Goal: Task Accomplishment & Management: Use online tool/utility

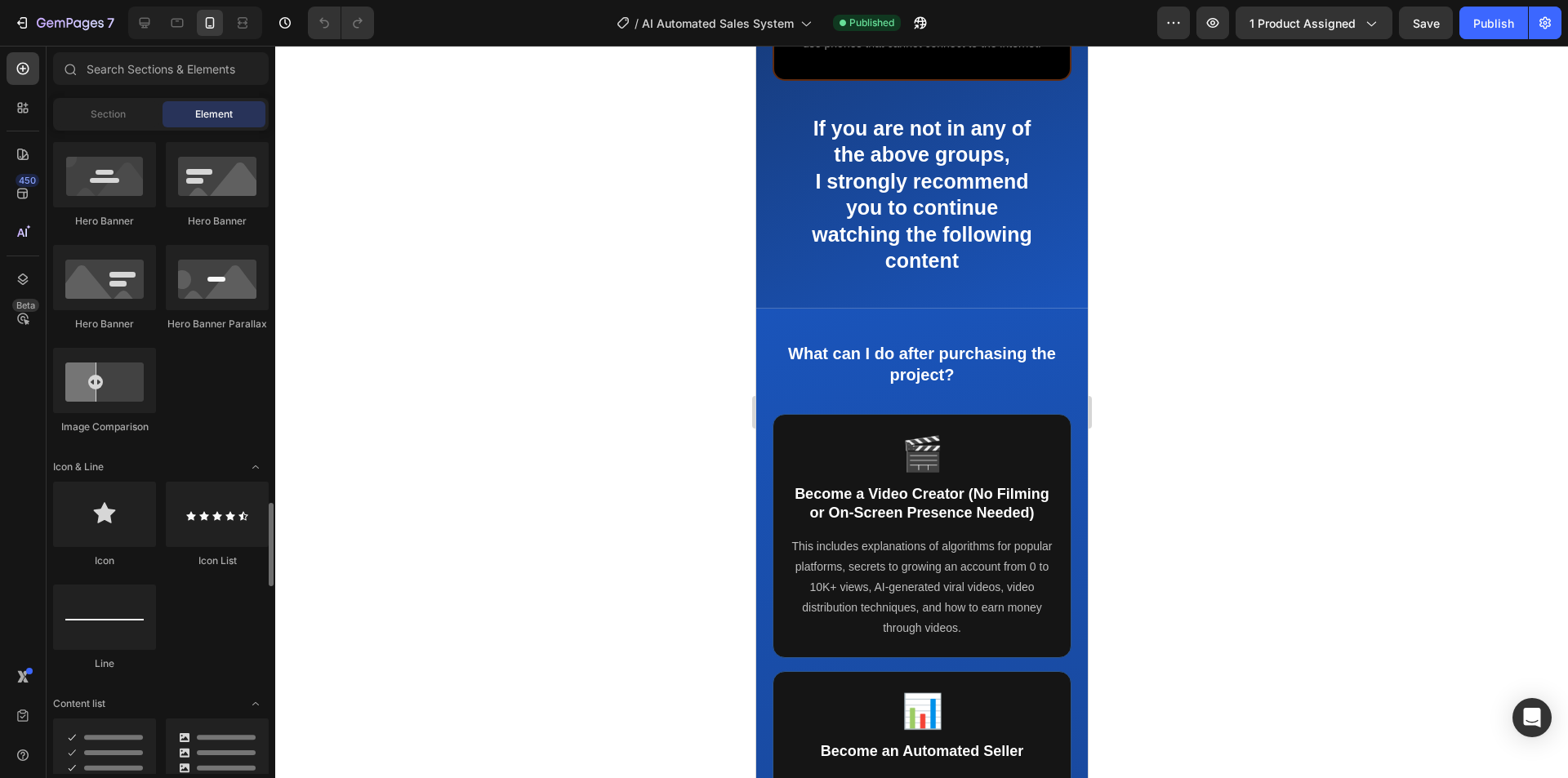
scroll to position [1062, 0]
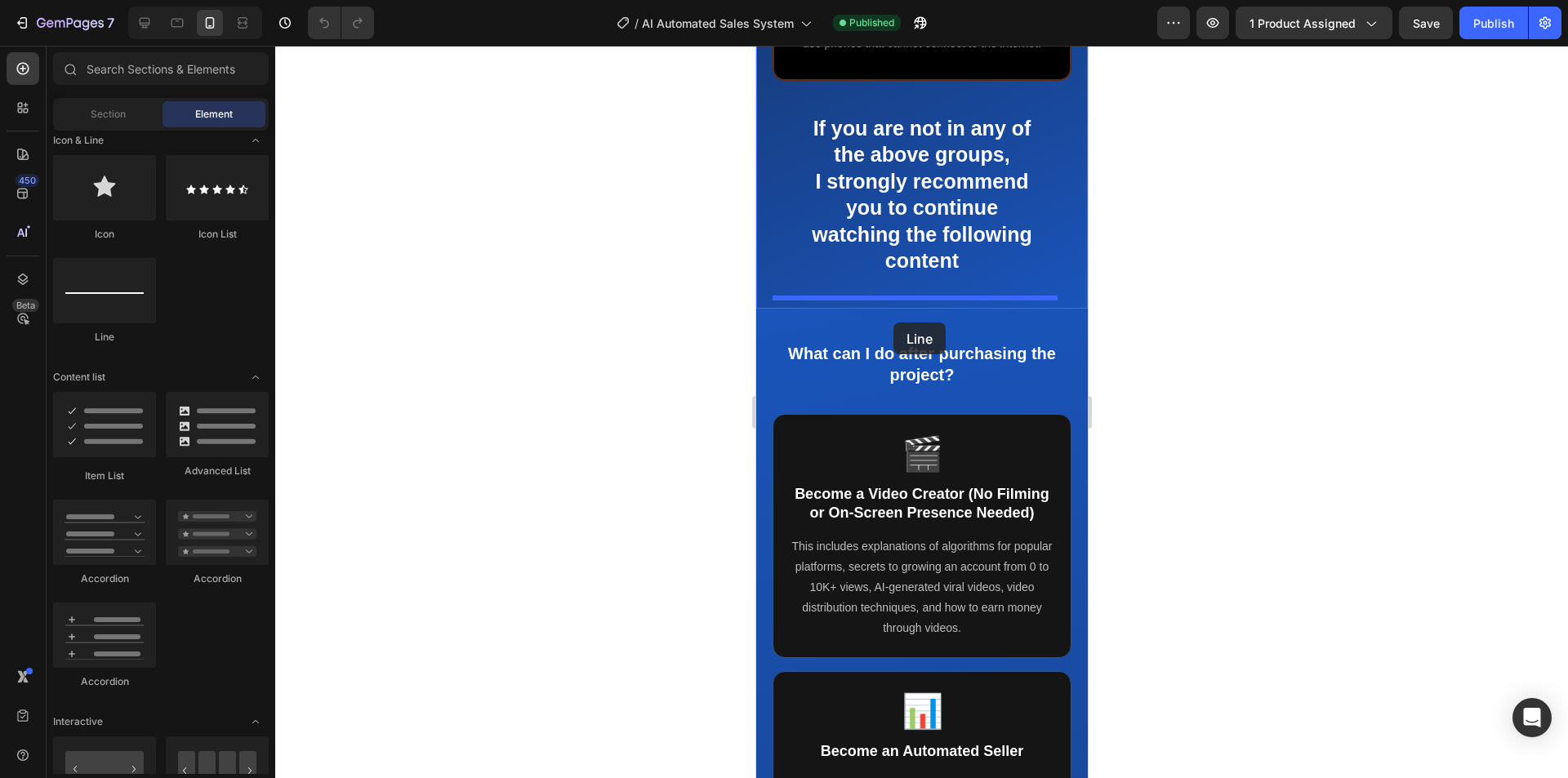
drag, startPoint x: 860, startPoint y: 343, endPoint x: 893, endPoint y: 322, distance: 39.1
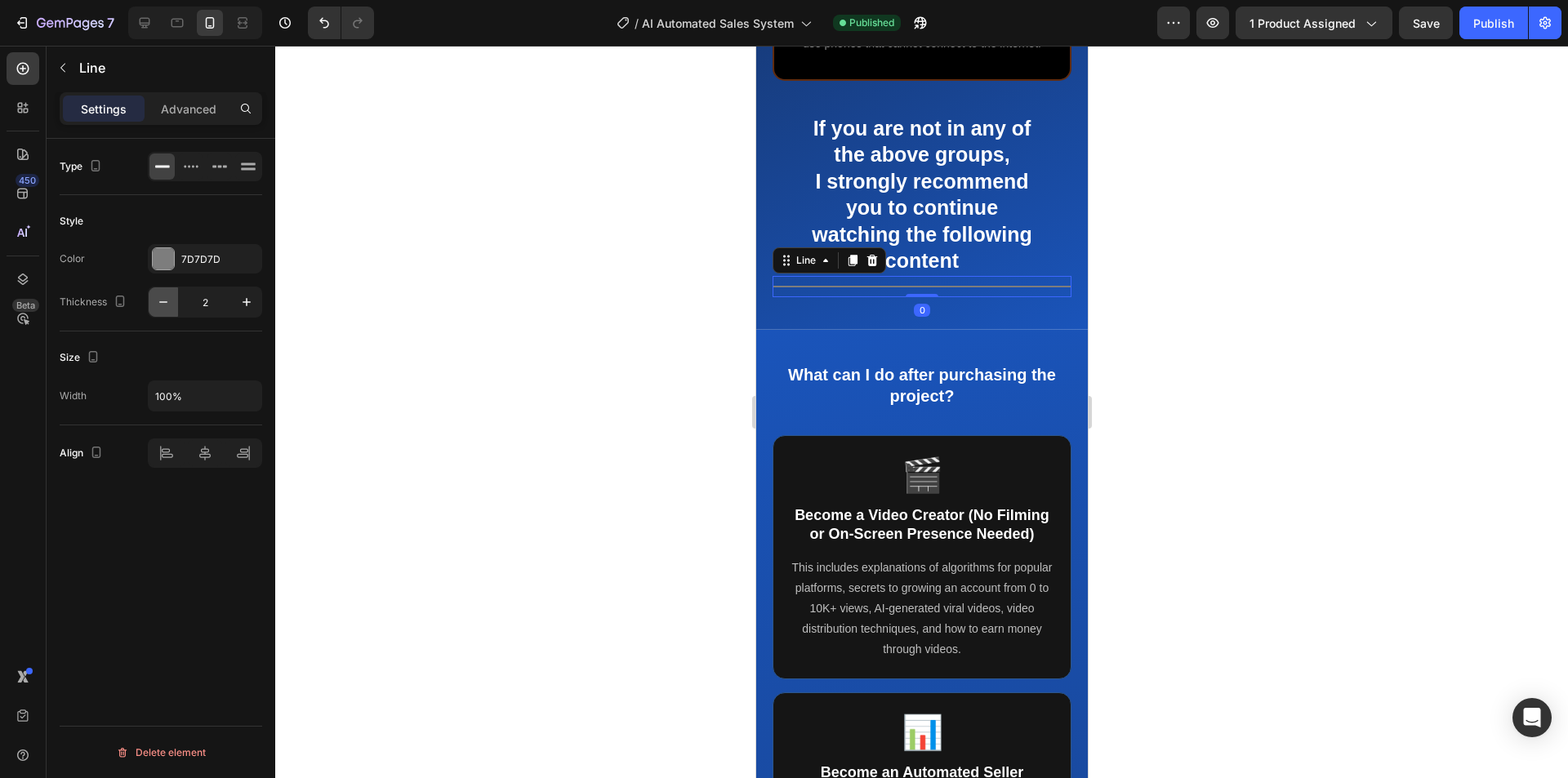
click at [166, 299] on icon "button" at bounding box center [163, 302] width 17 height 17
type input "1"
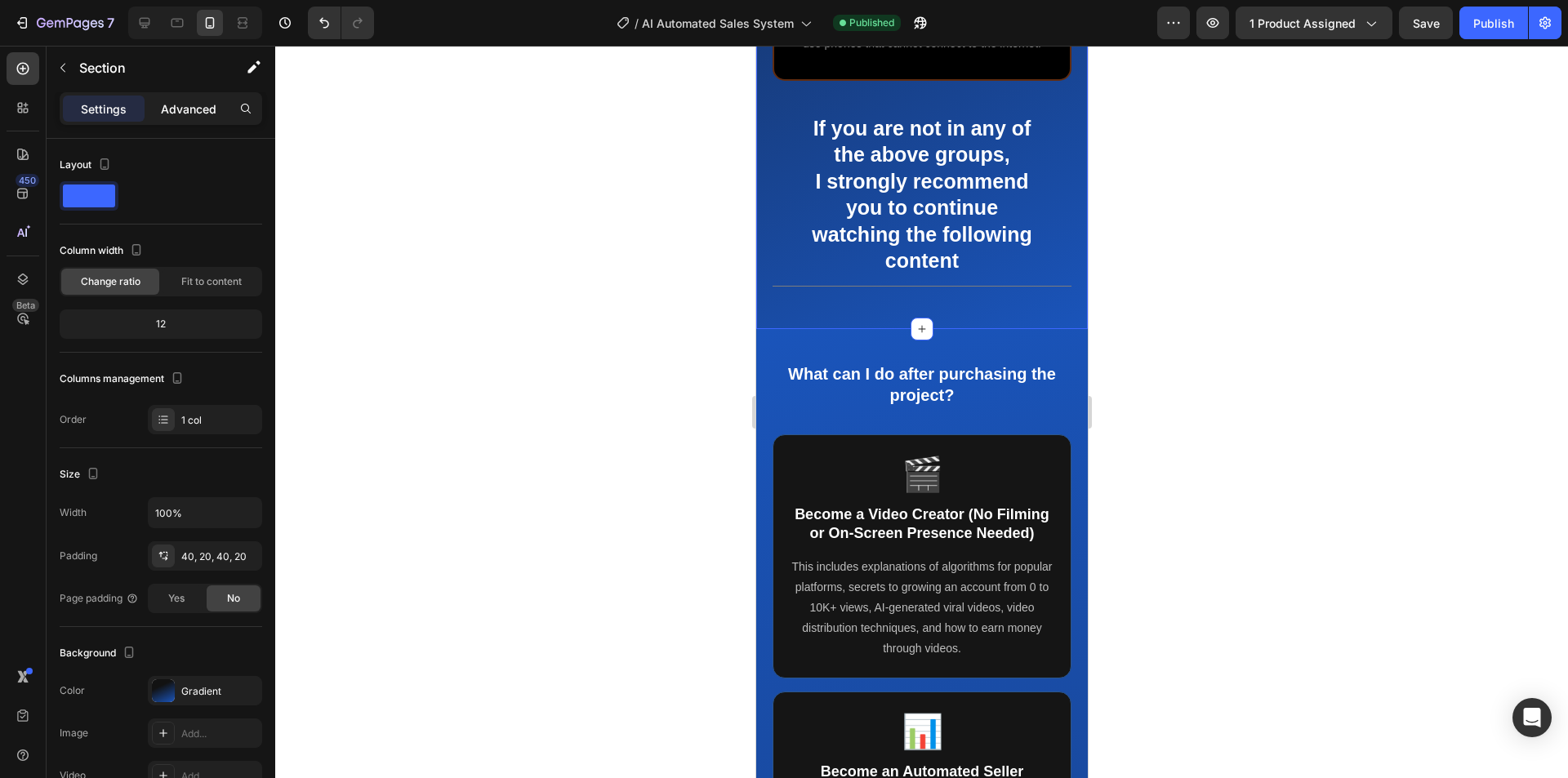
click at [191, 110] on p "Advanced" at bounding box center [188, 110] width 56 height 18
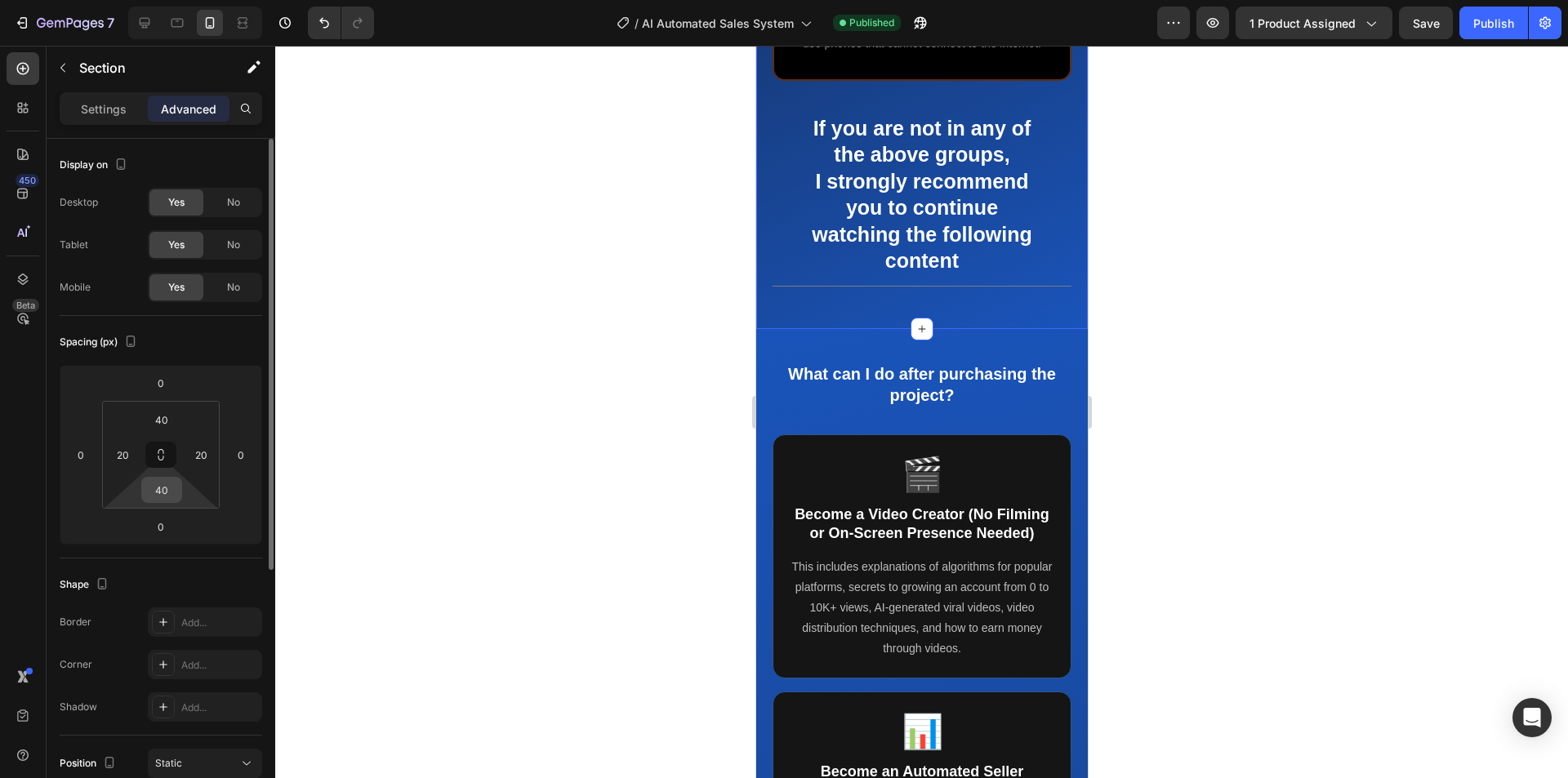
click at [170, 490] on input "40" at bounding box center [161, 490] width 32 height 24
type input "0"
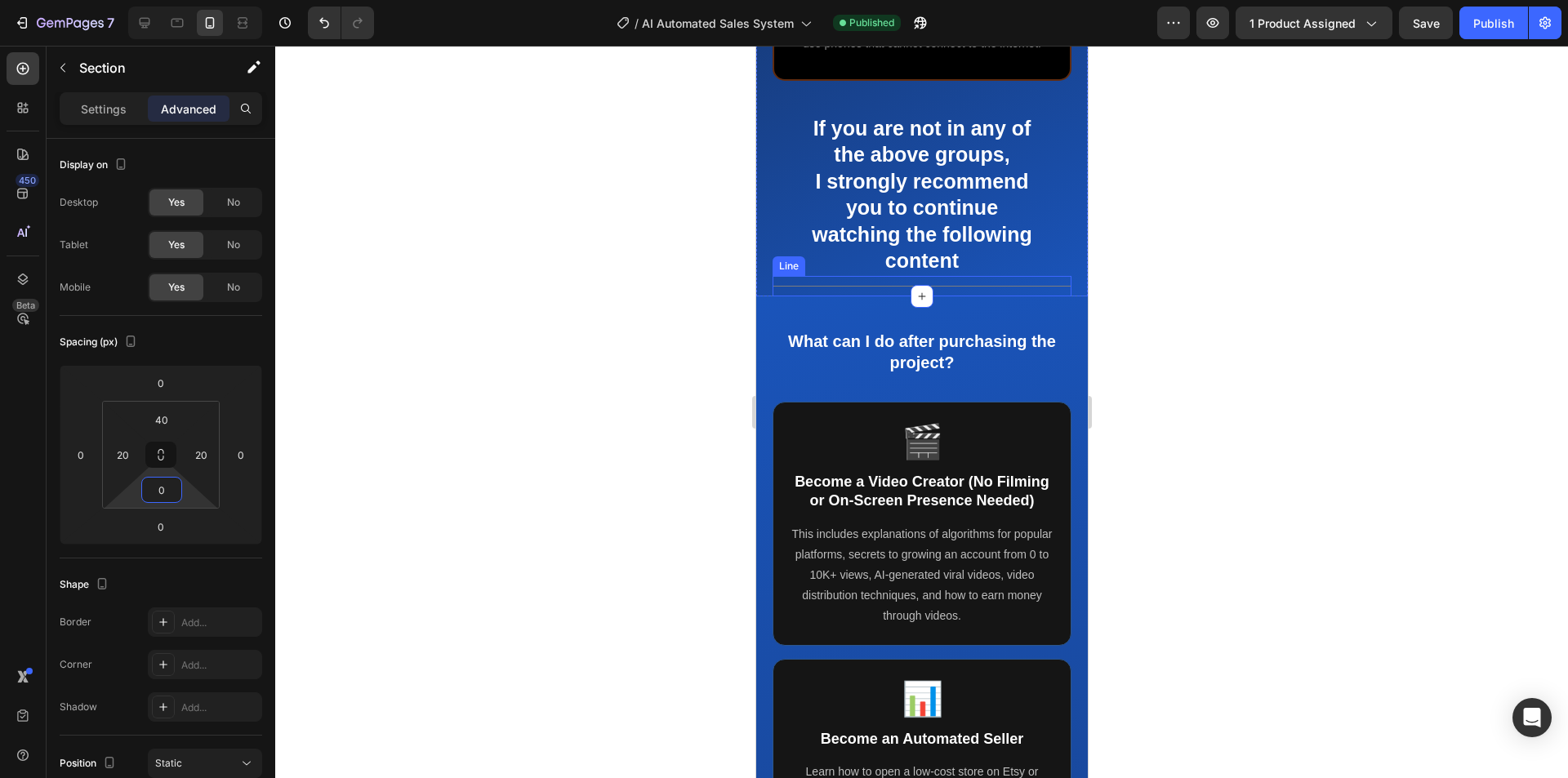
click at [831, 297] on div "Title Line" at bounding box center [921, 286] width 299 height 21
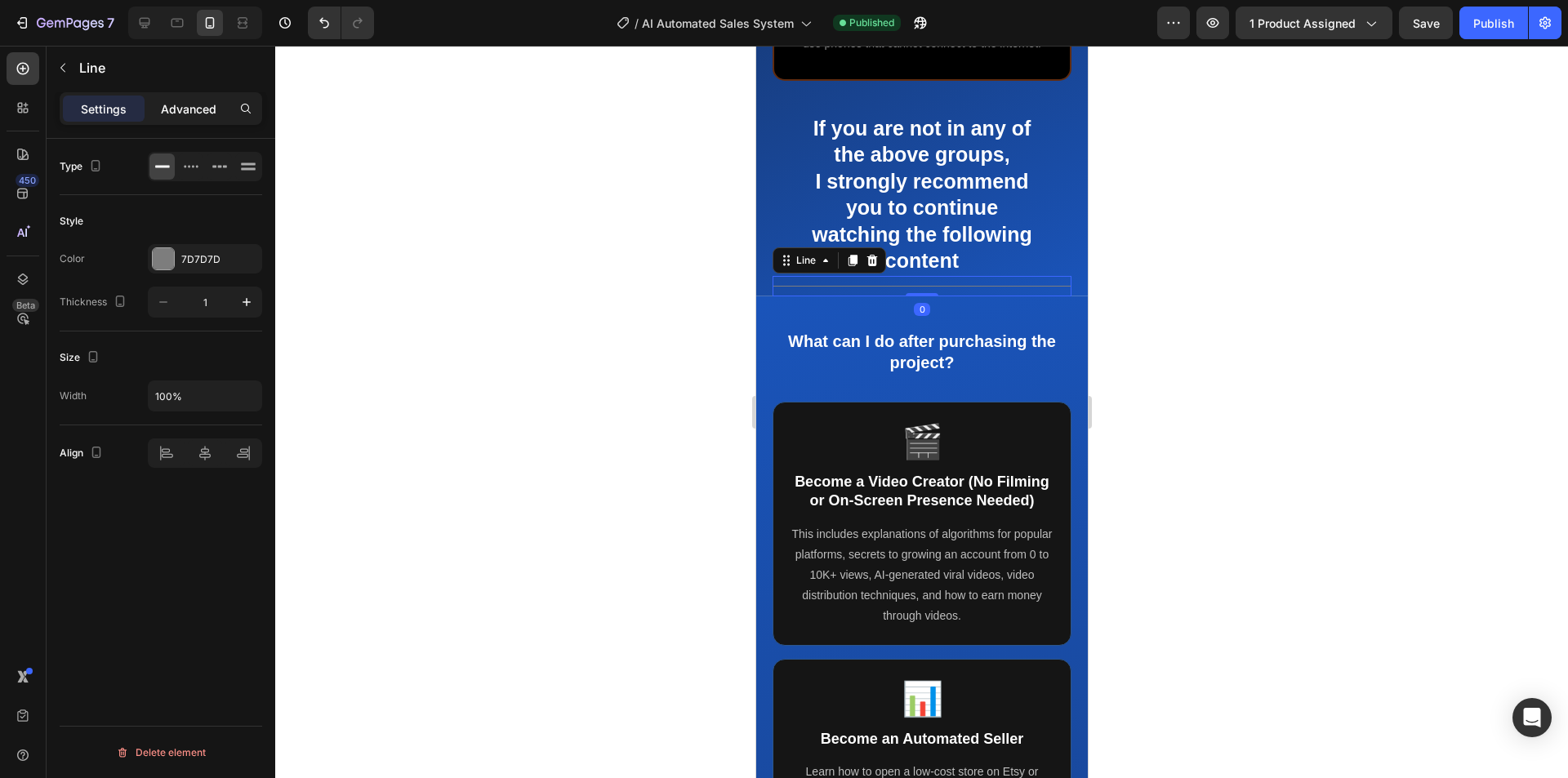
click at [203, 104] on p "Advanced" at bounding box center [188, 110] width 56 height 18
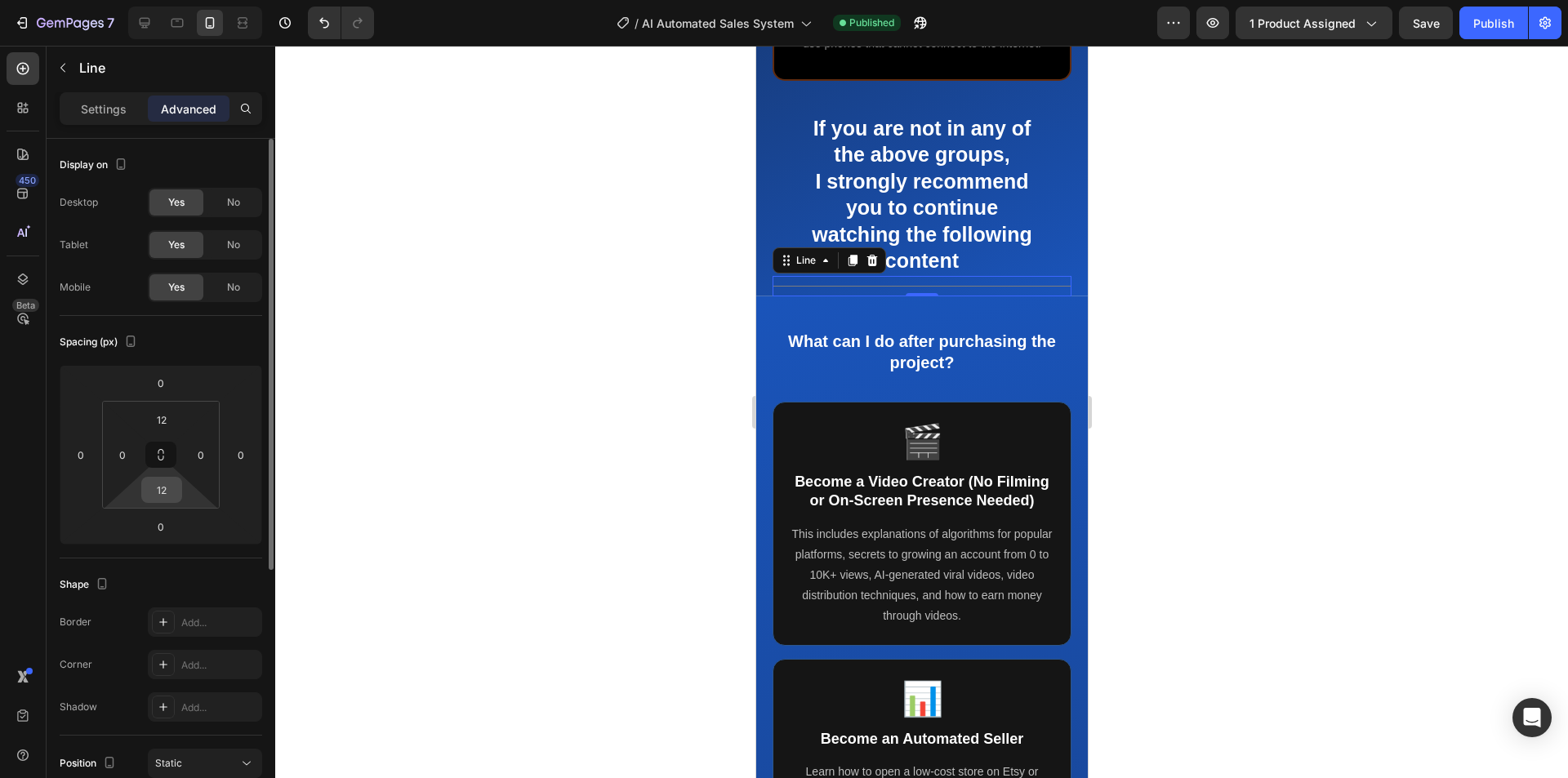
click at [174, 492] on input "12" at bounding box center [161, 490] width 32 height 24
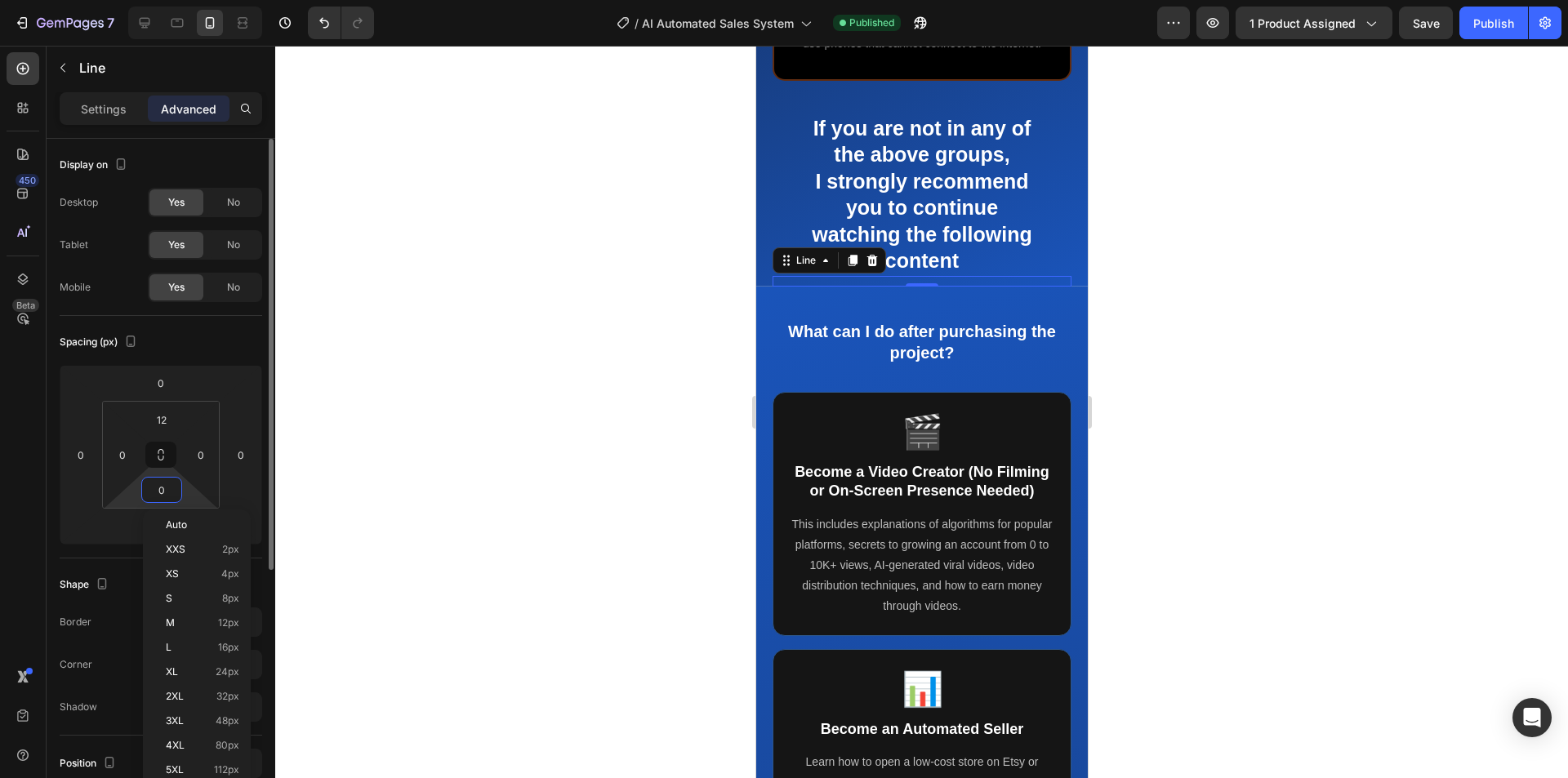
type input "0"
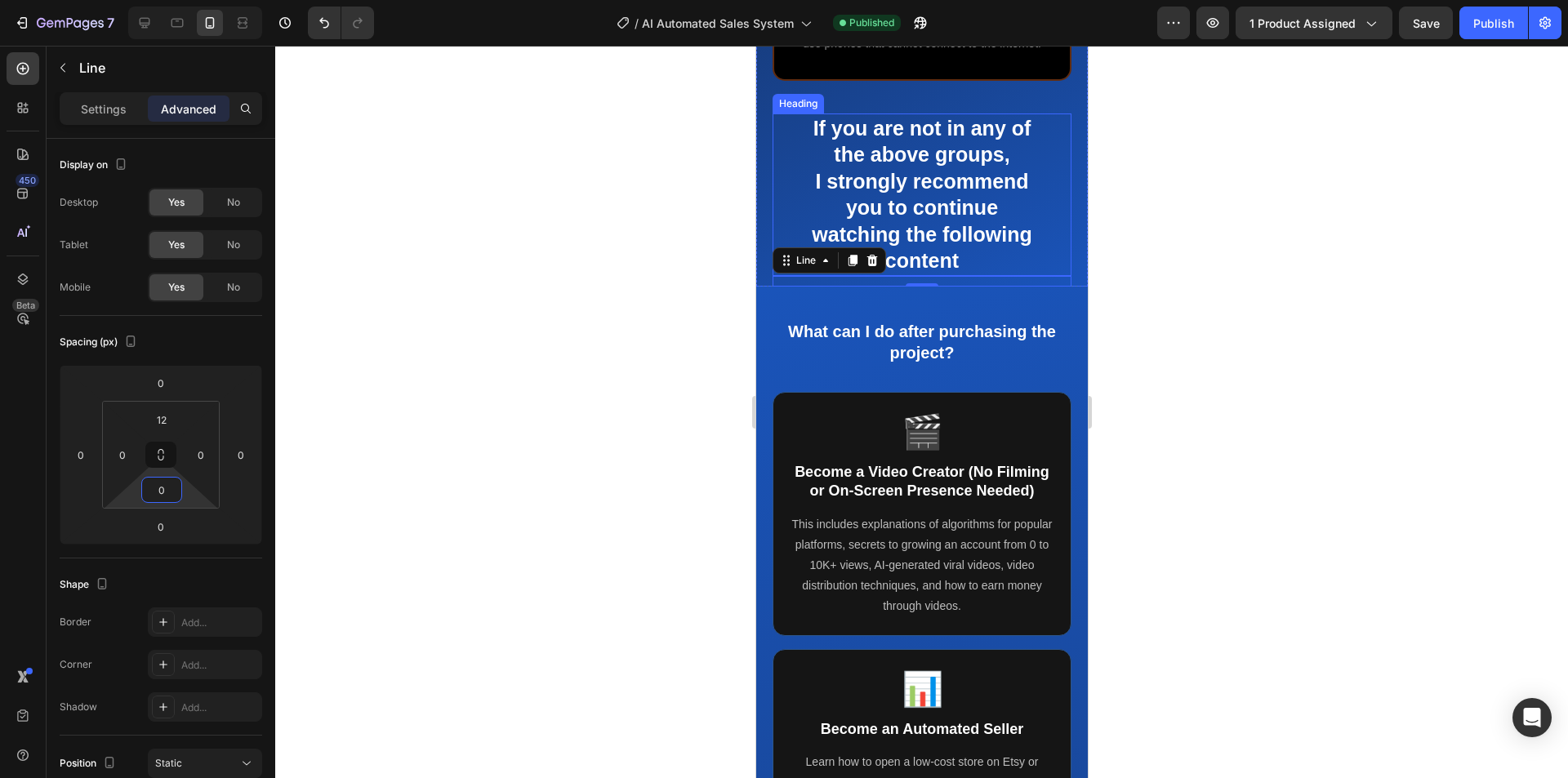
click at [970, 261] on h2 "If you are not in any of the above groups, I strongly recommend you to continue…" at bounding box center [921, 195] width 239 height 163
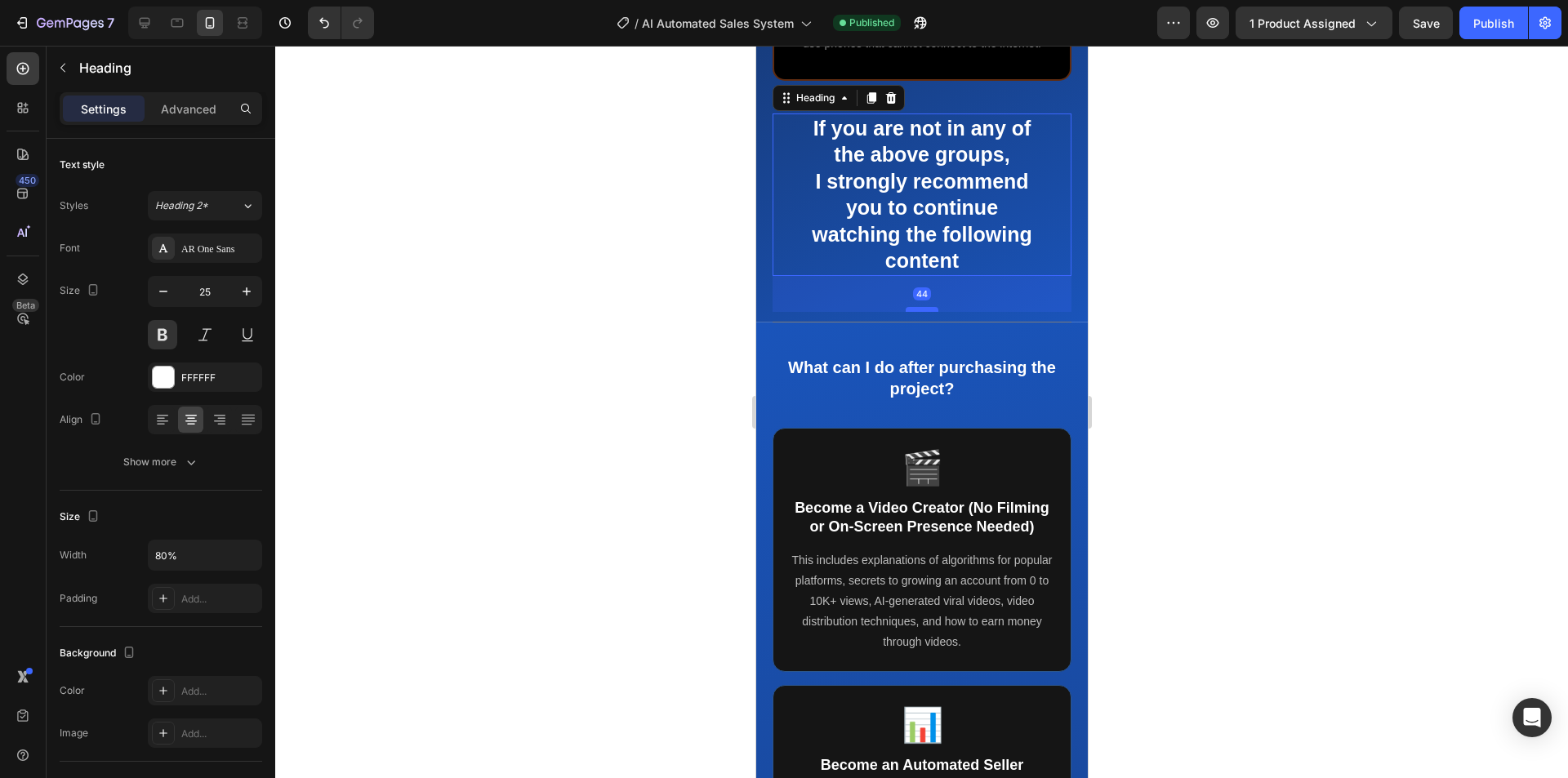
drag, startPoint x: 909, startPoint y: 297, endPoint x: 905, endPoint y: 332, distance: 35.2
click at [905, 312] on div at bounding box center [920, 309] width 32 height 5
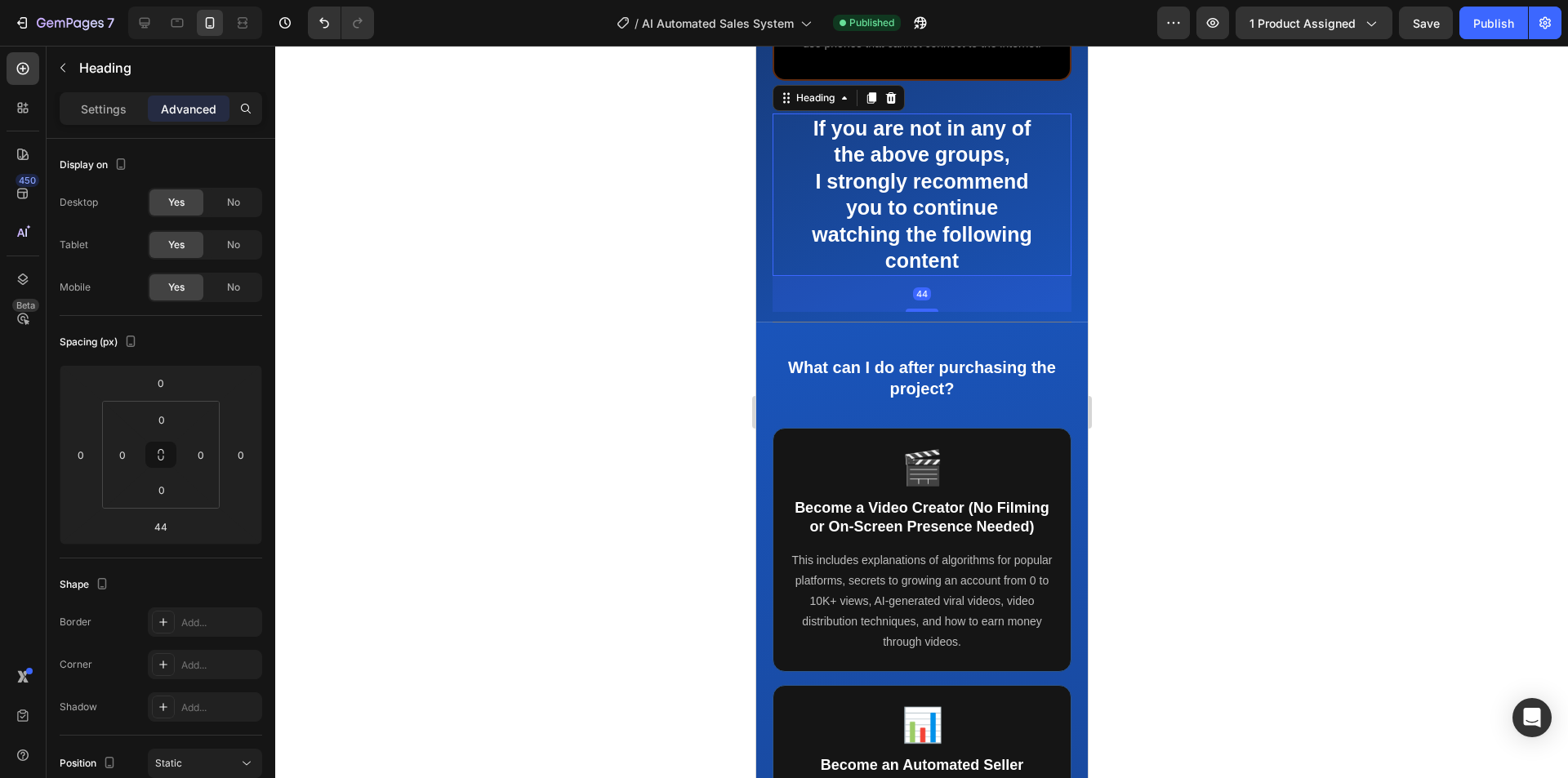
click at [1032, 392] on div at bounding box center [921, 413] width 1293 height 733
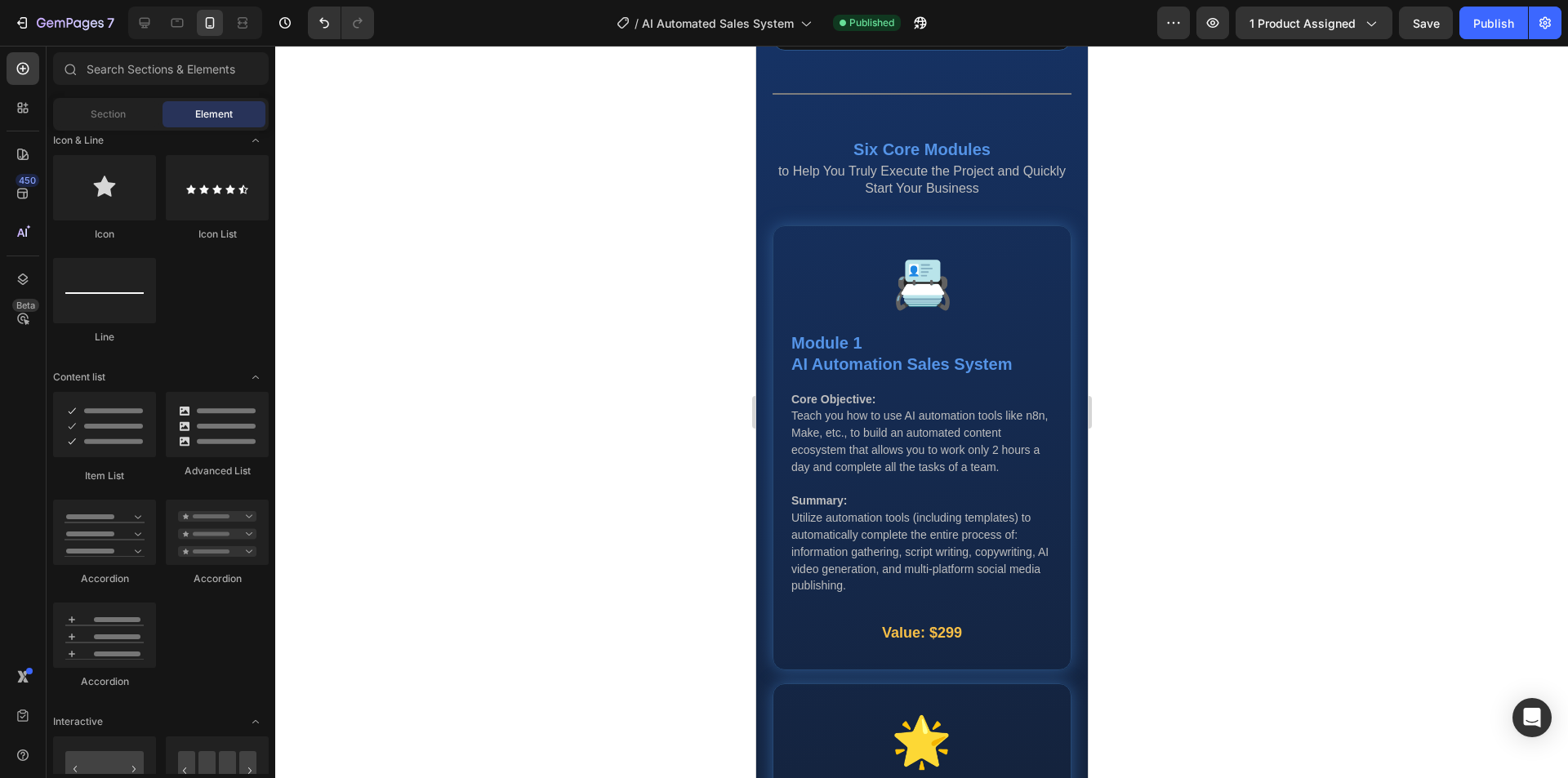
scroll to position [3267, 0]
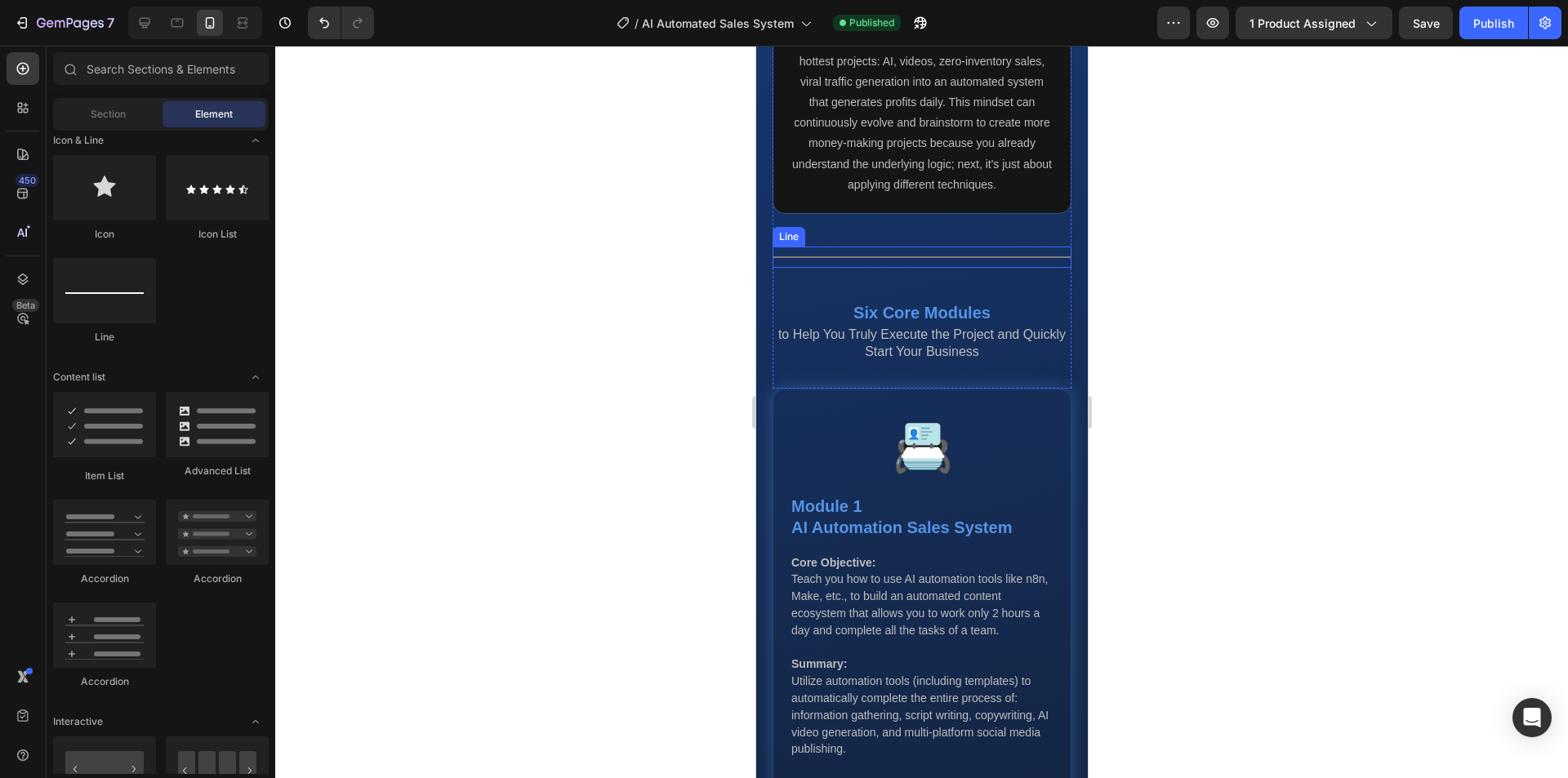
click at [982, 267] on div "Title Line" at bounding box center [921, 258] width 299 height 22
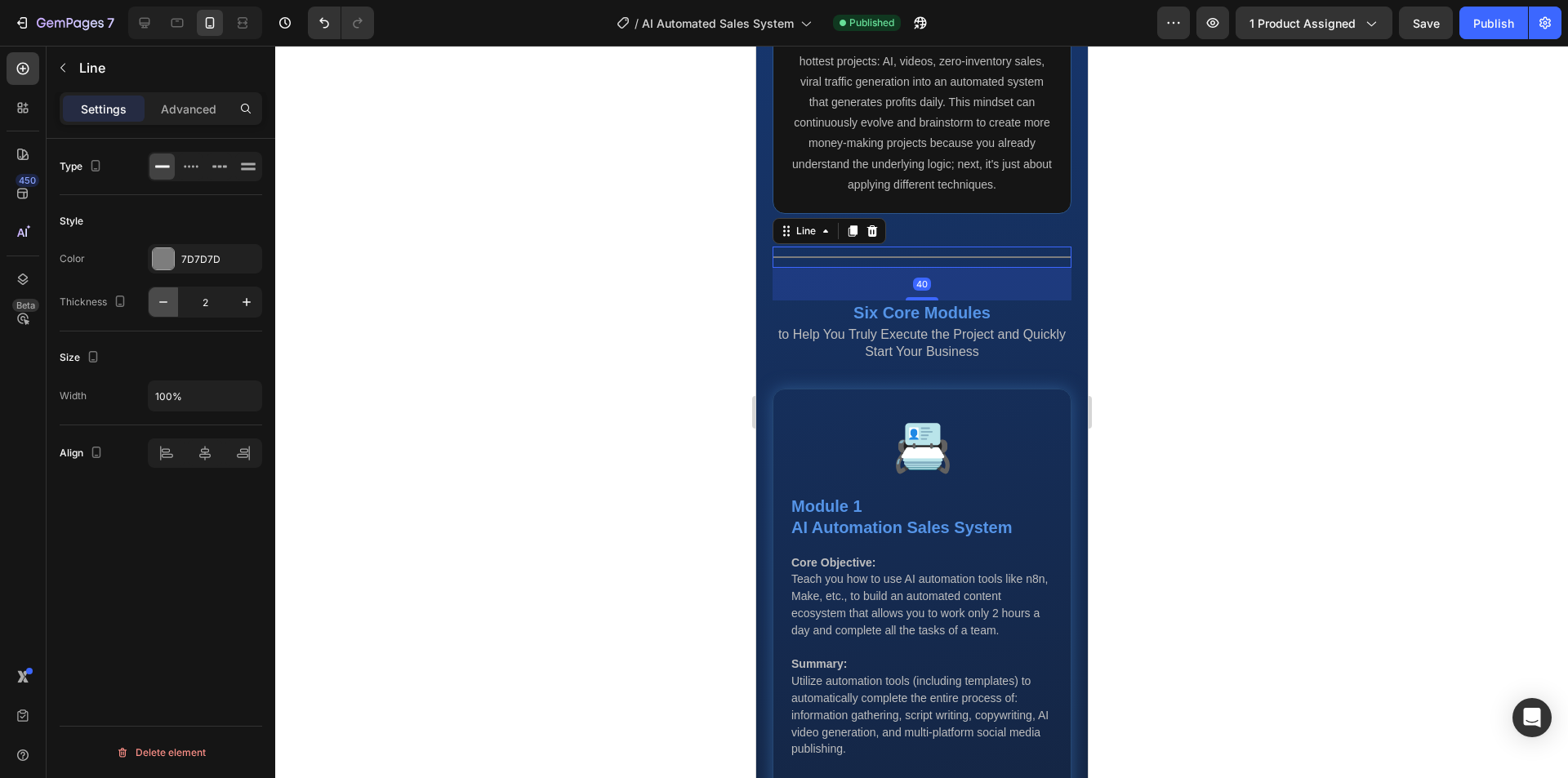
click at [165, 297] on icon "button" at bounding box center [163, 302] width 17 height 17
type input "1"
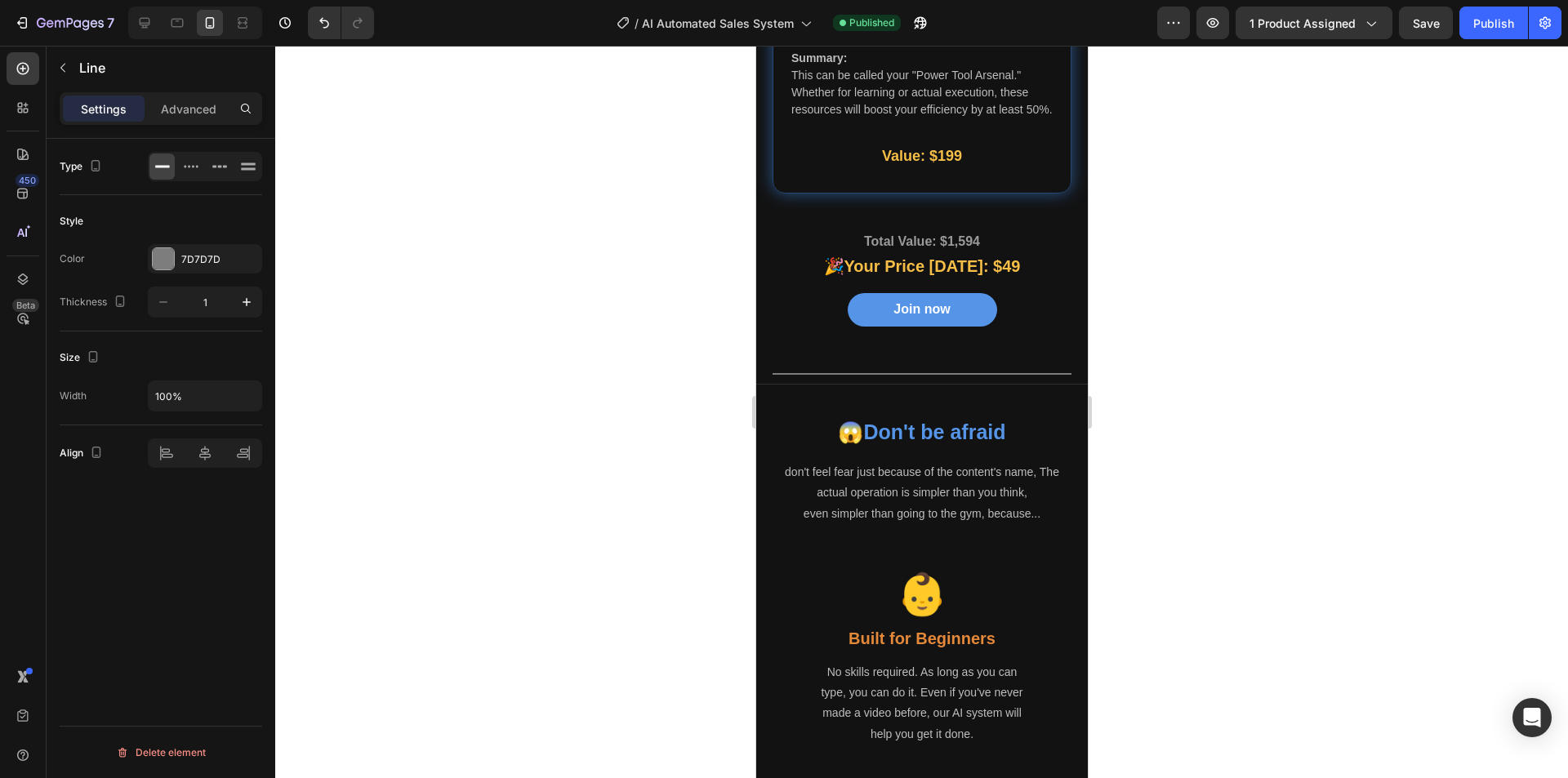
scroll to position [6615, 0]
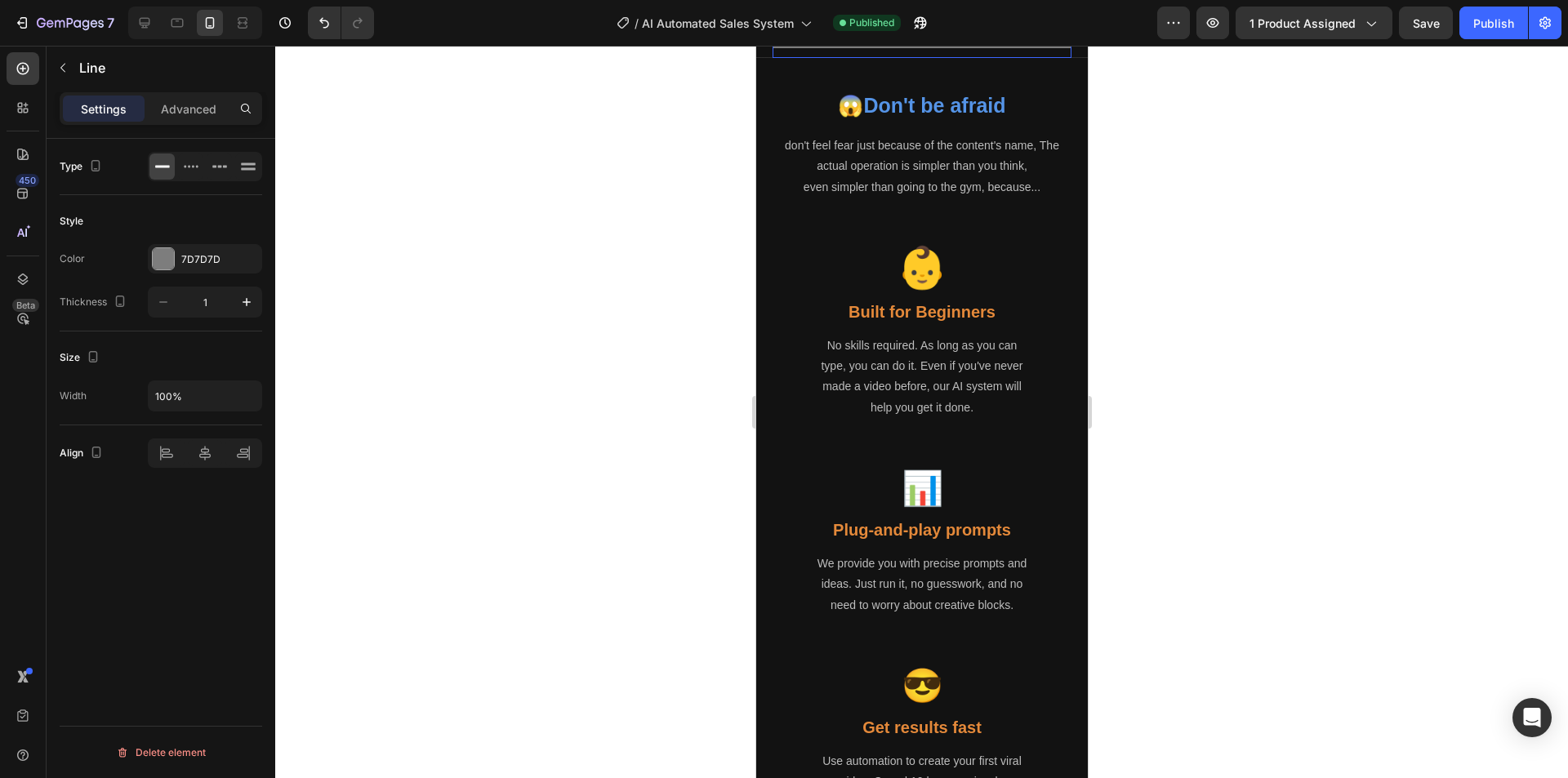
click at [938, 48] on div at bounding box center [921, 48] width 299 height 2
click at [168, 302] on icon "button" at bounding box center [163, 302] width 17 height 17
type input "1"
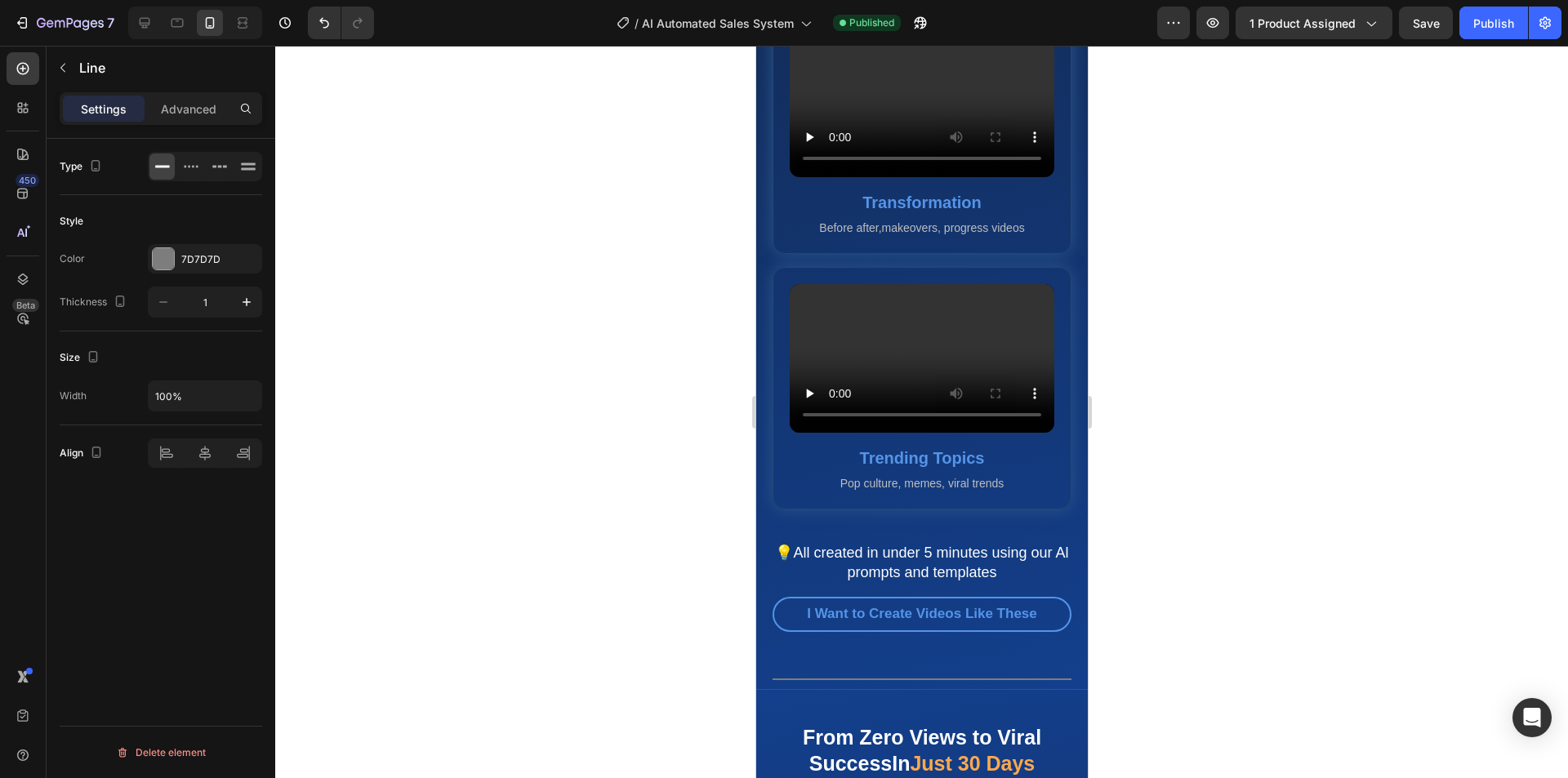
scroll to position [9228, 0]
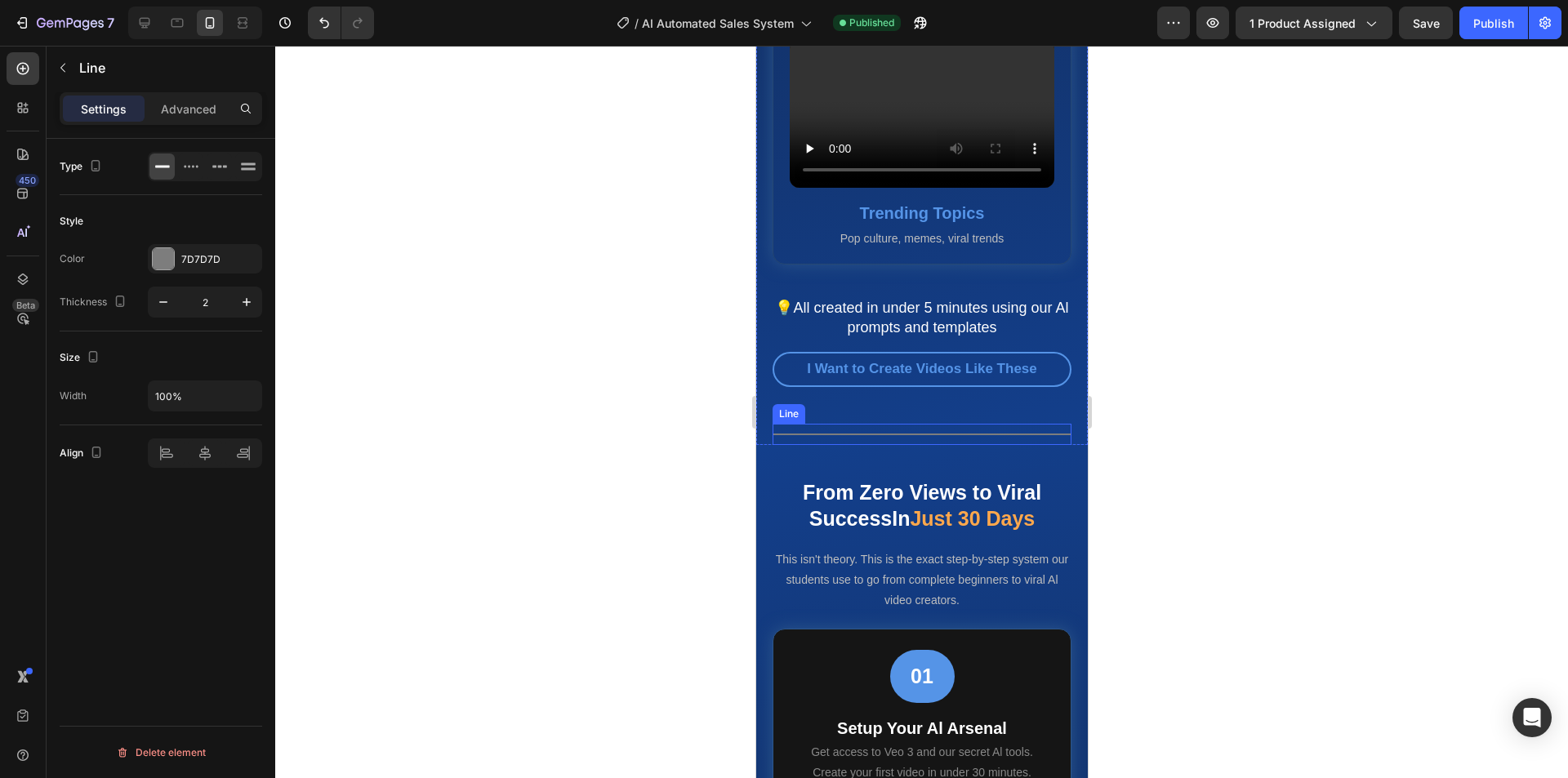
click at [983, 435] on div at bounding box center [921, 435] width 299 height 2
click at [168, 301] on icon "button" at bounding box center [163, 302] width 17 height 17
type input "1"
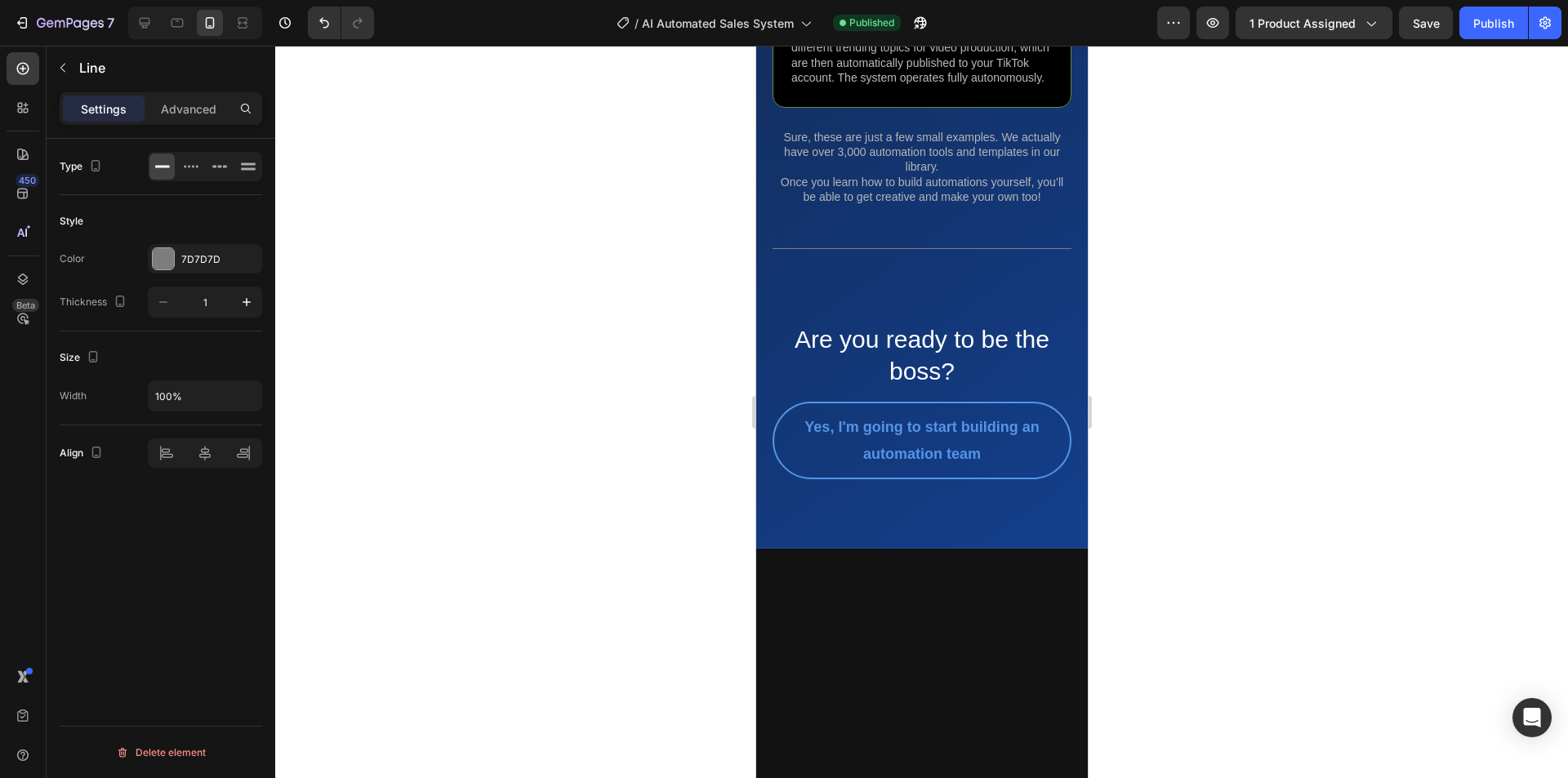
scroll to position [14701, 0]
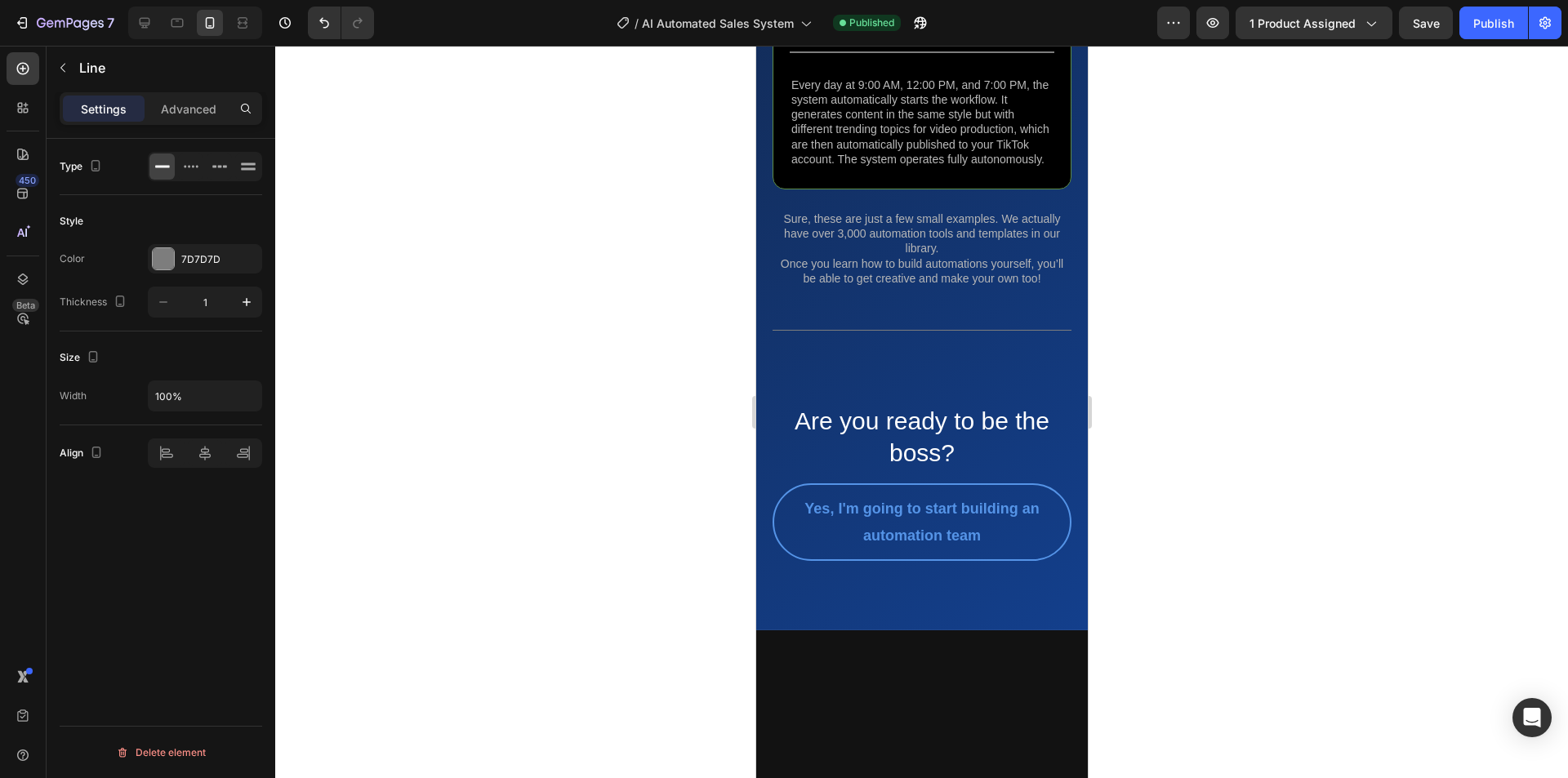
click at [165, 303] on icon "button" at bounding box center [163, 302] width 17 height 17
type input "1"
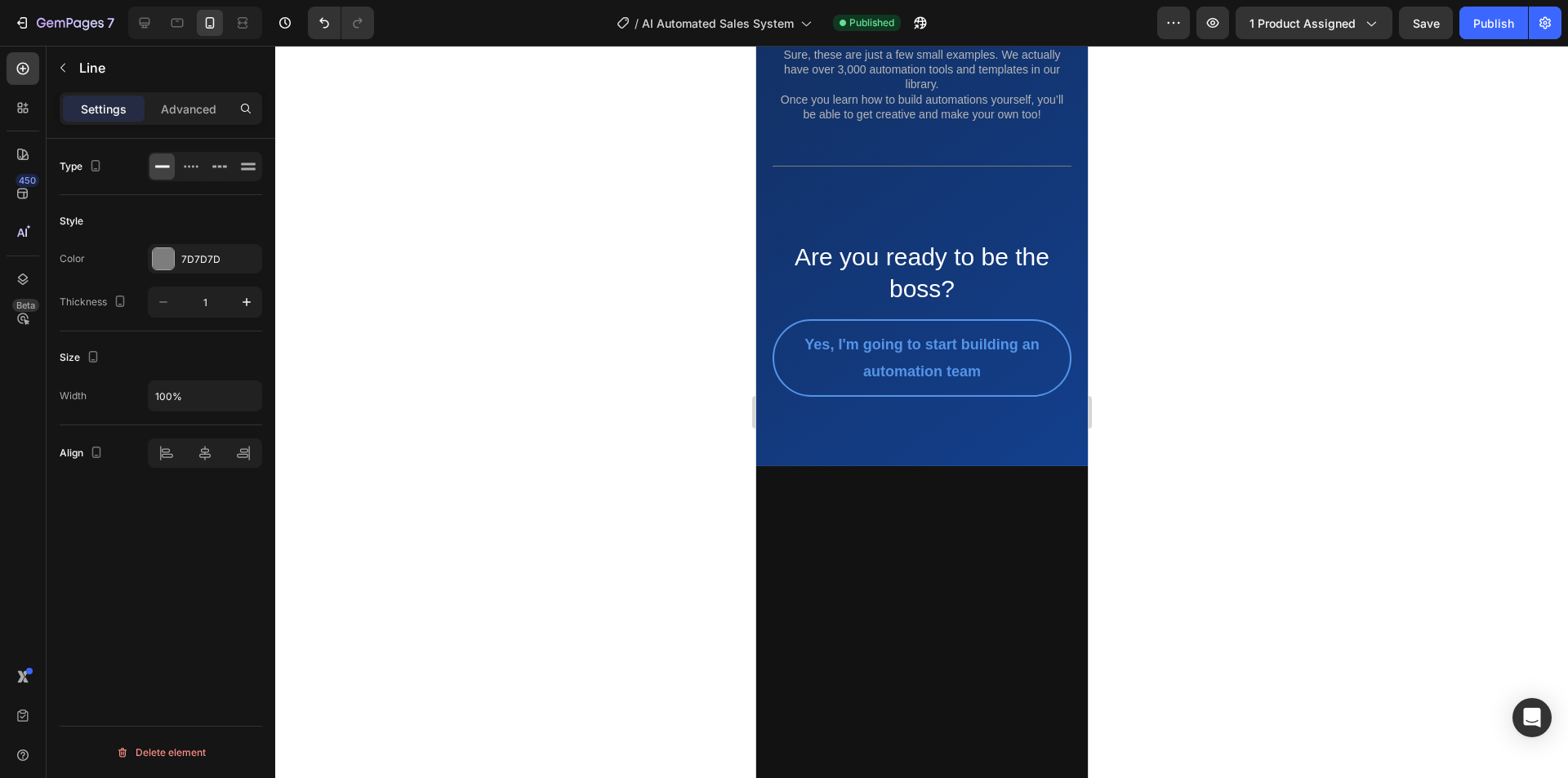
click at [160, 303] on icon "button" at bounding box center [163, 302] width 17 height 17
type input "1"
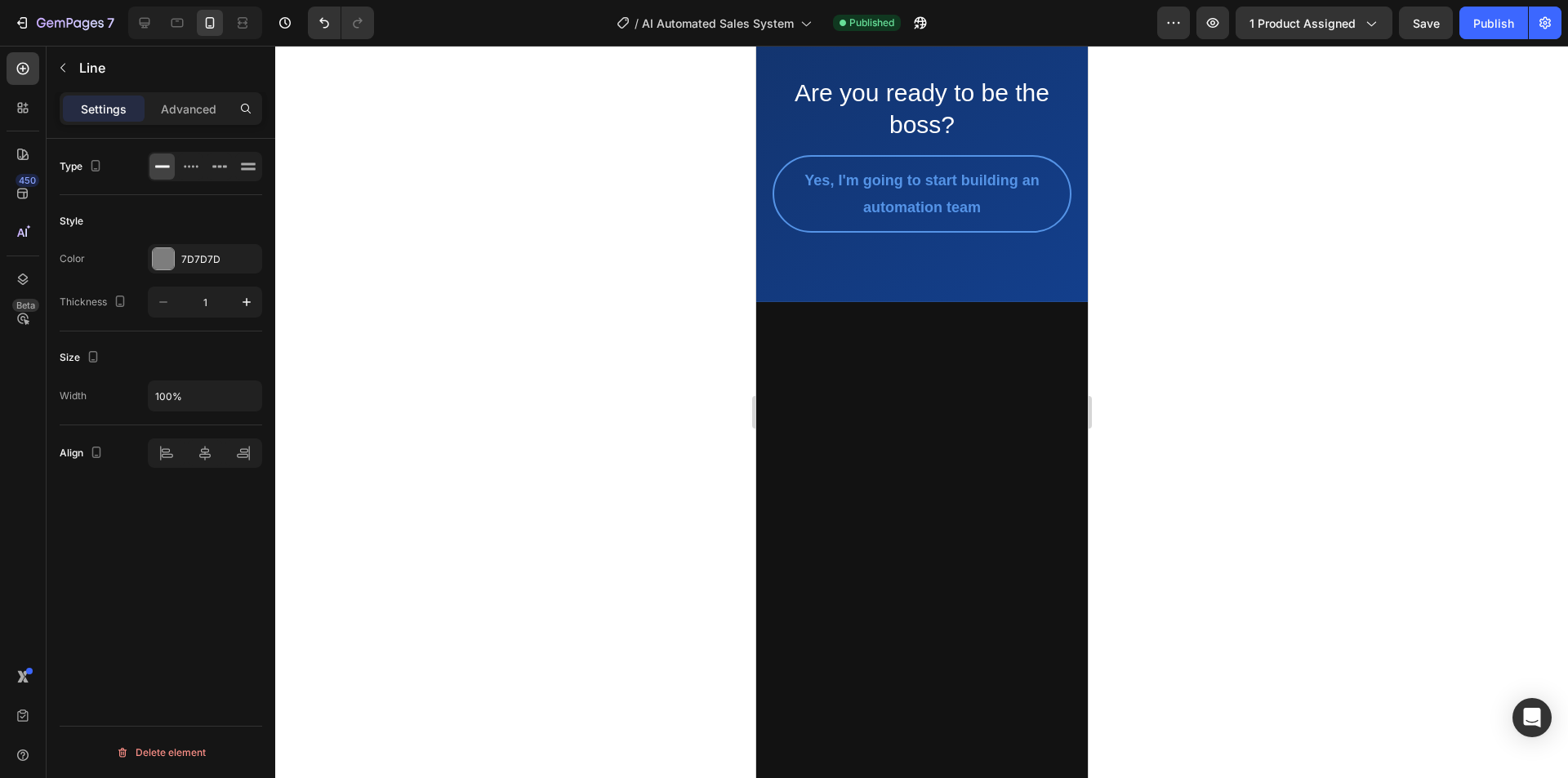
scroll to position [15108, 0]
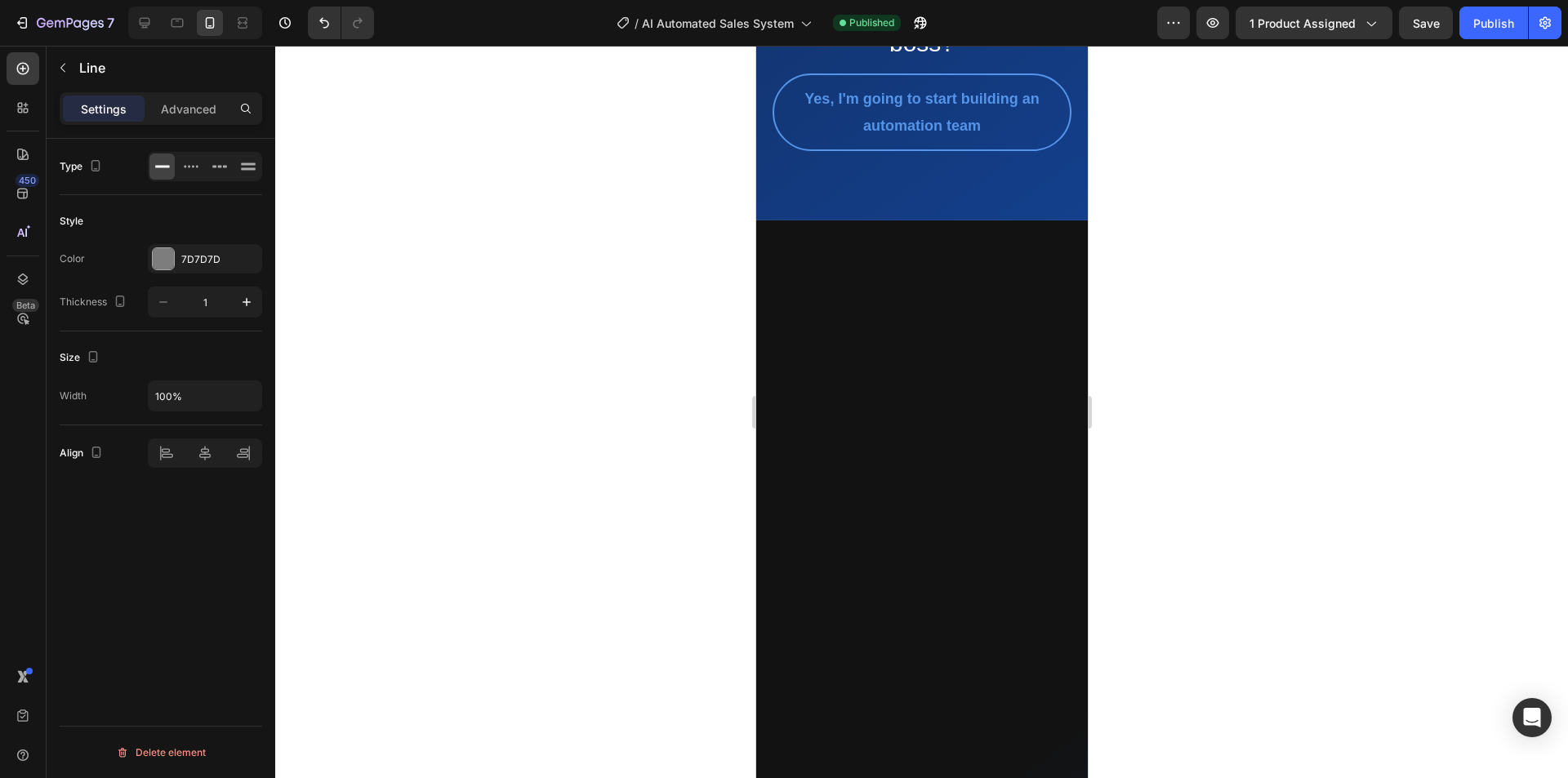
drag, startPoint x: 164, startPoint y: 299, endPoint x: 183, endPoint y: 309, distance: 21.5
click at [163, 298] on icon "button" at bounding box center [163, 302] width 17 height 17
type input "1"
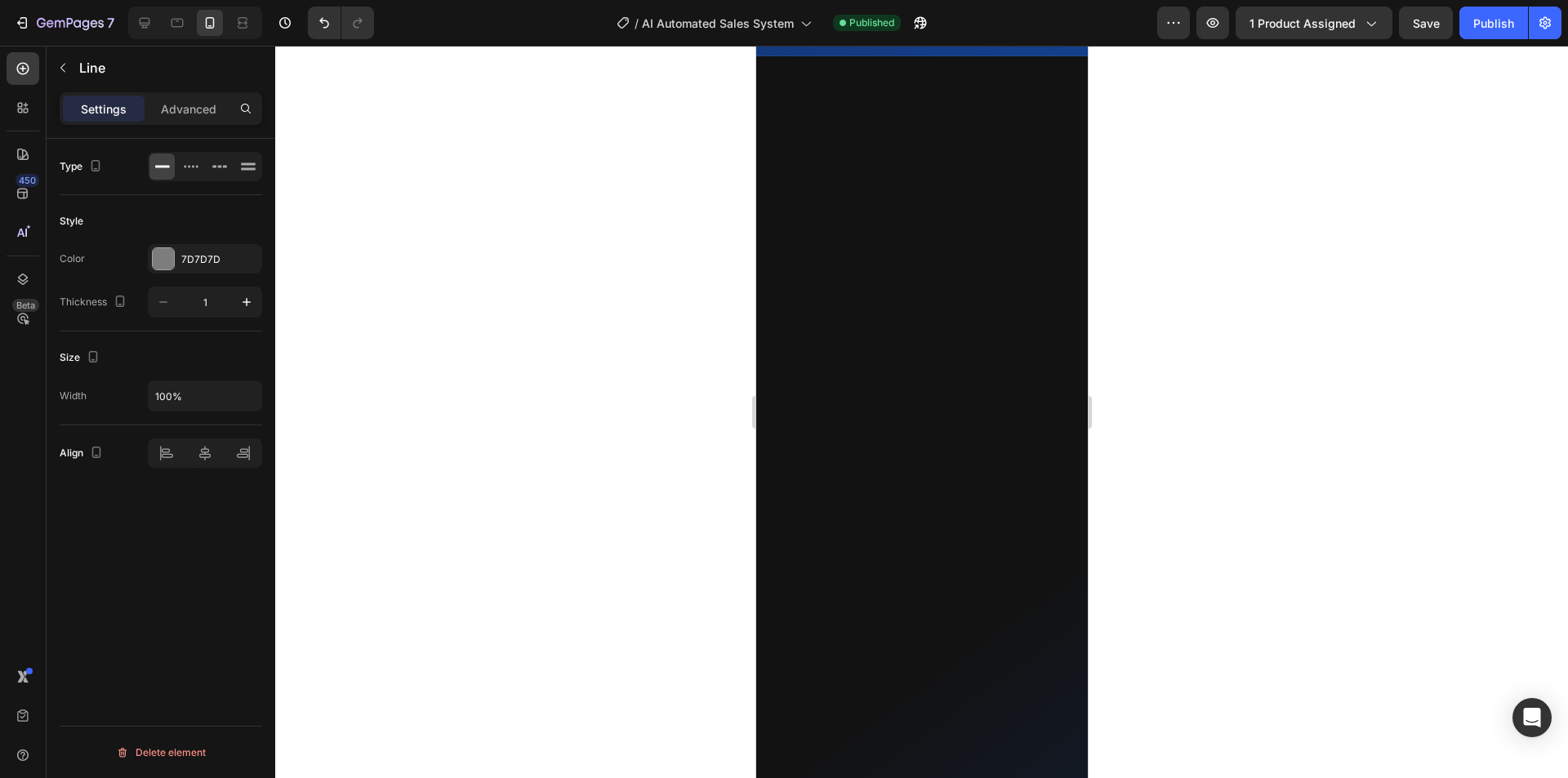
scroll to position [15353, 0]
click at [172, 307] on button "button" at bounding box center [164, 302] width 29 height 29
type input "1"
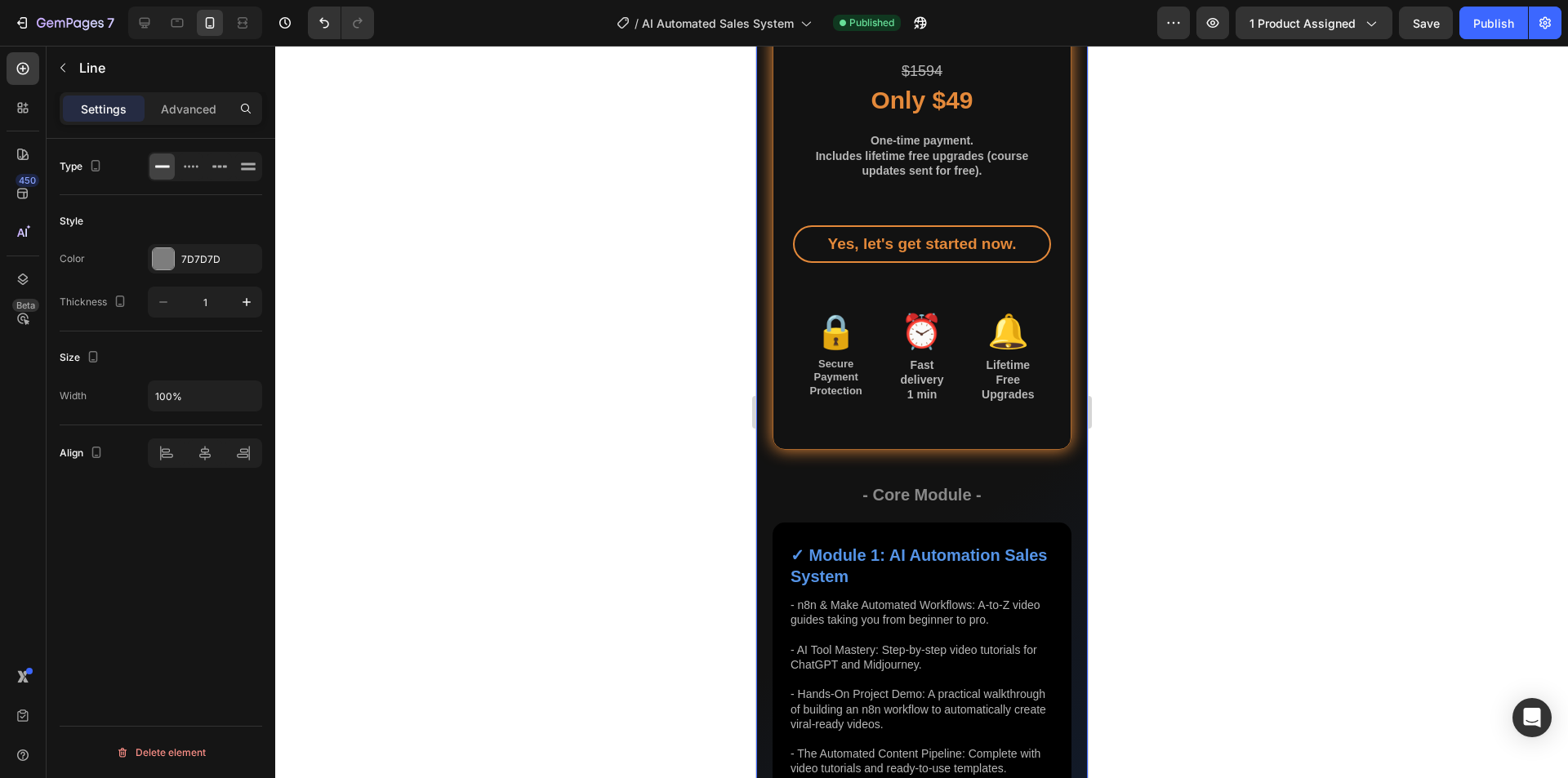
scroll to position [16252, 0]
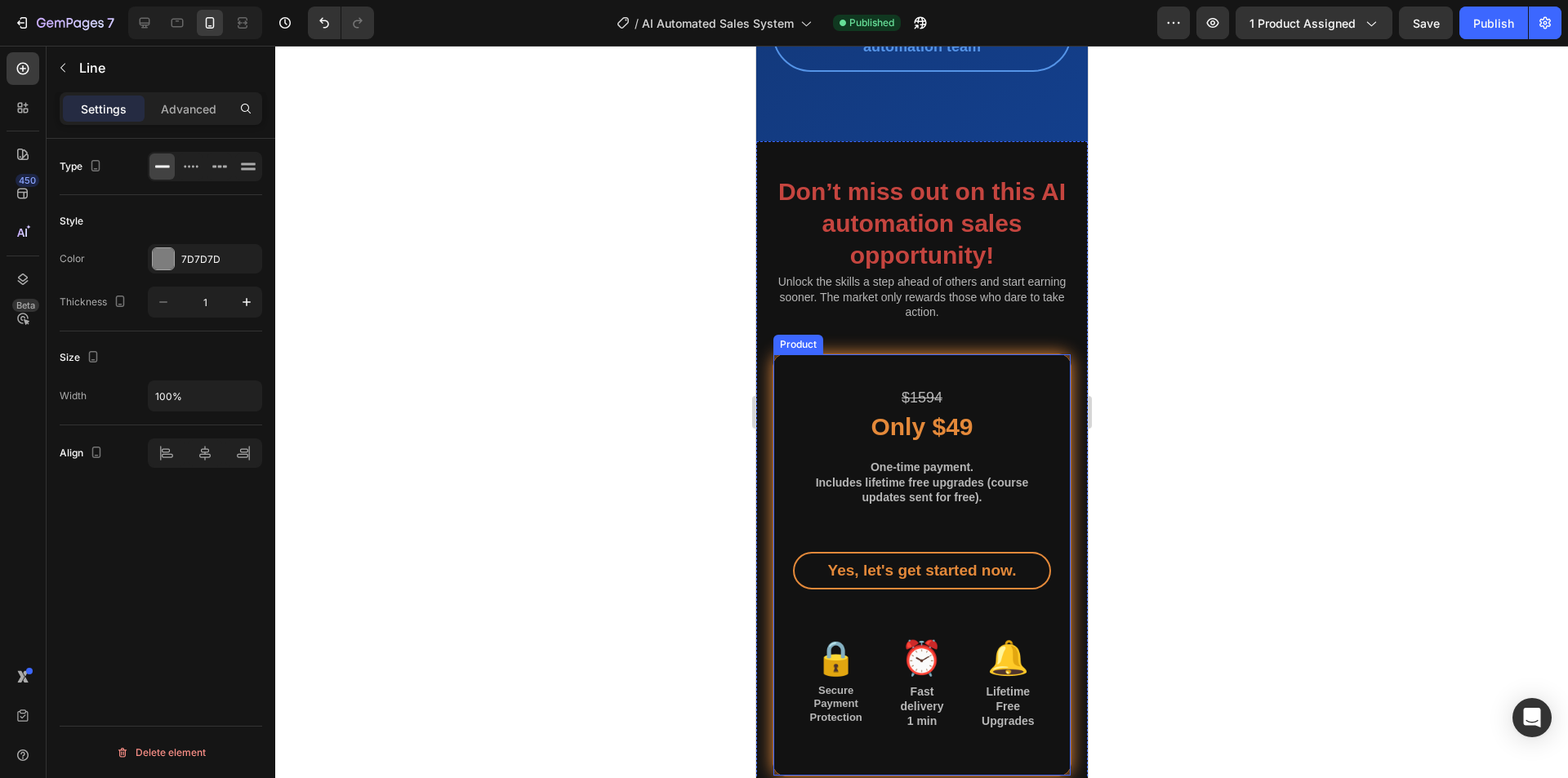
click at [1032, 449] on div "$1594 Heading Only $49 Heading One-time payment. Includes lifetime free upgrade…" at bounding box center [921, 565] width 299 height 423
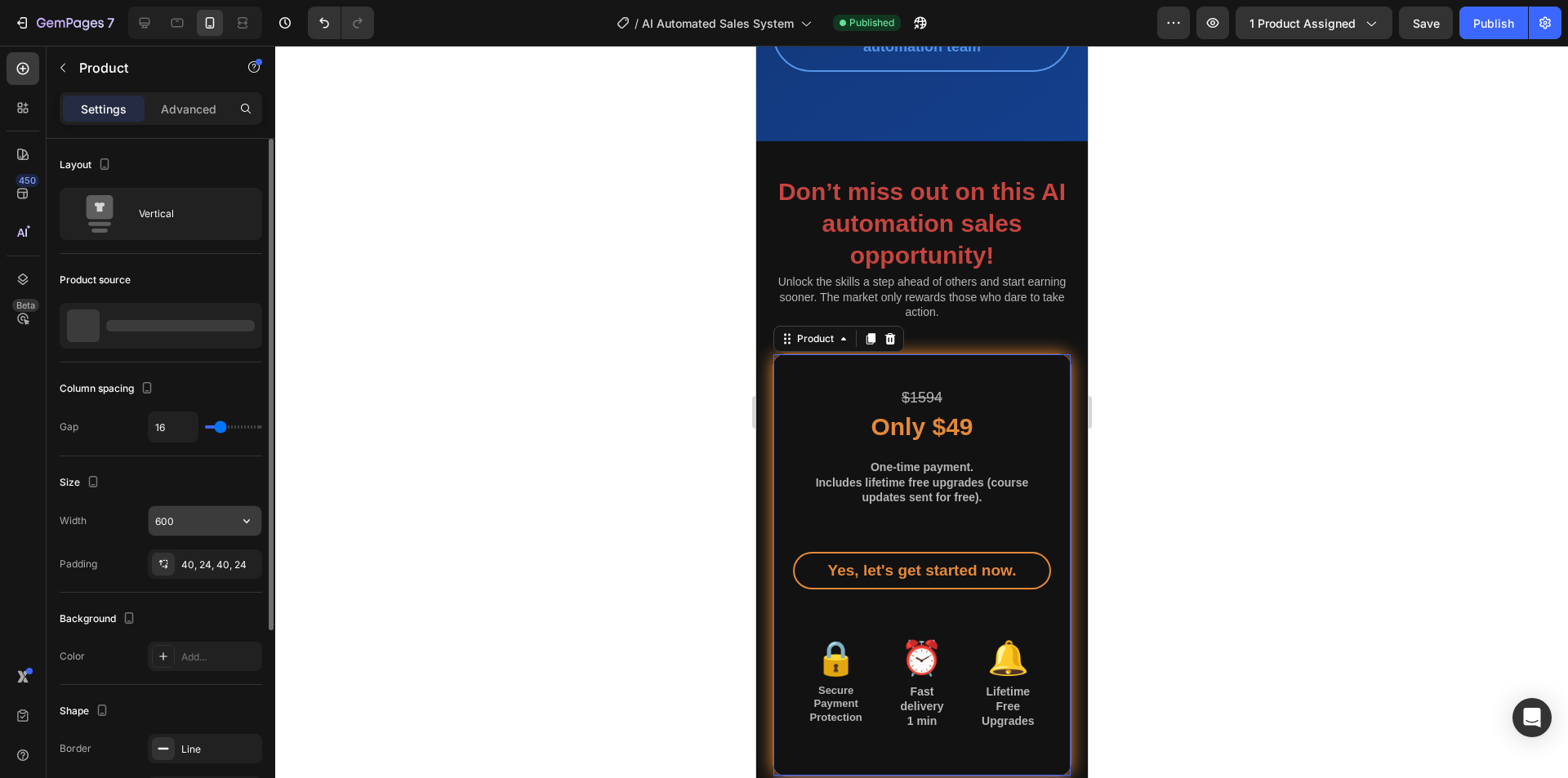
click at [175, 510] on input "600" at bounding box center [205, 521] width 113 height 29
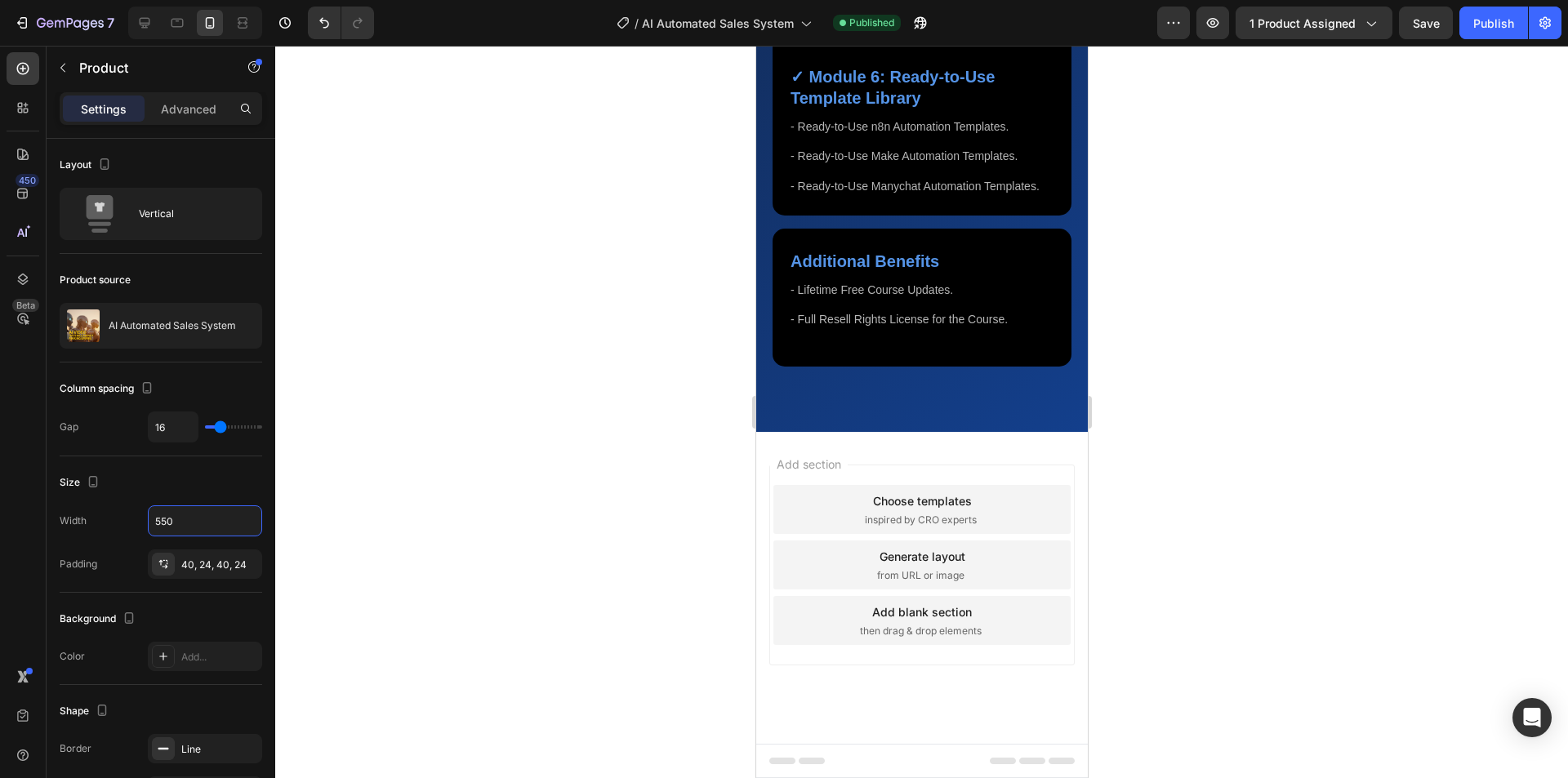
scroll to position [18290, 0]
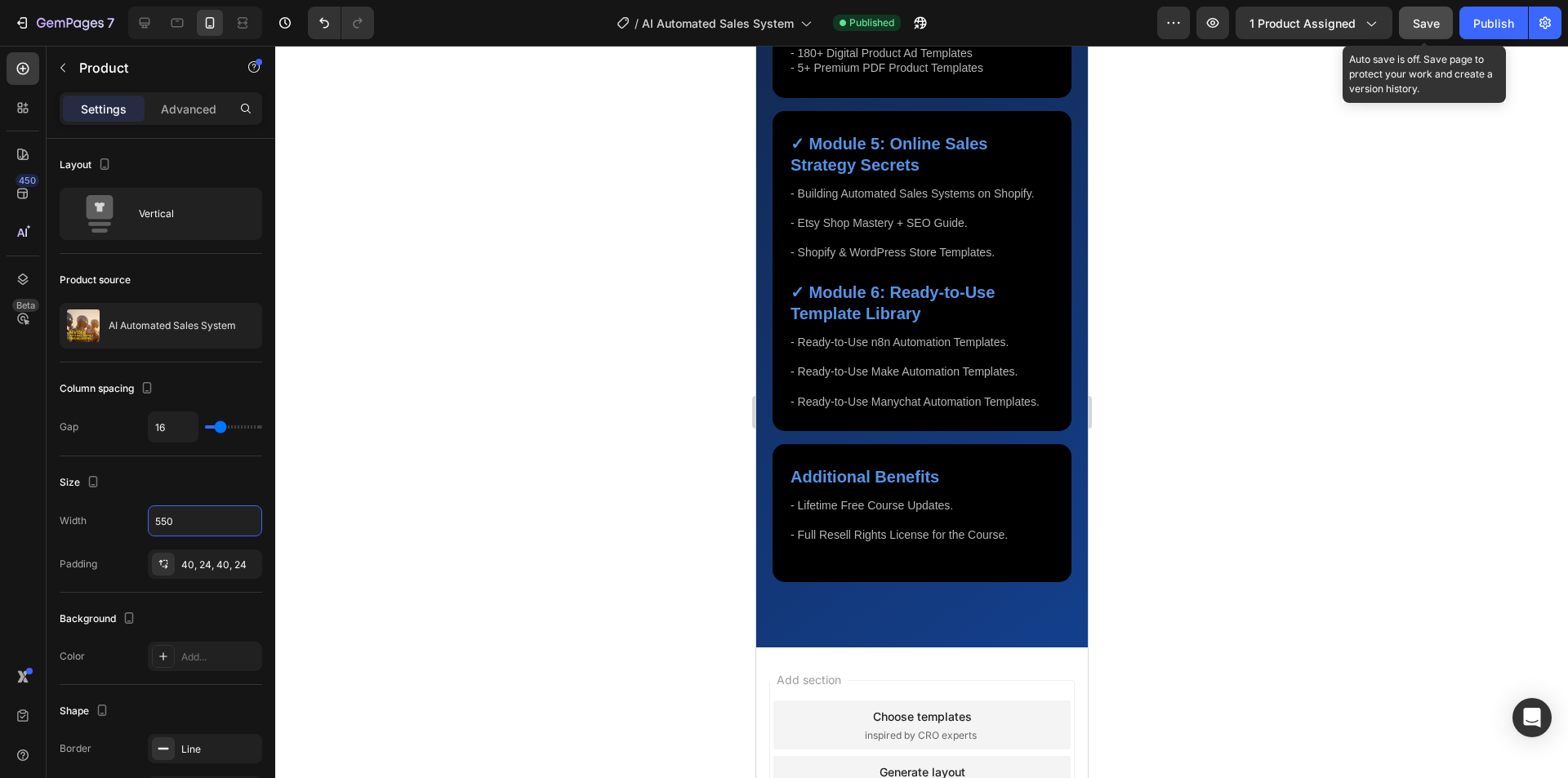
type input "550"
click at [1032, 19] on span "Save" at bounding box center [1427, 24] width 27 height 14
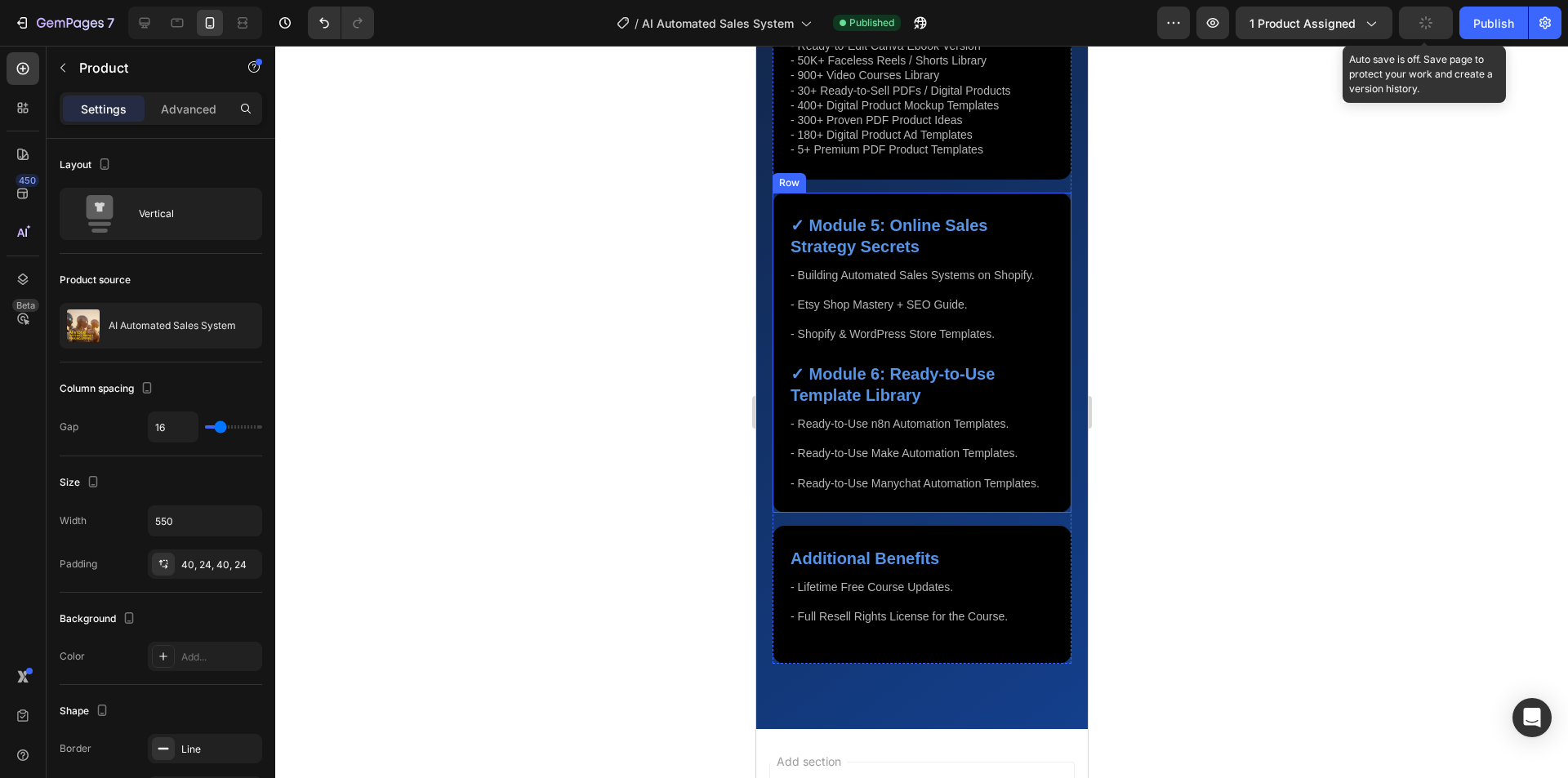
scroll to position [18126, 0]
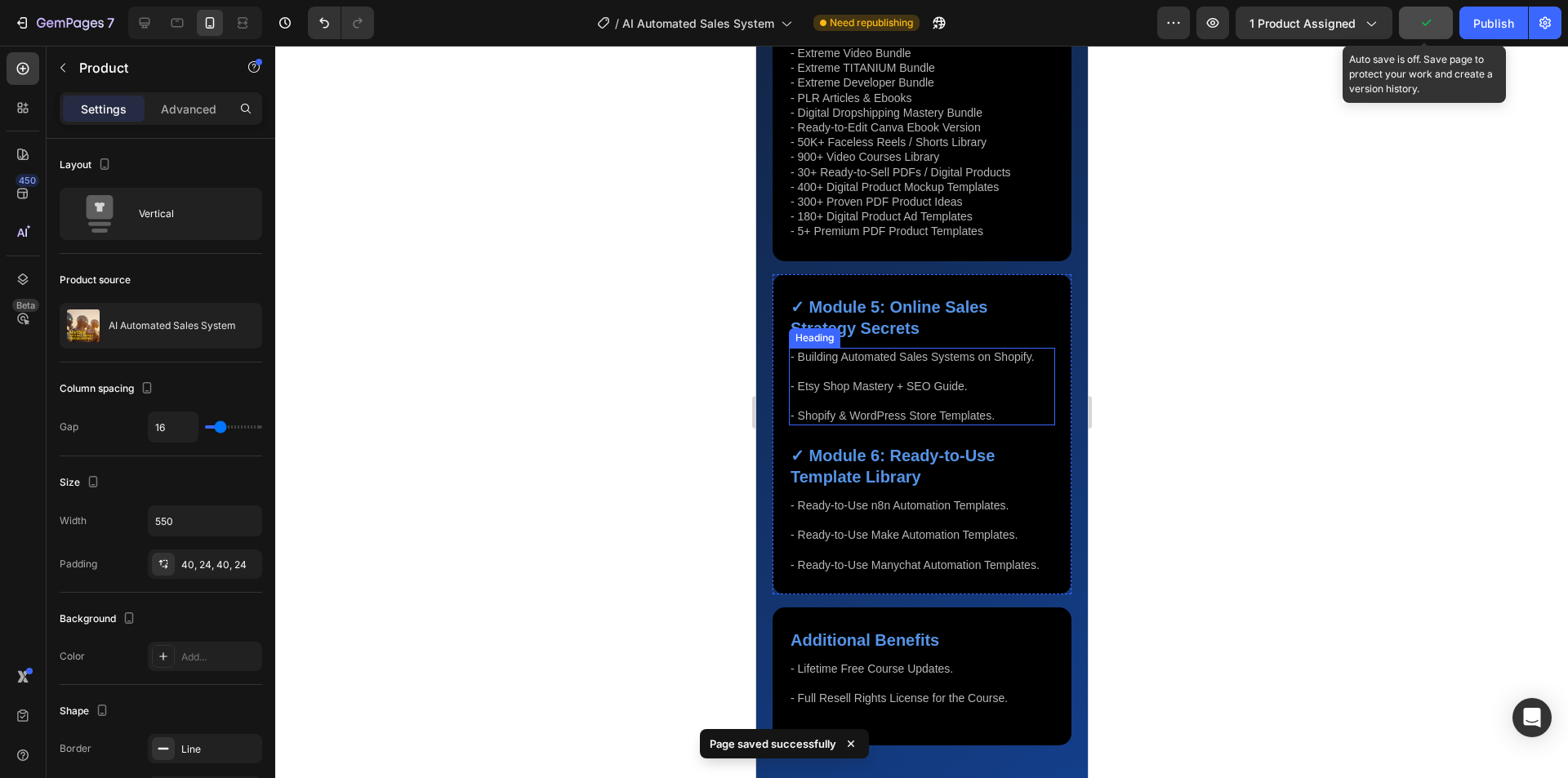
click at [939, 425] on h2 "- Building Automated Sales Systems on Shopify. - Etsy Shop Mastery + SEO Guide.…" at bounding box center [921, 386] width 267 height 77
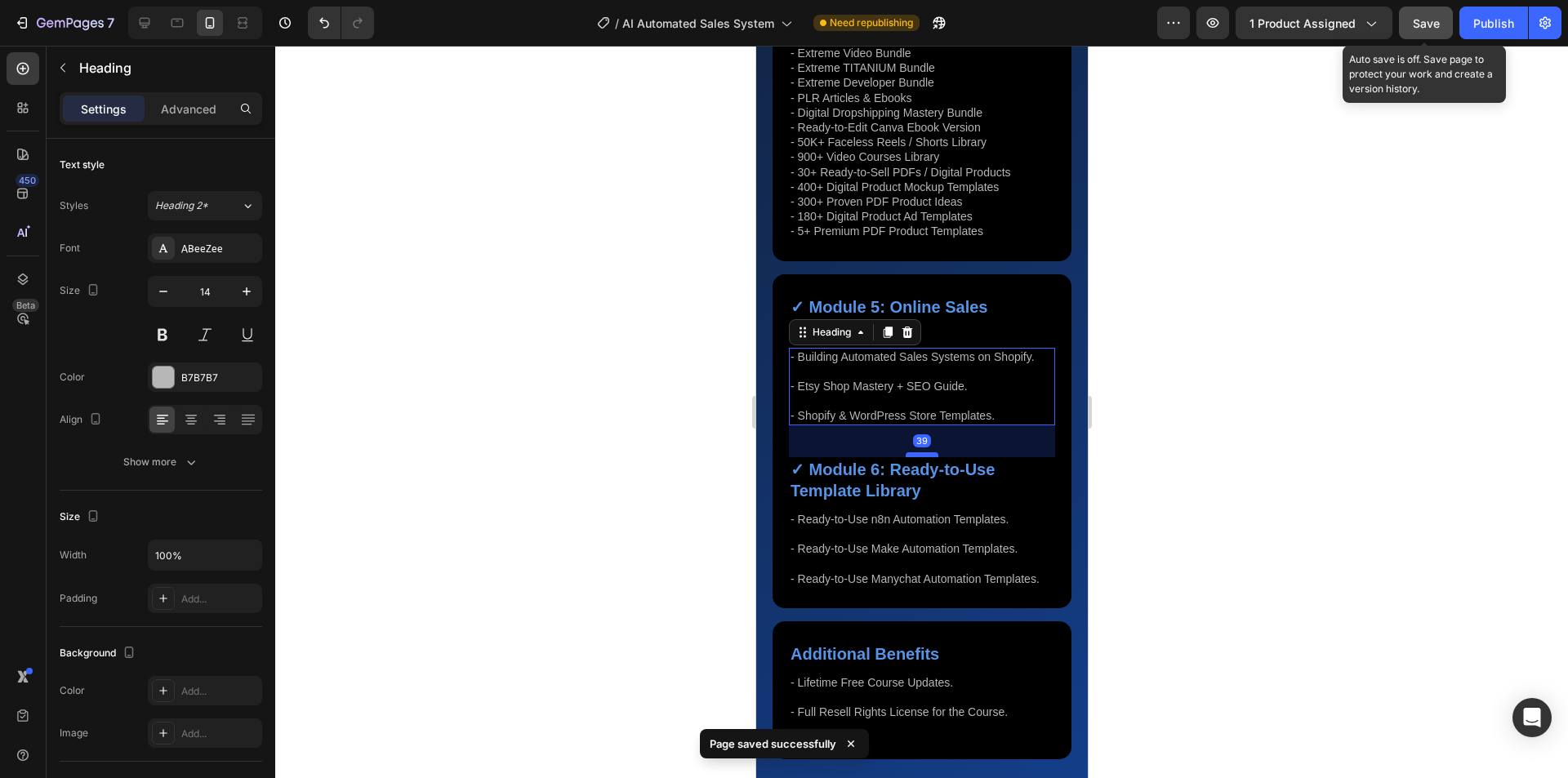
drag, startPoint x: 916, startPoint y: 522, endPoint x: 2102, endPoint y: 191, distance: 1231.3
click at [915, 458] on div at bounding box center [920, 455] width 32 height 5
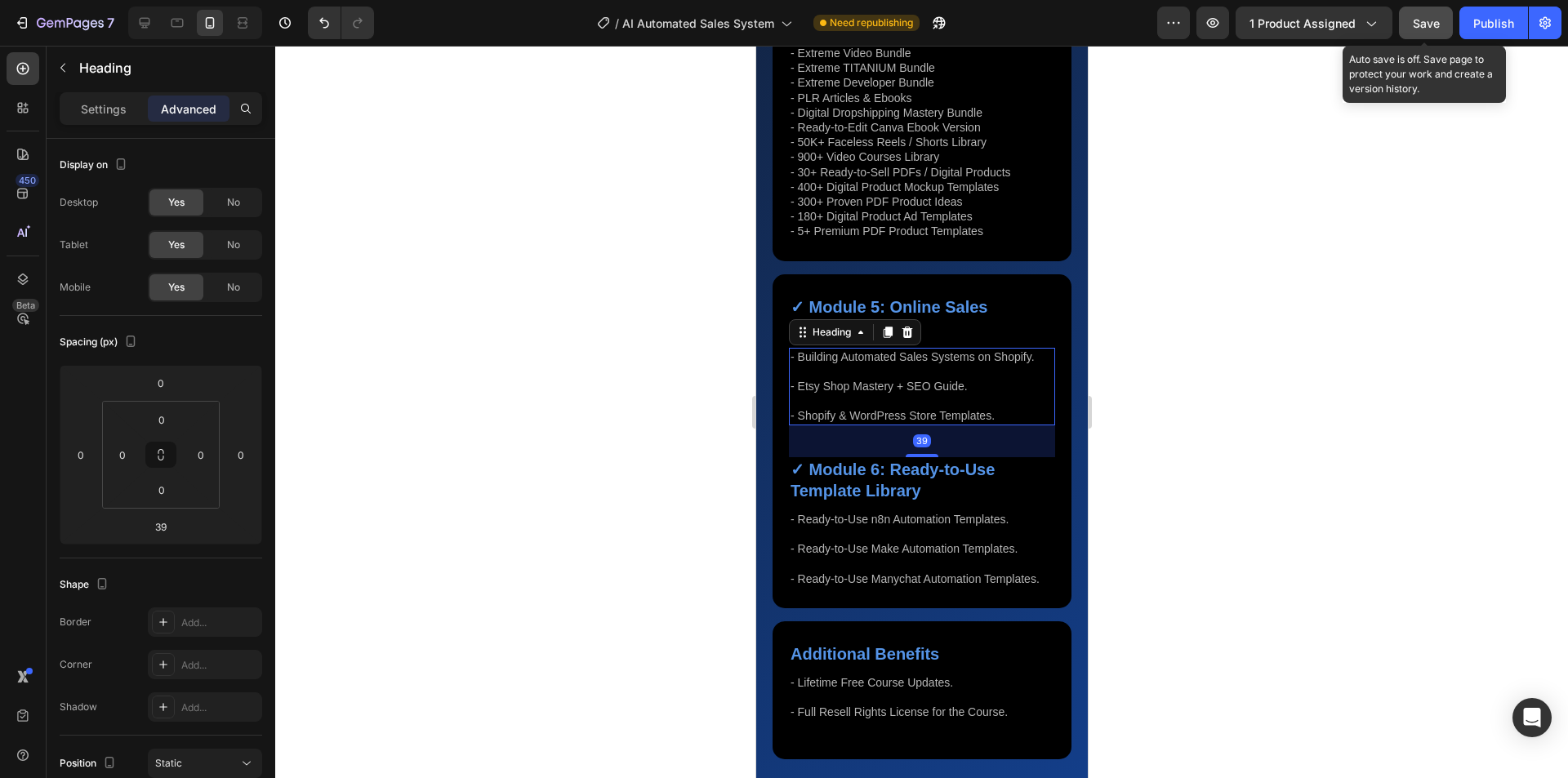
click at [1032, 25] on span "Save" at bounding box center [1427, 24] width 27 height 14
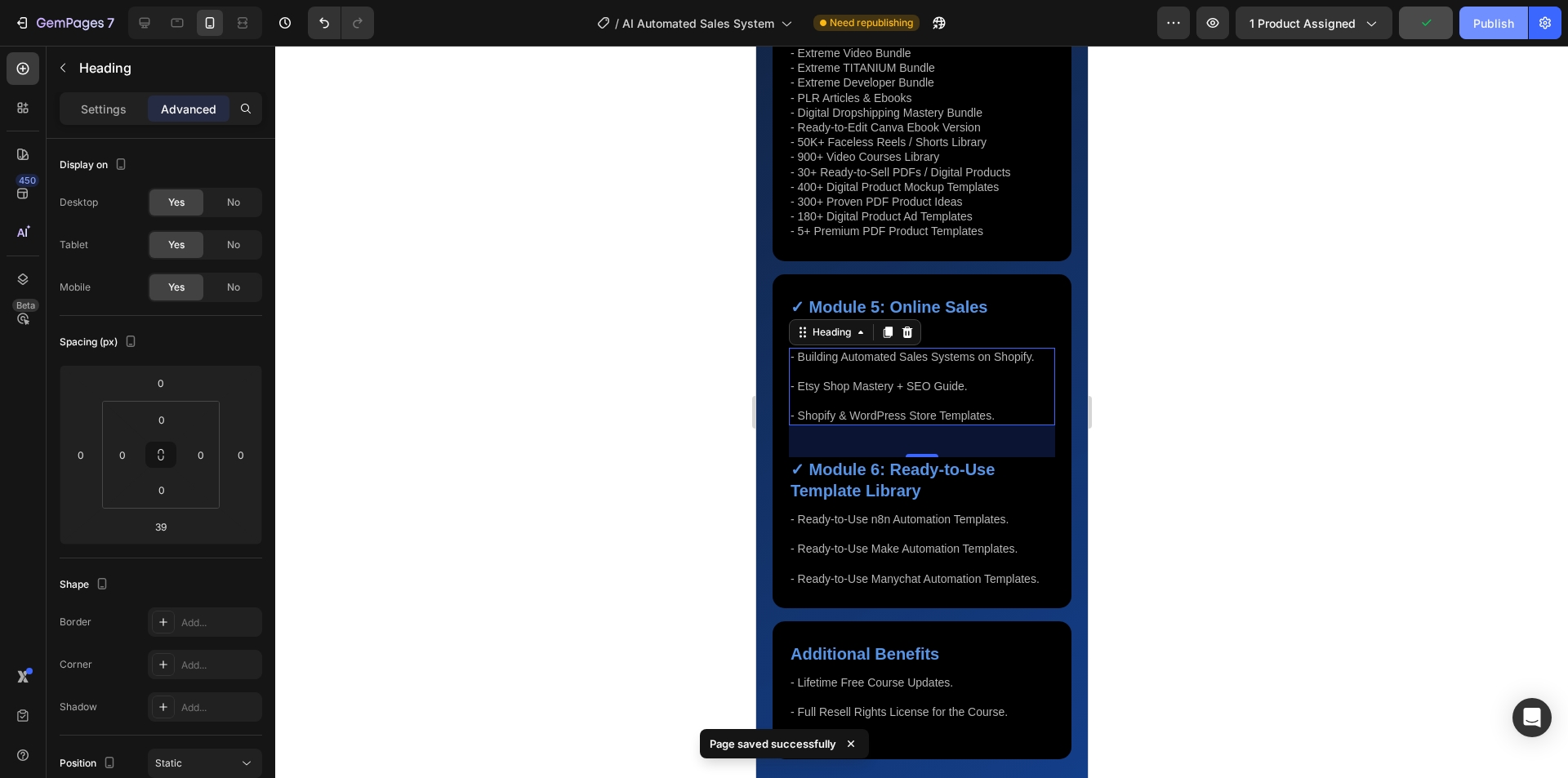
click at [1032, 24] on div "Publish" at bounding box center [1494, 24] width 41 height 18
click at [1032, 235] on div at bounding box center [921, 413] width 1293 height 733
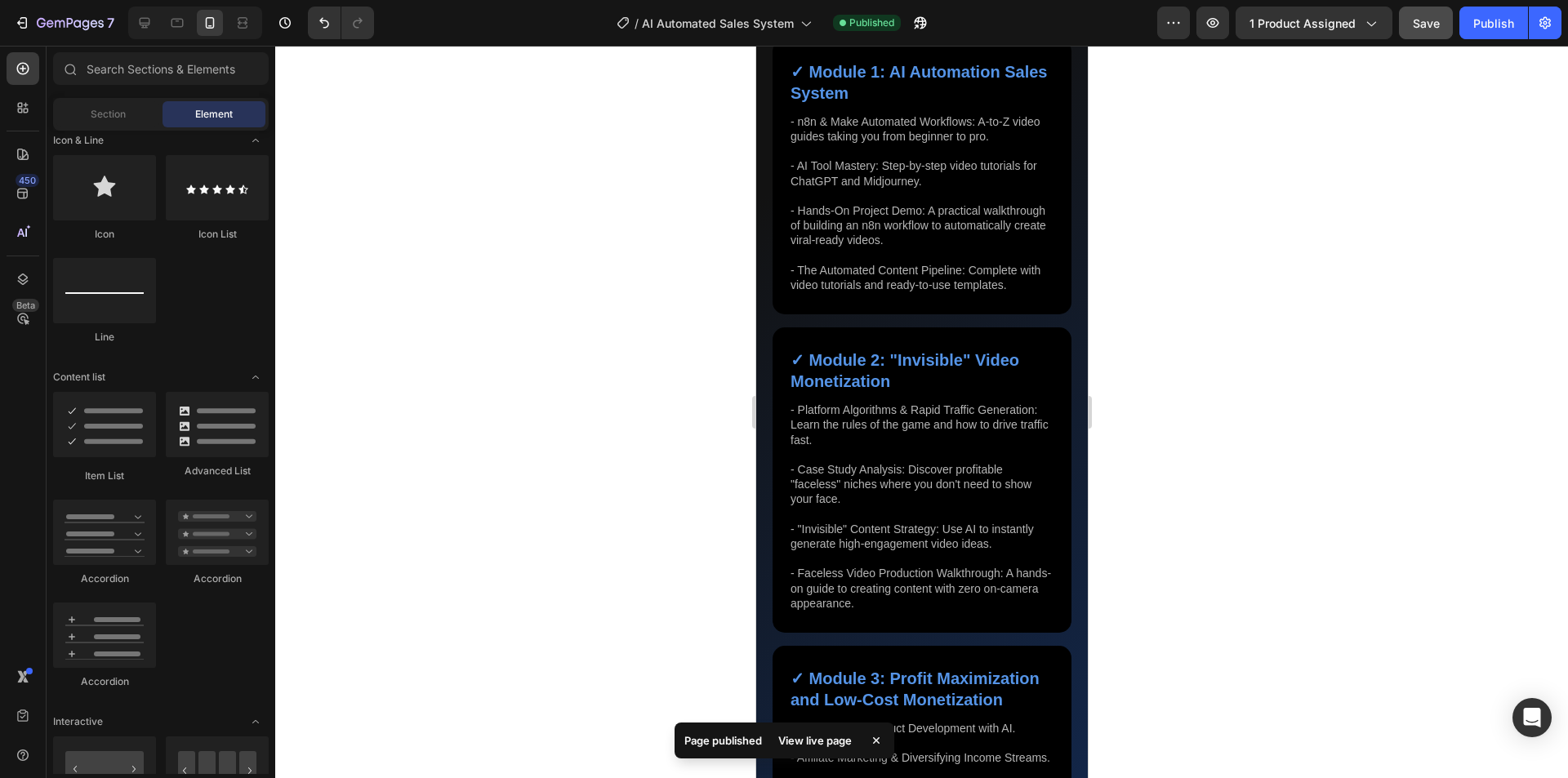
scroll to position [17065, 0]
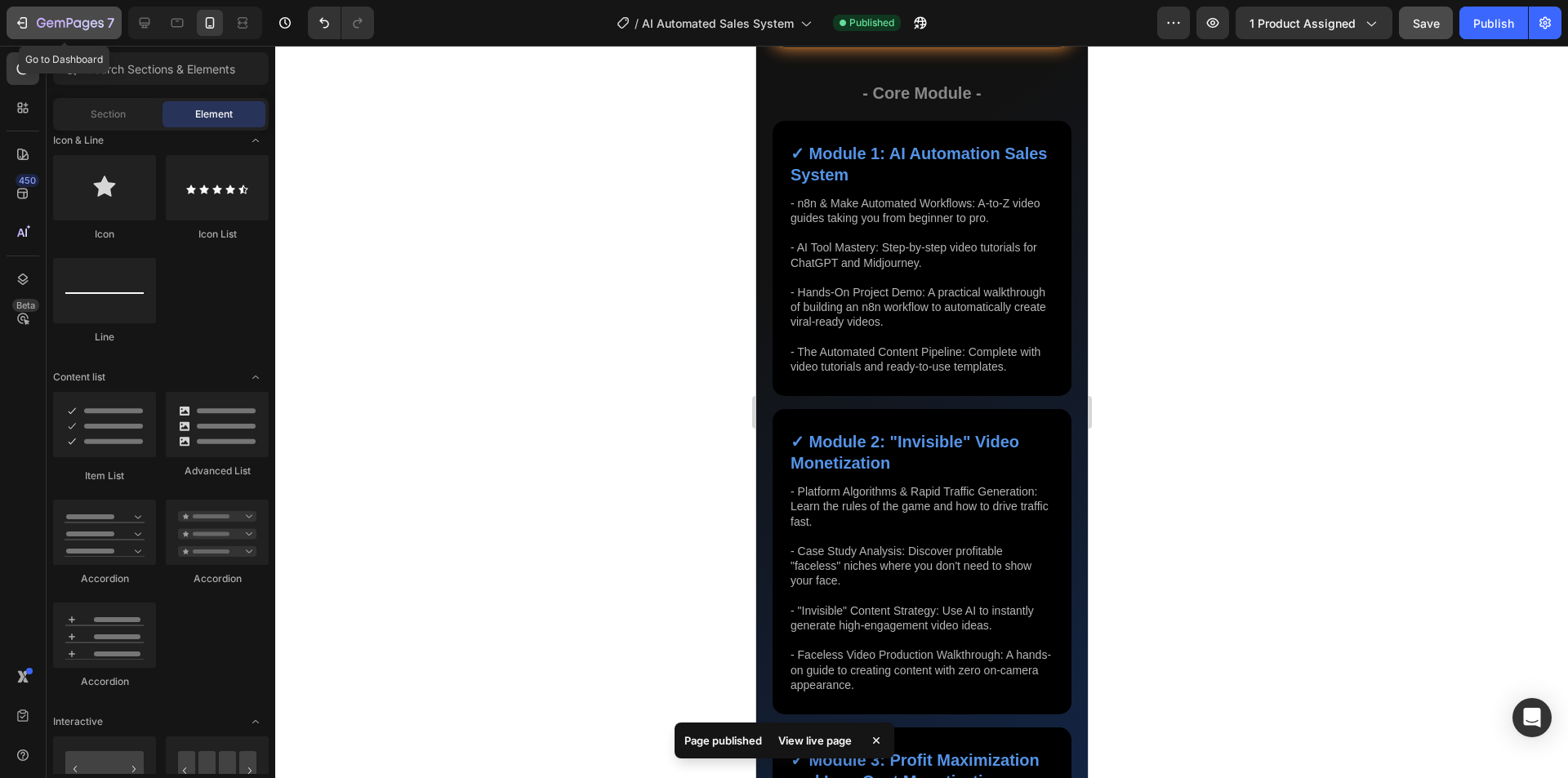
click at [47, 23] on icon "button" at bounding box center [51, 24] width 8 height 8
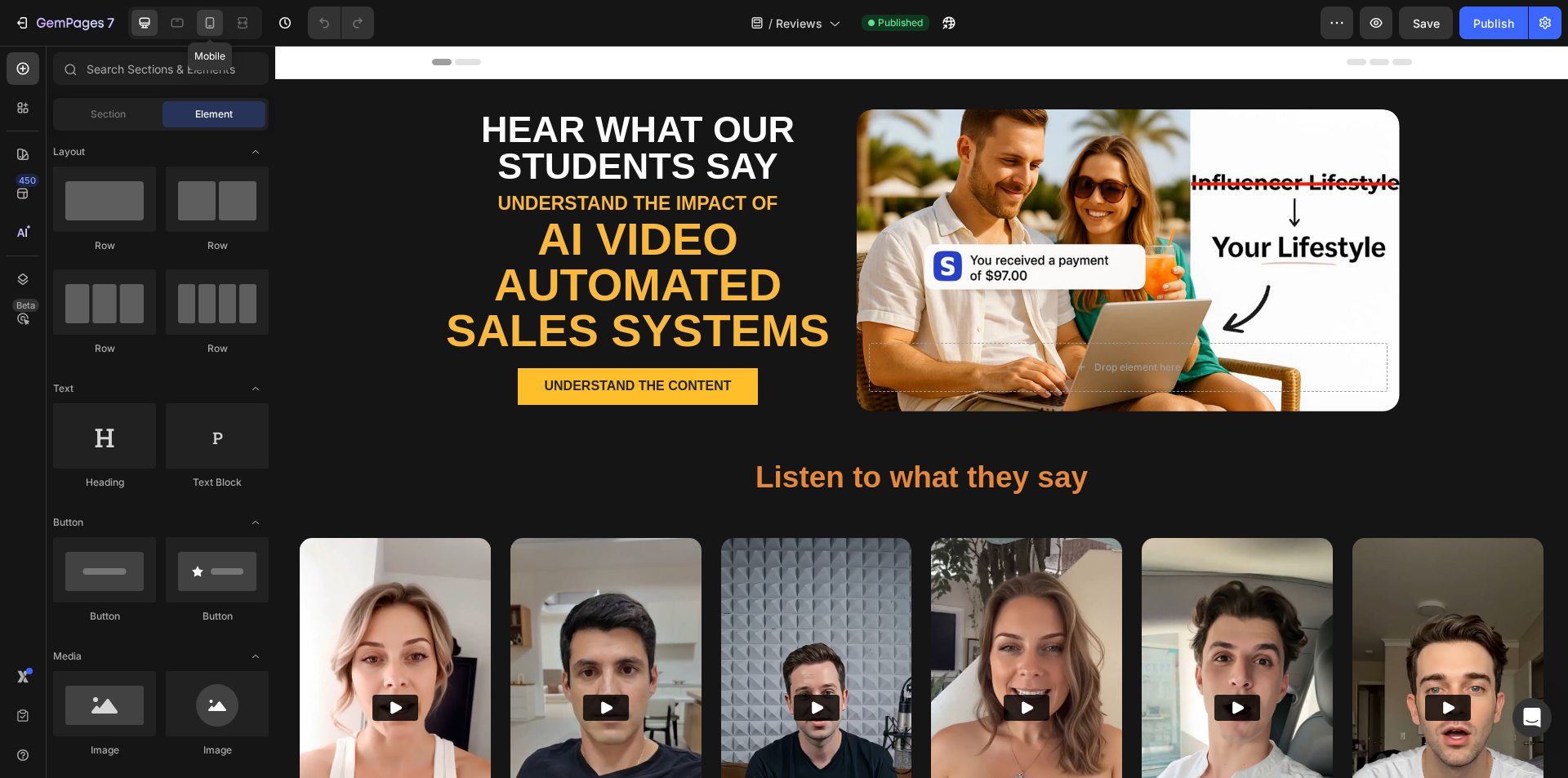
click at [199, 24] on div at bounding box center [210, 23] width 26 height 26
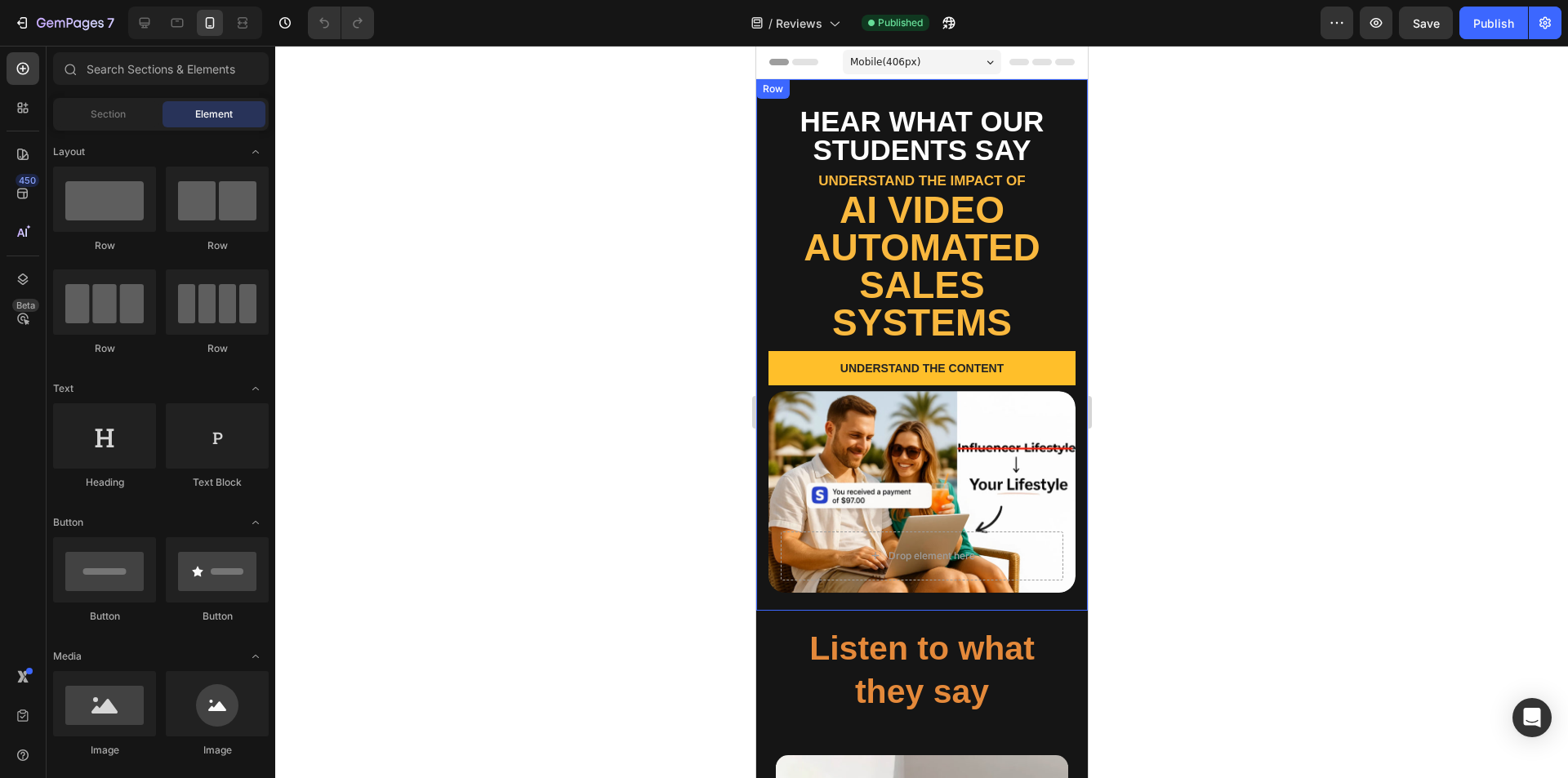
click at [1050, 557] on div "Hear what our students say Text Block Understand the impact of Text Block AI vi…" at bounding box center [921, 345] width 331 height 532
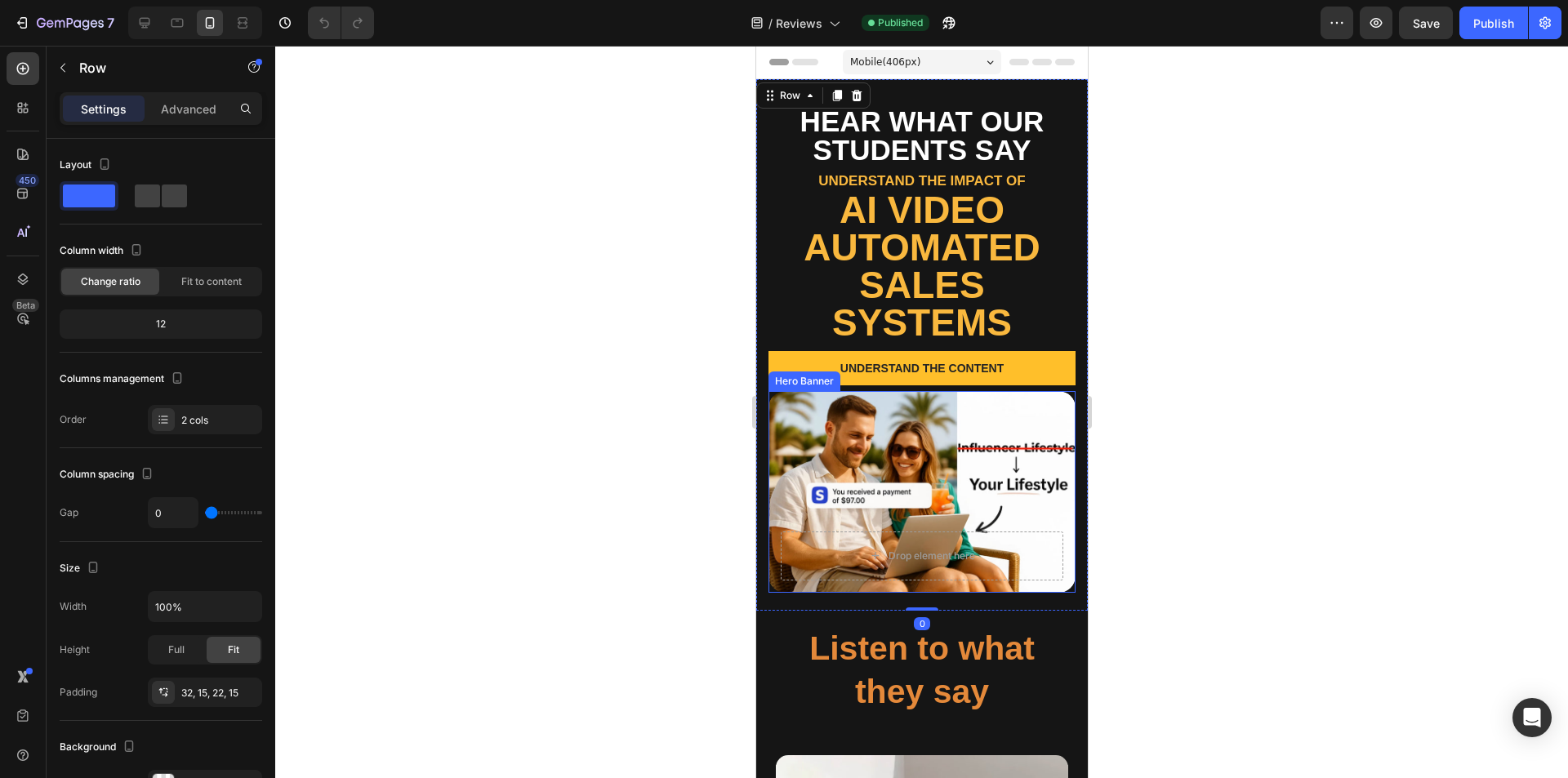
click at [184, 106] on p "Advanced" at bounding box center [188, 110] width 56 height 18
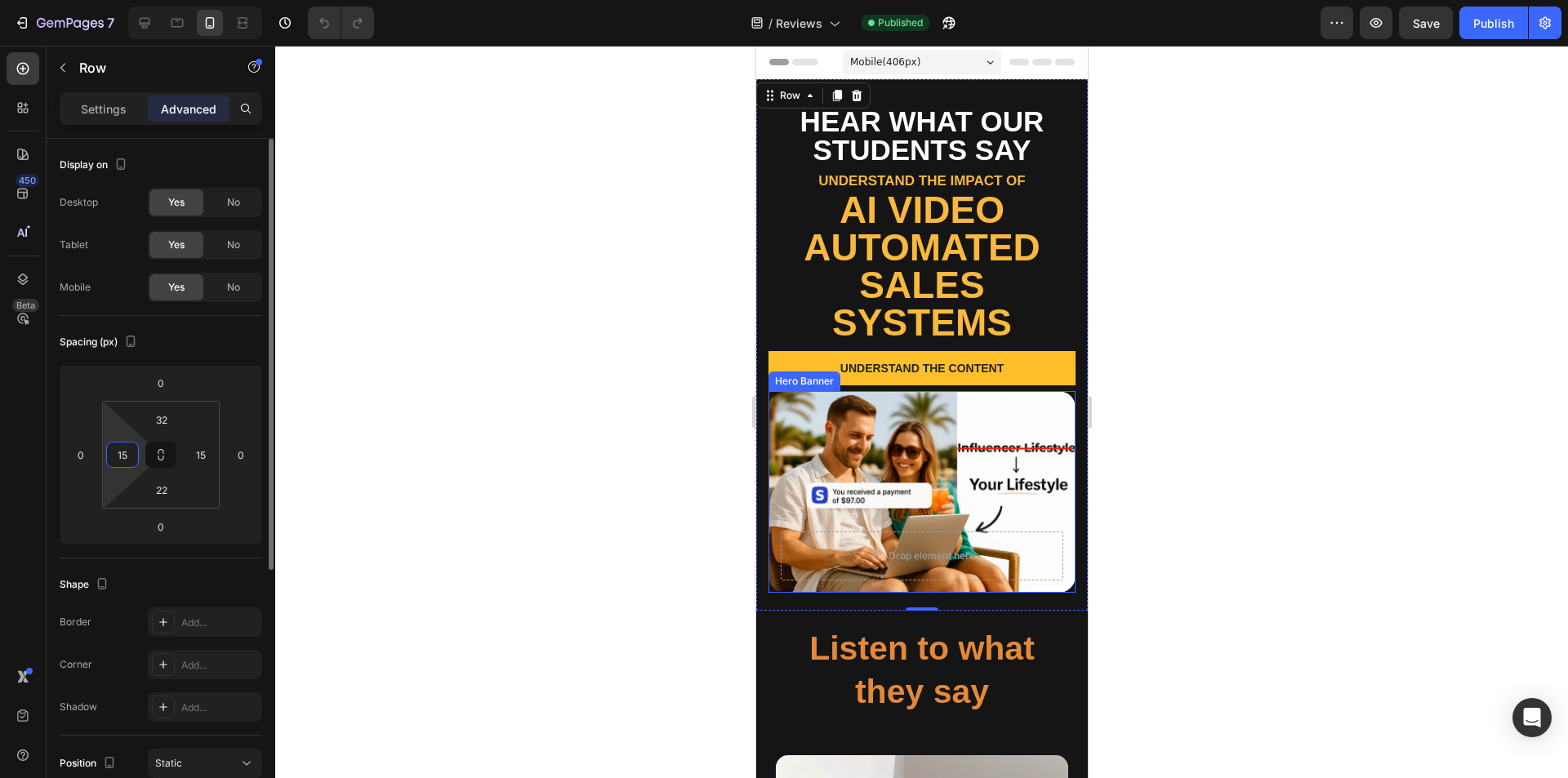
click at [129, 456] on input "15" at bounding box center [122, 455] width 24 height 24
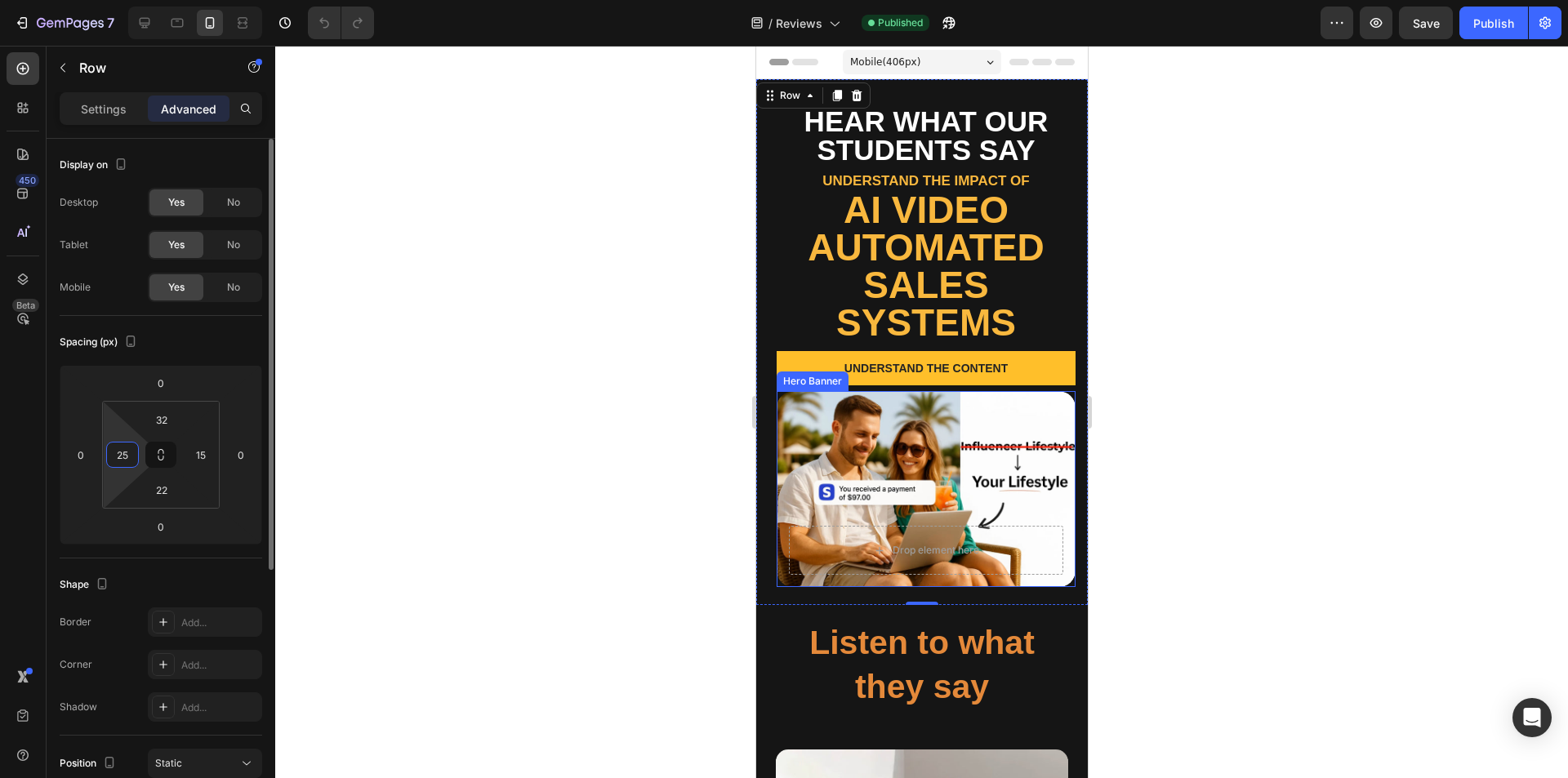
type input "25"
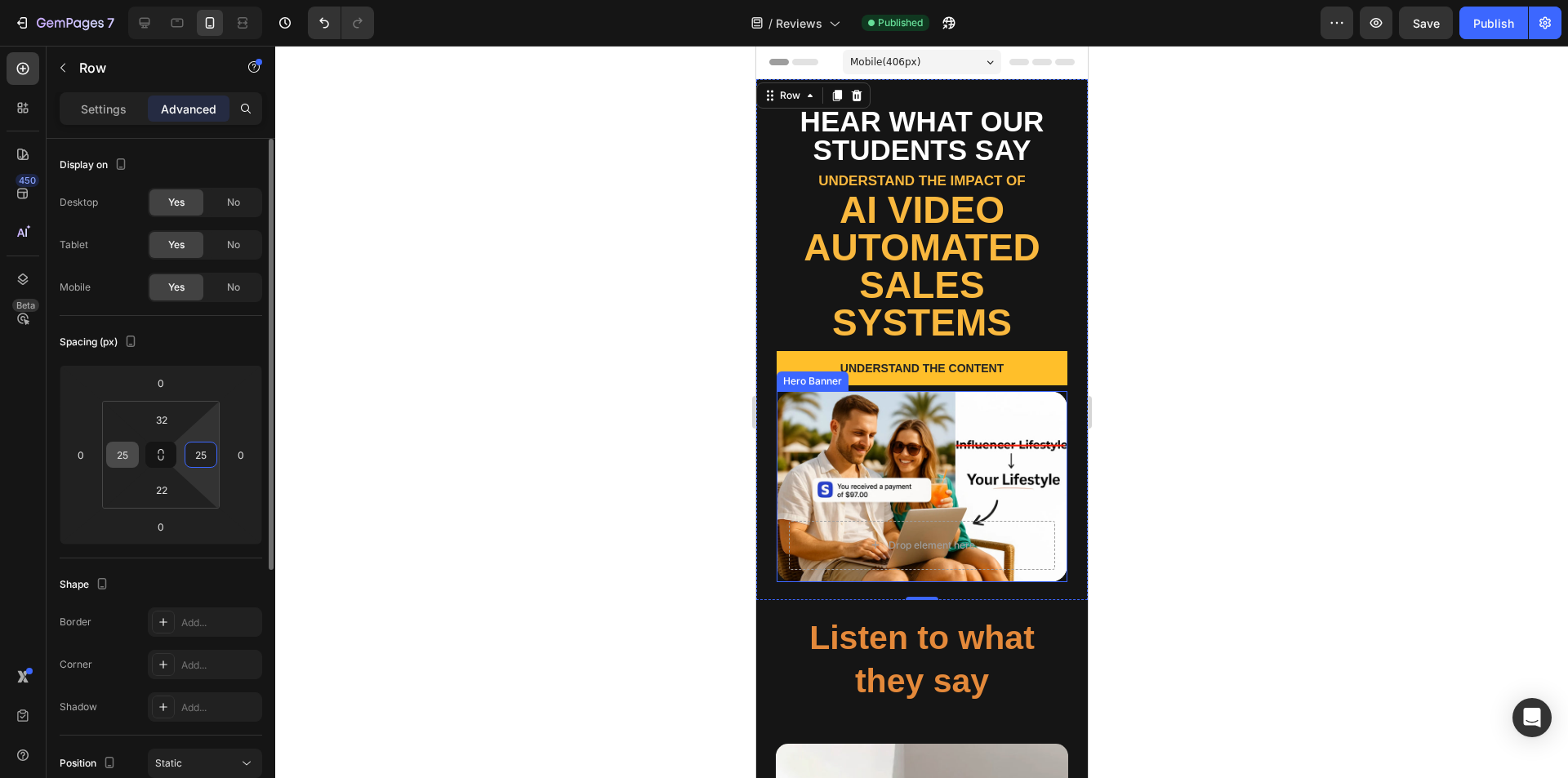
type input "25"
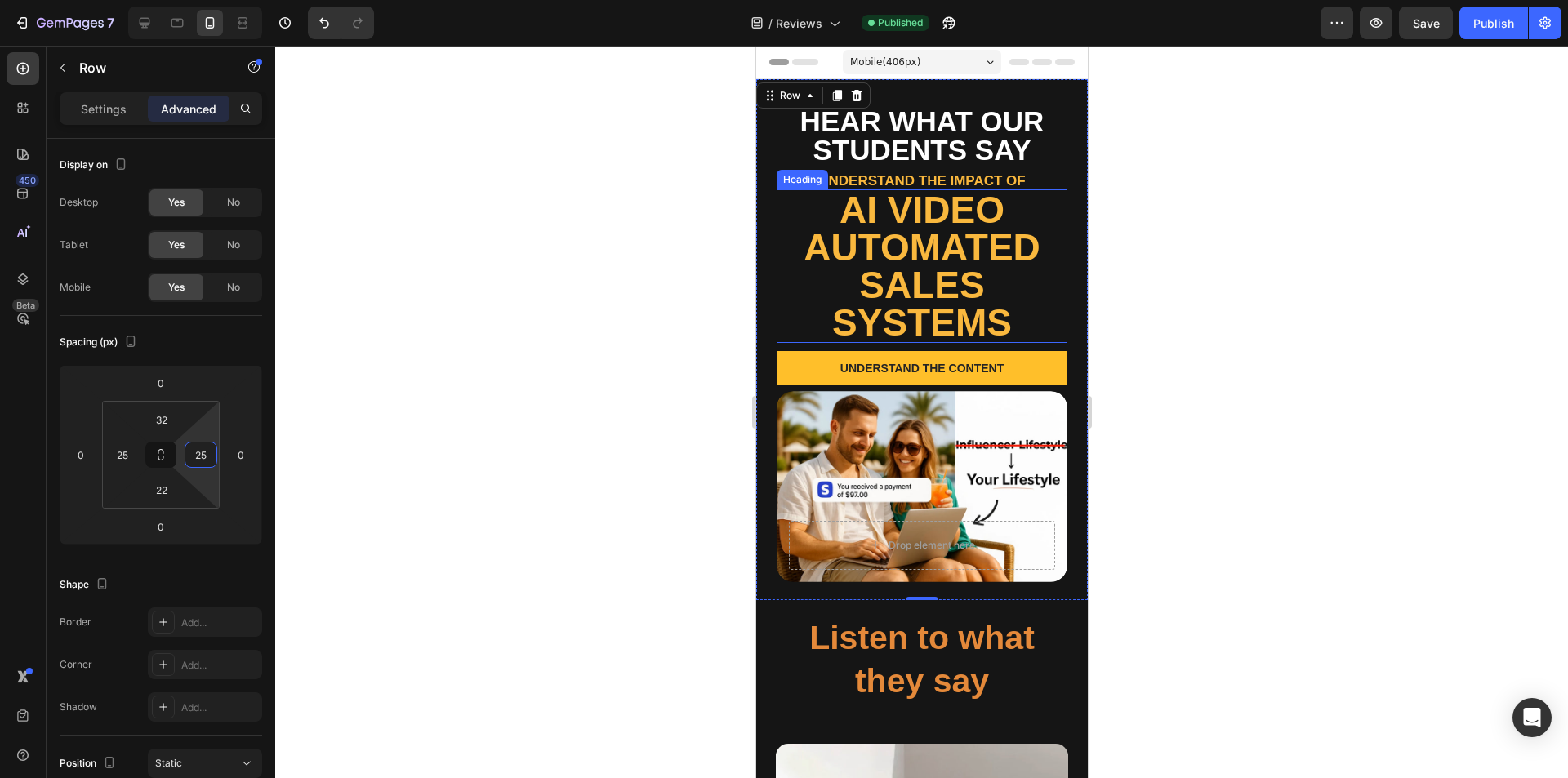
click at [940, 260] on h2 "AI video automated sales systems" at bounding box center [921, 266] width 291 height 154
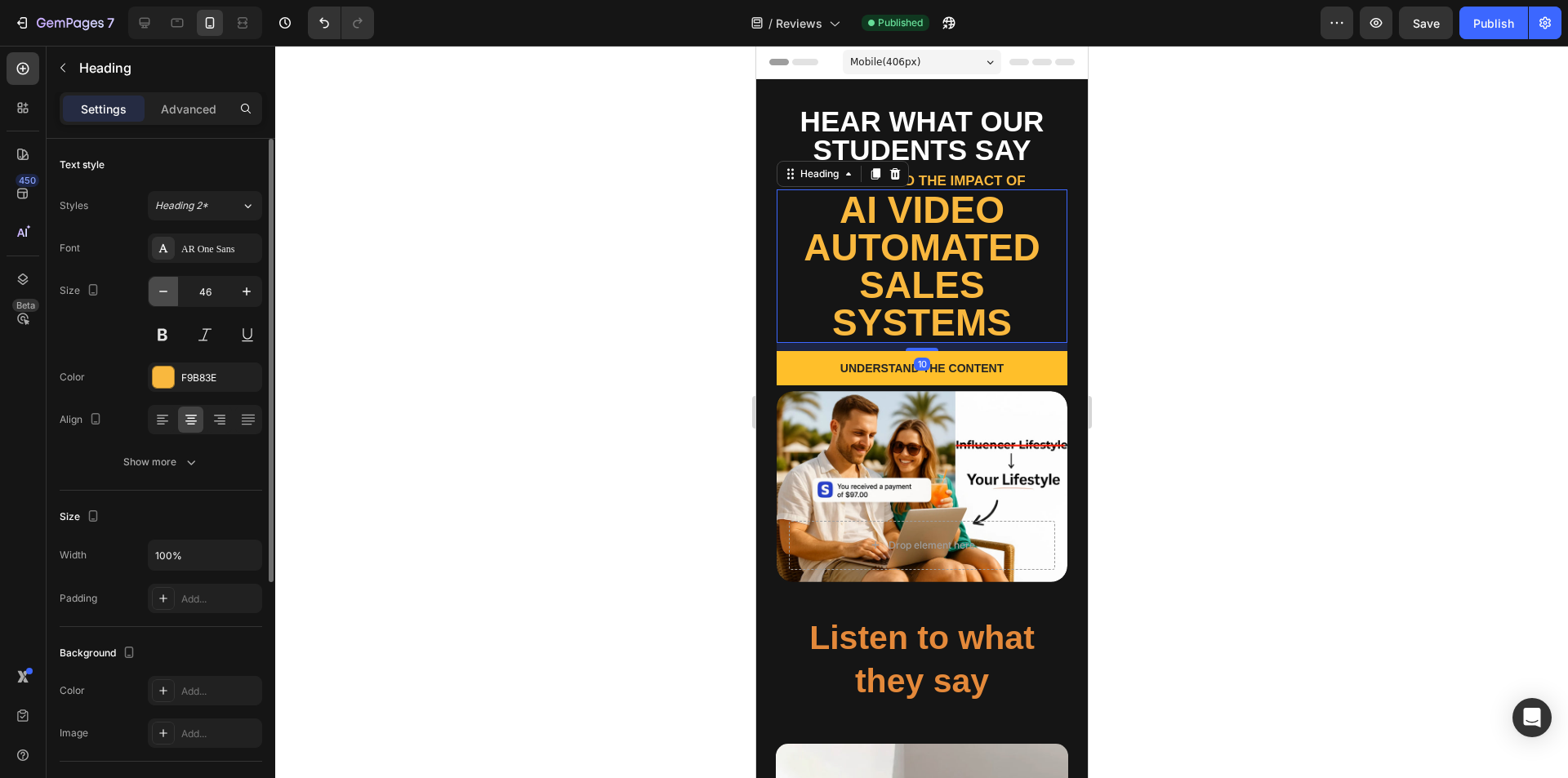
click at [160, 288] on icon "button" at bounding box center [163, 291] width 17 height 17
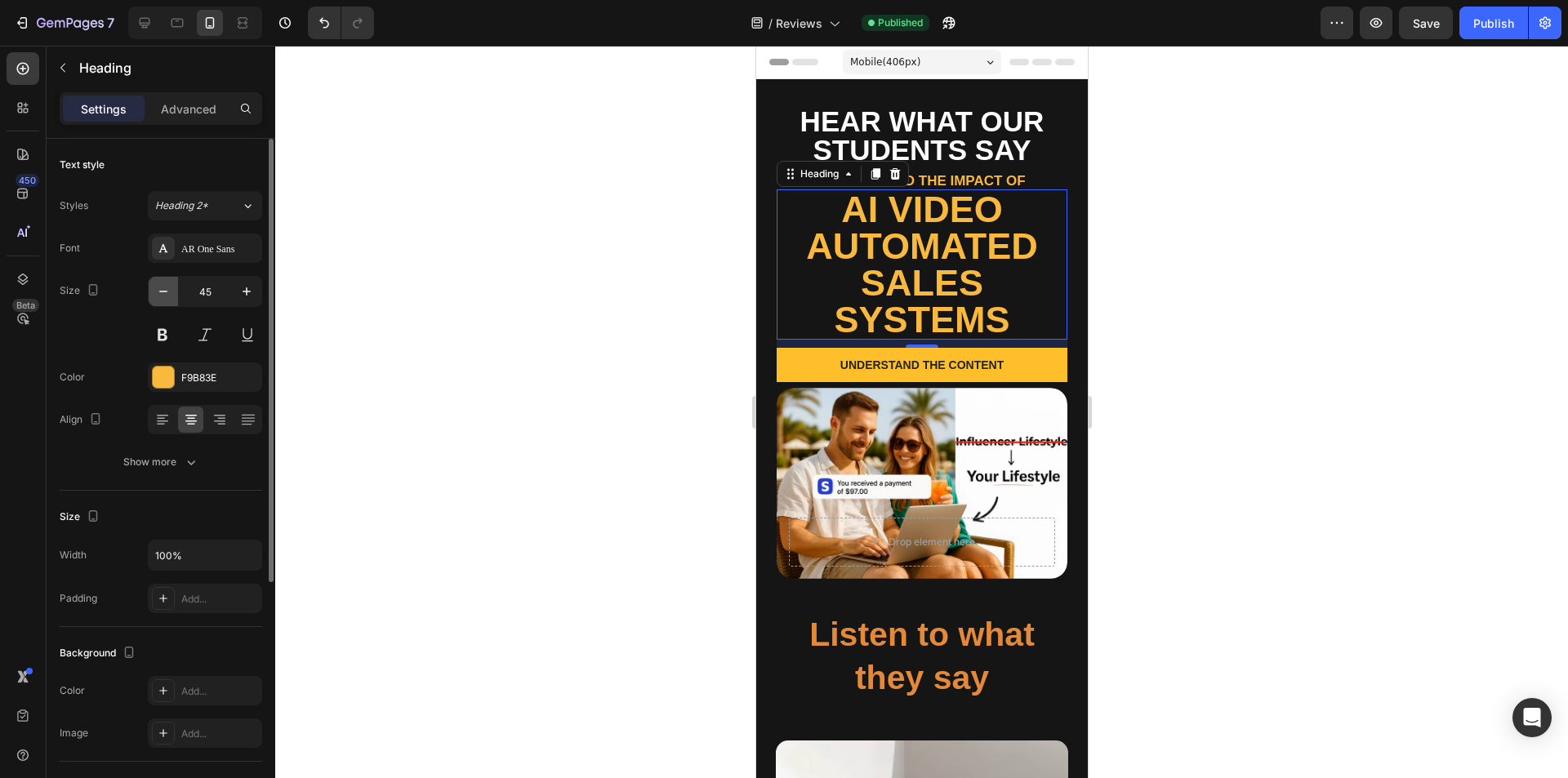
click at [160, 288] on icon "button" at bounding box center [163, 291] width 17 height 17
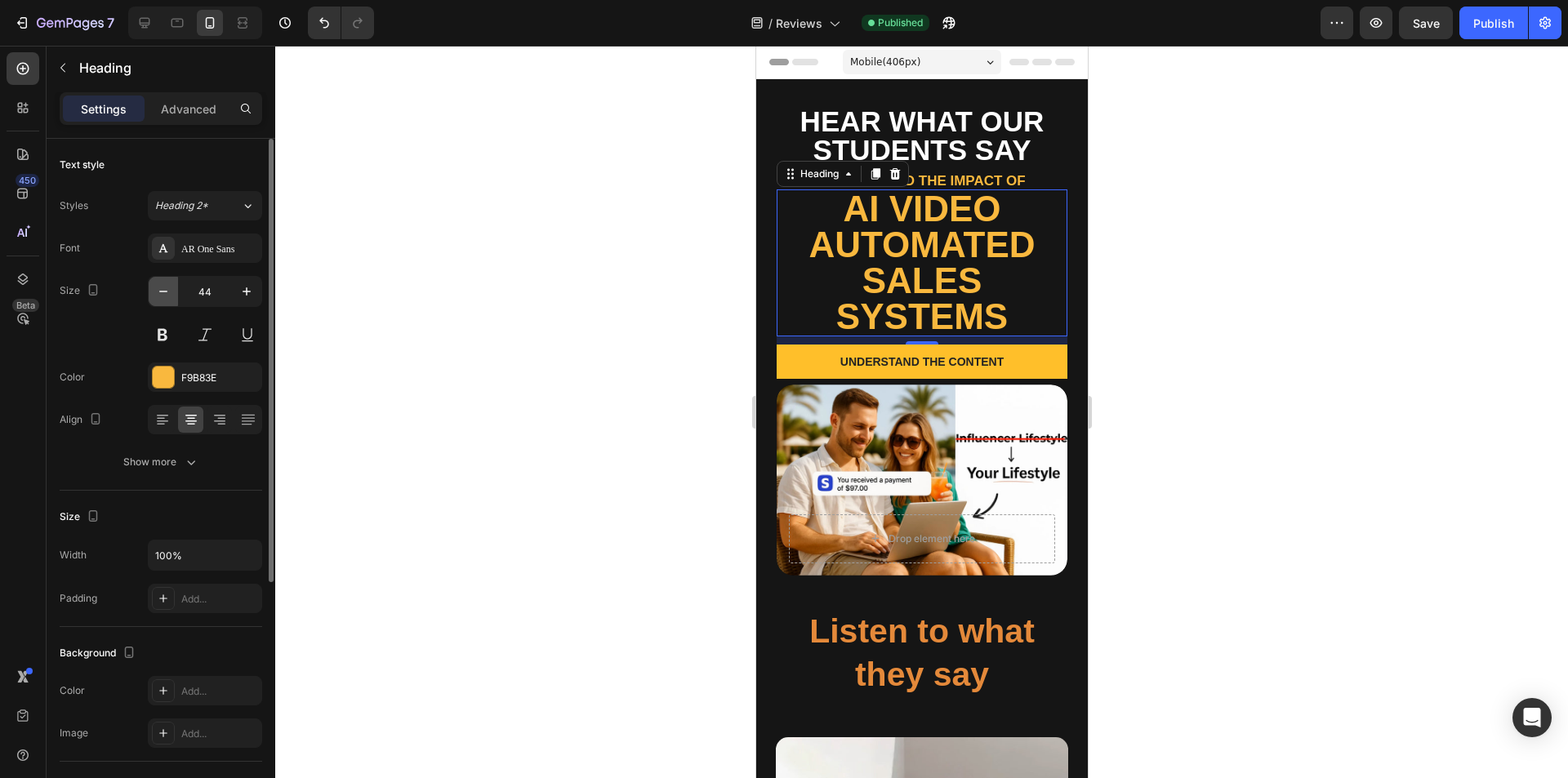
click at [160, 288] on icon "button" at bounding box center [163, 291] width 17 height 17
type input "43"
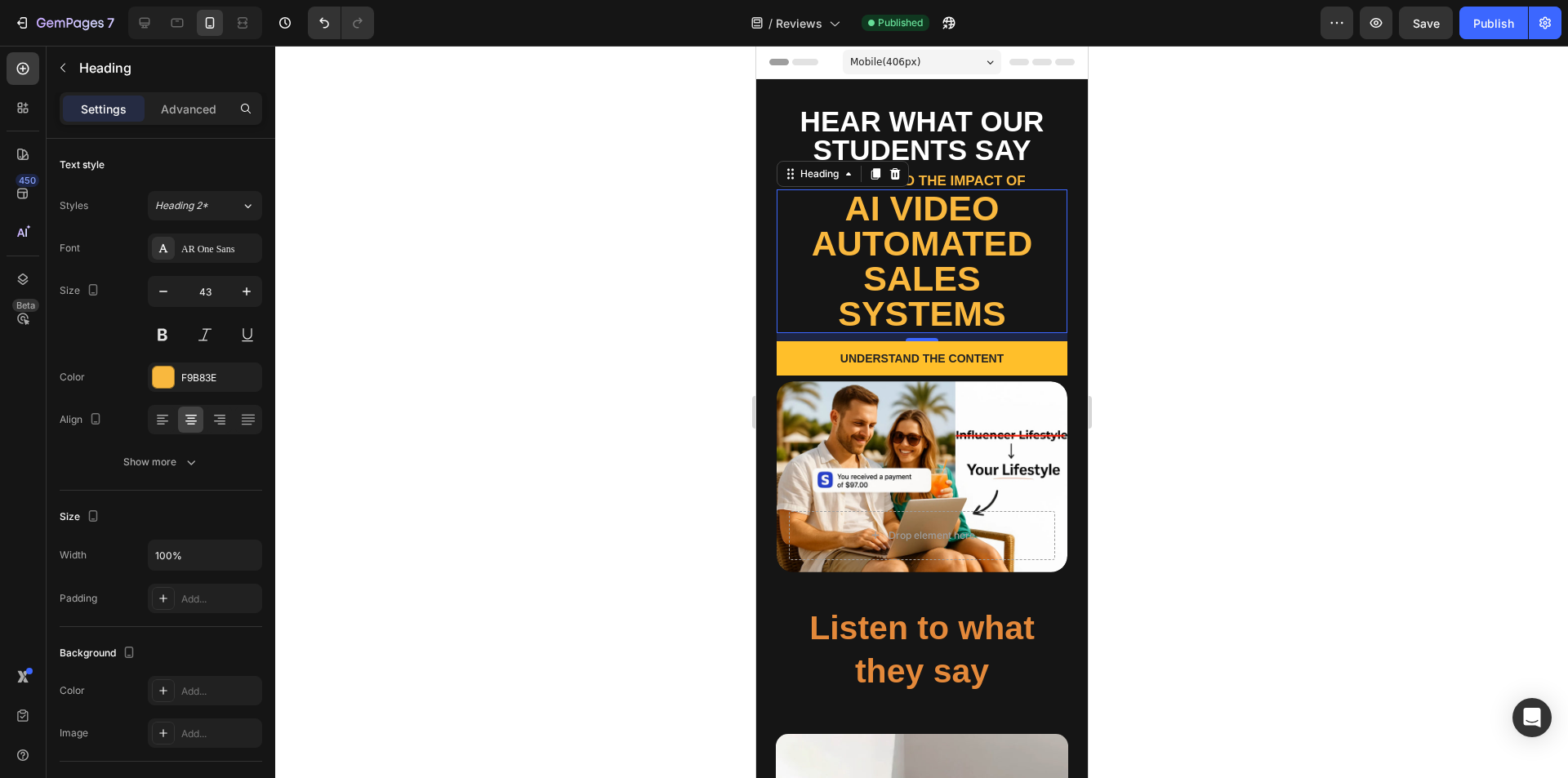
click at [1152, 336] on div at bounding box center [921, 413] width 1293 height 733
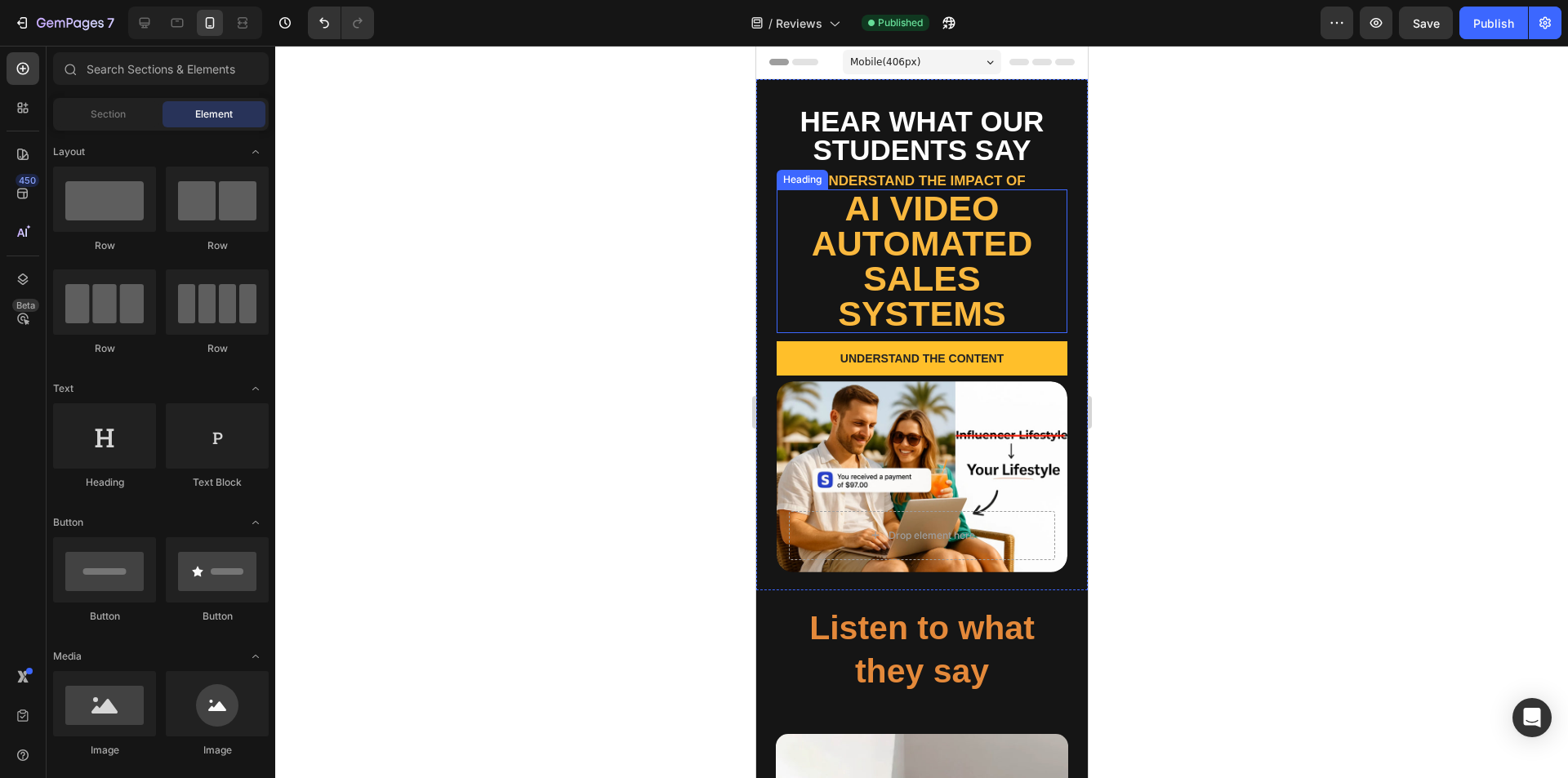
click at [946, 289] on h2 "AI video automated sales systems" at bounding box center [921, 261] width 291 height 144
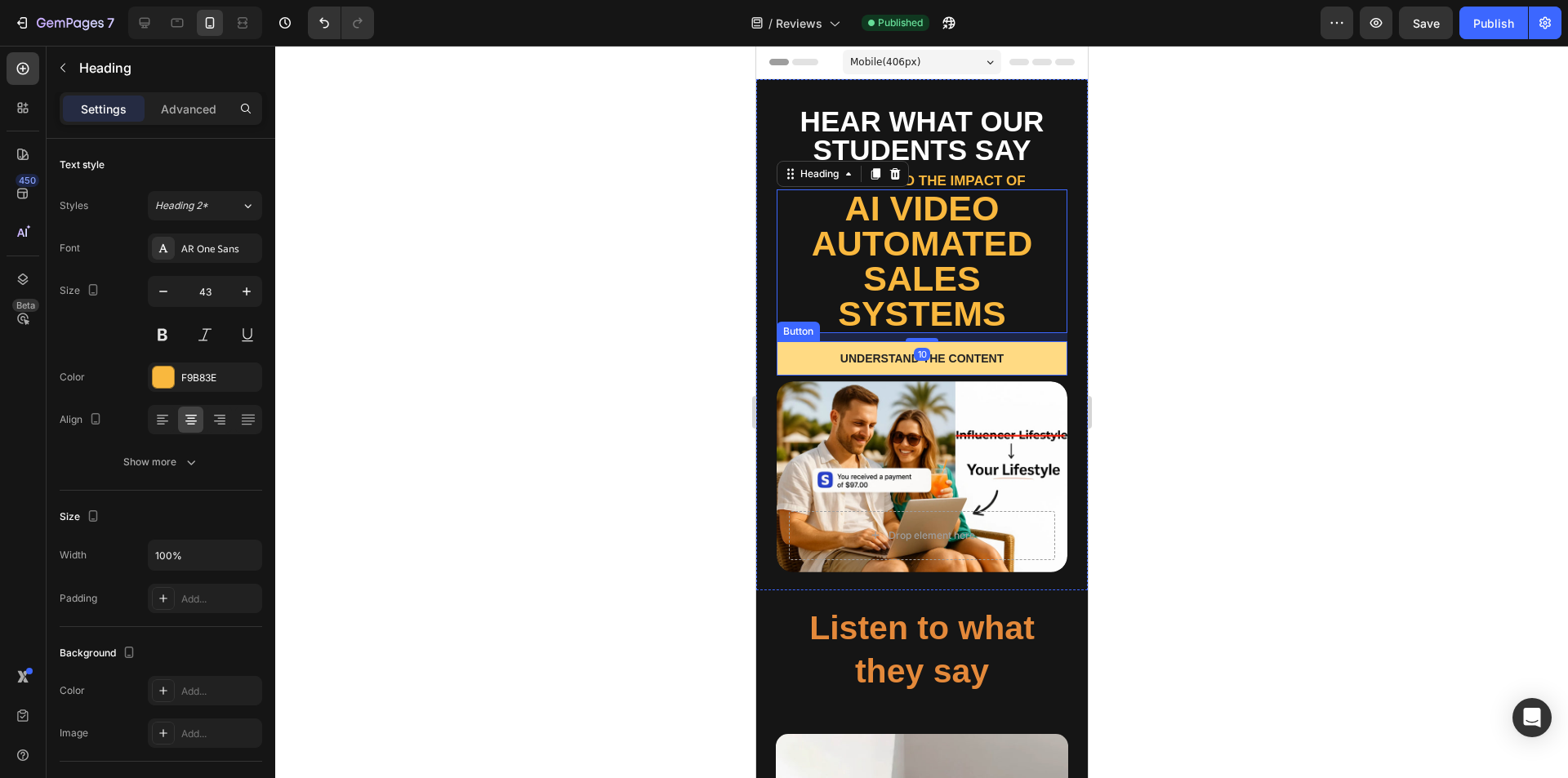
click at [1013, 341] on button "Understand the content" at bounding box center [921, 358] width 291 height 34
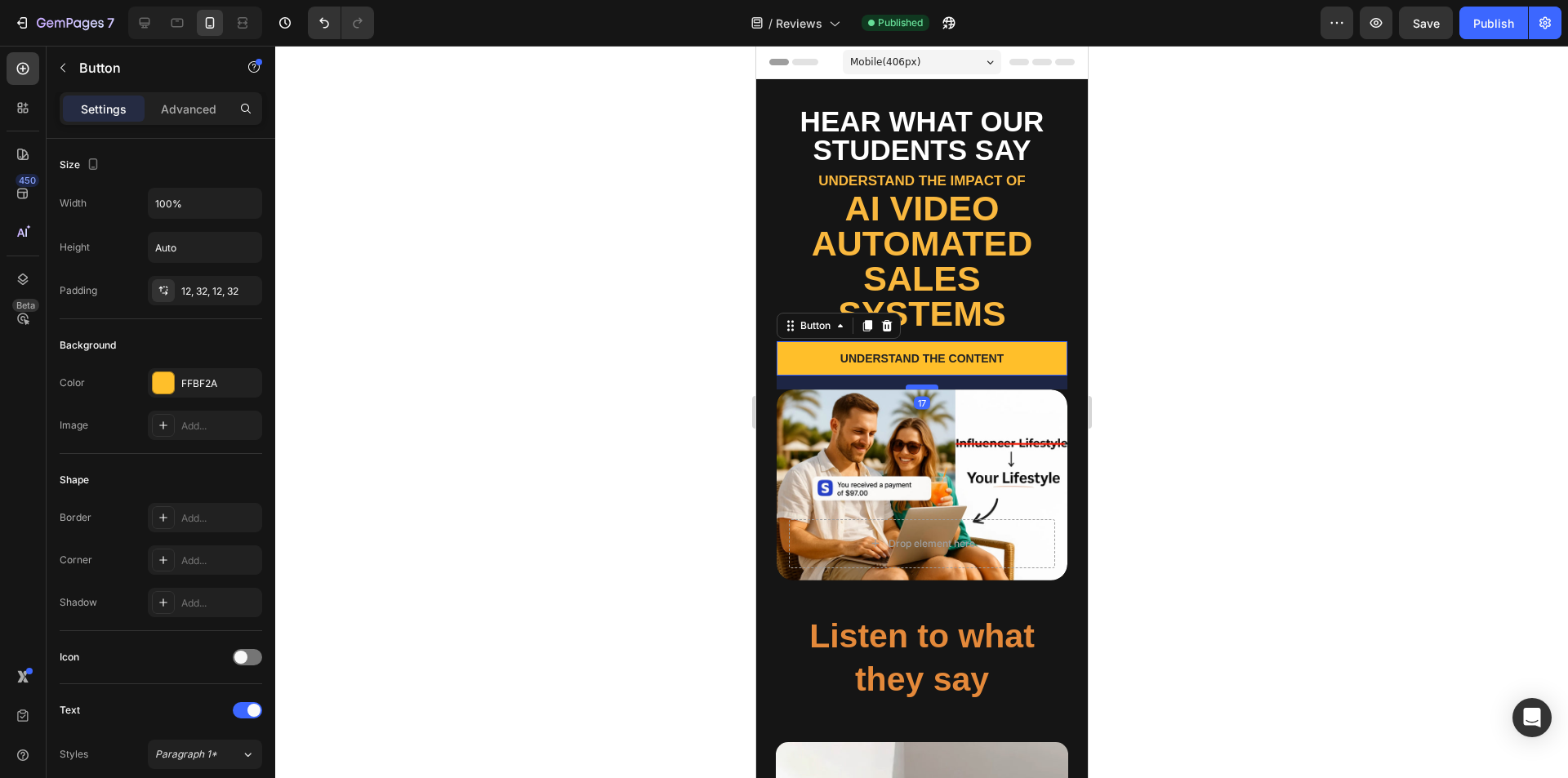
drag, startPoint x: 922, startPoint y: 344, endPoint x: 920, endPoint y: 352, distance: 8.2
click at [920, 385] on div at bounding box center [920, 387] width 32 height 5
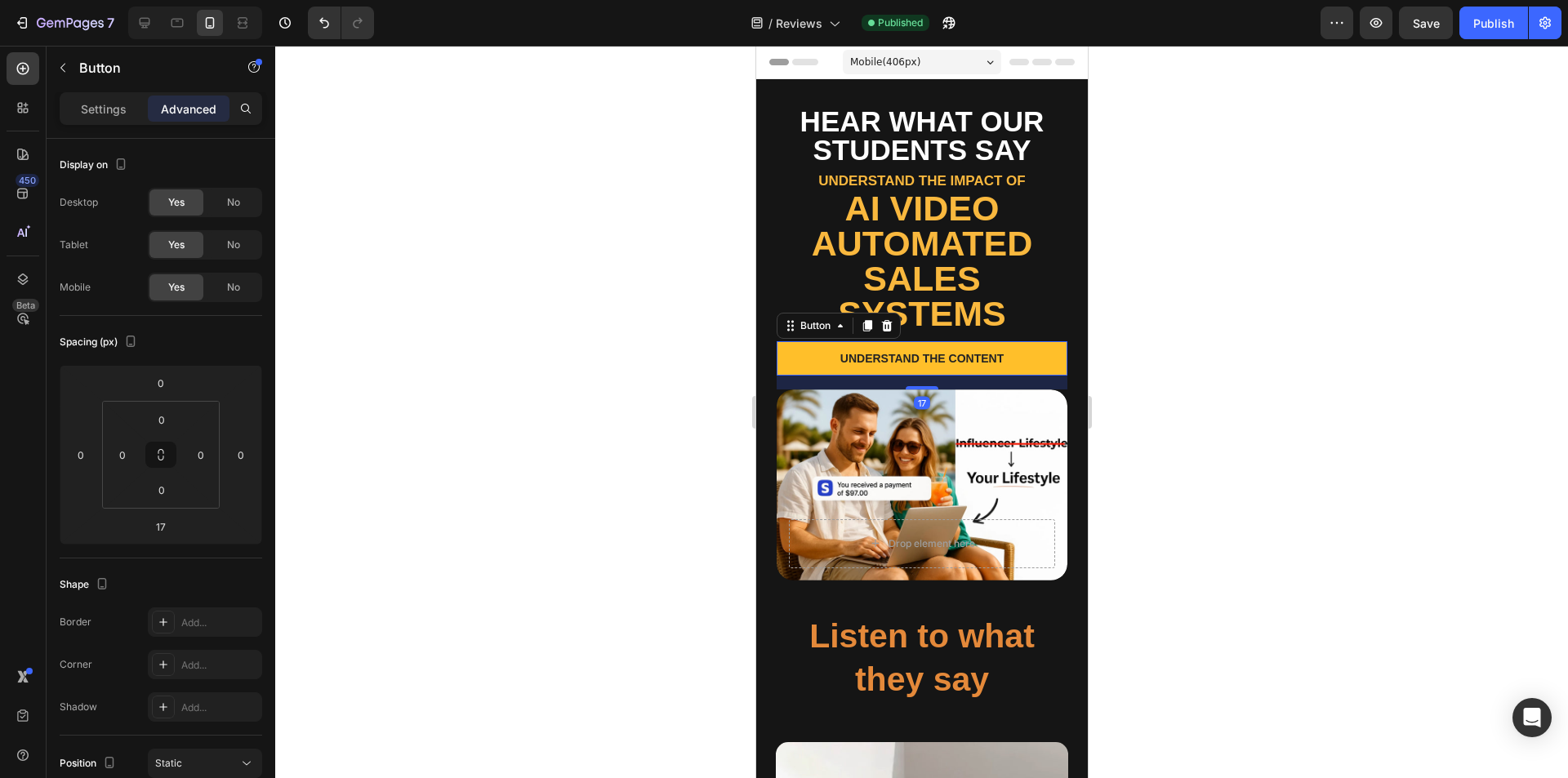
click at [1302, 404] on div at bounding box center [921, 413] width 1293 height 733
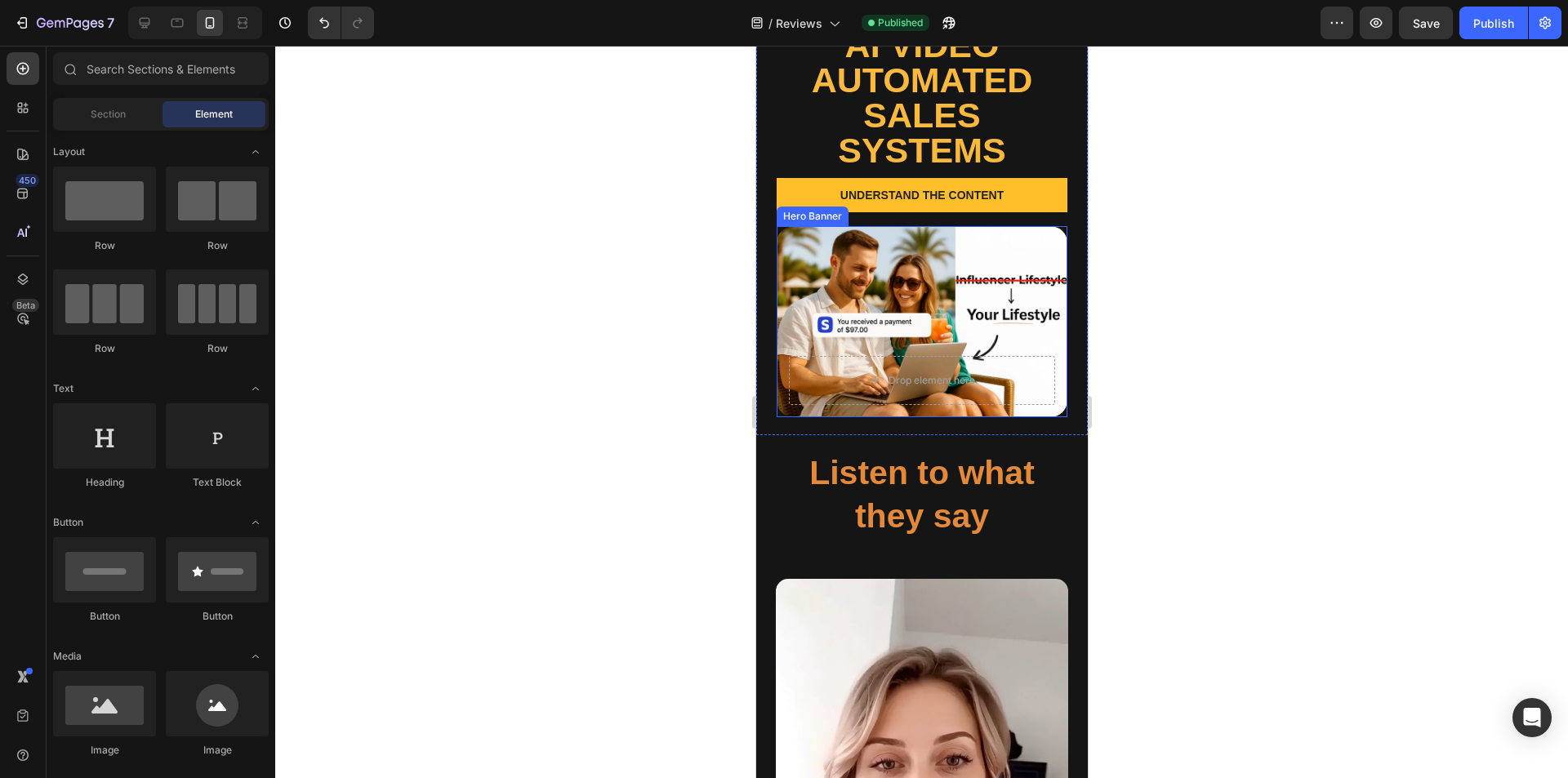
scroll to position [326, 0]
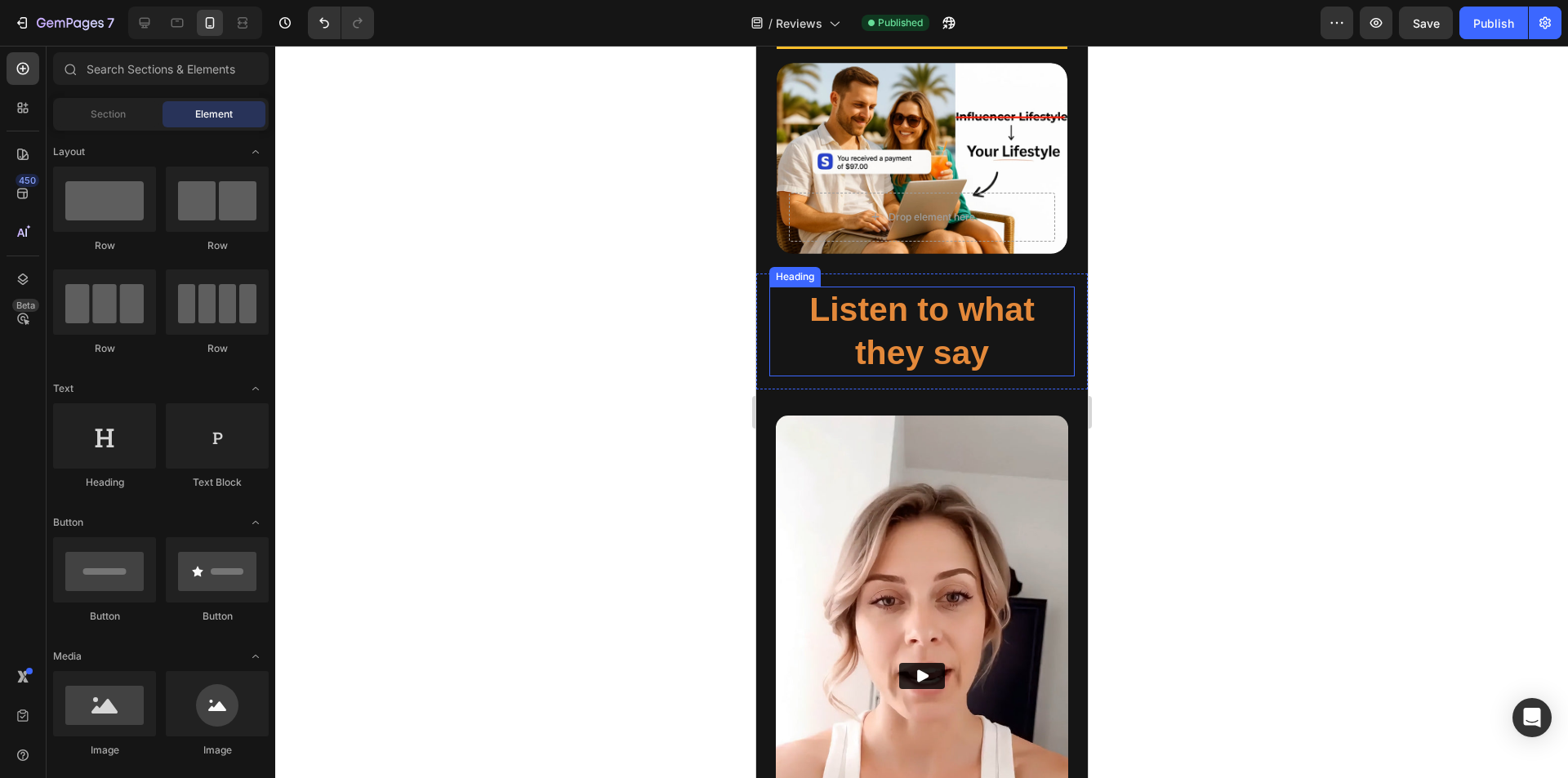
click at [948, 287] on h2 "Listen to what they say" at bounding box center [921, 332] width 306 height 91
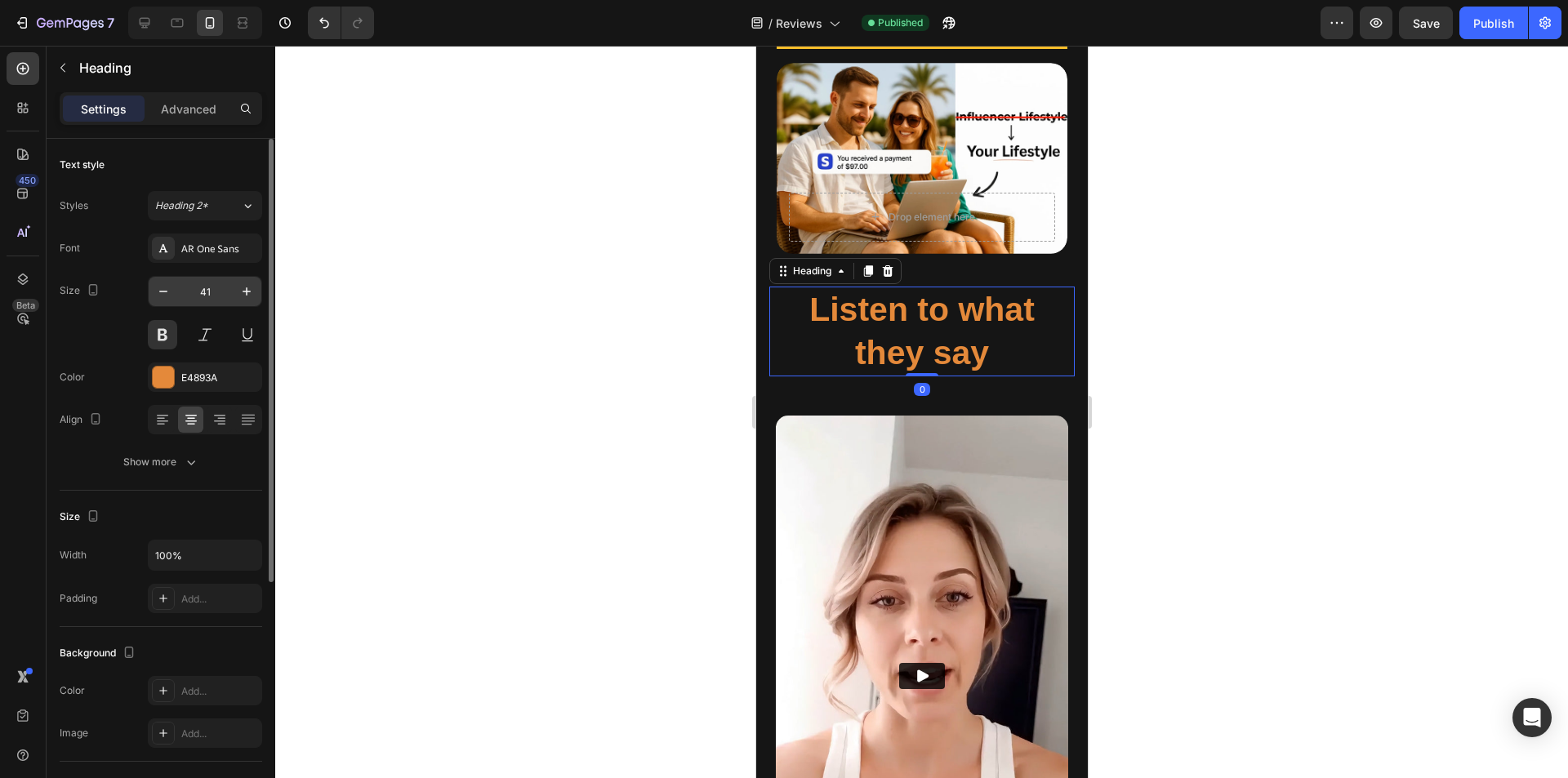
click at [218, 293] on input "41" at bounding box center [205, 292] width 54 height 29
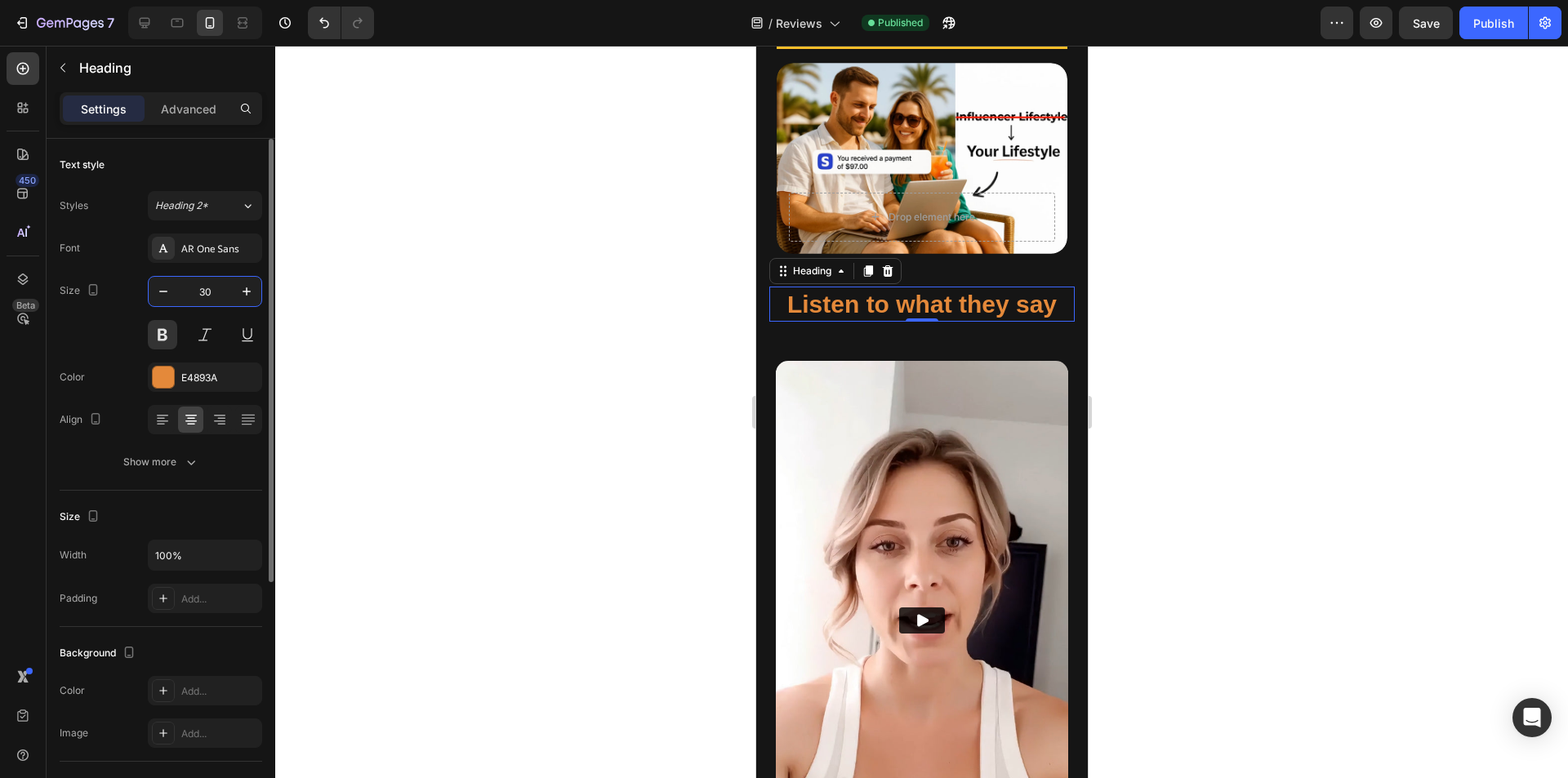
type input "30"
click at [583, 396] on div at bounding box center [921, 413] width 1293 height 733
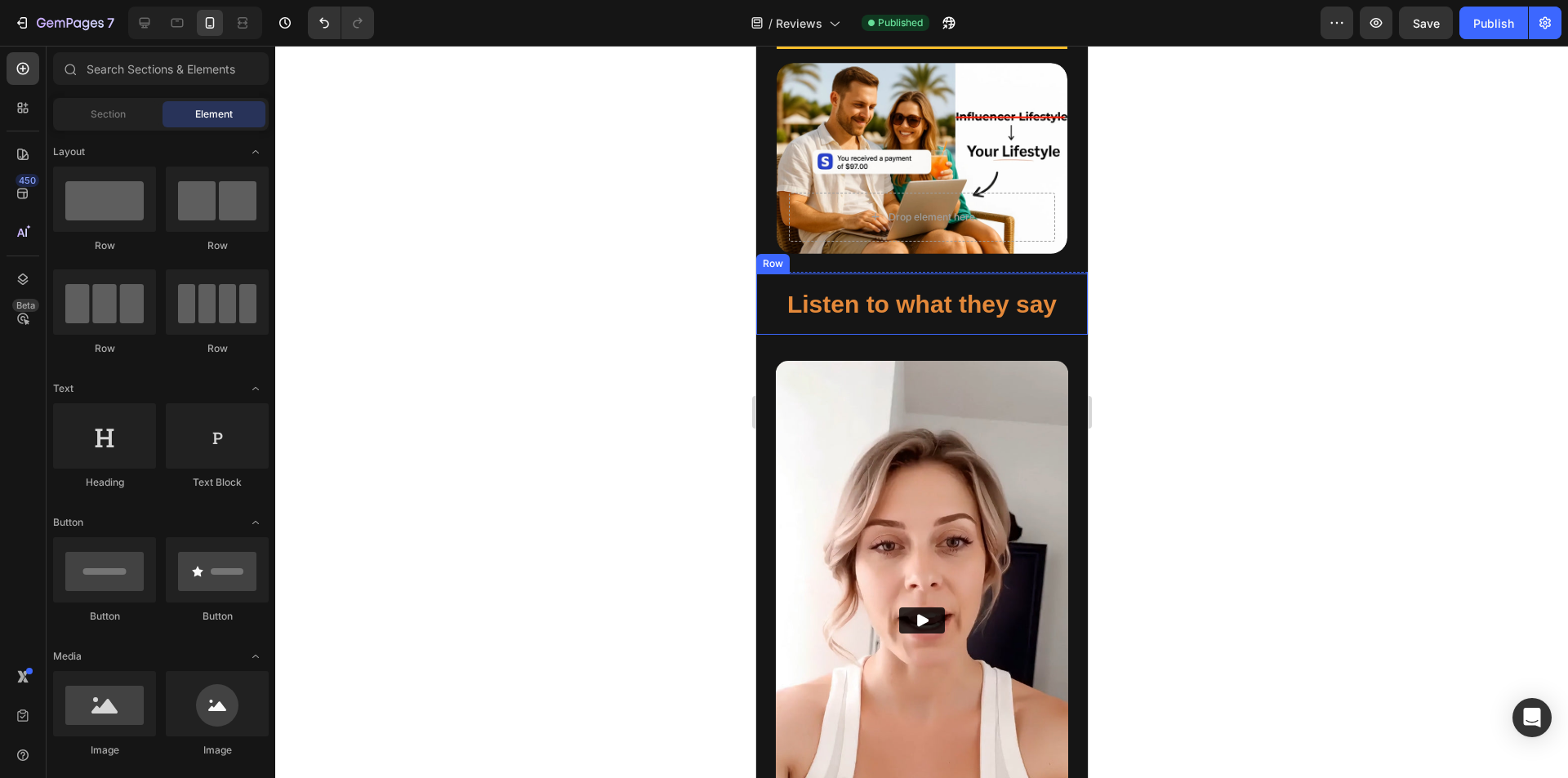
click at [860, 283] on div "Listen to what they say Heading Row" at bounding box center [921, 304] width 331 height 62
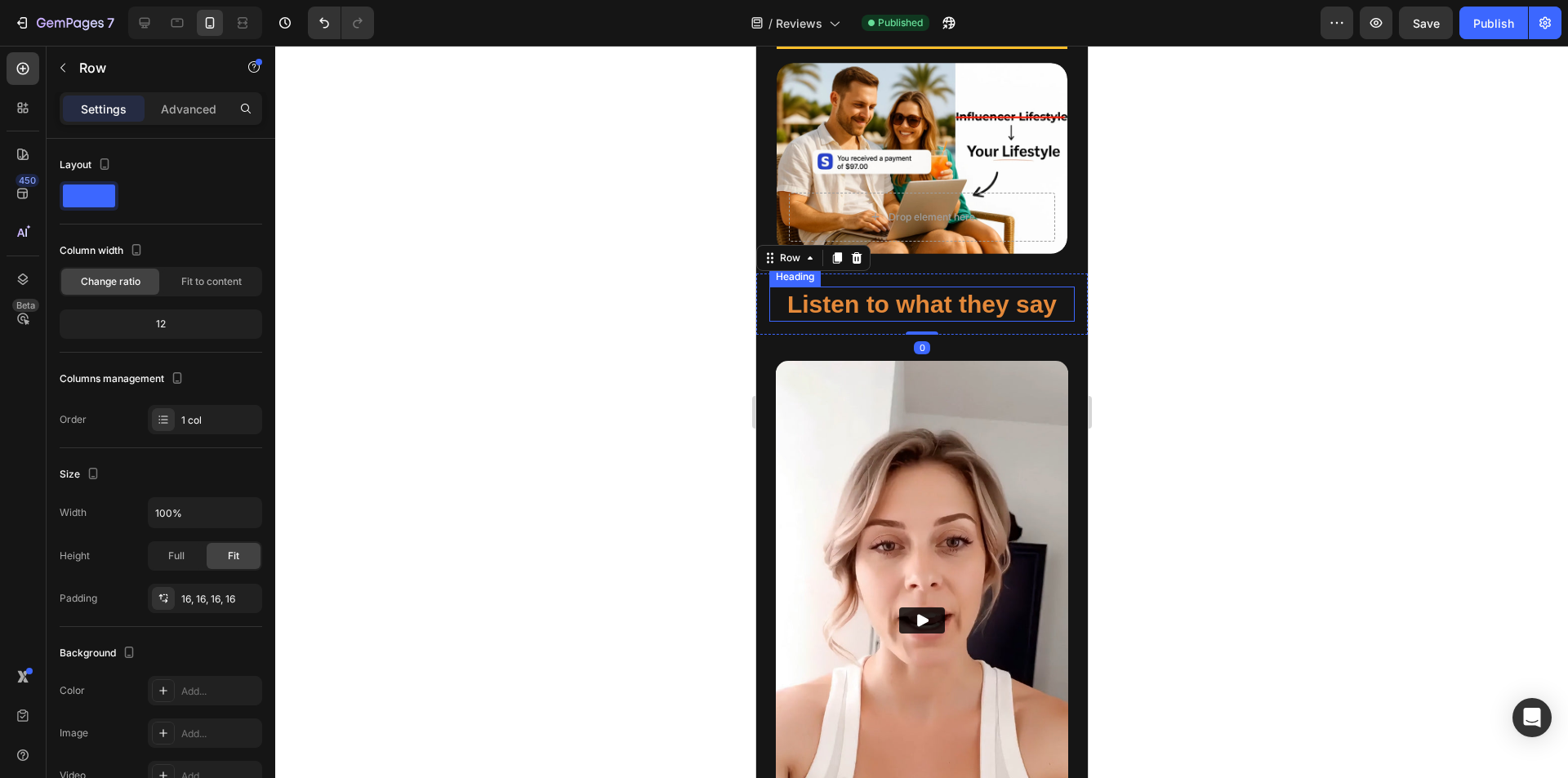
click at [856, 287] on h2 "Listen to what they say" at bounding box center [921, 305] width 306 height 35
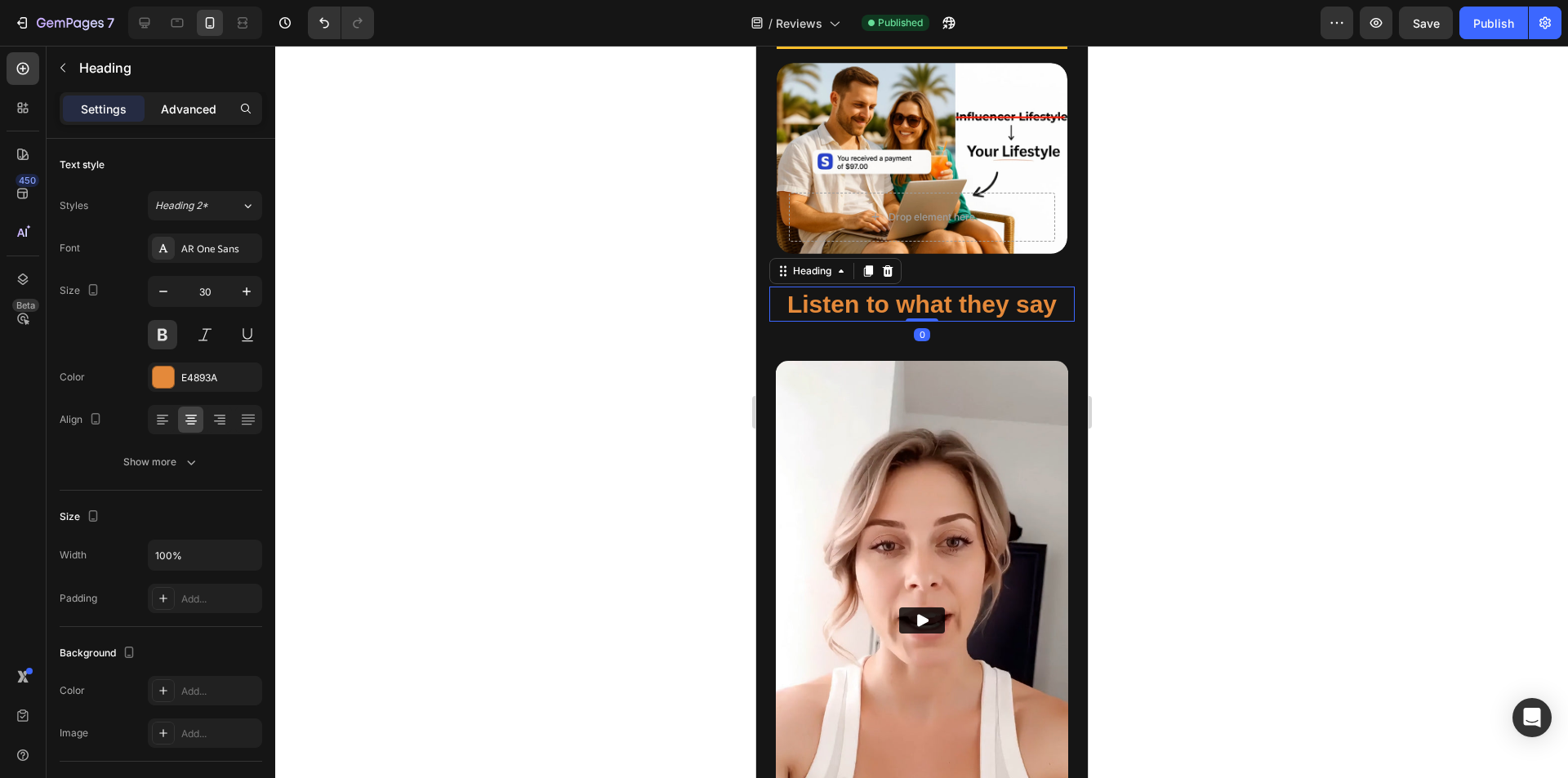
drag, startPoint x: 189, startPoint y: 103, endPoint x: 174, endPoint y: 113, distance: 18.0
click at [189, 103] on p "Advanced" at bounding box center [188, 110] width 56 height 18
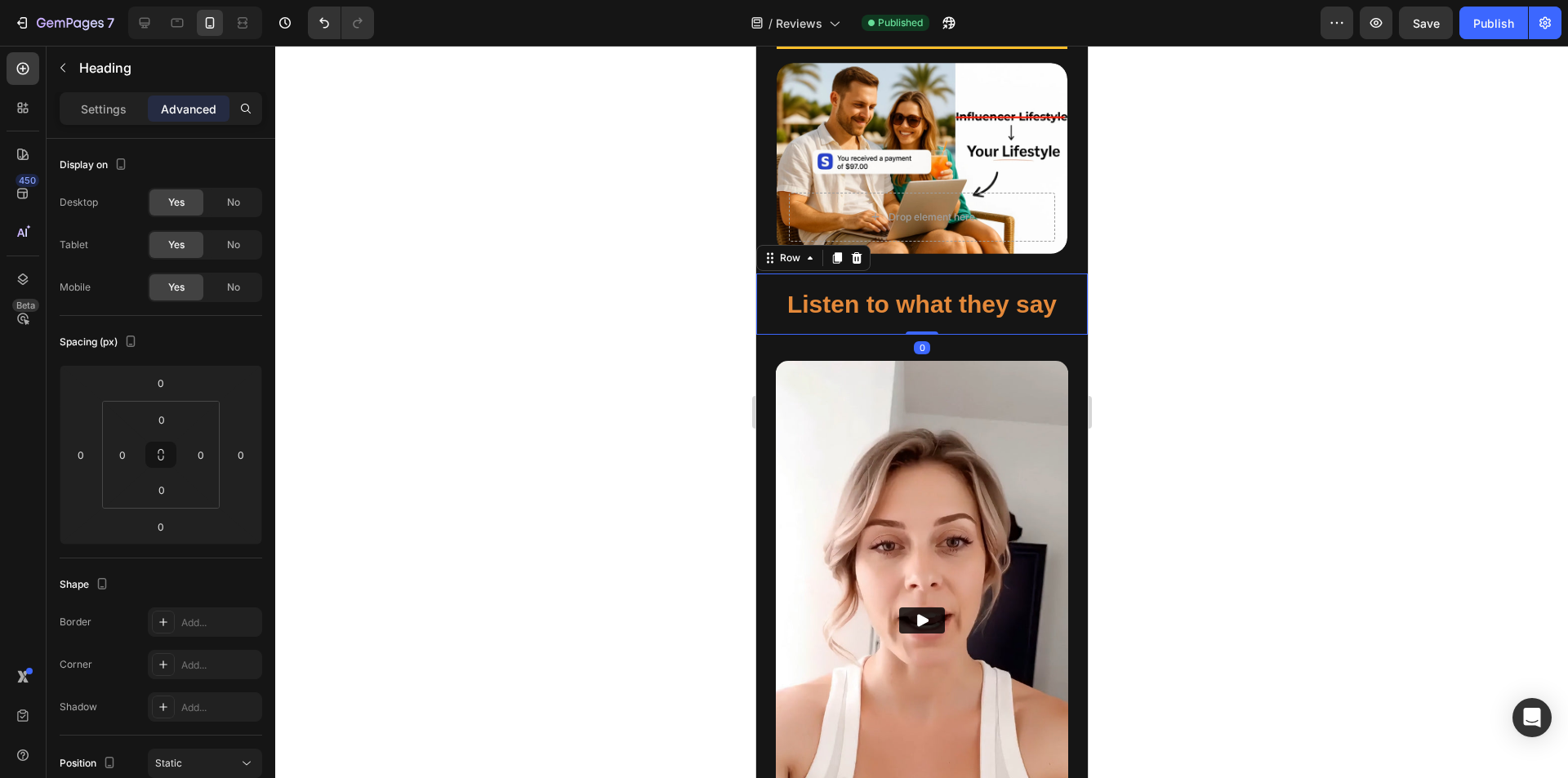
click at [858, 282] on div "Listen to what they say Heading Row 0" at bounding box center [921, 304] width 331 height 62
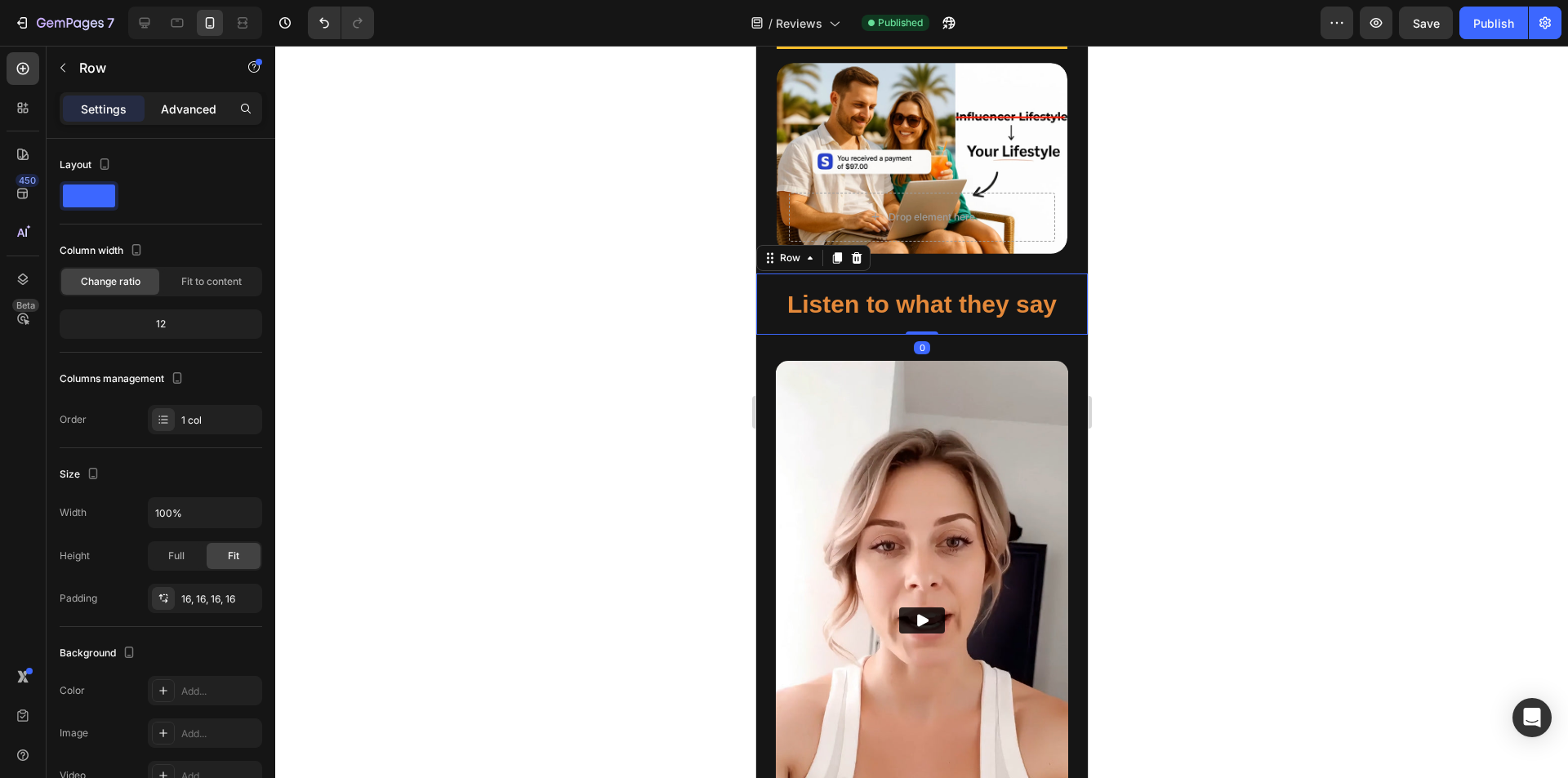
click at [188, 110] on p "Advanced" at bounding box center [188, 110] width 56 height 18
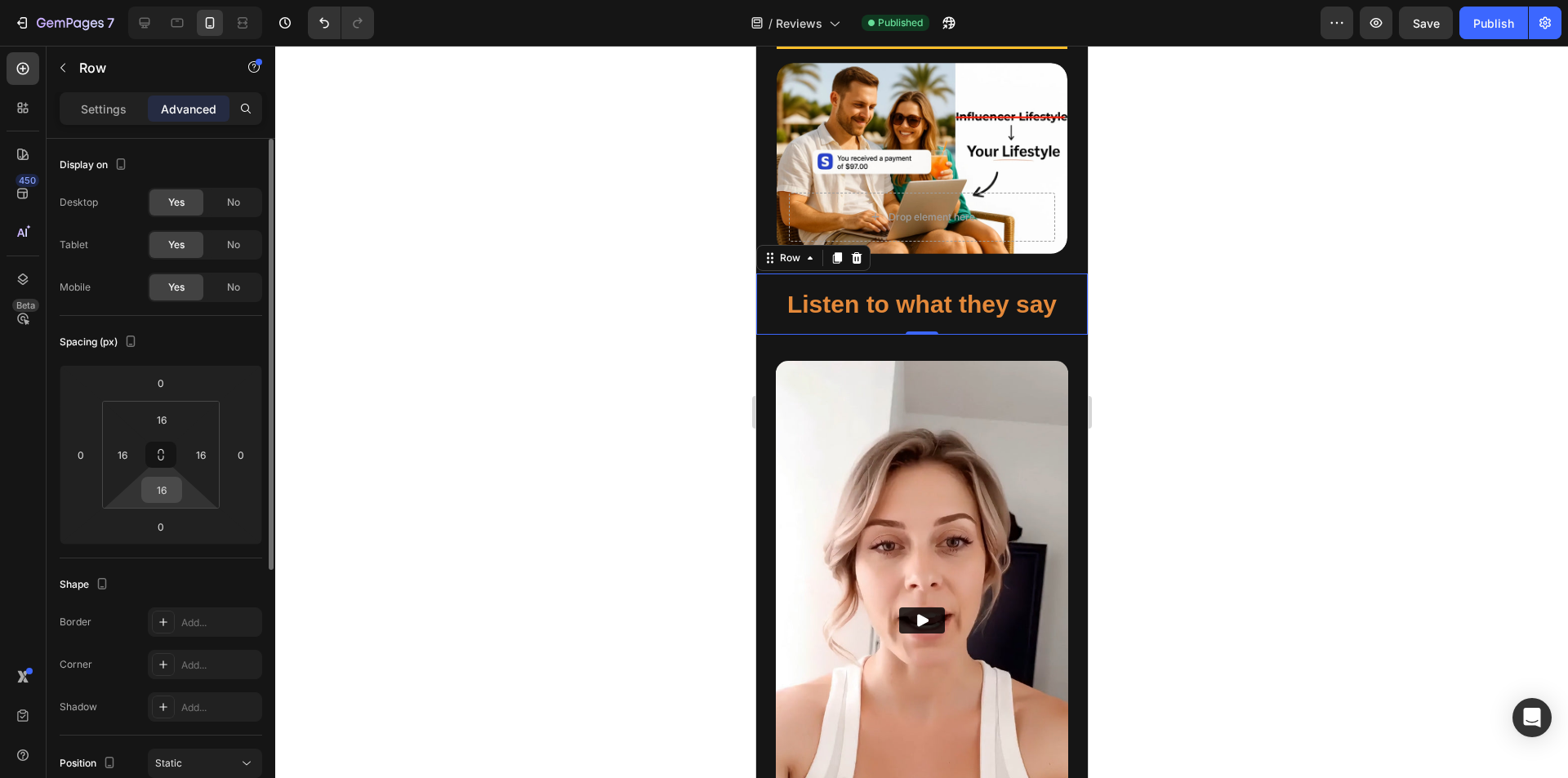
click at [165, 488] on input "16" at bounding box center [161, 490] width 32 height 24
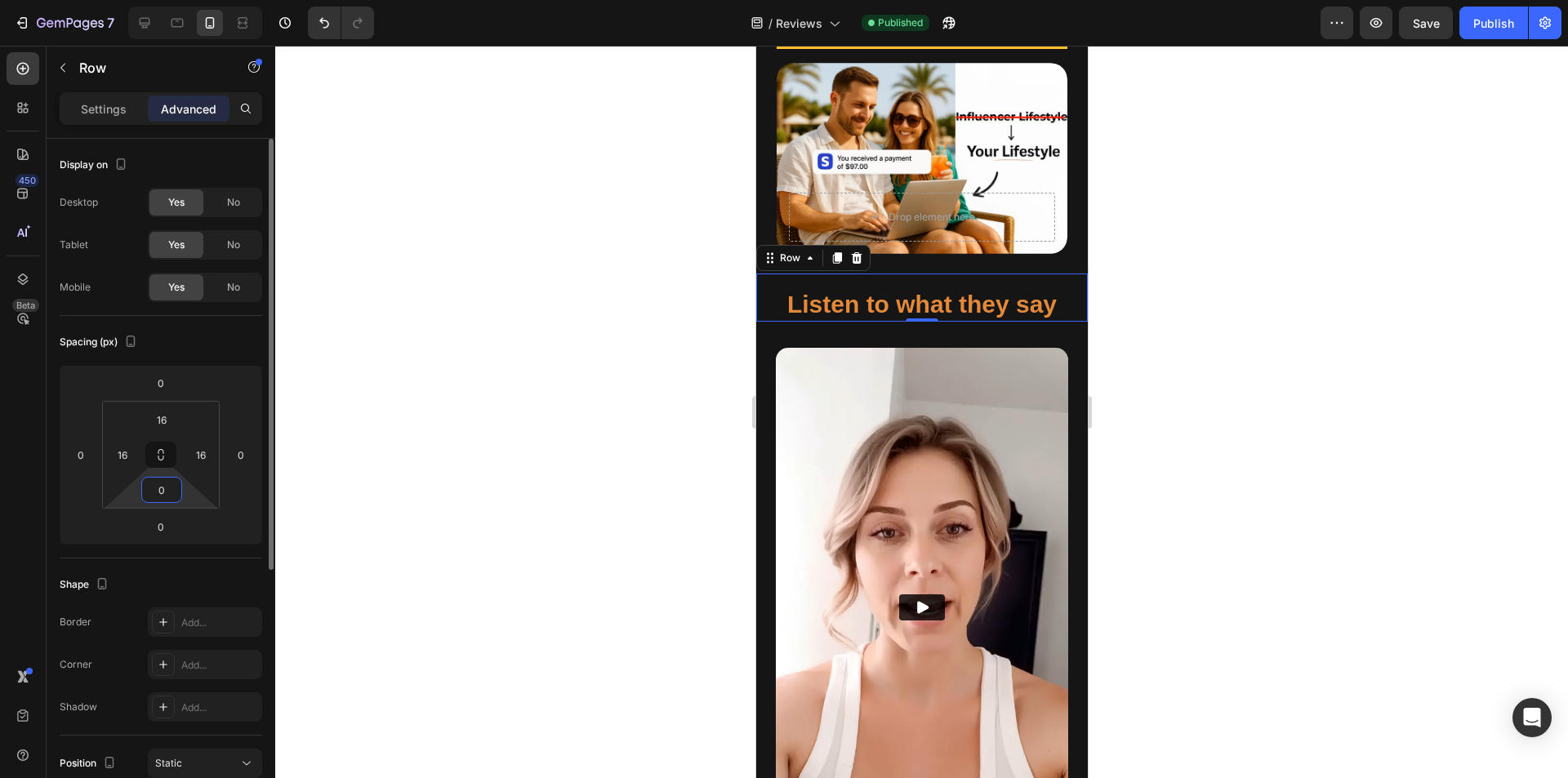
type input "0"
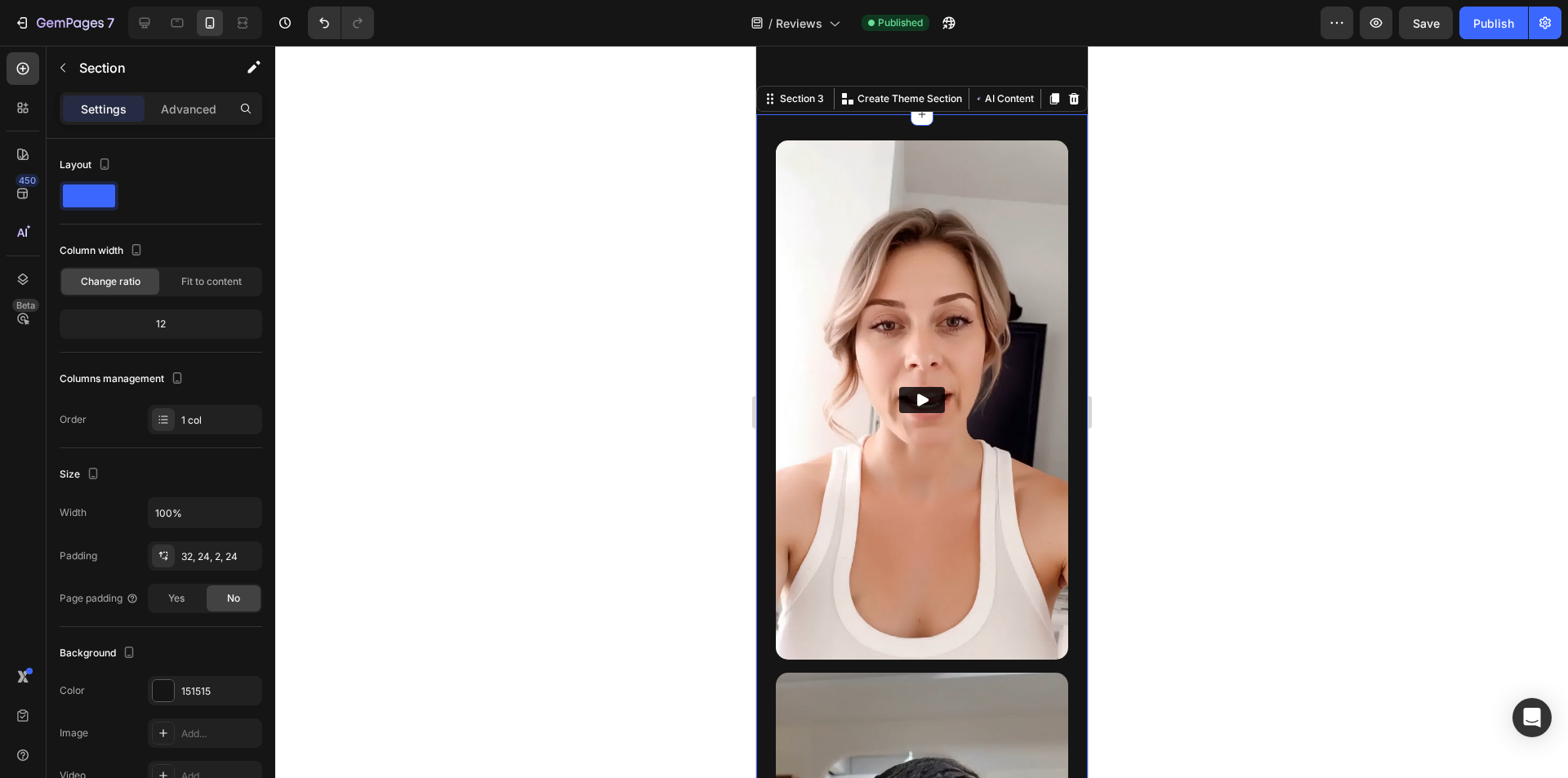
scroll to position [571, 0]
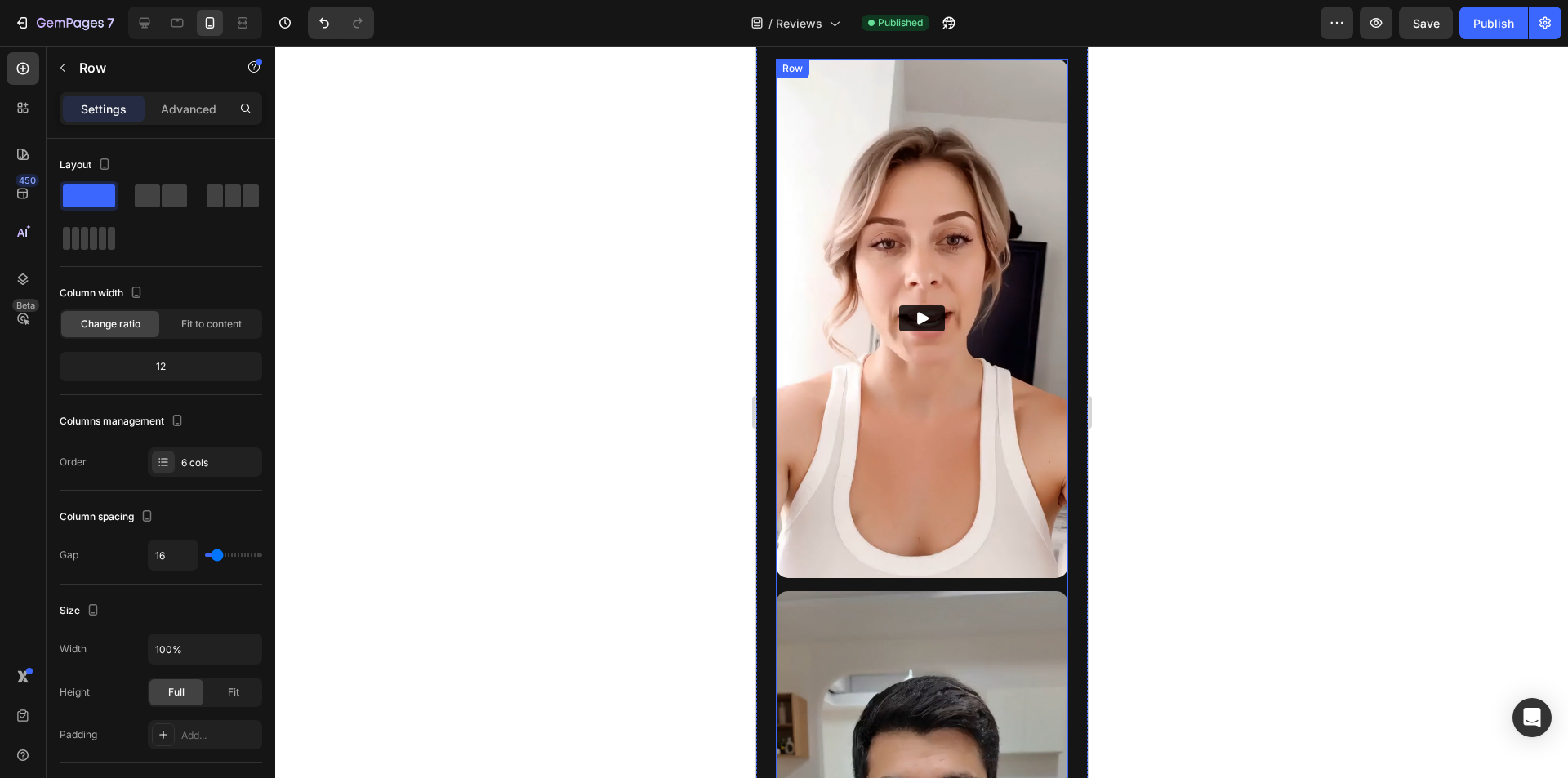
click at [146, 197] on span at bounding box center [148, 195] width 25 height 23
type input "24"
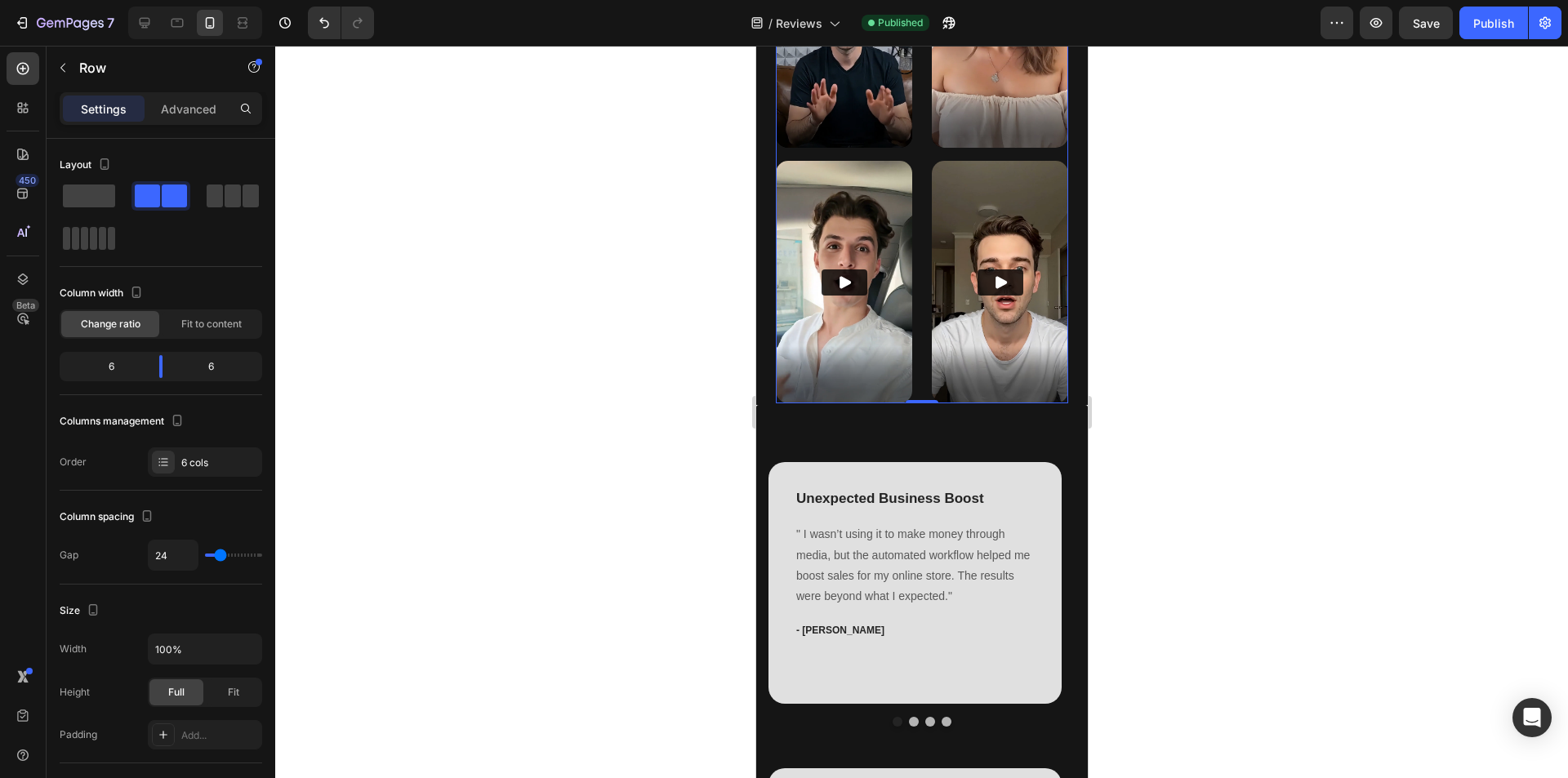
scroll to position [1062, 0]
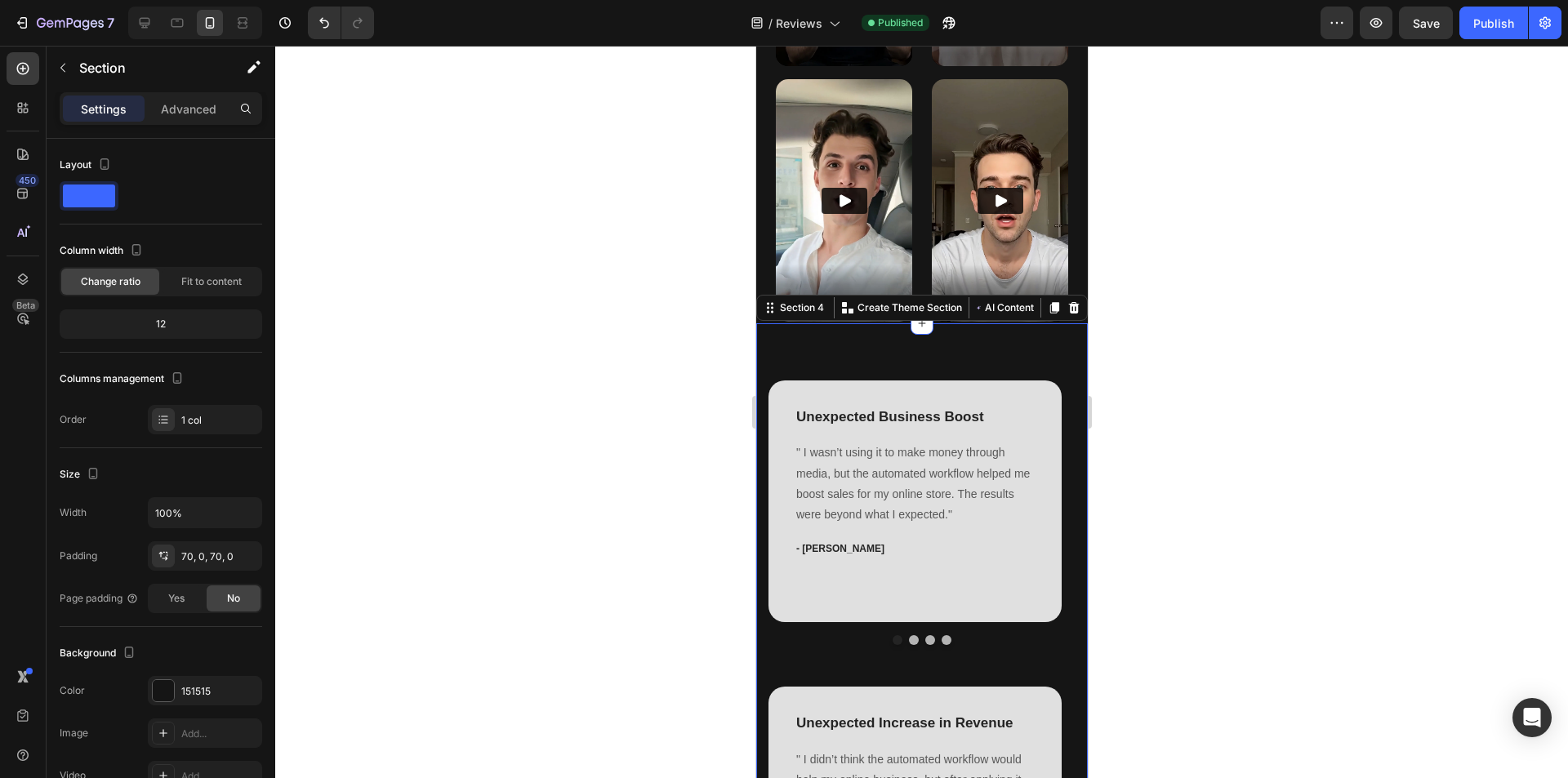
drag, startPoint x: 204, startPoint y: 111, endPoint x: 161, endPoint y: 150, distance: 58.1
click at [204, 112] on p "Advanced" at bounding box center [188, 110] width 56 height 18
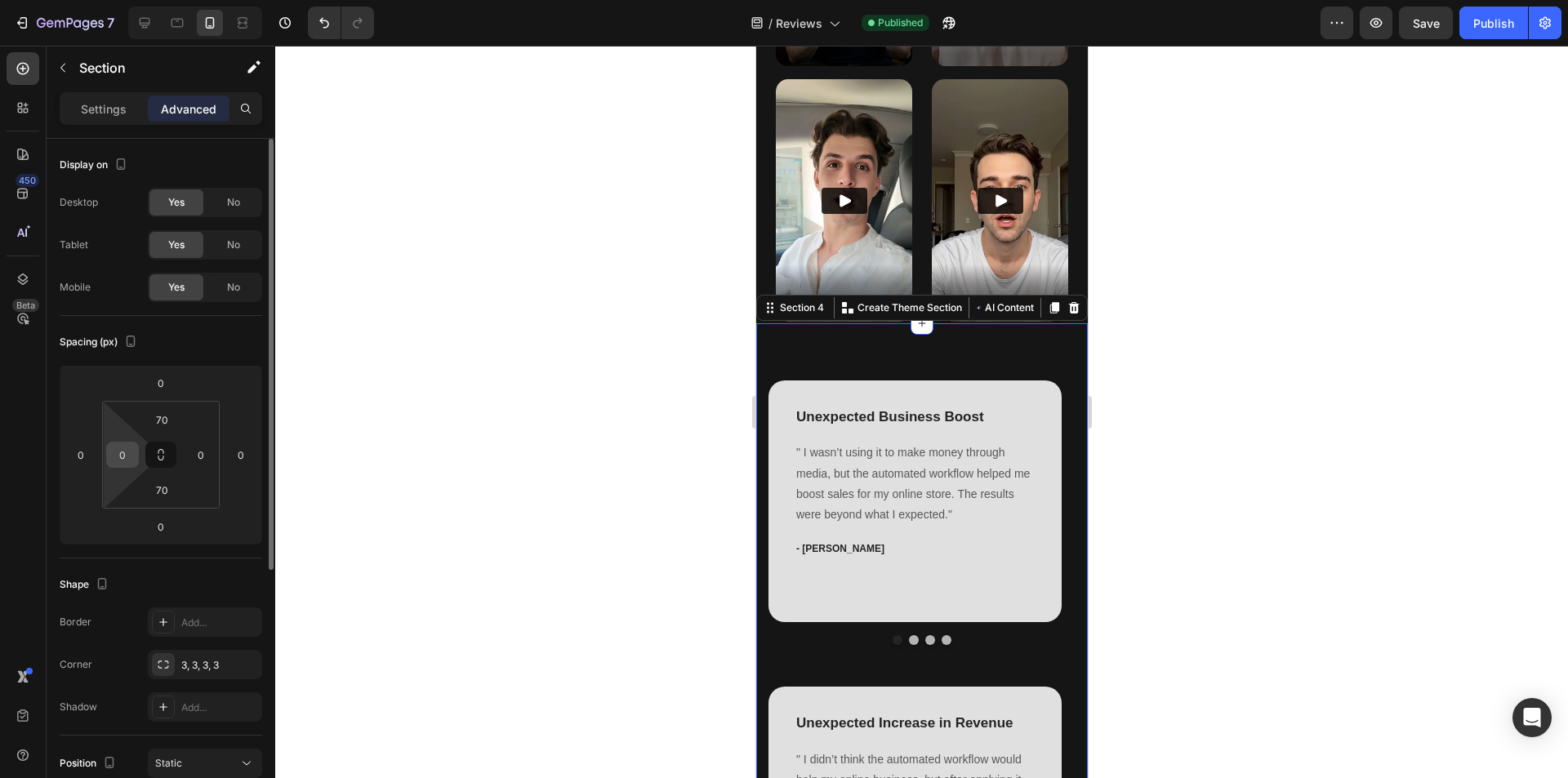
click at [124, 449] on input "0" at bounding box center [122, 455] width 24 height 24
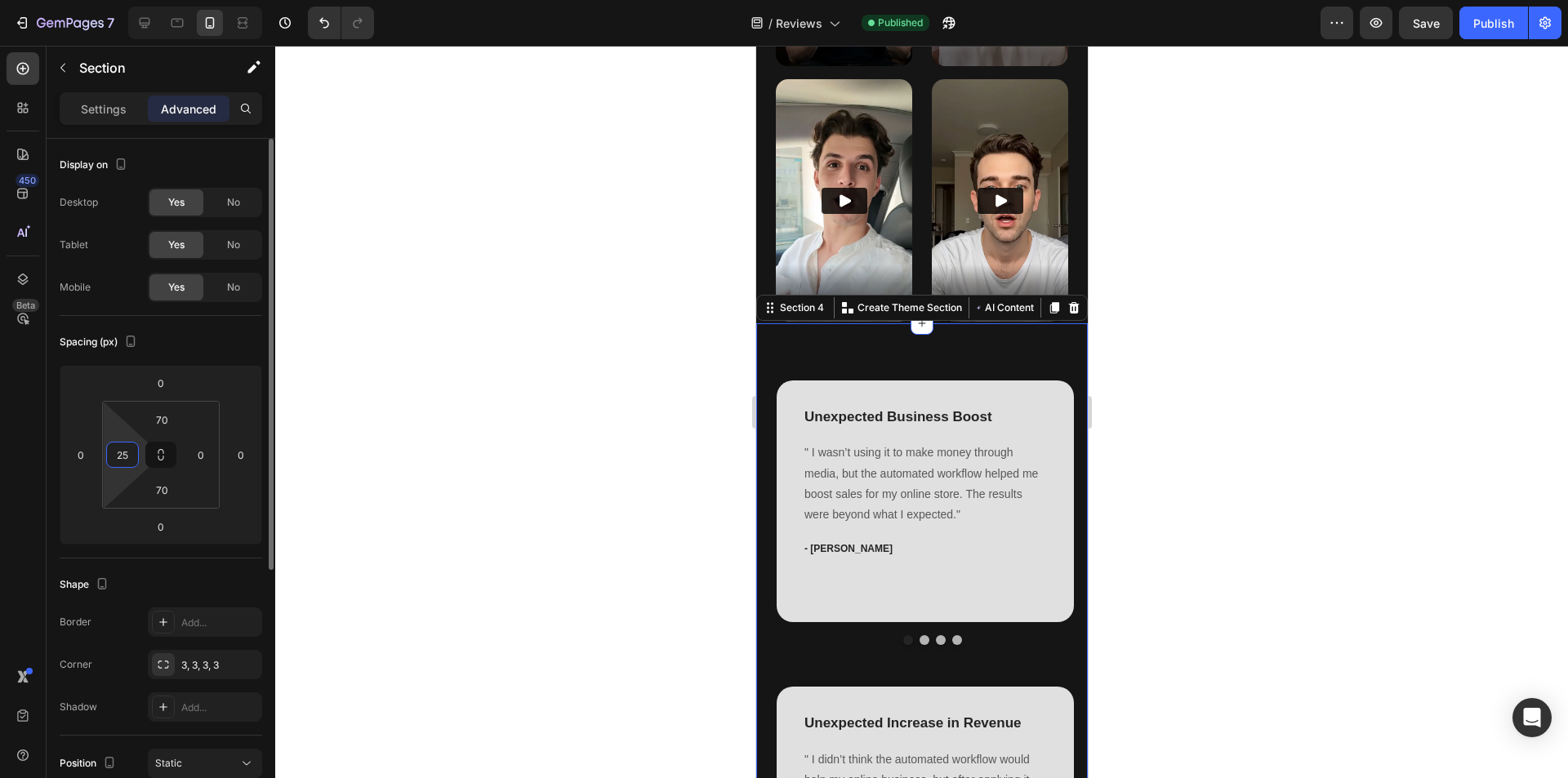
type input "25"
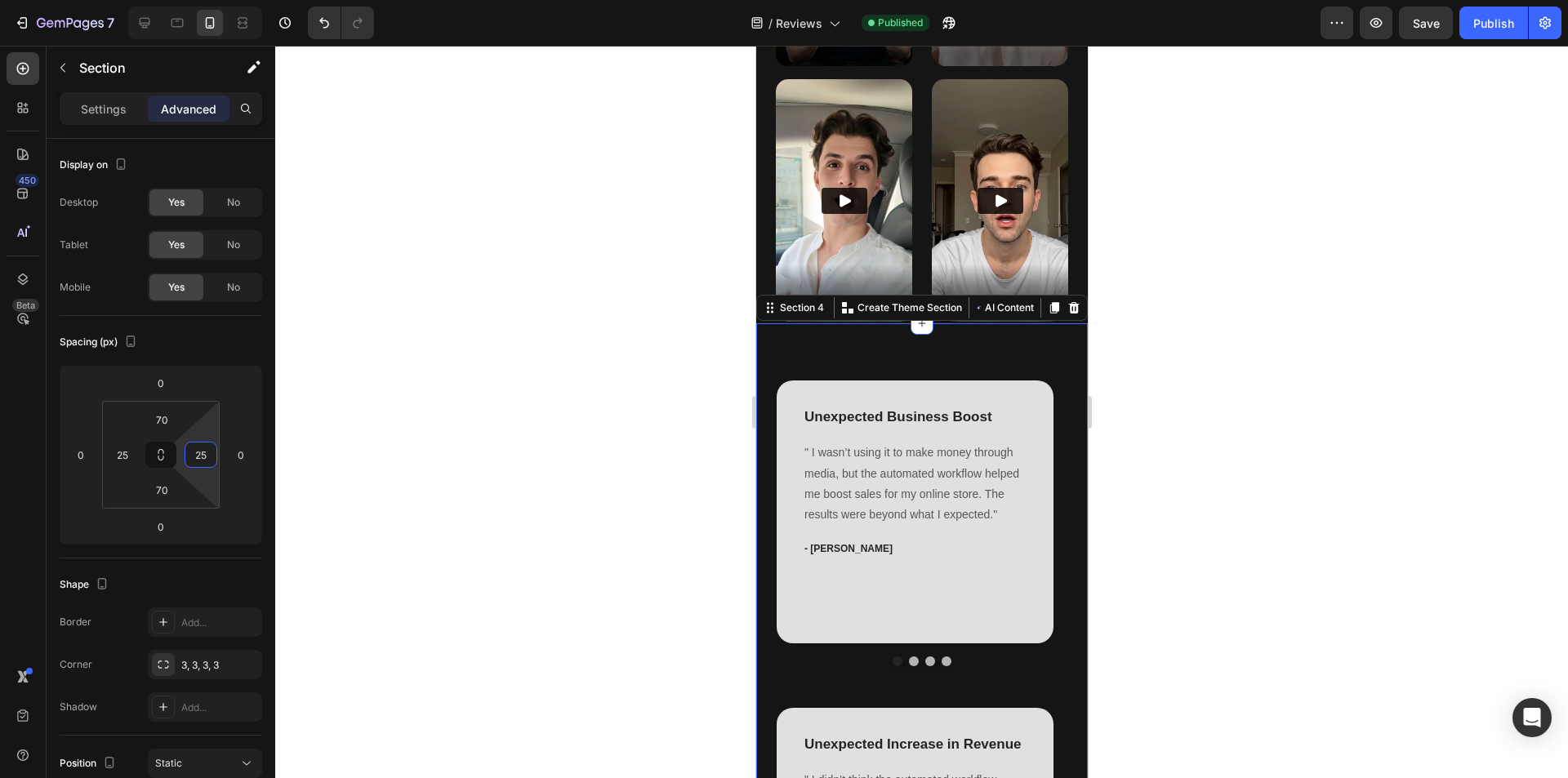
click at [651, 463] on div at bounding box center [921, 413] width 1293 height 733
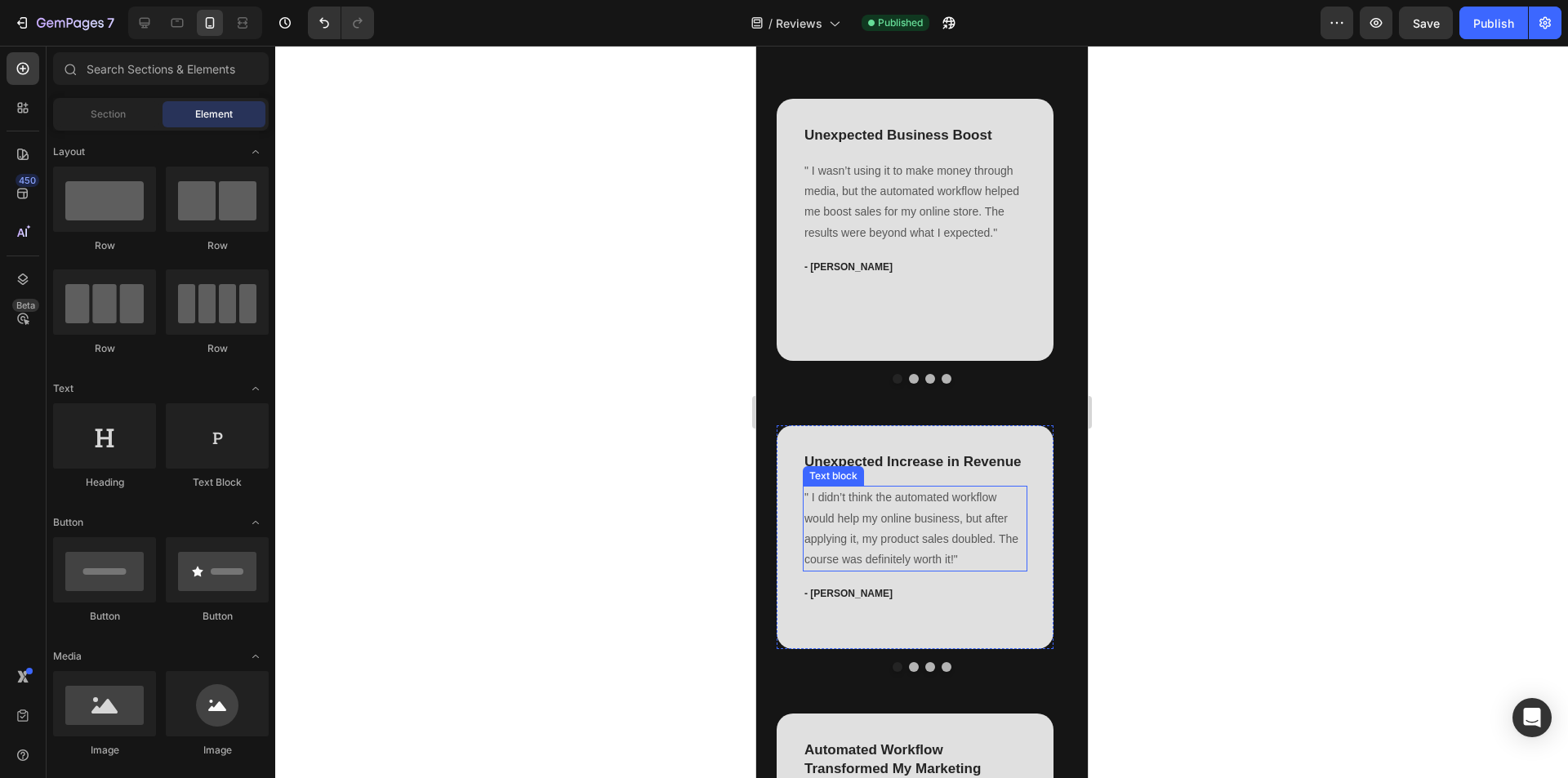
scroll to position [1143, 0]
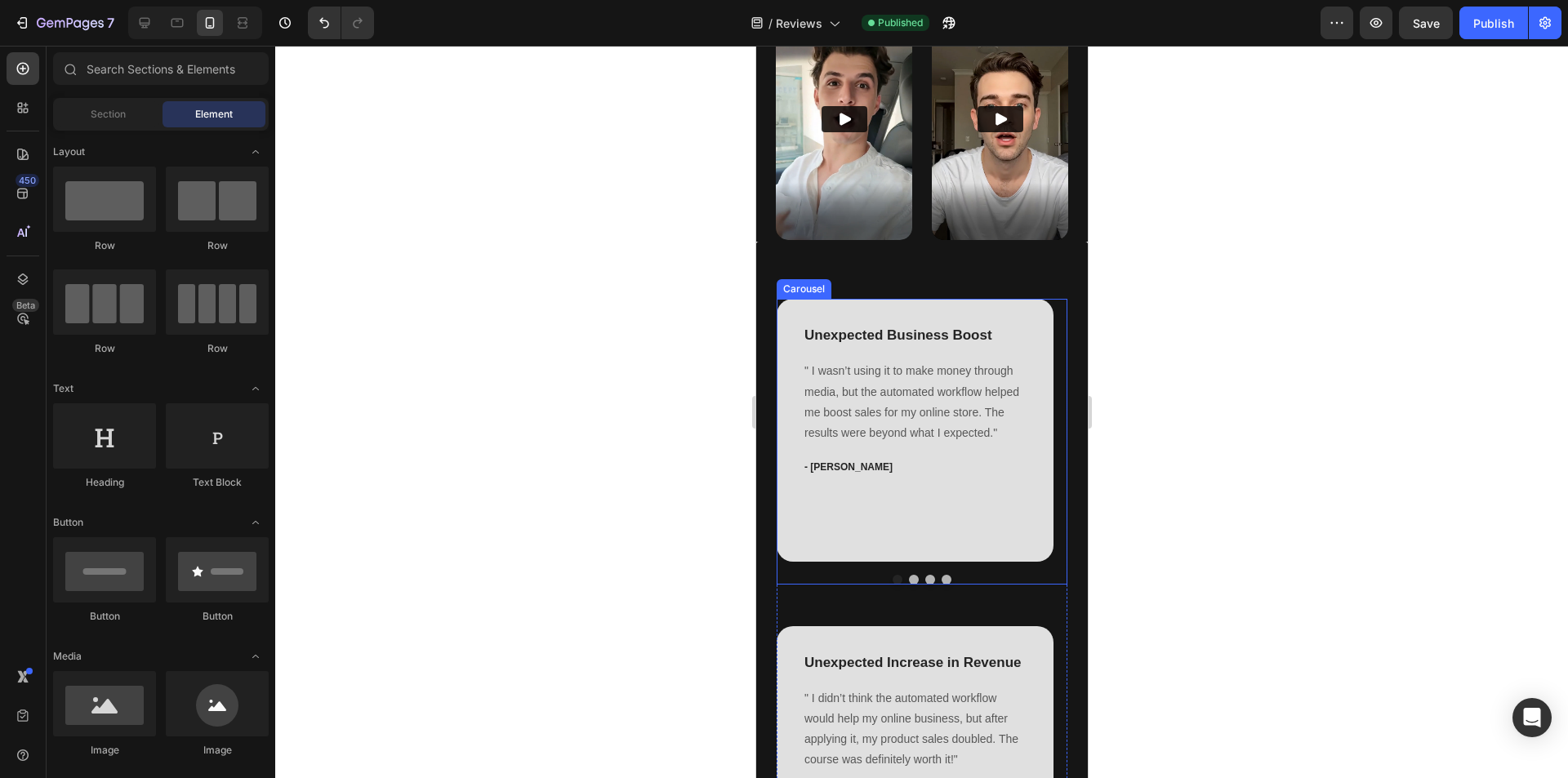
click at [924, 575] on button "Dot" at bounding box center [929, 580] width 10 height 10
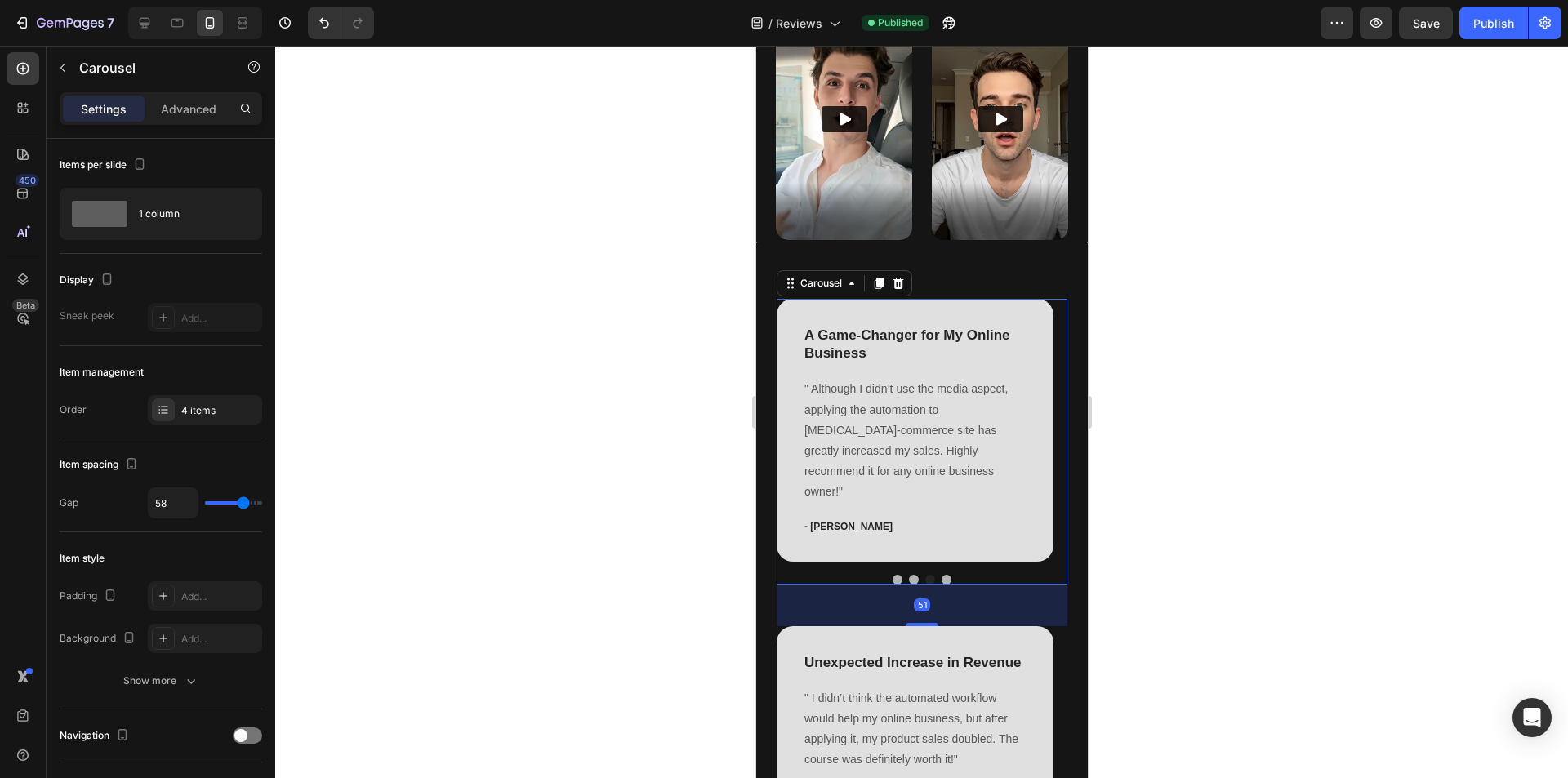
click at [941, 575] on button "Dot" at bounding box center [946, 580] width 10 height 10
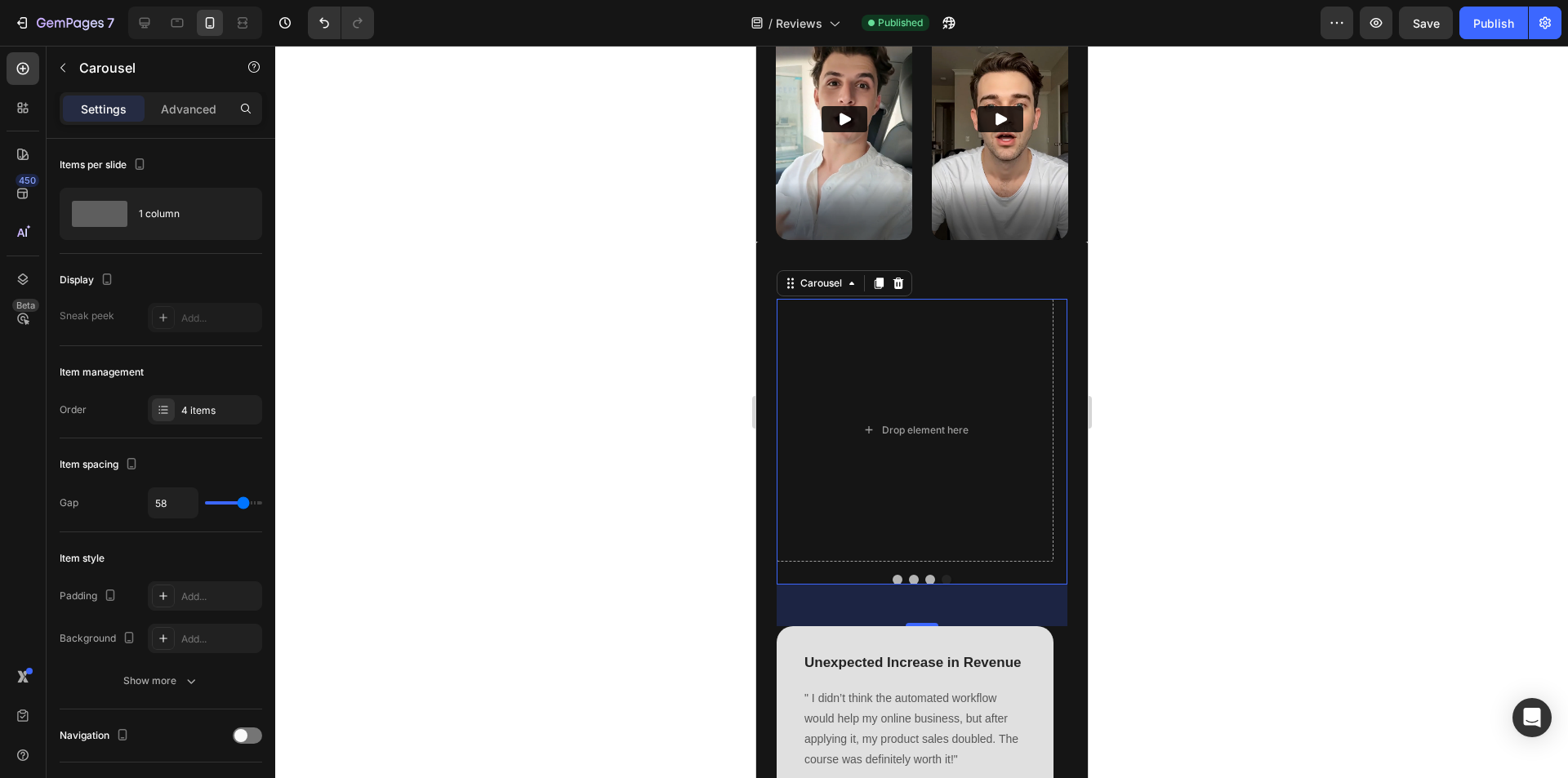
click at [908, 575] on button "Dot" at bounding box center [913, 580] width 10 height 10
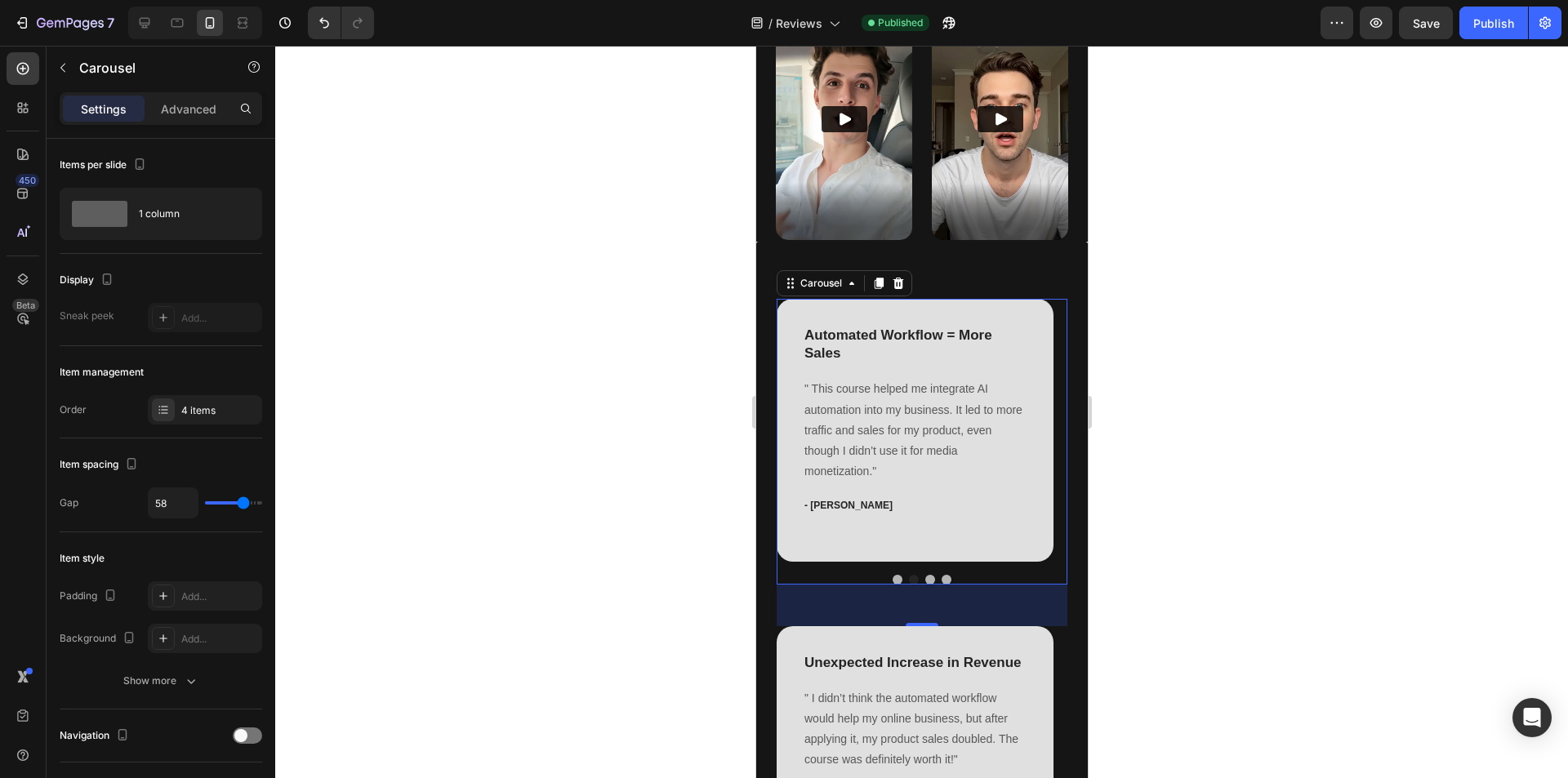
click at [892, 575] on button "Dot" at bounding box center [897, 580] width 10 height 10
click at [941, 575] on button "Dot" at bounding box center [946, 580] width 10 height 10
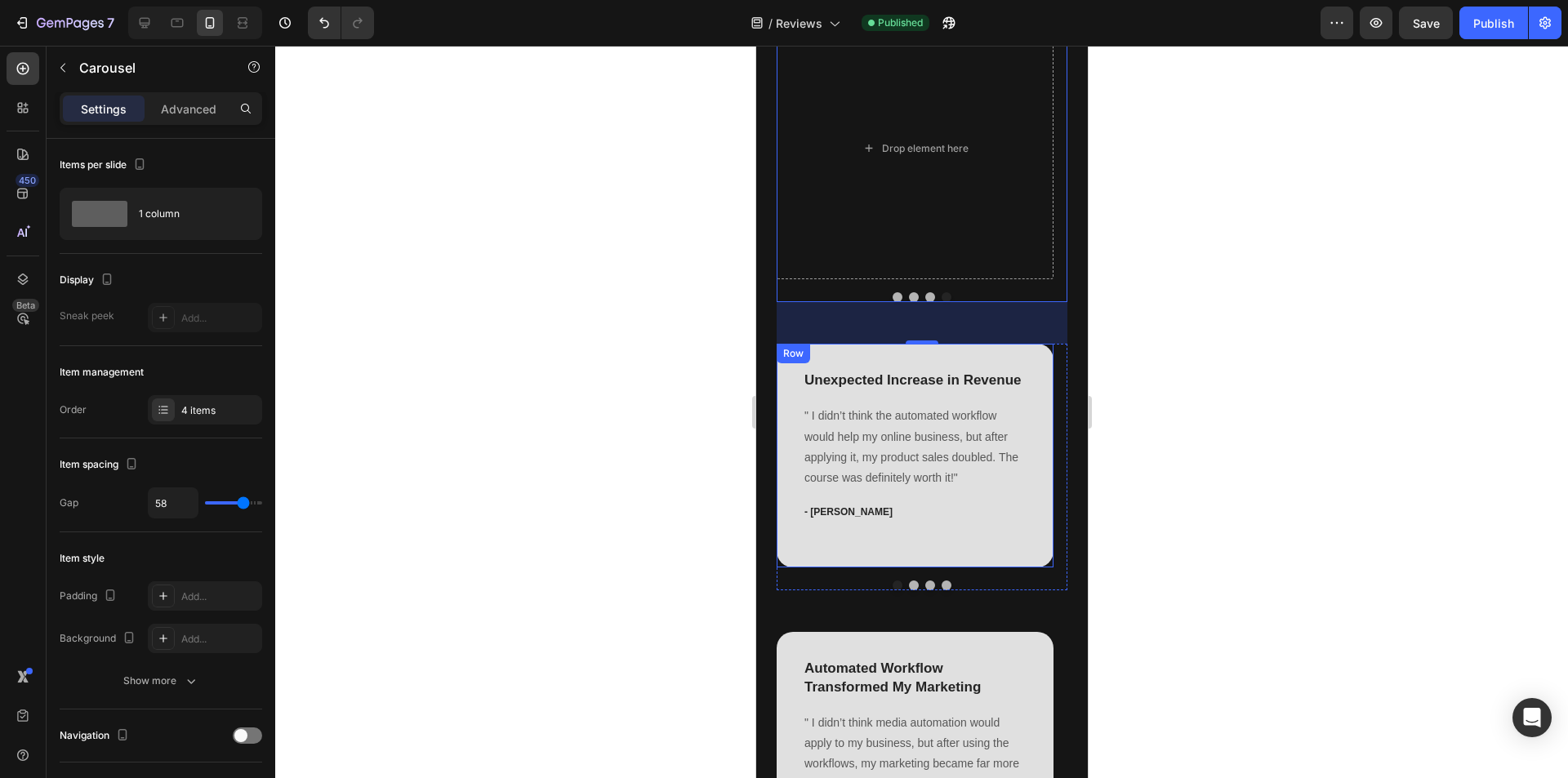
scroll to position [1470, 0]
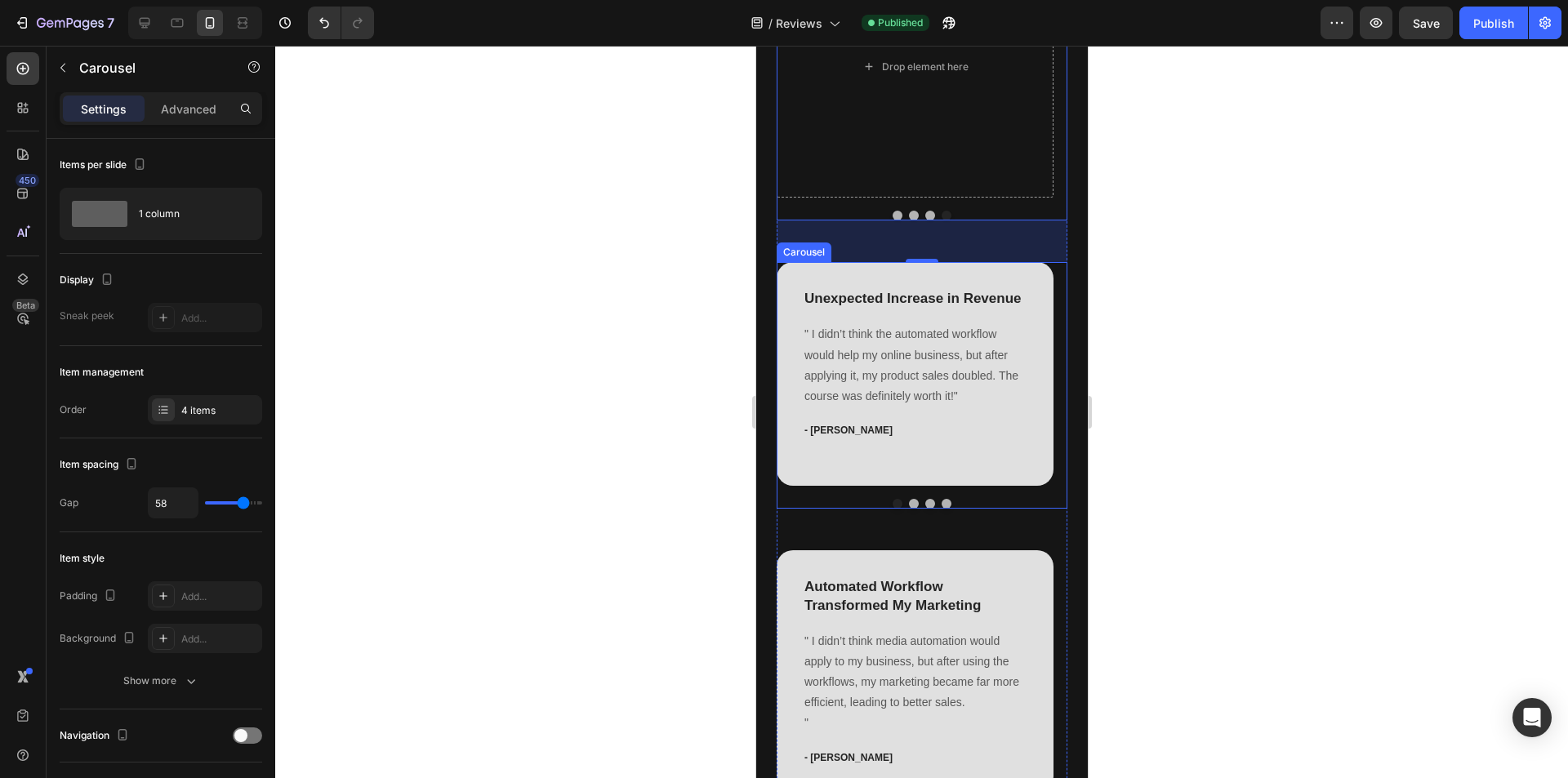
click at [941, 501] on button "Dot" at bounding box center [946, 504] width 10 height 10
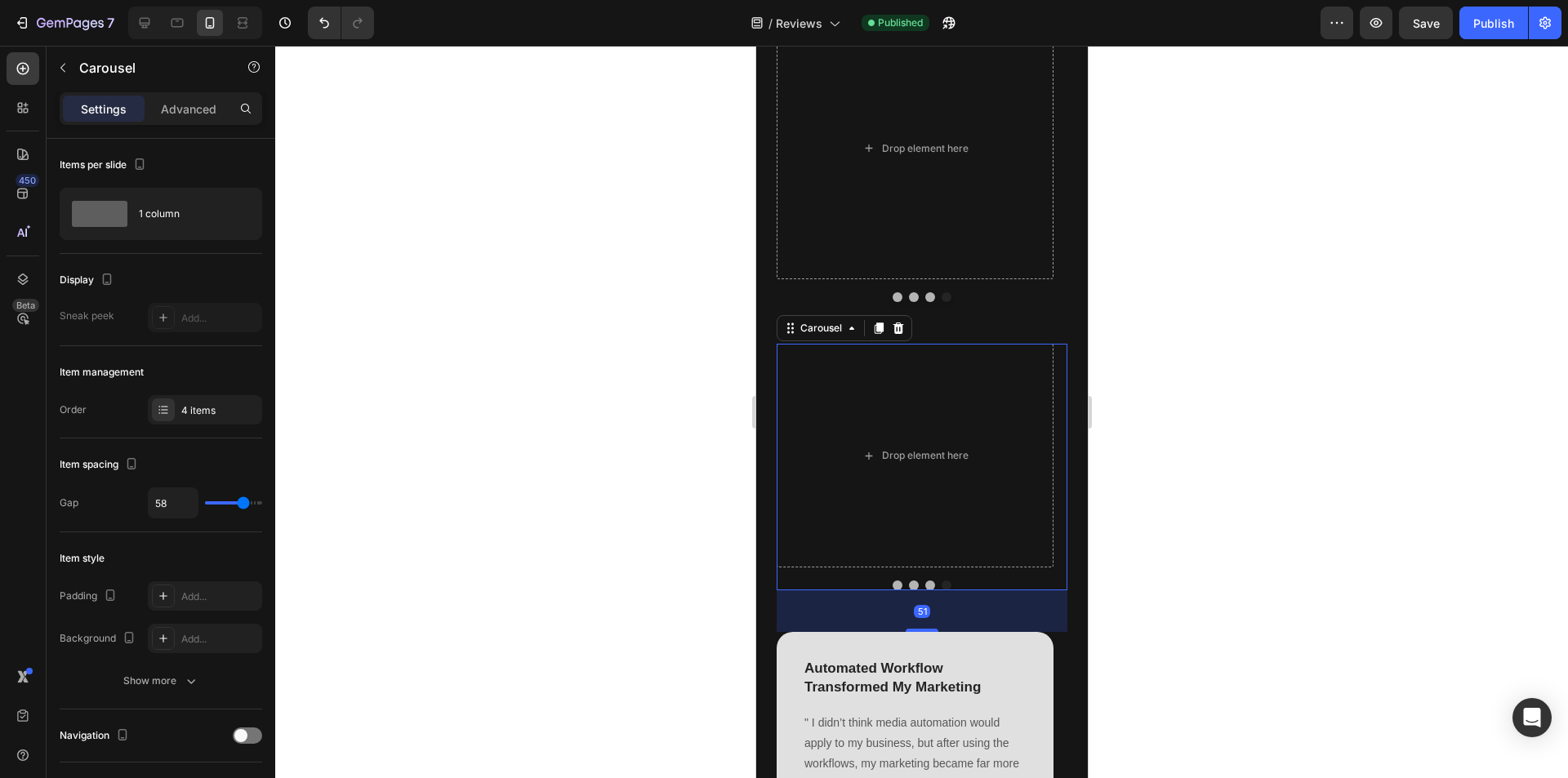
scroll to position [1143, 0]
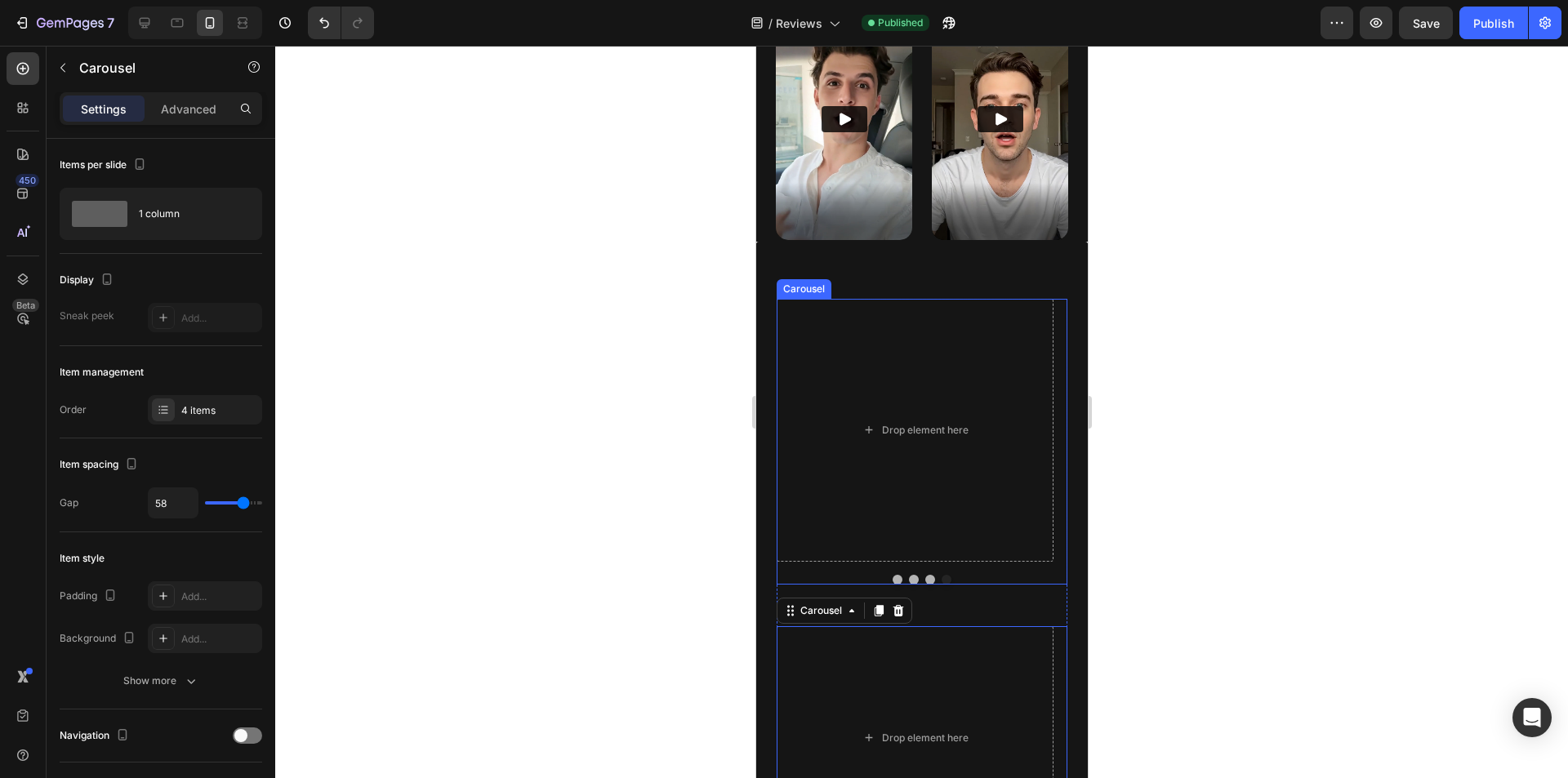
click at [908, 575] on button "Dot" at bounding box center [913, 580] width 10 height 10
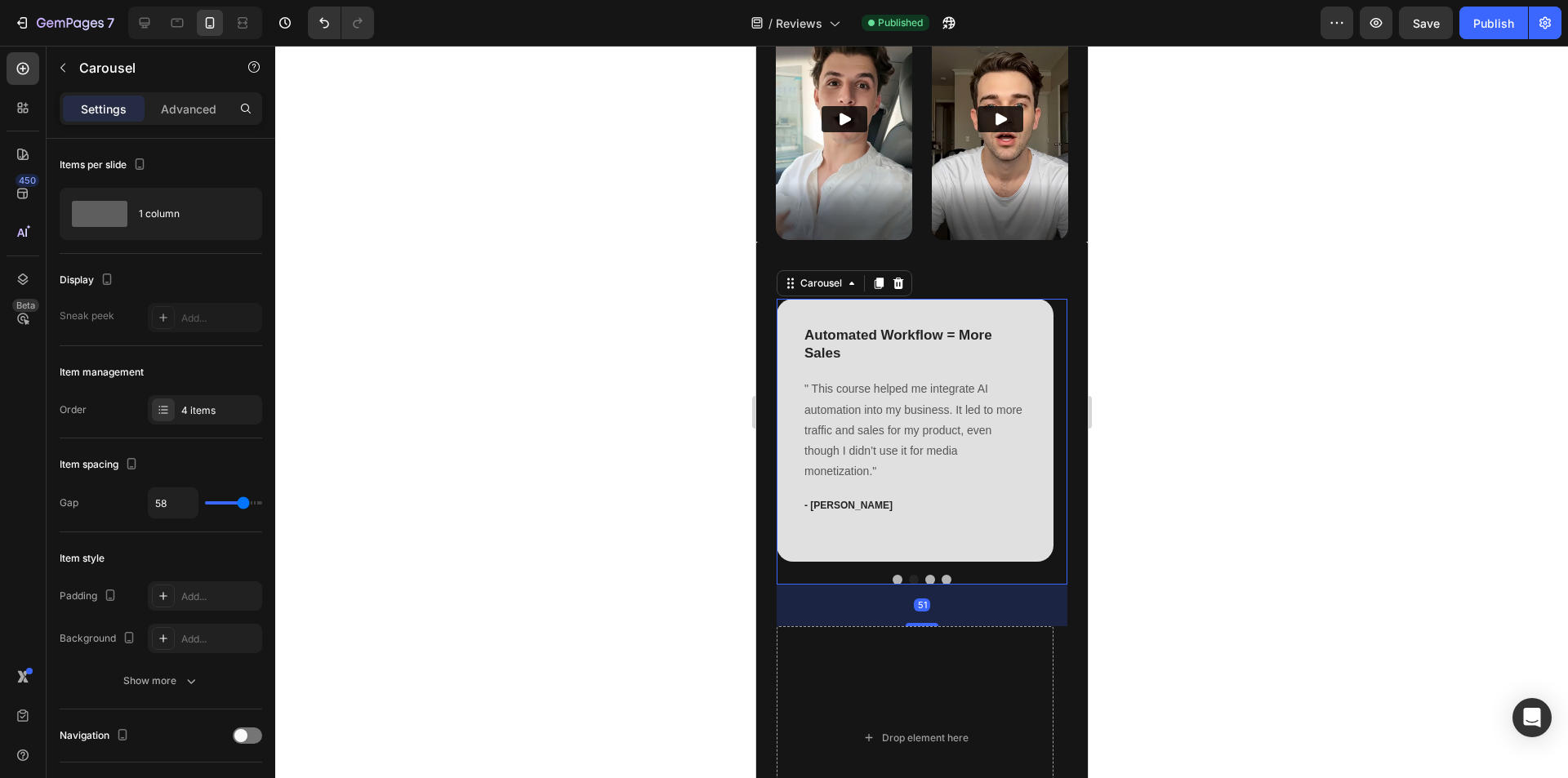
click at [892, 575] on button "Dot" at bounding box center [897, 580] width 10 height 10
click at [811, 276] on div "Carousel" at bounding box center [820, 283] width 48 height 15
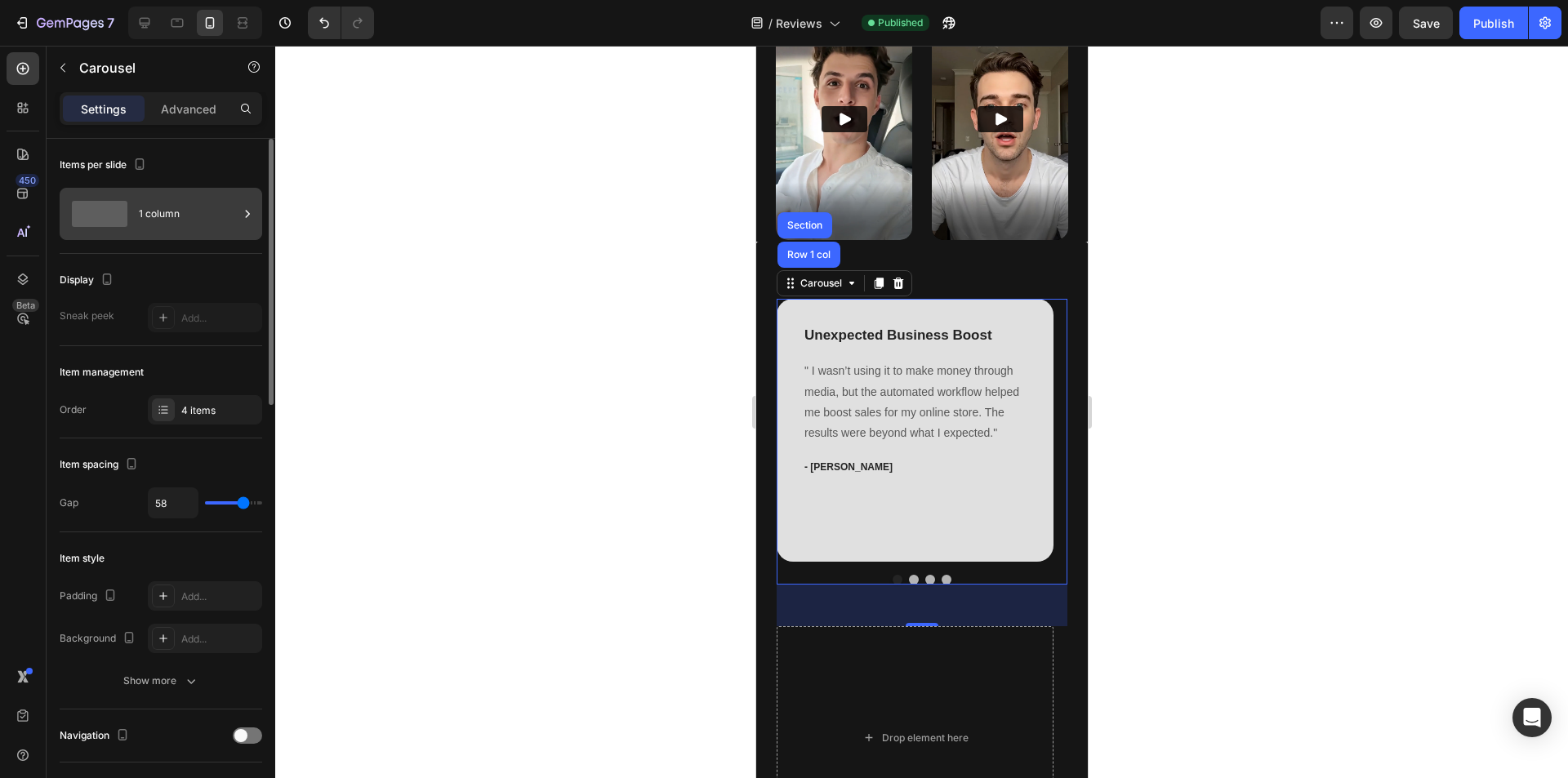
click at [168, 208] on div "1 column" at bounding box center [189, 214] width 100 height 37
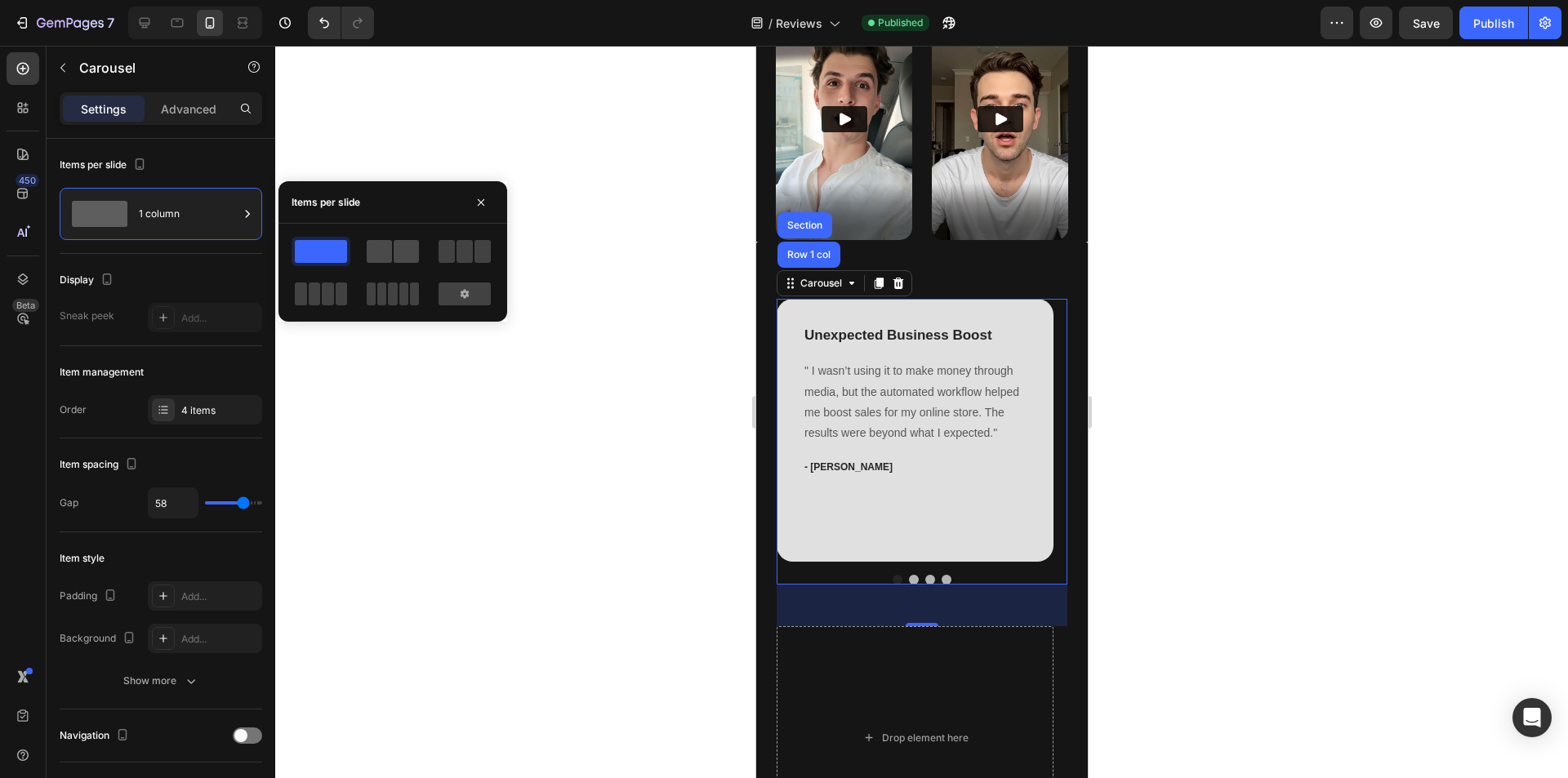
click at [379, 249] on span at bounding box center [379, 251] width 25 height 23
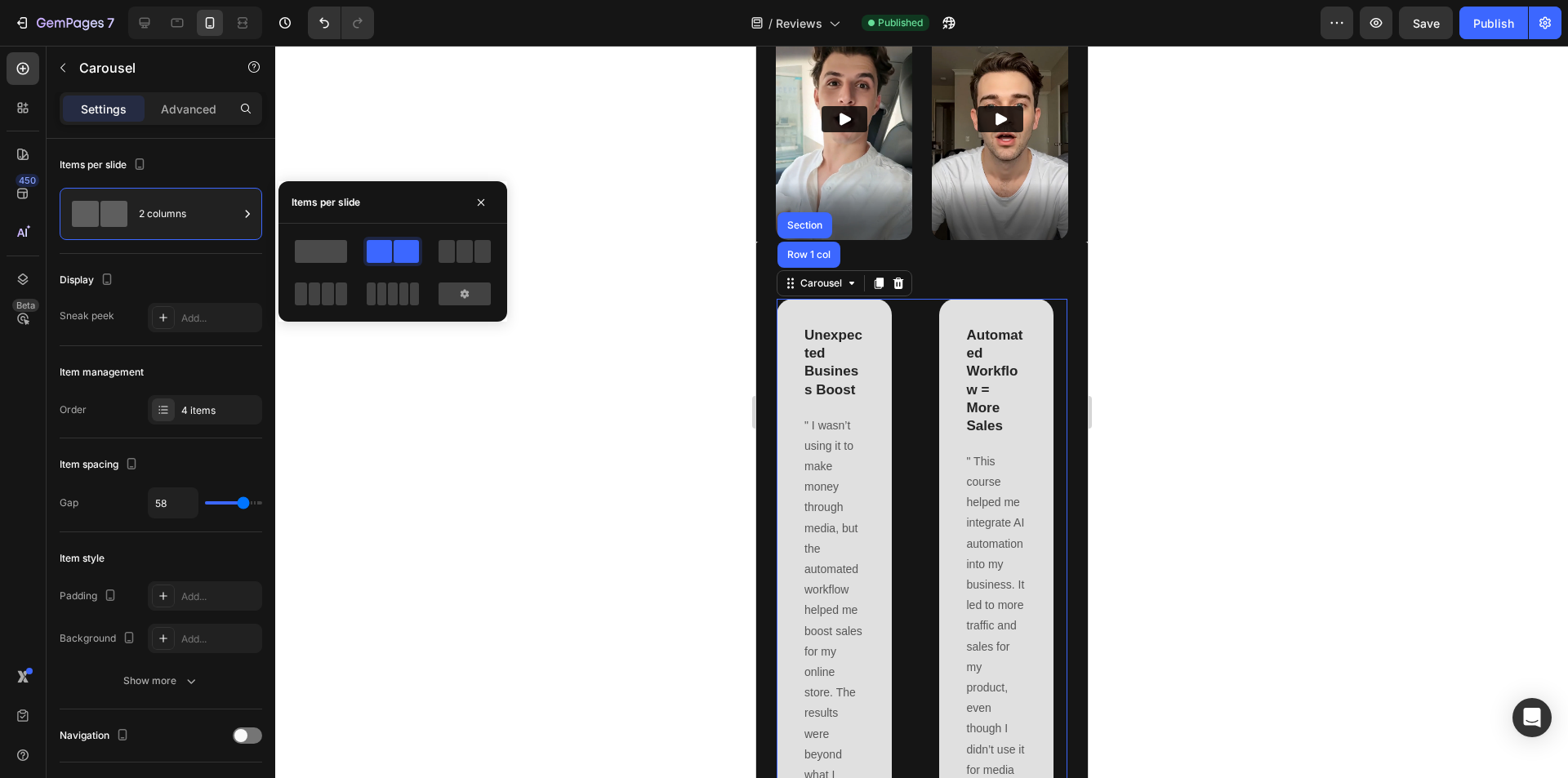
click at [326, 256] on span at bounding box center [320, 251] width 52 height 23
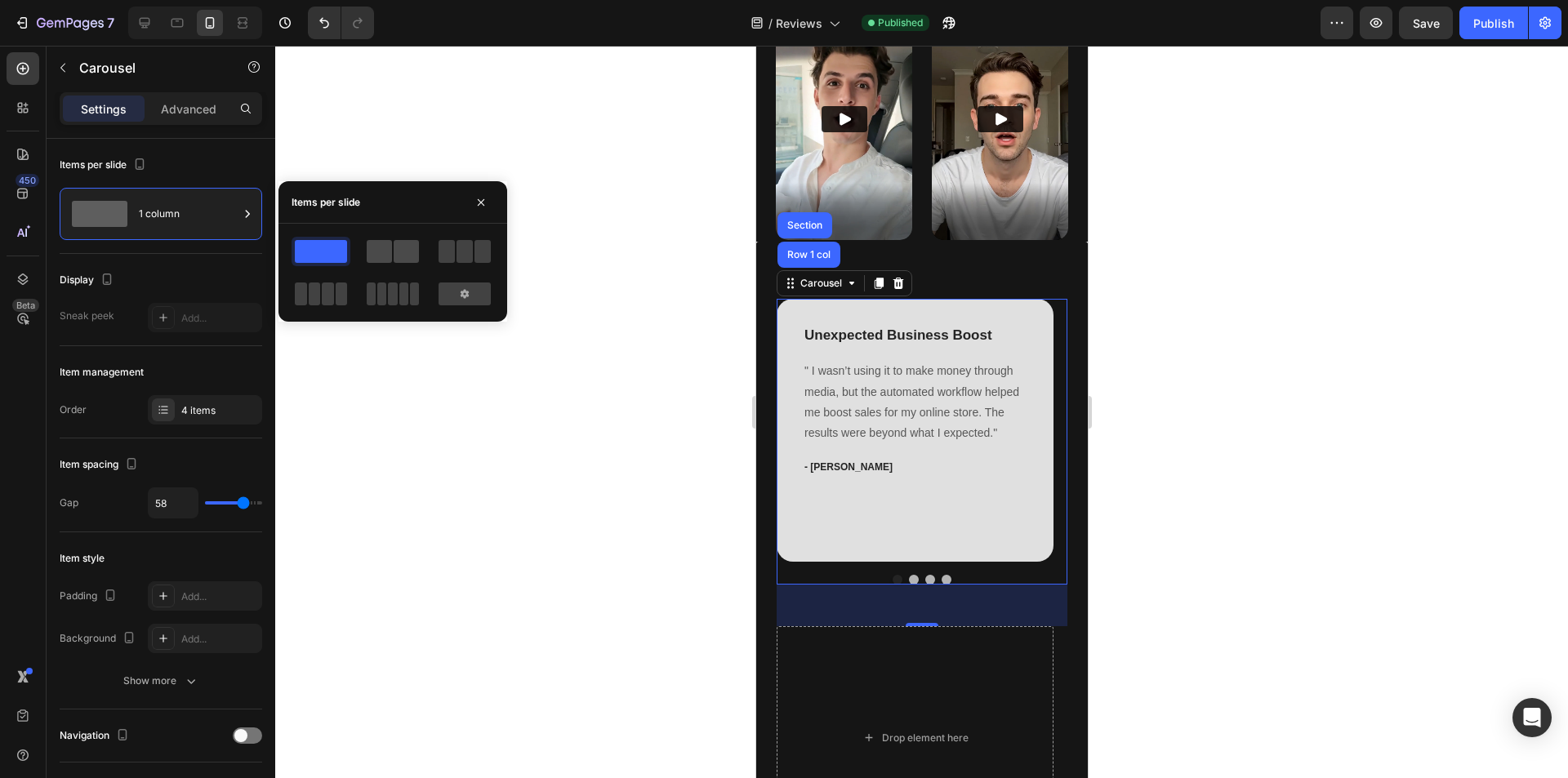
click at [378, 253] on span at bounding box center [379, 251] width 25 height 23
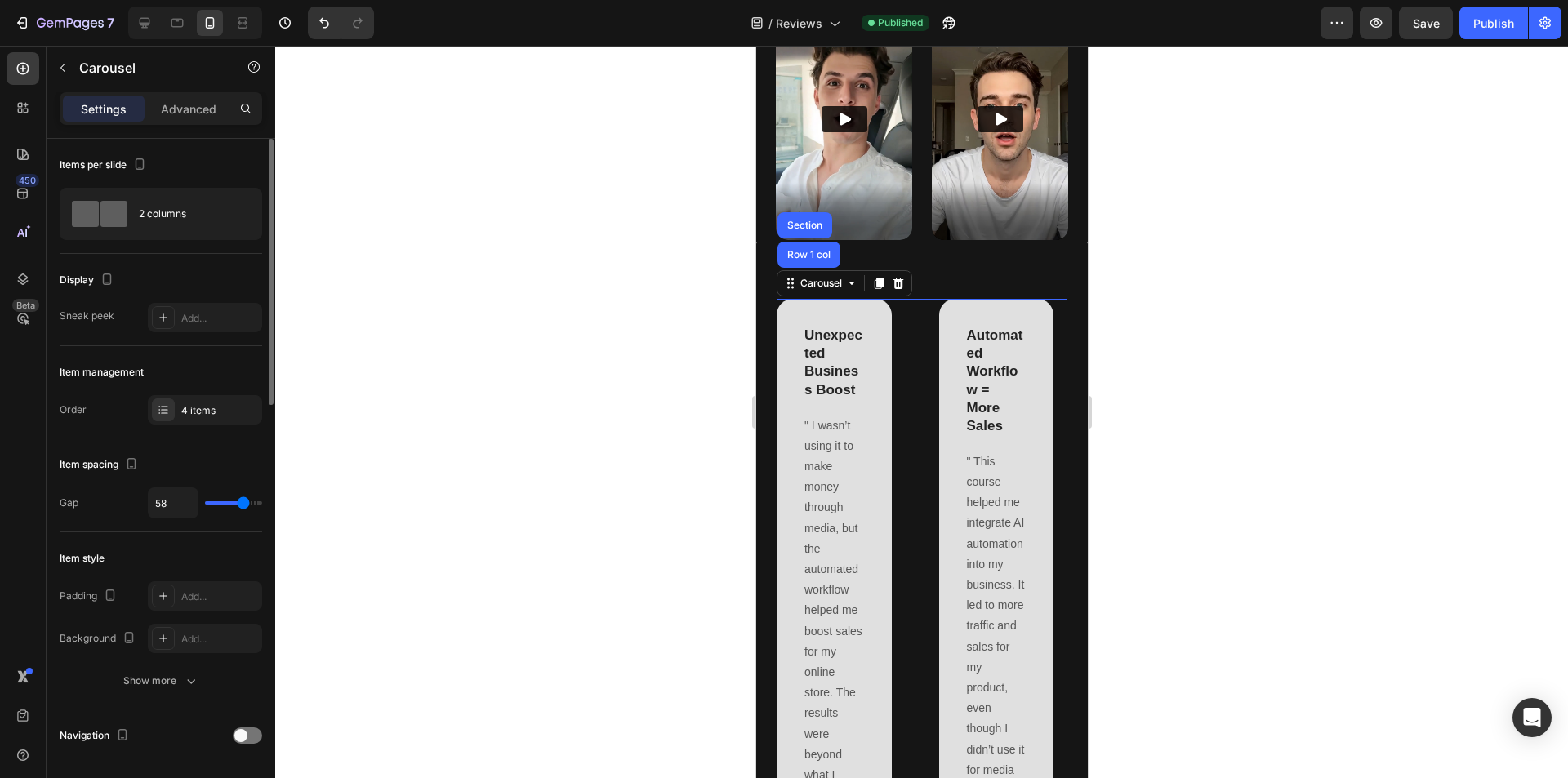
type input "21"
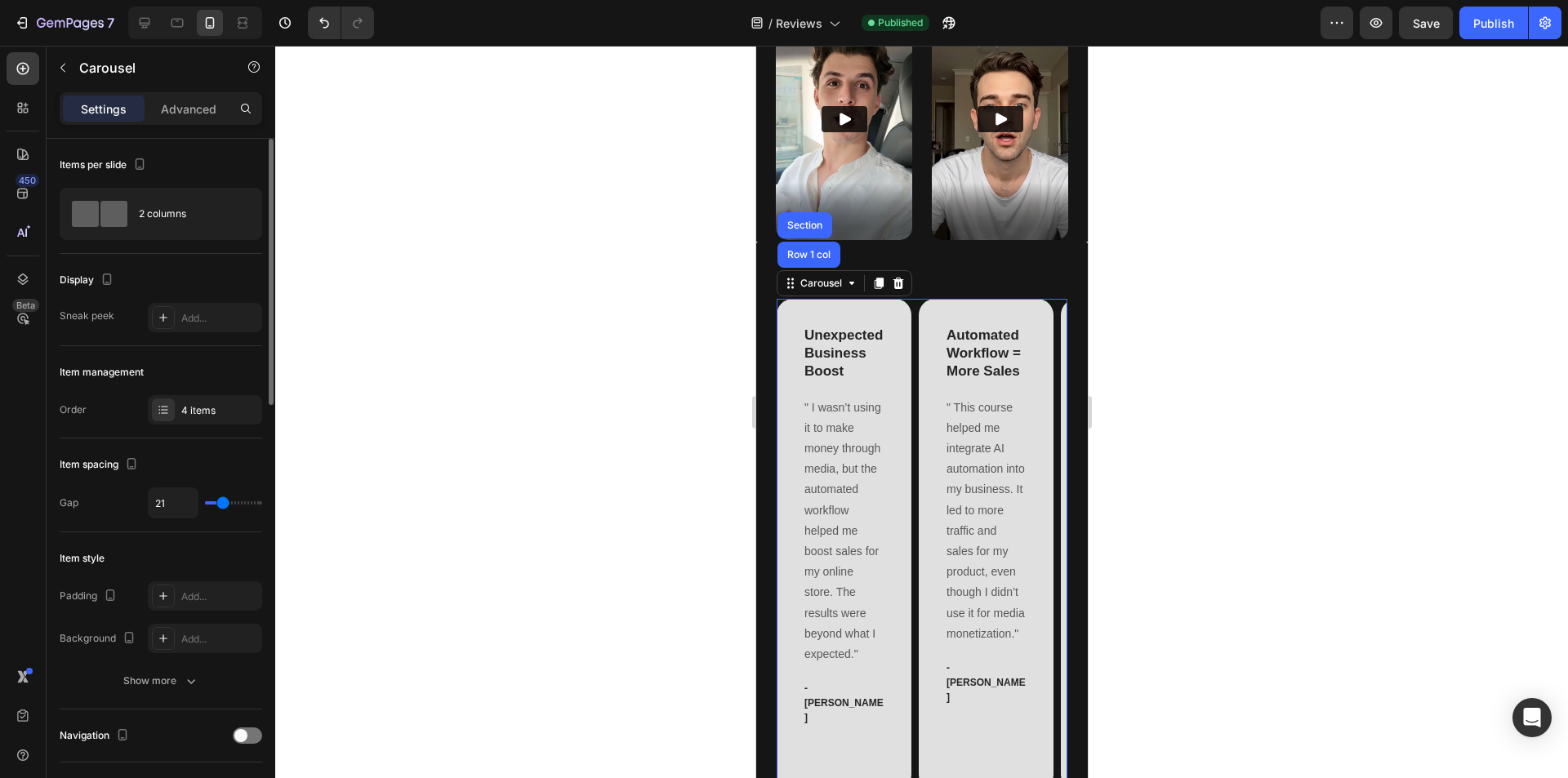
type input "9"
type input "7"
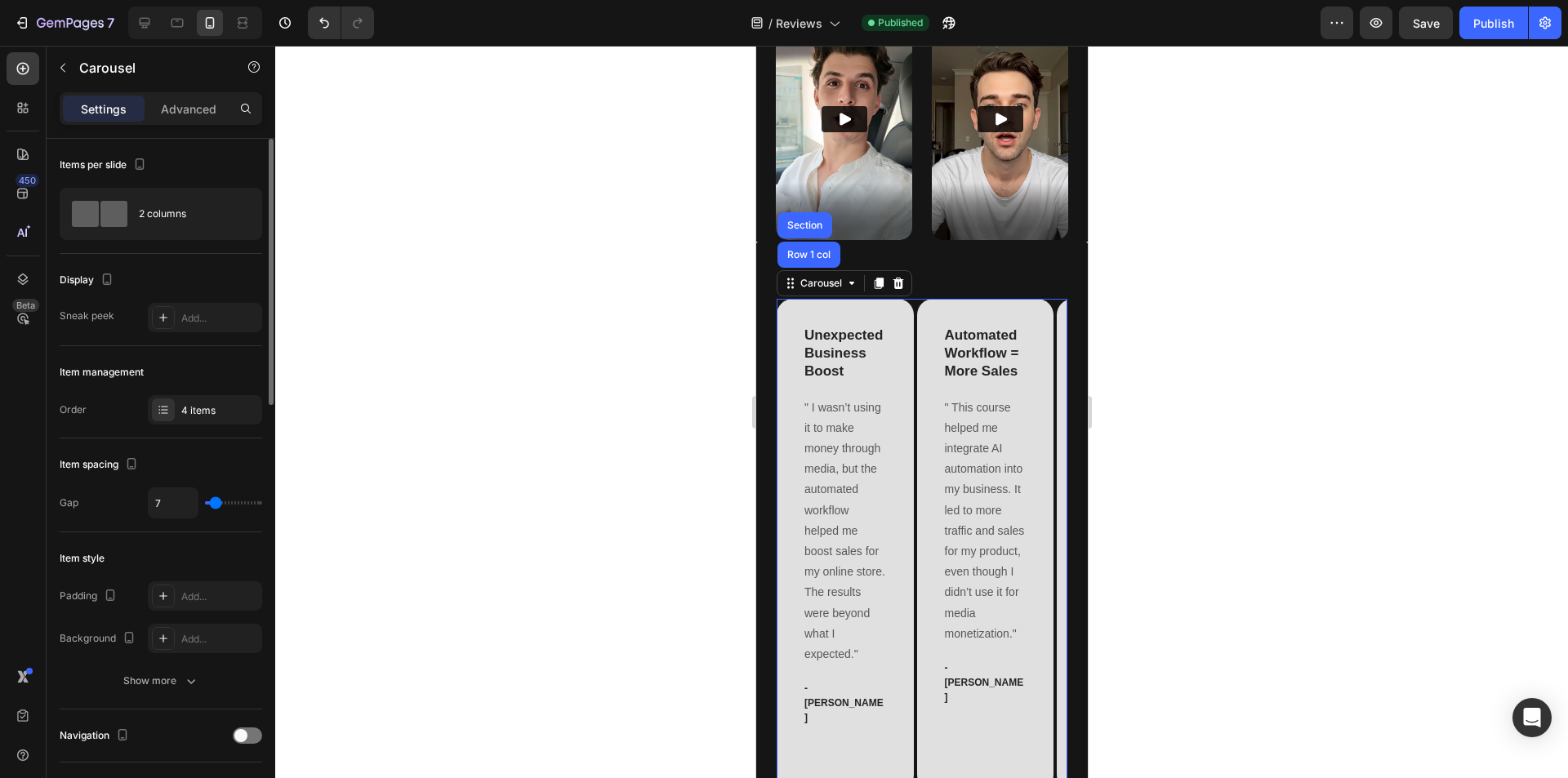
type input "4"
type input "0"
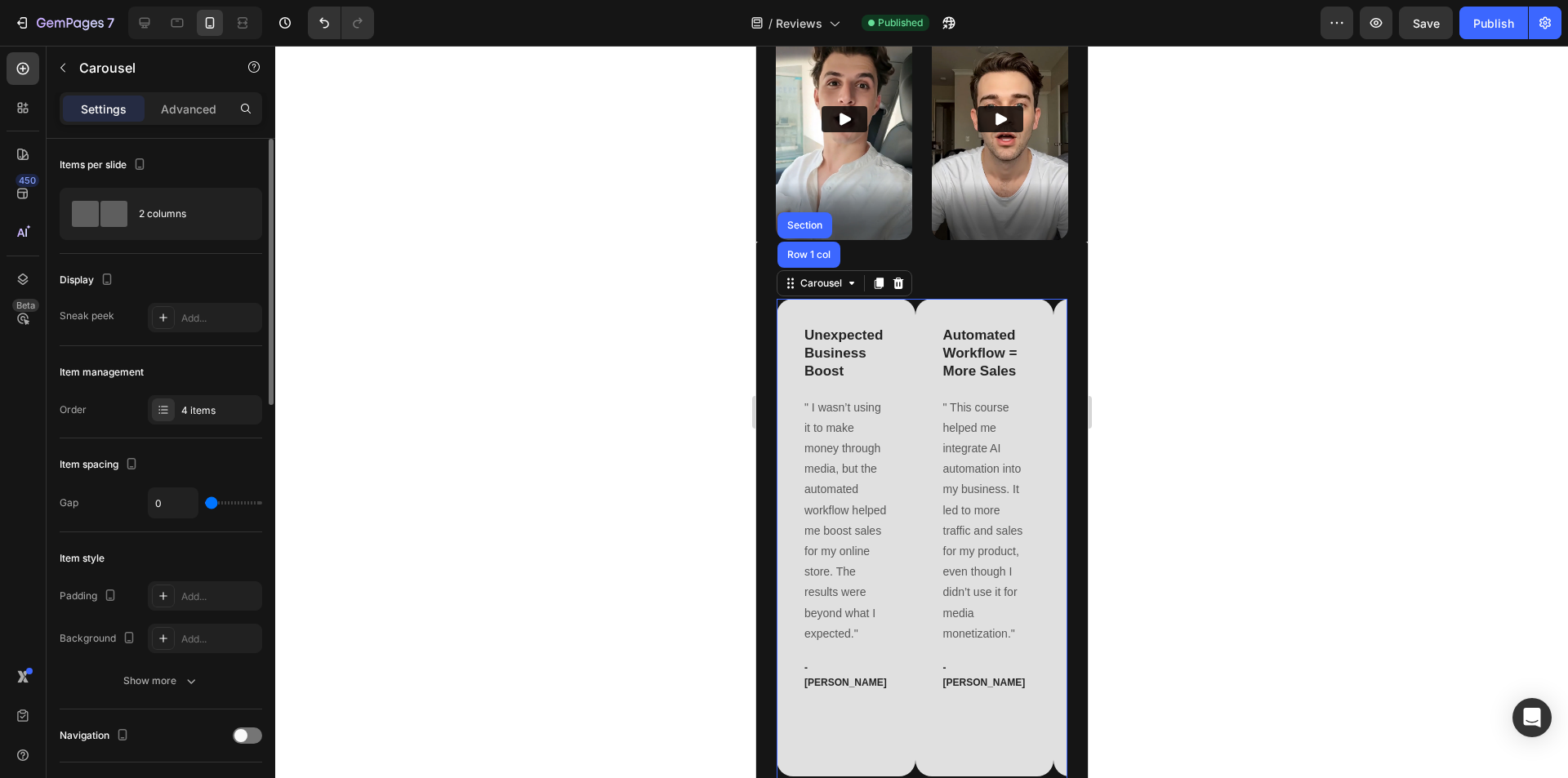
type input "3"
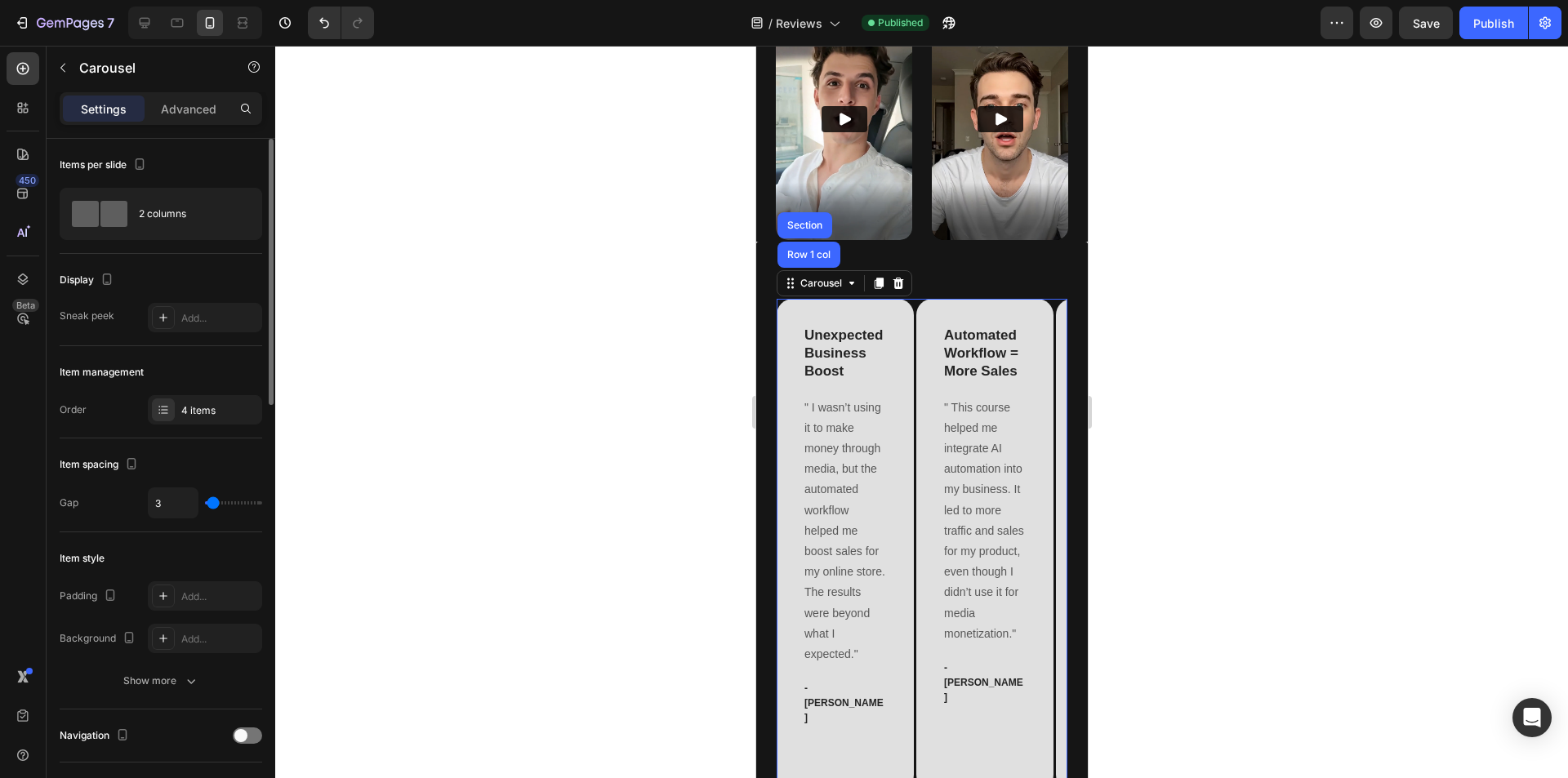
type input "9"
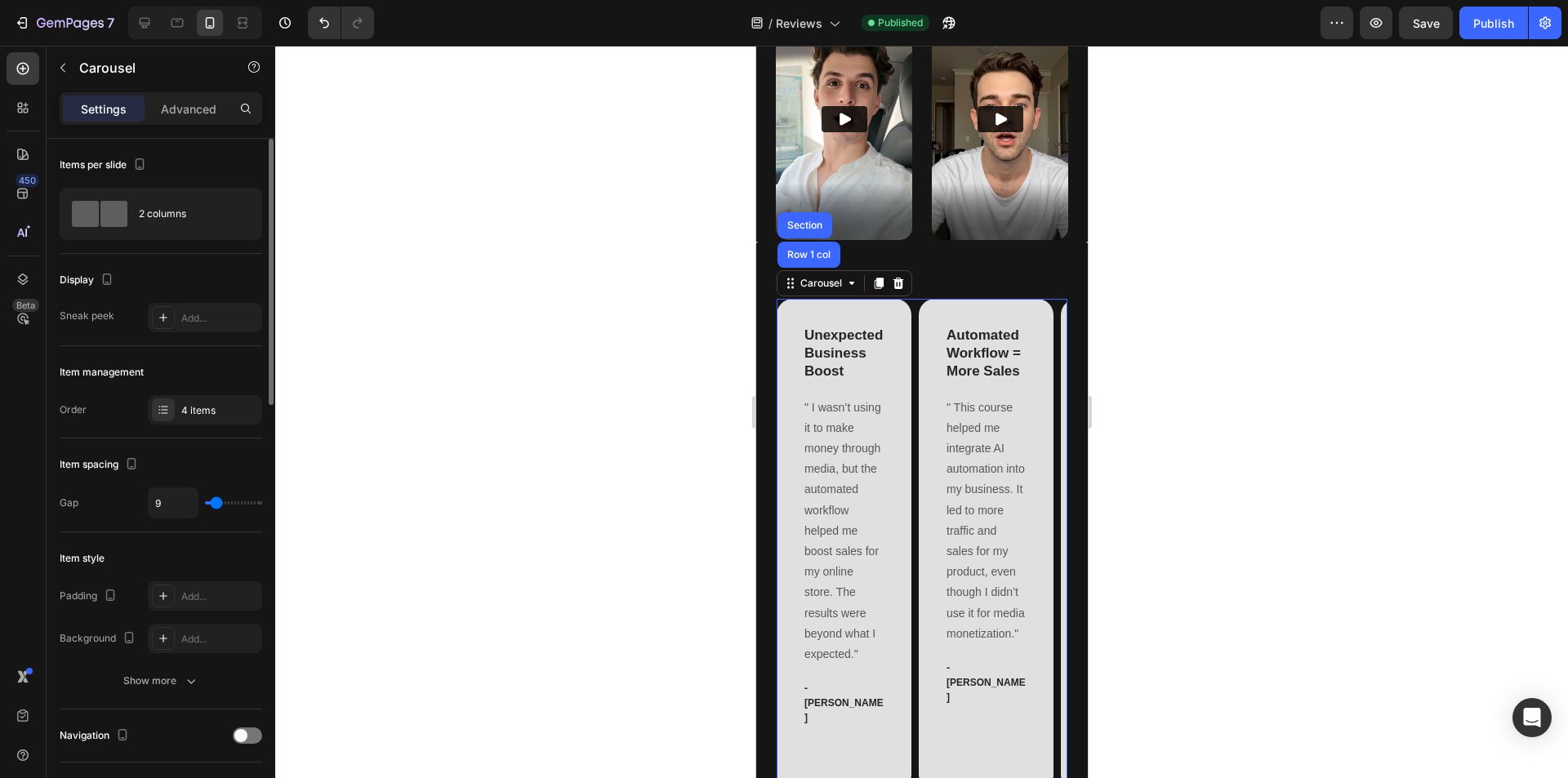
type input "12"
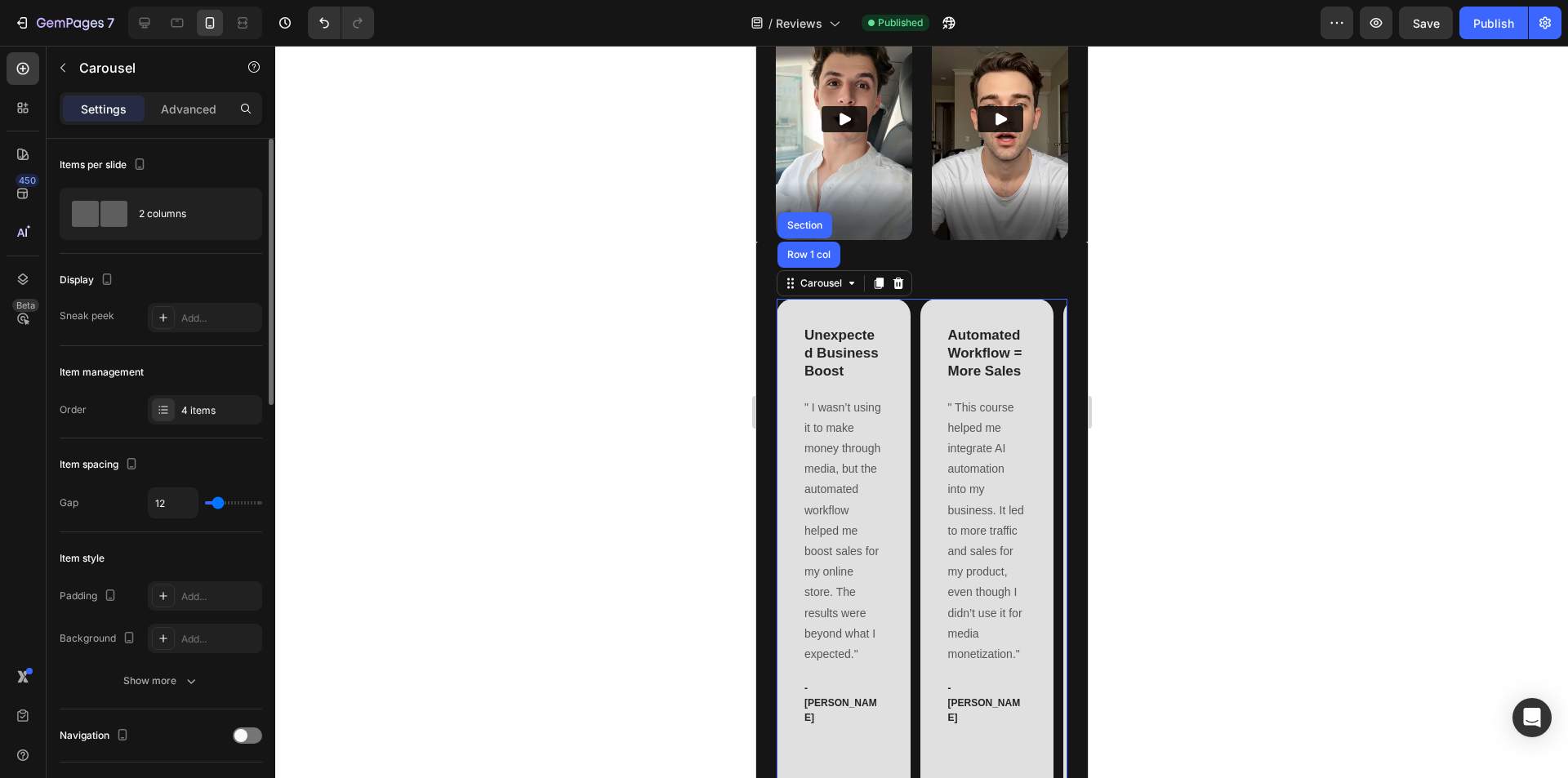
drag, startPoint x: 238, startPoint y: 503, endPoint x: 219, endPoint y: 503, distance: 19.0
type input "12"
click at [219, 503] on input "range" at bounding box center [233, 503] width 57 height 3
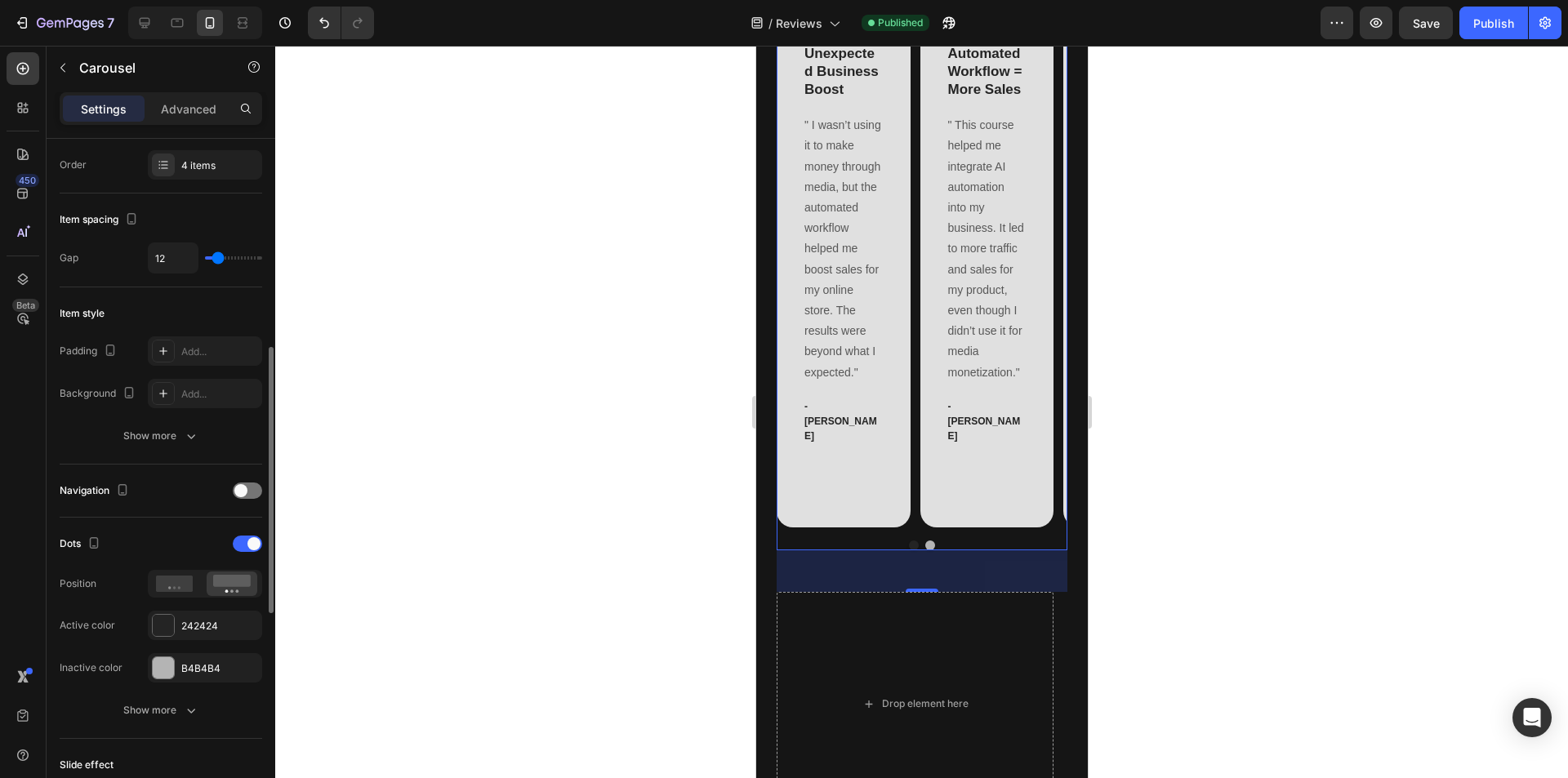
scroll to position [326, 0]
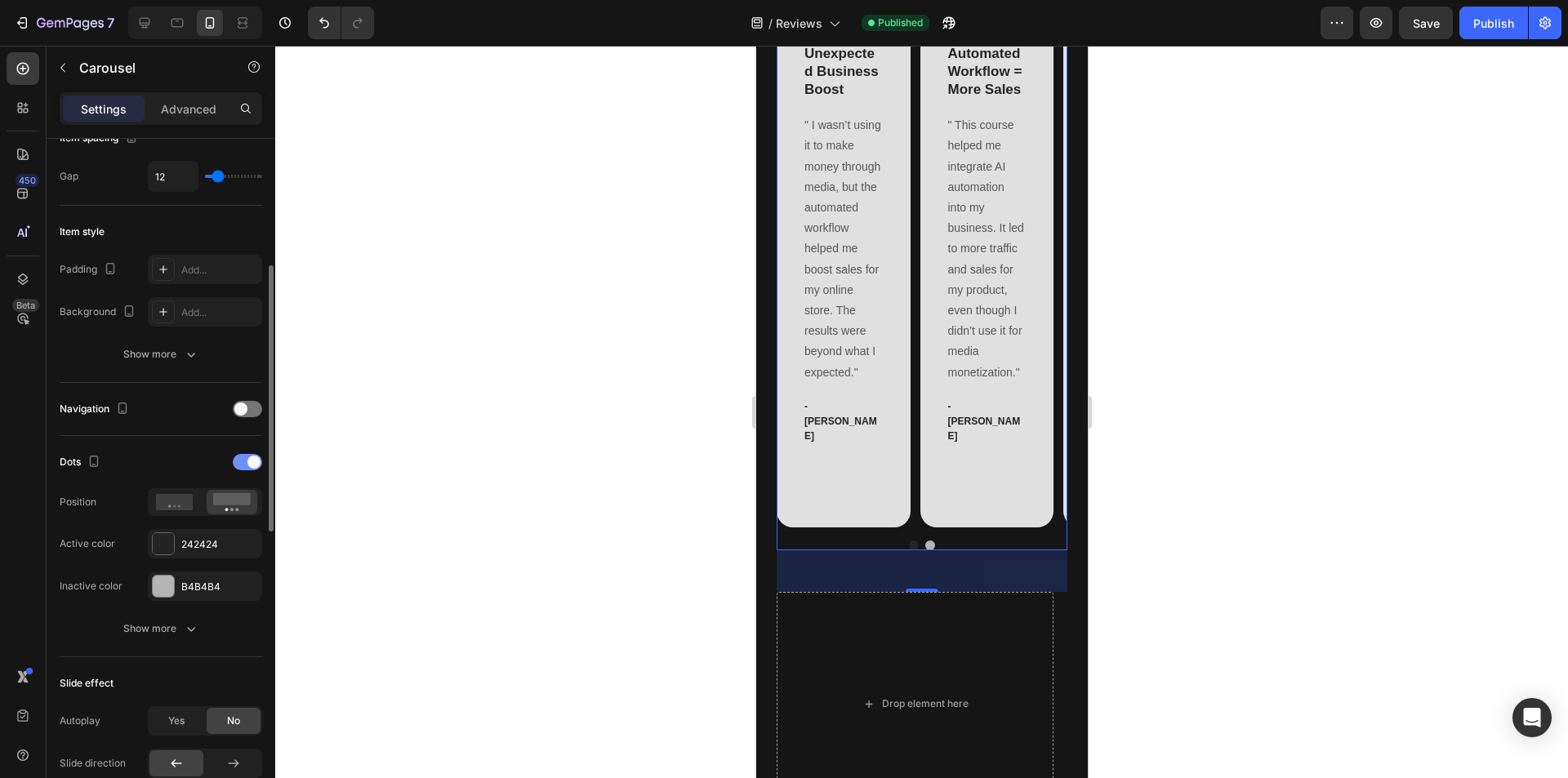
click at [248, 466] on span at bounding box center [254, 462] width 13 height 13
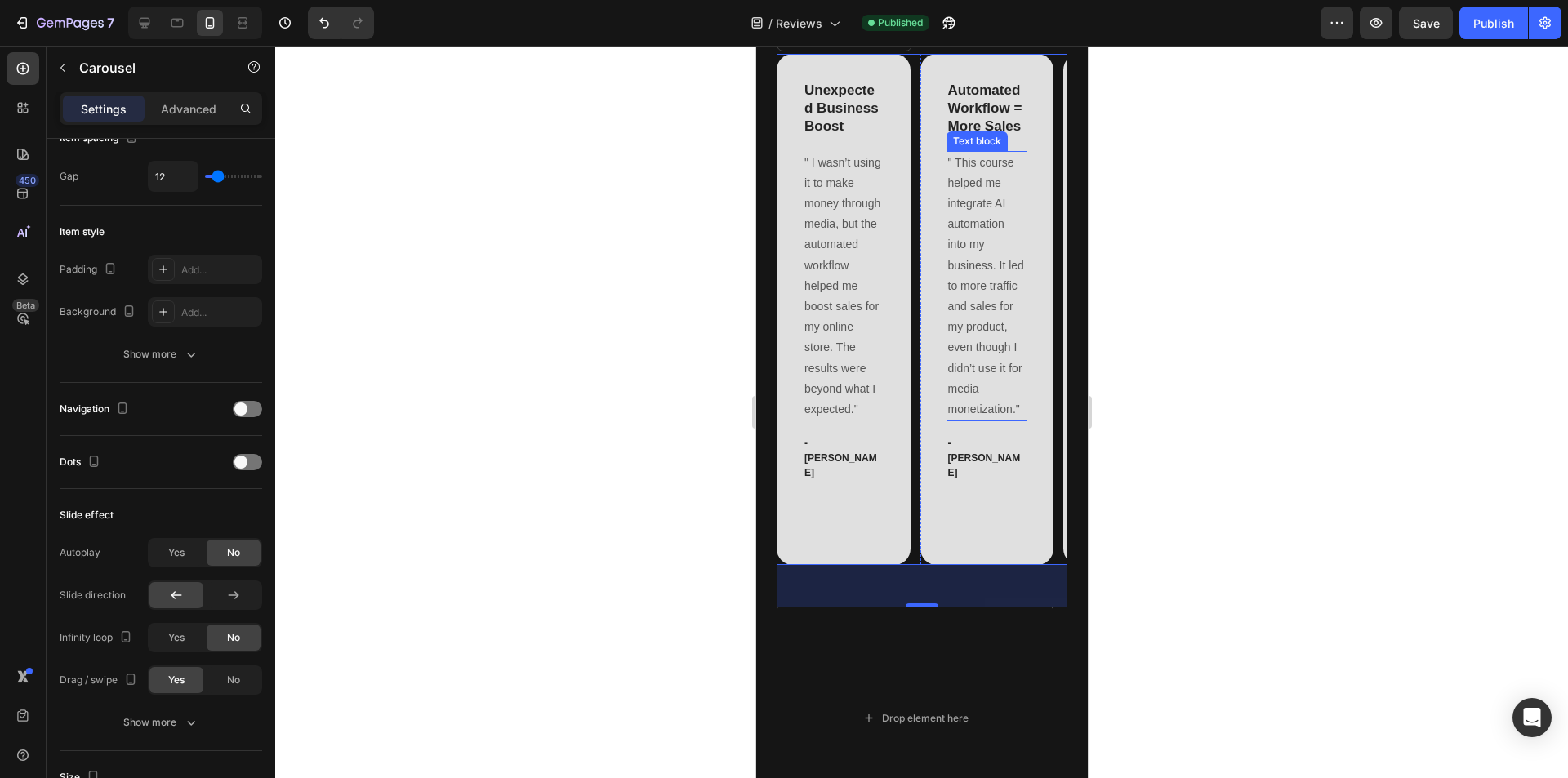
scroll to position [1062, 0]
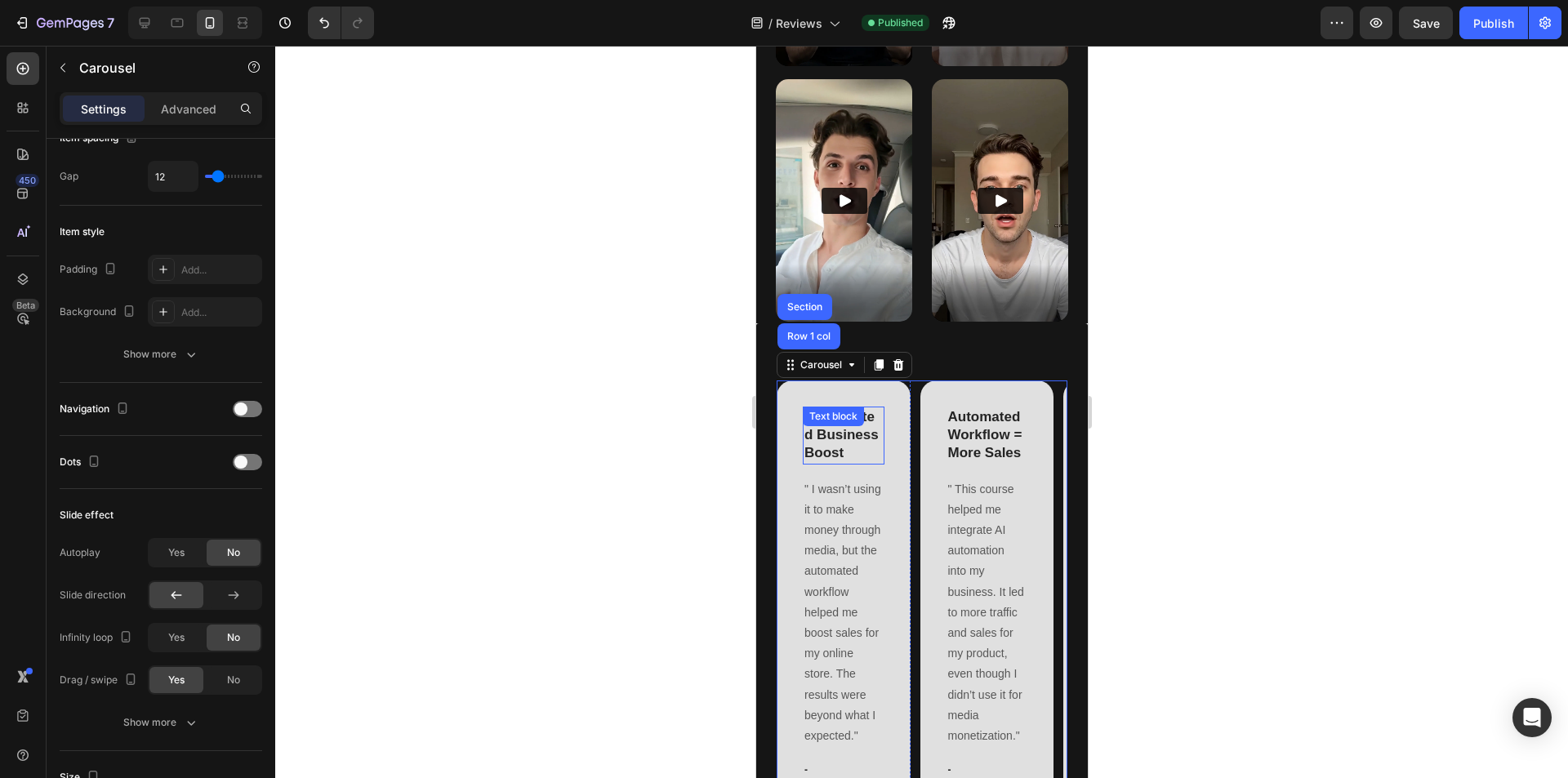
click at [849, 407] on div "Text block" at bounding box center [832, 416] width 62 height 20
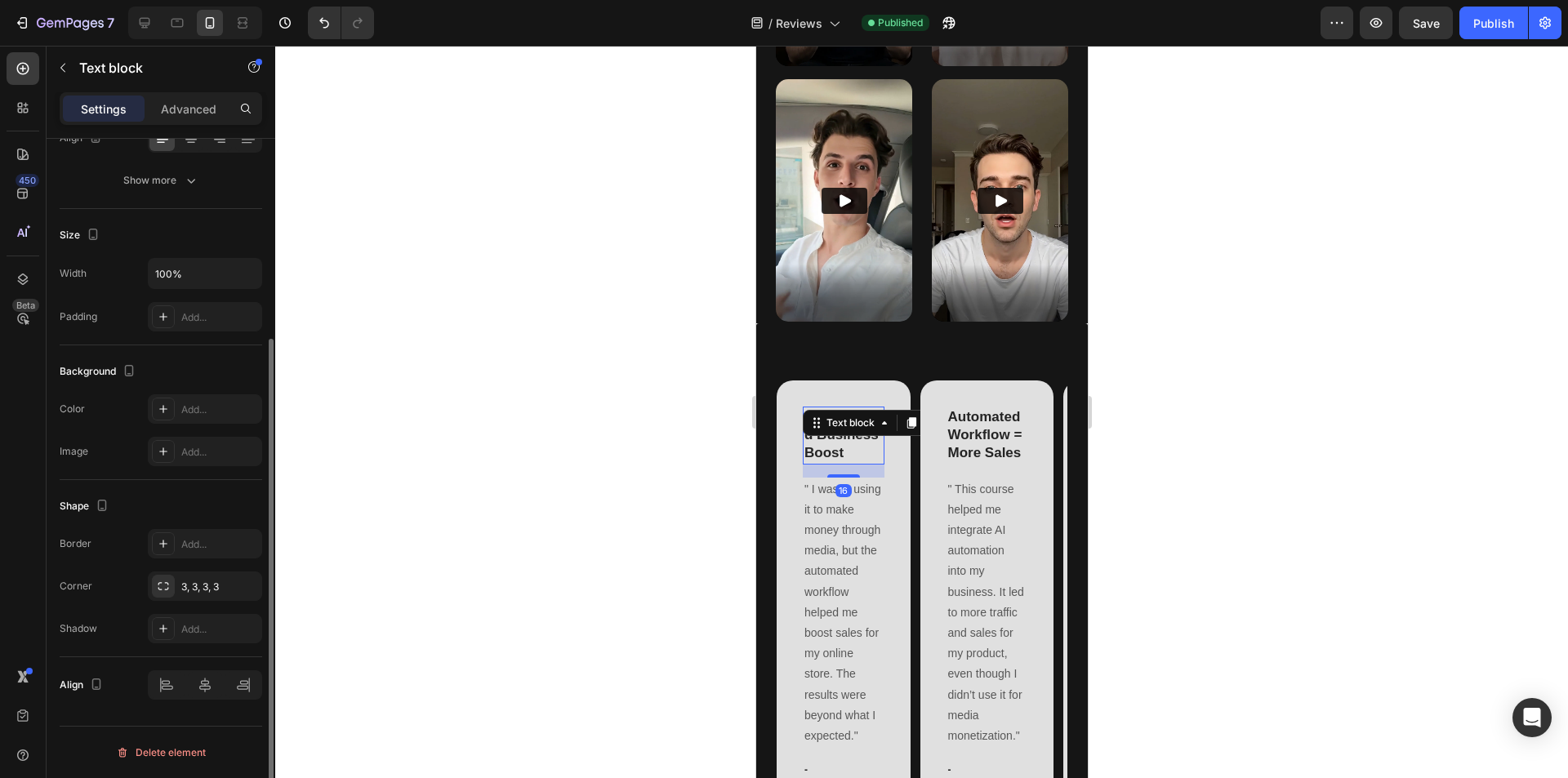
scroll to position [0, 0]
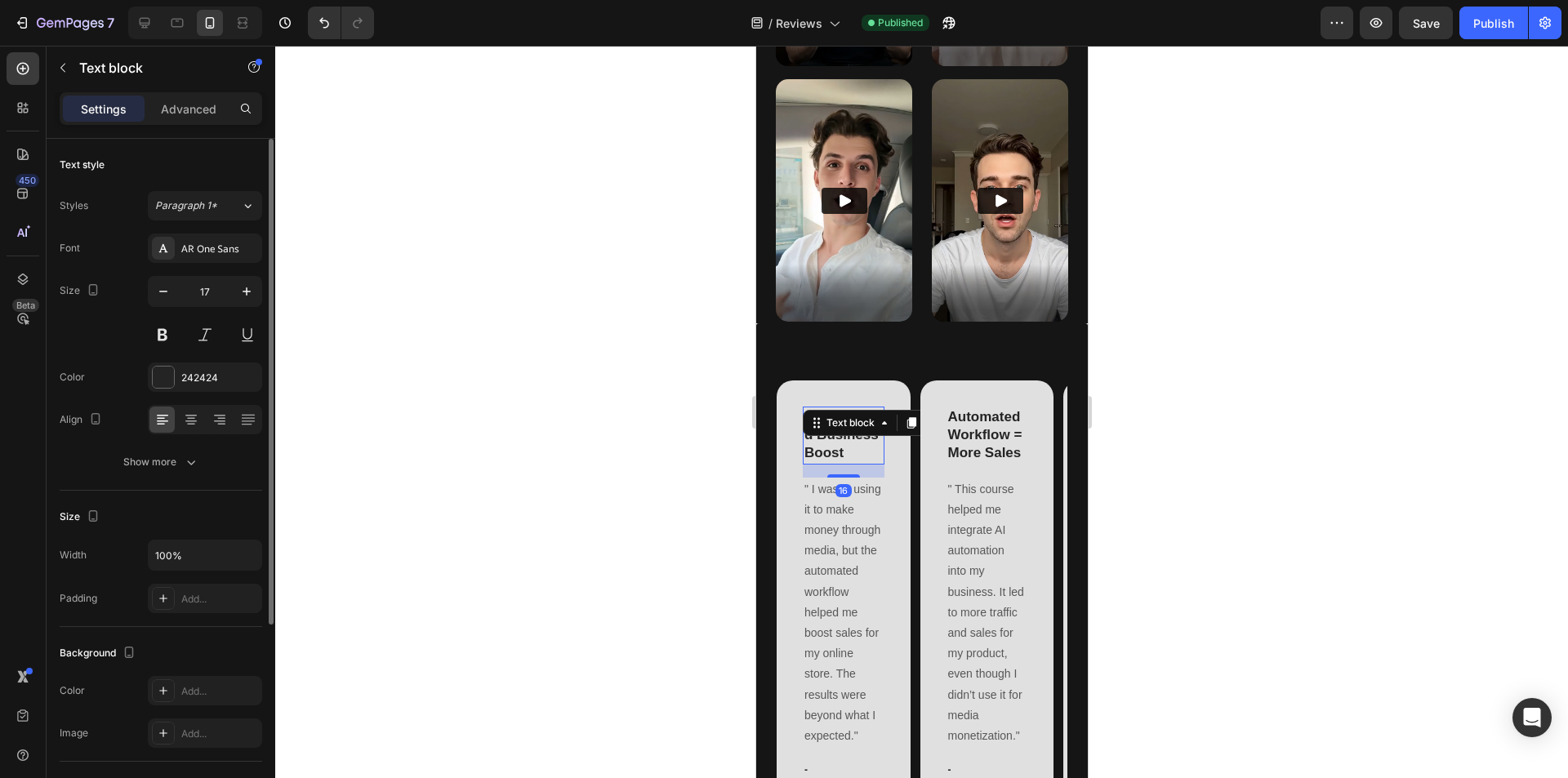
click at [836, 409] on p "Unexpected Business Boost" at bounding box center [843, 435] width 78 height 54
click at [227, 287] on input "17" at bounding box center [205, 292] width 54 height 29
type input "16"
click at [828, 516] on p "" I wasn’t using it to make money through media, but the automated workflow hel…" at bounding box center [843, 609] width 78 height 267
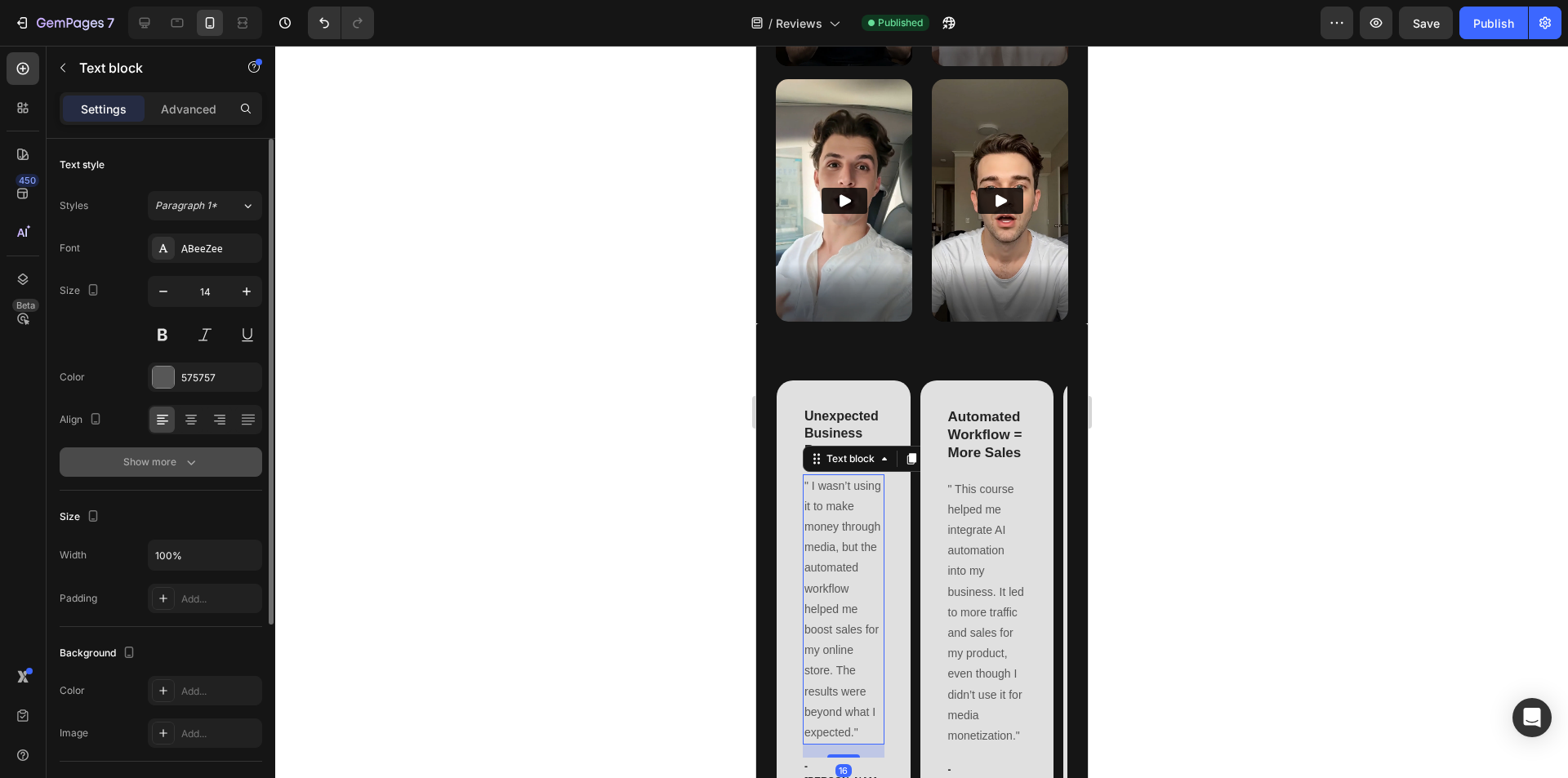
click at [165, 464] on div "Show more" at bounding box center [162, 462] width 76 height 17
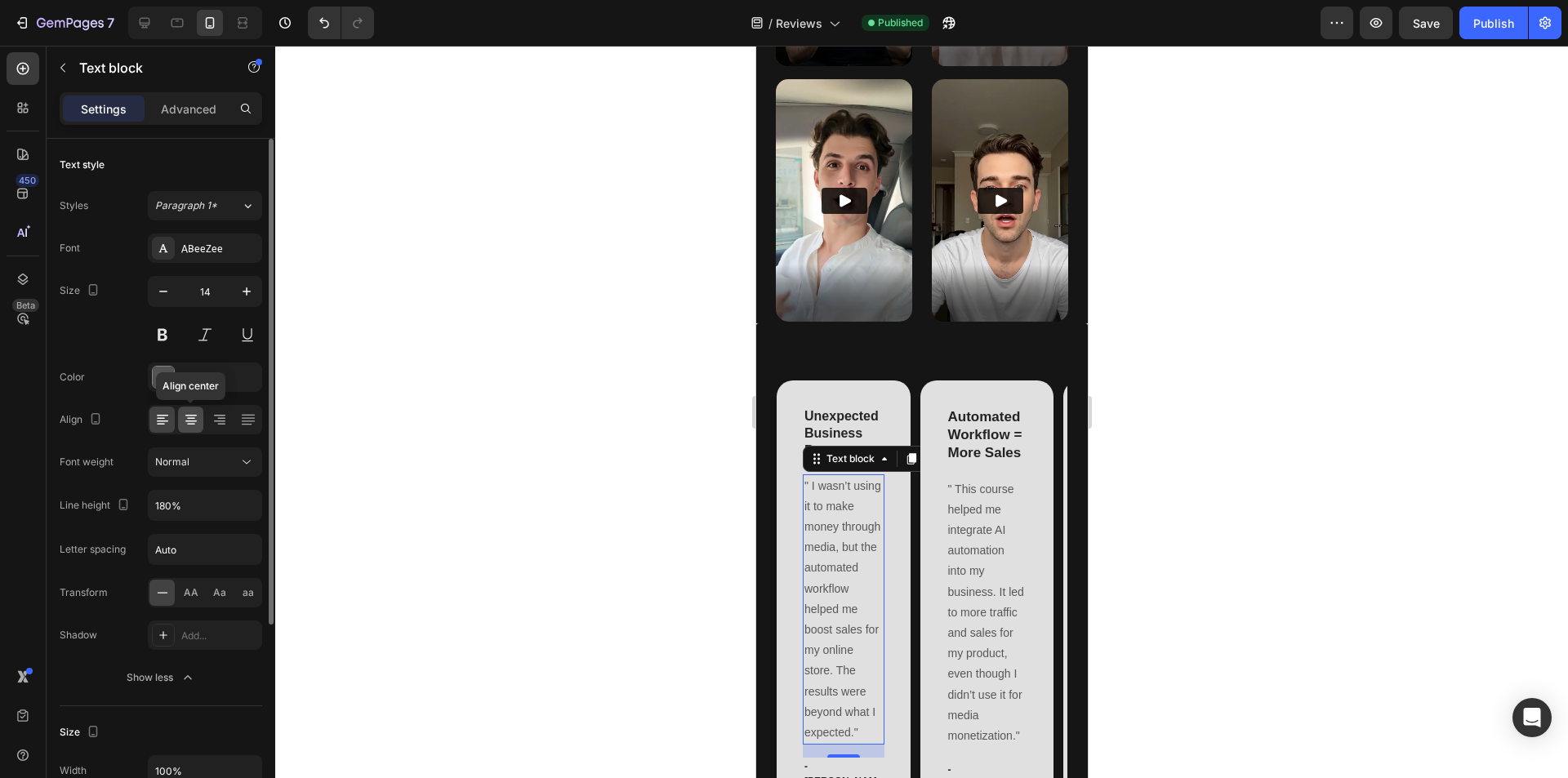
click at [193, 414] on icon at bounding box center [191, 415] width 12 height 2
click at [165, 414] on icon at bounding box center [163, 415] width 12 height 2
click at [674, 501] on div at bounding box center [921, 413] width 1293 height 733
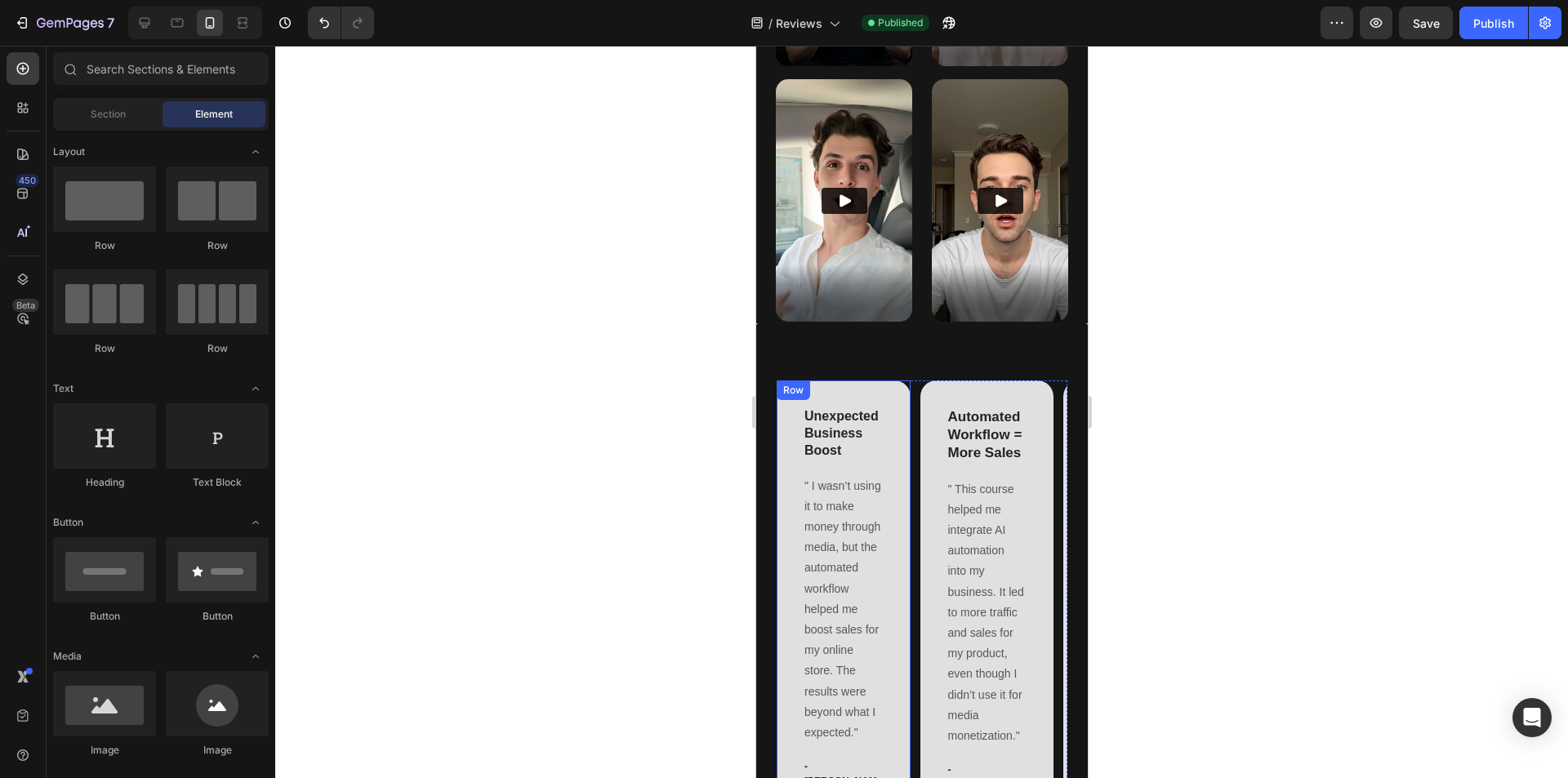
click at [900, 380] on div "Unexpected Business Boost Text block " I wasn’t using it to make money through …" at bounding box center [843, 635] width 134 height 511
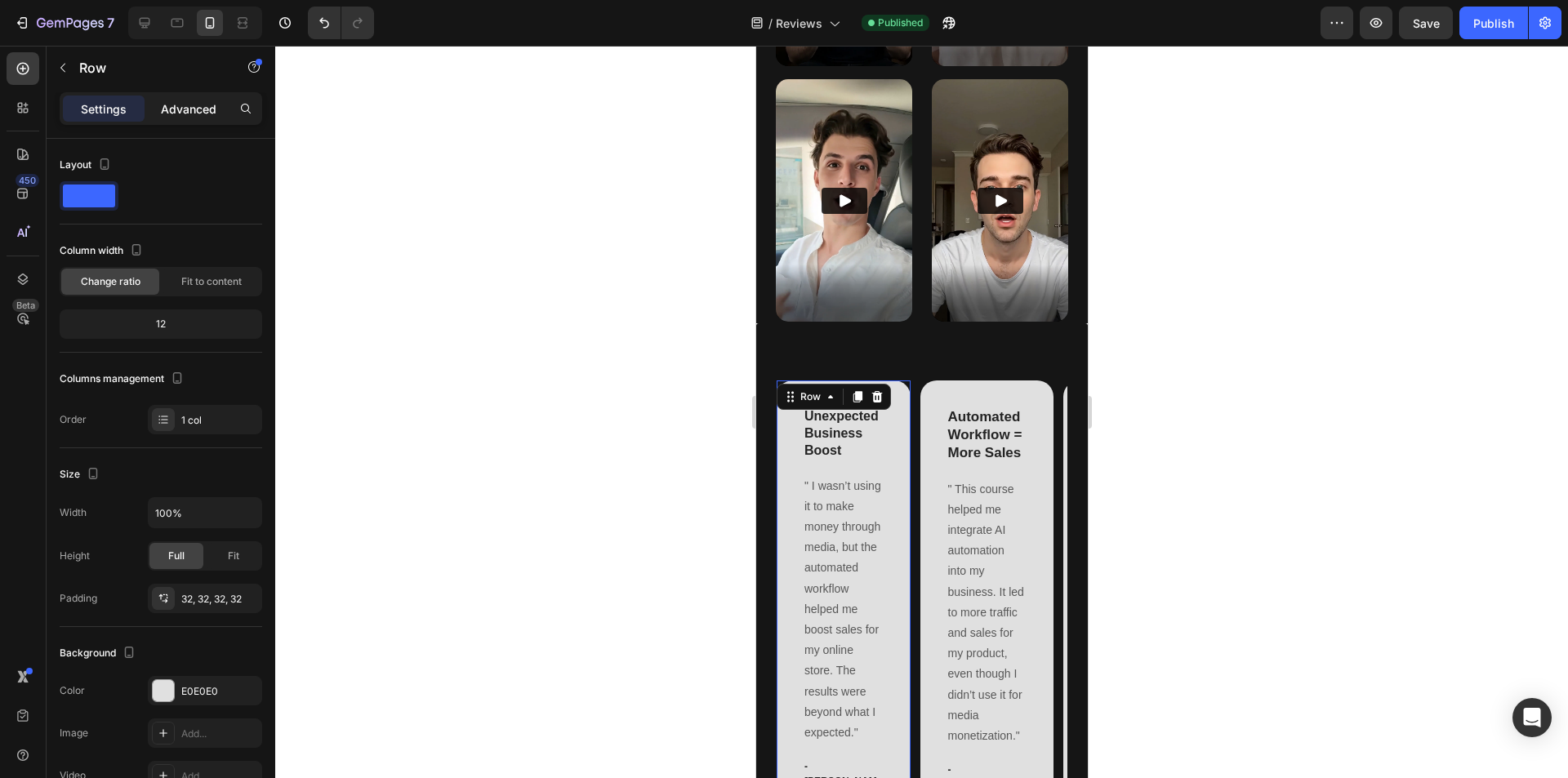
click at [204, 110] on p "Advanced" at bounding box center [188, 110] width 56 height 18
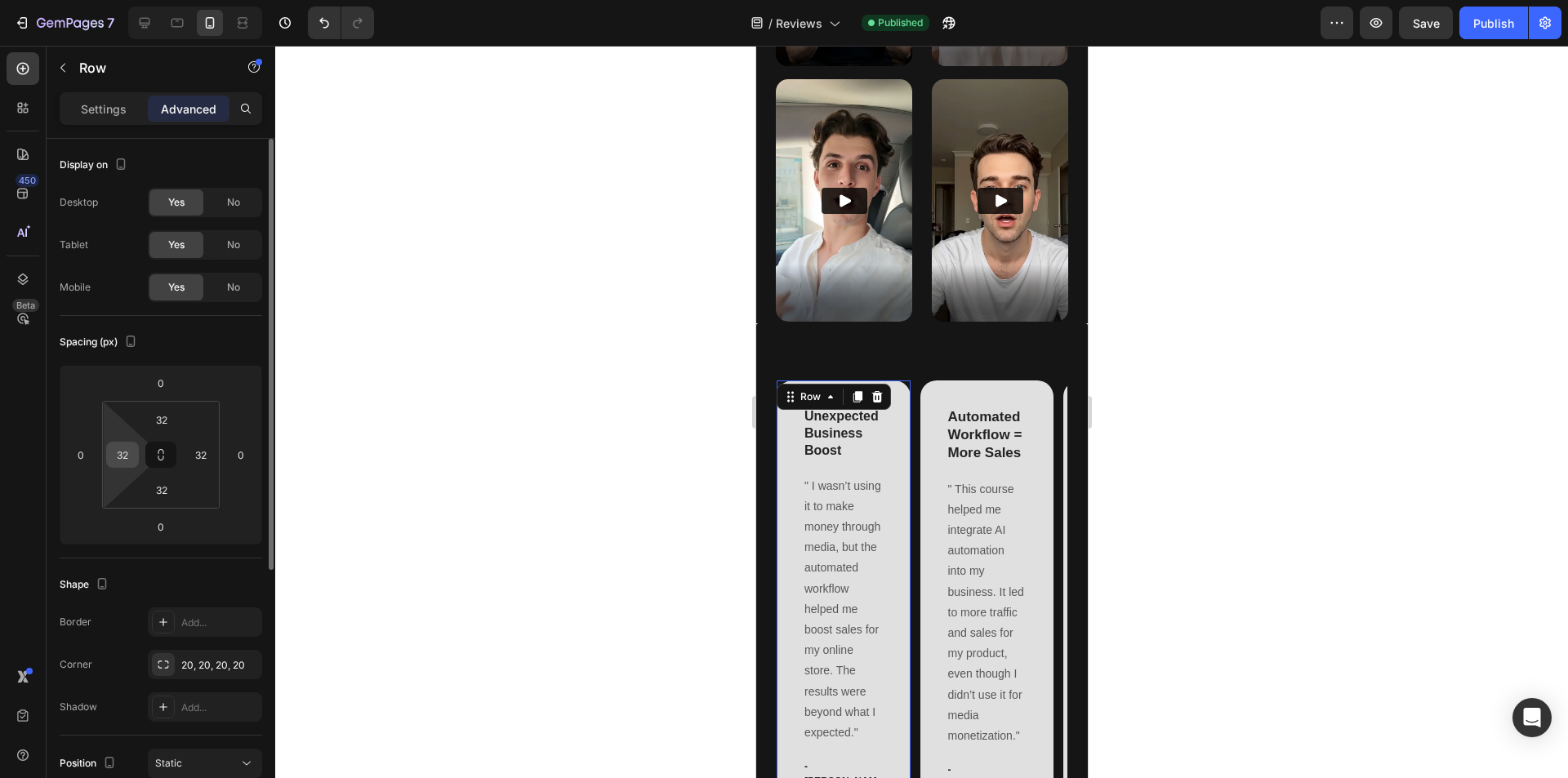
click at [130, 449] on input "32" at bounding box center [122, 455] width 24 height 24
type input "10"
type input "2"
type input "10"
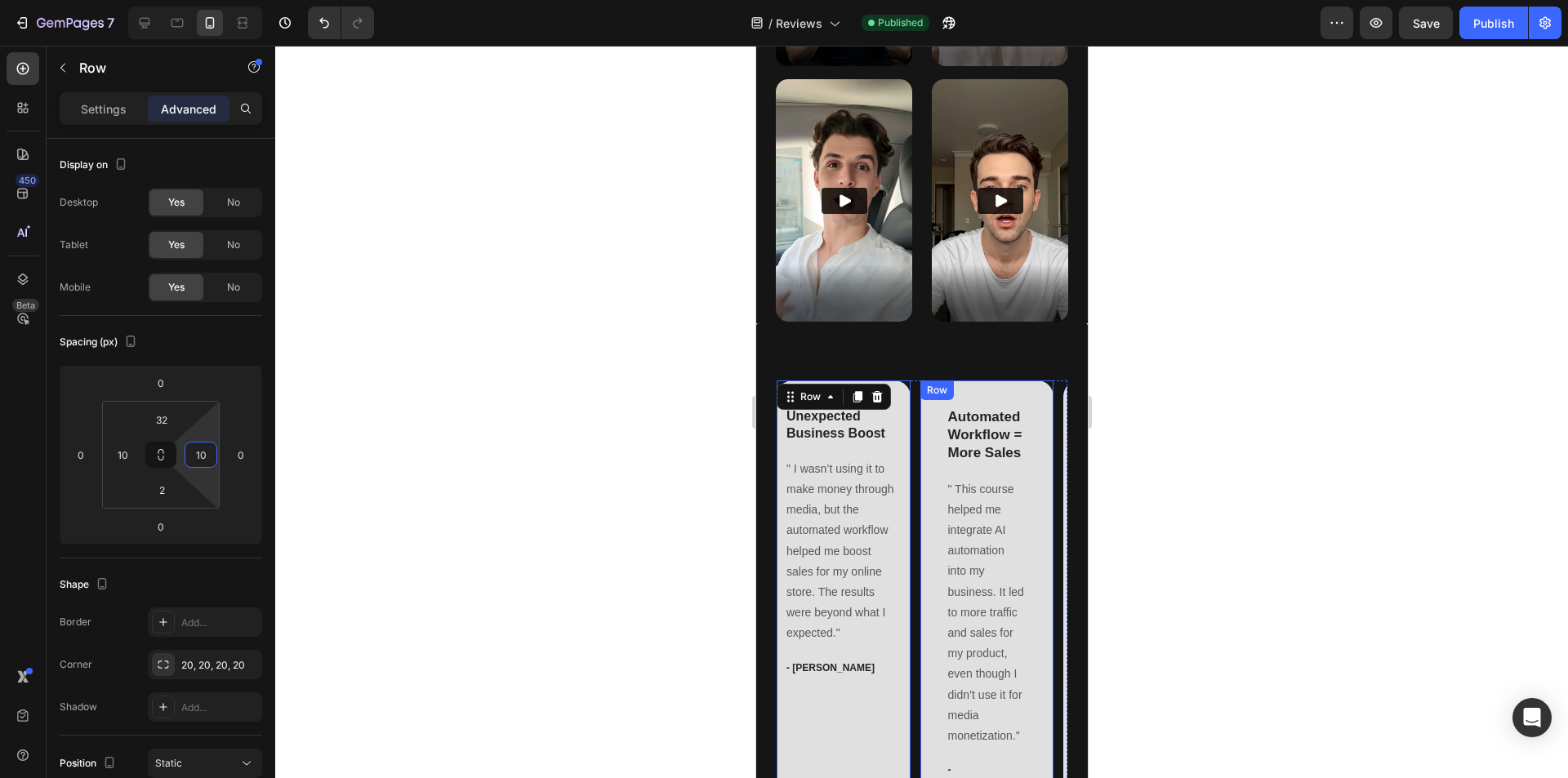
click at [1017, 380] on div "Automated Workflow = More Sales Text block " This course helped me integrate AI…" at bounding box center [986, 635] width 134 height 511
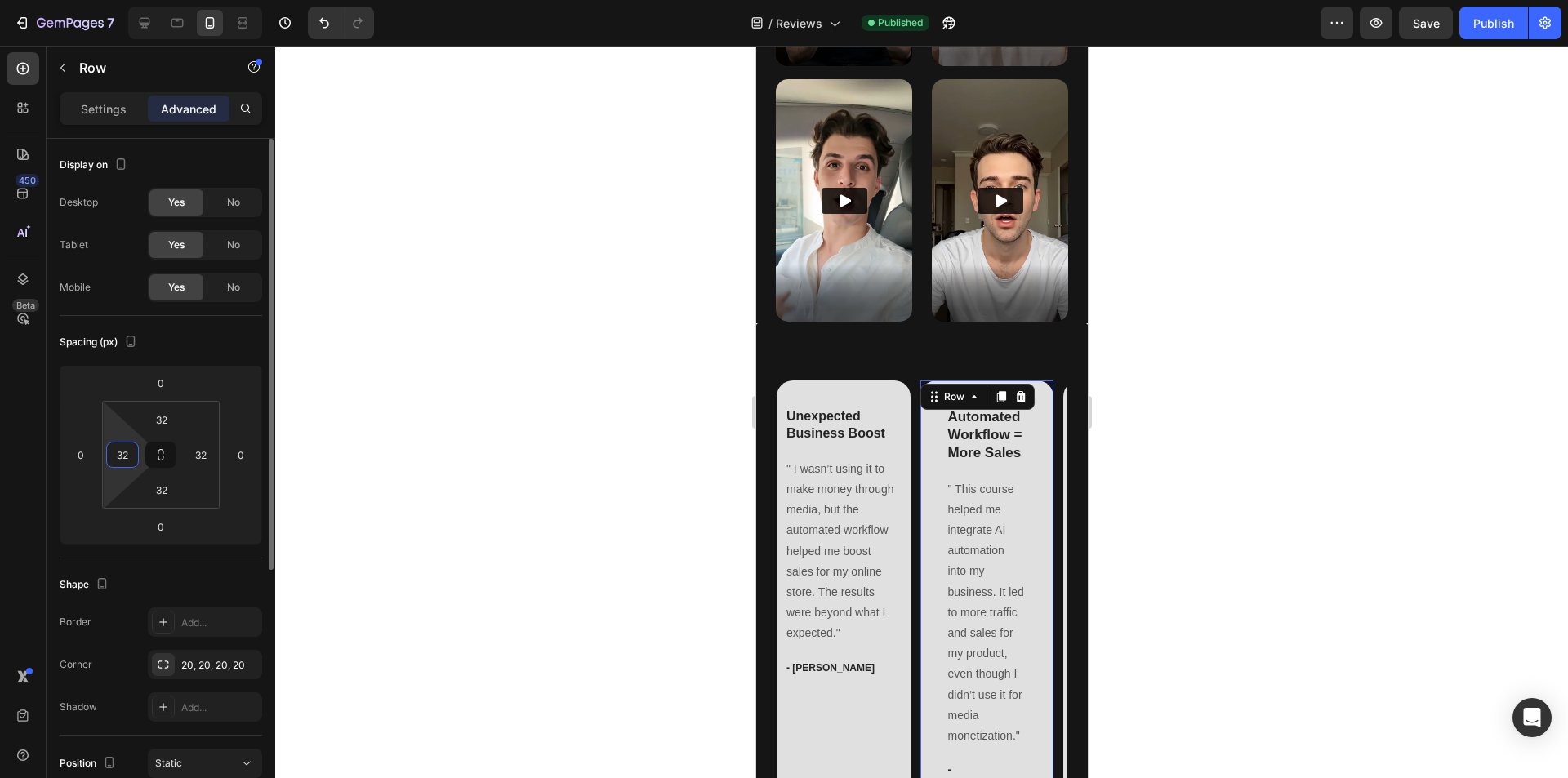
click at [129, 452] on input "32" at bounding box center [122, 455] width 24 height 24
type input "10"
type input "2"
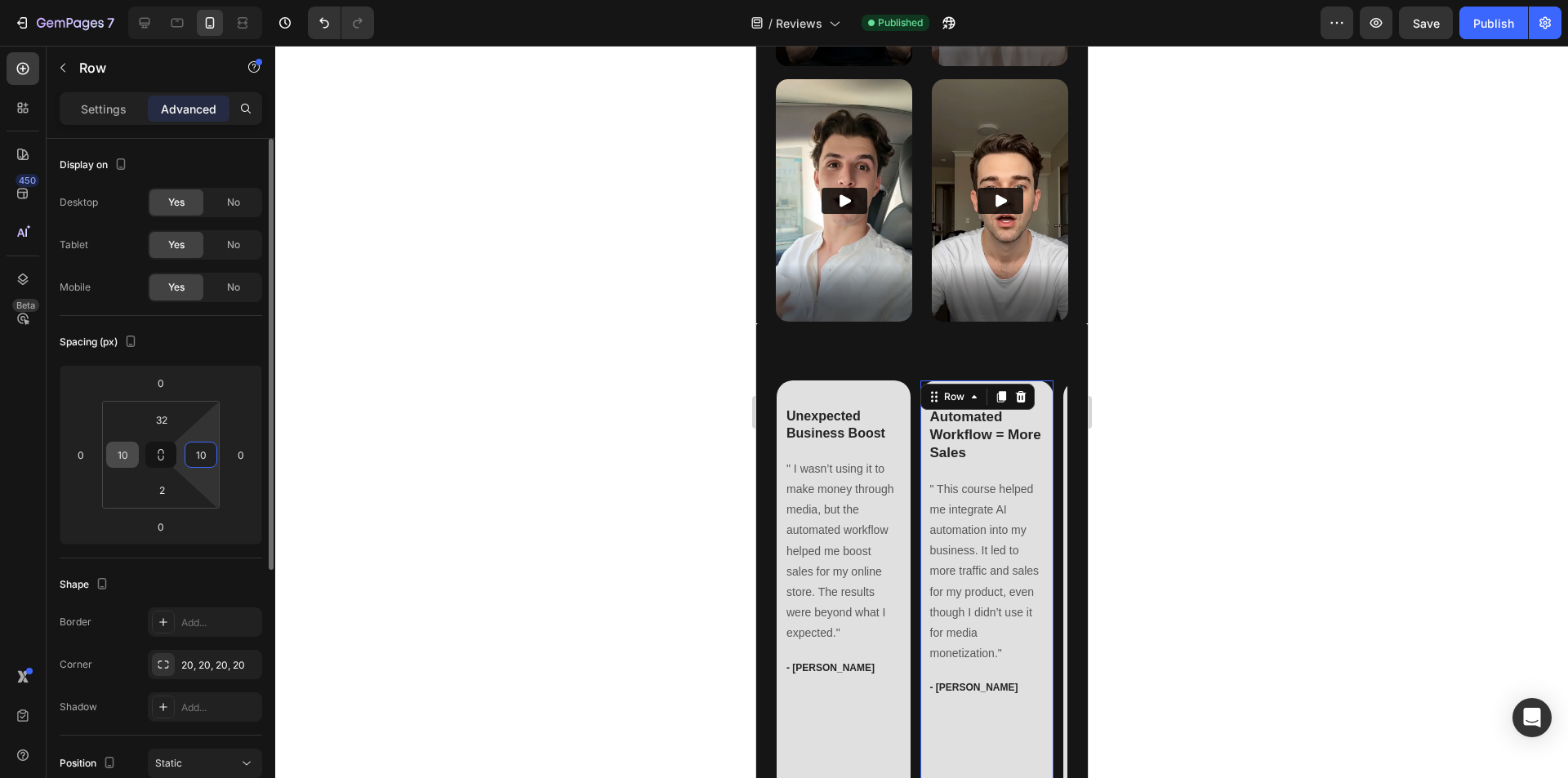
type input "10"
click at [682, 513] on div at bounding box center [921, 413] width 1293 height 733
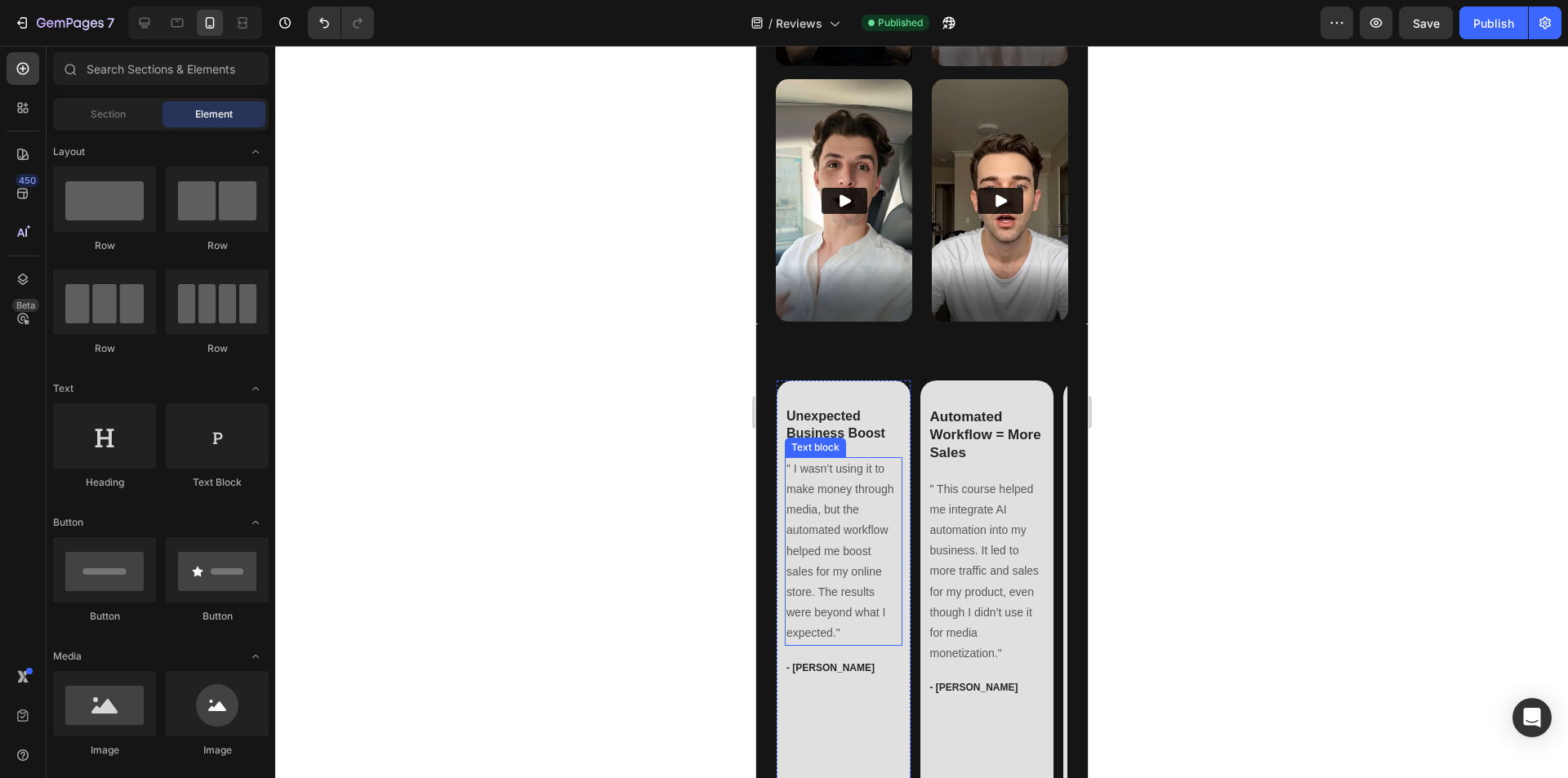
scroll to position [1225, 0]
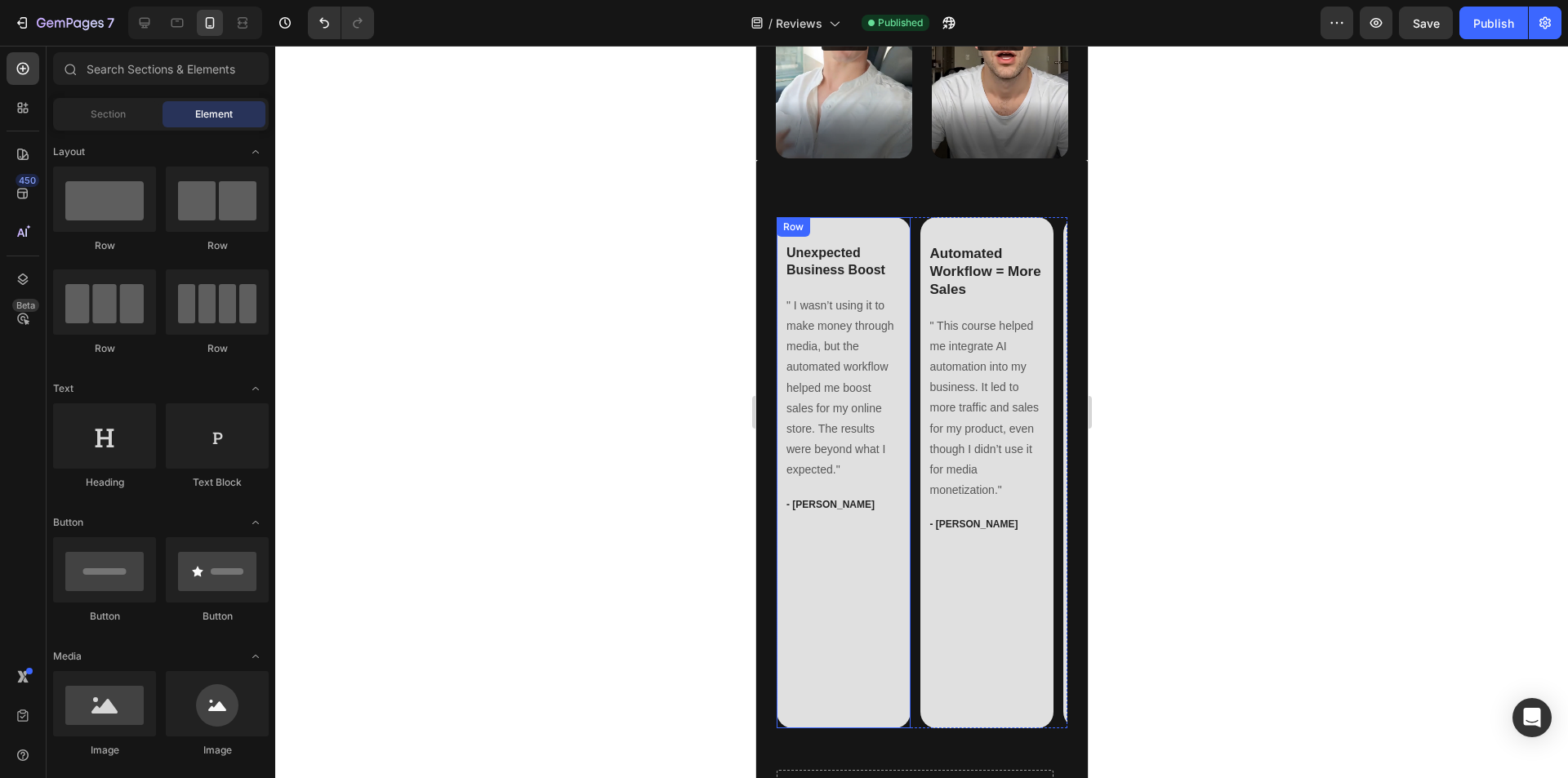
click at [875, 559] on div "Unexpected Business Boost Text block " I wasn’t using it to make money through …" at bounding box center [843, 484] width 118 height 483
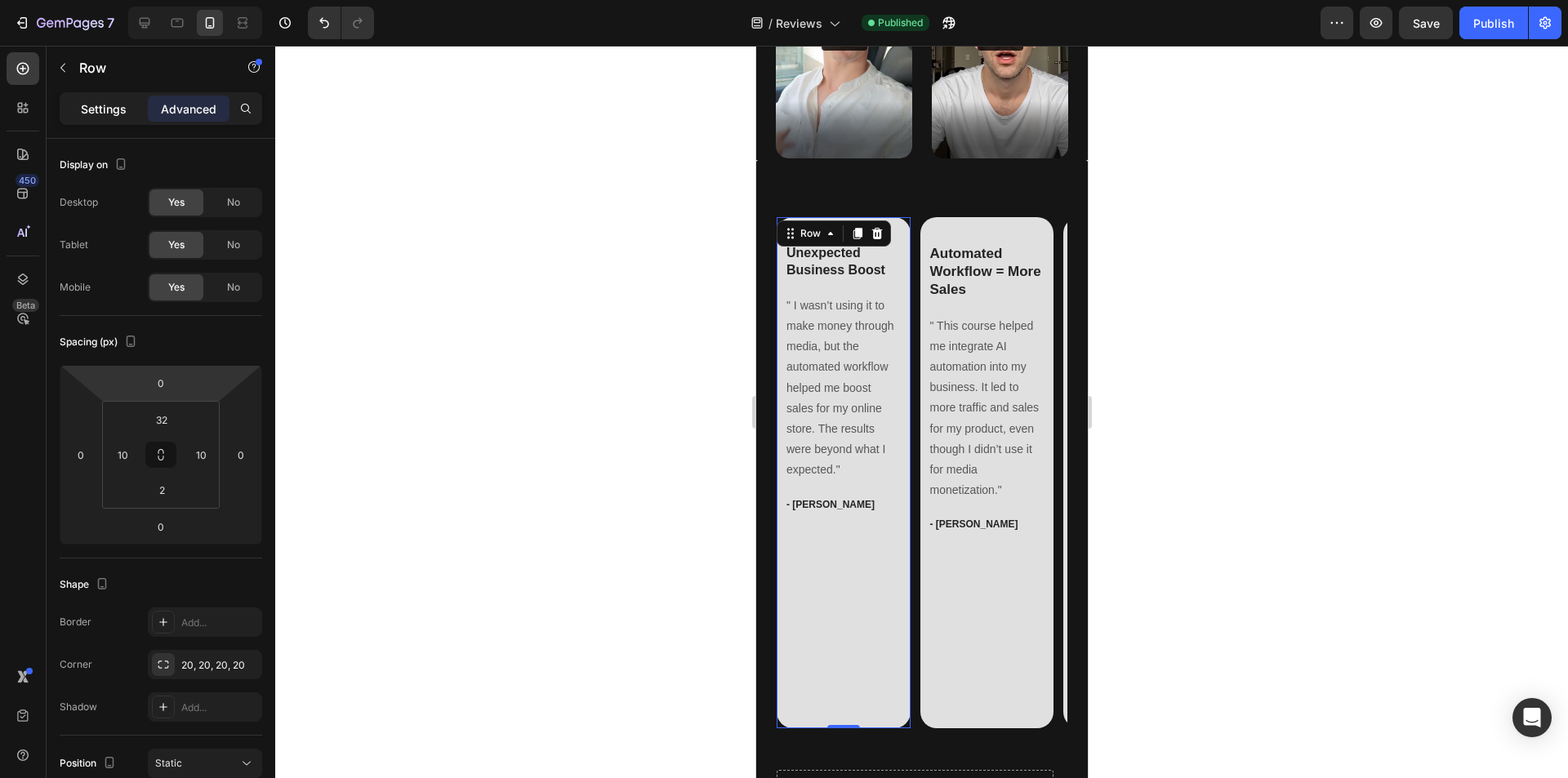
click at [93, 107] on p "Settings" at bounding box center [104, 110] width 46 height 18
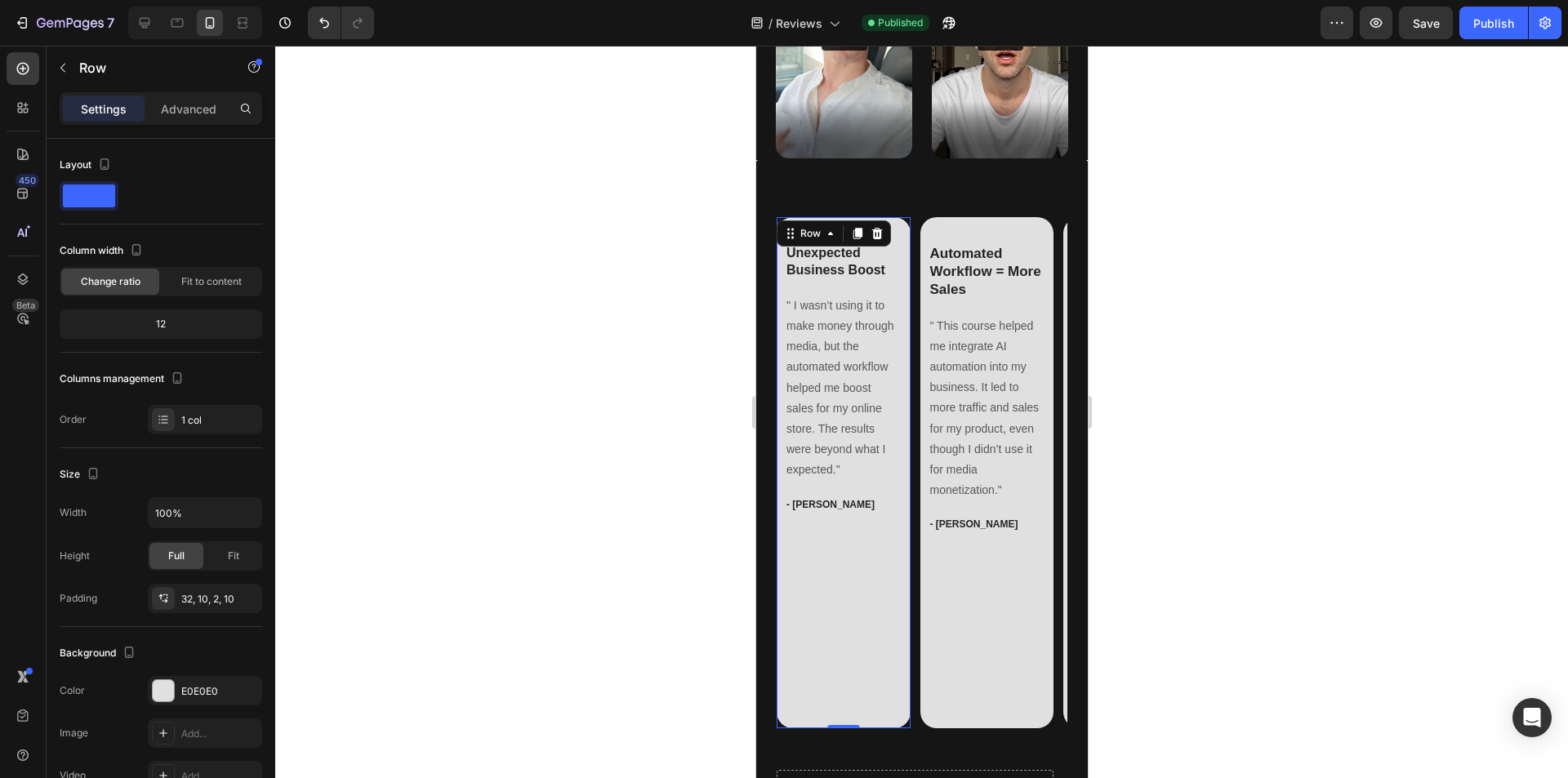
click at [858, 575] on div "Unexpected Business Boost Text block " I wasn’t using it to make money through …" at bounding box center [843, 484] width 118 height 483
click at [846, 517] on div "Unexpected Business Boost Text block " I wasn’t using it to make money through …" at bounding box center [843, 484] width 118 height 483
click at [846, 556] on div "Unexpected Business Boost Text block " I wasn’t using it to make money through …" at bounding box center [843, 484] width 118 height 483
click at [198, 107] on p "Advanced" at bounding box center [188, 110] width 56 height 18
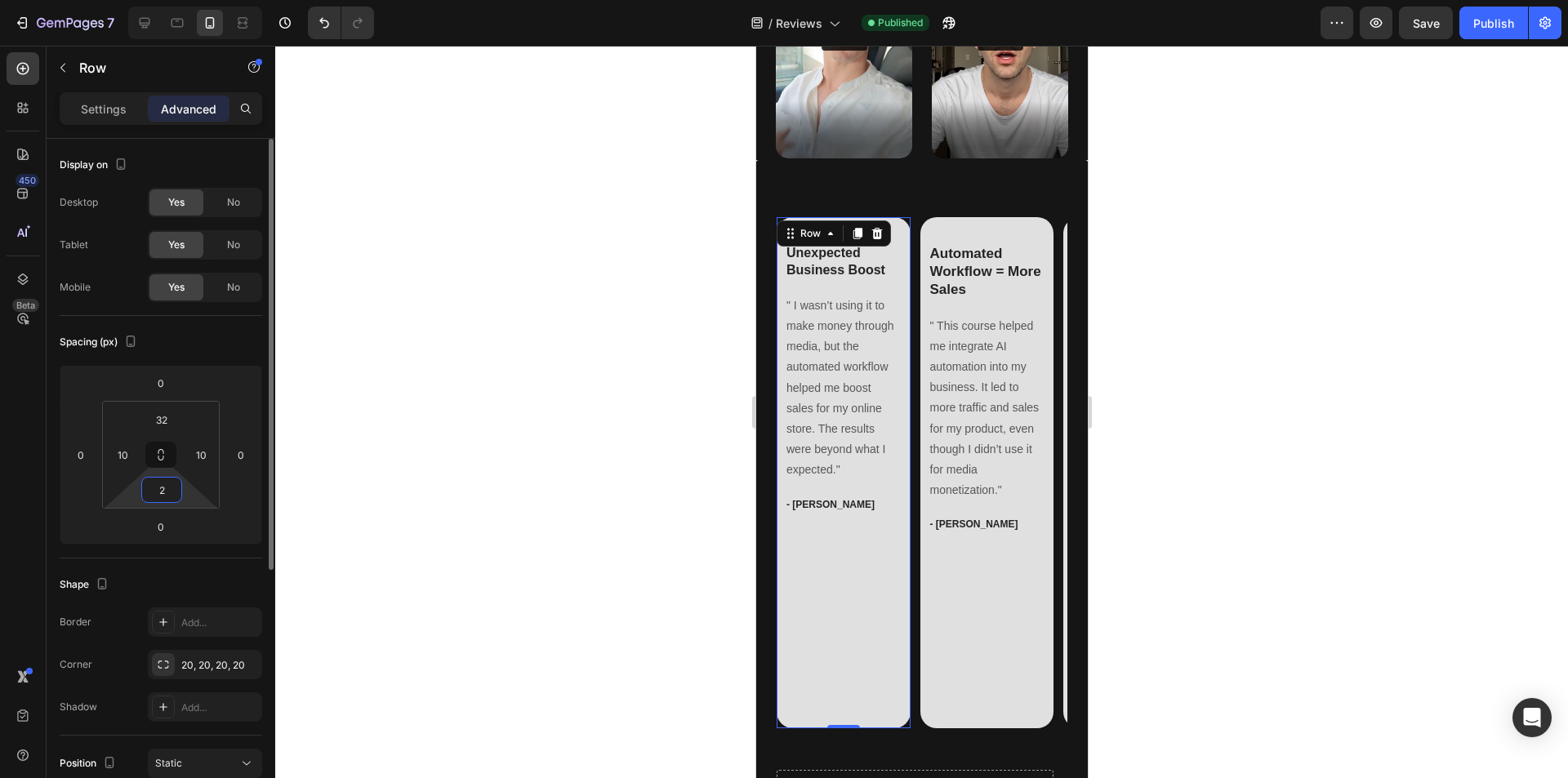
click at [167, 489] on input "2" at bounding box center [161, 490] width 32 height 24
type input "20"
click at [1013, 564] on div "Automated Workflow = More Sales Text block " This course helped me integrate AI…" at bounding box center [987, 484] width 118 height 483
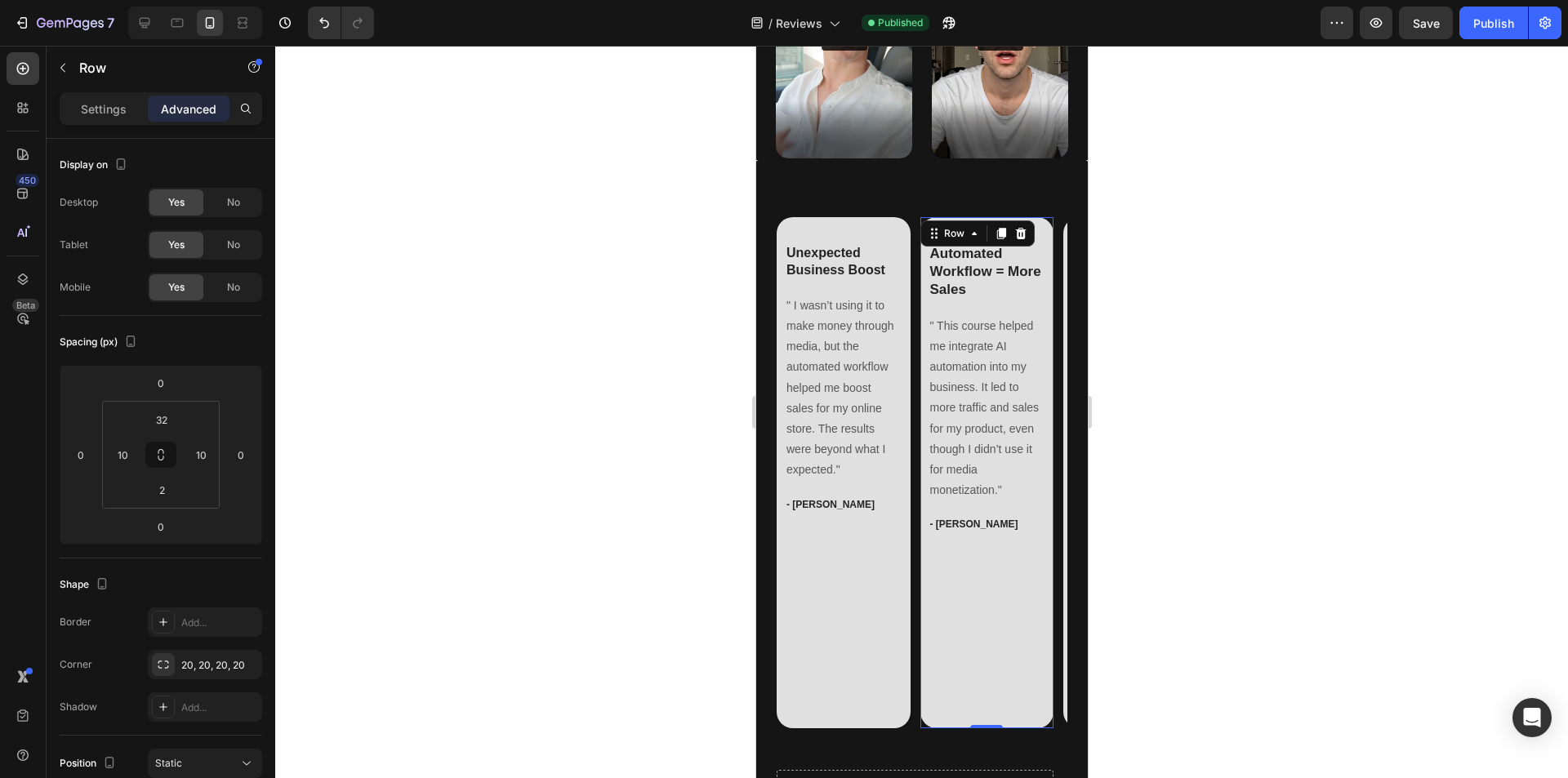
click at [985, 546] on div "Automated Workflow = More Sales Text block " This course helped me integrate AI…" at bounding box center [987, 484] width 118 height 483
drag, startPoint x: 991, startPoint y: 658, endPoint x: 997, endPoint y: 563, distance: 95.2
click at [998, 613] on div "Automated Workflow = More Sales Text block " This course helped me integrate AI…" at bounding box center [986, 472] width 134 height 511
click at [969, 517] on p "- [PERSON_NAME]" at bounding box center [986, 524] width 115 height 15
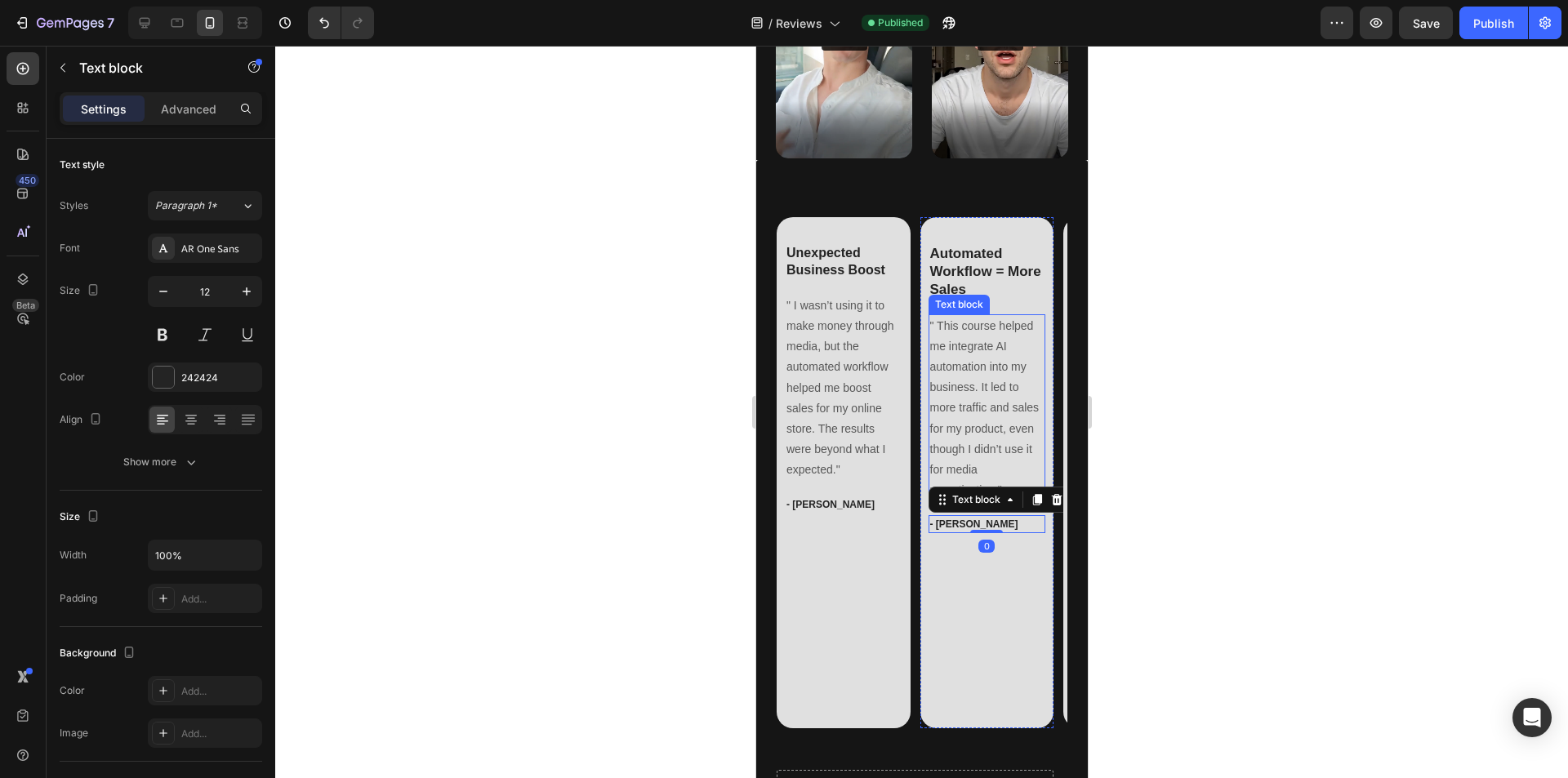
click at [968, 435] on p "" This course helped me integrate AI automation into my business. It led to mor…" at bounding box center [986, 409] width 115 height 185
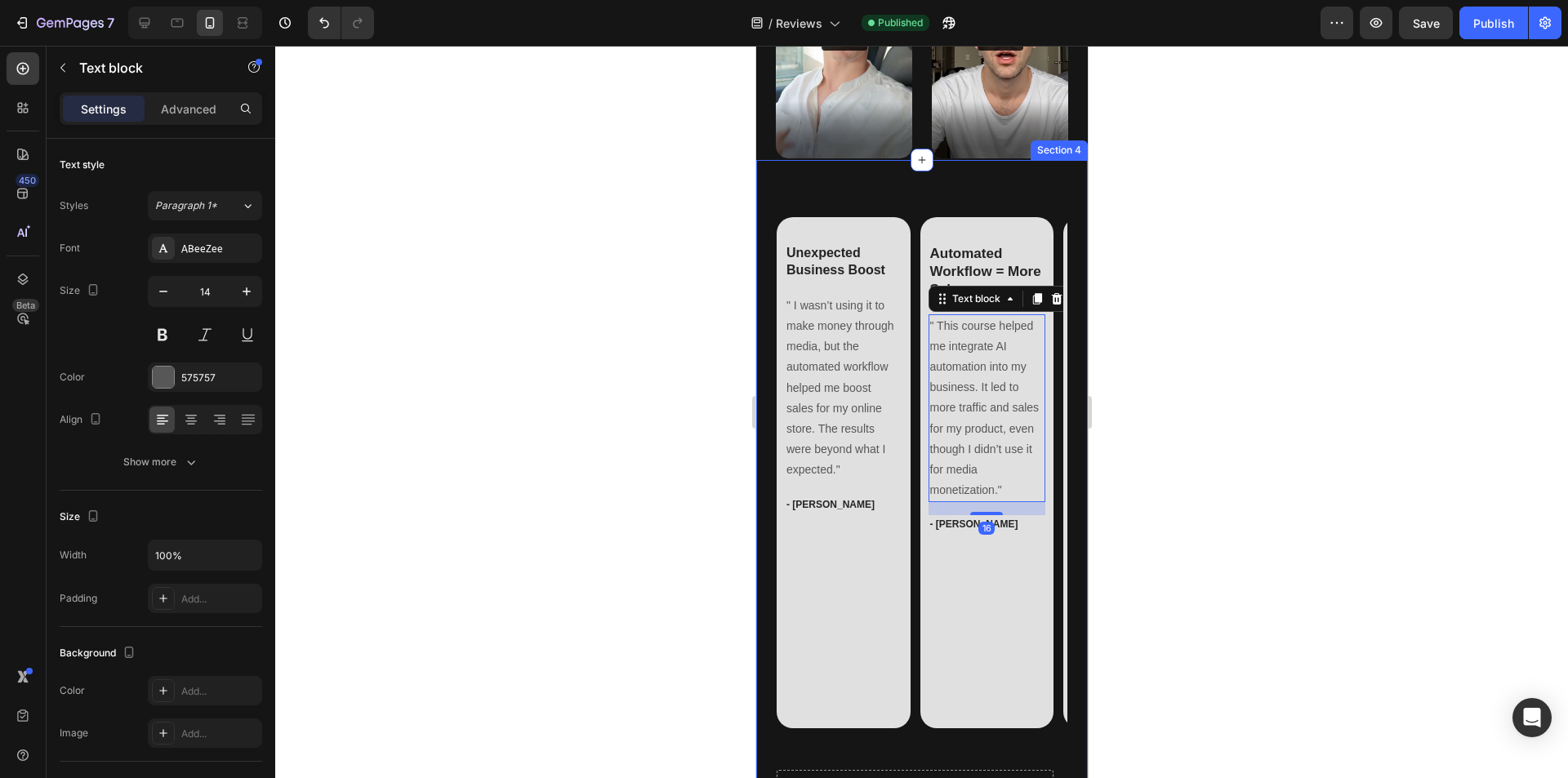
click at [1200, 527] on div at bounding box center [921, 413] width 1293 height 733
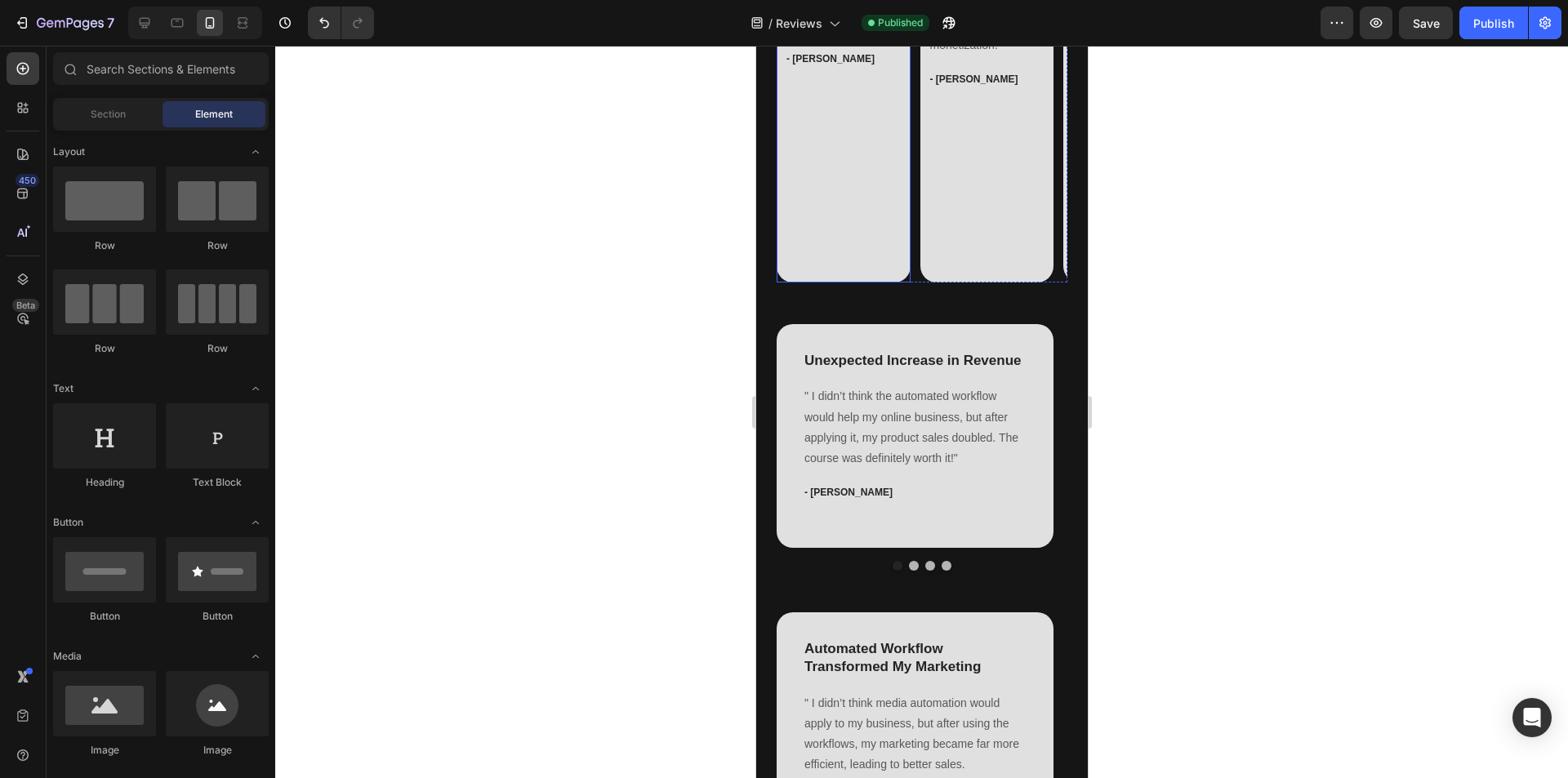
scroll to position [1715, 0]
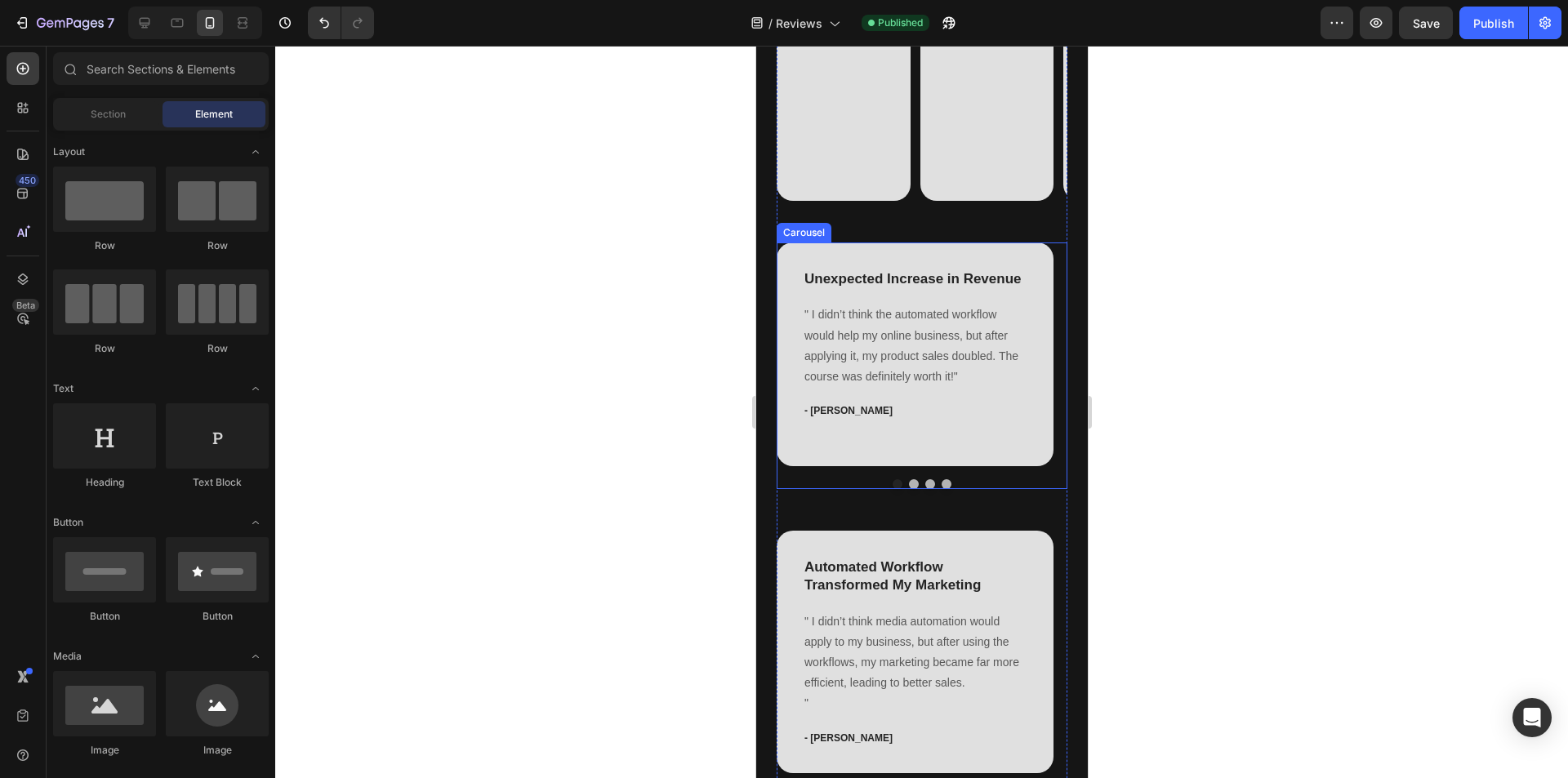
click at [941, 479] on button "Dot" at bounding box center [946, 484] width 10 height 10
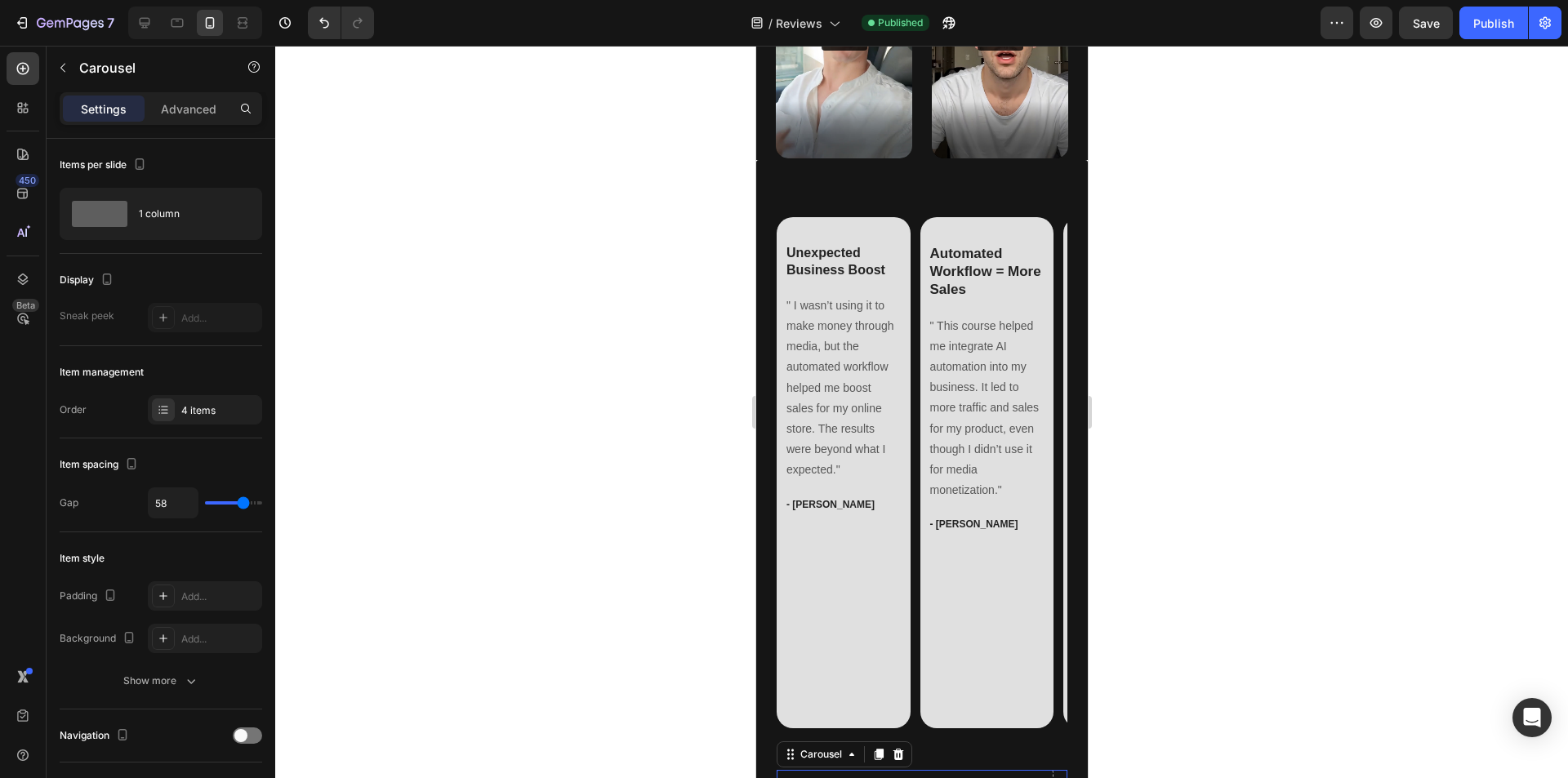
scroll to position [1143, 0]
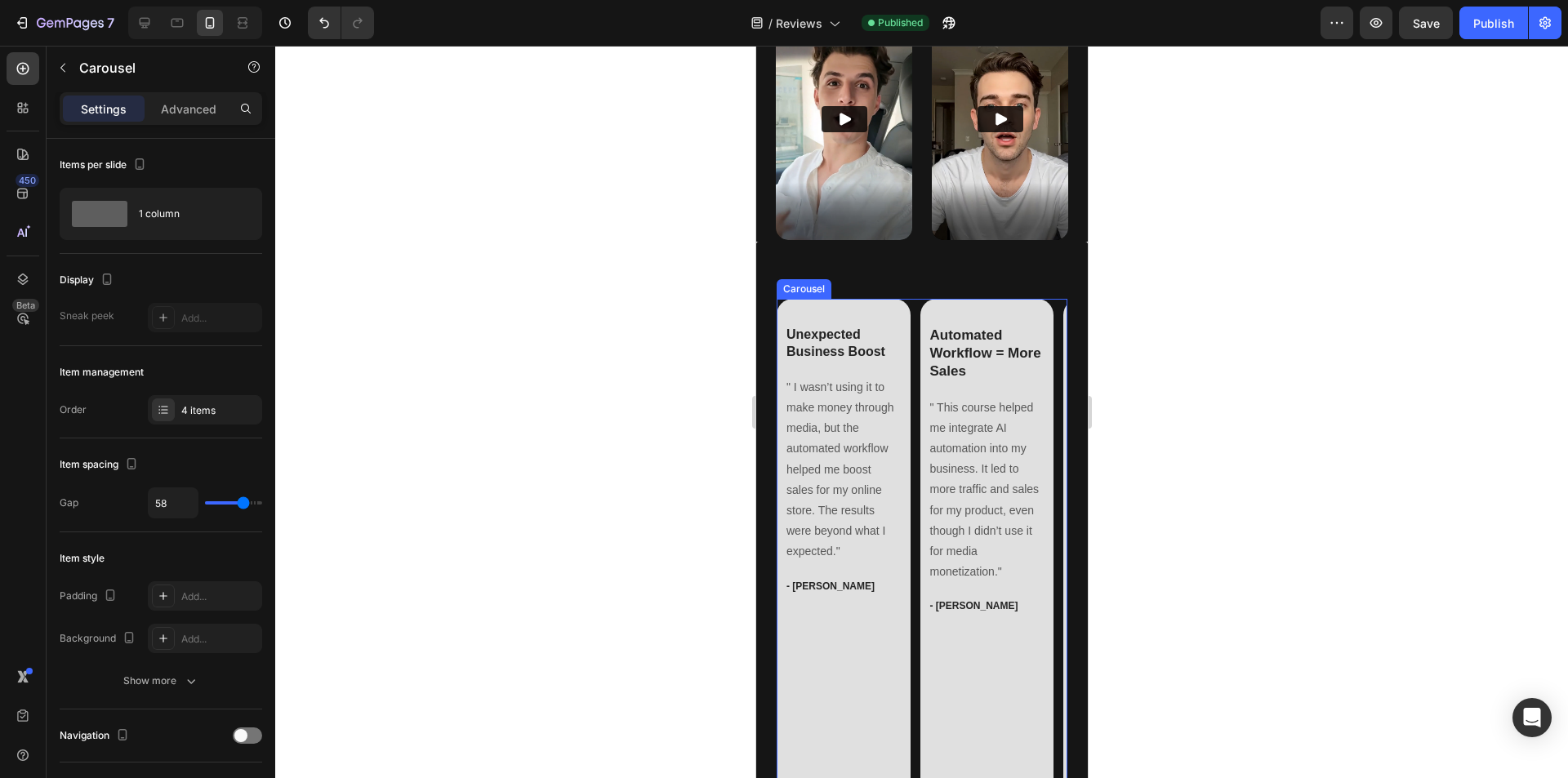
click at [914, 413] on div "Unexpected Business Boost Text block " I wasn’t using it to make money through …" at bounding box center [921, 554] width 291 height 511
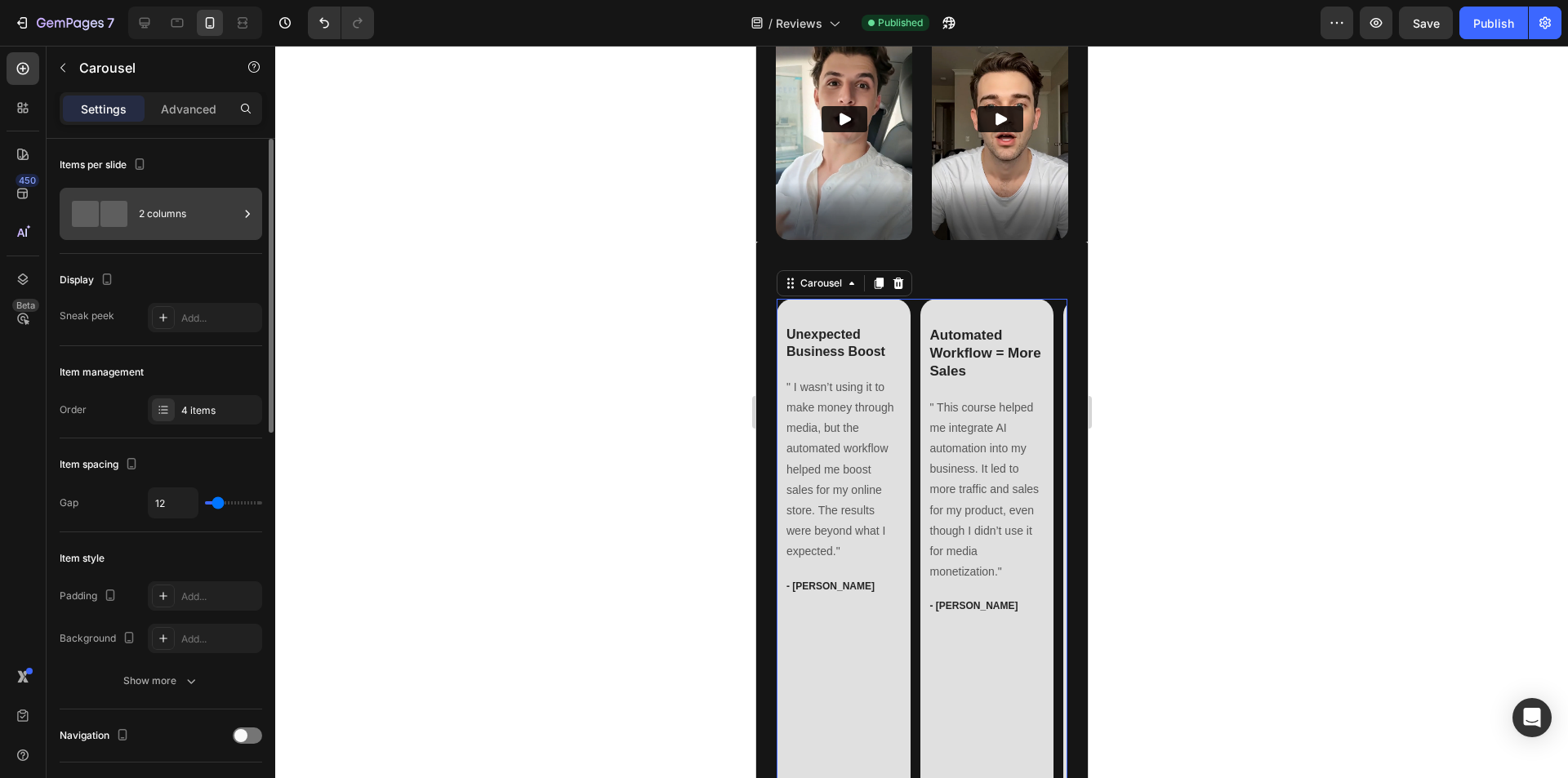
click at [101, 212] on span at bounding box center [115, 214] width 27 height 26
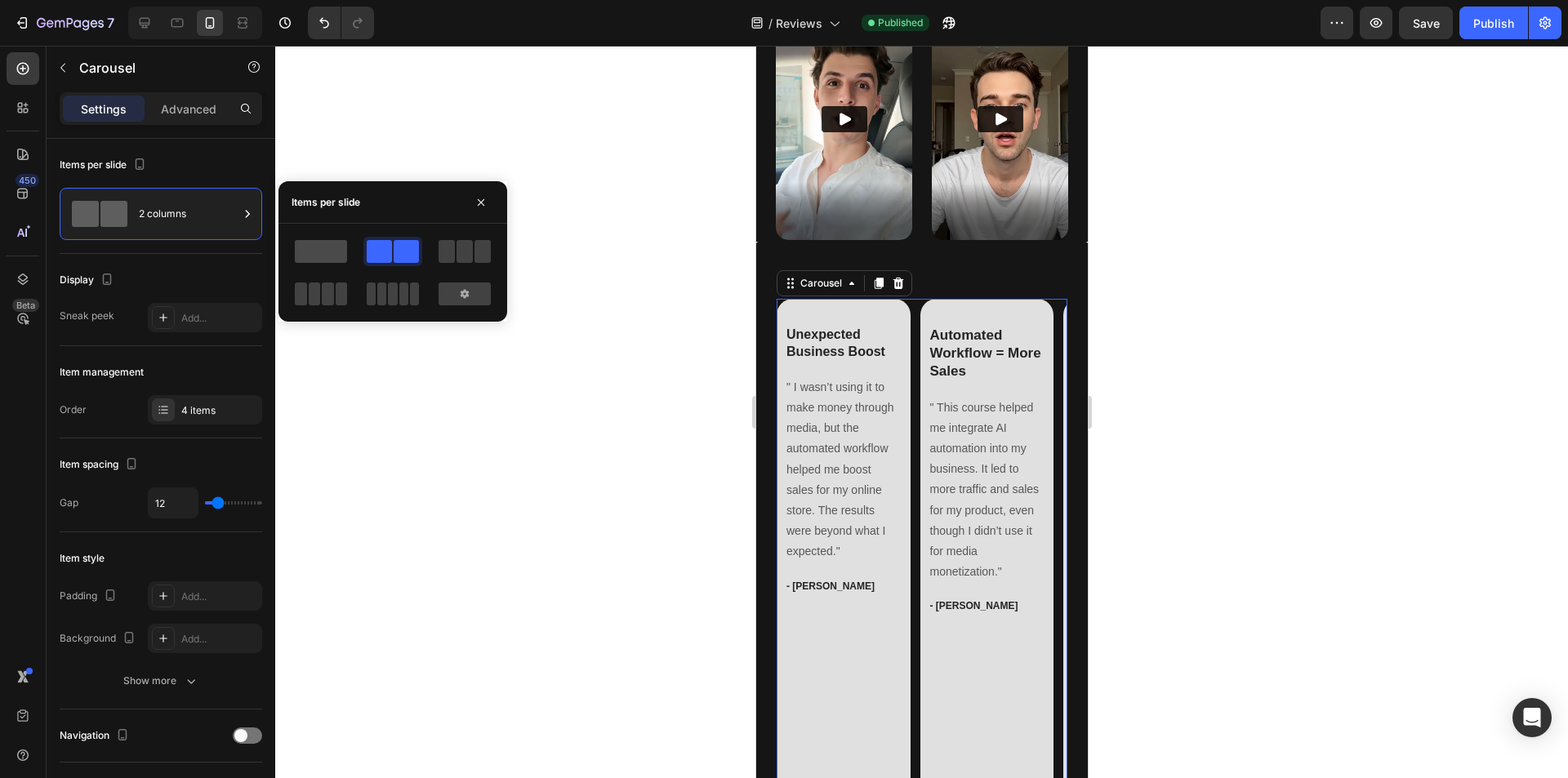
click at [314, 245] on span at bounding box center [320, 251] width 52 height 23
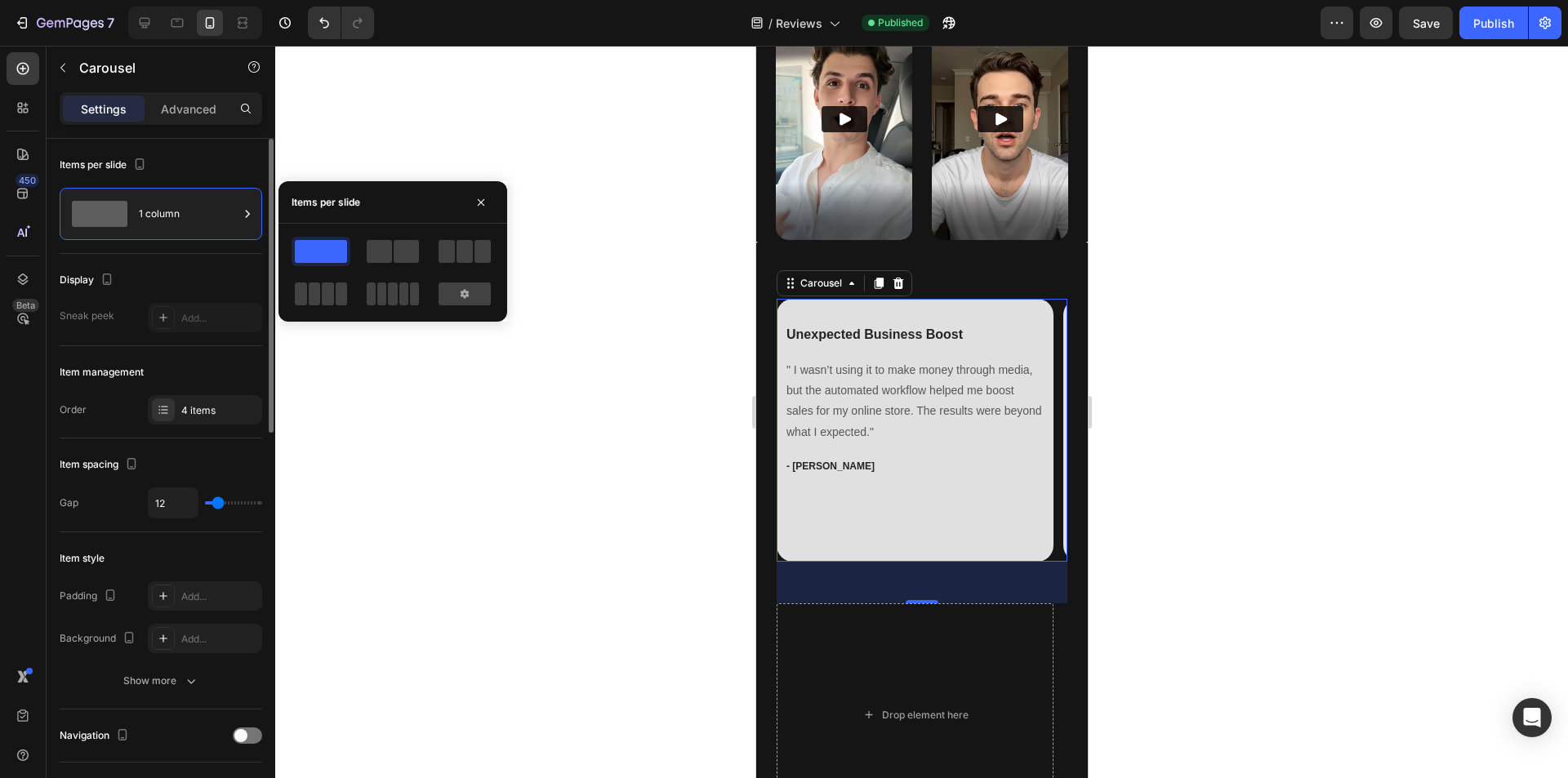
scroll to position [81, 0]
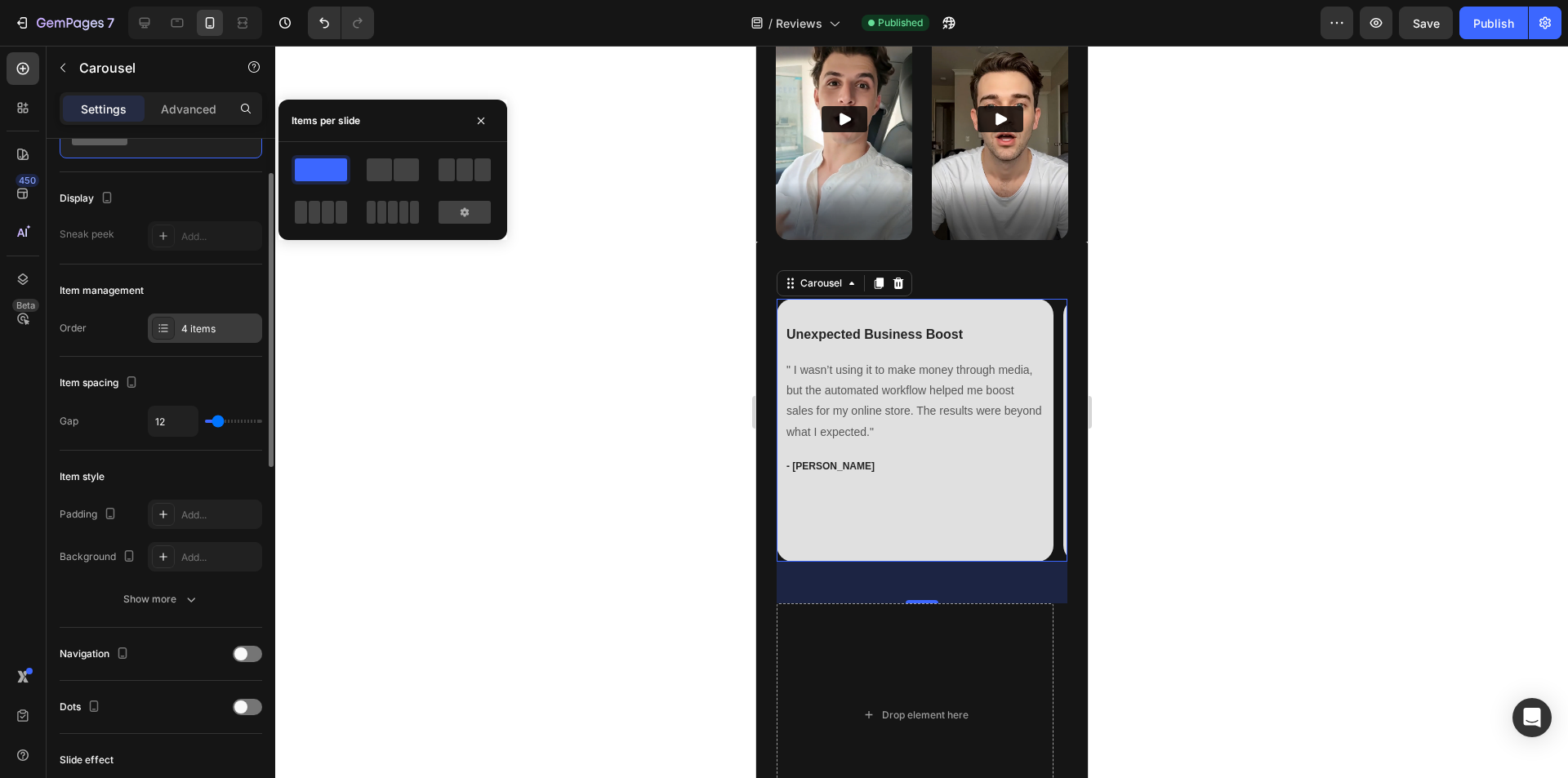
click at [195, 327] on div "4 items" at bounding box center [220, 328] width 76 height 15
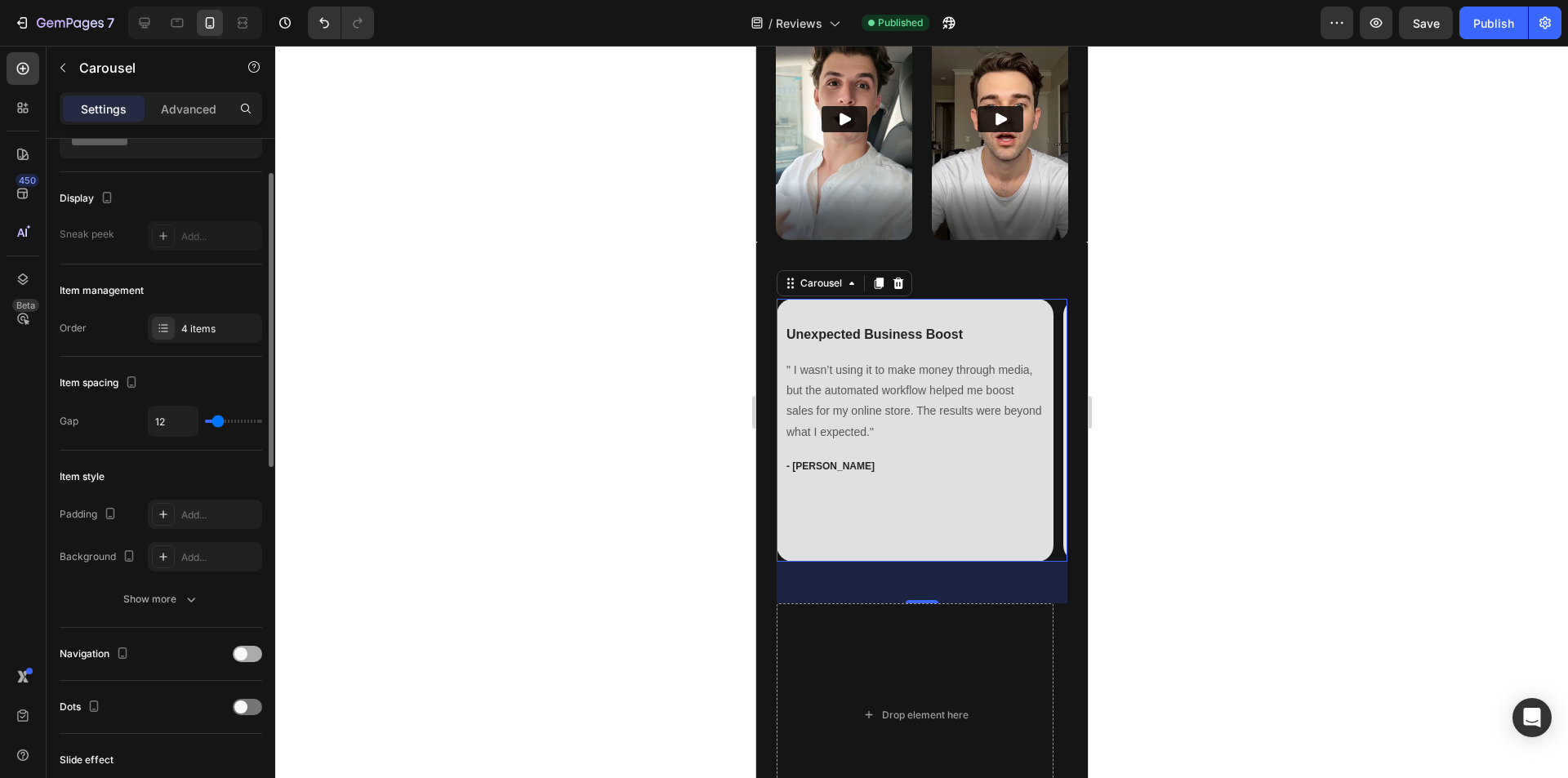
click at [243, 653] on span at bounding box center [240, 654] width 13 height 13
click at [243, 653] on div at bounding box center [248, 654] width 29 height 17
click at [247, 700] on div at bounding box center [248, 706] width 29 height 17
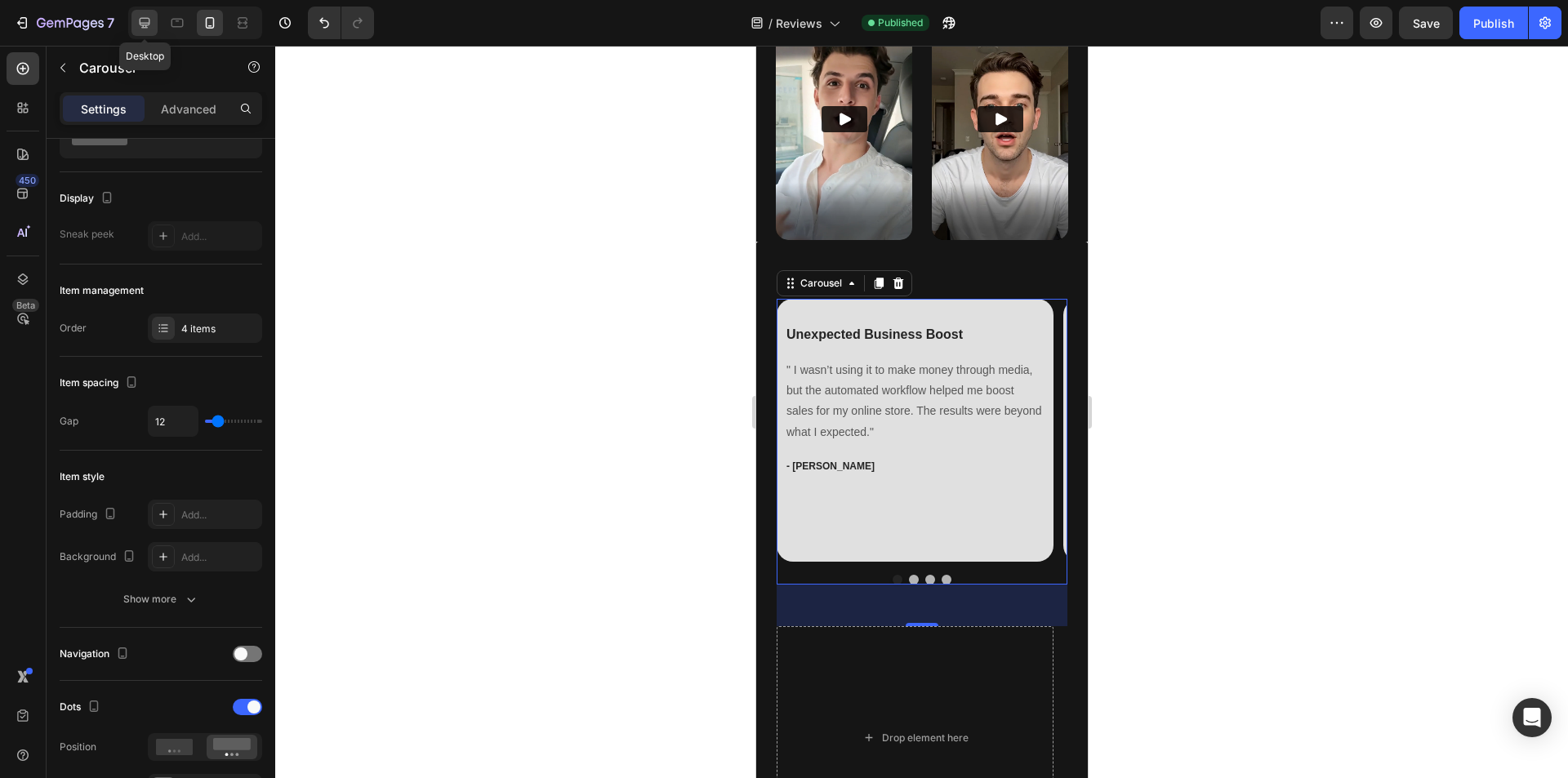
click at [144, 24] on icon at bounding box center [145, 23] width 11 height 11
type input "58"
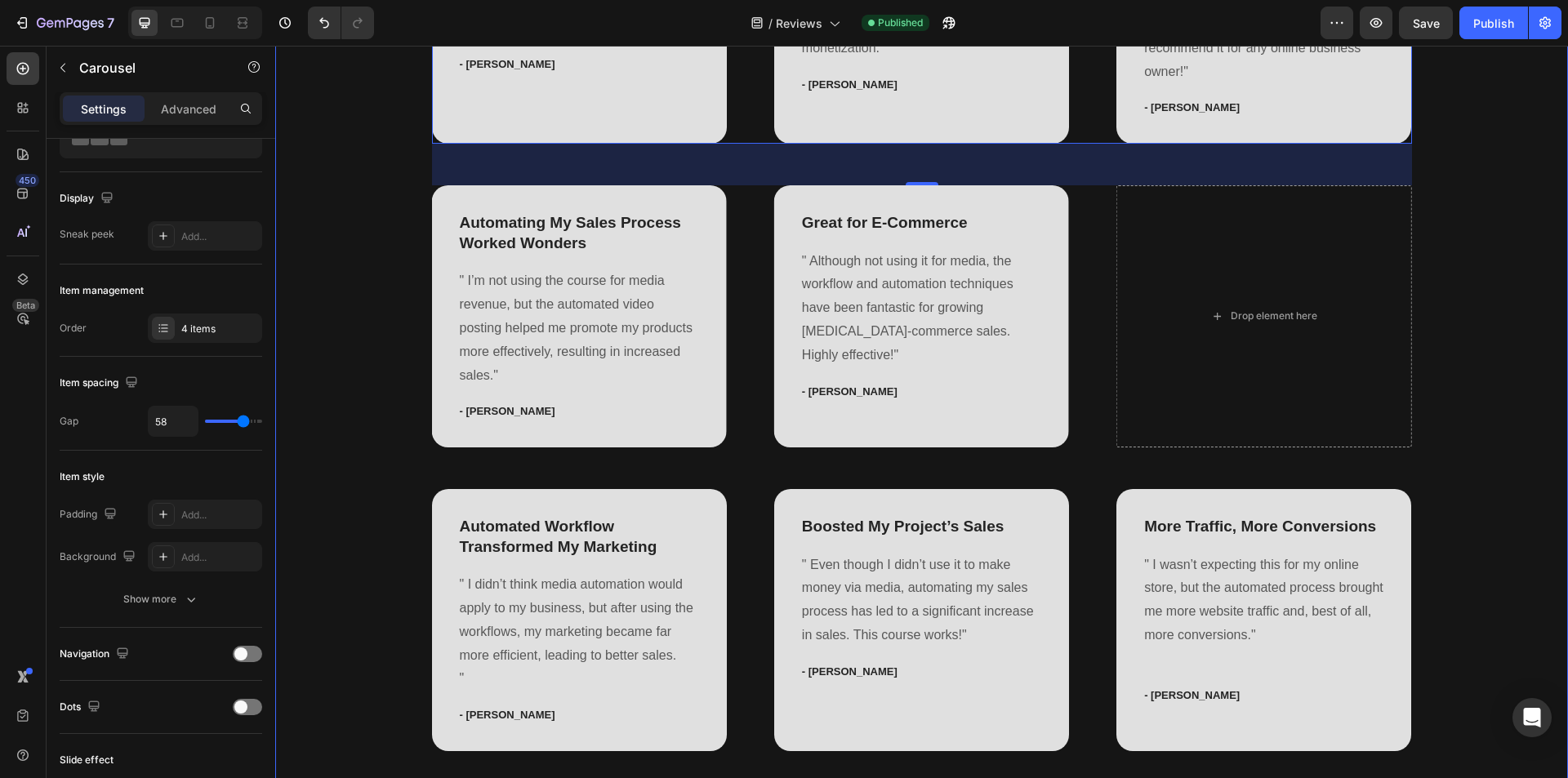
scroll to position [1011, 0]
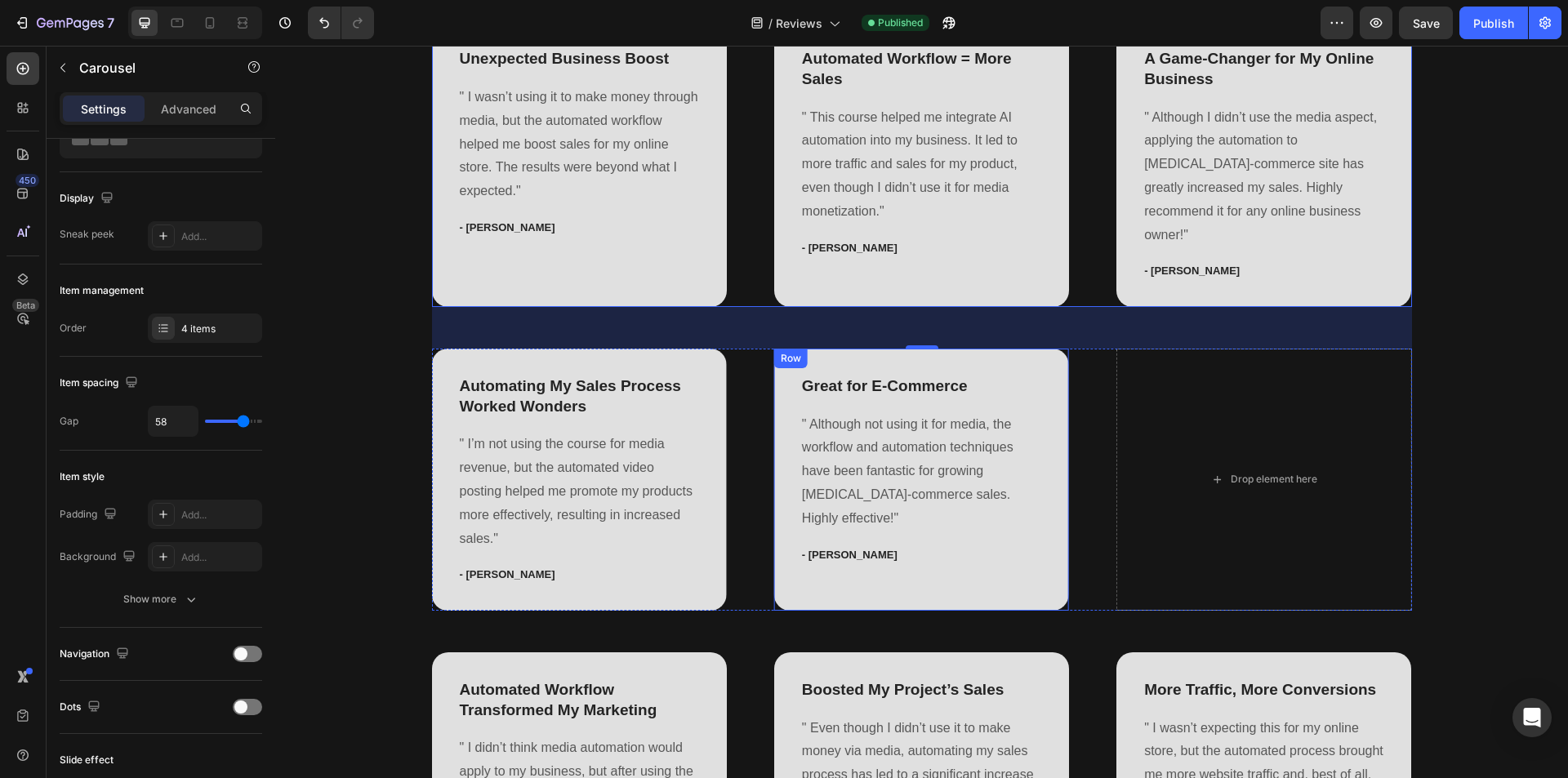
click at [1008, 358] on div "Great for E-Commerce Text block " Although not using it for media, the workflow…" at bounding box center [921, 480] width 295 height 263
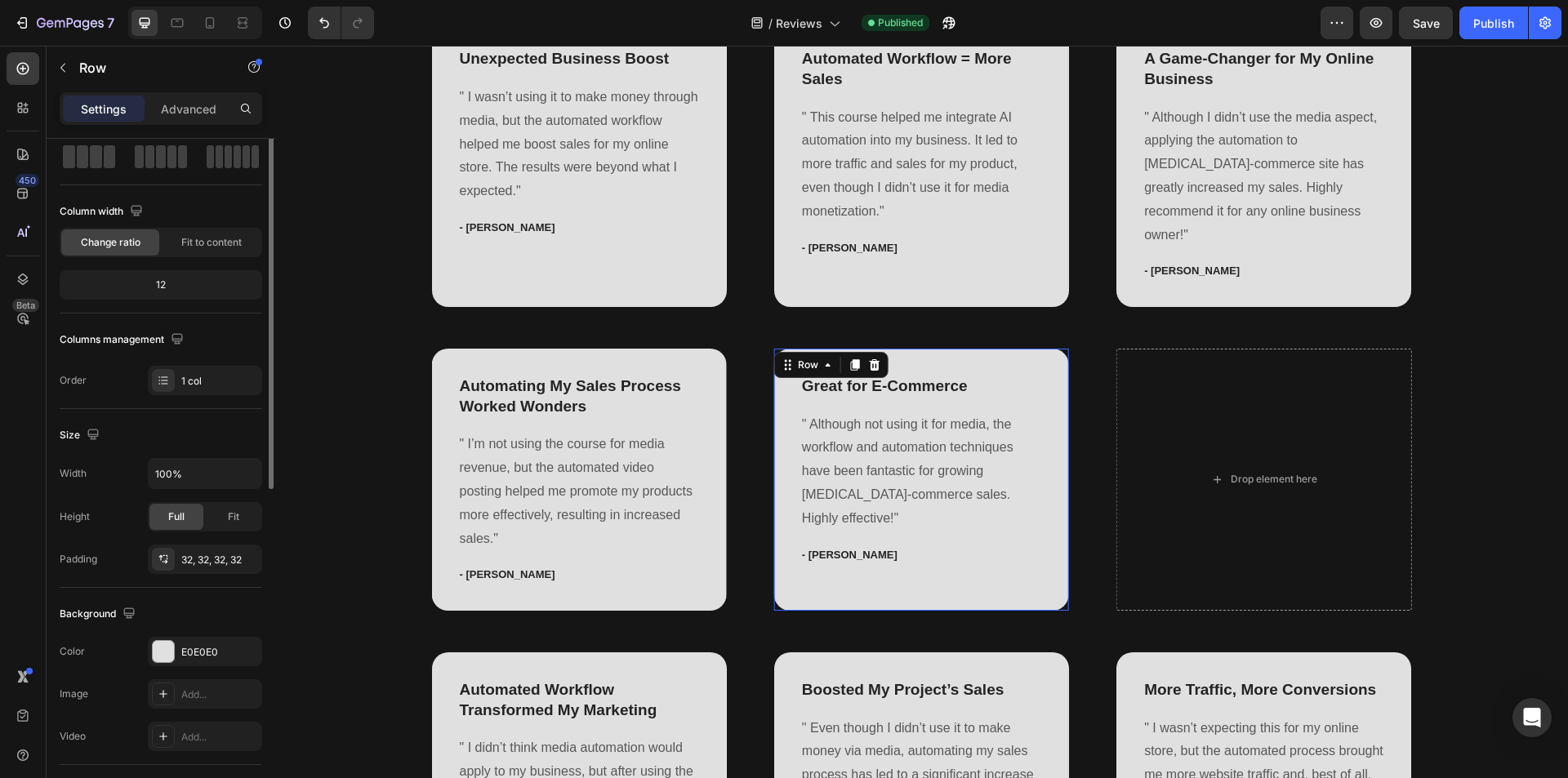
scroll to position [0, 0]
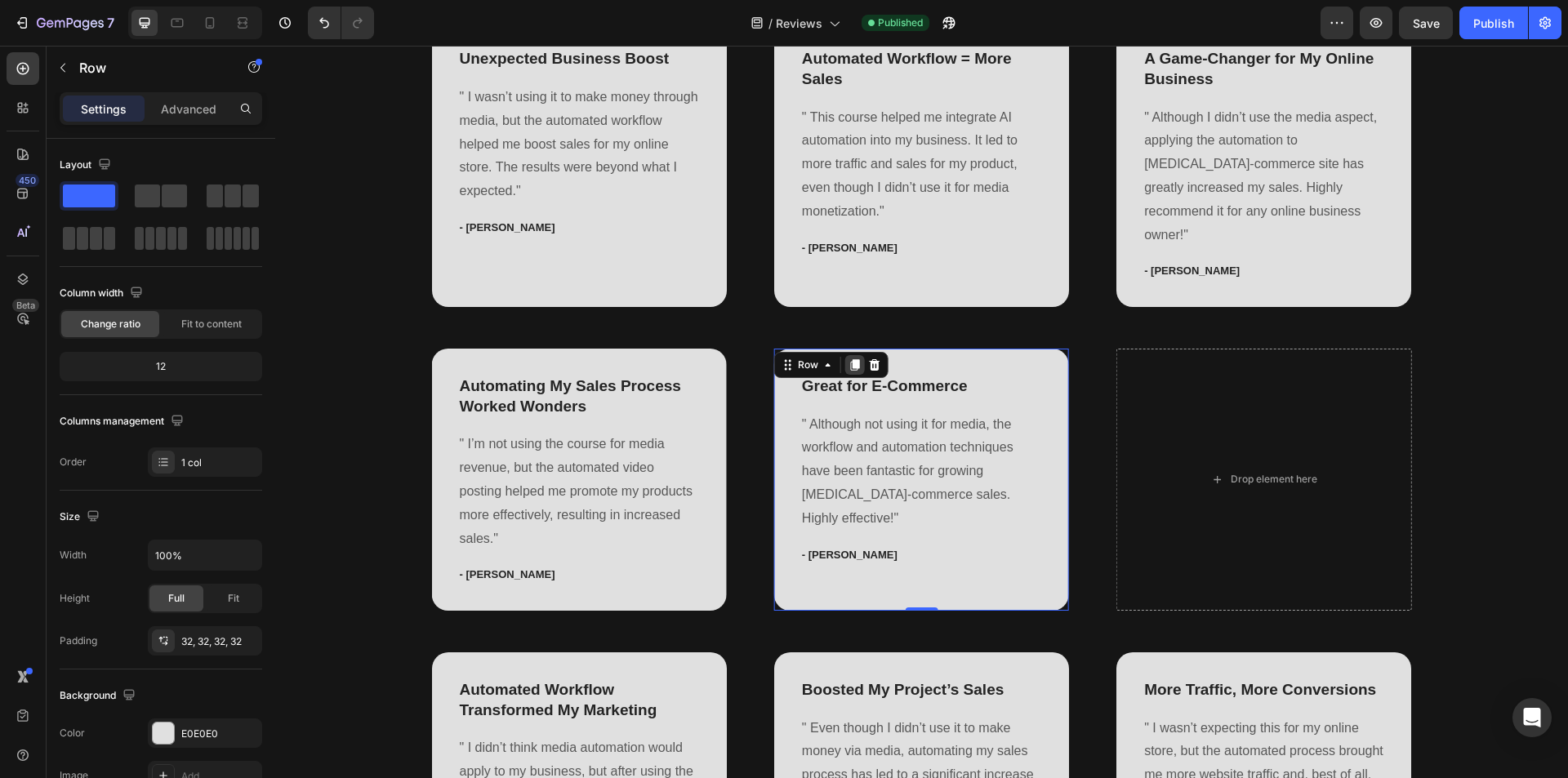
click at [851, 367] on icon at bounding box center [855, 365] width 9 height 12
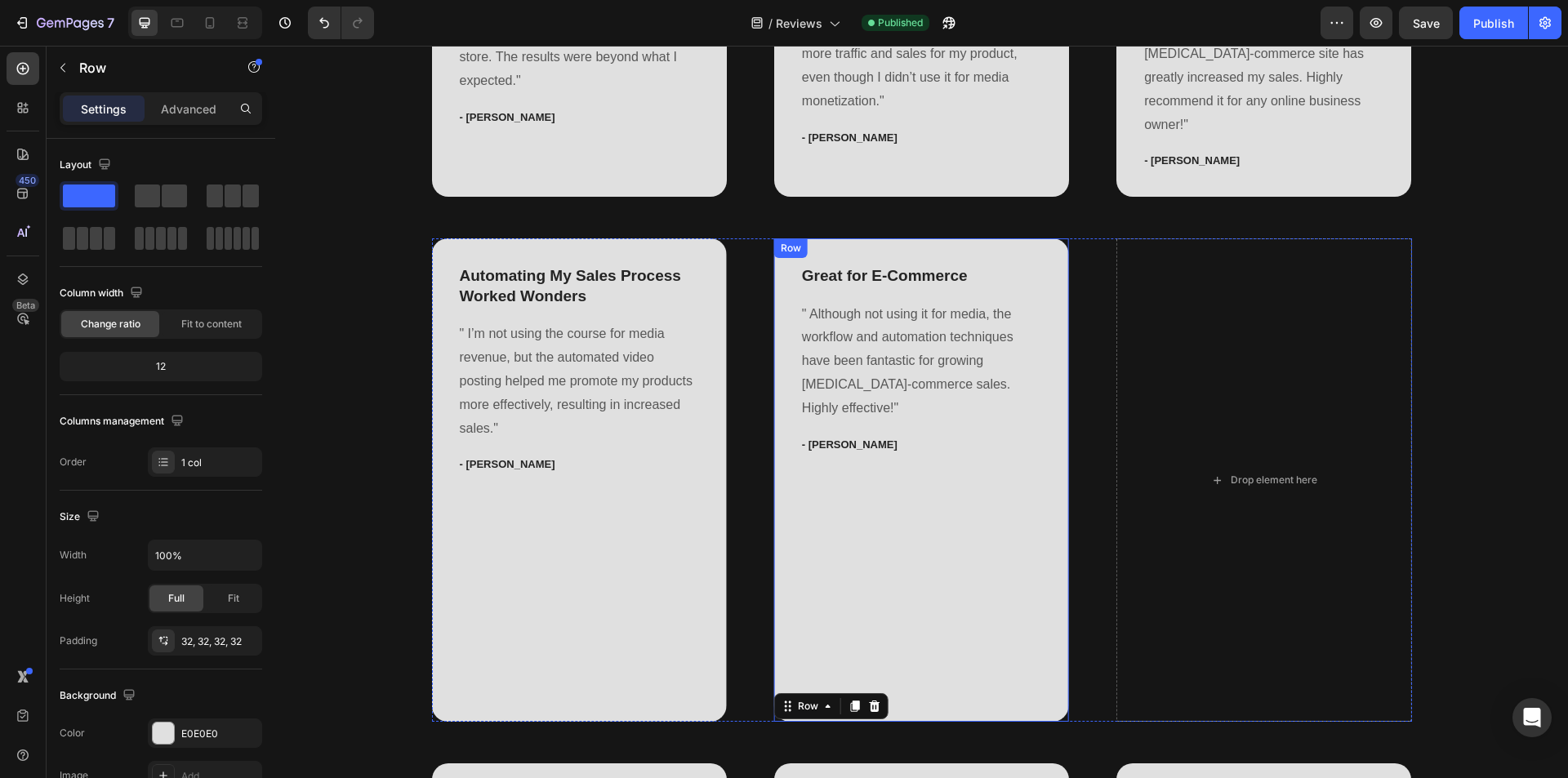
scroll to position [1285, 0]
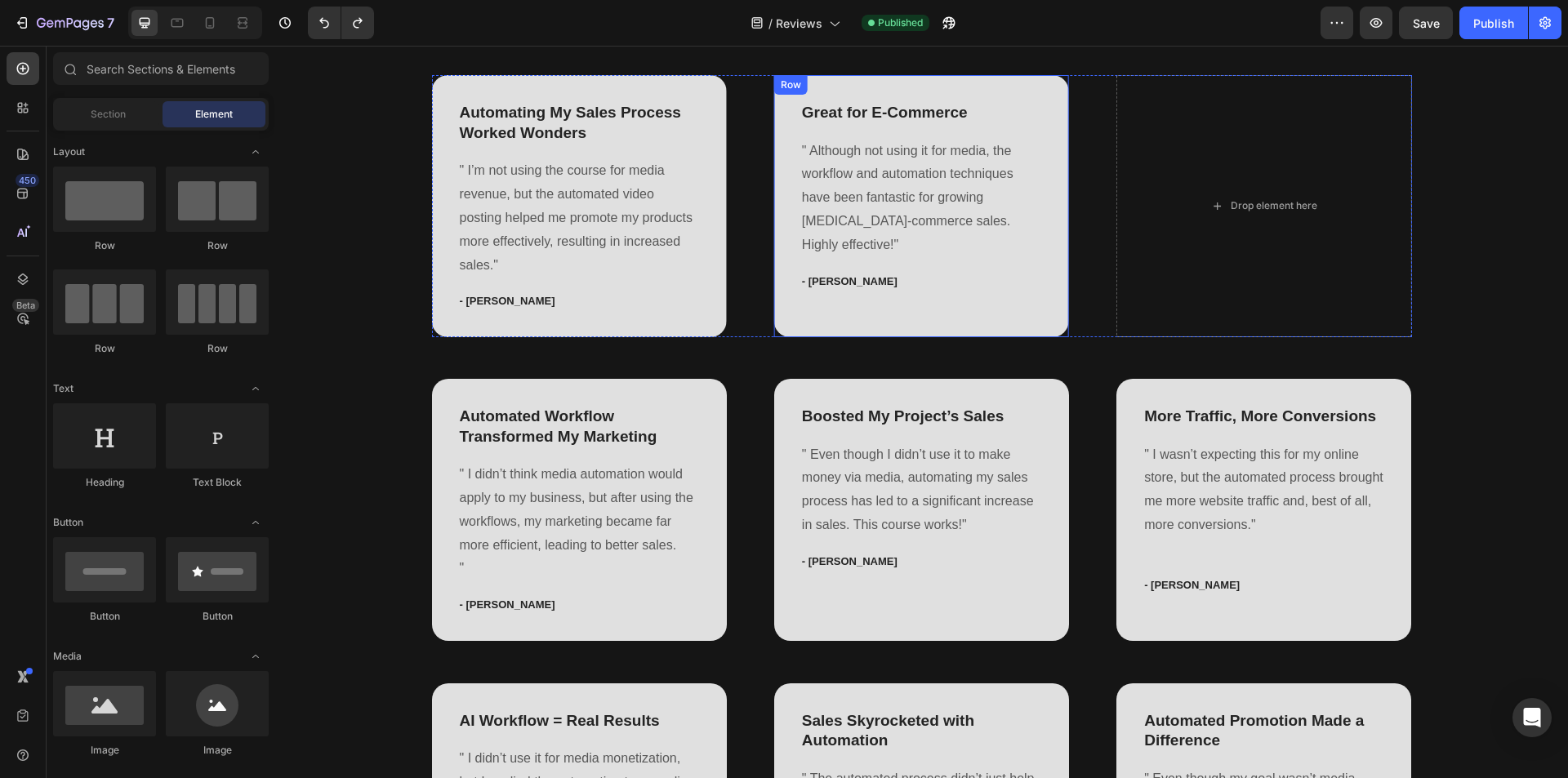
click at [1032, 292] on div "Great for E-Commerce Text block " Although not using it for media, the workflow…" at bounding box center [922, 206] width 243 height 210
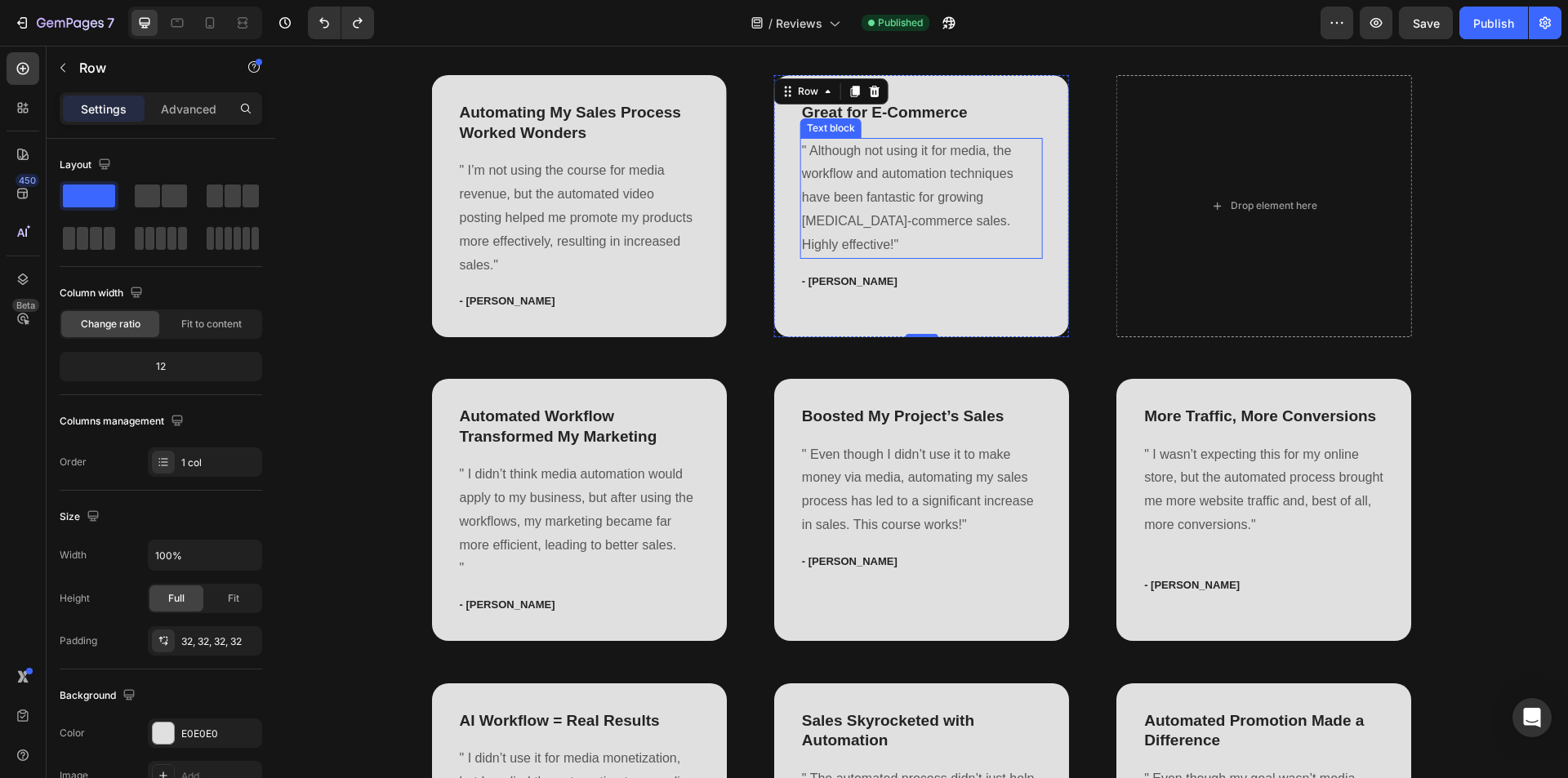
click at [965, 208] on p "" Although not using it for media, the workflow and automation techniques have …" at bounding box center [921, 199] width 239 height 118
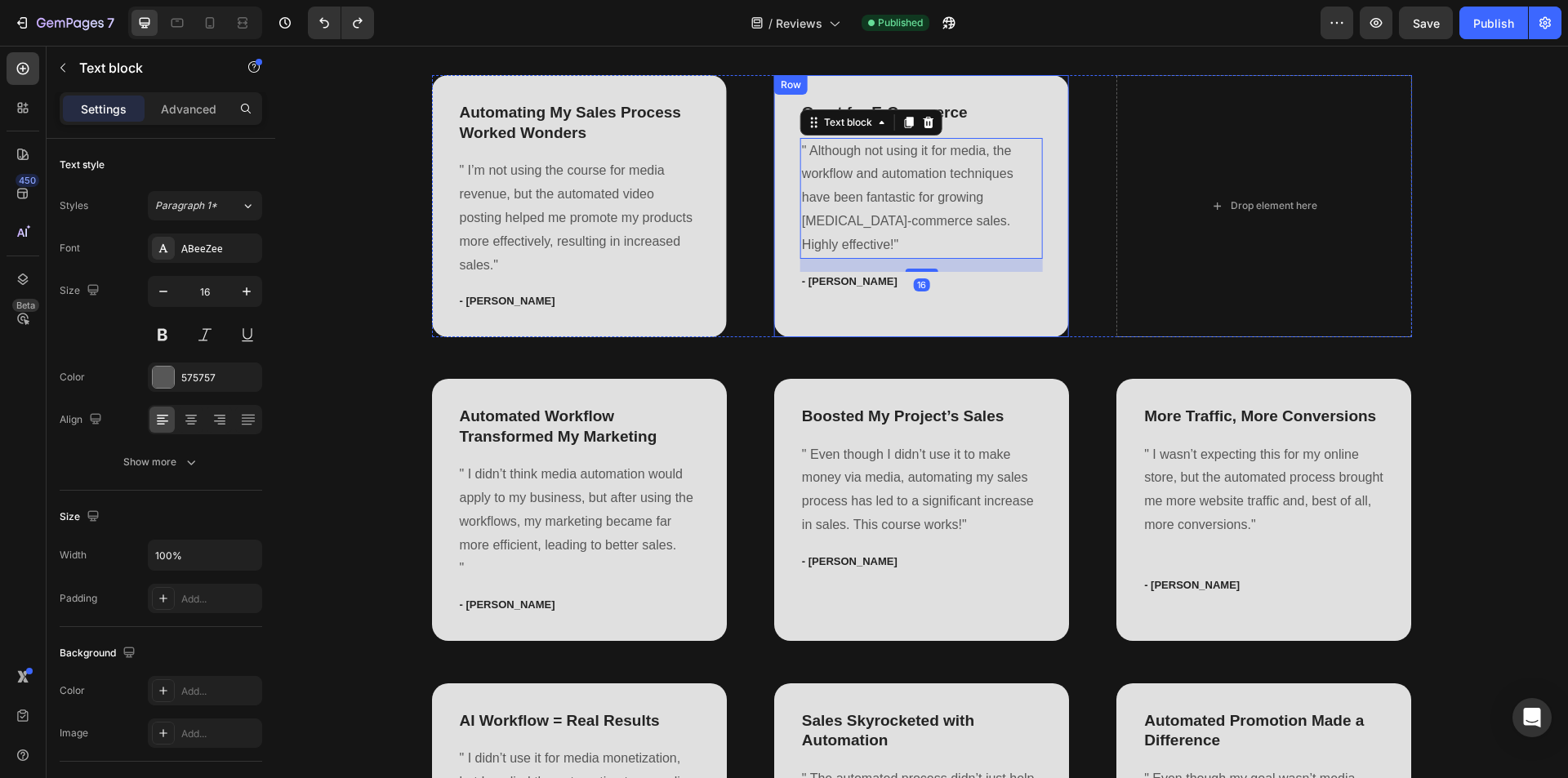
click at [1006, 309] on div "Great for E-Commerce Text block " Although not using it for media, the workflow…" at bounding box center [922, 206] width 243 height 210
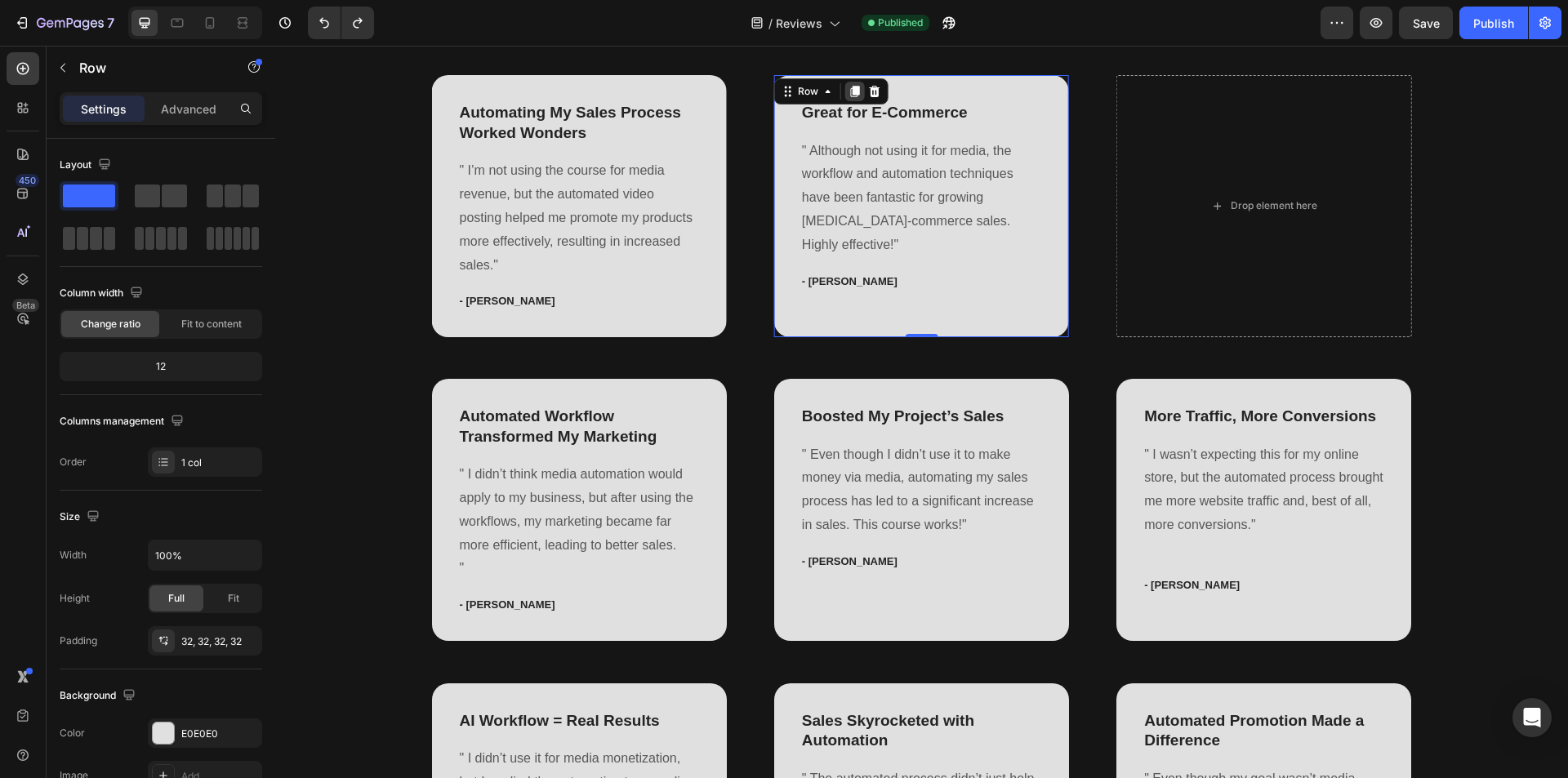
click at [851, 91] on icon at bounding box center [855, 92] width 9 height 12
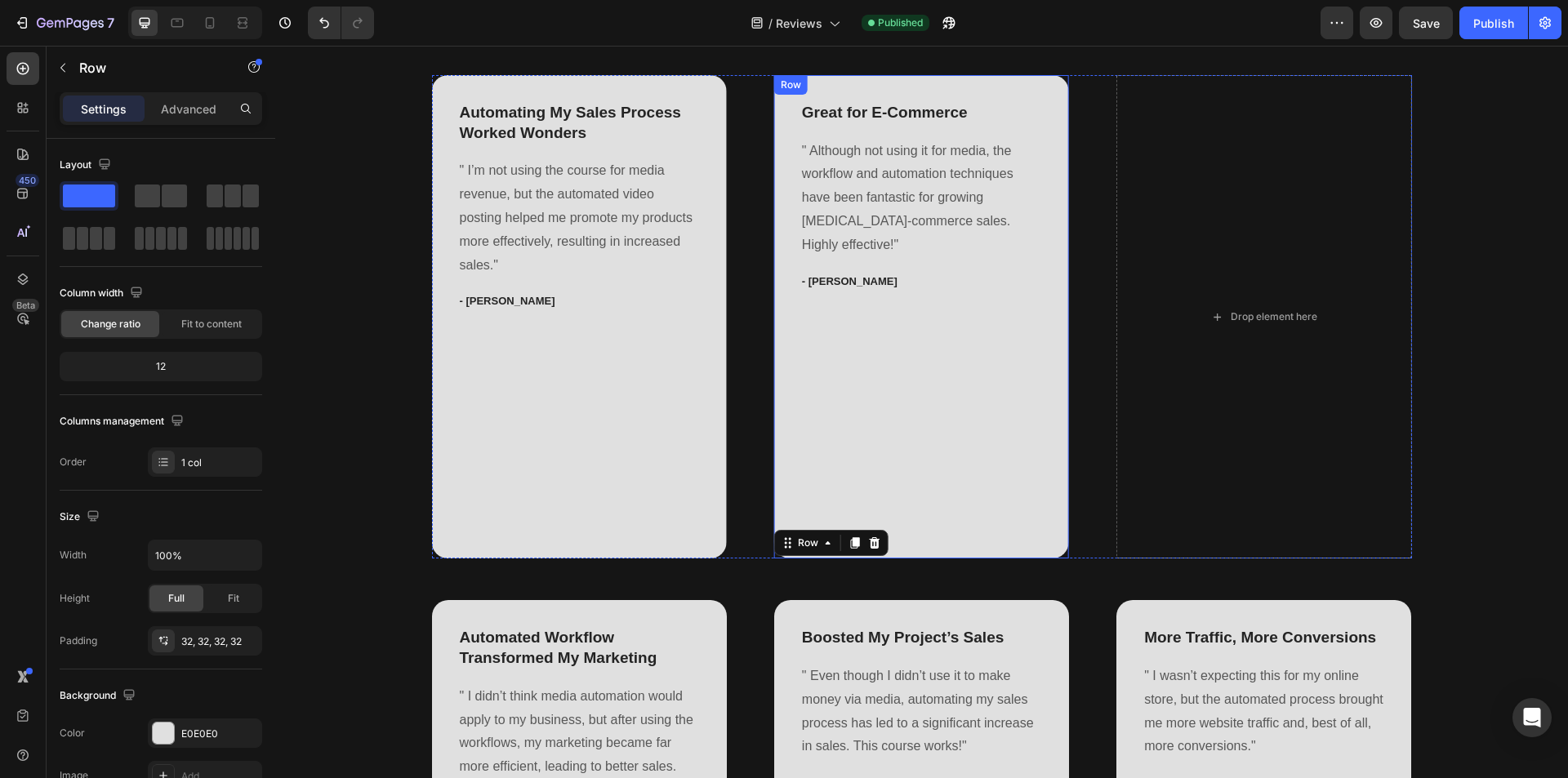
click at [908, 415] on div "Great for E-Commerce Text block " Although not using it for media, the workflow…" at bounding box center [922, 316] width 243 height 431
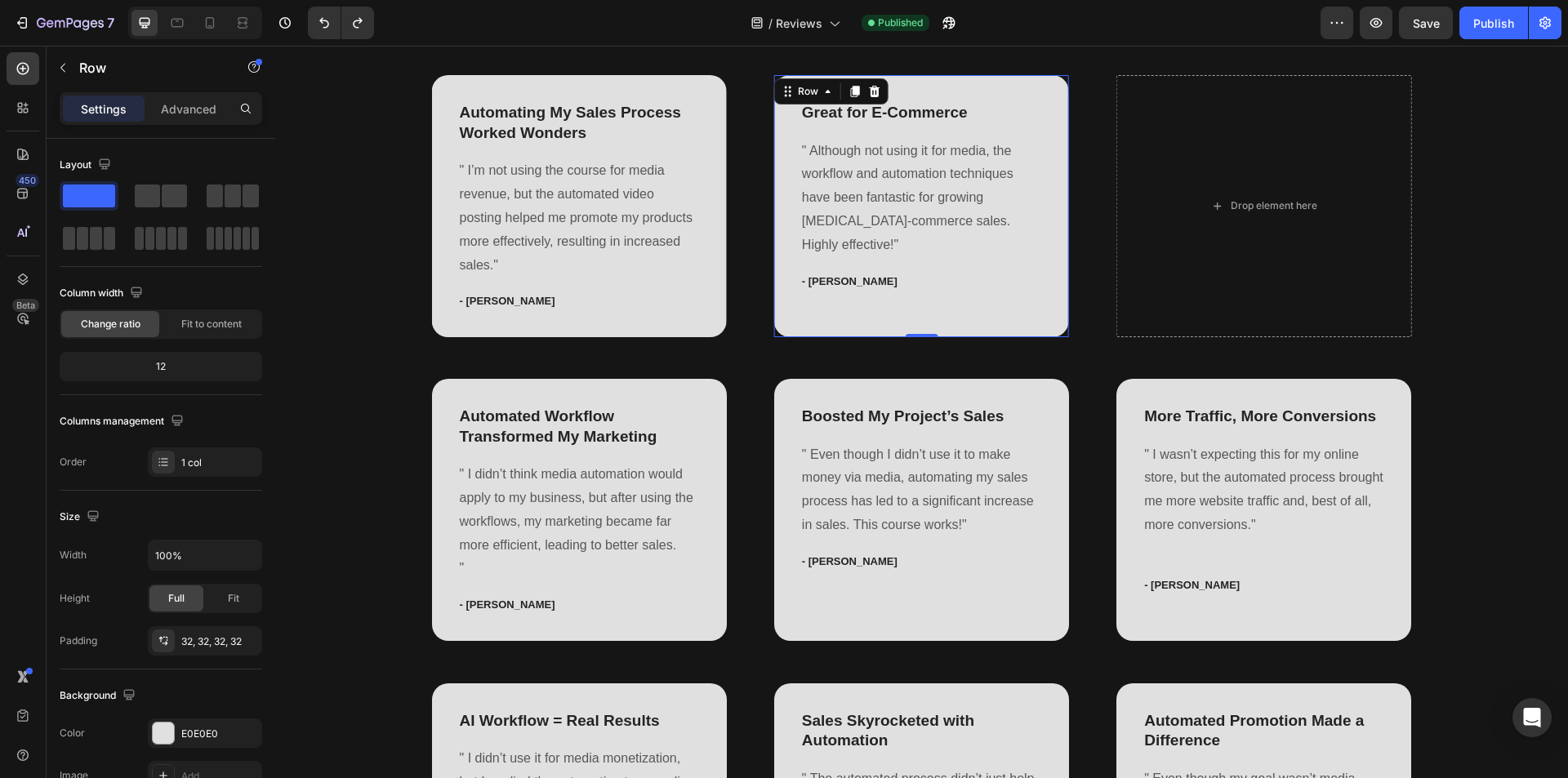
click at [1004, 290] on div "Great for E-Commerce Text block " Although not using it for media, the workflow…" at bounding box center [922, 206] width 243 height 210
click at [949, 121] on p "Great for E-Commerce" at bounding box center [921, 113] width 239 height 21
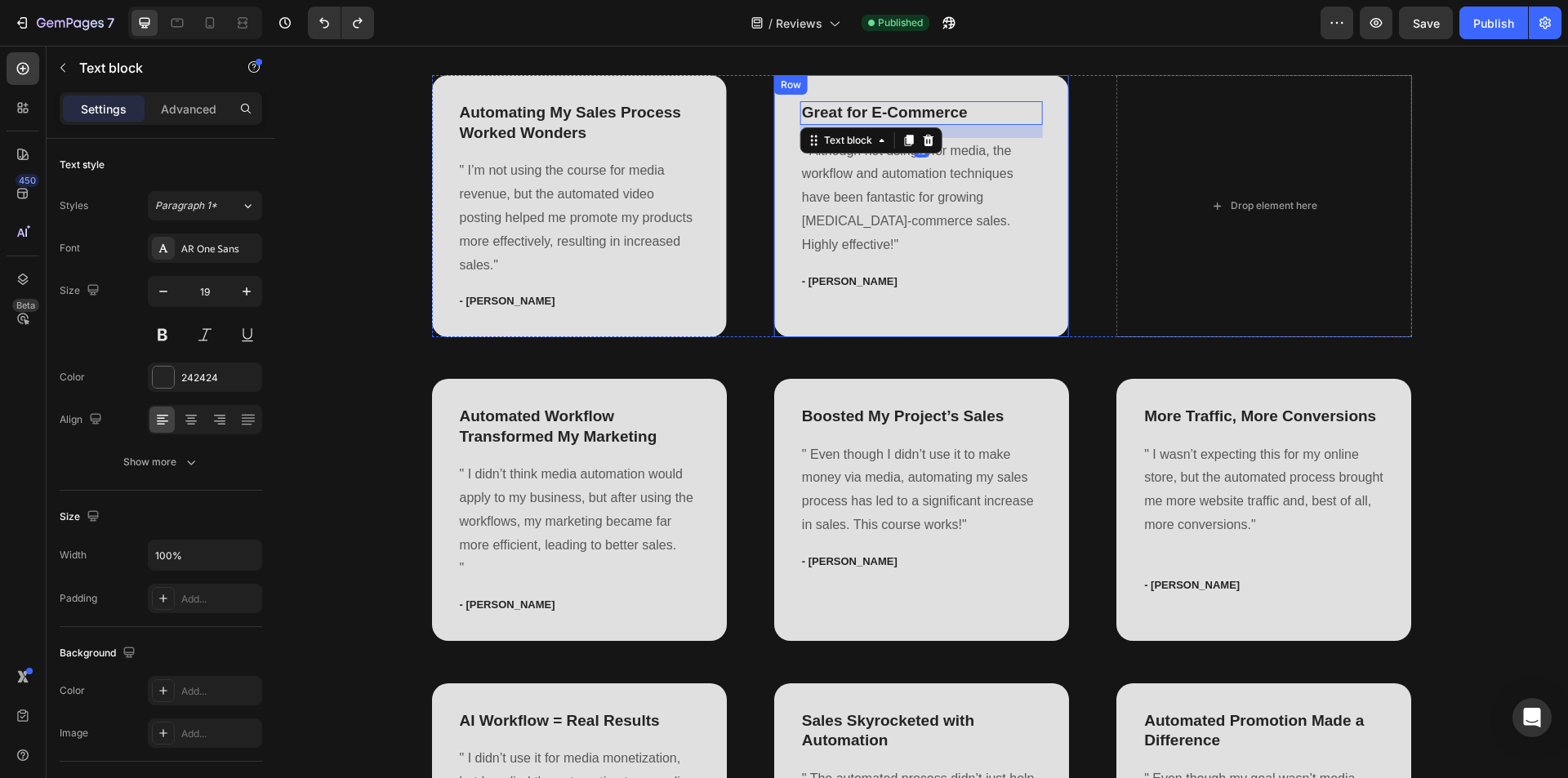
click at [1026, 299] on div "Great for E-Commerce Text block 16 " Although not using it for media, the workf…" at bounding box center [922, 206] width 243 height 210
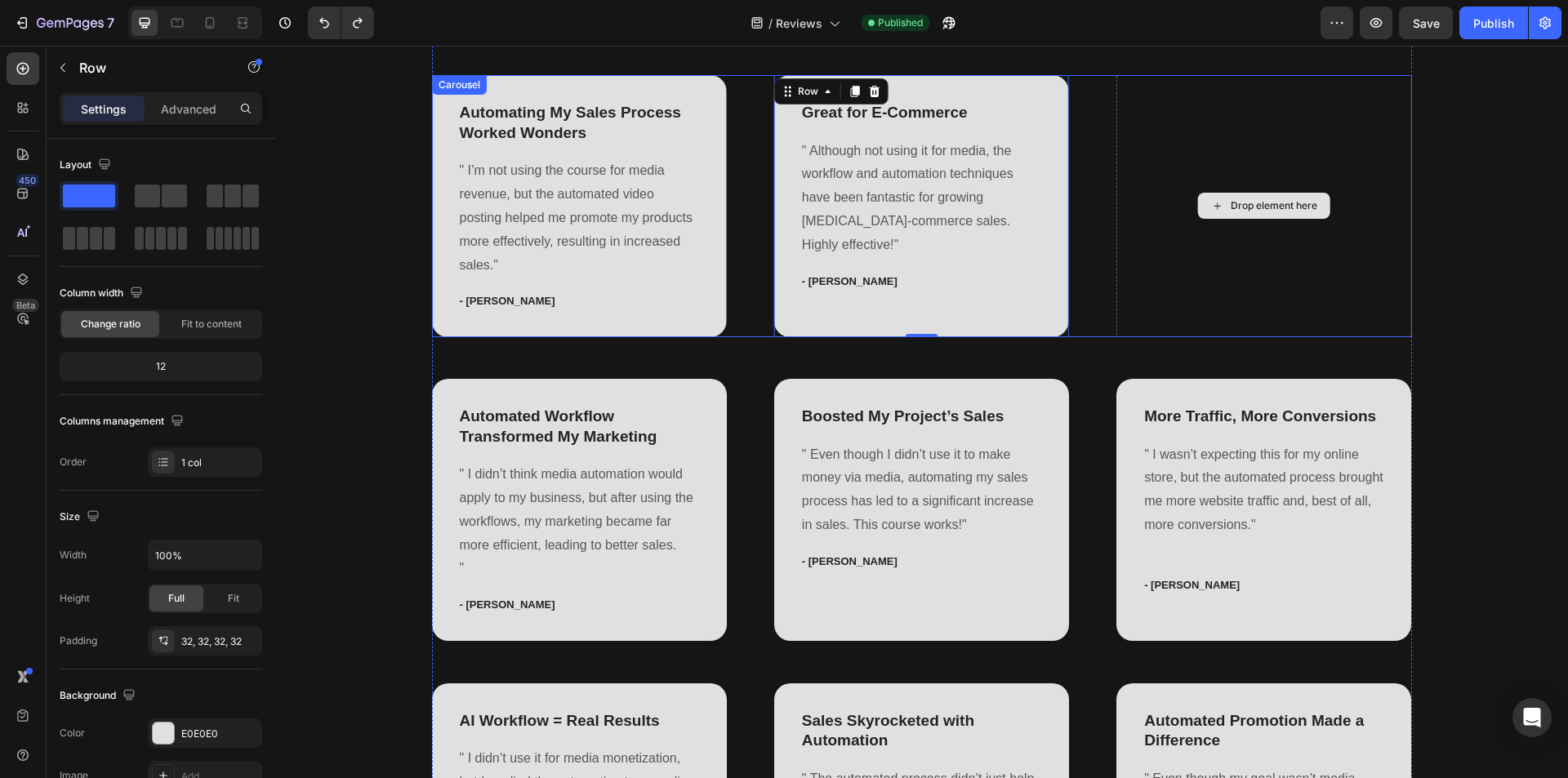
click at [1150, 267] on div "Drop element here" at bounding box center [1263, 207] width 295 height 263
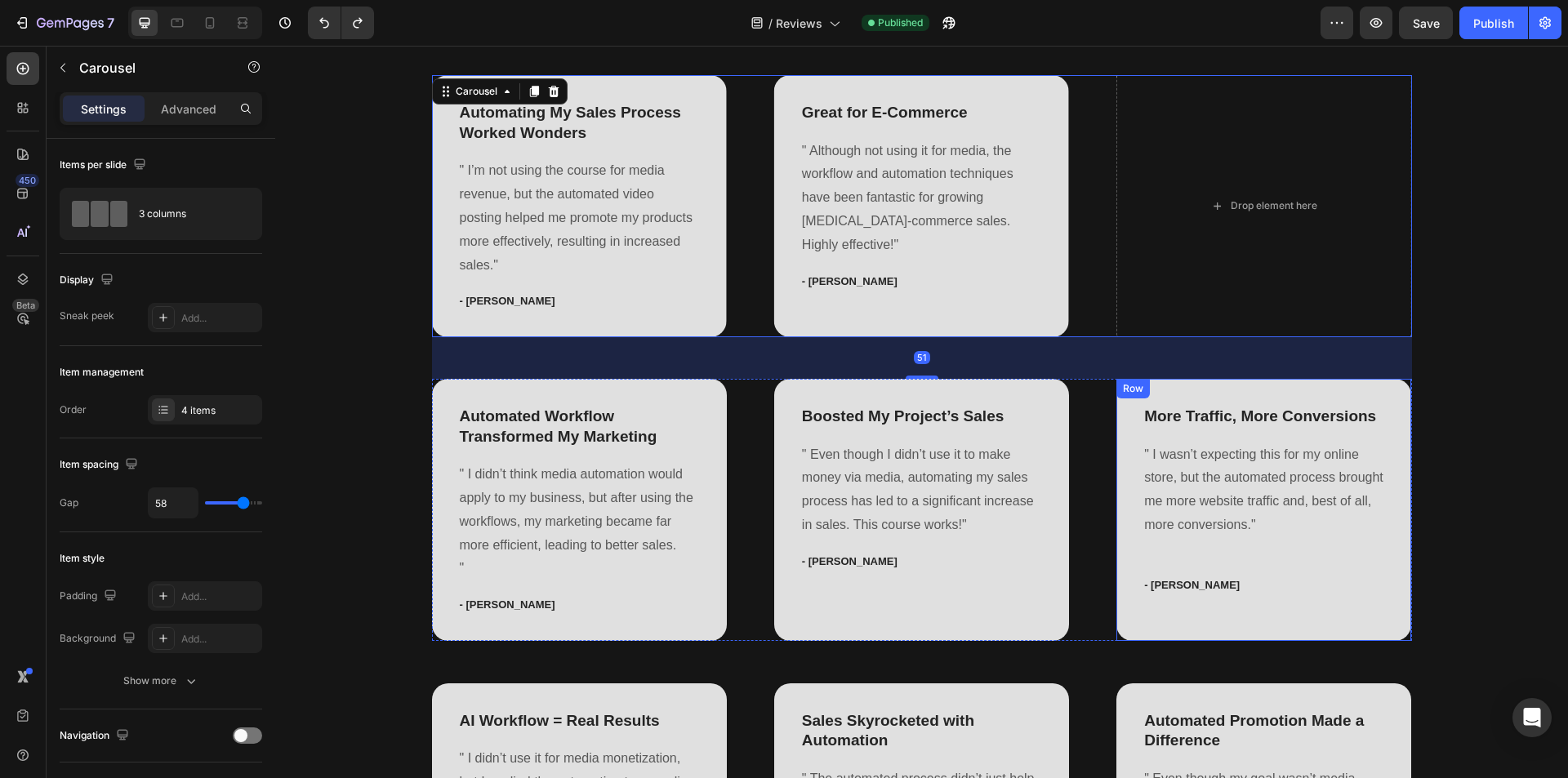
click at [1128, 391] on div "Row" at bounding box center [1134, 388] width 27 height 15
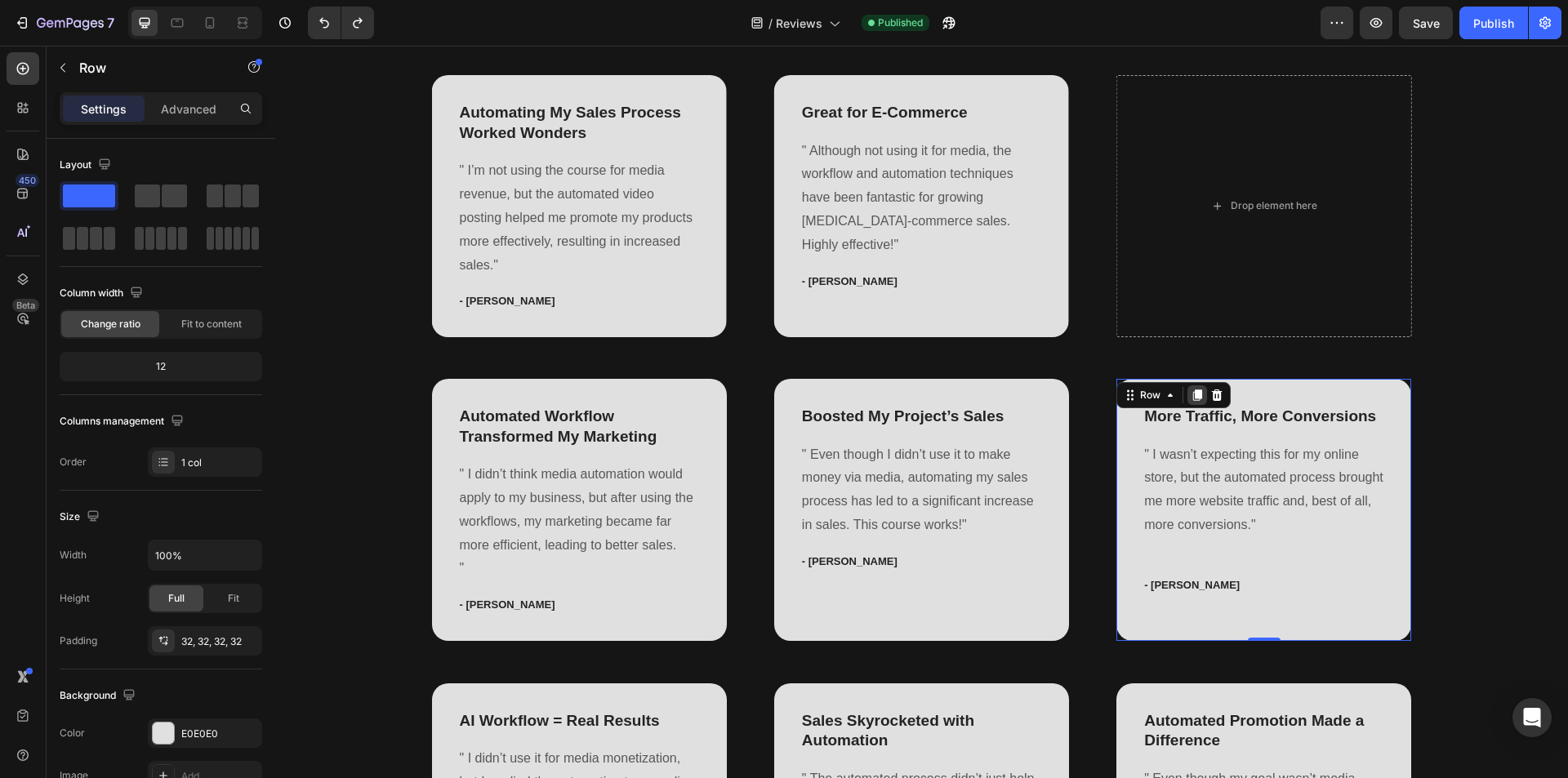
click at [1194, 395] on icon at bounding box center [1198, 396] width 9 height 12
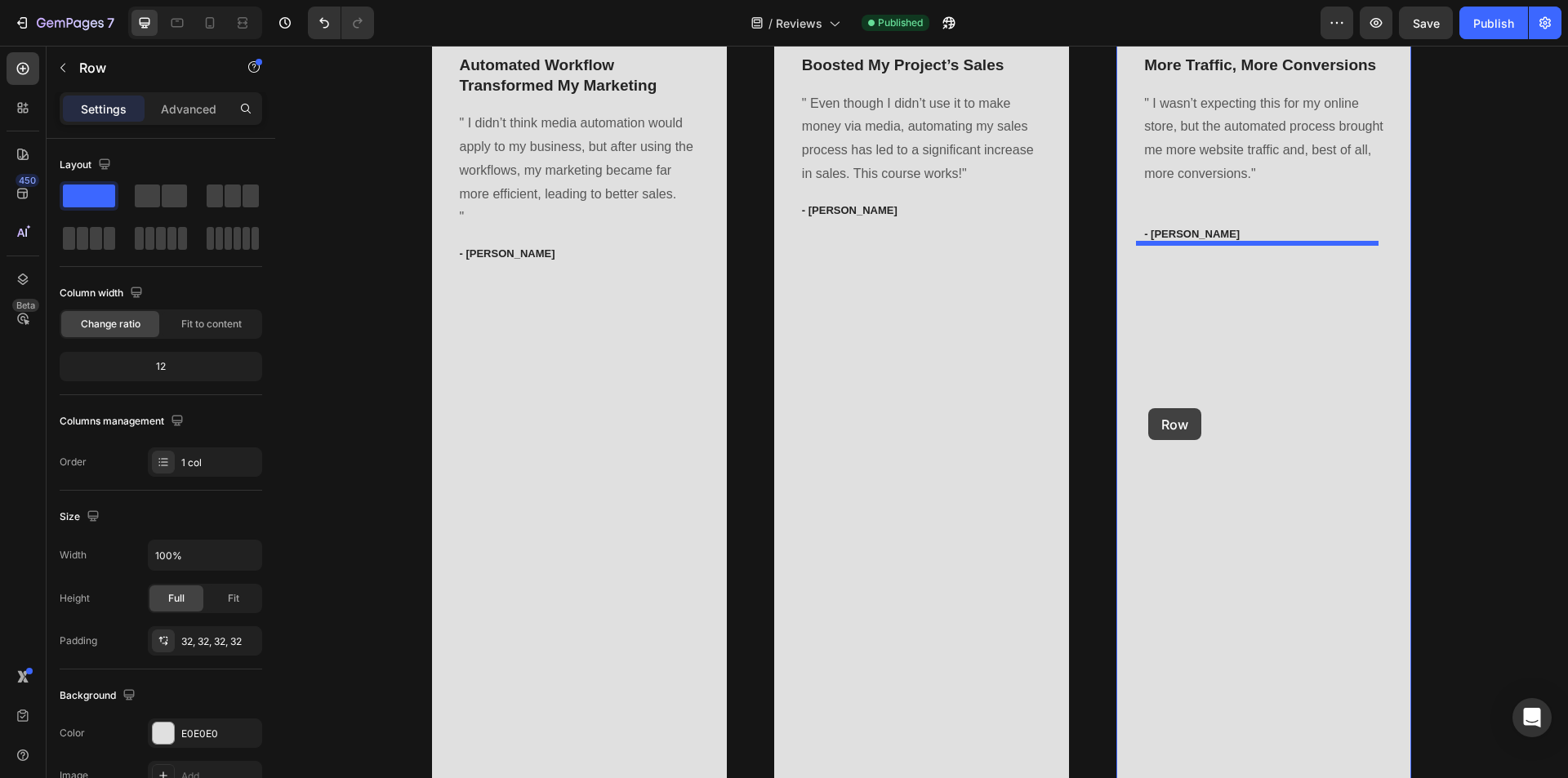
scroll to position [1309, 0]
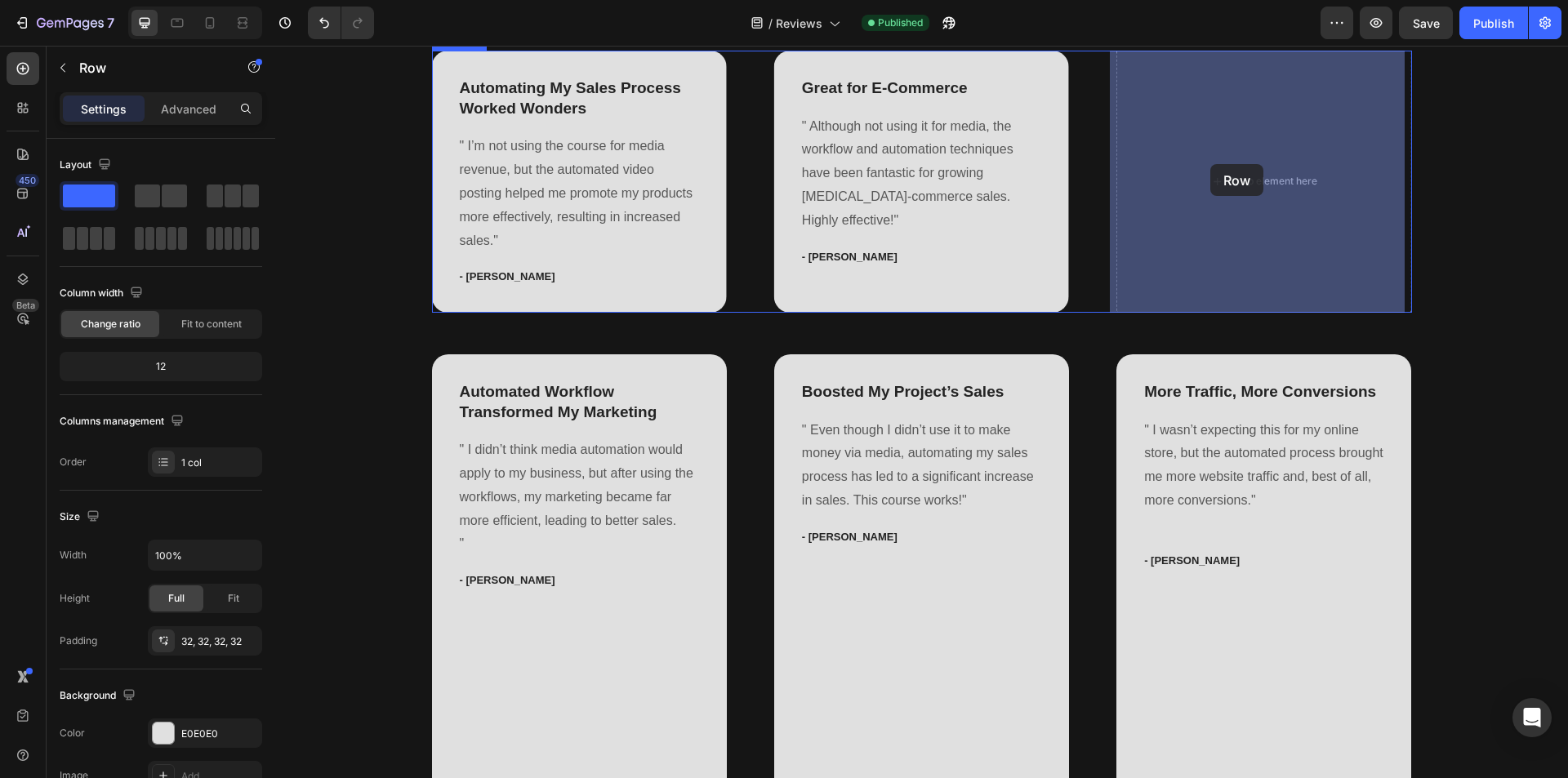
drag, startPoint x: 1123, startPoint y: 503, endPoint x: 1210, endPoint y: 165, distance: 349.0
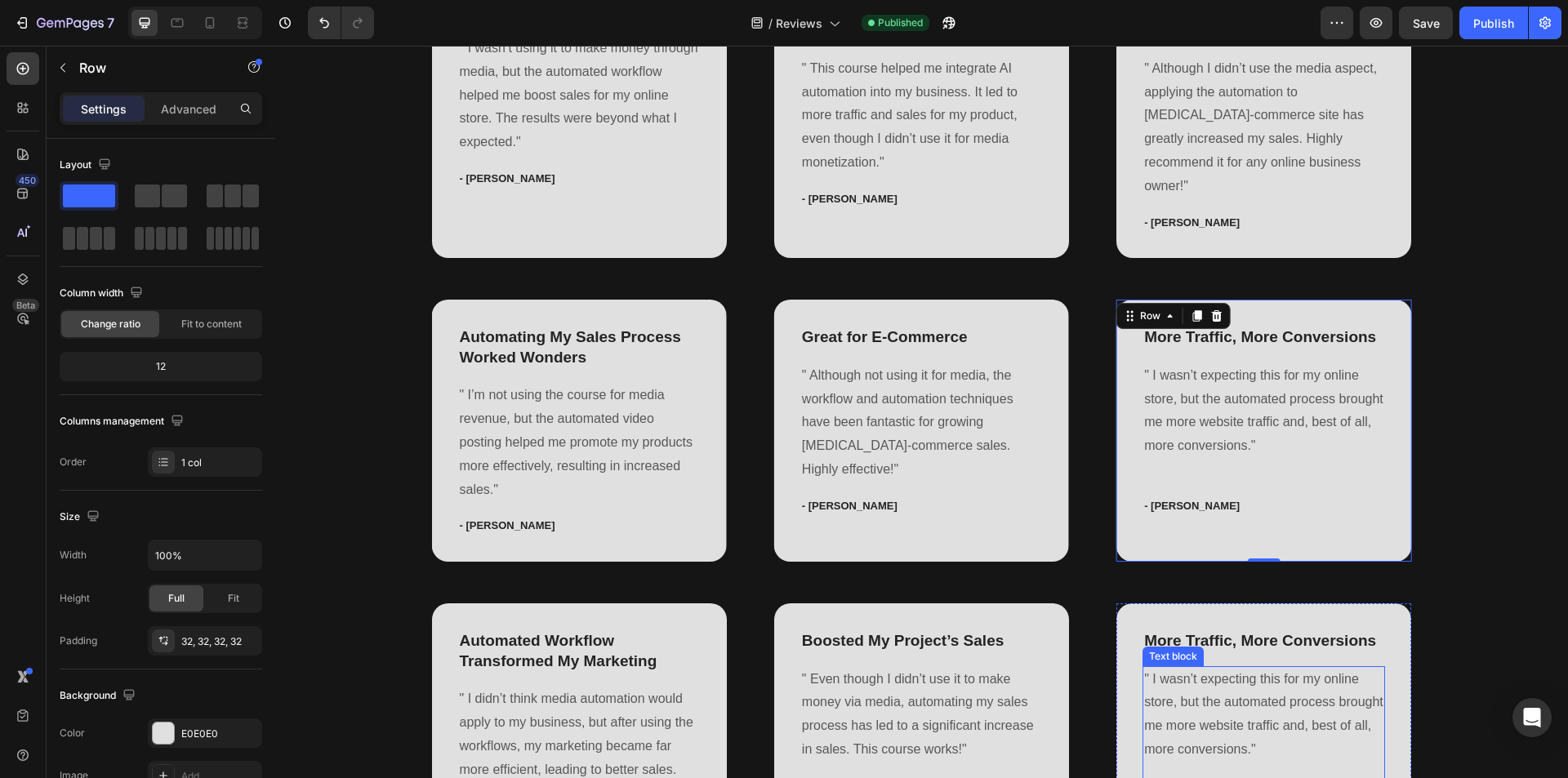
scroll to position [900, 0]
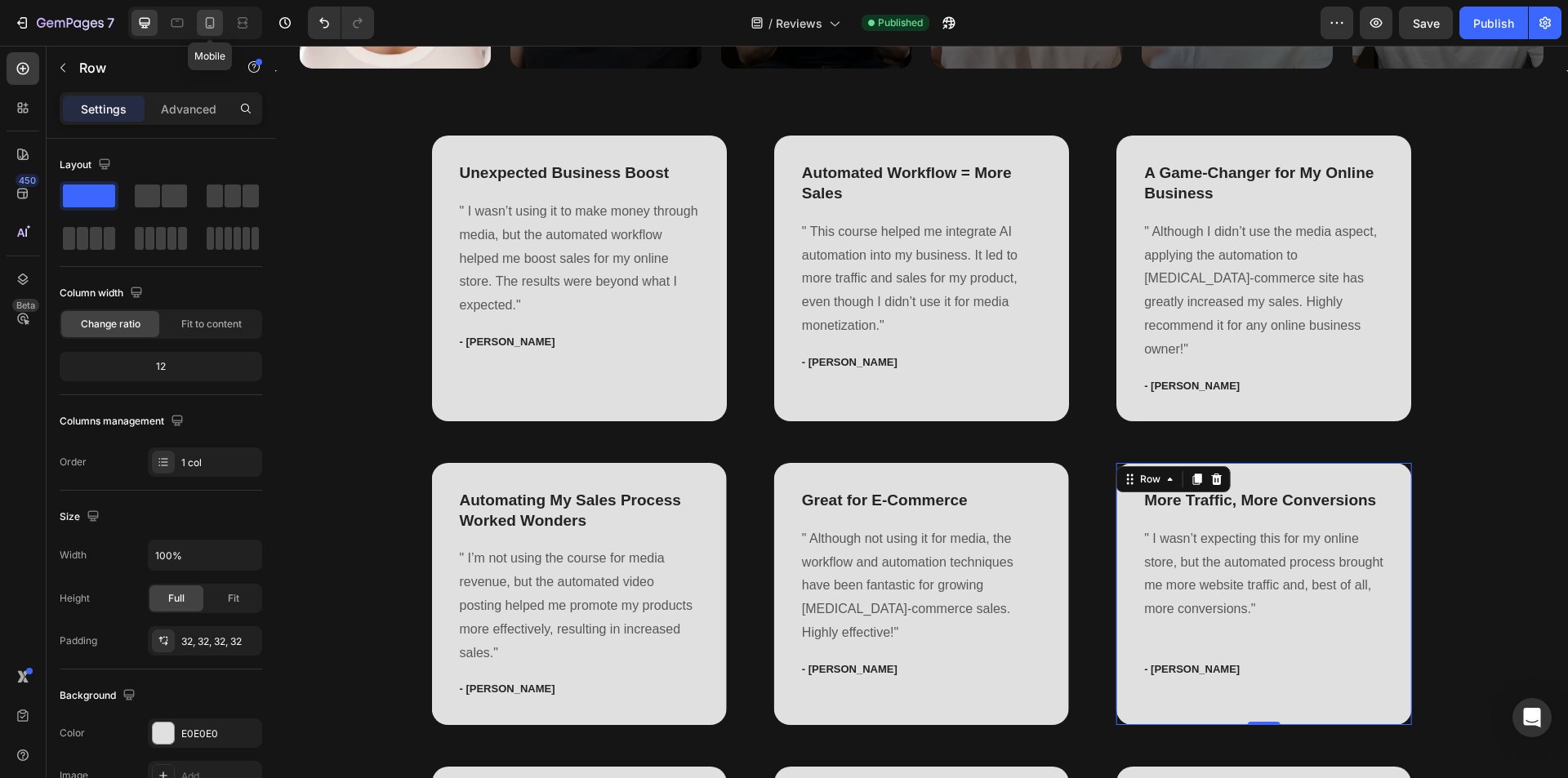
click at [205, 24] on icon at bounding box center [210, 23] width 17 height 17
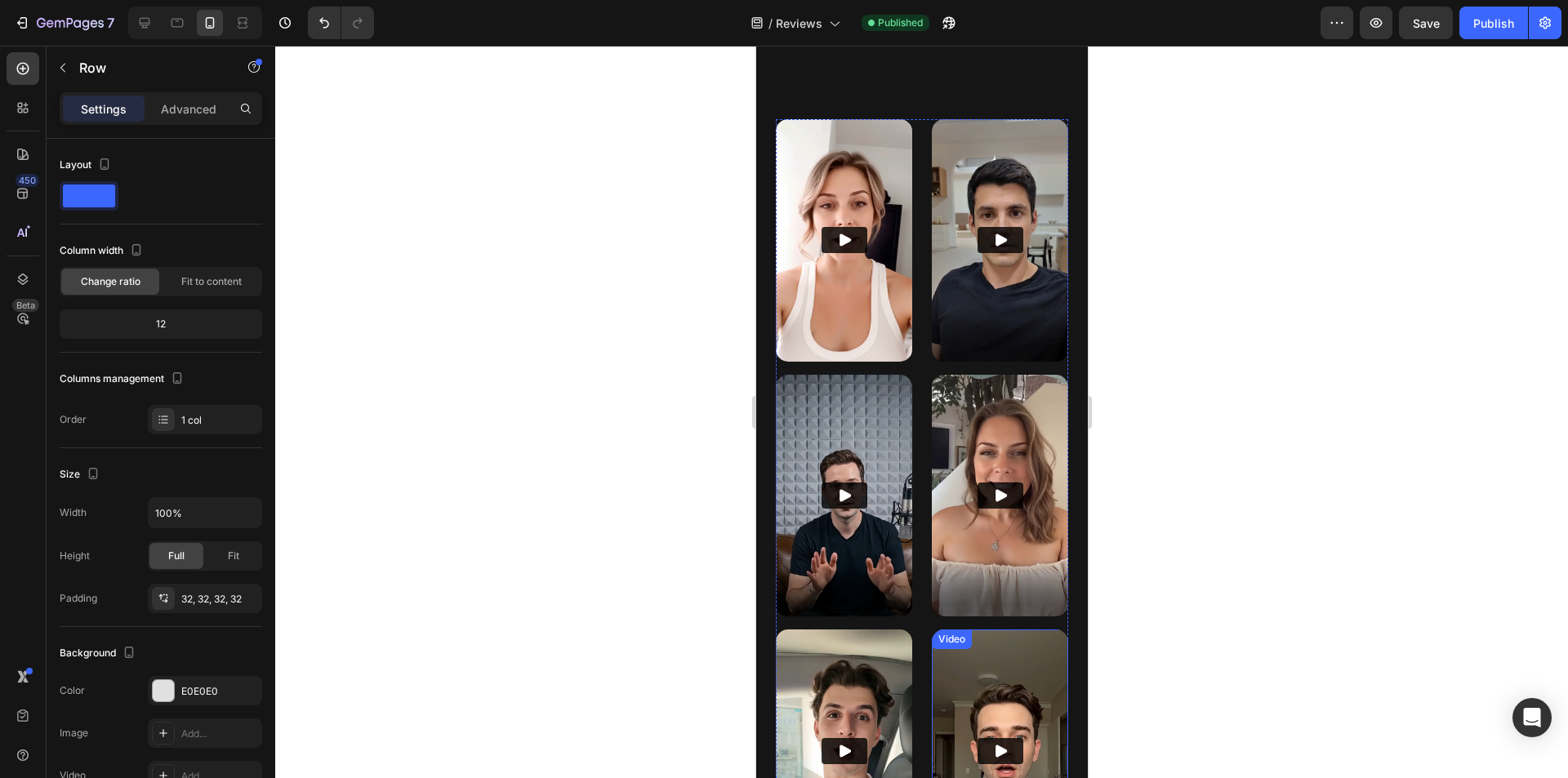
scroll to position [1083, 0]
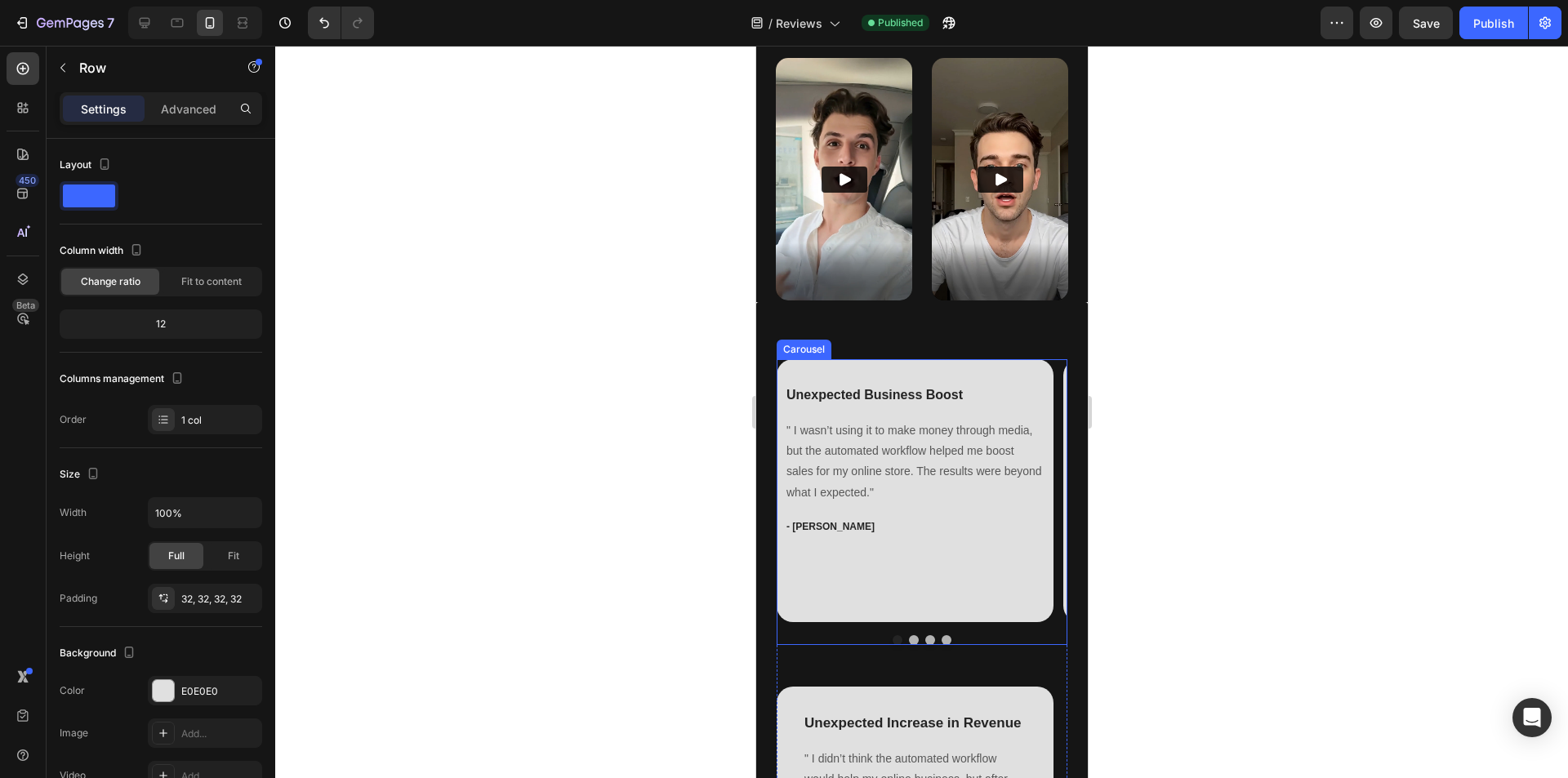
click at [1014, 571] on div "Unexpected Business Boost Text block " I wasn’t using it to make money through …" at bounding box center [921, 502] width 291 height 285
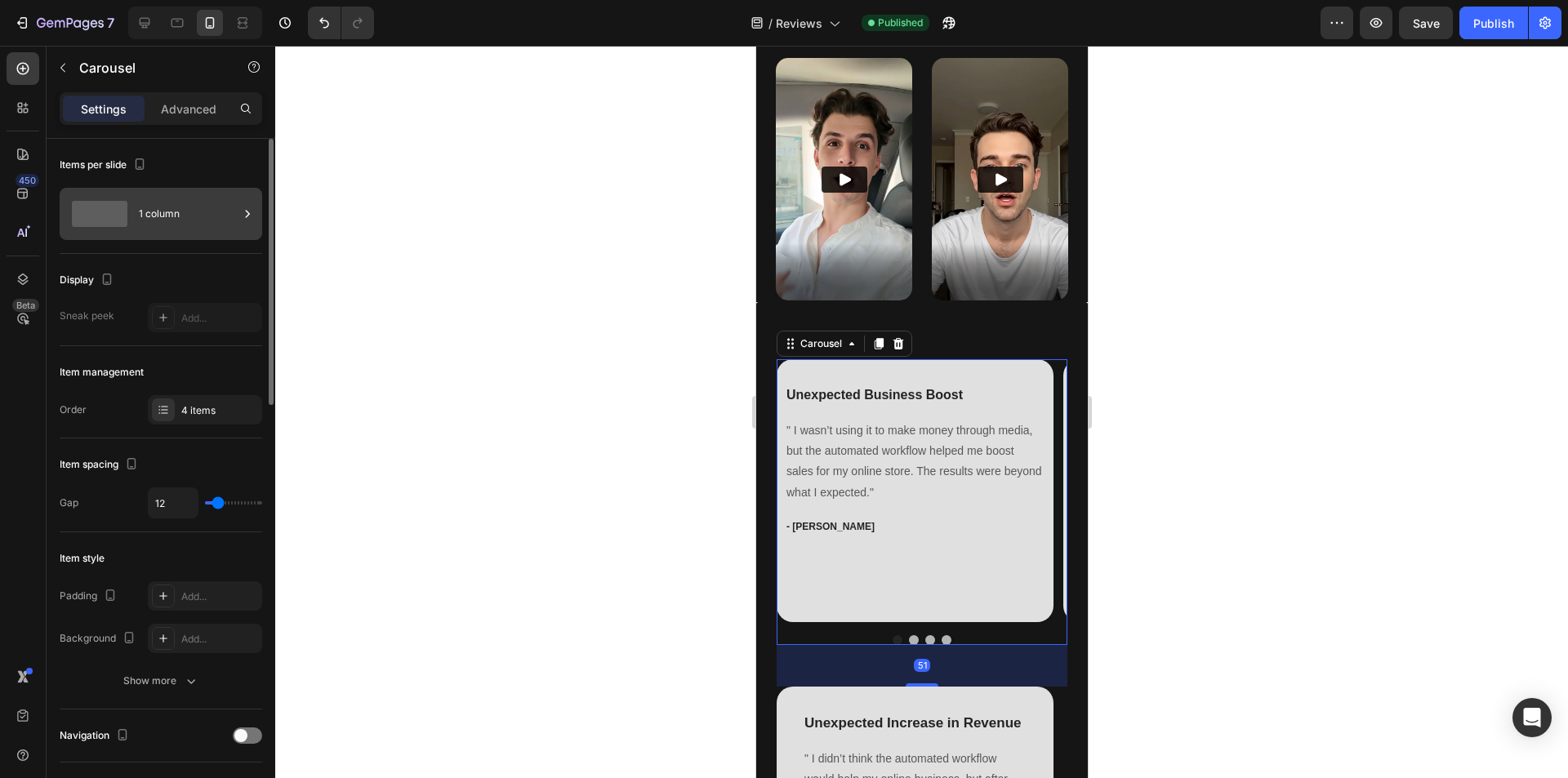
click at [151, 218] on div "1 column" at bounding box center [189, 214] width 100 height 37
click at [189, 346] on div "Items per slide 1 column" at bounding box center [161, 392] width 203 height 92
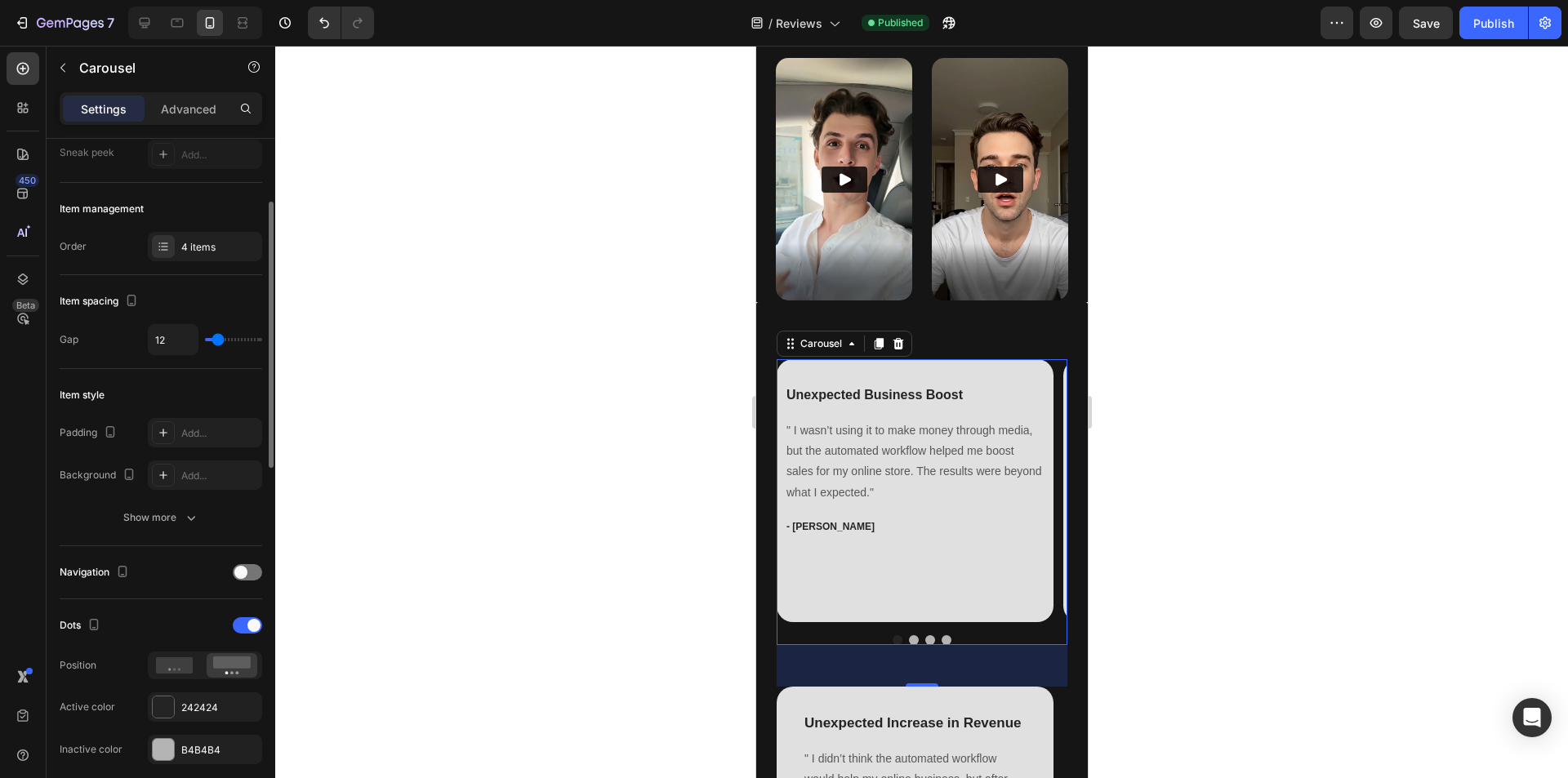
scroll to position [0, 0]
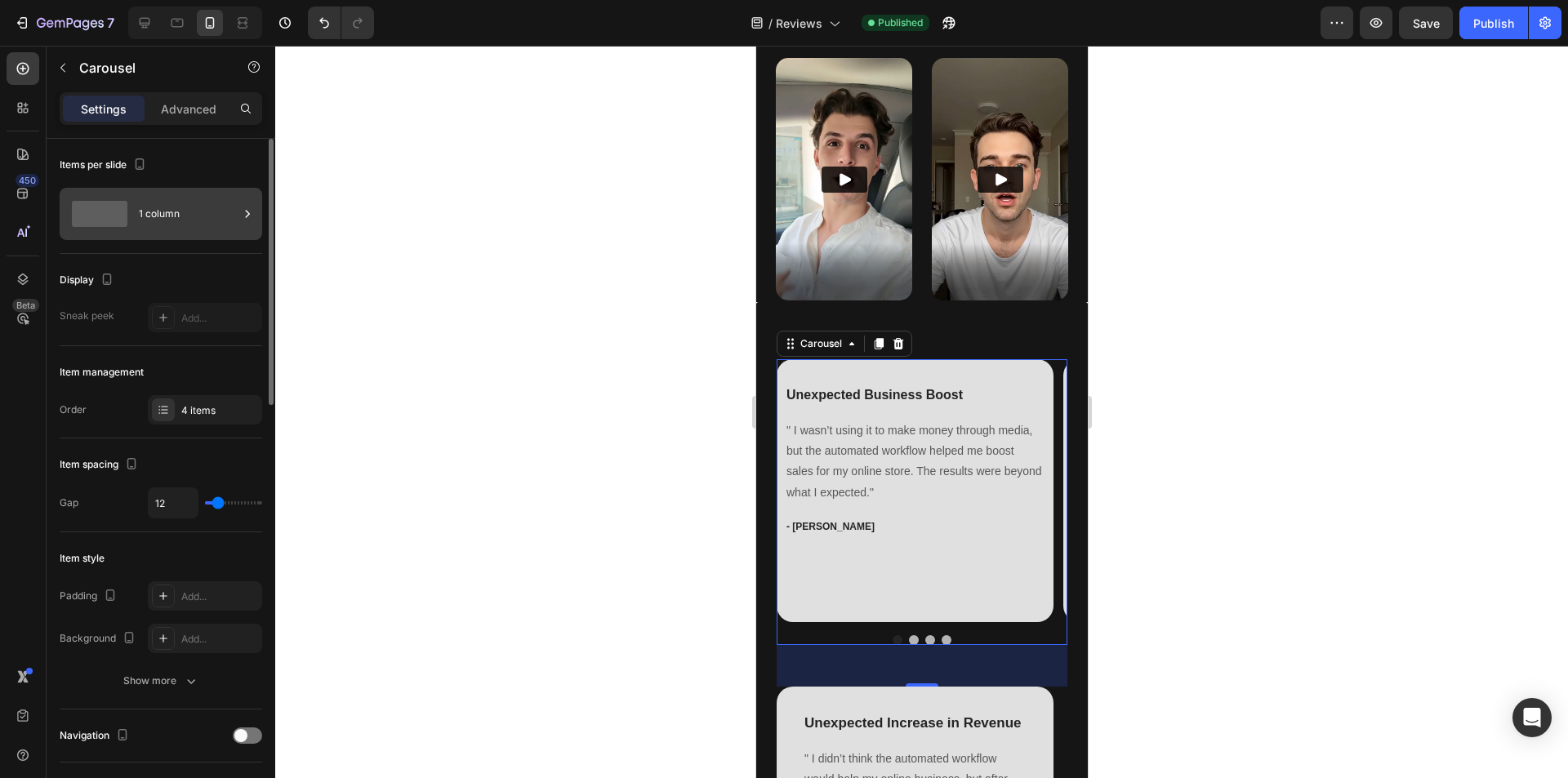
click at [119, 219] on span at bounding box center [99, 214] width 56 height 26
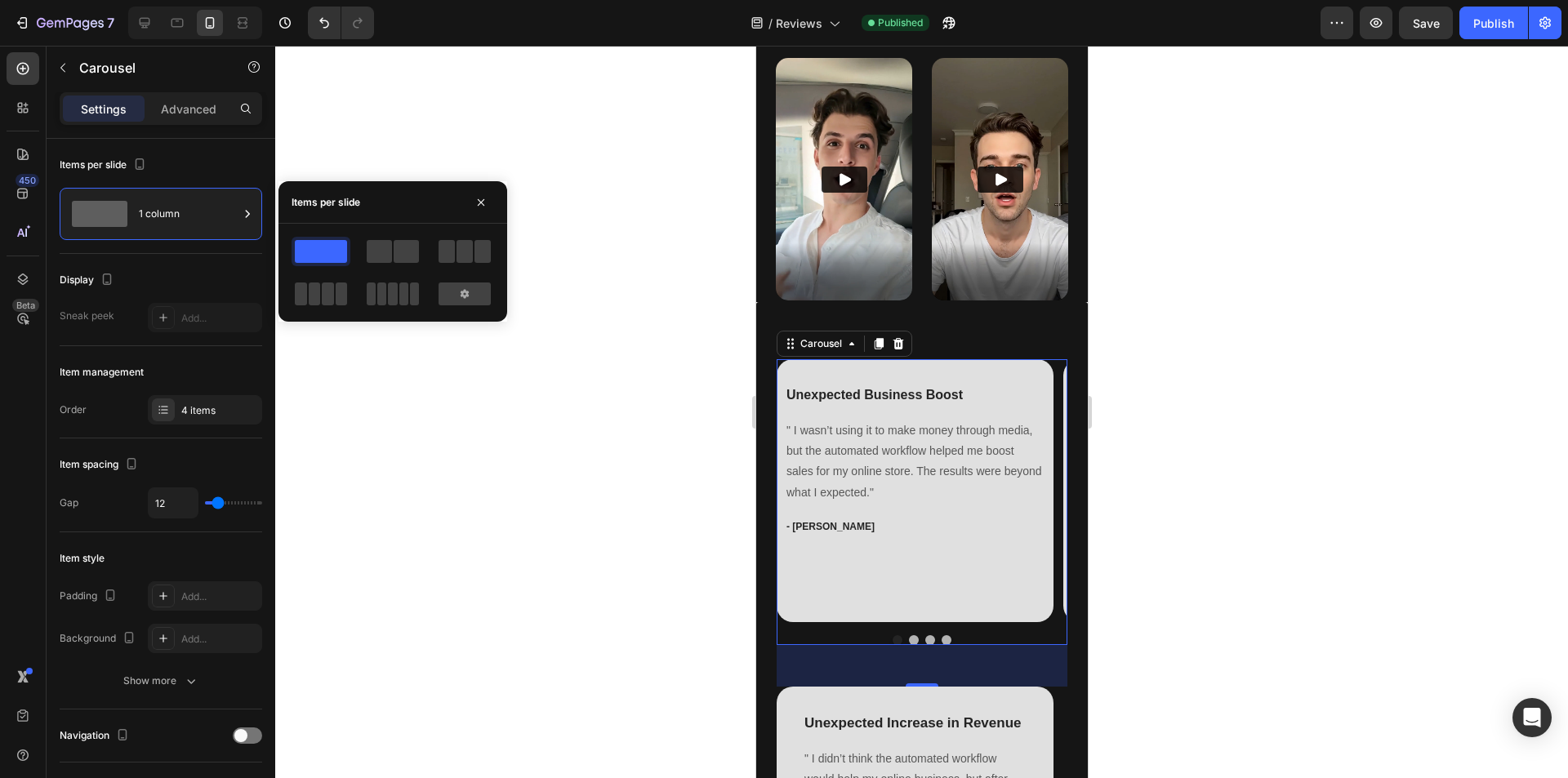
click at [328, 249] on span at bounding box center [320, 251] width 52 height 23
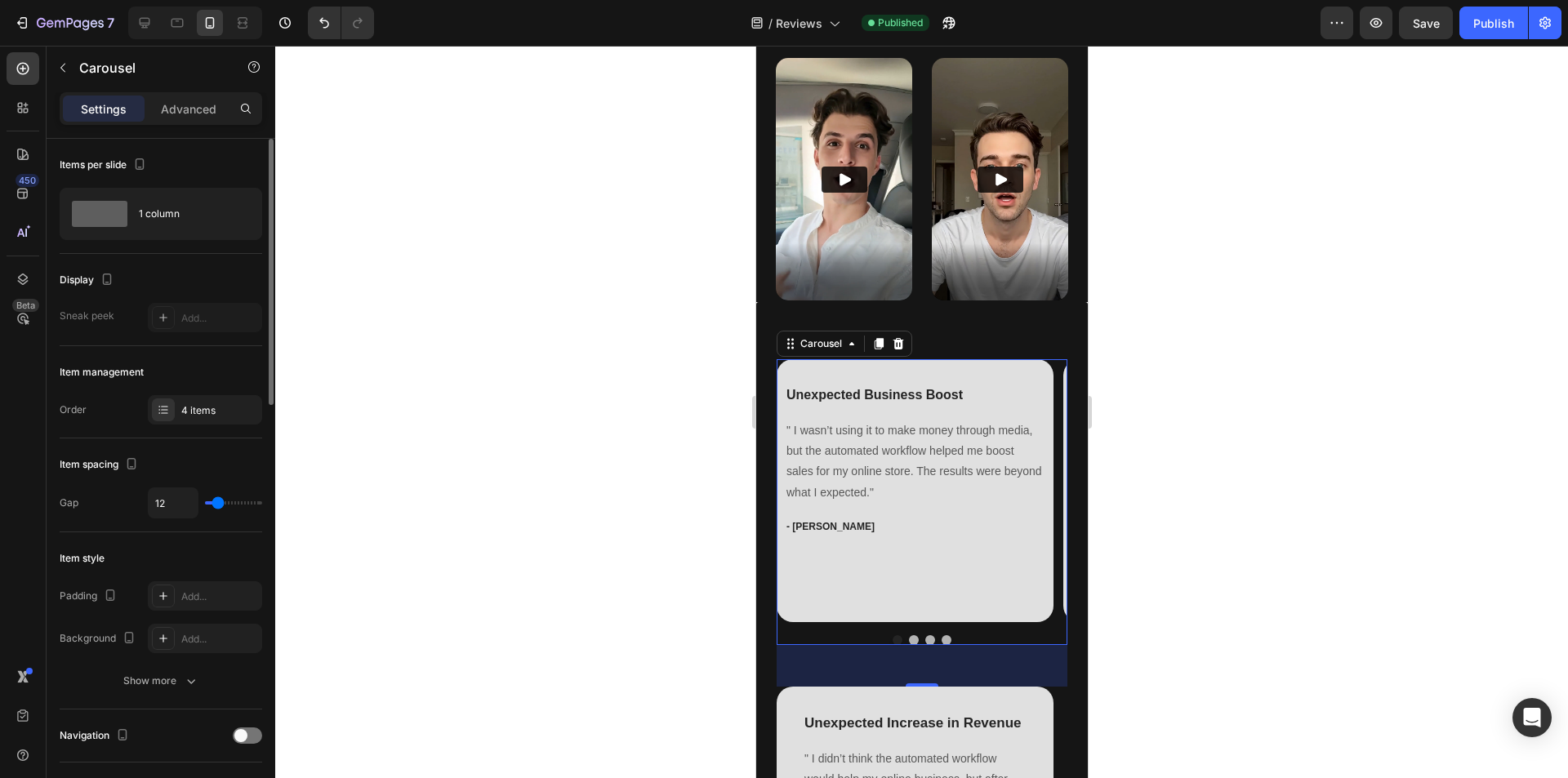
click at [144, 346] on div "Items per slide 1 column" at bounding box center [161, 392] width 203 height 92
click at [149, 214] on div "1 column" at bounding box center [189, 214] width 100 height 37
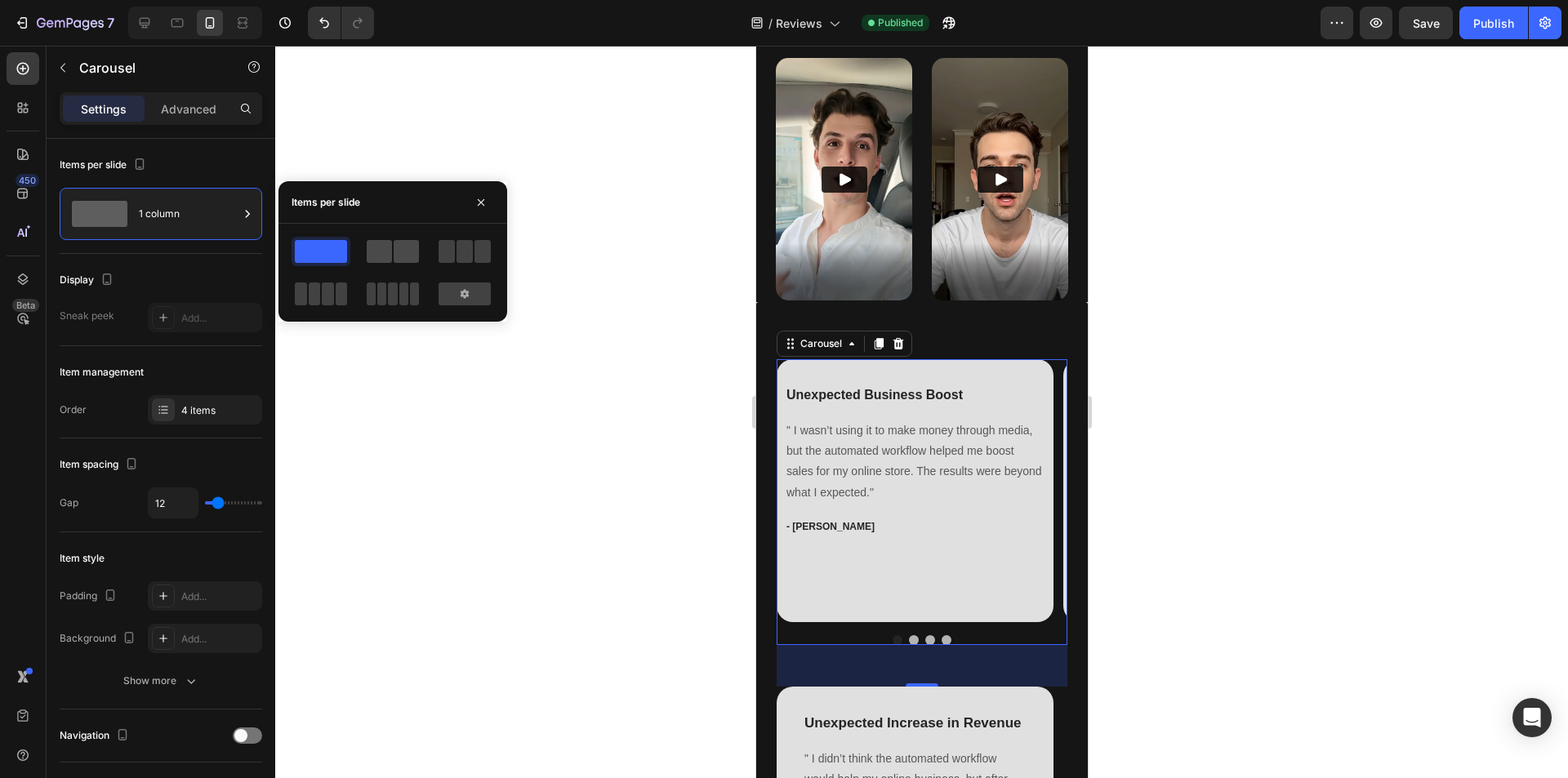
click at [385, 250] on span at bounding box center [379, 251] width 25 height 23
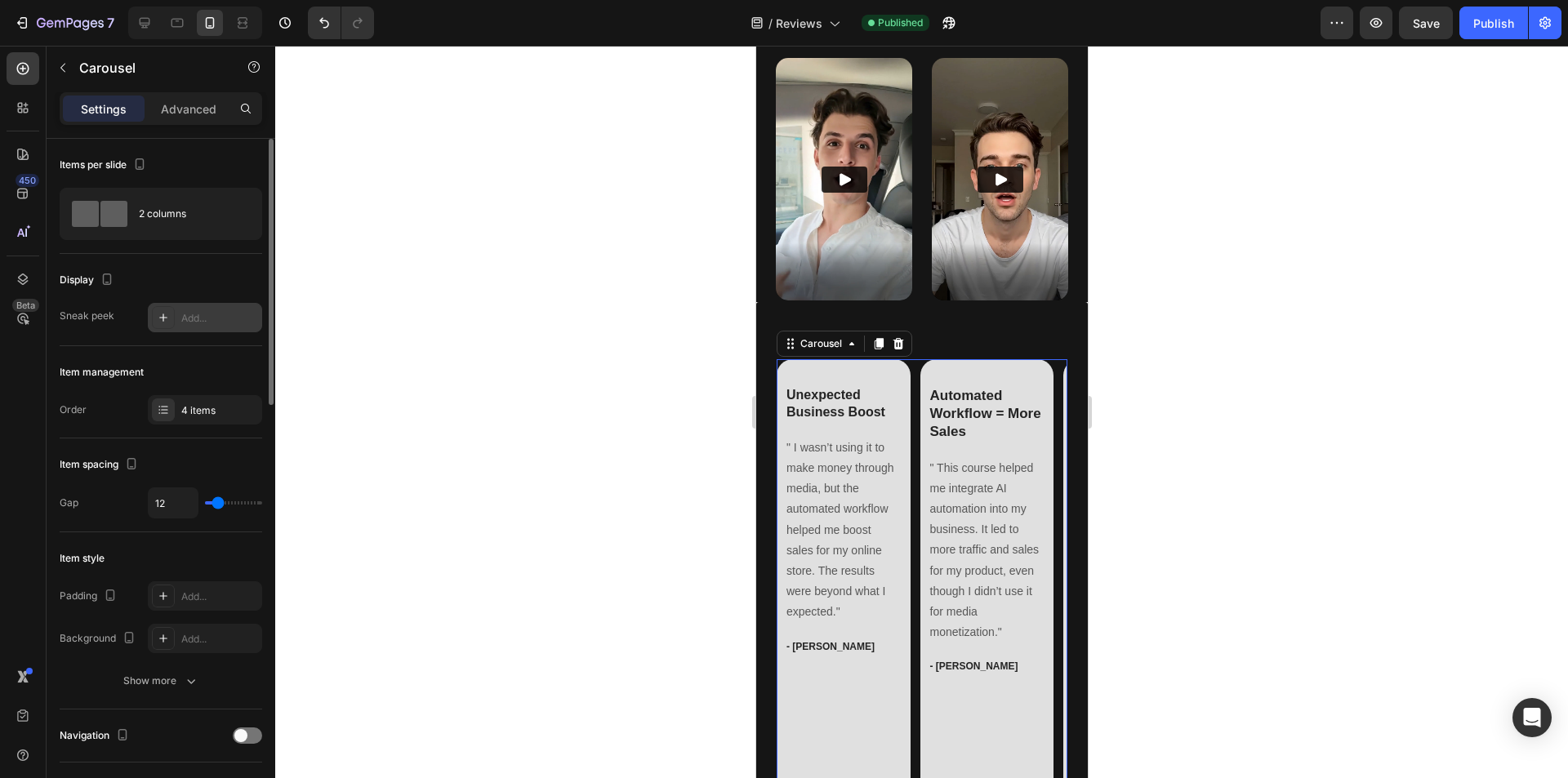
click at [212, 314] on div "Add..." at bounding box center [220, 318] width 76 height 15
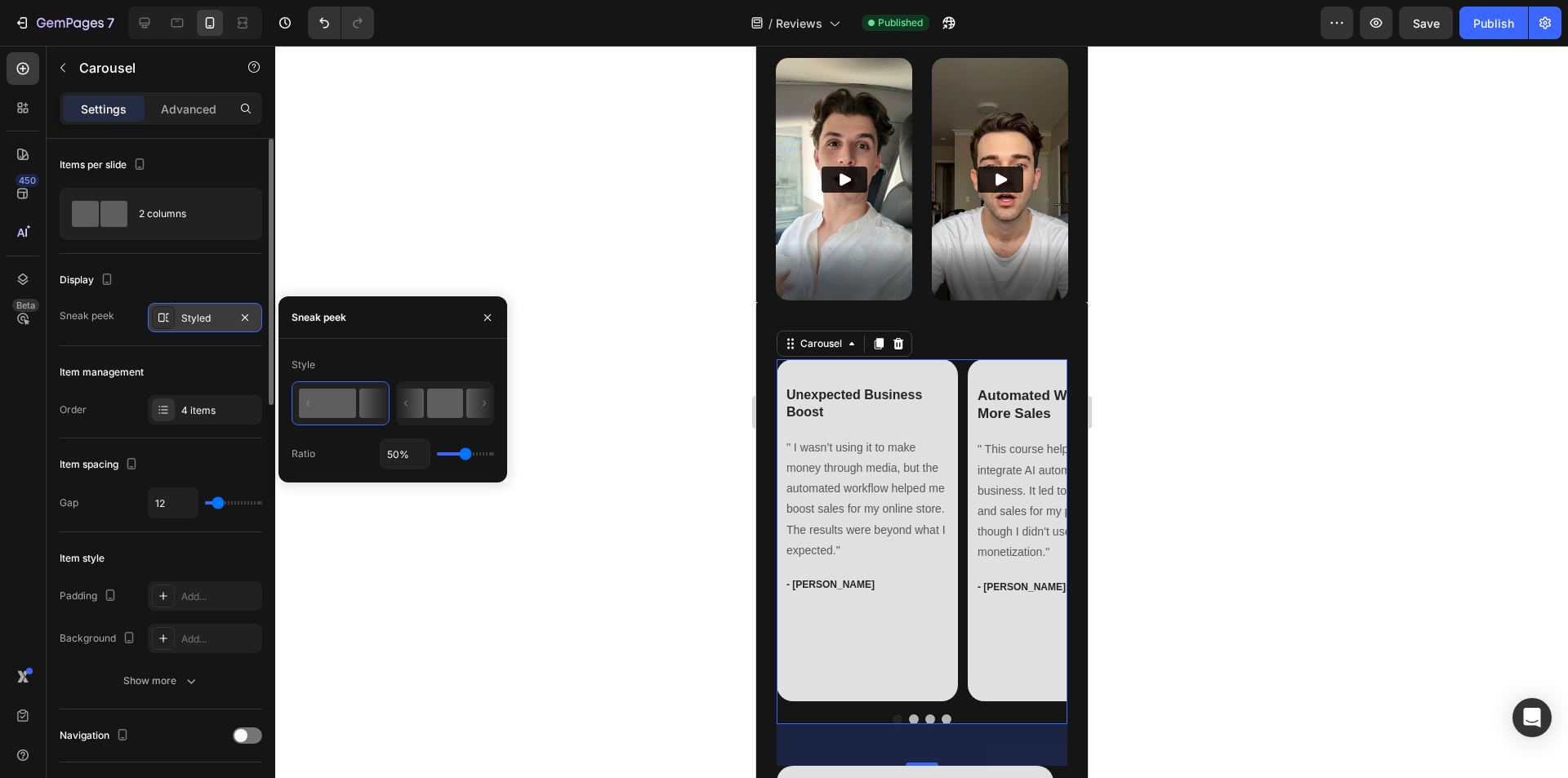
click at [436, 411] on rect at bounding box center [445, 404] width 36 height 29
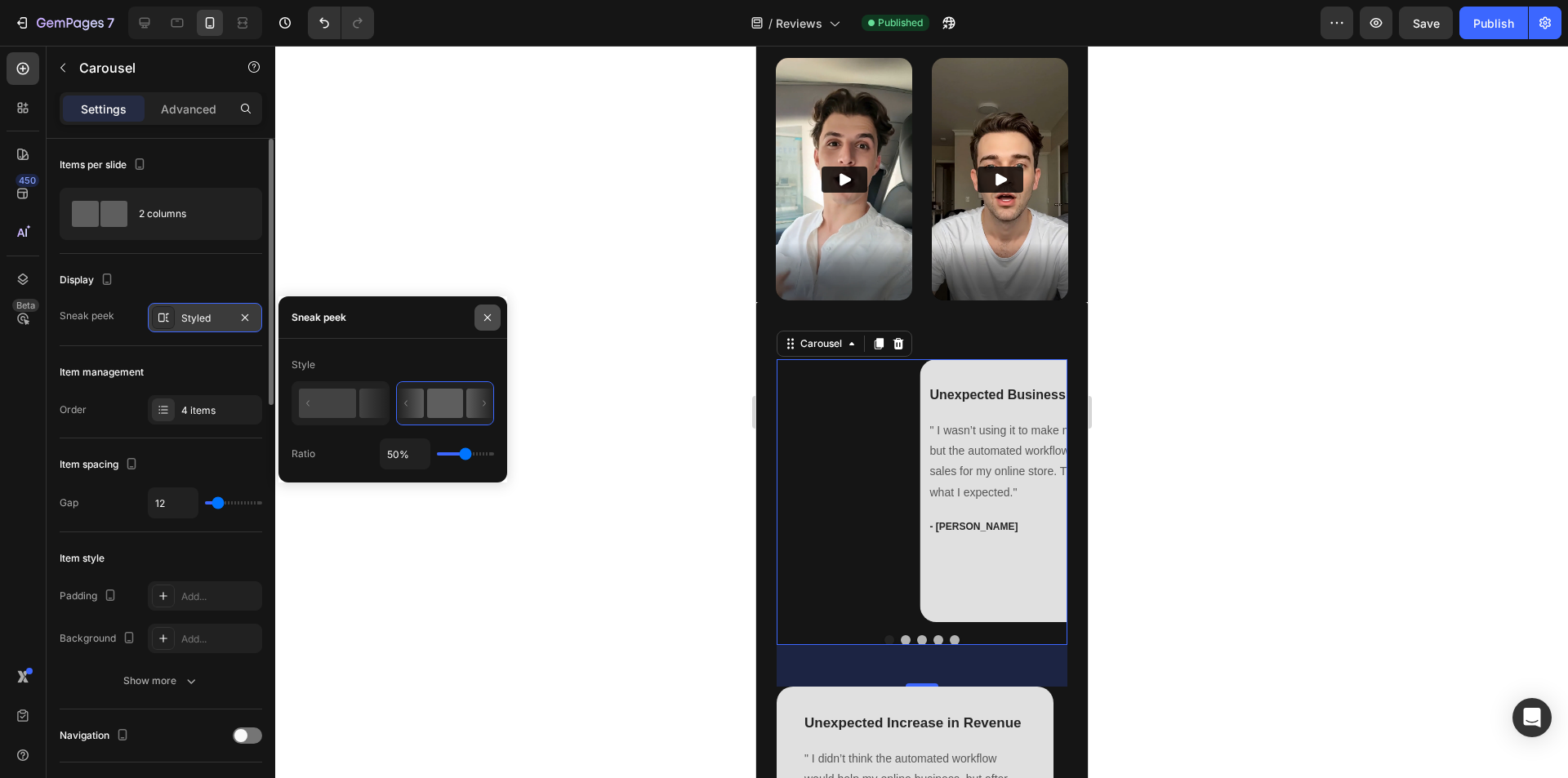
click at [492, 318] on icon "button" at bounding box center [487, 317] width 13 height 13
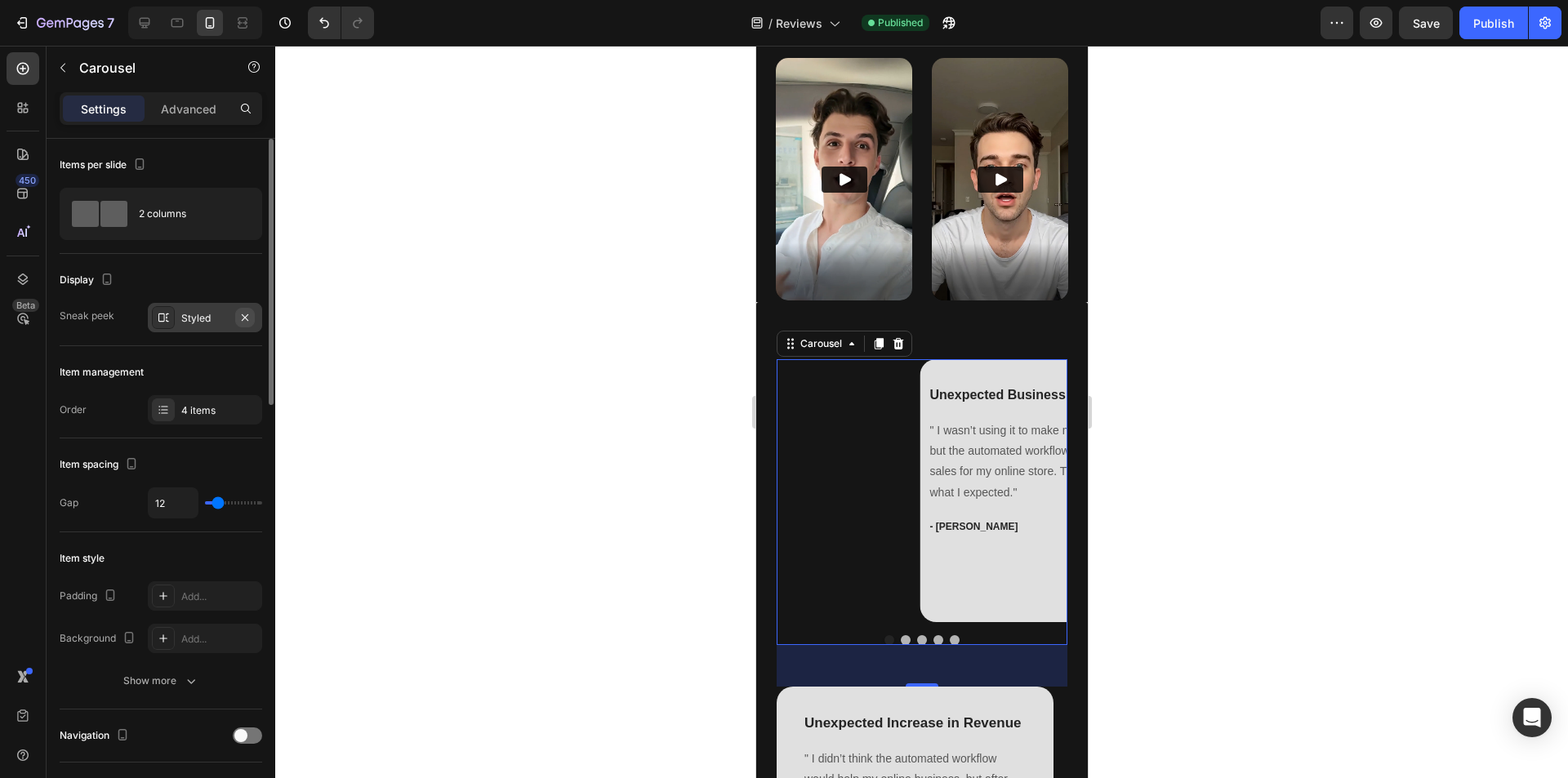
click at [242, 316] on icon "button" at bounding box center [244, 317] width 13 height 13
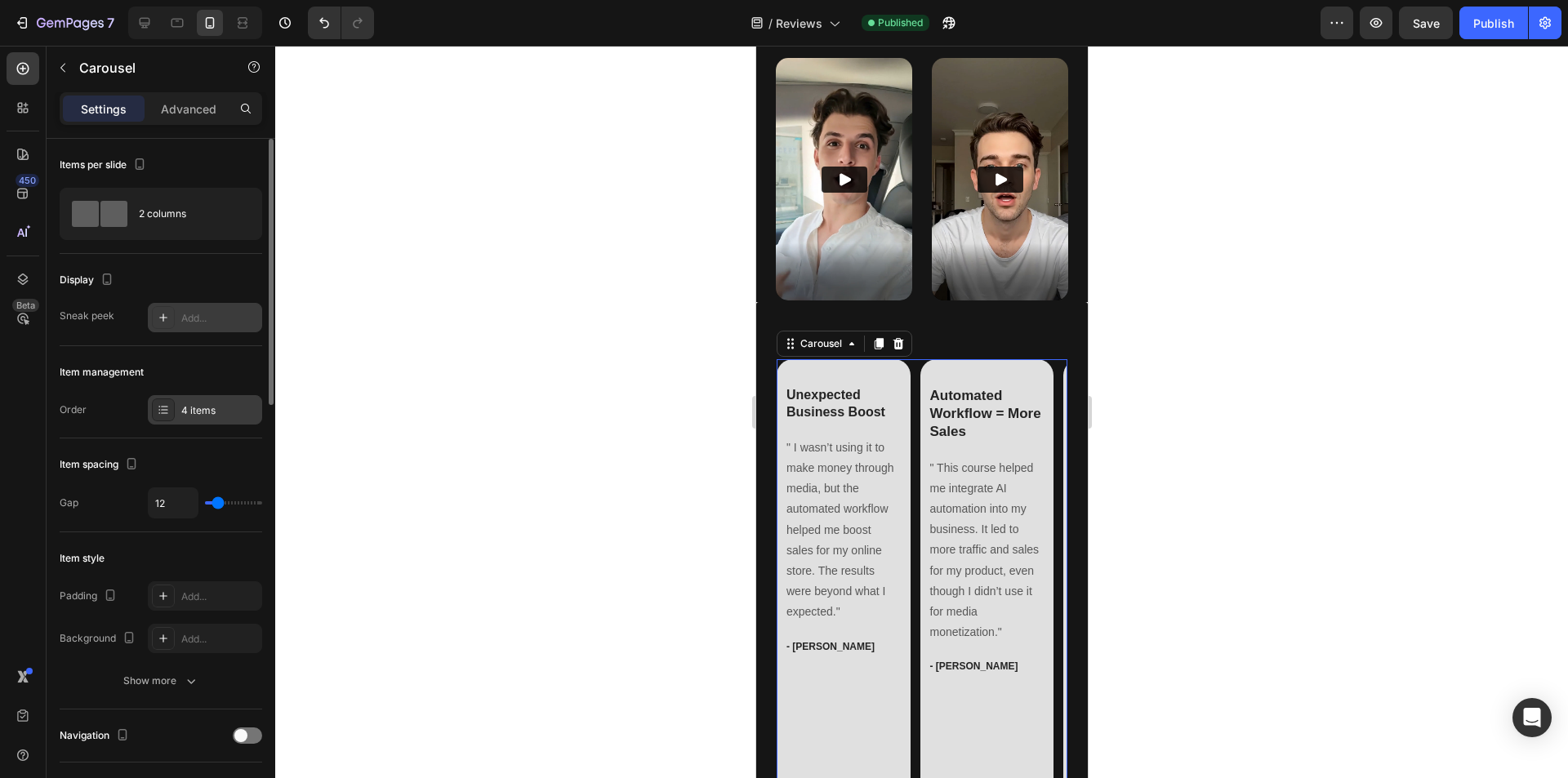
click at [188, 414] on div "4 items" at bounding box center [220, 411] width 76 height 15
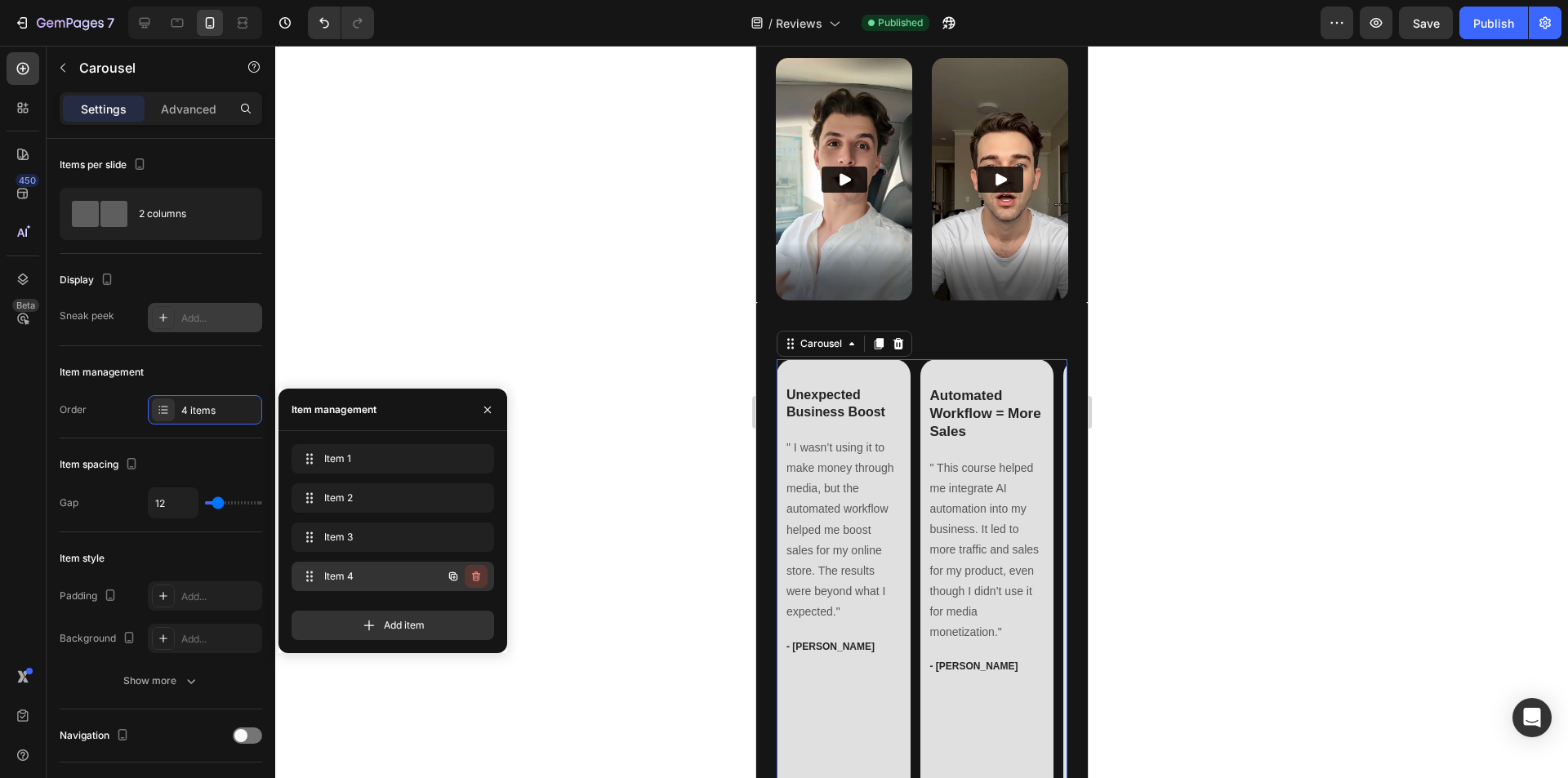
click at [476, 578] on icon "button" at bounding box center [475, 576] width 13 height 13
click at [467, 579] on div "Delete" at bounding box center [465, 576] width 30 height 15
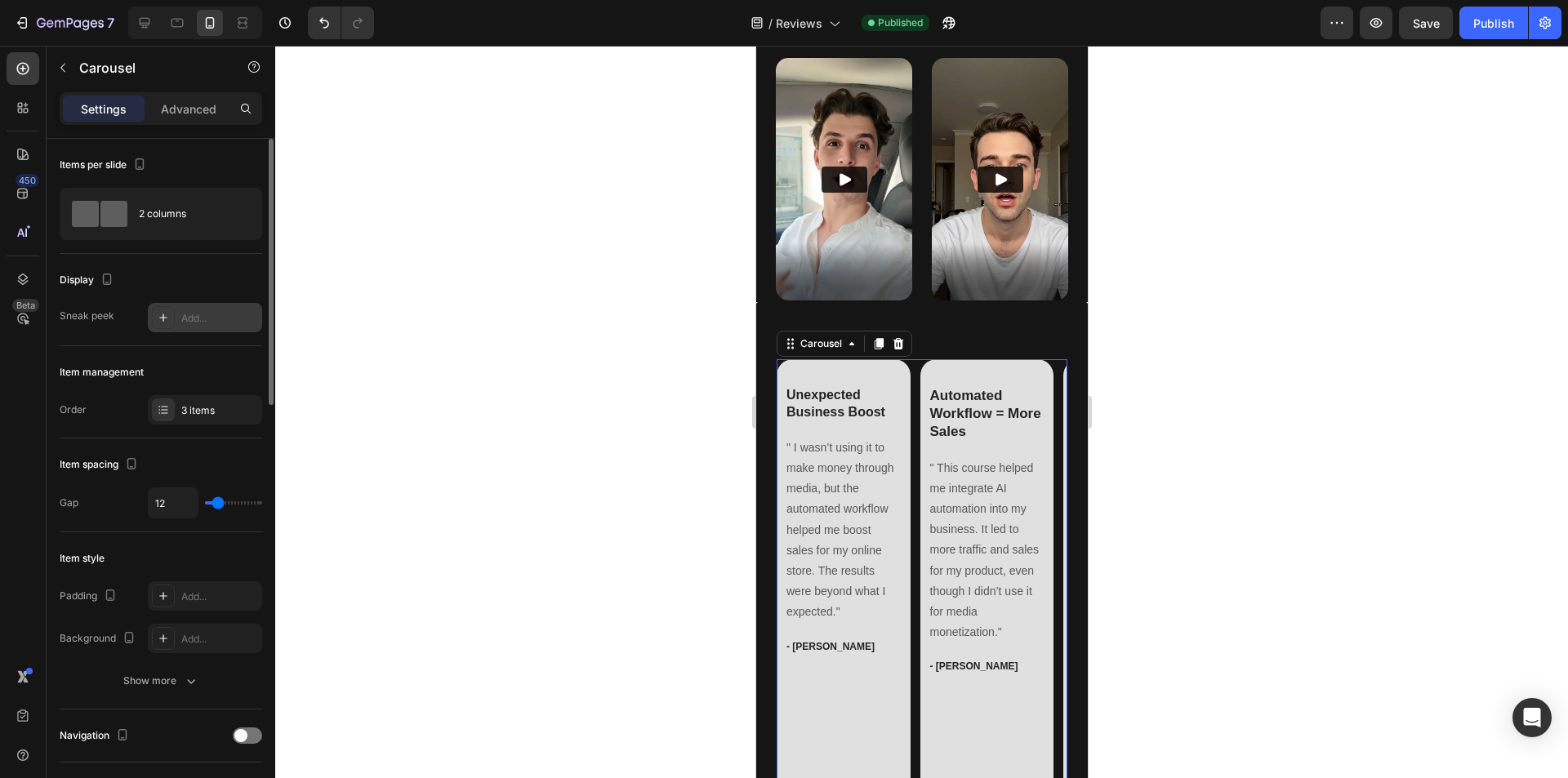
click at [167, 444] on div "Item spacing Gap 12" at bounding box center [161, 486] width 203 height 94
click at [185, 106] on p "Advanced" at bounding box center [188, 110] width 56 height 18
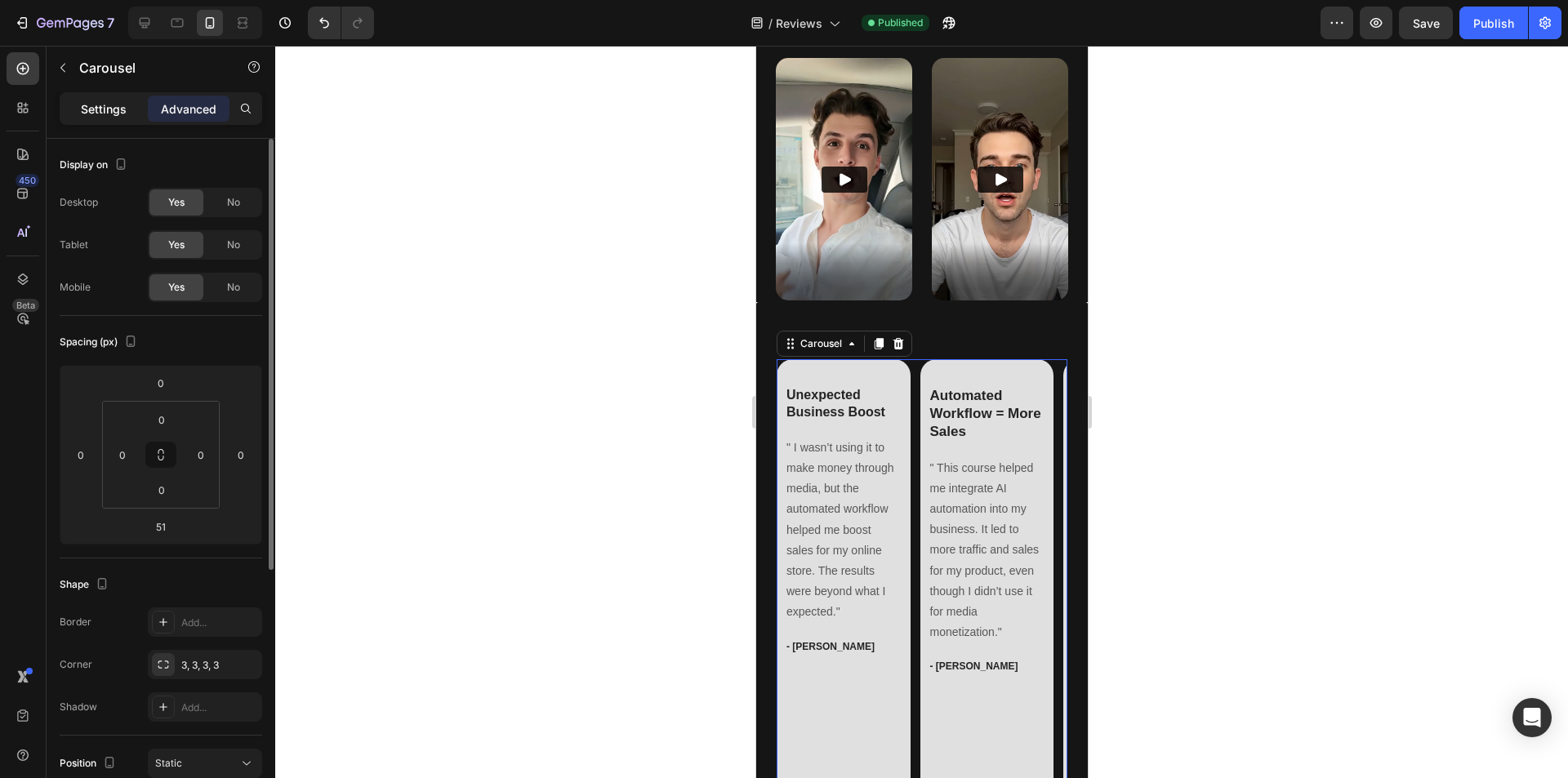
click at [106, 104] on p "Settings" at bounding box center [104, 110] width 46 height 18
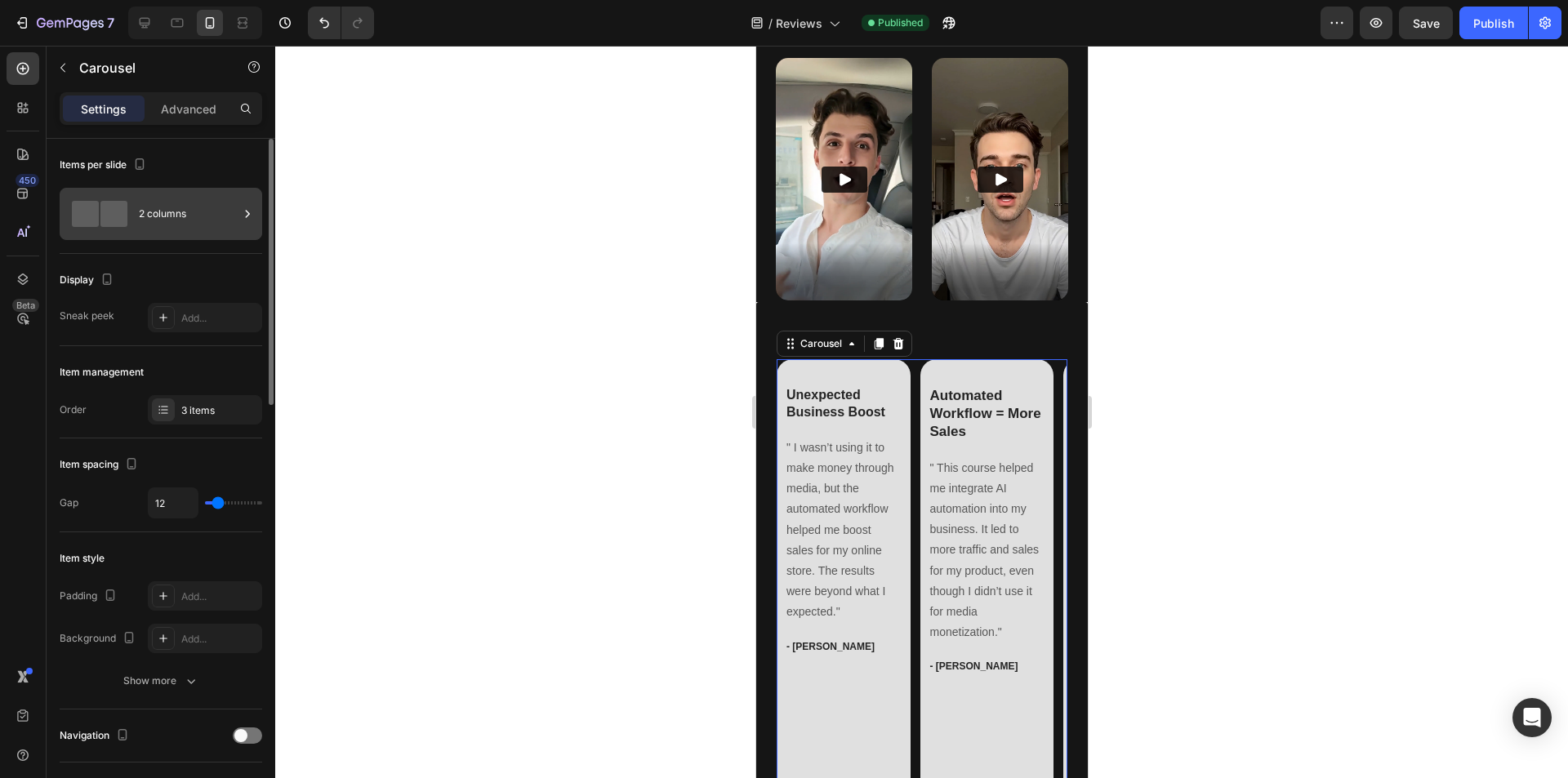
click at [160, 214] on div "2 columns" at bounding box center [189, 214] width 100 height 37
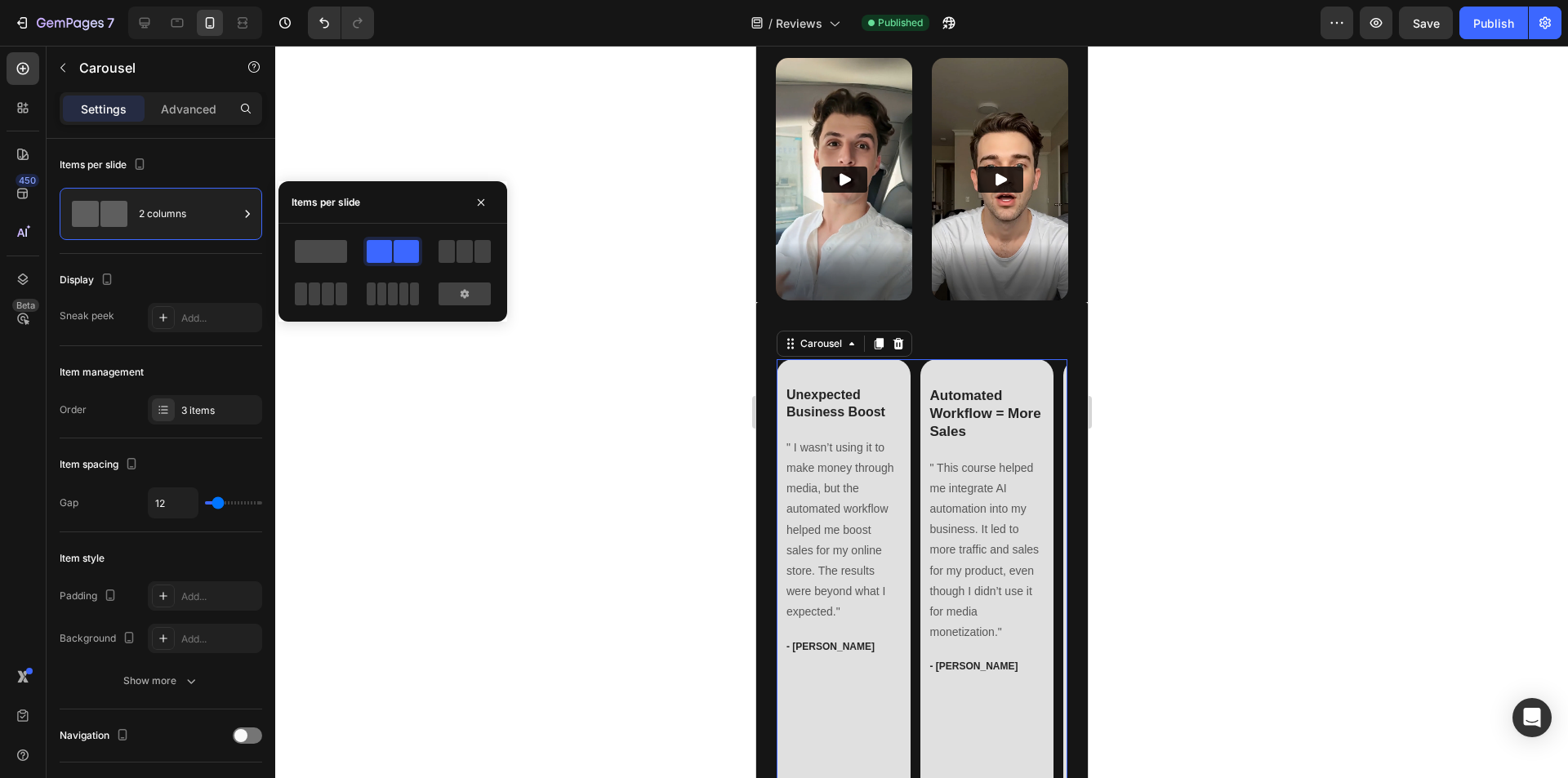
click at [331, 257] on span at bounding box center [320, 251] width 52 height 23
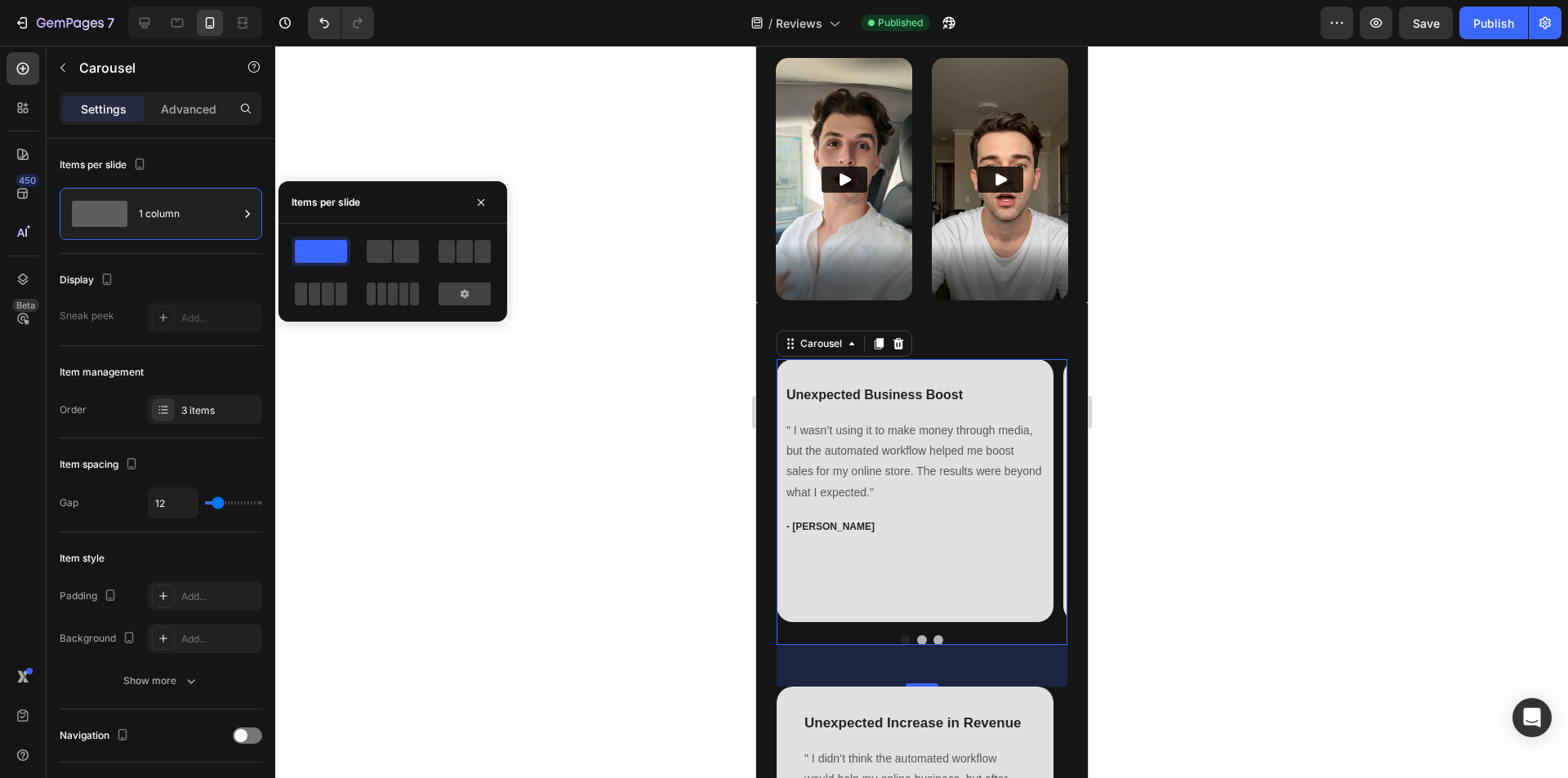
click at [613, 466] on div at bounding box center [921, 413] width 1293 height 733
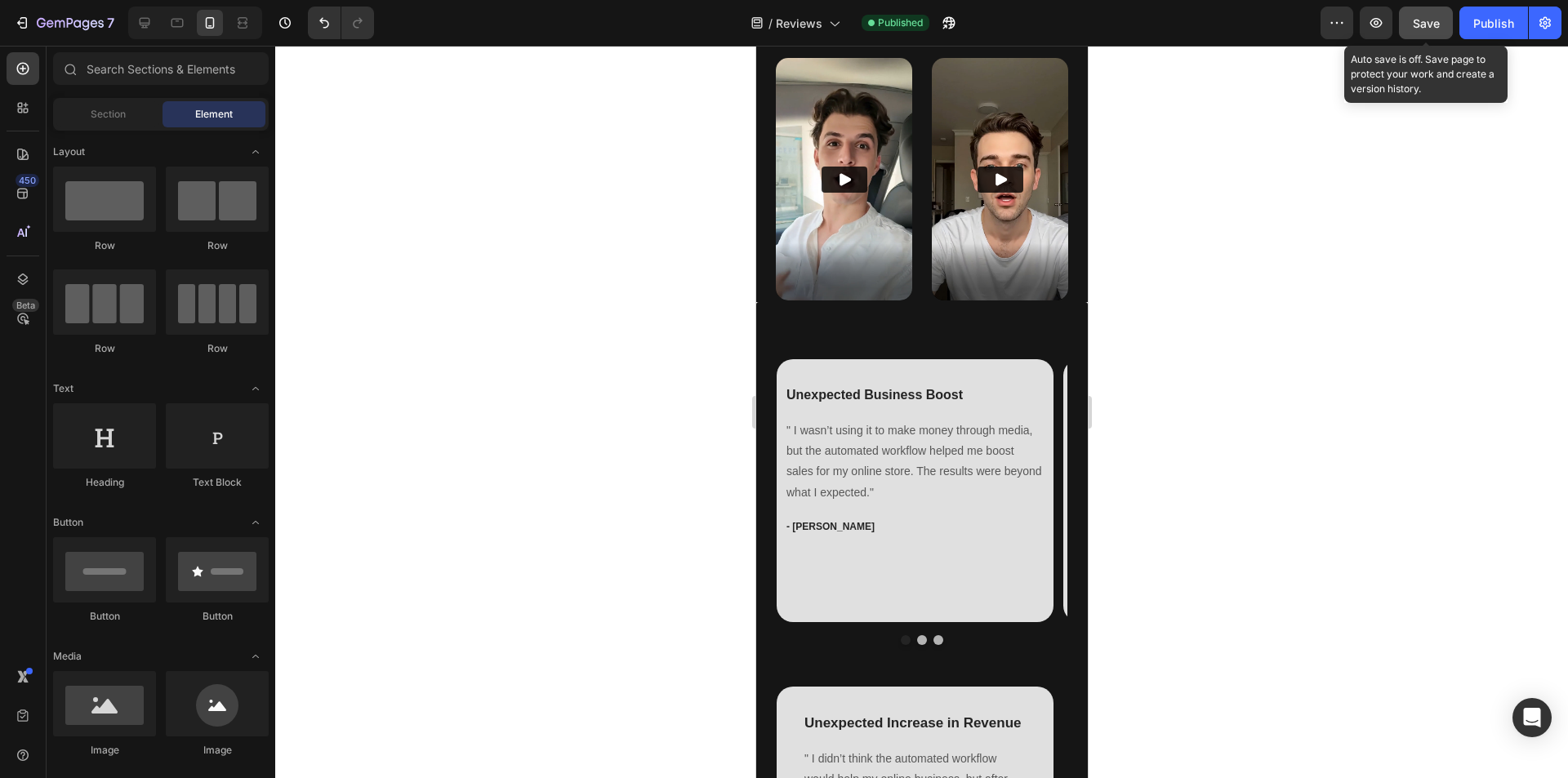
click at [1426, 32] on button "Save" at bounding box center [1426, 23] width 54 height 32
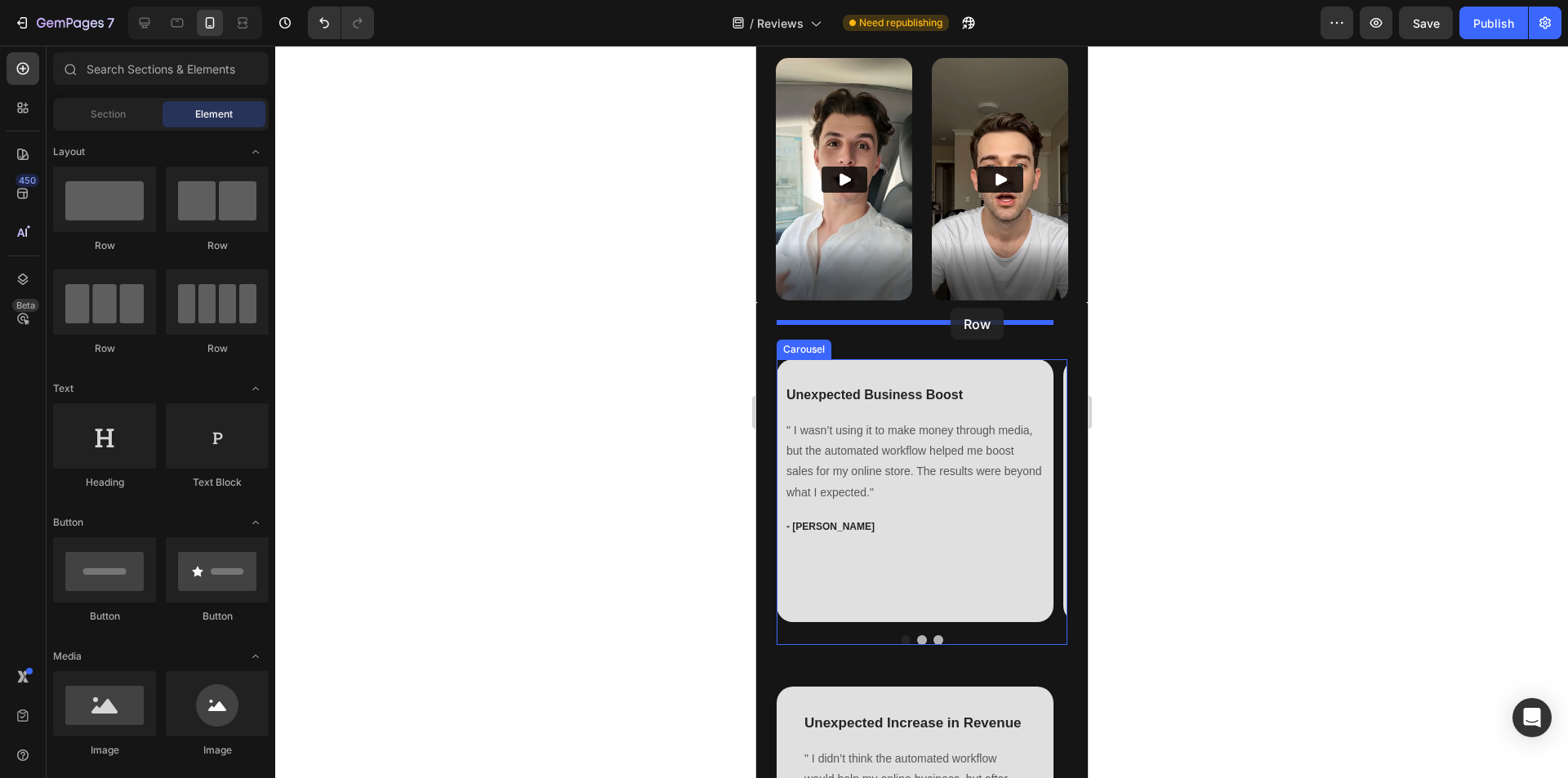
drag, startPoint x: 979, startPoint y: 245, endPoint x: 950, endPoint y: 308, distance: 69.4
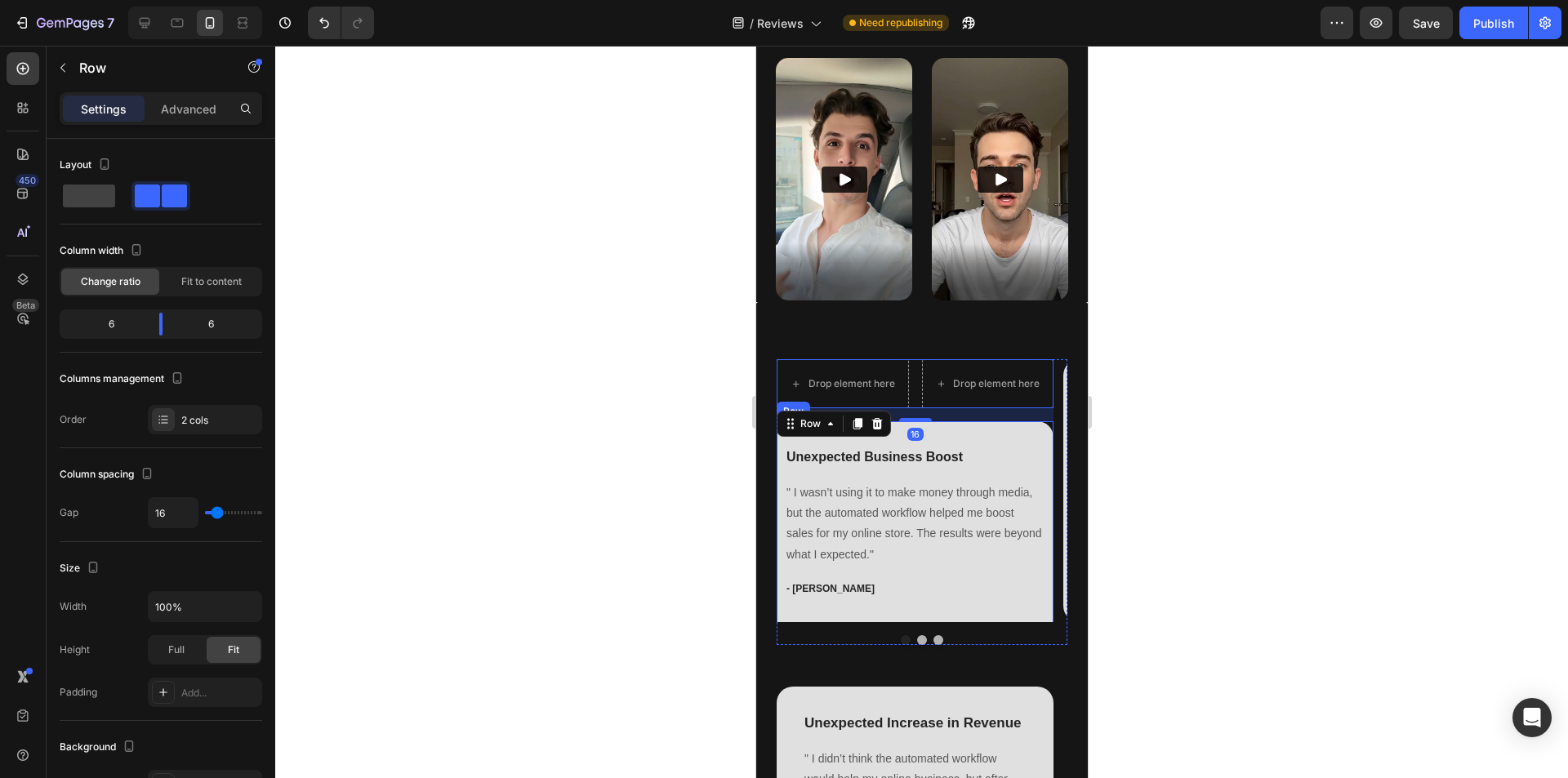
click at [995, 421] on div "Unexpected Business Boost Text block " I wasn’t using it to make money through …" at bounding box center [914, 553] width 277 height 263
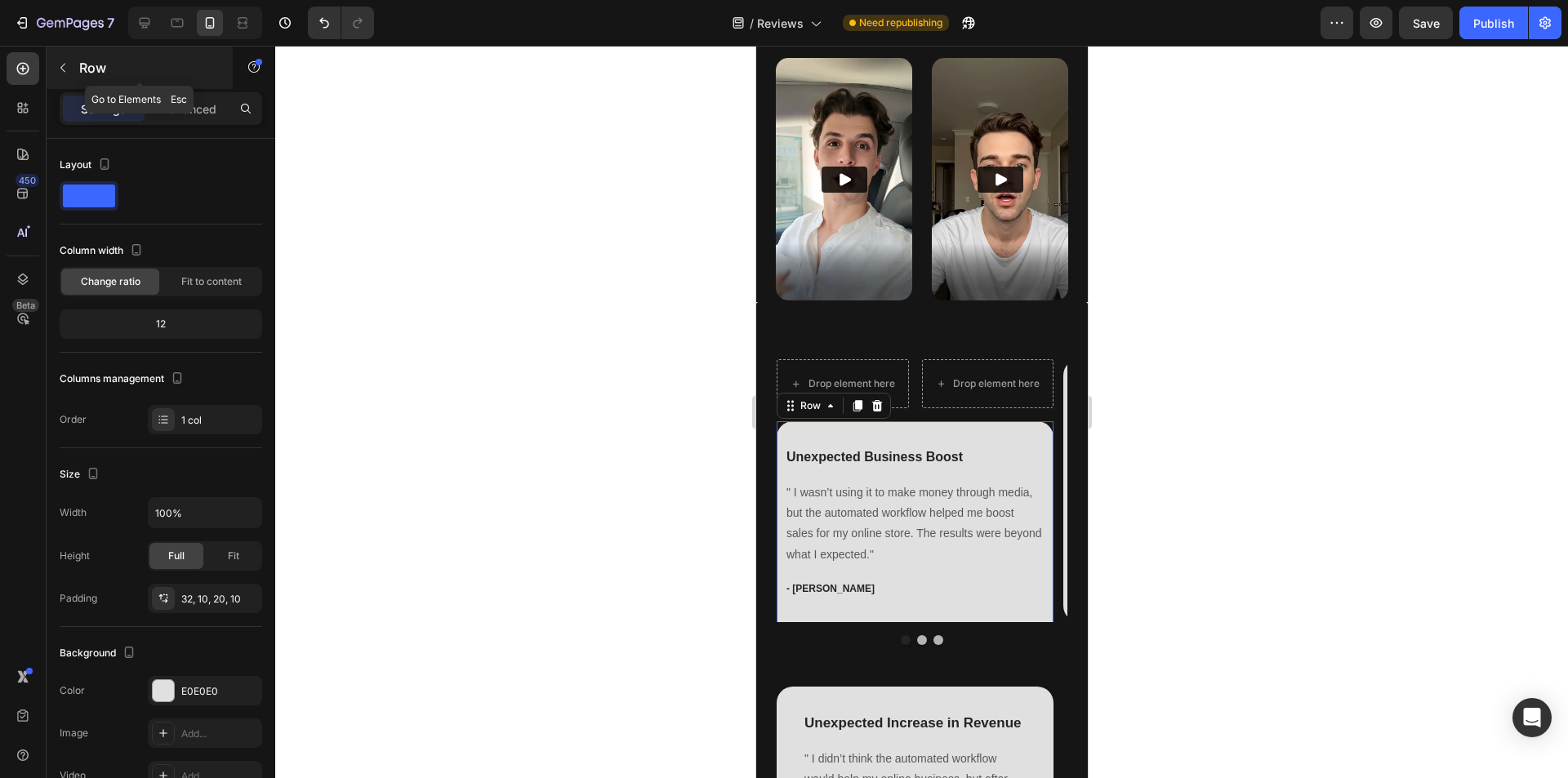
click at [72, 70] on button "button" at bounding box center [63, 68] width 26 height 26
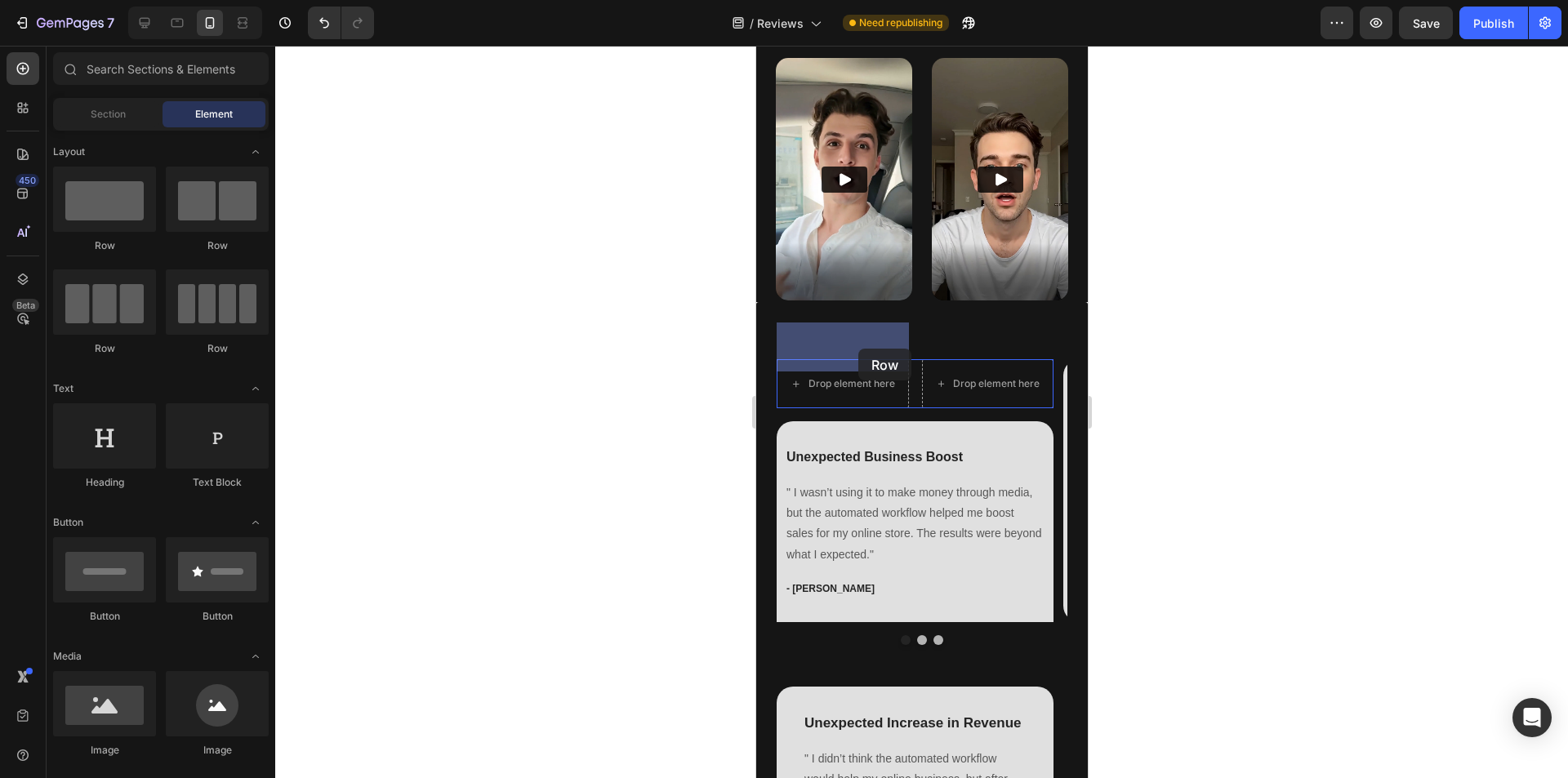
drag, startPoint x: 858, startPoint y: 258, endPoint x: 817, endPoint y: 368, distance: 117.4
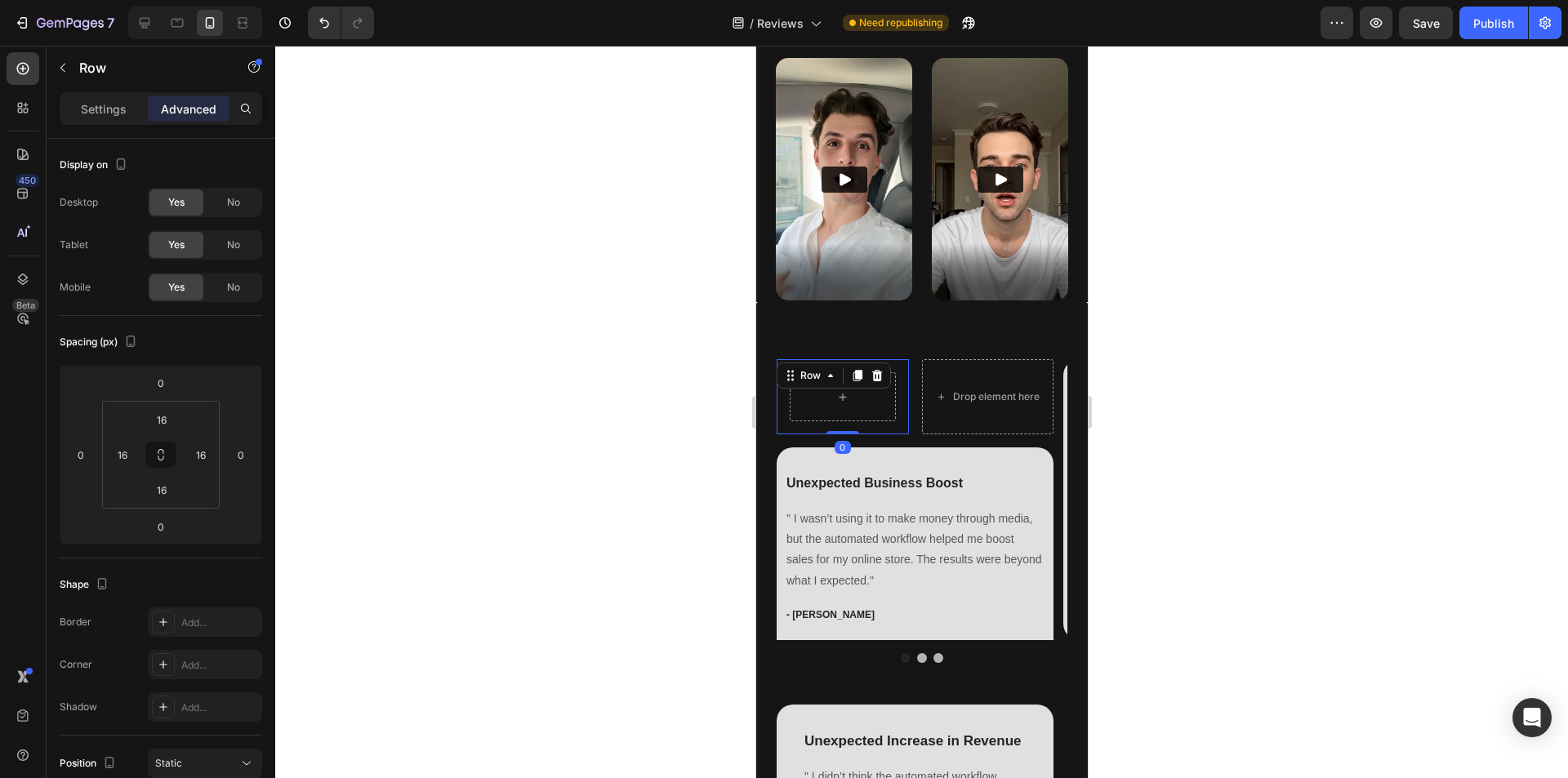
click at [898, 392] on div "Row 0" at bounding box center [842, 397] width 132 height 75
click at [227, 245] on span "No" at bounding box center [233, 245] width 13 height 15
click at [227, 204] on span "No" at bounding box center [233, 202] width 13 height 15
click at [914, 375] on div "Row 0 Drop element here Row" at bounding box center [914, 397] width 277 height 75
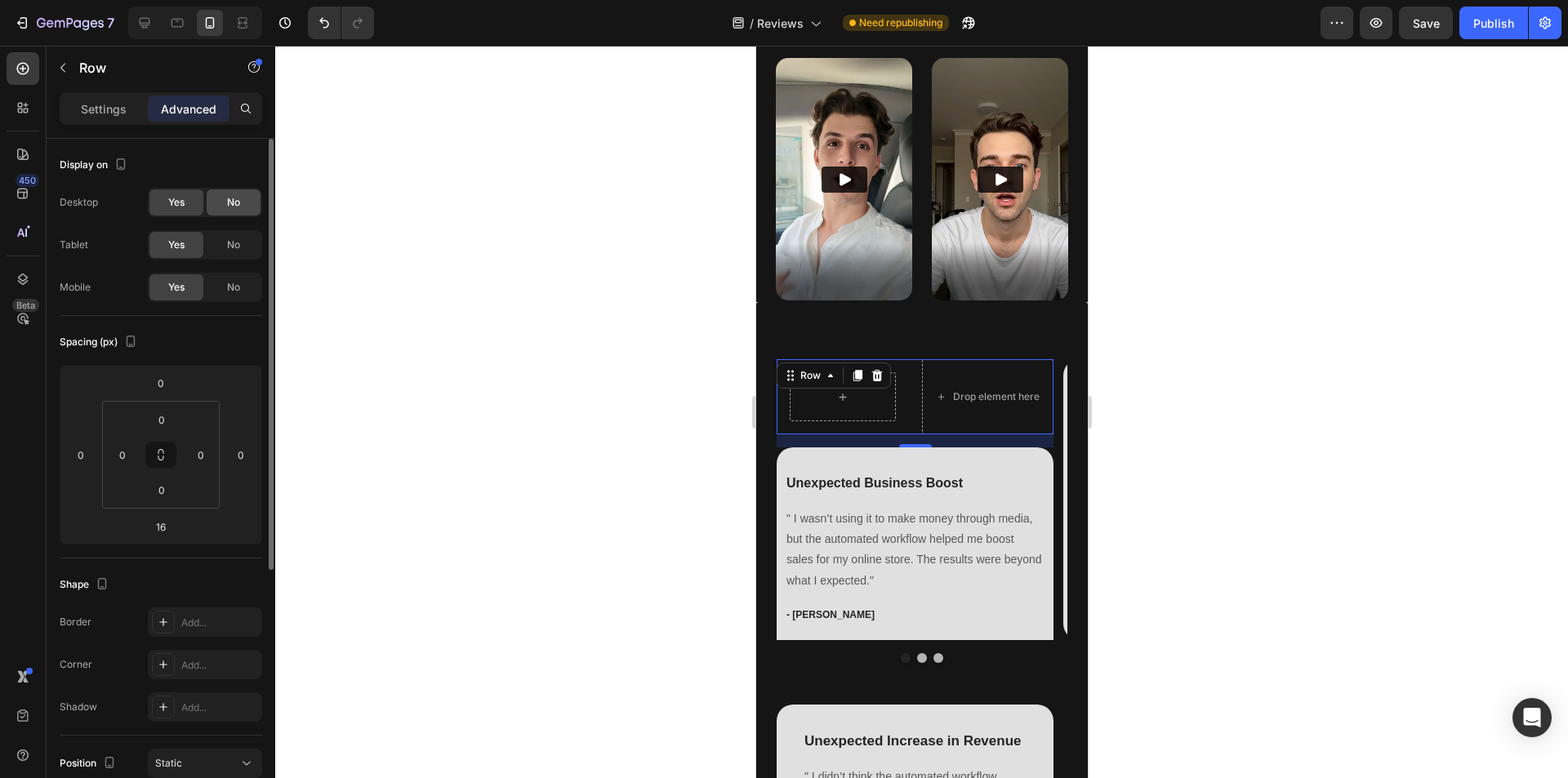
click at [230, 207] on span "No" at bounding box center [233, 202] width 13 height 15
click at [233, 248] on span "No" at bounding box center [233, 245] width 13 height 15
click at [891, 388] on div "Row" at bounding box center [842, 397] width 132 height 75
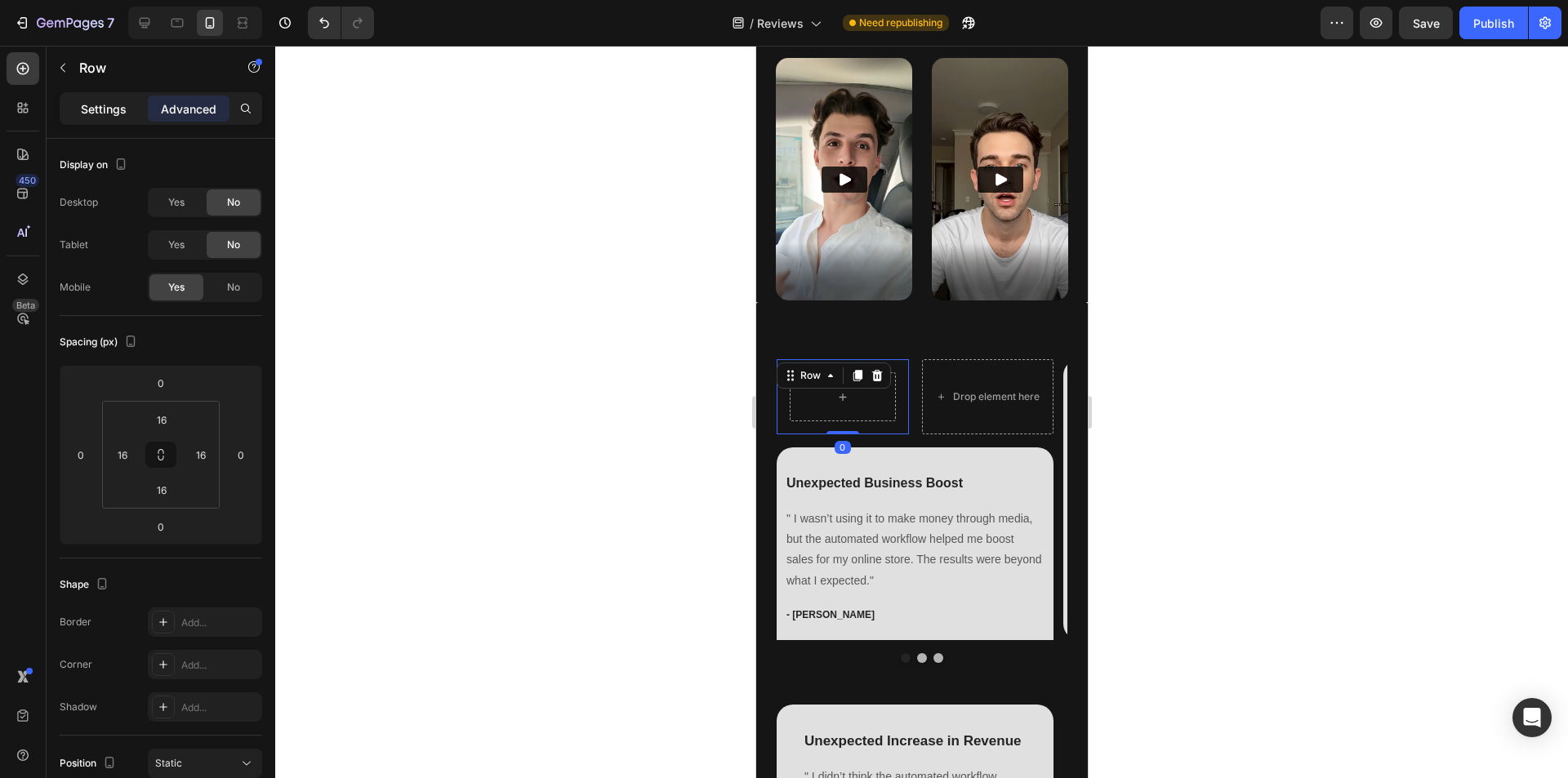
click at [82, 111] on p "Settings" at bounding box center [104, 110] width 46 height 18
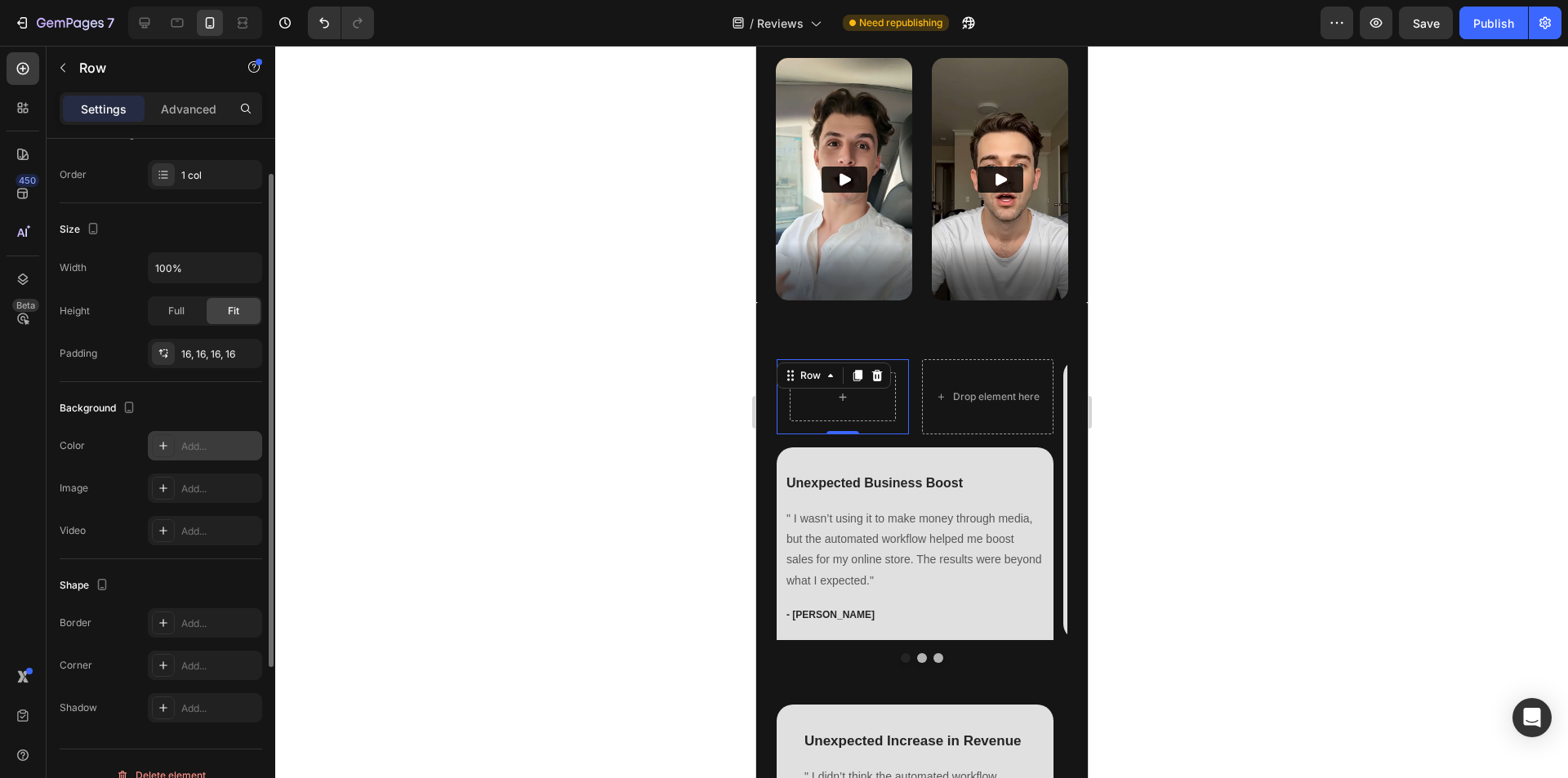
scroll to position [267, 0]
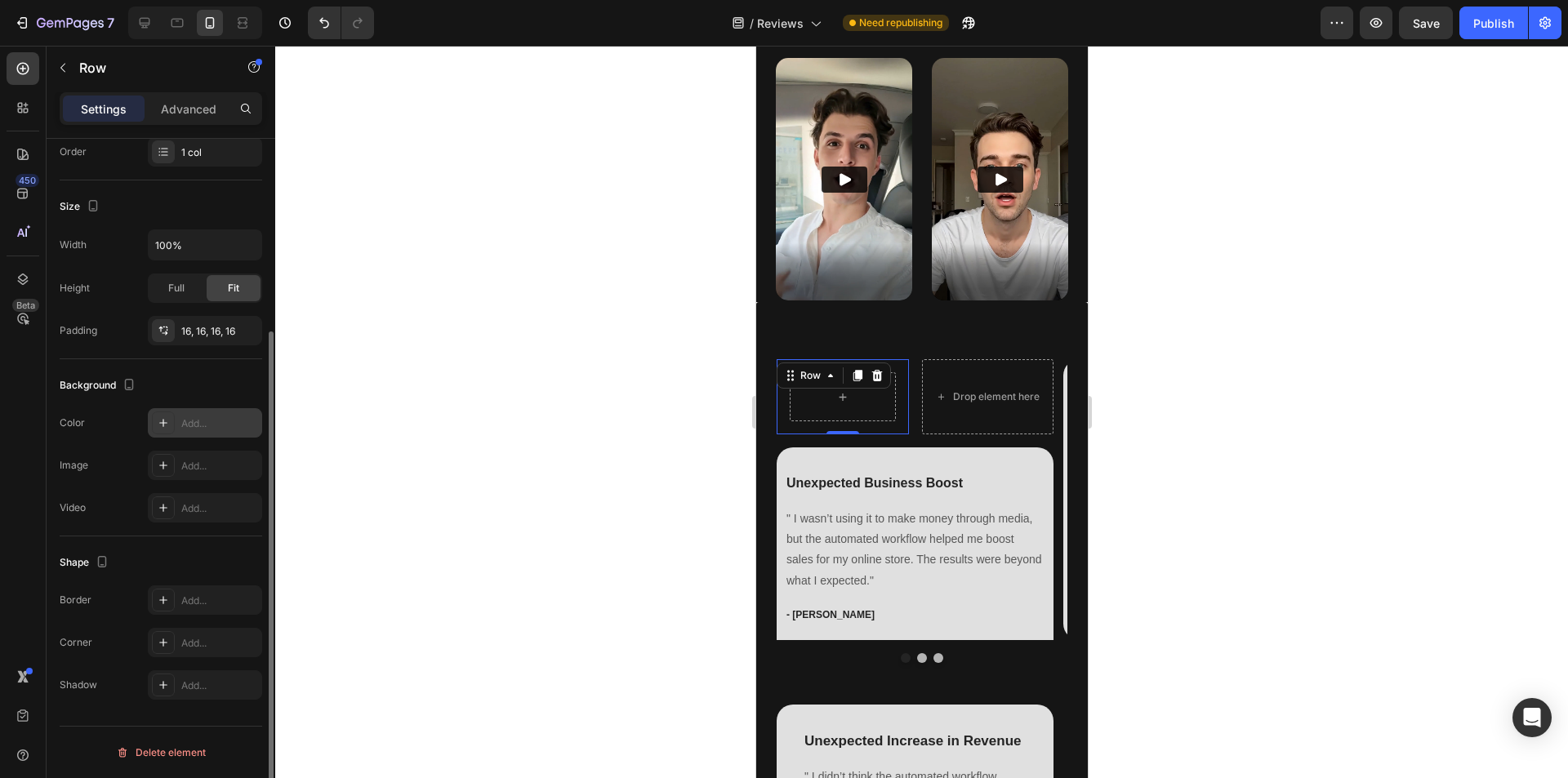
click at [191, 416] on div "Add..." at bounding box center [220, 423] width 76 height 15
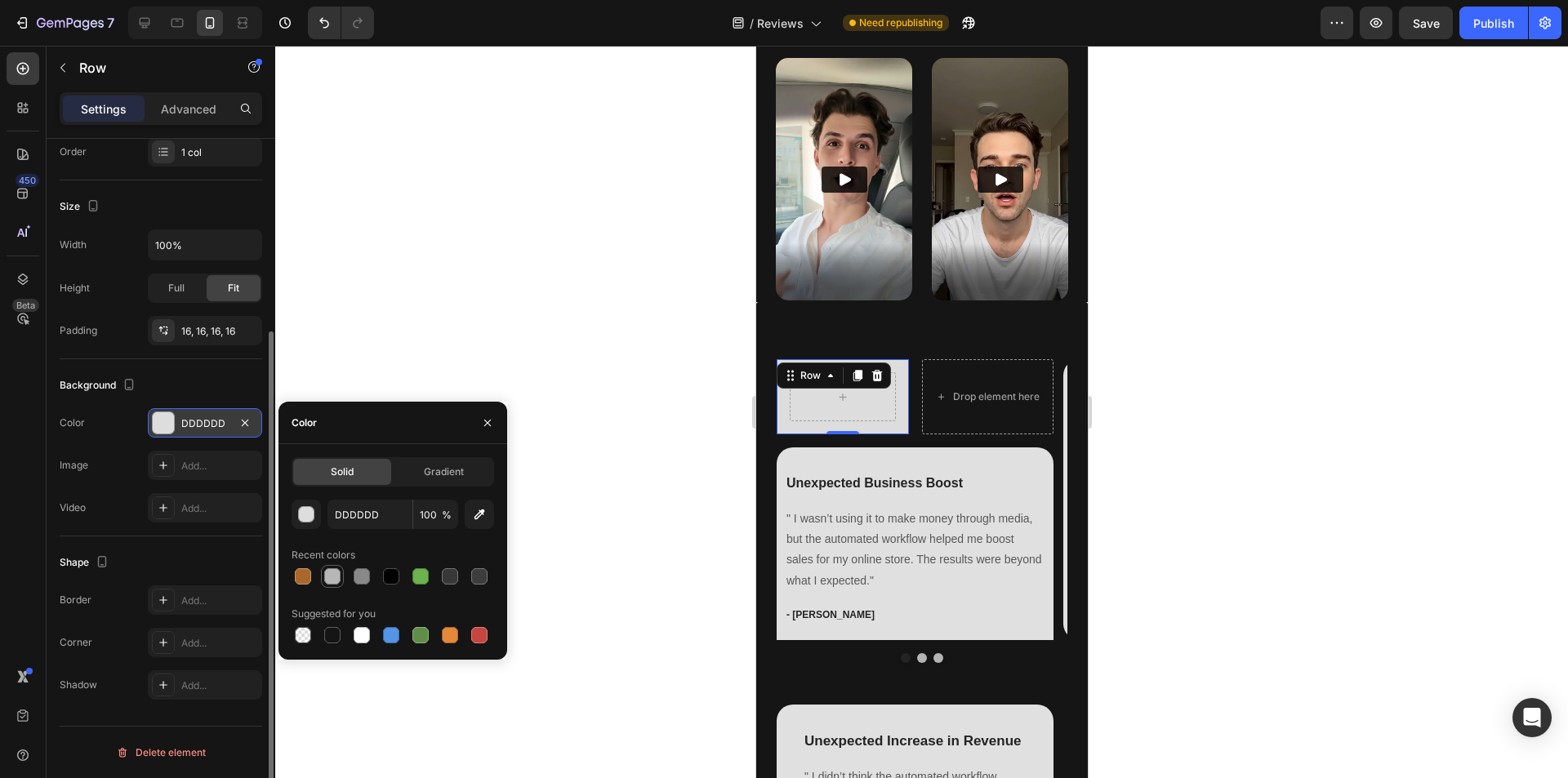
click at [334, 576] on div at bounding box center [332, 576] width 17 height 17
click at [305, 517] on div "button" at bounding box center [307, 515] width 17 height 17
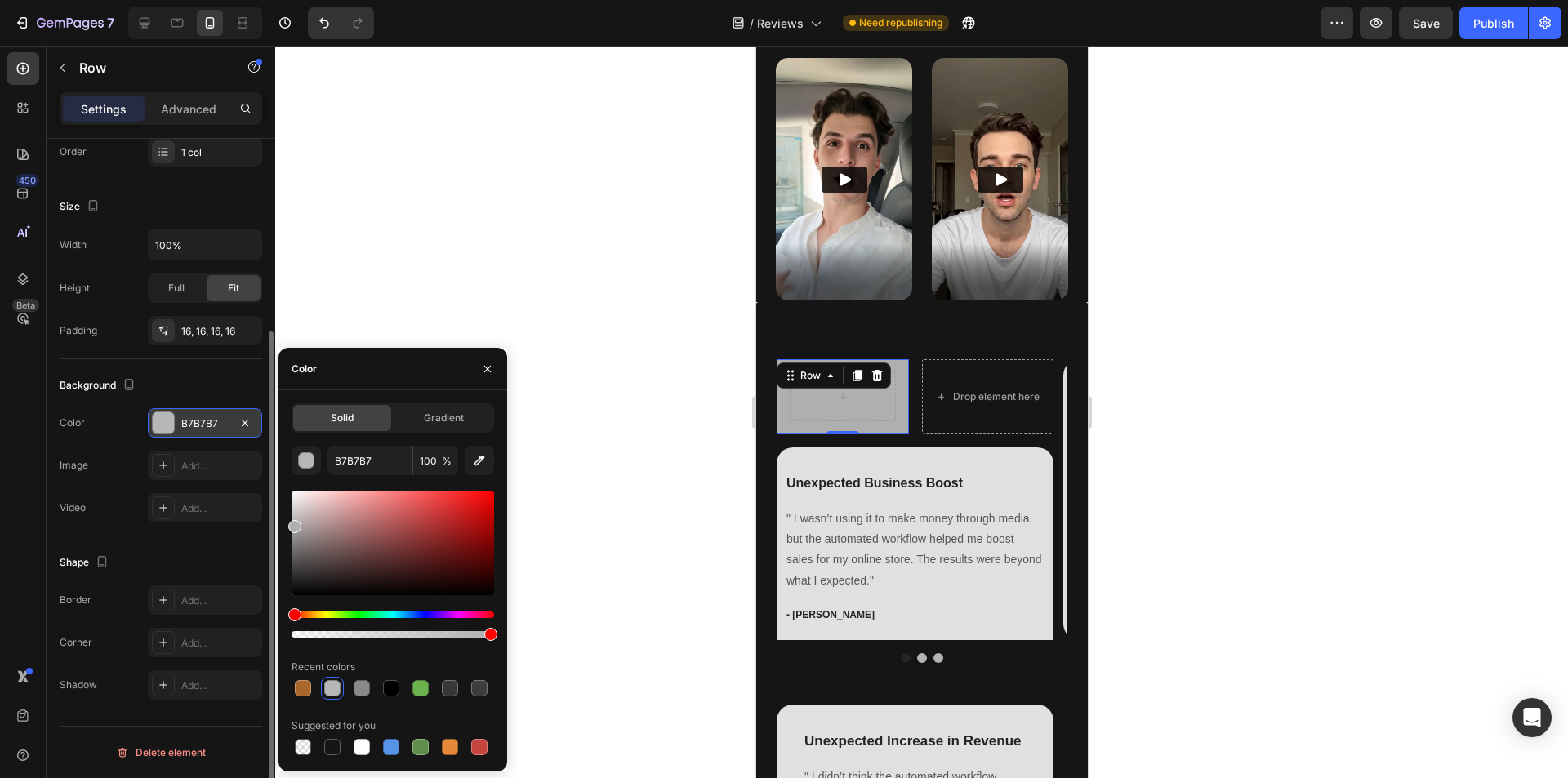
drag, startPoint x: 297, startPoint y: 527, endPoint x: 282, endPoint y: 523, distance: 15.5
click at [282, 523] on div "Solid Gradient B7B7B7 100 % Recent colors Suggested for you" at bounding box center [392, 581] width 228 height 356
type input "AFAFAF"
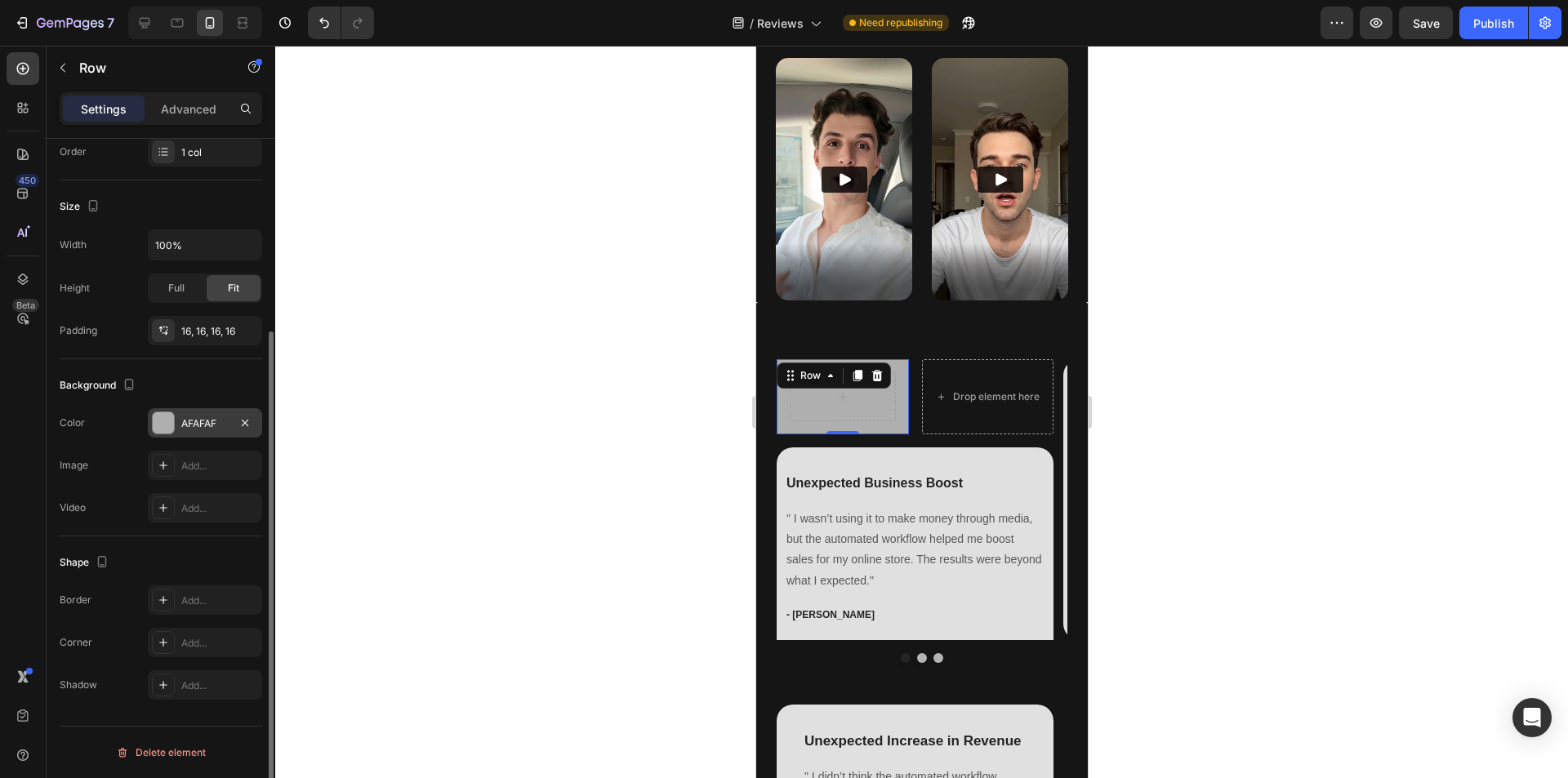
click at [184, 537] on div "Shape Border Add... Corner Add... Shadow Add..." at bounding box center [161, 625] width 203 height 176
click at [188, 645] on div "Add..." at bounding box center [220, 643] width 76 height 15
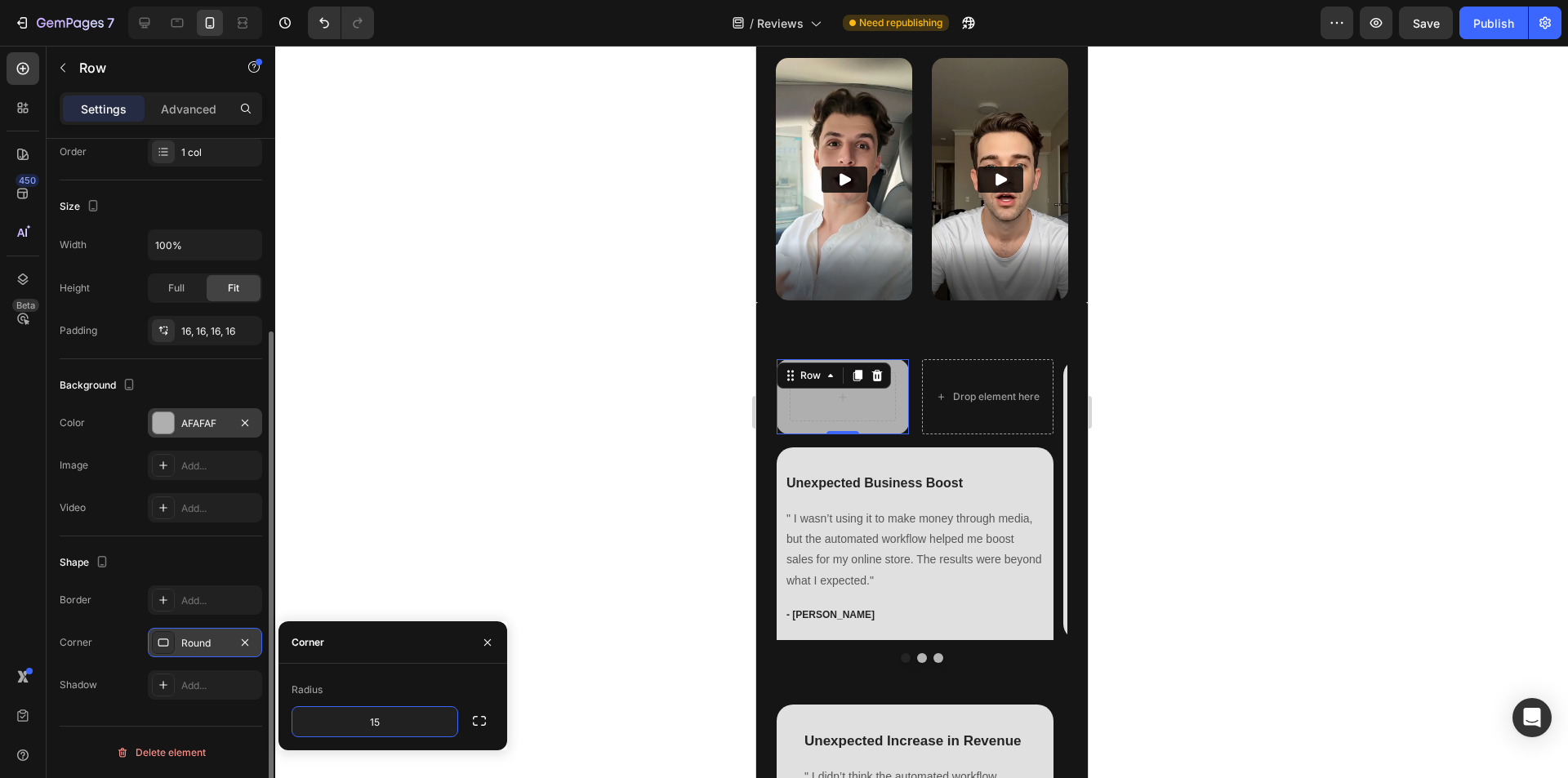
type input "15"
click at [185, 426] on div "AFAFAF" at bounding box center [205, 423] width 47 height 15
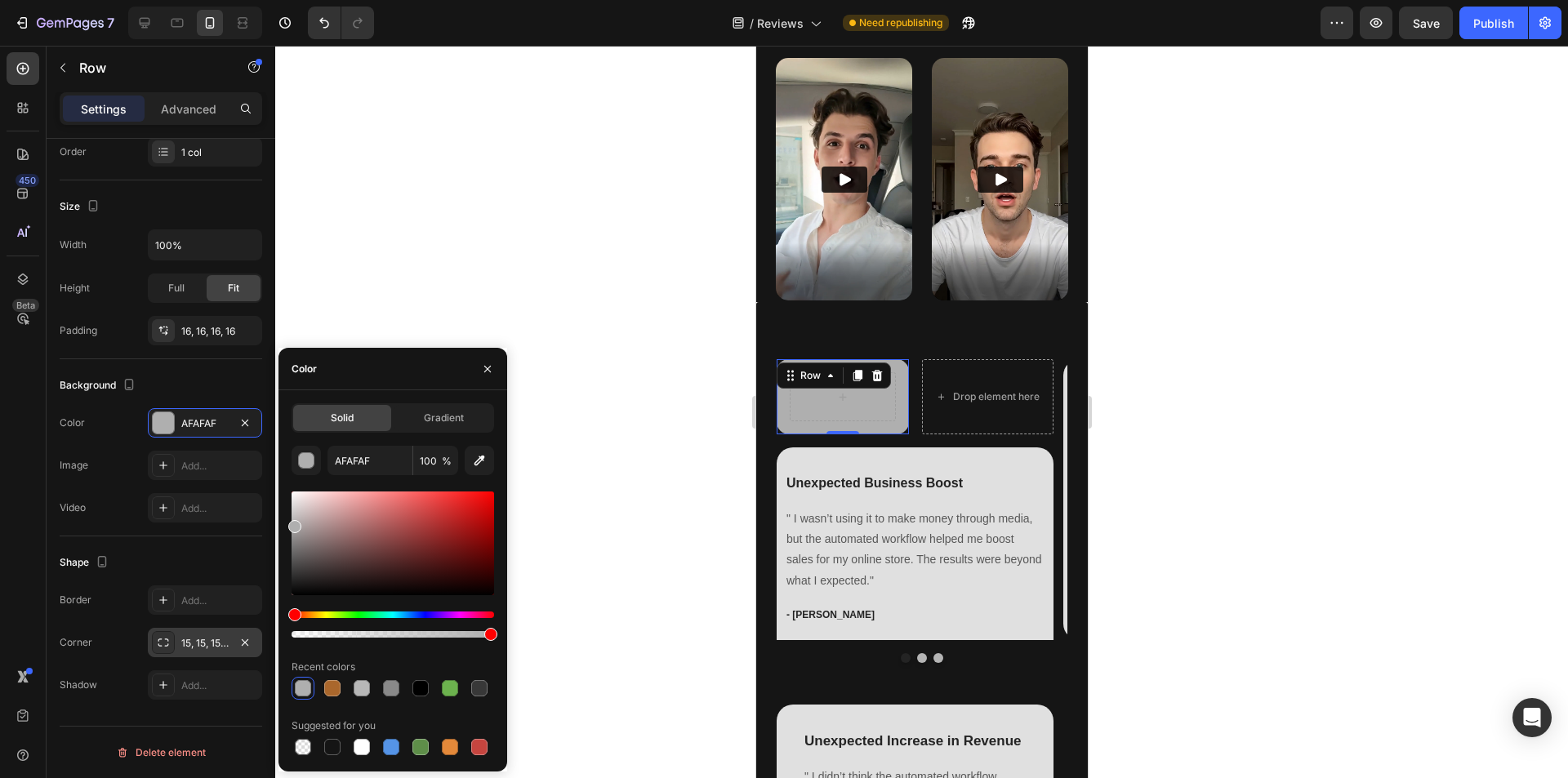
click at [300, 688] on div at bounding box center [303, 688] width 17 height 17
click at [364, 689] on div at bounding box center [362, 688] width 17 height 17
type input "B7B7B7"
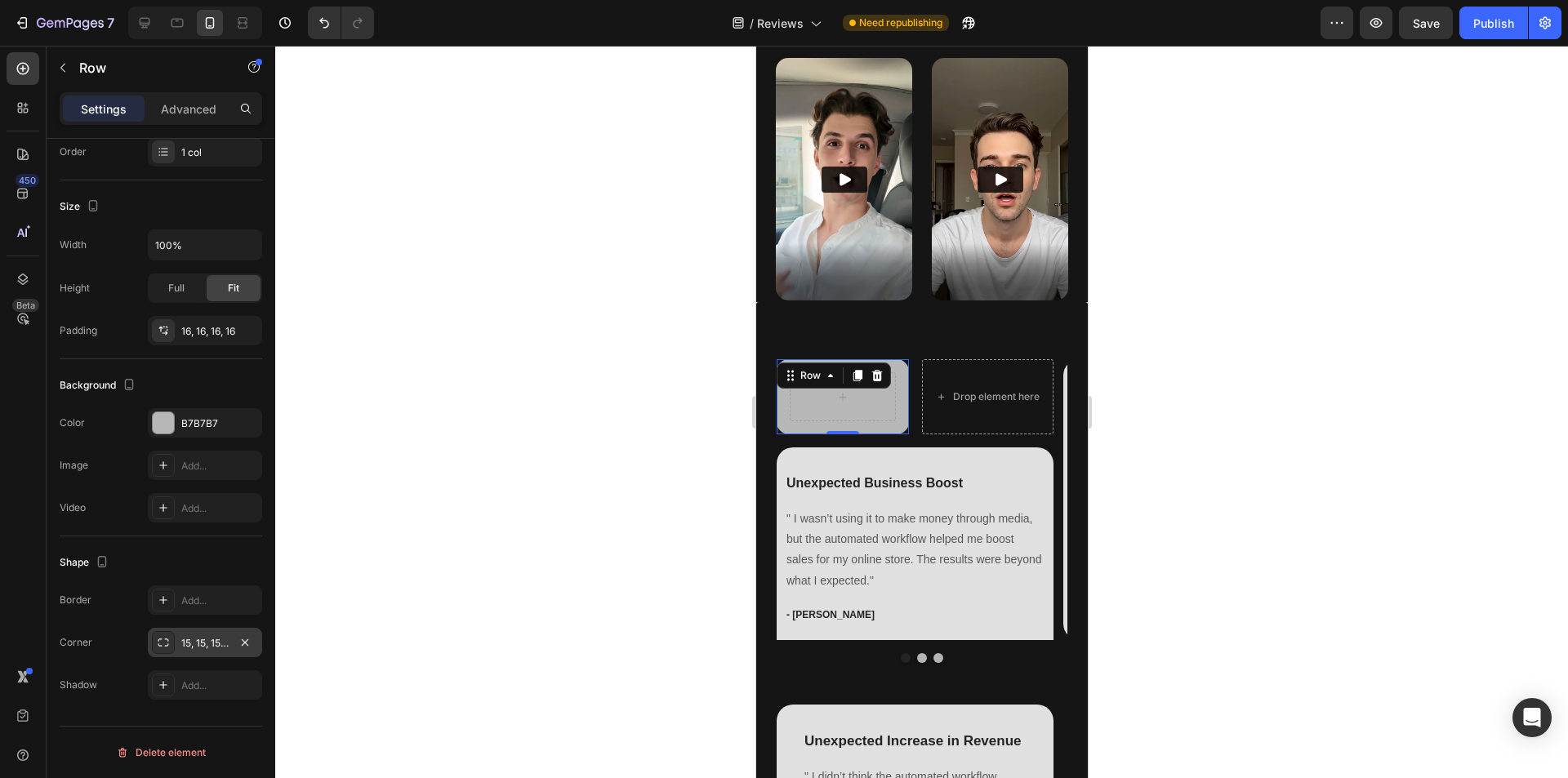
click at [604, 458] on div at bounding box center [921, 413] width 1293 height 733
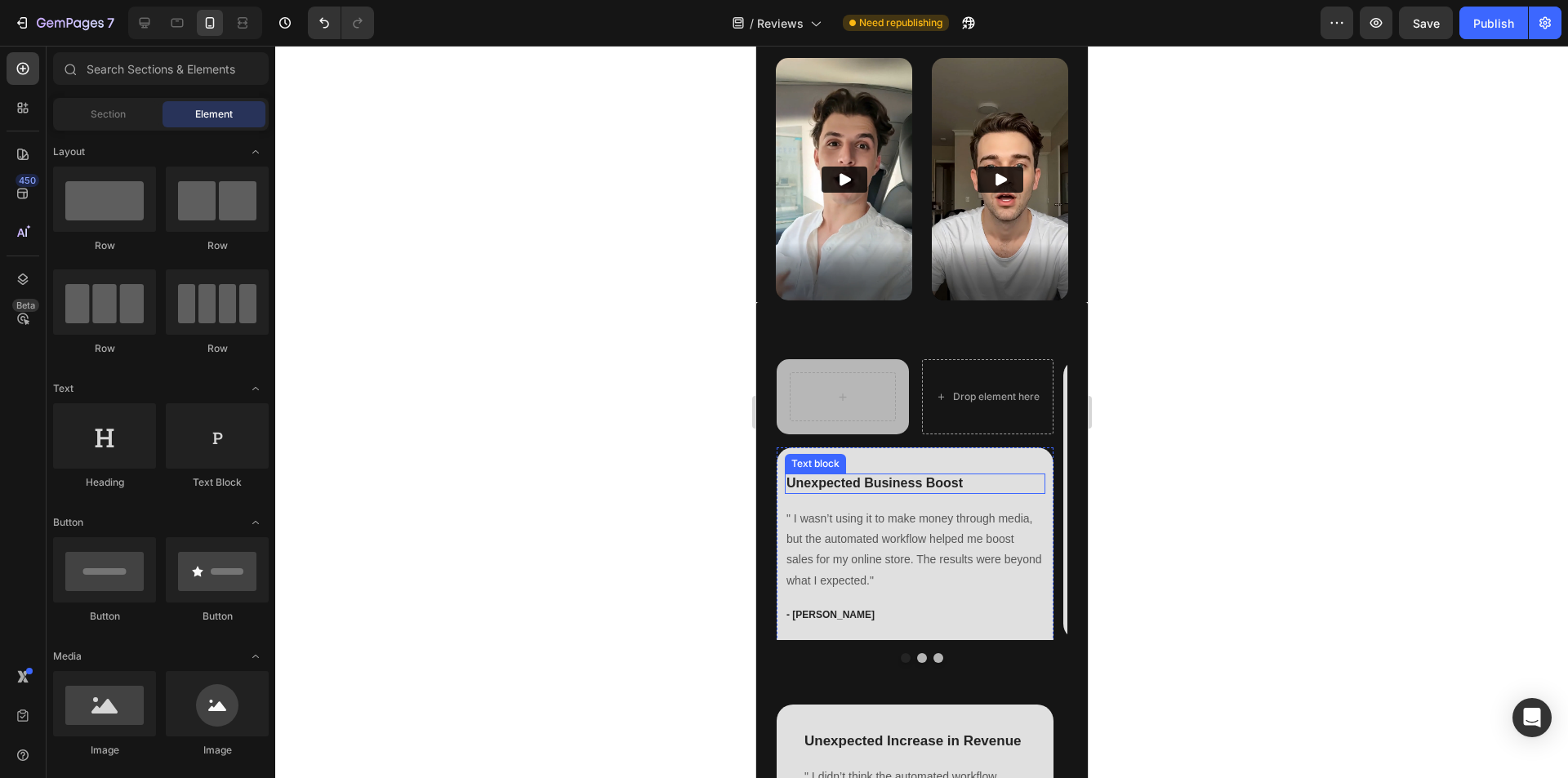
click at [909, 475] on p "Unexpected Business Boost" at bounding box center [914, 484] width 258 height 18
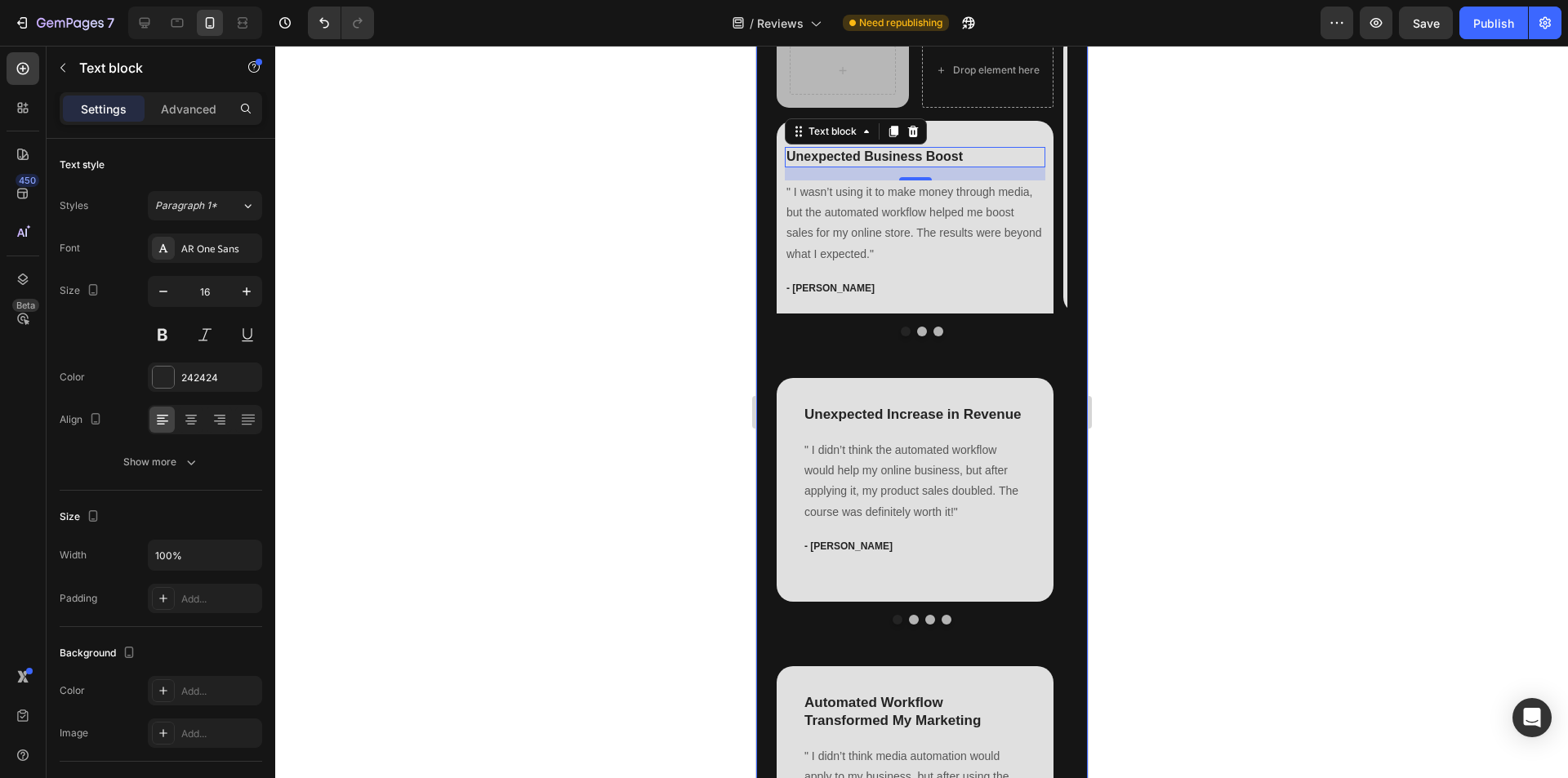
scroll to position [1083, 0]
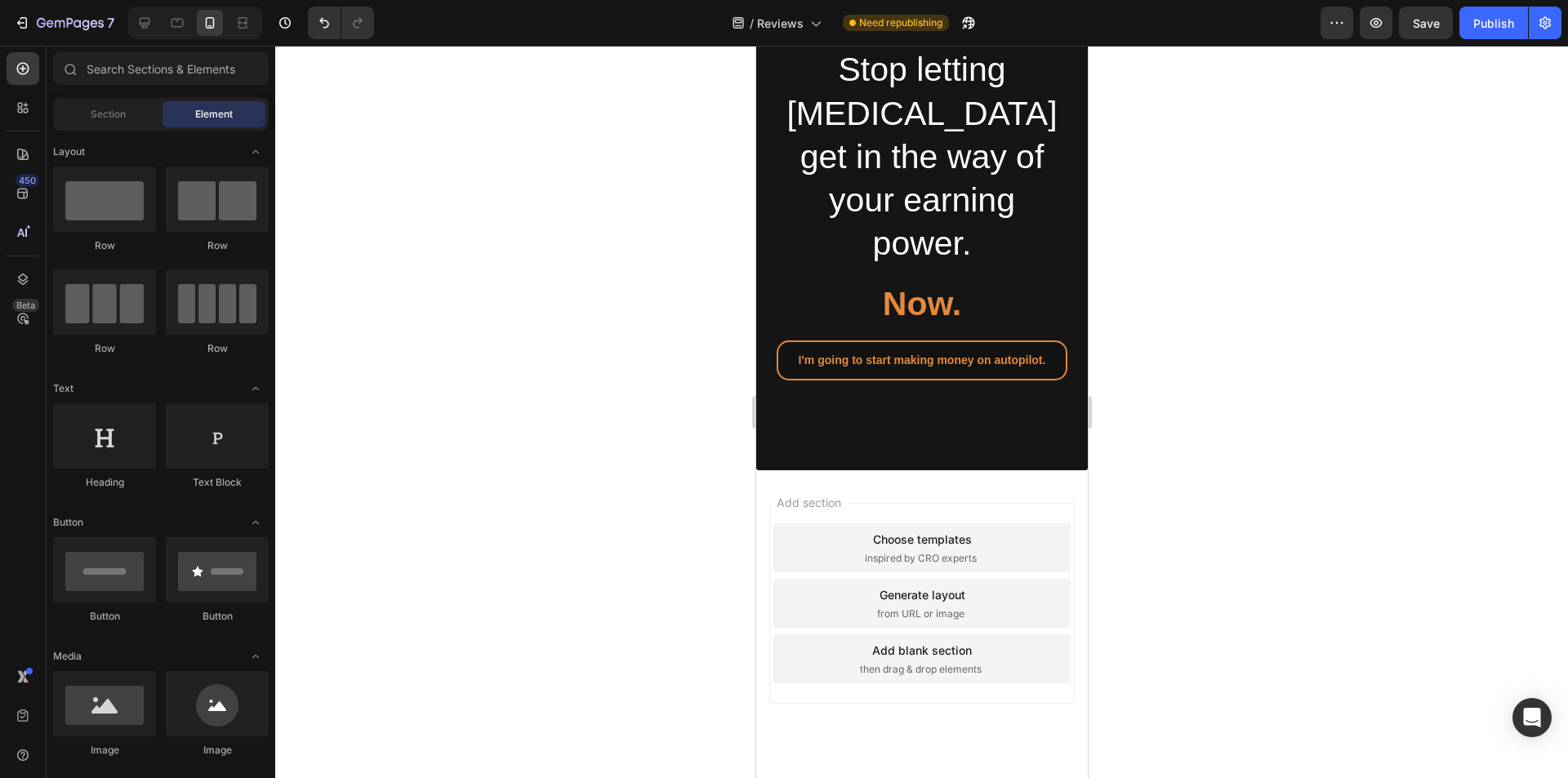
scroll to position [4981, 0]
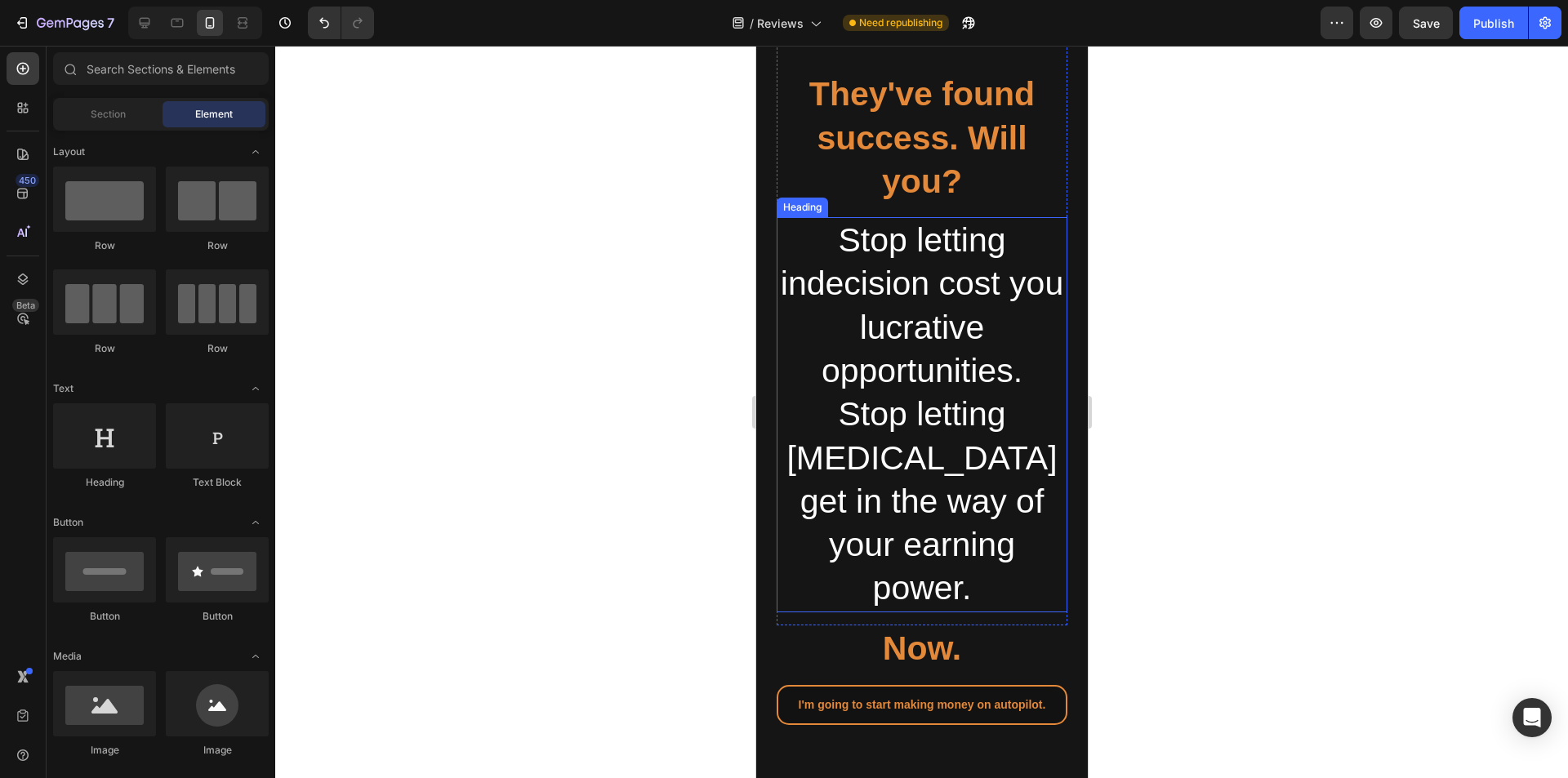
click at [1038, 612] on h2 "Stop letting indecision cost you lucrative opportunities. Stop letting procrast…" at bounding box center [921, 414] width 291 height 395
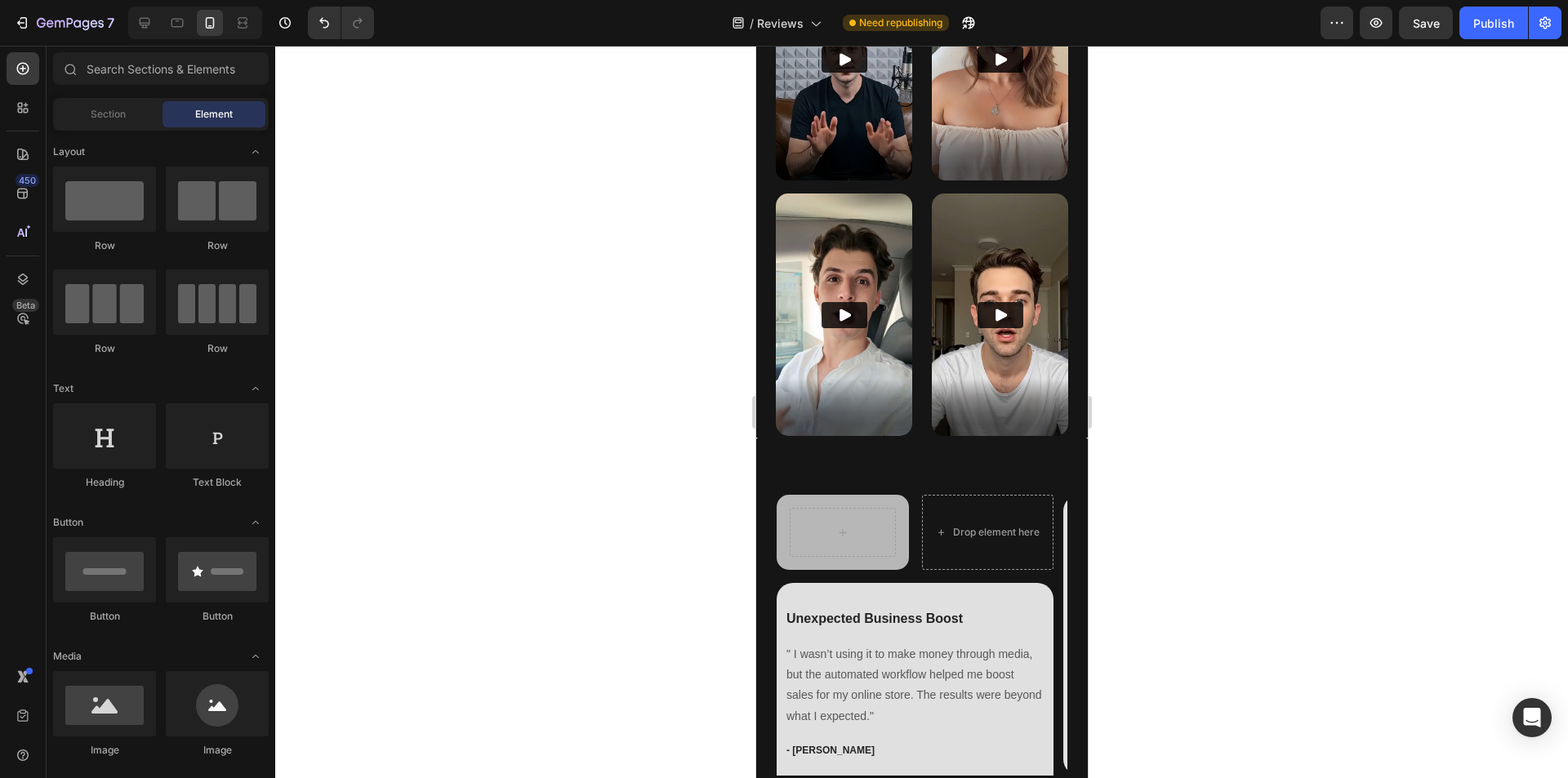
scroll to position [918, 0]
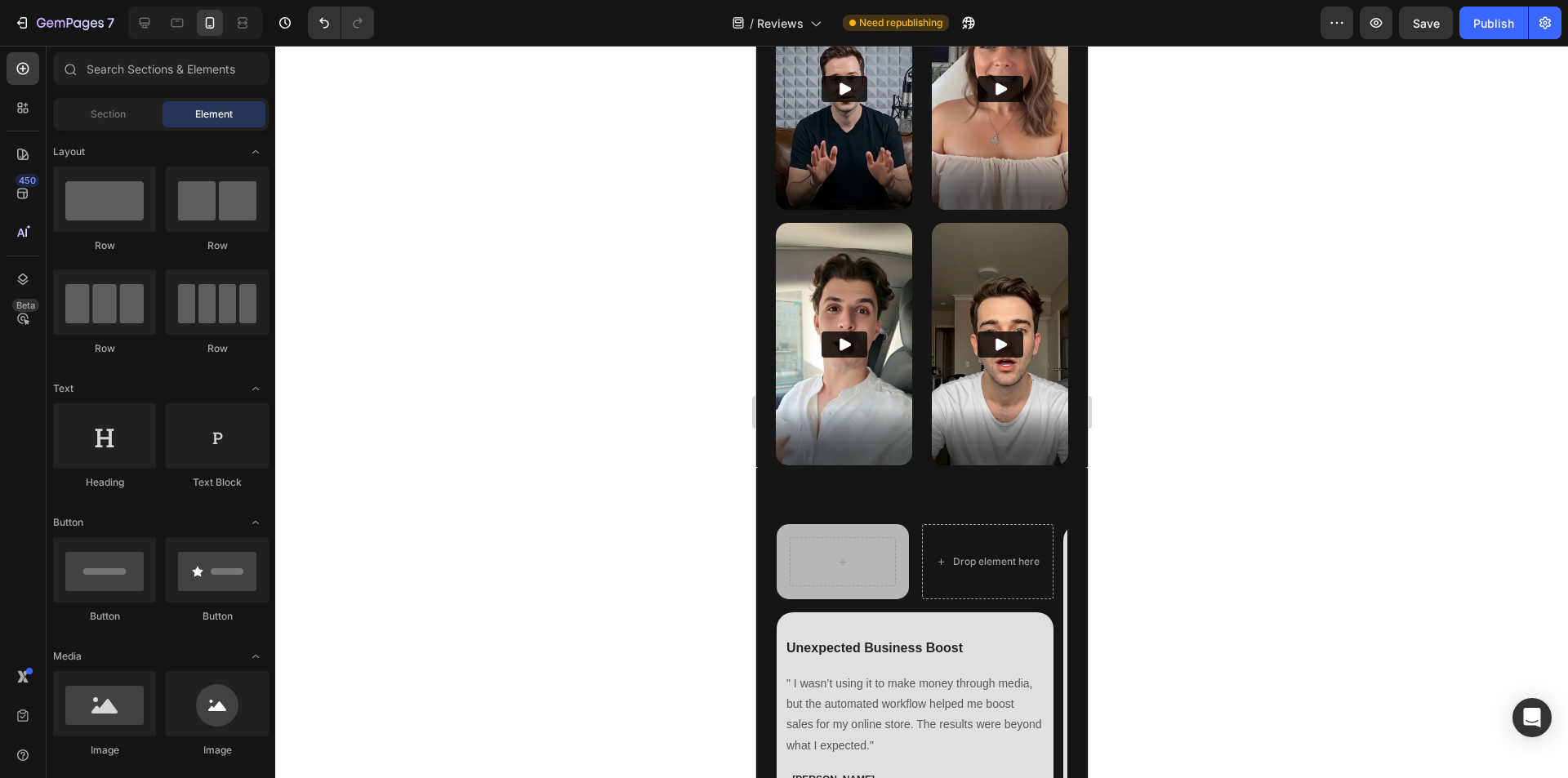
drag, startPoint x: 1082, startPoint y: 638, endPoint x: 1846, endPoint y: 229, distance: 866.6
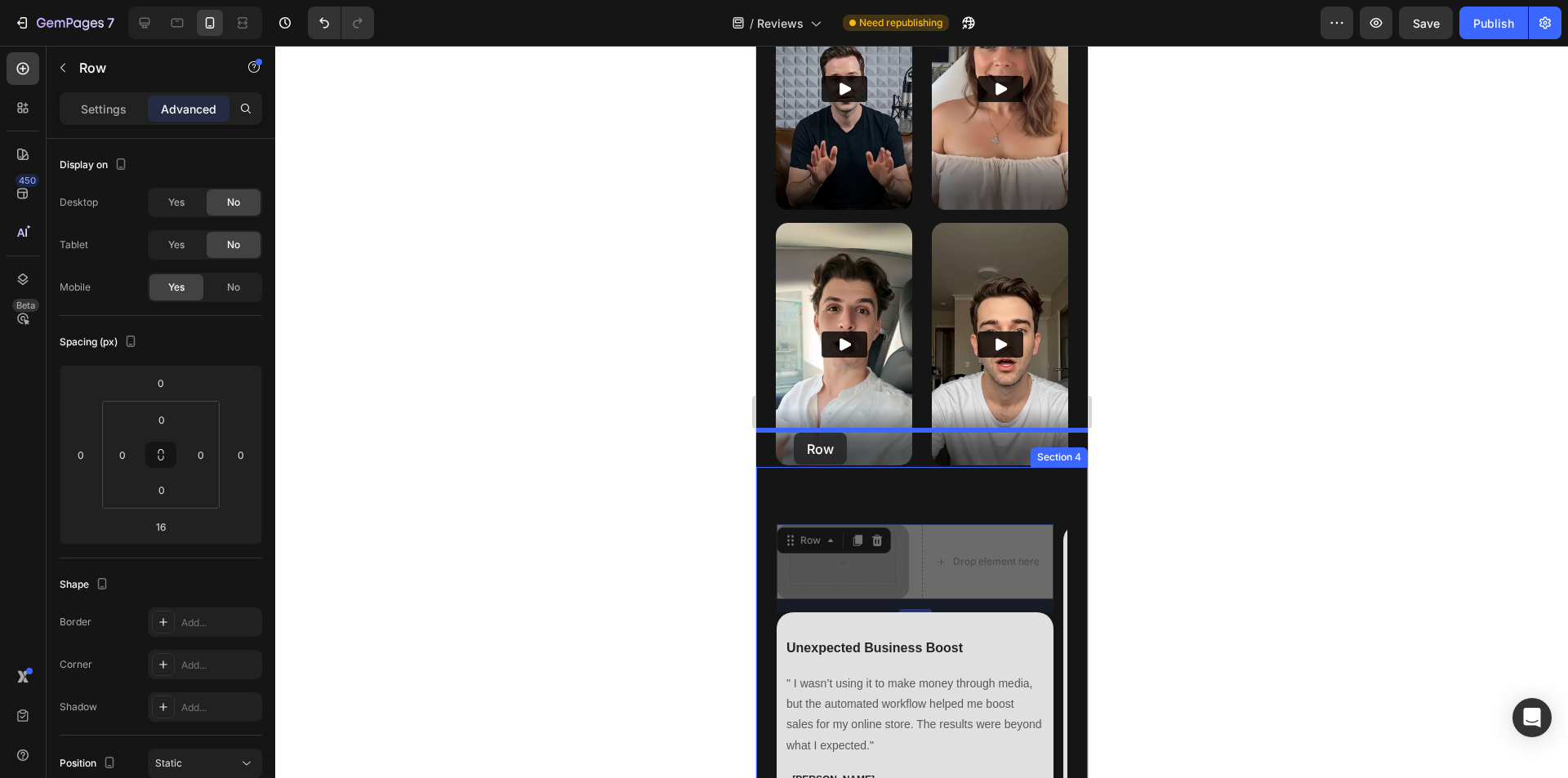
drag, startPoint x: 787, startPoint y: 497, endPoint x: 793, endPoint y: 433, distance: 64.3
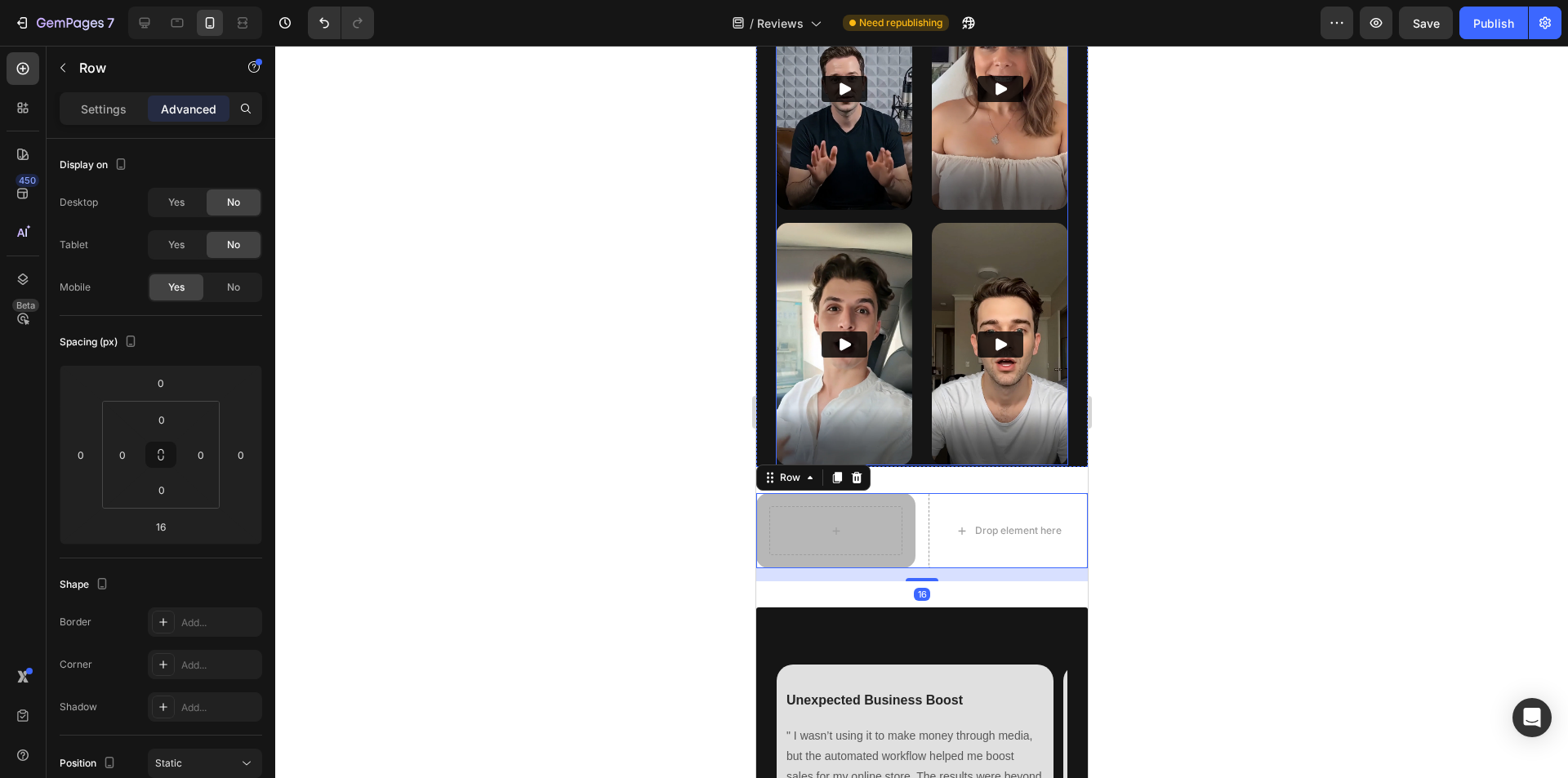
click at [913, 405] on div "Video Video Video Video Video Video Row" at bounding box center [921, 89] width 292 height 754
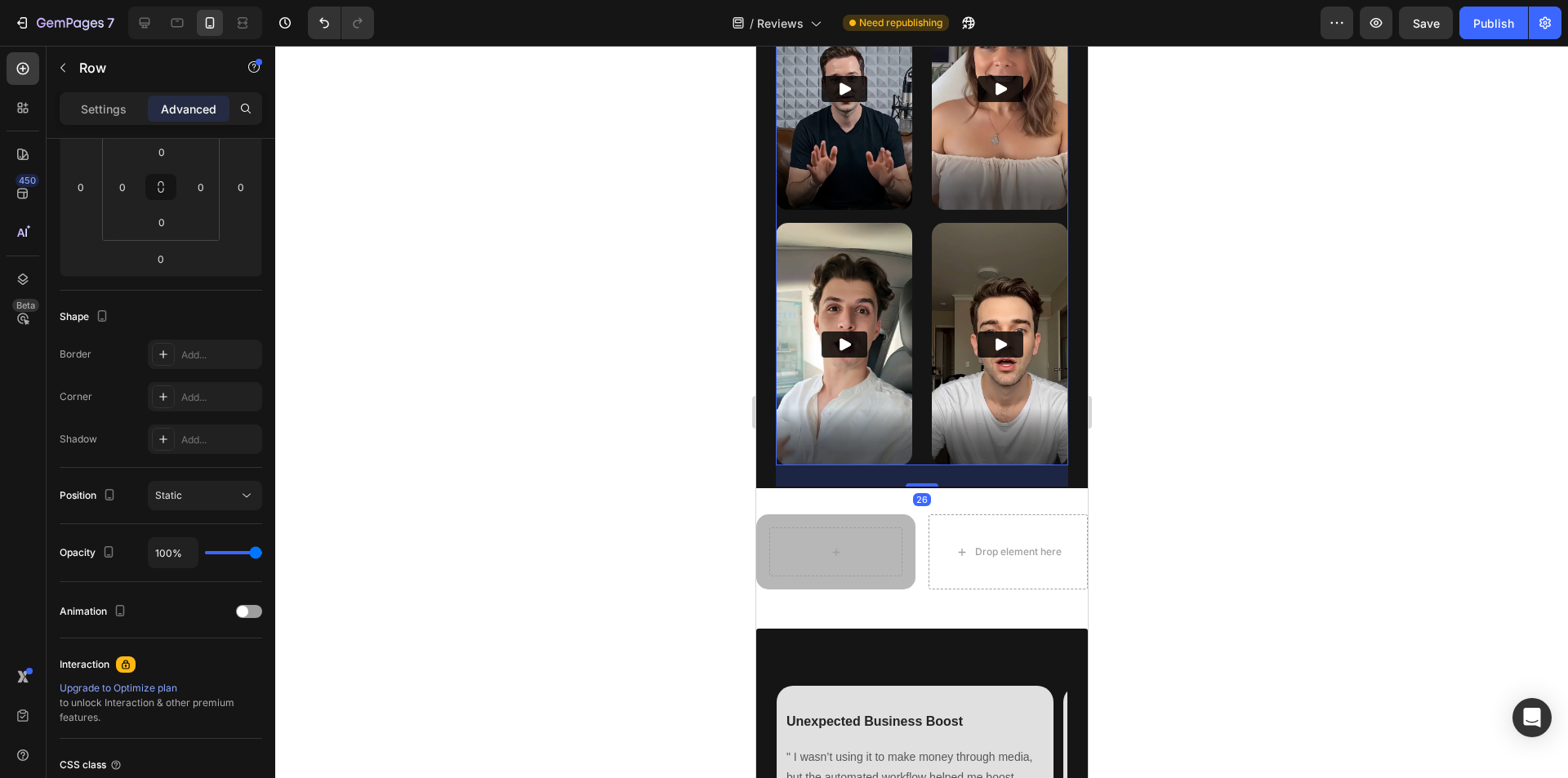
drag, startPoint x: 922, startPoint y: 428, endPoint x: 920, endPoint y: 449, distance: 21.1
click at [920, 483] on div at bounding box center [920, 484] width 32 height 3
type input "26"
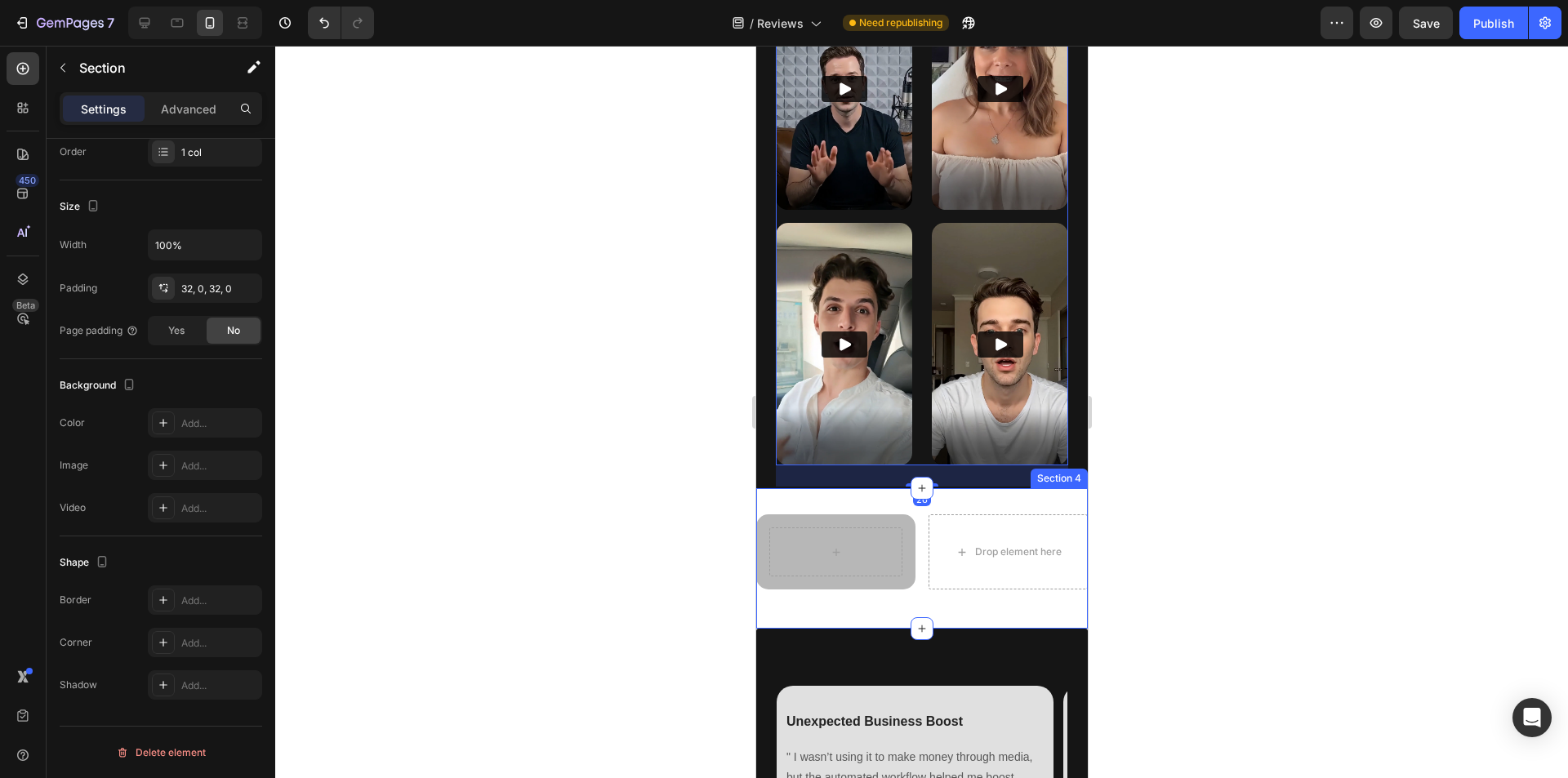
click at [987, 488] on div "Row Drop element here Row Section 4" at bounding box center [921, 558] width 331 height 140
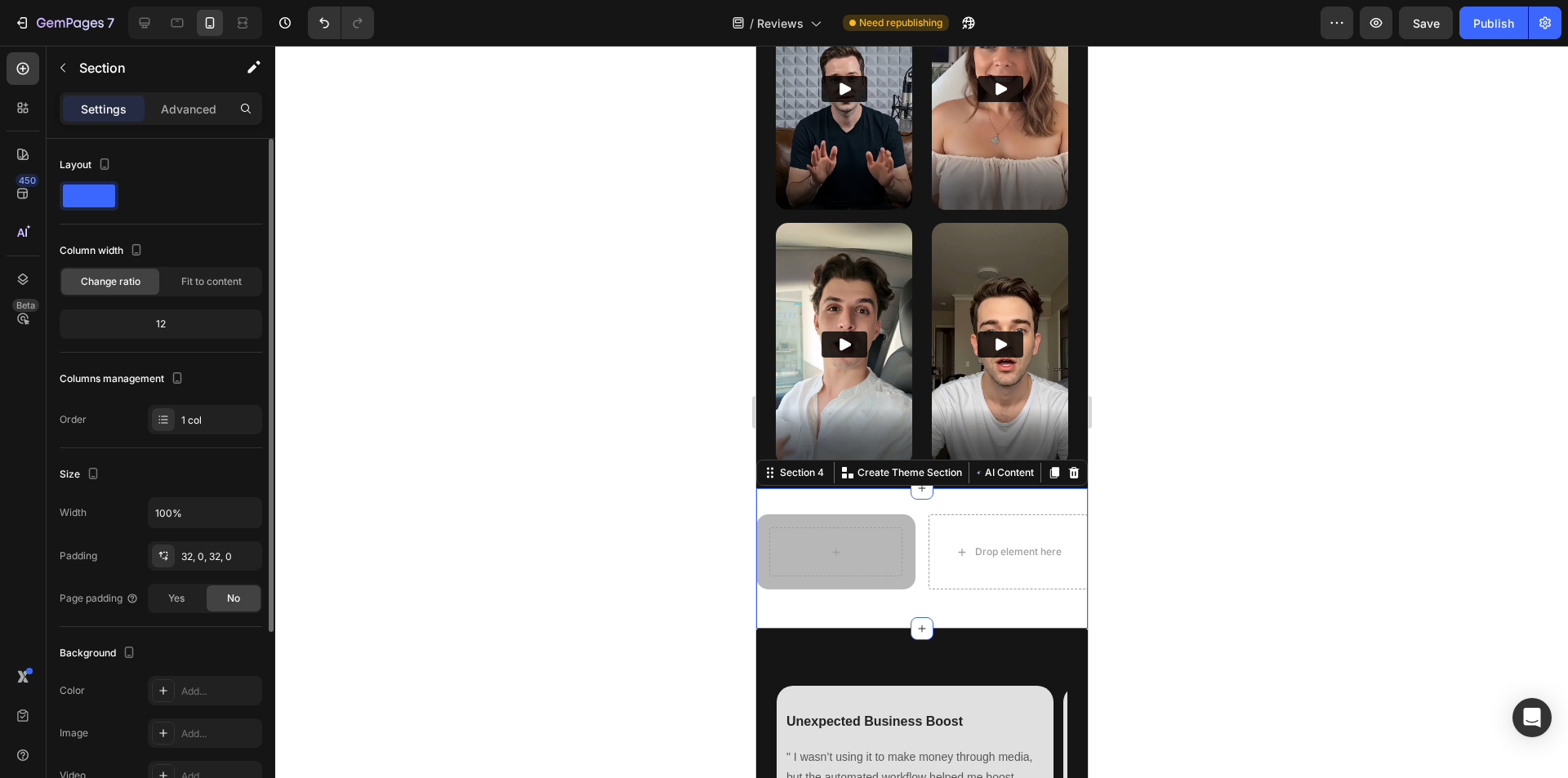
scroll to position [245, 0]
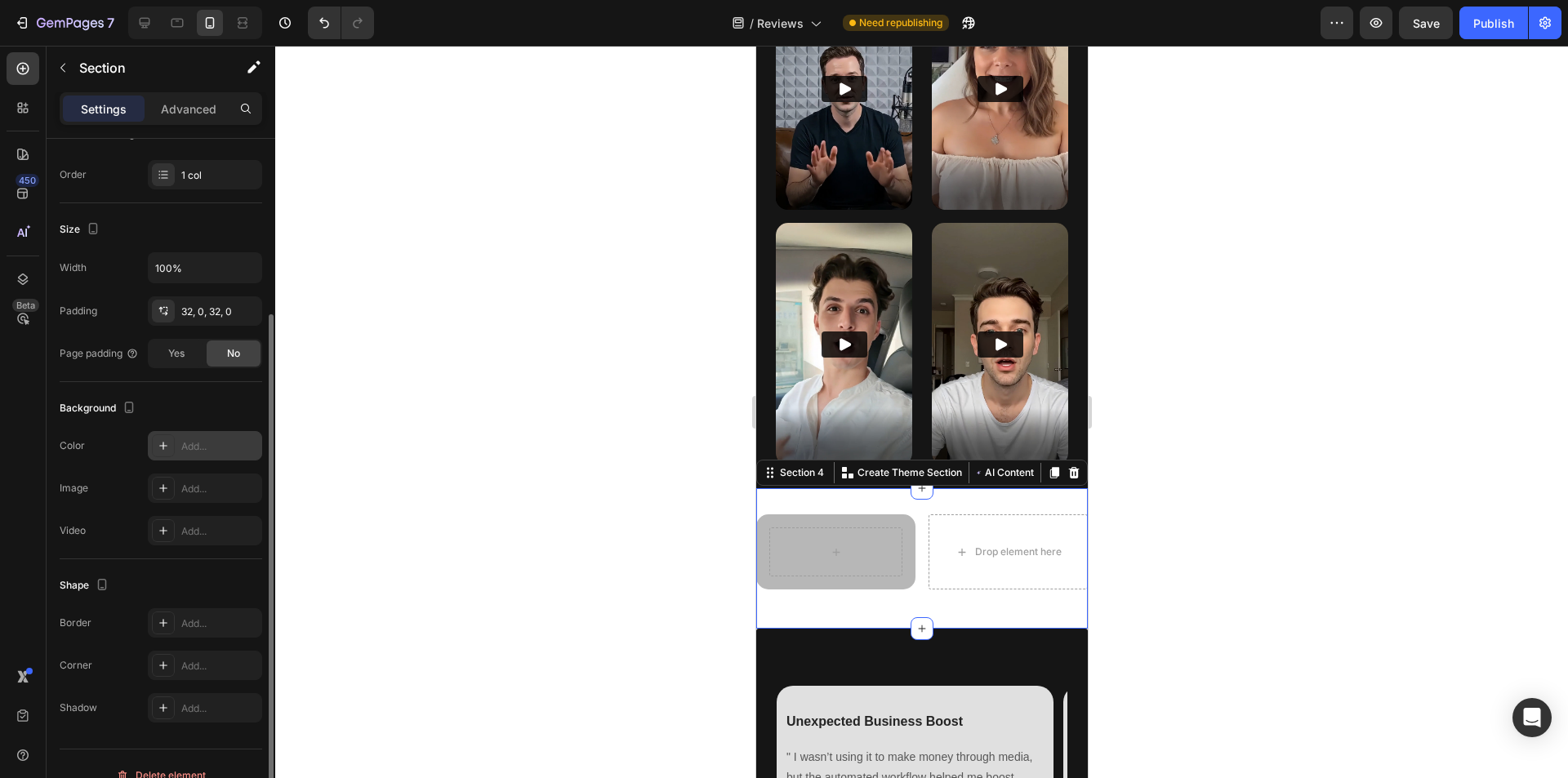
click at [197, 449] on div "Add..." at bounding box center [220, 446] width 76 height 15
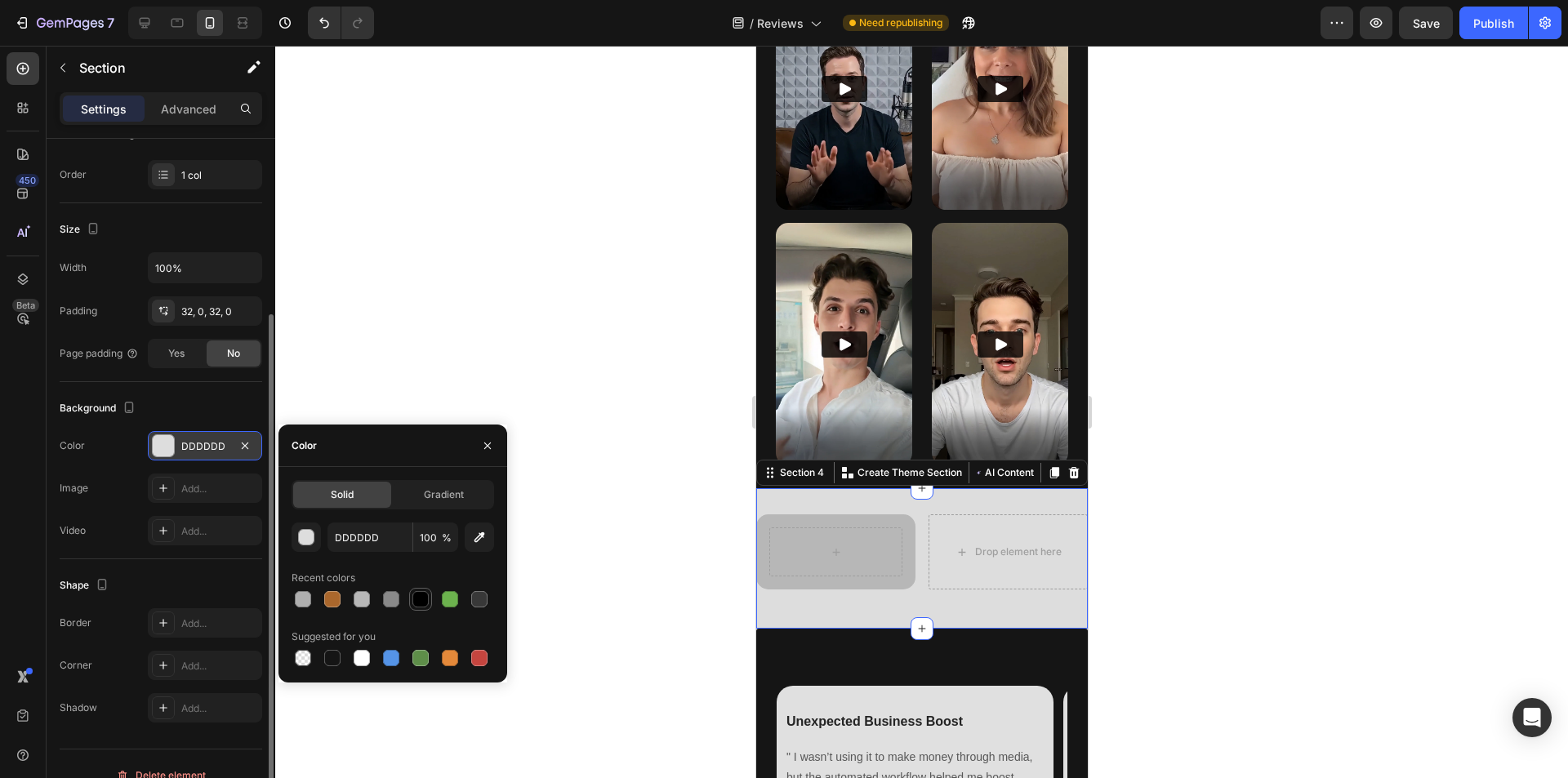
click at [415, 597] on div at bounding box center [420, 599] width 17 height 17
type input "000000"
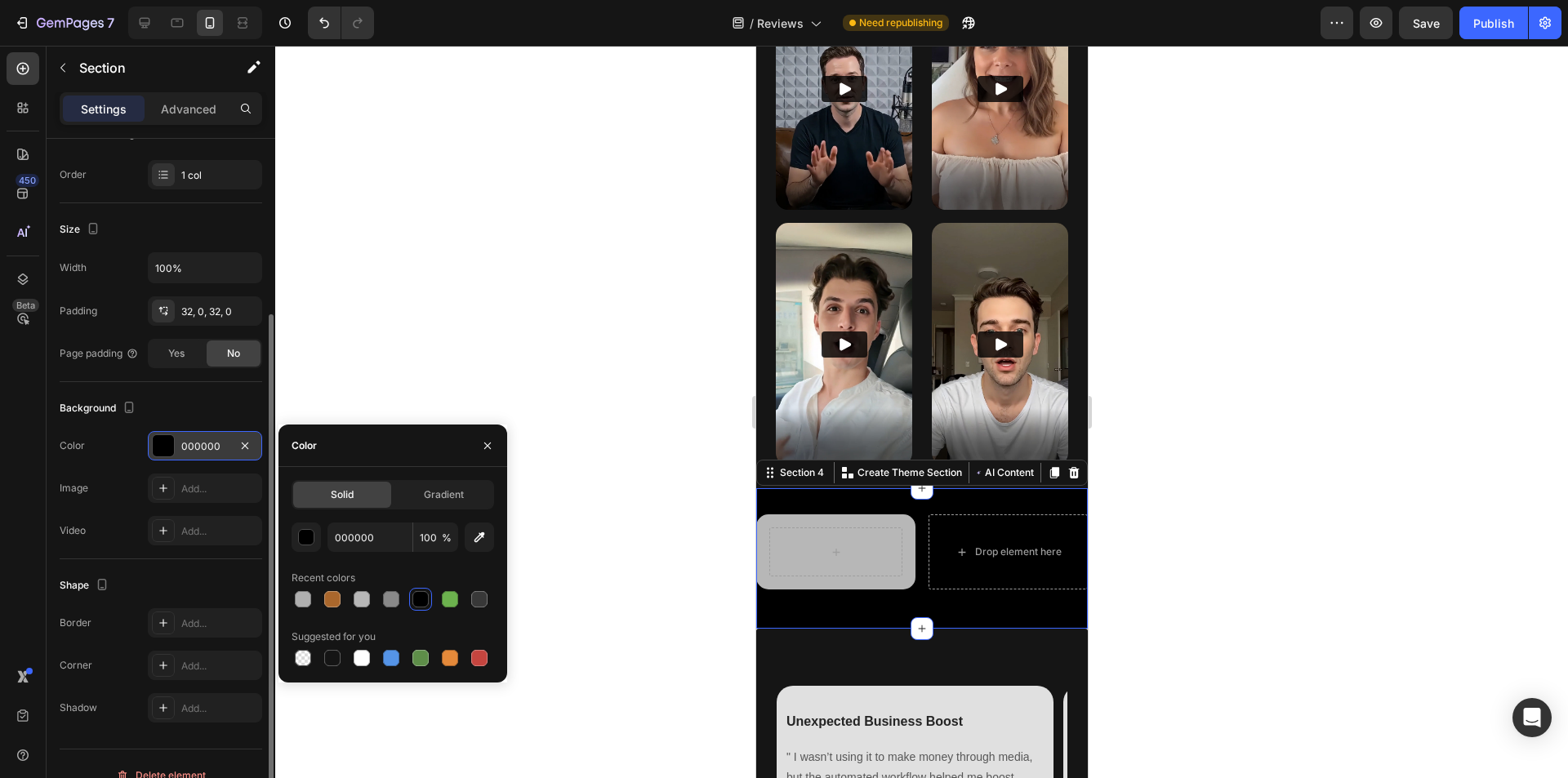
click at [612, 583] on div at bounding box center [921, 413] width 1293 height 733
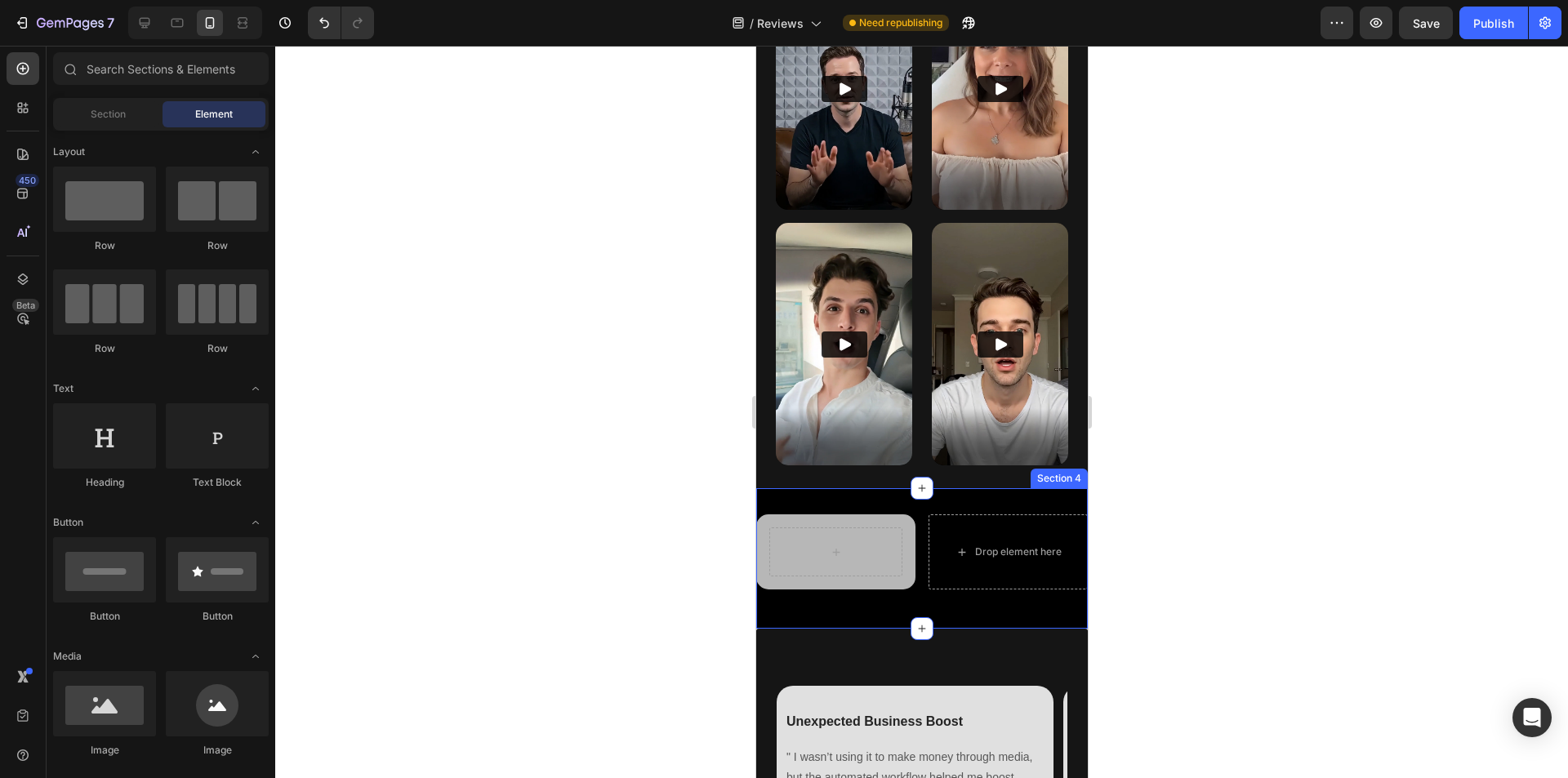
click at [895, 576] on div "Row Drop element here Row Section 4" at bounding box center [921, 558] width 331 height 140
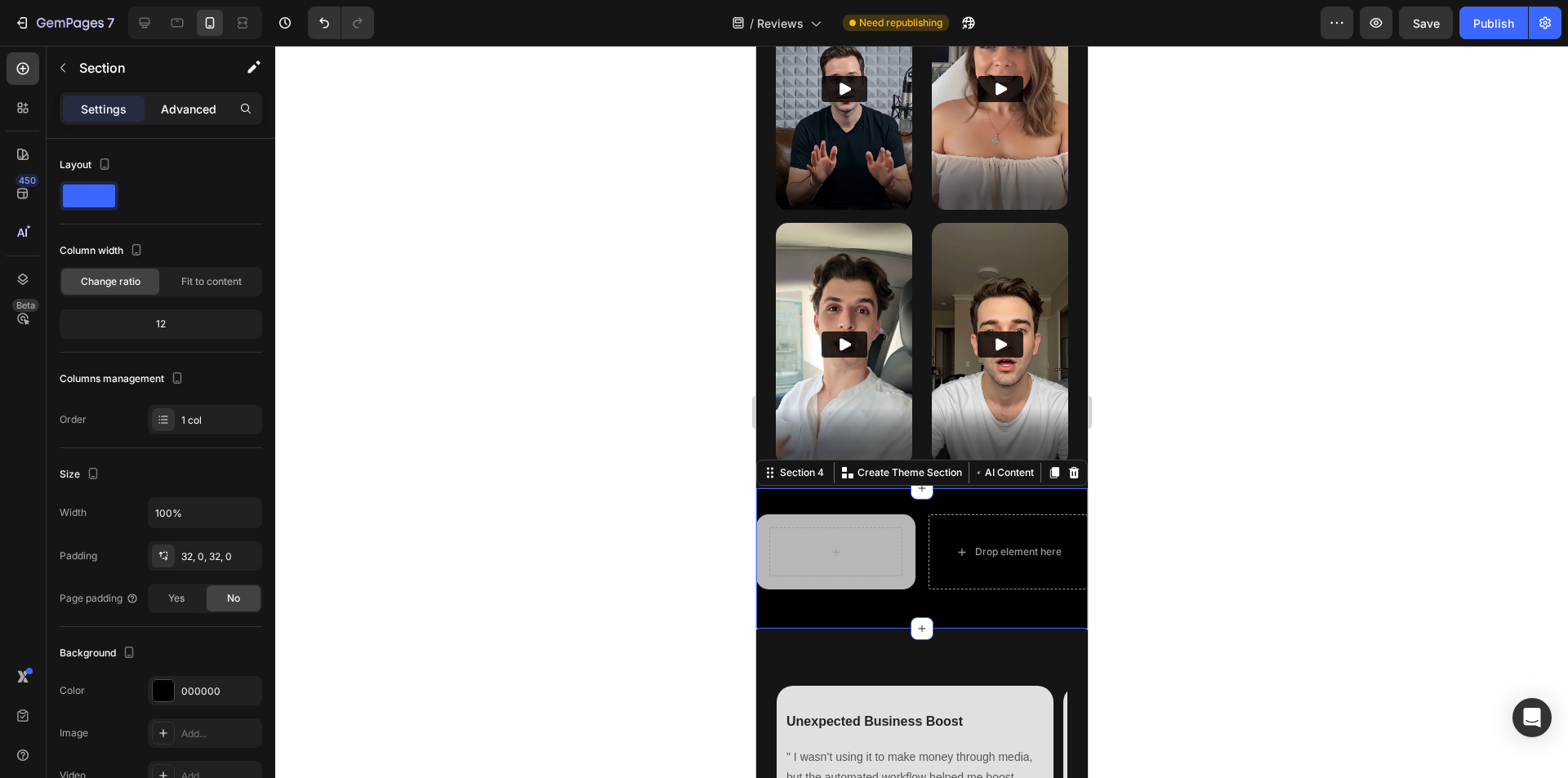
click at [180, 101] on p "Advanced" at bounding box center [188, 110] width 56 height 18
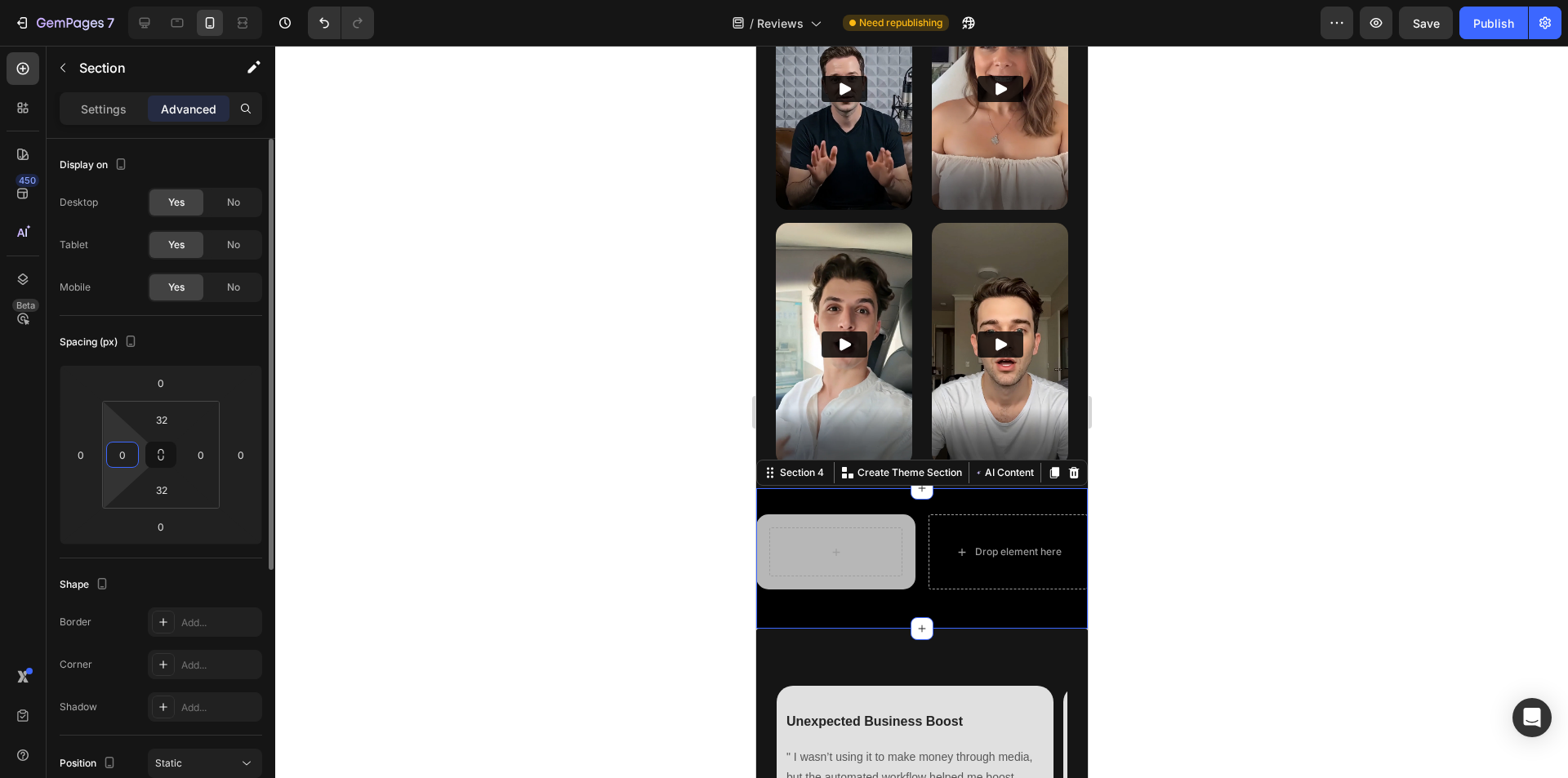
click at [121, 451] on input "0" at bounding box center [122, 455] width 24 height 24
type input "1"
type input "20"
type input "2"
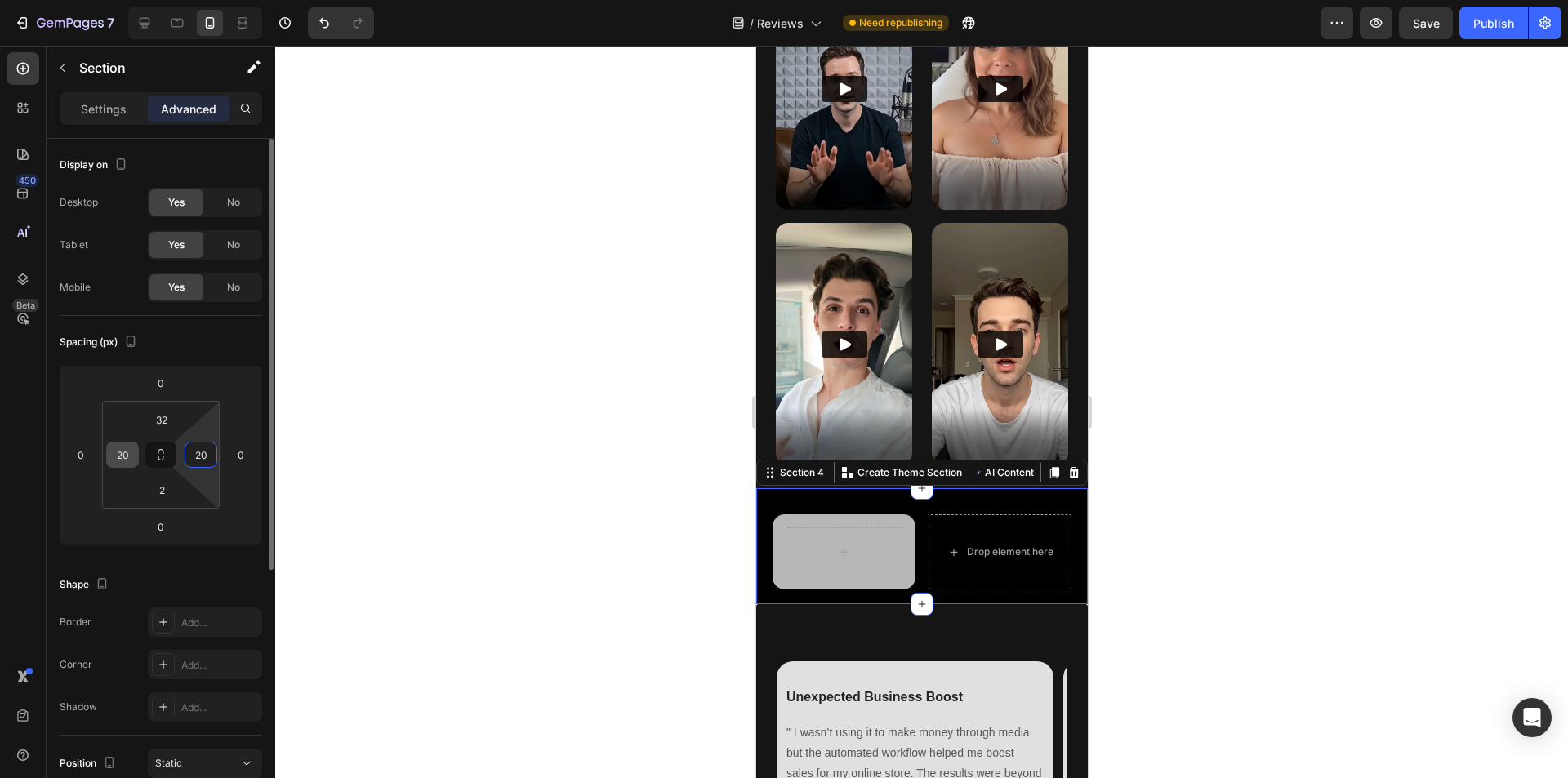
type input "20"
click at [779, 549] on div "Row" at bounding box center [844, 552] width 143 height 75
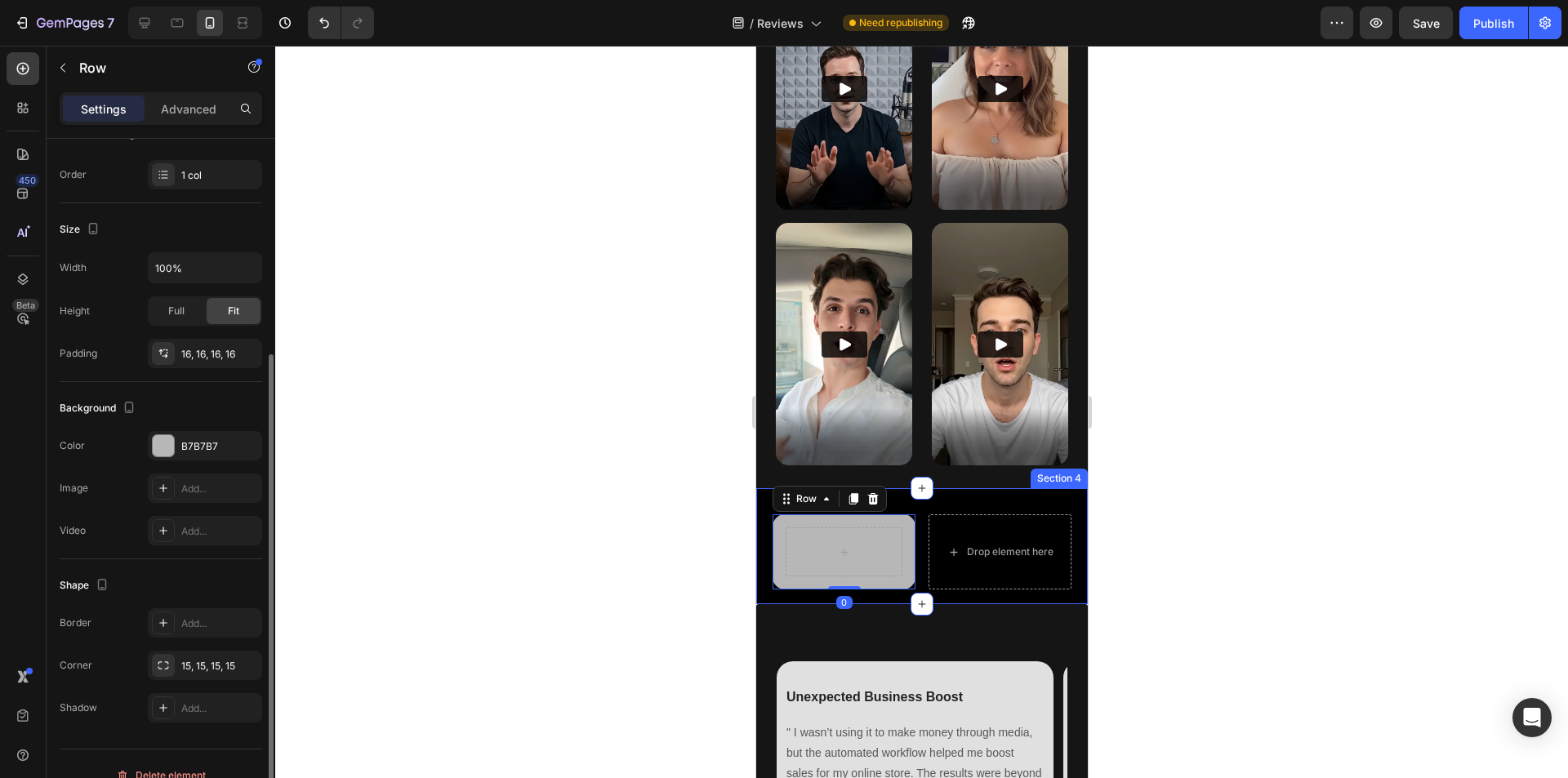
scroll to position [267, 0]
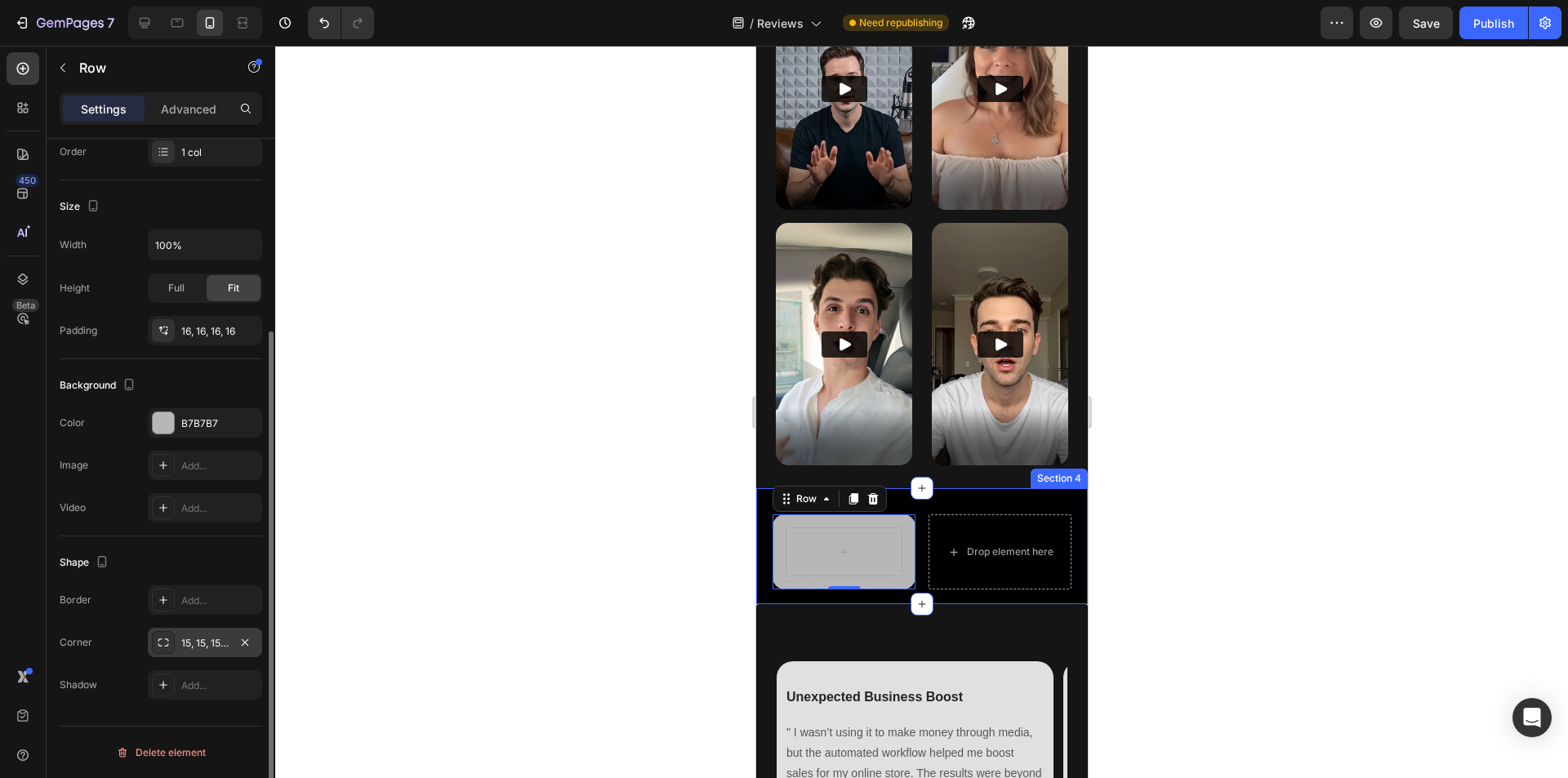
click at [189, 648] on div "15, 15, 15, 15" at bounding box center [205, 643] width 47 height 15
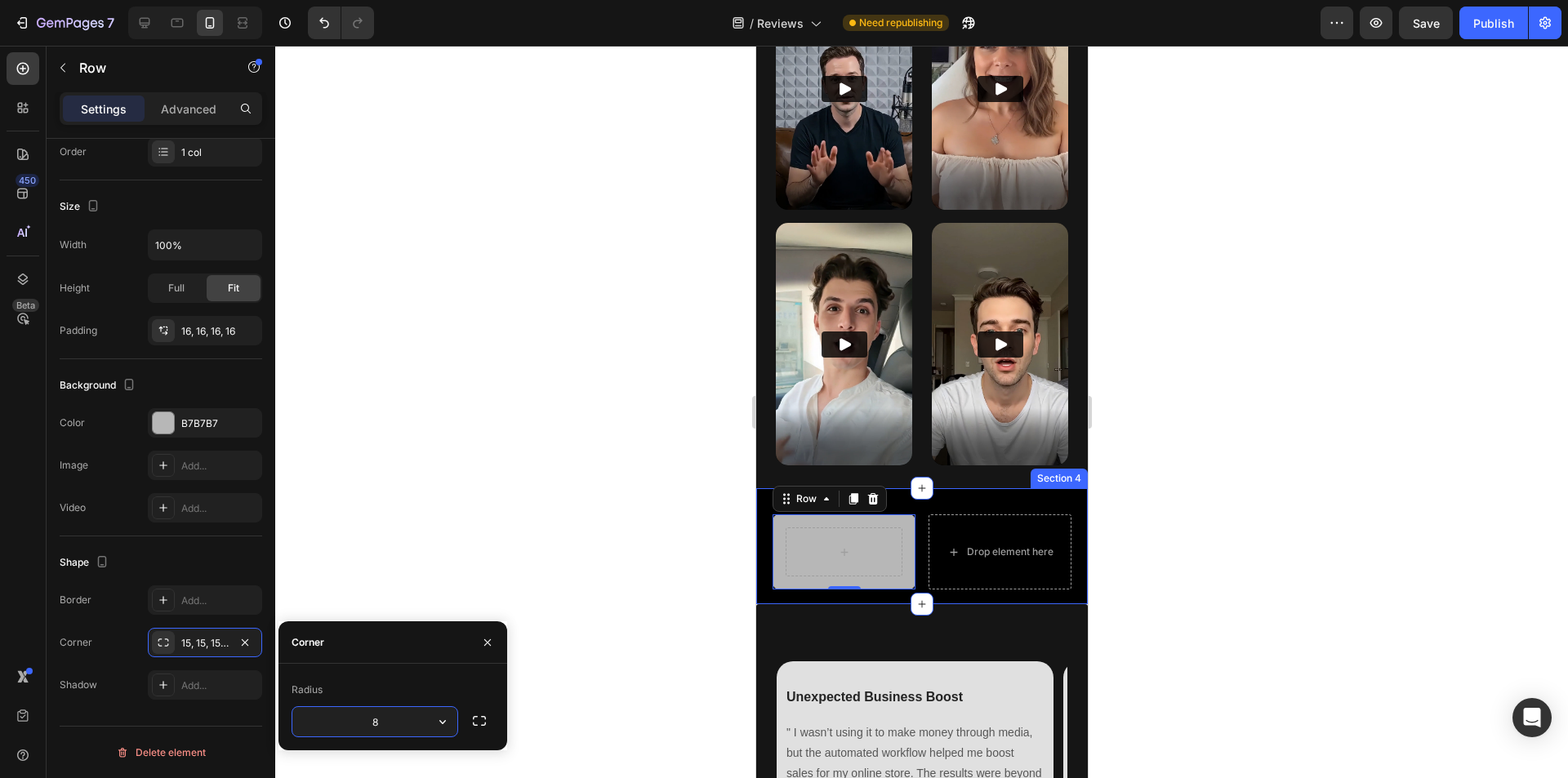
type input "8"
click at [654, 523] on div at bounding box center [921, 413] width 1293 height 733
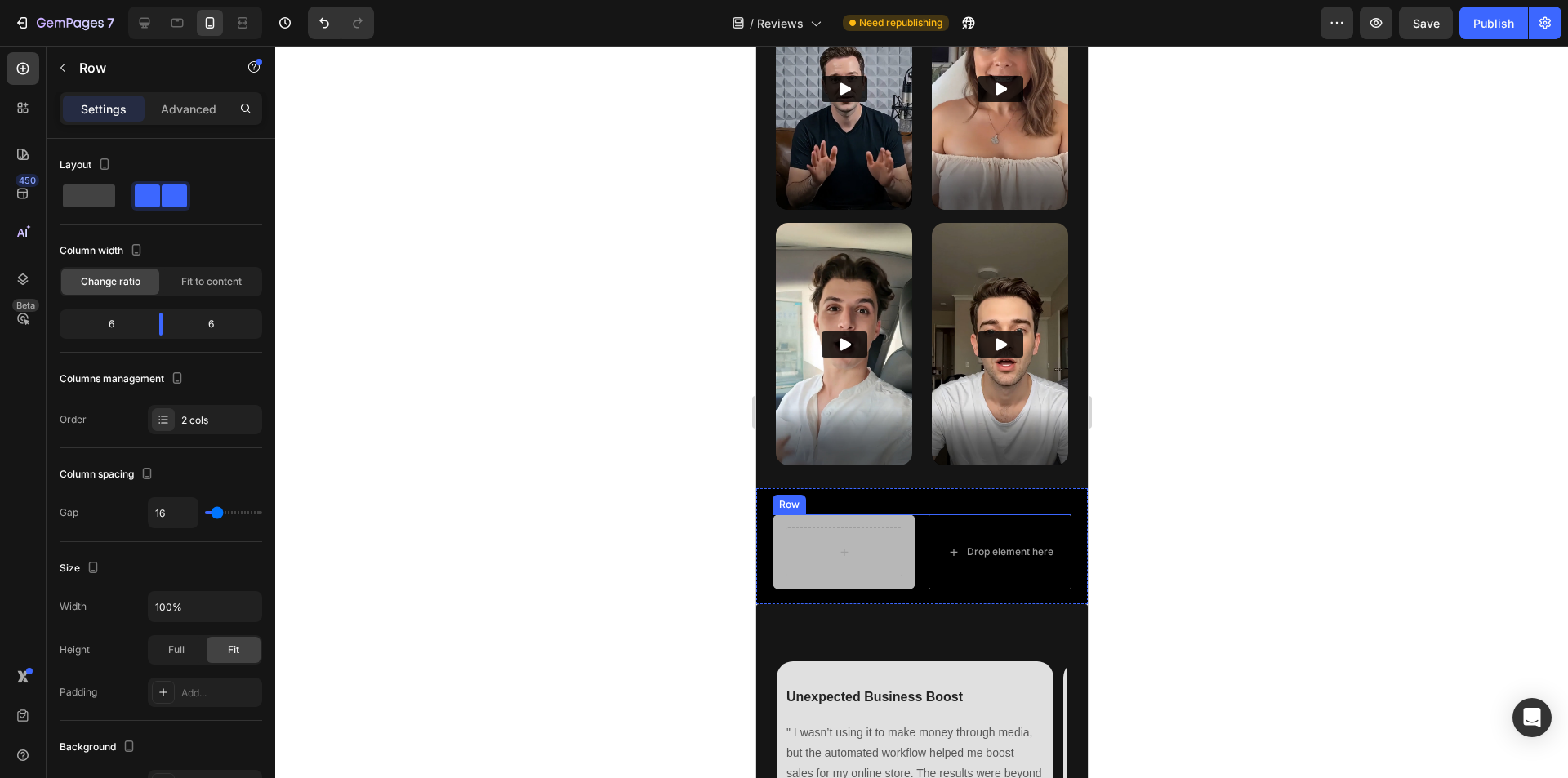
click at [910, 514] on div "Row Drop element here Row" at bounding box center [921, 552] width 299 height 75
type input "11"
type input "9"
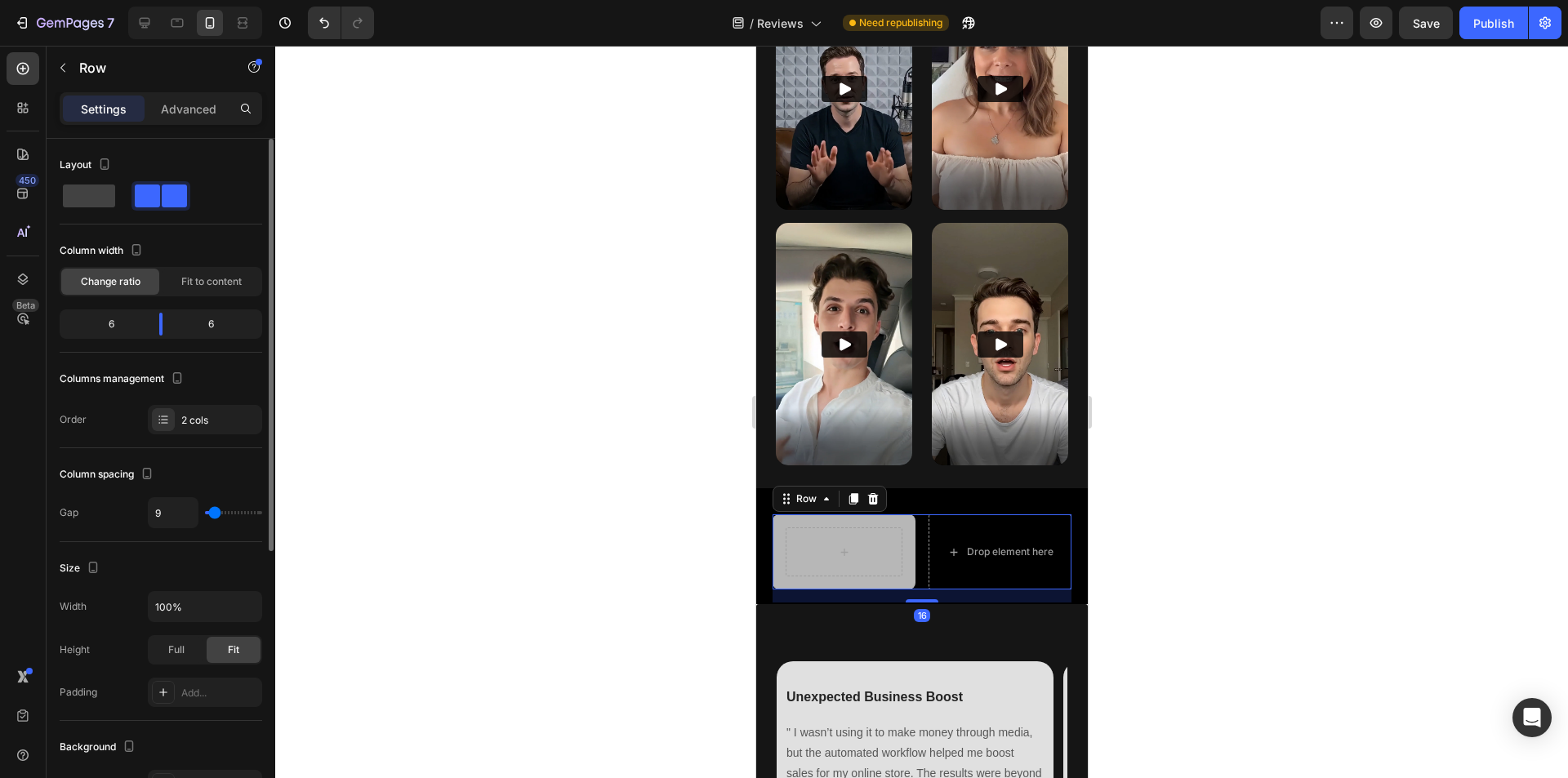
type input "7"
type input "2"
type input "4"
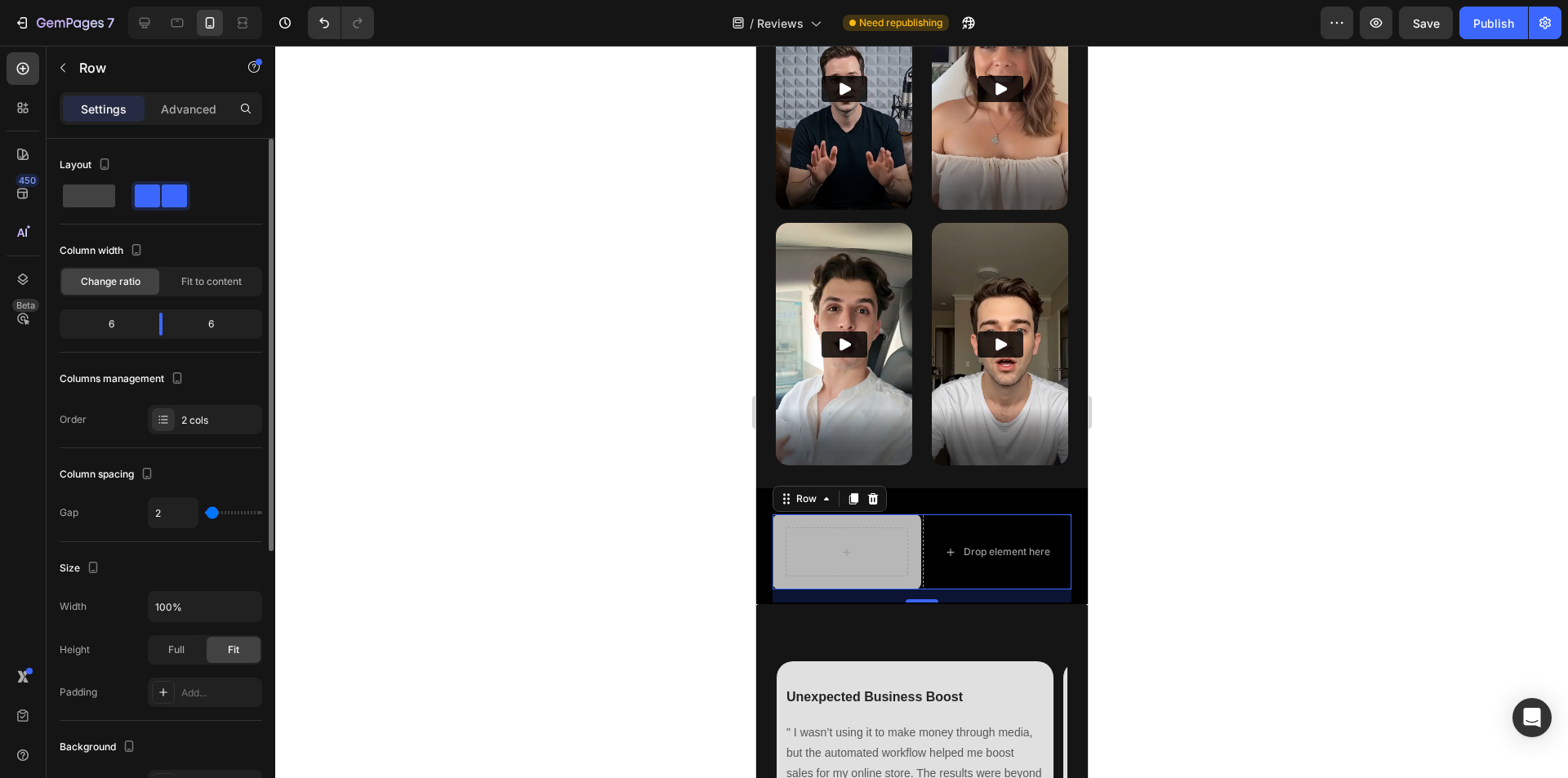
type input "4"
type input "7"
click at [214, 514] on input "range" at bounding box center [233, 512] width 57 height 3
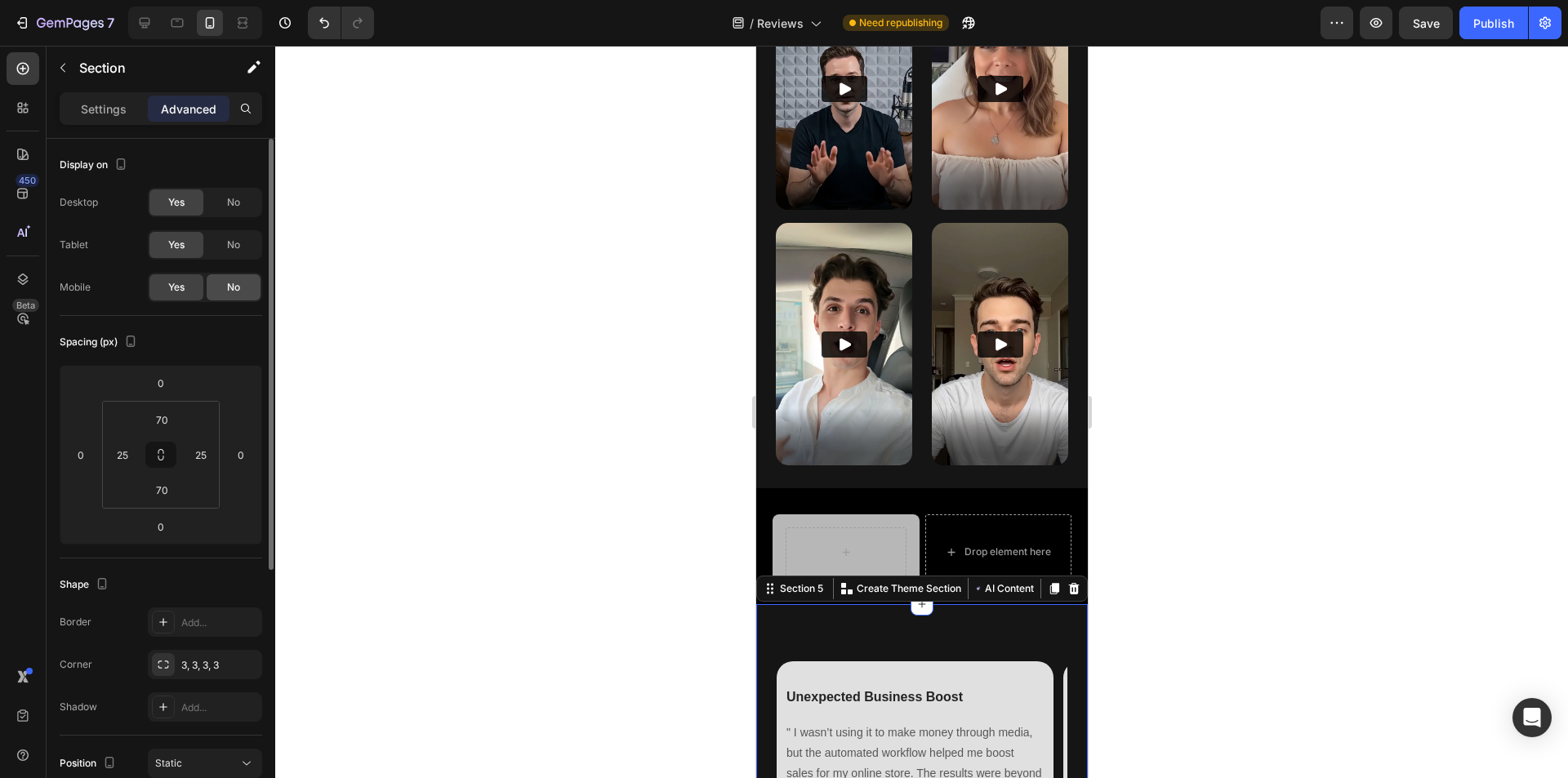
click at [233, 282] on span "No" at bounding box center [233, 287] width 13 height 15
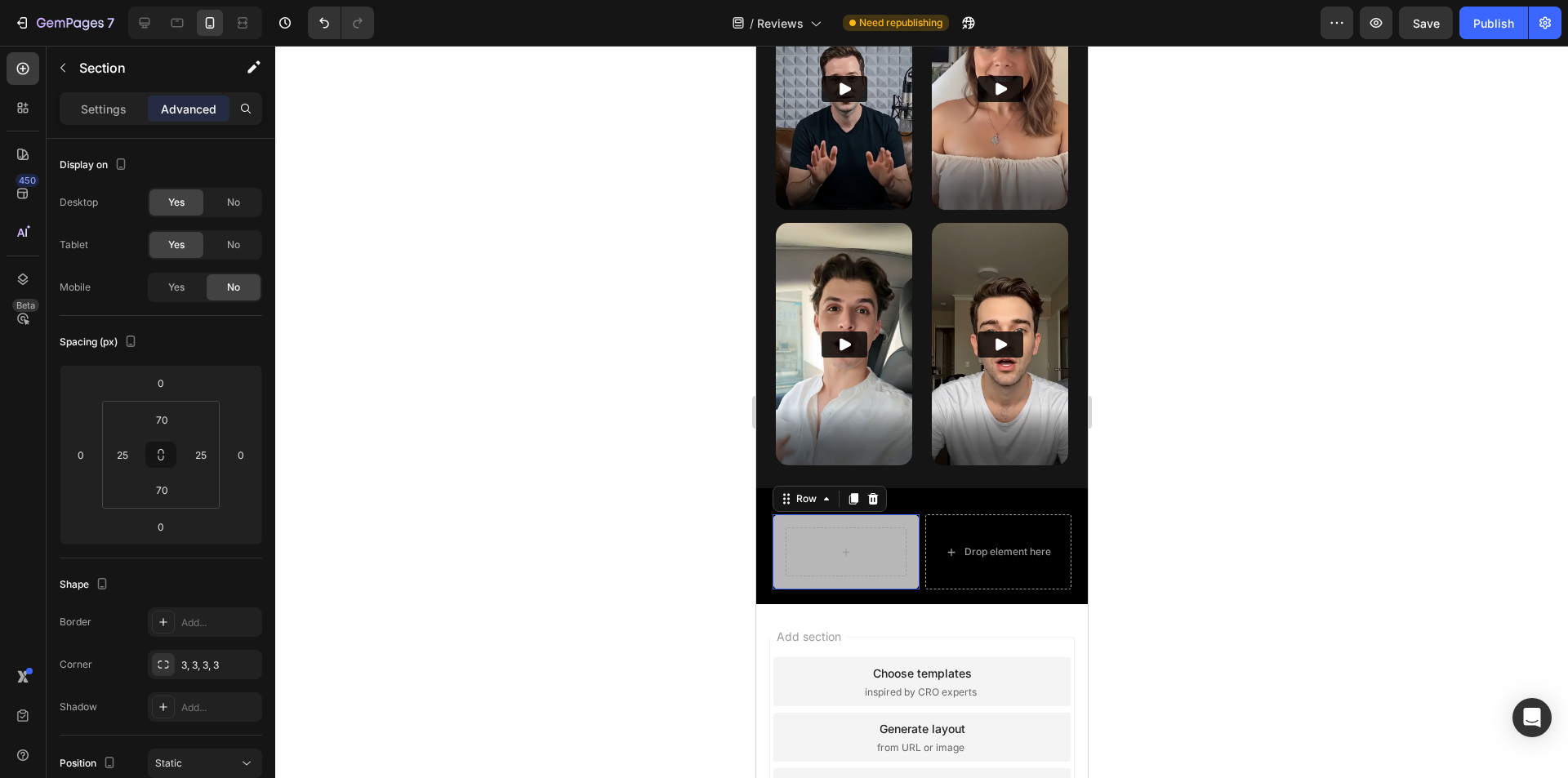
click at [903, 514] on div "Row 0" at bounding box center [846, 552] width 147 height 75
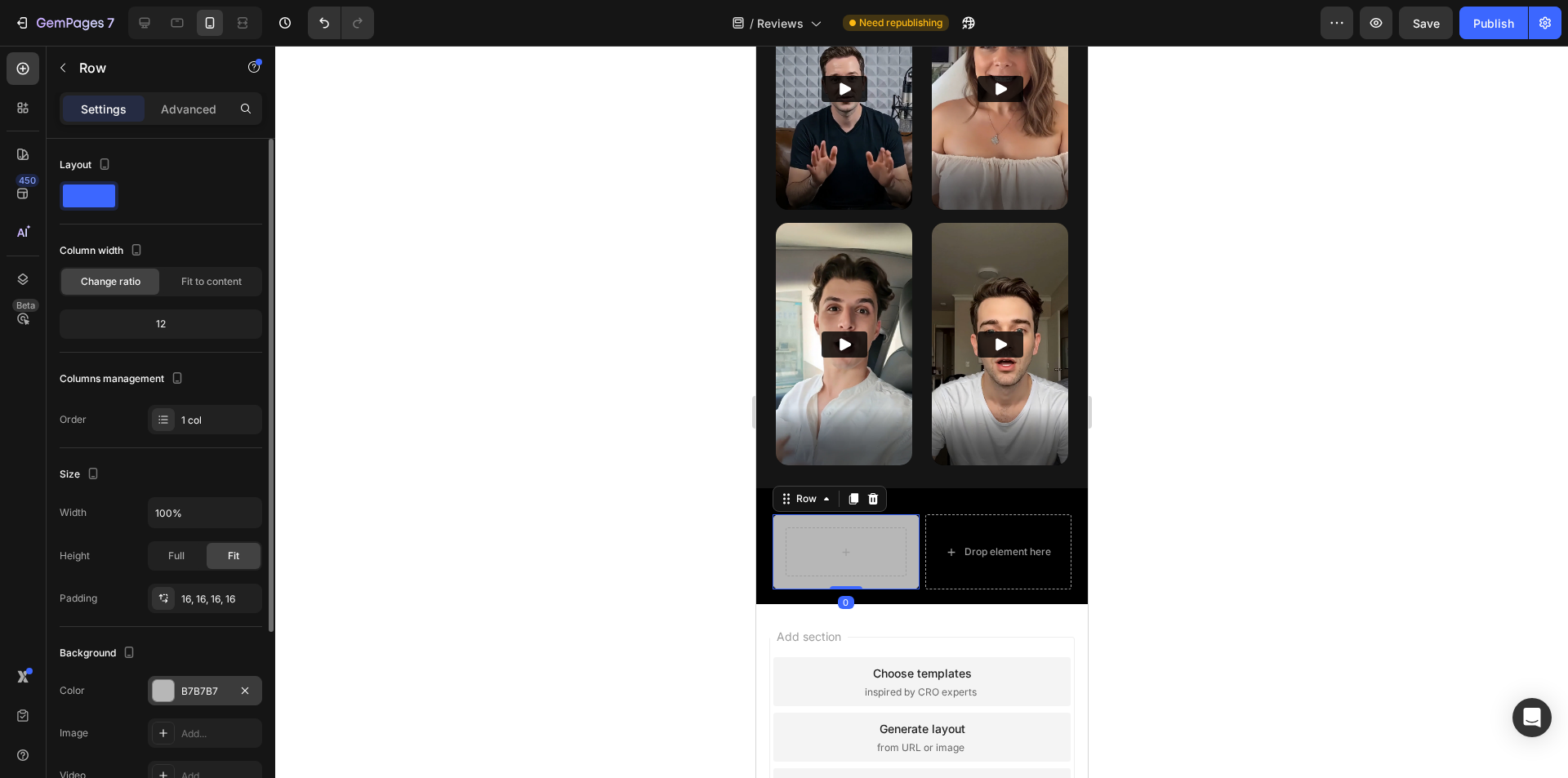
click at [202, 697] on div "B7B7B7" at bounding box center [205, 691] width 47 height 15
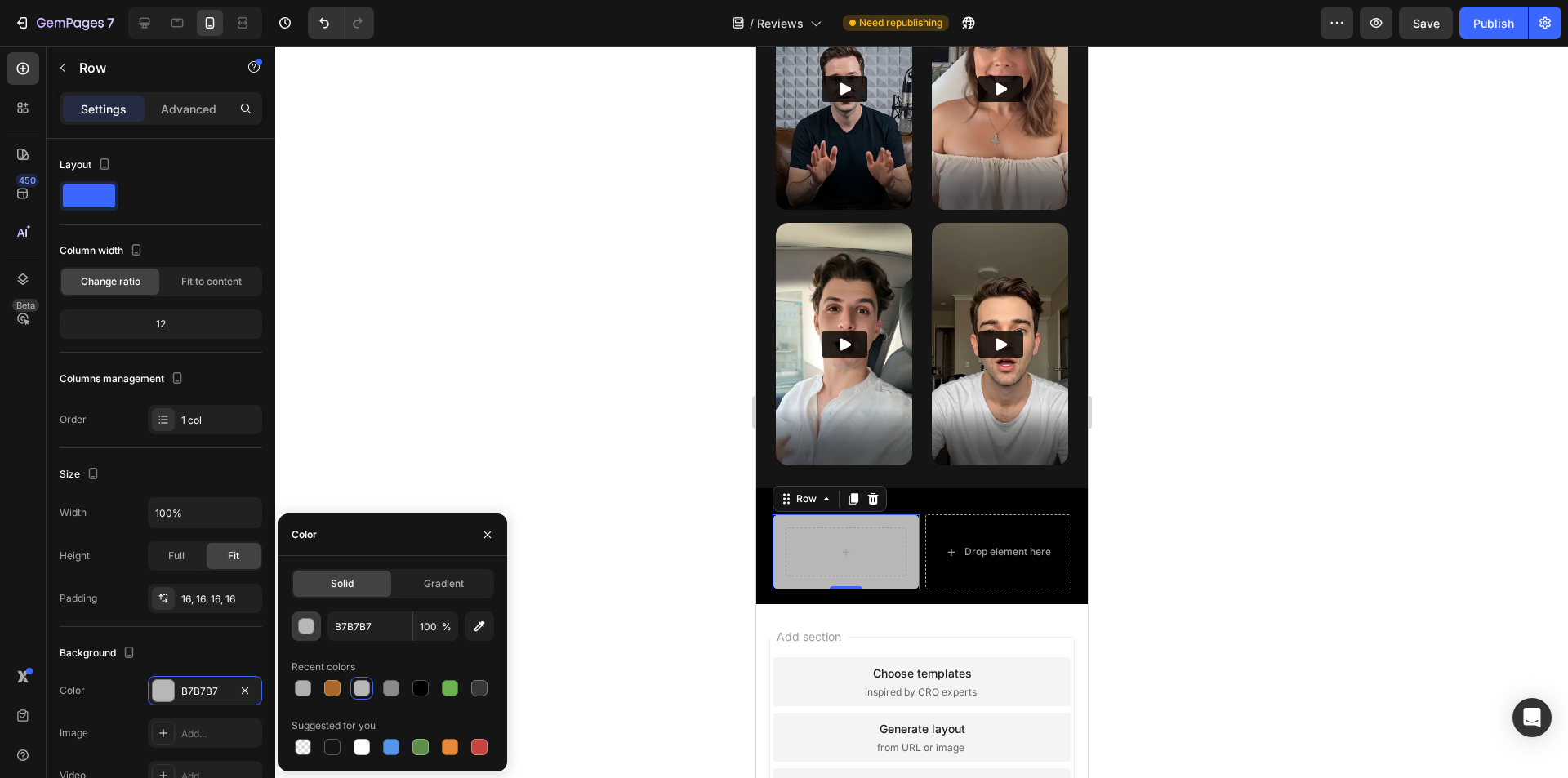
click at [313, 629] on div "button" at bounding box center [307, 627] width 17 height 17
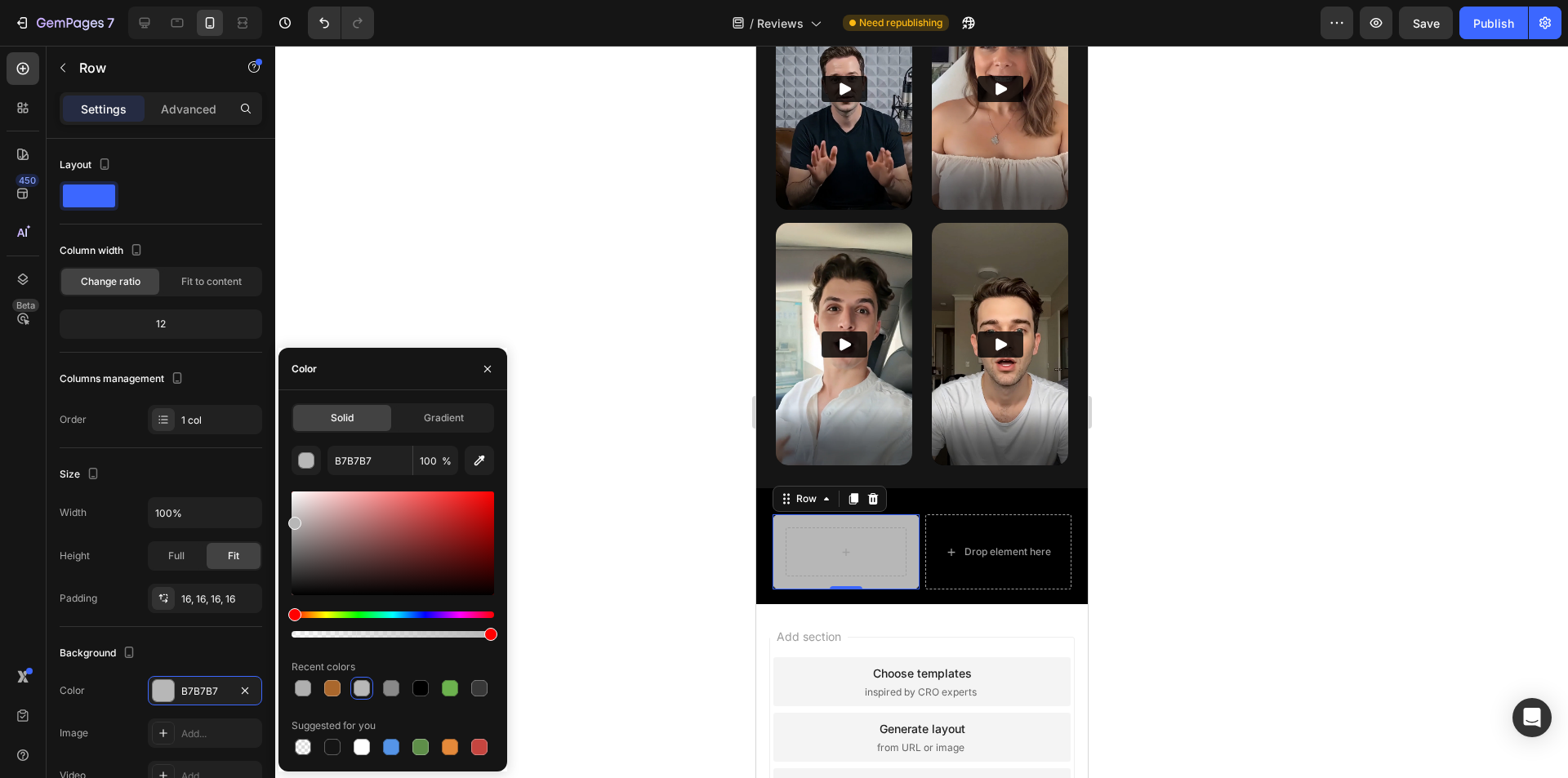
click at [293, 510] on div "Solid Gradient B7B7B7 100 % Recent colors Suggested for you" at bounding box center [392, 581] width 228 height 356
click at [292, 508] on div at bounding box center [393, 544] width 203 height 104
type input "D8D8D8"
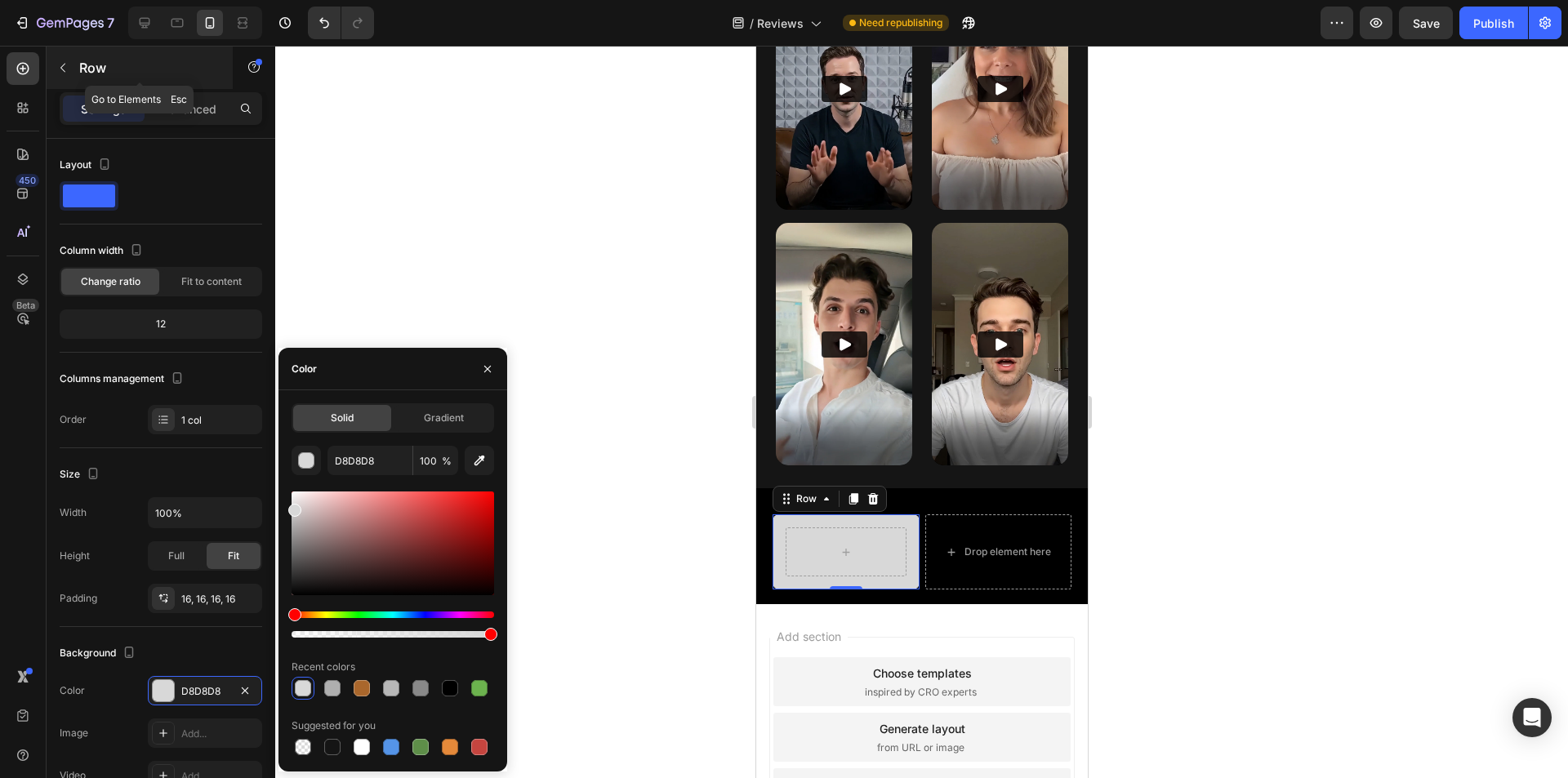
click at [61, 68] on icon "button" at bounding box center [63, 68] width 5 height 9
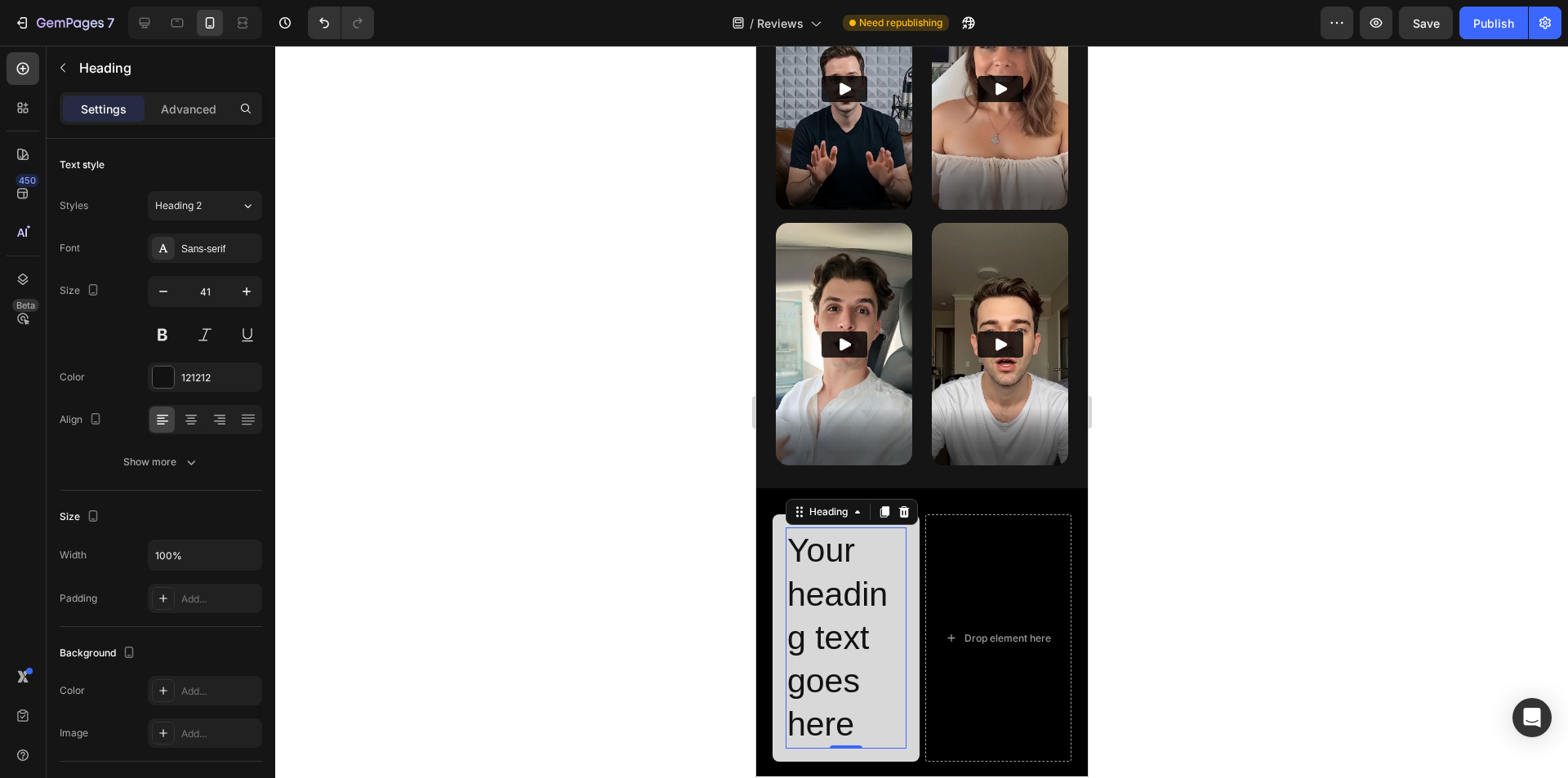
click at [828, 630] on h2 "Your heading text goes here" at bounding box center [845, 637] width 121 height 220
click at [828, 630] on p "Your heading text goes here" at bounding box center [846, 638] width 118 height 218
click at [845, 582] on p "Unexpected Business Boost" at bounding box center [846, 638] width 118 height 218
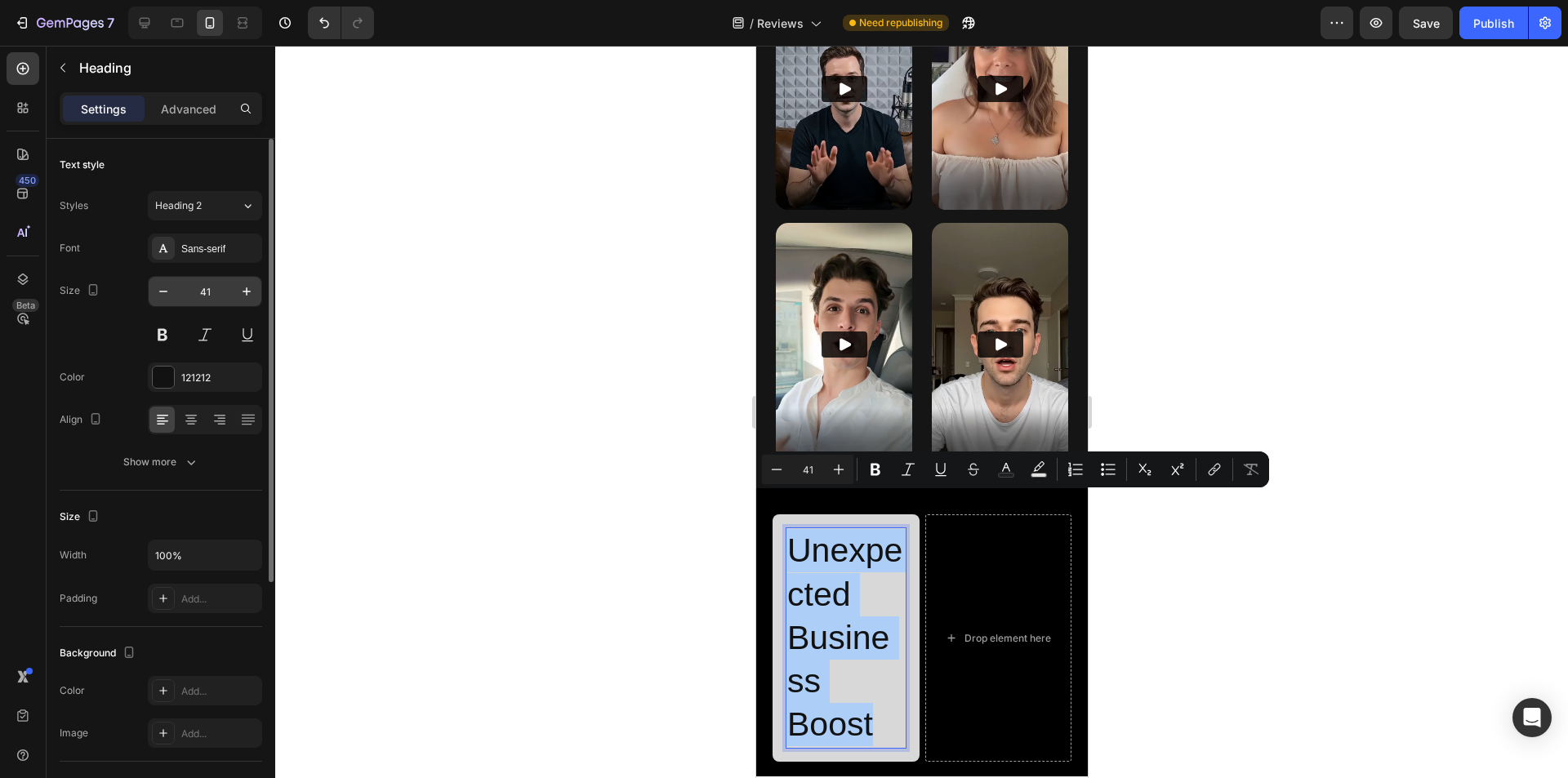
click at [204, 292] on input "41" at bounding box center [205, 292] width 54 height 29
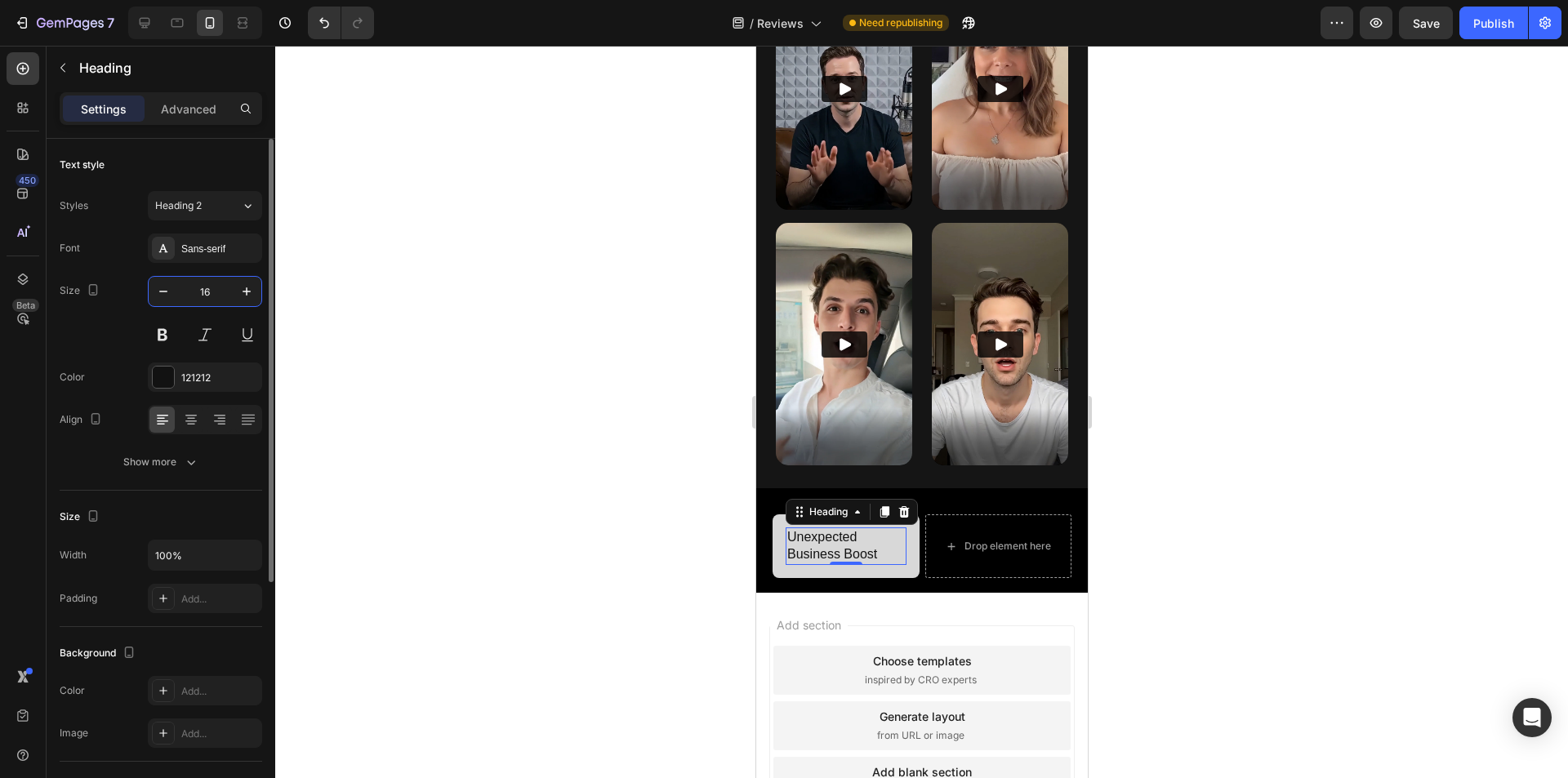
type input "16"
click at [165, 328] on button at bounding box center [163, 335] width 29 height 29
click at [884, 507] on icon at bounding box center [884, 512] width 9 height 12
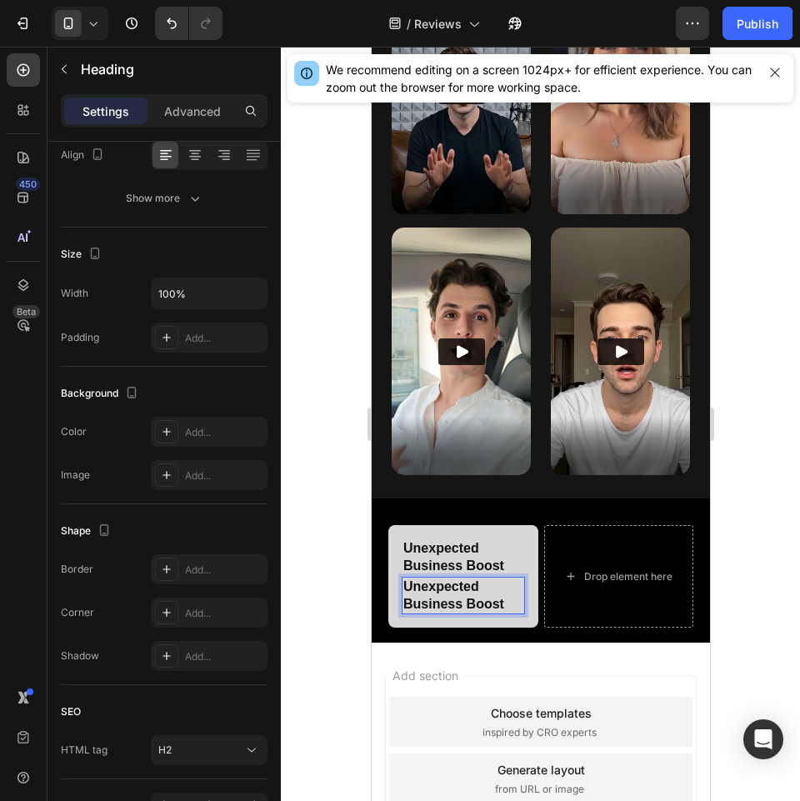
click at [460, 578] on p "Unexpected Business Boost" at bounding box center [463, 595] width 120 height 35
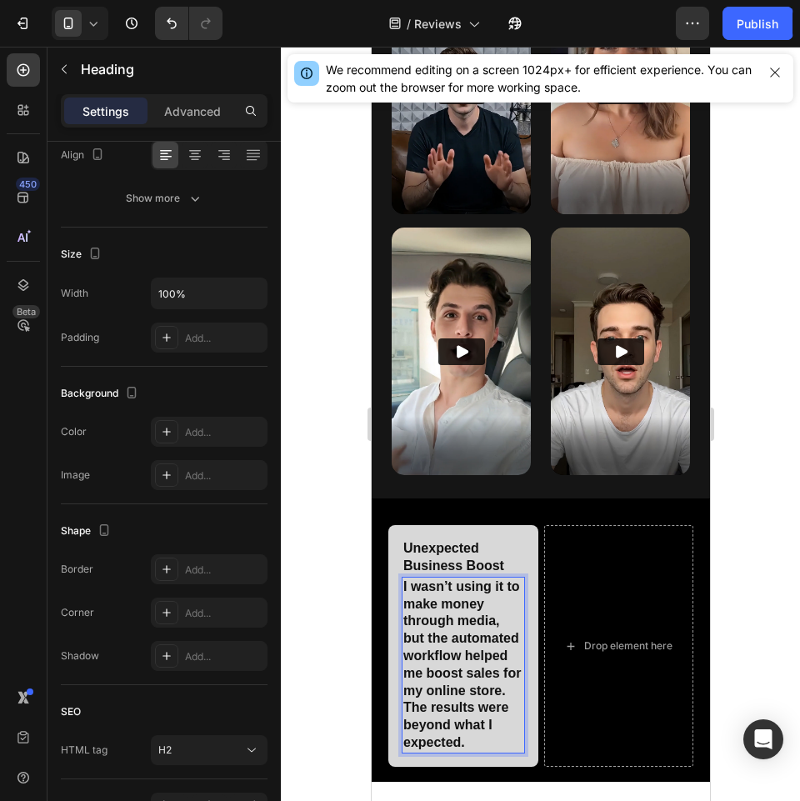
click at [453, 593] on p "I wasn’t using it to make money through media, but the automated workflow helpe…" at bounding box center [463, 664] width 120 height 173
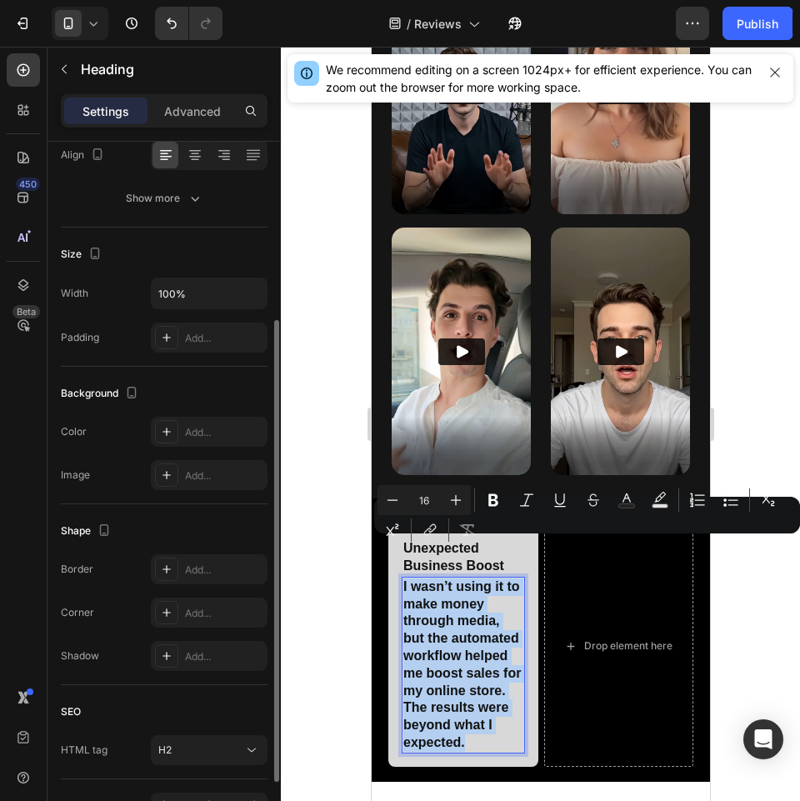
scroll to position [0, 0]
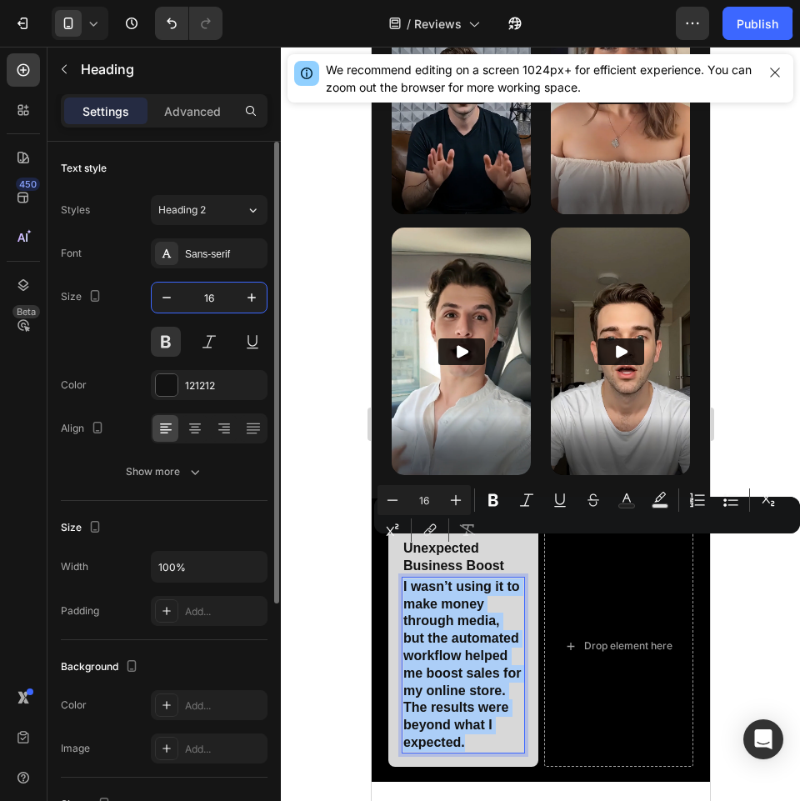
click at [223, 293] on input "16" at bounding box center [209, 298] width 55 height 30
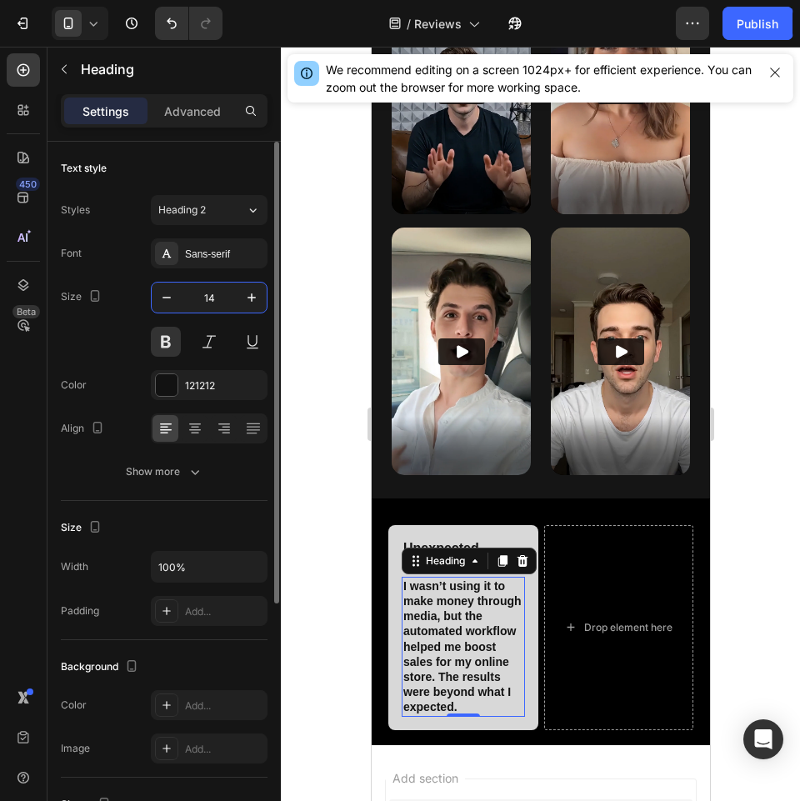
type input "14"
click at [164, 340] on button at bounding box center [166, 342] width 30 height 30
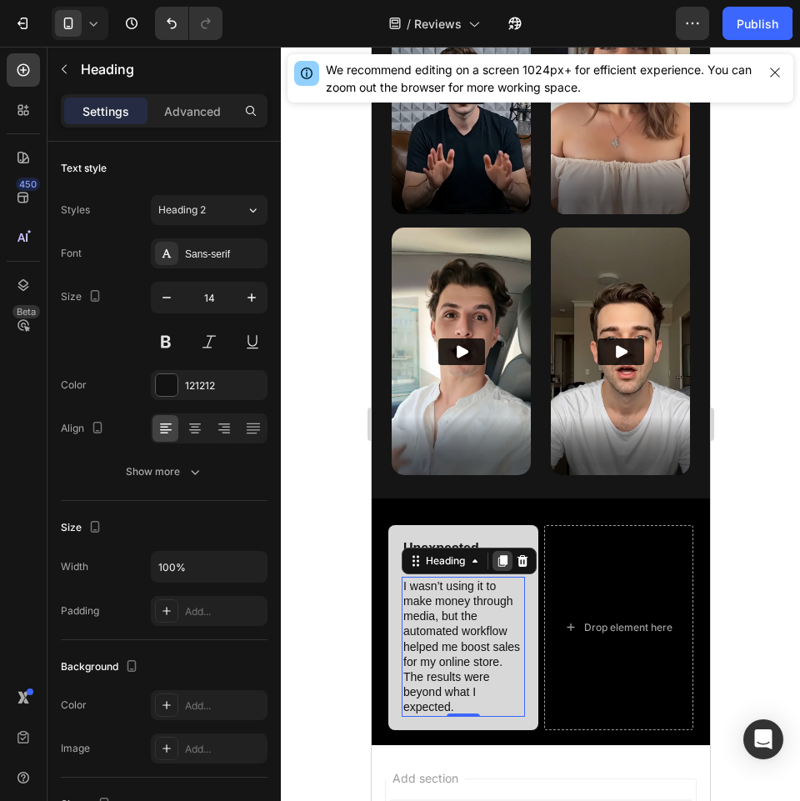
click at [500, 555] on icon at bounding box center [502, 561] width 9 height 12
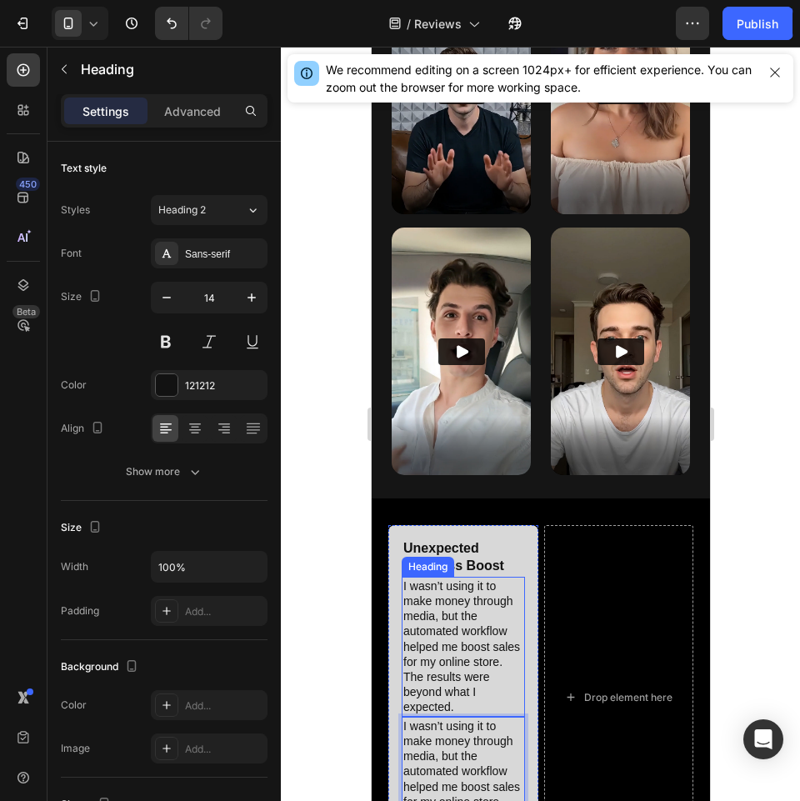
scroll to position [1104, 0]
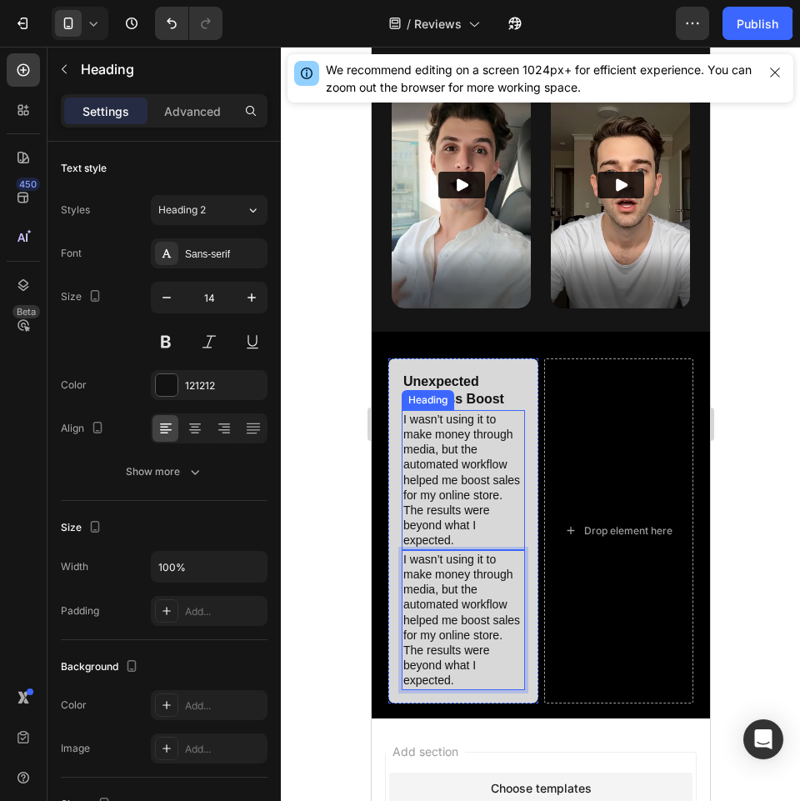
click at [459, 460] on p "I wasn’t using it to make money through media, but the automated workflow helpe…" at bounding box center [463, 480] width 120 height 137
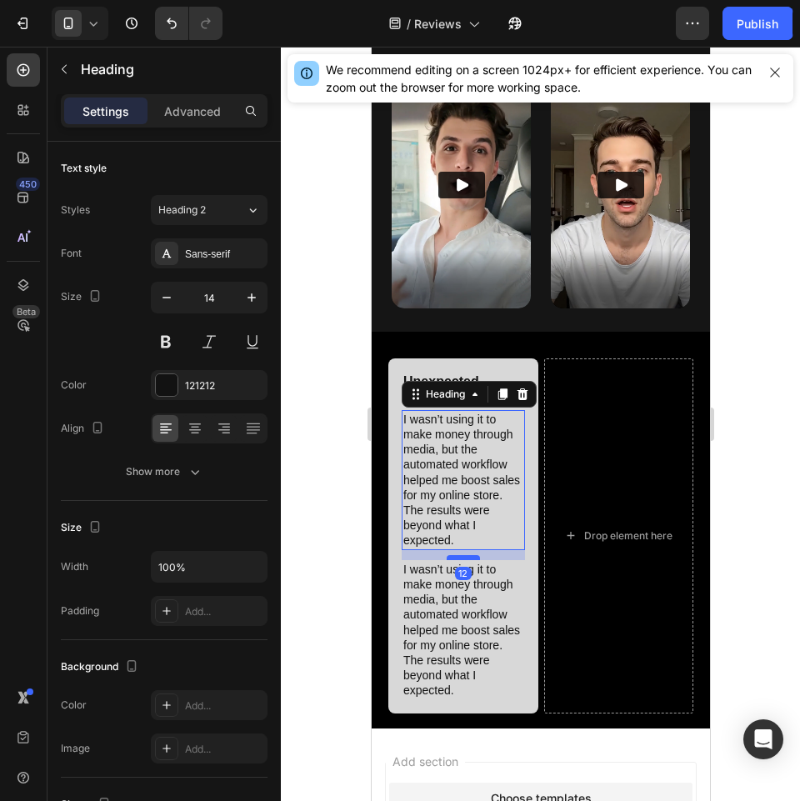
drag, startPoint x: 464, startPoint y: 510, endPoint x: 461, endPoint y: 520, distance: 10.5
click at [461, 555] on div at bounding box center [462, 557] width 33 height 5
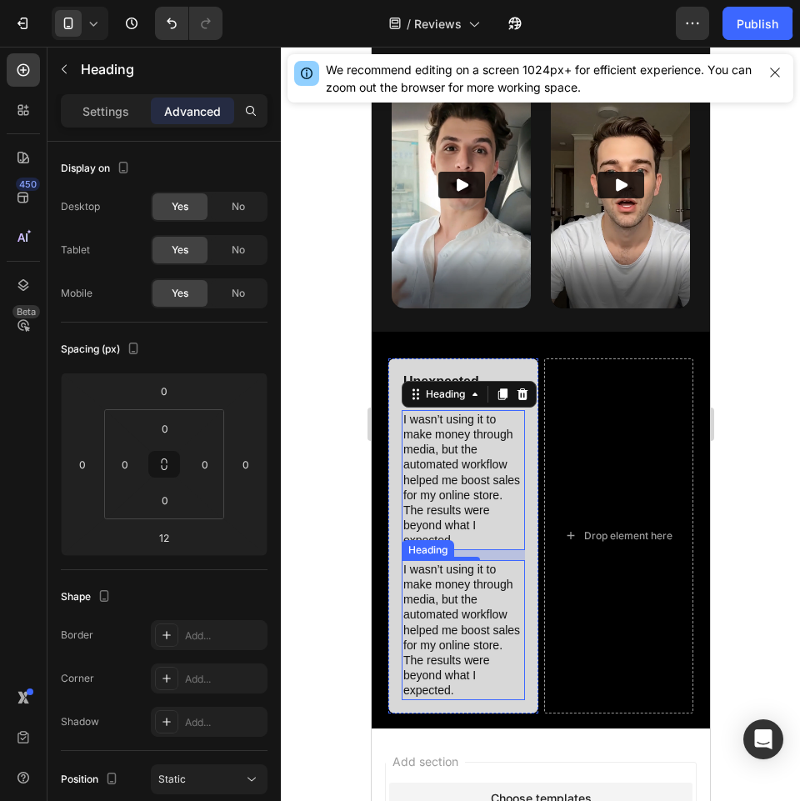
click at [453, 628] on p "I wasn’t using it to make money through media, but the automated workflow helpe…" at bounding box center [463, 630] width 120 height 137
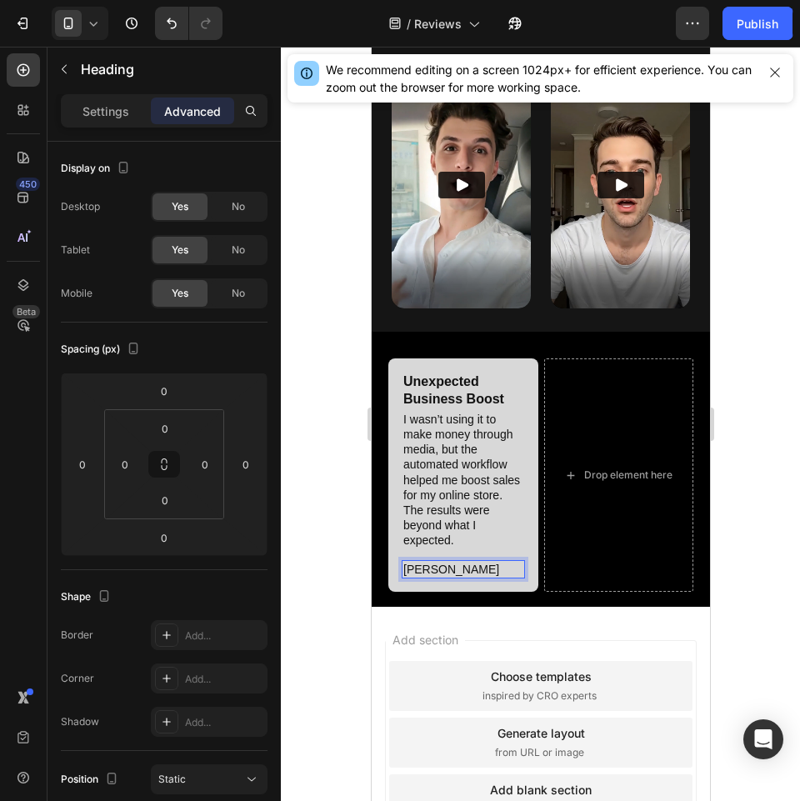
click at [462, 562] on p "[PERSON_NAME]" at bounding box center [463, 569] width 120 height 15
click at [101, 112] on p "Settings" at bounding box center [106, 112] width 47 height 18
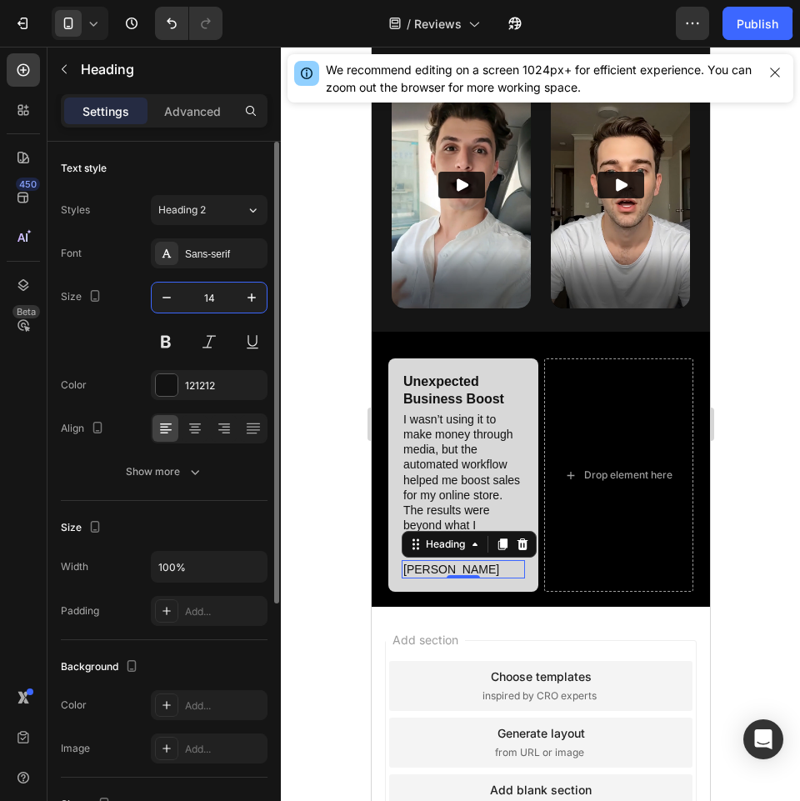
click at [198, 292] on input "14" at bounding box center [209, 298] width 55 height 30
click at [167, 345] on button at bounding box center [166, 342] width 30 height 30
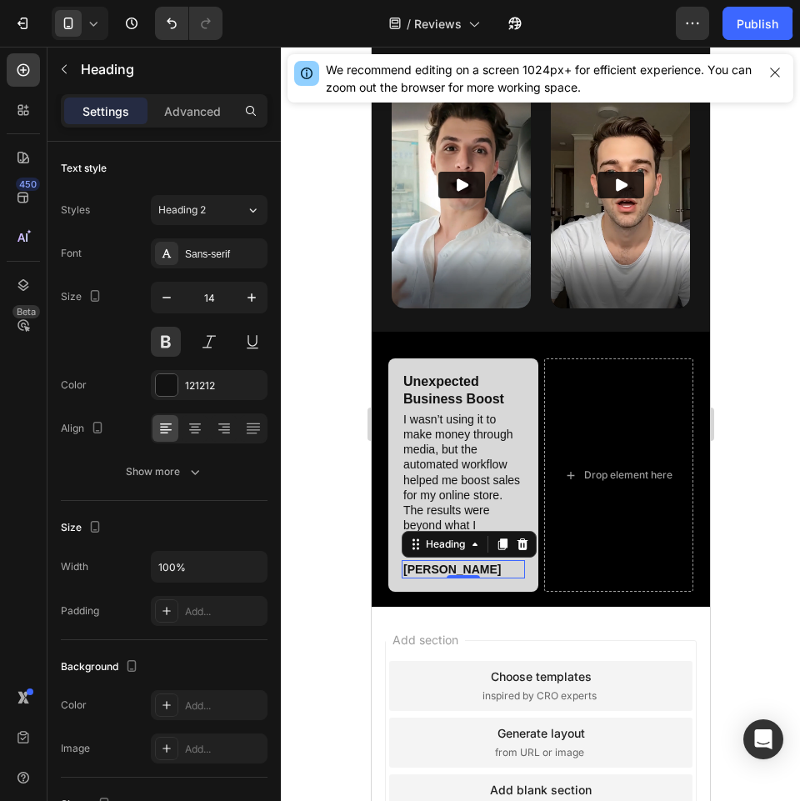
click at [318, 478] on div at bounding box center [540, 424] width 519 height 754
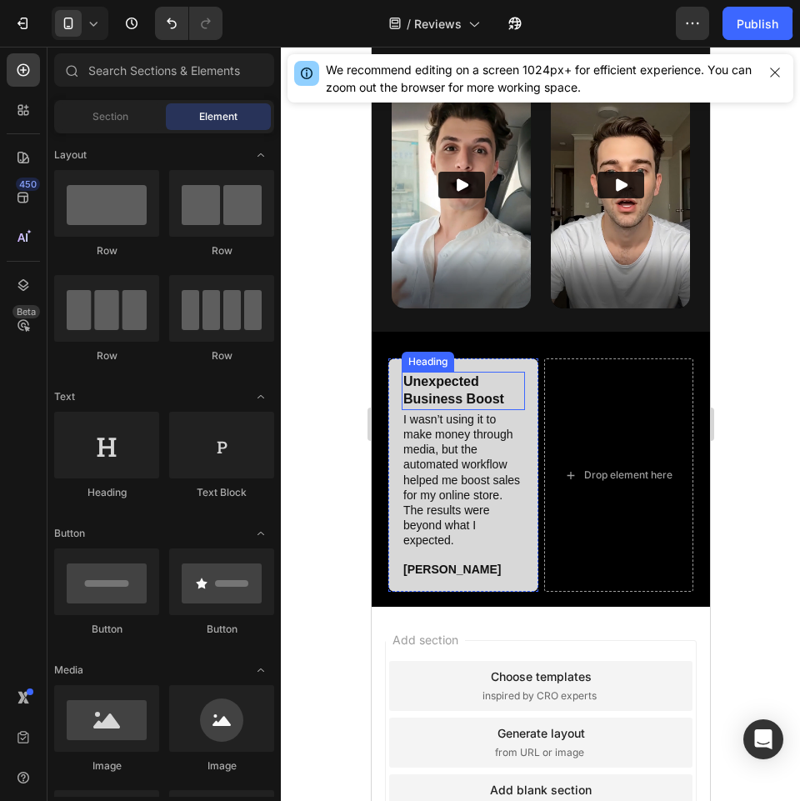
click at [467, 373] on p "Unexpected Business Boost" at bounding box center [463, 390] width 120 height 35
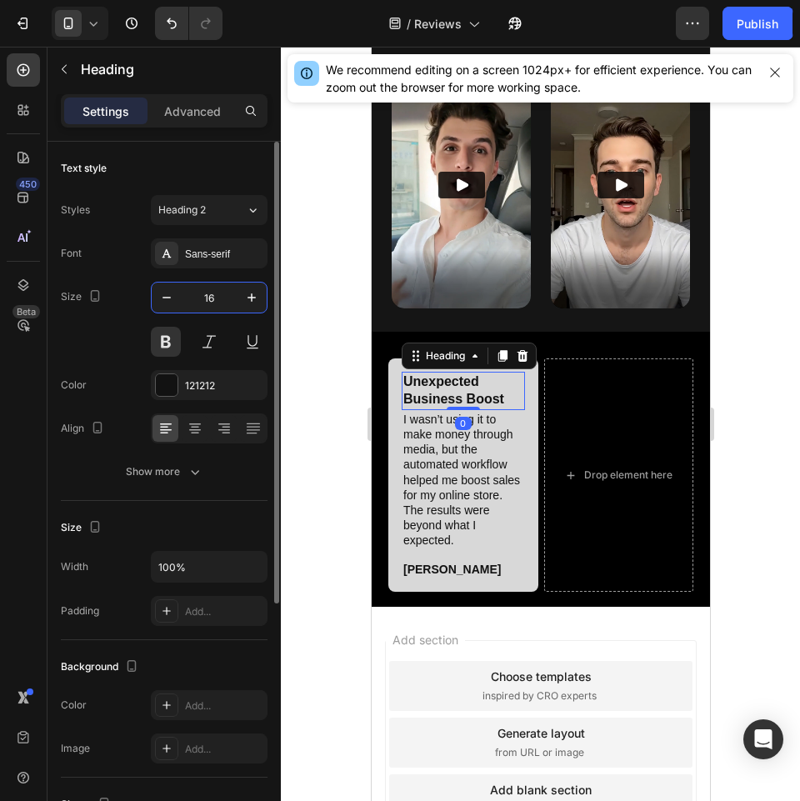
click at [223, 293] on input "16" at bounding box center [209, 298] width 55 height 30
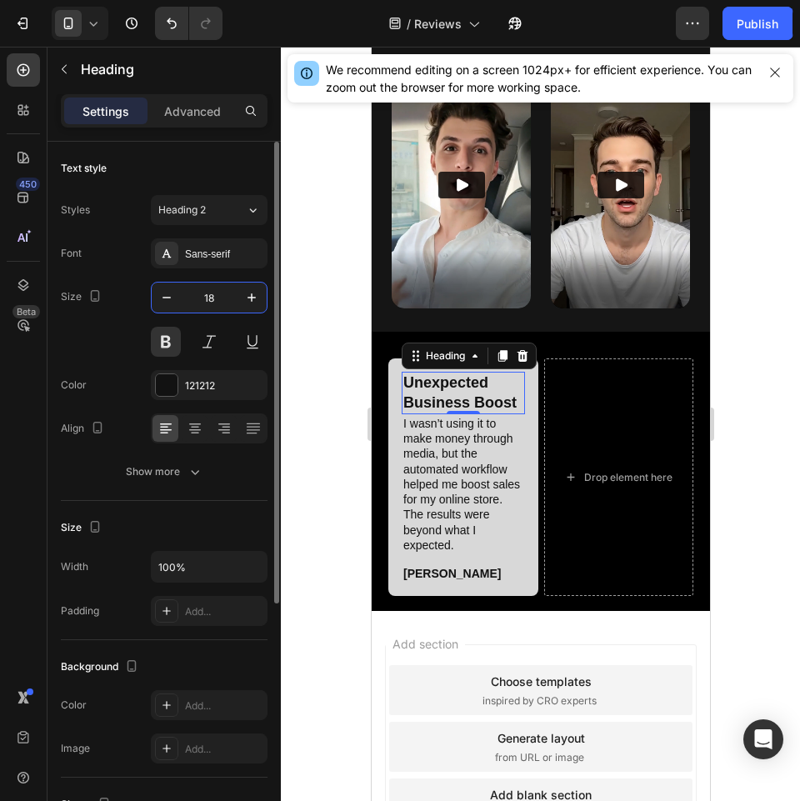
drag, startPoint x: 223, startPoint y: 293, endPoint x: 200, endPoint y: 288, distance: 23.7
click at [200, 288] on input "18" at bounding box center [209, 298] width 55 height 30
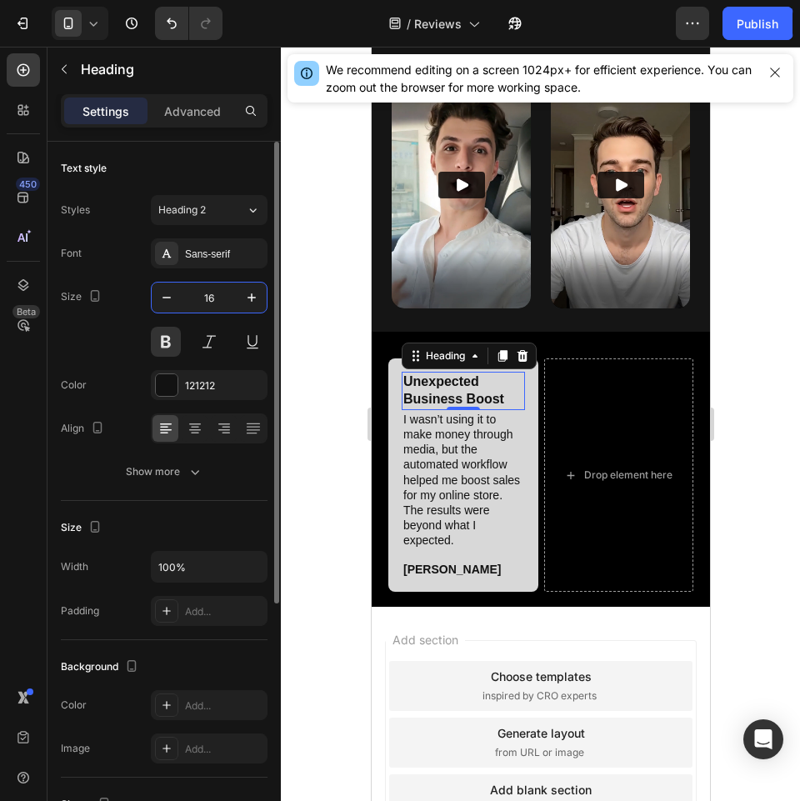
type input "16"
click at [234, 248] on div "Sans-serif" at bounding box center [224, 254] width 78 height 15
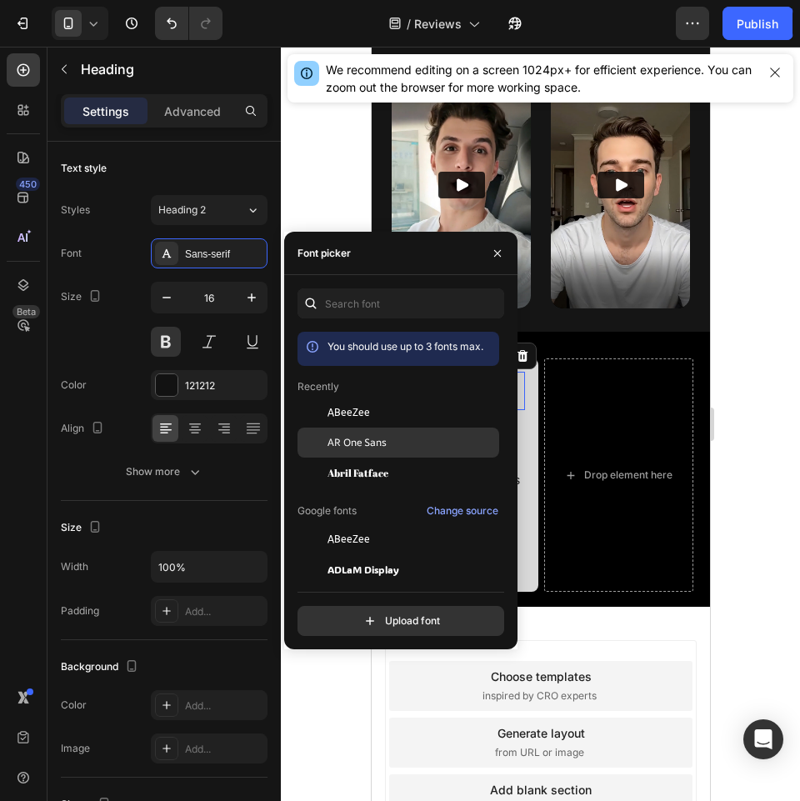
click at [378, 442] on span "AR One Sans" at bounding box center [357, 442] width 59 height 15
click at [340, 699] on div at bounding box center [540, 424] width 519 height 754
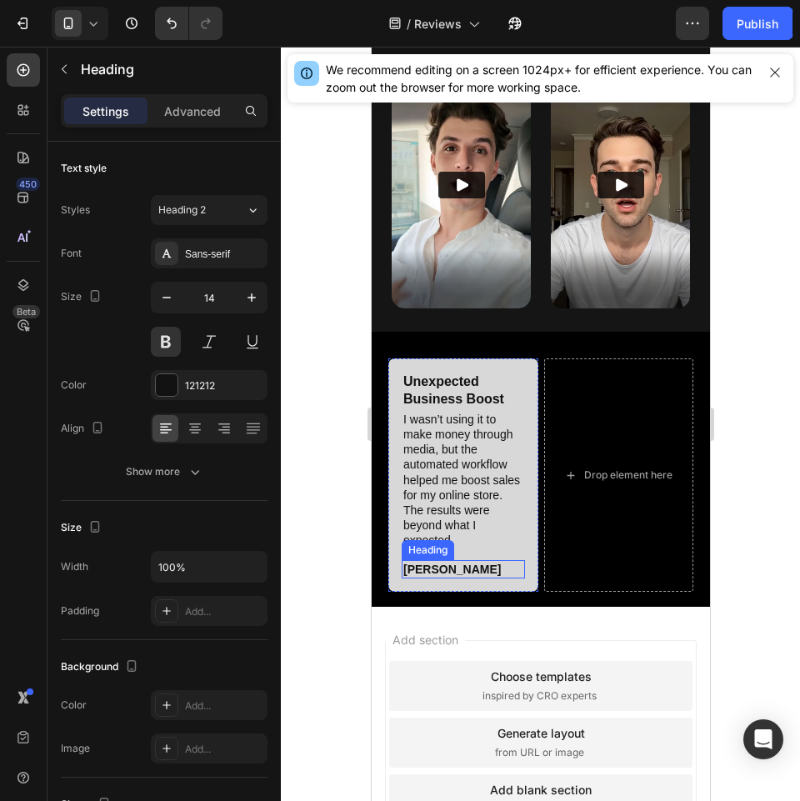
click at [443, 562] on p "[PERSON_NAME]" at bounding box center [463, 569] width 120 height 15
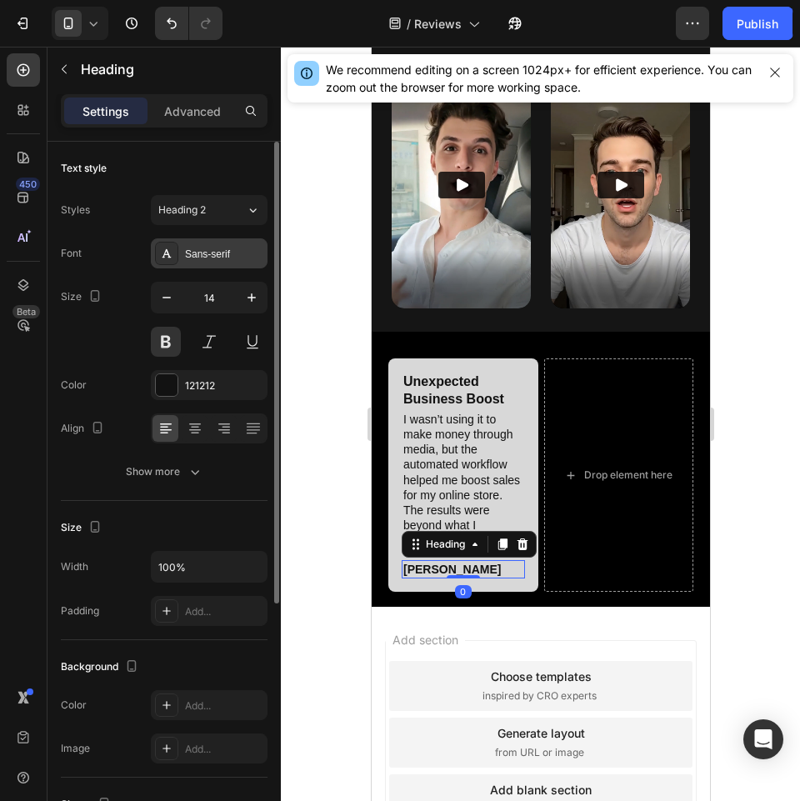
click at [177, 243] on div at bounding box center [166, 253] width 23 height 23
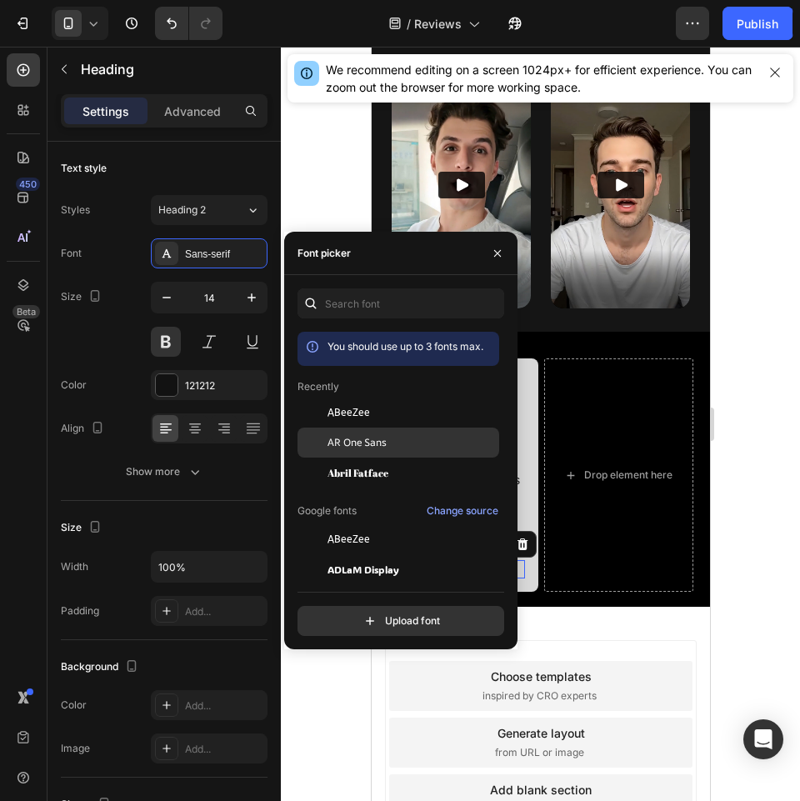
click at [358, 443] on span "AR One Sans" at bounding box center [357, 442] width 59 height 15
click at [328, 675] on div at bounding box center [540, 424] width 519 height 754
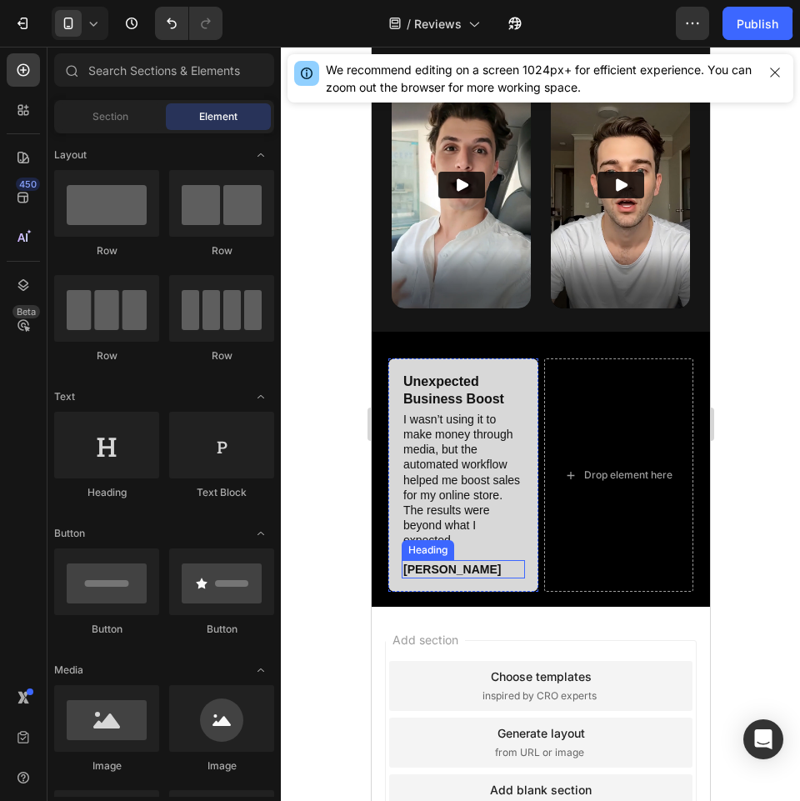
click at [436, 562] on p "[PERSON_NAME]" at bounding box center [463, 569] width 120 height 15
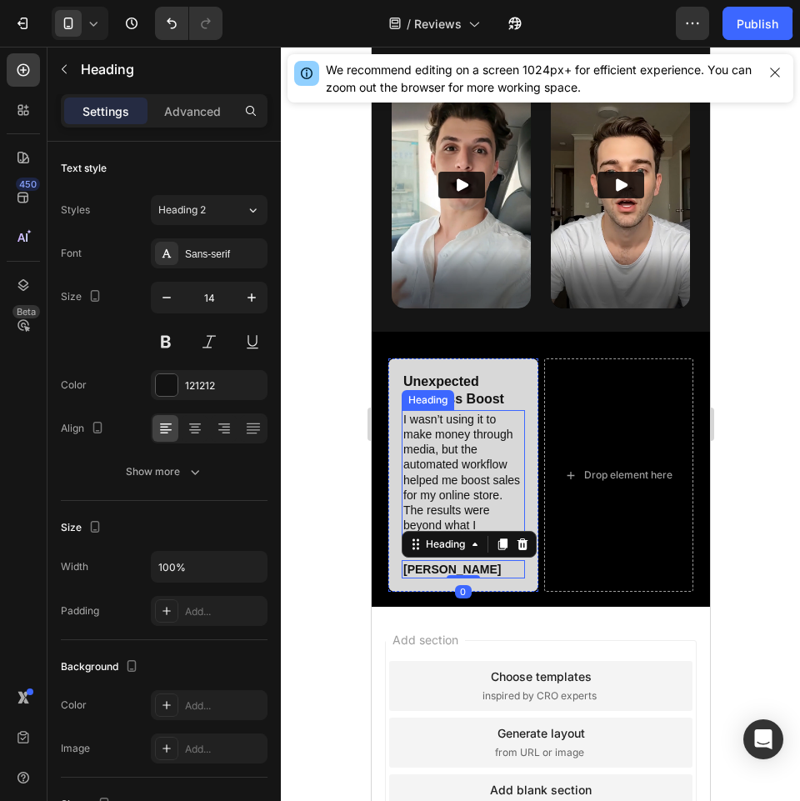
click at [447, 438] on p "I wasn’t using it to make money through media, but the automated workflow helpe…" at bounding box center [463, 480] width 120 height 137
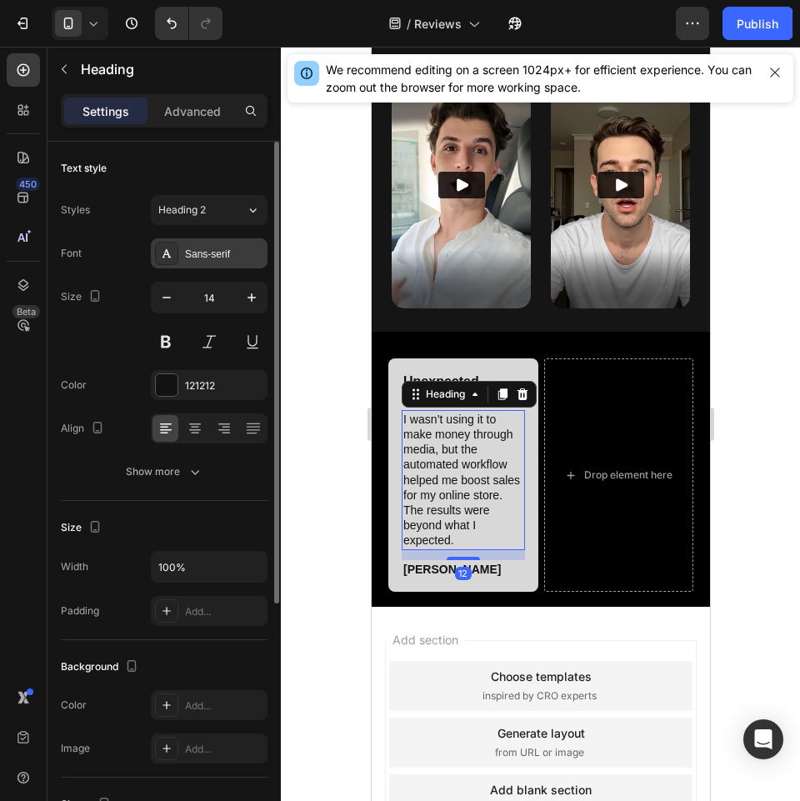
click at [222, 254] on div "Sans-serif" at bounding box center [224, 254] width 78 height 15
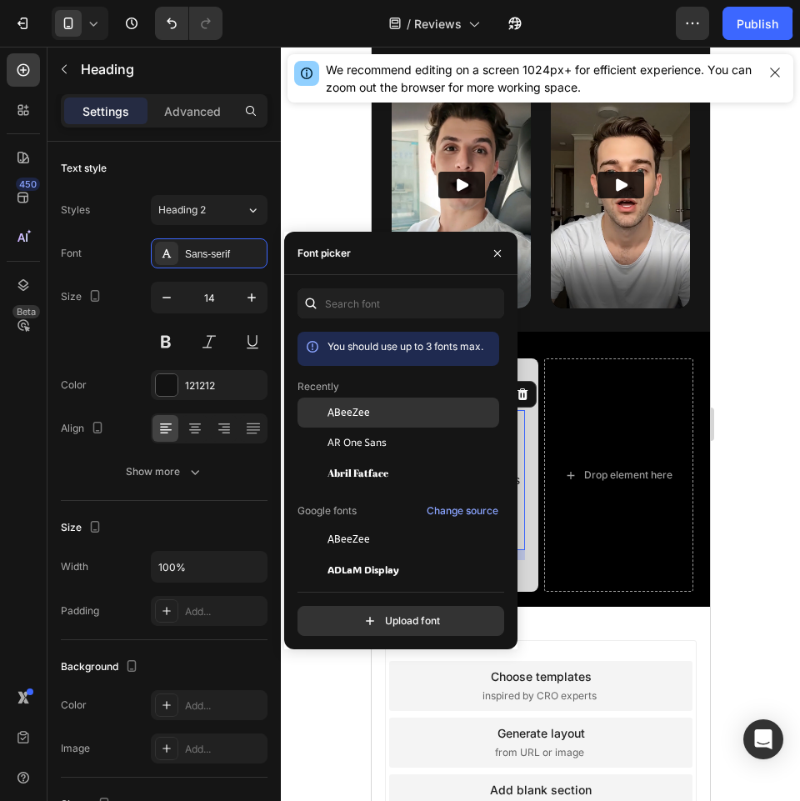
click at [361, 415] on span "ABeeZee" at bounding box center [349, 412] width 43 height 15
click at [326, 692] on div at bounding box center [540, 424] width 519 height 754
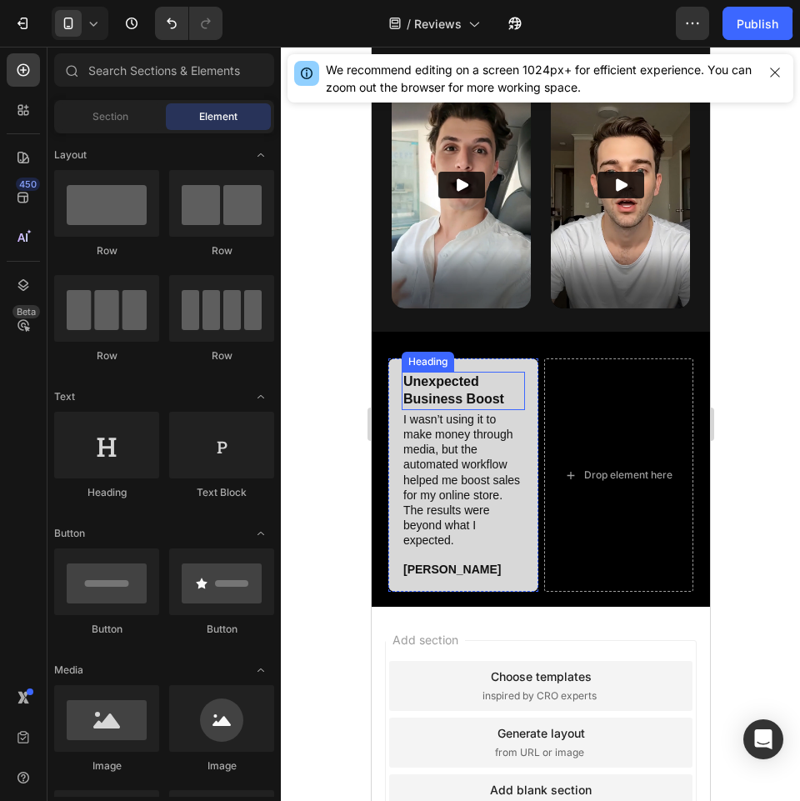
click at [458, 373] on p "Unexpected Business Boost" at bounding box center [463, 390] width 120 height 35
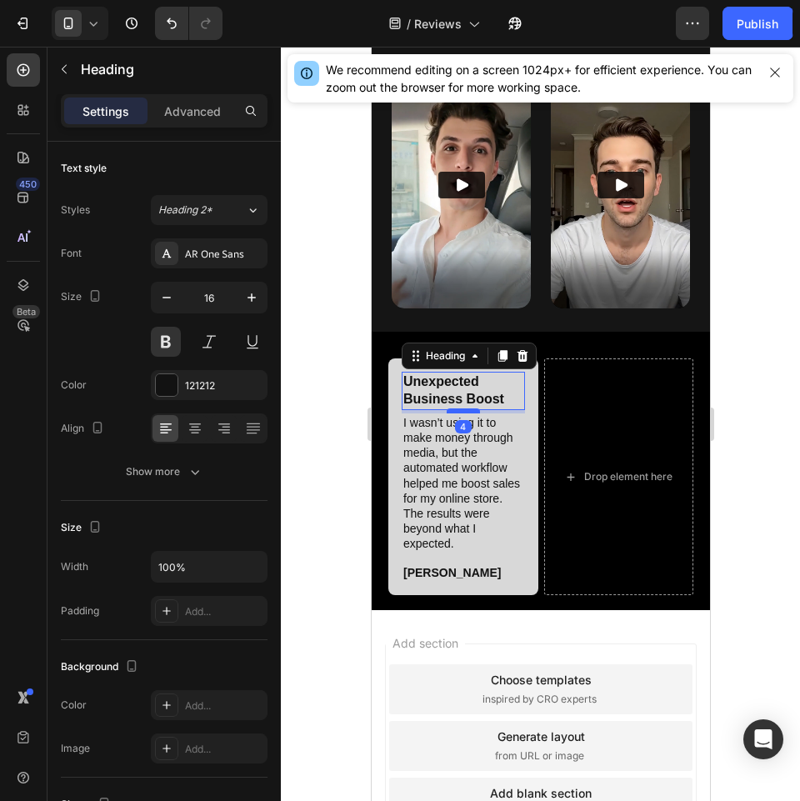
click at [465, 408] on div at bounding box center [462, 410] width 33 height 5
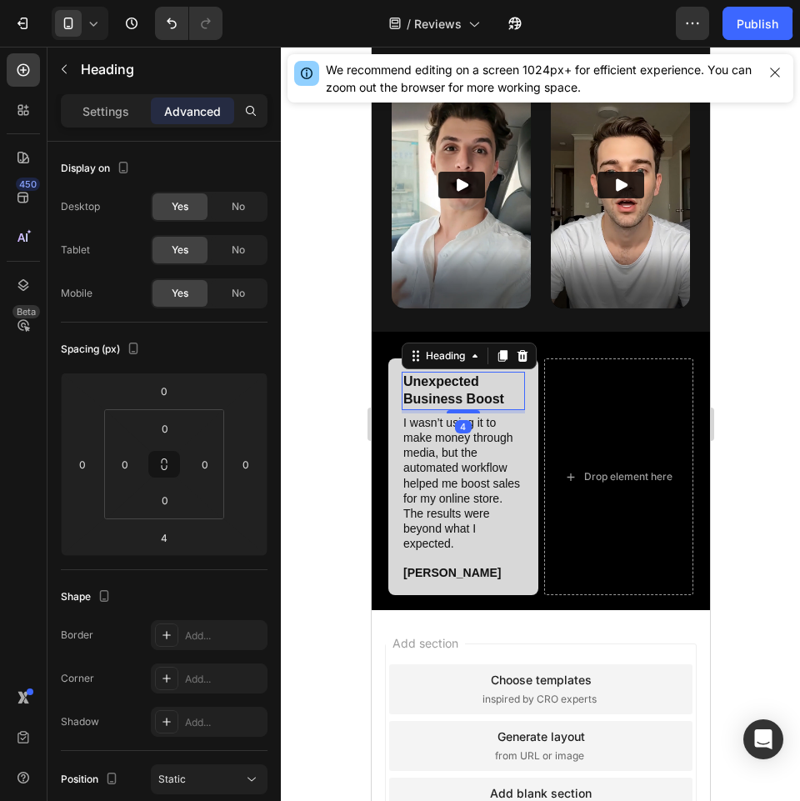
click at [321, 493] on div at bounding box center [540, 424] width 519 height 754
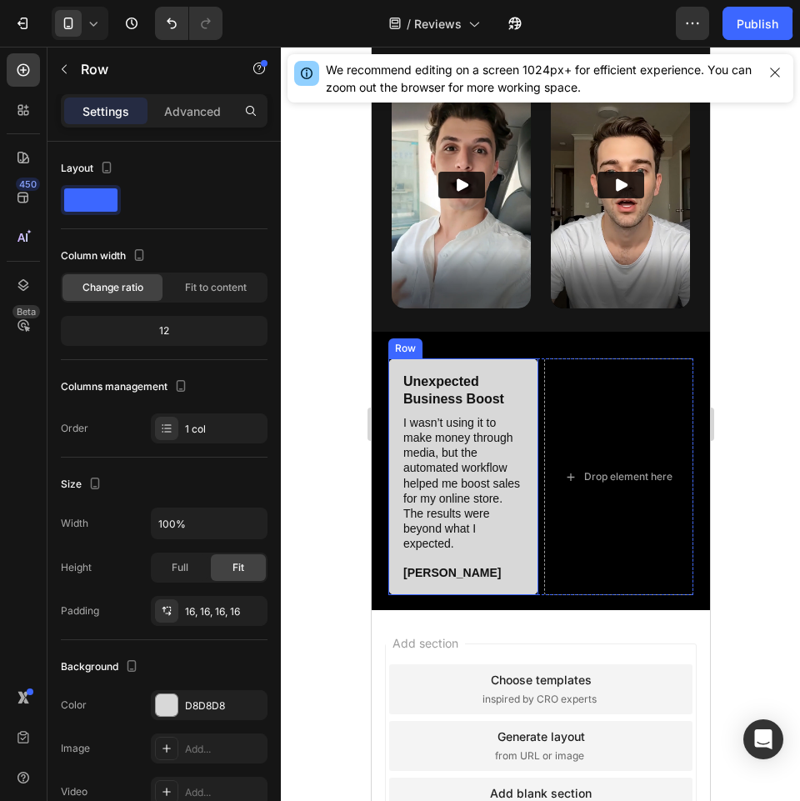
click at [521, 358] on div "Unexpected Business Boost Heading I wasn’t using it to make money through media…" at bounding box center [463, 476] width 150 height 237
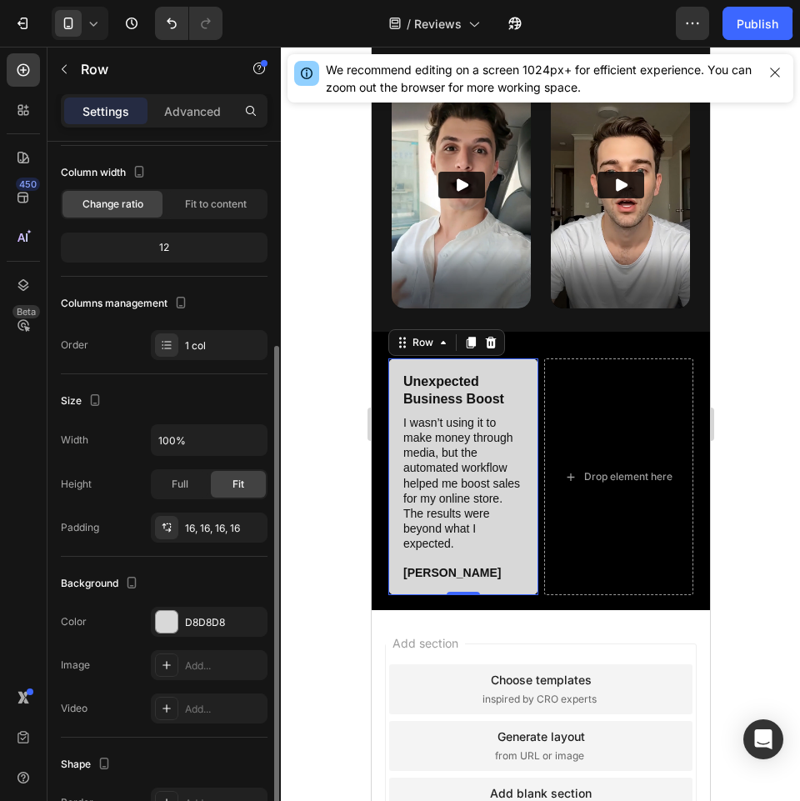
scroll to position [267, 0]
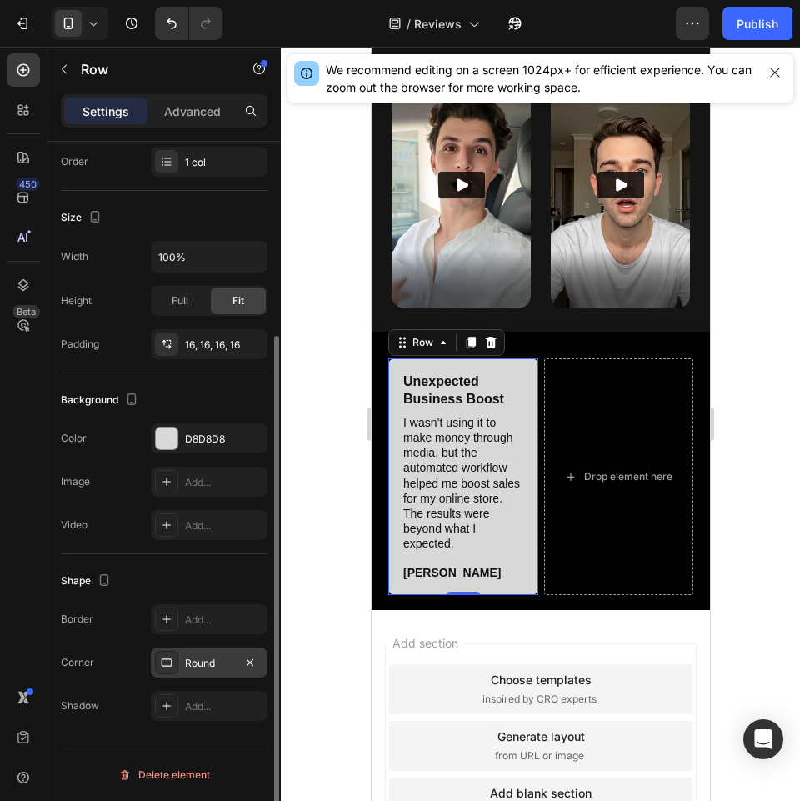
click at [191, 668] on div "Round" at bounding box center [209, 663] width 48 height 15
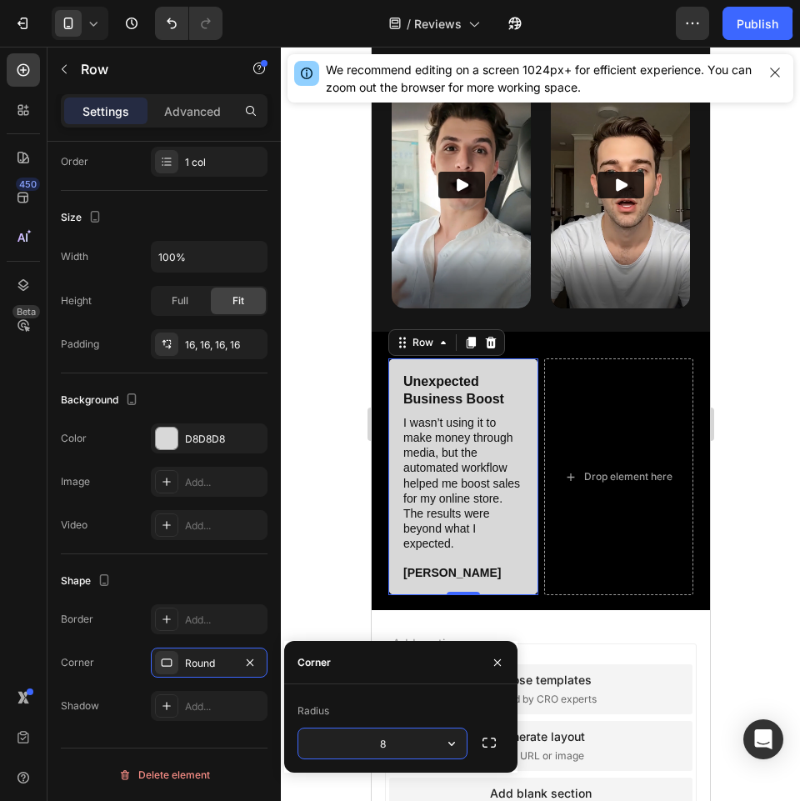
click at [395, 743] on input "8" at bounding box center [382, 743] width 168 height 30
type input "12"
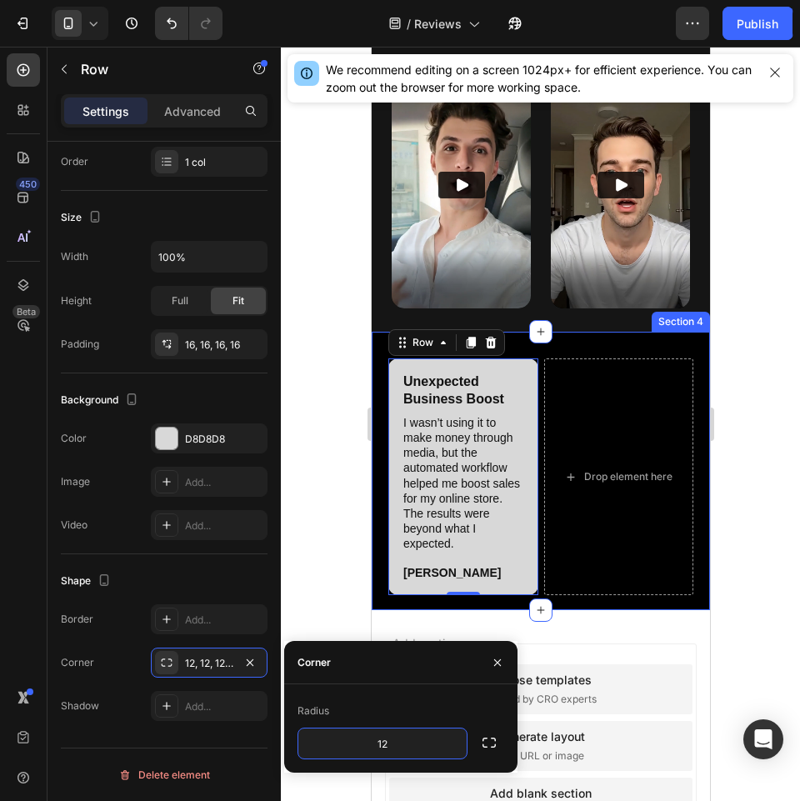
click at [334, 482] on div at bounding box center [540, 424] width 519 height 754
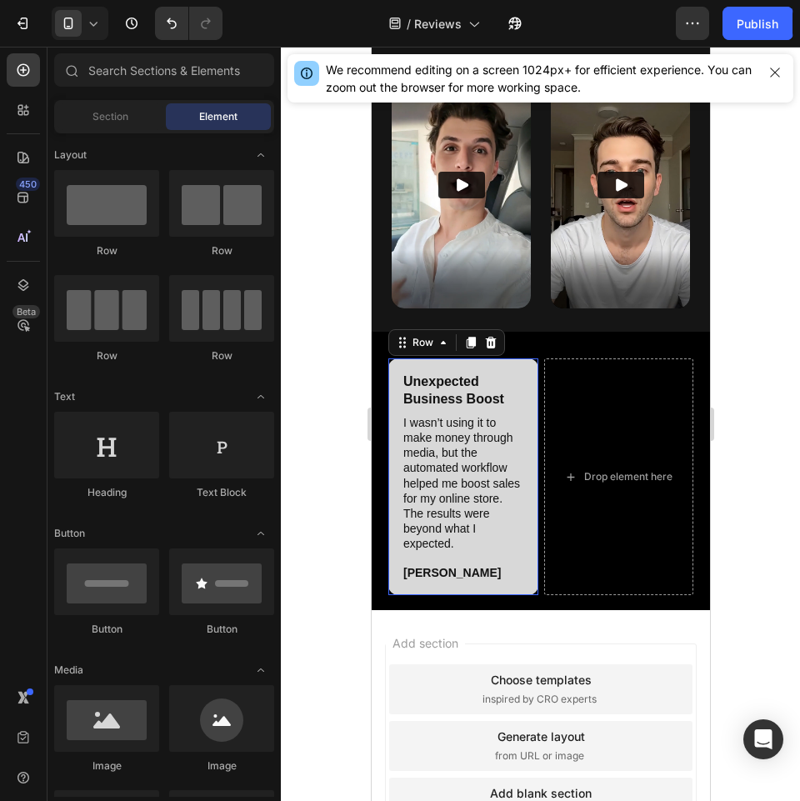
click at [523, 358] on div "Unexpected Business Boost Heading I wasn’t using it to make money through media…" at bounding box center [463, 476] width 150 height 237
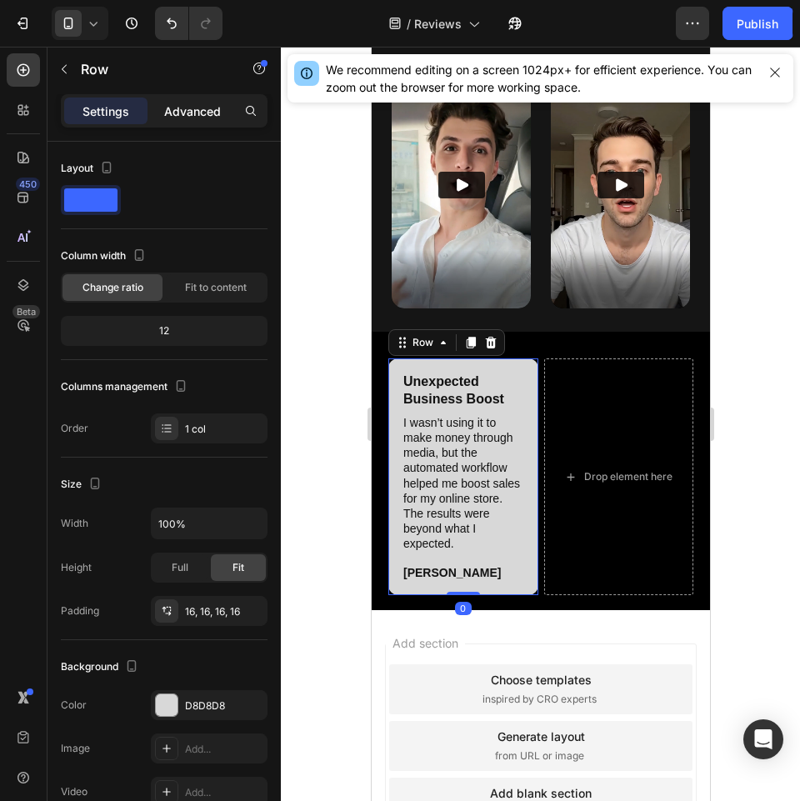
click at [210, 109] on p "Advanced" at bounding box center [192, 112] width 57 height 18
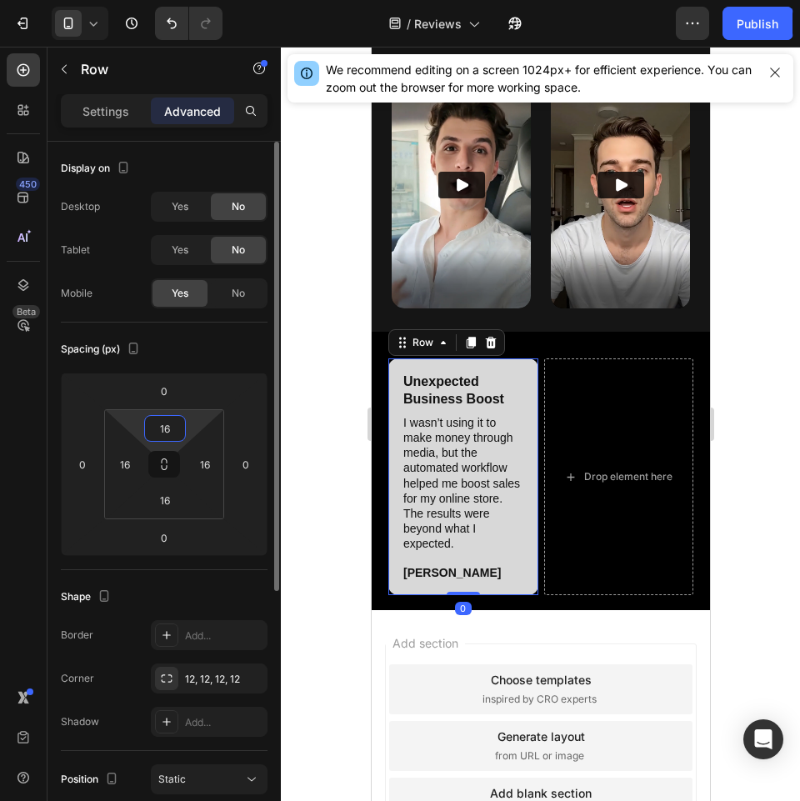
click at [175, 428] on input "16" at bounding box center [164, 428] width 33 height 25
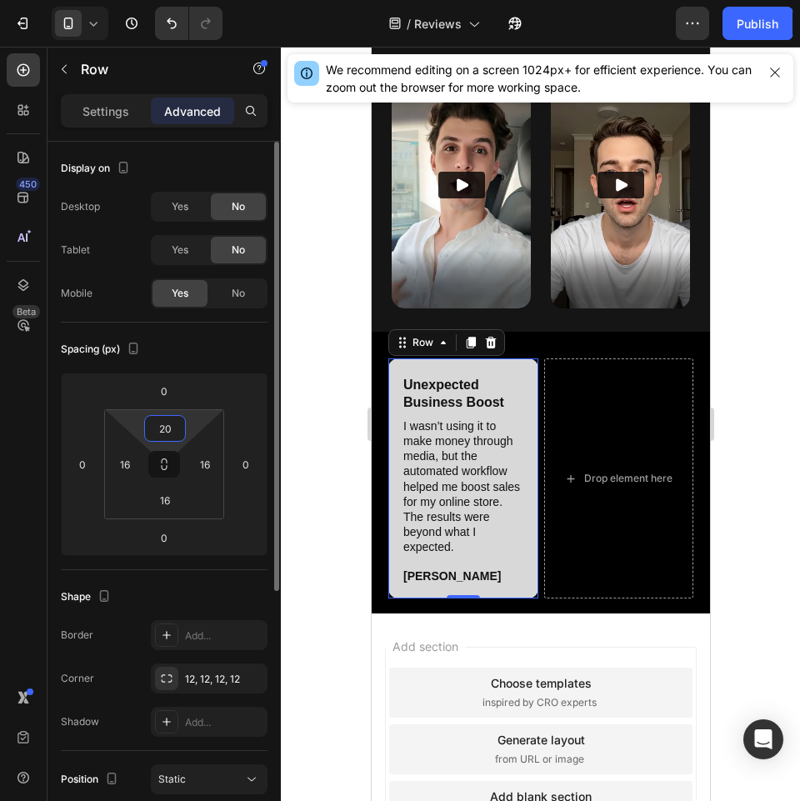
type input "20"
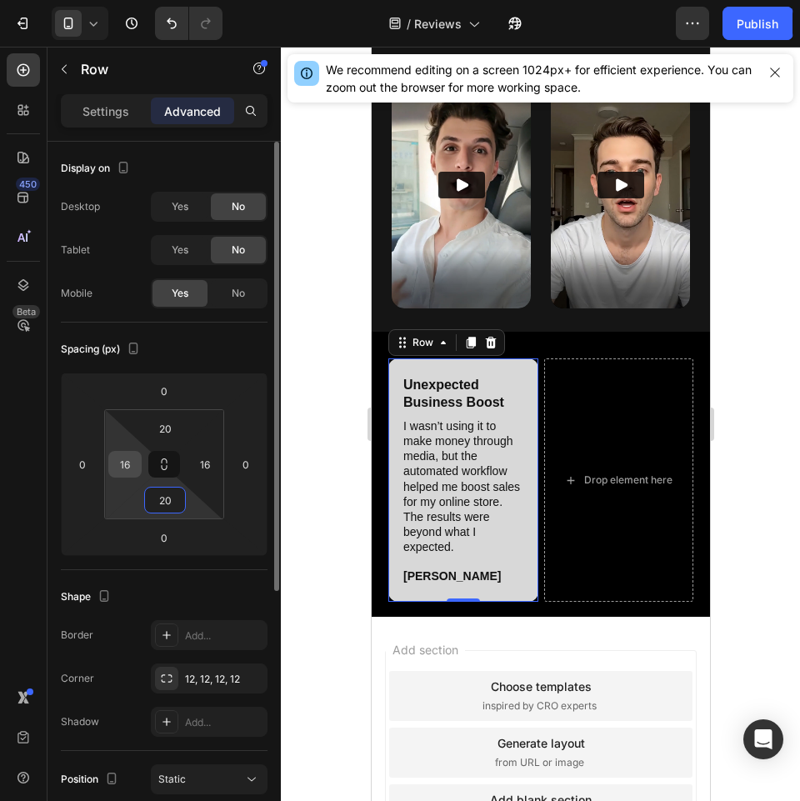
type input "20"
click at [132, 468] on input "16" at bounding box center [125, 464] width 25 height 25
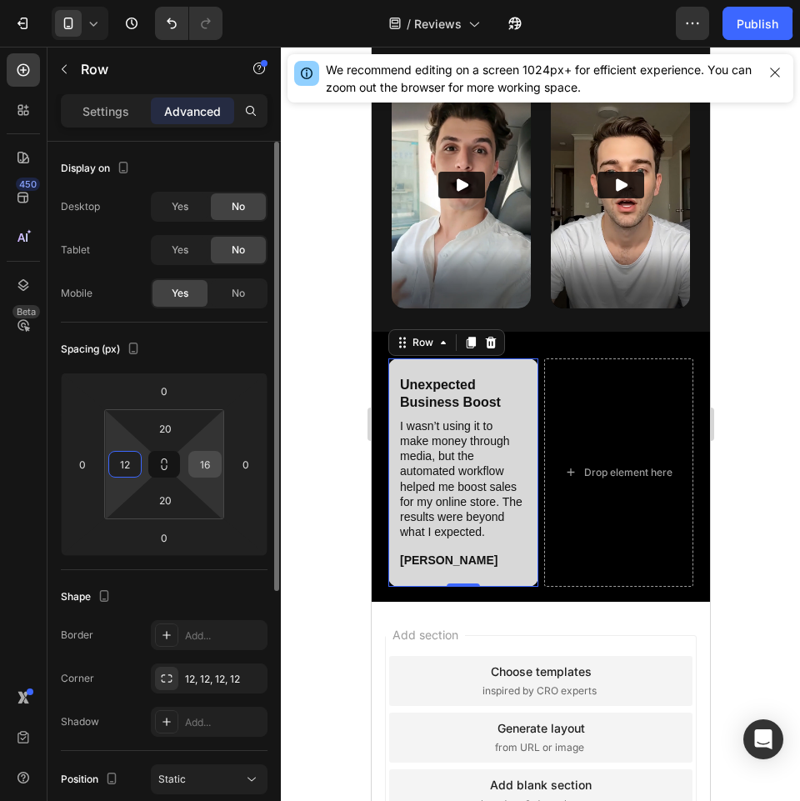
type input "12"
click at [205, 469] on input "16" at bounding box center [205, 464] width 25 height 25
type input "12"
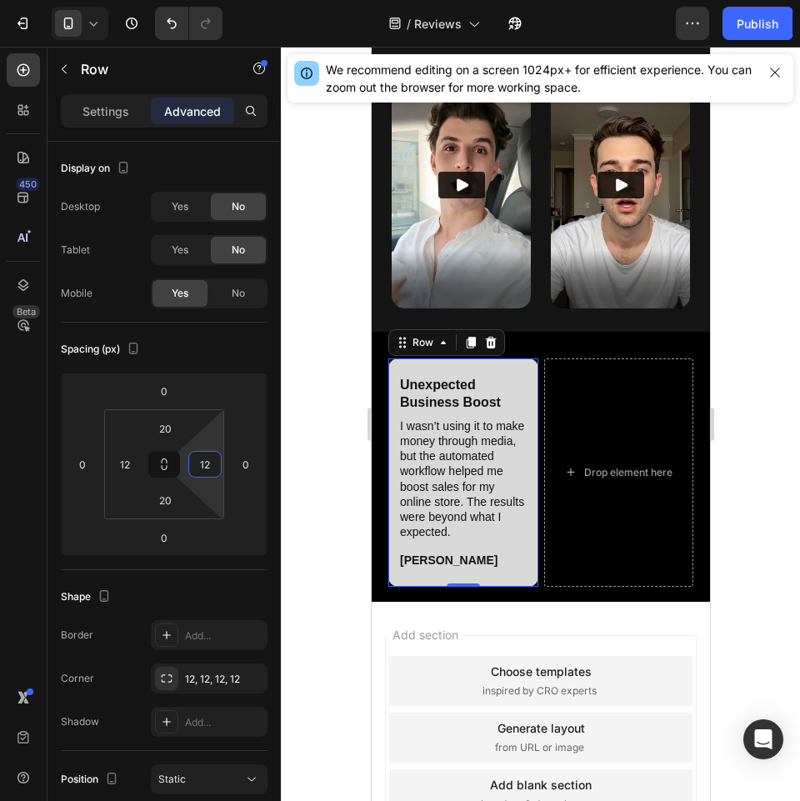
click at [328, 508] on div at bounding box center [540, 424] width 519 height 754
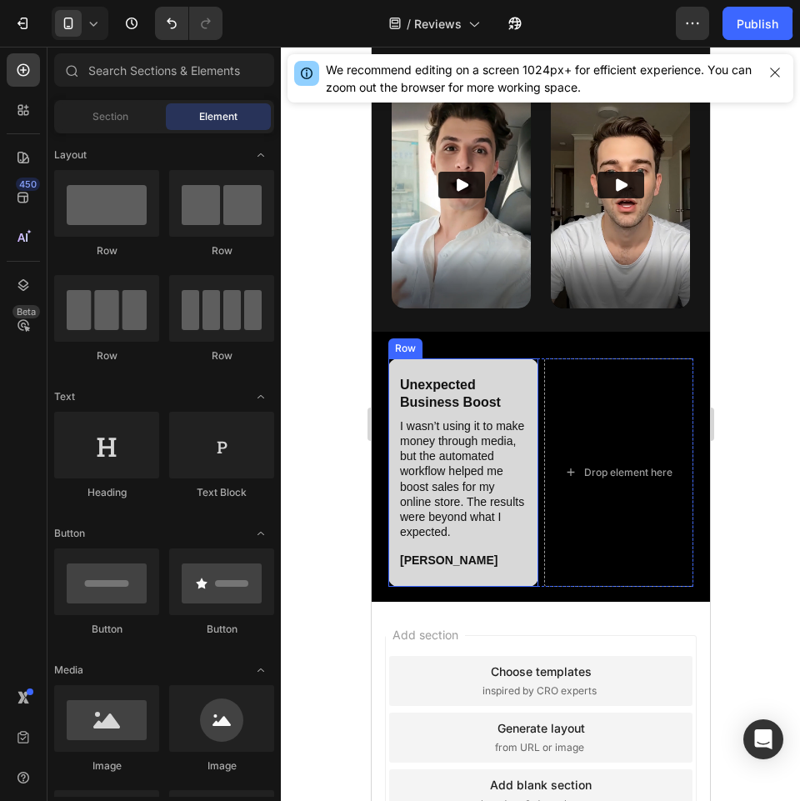
click at [523, 358] on div "Unexpected Business Boost Heading I wasn’t using it to make money through media…" at bounding box center [463, 472] width 150 height 228
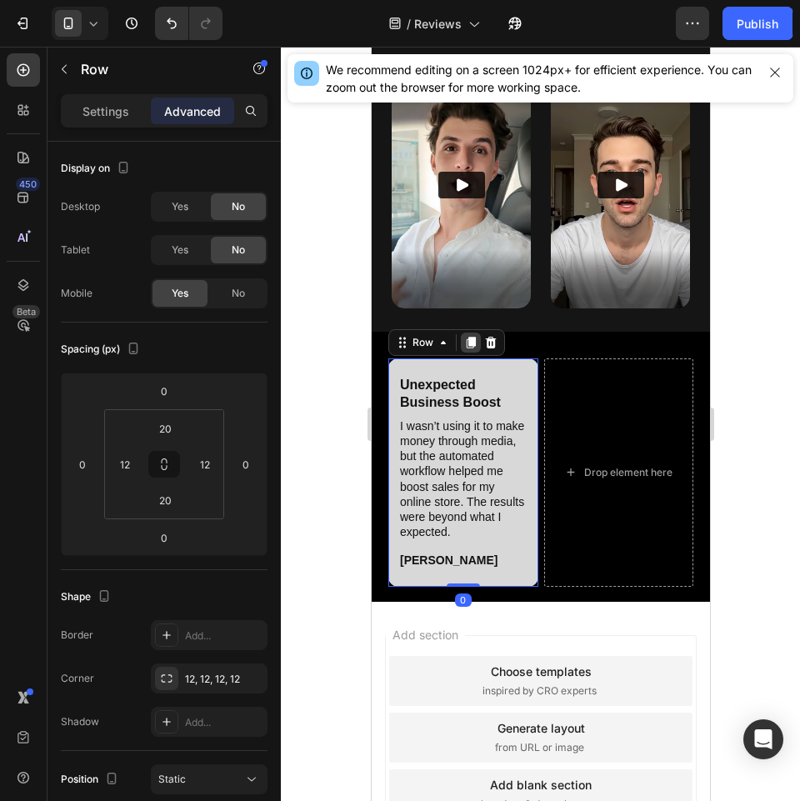
click at [471, 337] on icon at bounding box center [470, 343] width 9 height 12
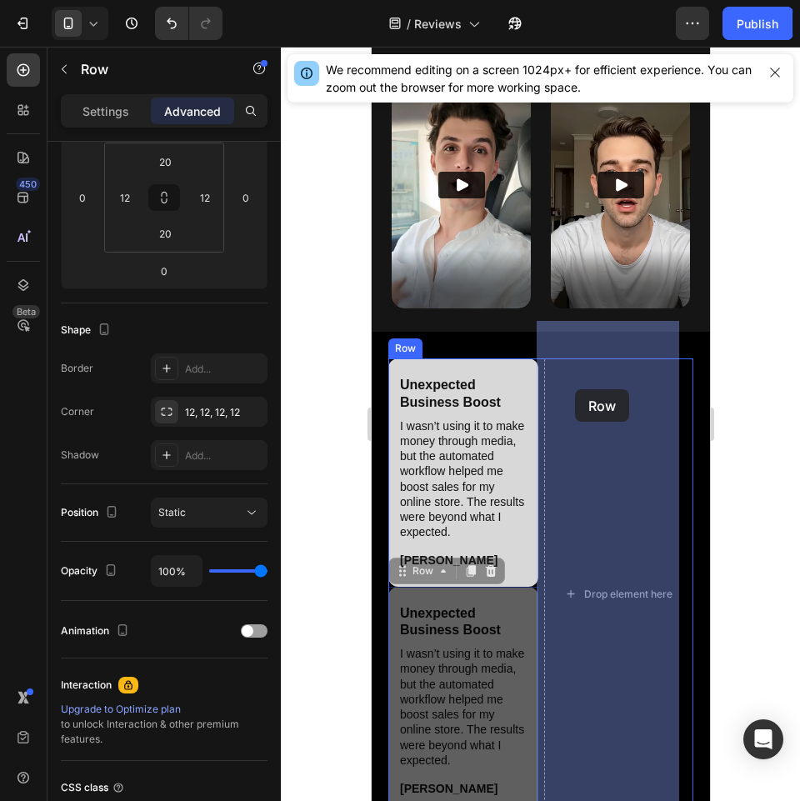
drag, startPoint x: 403, startPoint y: 550, endPoint x: 574, endPoint y: 389, distance: 235.3
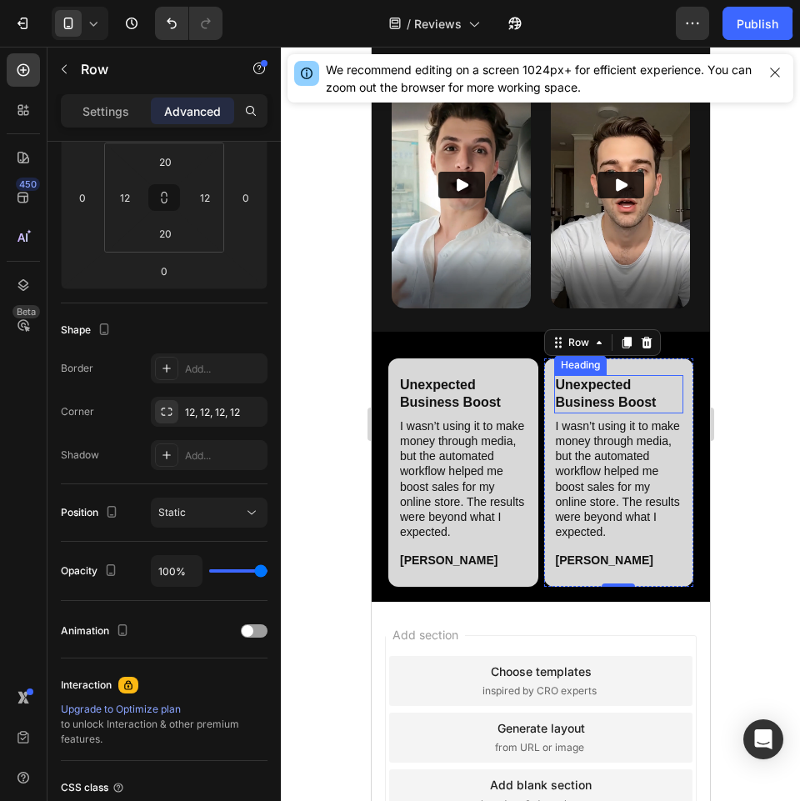
click at [623, 375] on h2 "Unexpected Business Boost" at bounding box center [618, 394] width 130 height 38
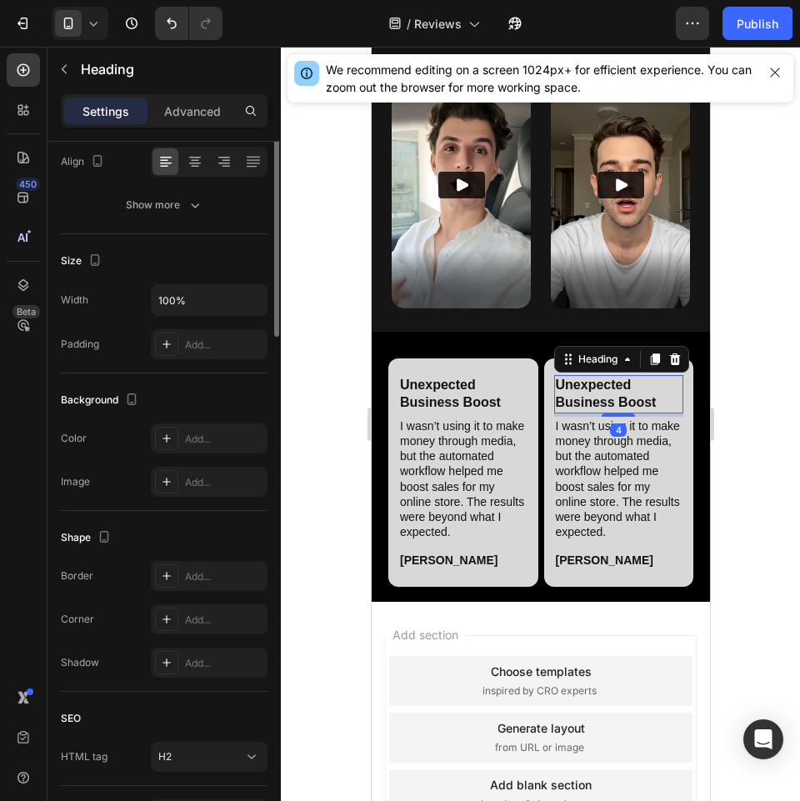
click at [623, 375] on h2 "Unexpected Business Boost" at bounding box center [618, 394] width 130 height 38
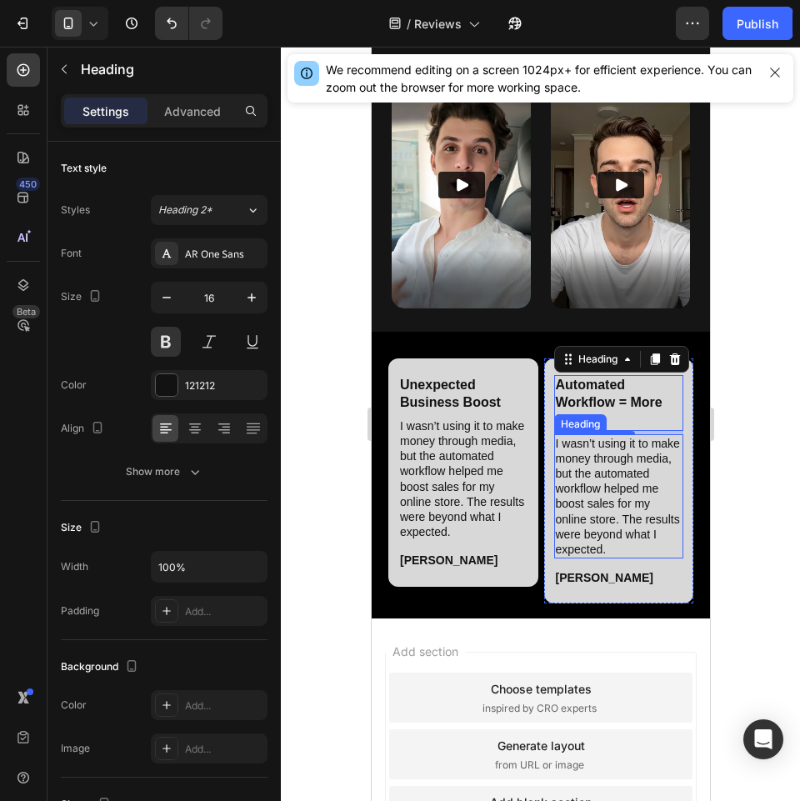
click at [598, 456] on h2 "I wasn’t using it to make money through media, but the automated workflow helpe…" at bounding box center [618, 496] width 130 height 125
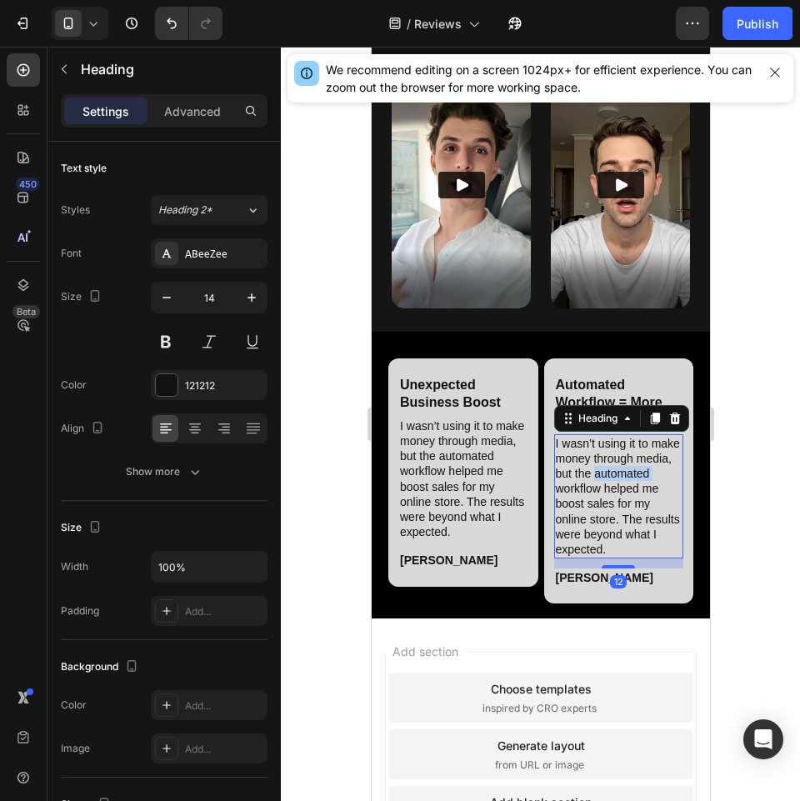
click at [598, 456] on h2 "I wasn’t using it to make money through media, but the automated workflow helpe…" at bounding box center [618, 496] width 130 height 125
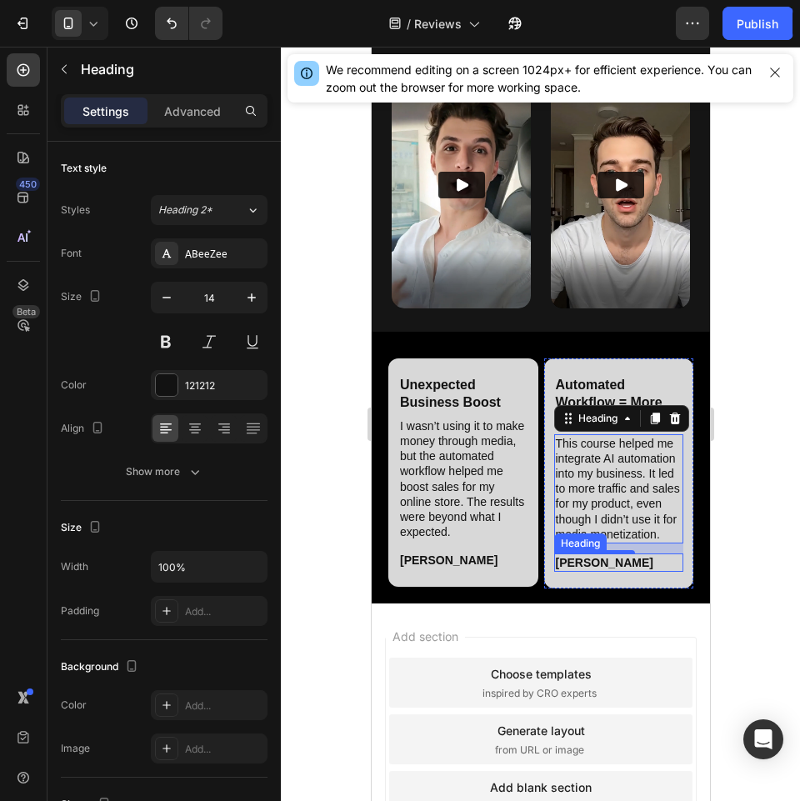
click at [574, 558] on h2 "[PERSON_NAME]" at bounding box center [618, 562] width 130 height 18
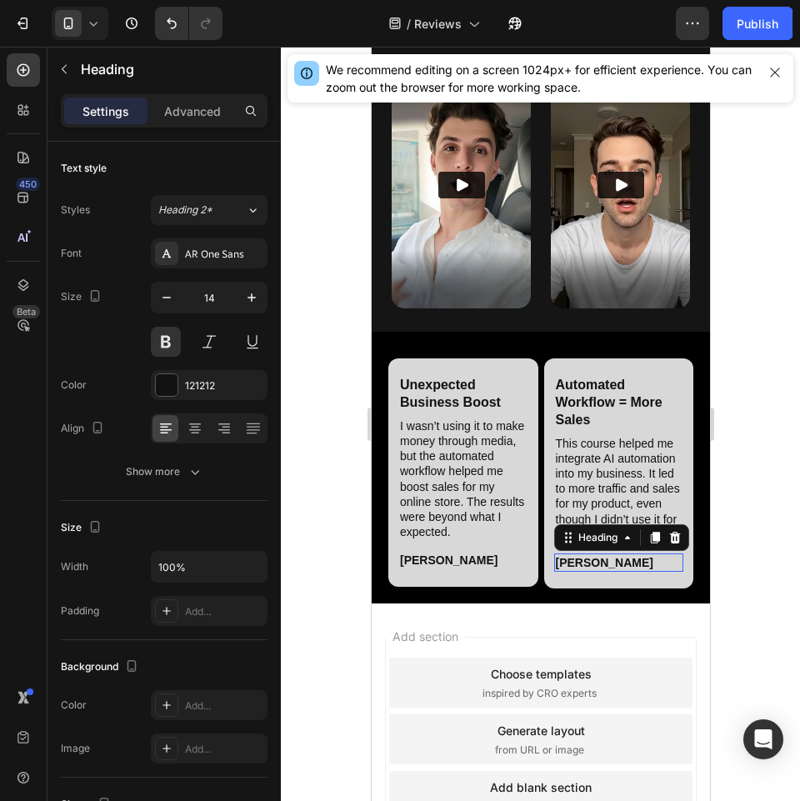
click at [574, 558] on h2 "[PERSON_NAME]" at bounding box center [618, 562] width 130 height 18
click at [775, 587] on div at bounding box center [540, 424] width 519 height 754
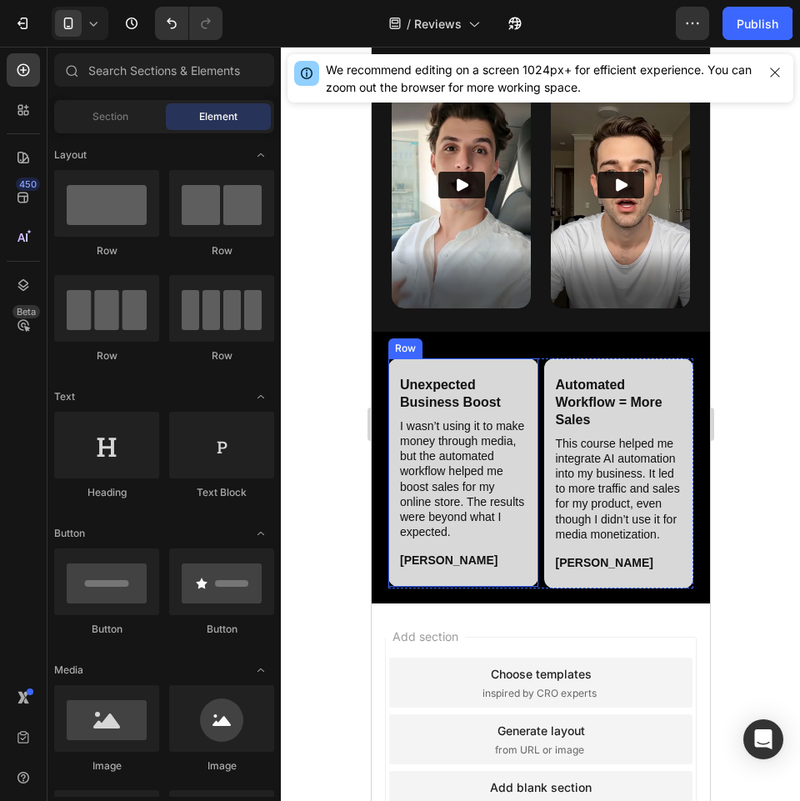
click at [509, 559] on div "Unexpected Business Boost Heading I wasn’t using it to make money through media…" at bounding box center [463, 472] width 150 height 228
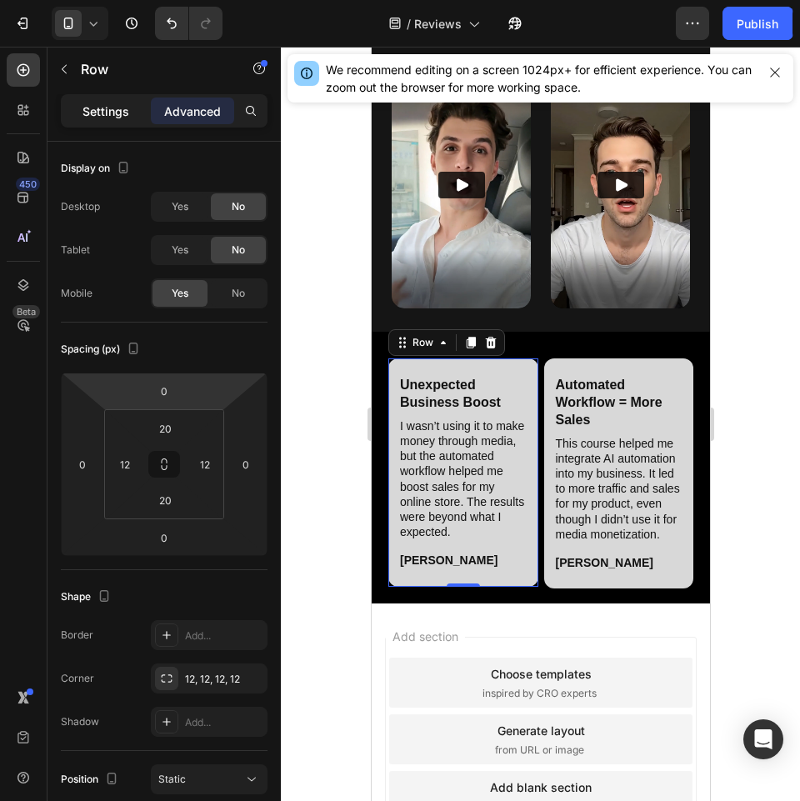
click at [94, 110] on p "Settings" at bounding box center [106, 112] width 47 height 18
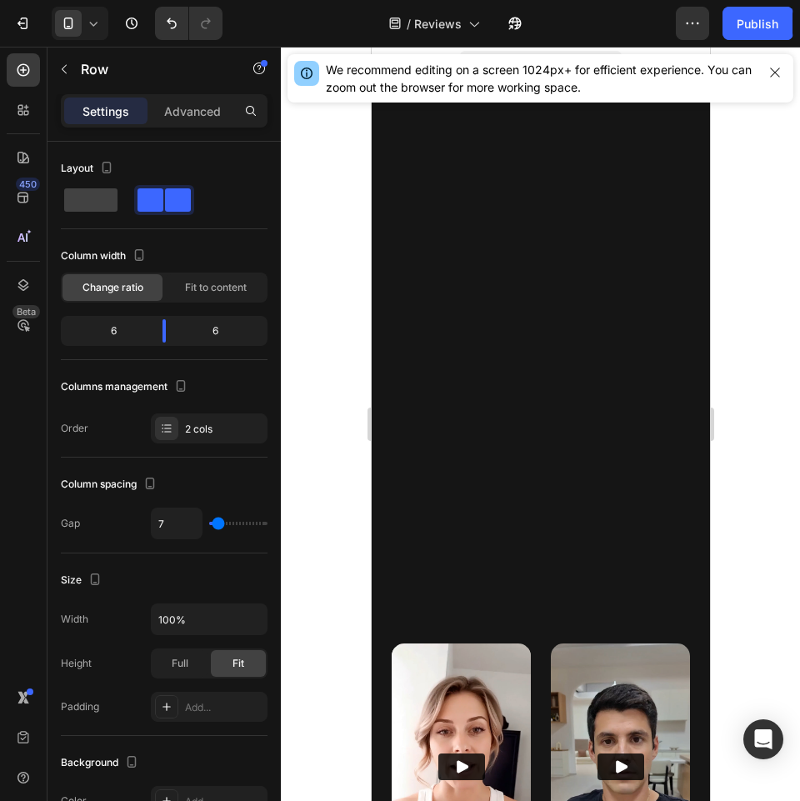
scroll to position [1104, 0]
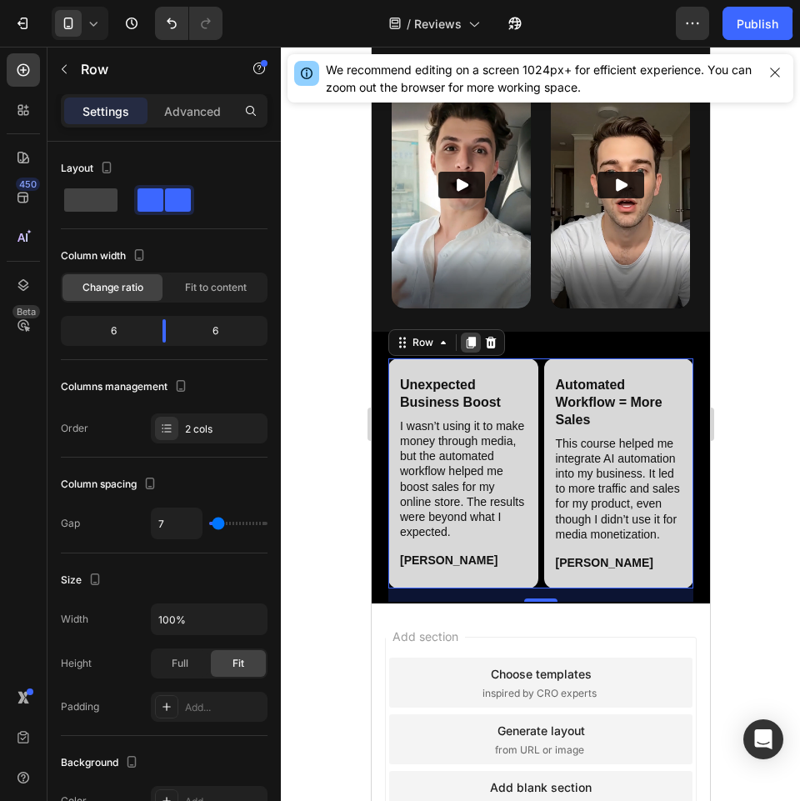
click at [470, 337] on icon at bounding box center [470, 343] width 9 height 12
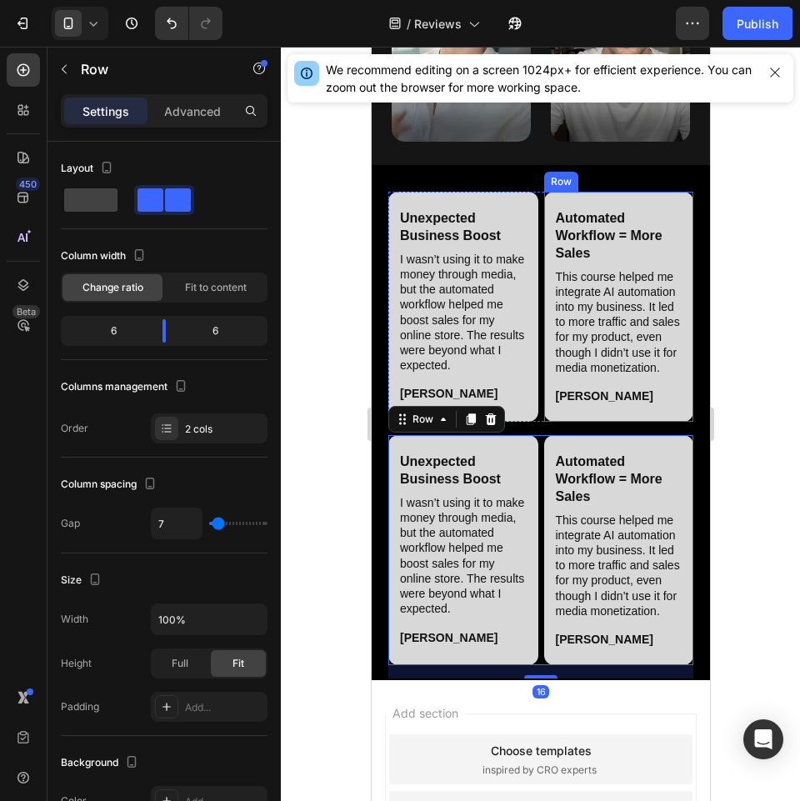
scroll to position [1354, 0]
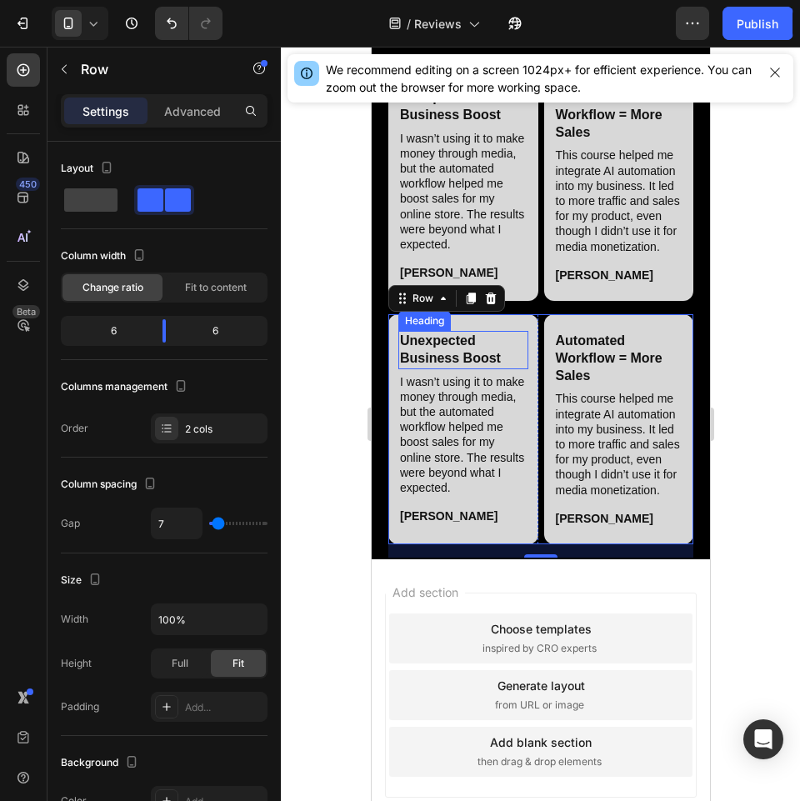
click at [459, 369] on h2 "Unexpected Business Boost" at bounding box center [463, 350] width 130 height 38
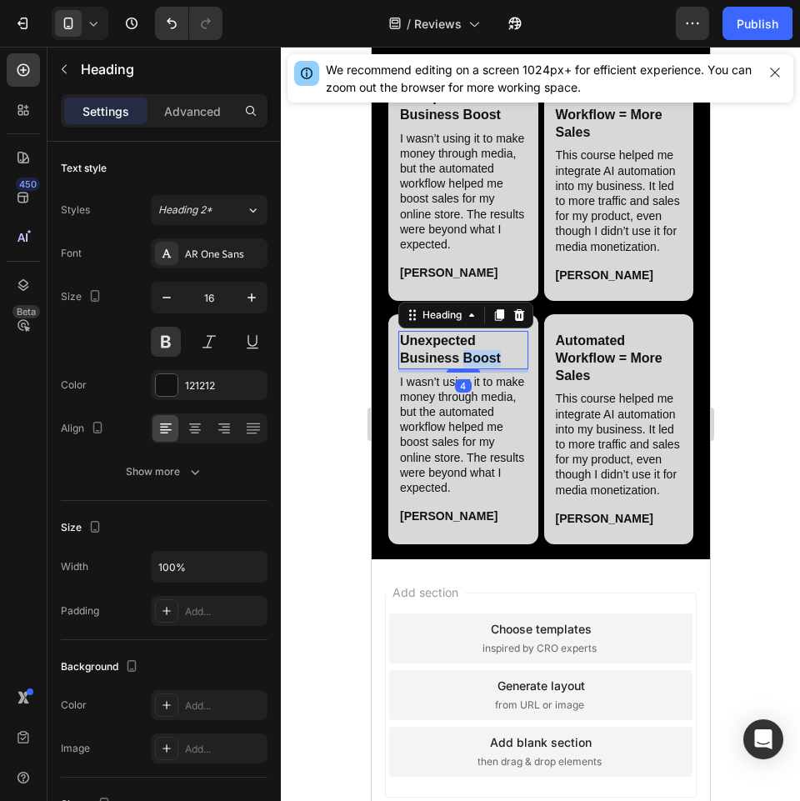
click at [459, 369] on h2 "Unexpected Business Boost" at bounding box center [463, 350] width 130 height 38
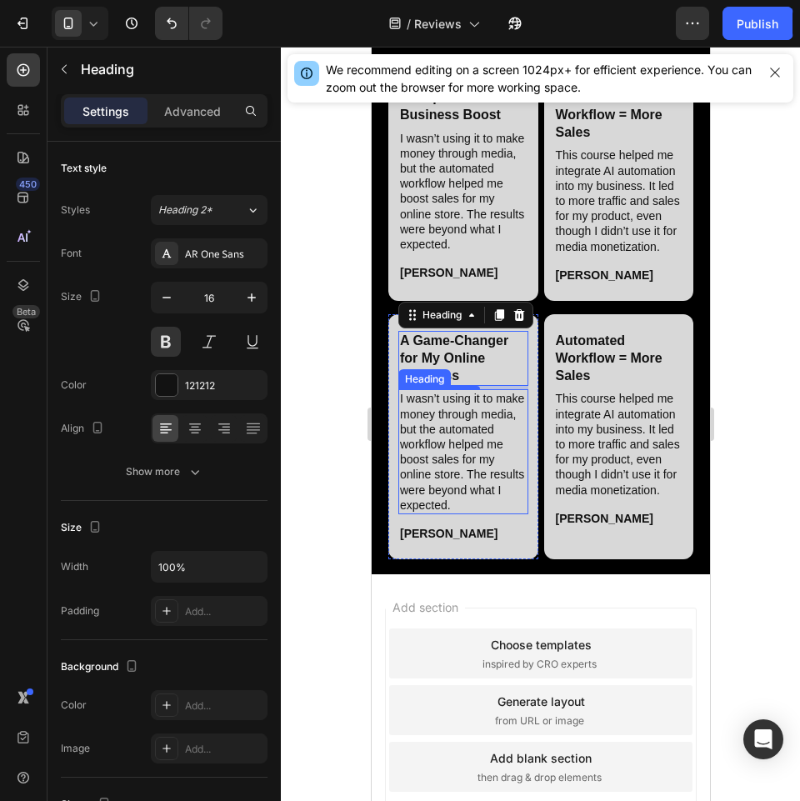
click at [476, 490] on h2 "I wasn’t using it to make money through media, but the automated workflow helpe…" at bounding box center [463, 451] width 130 height 125
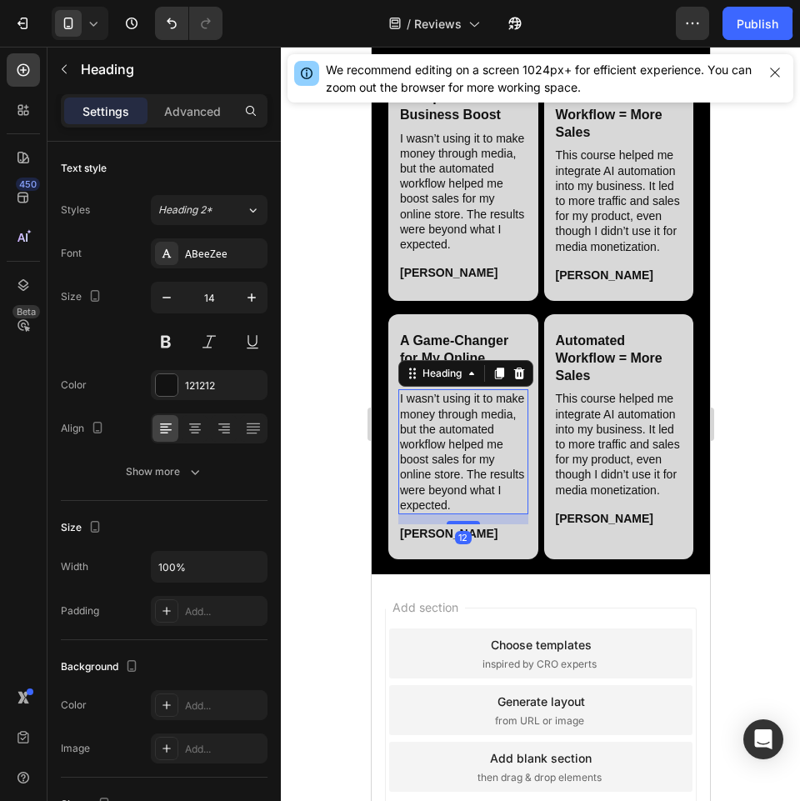
click at [476, 490] on h2 "I wasn’t using it to make money through media, but the automated workflow helpe…" at bounding box center [463, 451] width 130 height 125
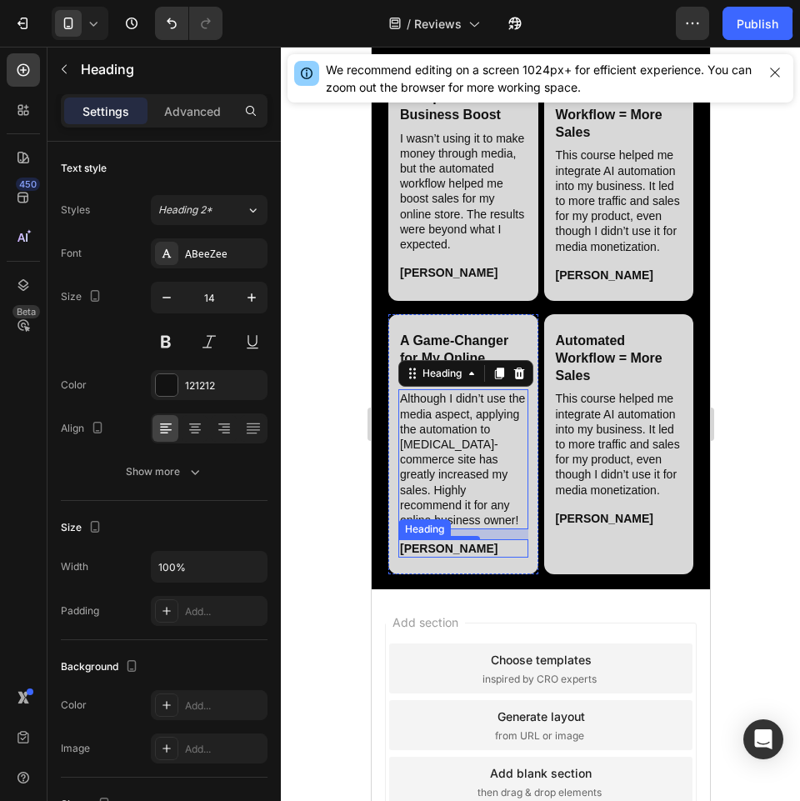
click at [430, 558] on h2 "[PERSON_NAME]" at bounding box center [463, 548] width 130 height 18
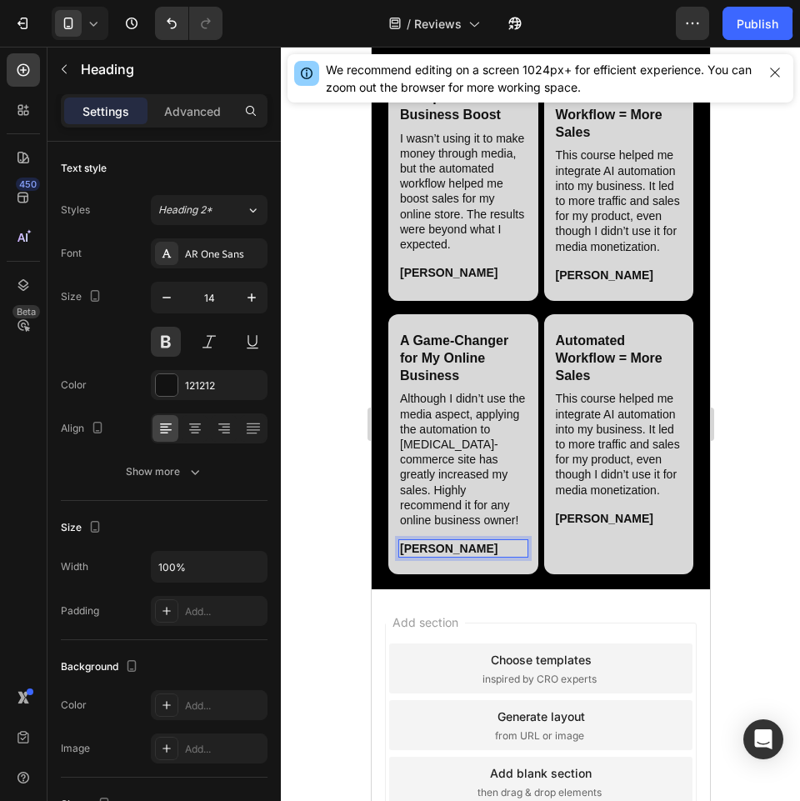
click at [430, 558] on h2 "[PERSON_NAME]" at bounding box center [463, 548] width 130 height 18
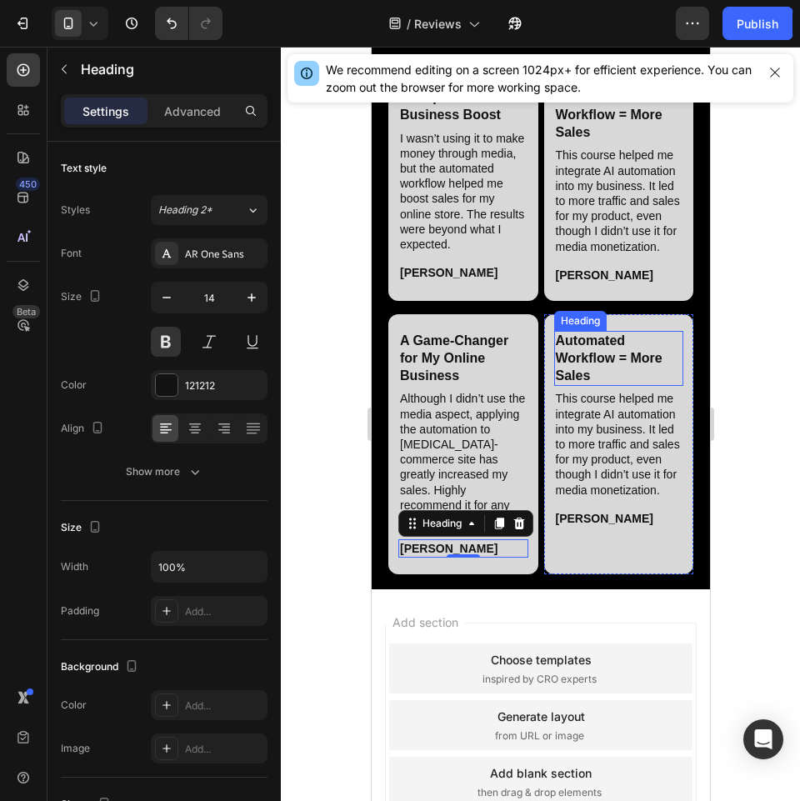
click at [600, 381] on h2 "Automated Workflow = More Sales" at bounding box center [618, 358] width 130 height 55
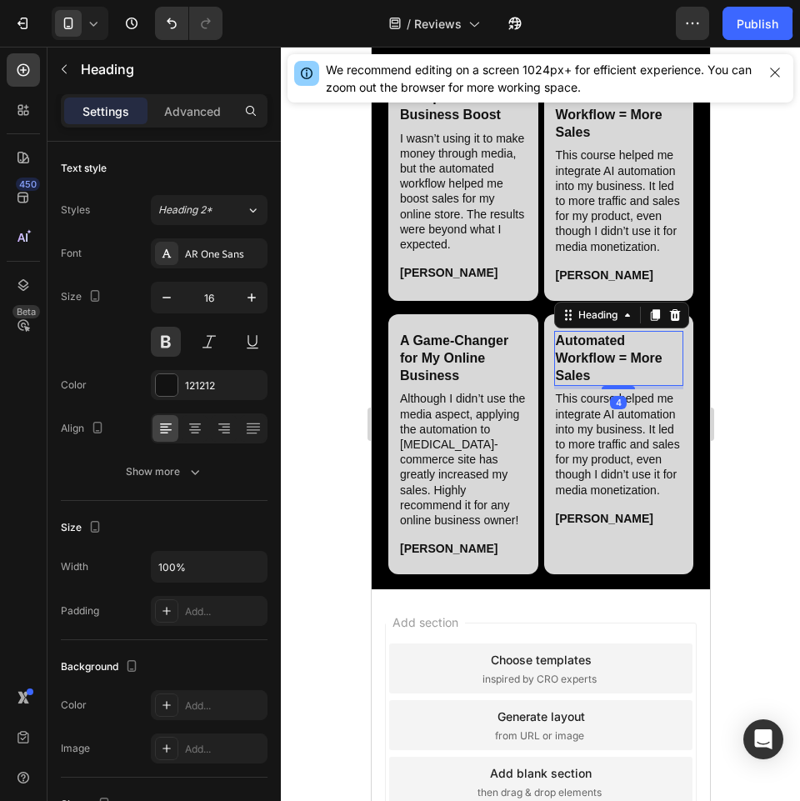
click at [600, 381] on h2 "Automated Workflow = More Sales" at bounding box center [618, 358] width 130 height 55
click at [608, 496] on h2 "This course helped me integrate AI automation into my business. It led to more …" at bounding box center [618, 443] width 130 height 109
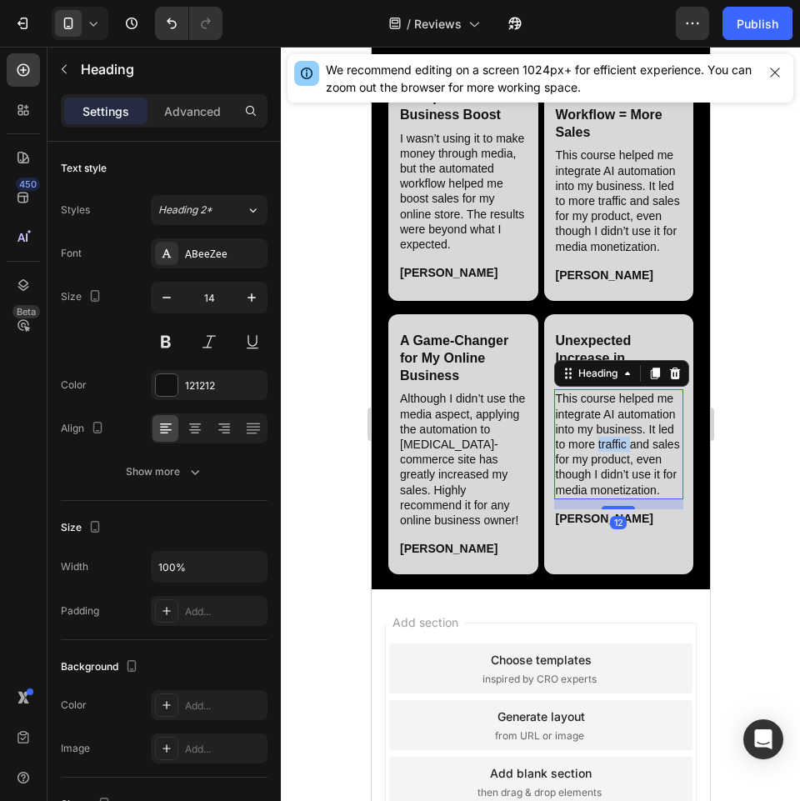
click at [608, 496] on h2 "This course helped me integrate AI automation into my business. It led to more …" at bounding box center [618, 443] width 130 height 109
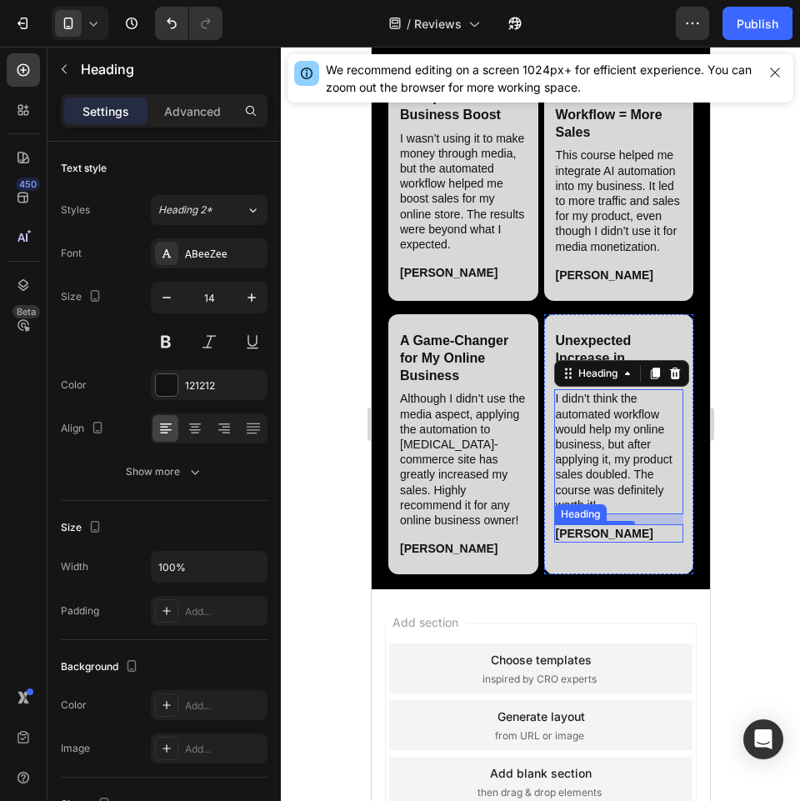
click at [586, 543] on h2 "[PERSON_NAME]" at bounding box center [618, 533] width 130 height 18
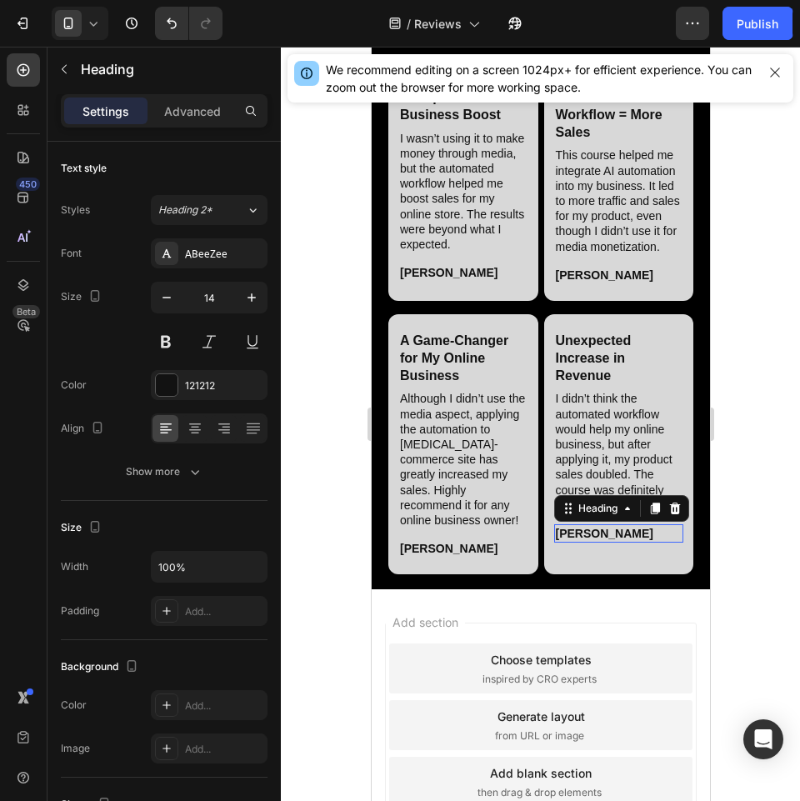
click at [586, 543] on h2 "[PERSON_NAME]" at bounding box center [618, 533] width 130 height 18
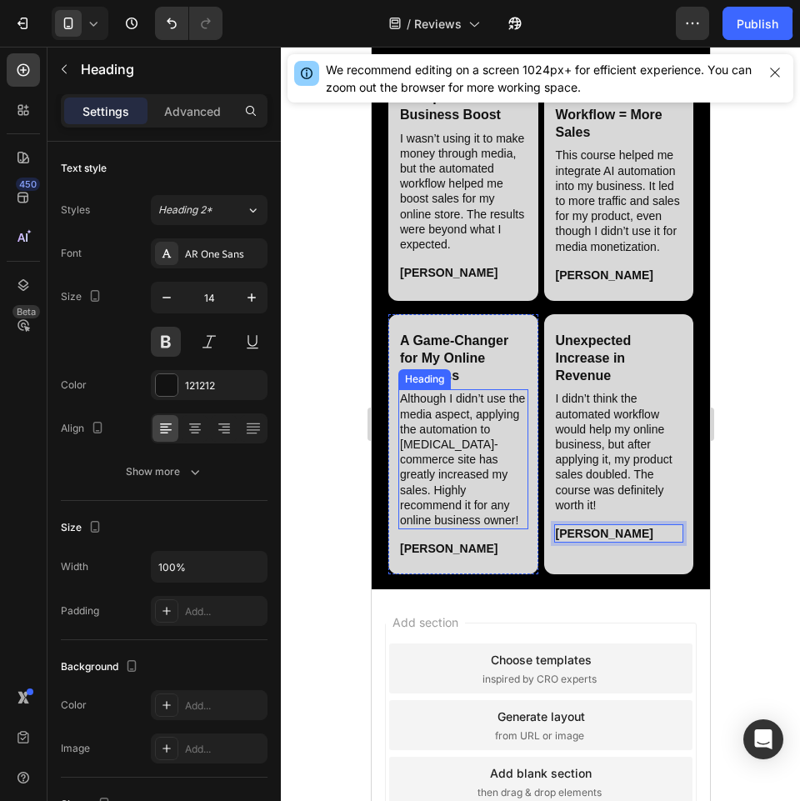
click at [440, 528] on p "Although I didn’t use the media aspect, applying the automation to my e-commerc…" at bounding box center [462, 459] width 127 height 137
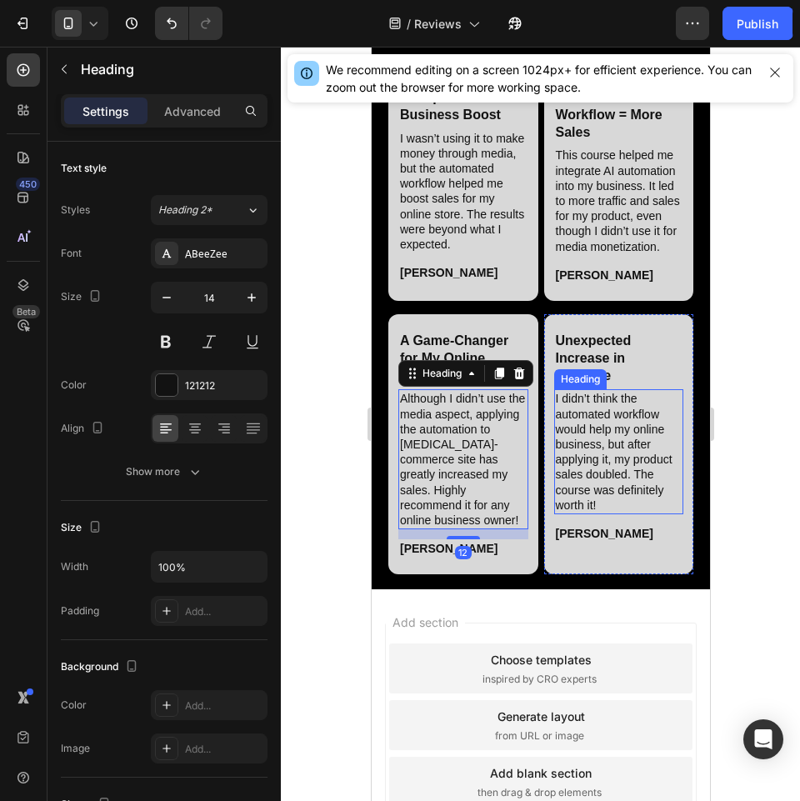
click at [617, 513] on p "I didn’t think the automated workflow would help my online business, but after …" at bounding box center [618, 452] width 127 height 122
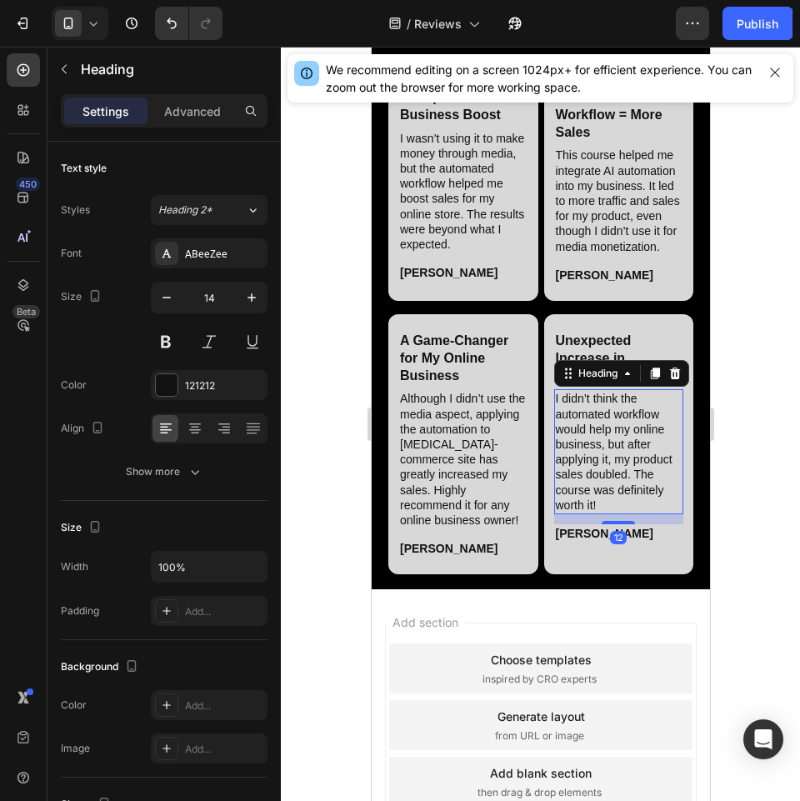
click at [752, 593] on div at bounding box center [540, 424] width 519 height 754
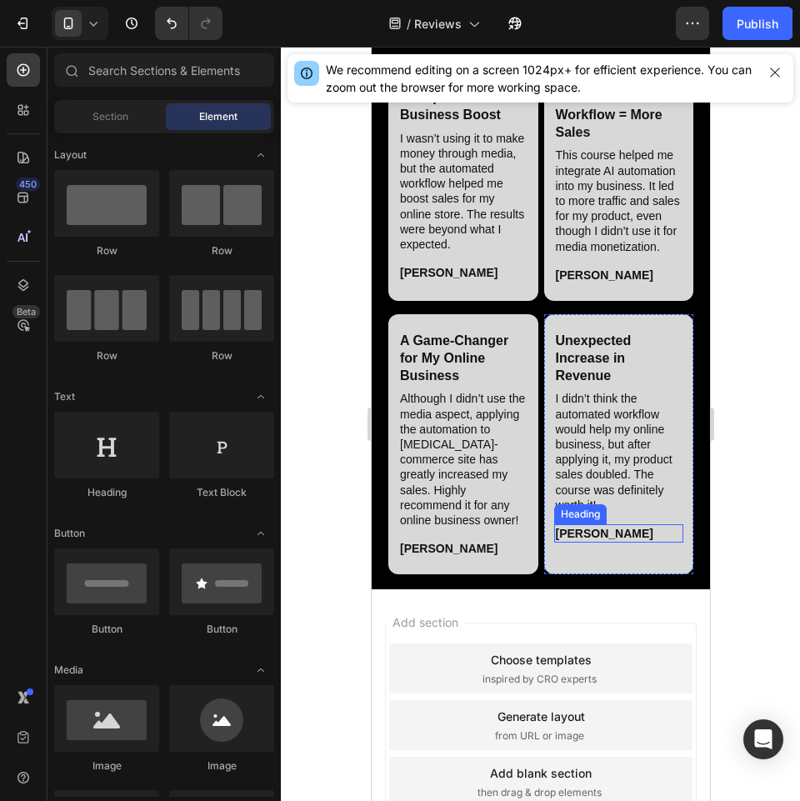
scroll to position [1520, 0]
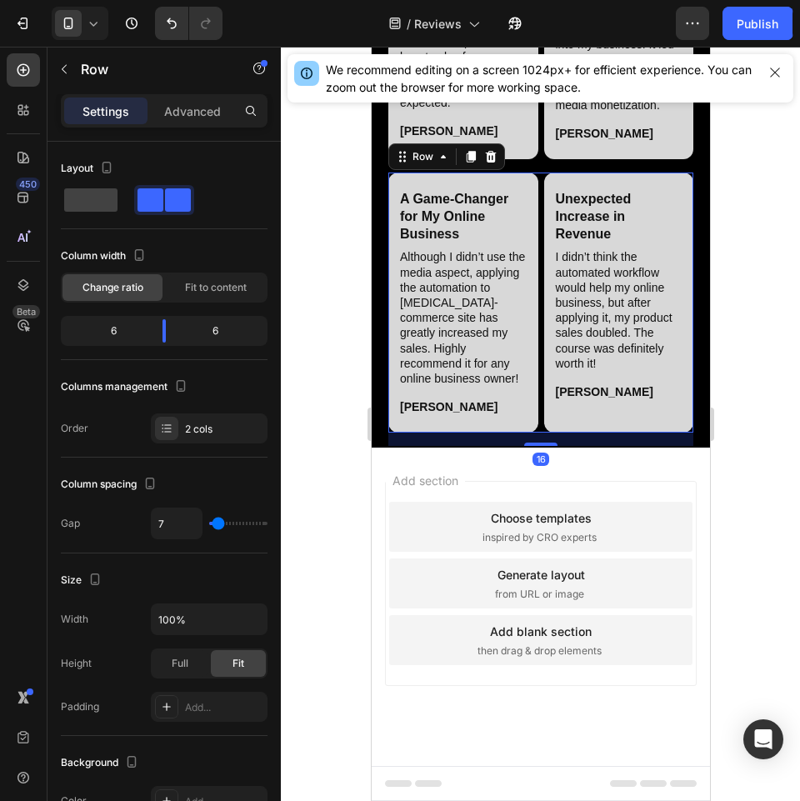
click at [533, 433] on div "A Game-Changer for My Online Business Heading Although I didn’t use the media a…" at bounding box center [540, 303] width 305 height 260
click at [473, 162] on icon at bounding box center [470, 157] width 9 height 12
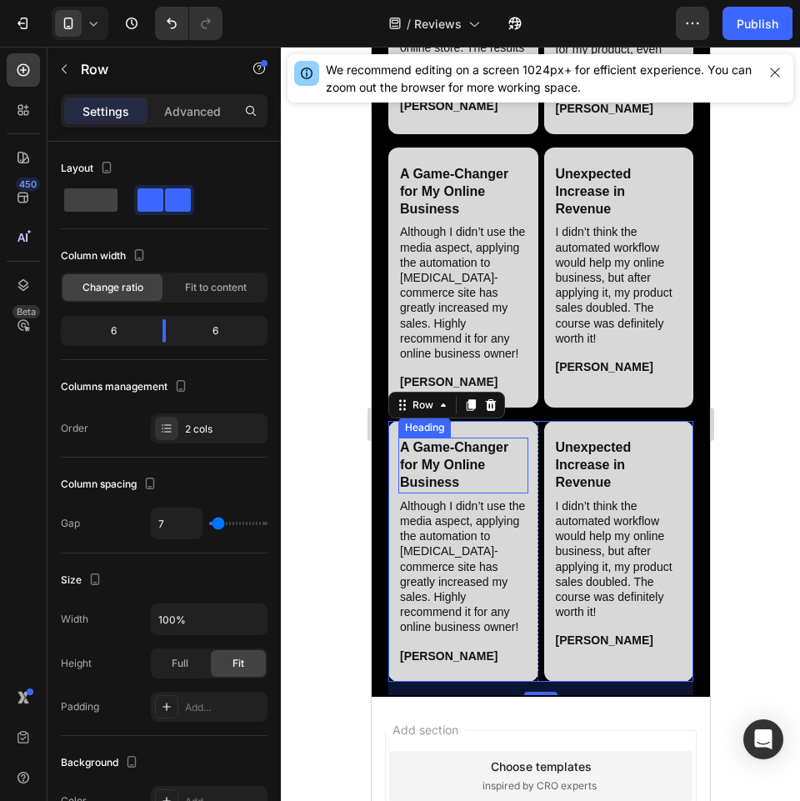
click at [475, 493] on h2 "A Game-Changer for My Online Business" at bounding box center [463, 465] width 130 height 55
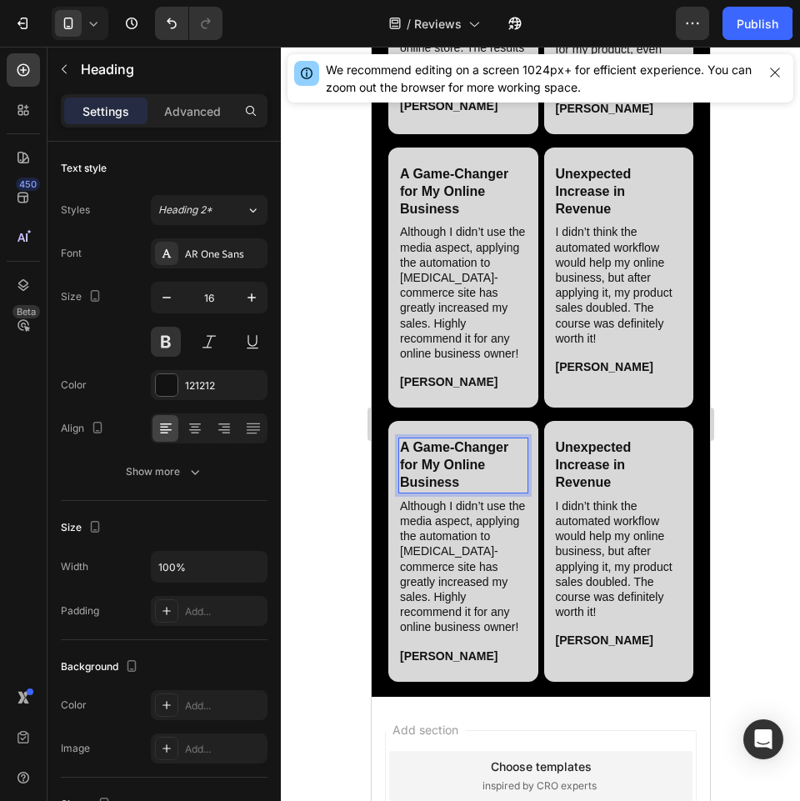
click at [475, 493] on h2 "A Game-Changer for My Online Business" at bounding box center [463, 465] width 130 height 55
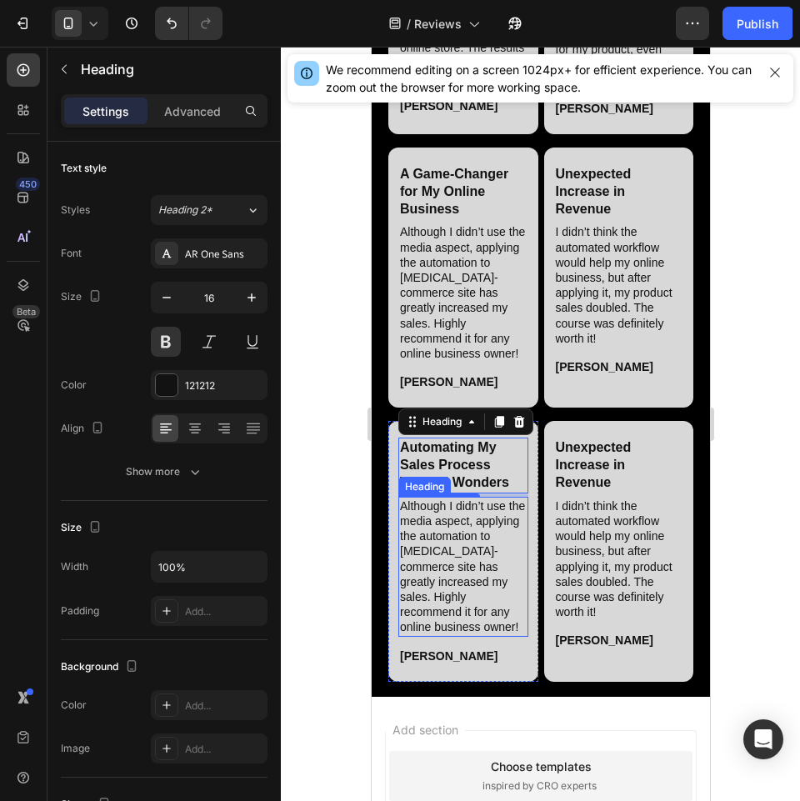
click at [472, 581] on h2 "Although I didn’t use the media aspect, applying the automation to my e-commerc…" at bounding box center [463, 567] width 130 height 140
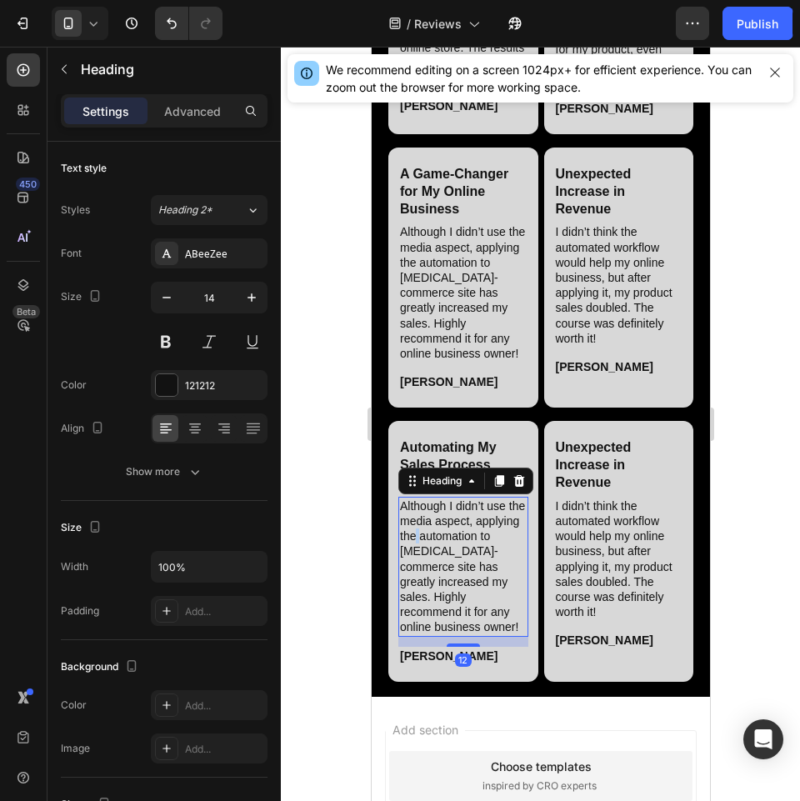
click at [472, 581] on h2 "Although I didn’t use the media aspect, applying the automation to my e-commerc…" at bounding box center [463, 567] width 130 height 140
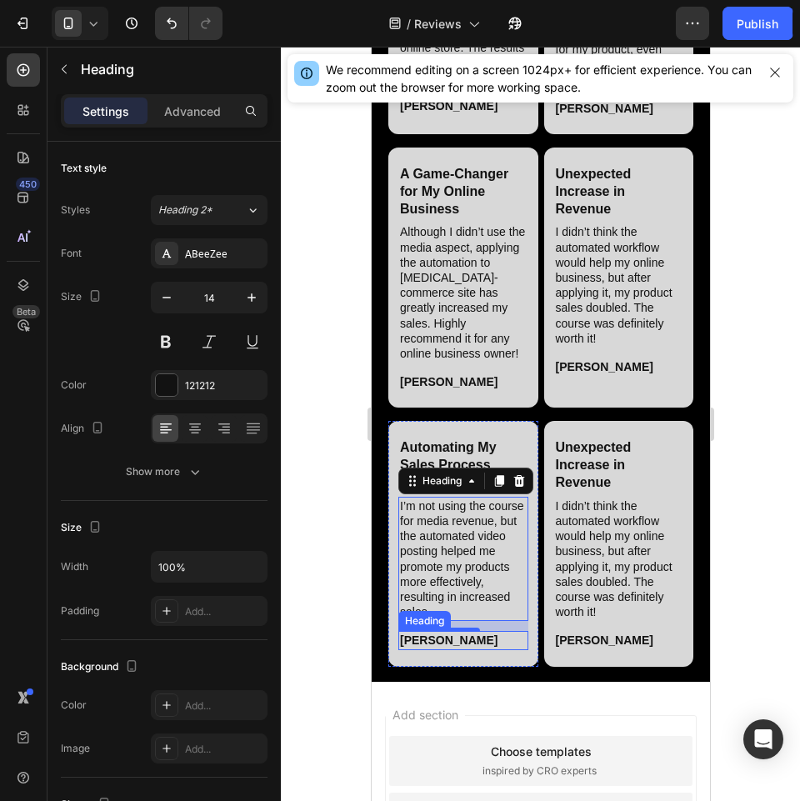
click at [431, 649] on h2 "Greg H." at bounding box center [463, 640] width 130 height 18
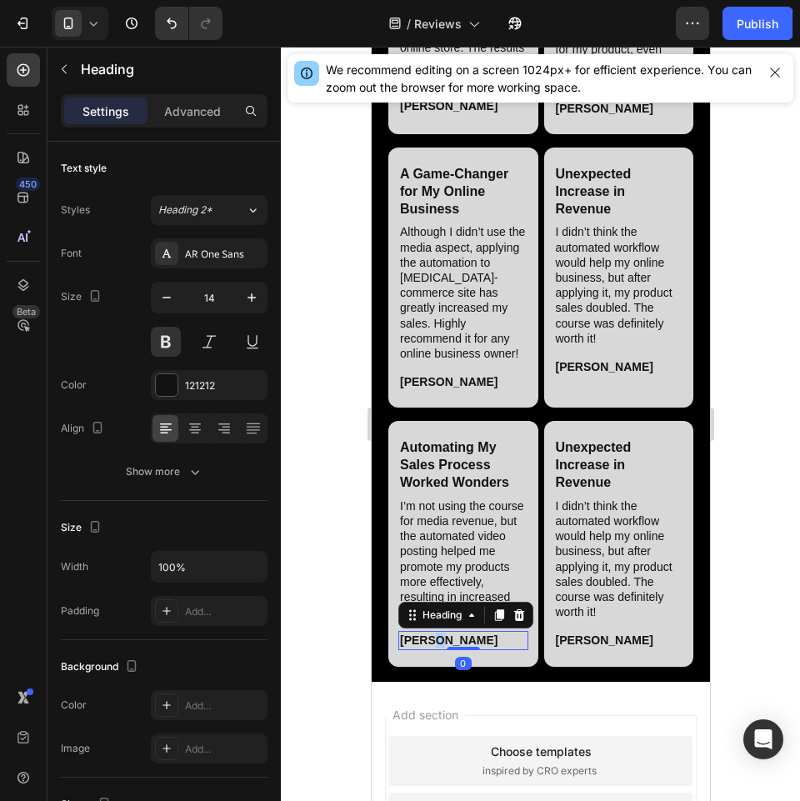
click at [431, 649] on h2 "Greg H." at bounding box center [463, 640] width 130 height 18
click at [595, 493] on h2 "Unexpected Increase in Revenue" at bounding box center [618, 465] width 130 height 55
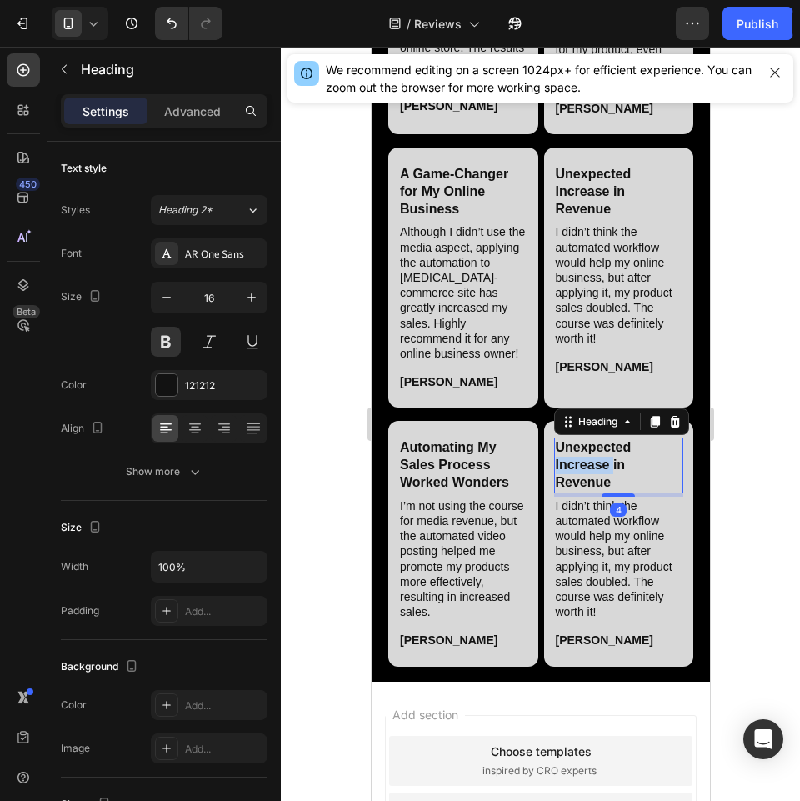
click at [595, 493] on h2 "Unexpected Increase in Revenue" at bounding box center [618, 465] width 130 height 55
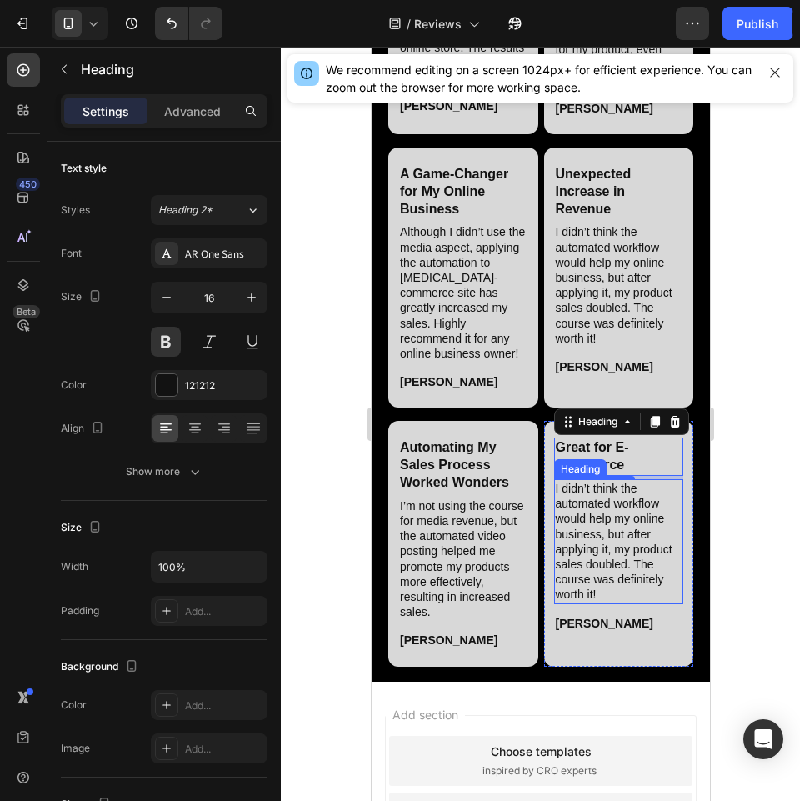
click at [593, 564] on h2 "I didn’t think the automated workflow would help my online business, but after …" at bounding box center [618, 541] width 130 height 125
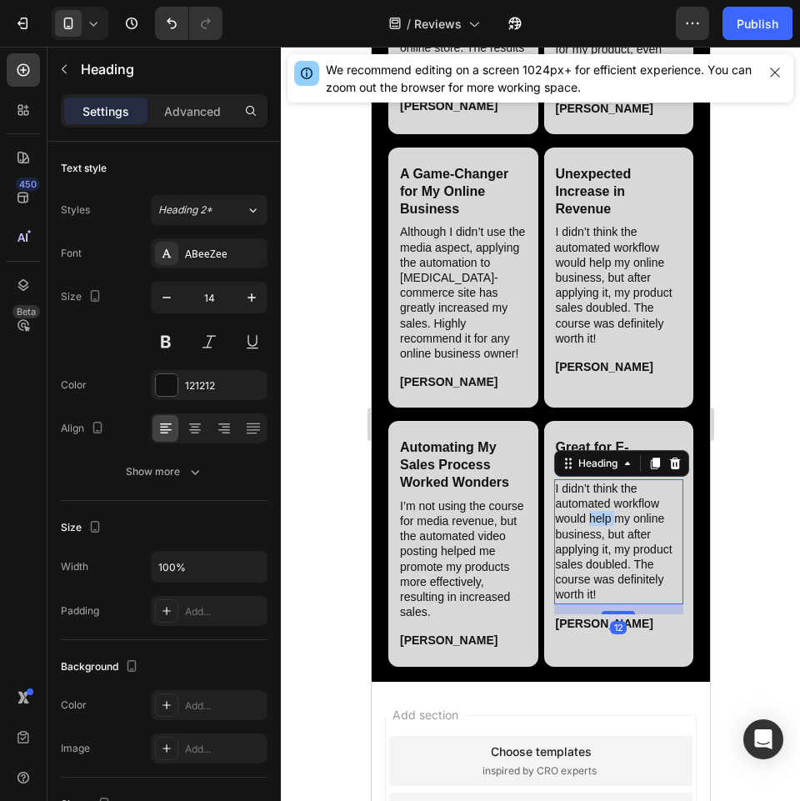
click at [593, 564] on h2 "I didn’t think the automated workflow would help my online business, but after …" at bounding box center [618, 541] width 130 height 125
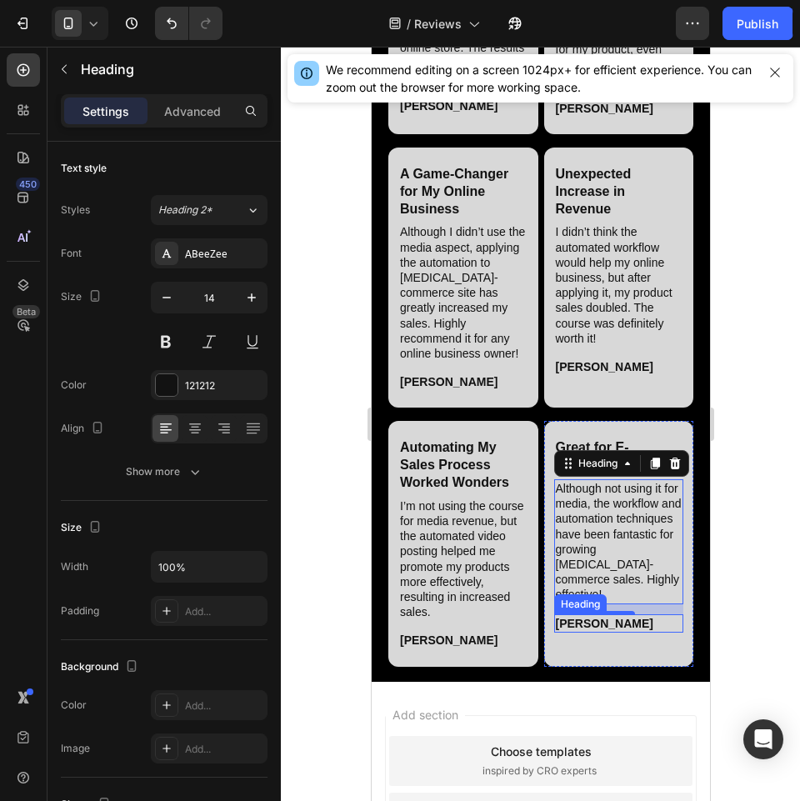
click at [573, 633] on h2 "Sarah M." at bounding box center [618, 623] width 130 height 18
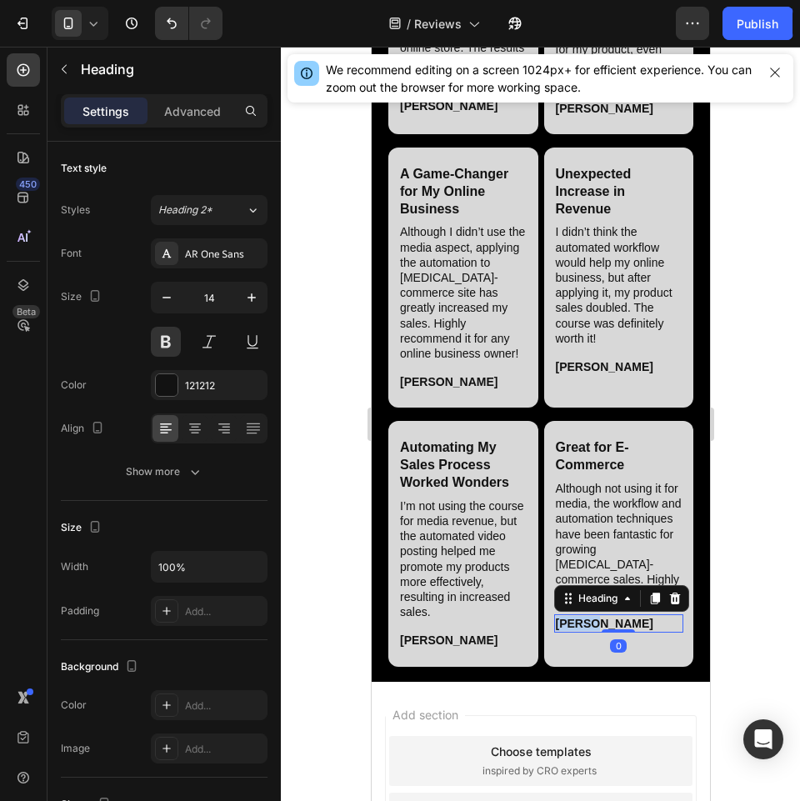
click at [573, 633] on h2 "Sarah M." at bounding box center [618, 623] width 130 height 18
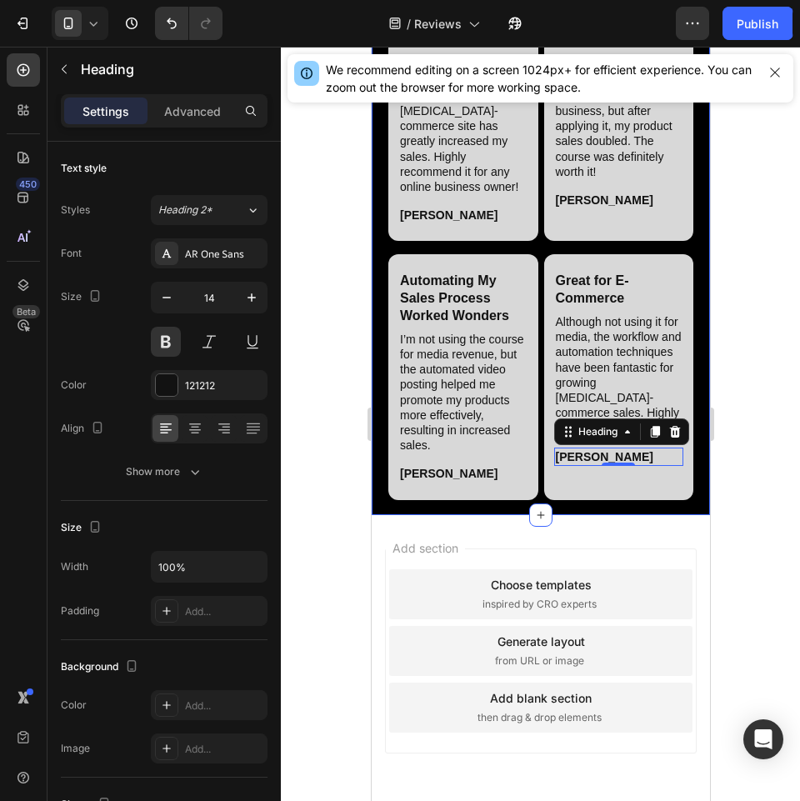
scroll to position [1770, 0]
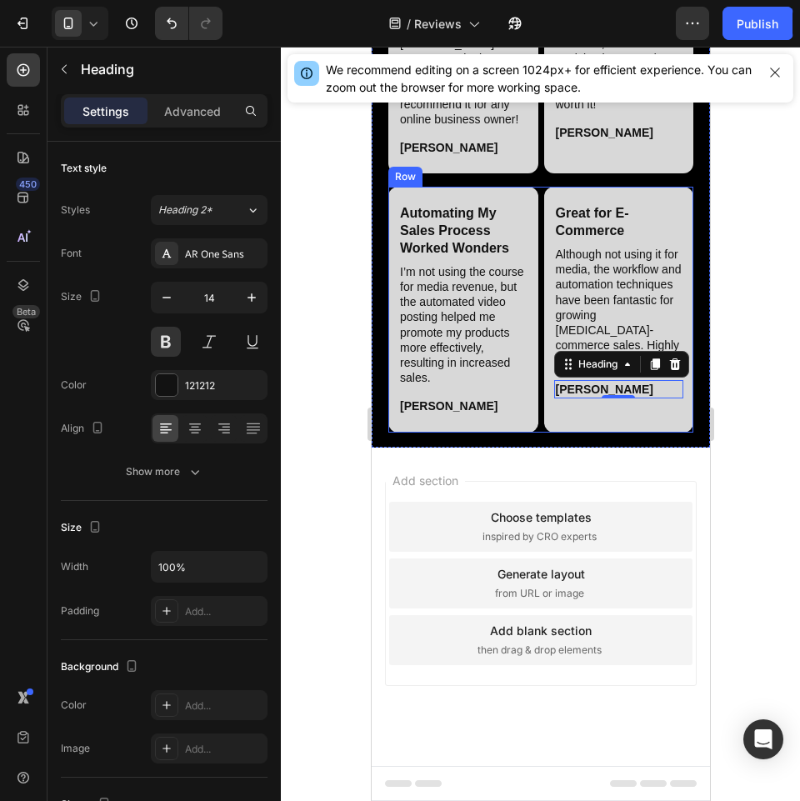
click at [532, 432] on div "Automating My Sales Process Worked Wonders Heading I’m not using the course for…" at bounding box center [540, 309] width 305 height 245
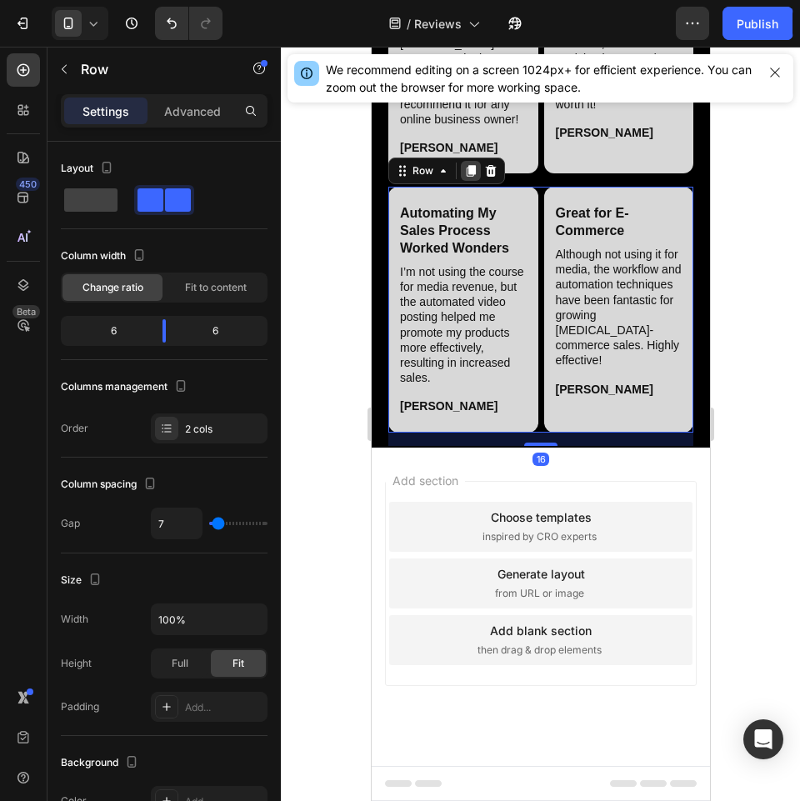
click at [473, 178] on icon at bounding box center [470, 172] width 9 height 12
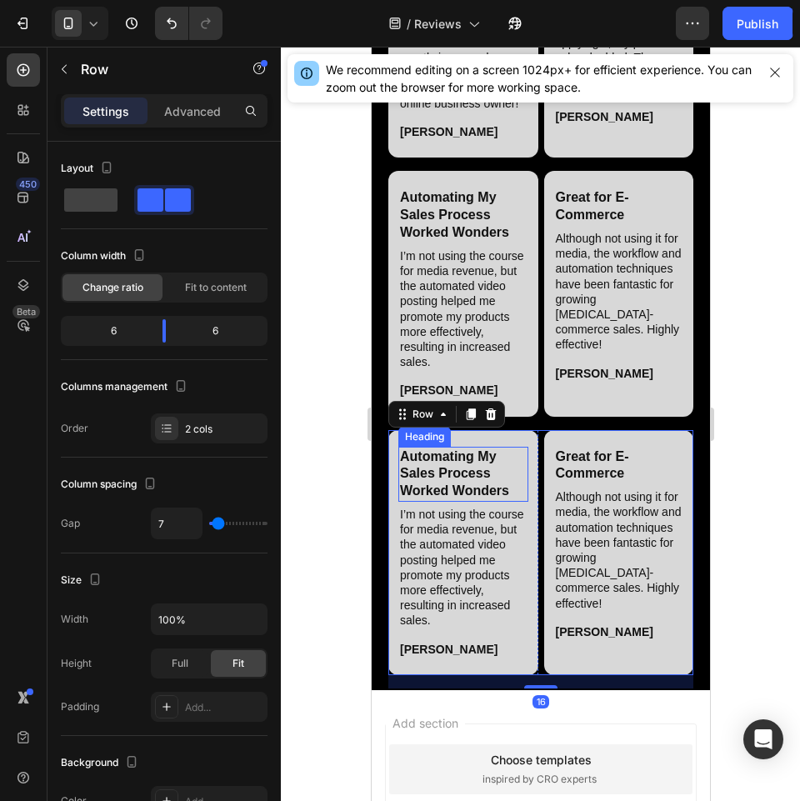
click at [465, 502] on h2 "Automating My Sales Process Worked Wonders" at bounding box center [463, 474] width 130 height 55
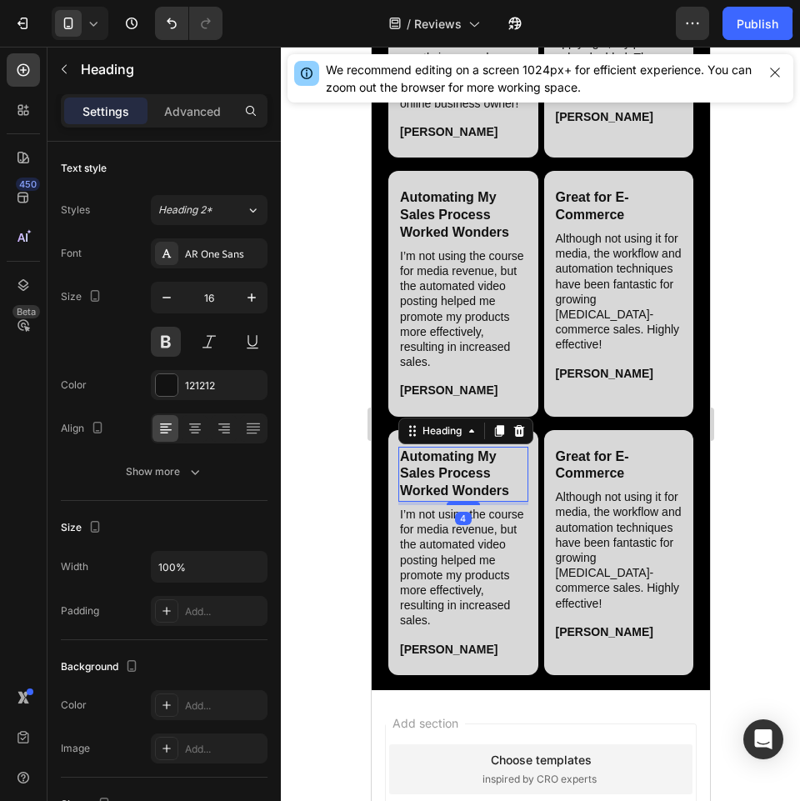
click at [465, 502] on h2 "Automating My Sales Process Worked Wonders" at bounding box center [463, 474] width 130 height 55
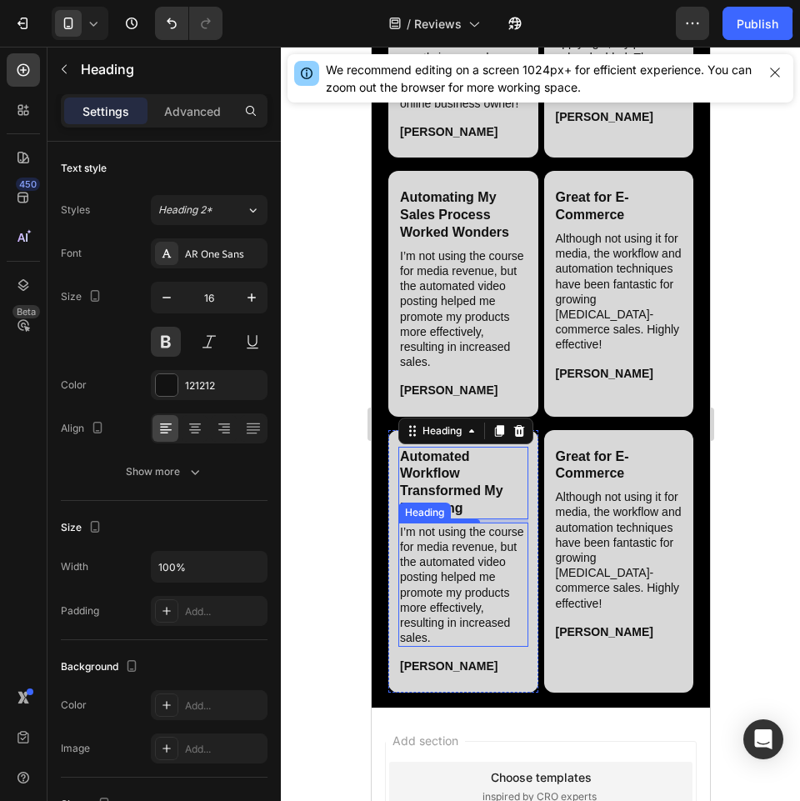
click at [472, 648] on h2 "I’m not using the course for media revenue, but the automated video posting hel…" at bounding box center [463, 585] width 130 height 125
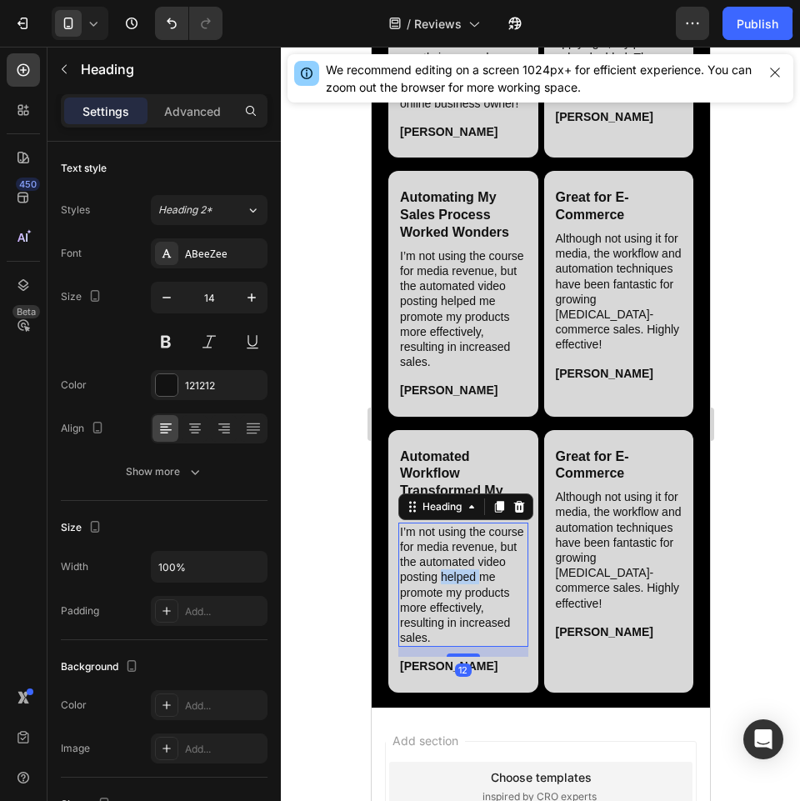
click at [472, 648] on h2 "I’m not using the course for media revenue, but the automated video posting hel…" at bounding box center [463, 585] width 130 height 125
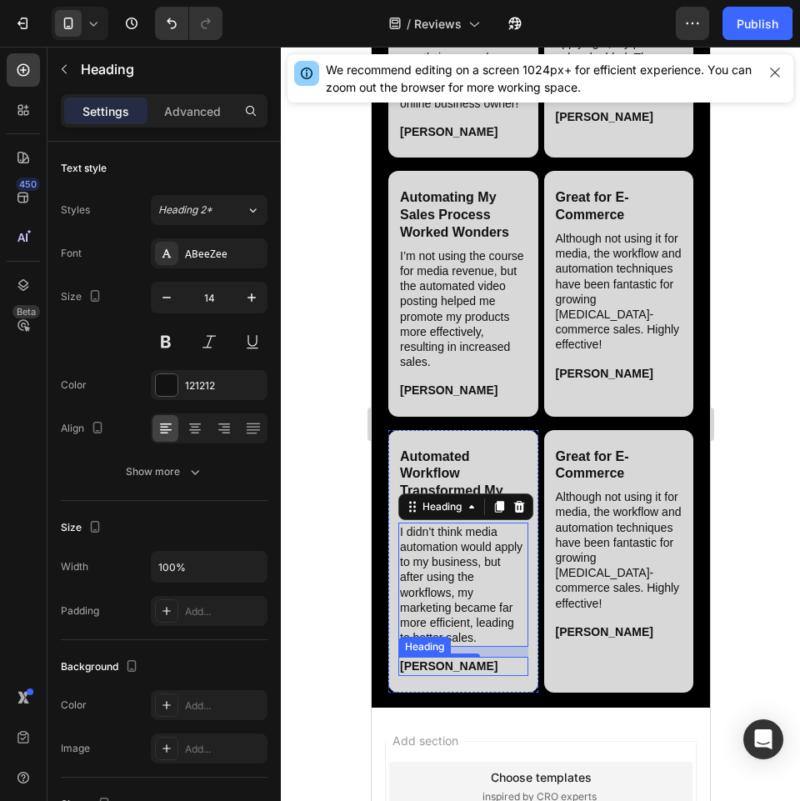
click at [438, 675] on h2 "Benjamin C." at bounding box center [463, 666] width 130 height 18
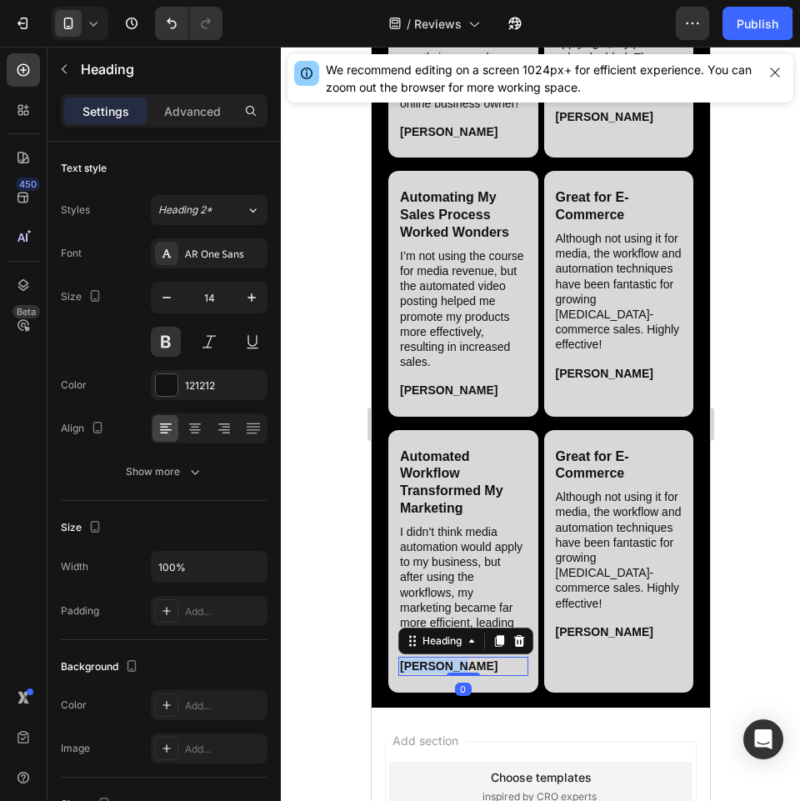
click at [438, 675] on h2 "Benjamin C." at bounding box center [463, 666] width 130 height 18
click at [593, 485] on h2 "Great for E-Commerce" at bounding box center [618, 466] width 130 height 38
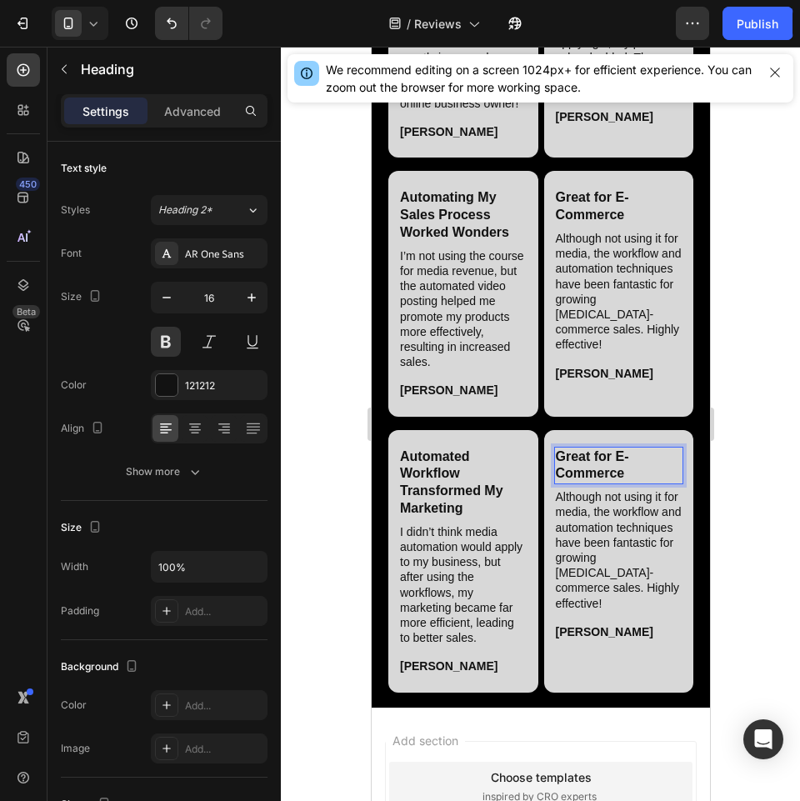
click at [593, 485] on h2 "Great for E-Commerce" at bounding box center [618, 466] width 130 height 38
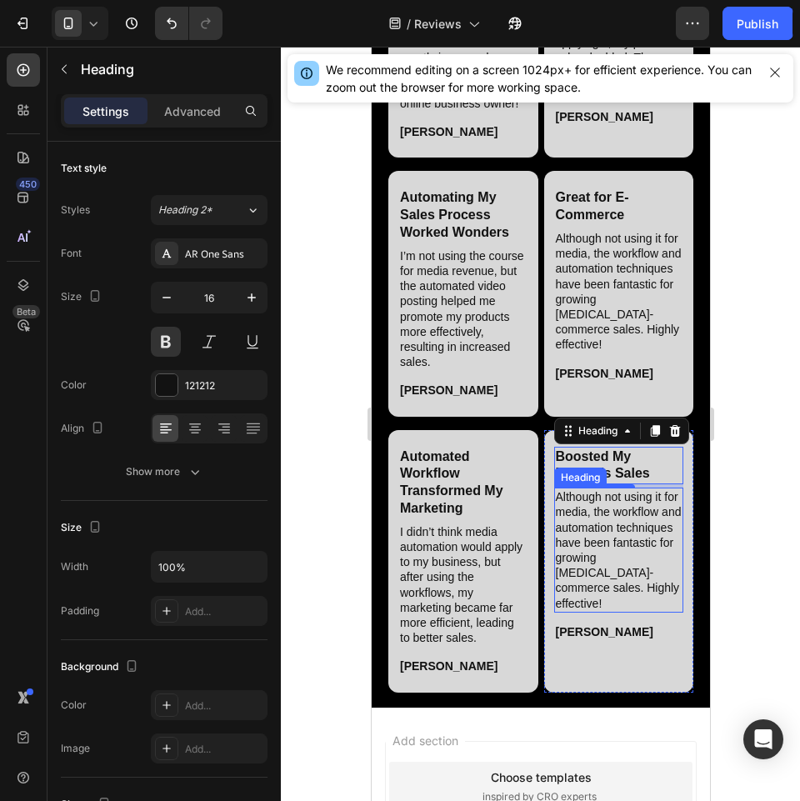
click at [617, 603] on h2 "Although not using it for media, the workflow and automation techniques have be…" at bounding box center [618, 550] width 130 height 125
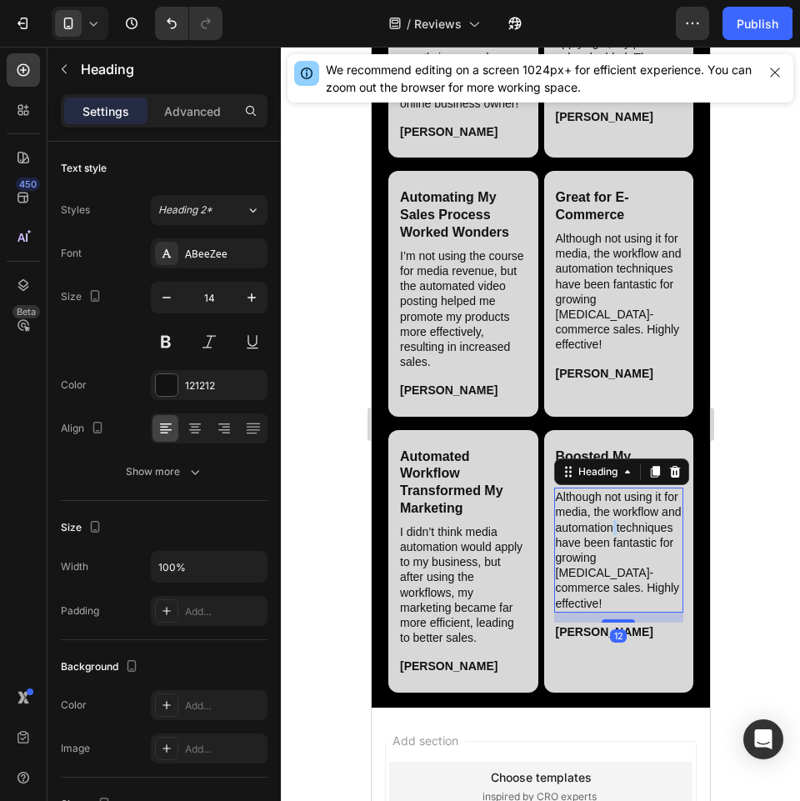
click at [617, 603] on h2 "Although not using it for media, the workflow and automation techniques have be…" at bounding box center [618, 550] width 130 height 125
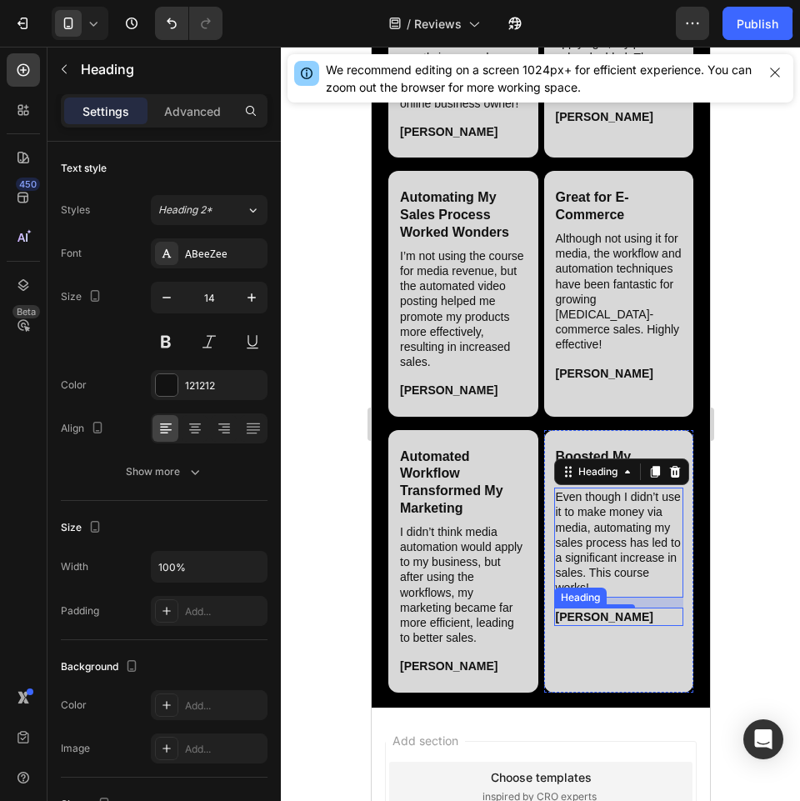
click at [579, 626] on h2 "Alice P." at bounding box center [618, 617] width 130 height 18
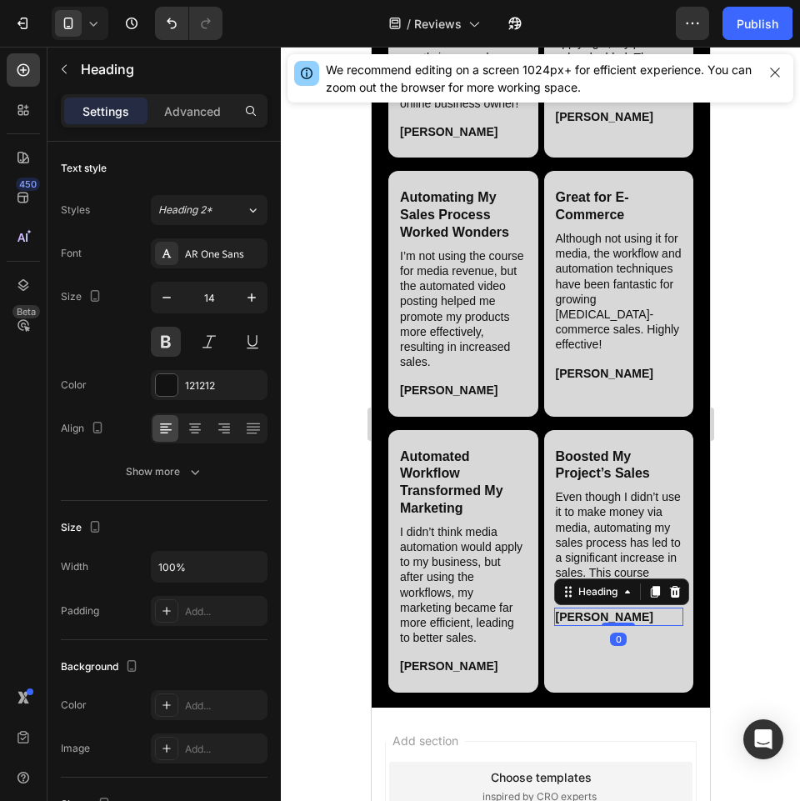
click at [579, 626] on h2 "Alice P." at bounding box center [618, 617] width 130 height 18
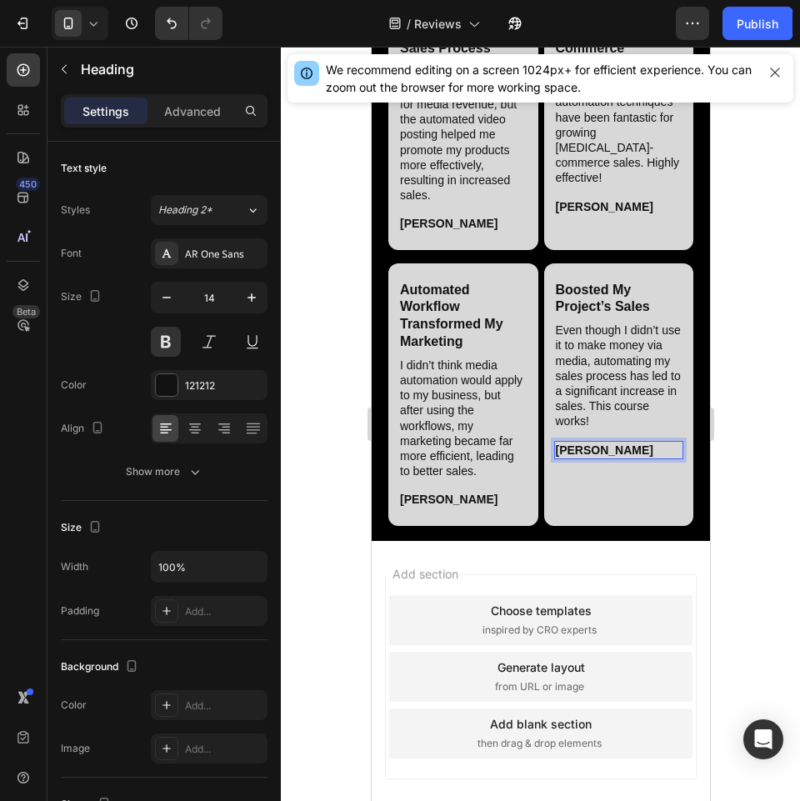
scroll to position [2020, 0]
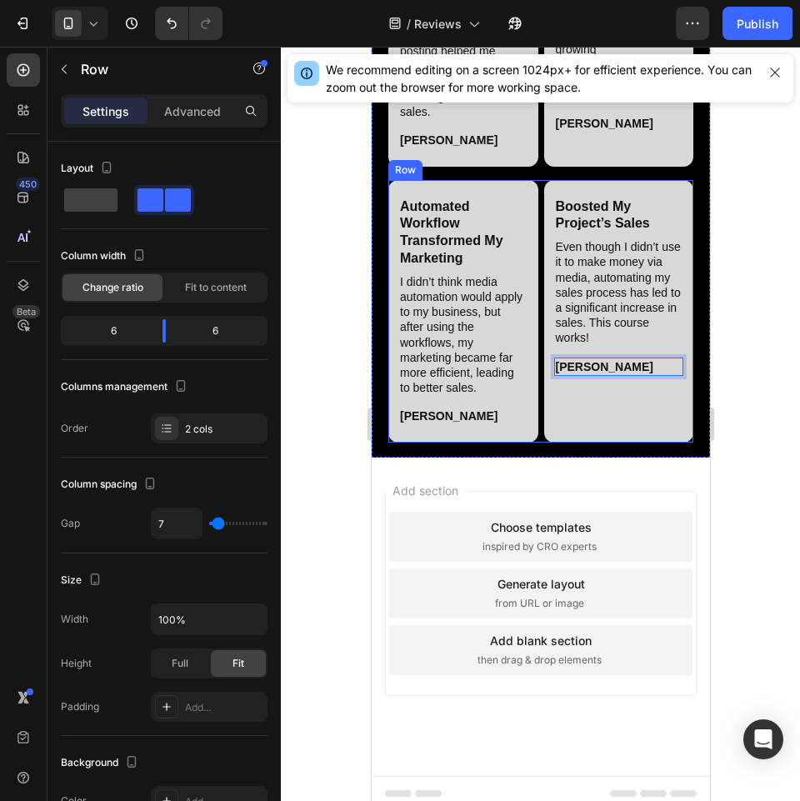
click at [531, 443] on div "Automated Workflow Transformed My Marketing Heading I didn’t think media automa…" at bounding box center [540, 311] width 305 height 263
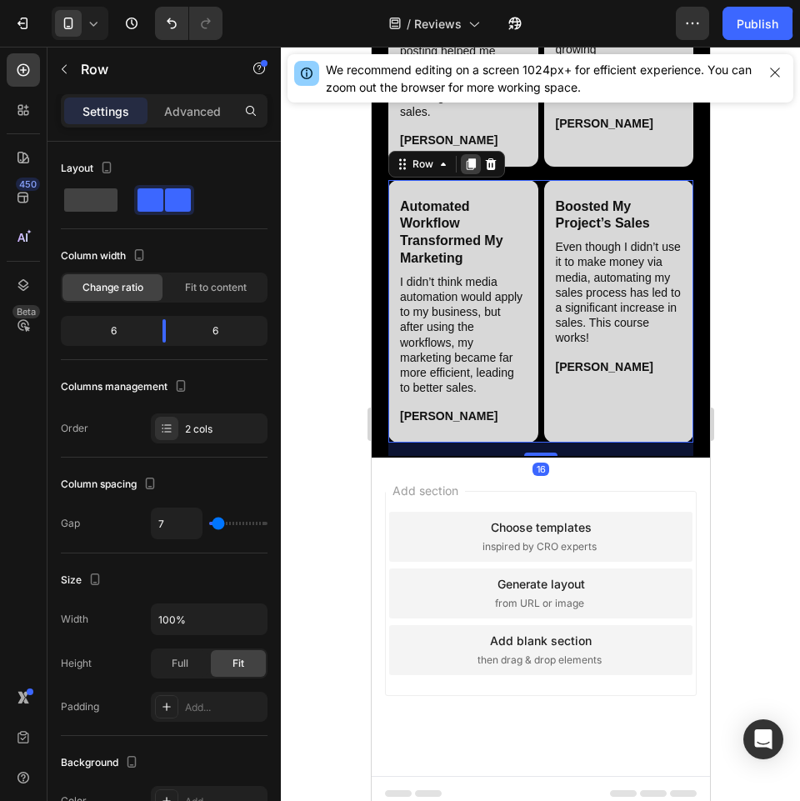
click at [473, 170] on icon at bounding box center [470, 164] width 9 height 12
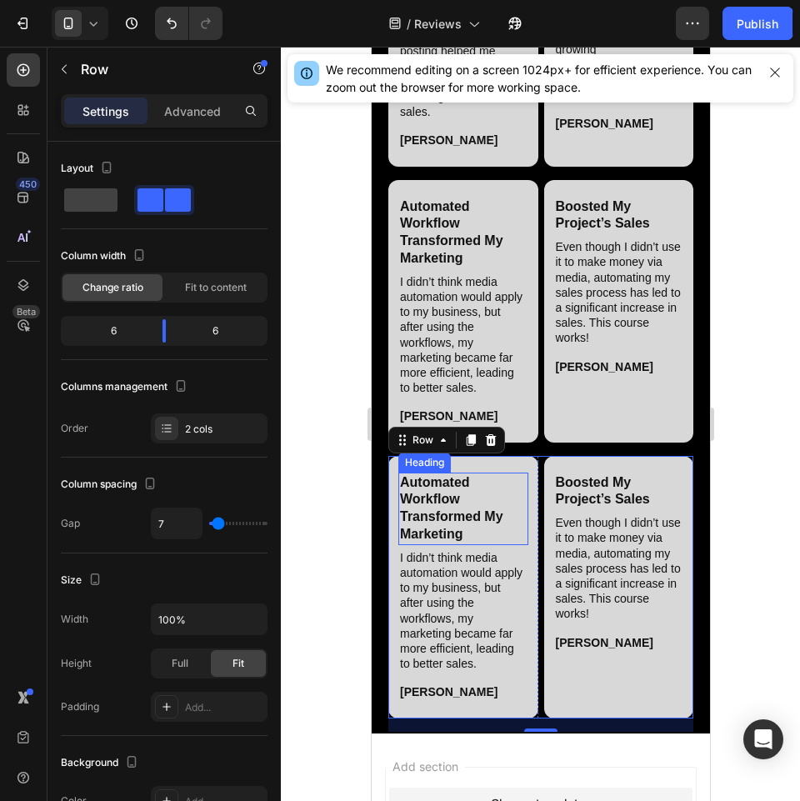
click at [458, 545] on h2 "Automated Workflow Transformed My Marketing" at bounding box center [463, 509] width 130 height 73
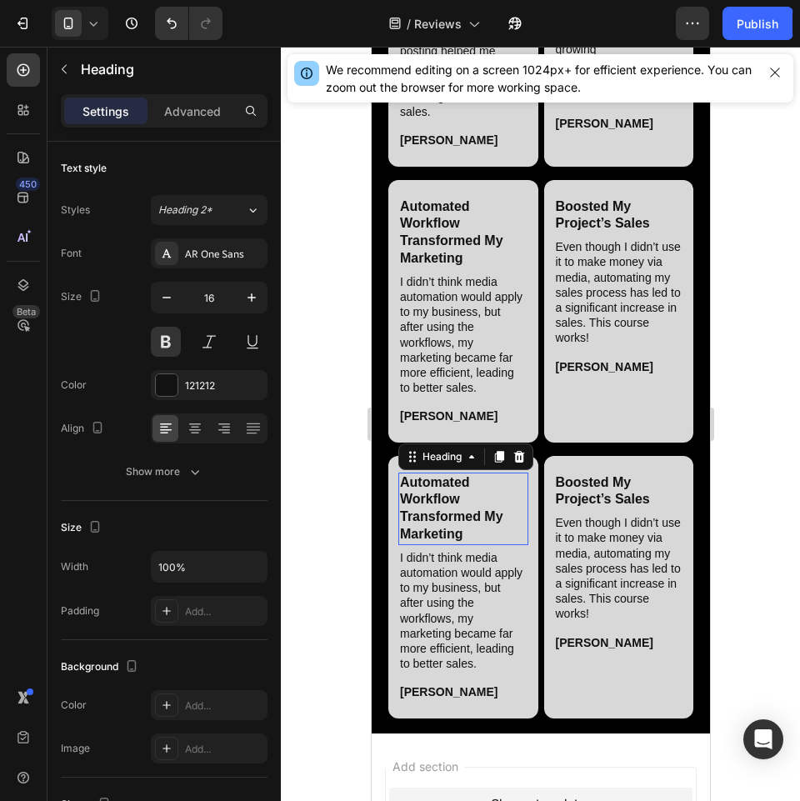
click at [458, 545] on h2 "Automated Workflow Transformed My Marketing" at bounding box center [463, 509] width 130 height 73
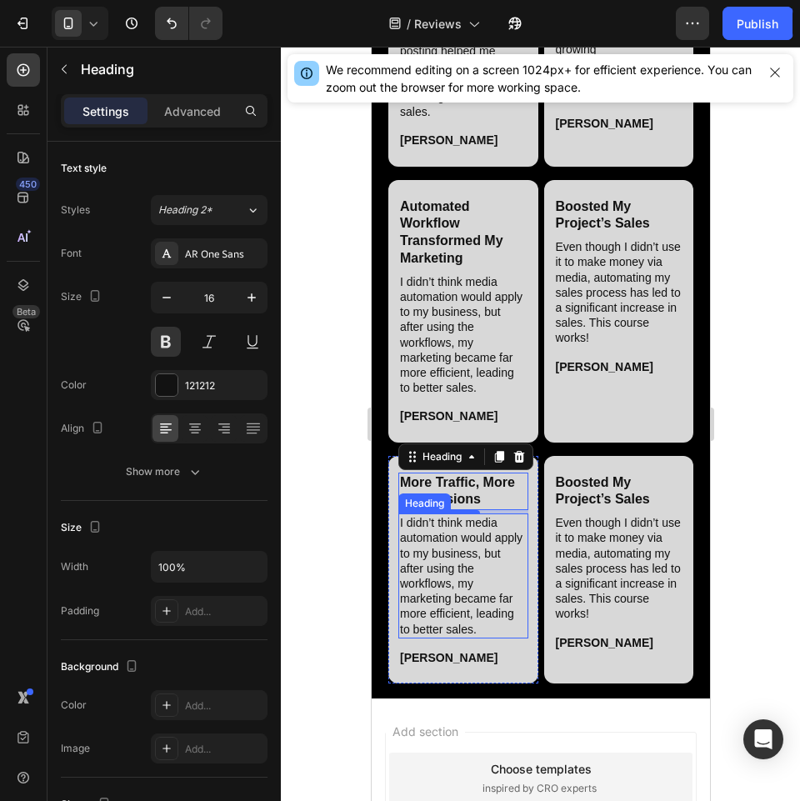
click at [468, 638] on h2 "I didn’t think media automation would apply to my business, but after using the…" at bounding box center [463, 575] width 130 height 125
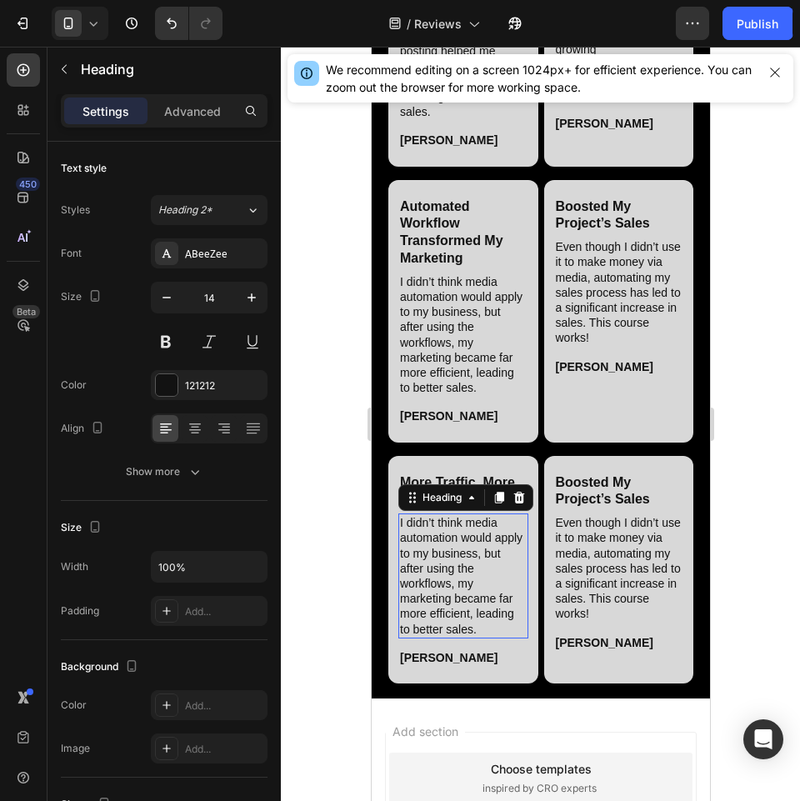
click at [468, 638] on h2 "I didn’t think media automation would apply to my business, but after using the…" at bounding box center [463, 575] width 130 height 125
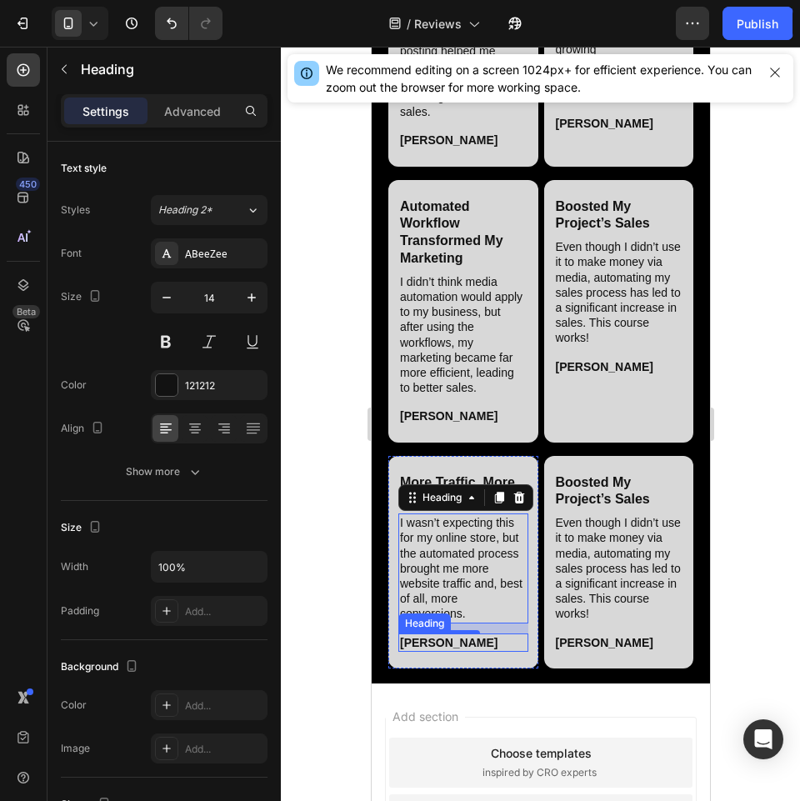
click at [425, 652] on h2 "[PERSON_NAME]" at bounding box center [463, 642] width 130 height 18
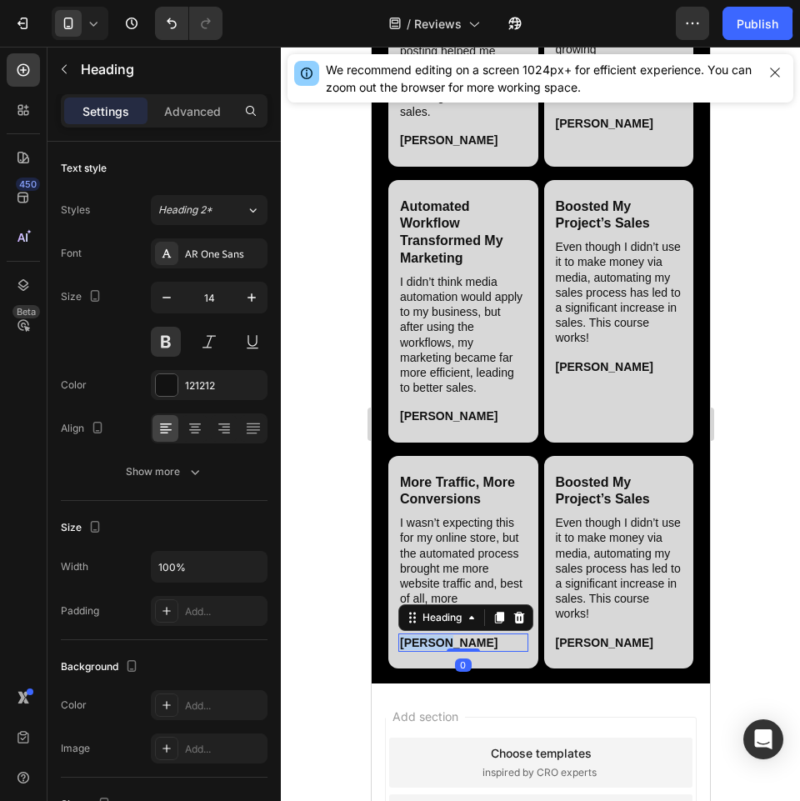
click at [425, 652] on h2 "[PERSON_NAME]" at bounding box center [463, 642] width 130 height 18
click at [599, 511] on h2 "Boosted My Project’s Sales" at bounding box center [618, 492] width 130 height 38
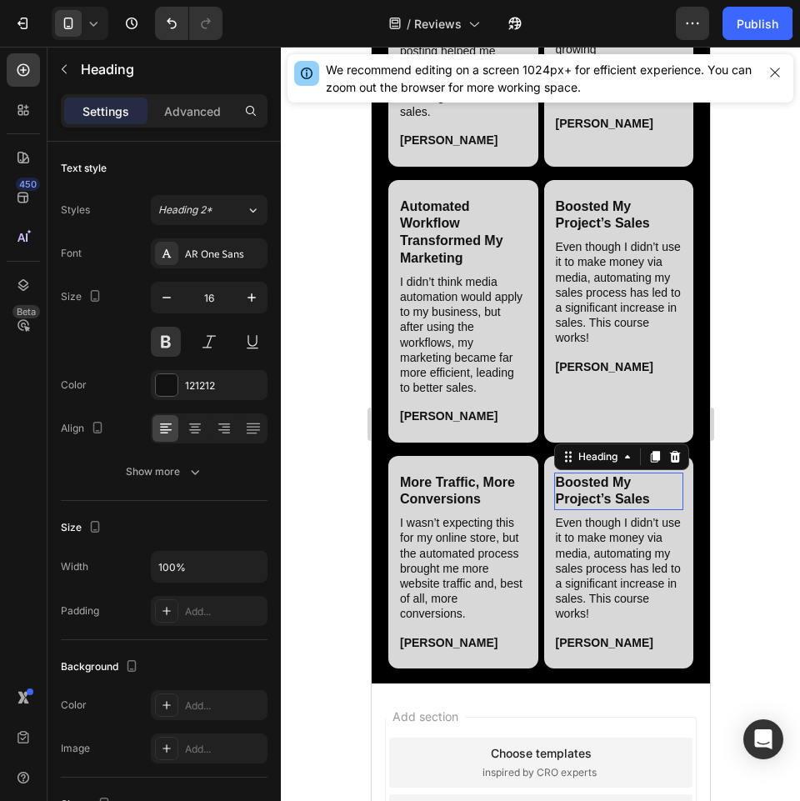
click at [599, 511] on h2 "Boosted My Project’s Sales" at bounding box center [618, 492] width 130 height 38
click at [635, 623] on h2 "Even though I didn’t use it to make money via media, automating my sales proces…" at bounding box center [618, 567] width 130 height 109
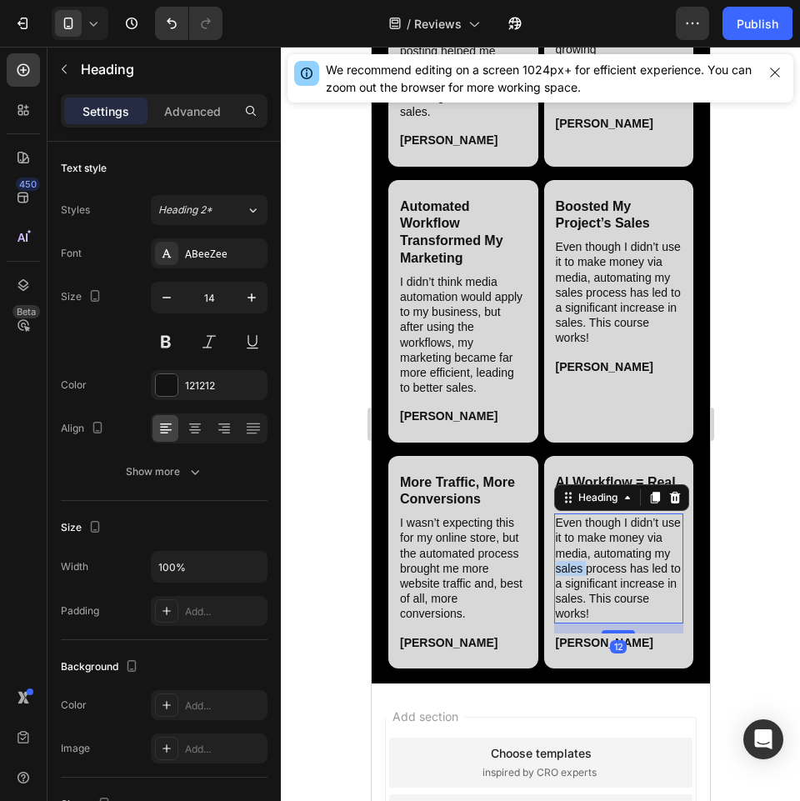
click at [635, 623] on h2 "Even though I didn’t use it to make money via media, automating my sales proces…" at bounding box center [618, 567] width 130 height 109
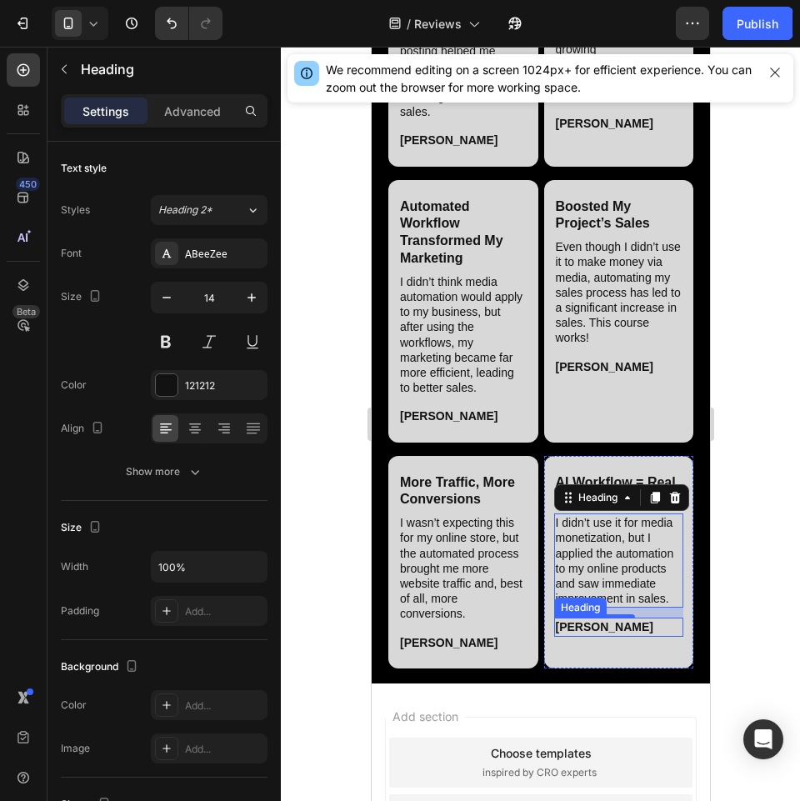
click at [578, 636] on h2 "[PERSON_NAME]" at bounding box center [618, 627] width 130 height 18
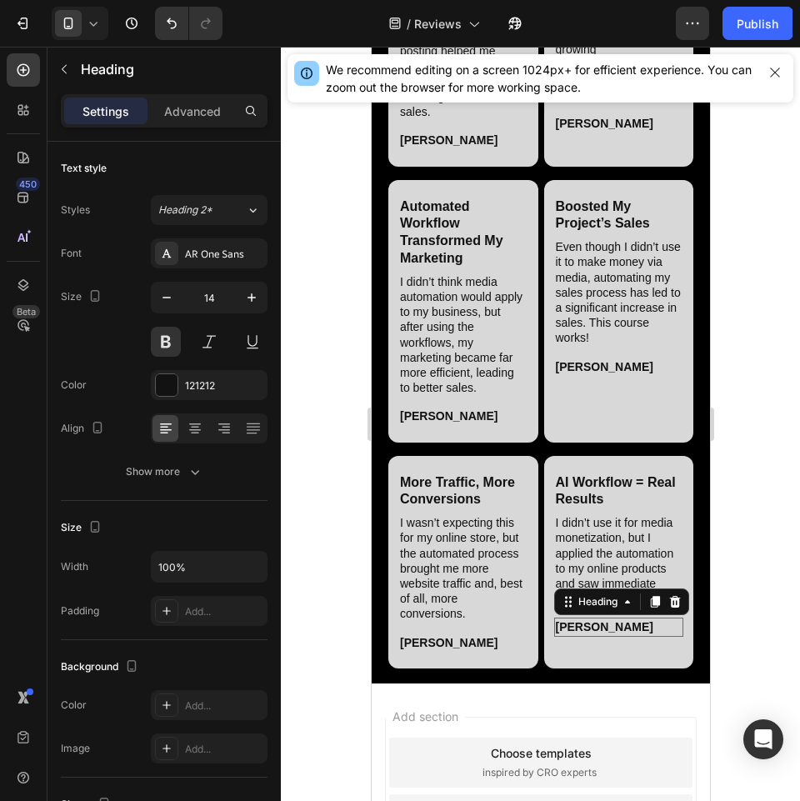
click at [578, 636] on h2 "[PERSON_NAME]" at bounding box center [618, 627] width 130 height 18
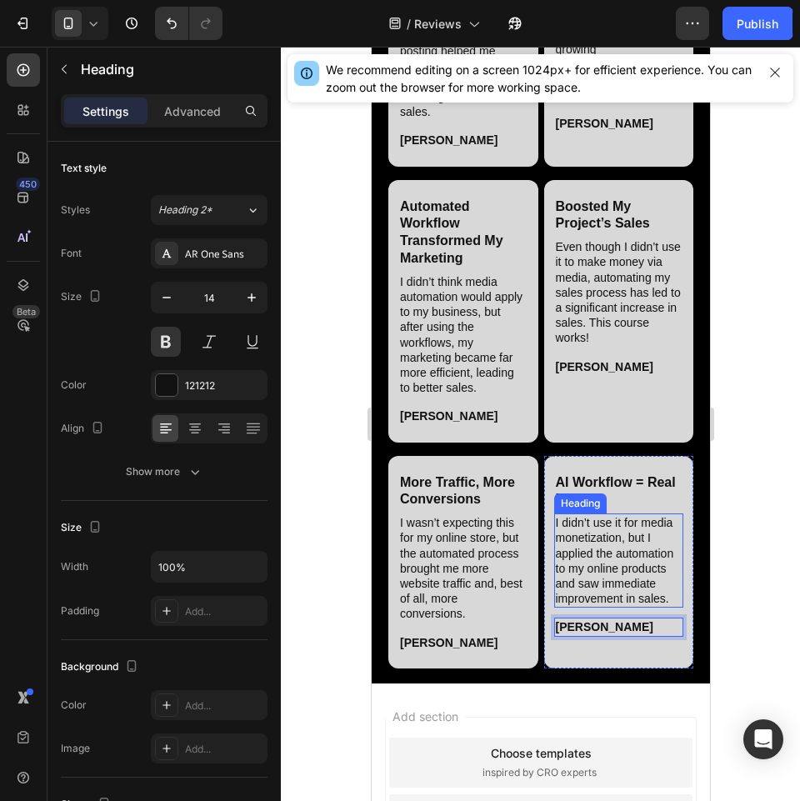
scroll to position [2270, 0]
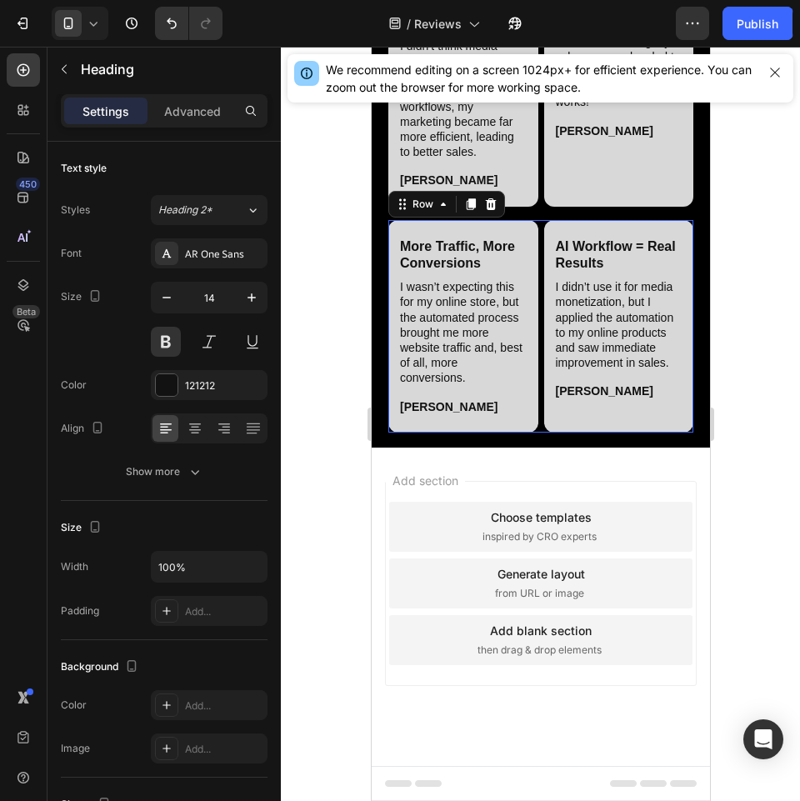
click at [530, 433] on div "More Traffic, More Conversions Heading I wasn’t expecting this for my online st…" at bounding box center [540, 326] width 305 height 213
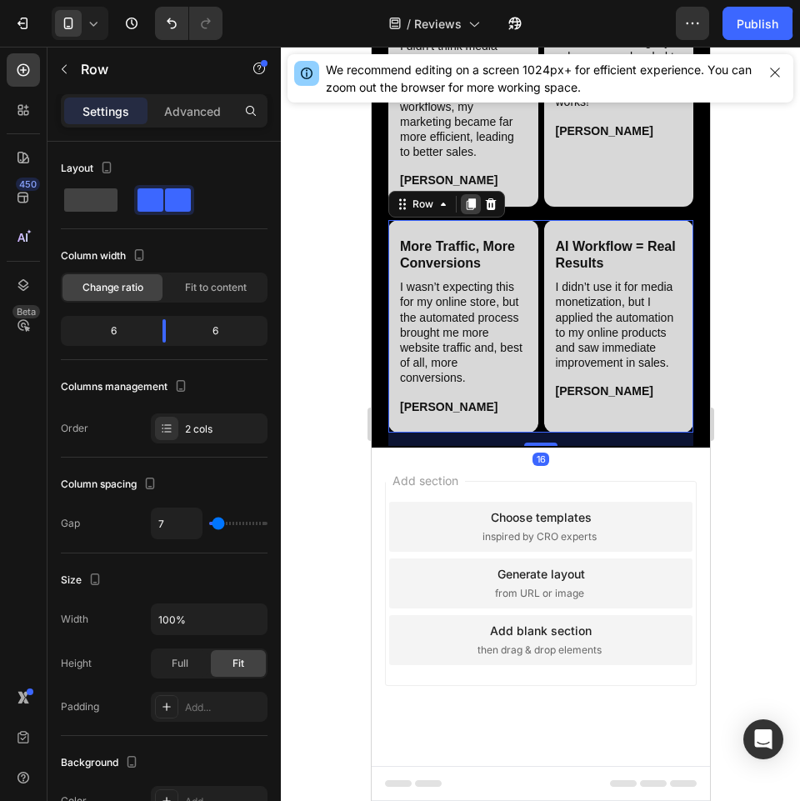
click at [475, 211] on icon at bounding box center [469, 204] width 13 height 13
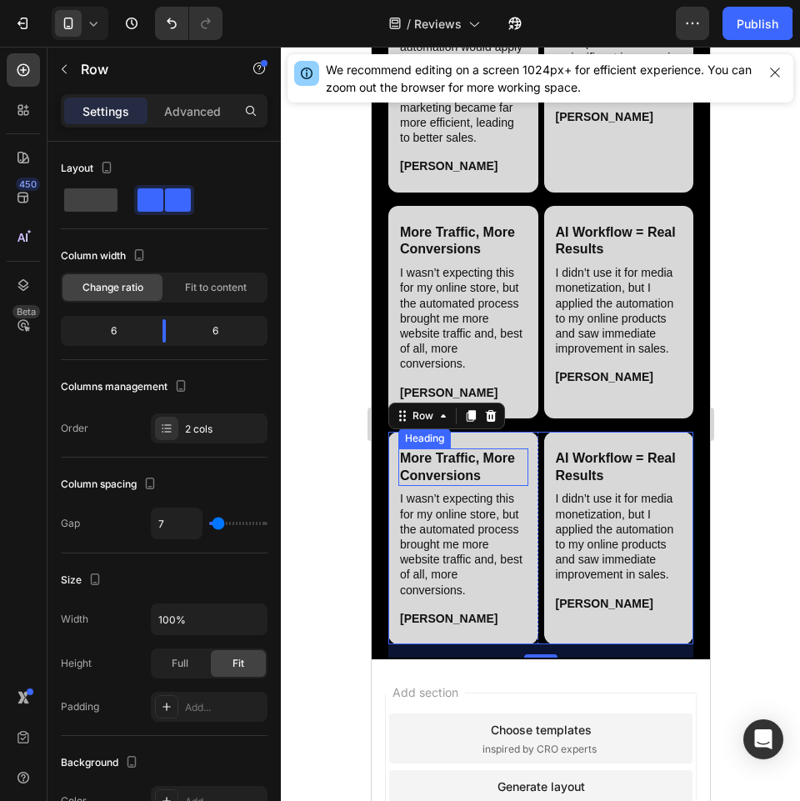
click at [432, 487] on h2 "More Traffic, More Conversions" at bounding box center [463, 467] width 130 height 38
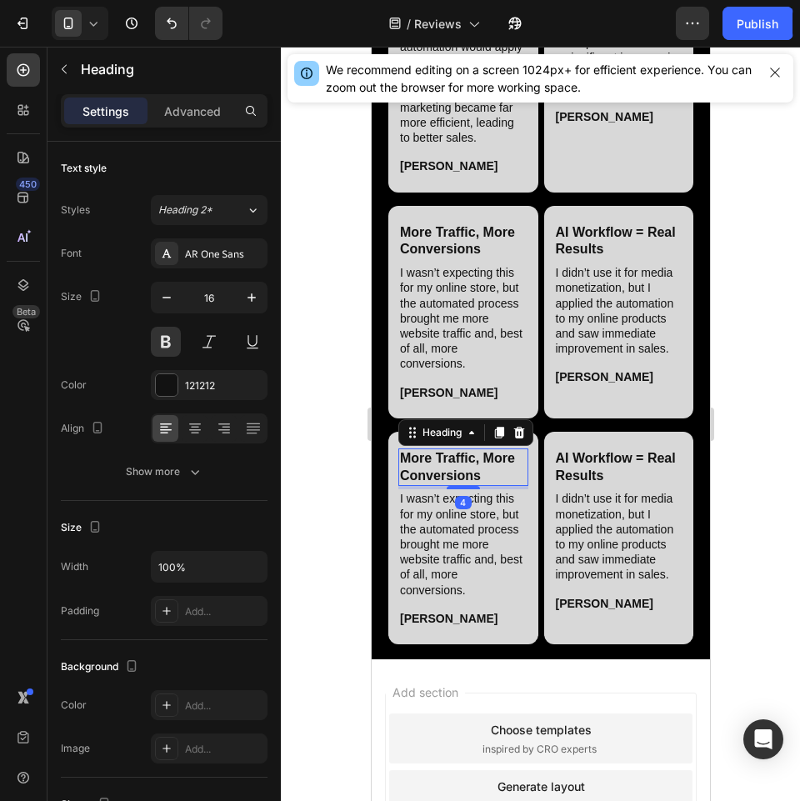
click at [432, 487] on h2 "More Traffic, More Conversions" at bounding box center [463, 467] width 130 height 38
click at [461, 598] on h2 "I wasn’t expecting this for my online store, but the automated process brought …" at bounding box center [463, 543] width 130 height 109
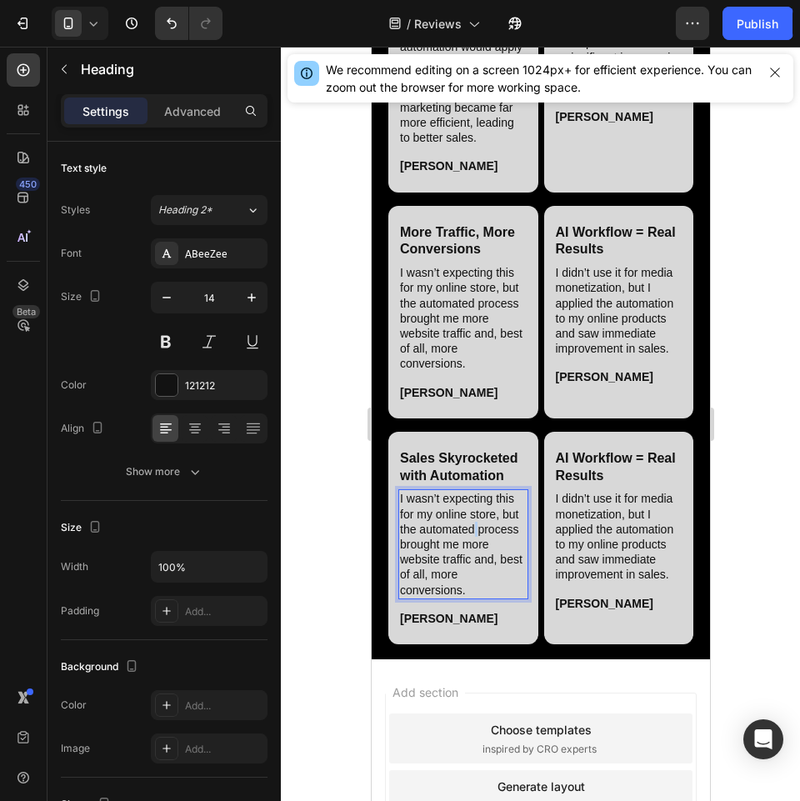
click at [461, 598] on h2 "I wasn’t expecting this for my online store, but the automated process brought …" at bounding box center [463, 543] width 130 height 109
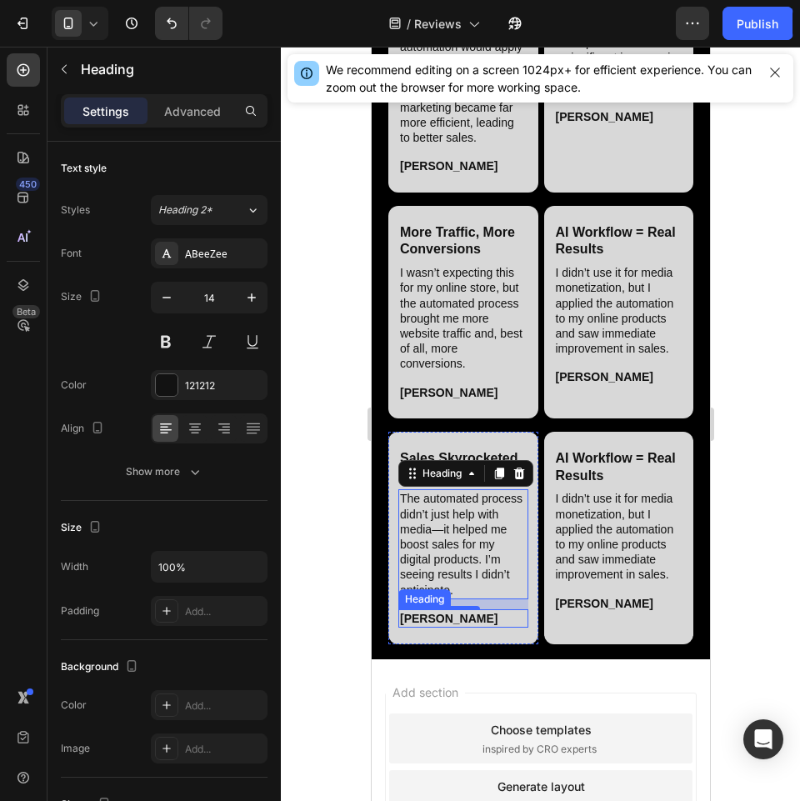
click at [435, 628] on h2 "[PERSON_NAME]" at bounding box center [463, 618] width 130 height 18
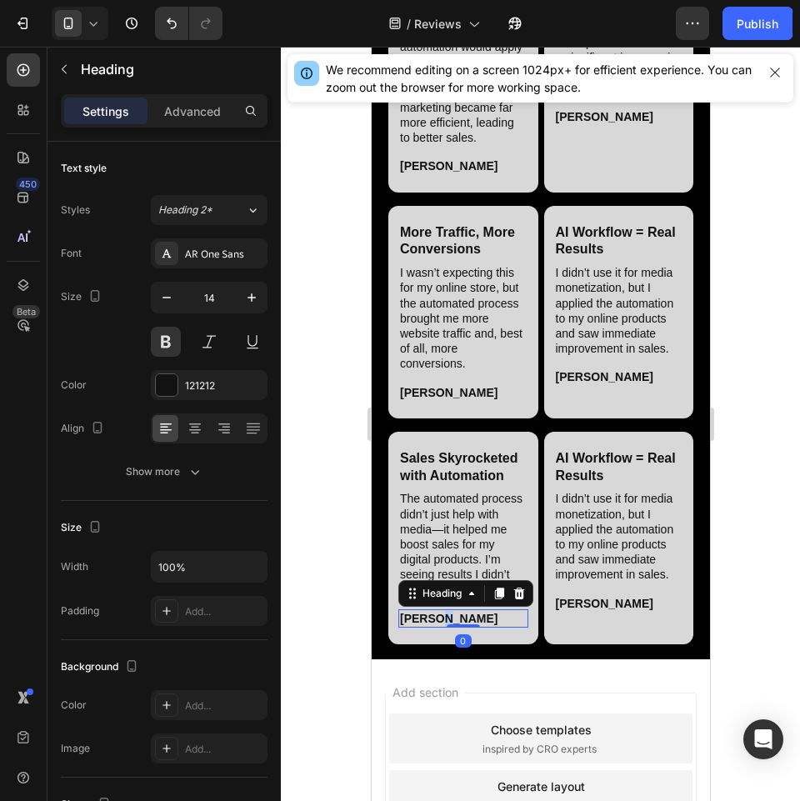
click at [435, 628] on h2 "[PERSON_NAME]" at bounding box center [463, 618] width 130 height 18
click at [613, 487] on h2 "AI Workflow = Real Results" at bounding box center [618, 467] width 130 height 38
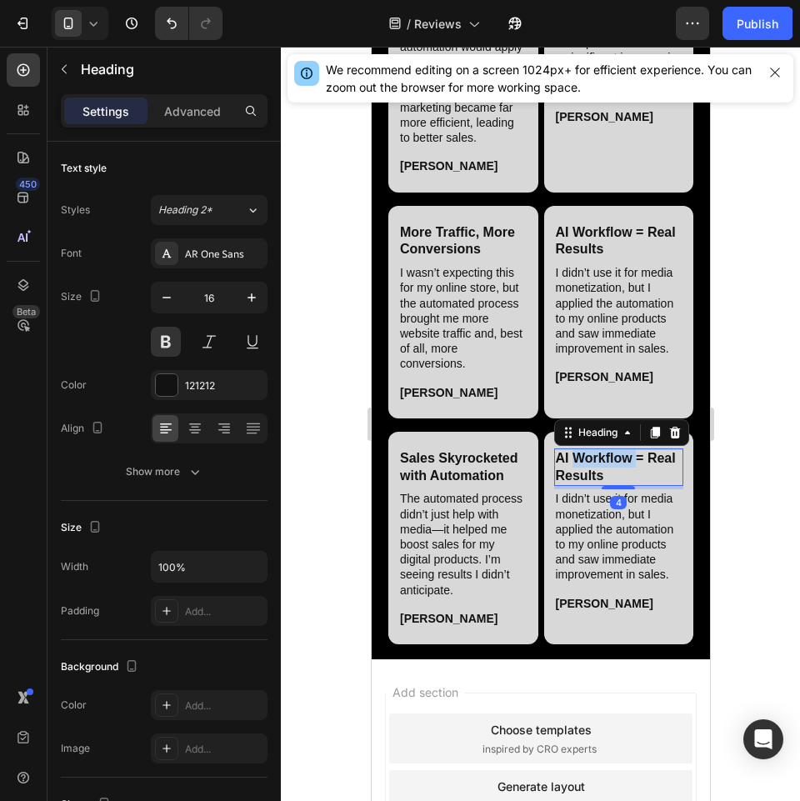
click at [613, 487] on h2 "AI Workflow = Real Results" at bounding box center [618, 467] width 130 height 38
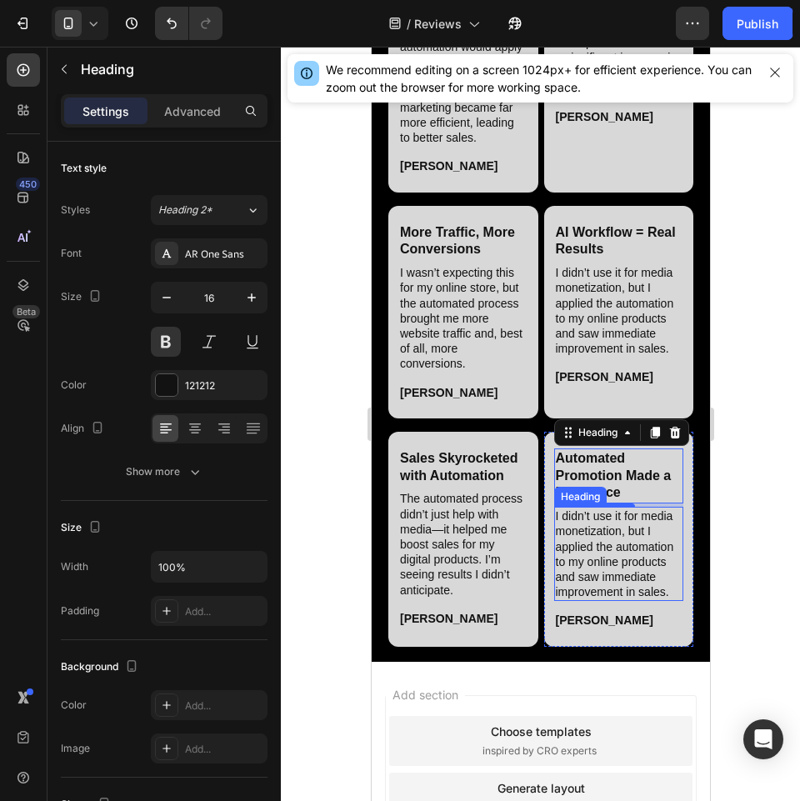
click at [625, 601] on h2 "I didn’t use it for media monetization, but I applied the automation to my onli…" at bounding box center [618, 554] width 130 height 94
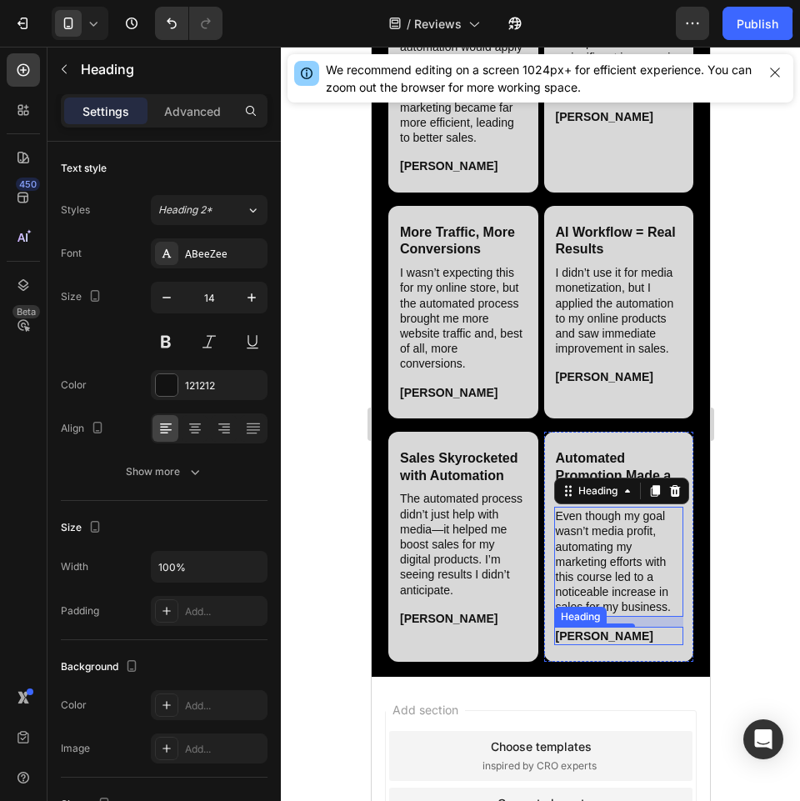
click at [578, 645] on h2 "[PERSON_NAME]" at bounding box center [618, 636] width 130 height 18
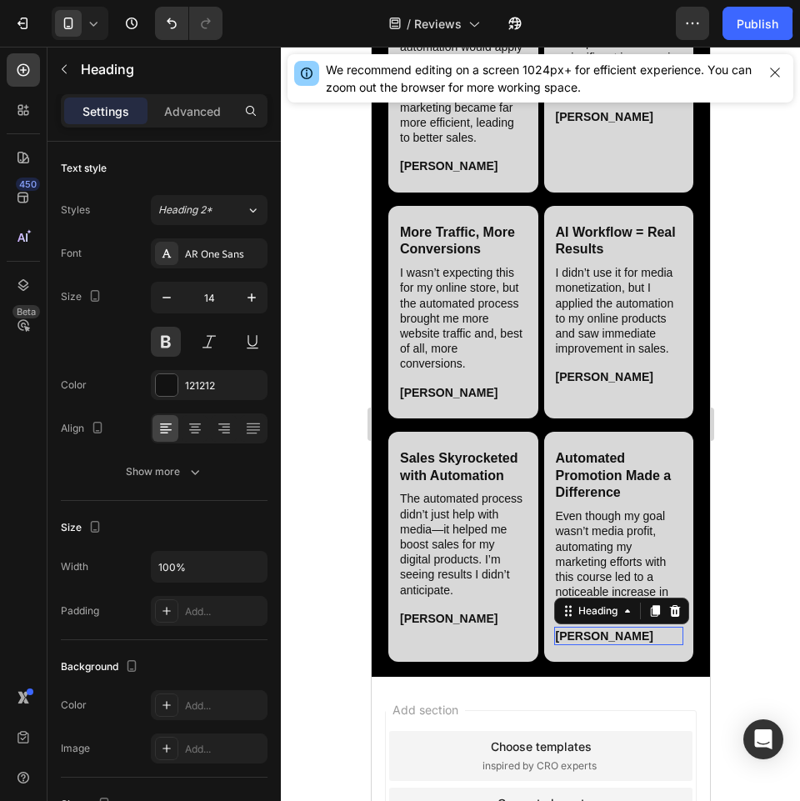
click at [578, 645] on h2 "[PERSON_NAME]" at bounding box center [618, 636] width 130 height 18
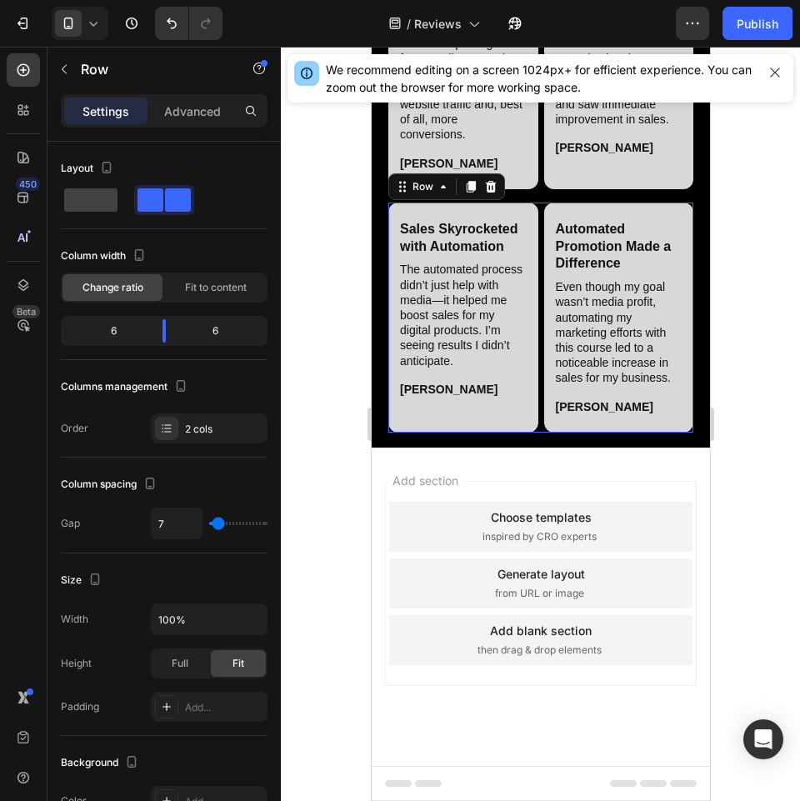
click at [532, 433] on div "Sales Skyrocketed with Automation Heading The automated process didn’t just hel…" at bounding box center [540, 318] width 305 height 230
drag, startPoint x: 467, startPoint y: 257, endPoint x: 383, endPoint y: 445, distance: 206.0
click at [467, 193] on icon at bounding box center [469, 186] width 13 height 13
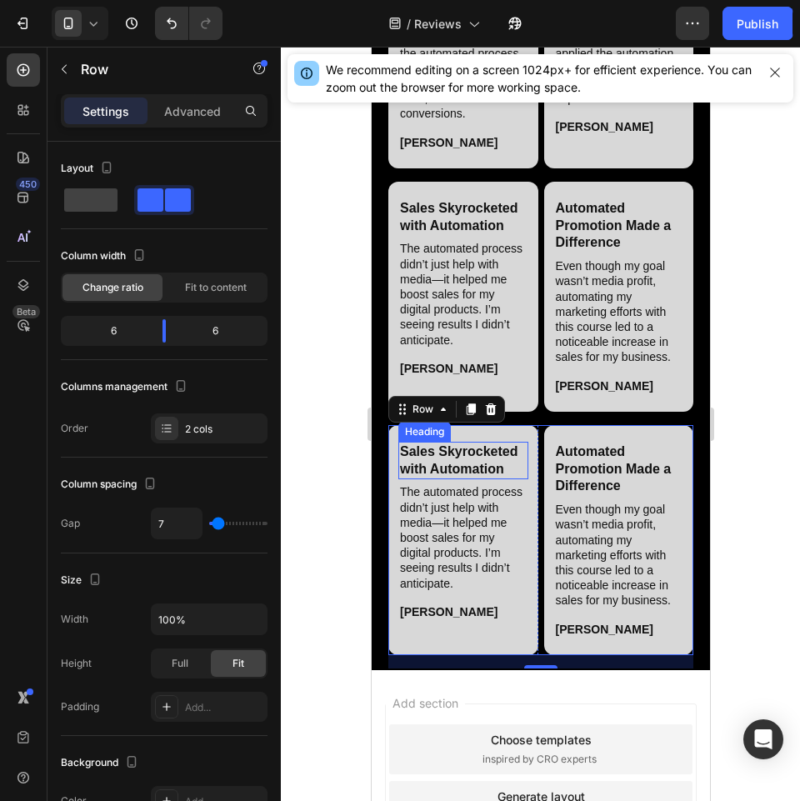
click at [463, 480] on h2 "Sales Skyrocketed with Automation" at bounding box center [463, 461] width 130 height 38
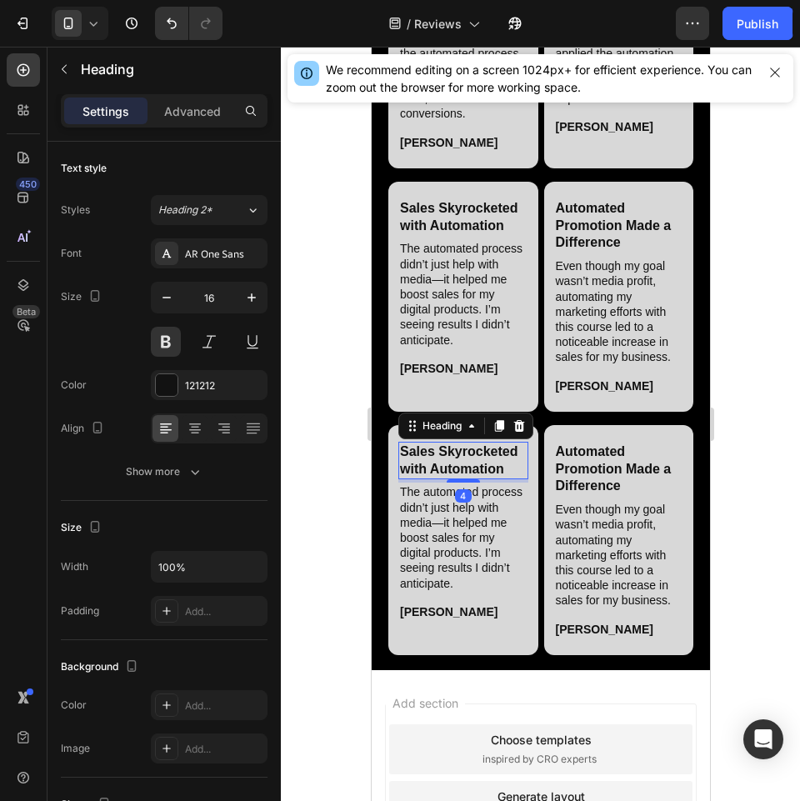
click at [463, 480] on h2 "Sales Skyrocketed with Automation" at bounding box center [463, 461] width 130 height 38
click at [491, 592] on h2 "The automated process didn’t just help with media—it helped me boost sales for …" at bounding box center [463, 537] width 130 height 109
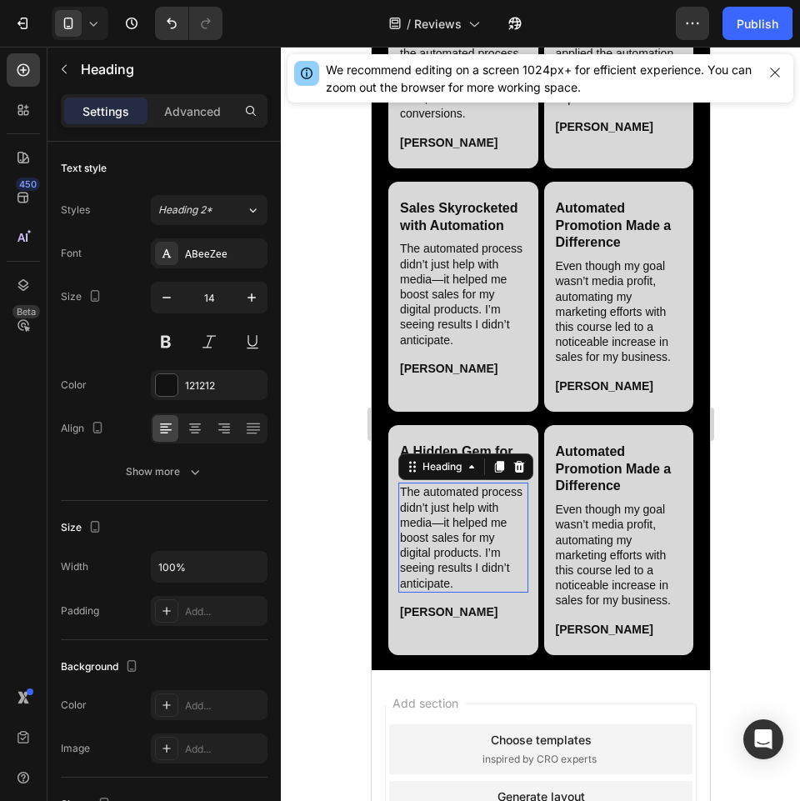
click at [491, 592] on h2 "The automated process didn’t just help with media—it helped me boost sales for …" at bounding box center [463, 537] width 130 height 109
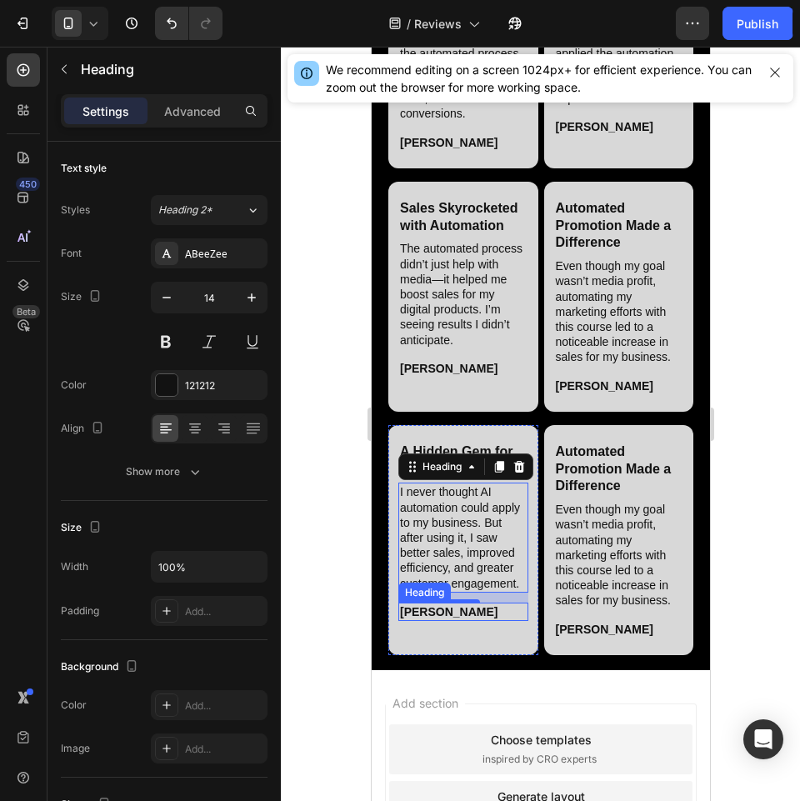
click at [433, 621] on h2 "[PERSON_NAME]" at bounding box center [463, 612] width 130 height 18
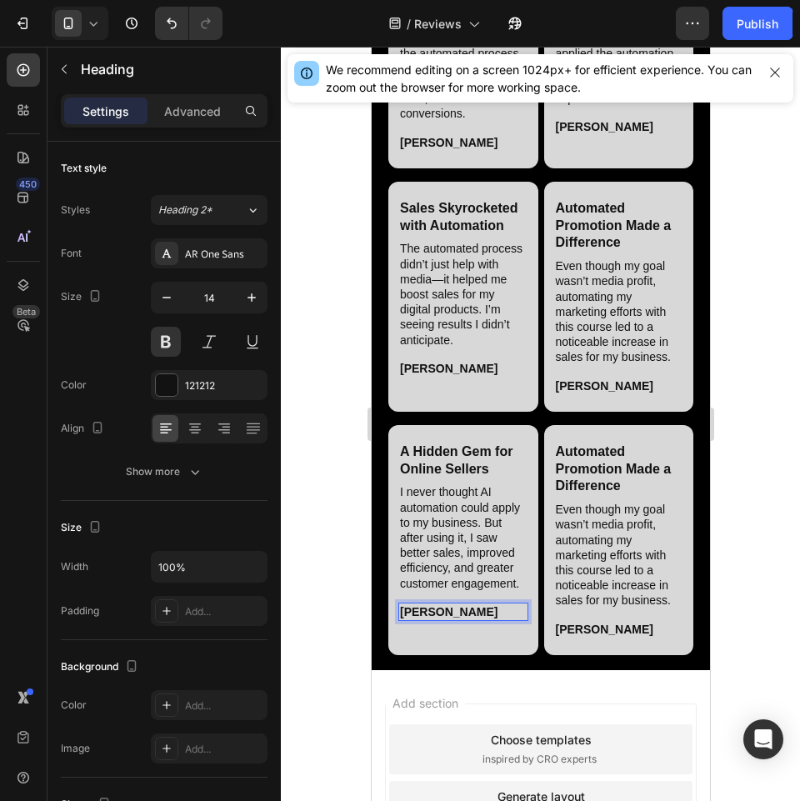
click at [433, 621] on h2 "[PERSON_NAME]" at bounding box center [463, 612] width 130 height 18
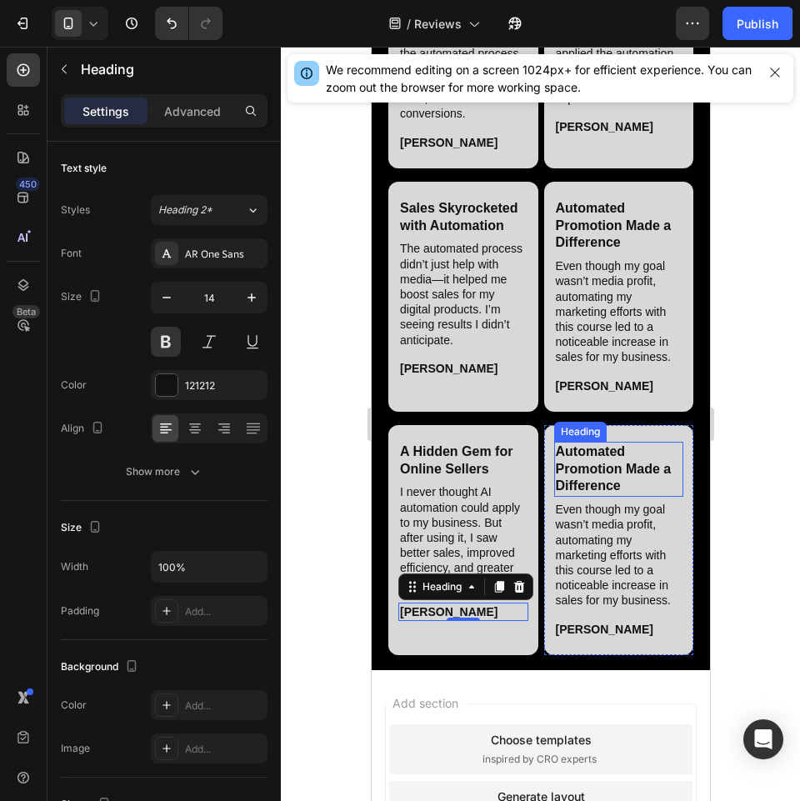
click at [600, 497] on h2 "Automated Promotion Made a Difference" at bounding box center [618, 469] width 130 height 55
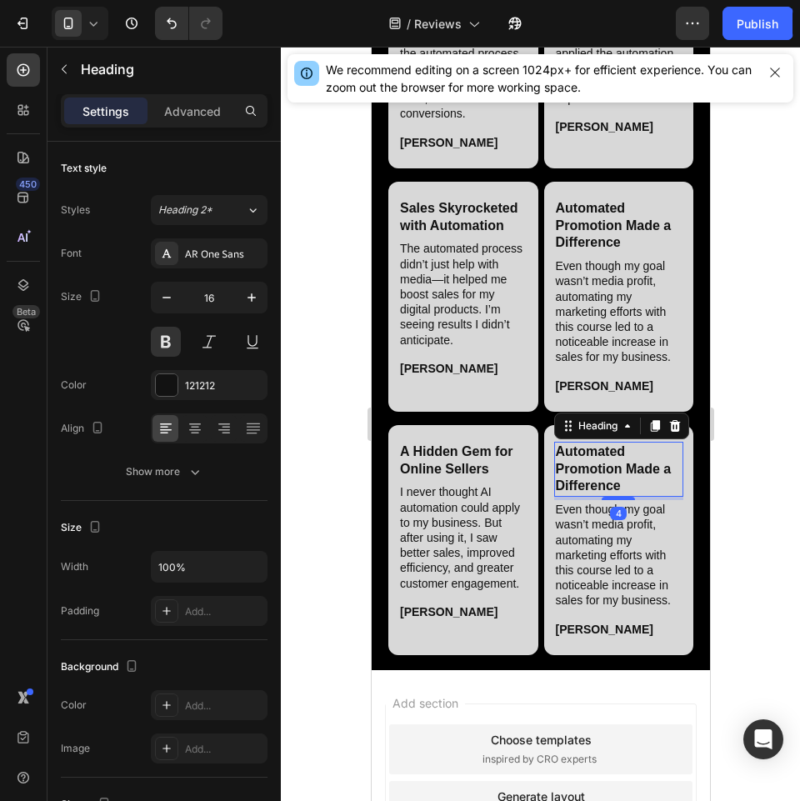
click at [600, 497] on h2 "Automated Promotion Made a Difference" at bounding box center [618, 469] width 130 height 55
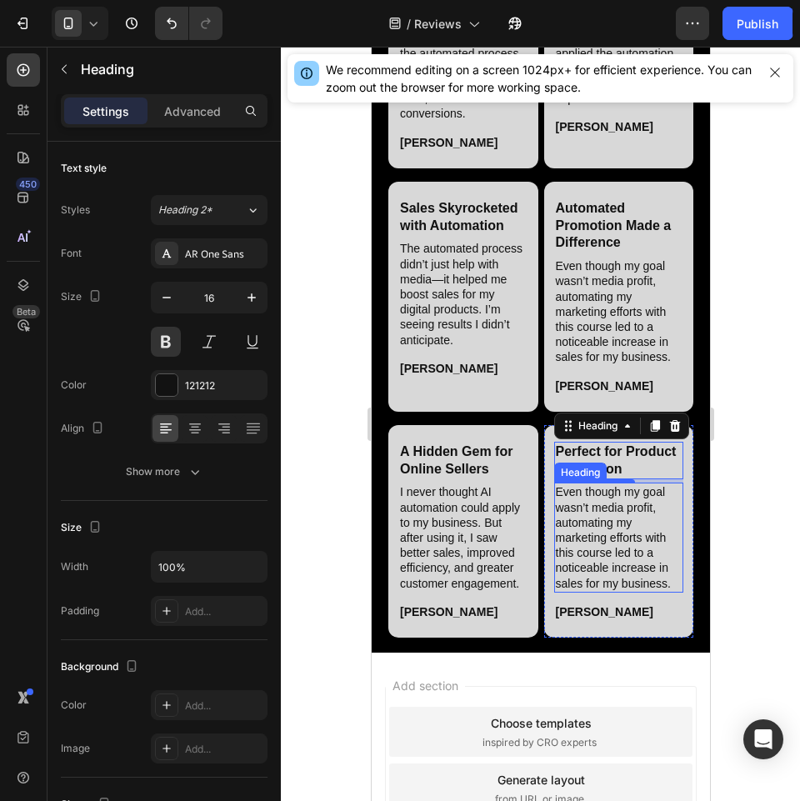
click at [610, 592] on h2 "Even though my goal wasn’t media profit, automating my marketing efforts with t…" at bounding box center [618, 537] width 130 height 109
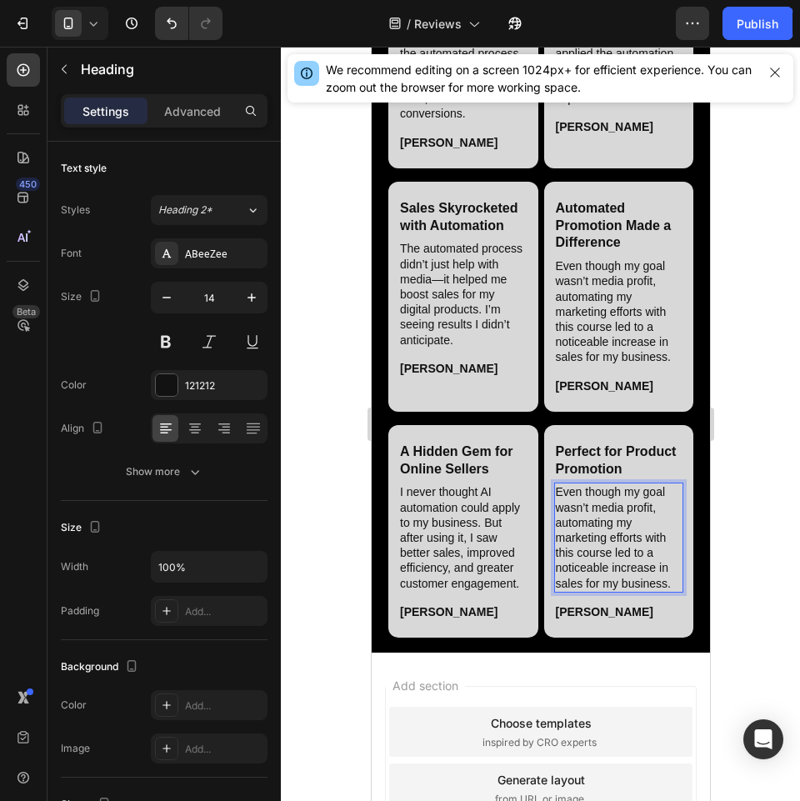
click at [610, 592] on h2 "Even though my goal wasn’t media profit, automating my marketing efforts with t…" at bounding box center [618, 537] width 130 height 109
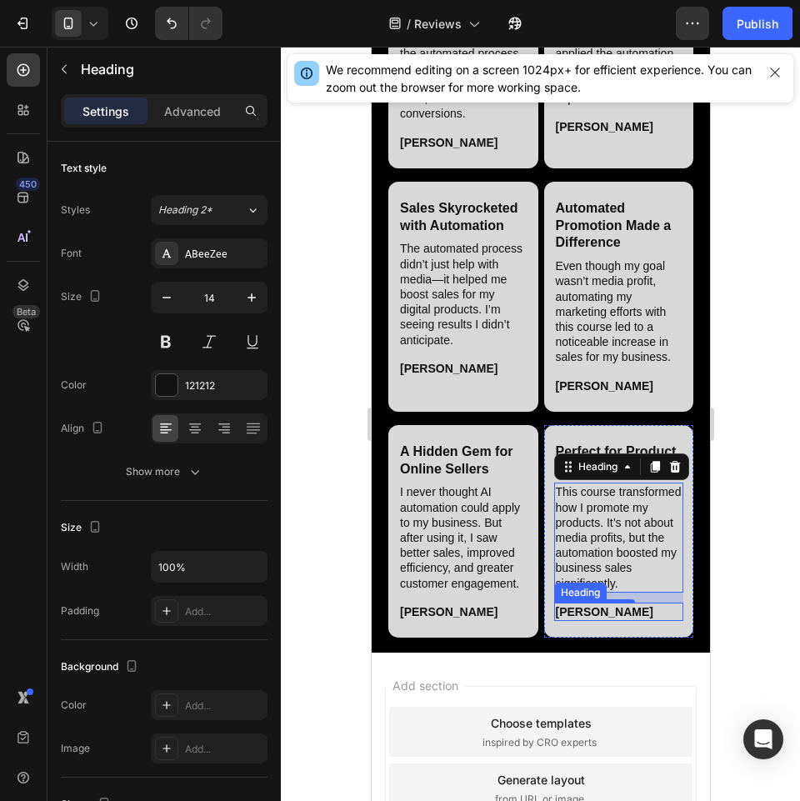
click at [578, 621] on h2 "[PERSON_NAME]" at bounding box center [618, 612] width 130 height 18
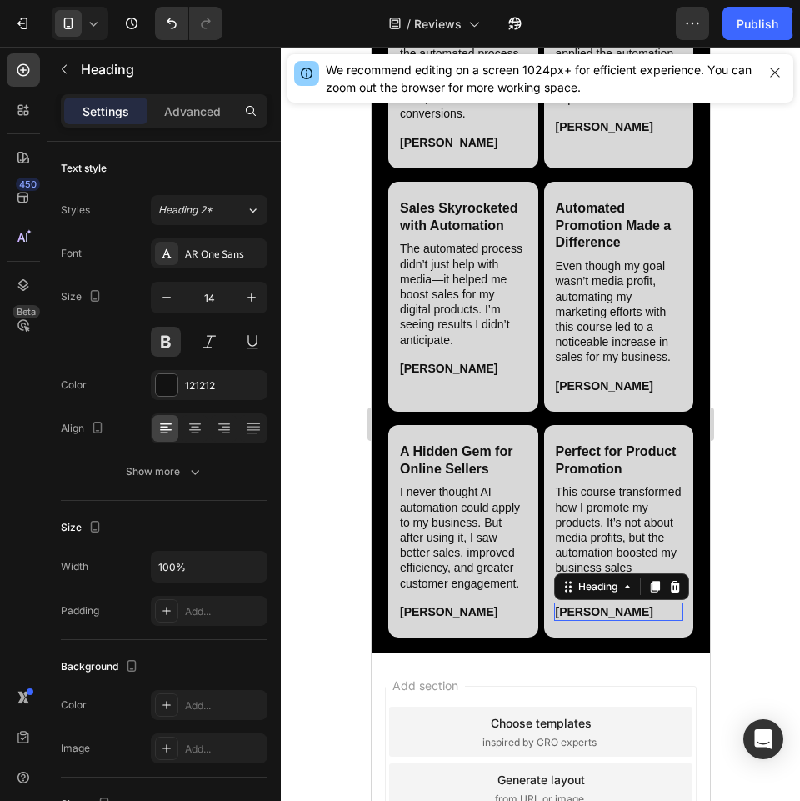
click at [578, 621] on h2 "[PERSON_NAME]" at bounding box center [618, 612] width 130 height 18
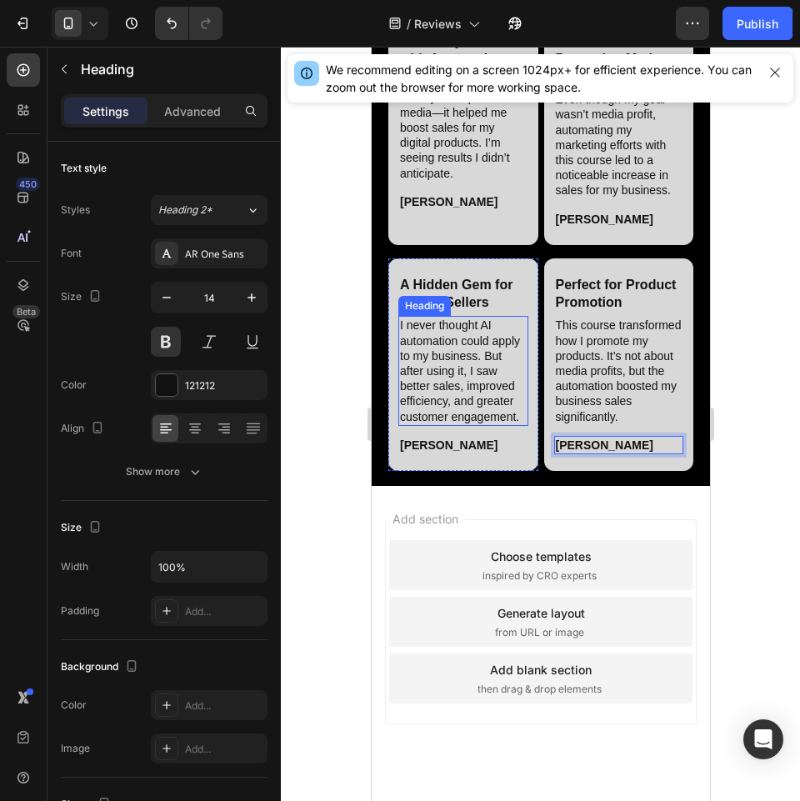
scroll to position [2770, 0]
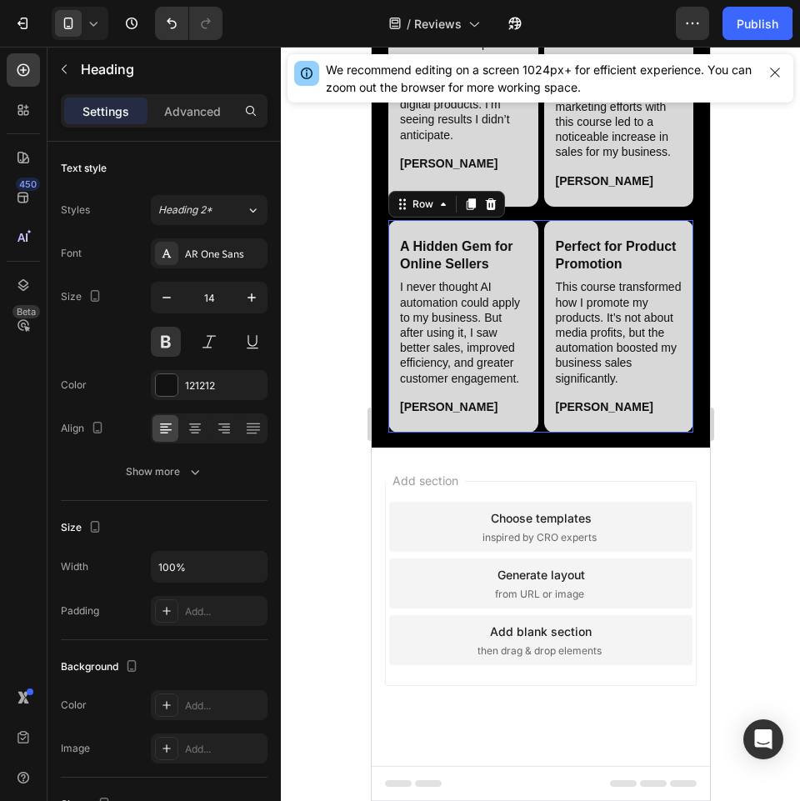
click at [531, 433] on div "A Hidden Gem for Online Sellers Heading I never thought AI automation could app…" at bounding box center [540, 326] width 305 height 213
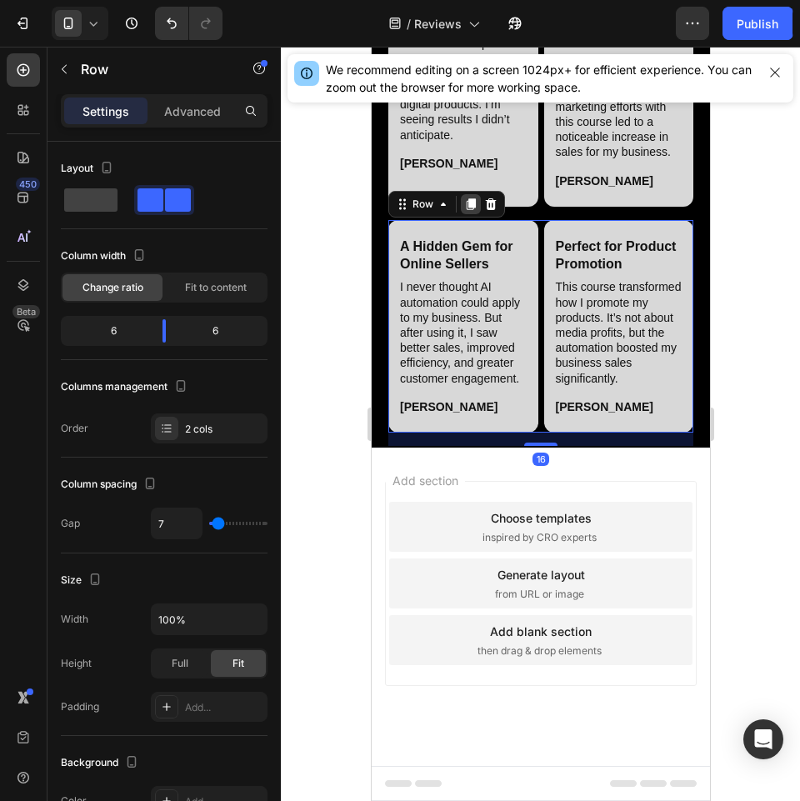
click at [473, 211] on icon at bounding box center [469, 204] width 13 height 13
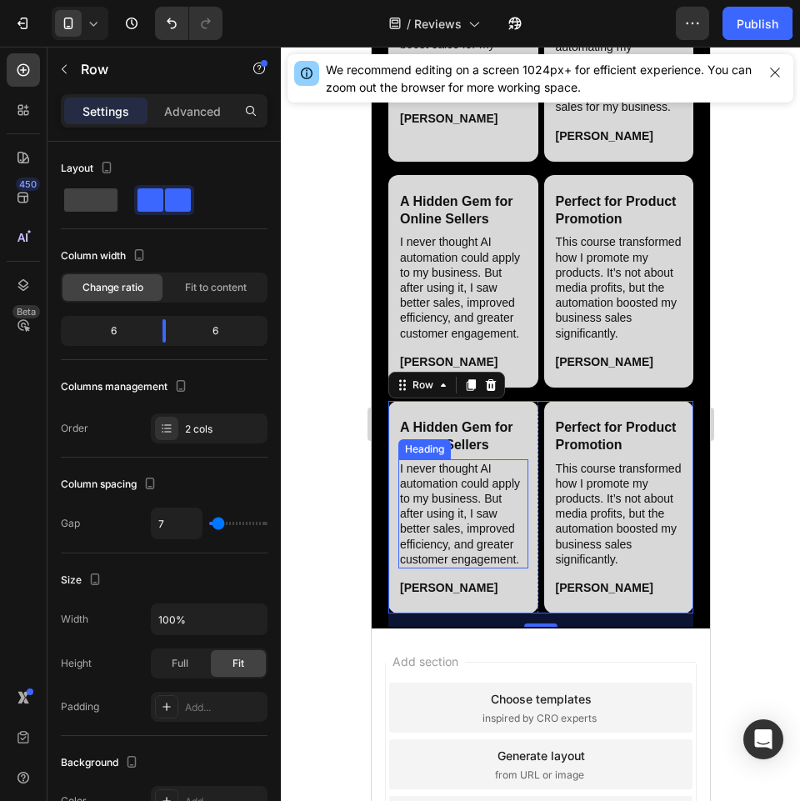
click at [456, 456] on h2 "A Hidden Gem for Online Sellers" at bounding box center [463, 437] width 130 height 38
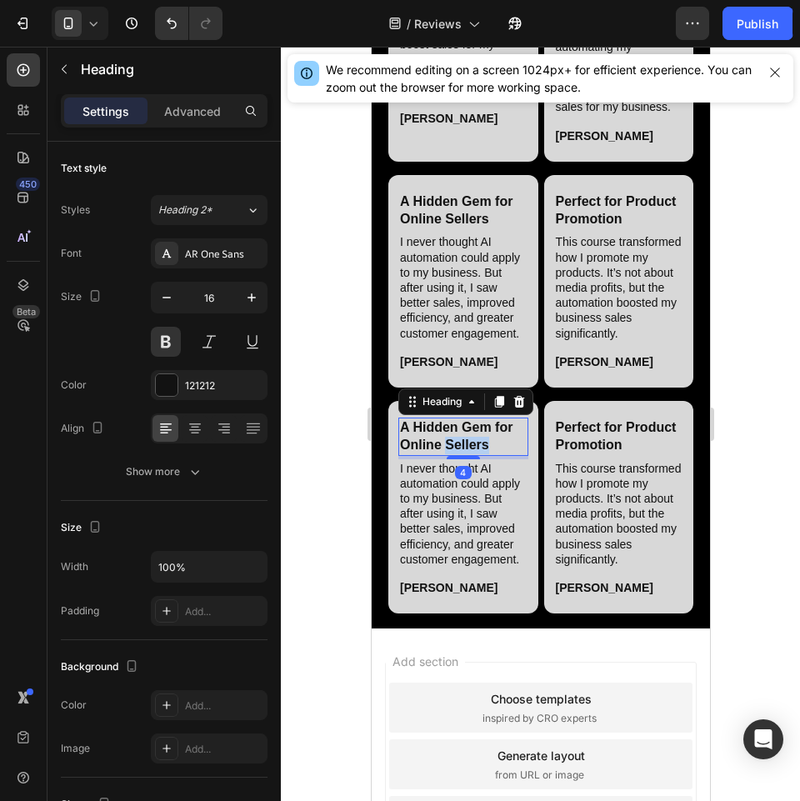
click at [456, 456] on h2 "A Hidden Gem for Online Sellers" at bounding box center [463, 437] width 130 height 38
click at [489, 568] on h2 "I never thought AI automation could apply to my business. But after using it, I…" at bounding box center [463, 513] width 130 height 109
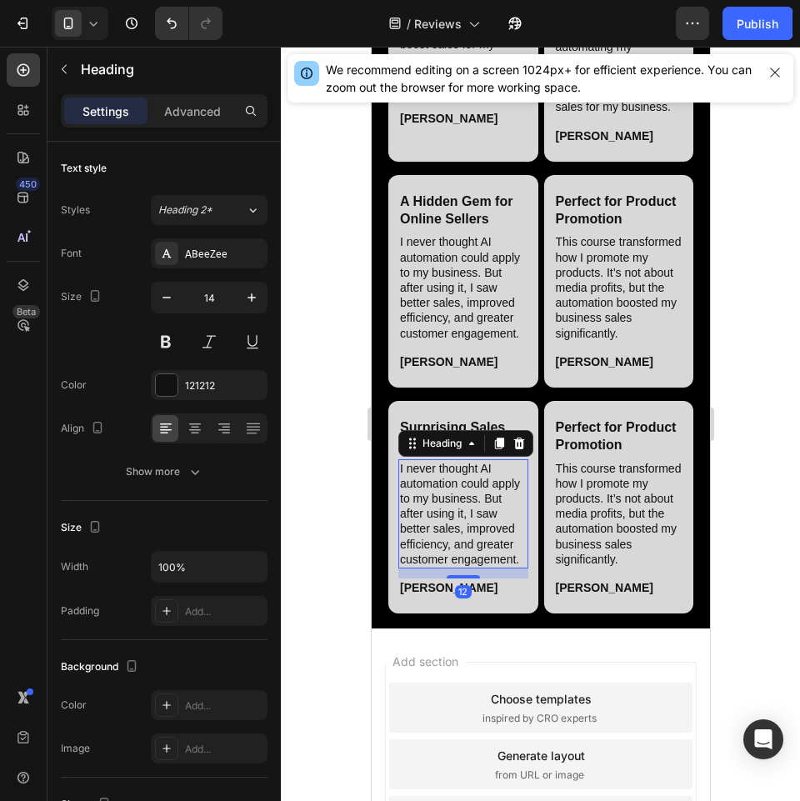
click at [489, 568] on h2 "I never thought AI automation could apply to my business. But after using it, I…" at bounding box center [463, 513] width 130 height 109
click at [433, 597] on h2 "[PERSON_NAME]" at bounding box center [463, 587] width 130 height 18
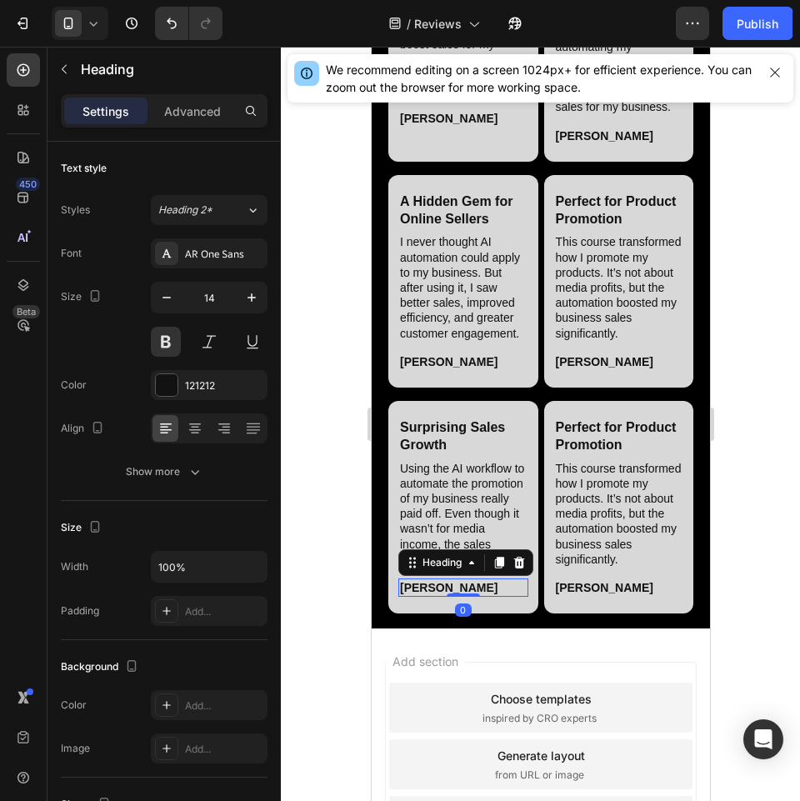
click at [433, 597] on h2 "[PERSON_NAME]" at bounding box center [463, 587] width 130 height 18
click at [596, 456] on h2 "Perfect for Product Promotion" at bounding box center [618, 437] width 130 height 38
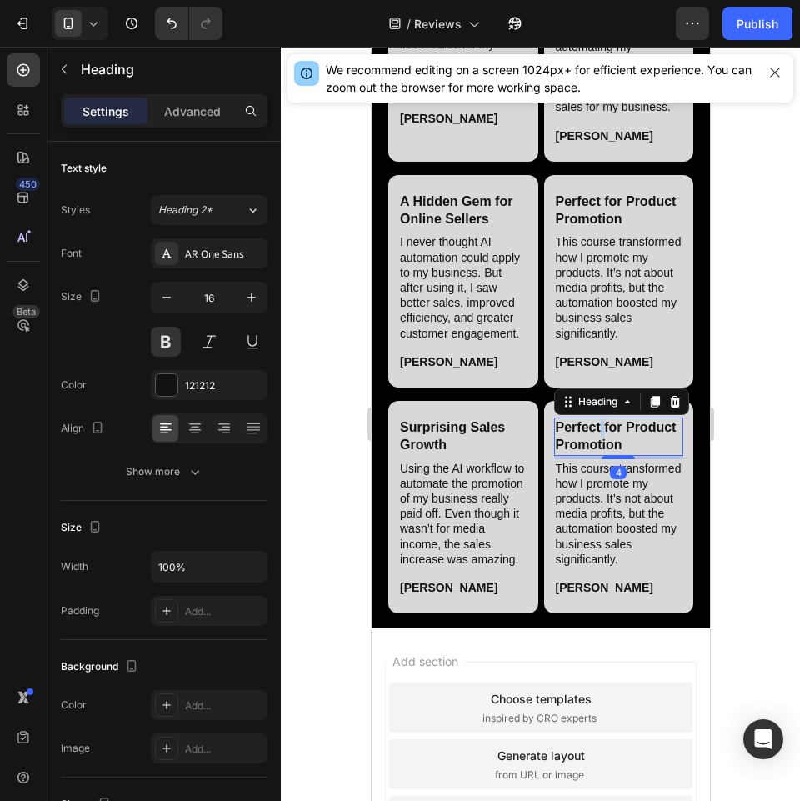
click at [596, 456] on h2 "Perfect for Product Promotion" at bounding box center [618, 437] width 130 height 38
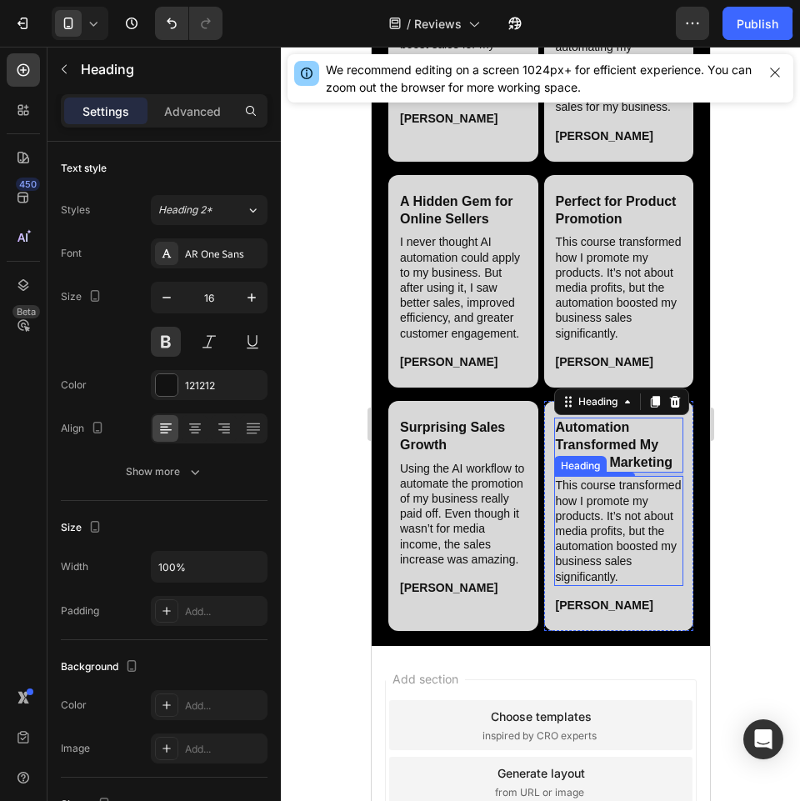
click at [614, 585] on h2 "This course transformed how I promote my products. It’s not about media profits…" at bounding box center [618, 530] width 130 height 109
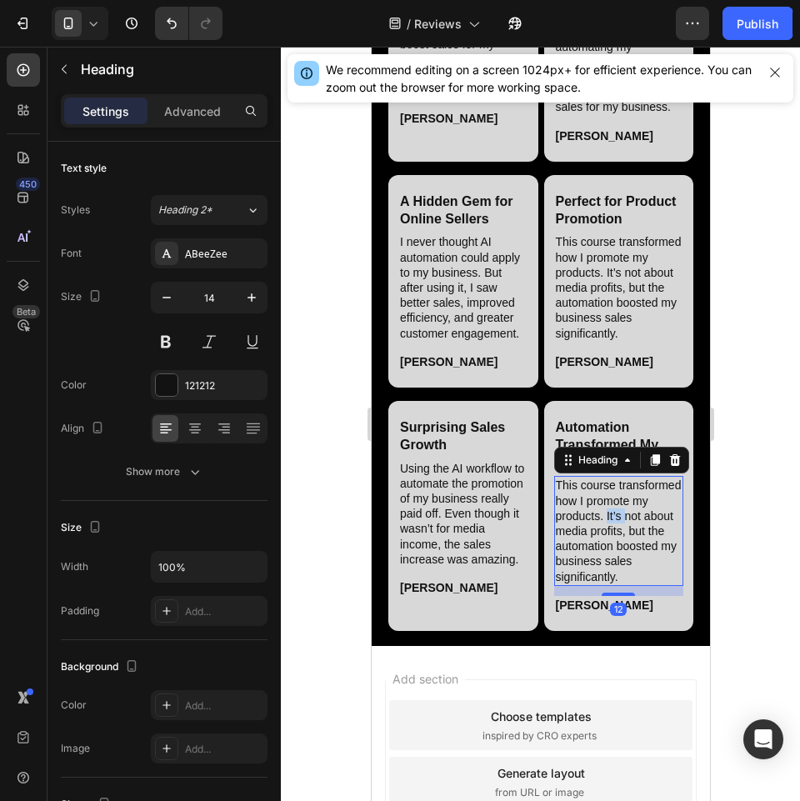
click at [614, 585] on h2 "This course transformed how I promote my products. It’s not about media profits…" at bounding box center [618, 530] width 130 height 109
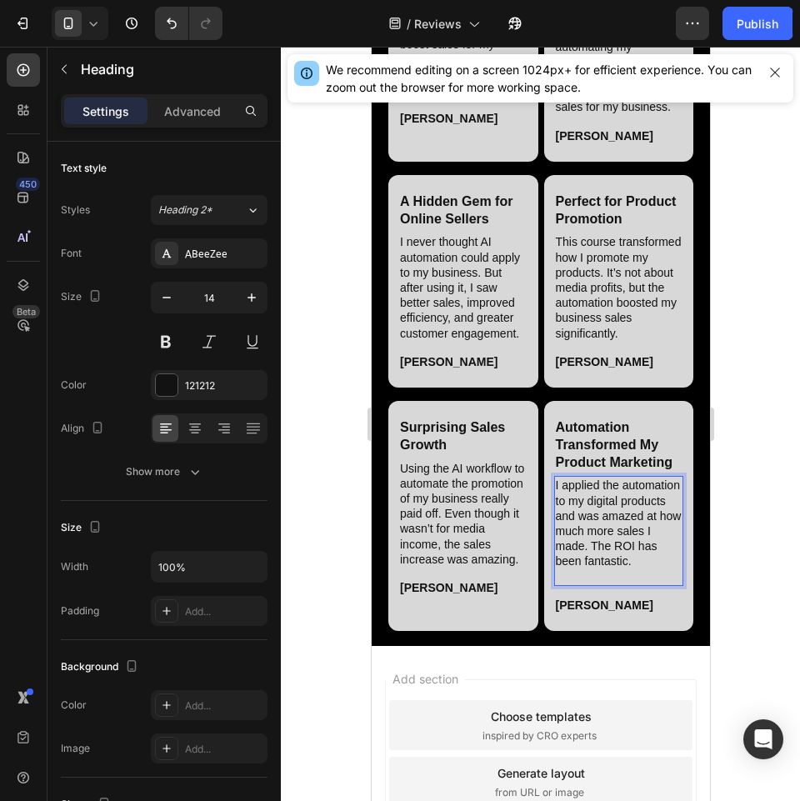
scroll to position [2937, 0]
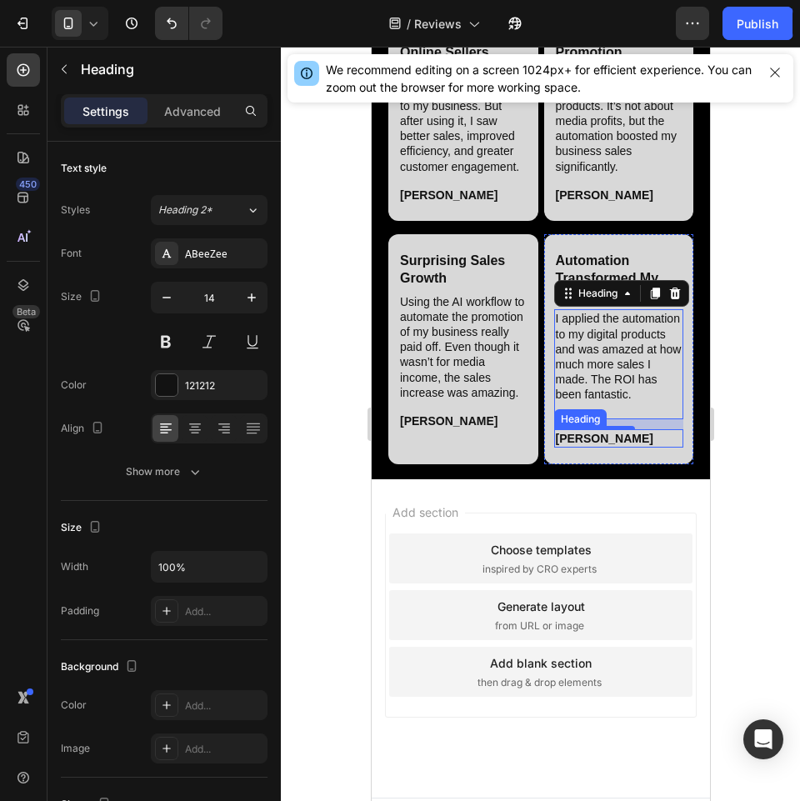
click at [578, 448] on h2 "[PERSON_NAME]" at bounding box center [618, 438] width 130 height 18
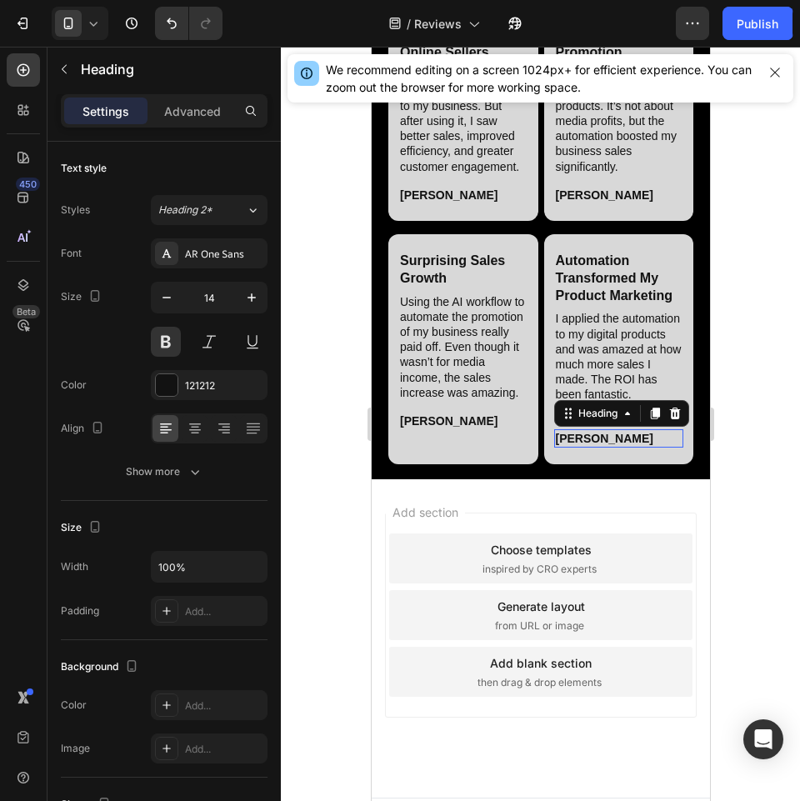
click at [578, 448] on h2 "[PERSON_NAME]" at bounding box center [618, 438] width 130 height 18
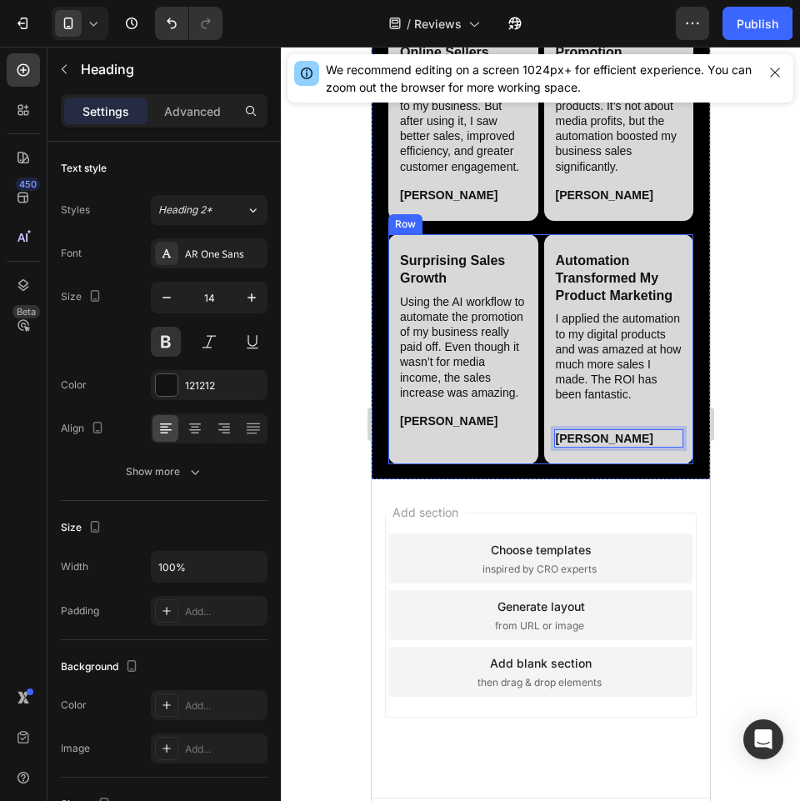
click at [532, 464] on div "Surprising Sales Growth Heading Using the AI workflow to automate the promotion…" at bounding box center [540, 349] width 305 height 230
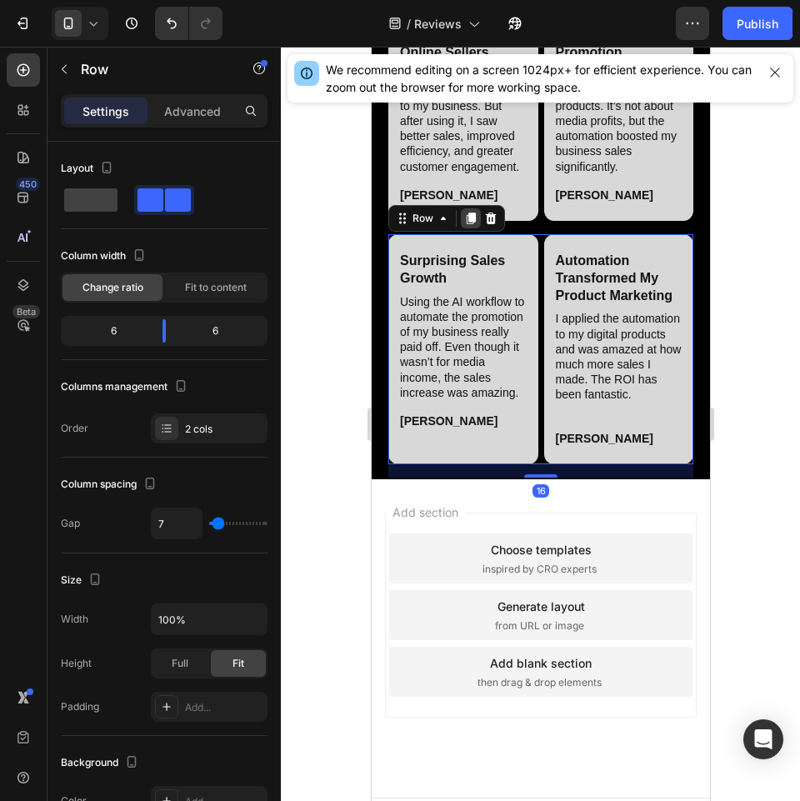
click at [463, 225] on icon at bounding box center [469, 218] width 13 height 13
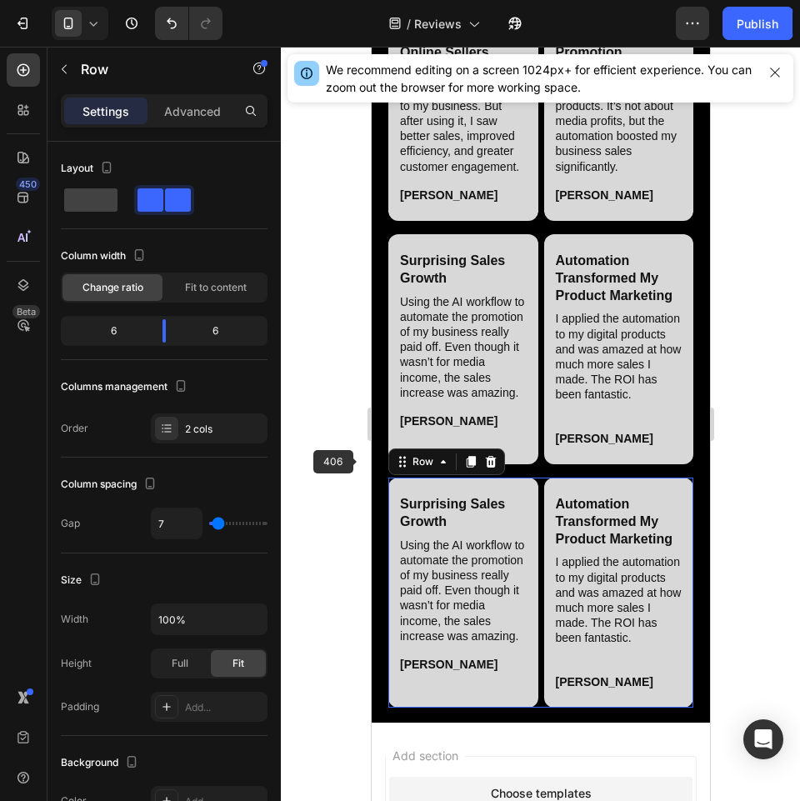
scroll to position [3416, 0]
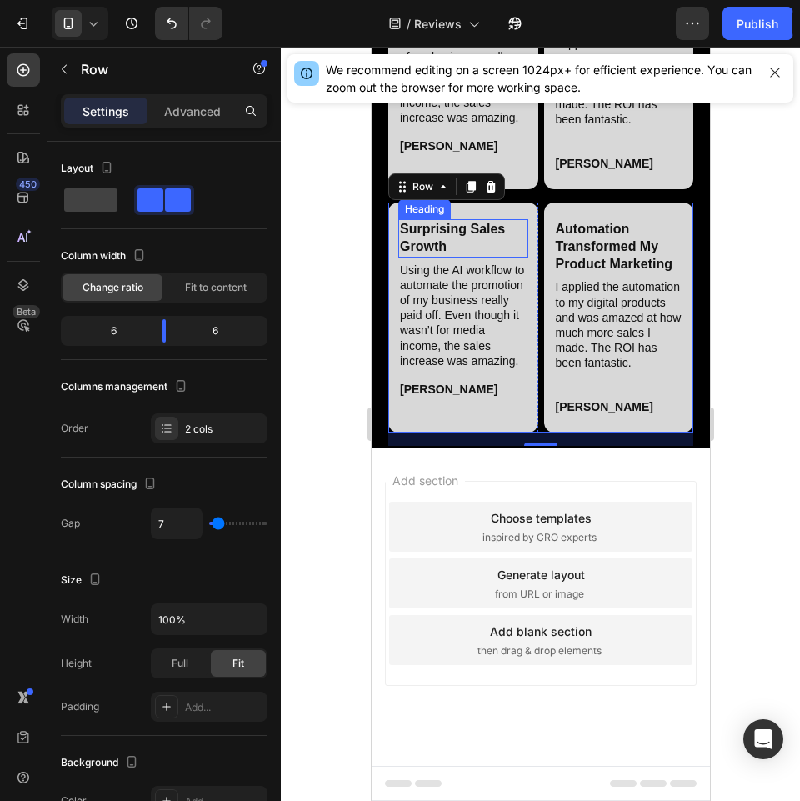
click at [464, 219] on h2 "Surprising Sales Growth" at bounding box center [463, 238] width 130 height 38
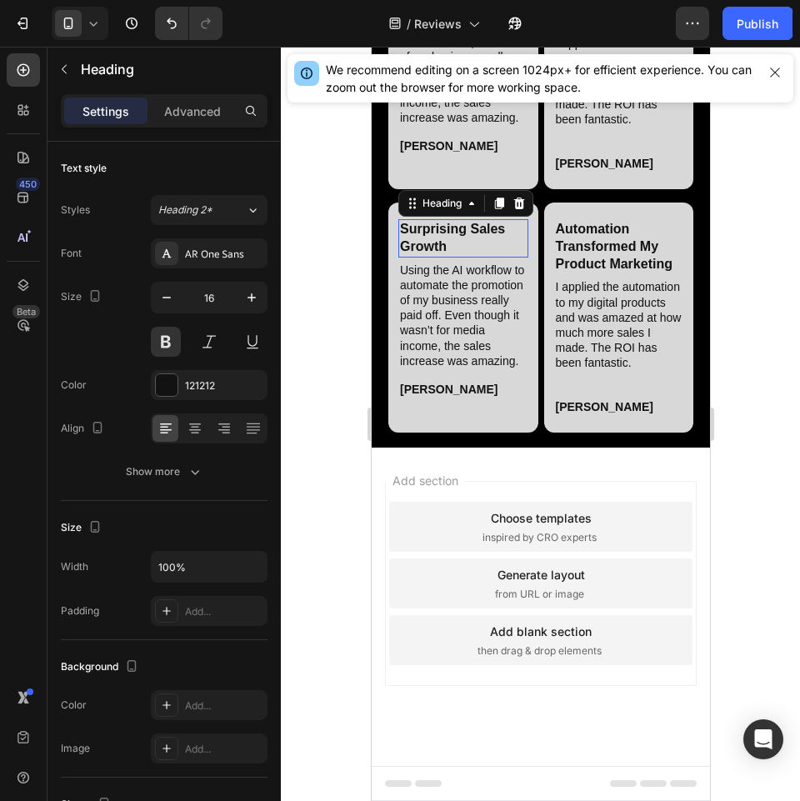
click at [464, 219] on h2 "Surprising Sales Growth" at bounding box center [463, 238] width 130 height 38
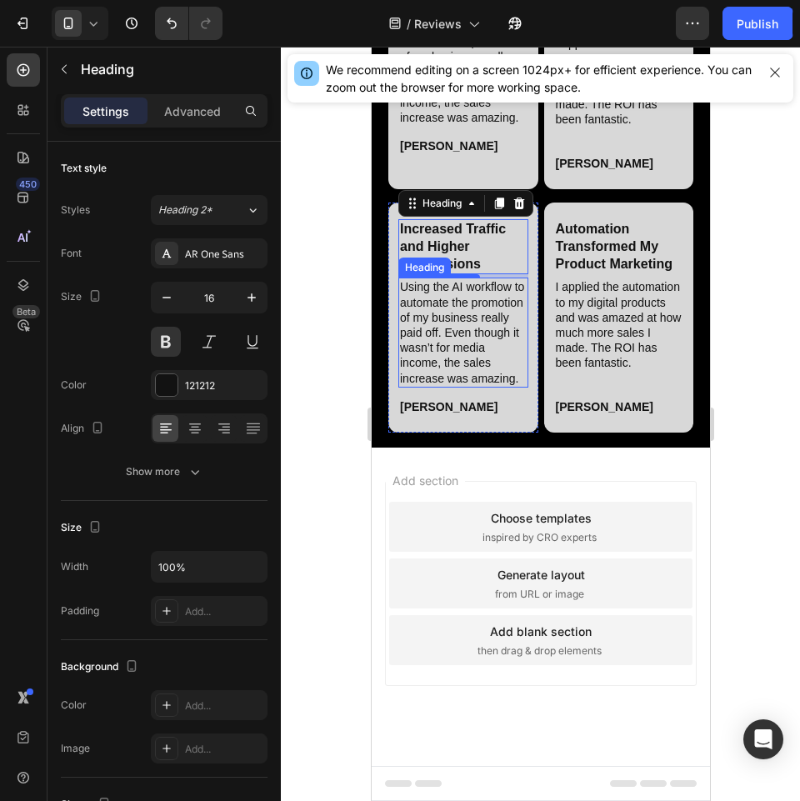
click at [438, 312] on h2 "Using the AI workflow to automate the promotion of my business really paid off.…" at bounding box center [463, 332] width 130 height 109
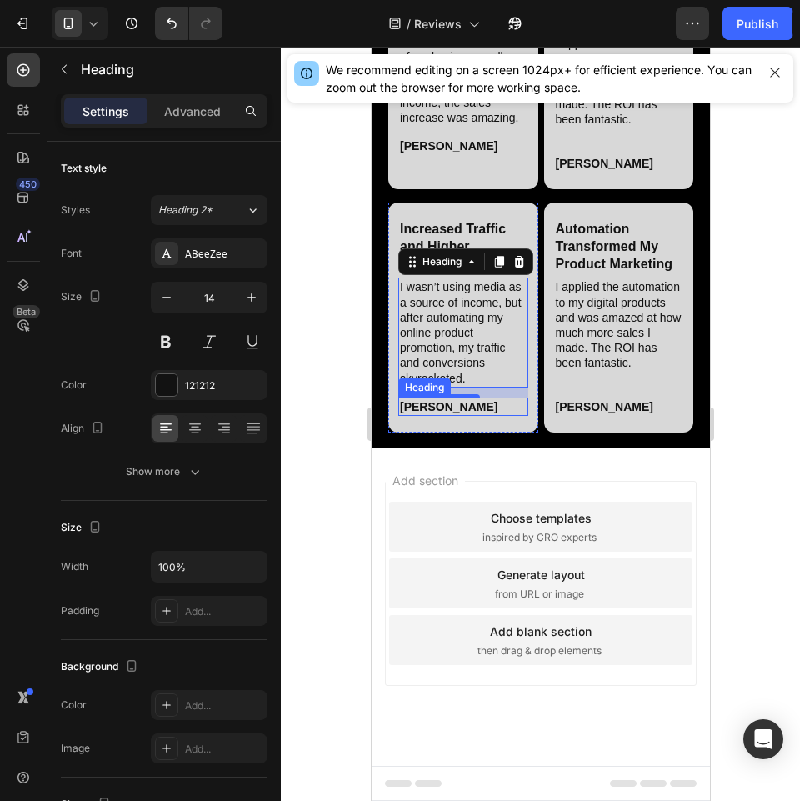
click at [411, 398] on h2 "[PERSON_NAME]" at bounding box center [463, 407] width 130 height 18
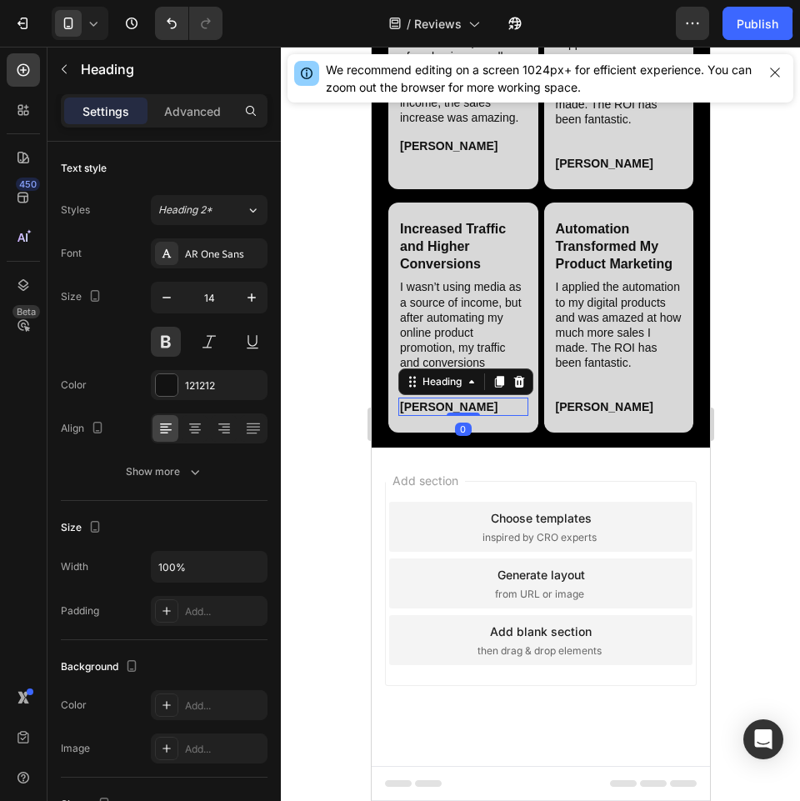
click at [411, 398] on h2 "[PERSON_NAME]" at bounding box center [463, 407] width 130 height 18
click at [593, 227] on h2 "Automation Transformed My Product Marketing" at bounding box center [618, 246] width 130 height 55
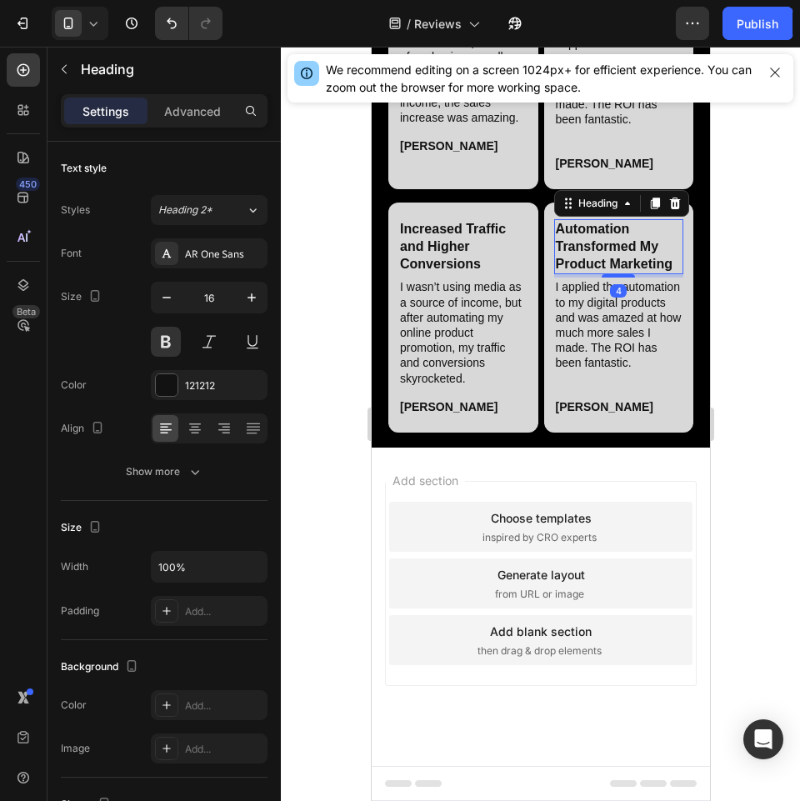
click at [593, 227] on h2 "Automation Transformed My Product Marketing" at bounding box center [618, 246] width 130 height 55
click at [587, 323] on h2 "I applied the automation to my digital products and was amazed at how much more…" at bounding box center [618, 332] width 130 height 109
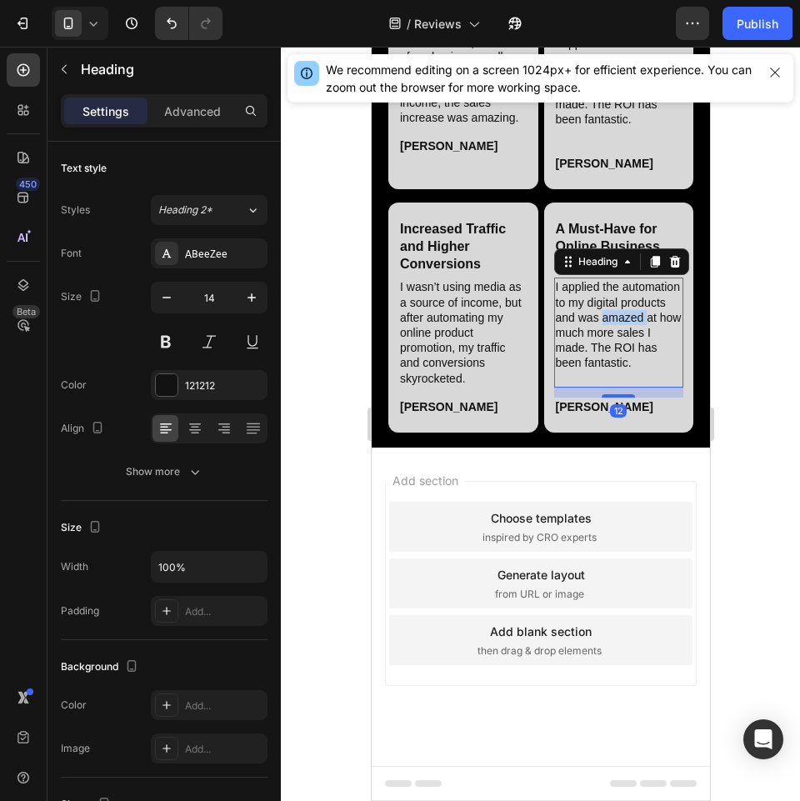
click at [587, 323] on h2 "I applied the automation to my digital products and was amazed at how much more…" at bounding box center [618, 332] width 130 height 109
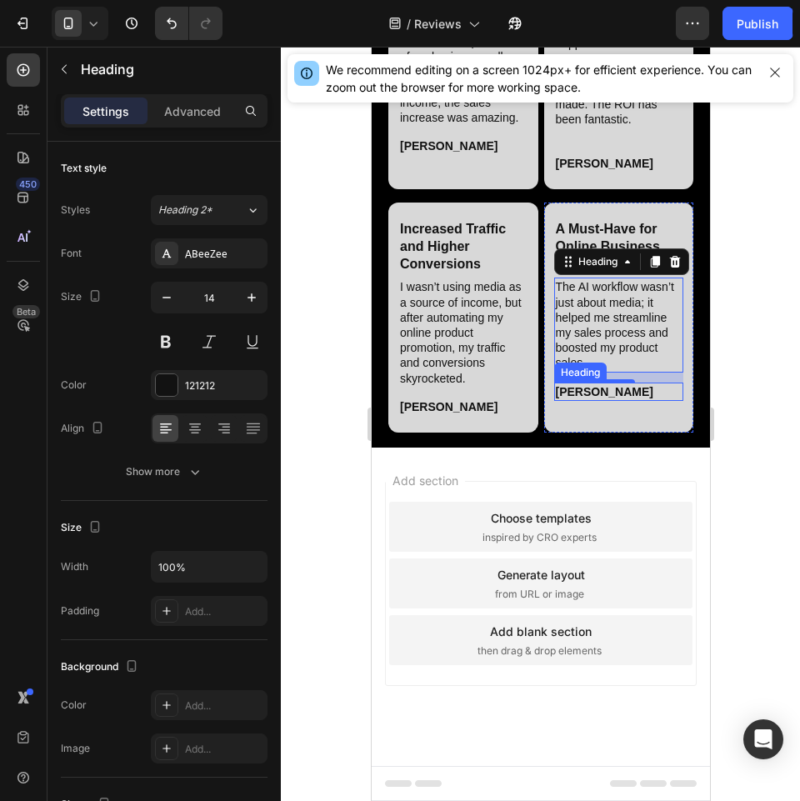
click at [580, 383] on h2 "[PERSON_NAME]" at bounding box center [618, 392] width 130 height 18
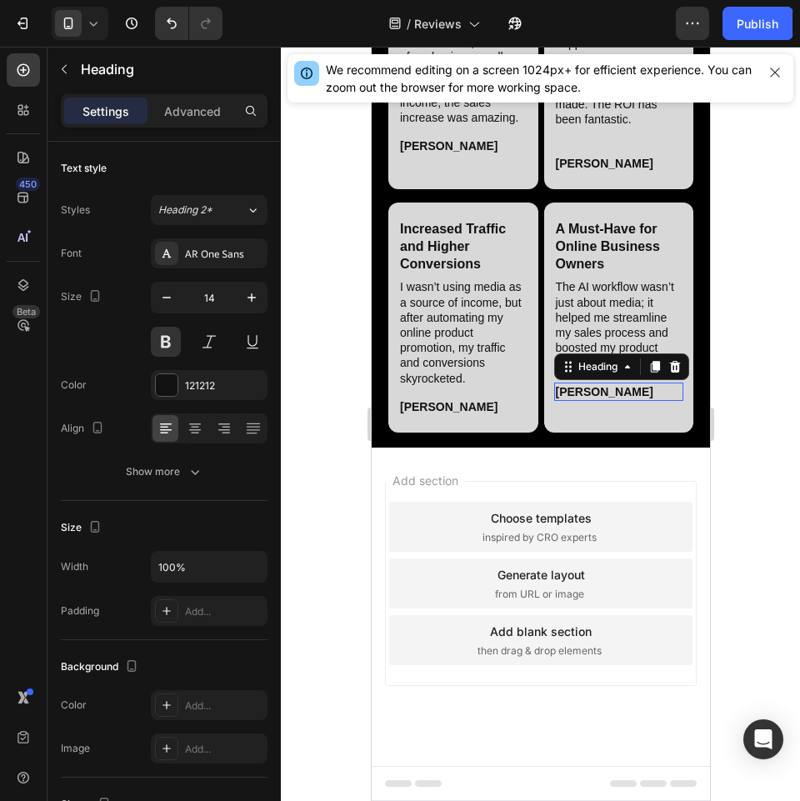
click at [580, 383] on h2 "[PERSON_NAME]" at bounding box center [618, 392] width 130 height 18
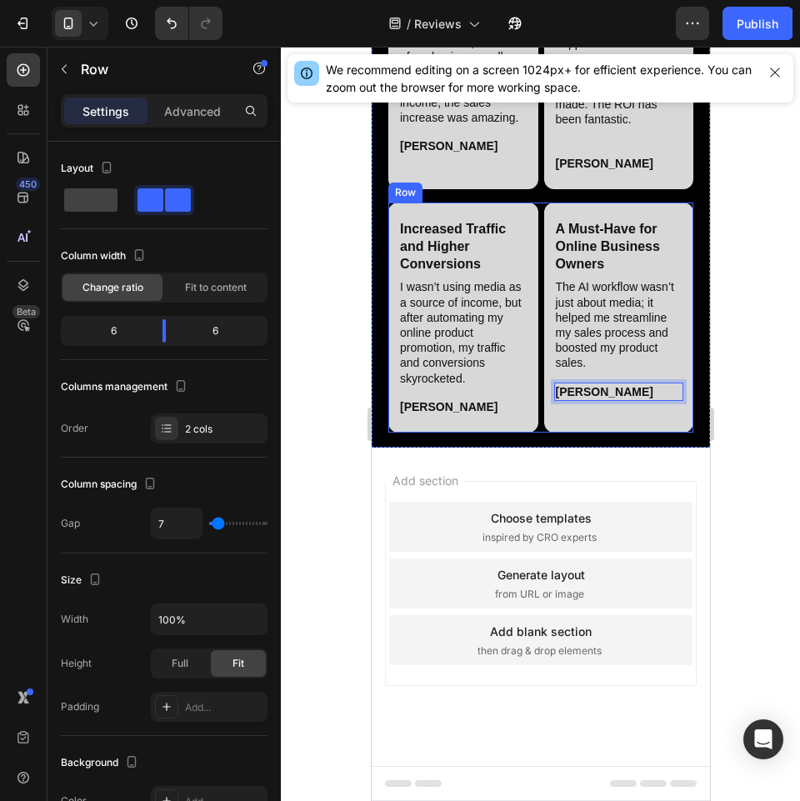
click at [532, 424] on div "Increased Traffic and Higher Conversions Heading I wasn’t using media as a sour…" at bounding box center [540, 318] width 305 height 230
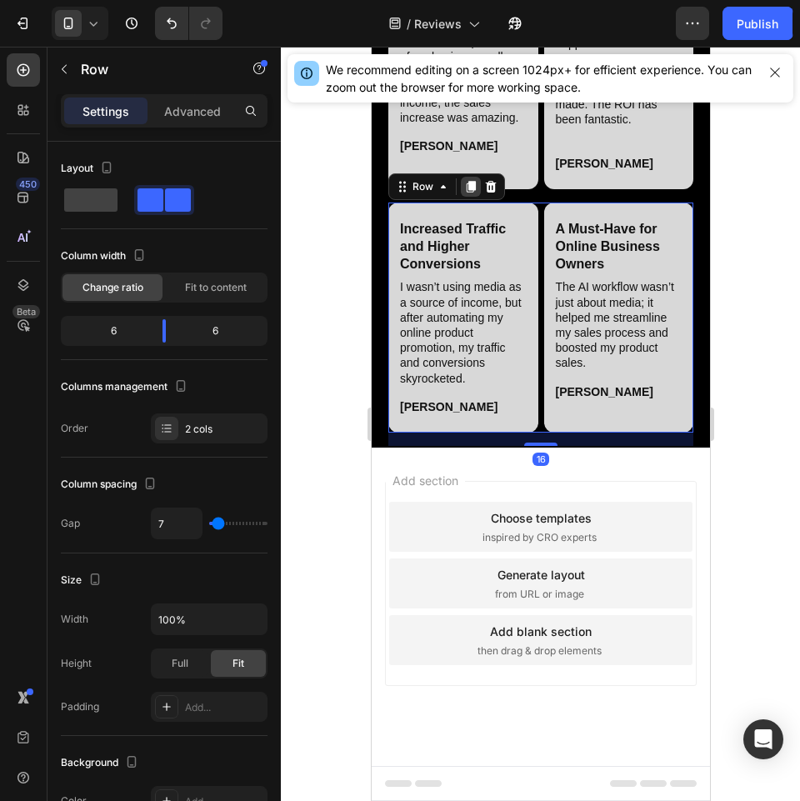
drag, startPoint x: 473, startPoint y: 171, endPoint x: 373, endPoint y: 695, distance: 533.7
click at [473, 181] on icon at bounding box center [470, 187] width 9 height 12
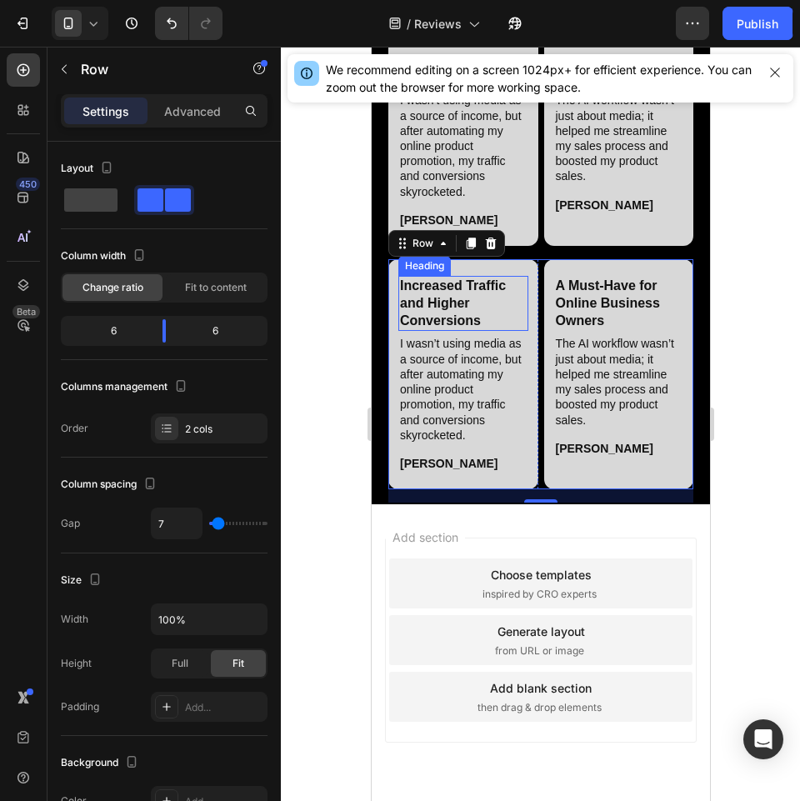
click at [460, 331] on h2 "Increased Traffic and Higher Conversions" at bounding box center [463, 303] width 130 height 55
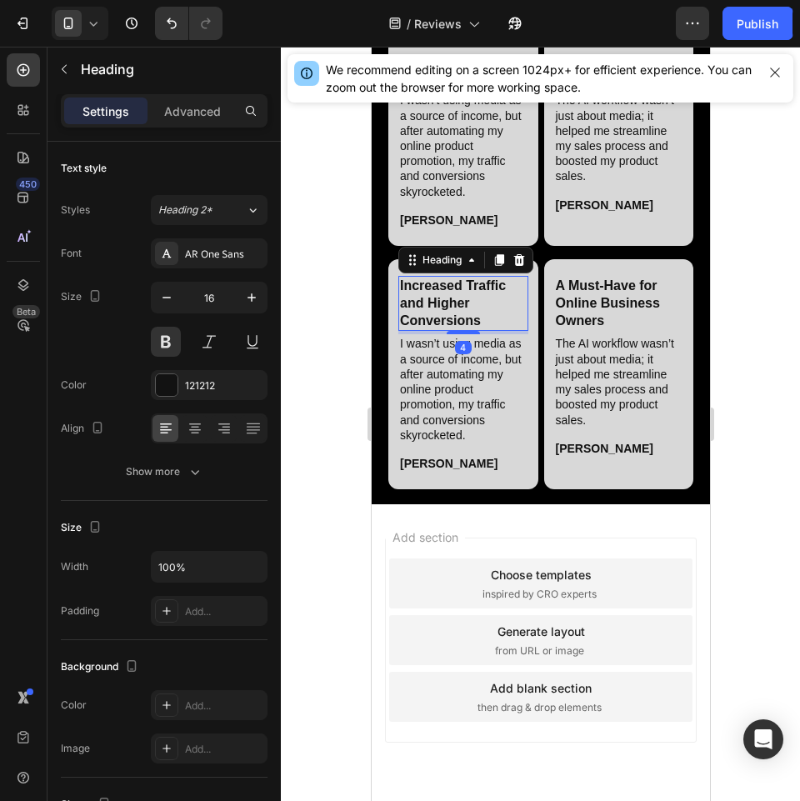
click at [460, 331] on h2 "Increased Traffic and Higher Conversions" at bounding box center [463, 303] width 130 height 55
click at [459, 443] on h2 "I wasn’t using media as a source of income, but after automating my online prod…" at bounding box center [463, 388] width 130 height 109
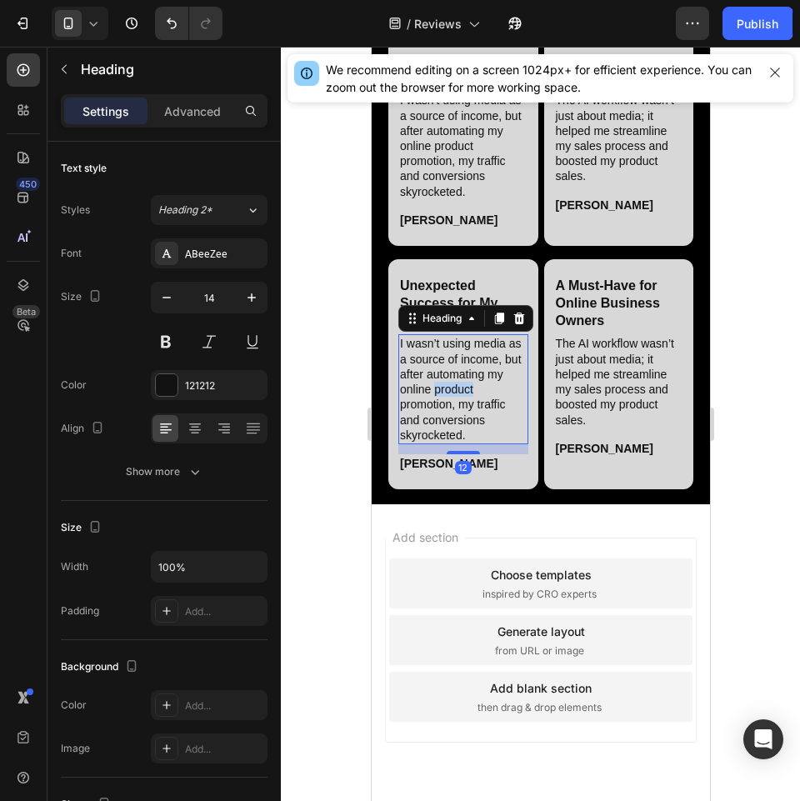
click at [459, 443] on h2 "I wasn’t using media as a source of income, but after automating my online prod…" at bounding box center [463, 388] width 130 height 109
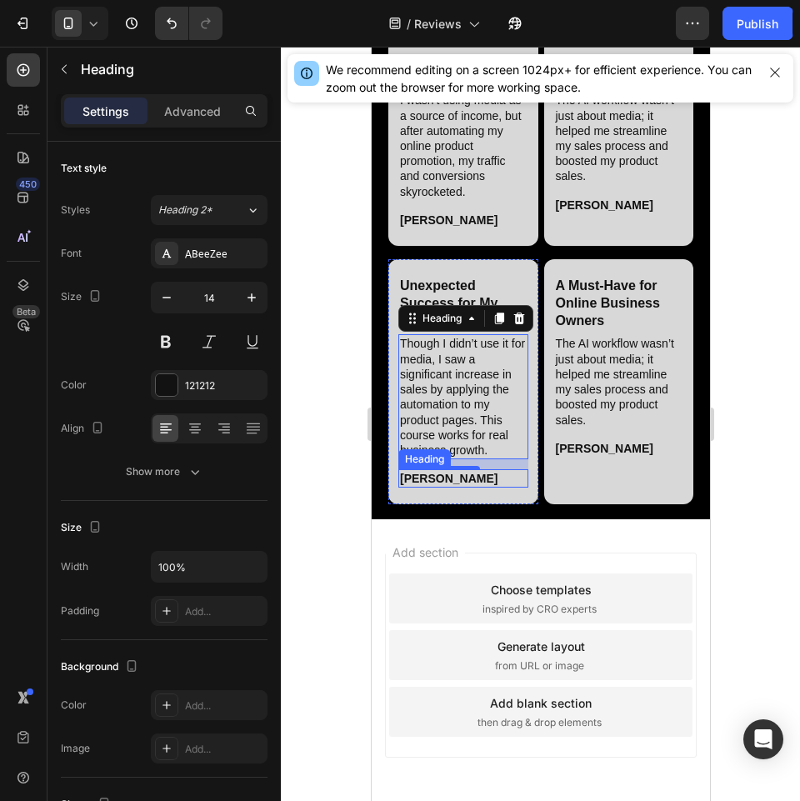
click at [425, 488] on h2 "[PERSON_NAME]" at bounding box center [463, 478] width 130 height 18
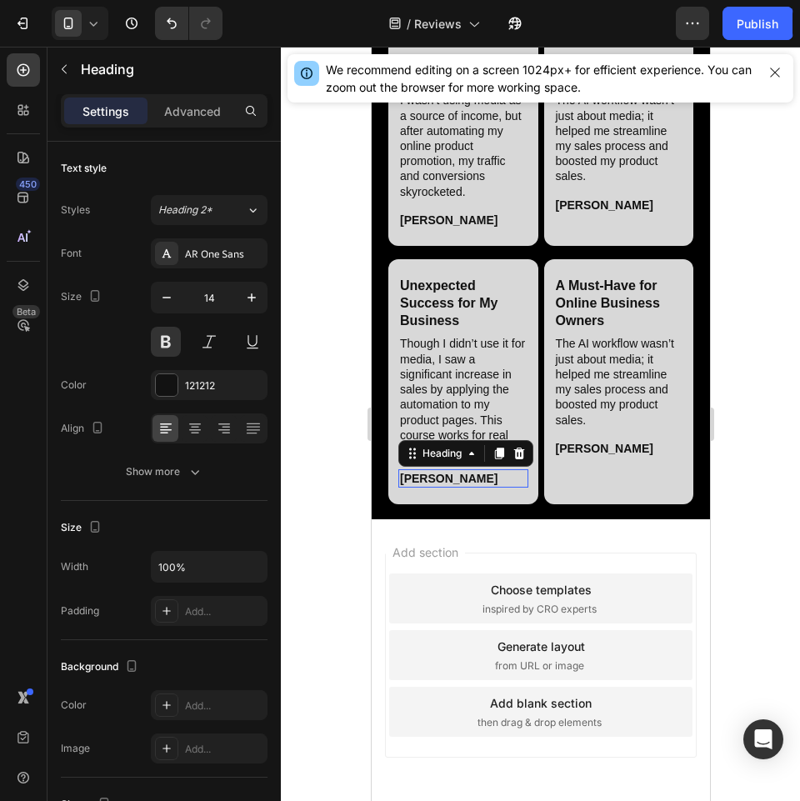
click at [425, 488] on h2 "[PERSON_NAME]" at bounding box center [463, 478] width 130 height 18
click at [581, 331] on h2 "A Must-Have for Online Business Owners" at bounding box center [618, 303] width 130 height 55
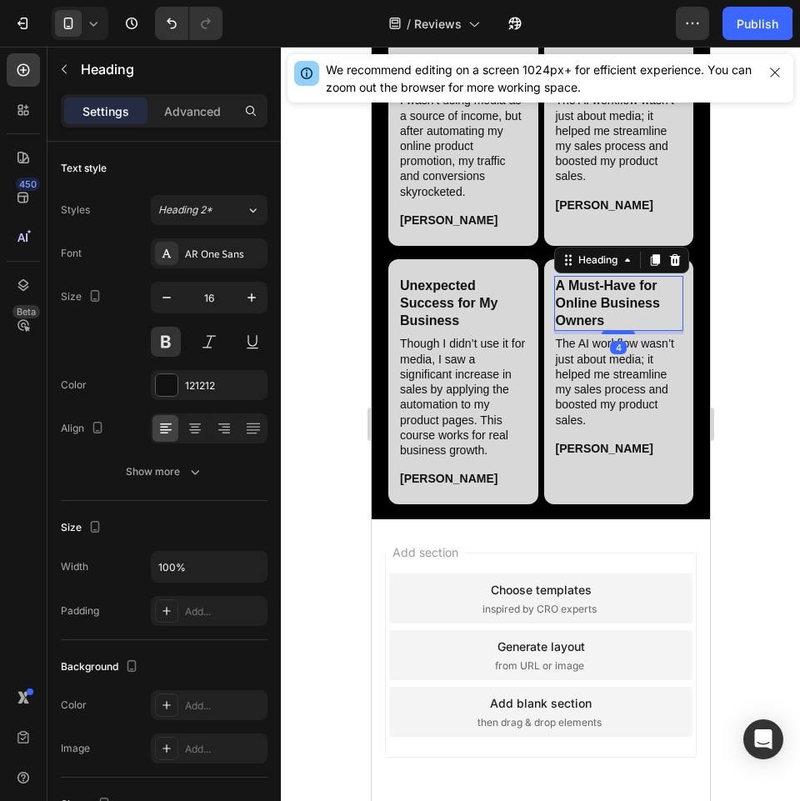
click at [581, 331] on h2 "A Must-Have for Online Business Owners" at bounding box center [618, 303] width 130 height 55
click at [591, 428] on h2 "The AI workflow wasn’t just about media; it helped me streamline my sales proce…" at bounding box center [618, 381] width 130 height 94
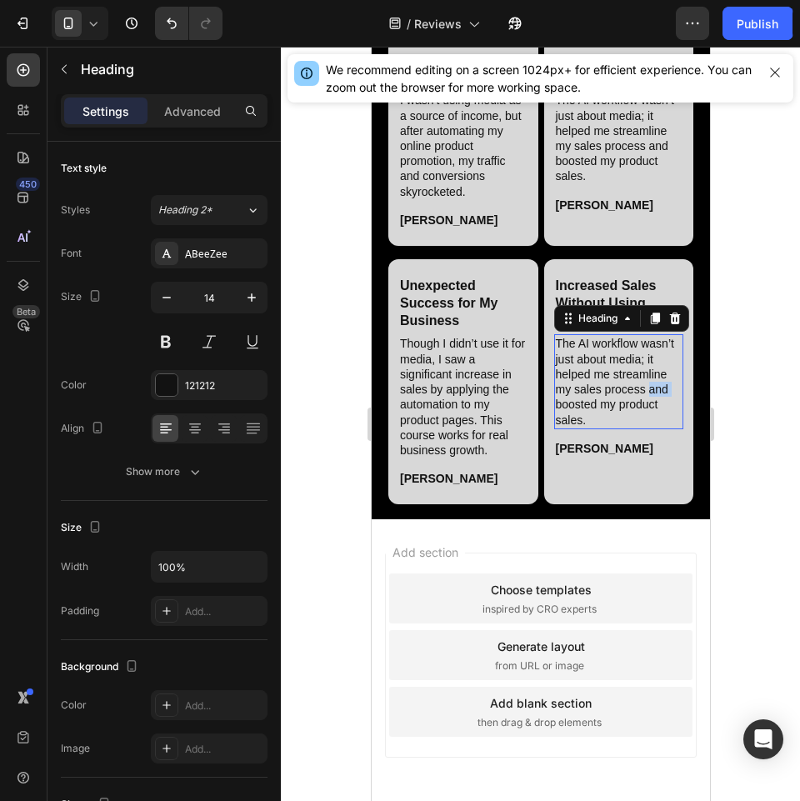
click at [591, 428] on h2 "The AI workflow wasn’t just about media; it helped me streamline my sales proce…" at bounding box center [618, 381] width 130 height 94
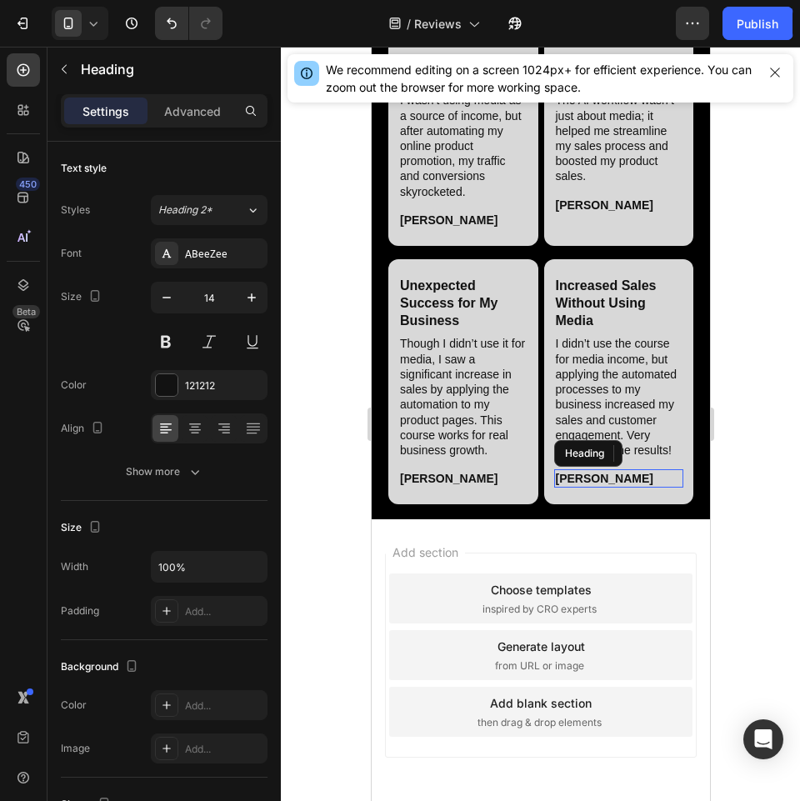
click at [588, 488] on h2 "[PERSON_NAME]" at bounding box center [618, 478] width 130 height 18
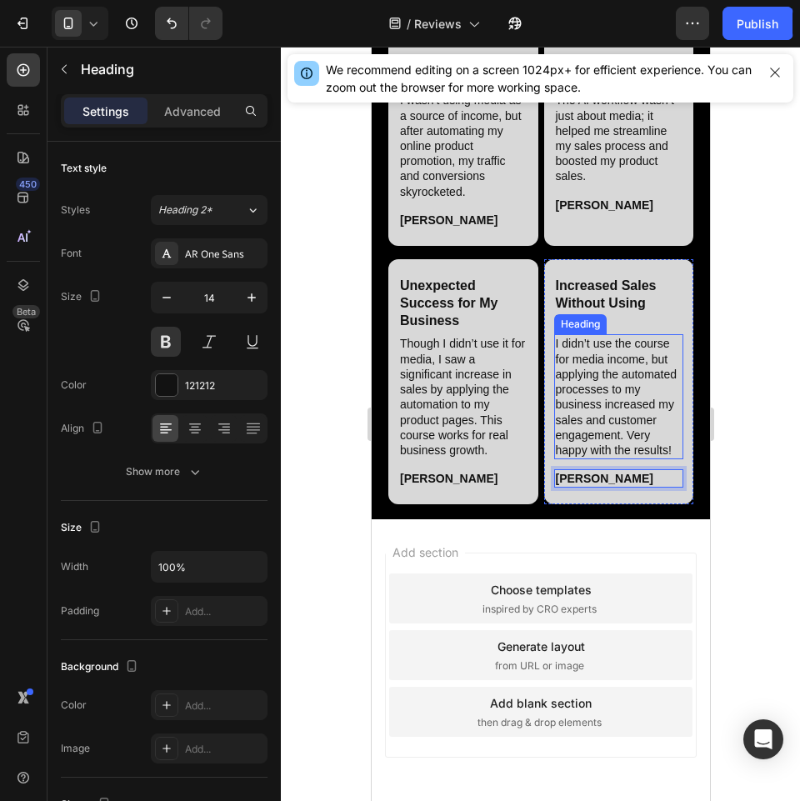
scroll to position [3566, 0]
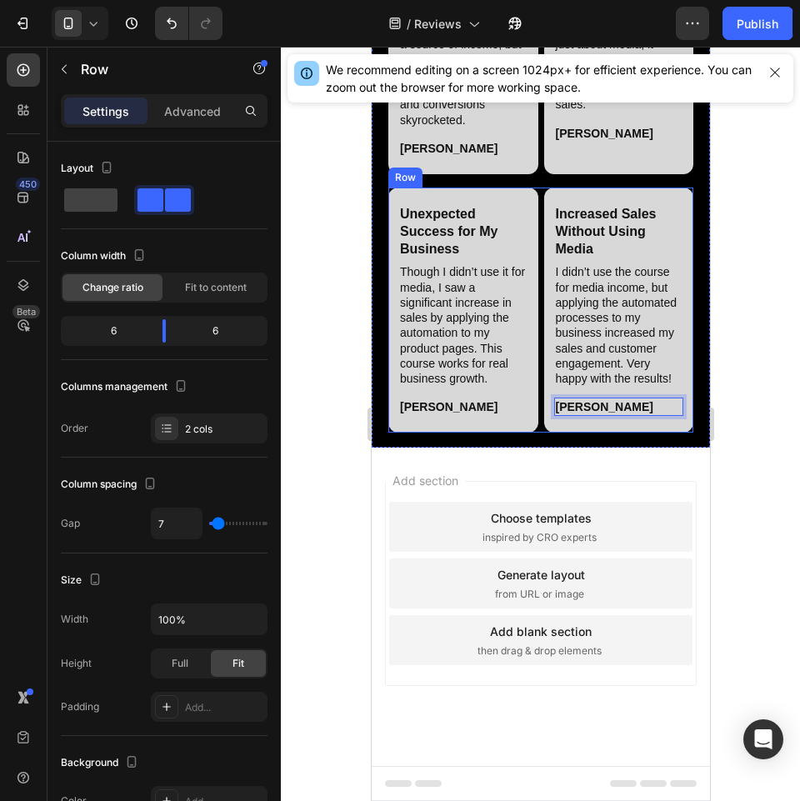
click at [533, 433] on div "Unexpected Success for My Business Heading Though I didn’t use it for media, I …" at bounding box center [540, 310] width 305 height 245
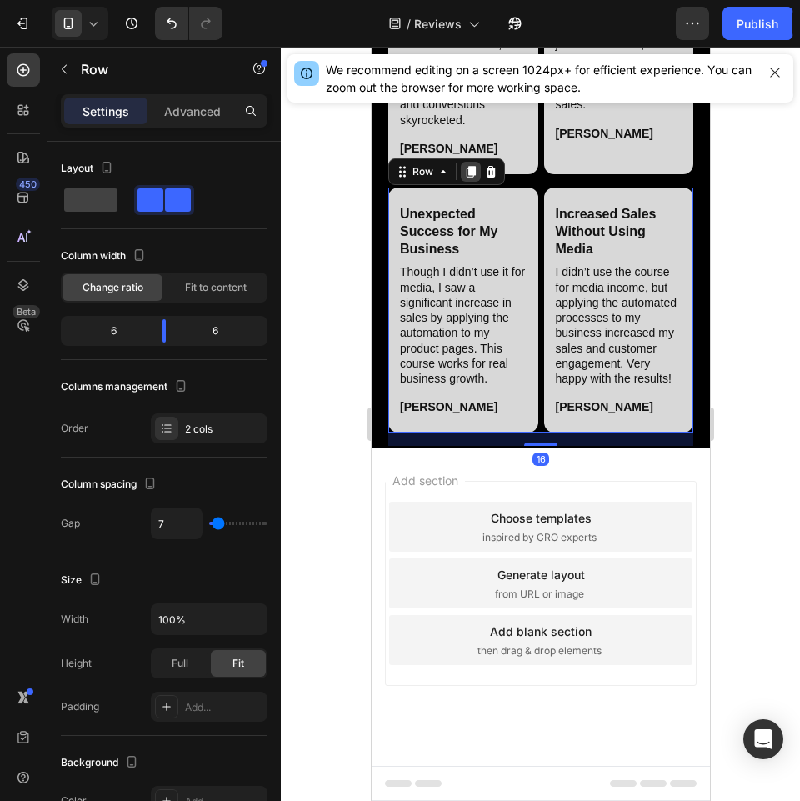
click at [468, 178] on icon at bounding box center [470, 172] width 9 height 12
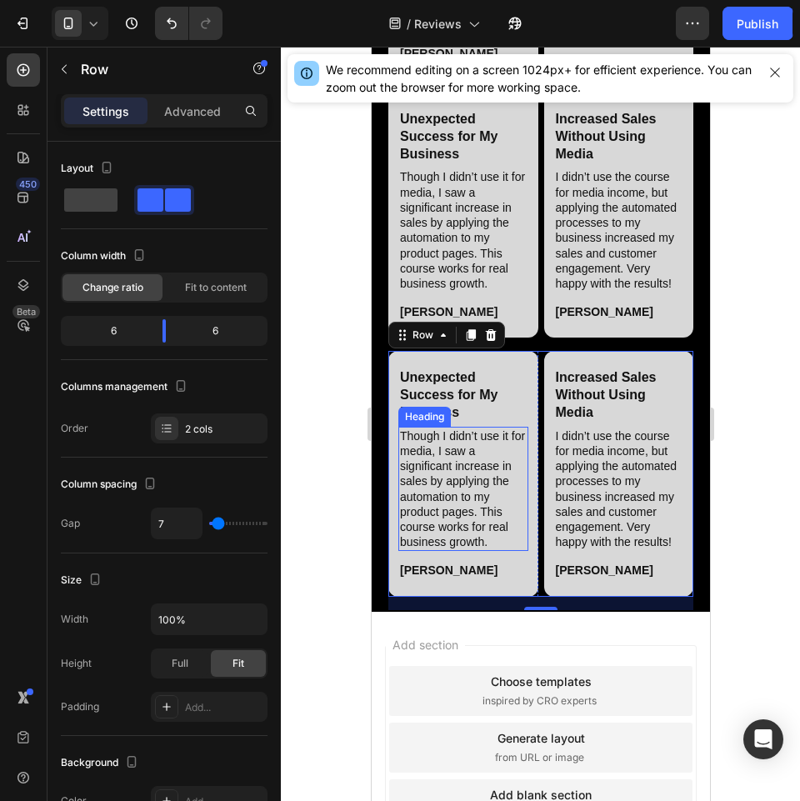
scroll to position [3816, 0]
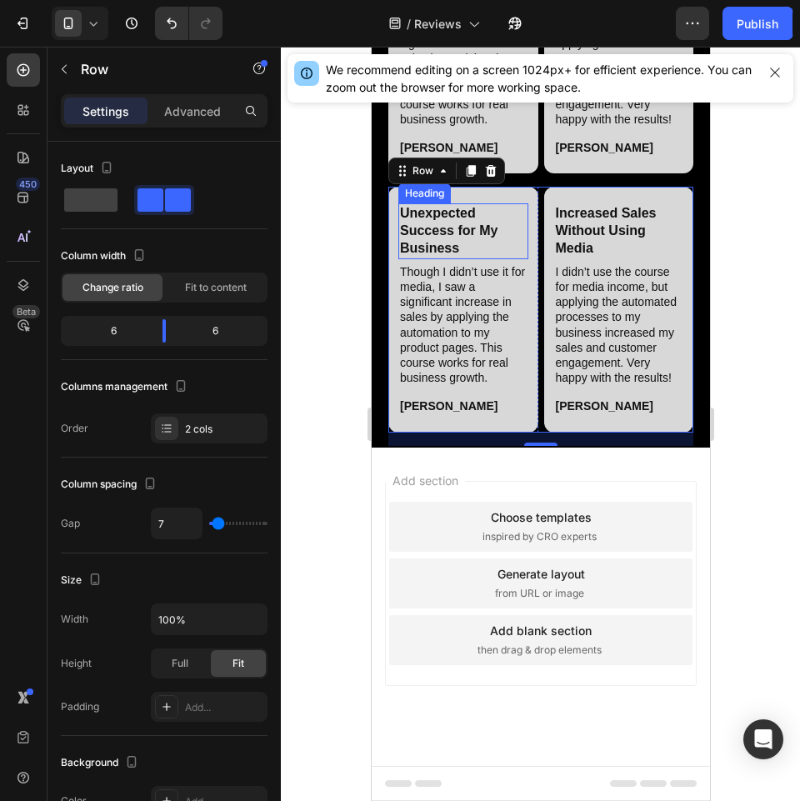
click at [467, 258] on h2 "Unexpected Success for My Business" at bounding box center [463, 230] width 130 height 55
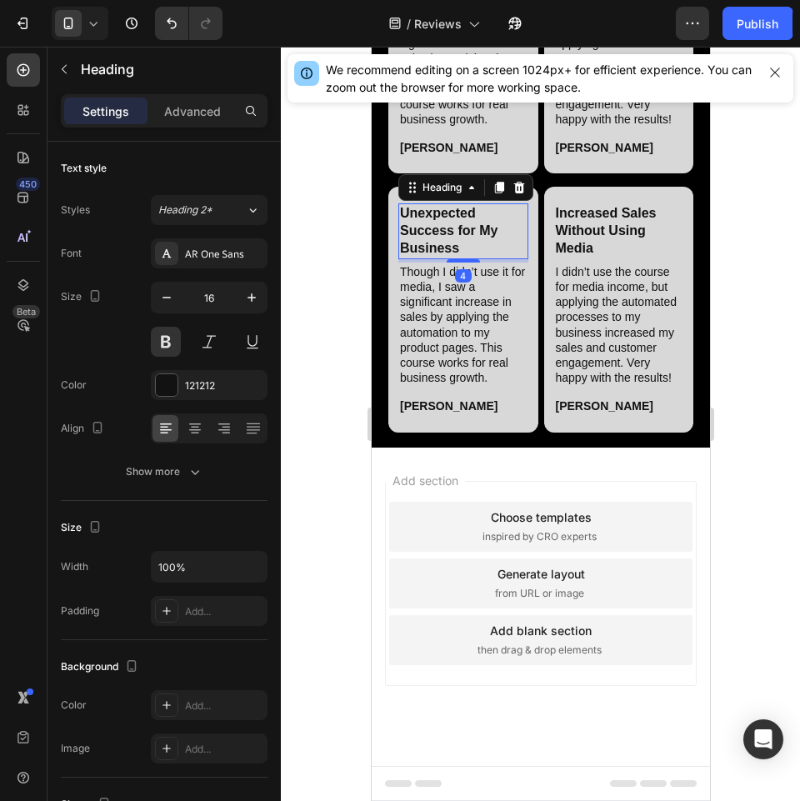
click at [467, 258] on h2 "Unexpected Success for My Business" at bounding box center [463, 230] width 130 height 55
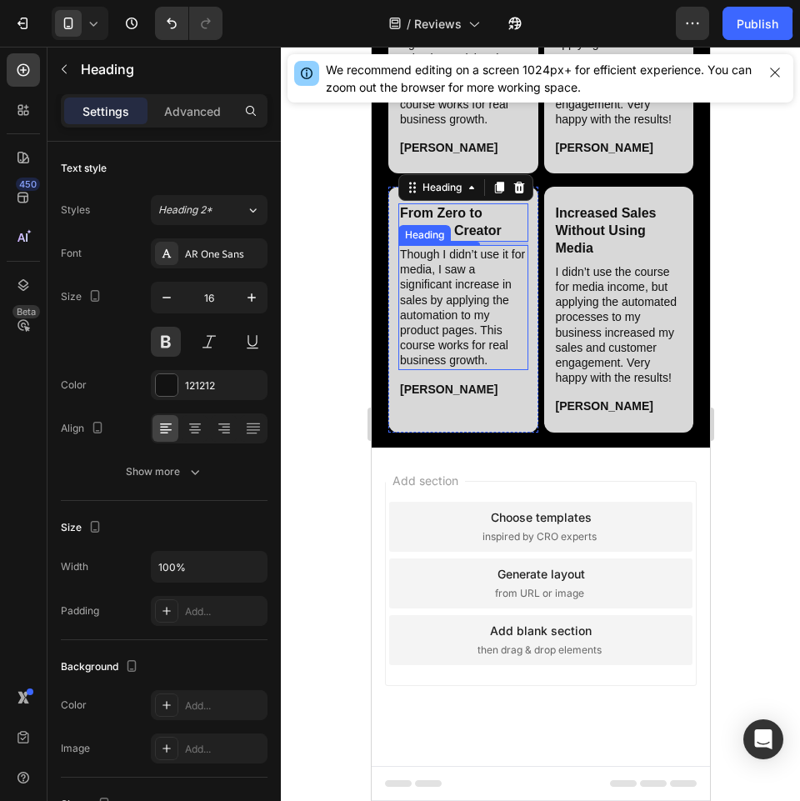
click at [460, 370] on h2 "Though I didn’t use it for media, I saw a significant increase in sales by appl…" at bounding box center [463, 307] width 130 height 125
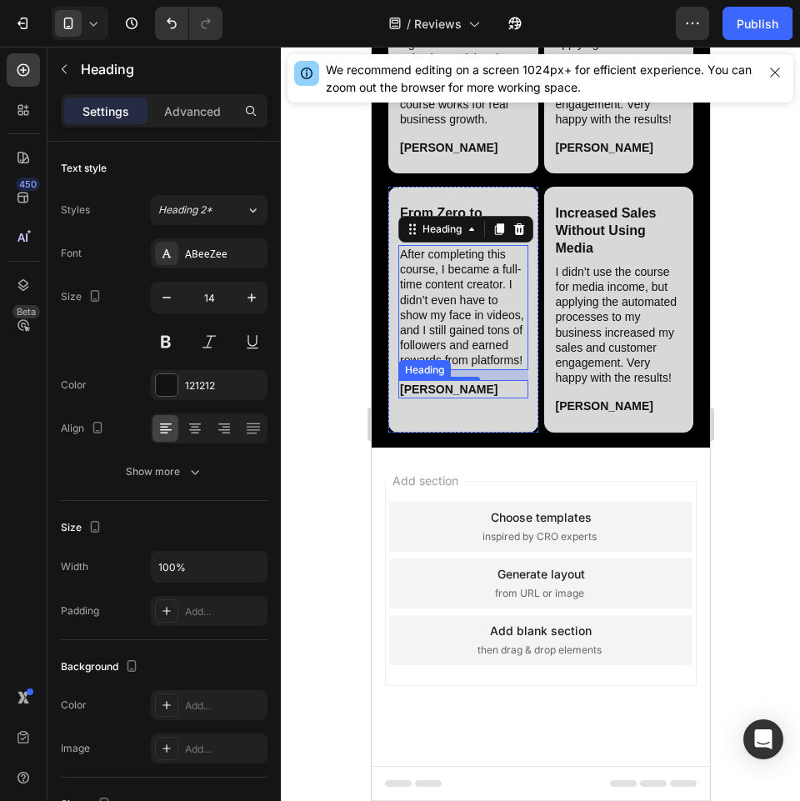
click at [433, 398] on h2 "[PERSON_NAME]" at bounding box center [463, 389] width 130 height 18
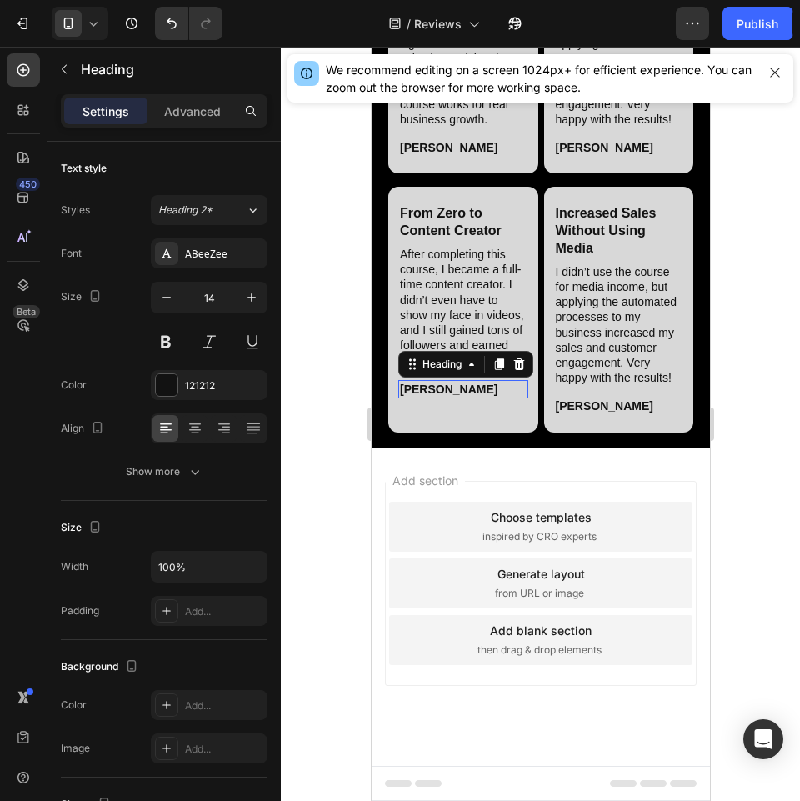
click at [433, 398] on h2 "[PERSON_NAME]" at bounding box center [463, 389] width 130 height 18
click at [609, 258] on h2 "Increased Sales Without Using Media" at bounding box center [618, 230] width 130 height 55
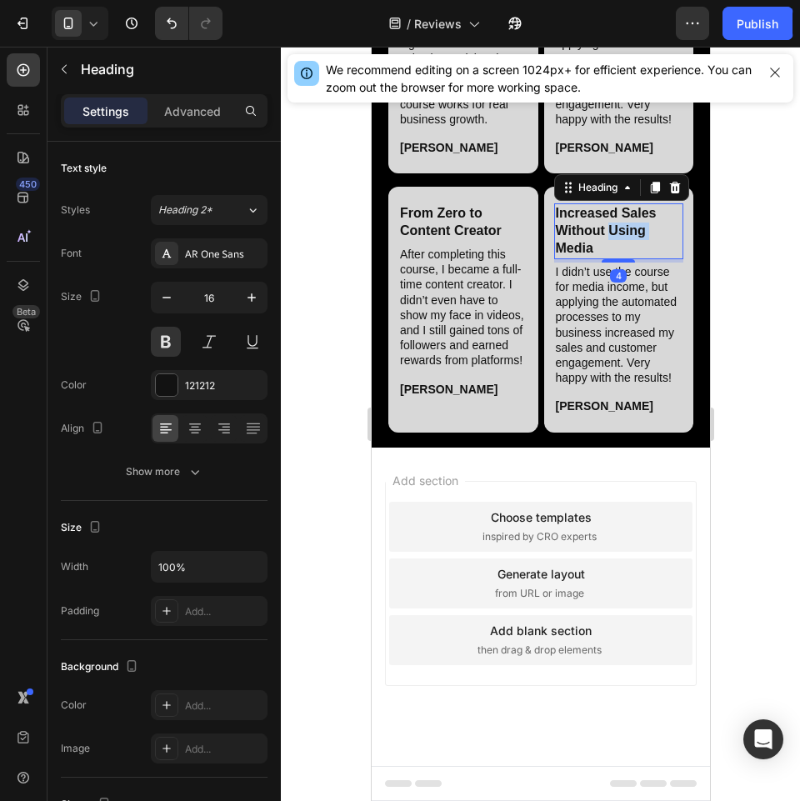
click at [609, 258] on h2 "Increased Sales Without Using Media" at bounding box center [618, 230] width 130 height 55
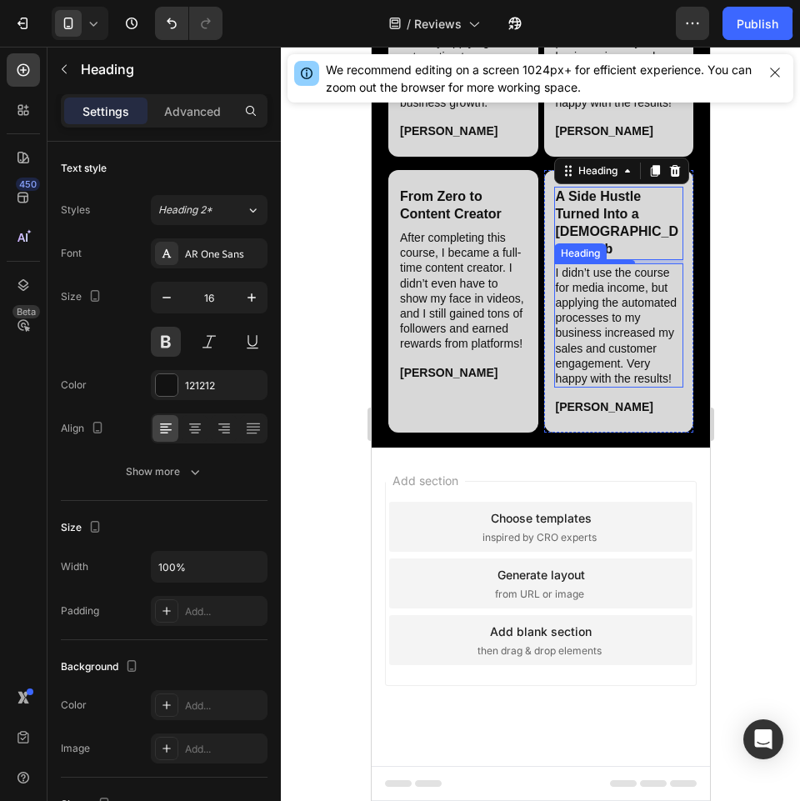
click at [576, 388] on h2 "I didn’t use the course for media income, but applying the automated processes …" at bounding box center [618, 325] width 130 height 125
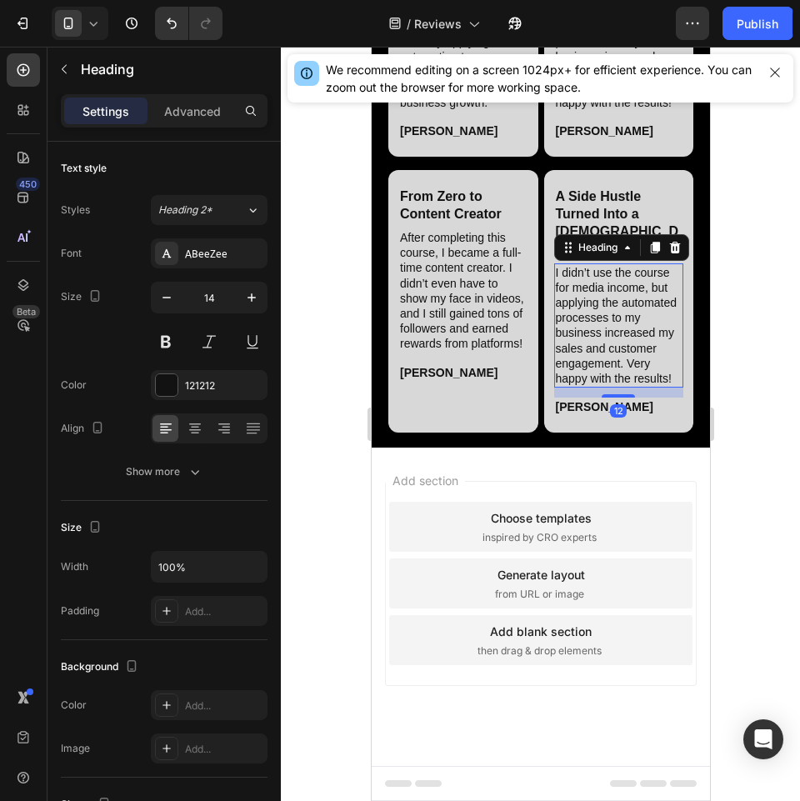
click at [576, 388] on h2 "I didn’t use the course for media income, but applying the automated processes …" at bounding box center [618, 325] width 130 height 125
click at [575, 416] on h2 "[PERSON_NAME]" at bounding box center [618, 407] width 130 height 18
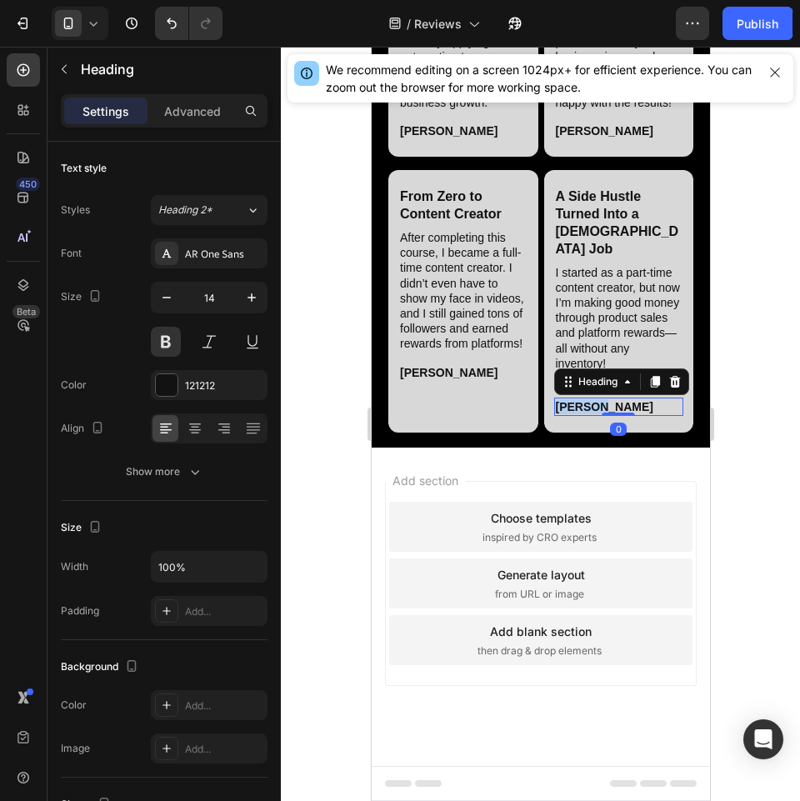
click at [575, 416] on h2 "[PERSON_NAME]" at bounding box center [618, 407] width 130 height 18
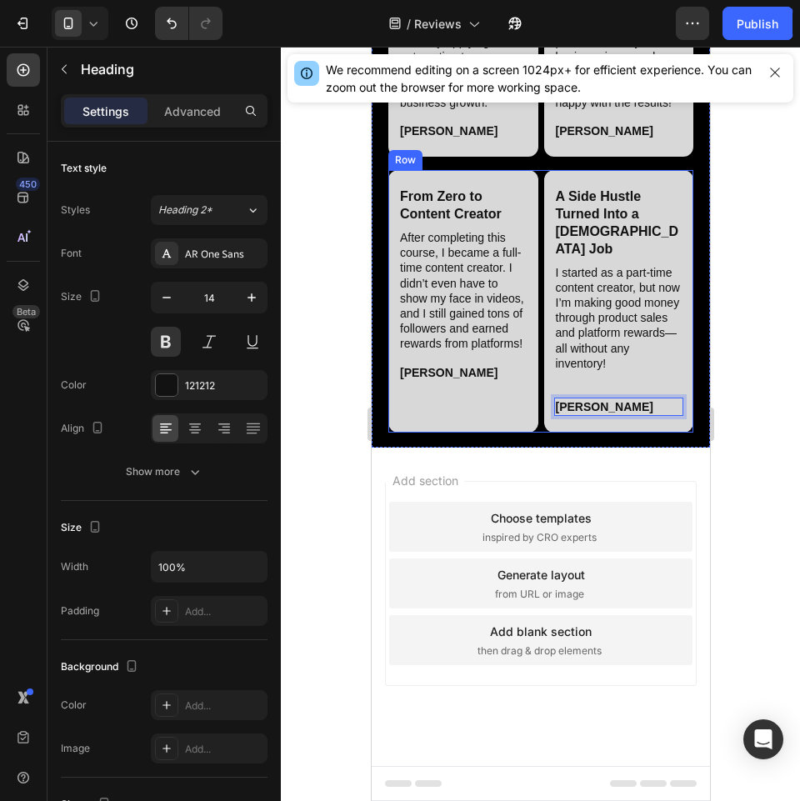
click at [533, 433] on div "From Zero to Content Creator Heading After completing this course, I became a f…" at bounding box center [540, 301] width 305 height 263
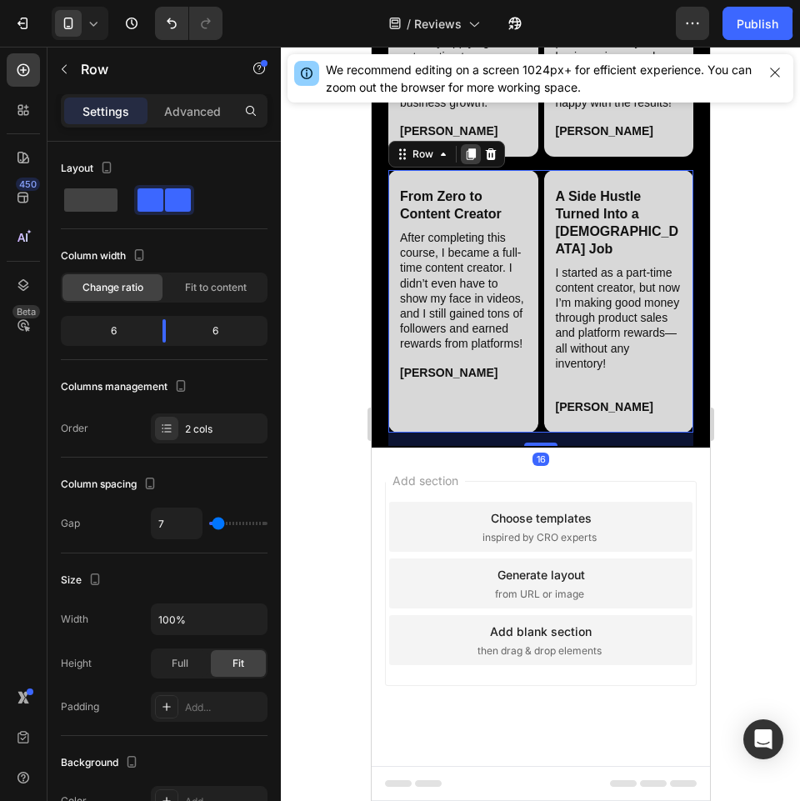
click at [473, 161] on icon at bounding box center [470, 155] width 9 height 12
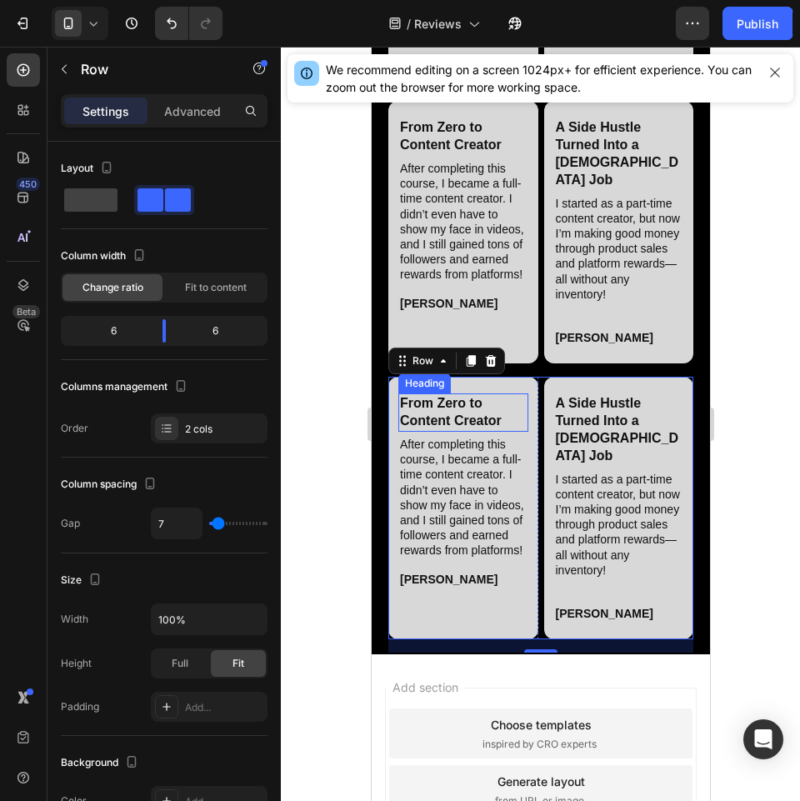
click at [453, 432] on h2 "From Zero to Content Creator" at bounding box center [463, 412] width 130 height 38
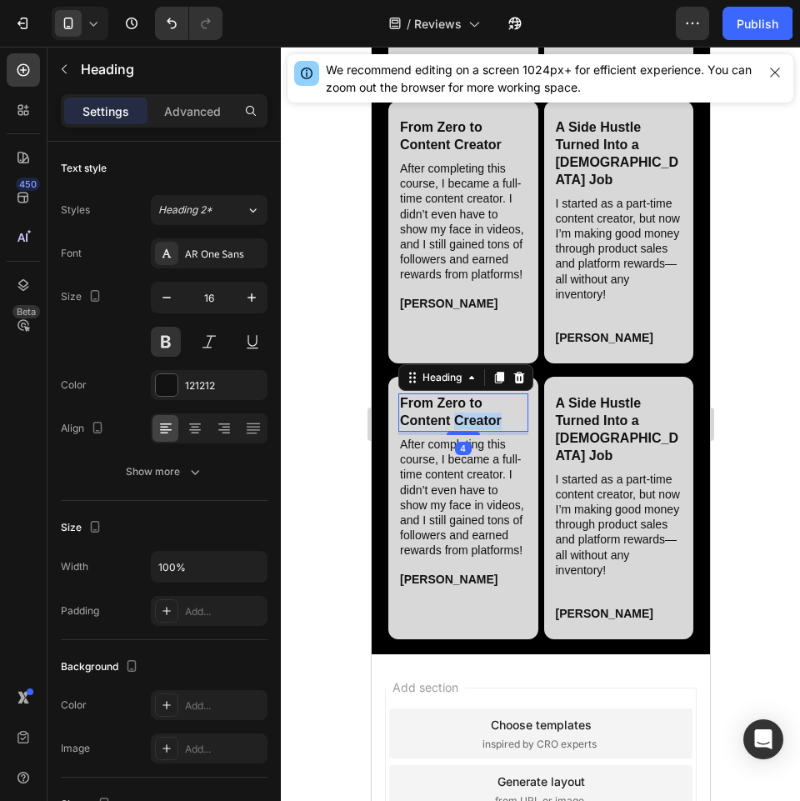
click at [453, 432] on h2 "From Zero to Content Creator" at bounding box center [463, 412] width 130 height 38
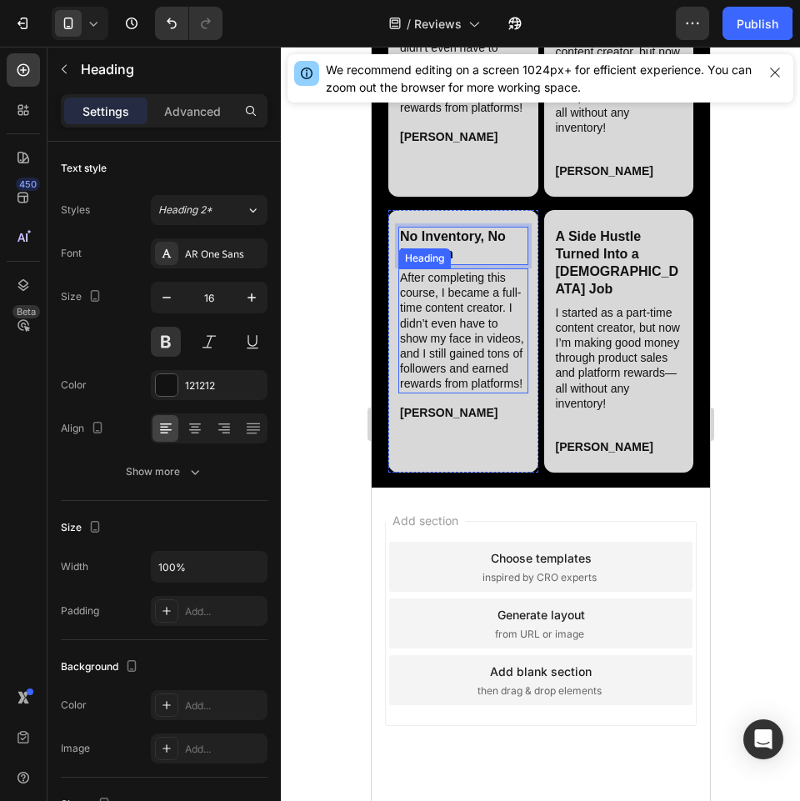
scroll to position [4066, 0]
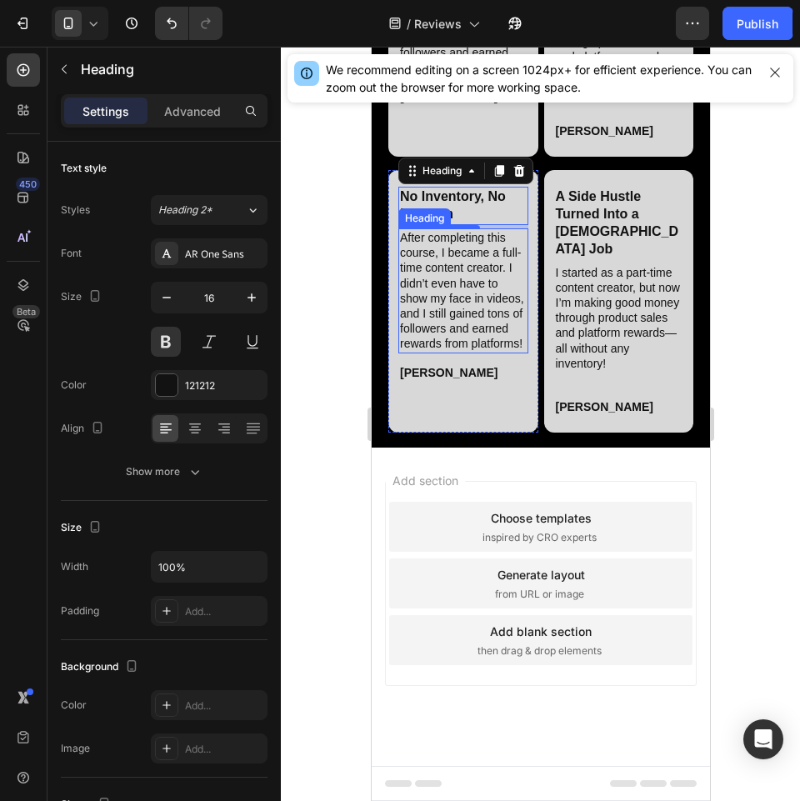
click at [442, 353] on h2 "After completing this course, I became a full-time content creator. I didn’t ev…" at bounding box center [463, 290] width 130 height 125
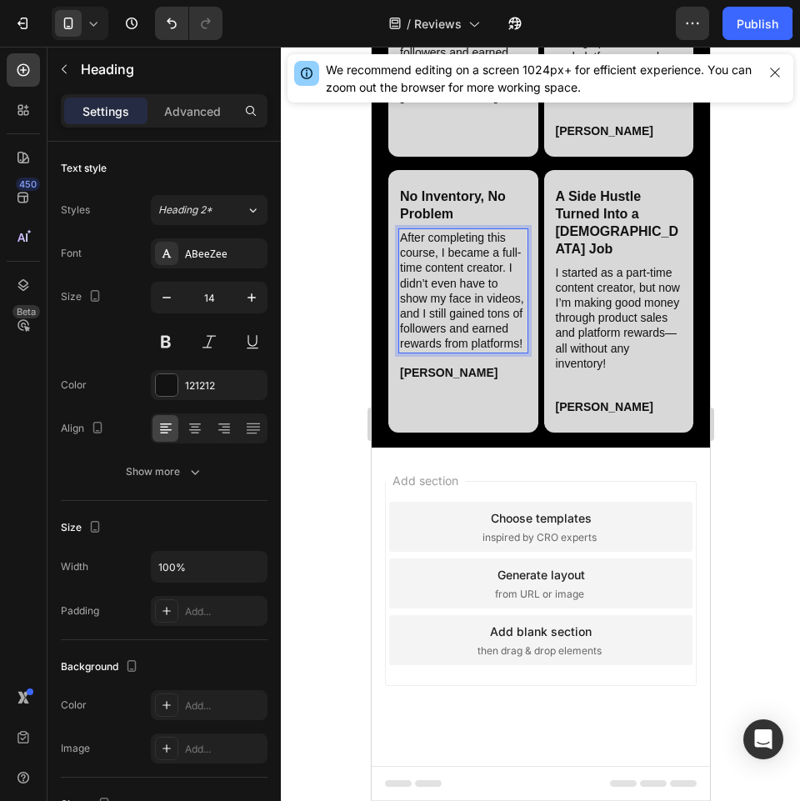
click at [442, 353] on h2 "After completing this course, I became a full-time content creator. I didn’t ev…" at bounding box center [463, 290] width 130 height 125
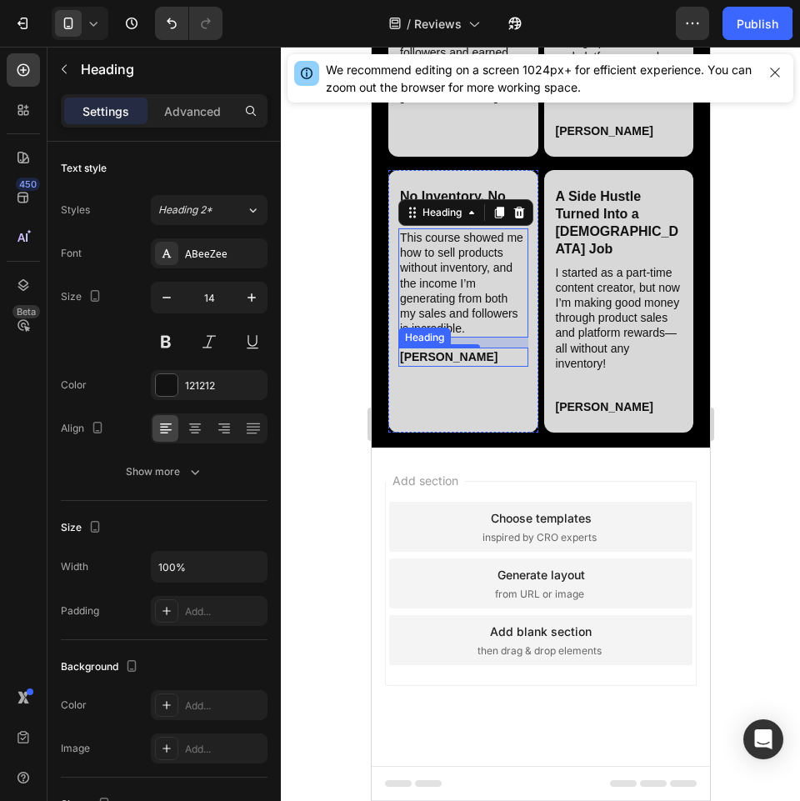
click at [411, 366] on h2 "[PERSON_NAME]" at bounding box center [463, 357] width 130 height 18
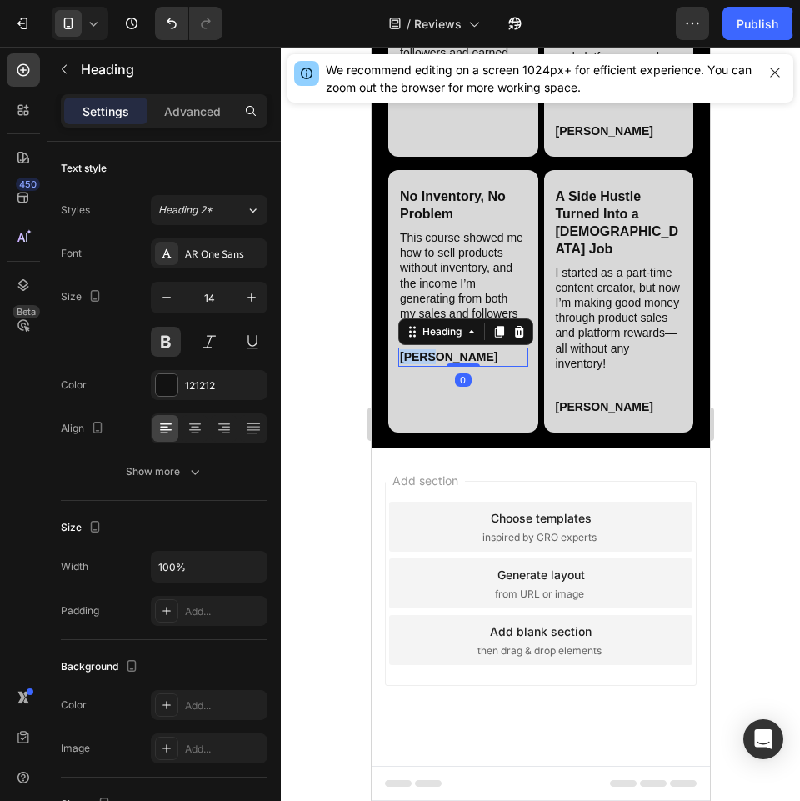
click at [411, 366] on h2 "[PERSON_NAME]" at bounding box center [463, 357] width 130 height 18
click at [627, 259] on h2 "A Side Hustle Turned Into a [DEMOGRAPHIC_DATA] Job" at bounding box center [618, 223] width 130 height 73
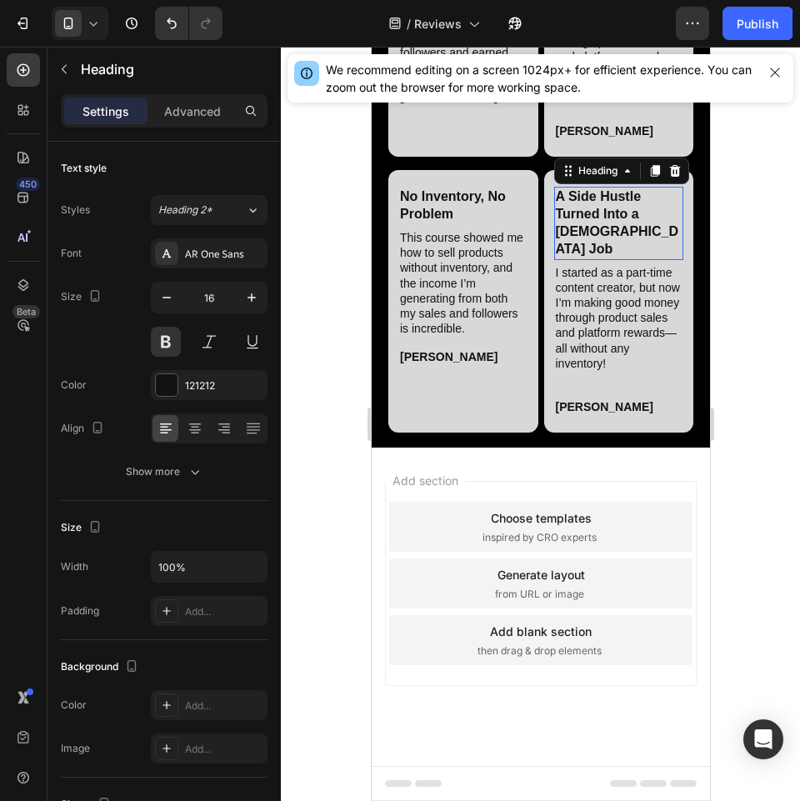
click at [627, 259] on h2 "A Side Hustle Turned Into a [DEMOGRAPHIC_DATA] Job" at bounding box center [618, 223] width 130 height 73
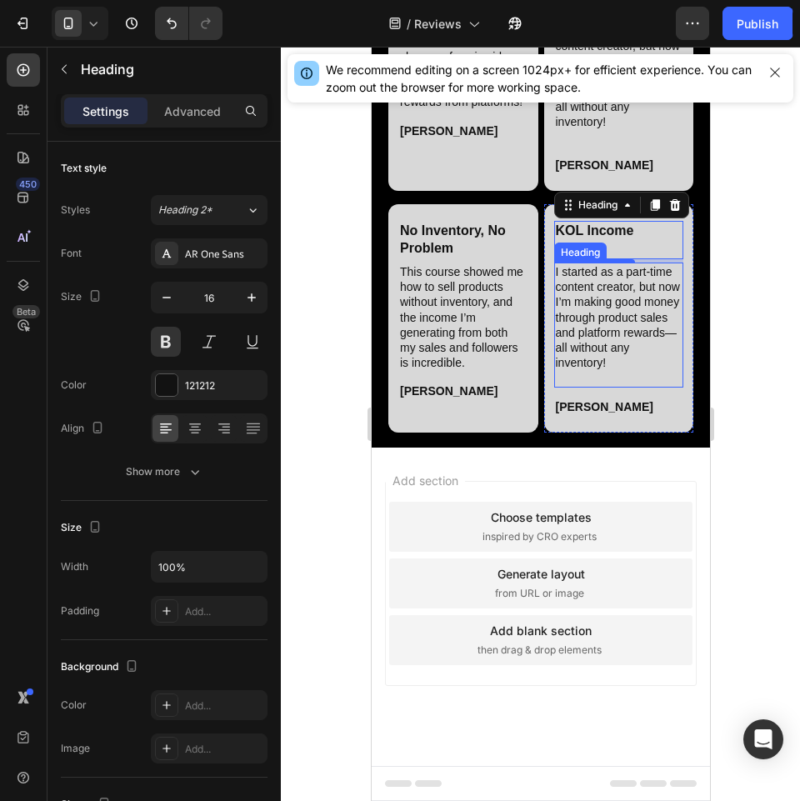
click at [637, 388] on h2 "I started as a part-time content creator, but now I’m making good money through…" at bounding box center [618, 325] width 130 height 125
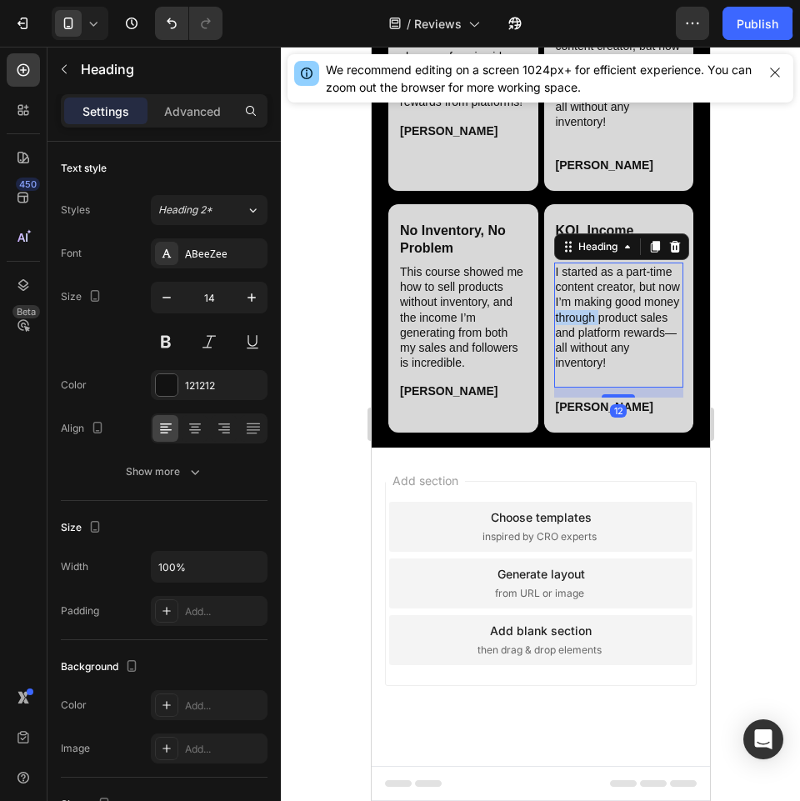
click at [637, 388] on h2 "I started as a part-time content creator, but now I’m making good money through…" at bounding box center [618, 325] width 130 height 125
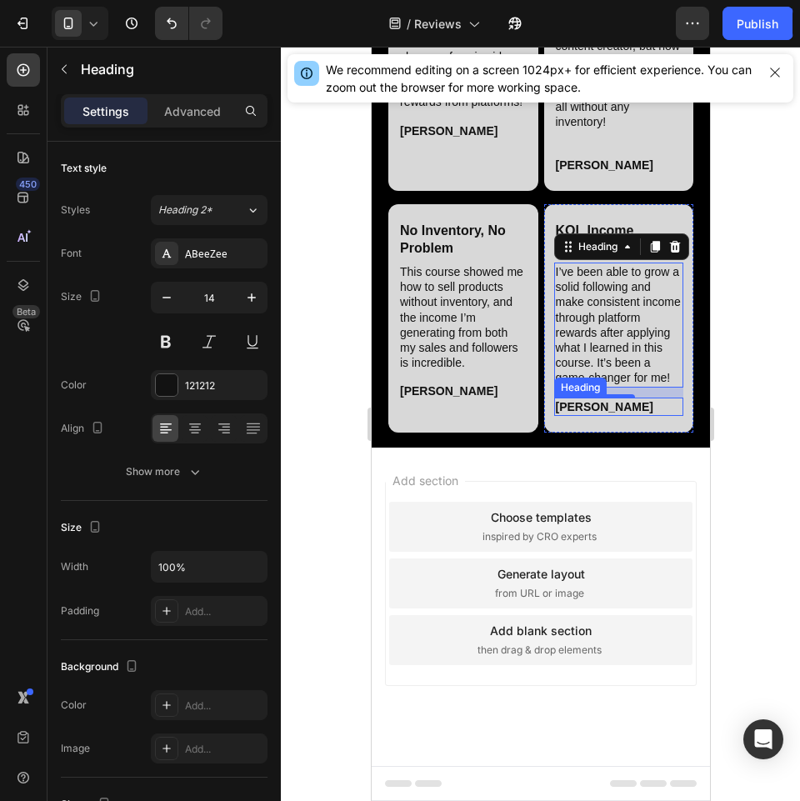
click at [581, 416] on h2 "[PERSON_NAME]" at bounding box center [618, 407] width 130 height 18
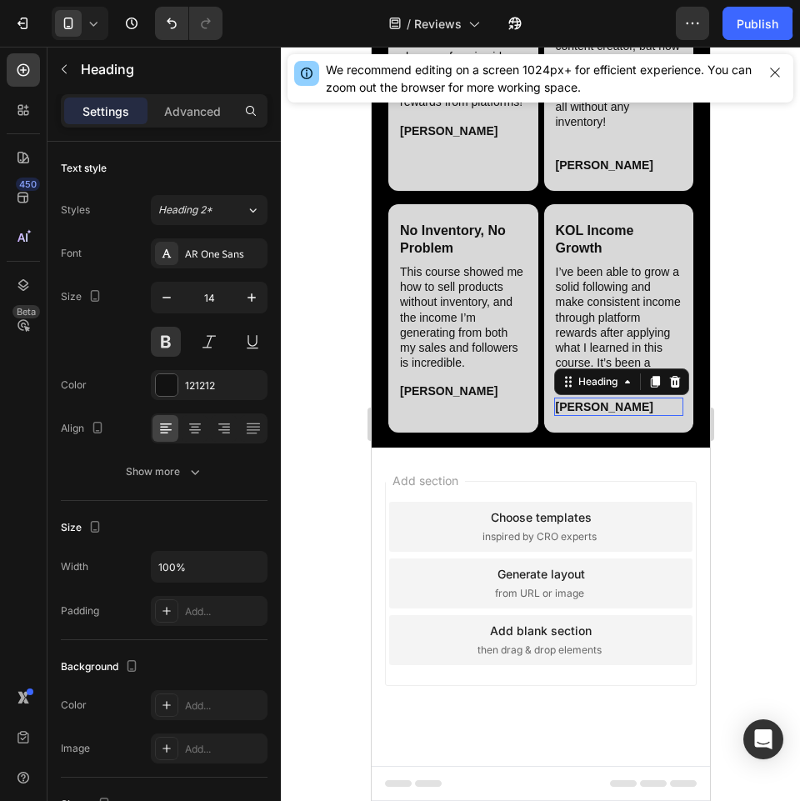
click at [581, 416] on h2 "[PERSON_NAME]" at bounding box center [618, 407] width 130 height 18
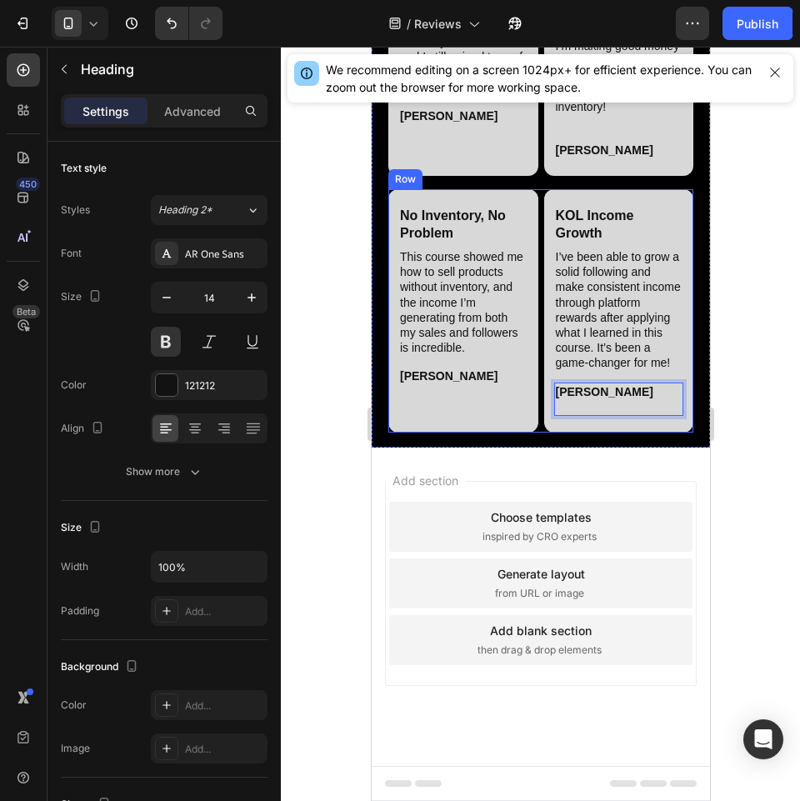
click at [533, 433] on div "No Inventory, No Problem Heading This course showed me how to sell products wit…" at bounding box center [540, 310] width 305 height 243
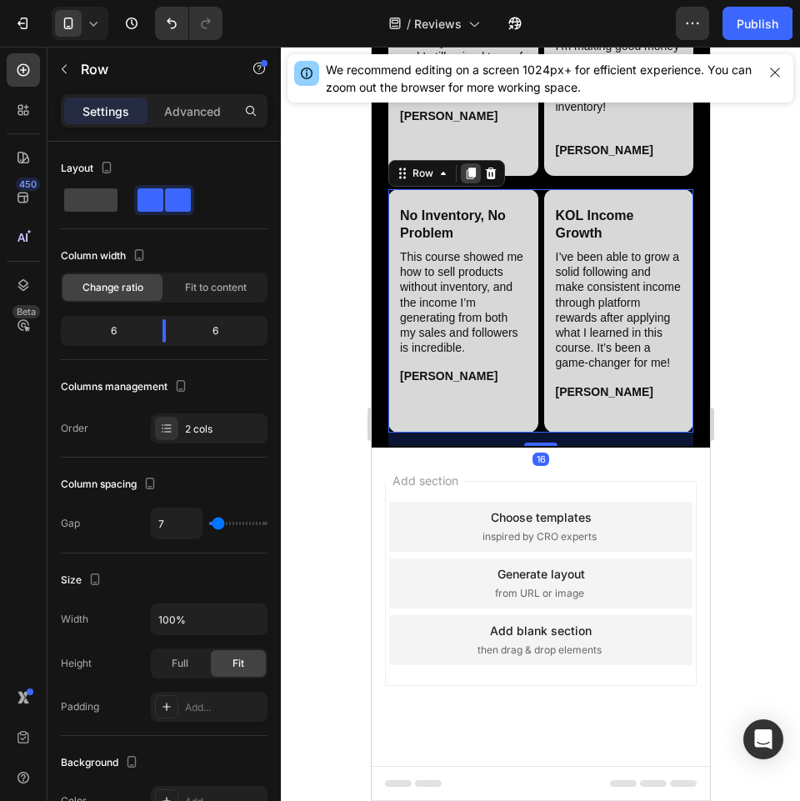
click at [471, 180] on icon at bounding box center [469, 173] width 13 height 13
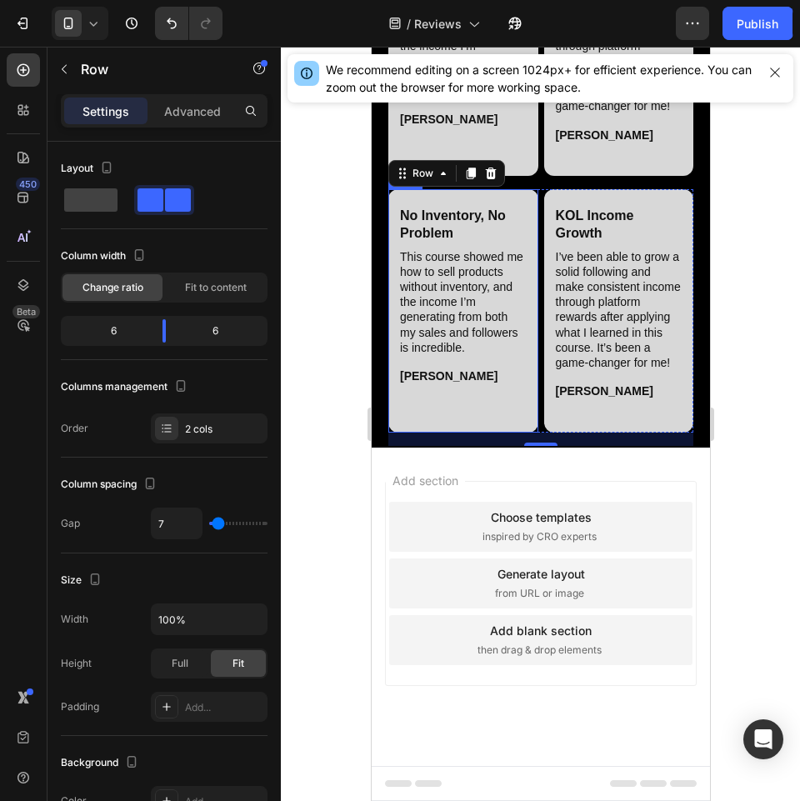
scroll to position [4413, 0]
click at [449, 244] on h2 "No Inventory, No Problem" at bounding box center [463, 225] width 130 height 38
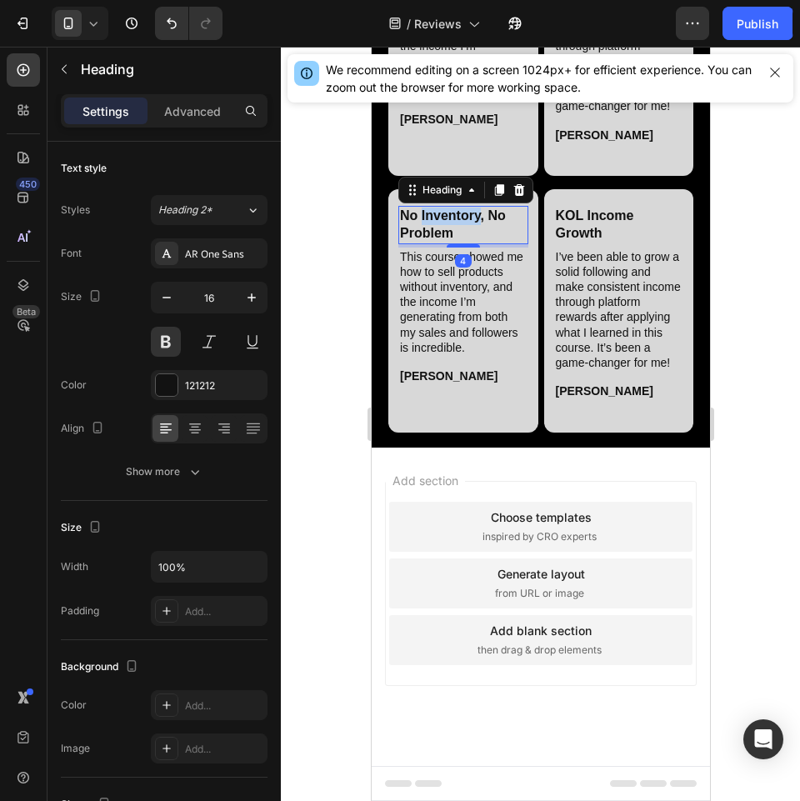
click at [449, 244] on h2 "No Inventory, No Problem" at bounding box center [463, 225] width 130 height 38
click at [463, 357] on h2 "This course showed me how to sell products without inventory, and the income I’…" at bounding box center [463, 302] width 130 height 109
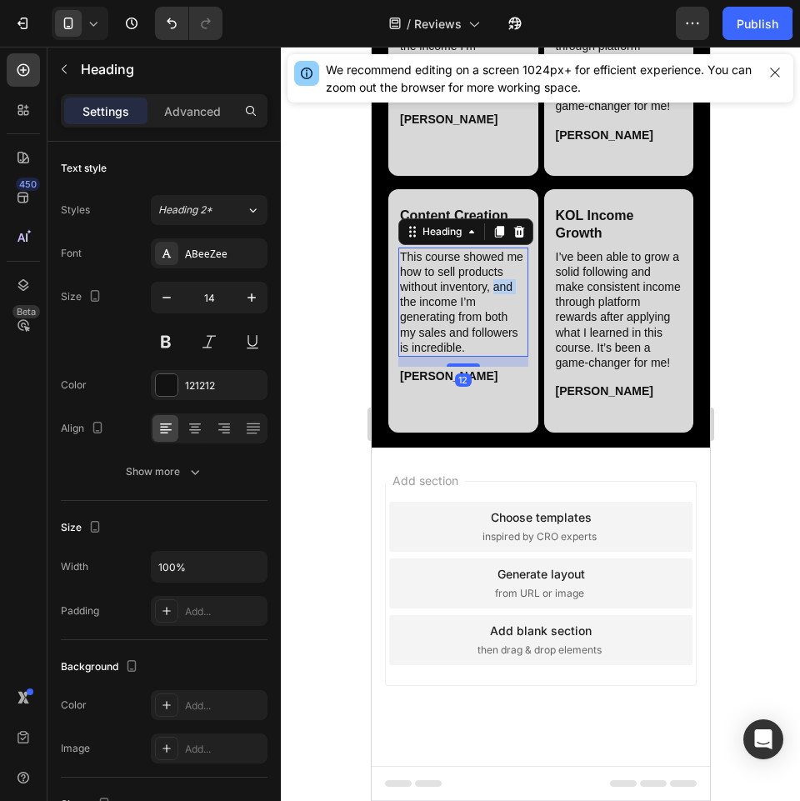
click at [463, 357] on h2 "This course showed me how to sell products without inventory, and the income I’…" at bounding box center [463, 302] width 130 height 109
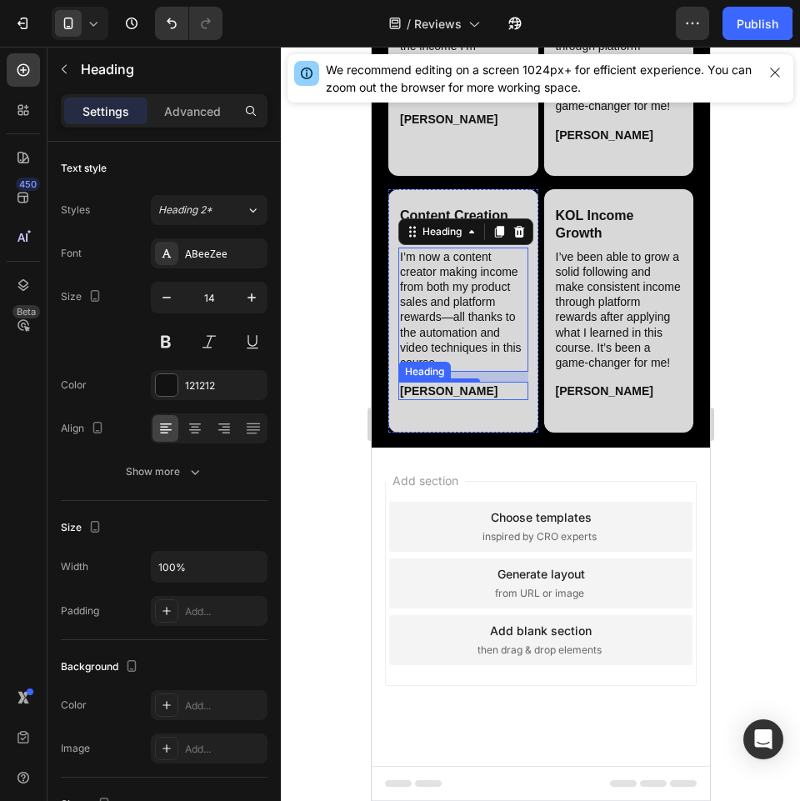
click at [421, 400] on h2 "[PERSON_NAME]" at bounding box center [463, 391] width 130 height 18
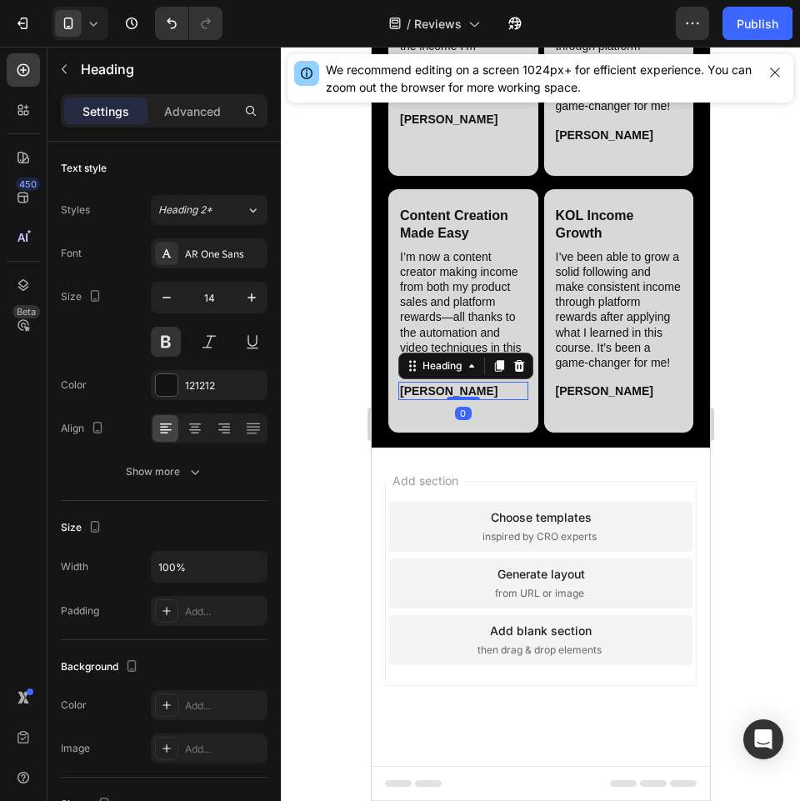
click at [421, 400] on h2 "[PERSON_NAME]" at bounding box center [463, 391] width 130 height 18
click at [584, 248] on div "Heading" at bounding box center [579, 238] width 53 height 20
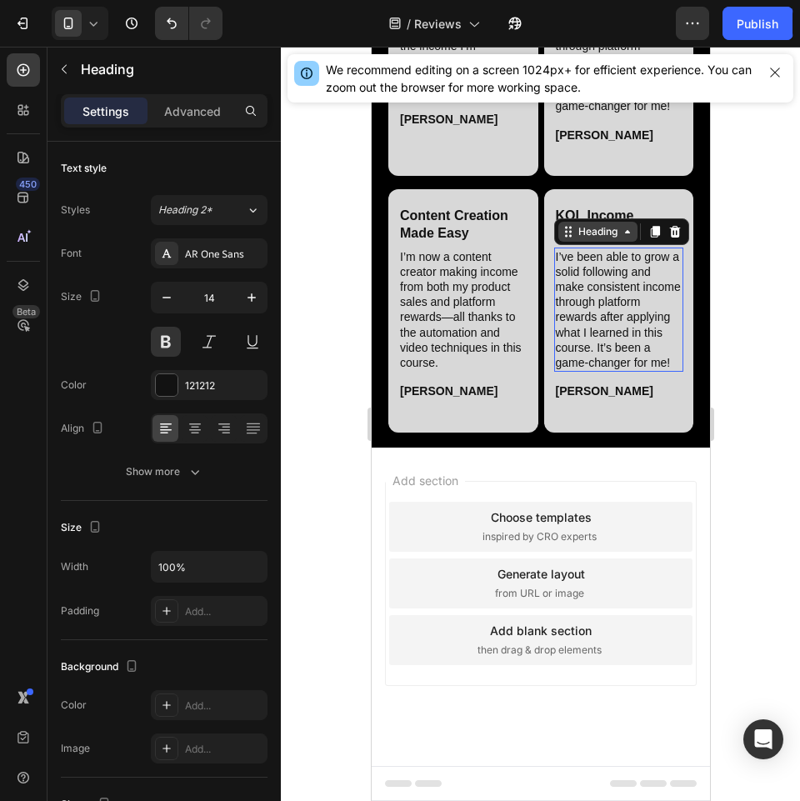
click at [584, 239] on div "Heading" at bounding box center [597, 231] width 46 height 15
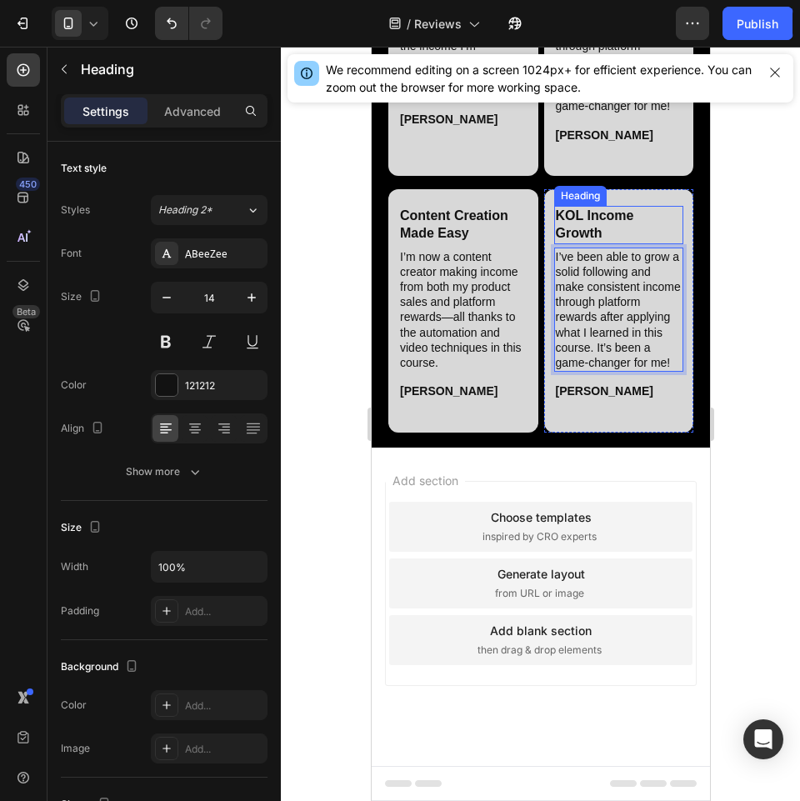
click at [585, 340] on div "KOL Income Growth Heading I’ve been able to grow a solid following and make con…" at bounding box center [618, 311] width 130 height 210
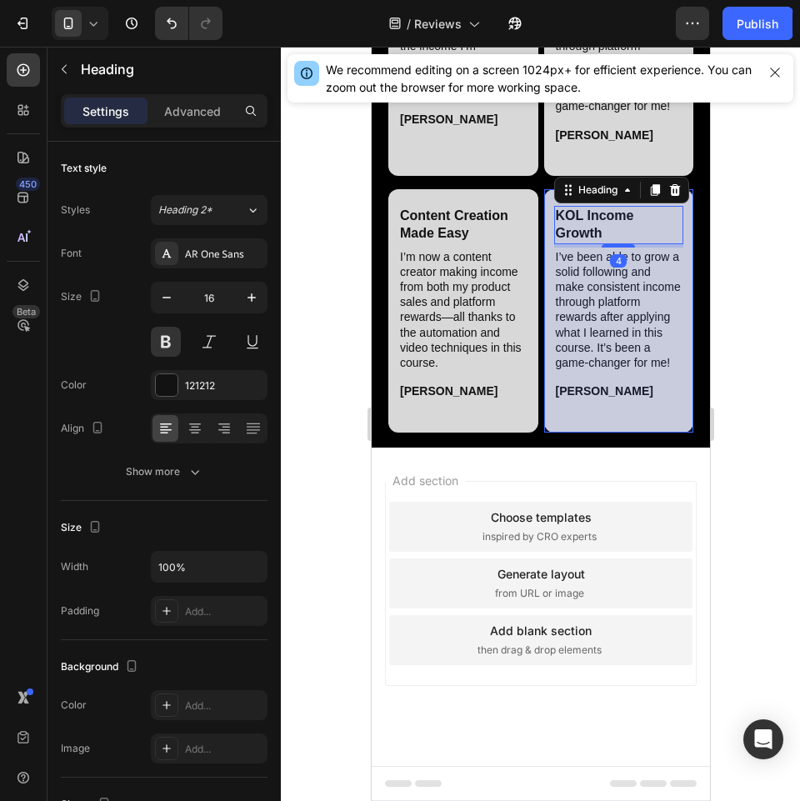
click at [585, 244] on h2 "KOL Income Growth" at bounding box center [618, 225] width 130 height 38
click at [595, 371] on p "I’ve been able to grow a solid following and make consistent income through pla…" at bounding box center [618, 310] width 127 height 122
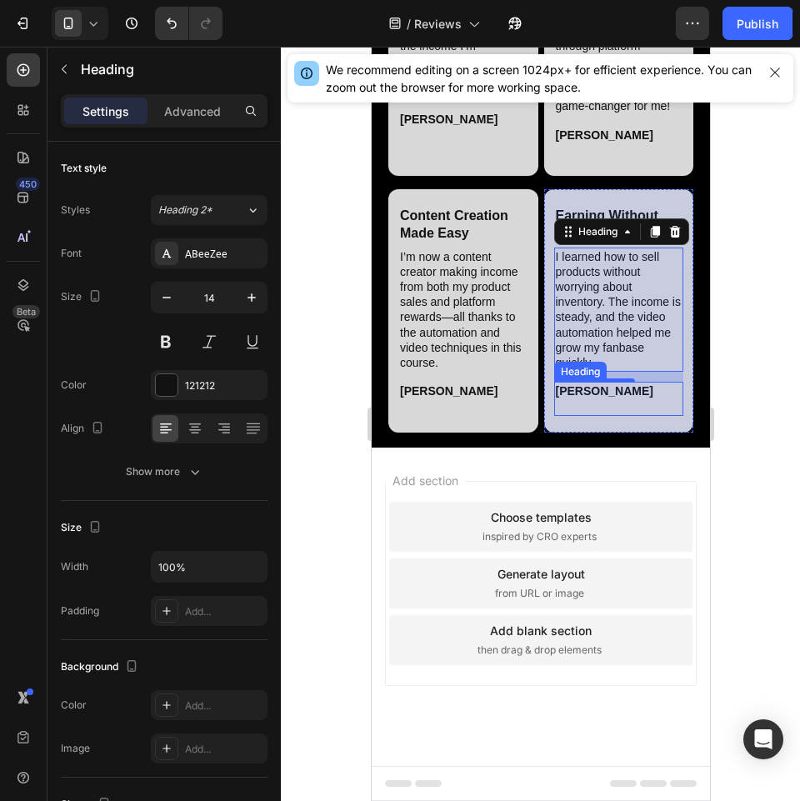
click at [587, 415] on h2 "[PERSON_NAME]" at bounding box center [618, 398] width 130 height 33
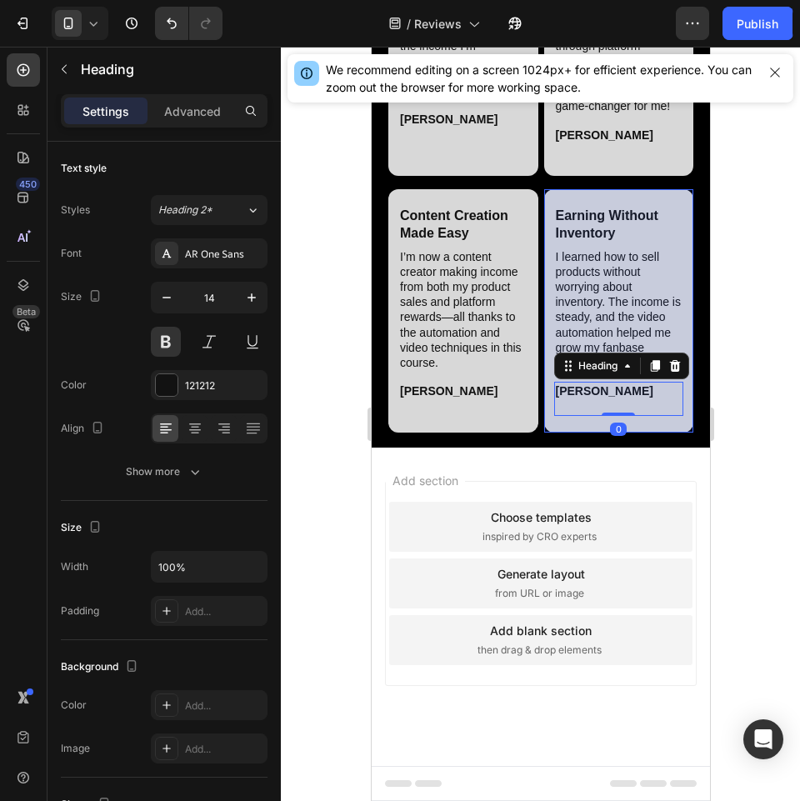
click at [587, 415] on h2 "[PERSON_NAME]" at bounding box center [618, 398] width 130 height 33
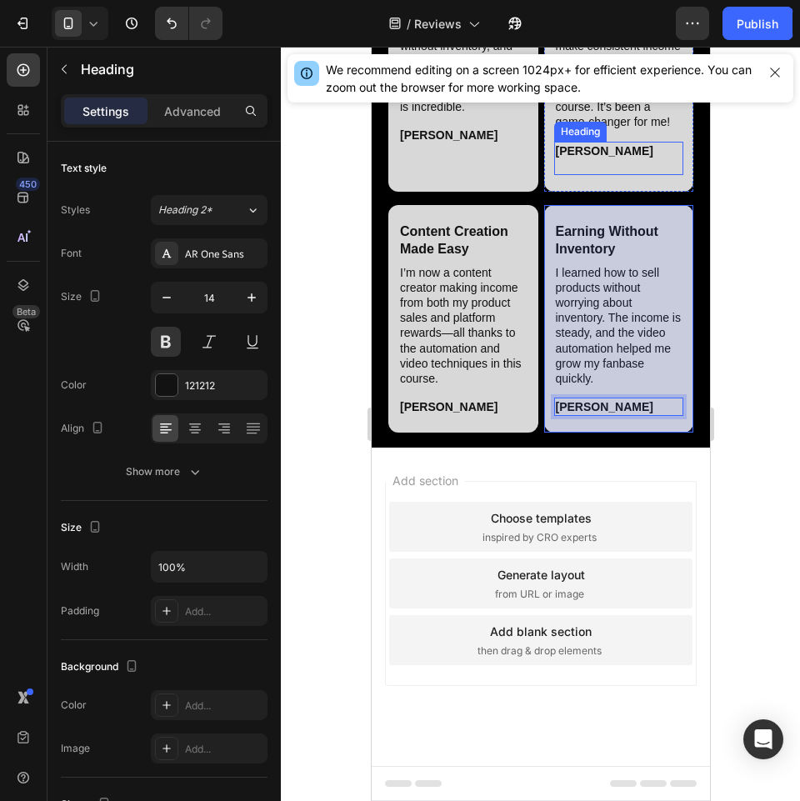
click at [579, 173] on p "[PERSON_NAME]" at bounding box center [618, 158] width 127 height 30
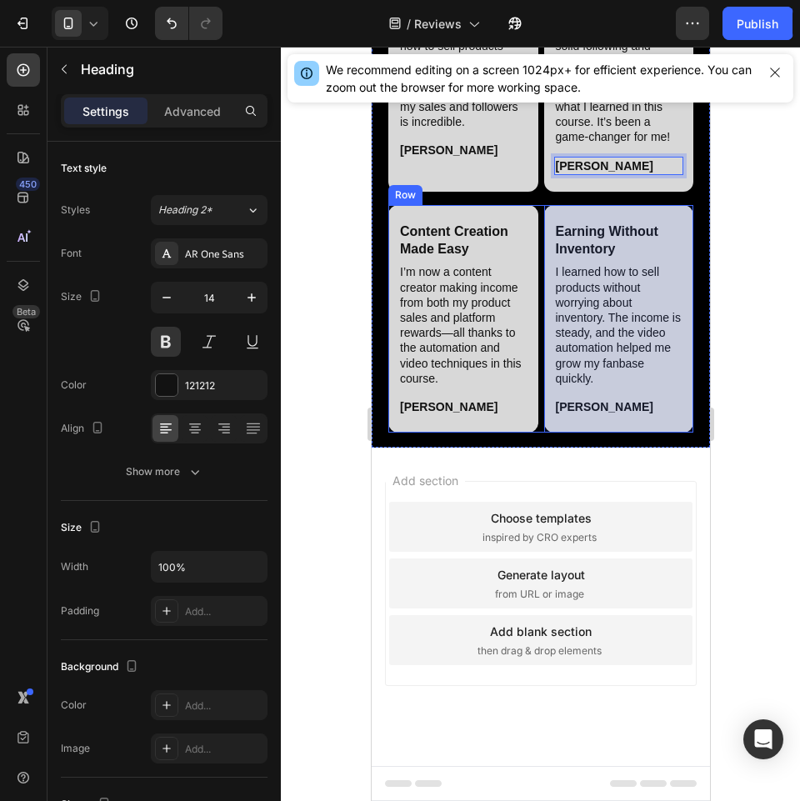
click at [532, 433] on div "Content Creation Made Easy Heading I’m now a content creator making income from…" at bounding box center [540, 319] width 305 height 228
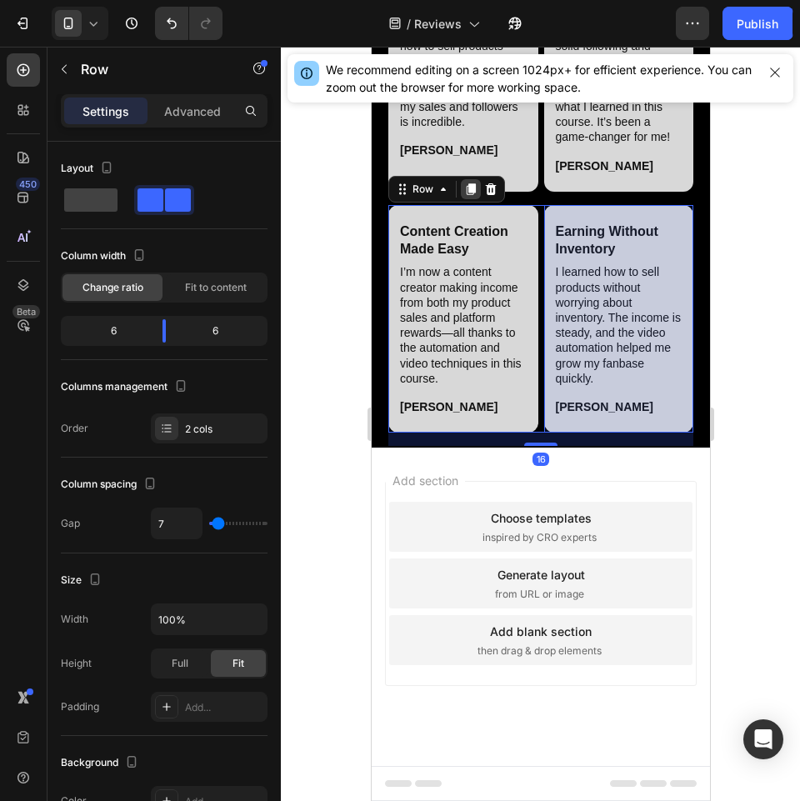
click at [474, 195] on icon at bounding box center [470, 189] width 9 height 12
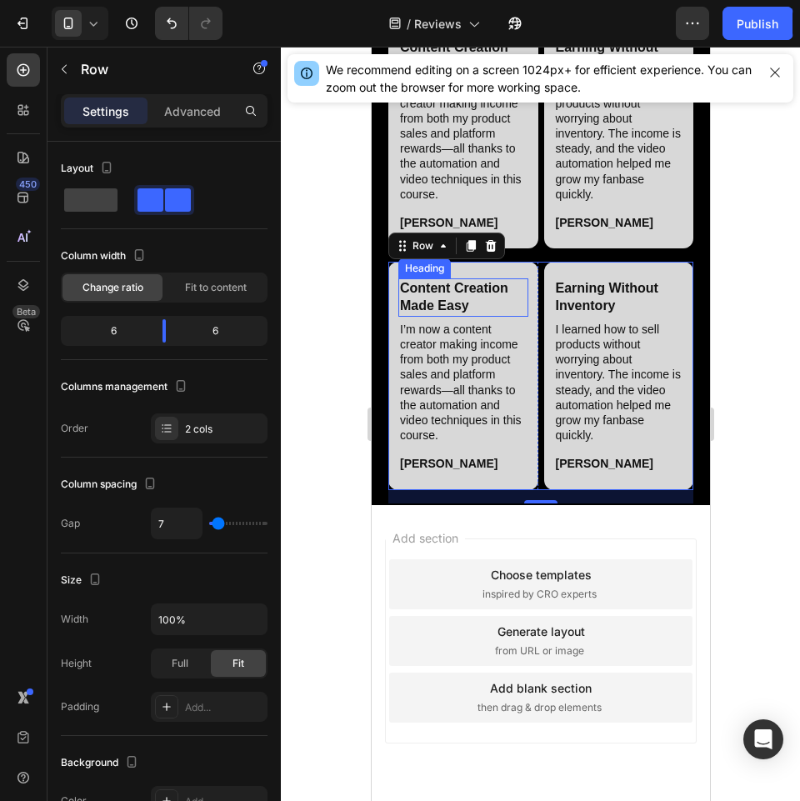
click at [464, 317] on h2 "Content Creation Made Easy" at bounding box center [463, 297] width 130 height 38
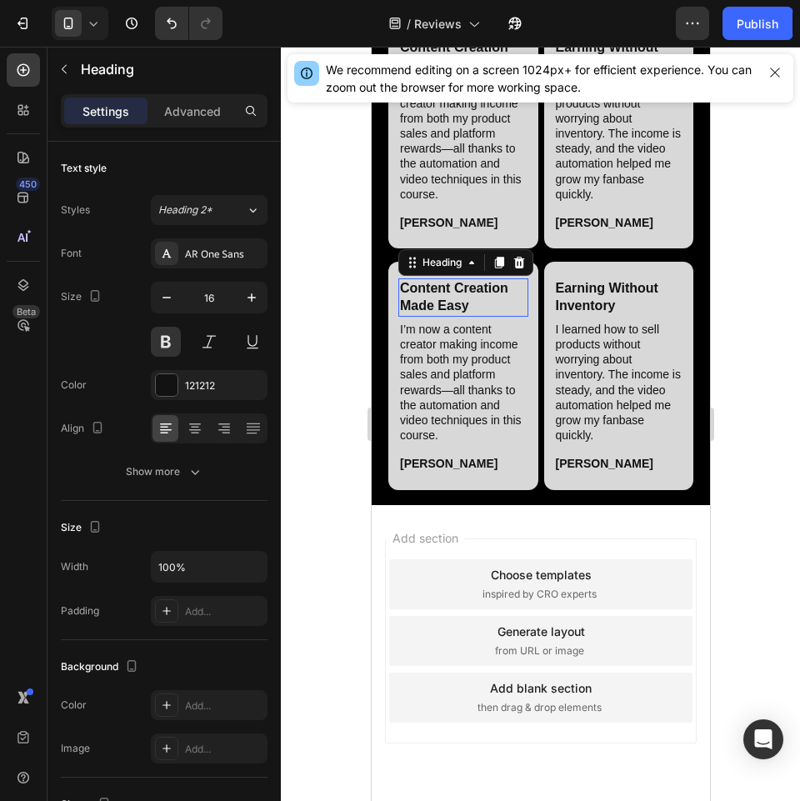
click at [464, 317] on h2 "Content Creation Made Easy" at bounding box center [463, 297] width 130 height 38
click at [445, 445] on h2 "I’m now a content creator making income from both my product sales and platform…" at bounding box center [463, 382] width 130 height 125
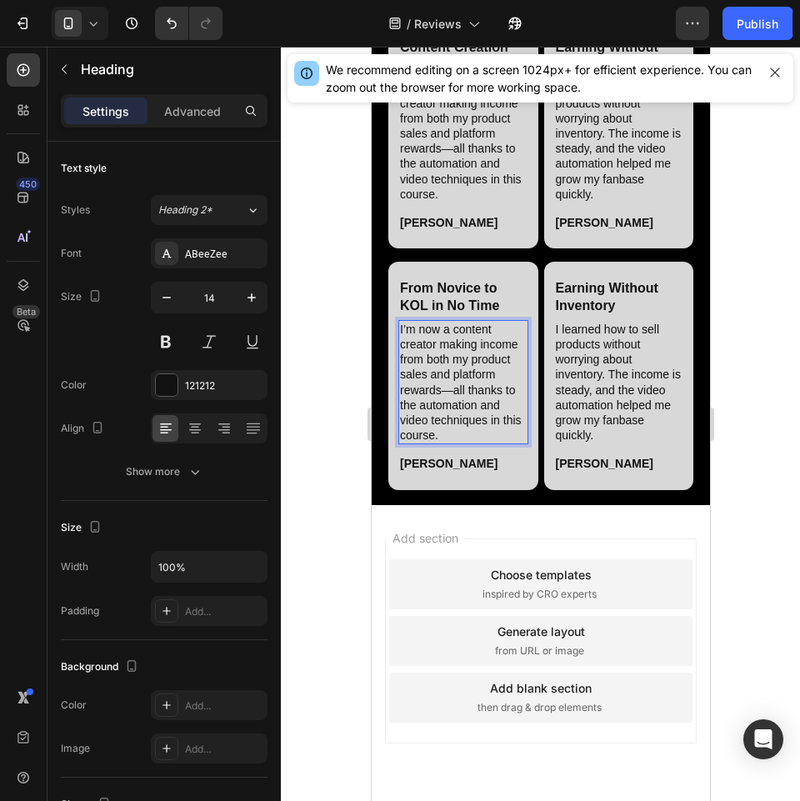
click at [445, 445] on h2 "I’m now a content creator making income from both my product sales and platform…" at bounding box center [463, 382] width 130 height 125
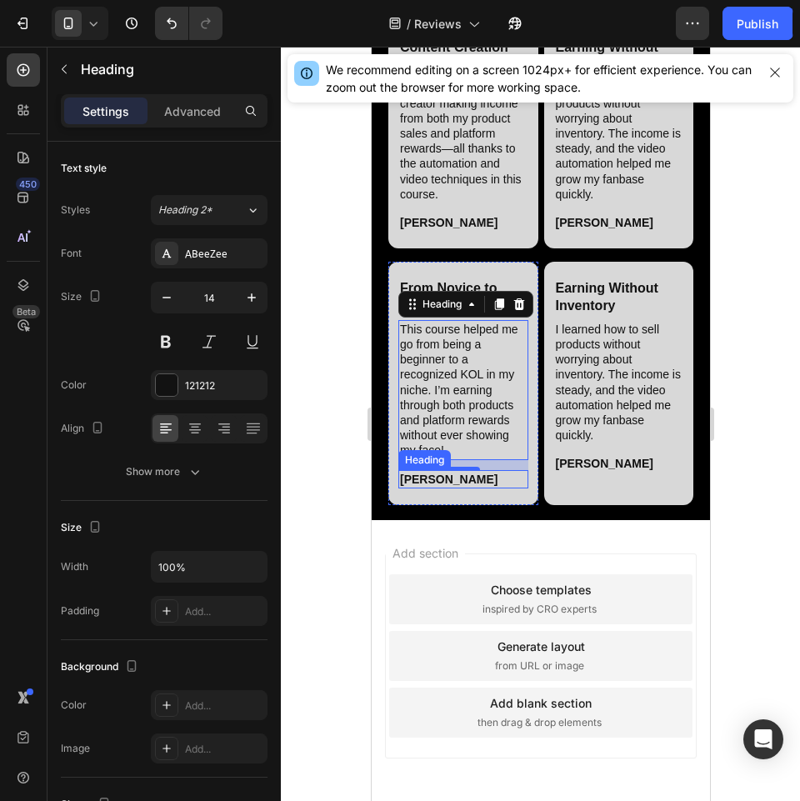
click at [445, 488] on h2 "[PERSON_NAME]" at bounding box center [463, 479] width 130 height 18
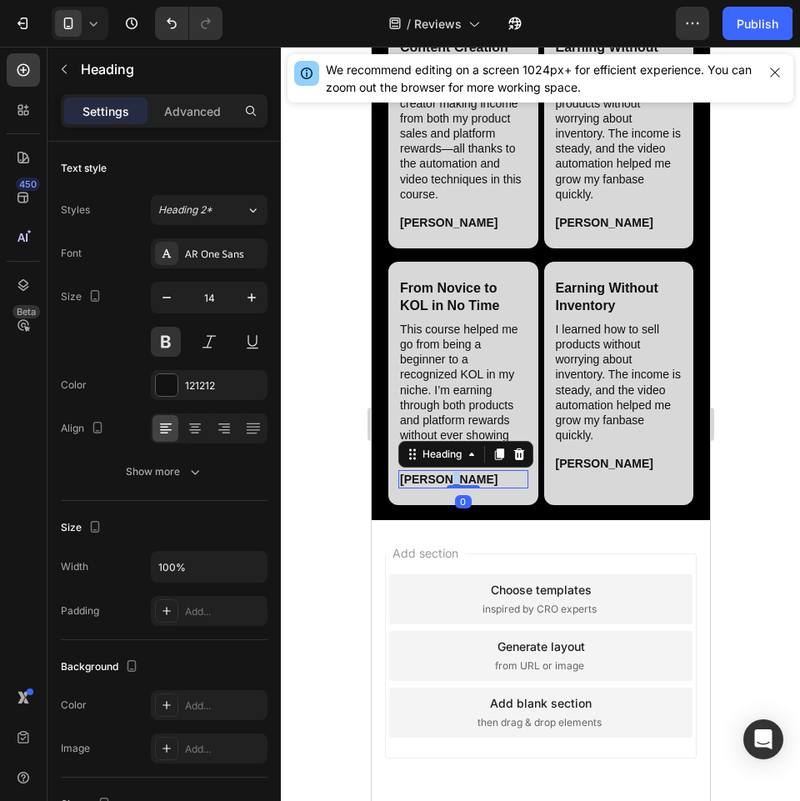
click at [445, 488] on h2 "[PERSON_NAME]" at bounding box center [463, 479] width 130 height 18
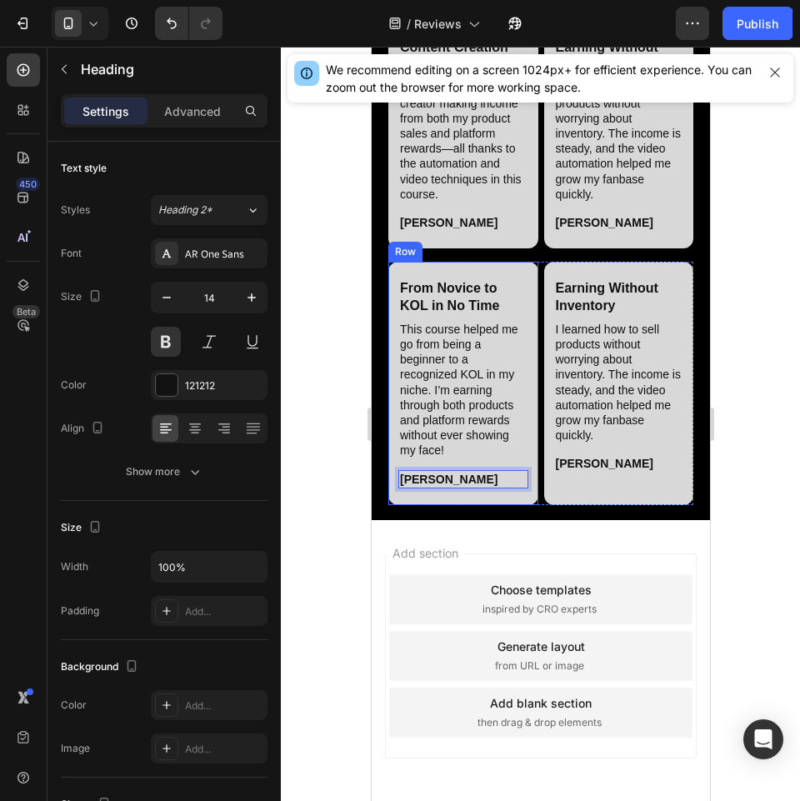
scroll to position [4421, 0]
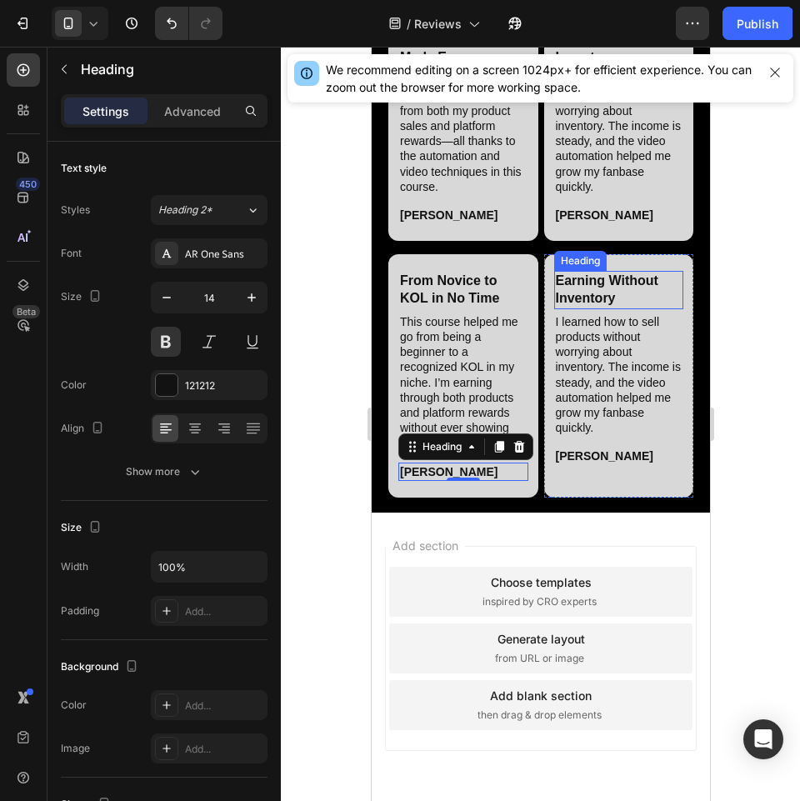
click at [618, 309] on h2 "Earning Without Inventory" at bounding box center [618, 290] width 130 height 38
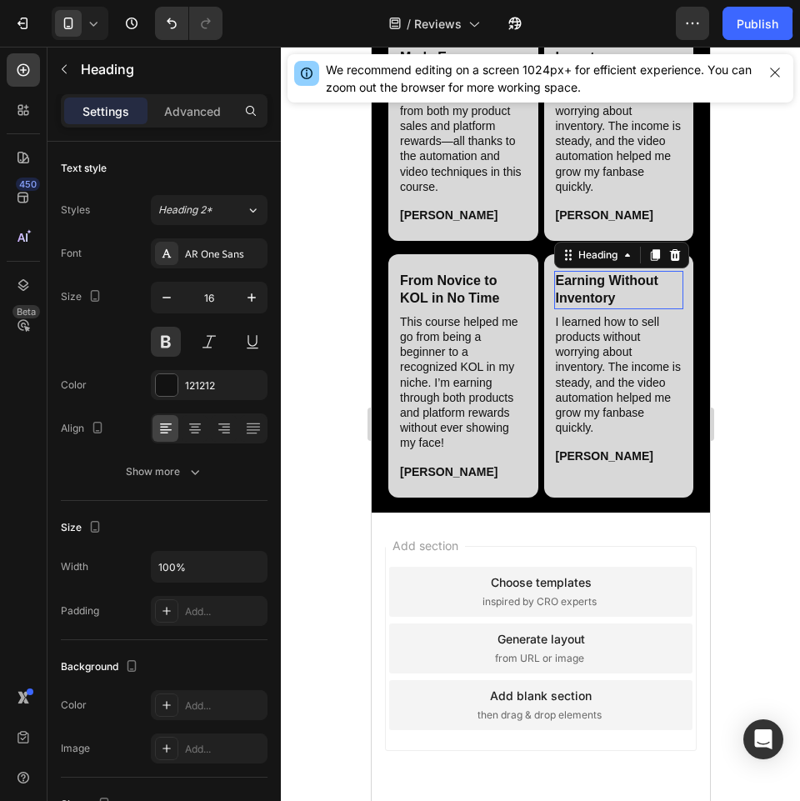
click at [618, 309] on h2 "Earning Without Inventory" at bounding box center [618, 290] width 130 height 38
click at [610, 438] on h2 "I learned how to sell products without worrying about inventory. The income is …" at bounding box center [618, 375] width 130 height 125
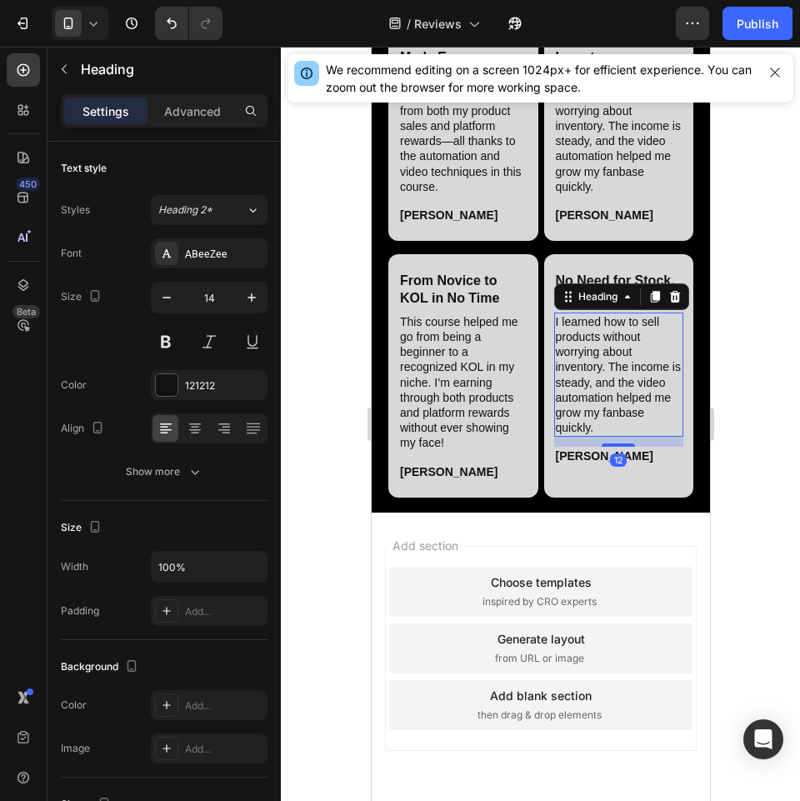
click at [610, 438] on h2 "I learned how to sell products without worrying about inventory. The income is …" at bounding box center [618, 375] width 130 height 125
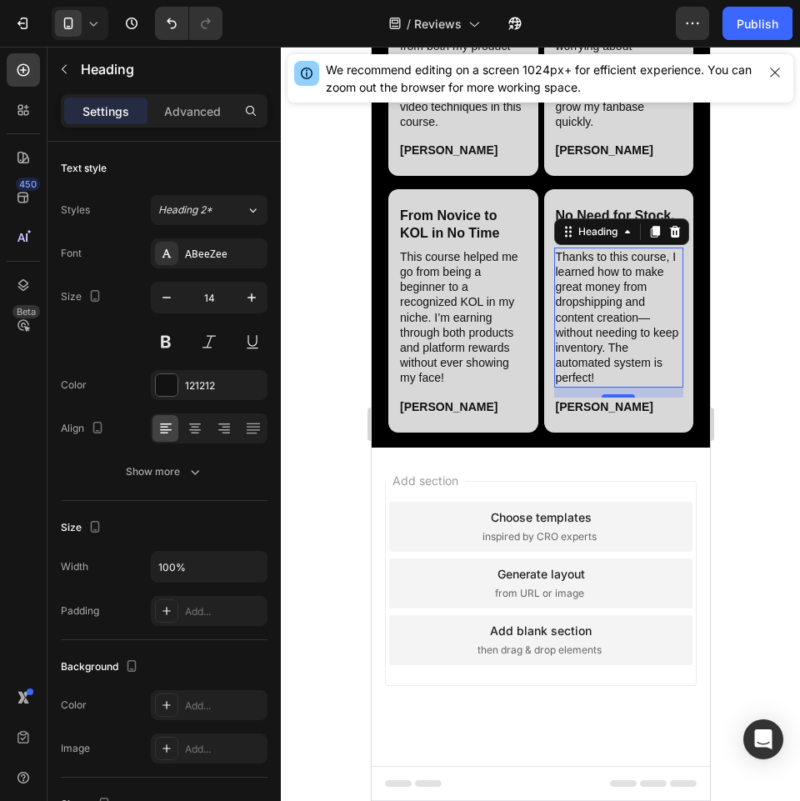
scroll to position [4587, 0]
click at [568, 416] on h2 "[PERSON_NAME]" at bounding box center [618, 407] width 130 height 18
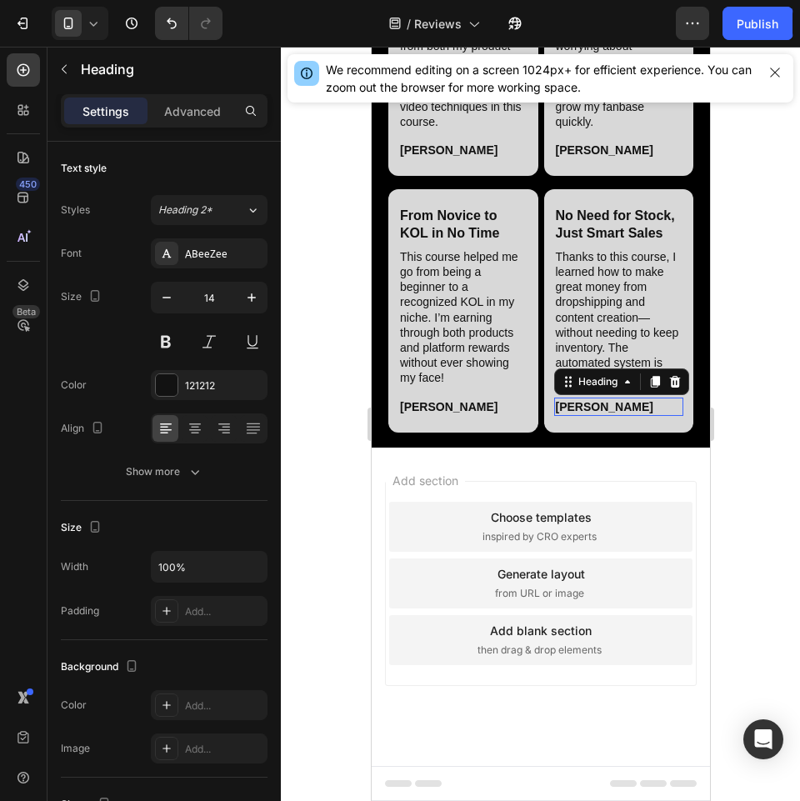
click at [568, 416] on h2 "[PERSON_NAME]" at bounding box center [618, 407] width 130 height 18
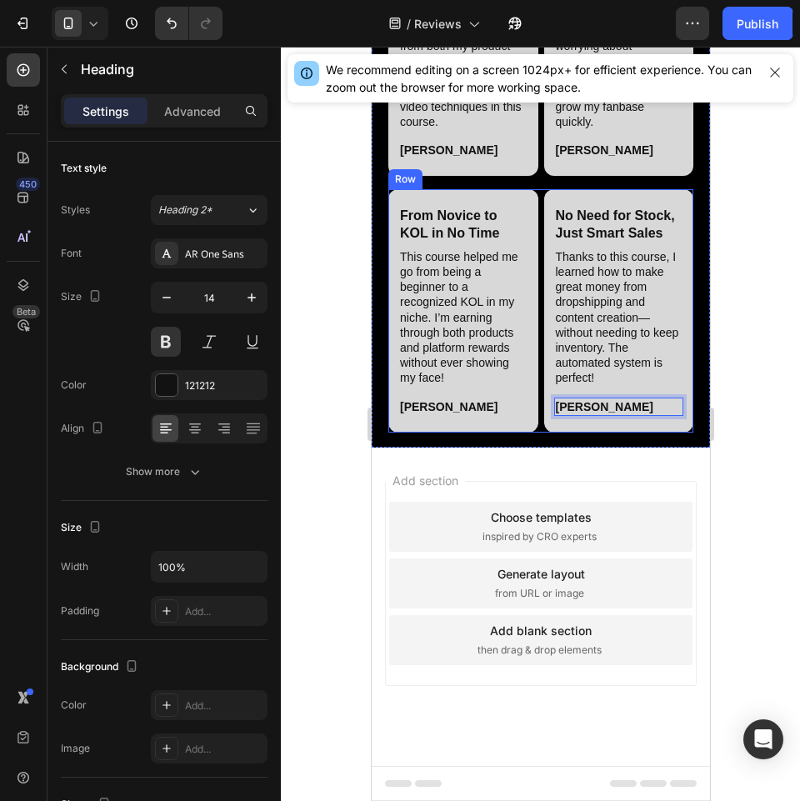
click at [532, 433] on div "From Novice to KOL in No Time Heading This course helped me go from being a beg…" at bounding box center [540, 310] width 305 height 243
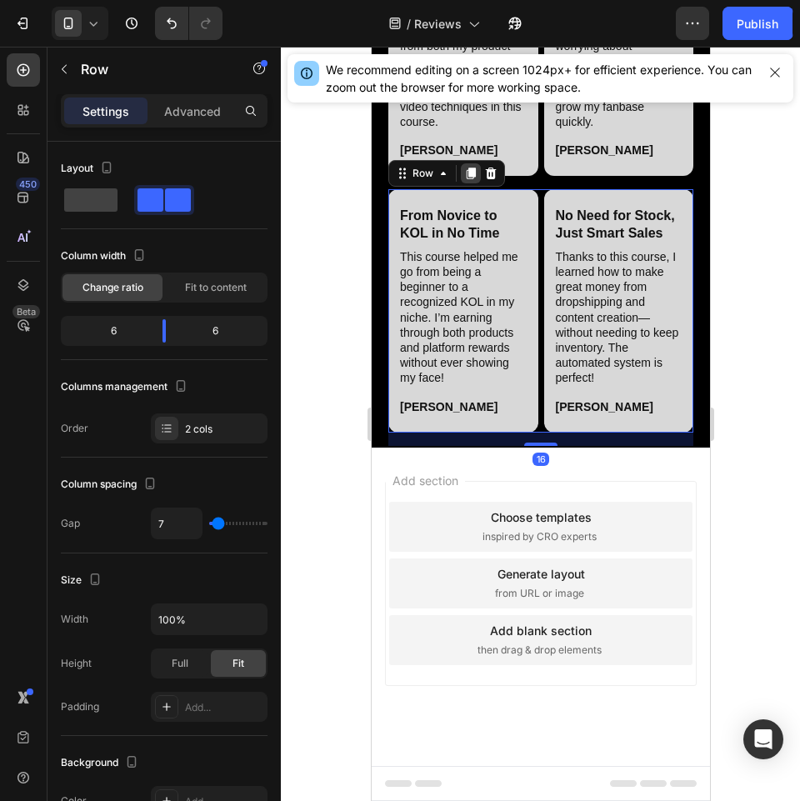
click at [470, 179] on icon at bounding box center [470, 174] width 9 height 12
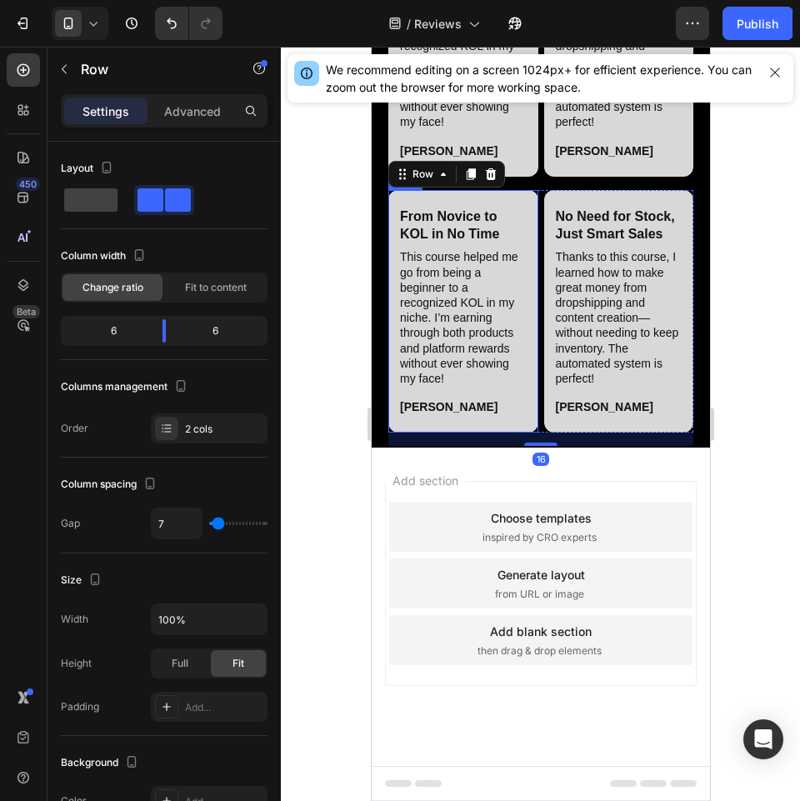
scroll to position [4817, 0]
click at [453, 245] on h2 "From Novice to KOL in No Time" at bounding box center [463, 226] width 130 height 38
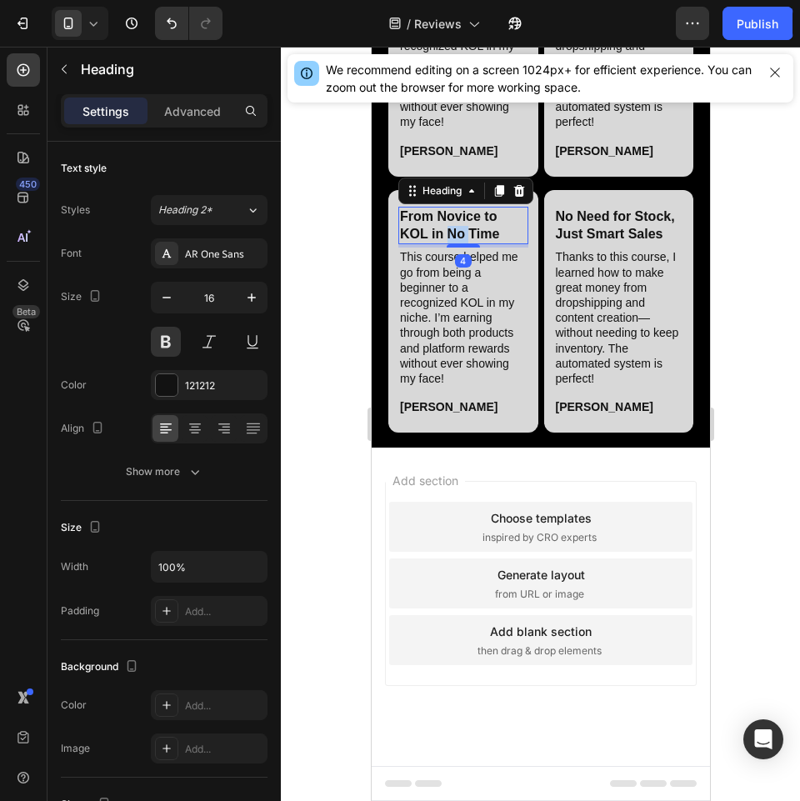
click at [453, 245] on h2 "From Novice to KOL in No Time" at bounding box center [463, 226] width 130 height 38
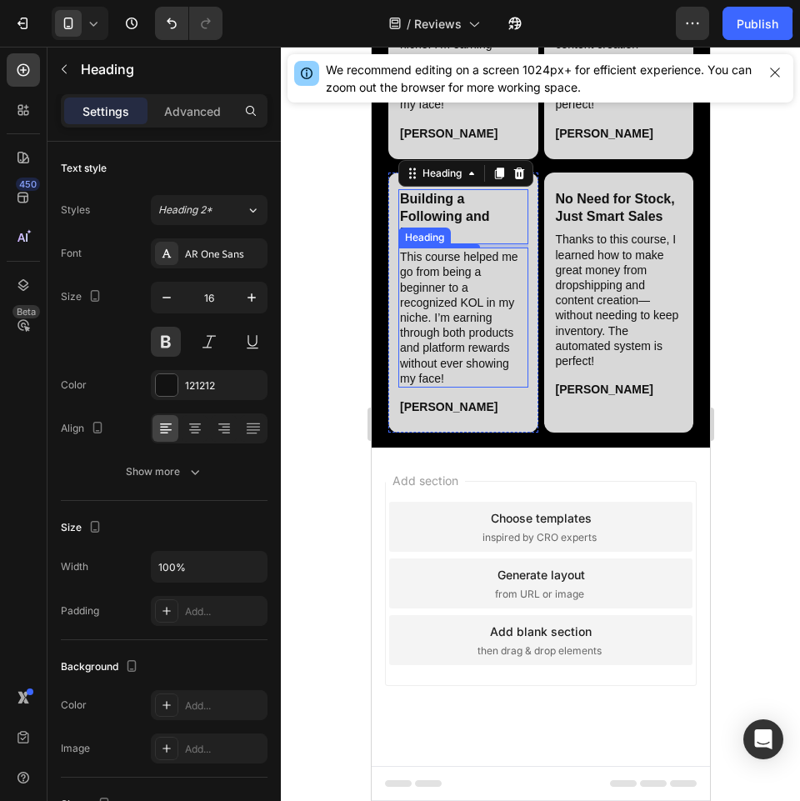
click at [435, 388] on h2 "This course helped me go from being a beginner to a recognized KOL in my niche.…" at bounding box center [463, 318] width 130 height 140
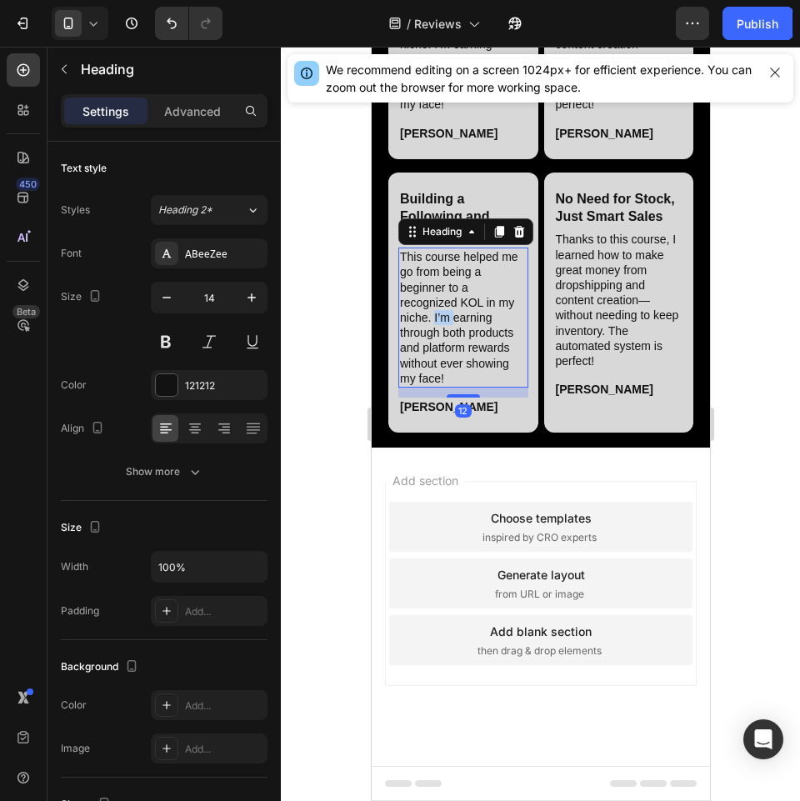
click at [435, 388] on h2 "This course helped me go from being a beginner to a recognized KOL in my niche.…" at bounding box center [463, 318] width 130 height 140
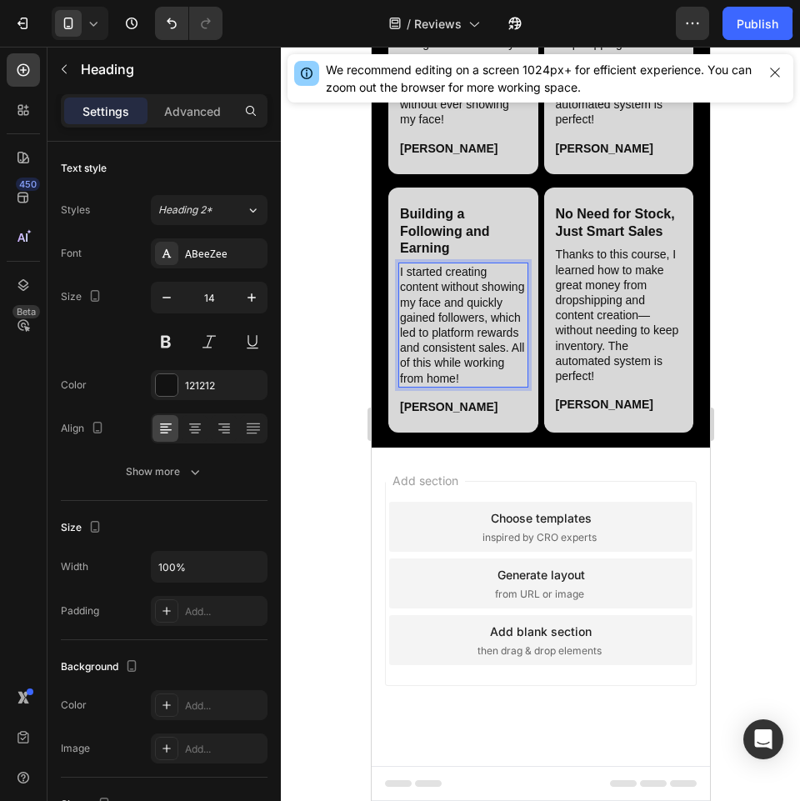
click at [403, 386] on p "I started creating content without showing my face and quickly gained followers…" at bounding box center [462, 325] width 127 height 122
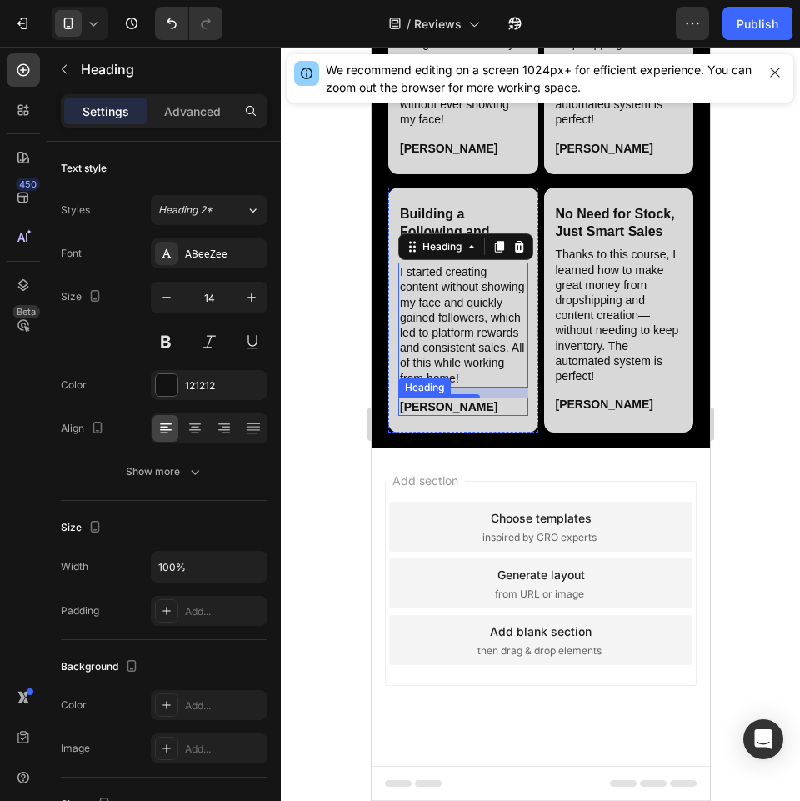
click at [424, 416] on h2 "[PERSON_NAME]" at bounding box center [463, 407] width 130 height 18
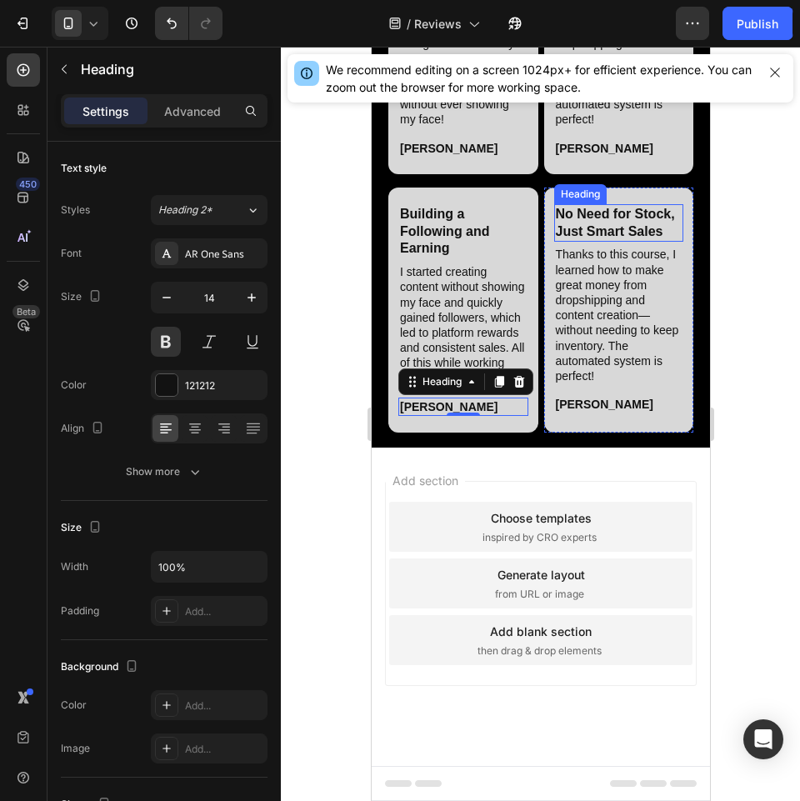
click at [598, 243] on h2 "No Need for Stock, Just Smart Sales" at bounding box center [618, 223] width 130 height 38
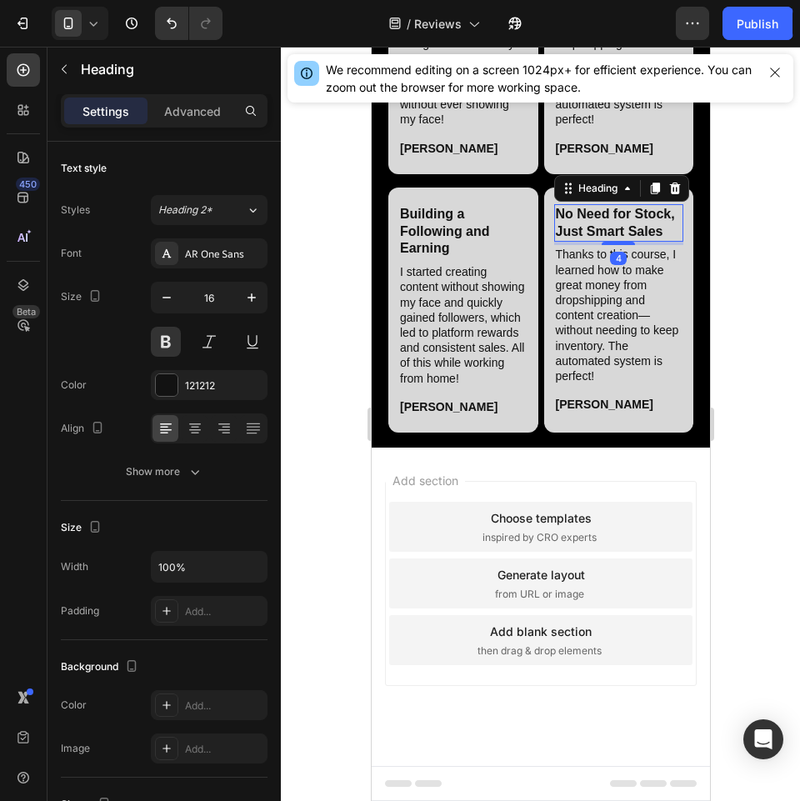
click at [598, 243] on h2 "No Need for Stock, Just Smart Sales" at bounding box center [618, 223] width 130 height 38
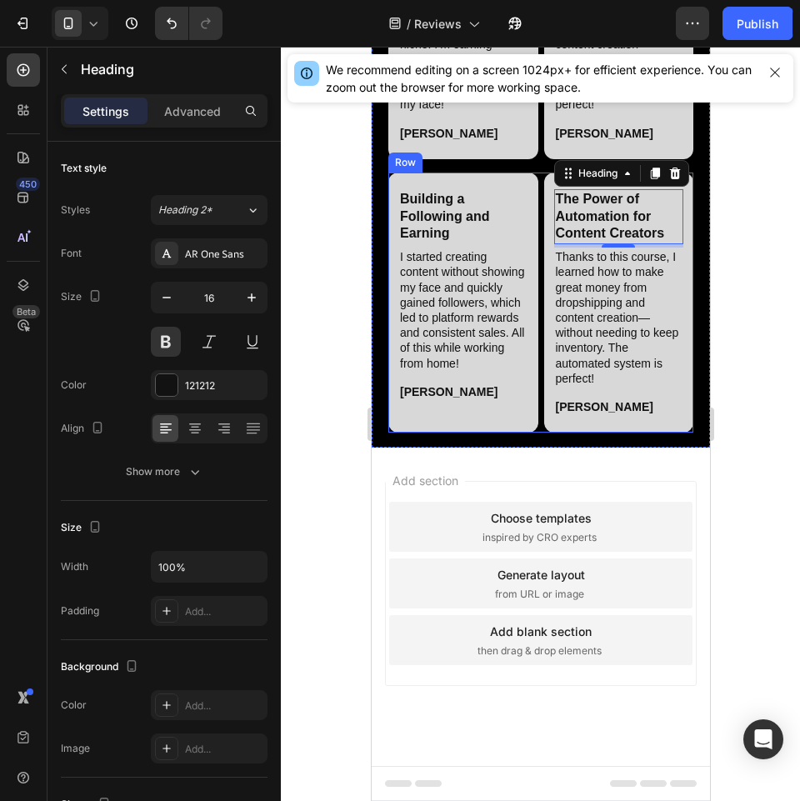
click at [606, 388] on h2 "Thanks to this course, I learned how to make great money from dropshipping and …" at bounding box center [618, 318] width 130 height 140
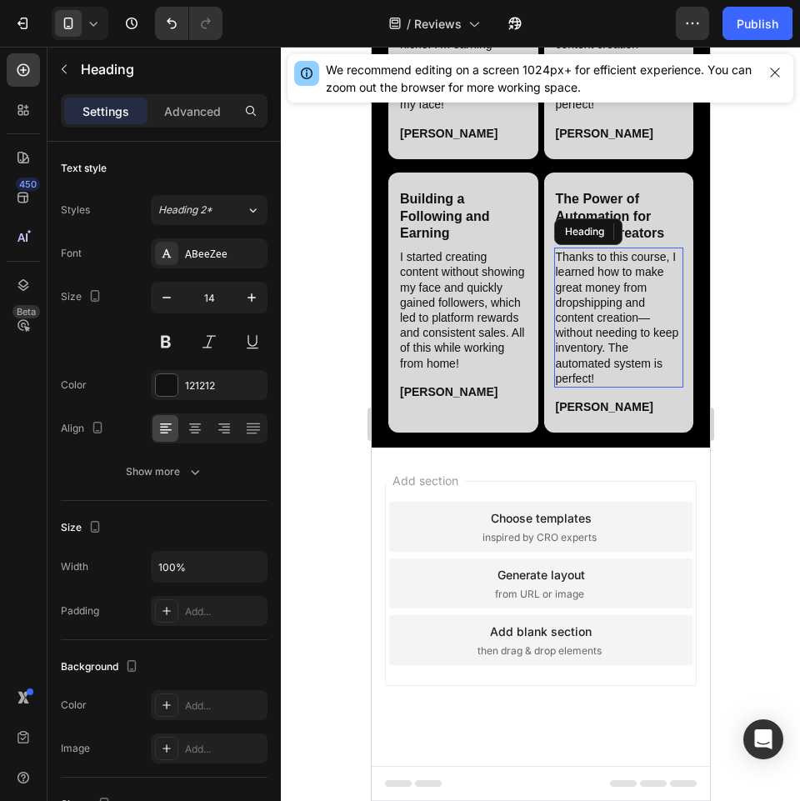
click at [606, 388] on h2 "Thanks to this course, I learned how to make great money from dropshipping and …" at bounding box center [618, 318] width 130 height 140
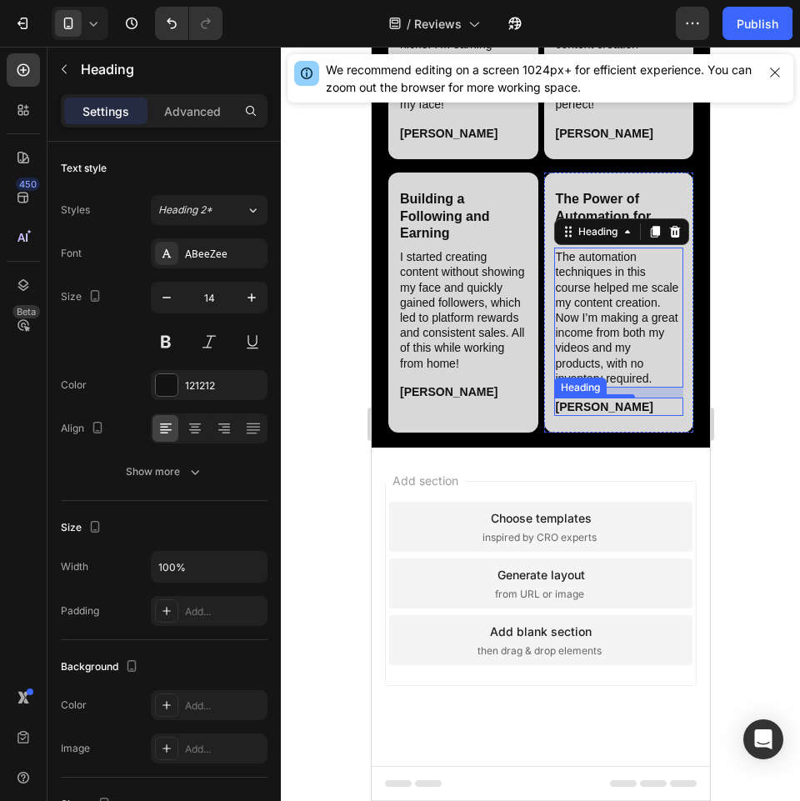
click at [572, 416] on h2 "[PERSON_NAME]" at bounding box center [618, 407] width 130 height 18
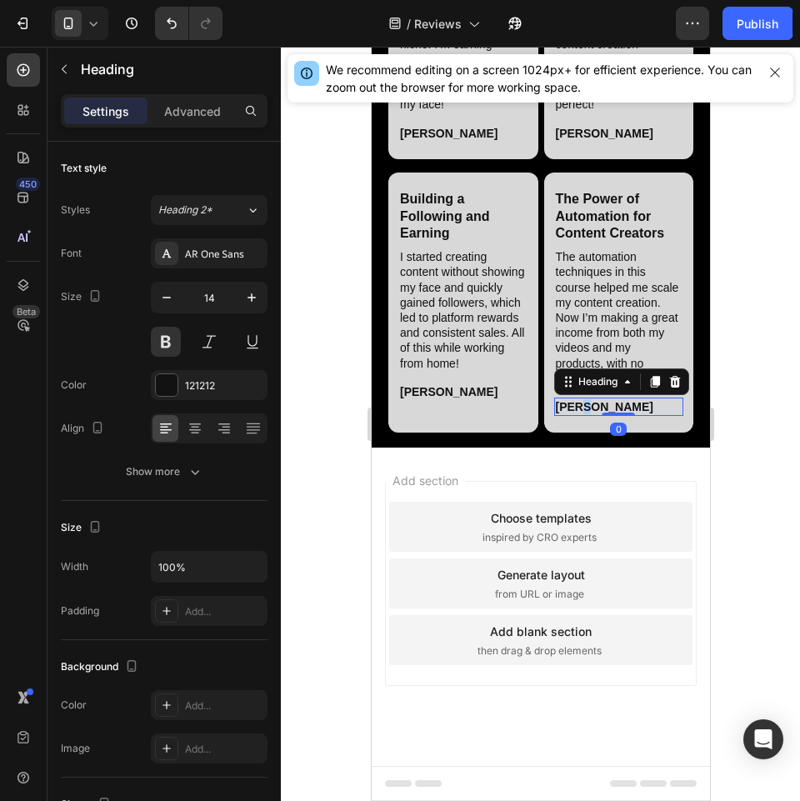
click at [572, 416] on h2 "[PERSON_NAME]" at bounding box center [618, 407] width 130 height 18
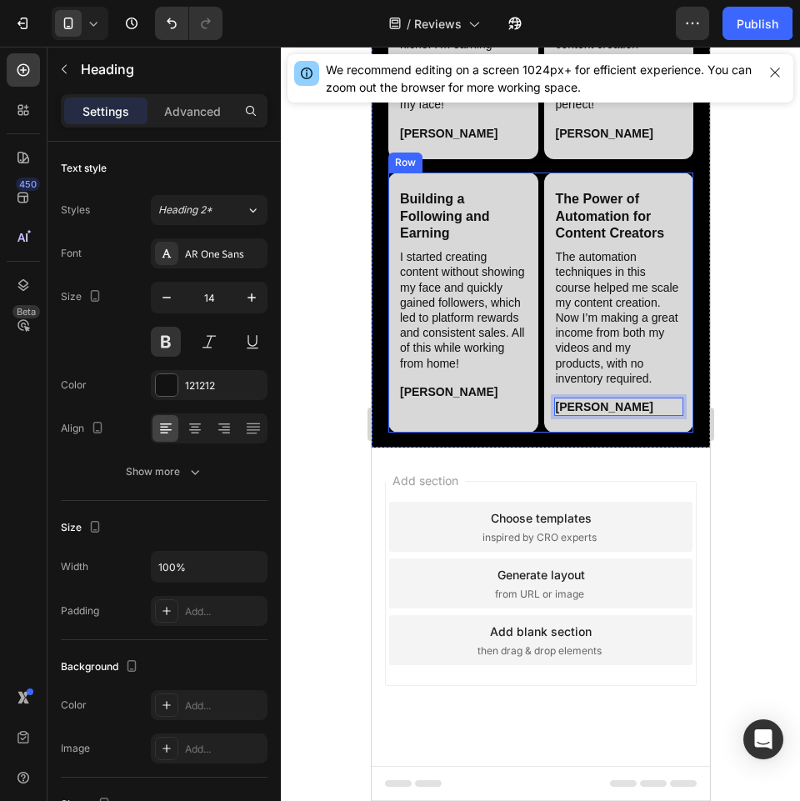
click at [532, 433] on div "Building a Following and Earning Heading I started creating content without sho…" at bounding box center [540, 303] width 305 height 260
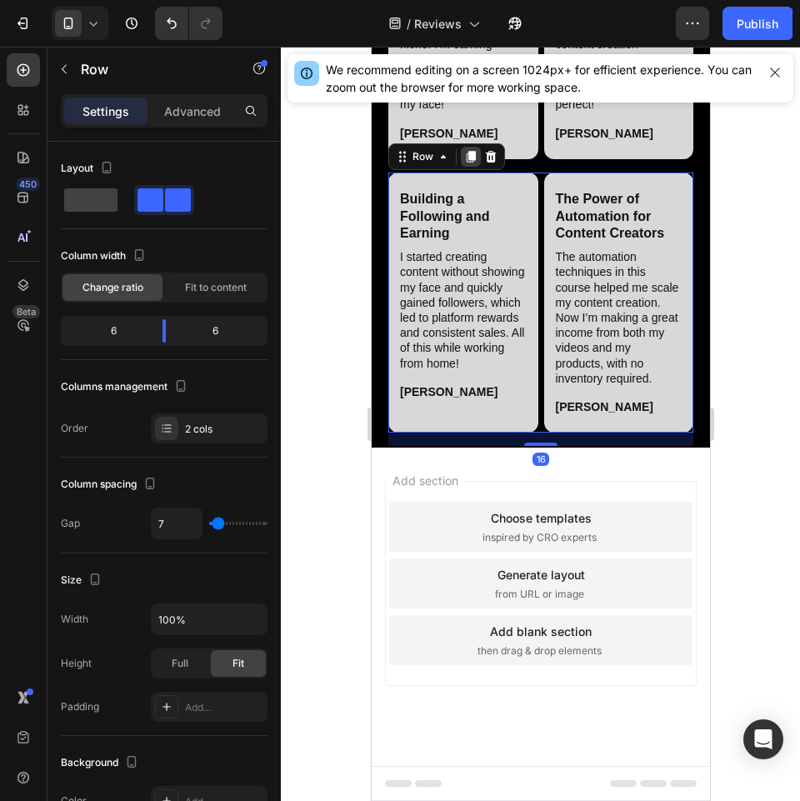
click at [468, 163] on icon at bounding box center [470, 157] width 9 height 12
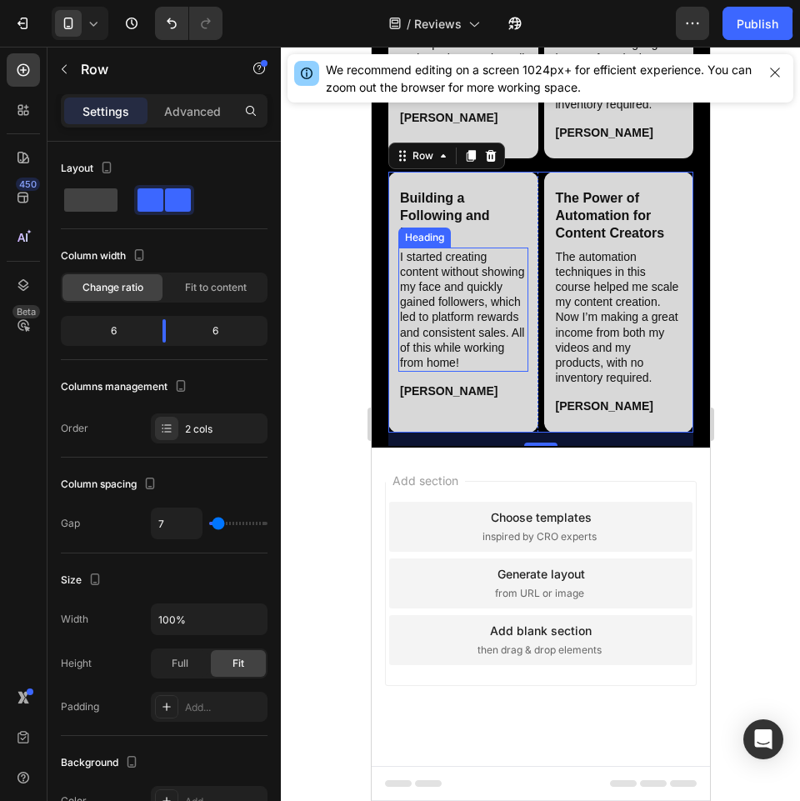
scroll to position [5038, 0]
click at [465, 243] on h2 "Building a Following and Earning" at bounding box center [463, 215] width 130 height 55
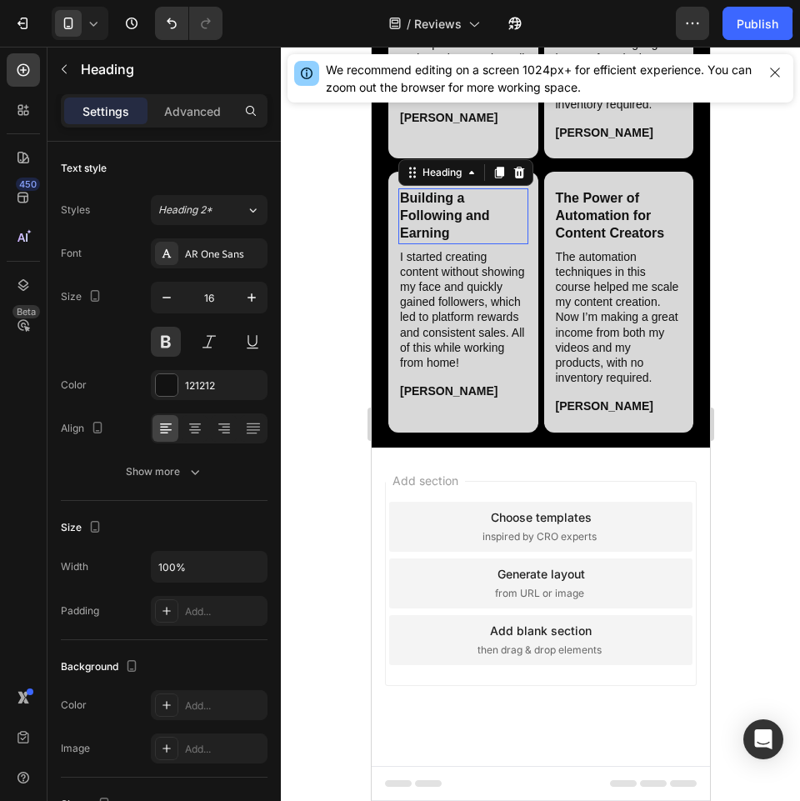
click at [465, 243] on h2 "Building a Following and Earning" at bounding box center [463, 215] width 130 height 55
click at [452, 373] on h2 "I started creating content without showing my face and quickly gained followers…" at bounding box center [463, 310] width 130 height 125
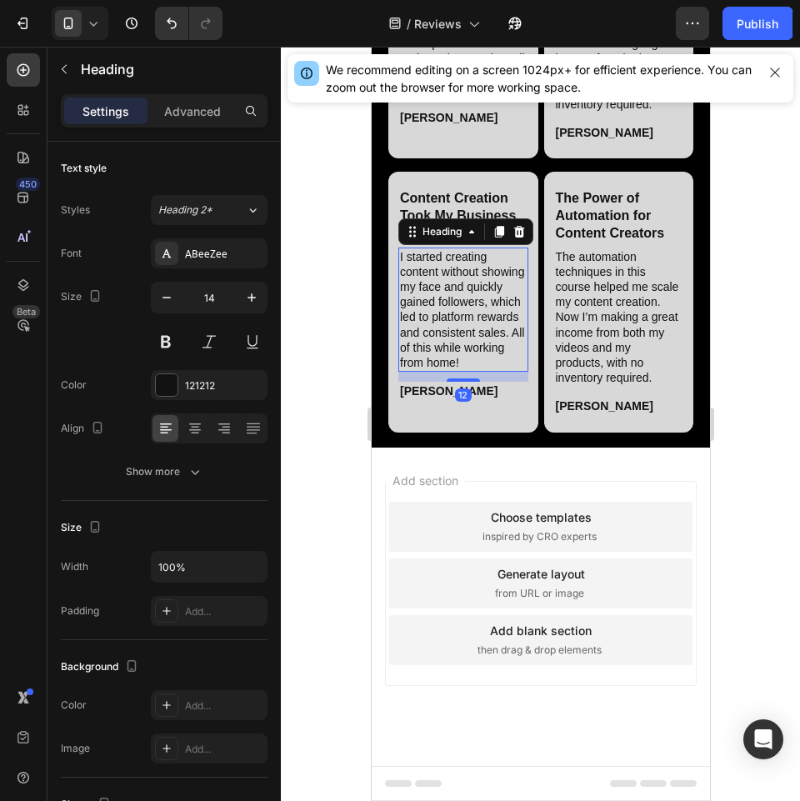
click at [452, 373] on h2 "I started creating content without showing my face and quickly gained followers…" at bounding box center [463, 310] width 130 height 125
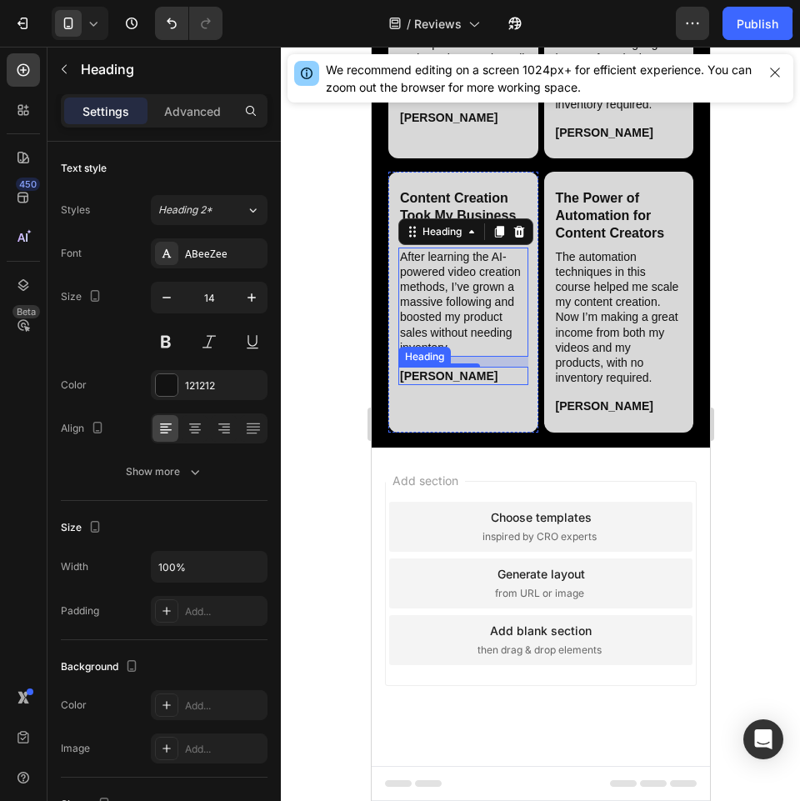
click at [438, 385] on h2 "[PERSON_NAME]" at bounding box center [463, 376] width 130 height 18
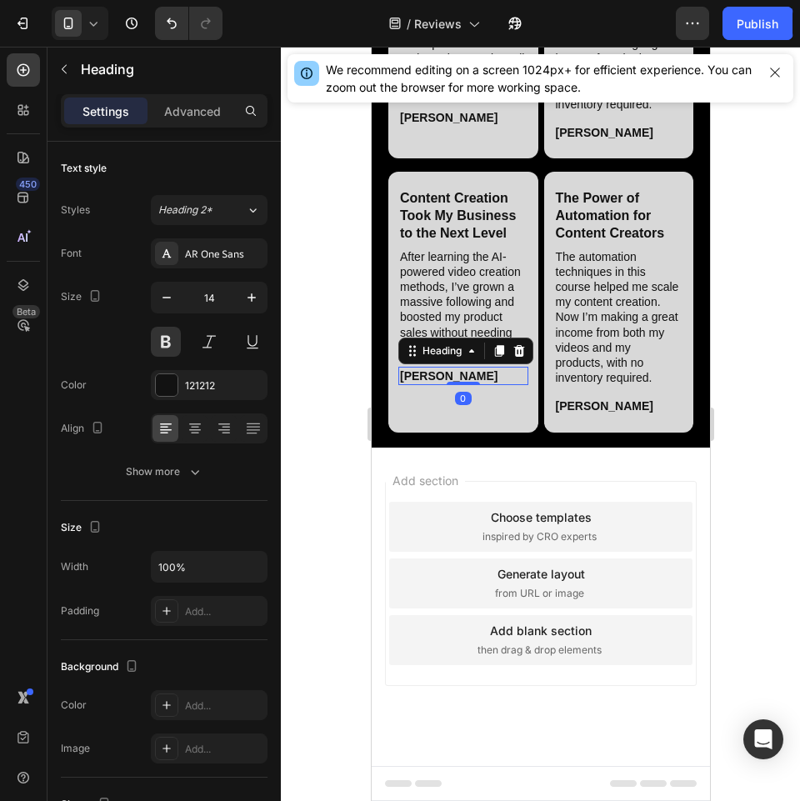
click at [438, 385] on h2 "[PERSON_NAME]" at bounding box center [463, 376] width 130 height 18
click at [613, 243] on h2 "The Power of Automation for Content Creators" at bounding box center [618, 215] width 130 height 55
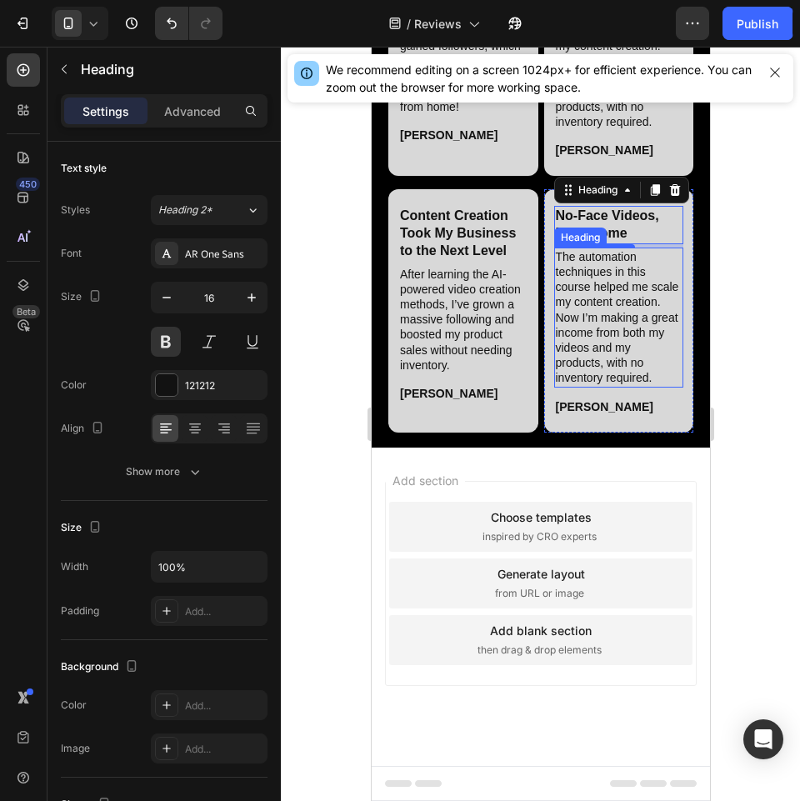
click at [602, 388] on h2 "The automation techniques in this course helped me scale my content creation. N…" at bounding box center [618, 318] width 130 height 140
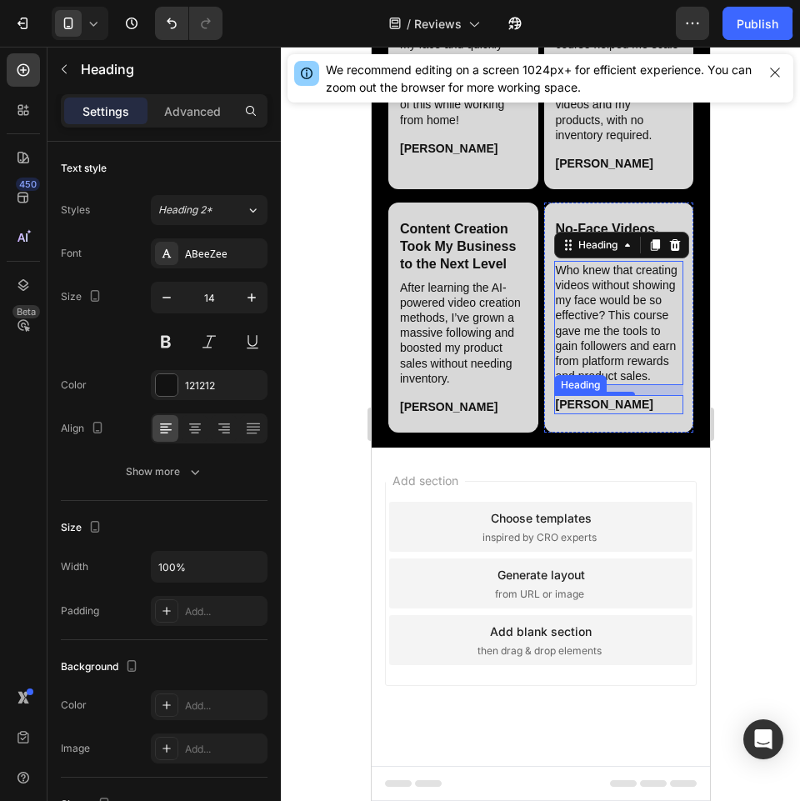
click at [575, 413] on h2 "[PERSON_NAME]" at bounding box center [618, 404] width 130 height 18
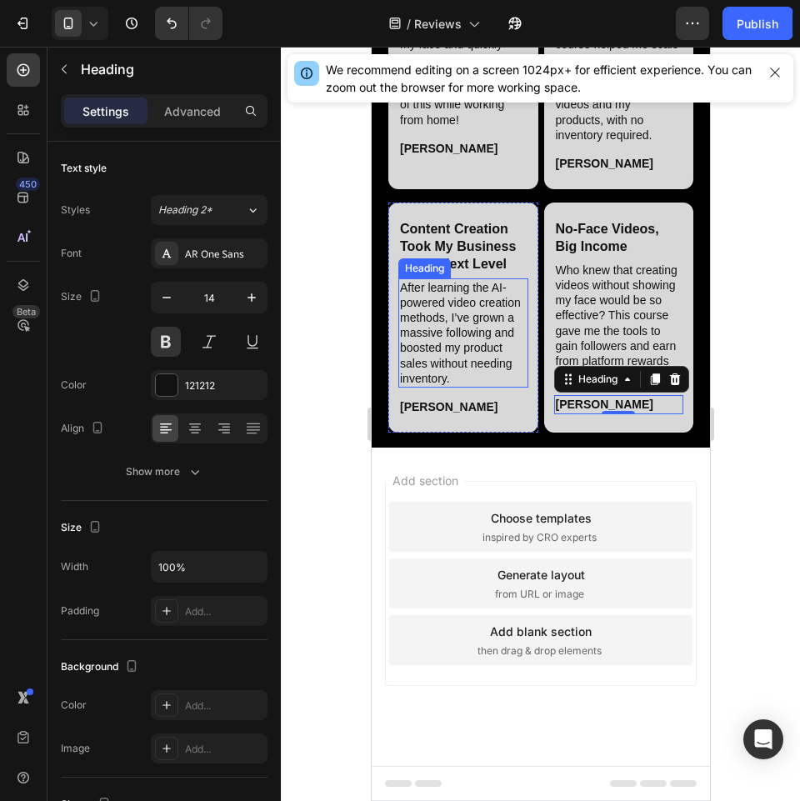
scroll to position [5354, 0]
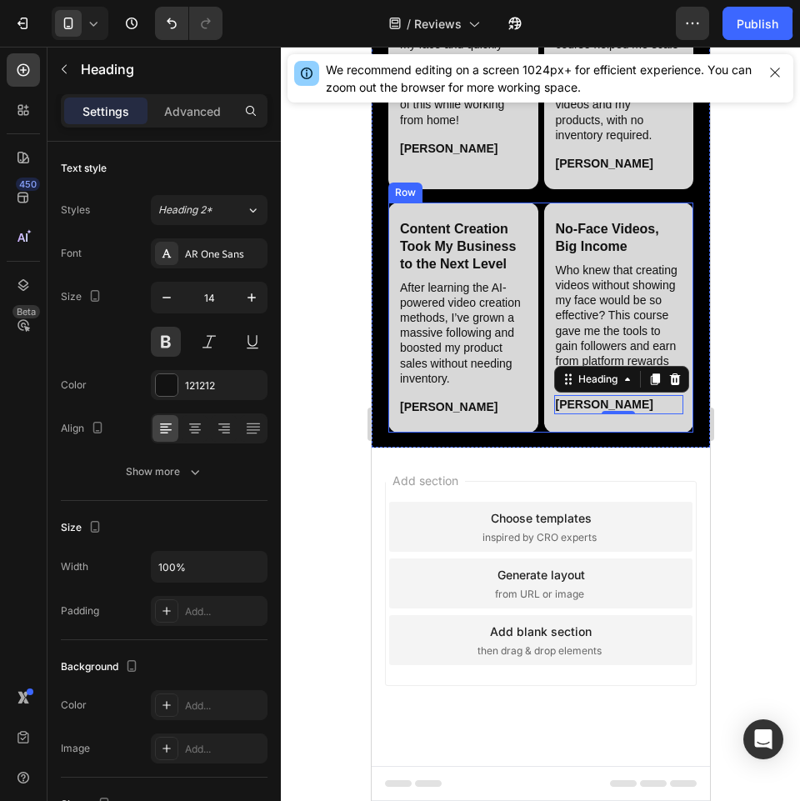
click at [532, 424] on div "Content Creation Took My Business to the Next Level Heading After learning the …" at bounding box center [540, 318] width 305 height 230
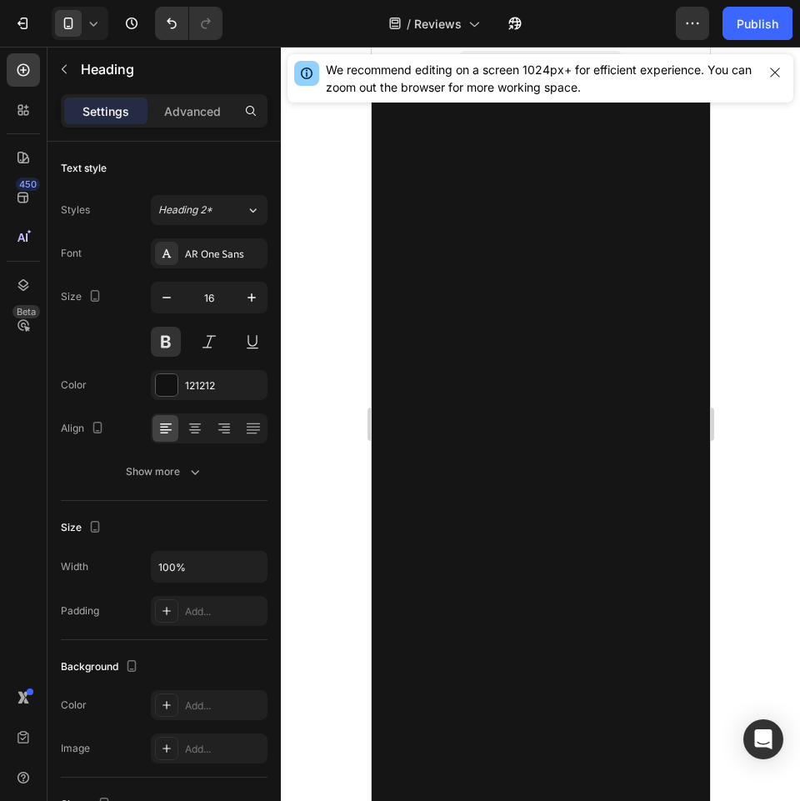
scroll to position [5354, 0]
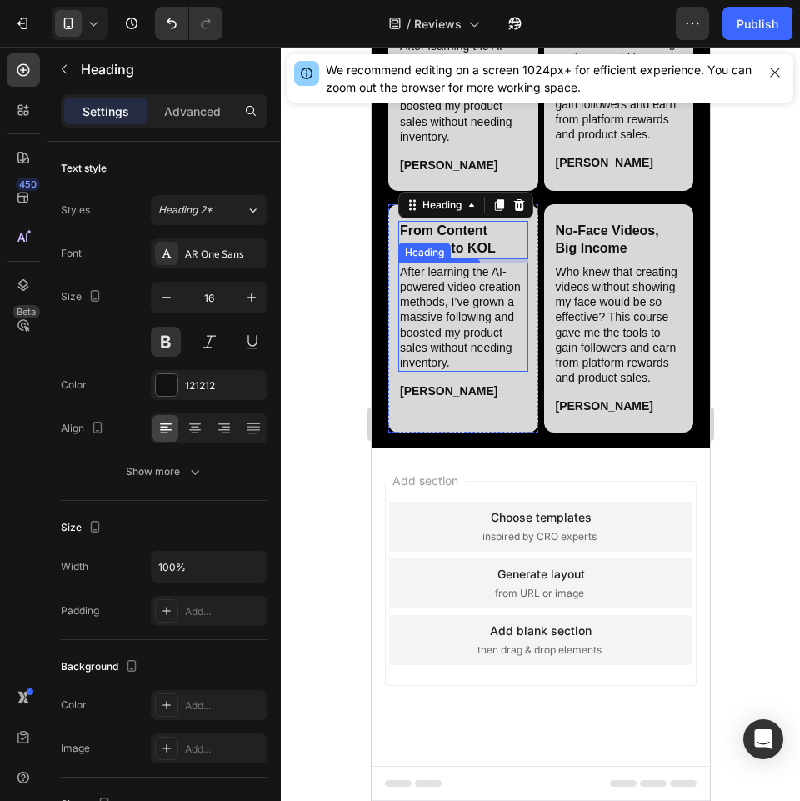
click at [463, 372] on h2 "After learning the AI-powered video creation methods, I’ve grown a massive foll…" at bounding box center [463, 317] width 130 height 109
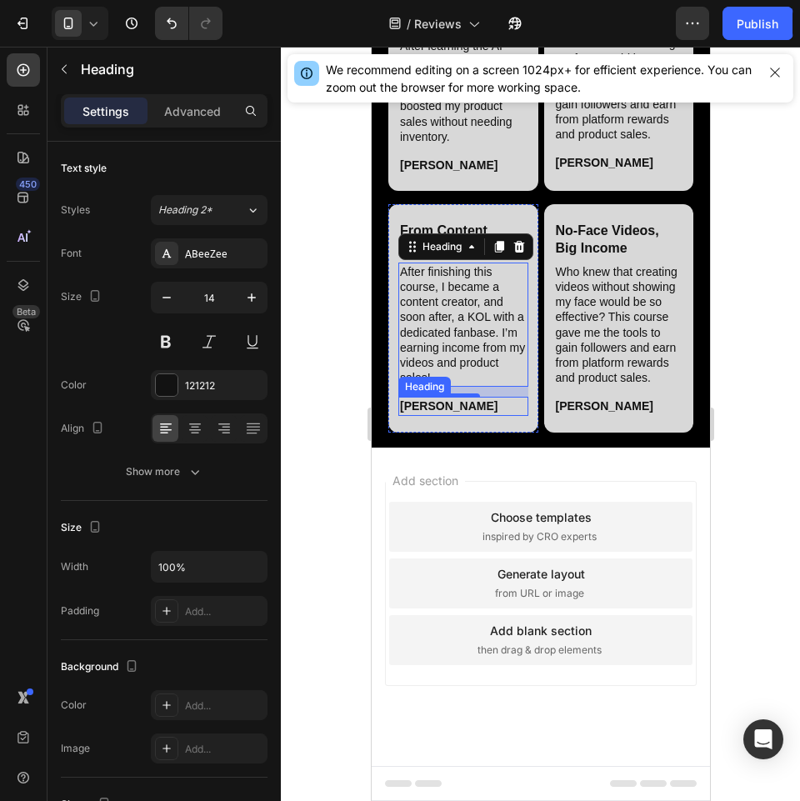
click at [423, 415] on h2 "Emily L." at bounding box center [463, 406] width 130 height 18
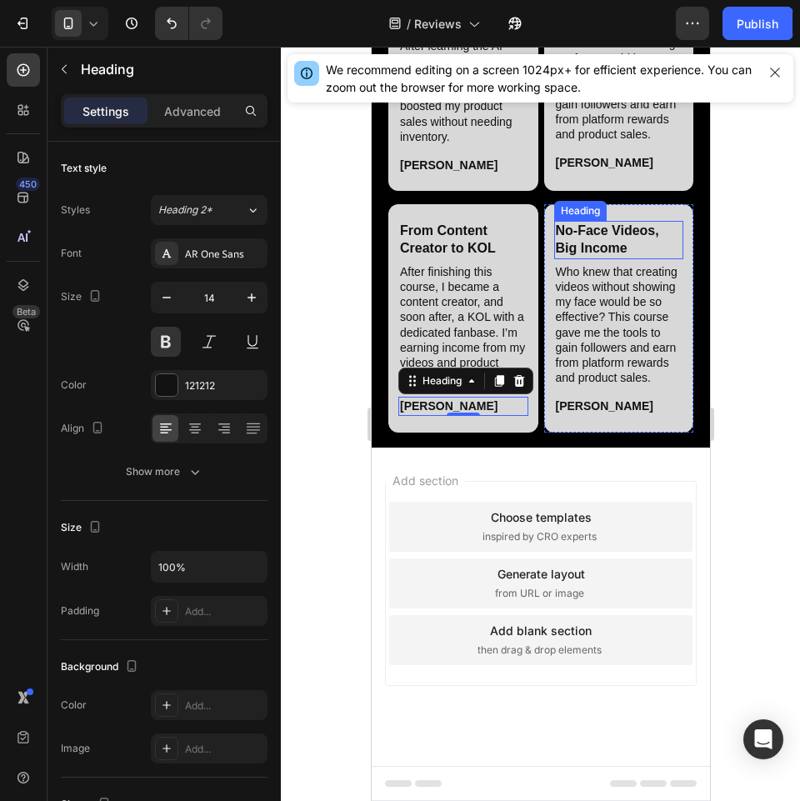
click at [606, 259] on h2 "No-Face Videos, Big Income" at bounding box center [618, 240] width 130 height 38
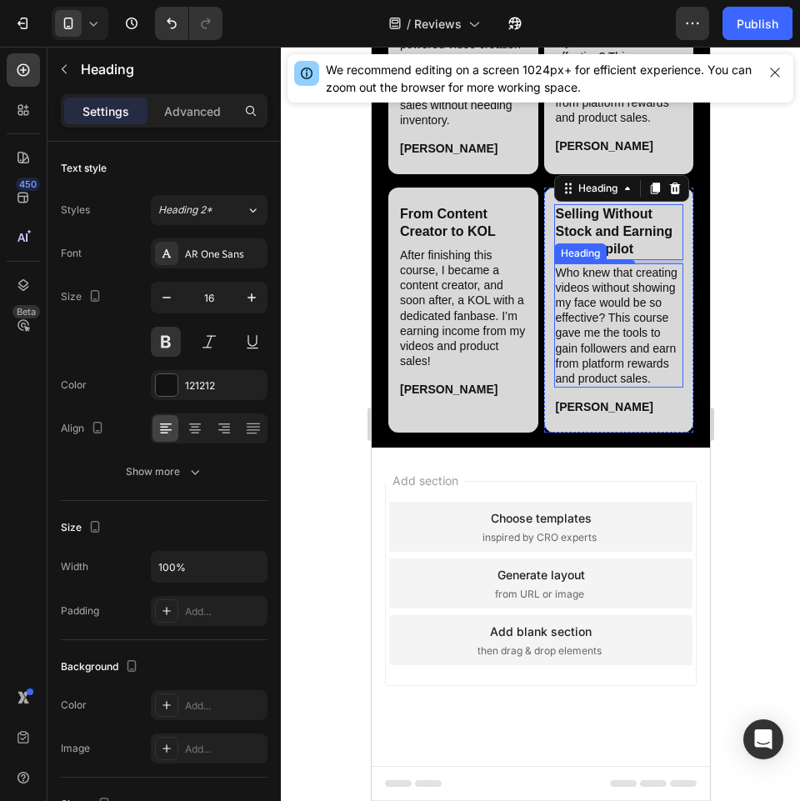
click at [595, 388] on h2 "Who knew that creating videos without showing my face would be so effective? Th…" at bounding box center [618, 325] width 130 height 125
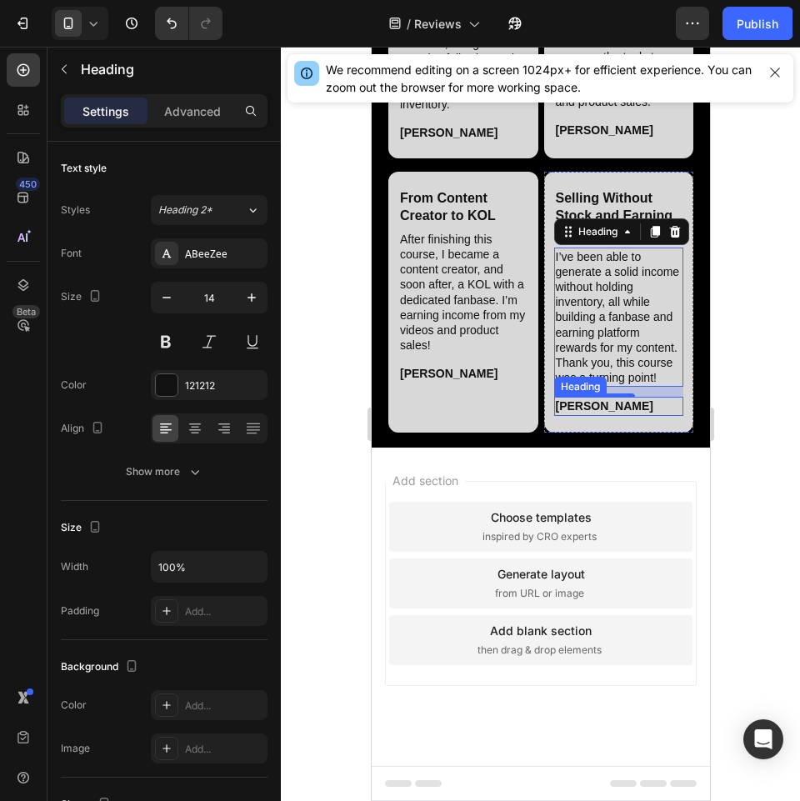
click at [583, 415] on h2 "Tom W." at bounding box center [618, 406] width 130 height 18
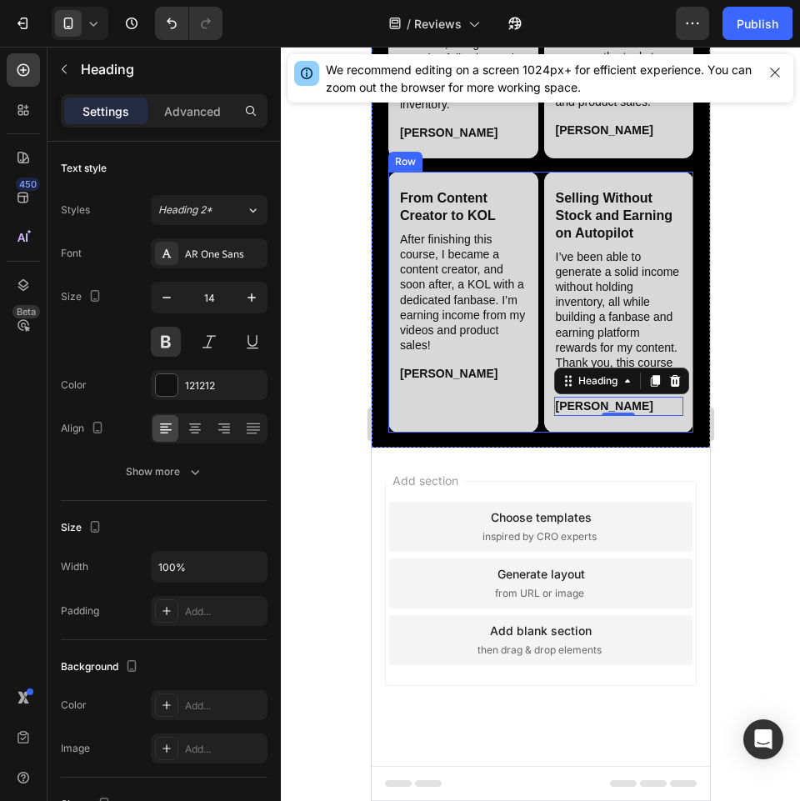
click at [533, 432] on div "From Content Creator to KOL Heading After finishing this course, I became a con…" at bounding box center [540, 302] width 305 height 260
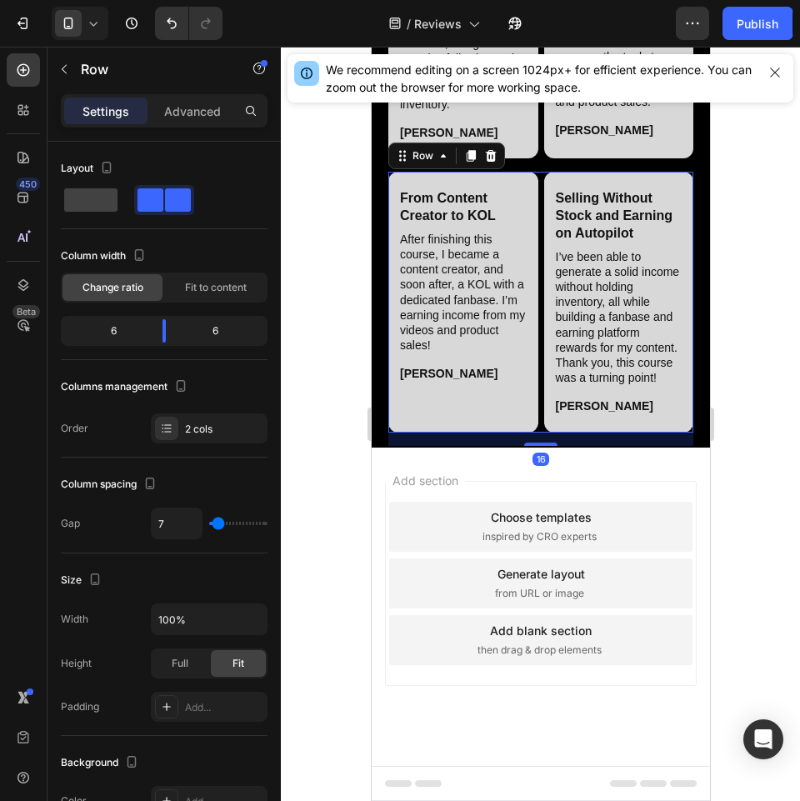
drag, startPoint x: 473, startPoint y: 433, endPoint x: 535, endPoint y: 529, distance: 114.0
click at [473, 163] on icon at bounding box center [469, 155] width 13 height 13
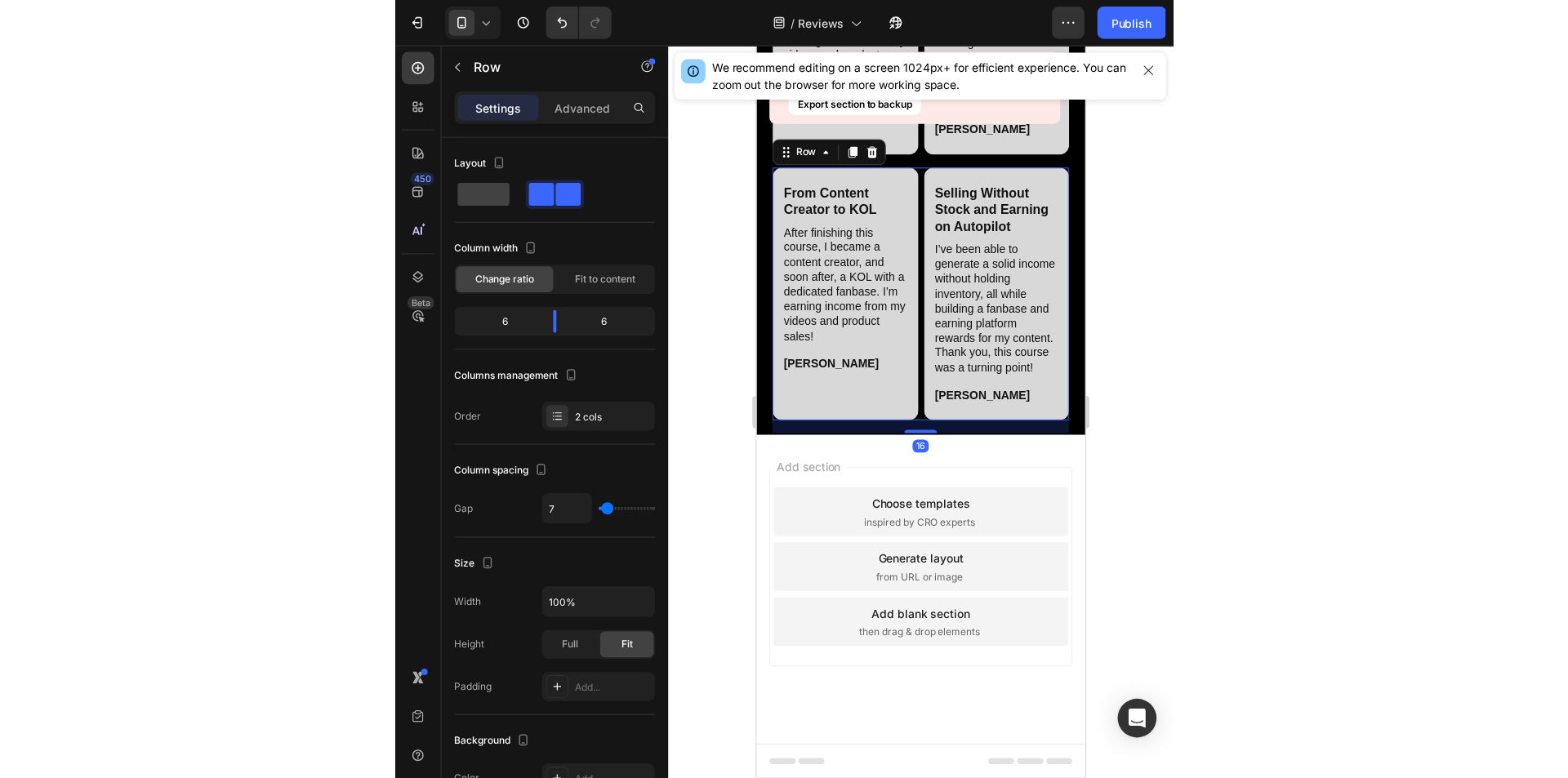
scroll to position [5568, 0]
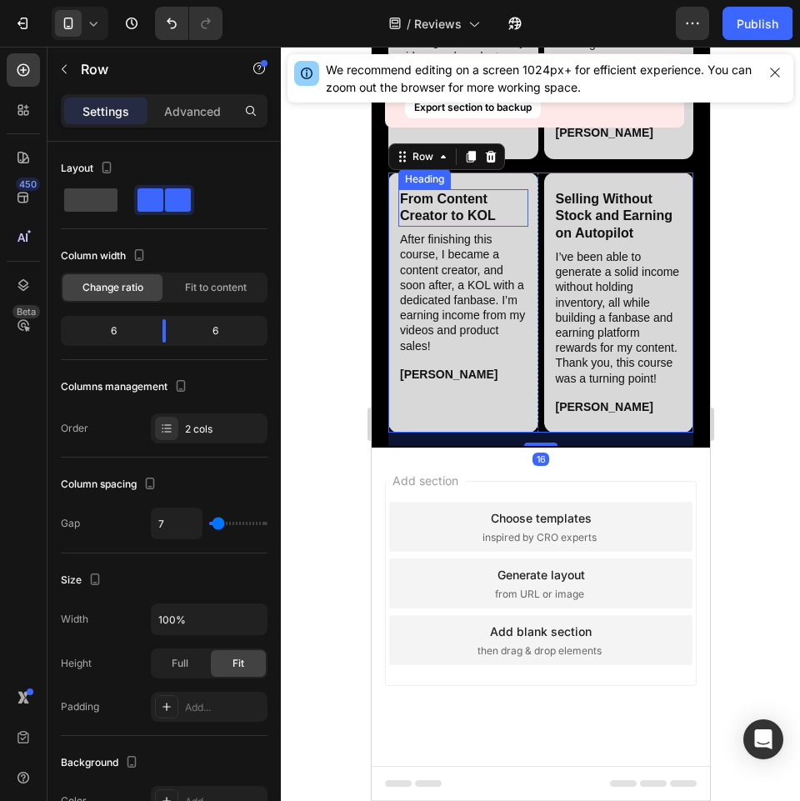
click at [462, 228] on h2 "From Content Creator to KOL" at bounding box center [463, 208] width 130 height 38
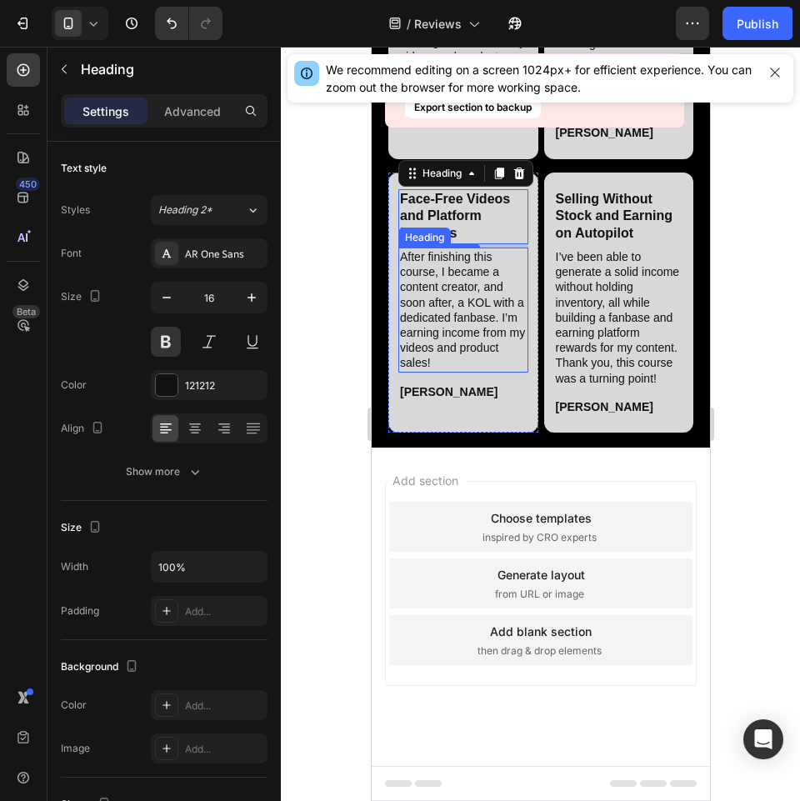
click at [447, 373] on h2 "After finishing this course, I became a content creator, and soon after, a KOL …" at bounding box center [463, 310] width 130 height 125
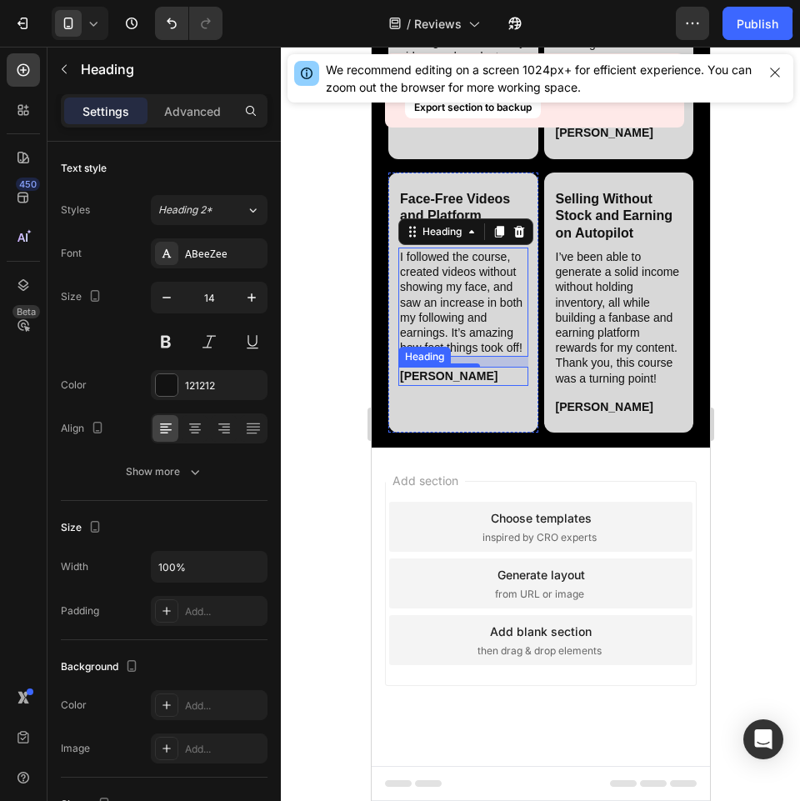
click at [443, 385] on h2 "Olivia B." at bounding box center [463, 376] width 130 height 18
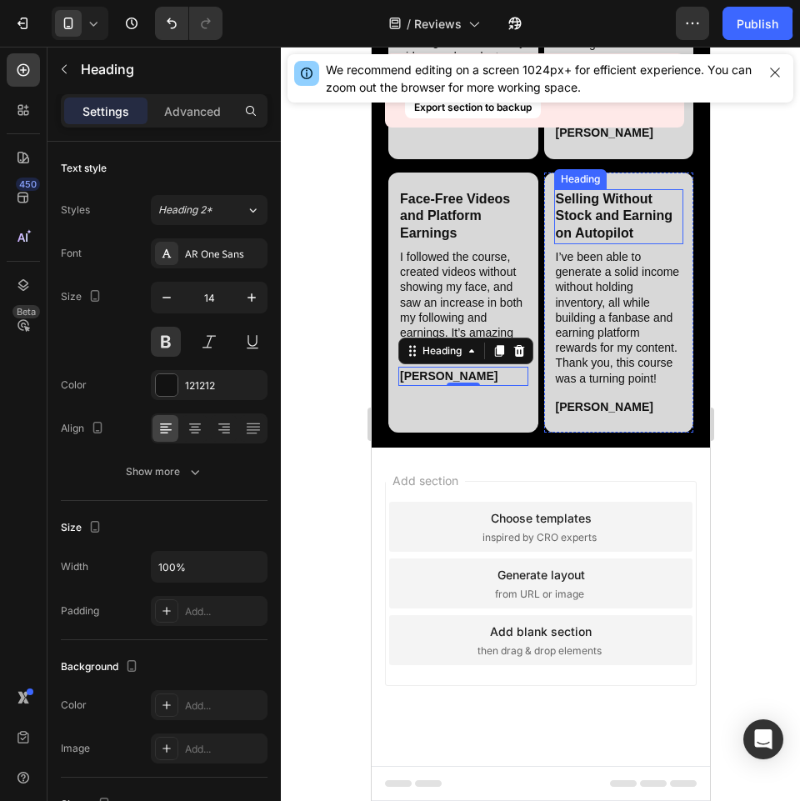
click at [603, 244] on h2 "Selling Without Stock and Earning on Autopilot" at bounding box center [618, 216] width 130 height 55
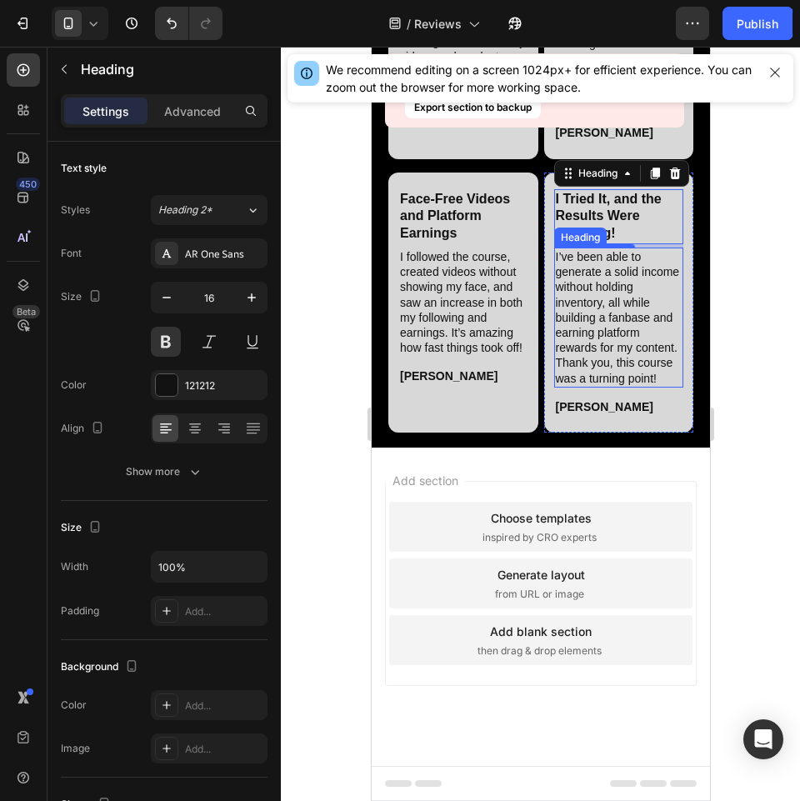
click at [587, 388] on h2 "I’ve been able to generate a solid income without holding inventory, all while …" at bounding box center [618, 318] width 130 height 140
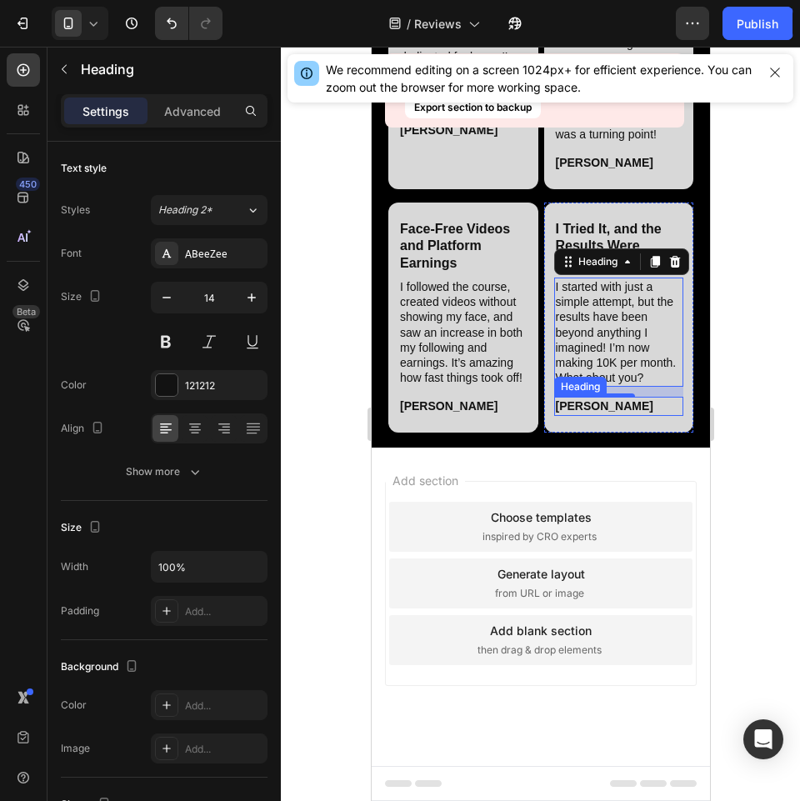
click at [582, 415] on h2 "Samuel A." at bounding box center [618, 406] width 130 height 18
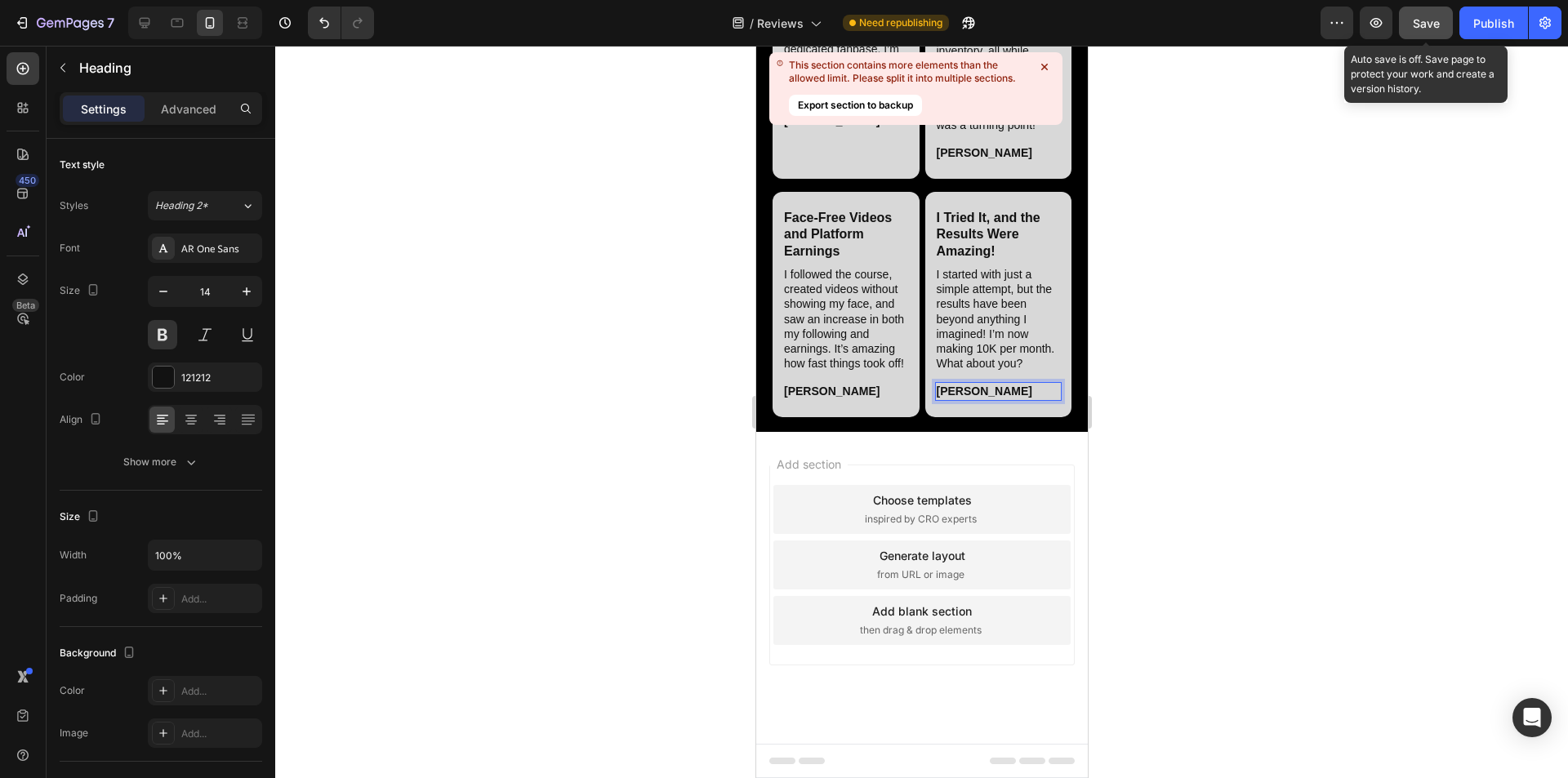
click at [783, 27] on span "Save" at bounding box center [1427, 24] width 27 height 14
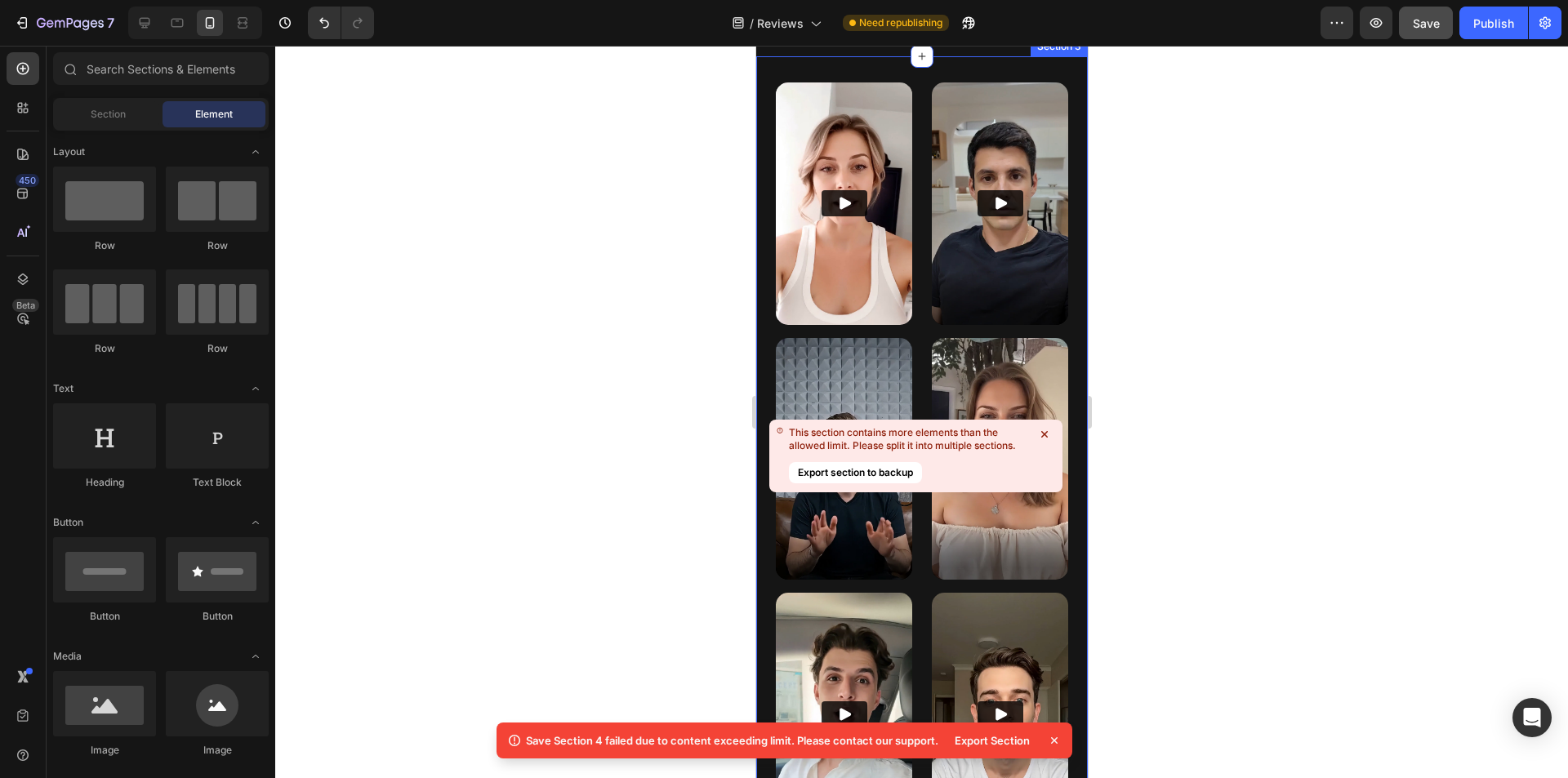
scroll to position [956, 0]
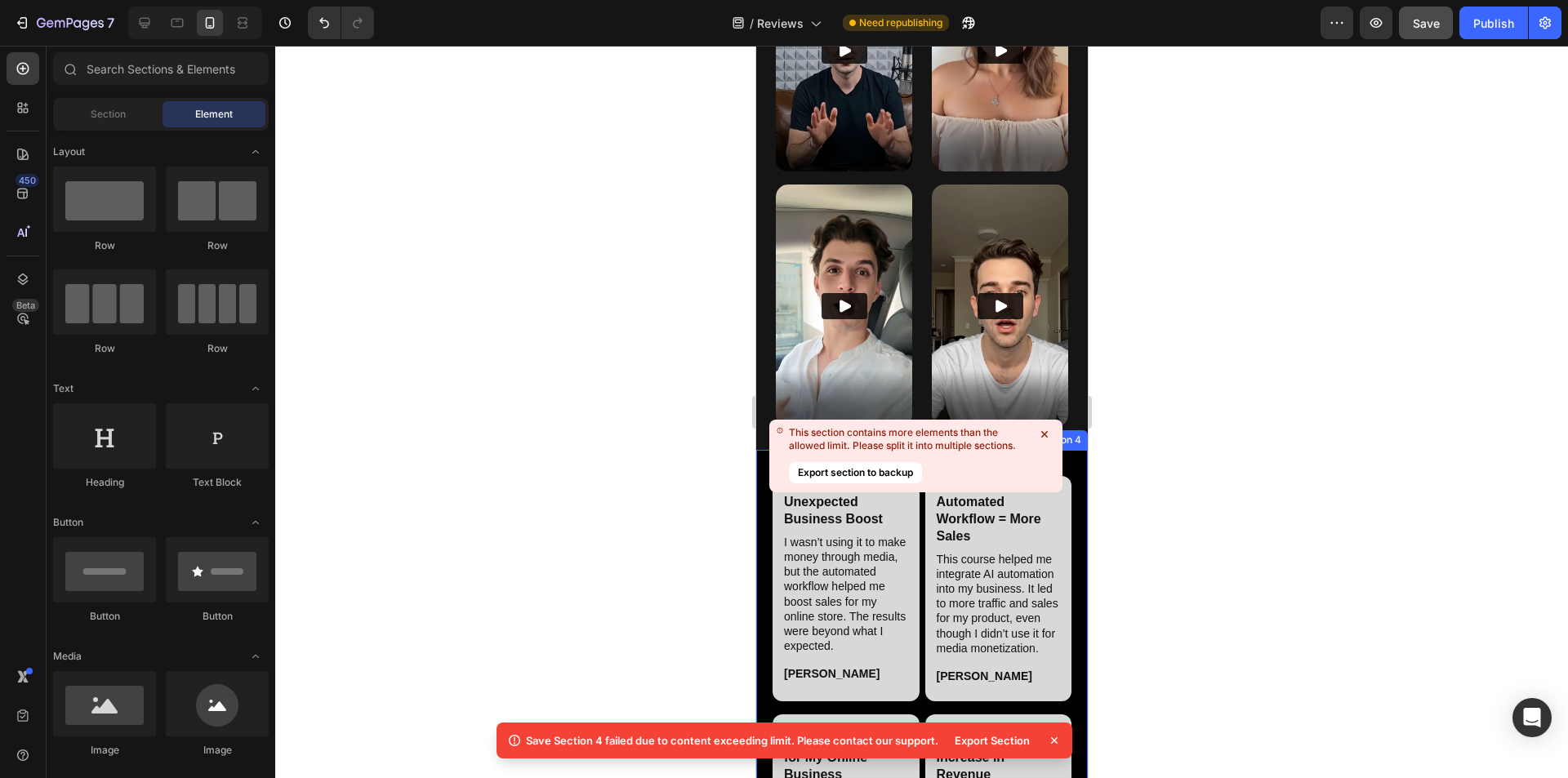
click at [783, 434] on icon at bounding box center [1045, 434] width 7 height 7
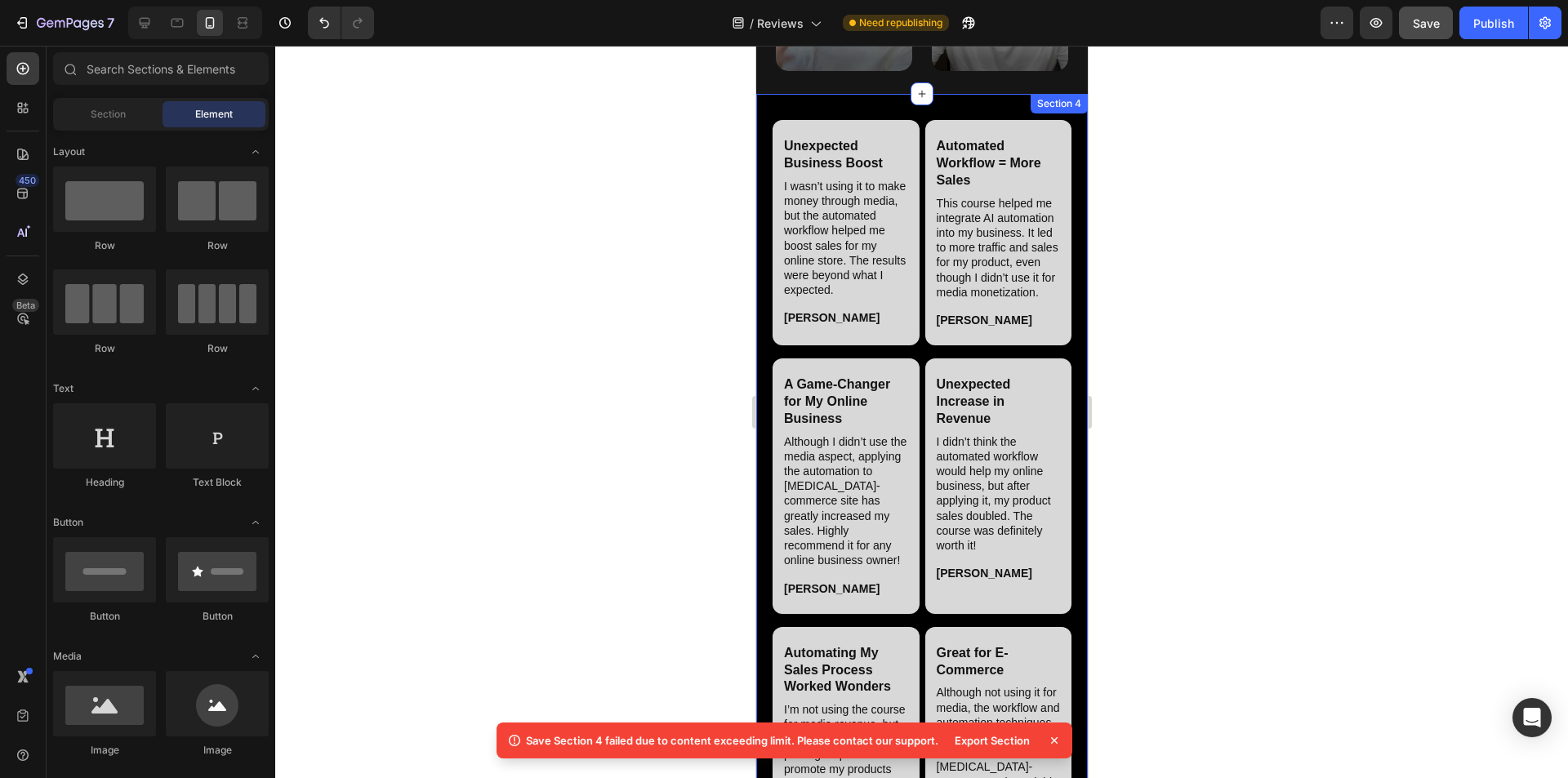
scroll to position [986, 0]
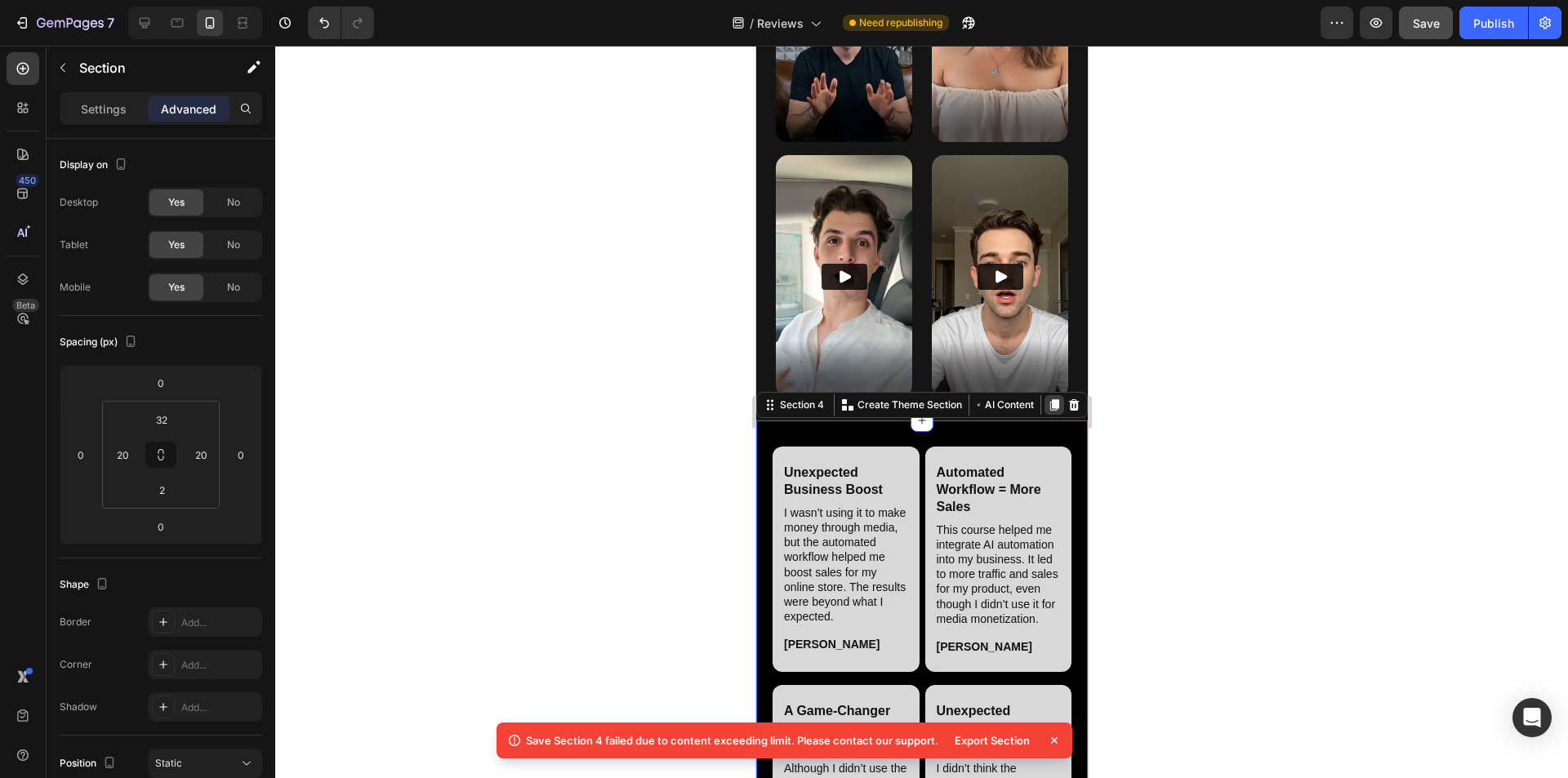
click at [783, 400] on icon at bounding box center [1054, 406] width 9 height 12
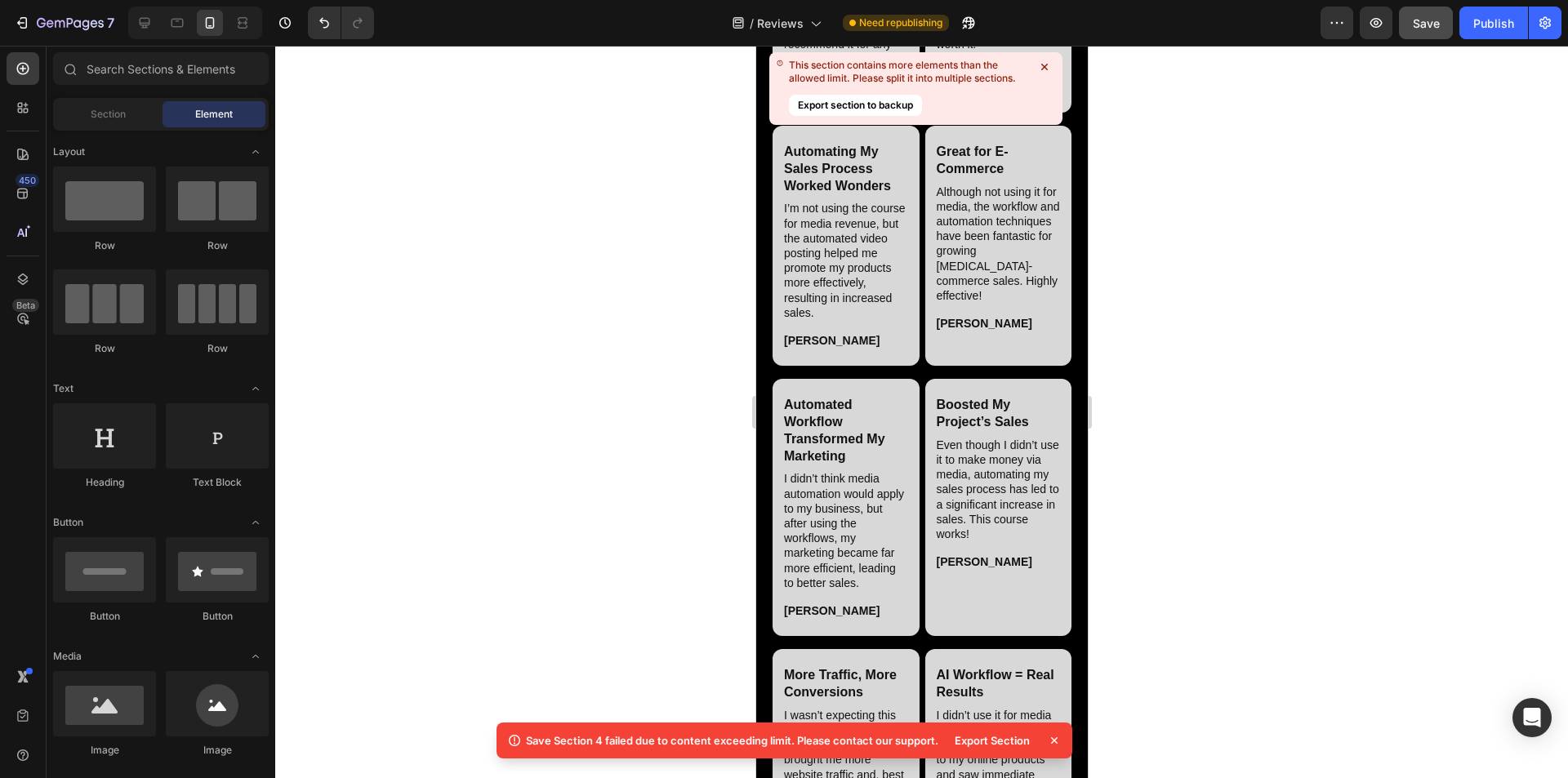
scroll to position [6273, 0]
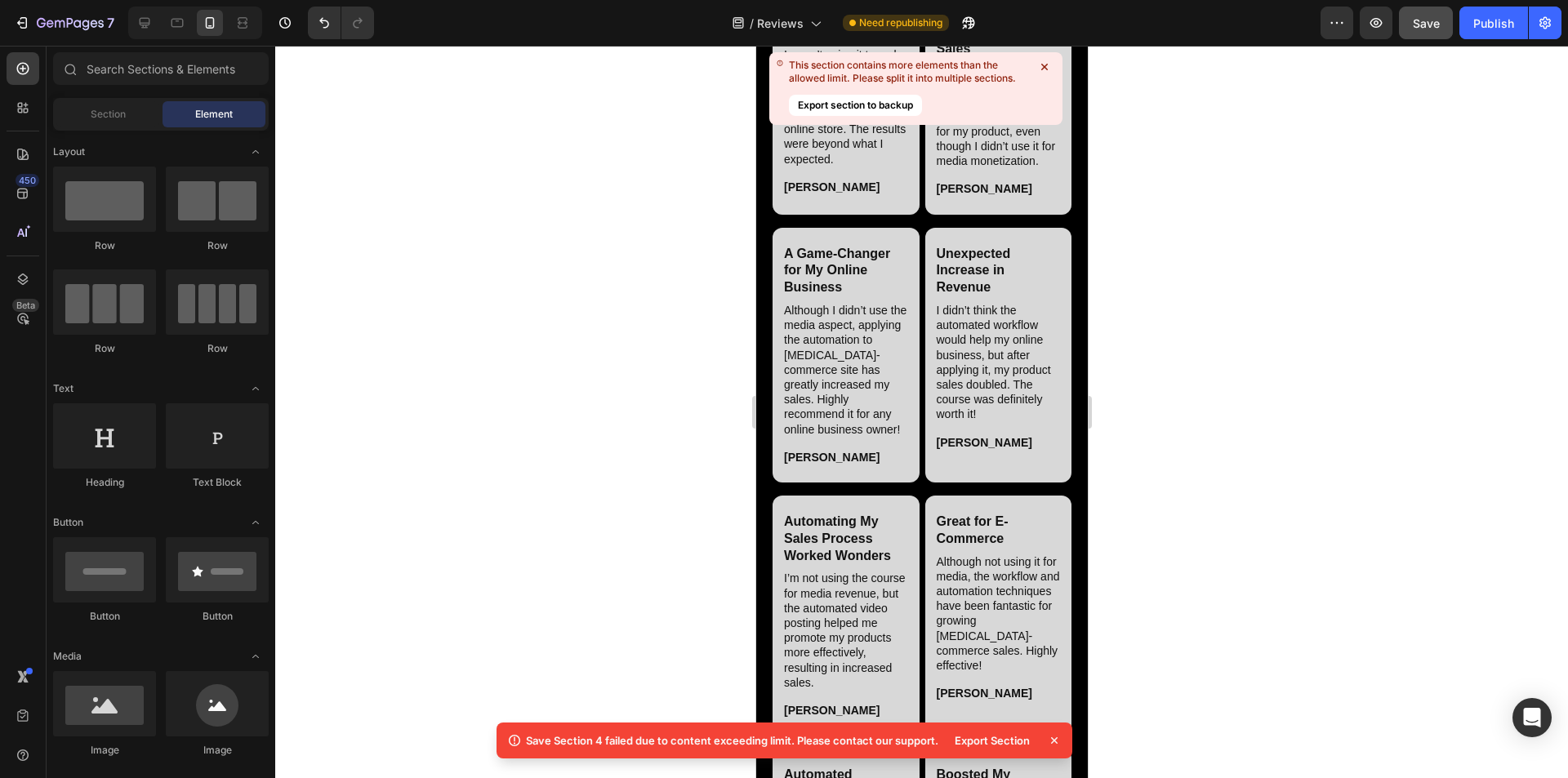
drag, startPoint x: 1079, startPoint y: 517, endPoint x: 1800, endPoint y: 135, distance: 815.9
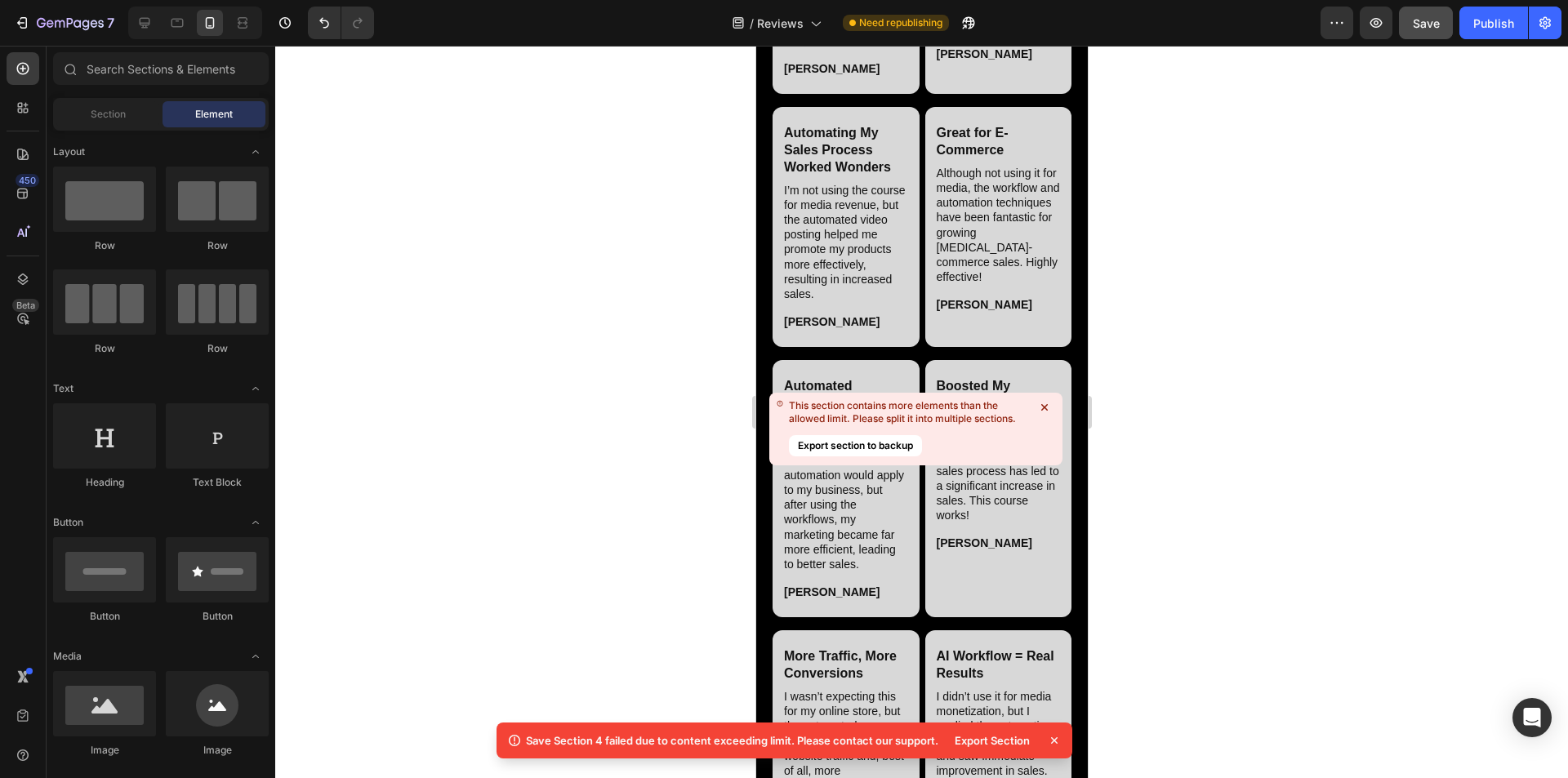
scroll to position [5850, 0]
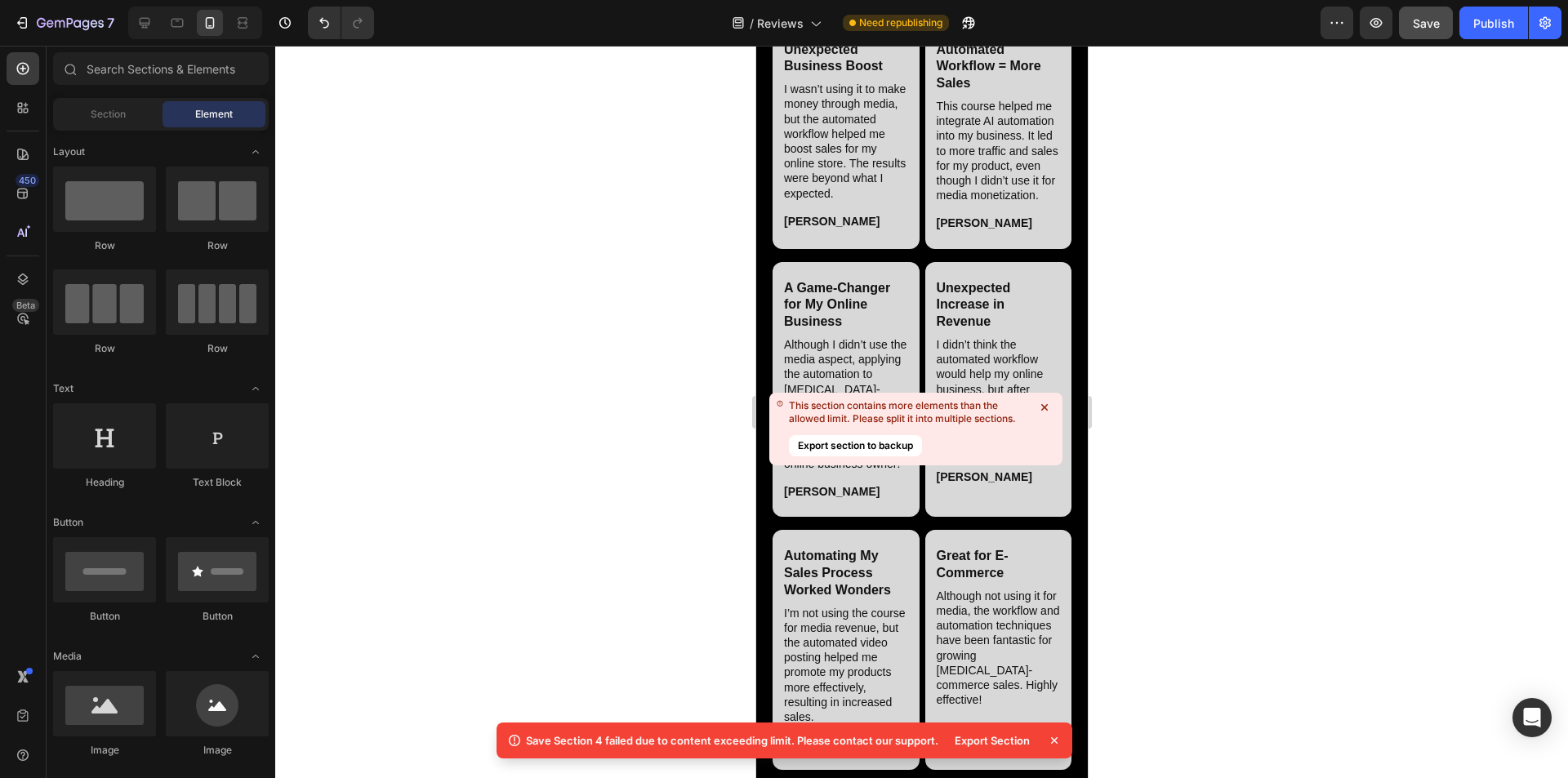
click at [783, 406] on icon at bounding box center [1045, 408] width 7 height 7
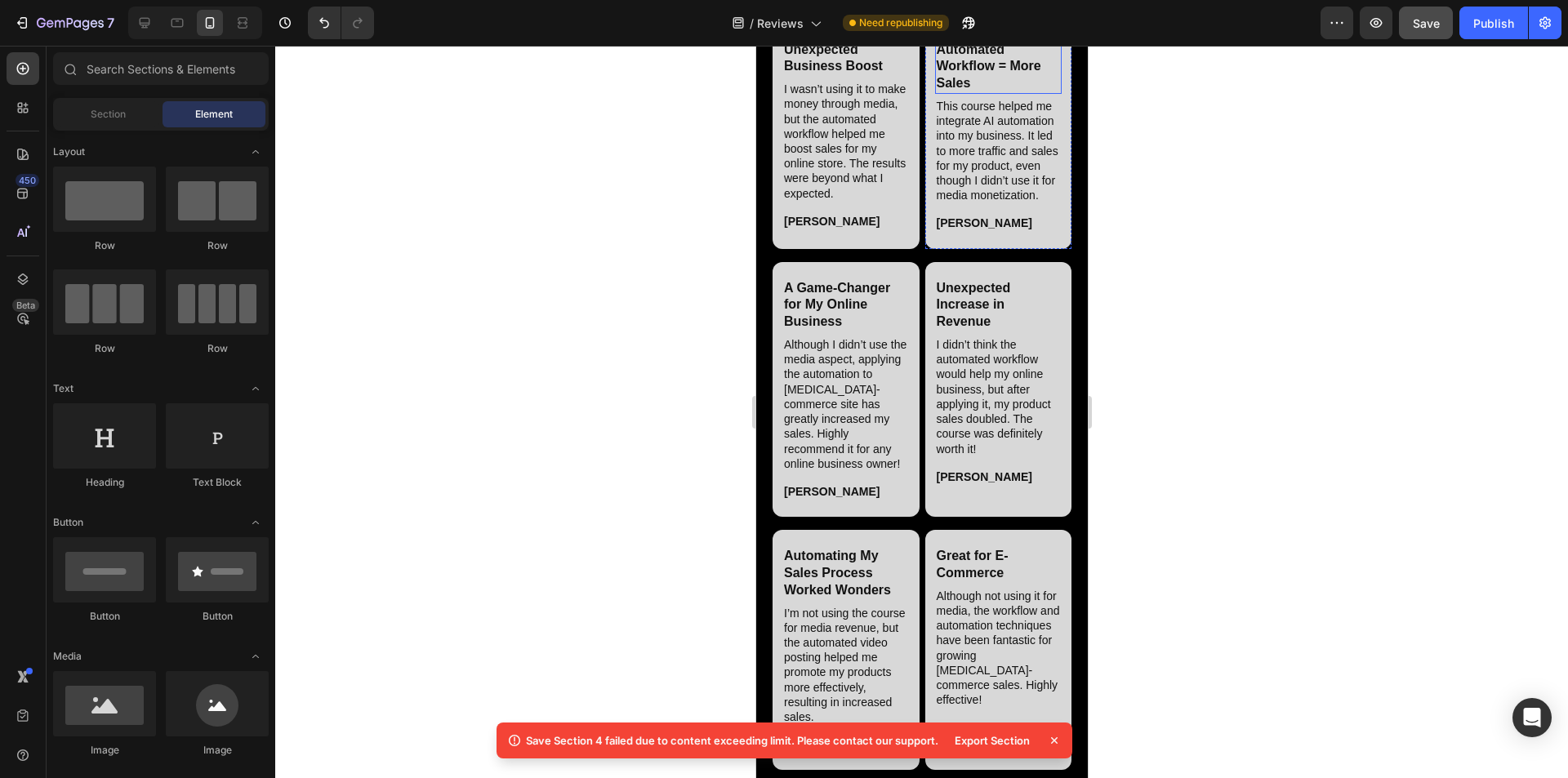
scroll to position [5687, 0]
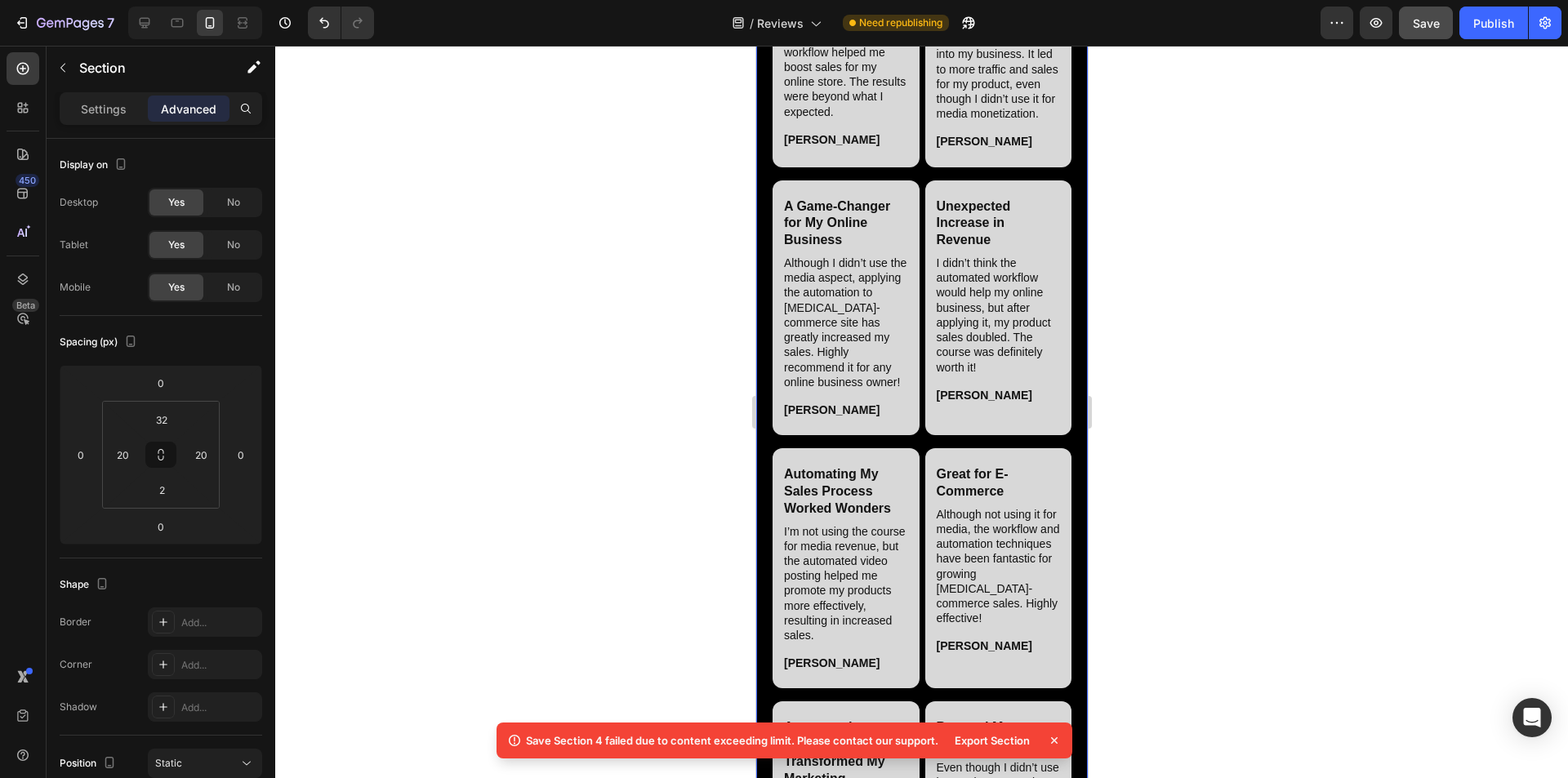
scroll to position [6013, 0]
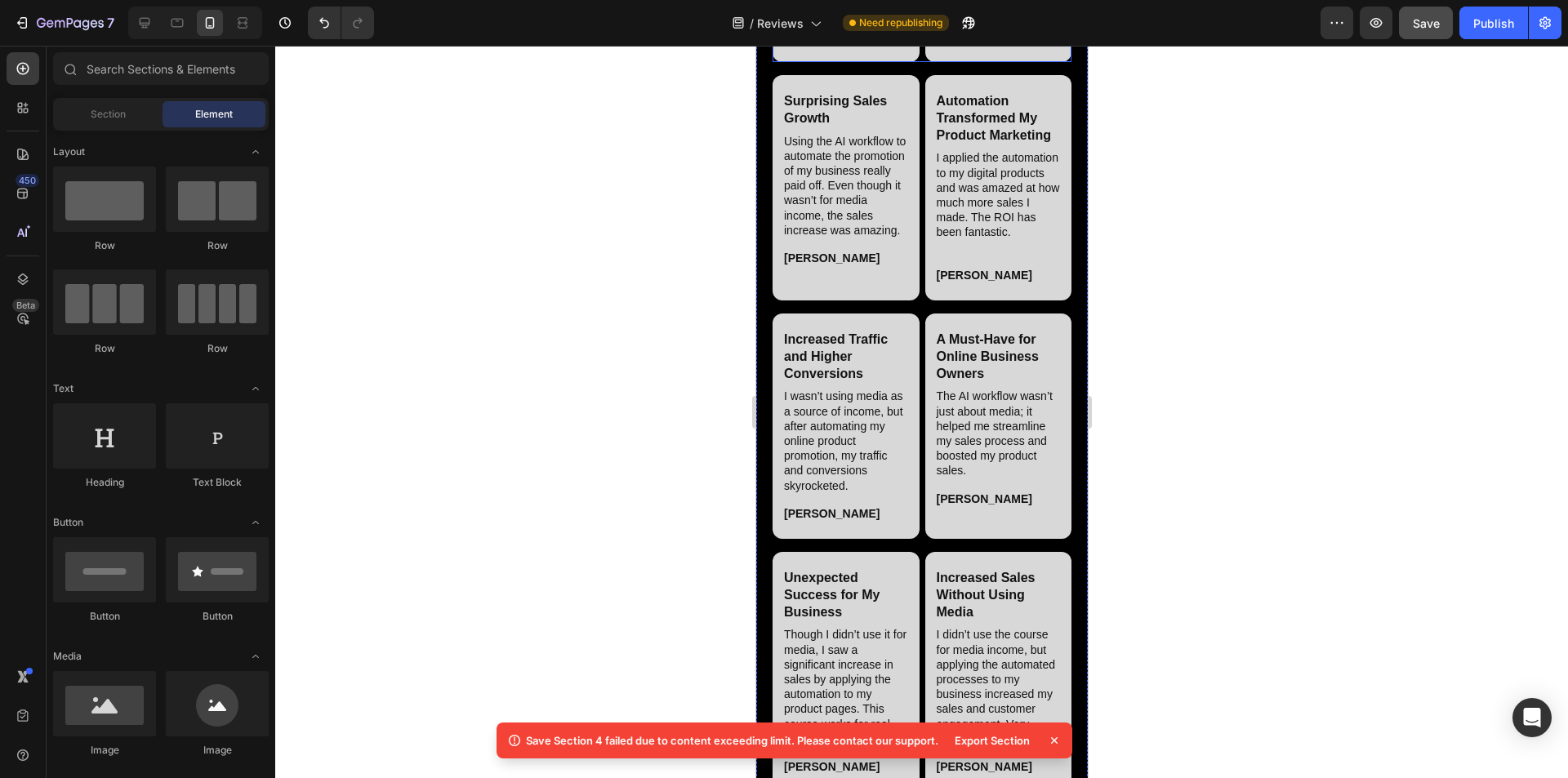
scroll to position [5850, 0]
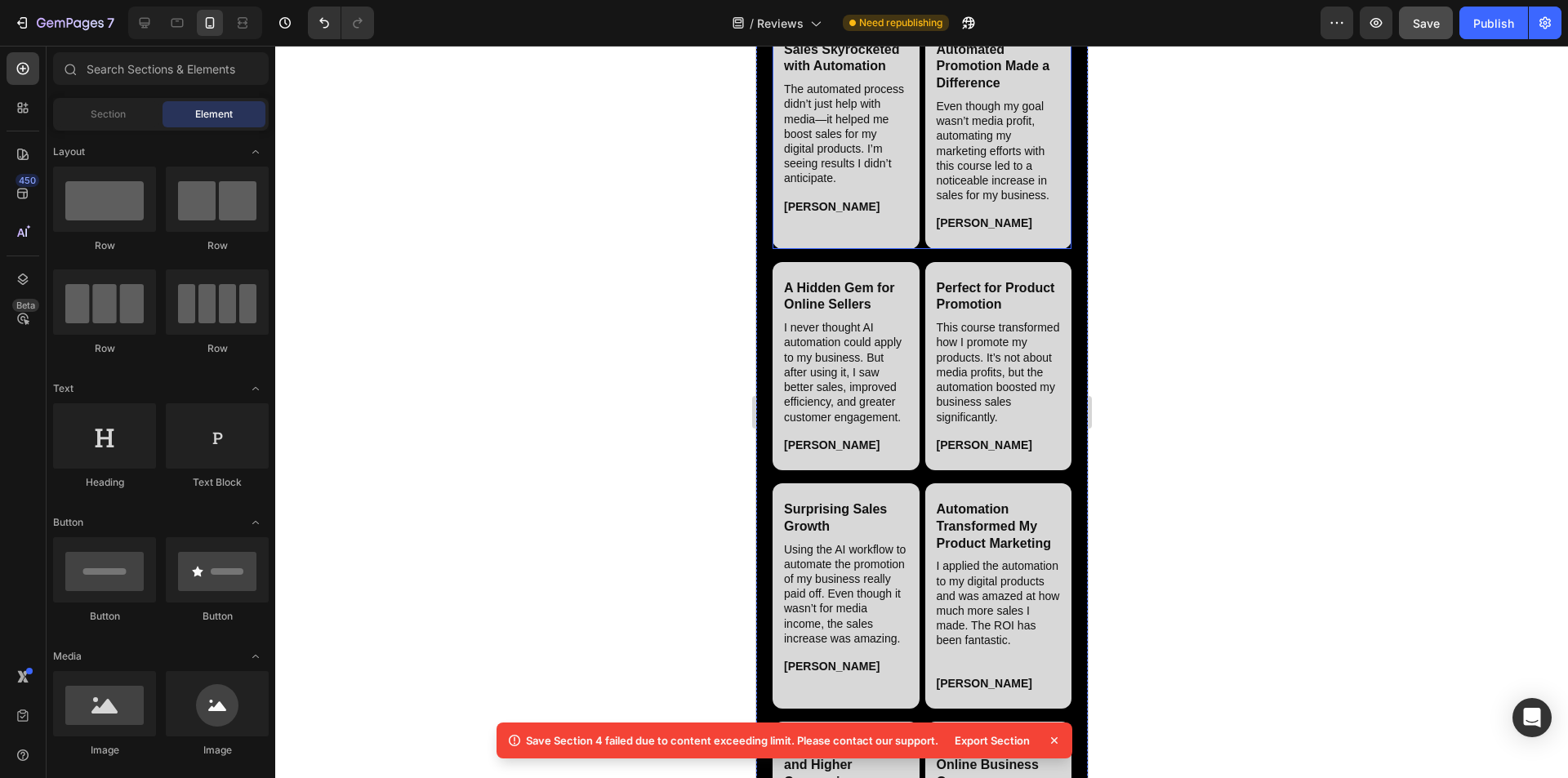
click at [783, 249] on div "Sales Skyrocketed with Automation Heading The automated process didn’t just hel…" at bounding box center [921, 136] width 299 height 225
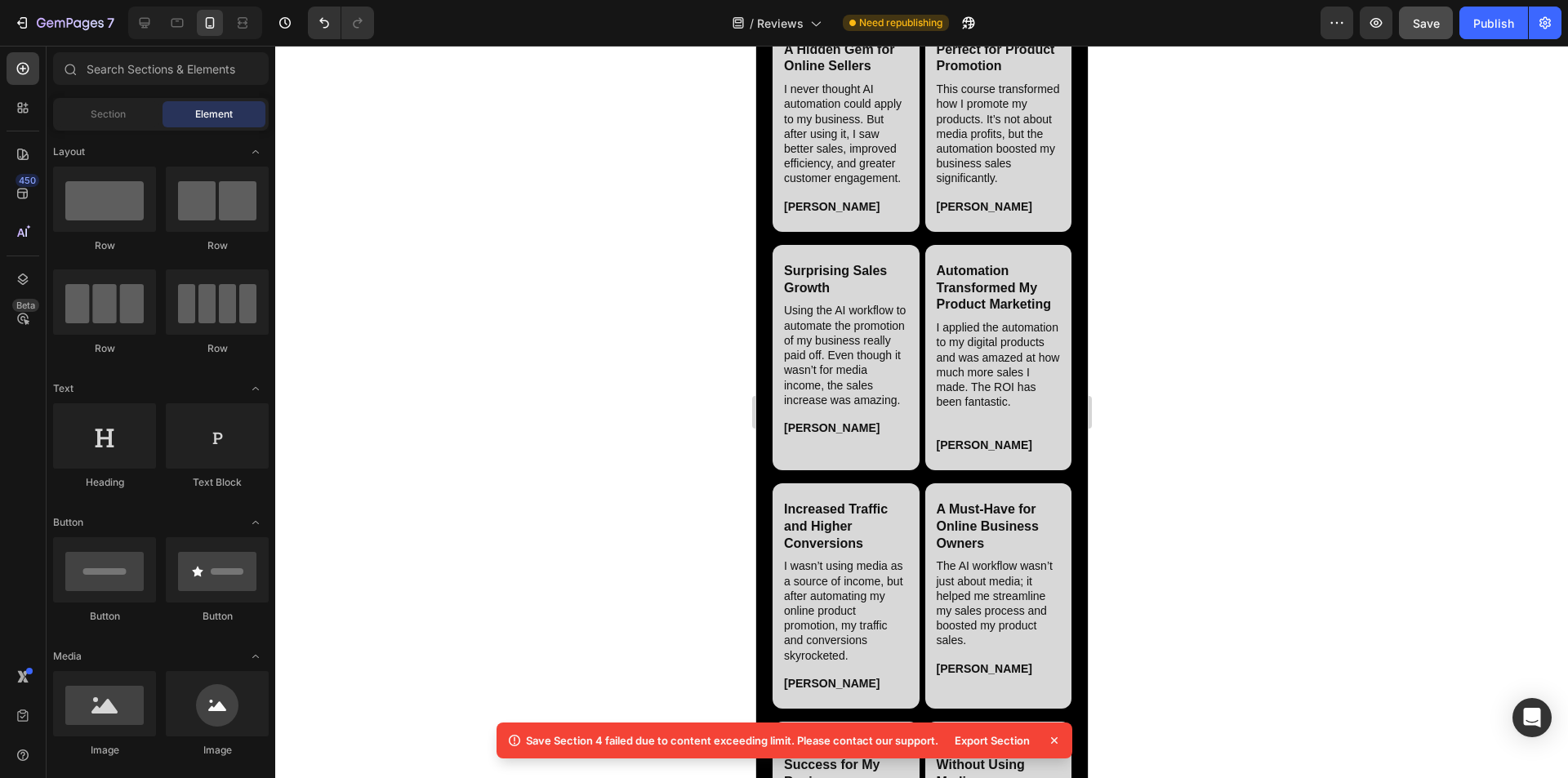
click at [783, 232] on div "A Hidden Gem for Online Sellers Heading I never thought AI automation could app…" at bounding box center [921, 127] width 299 height 209
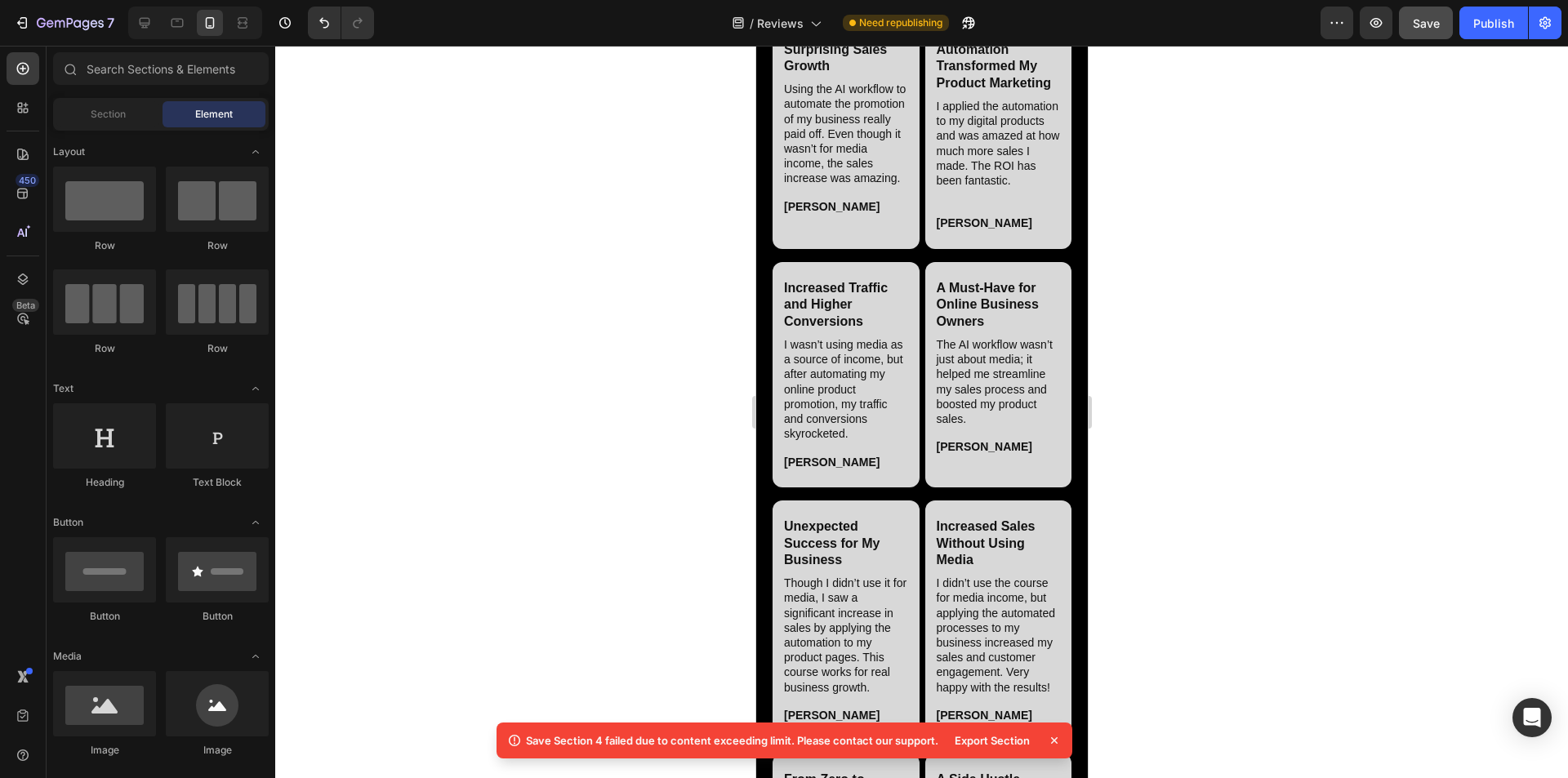
click at [783, 249] on div "Surprising Sales Growth Heading Using the AI workflow to automate the promotion…" at bounding box center [921, 136] width 299 height 225
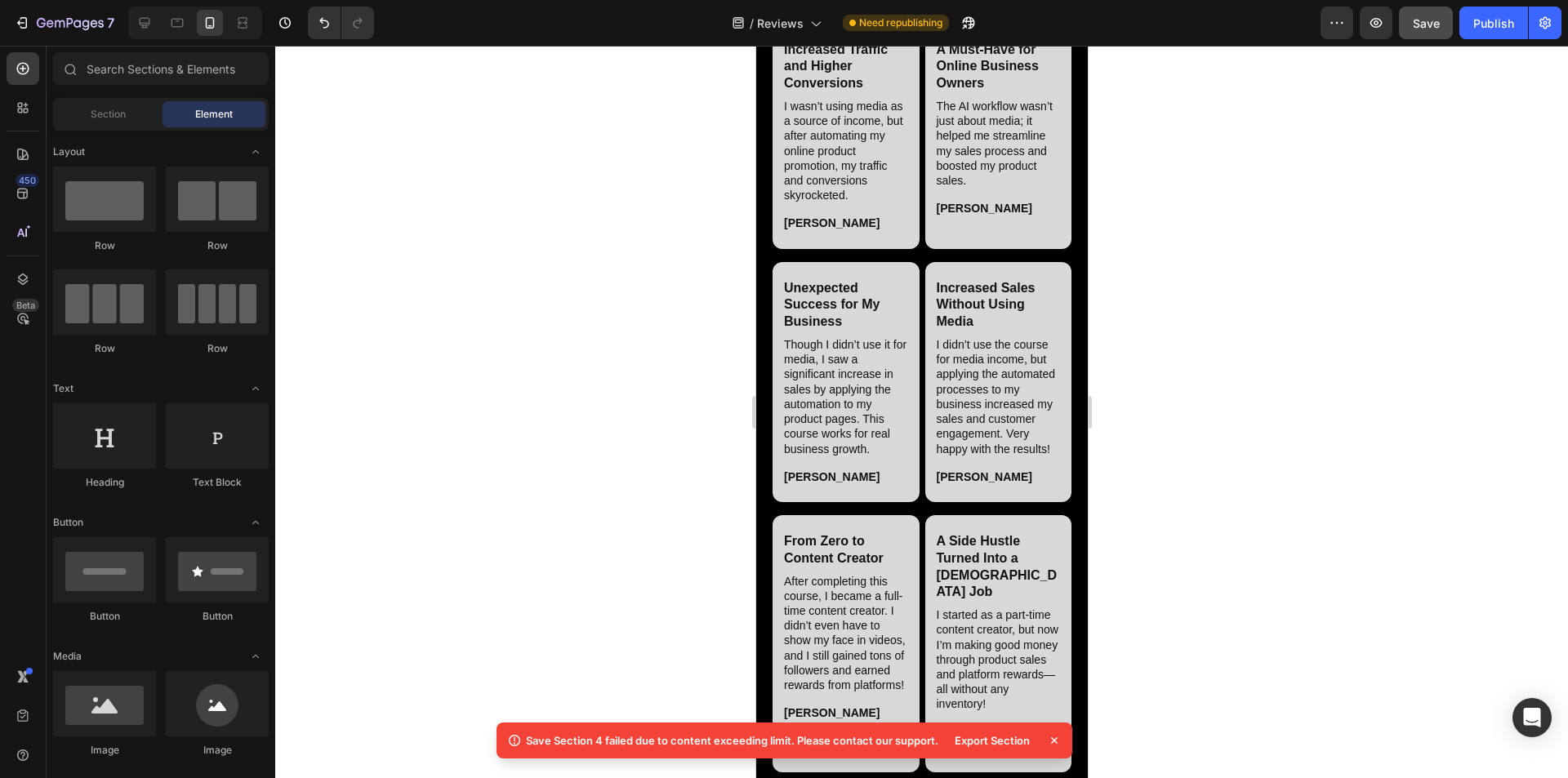
click at [783, 249] on div "Increased Traffic and Higher Conversions Heading I wasn’t using media as a sour…" at bounding box center [921, 136] width 299 height 225
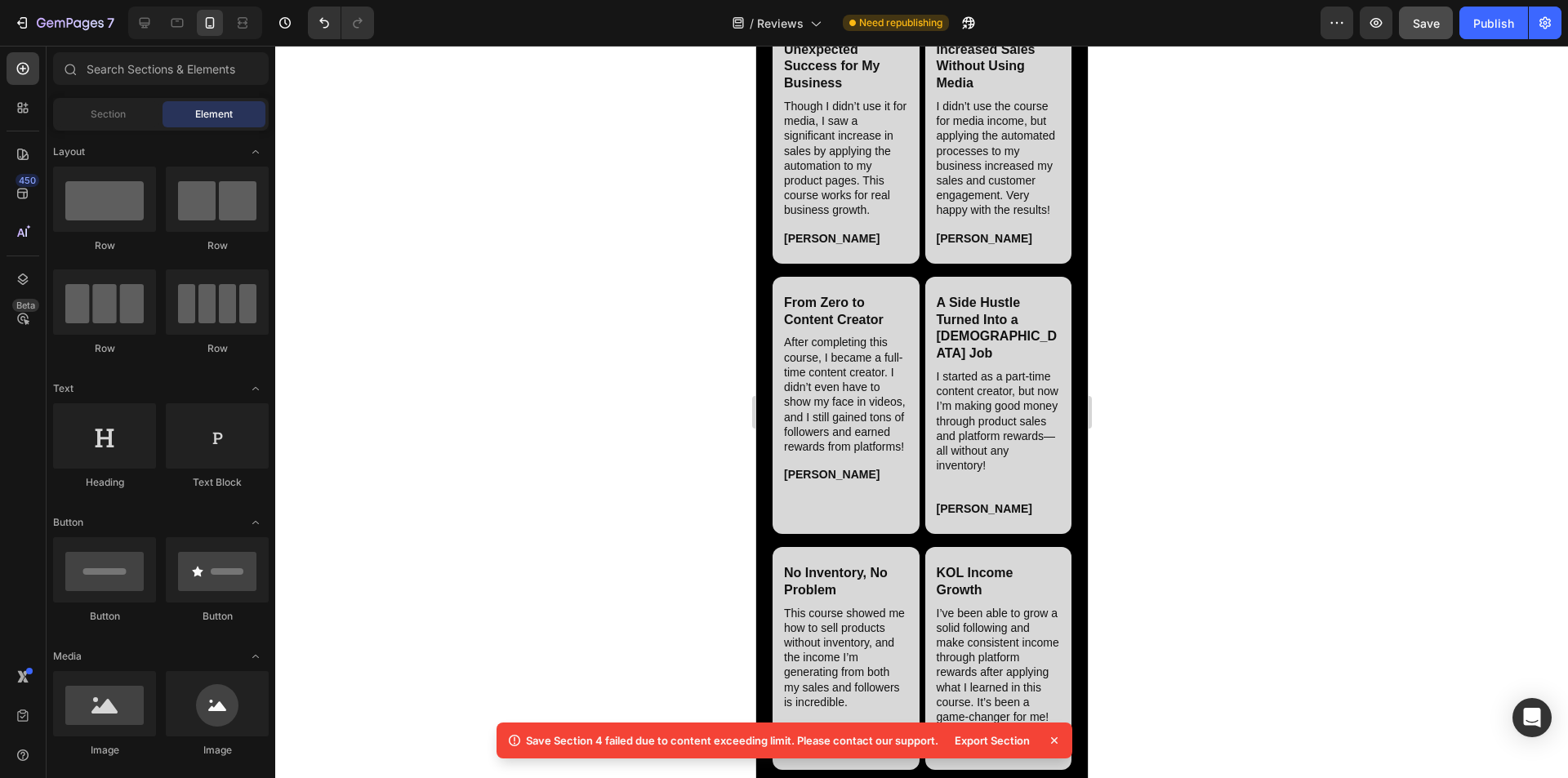
scroll to position [5768, 0]
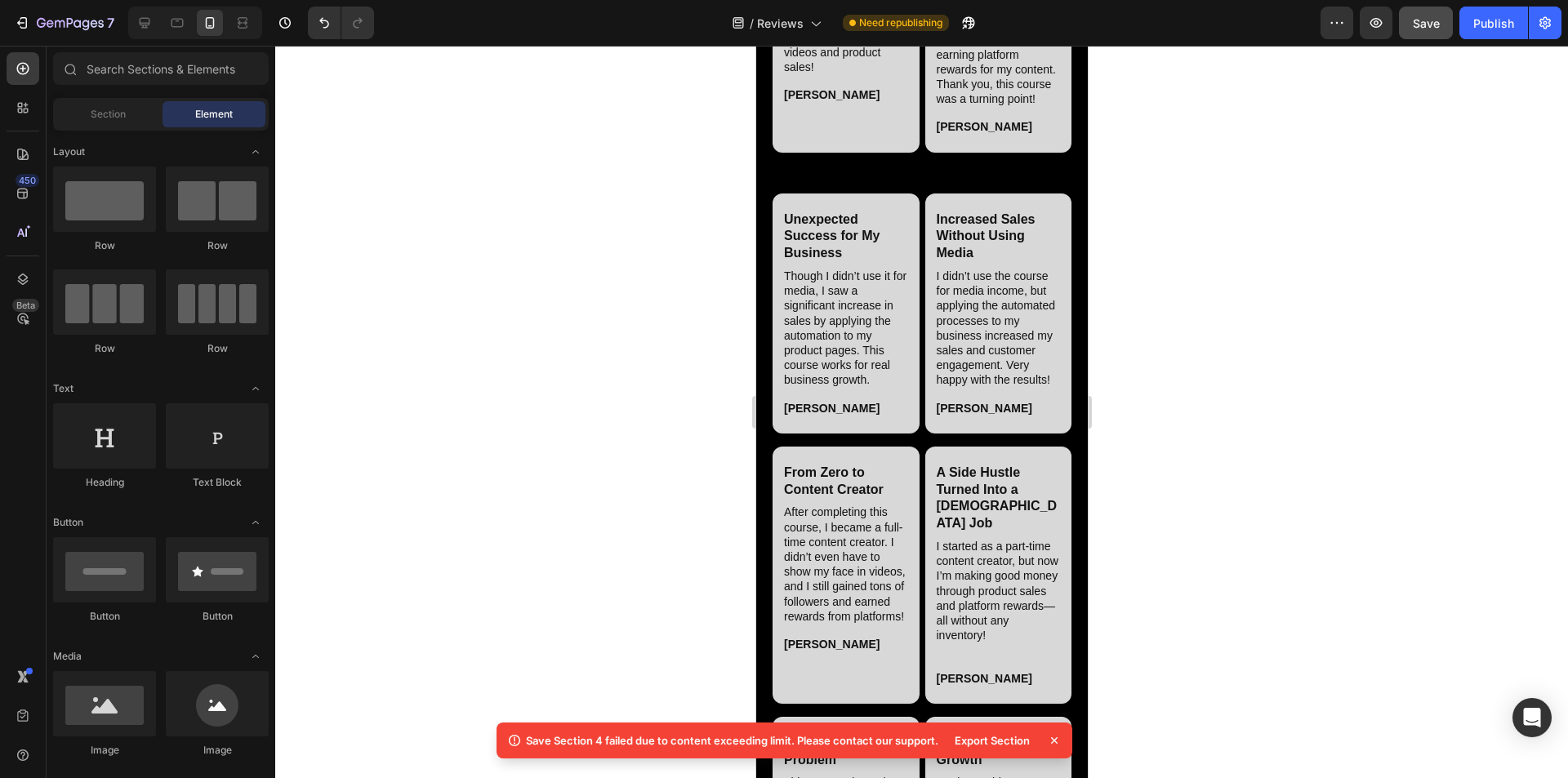
scroll to position [5360, 0]
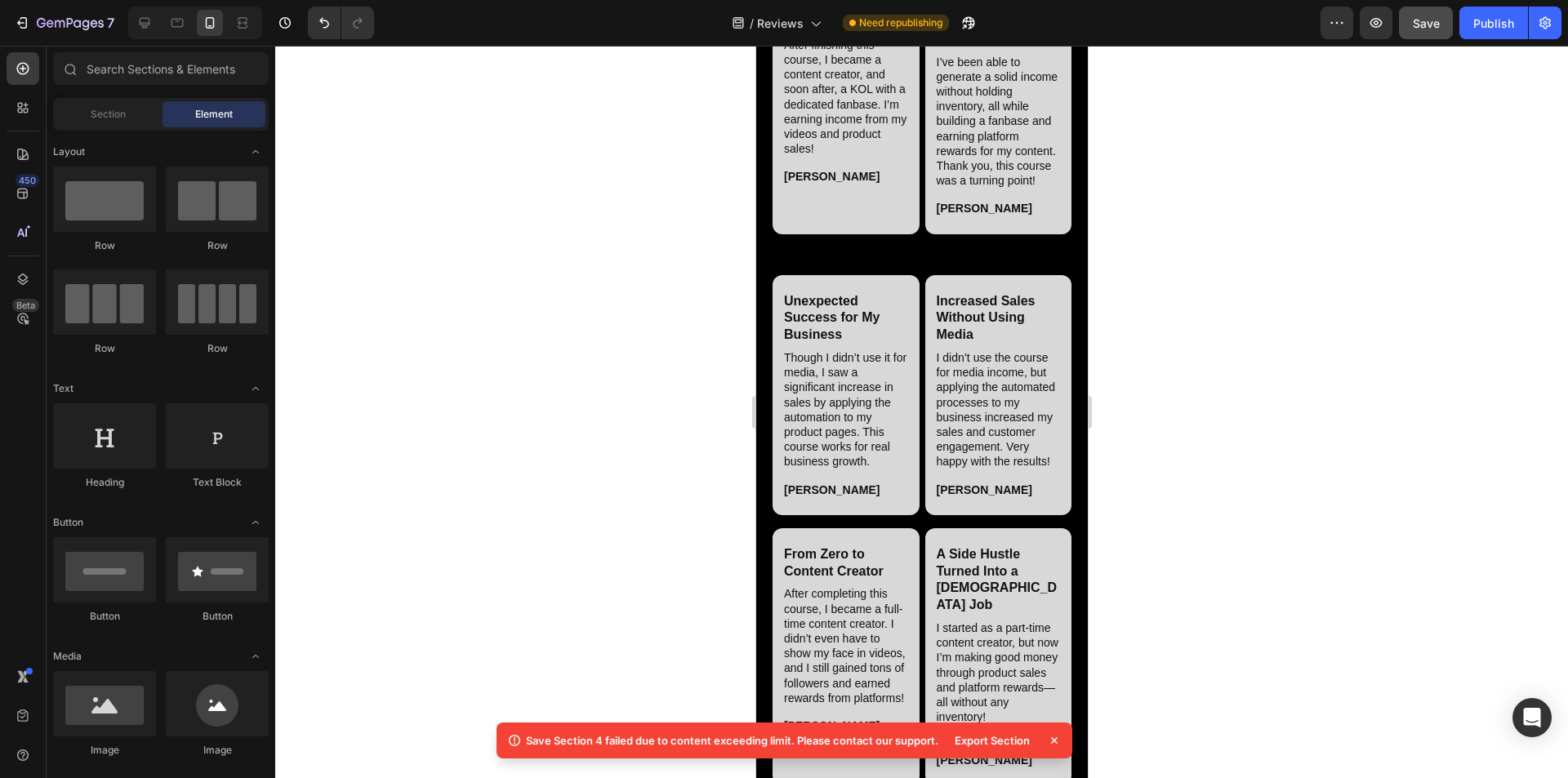
click at [783, 233] on div "From Content Creator to KOL Heading After finishing this course, I became a con…" at bounding box center [921, 106] width 299 height 255
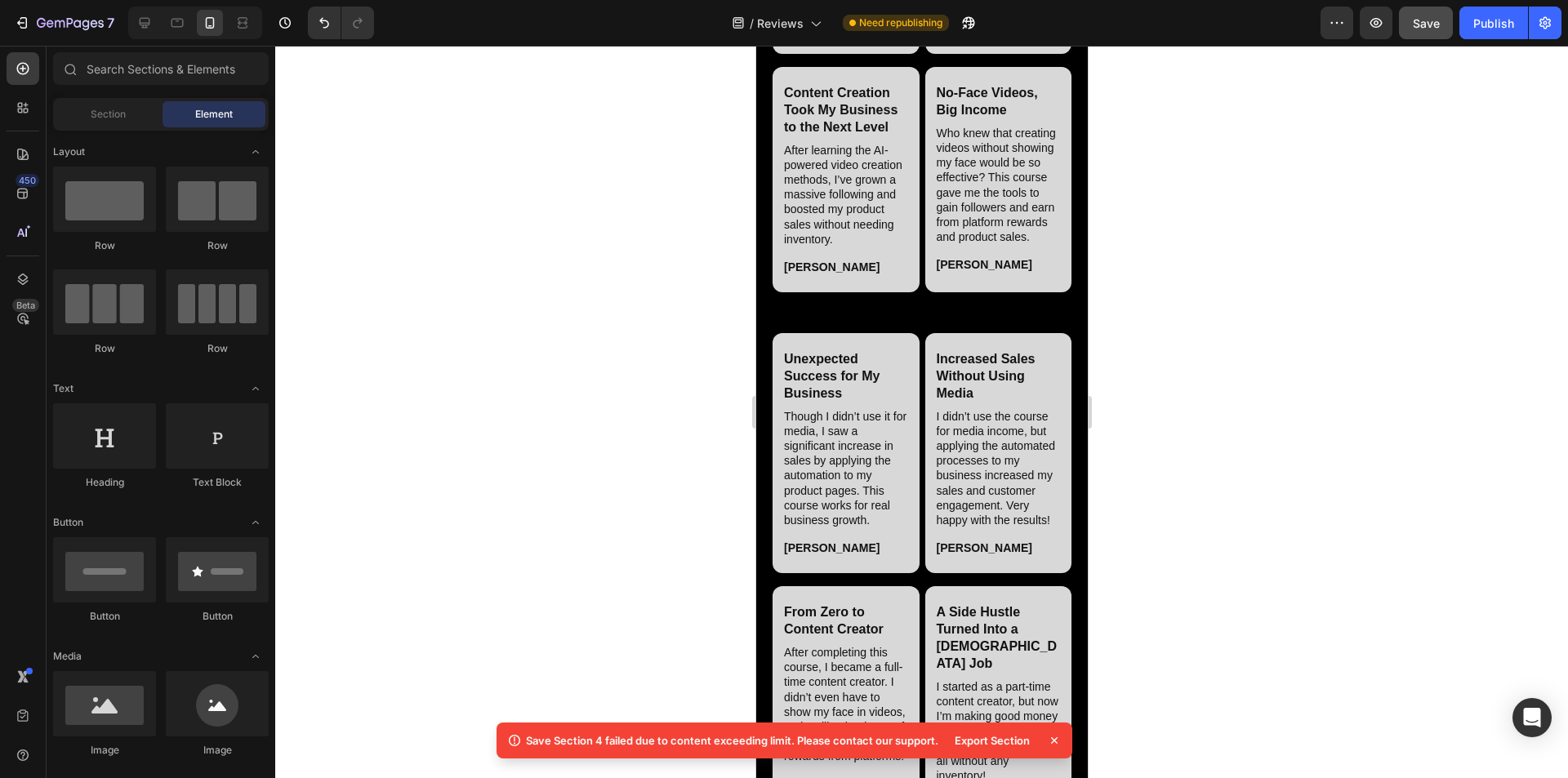
scroll to position [5115, 0]
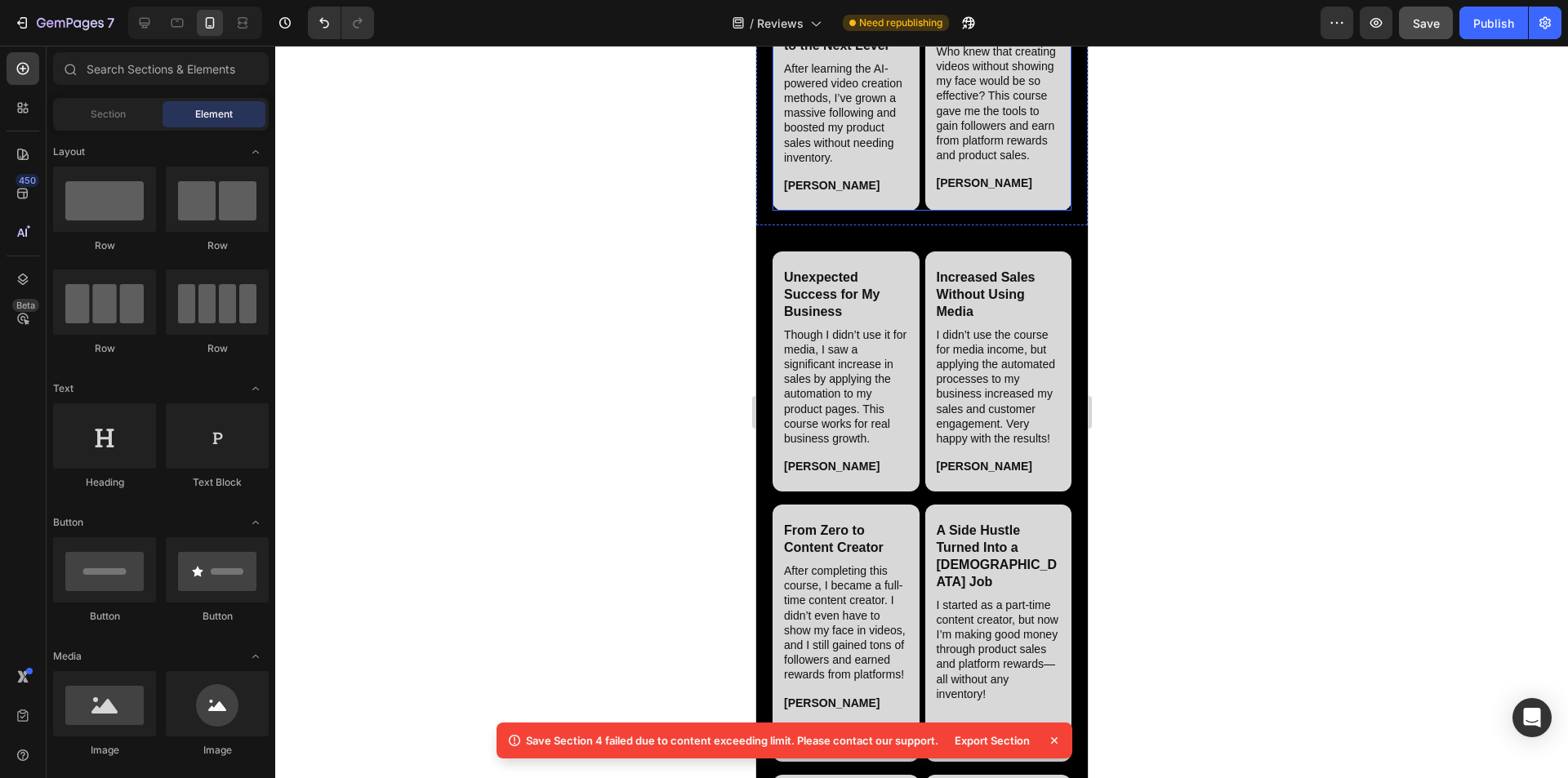
click at [783, 211] on div "Content Creation Took My Business to the Next Level Heading After learning the …" at bounding box center [921, 98] width 299 height 225
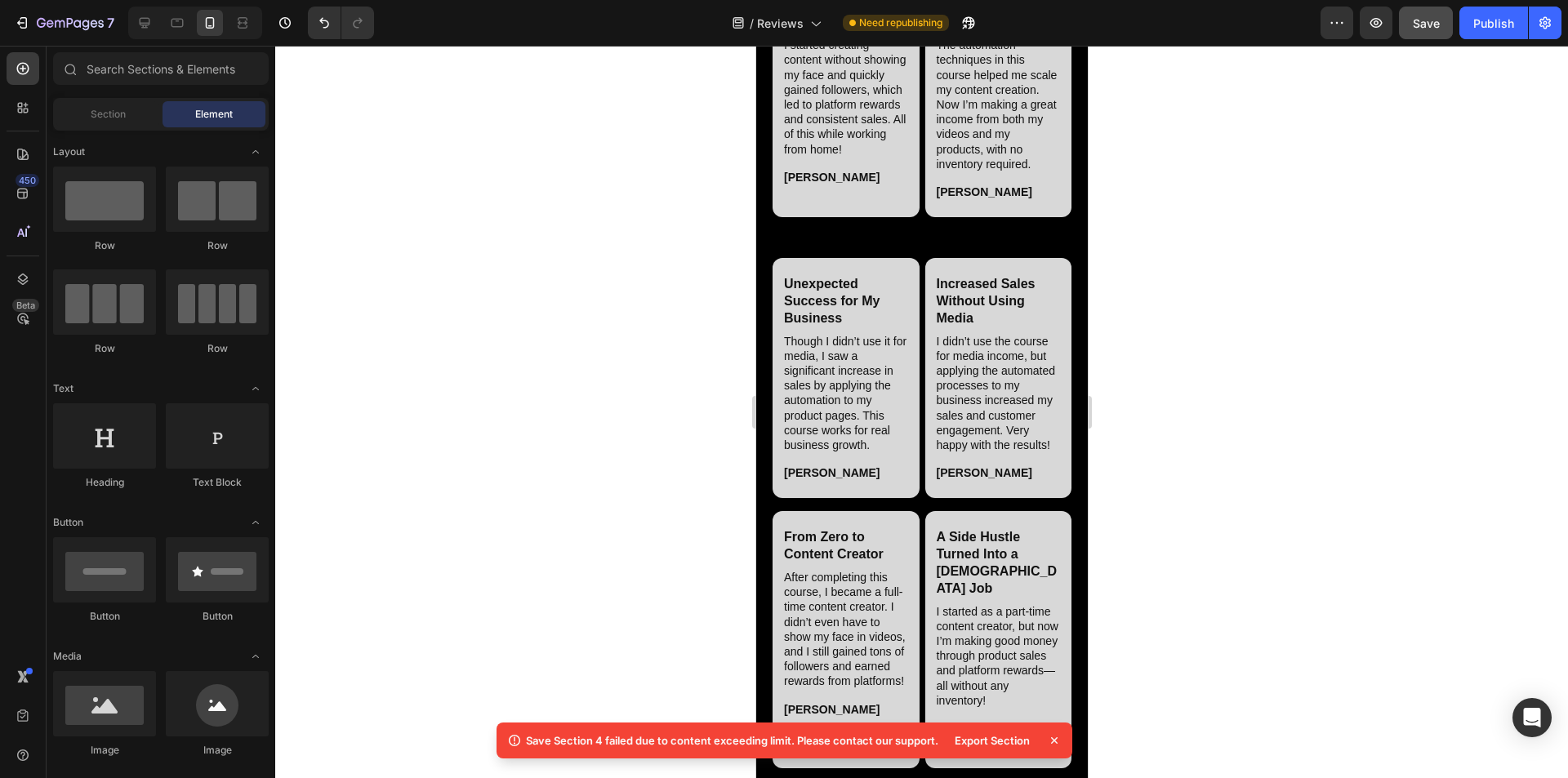
scroll to position [4789, 0]
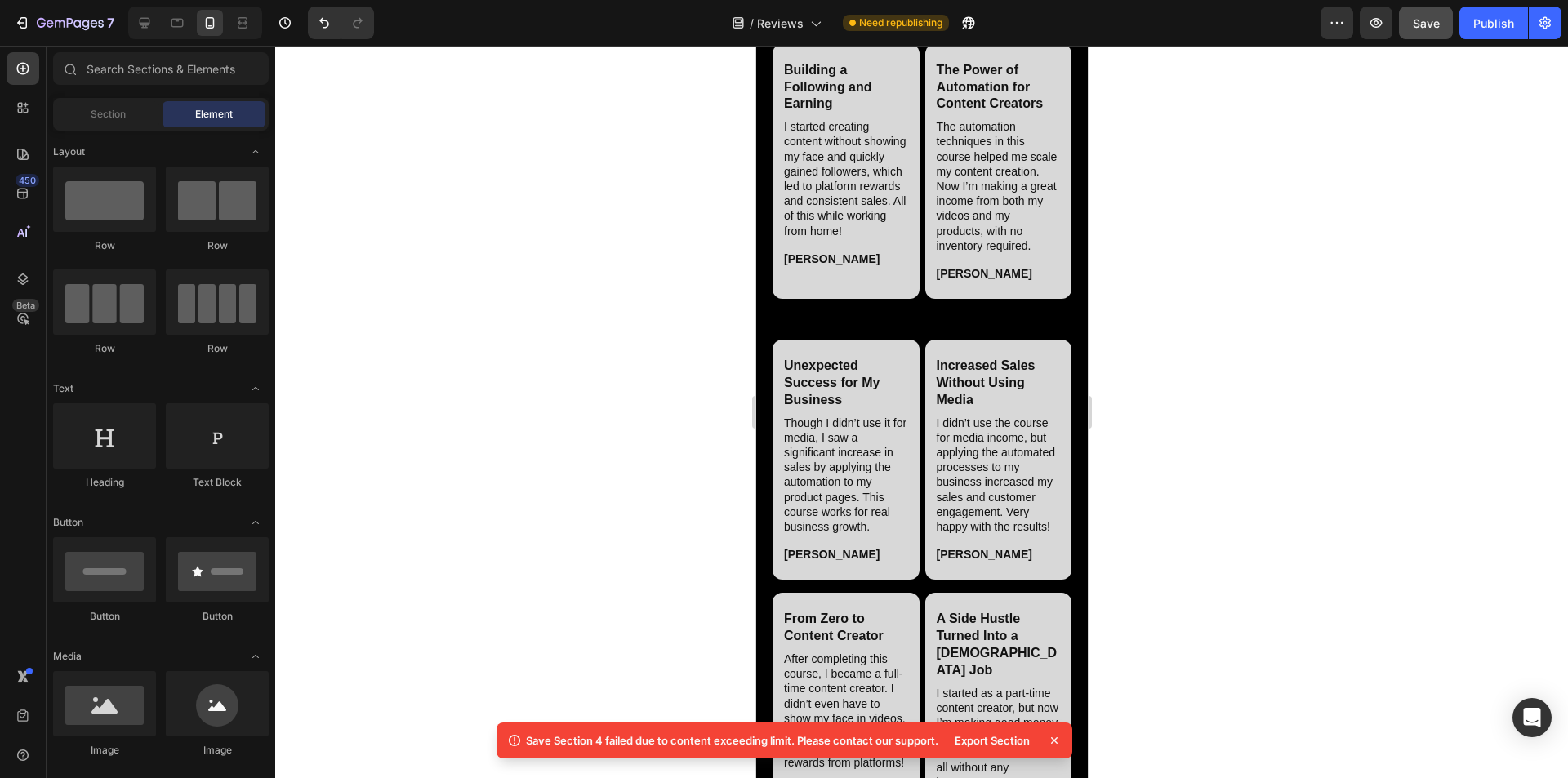
click at [783, 299] on div "Building a Following and Earning Heading I started creating content without sho…" at bounding box center [921, 171] width 299 height 255
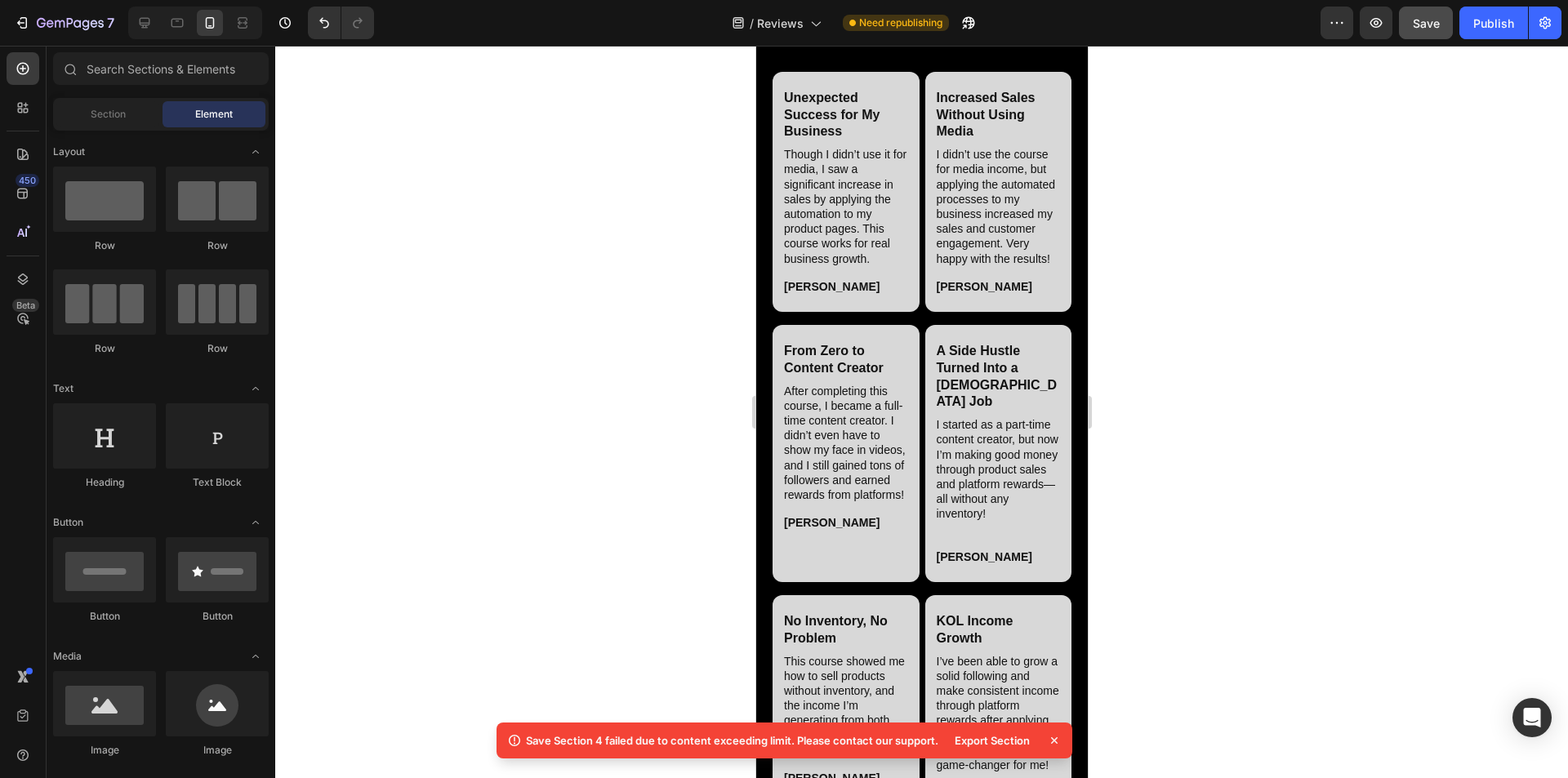
scroll to position [4544, 0]
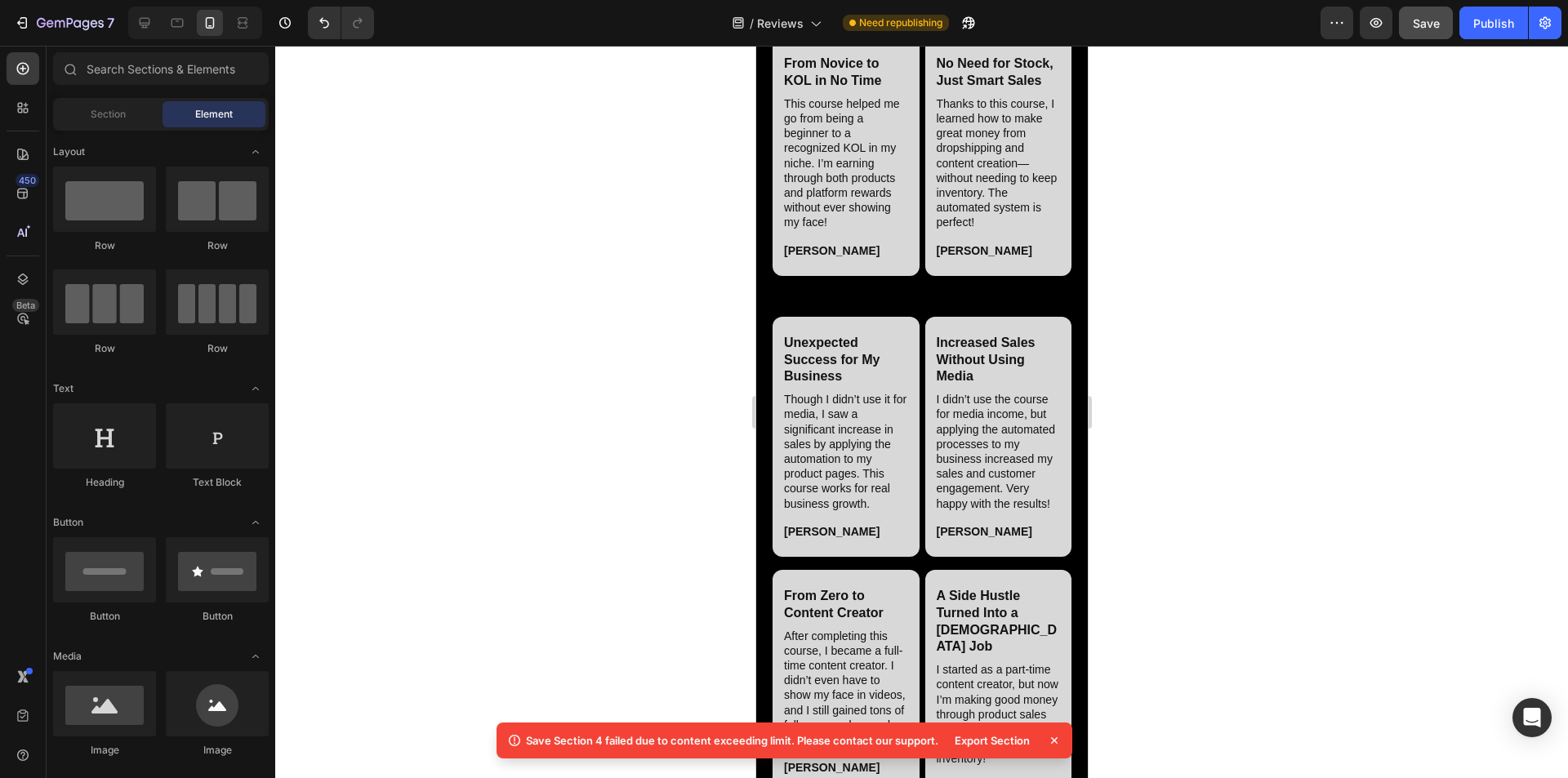
click at [783, 276] on div "From Novice to KOL in No Time Heading This course helped me go from being a beg…" at bounding box center [921, 156] width 299 height 238
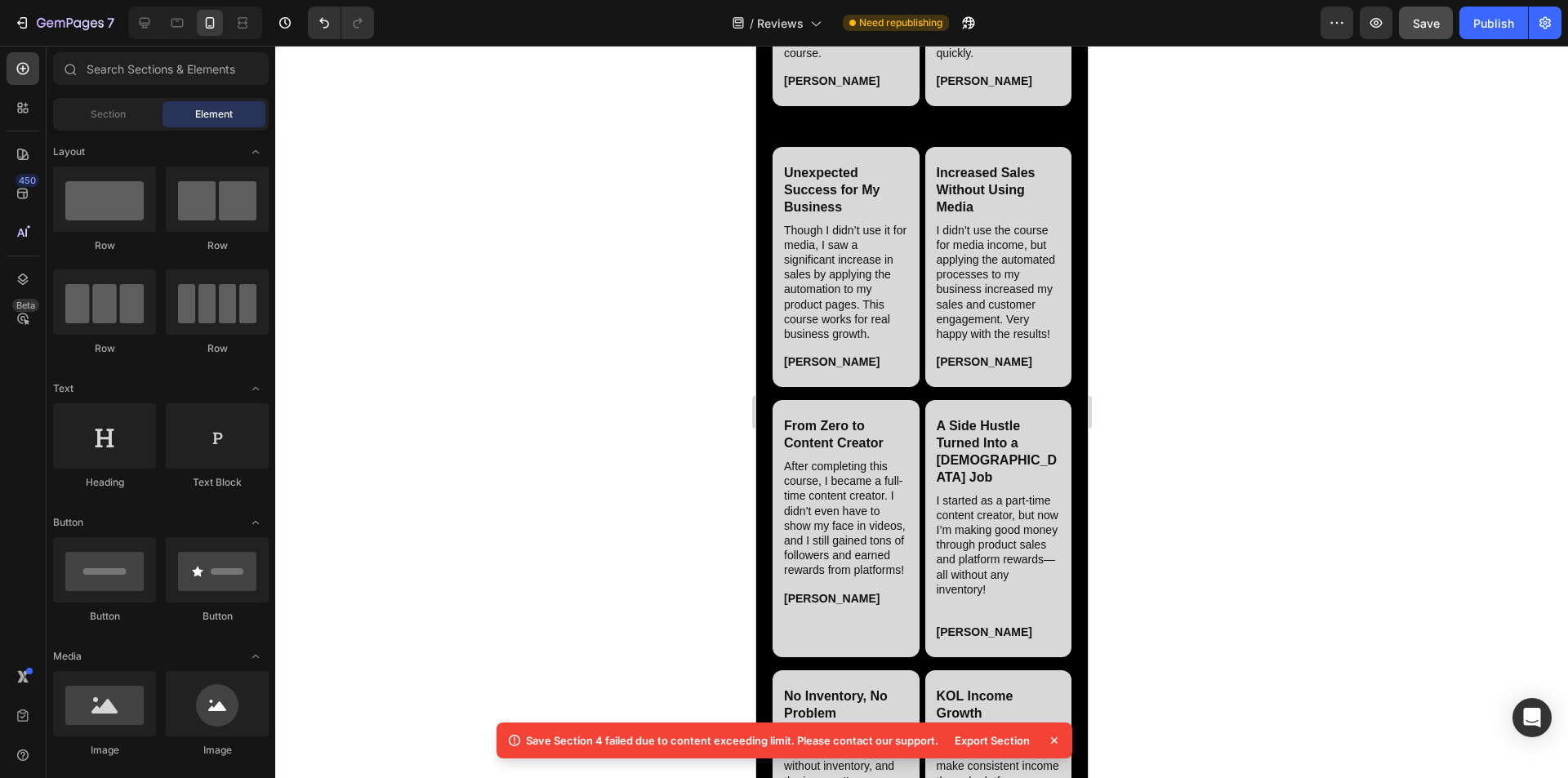
scroll to position [4380, 0]
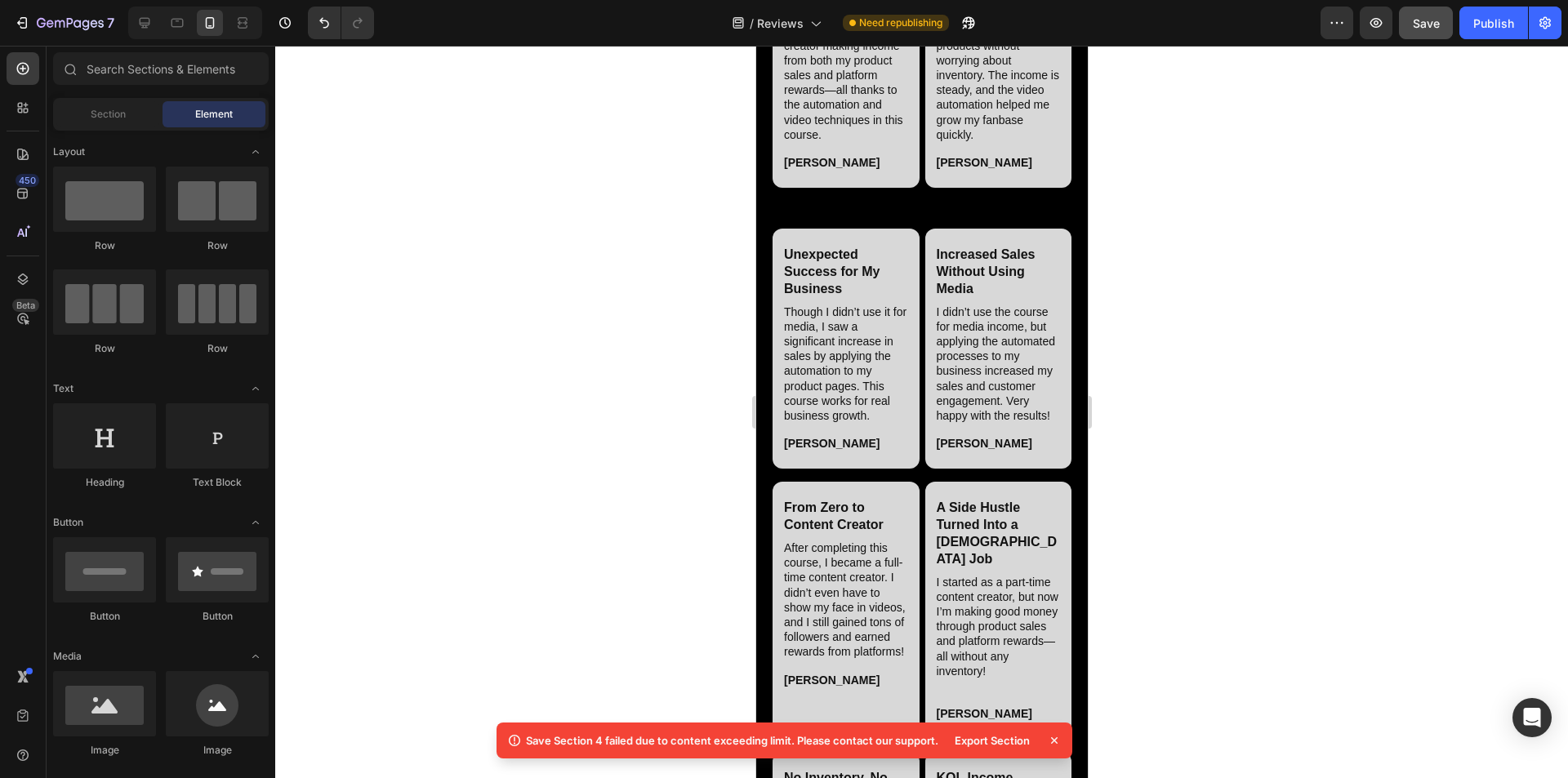
click at [783, 188] on div "Content Creation Made Easy Heading I’m now a content creator making income from…" at bounding box center [921, 76] width 299 height 223
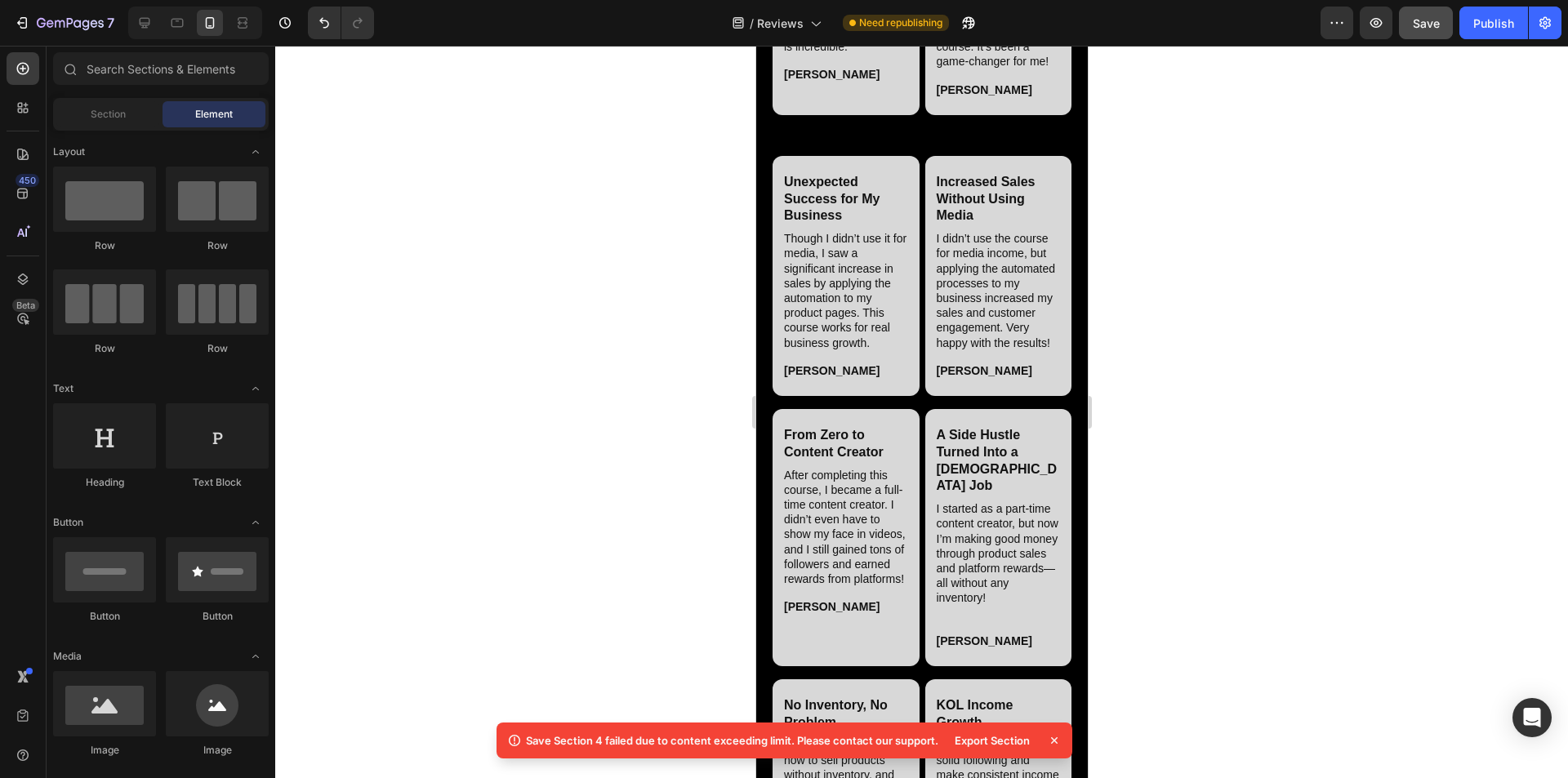
scroll to position [4054, 0]
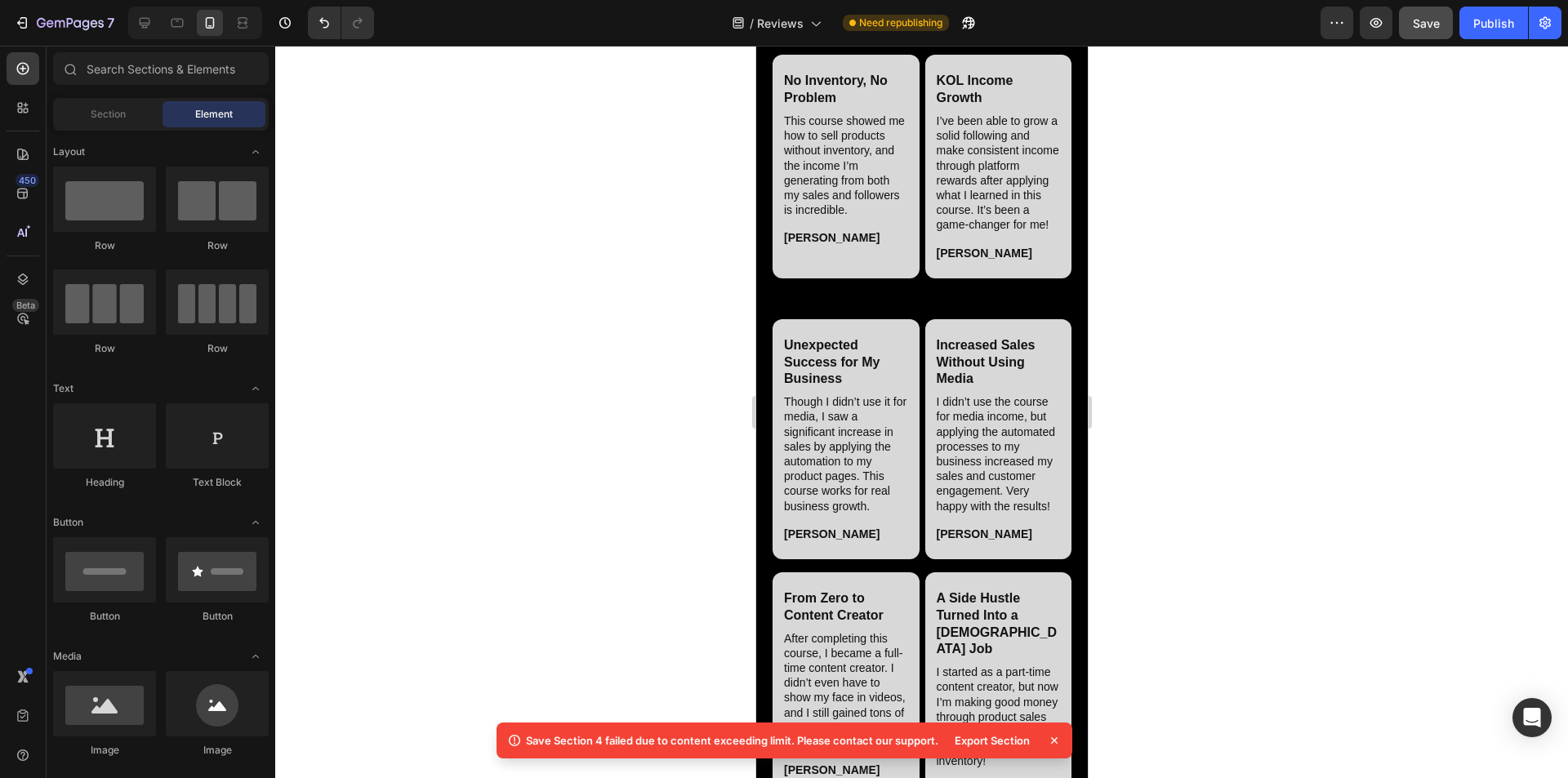
click at [783, 277] on div "No Inventory, No Problem Heading This course showed me how to sell products wit…" at bounding box center [921, 167] width 299 height 223
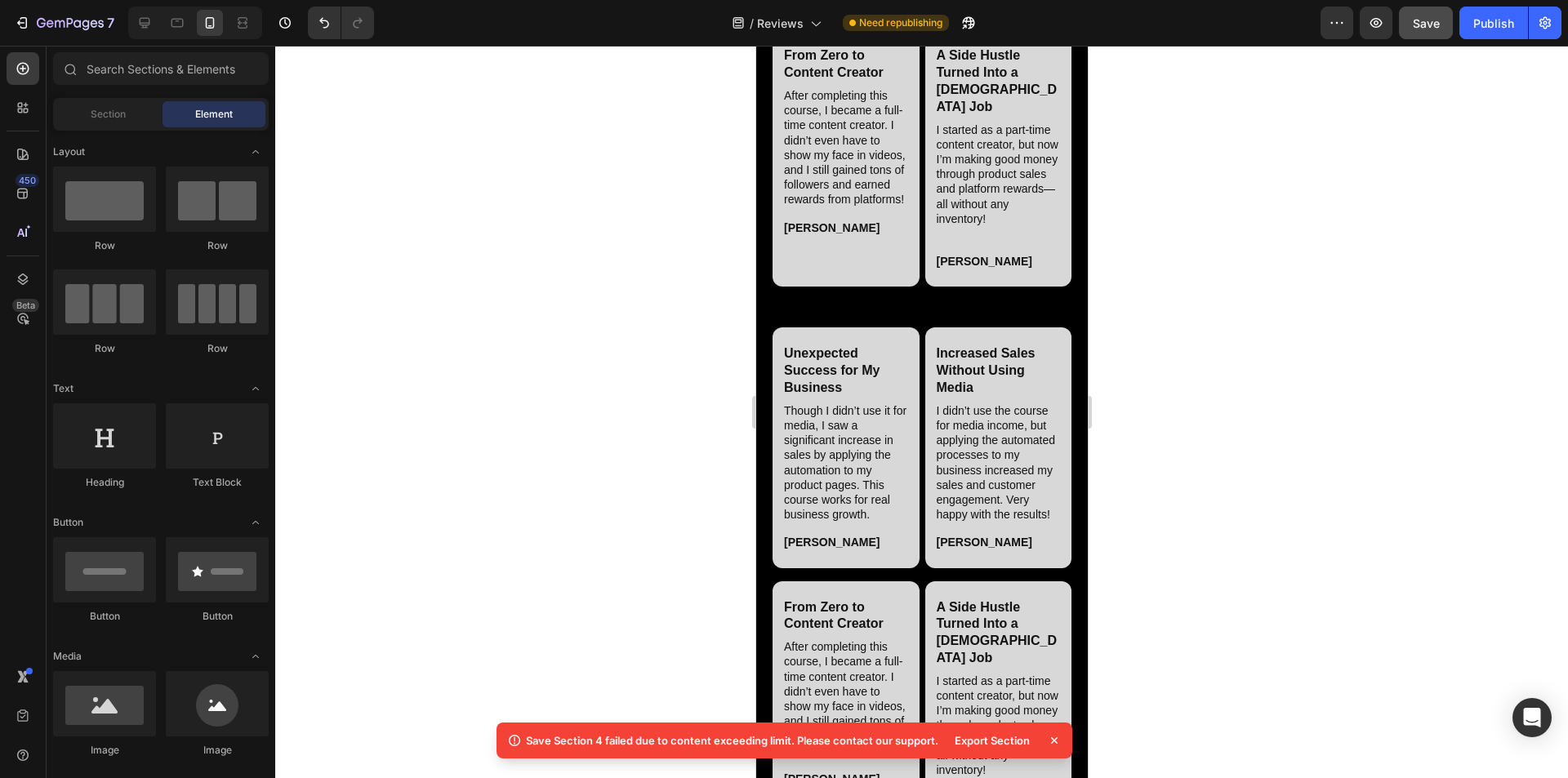
scroll to position [3726, 0]
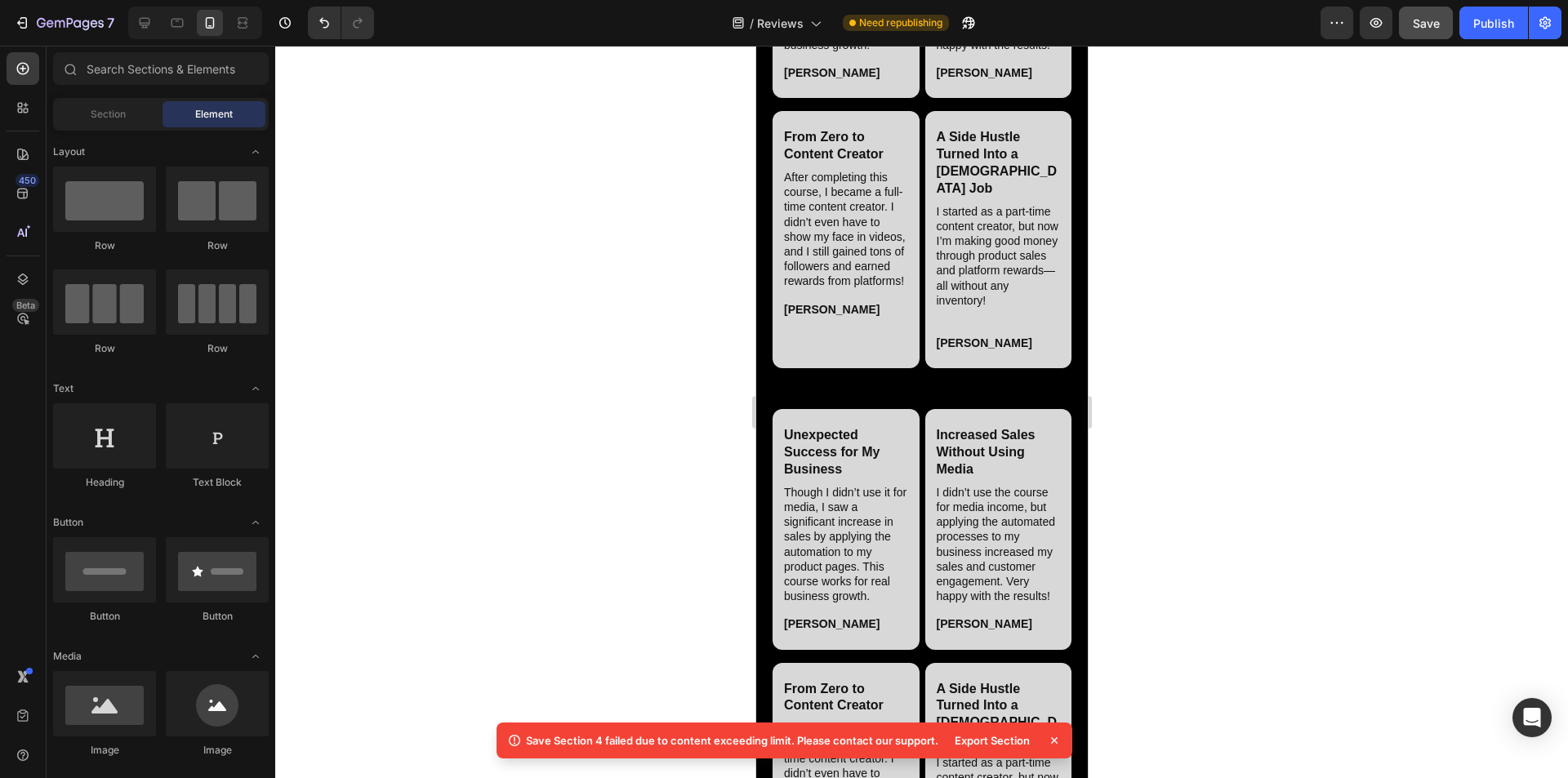
click at [783, 368] on div "From Zero to Content Creator Heading After completing this course, I became a f…" at bounding box center [921, 239] width 299 height 258
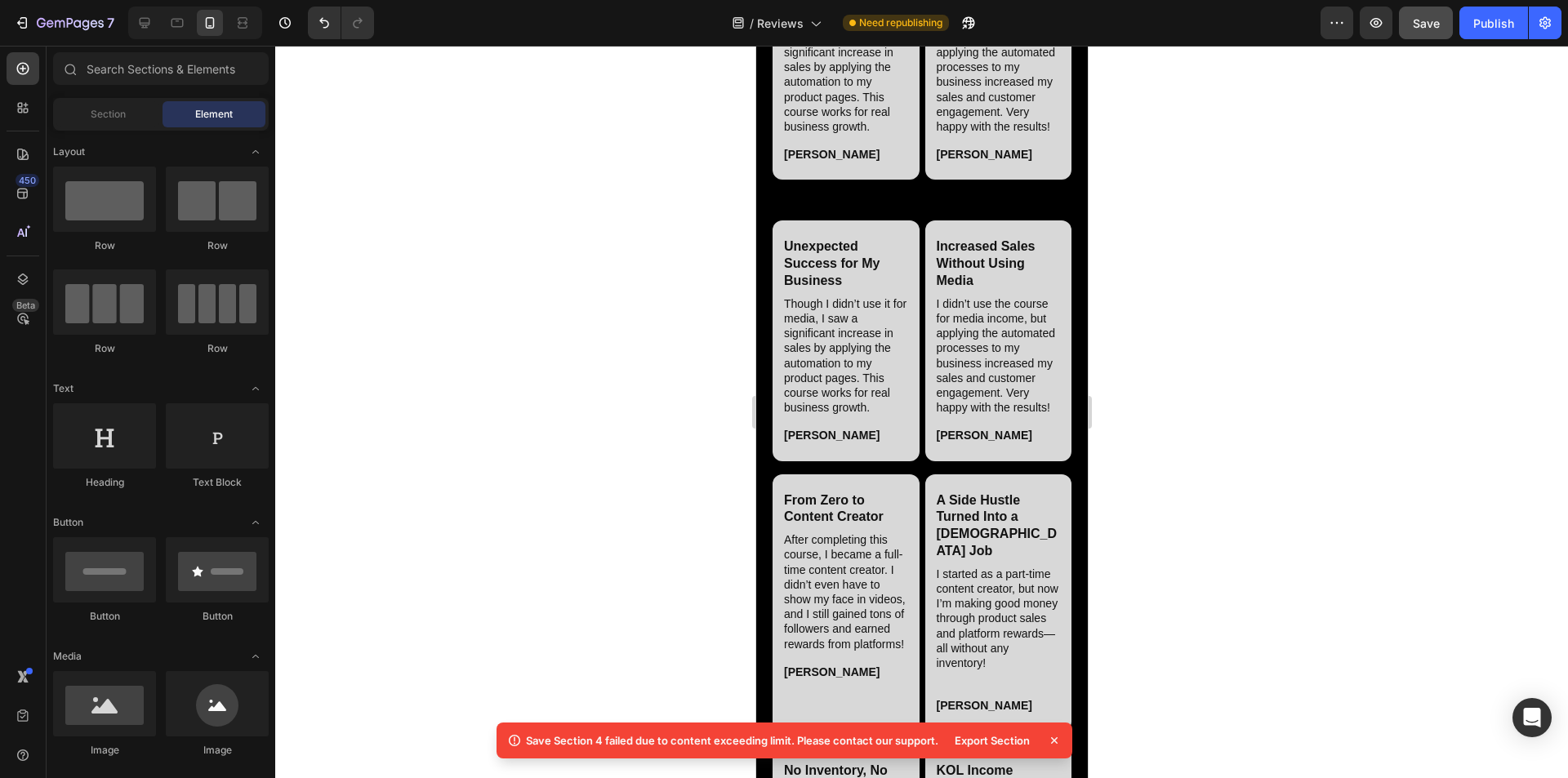
scroll to position [3481, 0]
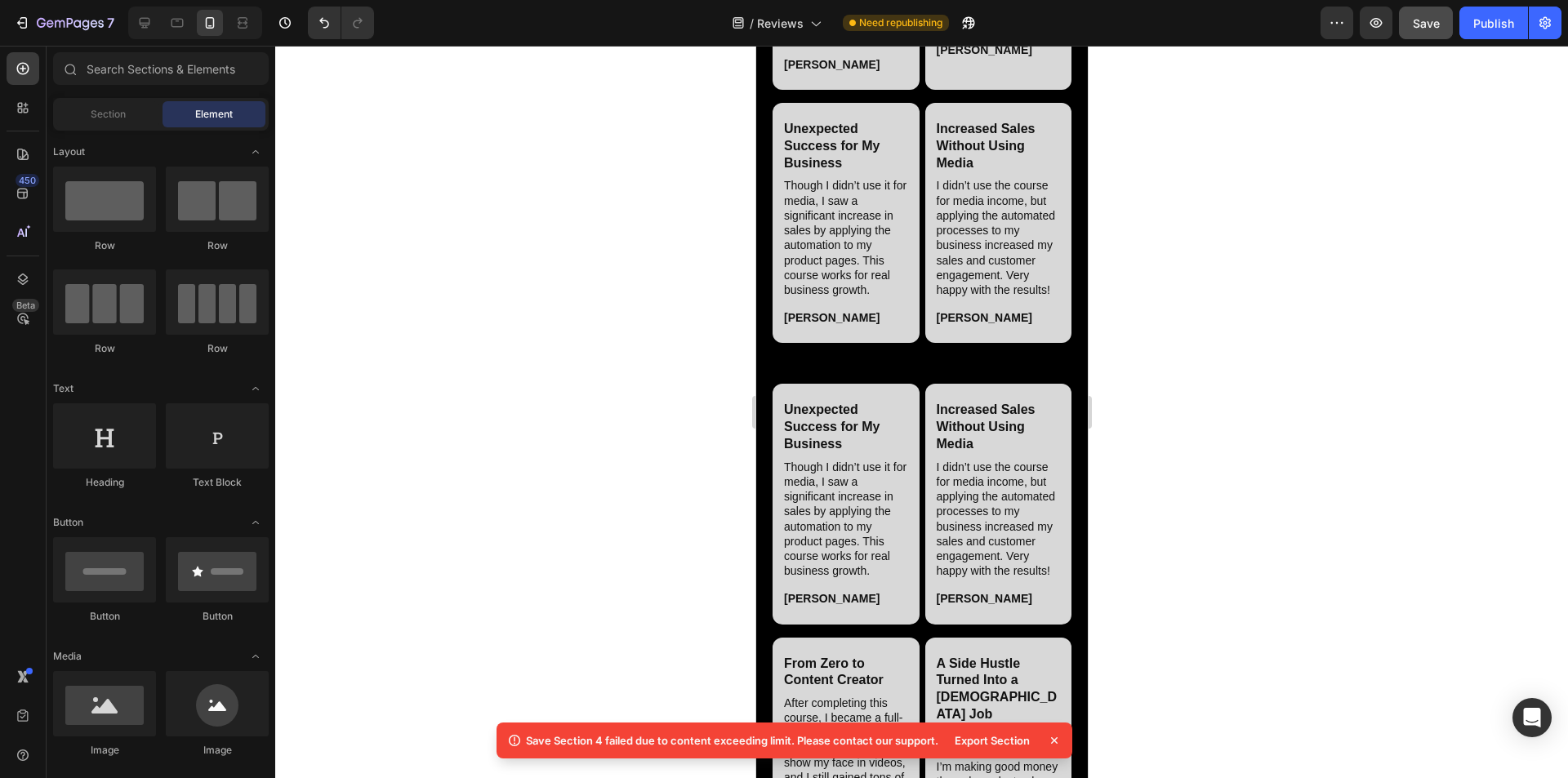
click at [783, 343] on div "Unexpected Success for My Business Heading Though I didn’t use it for media, I …" at bounding box center [921, 222] width 299 height 240
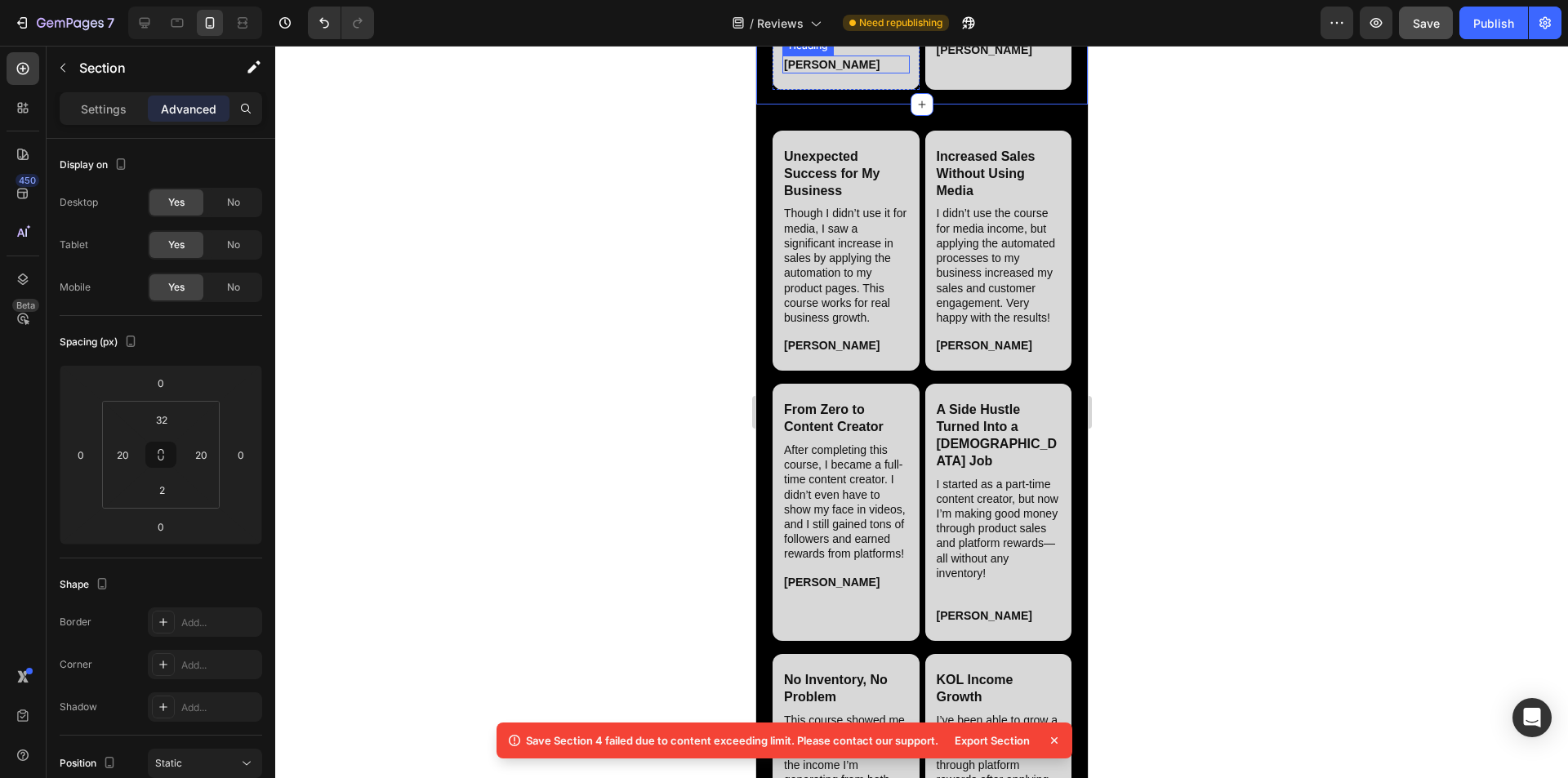
click at [211, 111] on p "Advanced" at bounding box center [188, 110] width 56 height 18
click at [168, 501] on input "2" at bounding box center [161, 490] width 32 height 24
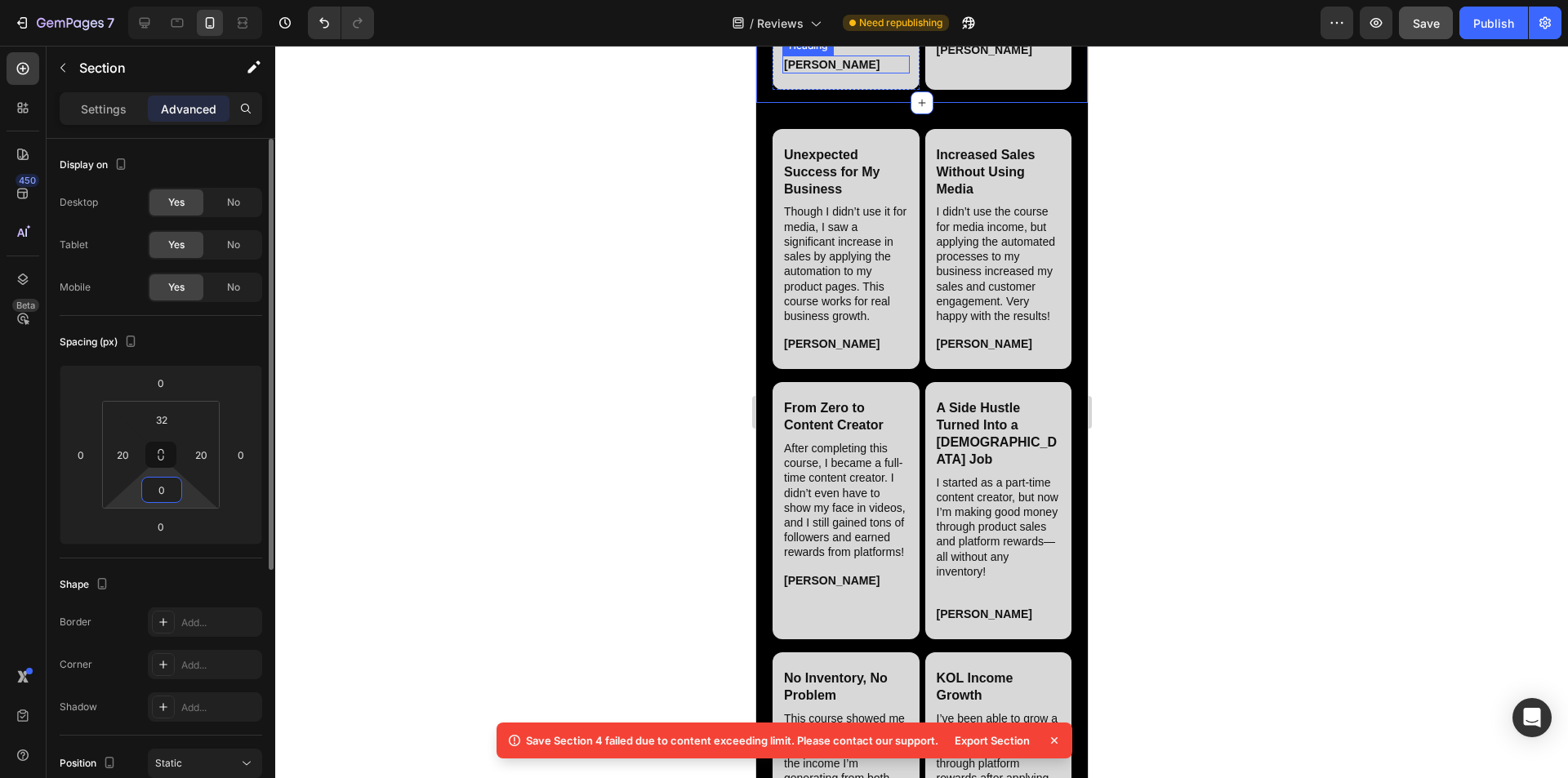
type input "0"
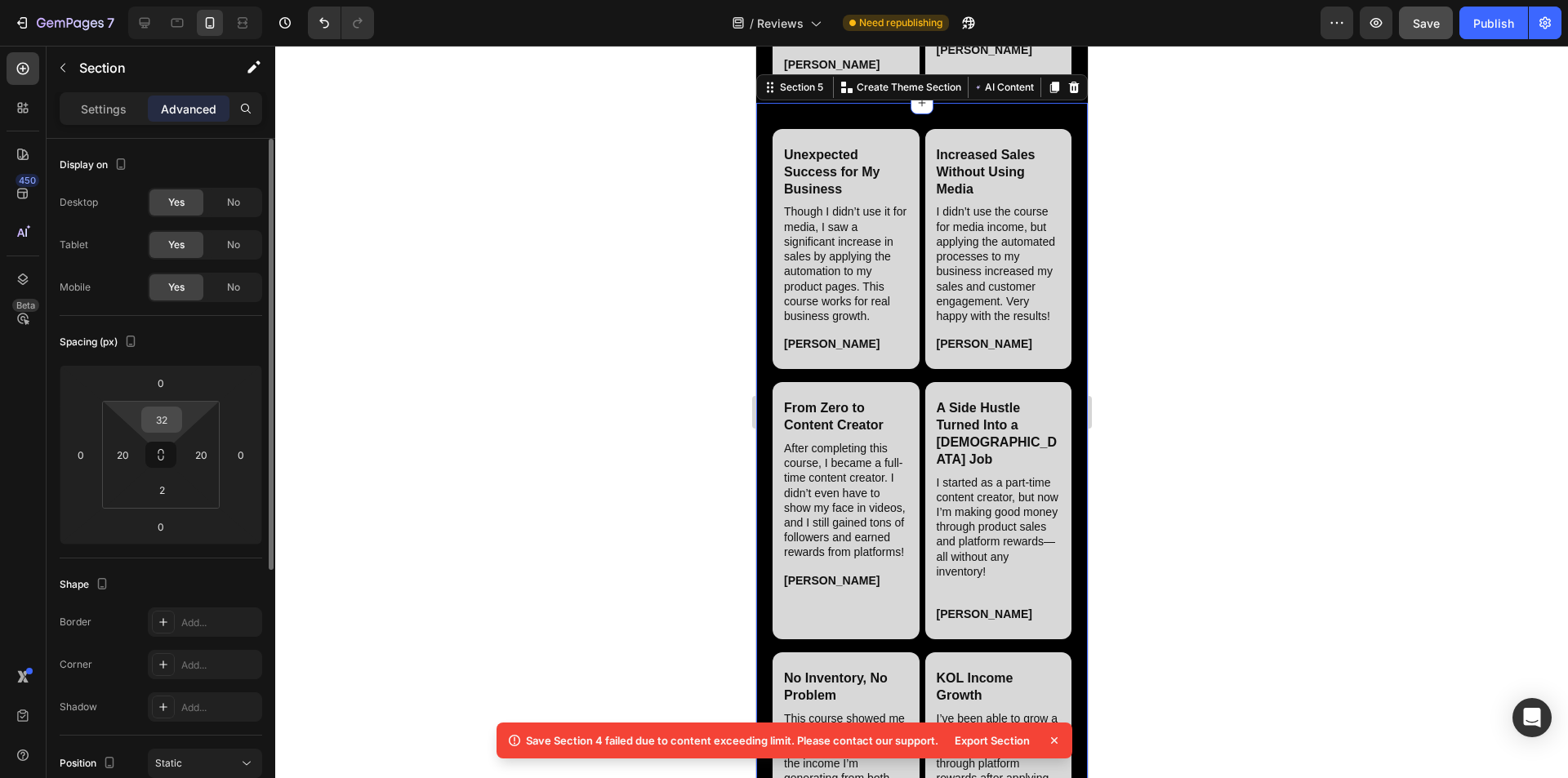
click at [165, 419] on input "32" at bounding box center [161, 419] width 32 height 24
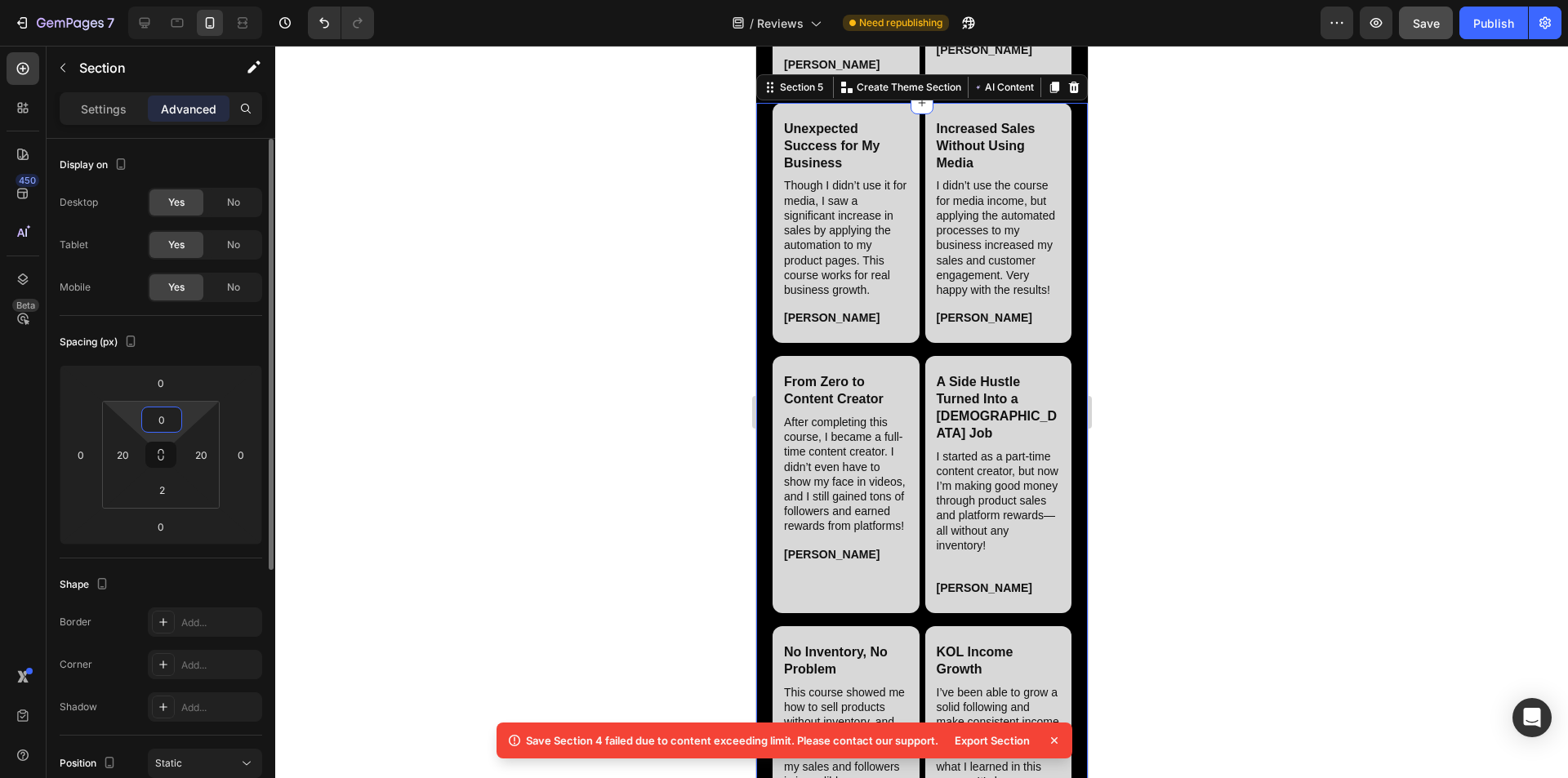
type input "0"
click at [783, 464] on div at bounding box center [921, 413] width 1293 height 733
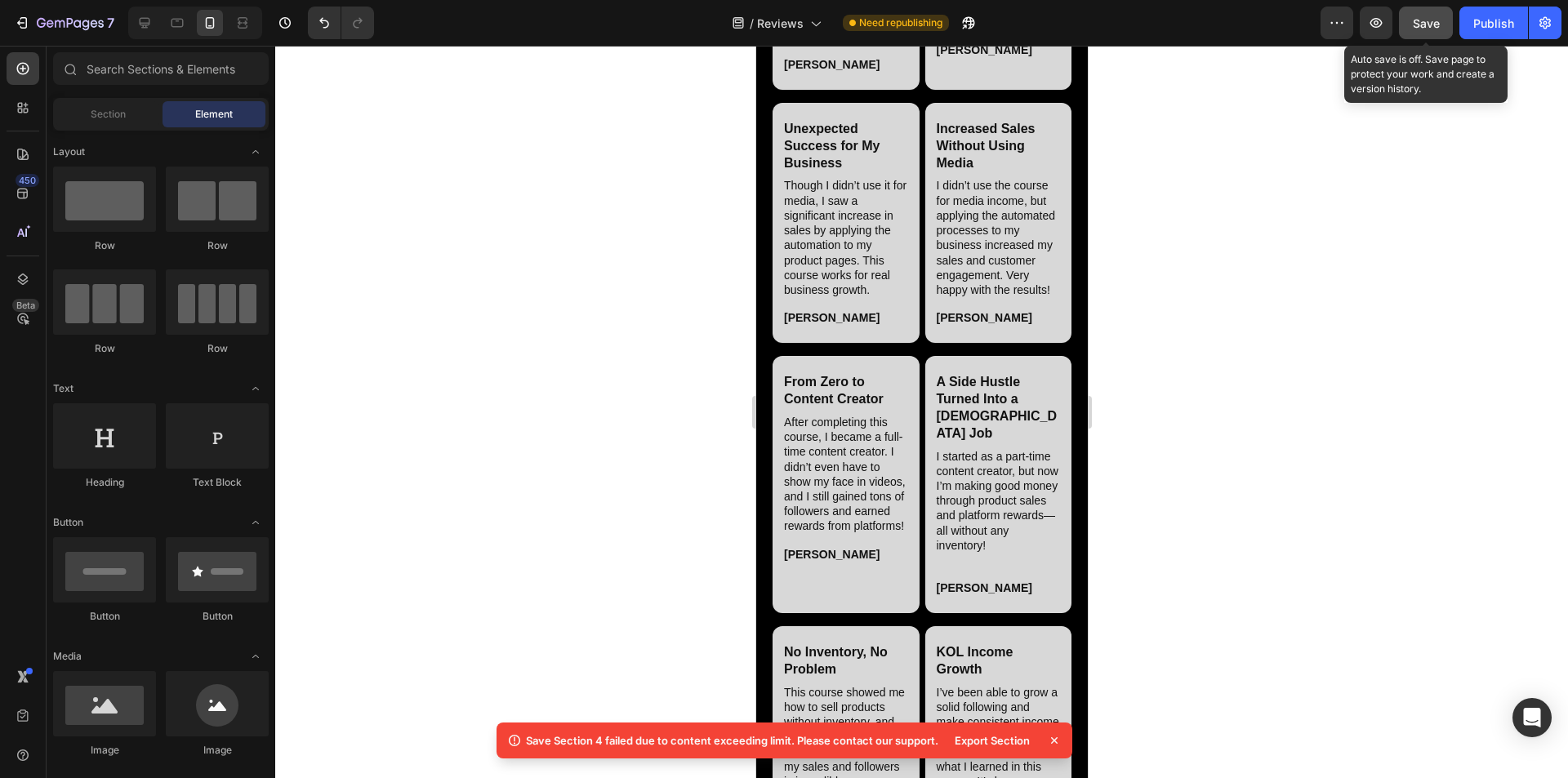
click at [783, 24] on span "Save" at bounding box center [1427, 24] width 27 height 14
drag, startPoint x: 1054, startPoint y: 743, endPoint x: 1067, endPoint y: 737, distance: 14.3
click at [783, 743] on icon at bounding box center [1054, 741] width 17 height 17
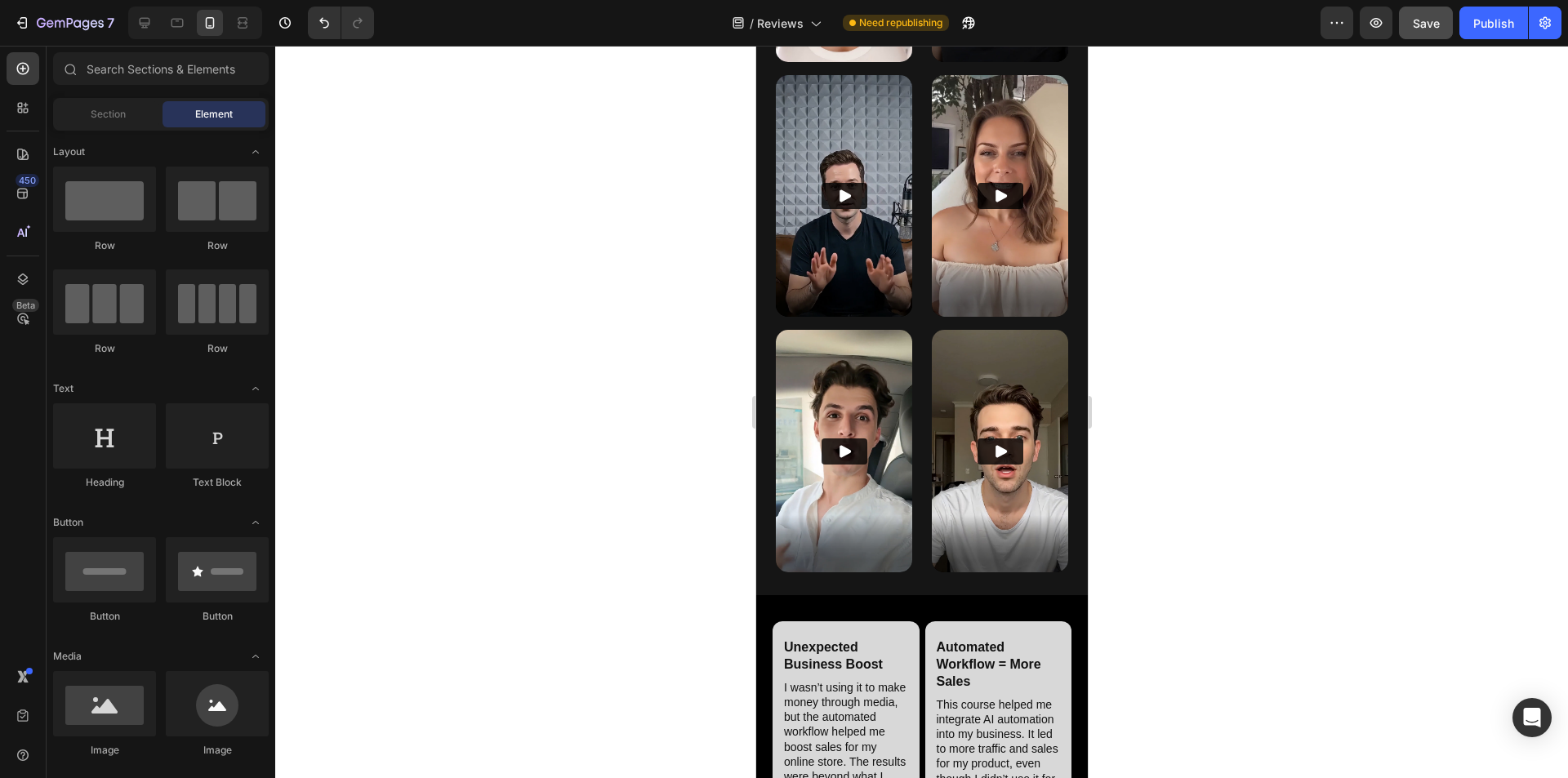
scroll to position [803, 0]
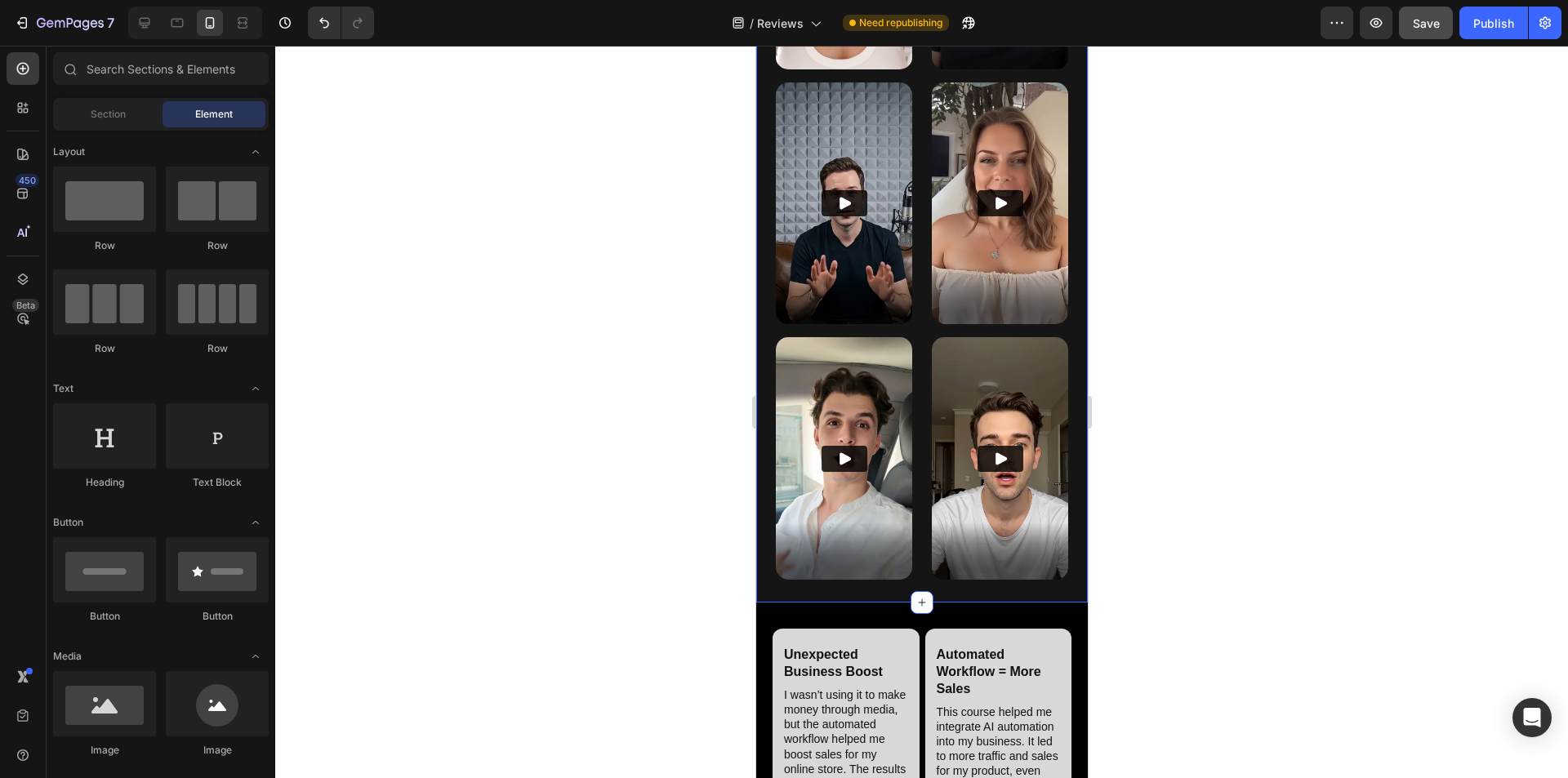
click at [783, 557] on div "Video Video Video Video Video Video Row" at bounding box center [921, 214] width 292 height 775
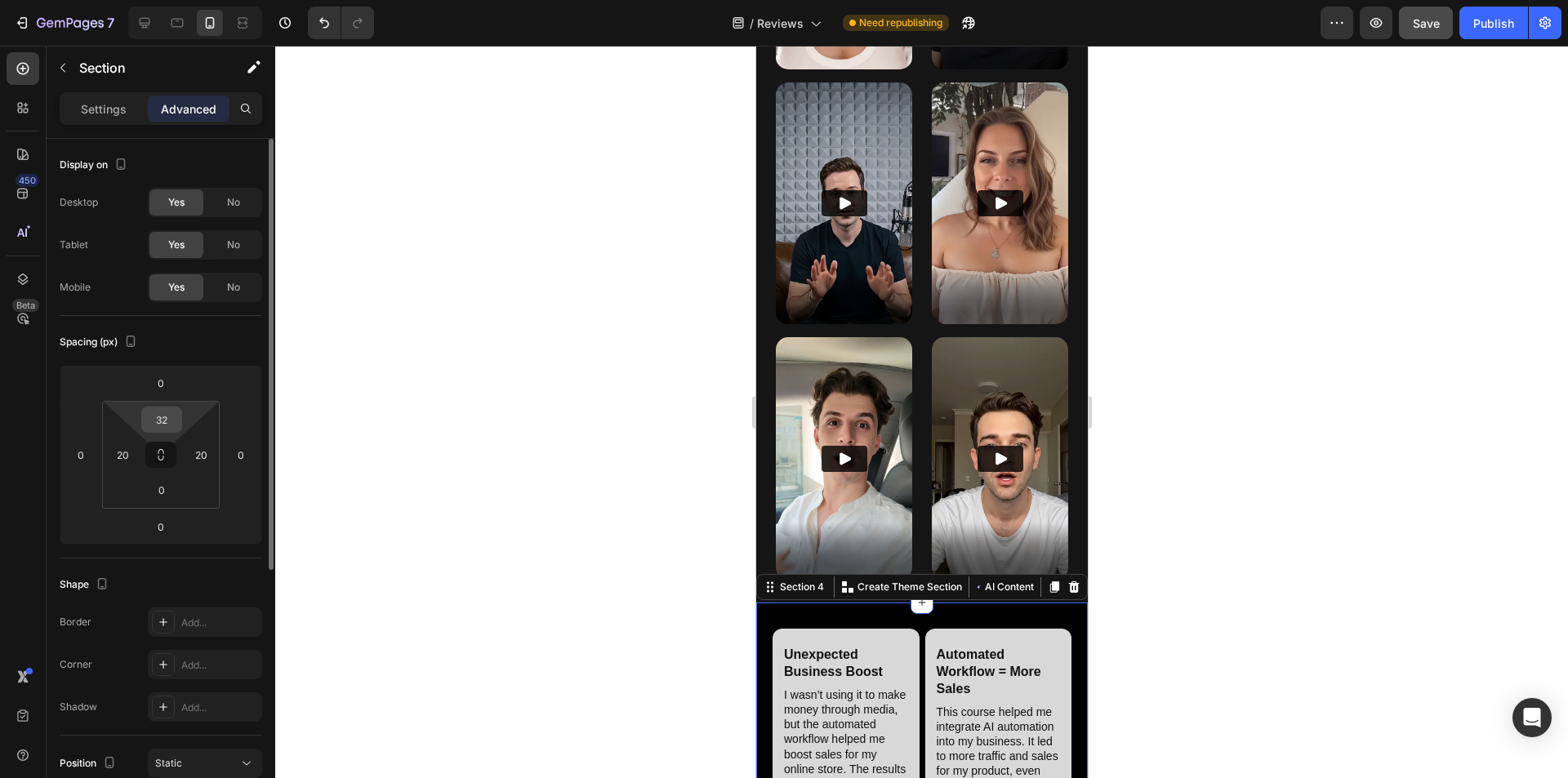
click at [172, 421] on input "32" at bounding box center [161, 419] width 32 height 24
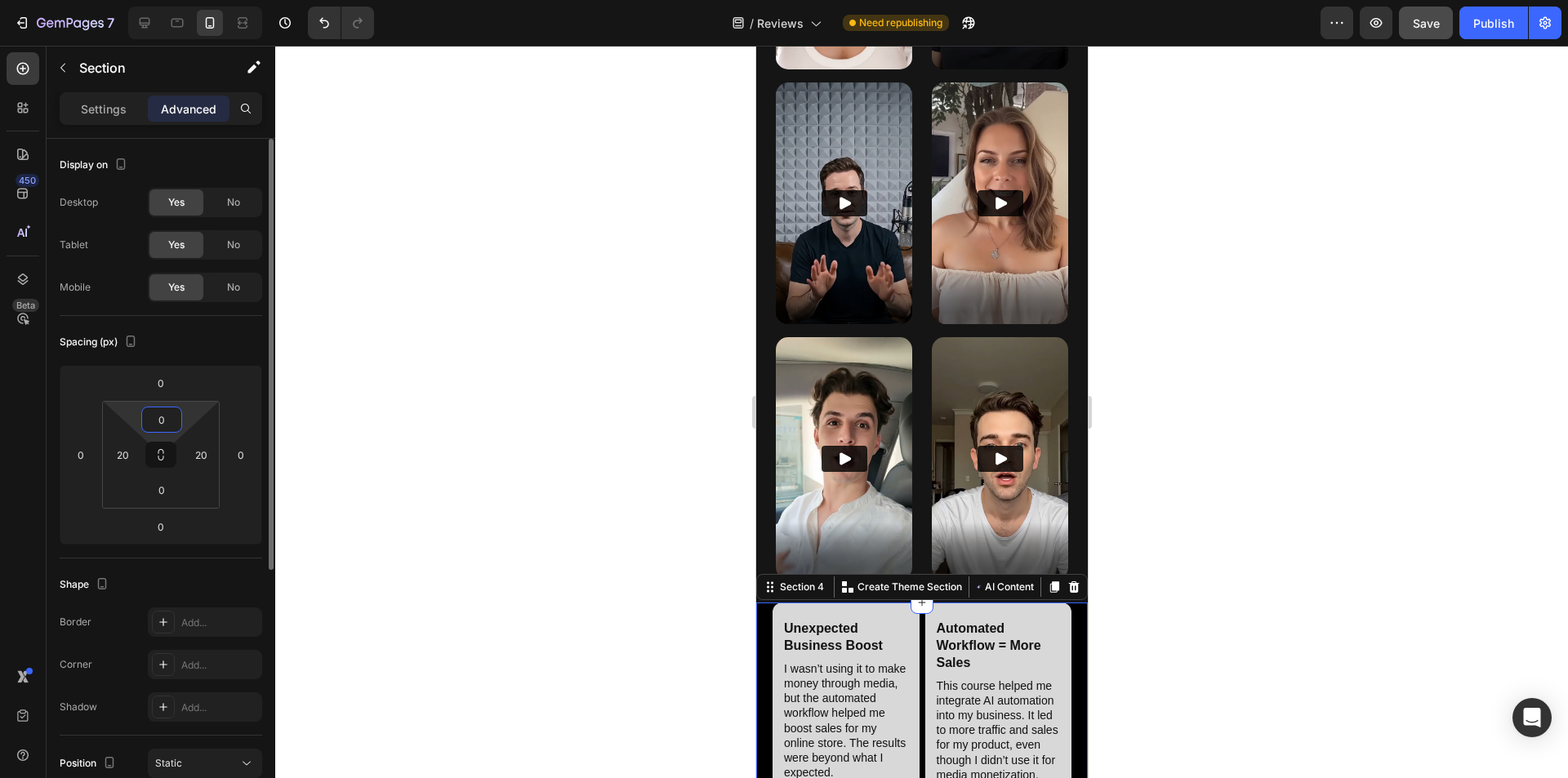
type input "0"
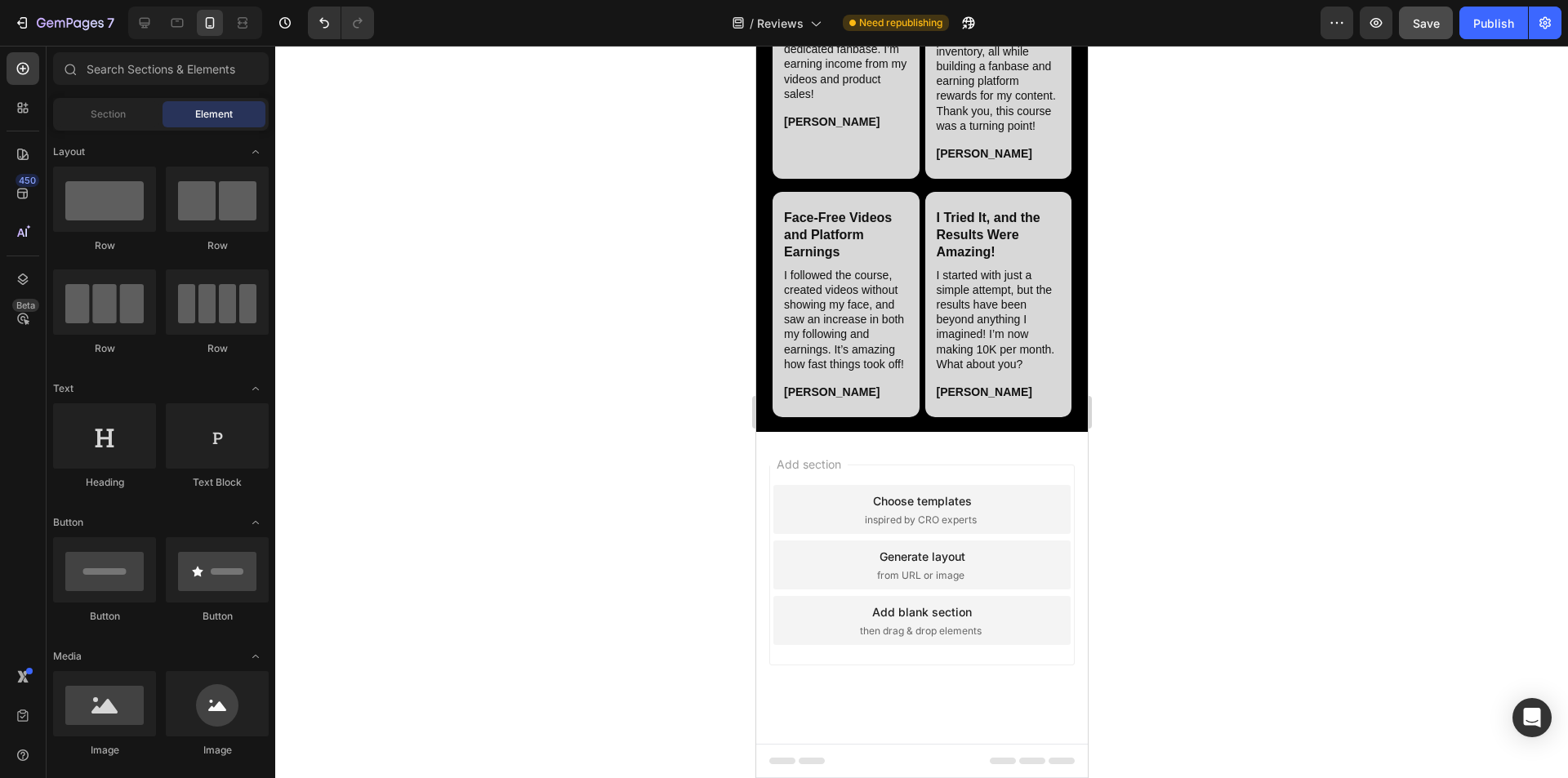
scroll to position [5756, 0]
drag, startPoint x: 856, startPoint y: 248, endPoint x: 1281, endPoint y: 456, distance: 473.2
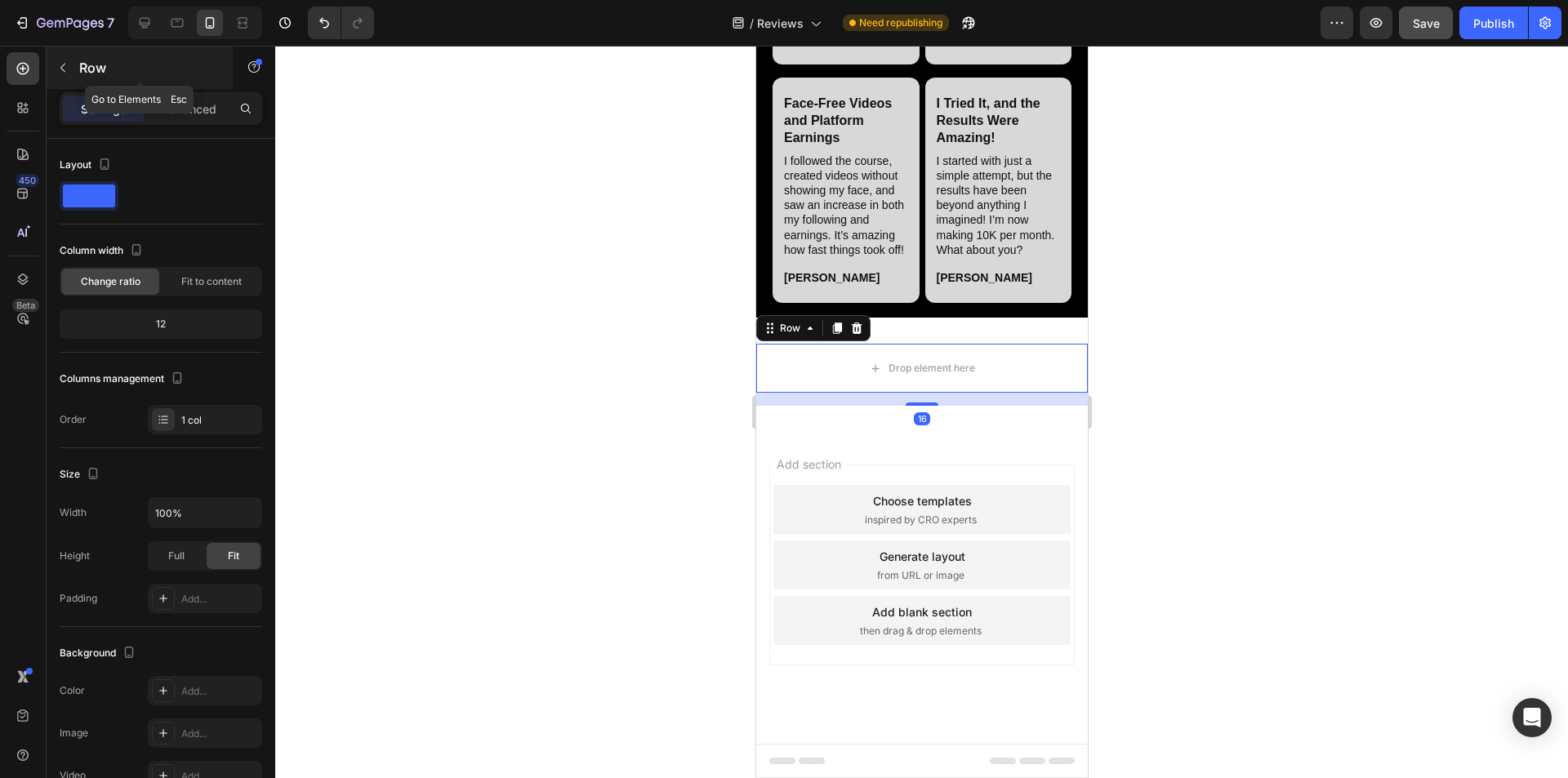
click at [66, 62] on icon "button" at bounding box center [63, 68] width 13 height 13
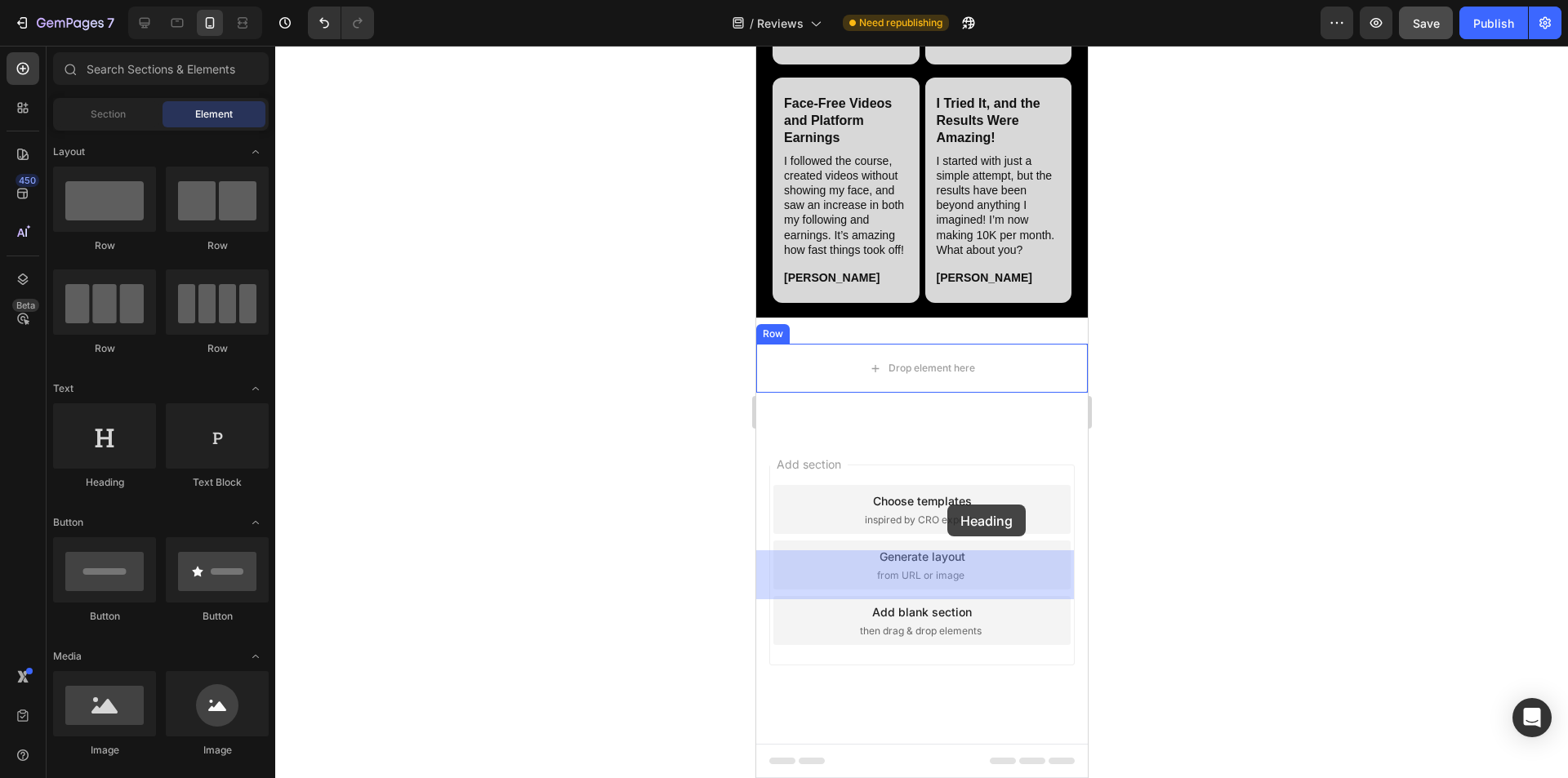
drag, startPoint x: 1334, startPoint y: 552, endPoint x: 948, endPoint y: 505, distance: 388.9
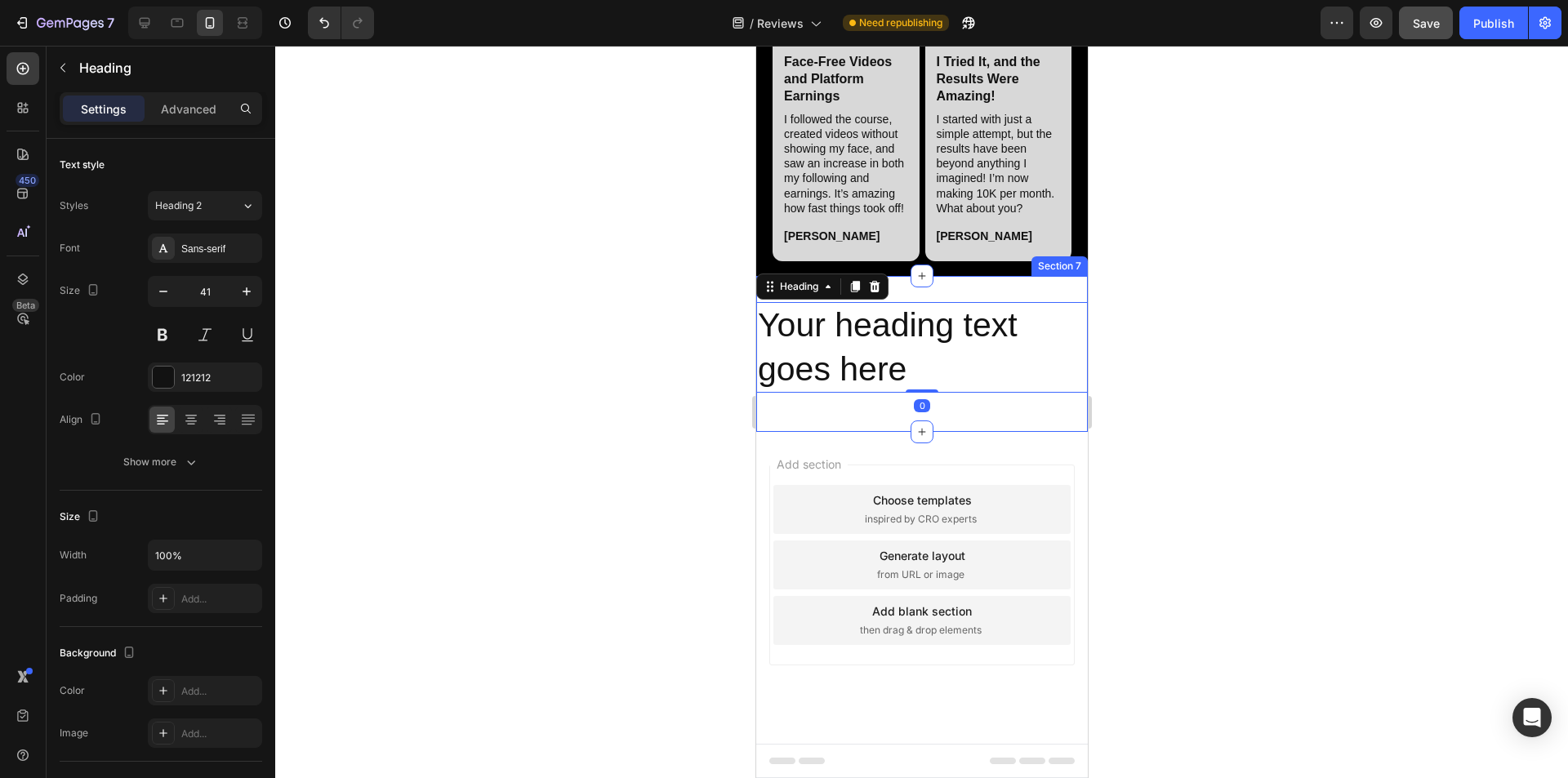
click at [783, 432] on div "Your heading text goes here Heading 0 Row Section 7" at bounding box center [921, 354] width 331 height 156
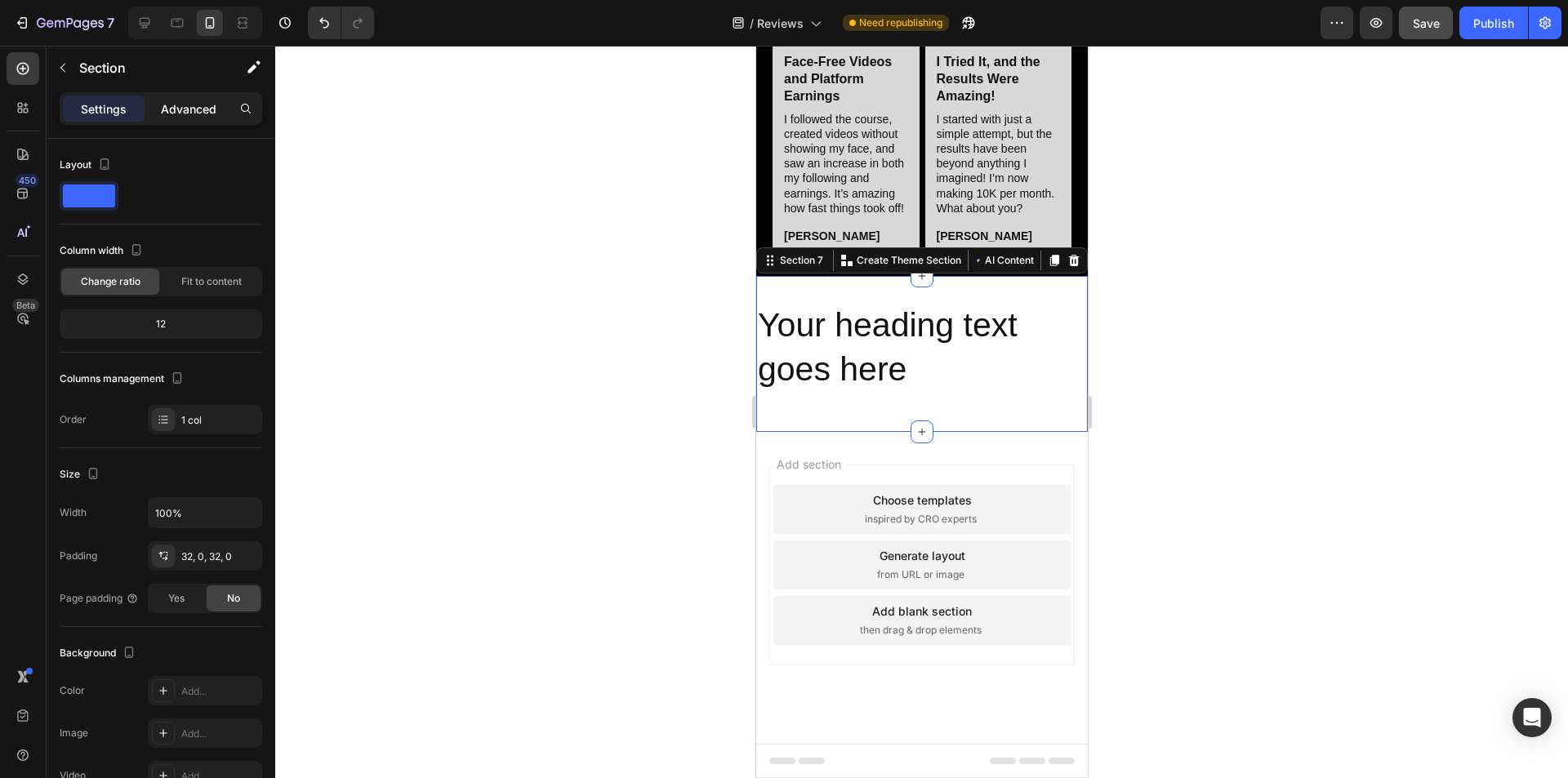
click at [191, 111] on p "Advanced" at bounding box center [188, 110] width 56 height 18
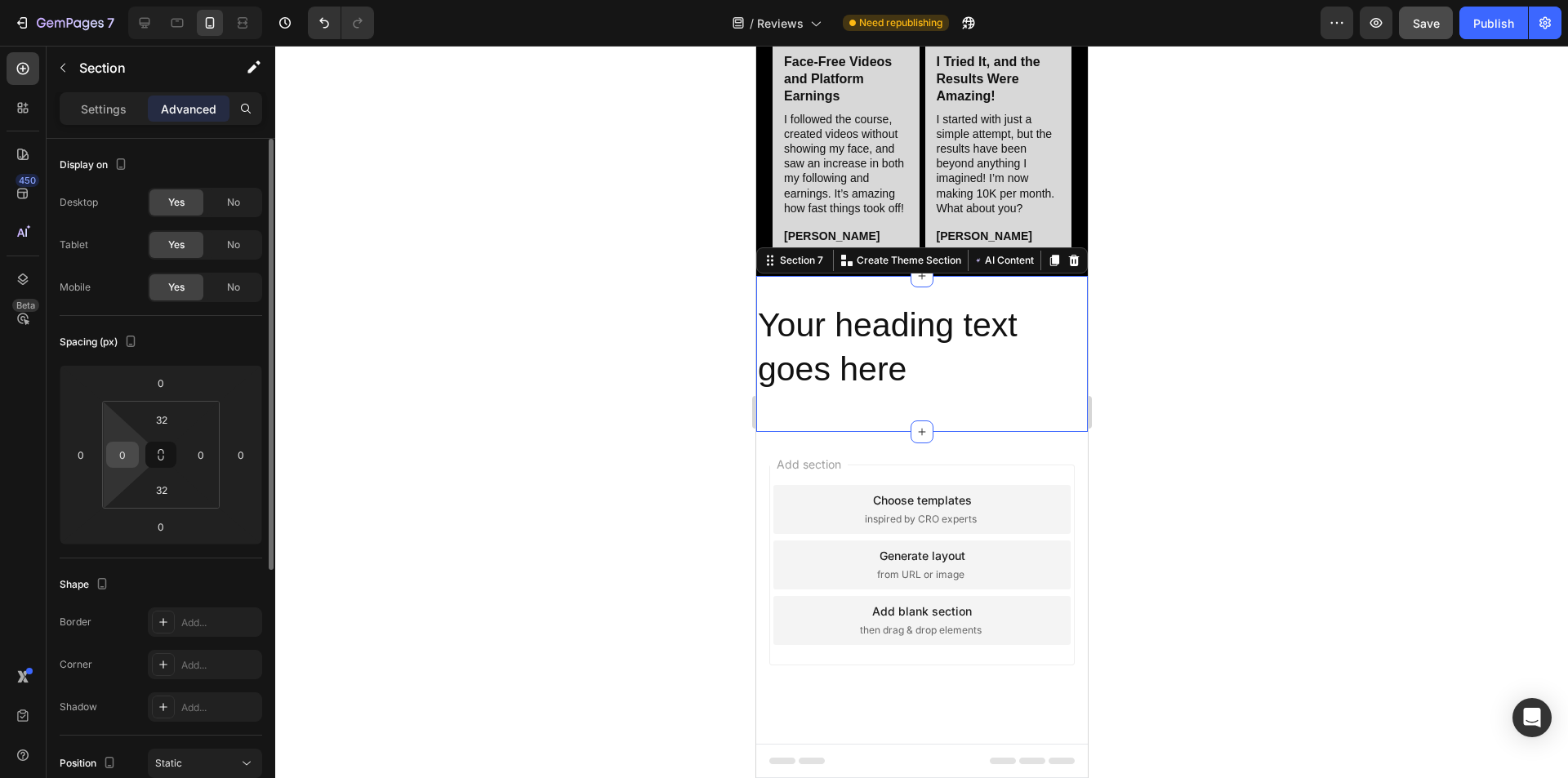
click at [111, 464] on input "0" at bounding box center [122, 455] width 24 height 24
type input "20"
type input "2"
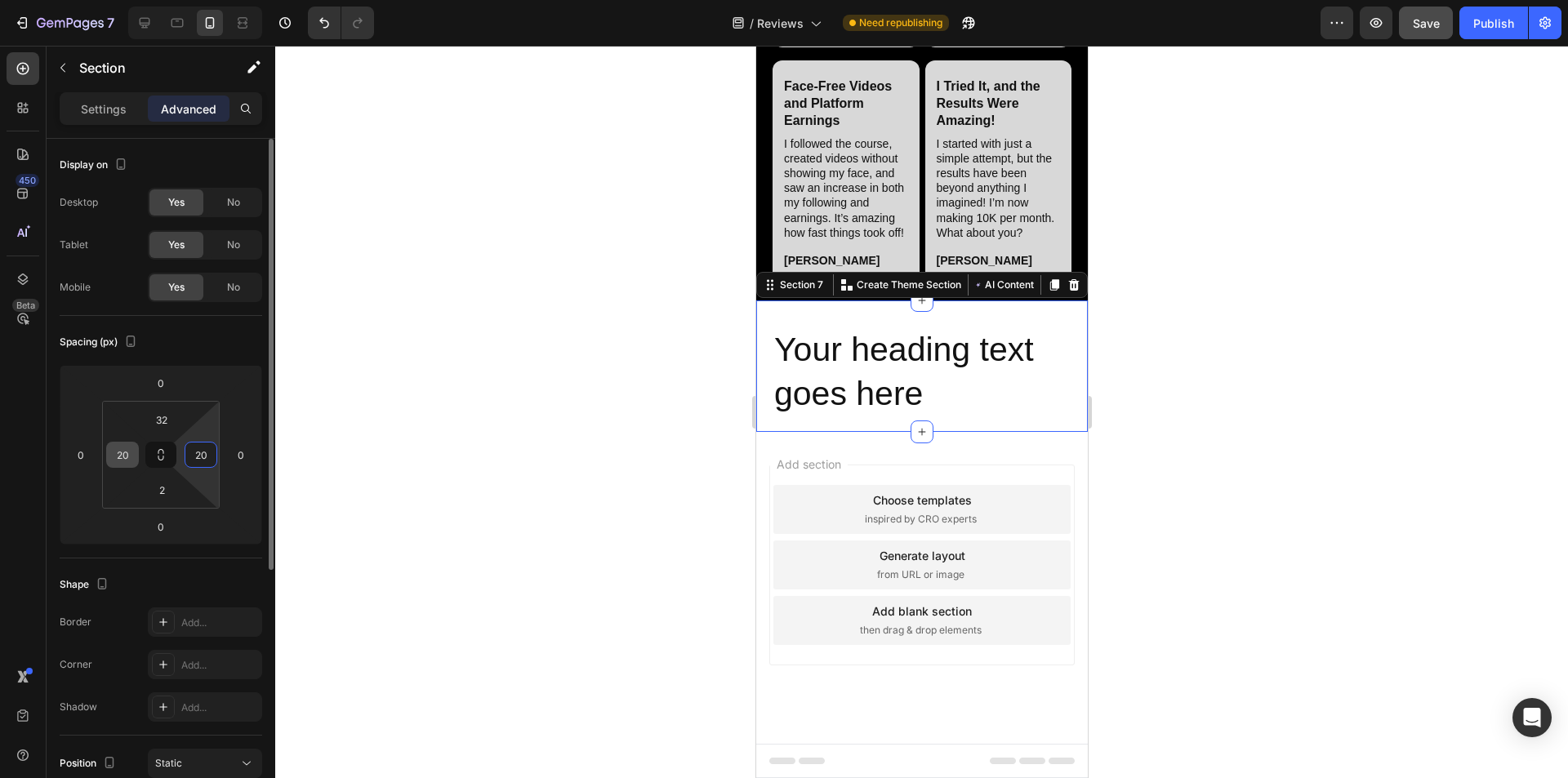
type input "20"
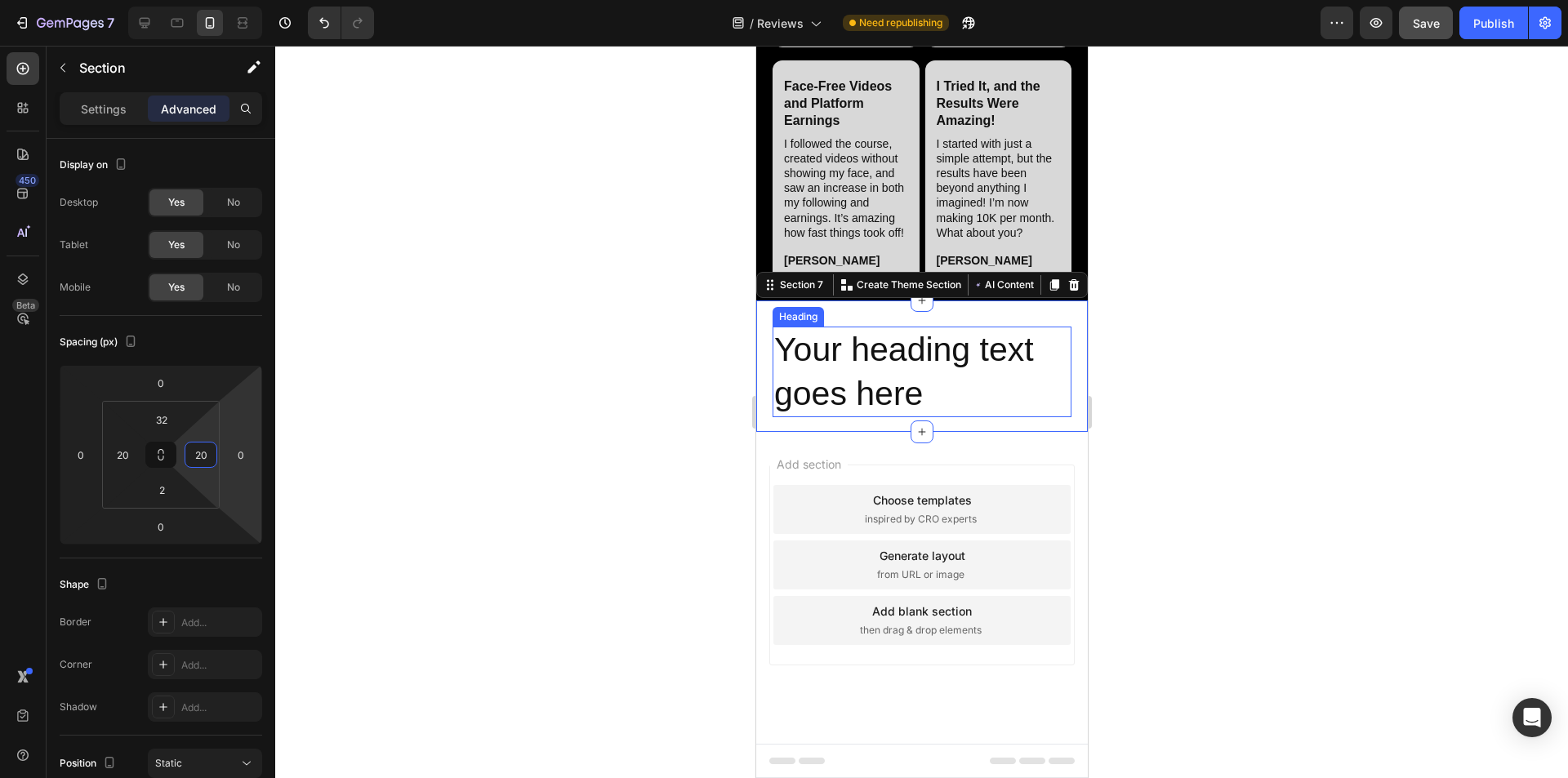
click at [783, 417] on h2 "Your heading text goes here" at bounding box center [921, 371] width 299 height 91
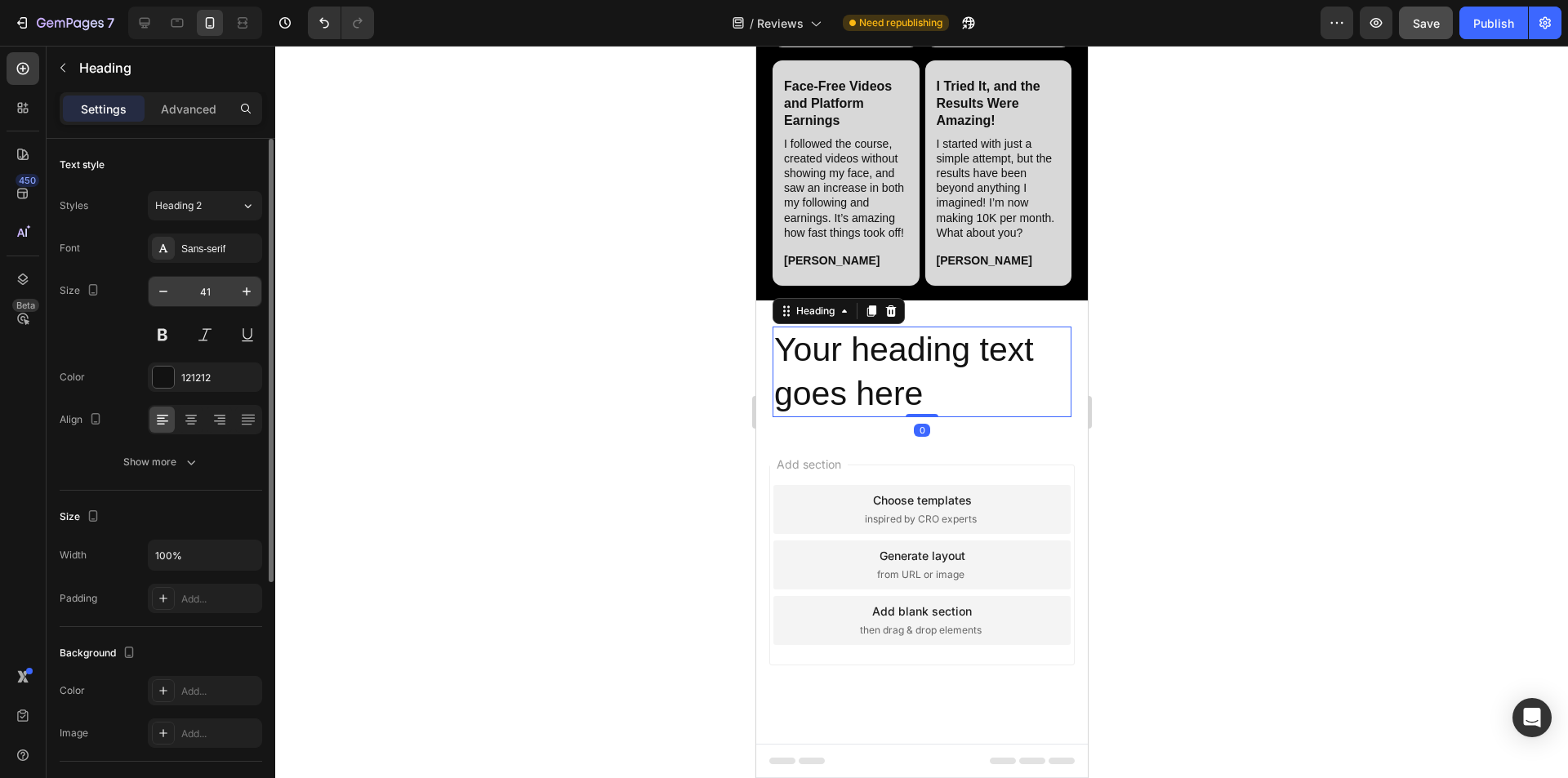
click at [218, 285] on input "41" at bounding box center [205, 292] width 54 height 29
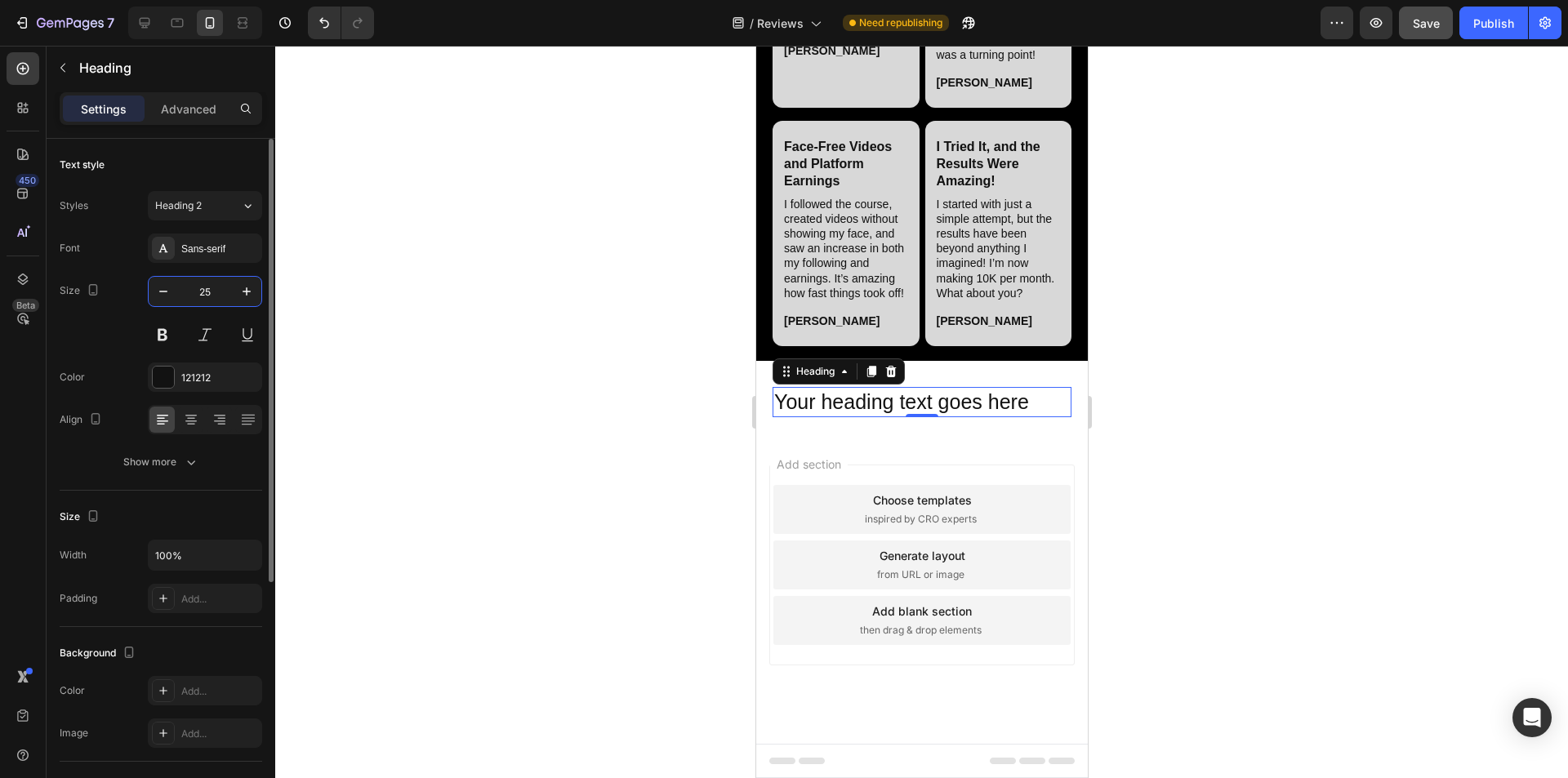
type input "25"
click at [165, 336] on button at bounding box center [163, 335] width 29 height 29
drag, startPoint x: 193, startPoint y: 424, endPoint x: 504, endPoint y: 213, distance: 375.8
click at [193, 424] on icon at bounding box center [191, 425] width 8 height 2
click at [783, 417] on h2 "Your heading text goes here" at bounding box center [921, 402] width 299 height 30
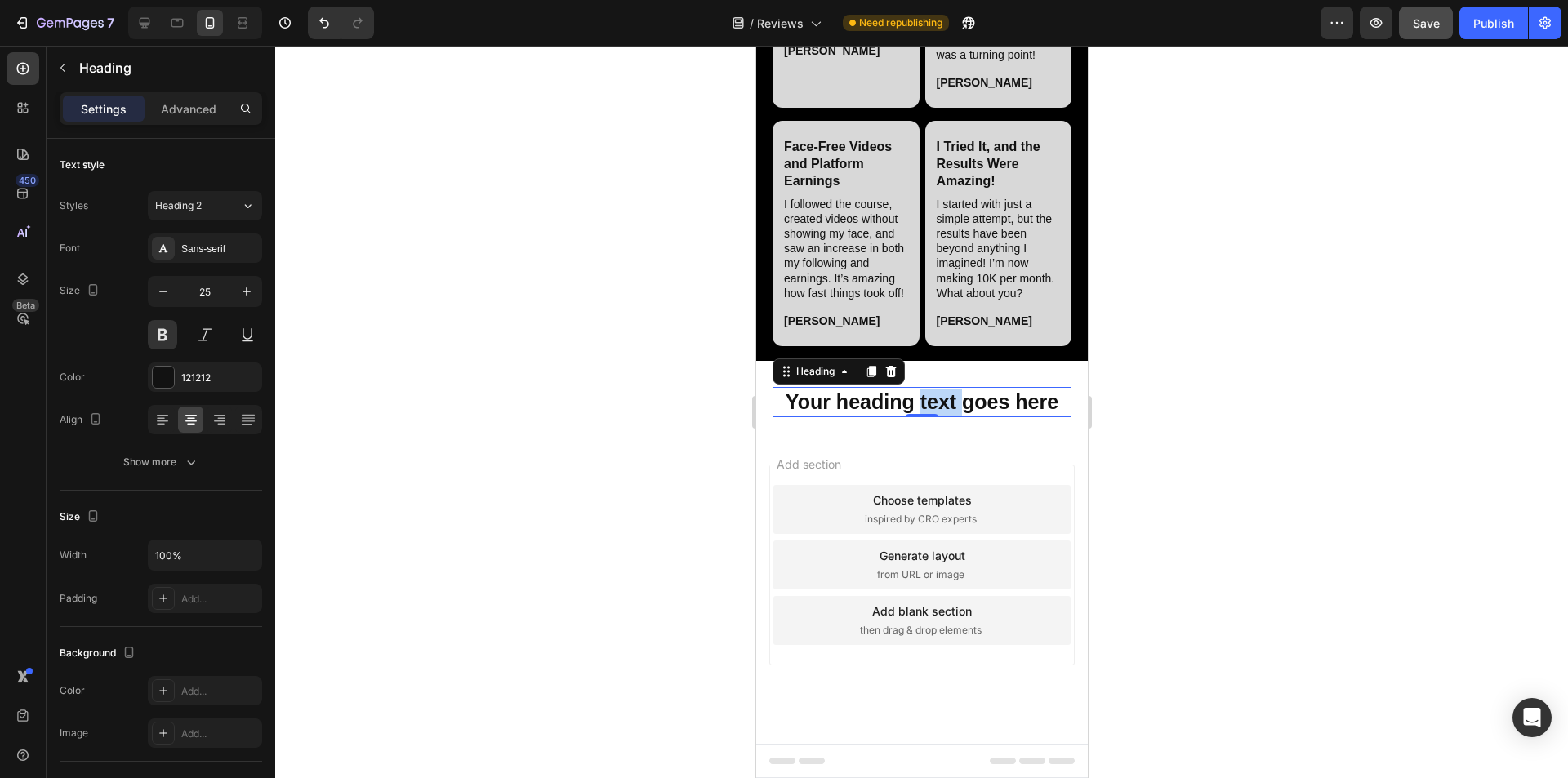
click at [783, 415] on p "Your heading text goes here" at bounding box center [921, 403] width 296 height 27
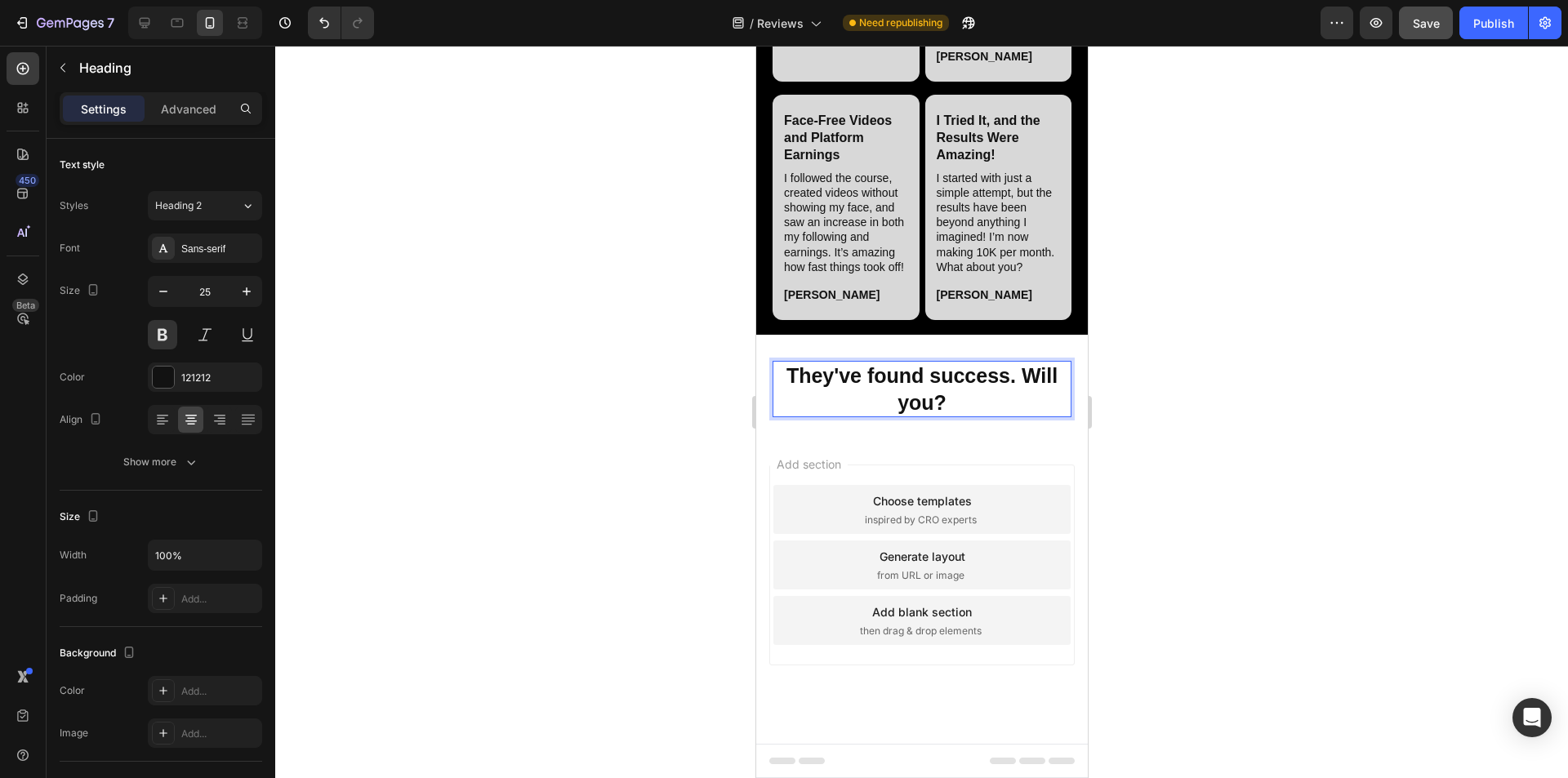
click at [783, 415] on p "They've found success. Will you?" at bounding box center [921, 389] width 296 height 53
click at [783, 545] on div at bounding box center [921, 413] width 1293 height 733
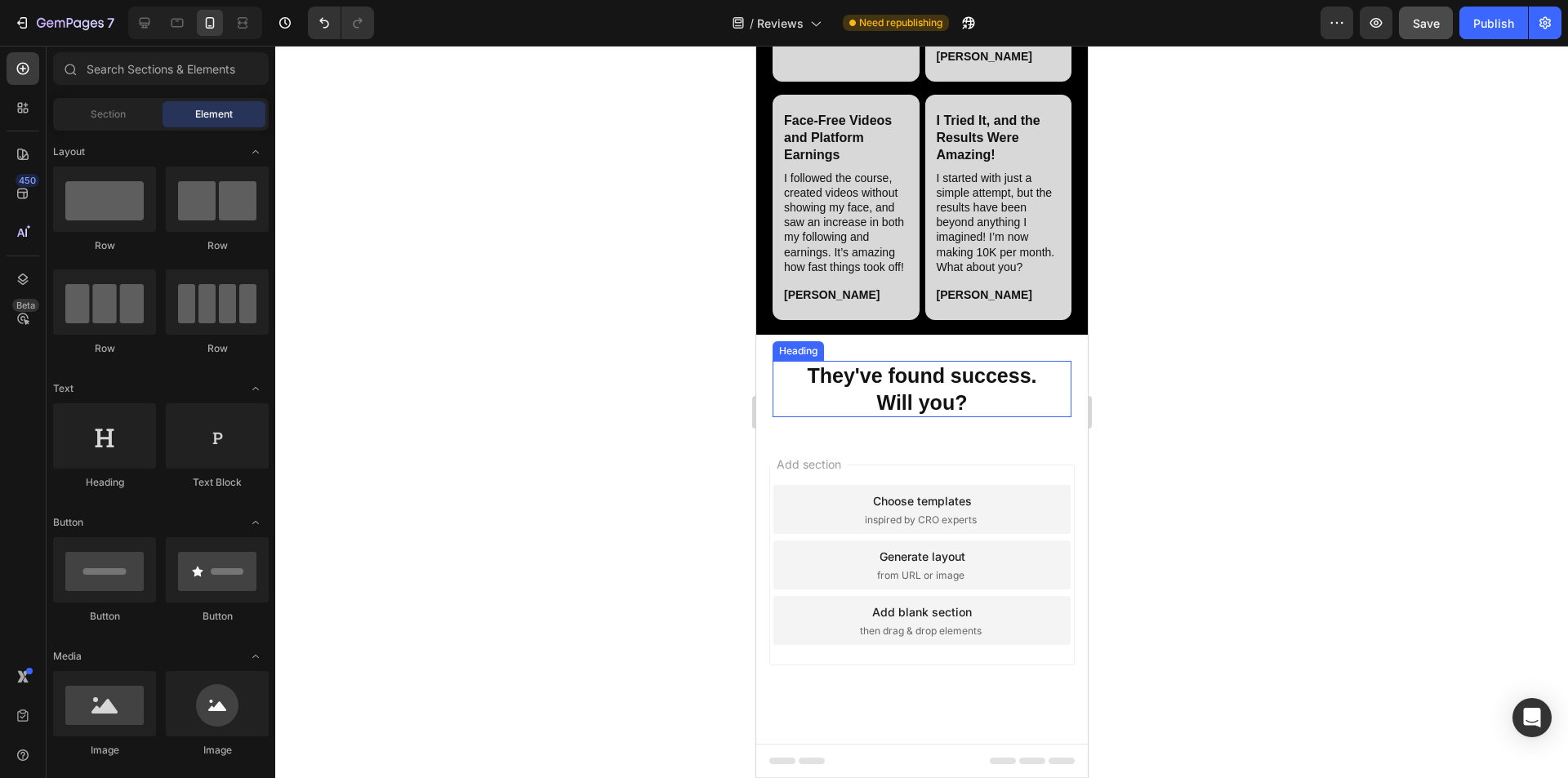
click at [783, 415] on p "They've found success. Will you?" at bounding box center [921, 389] width 296 height 53
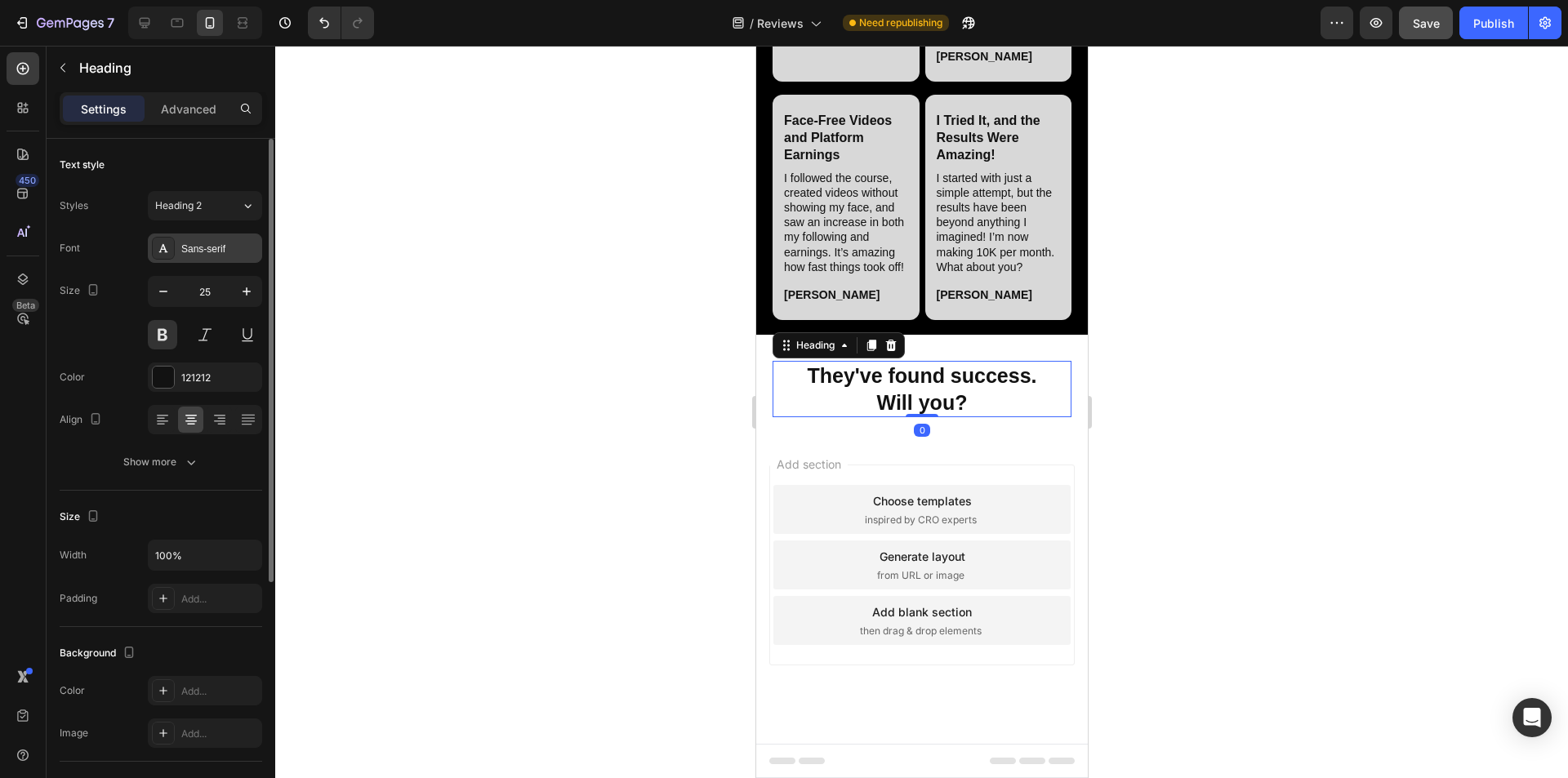
click at [194, 244] on div "Sans-serif" at bounding box center [220, 249] width 76 height 15
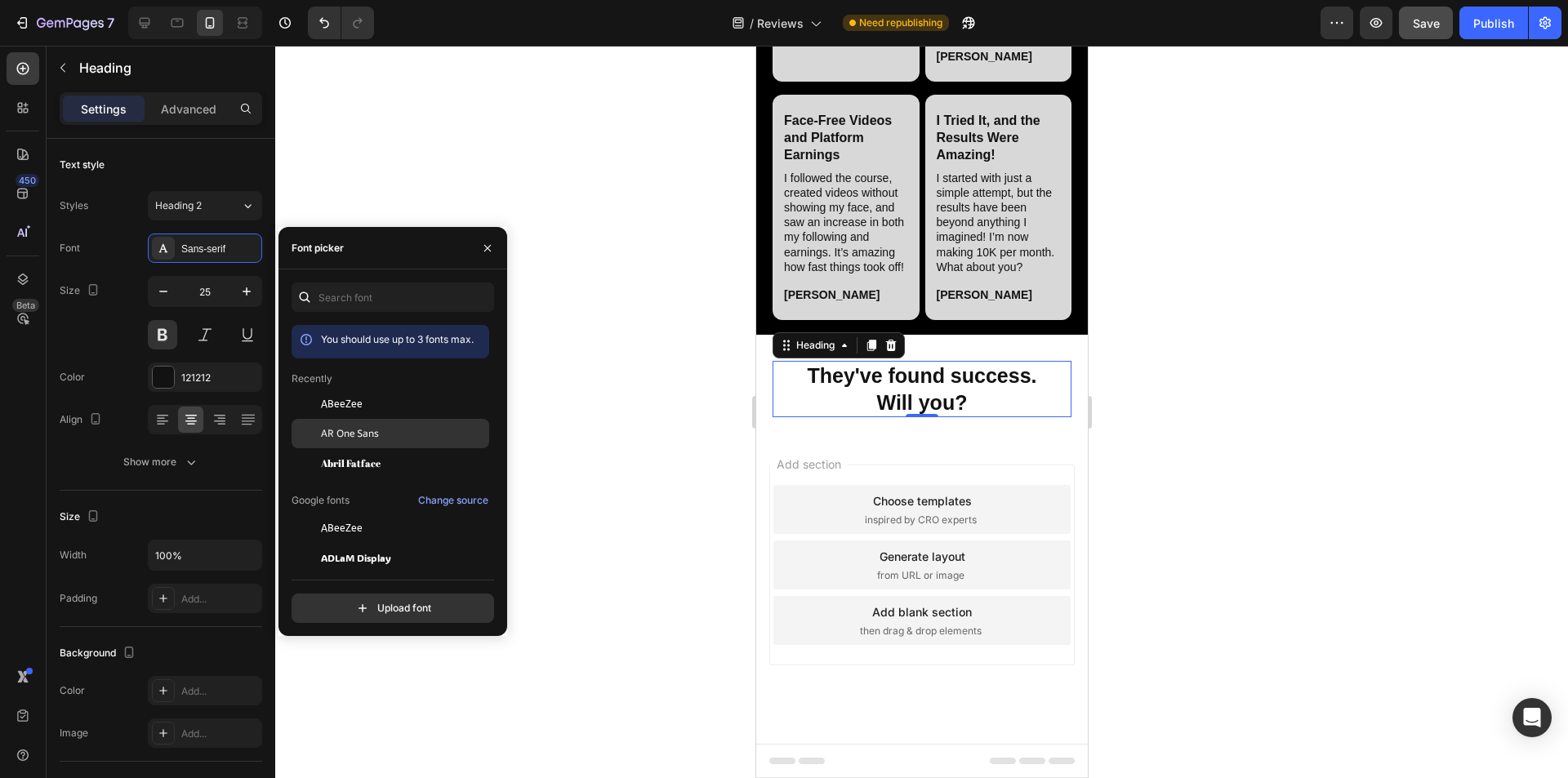
click at [361, 429] on span "AR One Sans" at bounding box center [350, 433] width 58 height 15
click at [593, 433] on div at bounding box center [921, 413] width 1293 height 733
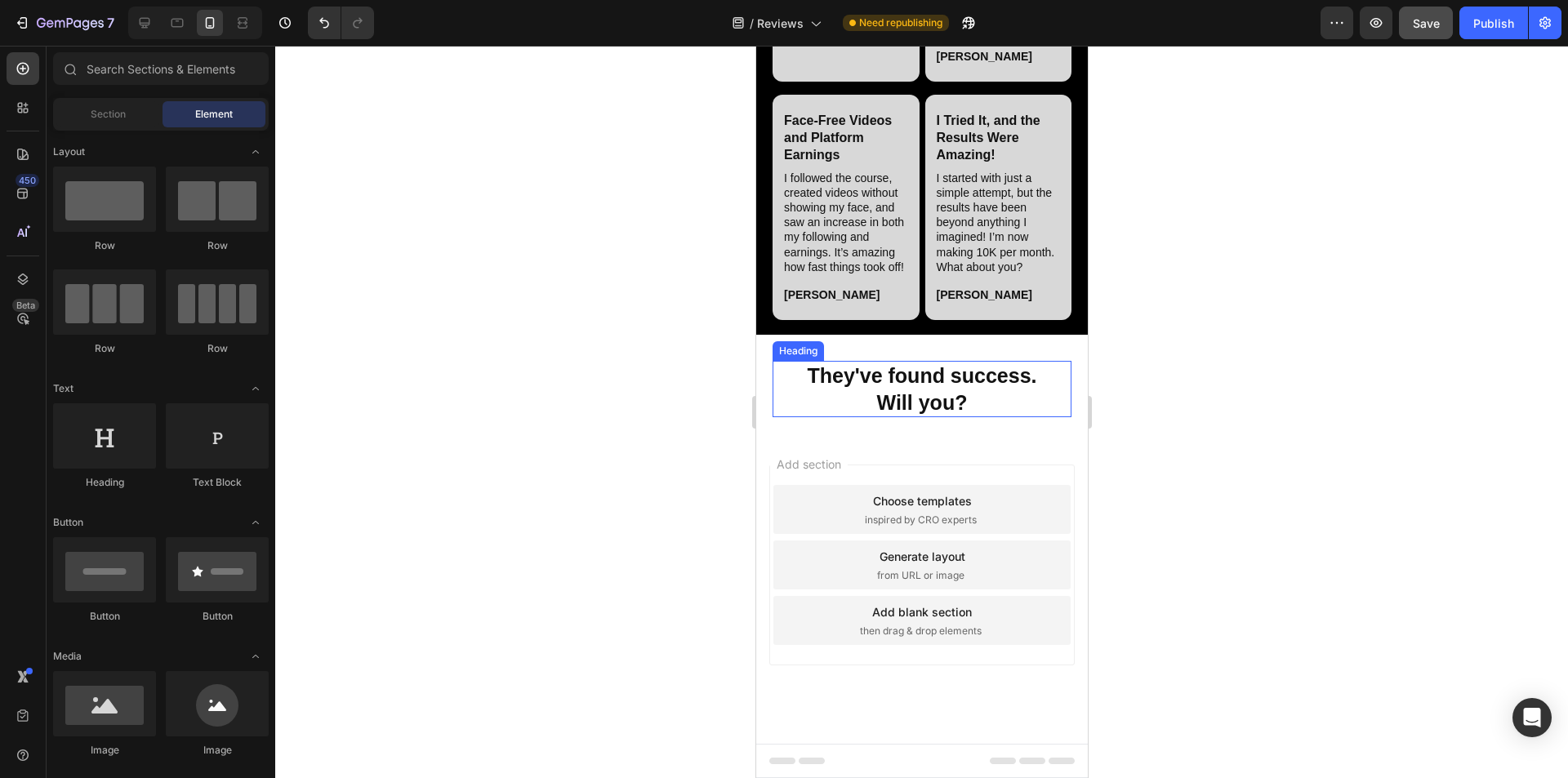
click at [783, 415] on p "They've found success. Will you?" at bounding box center [921, 389] width 296 height 53
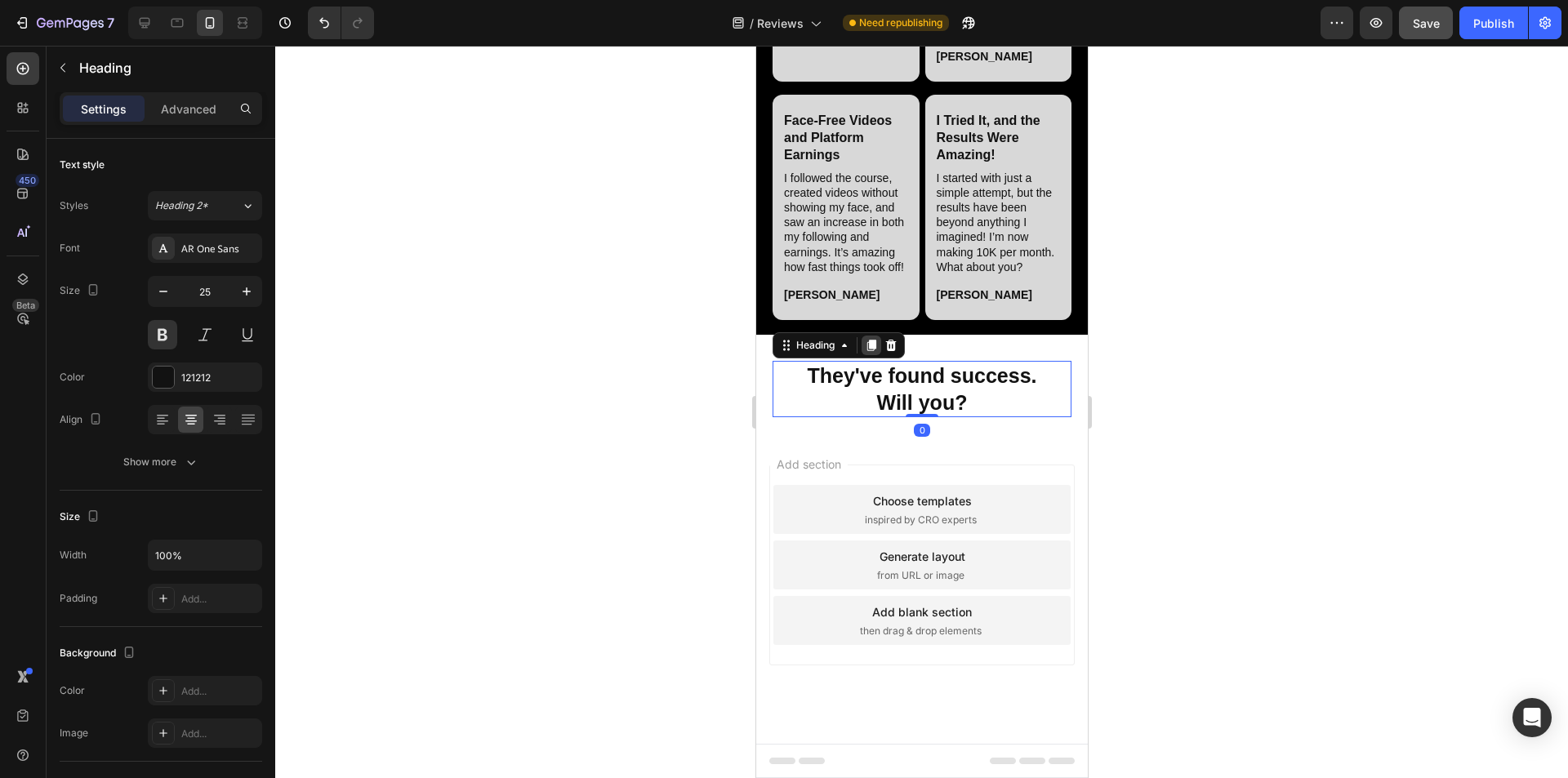
click at [783, 351] on icon at bounding box center [870, 346] width 9 height 12
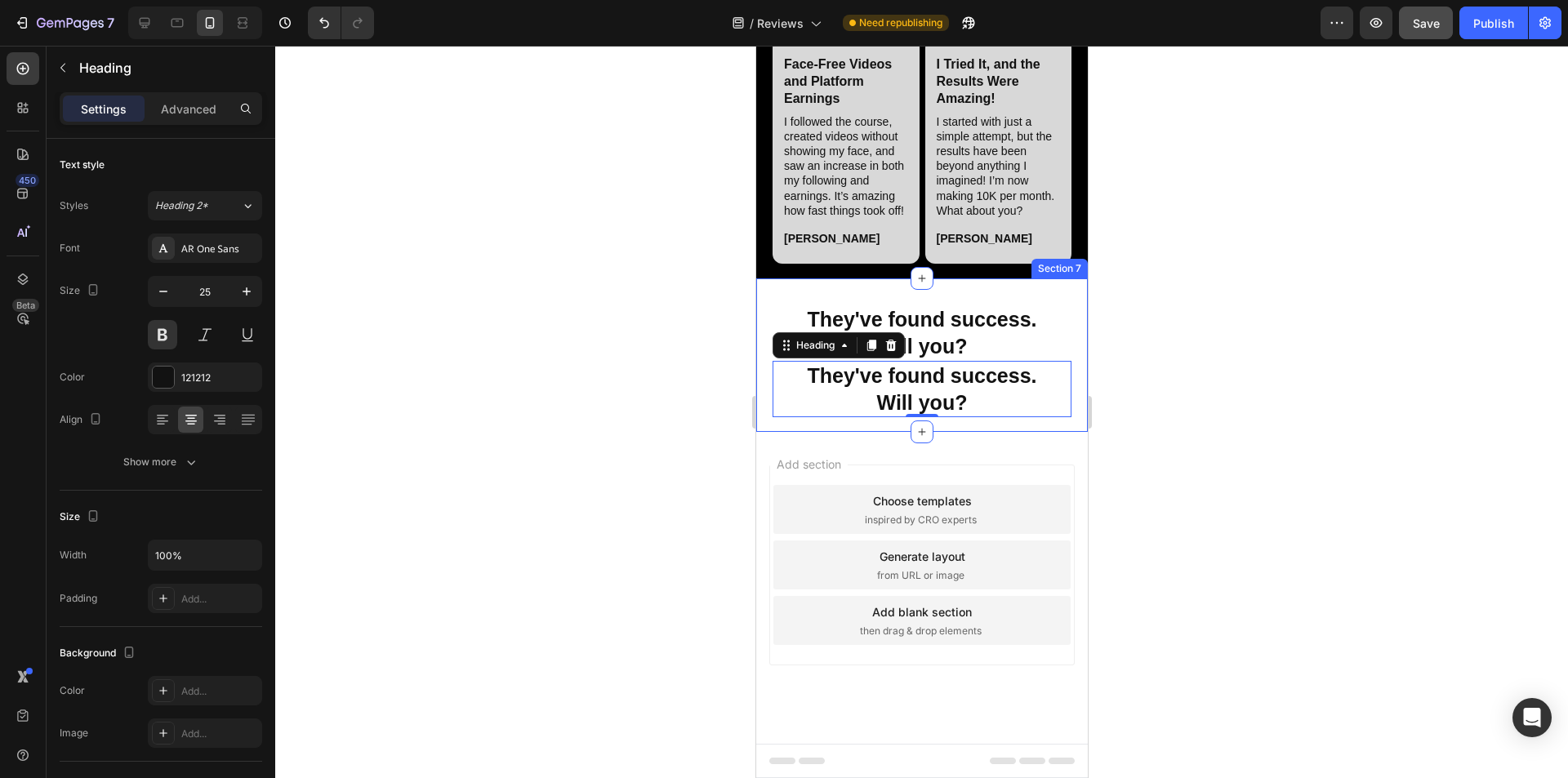
scroll to position [5918, 0]
click at [783, 410] on h2 "They've found success. Will you?" at bounding box center [921, 389] width 299 height 57
click at [783, 410] on p "They've found success. Will you?" at bounding box center [921, 389] width 296 height 53
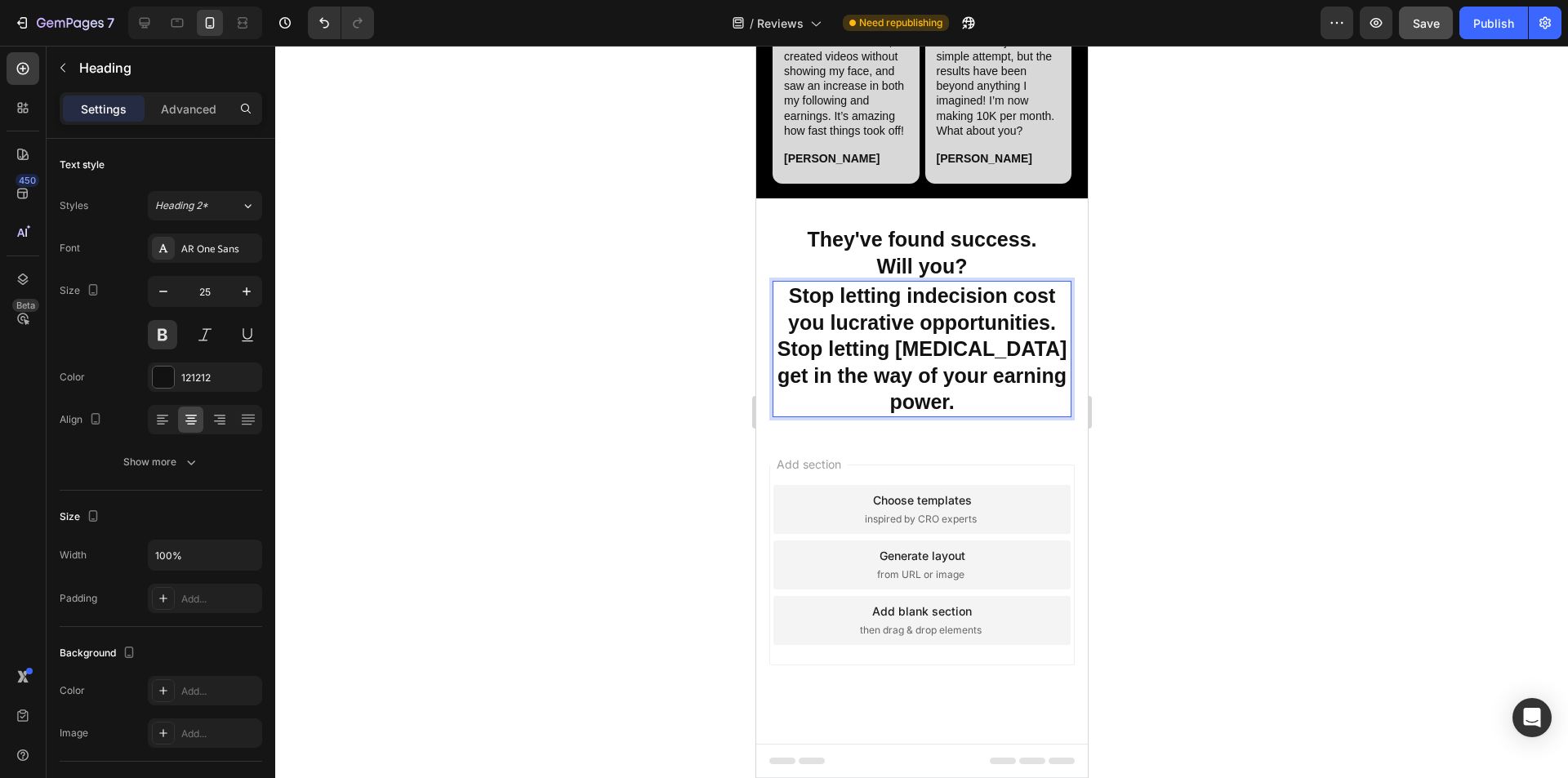
click at [783, 410] on p "Stop letting indecision cost you lucrative opportunities. Stop letting procrast…" at bounding box center [921, 349] width 296 height 133
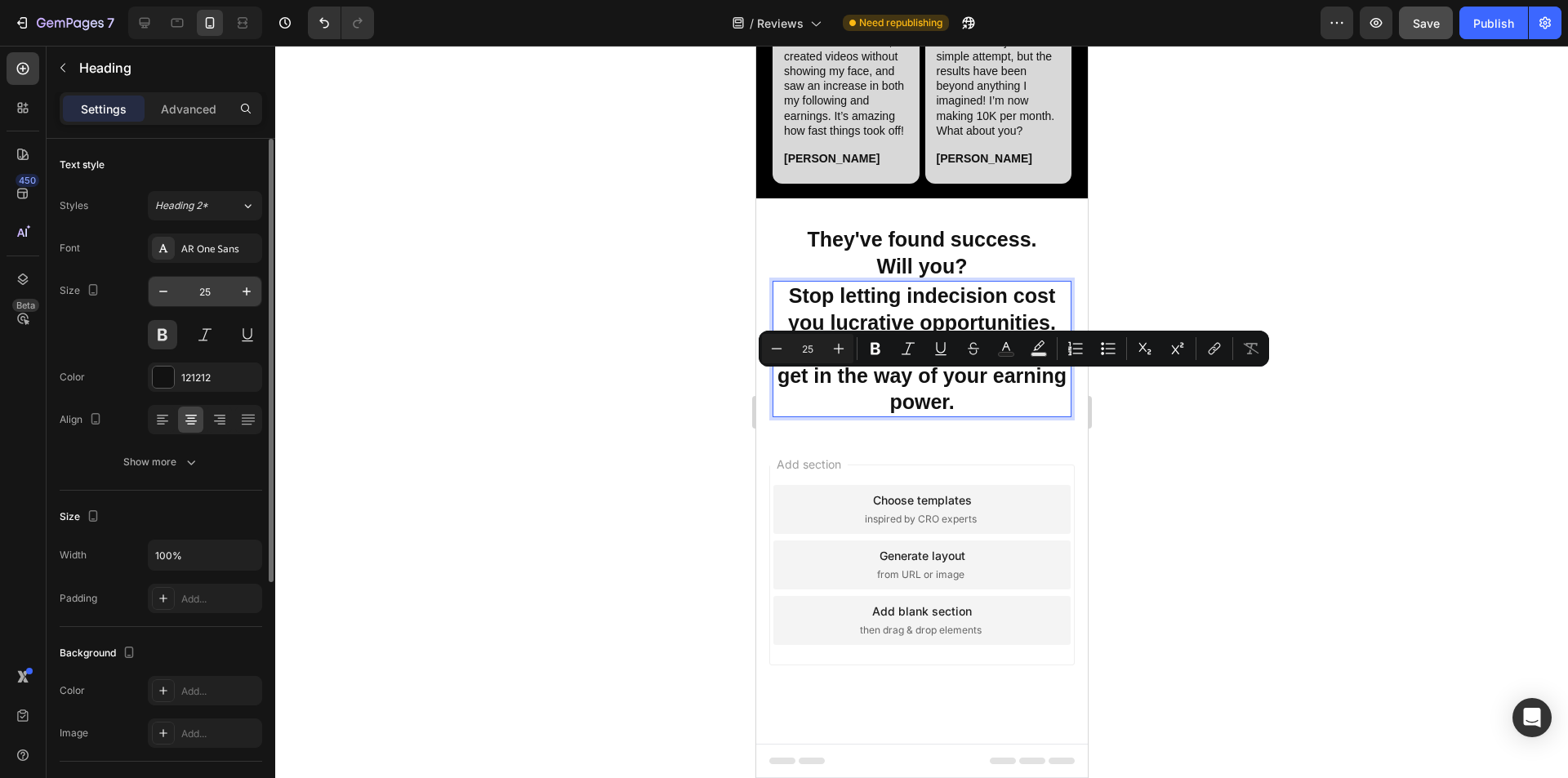
click at [221, 291] on input "25" at bounding box center [205, 292] width 54 height 29
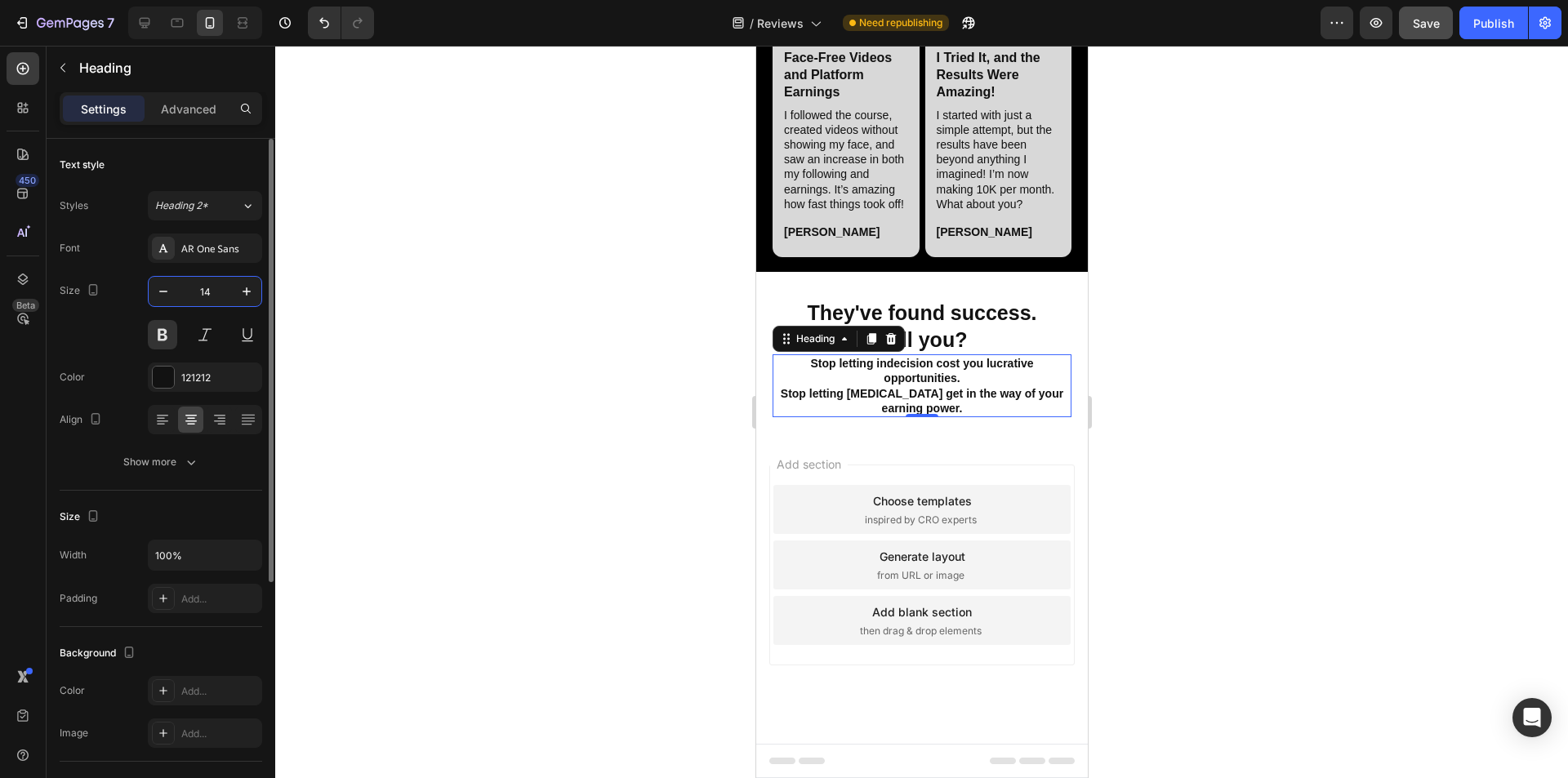
type input "14"
click at [164, 335] on button at bounding box center [163, 335] width 29 height 29
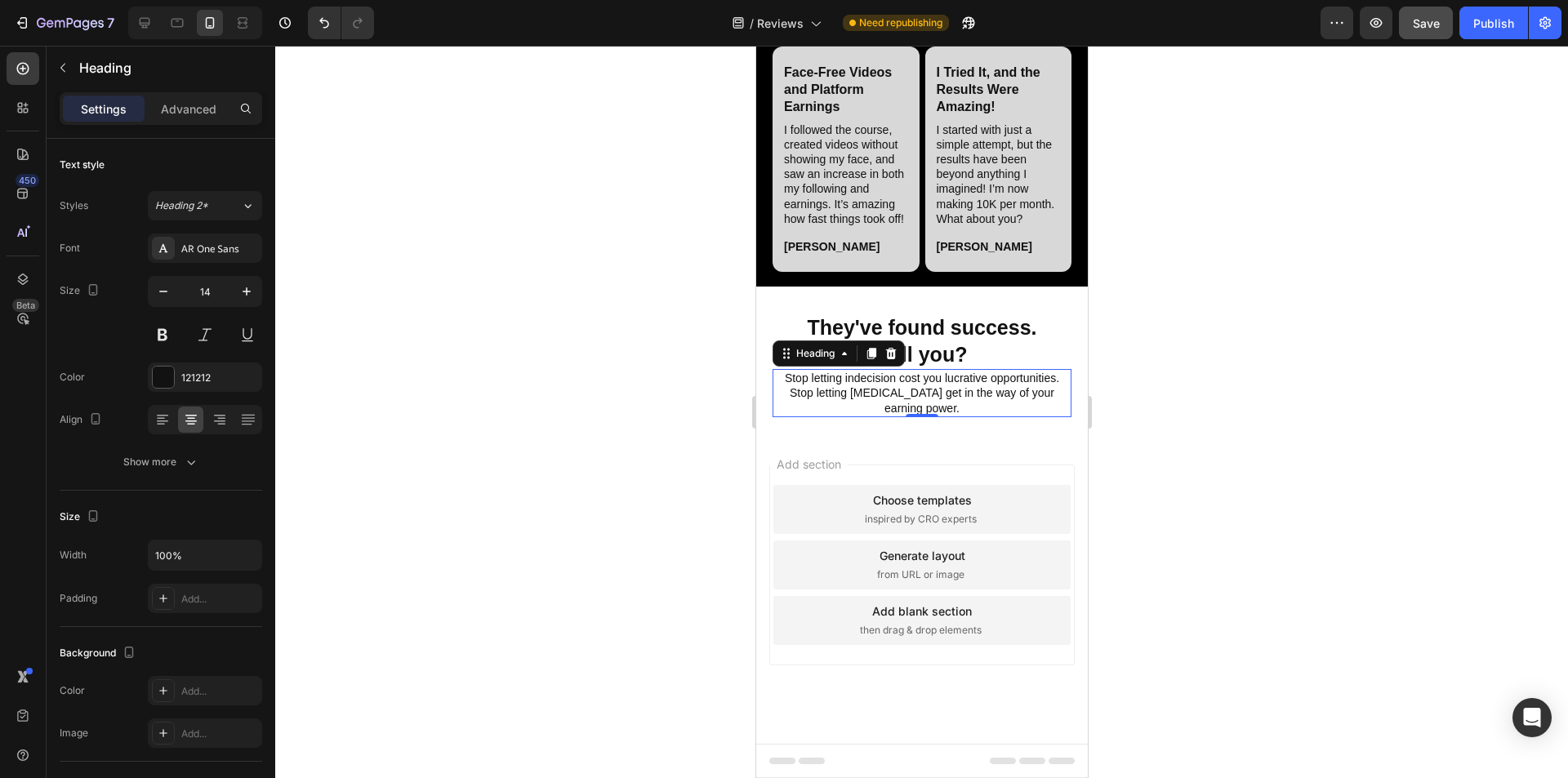
click at [647, 465] on div at bounding box center [921, 413] width 1293 height 733
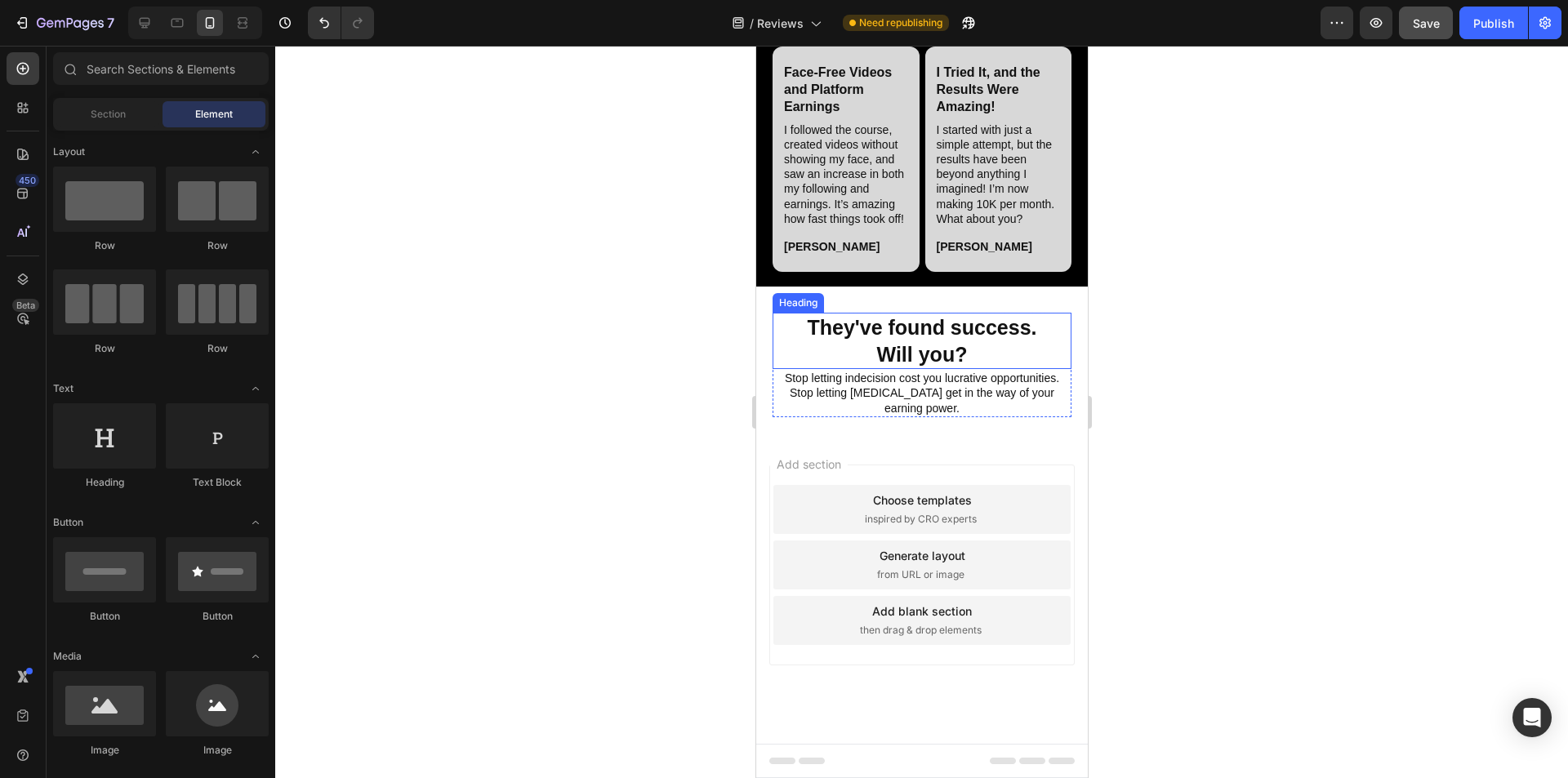
click at [783, 345] on p "They've found success. Will you?" at bounding box center [921, 341] width 296 height 53
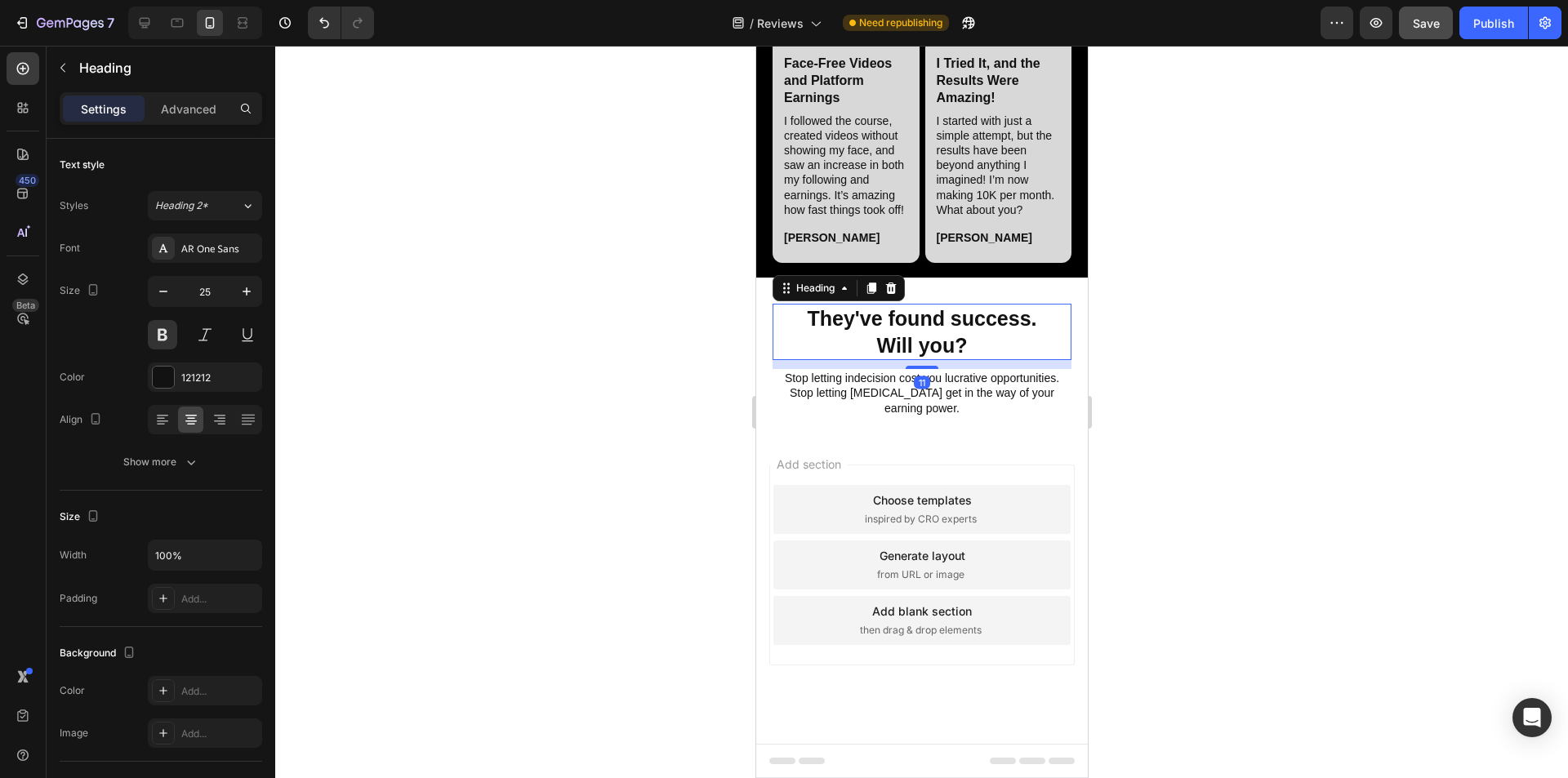
drag, startPoint x: 924, startPoint y: 371, endPoint x: 870, endPoint y: 92, distance: 284.2
click at [783, 369] on div at bounding box center [920, 366] width 32 height 3
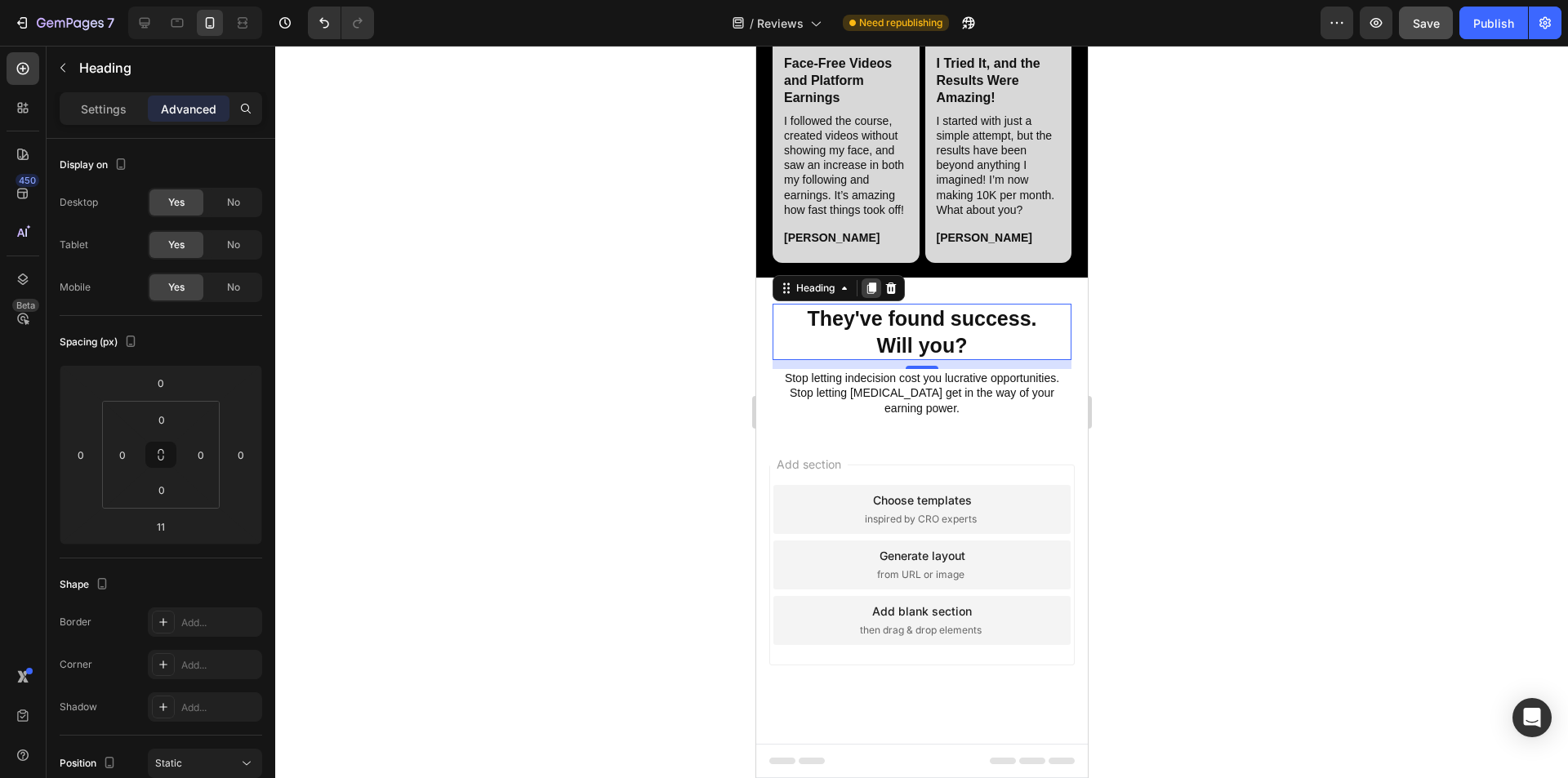
click at [783, 295] on icon at bounding box center [870, 288] width 13 height 13
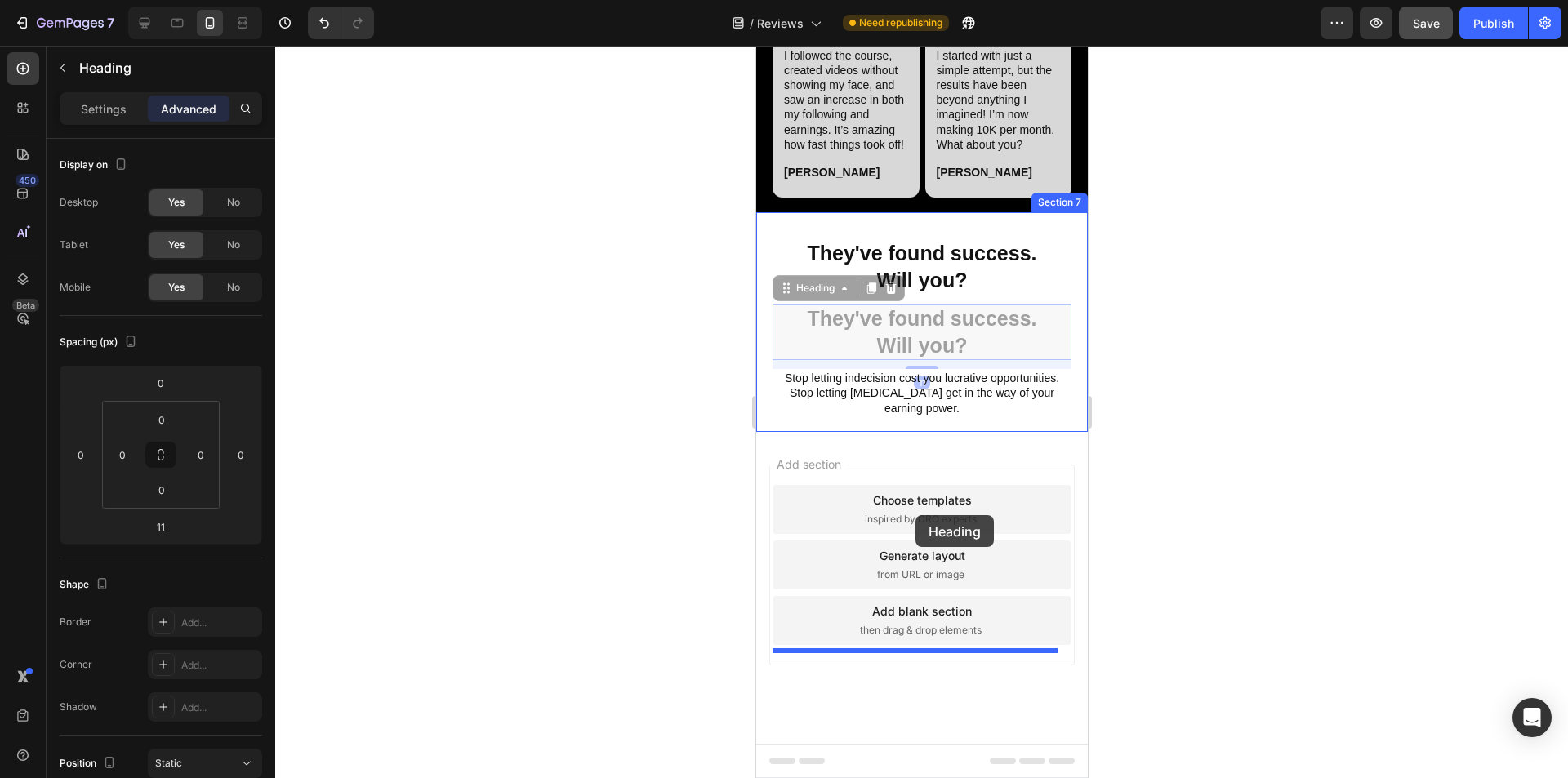
drag, startPoint x: 787, startPoint y: 369, endPoint x: 914, endPoint y: 515, distance: 193.5
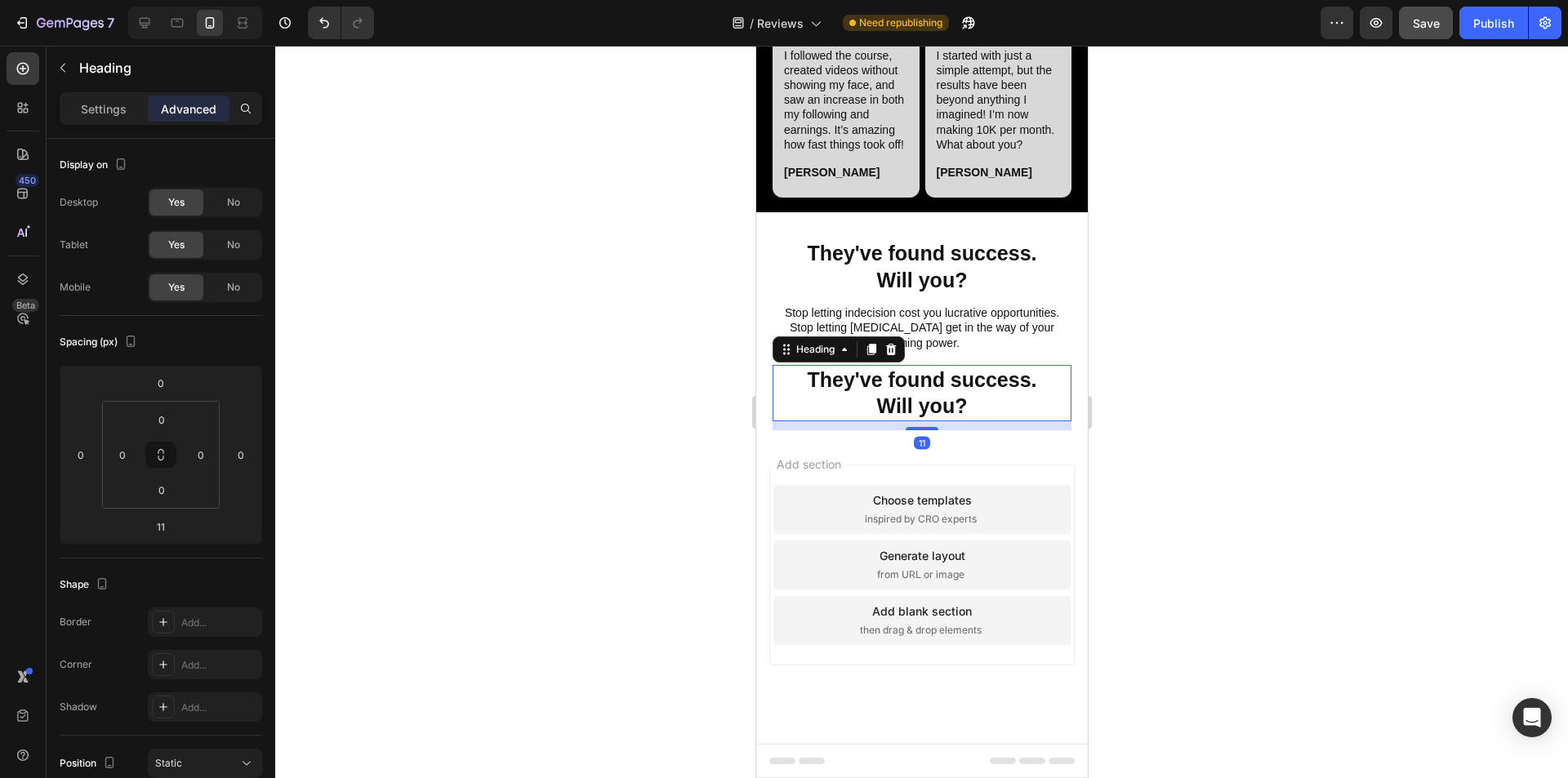
click at [783, 421] on h2 "They've found success. Will you?" at bounding box center [921, 394] width 299 height 57
click at [783, 419] on p "They've found success. Will you?" at bounding box center [921, 393] width 296 height 53
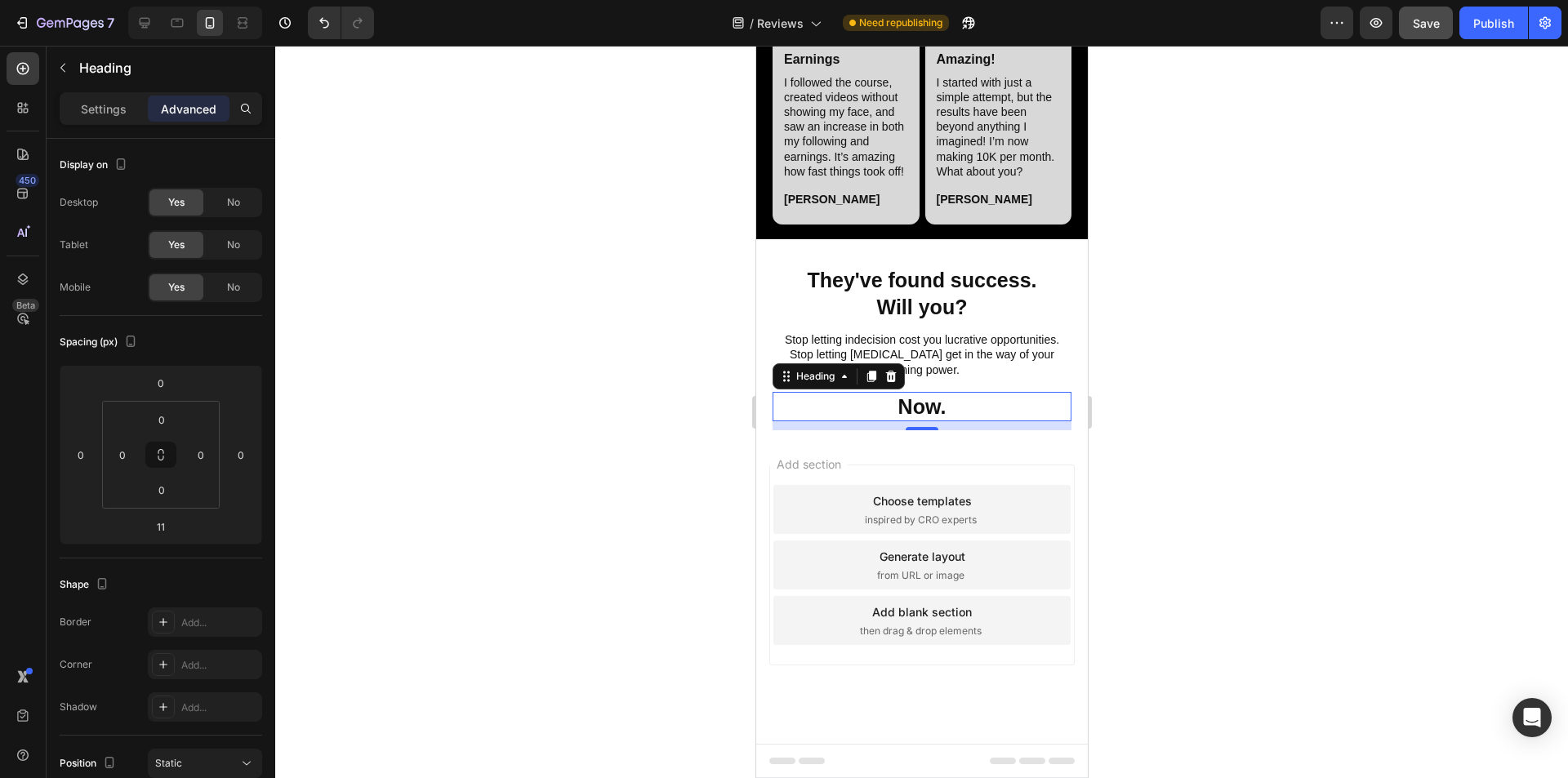
click at [783, 496] on div at bounding box center [921, 413] width 1293 height 733
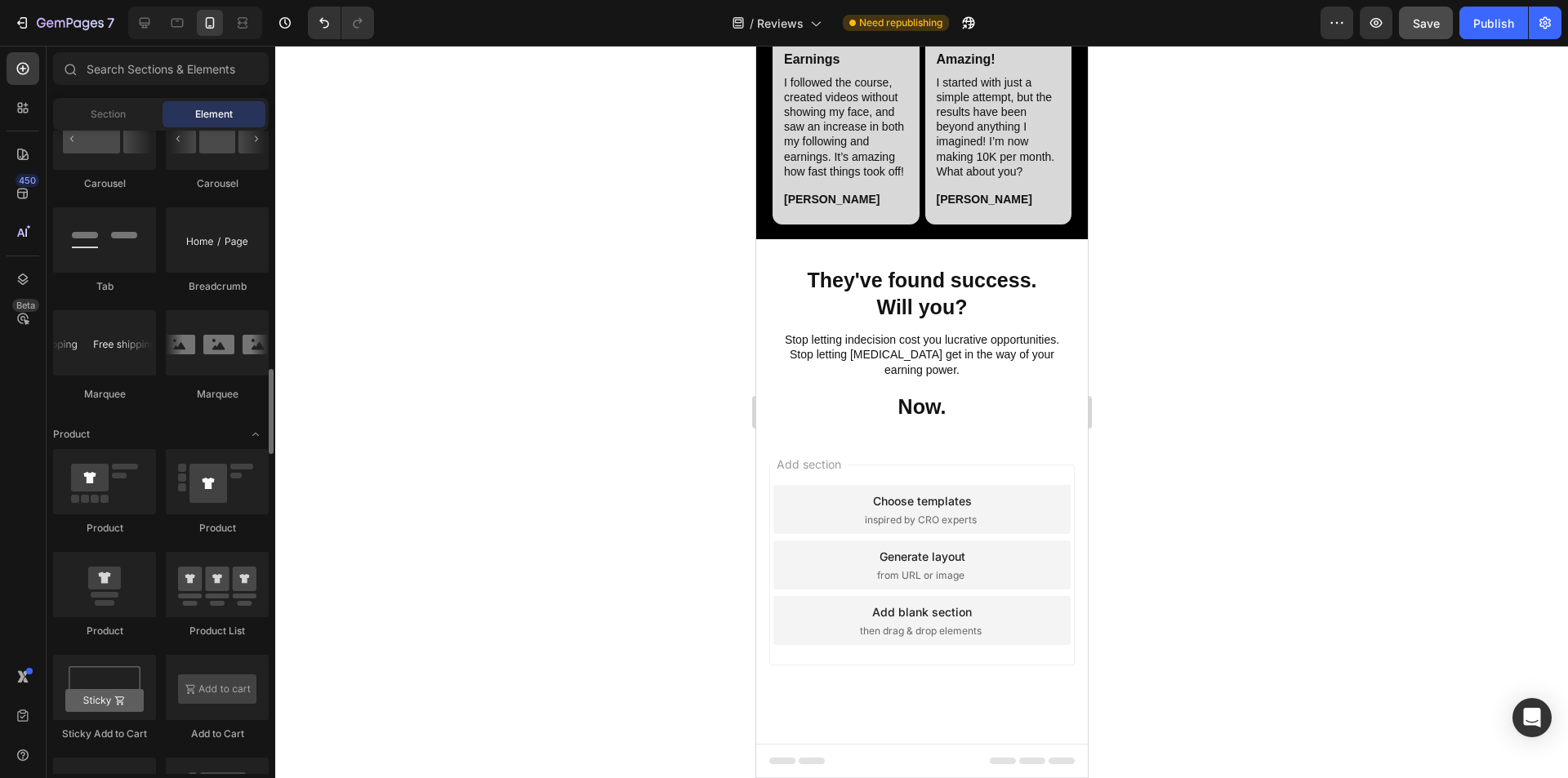
scroll to position [1960, 0]
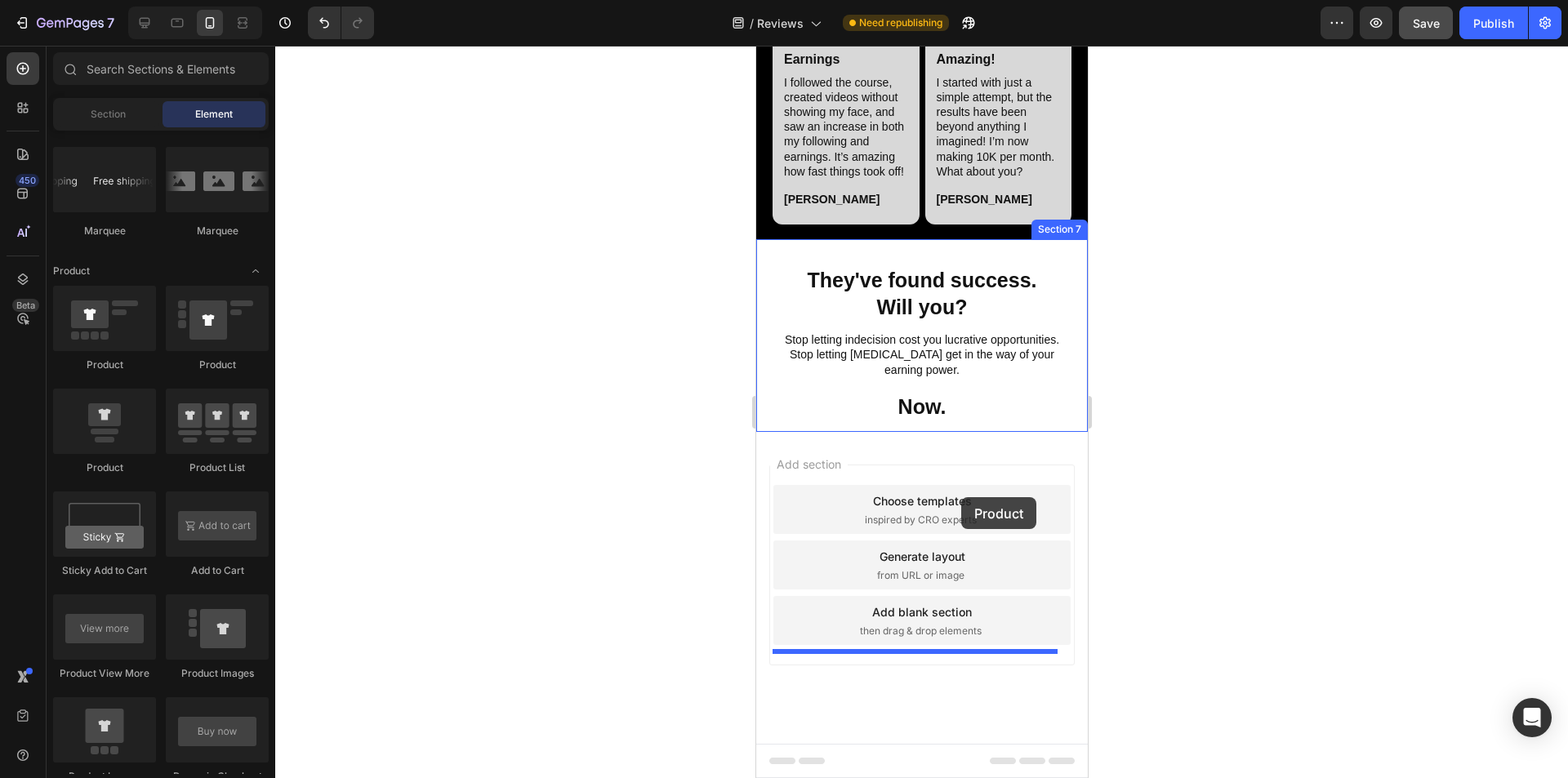
drag, startPoint x: 853, startPoint y: 474, endPoint x: 1667, endPoint y: 69, distance: 909.2
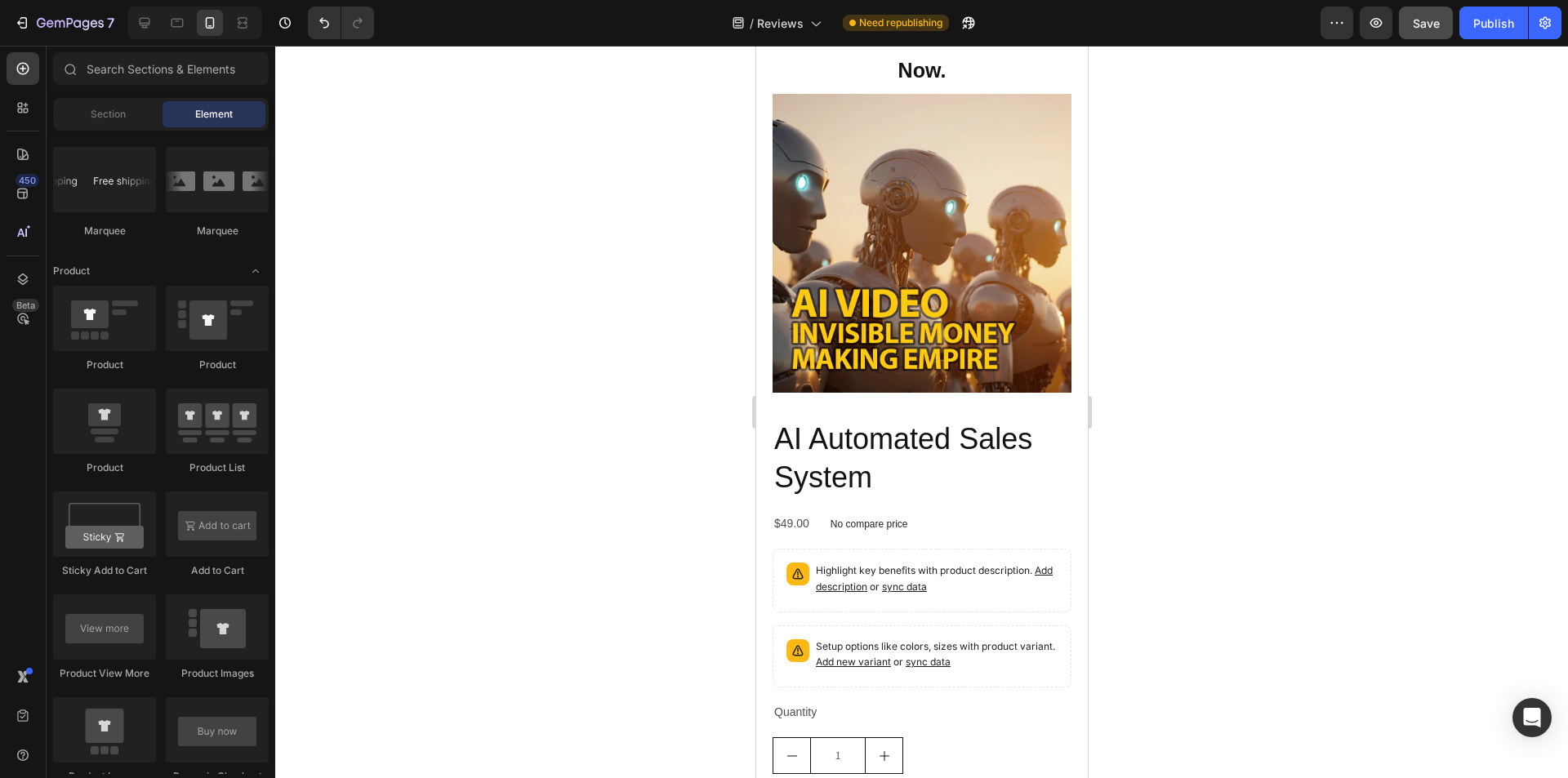
scroll to position [6109, 0]
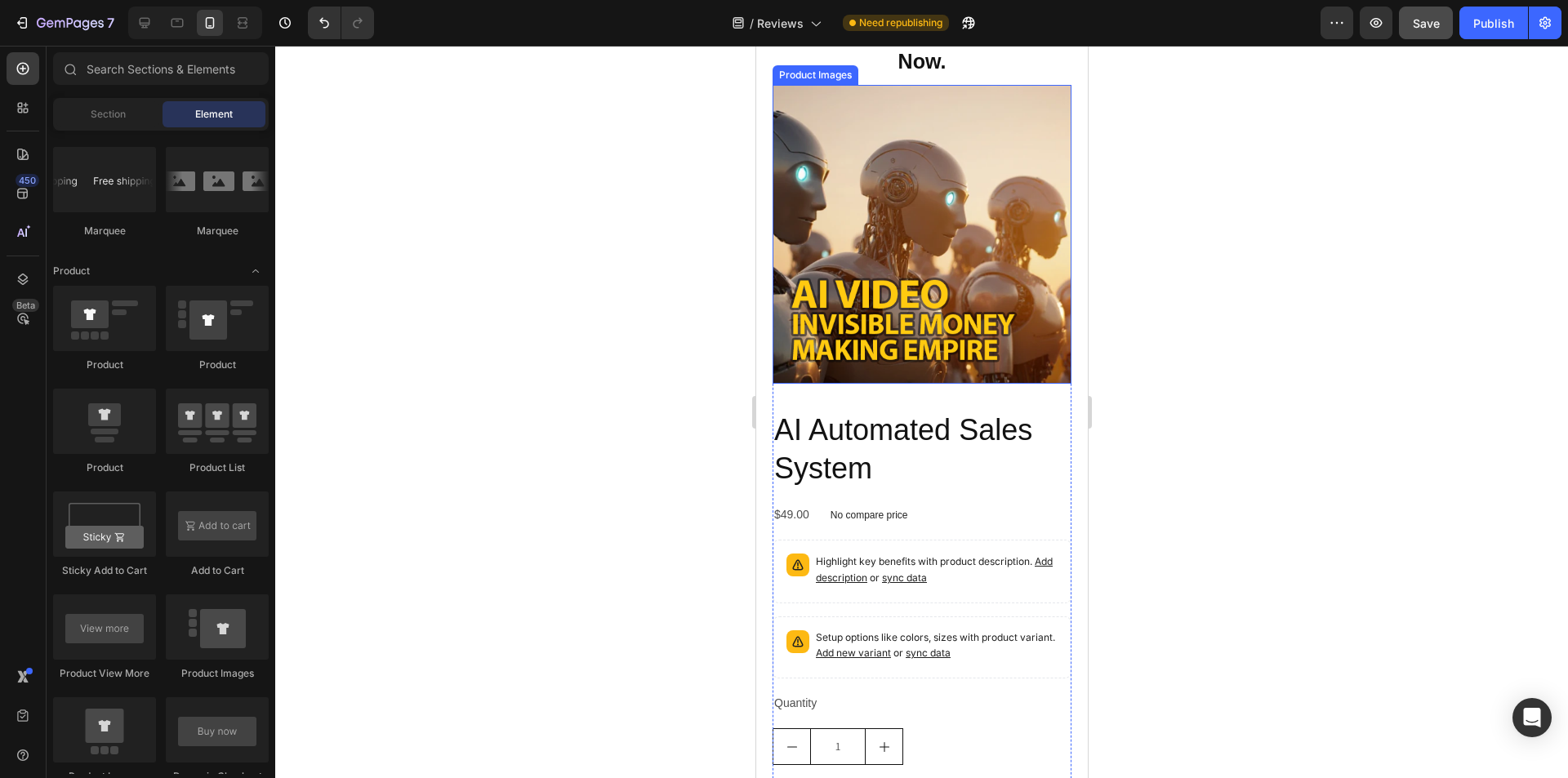
click at [783, 384] on img at bounding box center [921, 234] width 299 height 299
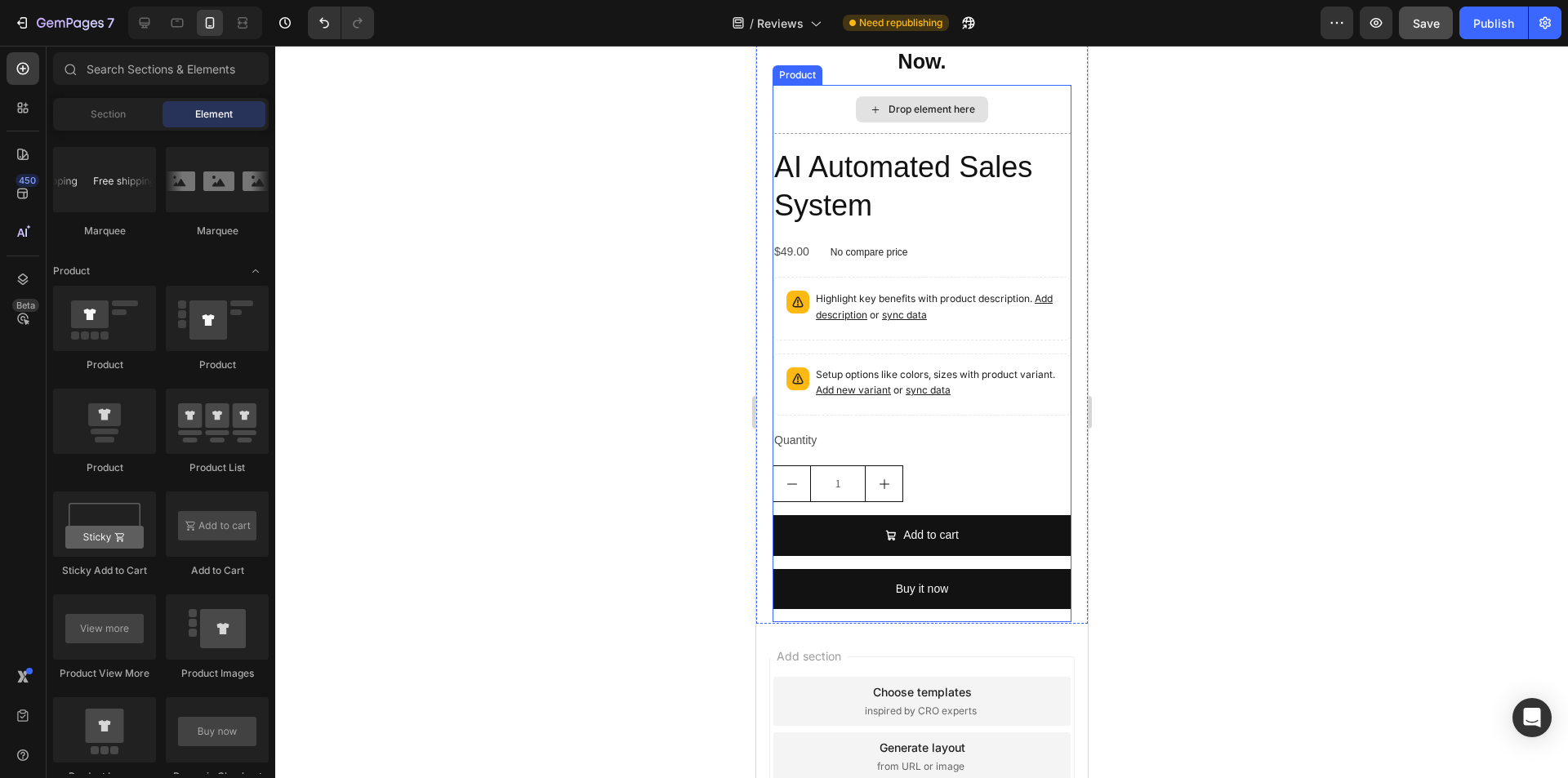
click at [783, 134] on div "Drop element here" at bounding box center [921, 110] width 299 height 49
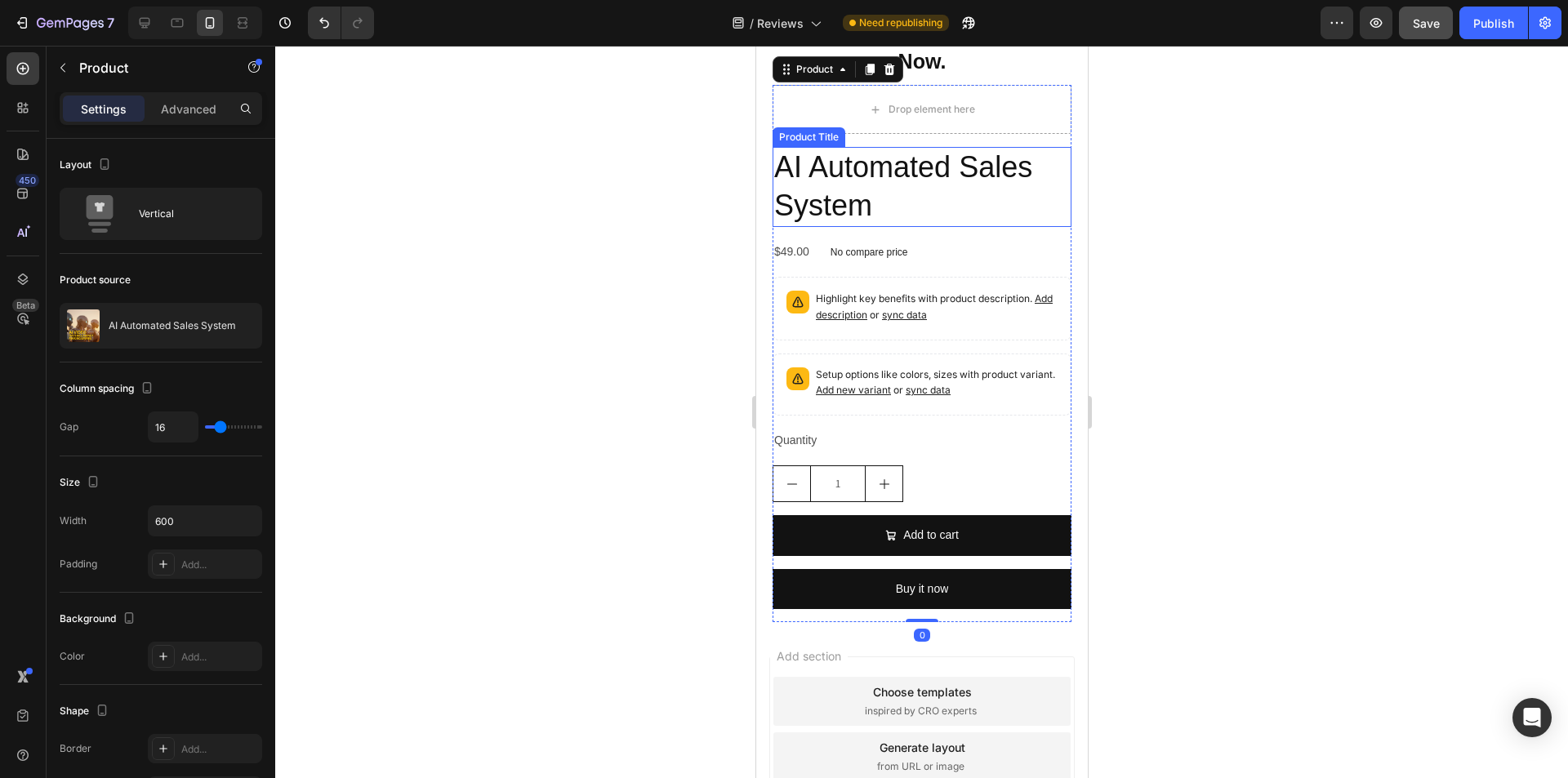
click at [783, 227] on h2 "AI Automated Sales System" at bounding box center [921, 187] width 299 height 80
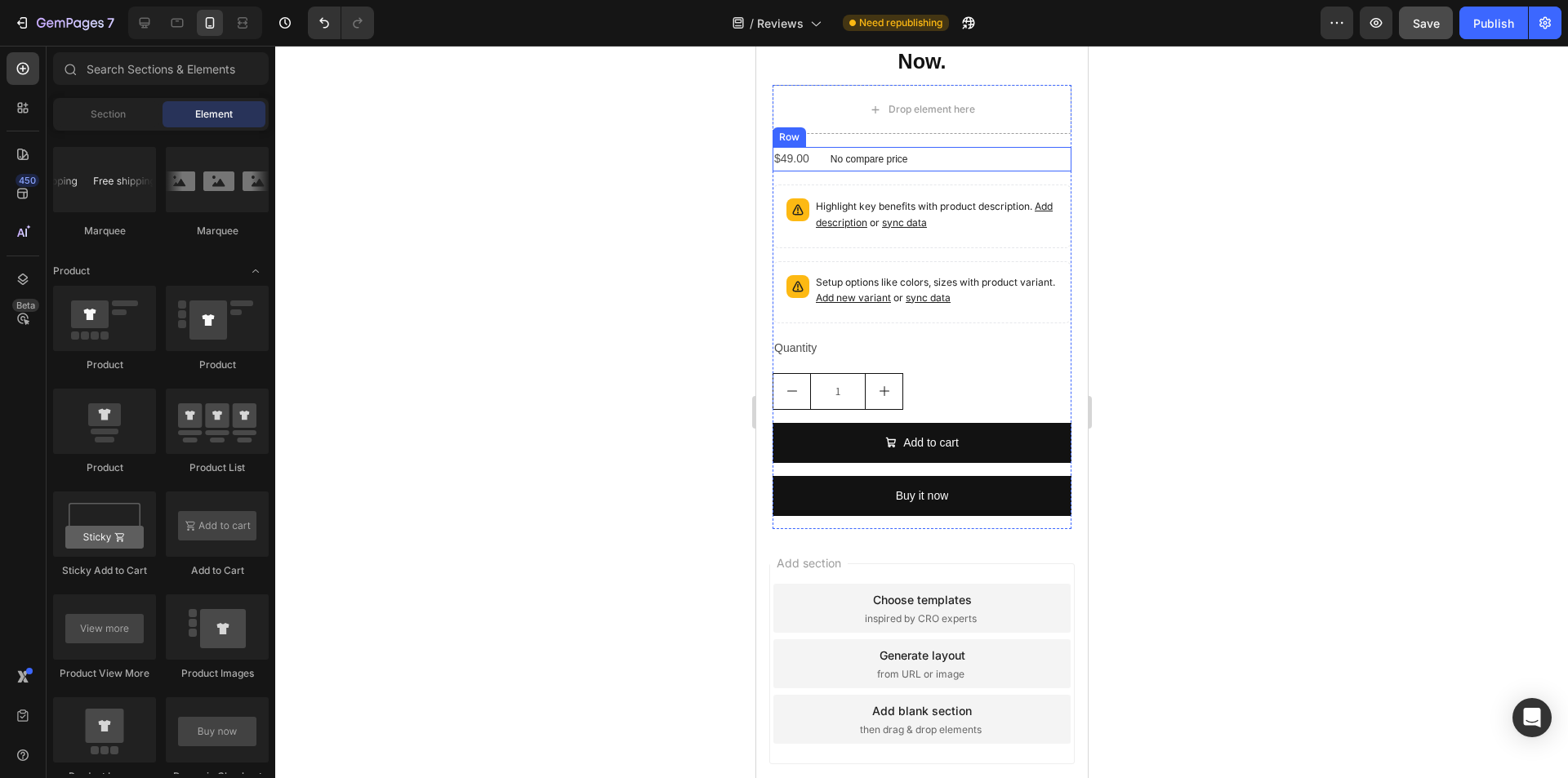
click at [783, 170] on div "$49.00 Product Price Product Price No compare price Product Price Row" at bounding box center [921, 159] width 299 height 24
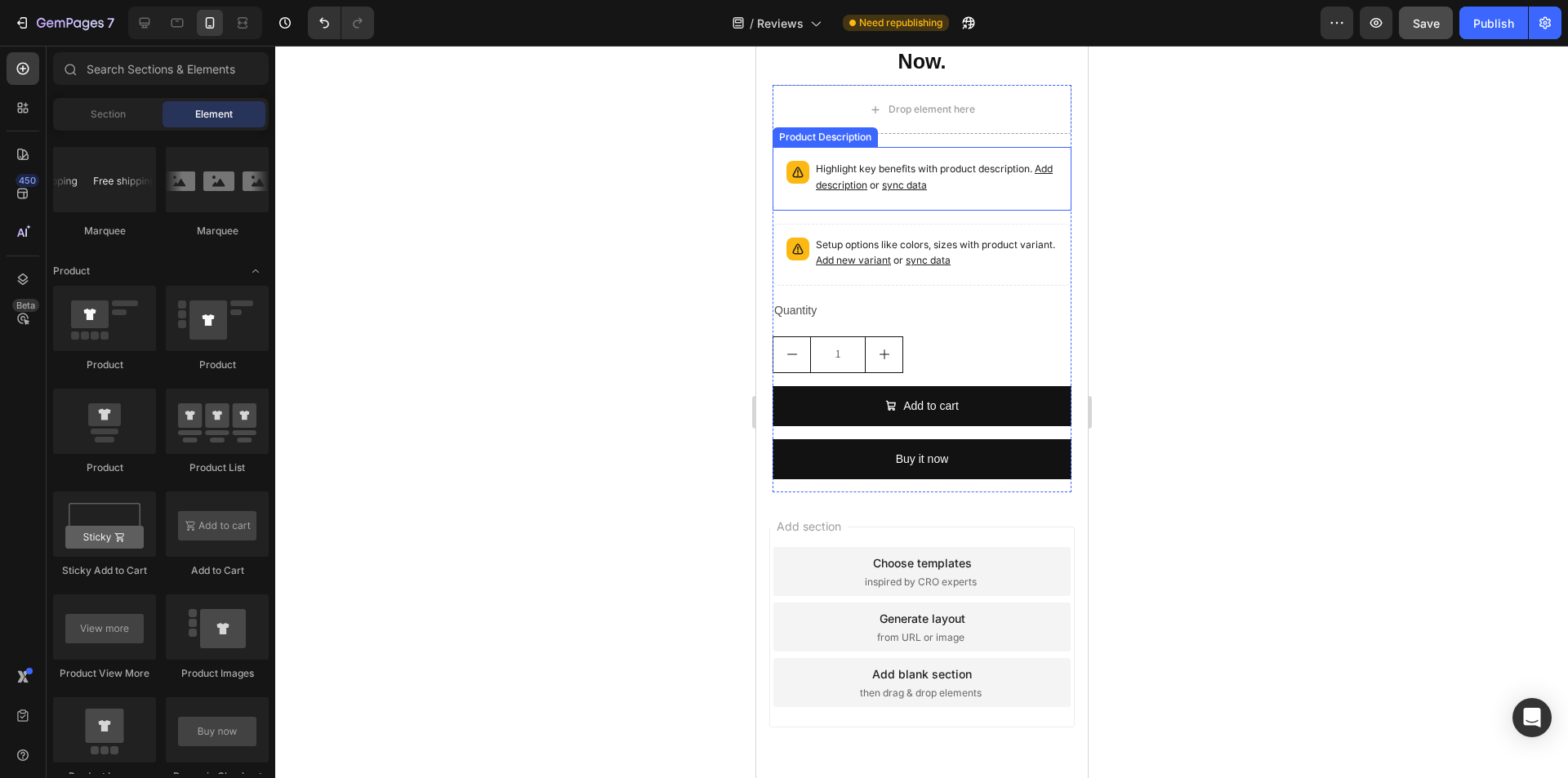
click at [783, 194] on p "Highlight key benefits with product description. Add description or sync data" at bounding box center [936, 176] width 242 height 32
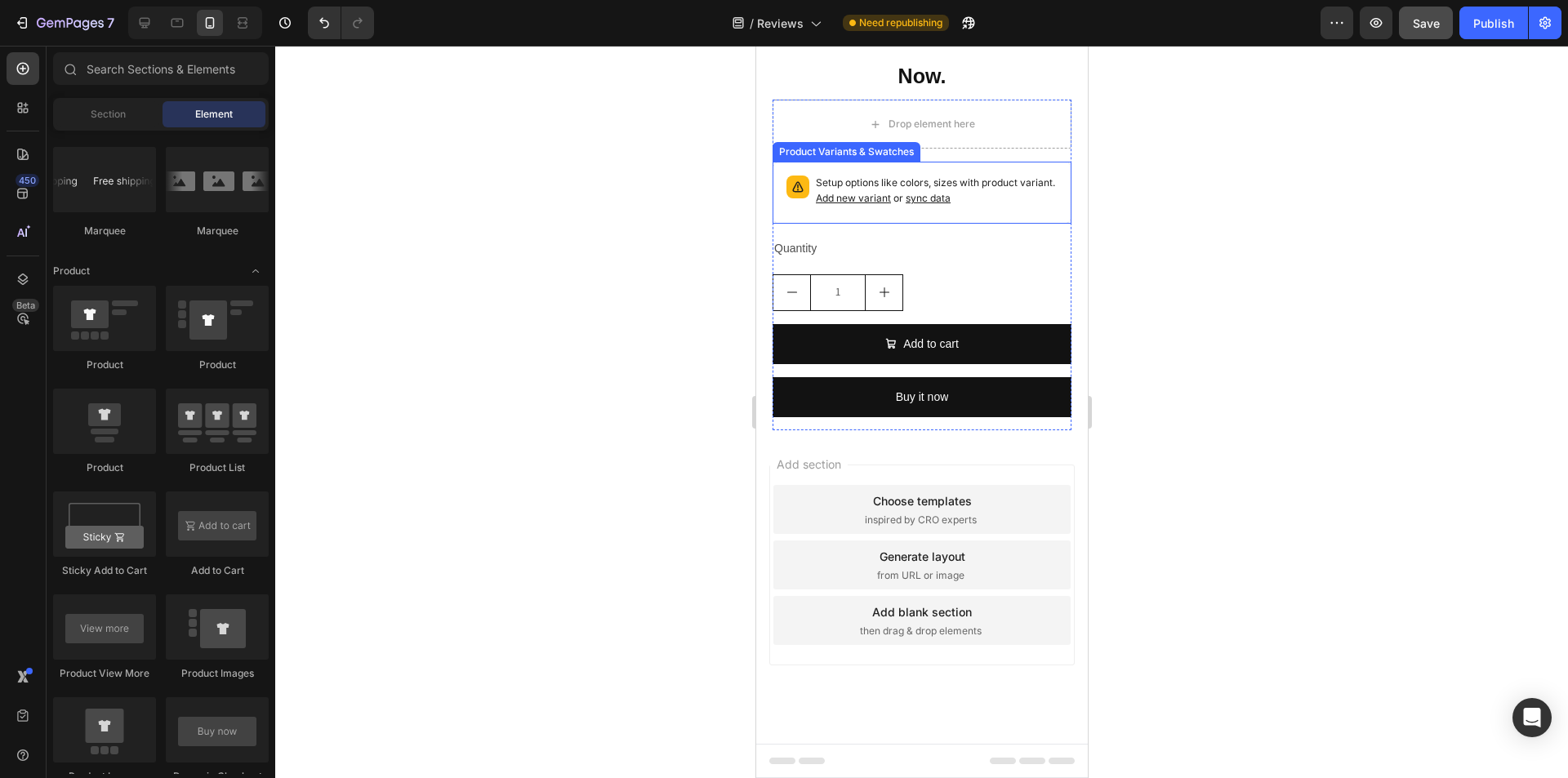
click at [783, 207] on p "Setup options like colors, sizes with product variant. Add new variant or sync …" at bounding box center [936, 191] width 242 height 31
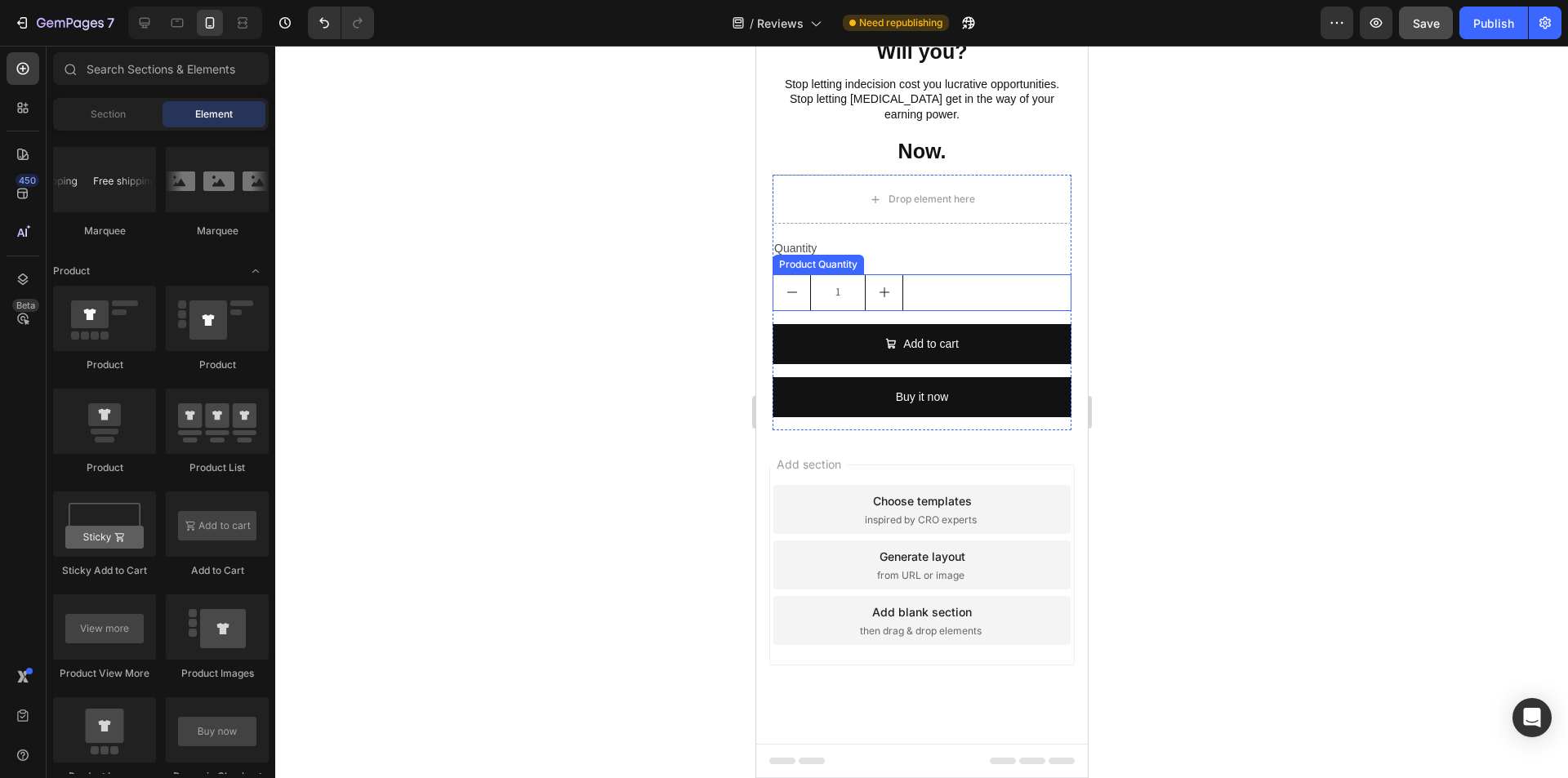
click at [783, 312] on div "1" at bounding box center [921, 293] width 299 height 37
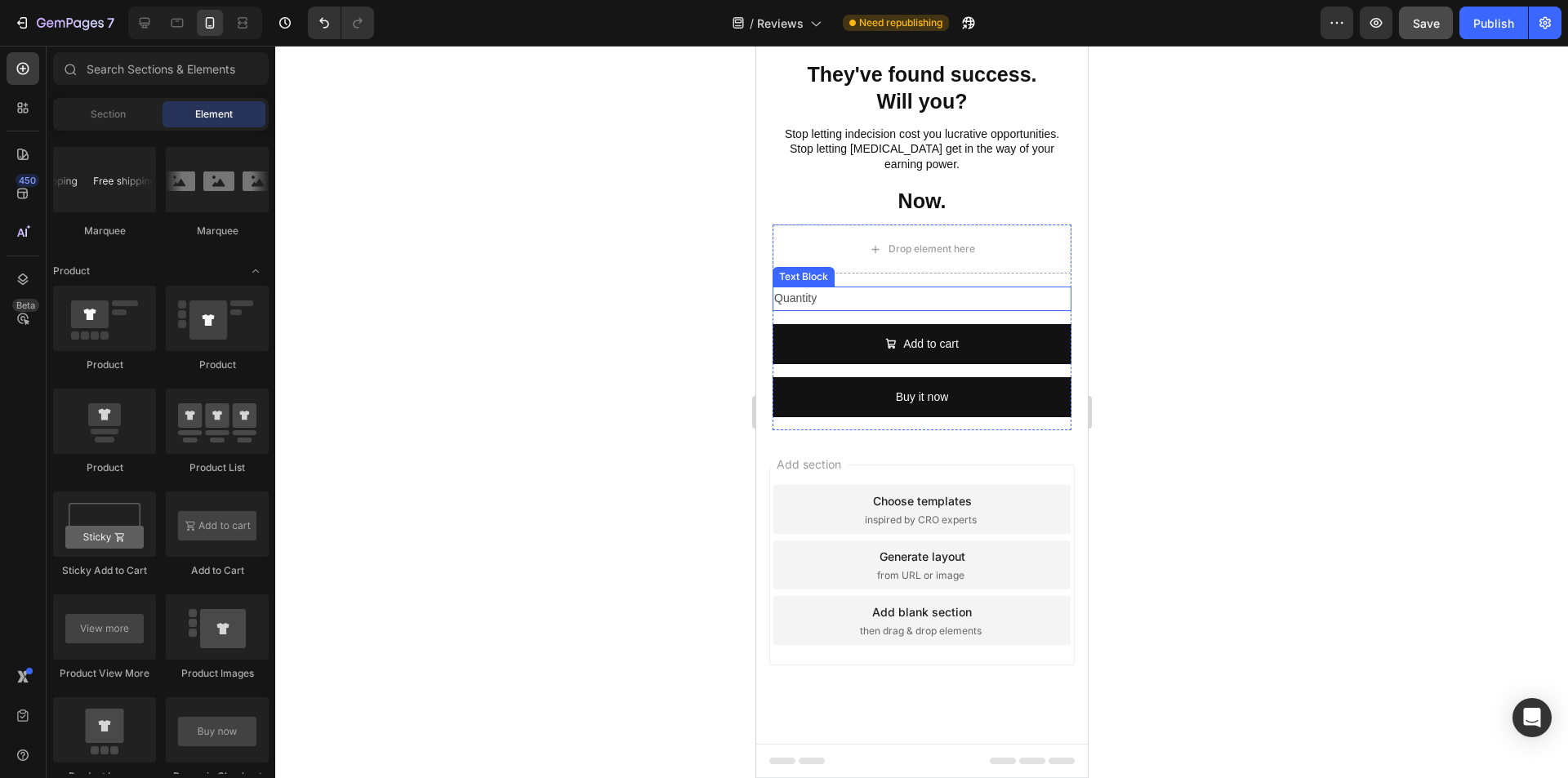
click at [783, 311] on div "Quantity" at bounding box center [921, 299] width 299 height 24
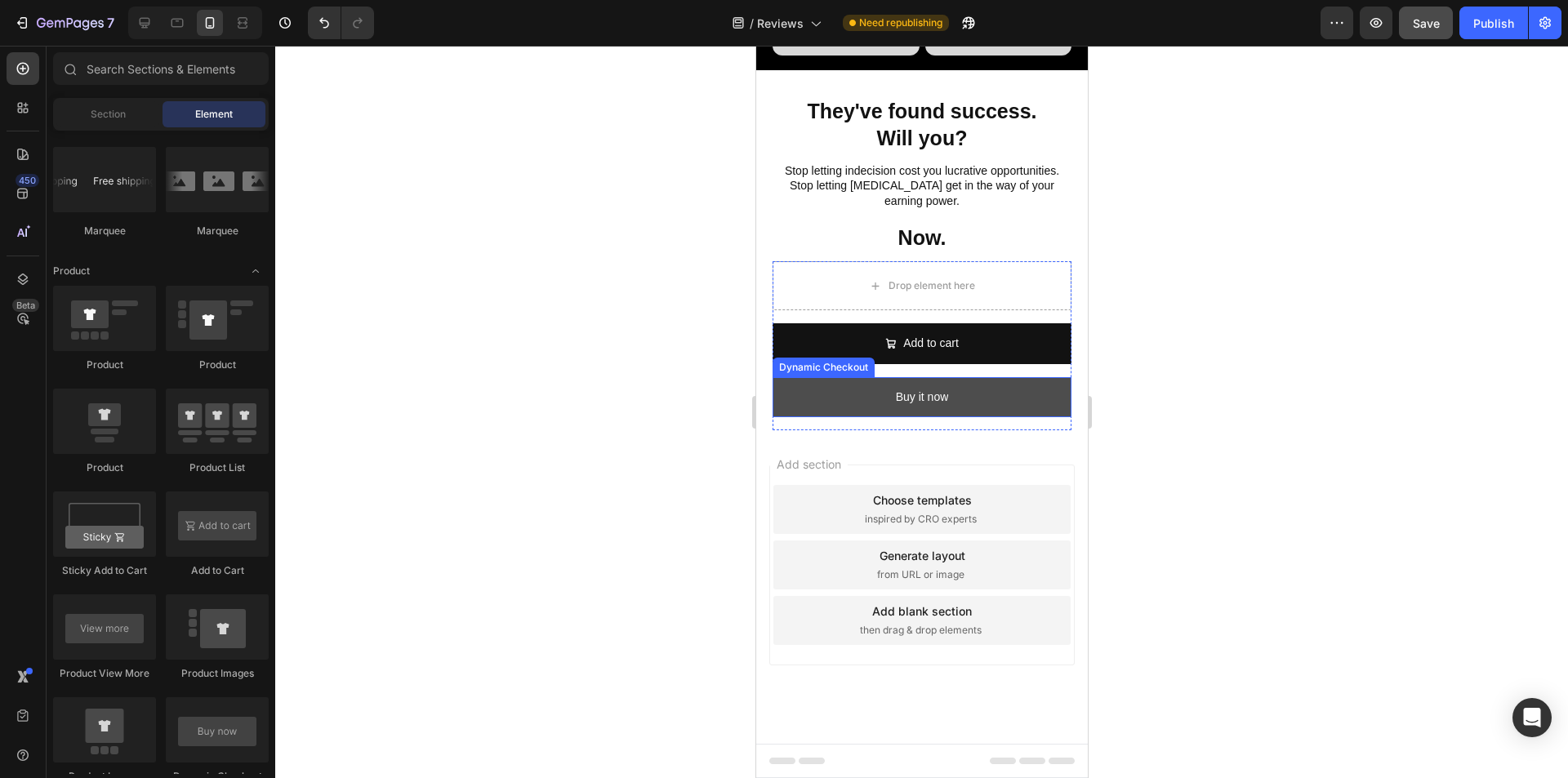
click at [783, 417] on button "Buy it now" at bounding box center [921, 397] width 299 height 40
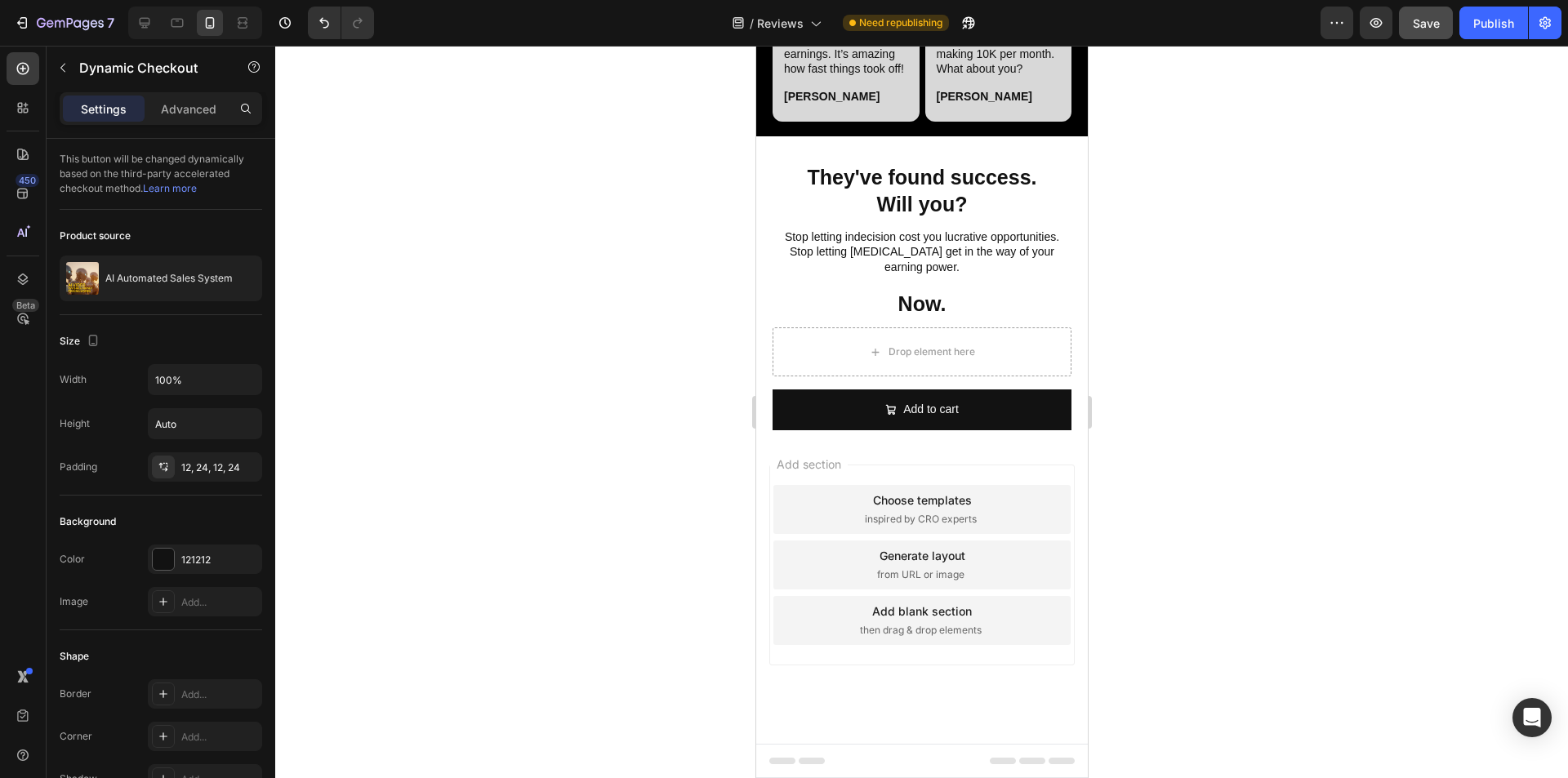
scroll to position [6088, 0]
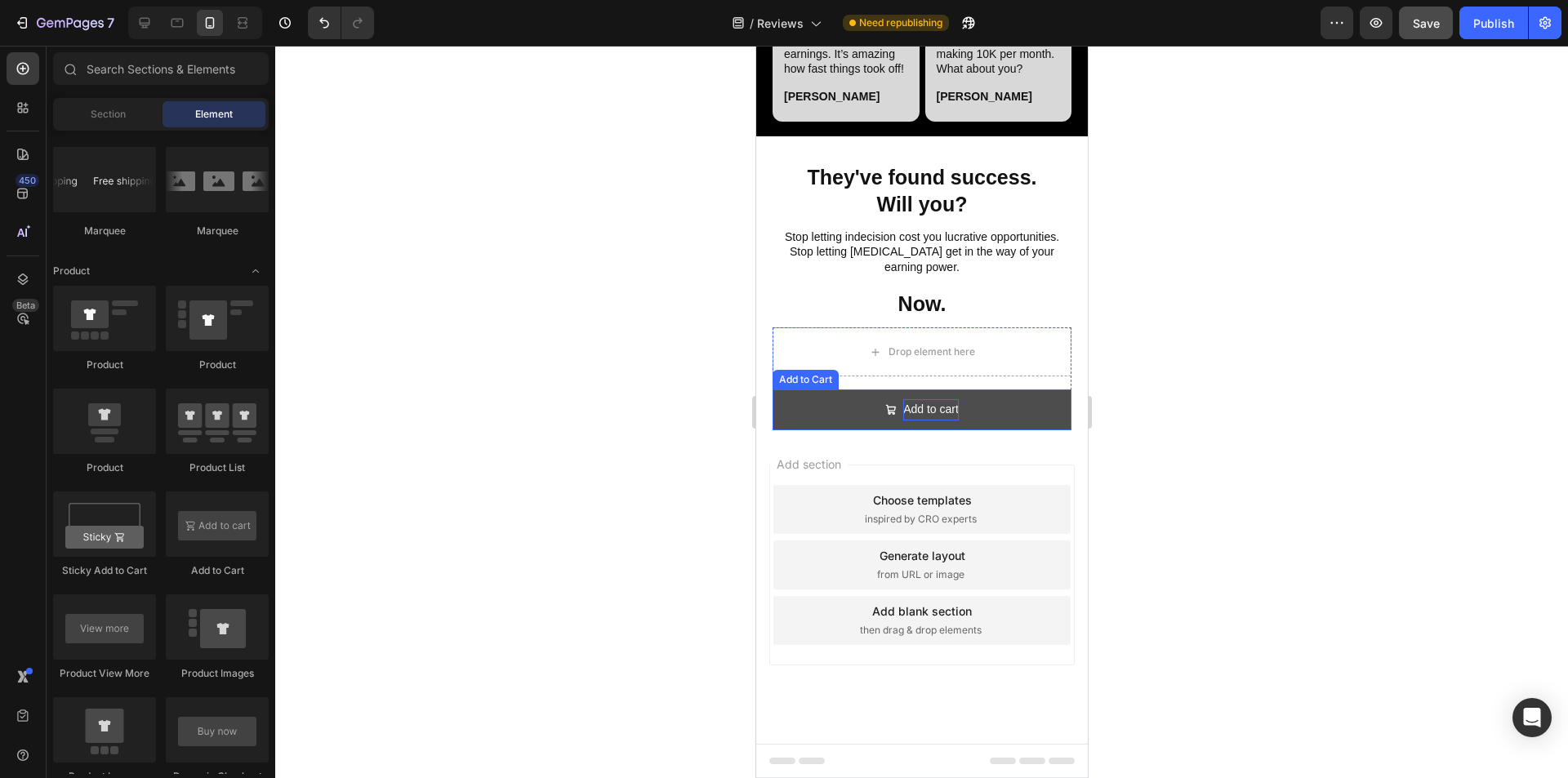
click at [783, 410] on div "Add to cart" at bounding box center [930, 410] width 56 height 21
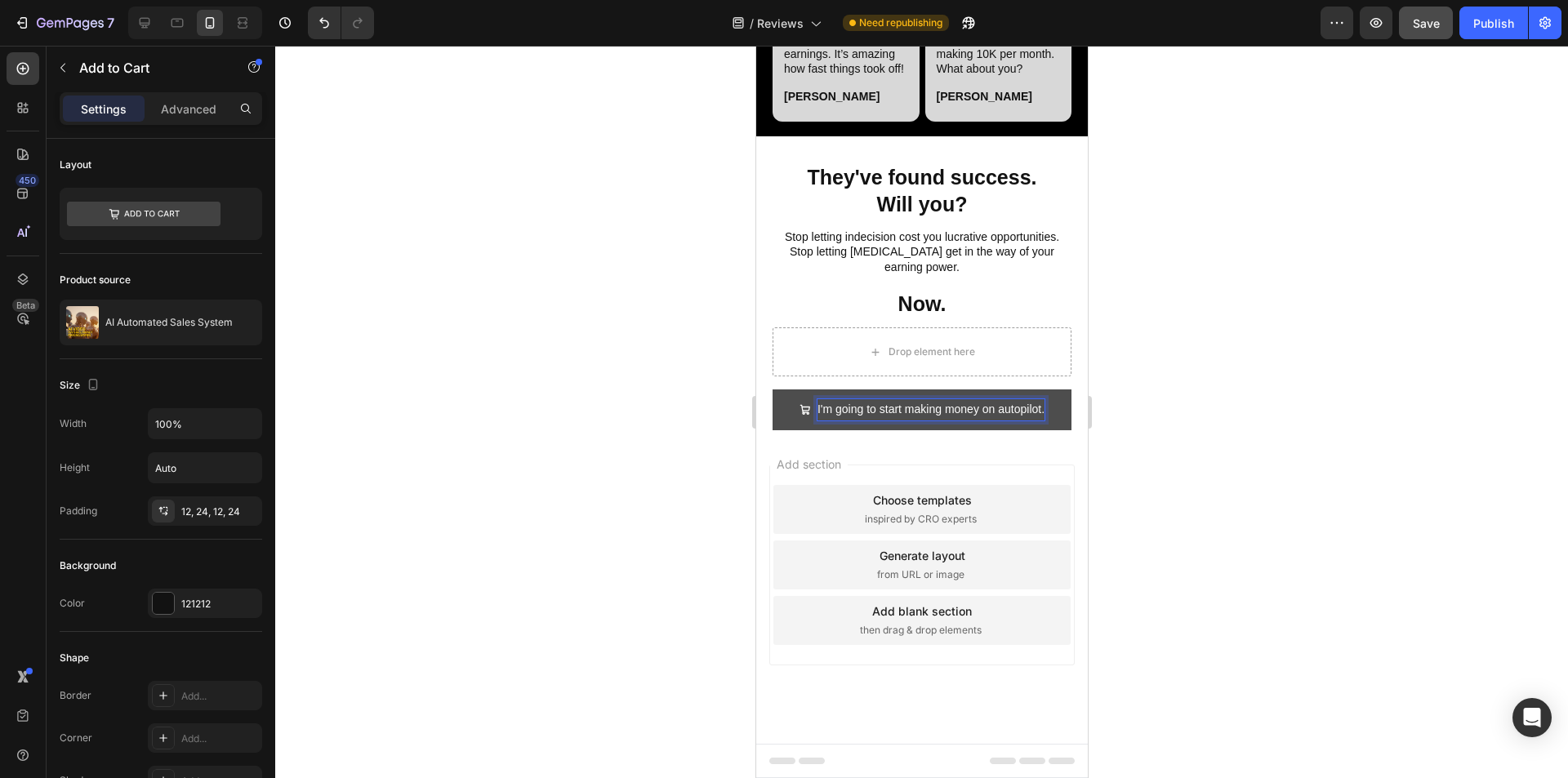
click at [777, 410] on button "I'm going to start making money on autopilot." at bounding box center [921, 410] width 299 height 40
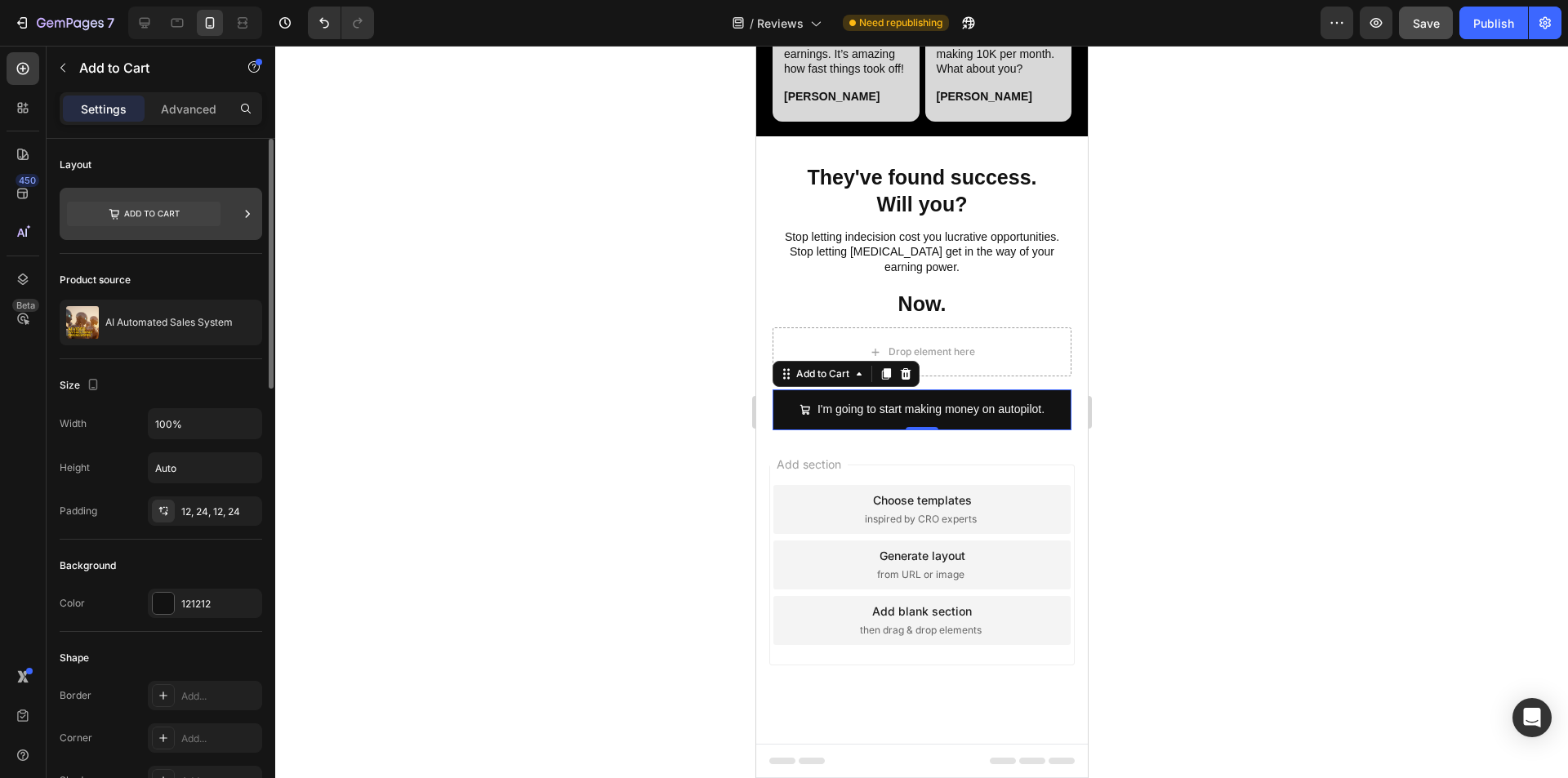
click at [160, 213] on icon at bounding box center [143, 214] width 154 height 24
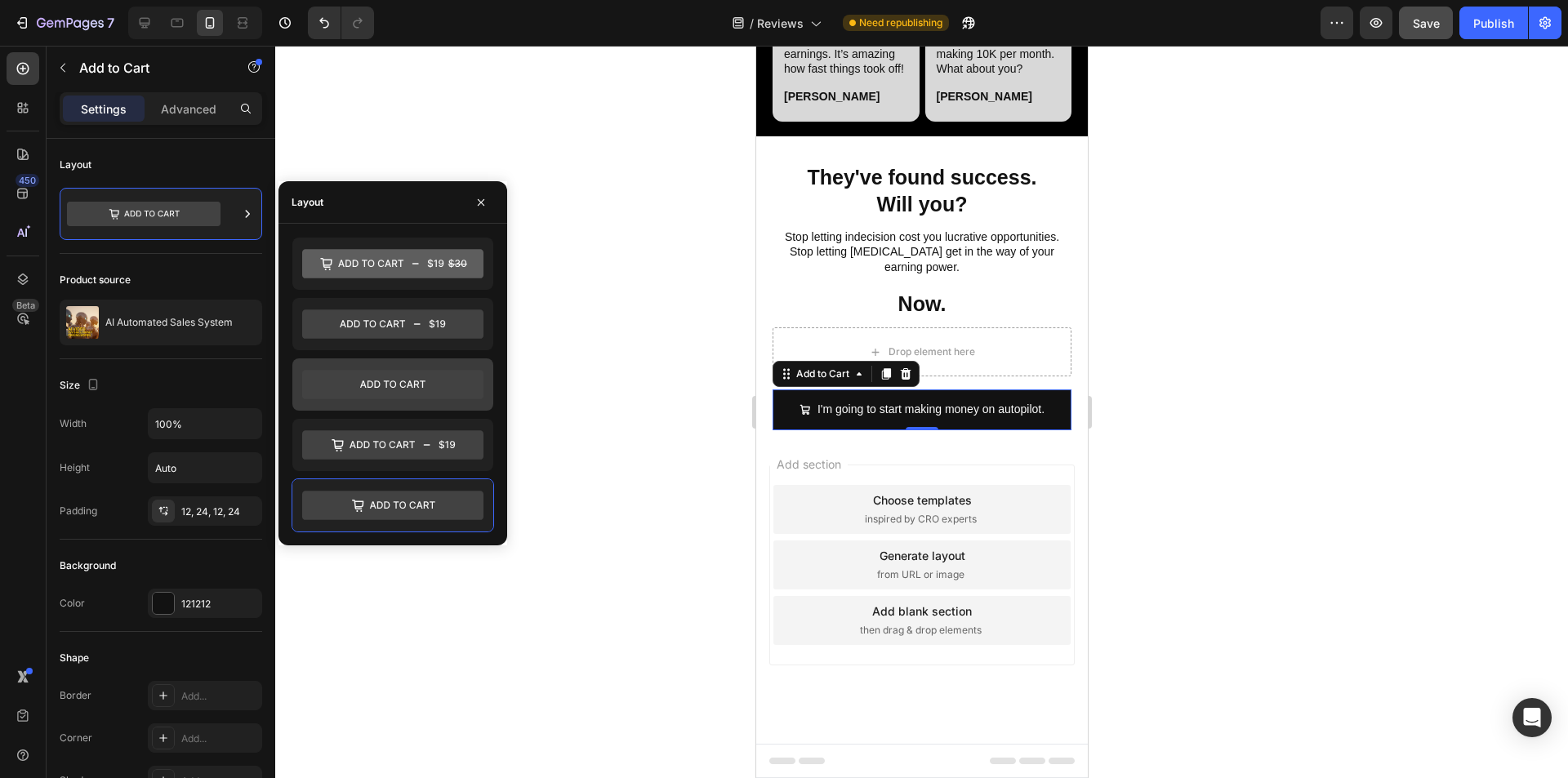
click at [431, 383] on icon at bounding box center [392, 385] width 181 height 29
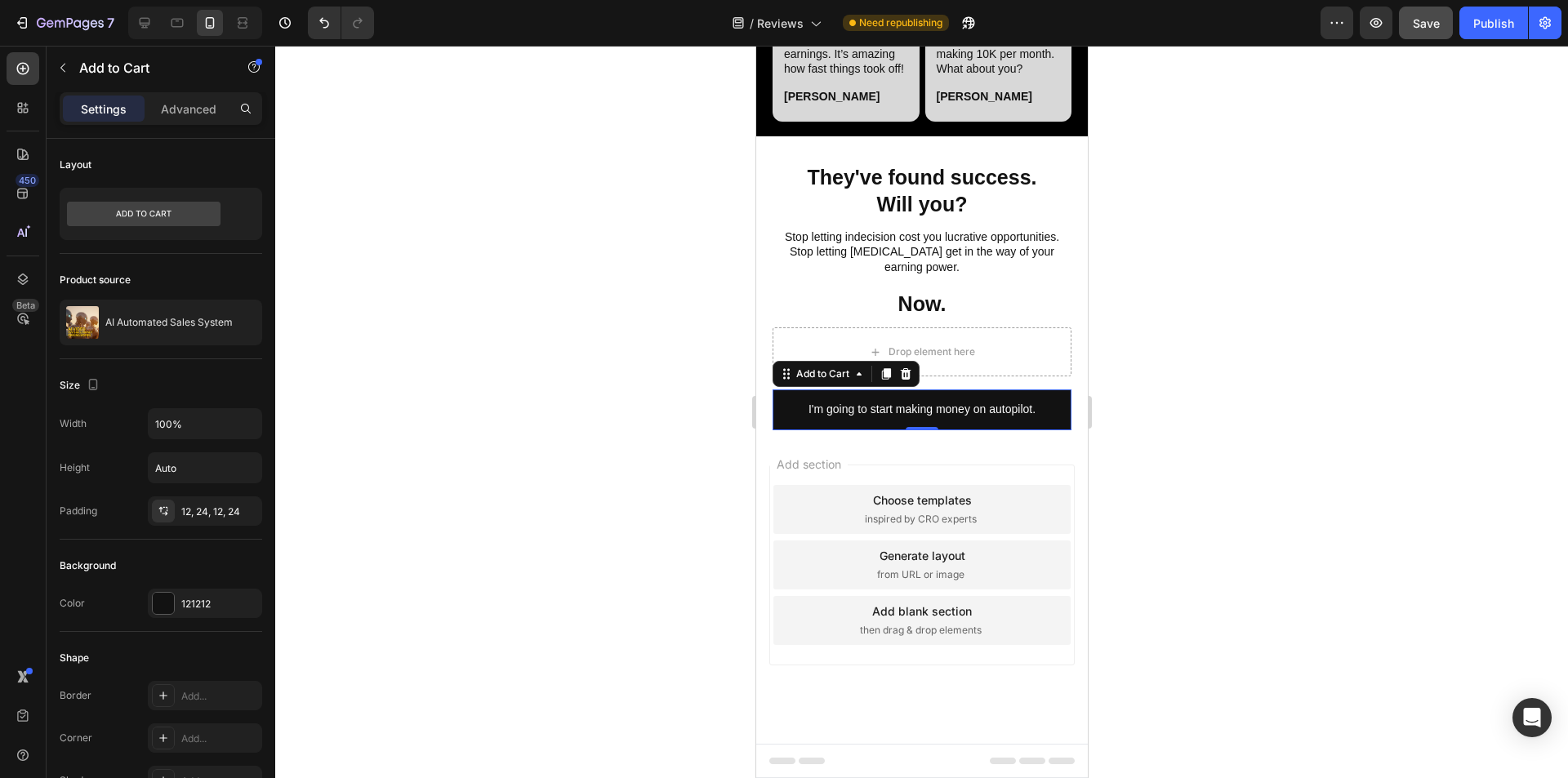
click at [672, 467] on div at bounding box center [921, 413] width 1293 height 733
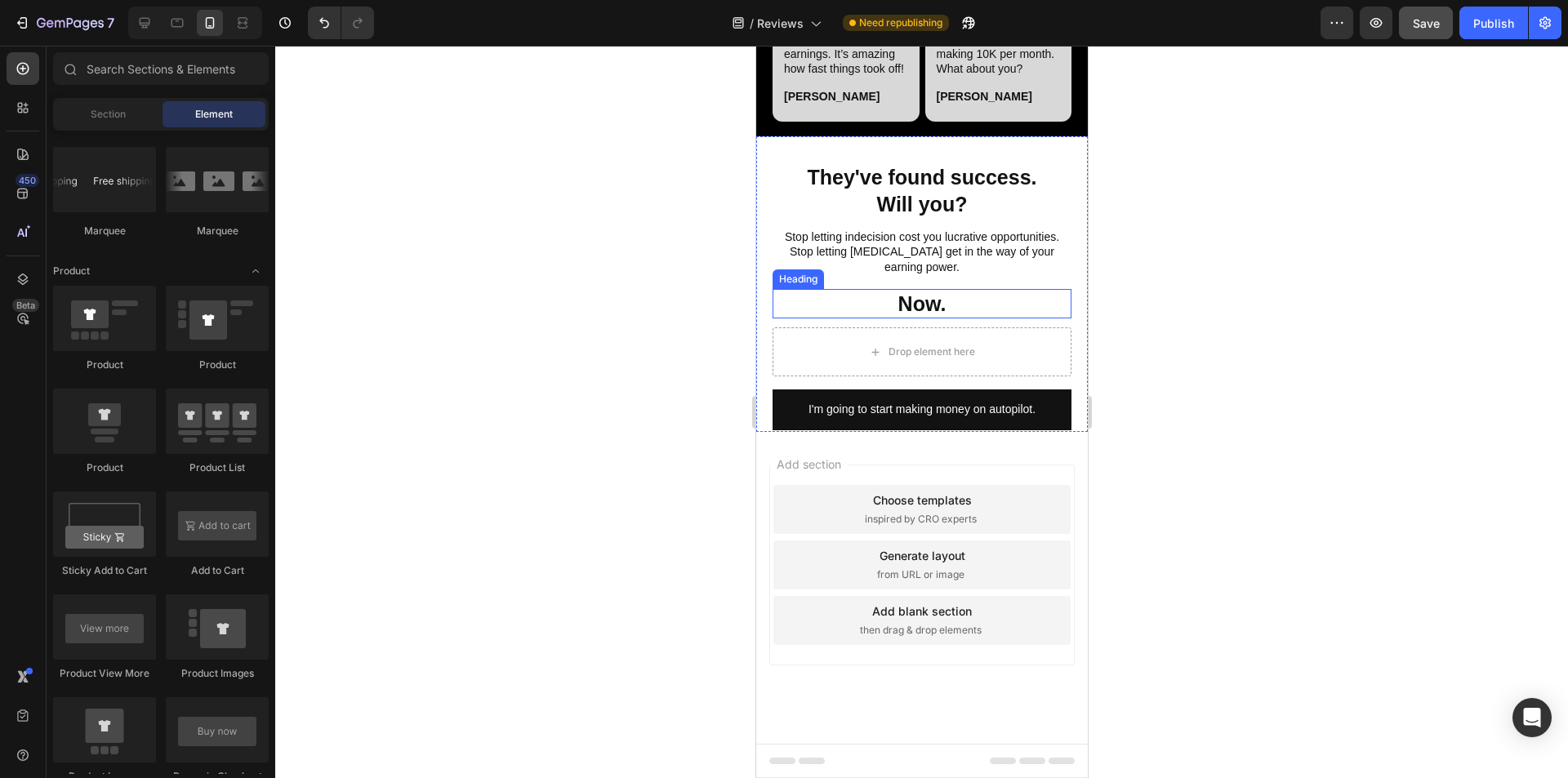
click at [783, 306] on p "Now." at bounding box center [921, 305] width 296 height 27
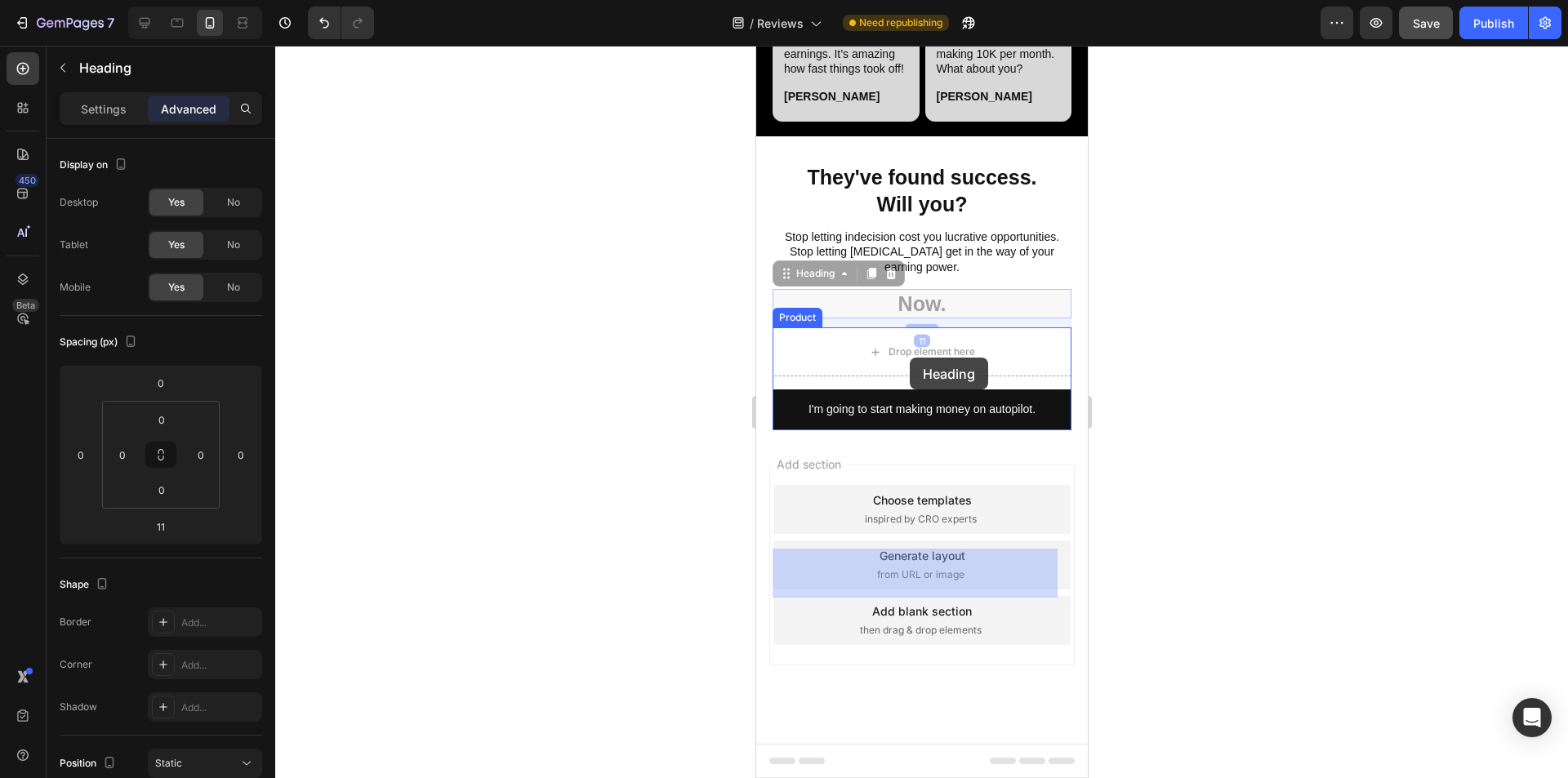
drag, startPoint x: 785, startPoint y: 274, endPoint x: 909, endPoint y: 358, distance: 149.8
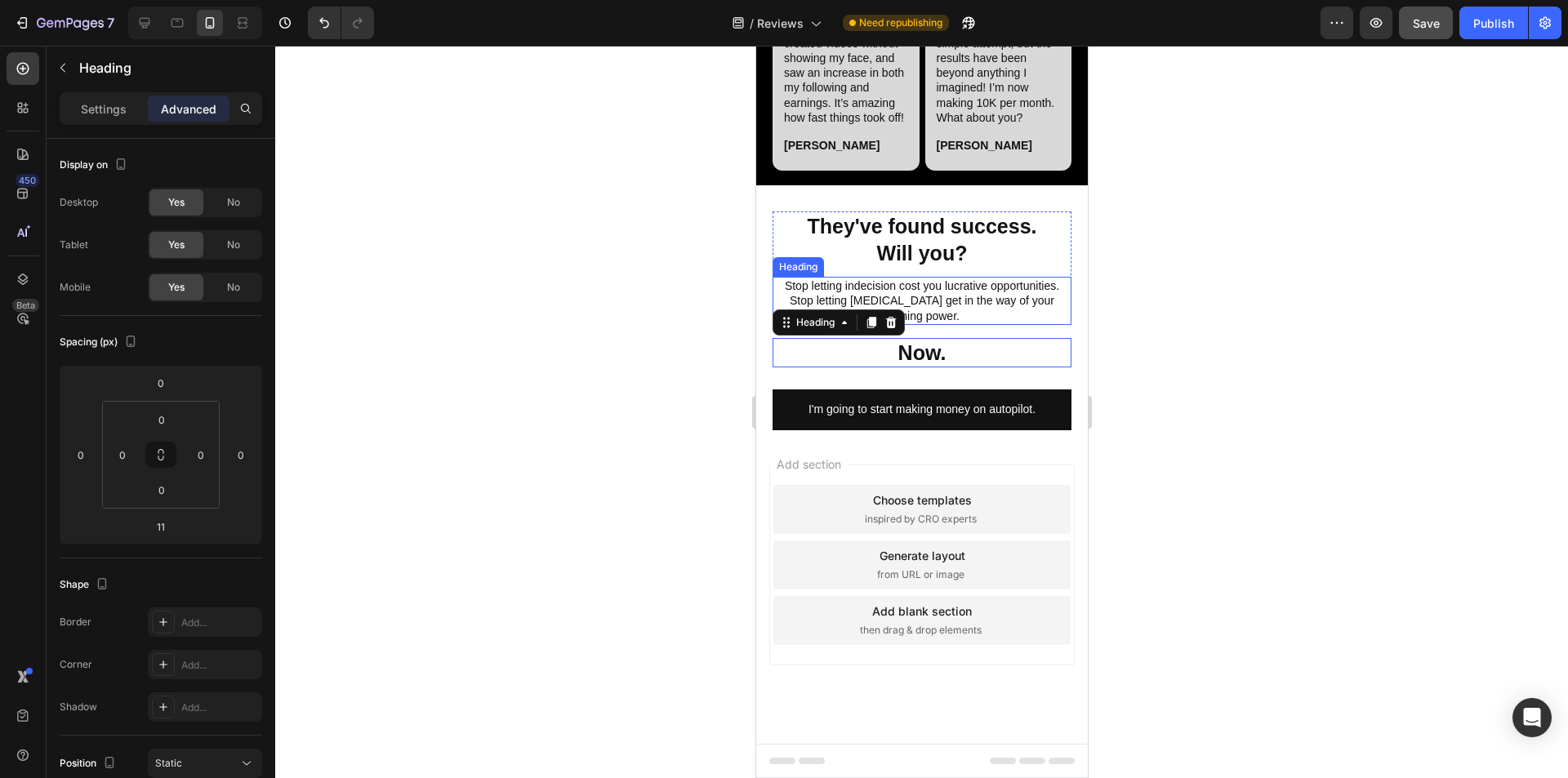
scroll to position [6039, 0]
click at [783, 258] on div "They've found success. Will you? Heading Stop letting indecision cost you lucra…" at bounding box center [921, 268] width 299 height 114
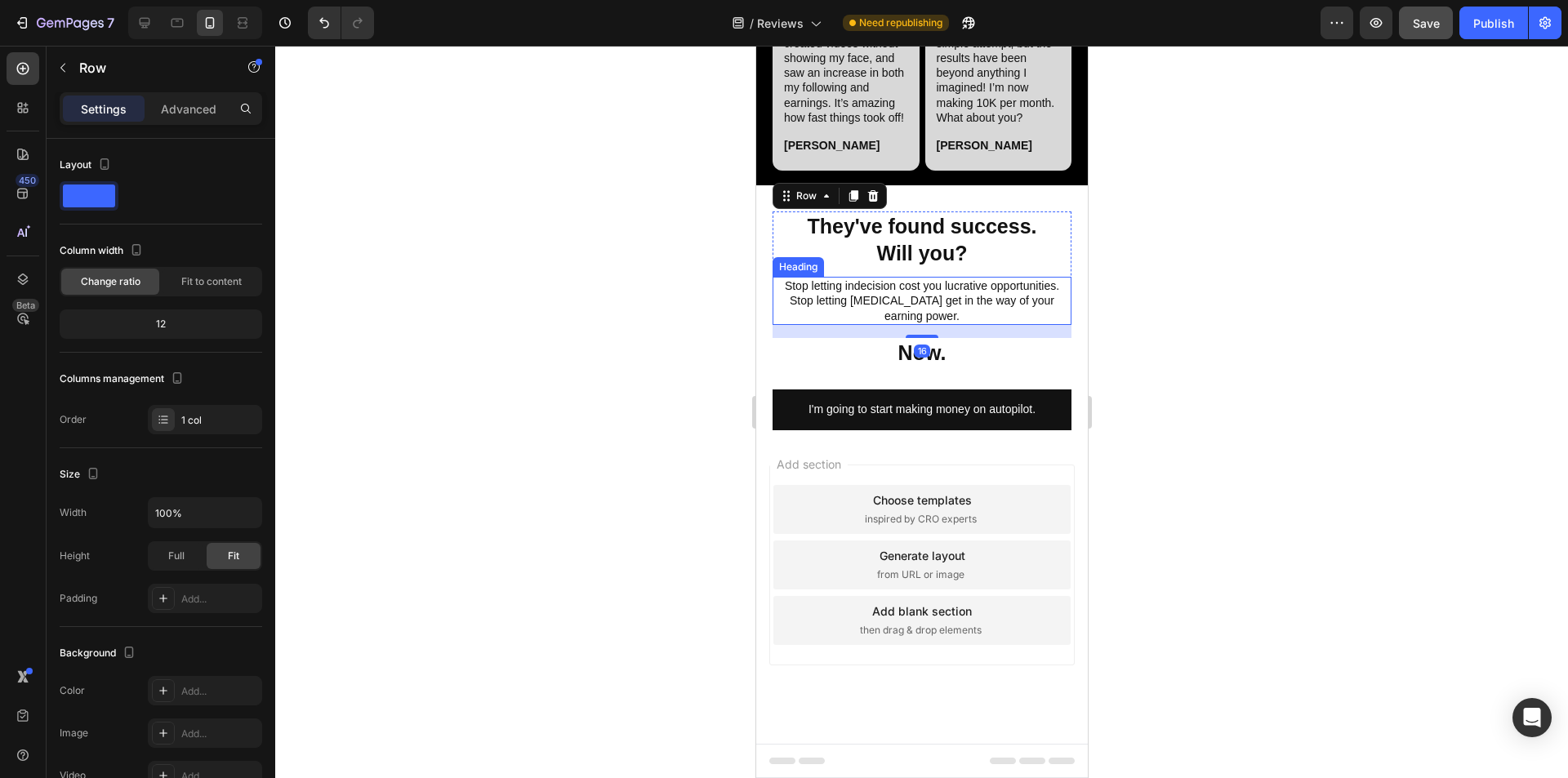
click at [783, 291] on p "Stop letting indecision cost you lucrative opportunities. Stop letting procrast…" at bounding box center [921, 301] width 296 height 45
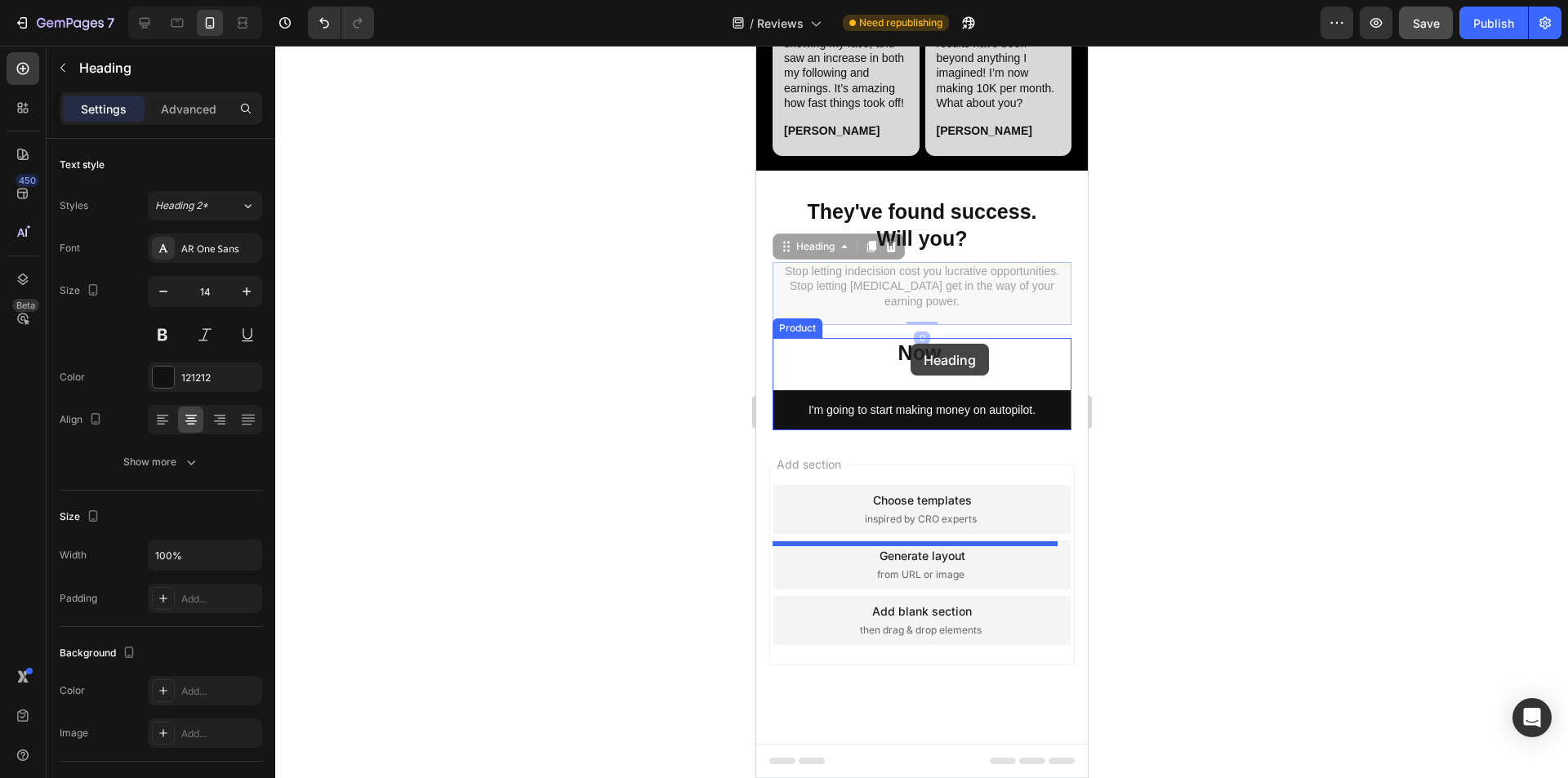
drag, startPoint x: 786, startPoint y: 251, endPoint x: 909, endPoint y: 344, distance: 154.2
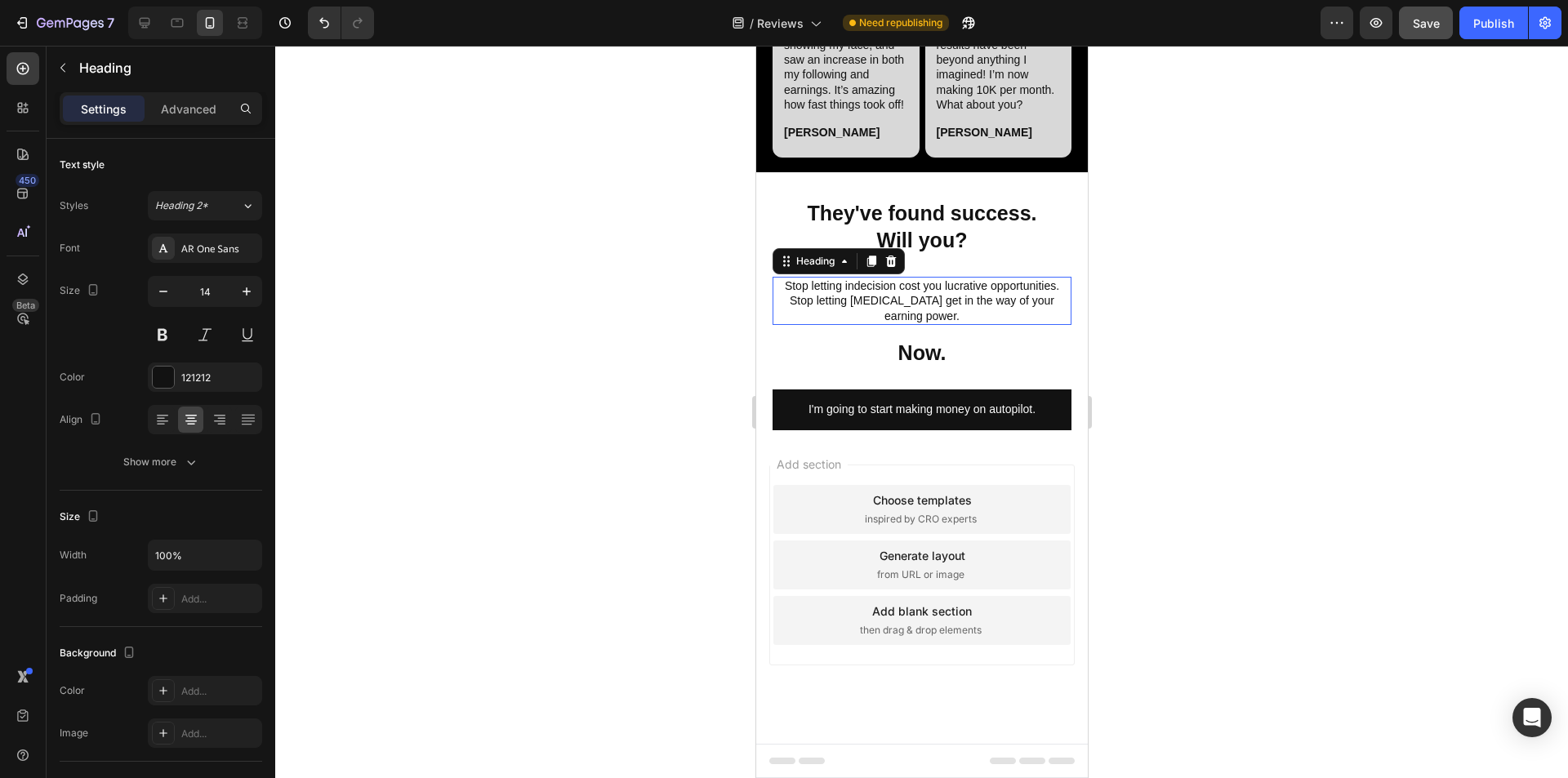
scroll to position [6052, 0]
click at [783, 217] on p "They've found success. Will you?" at bounding box center [921, 226] width 296 height 53
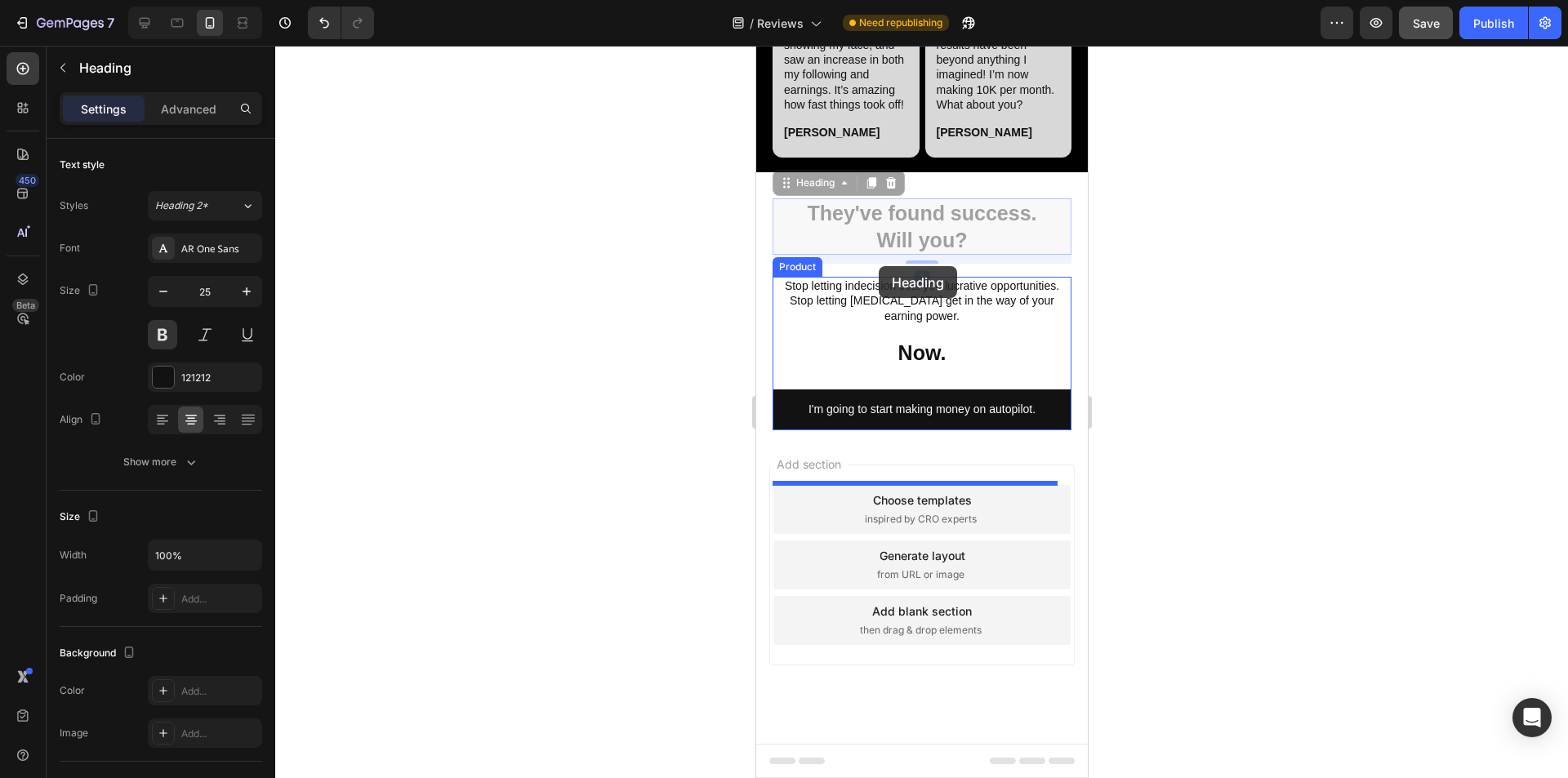
drag, startPoint x: 788, startPoint y: 169, endPoint x: 878, endPoint y: 267, distance: 133.1
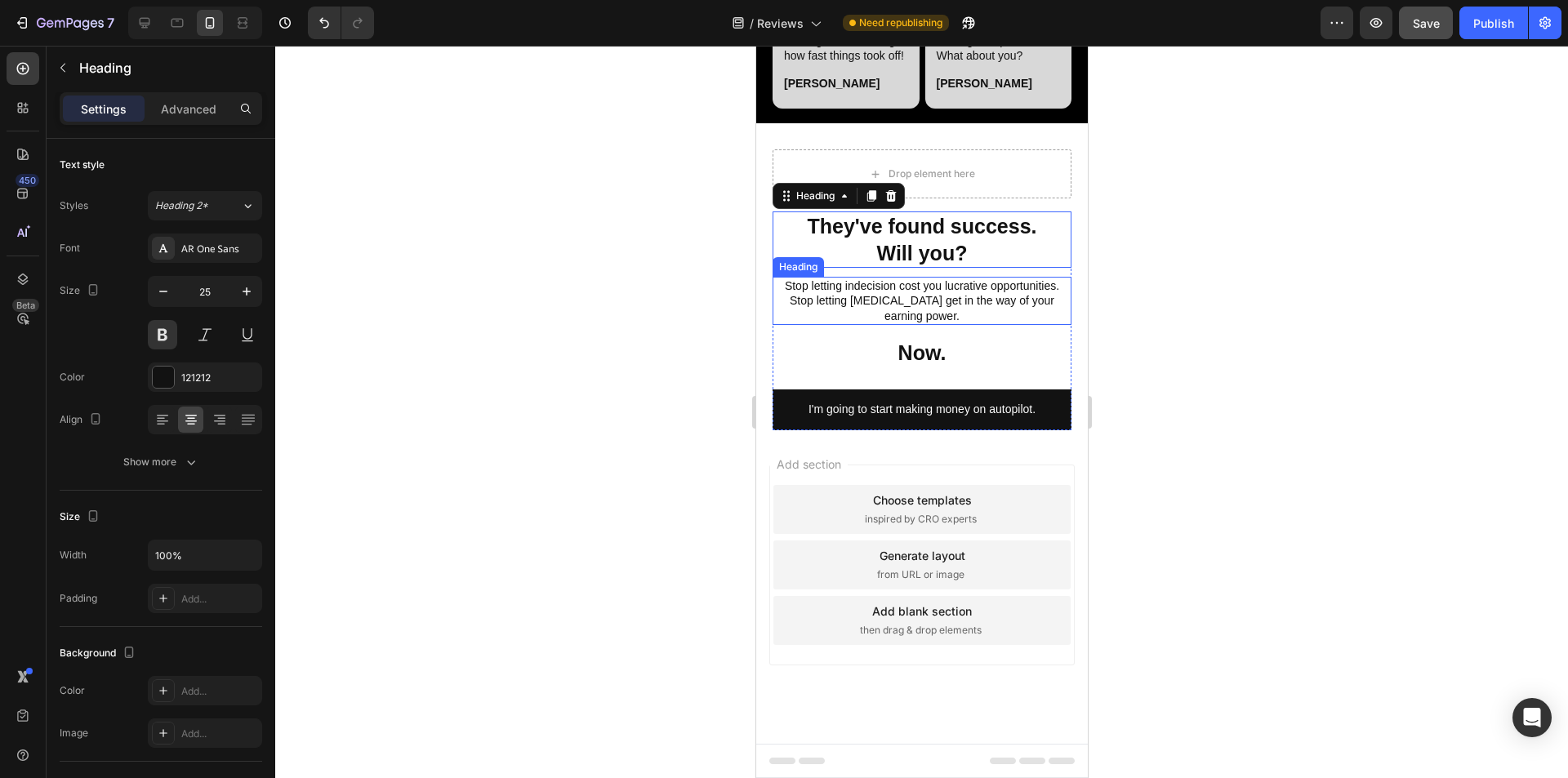
scroll to position [6088, 0]
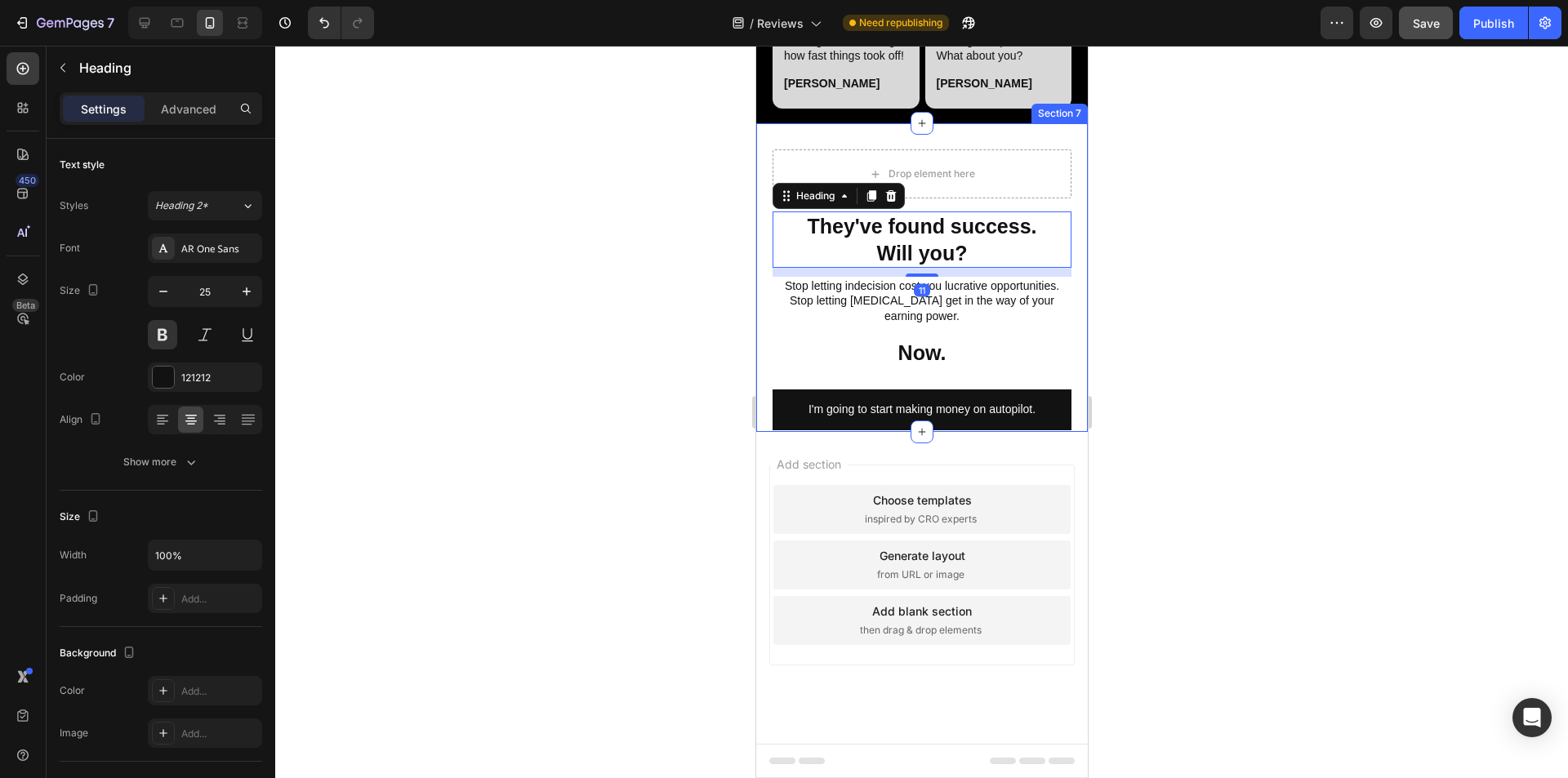
click at [783, 386] on div at bounding box center [921, 413] width 1293 height 733
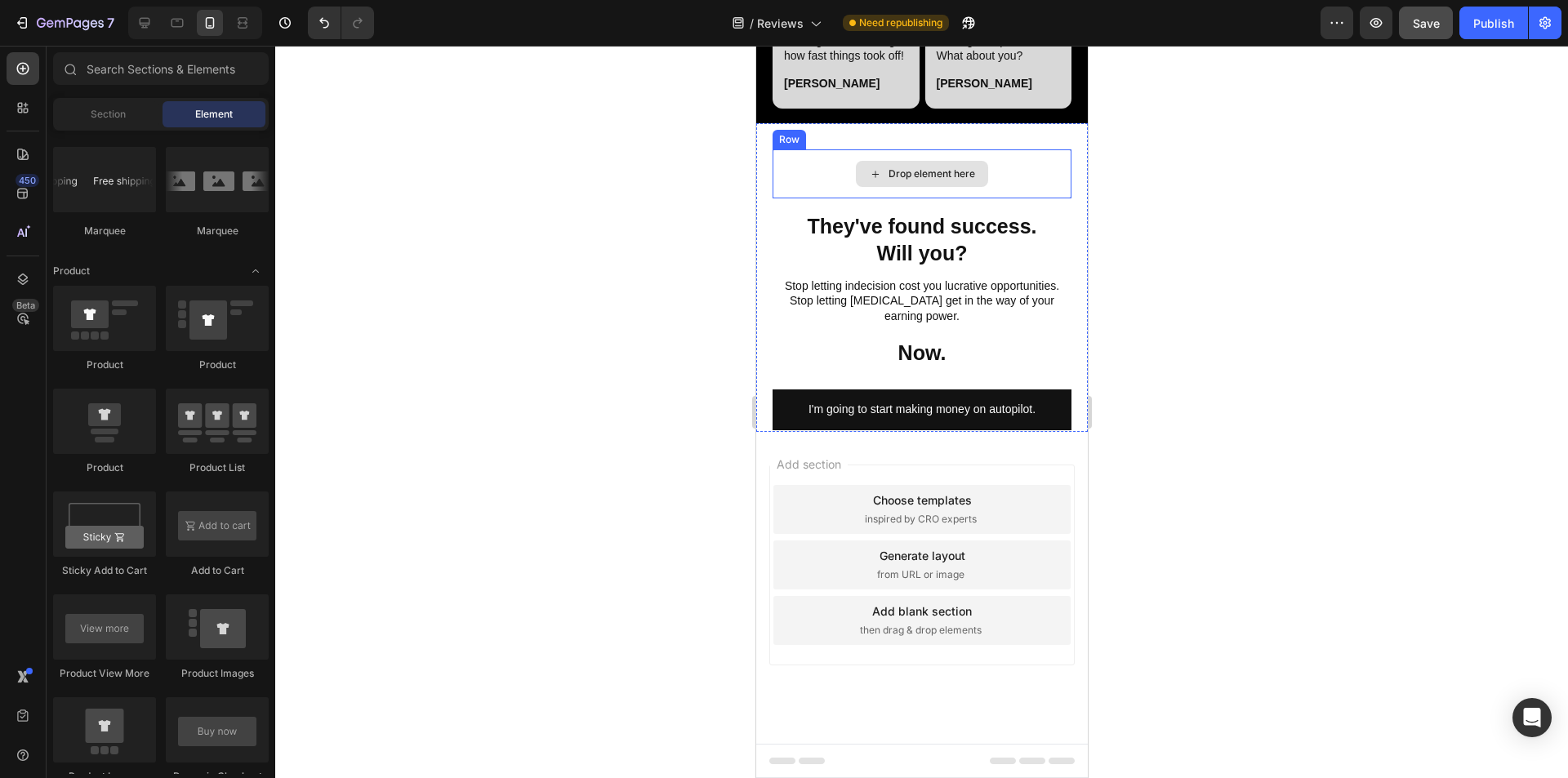
click at [783, 160] on div "Drop element here" at bounding box center [921, 174] width 299 height 49
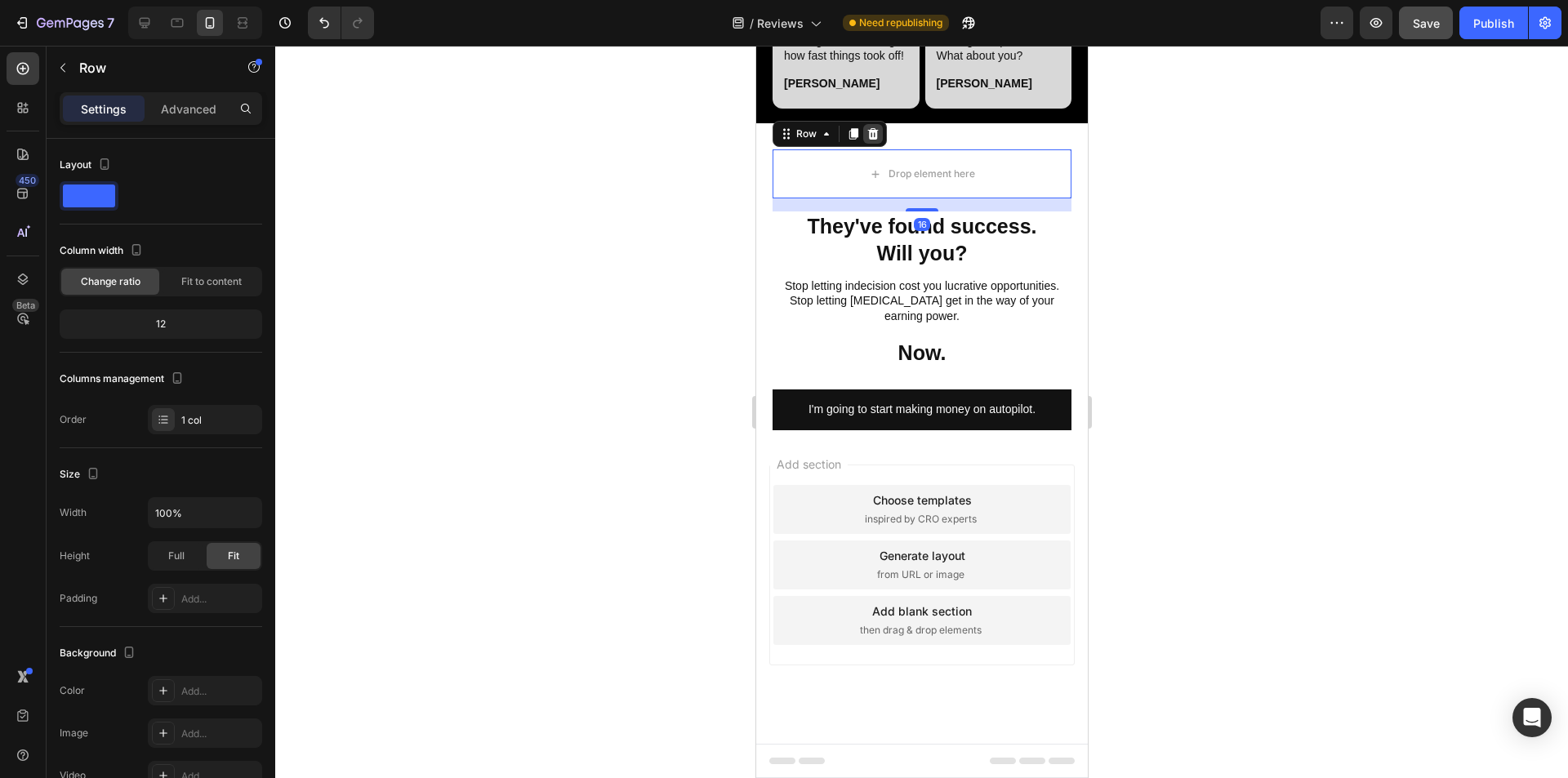
click at [783, 134] on icon at bounding box center [871, 133] width 13 height 13
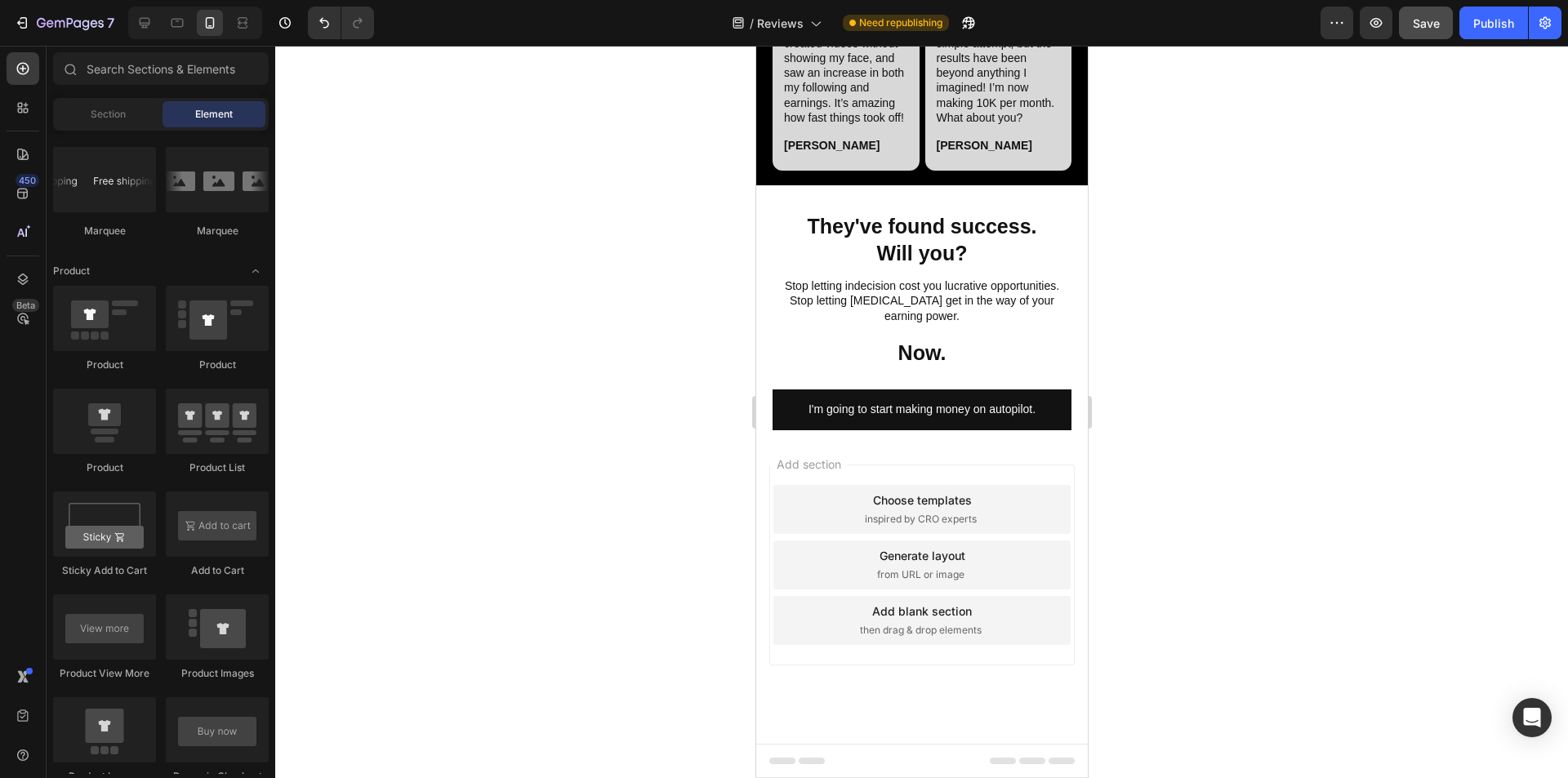
scroll to position [6039, 0]
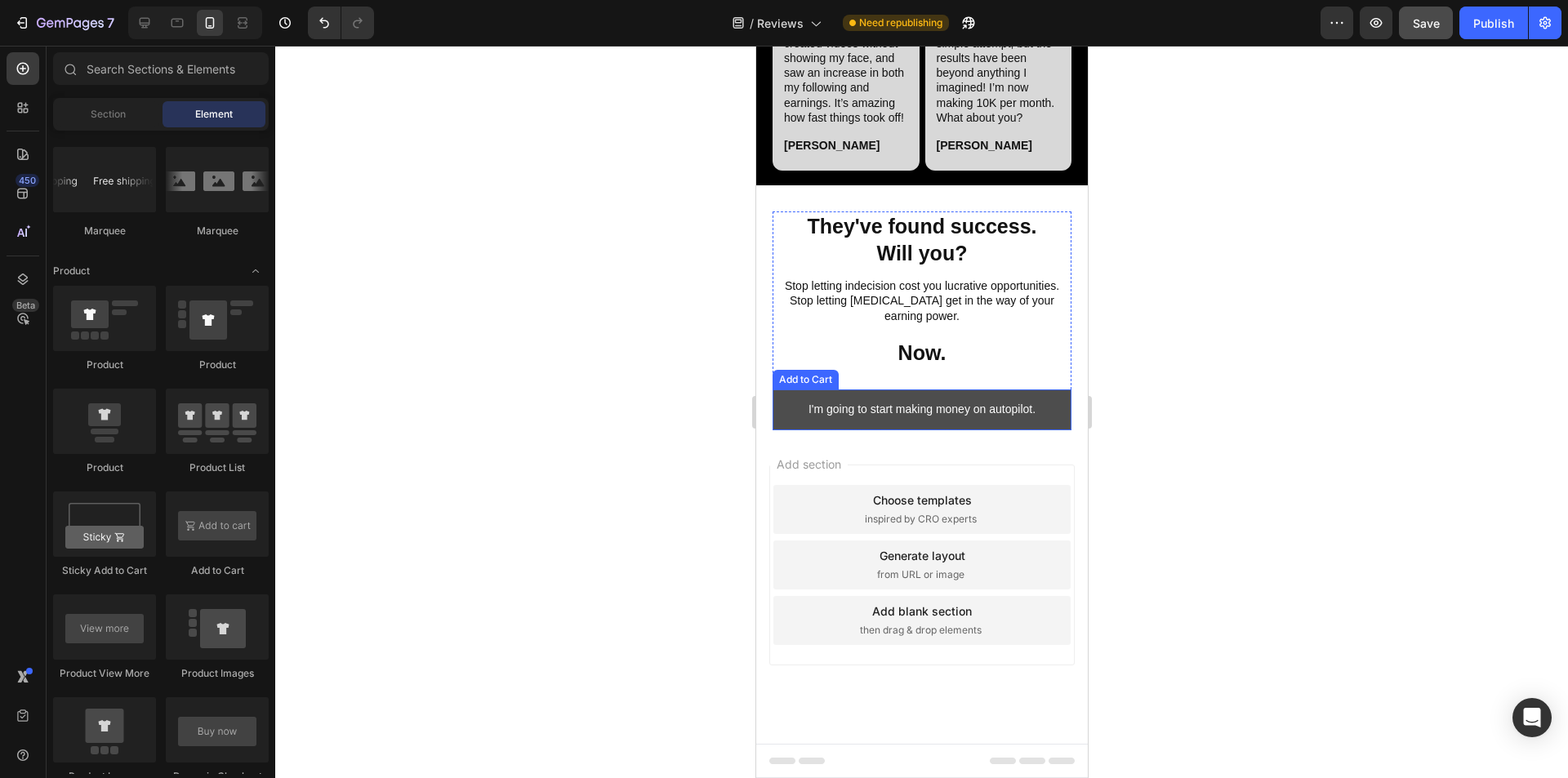
click at [783, 424] on button "I'm going to start making money on autopilot." at bounding box center [921, 410] width 299 height 40
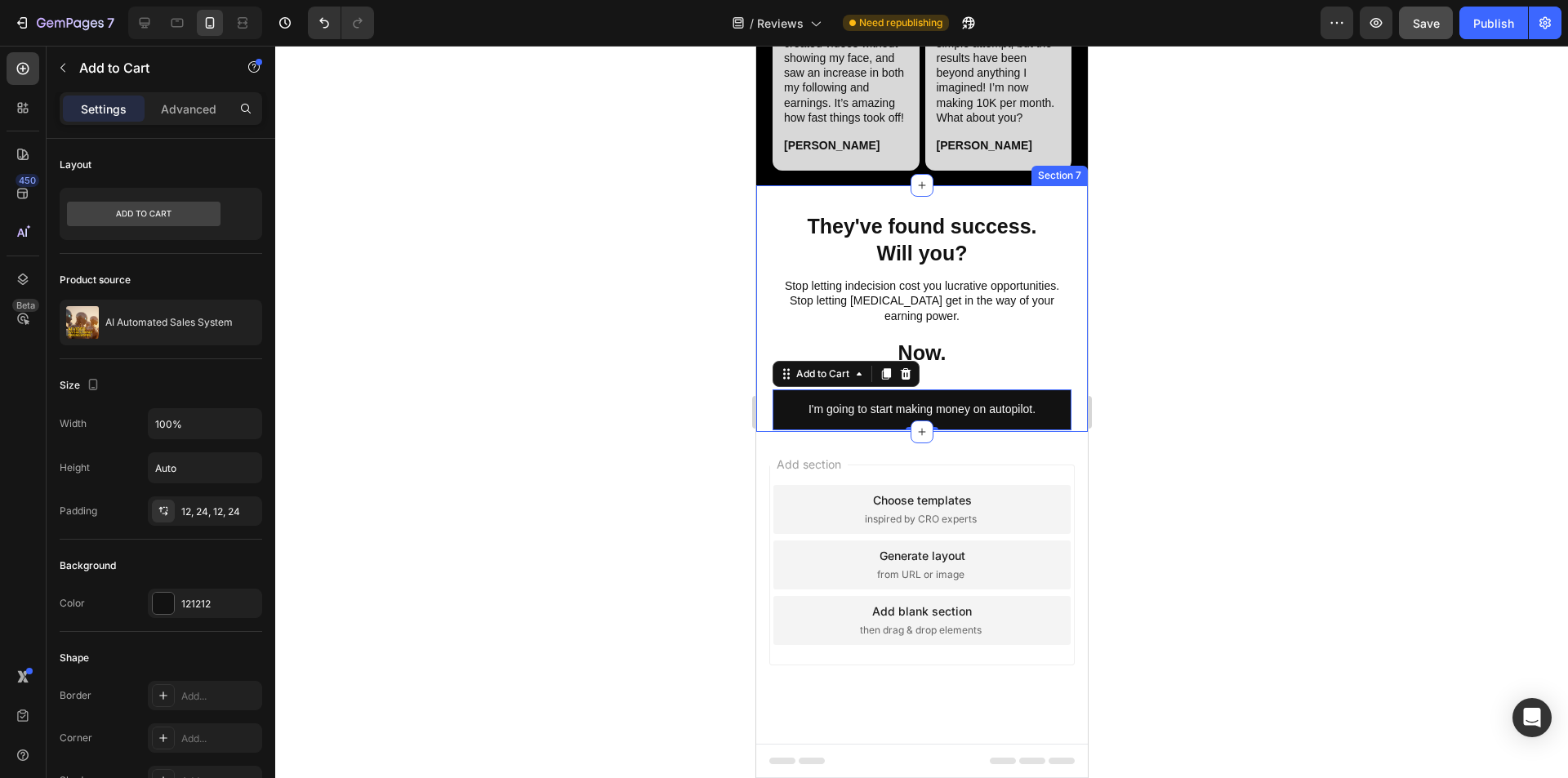
click at [762, 269] on div "They've found success. Will you? Heading Stop letting indecision cost you lucra…" at bounding box center [921, 308] width 331 height 246
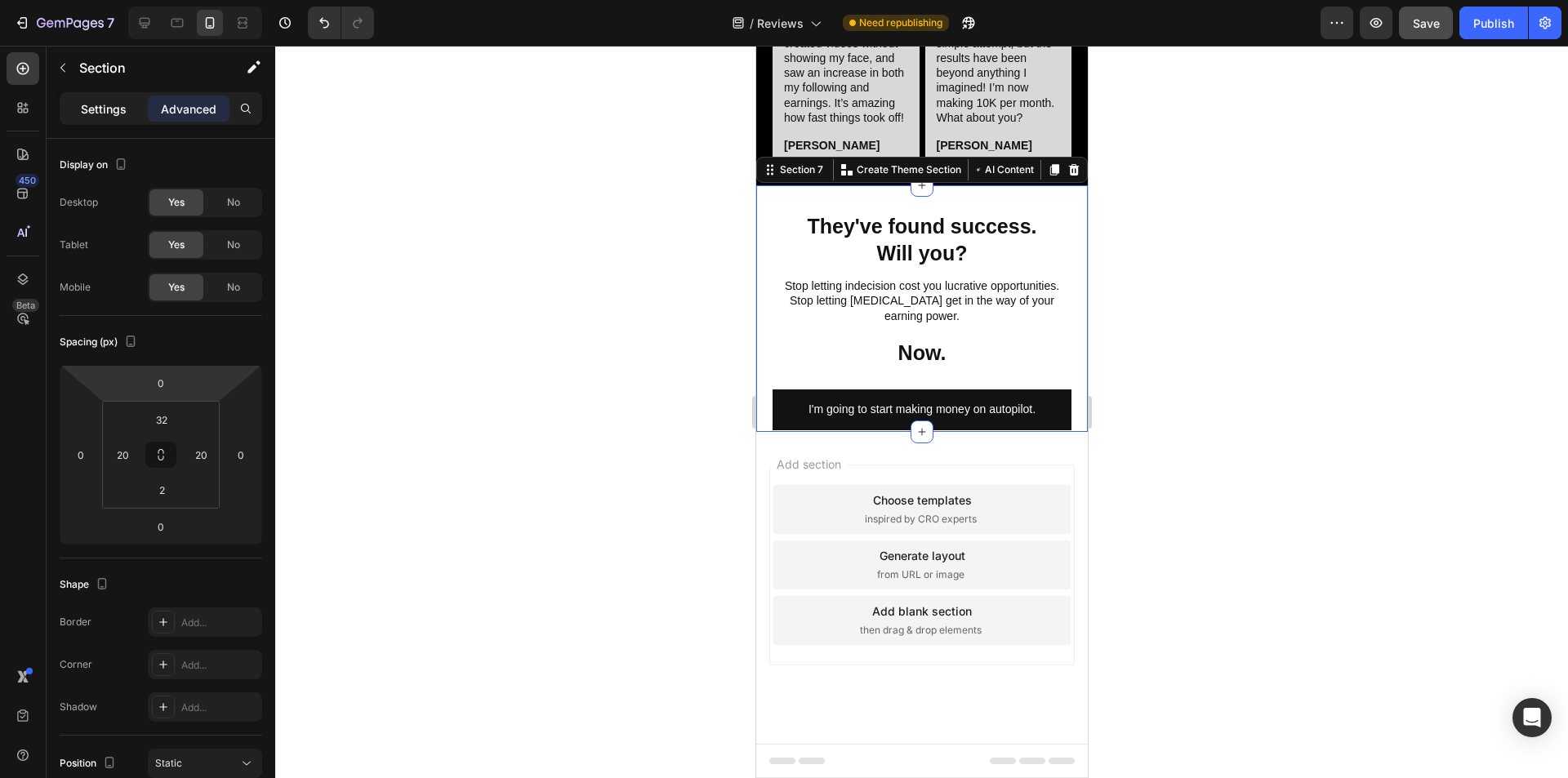
click at [116, 111] on p "Settings" at bounding box center [104, 110] width 46 height 18
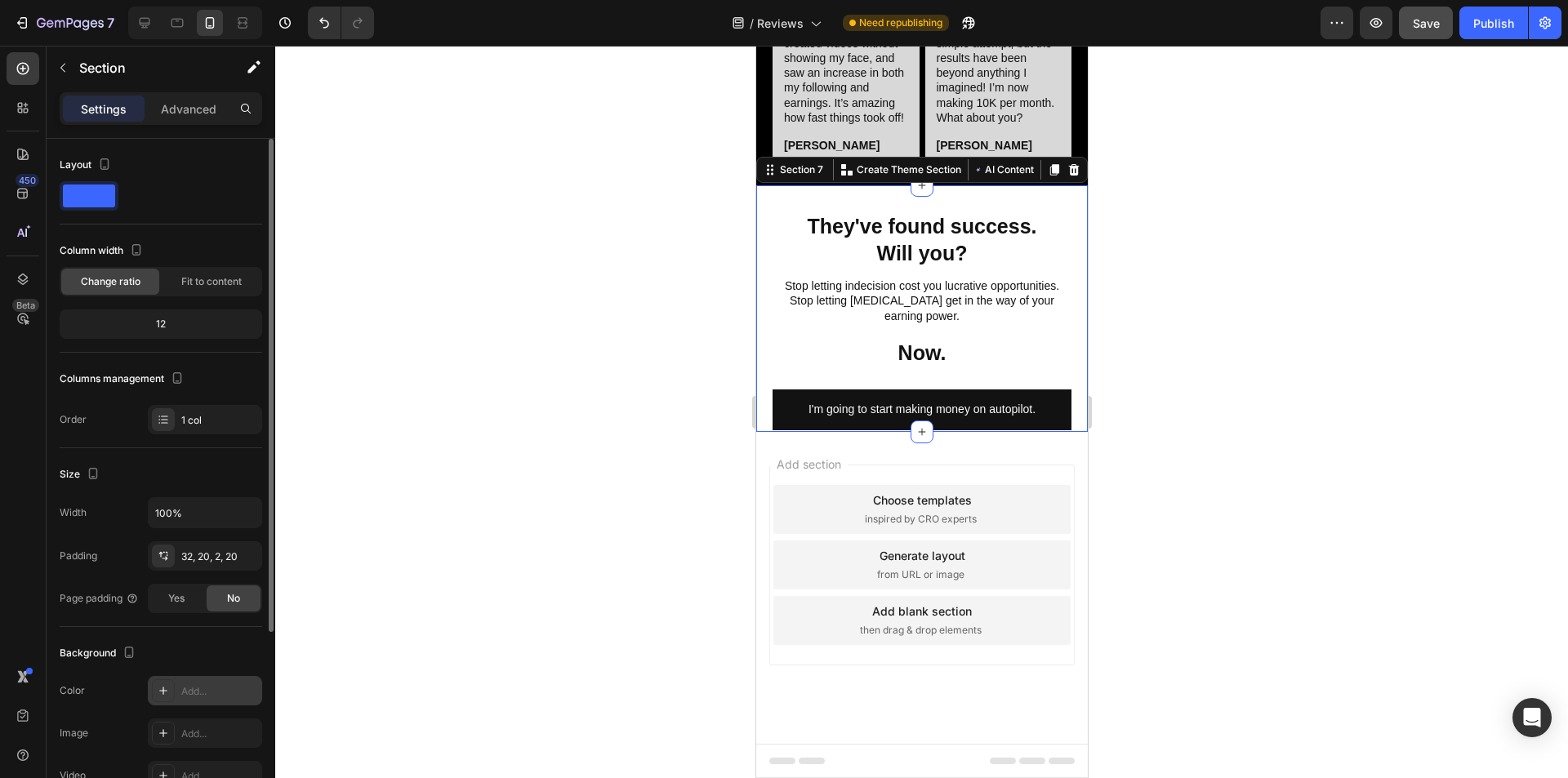
scroll to position [267, 0]
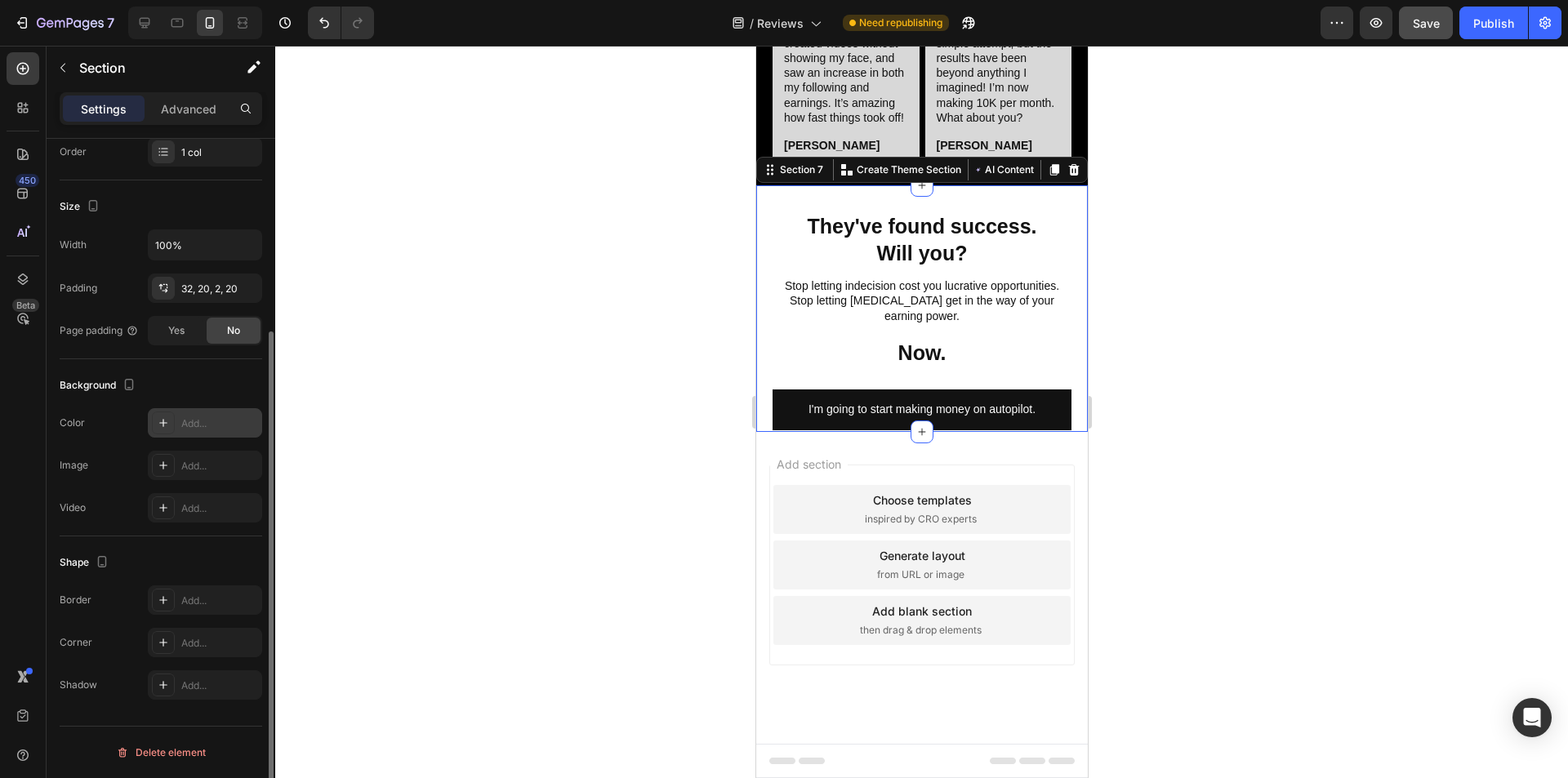
click at [190, 424] on div "Add..." at bounding box center [220, 423] width 76 height 15
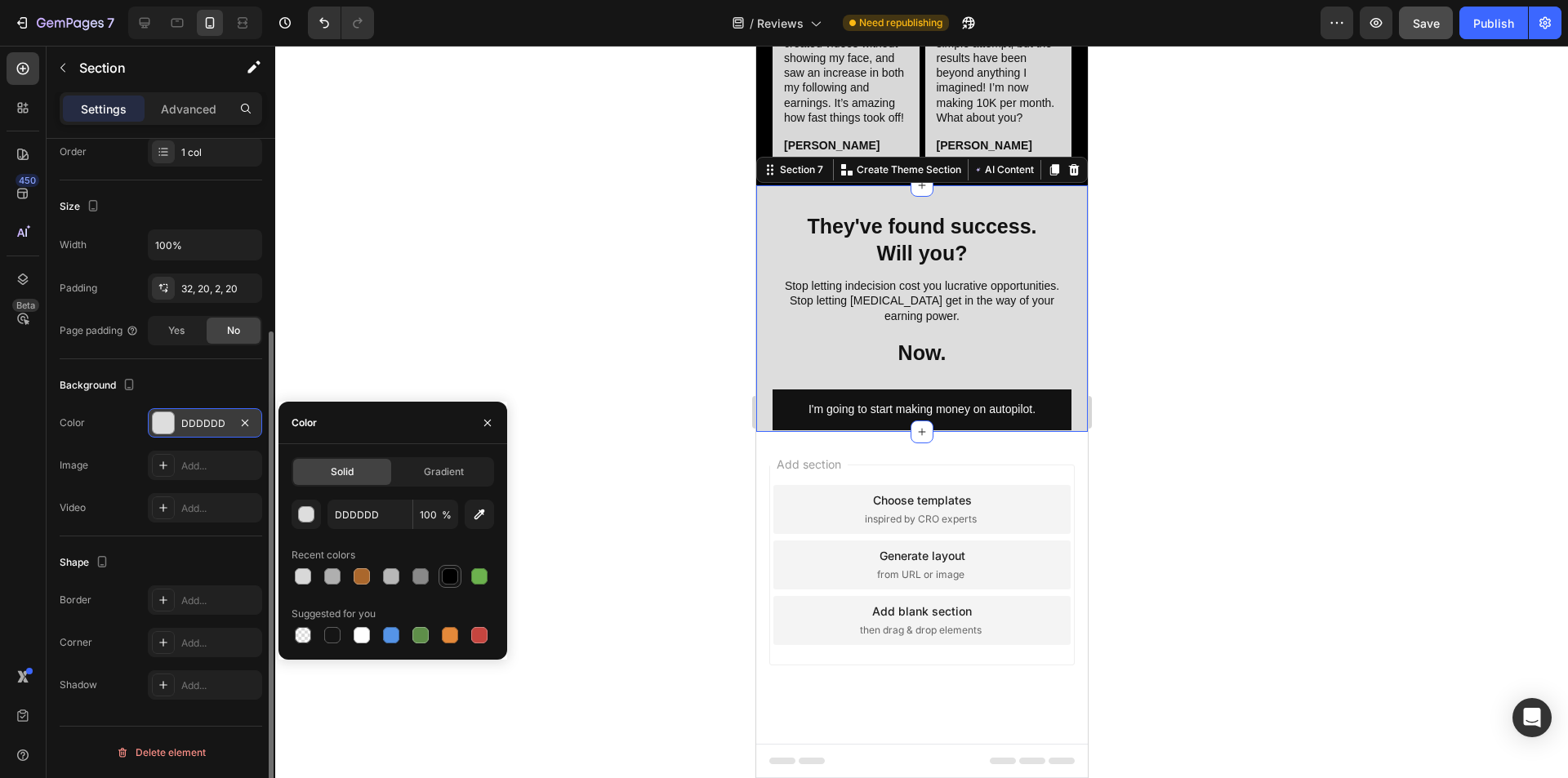
click at [447, 572] on div at bounding box center [450, 576] width 17 height 17
type input "000000"
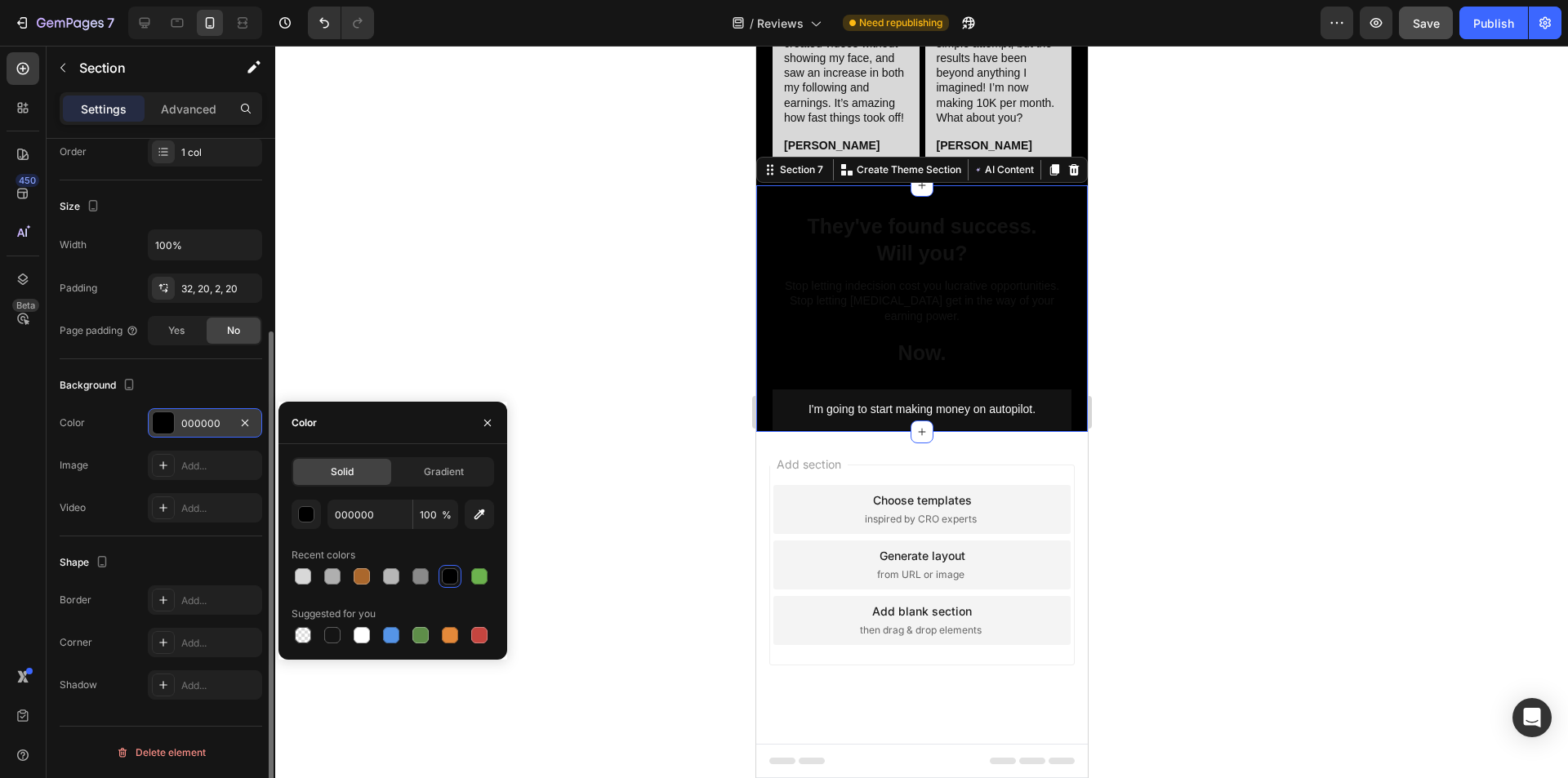
click at [614, 488] on div at bounding box center [921, 413] width 1293 height 733
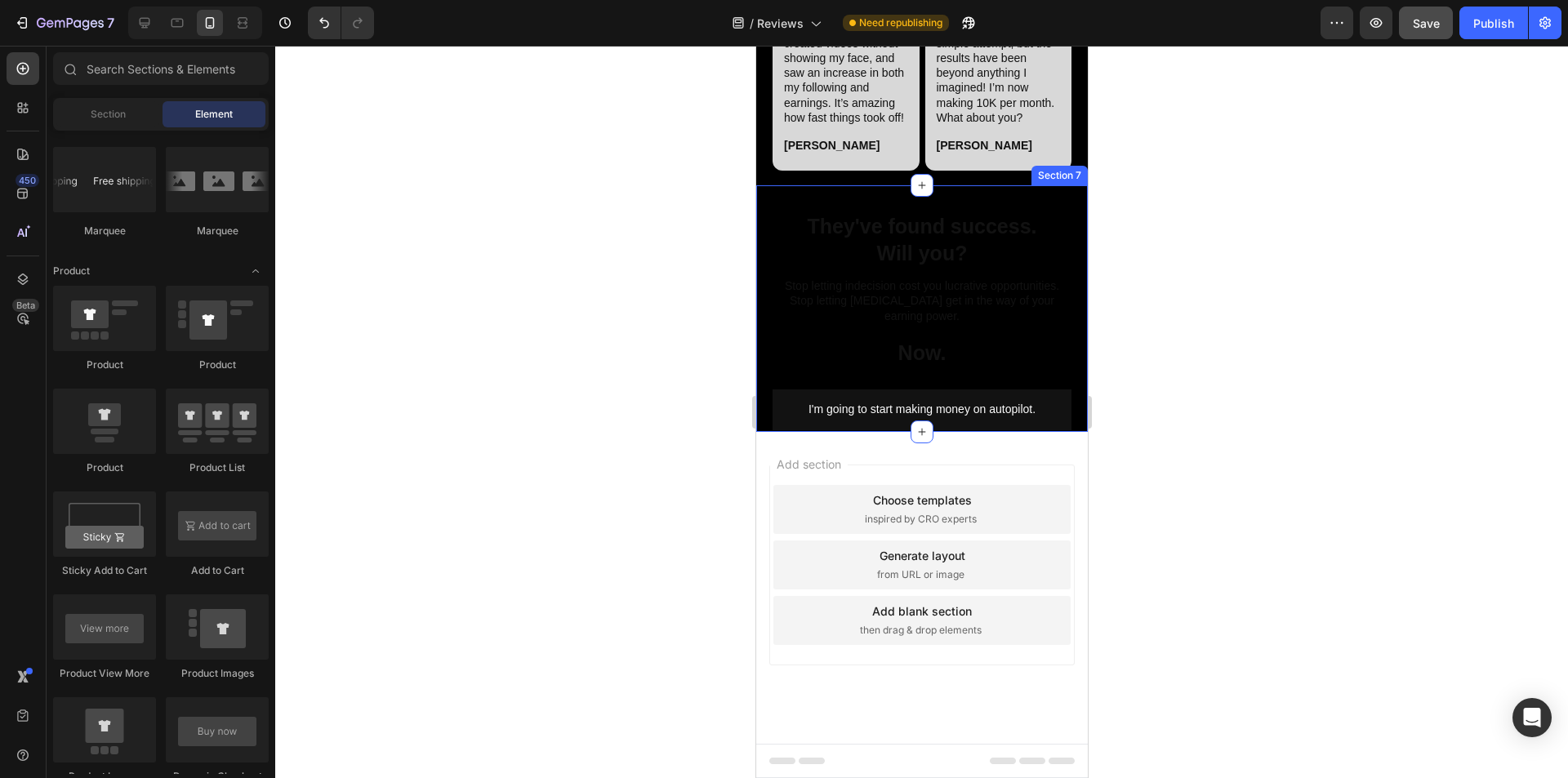
click at [767, 424] on div "They've found success. Will you? Heading Stop letting indecision cost you lucra…" at bounding box center [921, 308] width 331 height 246
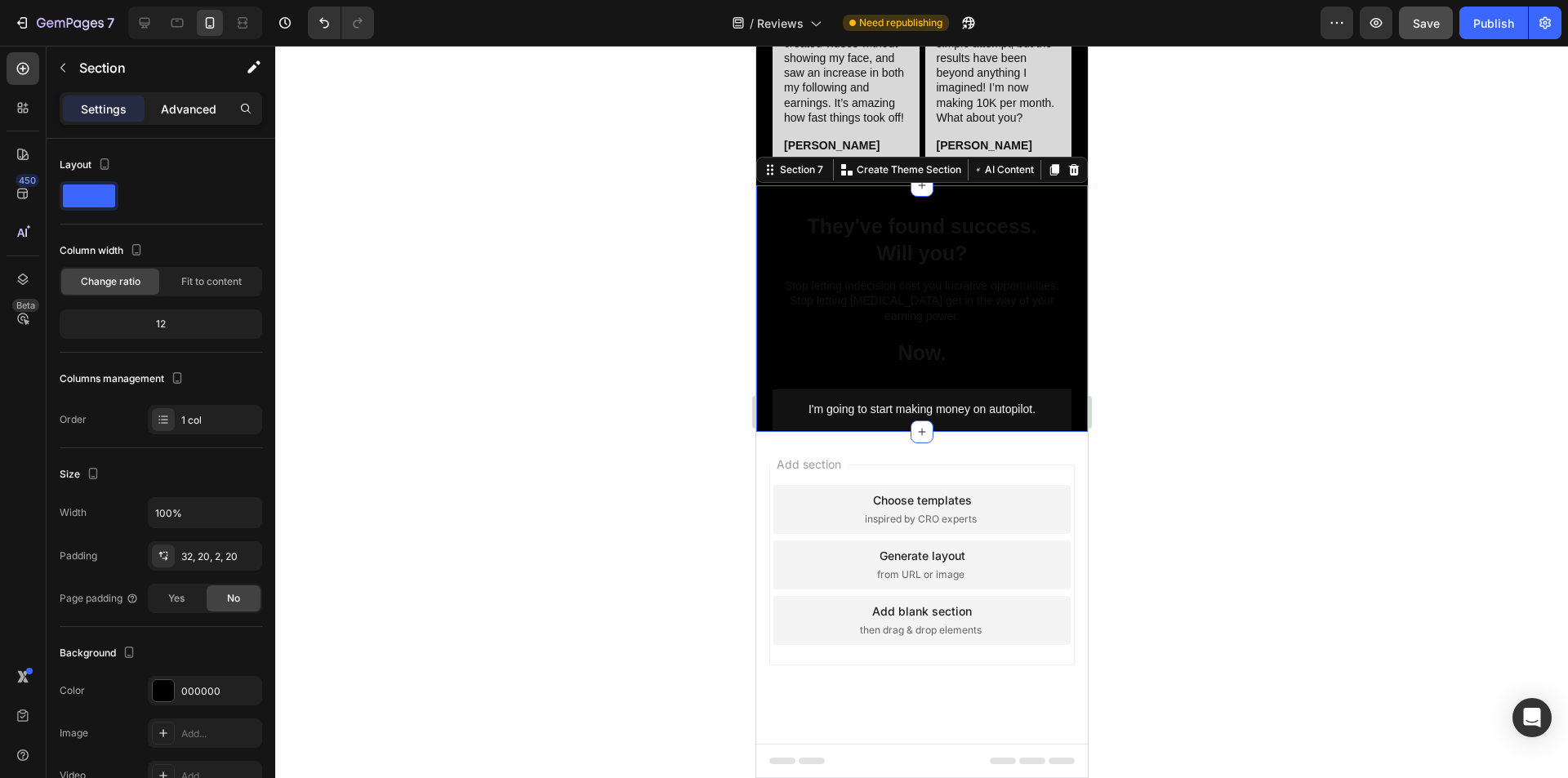
click at [205, 106] on p "Advanced" at bounding box center [188, 110] width 56 height 18
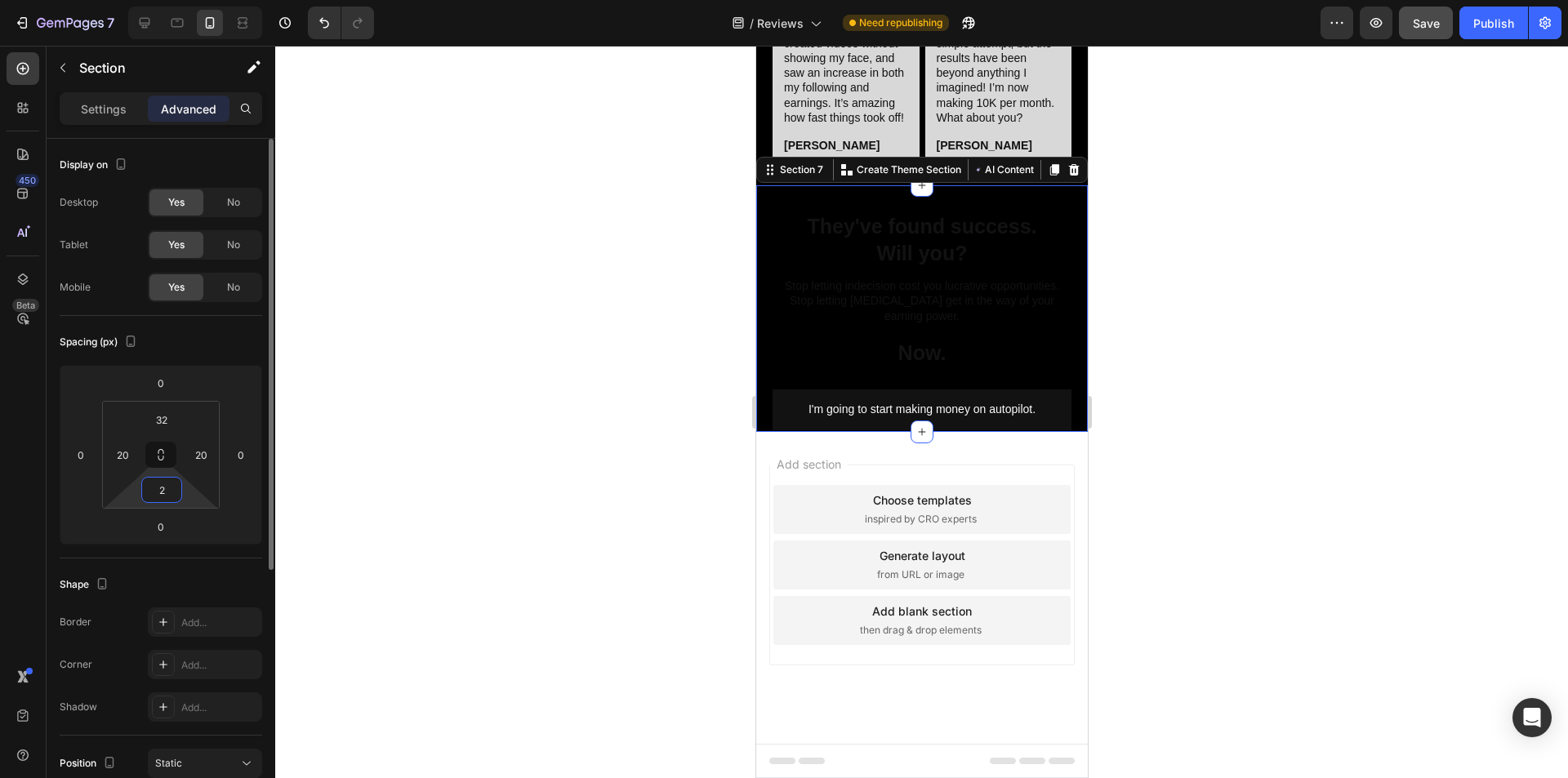
click at [166, 495] on input "2" at bounding box center [161, 490] width 32 height 24
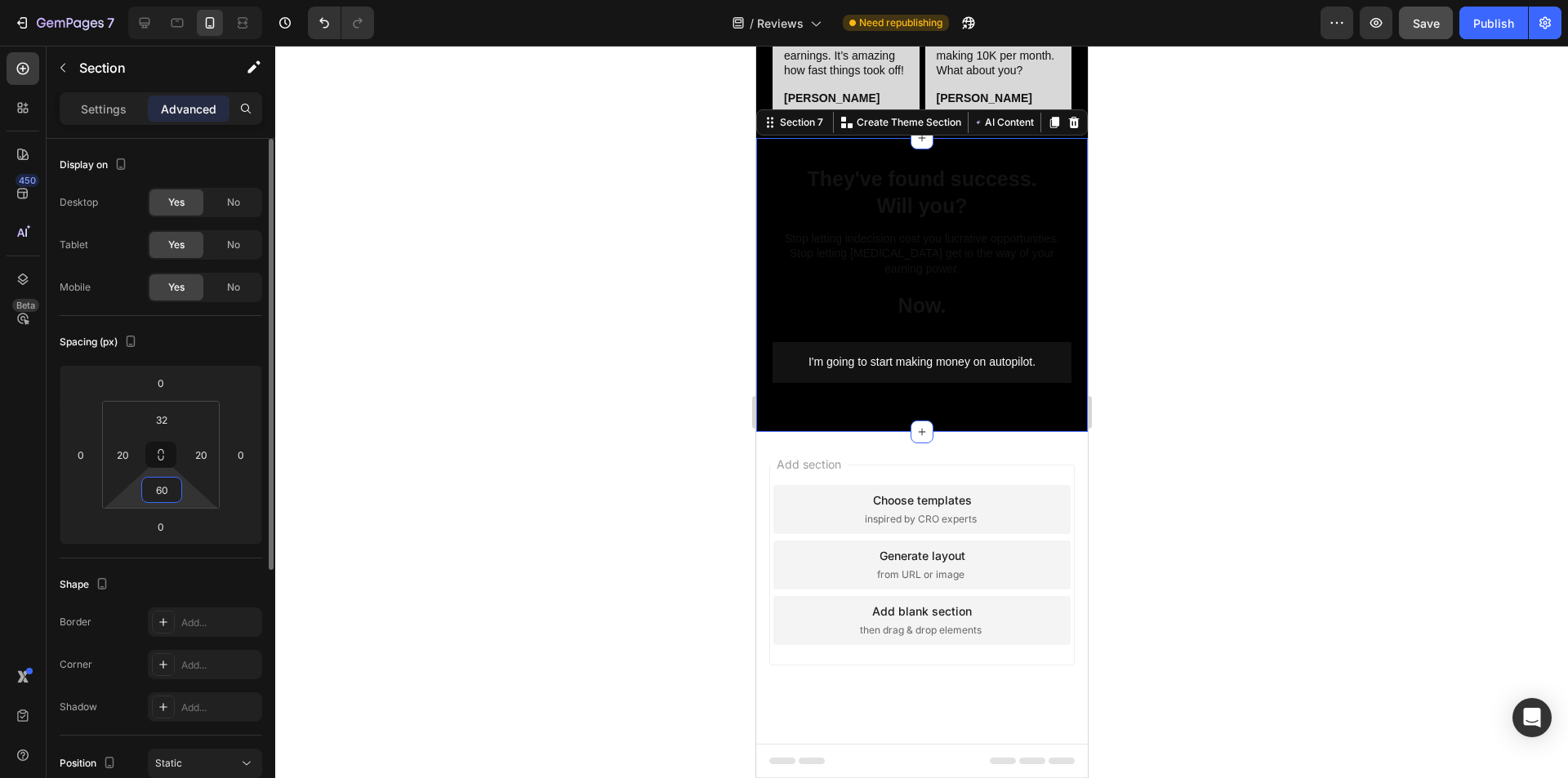
type input "60"
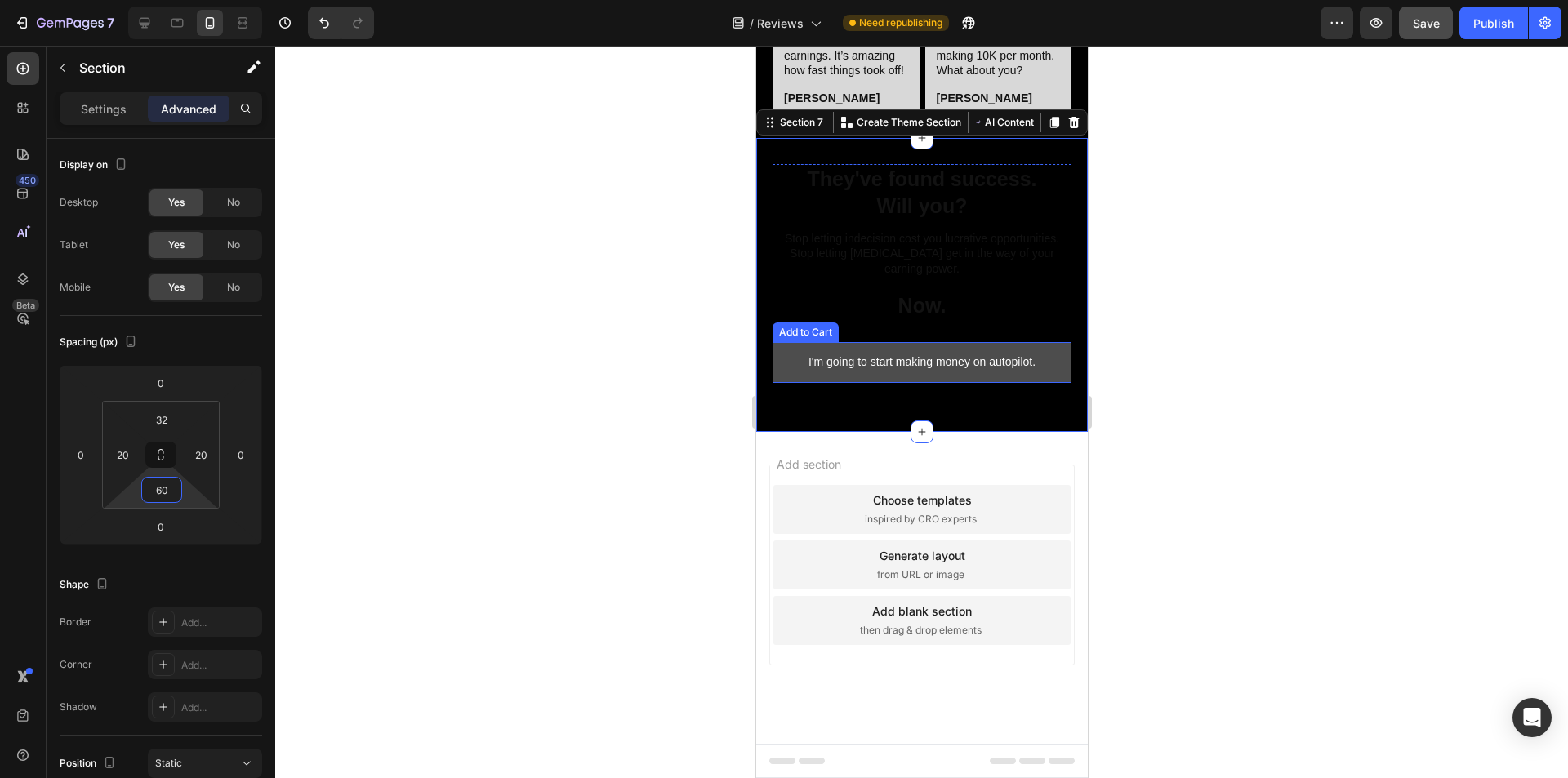
click at [780, 382] on button "I'm going to start making money on autopilot." at bounding box center [921, 362] width 299 height 40
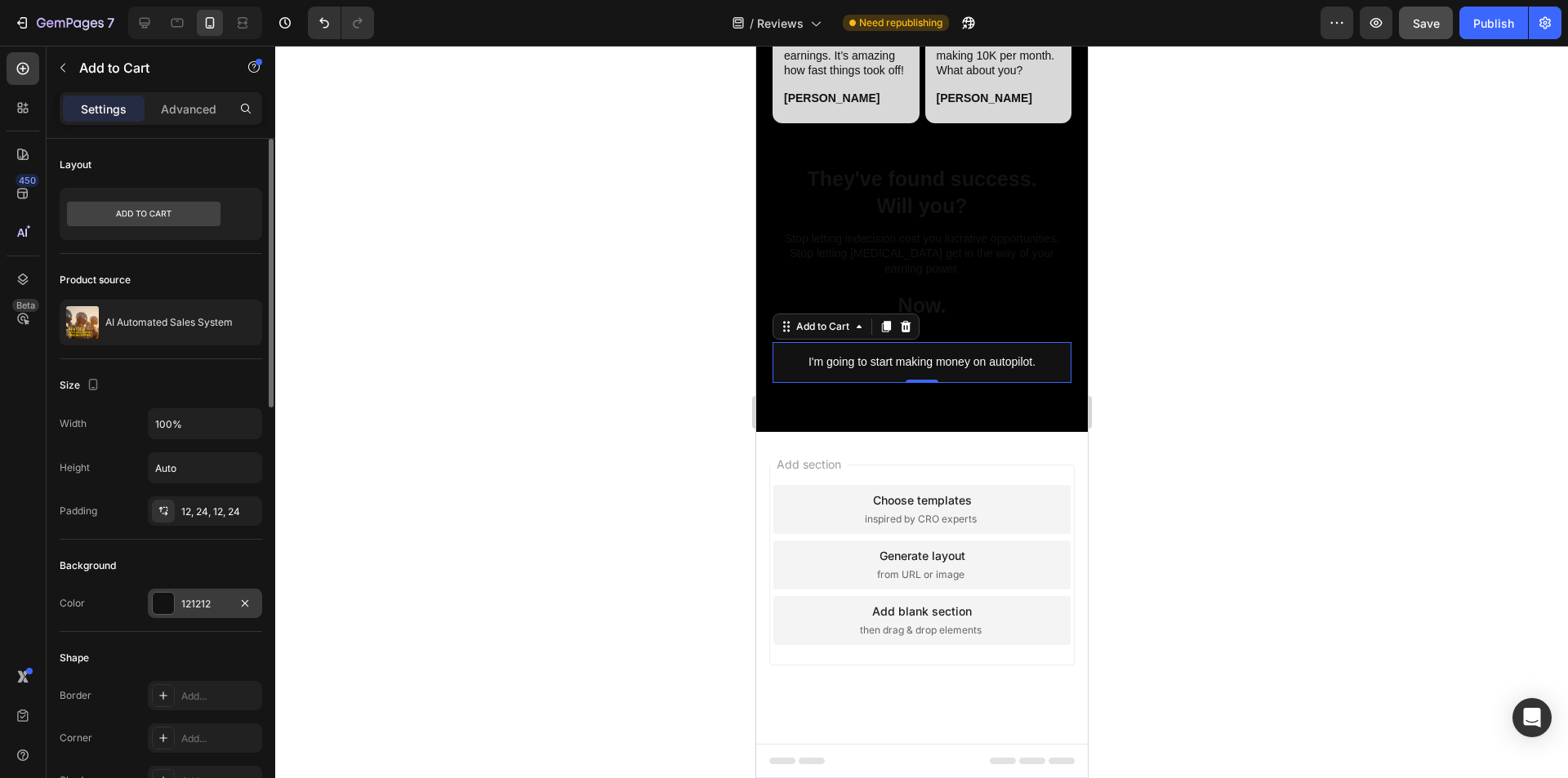
click at [195, 606] on div "121212" at bounding box center [205, 604] width 47 height 15
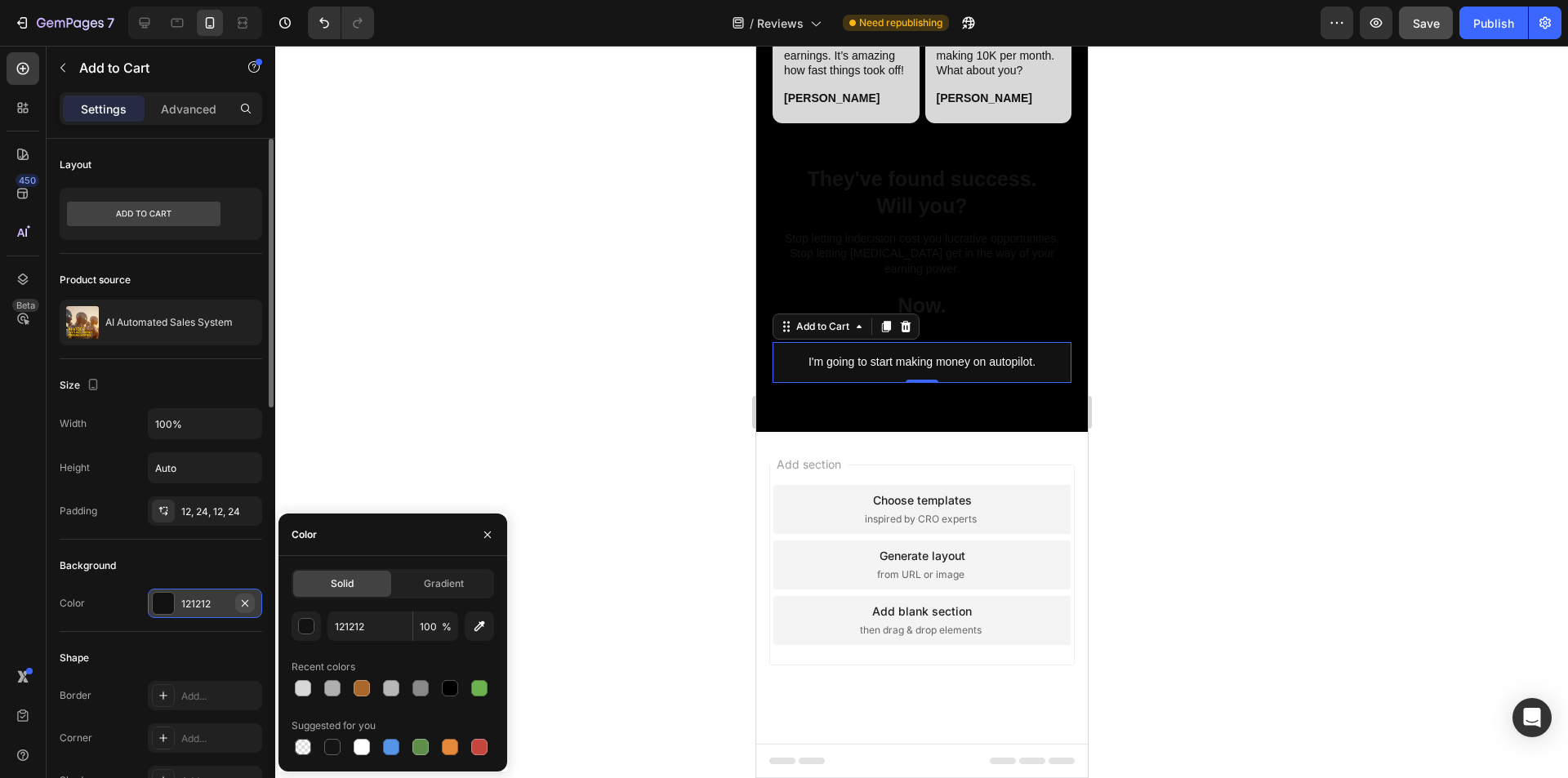
click at [243, 602] on icon "button" at bounding box center [245, 603] width 7 height 7
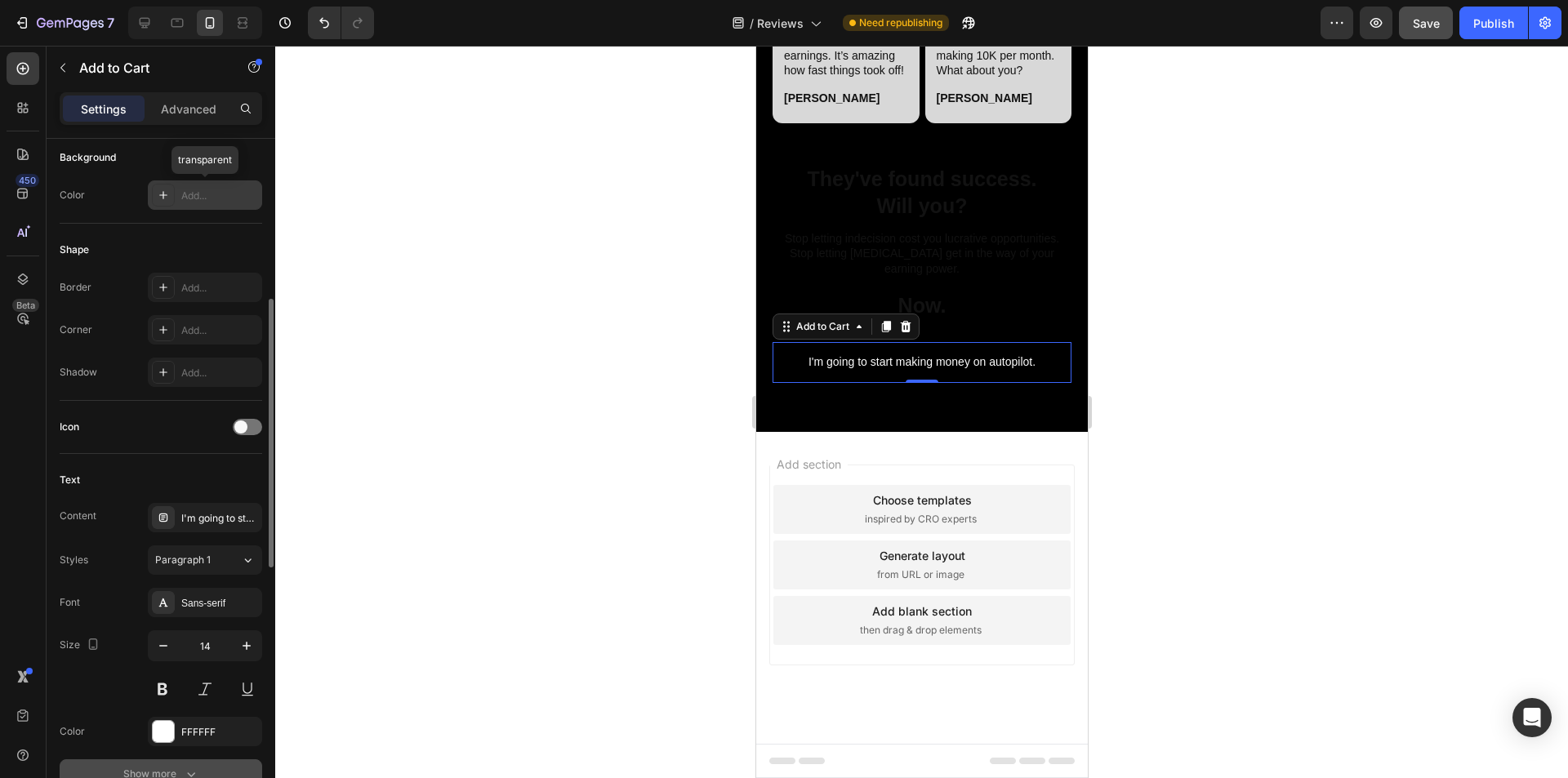
scroll to position [654, 0]
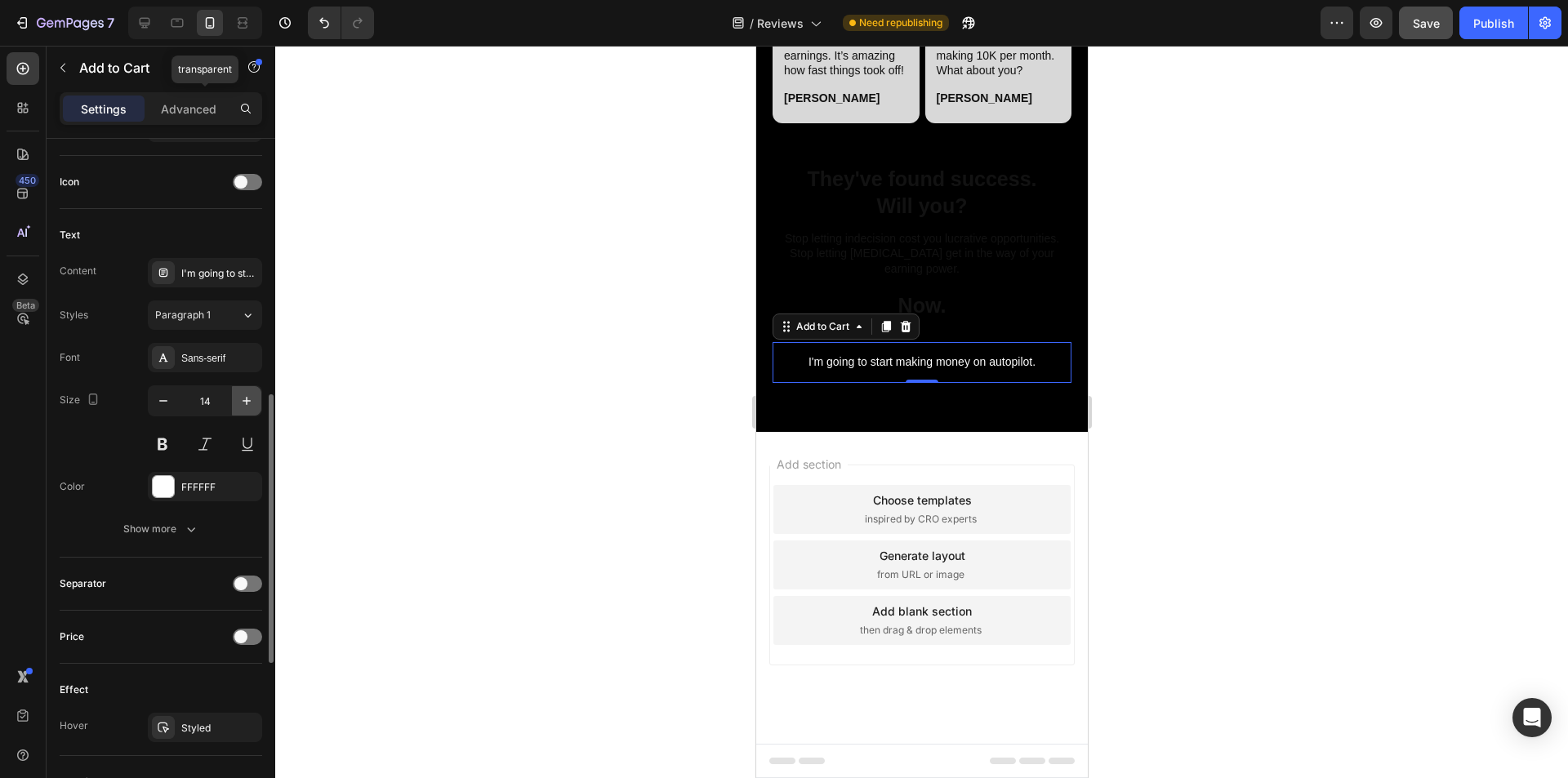
click at [242, 399] on icon "button" at bounding box center [246, 401] width 17 height 17
type input "15"
drag, startPoint x: 156, startPoint y: 443, endPoint x: 214, endPoint y: 328, distance: 128.8
click at [158, 437] on button at bounding box center [163, 444] width 29 height 29
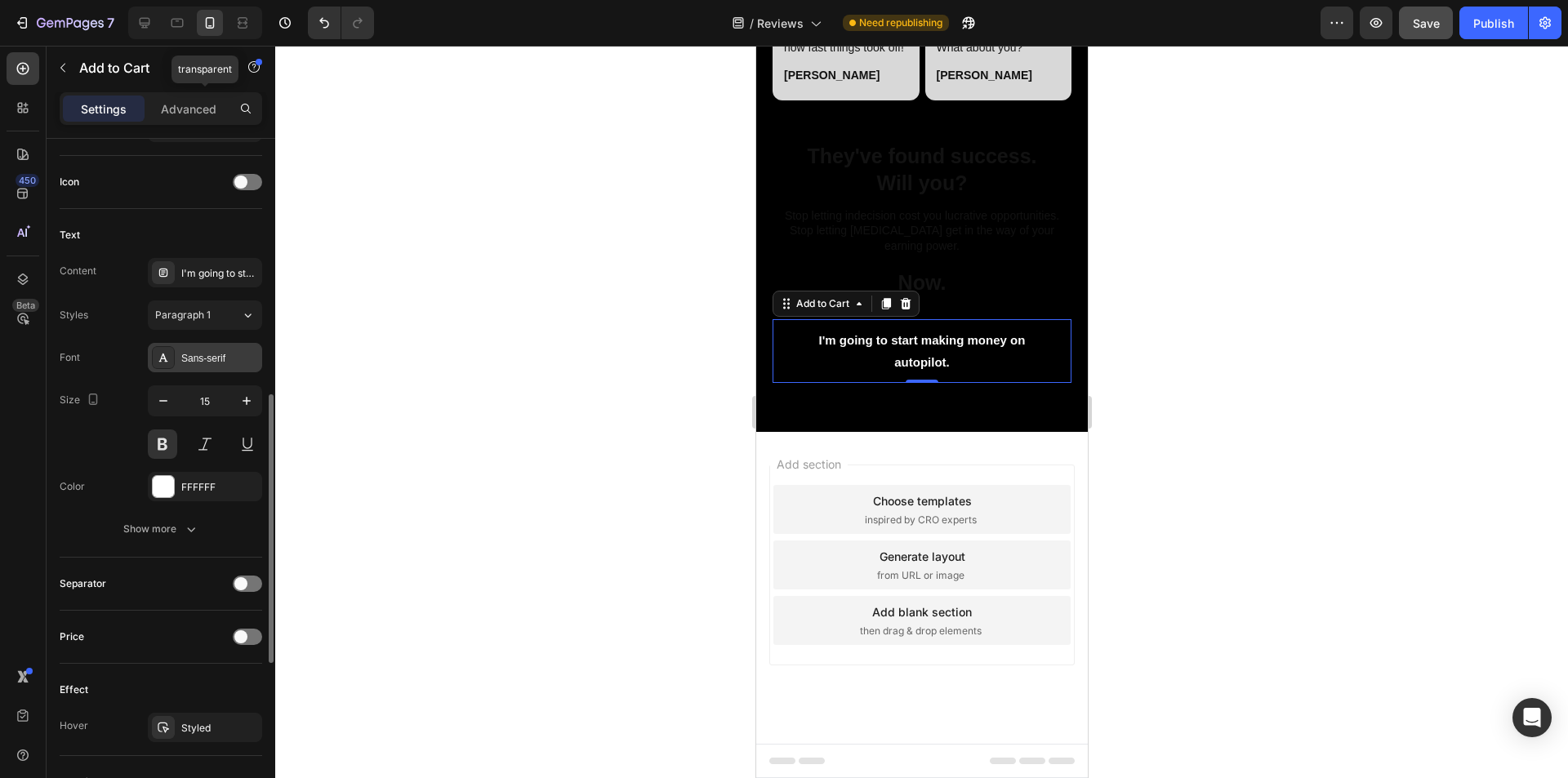
click at [214, 359] on div "Sans-serif" at bounding box center [220, 358] width 76 height 15
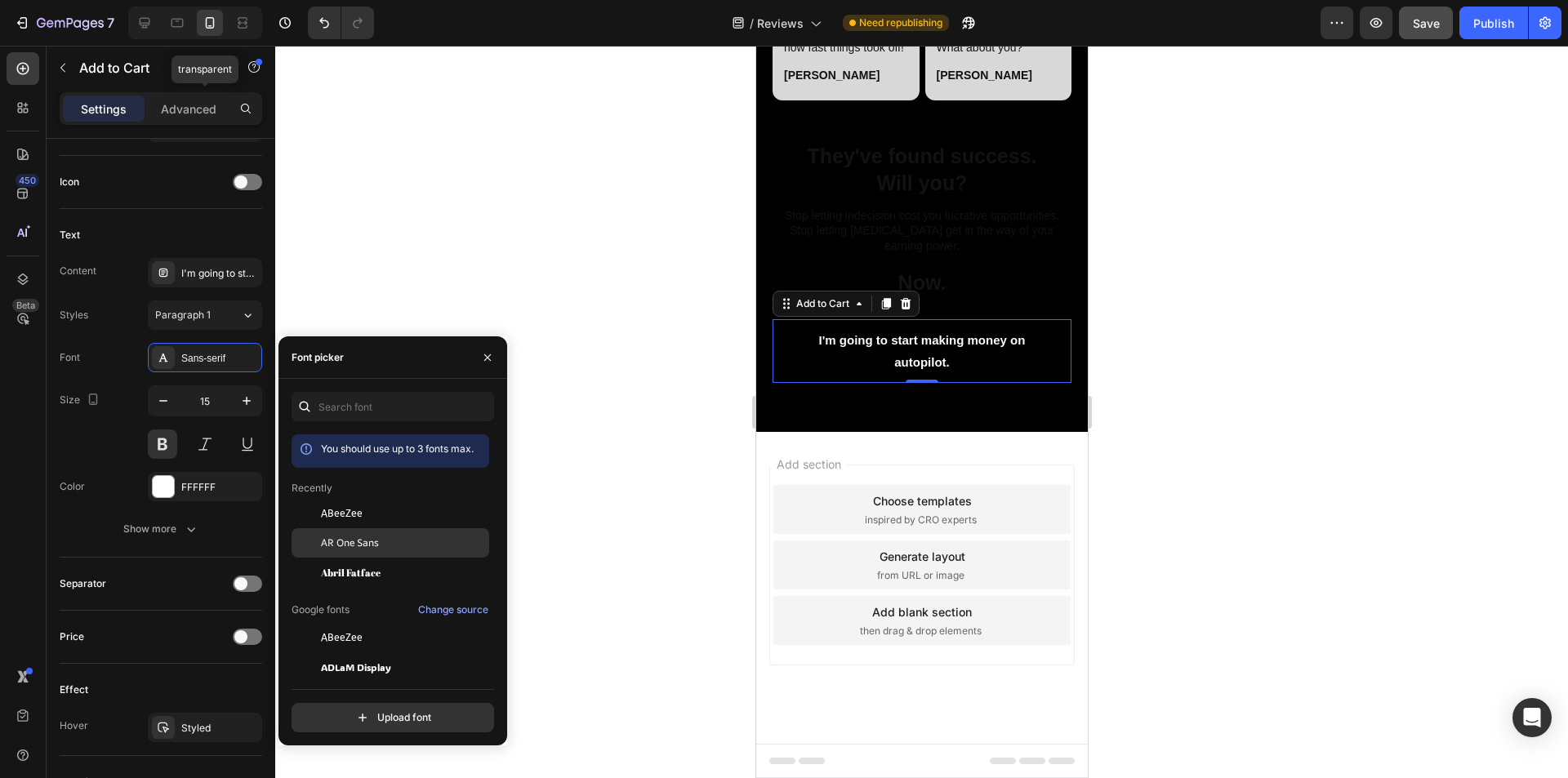
drag, startPoint x: 355, startPoint y: 540, endPoint x: 348, endPoint y: 528, distance: 13.9
click at [355, 540] on span "AR One Sans" at bounding box center [350, 543] width 58 height 15
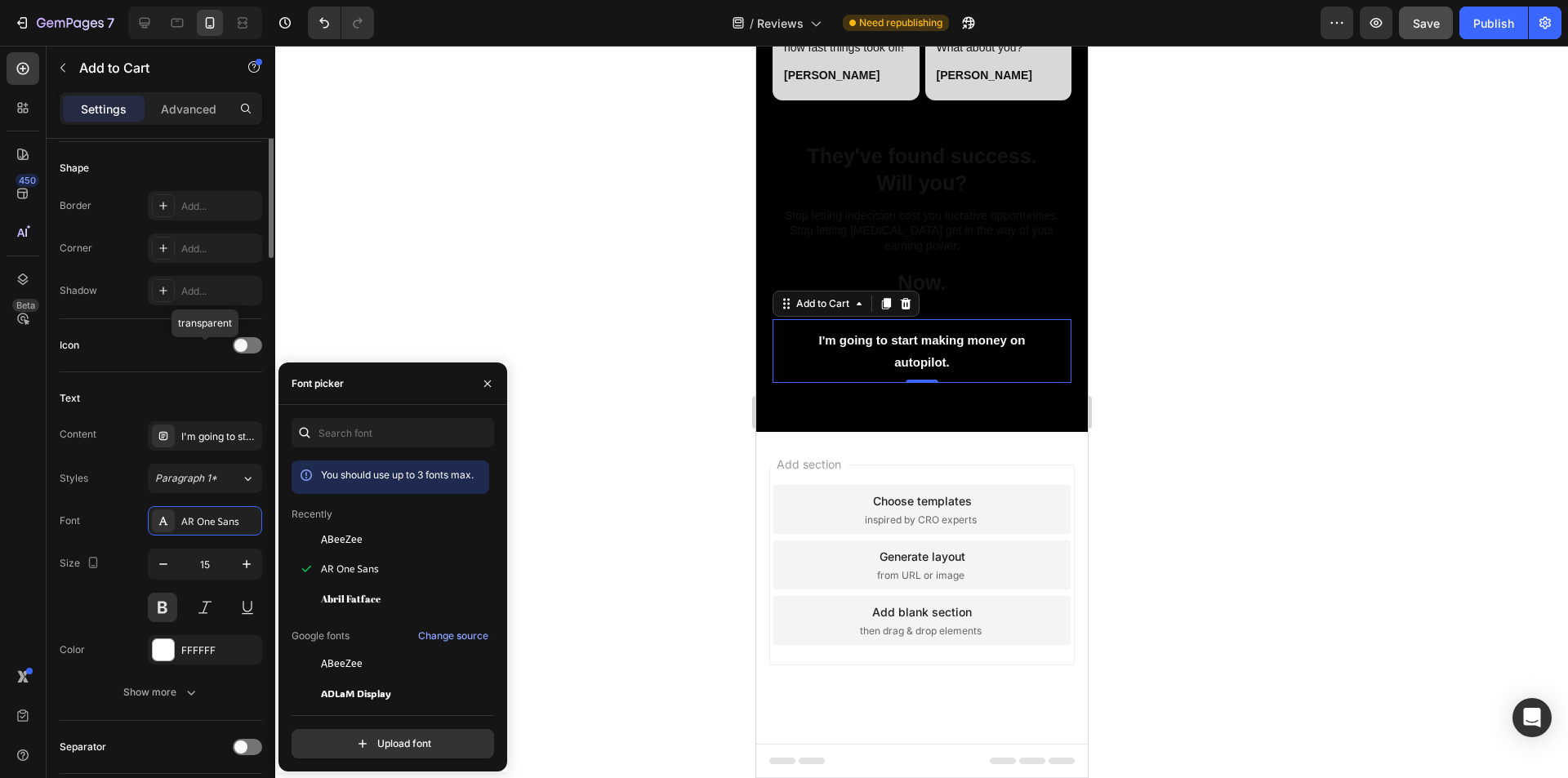
scroll to position [81, 0]
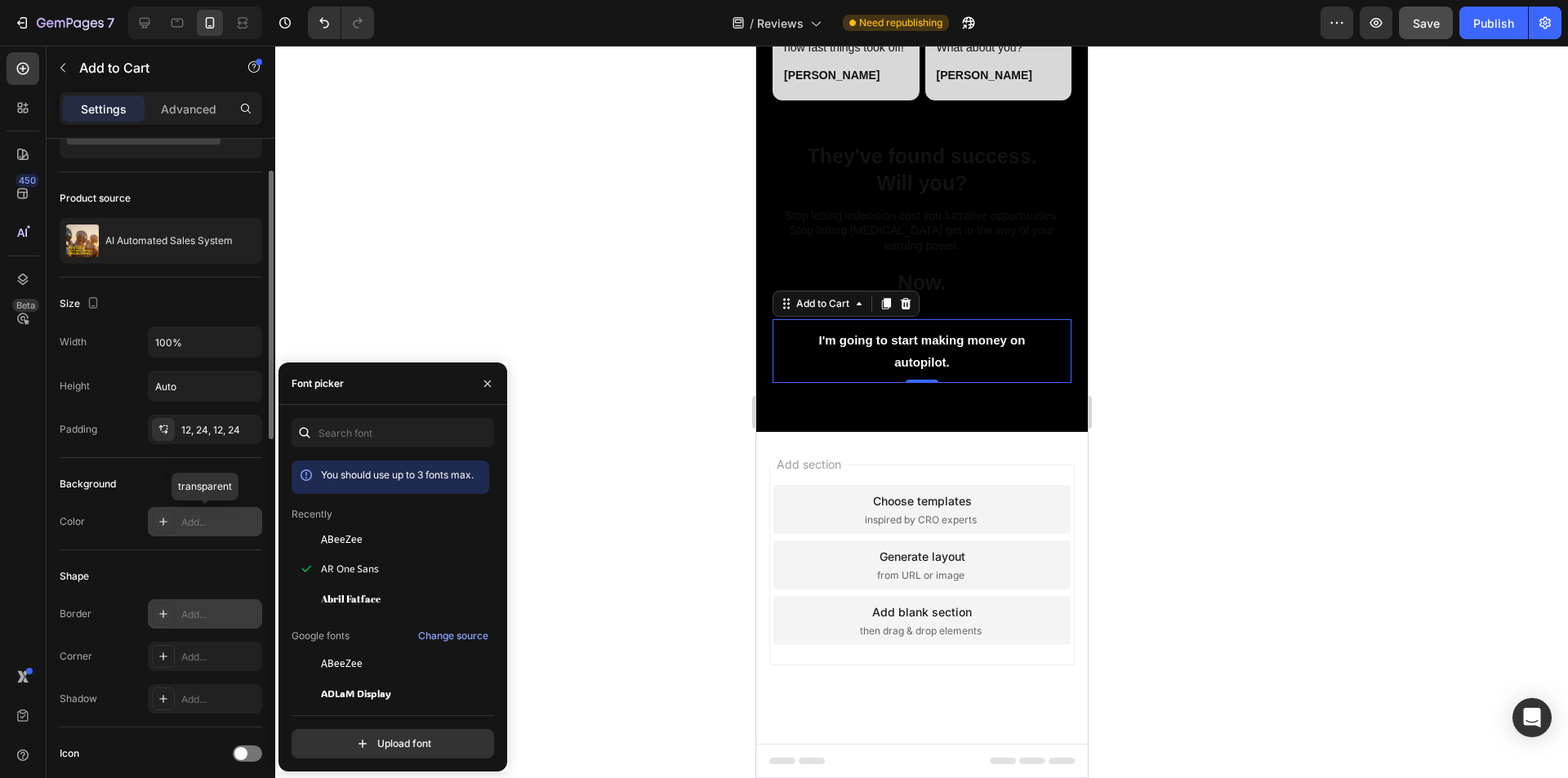
click at [198, 615] on div "Add..." at bounding box center [220, 614] width 76 height 15
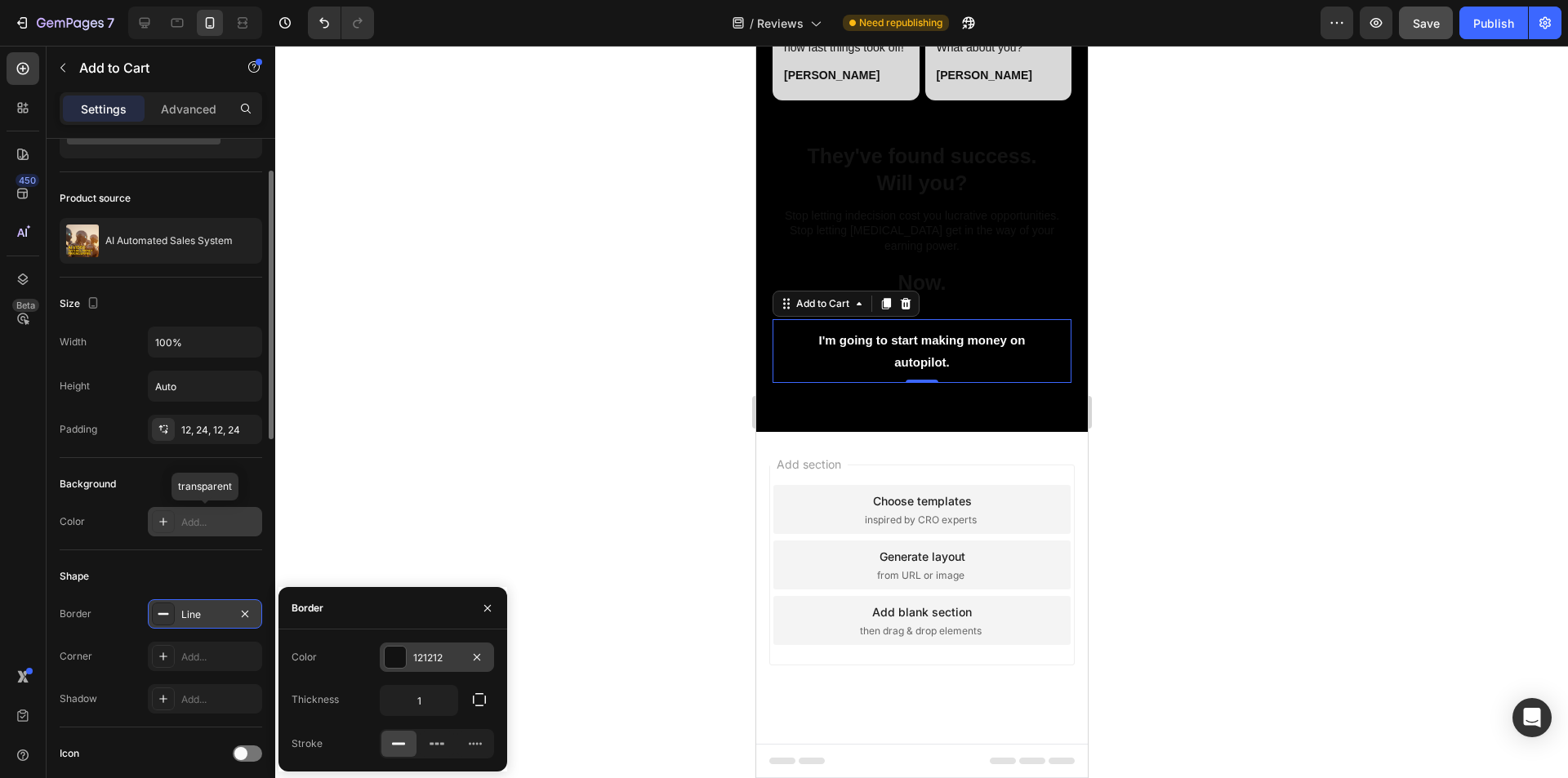
click at [419, 656] on div "121212" at bounding box center [437, 657] width 47 height 15
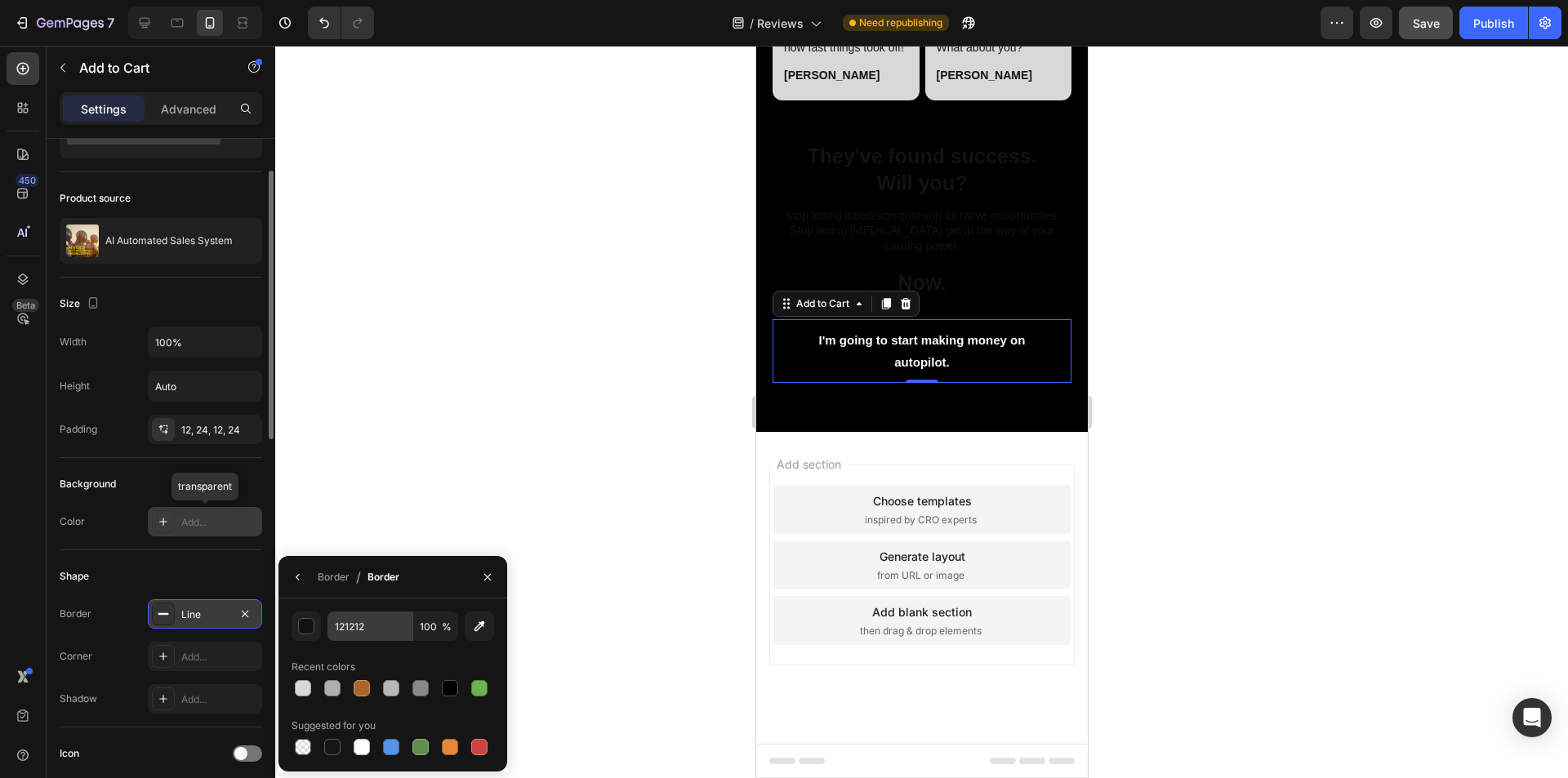
click at [361, 689] on div at bounding box center [362, 688] width 17 height 17
type input "AA672C"
click at [204, 666] on div "Add..." at bounding box center [205, 656] width 115 height 29
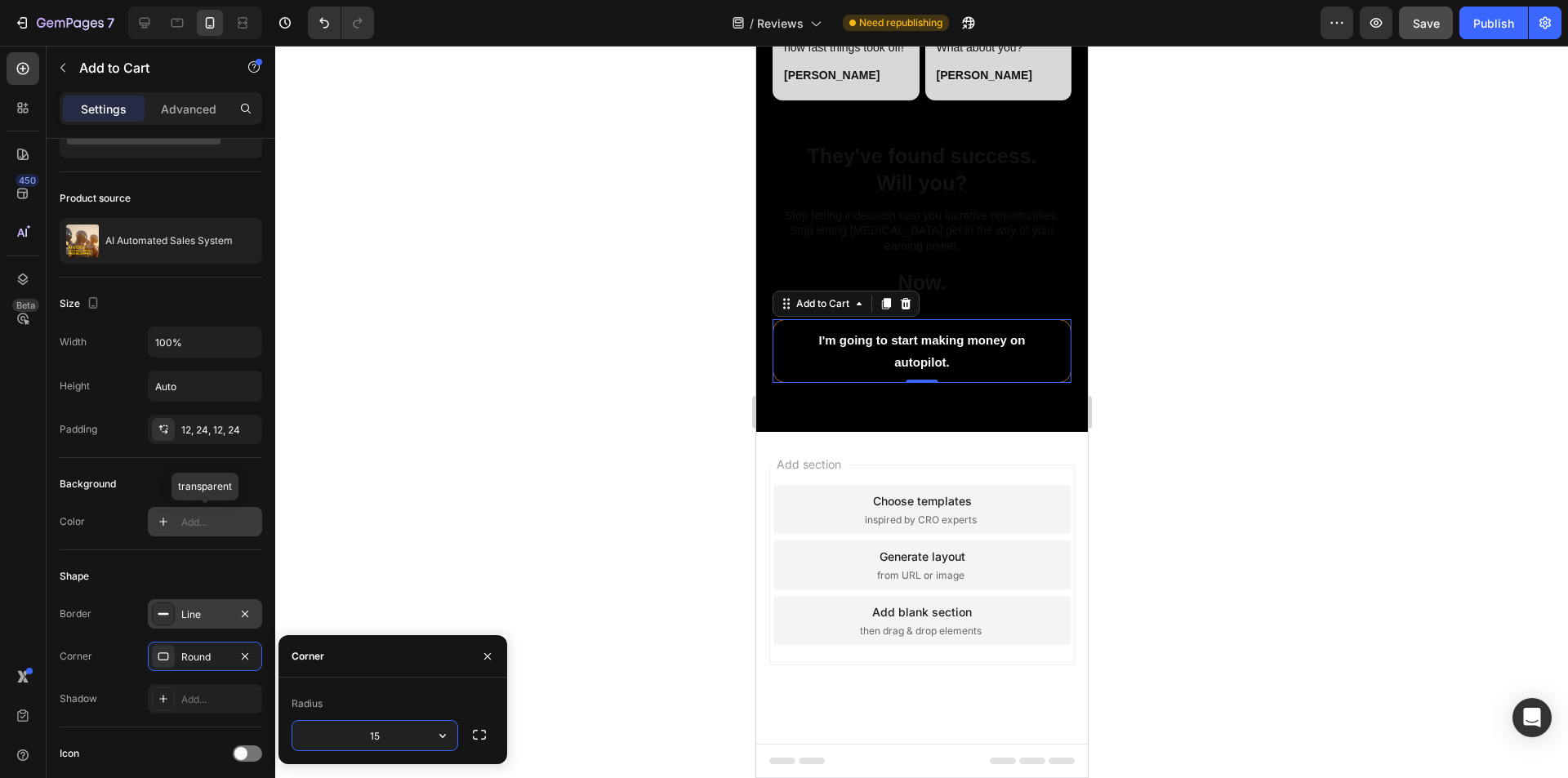
type input "15"
click at [199, 612] on div "Line" at bounding box center [205, 614] width 47 height 15
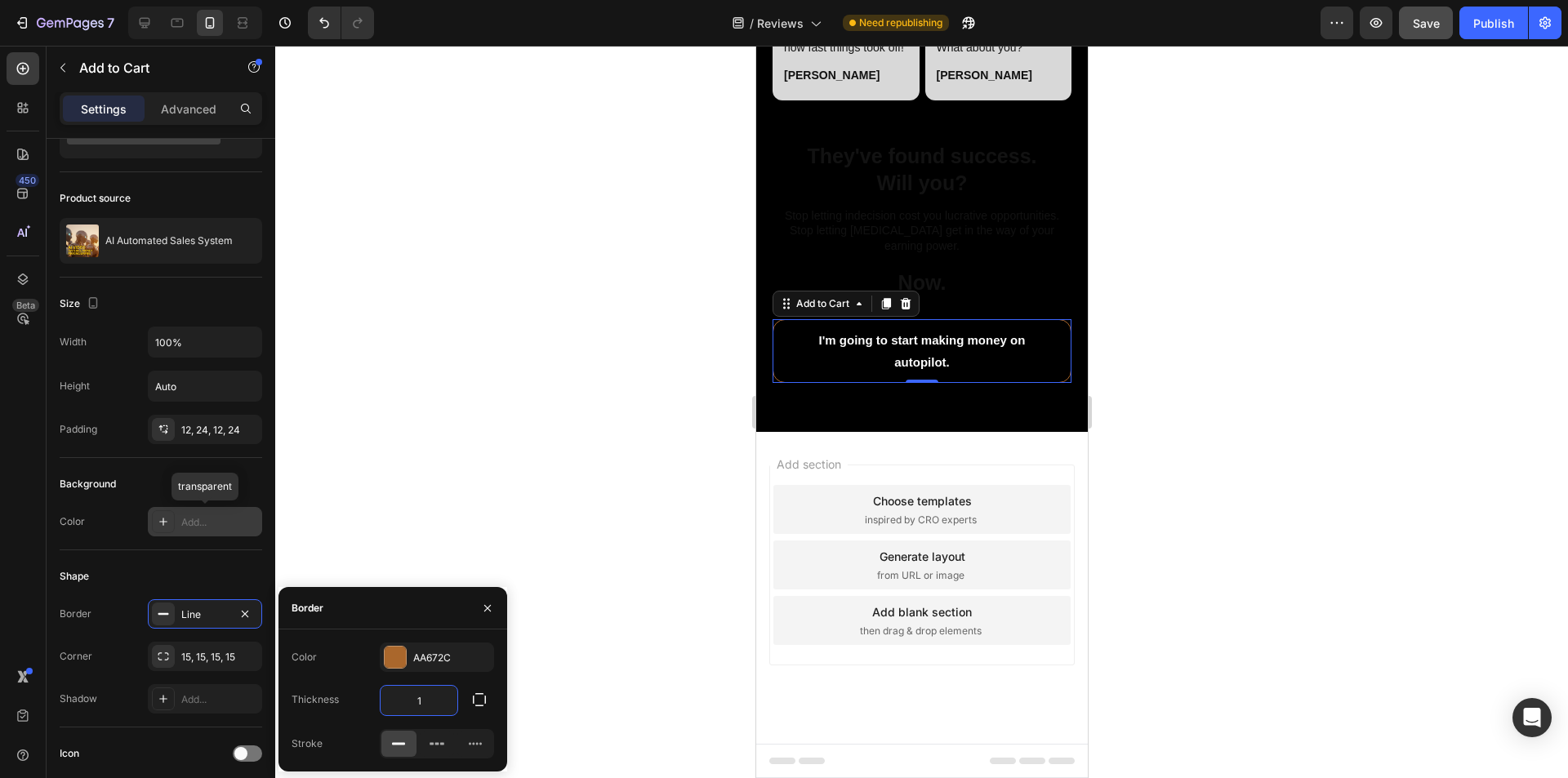
click at [445, 700] on input "1" at bounding box center [418, 701] width 76 height 29
type input "2"
click at [486, 497] on div at bounding box center [921, 413] width 1293 height 733
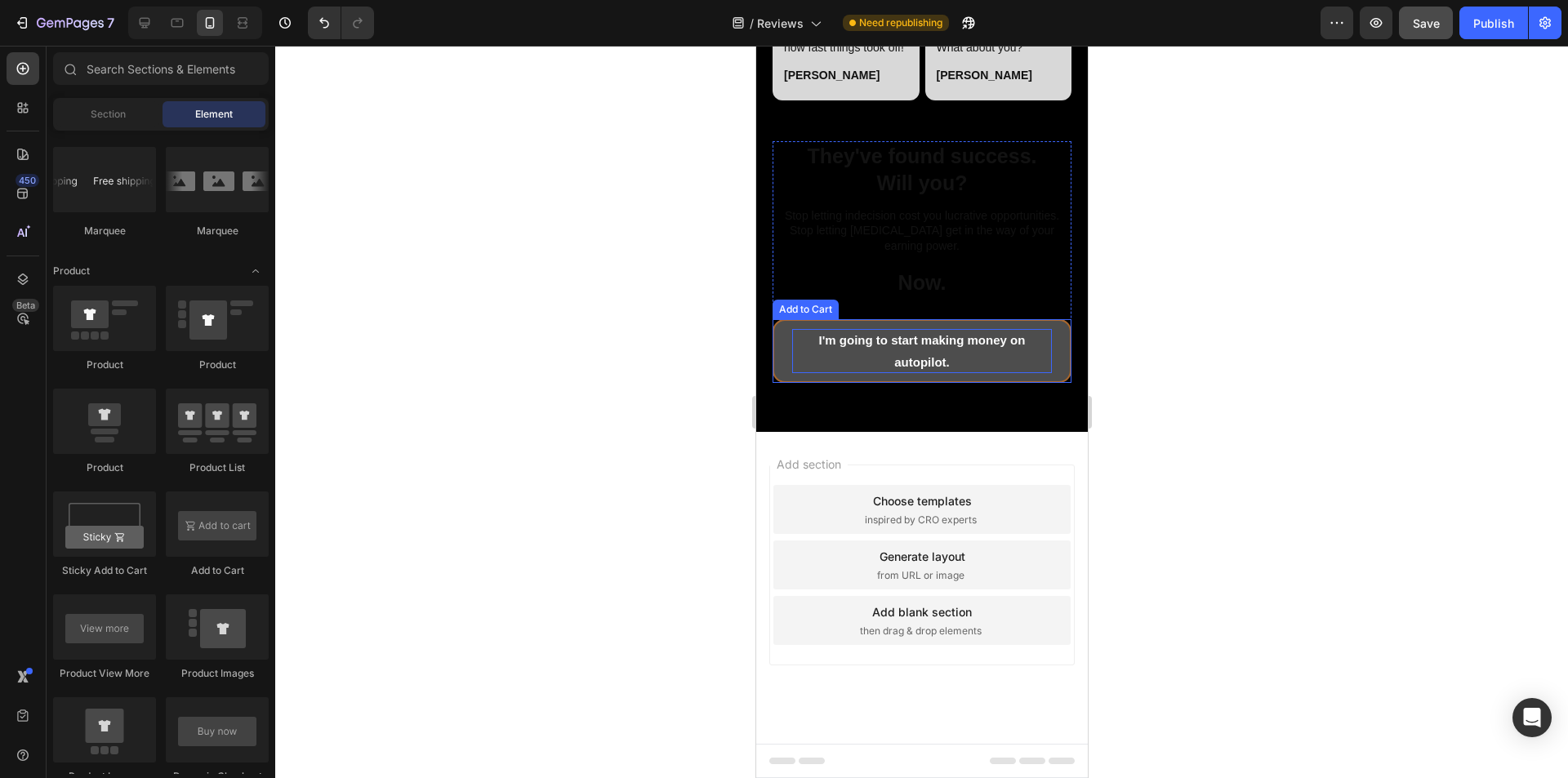
click at [783, 373] on p "I'm going to start making money on autopilot." at bounding box center [921, 351] width 260 height 44
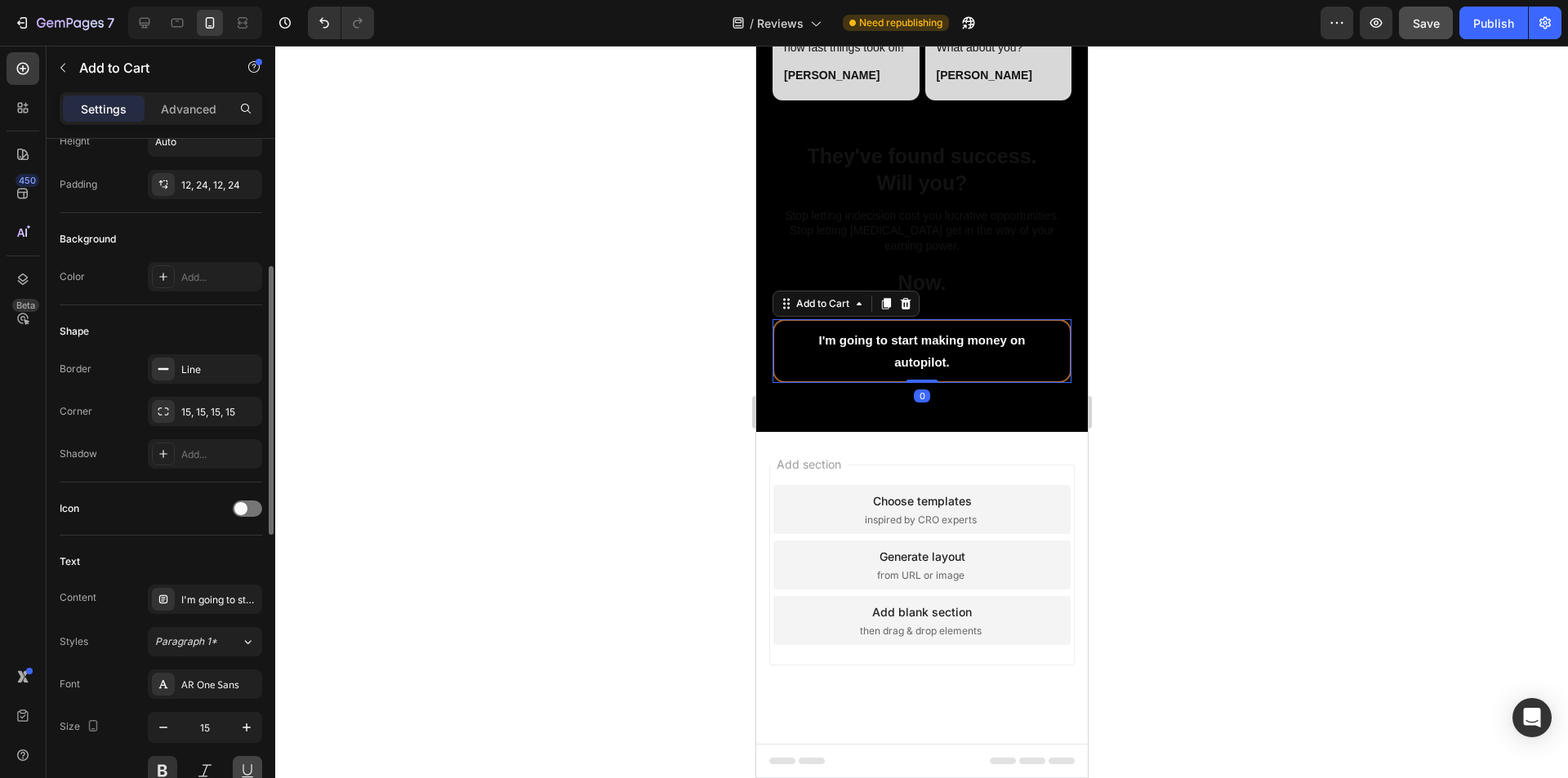
scroll to position [490, 0]
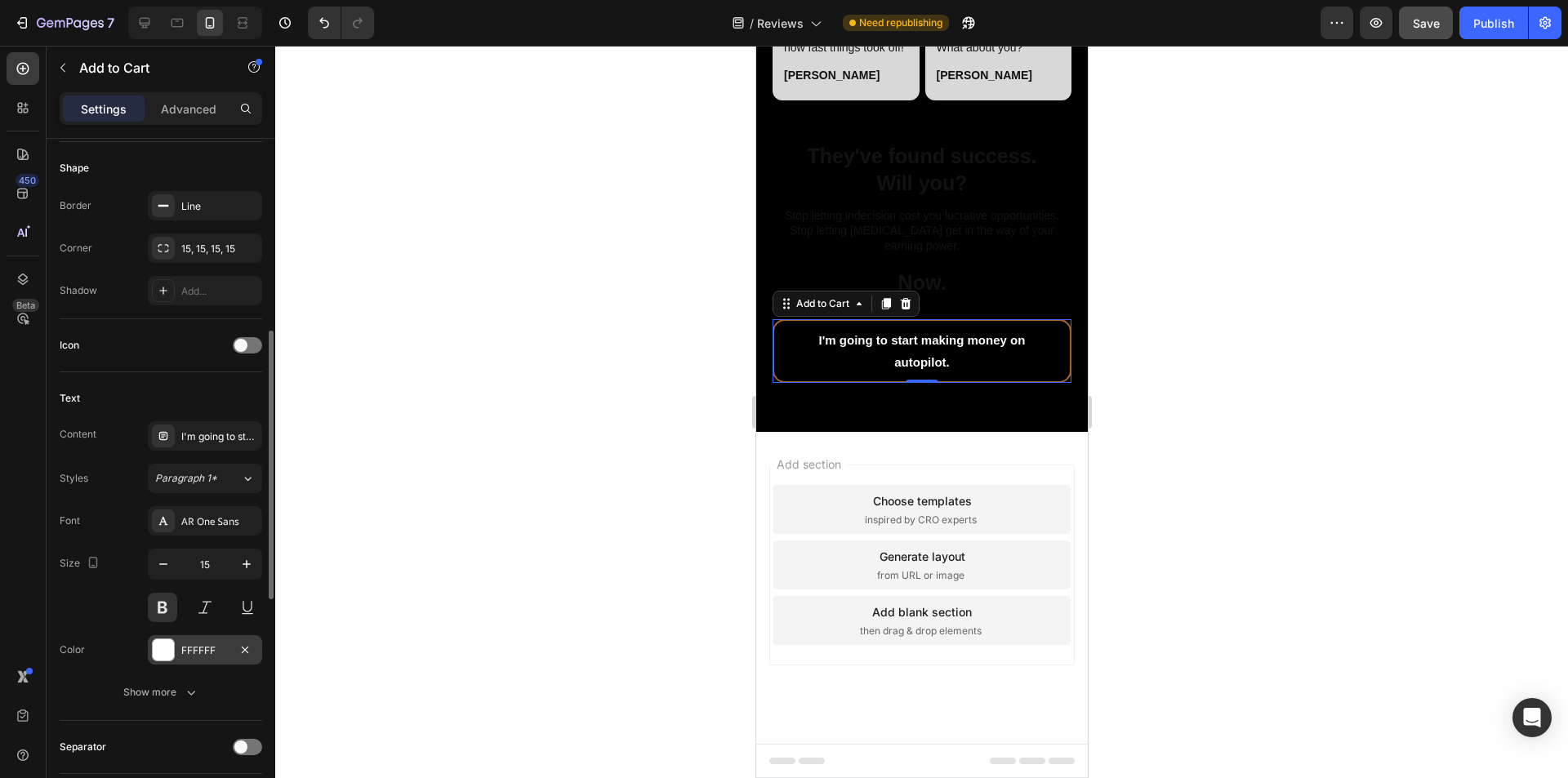
click at [185, 659] on div "FFFFFF" at bounding box center [205, 650] width 115 height 29
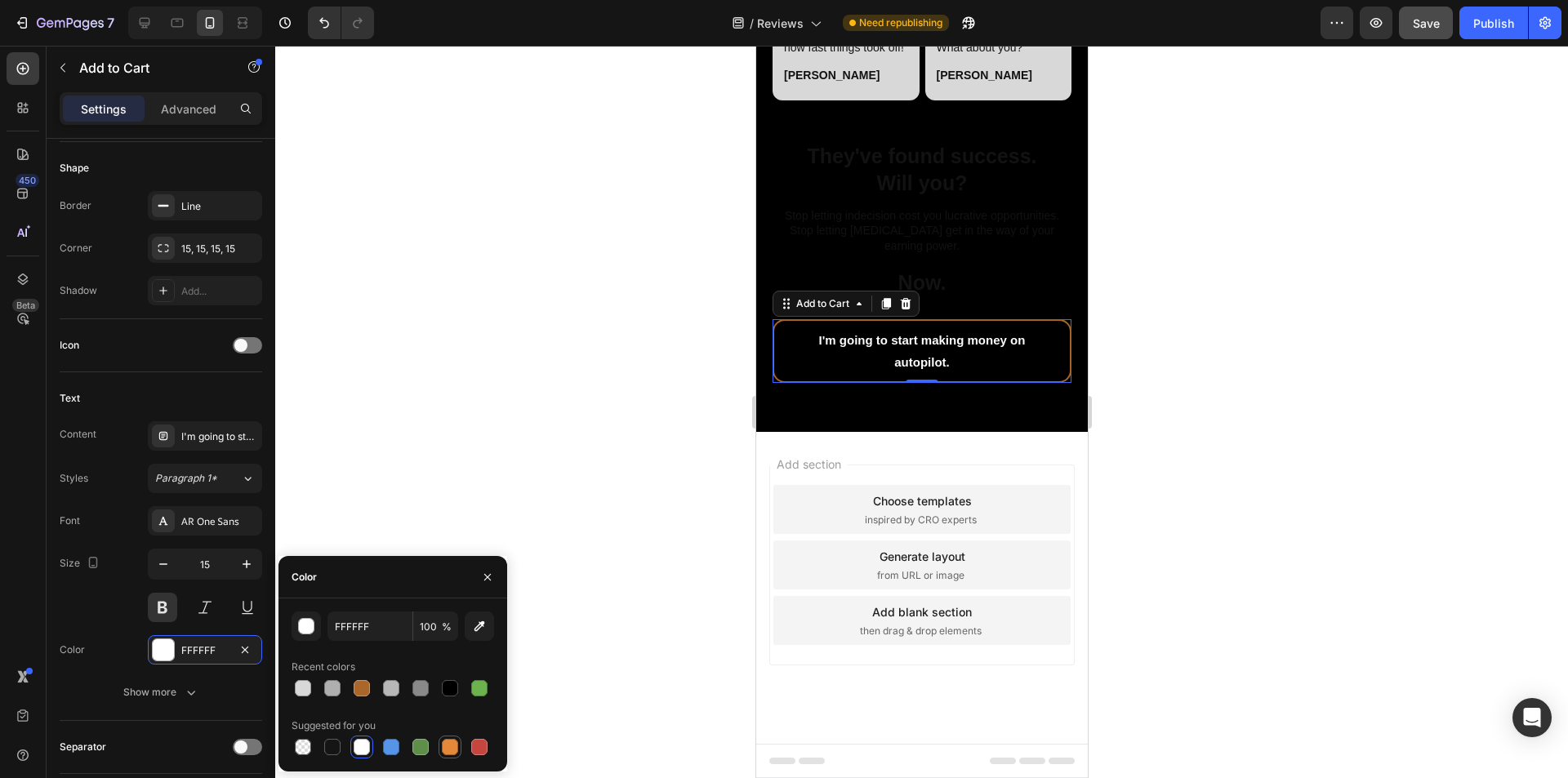
click at [447, 748] on div at bounding box center [450, 747] width 17 height 17
type input "E4893A"
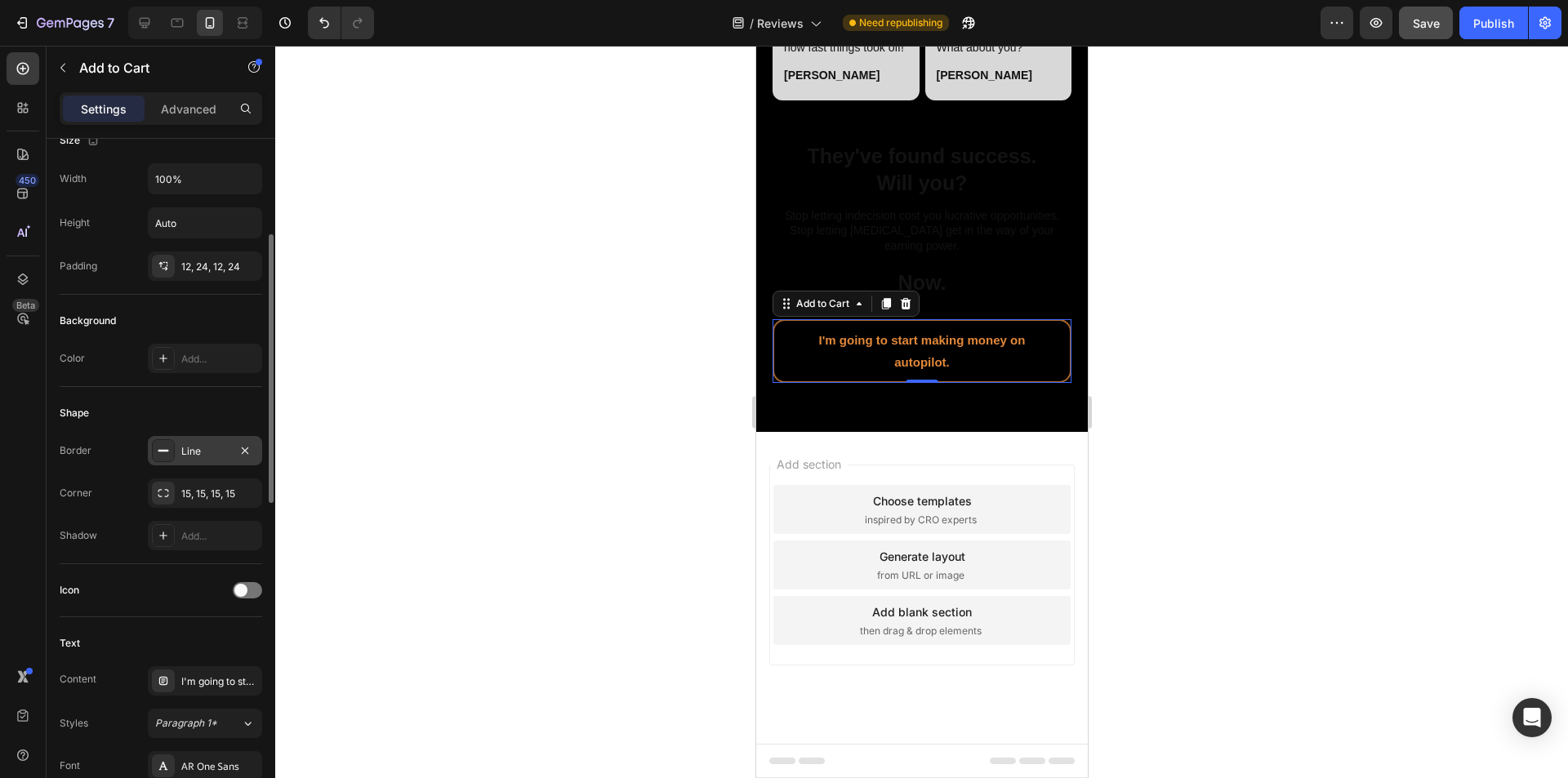
click at [200, 454] on div "Line" at bounding box center [205, 451] width 47 height 15
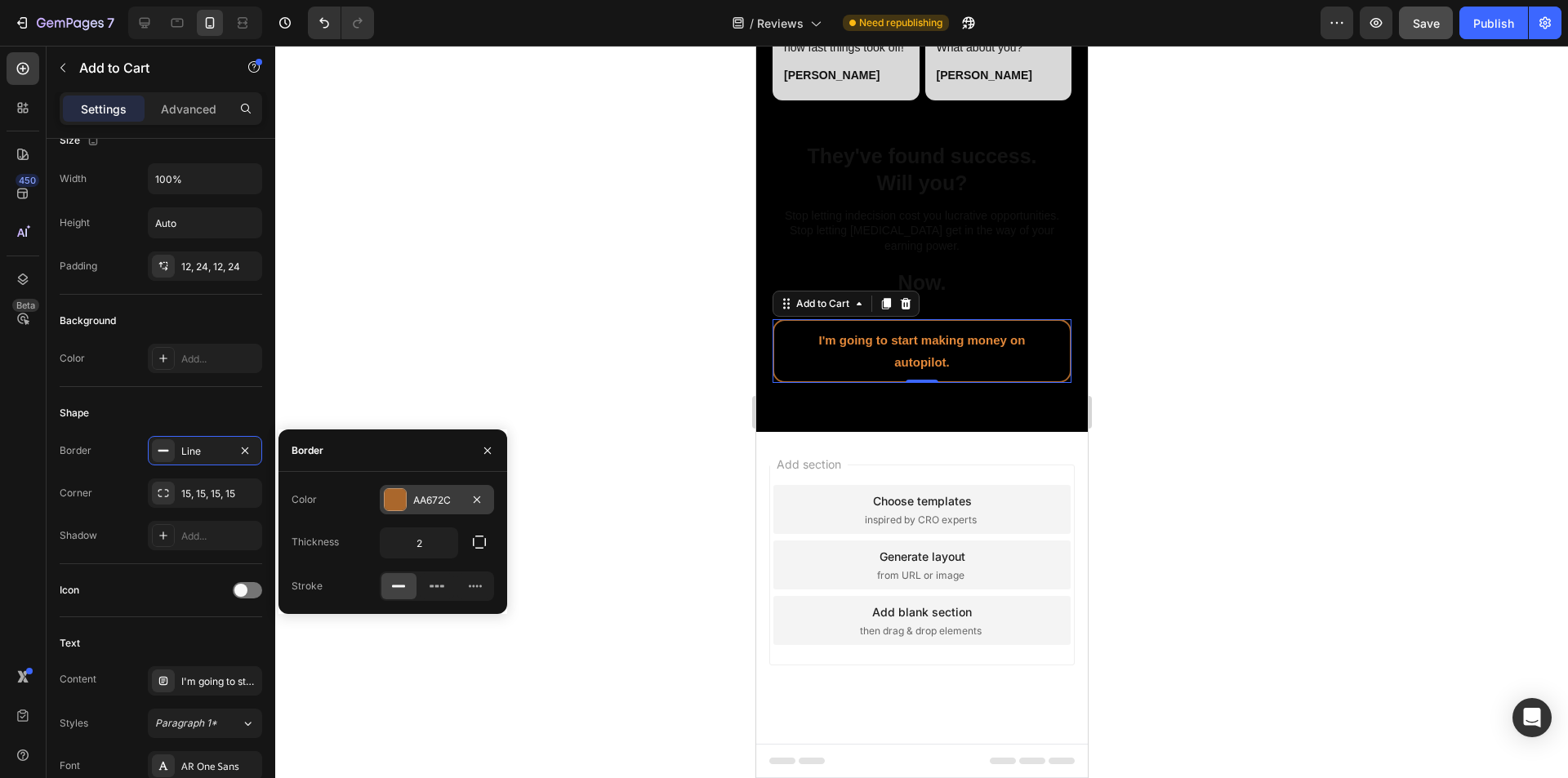
click at [429, 499] on div "AA672C" at bounding box center [437, 500] width 47 height 15
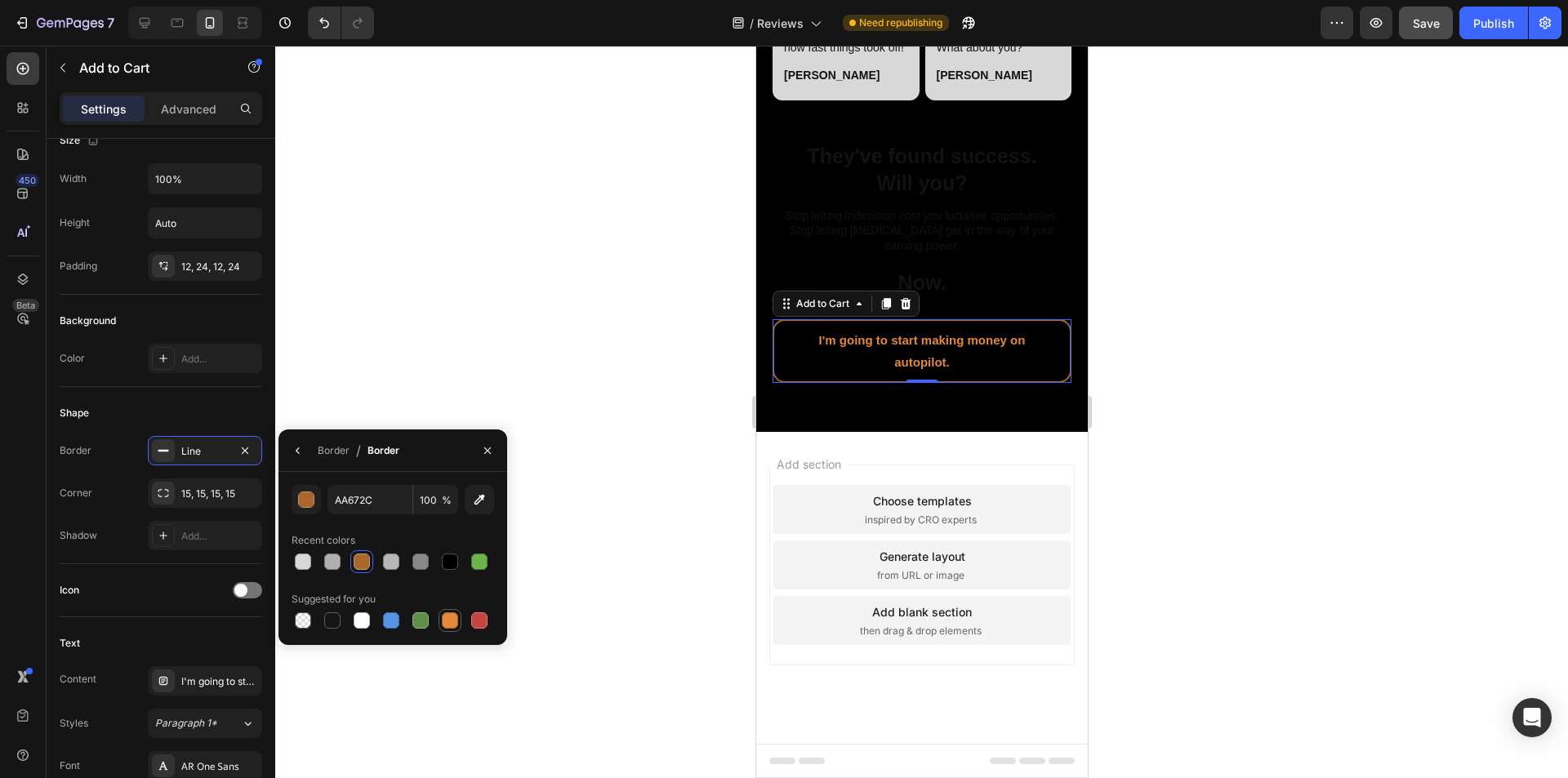
click at [453, 622] on div at bounding box center [450, 620] width 17 height 17
type input "E4893A"
click at [145, 561] on div "Shape Border Line Corner 15, 15, 15, 15 Shadow Add..." at bounding box center [161, 475] width 203 height 177
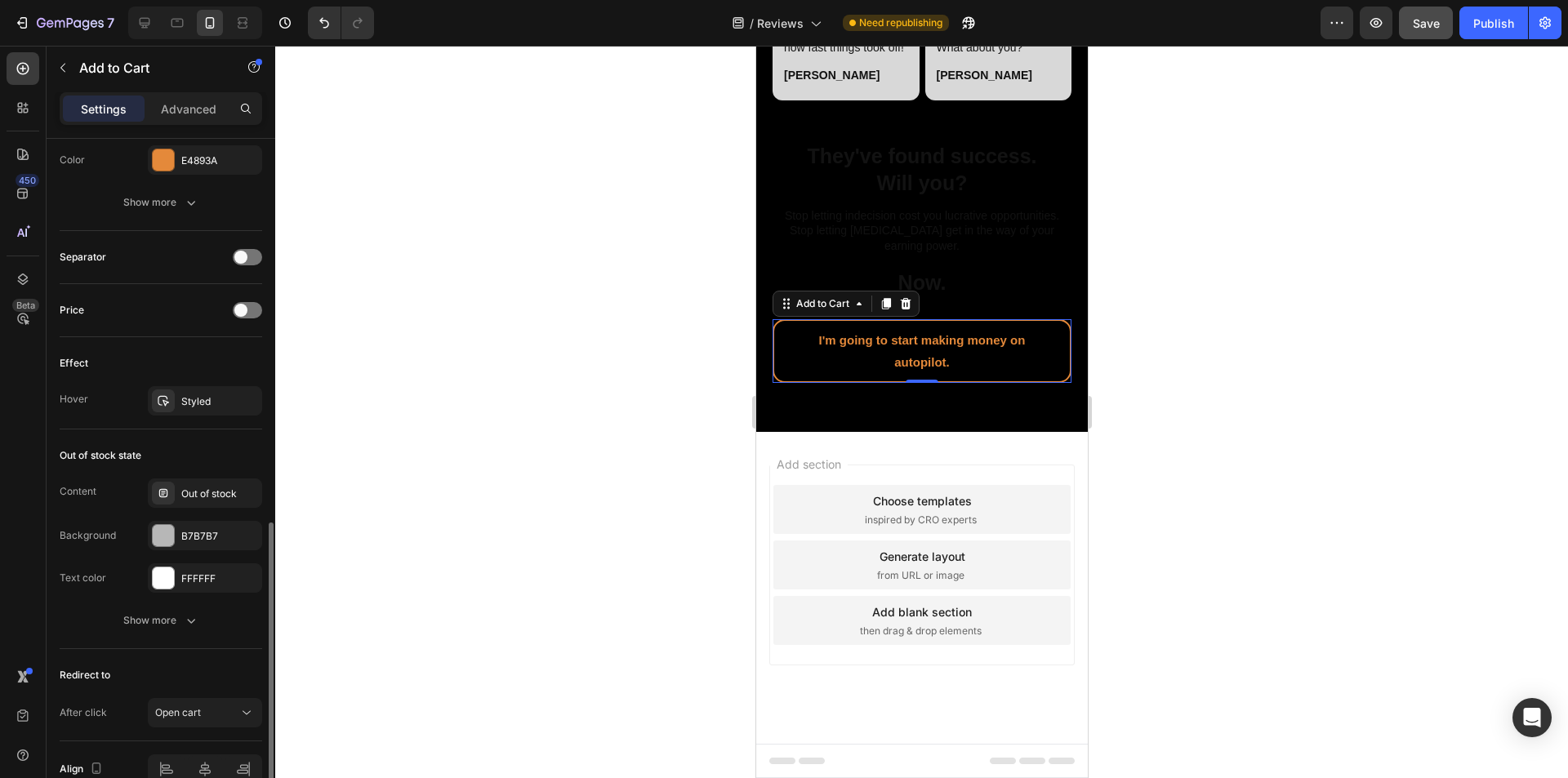
scroll to position [1064, 0]
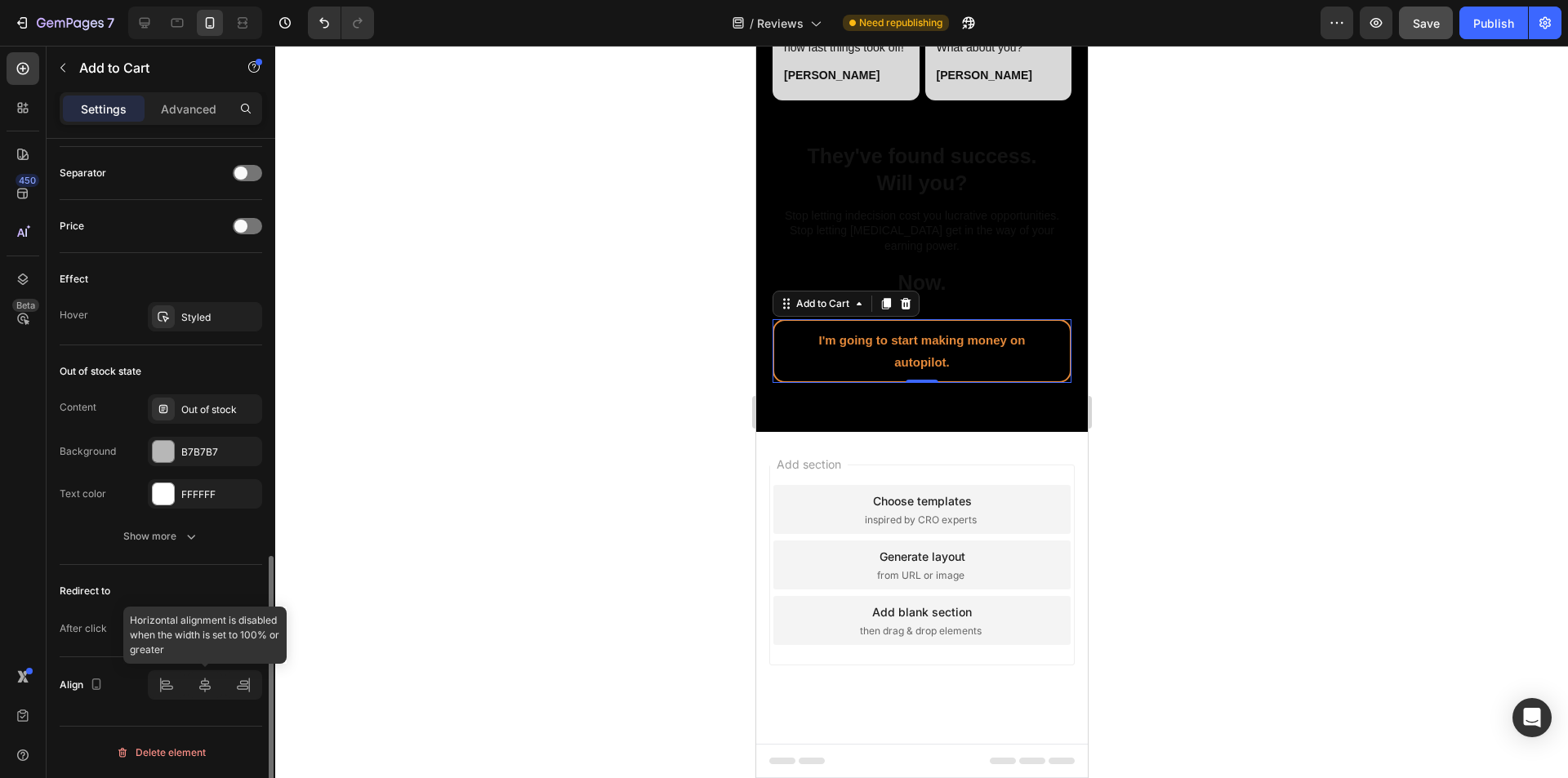
click at [206, 687] on div at bounding box center [205, 685] width 115 height 29
click at [195, 317] on div "Styled" at bounding box center [205, 317] width 47 height 15
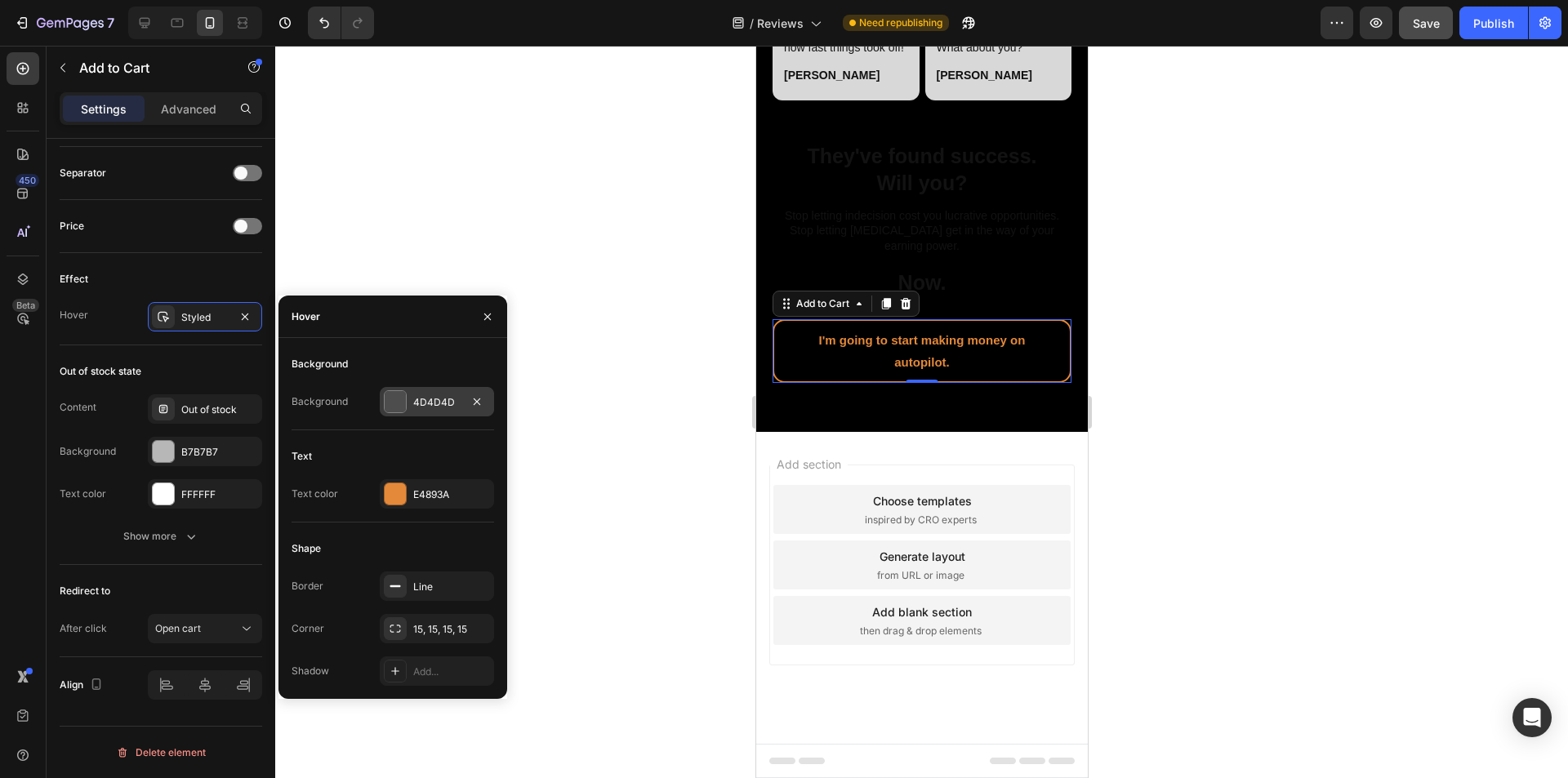
click at [449, 397] on div "4D4D4D" at bounding box center [437, 402] width 47 height 15
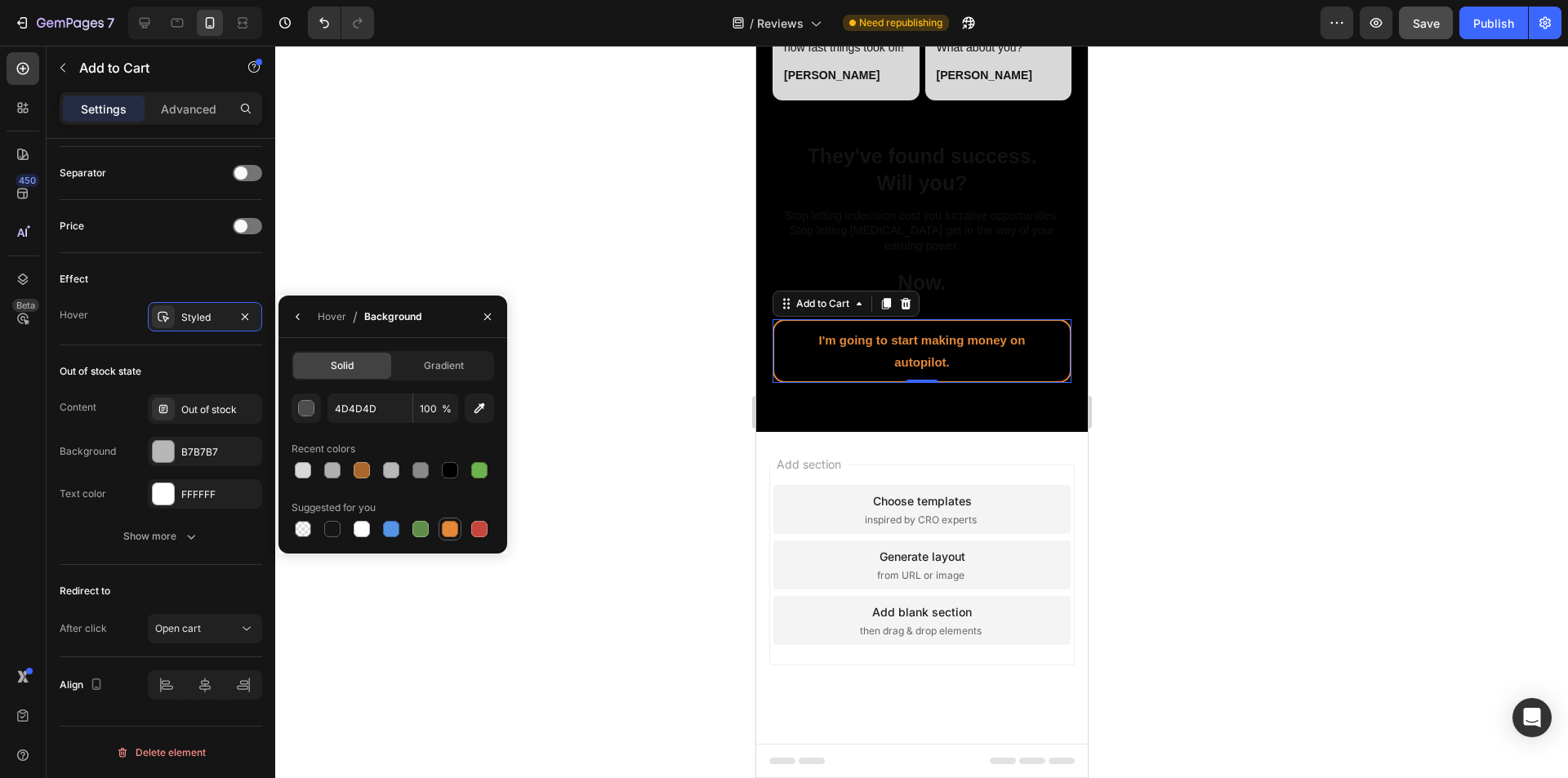
click at [449, 529] on div at bounding box center [450, 529] width 17 height 17
type input "E4893A"
click at [326, 320] on div "Hover" at bounding box center [331, 316] width 28 height 15
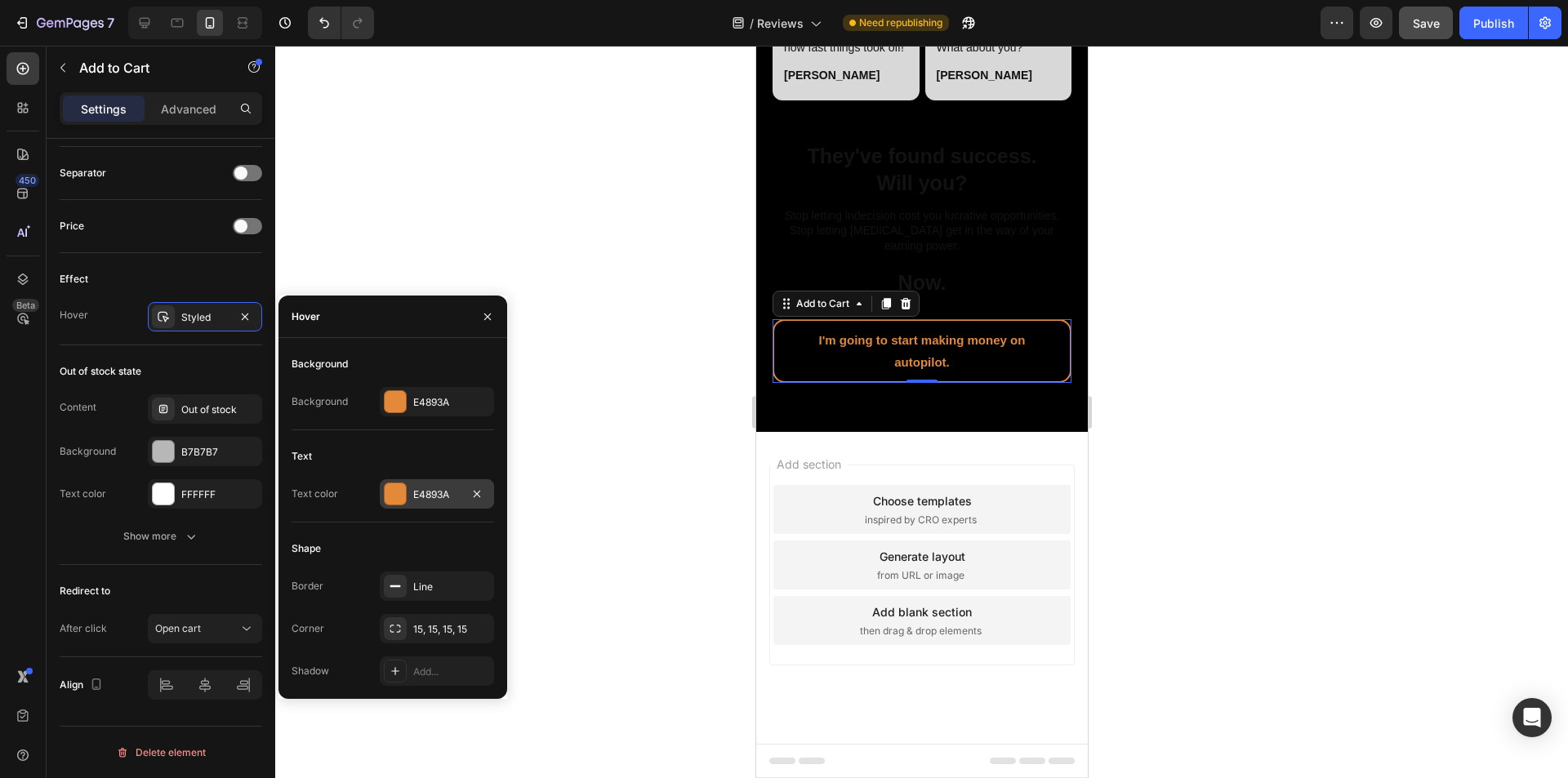
click at [399, 501] on div at bounding box center [396, 494] width 22 height 22
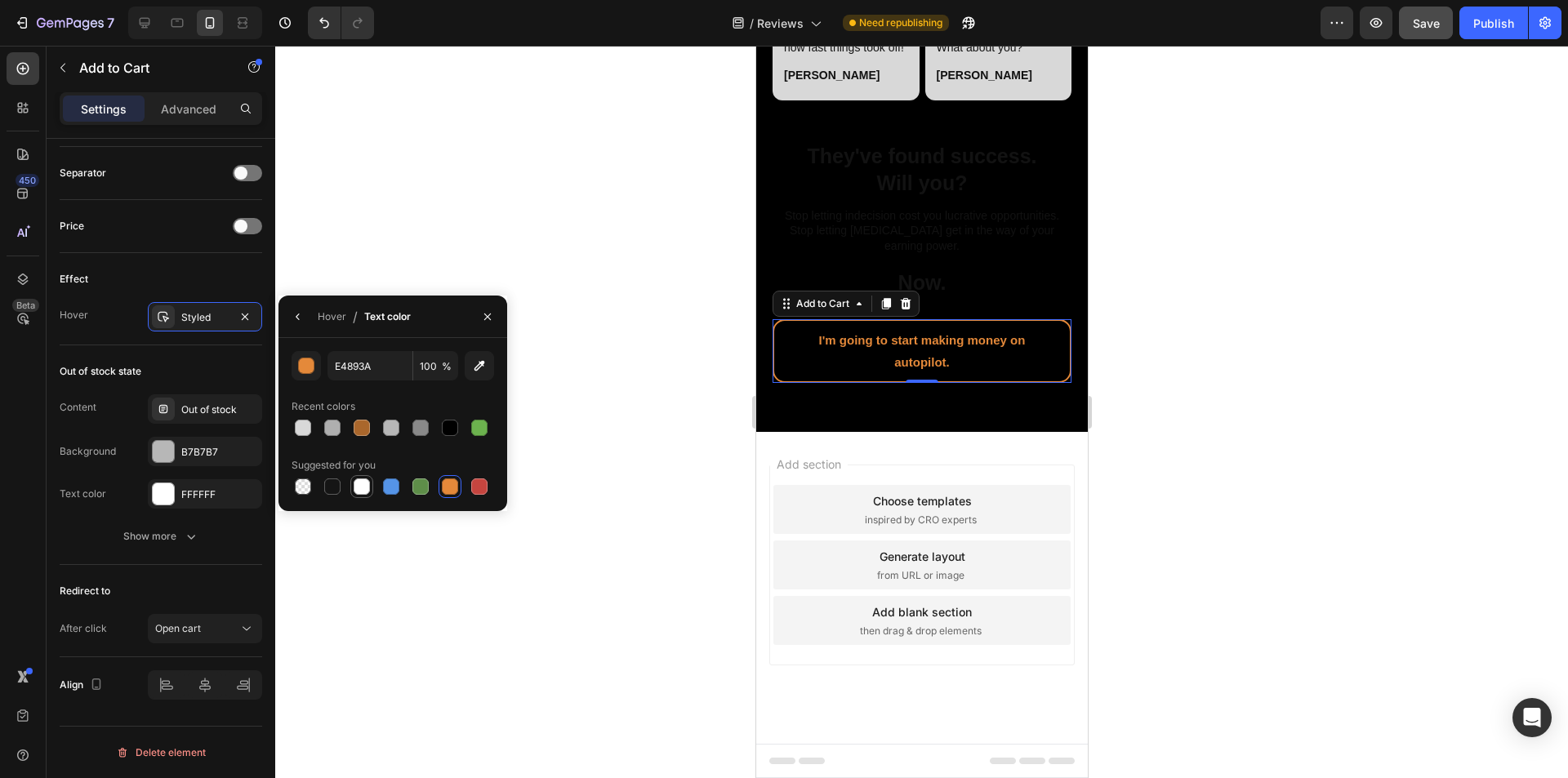
click at [359, 489] on div at bounding box center [362, 486] width 17 height 17
type input "FFFFFF"
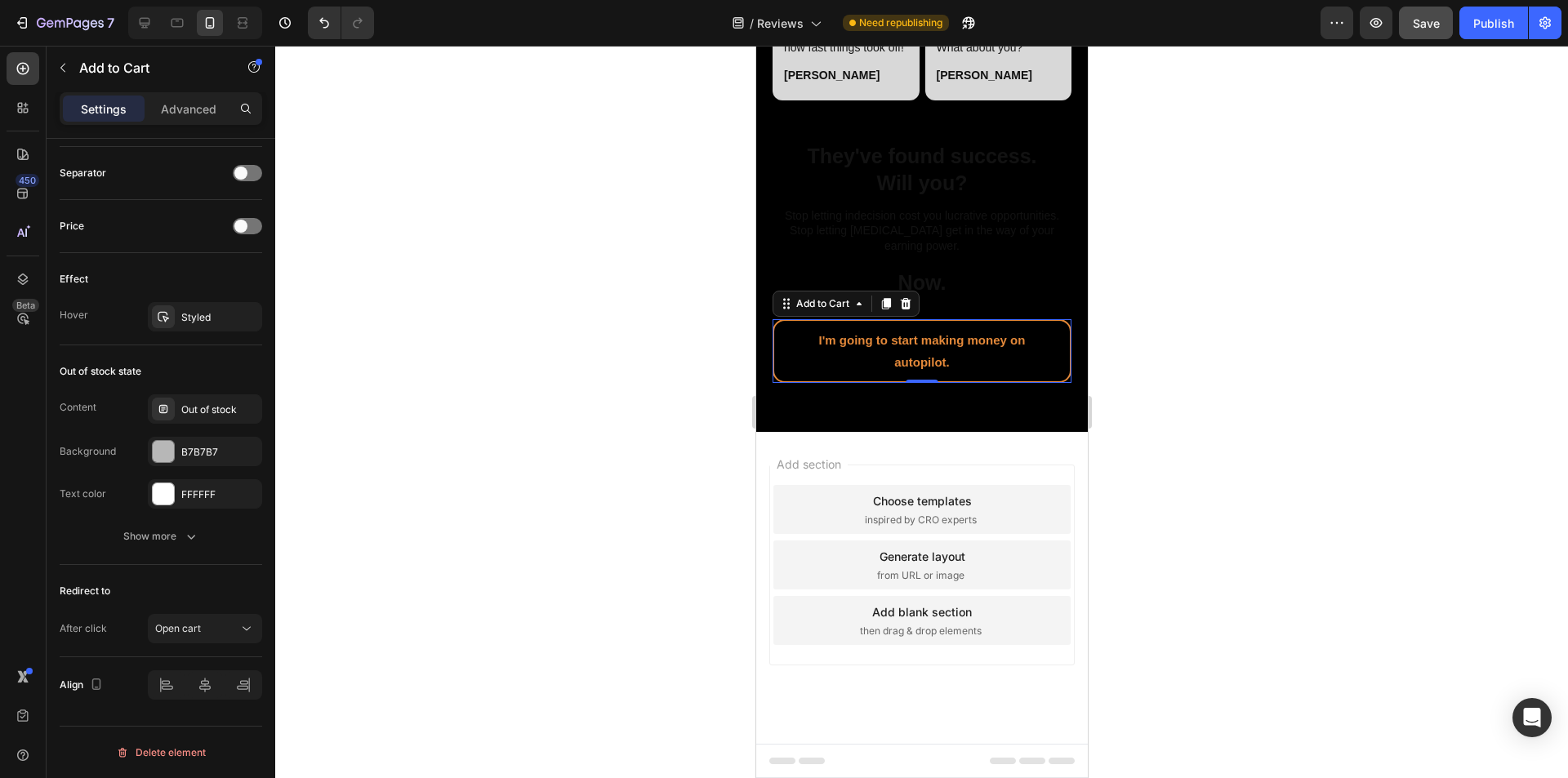
click at [488, 595] on div at bounding box center [921, 413] width 1293 height 733
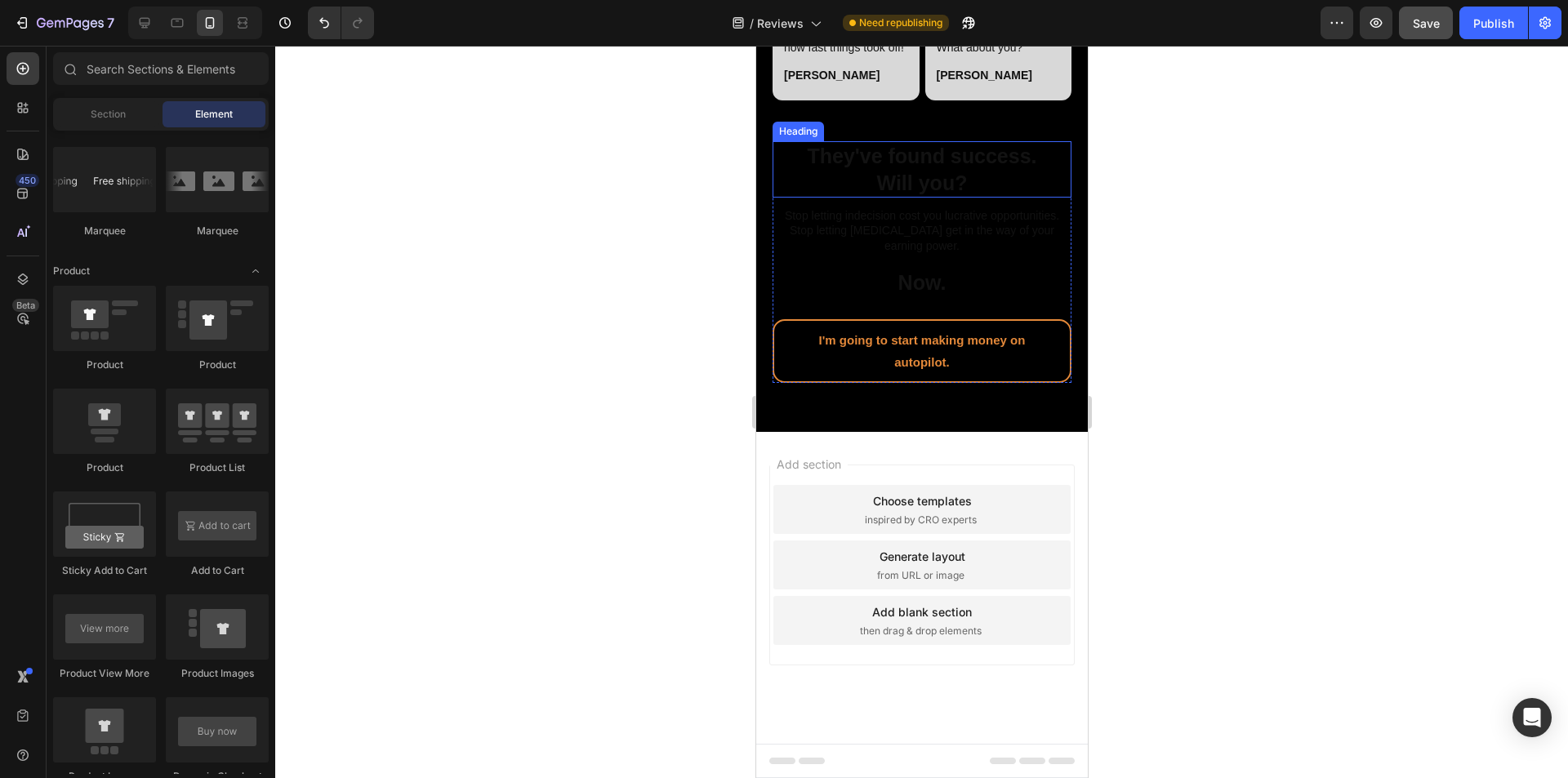
click at [783, 198] on h2 "They've found success. Will you?" at bounding box center [921, 170] width 299 height 57
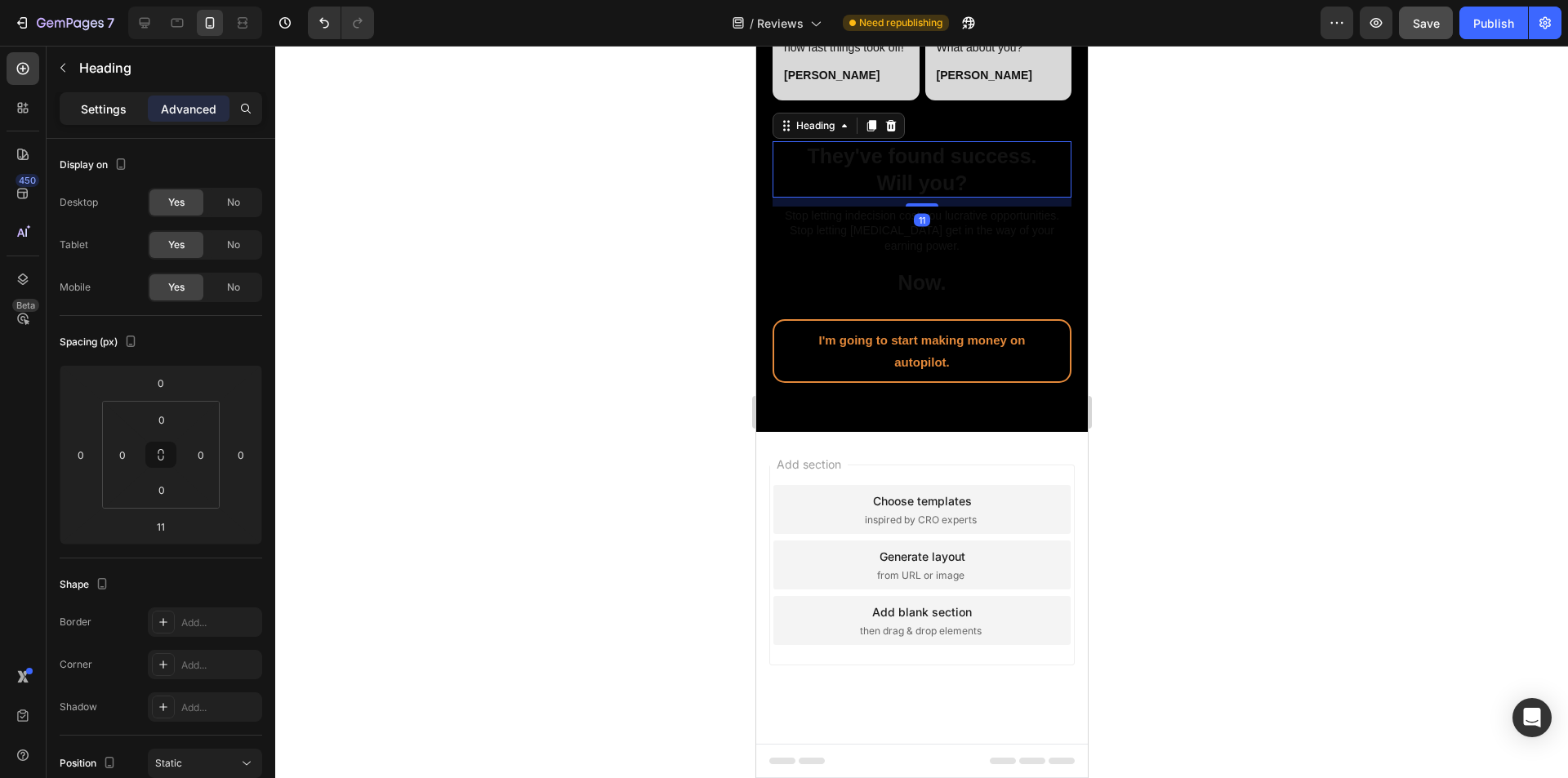
click at [106, 114] on p "Settings" at bounding box center [104, 110] width 46 height 18
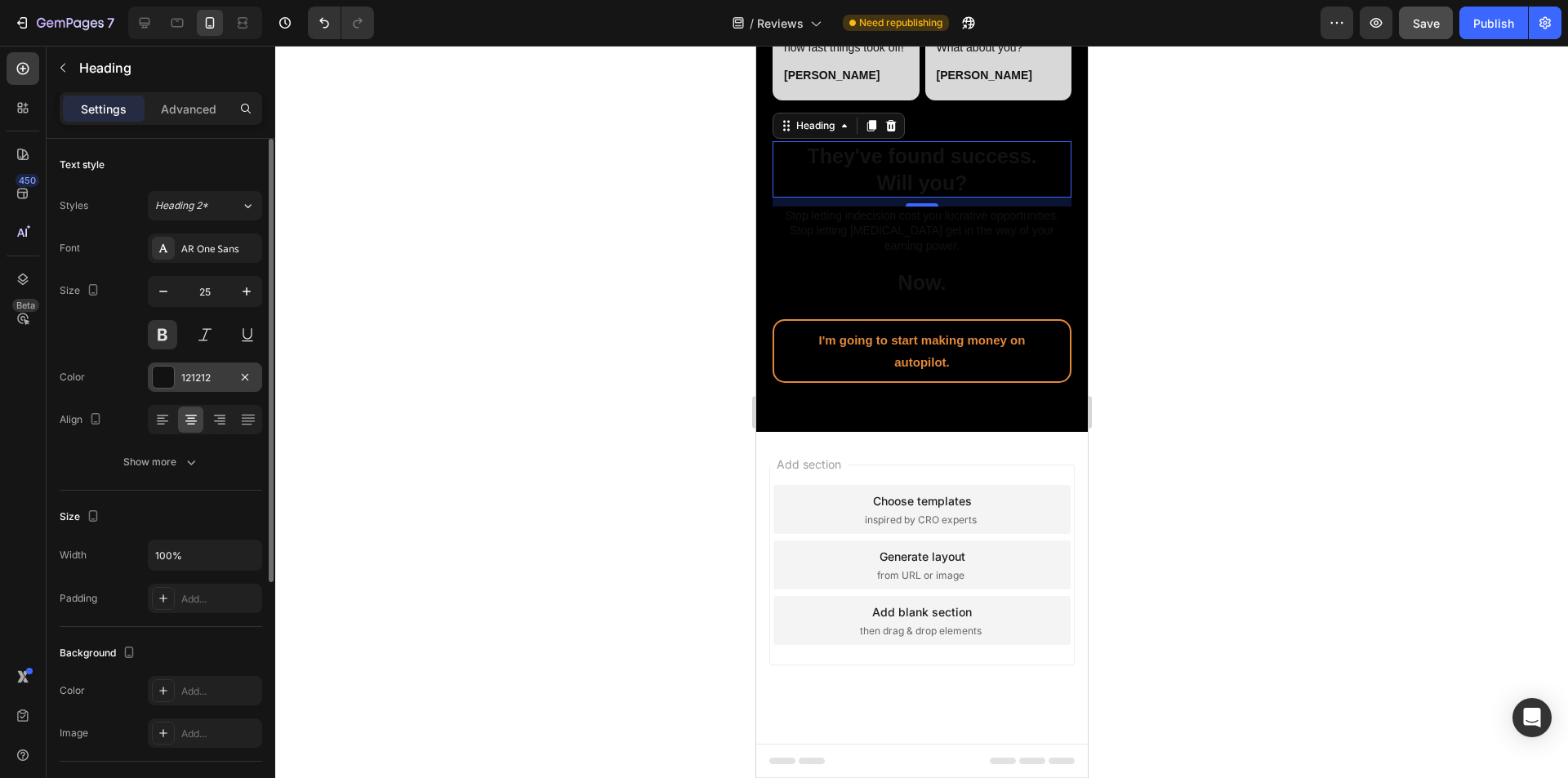
click at [171, 376] on div at bounding box center [164, 377] width 22 height 22
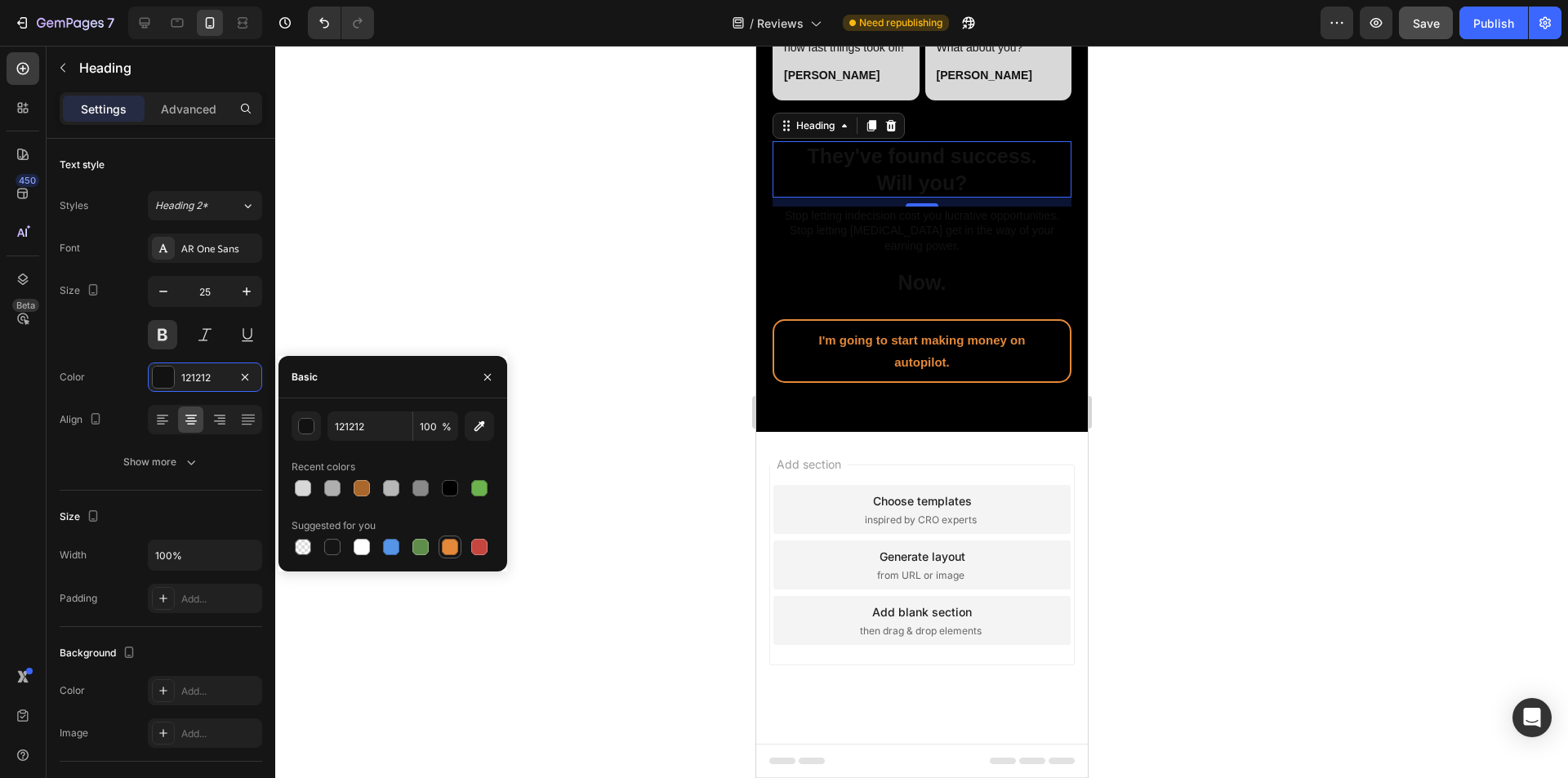
click at [448, 548] on div at bounding box center [450, 547] width 17 height 17
type input "E4893A"
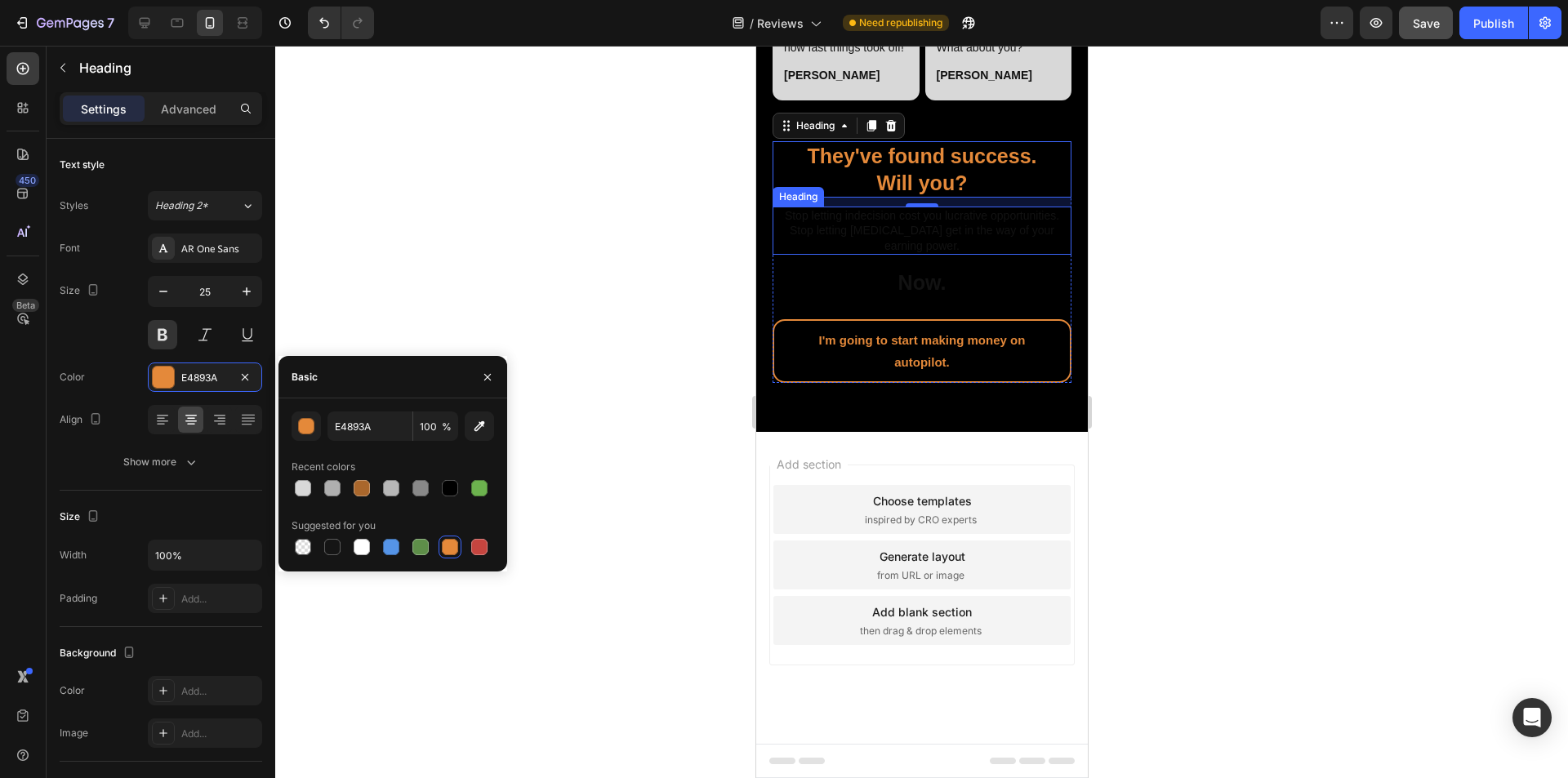
click at [783, 255] on h2 "Stop letting indecision cost you lucrative opportunities. Stop letting procrast…" at bounding box center [921, 230] width 299 height 48
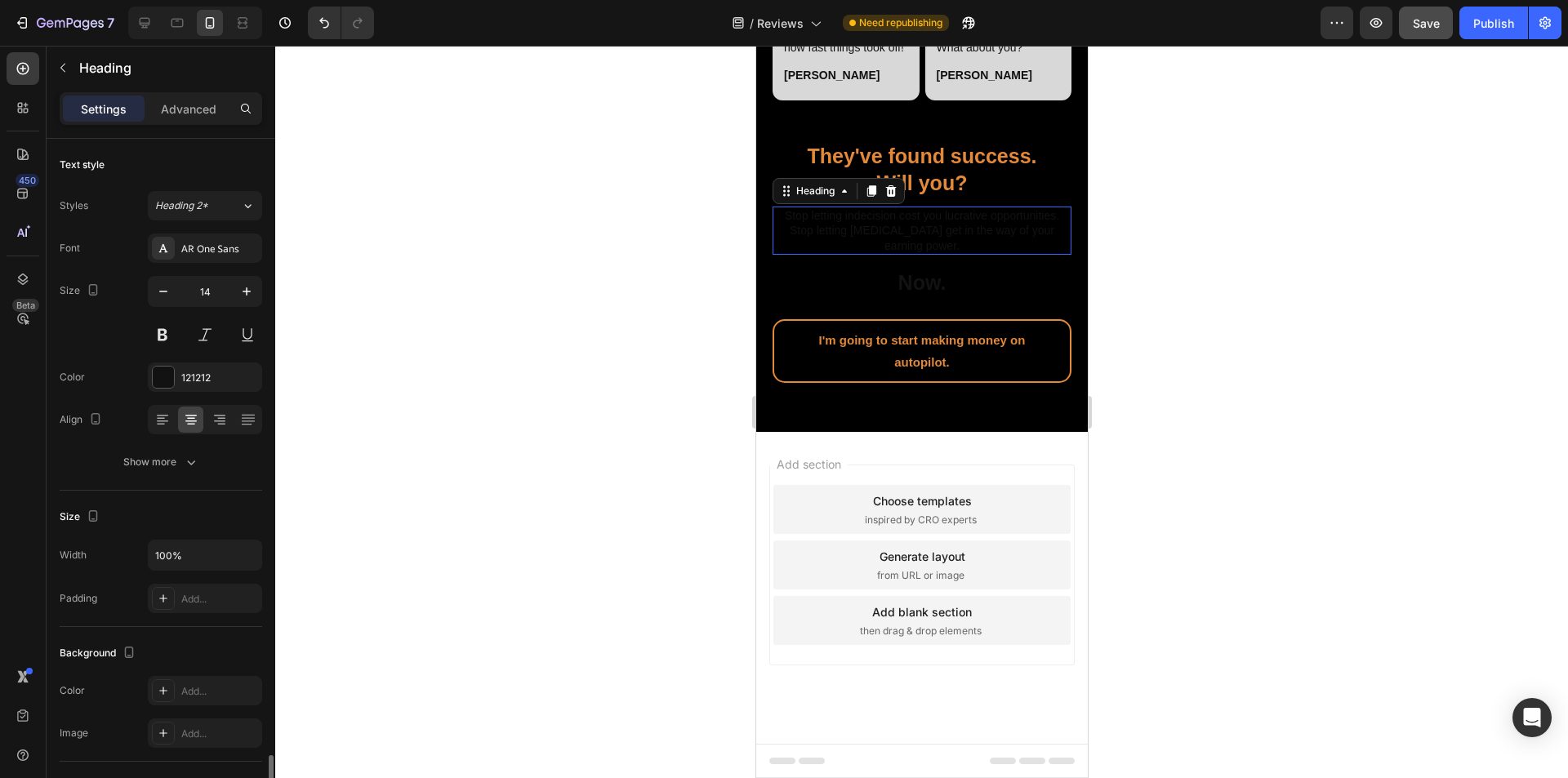
scroll to position [374, 0]
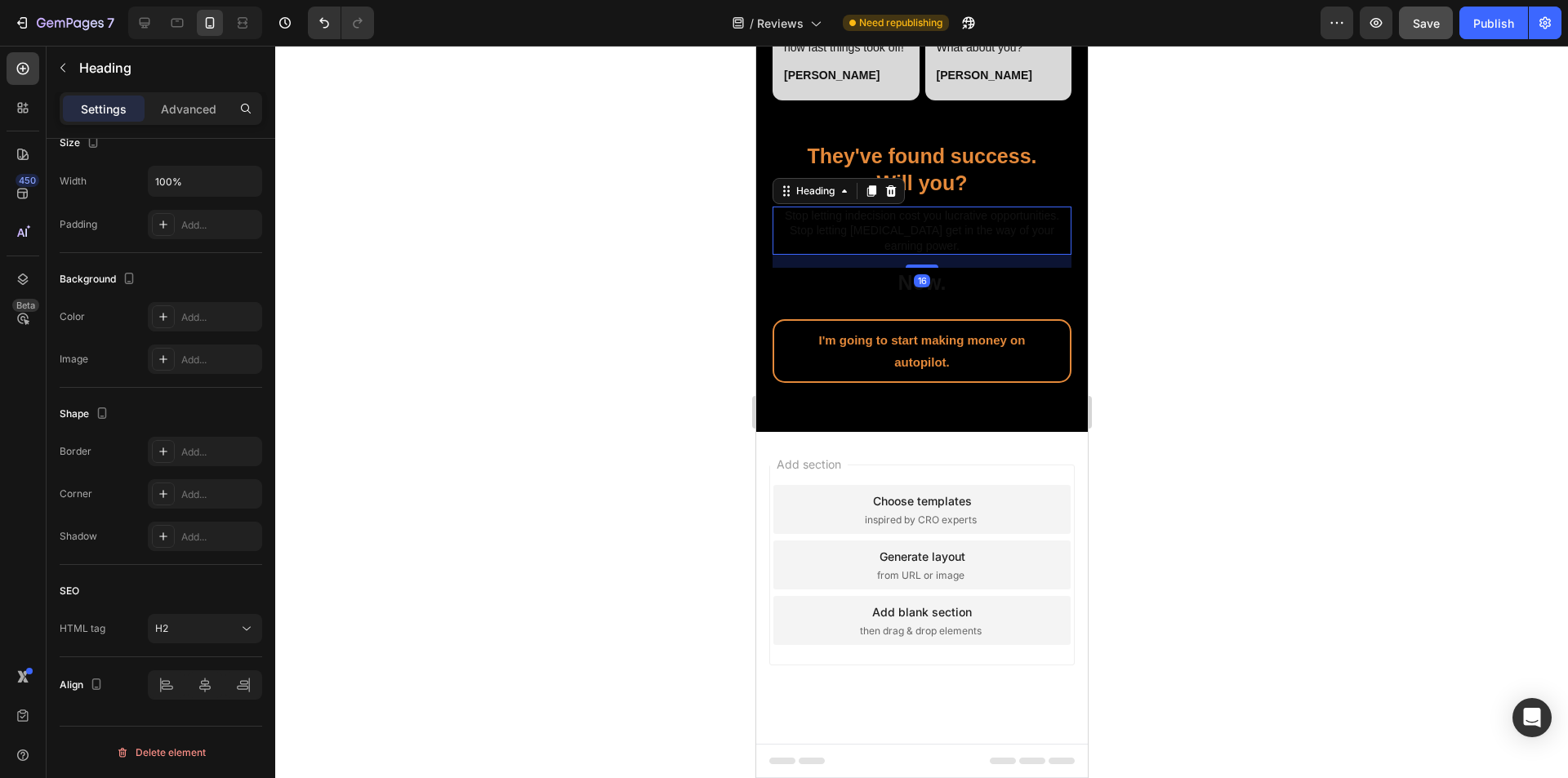
click at [87, 113] on p "Settings" at bounding box center [104, 110] width 46 height 18
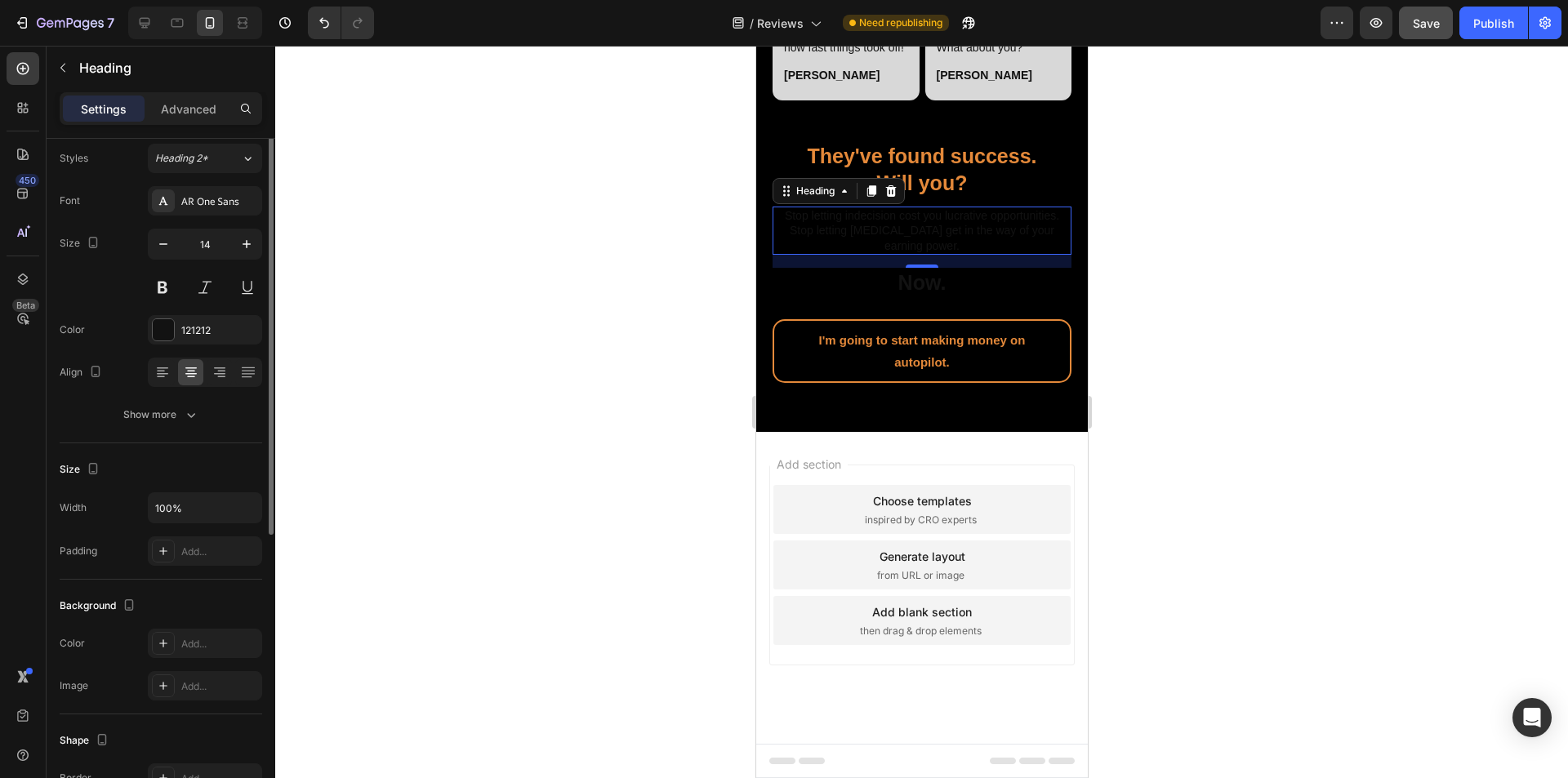
scroll to position [0, 0]
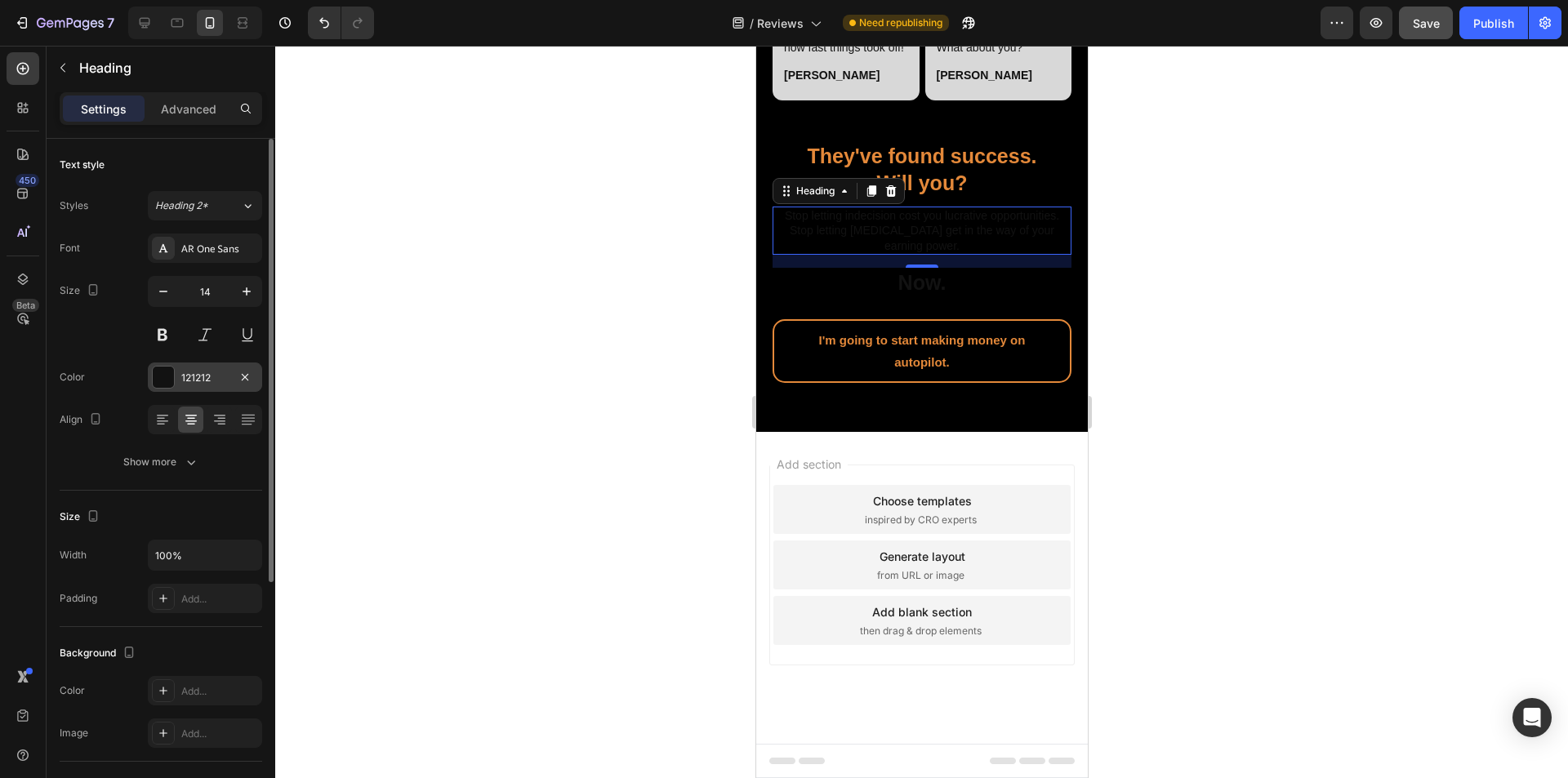
click at [179, 379] on div "121212" at bounding box center [205, 377] width 115 height 29
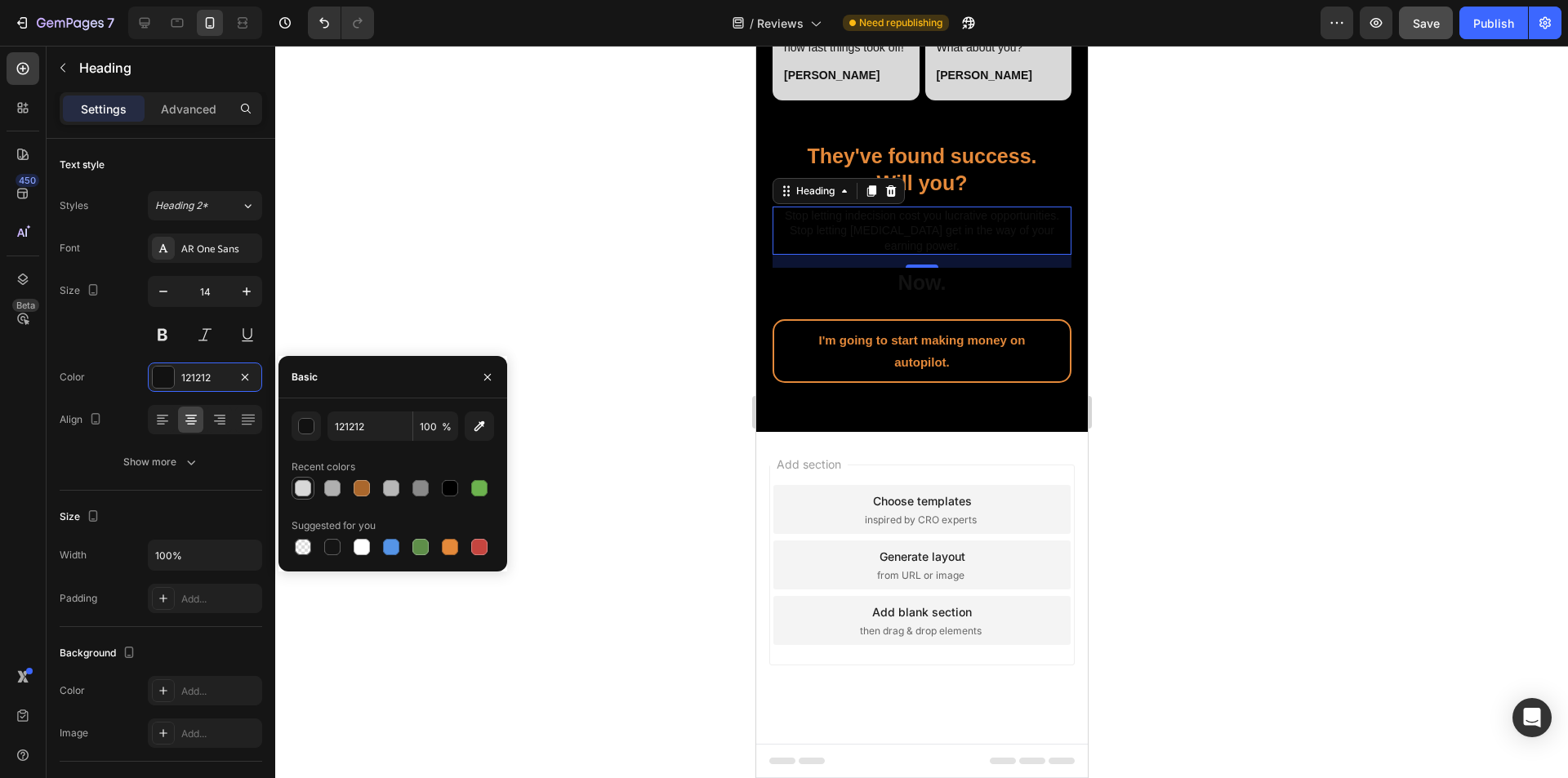
click at [309, 491] on div at bounding box center [303, 488] width 17 height 17
type input "D8D8D8"
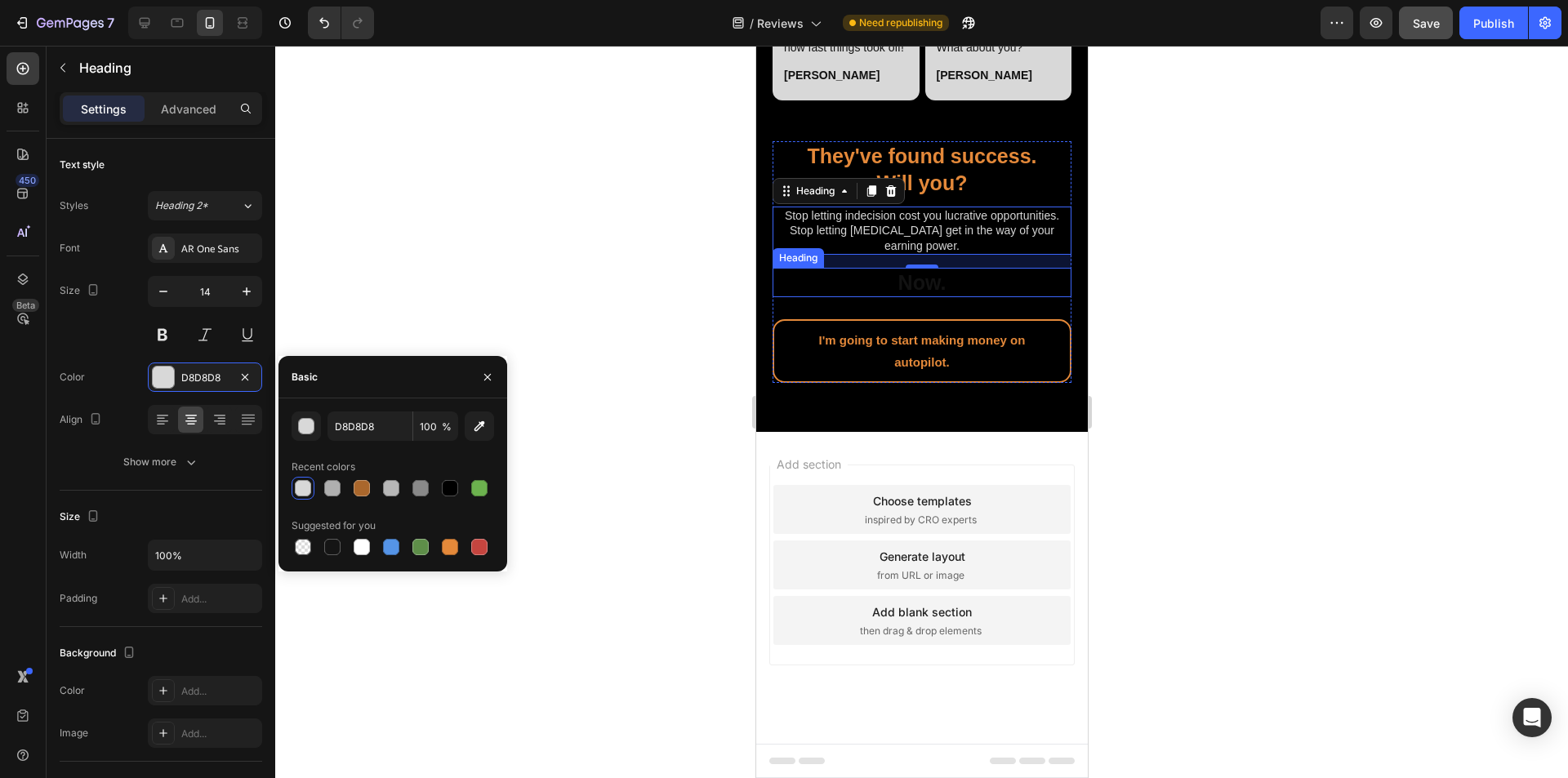
click at [783, 298] on h2 "Now." at bounding box center [921, 282] width 299 height 30
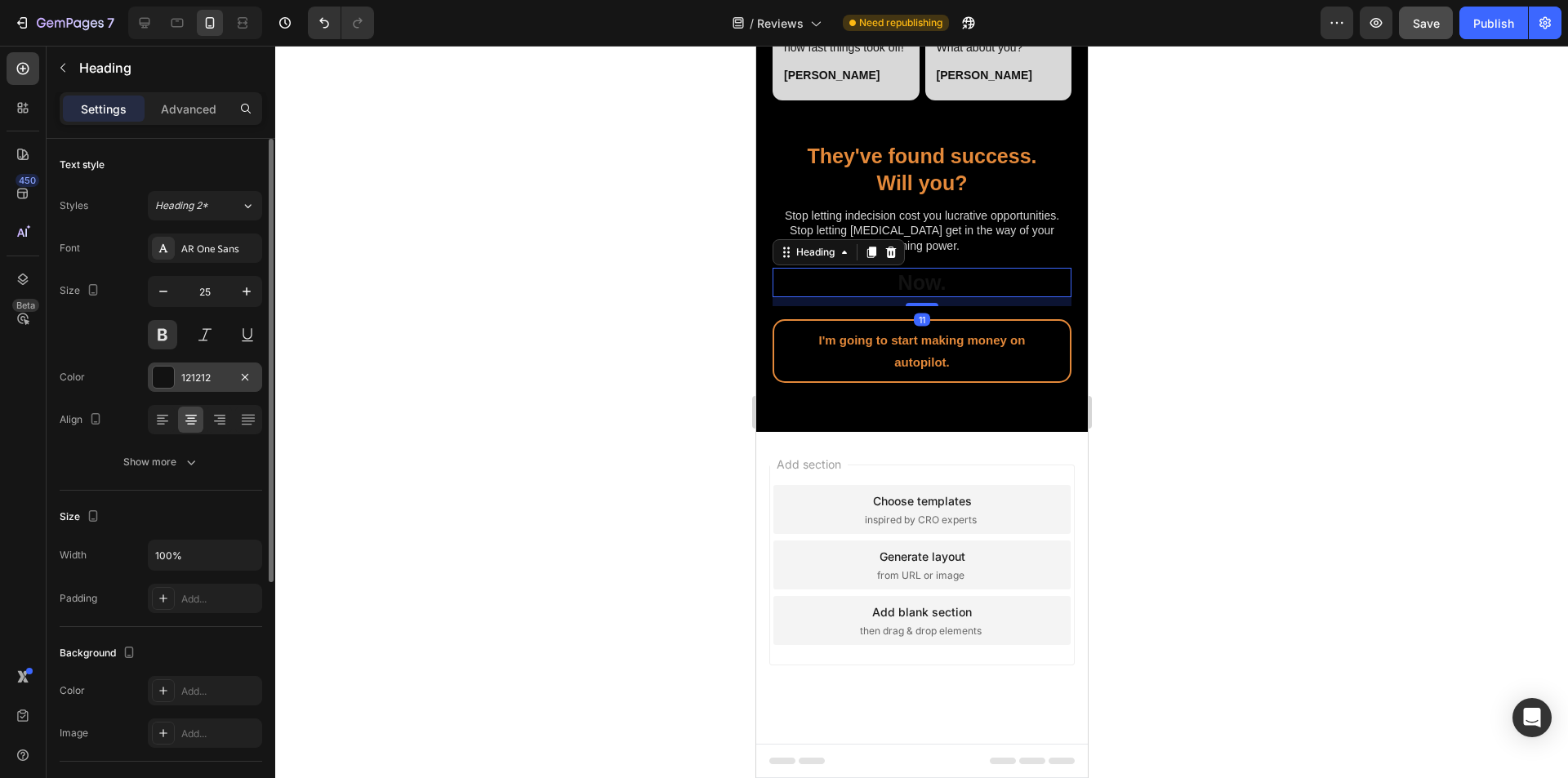
click at [180, 377] on div "121212" at bounding box center [205, 377] width 115 height 29
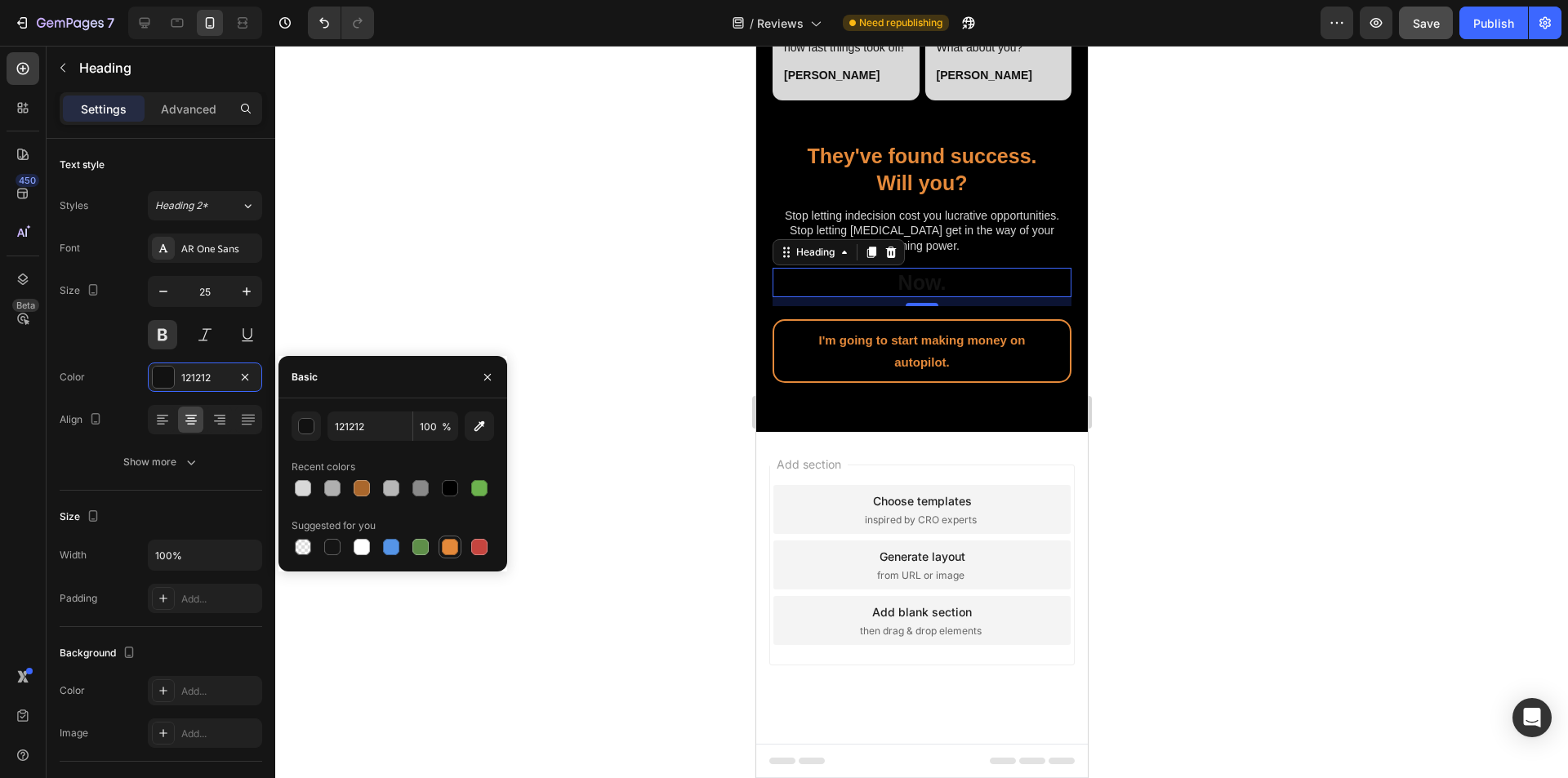
click at [447, 547] on div at bounding box center [450, 547] width 17 height 17
type input "E4893A"
click at [626, 427] on div at bounding box center [921, 413] width 1293 height 733
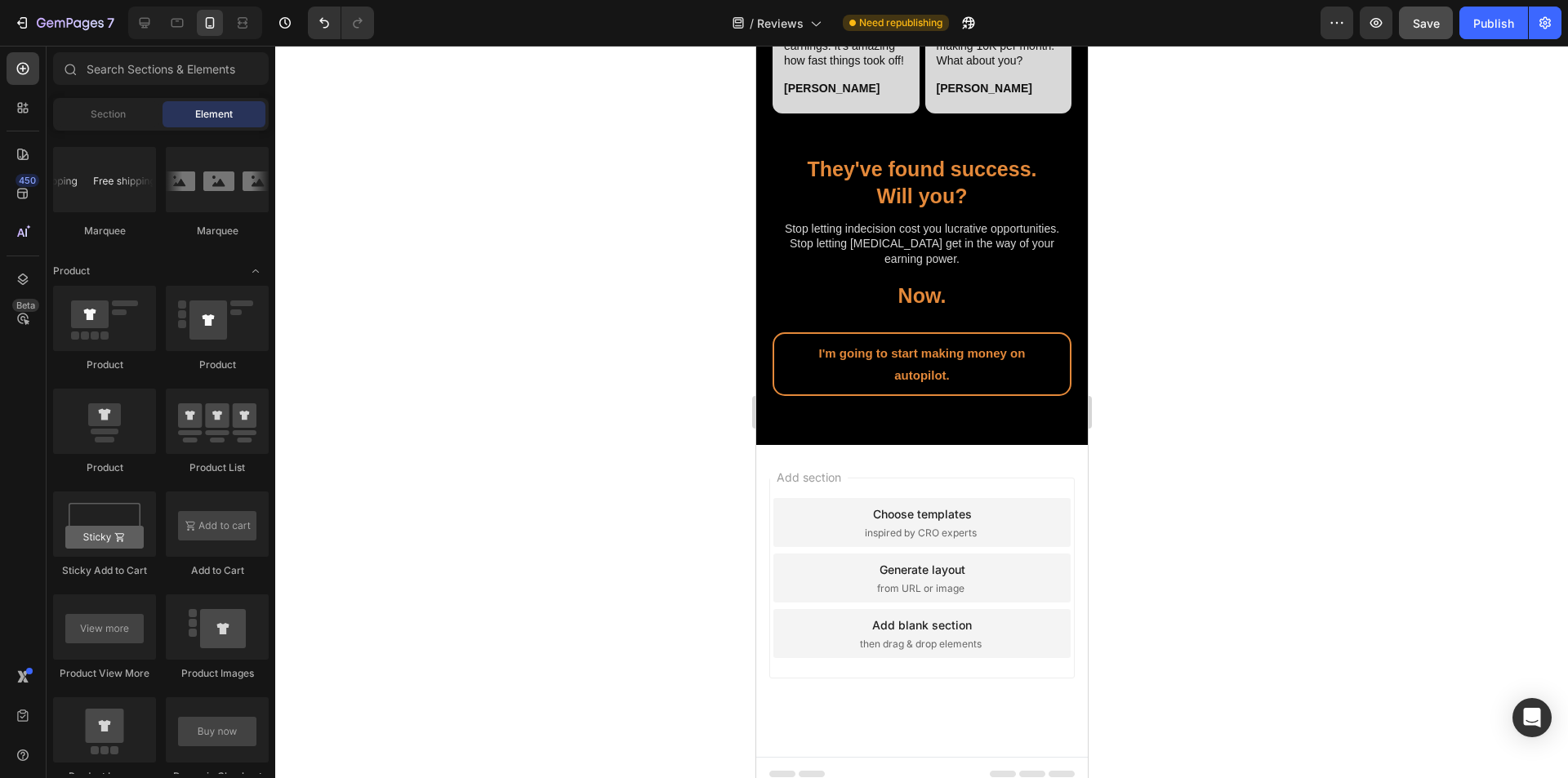
scroll to position [5712, 0]
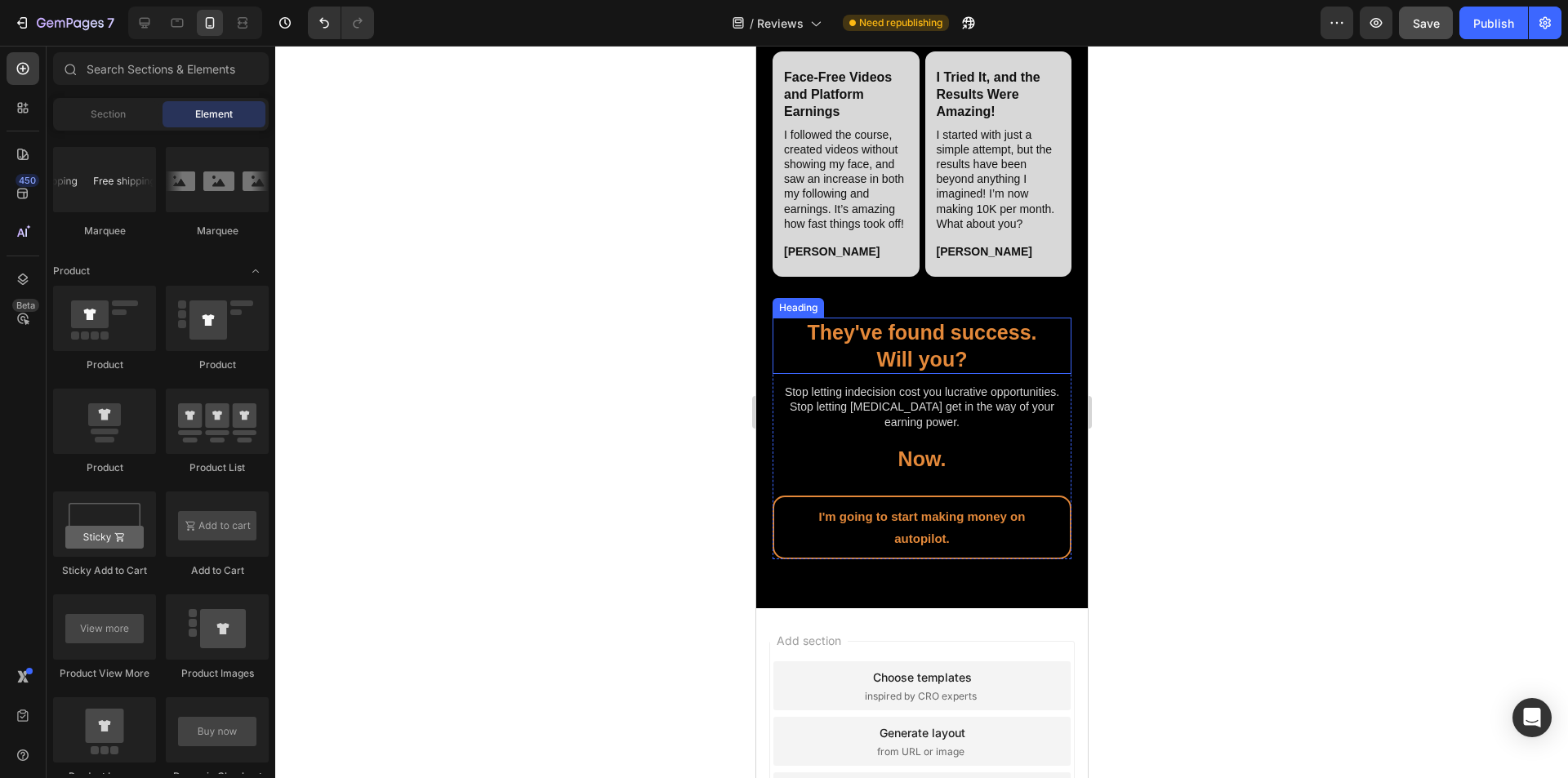
click at [783, 374] on h2 "They've found success. Will you?" at bounding box center [921, 346] width 299 height 57
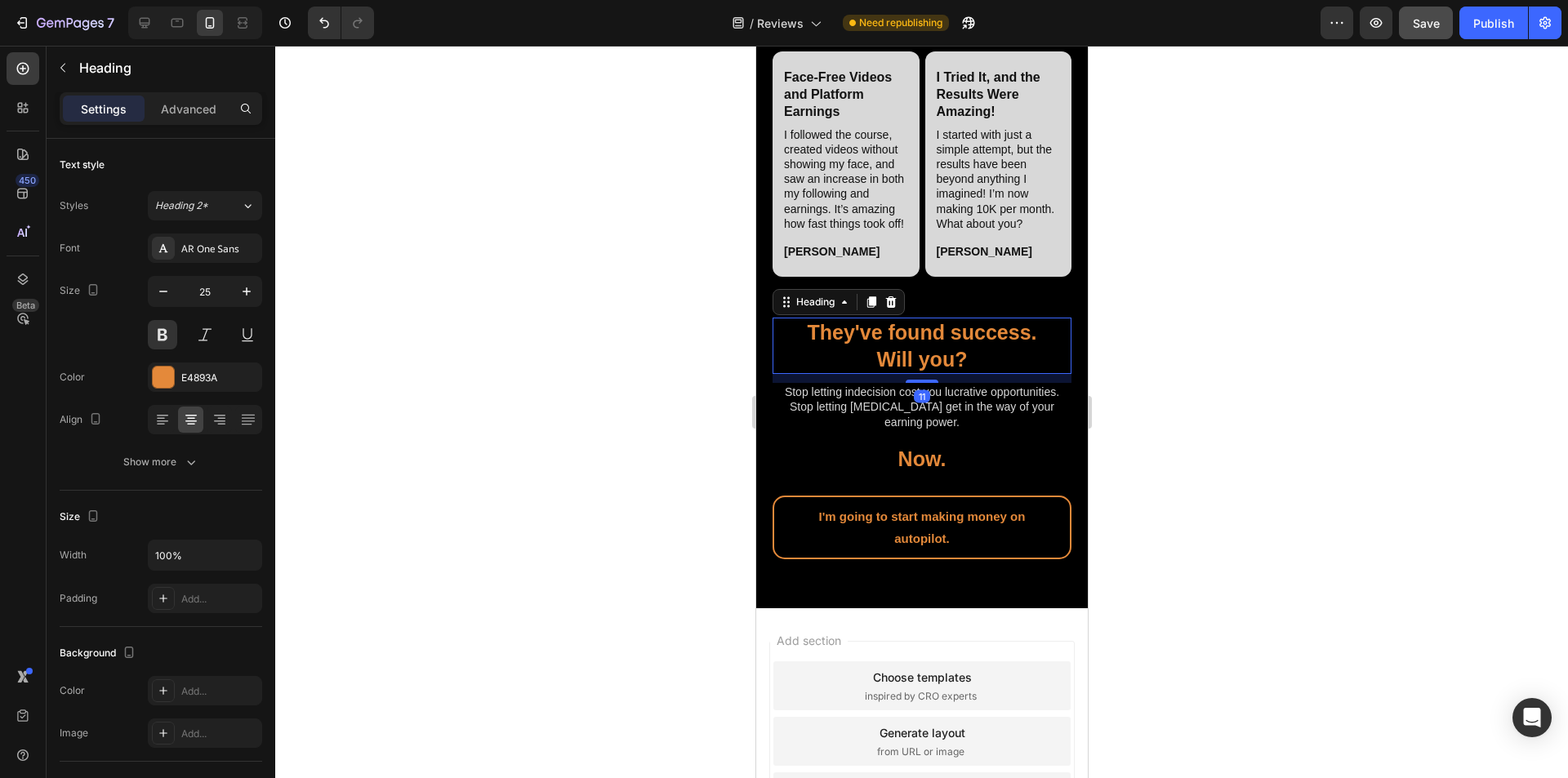
click at [635, 530] on div at bounding box center [921, 413] width 1293 height 733
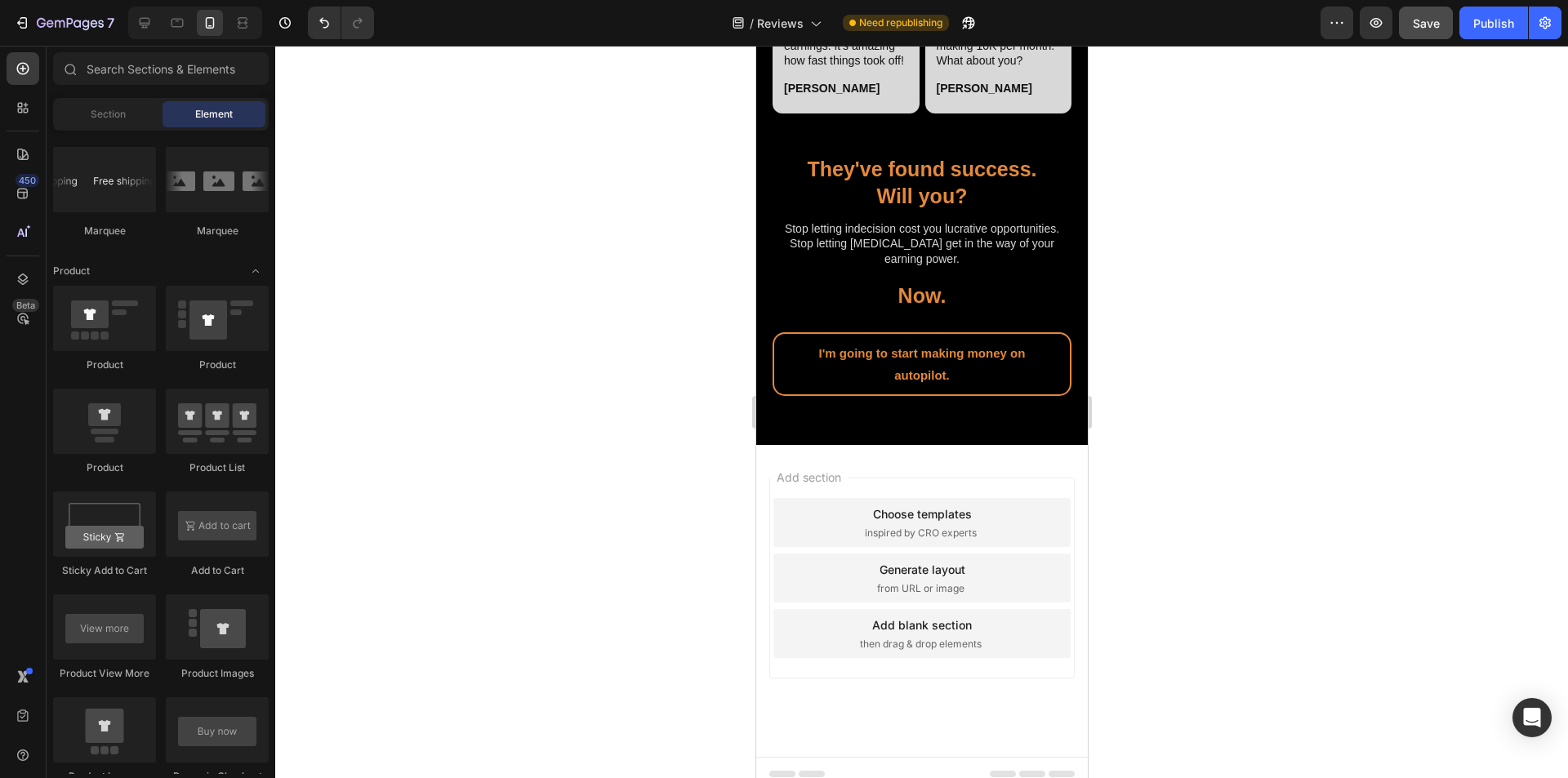
scroll to position [6039, 0]
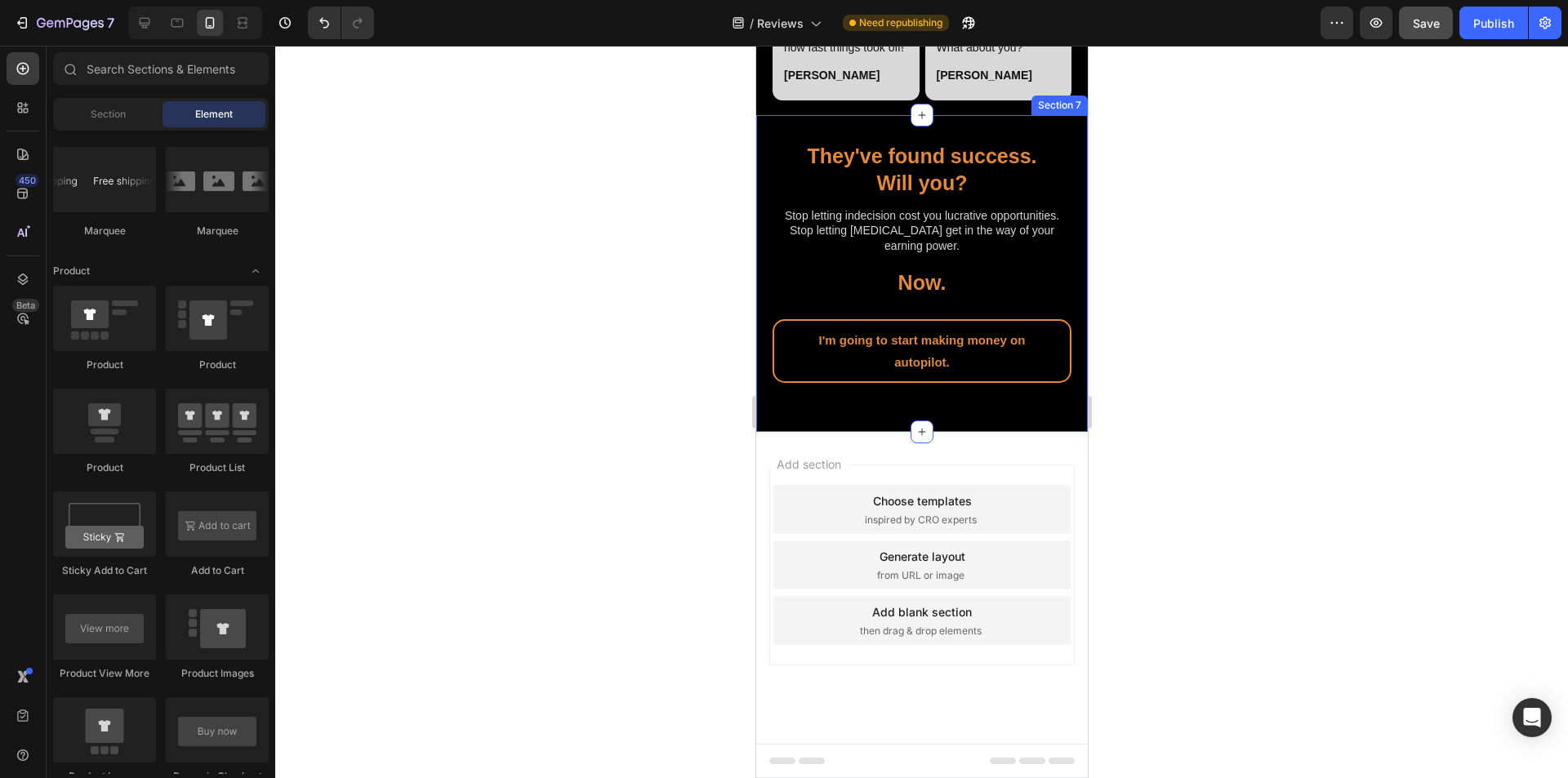
drag, startPoint x: 960, startPoint y: 483, endPoint x: 941, endPoint y: 482, distance: 19.0
click at [783, 432] on div "They've found success. Will you? Heading Stop letting indecision cost you lucra…" at bounding box center [921, 273] width 331 height 316
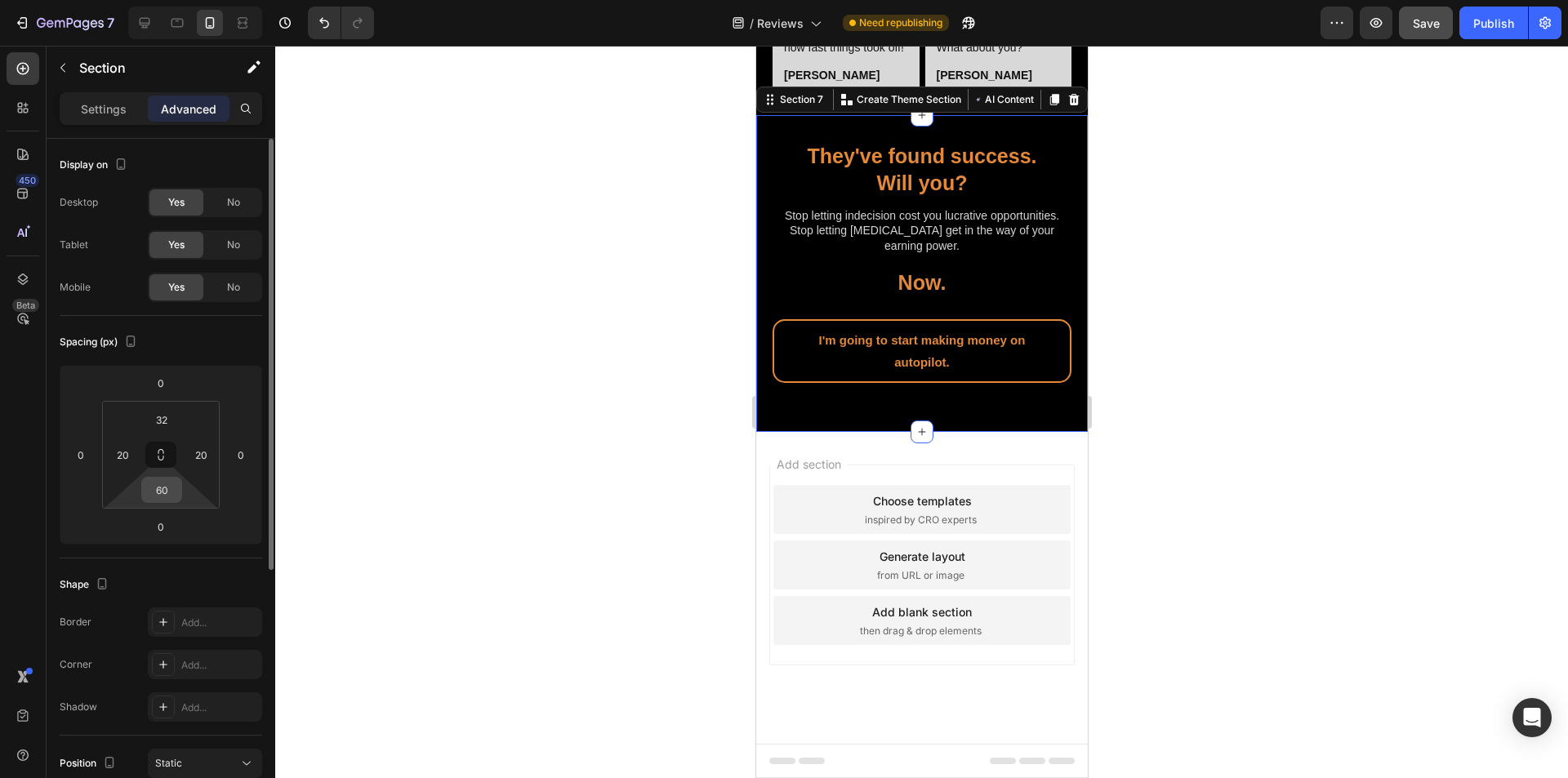
click at [174, 493] on input "60" at bounding box center [161, 490] width 32 height 24
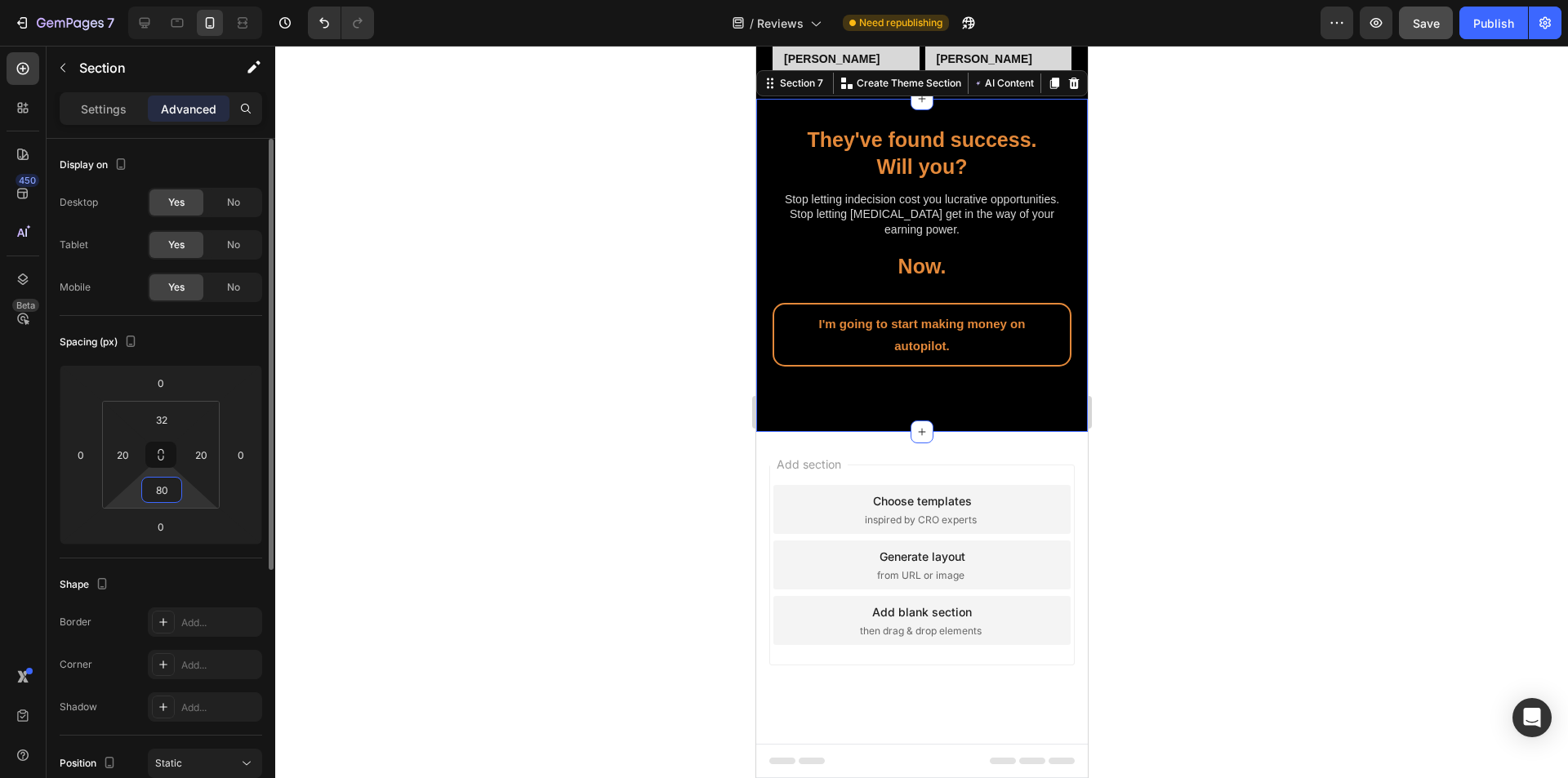
type input "80"
click at [496, 507] on div at bounding box center [921, 413] width 1293 height 733
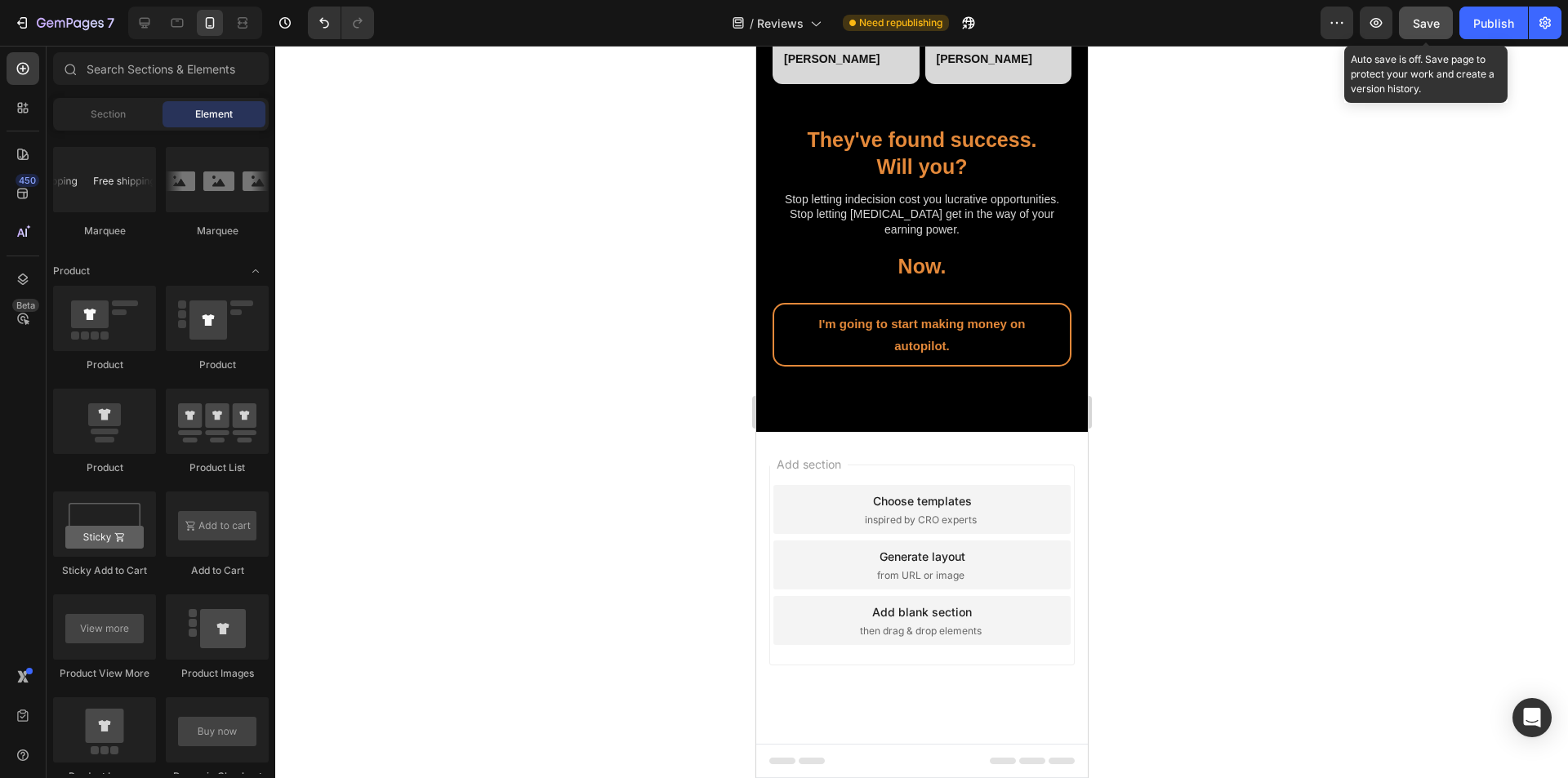
click at [783, 25] on span "Save" at bounding box center [1427, 24] width 27 height 14
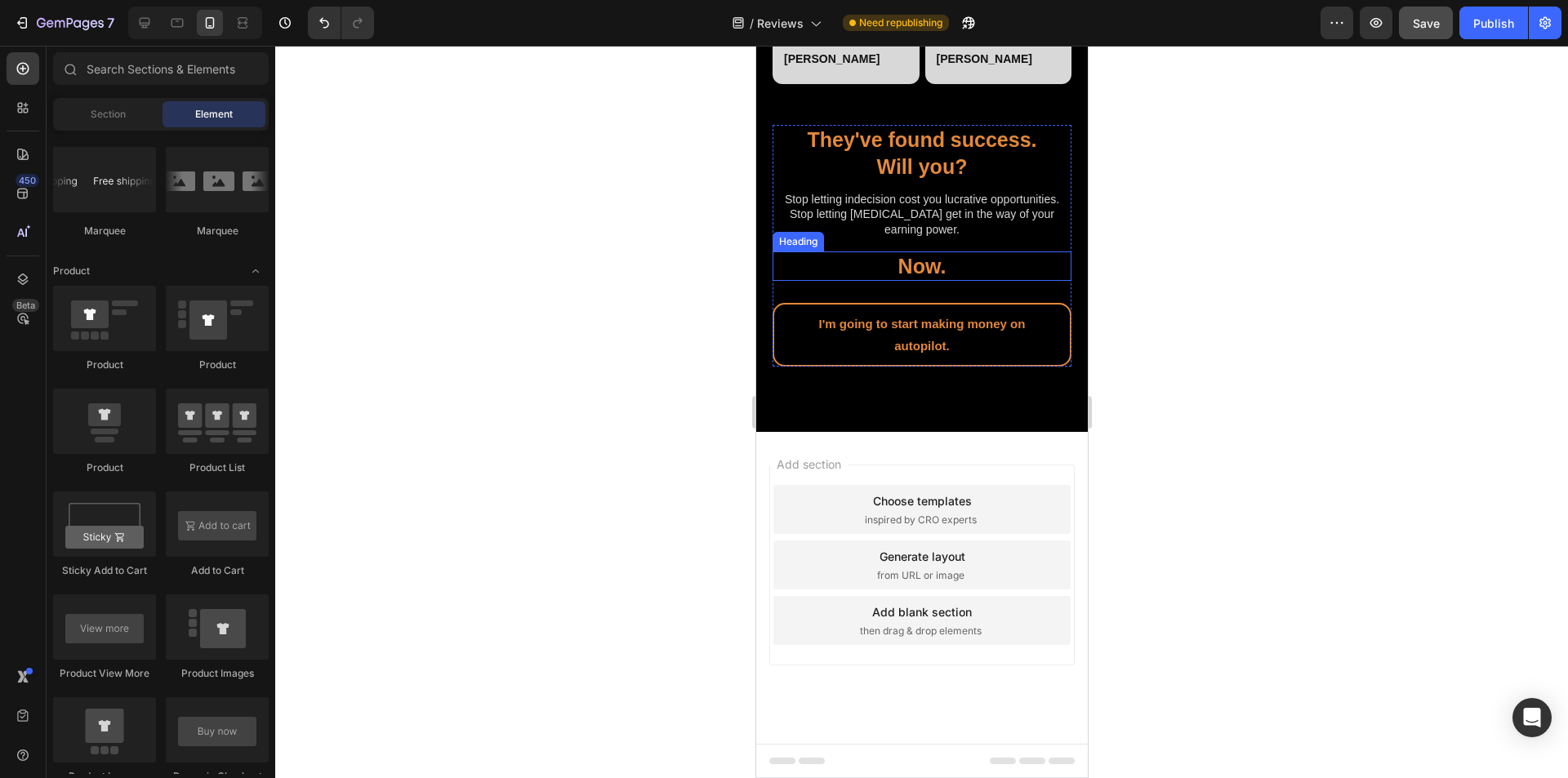
click at [783, 282] on h2 "Now." at bounding box center [921, 267] width 299 height 30
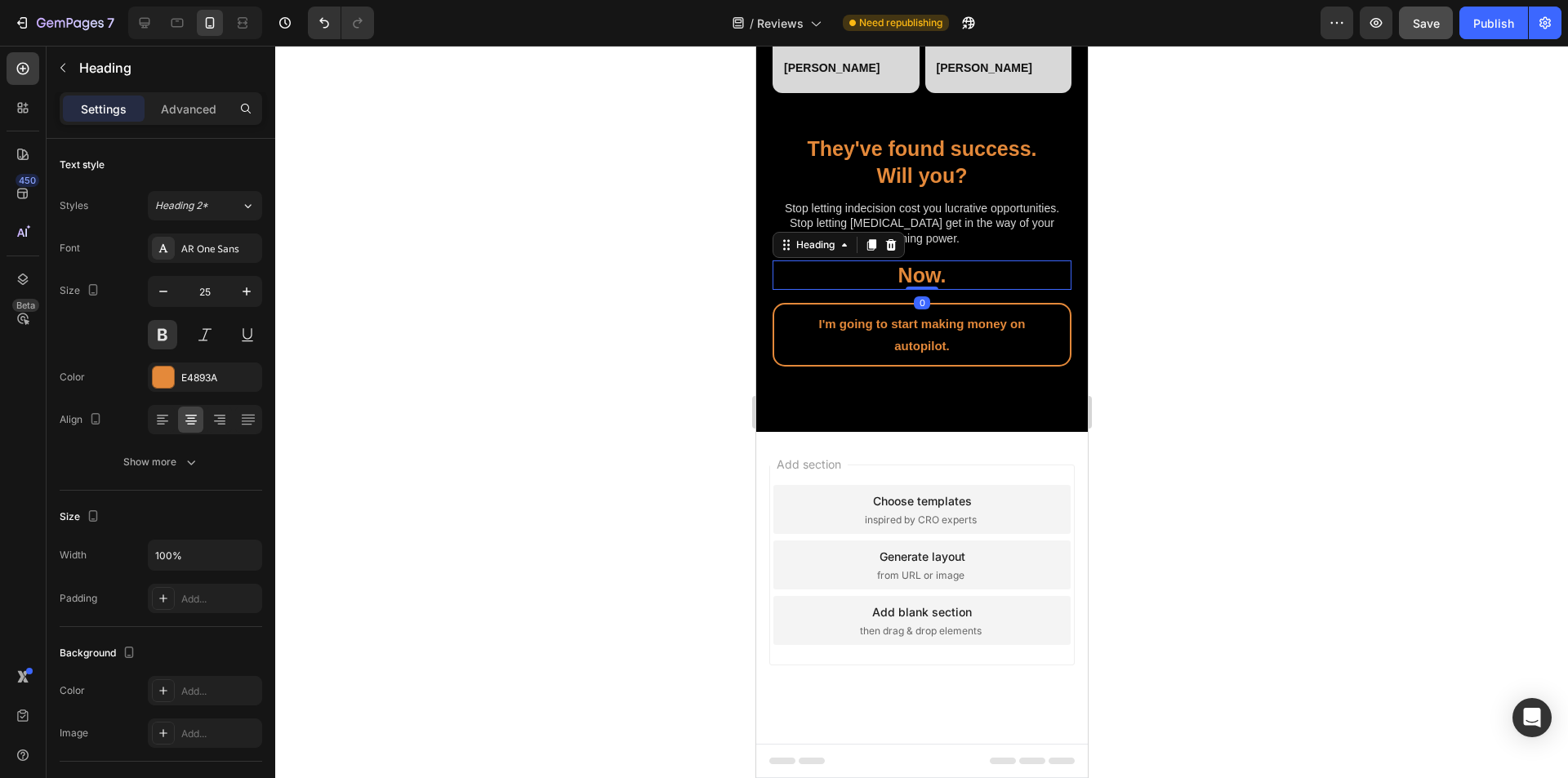
drag, startPoint x: 917, startPoint y: 372, endPoint x: 1886, endPoint y: 443, distance: 971.6
click at [783, 291] on div "Now. Heading 0" at bounding box center [921, 275] width 299 height 30
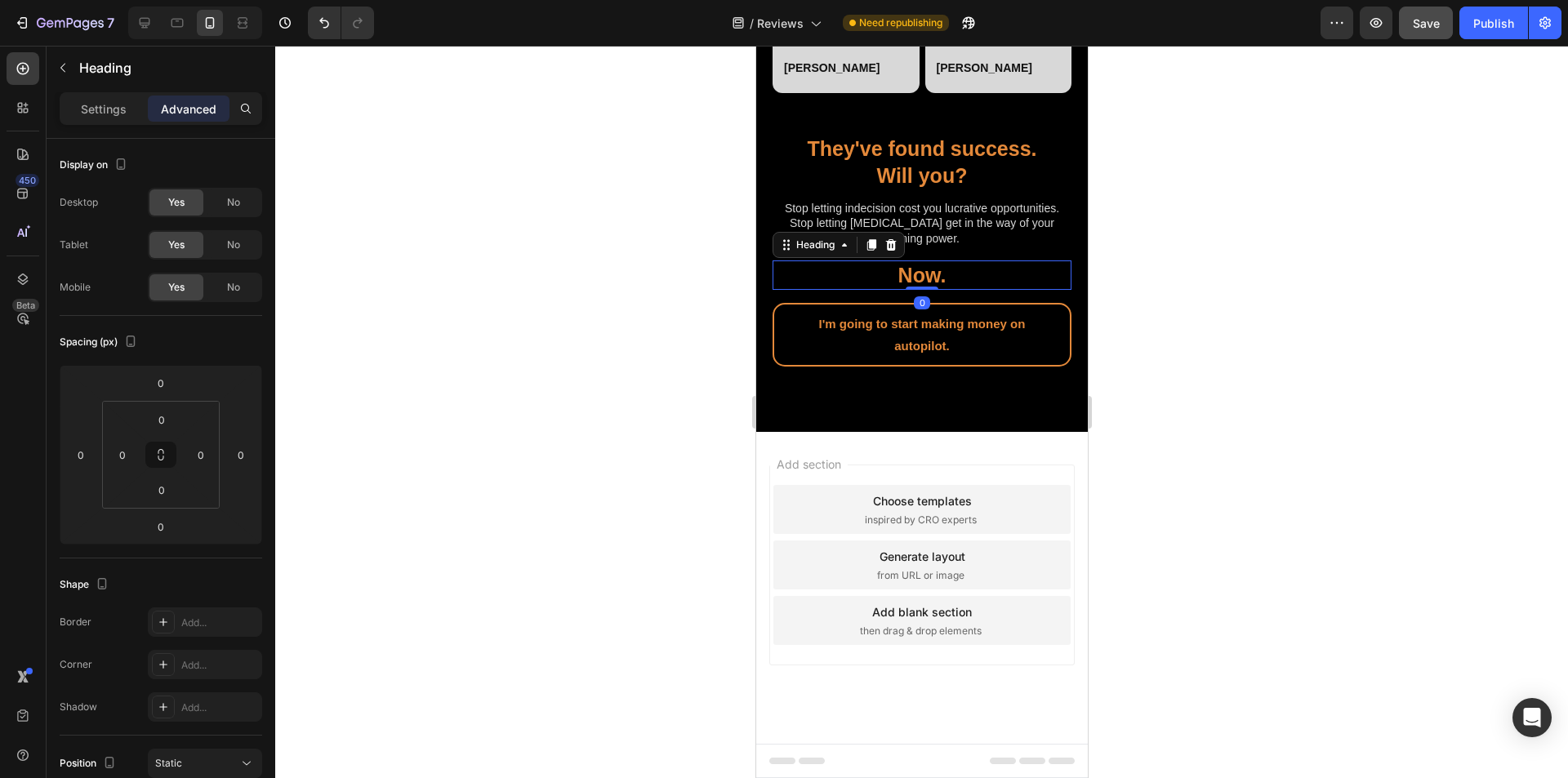
click at [783, 423] on div at bounding box center [921, 413] width 1293 height 733
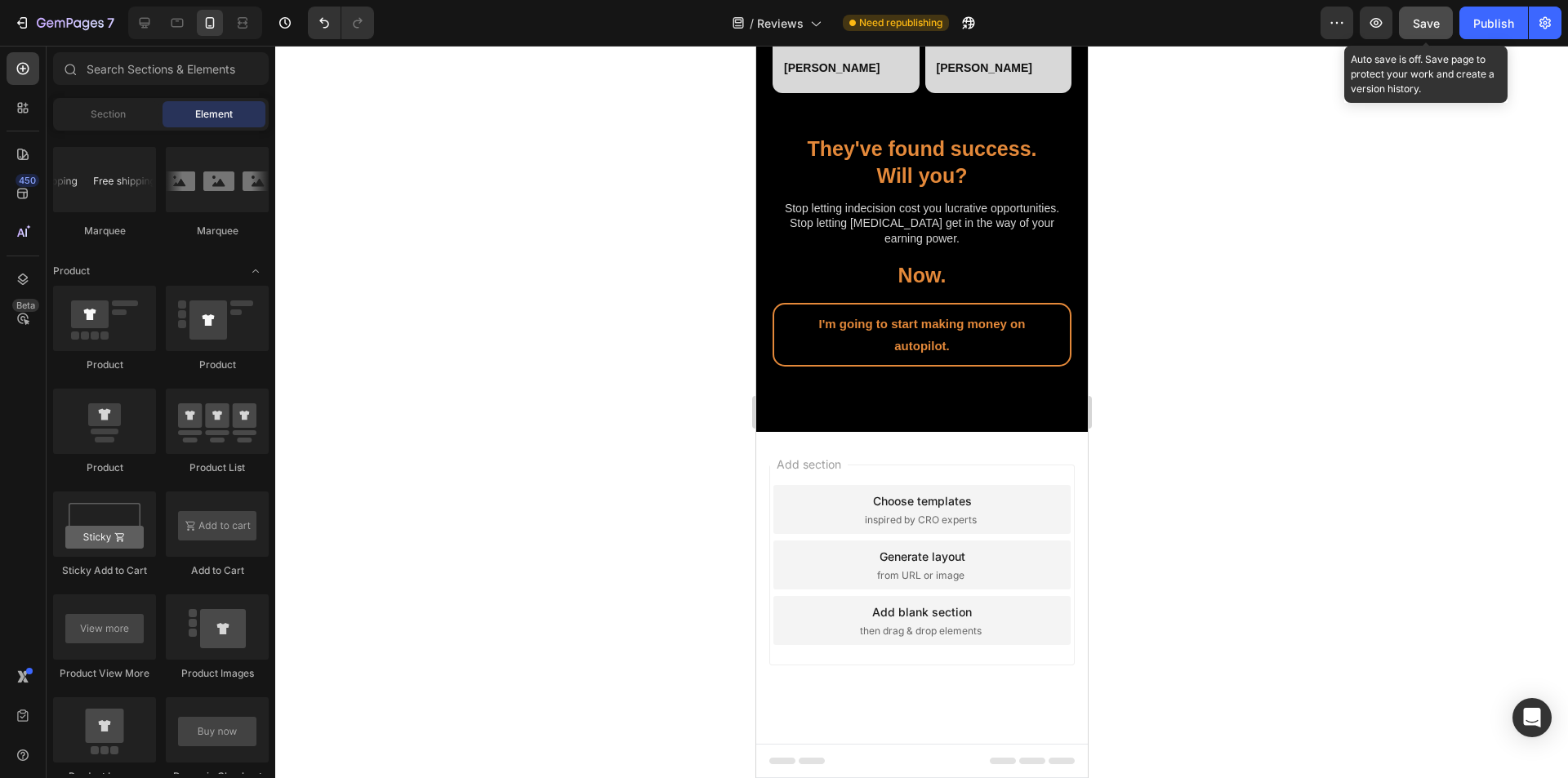
click at [783, 22] on span "Save" at bounding box center [1427, 24] width 27 height 14
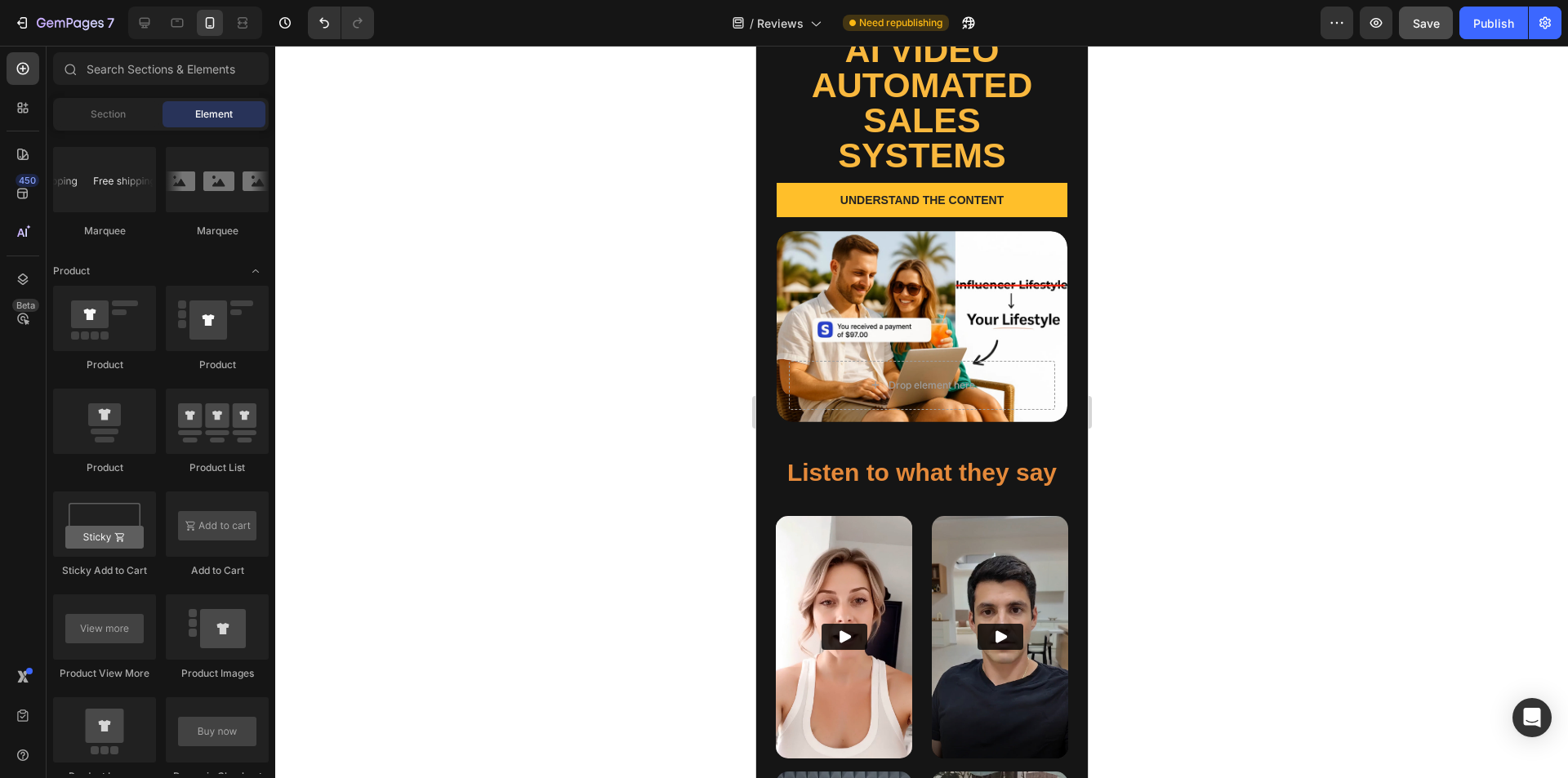
scroll to position [76, 0]
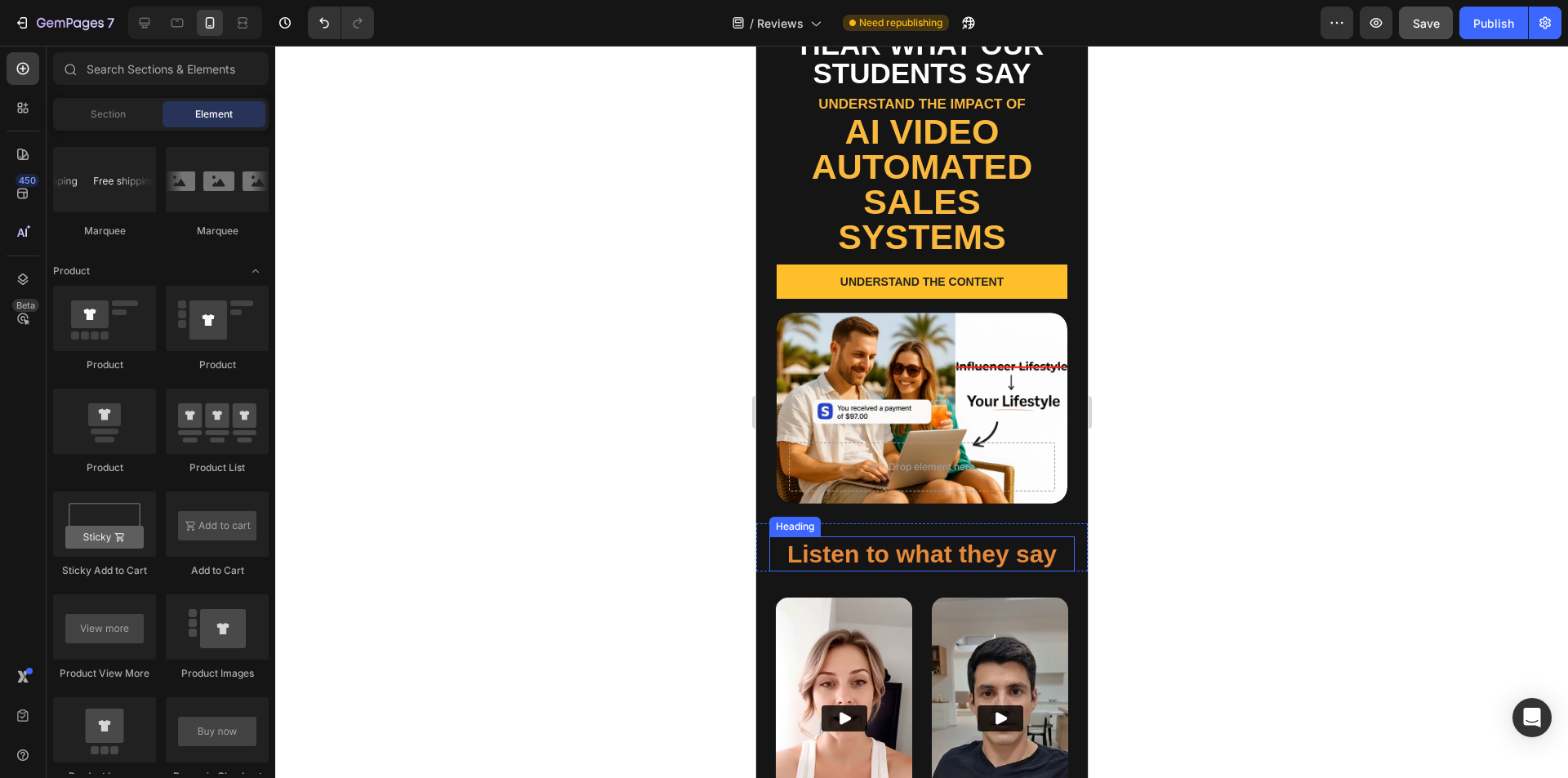
click at [783, 537] on h2 "Listen to what they say" at bounding box center [921, 555] width 306 height 35
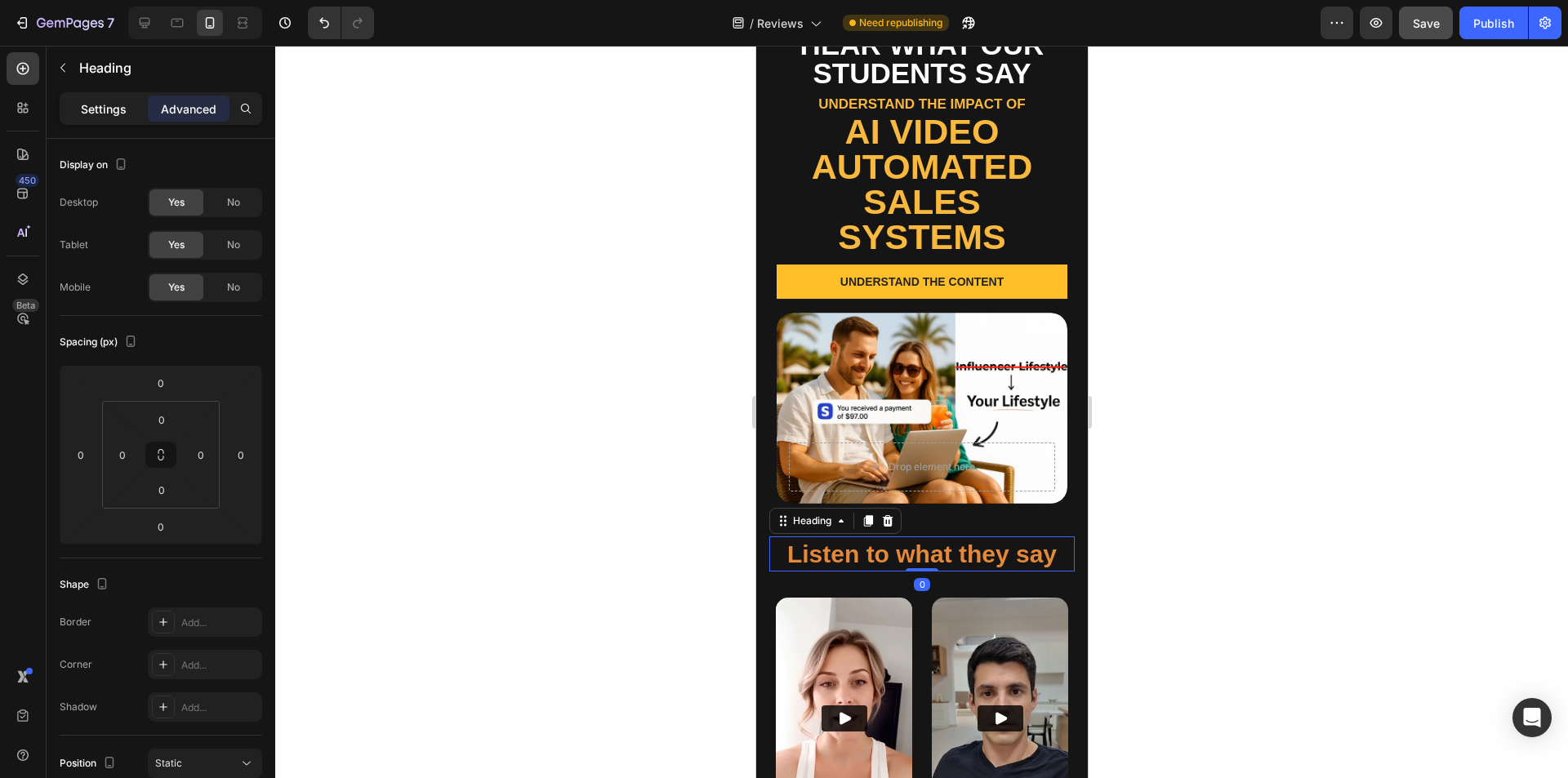
click at [106, 111] on p "Settings" at bounding box center [104, 110] width 46 height 18
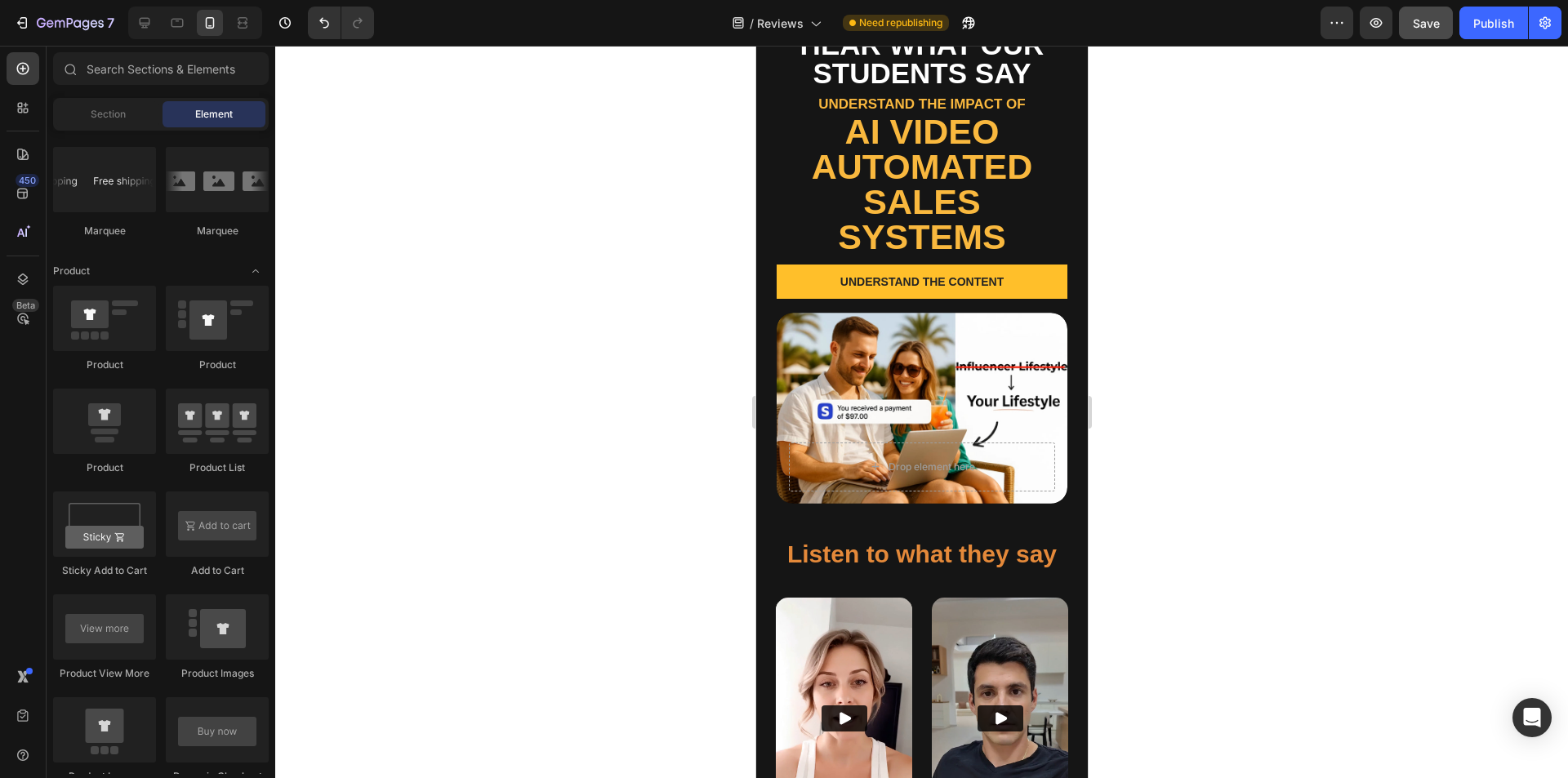
drag, startPoint x: 1079, startPoint y: 116, endPoint x: 1843, endPoint y: 262, distance: 777.8
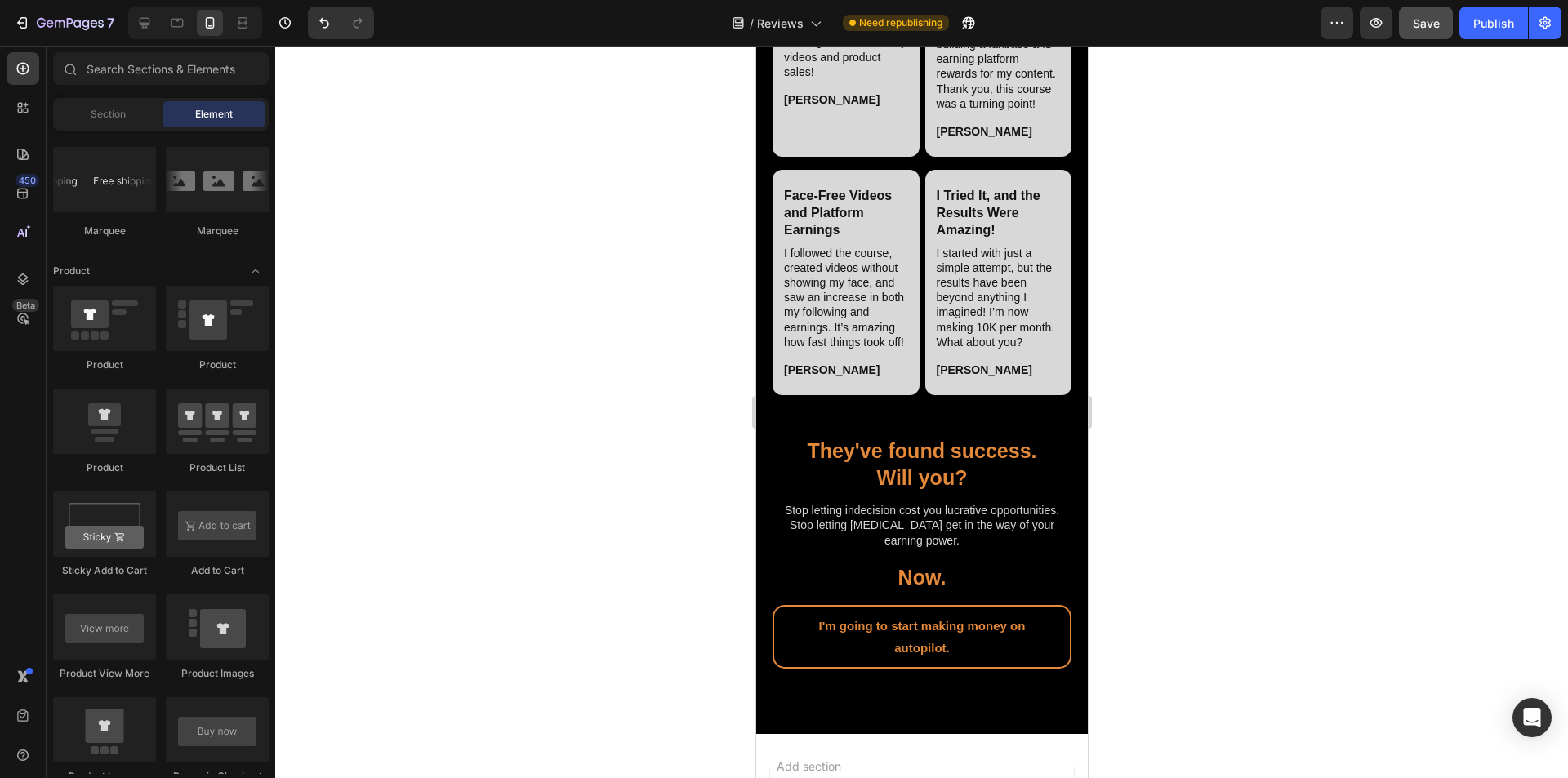
scroll to position [5757, 0]
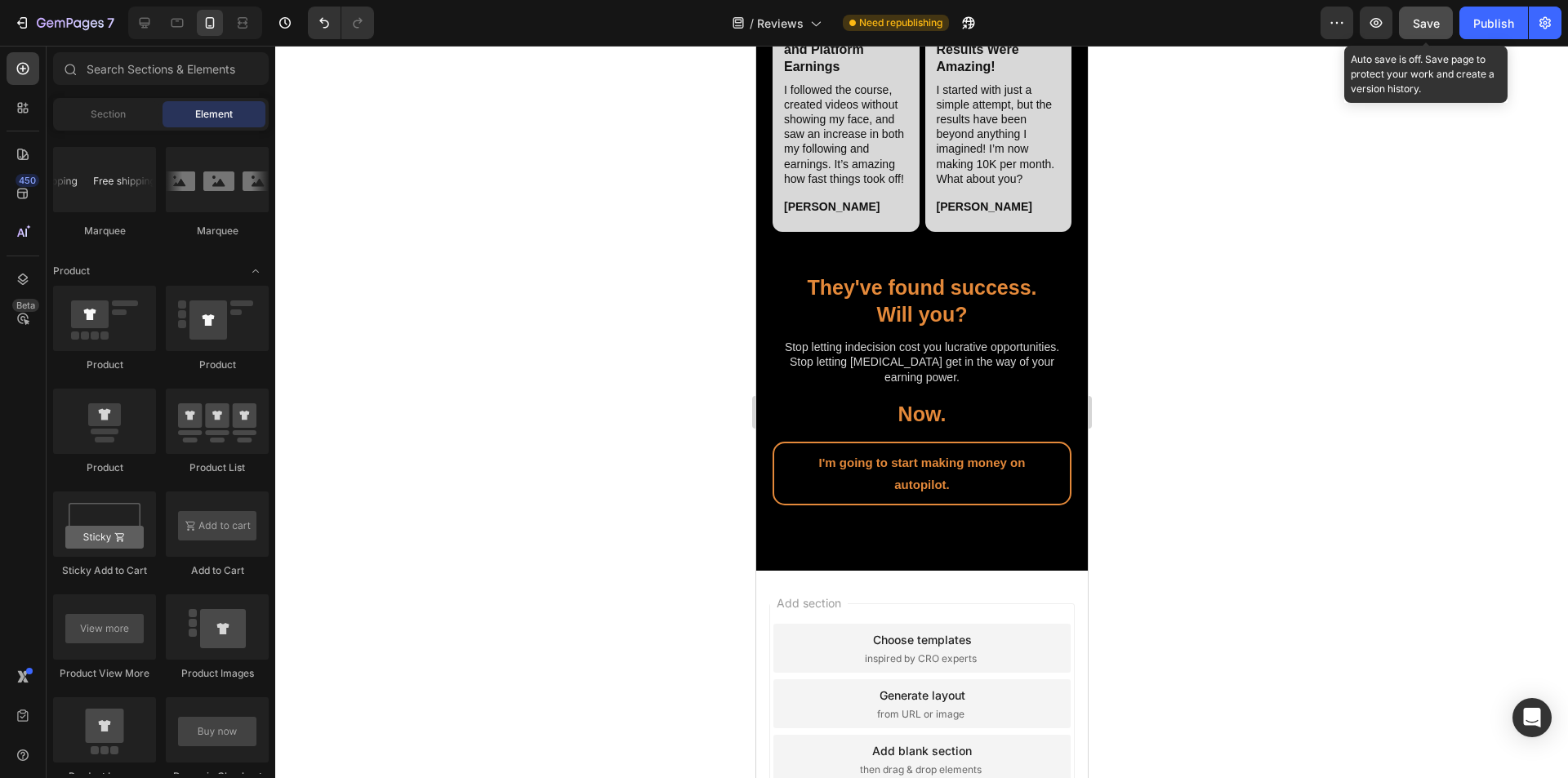
click at [783, 22] on span "Save" at bounding box center [1427, 24] width 27 height 14
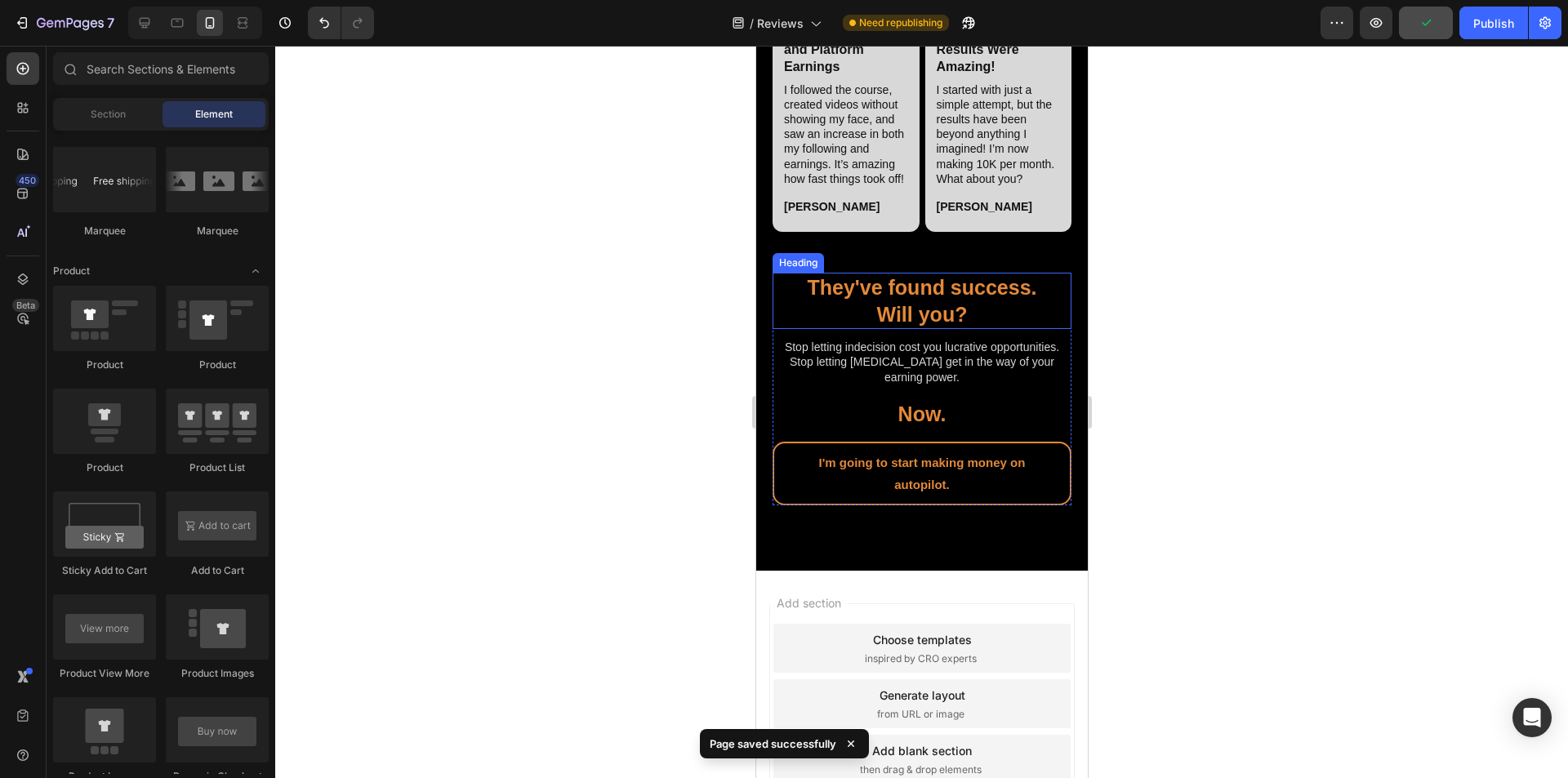
click at [783, 329] on h2 "They've found success. Will you?" at bounding box center [921, 301] width 299 height 57
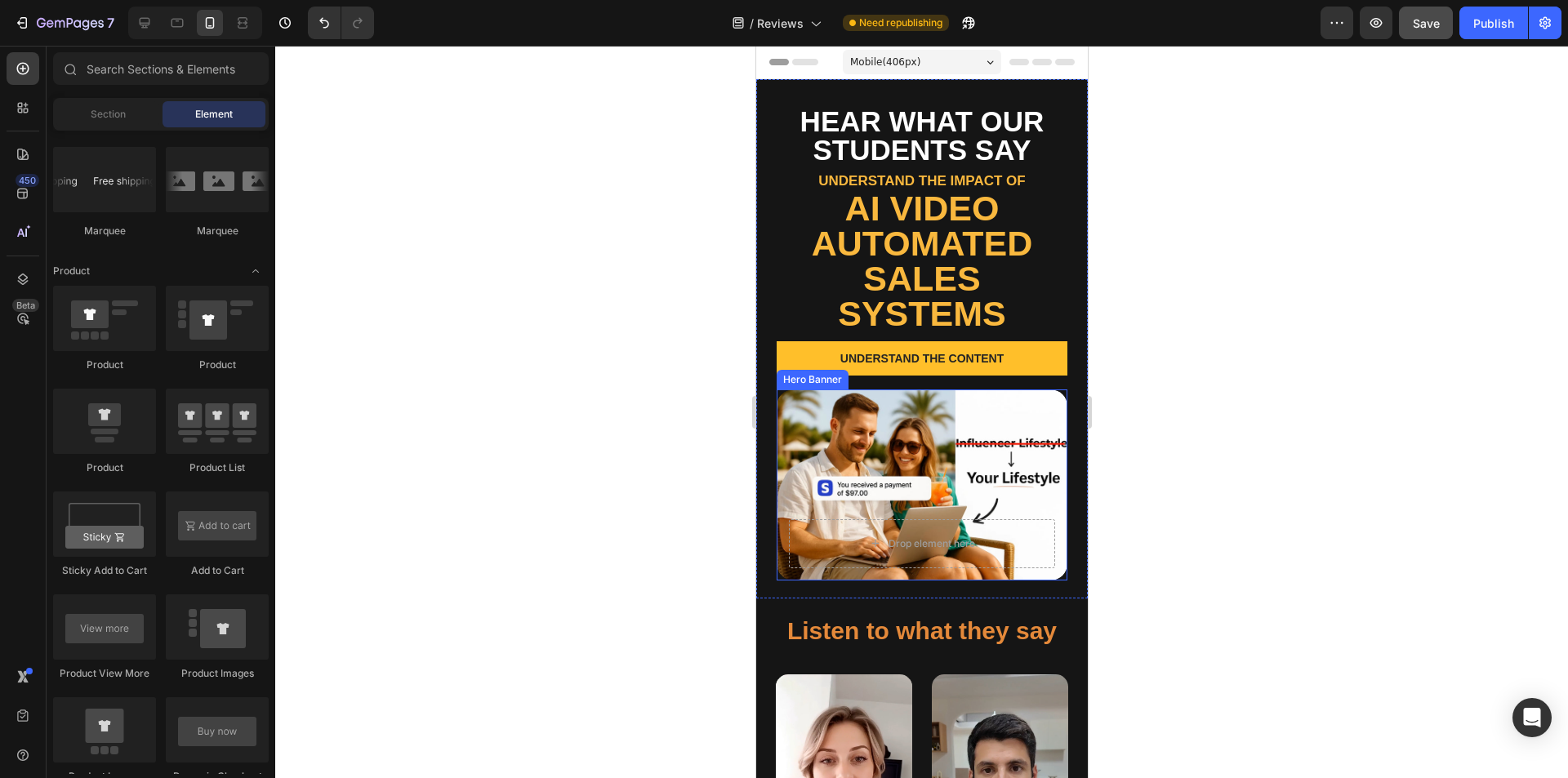
scroll to position [245, 0]
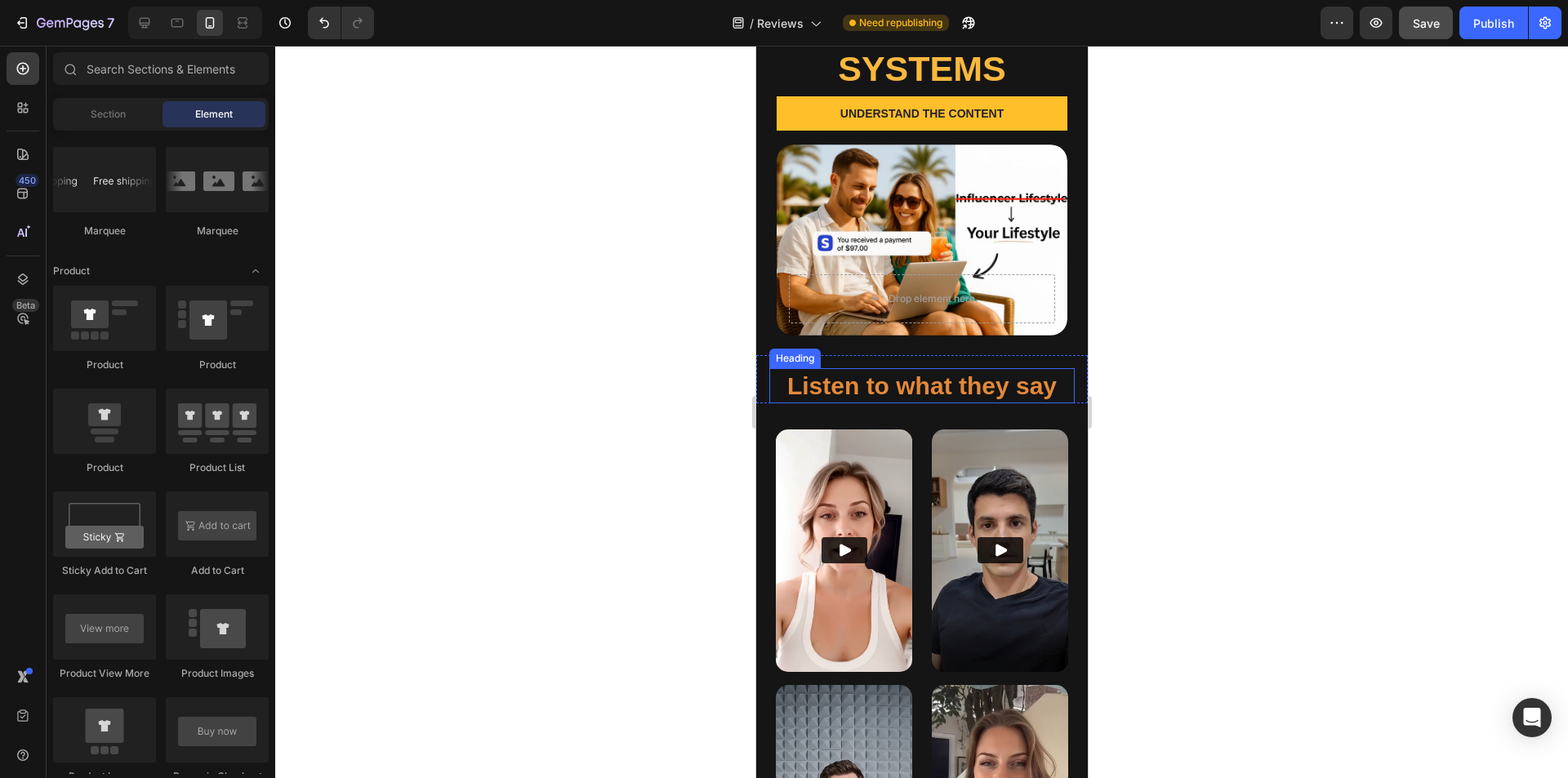
click at [783, 368] on h2 "Listen to what they say" at bounding box center [921, 386] width 306 height 35
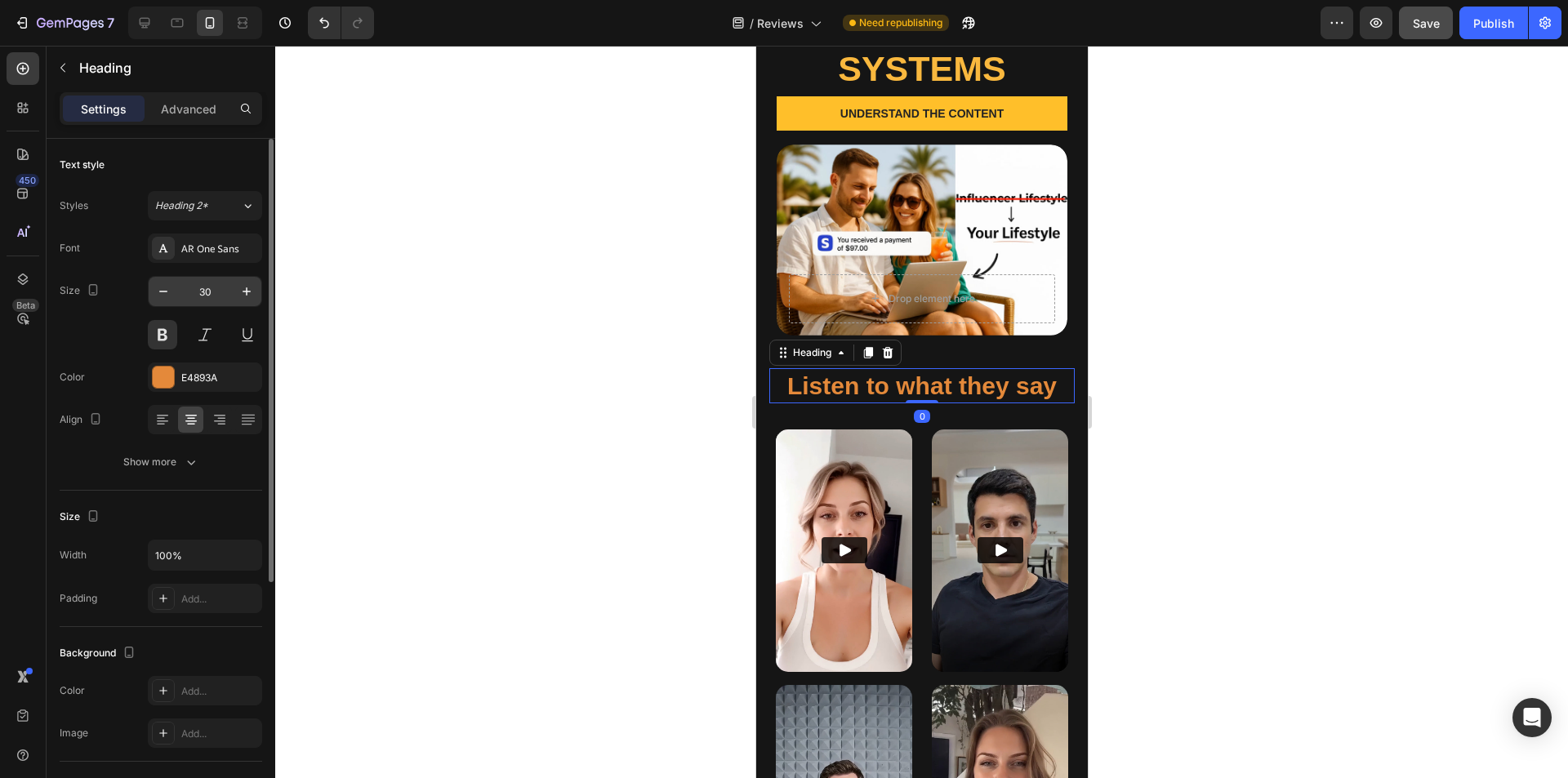
click at [224, 287] on input "30" at bounding box center [205, 292] width 54 height 29
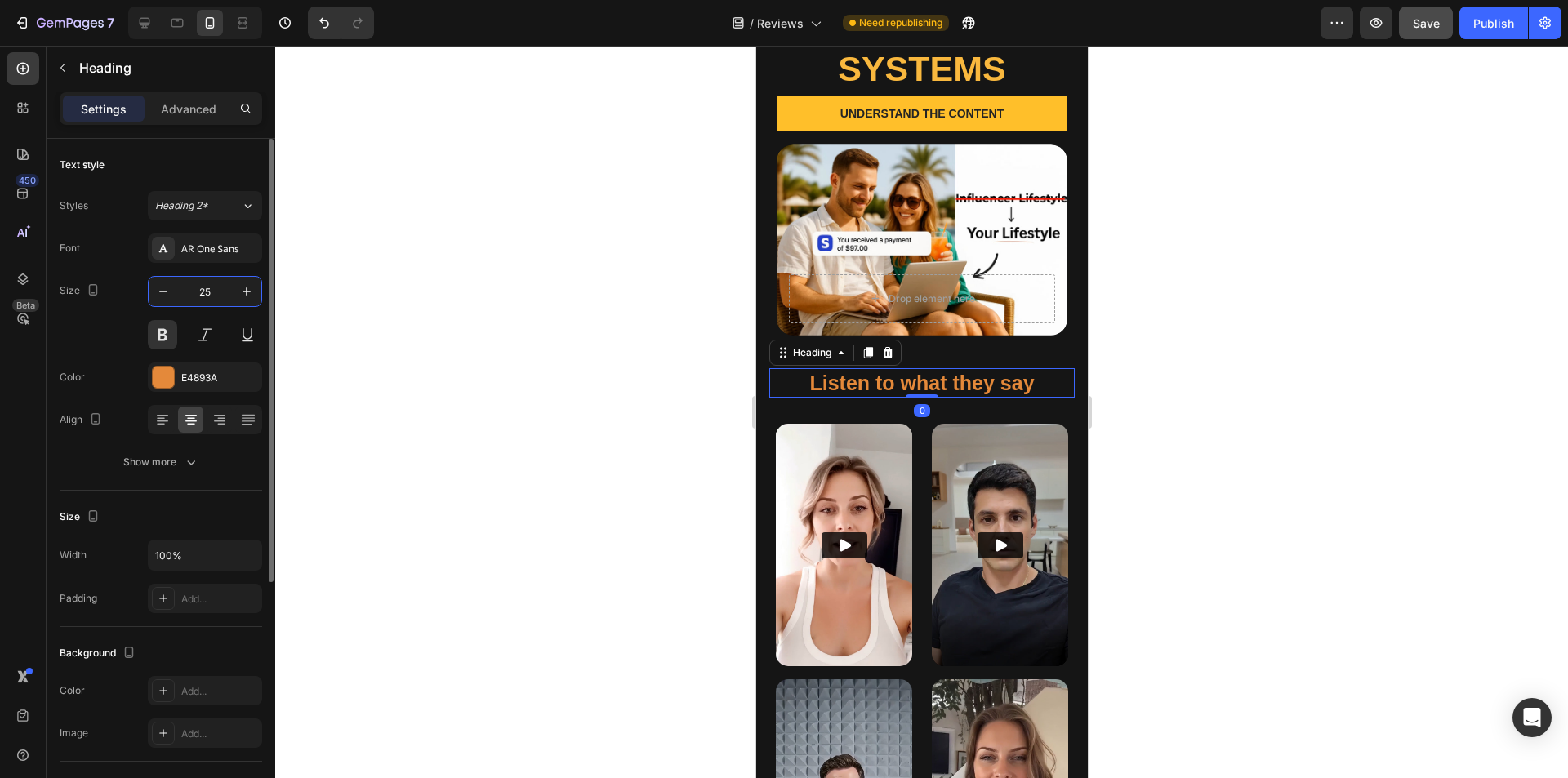
type input "25"
click at [673, 416] on div at bounding box center [921, 413] width 1293 height 733
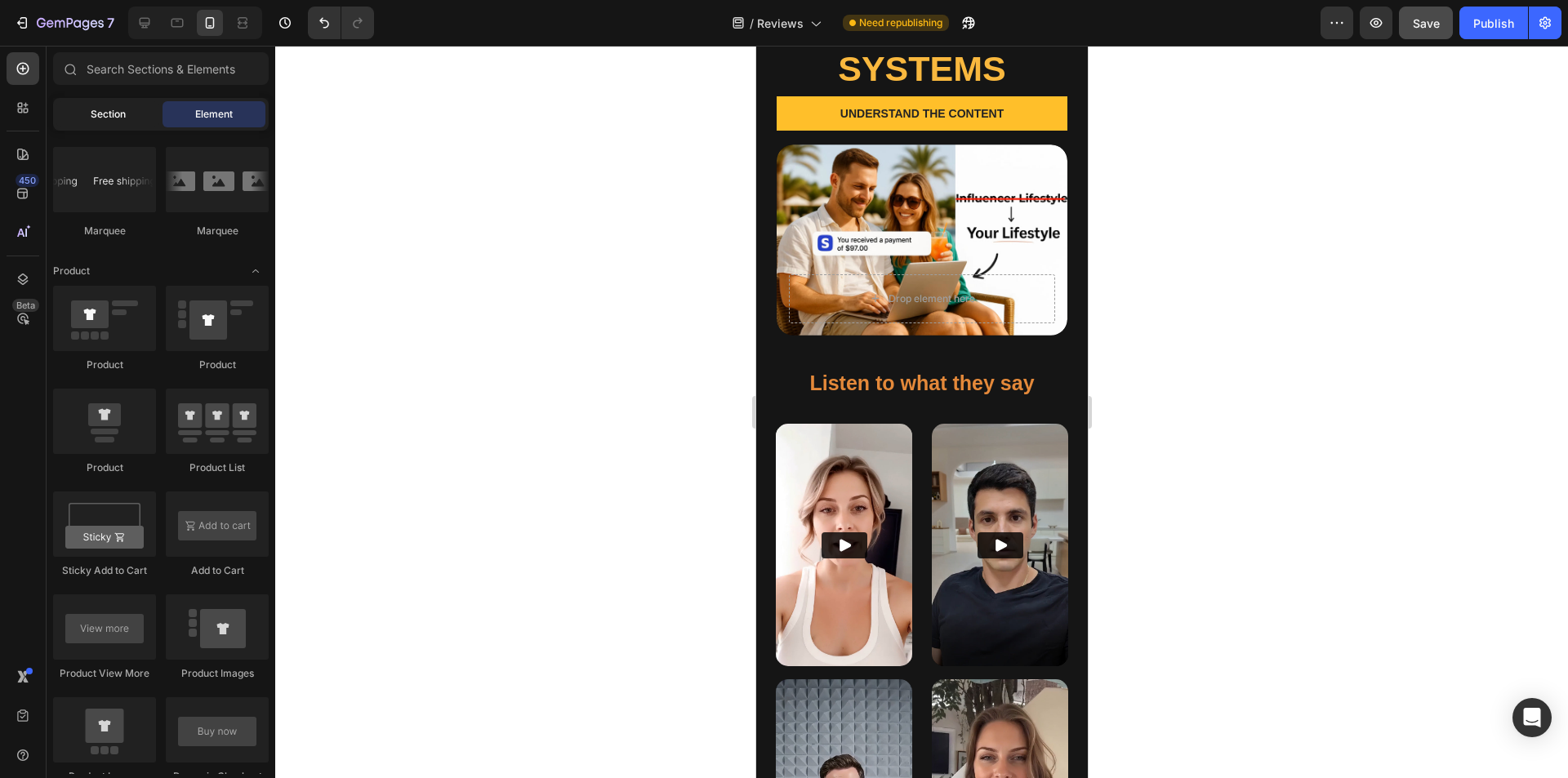
click at [97, 116] on span "Section" at bounding box center [109, 114] width 35 height 15
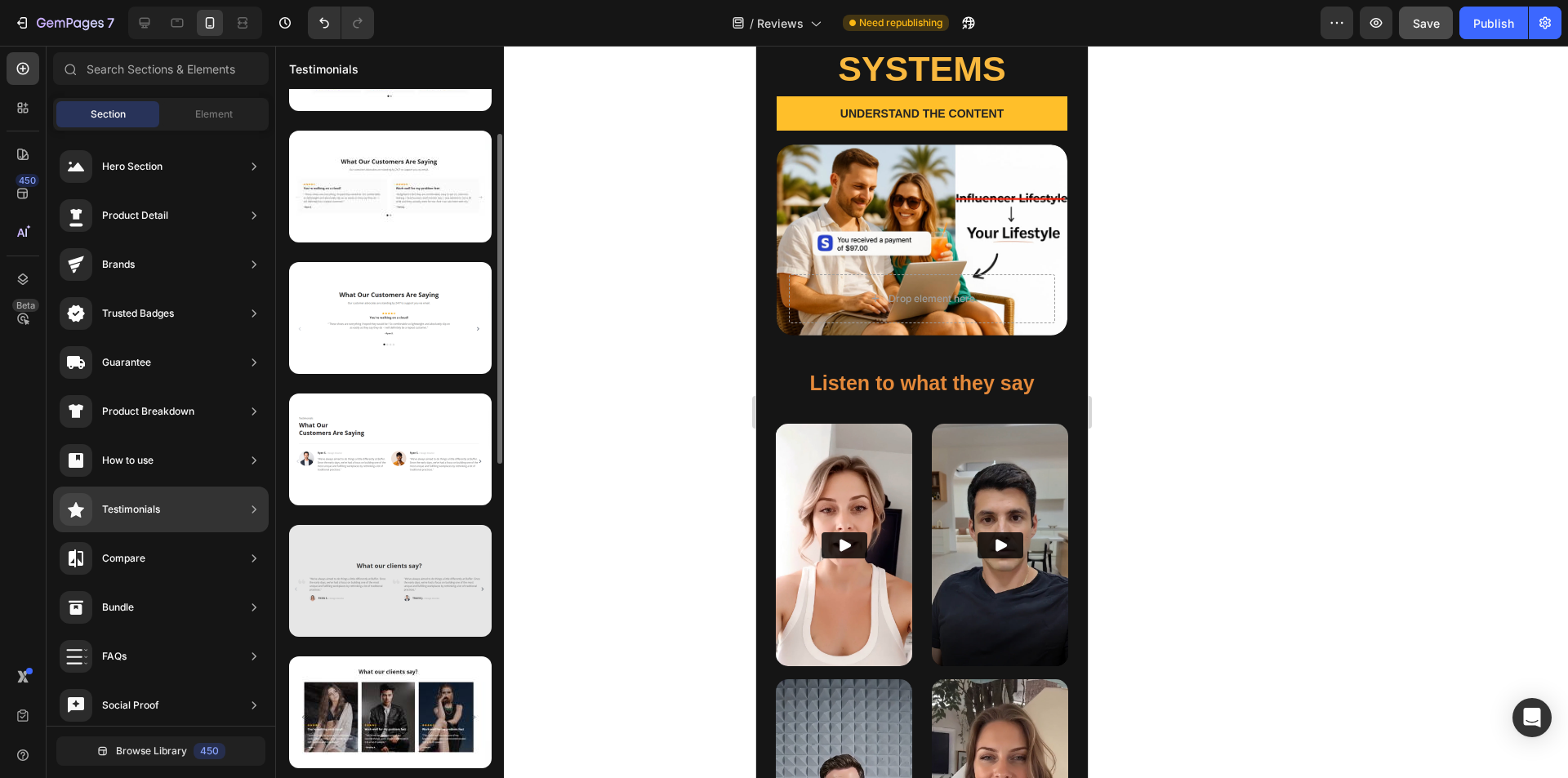
scroll to position [13, 0]
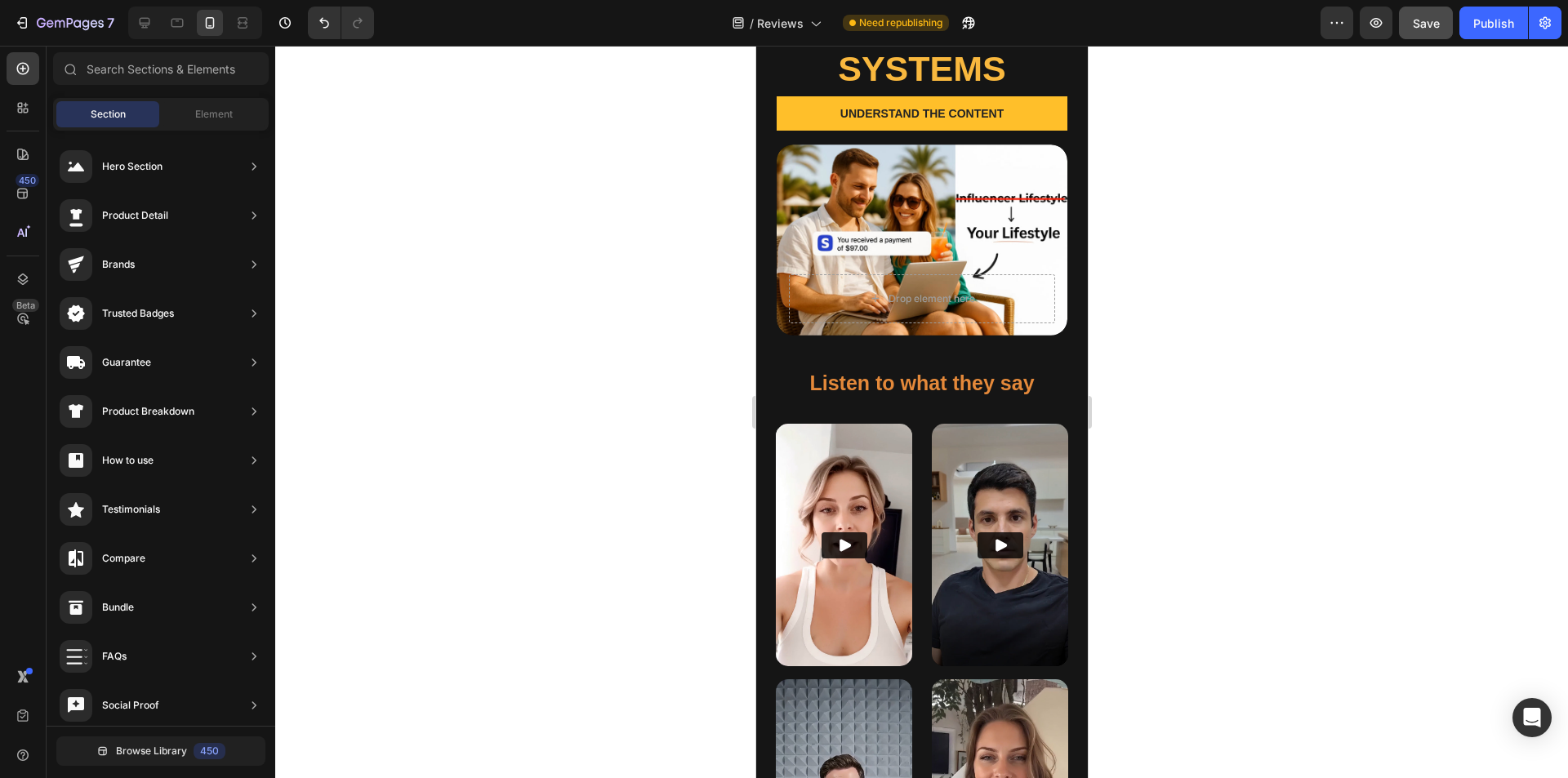
click at [609, 478] on div at bounding box center [921, 413] width 1293 height 733
click at [202, 110] on span "Element" at bounding box center [214, 114] width 37 height 15
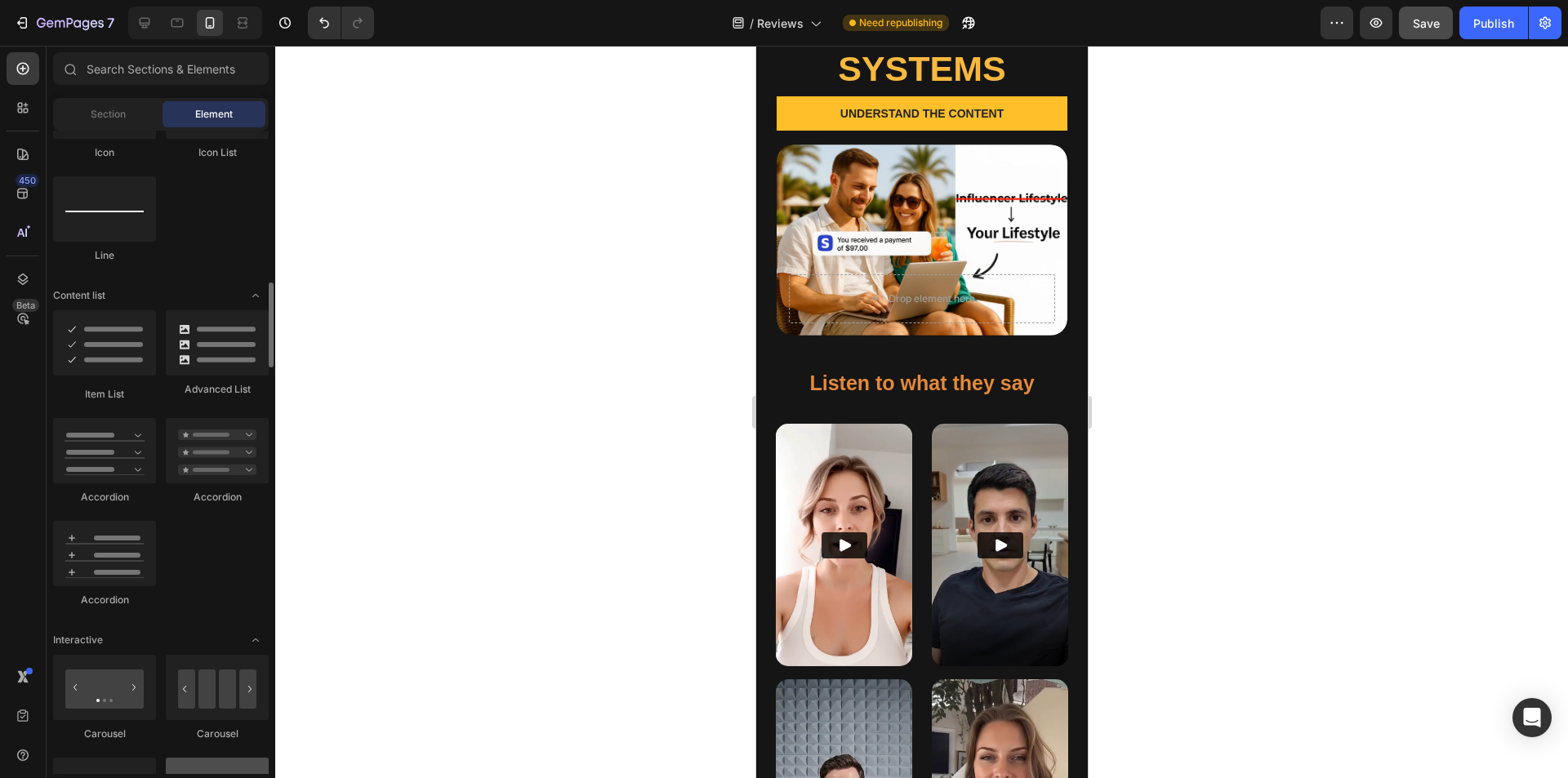
scroll to position [735, 0]
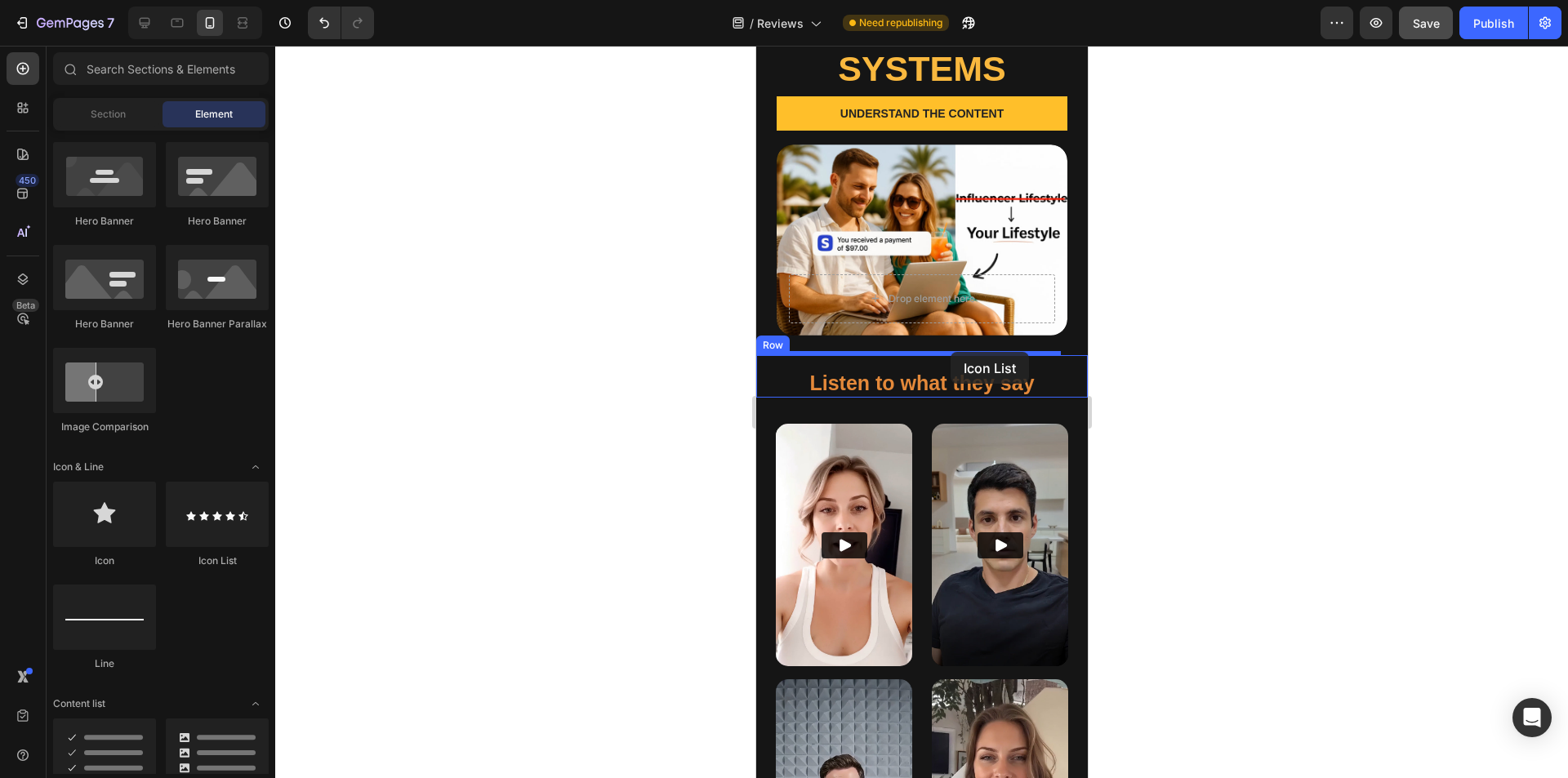
drag, startPoint x: 970, startPoint y: 566, endPoint x: 950, endPoint y: 352, distance: 214.9
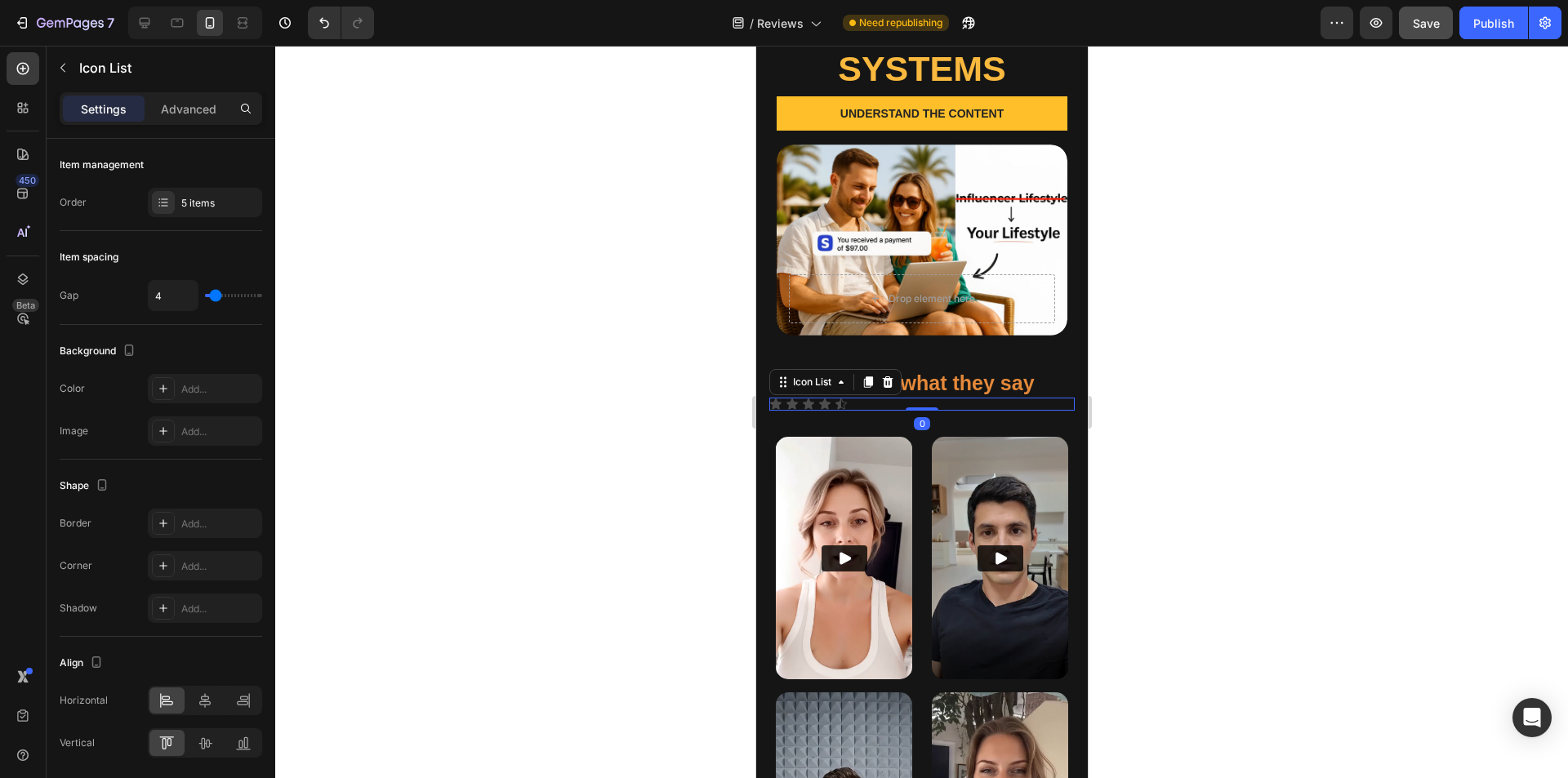
click at [783, 398] on div "Icon Icon Icon Icon Icon" at bounding box center [921, 404] width 306 height 13
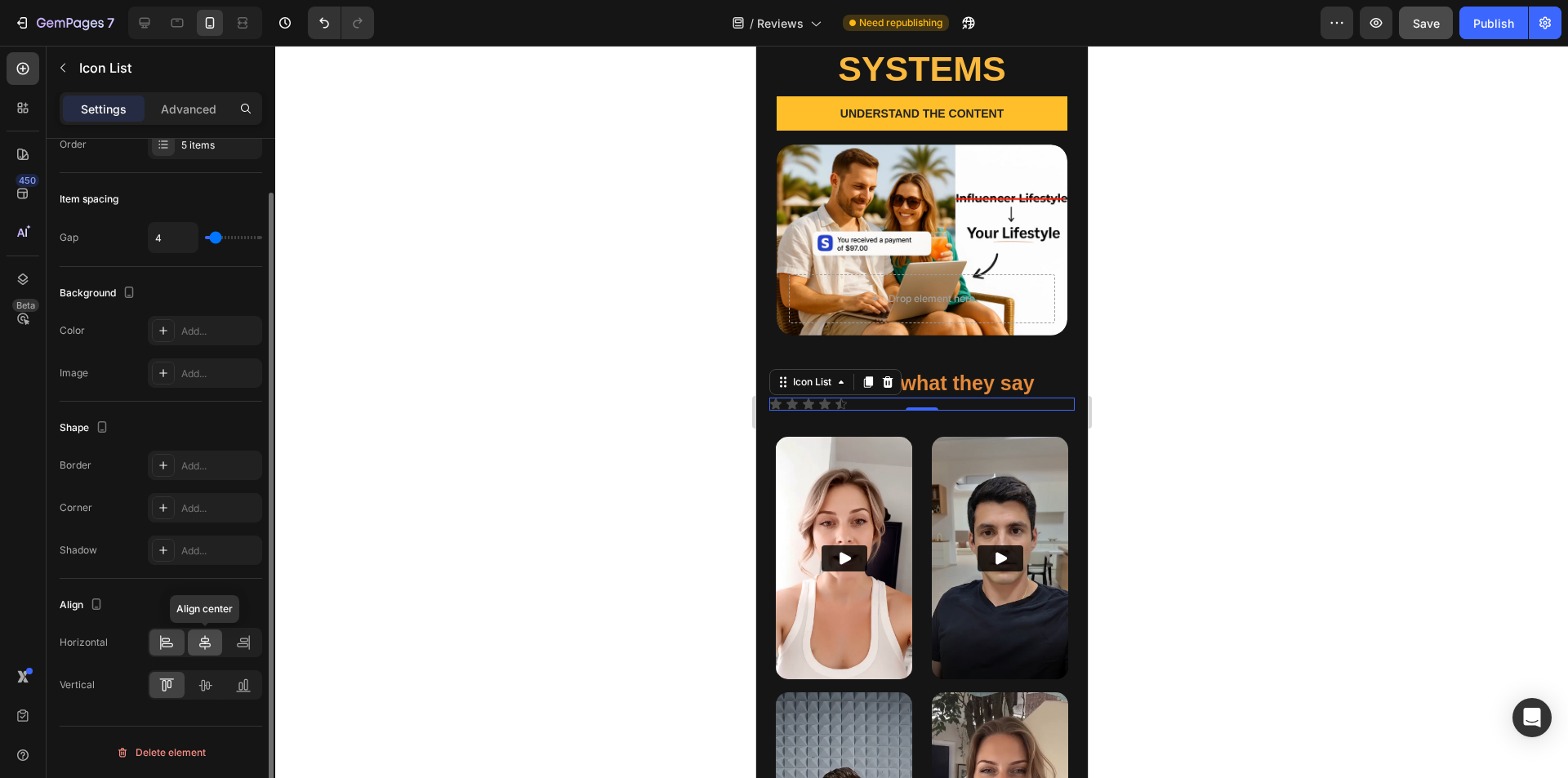
click at [202, 638] on icon at bounding box center [205, 643] width 17 height 17
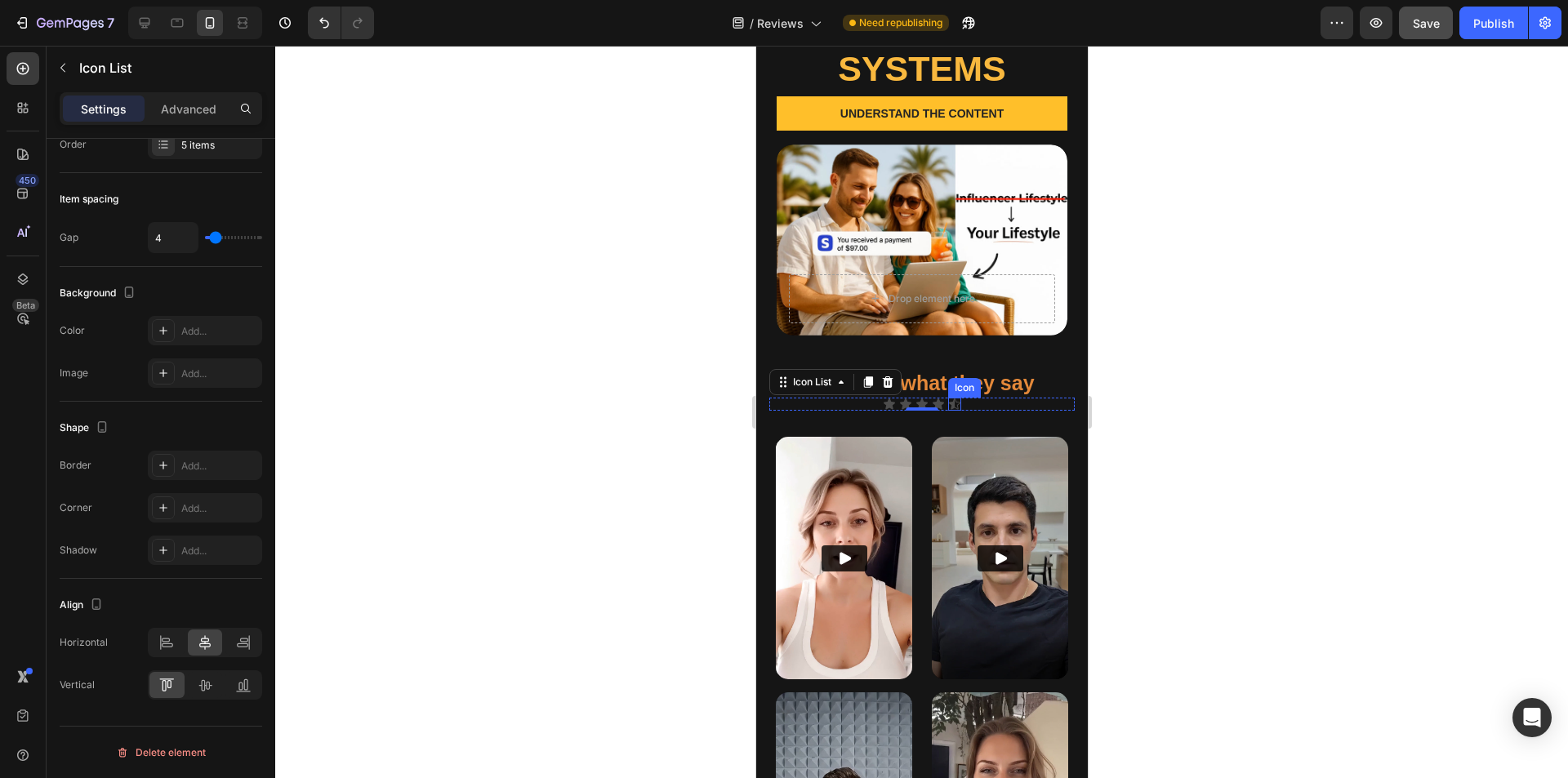
click at [783, 398] on icon at bounding box center [954, 404] width 13 height 13
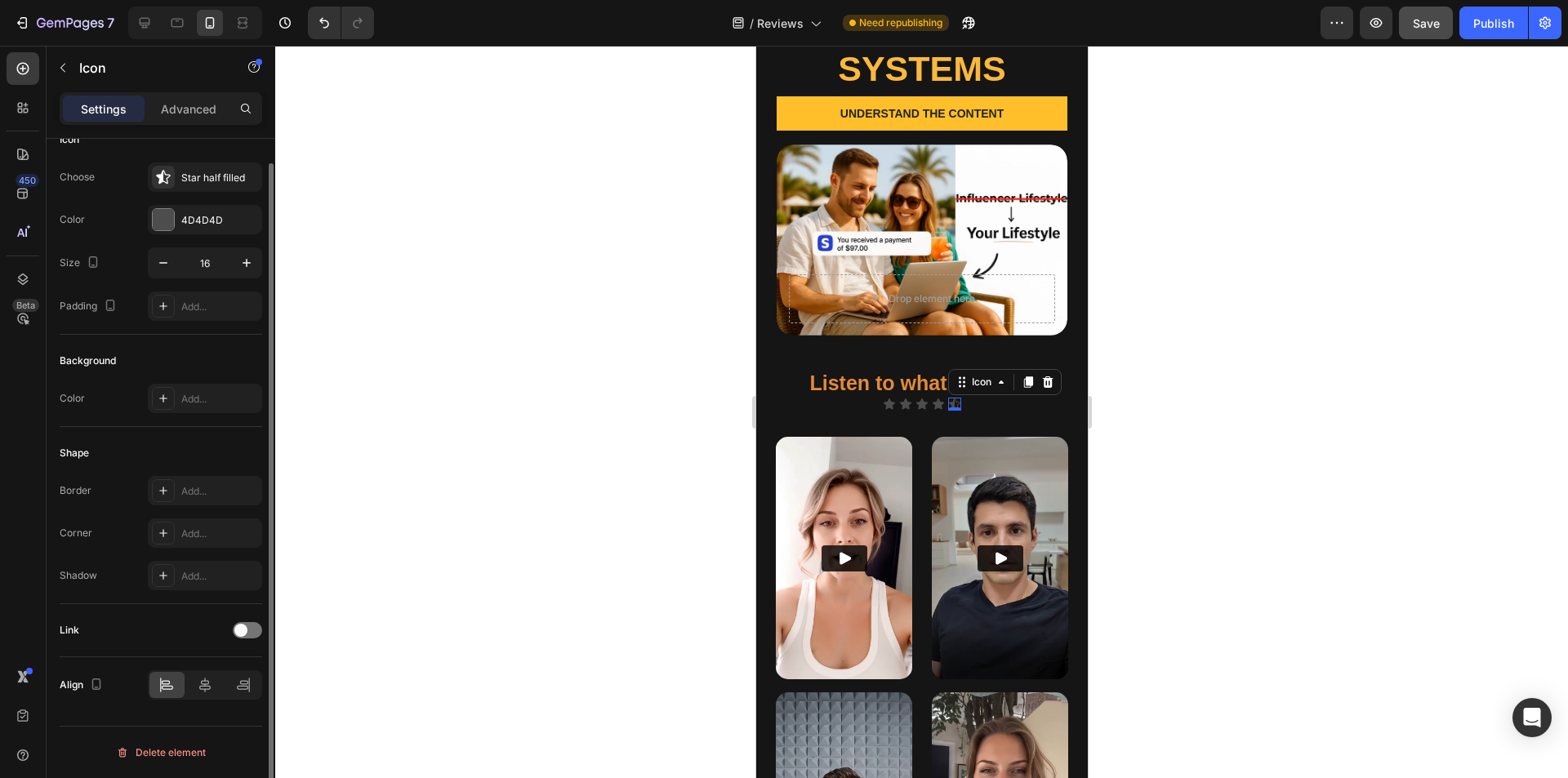
scroll to position [0, 0]
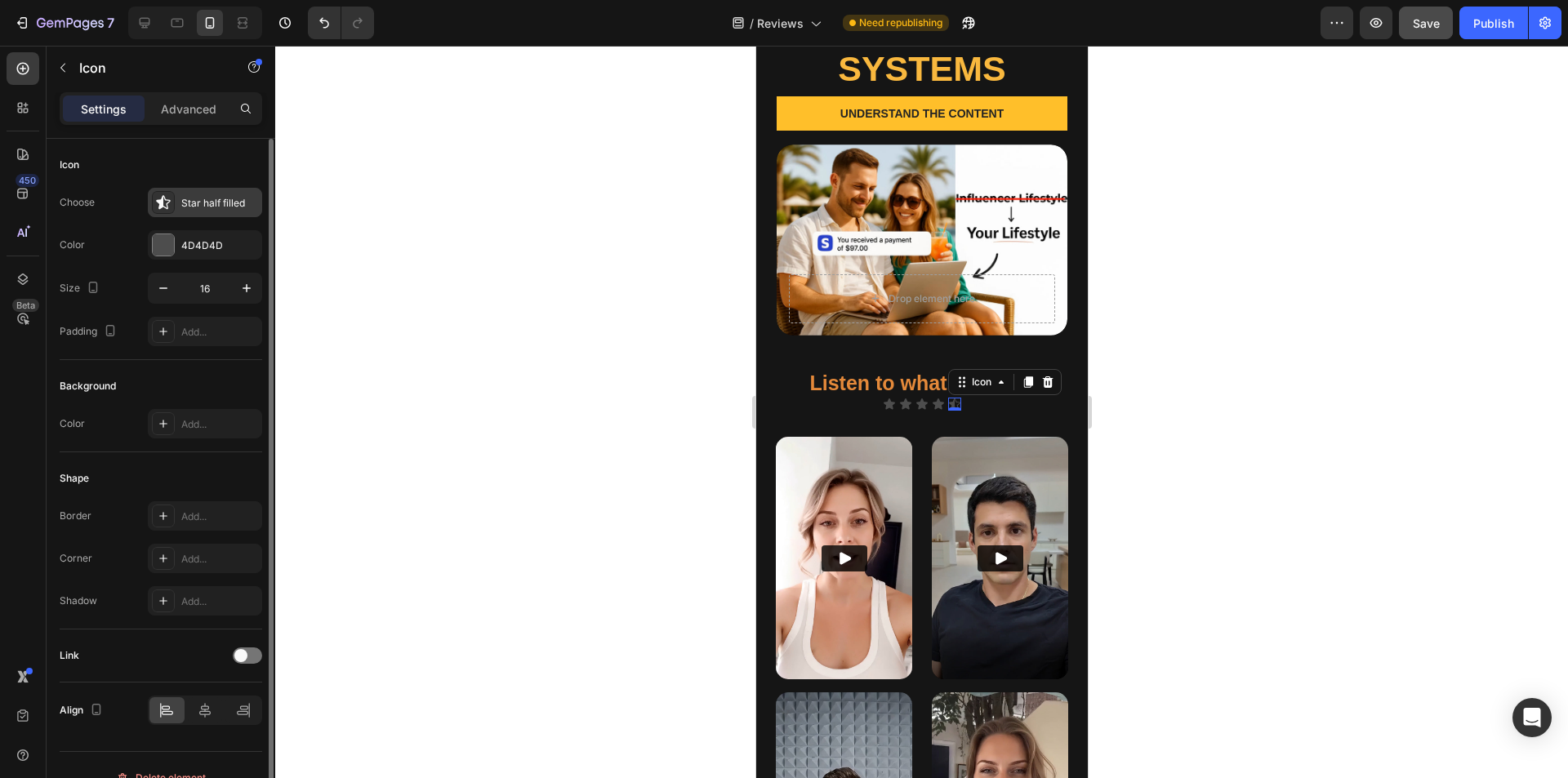
click at [199, 206] on div "Star half filled" at bounding box center [220, 203] width 76 height 15
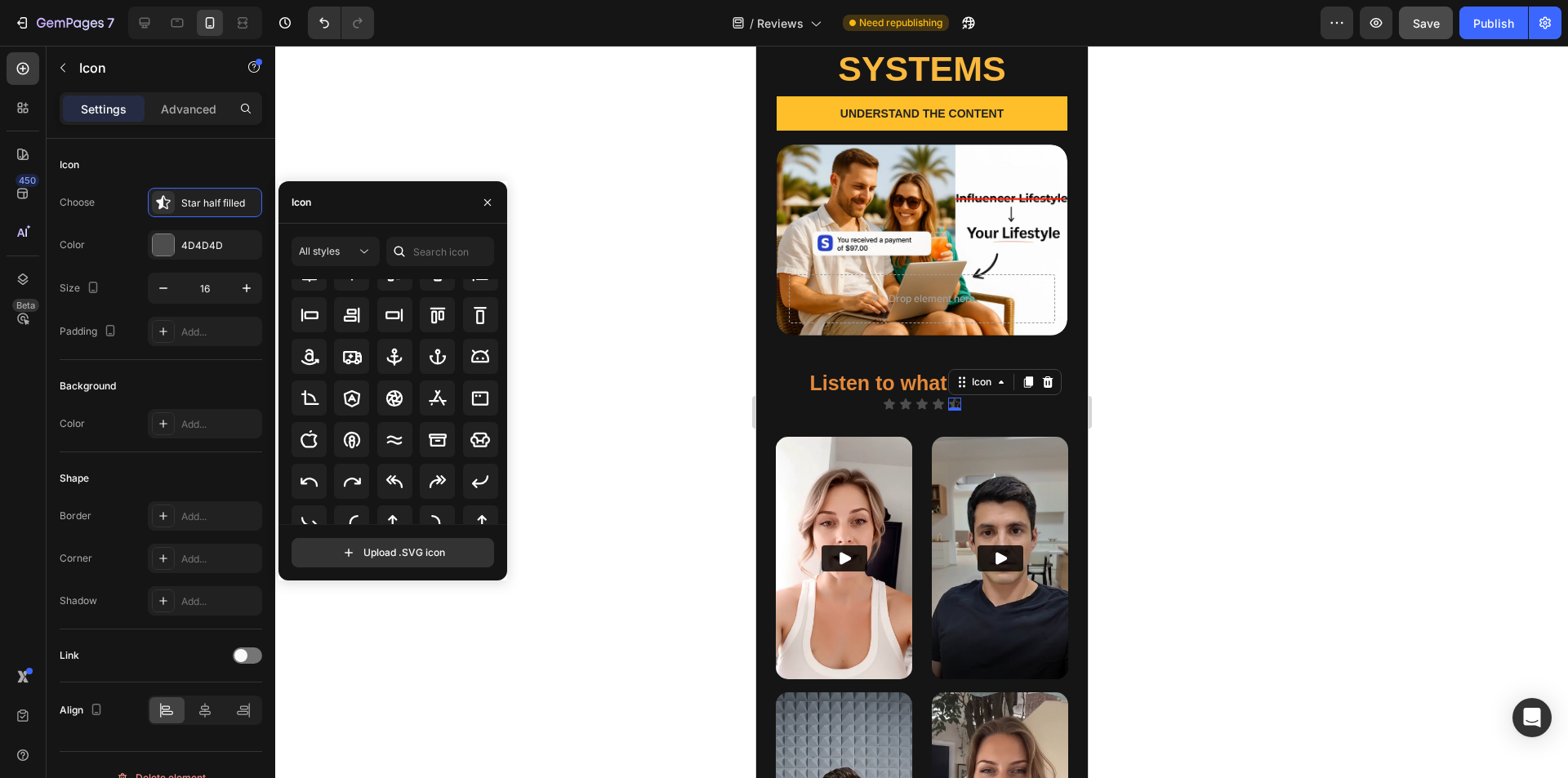
scroll to position [179, 0]
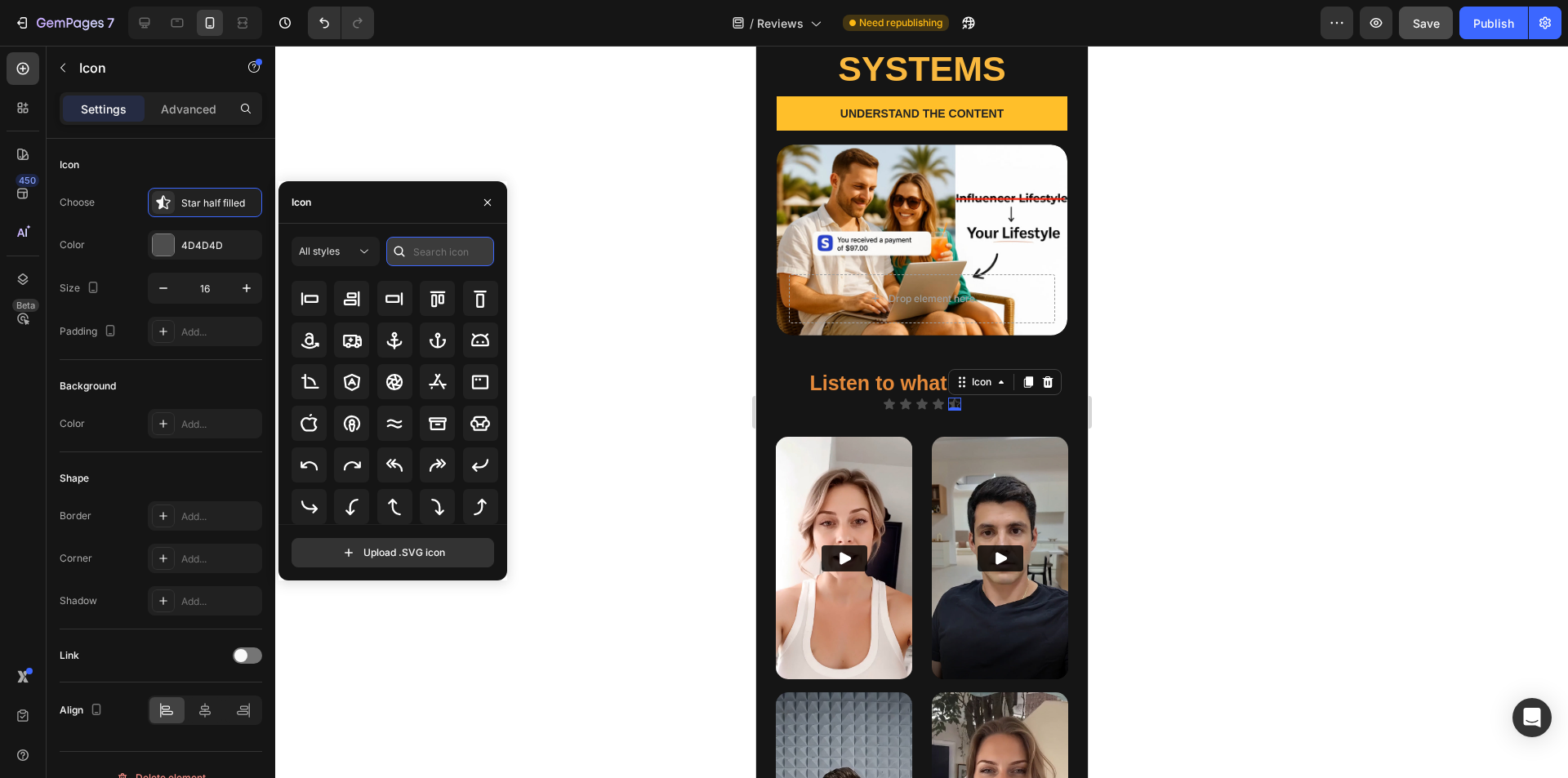
click at [437, 249] on input "text" at bounding box center [440, 252] width 108 height 29
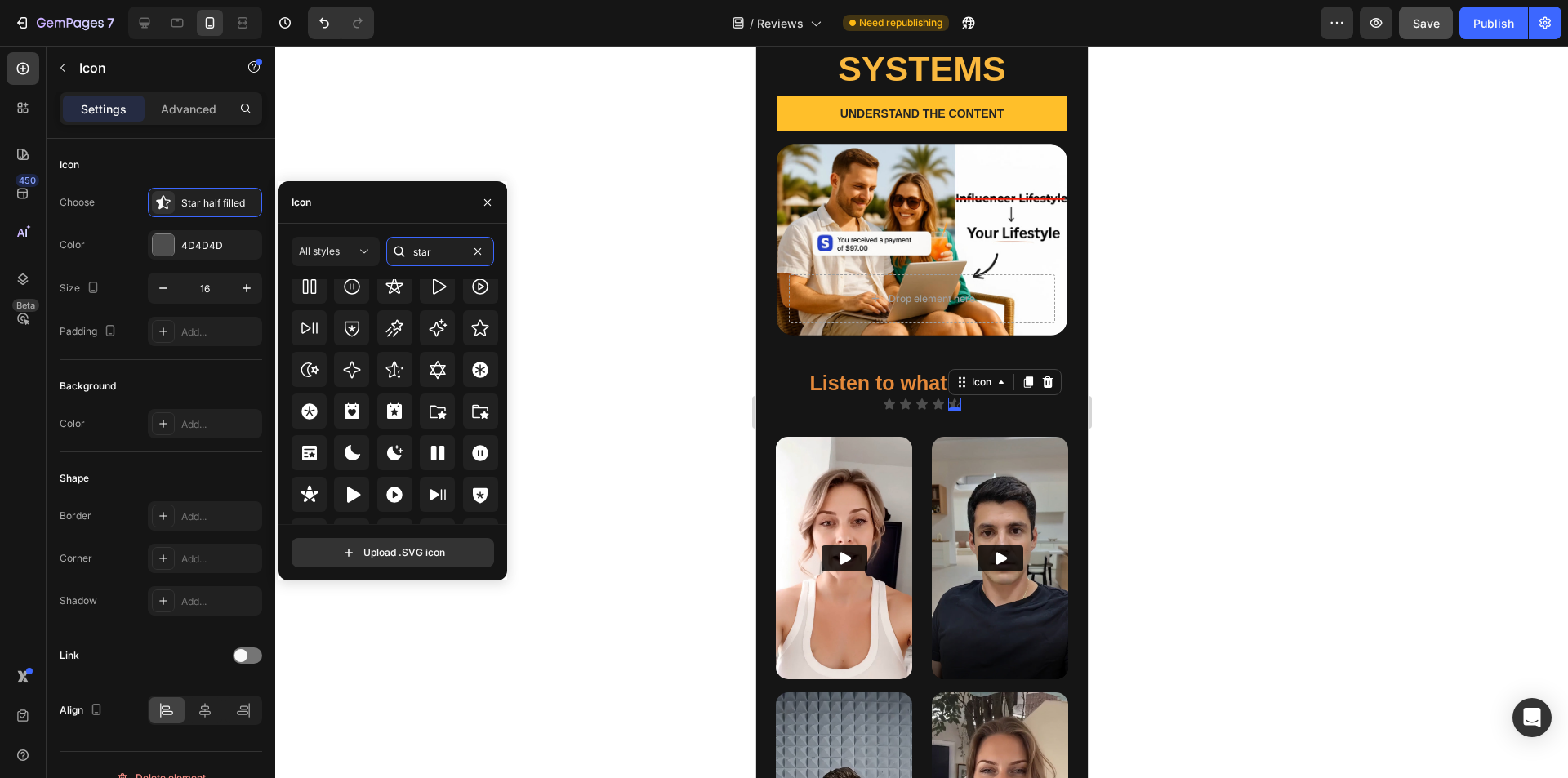
scroll to position [496, 0]
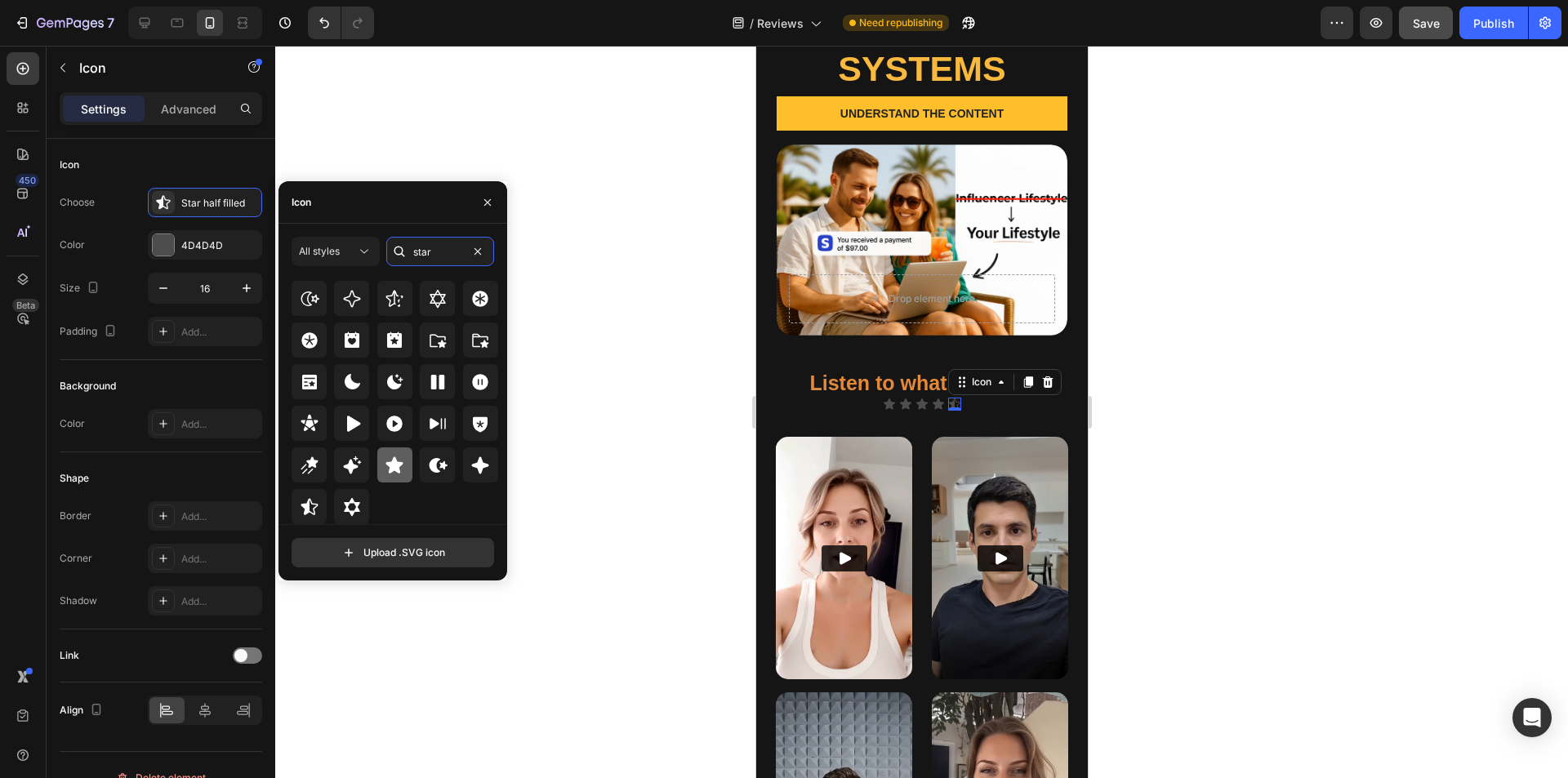
type input "star"
click at [391, 464] on icon at bounding box center [395, 464] width 18 height 17
click at [566, 433] on div at bounding box center [921, 413] width 1293 height 733
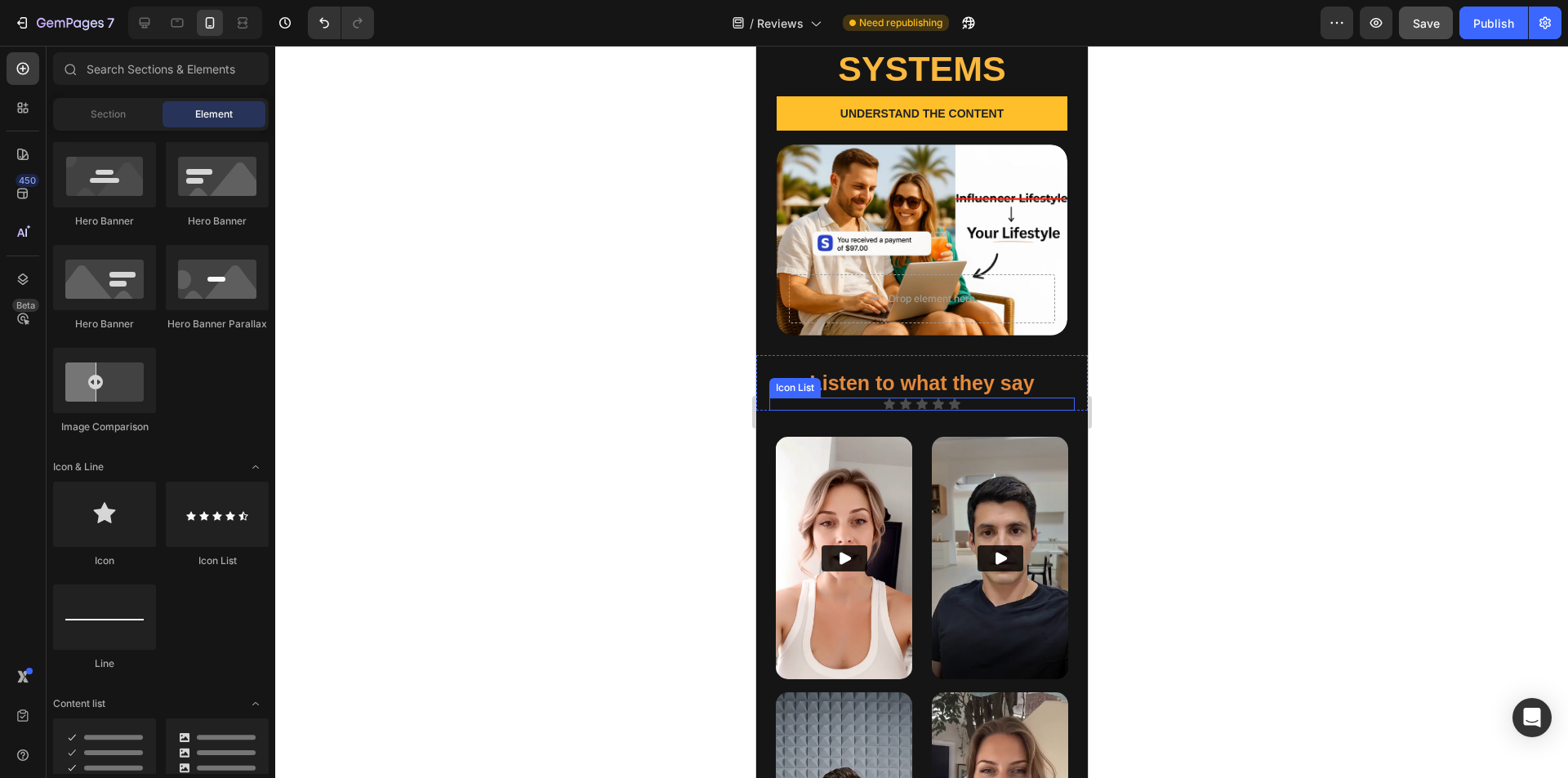
click at [783, 398] on div "Icon Icon Icon Icon Icon" at bounding box center [921, 404] width 306 height 13
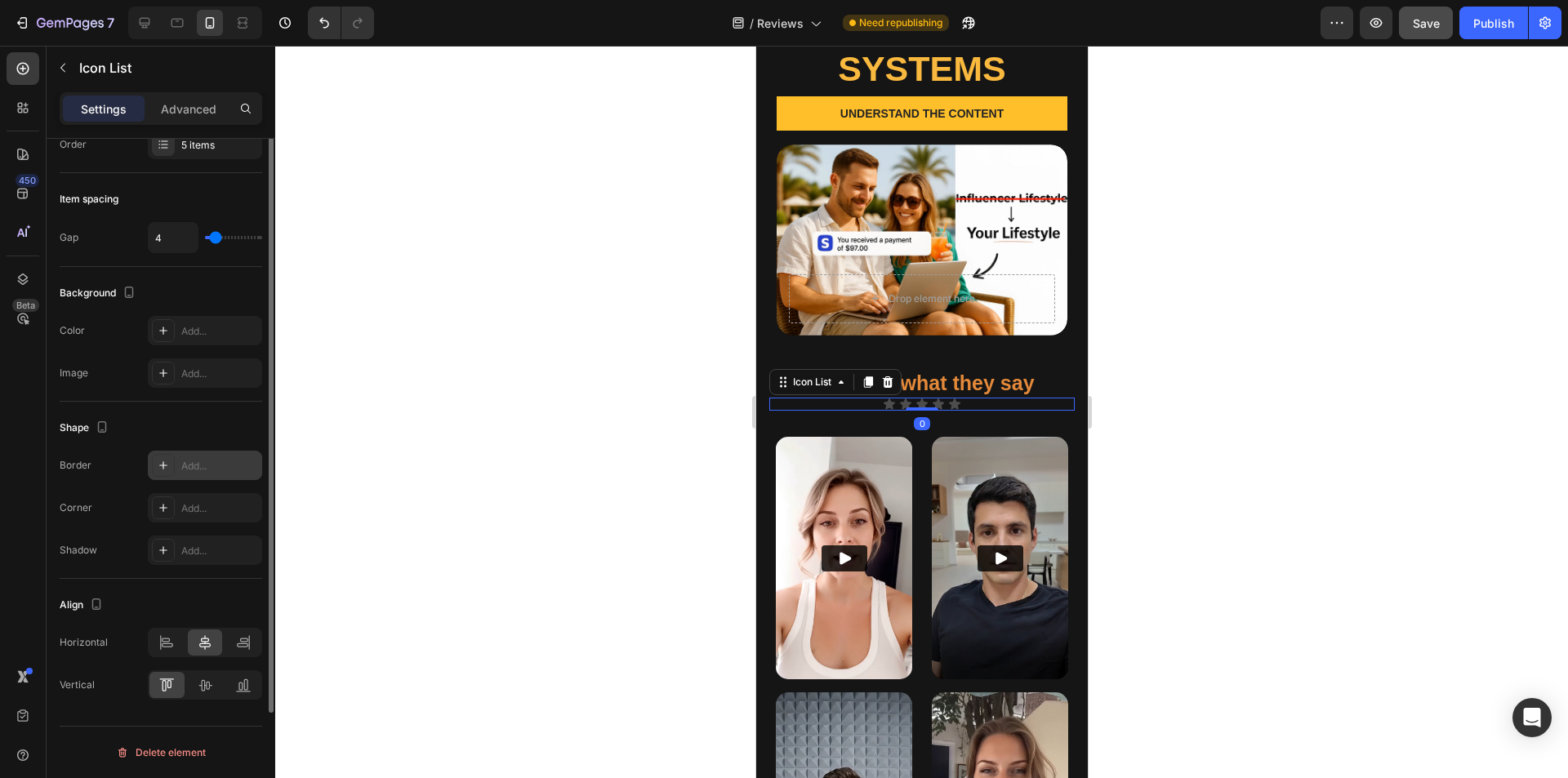
scroll to position [0, 0]
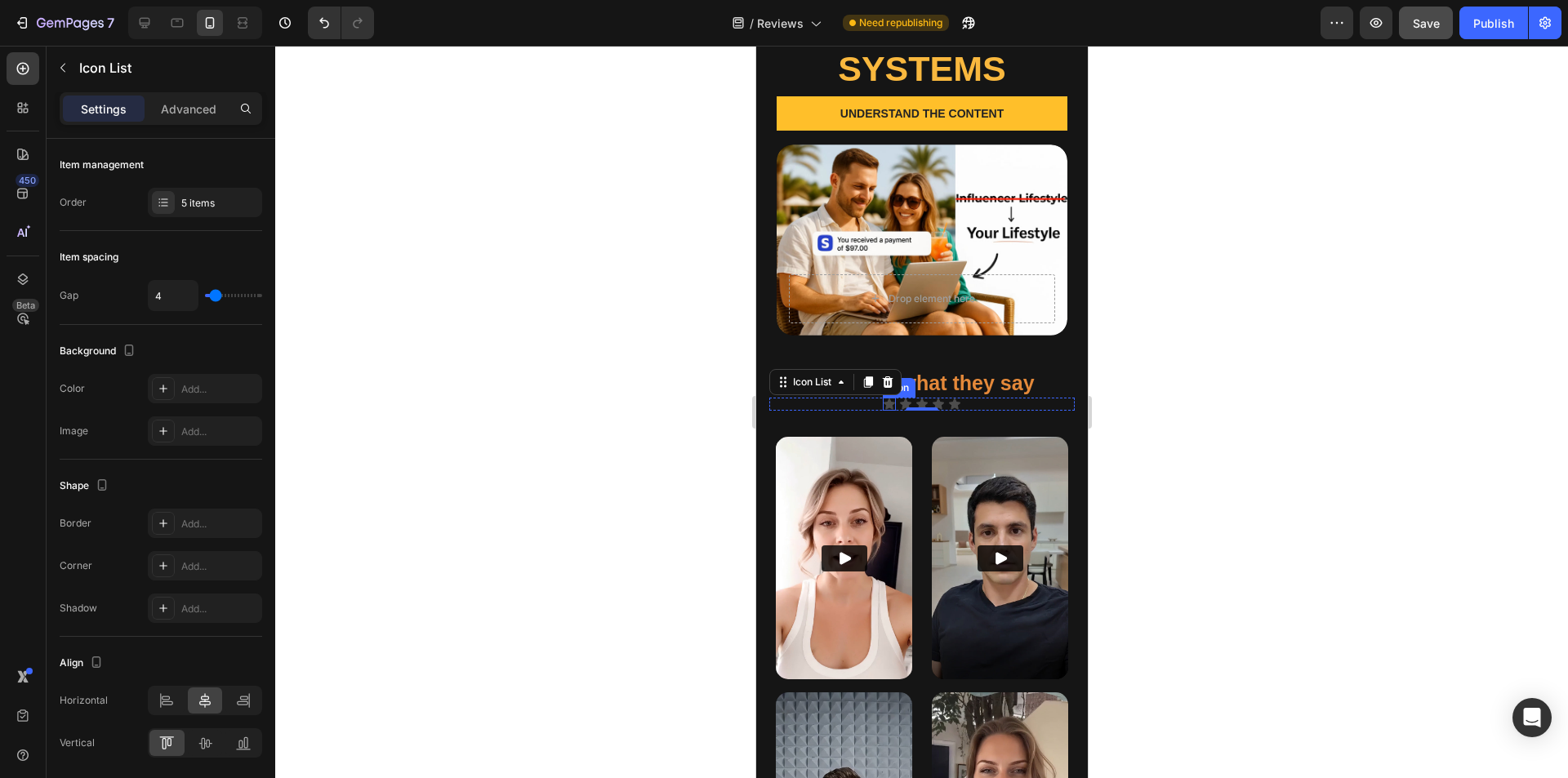
click at [783, 399] on icon at bounding box center [889, 404] width 12 height 11
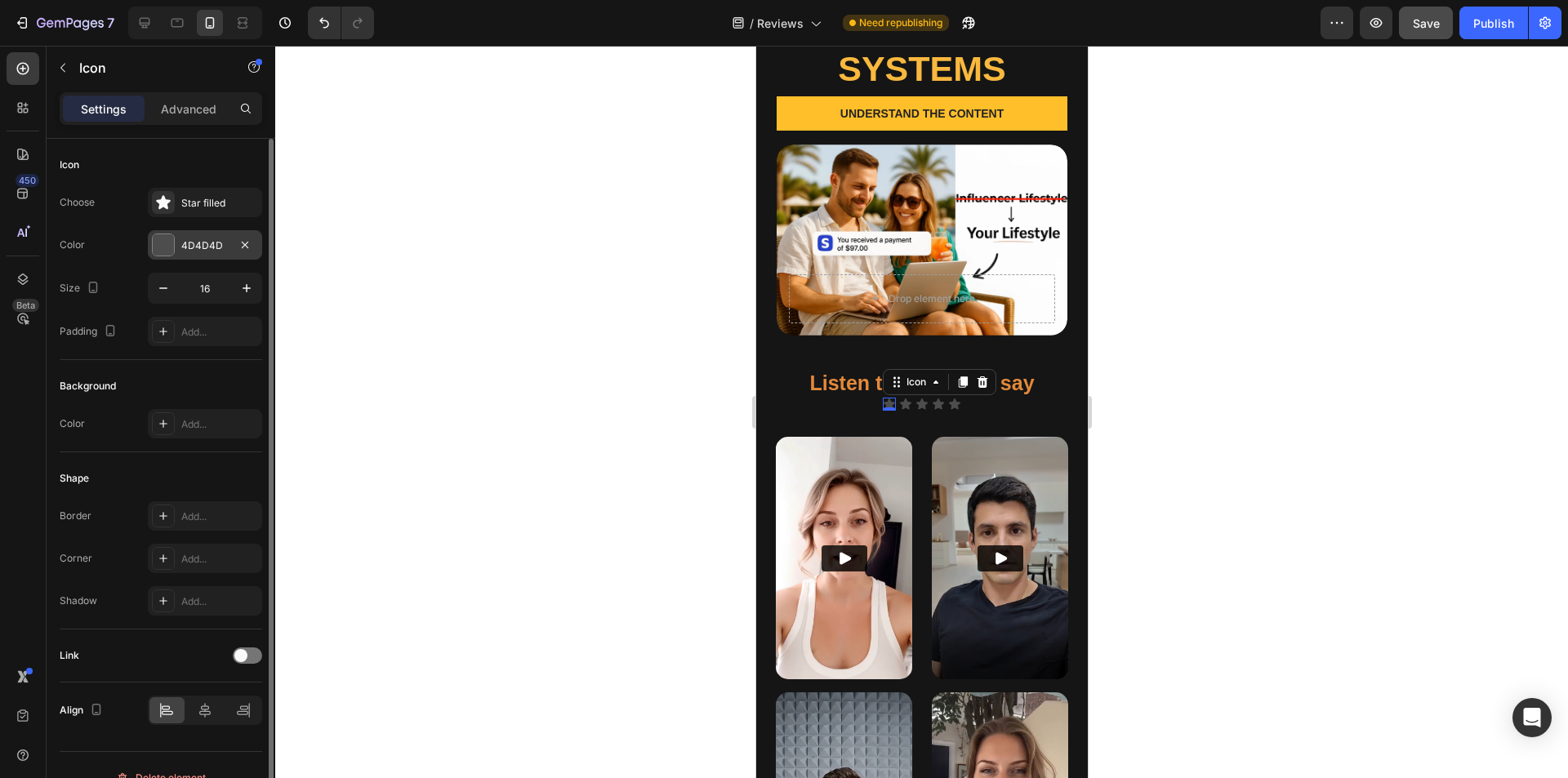
click at [174, 246] on div "4D4D4D" at bounding box center [205, 245] width 115 height 29
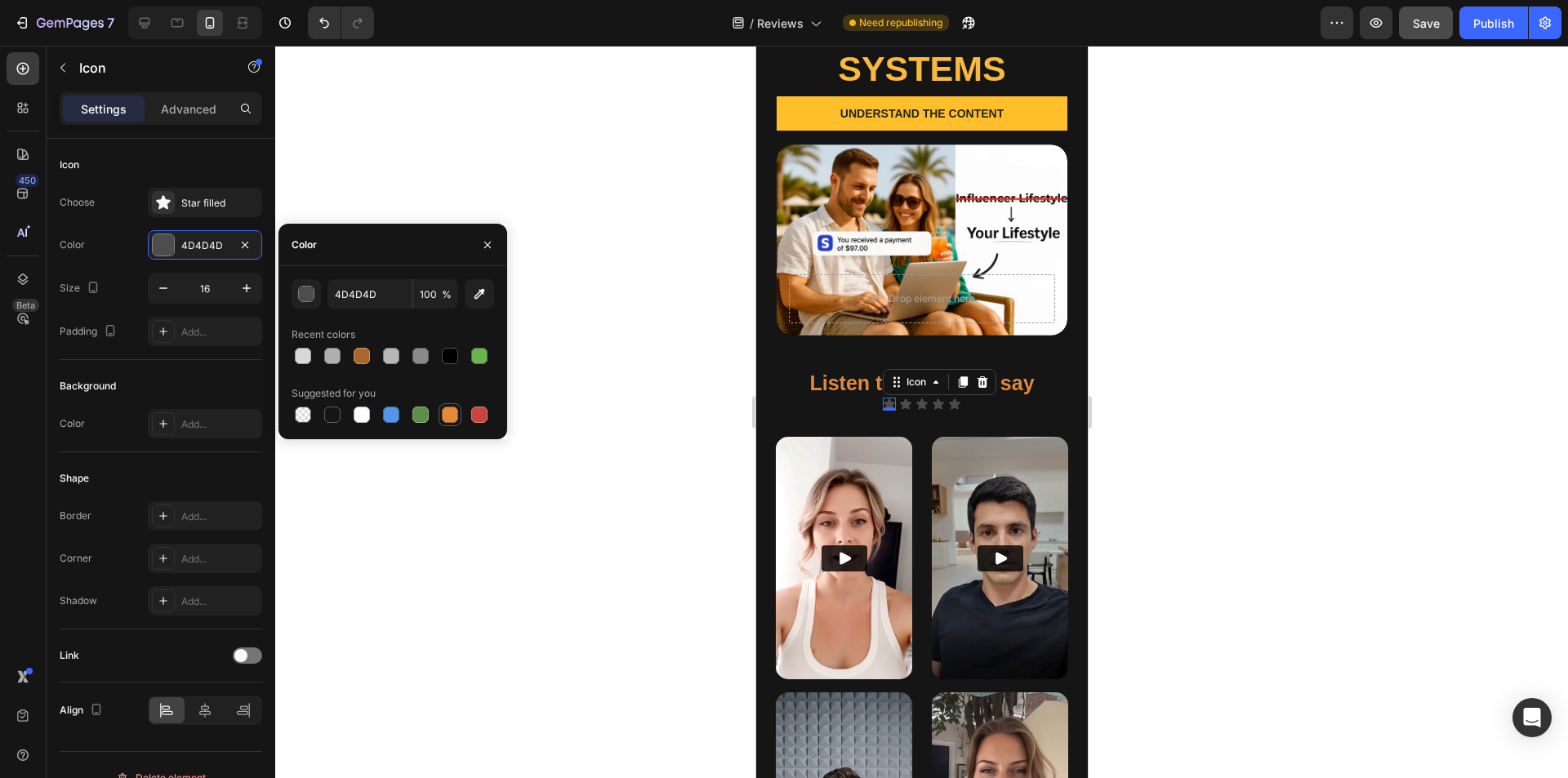
click at [448, 417] on div at bounding box center [450, 414] width 17 height 17
type input "E4893A"
click at [783, 399] on icon at bounding box center [906, 404] width 12 height 11
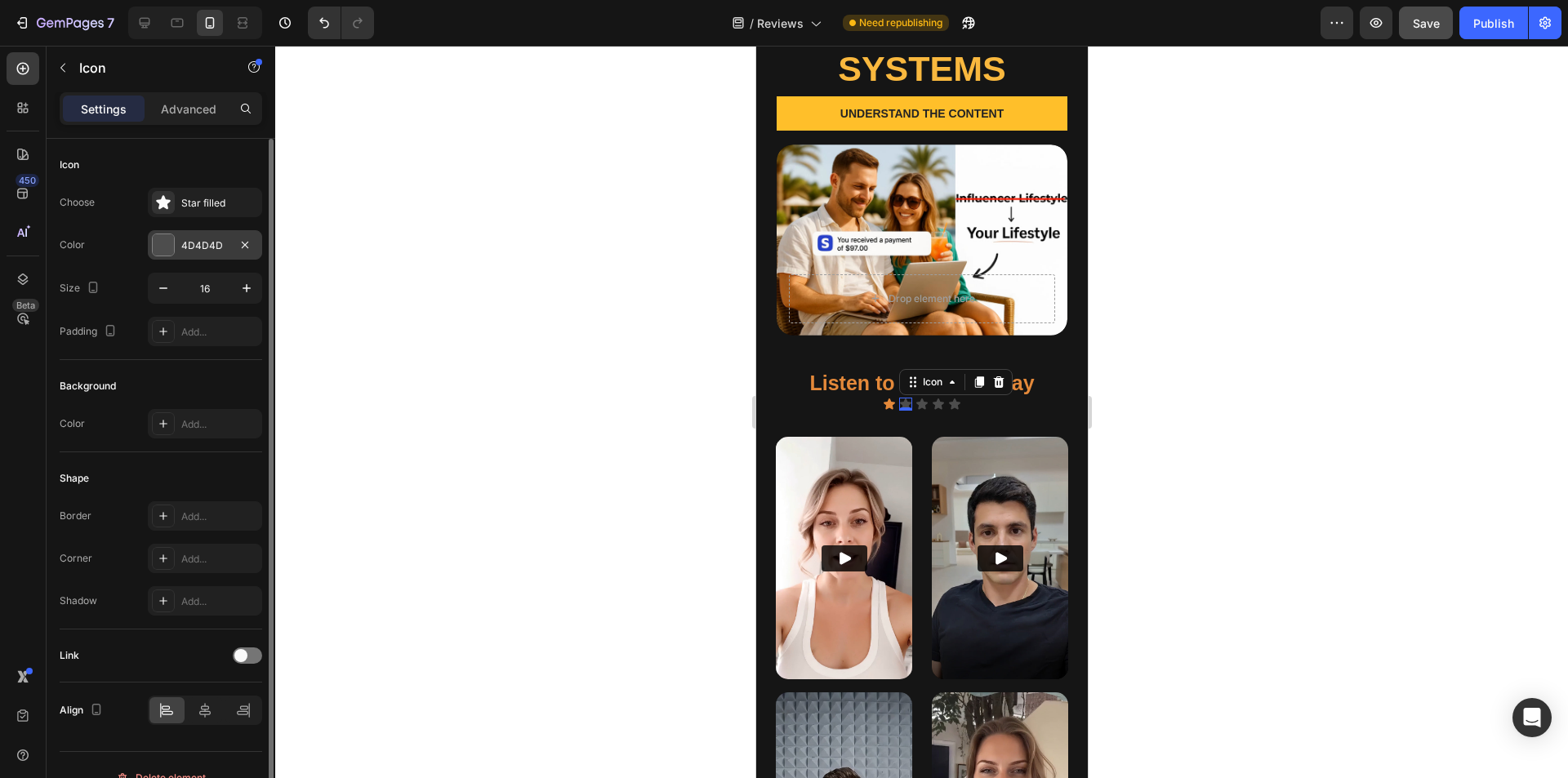
click at [170, 248] on div at bounding box center [164, 245] width 22 height 22
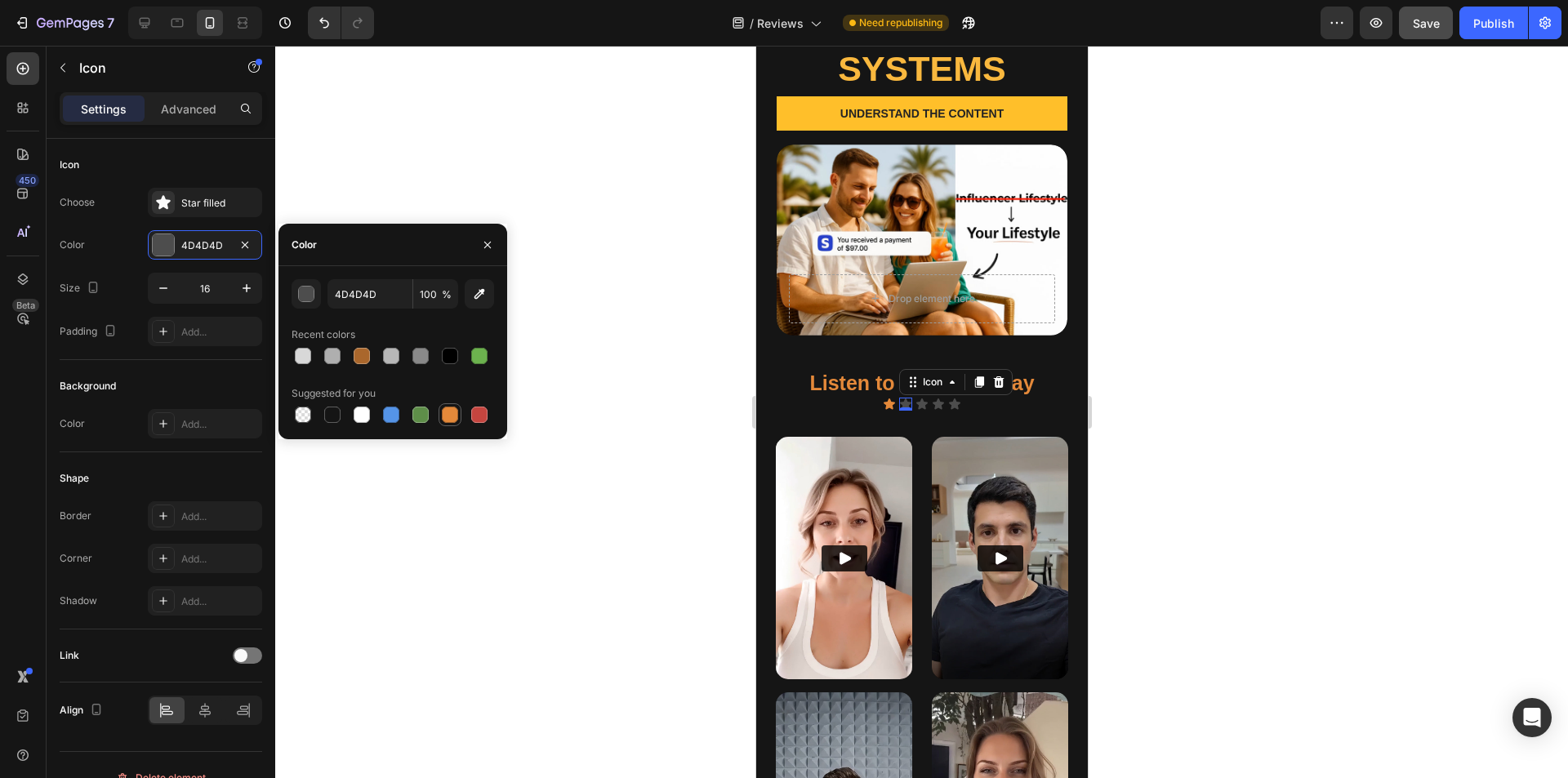
click at [452, 412] on div at bounding box center [450, 414] width 17 height 17
type input "E4893A"
click at [783, 399] on icon at bounding box center [955, 404] width 12 height 11
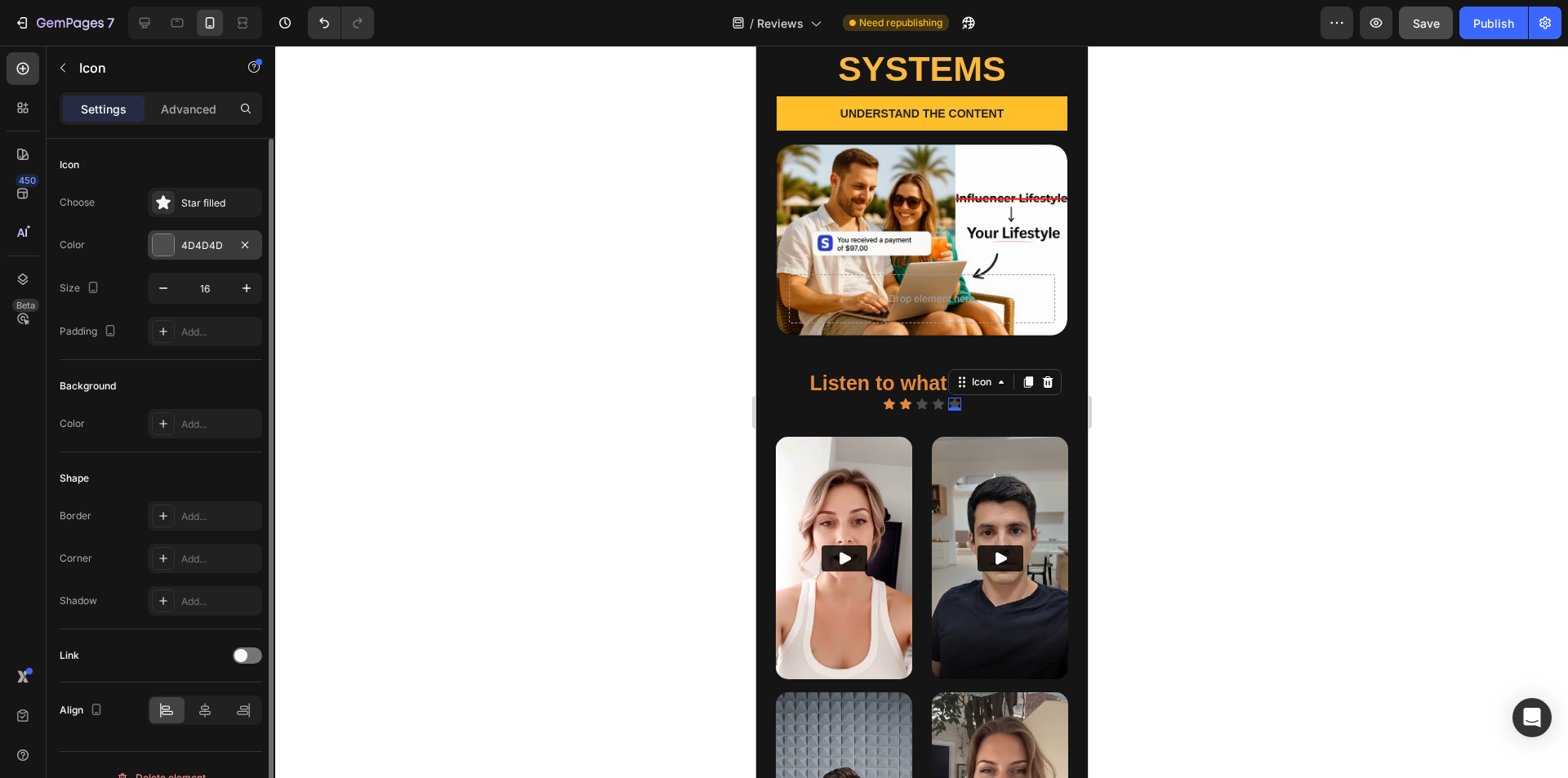
click at [161, 237] on div at bounding box center [164, 245] width 22 height 22
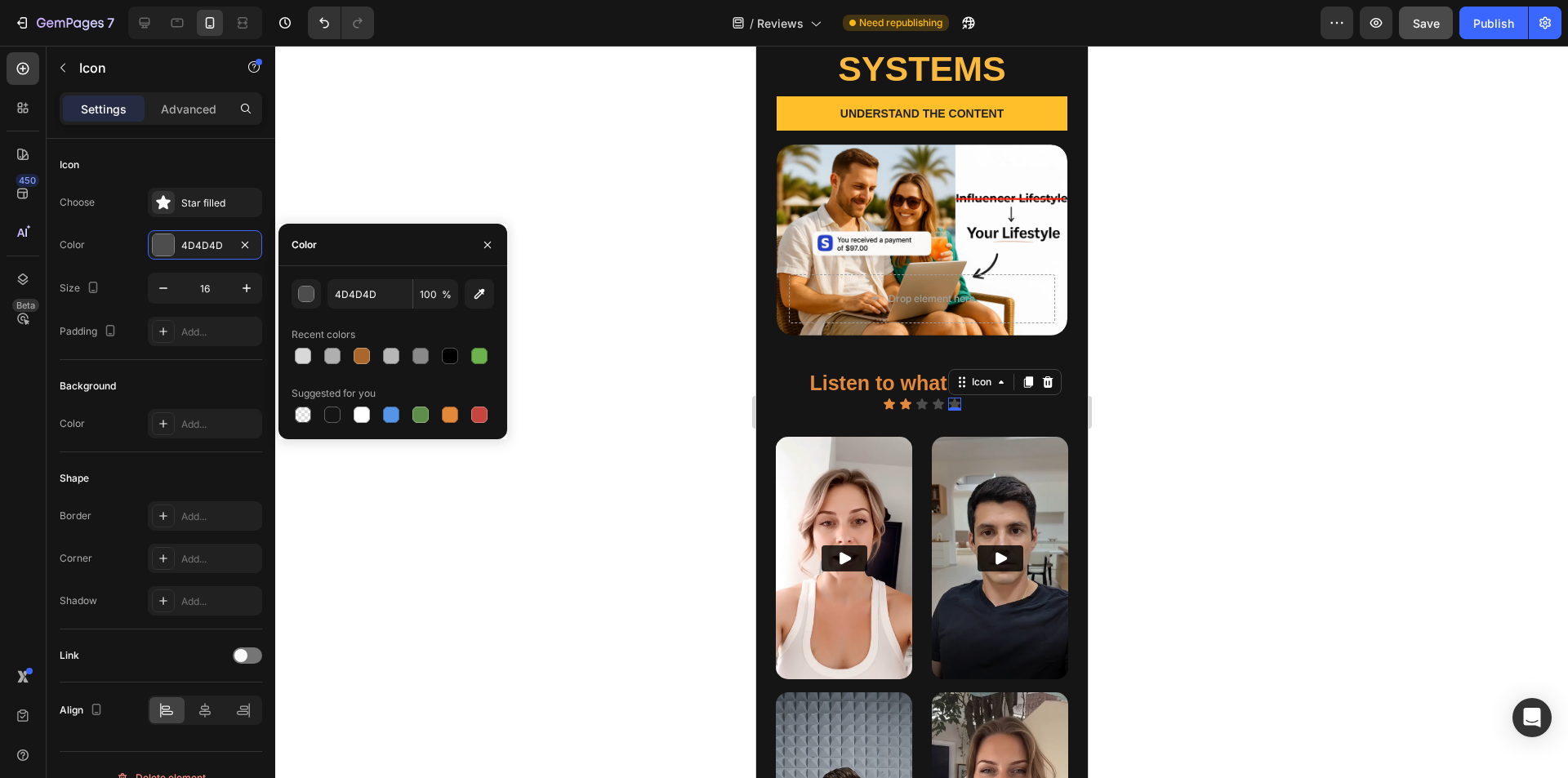
drag, startPoint x: 456, startPoint y: 414, endPoint x: 601, endPoint y: 414, distance: 145.0
click at [456, 414] on div at bounding box center [450, 414] width 17 height 17
type input "E4893A"
click at [783, 399] on icon at bounding box center [938, 404] width 12 height 11
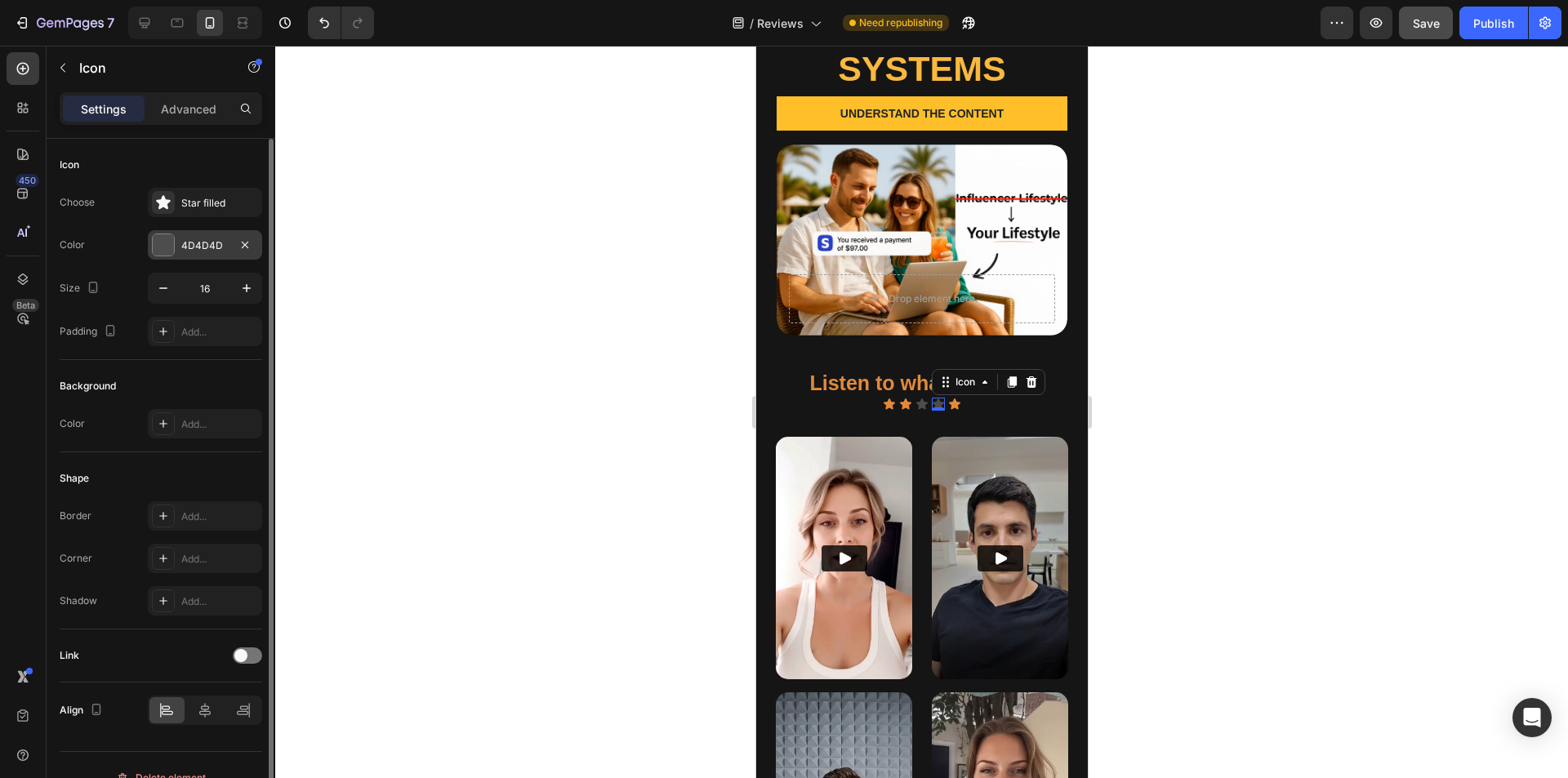
click at [193, 244] on div "4D4D4D" at bounding box center [205, 245] width 47 height 15
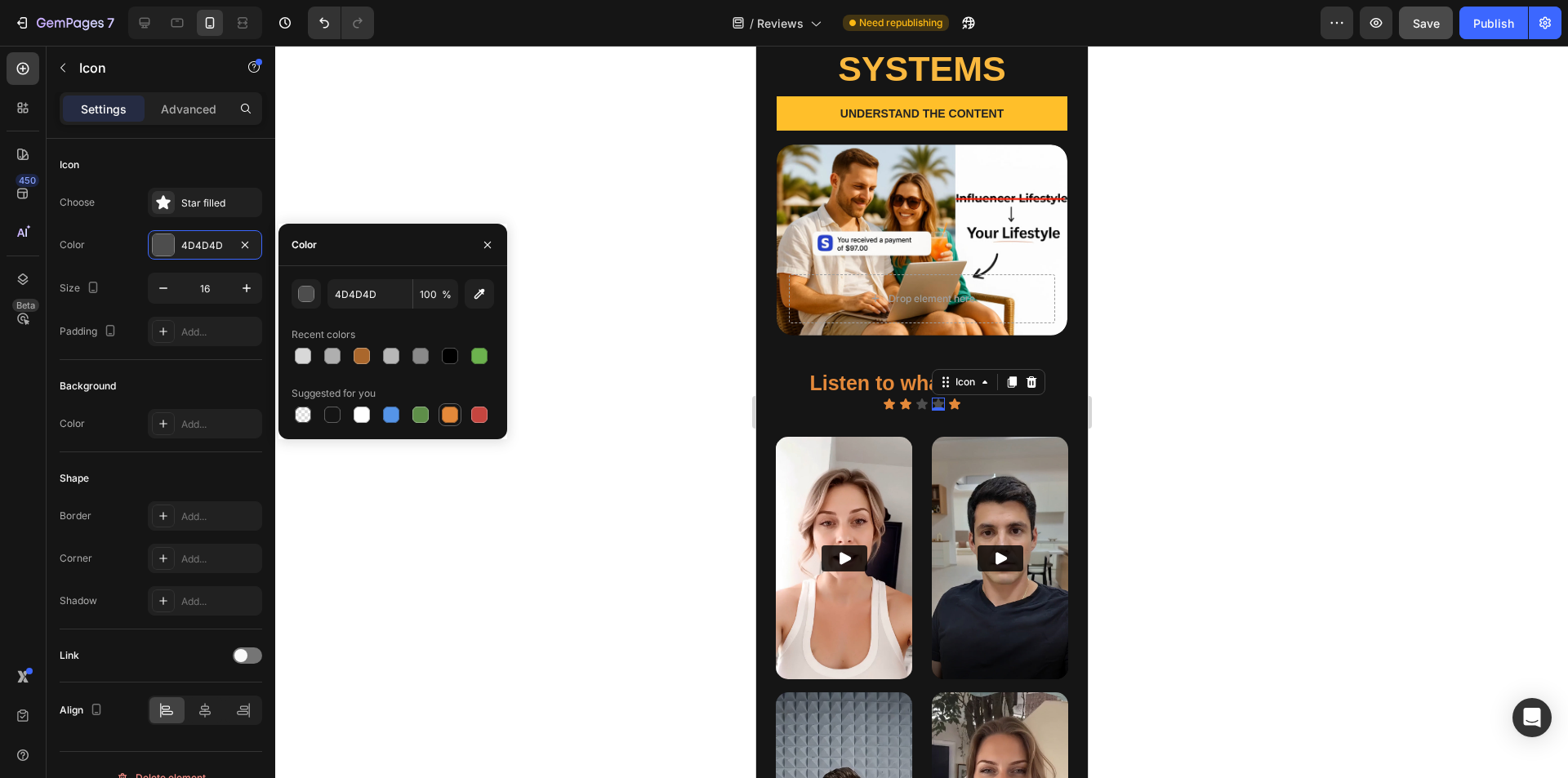
click at [453, 413] on div at bounding box center [450, 414] width 17 height 17
type input "E4893A"
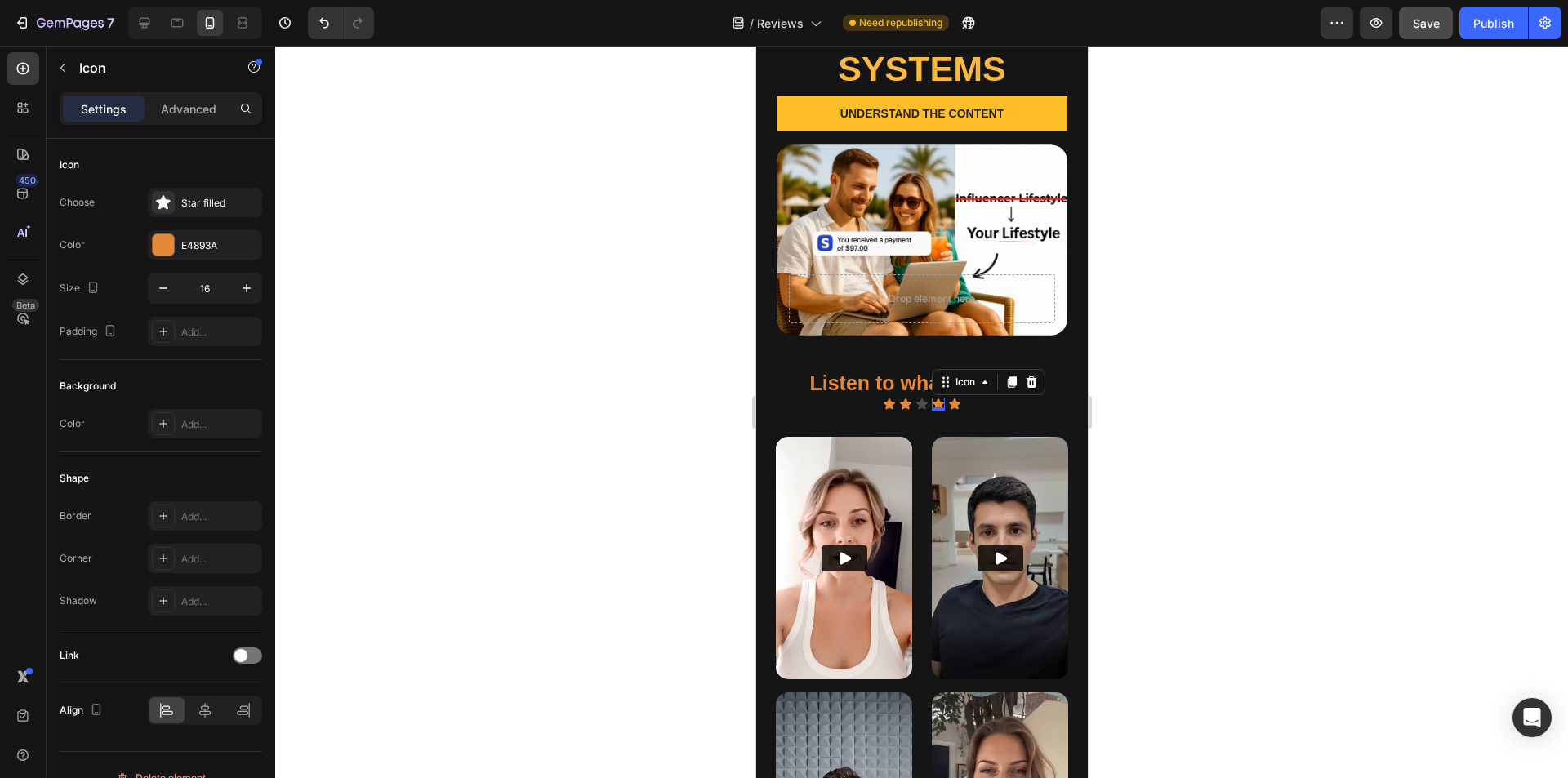
click at [658, 454] on div at bounding box center [921, 413] width 1293 height 733
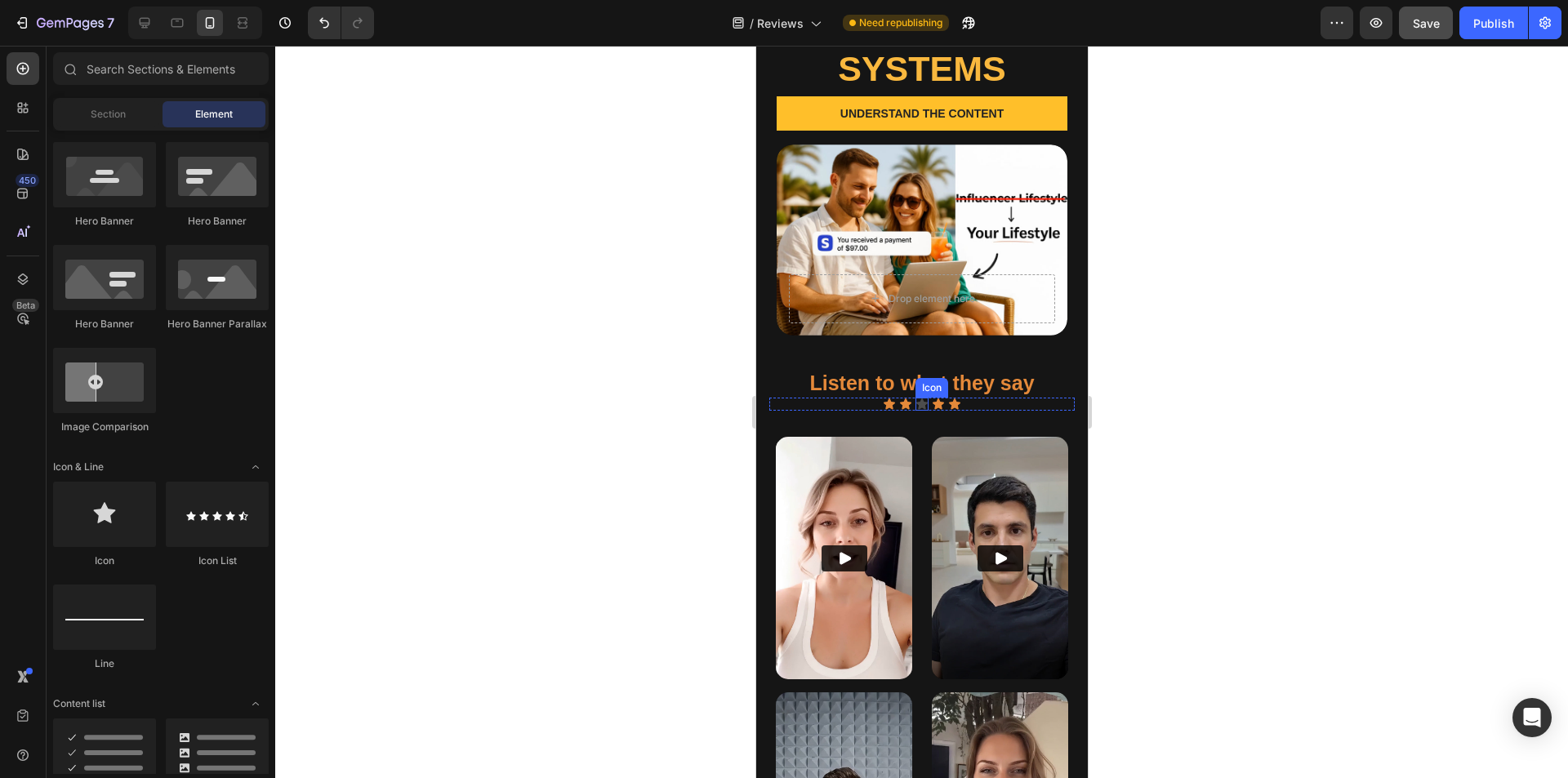
click at [783, 399] on icon at bounding box center [921, 404] width 12 height 11
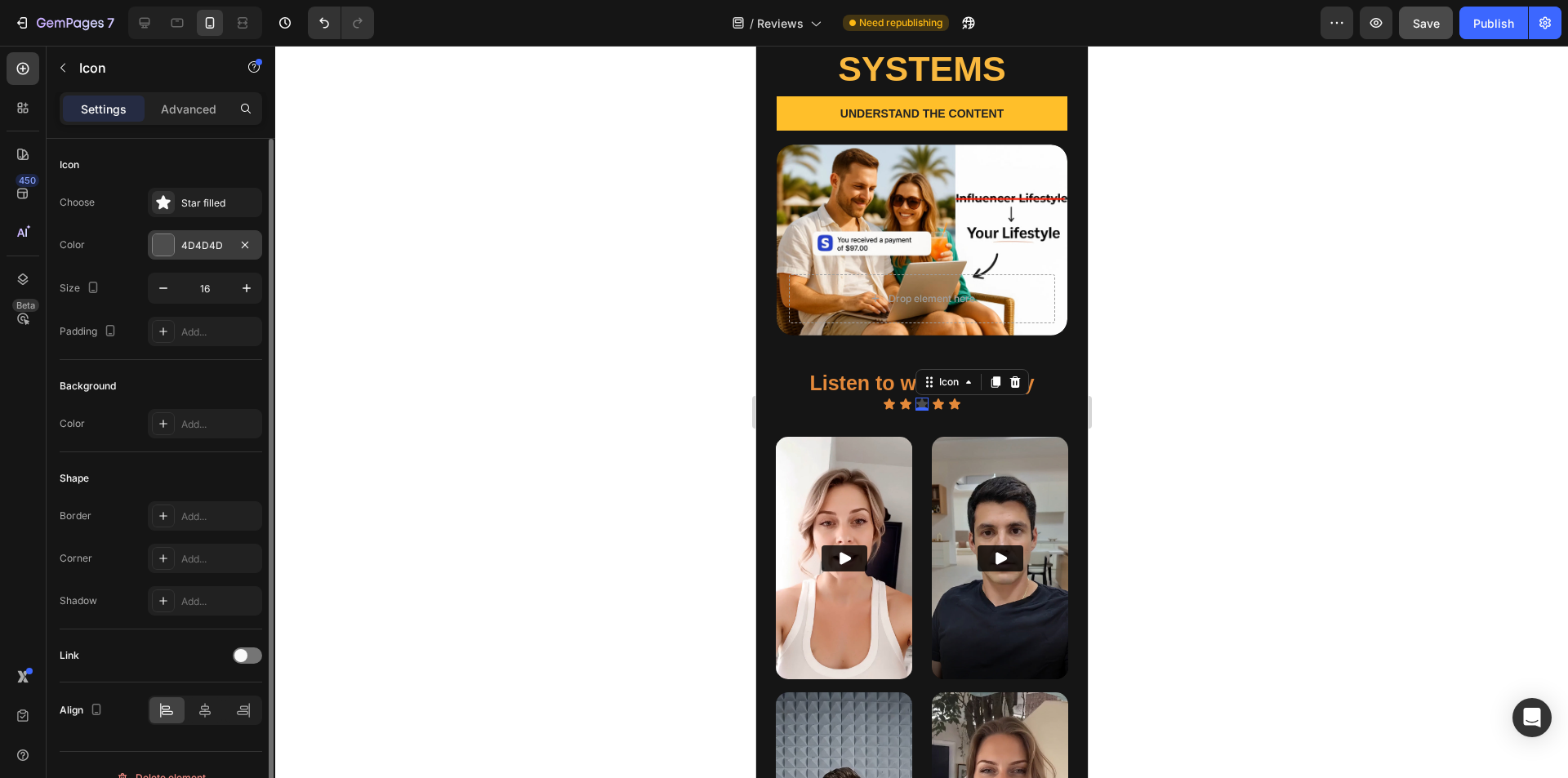
click at [209, 248] on div "4D4D4D" at bounding box center [205, 245] width 47 height 15
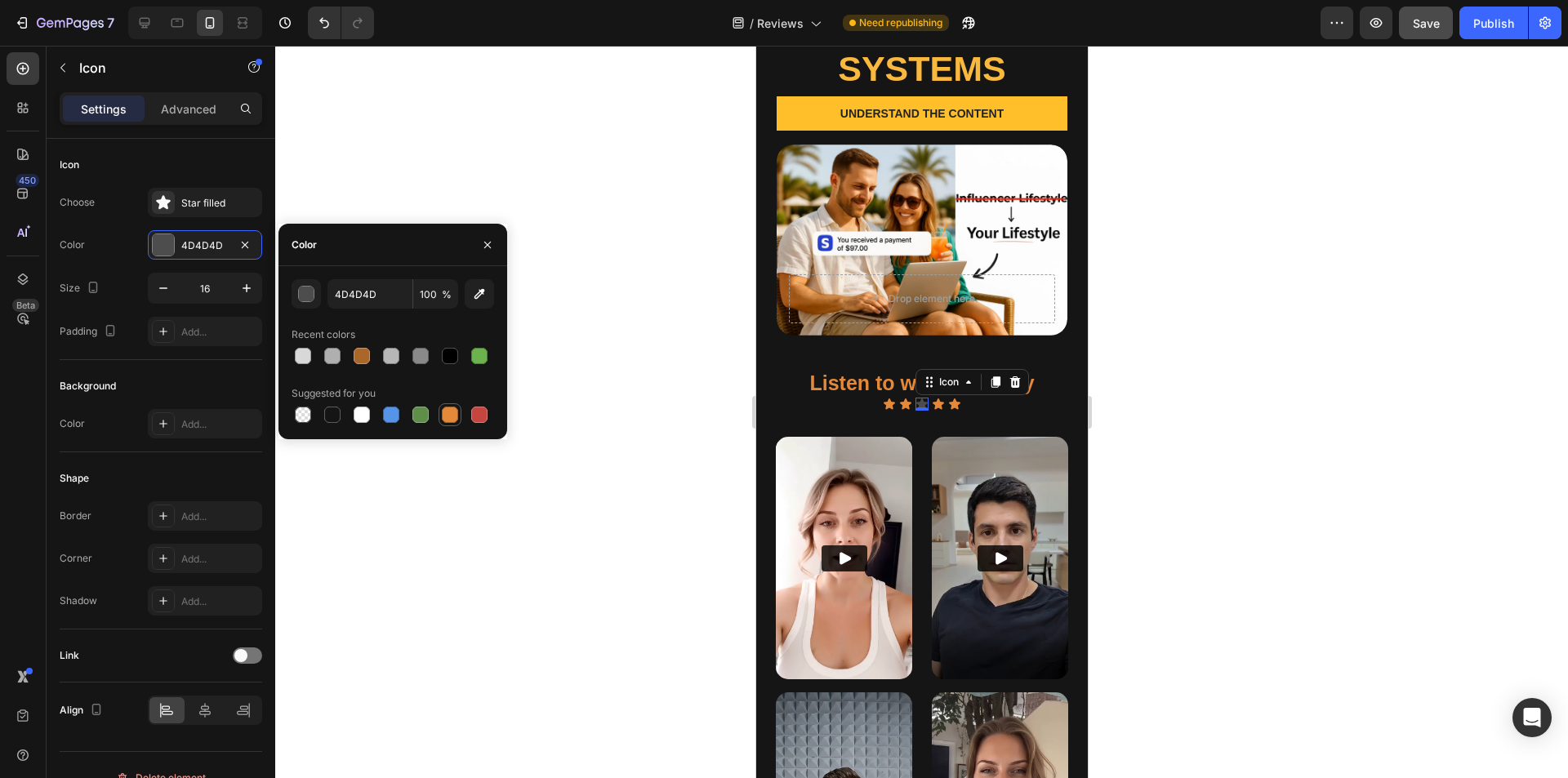
click at [449, 417] on div at bounding box center [450, 414] width 17 height 17
type input "E4893A"
click at [609, 522] on div at bounding box center [921, 413] width 1293 height 733
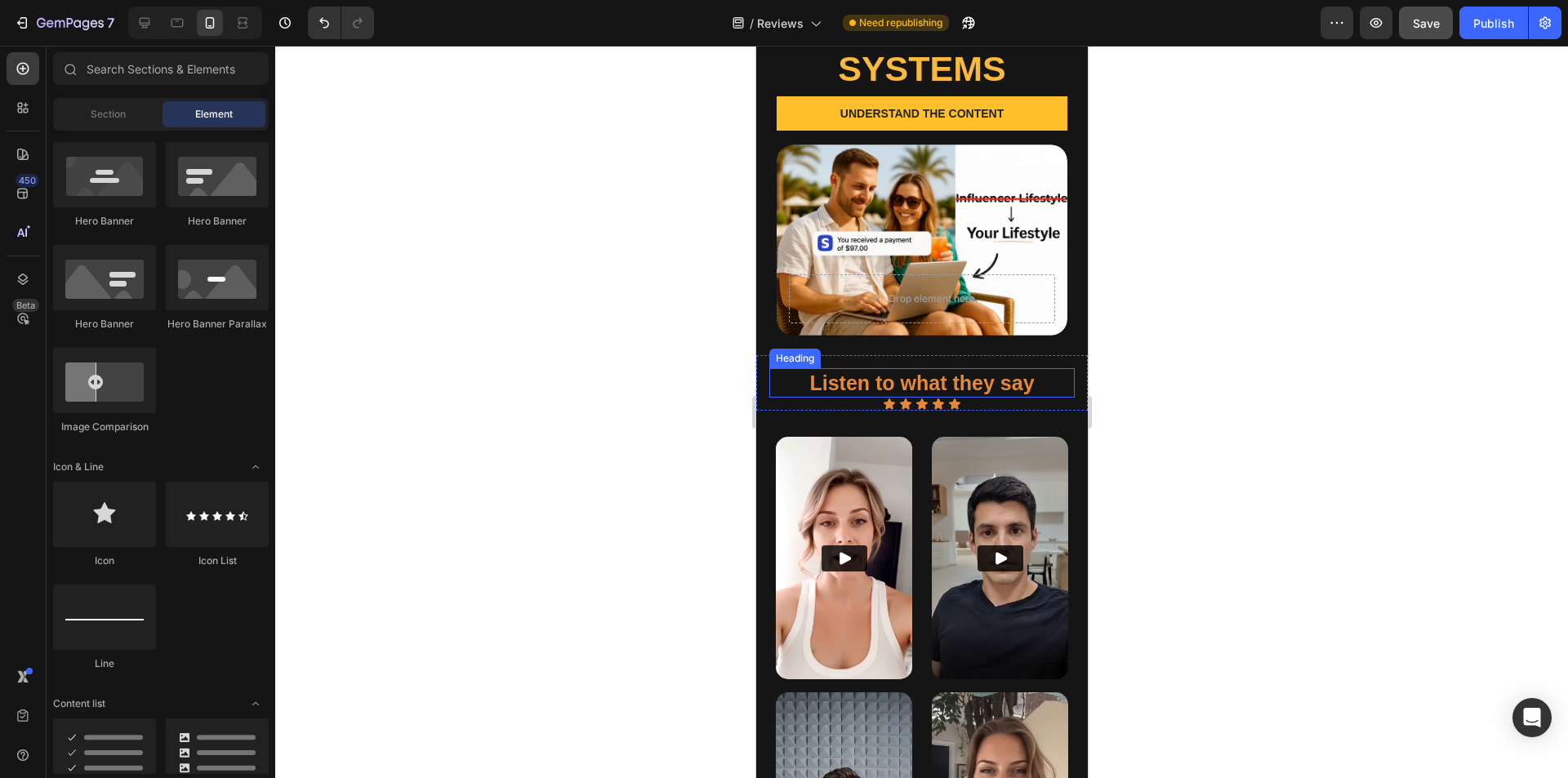
click at [783, 368] on h2 "Listen to what they say" at bounding box center [921, 383] width 306 height 30
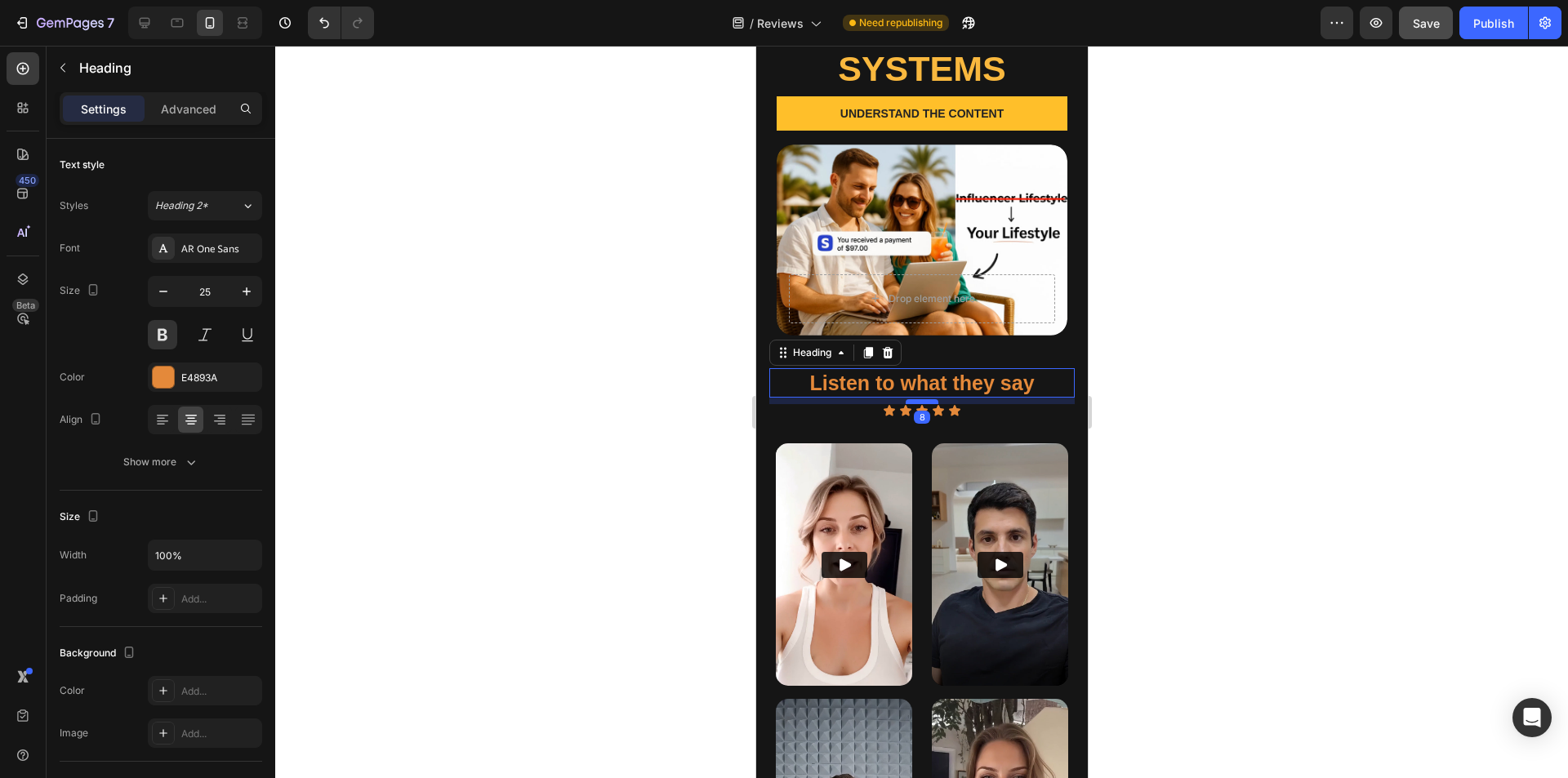
click at [783, 400] on div at bounding box center [920, 402] width 32 height 5
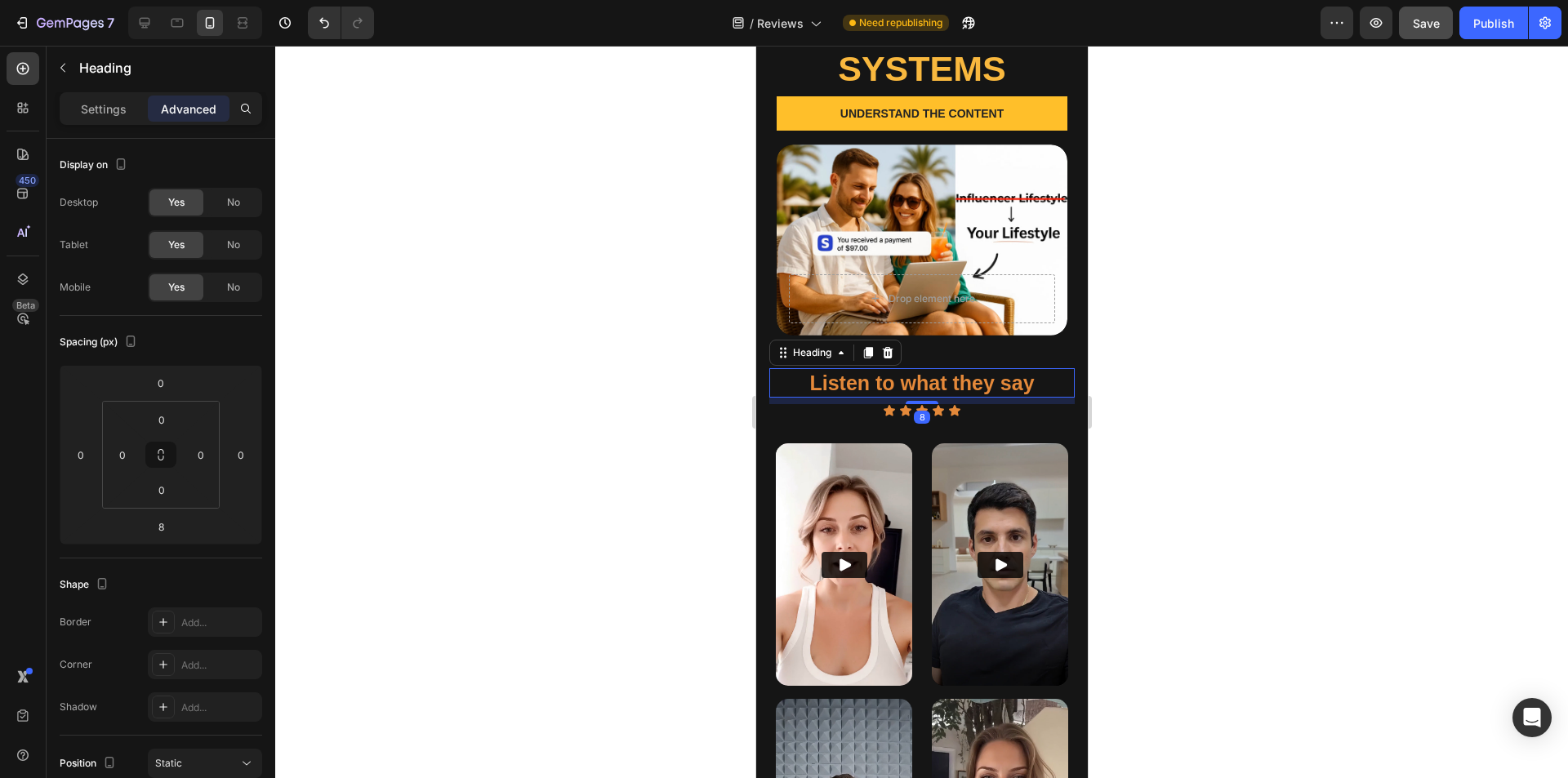
click at [783, 442] on div at bounding box center [921, 413] width 1293 height 733
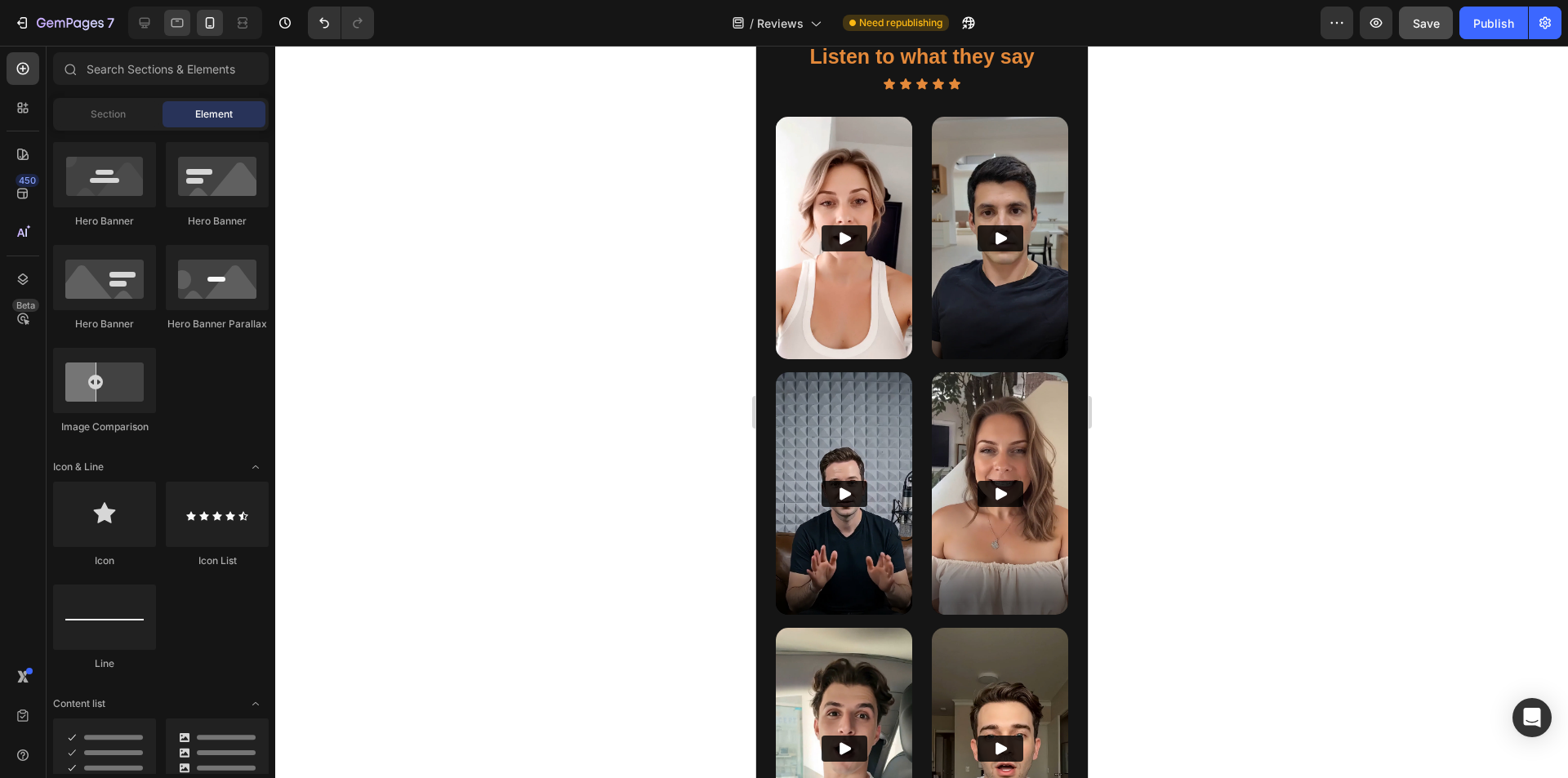
scroll to position [490, 0]
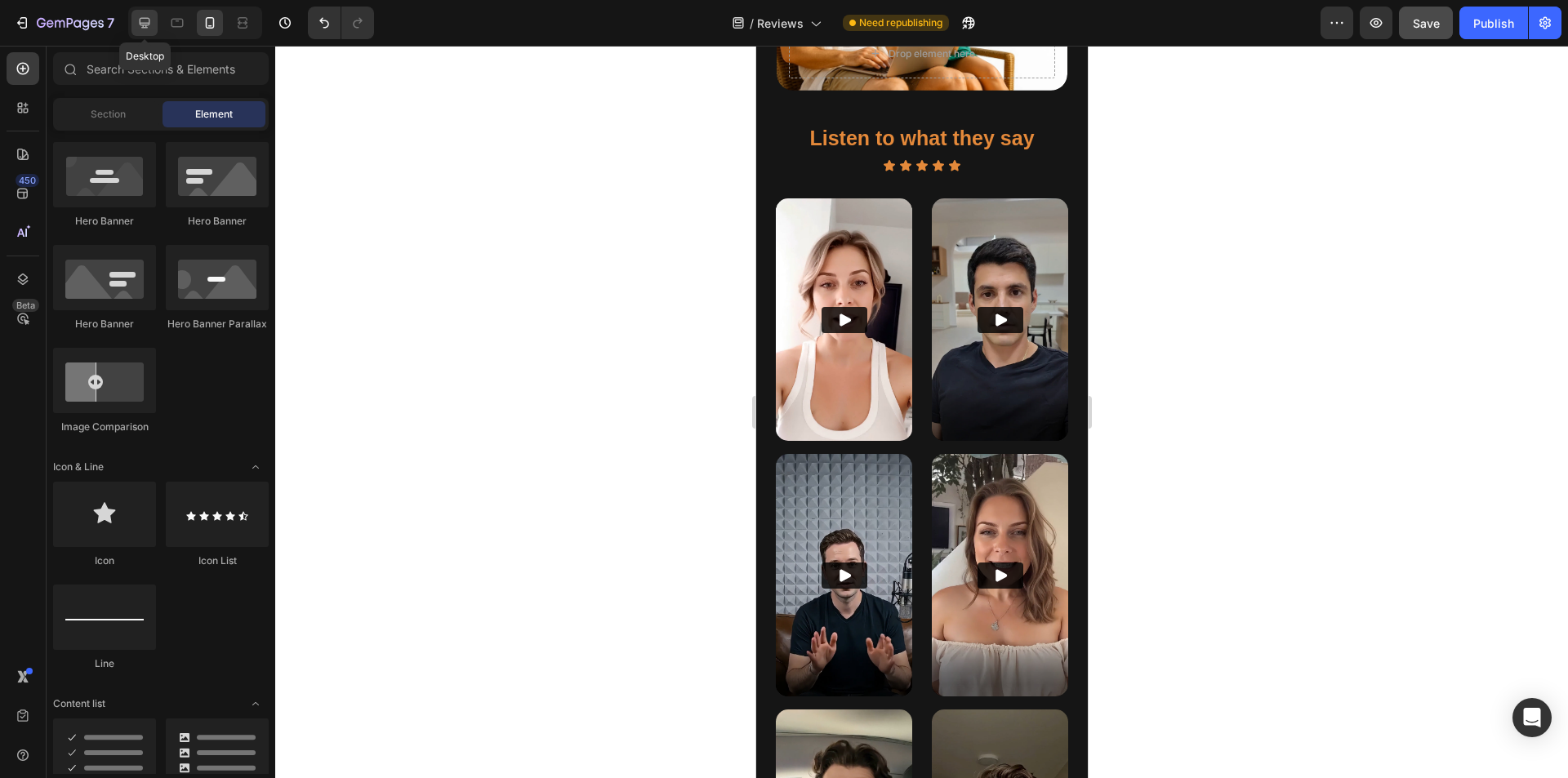
click at [140, 21] on icon at bounding box center [145, 23] width 11 height 11
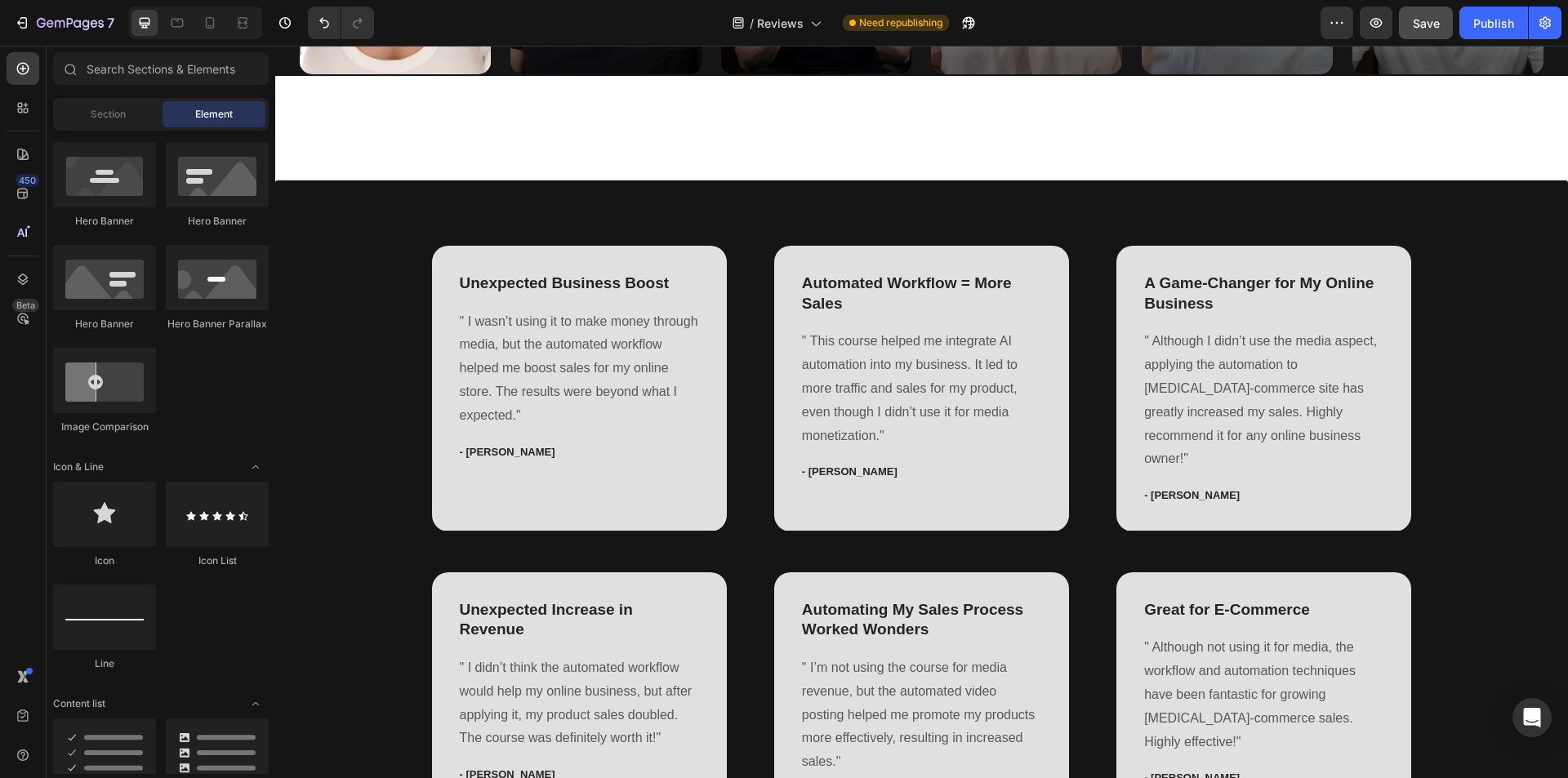
scroll to position [490, 0]
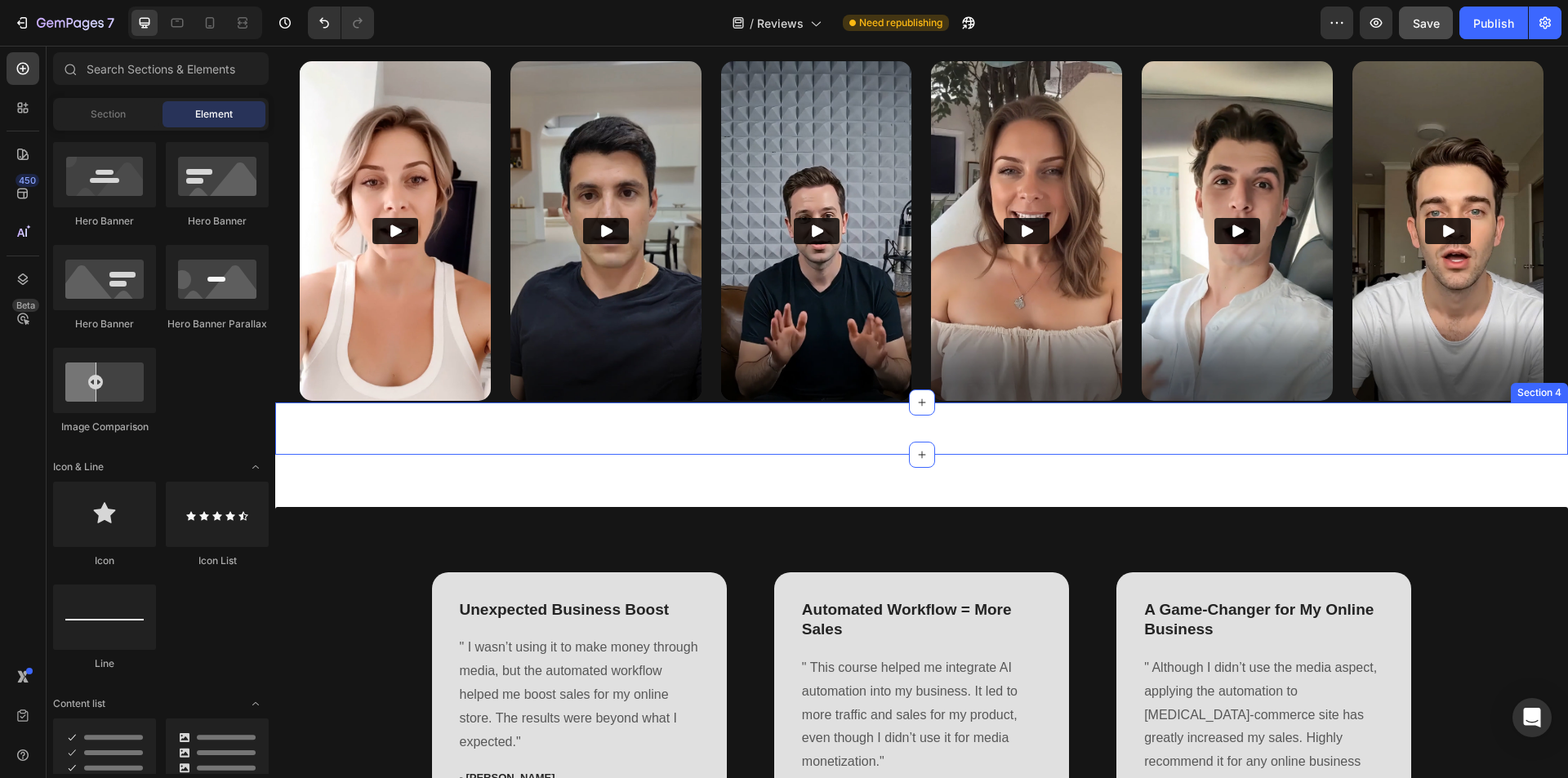
click at [783, 431] on div "Unexpected Business Boost Heading I wasn’t using it to make money through media…" at bounding box center [921, 428] width 1293 height 52
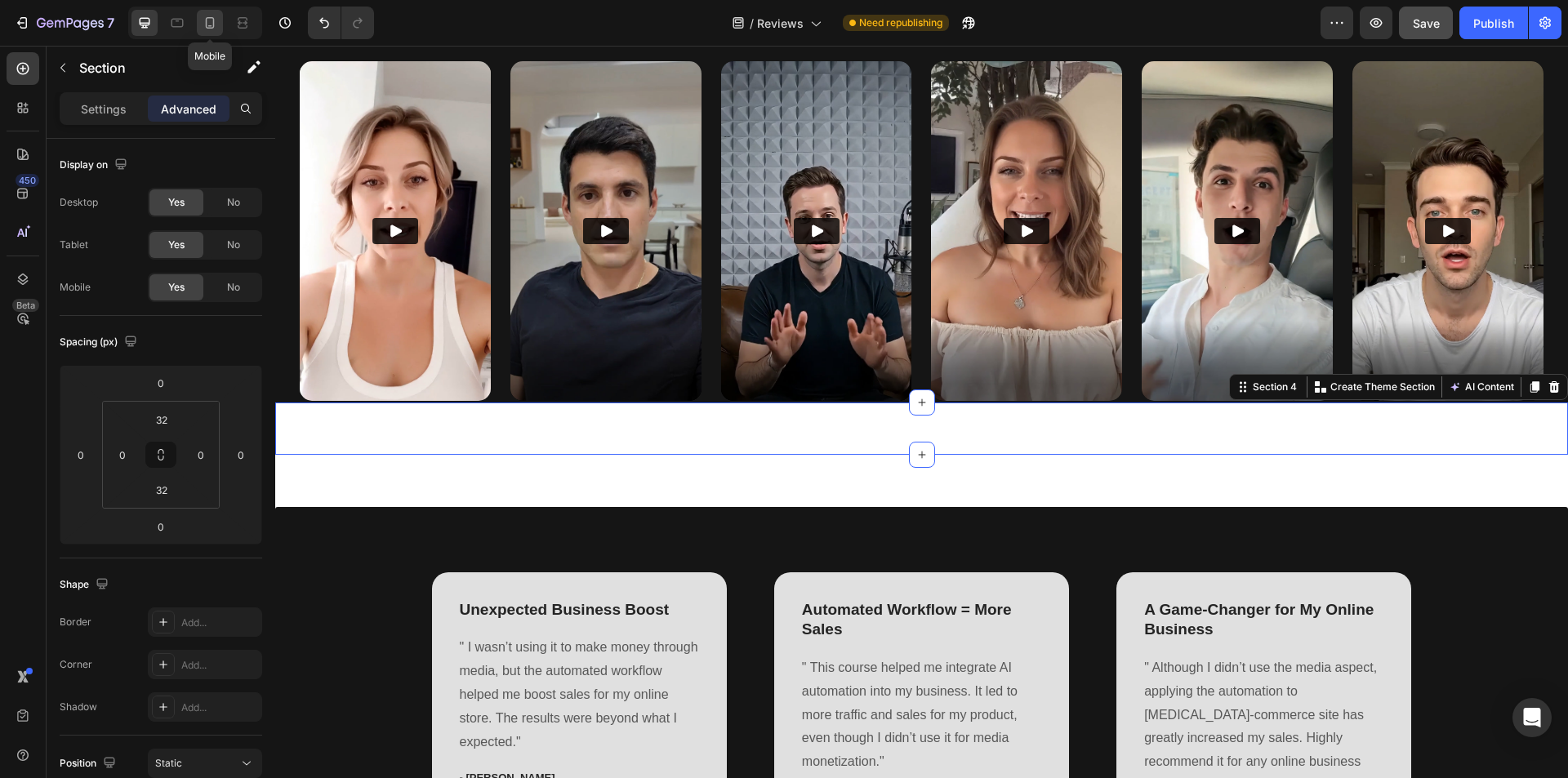
click at [207, 23] on icon at bounding box center [210, 24] width 9 height 12
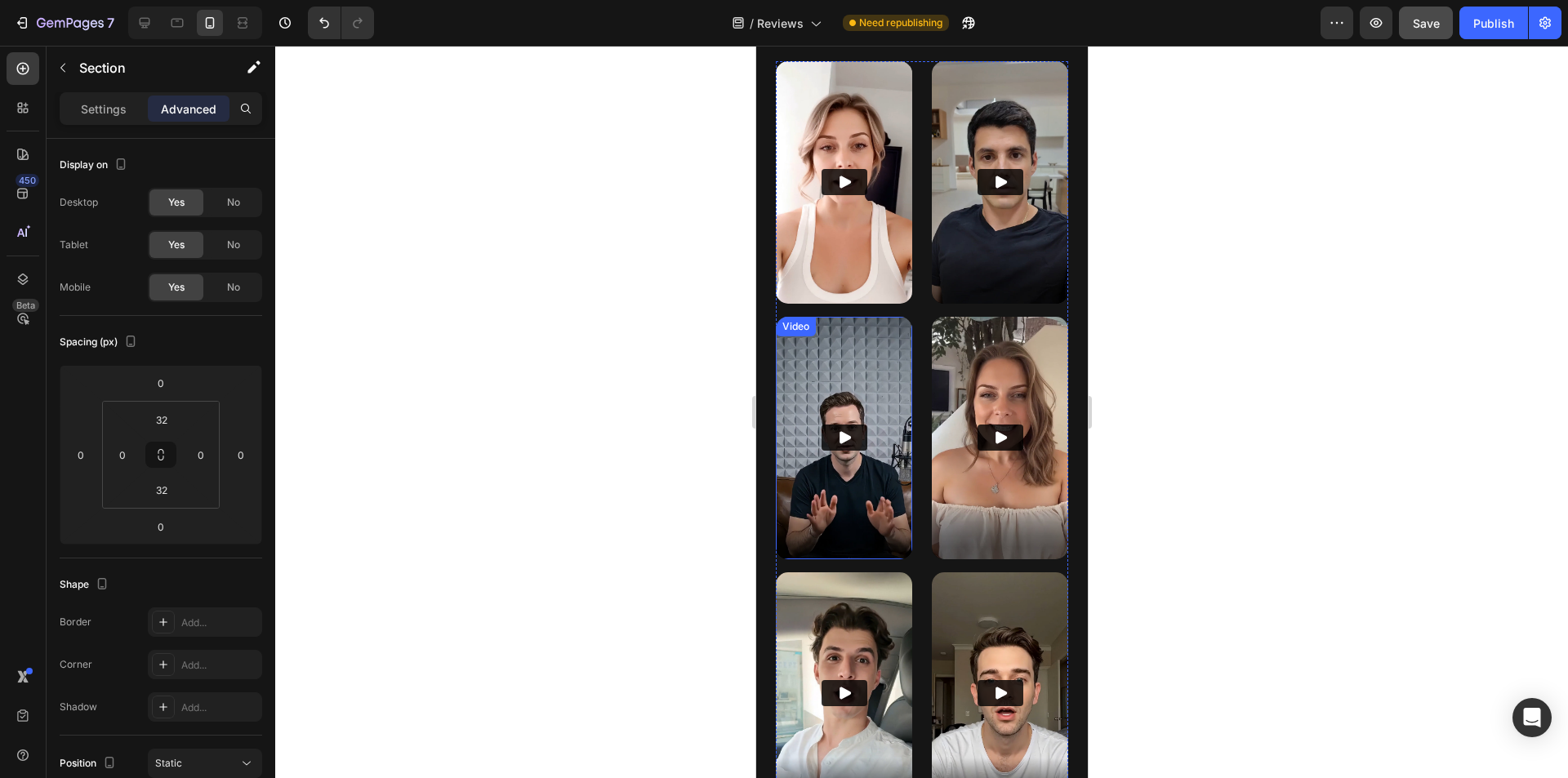
type input "0"
type input "20"
type input "0"
type input "20"
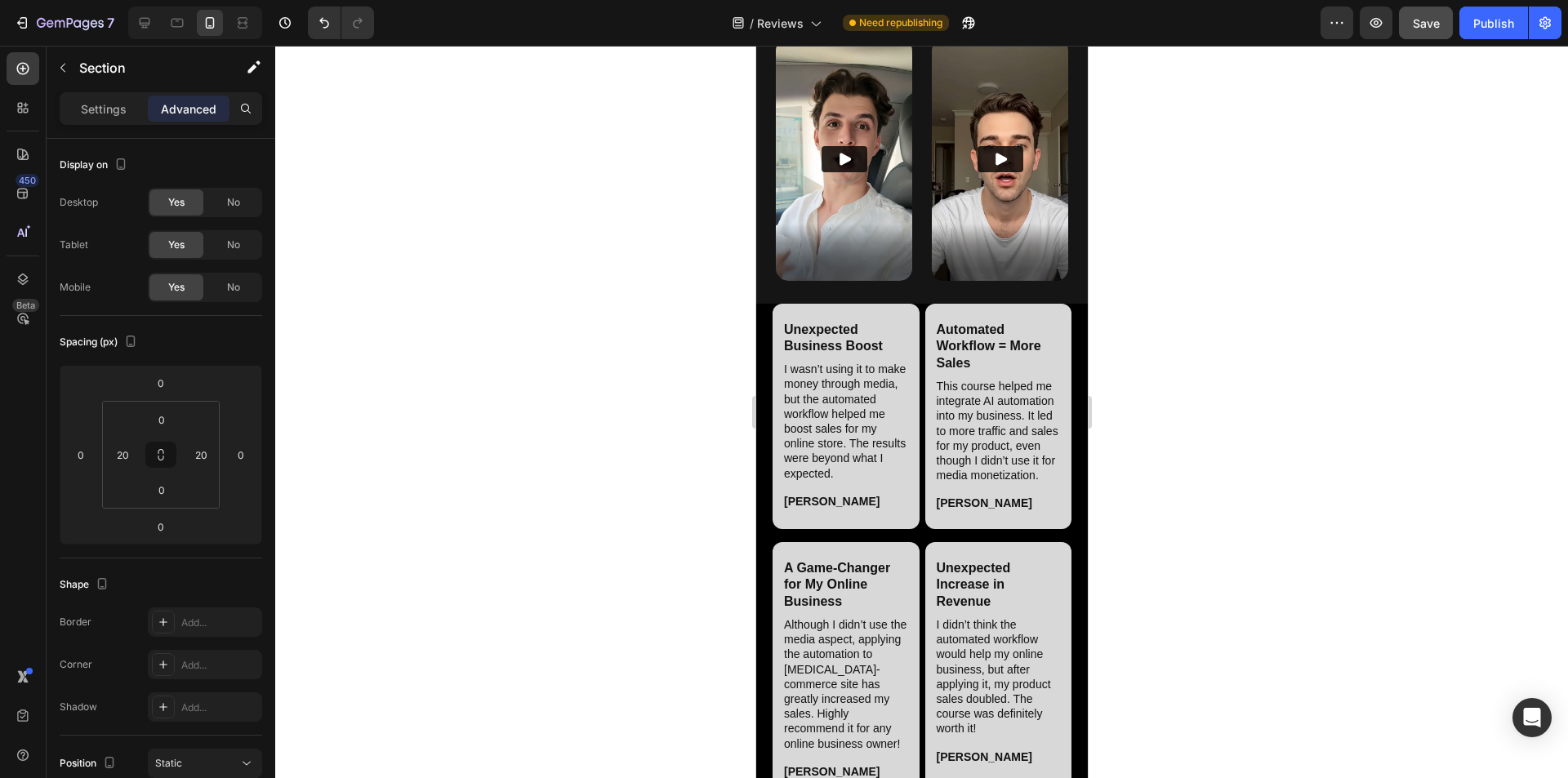
scroll to position [943, 0]
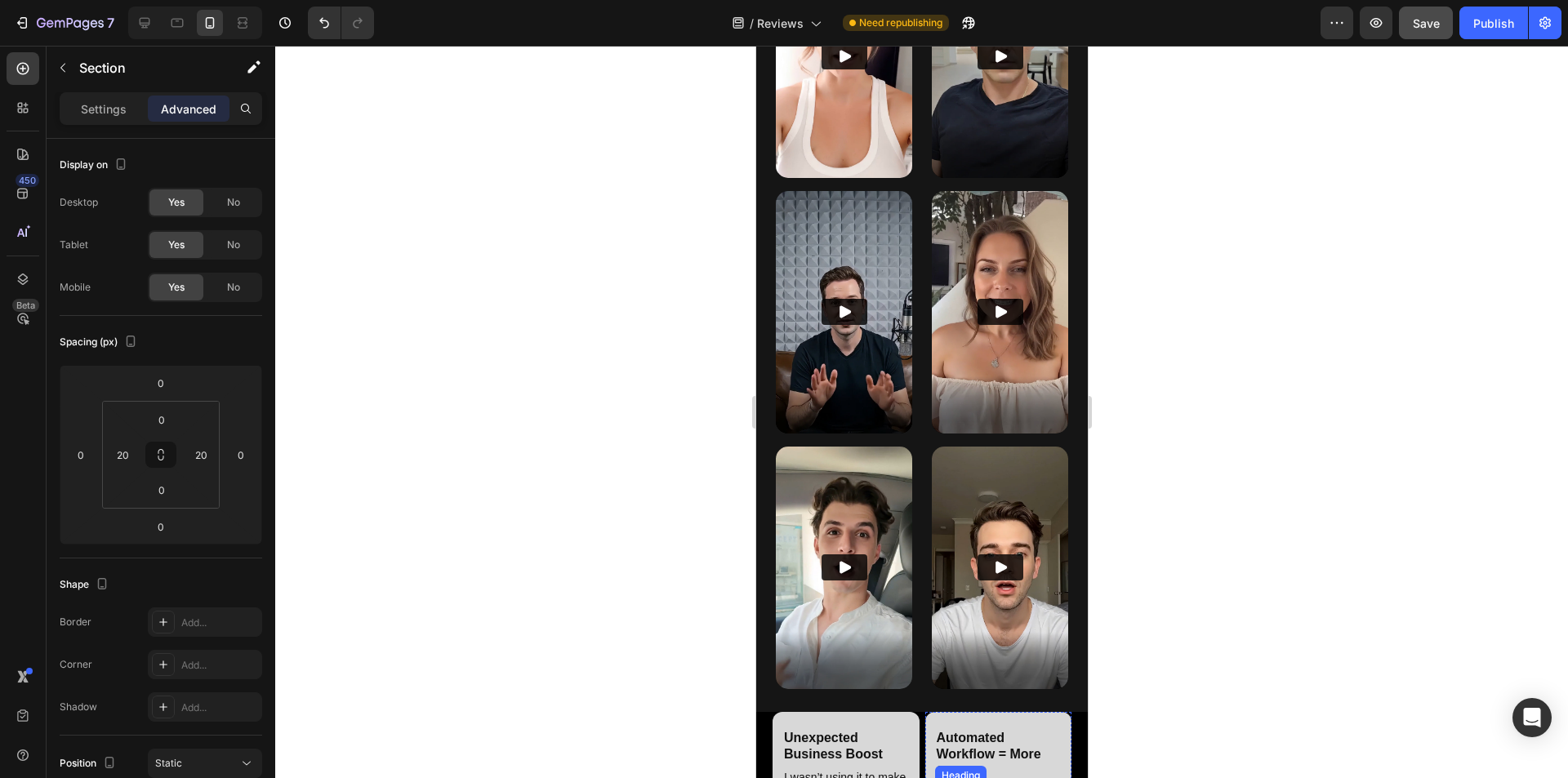
scroll to position [860, 0]
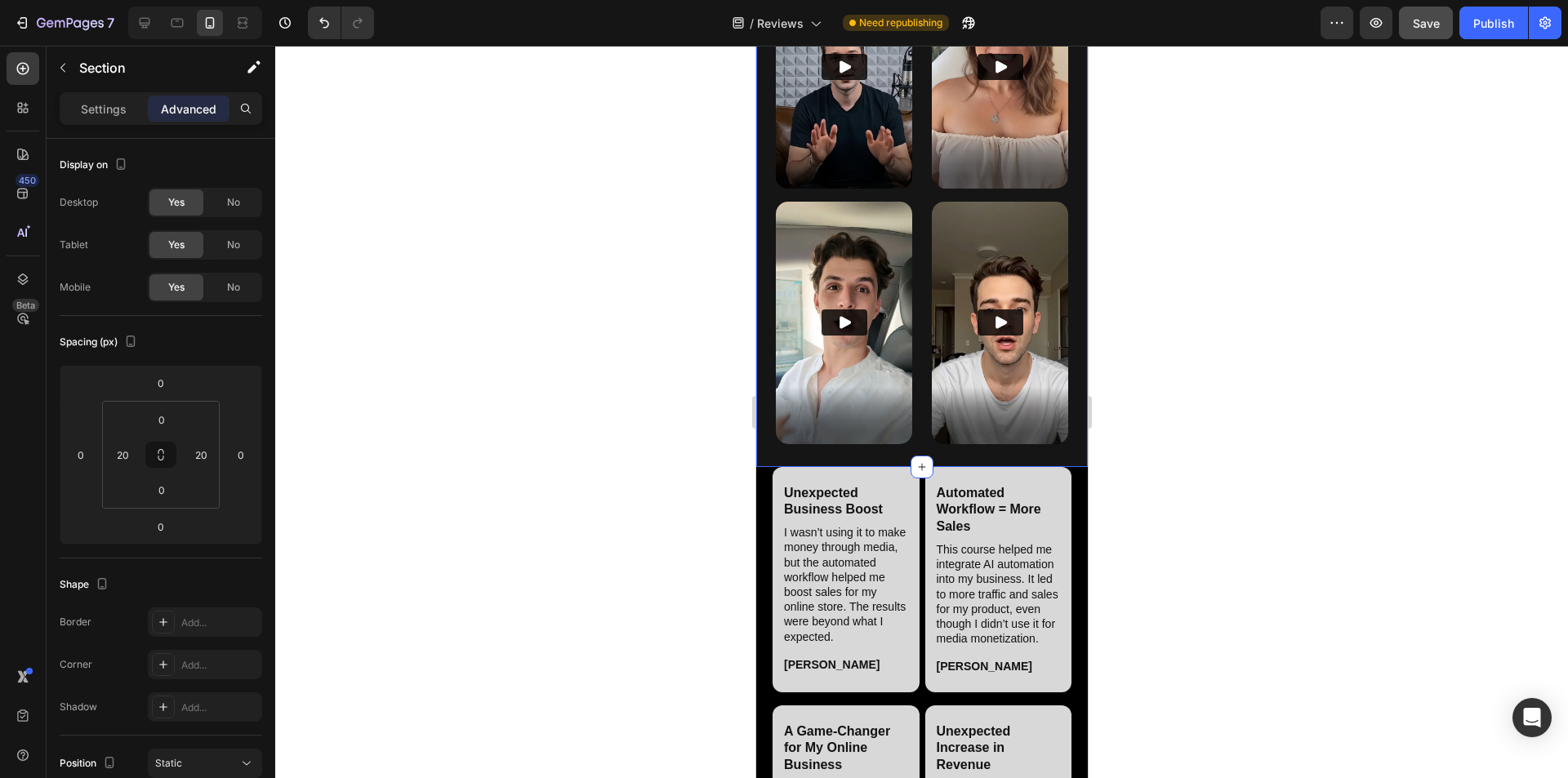
click at [783, 428] on div "Video Video Video Video Video Video Row Section 3" at bounding box center [921, 65] width 331 height 802
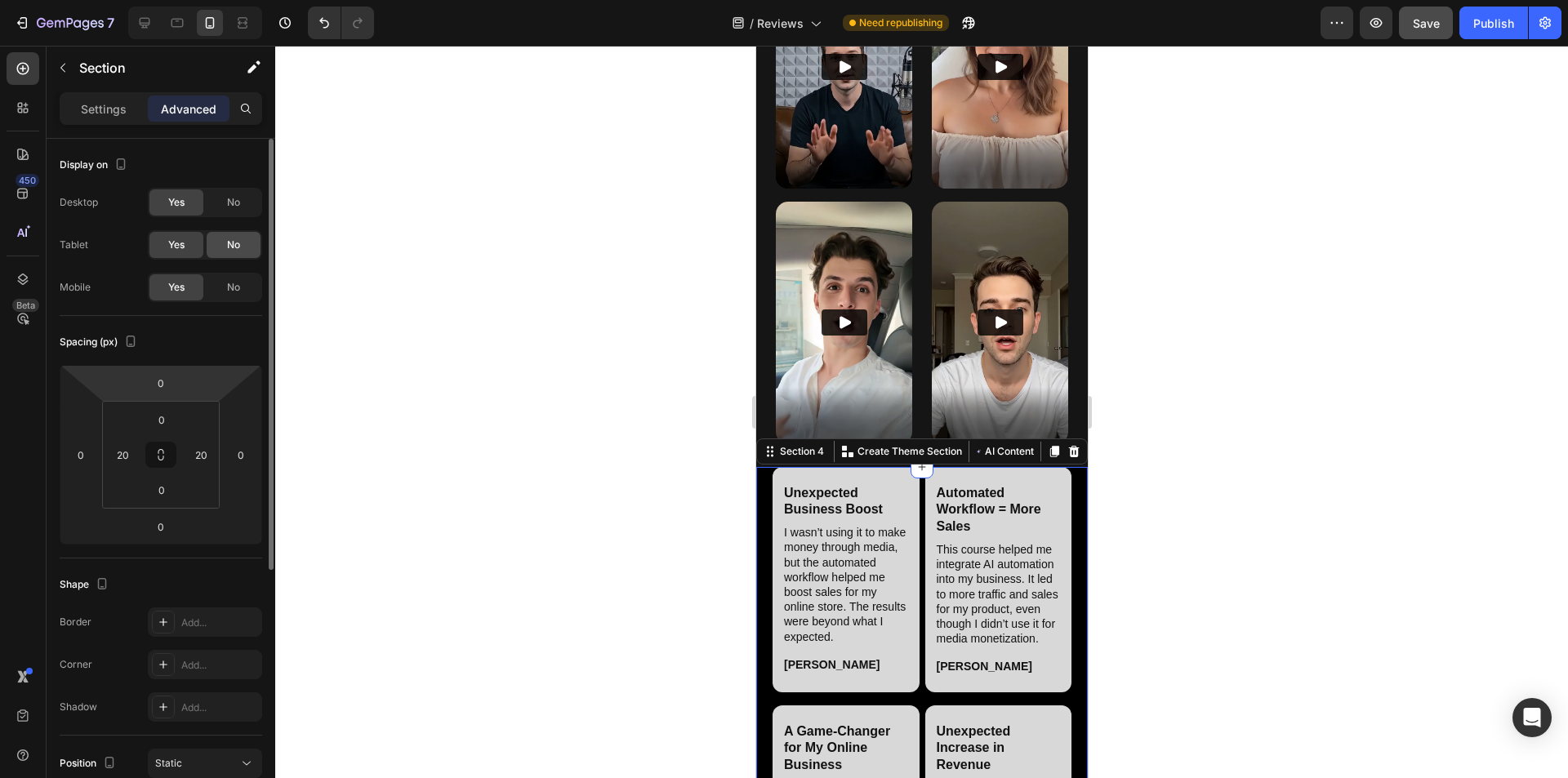
click at [232, 242] on span "No" at bounding box center [233, 245] width 13 height 15
click at [231, 199] on span "No" at bounding box center [233, 202] width 13 height 15
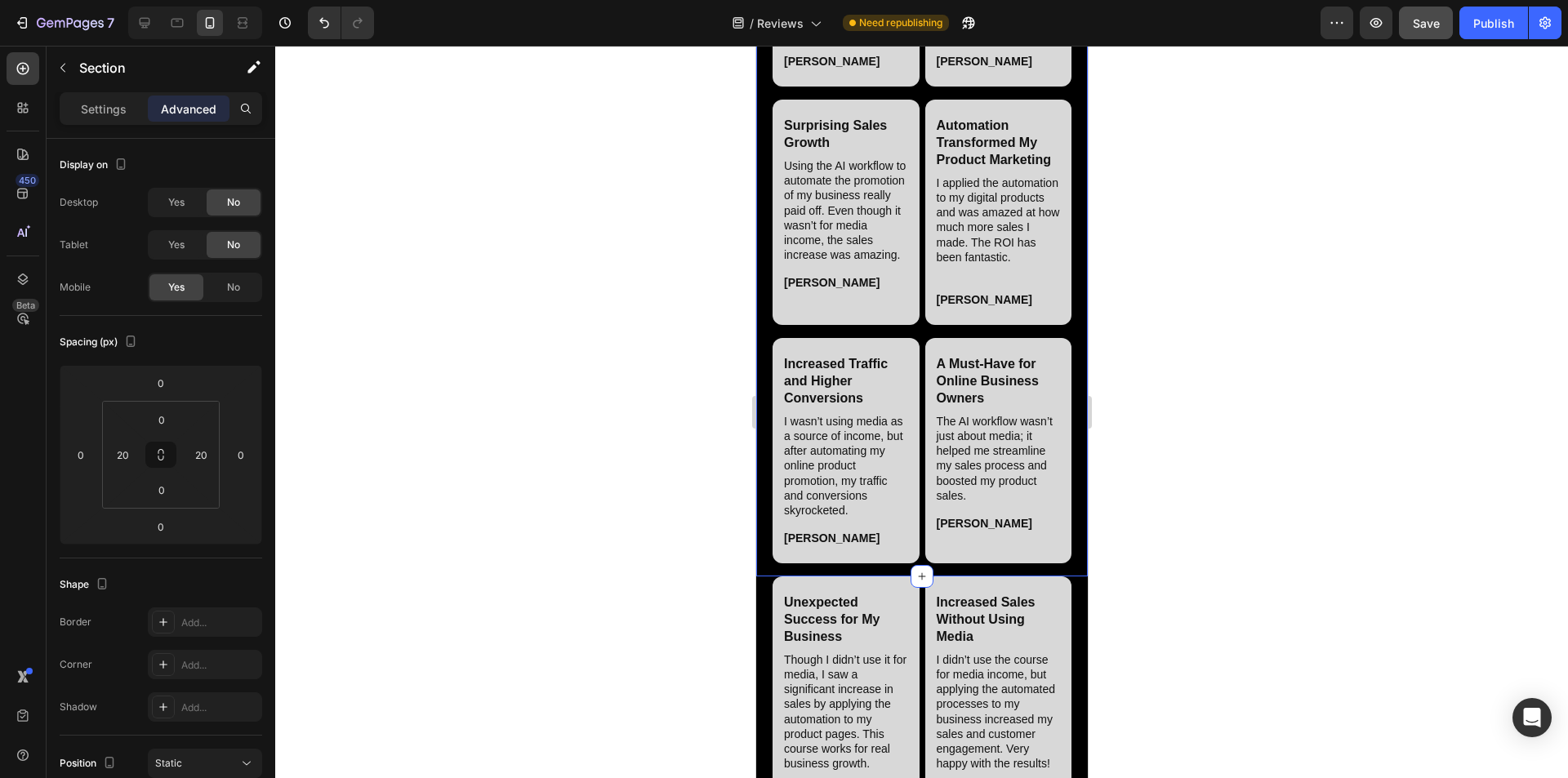
scroll to position [3147, 0]
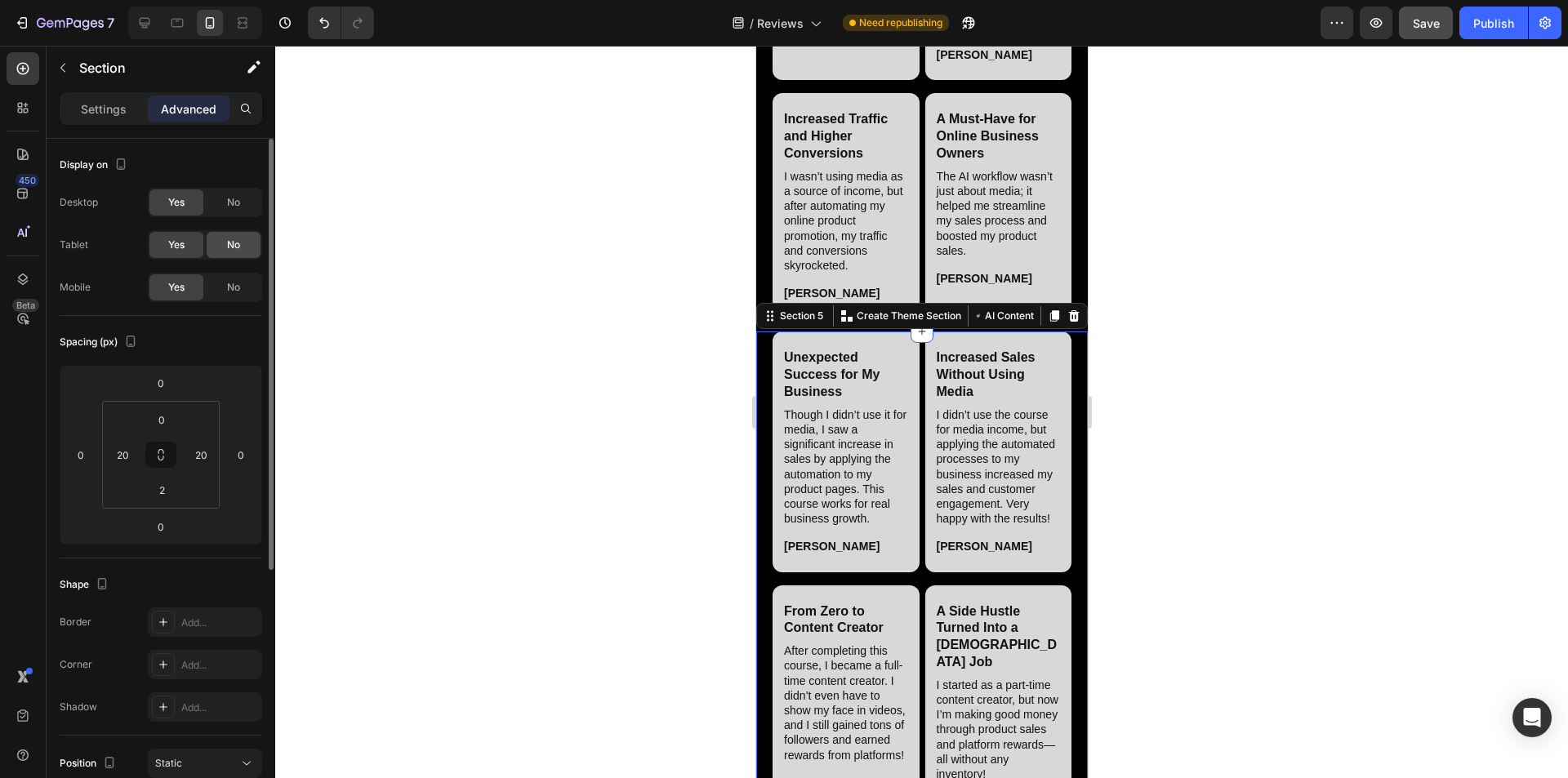
drag, startPoint x: 228, startPoint y: 202, endPoint x: 242, endPoint y: 238, distance: 38.6
click at [231, 203] on span "No" at bounding box center [233, 202] width 13 height 15
click at [242, 240] on div "No" at bounding box center [233, 245] width 54 height 26
click at [143, 18] on icon at bounding box center [144, 23] width 17 height 17
type input "32"
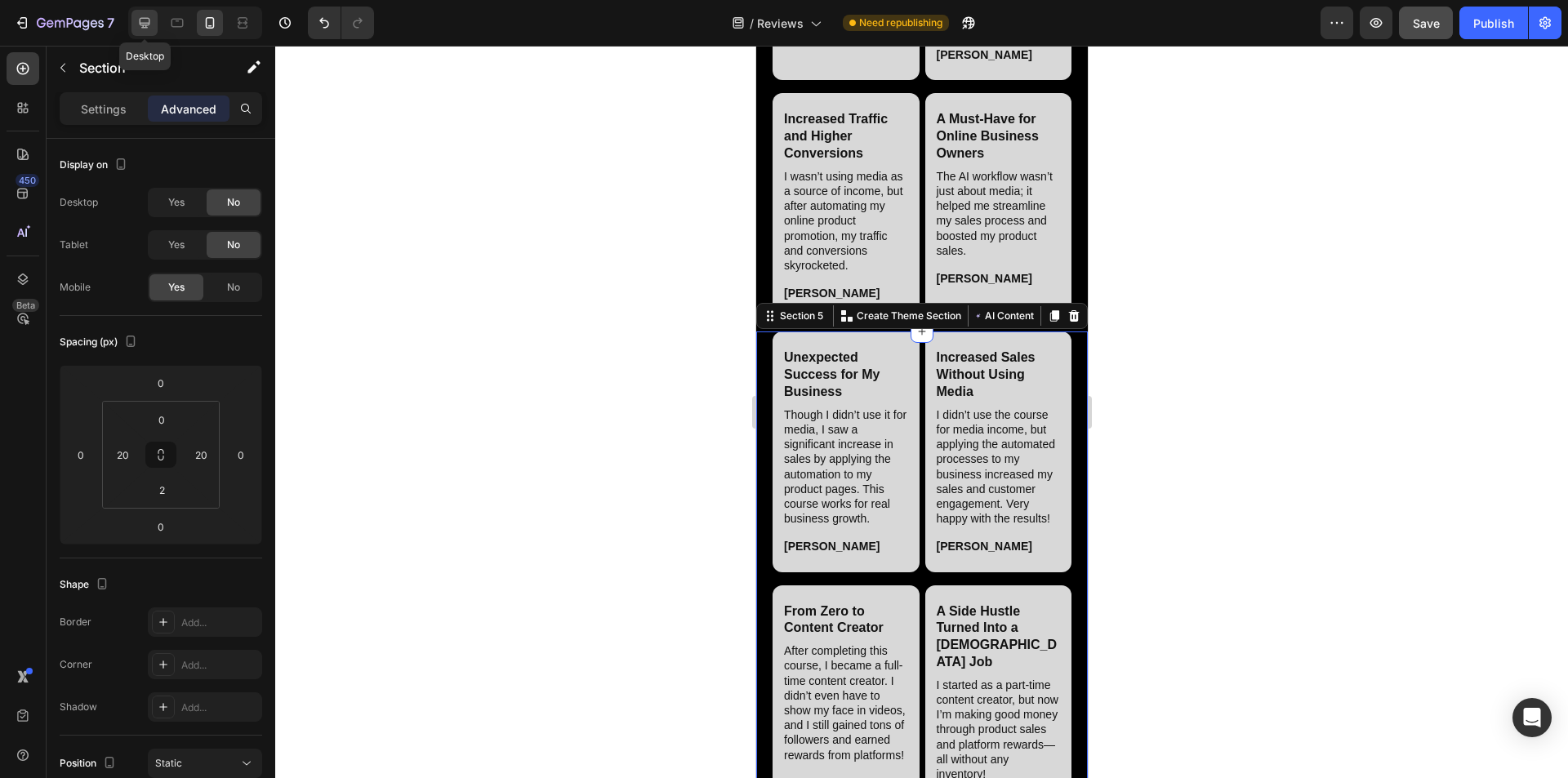
type input "0"
type input "32"
type input "0"
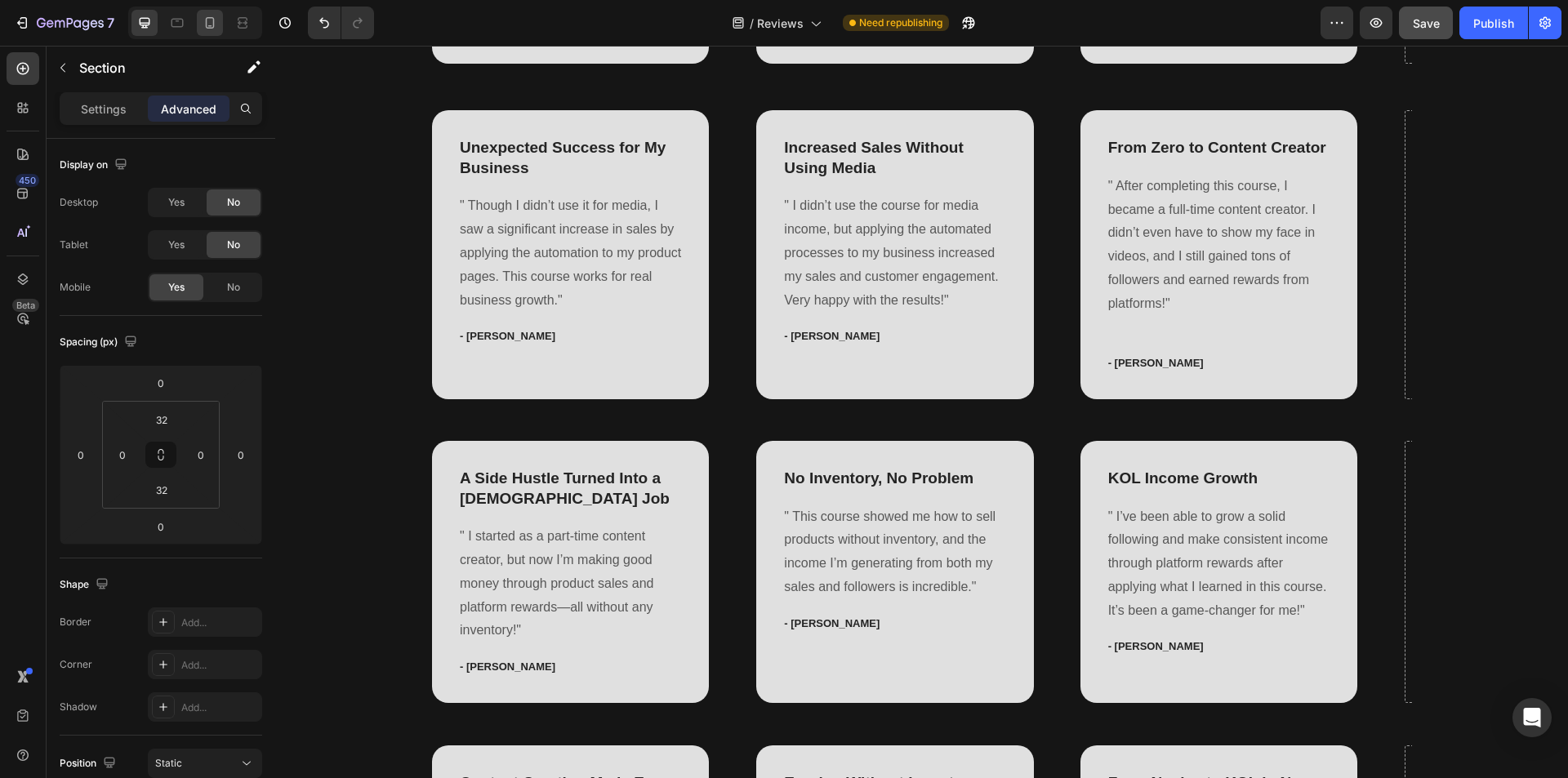
click at [204, 23] on icon at bounding box center [210, 23] width 17 height 17
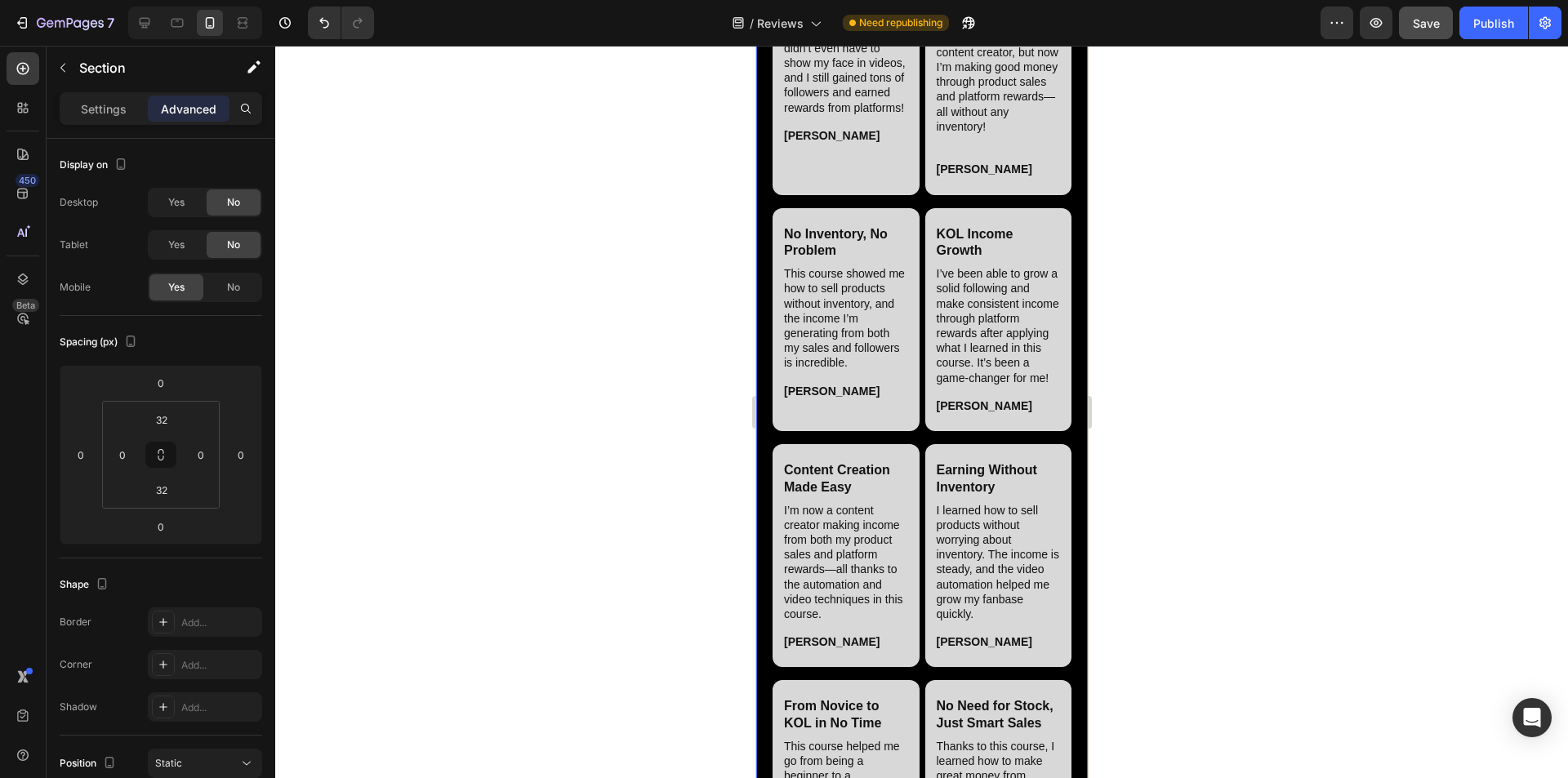
type input "0"
type input "20"
type input "2"
type input "20"
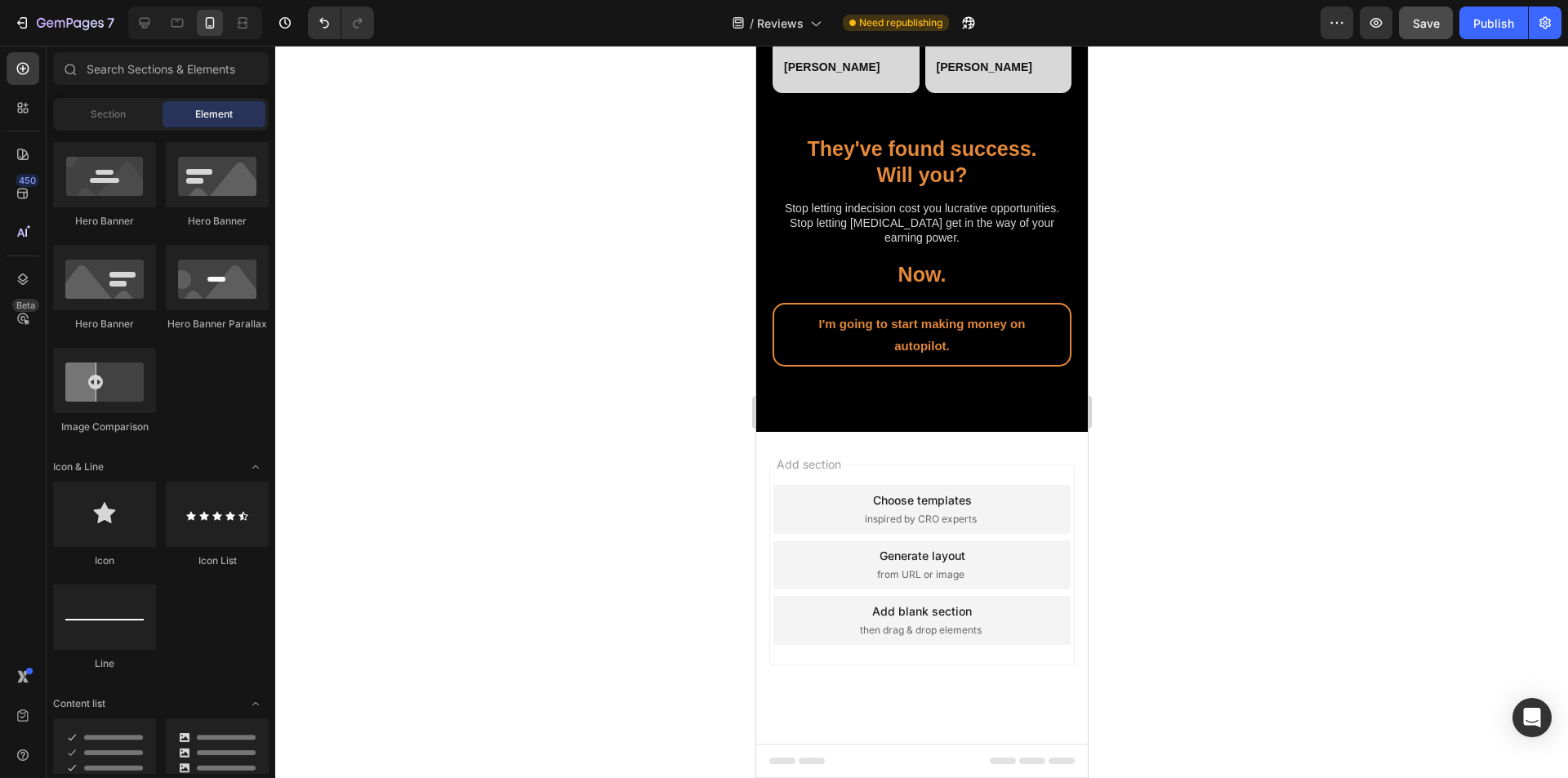
scroll to position [5842, 0]
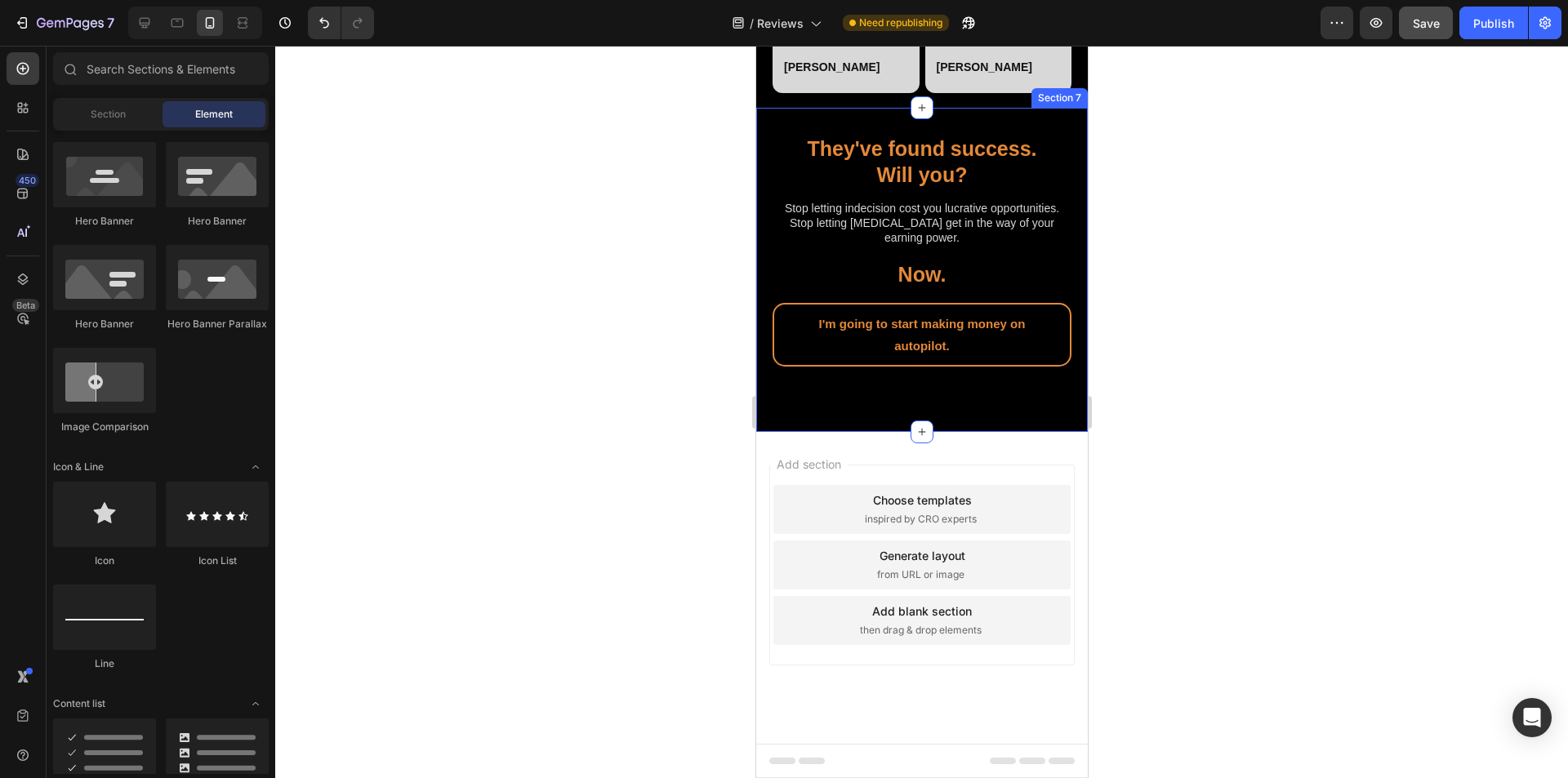
click at [783, 432] on div "They've found success. Will you? Heading Stop letting indecision cost you lucra…" at bounding box center [921, 269] width 331 height 324
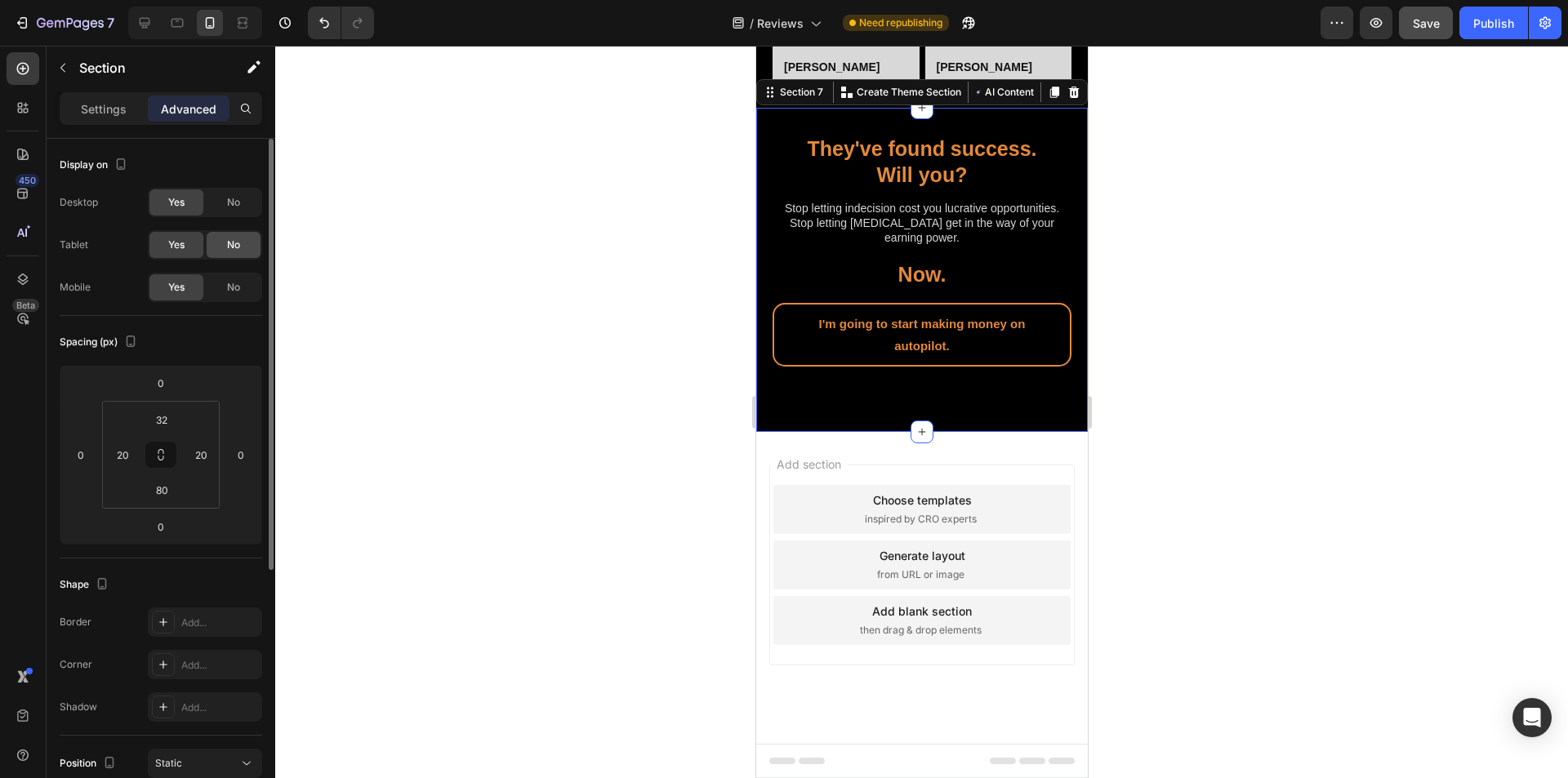
click at [236, 235] on div "No" at bounding box center [233, 245] width 54 height 26
click at [235, 203] on span "No" at bounding box center [233, 202] width 13 height 15
click at [146, 21] on icon at bounding box center [144, 23] width 17 height 17
type input "0"
type input "32"
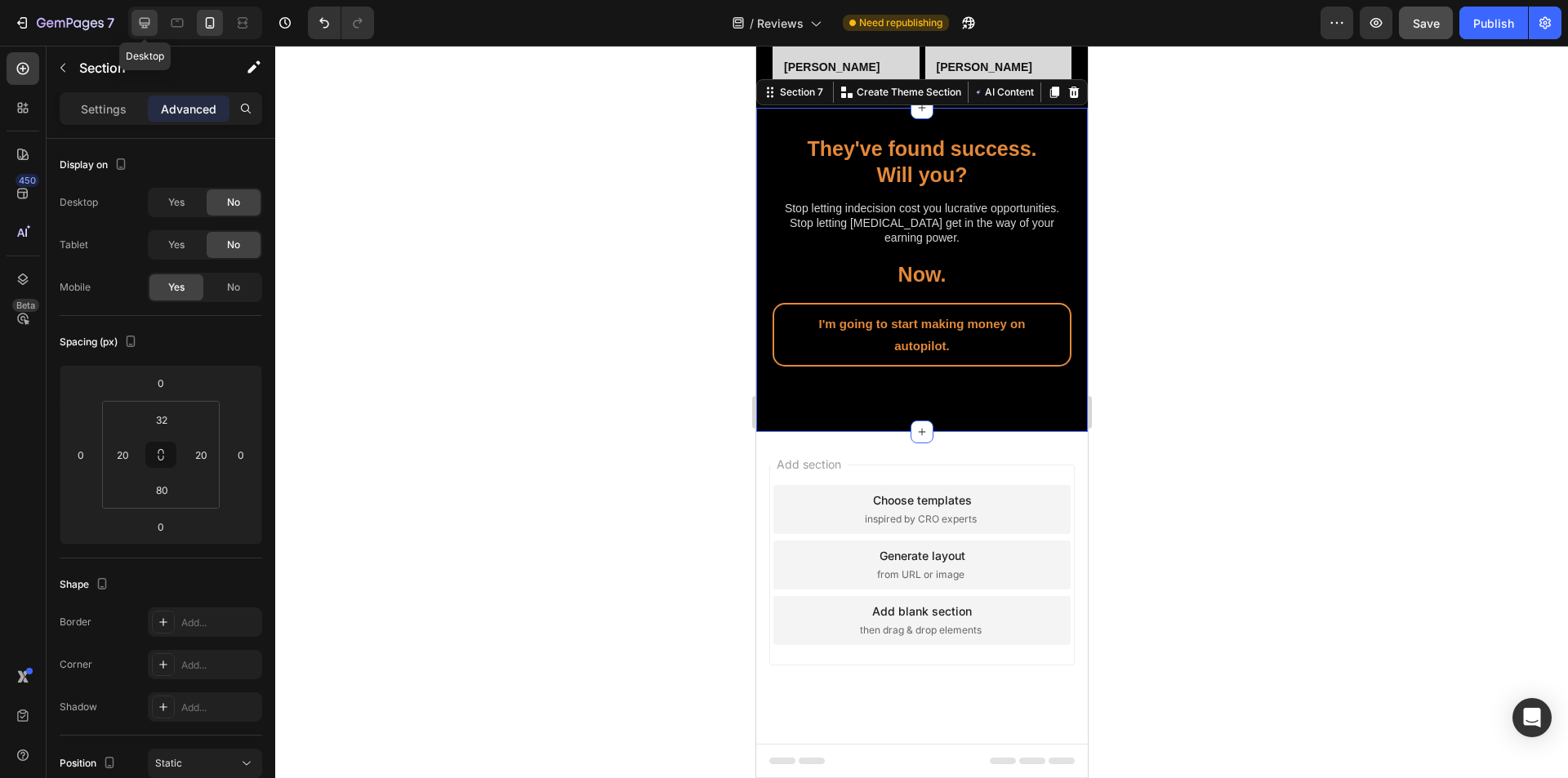
type input "0"
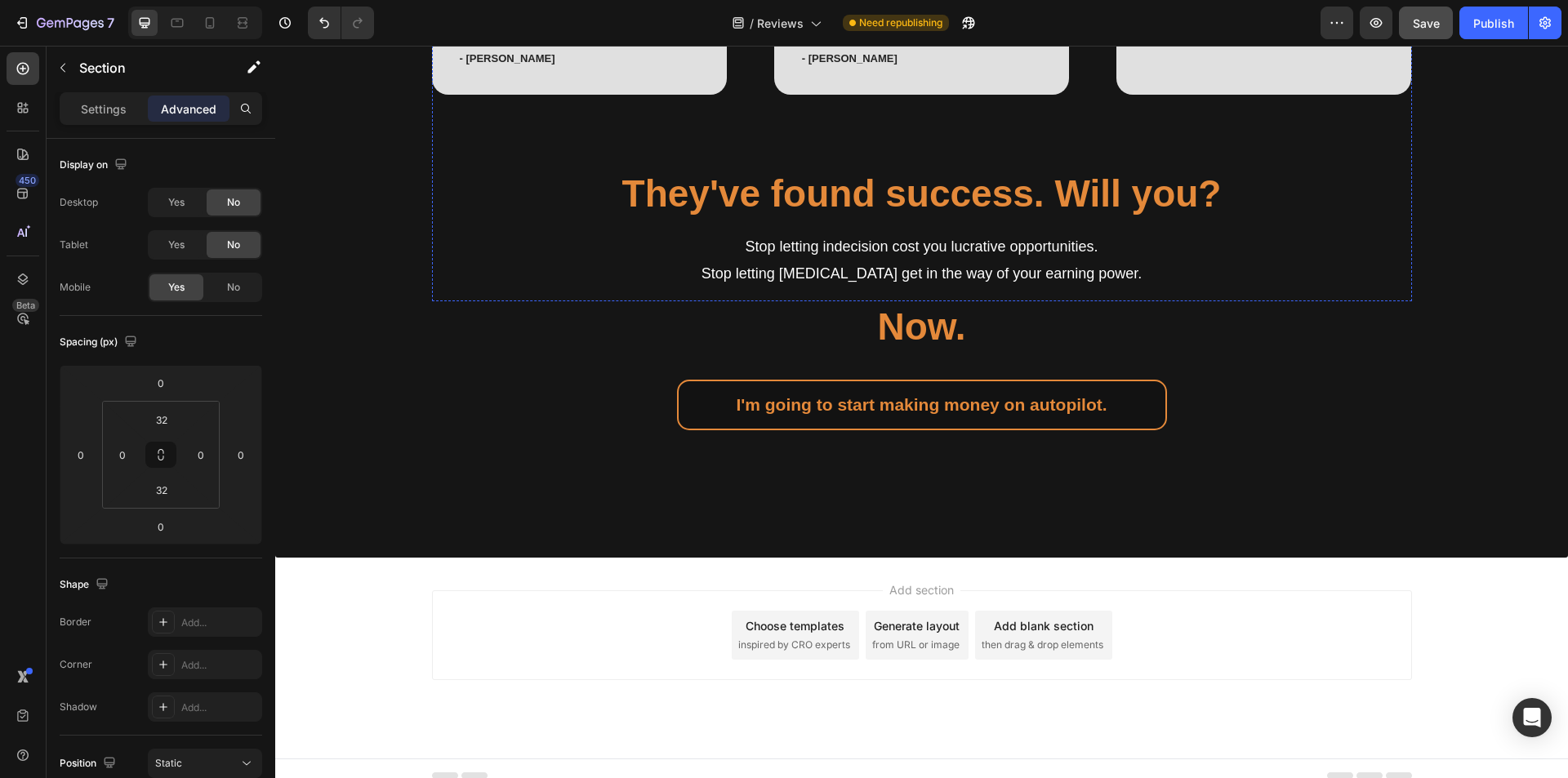
scroll to position [4473, 0]
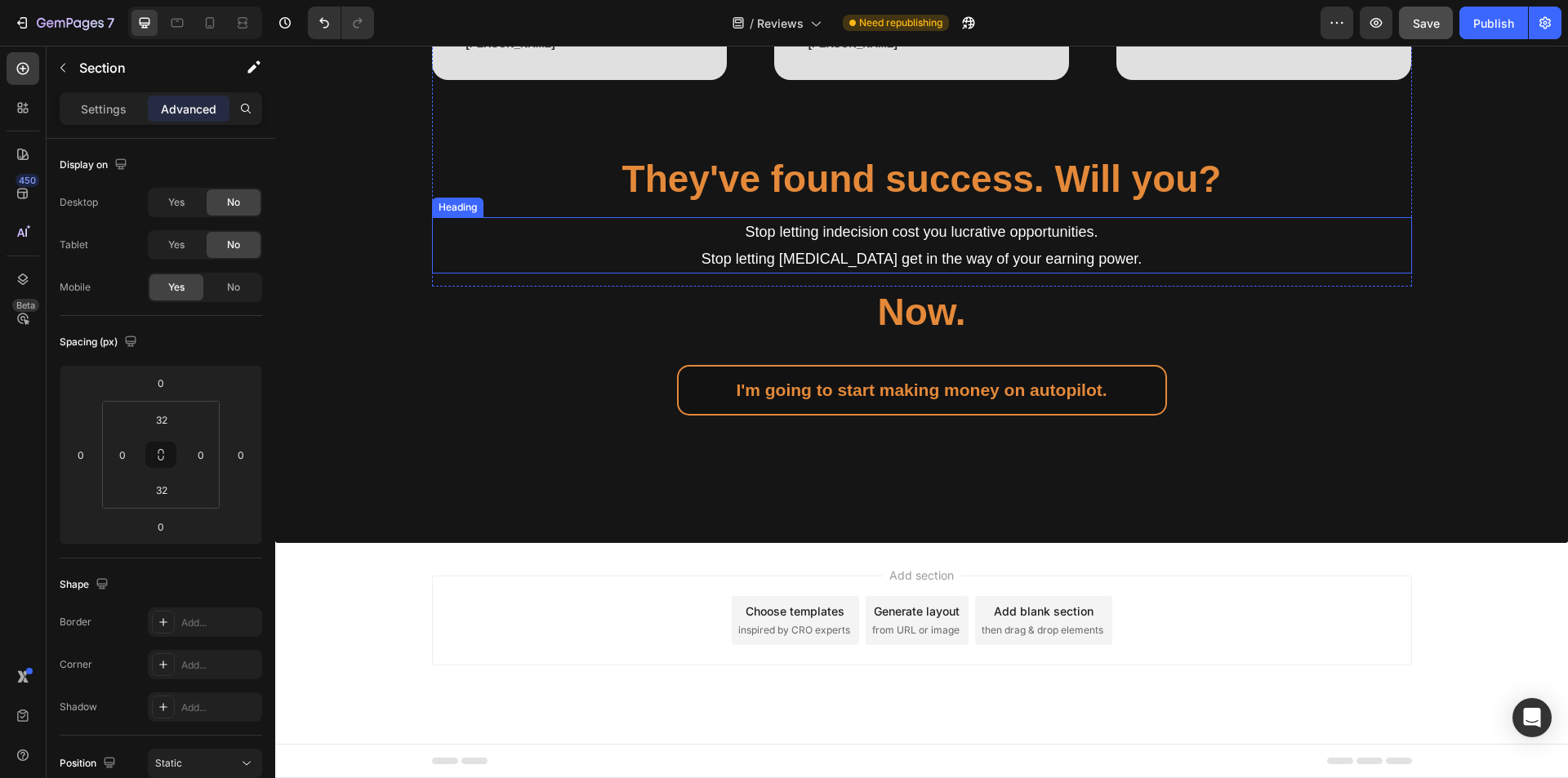
click at [783, 273] on h2 "Stop letting indecision cost you lucrative opportunities. Stop letting procrast…" at bounding box center [922, 246] width 980 height 57
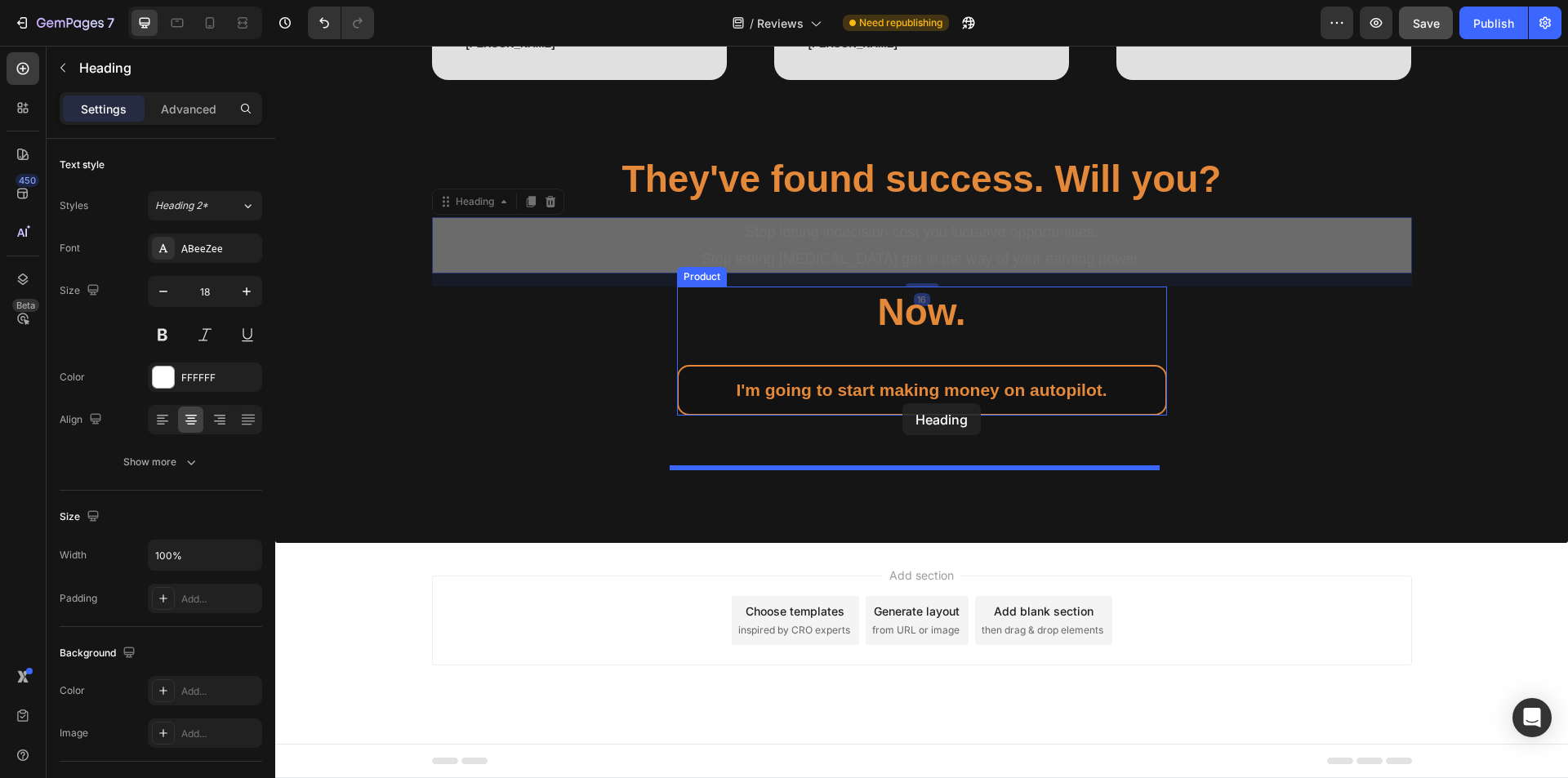
drag, startPoint x: 436, startPoint y: 317, endPoint x: 777, endPoint y: 298, distance: 341.5
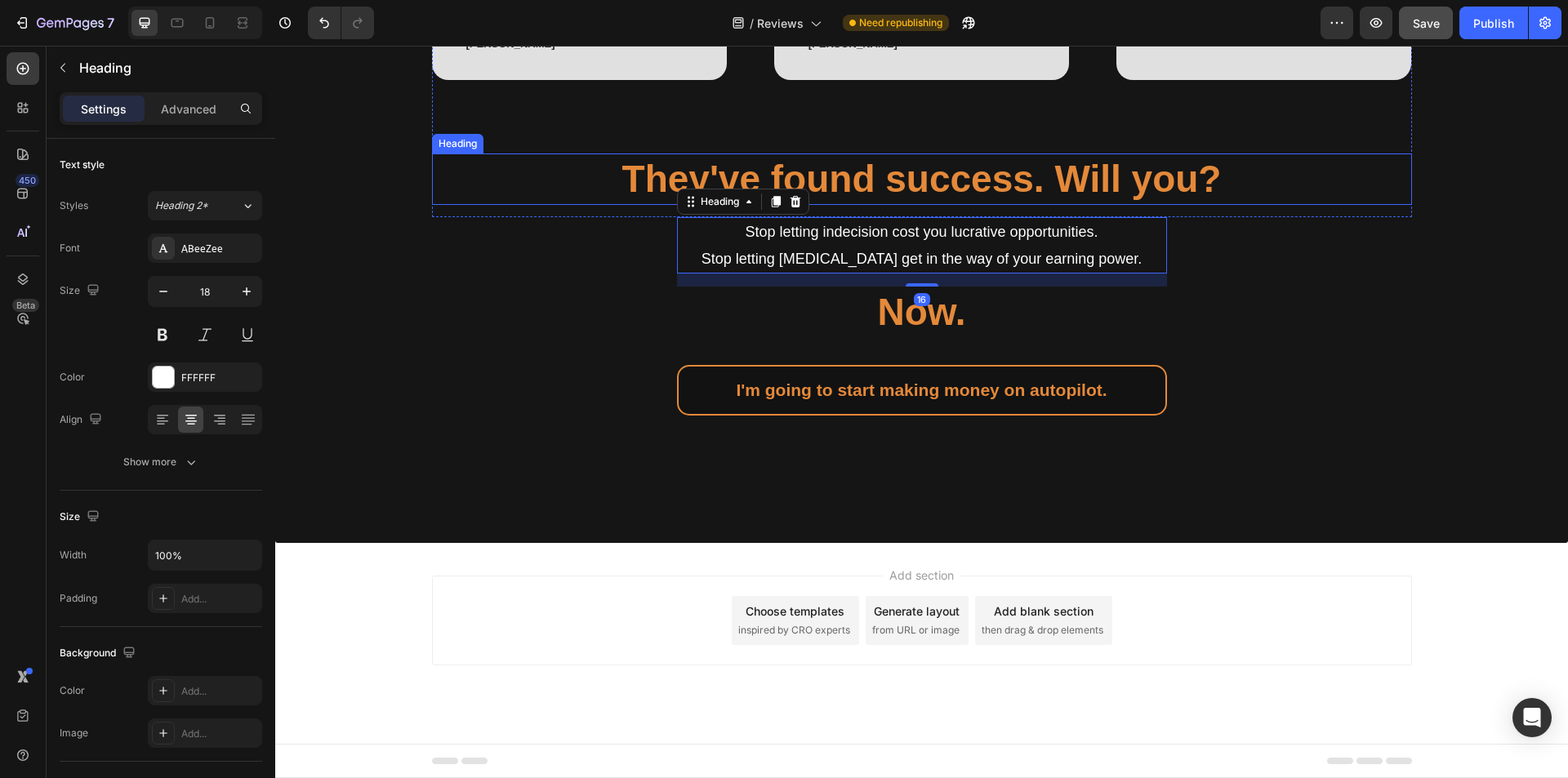
click at [777, 206] on h2 "They've found success. Will you?" at bounding box center [922, 179] width 980 height 52
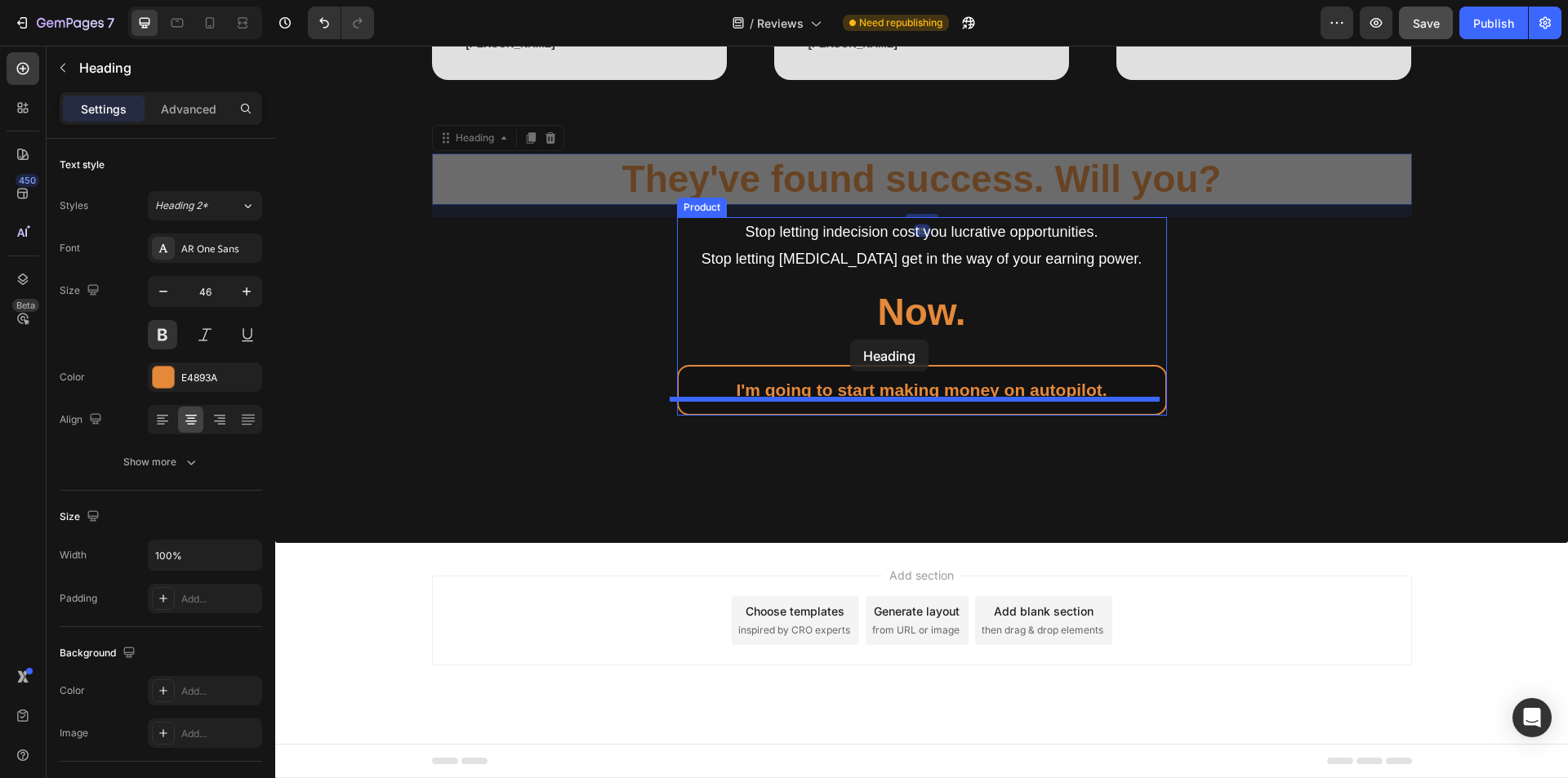
drag, startPoint x: 439, startPoint y: 254, endPoint x: 851, endPoint y: 340, distance: 420.9
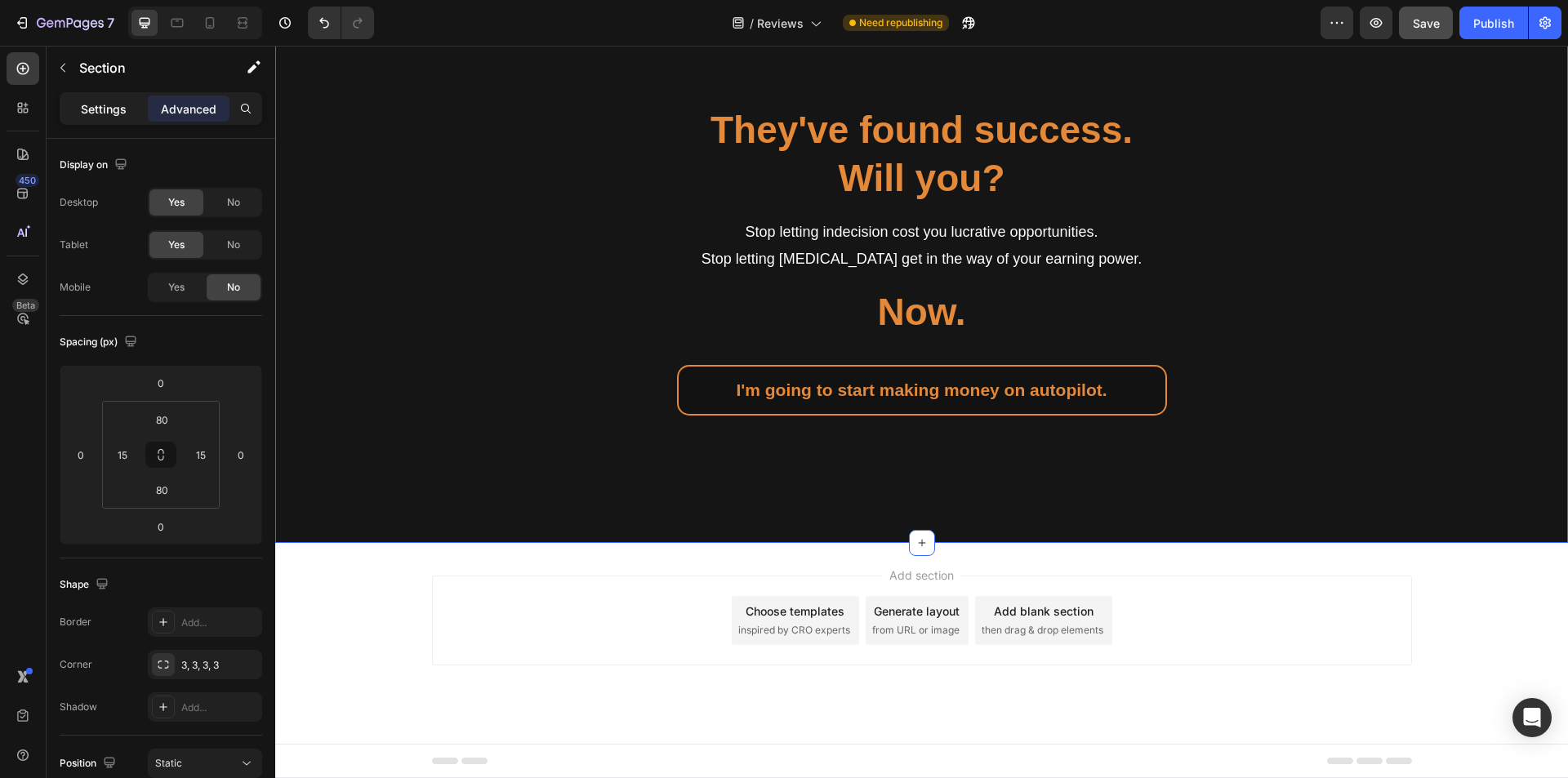
click at [92, 104] on p "Settings" at bounding box center [104, 110] width 46 height 18
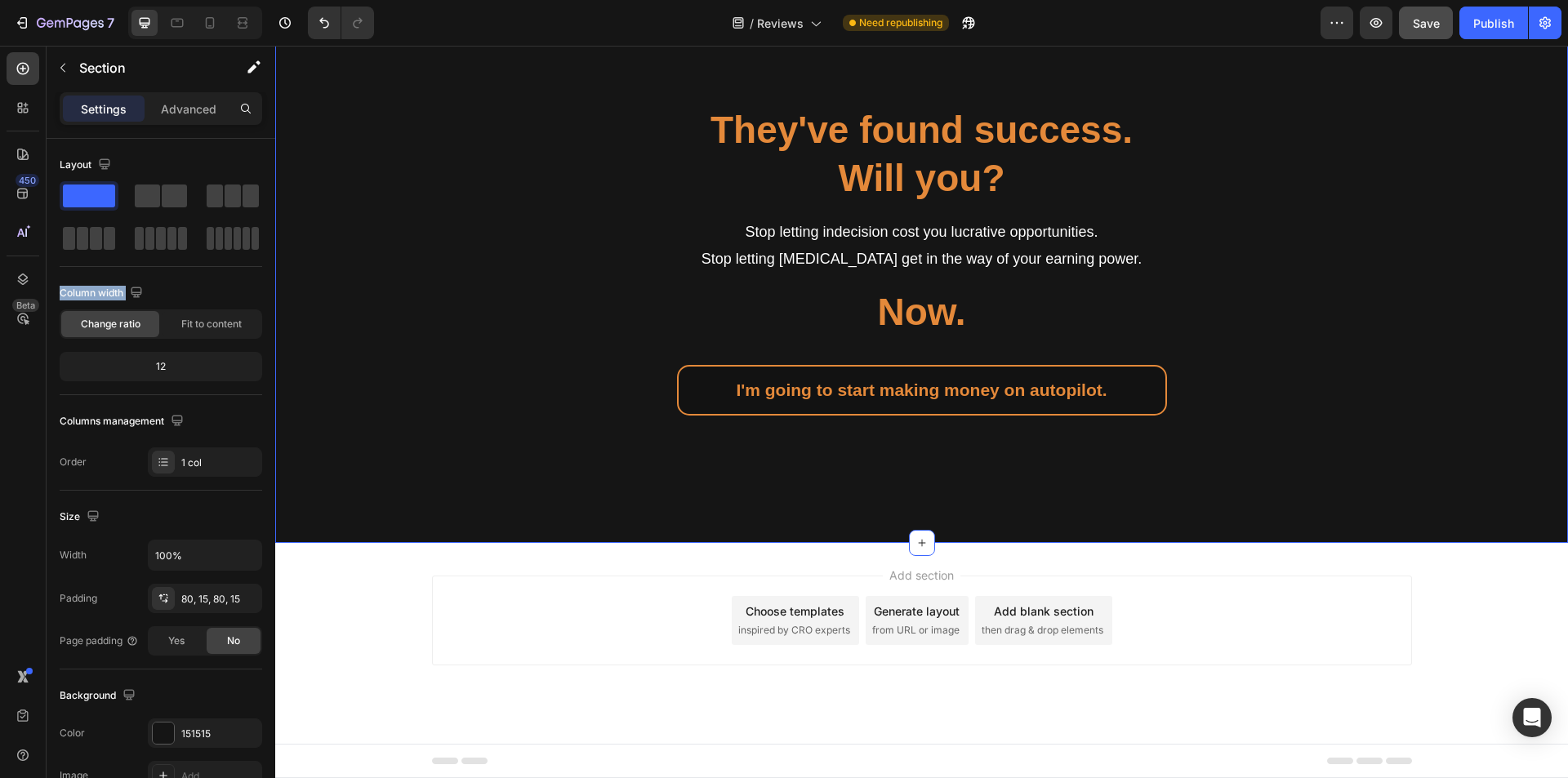
drag, startPoint x: 368, startPoint y: 240, endPoint x: 1076, endPoint y: 710, distance: 849.8
click at [67, 73] on icon "button" at bounding box center [63, 68] width 13 height 13
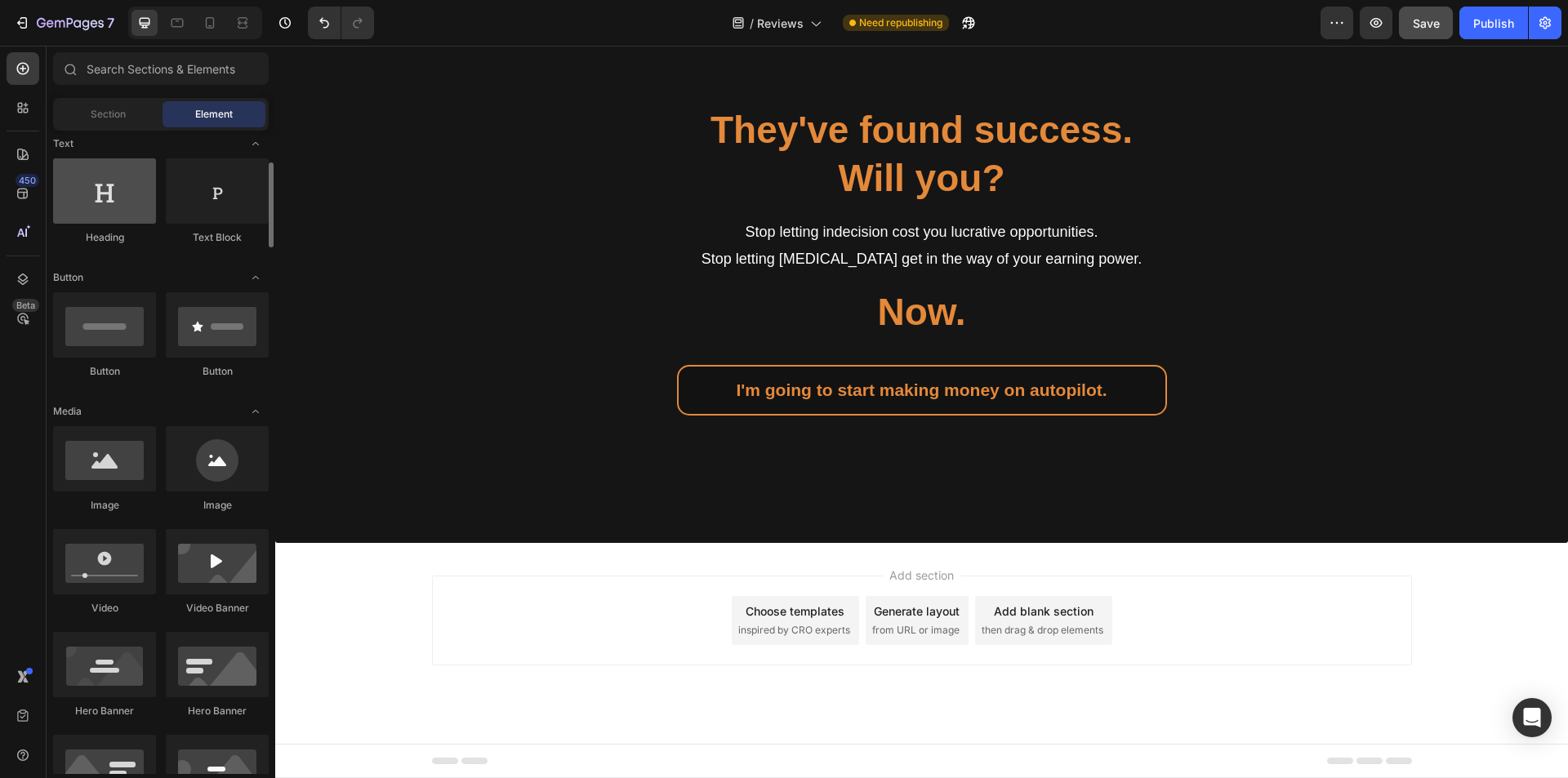
scroll to position [0, 0]
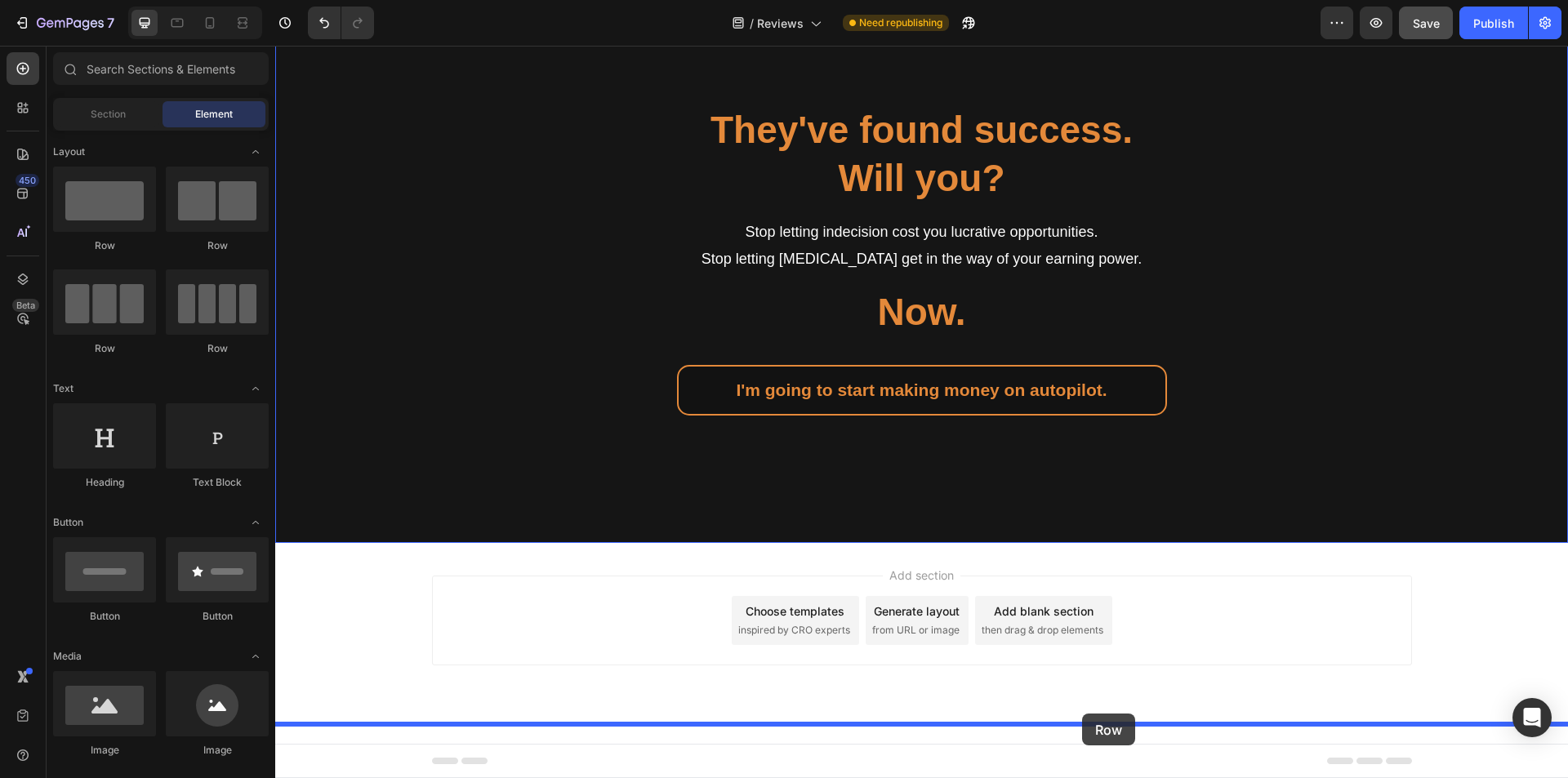
drag, startPoint x: 395, startPoint y: 248, endPoint x: 1082, endPoint y: 713, distance: 829.6
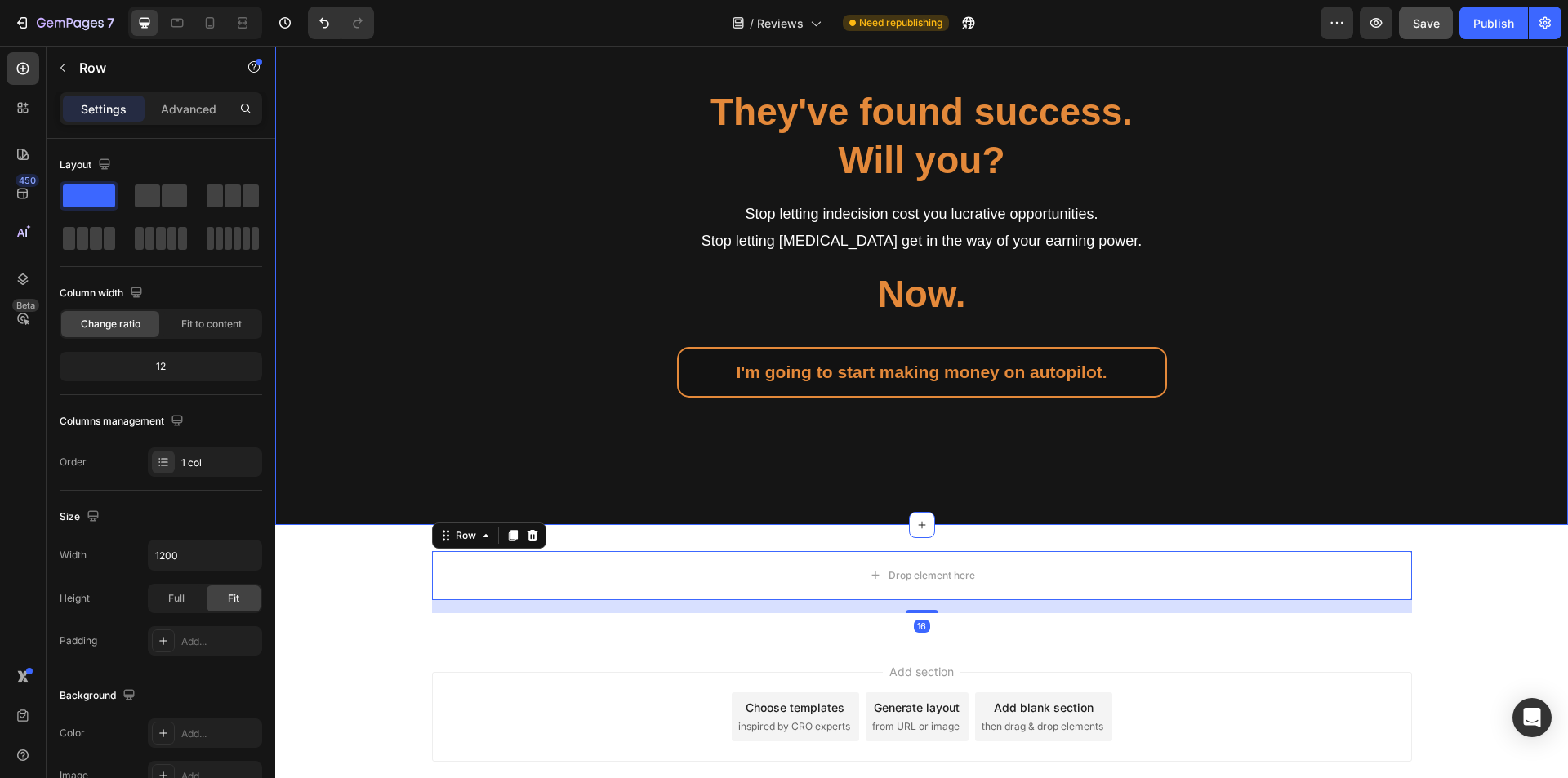
scroll to position [4718, 0]
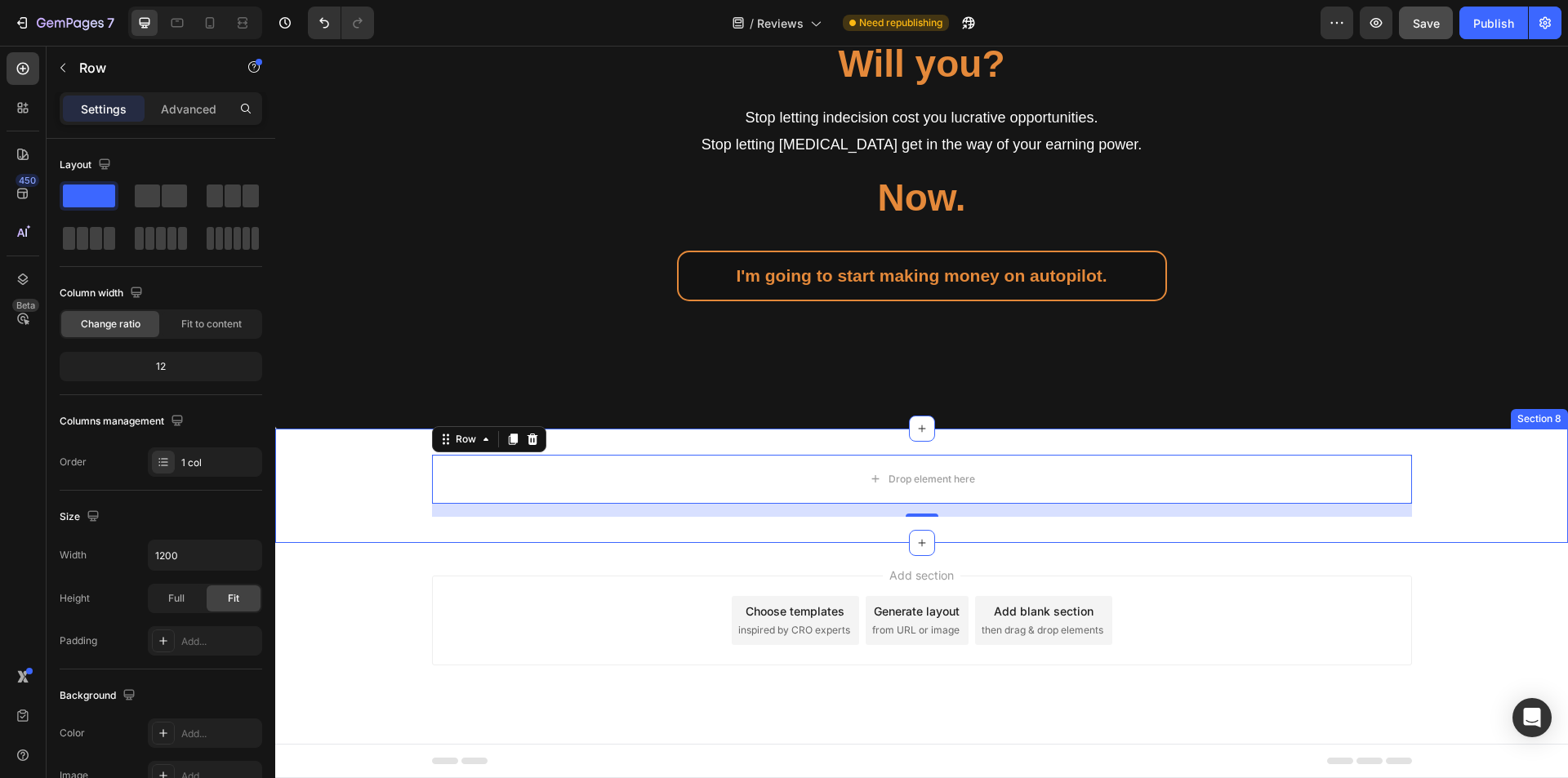
click at [783, 503] on div "Drop element here Row 16" at bounding box center [921, 485] width 1293 height 62
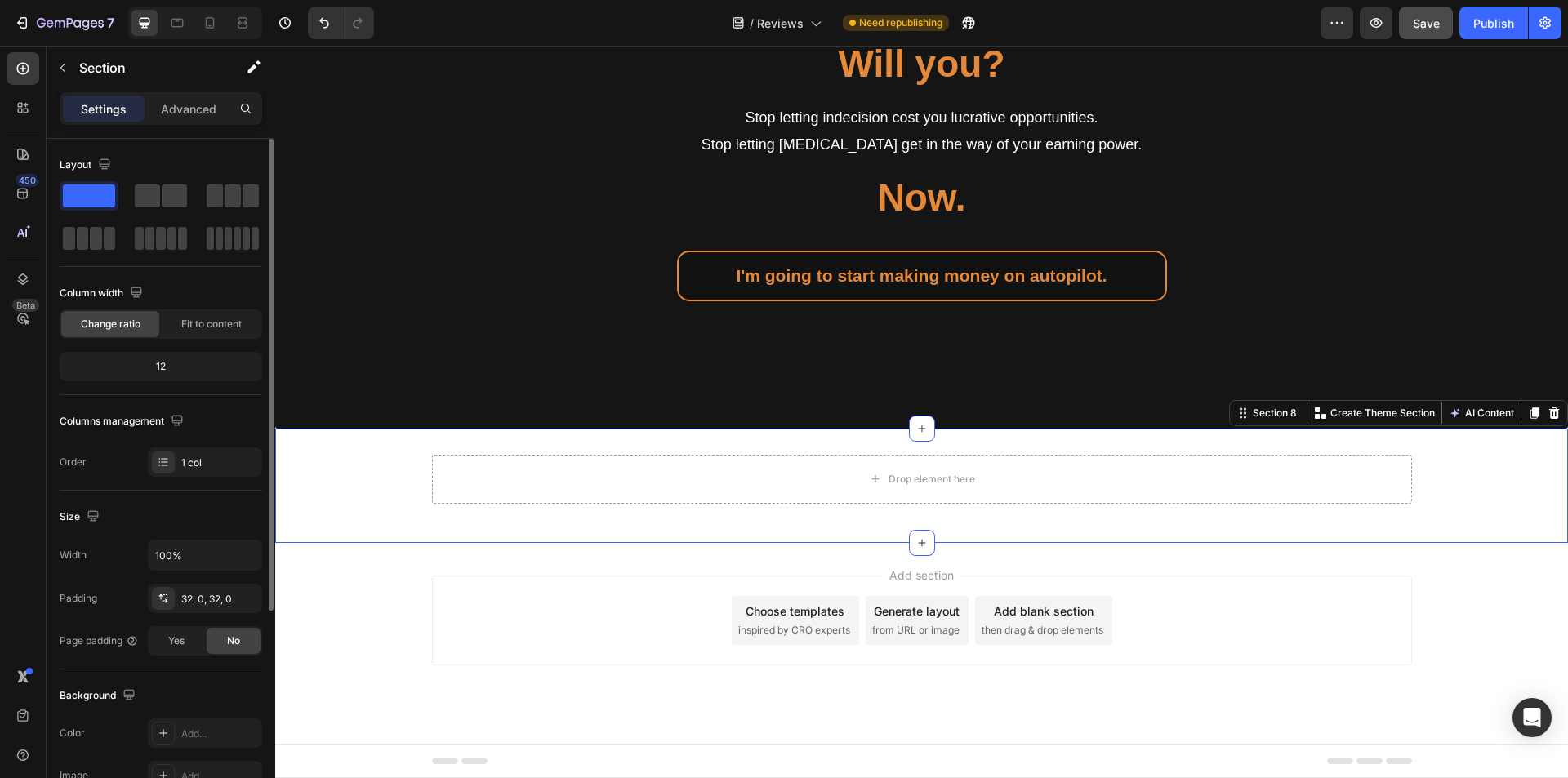
scroll to position [311, 0]
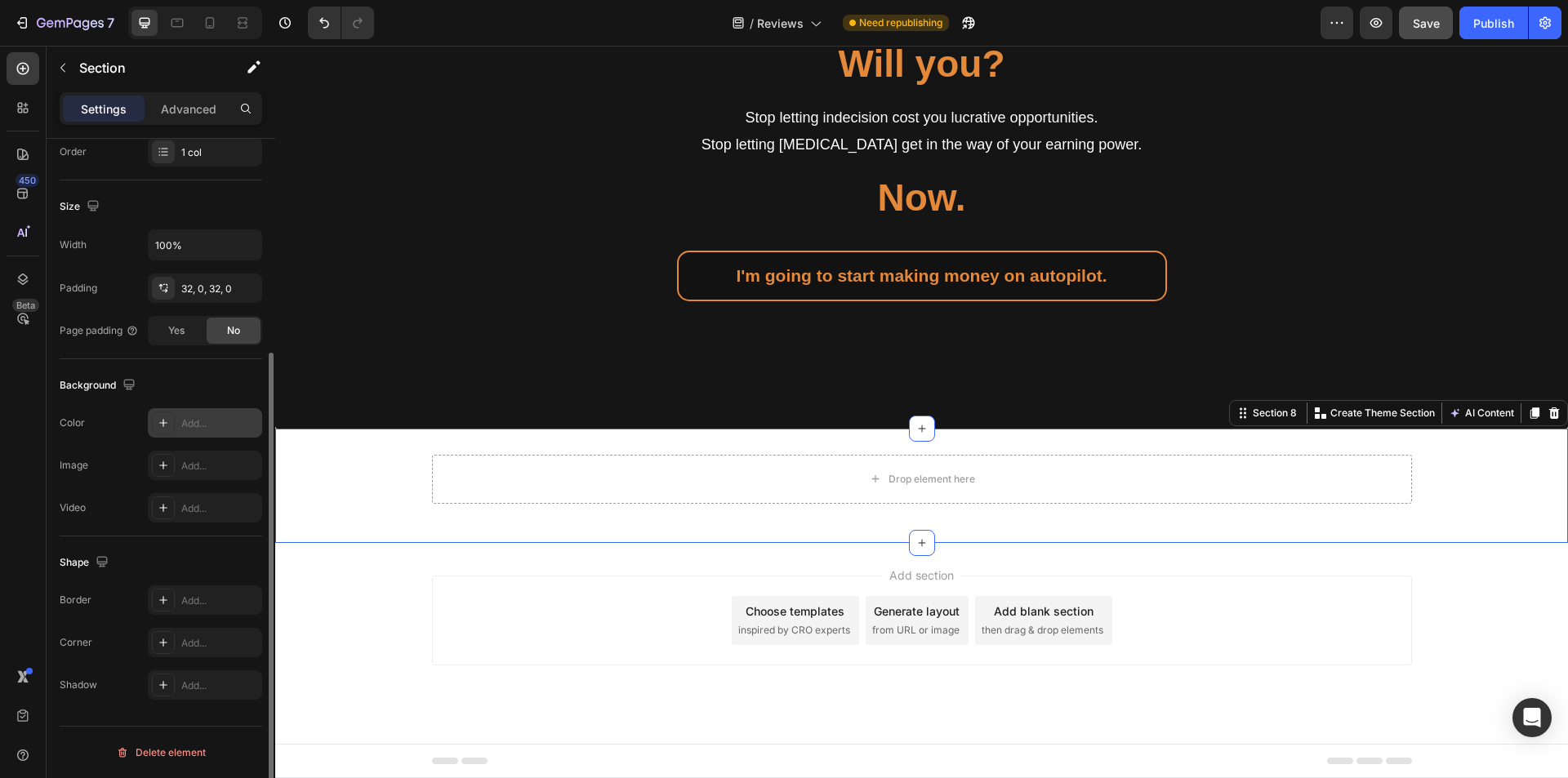
click at [185, 421] on div "Add..." at bounding box center [220, 423] width 76 height 15
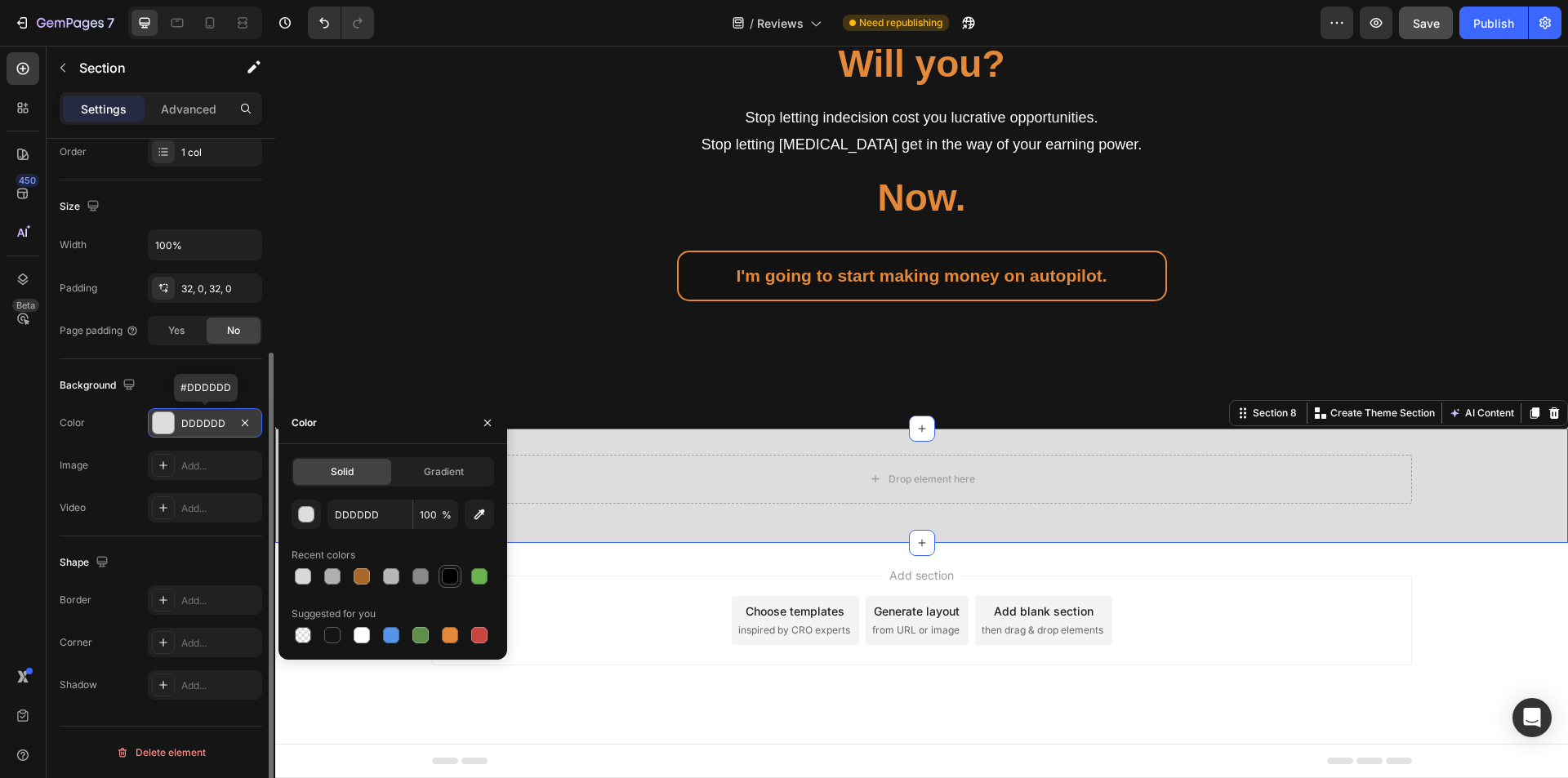
drag, startPoint x: 444, startPoint y: 575, endPoint x: 270, endPoint y: 522, distance: 181.9
click at [444, 575] on div at bounding box center [450, 576] width 17 height 17
type input "000000"
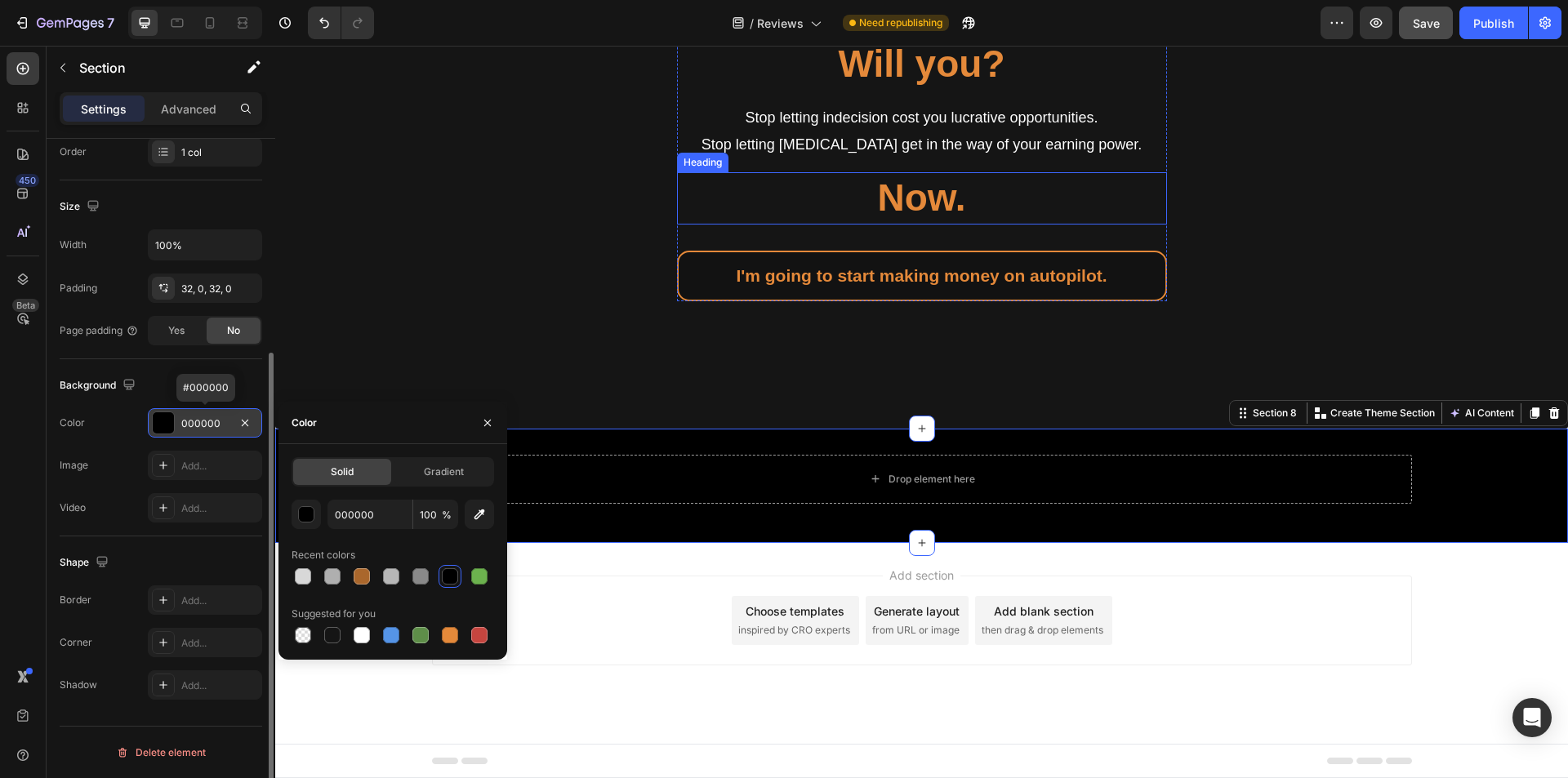
click at [783, 224] on h2 "Now." at bounding box center [922, 198] width 490 height 52
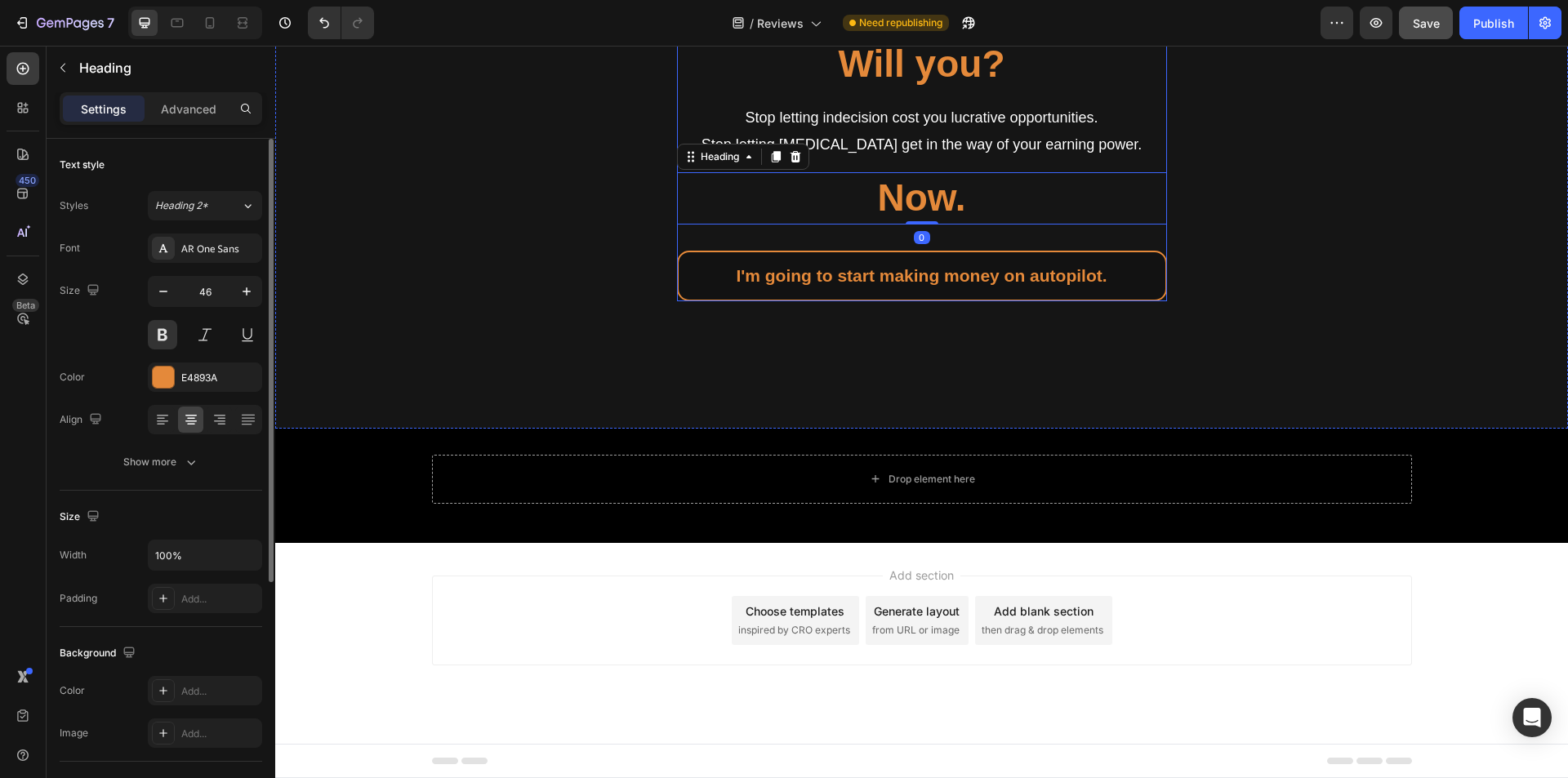
scroll to position [4473, 0]
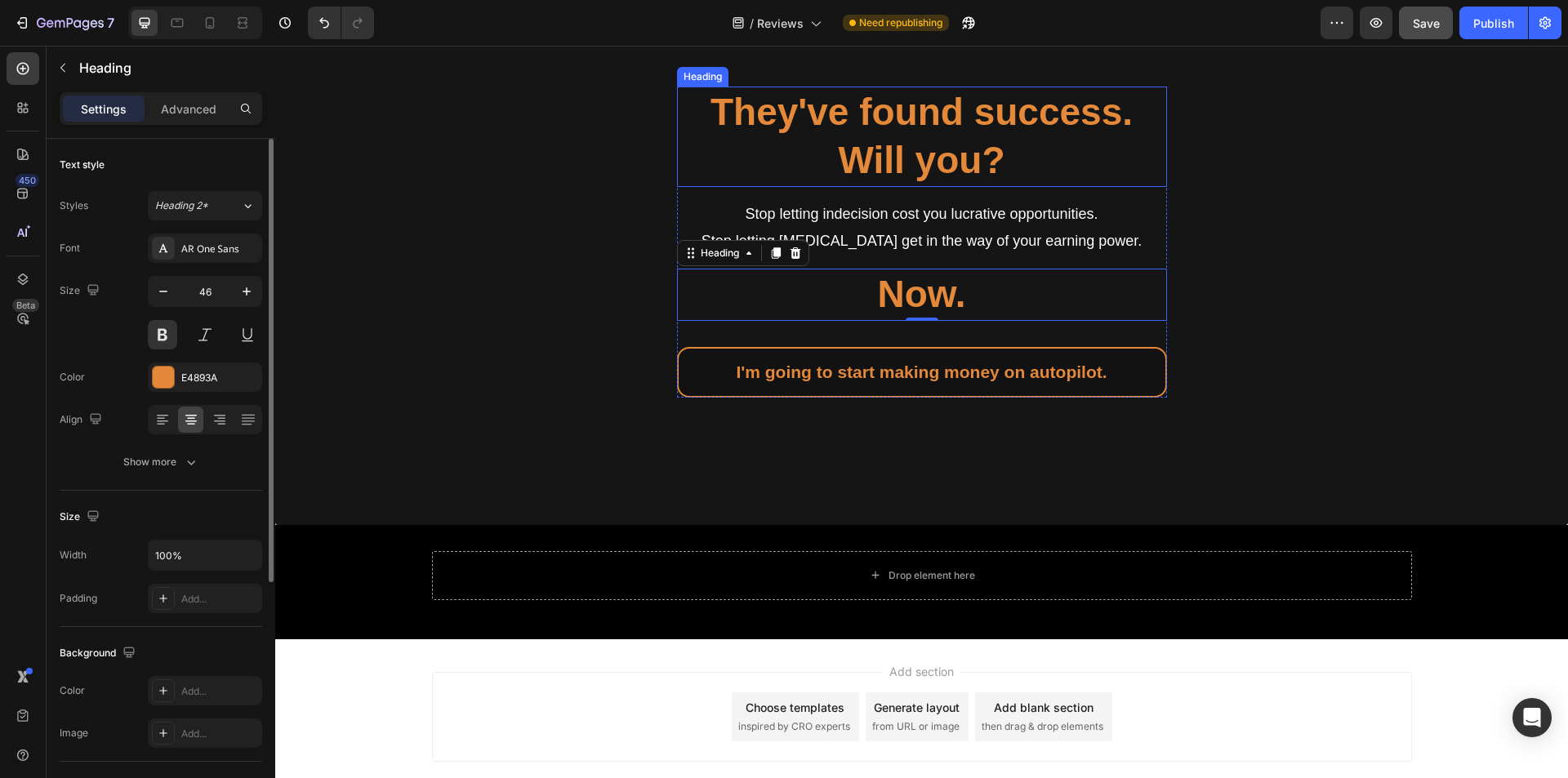
click at [680, 84] on div "Heading" at bounding box center [703, 76] width 45 height 15
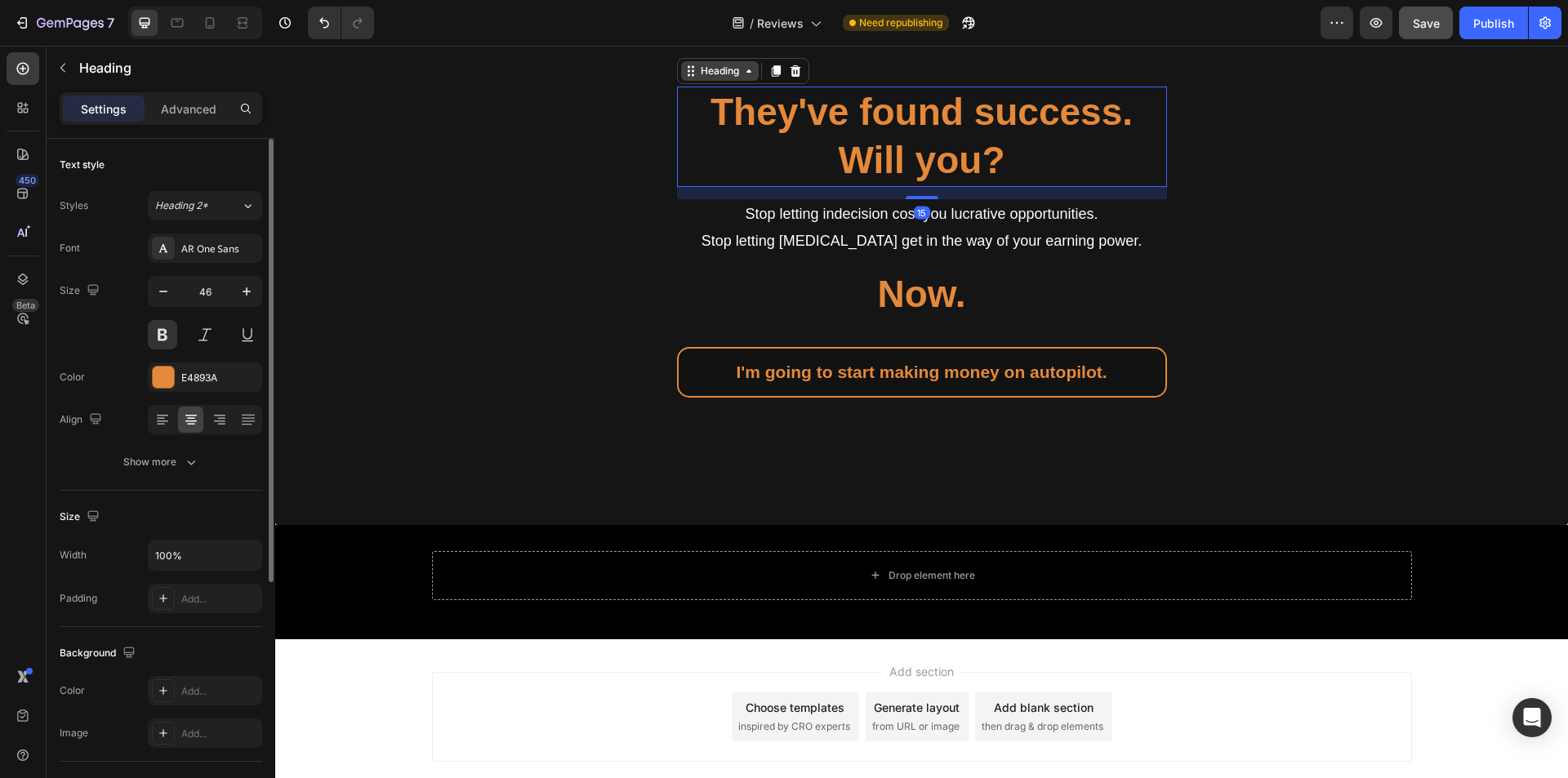
click at [701, 78] on div "Heading" at bounding box center [720, 71] width 45 height 15
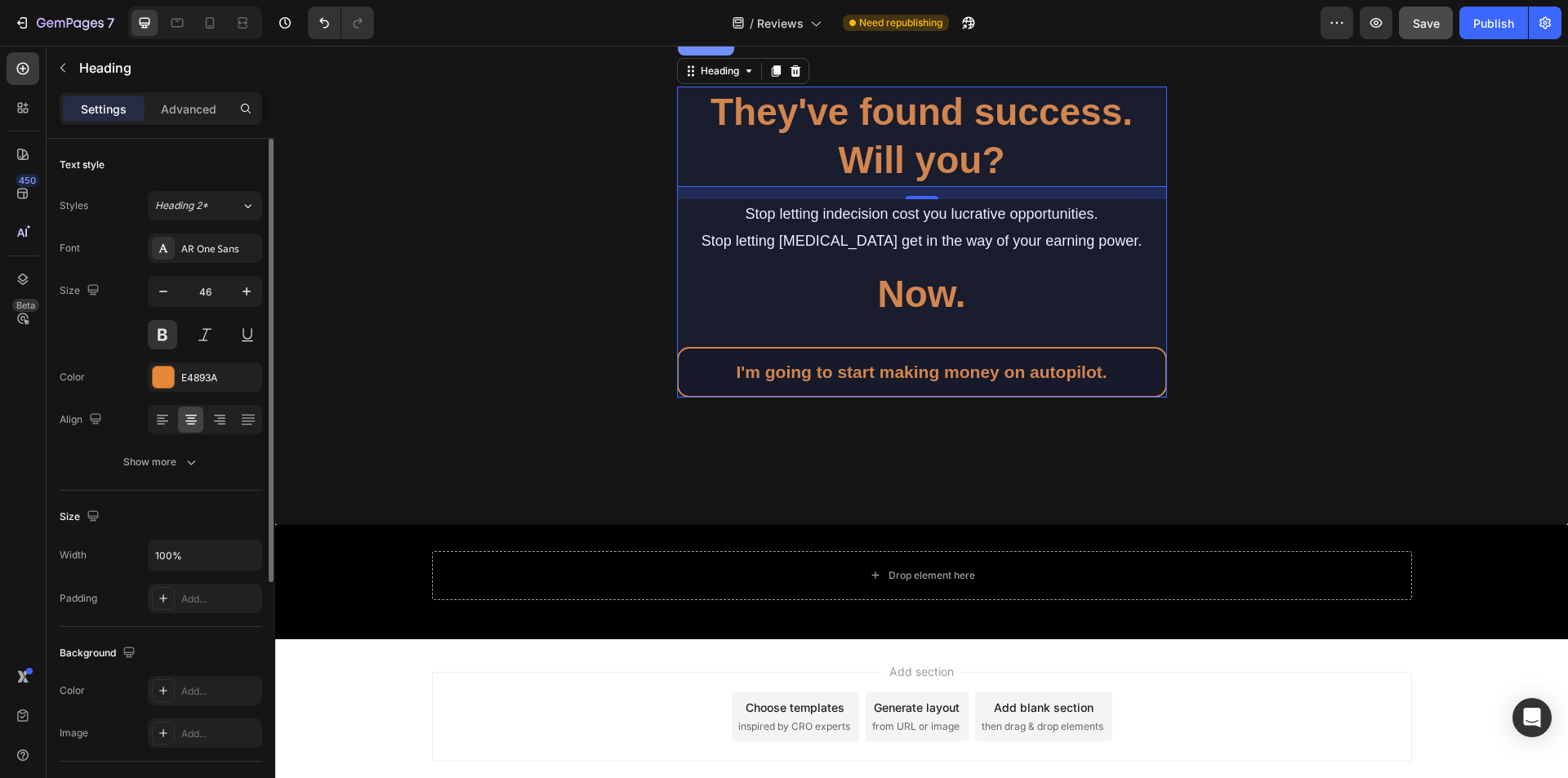
click at [694, 47] on div "Product" at bounding box center [706, 42] width 43 height 10
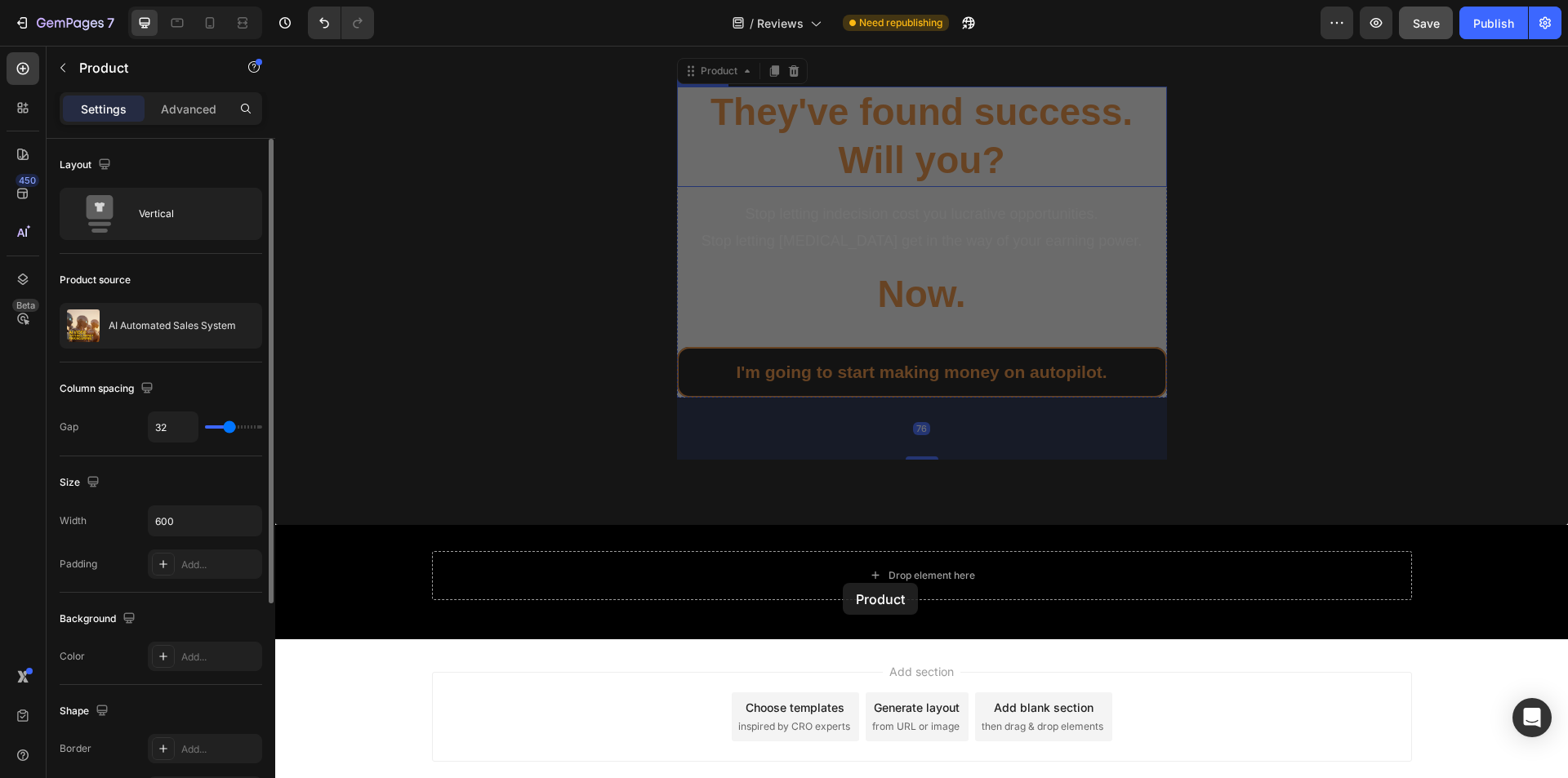
scroll to position [4718, 0]
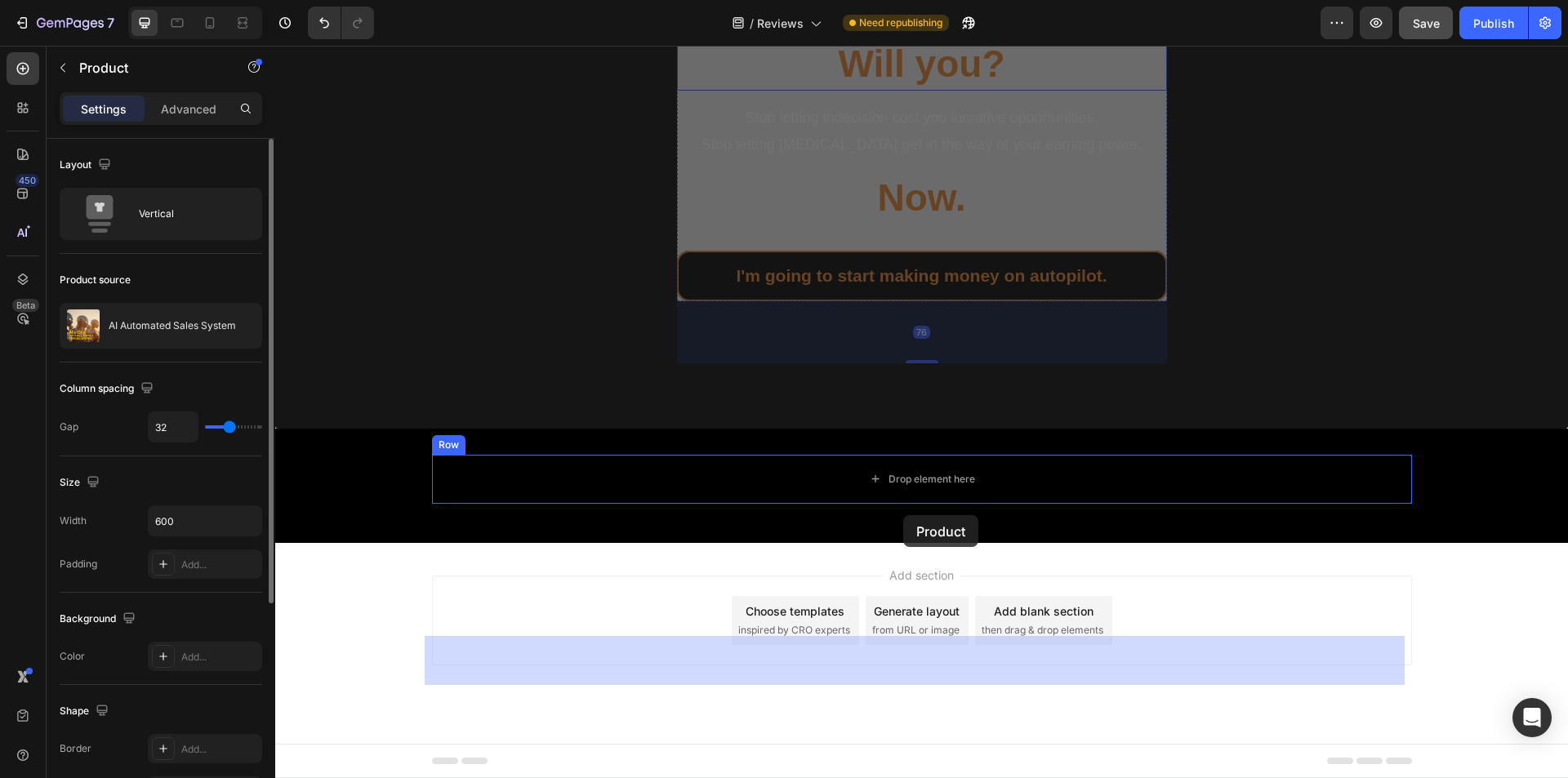
drag, startPoint x: 682, startPoint y: 253, endPoint x: 904, endPoint y: 515, distance: 343.4
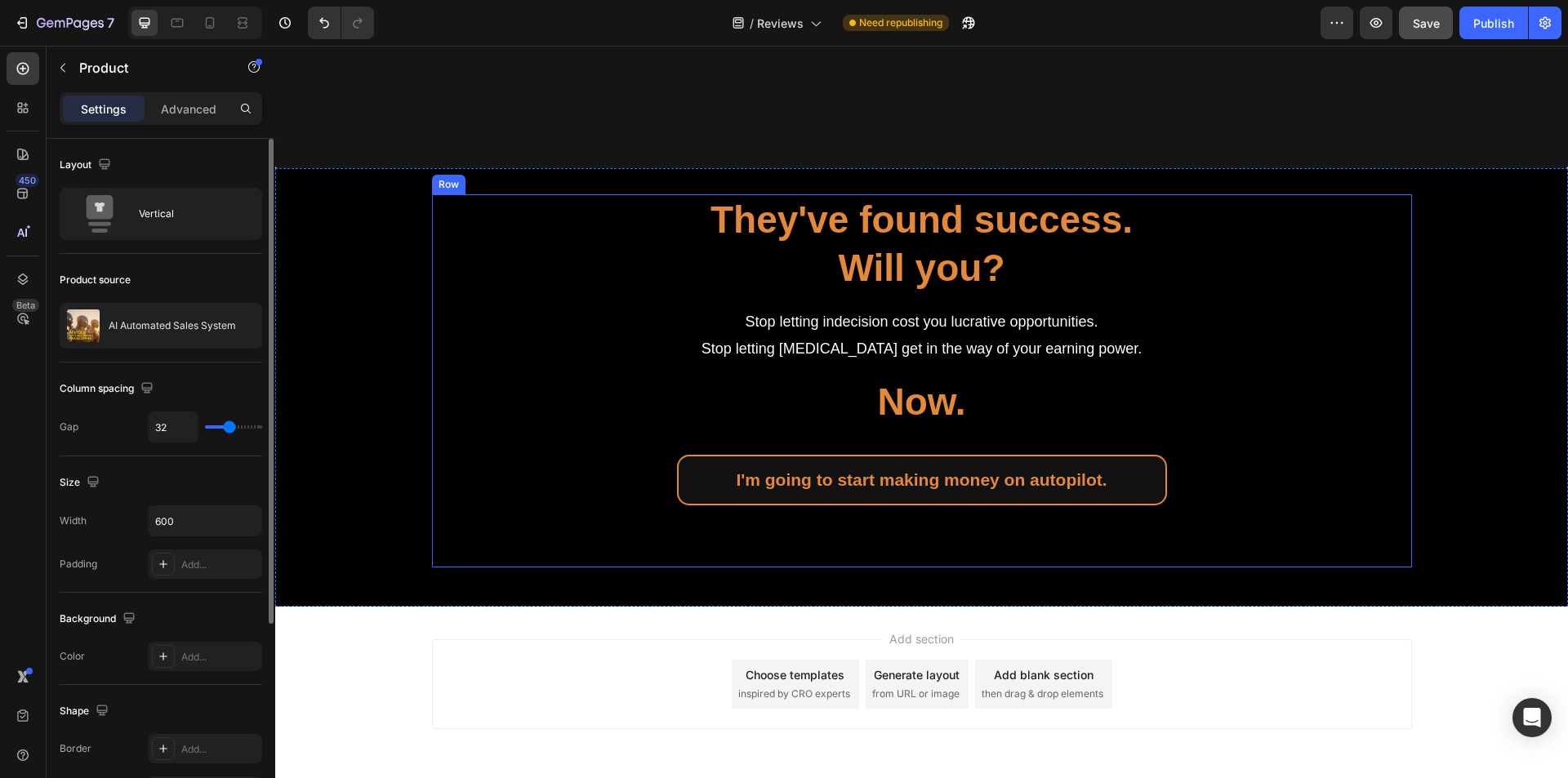
scroll to position [4375, 0]
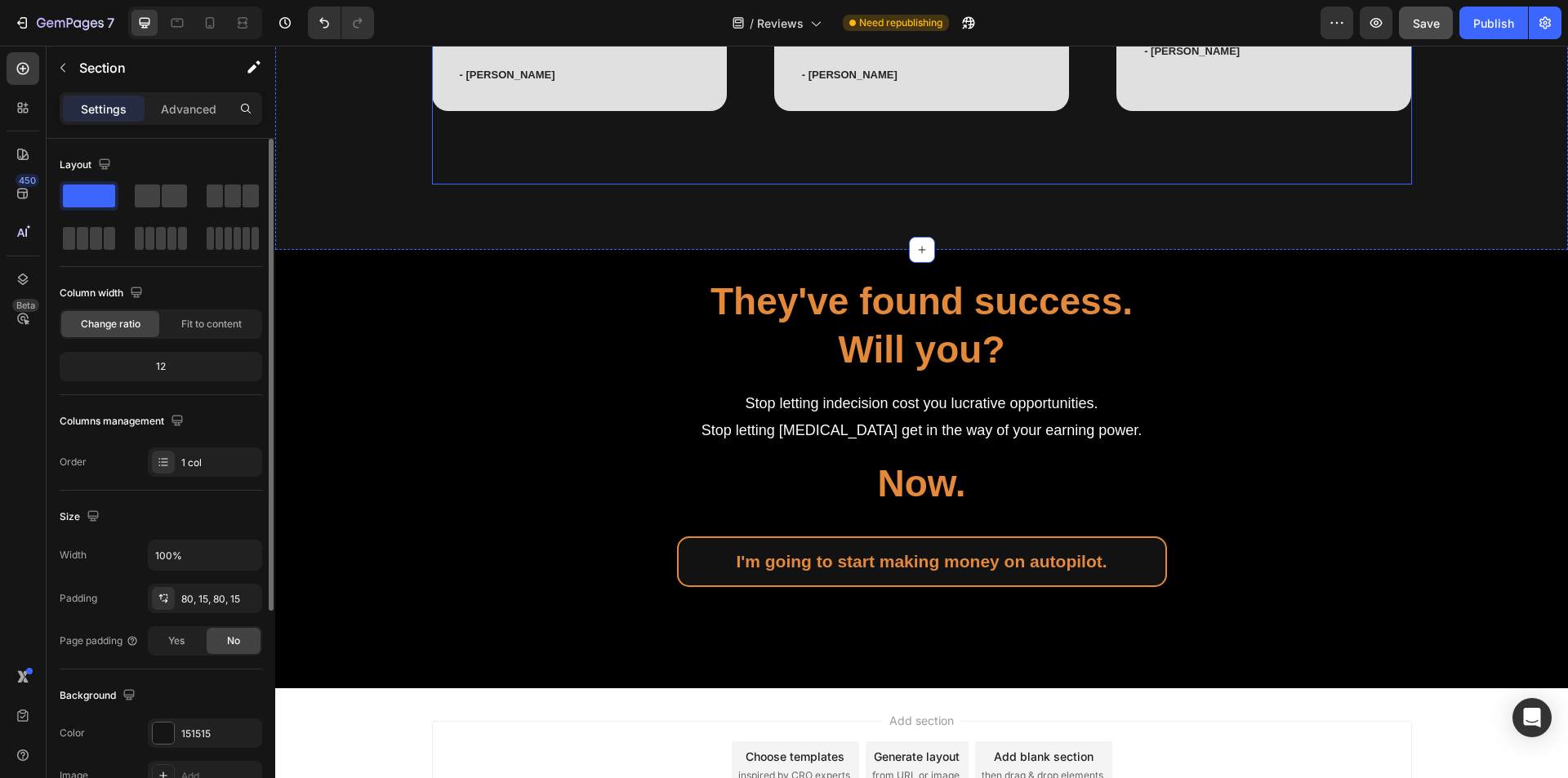
click at [783, 184] on div "Selling Without Stock and Earning on Autopilot Text block " I’ve been able to g…" at bounding box center [922, 17] width 980 height 336
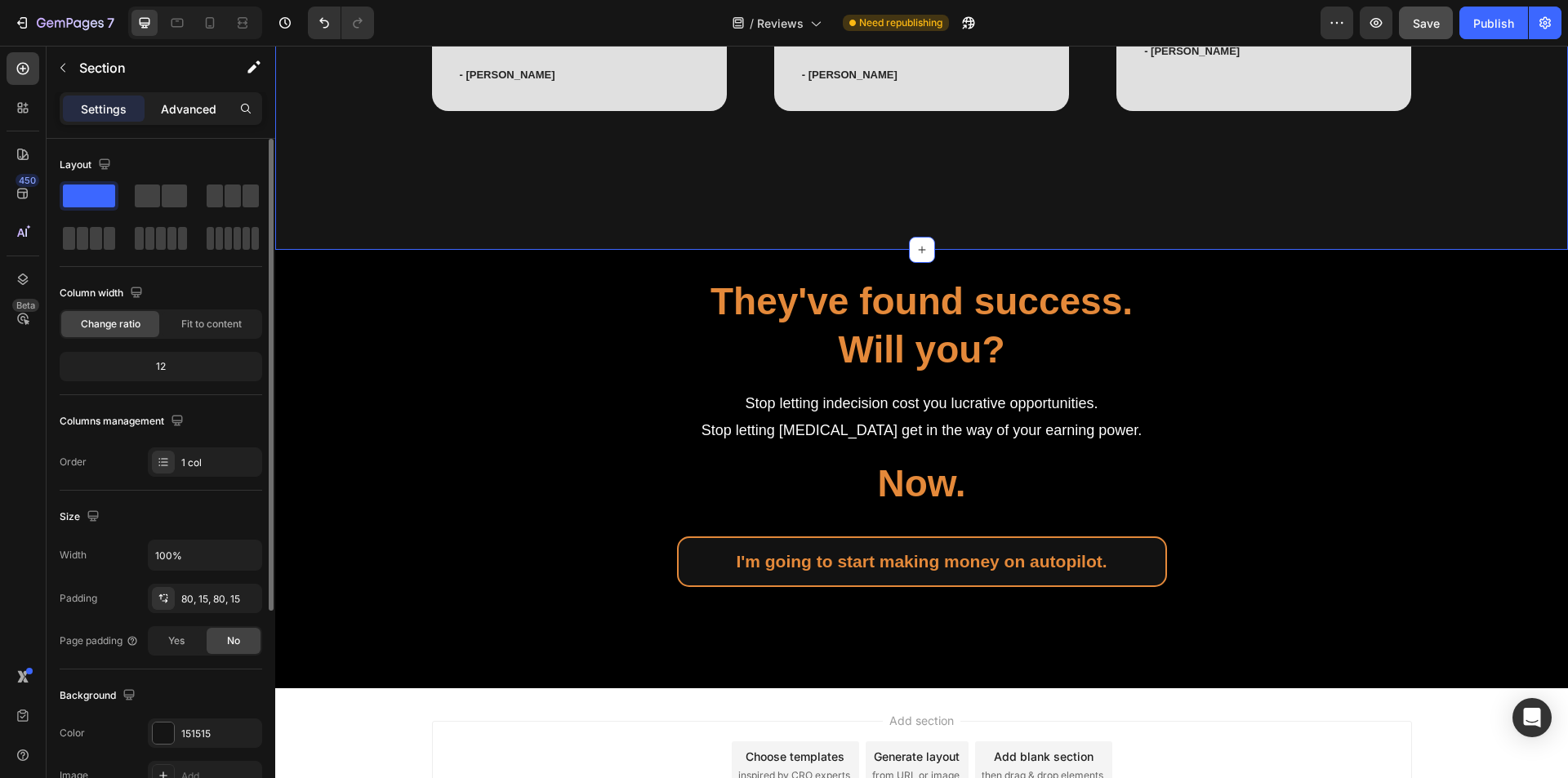
click at [178, 108] on p "Advanced" at bounding box center [188, 110] width 56 height 18
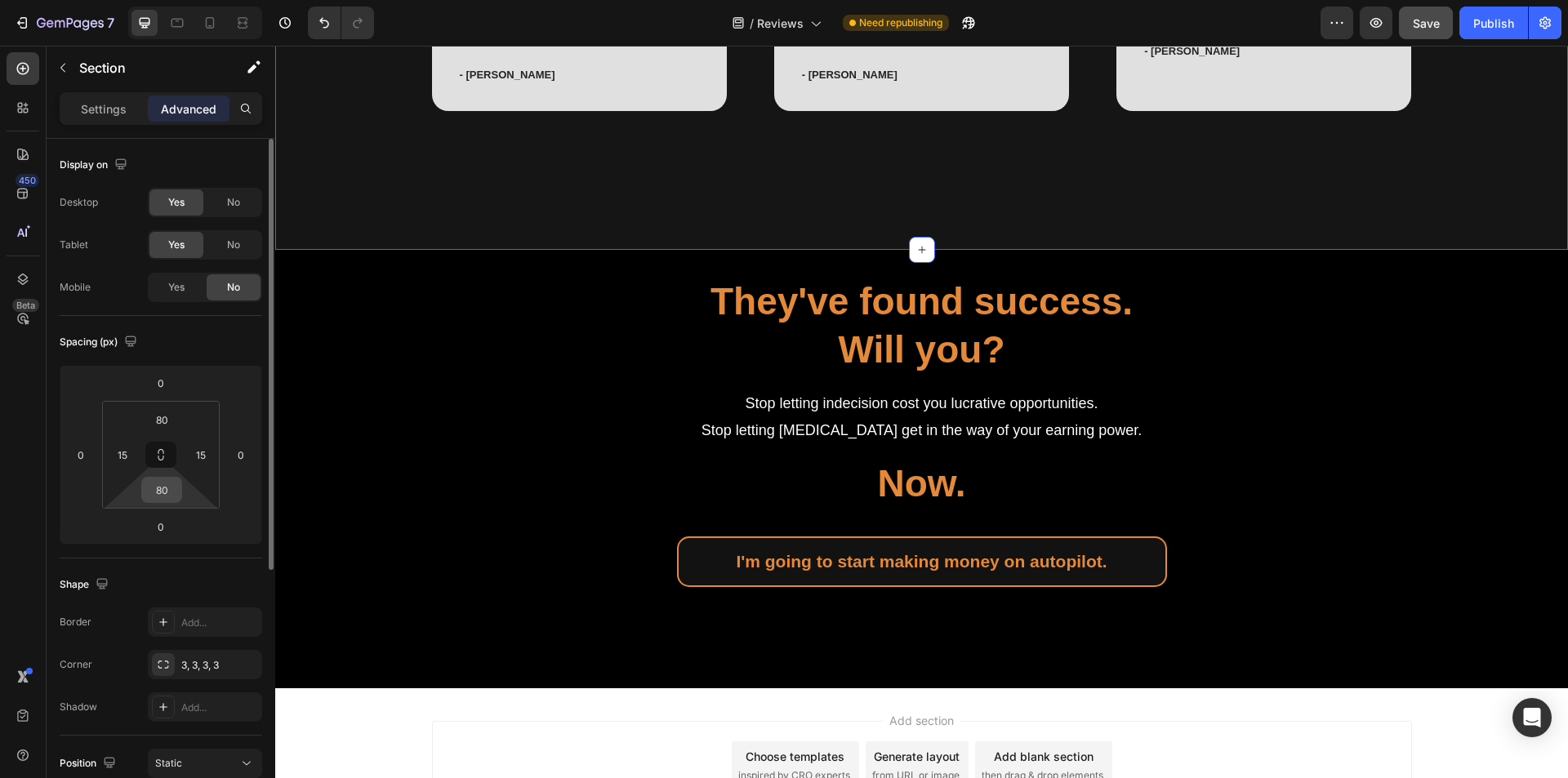
click at [164, 488] on input "80" at bounding box center [161, 490] width 32 height 24
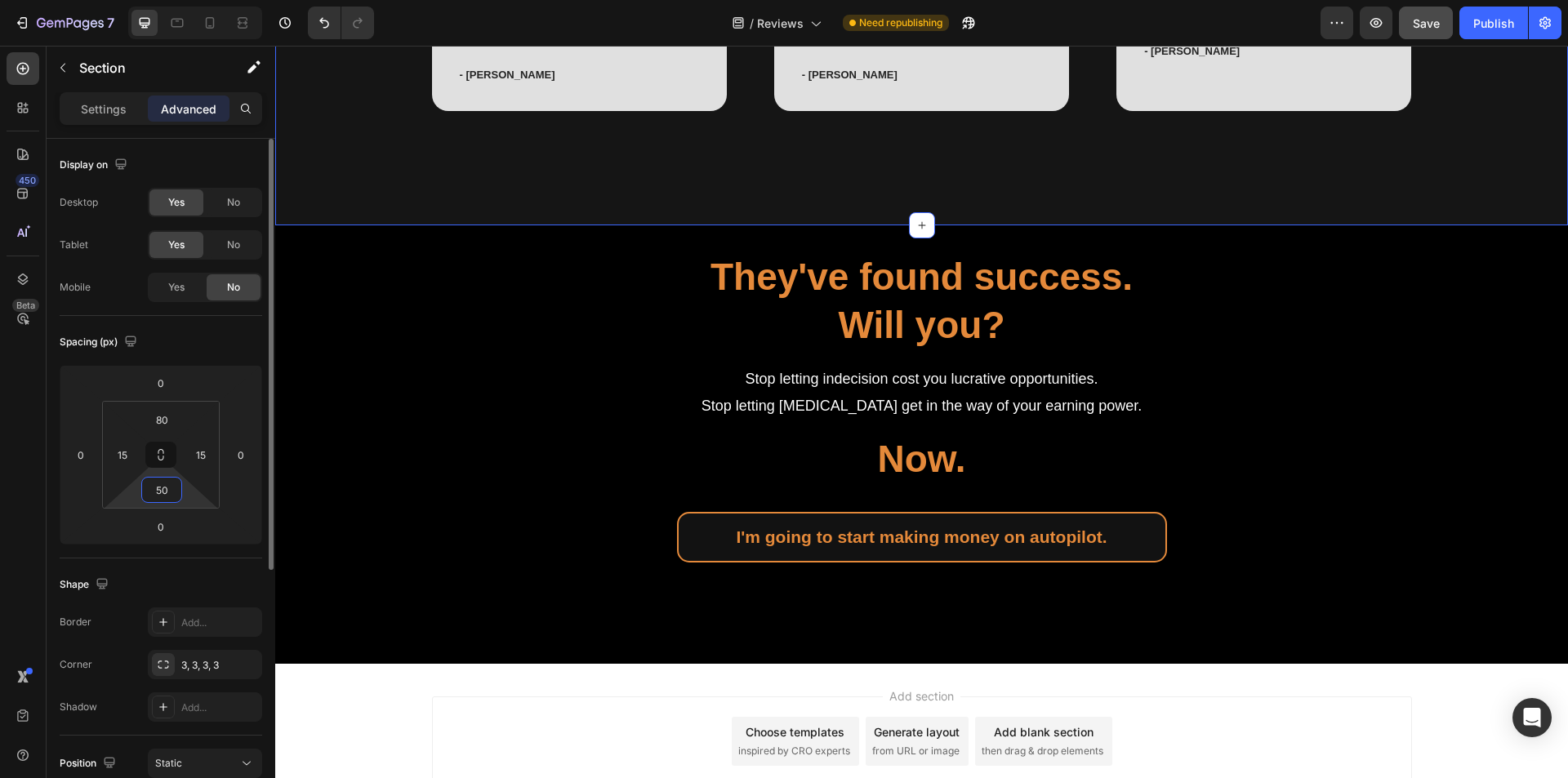
type input "50"
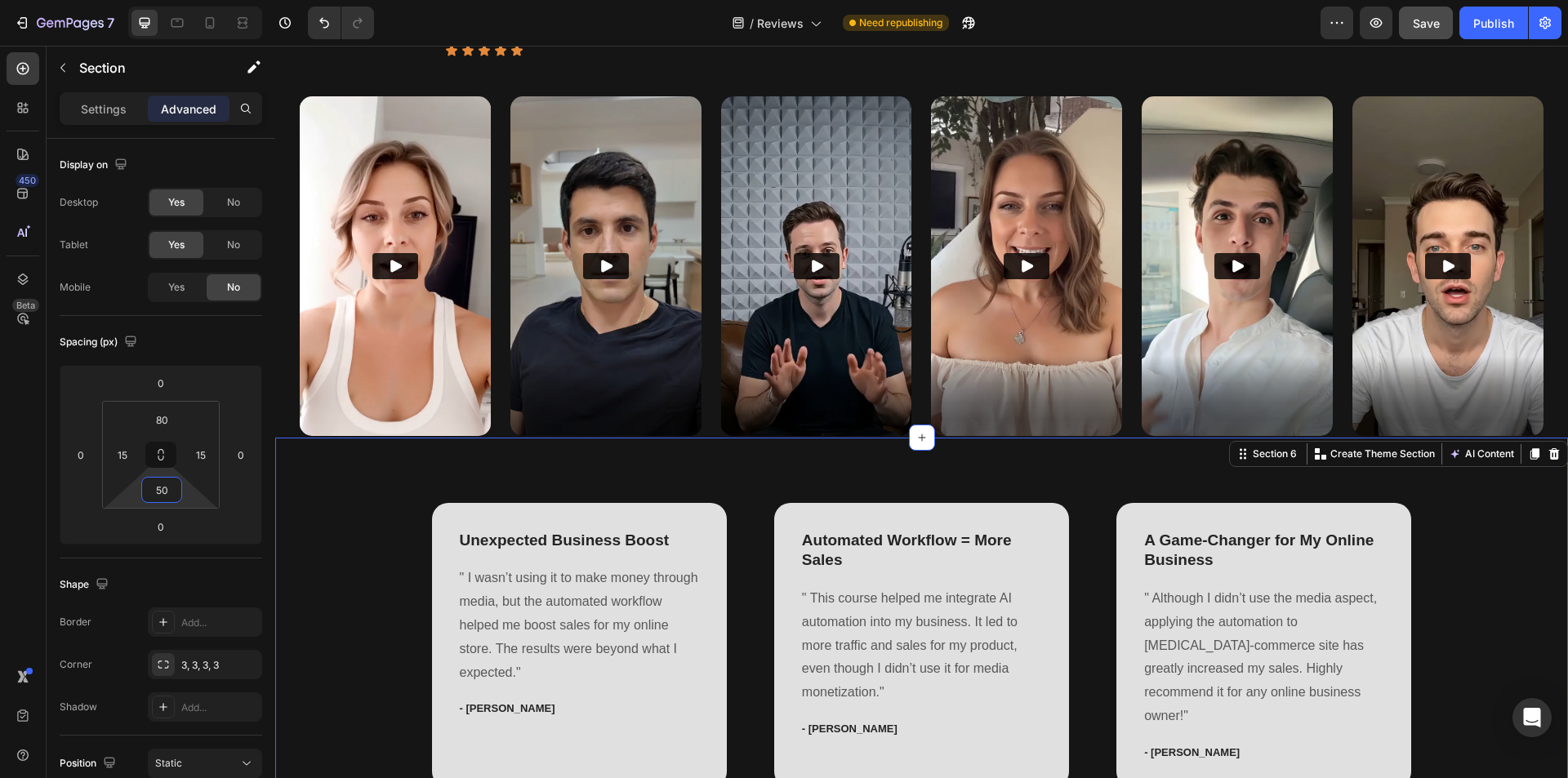
scroll to position [210, 0]
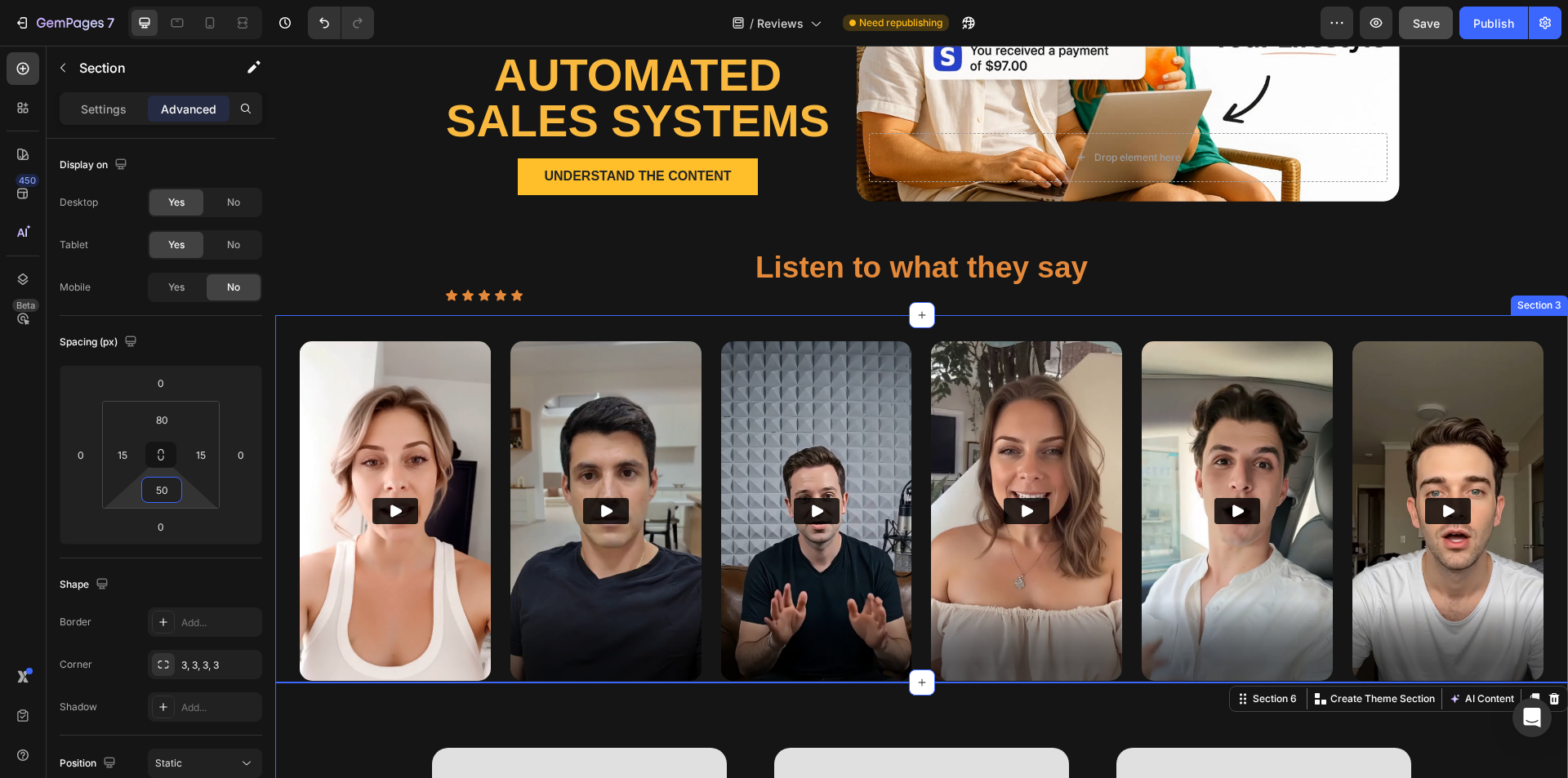
click at [783, 323] on div "Video Video Video Video Video Video Row Section 3" at bounding box center [921, 499] width 1293 height 367
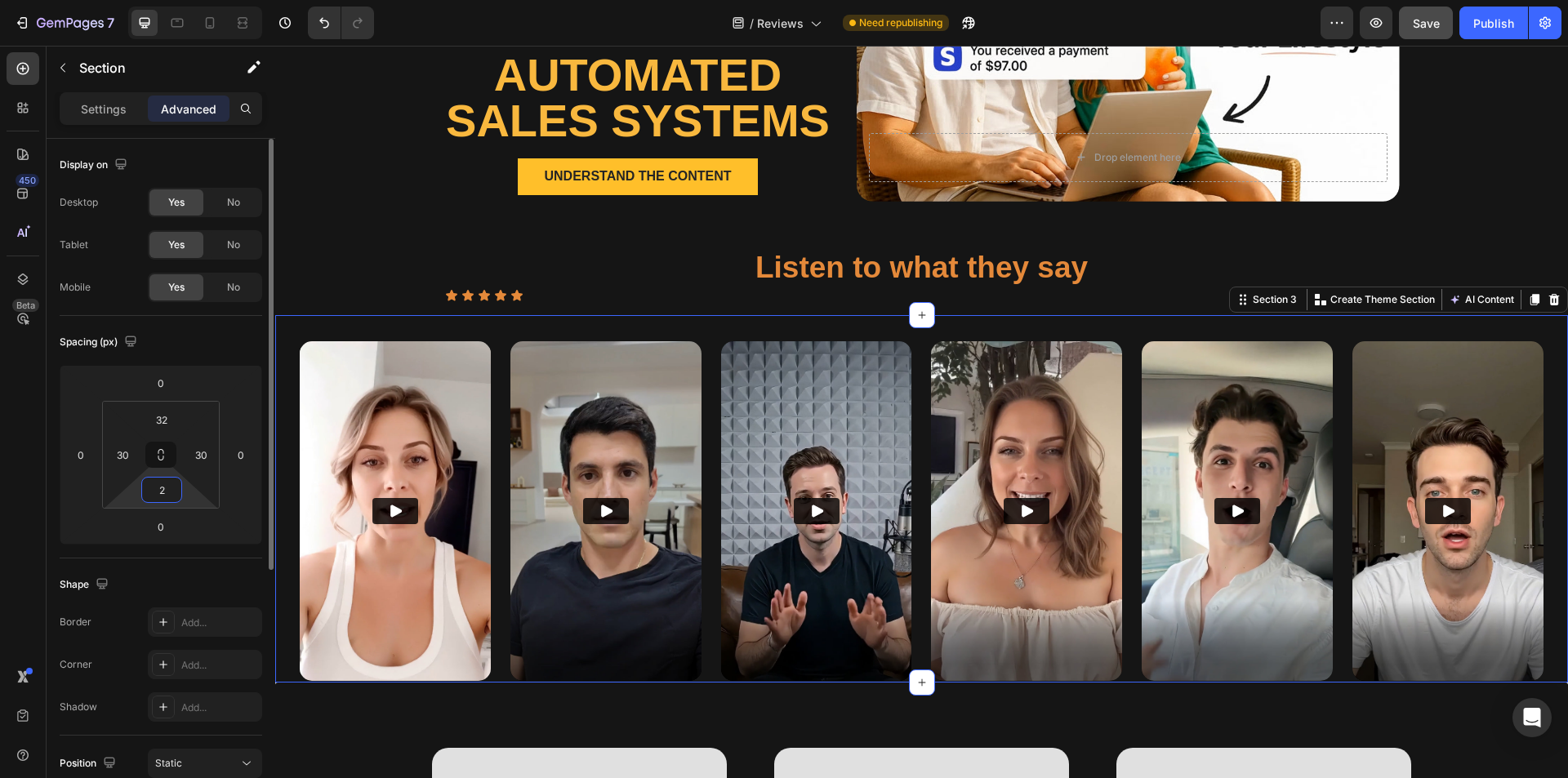
click at [171, 493] on input "2" at bounding box center [161, 490] width 32 height 24
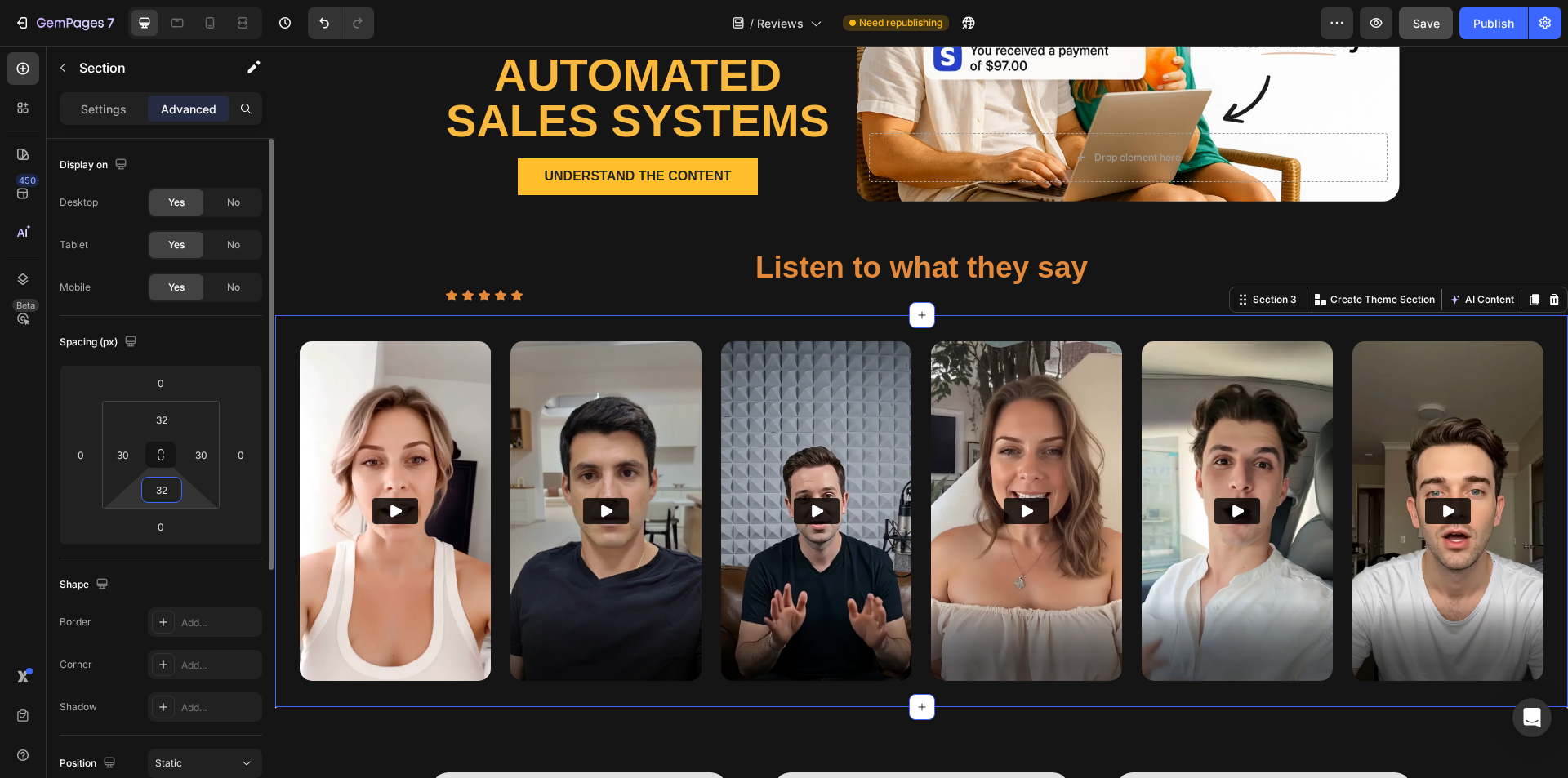
type input "32"
click at [83, 112] on p "Settings" at bounding box center [104, 110] width 46 height 18
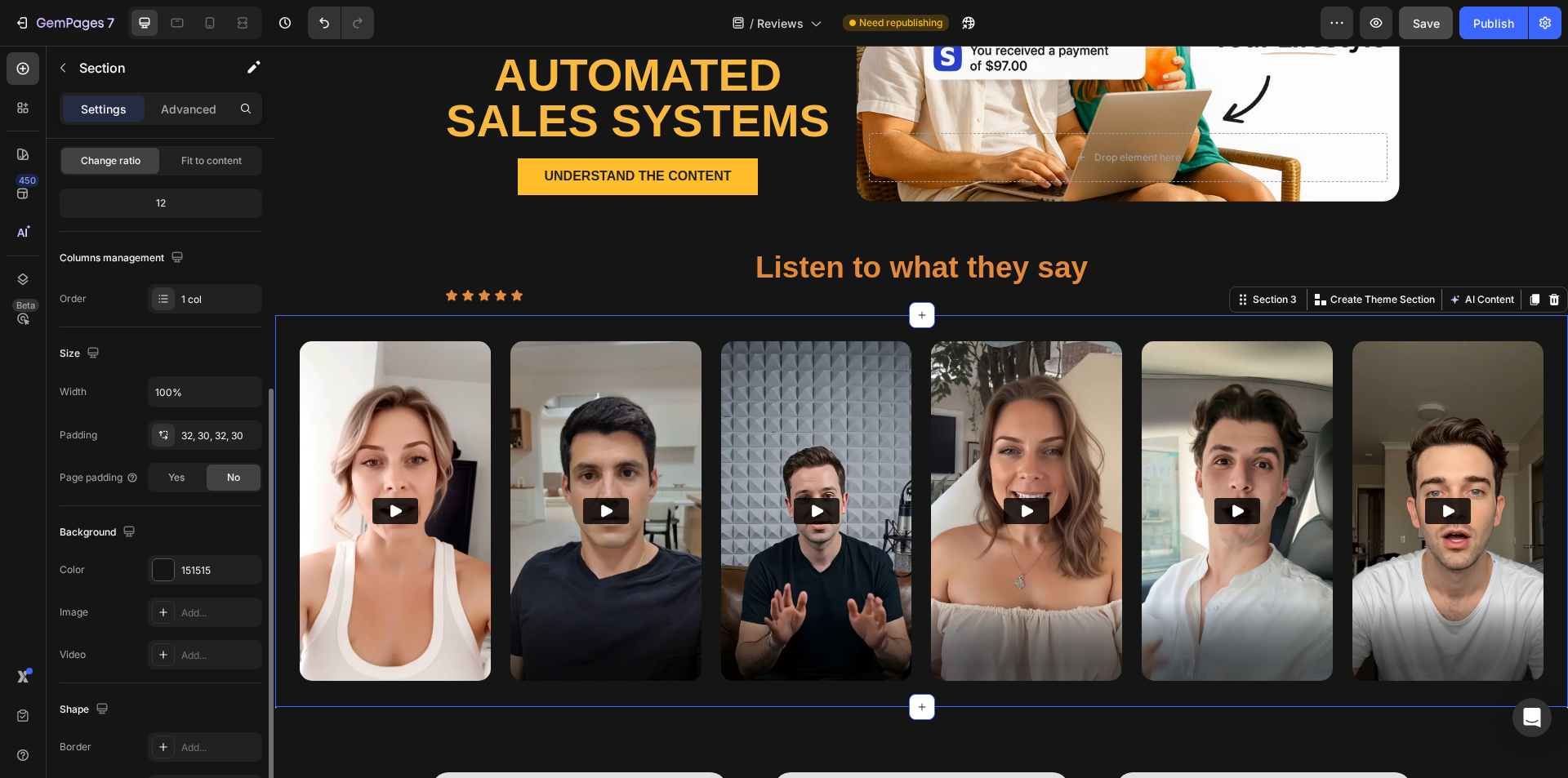
scroll to position [311, 0]
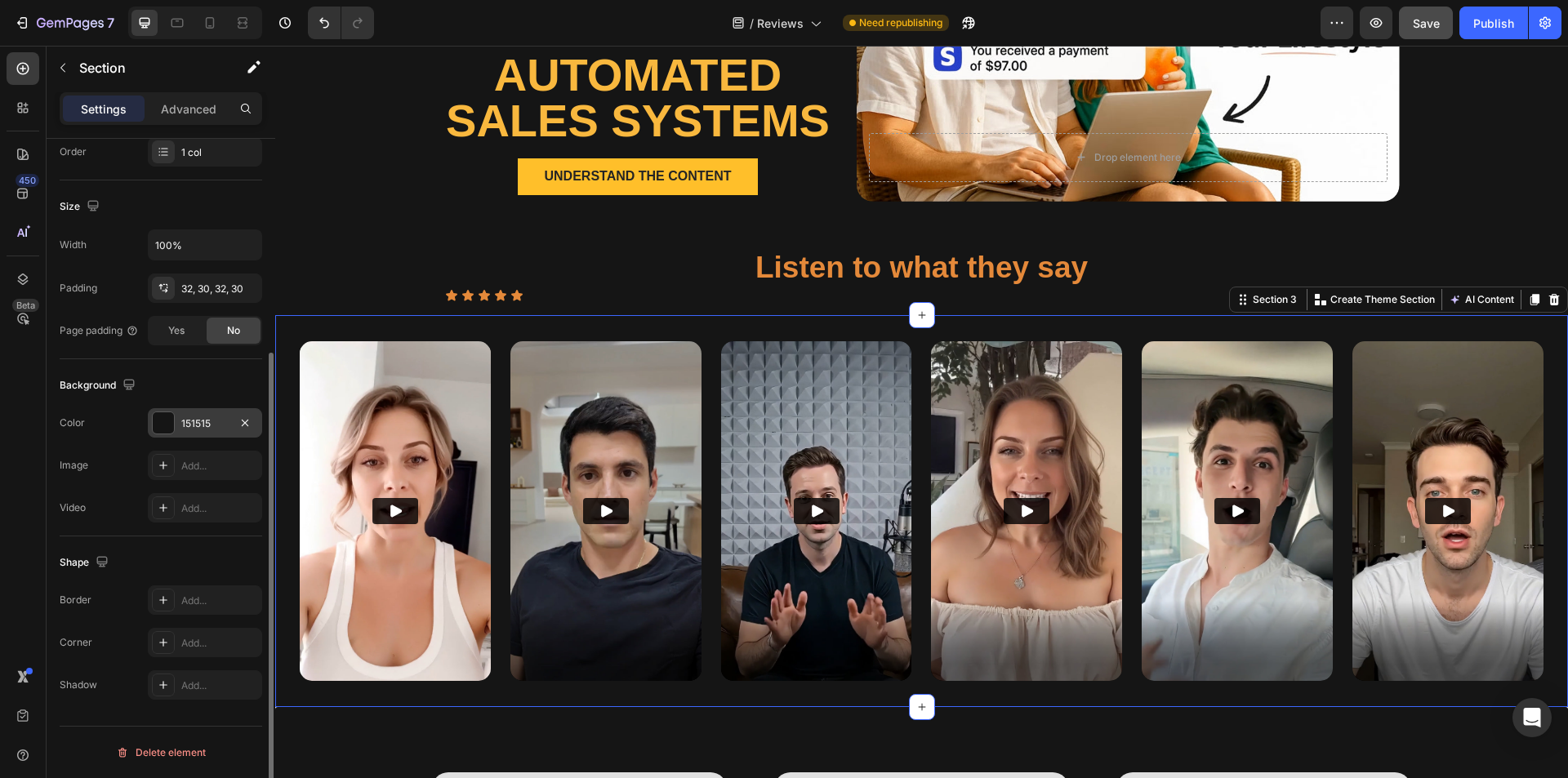
click at [182, 423] on div "151515" at bounding box center [205, 423] width 47 height 15
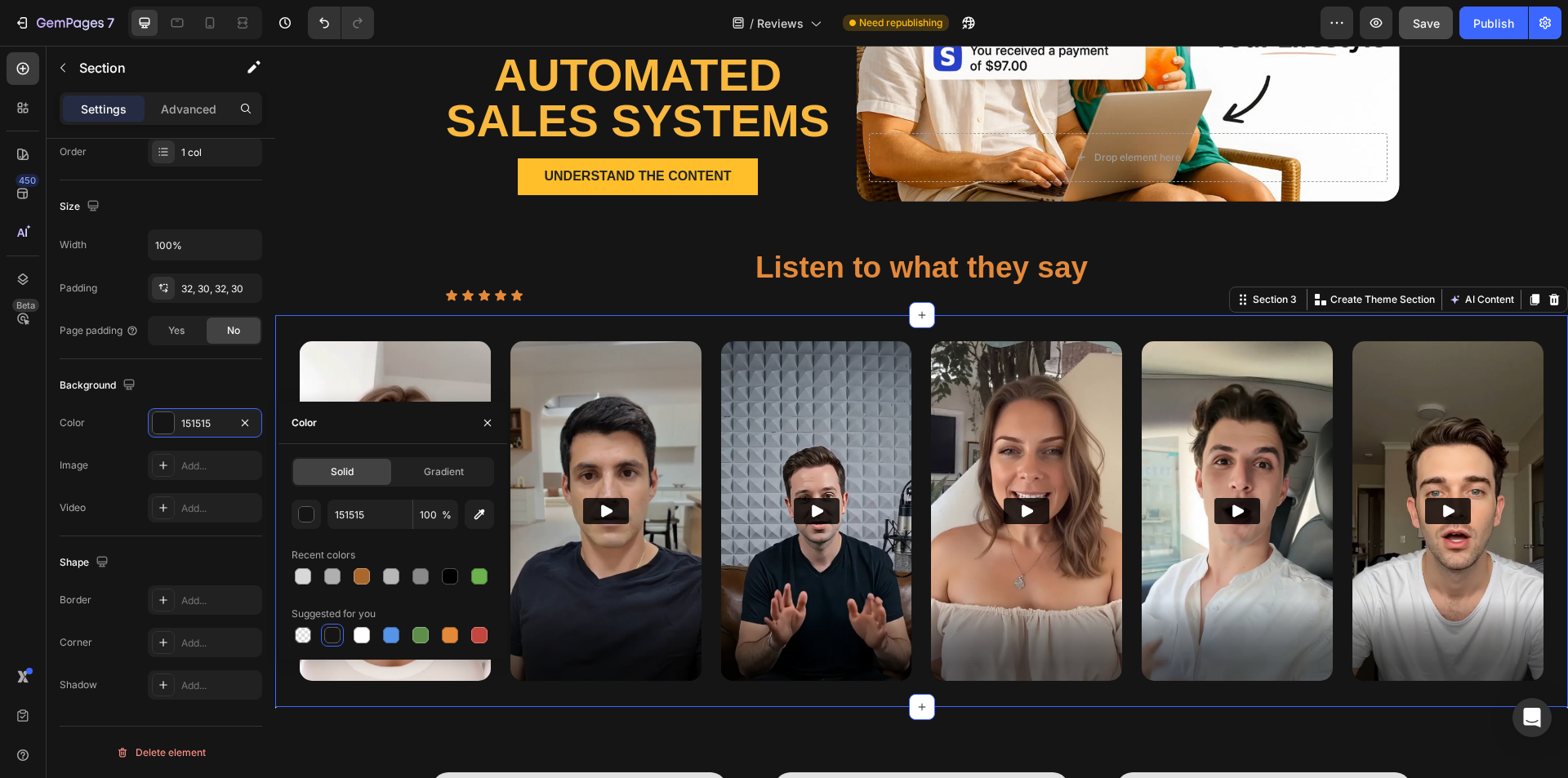
drag, startPoint x: 388, startPoint y: 636, endPoint x: 373, endPoint y: 620, distance: 21.9
click at [388, 636] on div at bounding box center [391, 635] width 17 height 17
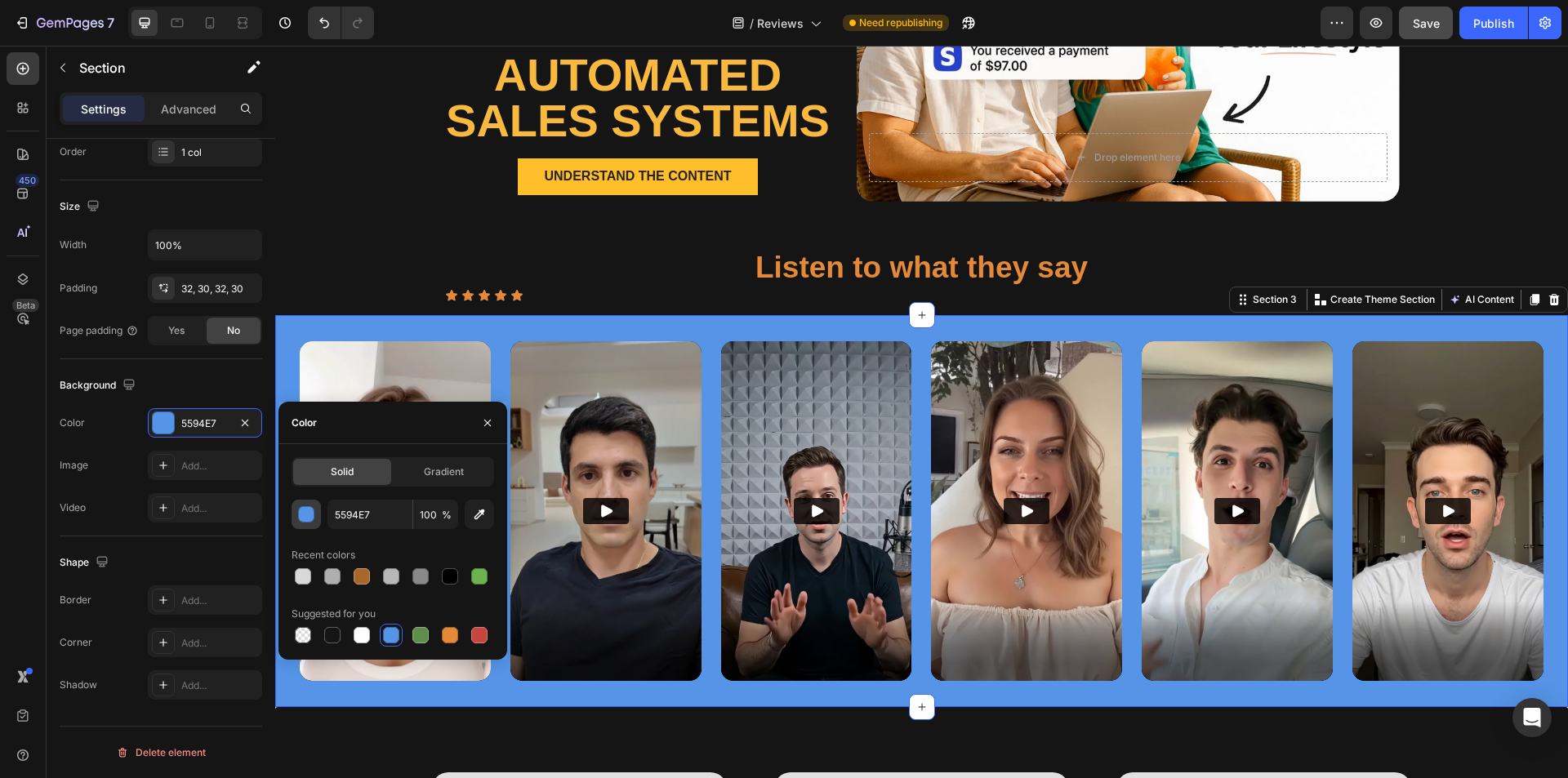
click at [304, 514] on div "button" at bounding box center [307, 515] width 17 height 17
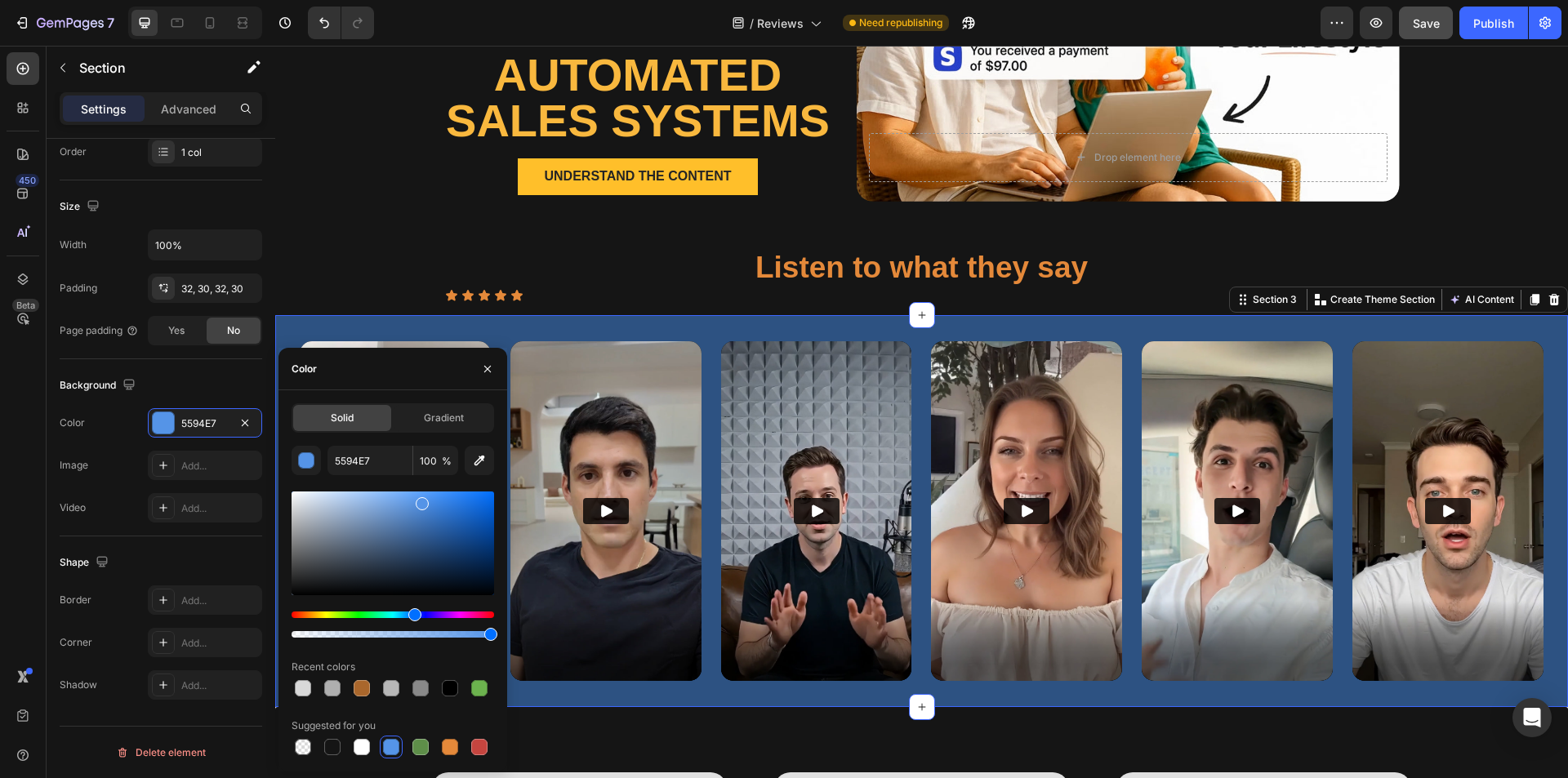
click at [424, 542] on div at bounding box center [393, 544] width 203 height 104
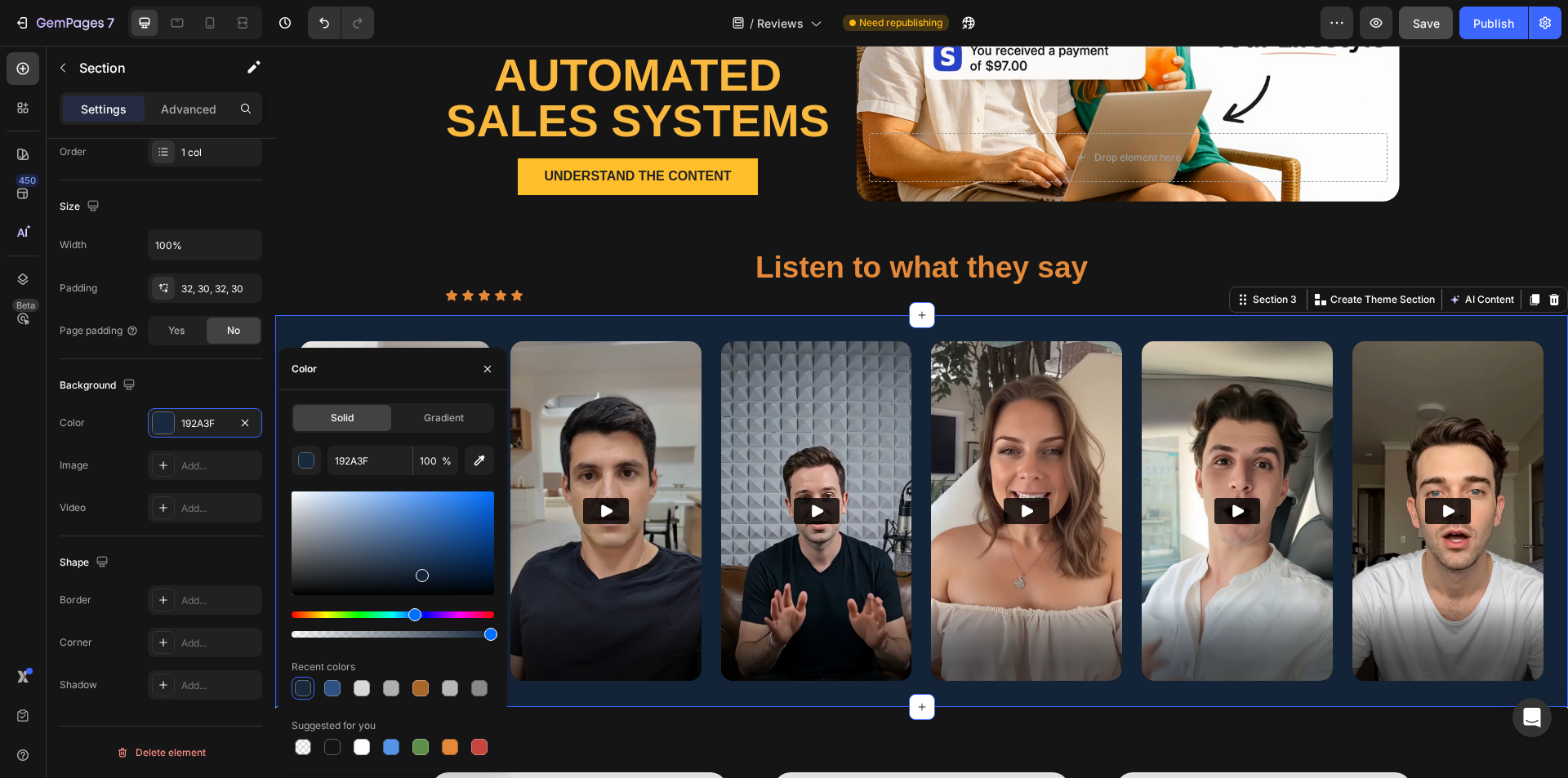
drag, startPoint x: 420, startPoint y: 557, endPoint x: 419, endPoint y: 571, distance: 14.0
click at [419, 571] on div at bounding box center [393, 544] width 203 height 104
type input "142438"
drag, startPoint x: 181, startPoint y: 108, endPoint x: 169, endPoint y: 135, distance: 29.5
click at [181, 108] on p "Advanced" at bounding box center [188, 110] width 56 height 18
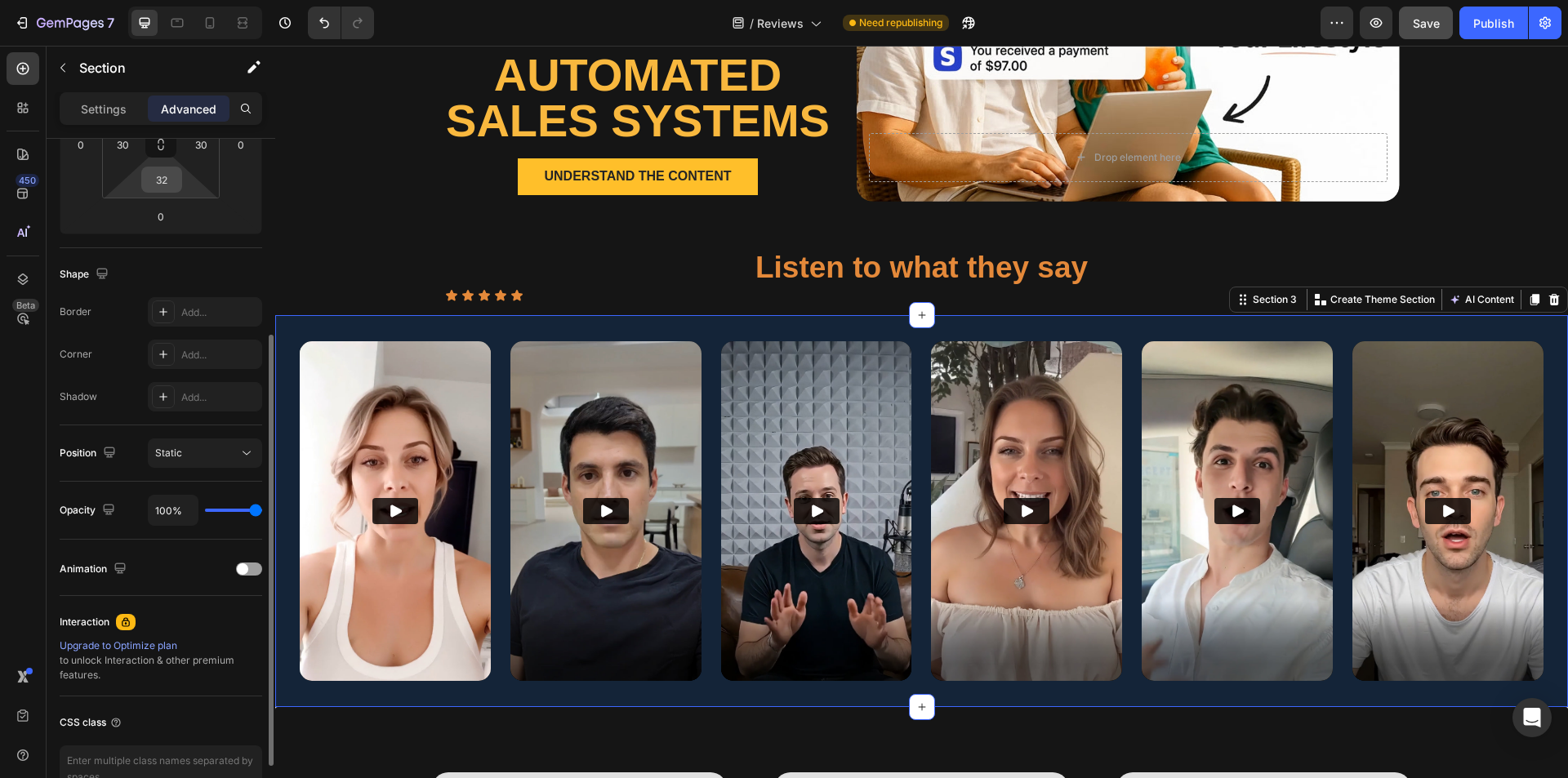
click at [171, 183] on input "32" at bounding box center [161, 179] width 32 height 24
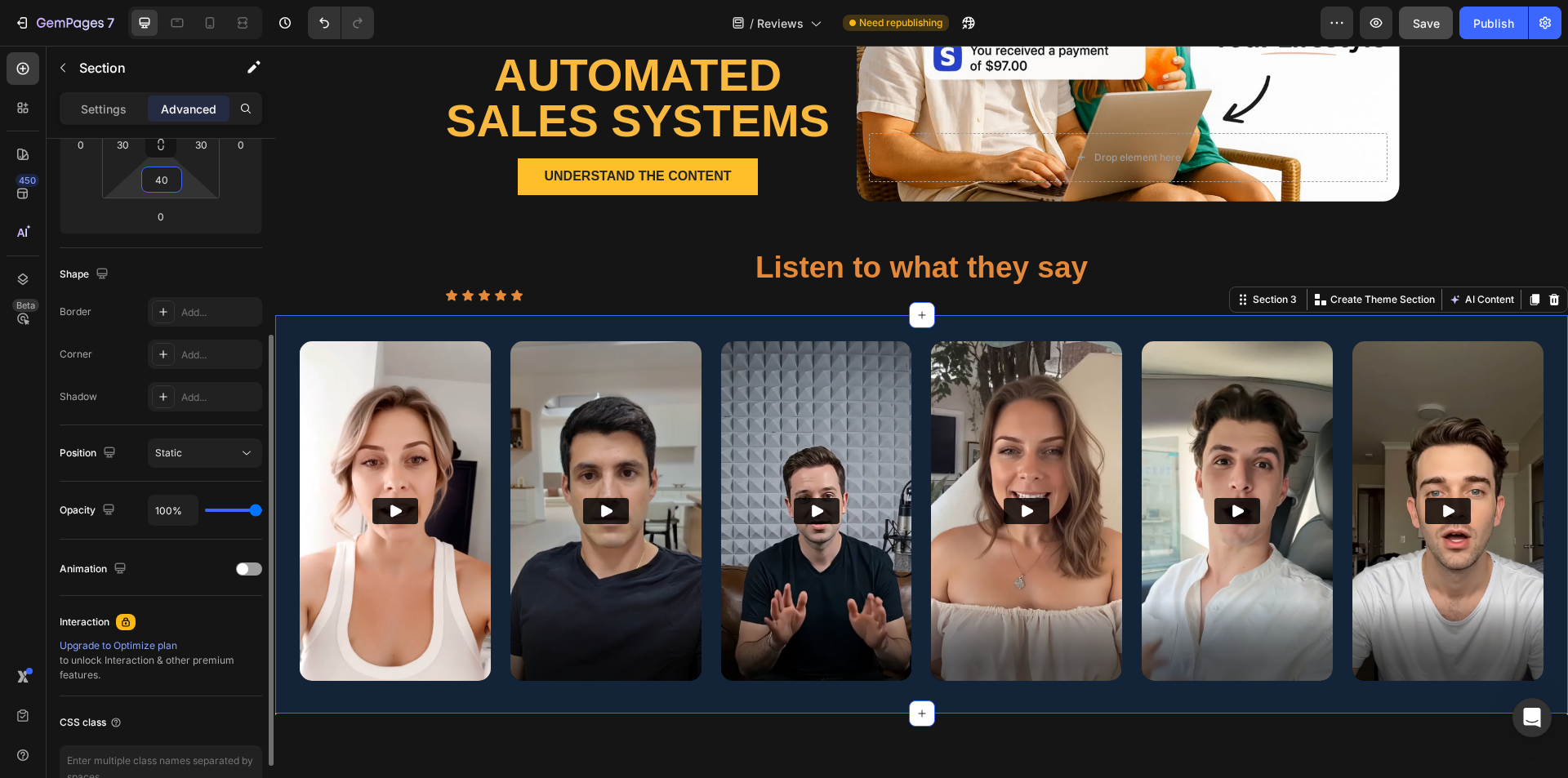
type input "40"
click at [130, 258] on div "Shape Border Add... Corner Add... Shadow Add..." at bounding box center [161, 336] width 203 height 177
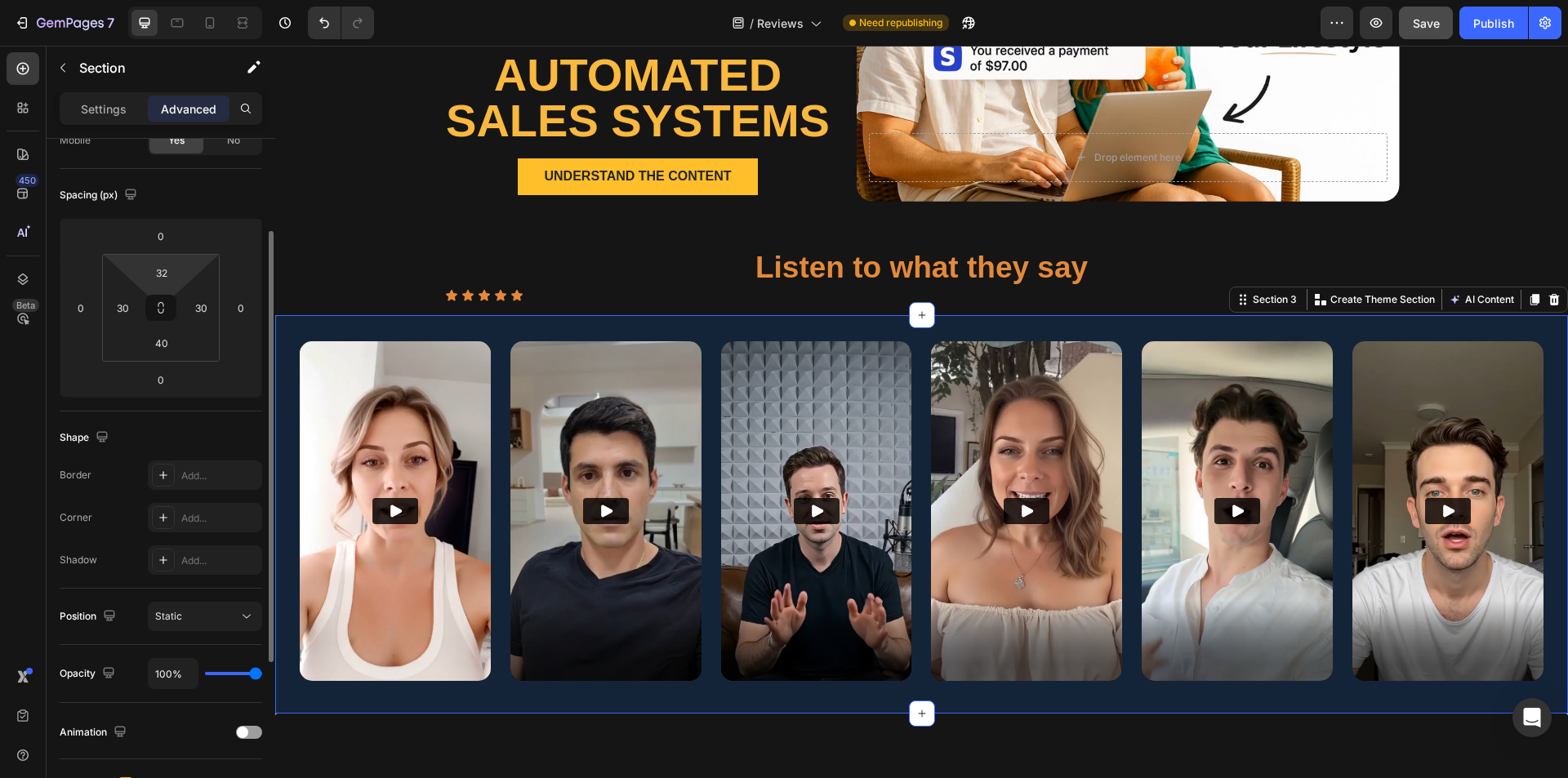
scroll to position [66, 0]
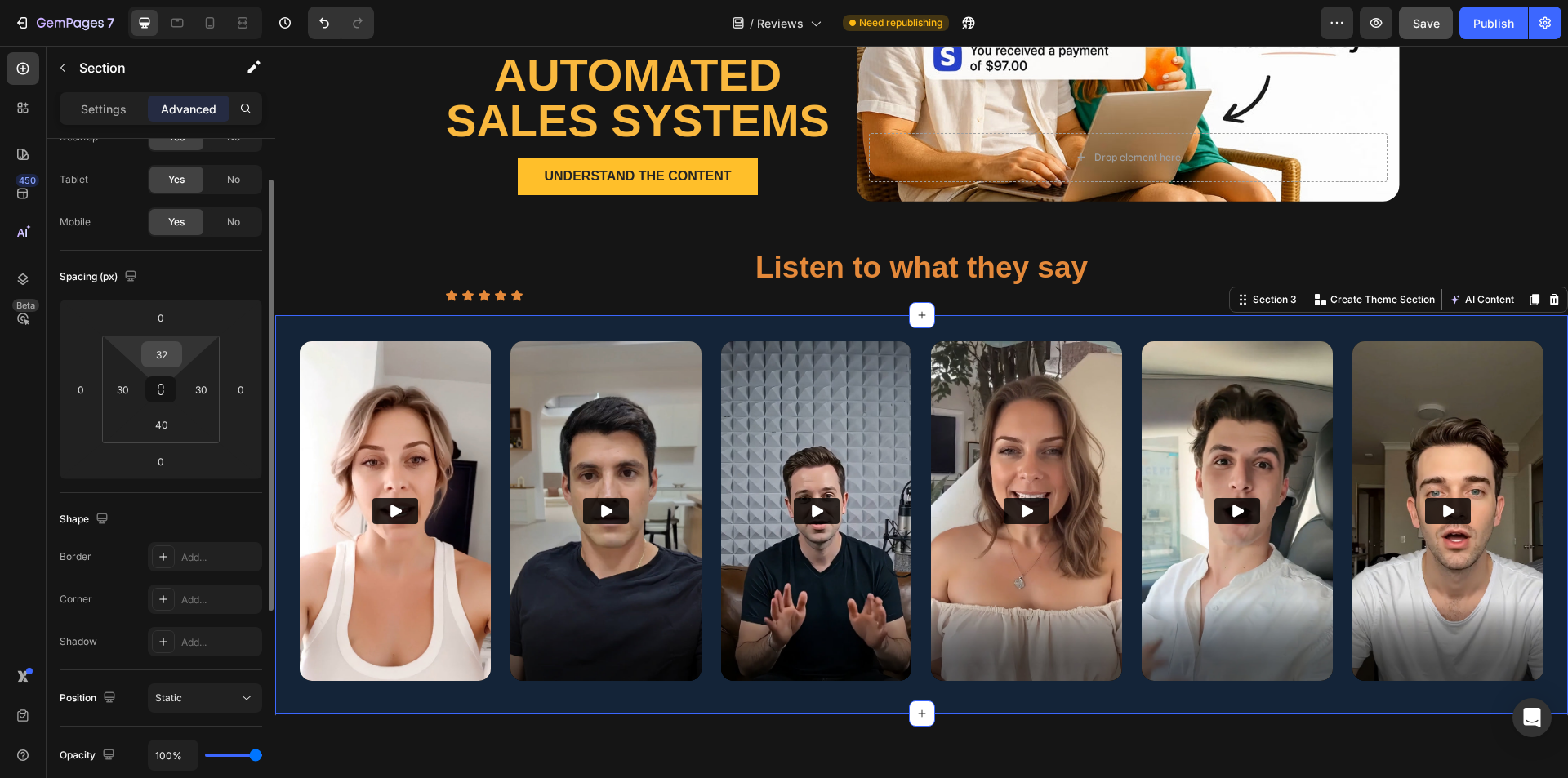
click at [170, 351] on input "32" at bounding box center [161, 354] width 32 height 24
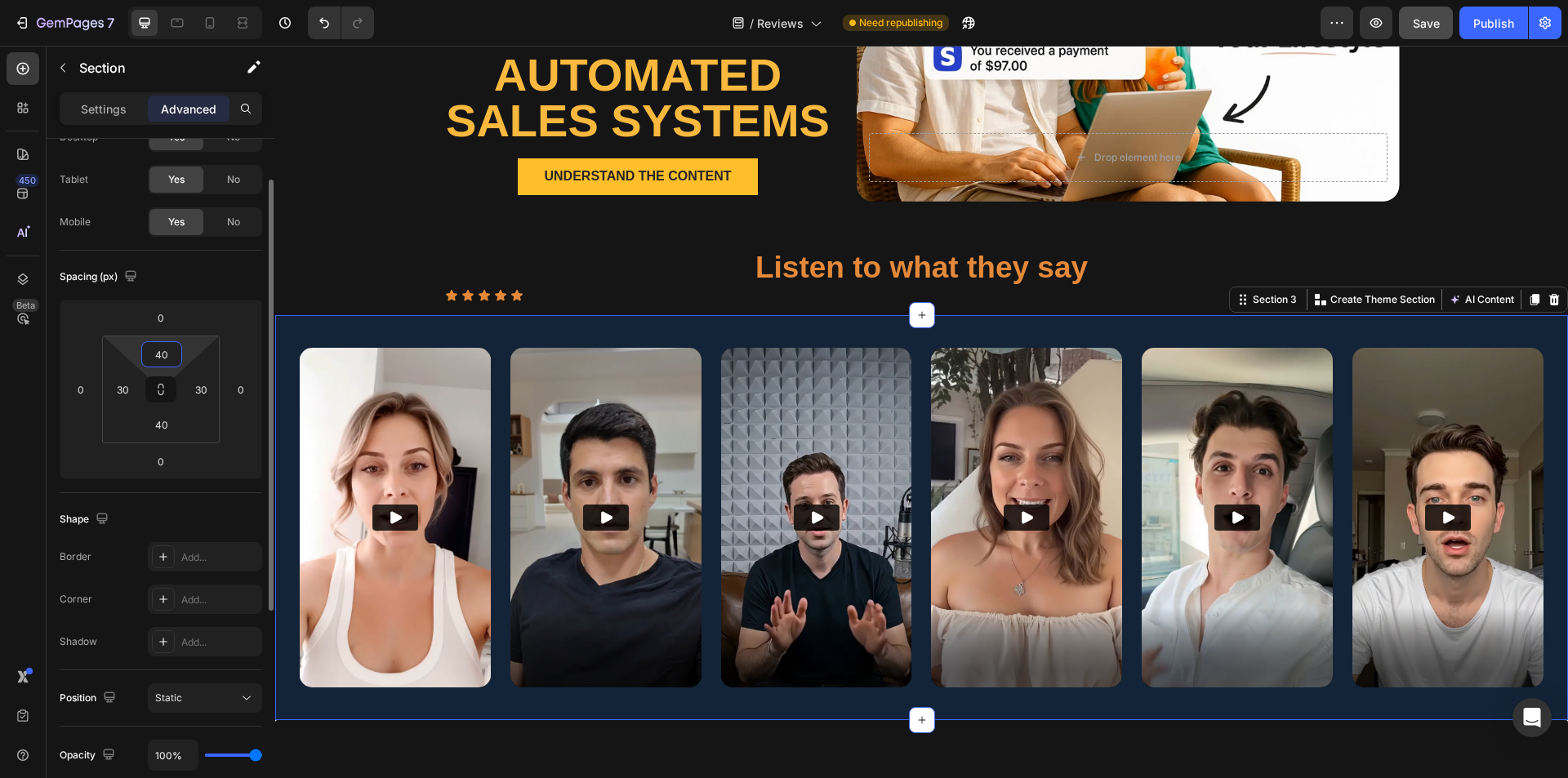
type input "40"
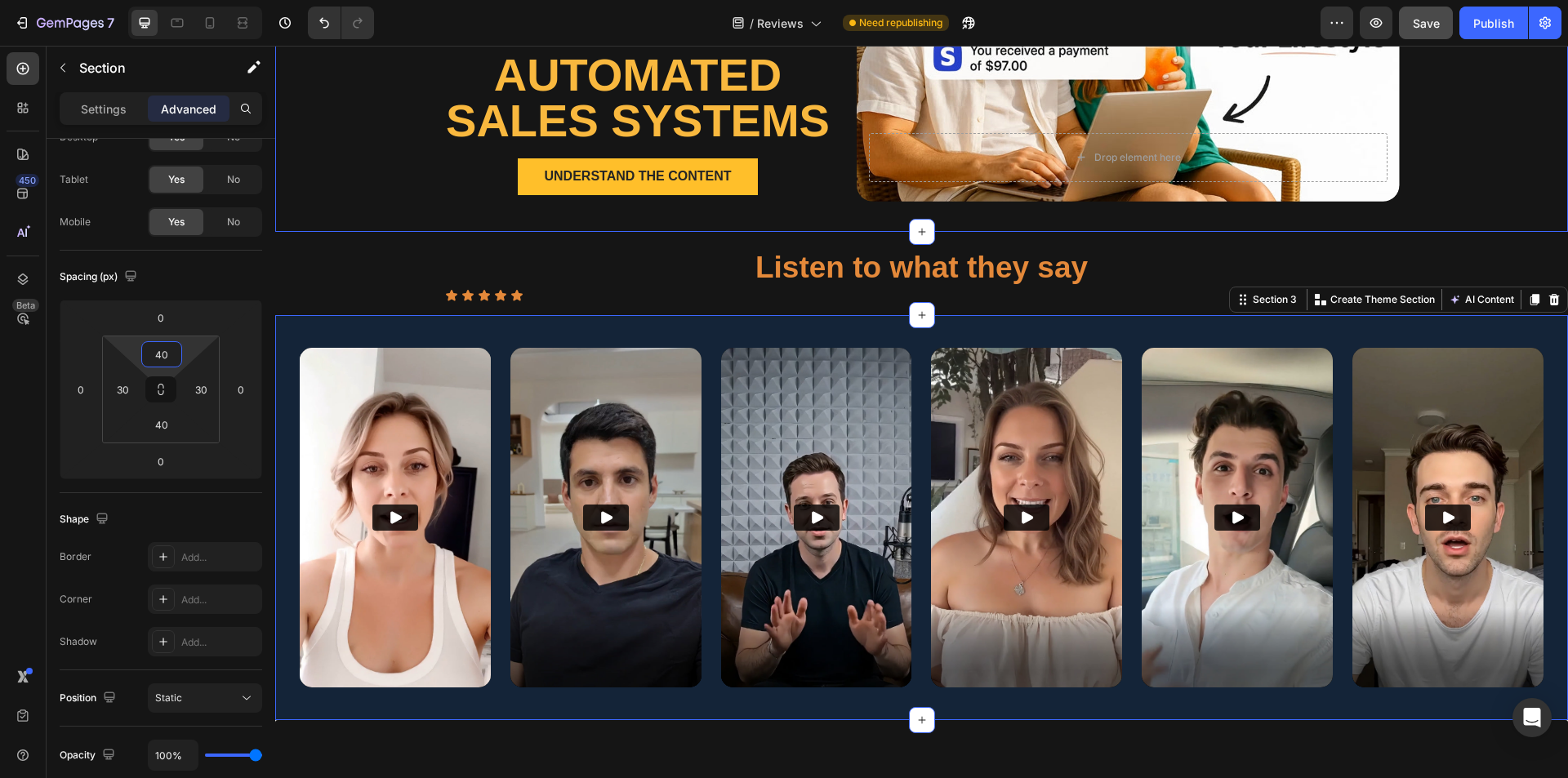
drag, startPoint x: 1490, startPoint y: 190, endPoint x: 1473, endPoint y: 179, distance: 20.2
click at [783, 190] on div "Hear what our students say Text Block Understand the impact of Text Block AI vi…" at bounding box center [921, 51] width 1293 height 363
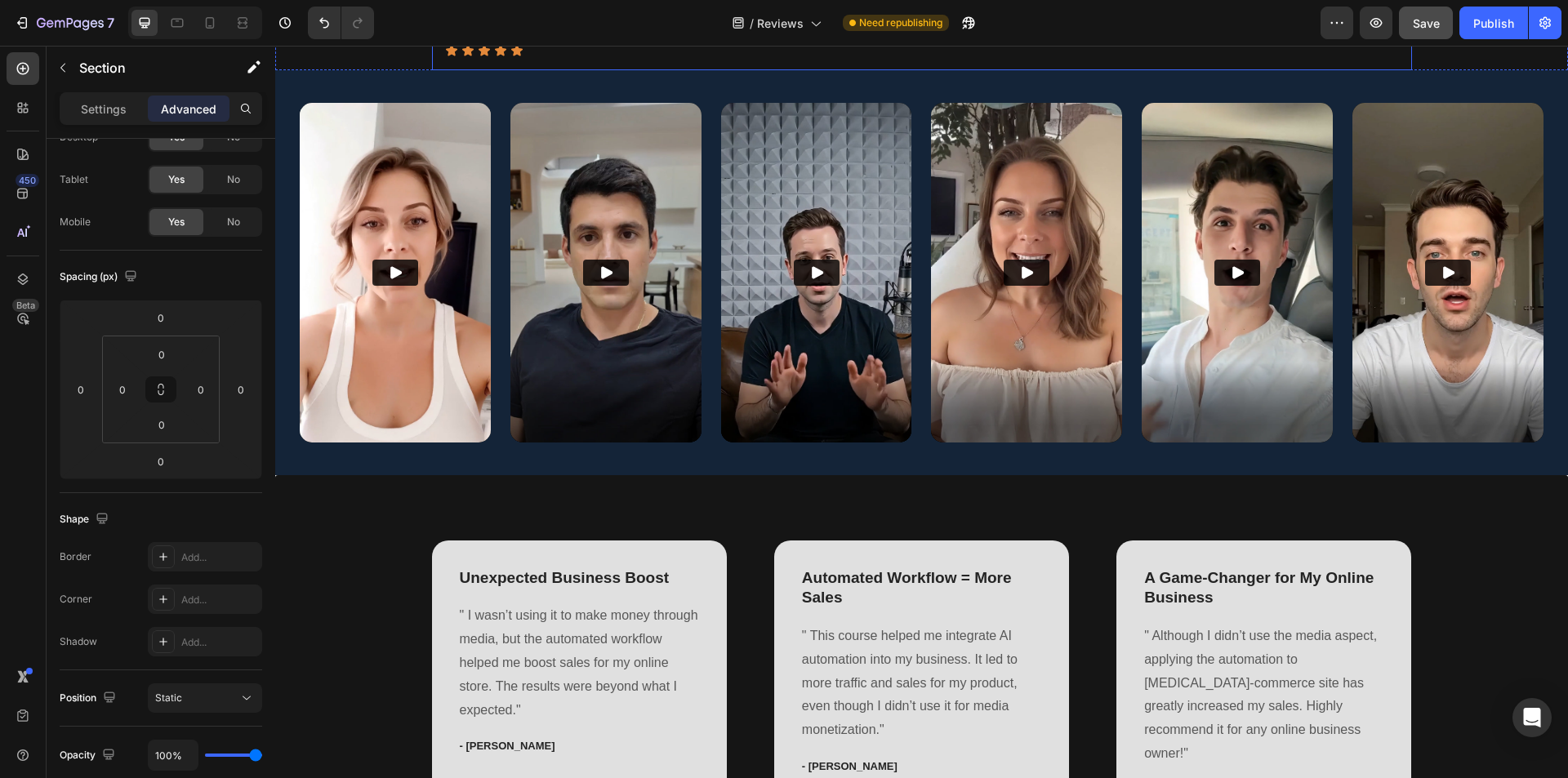
scroll to position [292, 0]
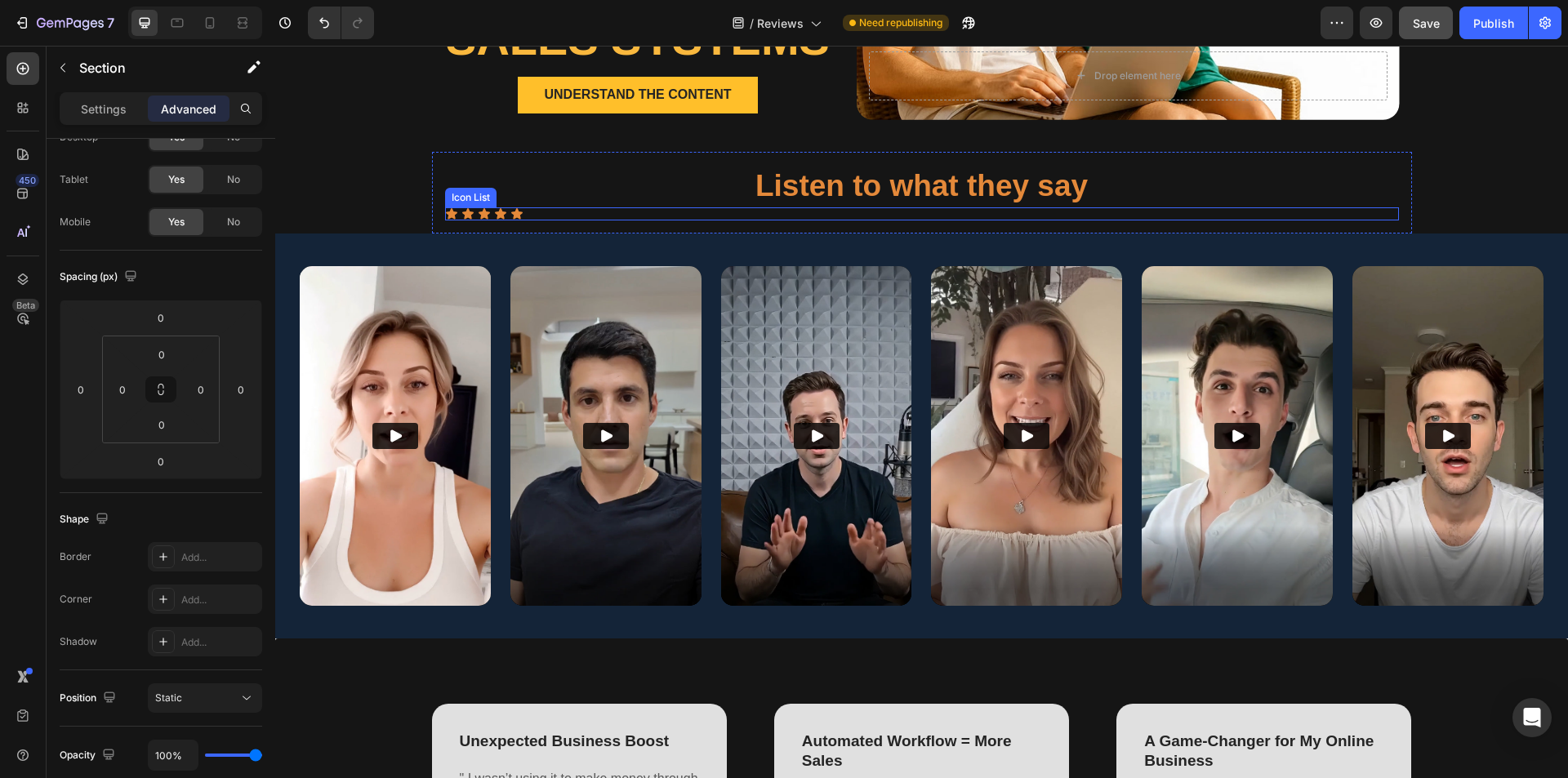
click at [783, 213] on div "Icon Icon Icon Icon Icon" at bounding box center [922, 214] width 955 height 13
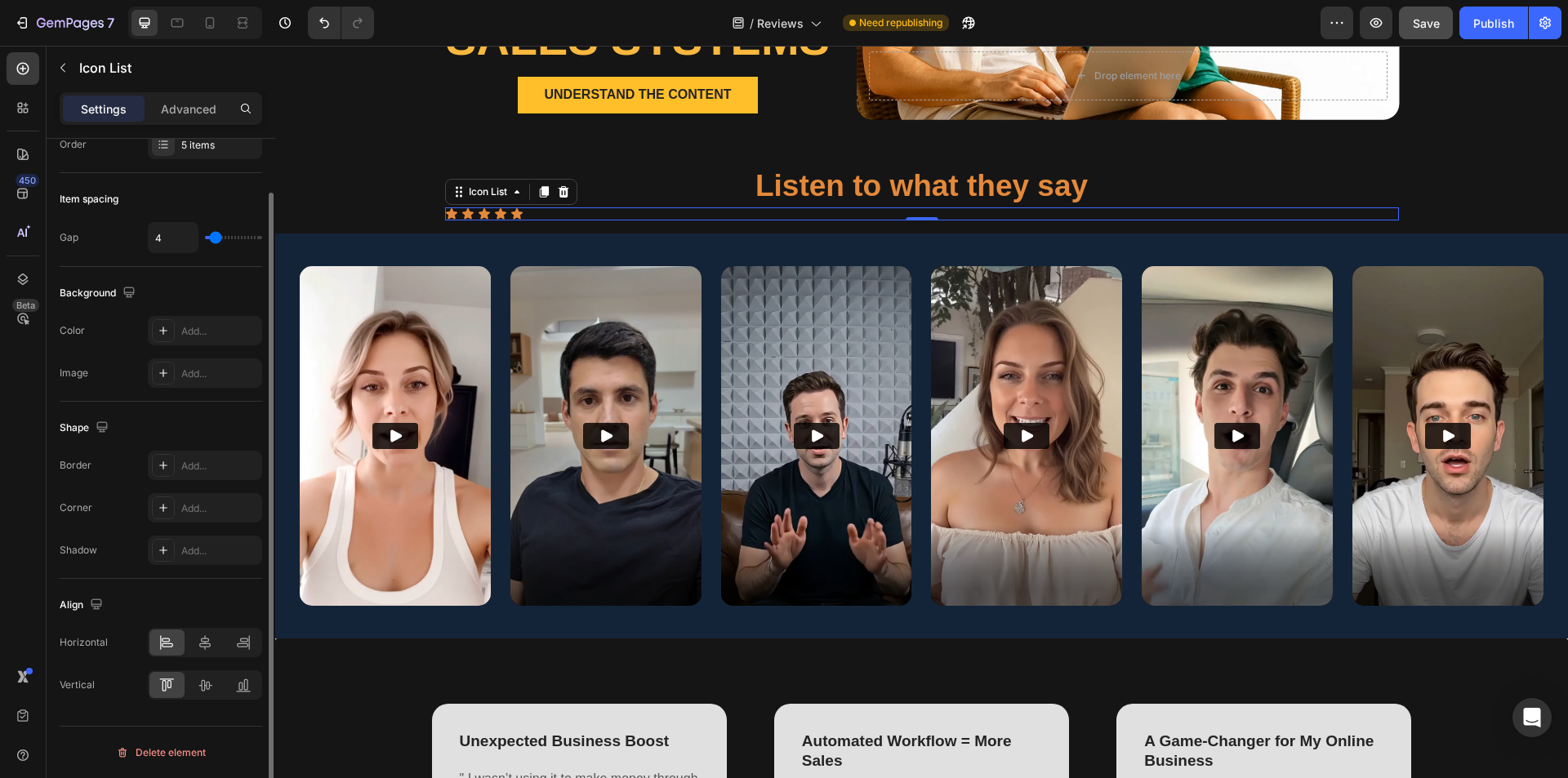
scroll to position [0, 0]
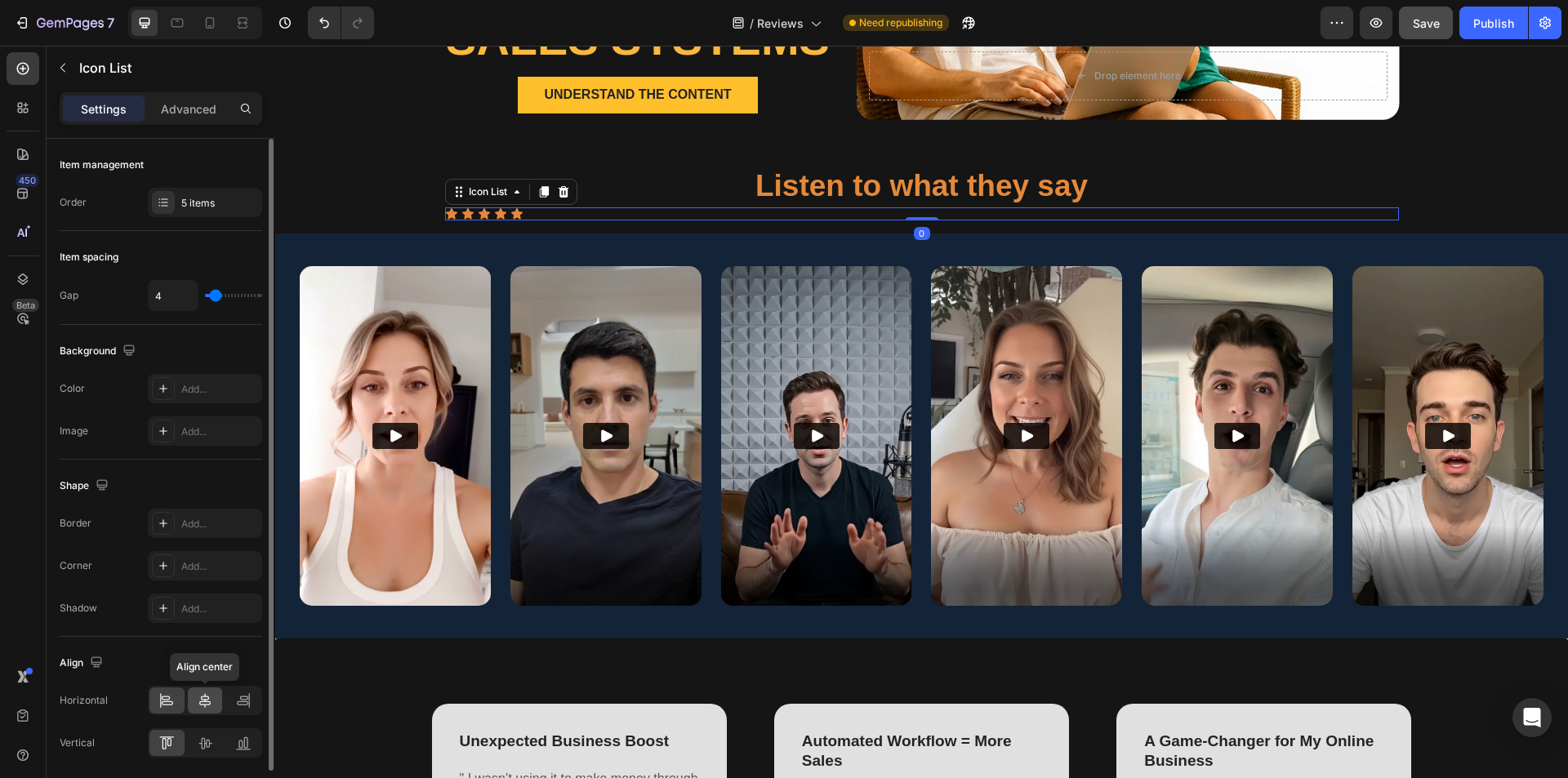
click at [200, 703] on icon at bounding box center [205, 701] width 12 height 15
click at [210, 753] on div at bounding box center [206, 743] width 35 height 26
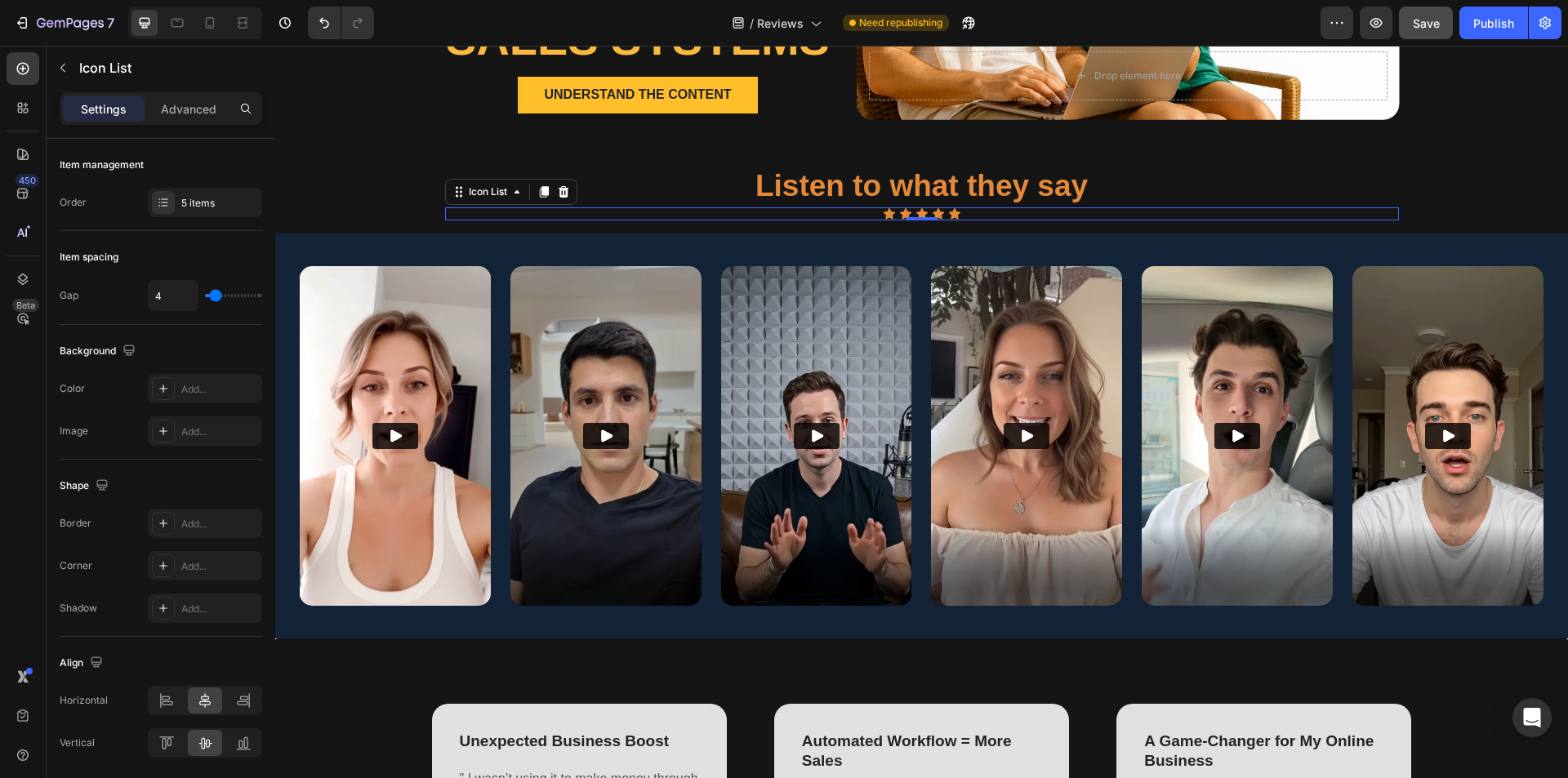
click at [104, 111] on p "Settings" at bounding box center [104, 110] width 46 height 18
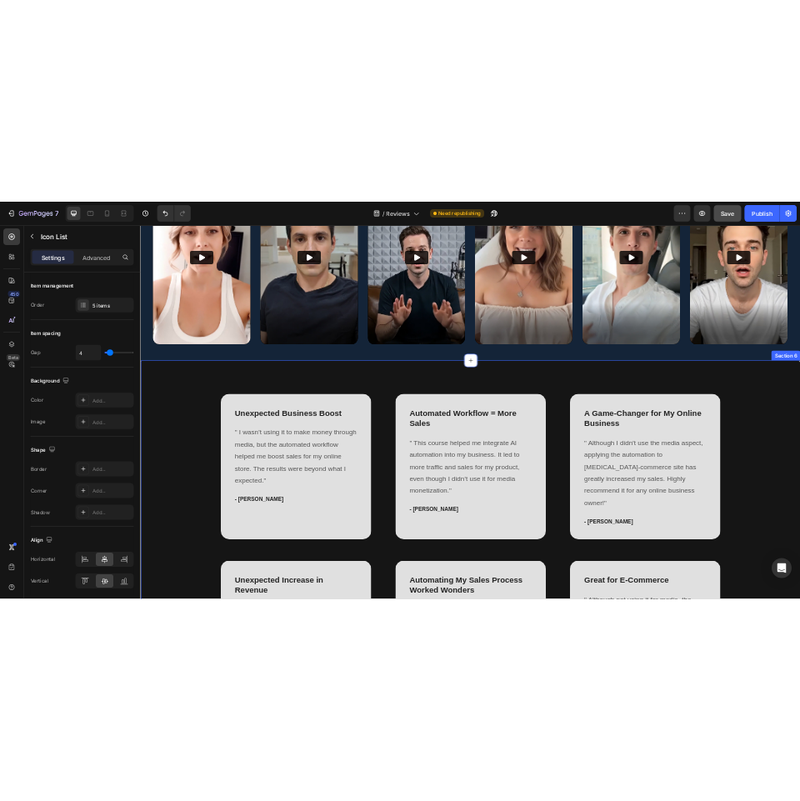
scroll to position [798, 0]
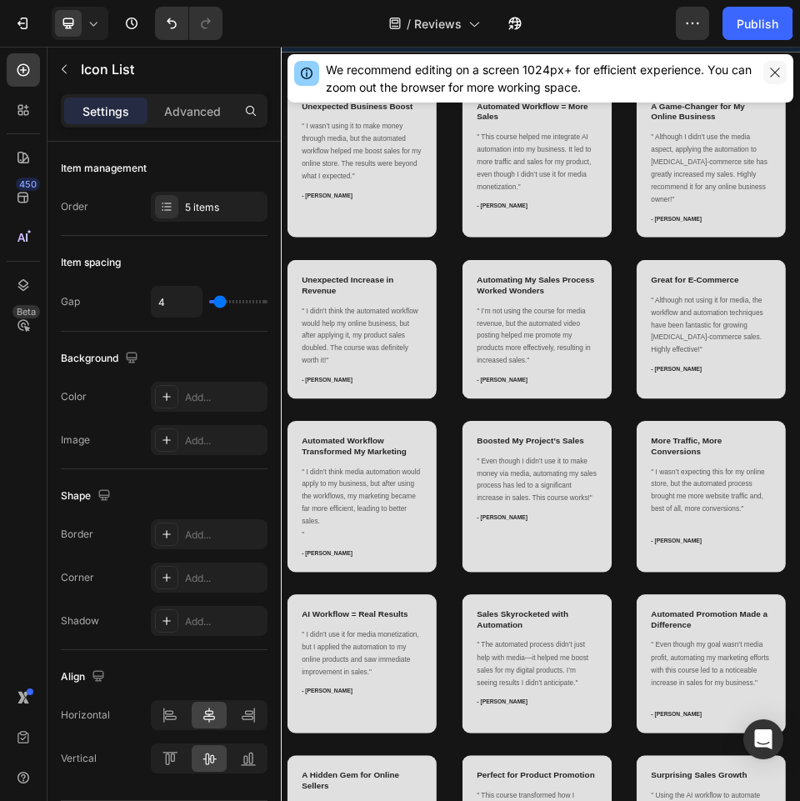
click at [776, 73] on icon "button" at bounding box center [774, 72] width 9 height 9
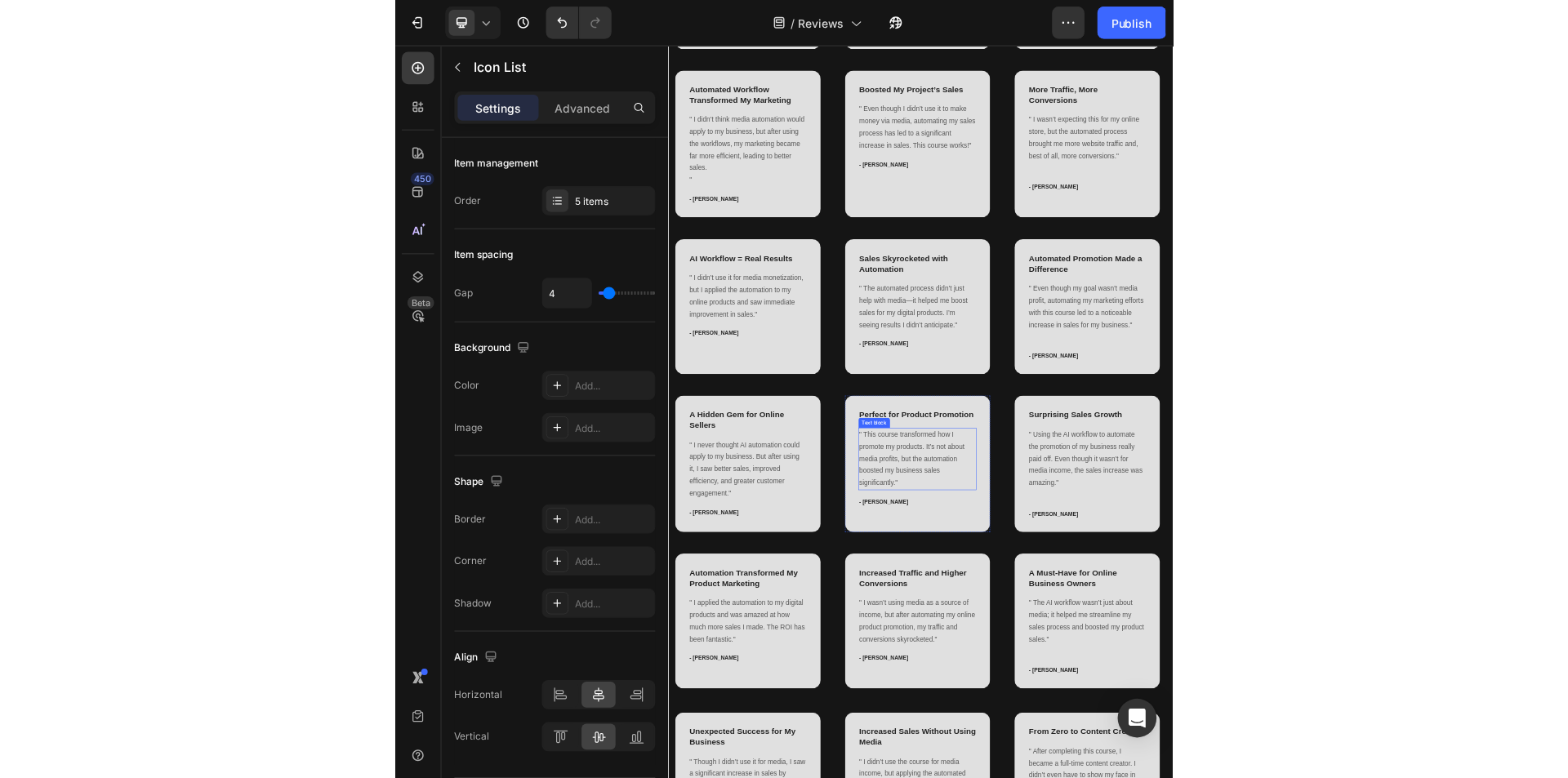
scroll to position [1517, 0]
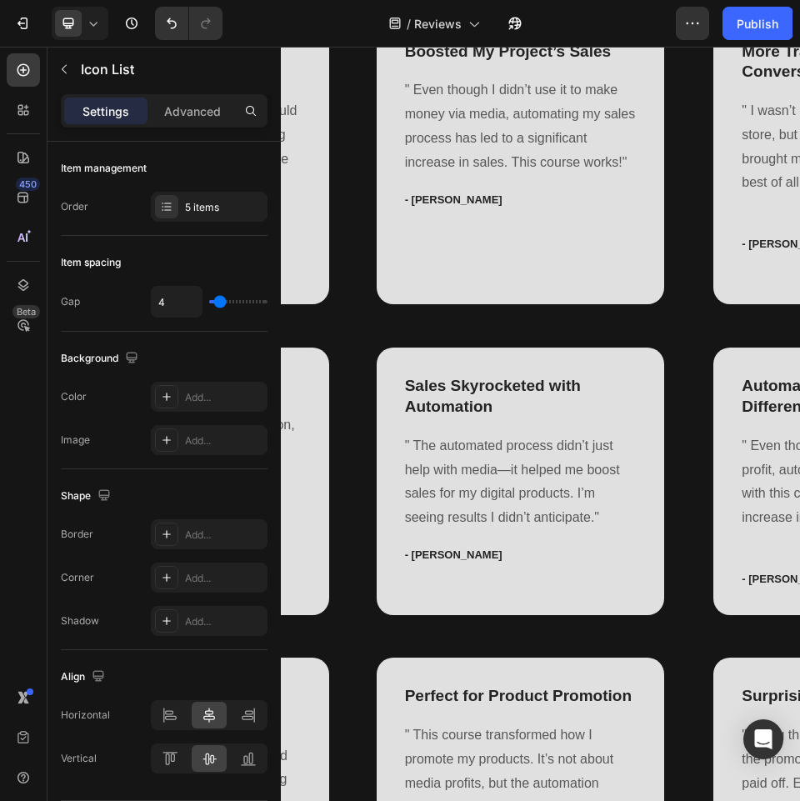
click at [0, 0] on span "Save" at bounding box center [0, 0] width 0 height 0
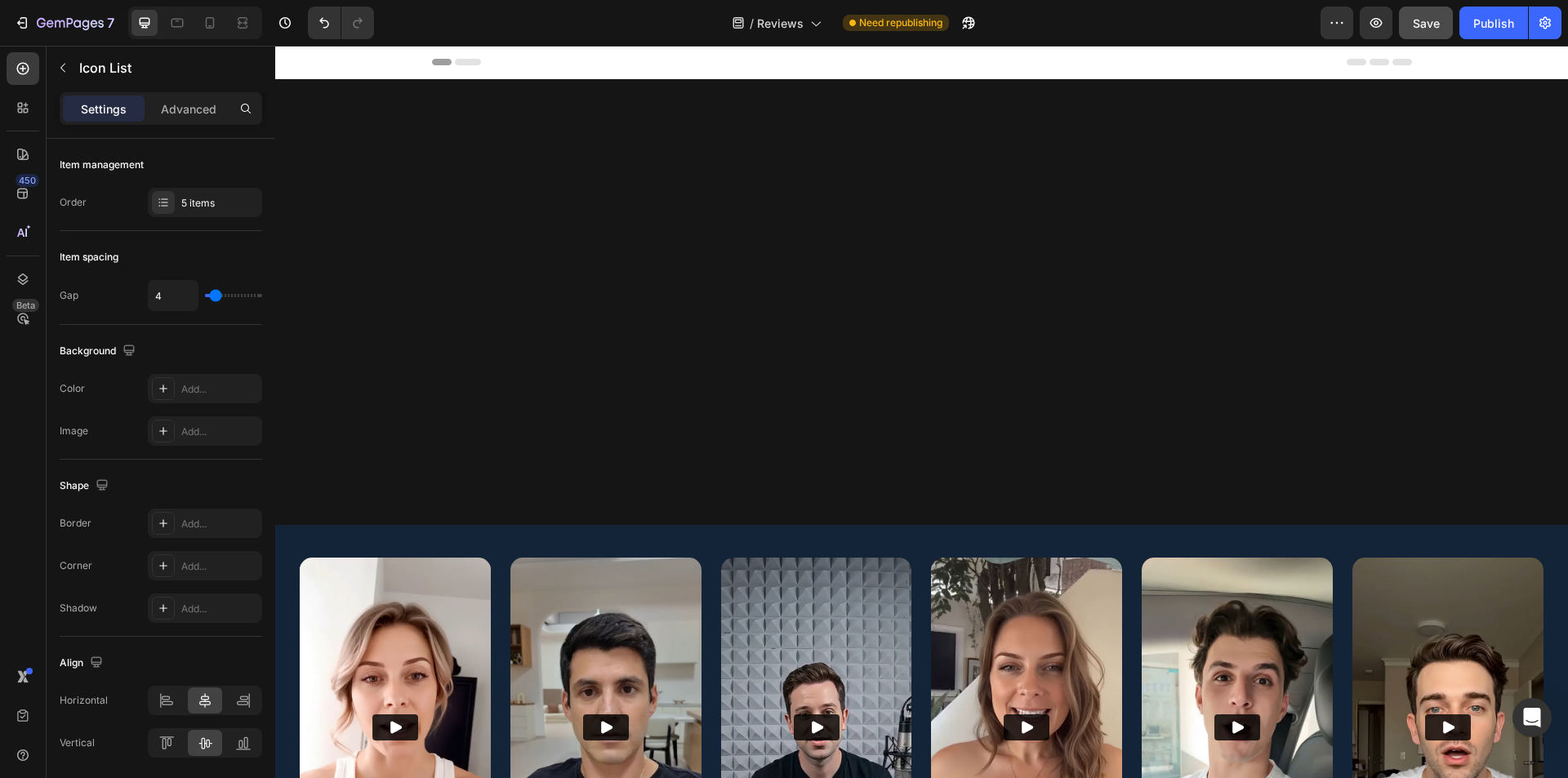
scroll to position [735, 0]
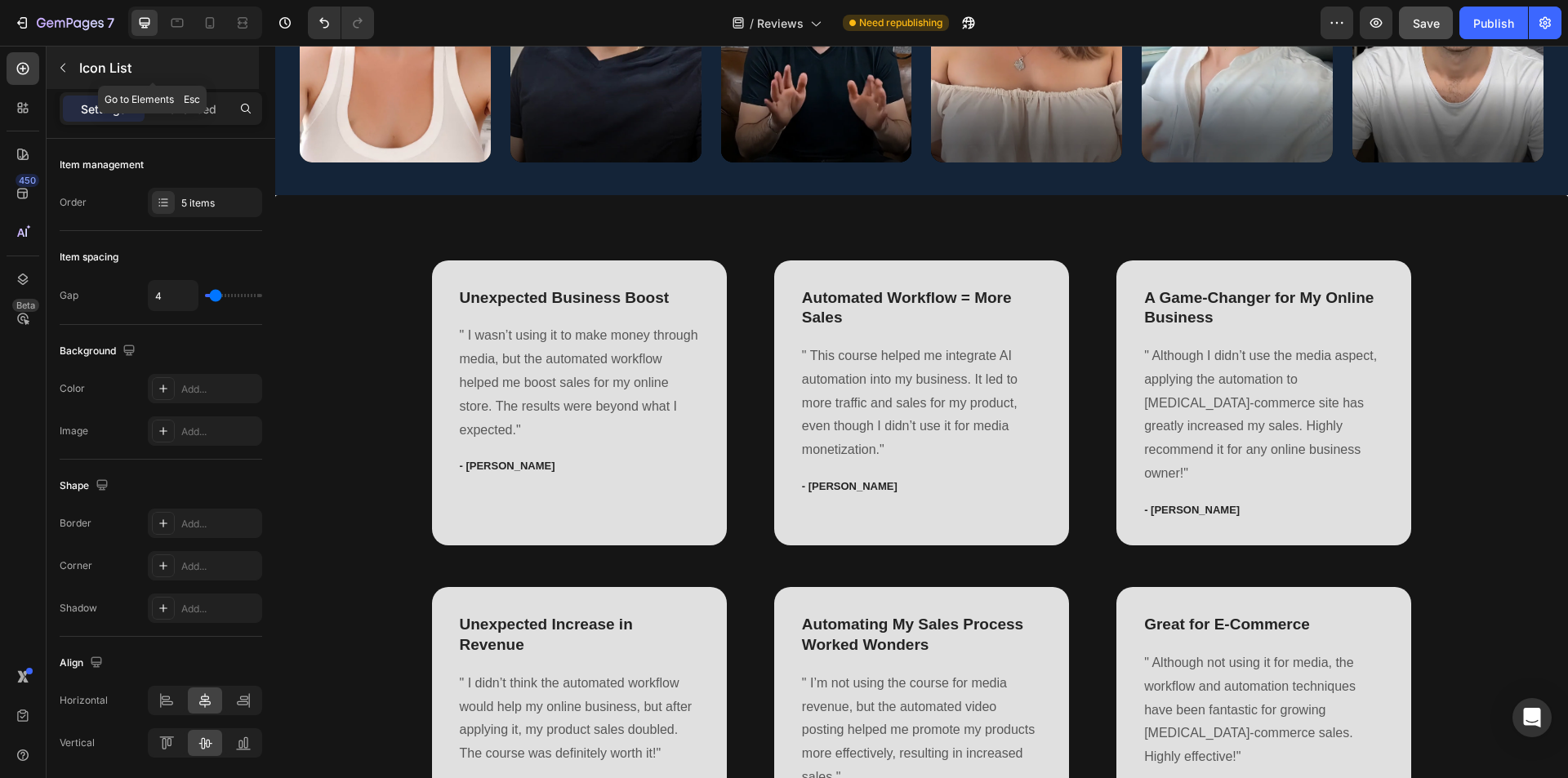
click at [60, 67] on icon "button" at bounding box center [63, 68] width 13 height 13
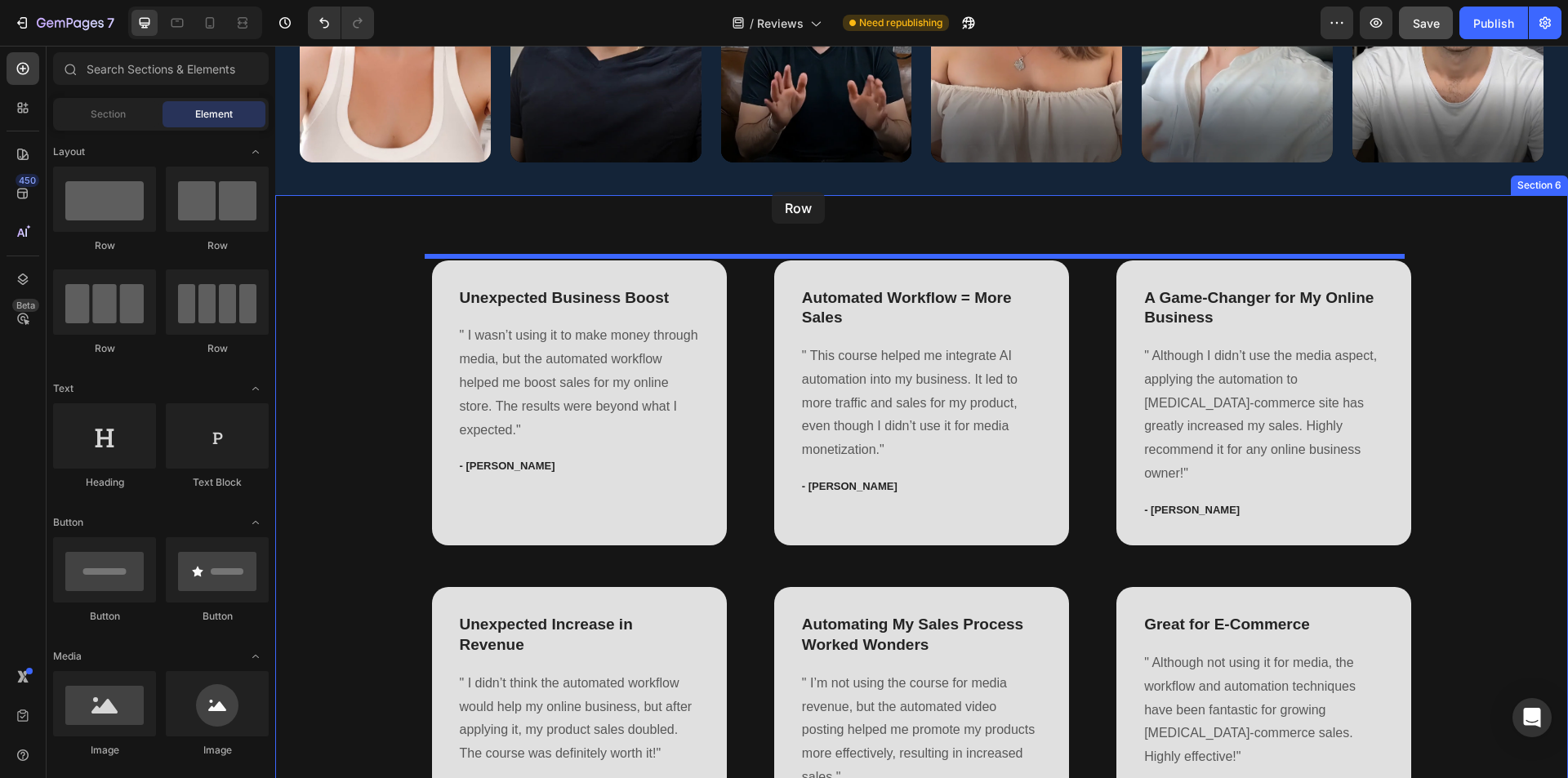
drag, startPoint x: 380, startPoint y: 249, endPoint x: 772, endPoint y: 192, distance: 396.1
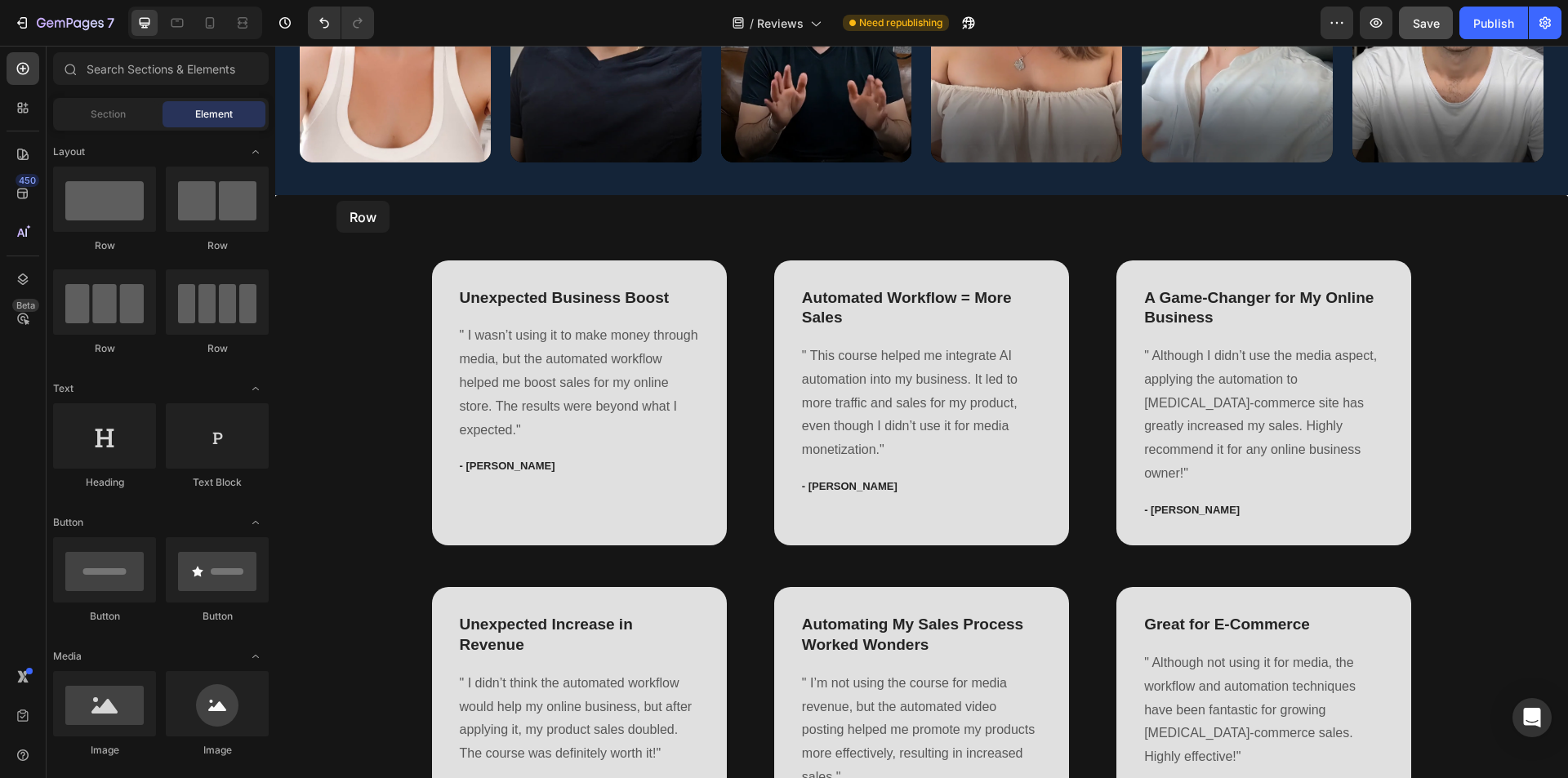
drag, startPoint x: 117, startPoint y: 201, endPoint x: 1548, endPoint y: 3, distance: 1444.6
click at [107, 200] on div at bounding box center [104, 199] width 103 height 66
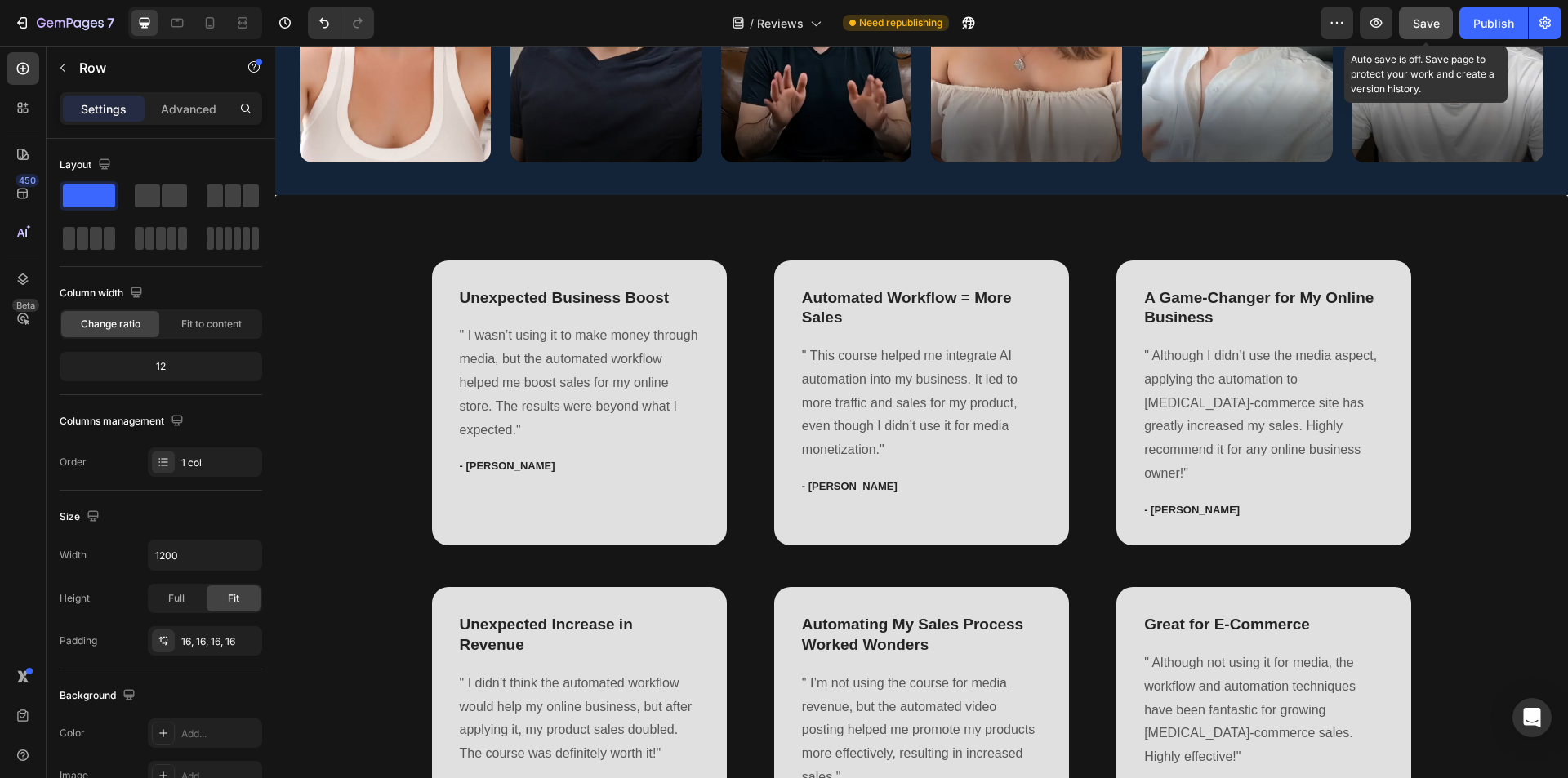
click at [783, 24] on span "Save" at bounding box center [1427, 24] width 27 height 14
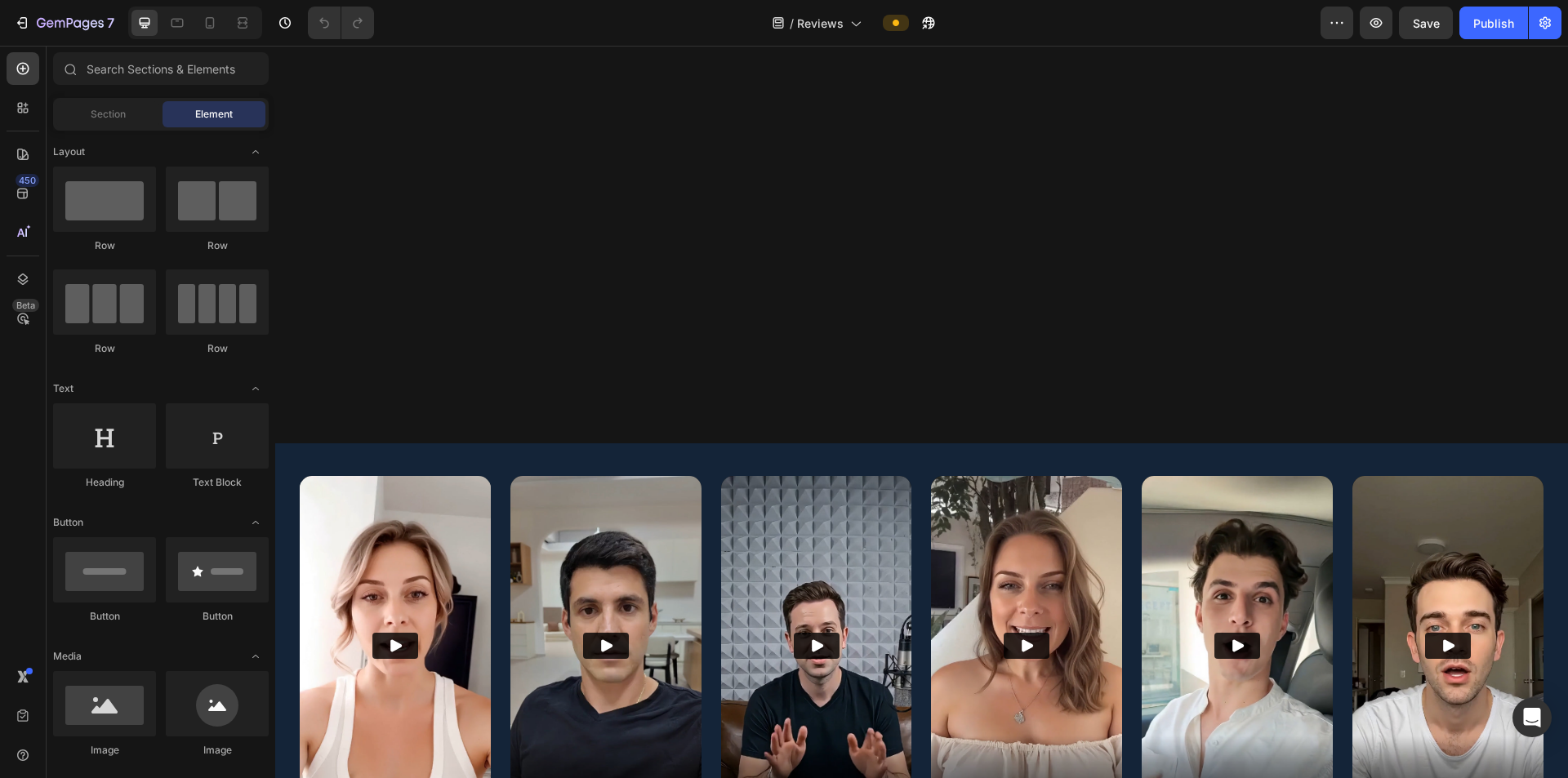
scroll to position [571, 0]
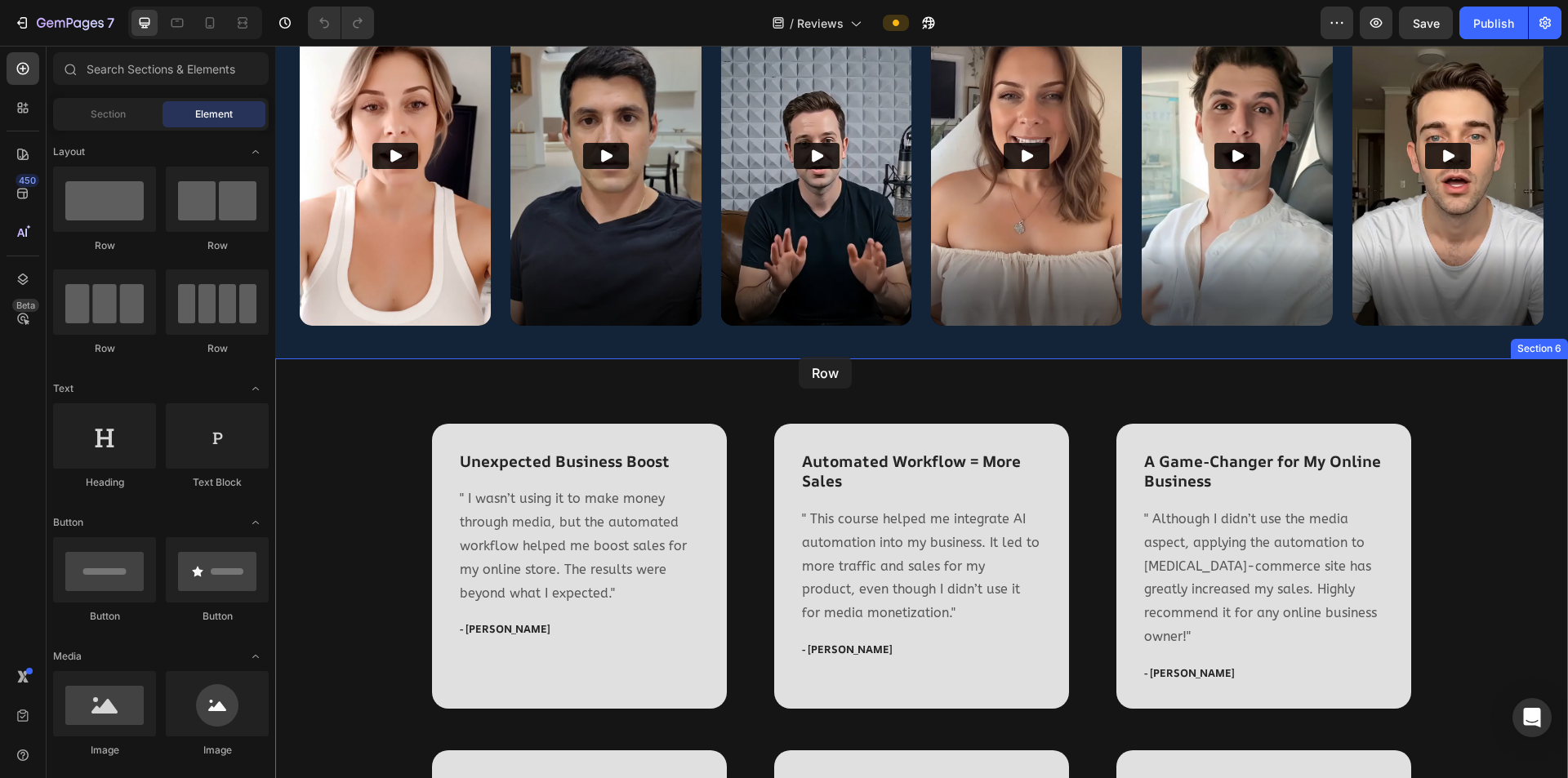
drag, startPoint x: 381, startPoint y: 249, endPoint x: 799, endPoint y: 357, distance: 431.7
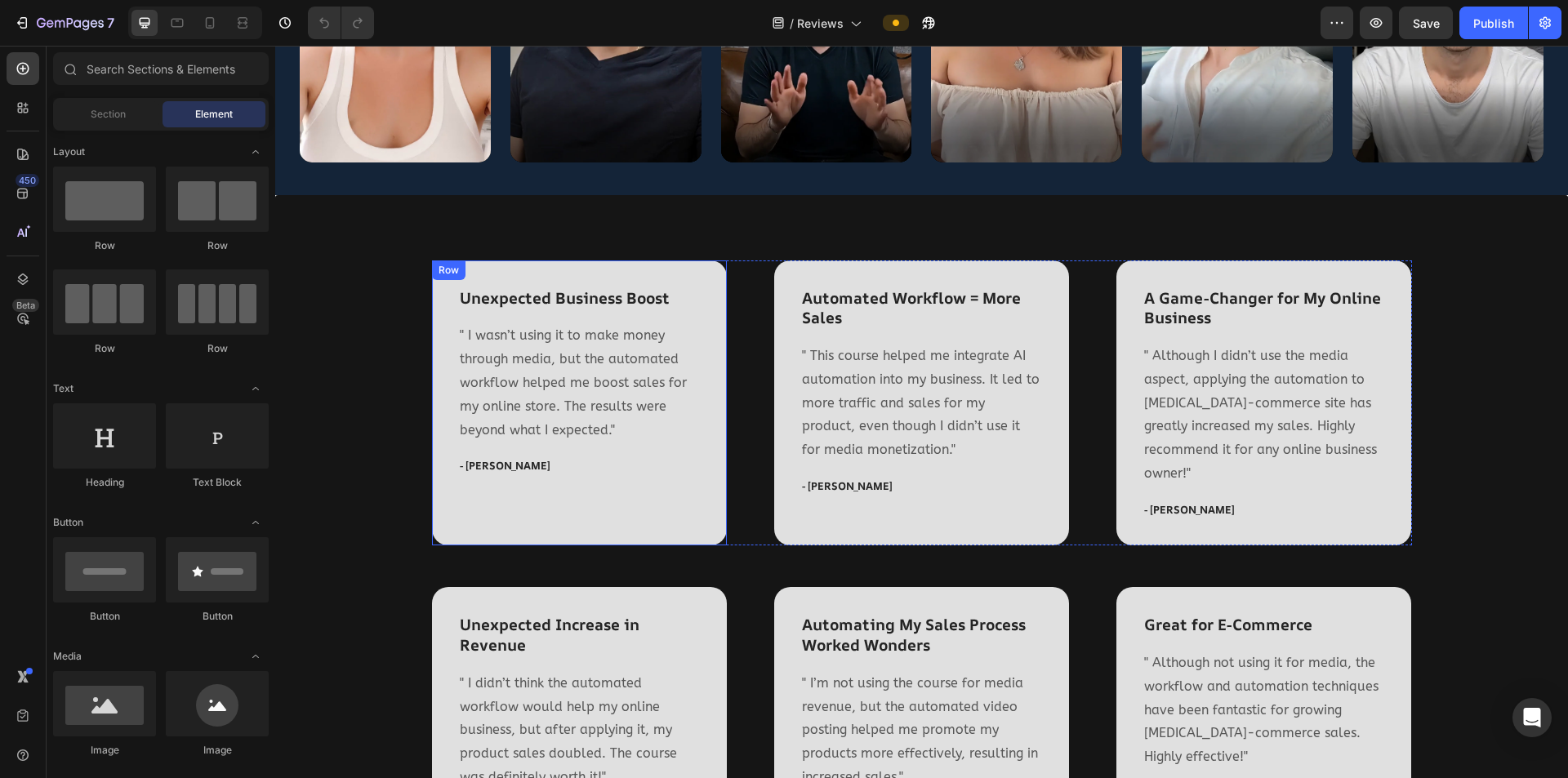
scroll to position [409, 0]
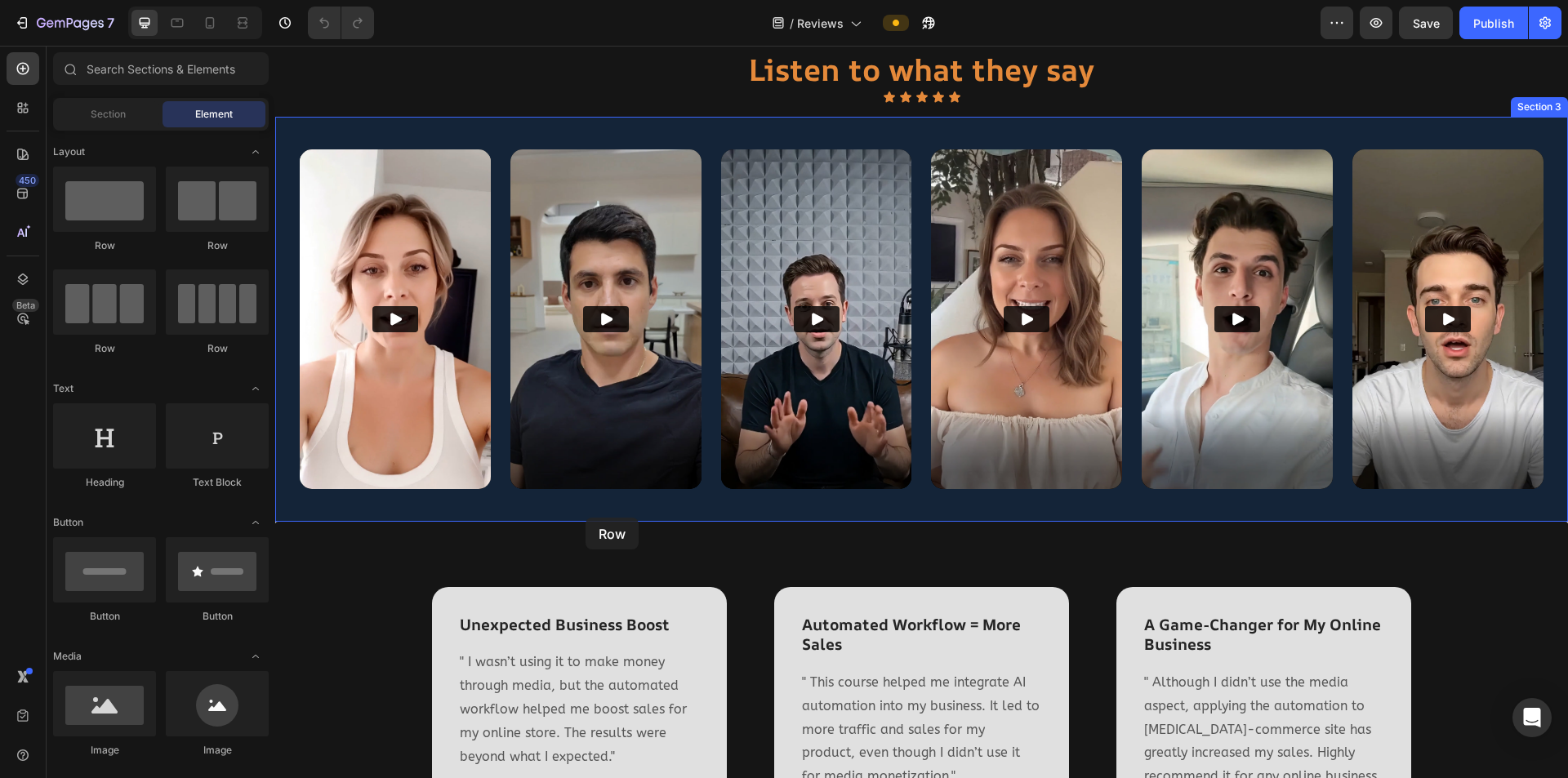
drag, startPoint x: 375, startPoint y: 257, endPoint x: 586, endPoint y: 517, distance: 334.8
click at [999, 505] on div "Video Video Video Video Video Video Row Section 3" at bounding box center [921, 318] width 1293 height 405
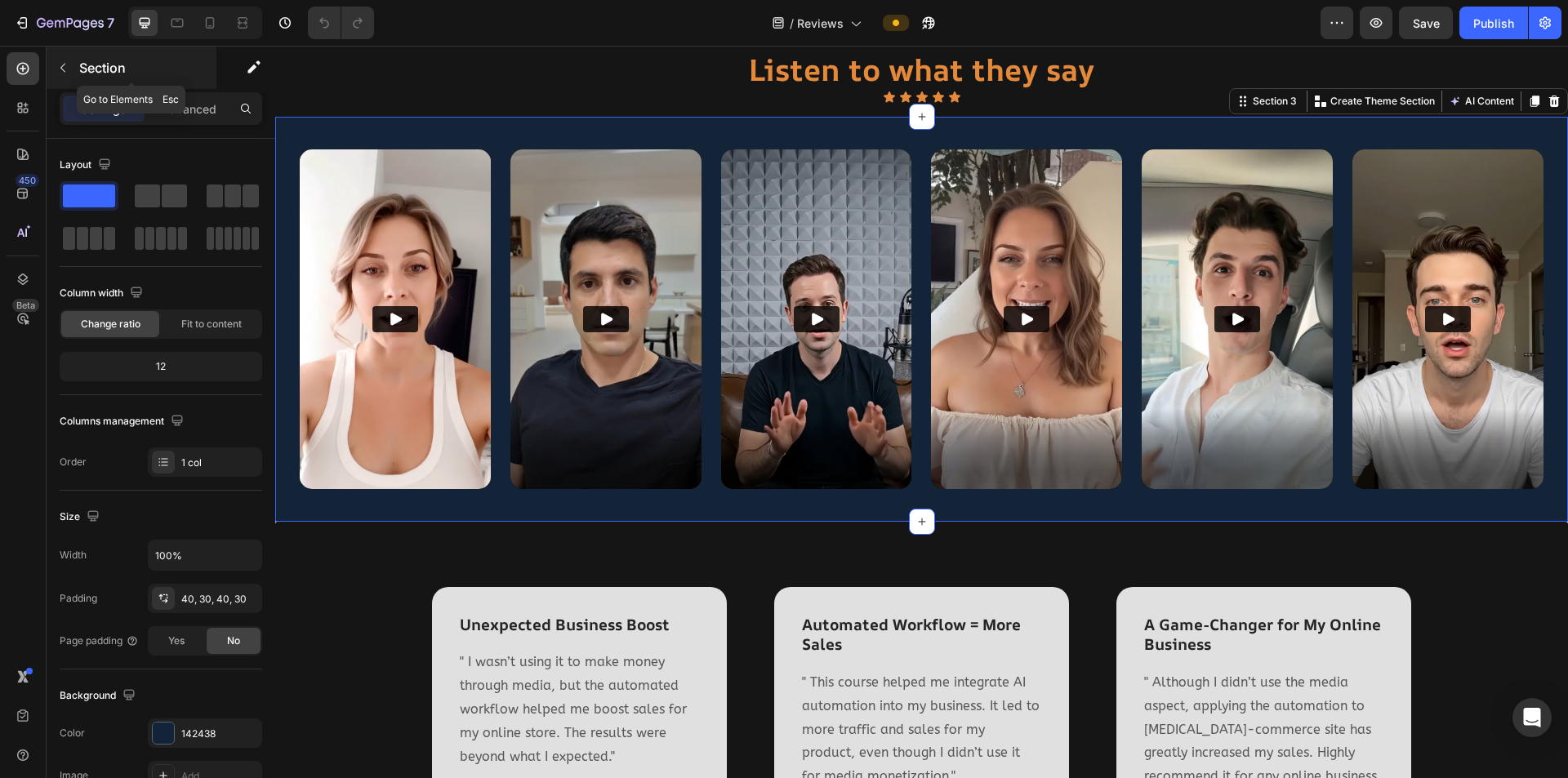
click at [68, 62] on icon "button" at bounding box center [63, 68] width 13 height 13
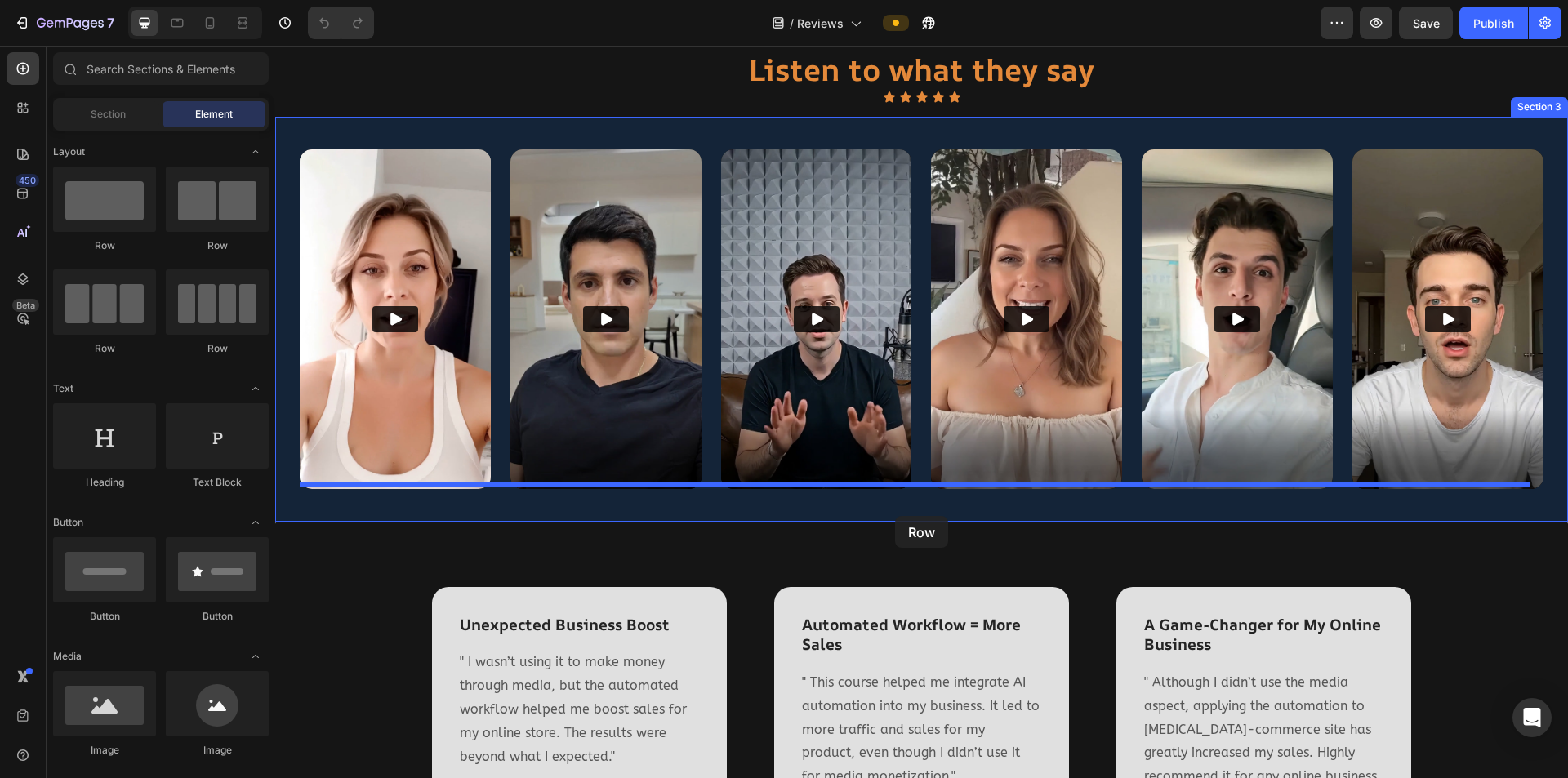
drag, startPoint x: 382, startPoint y: 249, endPoint x: 895, endPoint y: 516, distance: 578.3
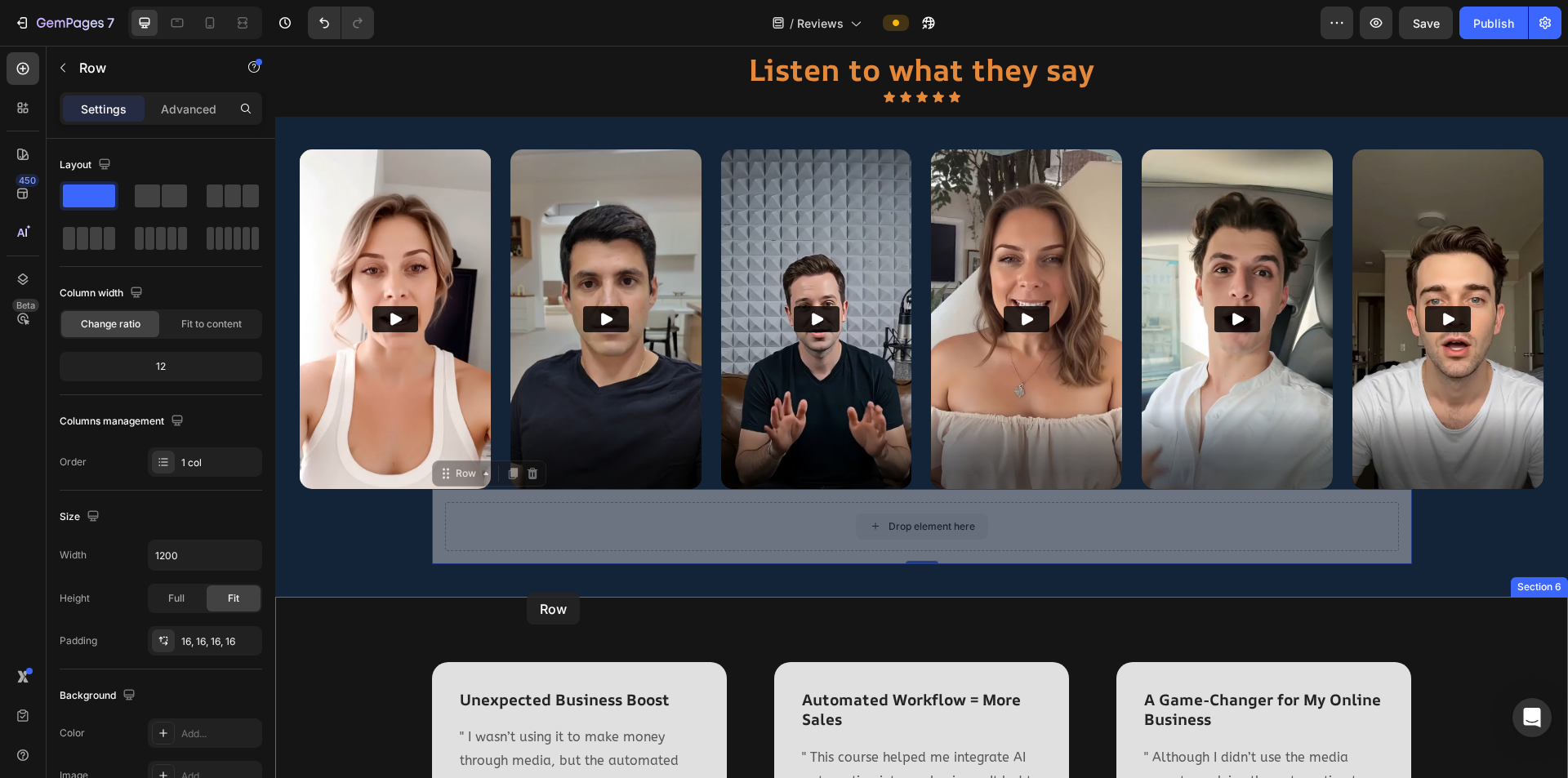
drag, startPoint x: 438, startPoint y: 471, endPoint x: 527, endPoint y: 593, distance: 151.0
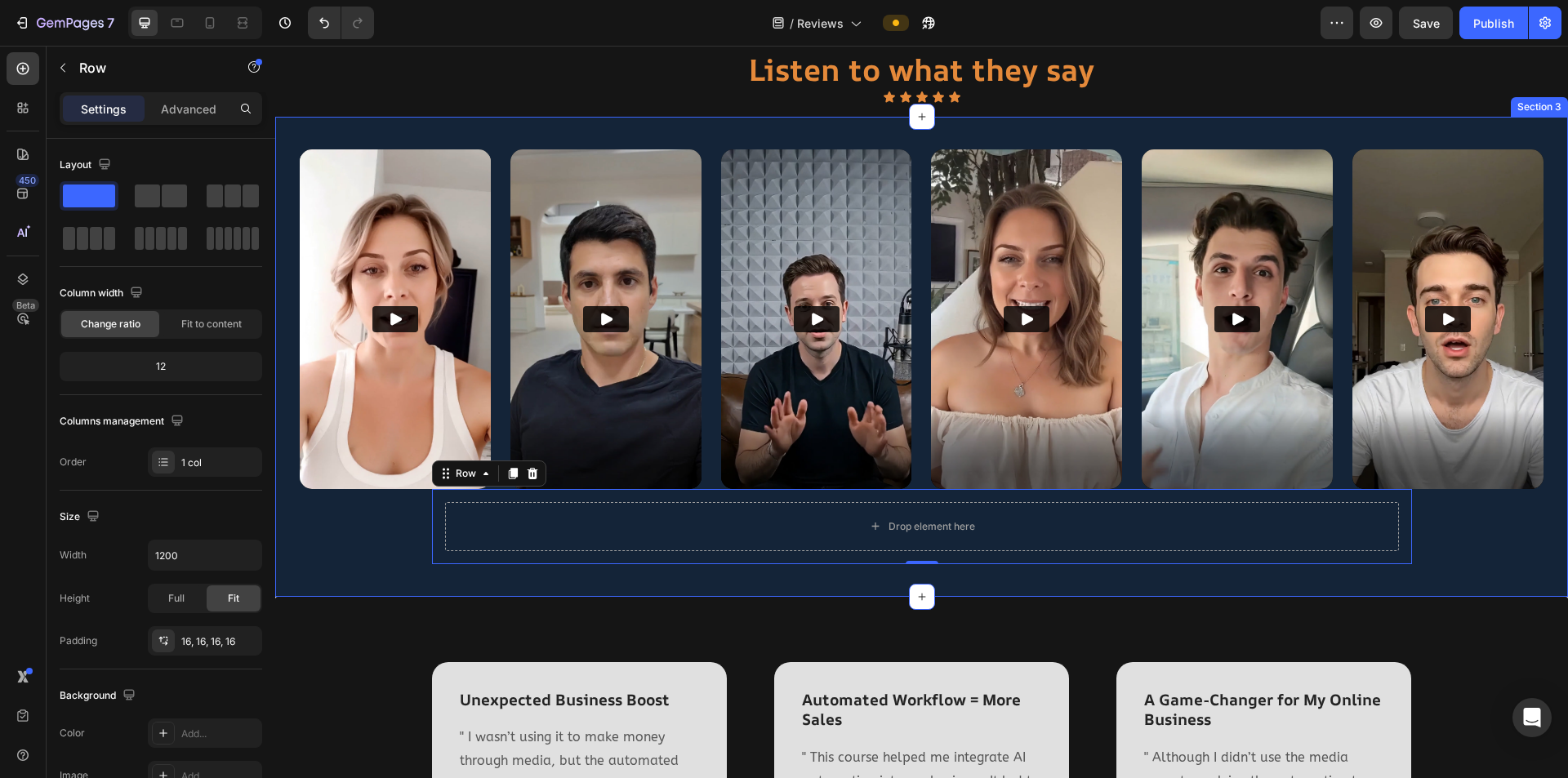
click at [360, 510] on div "Video Video Video Video Video Video Row Drop element here Row 0" at bounding box center [921, 357] width 1244 height 414
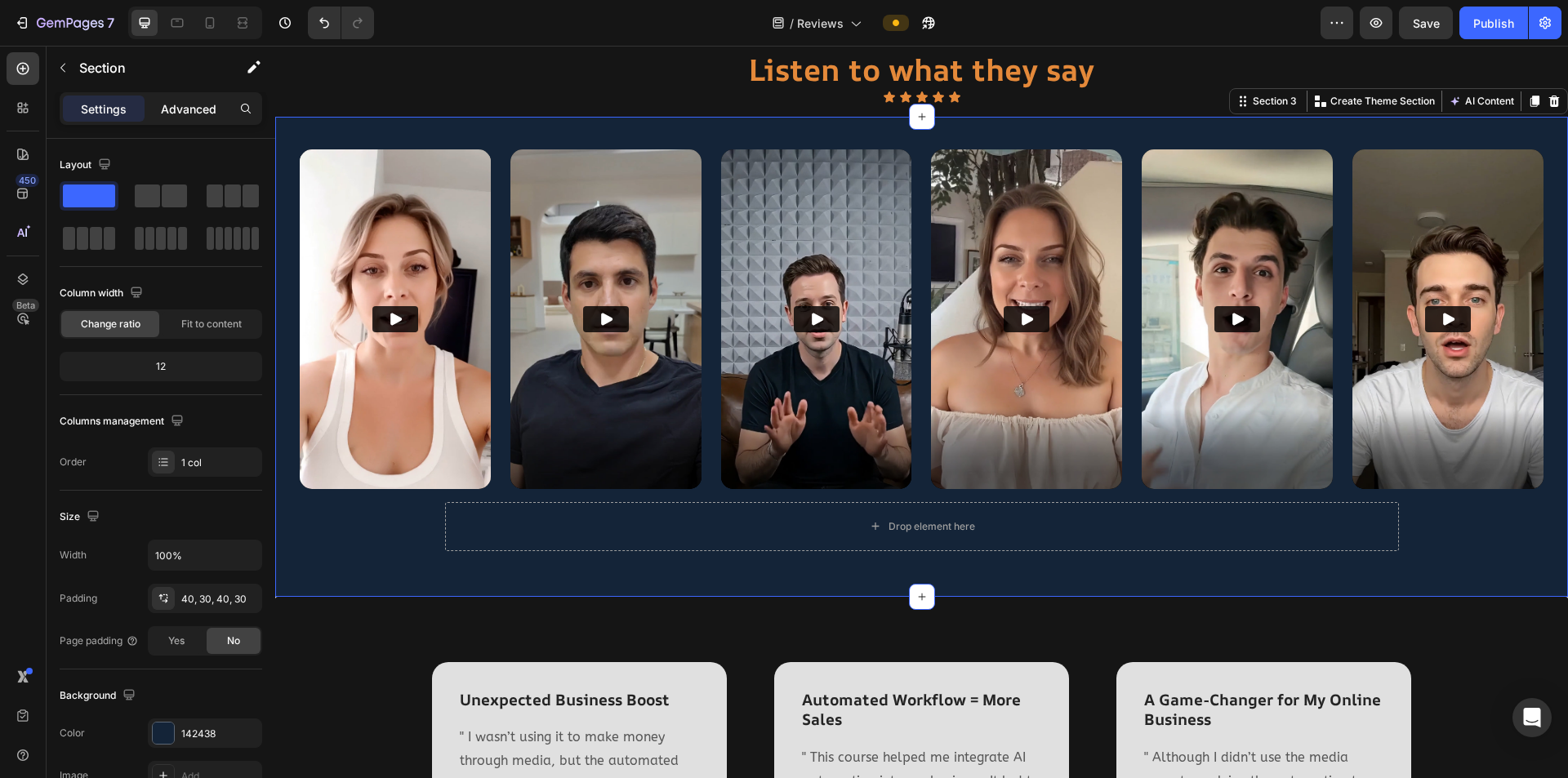
click at [180, 111] on p "Advanced" at bounding box center [188, 110] width 56 height 18
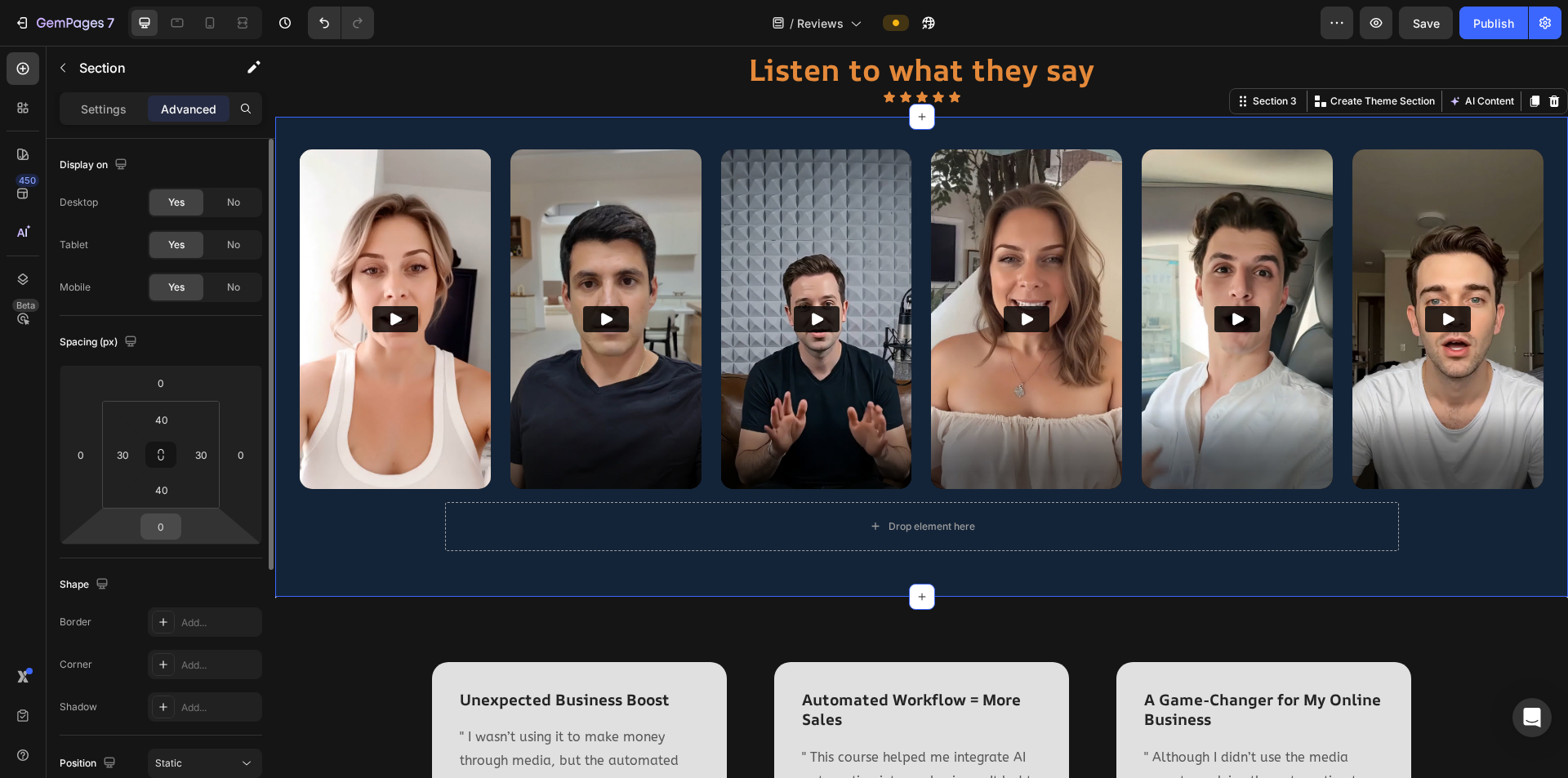
click at [171, 510] on input "0" at bounding box center [161, 526] width 32 height 24
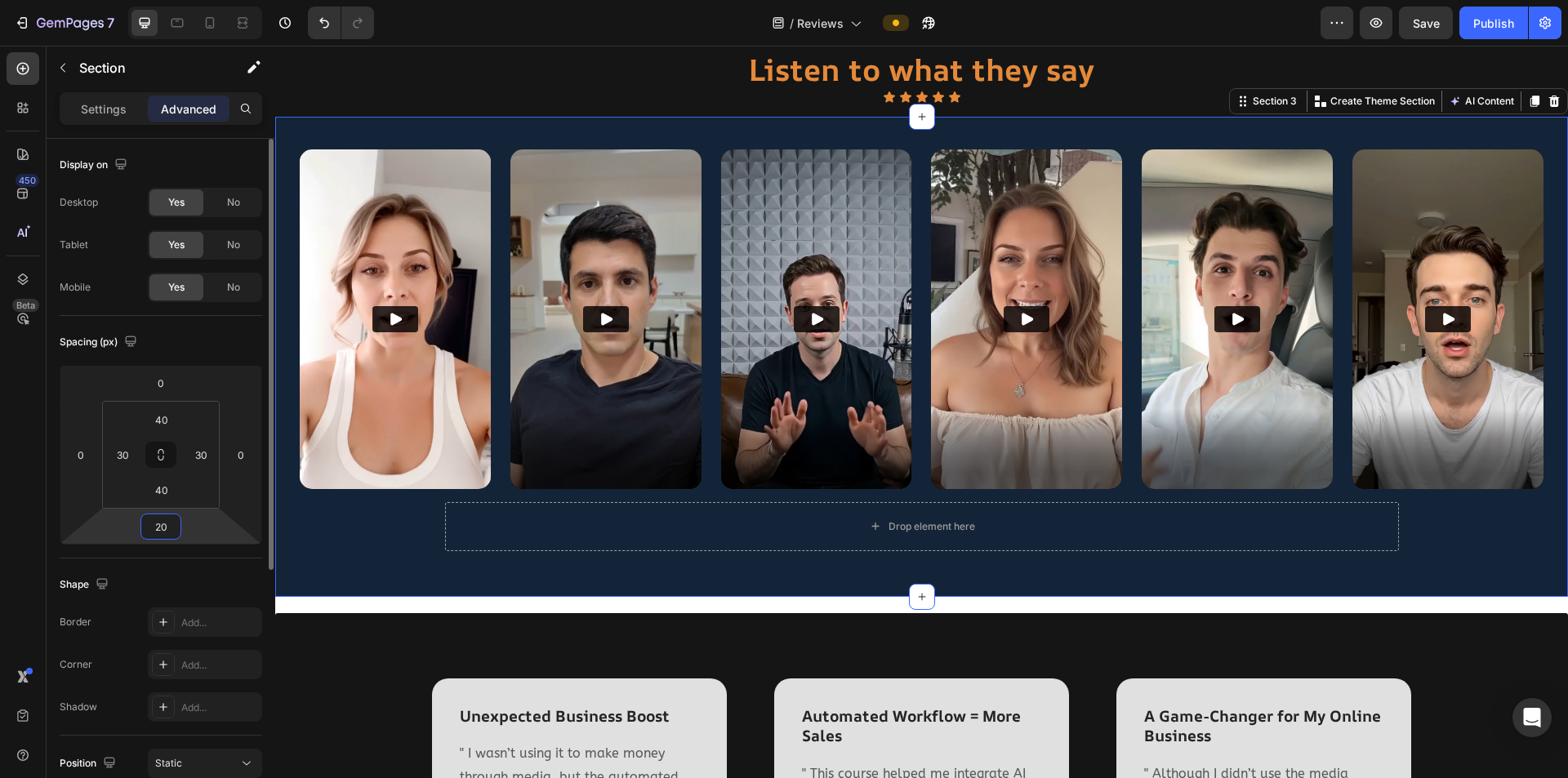
type input "20"
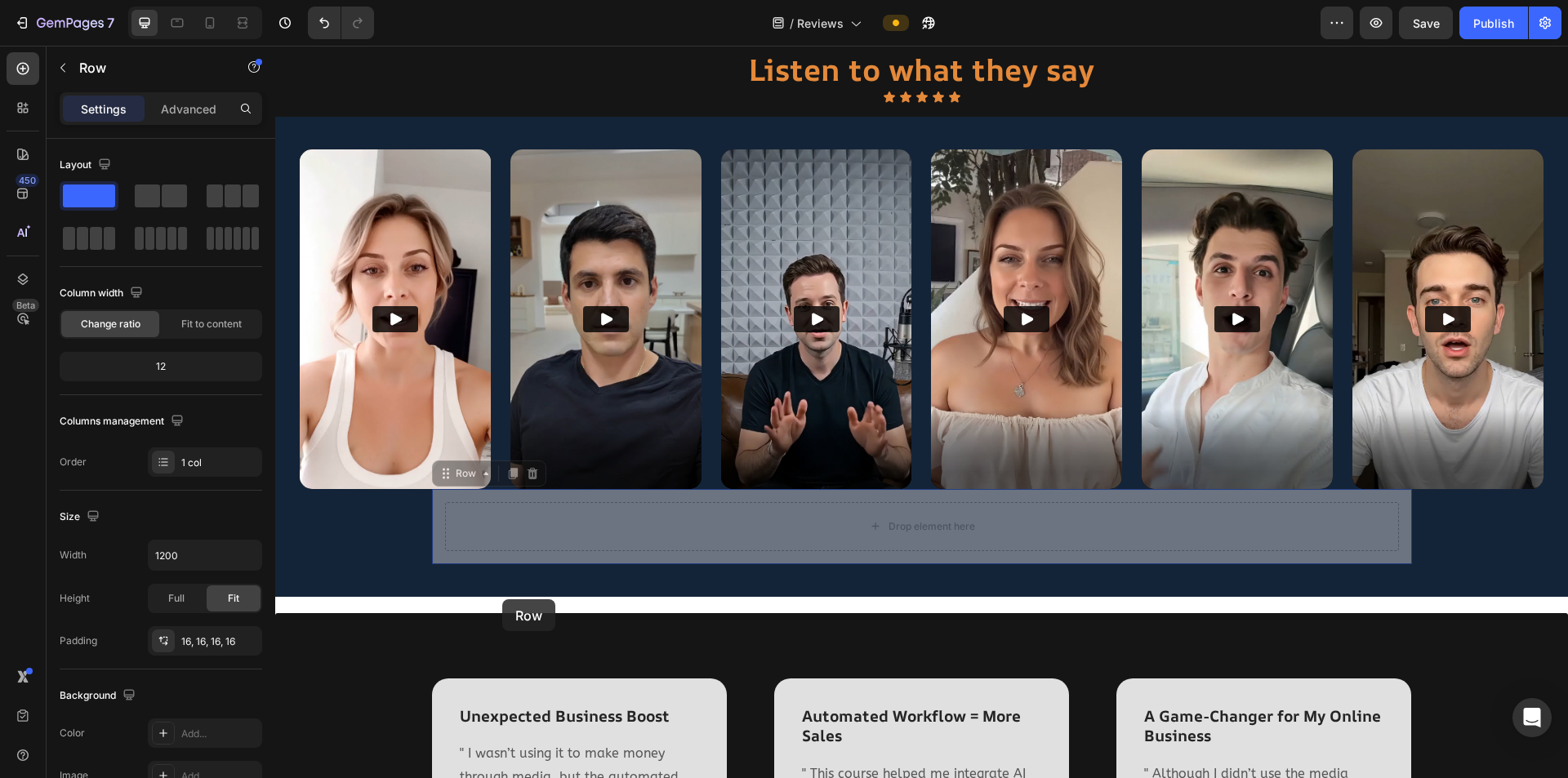
drag, startPoint x: 439, startPoint y: 476, endPoint x: 503, endPoint y: 600, distance: 139.5
drag, startPoint x: 440, startPoint y: 471, endPoint x: 471, endPoint y: 599, distance: 131.7
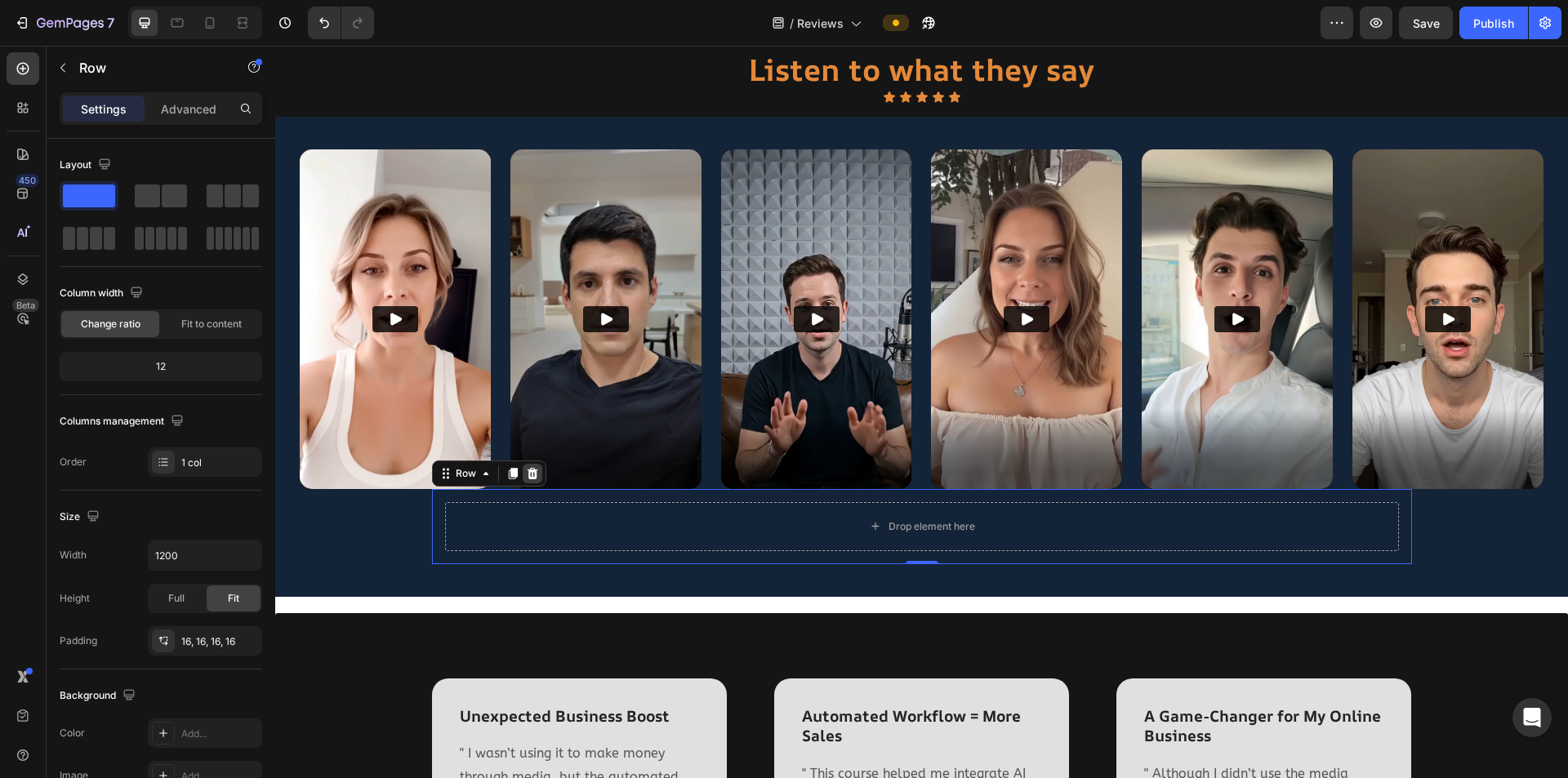
click at [527, 467] on icon at bounding box center [532, 473] width 11 height 12
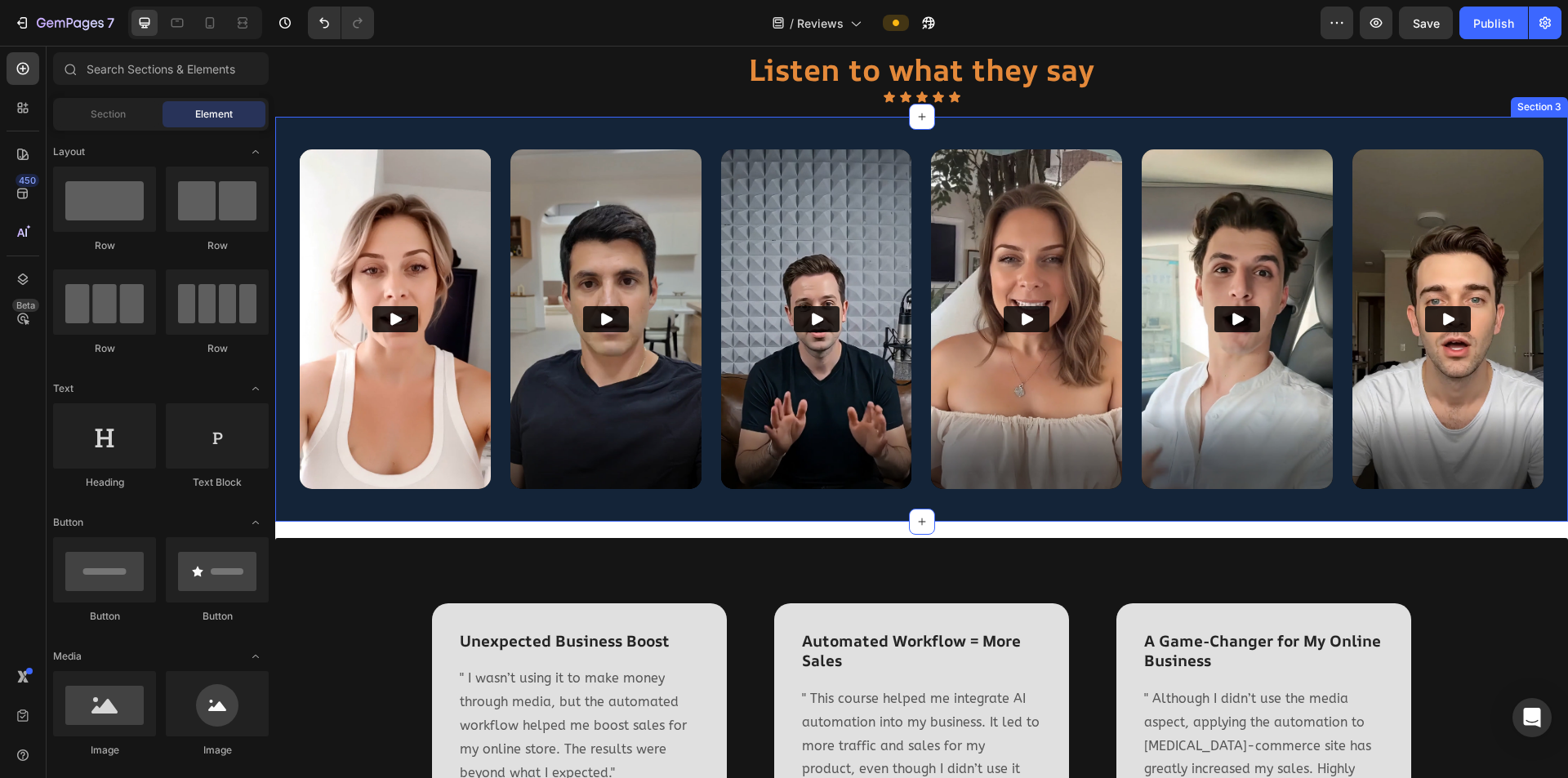
click at [676, 504] on div "Video Video Video Video Video Video Row Section 3" at bounding box center [921, 318] width 1293 height 405
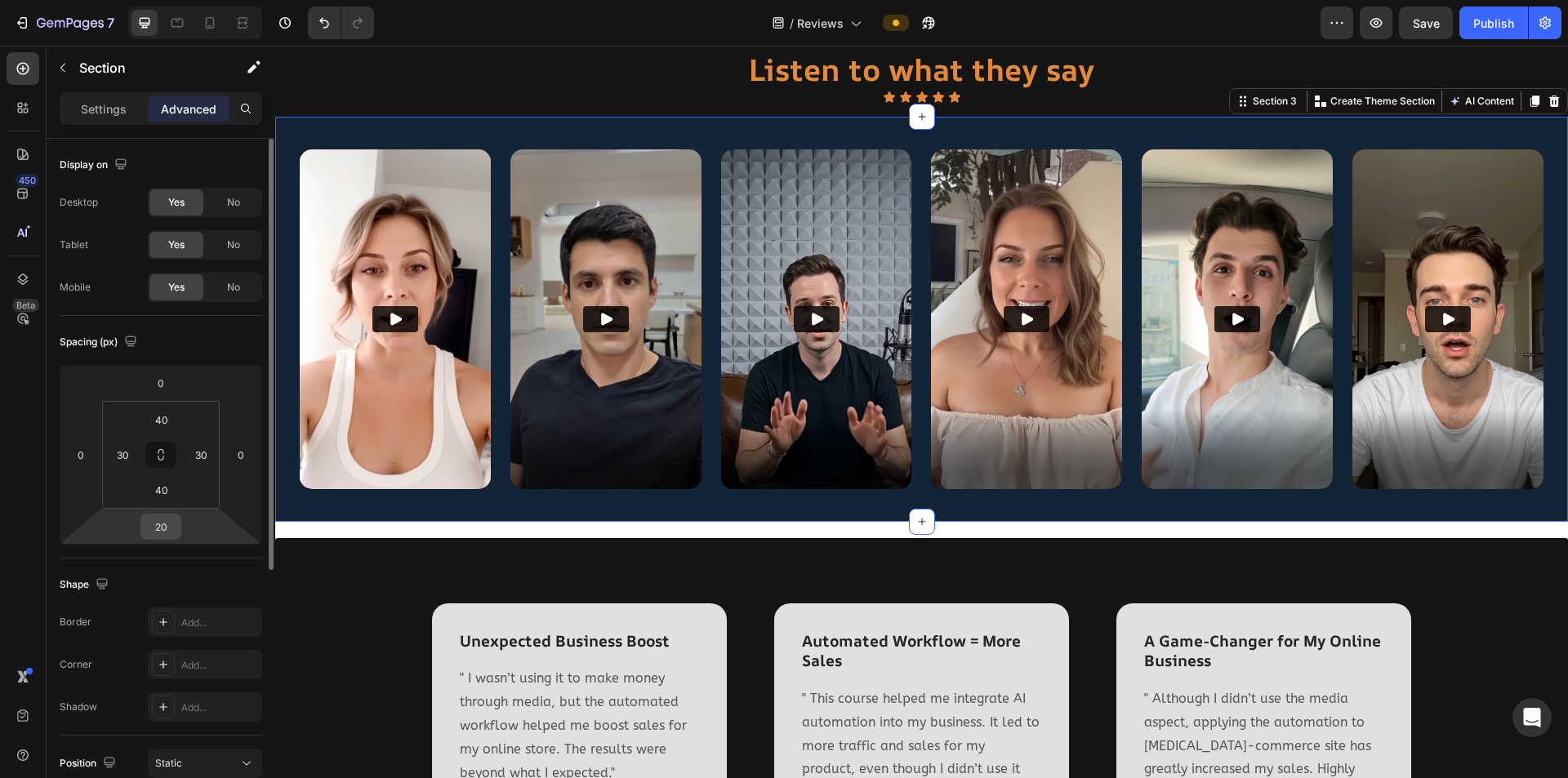
click at [169, 510] on input "20" at bounding box center [161, 526] width 32 height 24
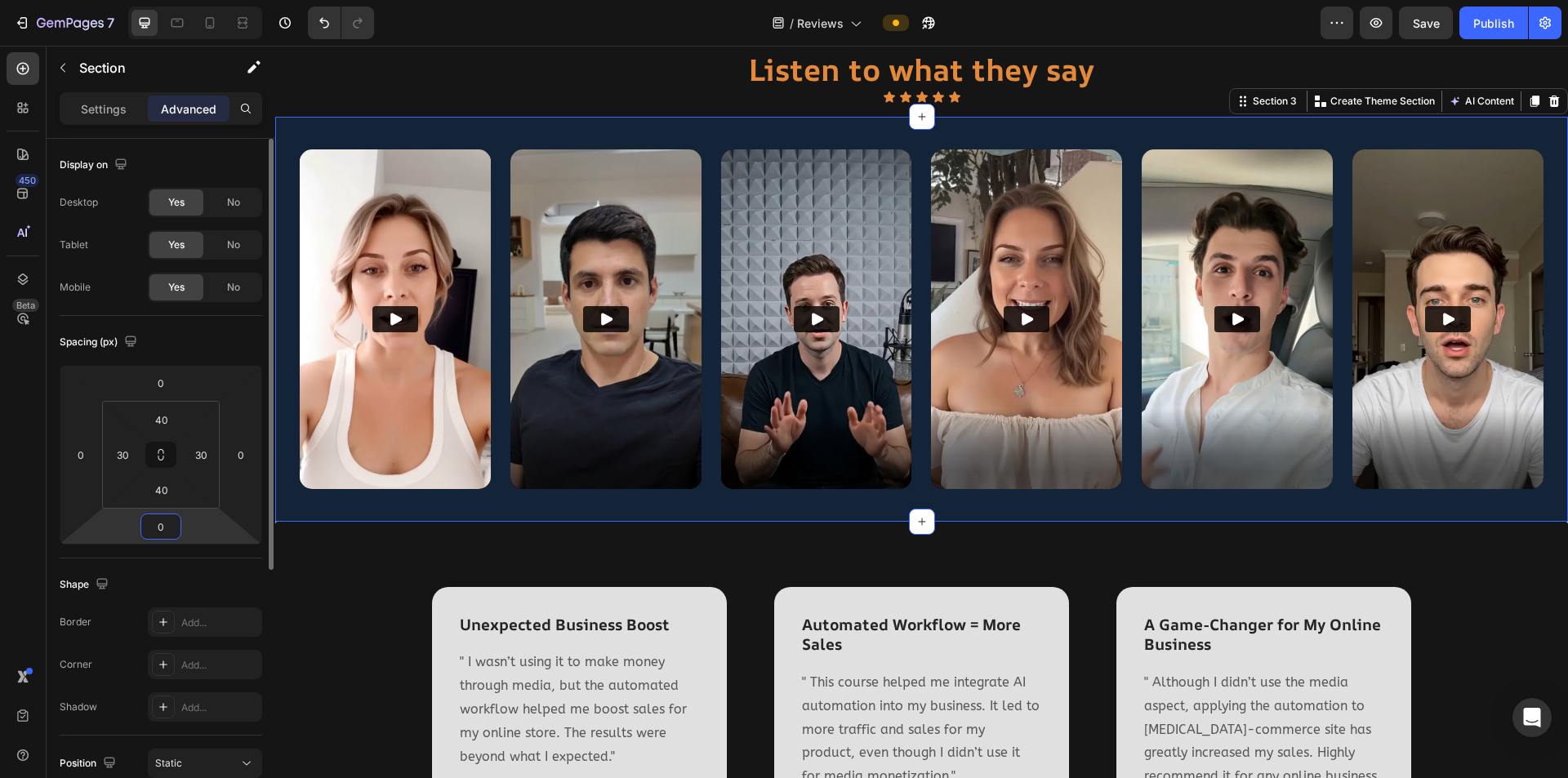
type input "0"
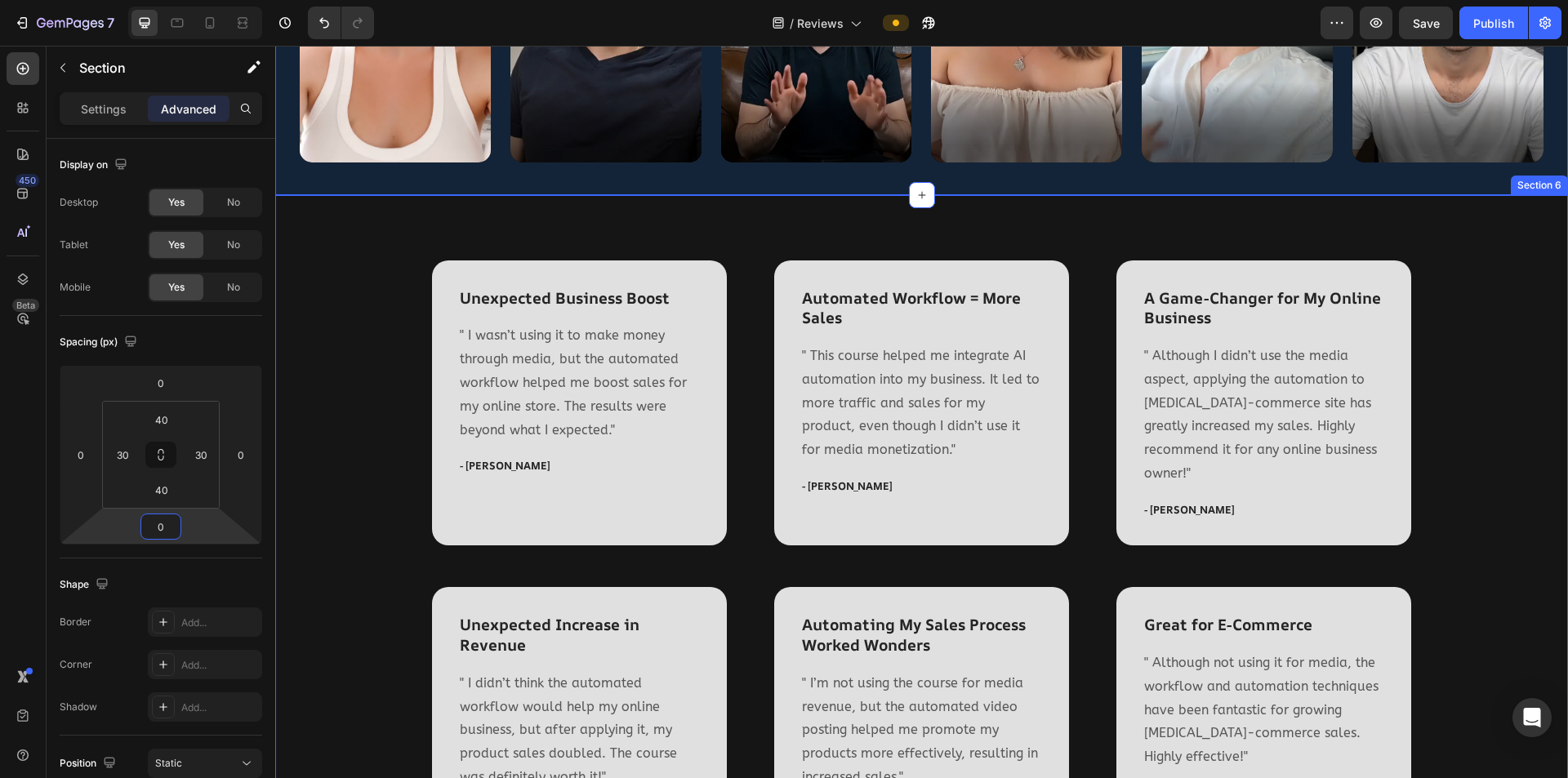
scroll to position [326, 0]
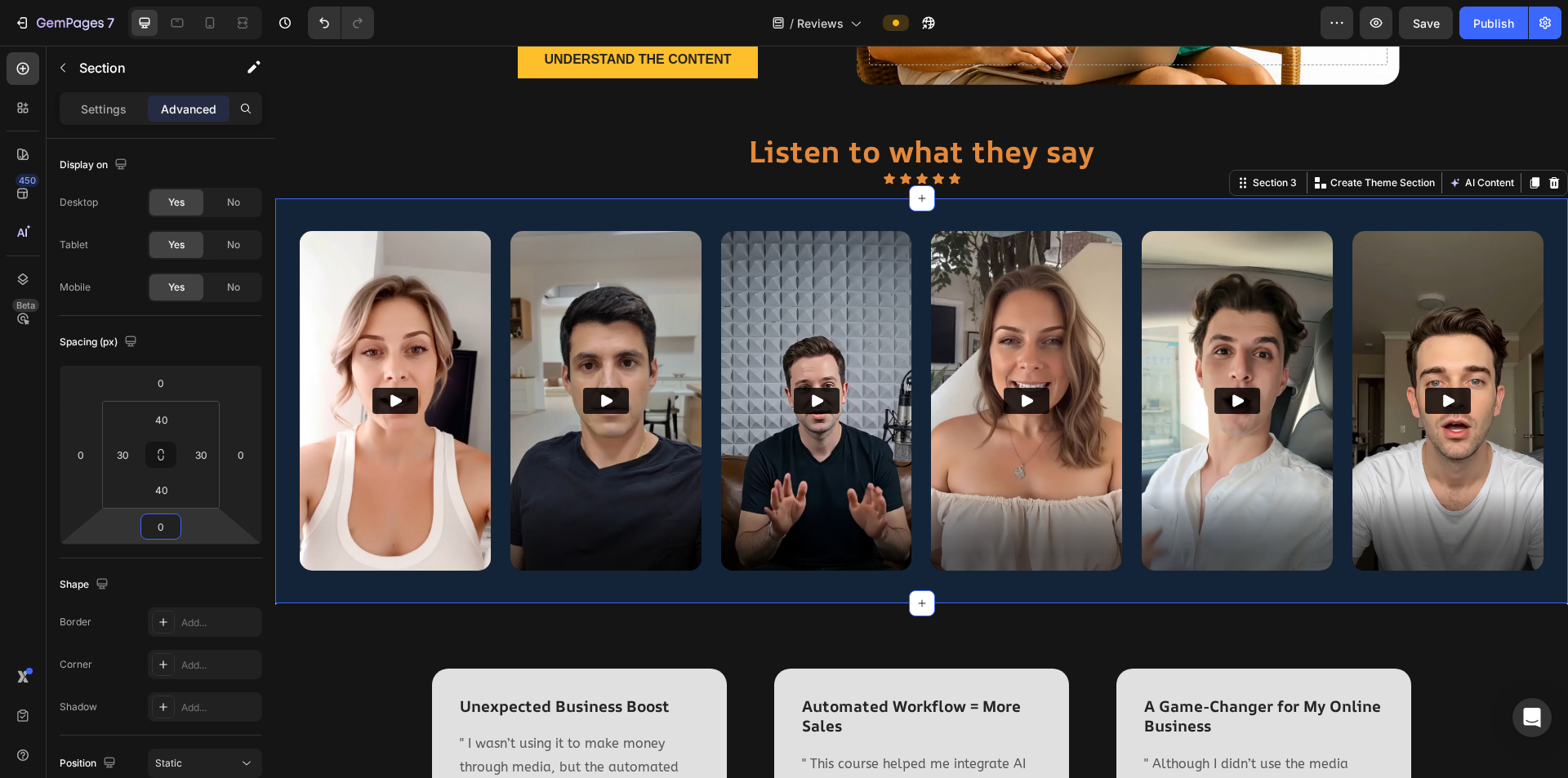
click at [1032, 211] on div "Video Video Video Video Video Video Row Section 3 You can create reusable secti…" at bounding box center [921, 401] width 1293 height 405
click at [1032, 185] on icon at bounding box center [1535, 183] width 9 height 12
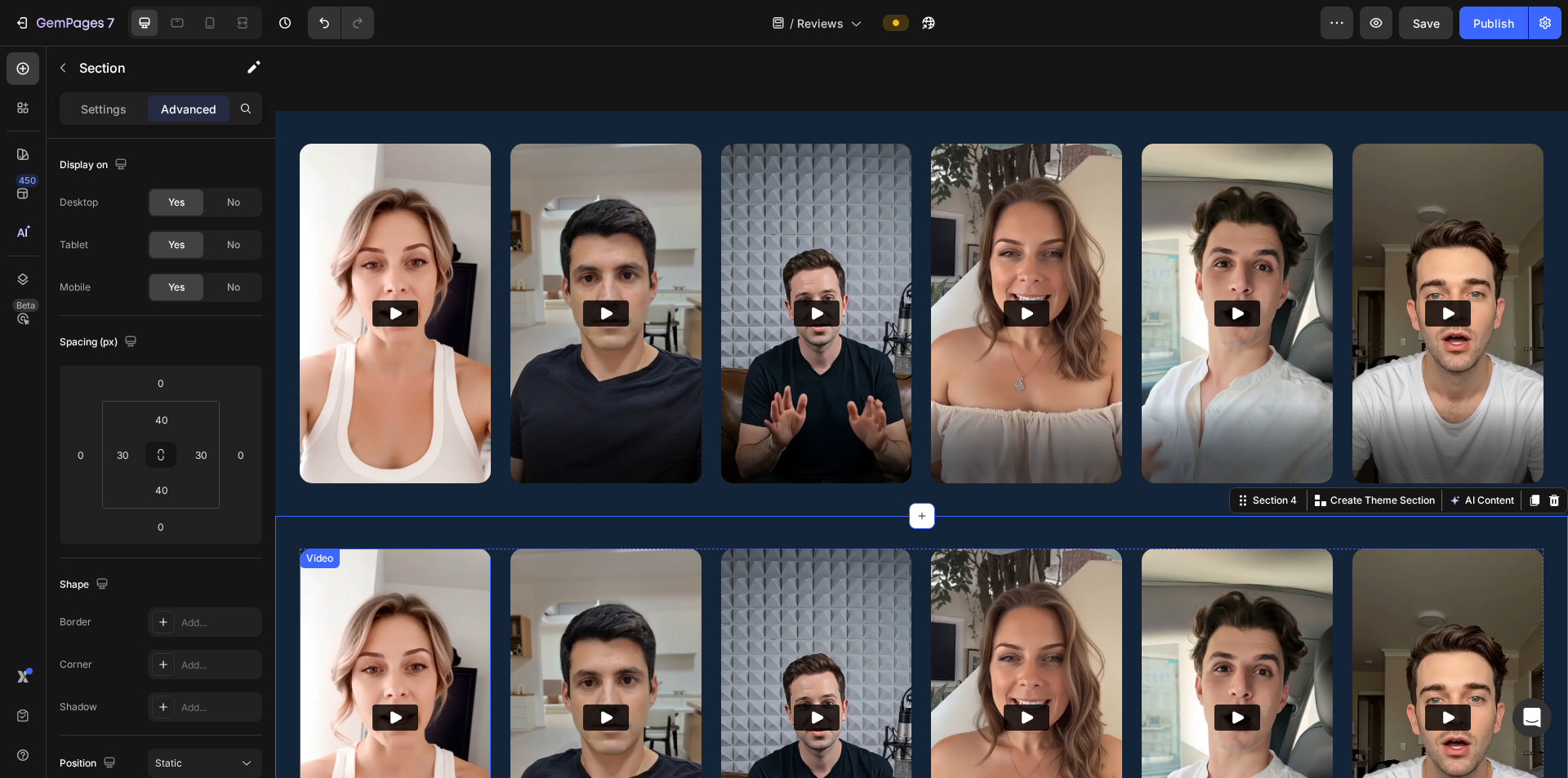
scroll to position [577, 0]
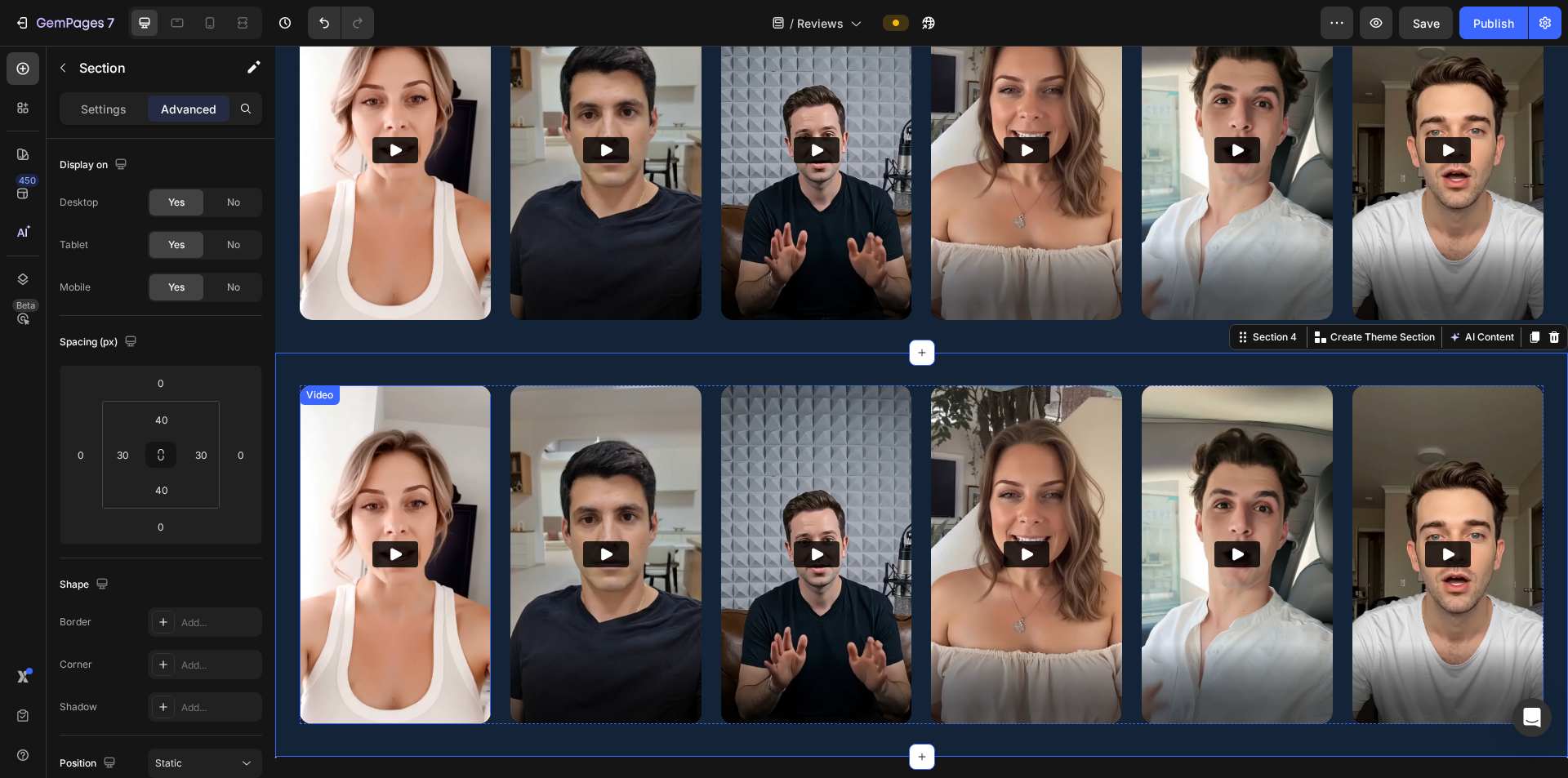
click at [411, 402] on div "Video" at bounding box center [395, 555] width 191 height 340
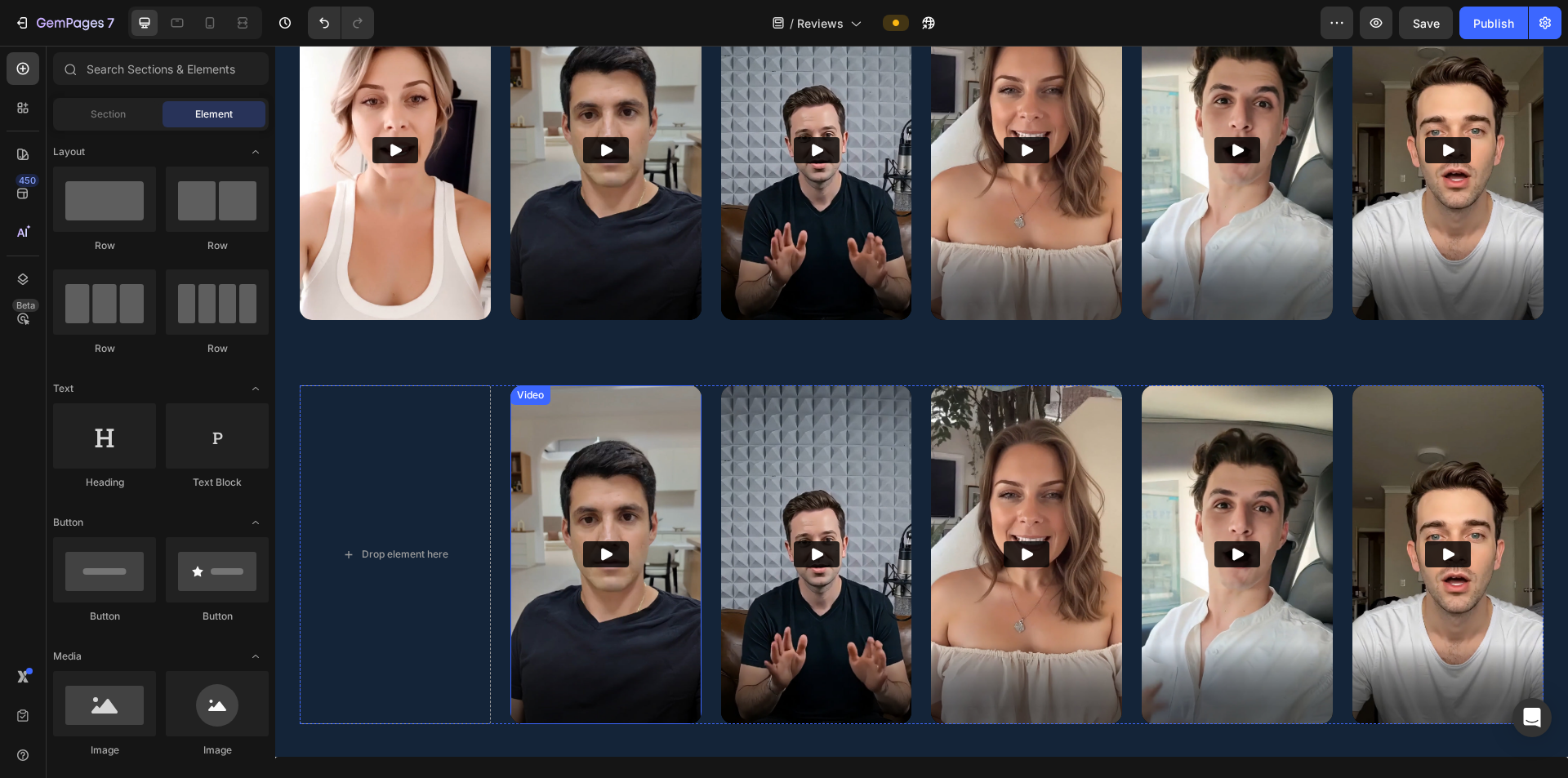
click at [663, 419] on img at bounding box center [606, 555] width 191 height 340
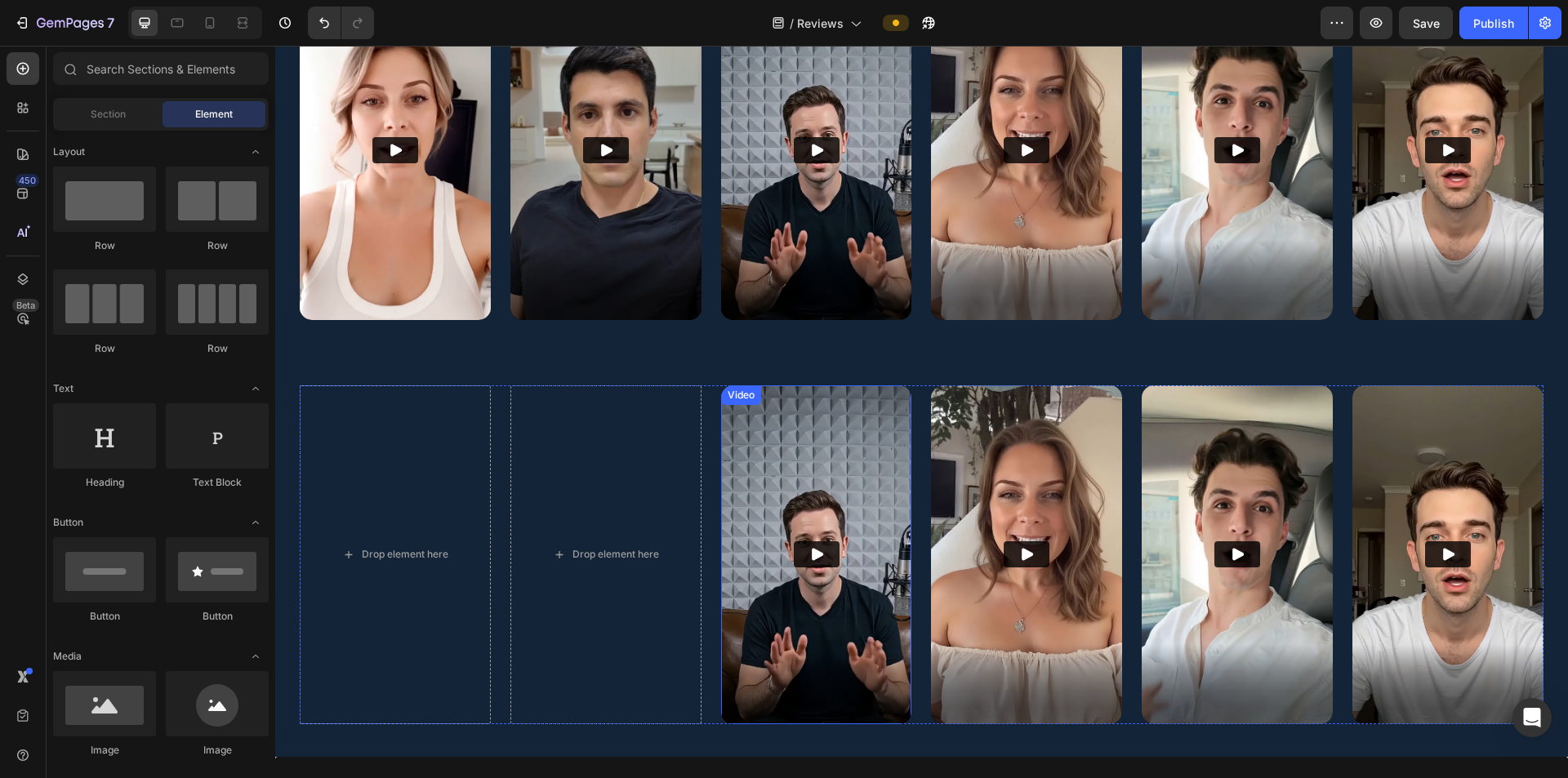
click at [810, 414] on img at bounding box center [816, 555] width 191 height 340
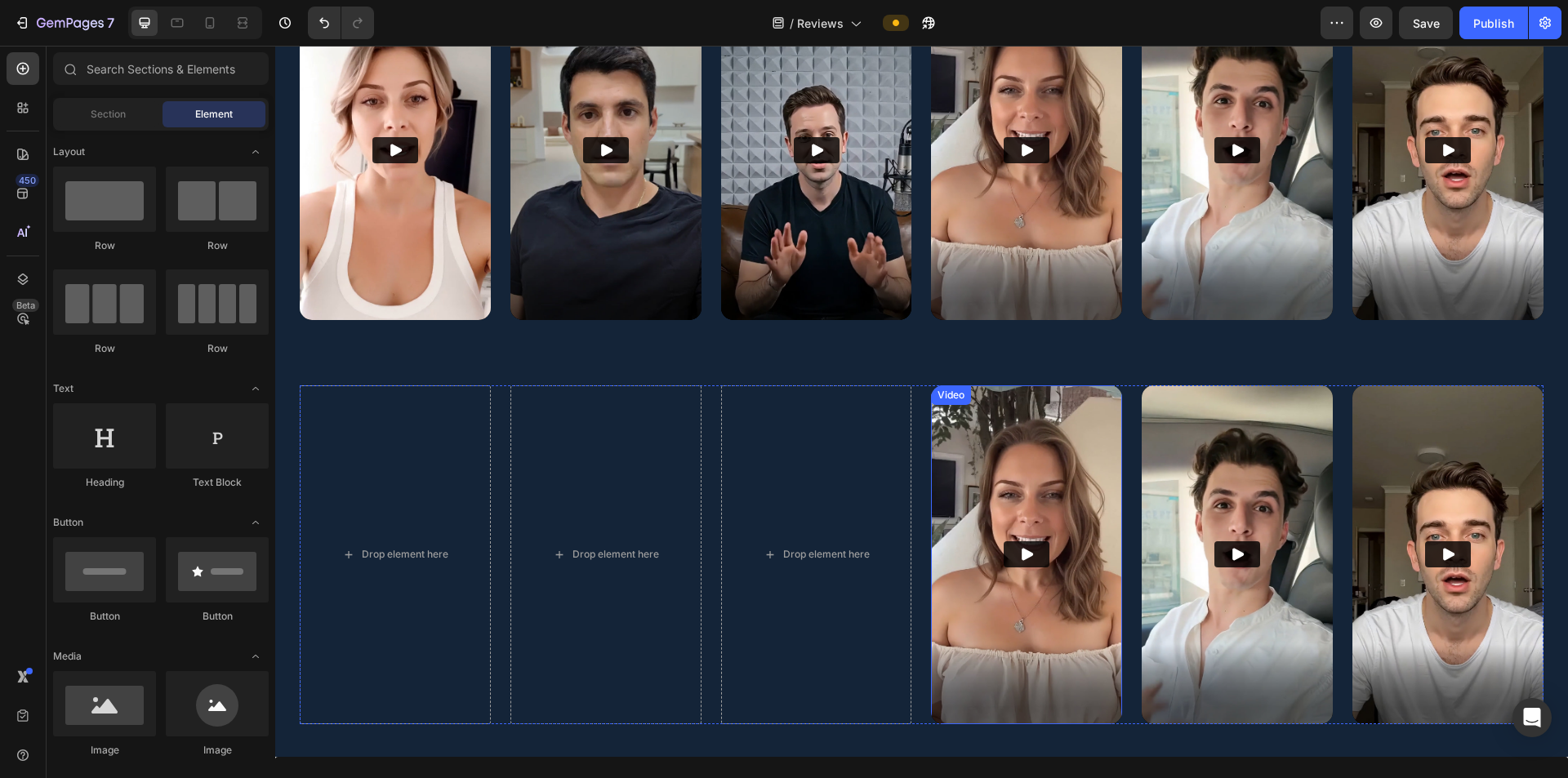
click at [989, 439] on img at bounding box center [1026, 555] width 191 height 340
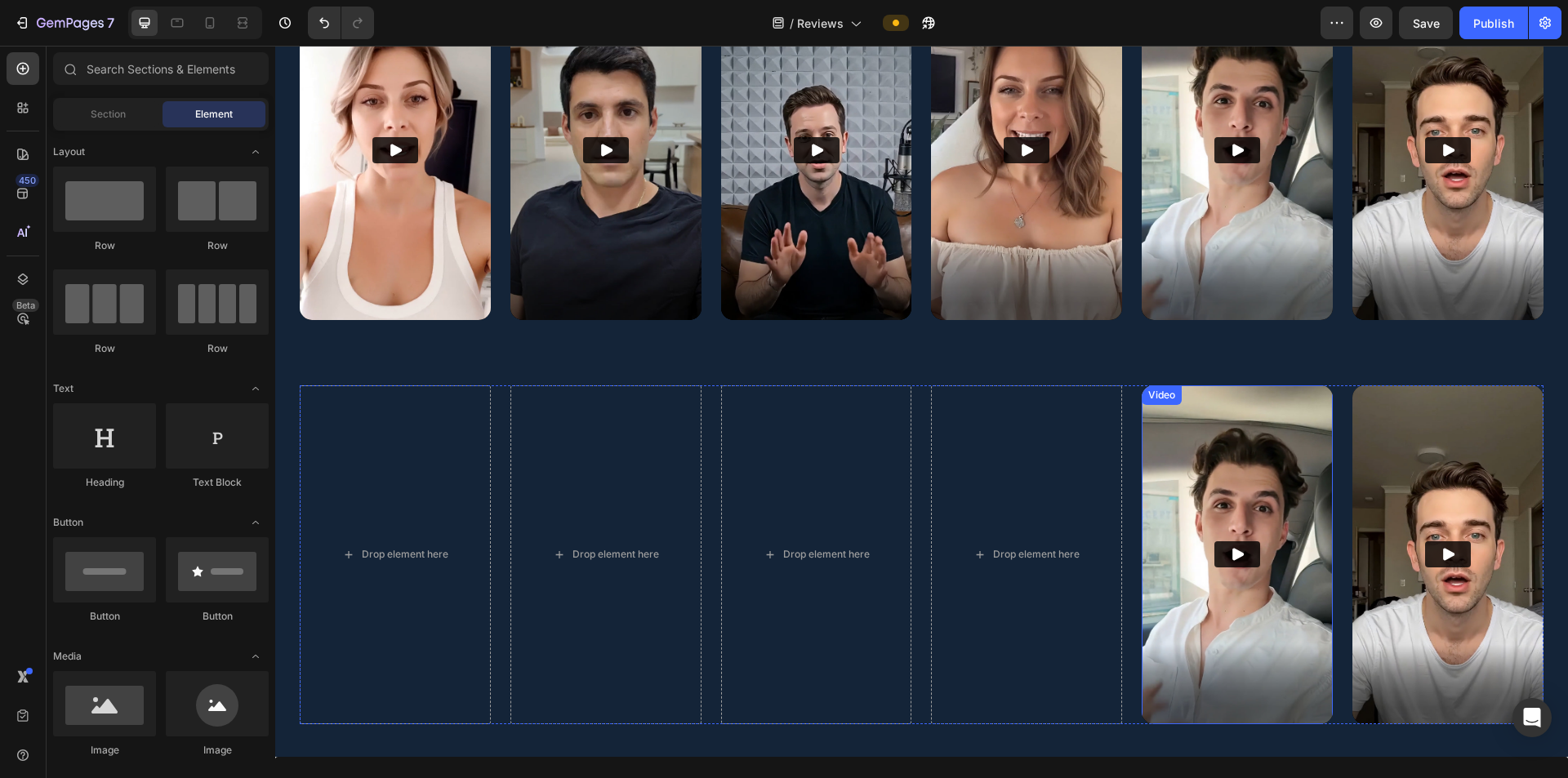
click at [1032, 453] on img at bounding box center [1237, 555] width 191 height 340
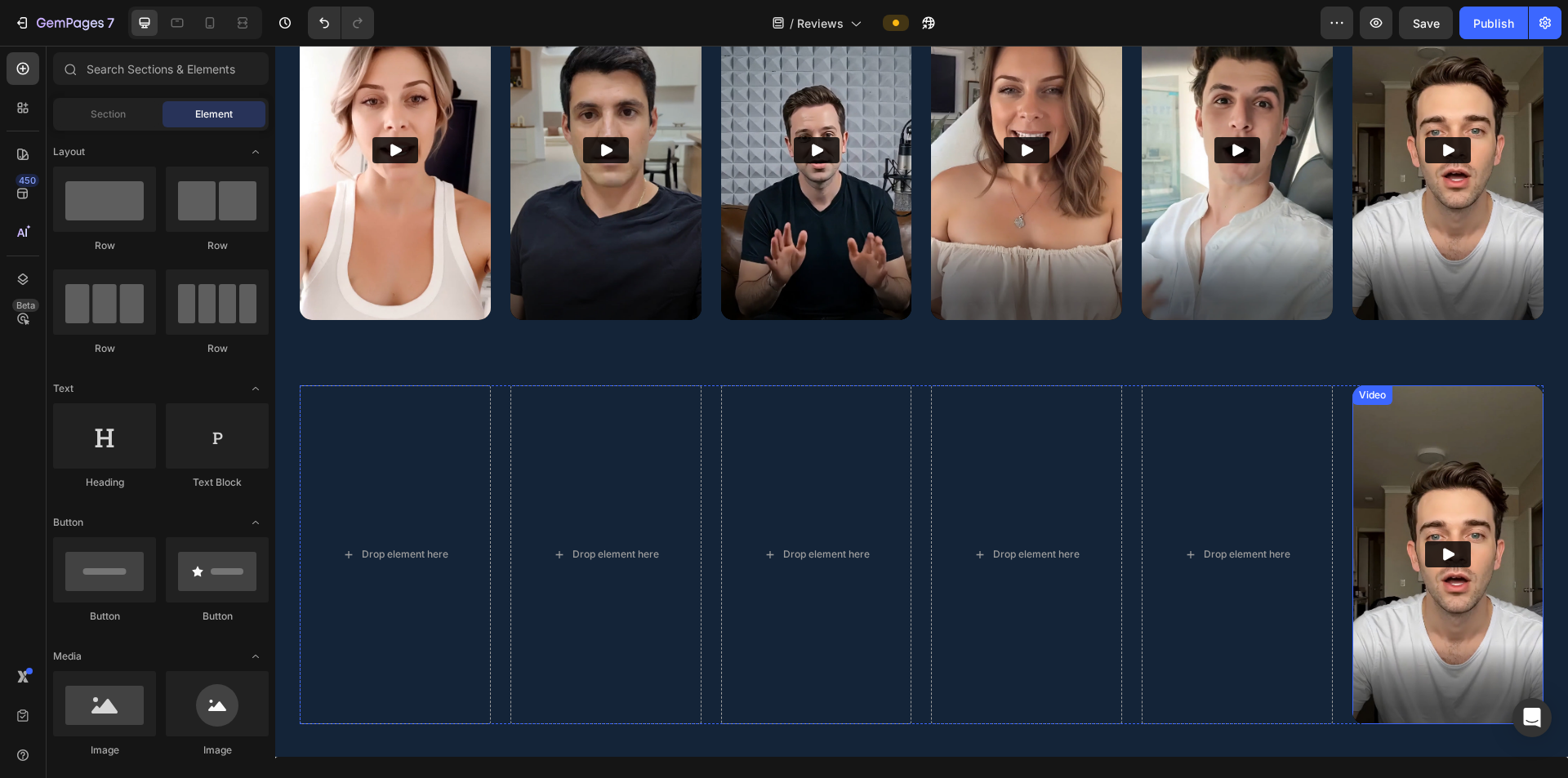
click at [1032, 453] on img at bounding box center [1447, 555] width 191 height 340
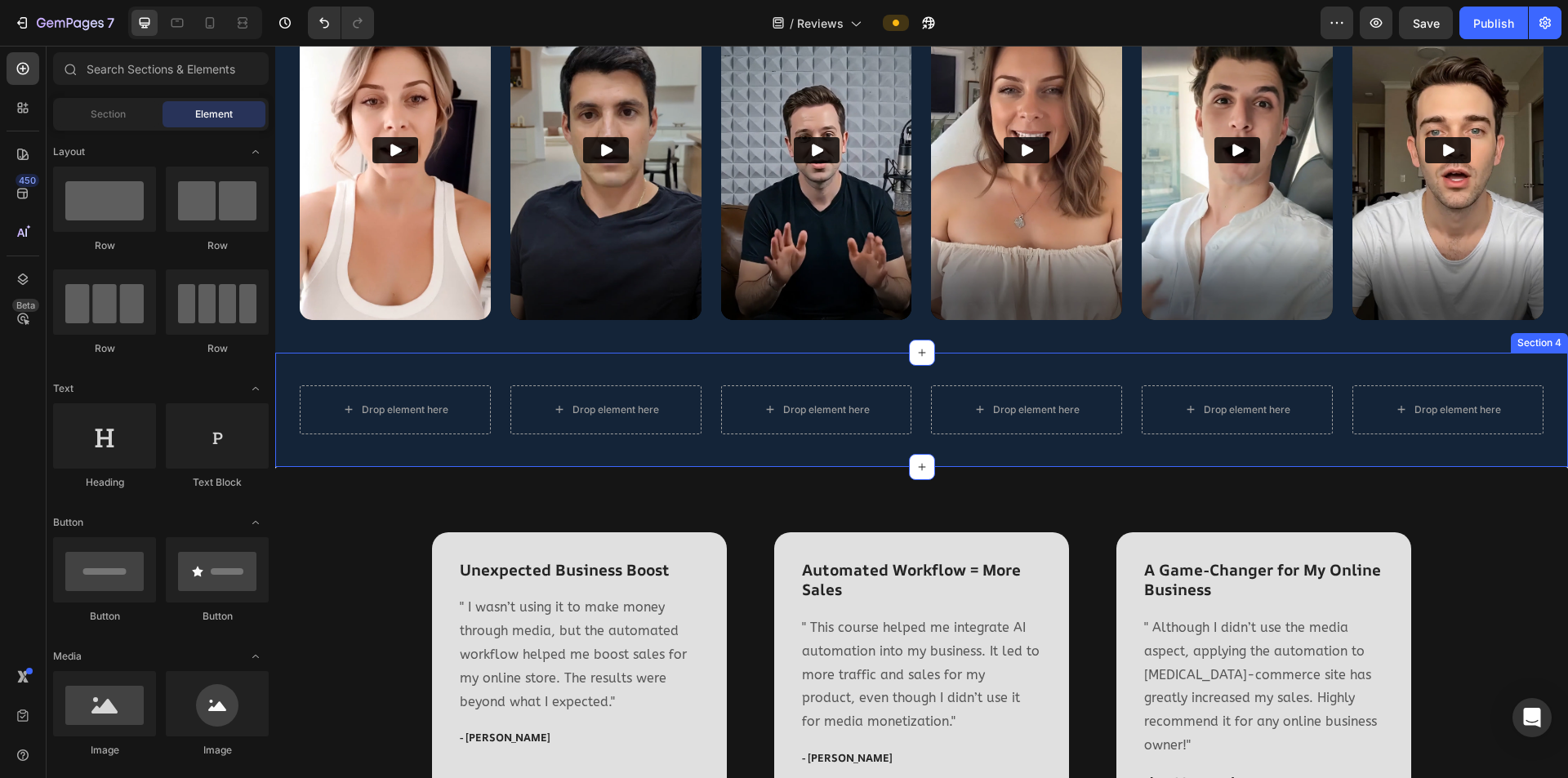
click at [727, 447] on div "Drop element here Drop element here Drop element here Drop element here Drop el…" at bounding box center [921, 410] width 1293 height 115
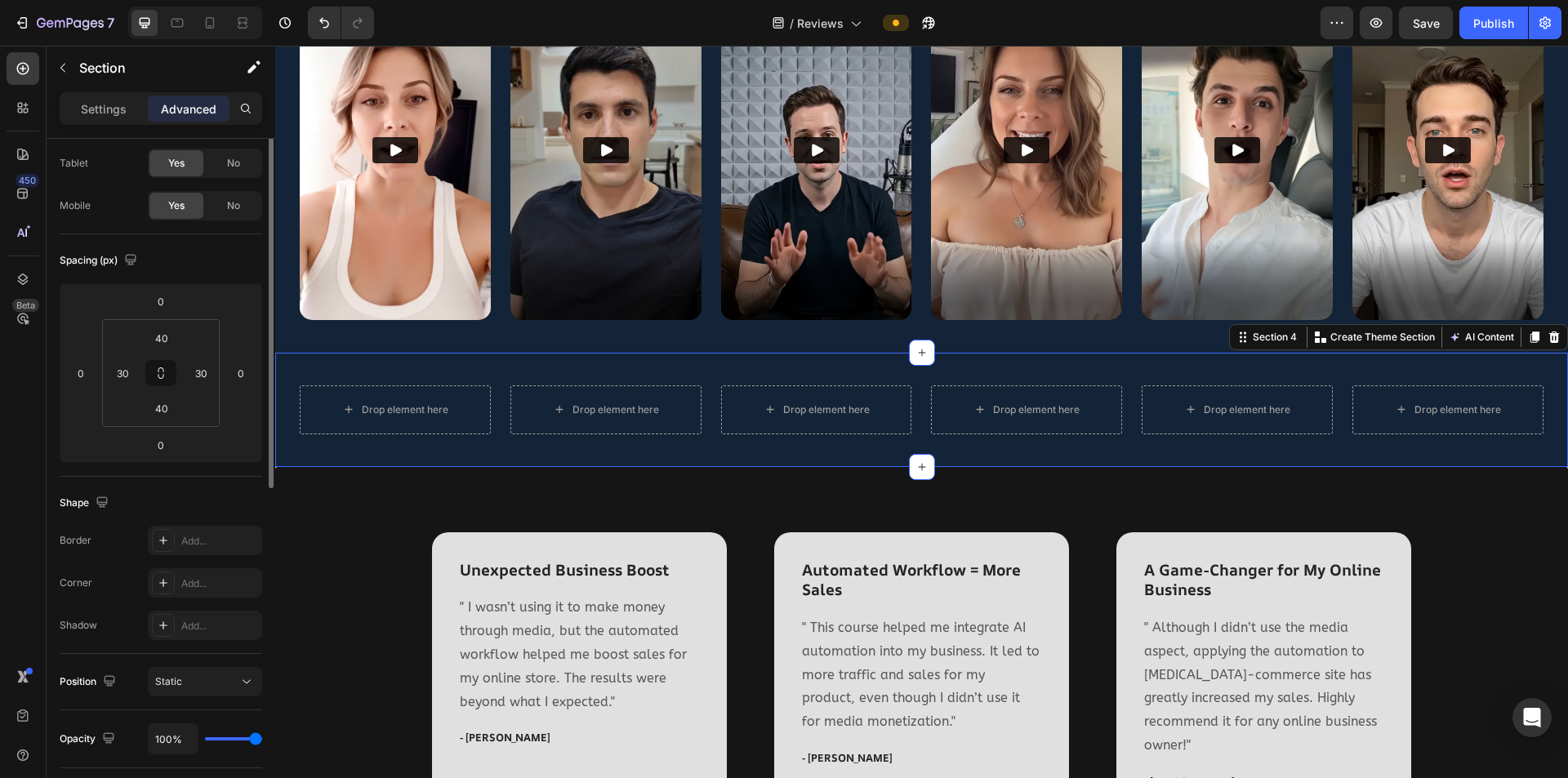
scroll to position [0, 0]
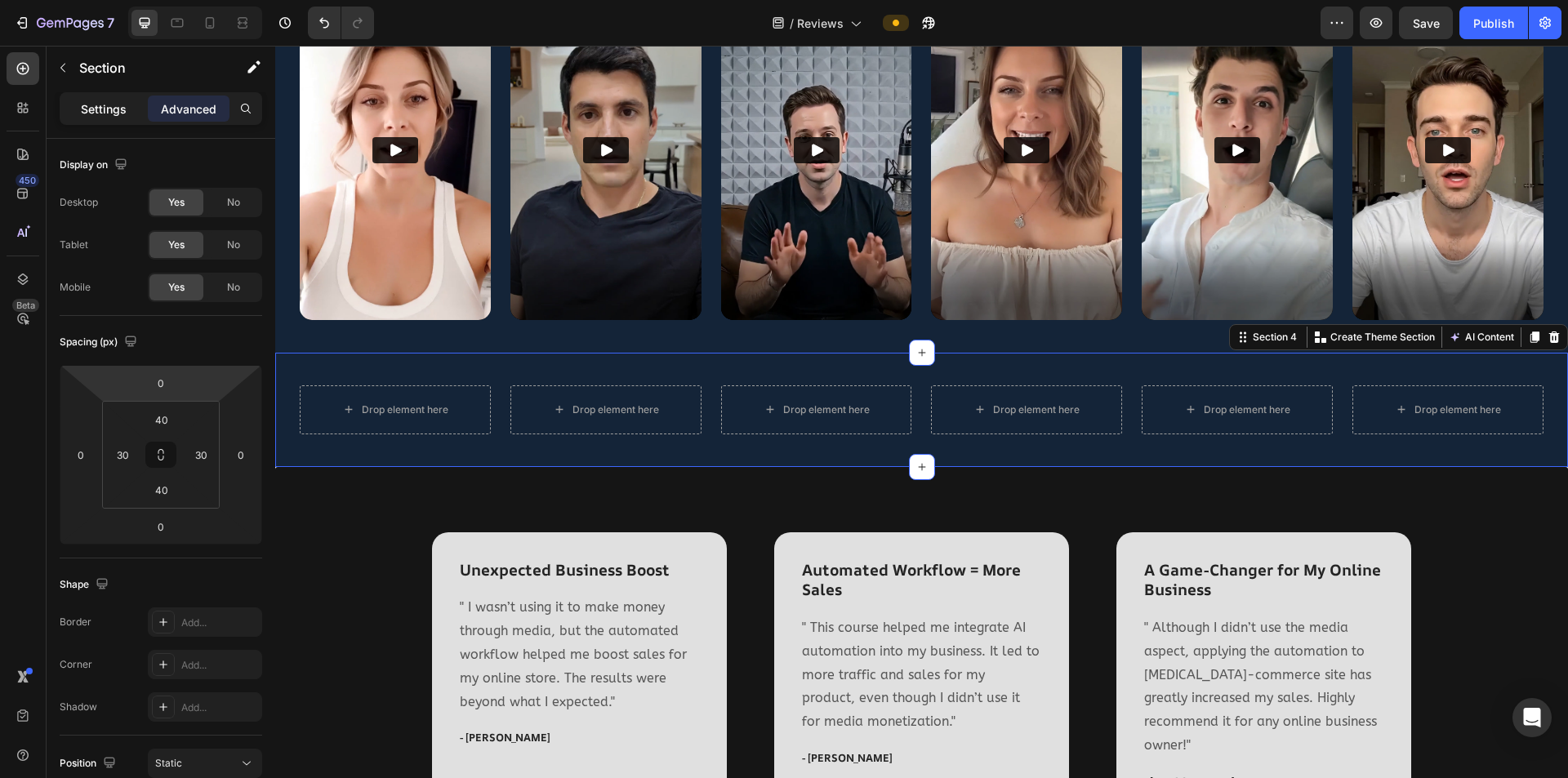
click at [96, 105] on p "Settings" at bounding box center [104, 110] width 46 height 18
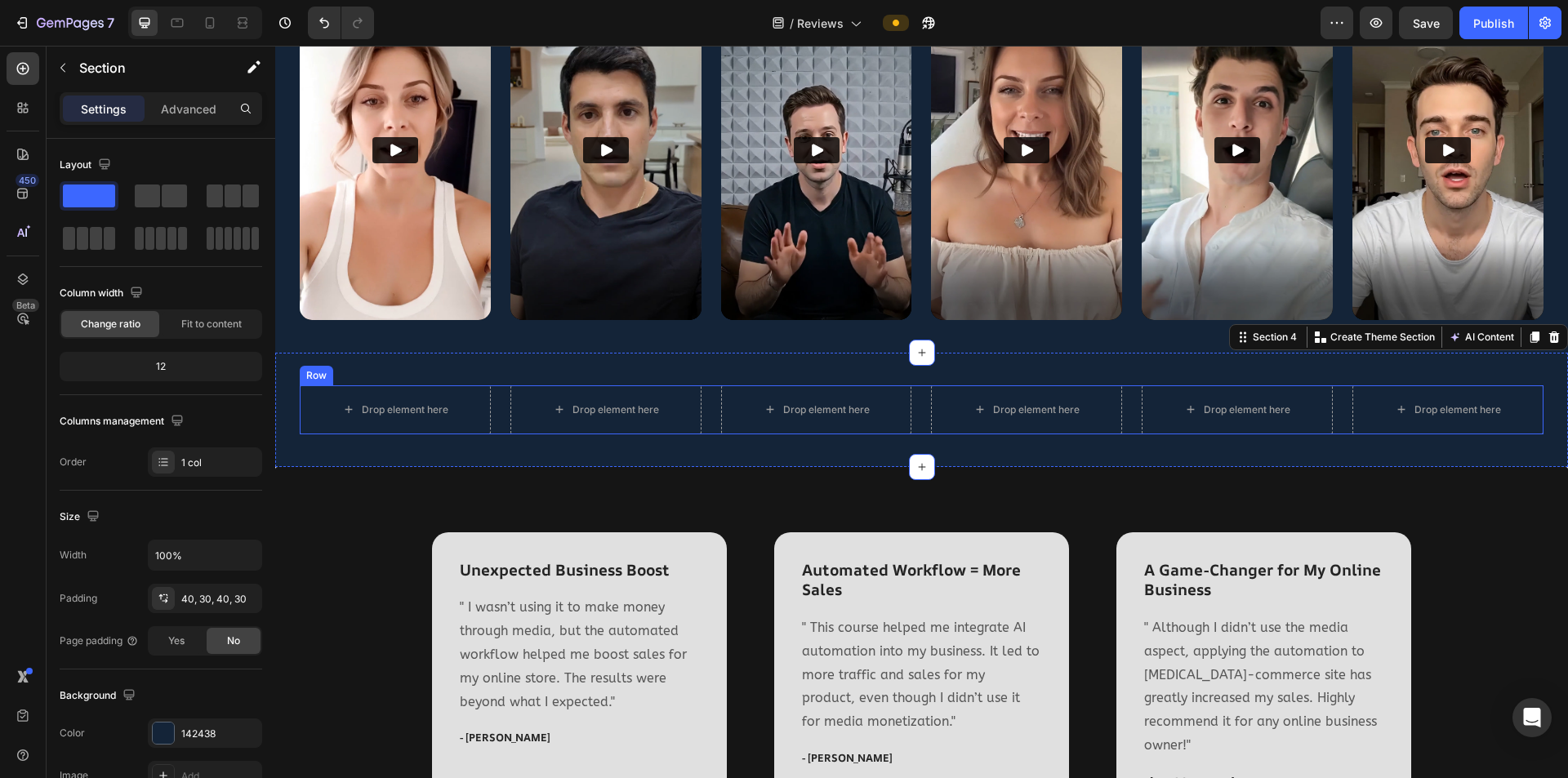
click at [498, 410] on div "Drop element here Drop element here Drop element here Drop element here Drop el…" at bounding box center [921, 410] width 1244 height 49
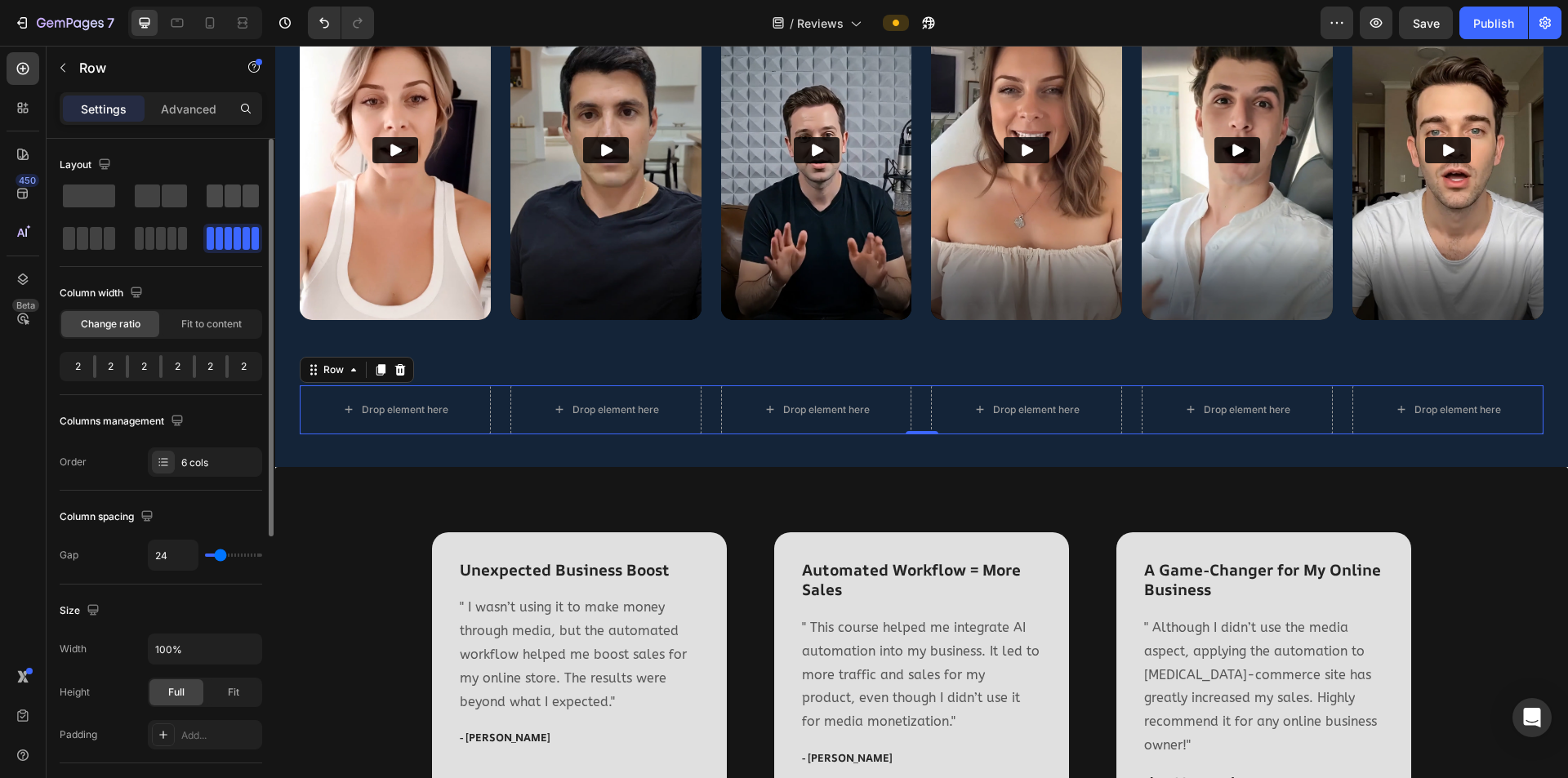
drag, startPoint x: 231, startPoint y: 194, endPoint x: 157, endPoint y: 217, distance: 77.5
click at [231, 194] on span at bounding box center [232, 195] width 17 height 23
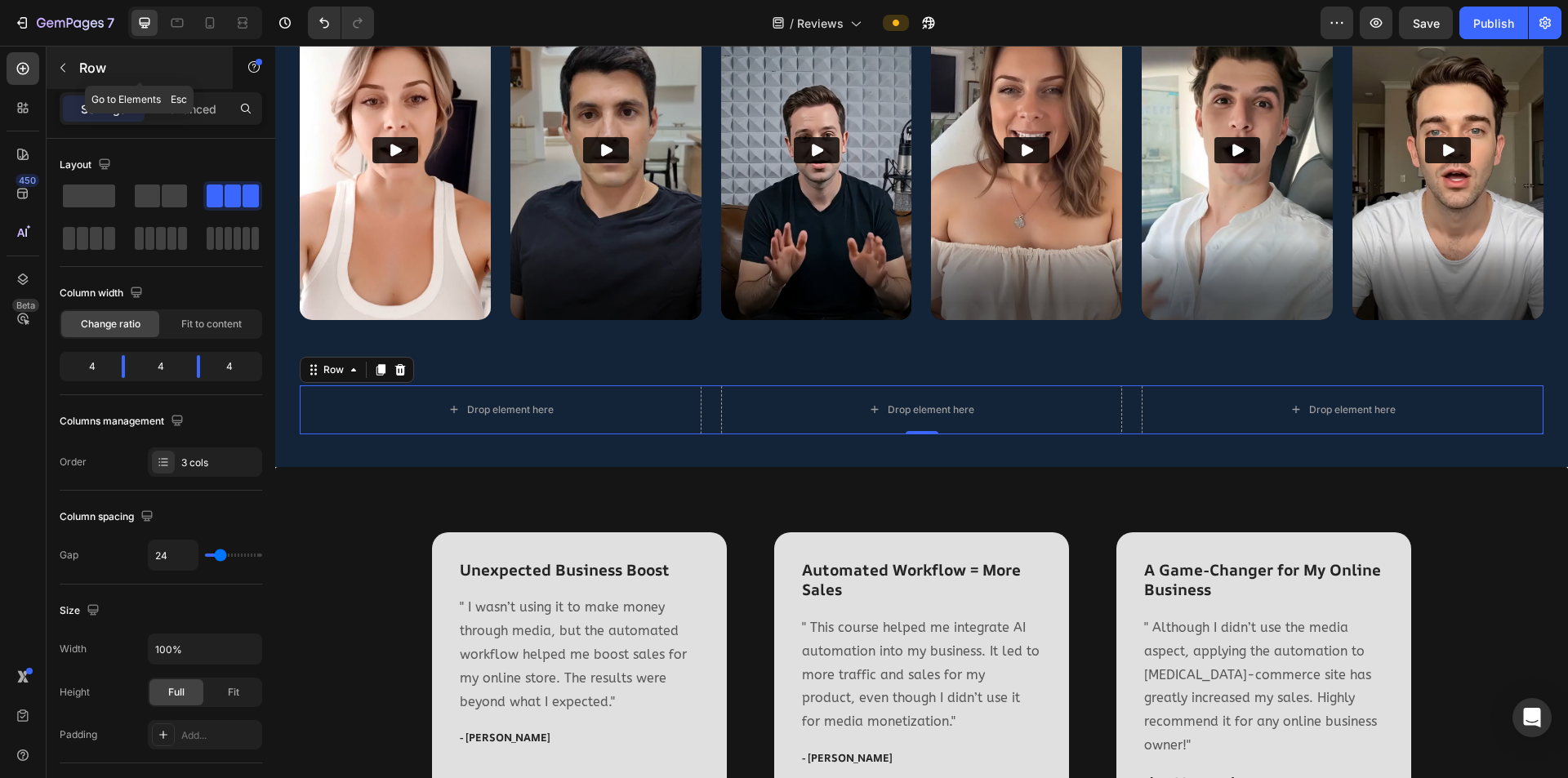
click at [75, 67] on button "button" at bounding box center [63, 68] width 26 height 26
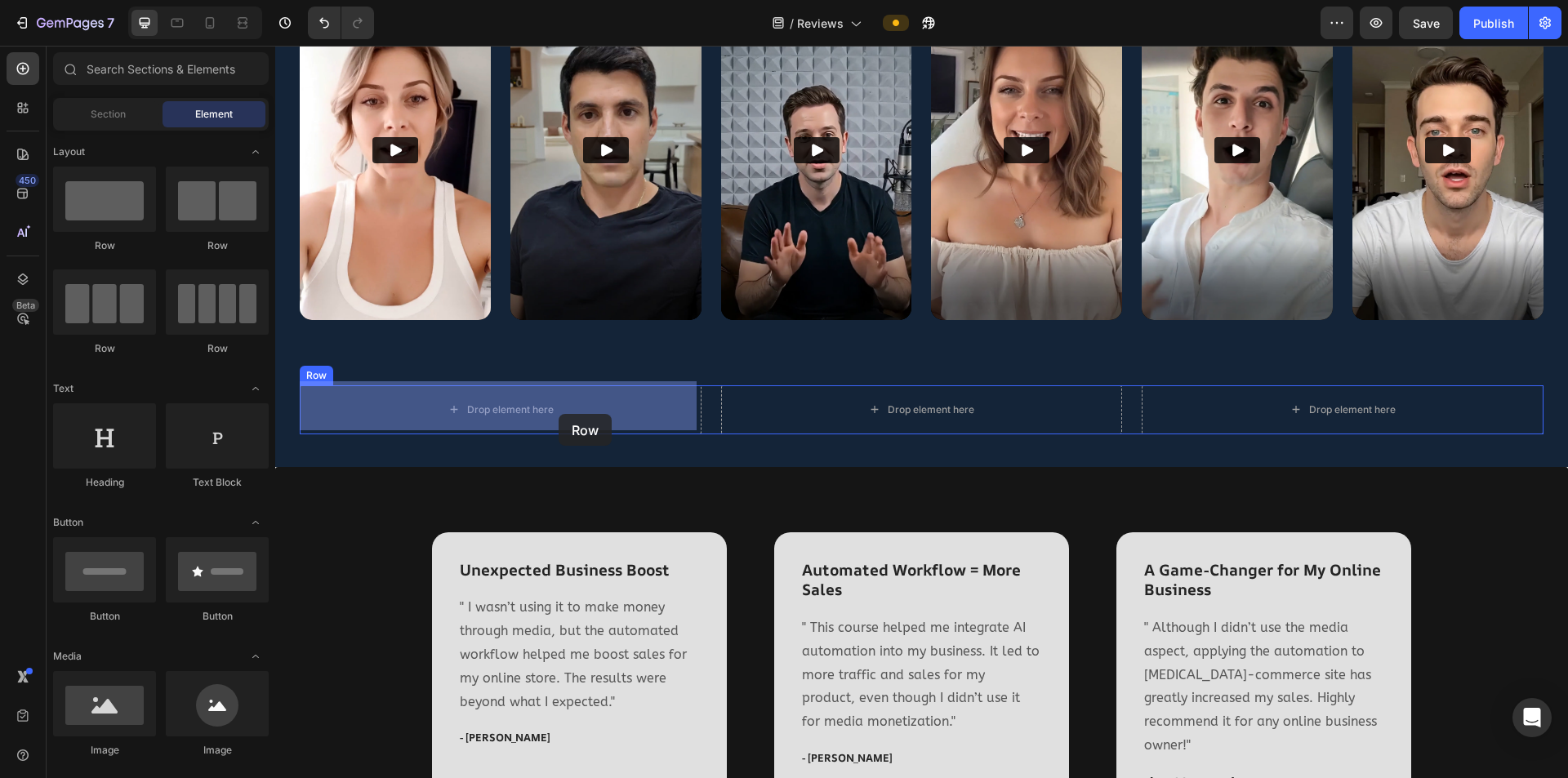
drag, startPoint x: 458, startPoint y: 403, endPoint x: 559, endPoint y: 414, distance: 101.6
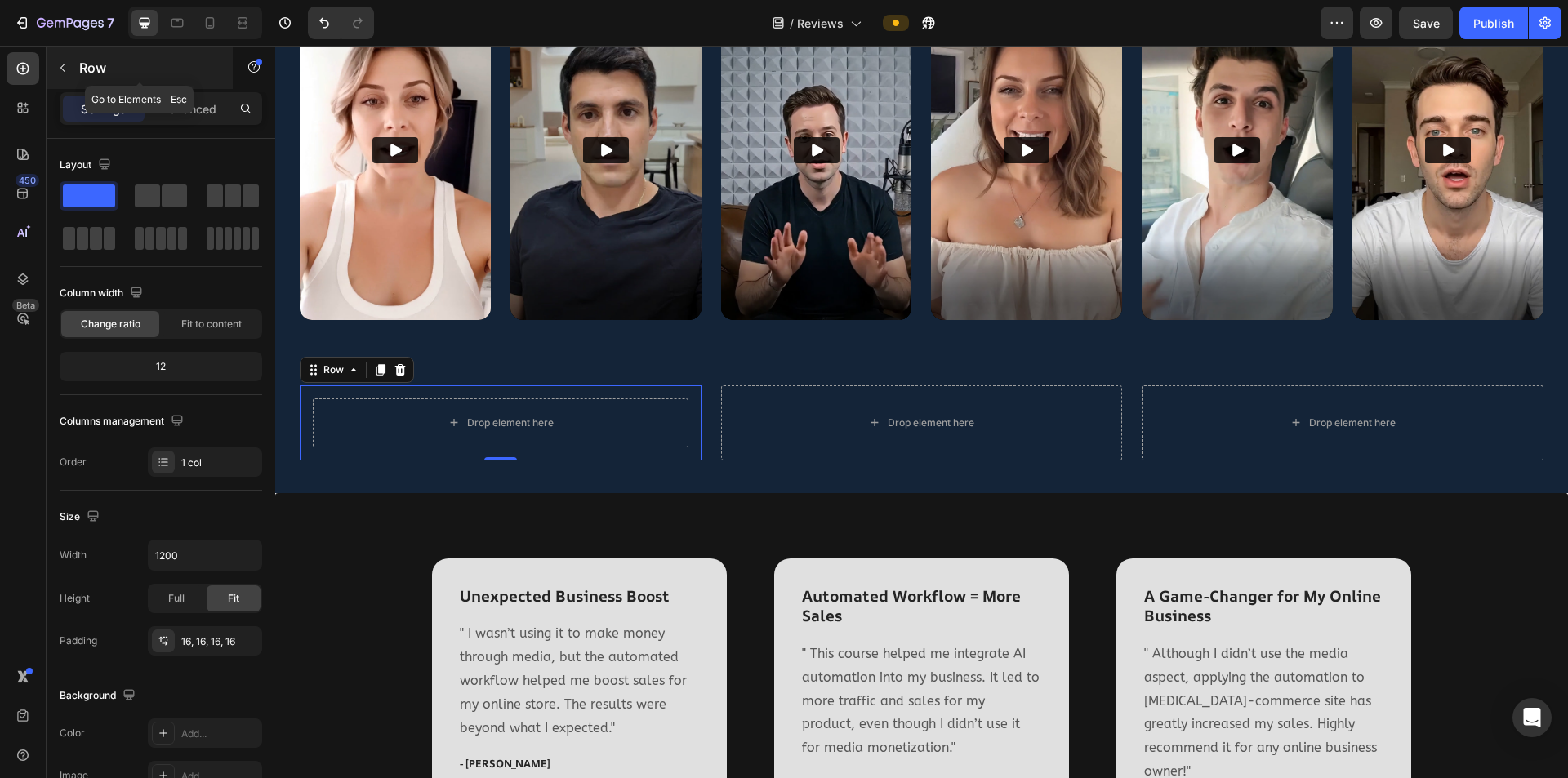
click at [59, 62] on icon "button" at bounding box center [63, 68] width 13 height 13
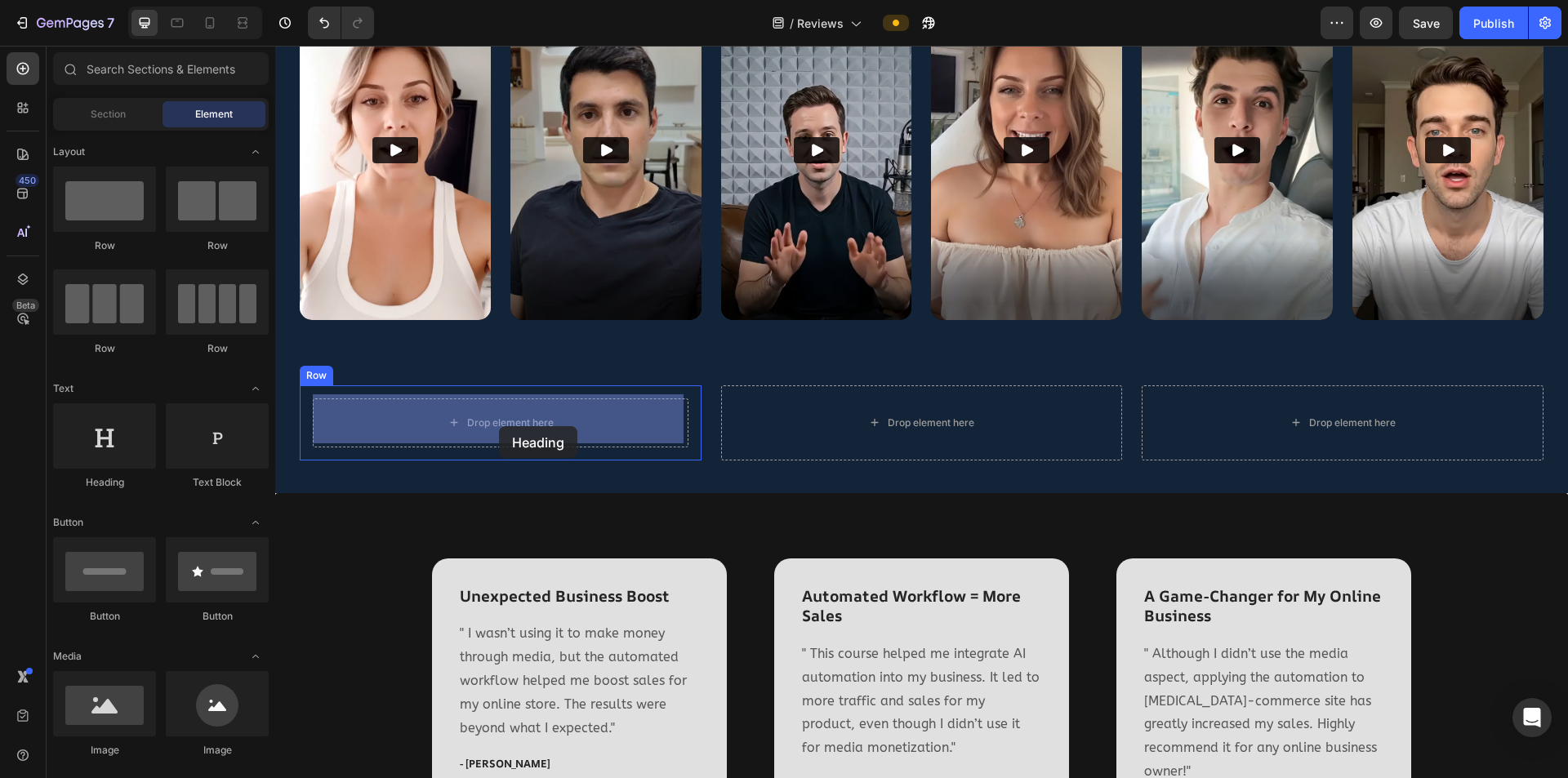
drag, startPoint x: 392, startPoint y: 493, endPoint x: 501, endPoint y: 426, distance: 127.9
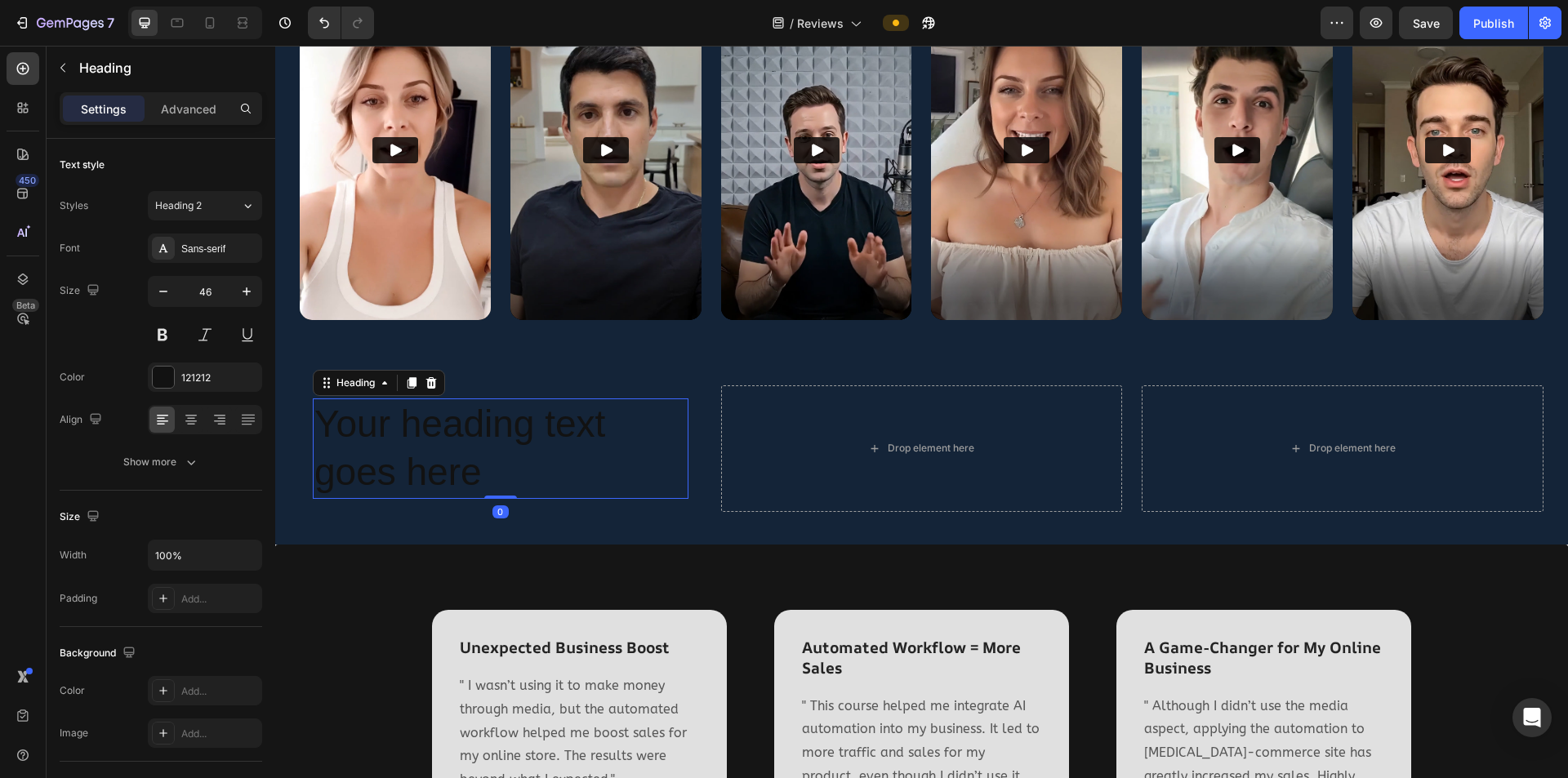
click at [551, 419] on h2 "Your heading text goes here" at bounding box center [500, 449] width 375 height 101
click at [551, 419] on p "Your heading text goes here" at bounding box center [501, 449] width 372 height 98
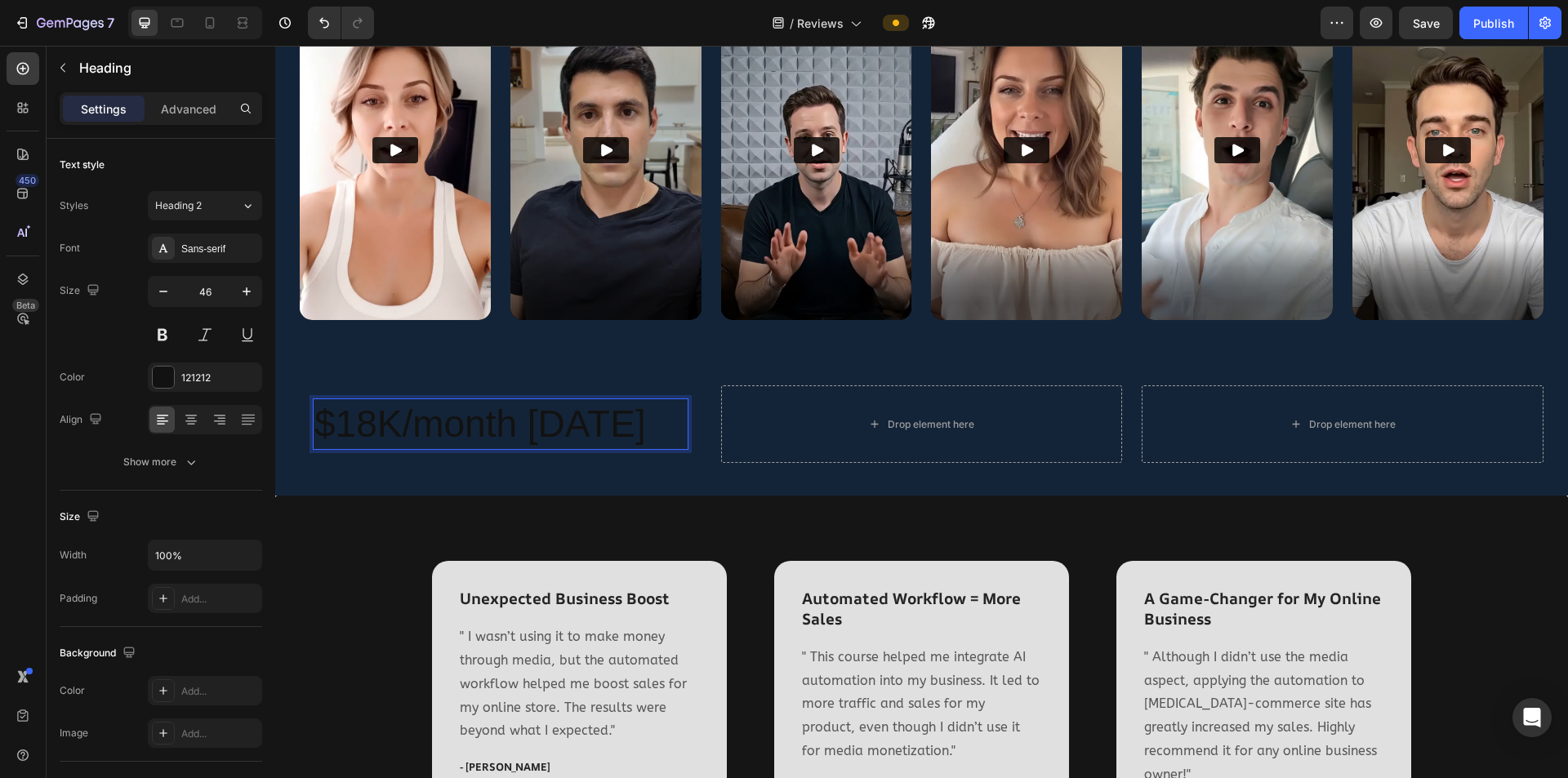
click at [415, 449] on p "$18K/month [DATE]" at bounding box center [501, 424] width 372 height 49
click at [470, 421] on p "$18K/month [DATE]" at bounding box center [501, 424] width 372 height 49
click at [441, 360] on div "$18K/month [DATE] Heading 0 Row Drop element here Drop element here Row Section…" at bounding box center [921, 424] width 1293 height 144
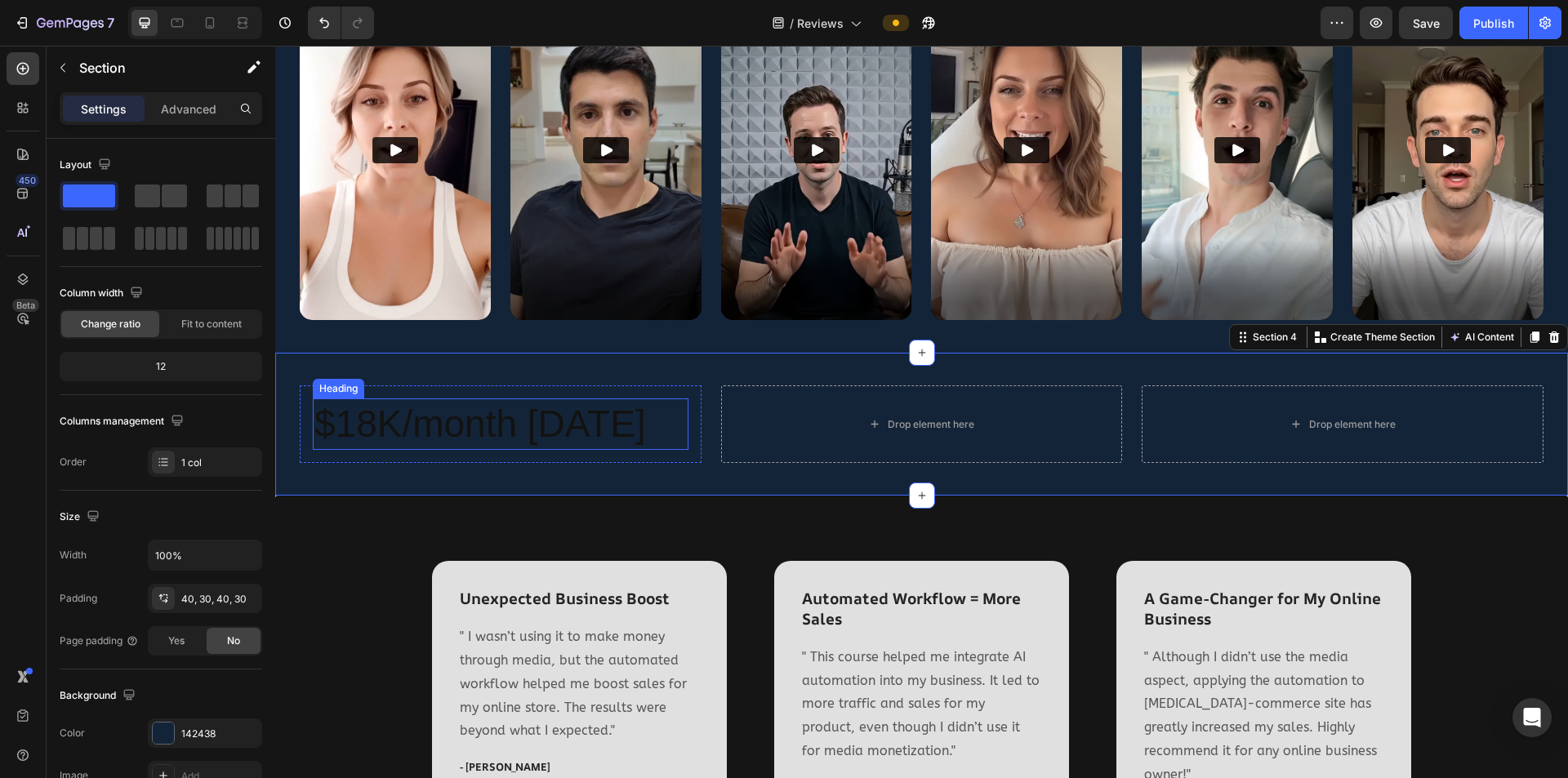
click at [442, 423] on p "$18K/month [DATE]" at bounding box center [501, 424] width 372 height 49
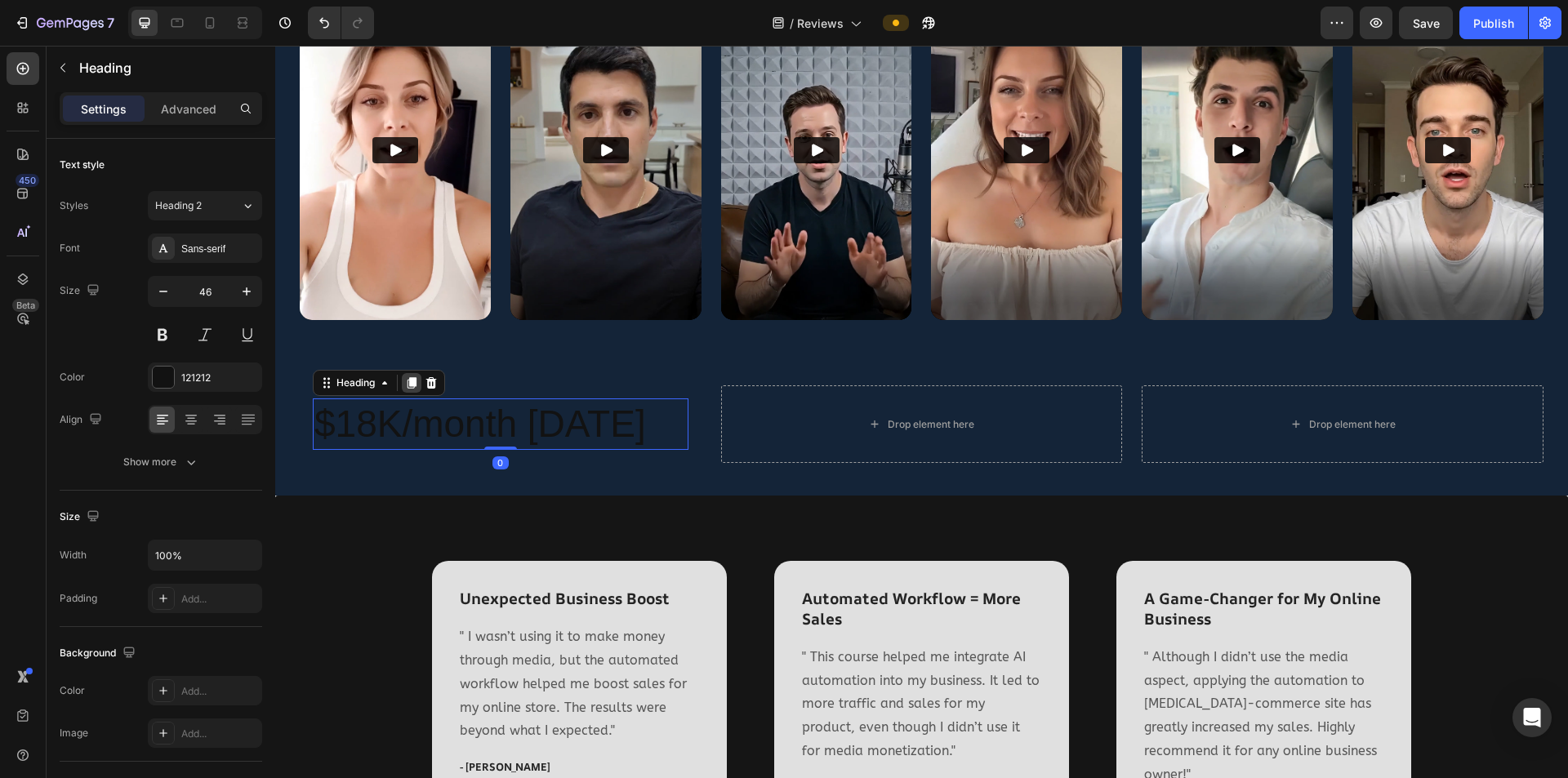
click at [411, 380] on icon at bounding box center [412, 383] width 9 height 12
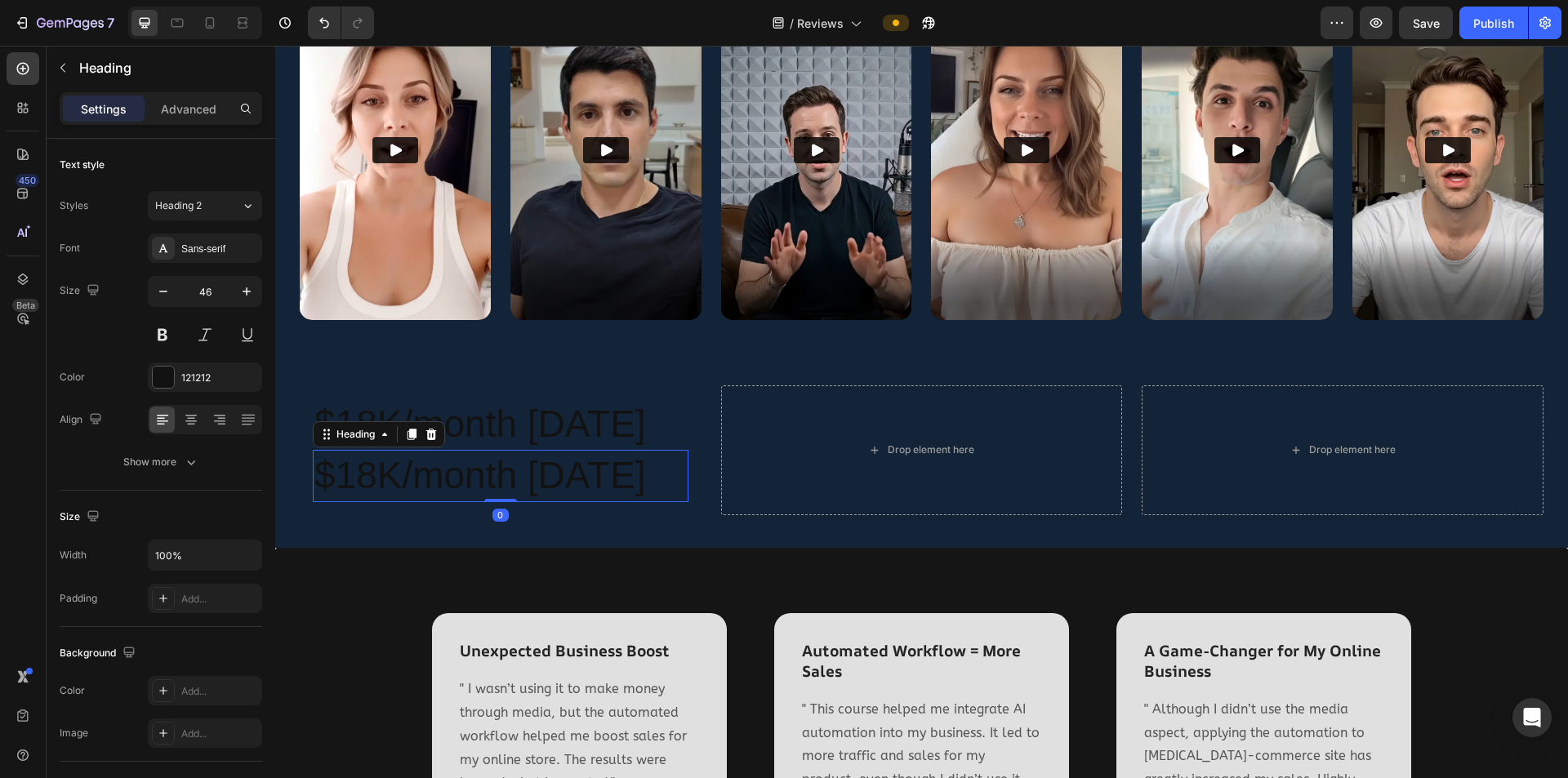
click at [450, 503] on h2 "$18K/month [DATE]" at bounding box center [500, 475] width 375 height 52
click at [450, 501] on p "$18K/month [DATE]" at bounding box center [501, 476] width 372 height 49
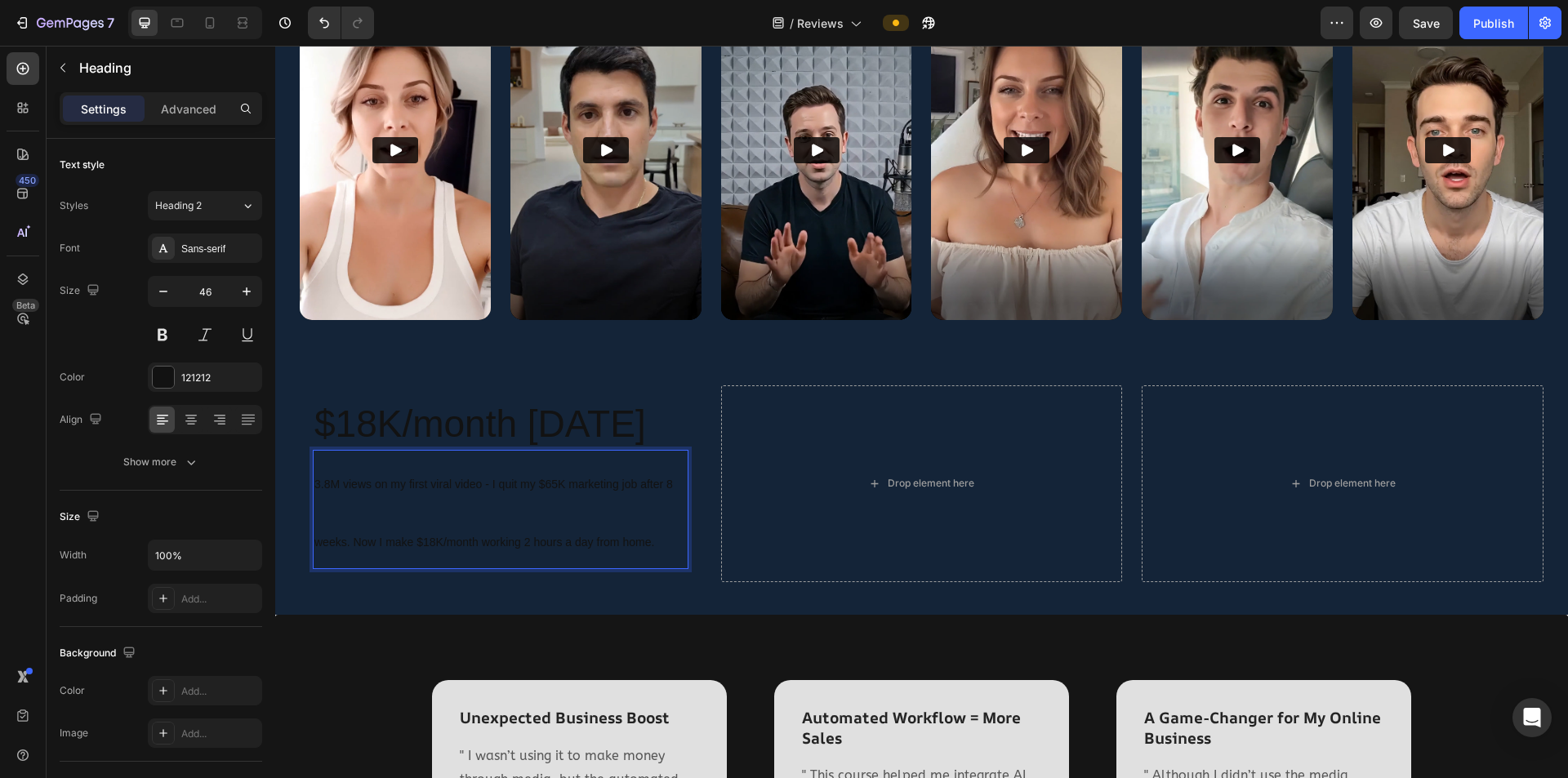
click at [464, 510] on span "3.8M views on my first viral video - I quit my $65K marketing job after 8 weeks…" at bounding box center [494, 513] width 359 height 72
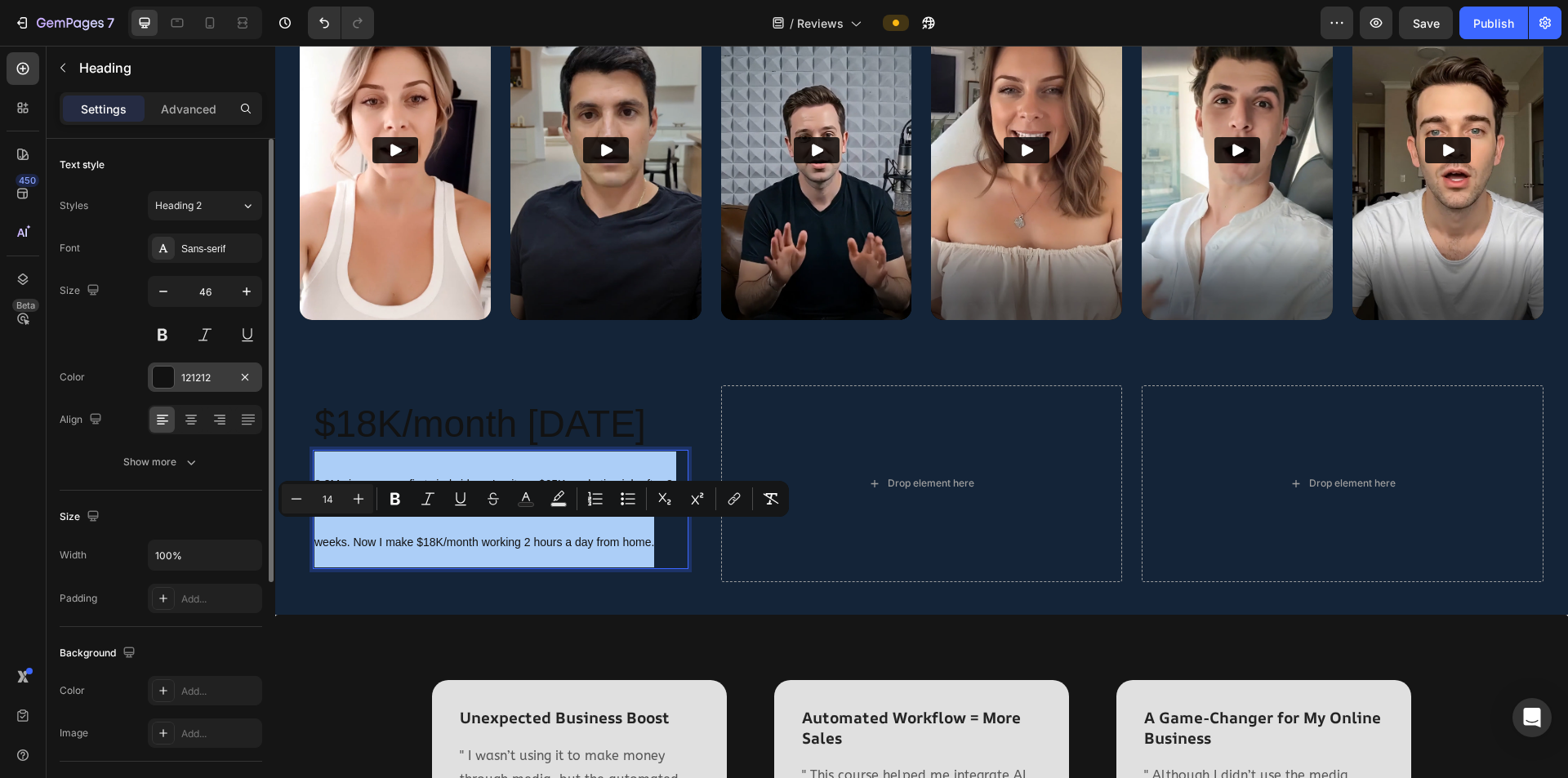
click at [190, 379] on div "121212" at bounding box center [205, 377] width 47 height 15
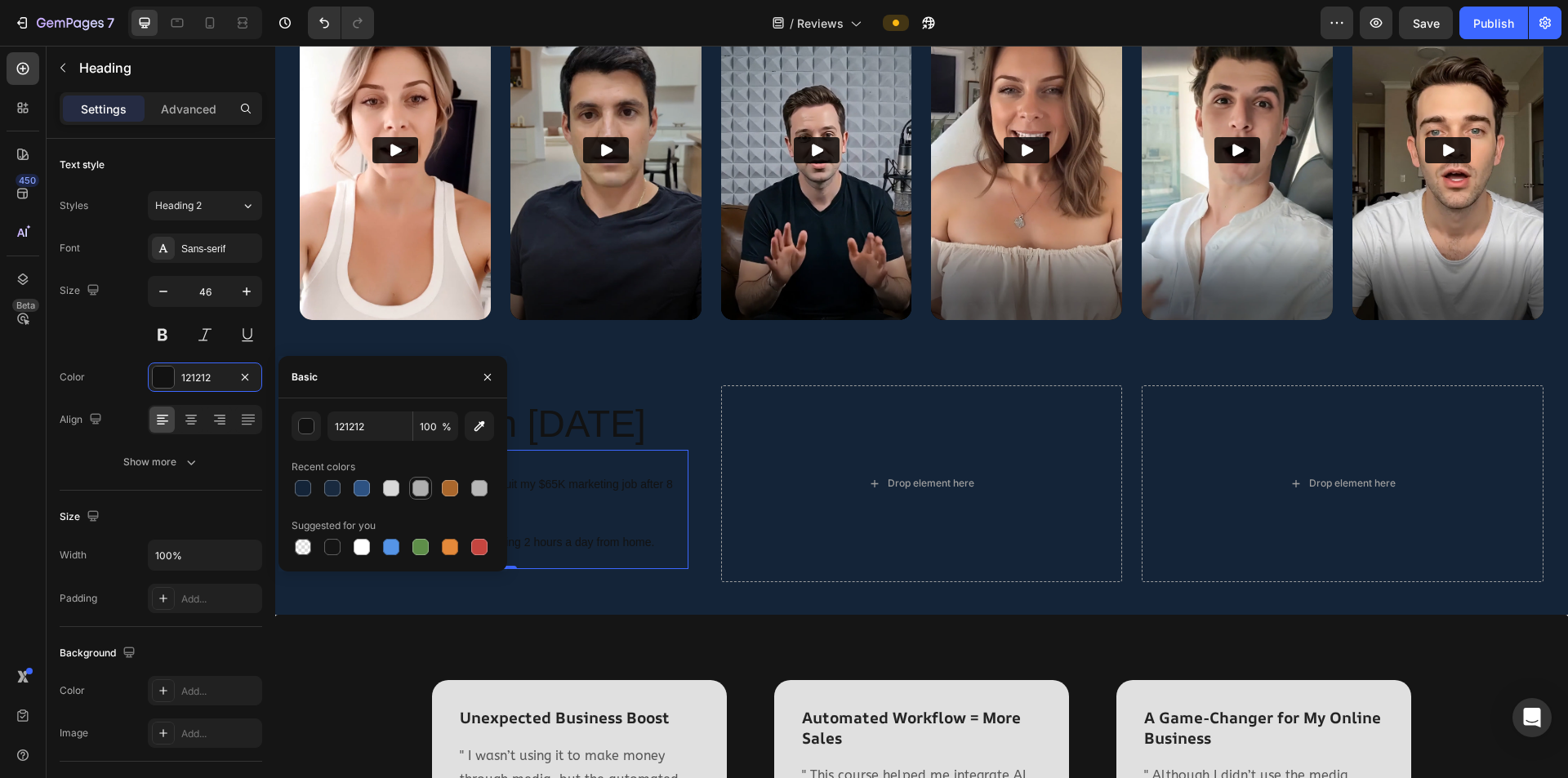
click at [419, 488] on div at bounding box center [420, 488] width 17 height 17
type input "AFAFAF"
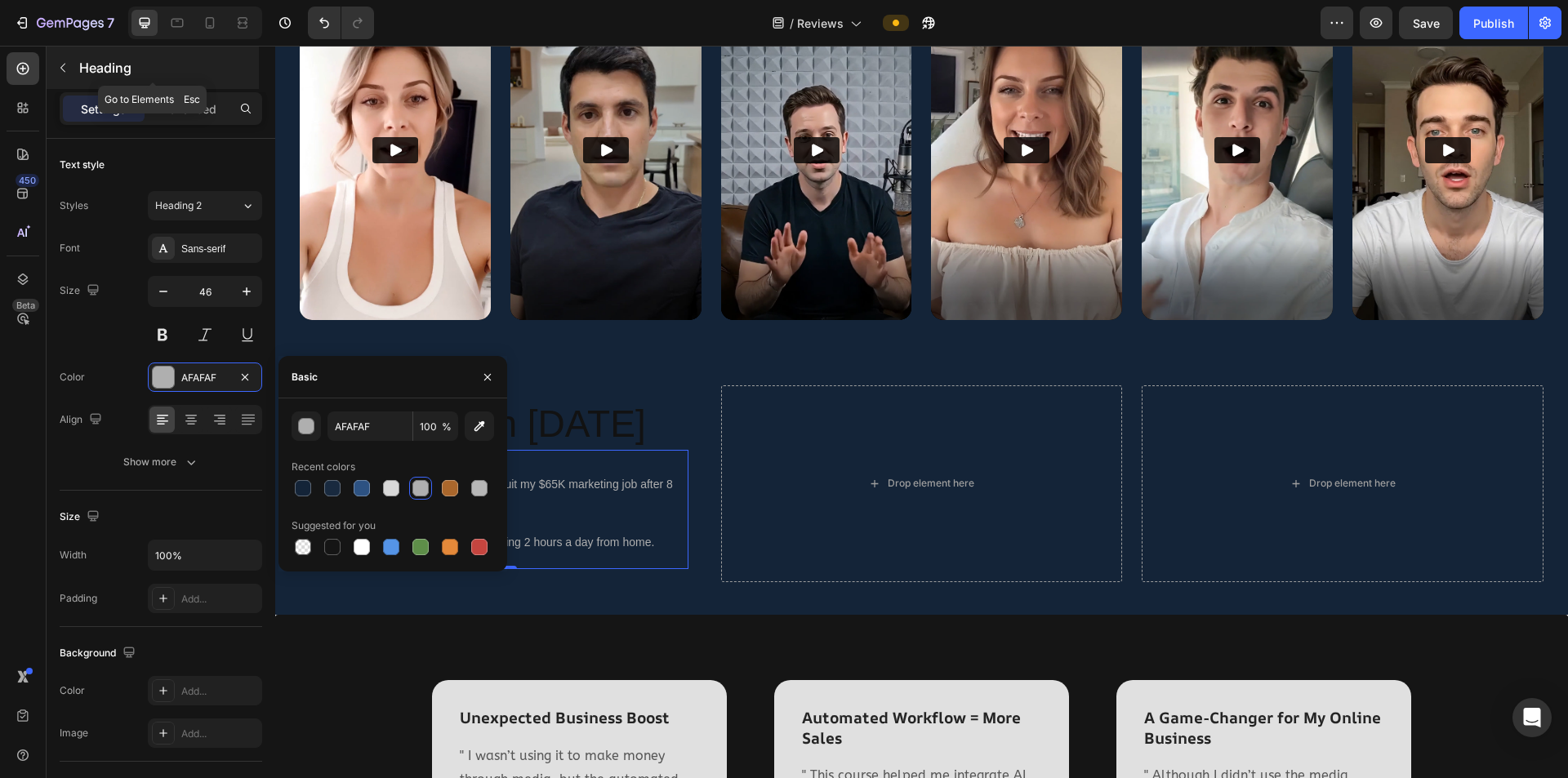
click at [63, 71] on icon "button" at bounding box center [63, 68] width 5 height 9
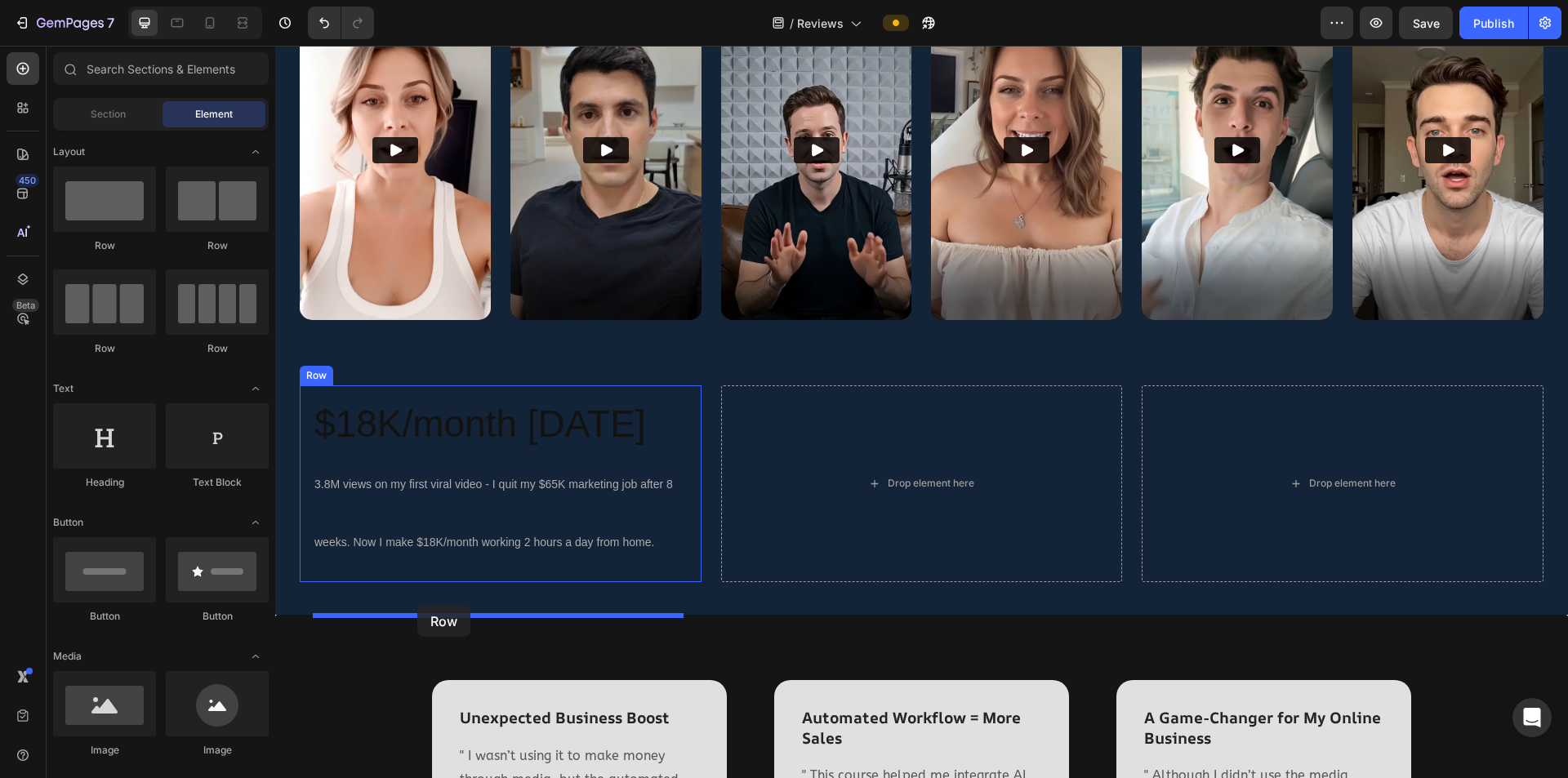
drag, startPoint x: 471, startPoint y: 248, endPoint x: 417, endPoint y: 606, distance: 362.0
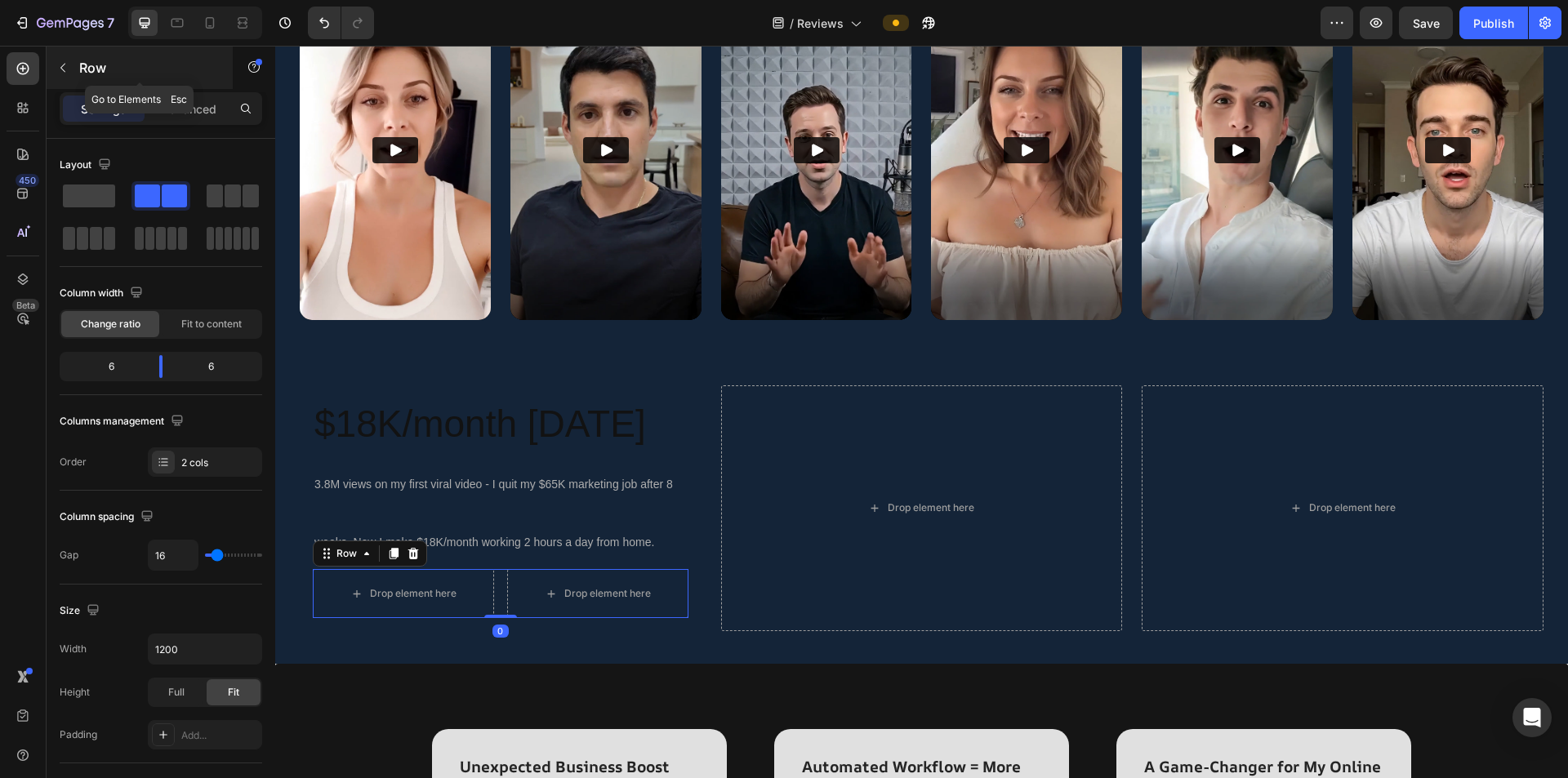
click at [64, 62] on icon "button" at bounding box center [63, 68] width 13 height 13
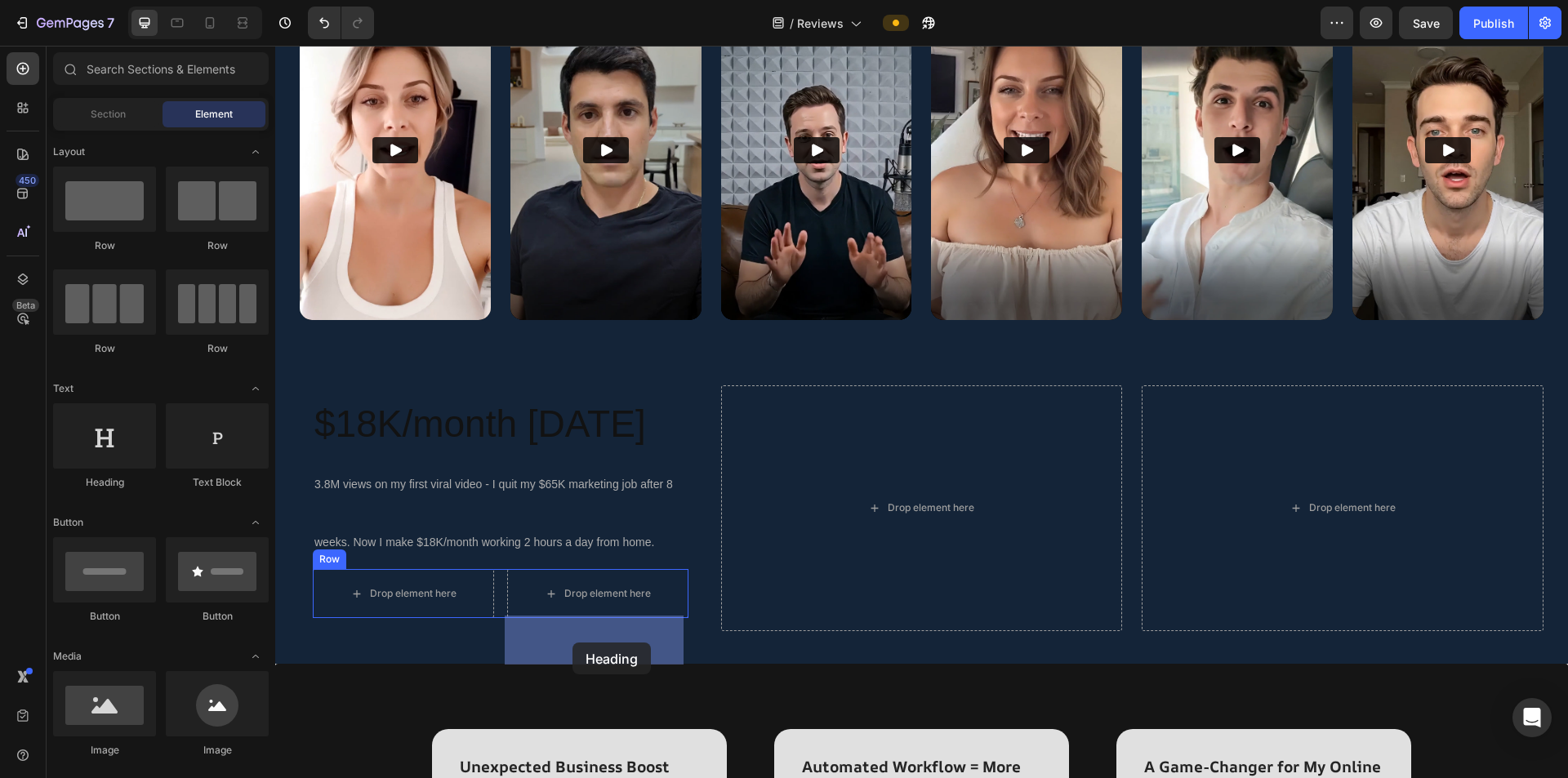
drag, startPoint x: 626, startPoint y: 596, endPoint x: 572, endPoint y: 643, distance: 71.6
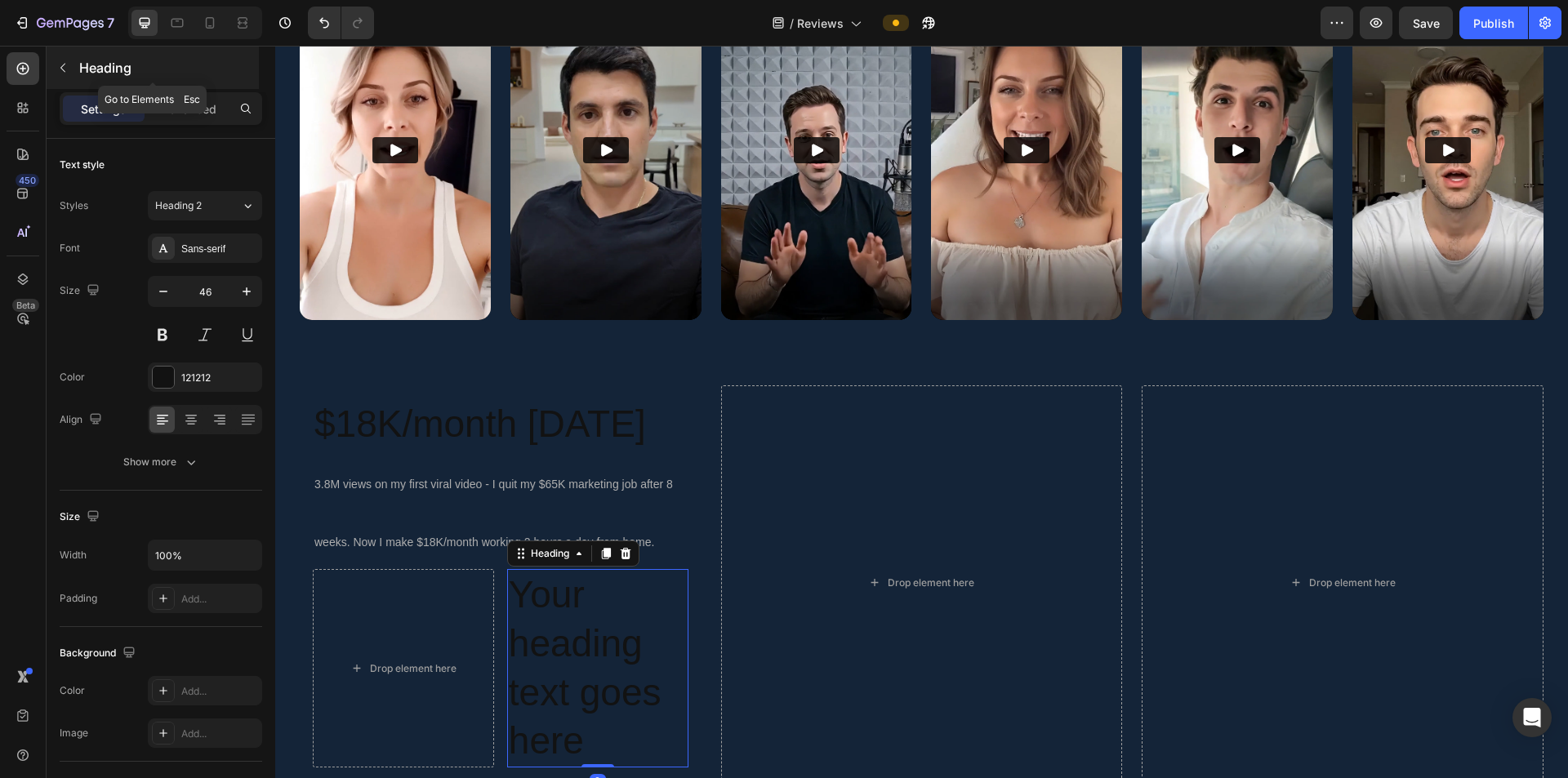
click at [66, 67] on icon "button" at bounding box center [63, 68] width 13 height 13
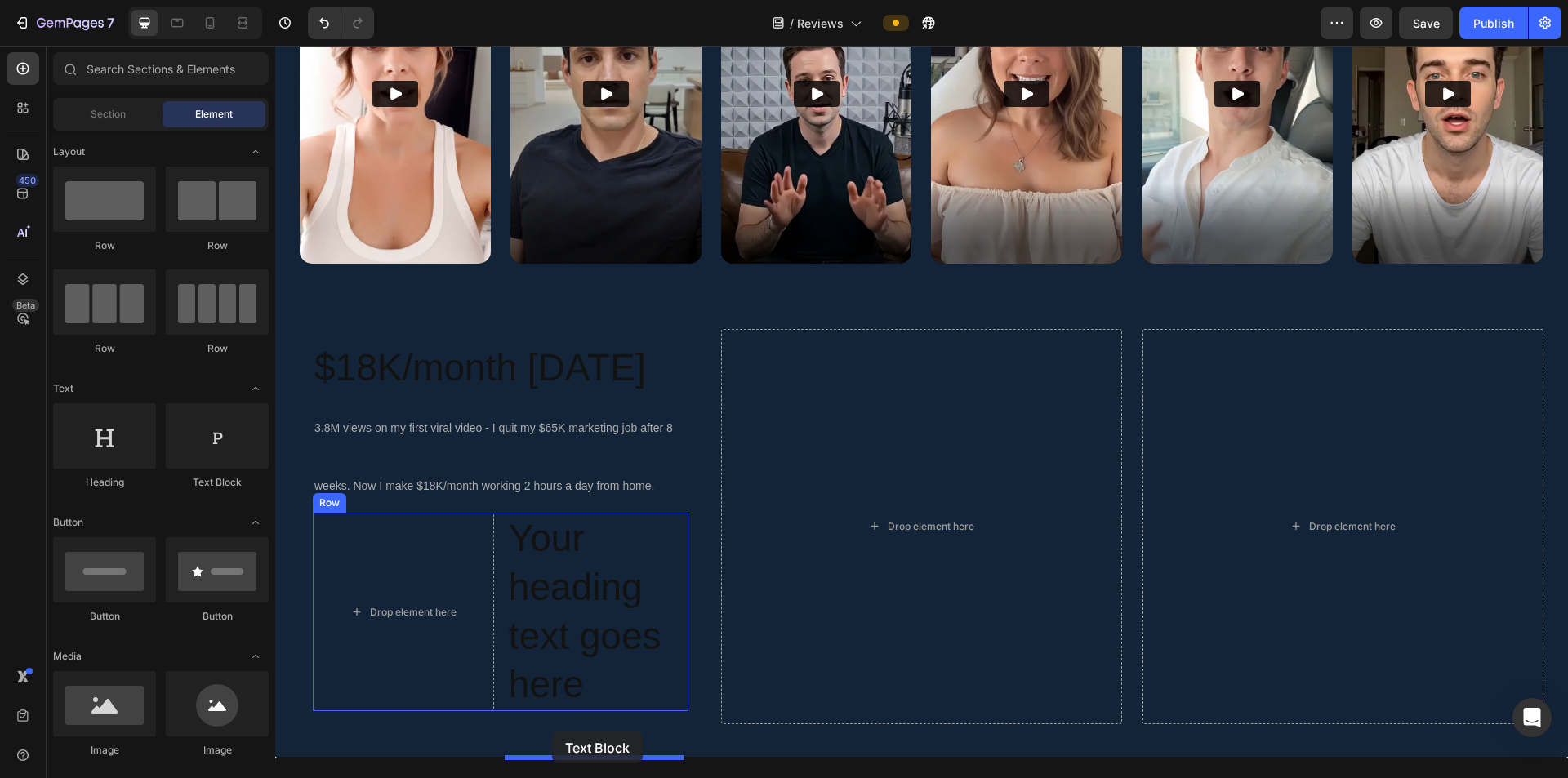
scroll to position [646, 0]
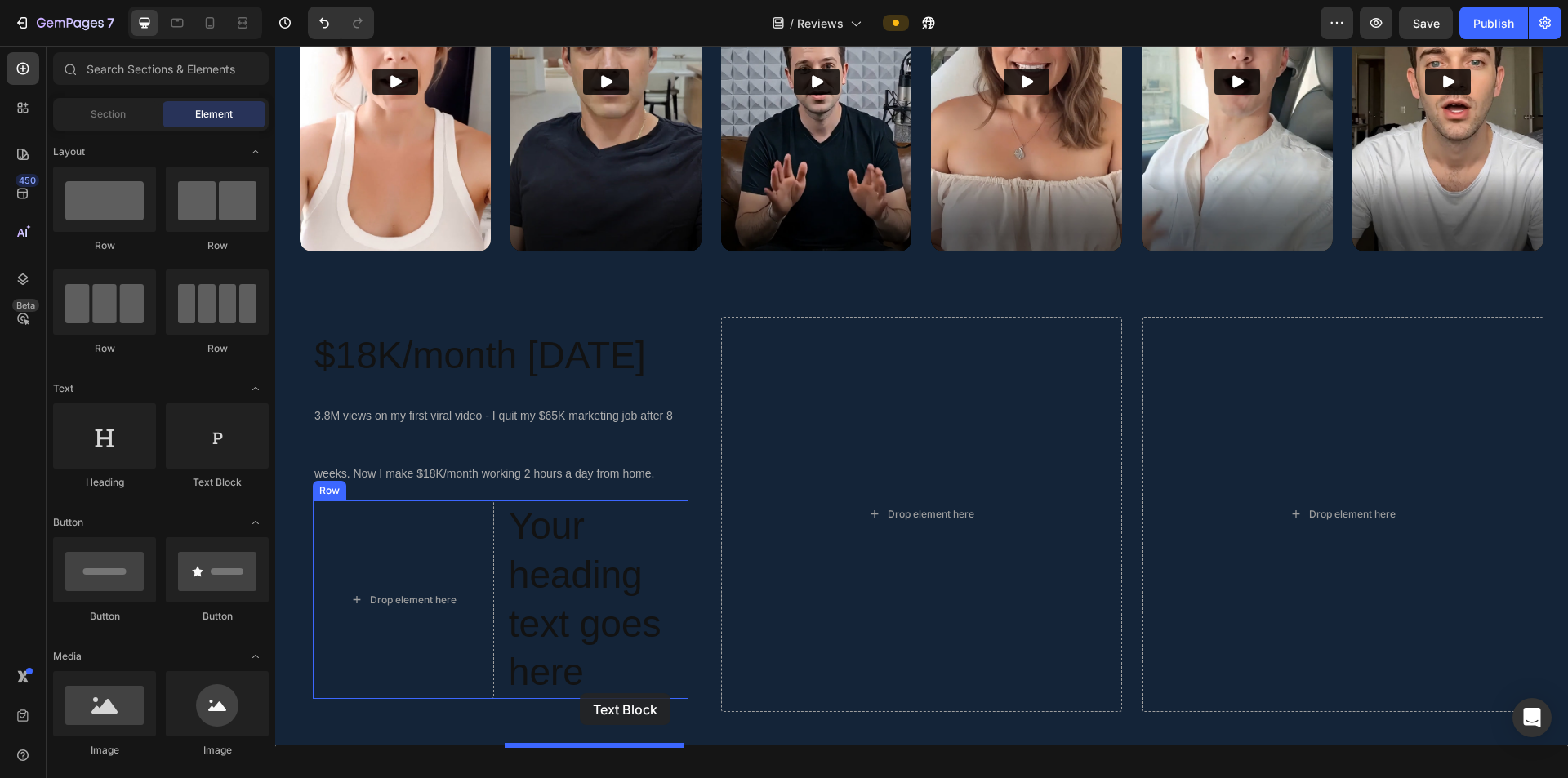
drag, startPoint x: 532, startPoint y: 526, endPoint x: 580, endPoint y: 694, distance: 174.7
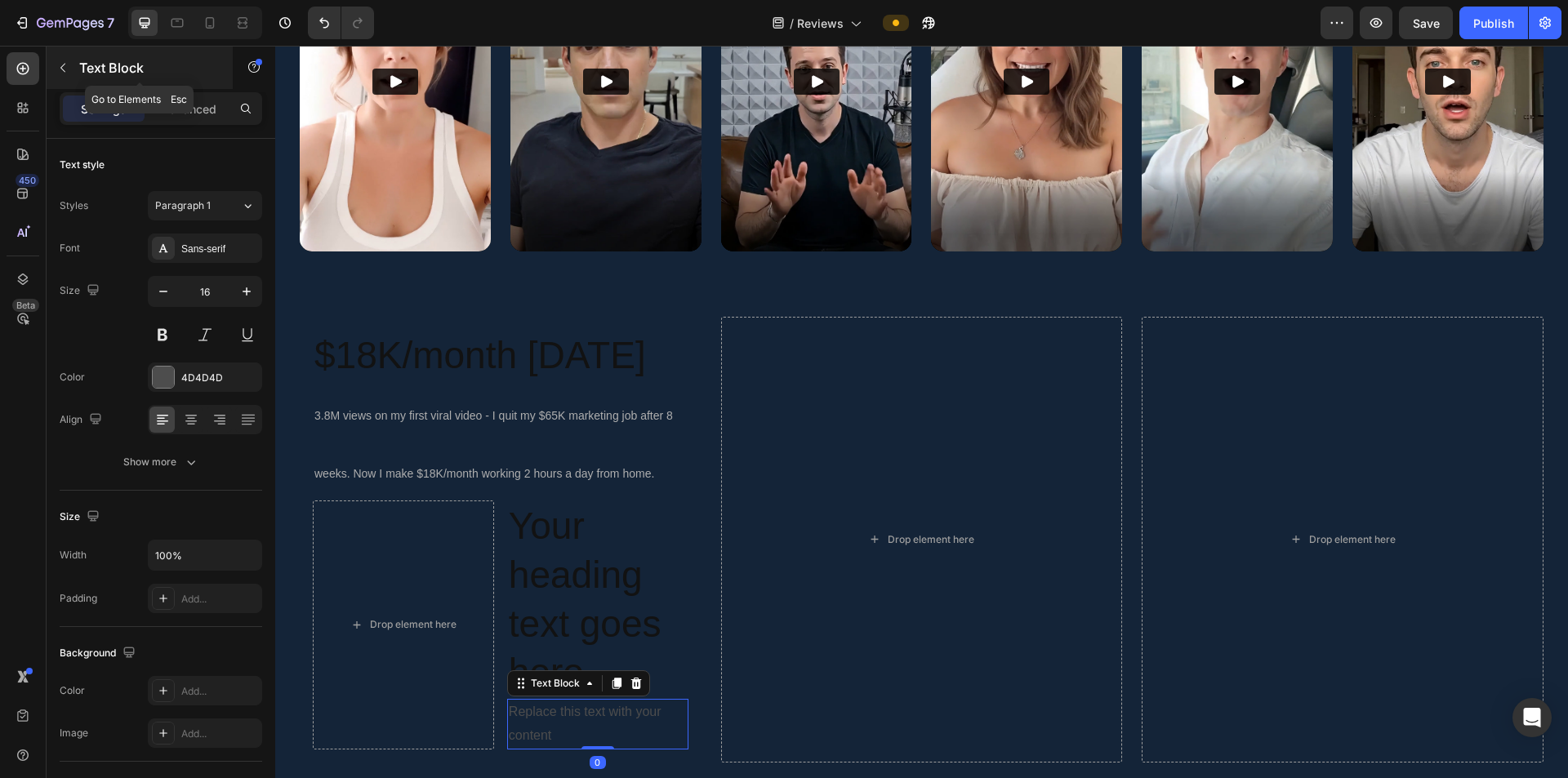
click at [53, 64] on button "button" at bounding box center [63, 68] width 26 height 26
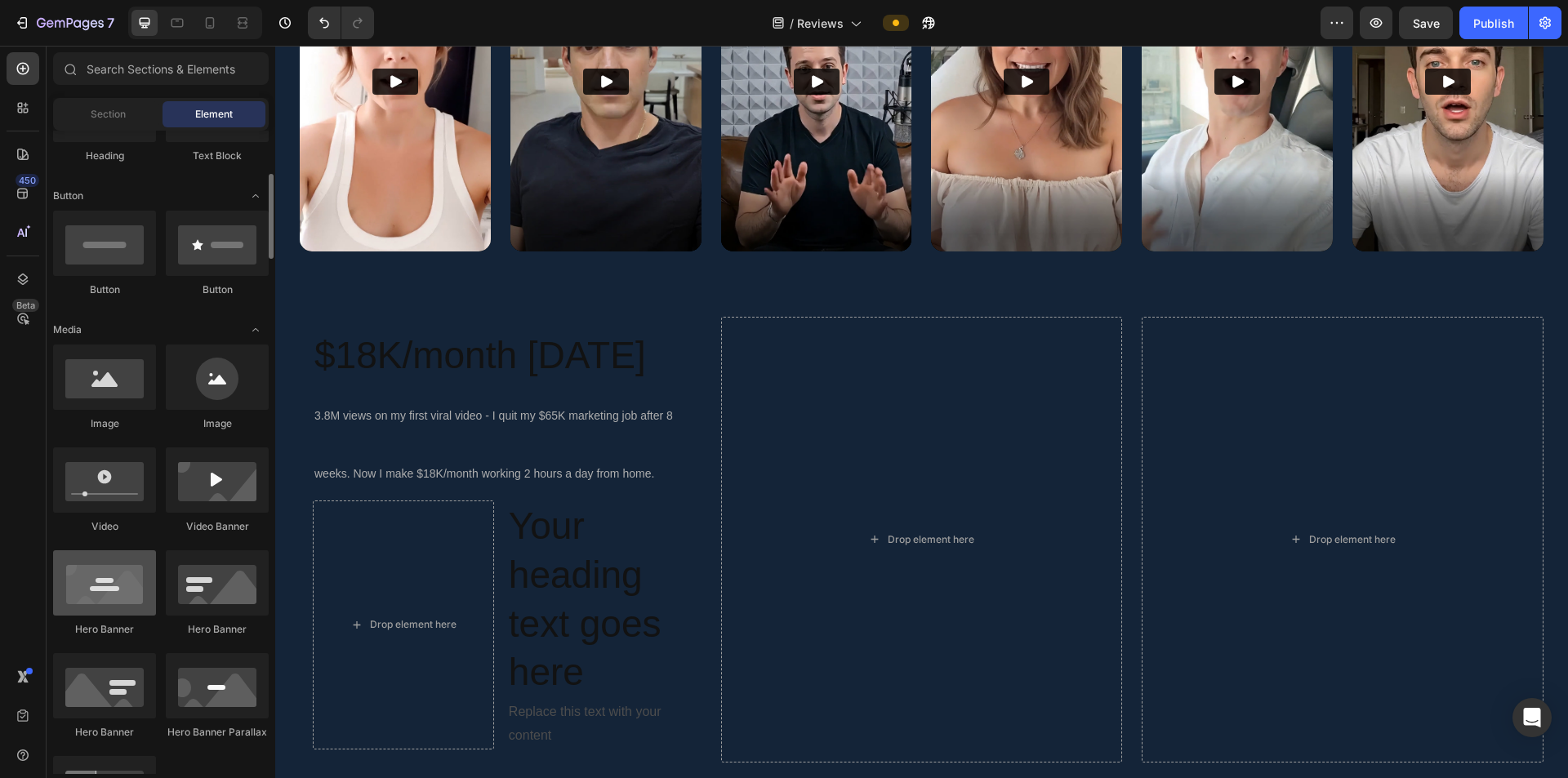
scroll to position [409, 0]
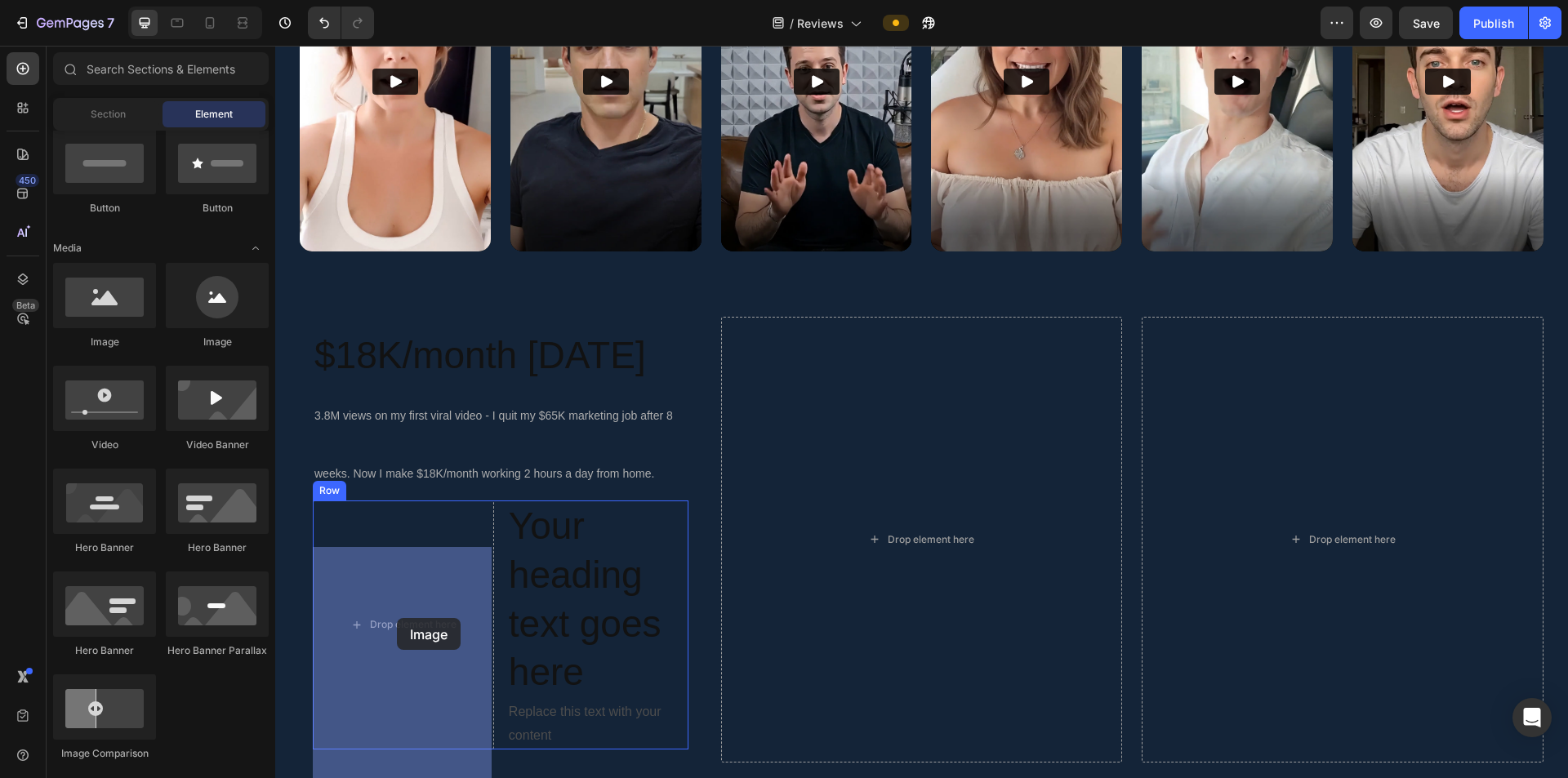
drag, startPoint x: 381, startPoint y: 355, endPoint x: 397, endPoint y: 618, distance: 263.5
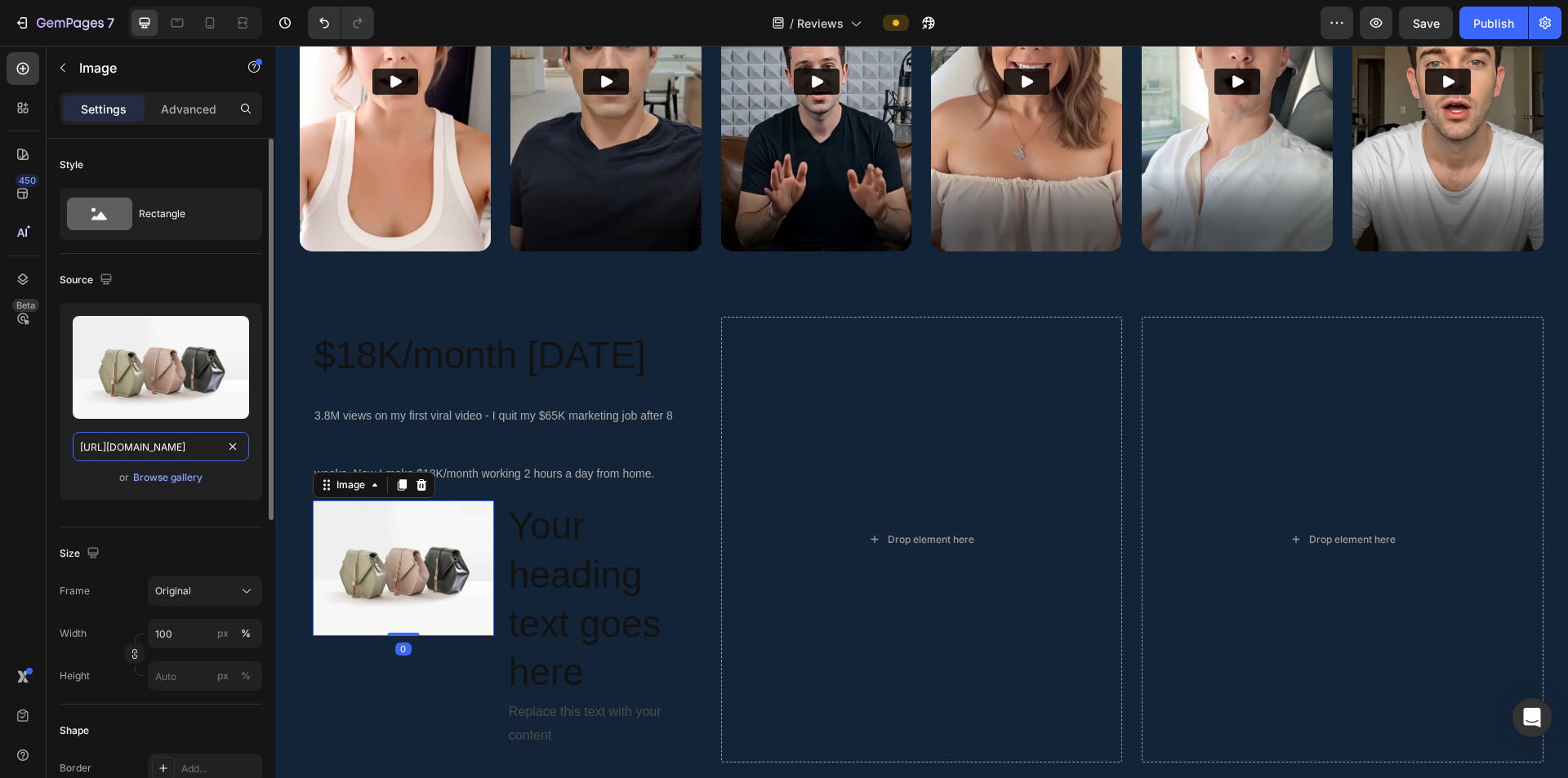
click at [184, 451] on input "[URL][DOMAIN_NAME]" at bounding box center [161, 447] width 176 height 29
paste input "[DOMAIN_NAME][URL][PERSON_NAME]"
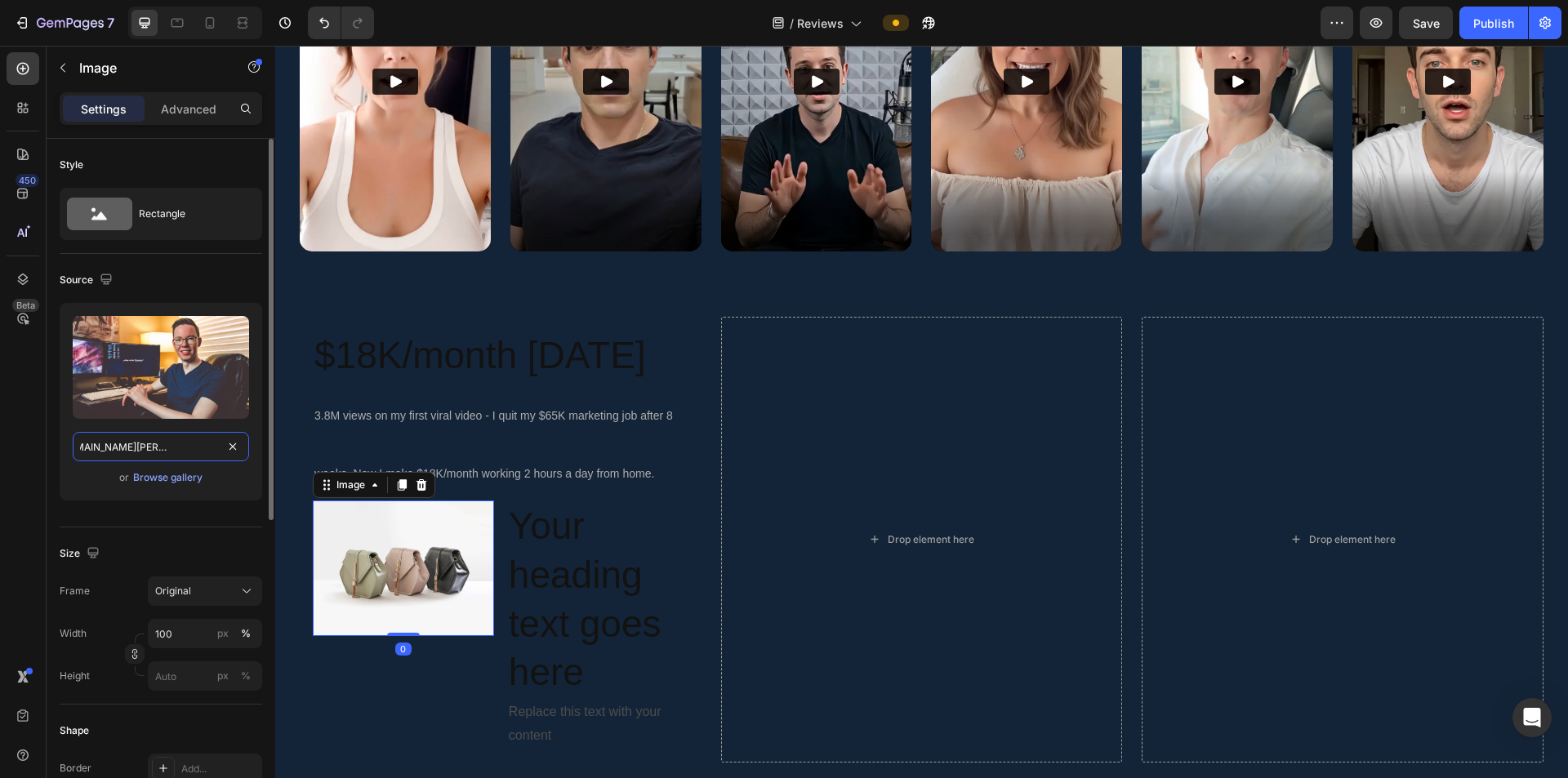
type input "[URL][DOMAIN_NAME][PERSON_NAME]"
click at [185, 510] on div "Upload Image https://aivideomasteryacademy.com/media/john.png?width=108 or Brow…" at bounding box center [161, 408] width 203 height 211
click at [170, 439] on input "[URL][DOMAIN_NAME][PERSON_NAME]" at bounding box center [161, 447] width 176 height 29
click at [164, 510] on div "Upload Image https://aivideomasteryacademy.com/media/john.png?width=108 or Brow…" at bounding box center [161, 408] width 203 height 211
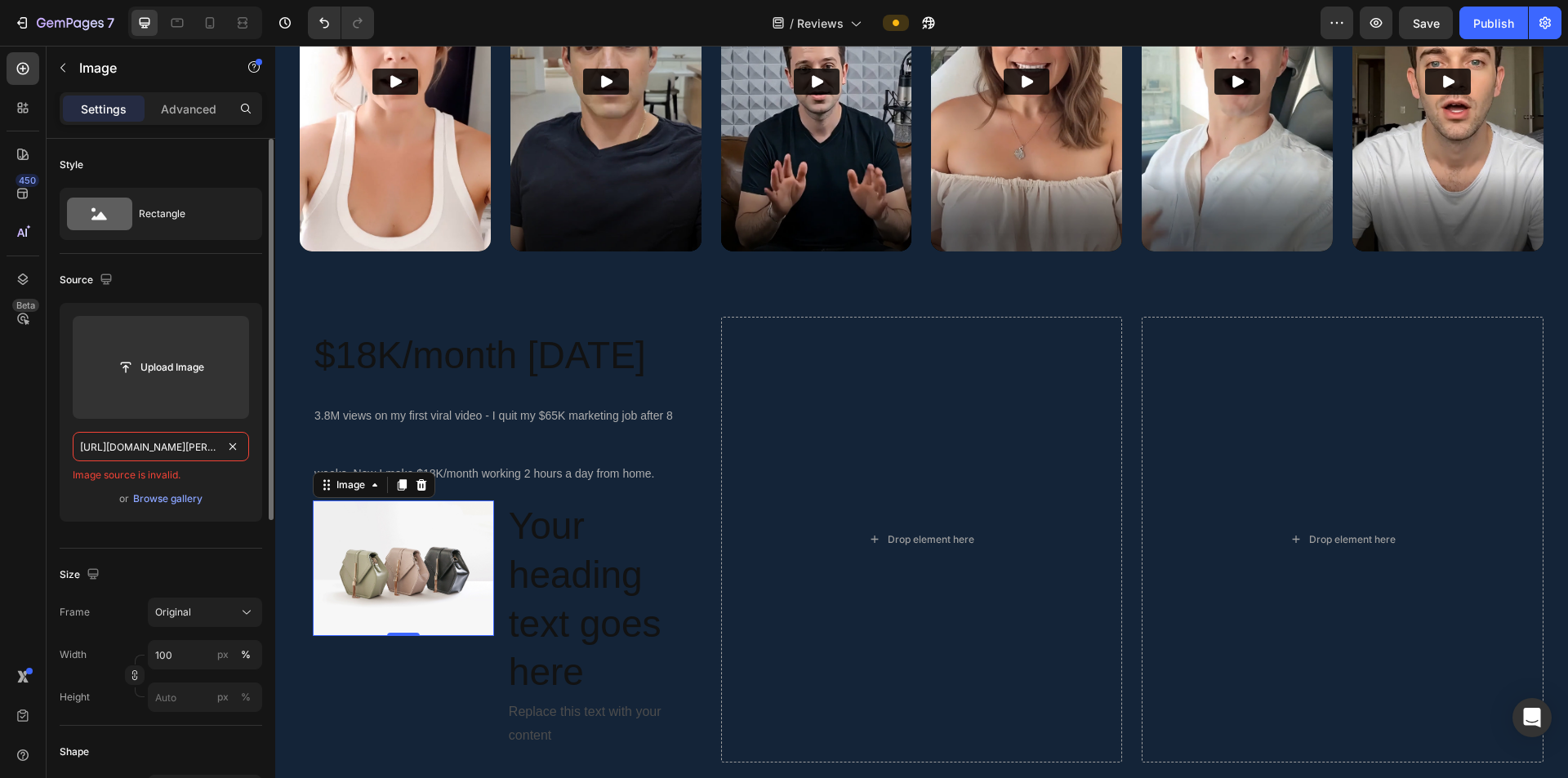
click at [163, 449] on input "[URL][DOMAIN_NAME][PERSON_NAME]" at bounding box center [161, 447] width 176 height 29
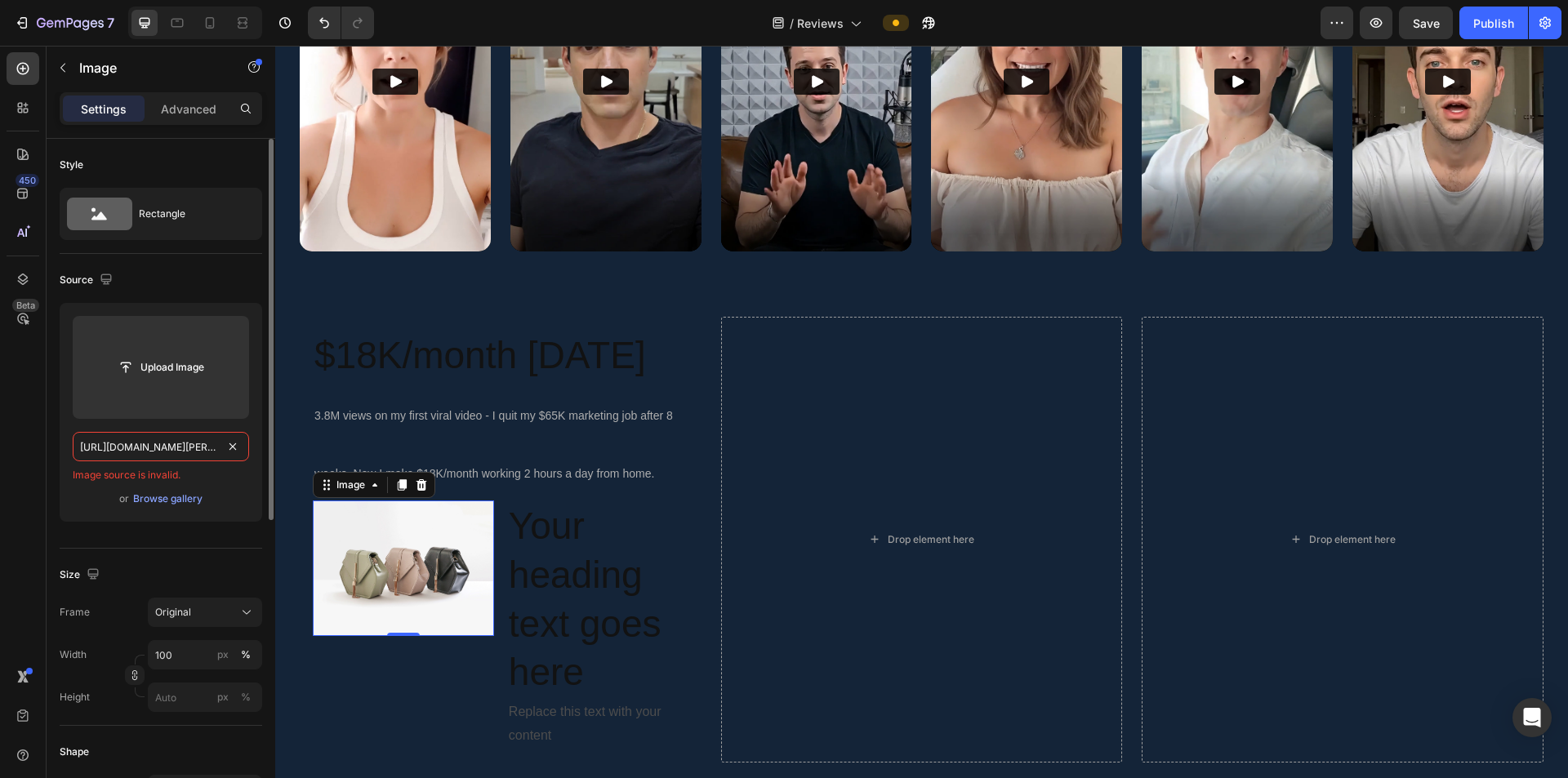
click at [161, 450] on input "https://aivideomasteryacademy.com/media/john.png?width=108" at bounding box center [161, 447] width 176 height 29
click at [159, 510] on div "Upload Image https://aivideomasteryacademy.com/media/john.png?width=108 Image s…" at bounding box center [161, 418] width 203 height 232
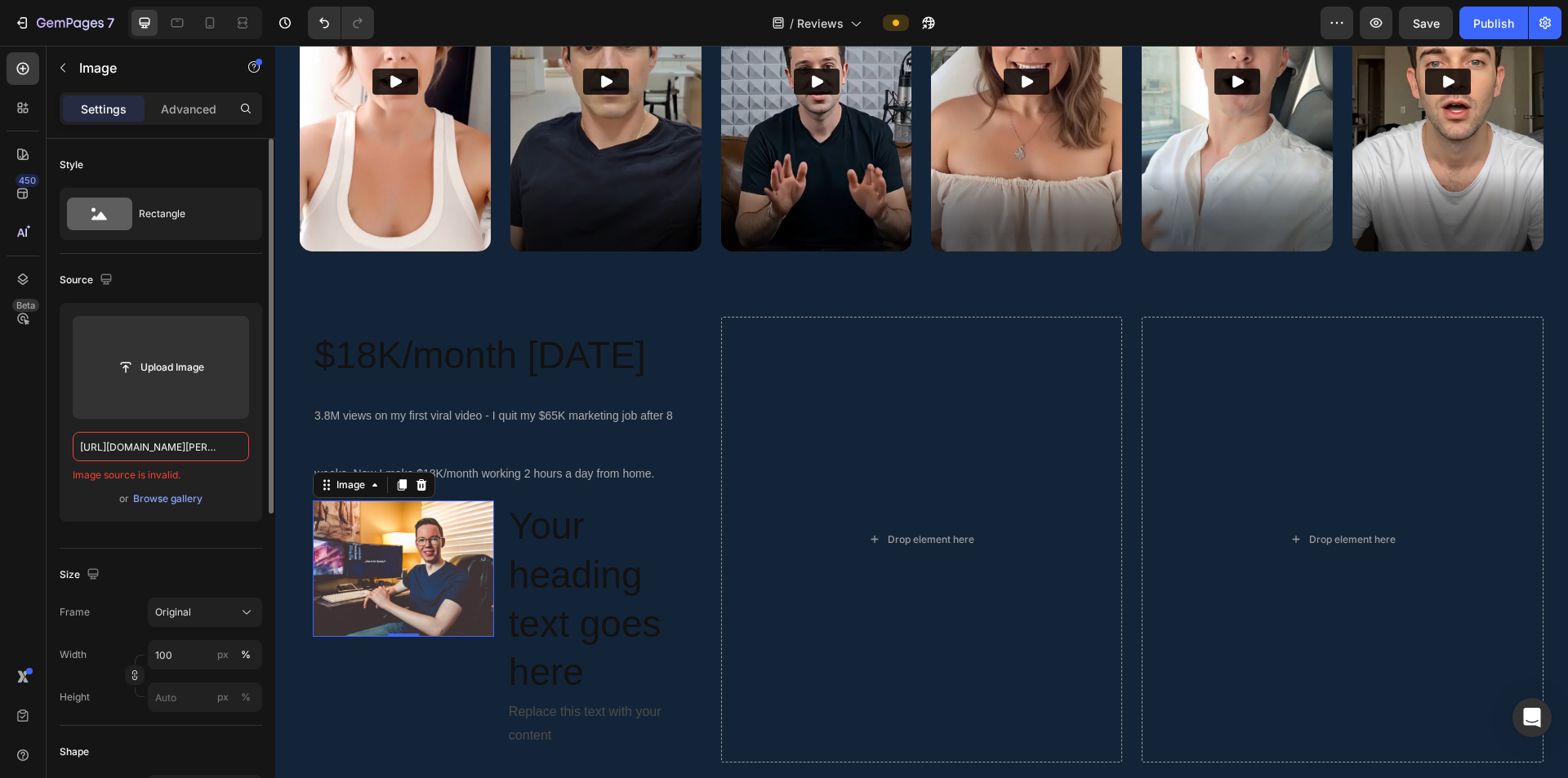
click at [201, 510] on div "Original" at bounding box center [195, 612] width 80 height 15
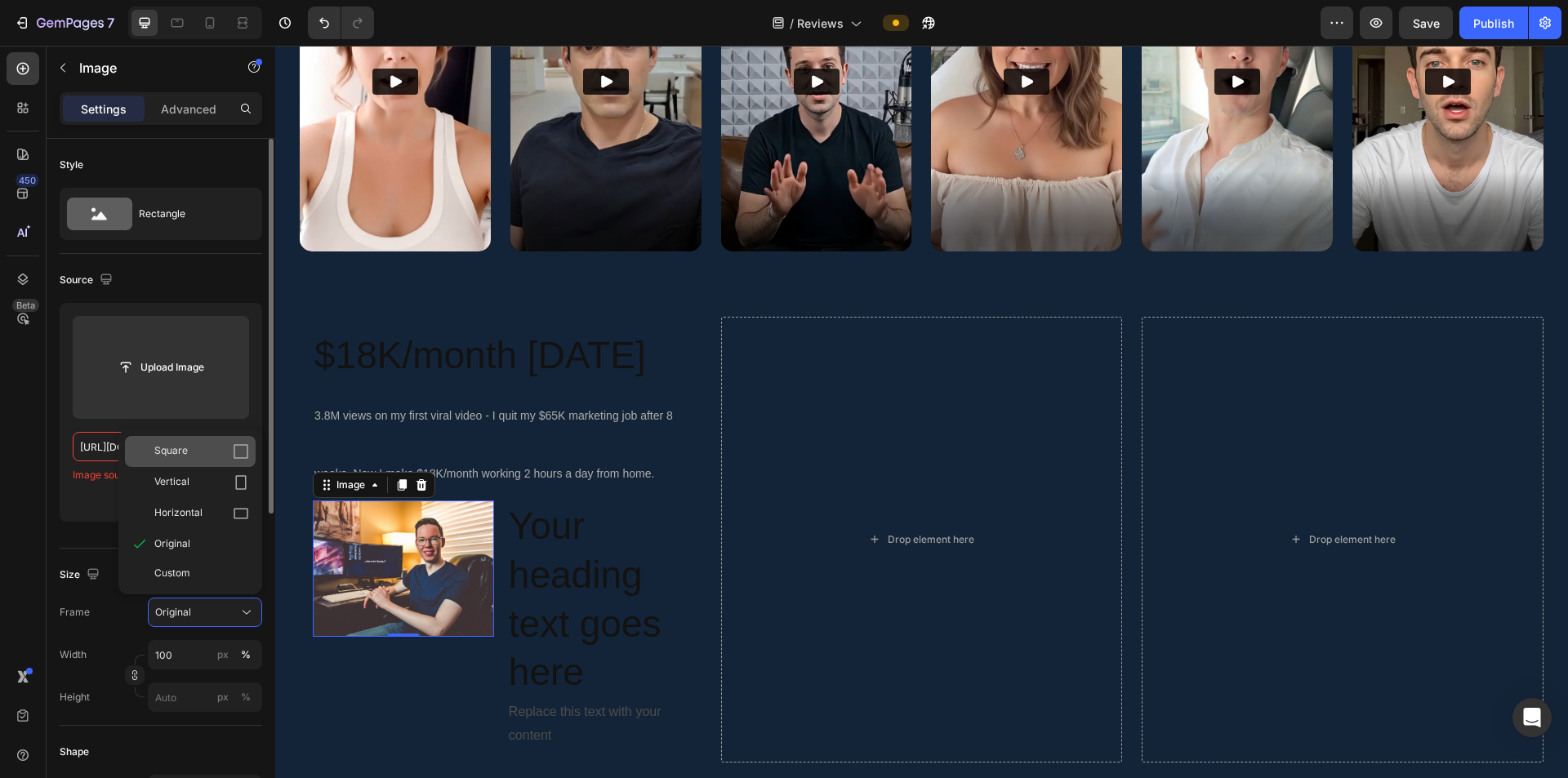
click at [189, 455] on div "Square" at bounding box center [202, 452] width 95 height 17
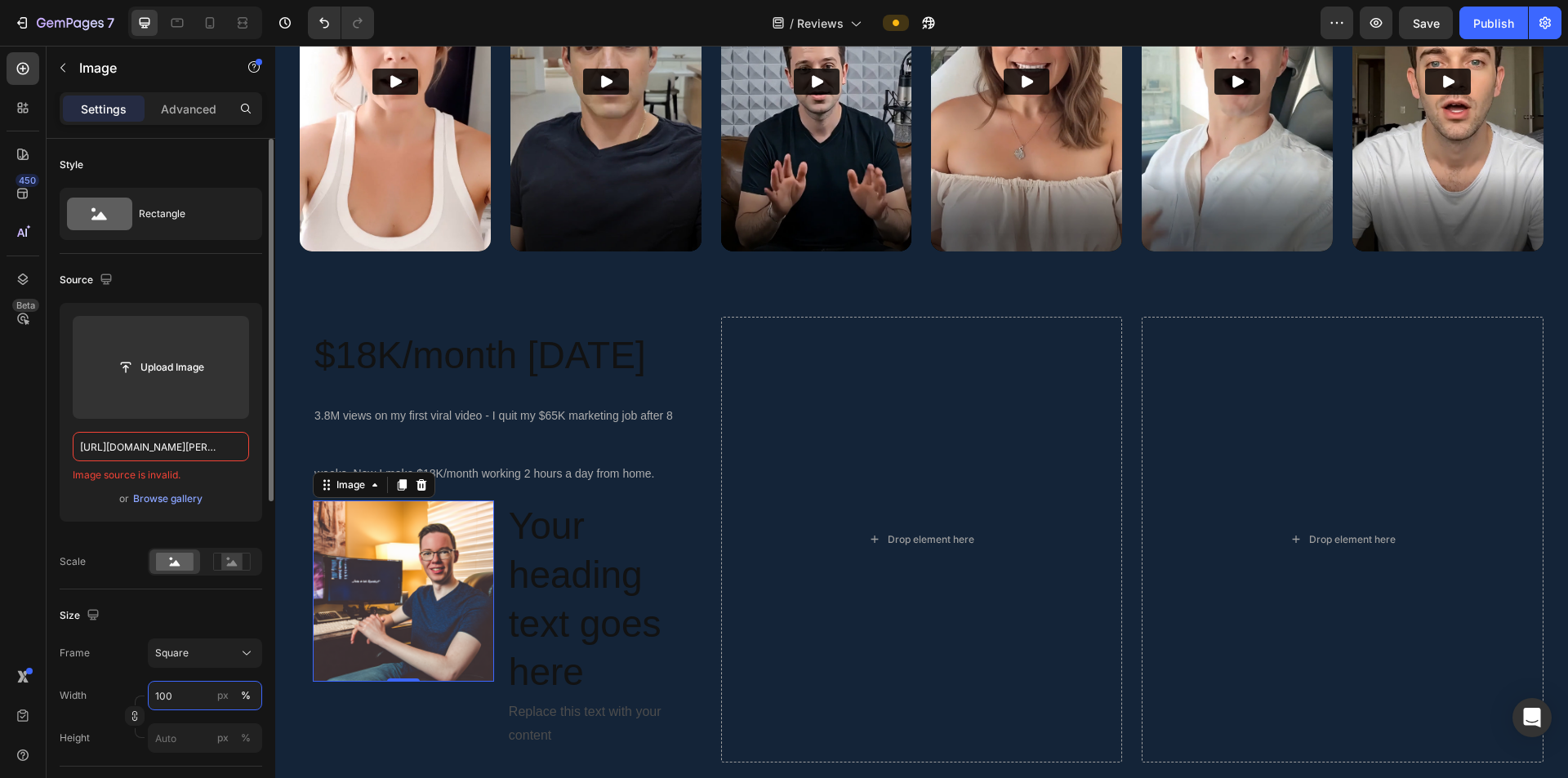
click at [181, 510] on input "100" at bounding box center [205, 696] width 115 height 29
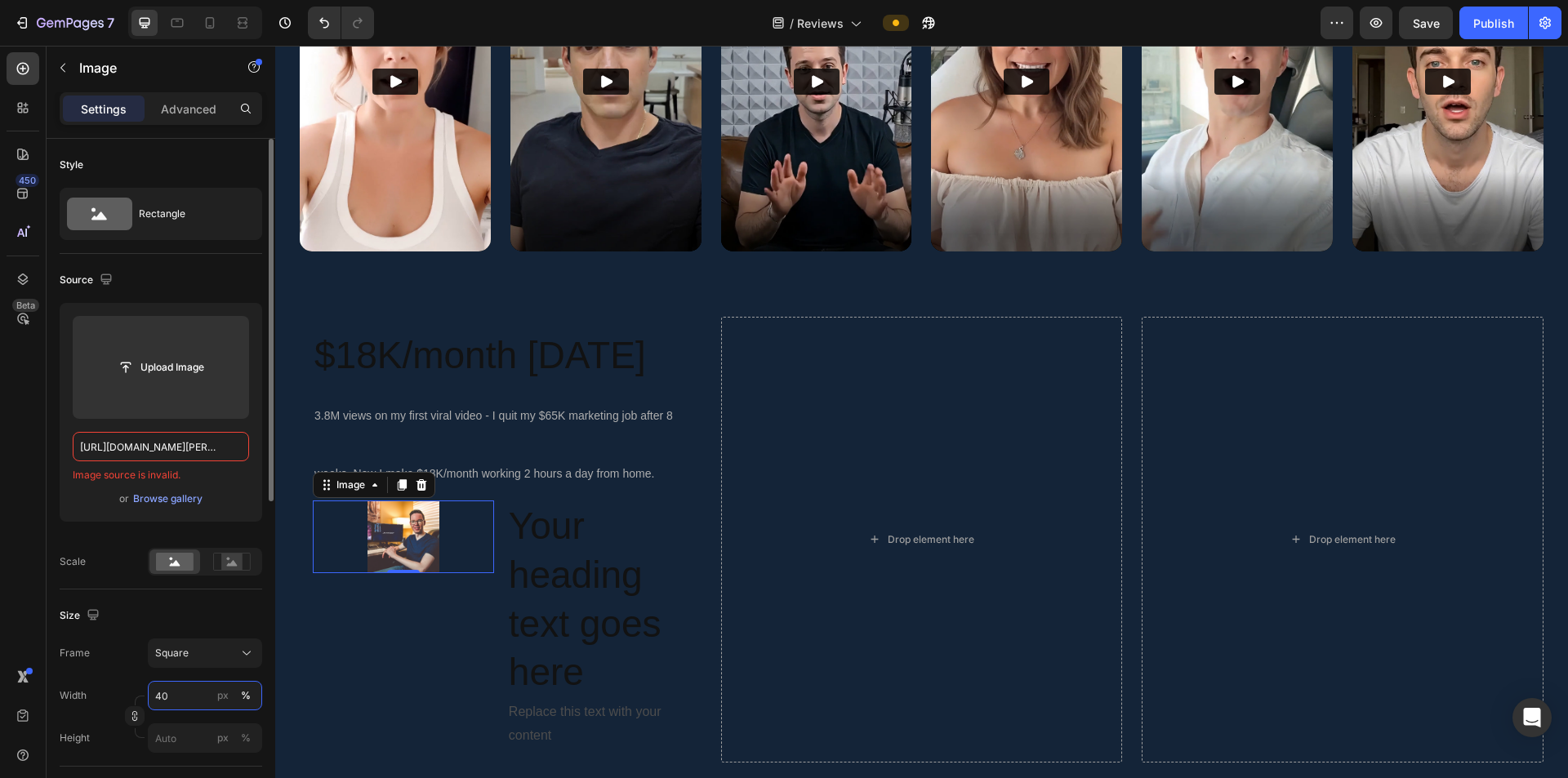
type input "40"
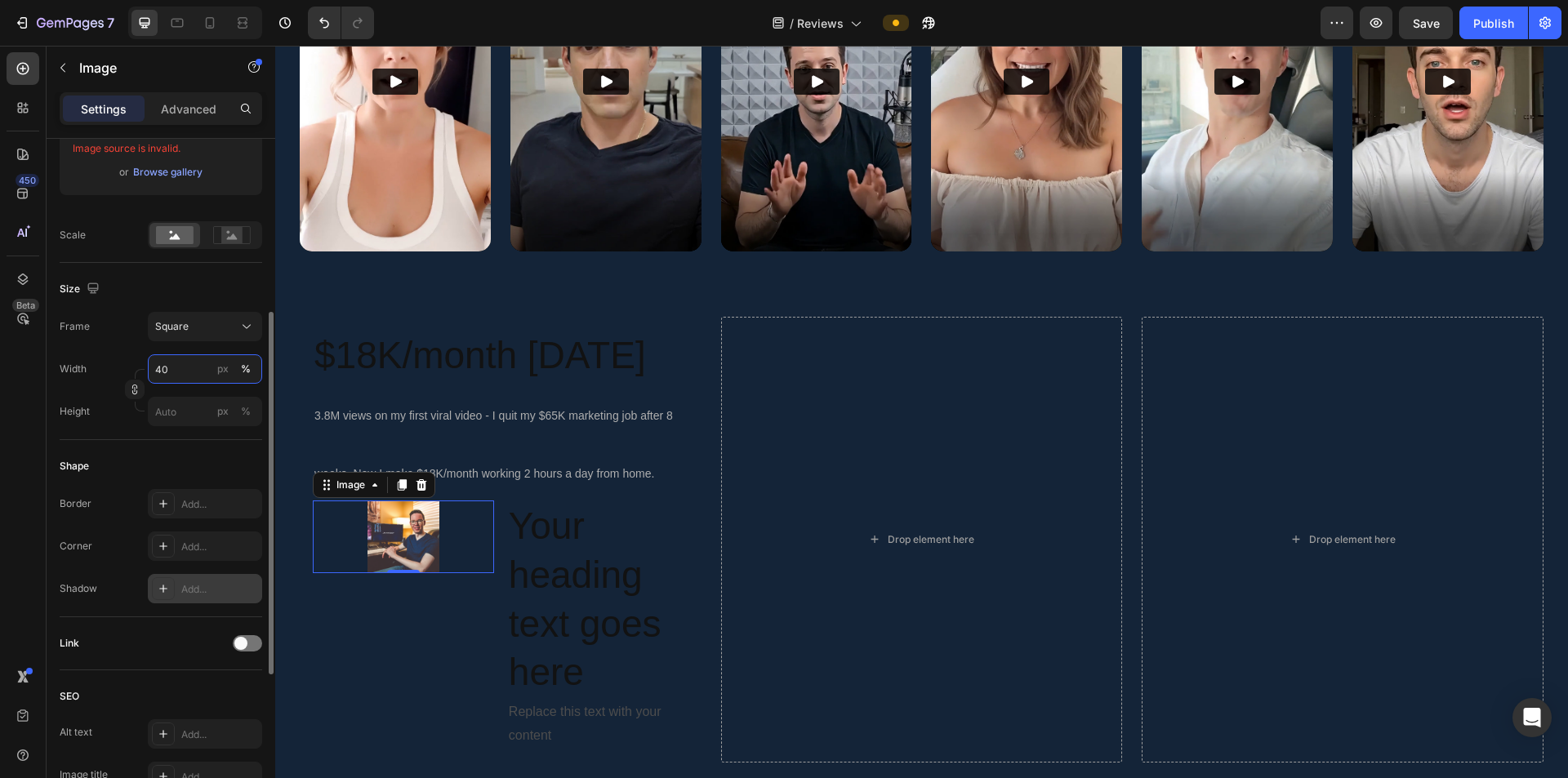
scroll to position [409, 0]
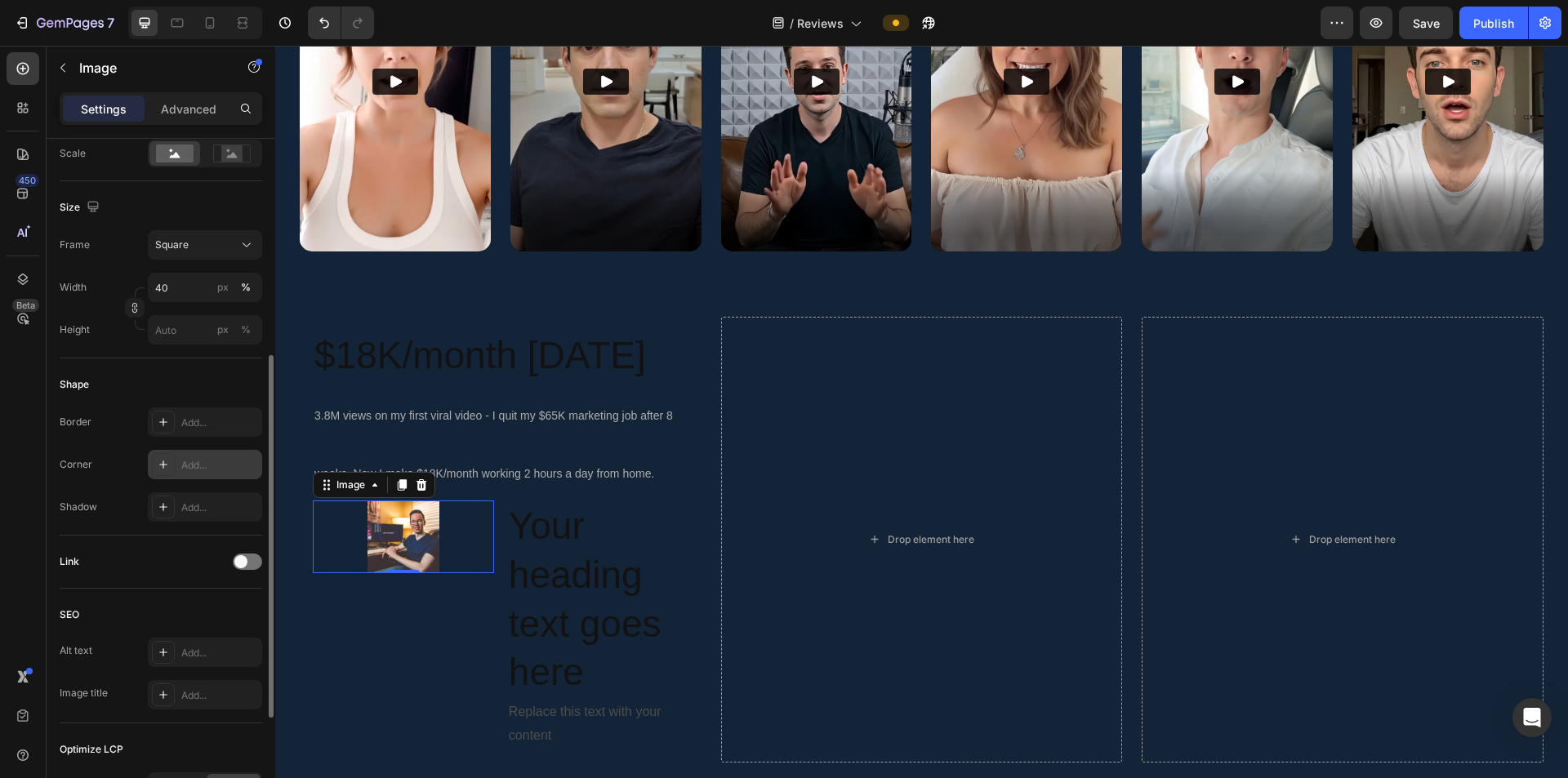
click at [182, 465] on div "Add..." at bounding box center [220, 465] width 76 height 15
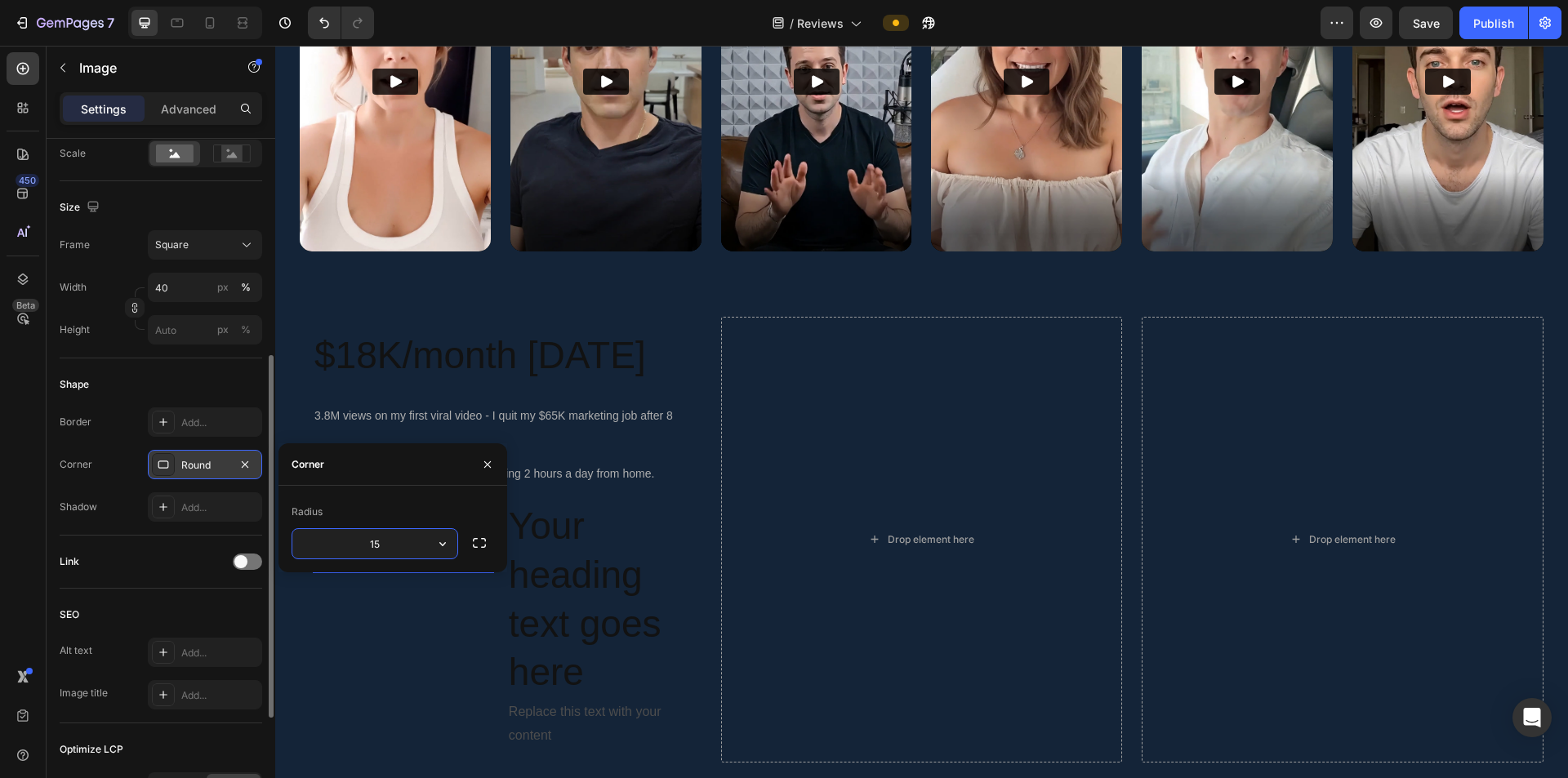
type input "15"
click at [144, 358] on div "Size Frame Square Width 40 px % Height px %" at bounding box center [161, 269] width 203 height 177
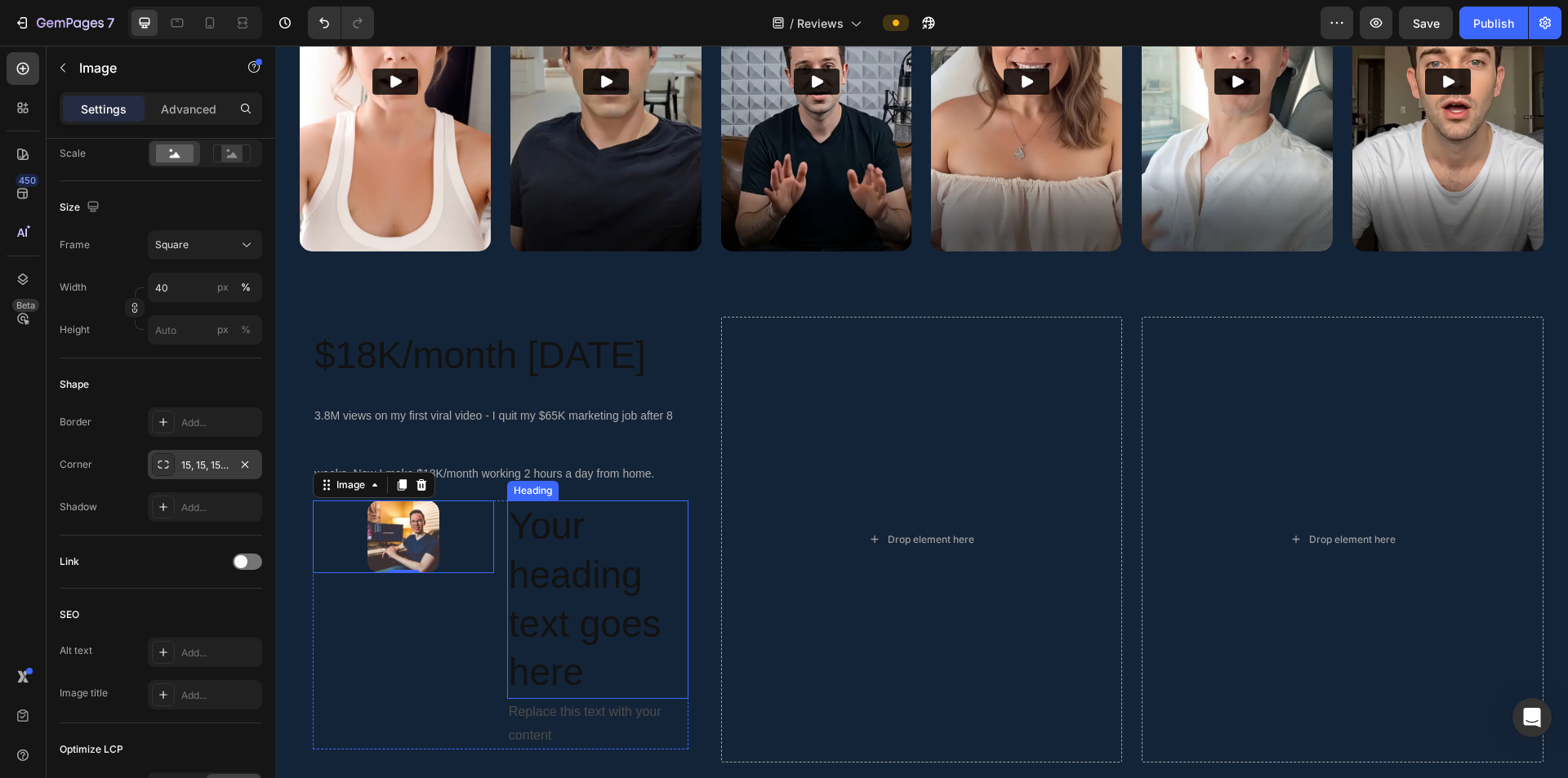
click at [571, 510] on h2 "Your heading text goes here" at bounding box center [598, 600] width 181 height 199
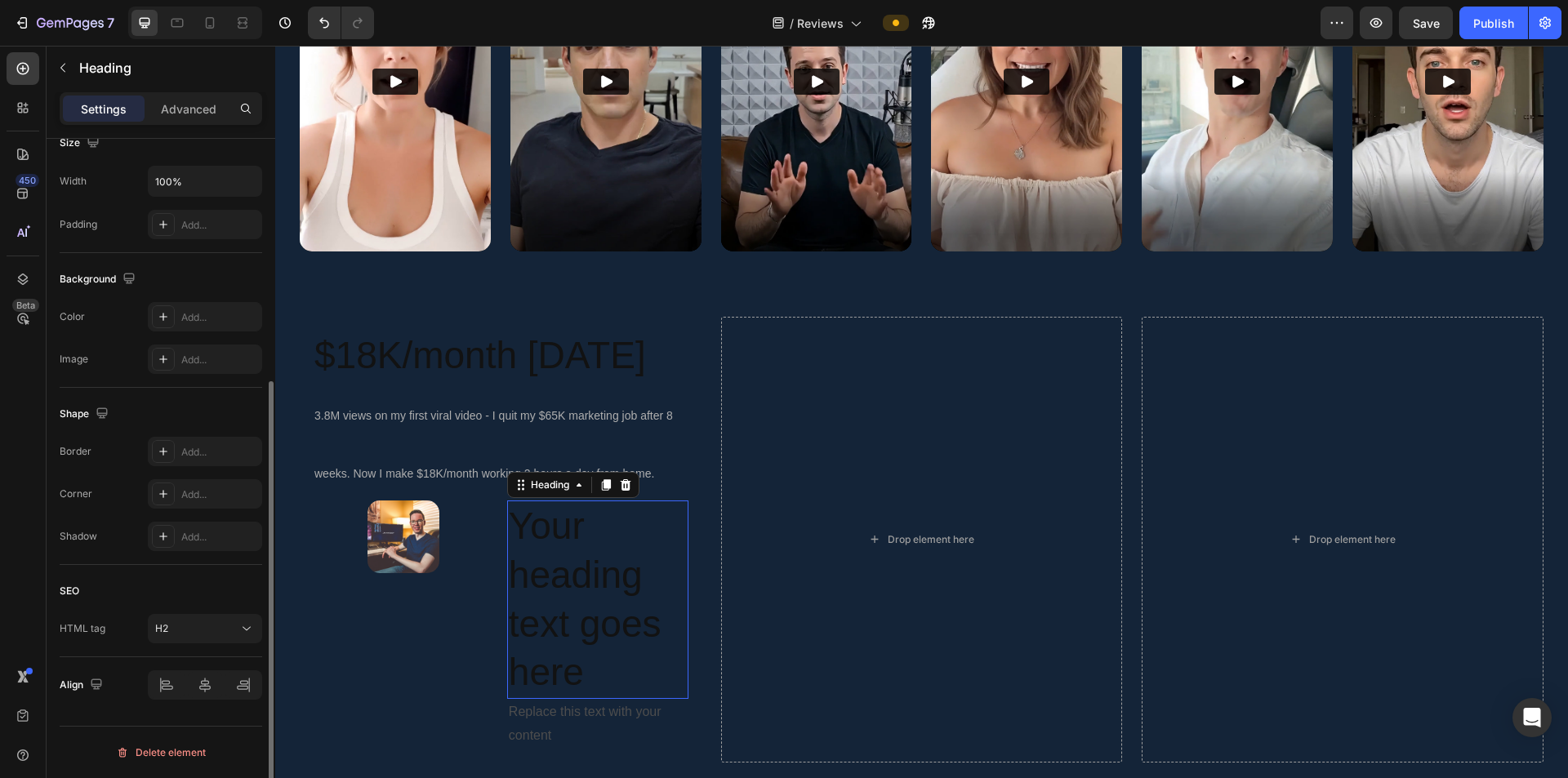
scroll to position [0, 0]
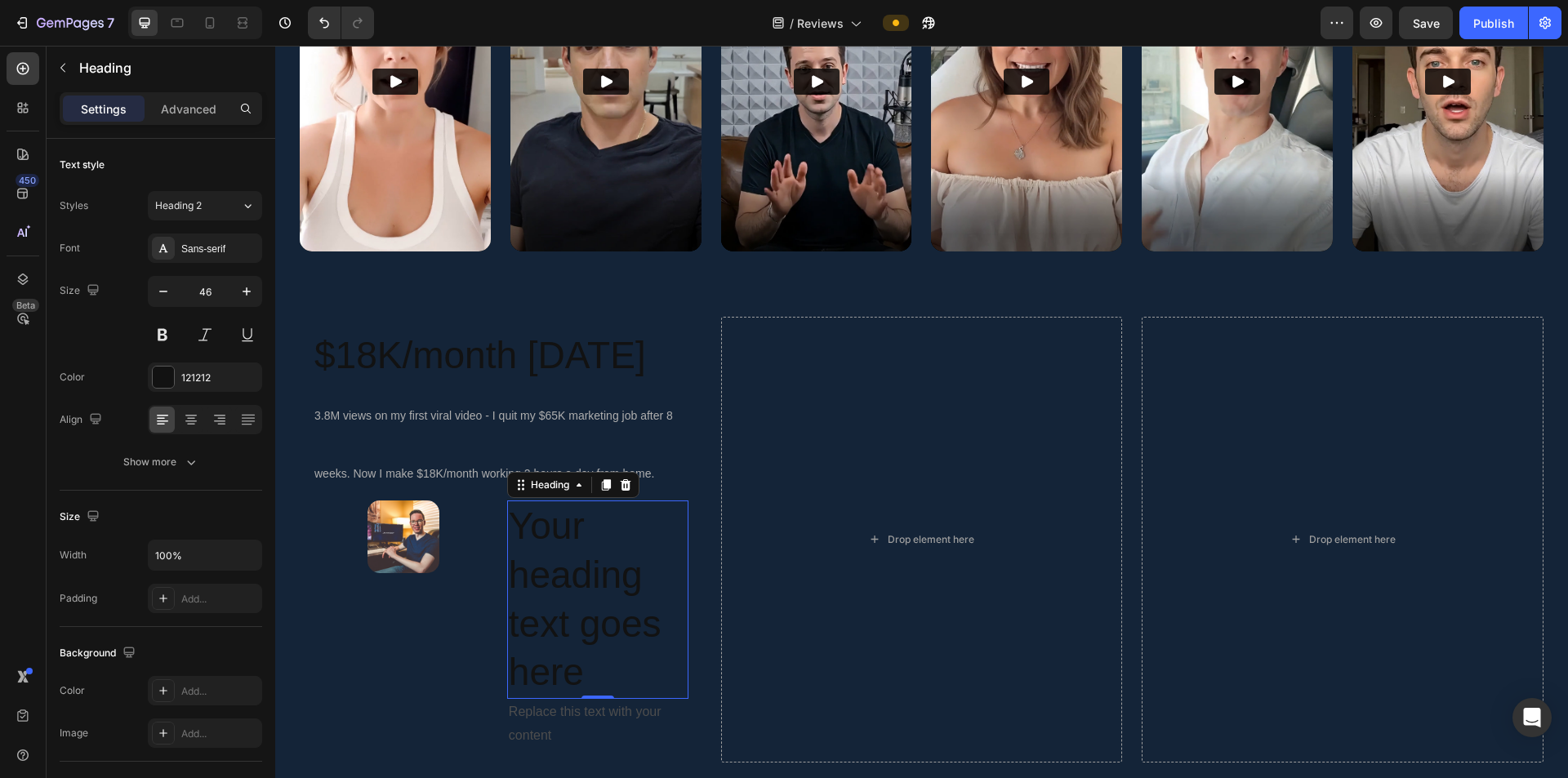
click at [591, 510] on h2 "Your heading text goes here" at bounding box center [598, 600] width 181 height 199
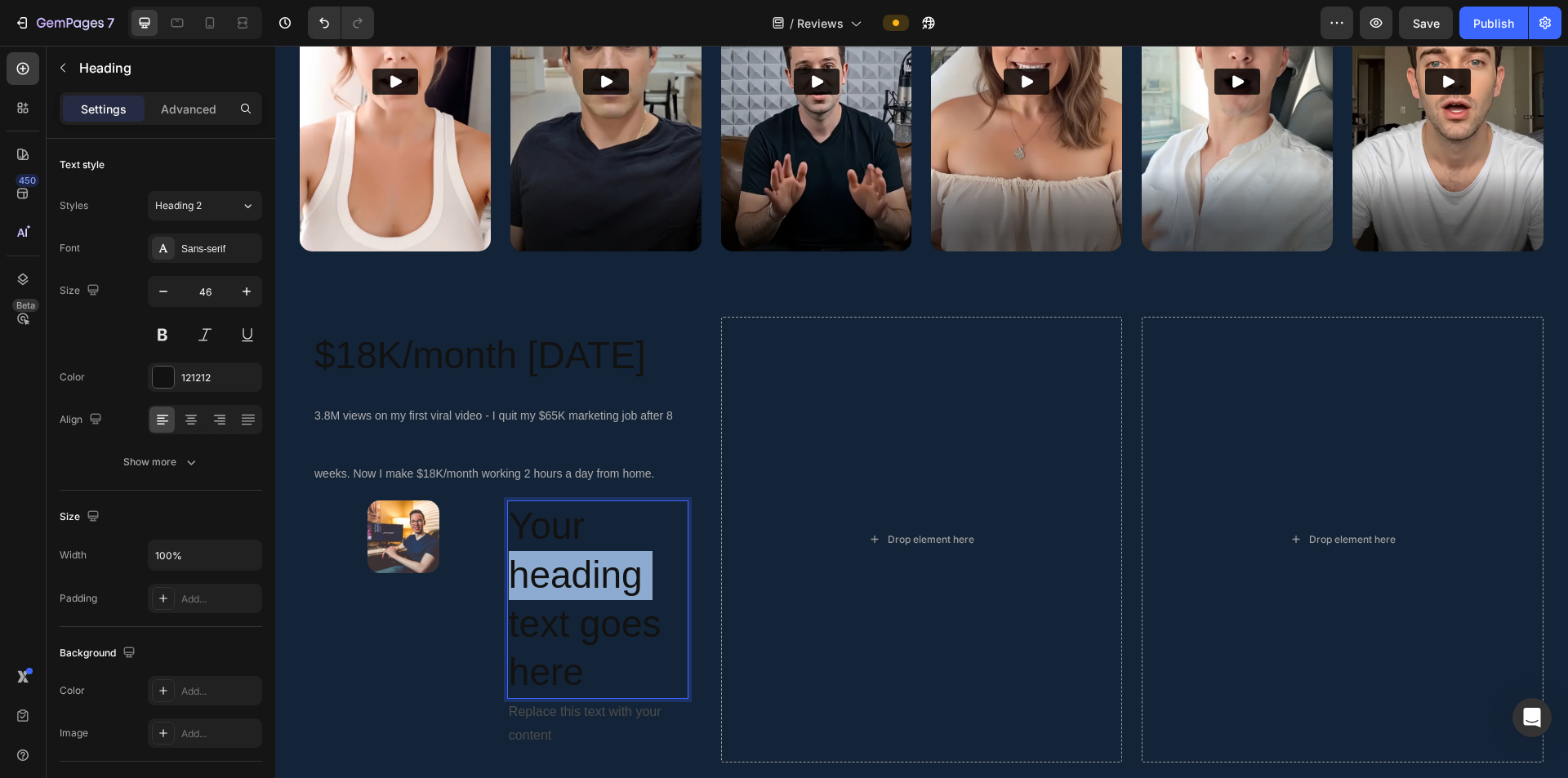
click at [591, 510] on p "Your heading text goes here" at bounding box center [598, 600] width 178 height 195
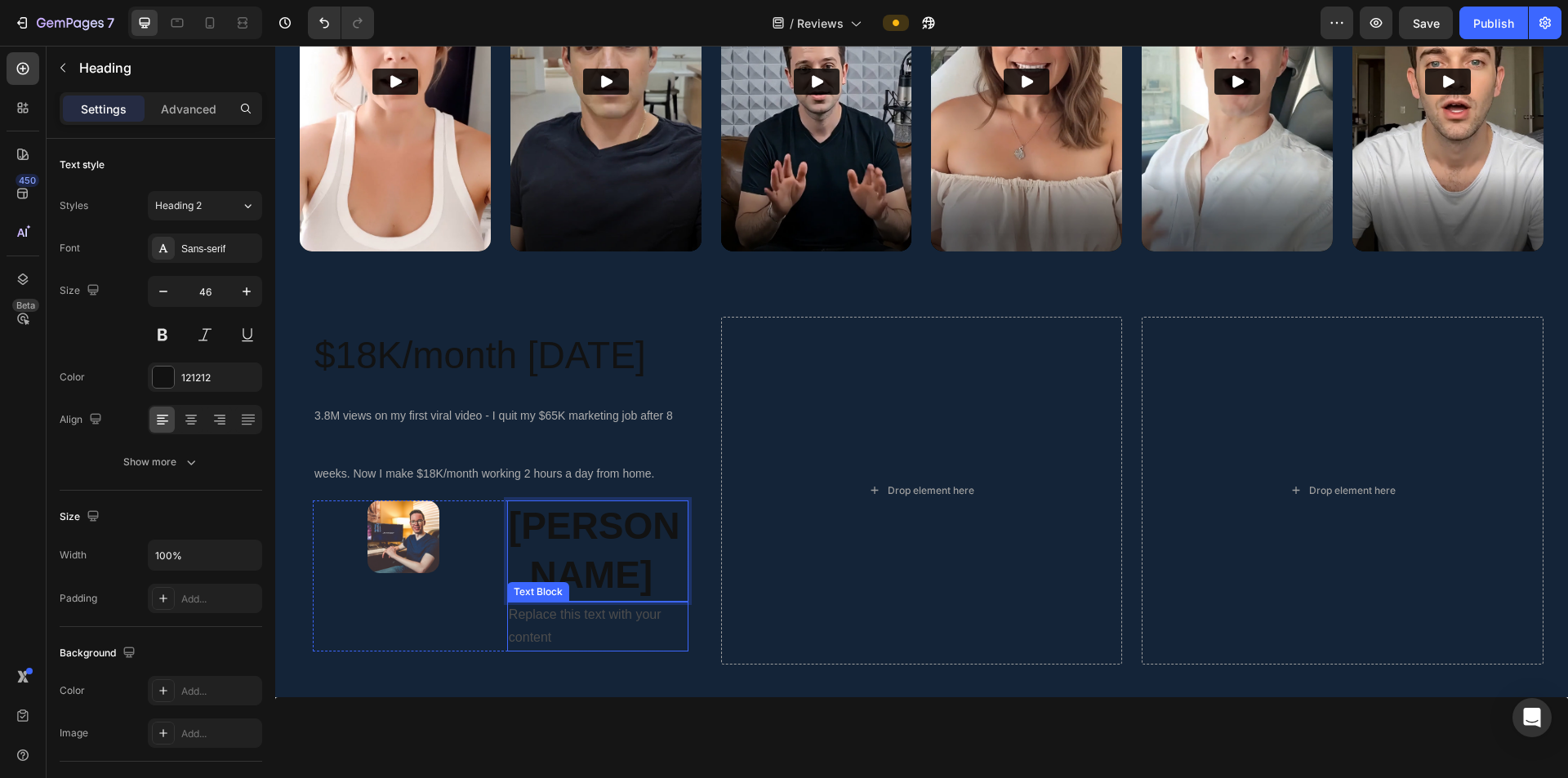
click at [577, 510] on div "Replace this text with your content" at bounding box center [598, 627] width 181 height 51
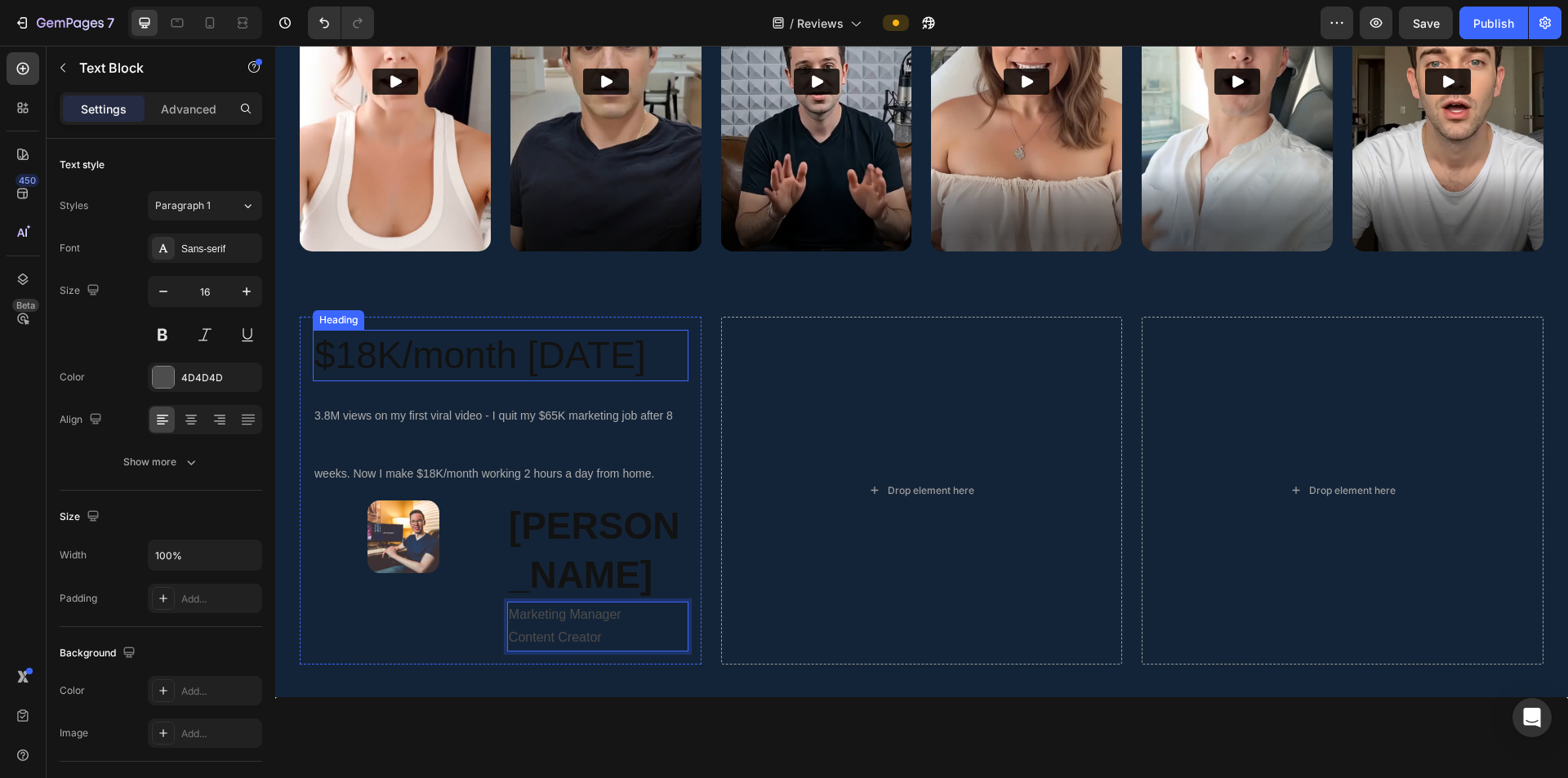
click at [462, 353] on p "$18K/month [DATE]" at bounding box center [501, 356] width 372 height 49
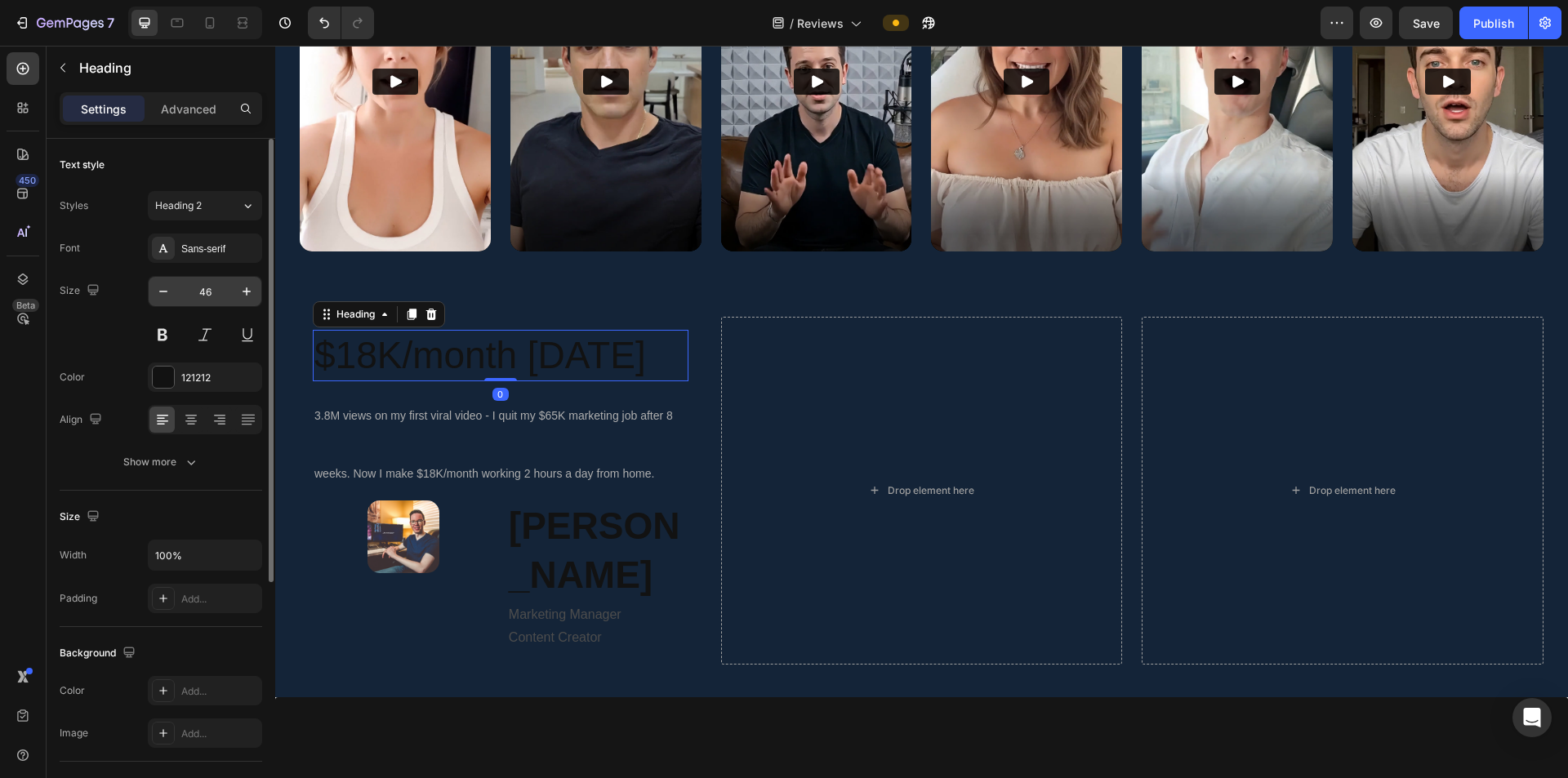
click at [214, 287] on input "46" at bounding box center [205, 292] width 54 height 29
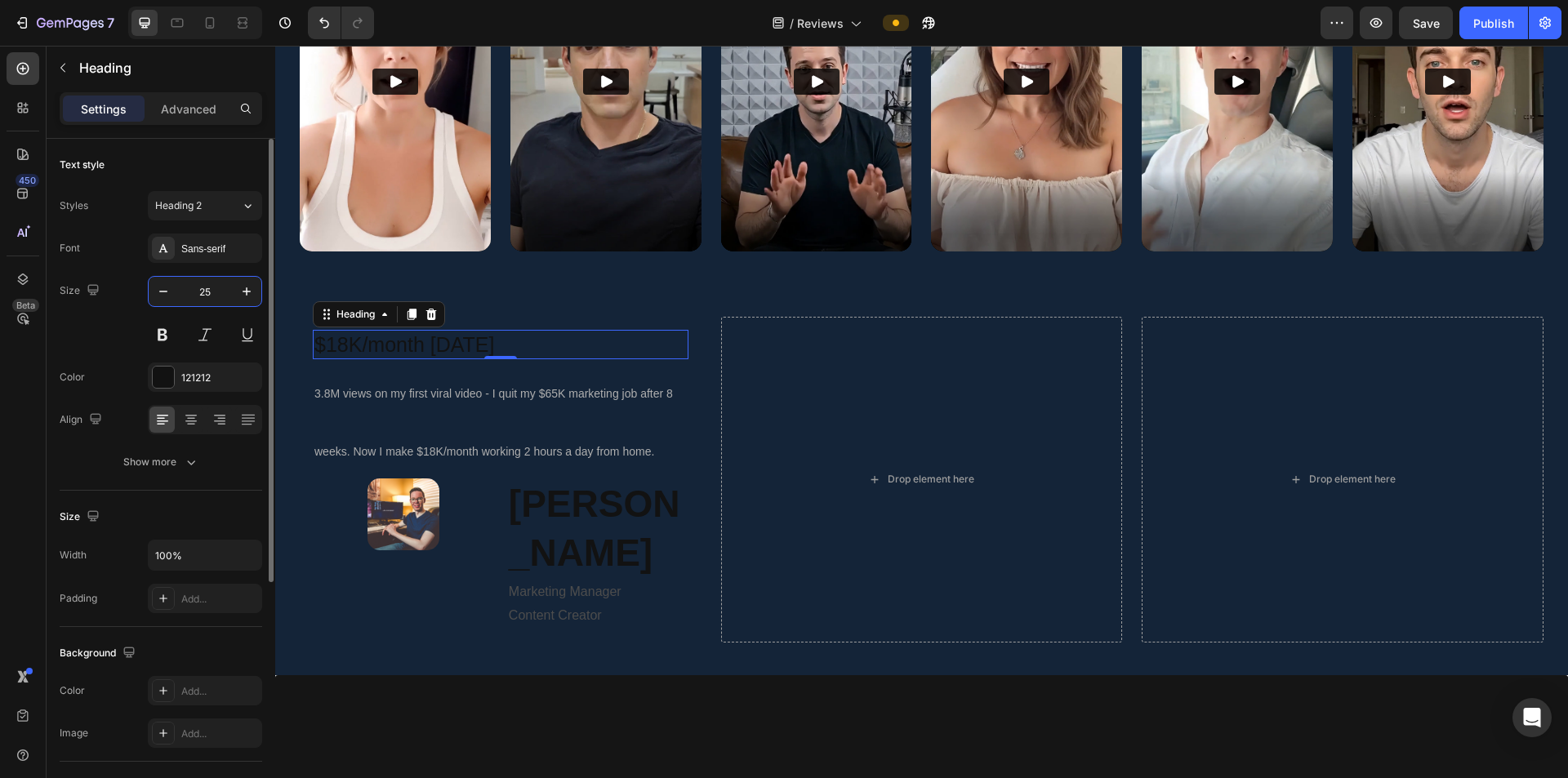
type input "25"
click at [190, 374] on div "121212" at bounding box center [205, 377] width 47 height 15
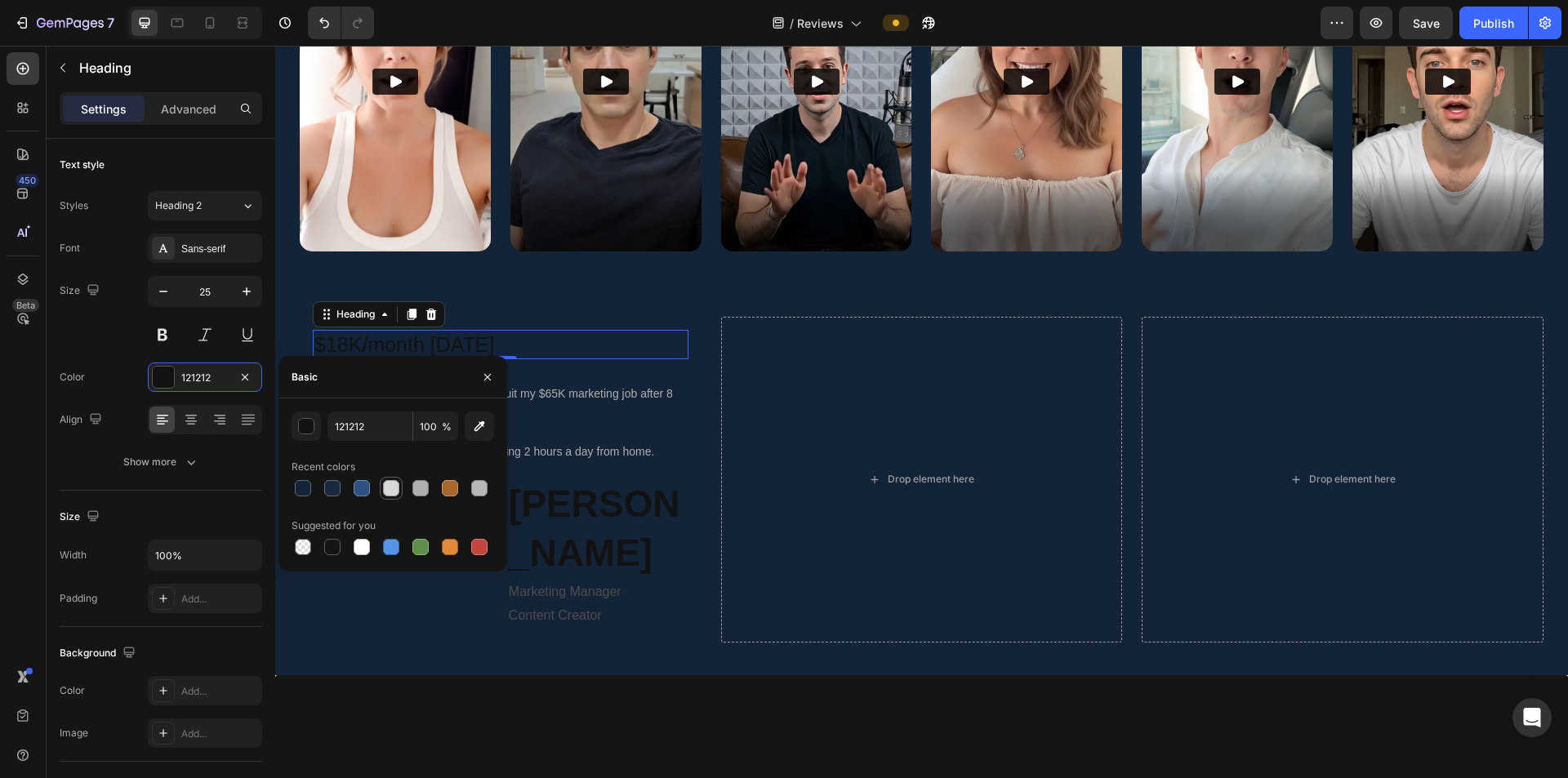
click at [390, 485] on div at bounding box center [391, 488] width 17 height 17
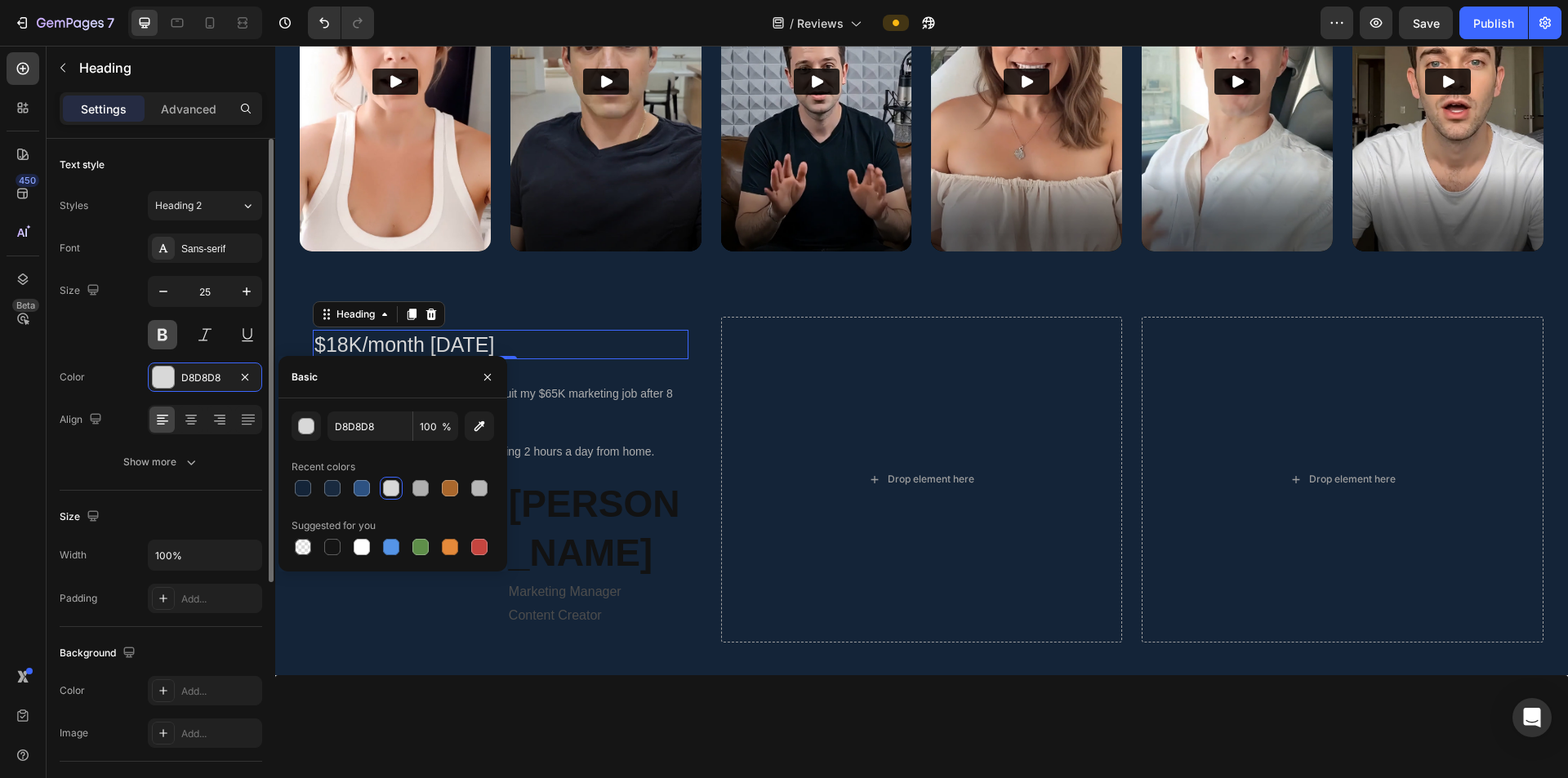
click at [163, 330] on button at bounding box center [163, 335] width 29 height 29
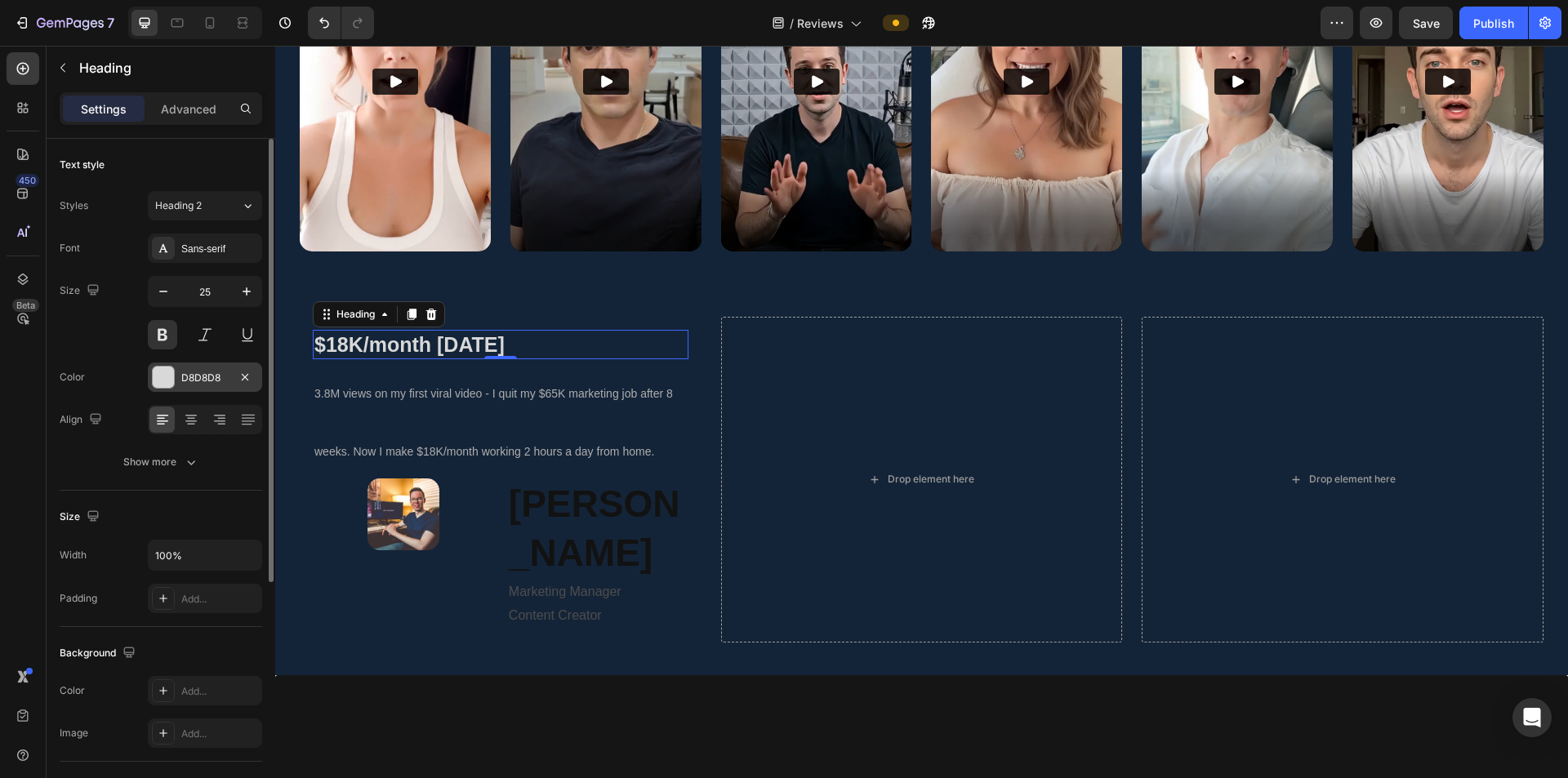
click at [187, 377] on div "D8D8D8" at bounding box center [205, 377] width 47 height 15
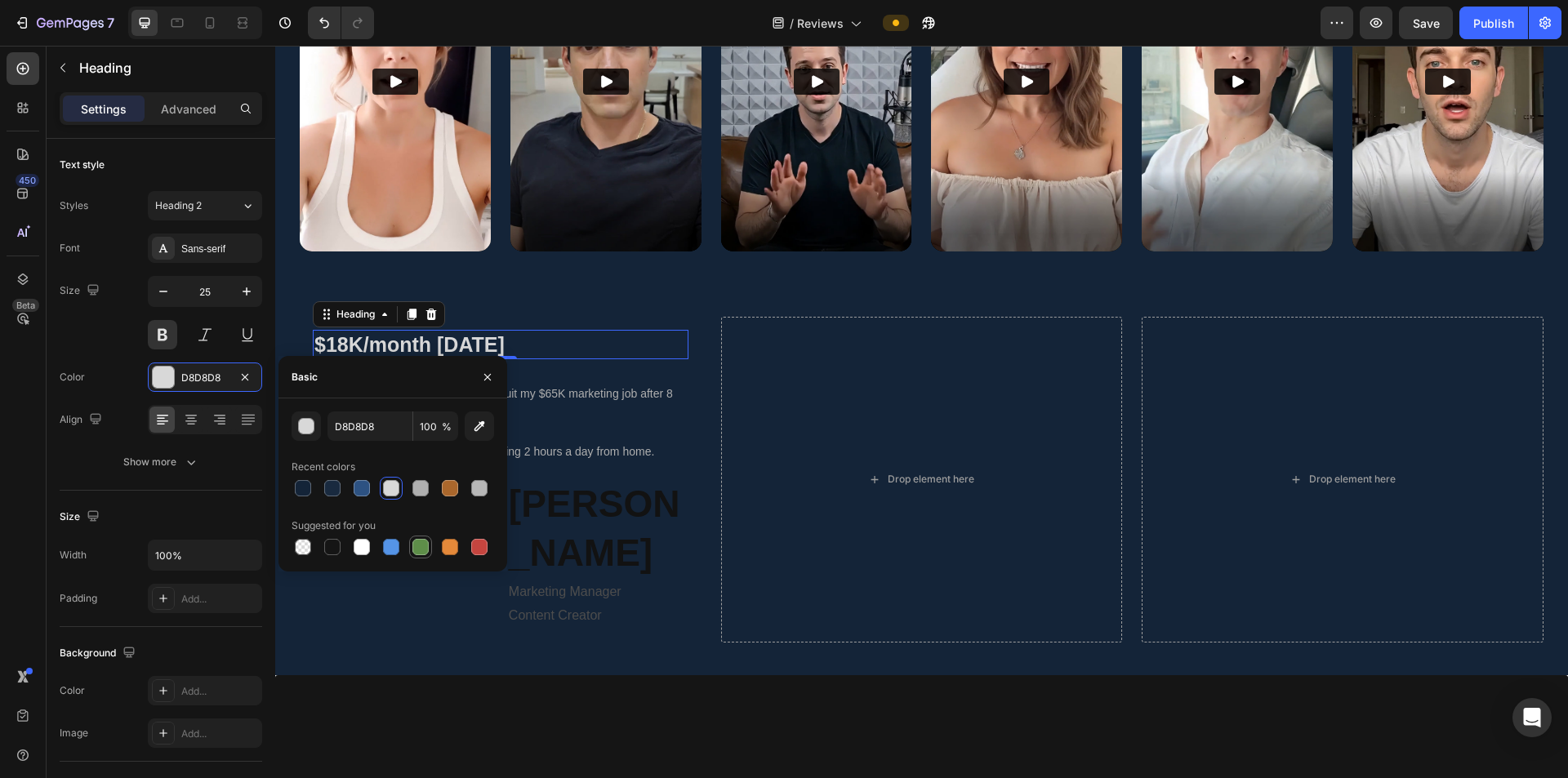
click at [421, 510] on div at bounding box center [420, 547] width 17 height 17
type input "5E8E49"
click at [577, 396] on span "3.8M views on my first viral video - I quit my $65K marketing job after 8 weeks…" at bounding box center [494, 422] width 359 height 72
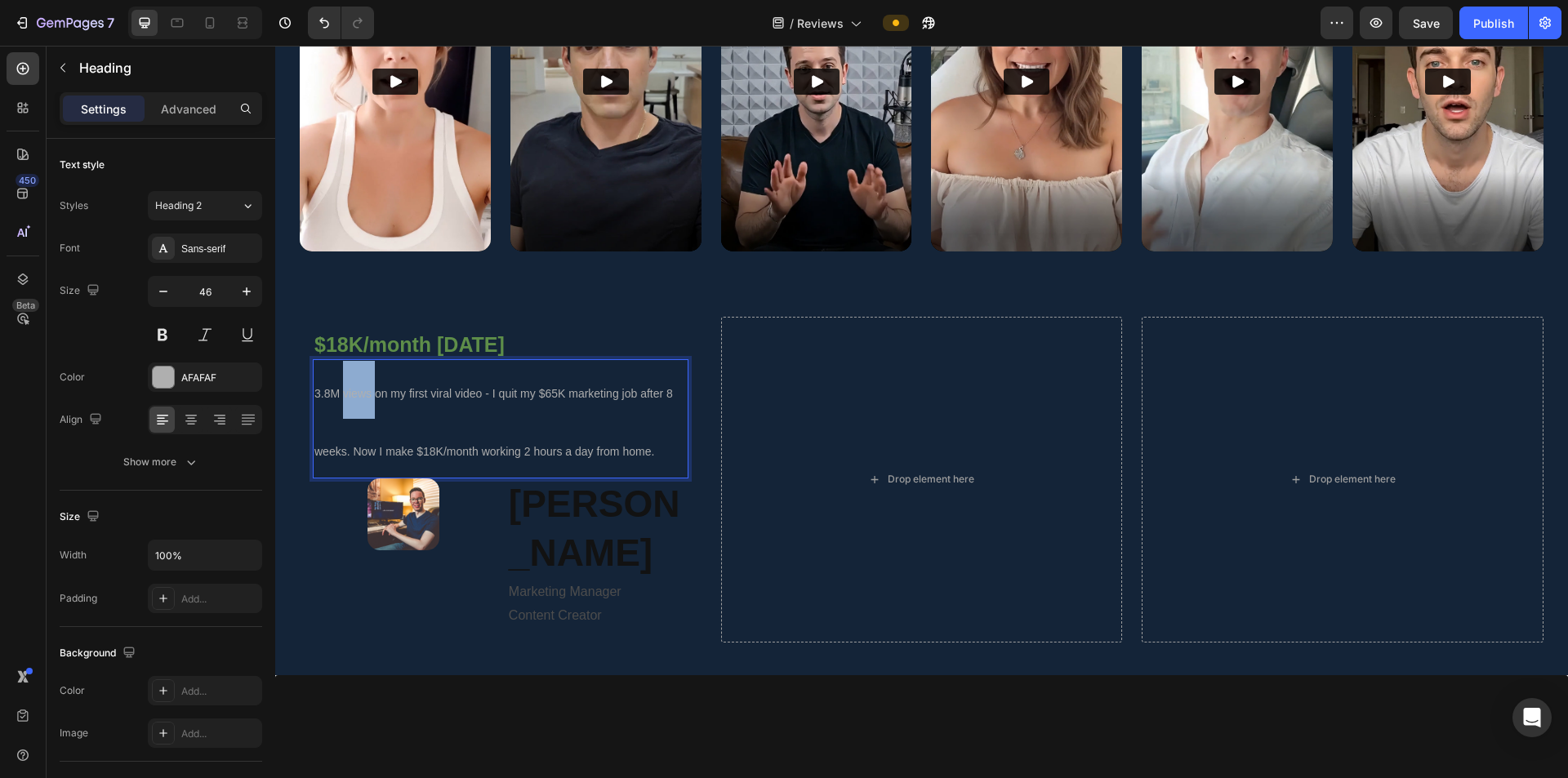
click at [368, 413] on p "3.8M views on my first viral video - I quit my $65K marketing job after 8 weeks…" at bounding box center [501, 418] width 372 height 116
click at [371, 428] on p "3.8M views on my first viral video - I quit my $65K marketing job after 8 weeks…" at bounding box center [501, 418] width 372 height 116
click at [586, 399] on p "3.8M views on my first viral video - I quit my $65K marketing job after 8 weeks…" at bounding box center [501, 418] width 372 height 116
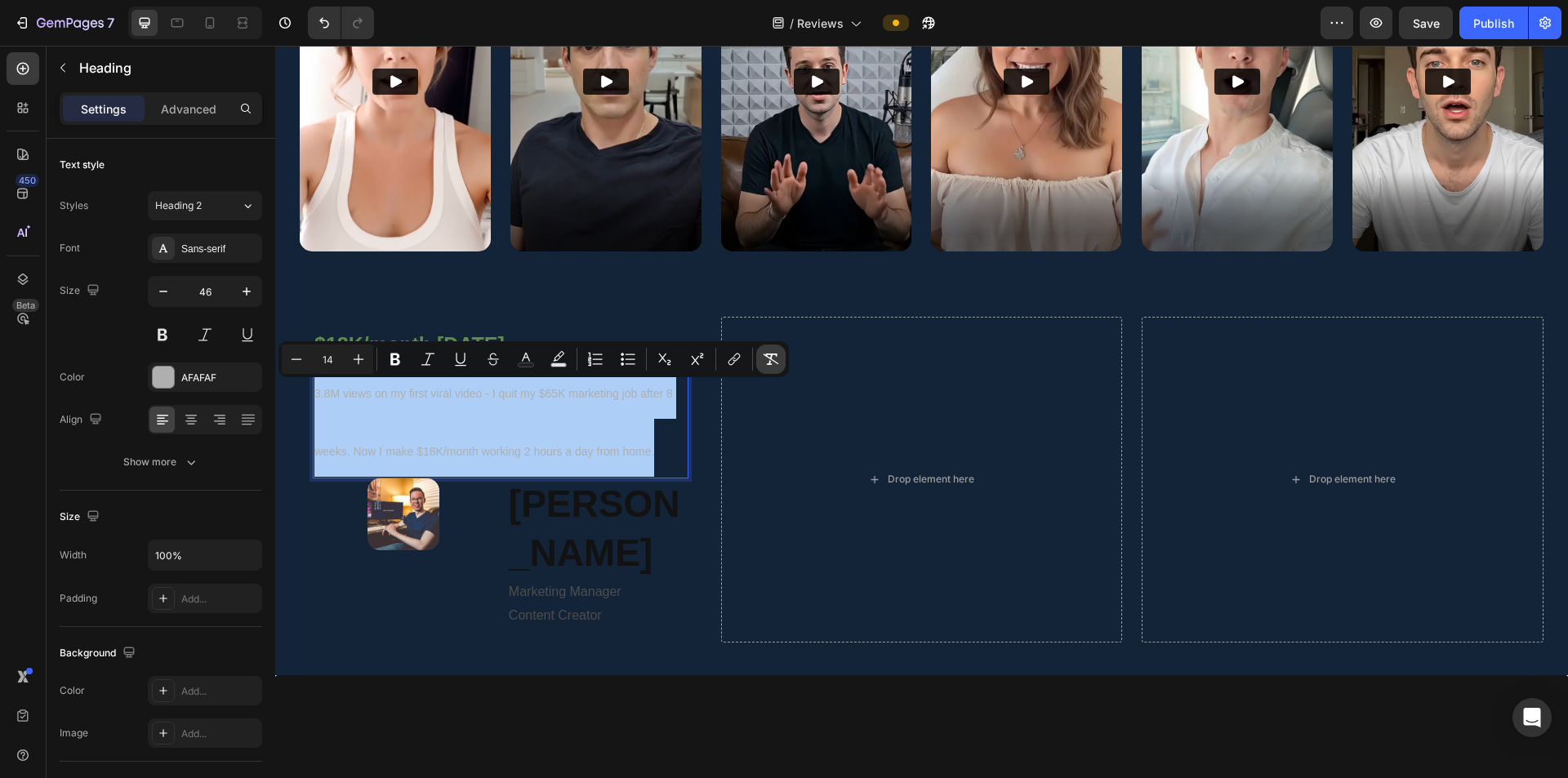
click at [770, 356] on icon "Editor contextual toolbar" at bounding box center [770, 359] width 17 height 17
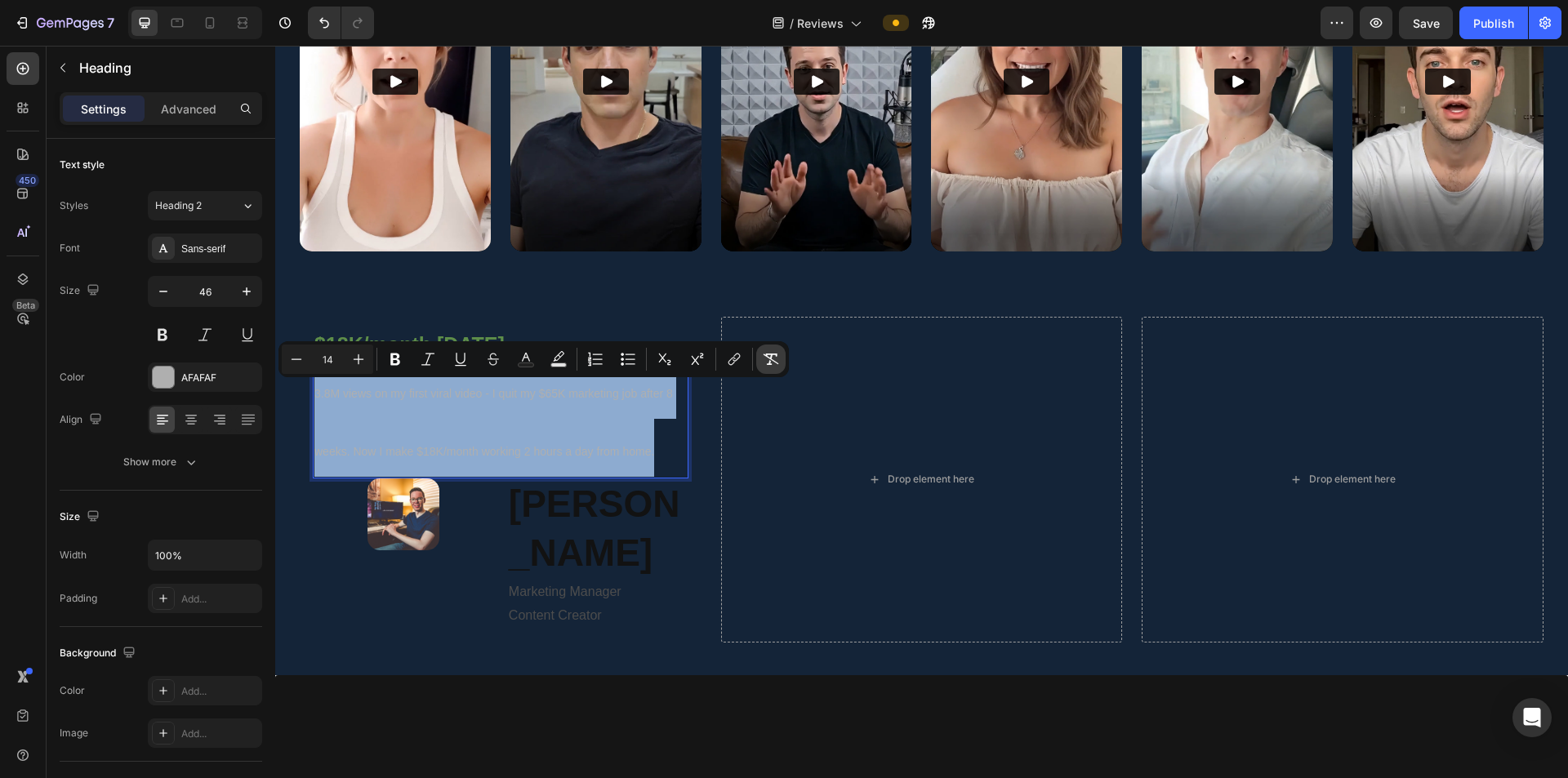
type input "46"
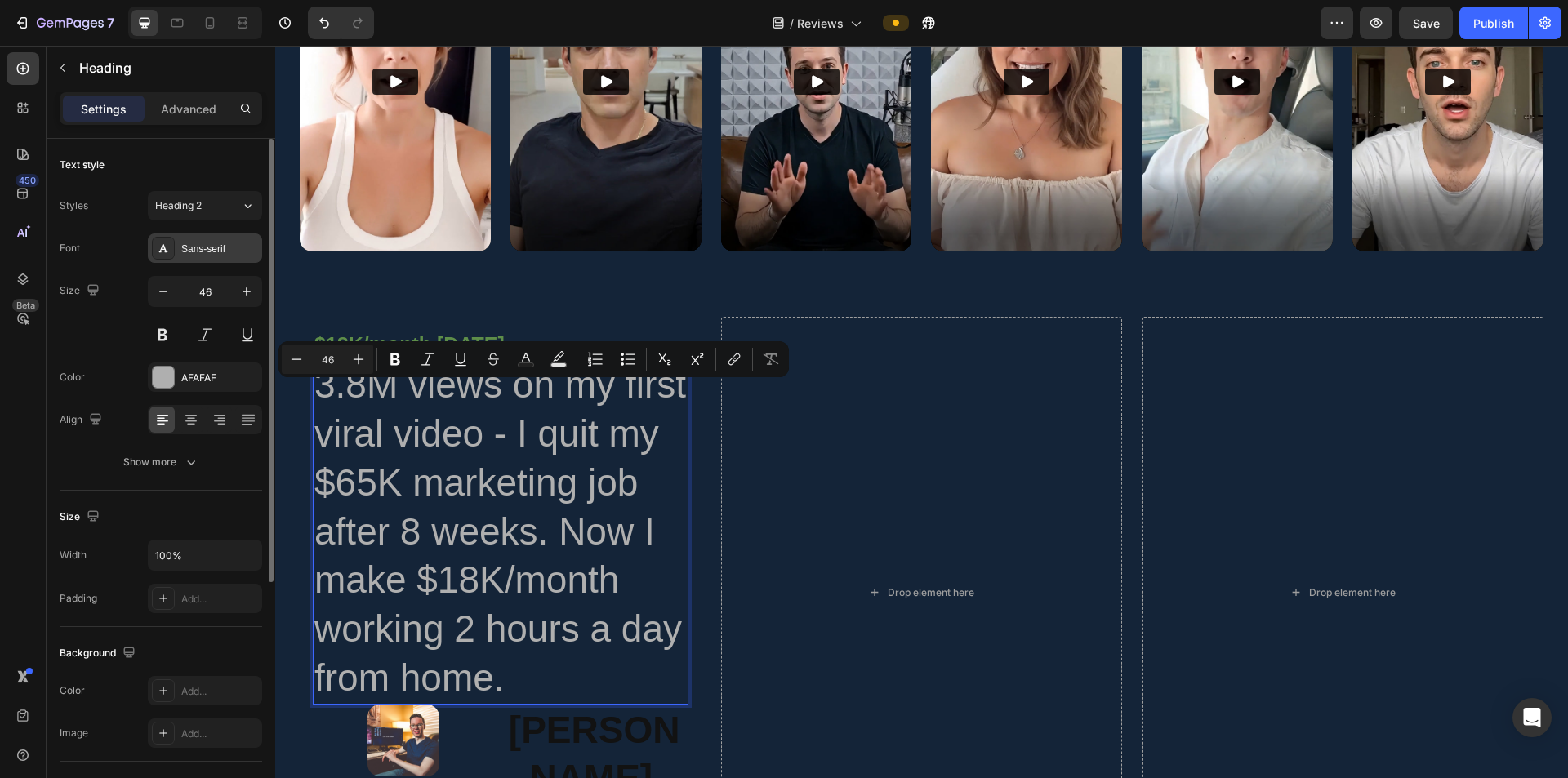
click at [212, 249] on div "Sans-serif" at bounding box center [220, 249] width 76 height 15
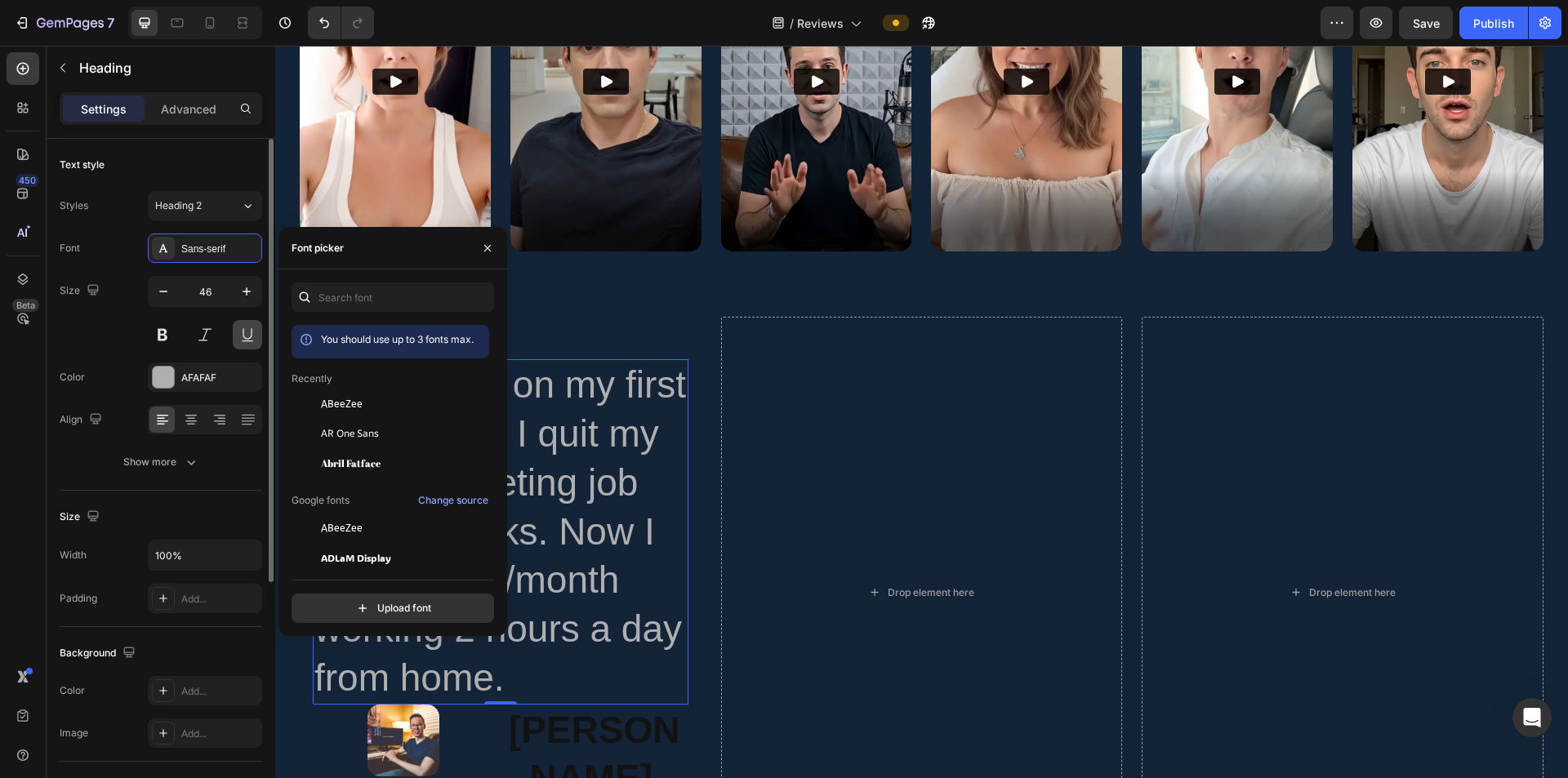
drag, startPoint x: 351, startPoint y: 408, endPoint x: 258, endPoint y: 325, distance: 124.7
click at [351, 408] on span "ABeeZee" at bounding box center [342, 404] width 42 height 15
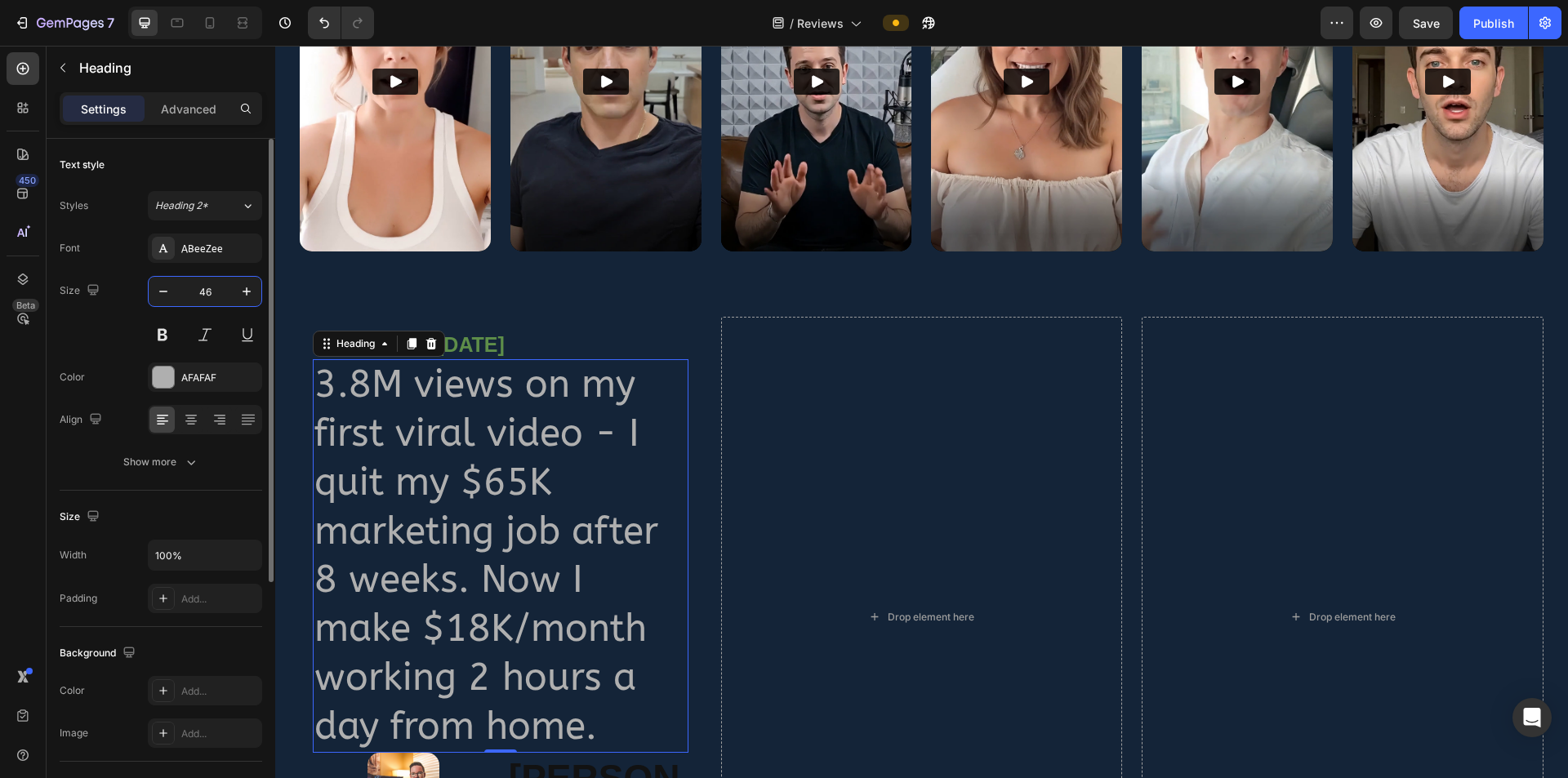
click at [219, 288] on input "46" at bounding box center [205, 292] width 54 height 29
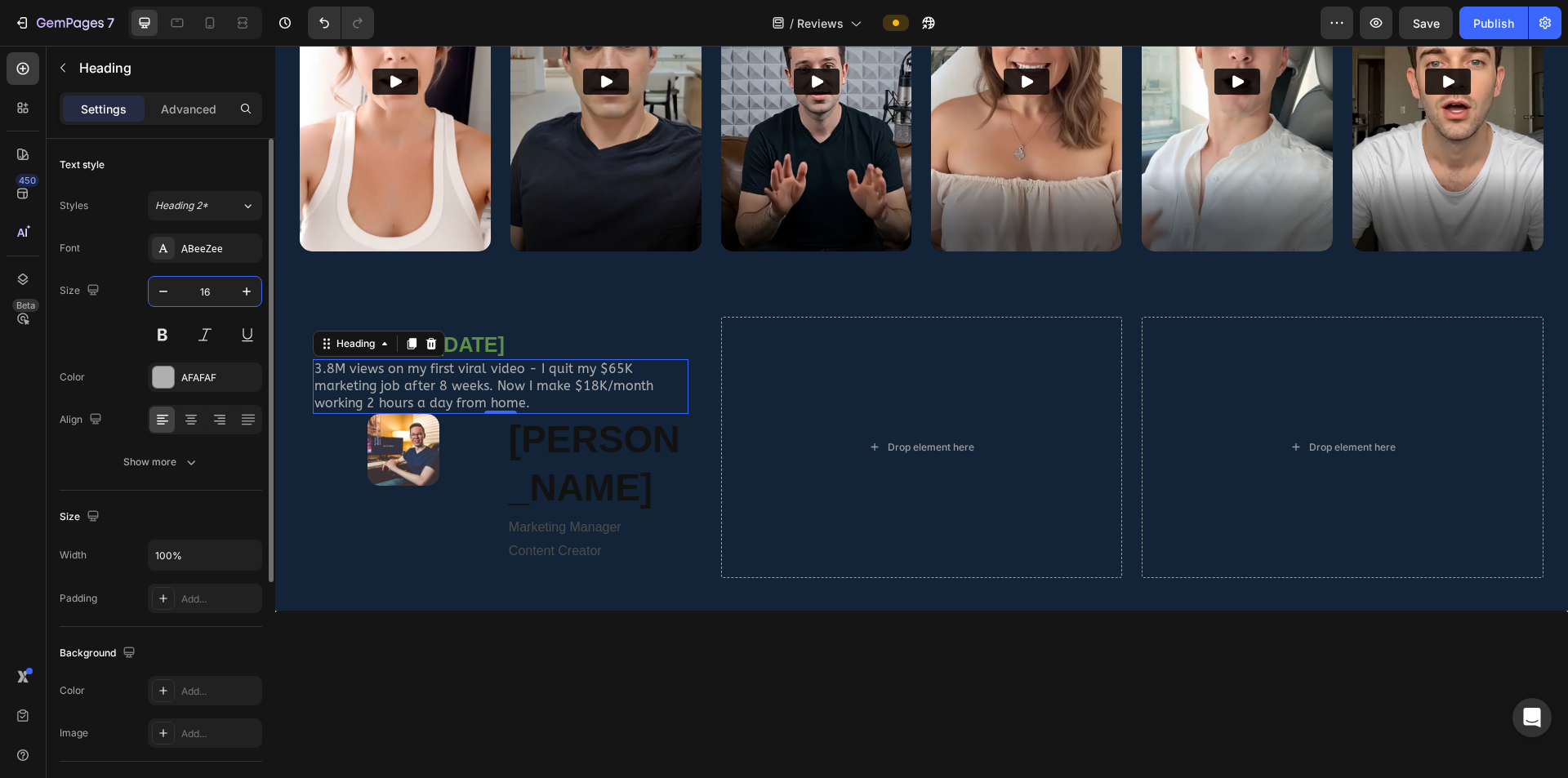
type input "16"
click at [191, 510] on div "Text style Styles Heading 2* Font ABeeZee Size 16 Color AFAFAF Align Show more" at bounding box center [161, 695] width 203 height 135
click at [608, 453] on p "⁠⁠⁠⁠⁠⁠⁠ John Davis" at bounding box center [598, 464] width 178 height 98
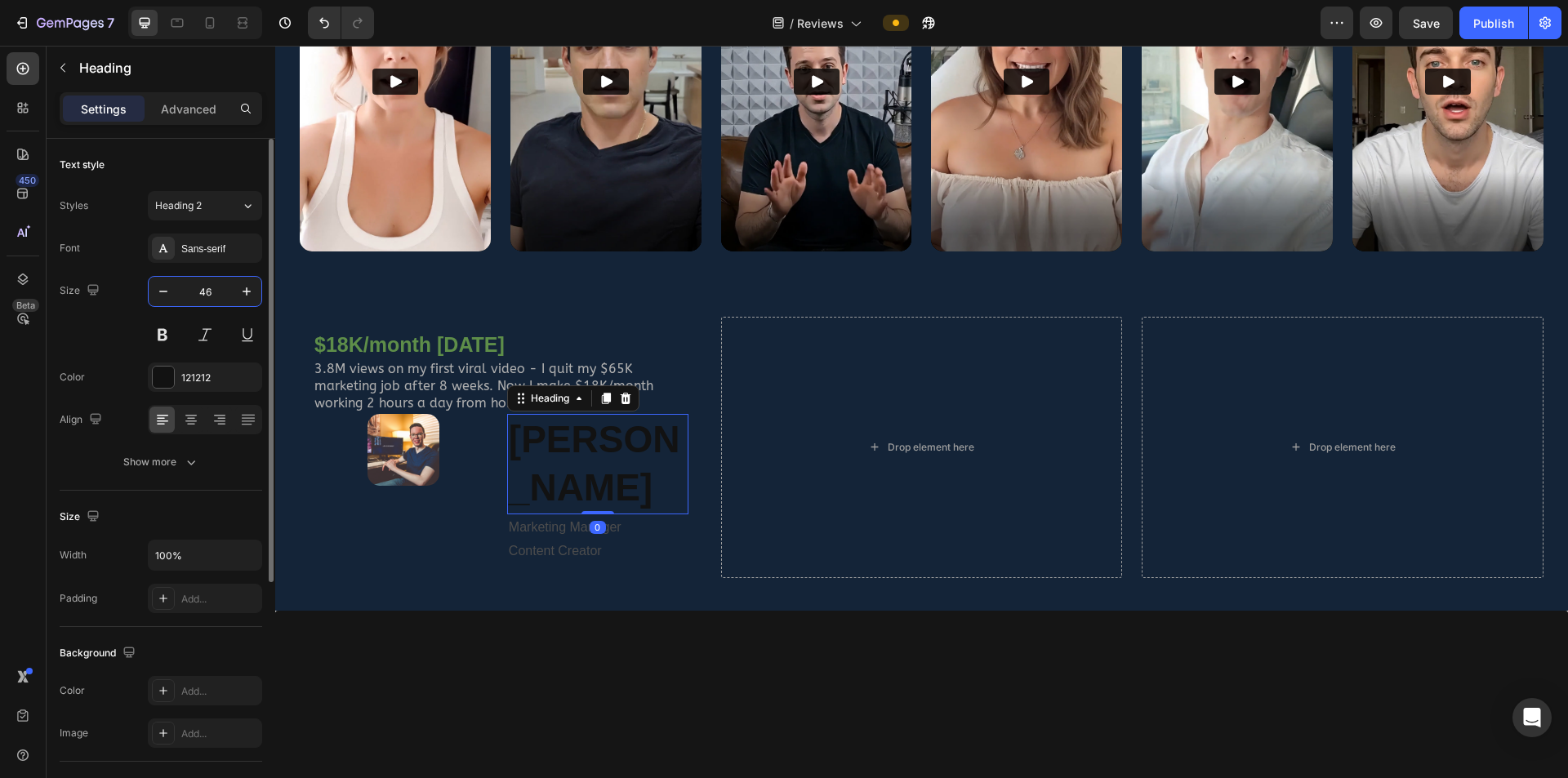
click at [212, 285] on input "46" at bounding box center [205, 292] width 54 height 29
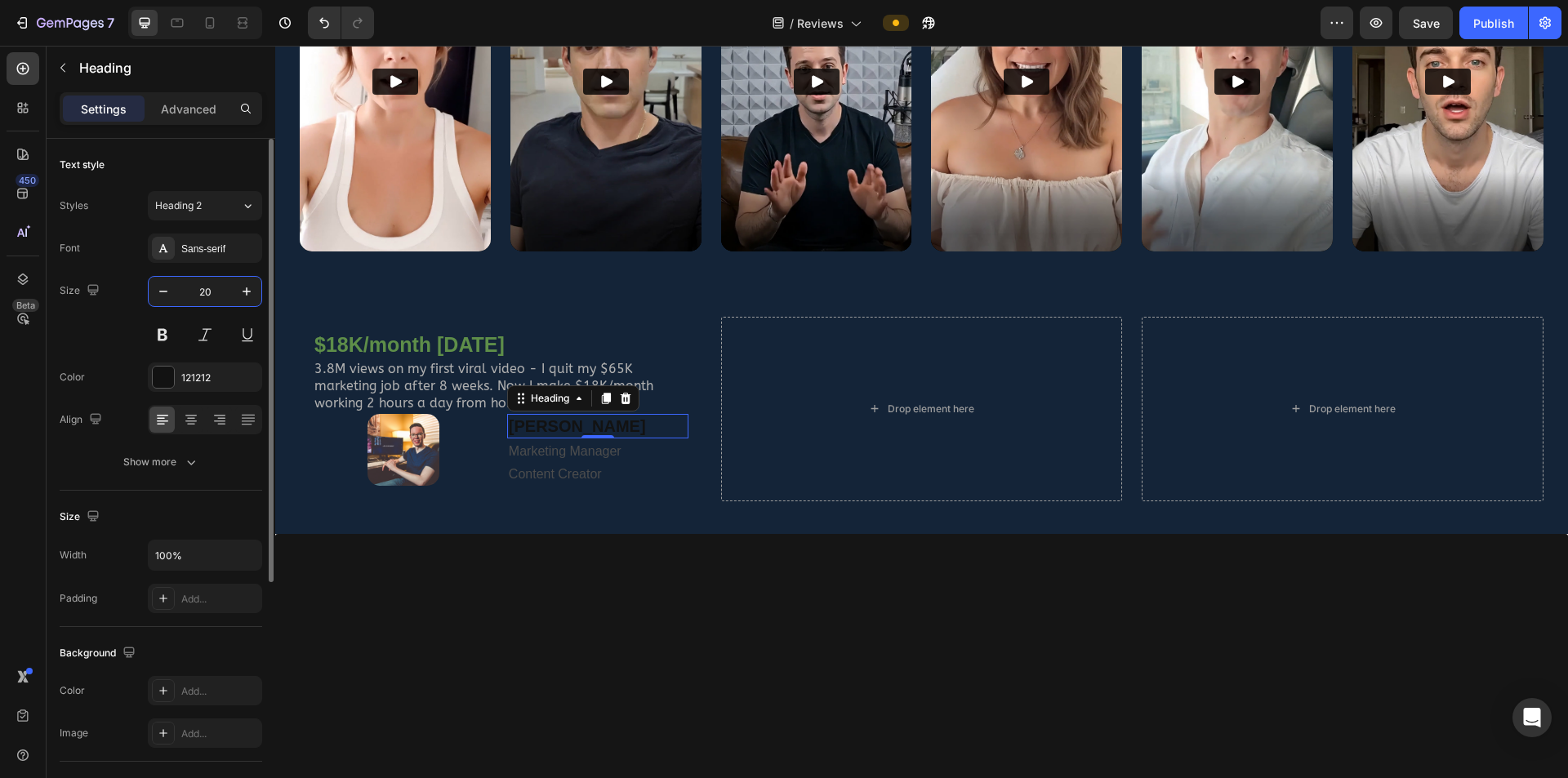
type input "20"
click at [160, 378] on div at bounding box center [164, 377] width 22 height 22
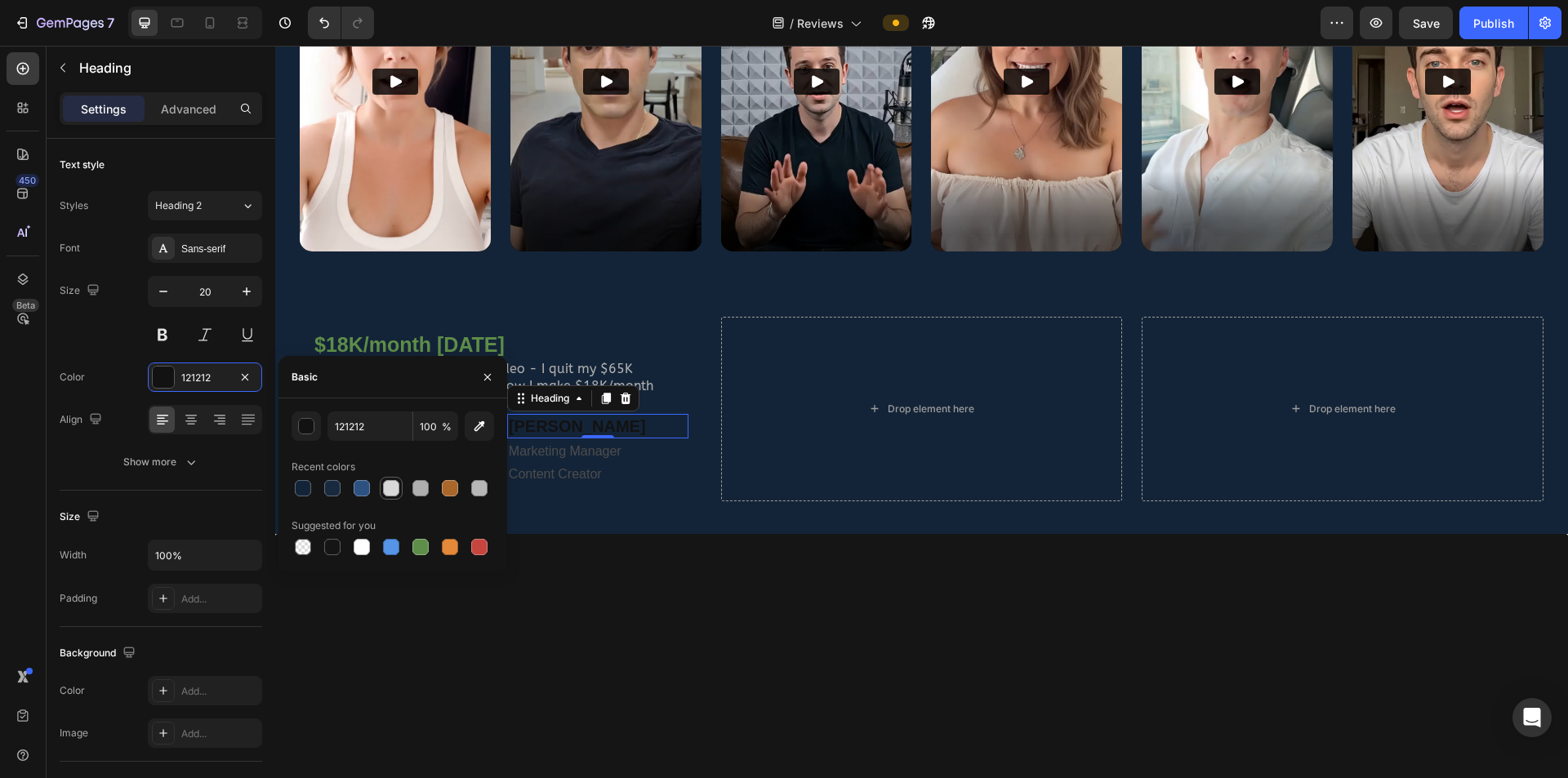
click at [395, 491] on div at bounding box center [391, 488] width 17 height 17
type input "D8D8D8"
click at [169, 330] on button at bounding box center [163, 335] width 29 height 29
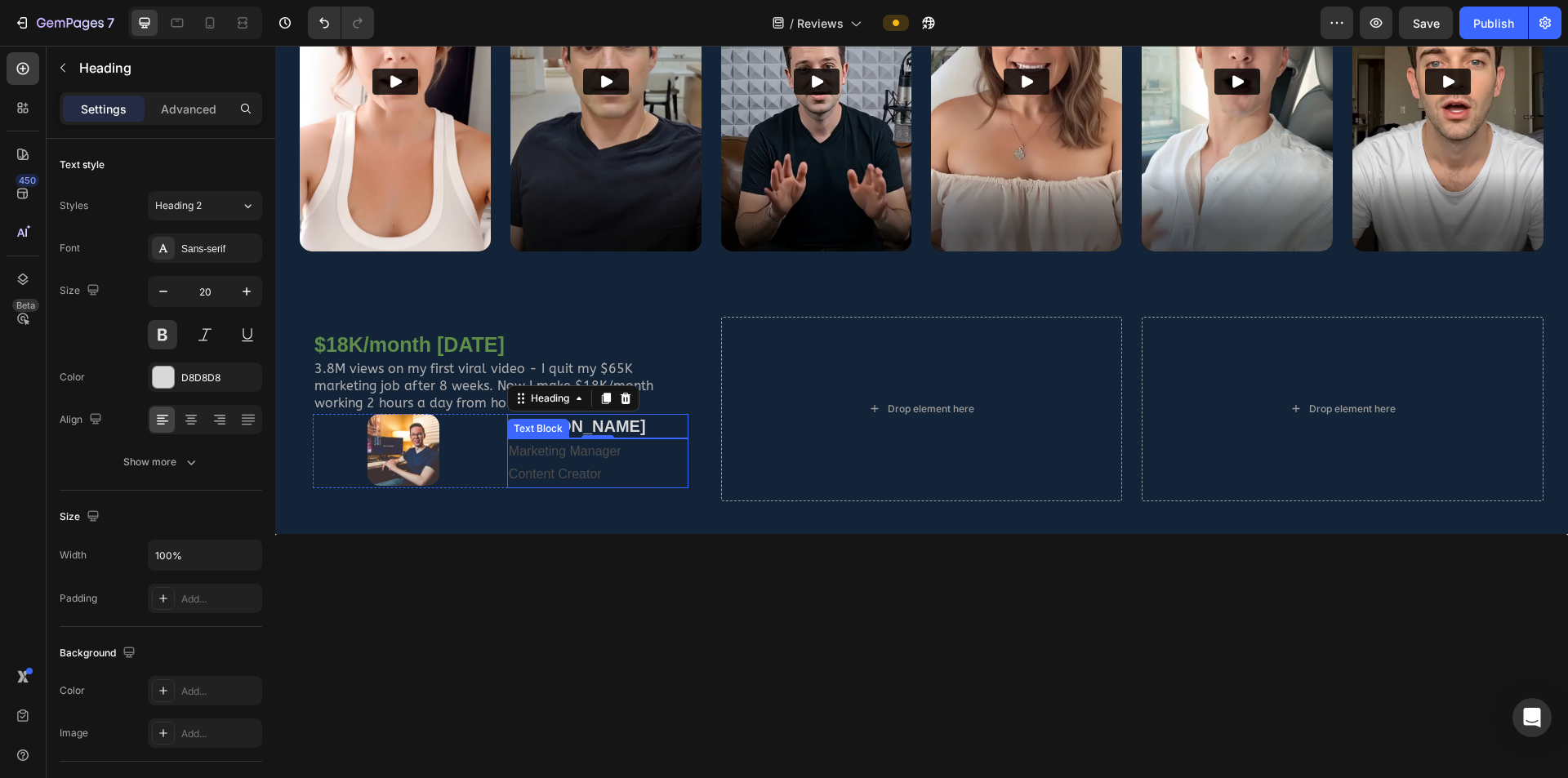
click at [550, 466] on p "Content Creator" at bounding box center [598, 475] width 178 height 24
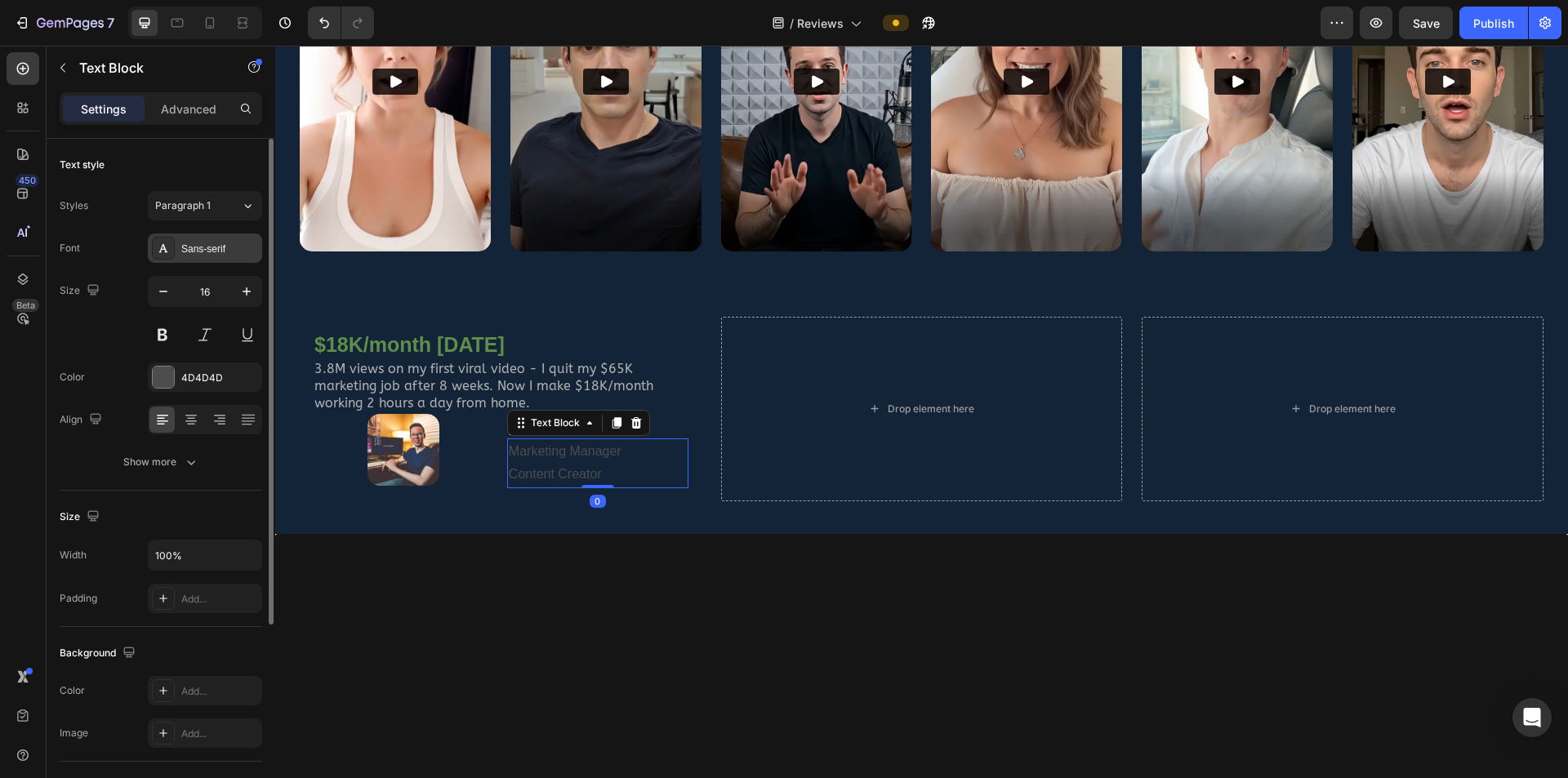
click at [199, 245] on div "Sans-serif" at bounding box center [220, 249] width 76 height 15
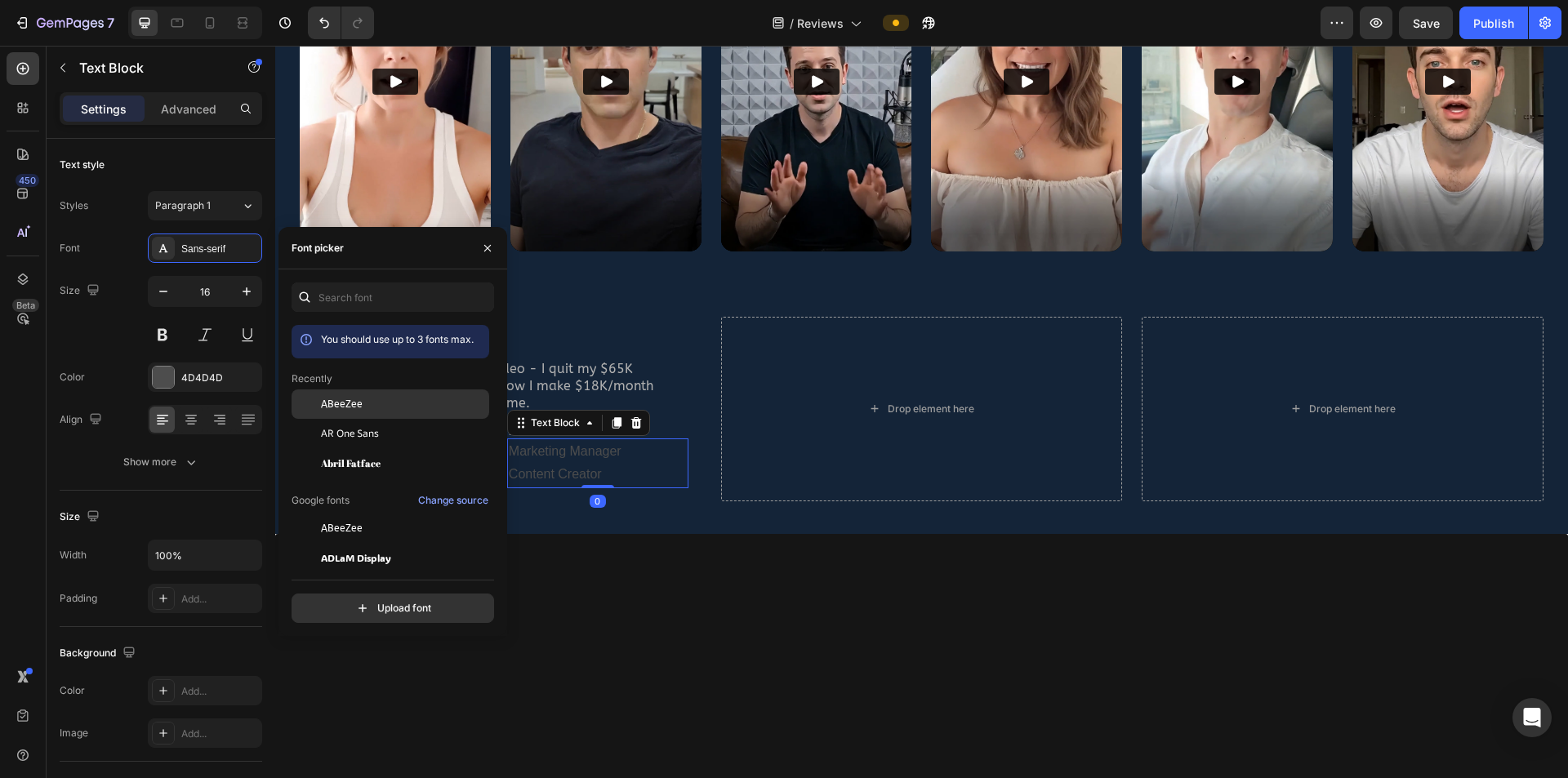
drag, startPoint x: 340, startPoint y: 405, endPoint x: 386, endPoint y: 401, distance: 46.2
click at [340, 405] on span "ABeeZee" at bounding box center [342, 404] width 42 height 15
click at [540, 343] on p "$18K/month [DATE]" at bounding box center [501, 345] width 372 height 27
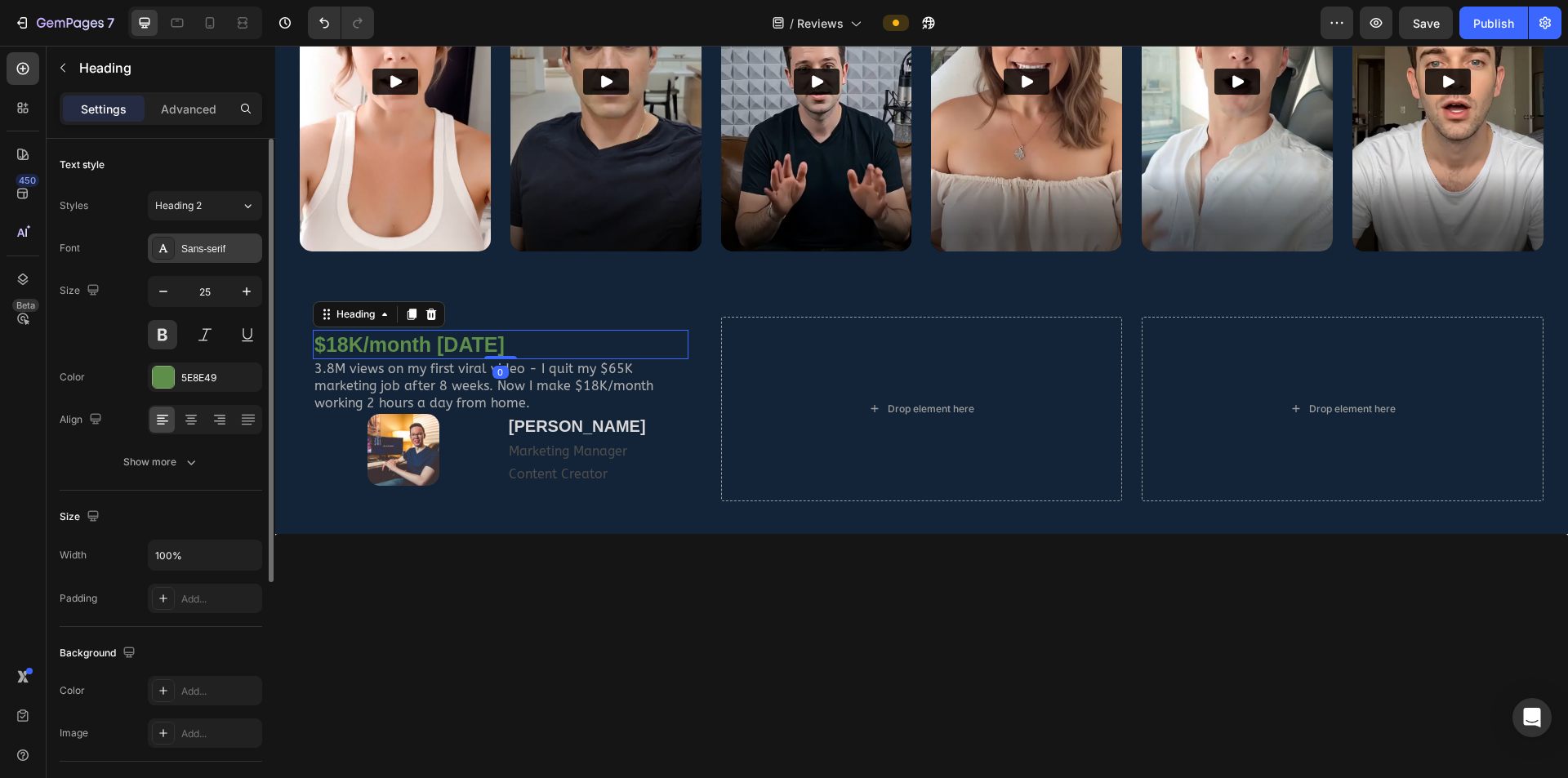
click at [187, 252] on div "Sans-serif" at bounding box center [220, 249] width 76 height 15
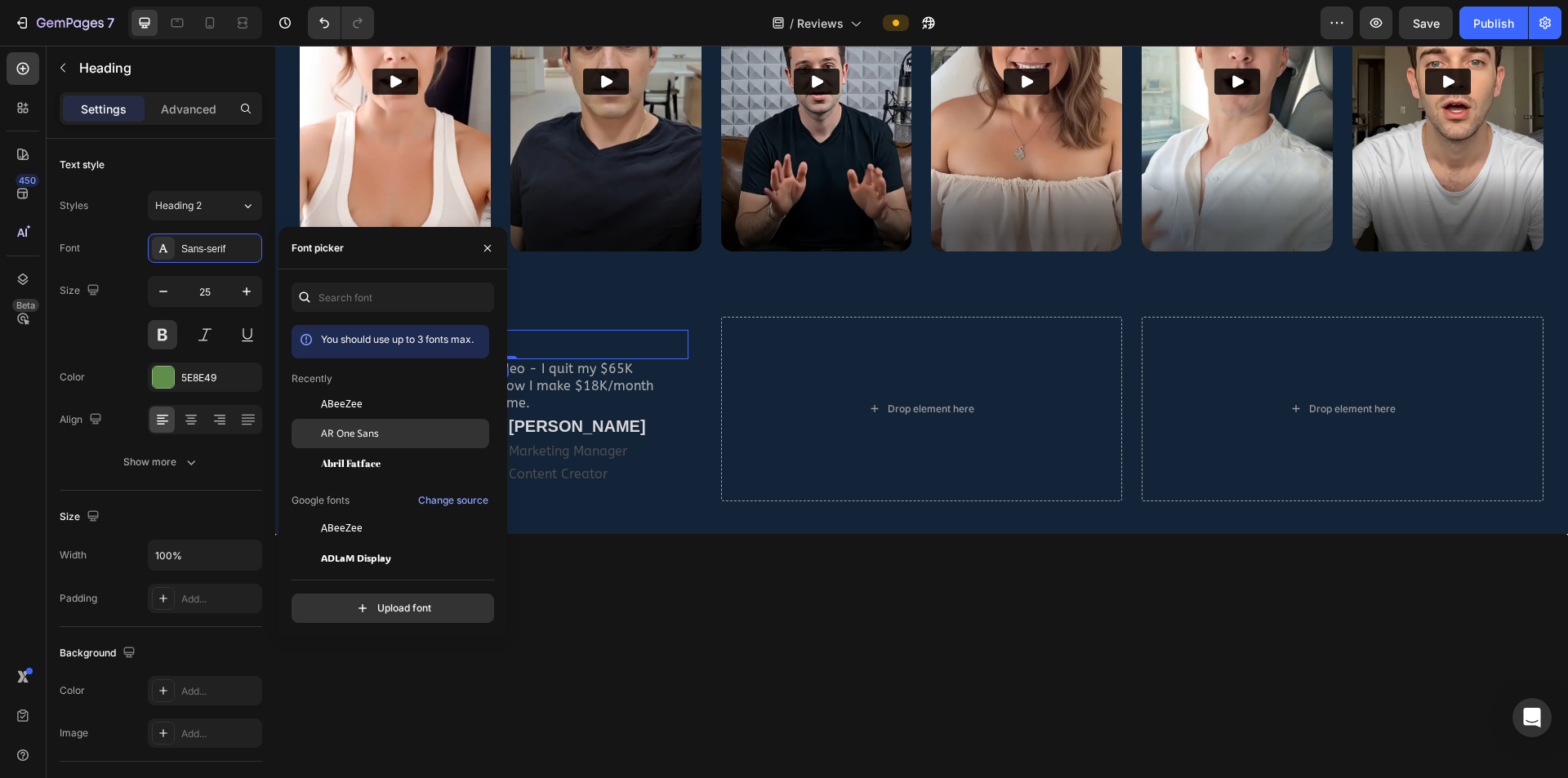
click at [380, 430] on div "AR One Sans" at bounding box center [404, 433] width 165 height 15
click at [577, 451] on p "Marketing Manager" at bounding box center [598, 452] width 178 height 24
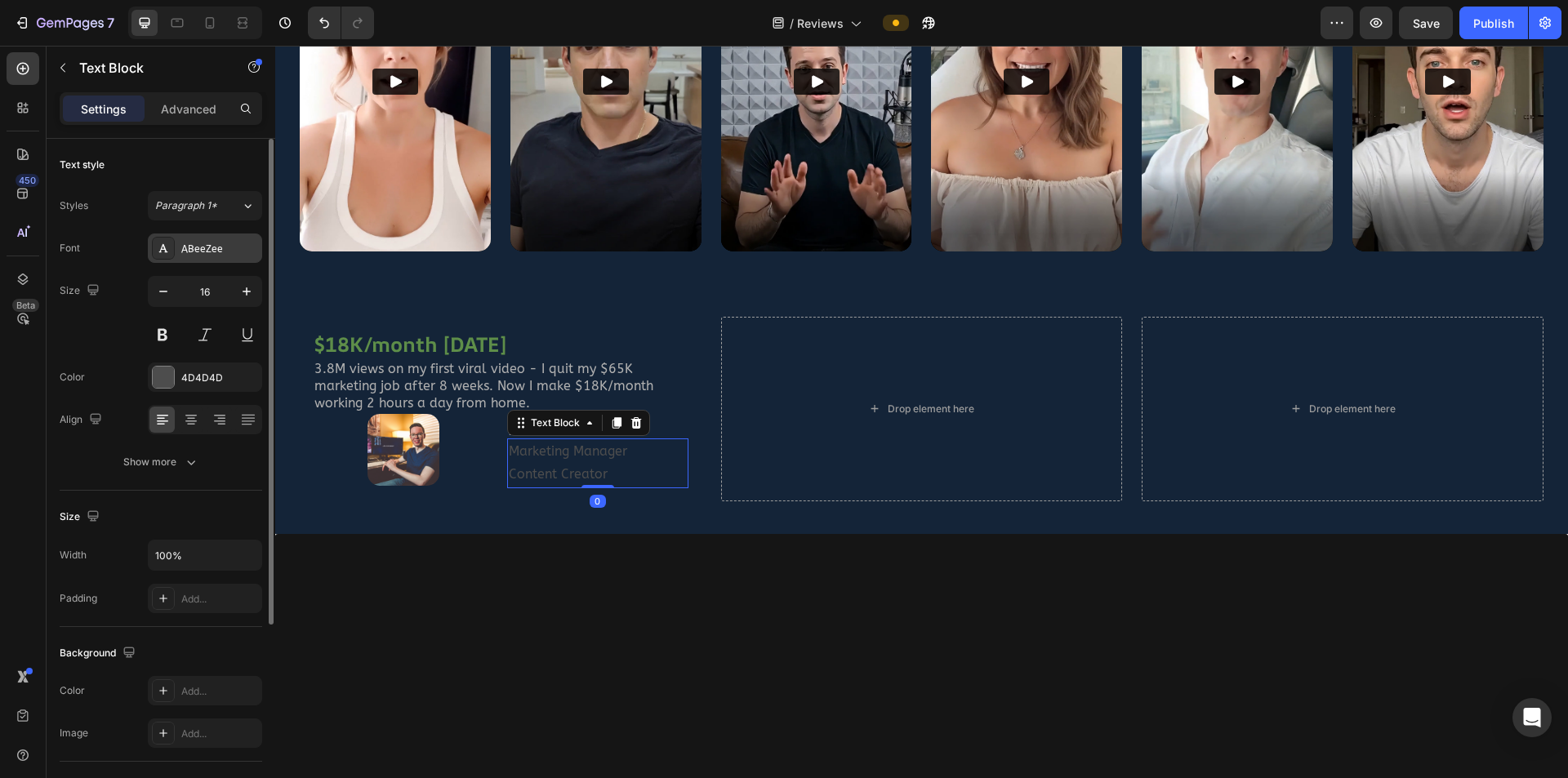
click at [207, 248] on div "ABeeZee" at bounding box center [220, 249] width 76 height 15
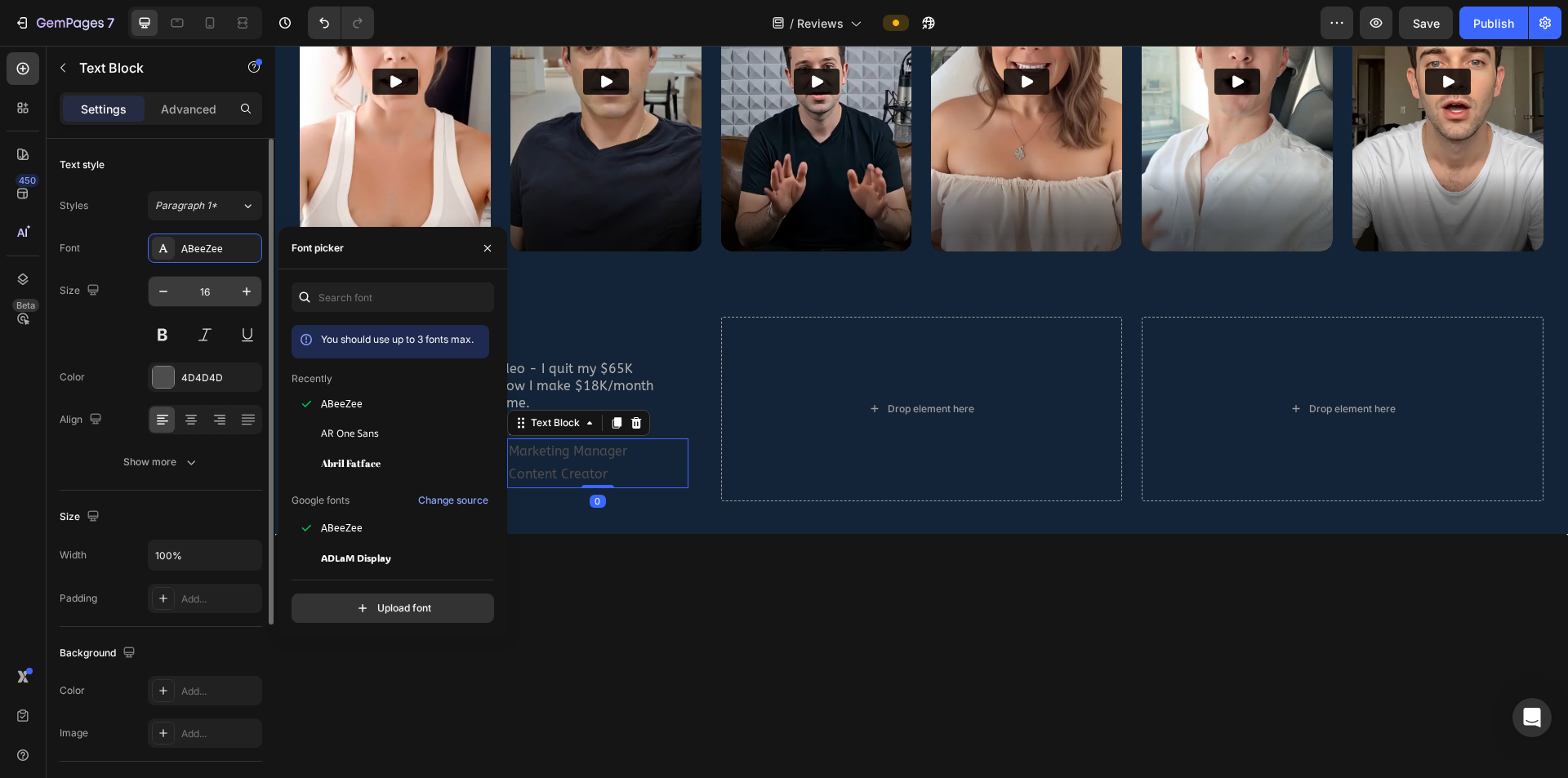
click at [213, 297] on input "16" at bounding box center [205, 292] width 54 height 29
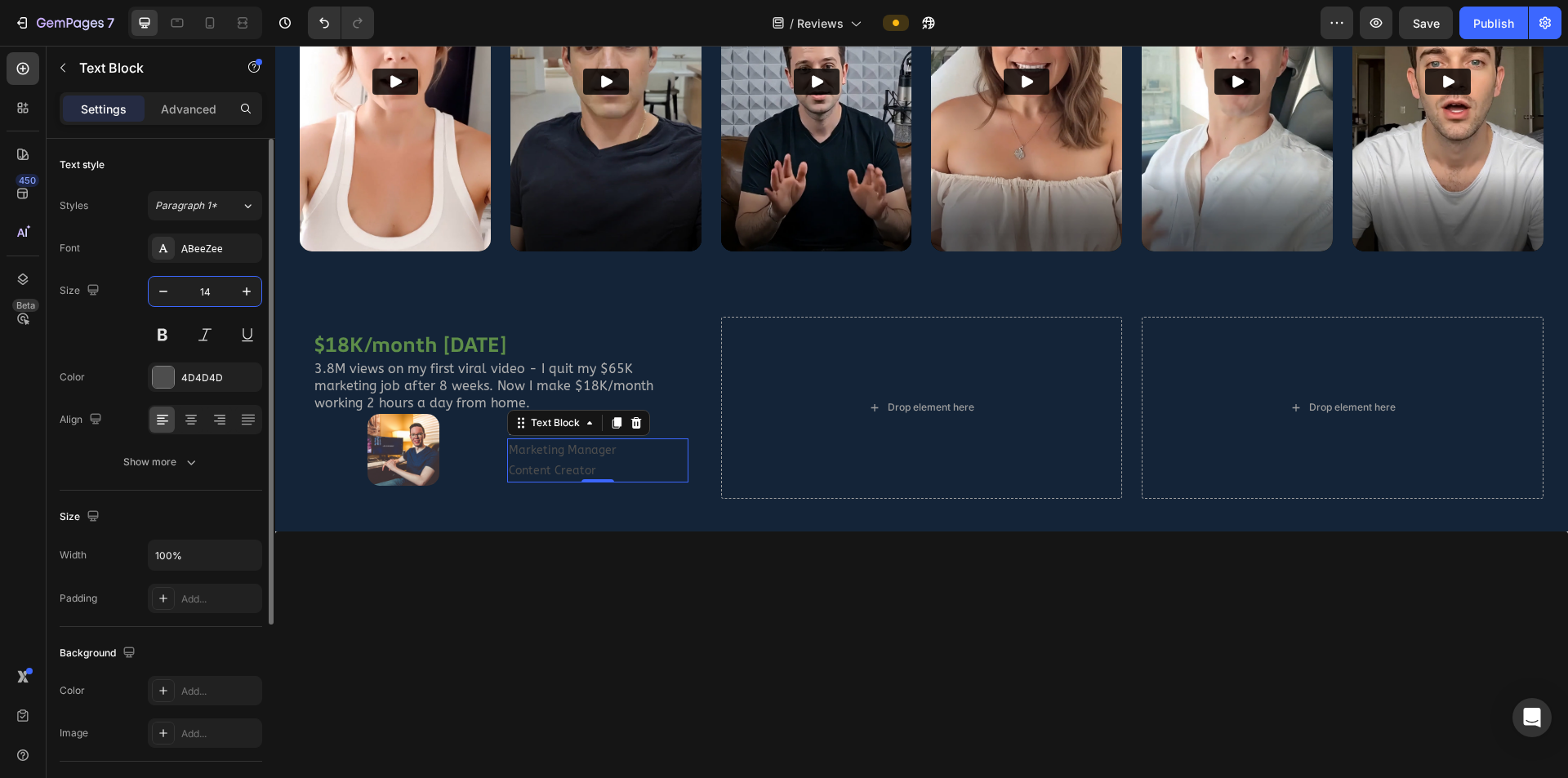
type input "14"
click at [456, 442] on div at bounding box center [403, 451] width 181 height 73
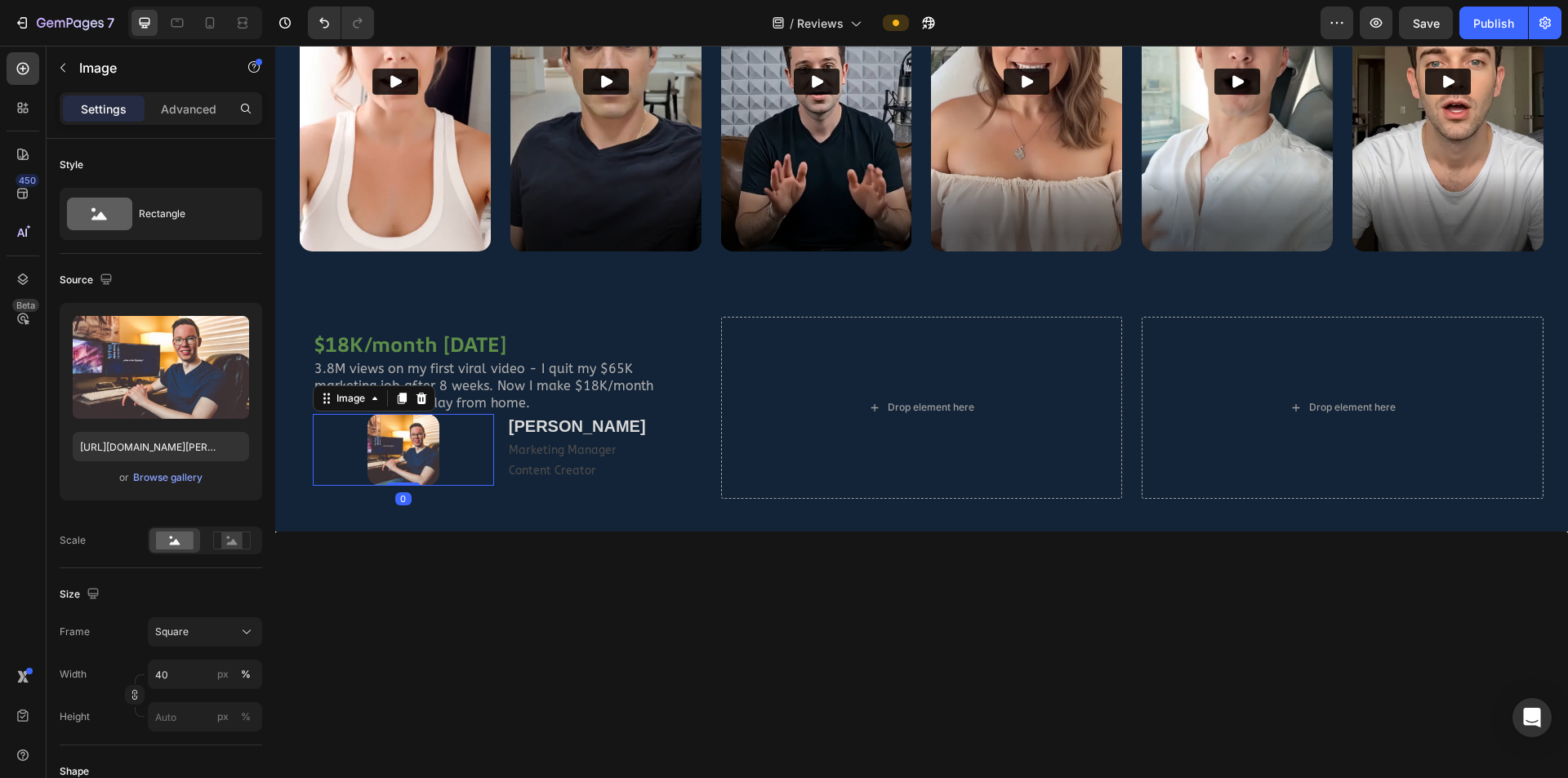
click at [94, 110] on p "Settings" at bounding box center [104, 110] width 46 height 18
click at [491, 473] on div at bounding box center [403, 451] width 181 height 73
click at [497, 481] on div "Image 0 ⁠⁠⁠⁠⁠⁠⁠ John Davis Heading Marketing Manager Content Creator Text Block…" at bounding box center [500, 451] width 375 height 73
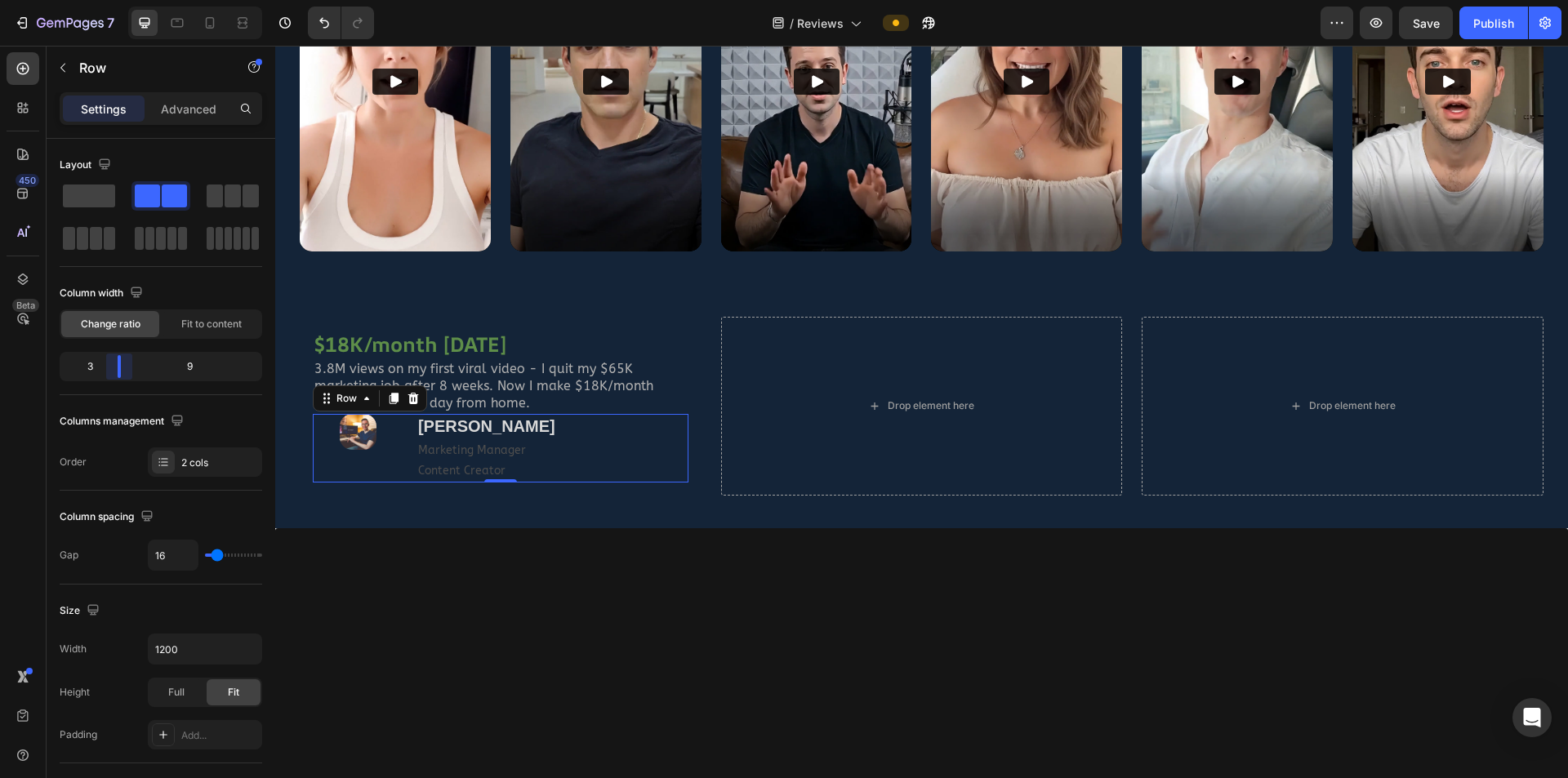
drag, startPoint x: 167, startPoint y: 369, endPoint x: 61, endPoint y: 395, distance: 109.1
click at [114, 0] on body "7 Version history / Reviews Preview Save Publish 450 Beta Sections(18) Elements…" at bounding box center [784, 0] width 1568 height 0
click at [366, 434] on img at bounding box center [358, 432] width 36 height 36
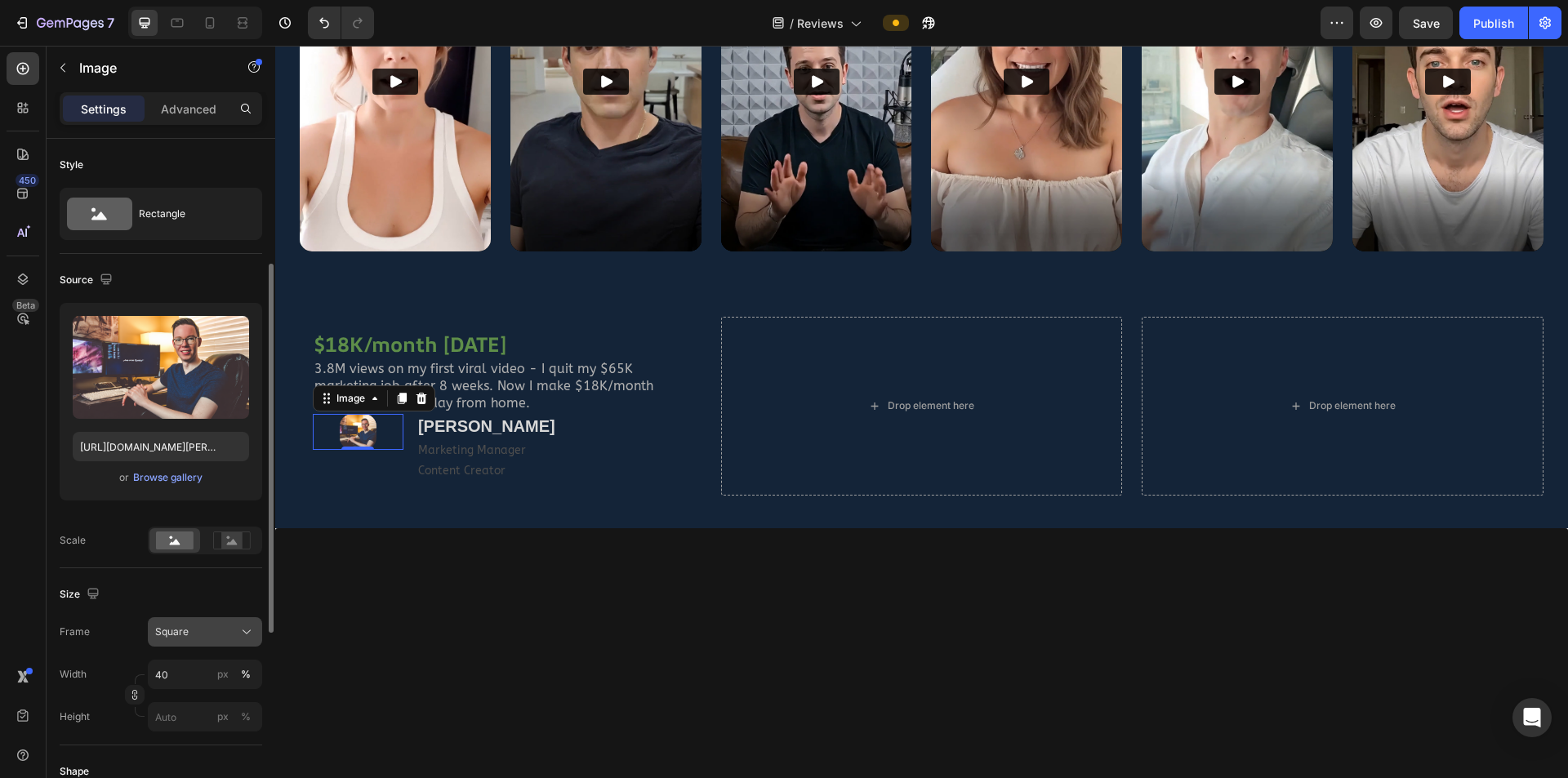
scroll to position [81, 0]
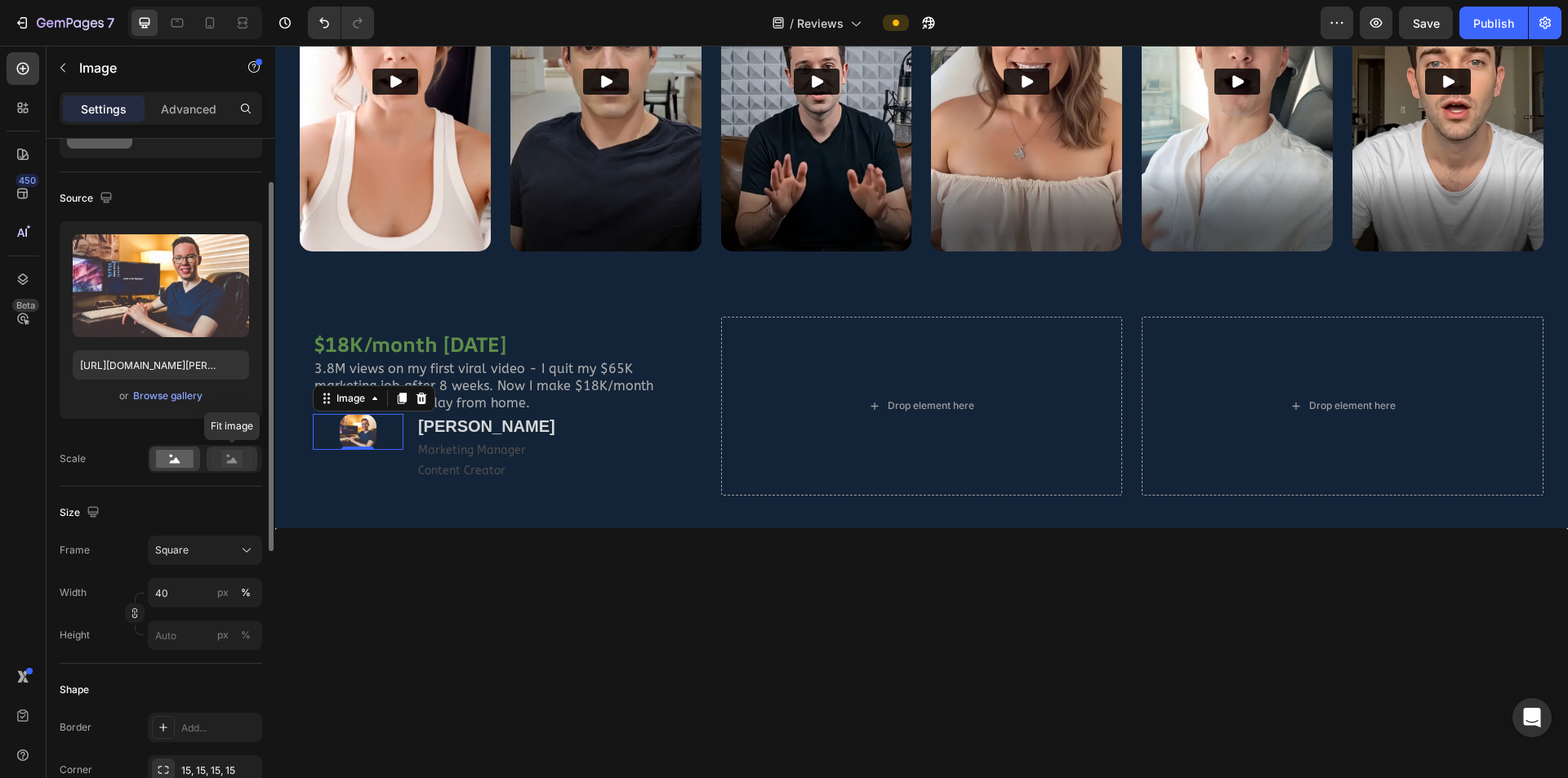
click at [221, 456] on icon at bounding box center [232, 459] width 37 height 18
click at [177, 459] on rect at bounding box center [174, 459] width 37 height 18
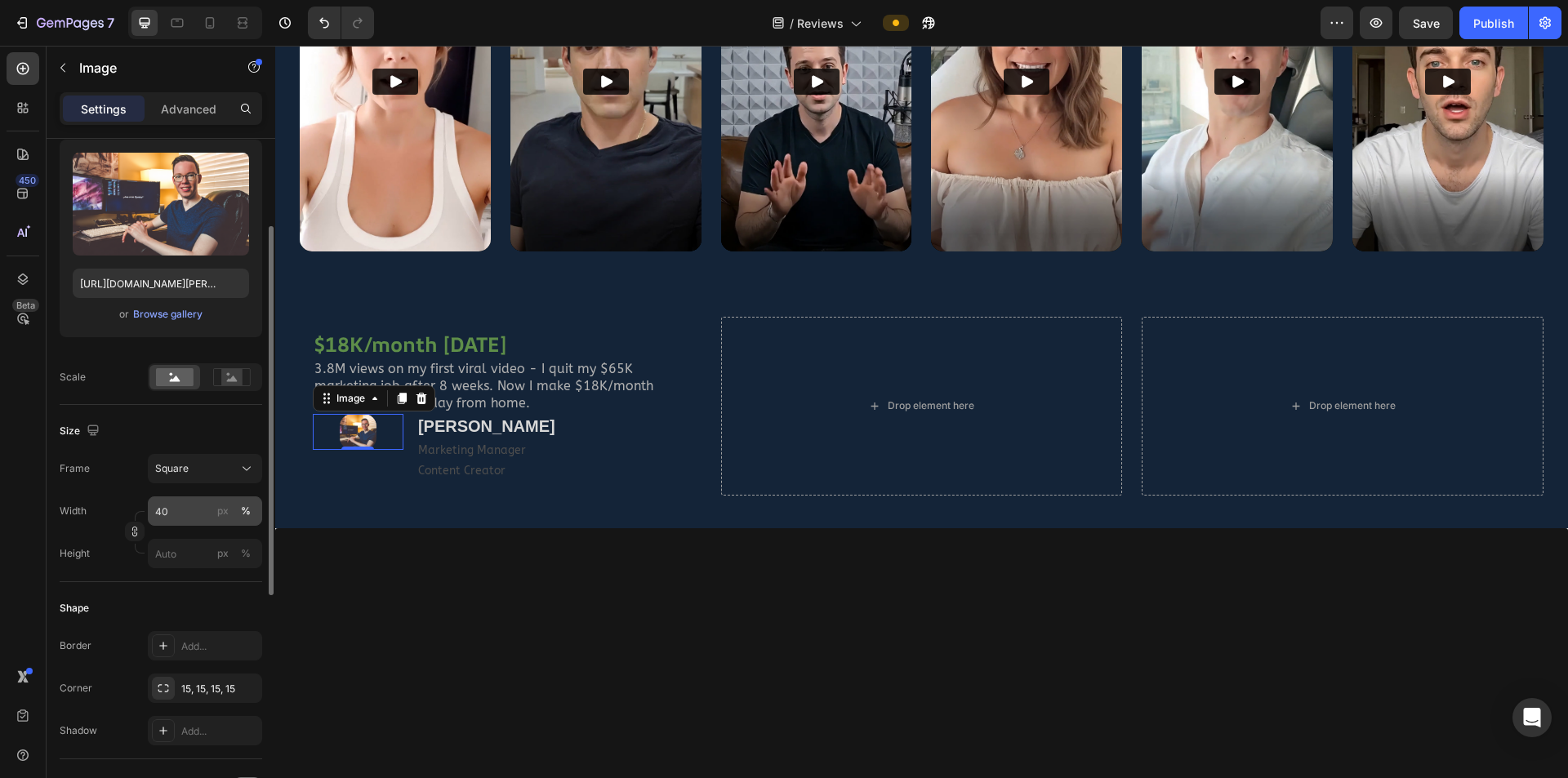
scroll to position [245, 0]
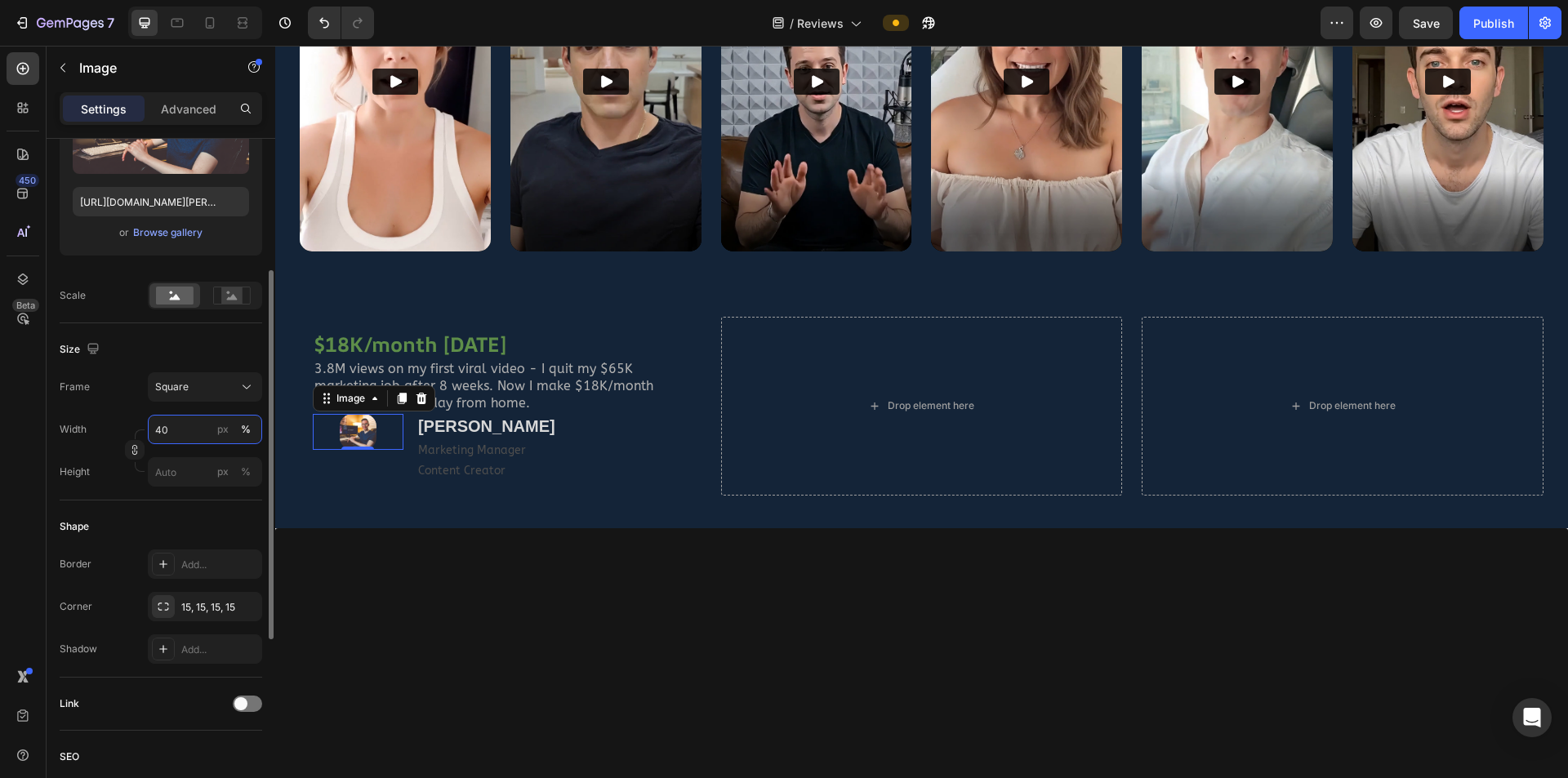
click at [182, 431] on input "40" at bounding box center [205, 429] width 115 height 29
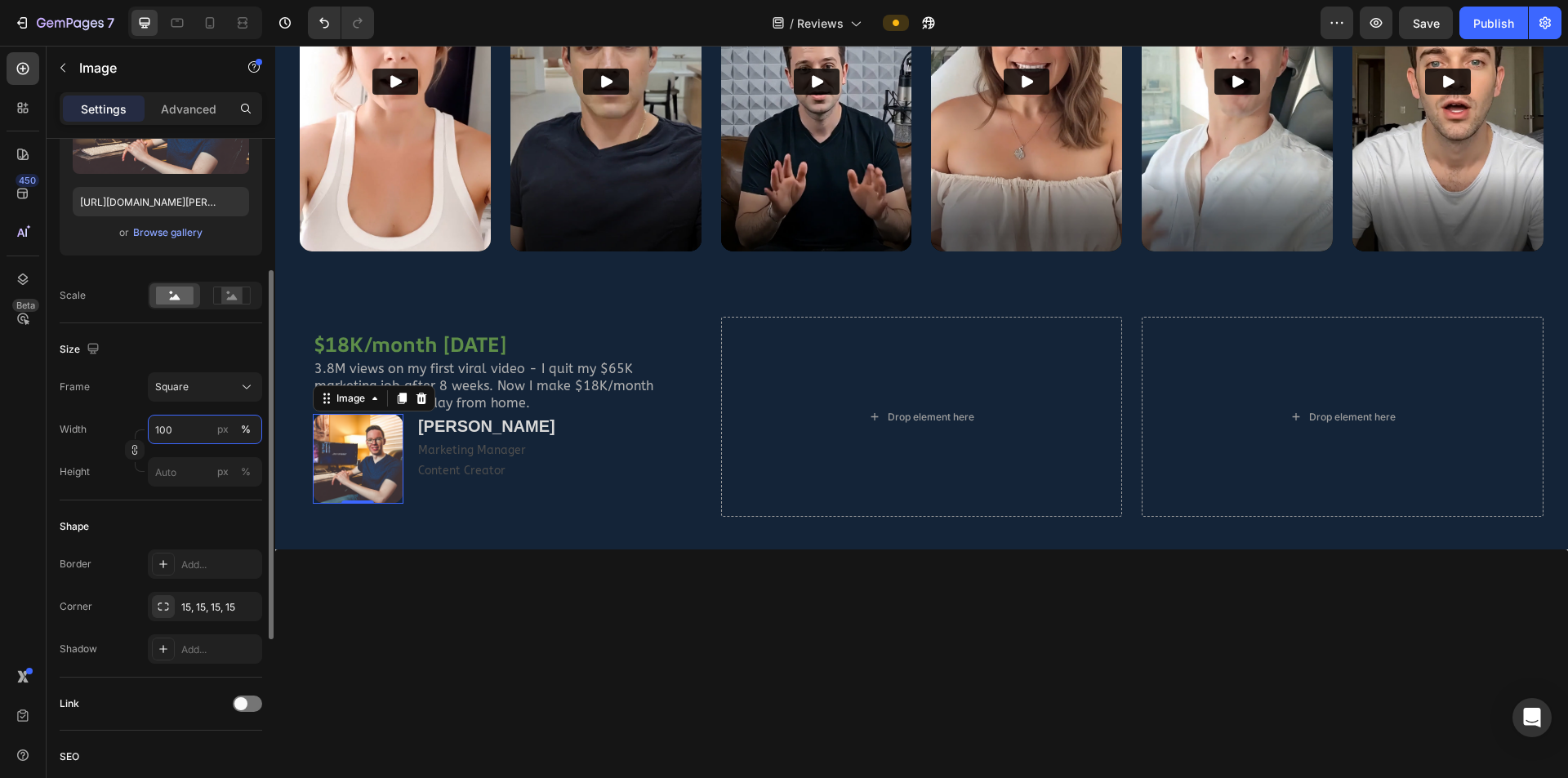
drag, startPoint x: 167, startPoint y: 426, endPoint x: 150, endPoint y: 428, distance: 17.1
click at [150, 428] on input "100" at bounding box center [205, 429] width 115 height 29
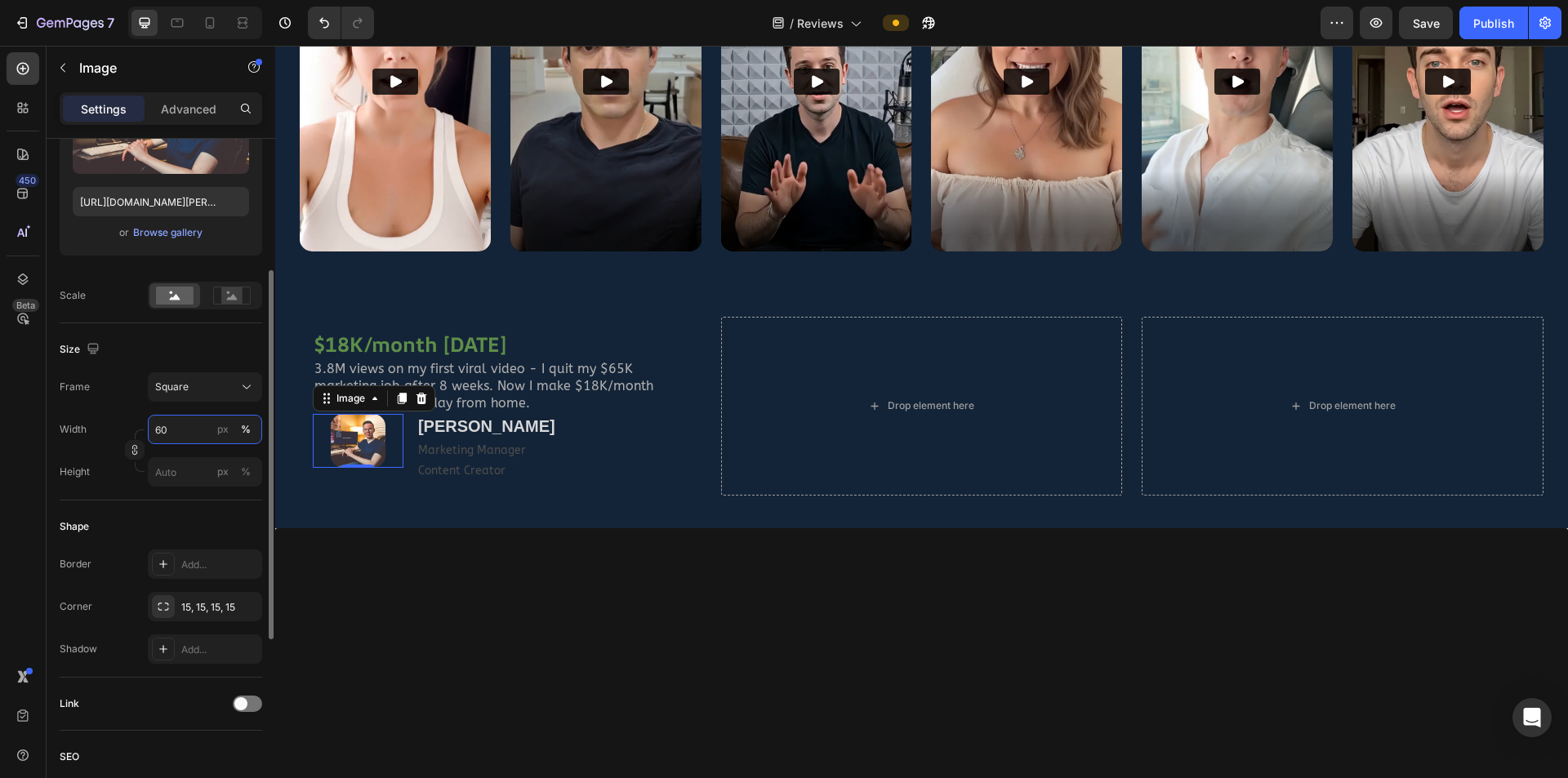
type input "60"
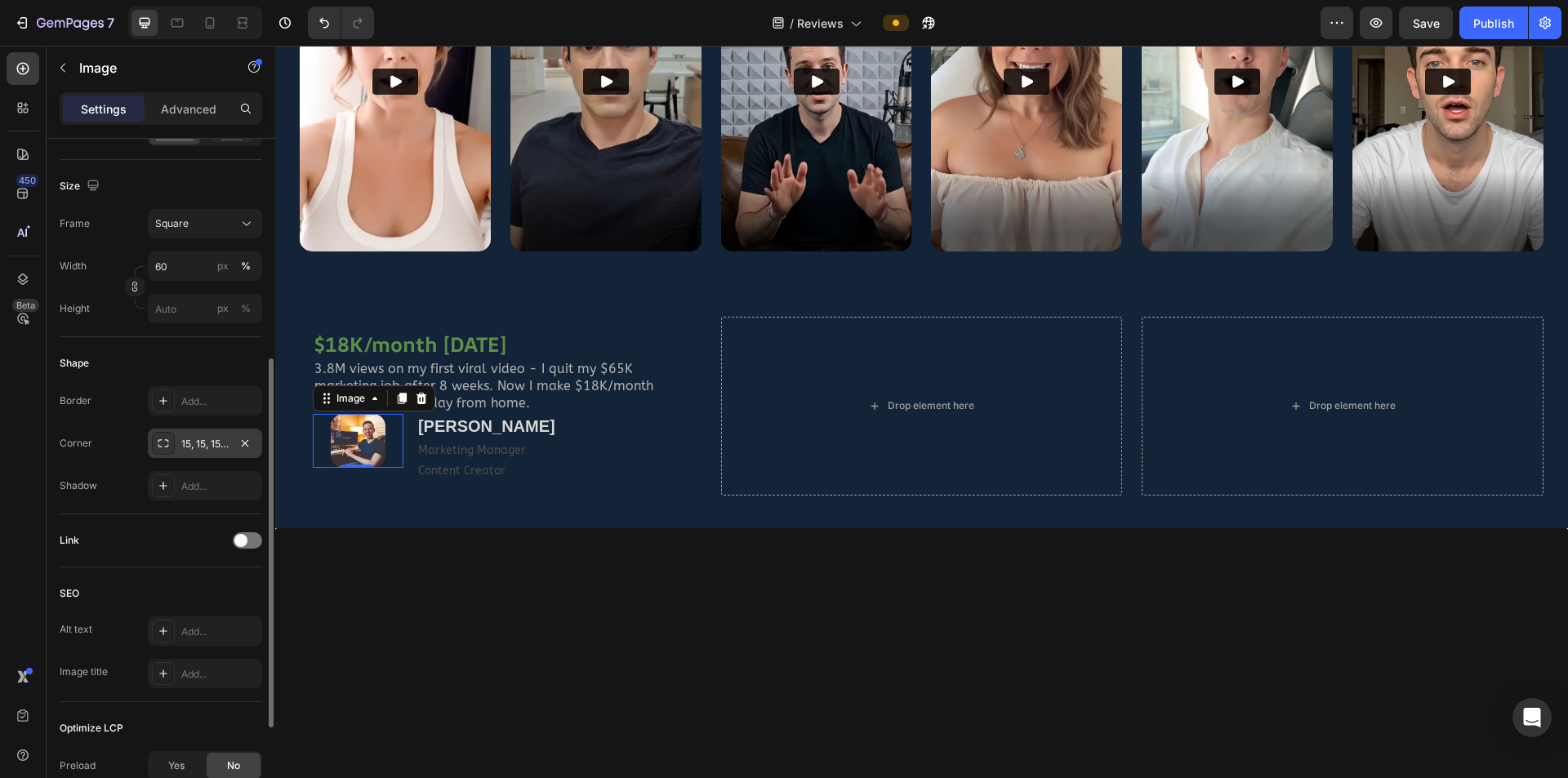
click at [194, 440] on div "15, 15, 15, 15" at bounding box center [205, 444] width 47 height 15
click at [157, 340] on div "Shape Border Add... Corner 15, 15, 15, 15 Shadow Add..." at bounding box center [161, 425] width 203 height 177
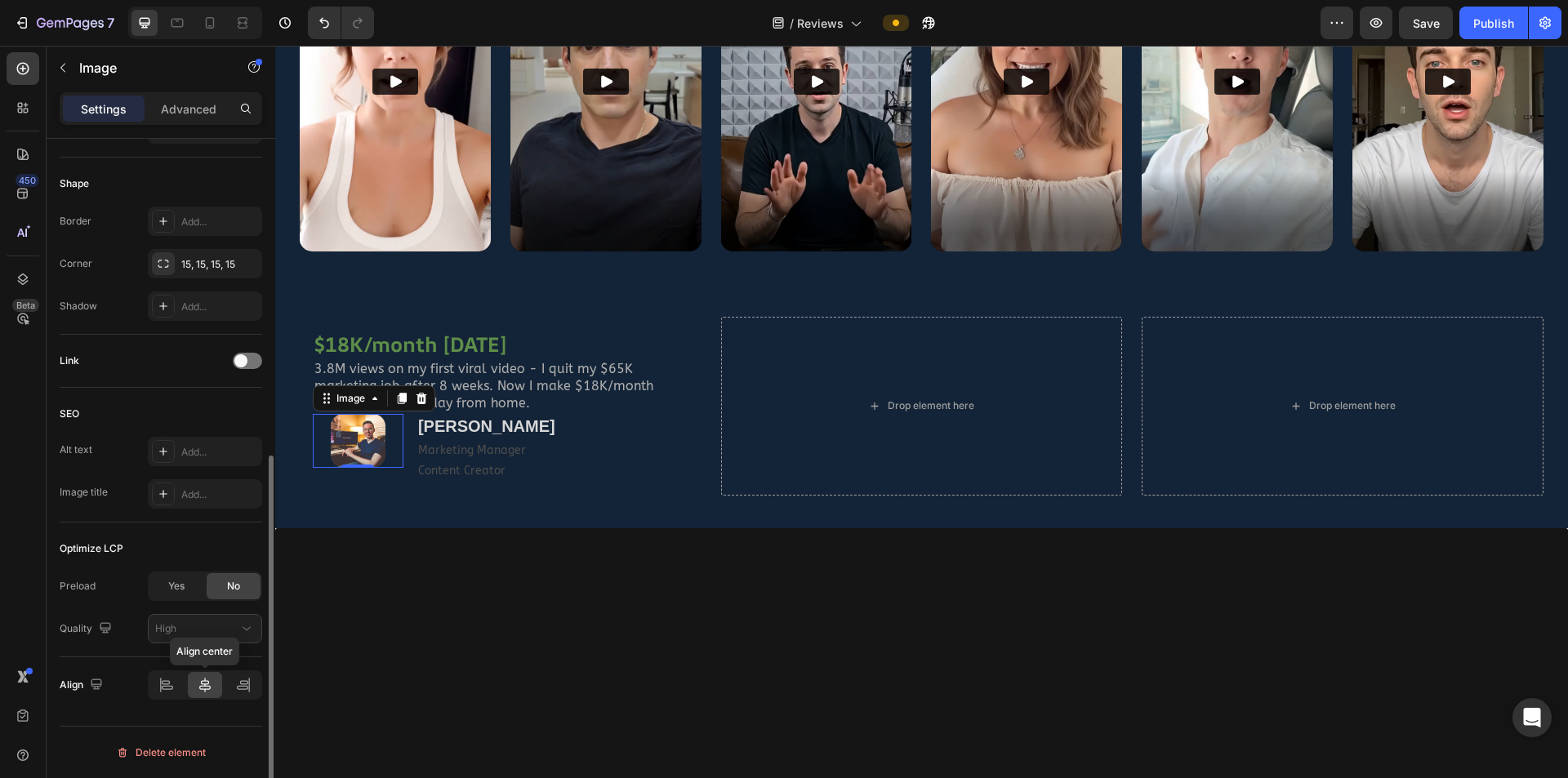
click at [201, 510] on icon at bounding box center [205, 685] width 17 height 17
click at [400, 475] on div "Image 0" at bounding box center [358, 449] width 91 height 69
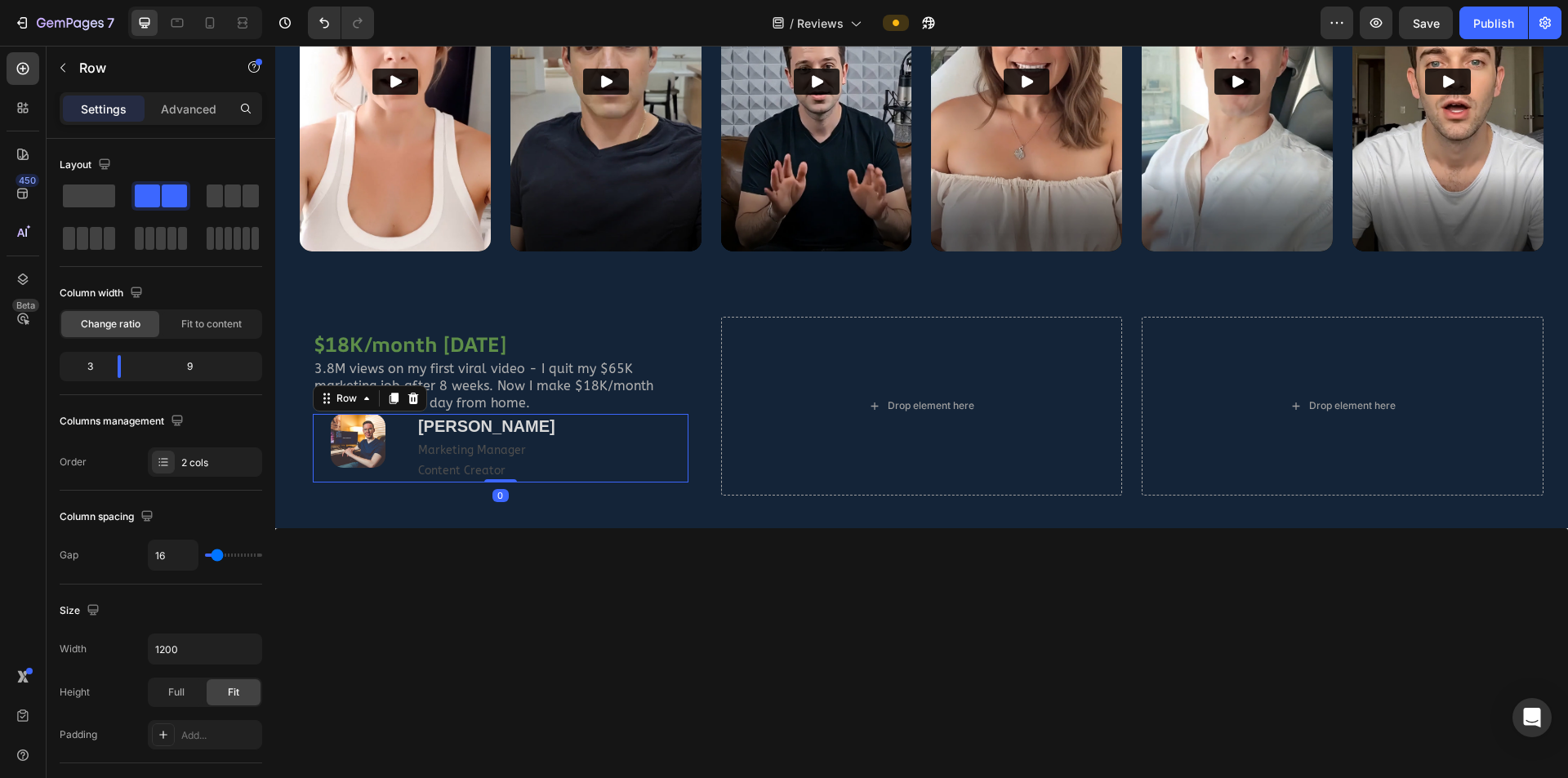
click at [402, 470] on div "Image" at bounding box center [358, 449] width 91 height 69
type input "0"
drag, startPoint x: 202, startPoint y: 553, endPoint x: 188, endPoint y: 552, distance: 14.0
type input "0"
click at [205, 510] on input "range" at bounding box center [233, 555] width 57 height 3
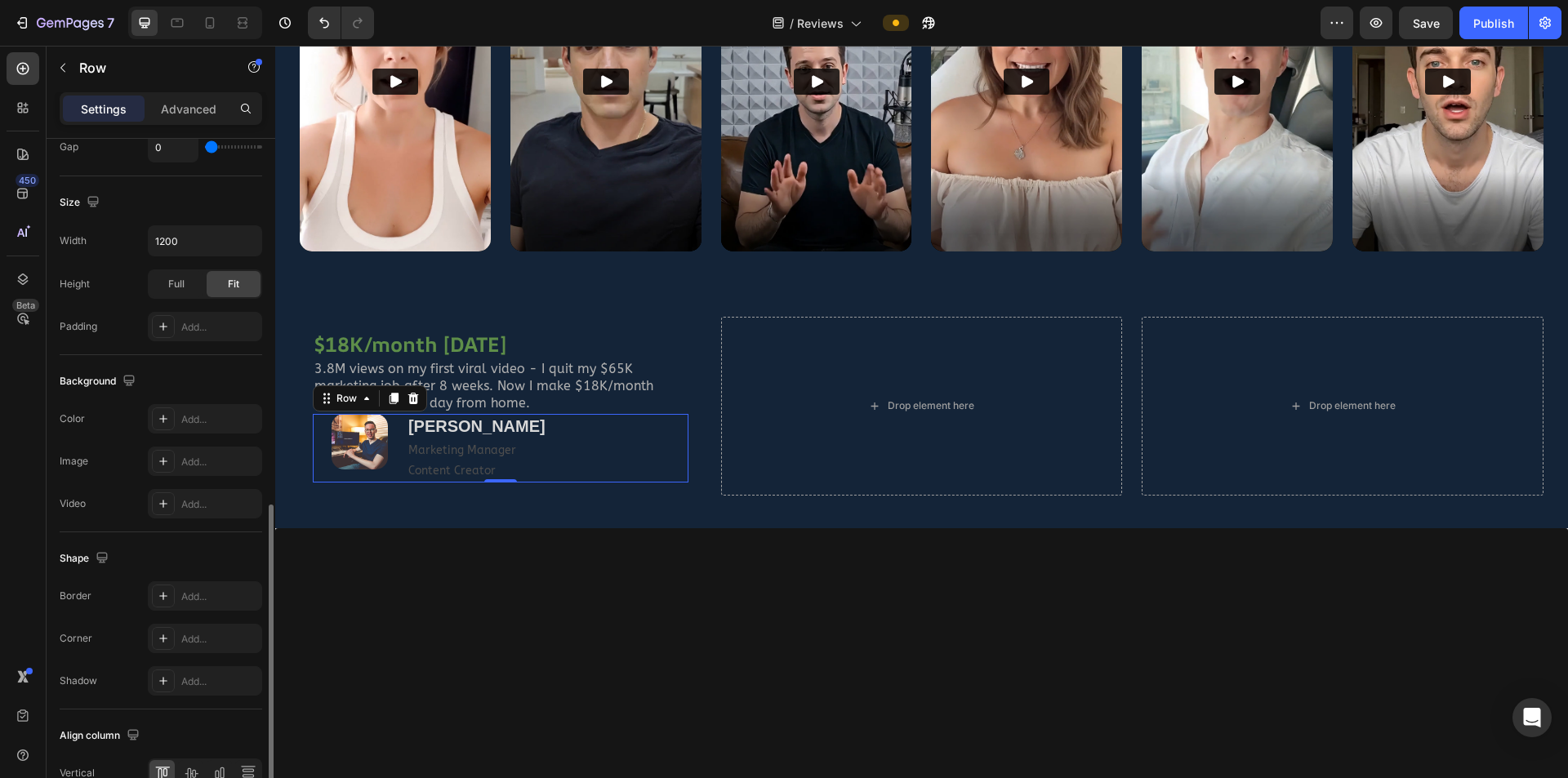
scroll to position [490, 0]
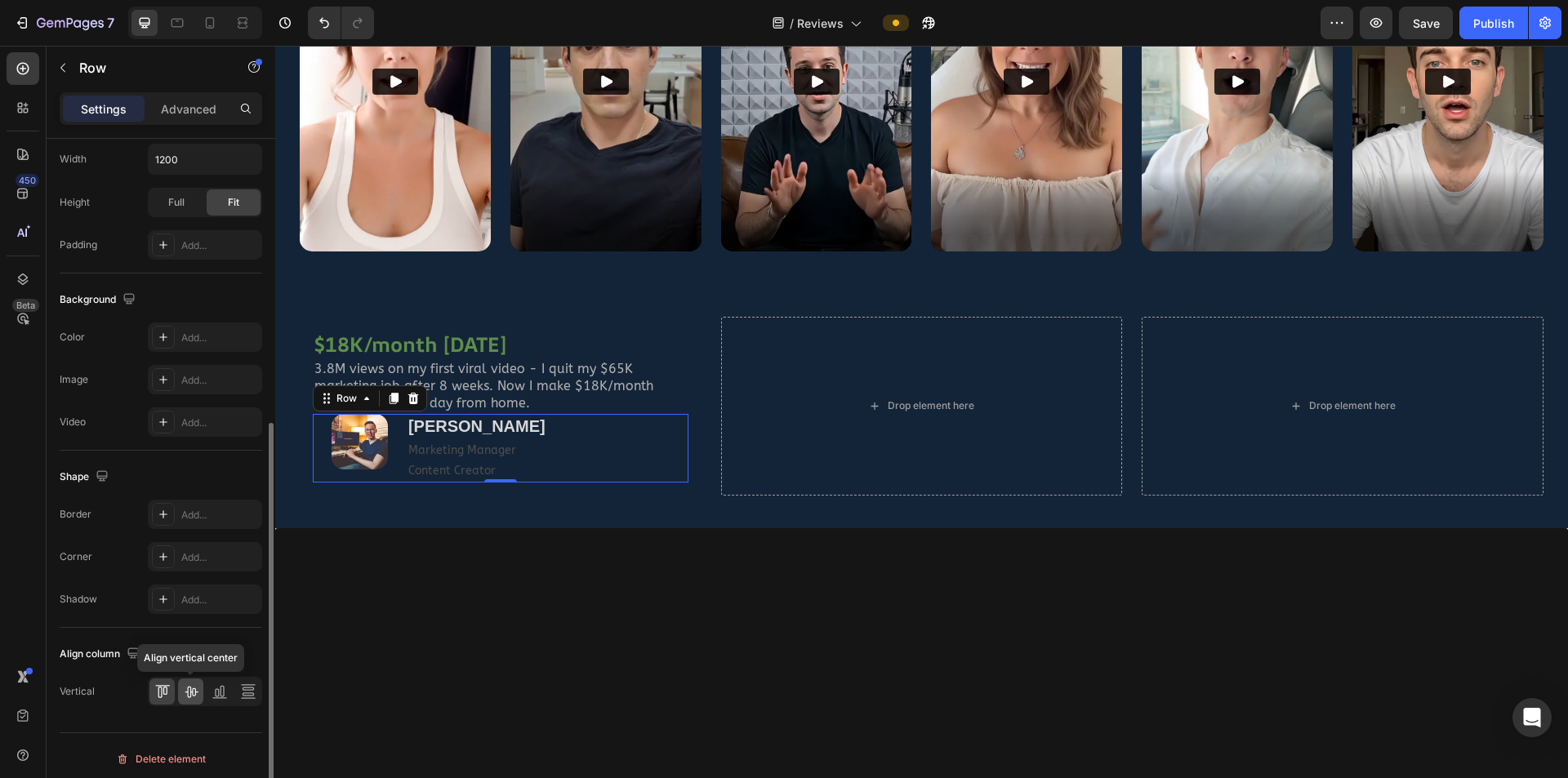
click at [189, 510] on icon at bounding box center [190, 693] width 13 height 12
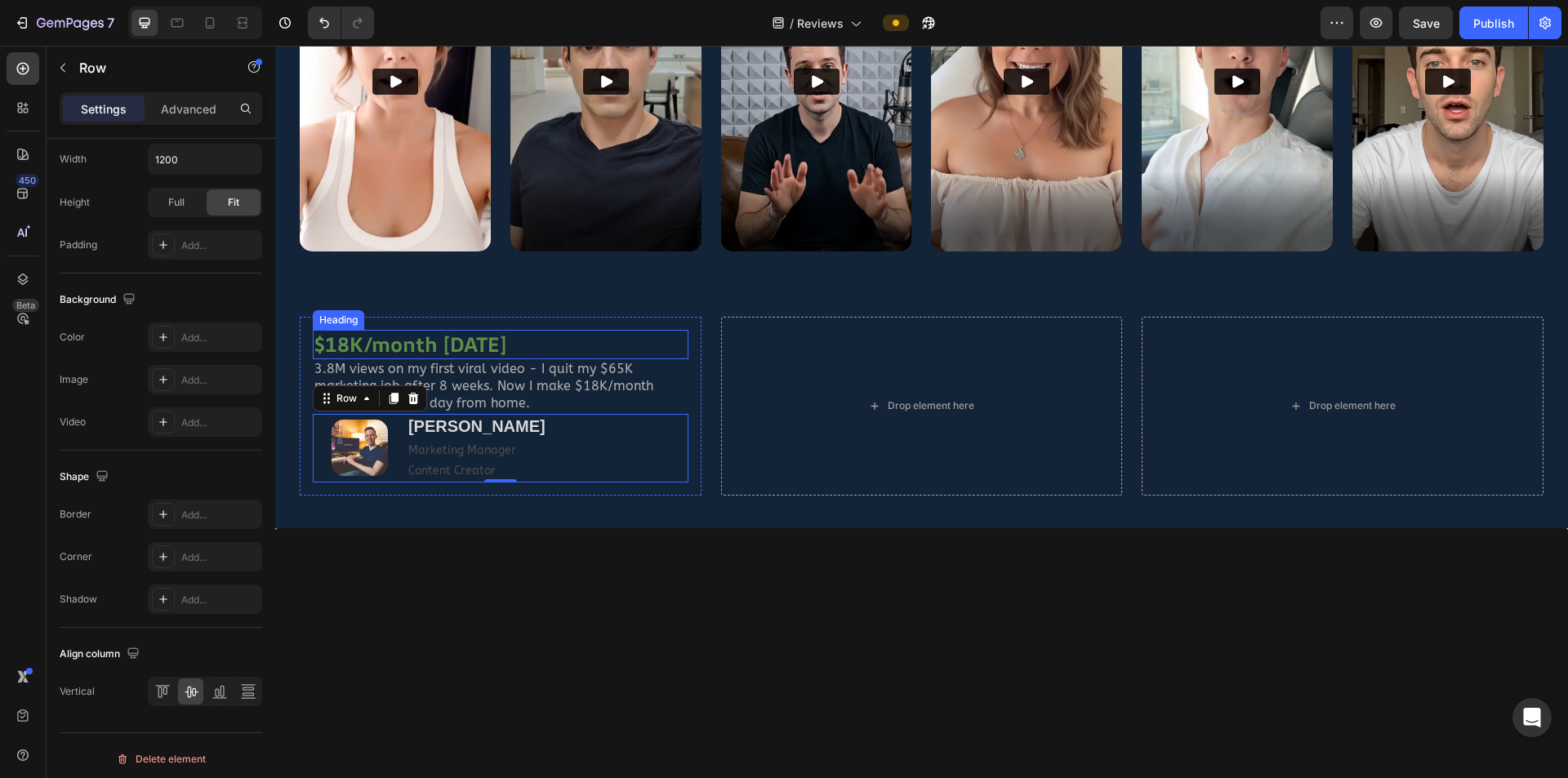
click at [674, 330] on h2 "$18K/month [DATE]" at bounding box center [500, 345] width 375 height 30
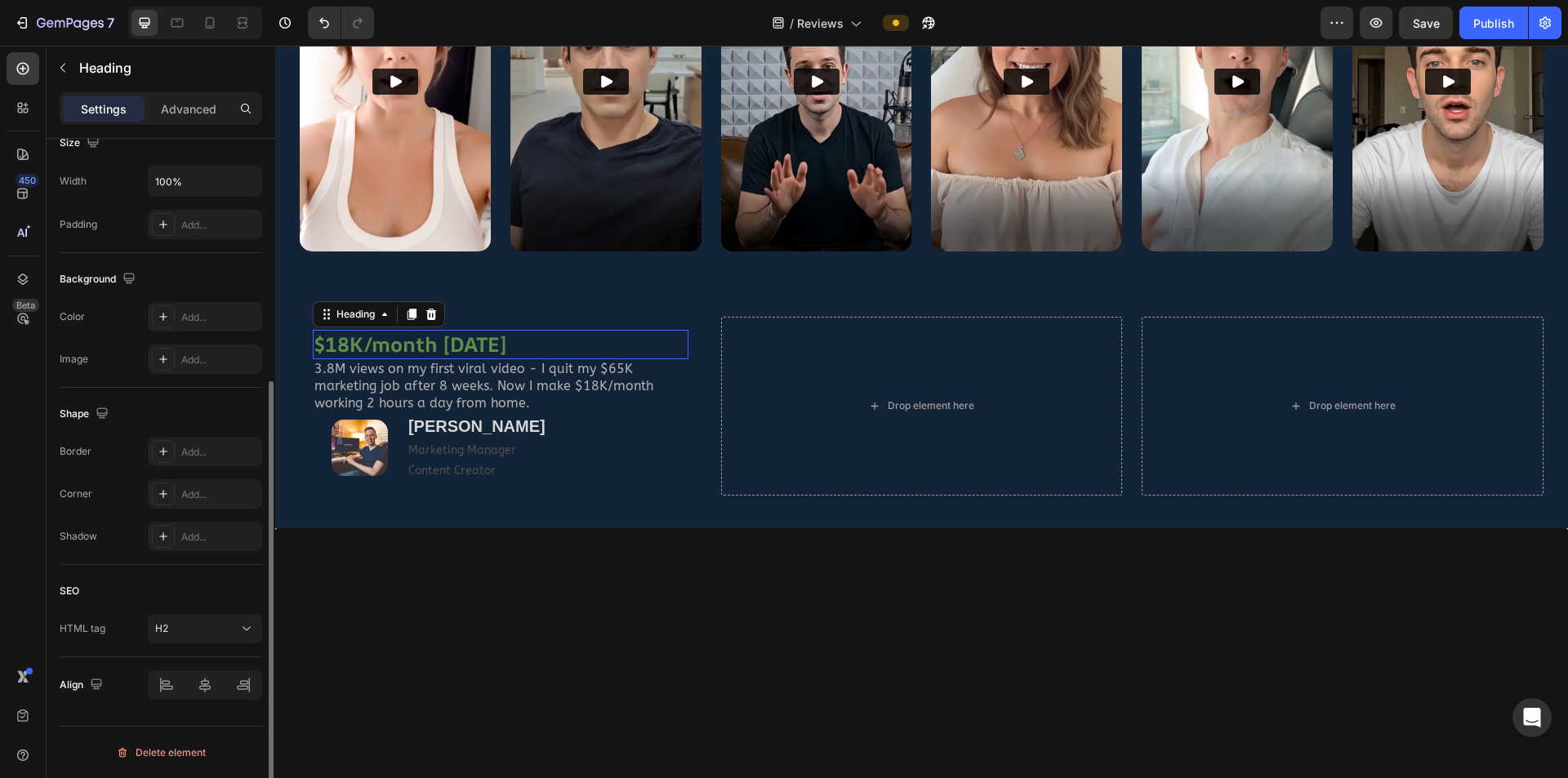
scroll to position [0, 0]
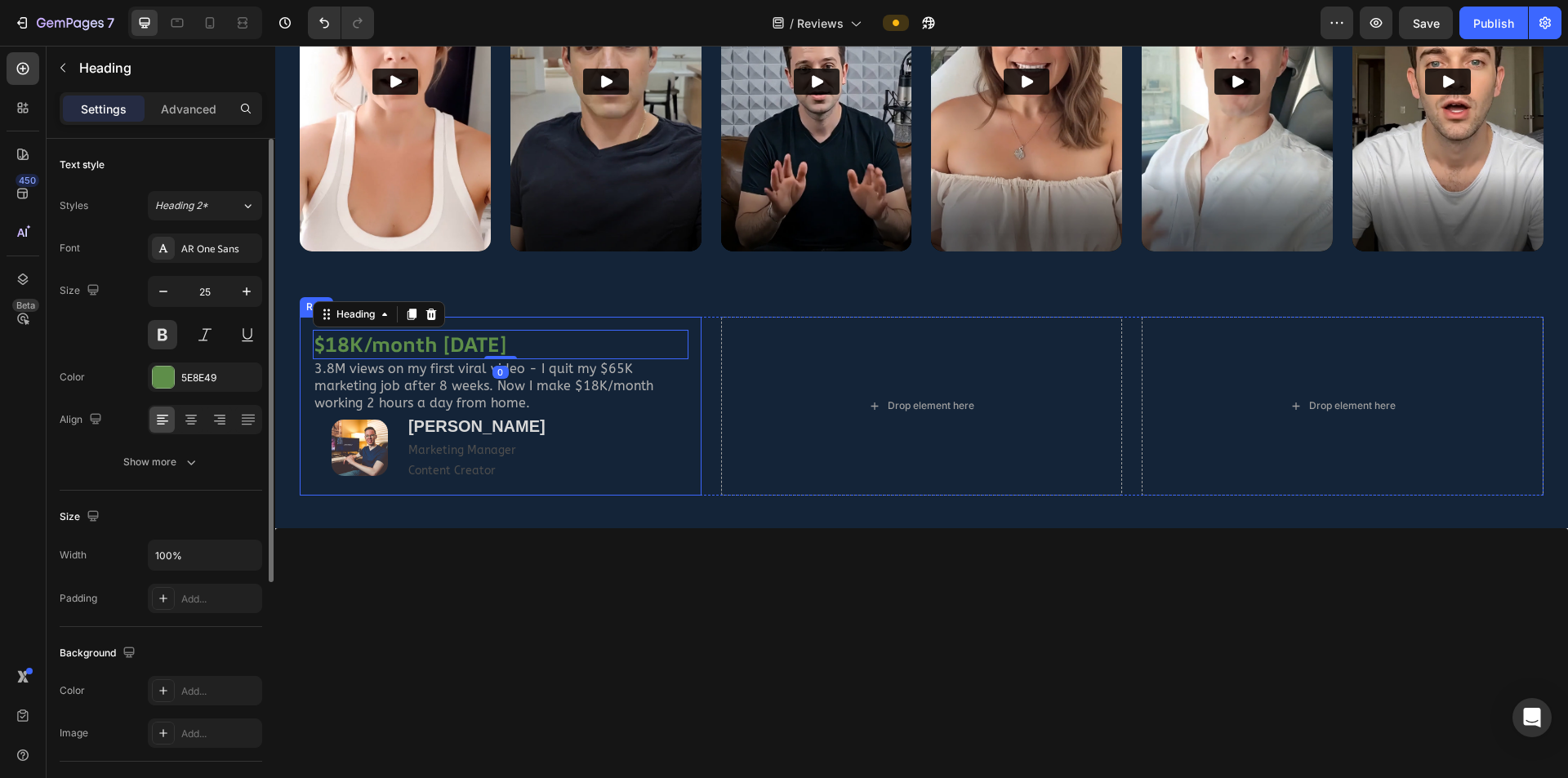
click at [695, 326] on div "$18K/month in 8 weeks Heading 0 3.8M views on my first viral video - I quit my …" at bounding box center [501, 406] width 402 height 179
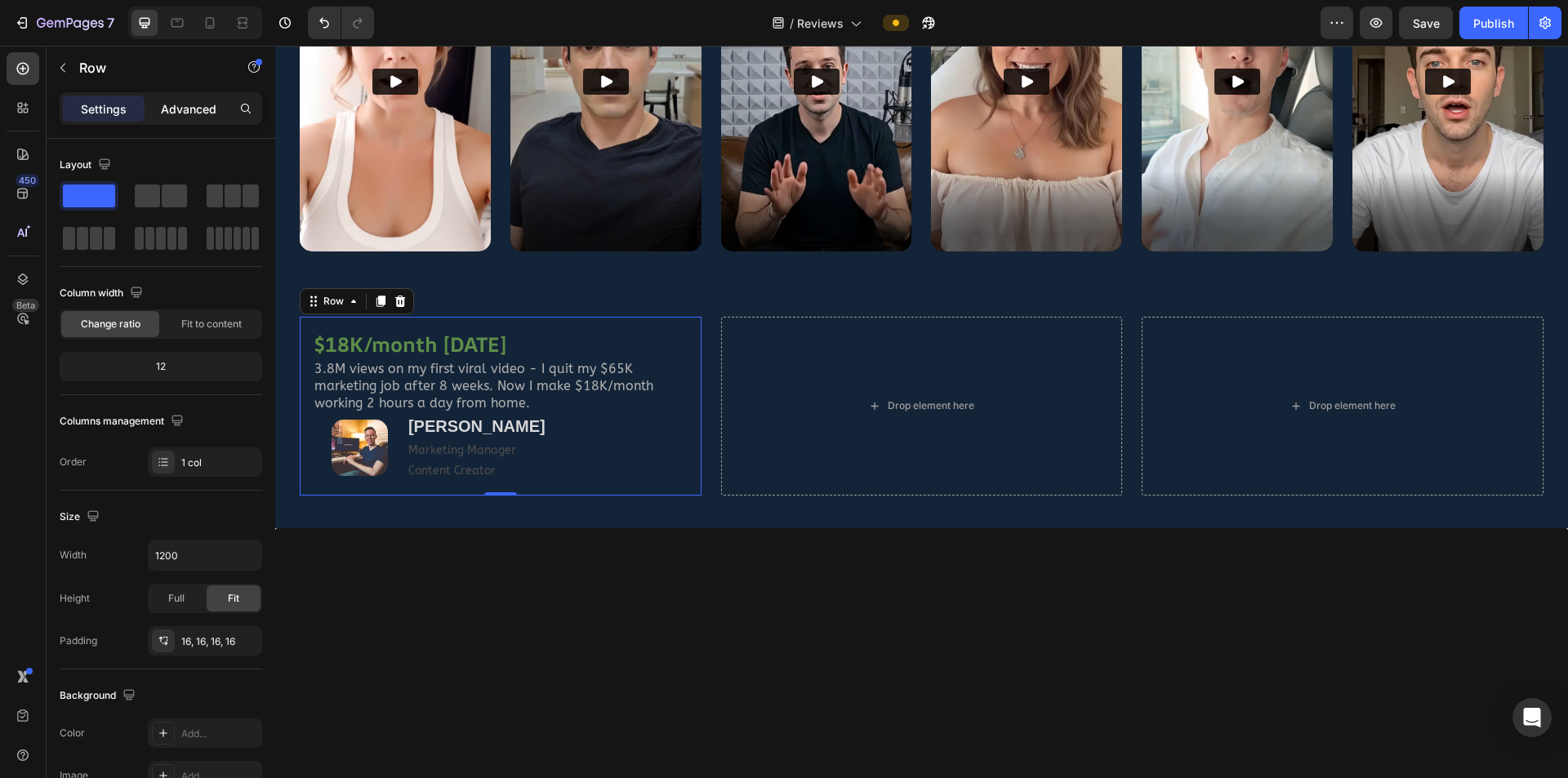
click at [192, 103] on p "Advanced" at bounding box center [188, 110] width 56 height 18
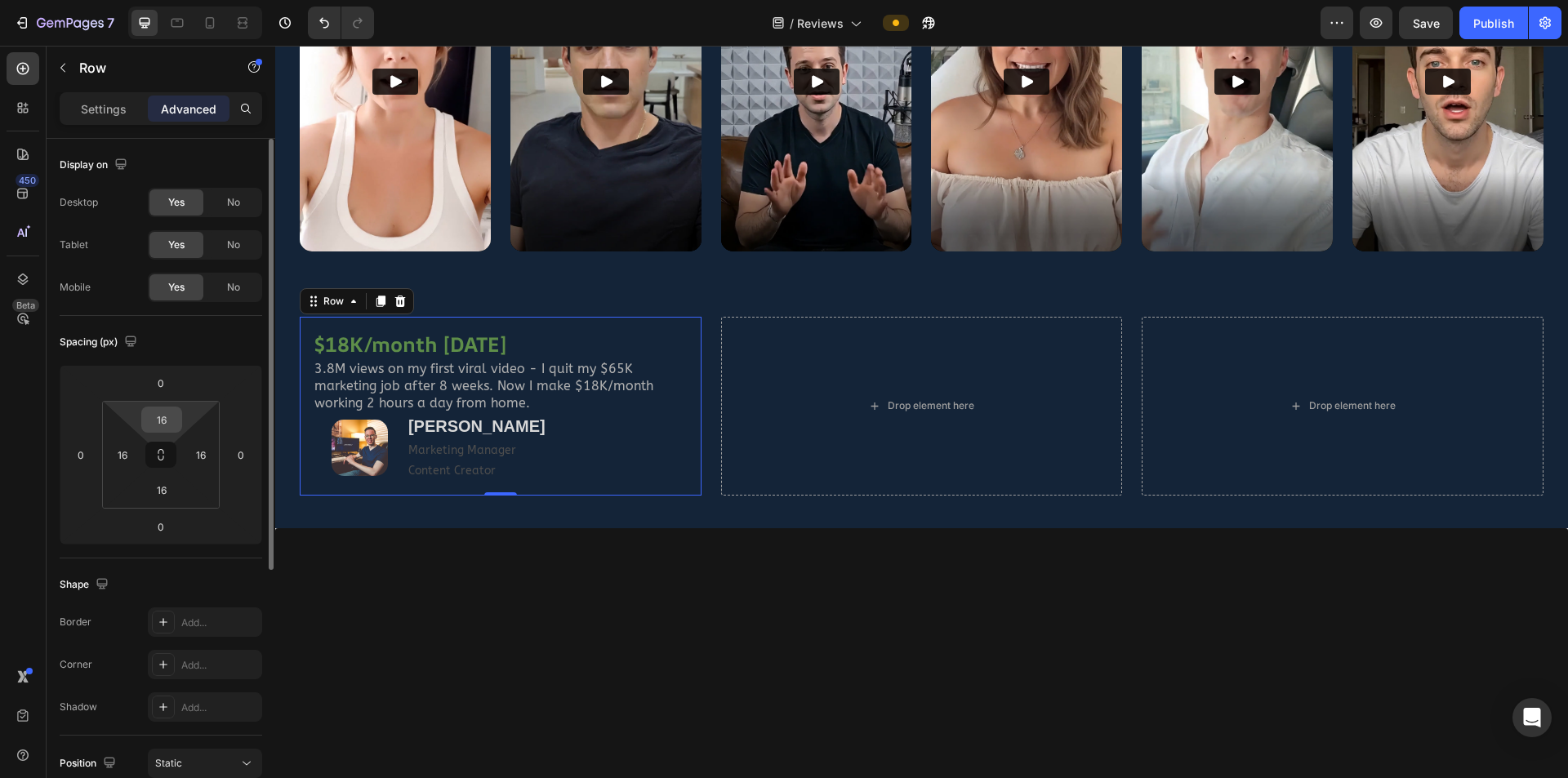
click at [171, 421] on input "16" at bounding box center [161, 419] width 32 height 24
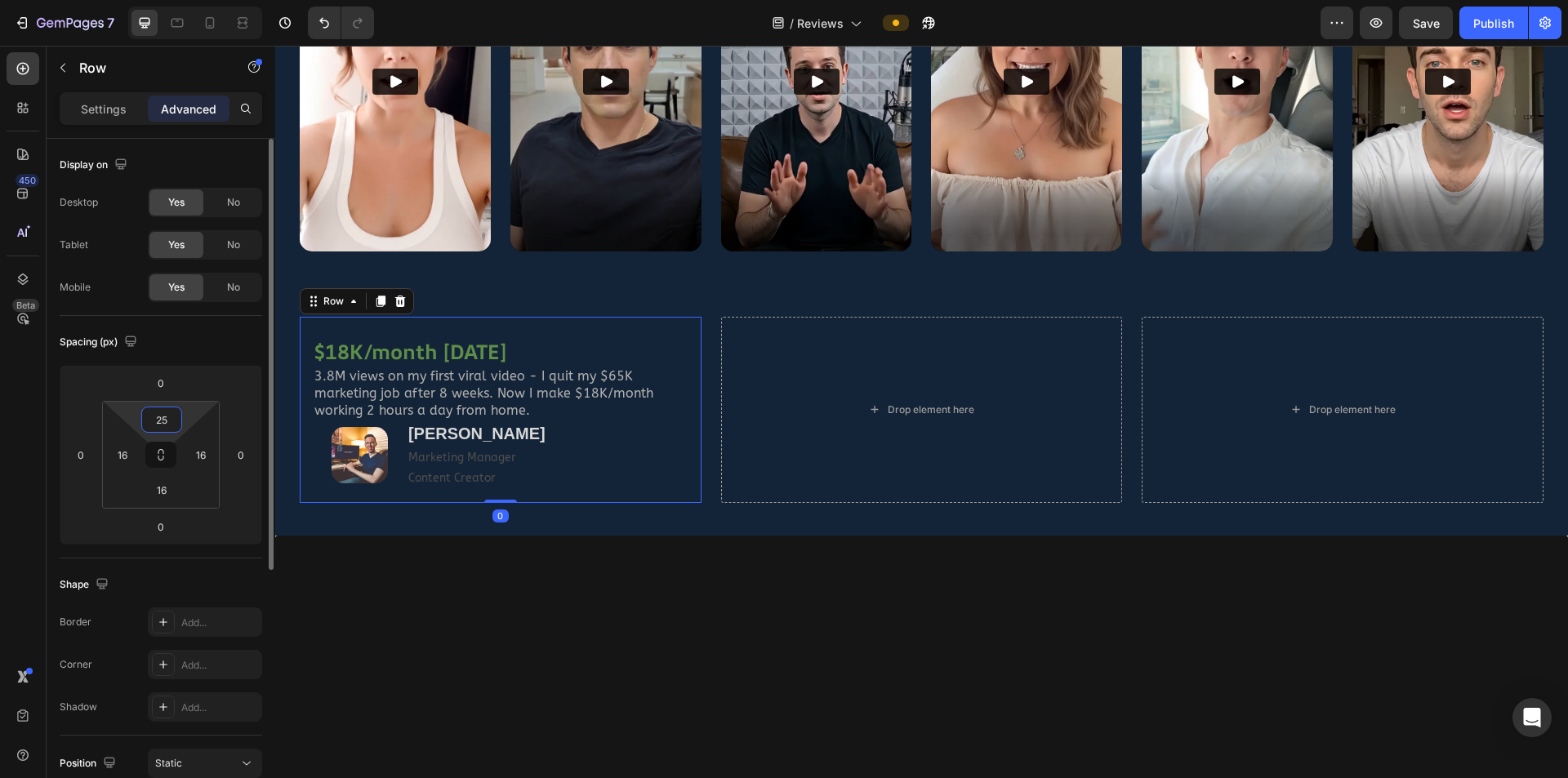
type input "25"
type input "20"
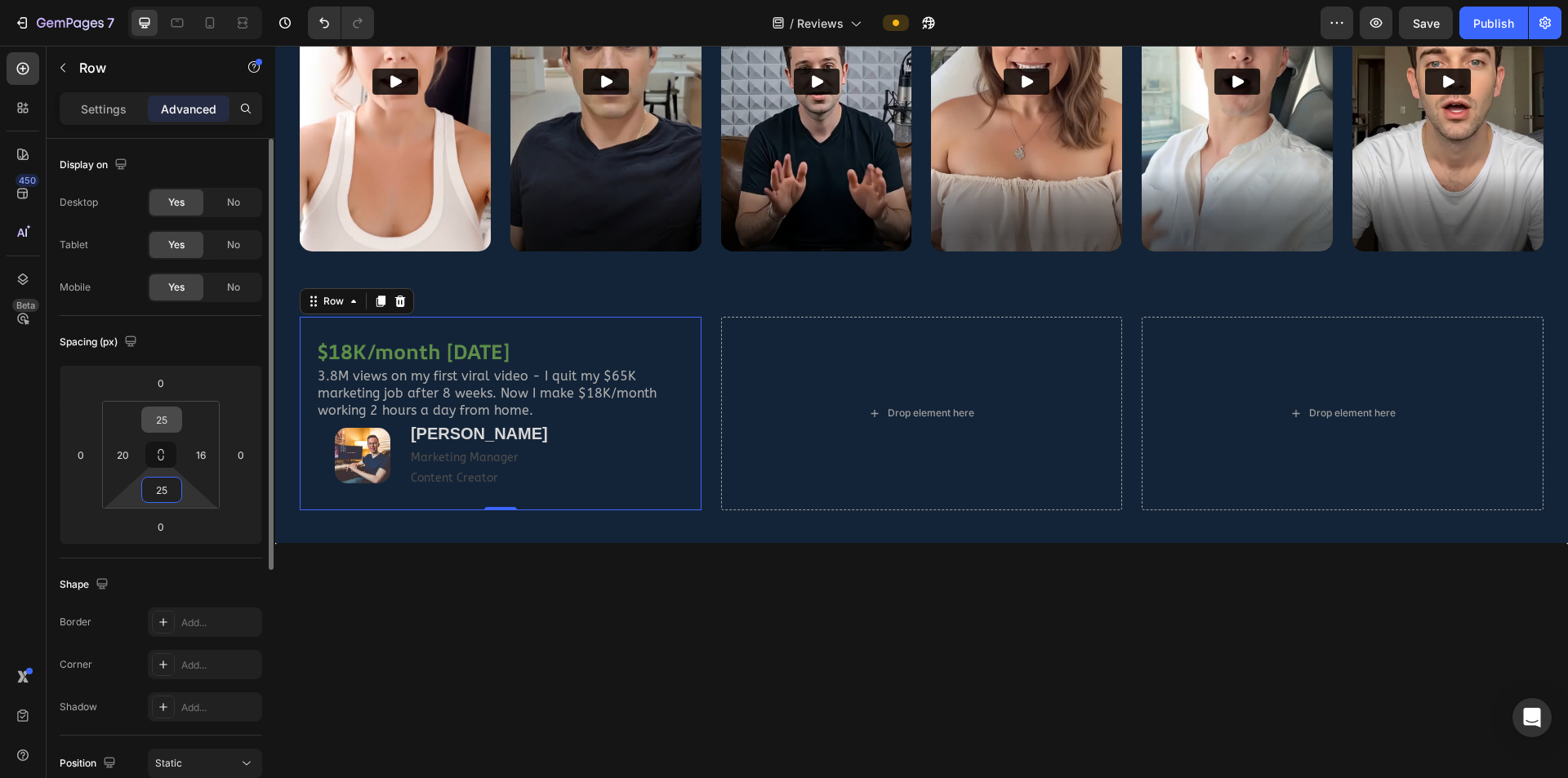
type input "25"
type input "20"
click at [104, 116] on p "Settings" at bounding box center [104, 110] width 46 height 18
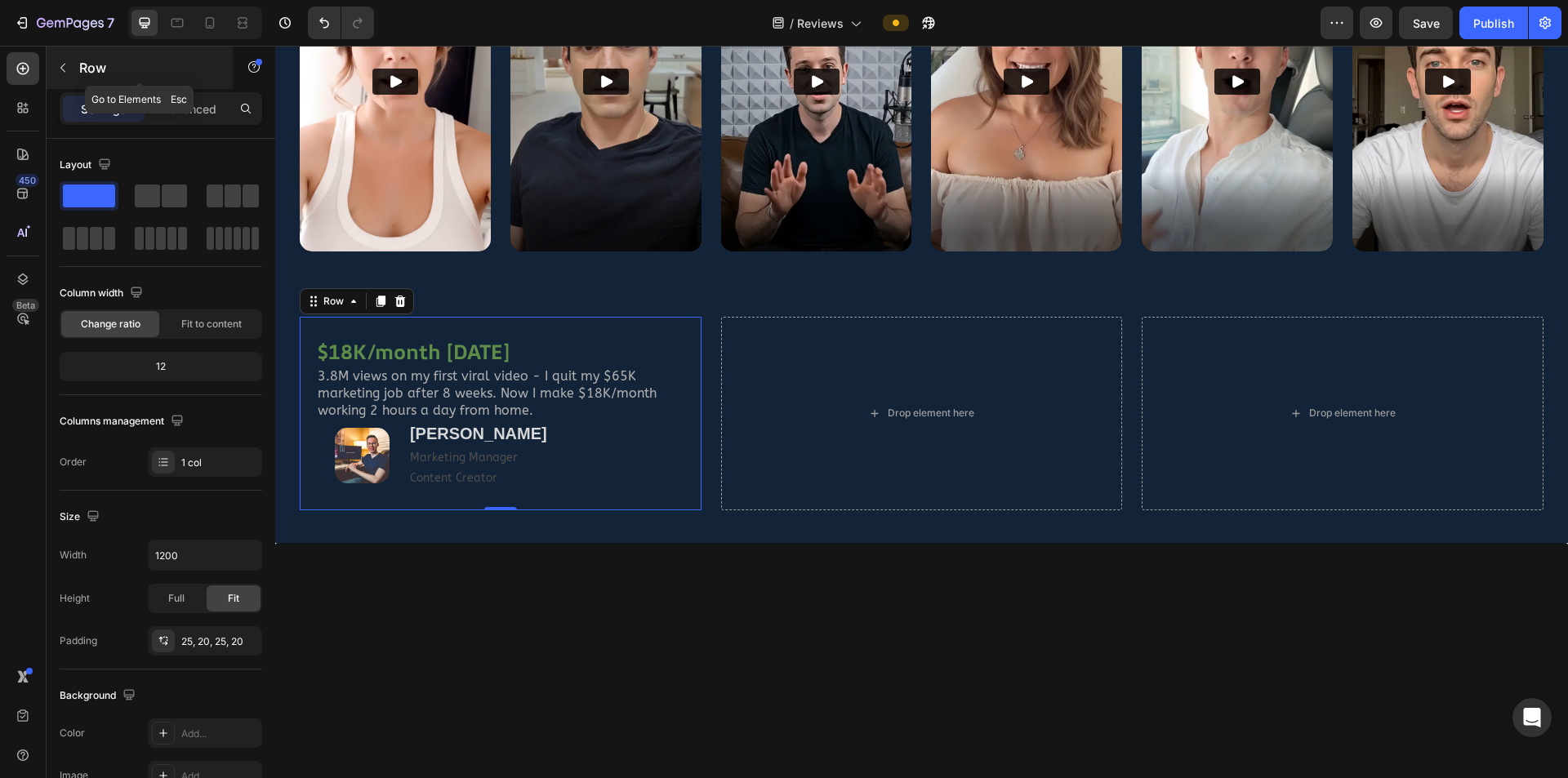
click at [60, 59] on button "button" at bounding box center [63, 68] width 26 height 26
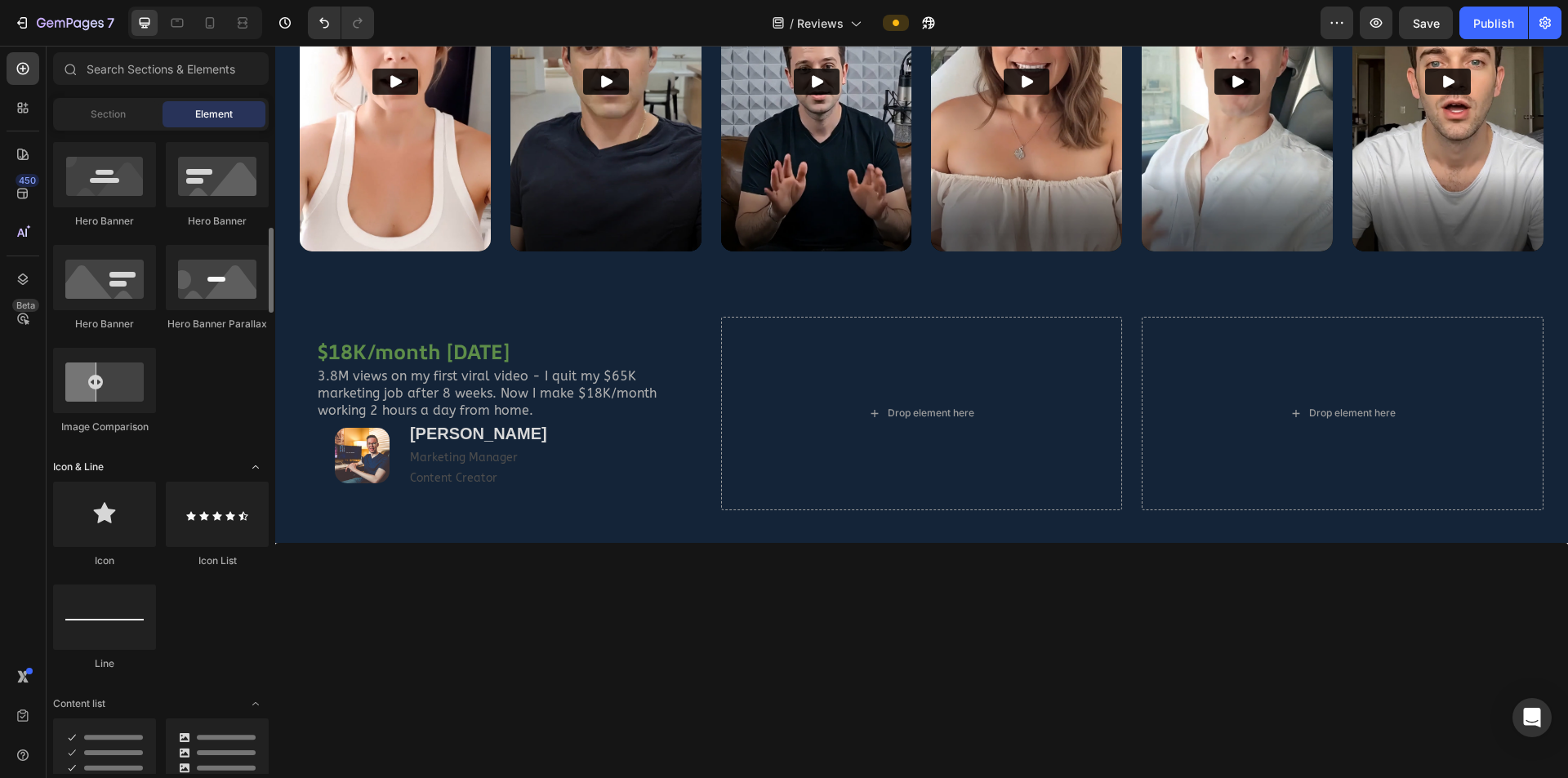
scroll to position [816, 0]
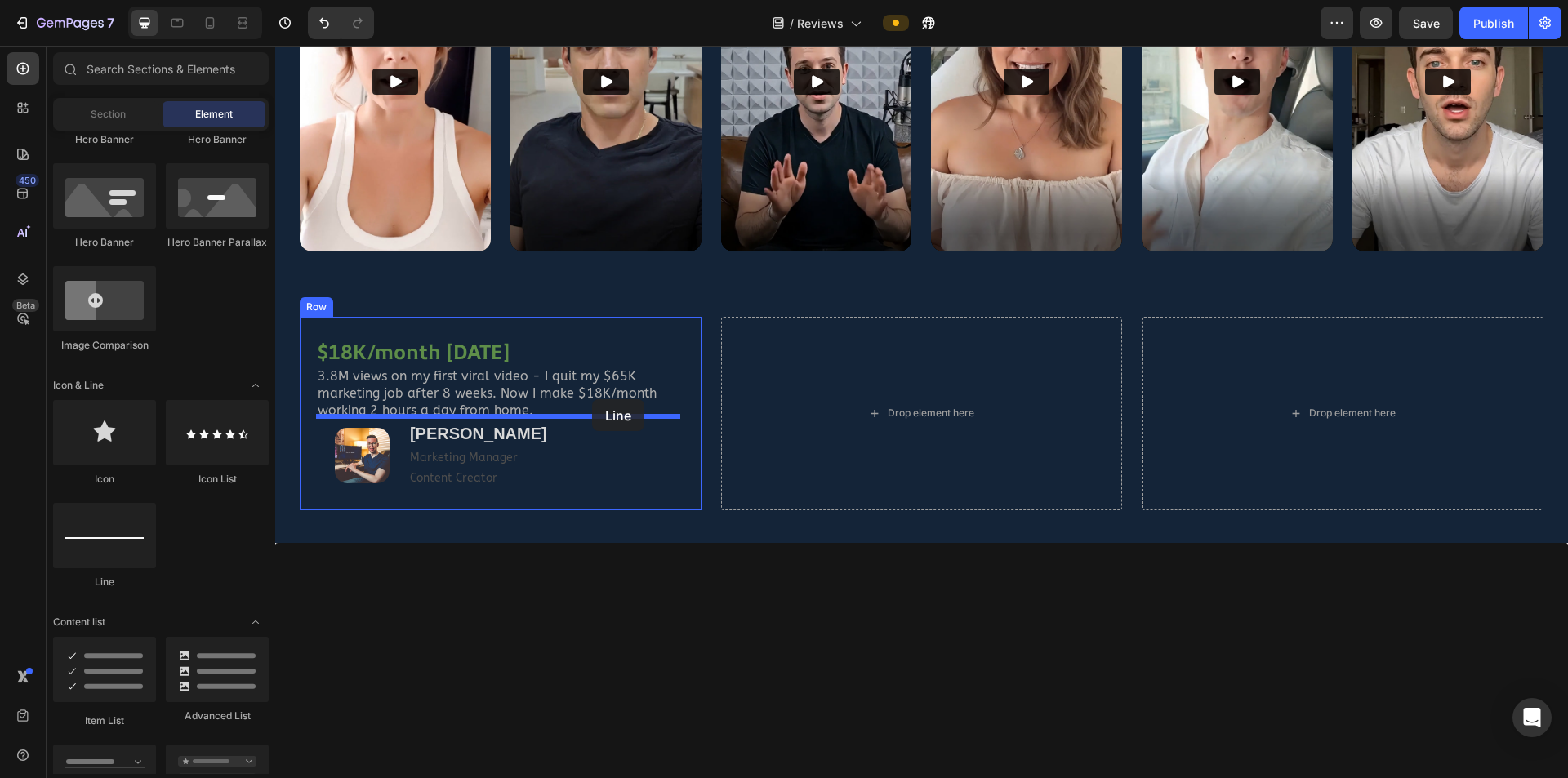
drag, startPoint x: 428, startPoint y: 584, endPoint x: 592, endPoint y: 400, distance: 246.5
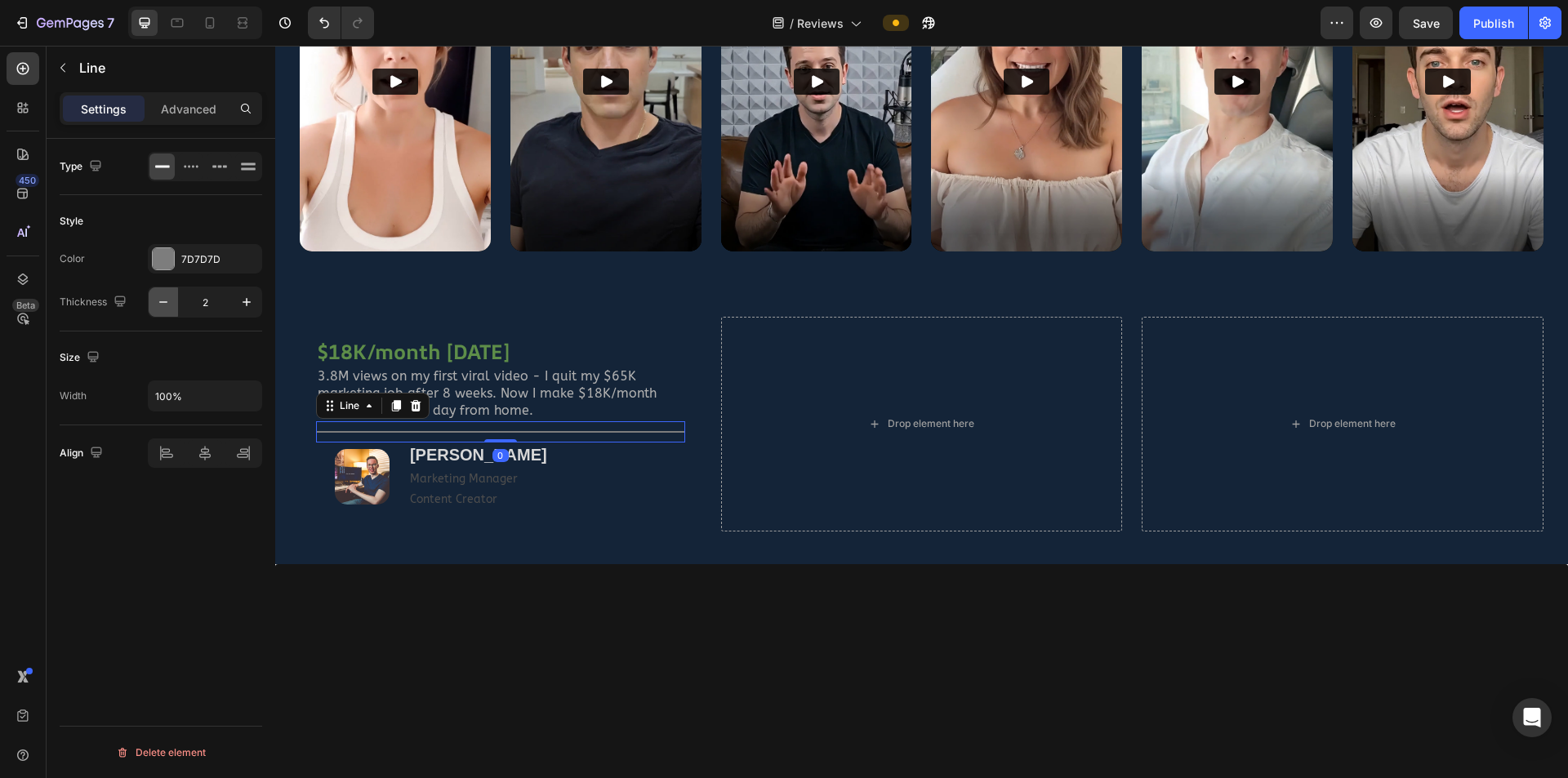
click at [170, 302] on icon "button" at bounding box center [163, 302] width 17 height 17
type input "1"
click at [684, 344] on div "$18K/month in 8 weeks Heading 3.8M views on my first viral video - I quit my $6…" at bounding box center [501, 423] width 402 height 214
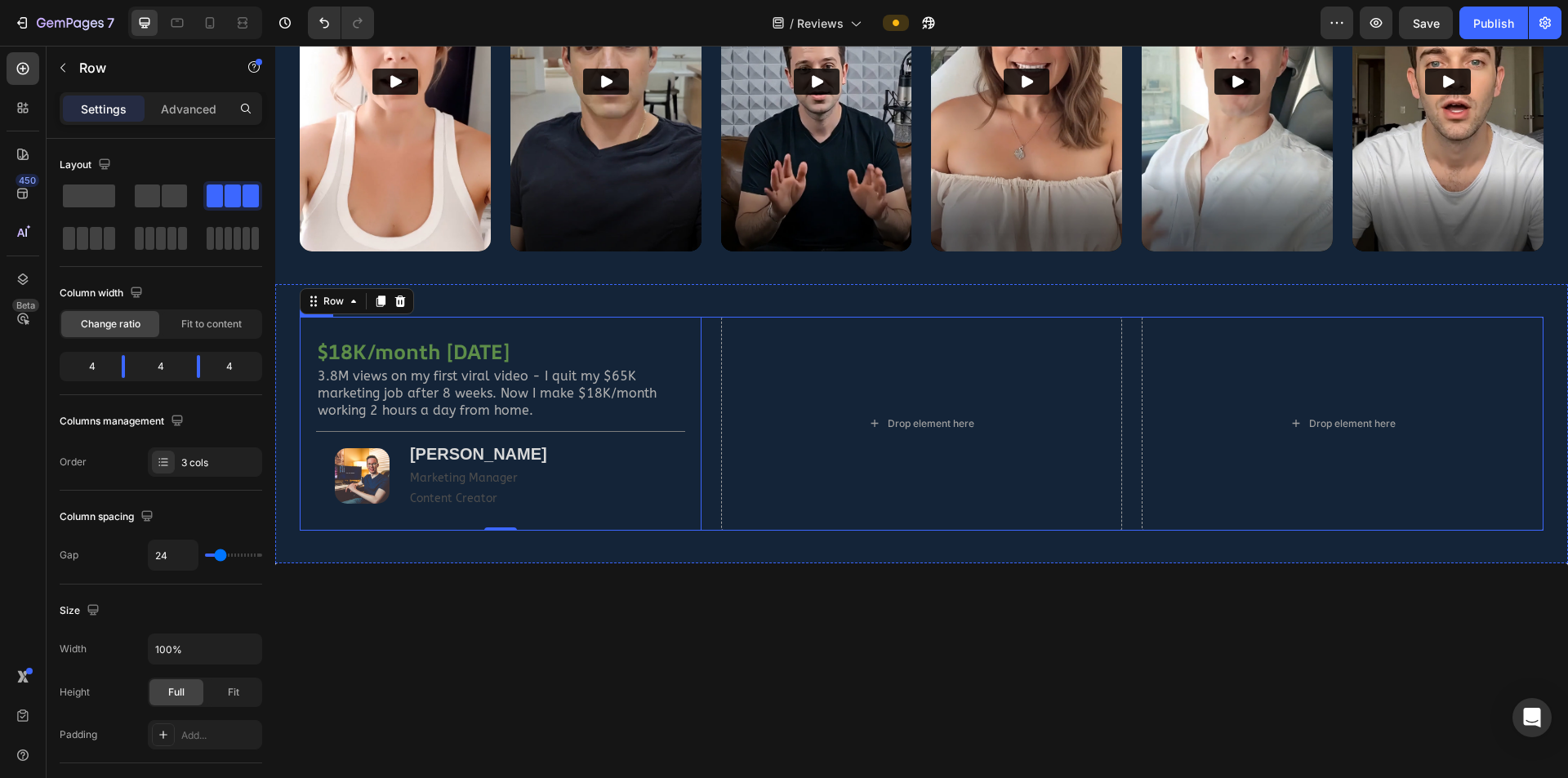
click at [708, 336] on div "$18K/month in 8 weeks Heading 3.8M views on my first viral video - I quit my $6…" at bounding box center [921, 423] width 1244 height 214
type input "22"
type input "24"
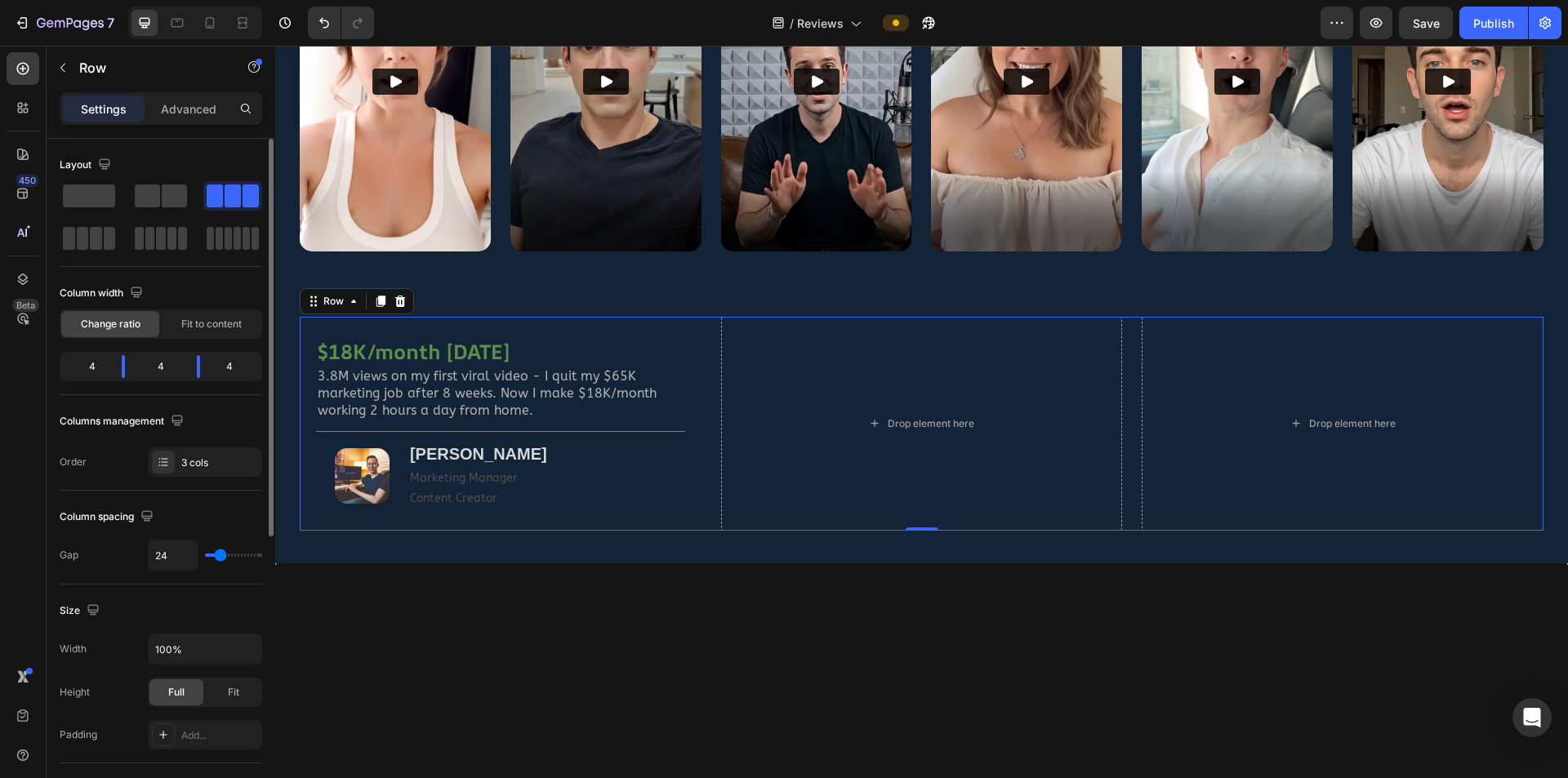
type input "27"
type input "29"
type input "31"
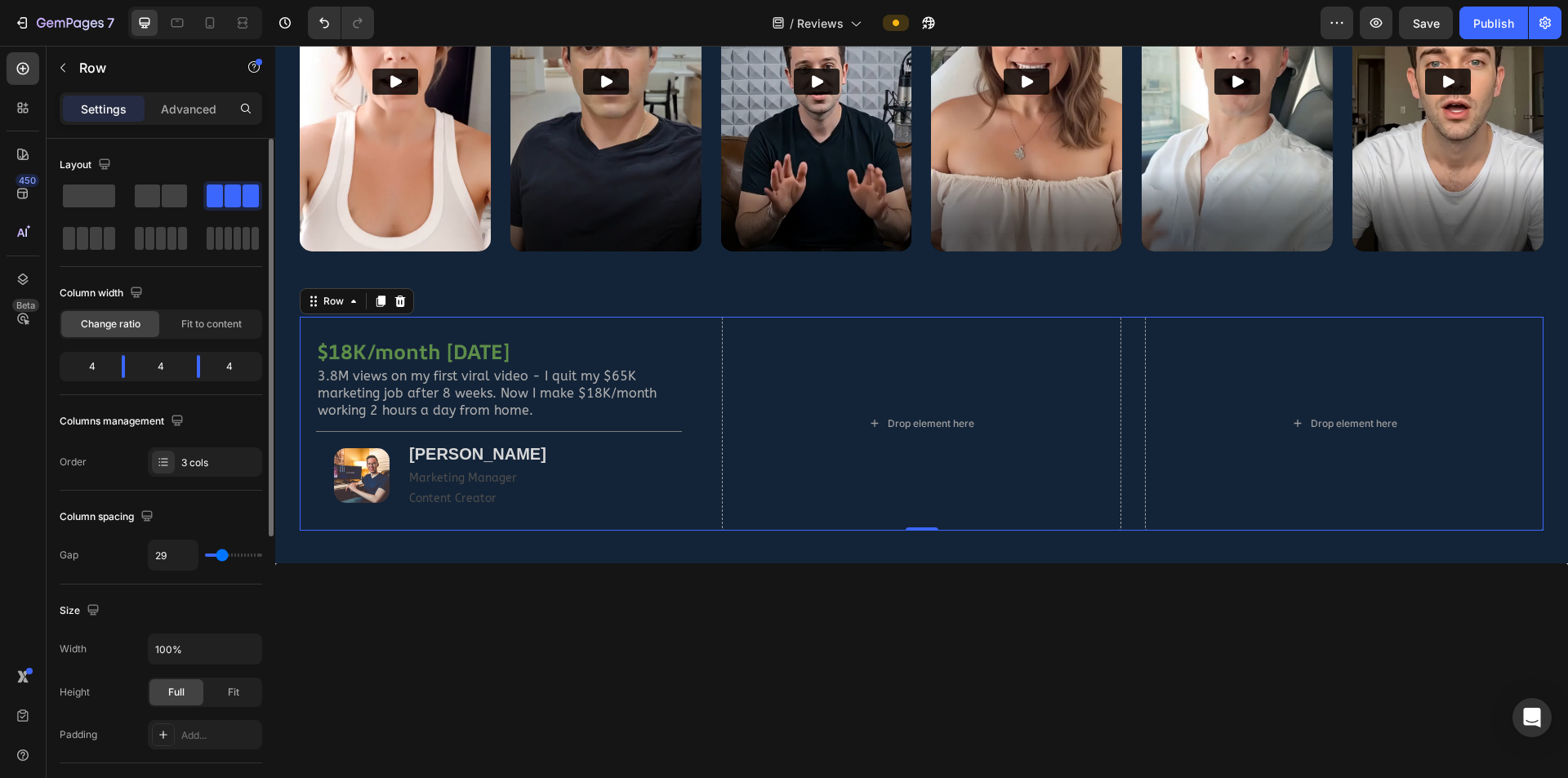
type input "31"
type input "33"
type input "36"
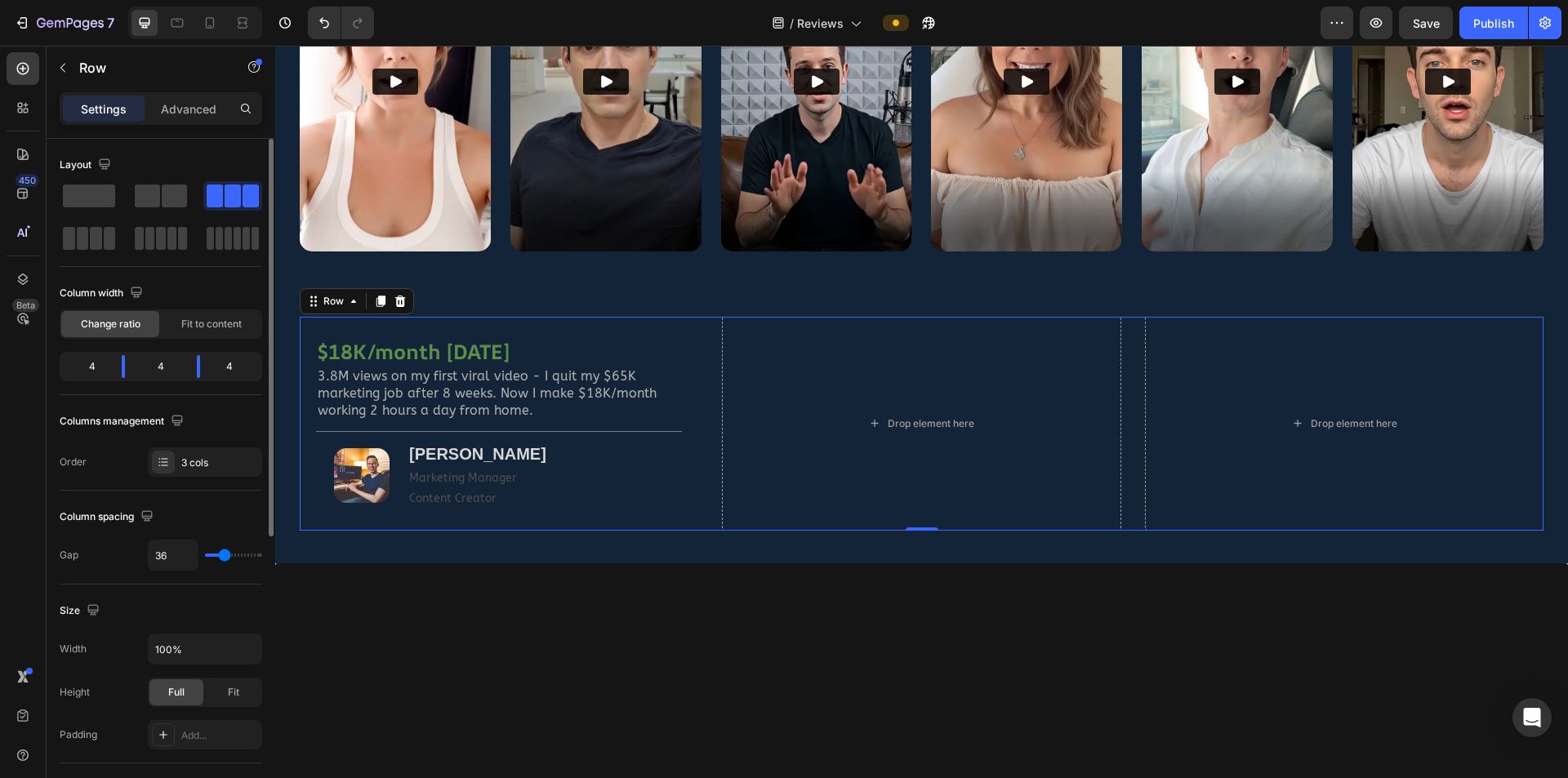
type input "38"
type input "40"
click at [226, 510] on input "range" at bounding box center [233, 555] width 57 height 3
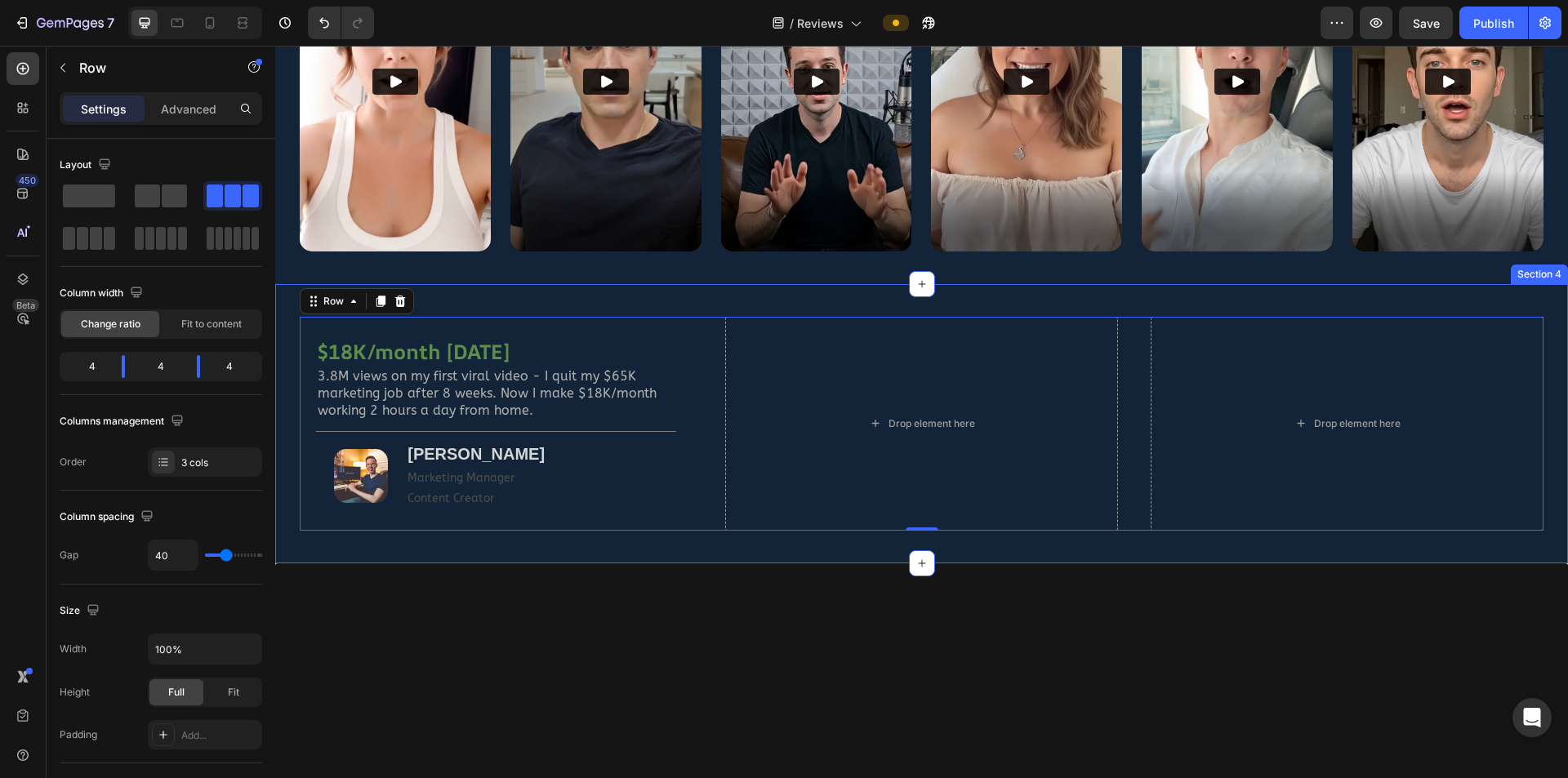
click at [282, 376] on div "$18K/month in 8 weeks Heading 3.8M views on my first viral video - I quit my $6…" at bounding box center [921, 423] width 1293 height 279
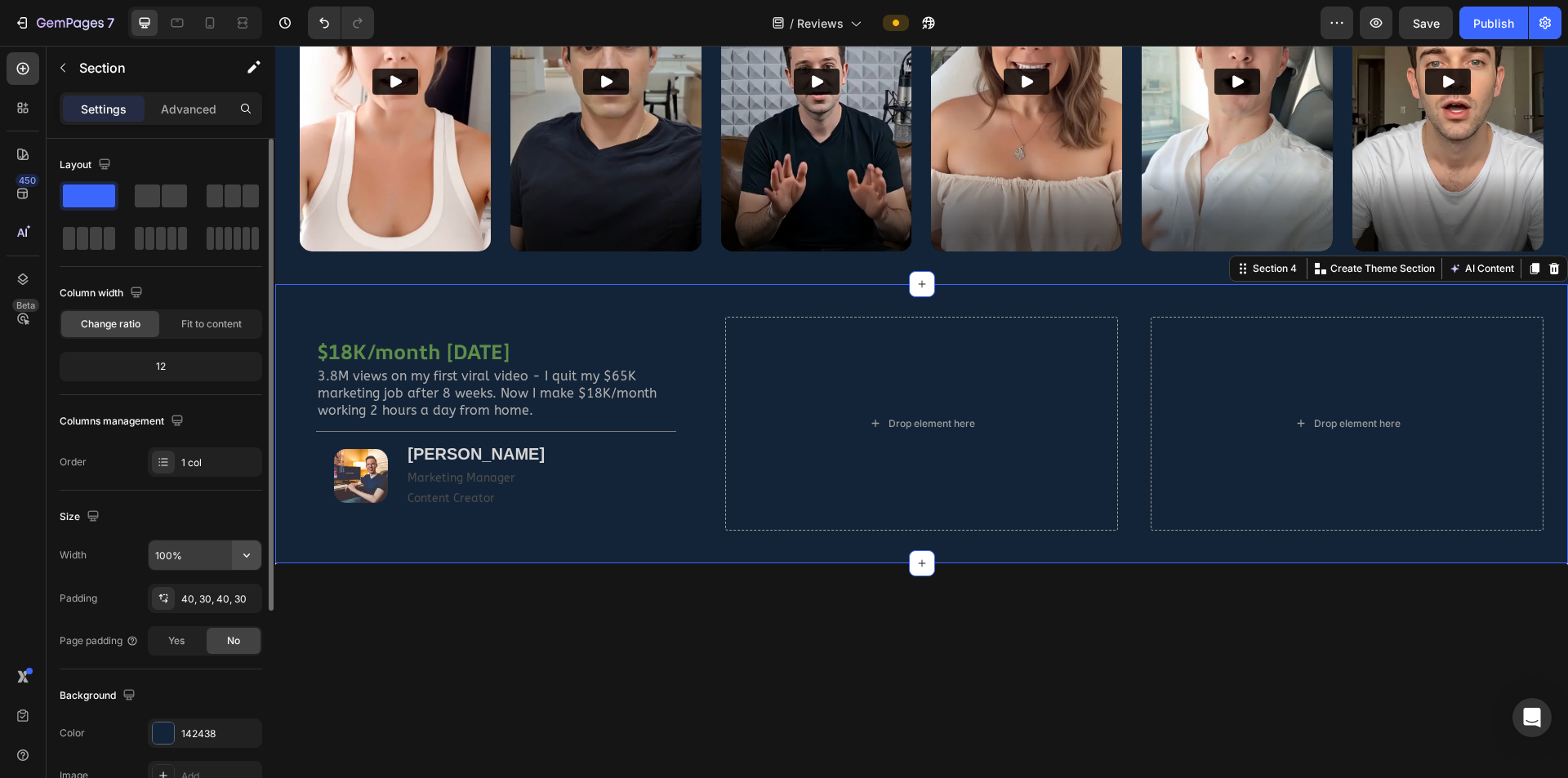
click at [244, 510] on icon "button" at bounding box center [246, 555] width 17 height 17
click at [200, 510] on p "Default 1200px" at bounding box center [201, 627] width 93 height 15
type input "1200"
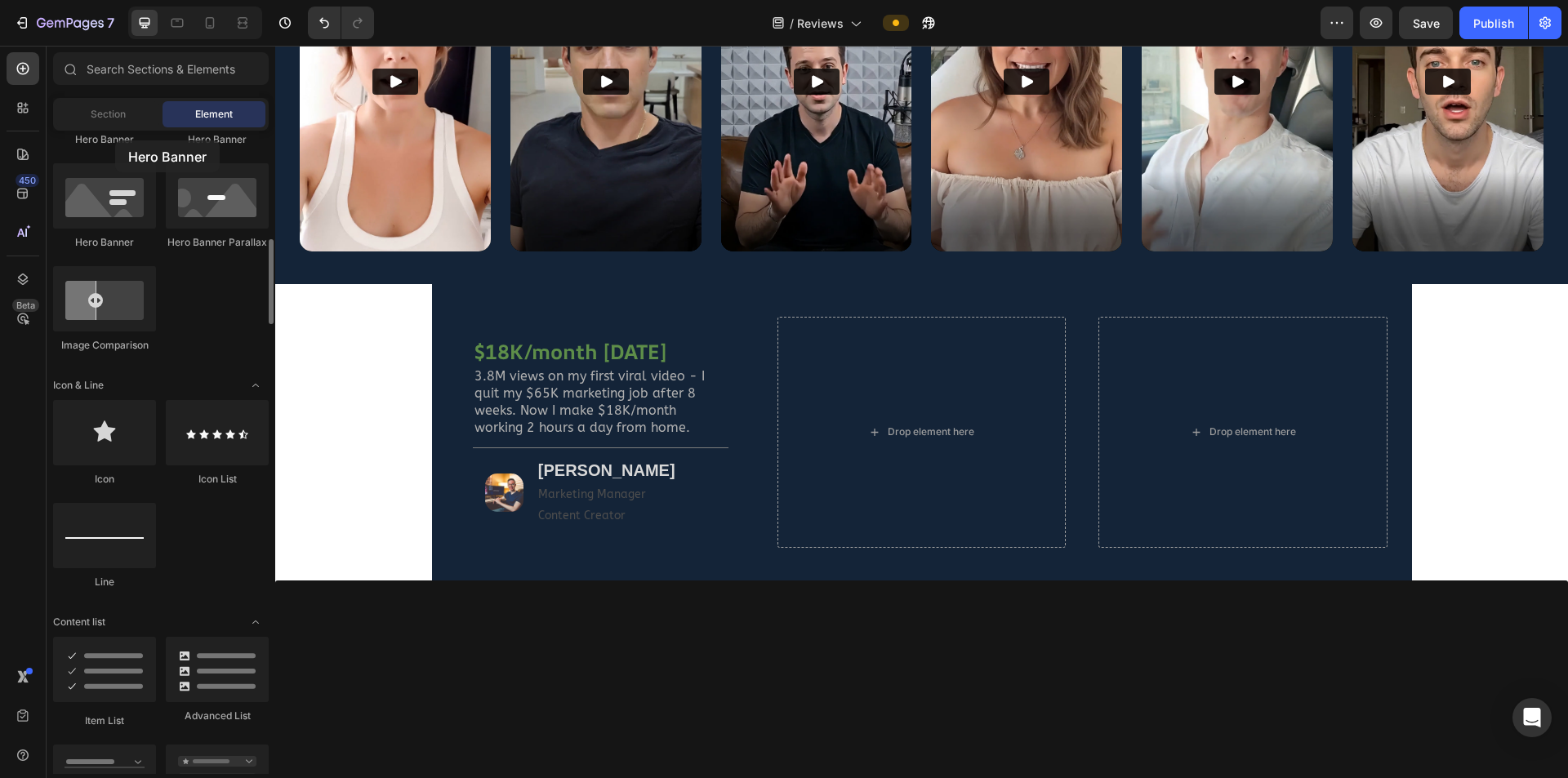
click at [116, 140] on div "Hero Banner" at bounding box center [104, 139] width 103 height 15
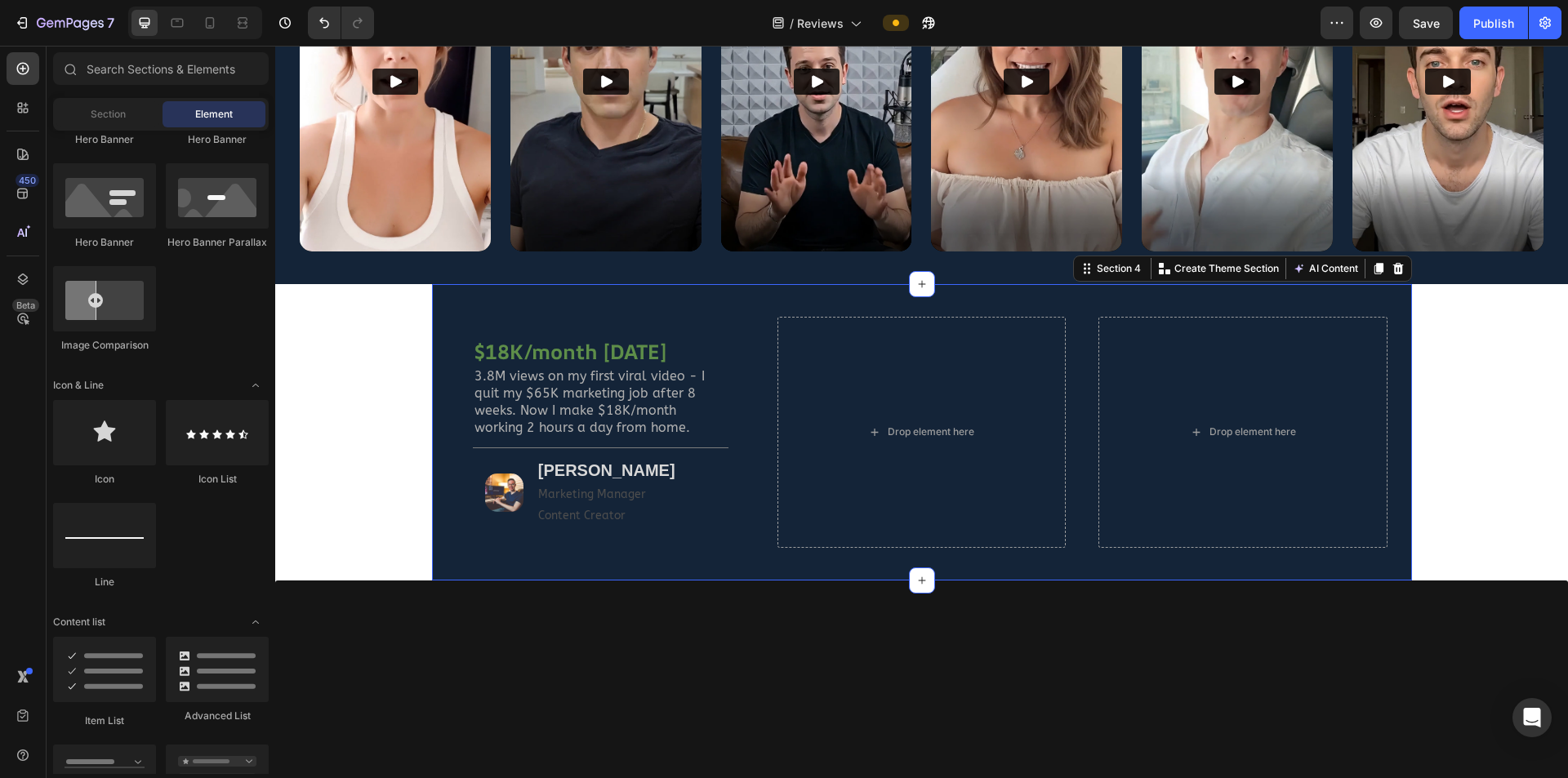
click at [432, 296] on div "$18K/month in 8 weeks Heading 3.8M views on my first viral video - I quit my $6…" at bounding box center [922, 432] width 980 height 297
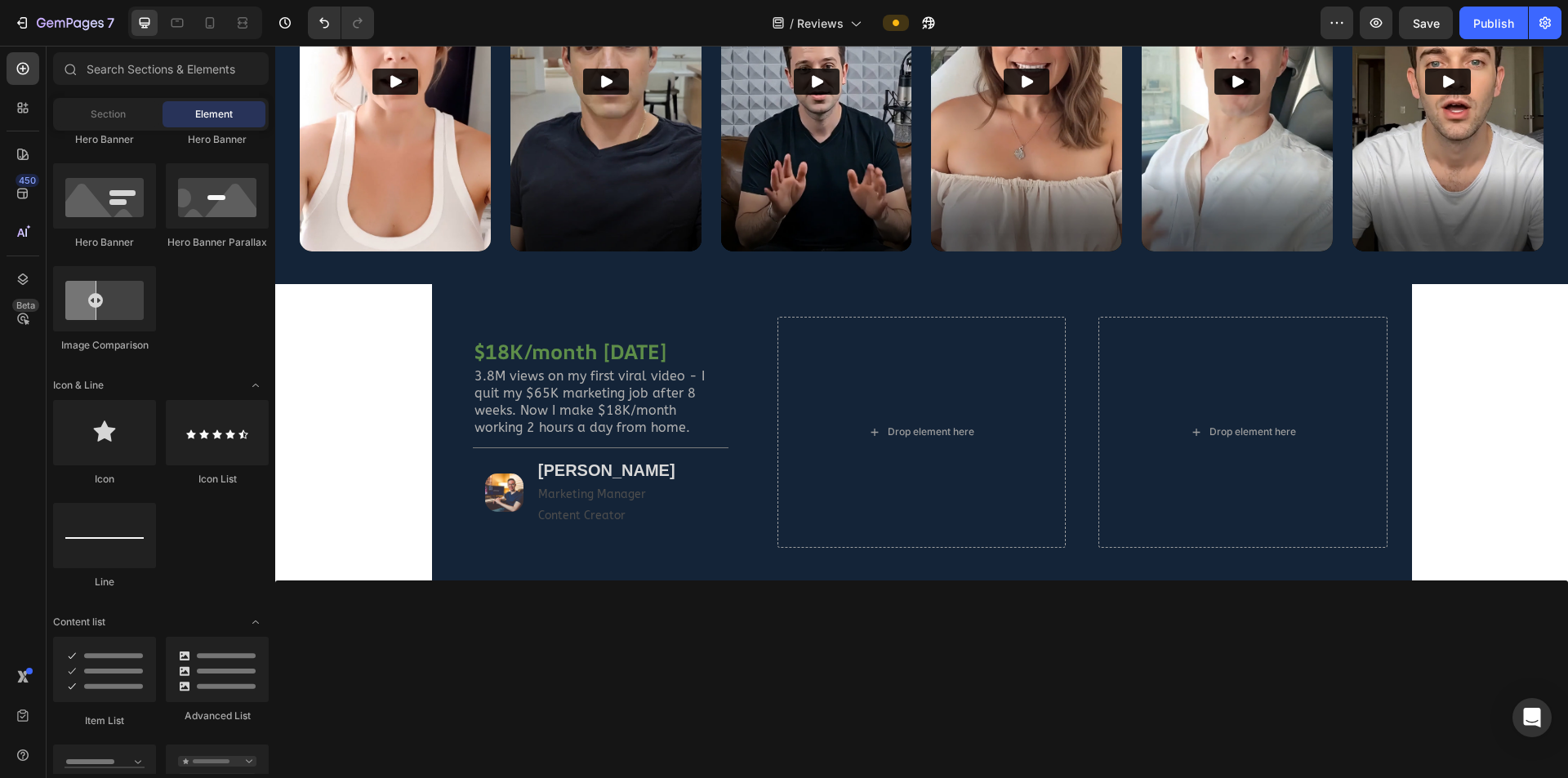
drag, startPoint x: 1458, startPoint y: 364, endPoint x: 1459, endPoint y: 325, distance: 39.0
drag, startPoint x: 1458, startPoint y: 312, endPoint x: 1414, endPoint y: 295, distance: 47.2
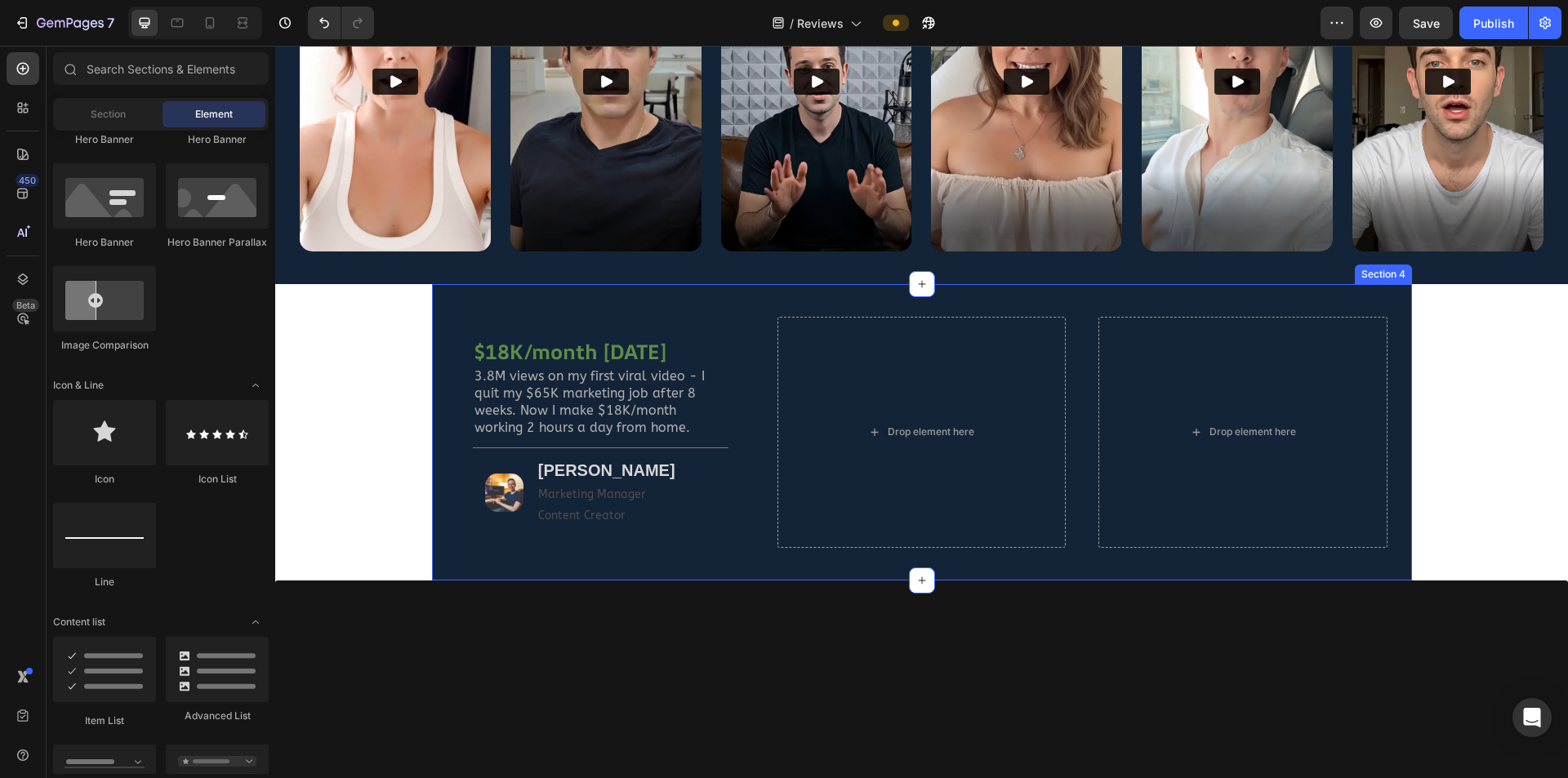
click at [1032, 291] on div "$18K/month in 8 weeks Heading 3.8M views on my first viral video - I quit my $6…" at bounding box center [922, 432] width 980 height 297
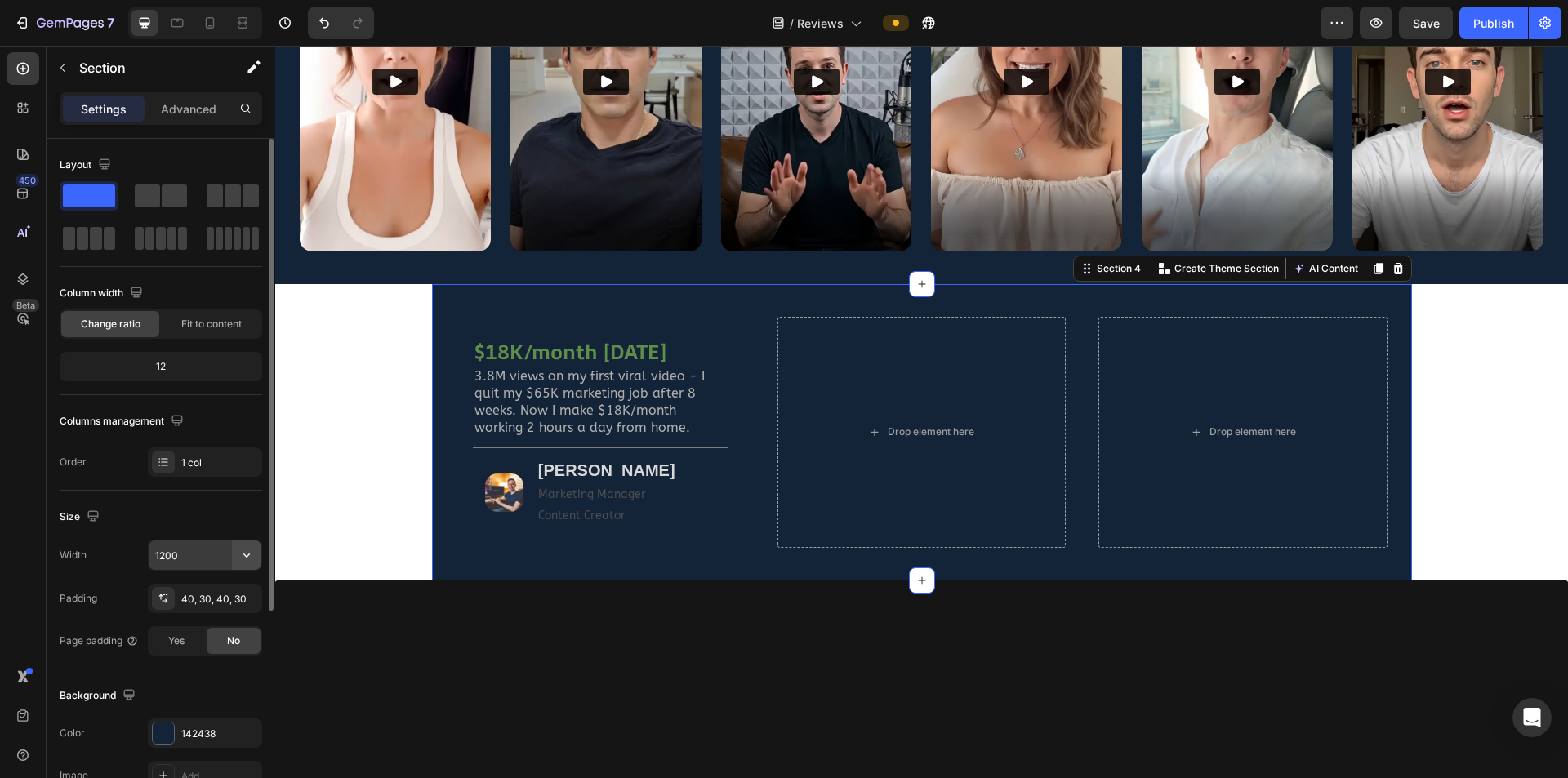
click at [247, 510] on icon "button" at bounding box center [246, 555] width 17 height 17
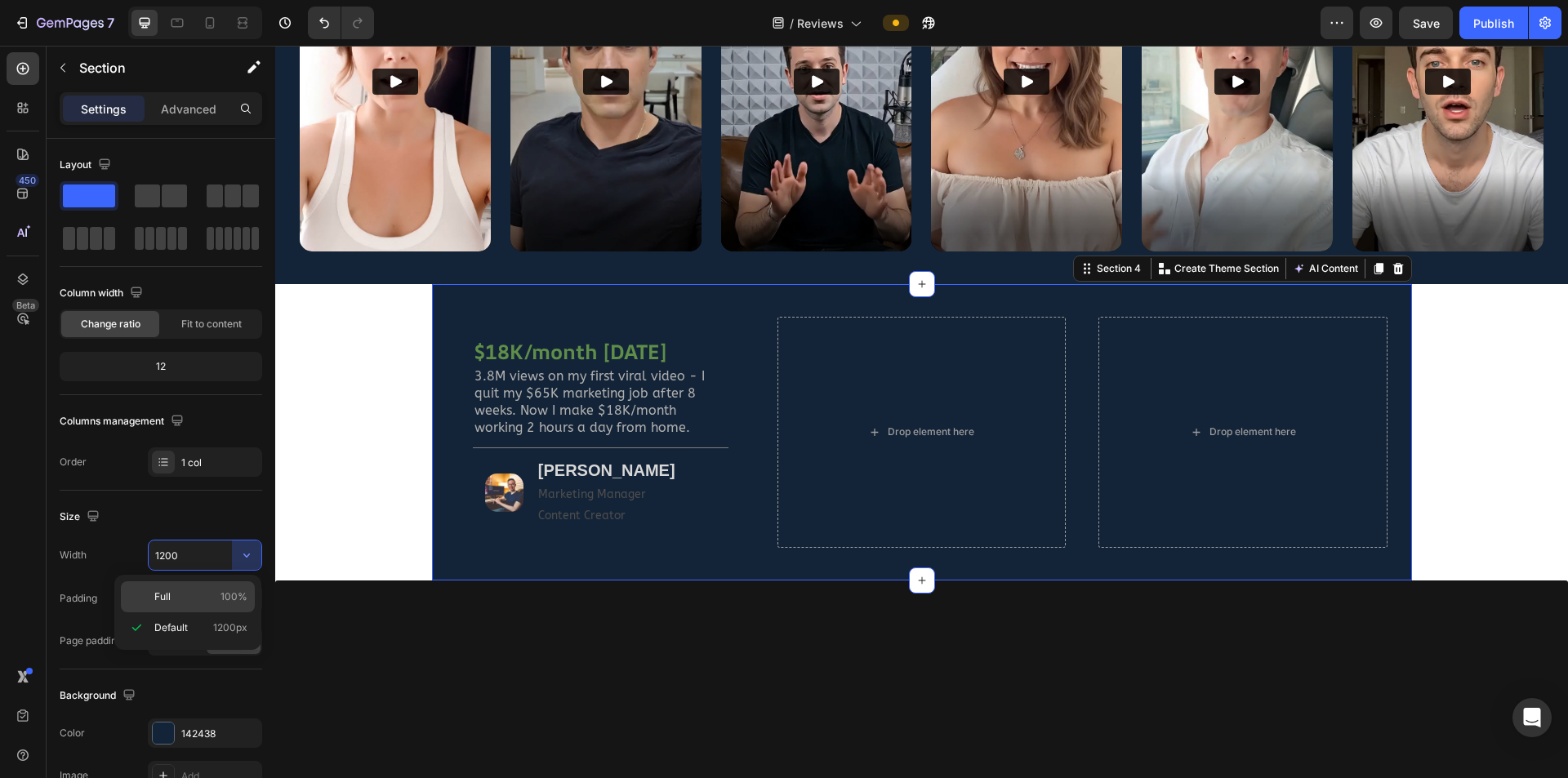
click at [211, 510] on p "Full 100%" at bounding box center [201, 597] width 93 height 15
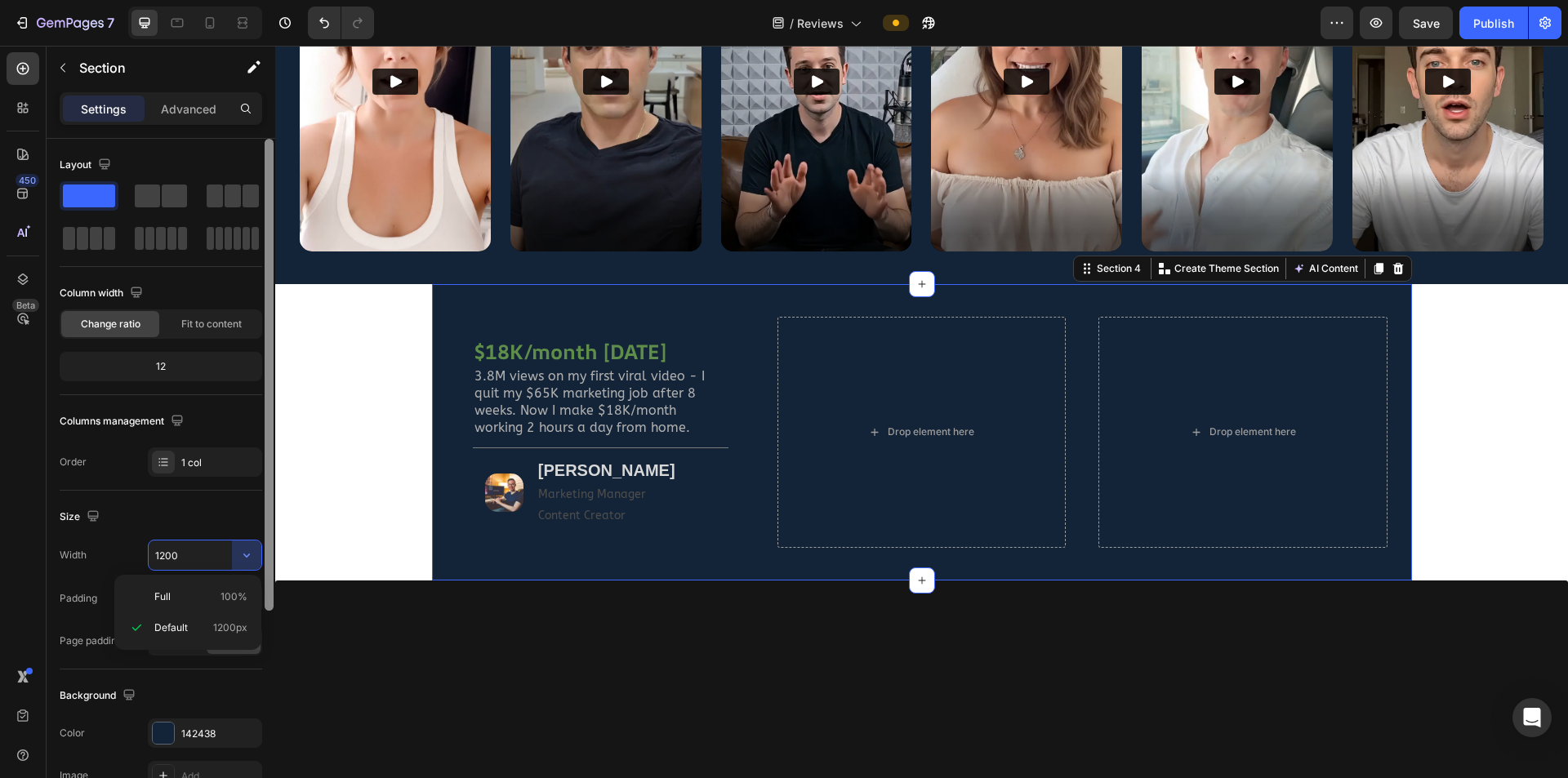
type input "100%"
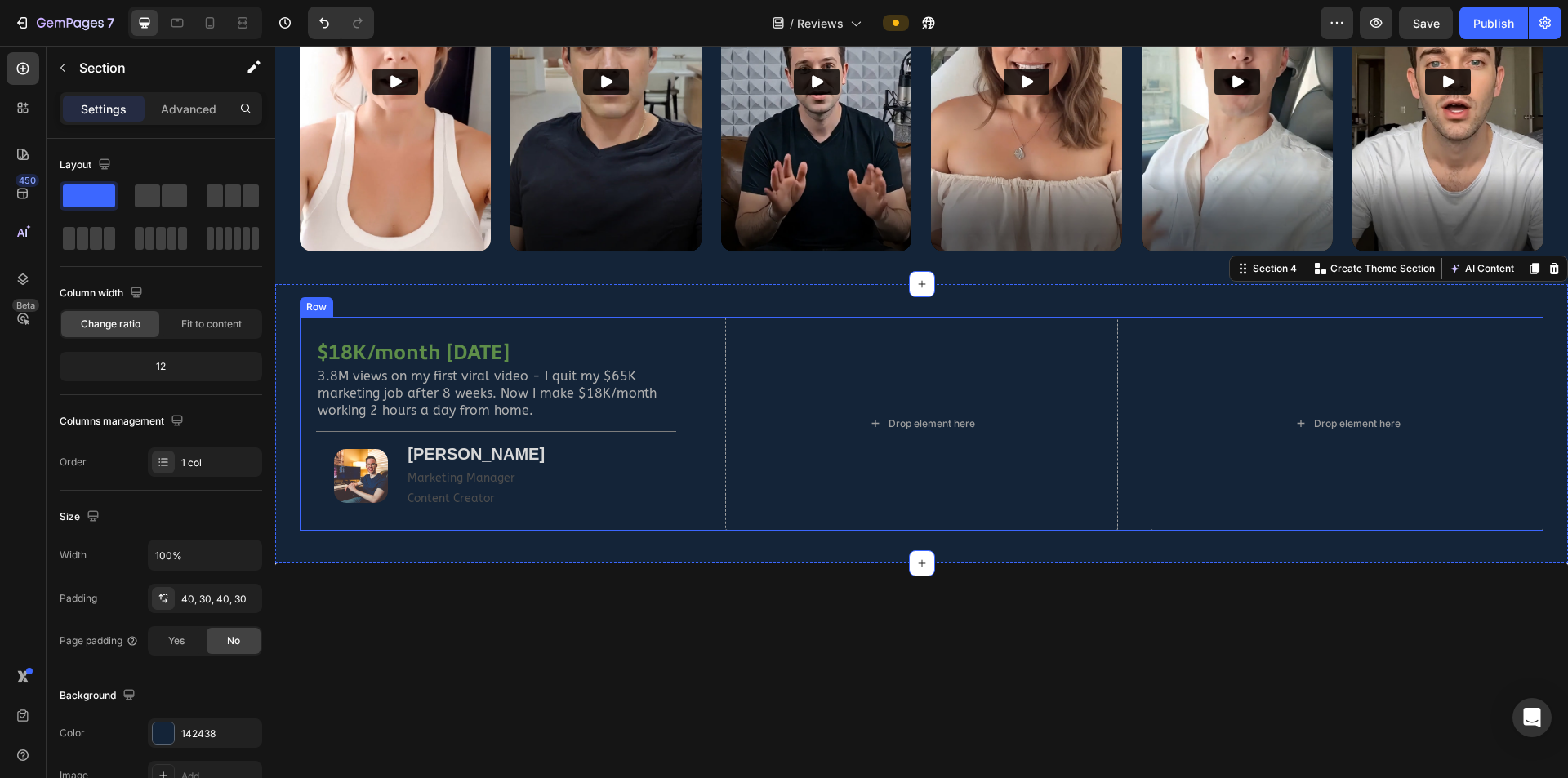
click at [707, 482] on div "$18K/month in 8 weeks Heading 3.8M views on my first viral video - I quit my $6…" at bounding box center [921, 423] width 1244 height 214
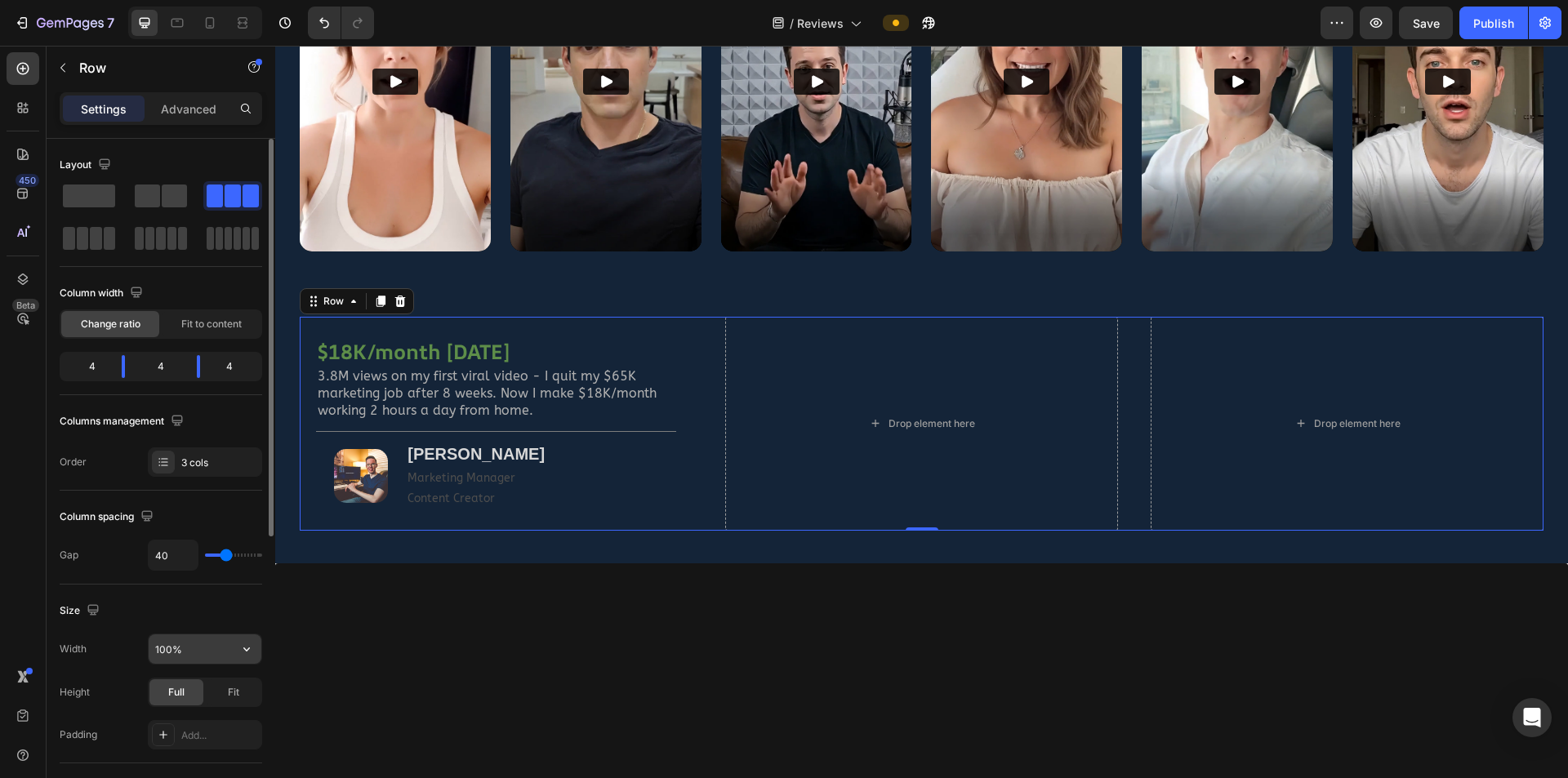
click at [227, 510] on input "100%" at bounding box center [205, 650] width 113 height 29
click at [243, 510] on icon "button" at bounding box center [246, 649] width 17 height 17
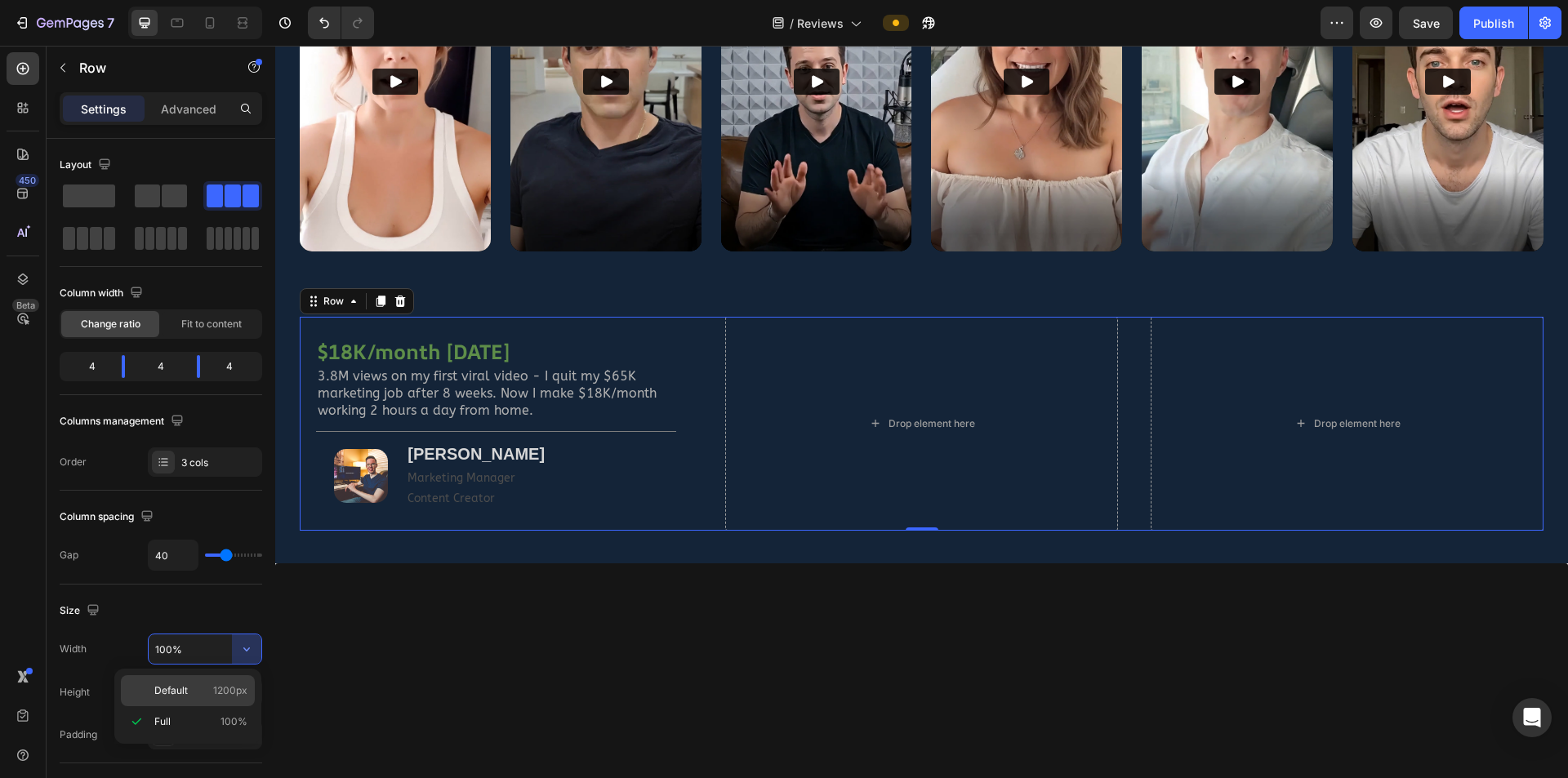
click at [194, 510] on p "Default 1200px" at bounding box center [201, 691] width 93 height 15
type input "1200"
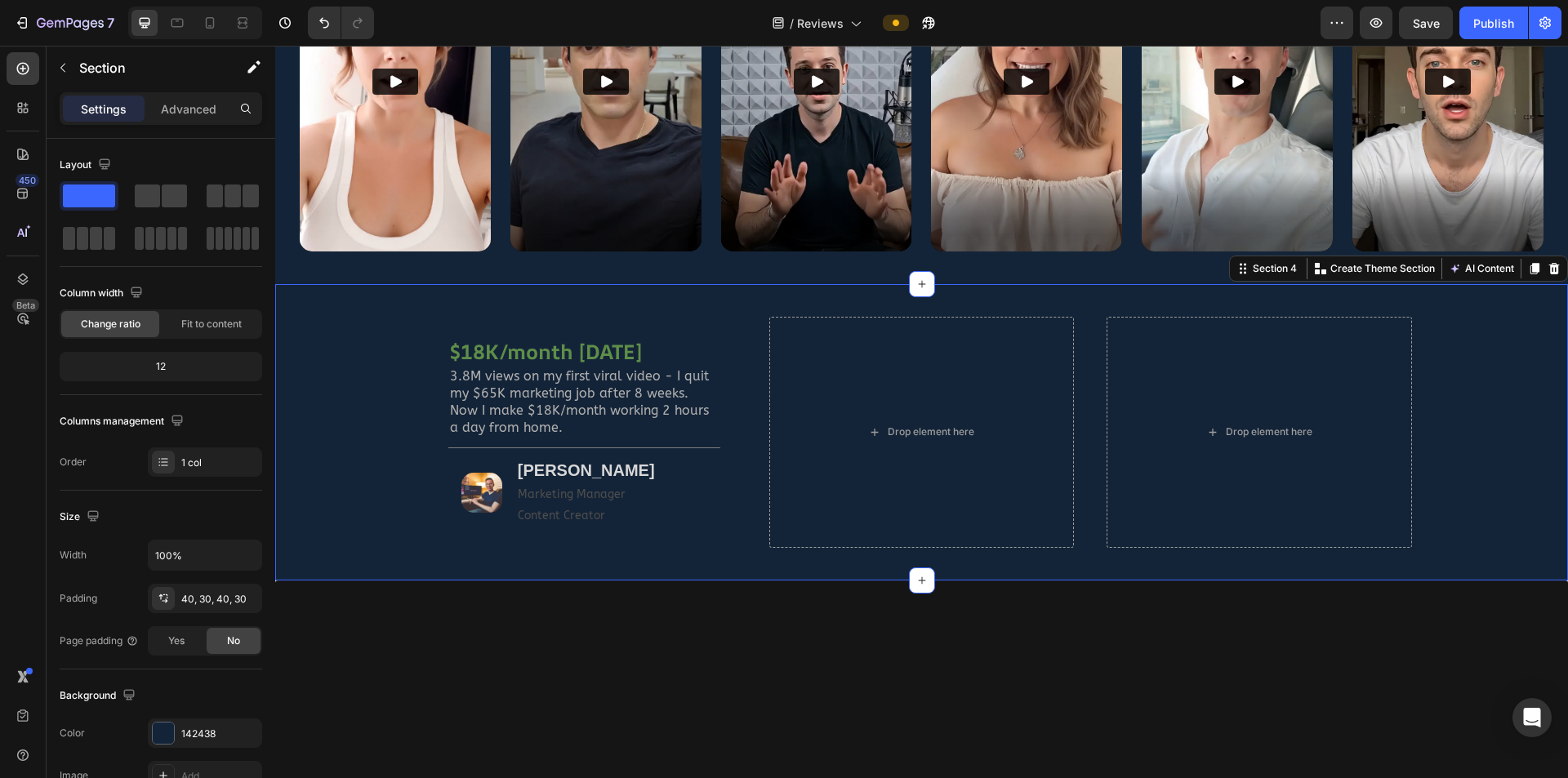
click at [351, 427] on div "$18K/month in 8 weeks Heading 3.8M views on my first viral video - I quit my $6…" at bounding box center [921, 432] width 1244 height 231
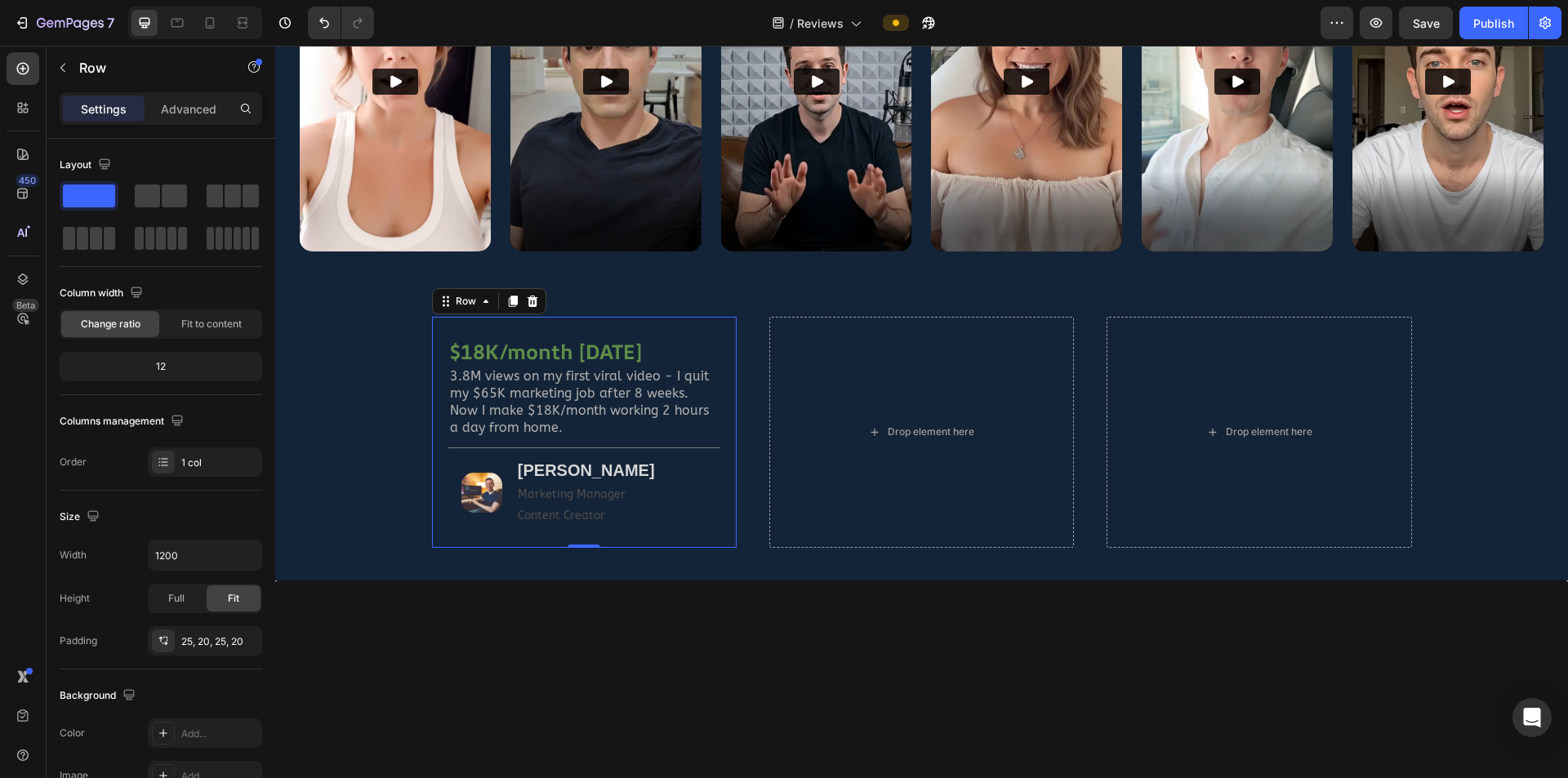
click at [722, 494] on div "$18K/month in 8 weeks Heading 3.8M views on my first viral video - I quit my $6…" at bounding box center [584, 432] width 305 height 231
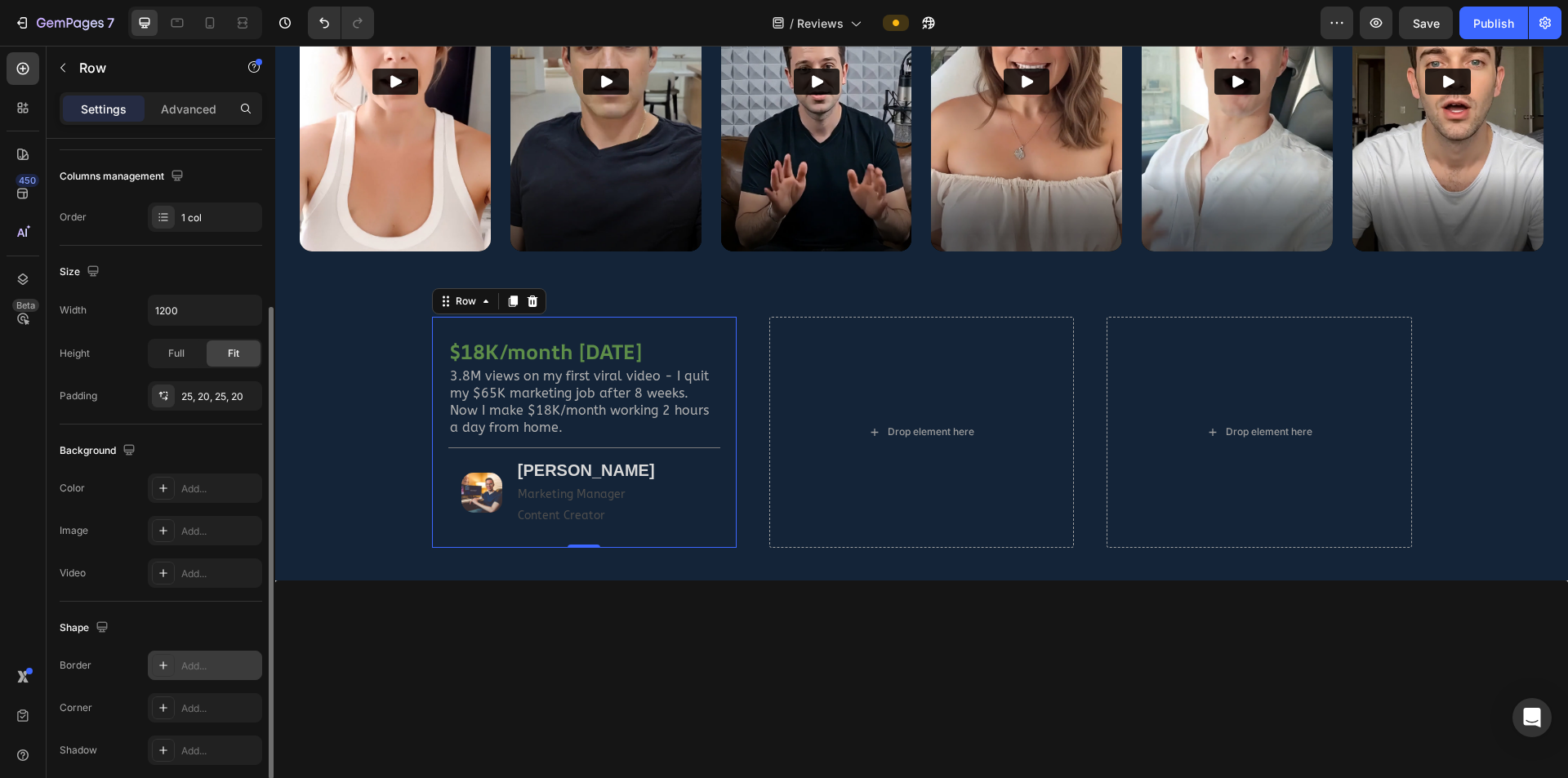
click at [204, 510] on div "Add..." at bounding box center [220, 666] width 76 height 15
click at [425, 510] on div "121212" at bounding box center [437, 657] width 47 height 15
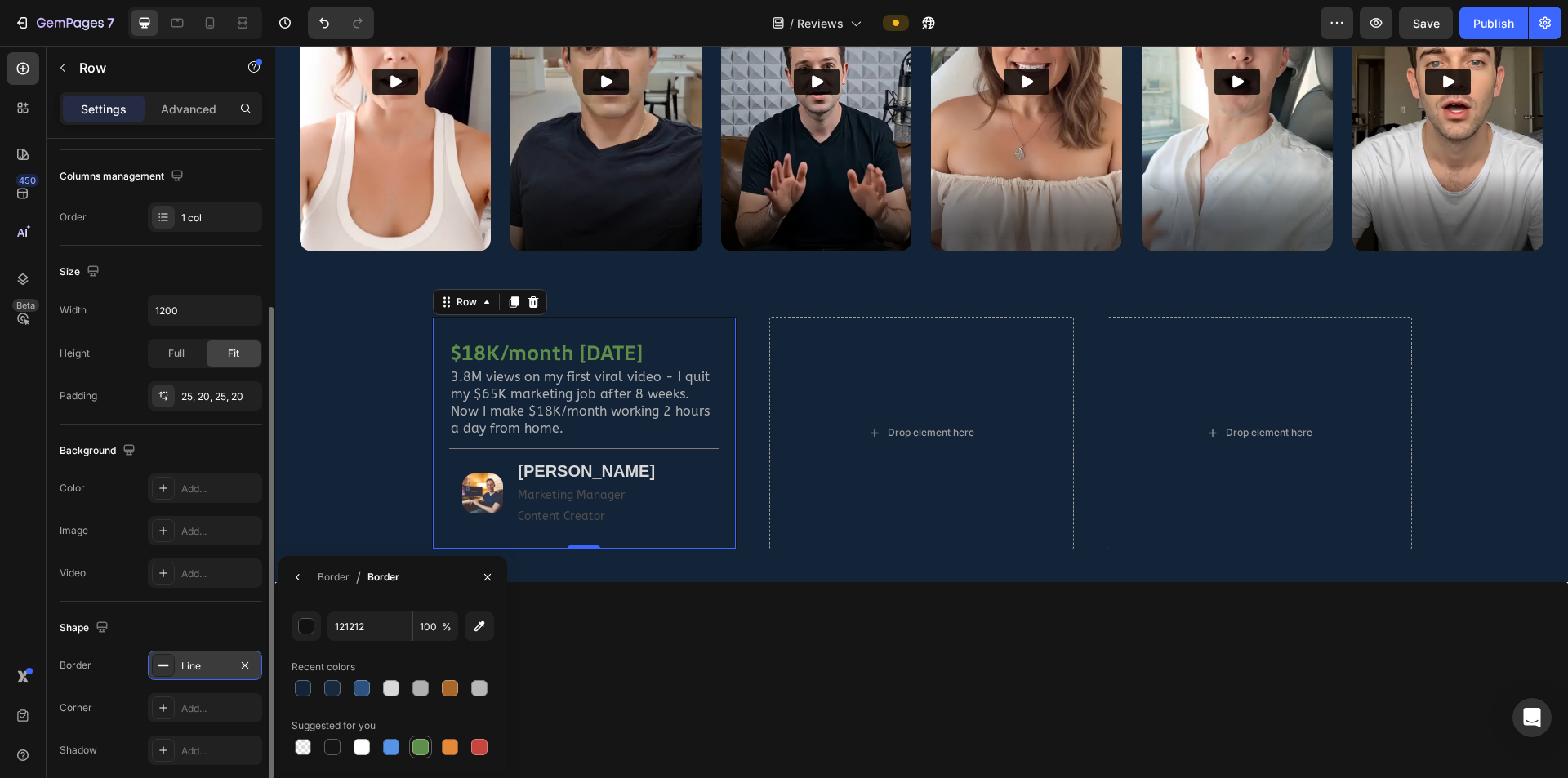
click at [423, 510] on div at bounding box center [420, 747] width 17 height 17
type input "5E8E49"
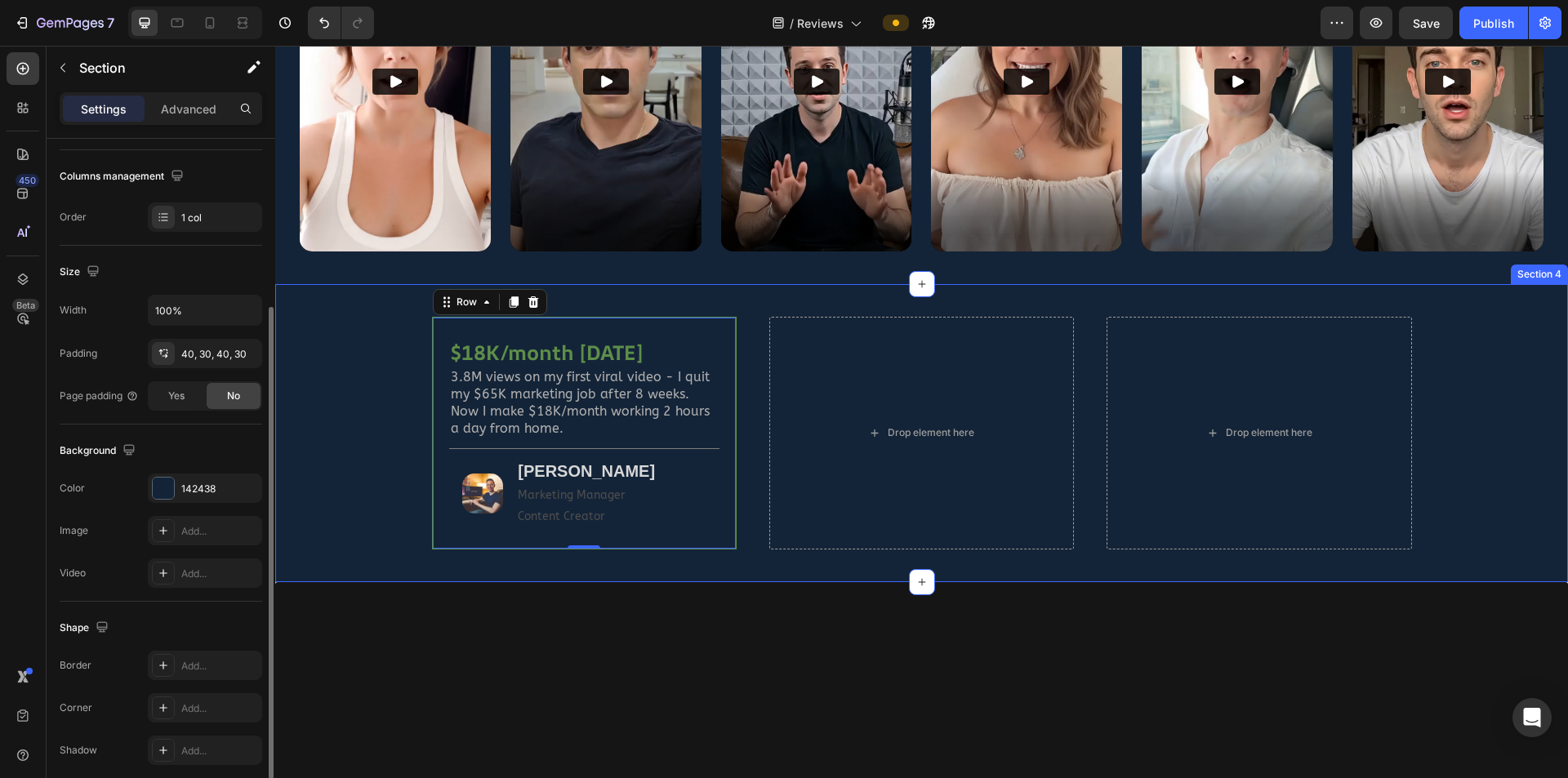
click at [341, 435] on div "$18K/month in 8 weeks Heading 3.8M views on my first viral video - I quit my $6…" at bounding box center [921, 433] width 1244 height 233
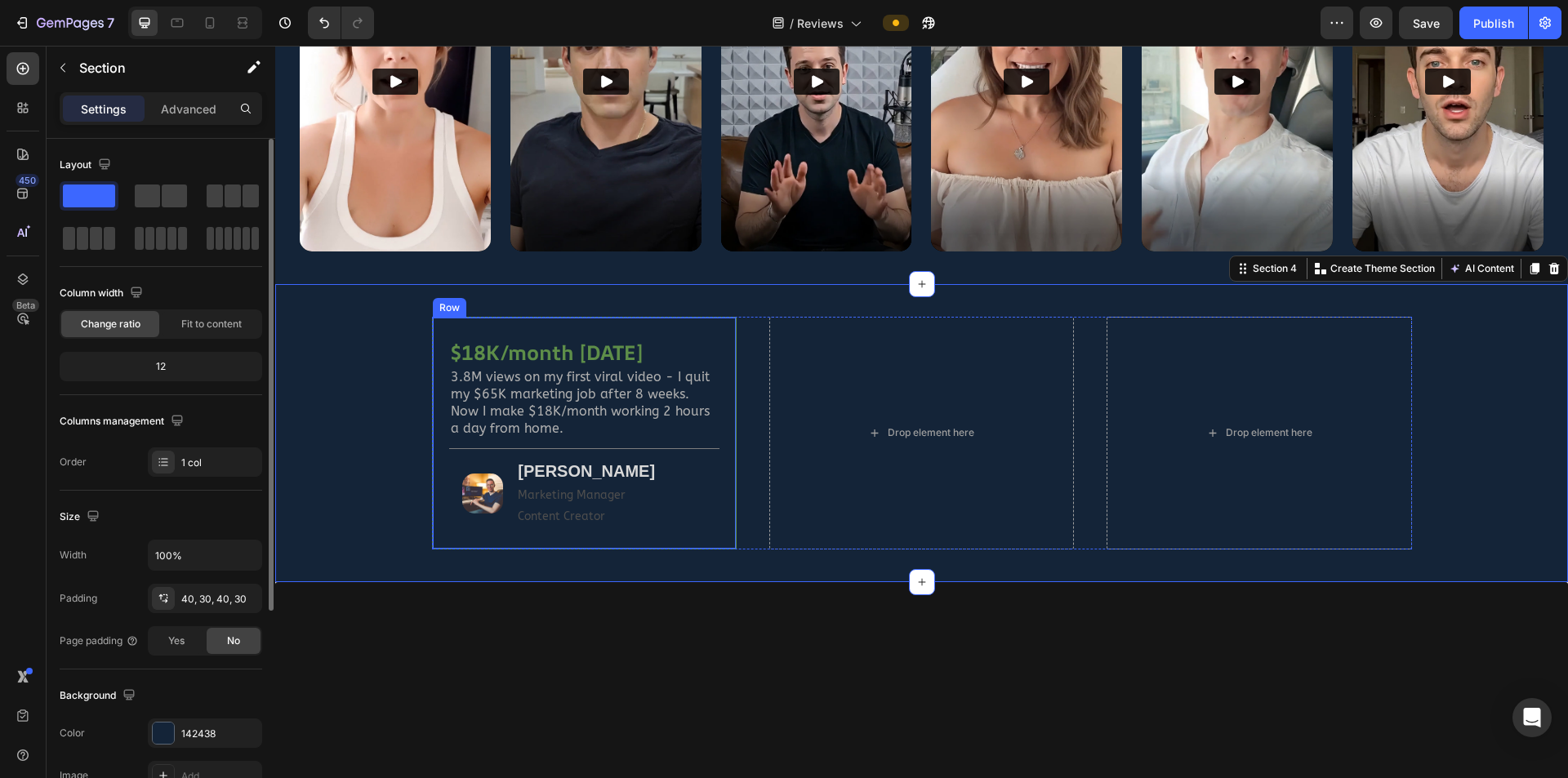
click at [714, 510] on div "$18K/month in 8 weeks Heading 3.8M views on my first viral video - I quit my $6…" at bounding box center [584, 433] width 305 height 233
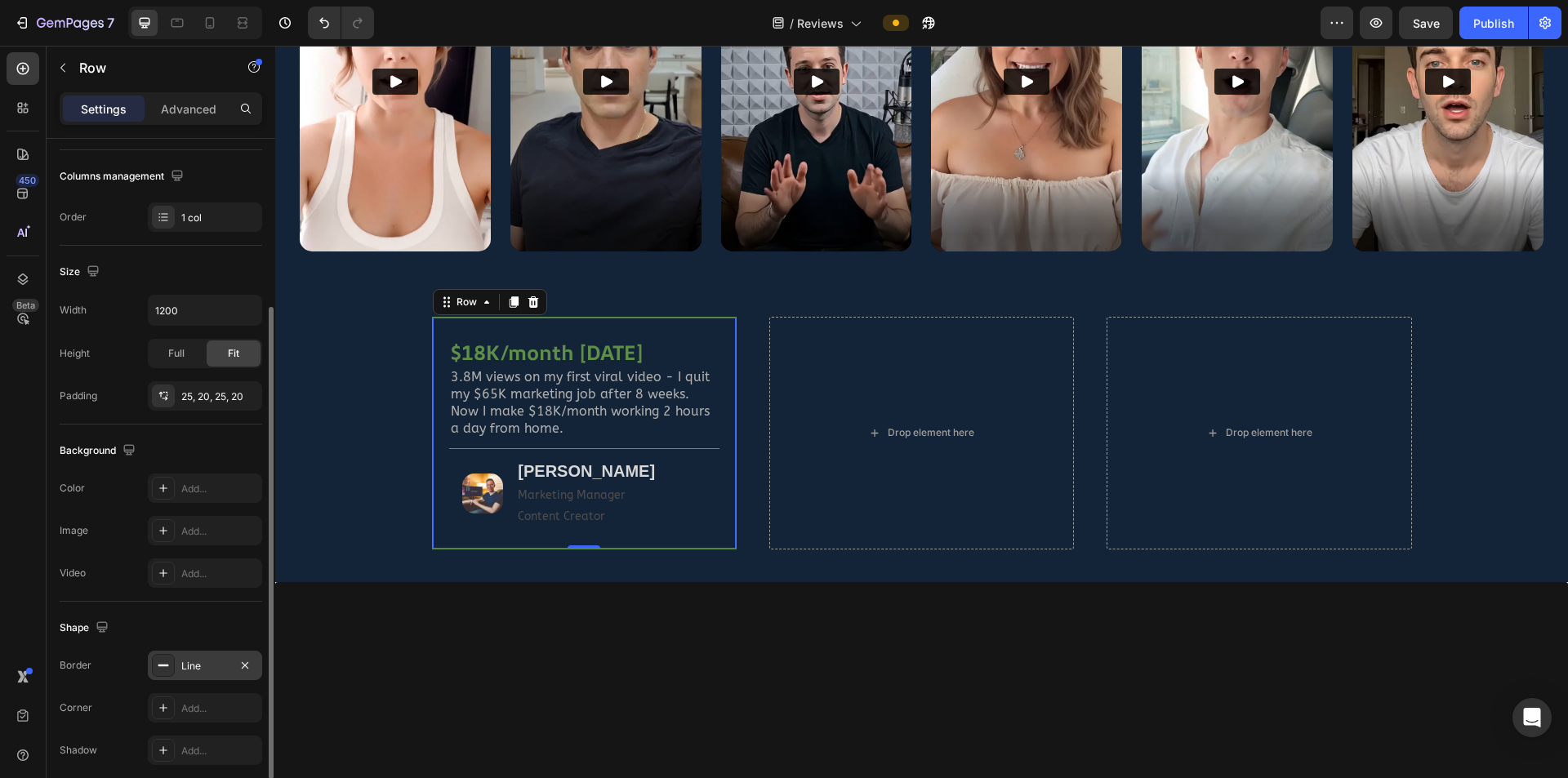
scroll to position [311, 0]
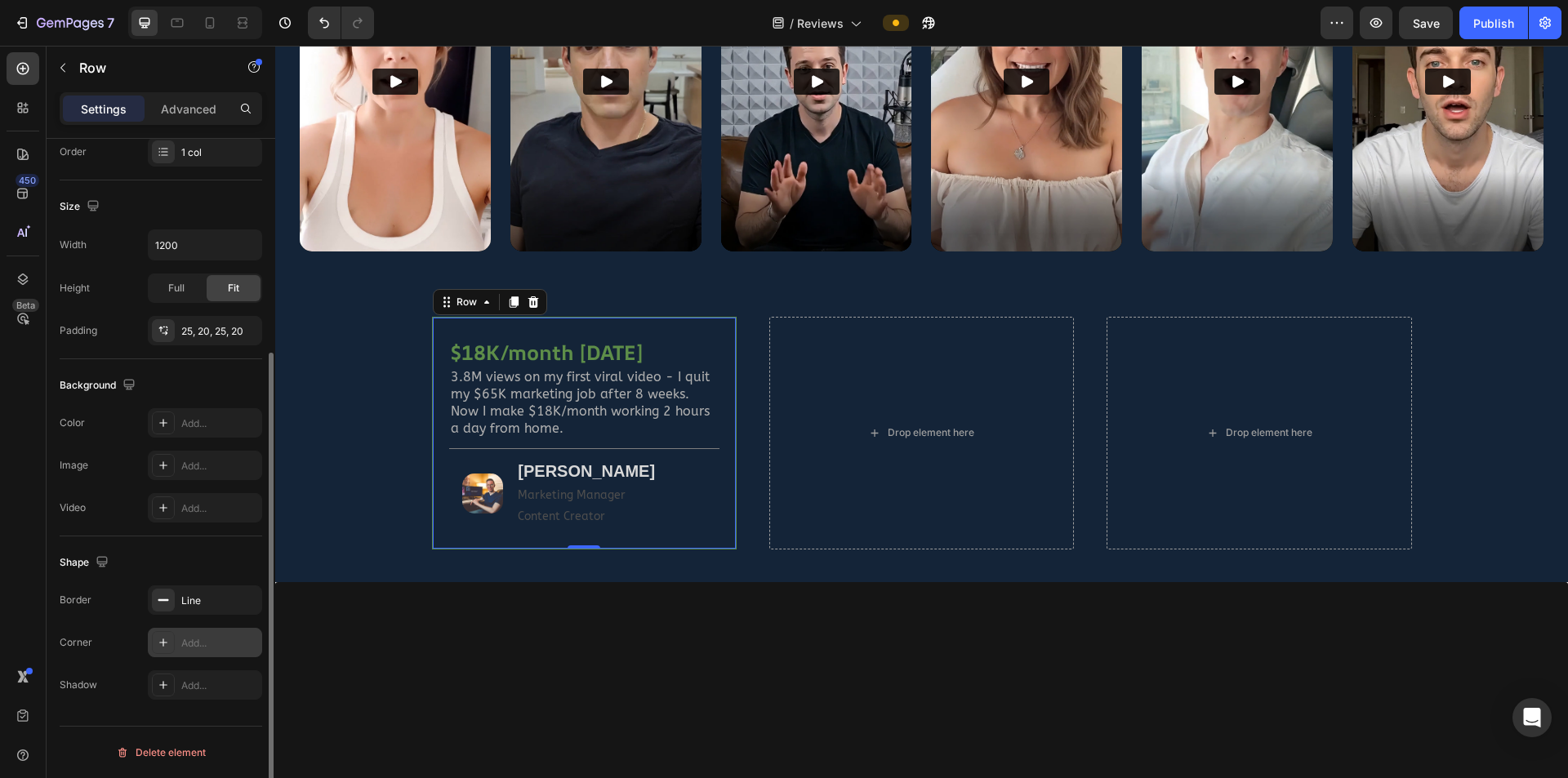
click at [190, 510] on div "Add..." at bounding box center [205, 643] width 115 height 29
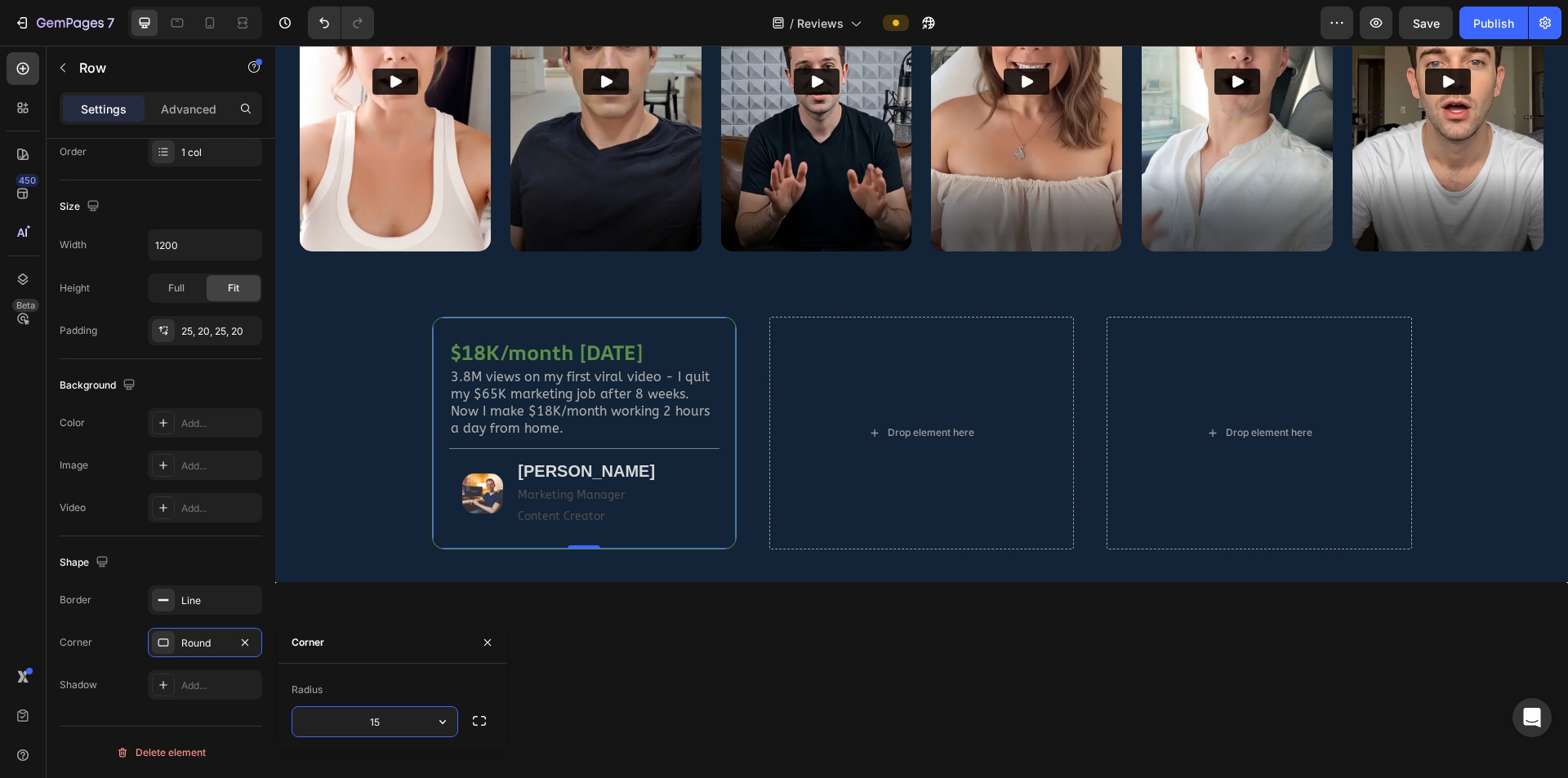
type input "15"
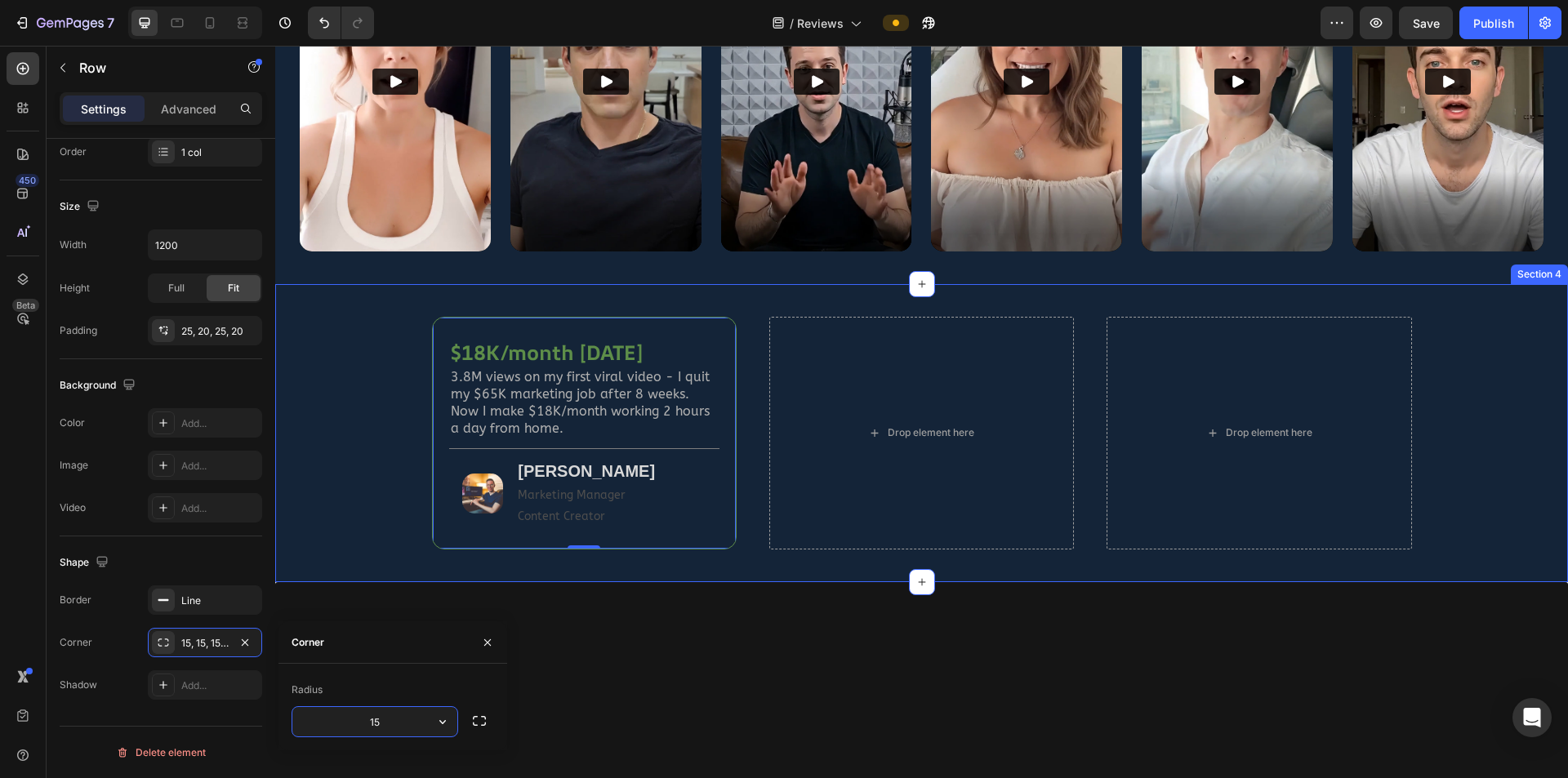
click at [365, 466] on div "$18K/month in 8 weeks Heading 3.8M views on my first viral video - I quit my $6…" at bounding box center [921, 433] width 1244 height 233
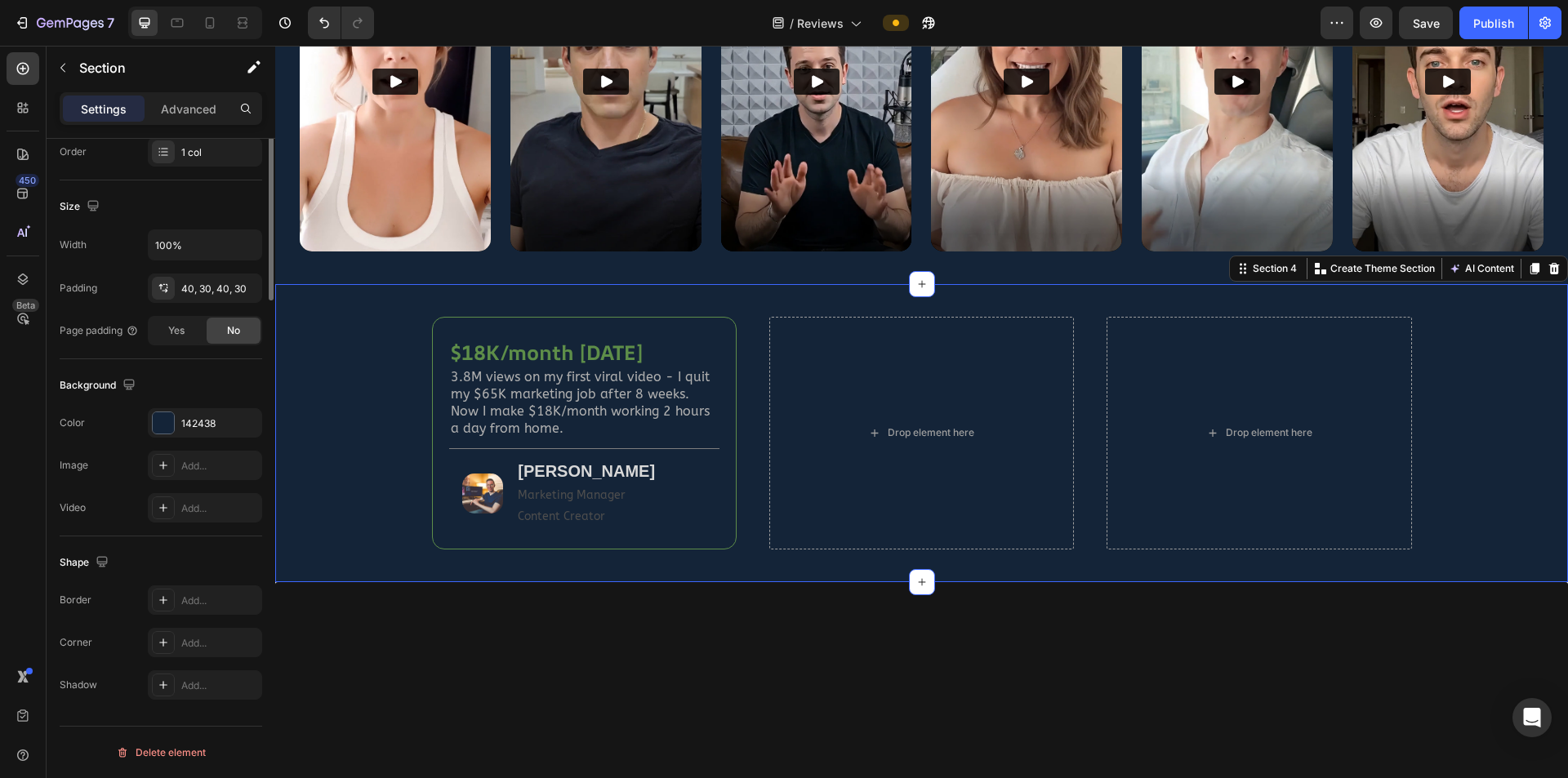
scroll to position [0, 0]
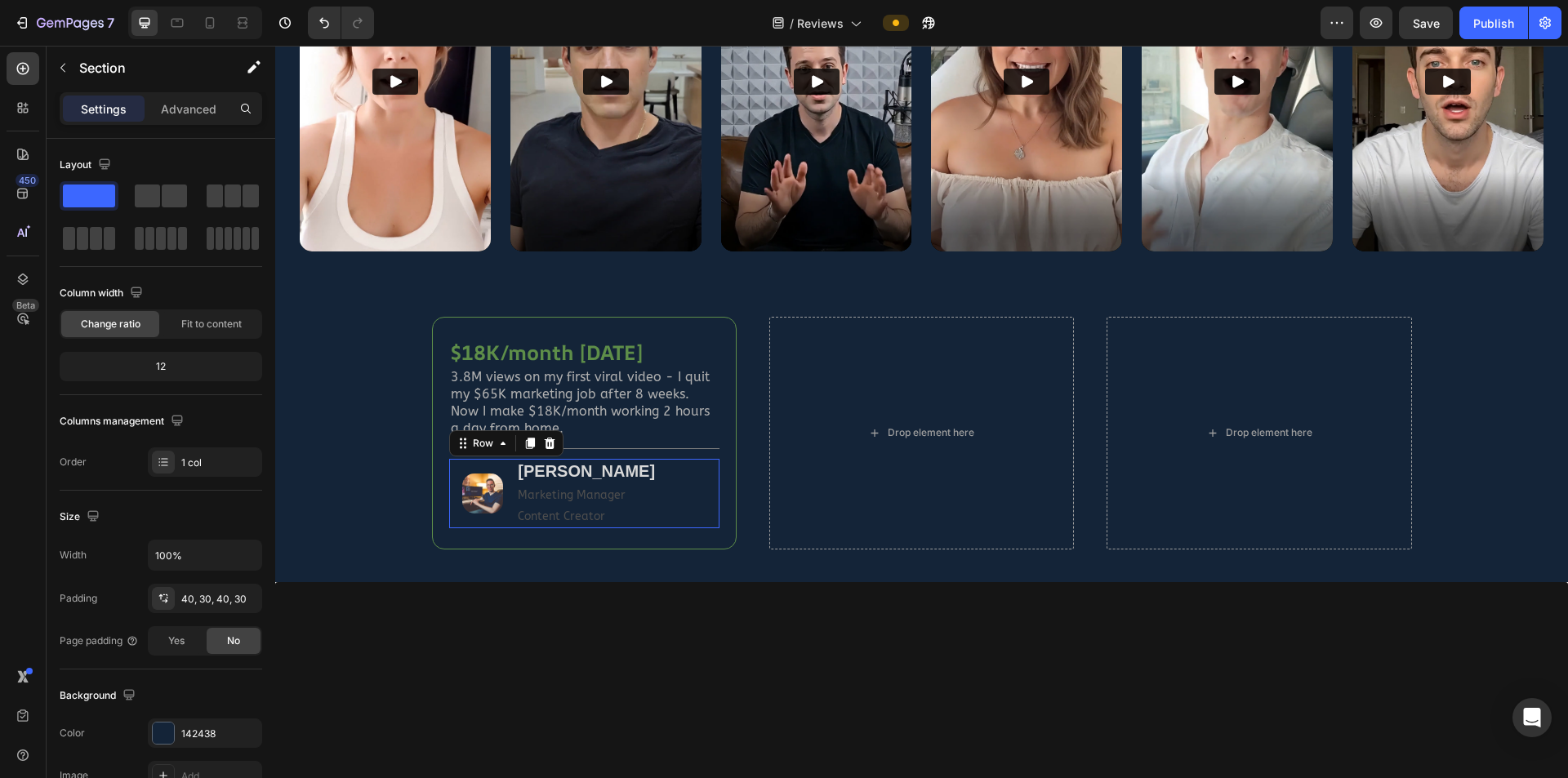
click at [501, 510] on div "Image" at bounding box center [482, 493] width 68 height 69
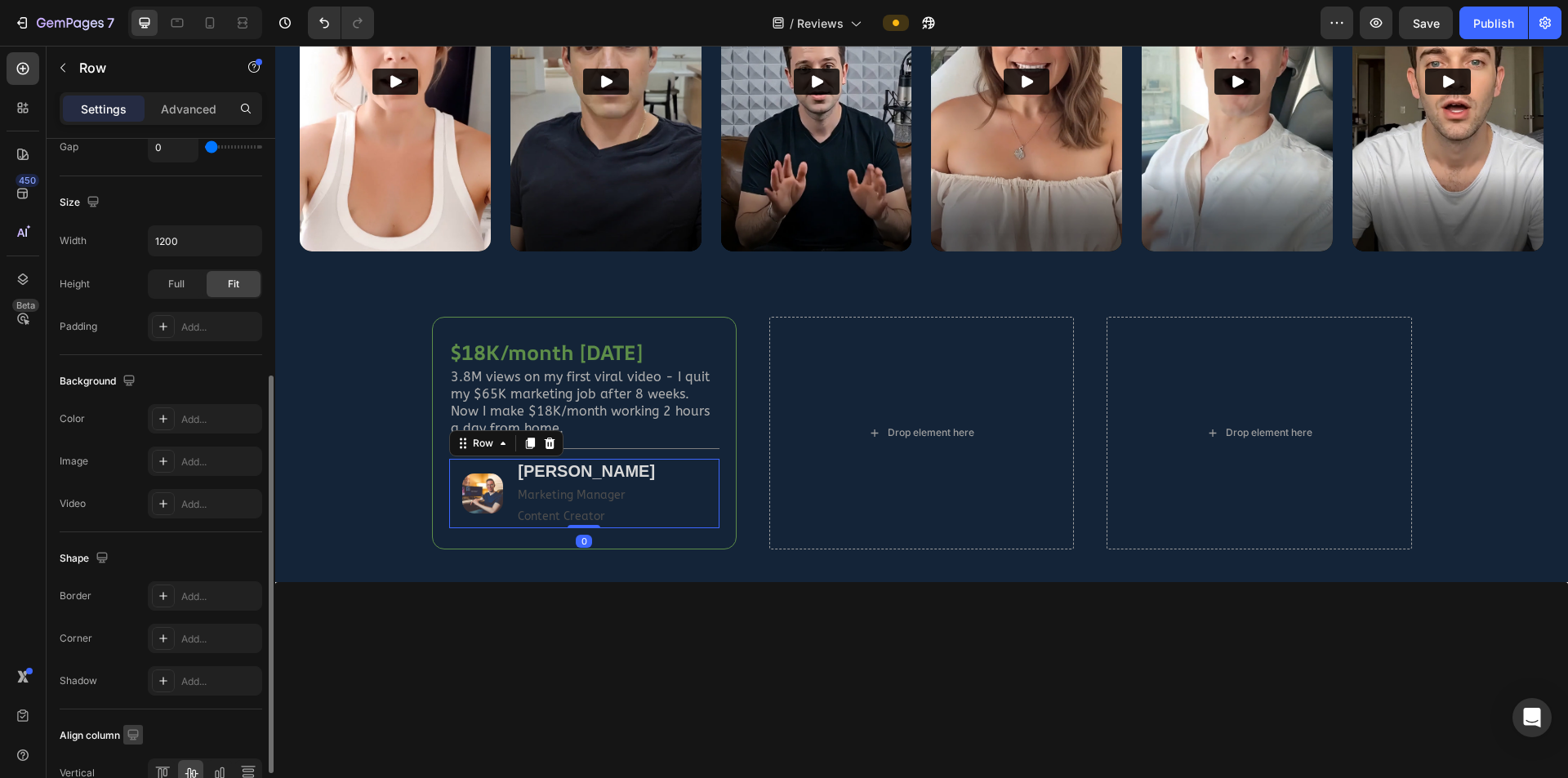
scroll to position [497, 0]
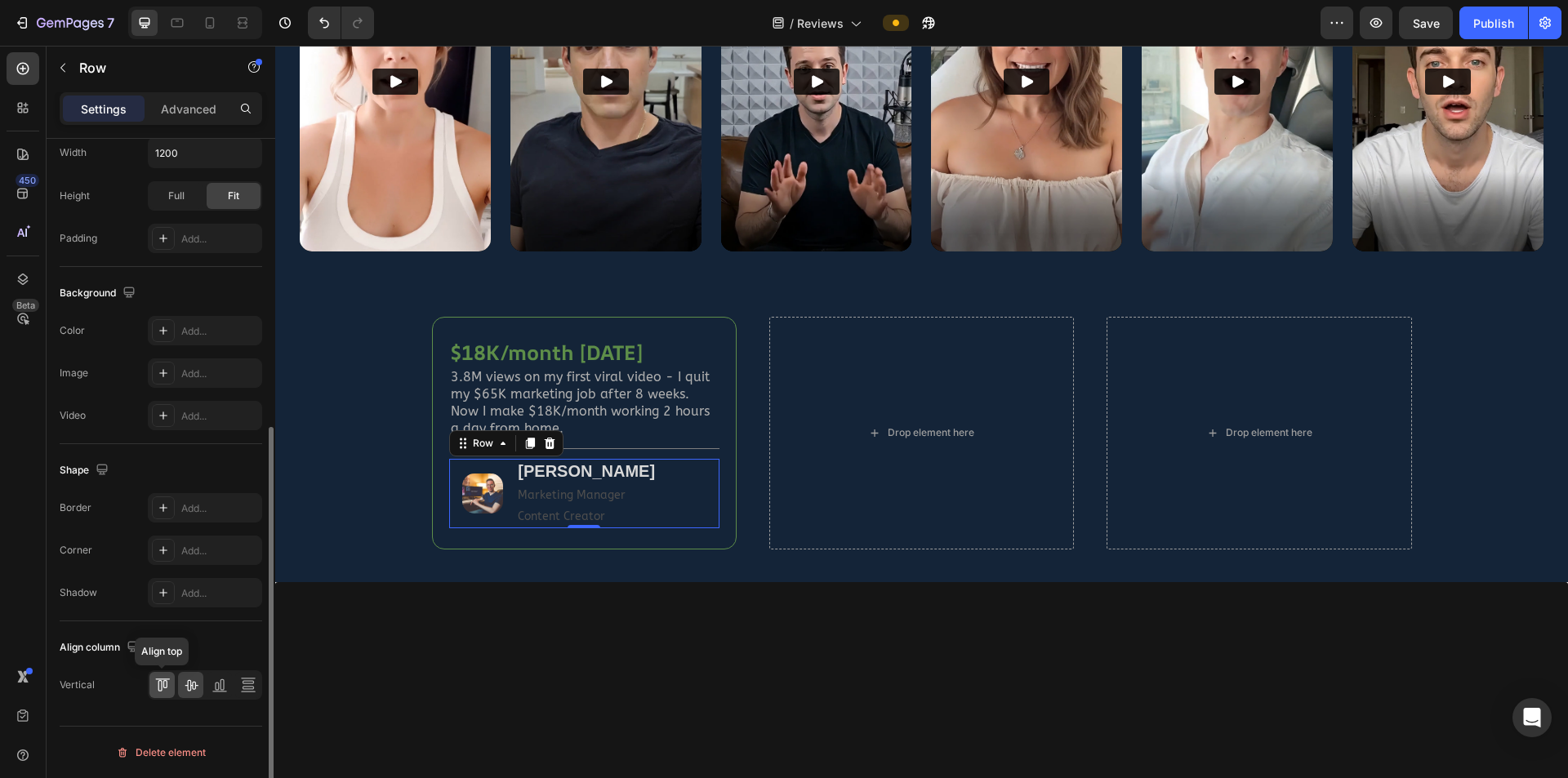
click at [165, 510] on icon at bounding box center [163, 685] width 17 height 17
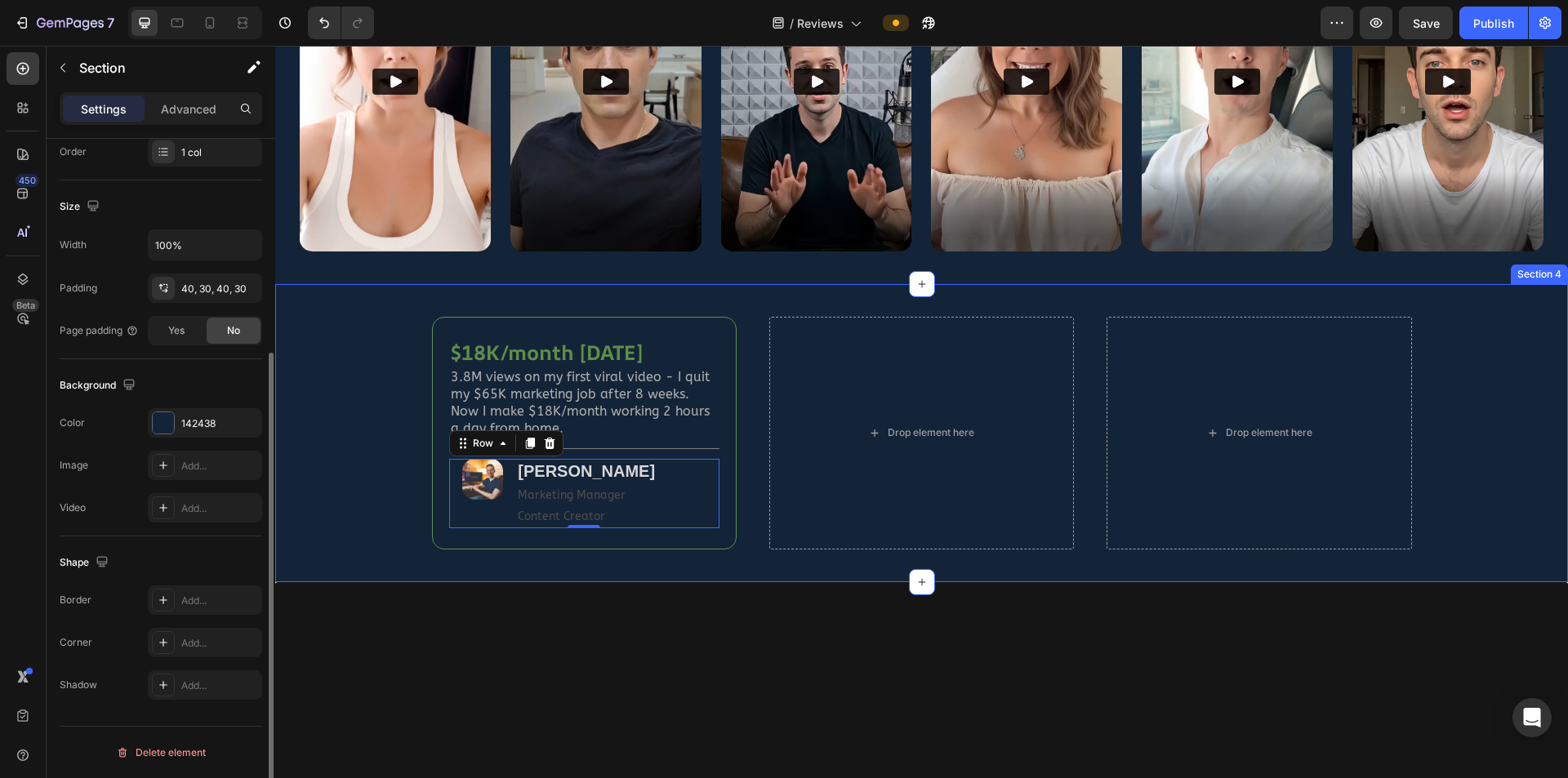
click at [366, 485] on div "$18K/month in 8 weeks Heading 3.8M views on my first viral video - I quit my $6…" at bounding box center [921, 433] width 1244 height 233
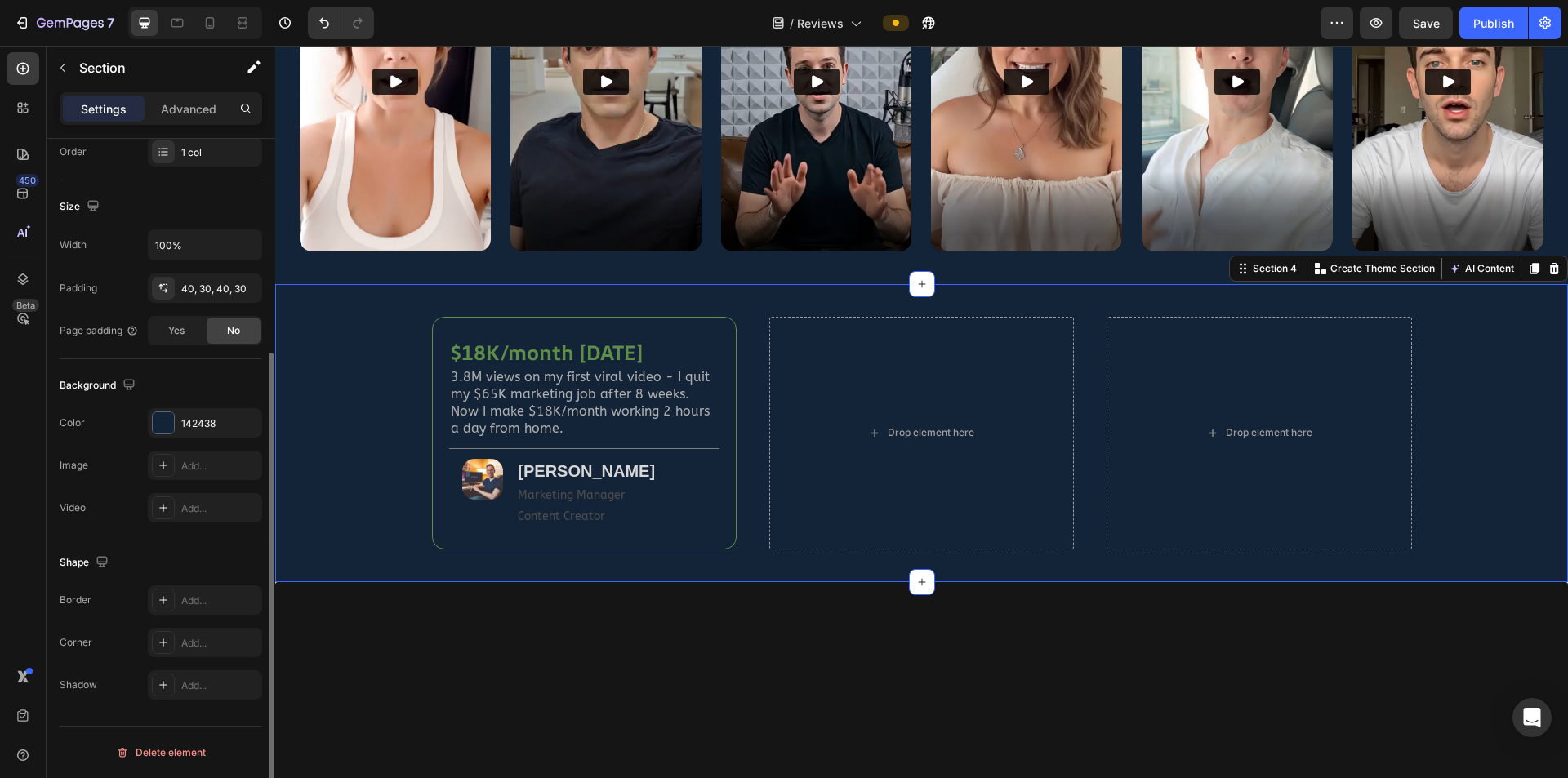
scroll to position [0, 0]
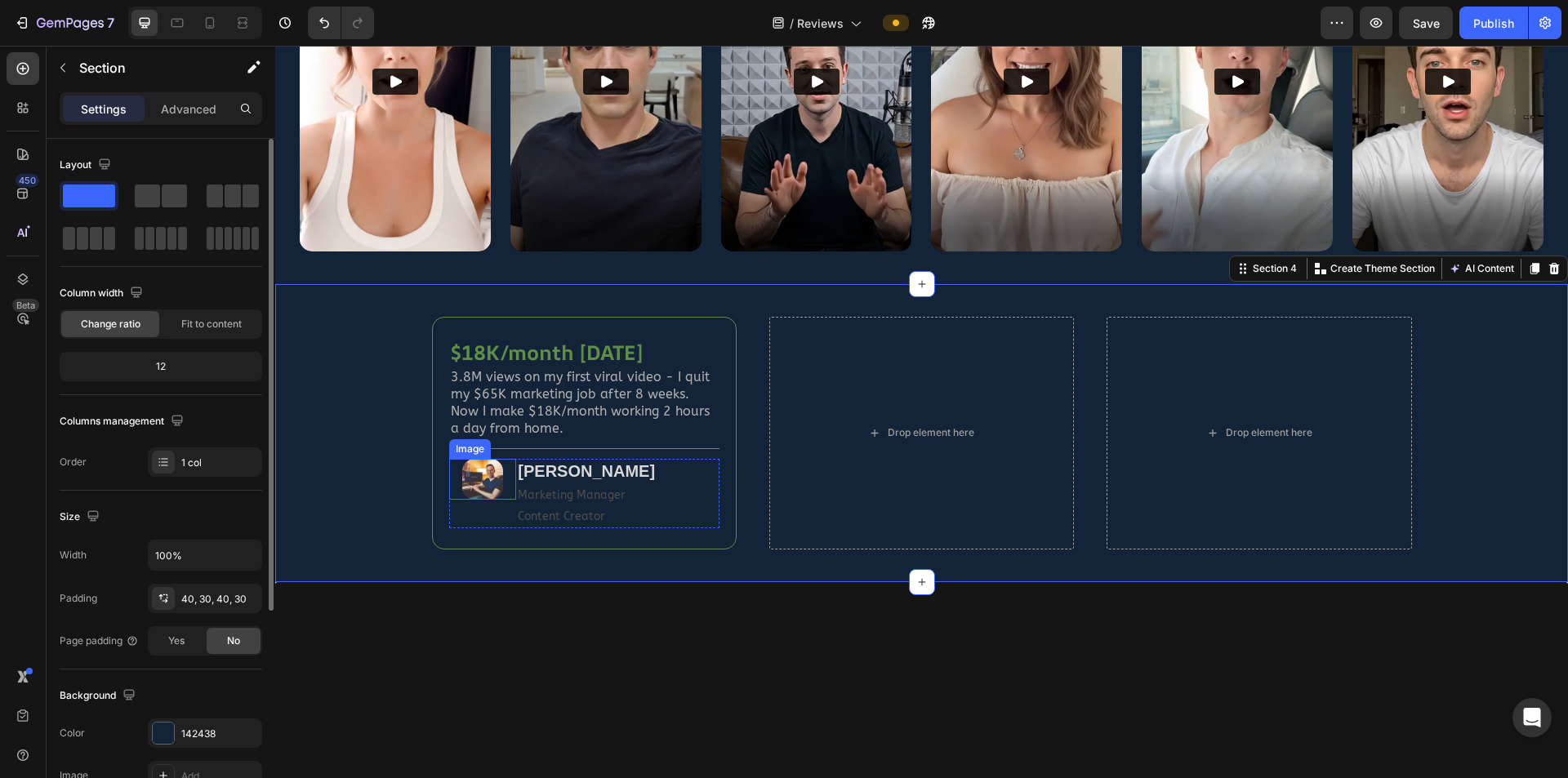
click at [486, 474] on img at bounding box center [483, 479] width 41 height 41
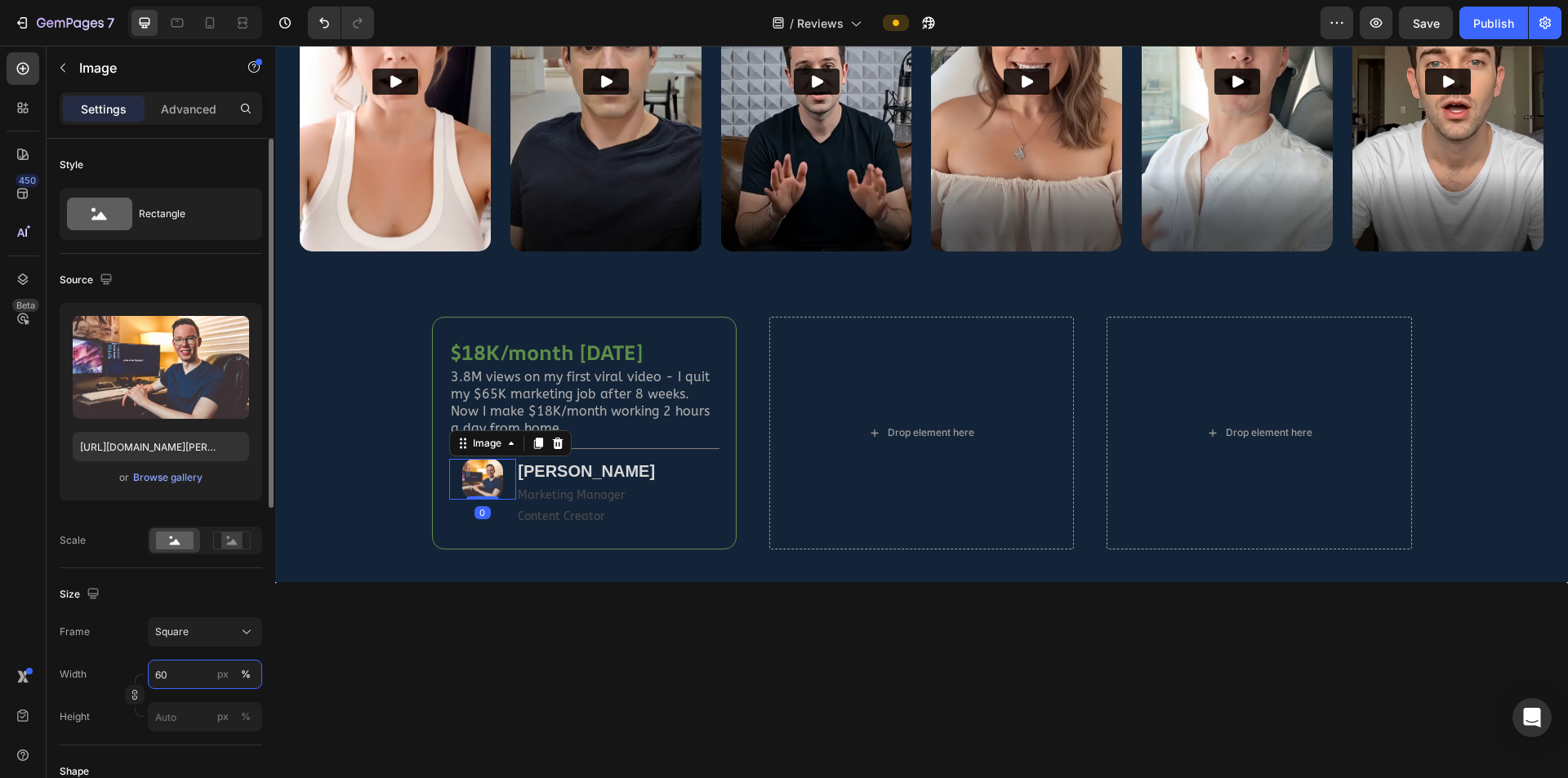
click at [166, 510] on input "60" at bounding box center [205, 674] width 115 height 29
type input "70"
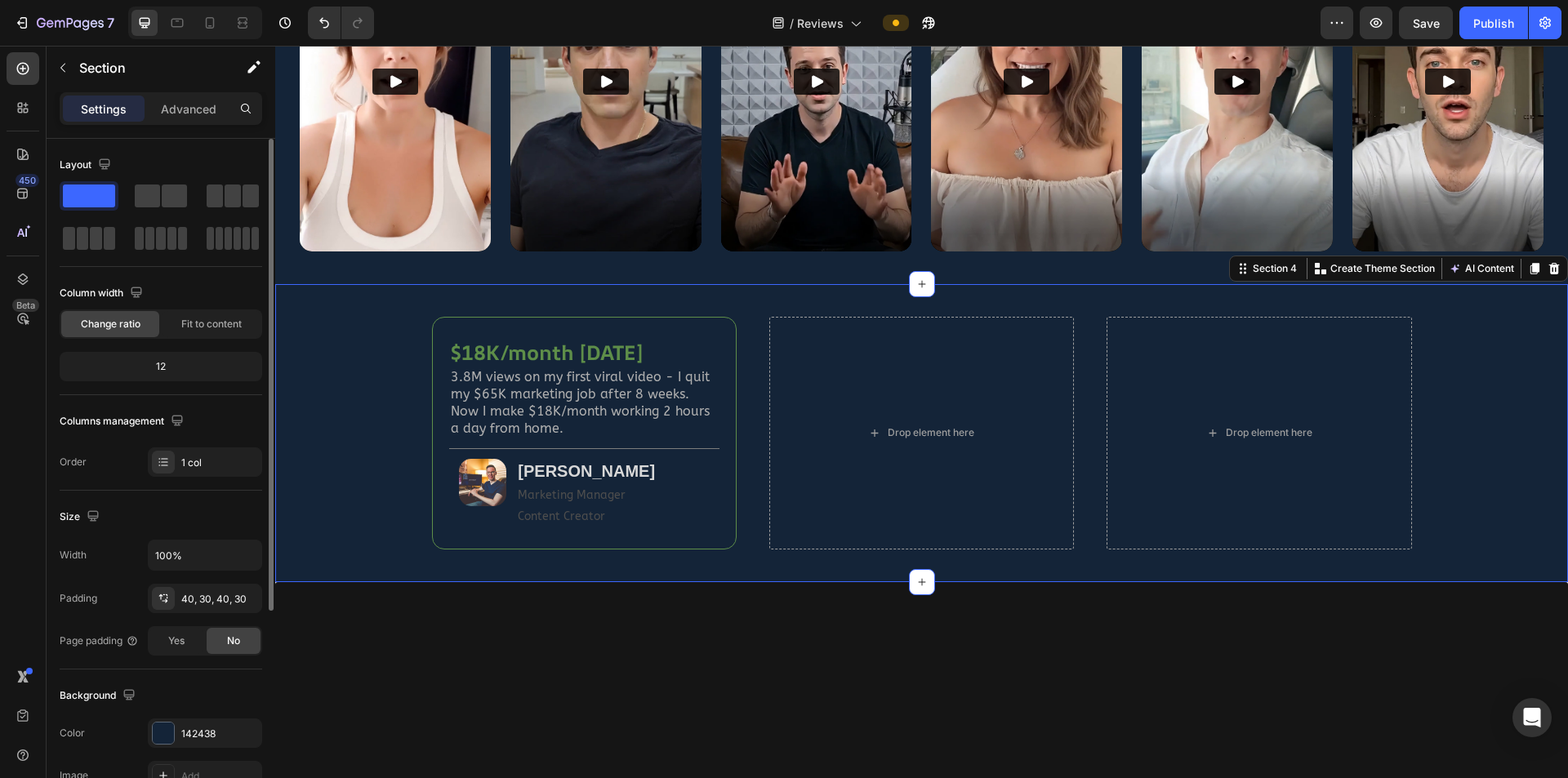
click at [357, 474] on div "$18K/month in 8 weeks Heading 3.8M views on my first viral video - I quit my $6…" at bounding box center [921, 433] width 1244 height 233
click at [721, 326] on div "$18K/month in 8 weeks Heading 3.8M views on my first viral video - I quit my $6…" at bounding box center [584, 433] width 305 height 233
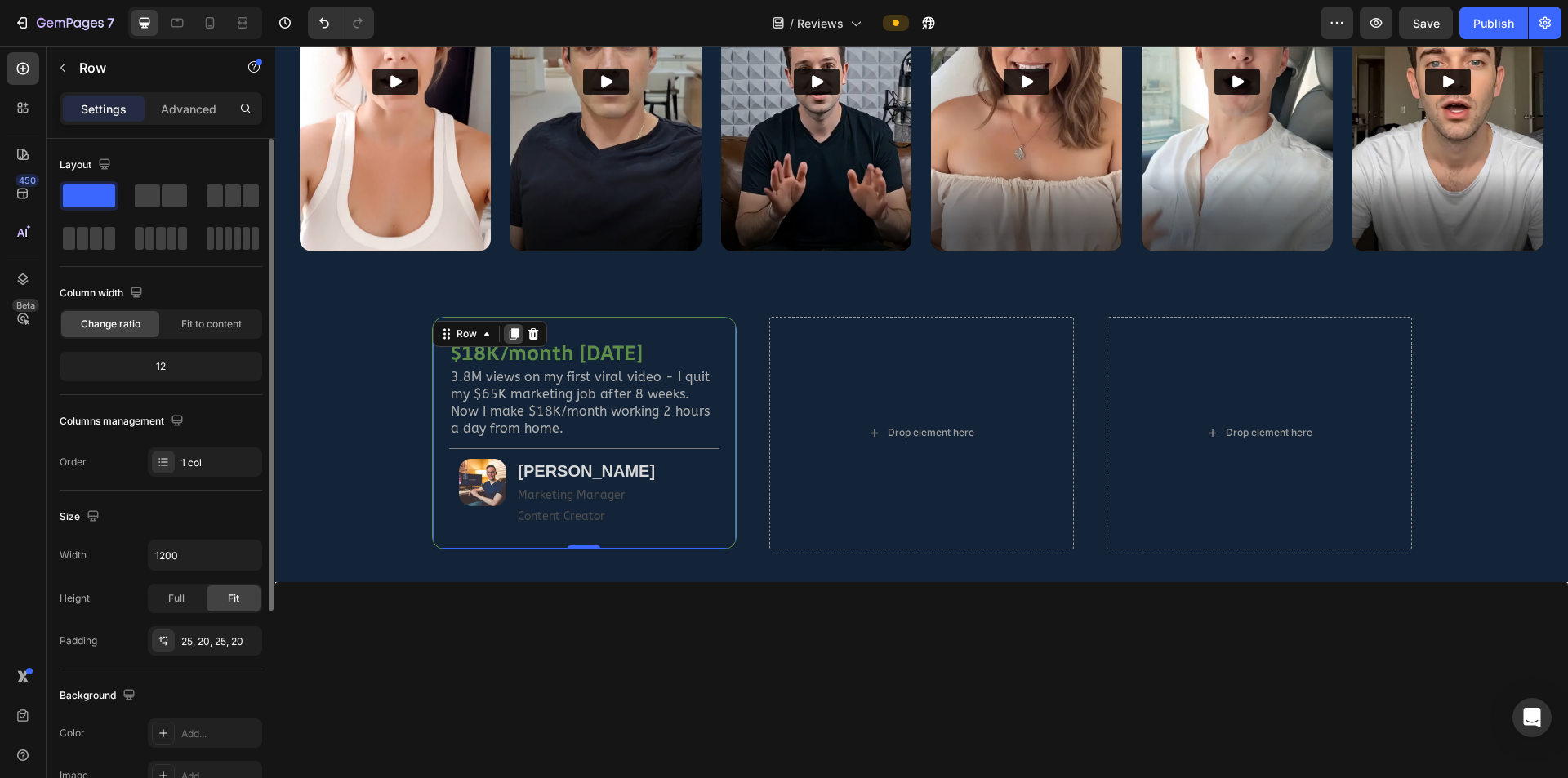
click at [509, 328] on icon at bounding box center [513, 334] width 9 height 12
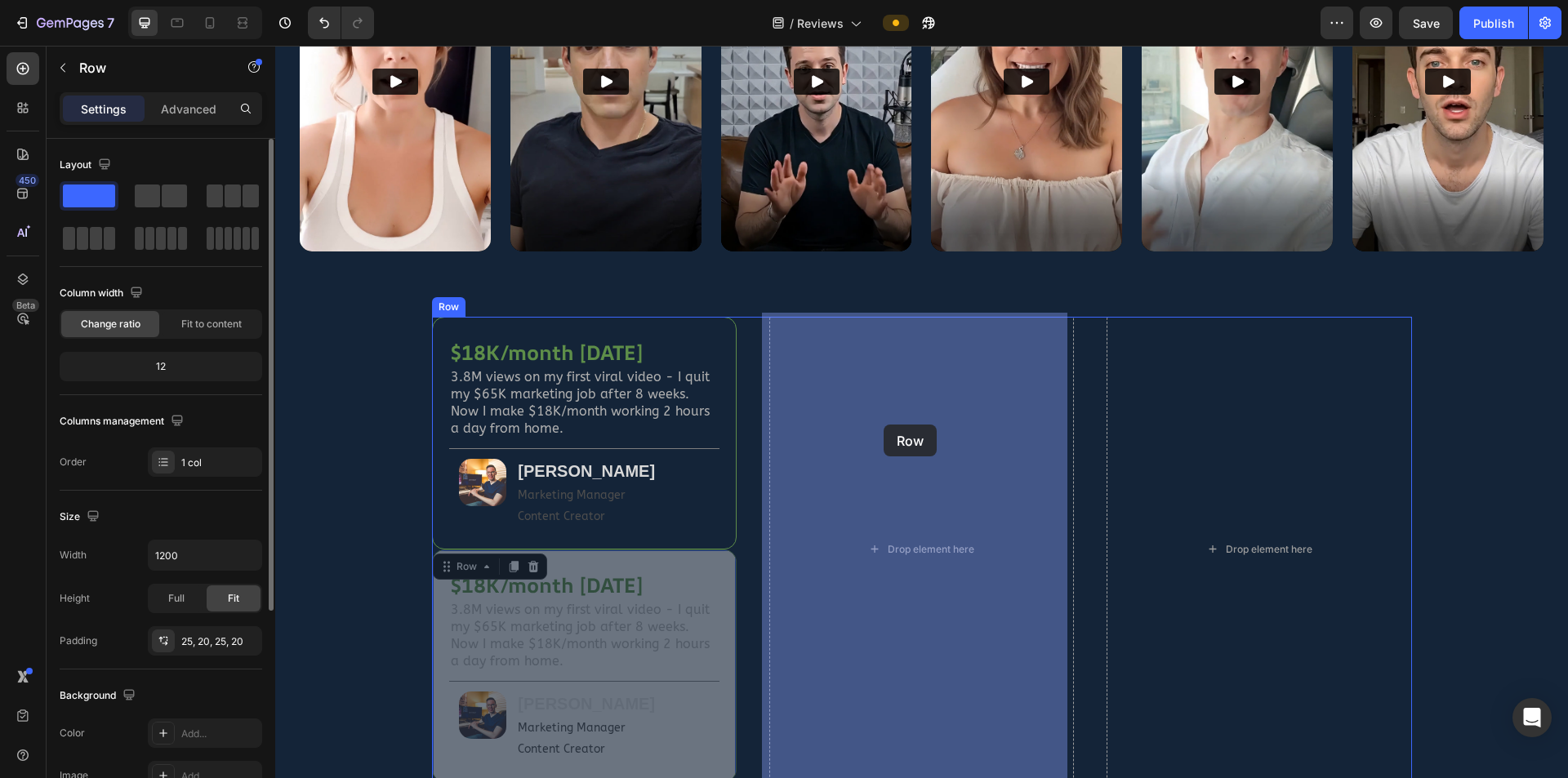
drag, startPoint x: 439, startPoint y: 563, endPoint x: 884, endPoint y: 424, distance: 466.2
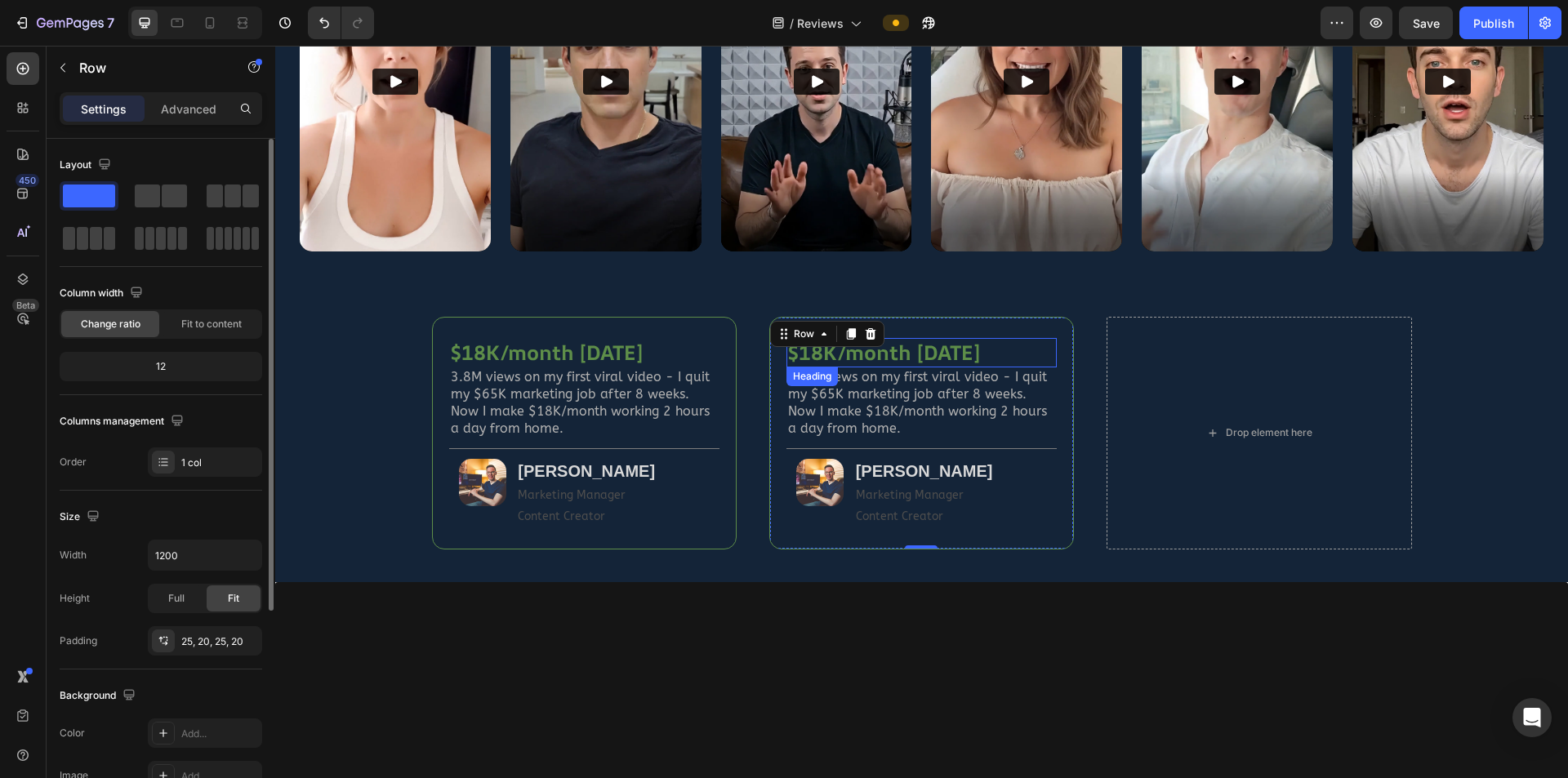
click at [925, 350] on h2 "$18K/month [DATE]" at bounding box center [922, 353] width 270 height 30
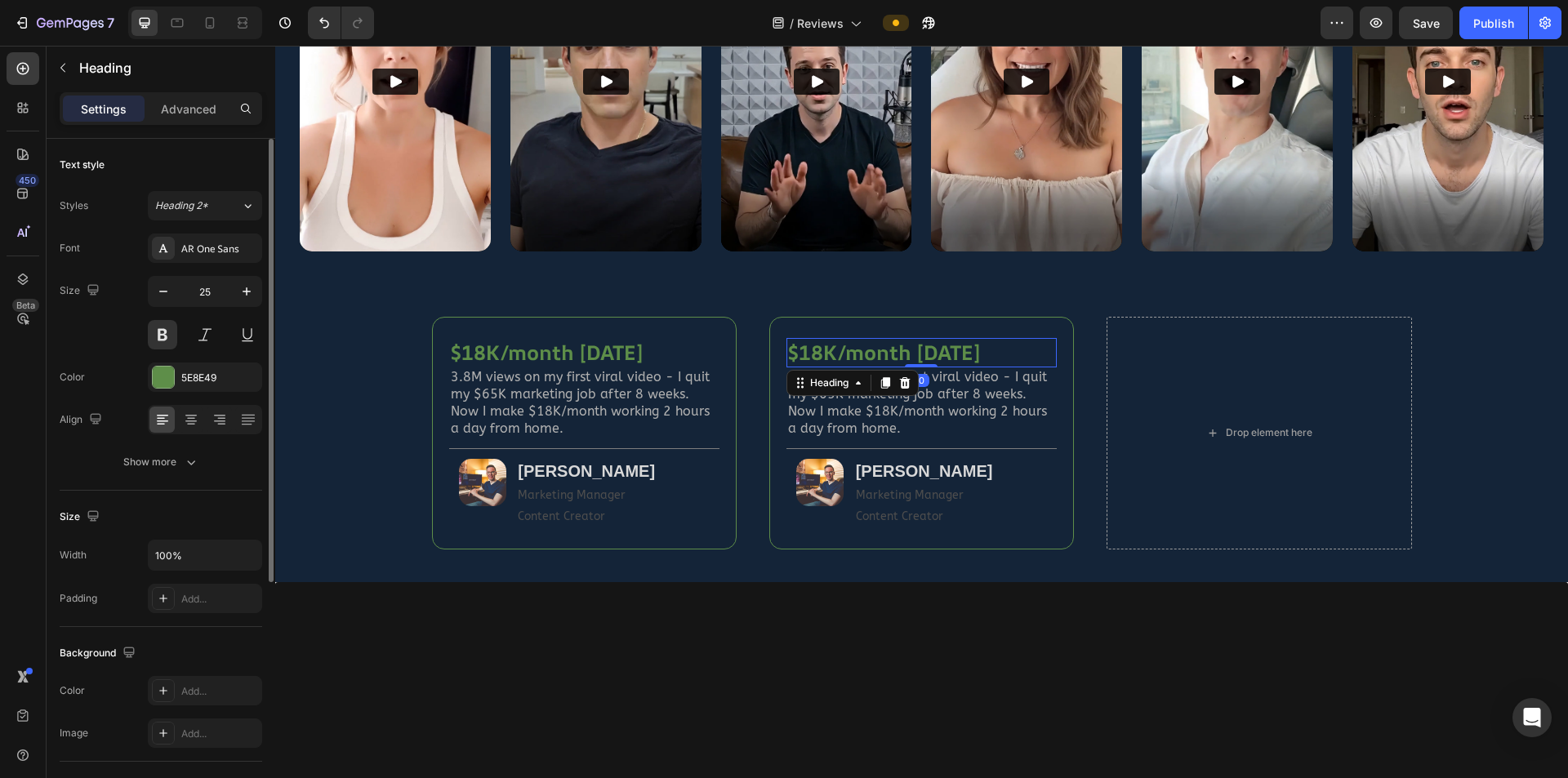
click at [925, 350] on h2 "$18K/month [DATE]" at bounding box center [922, 353] width 270 height 30
click at [875, 398] on h2 "3.8M views on my first viral video - I quit my $65K marketing job after 8 weeks…" at bounding box center [922, 403] width 270 height 72
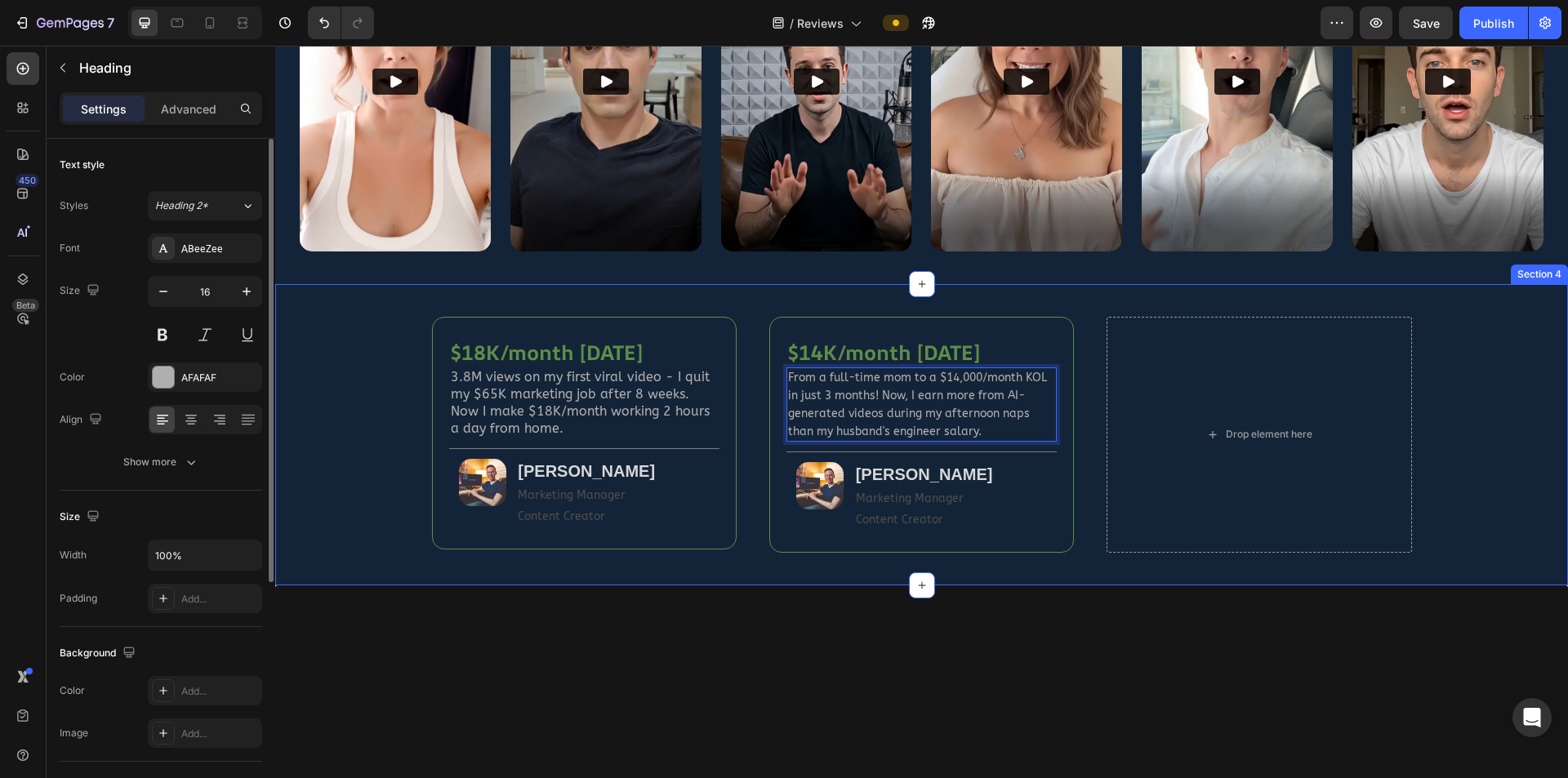
click at [1032, 479] on div "$18K/month in 8 weeks Heading 3.8M views on my first viral video - I quit my $6…" at bounding box center [921, 434] width 1244 height 236
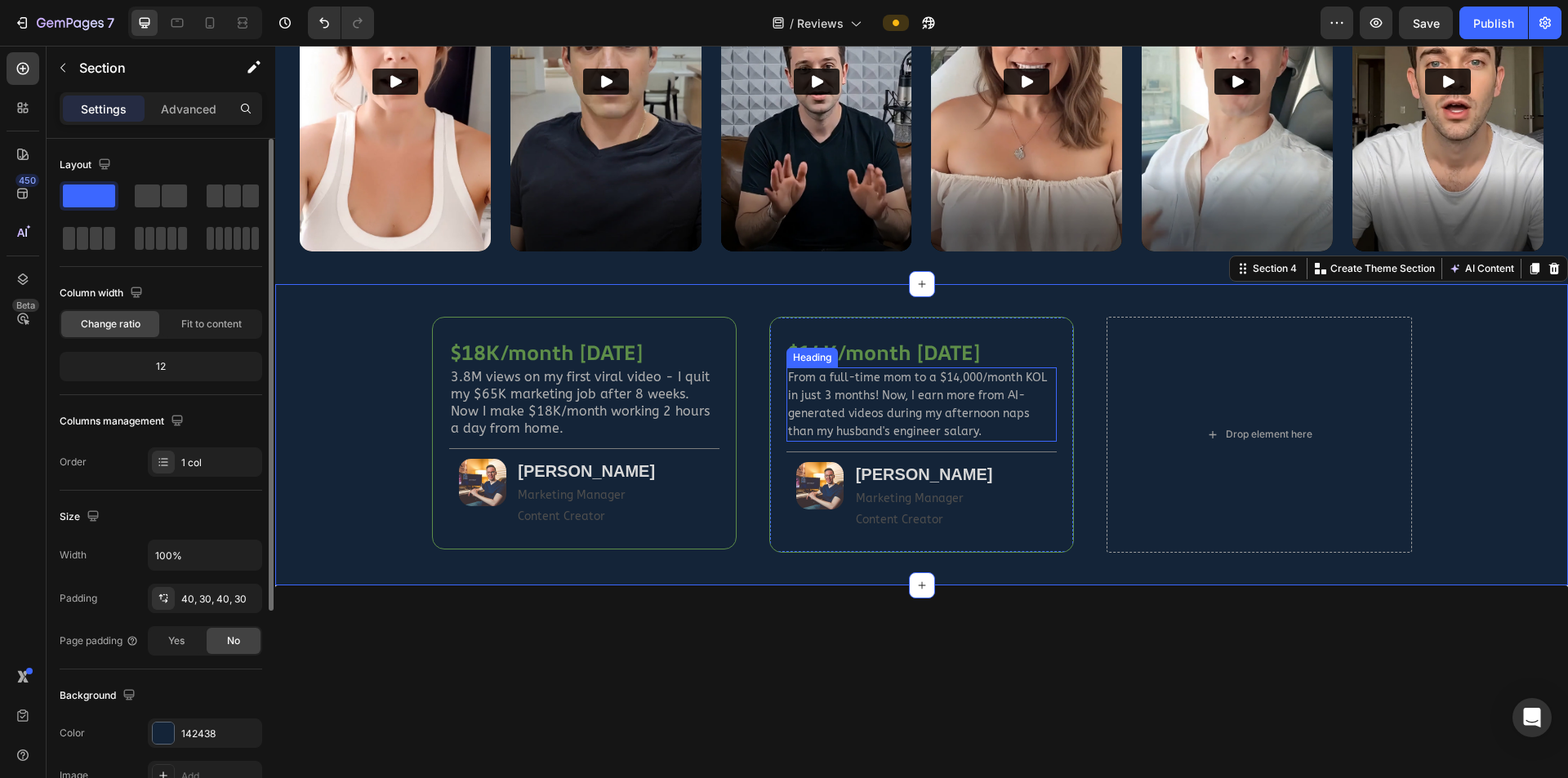
click at [910, 374] on div "⁠⁠⁠⁠⁠⁠⁠ From a full-time mom to a $14,000/month KOL in just 3 months! Now, I ea…" at bounding box center [922, 405] width 270 height 74
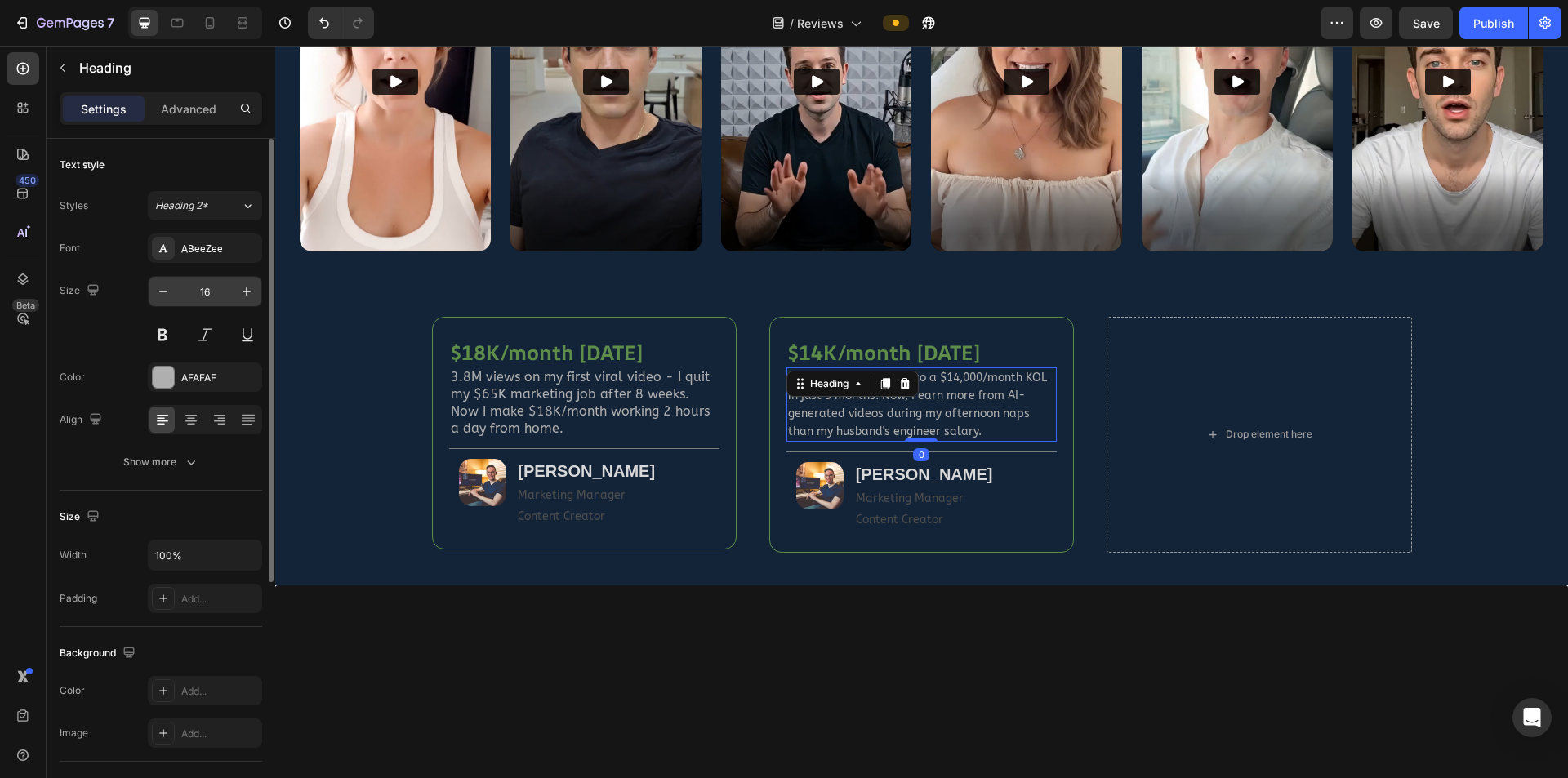
click at [221, 296] on input "16" at bounding box center [205, 292] width 54 height 29
type input "15"
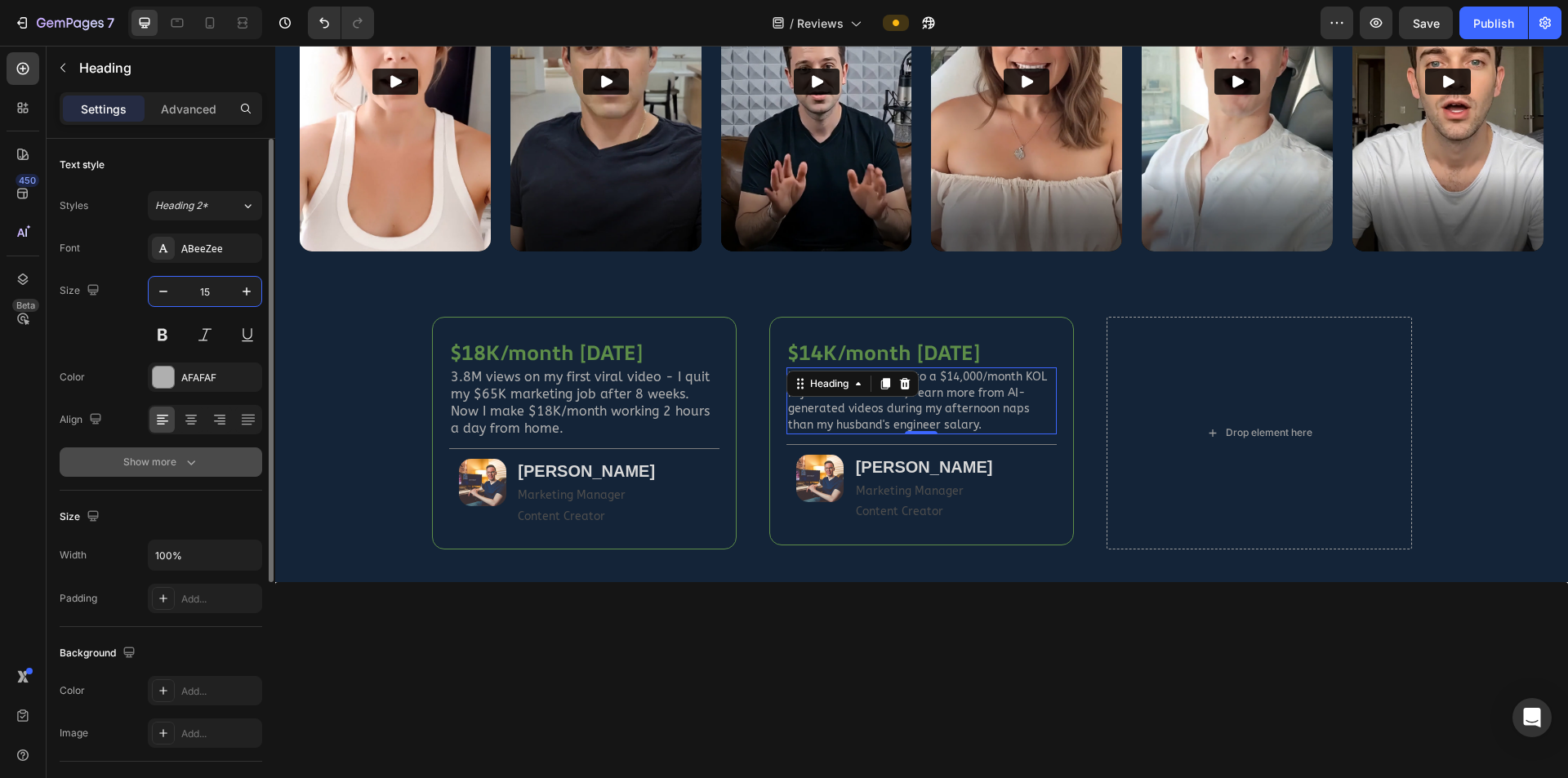
click at [199, 458] on icon "button" at bounding box center [191, 462] width 17 height 17
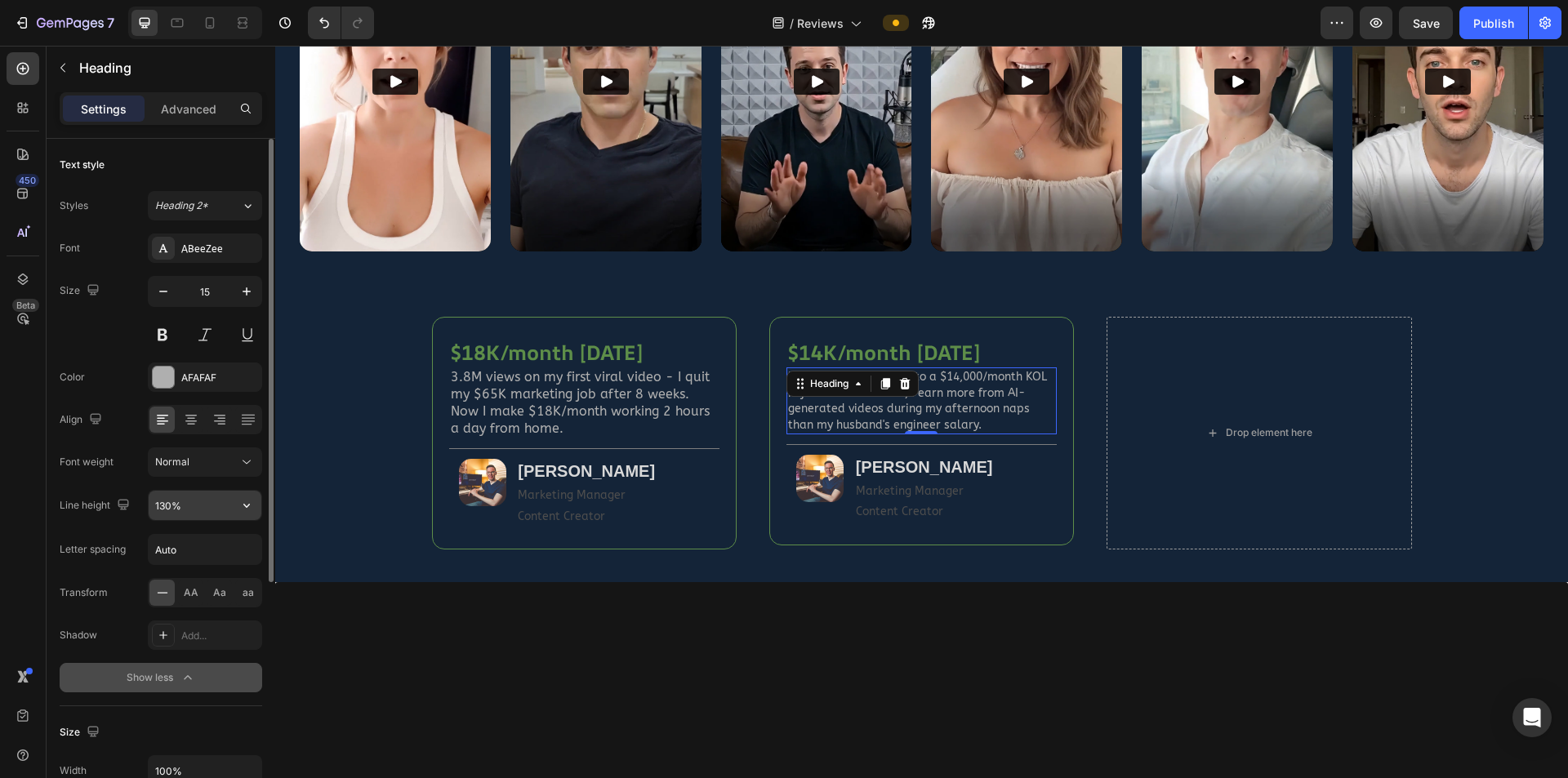
click at [162, 503] on input "130%" at bounding box center [205, 506] width 113 height 29
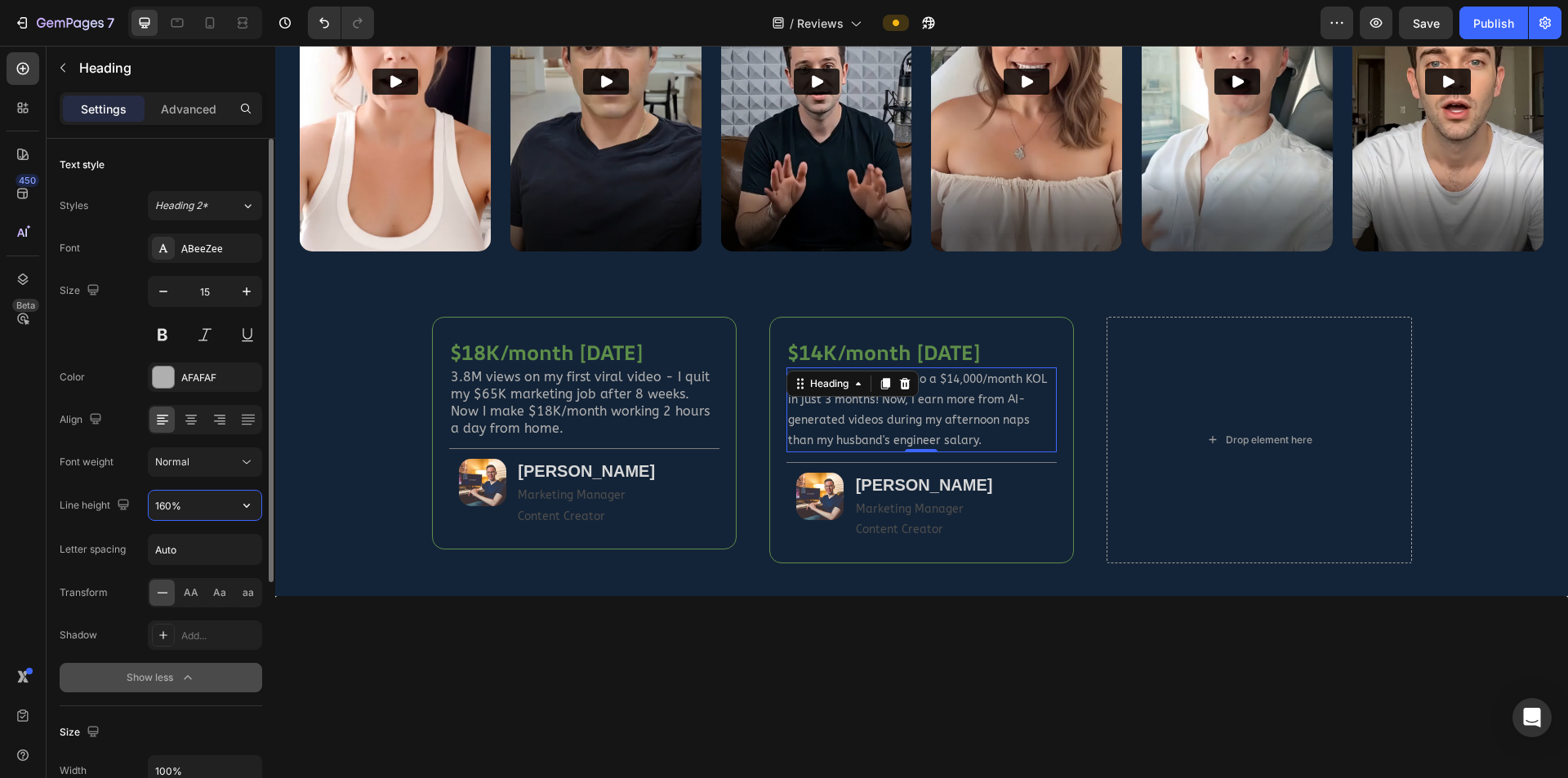
type input "160%"
drag, startPoint x: 532, startPoint y: 404, endPoint x: 454, endPoint y: 346, distance: 97.2
click at [533, 404] on p "3.8M views on my first viral video - I quit my $65K marketing job after 8 weeks…" at bounding box center [584, 403] width 268 height 68
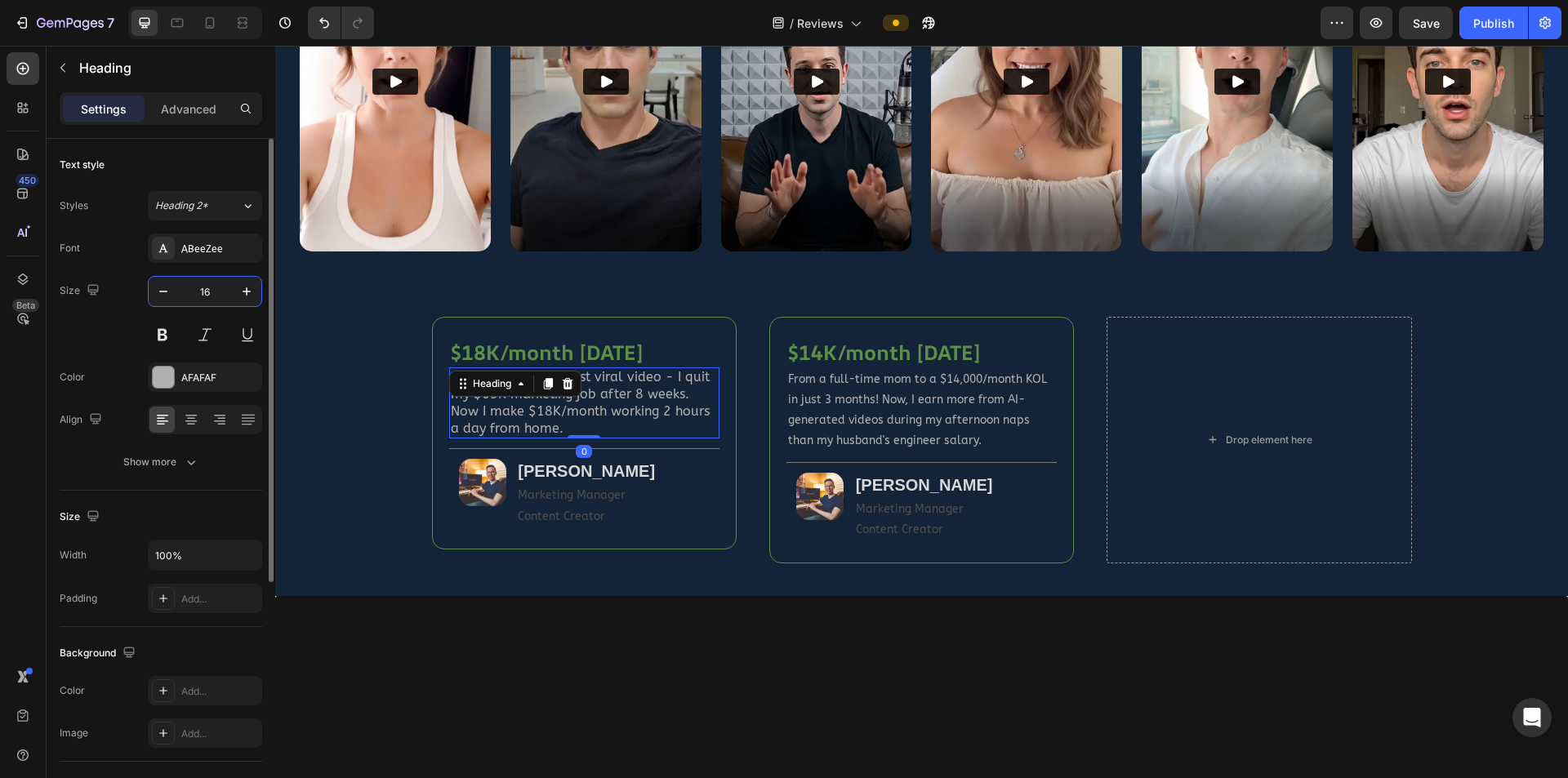
click at [210, 288] on input "16" at bounding box center [205, 292] width 54 height 29
type input "15"
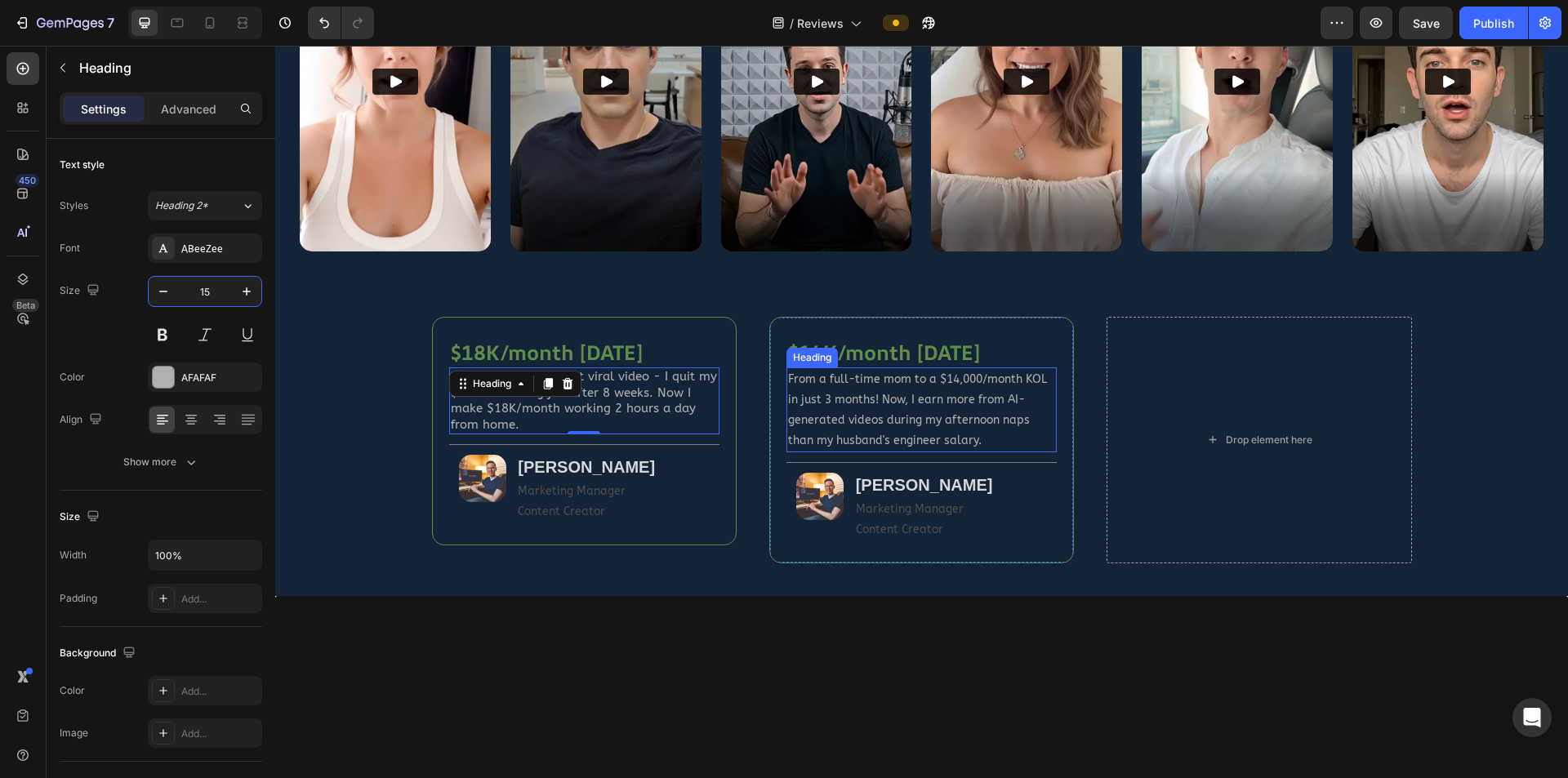
click at [914, 411] on span "From a full-time mom to a $14,000/month KOL in just 3 months! Now, I earn more …" at bounding box center [917, 410] width 259 height 75
click at [597, 384] on p "3.8M views on my first viral video - I quit my $65K marketing job after 8 weeks…" at bounding box center [584, 401] width 268 height 64
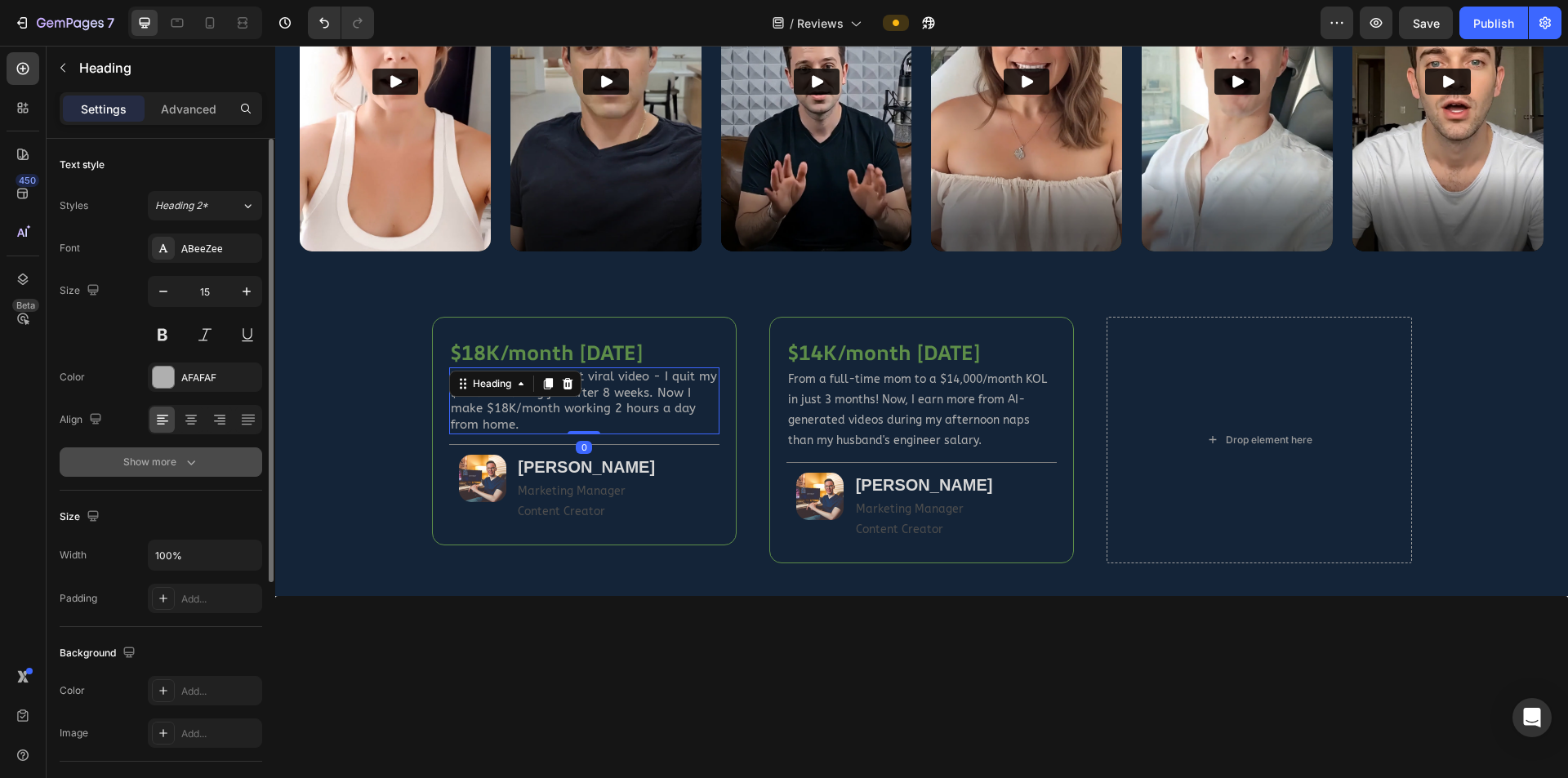
click at [194, 462] on icon "button" at bounding box center [191, 462] width 17 height 17
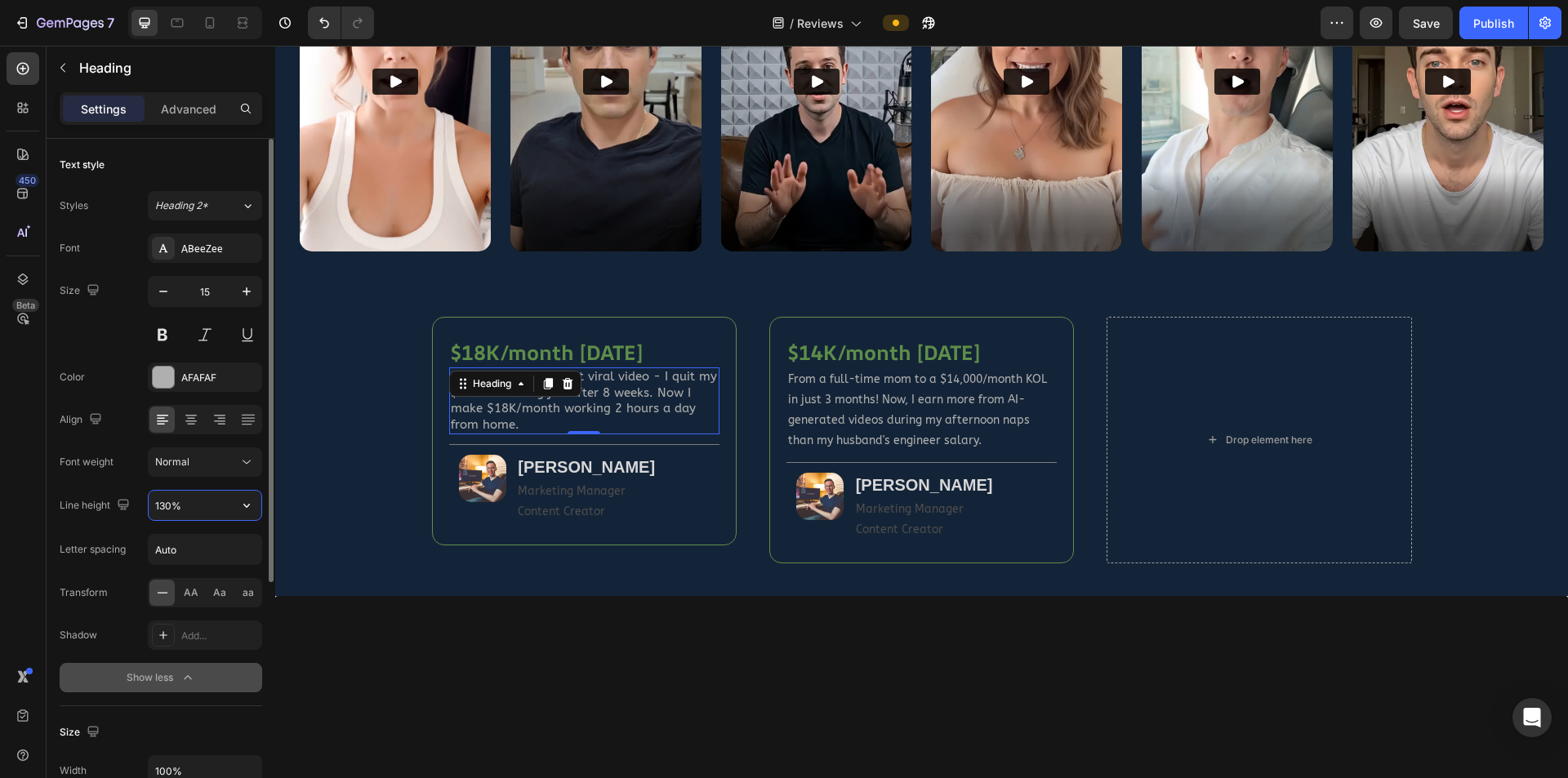
click at [165, 508] on input "130%" at bounding box center [205, 506] width 113 height 29
type input "160%"
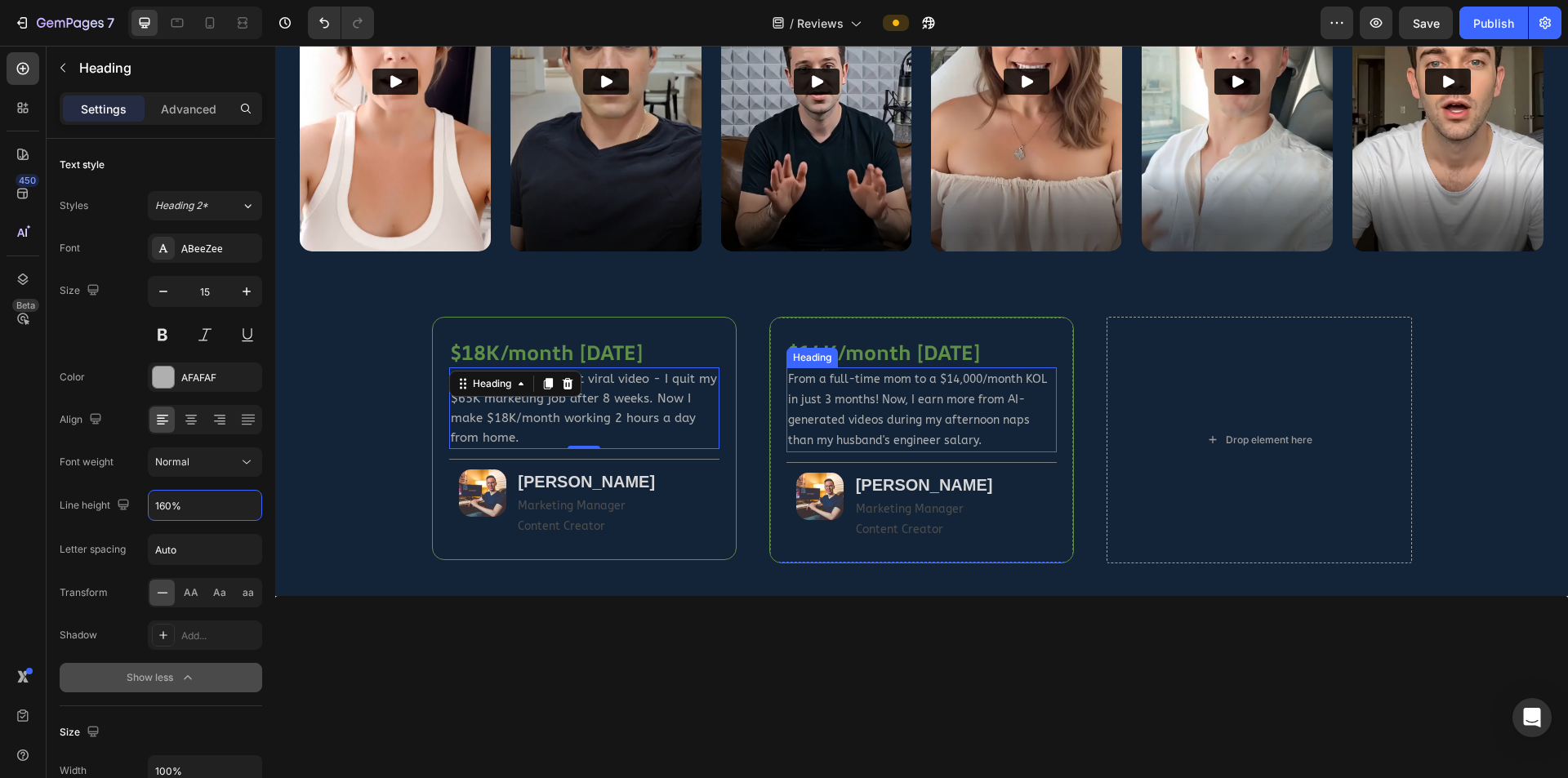
click at [852, 416] on span "From a full-time mom to a $14,000/month KOL in just 3 months! Now, I earn more …" at bounding box center [917, 410] width 259 height 75
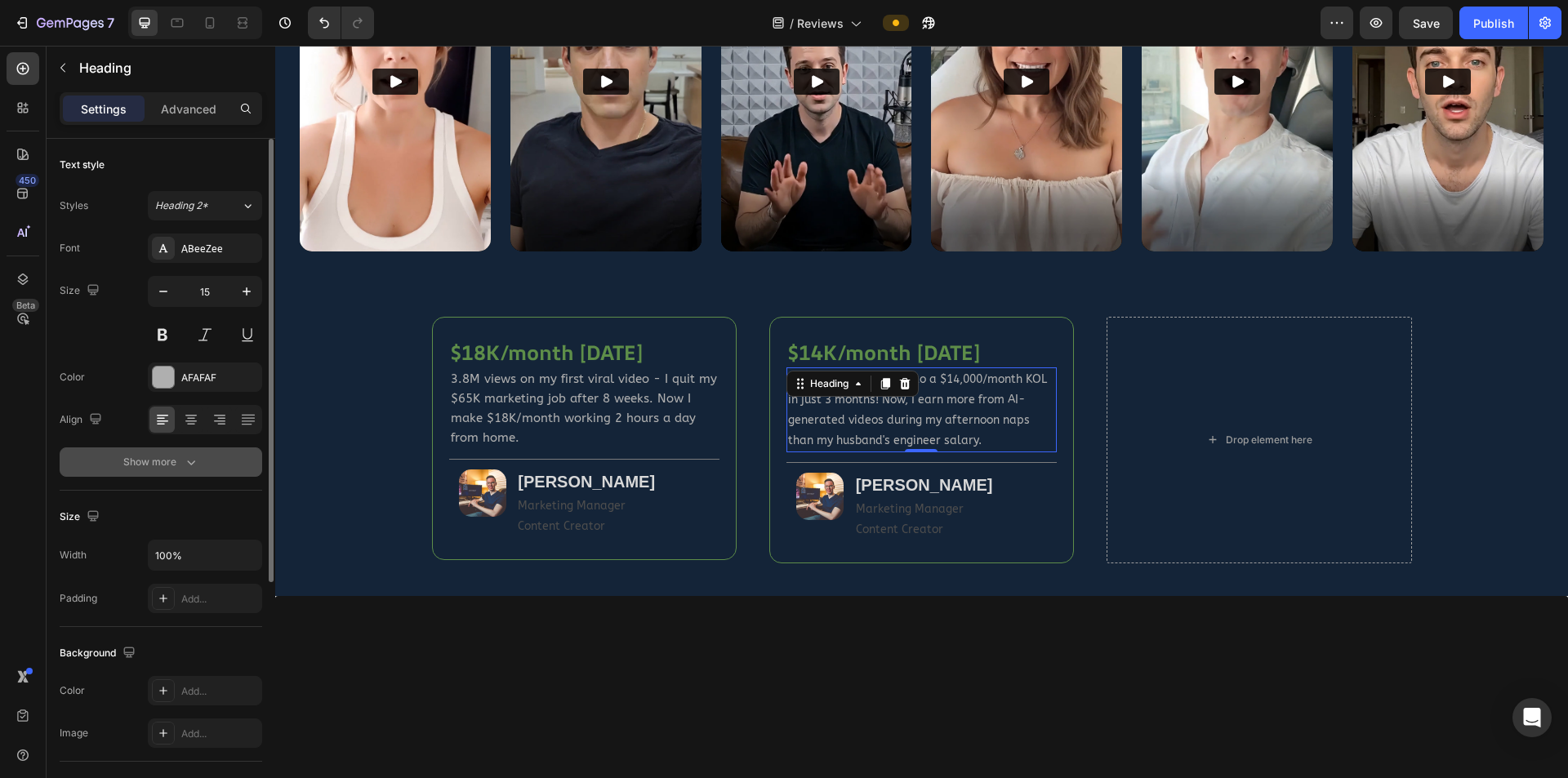
click at [188, 468] on icon "button" at bounding box center [191, 462] width 17 height 17
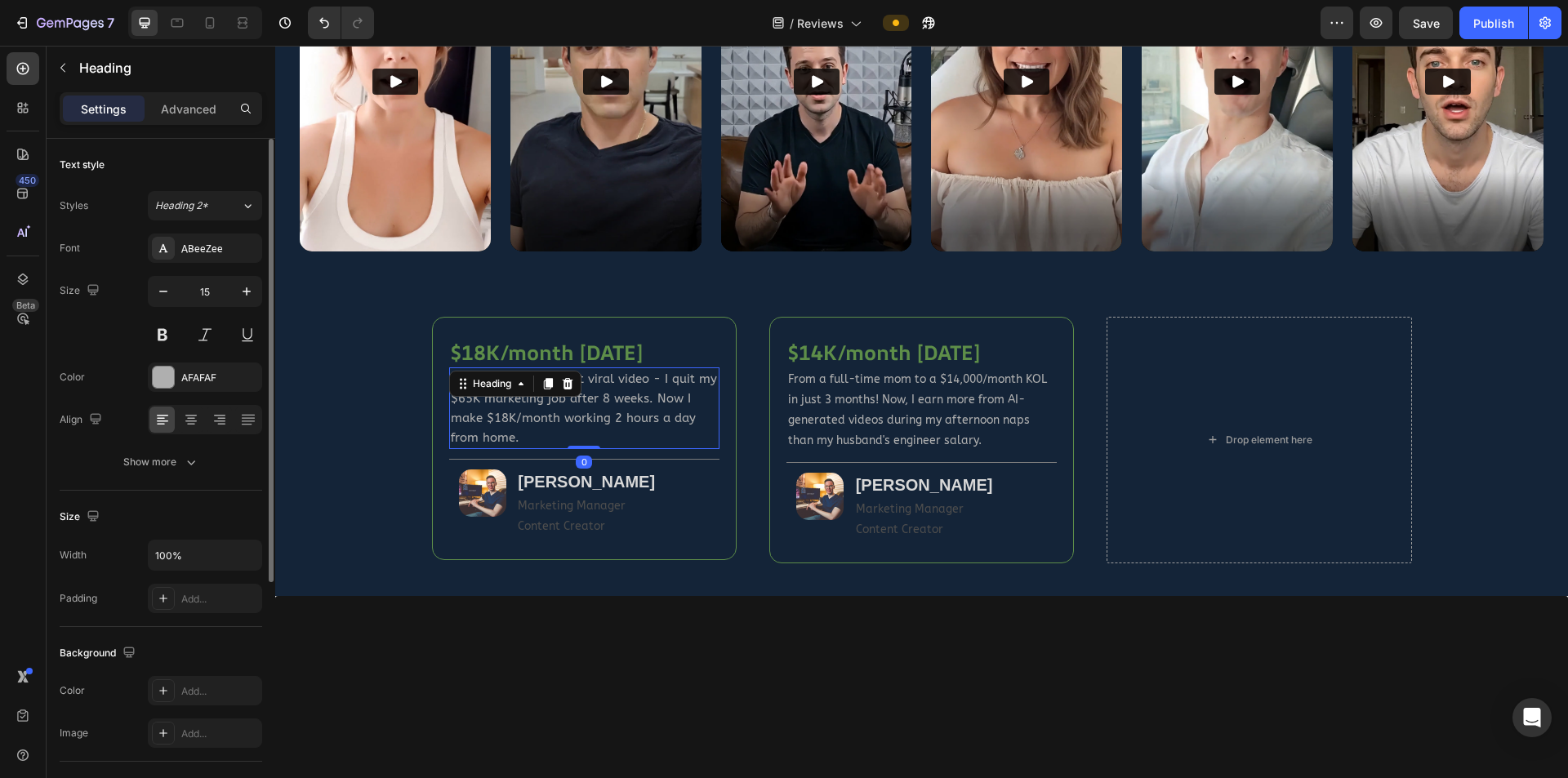
click at [592, 386] on p "3.8M views on my first viral video - I quit my $65K marketing job after 8 weeks…" at bounding box center [584, 409] width 268 height 78
click at [196, 456] on icon "button" at bounding box center [191, 462] width 17 height 17
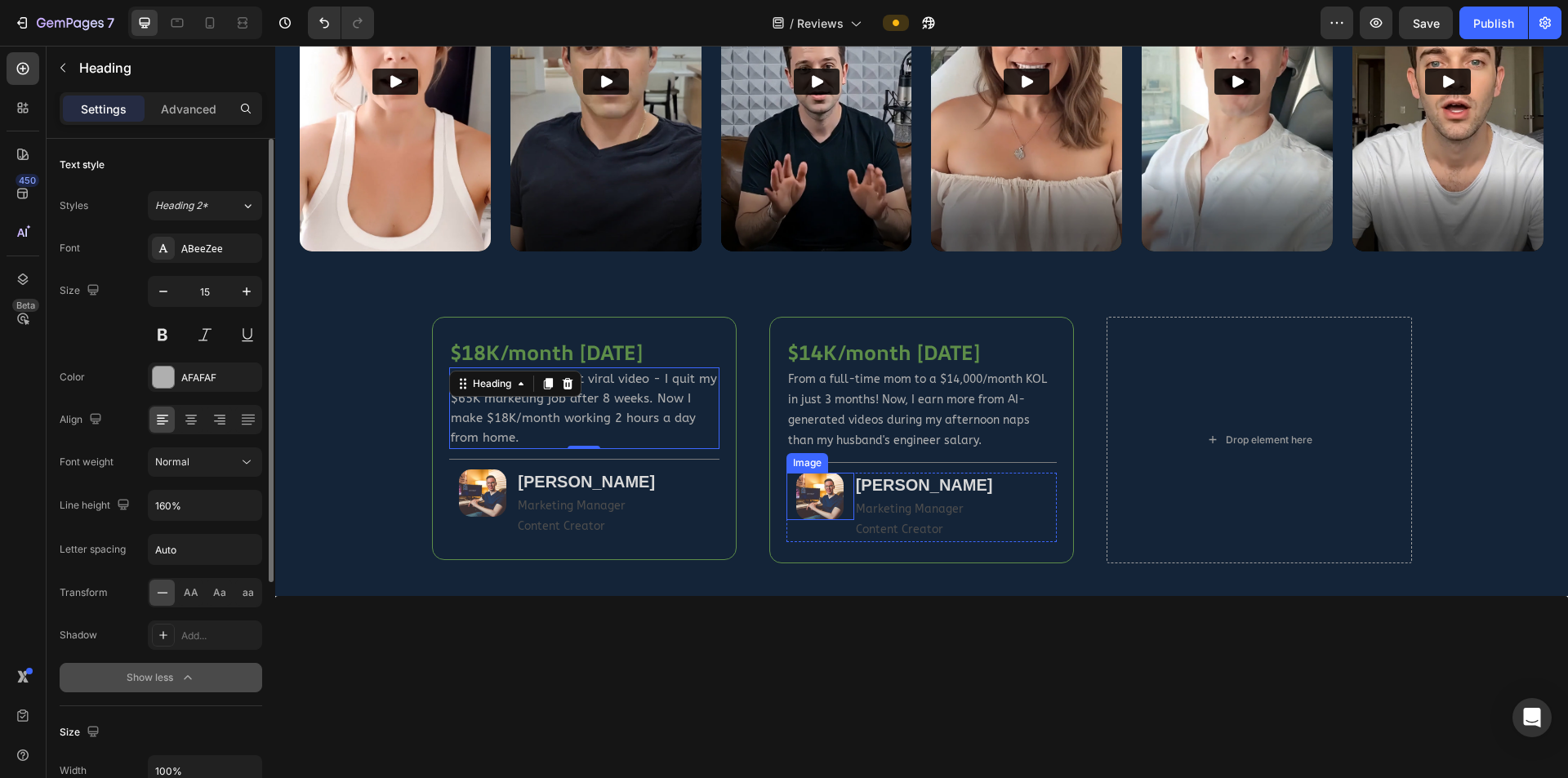
click at [804, 496] on img at bounding box center [820, 497] width 47 height 47
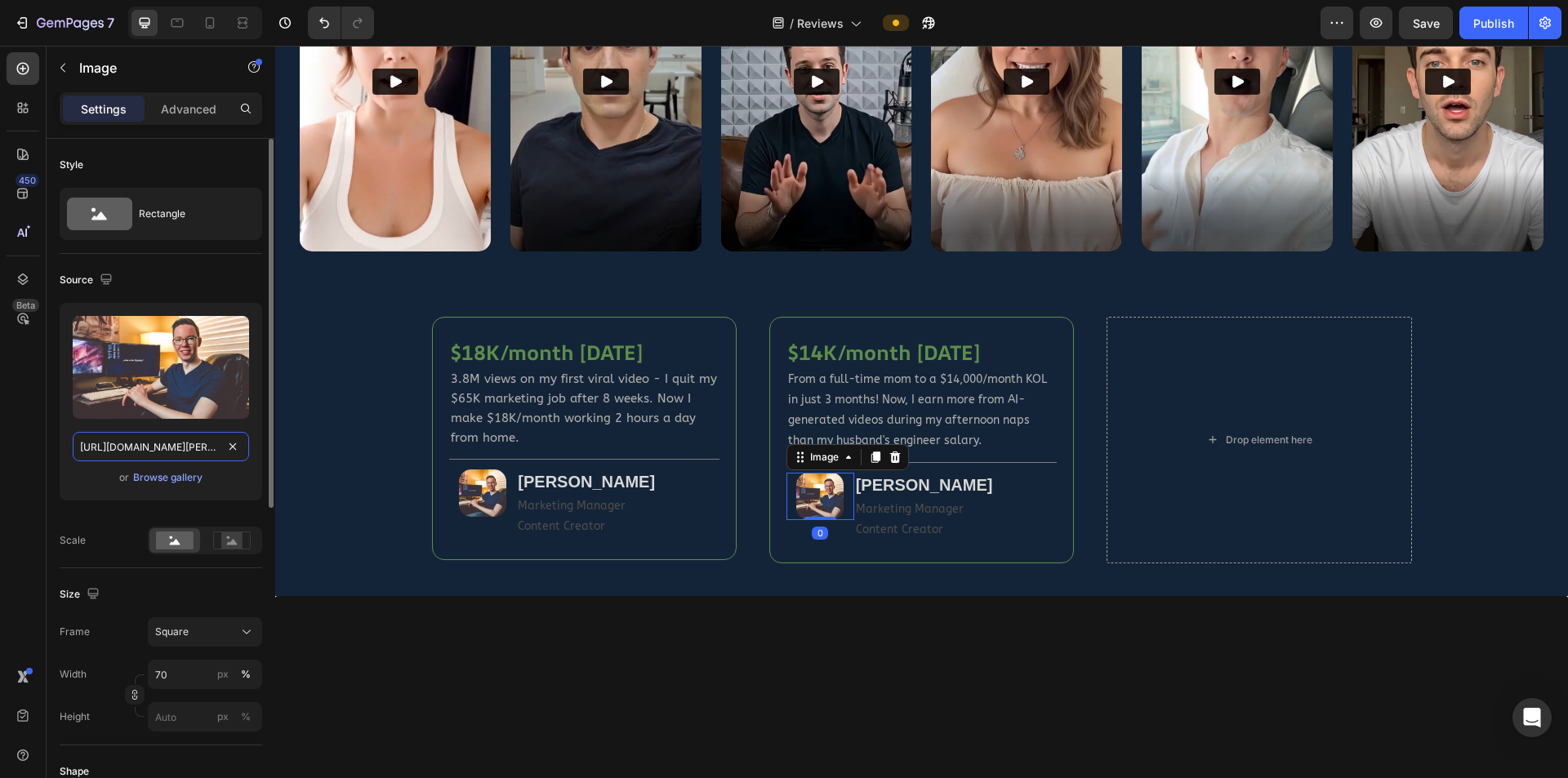
click at [167, 449] on input "https://aivideomasteryacademy.com/media/john.png?width=108" at bounding box center [161, 447] width 176 height 29
paste input "sarah"
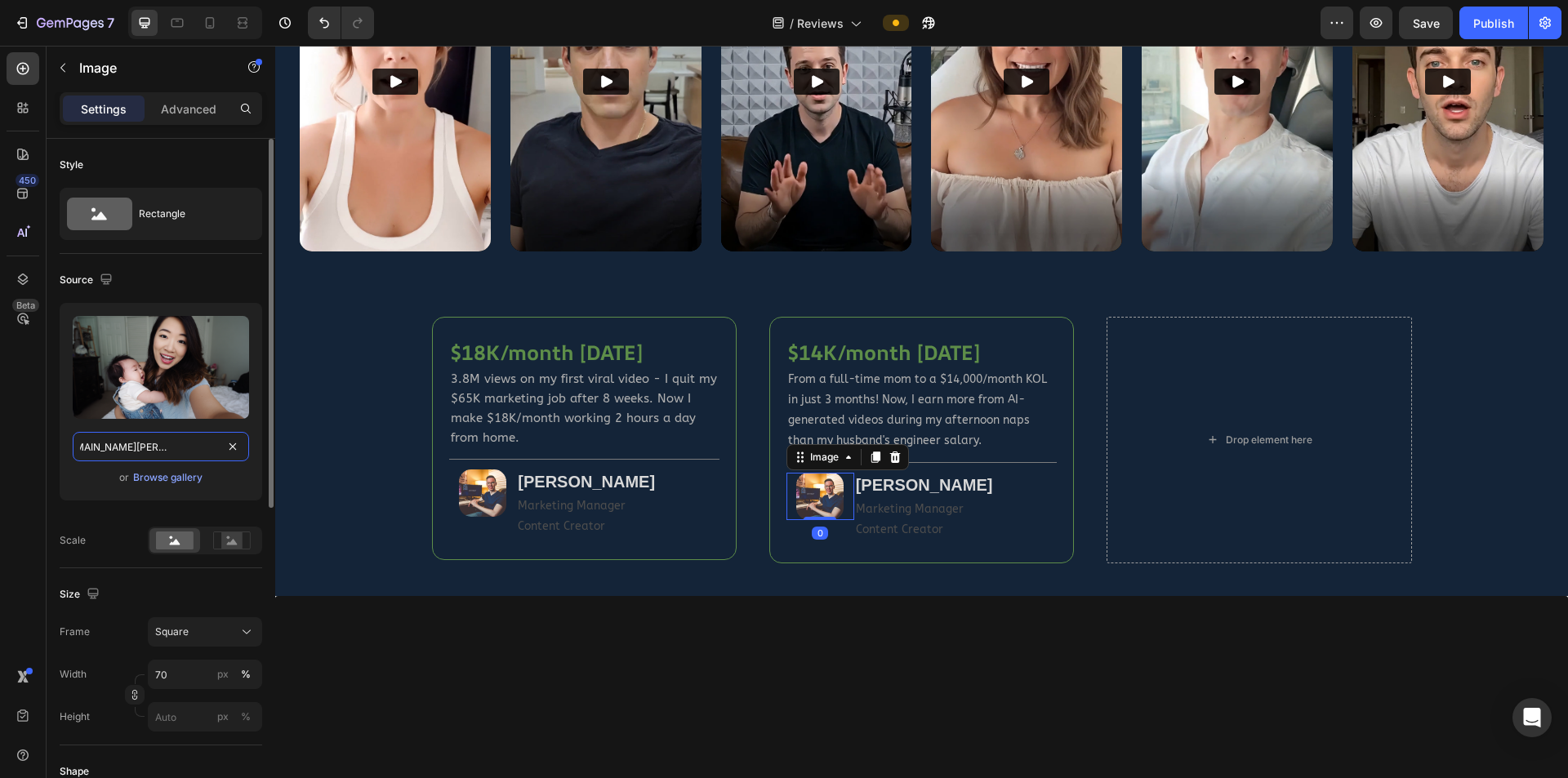
type input "https://aivideomasteryacademy.com/media/sarah.png?width=108"
click at [107, 510] on div "Upload Image https://aivideomasteryacademy.com/media/sarah.png?width=108 or Bro…" at bounding box center [161, 428] width 203 height 252
click at [128, 451] on input "https://aivideomasteryacademy.com/media/sarah.png?width=108" at bounding box center [161, 447] width 176 height 29
click at [106, 502] on div "Upload Image https://aivideomasteryacademy.com/media/sarah.png?width=108 or Bro…" at bounding box center [161, 408] width 203 height 211
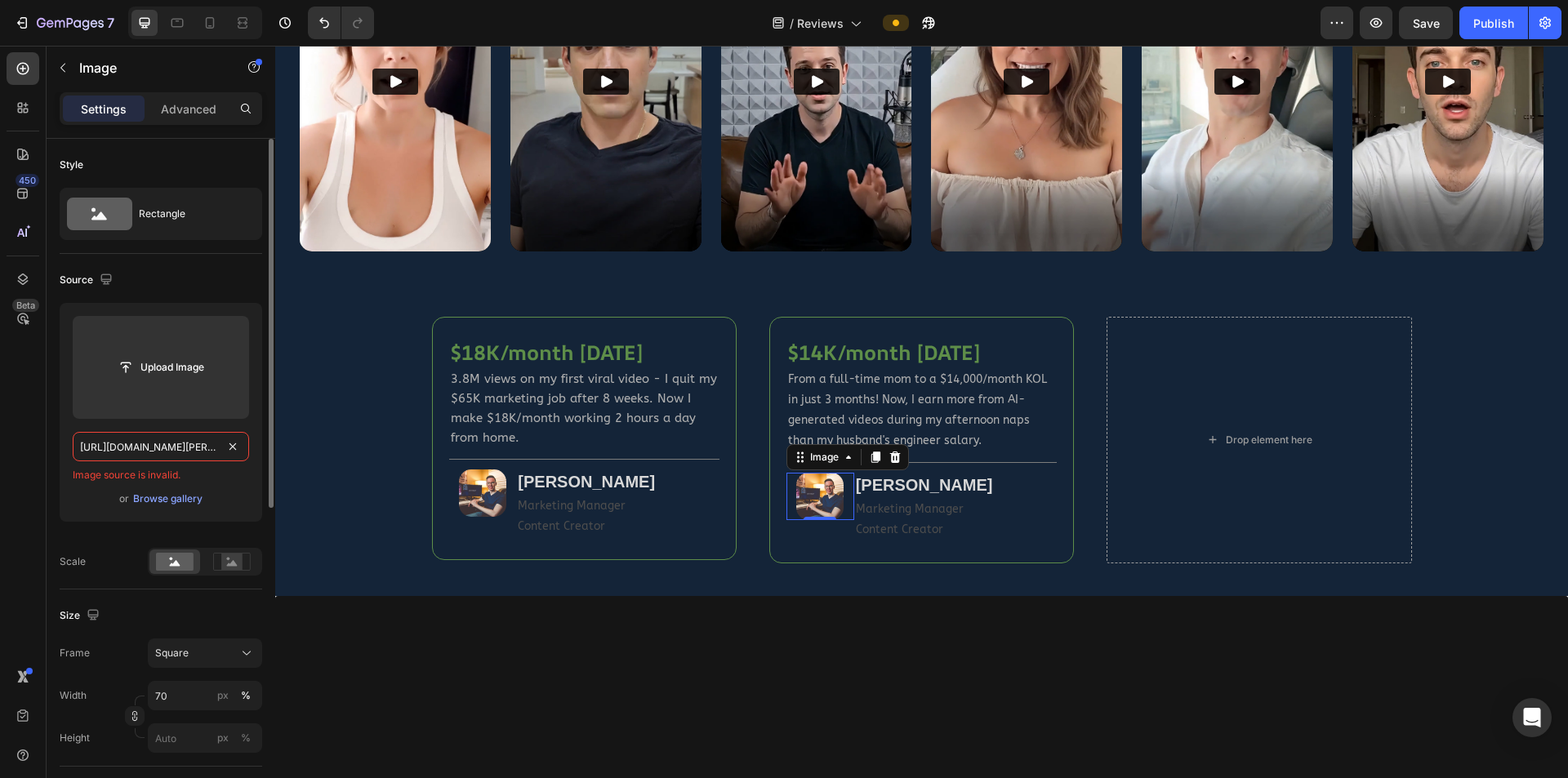
click at [116, 445] on input "https://aivideomasteryacademy.com/media/sarah.png?width=108" at bounding box center [161, 447] width 176 height 29
click at [93, 503] on div "or Browse gallery" at bounding box center [161, 499] width 176 height 20
click at [913, 482] on strong "[PERSON_NAME]" at bounding box center [924, 485] width 137 height 18
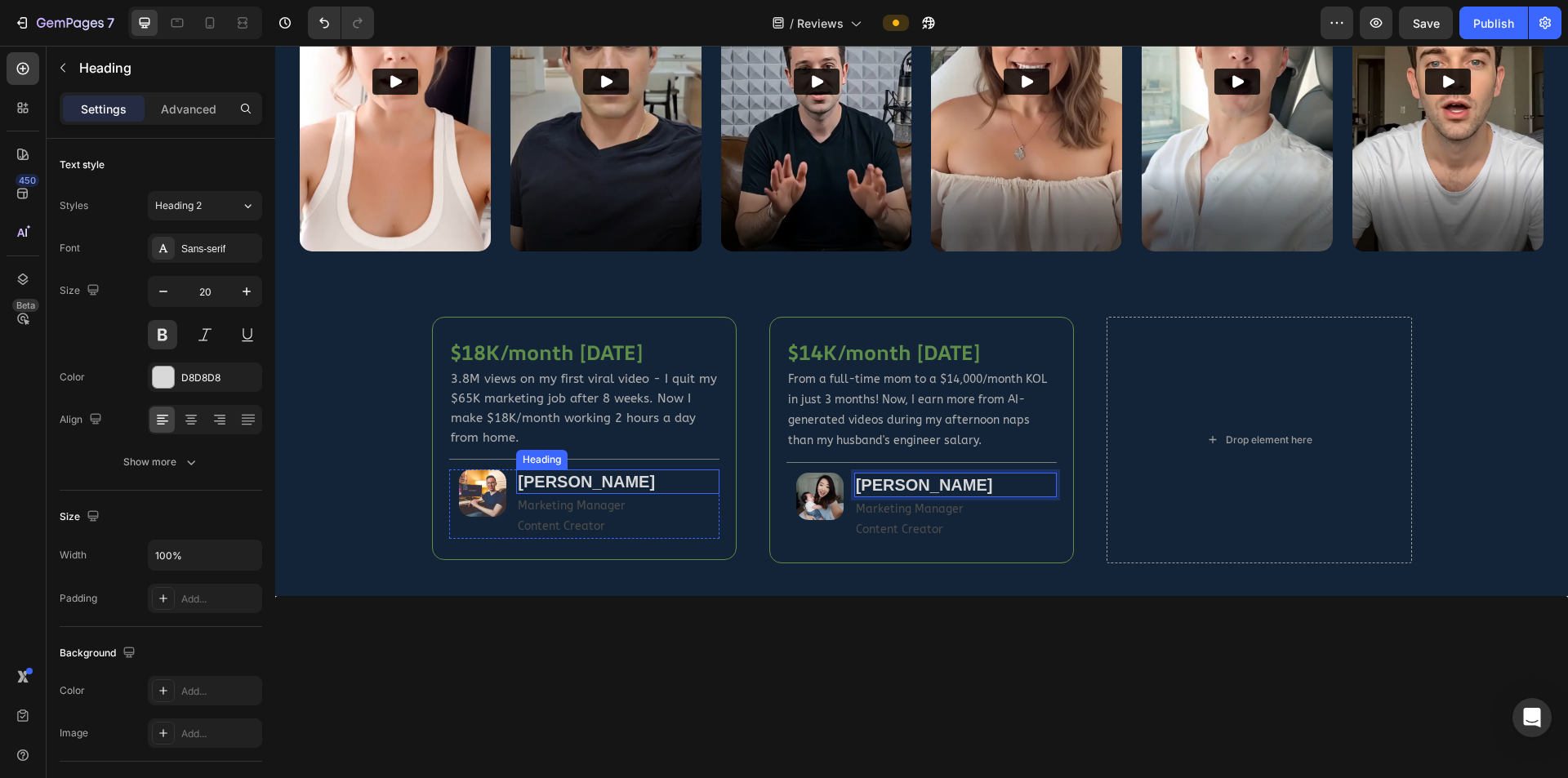
click at [576, 476] on strong "[PERSON_NAME]" at bounding box center [586, 482] width 137 height 18
click at [215, 293] on input "20" at bounding box center [205, 292] width 54 height 29
type input "18"
click at [570, 510] on p "Content Creator" at bounding box center [617, 524] width 200 height 21
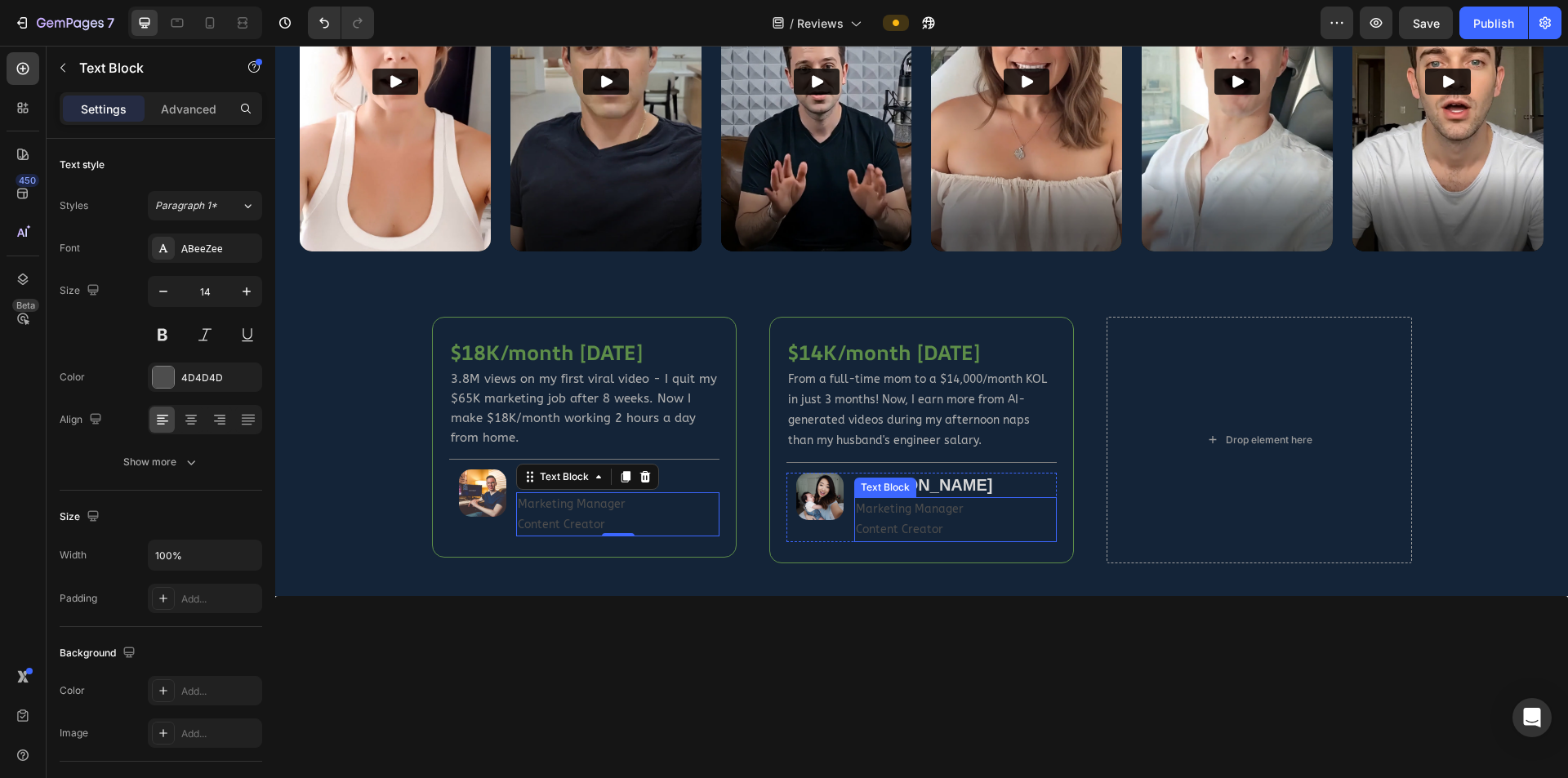
click at [905, 510] on p "Content Creator" at bounding box center [956, 529] width 200 height 21
click at [1008, 510] on p "Stay-at-home Mom Influencer" at bounding box center [956, 519] width 200 height 42
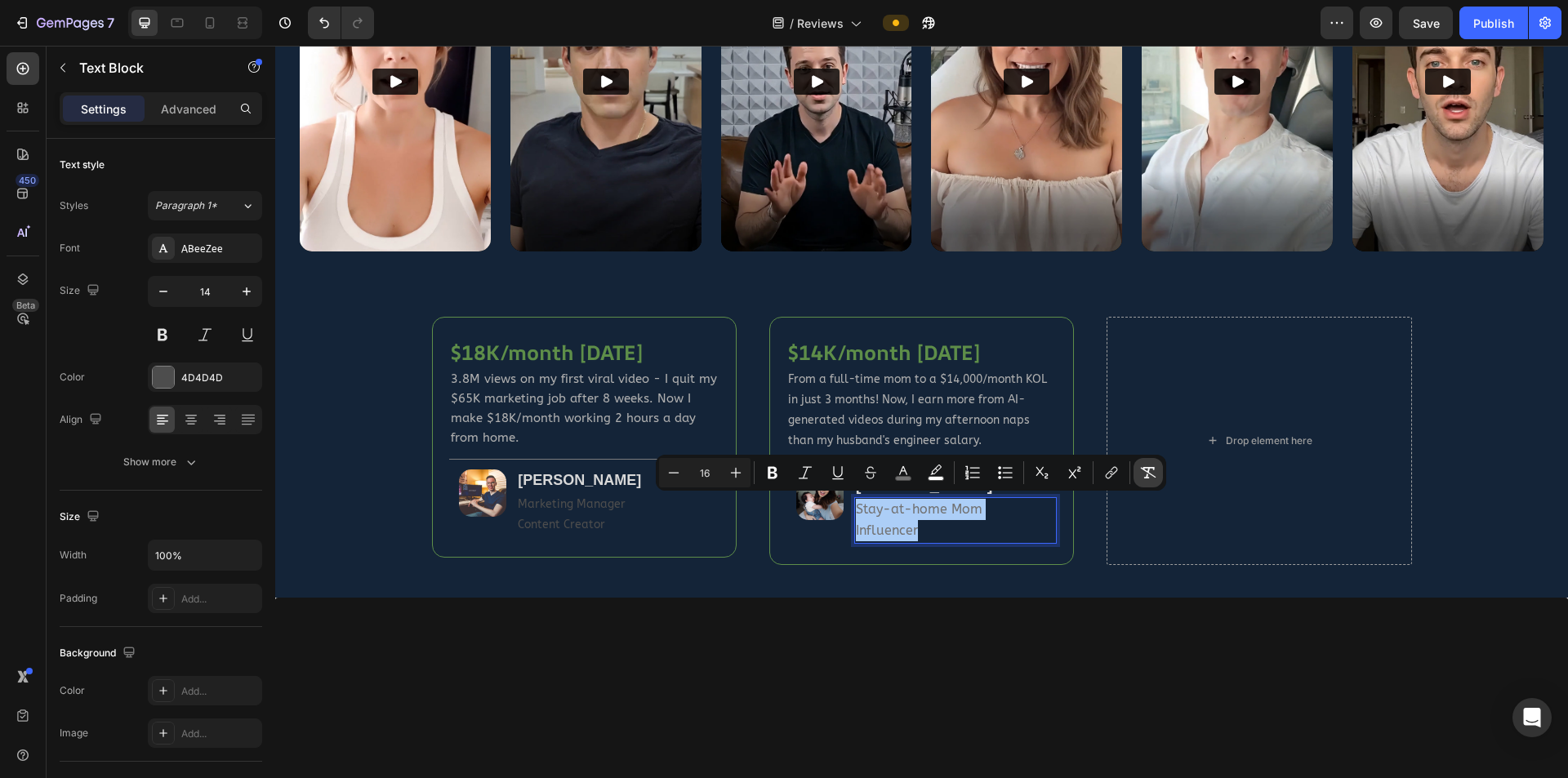
click at [1032, 474] on icon "Editor contextual toolbar" at bounding box center [1149, 472] width 17 height 17
type input "14"
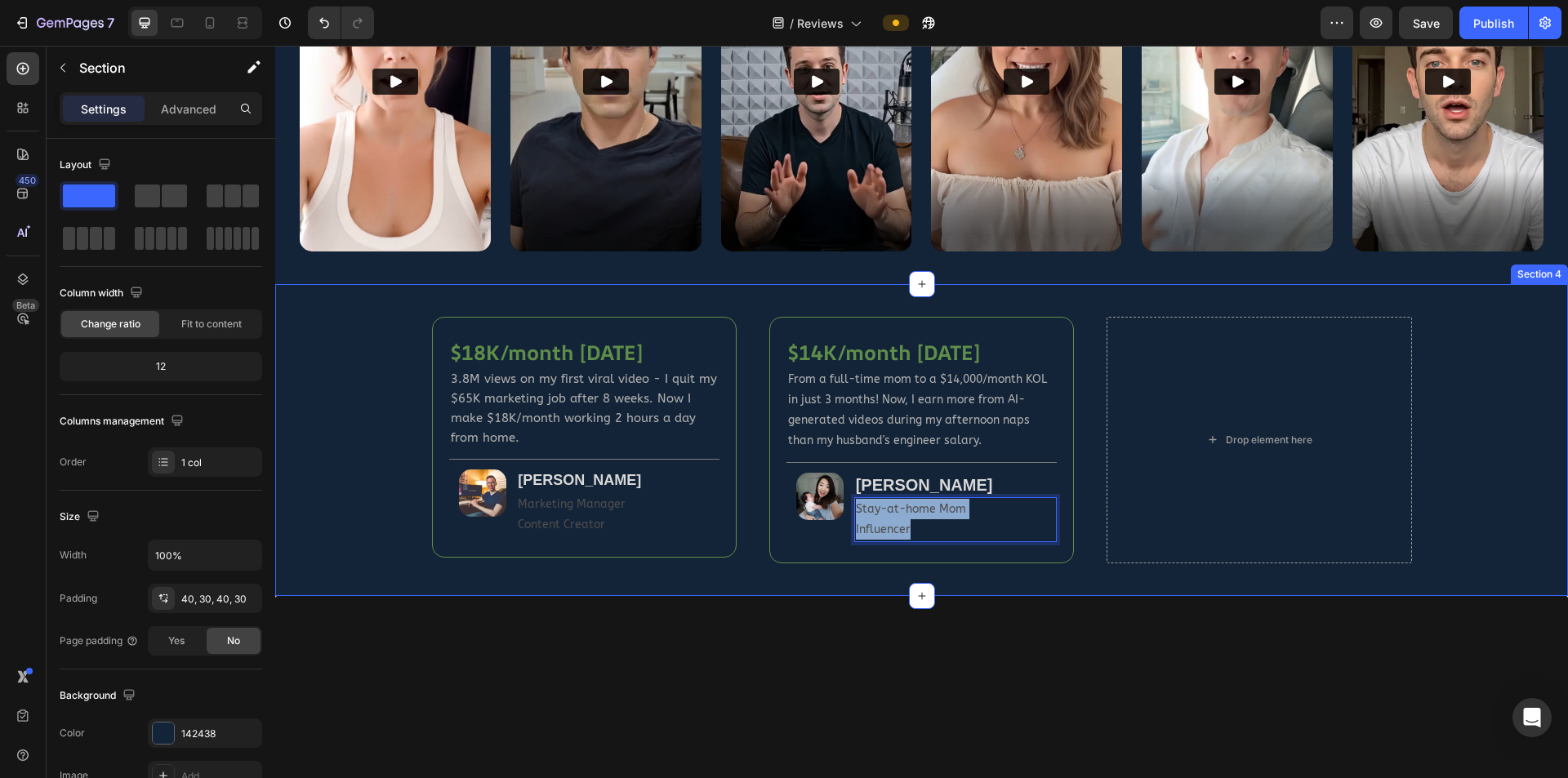
click at [1032, 484] on div "$18K/month in 8 weeks Heading 3.8M views on my first viral video - I quit my $6…" at bounding box center [921, 440] width 1293 height 312
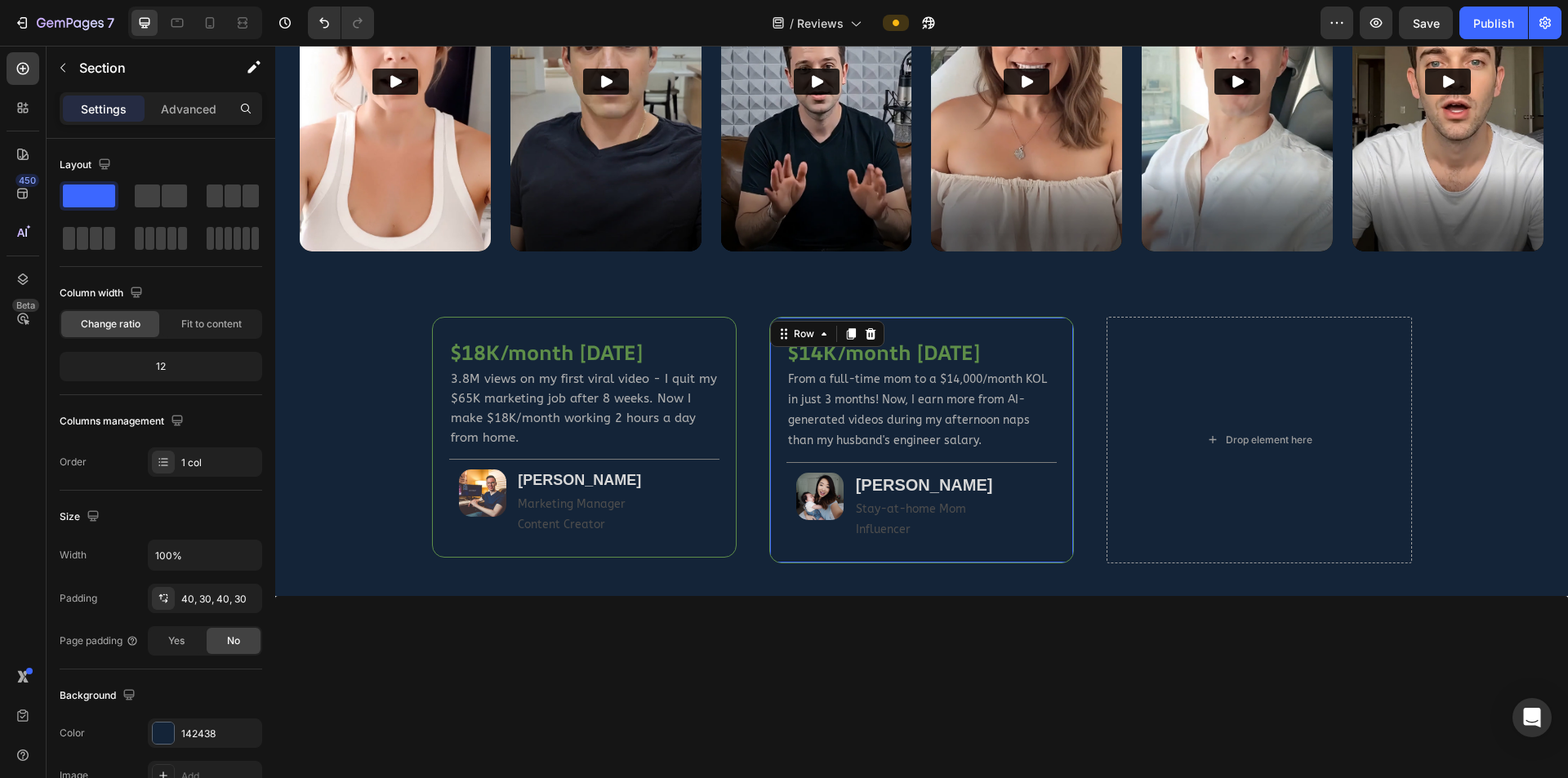
click at [1032, 331] on div "$14K/month in 3 months Heading ⁠⁠⁠⁠⁠⁠⁠ From a full-time mom to a $14,000/month …" at bounding box center [921, 440] width 305 height 247
click at [847, 328] on icon at bounding box center [851, 334] width 9 height 12
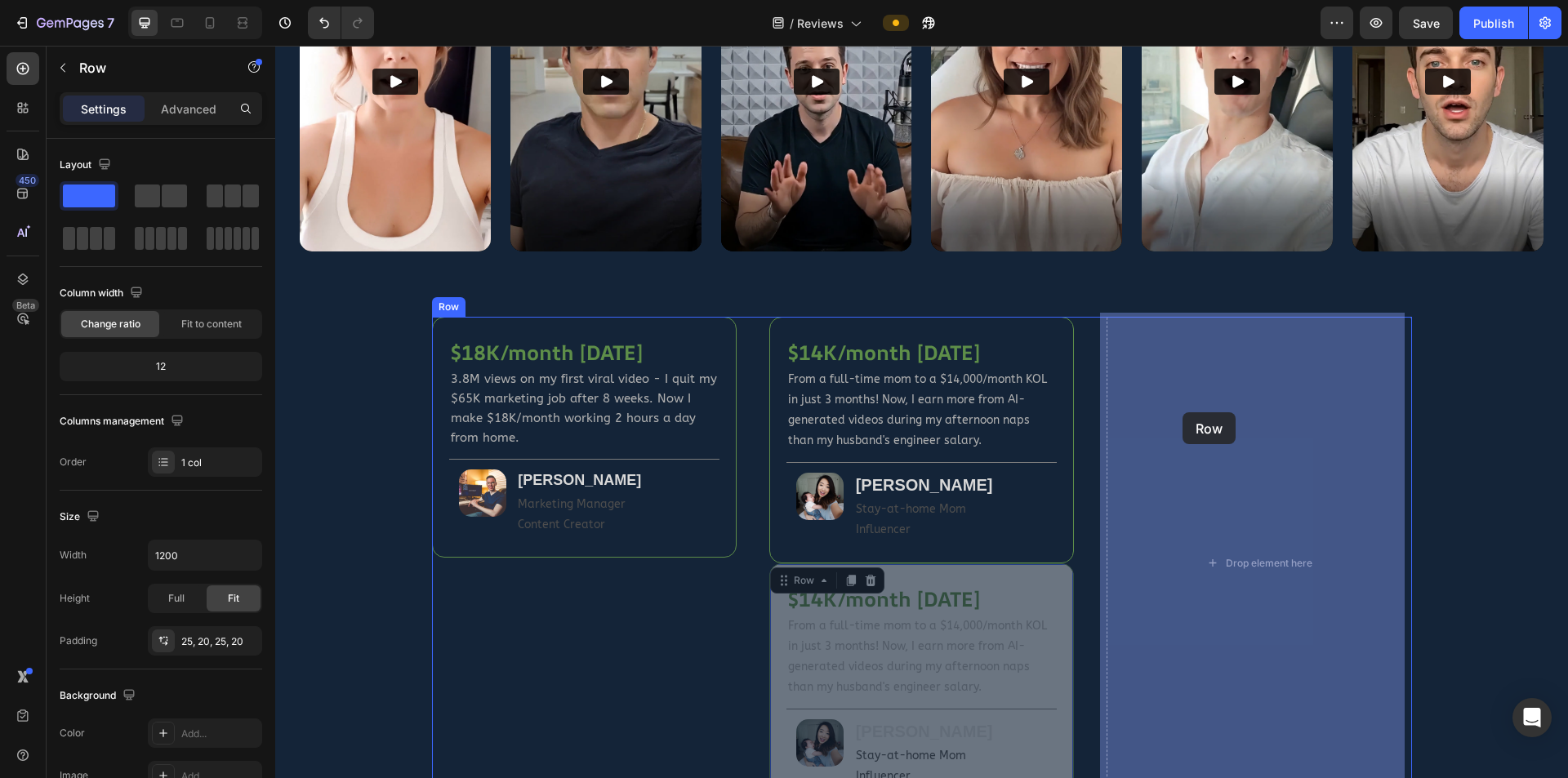
drag, startPoint x: 775, startPoint y: 576, endPoint x: 1175, endPoint y: 424, distance: 427.9
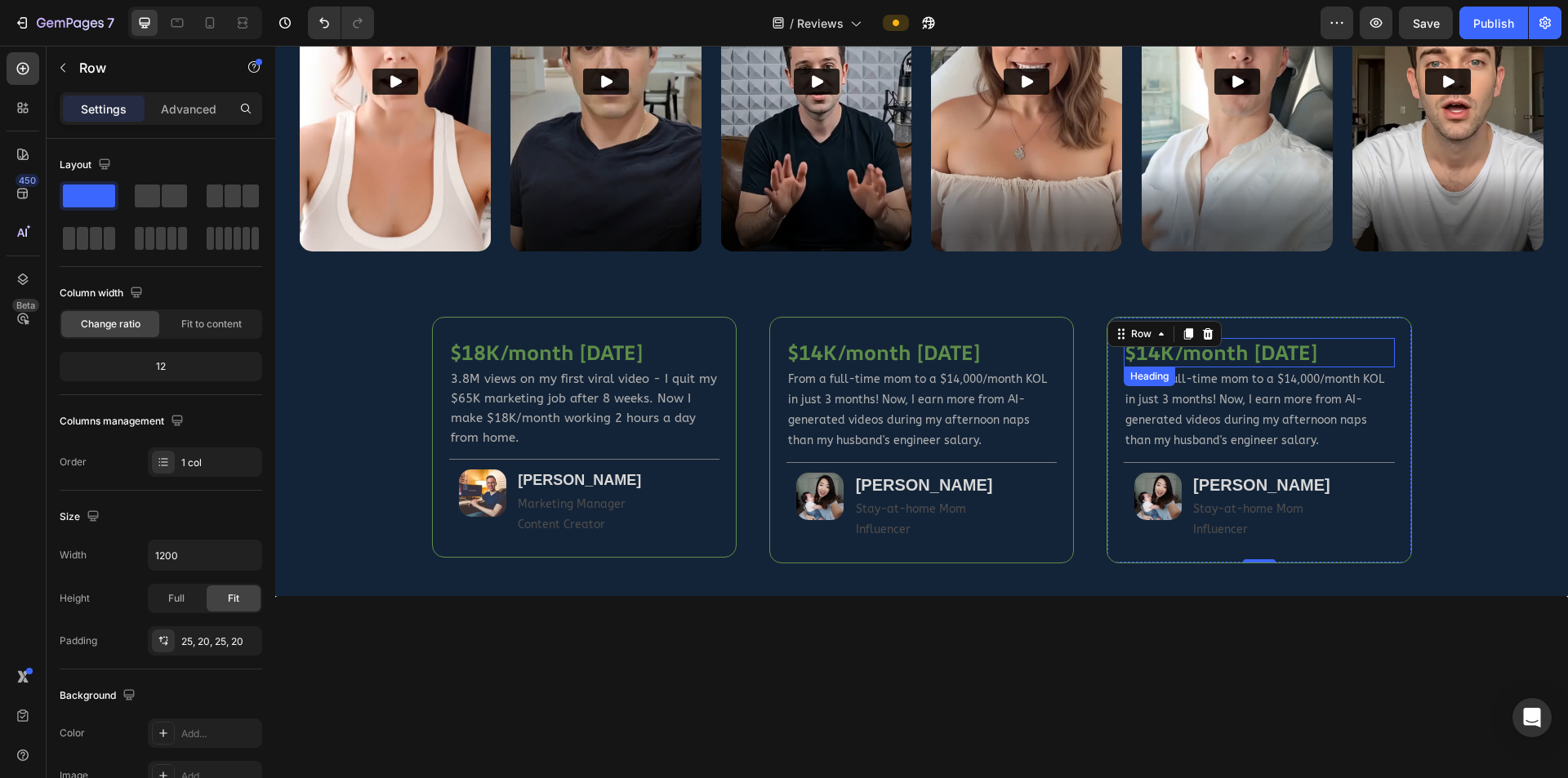
click at [1032, 351] on h2 "$14K/month [DATE]" at bounding box center [1259, 353] width 270 height 30
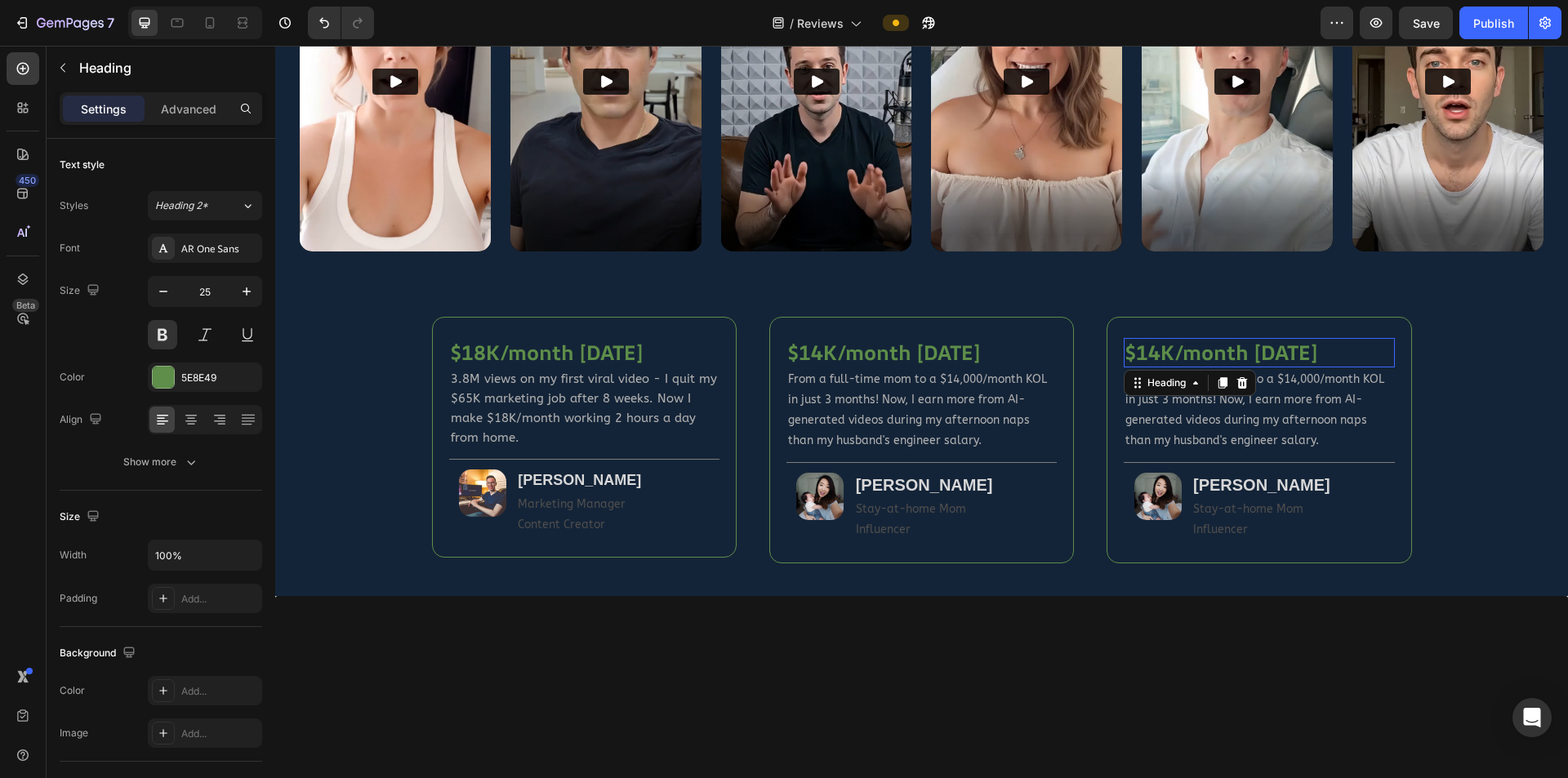
click at [1032, 351] on h2 "$14K/month [DATE]" at bounding box center [1259, 353] width 270 height 30
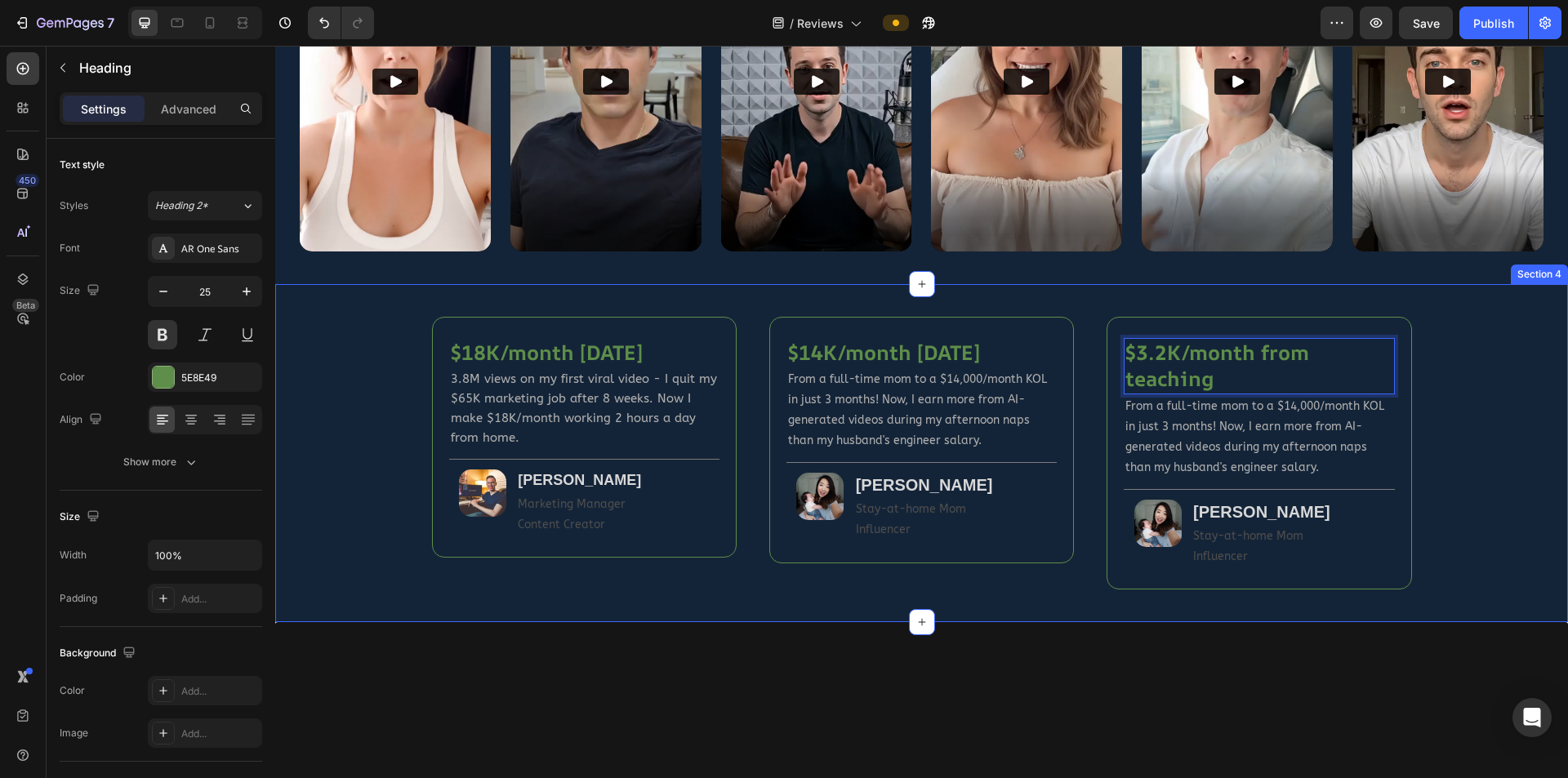
click at [1032, 410] on div "$18K/month in 8 weeks Heading 3.8M views on my first viral video - I quit my $6…" at bounding box center [921, 453] width 1244 height 272
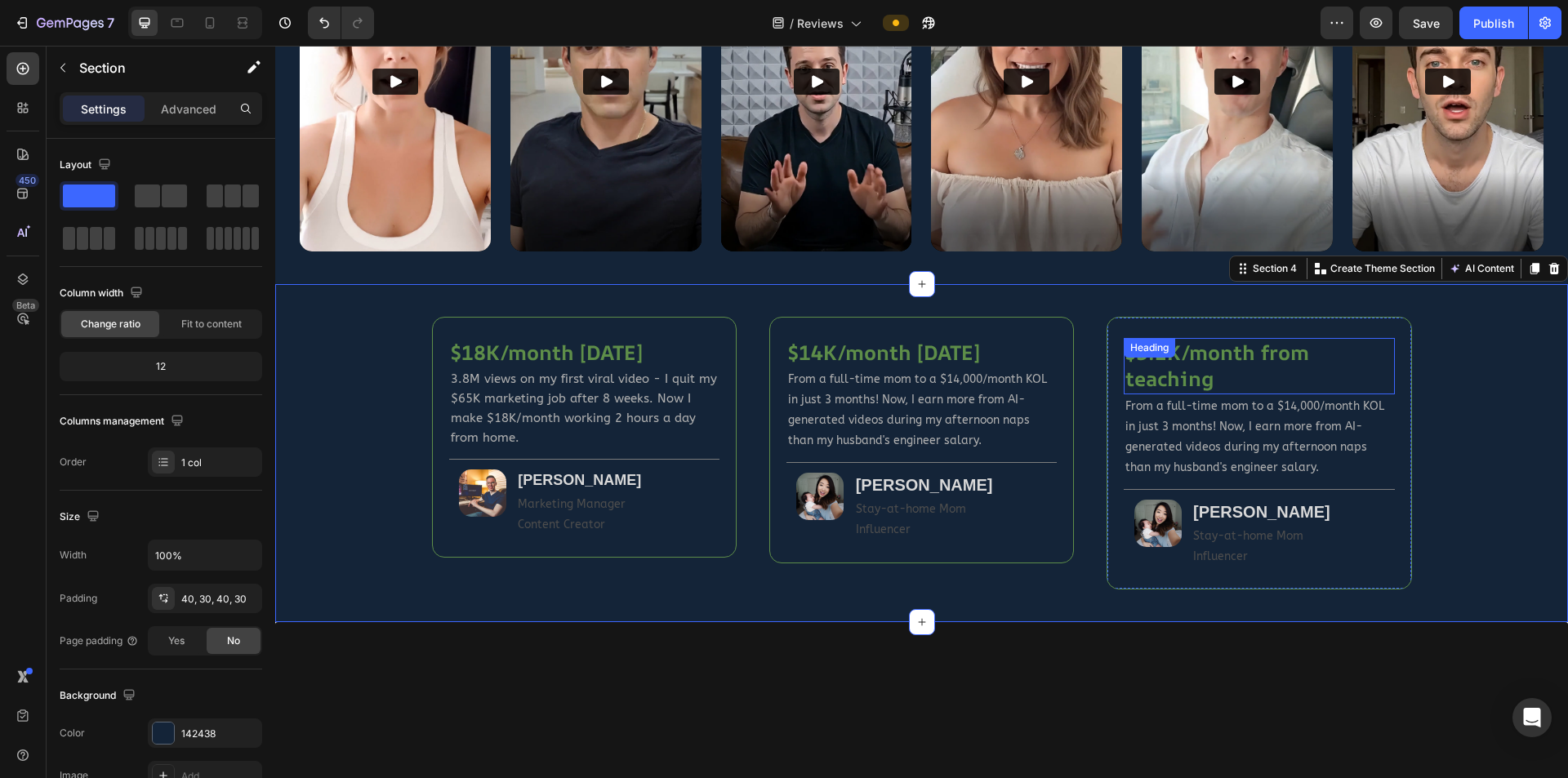
click at [1032, 347] on div "$3.2K/month from teaching Heading" at bounding box center [1259, 366] width 270 height 57
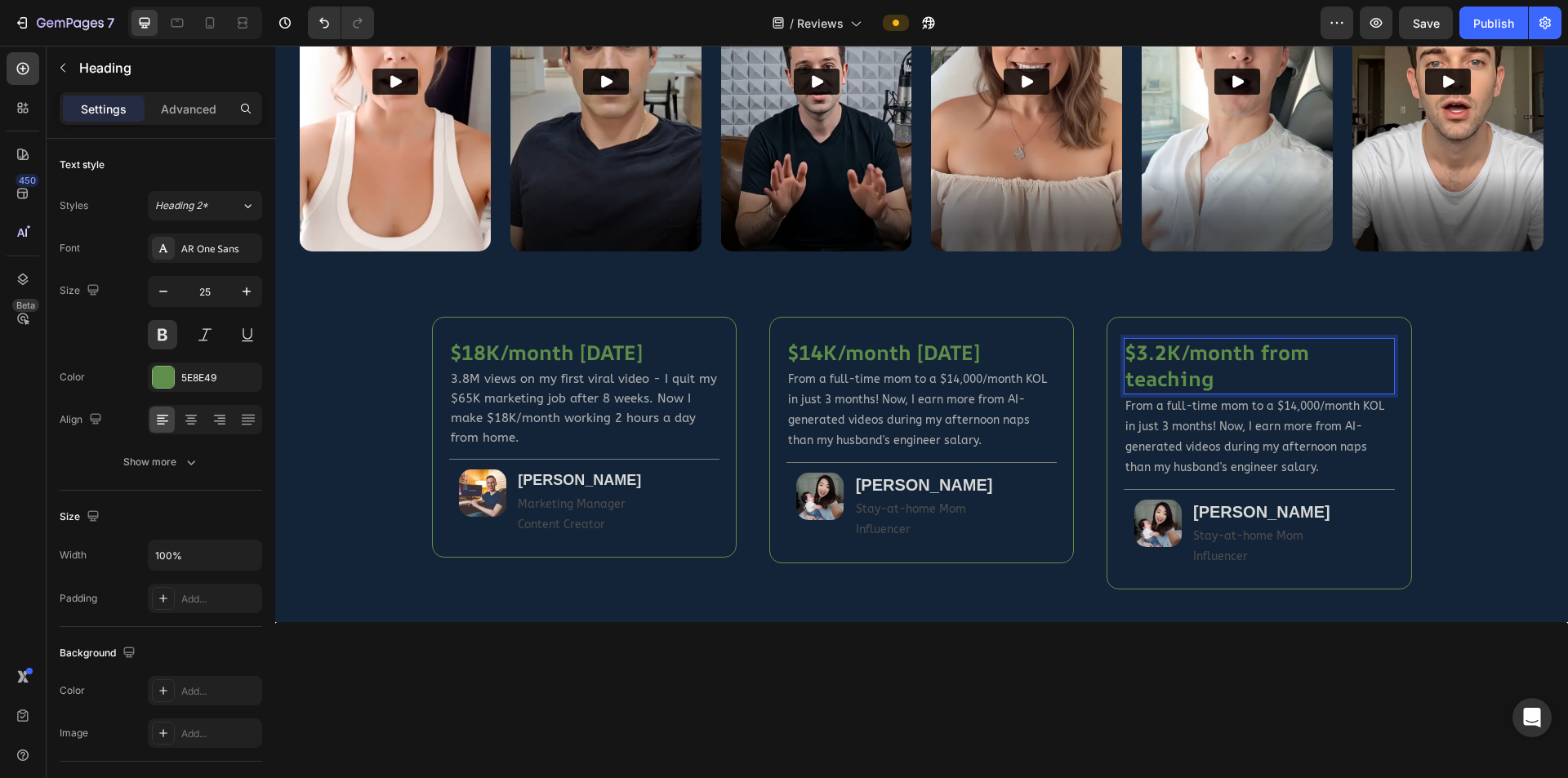
click at [1032, 365] on p "$3.2K/month from teaching" at bounding box center [1259, 366] width 268 height 53
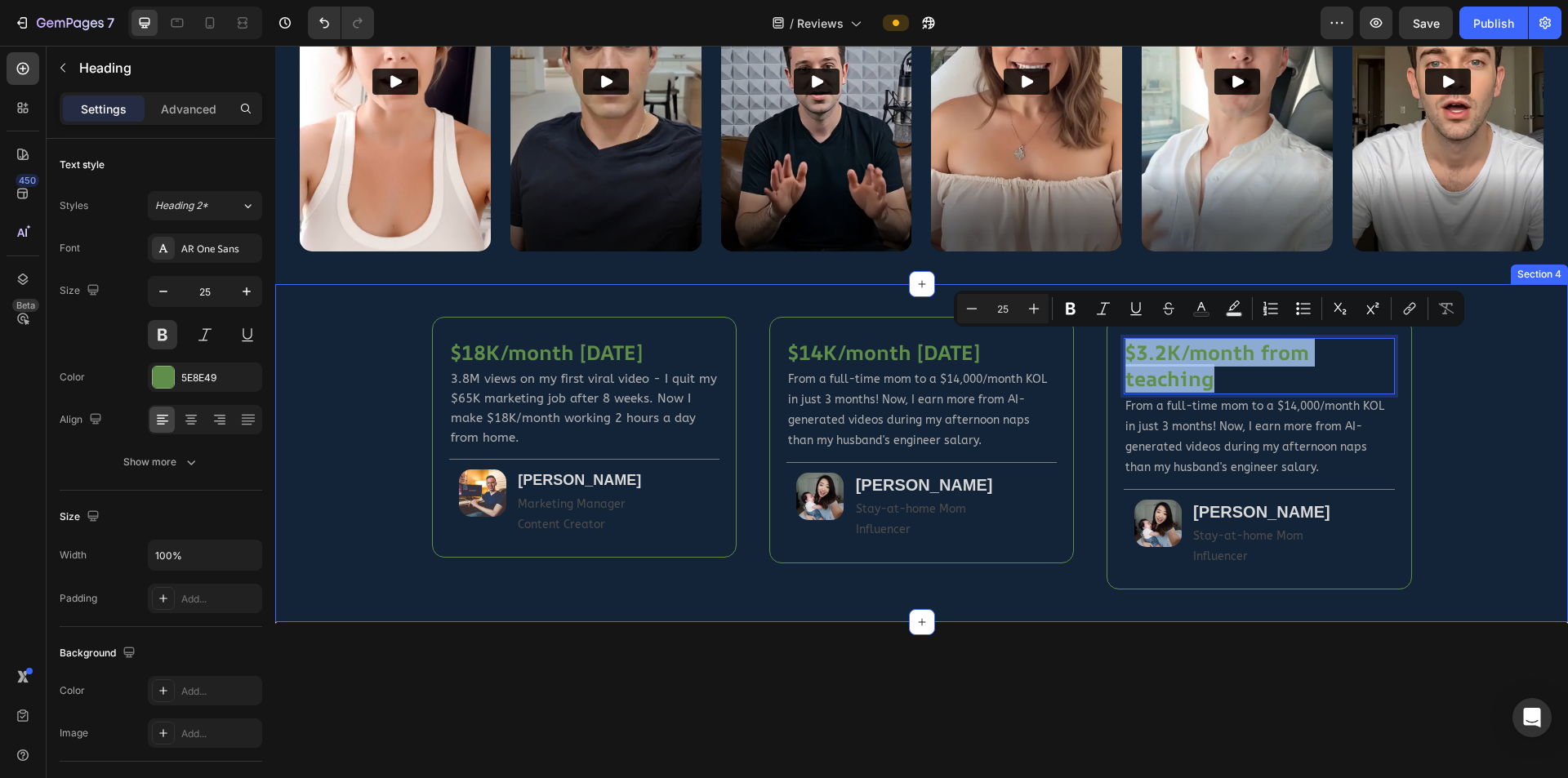
click at [1032, 417] on div "$18K/month in 8 weeks Heading 3.8M views on my first viral video - I quit my $6…" at bounding box center [921, 453] width 1244 height 272
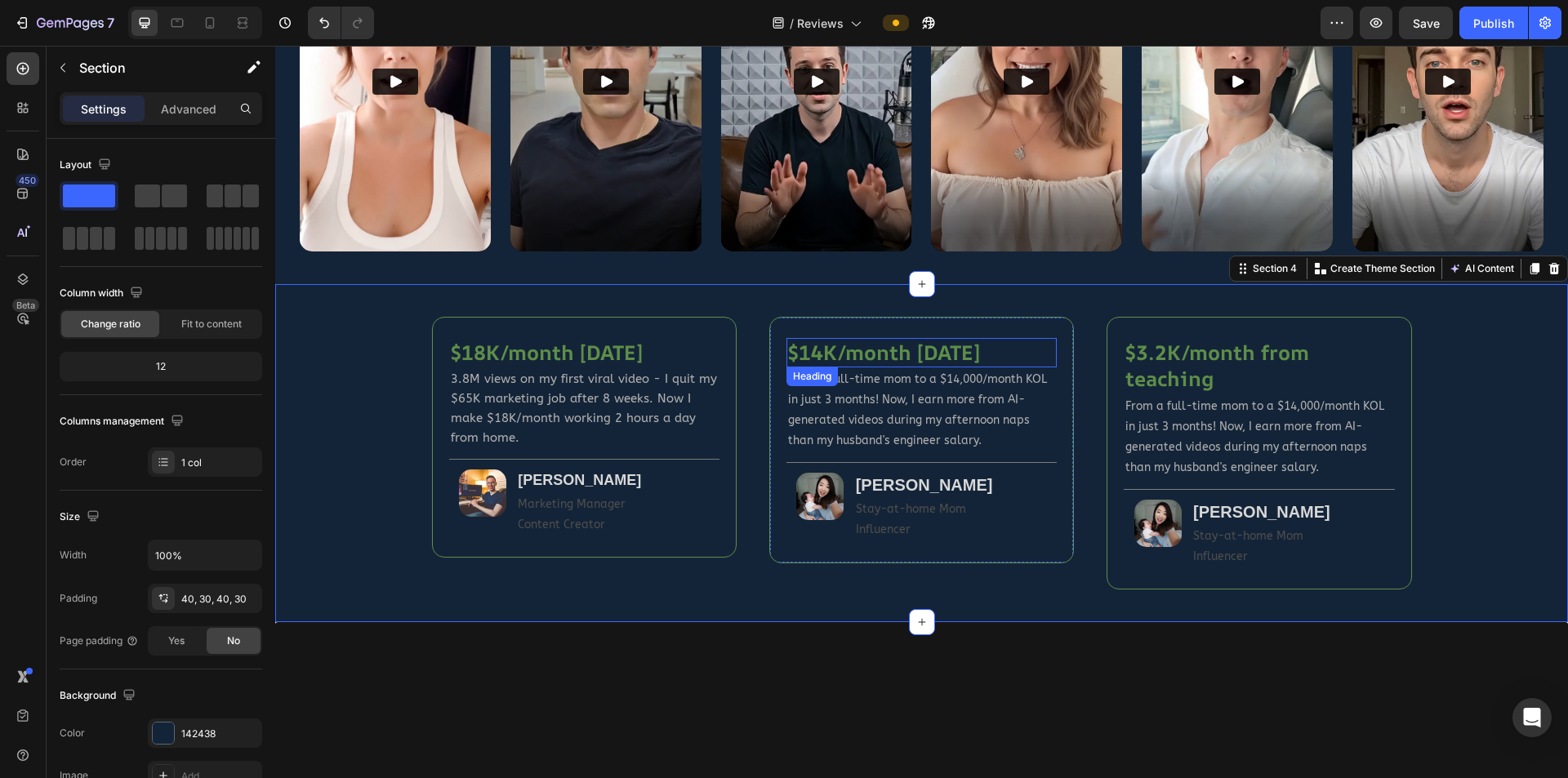
click at [944, 346] on p "$14K/month [DATE]" at bounding box center [921, 354] width 268 height 27
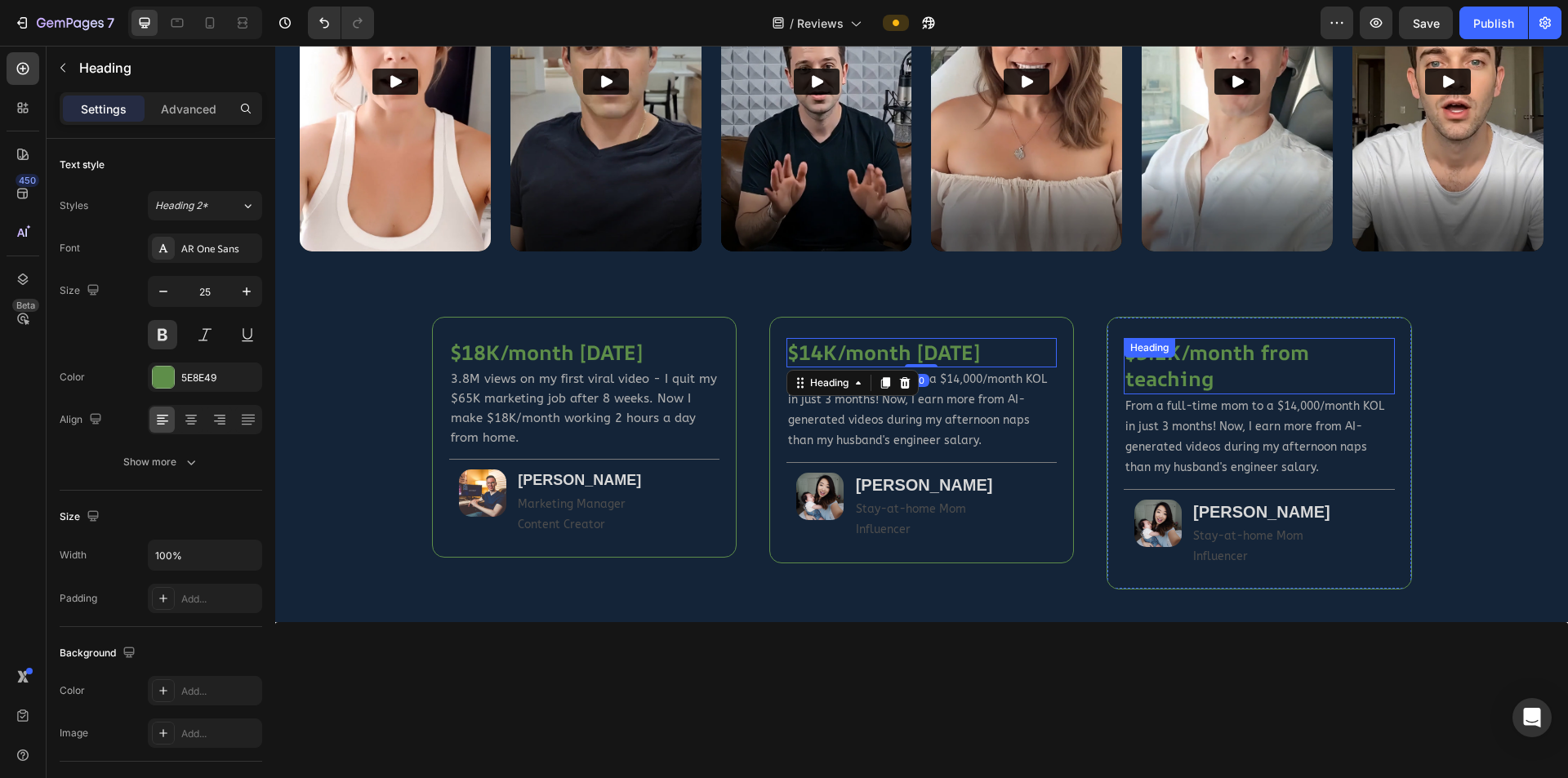
click at [1032, 376] on p "$3.2K/month from teaching" at bounding box center [1259, 366] width 268 height 53
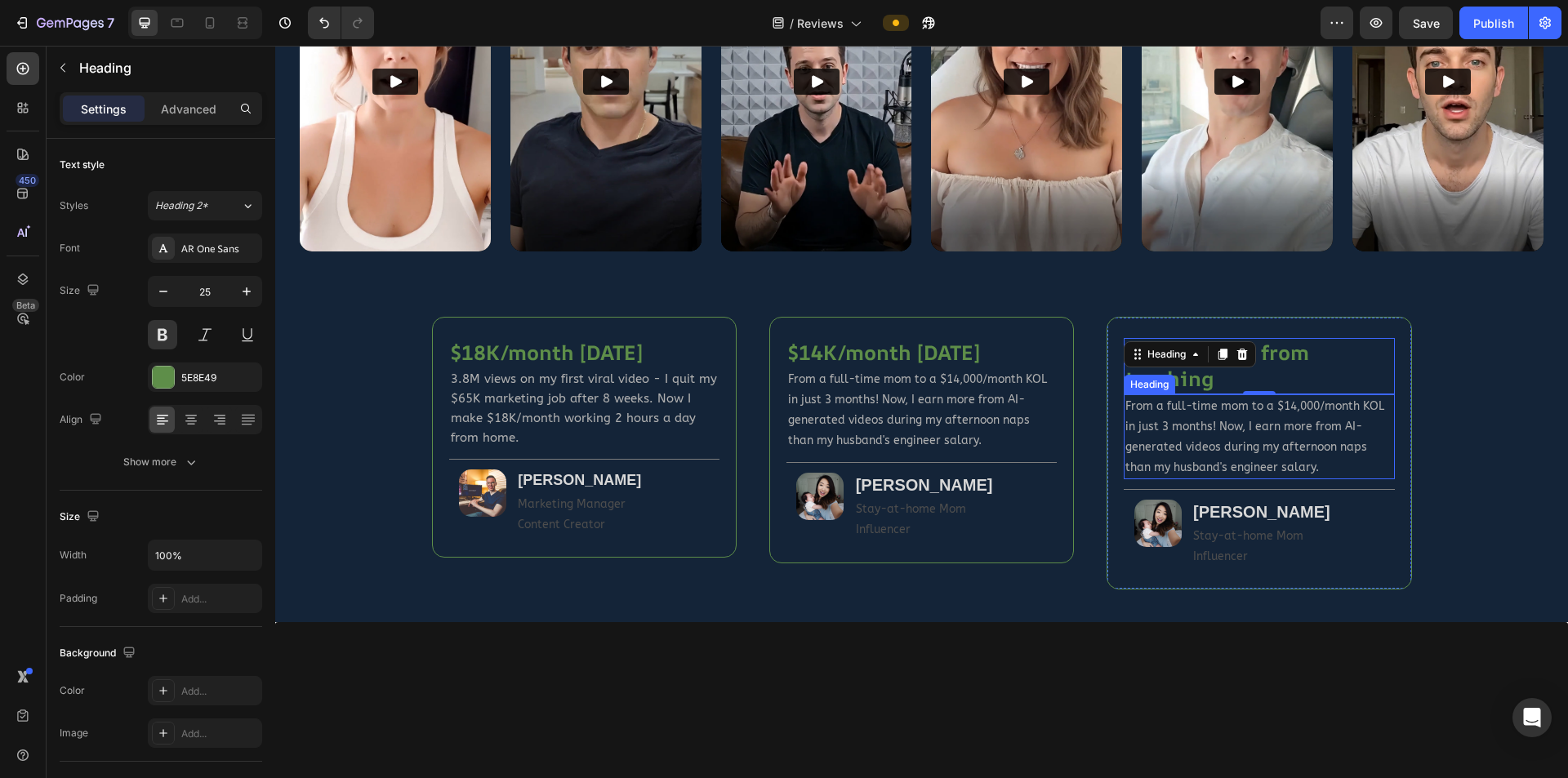
click at [1032, 444] on span "From a full-time mom to a $14,000/month KOL in just 3 months! Now, I earn more …" at bounding box center [1255, 437] width 259 height 75
click at [1032, 510] on img at bounding box center [1158, 523] width 47 height 47
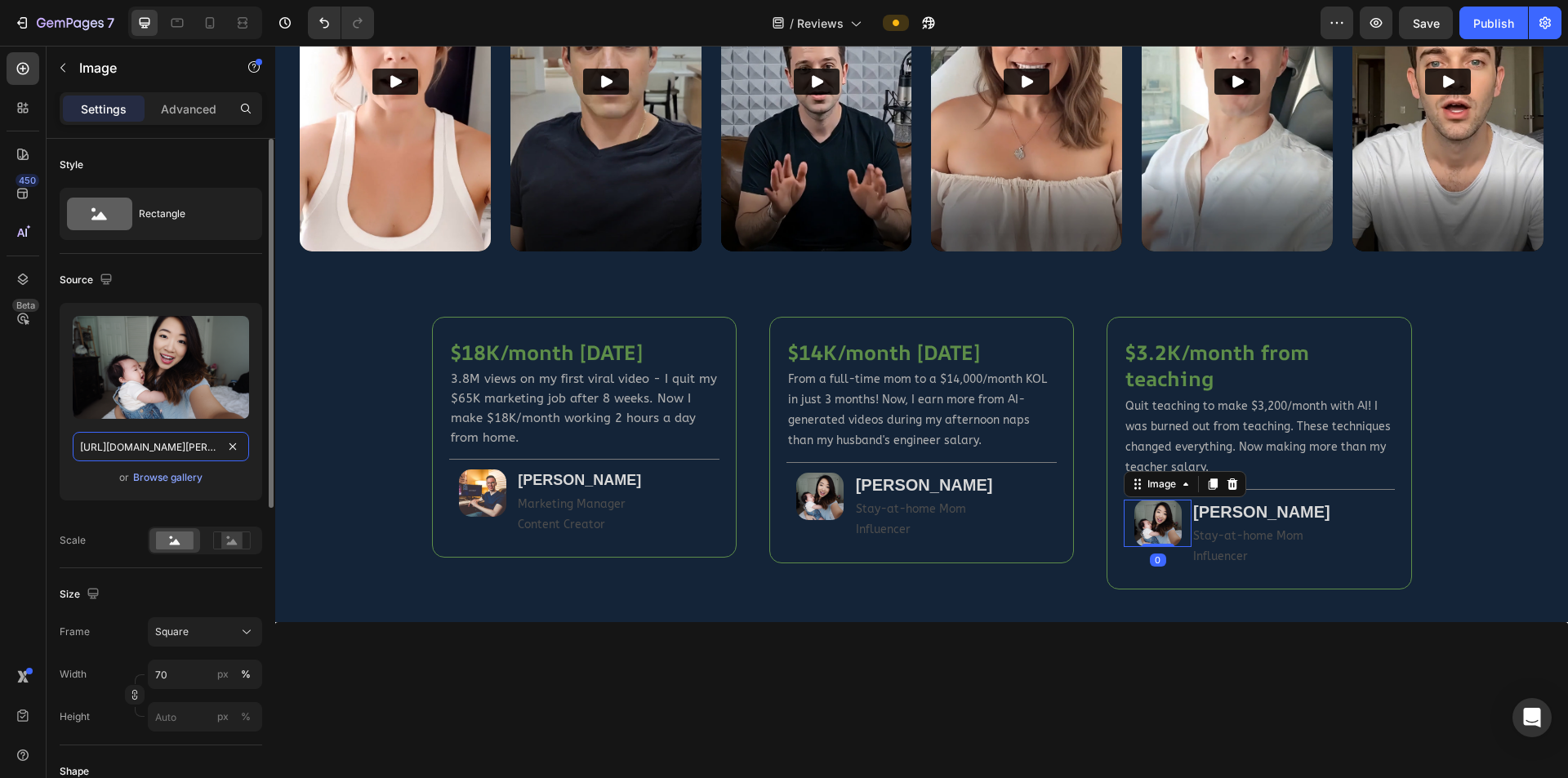
click at [195, 447] on input "https://aivideomasteryacademy.com/media/sarah.png?width=108" at bounding box center [161, 447] width 176 height 29
paste input "robert"
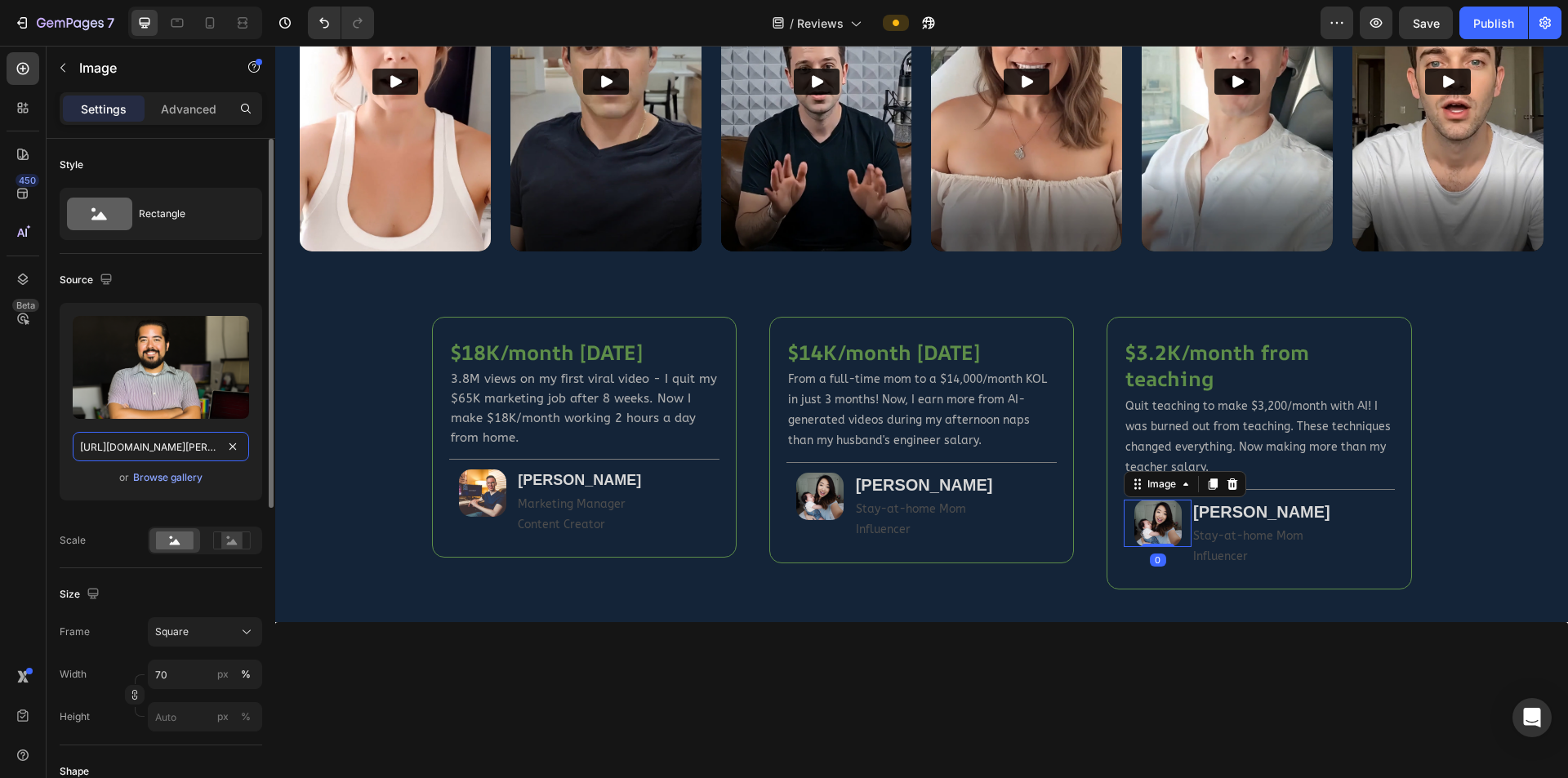
scroll to position [0, 170]
type input "https://aivideomasteryacademy.com/media/robert.png?width=108"
click at [103, 510] on div "Scale" at bounding box center [161, 541] width 203 height 27
click at [115, 444] on input "https://aivideomasteryacademy.com/media/robert.png?width=108" at bounding box center [161, 447] width 176 height 29
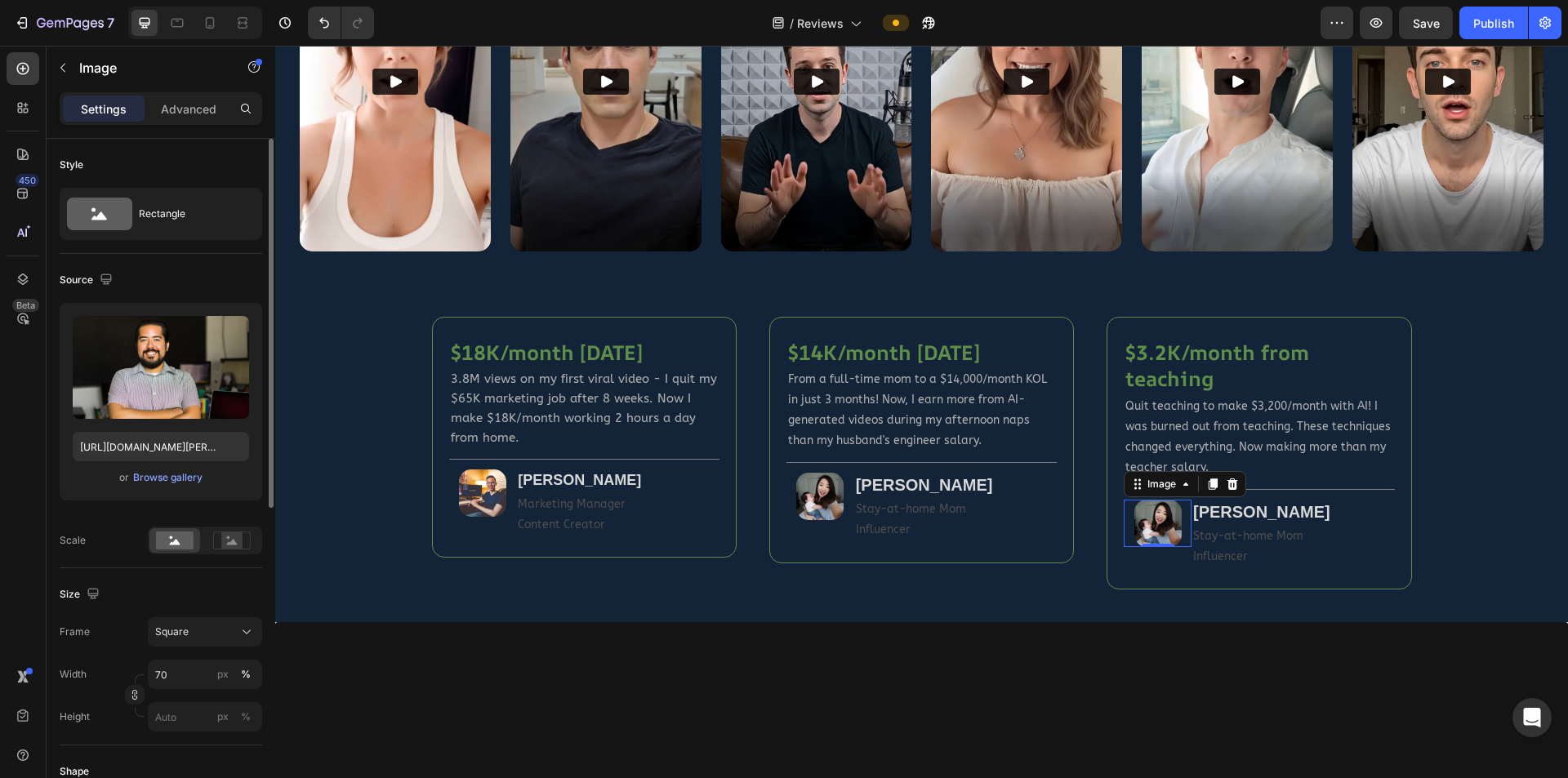
click at [83, 509] on div "Upload Image https://aivideomasteryacademy.com/media/robert.png?width=108 or Br…" at bounding box center [161, 408] width 203 height 211
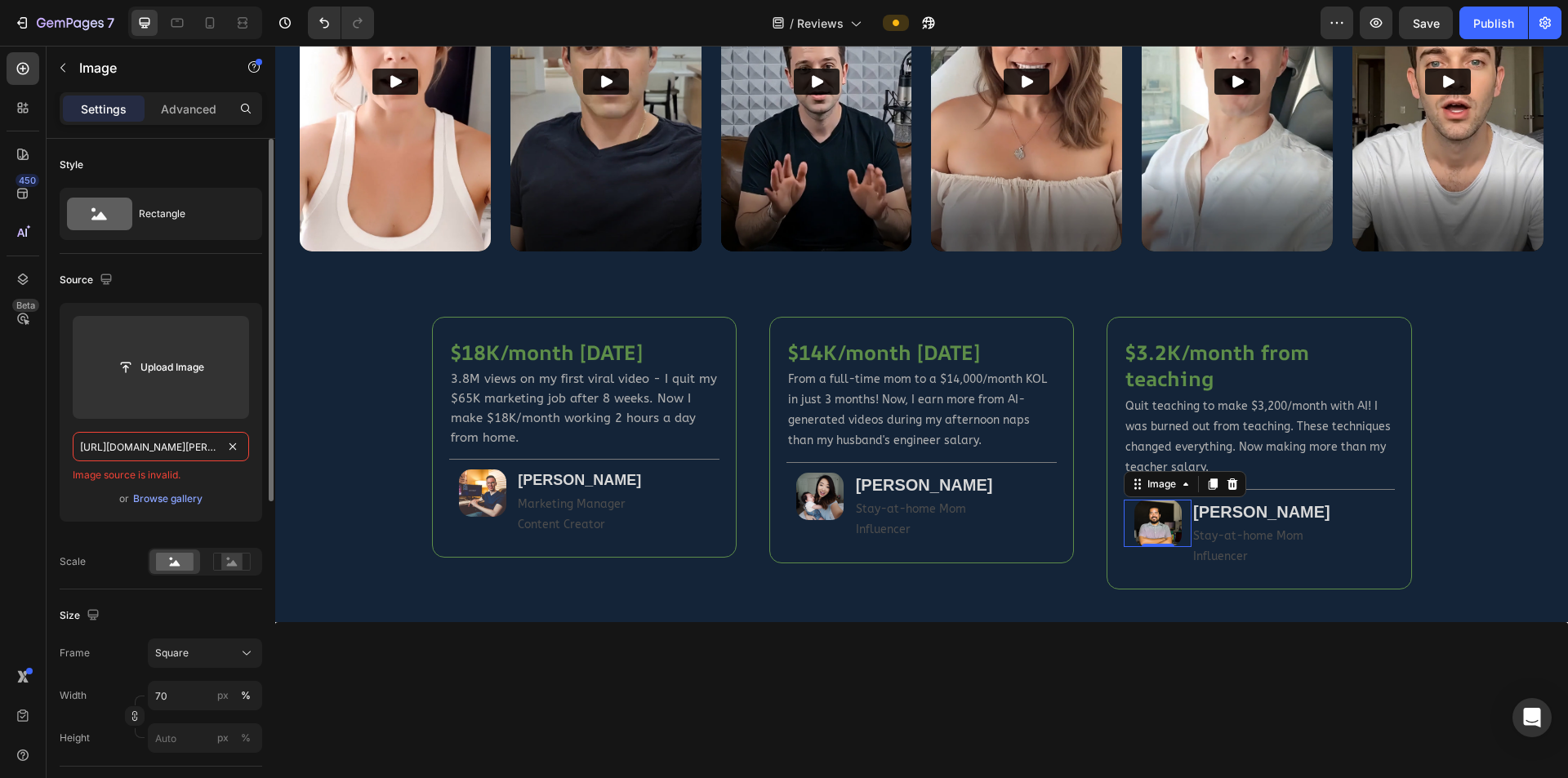
click at [118, 440] on input "https://aivideomasteryacademy.com/media/robert.png?width=108" at bounding box center [161, 447] width 176 height 29
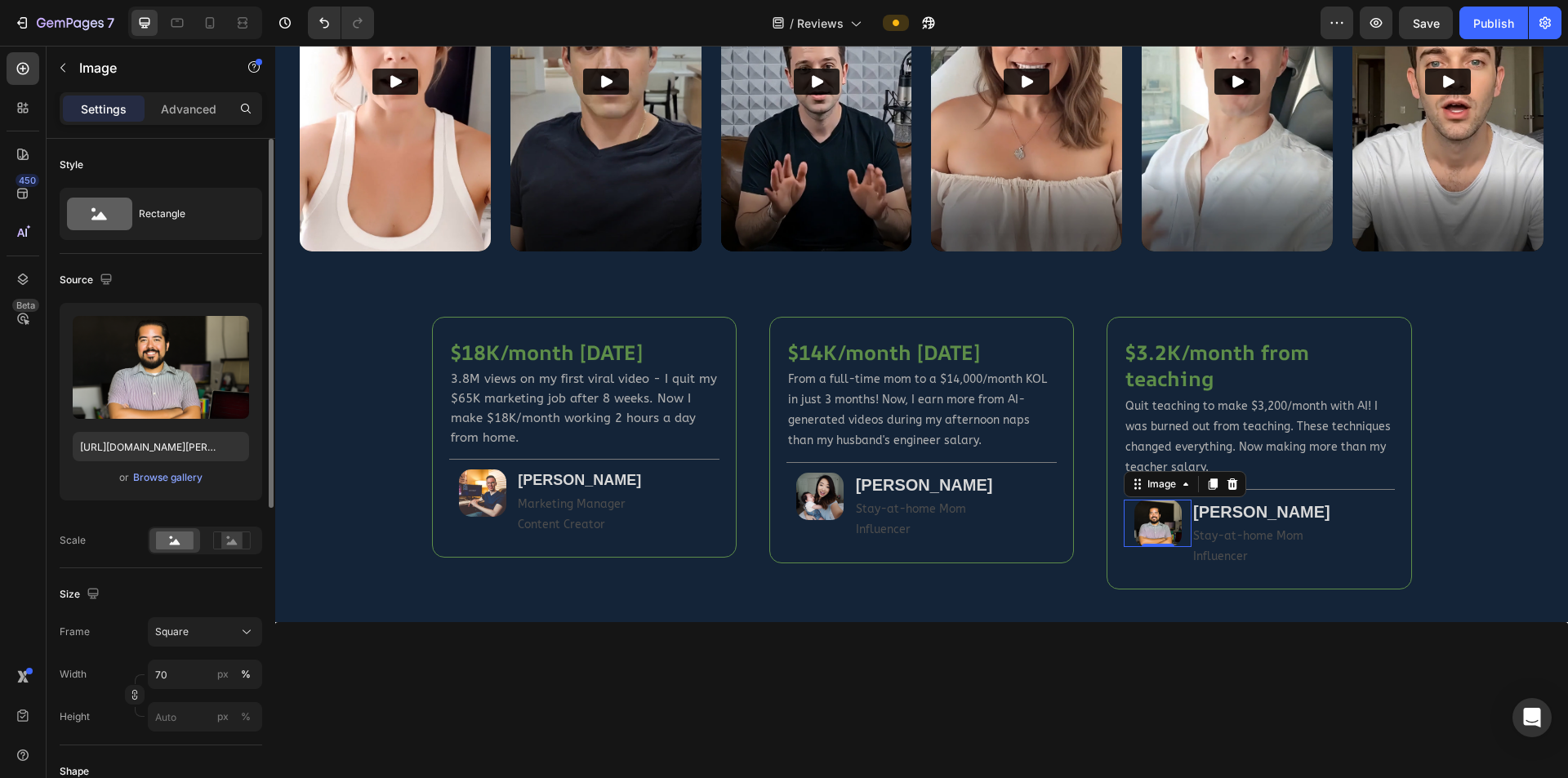
click at [86, 510] on div "Upload Image https://aivideomasteryacademy.com/media/robert.png?width=108 or Br…" at bounding box center [161, 408] width 203 height 211
click at [1032, 510] on strong "[PERSON_NAME]" at bounding box center [1262, 511] width 137 height 18
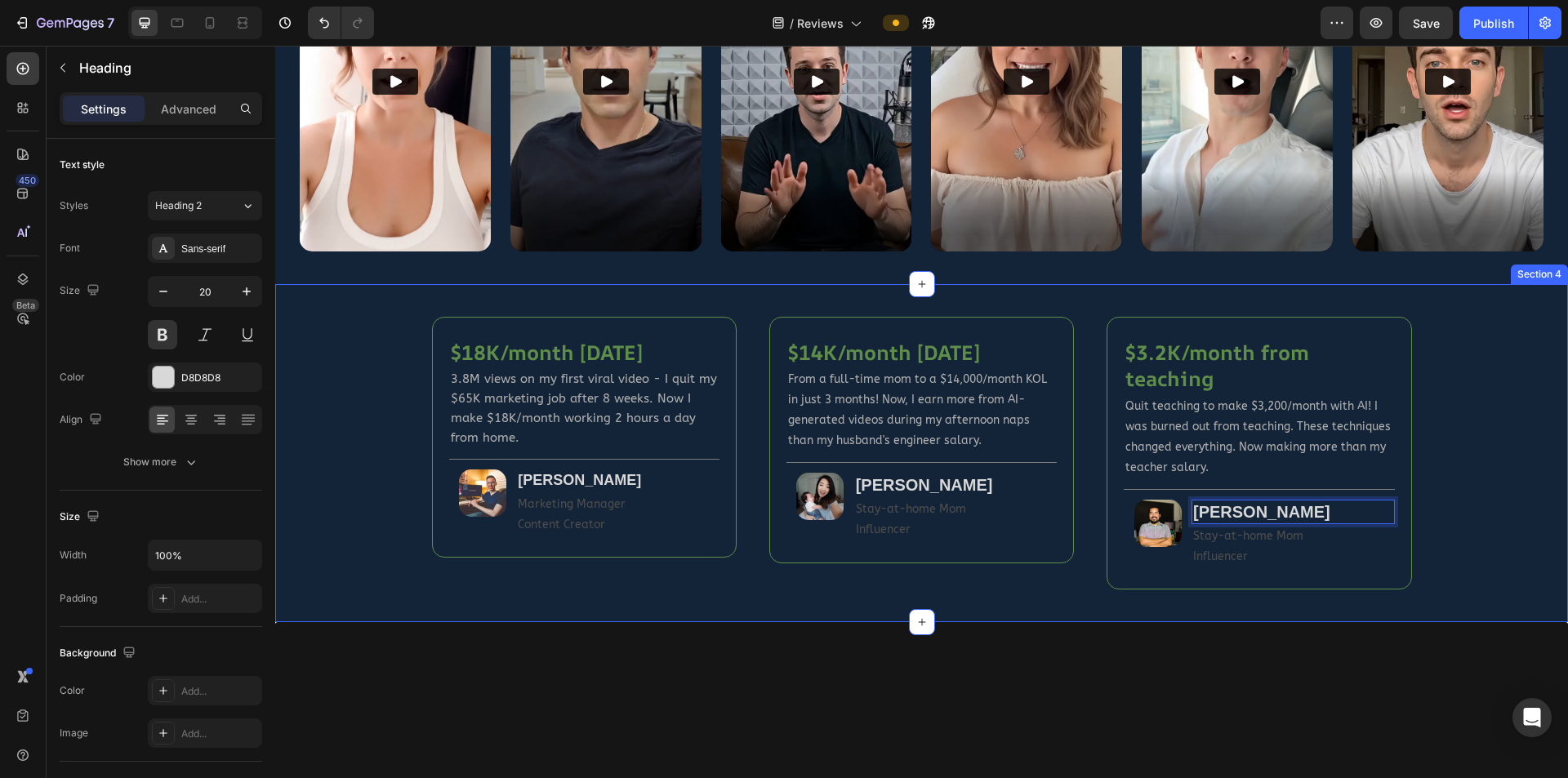
click at [1032, 510] on div "$18K/month in 8 weeks Heading 3.8M views on my first viral video - I quit my $6…" at bounding box center [921, 453] width 1244 height 272
click at [1032, 510] on strong "[PERSON_NAME]" at bounding box center [1262, 511] width 137 height 18
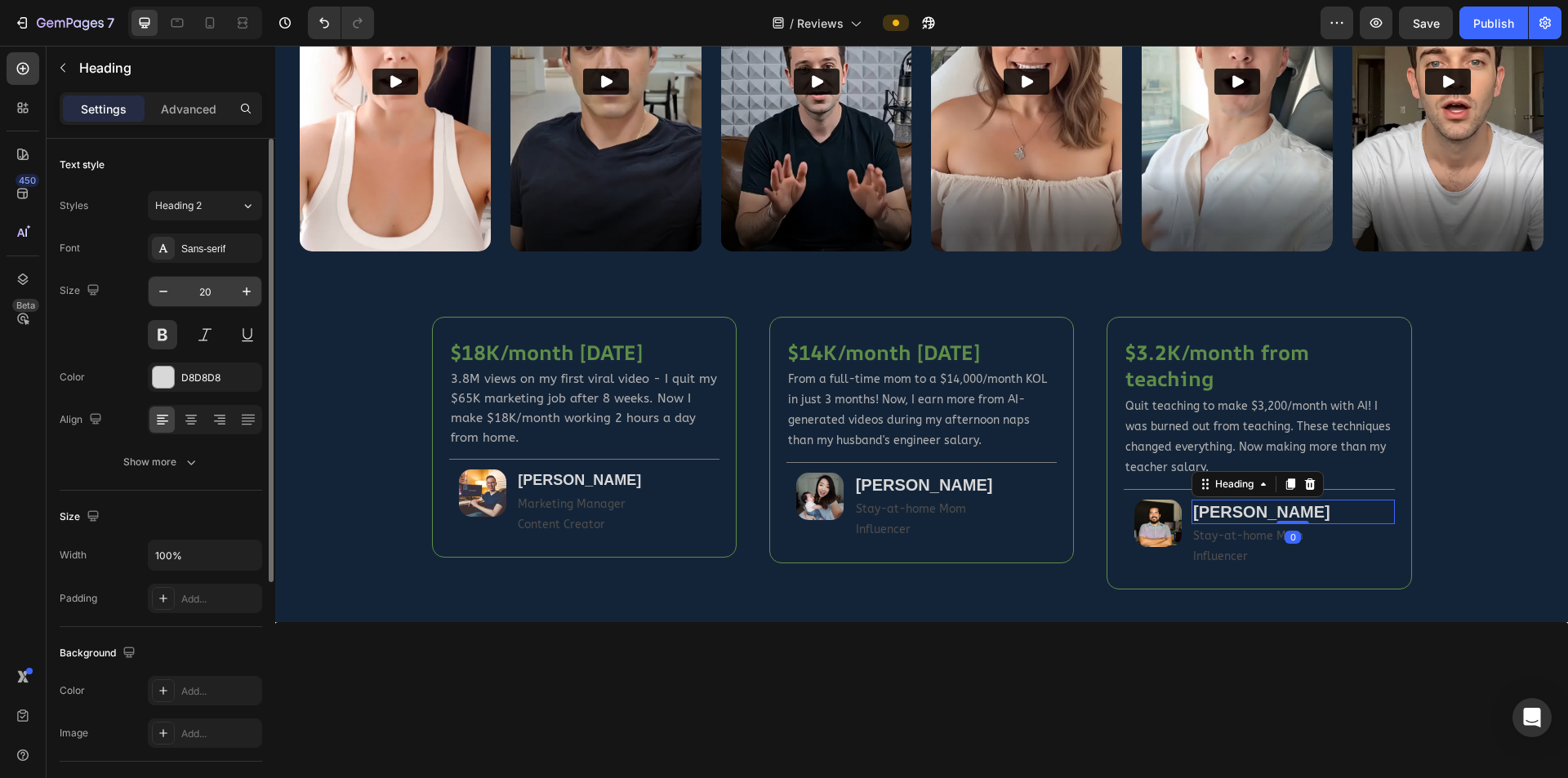
click at [225, 289] on input "20" at bounding box center [205, 292] width 54 height 29
type input "18"
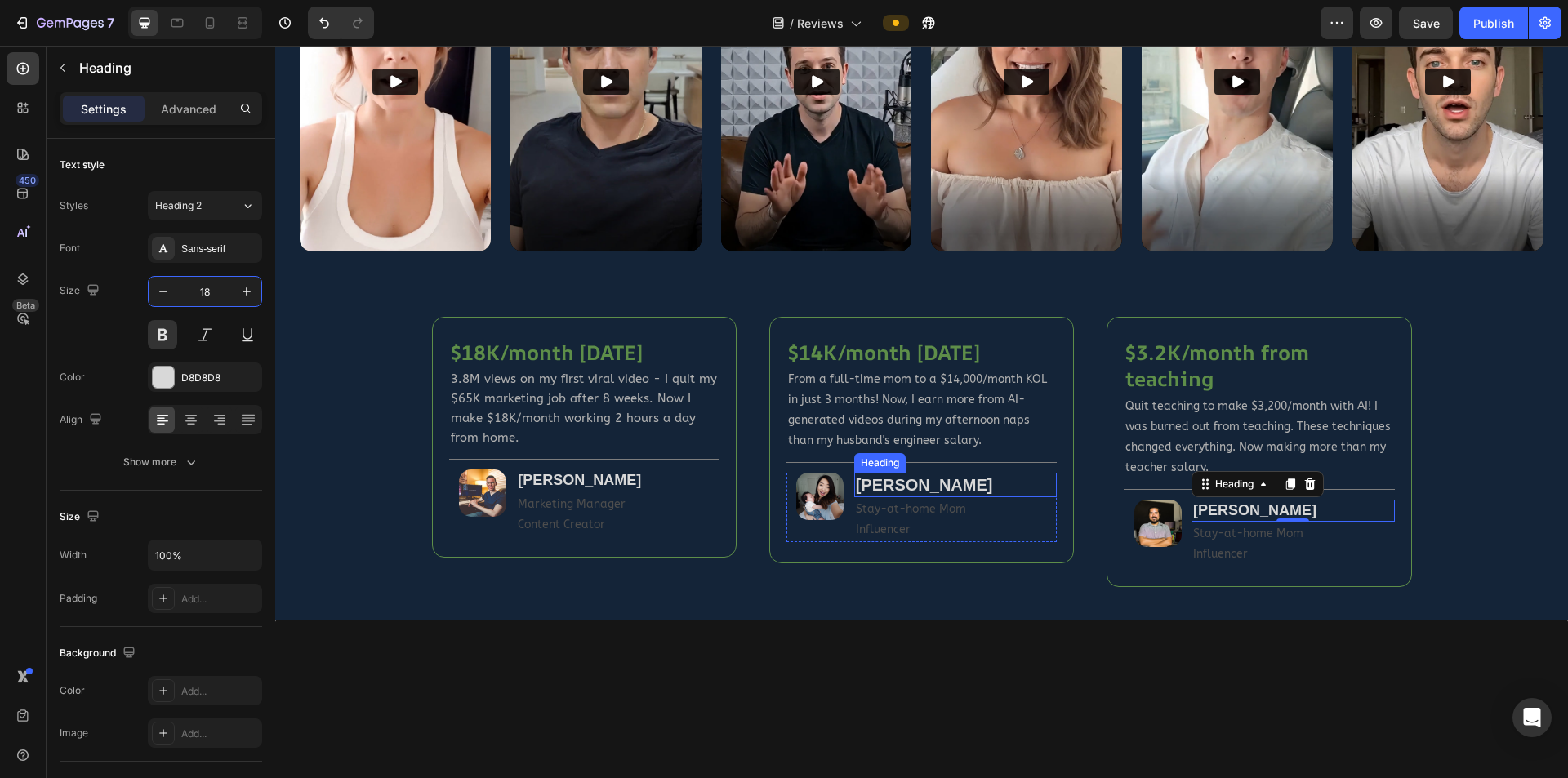
click at [896, 481] on strong "[PERSON_NAME]" at bounding box center [924, 485] width 137 height 18
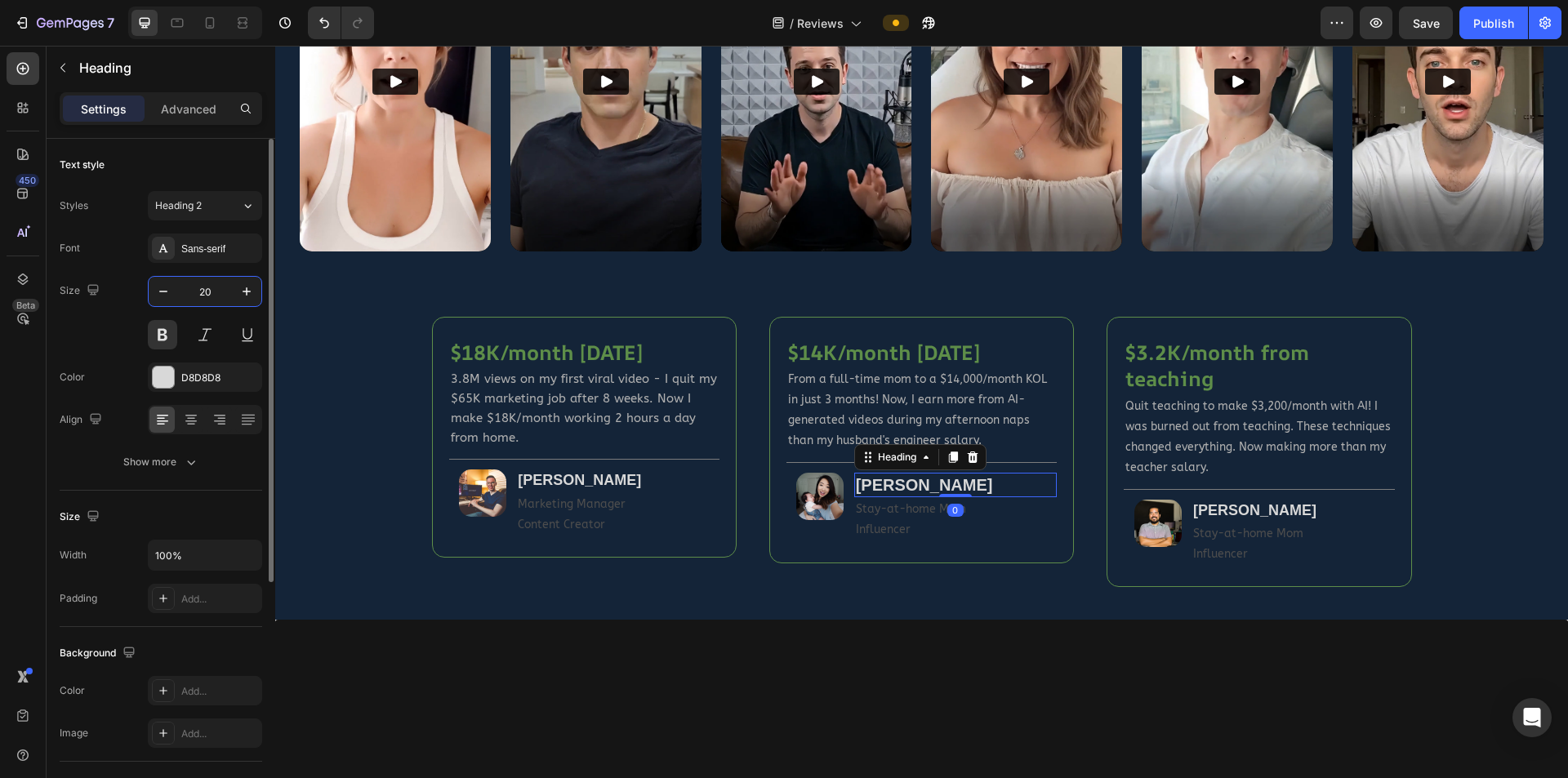
click at [210, 296] on input "20" at bounding box center [205, 292] width 54 height 29
type input "18"
click at [1032, 508] on strong "[PERSON_NAME]" at bounding box center [1255, 511] width 123 height 17
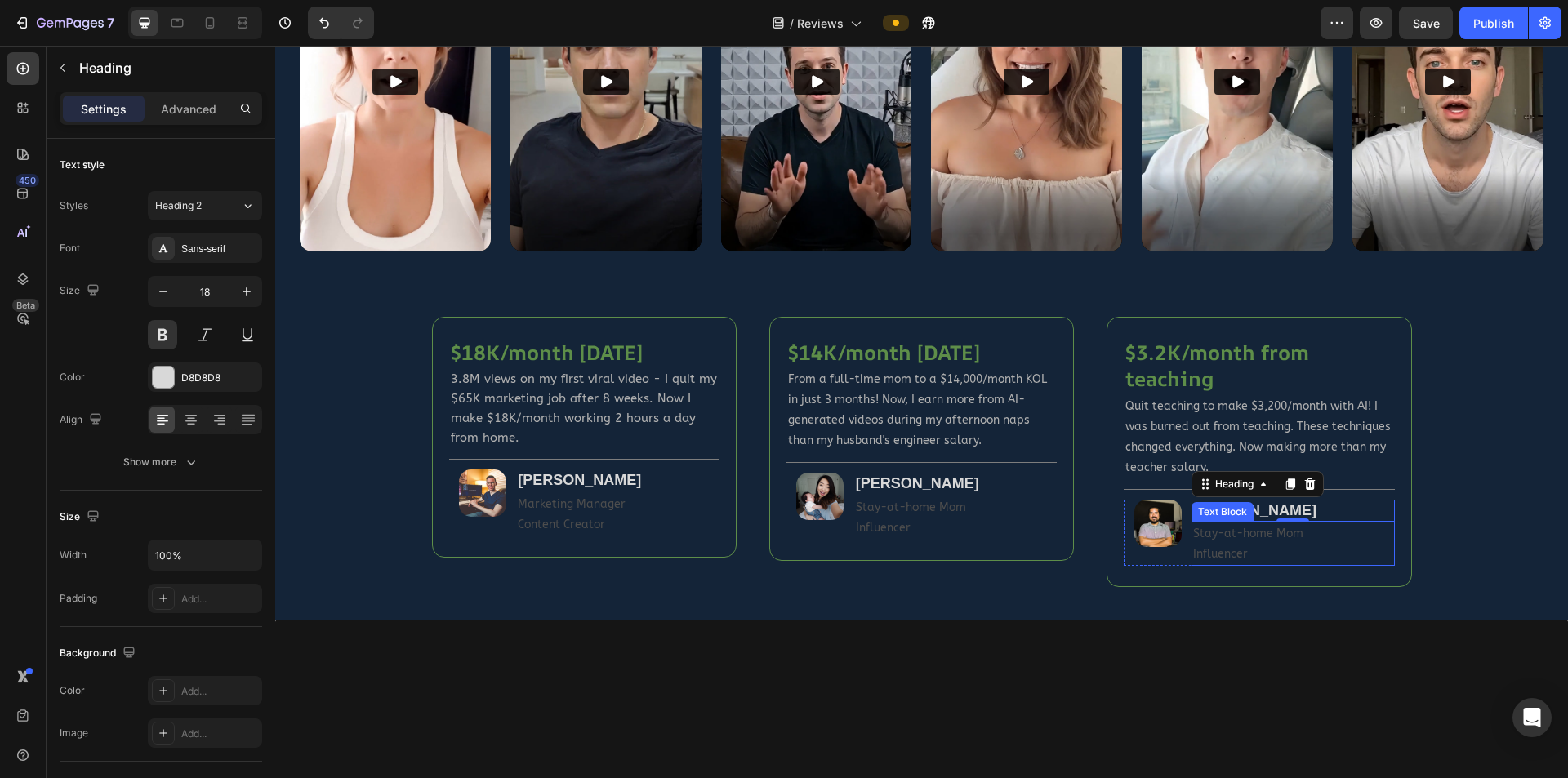
click at [1032, 510] on p "Stay-at-home Mom Influencer" at bounding box center [1294, 544] width 200 height 41
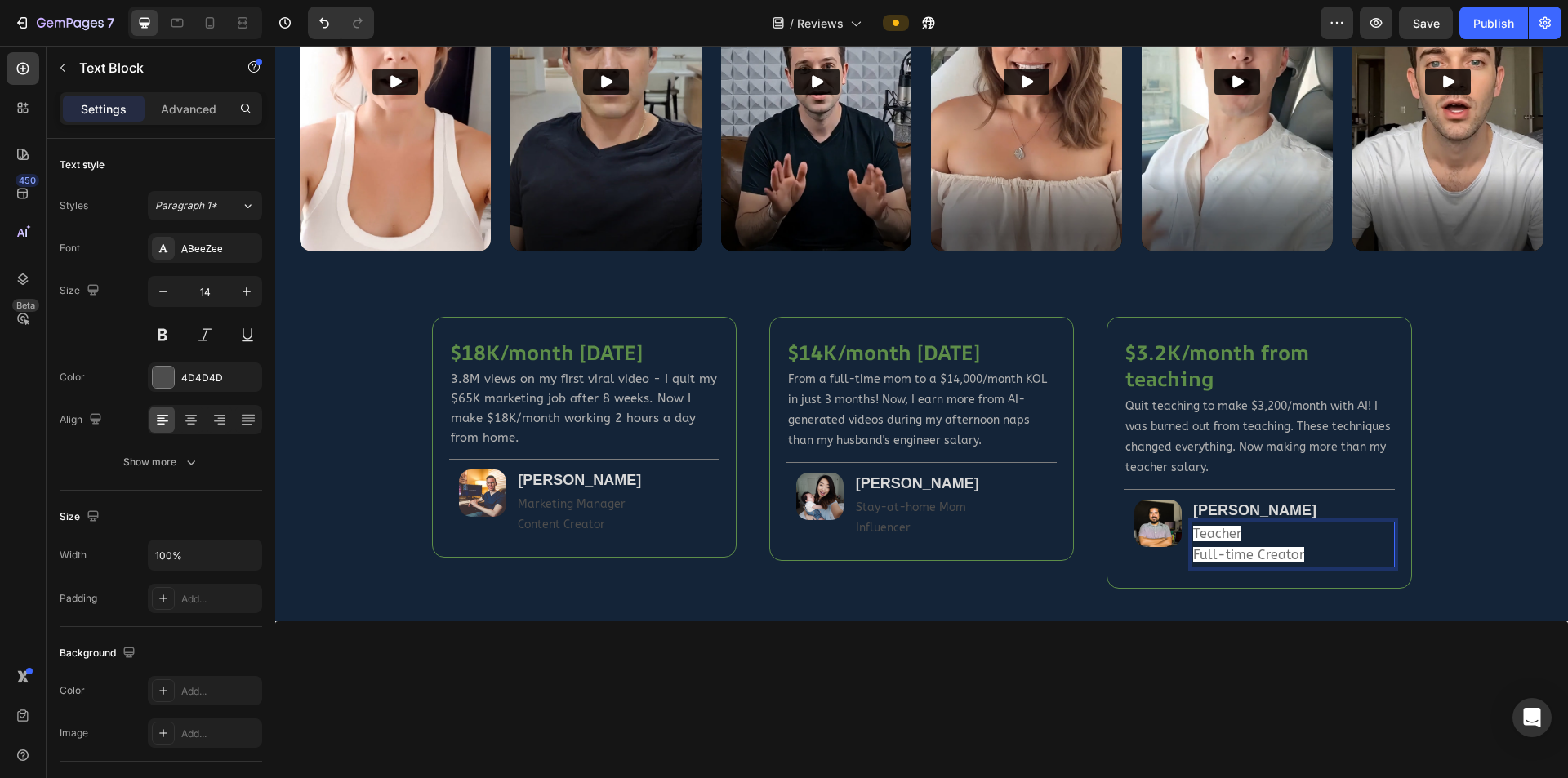
click at [1032, 510] on p "Teacher Full-time Creator" at bounding box center [1294, 544] width 200 height 42
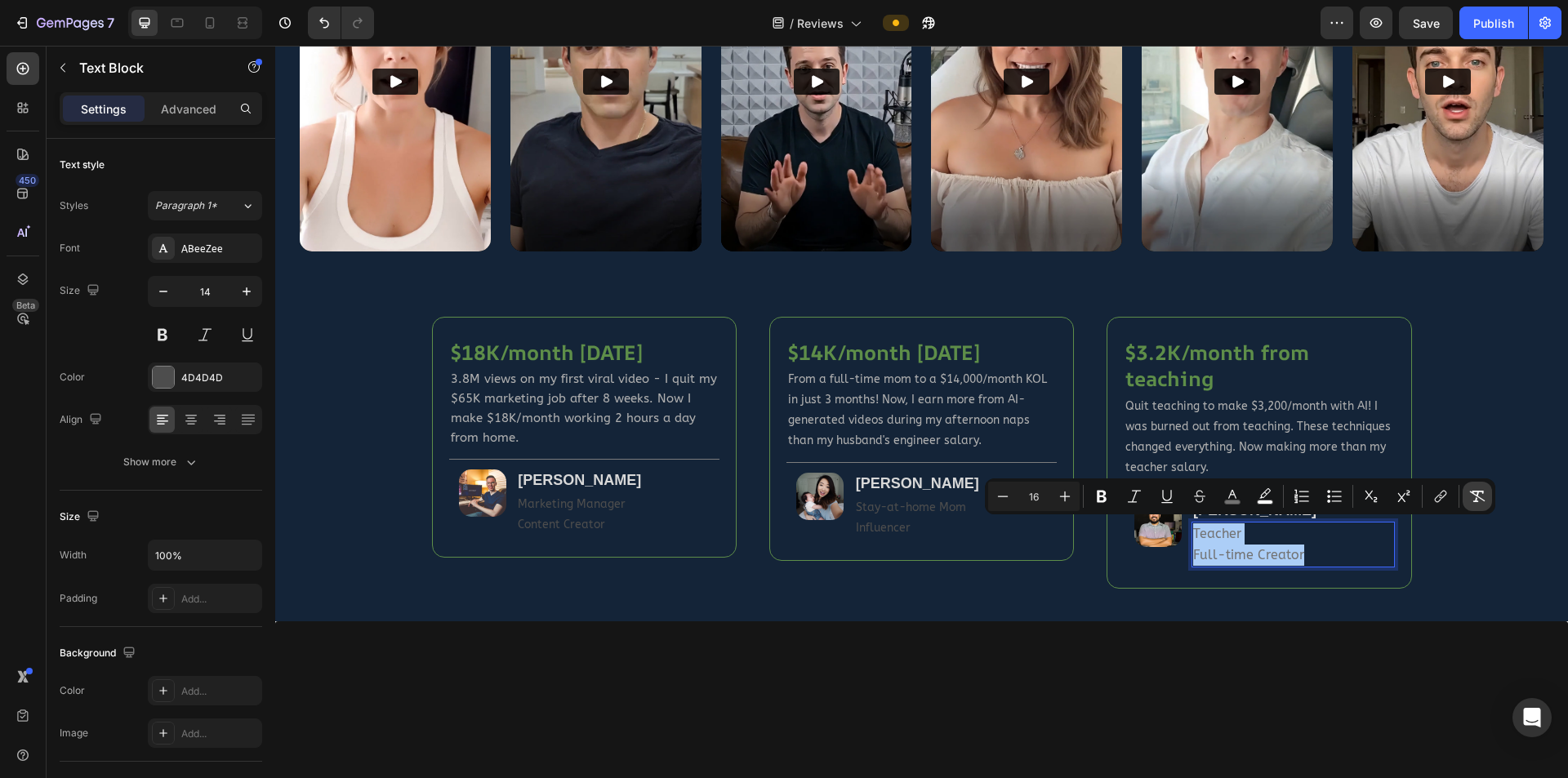
click at [1032, 493] on icon "Editor contextual toolbar" at bounding box center [1477, 496] width 17 height 17
type input "14"
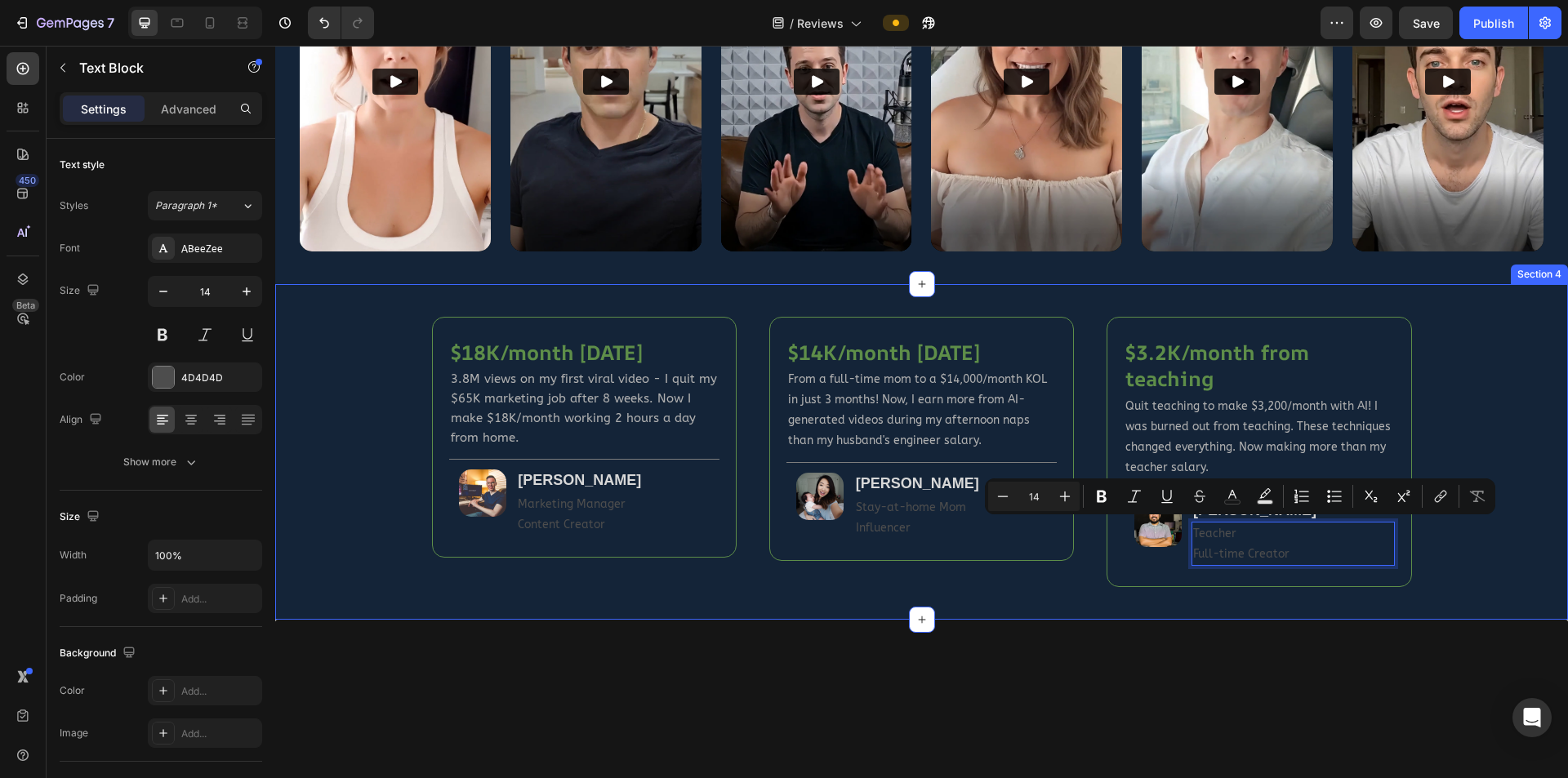
click at [1032, 510] on div "$18K/month in 8 weeks Heading 3.8M views on my first viral video - I quit my $6…" at bounding box center [921, 452] width 1244 height 271
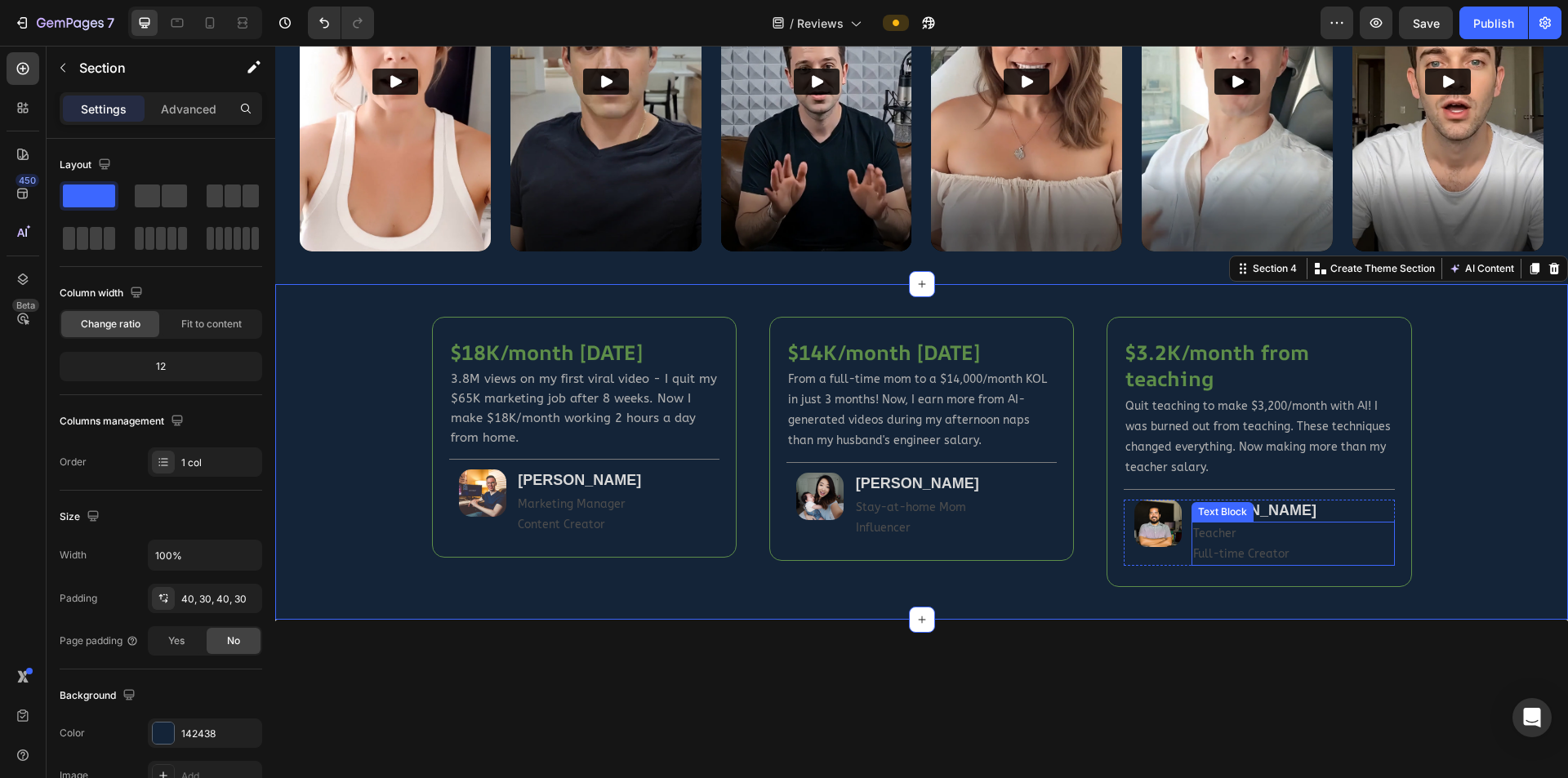
click at [1032, 510] on p "Teacher Full-time Creator" at bounding box center [1294, 544] width 200 height 41
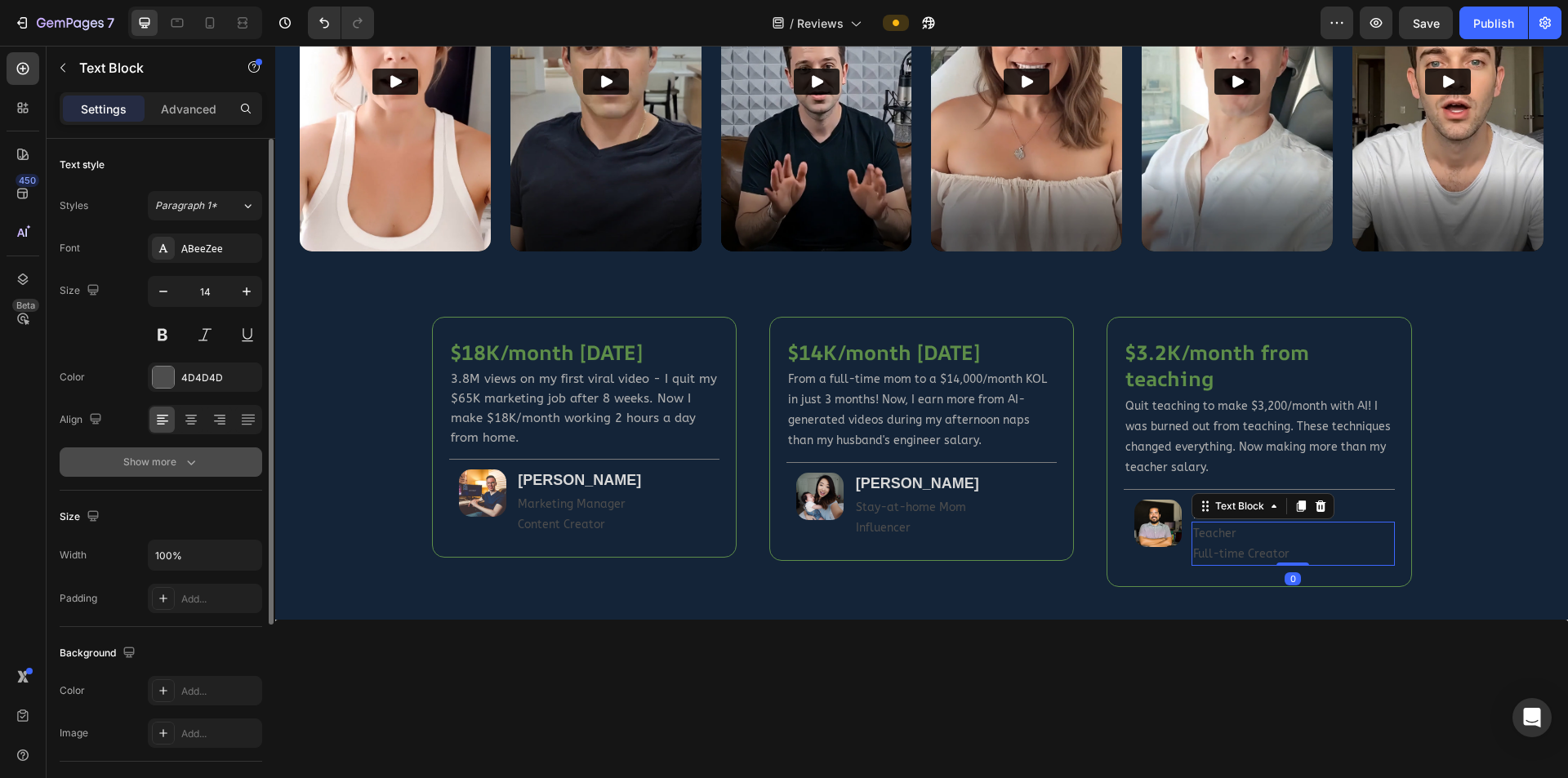
click at [183, 454] on icon "button" at bounding box center [191, 462] width 17 height 17
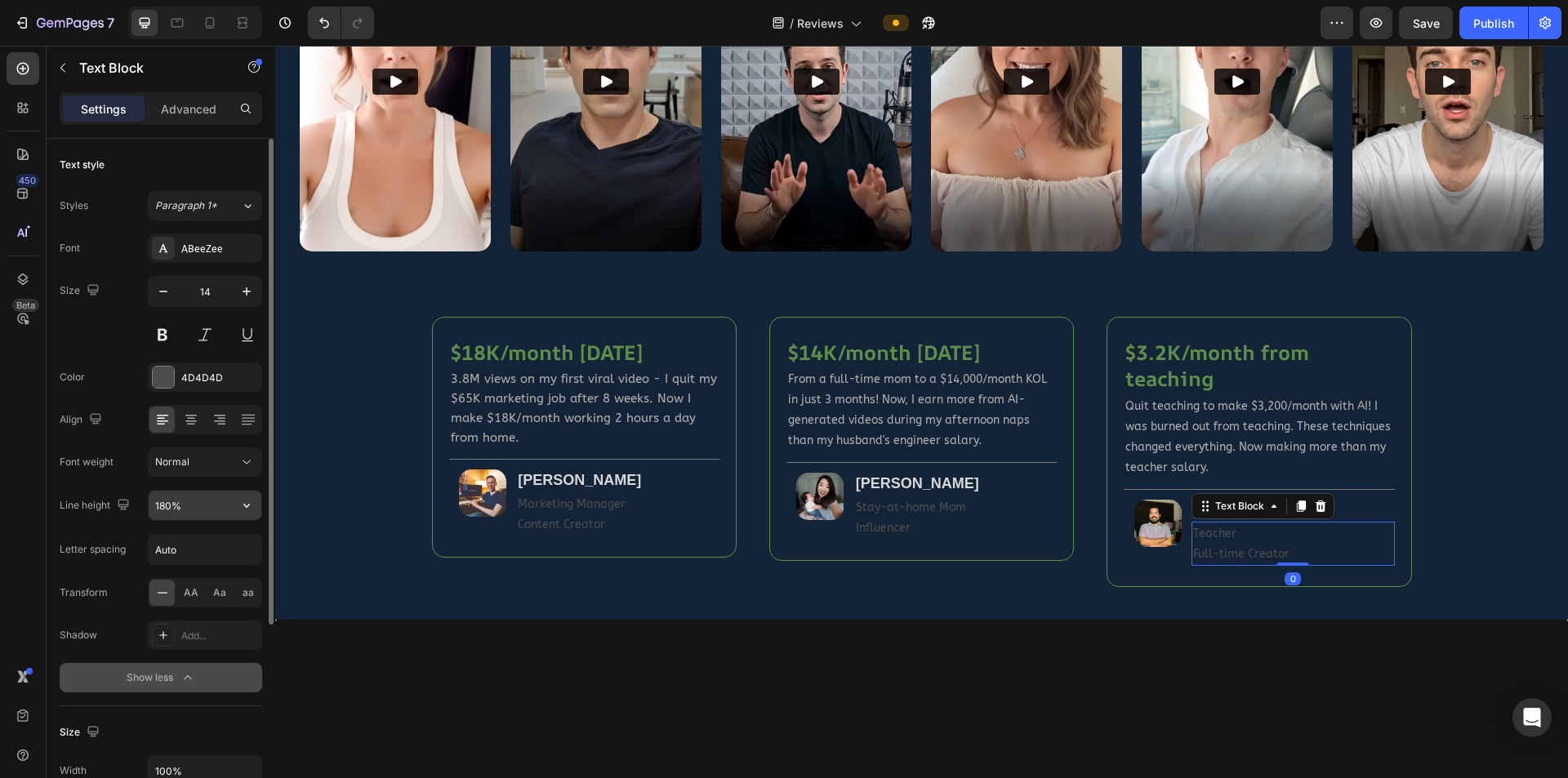
click at [166, 510] on input "180%" at bounding box center [205, 506] width 113 height 29
type input "150%"
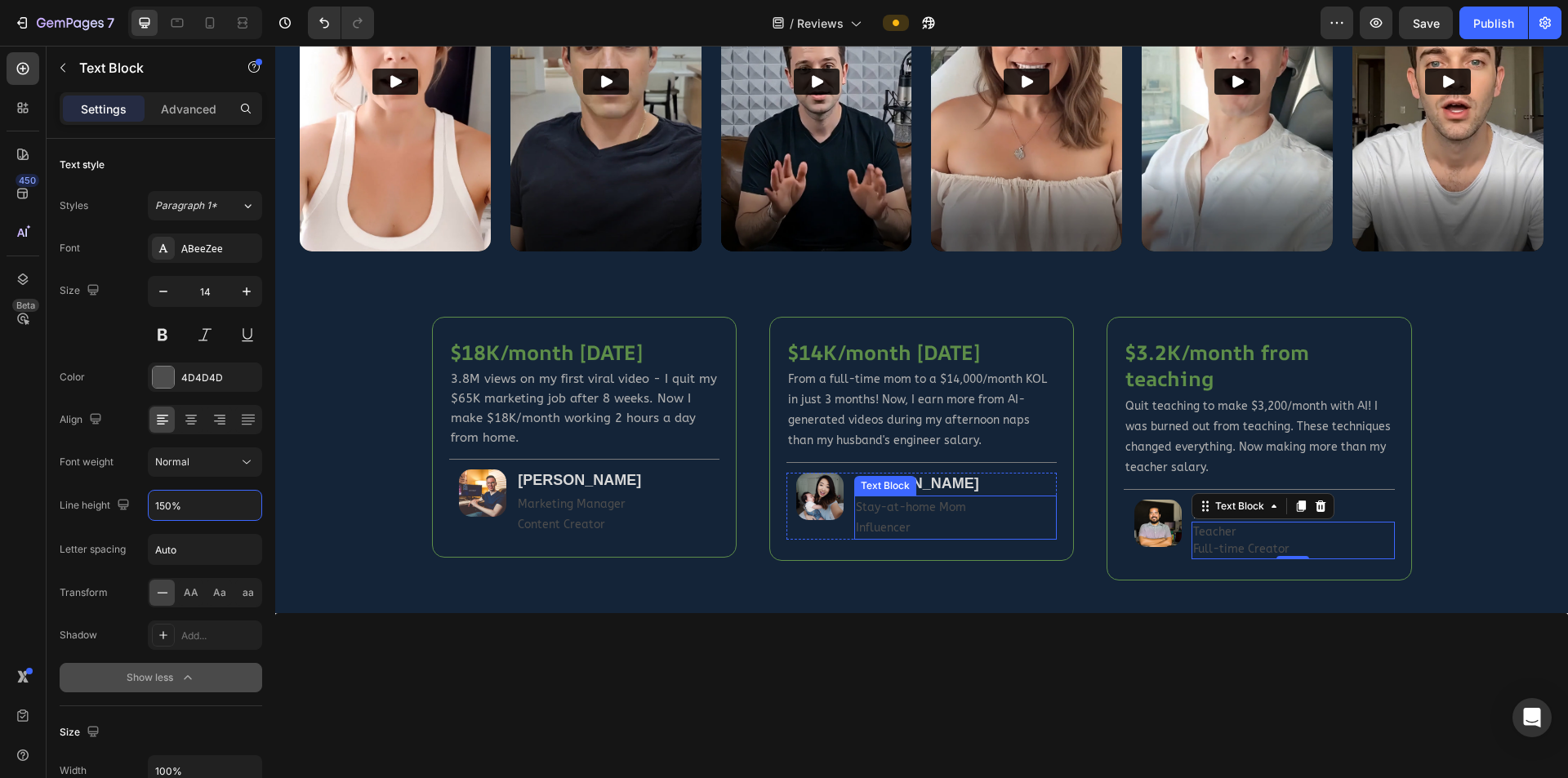
click at [887, 510] on p "Stay-at-home Mom Influencer" at bounding box center [956, 518] width 200 height 41
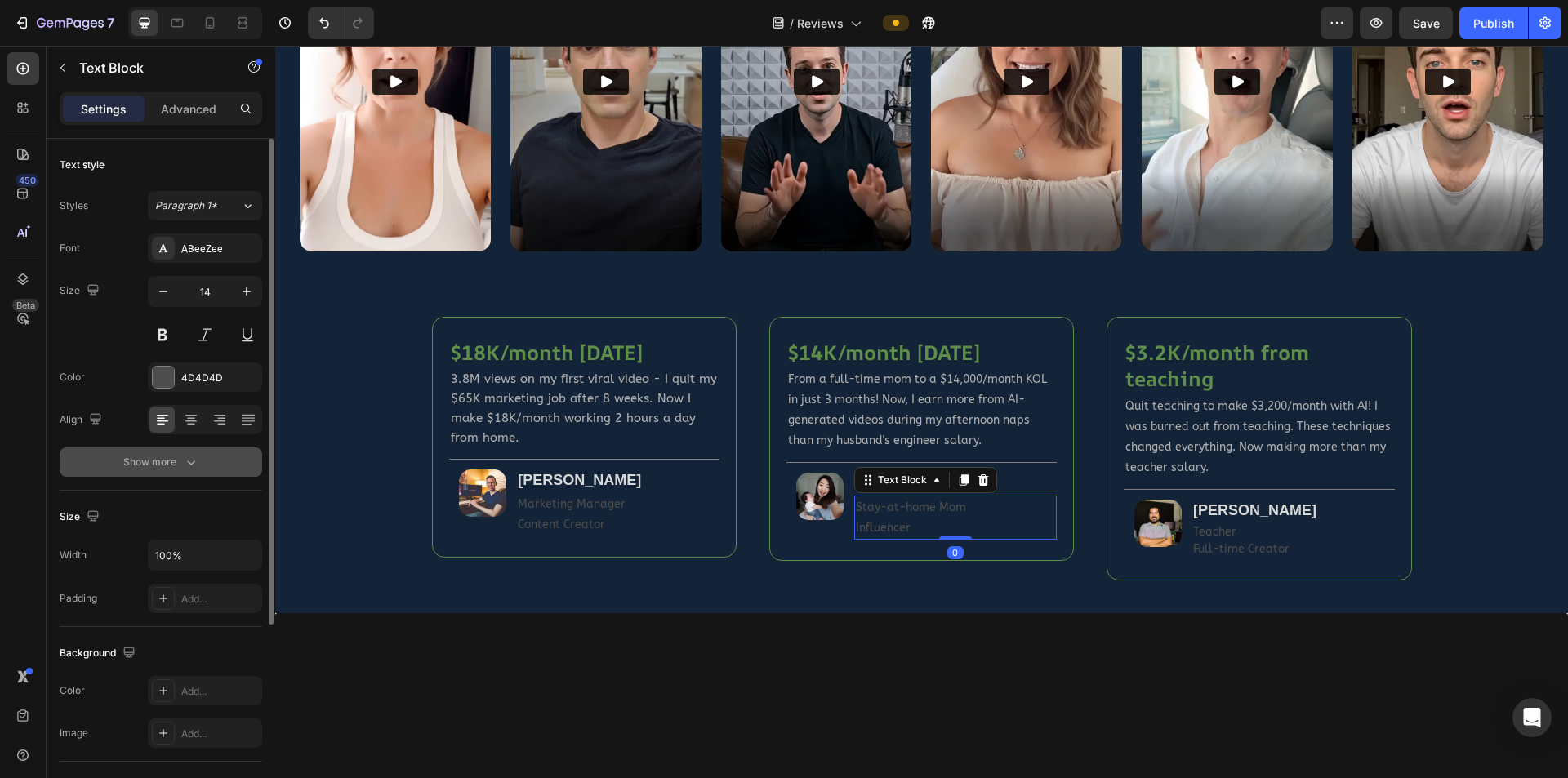
click at [157, 467] on div "Show more" at bounding box center [162, 462] width 76 height 17
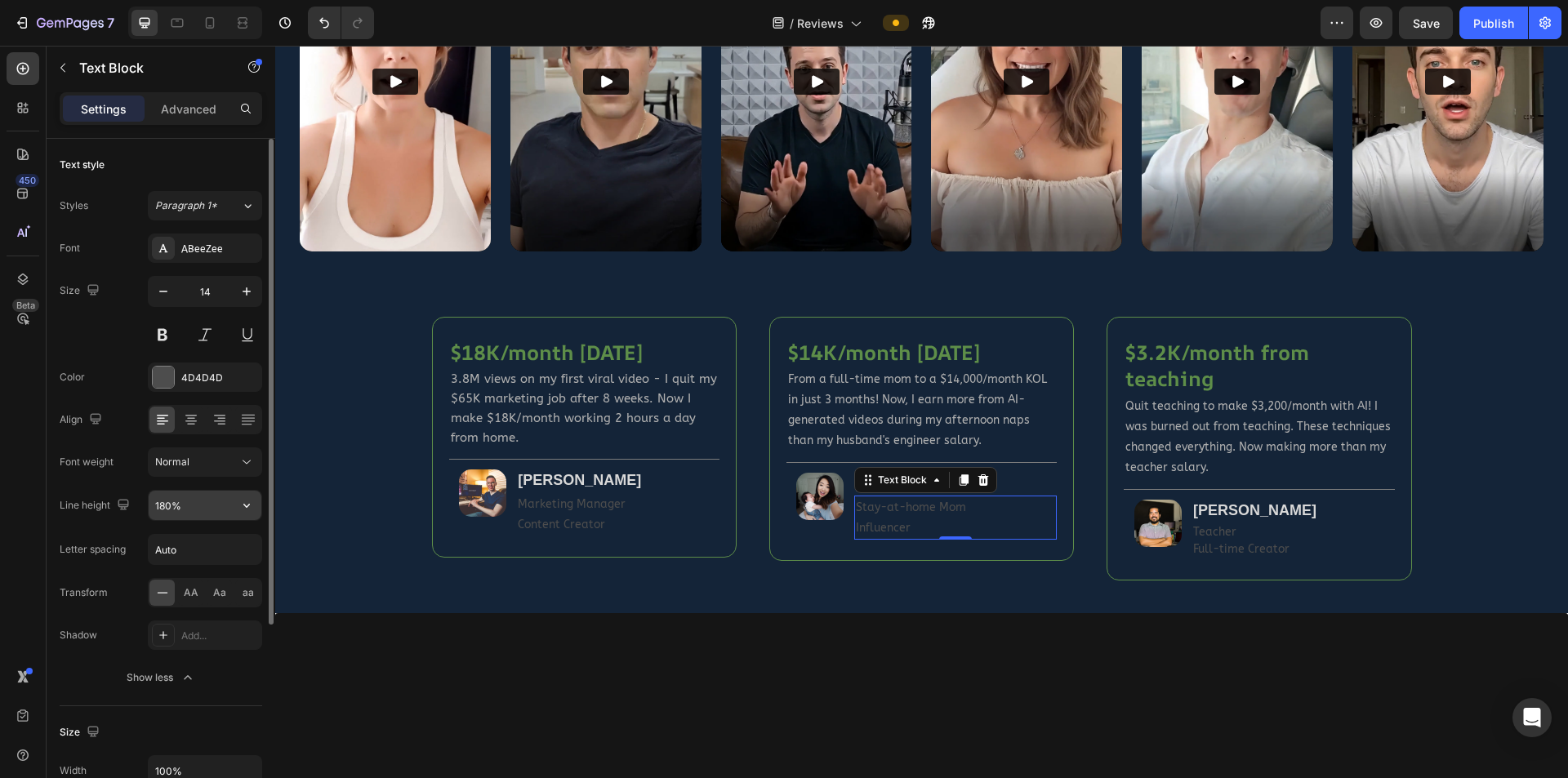
click at [165, 506] on input "180%" at bounding box center [205, 506] width 113 height 29
type input "150%"
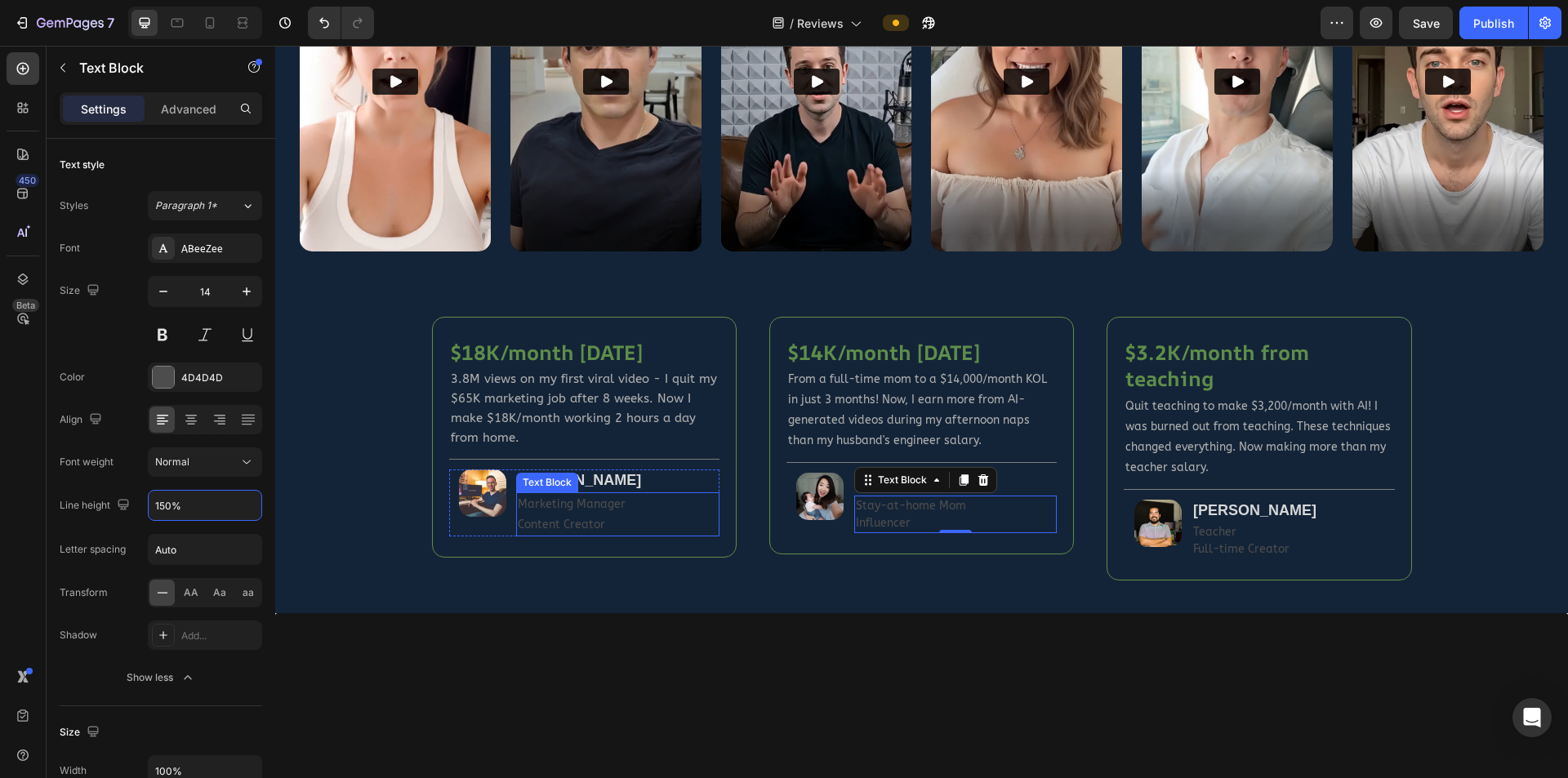
click at [564, 510] on p "Content Creator" at bounding box center [617, 524] width 200 height 21
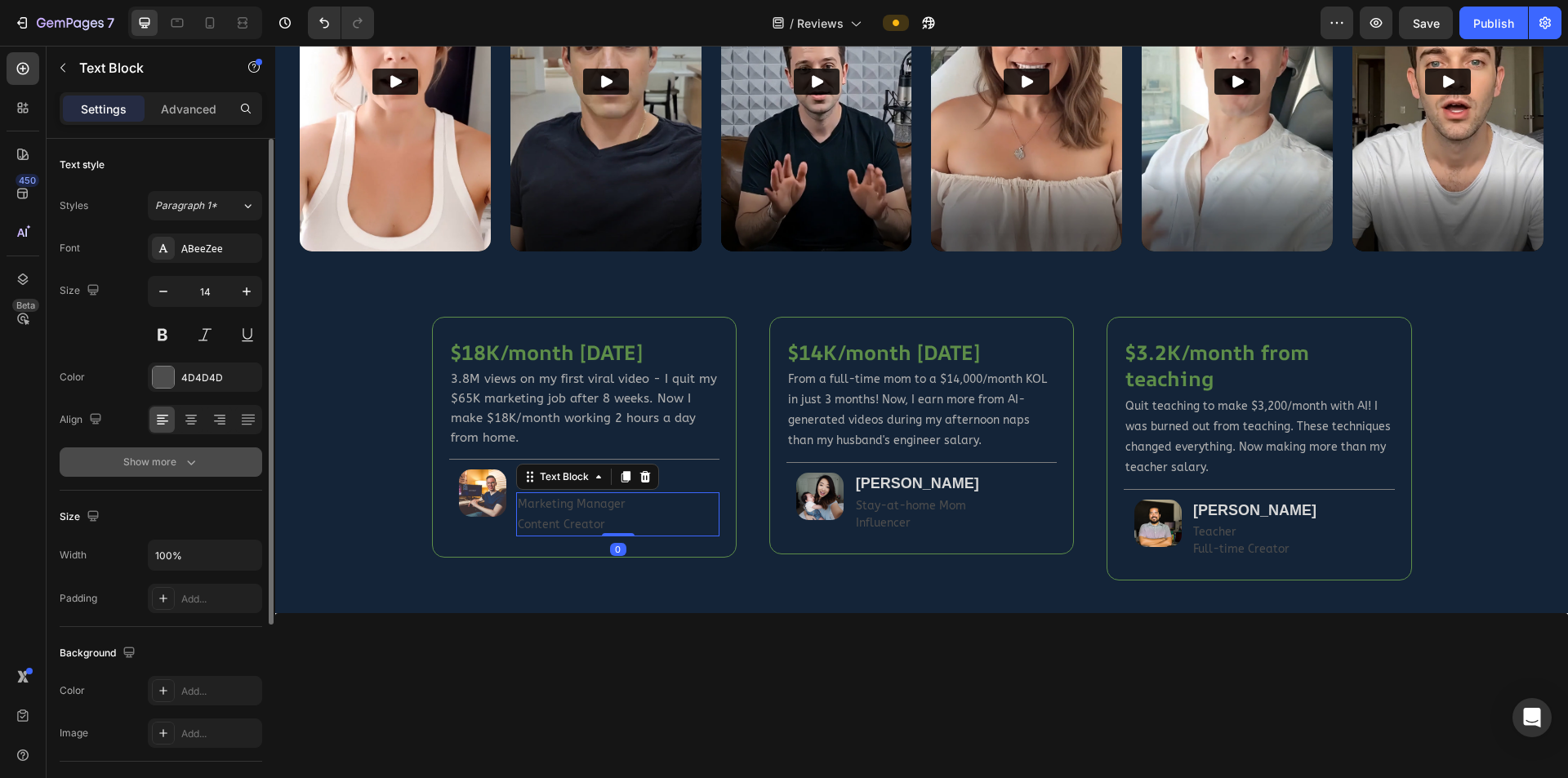
click at [159, 459] on div "Show more" at bounding box center [162, 462] width 76 height 17
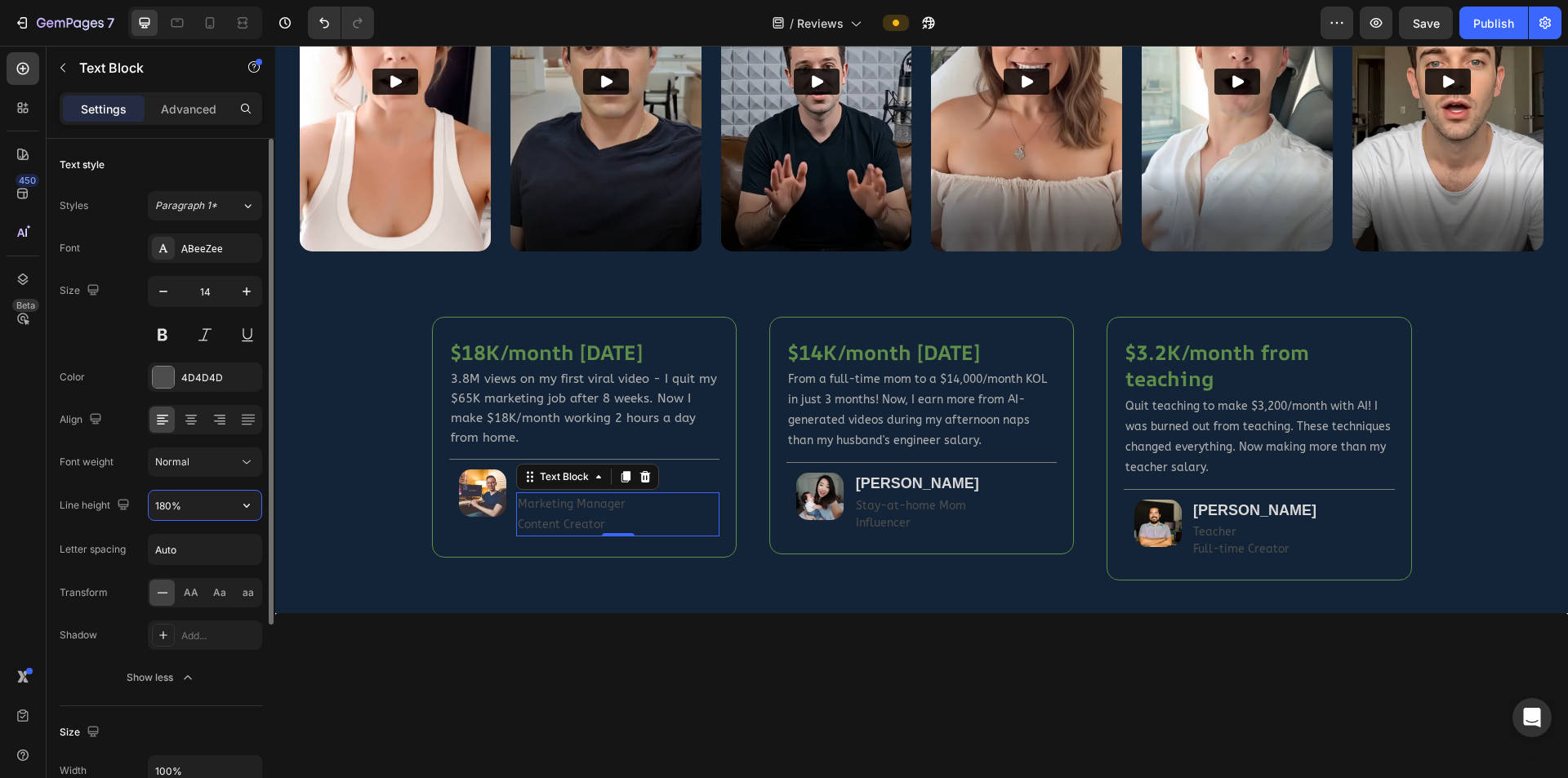
click at [163, 504] on input "180%" at bounding box center [205, 506] width 113 height 29
type input "150%"
click at [1032, 510] on div "$14K/month in 3 months Heading ⁠⁠⁠⁠⁠⁠⁠ From a full-time mom to a $14,000/month …" at bounding box center [921, 435] width 305 height 238
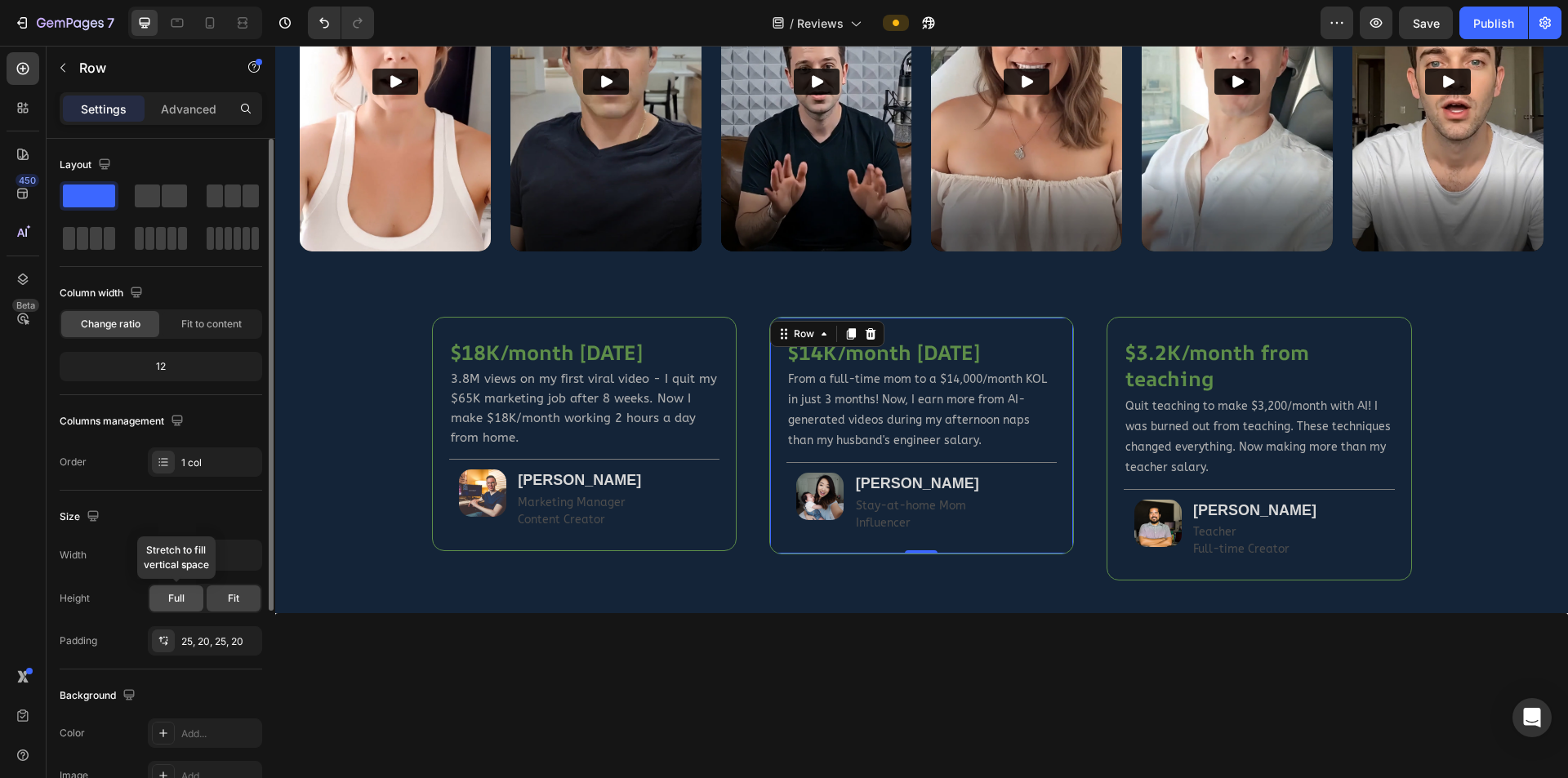
click at [179, 510] on span "Full" at bounding box center [176, 598] width 17 height 15
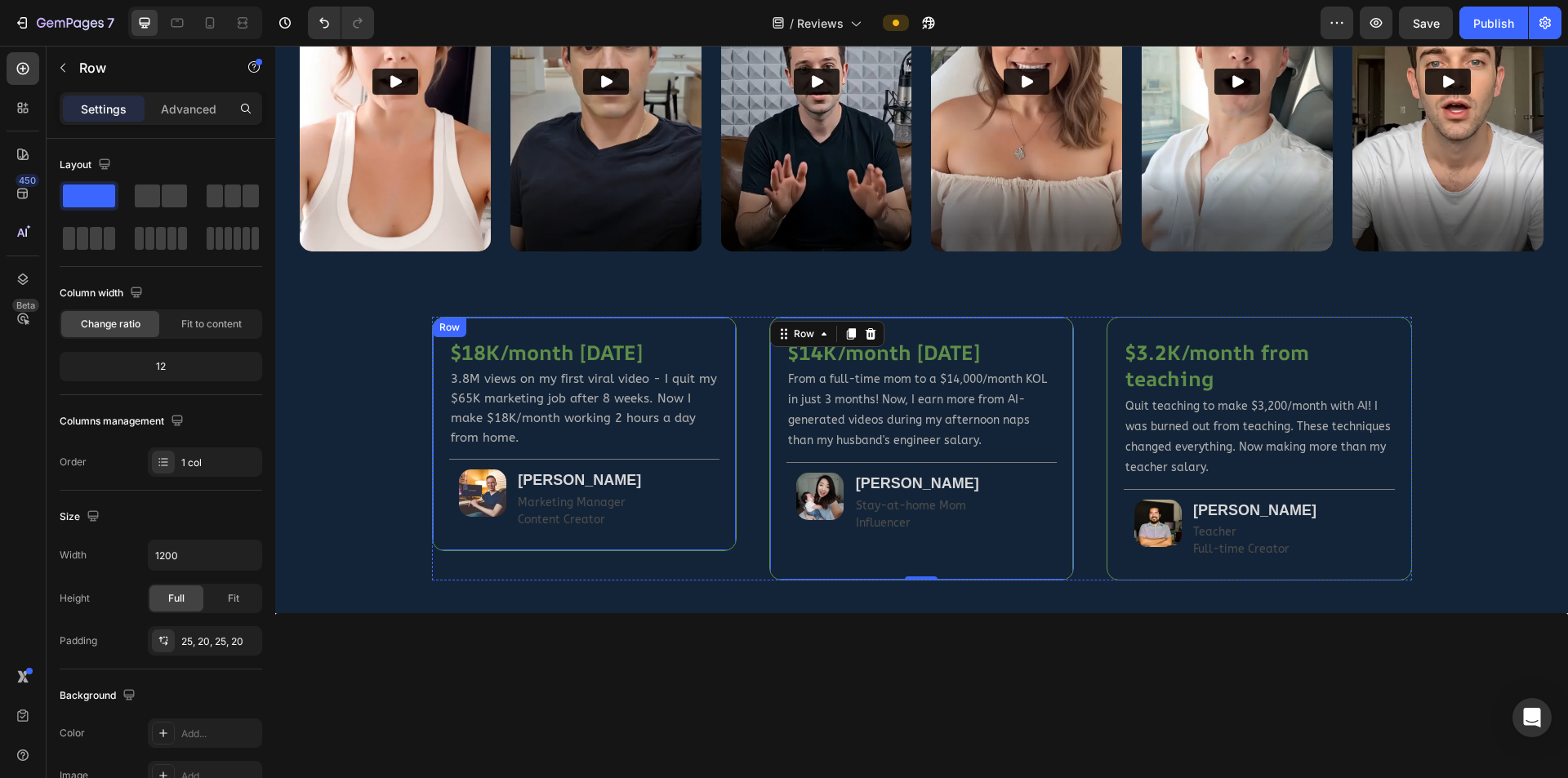
click at [707, 510] on div "$18K/month in 8 weeks Heading 3.8M views on my first viral video - I quit my $6…" at bounding box center [584, 433] width 305 height 234
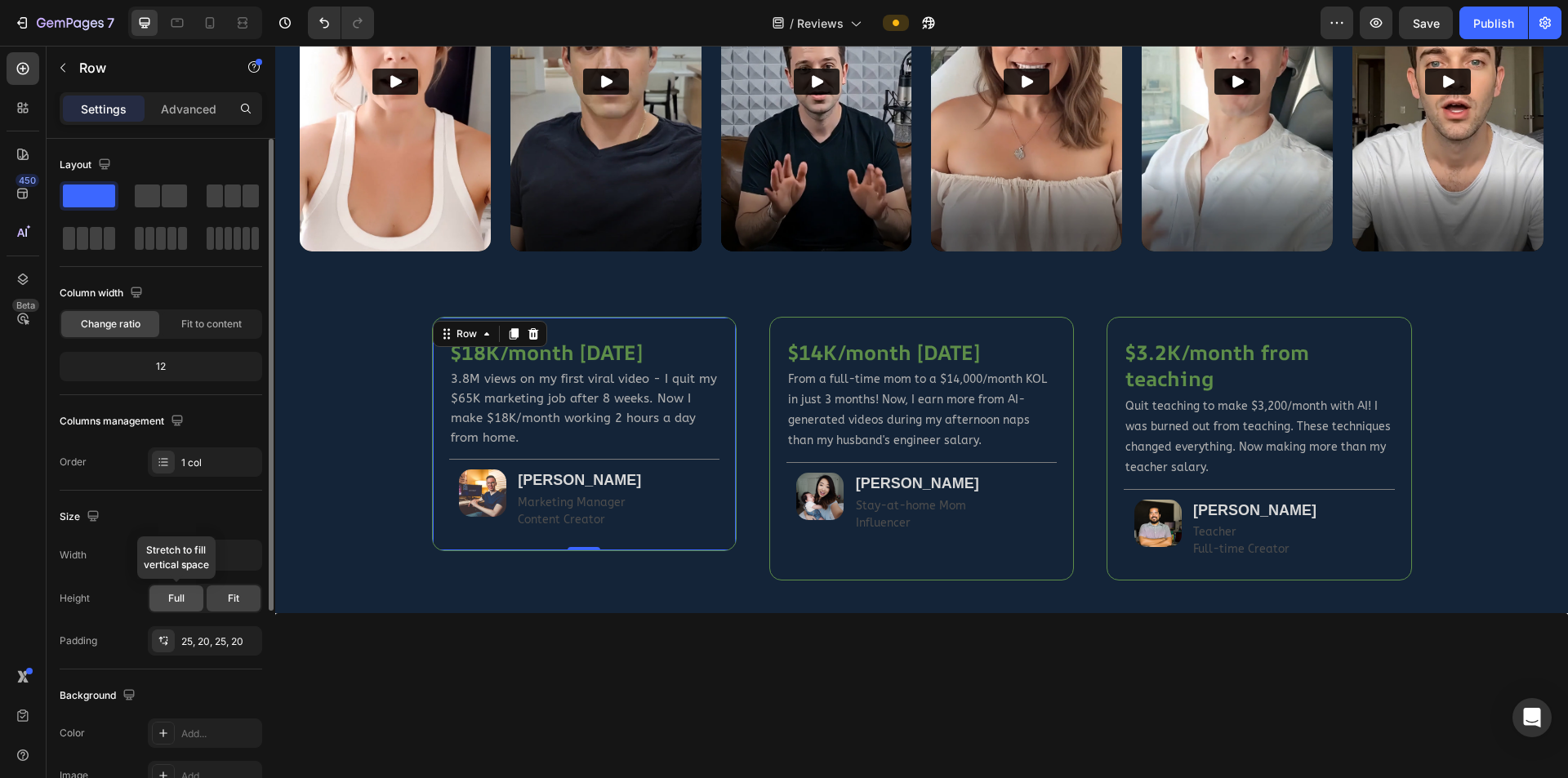
click at [171, 510] on span "Full" at bounding box center [176, 598] width 17 height 15
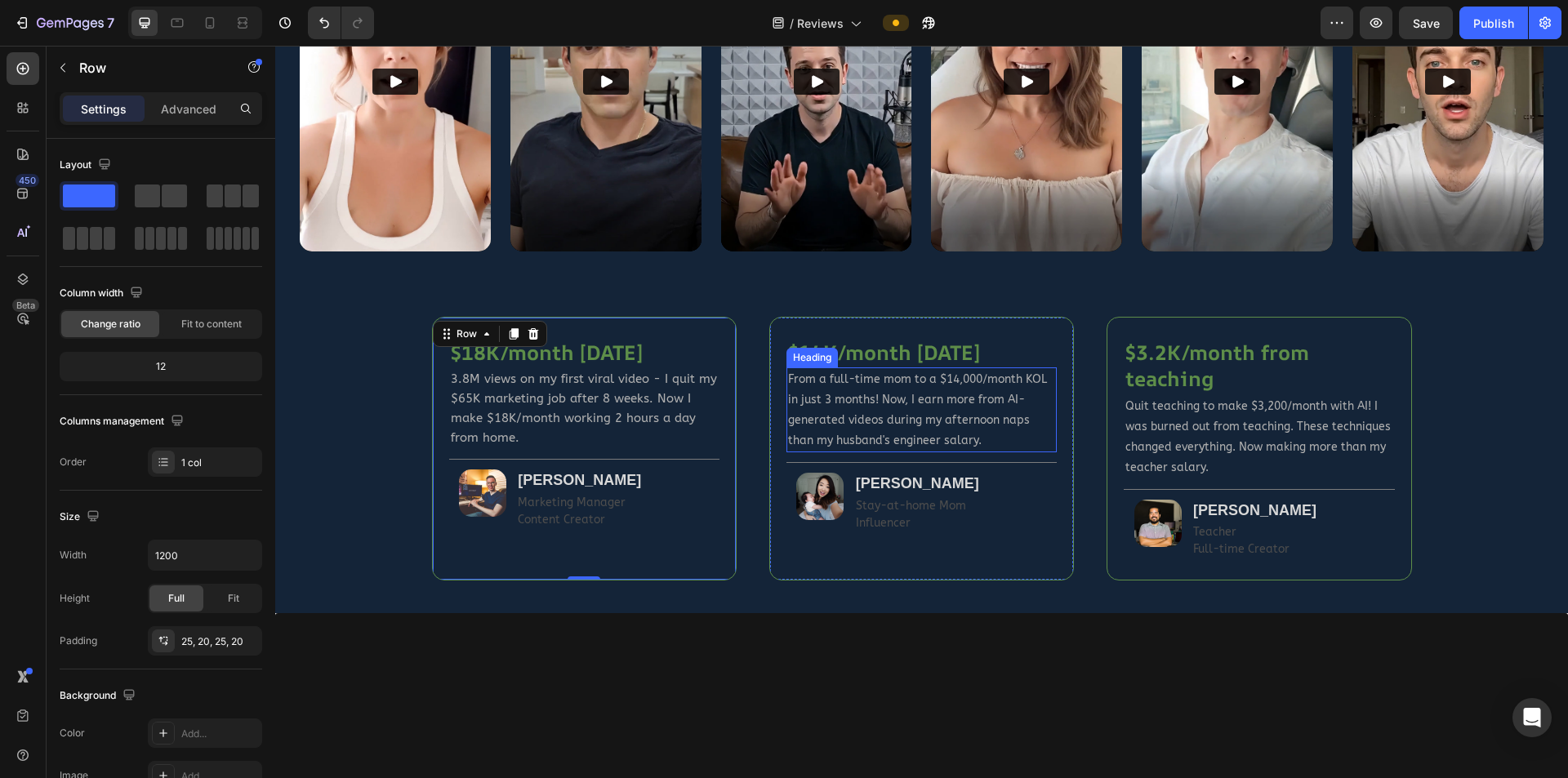
click at [914, 430] on span "From a full-time mom to a $14,000/month KOL in just 3 months! Now, I earn more …" at bounding box center [917, 410] width 259 height 75
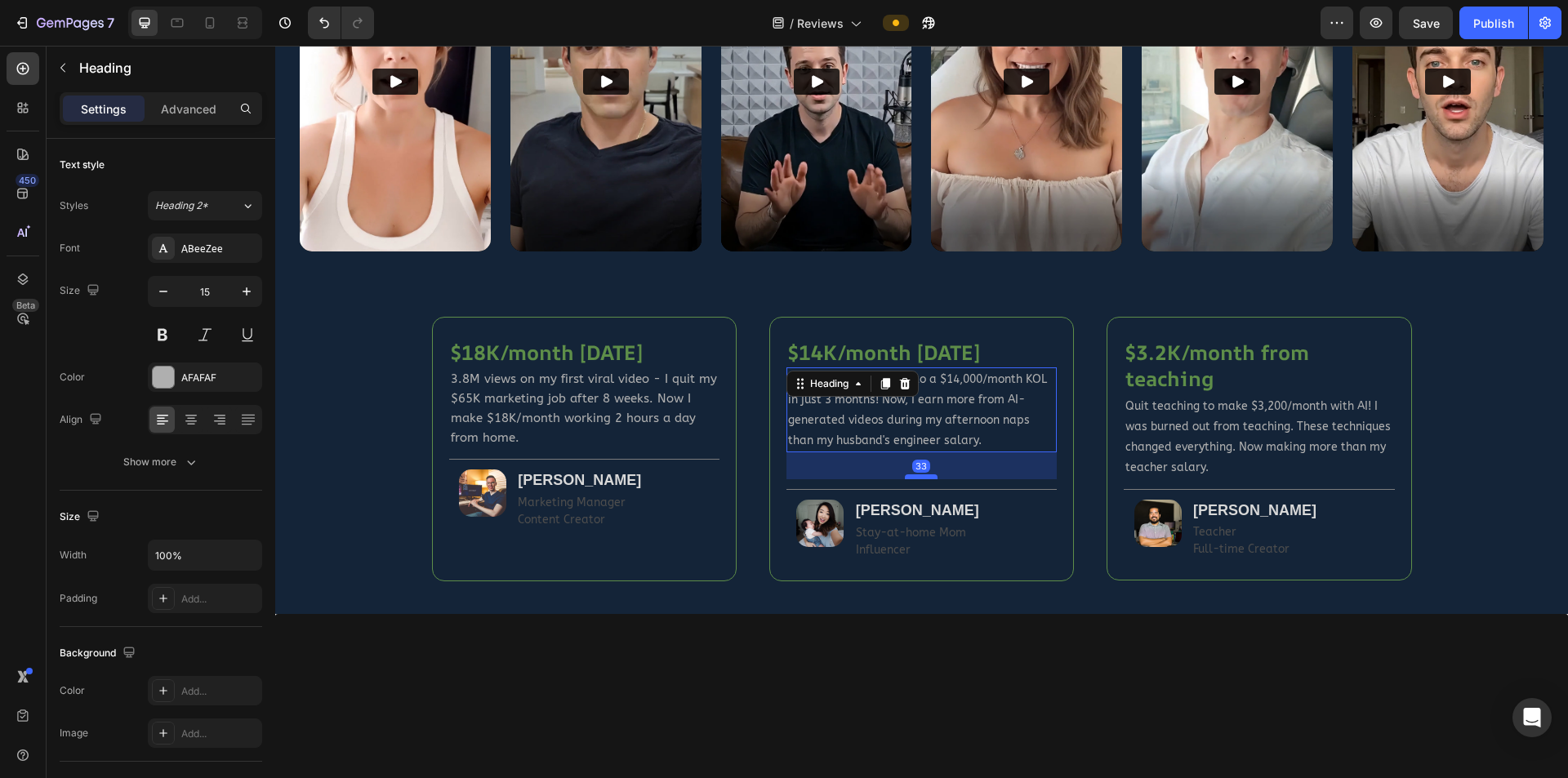
drag, startPoint x: 919, startPoint y: 447, endPoint x: 914, endPoint y: 473, distance: 26.5
click at [914, 474] on div at bounding box center [920, 476] width 32 height 5
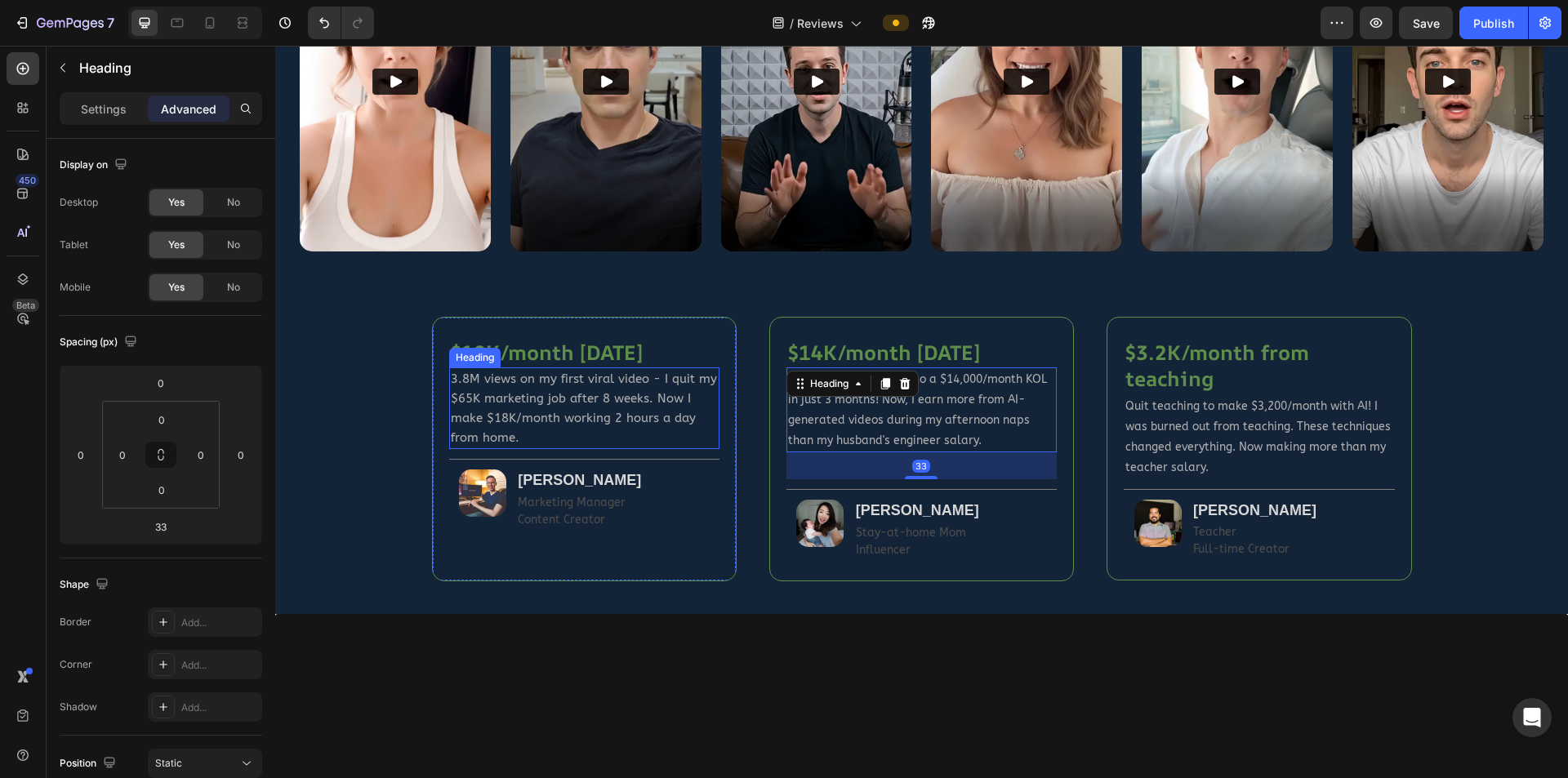
click at [589, 402] on p "3.8M views on my first viral video - I quit my $65K marketing job after 8 weeks…" at bounding box center [584, 409] width 268 height 78
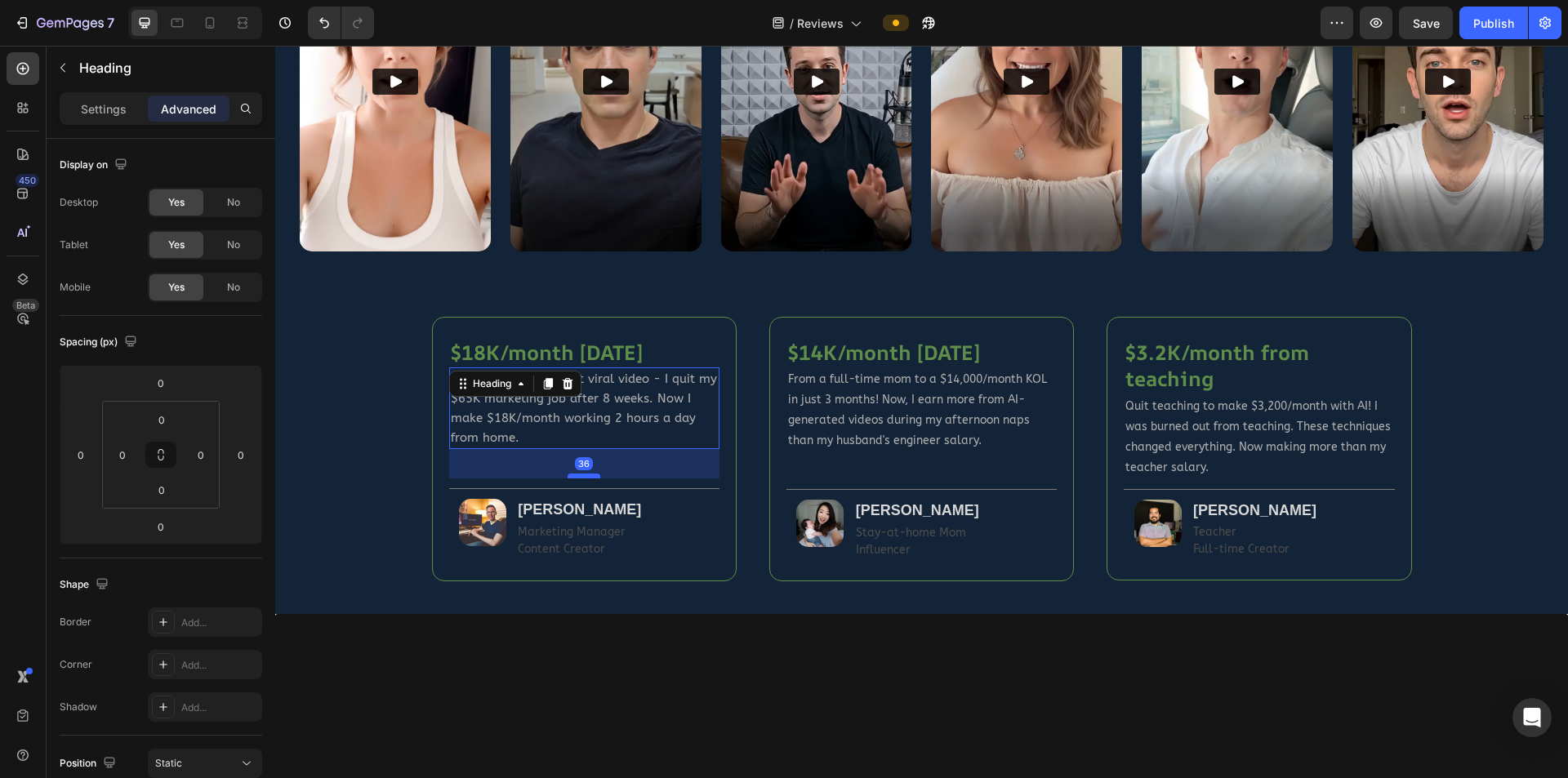
drag, startPoint x: 581, startPoint y: 443, endPoint x: 585, endPoint y: 472, distance: 29.3
click at [585, 473] on div at bounding box center [583, 475] width 32 height 5
type input "36"
click at [1032, 496] on div "$18K/month in 8 weeks Heading 3.8M views on my first viral video - I quit my $6…" at bounding box center [921, 449] width 1244 height 265
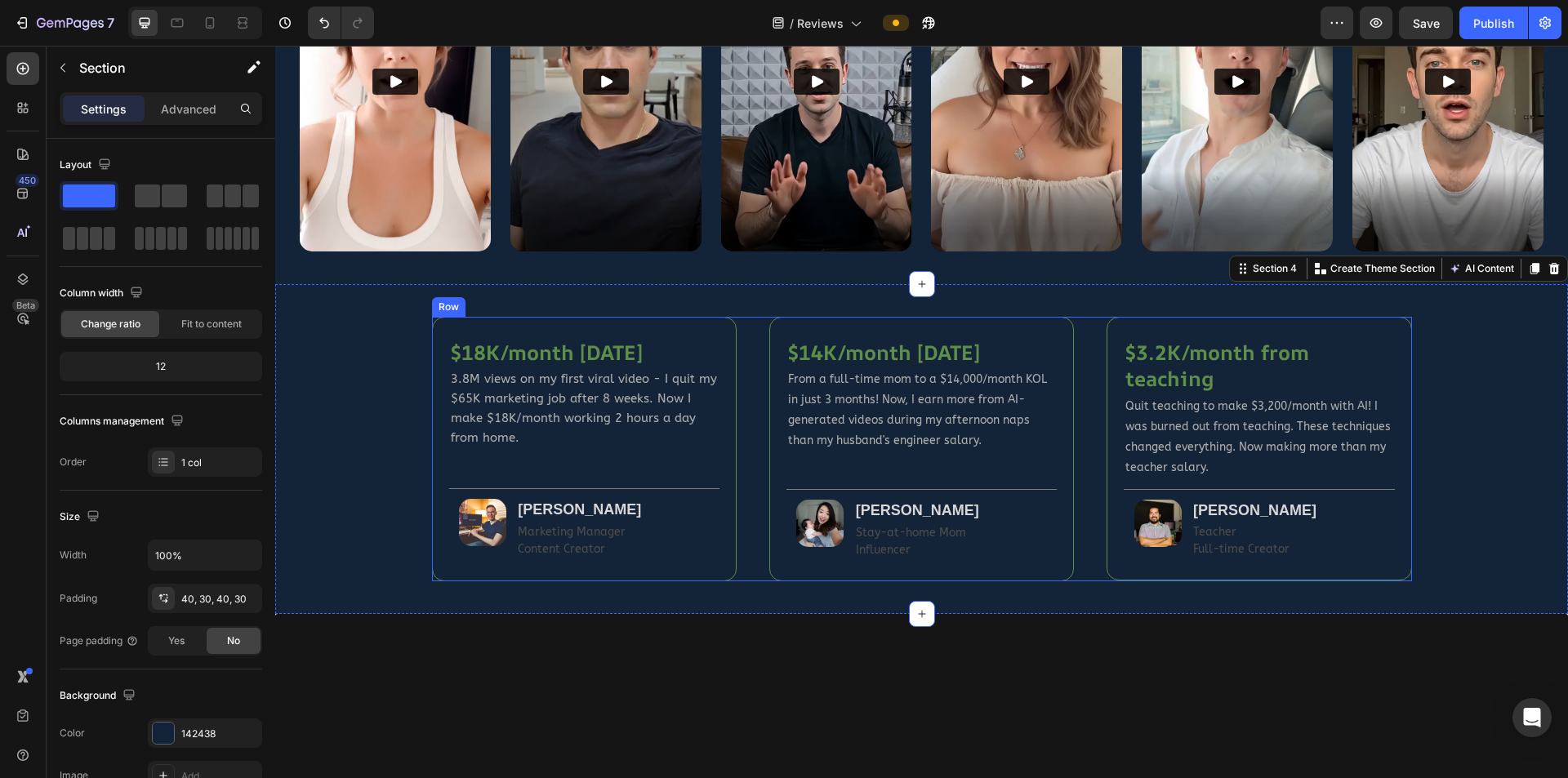
click at [1032, 411] on div "$18K/month in 8 weeks Heading 3.8M views on my first viral video - I quit my $6…" at bounding box center [922, 449] width 980 height 265
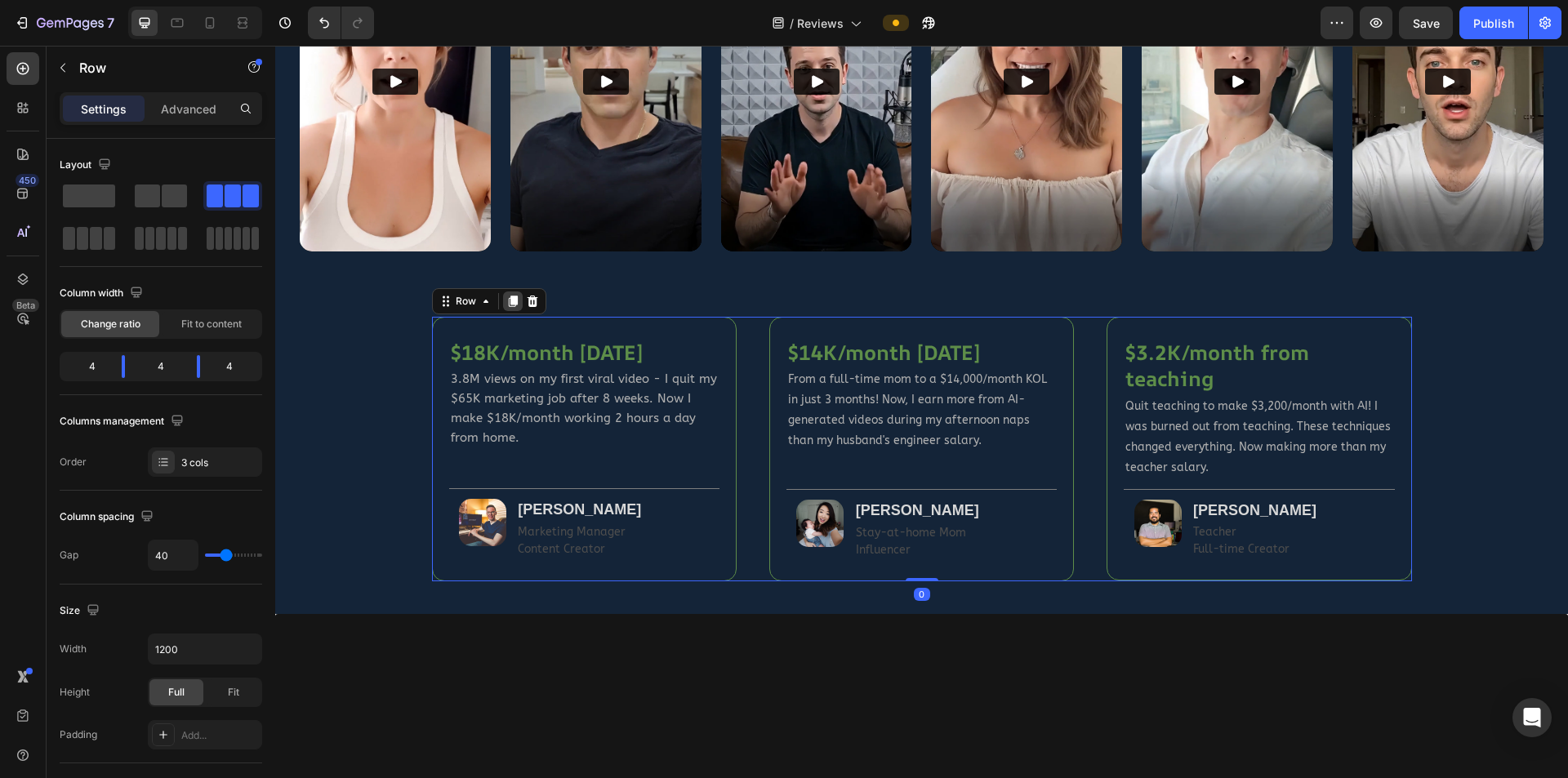
click at [508, 296] on icon at bounding box center [512, 302] width 9 height 12
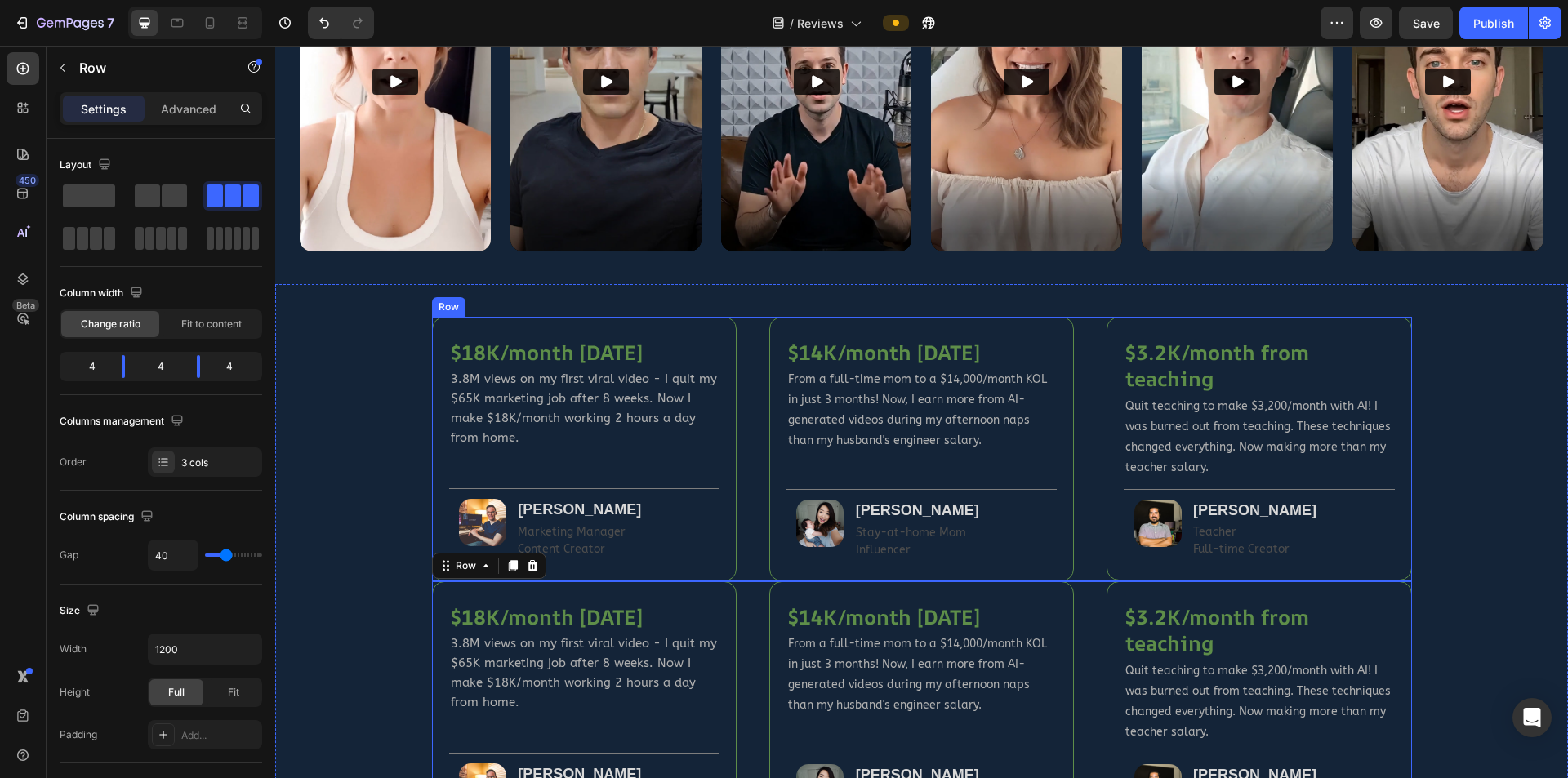
click at [1032, 510] on div "$18K/month in 8 weeks Heading 3.8M views on my first viral video - I quit my $6…" at bounding box center [922, 449] width 980 height 265
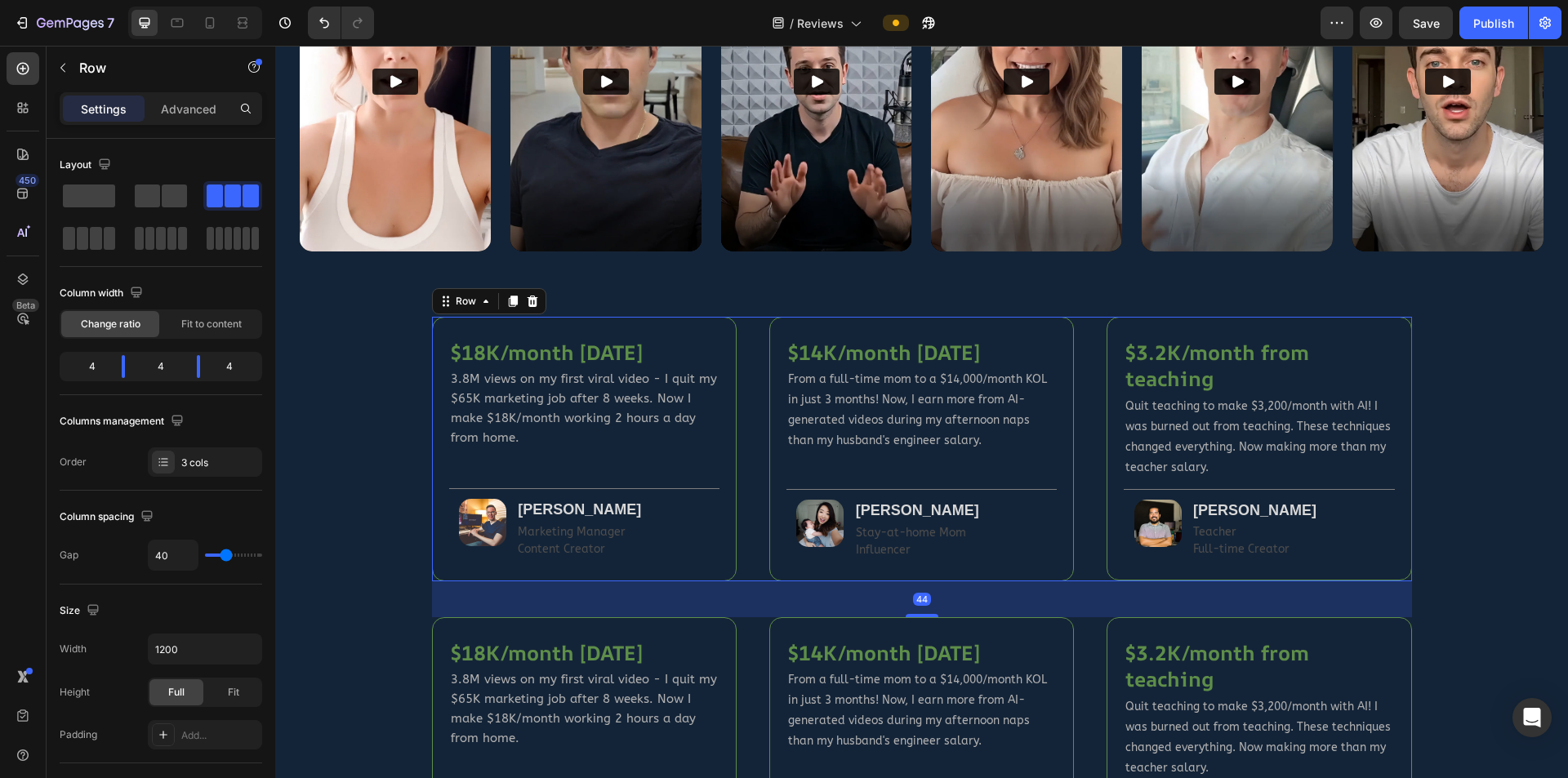
drag, startPoint x: 919, startPoint y: 571, endPoint x: 922, endPoint y: 608, distance: 37.1
click at [922, 510] on div at bounding box center [921, 615] width 32 height 3
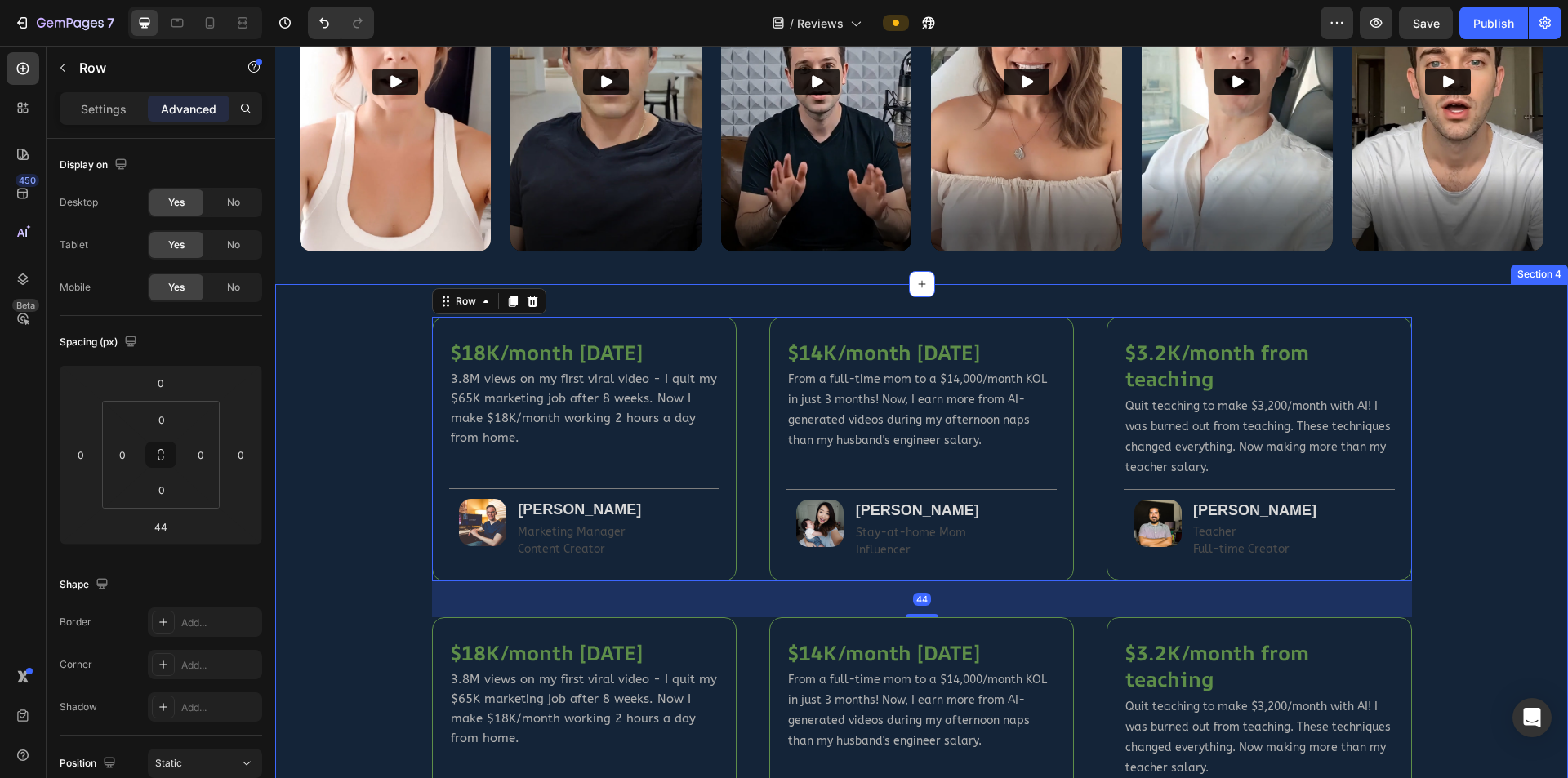
click at [1032, 510] on div "$18K/month in 8 weeks Heading 3.8M views on my first viral video - I quit my $6…" at bounding box center [921, 599] width 1244 height 565
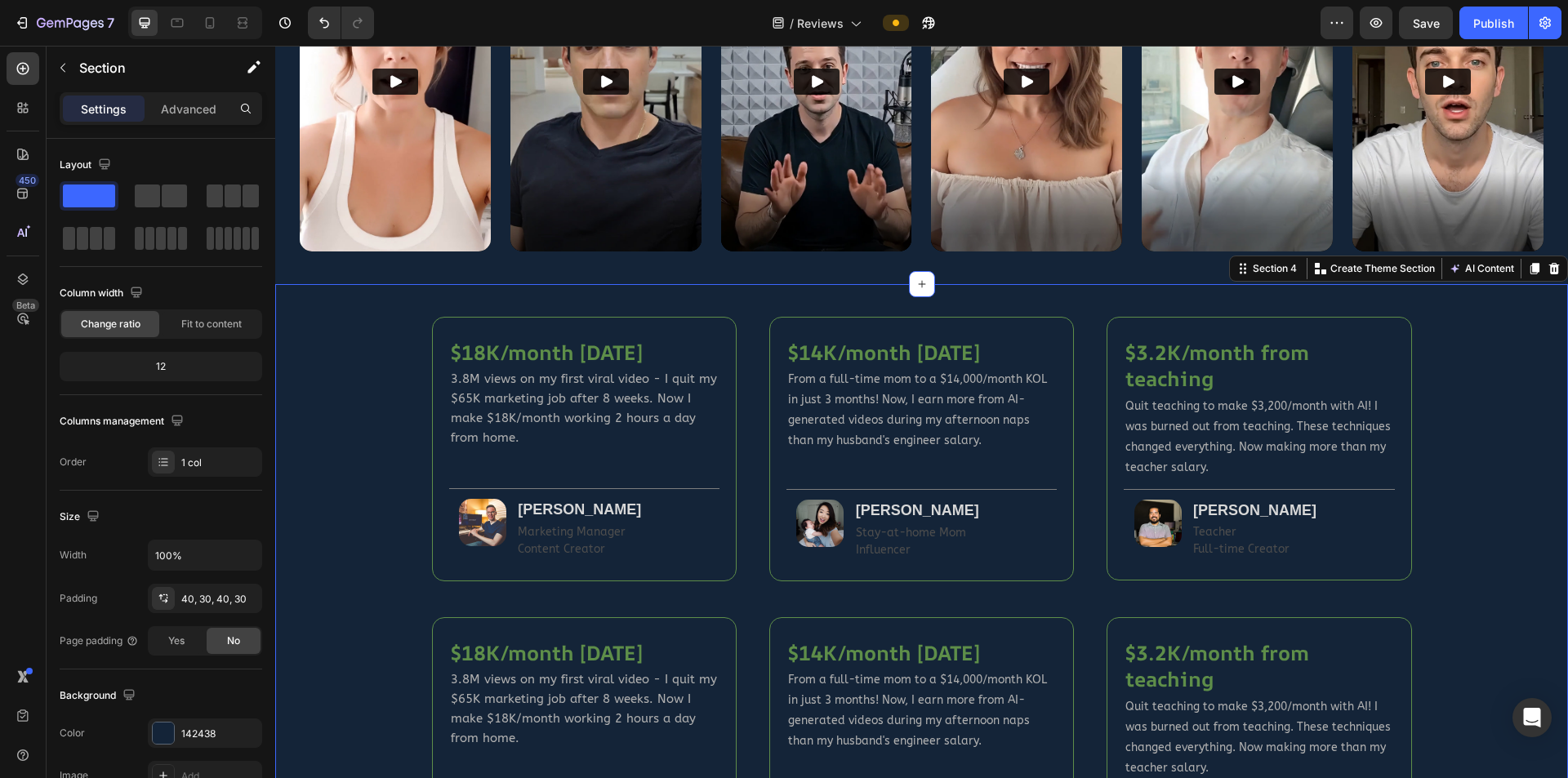
scroll to position [973, 0]
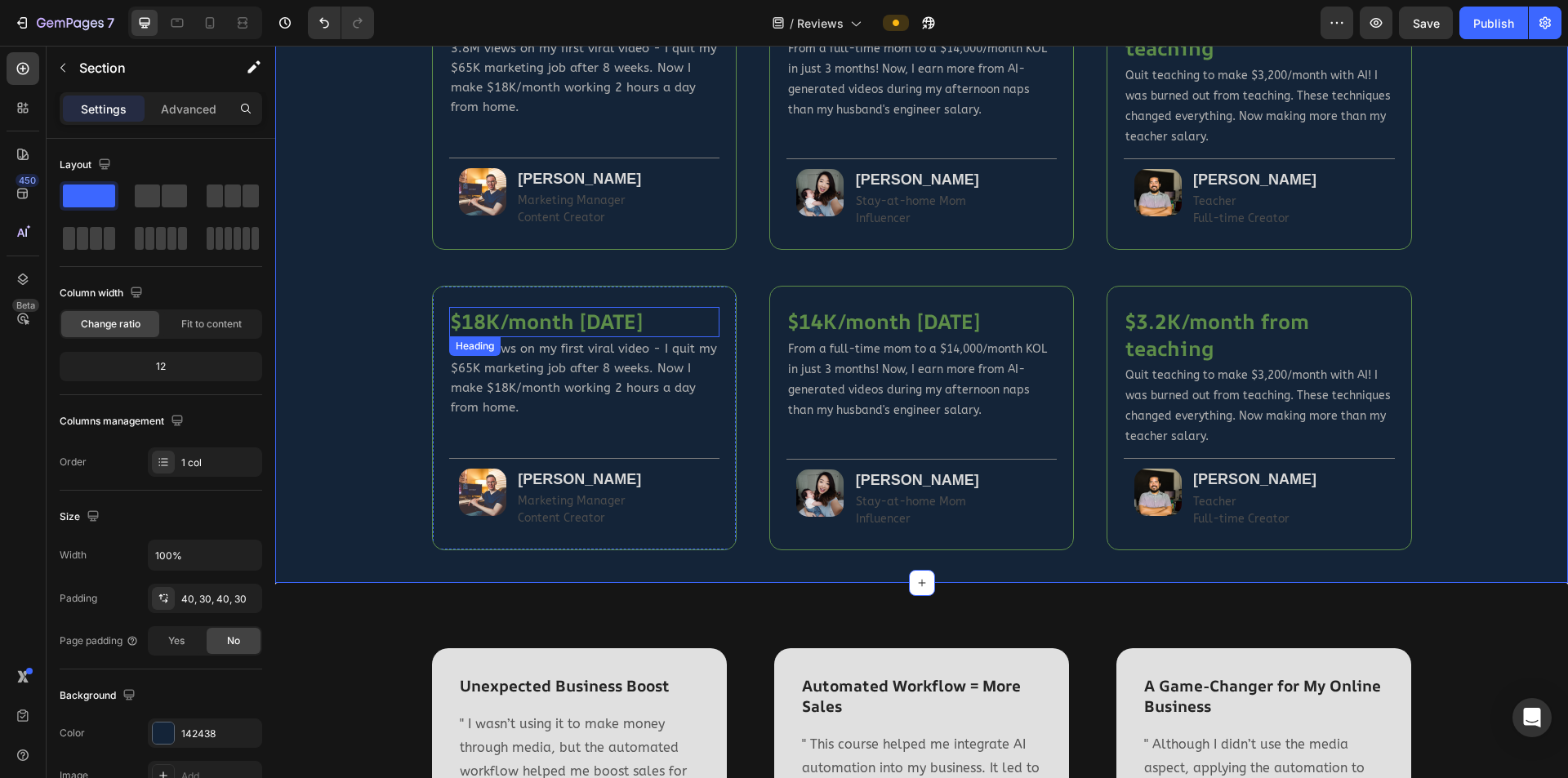
click at [601, 331] on h2 "$18K/month [DATE]" at bounding box center [584, 321] width 270 height 30
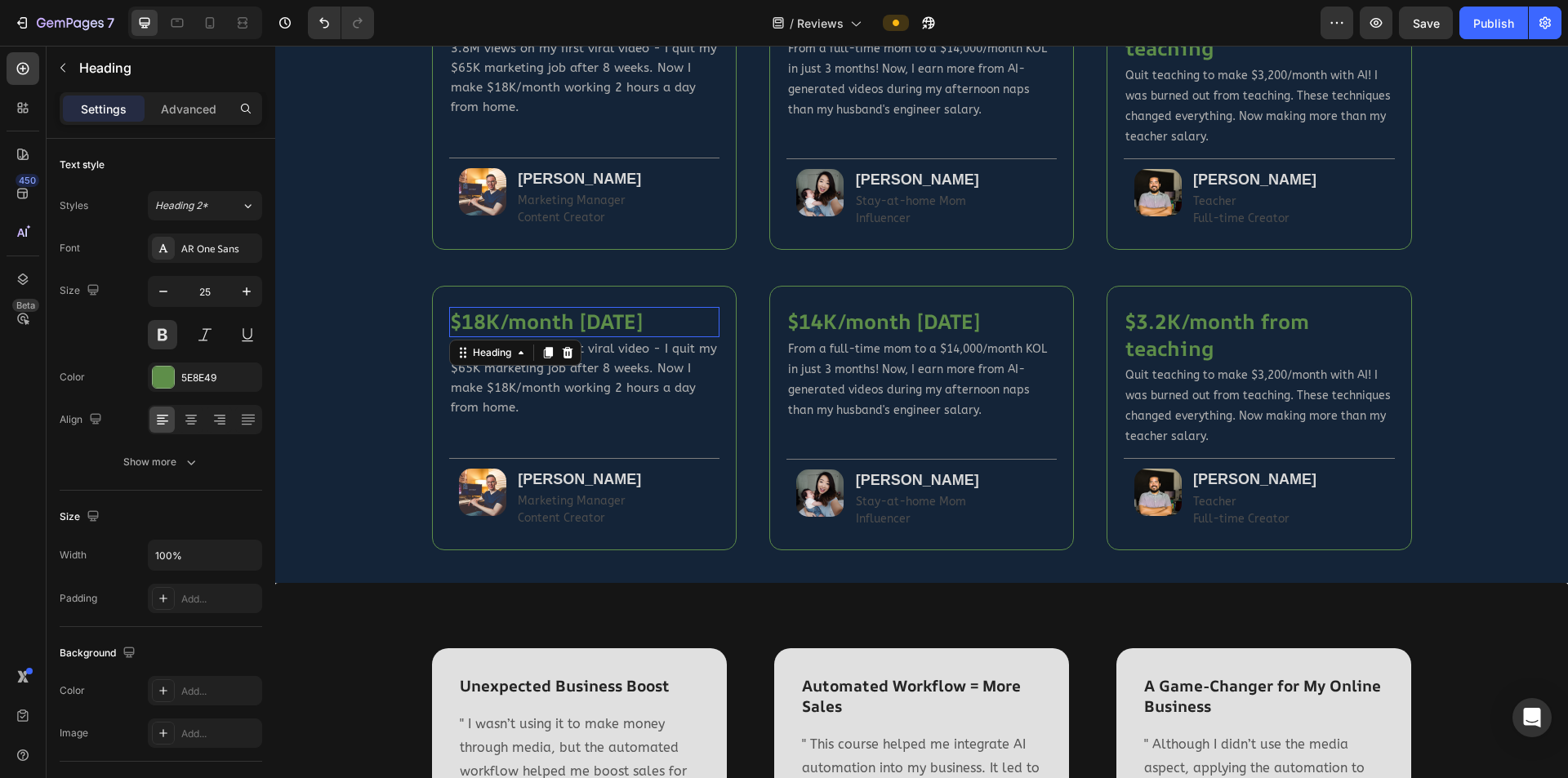
click at [601, 331] on h2 "$18K/month [DATE]" at bounding box center [584, 321] width 270 height 30
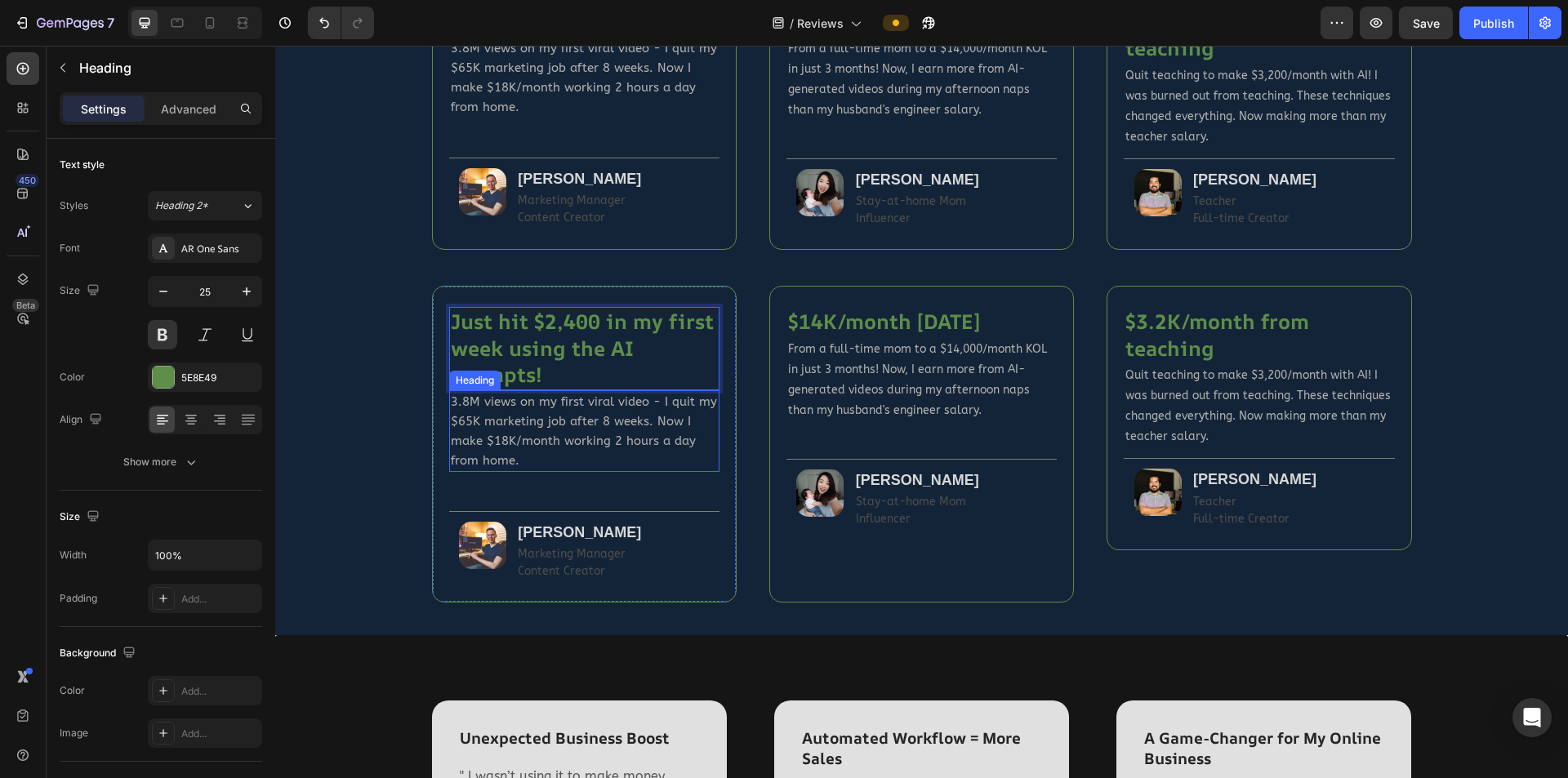
click at [563, 438] on h2 "3.8M views on my first viral video - I quit my $65K marketing job after 8 weeks…" at bounding box center [584, 430] width 270 height 81
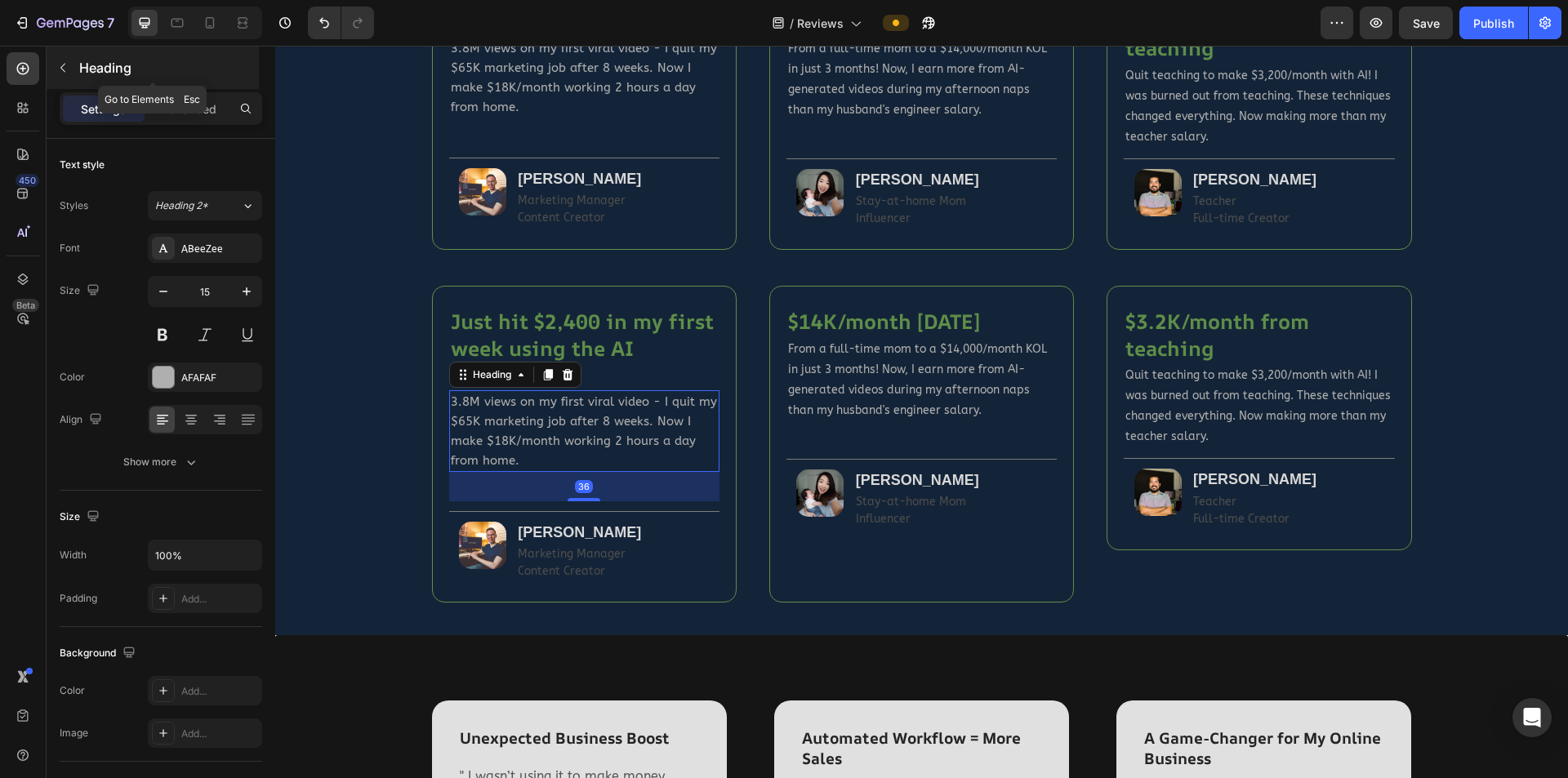
click at [61, 68] on icon "button" at bounding box center [63, 68] width 5 height 9
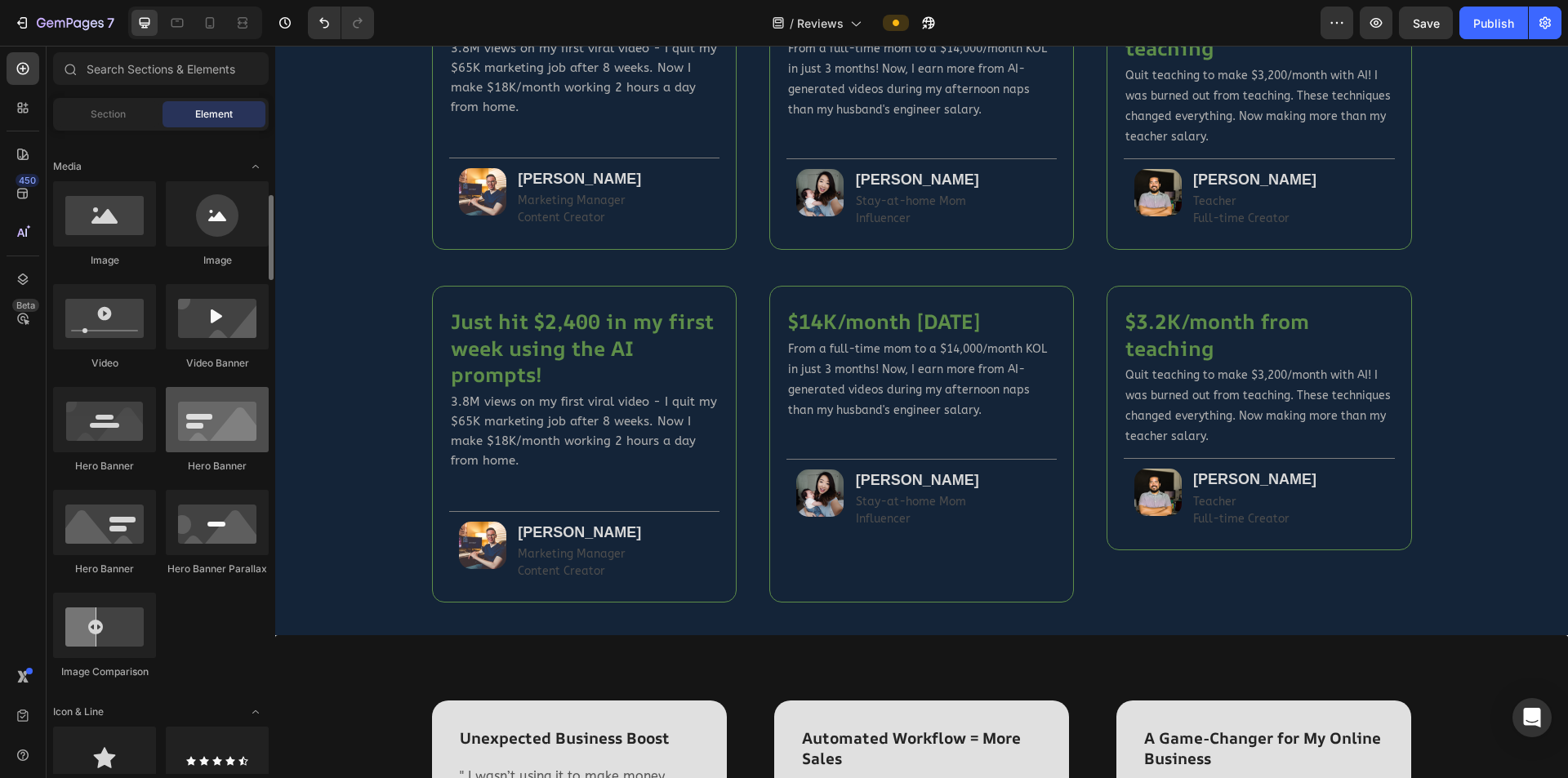
scroll to position [409, 0]
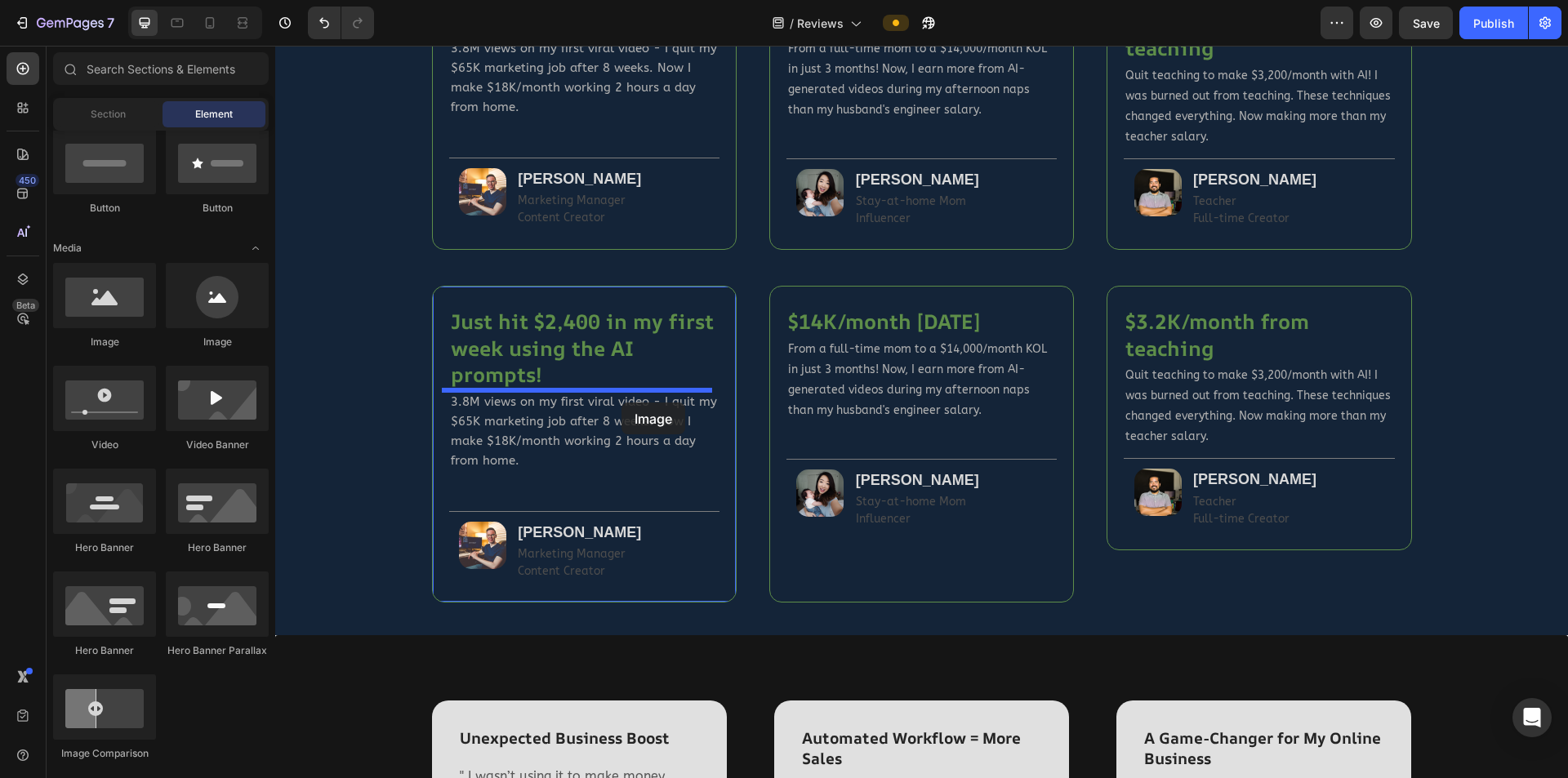
drag, startPoint x: 373, startPoint y: 343, endPoint x: 621, endPoint y: 403, distance: 255.2
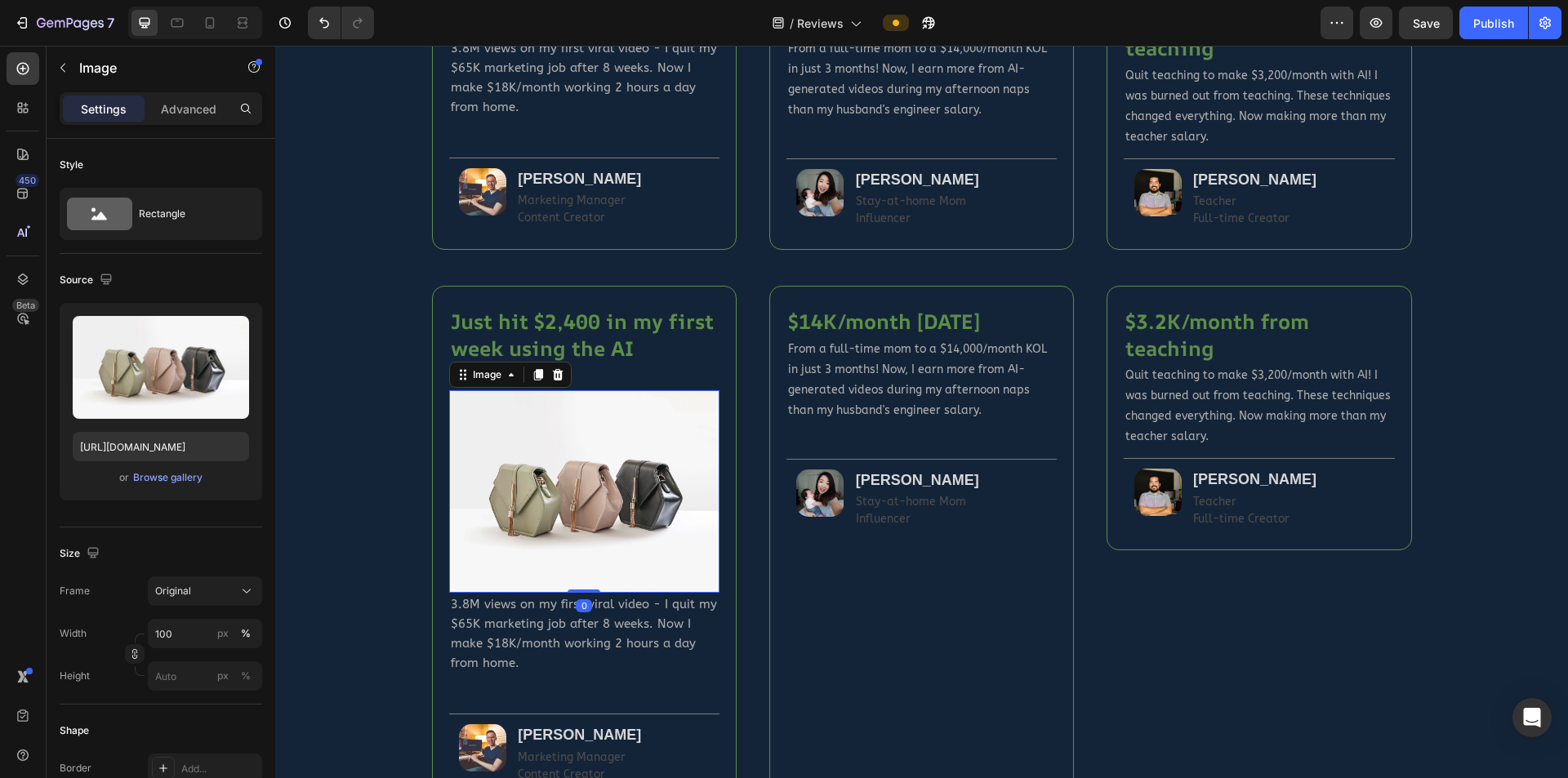
click at [586, 461] on img at bounding box center [584, 492] width 270 height 204
click at [177, 450] on input "https://cdn.shopify.com/s/files/1/2005/9307/files/image_demo.jpg" at bounding box center [161, 447] width 176 height 29
paste input "aivideomasteryacademy.com/media/fb1.jpg?width=494"
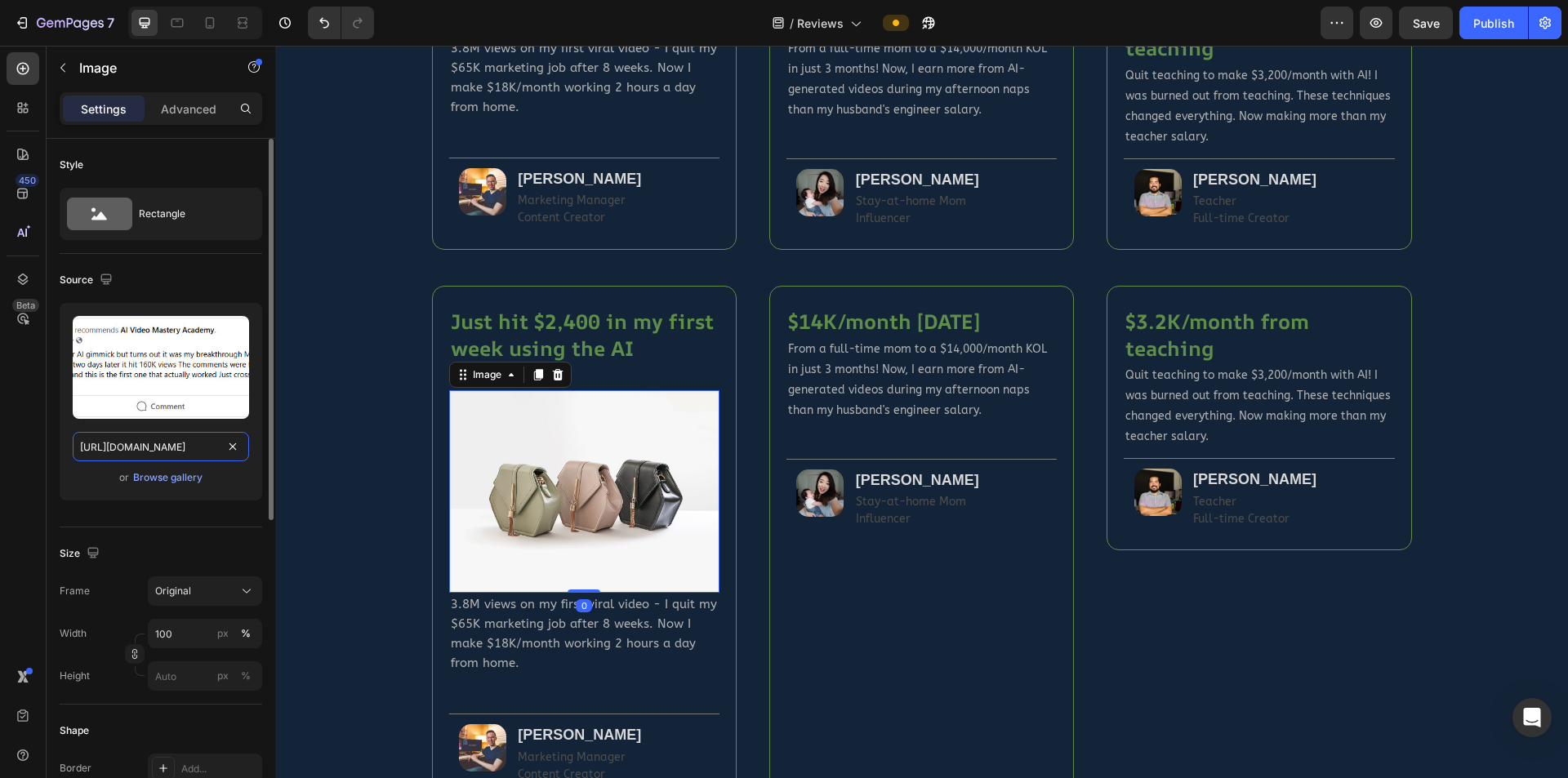
type input "https://aivideomasteryacademy.com/media/fb1.jpg?width=494"
click at [170, 505] on div "Upload Image https://aivideomasteryacademy.com/media/fb1.jpg?width=494 or Brows…" at bounding box center [161, 408] width 203 height 211
click at [155, 444] on input "https://aivideomasteryacademy.com/media/fb1.jpg?width=494" at bounding box center [161, 447] width 176 height 29
click at [166, 510] on div "Upload Image https://aivideomasteryacademy.com/media/fb1.jpg?width=494 or Brows…" at bounding box center [161, 408] width 203 height 211
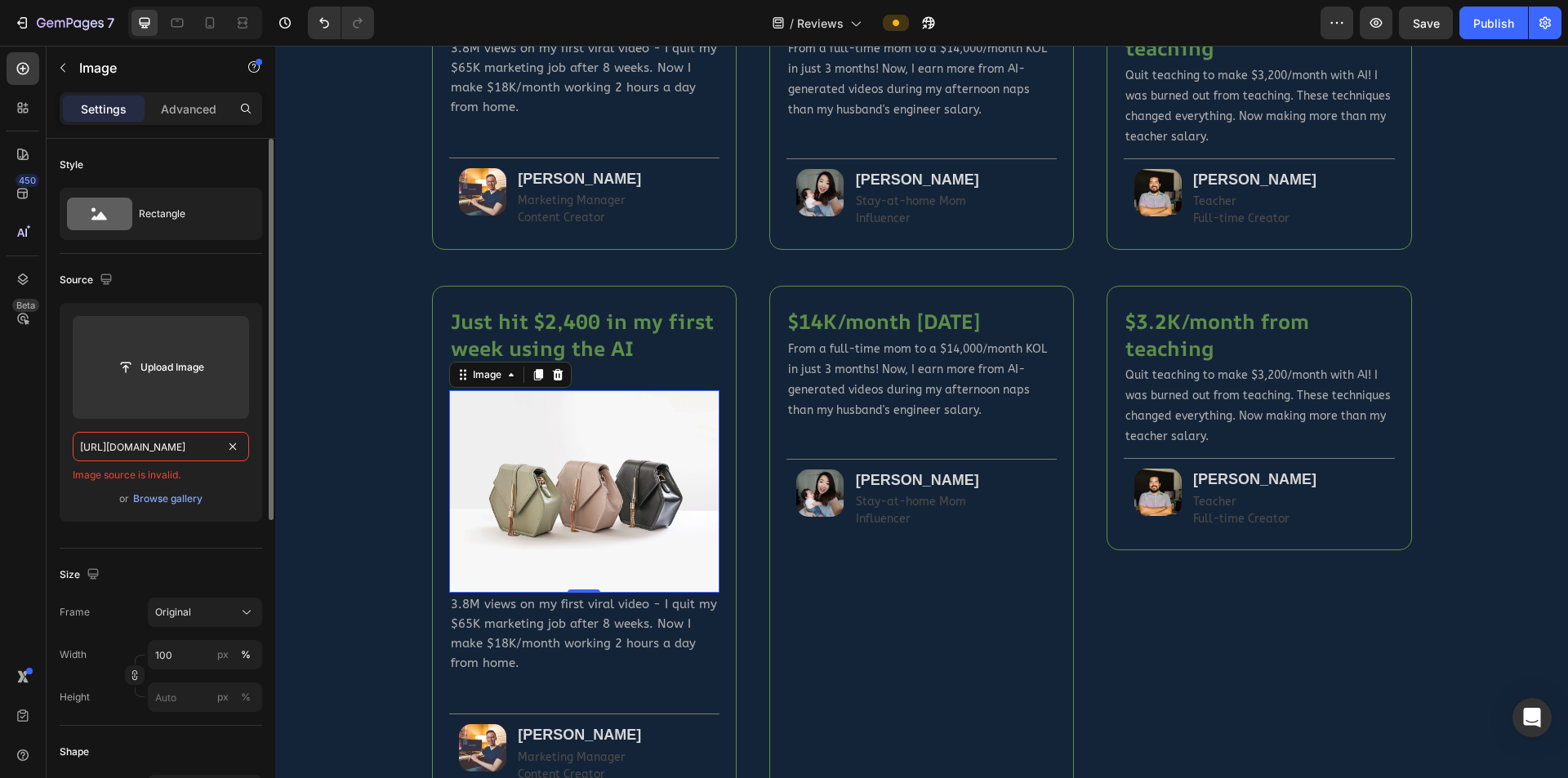
click at [150, 446] on input "https://aivideomasteryacademy.com/media/fb1.jpg?width=494" at bounding box center [161, 447] width 176 height 29
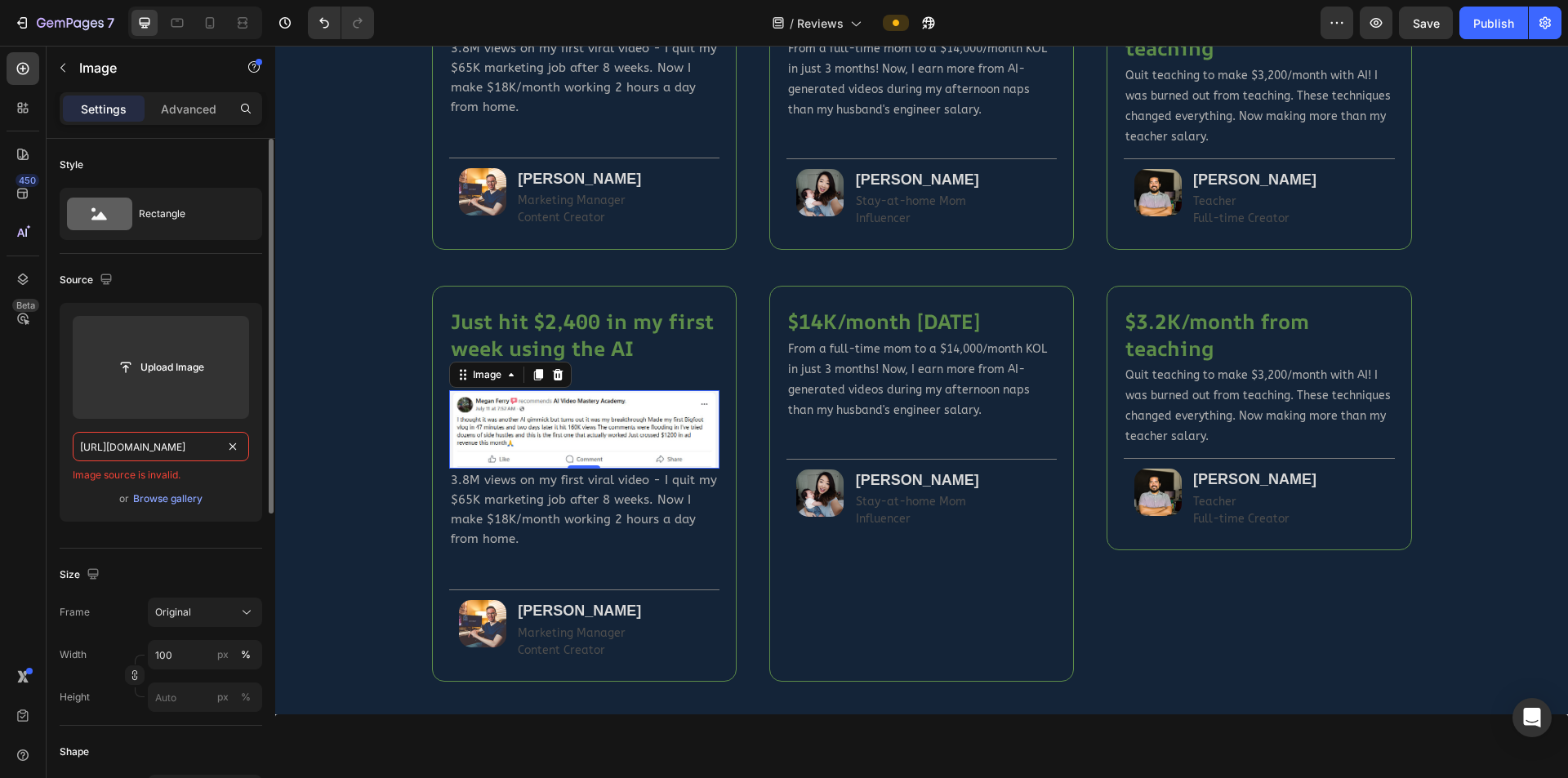
click at [165, 447] on input "https://aivideomasteryacademy.com/media/fb1.jpg?width=494" at bounding box center [161, 447] width 176 height 29
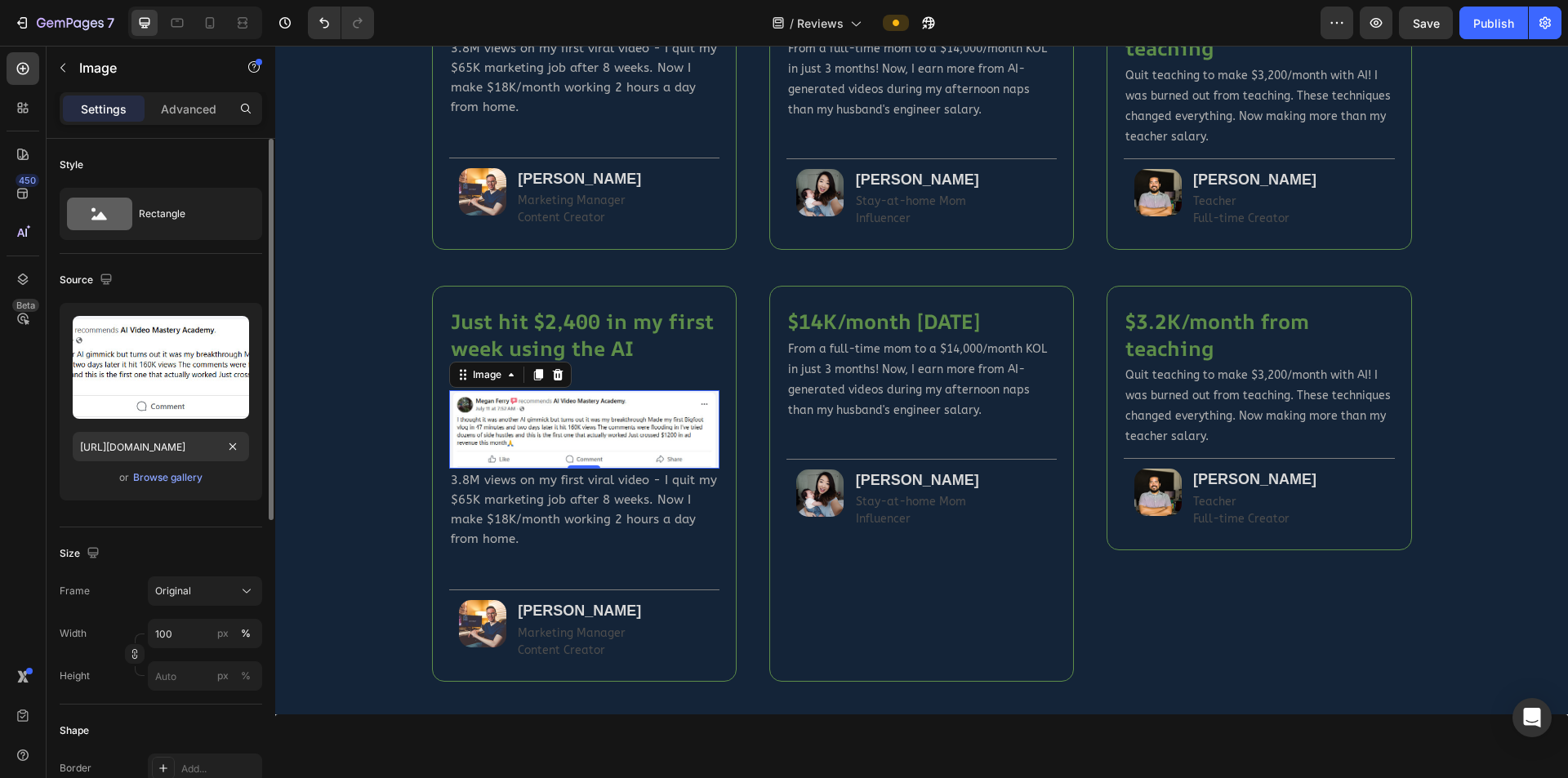
click at [568, 510] on h2 "3.8M views on my first viral video - I quit my $65K marketing job after 8 weeks…" at bounding box center [584, 509] width 270 height 81
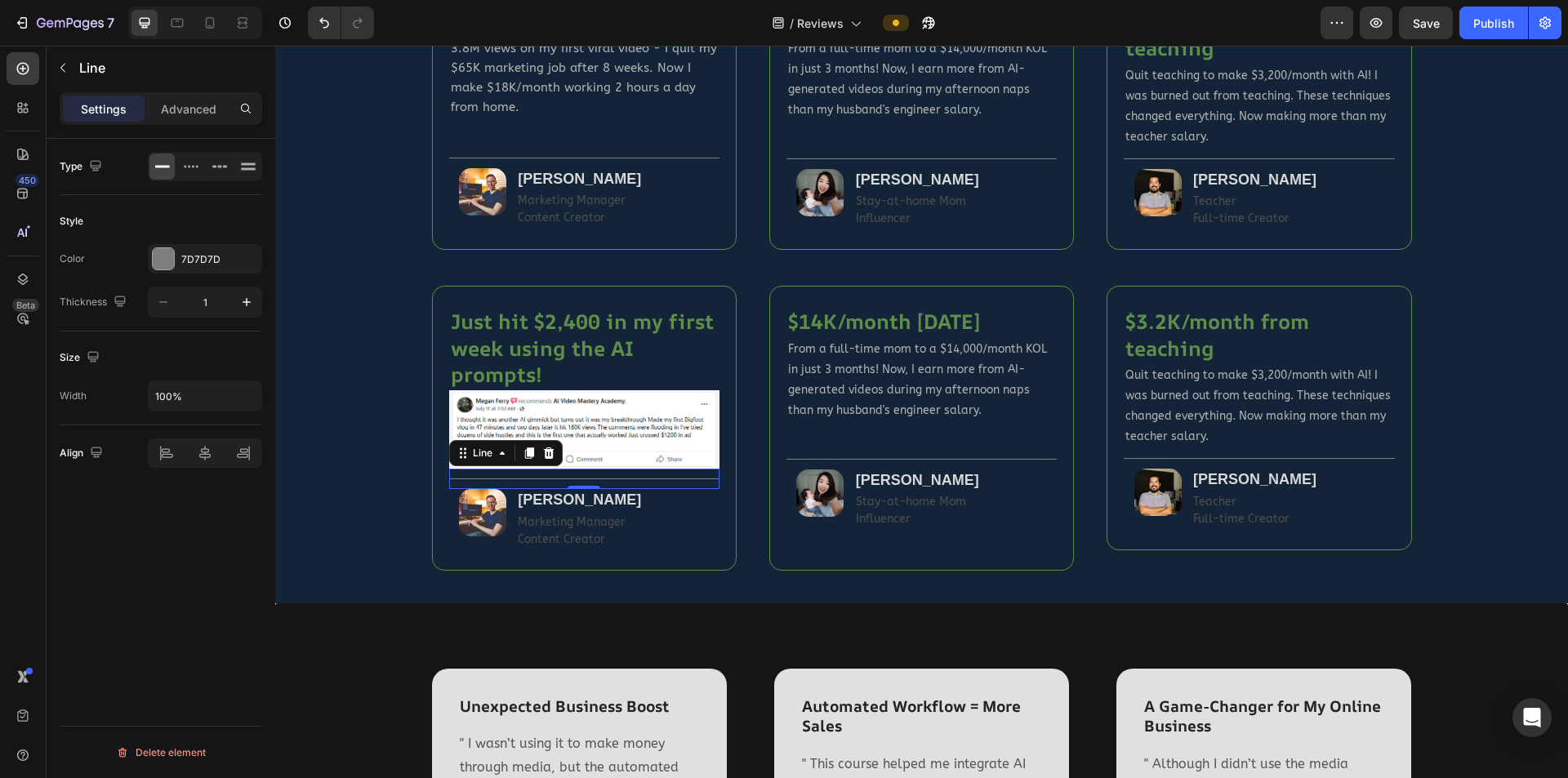
click at [703, 481] on div "Title Line 0" at bounding box center [584, 478] width 270 height 21
click at [703, 477] on div "Title Line 0" at bounding box center [584, 478] width 270 height 21
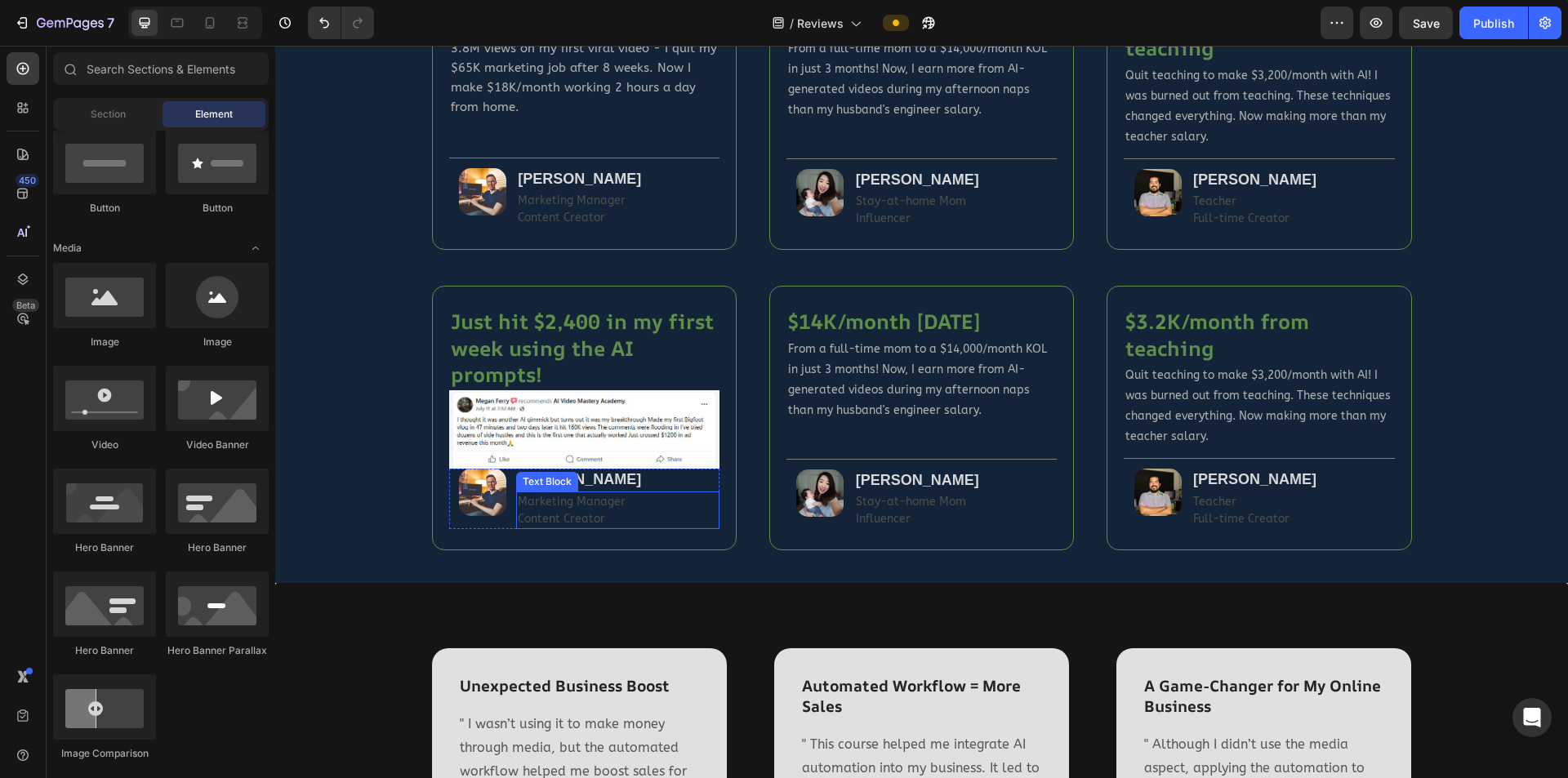
click at [688, 510] on p "Content Creator" at bounding box center [617, 519] width 200 height 18
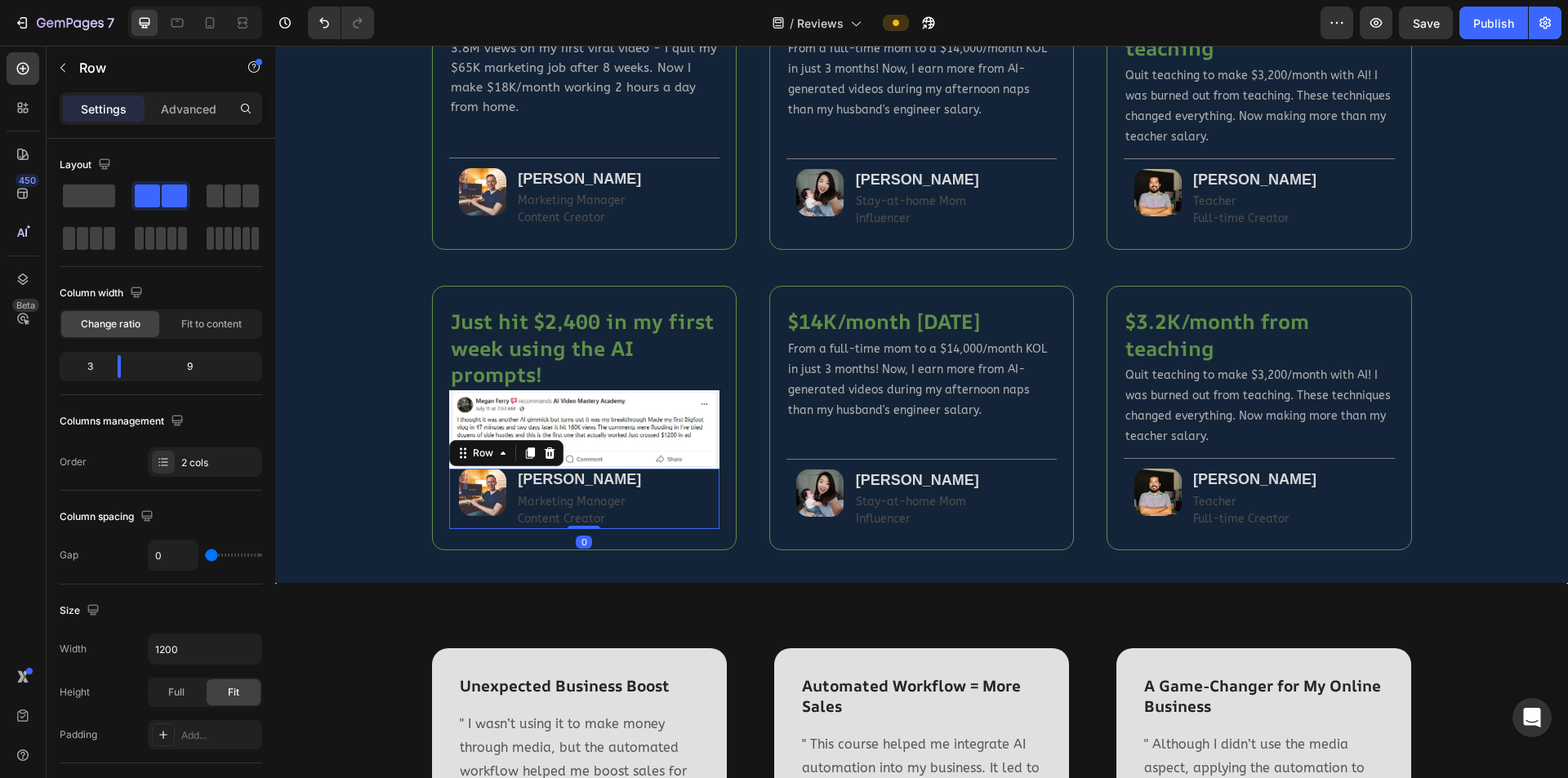
click at [508, 510] on div "Image" at bounding box center [482, 498] width 68 height 60
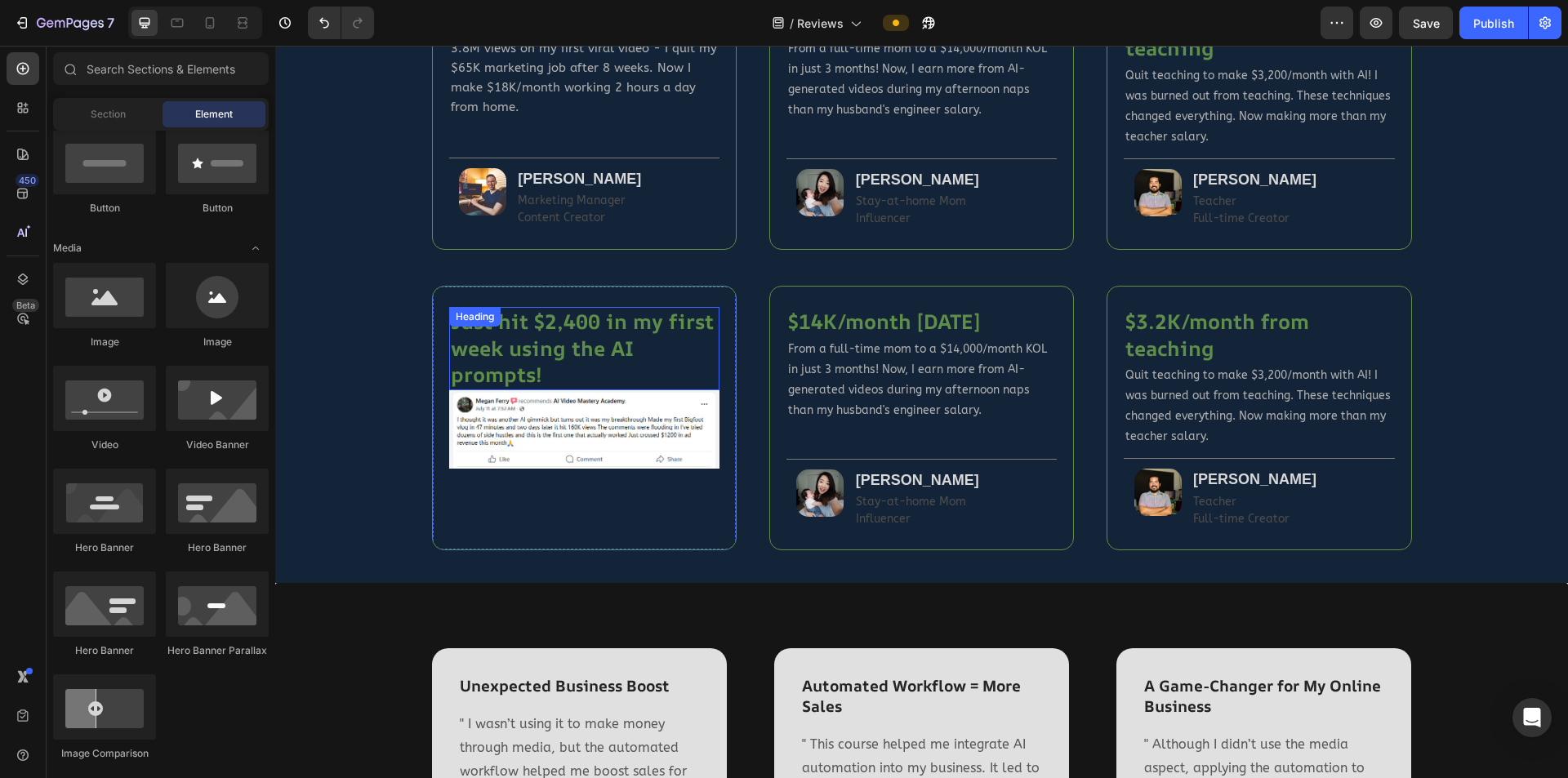
click at [595, 370] on p "Just hit $2,400 in my first week using the AI prompts!" at bounding box center [584, 349] width 268 height 80
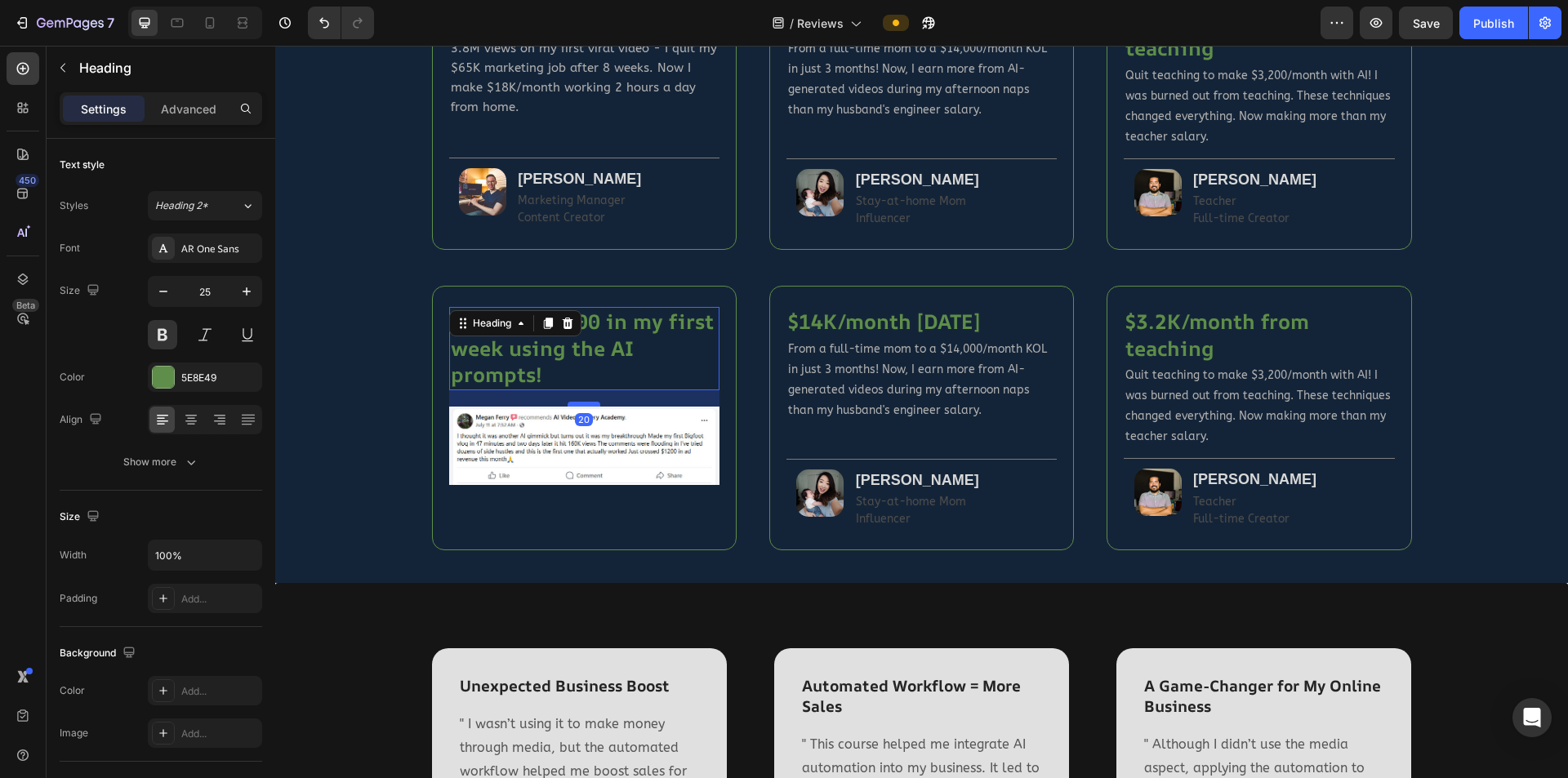
drag, startPoint x: 585, startPoint y: 390, endPoint x: 586, endPoint y: 406, distance: 16.0
click at [586, 406] on div at bounding box center [583, 404] width 32 height 5
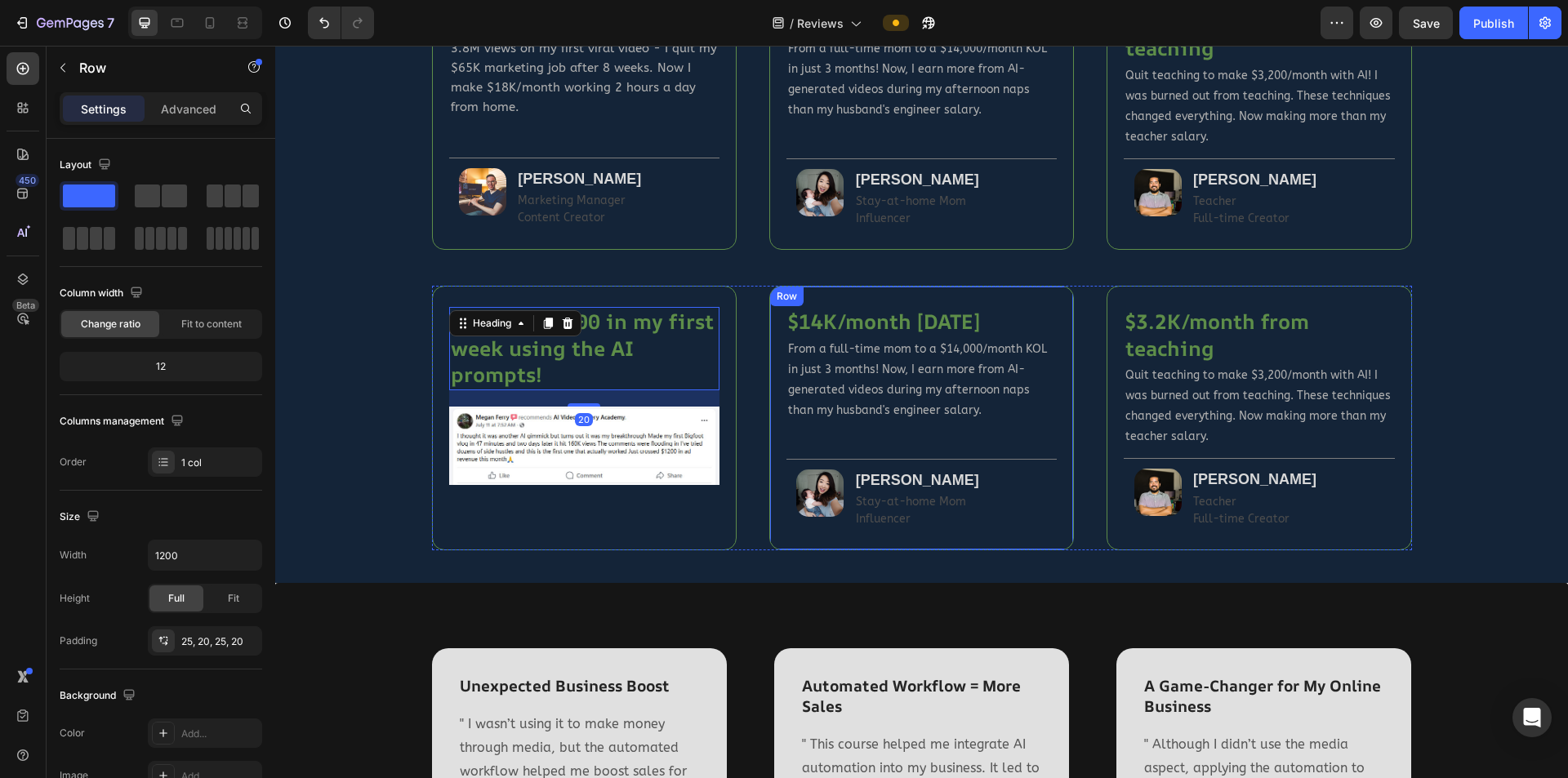
click at [1032, 305] on div "$14K/month in 3 months Heading From a full-time mom to a $14,000/month KOL in j…" at bounding box center [921, 418] width 305 height 265
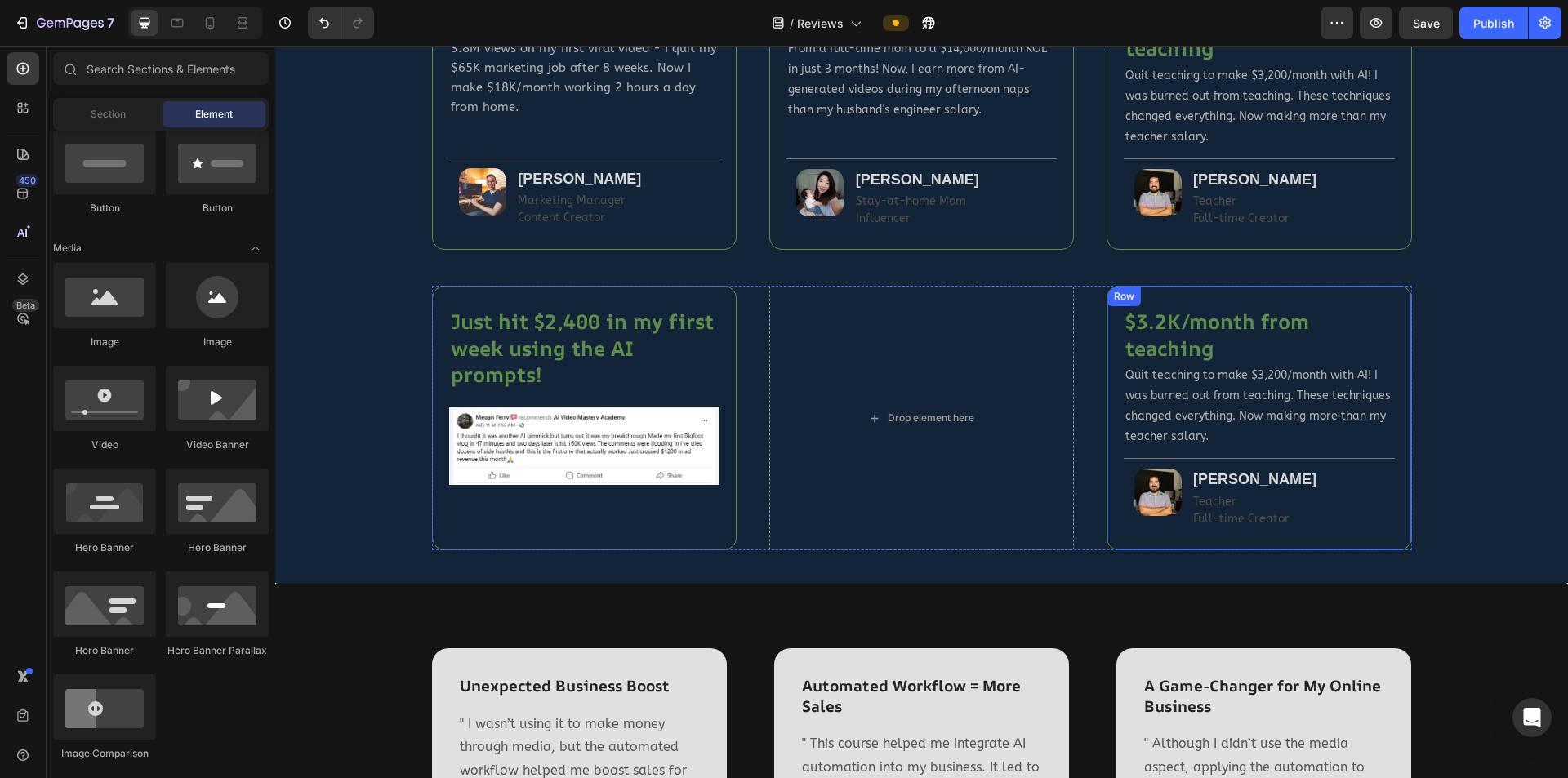
click at [1032, 298] on div "$3.2K/month from teaching Heading Quit teaching to make $3,200/month with AI! I…" at bounding box center [1258, 417] width 305 height 264
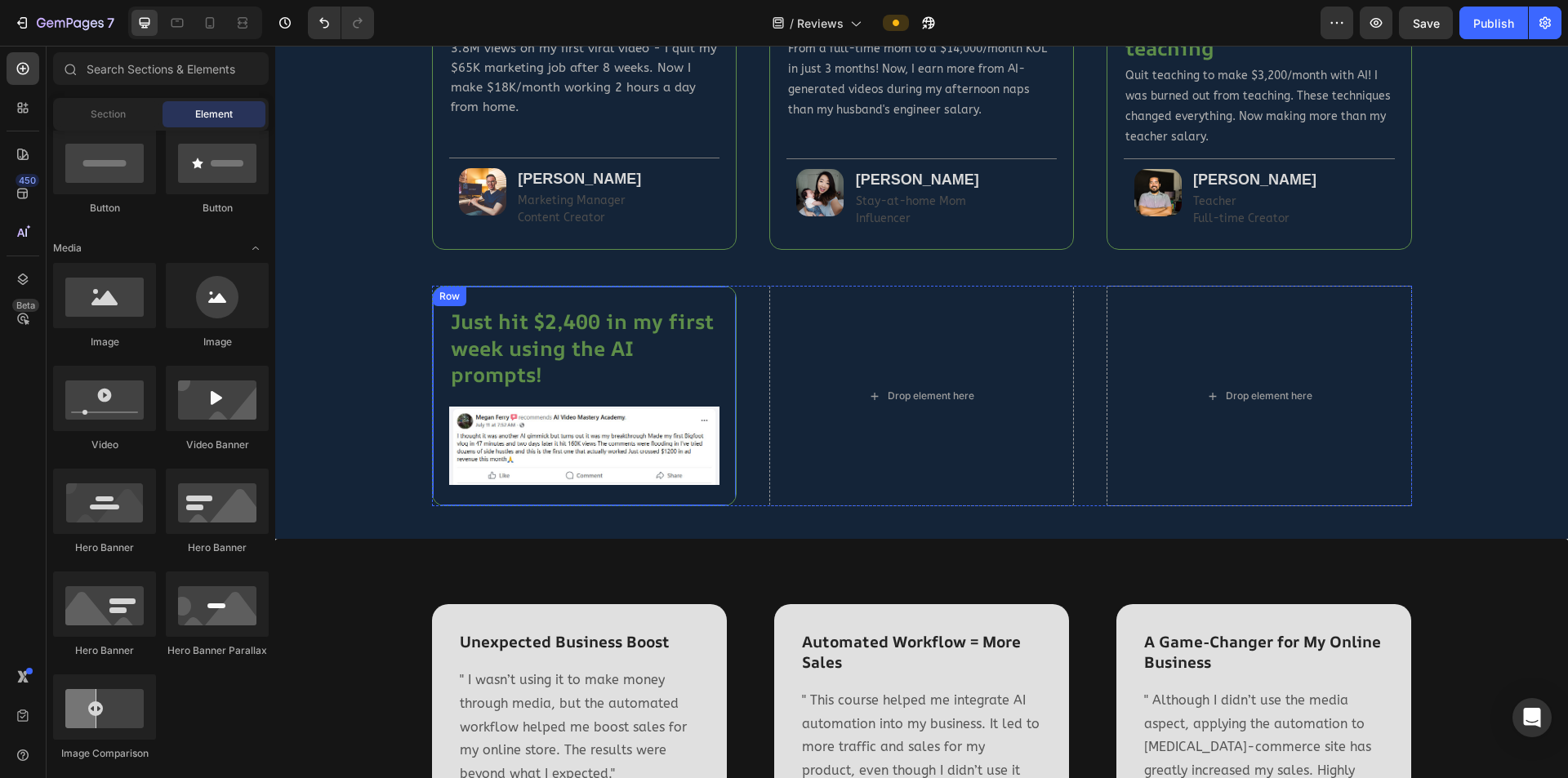
click at [719, 298] on div "Just hit $2,400 in my first week using the AI prompts! Heading Image Row" at bounding box center [584, 396] width 305 height 220
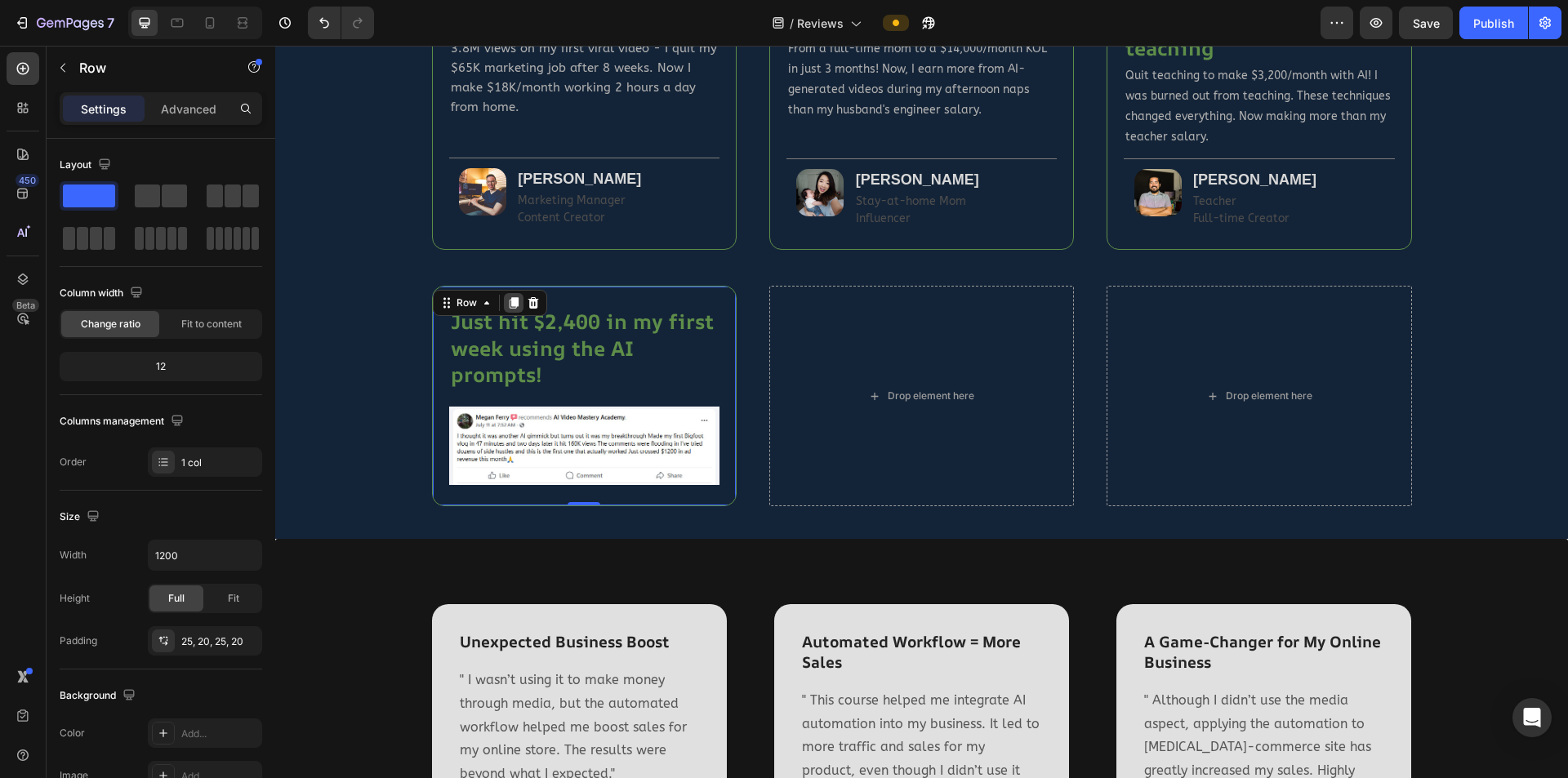
click at [509, 306] on icon at bounding box center [513, 304] width 9 height 12
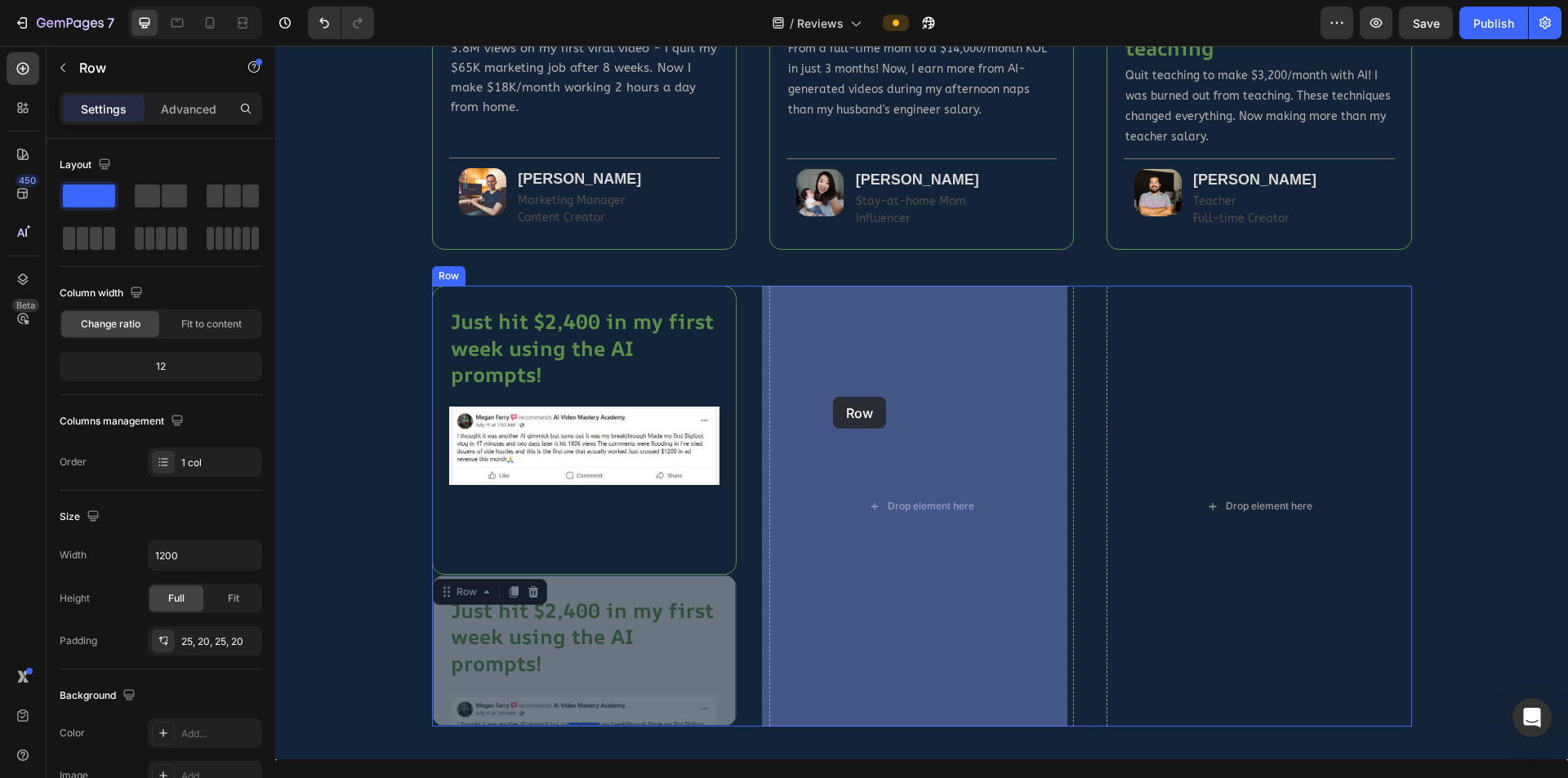
drag, startPoint x: 436, startPoint y: 527, endPoint x: 833, endPoint y: 397, distance: 417.7
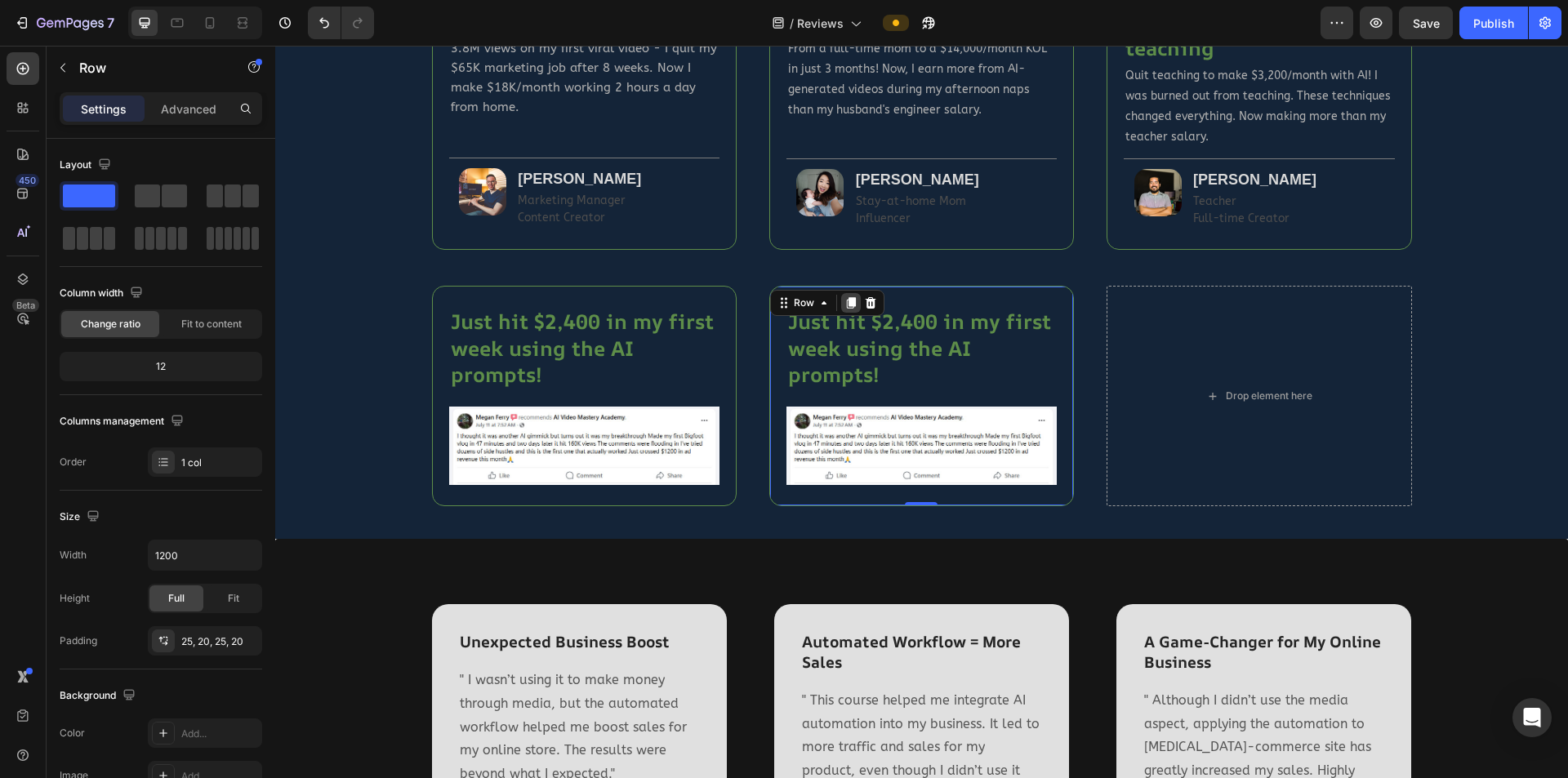
click at [847, 305] on icon at bounding box center [851, 304] width 9 height 12
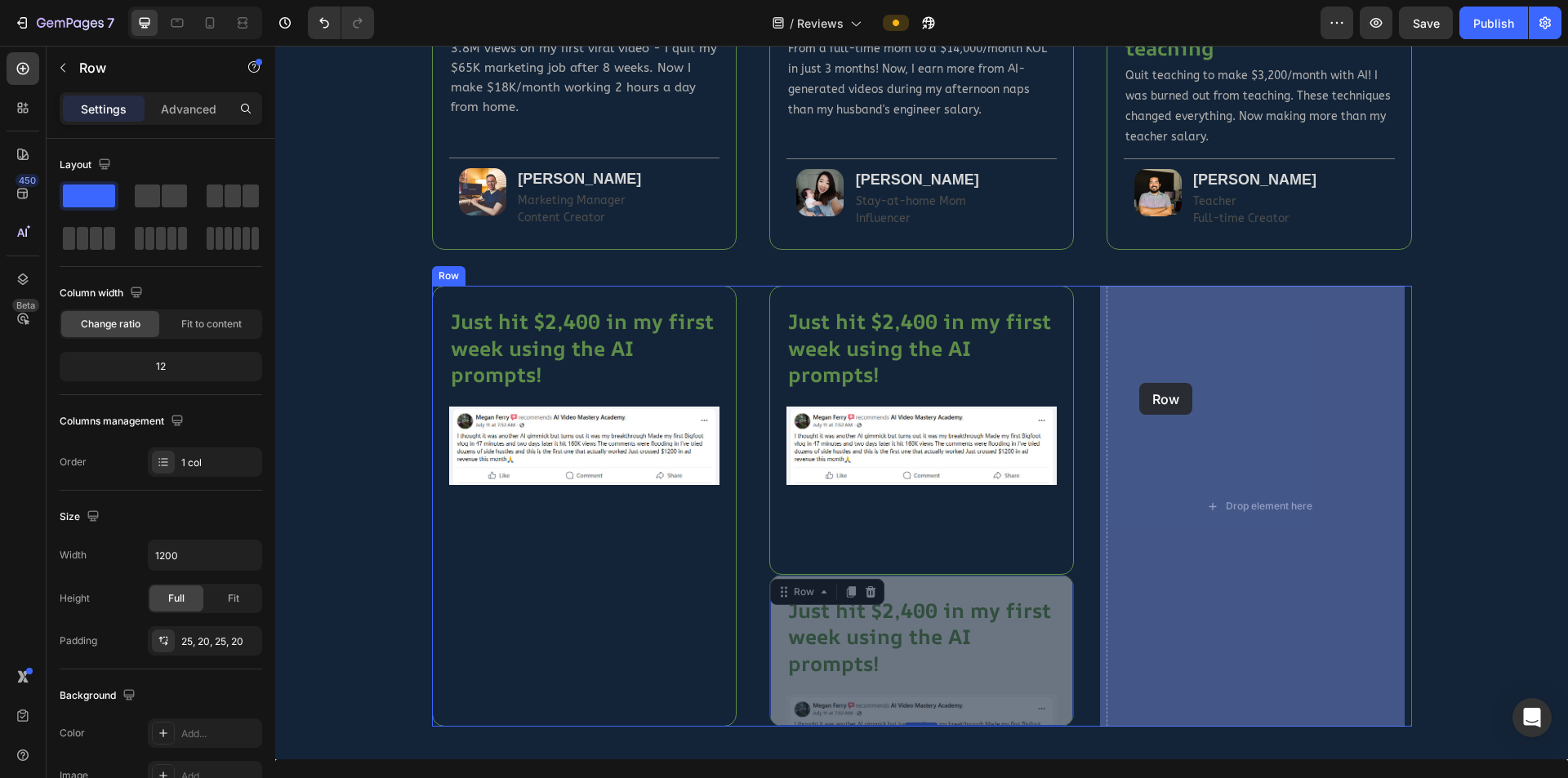
drag, startPoint x: 777, startPoint y: 524, endPoint x: 1139, endPoint y: 383, distance: 388.5
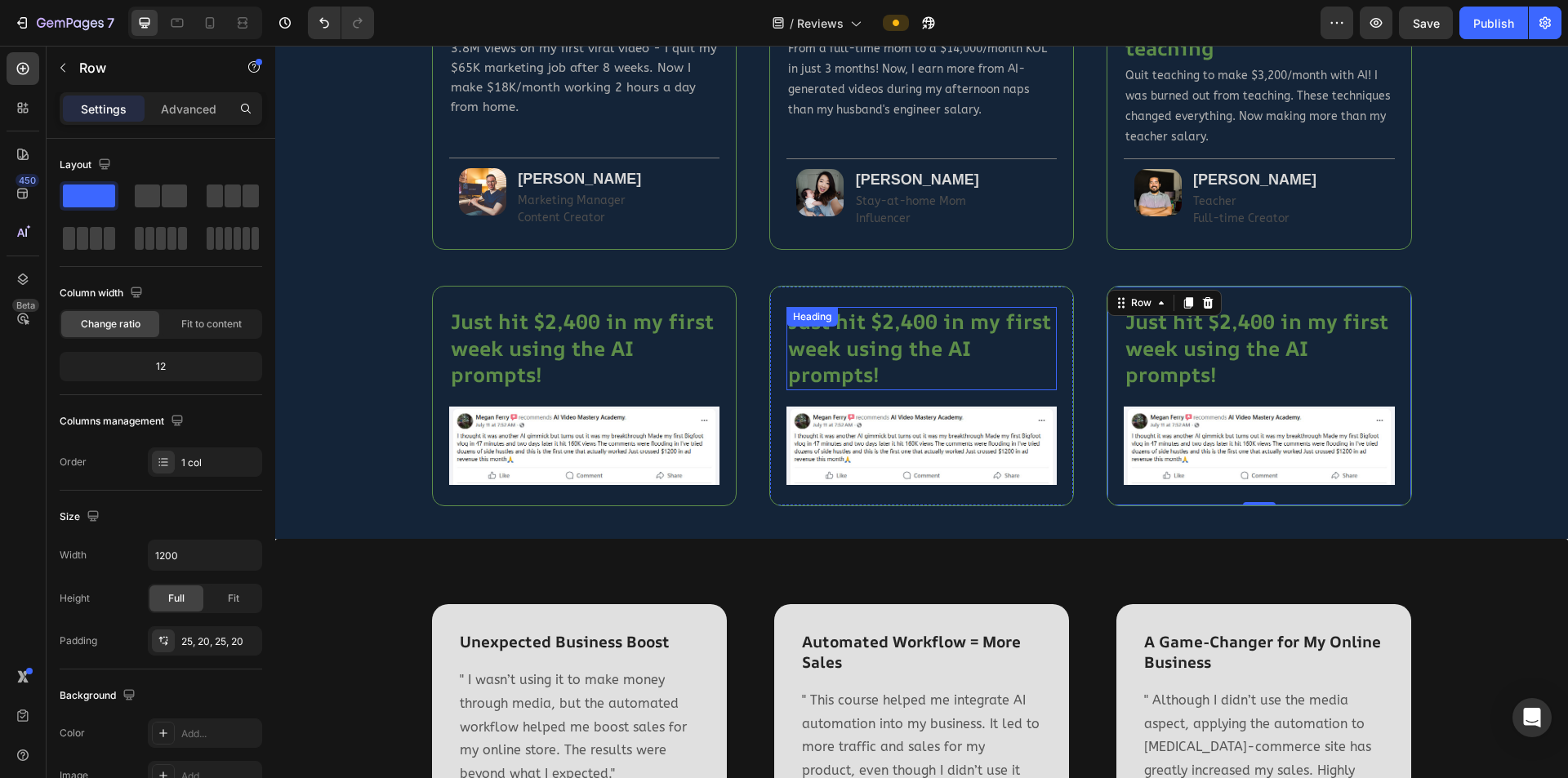
click at [895, 322] on div "Just hit $2,400 in my first week using the AI prompts! Heading" at bounding box center [922, 348] width 270 height 83
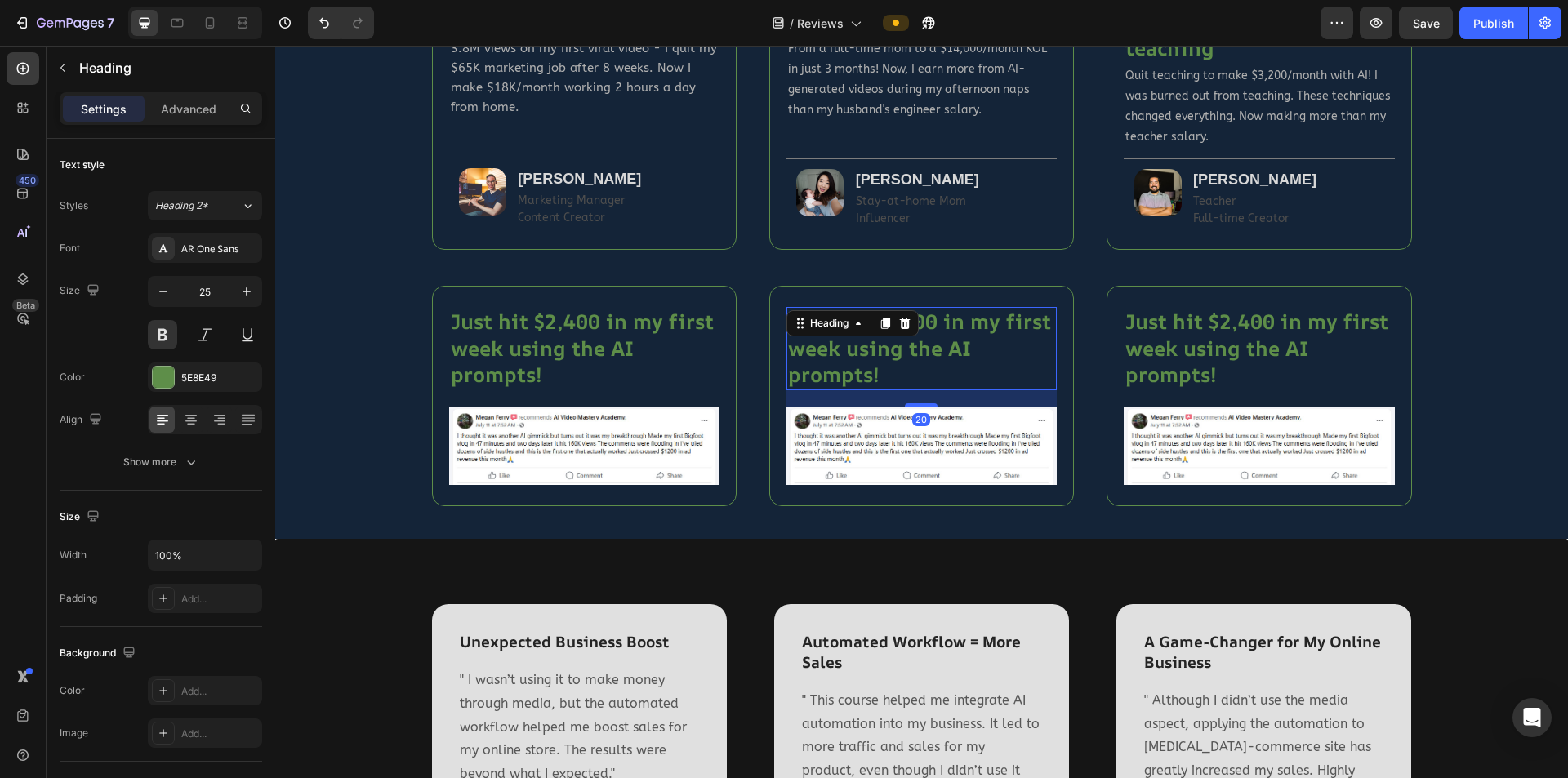
click at [900, 322] on icon at bounding box center [905, 323] width 11 height 12
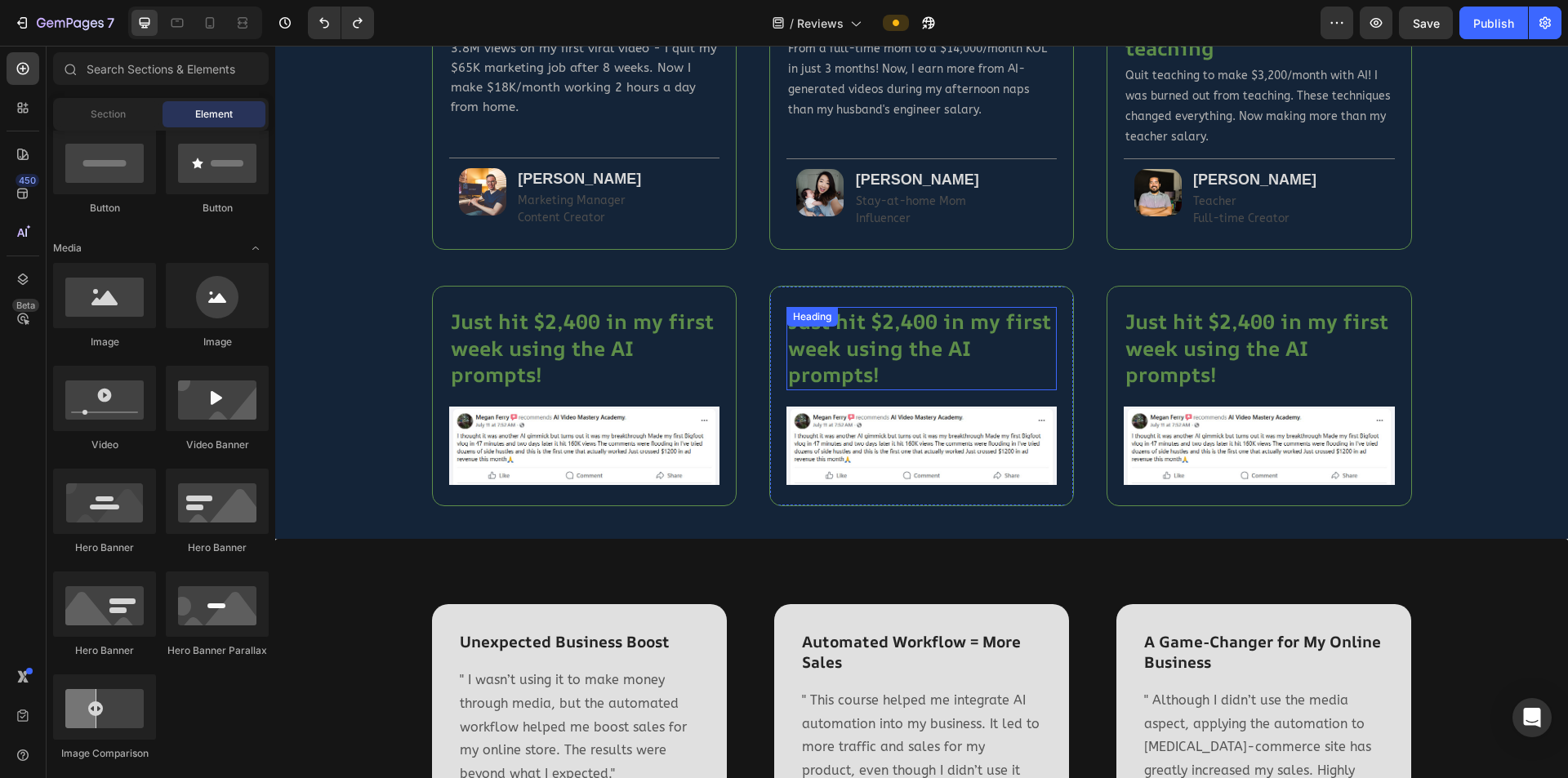
click at [980, 365] on h2 "Just hit $2,400 in my first week using the AI prompts!" at bounding box center [922, 348] width 270 height 83
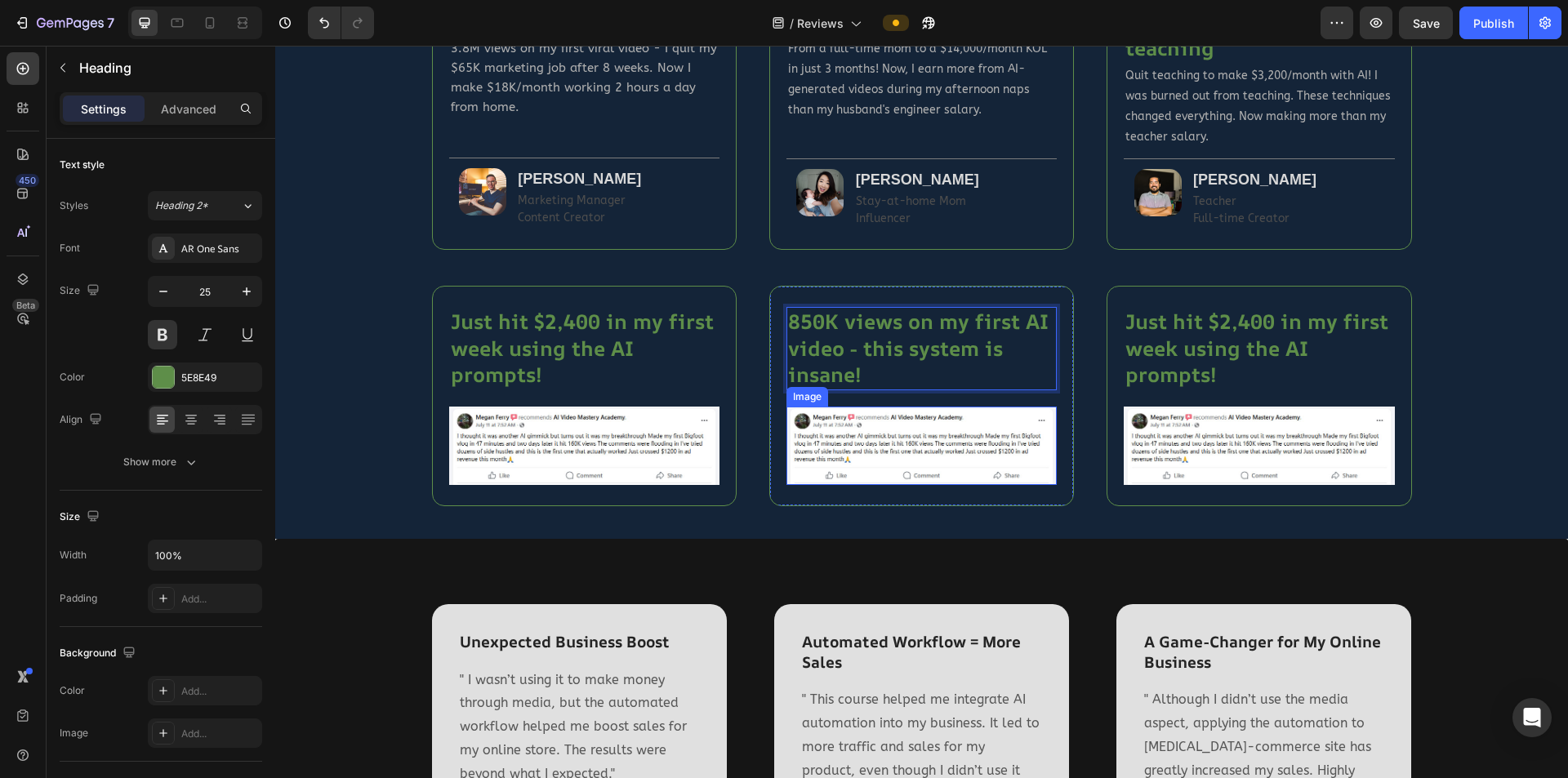
click at [858, 449] on img at bounding box center [922, 446] width 270 height 78
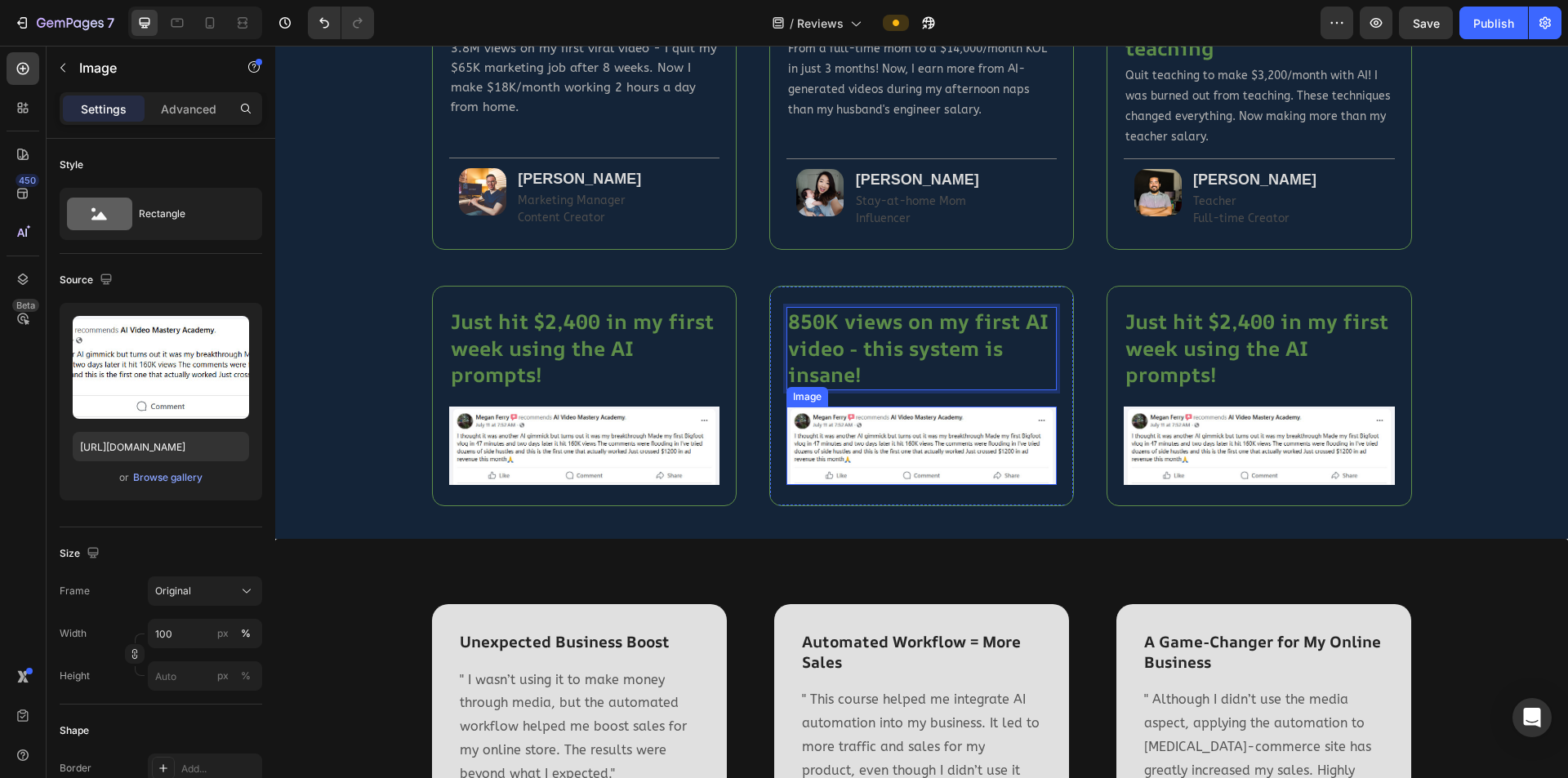
scroll to position [973, 0]
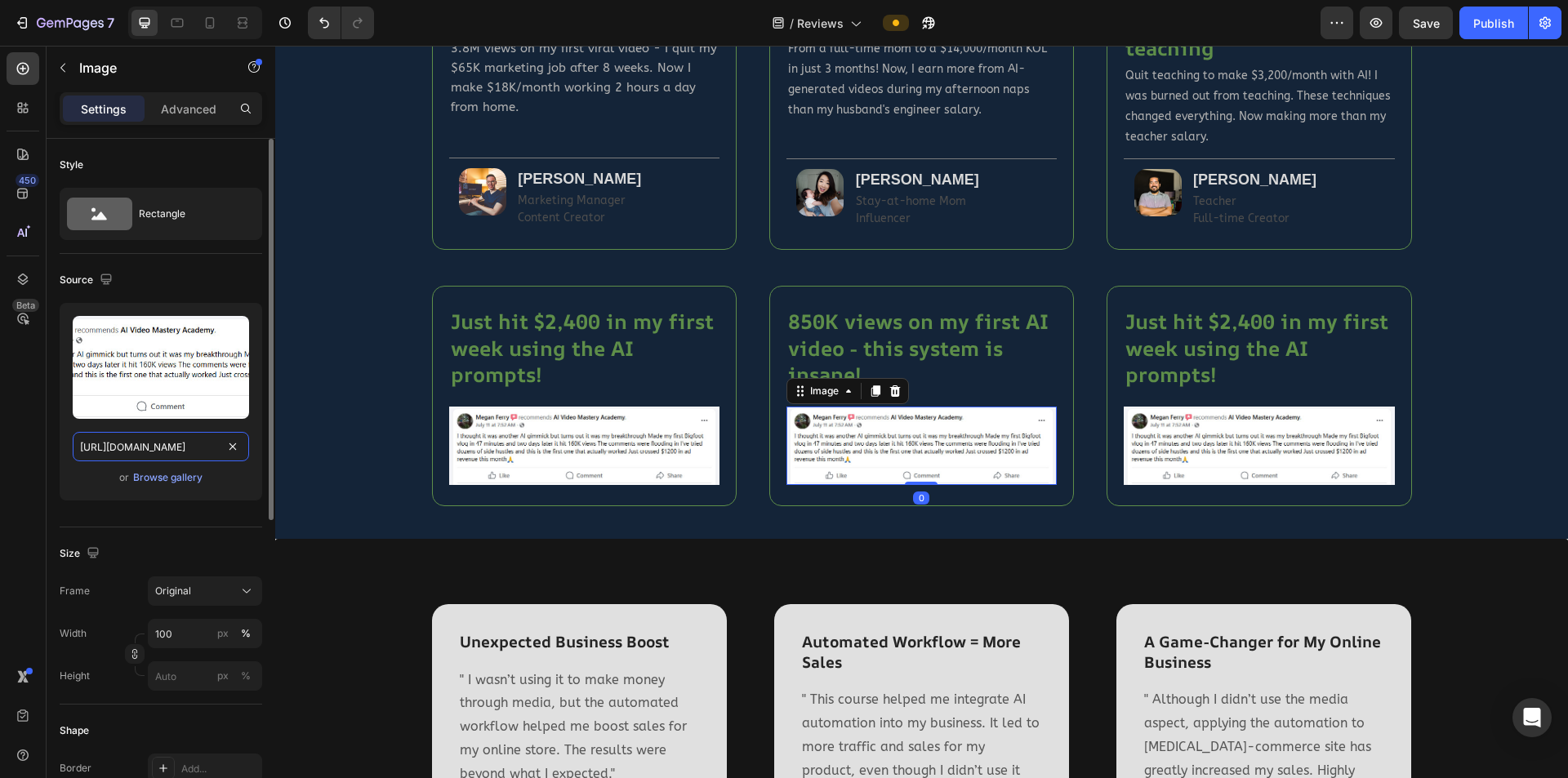
click at [166, 446] on input "[URL][DOMAIN_NAME]" at bounding box center [161, 447] width 176 height 29
paste input "2"
type input "[URL][DOMAIN_NAME]"
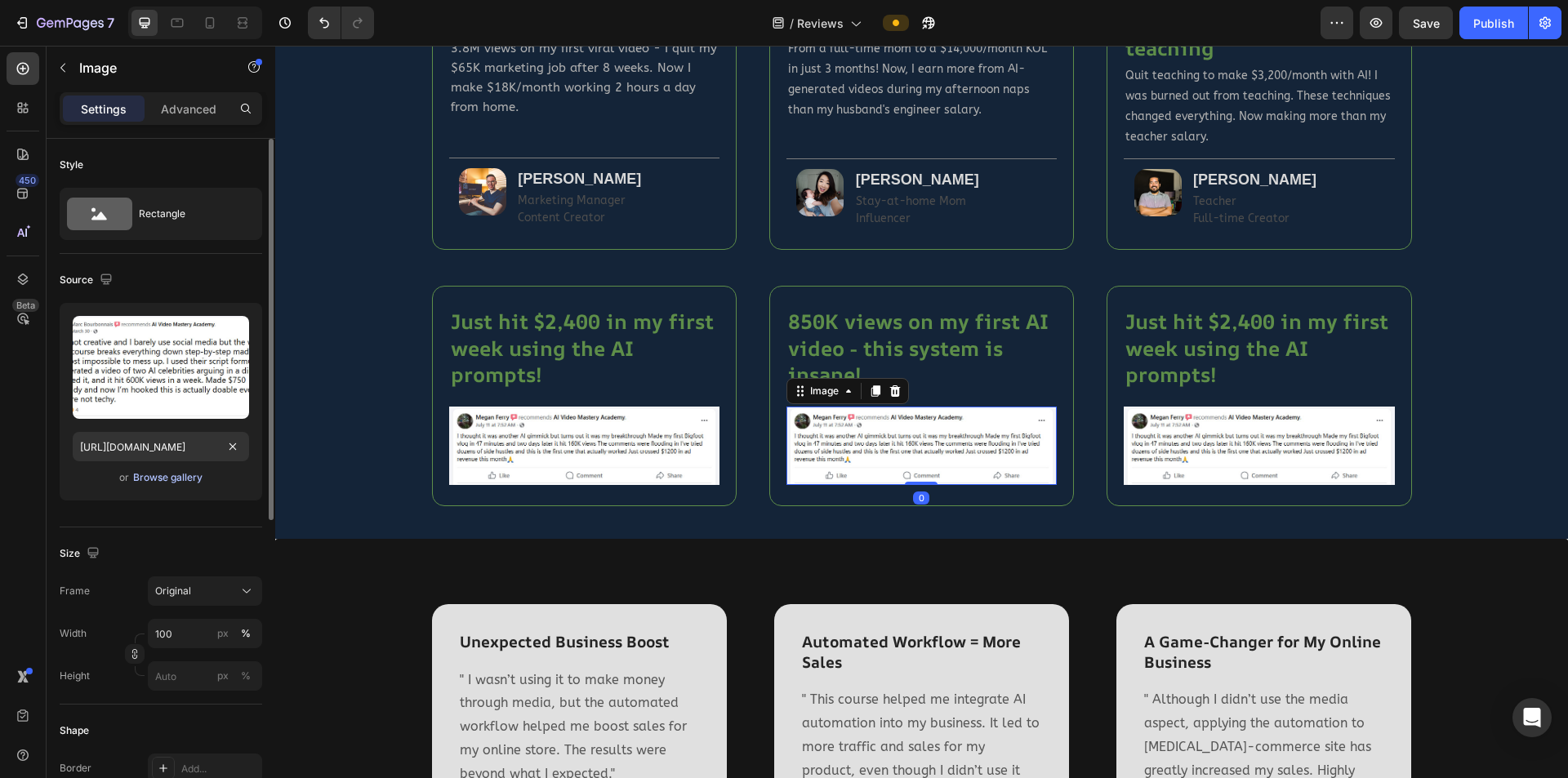
drag, startPoint x: 148, startPoint y: 522, endPoint x: 150, endPoint y: 479, distance: 43.0
click at [147, 454] on input "[URL][DOMAIN_NAME]" at bounding box center [161, 447] width 176 height 29
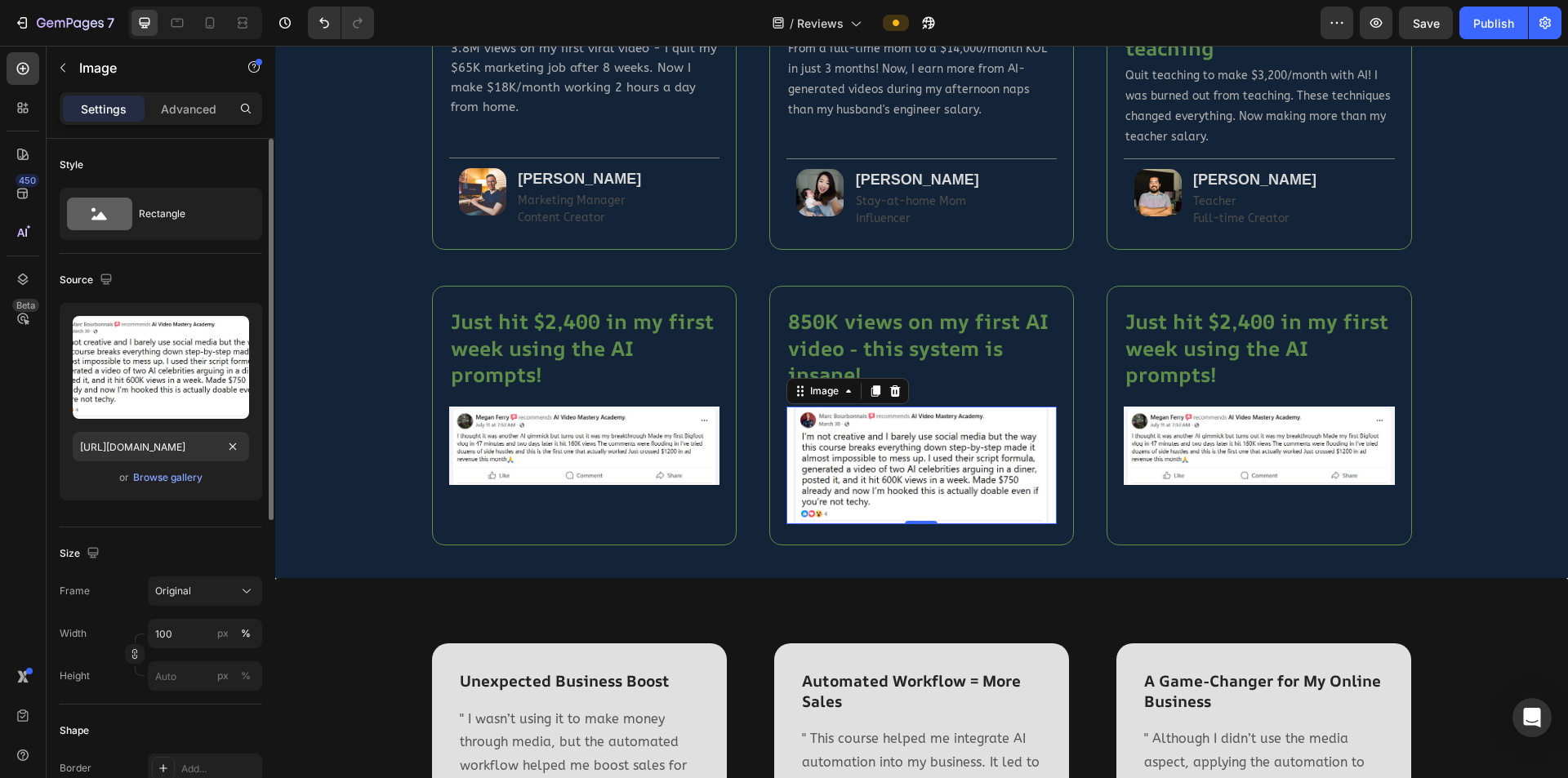
click at [155, 512] on div "Upload Image [URL][DOMAIN_NAME] or Browse gallery" at bounding box center [161, 408] width 203 height 211
click at [1214, 329] on h2 "Just hit $2,400 in my first week using the AI prompts!" at bounding box center [1259, 348] width 270 height 83
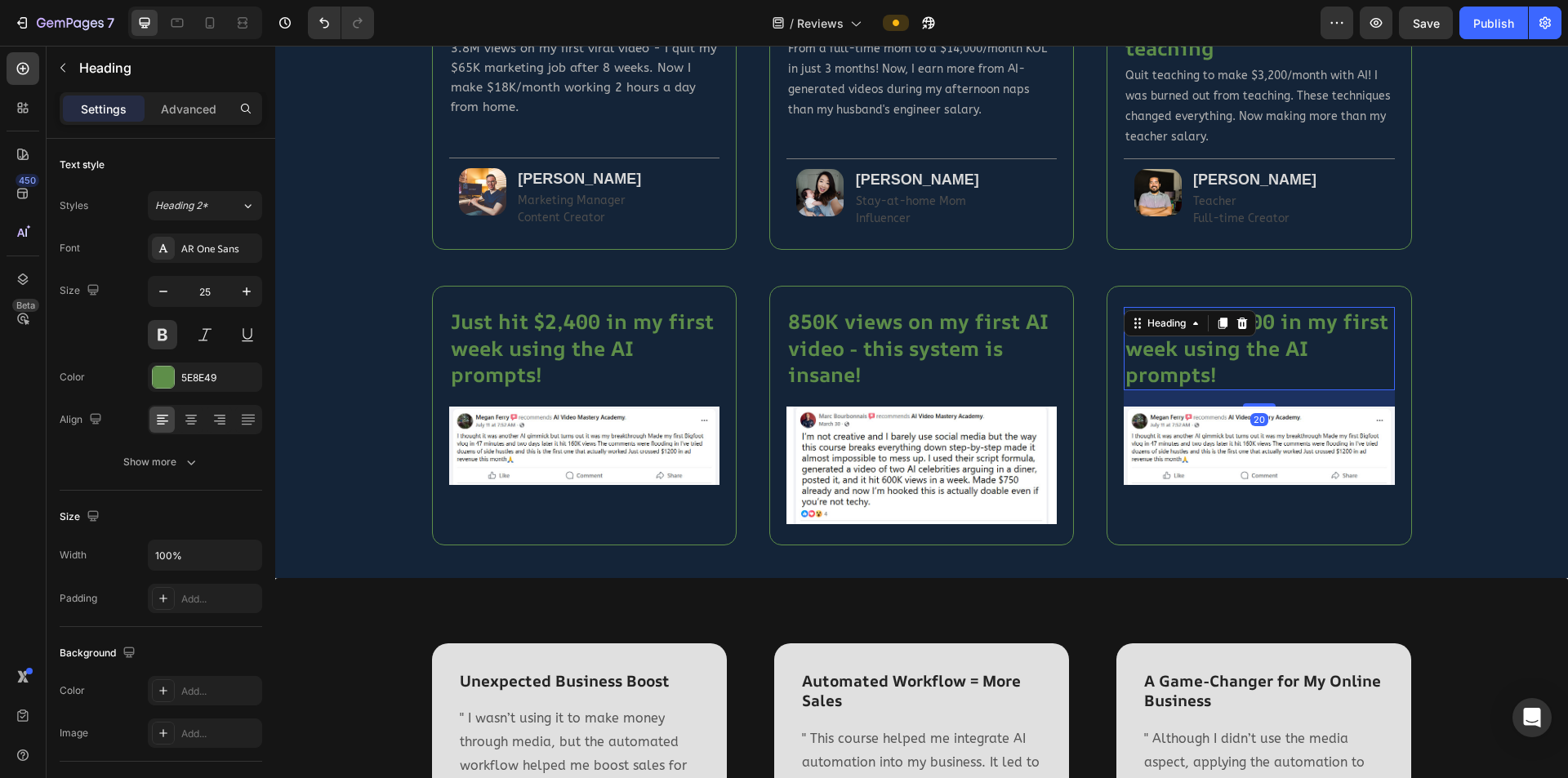
click at [1219, 329] on icon at bounding box center [1223, 324] width 9 height 12
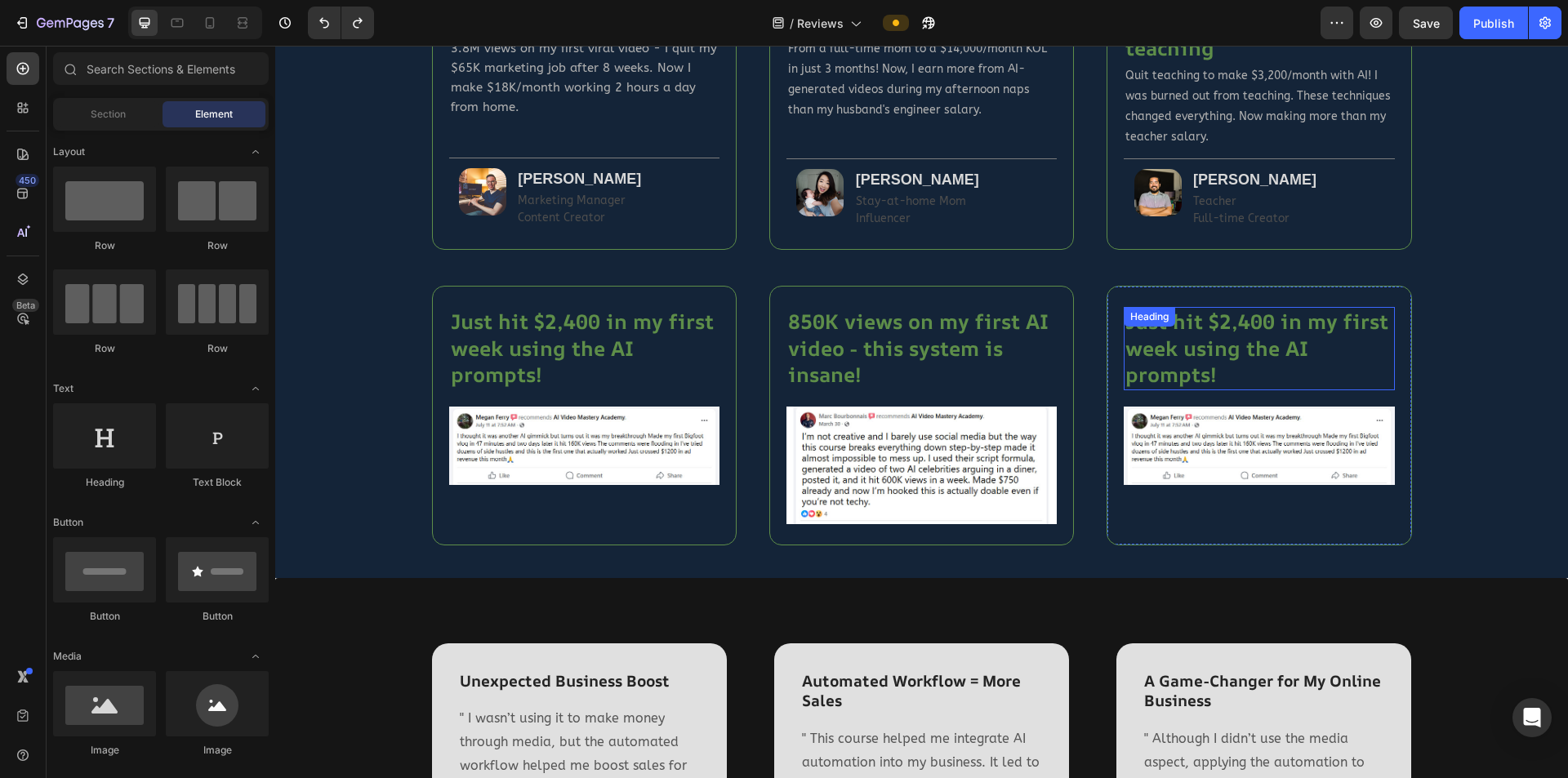
click at [1298, 353] on h2 "Just hit $2,400 in my first week using the AI prompts!" at bounding box center [1259, 348] width 270 height 83
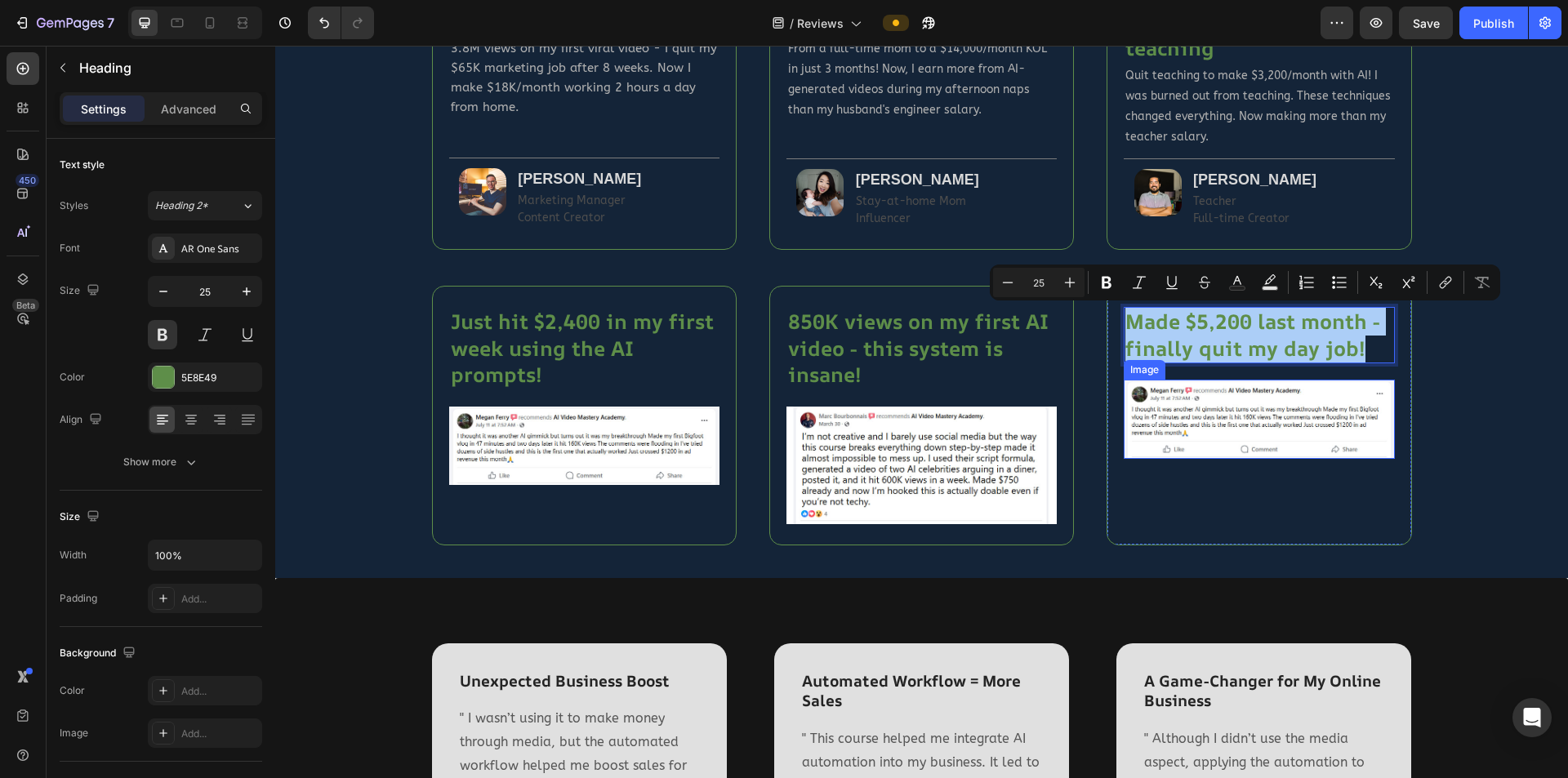
click at [1227, 424] on img at bounding box center [1259, 419] width 270 height 78
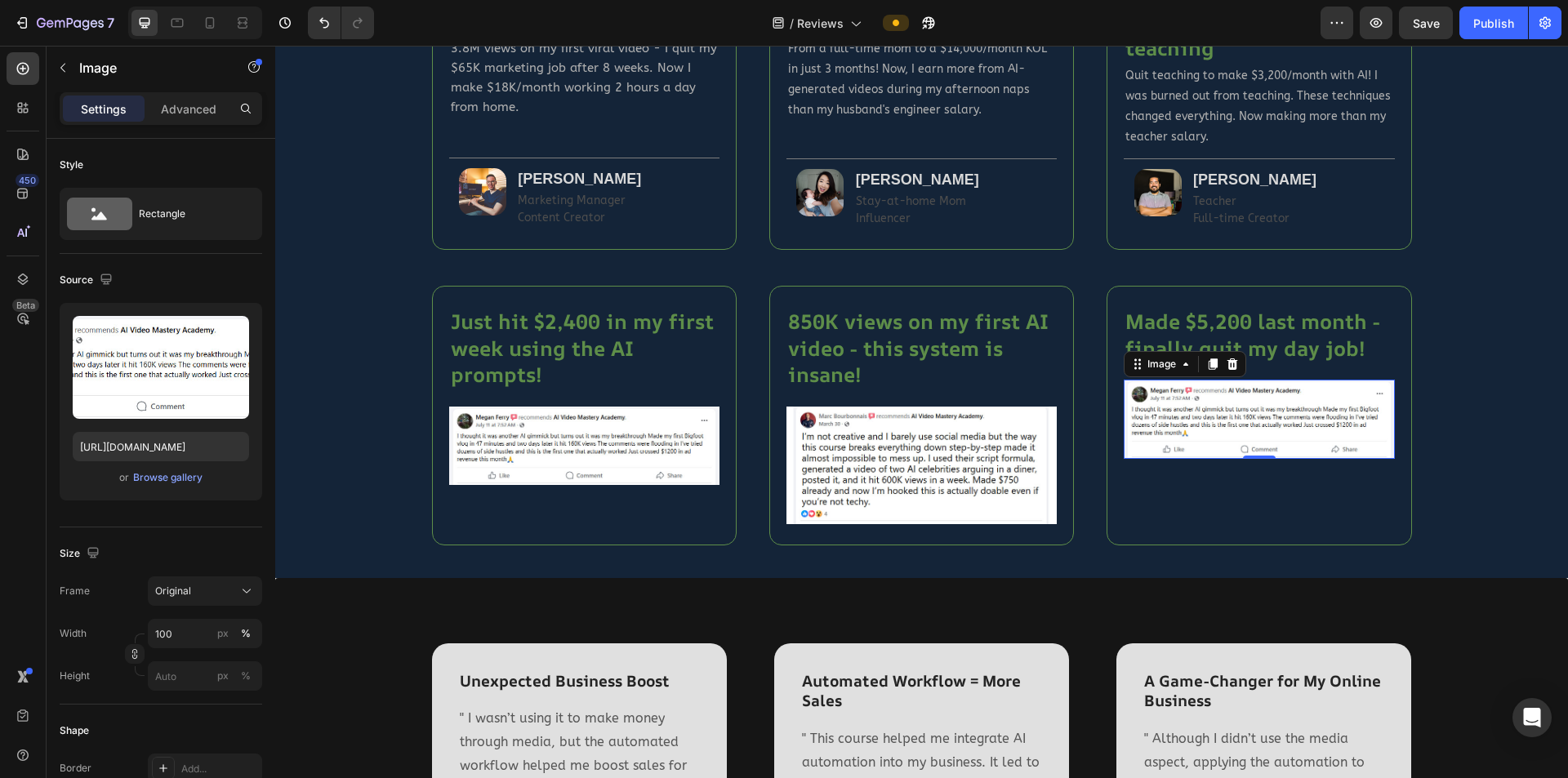
click at [1224, 421] on img at bounding box center [1259, 419] width 270 height 78
click at [152, 451] on input "[URL][DOMAIN_NAME]" at bounding box center [161, 447] width 176 height 29
paste input "3"
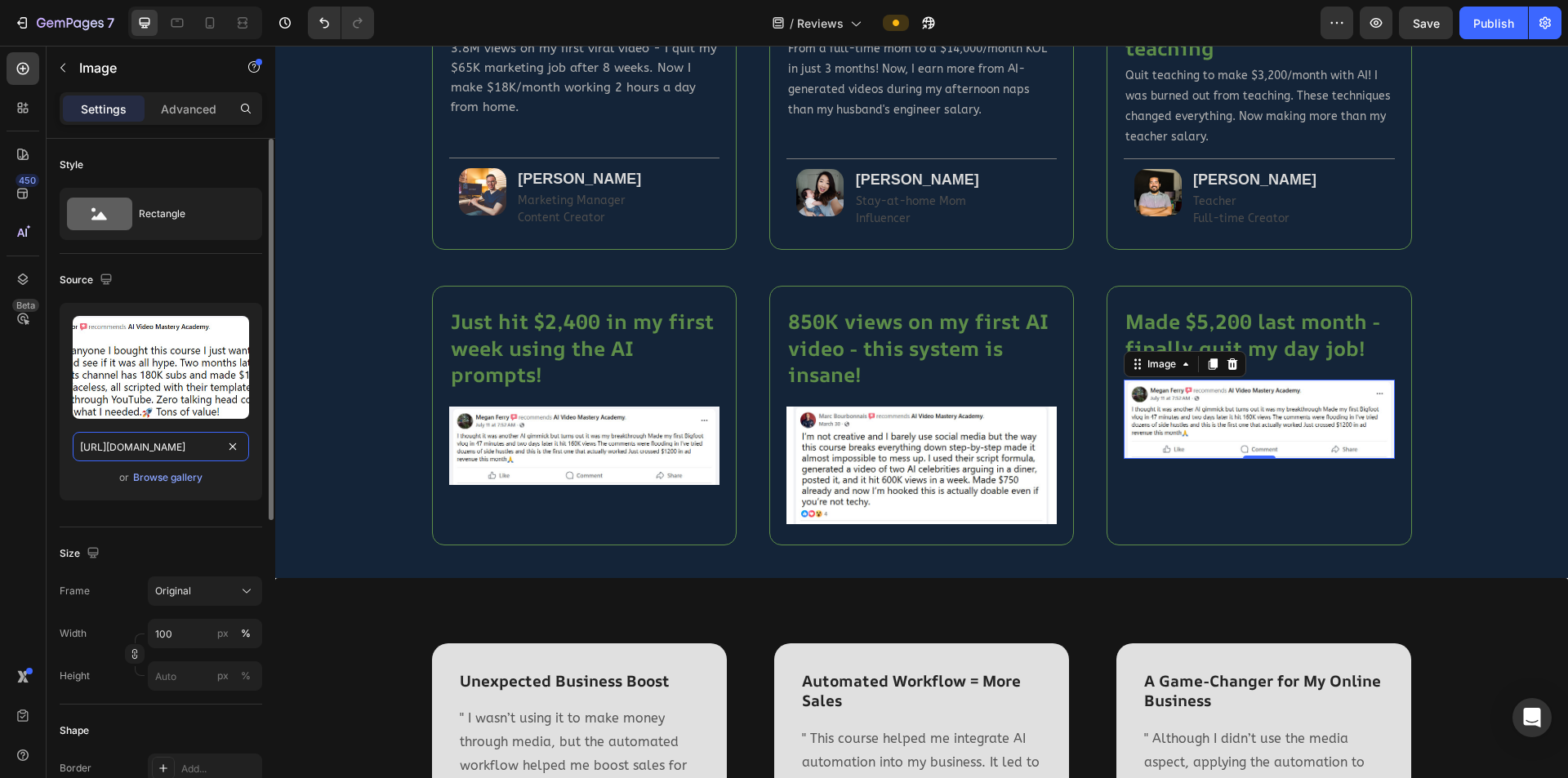
scroll to position [0, 157]
type input "https://aivideomasteryacademy.com/media/fb3.jpg?width=494"
drag, startPoint x: 155, startPoint y: 521, endPoint x: 155, endPoint y: 446, distance: 75.0
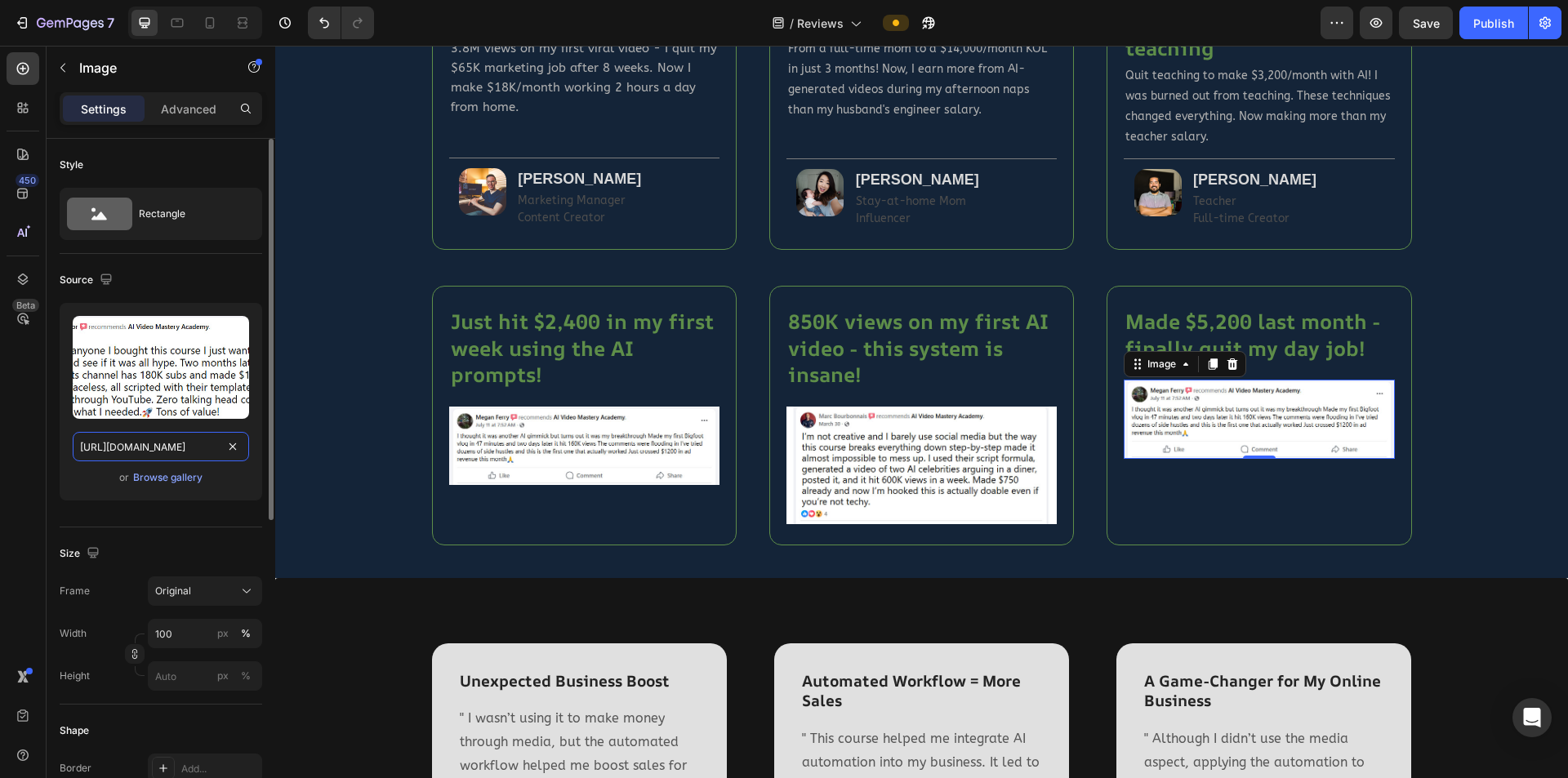
drag, startPoint x: 155, startPoint y: 446, endPoint x: 163, endPoint y: 493, distance: 47.7
click at [155, 446] on input "https://aivideomasteryacademy.com/media/fb3.jpg?width=494" at bounding box center [161, 447] width 176 height 29
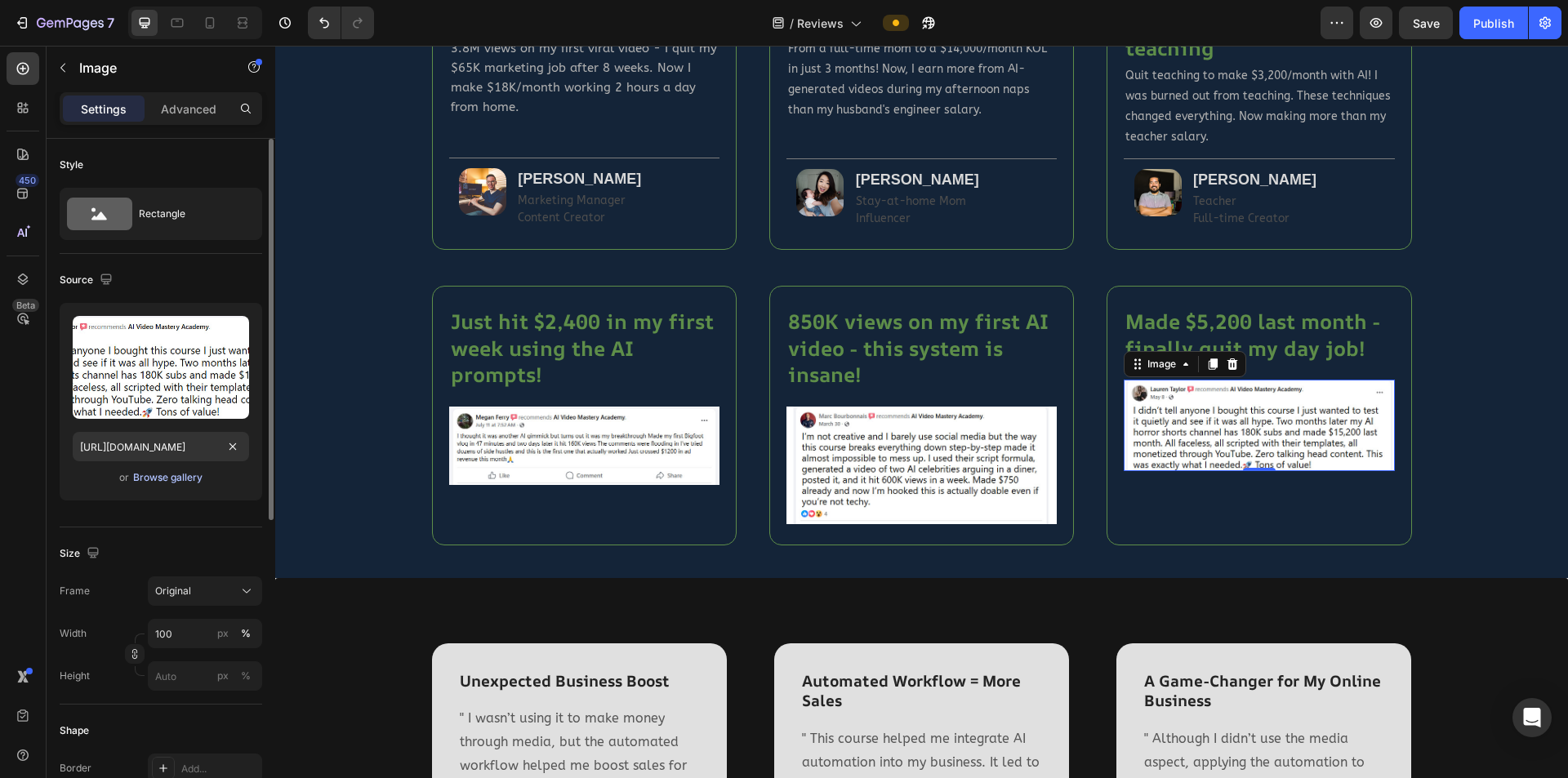
scroll to position [0, 0]
click at [152, 444] on input "https://aivideomasteryacademy.com/media/fb3.jpg?width=494" at bounding box center [161, 447] width 176 height 29
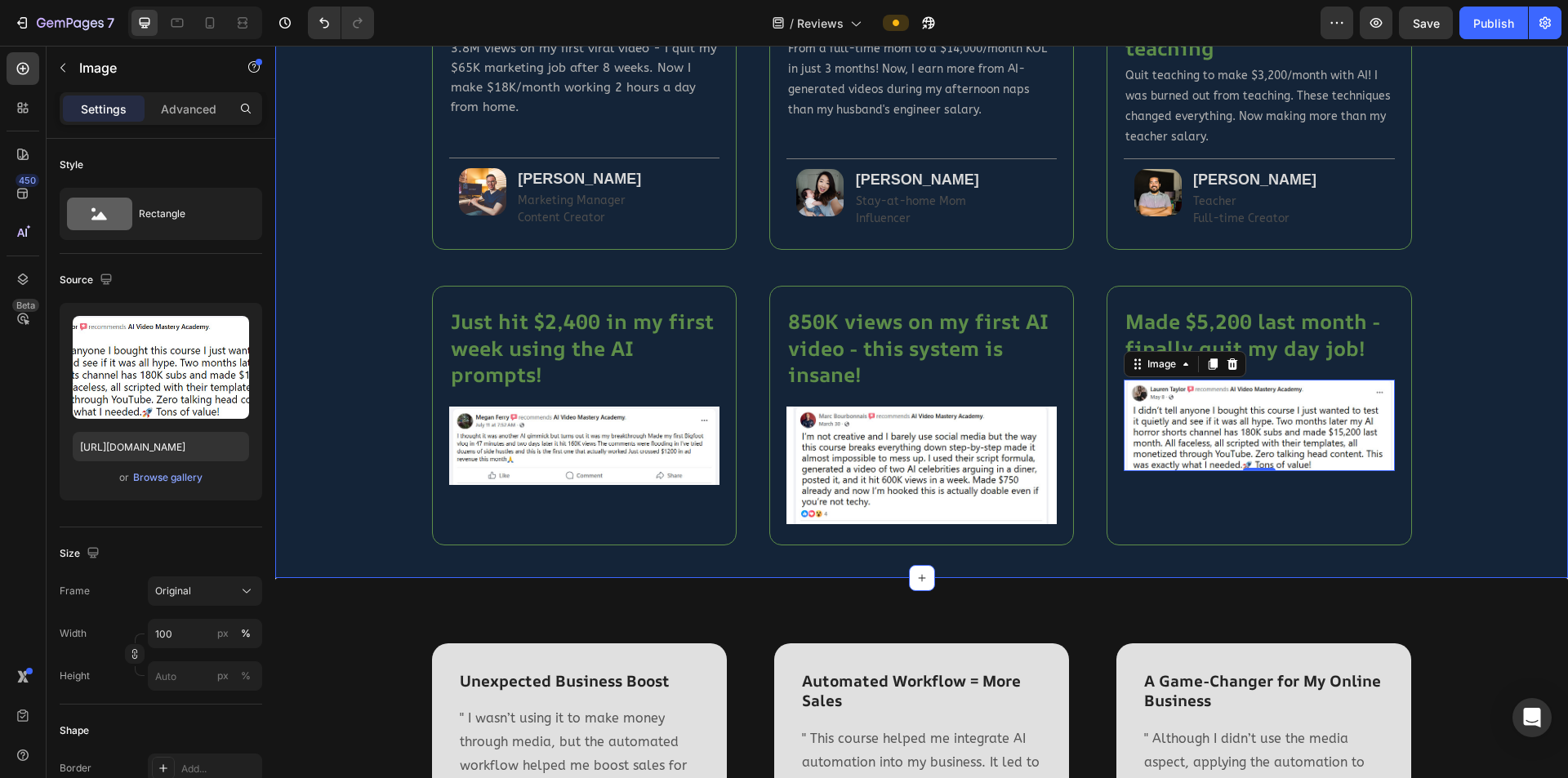
click at [1453, 495] on div "$18K/month in 8 weeks Heading 3.8M views on my first viral video - I quit my $6…" at bounding box center [921, 266] width 1244 height 559
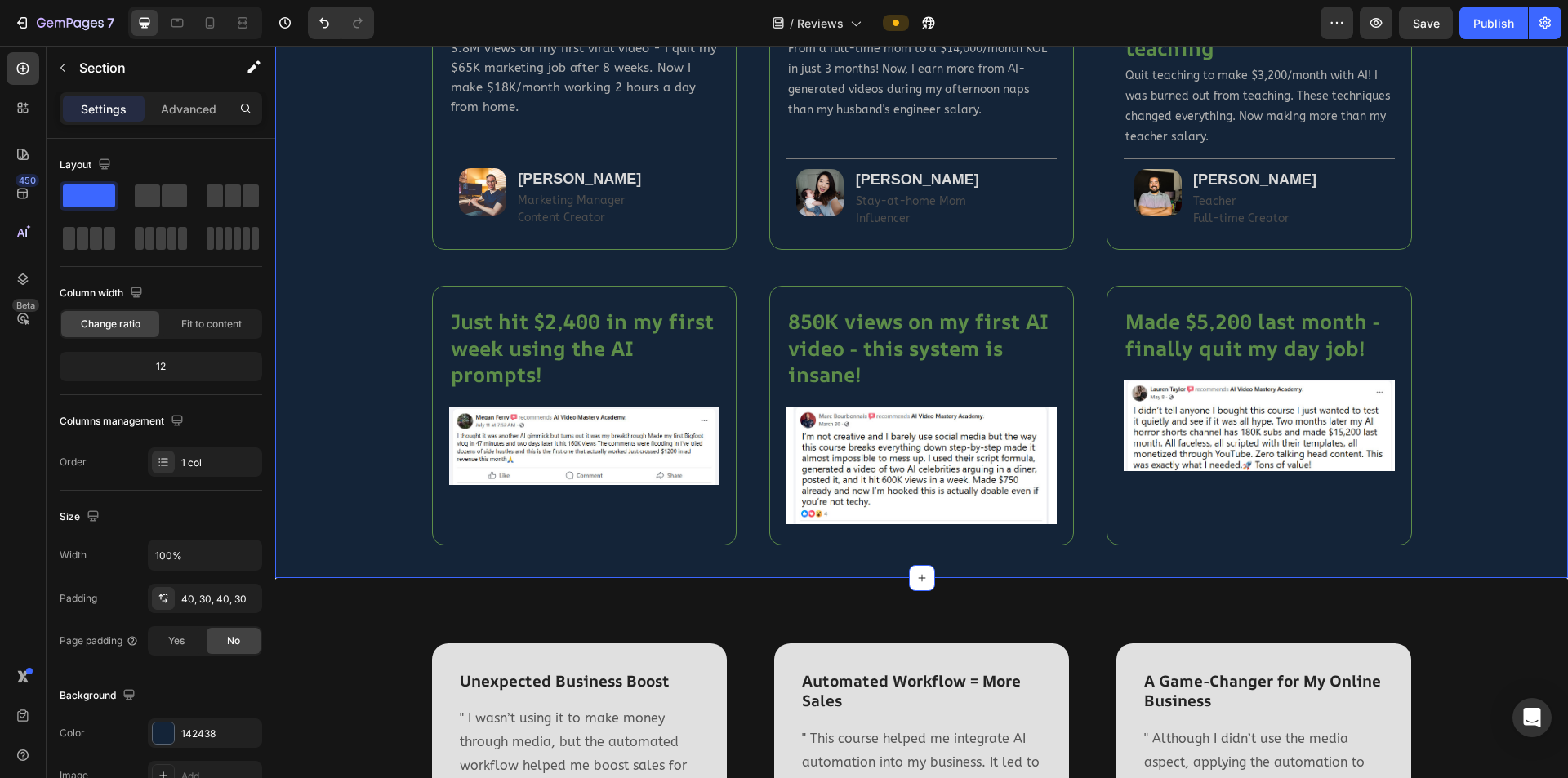
scroll to position [1054, 0]
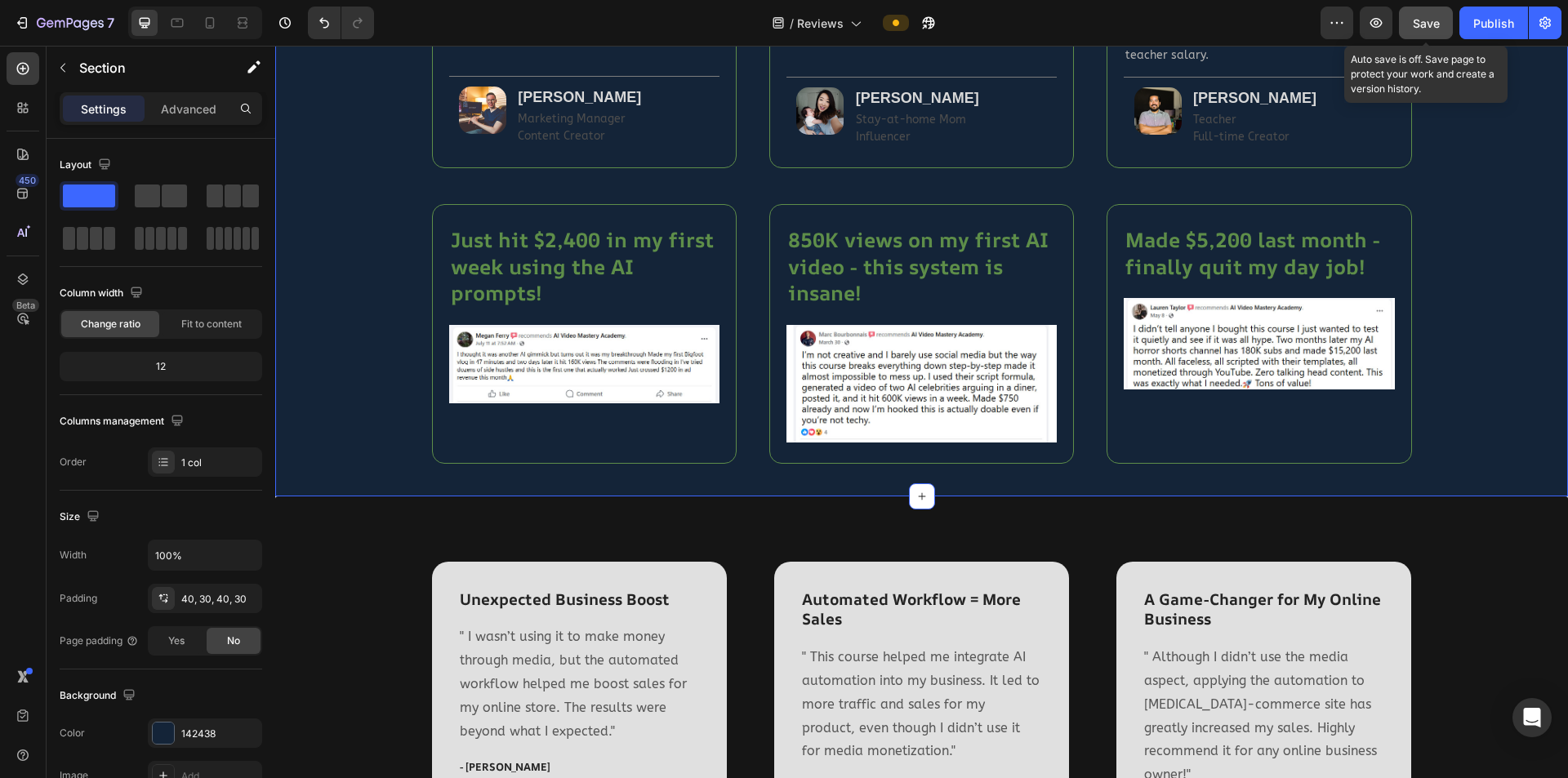
click at [1429, 24] on span "Save" at bounding box center [1427, 24] width 27 height 14
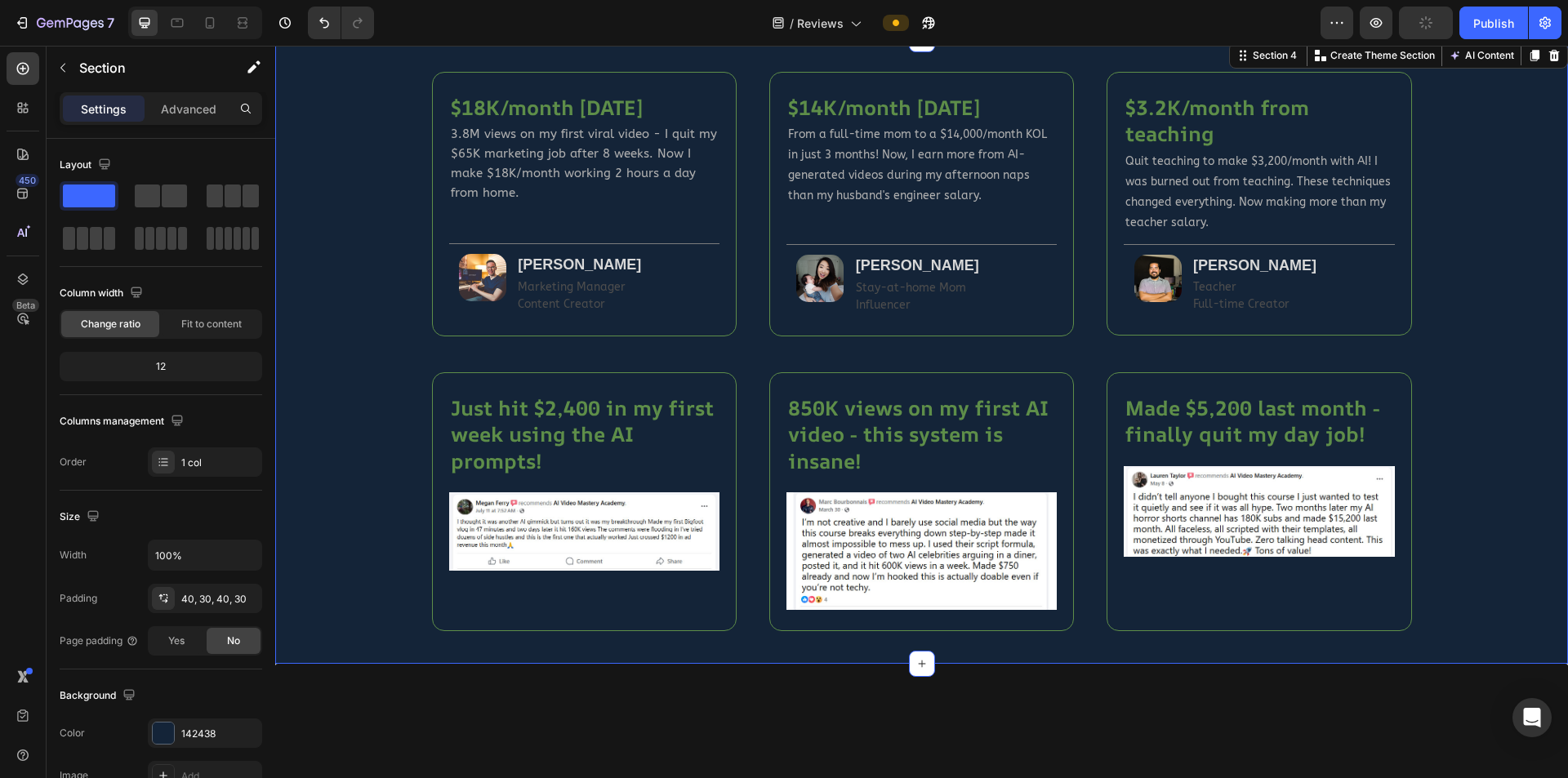
scroll to position [728, 0]
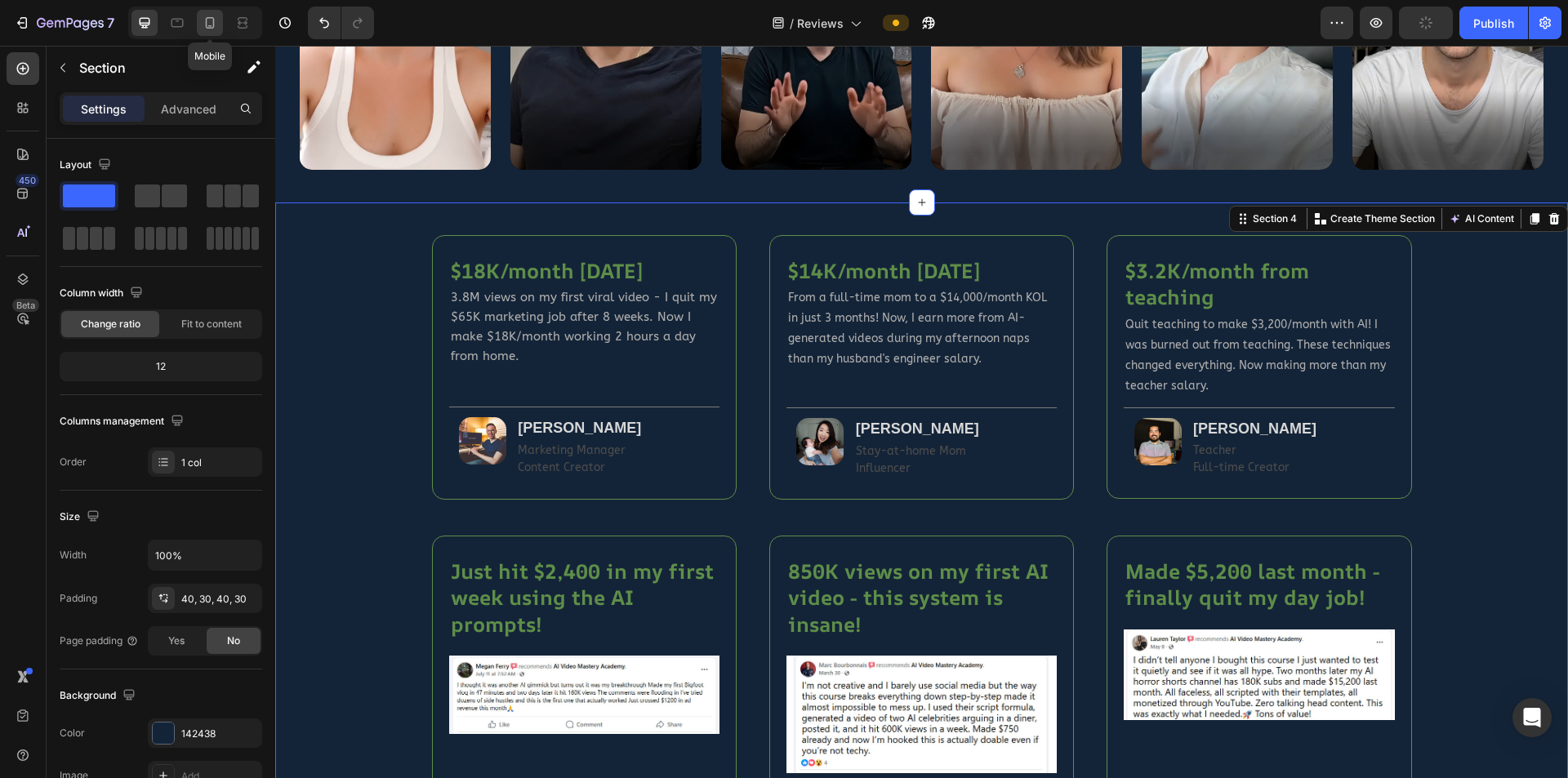
click at [205, 23] on icon at bounding box center [210, 23] width 17 height 17
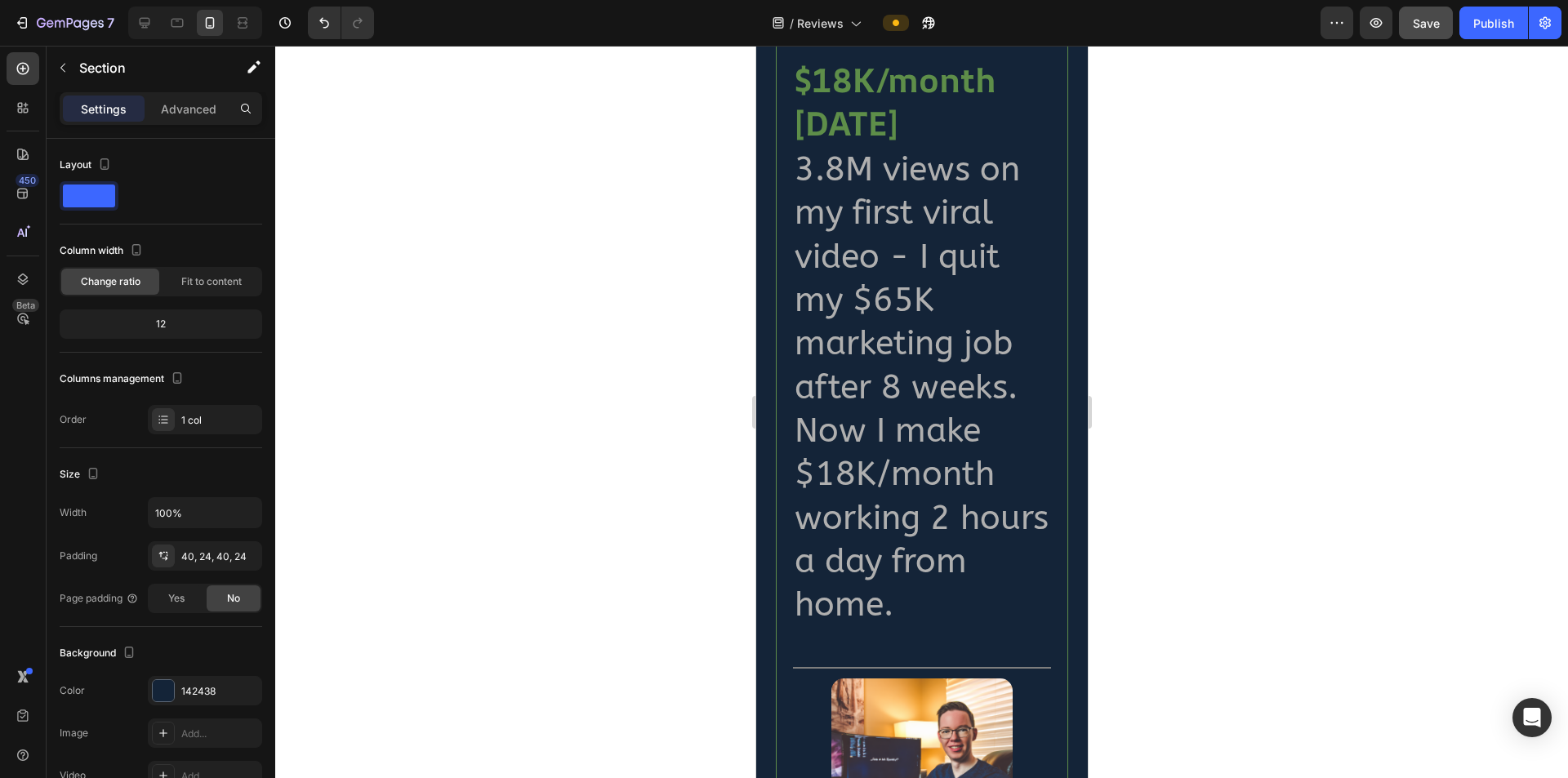
scroll to position [980, 0]
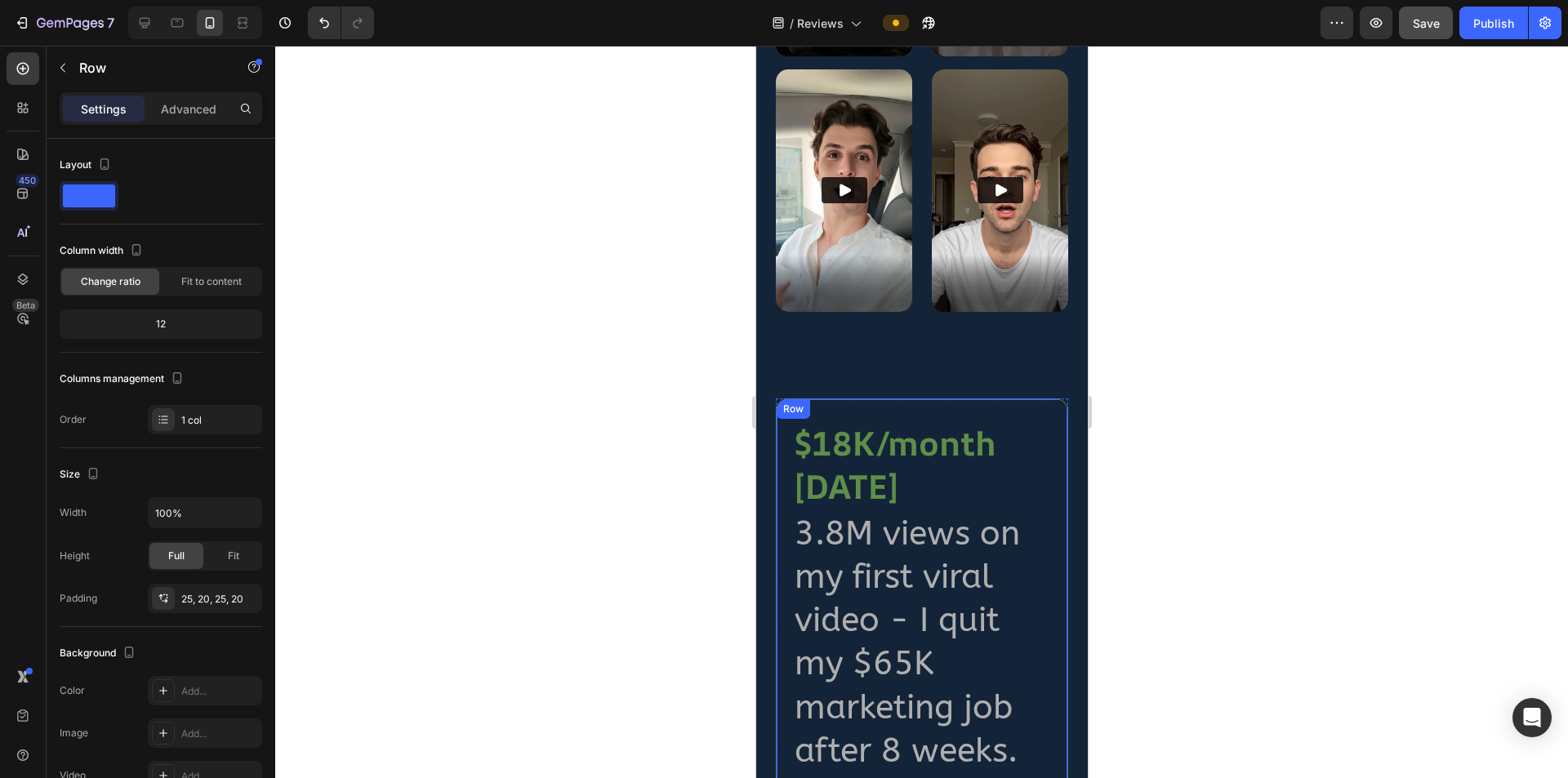
click at [950, 420] on h2 "$18K/month [DATE]" at bounding box center [920, 464] width 258 height 91
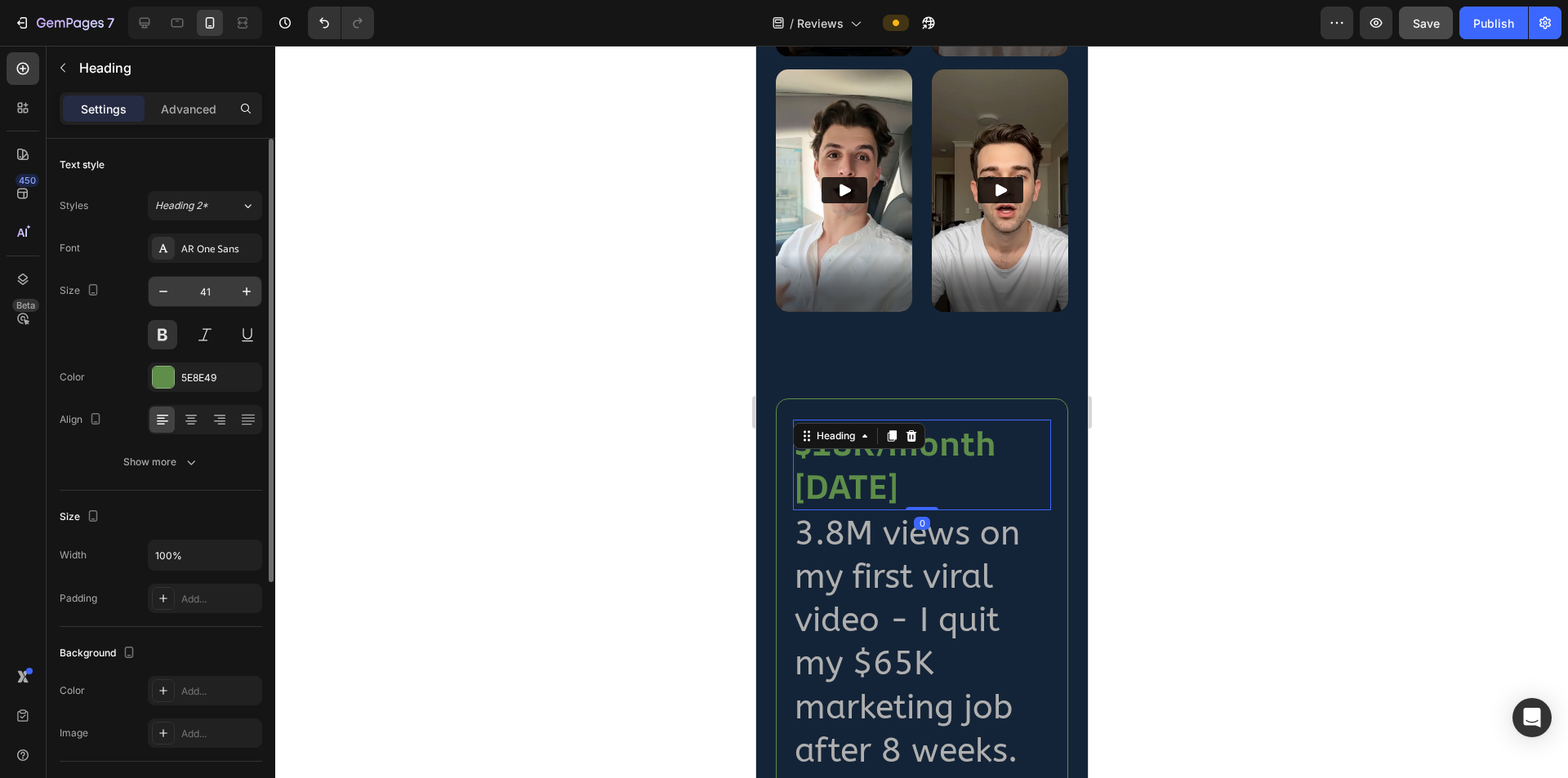
click at [220, 292] on input "41" at bounding box center [205, 292] width 54 height 29
type input "20"
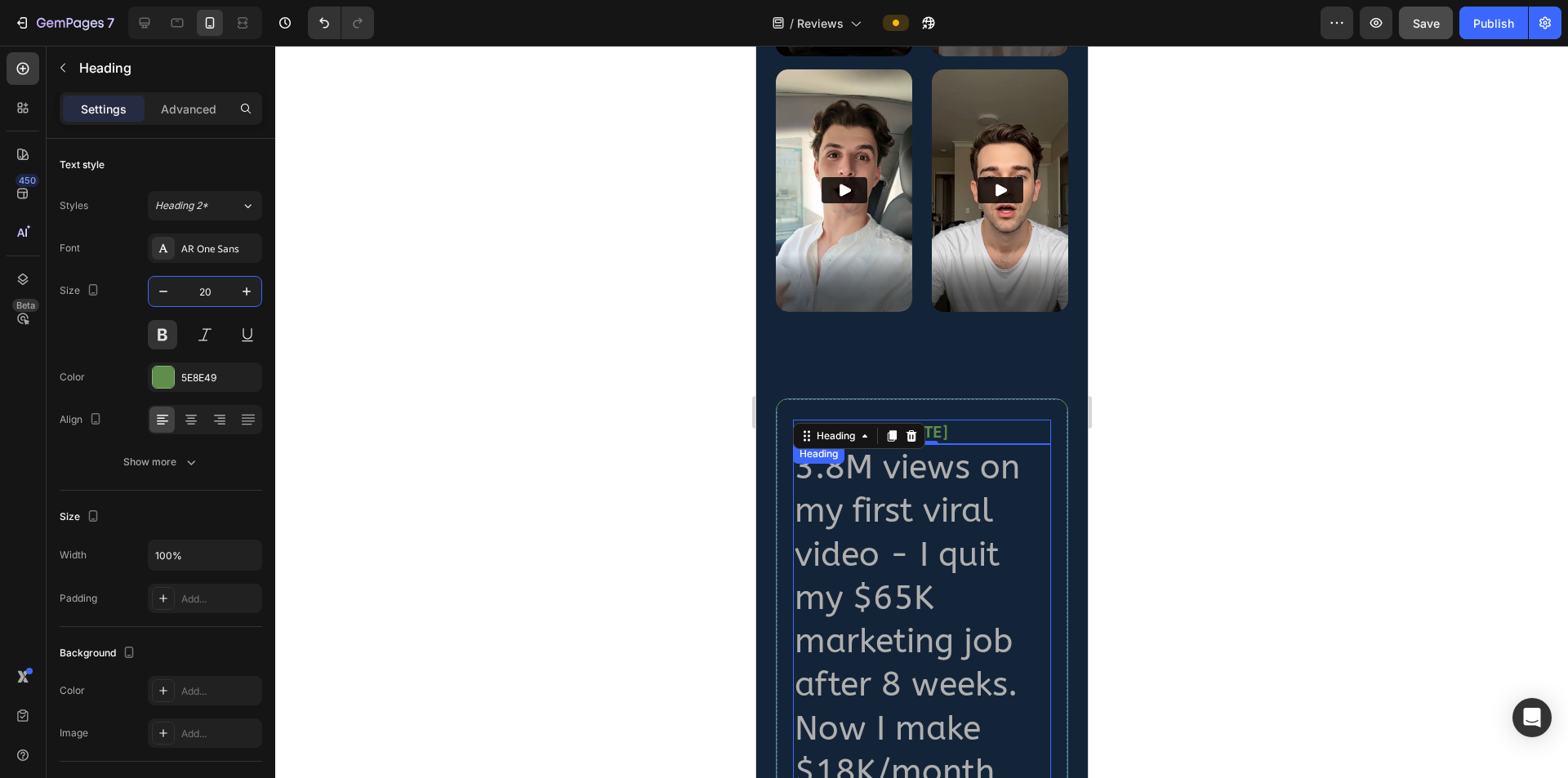
click at [879, 572] on h2 "3.8M views on my first viral video - I quit my $65K marketing job after 8 weeks…" at bounding box center [920, 685] width 258 height 482
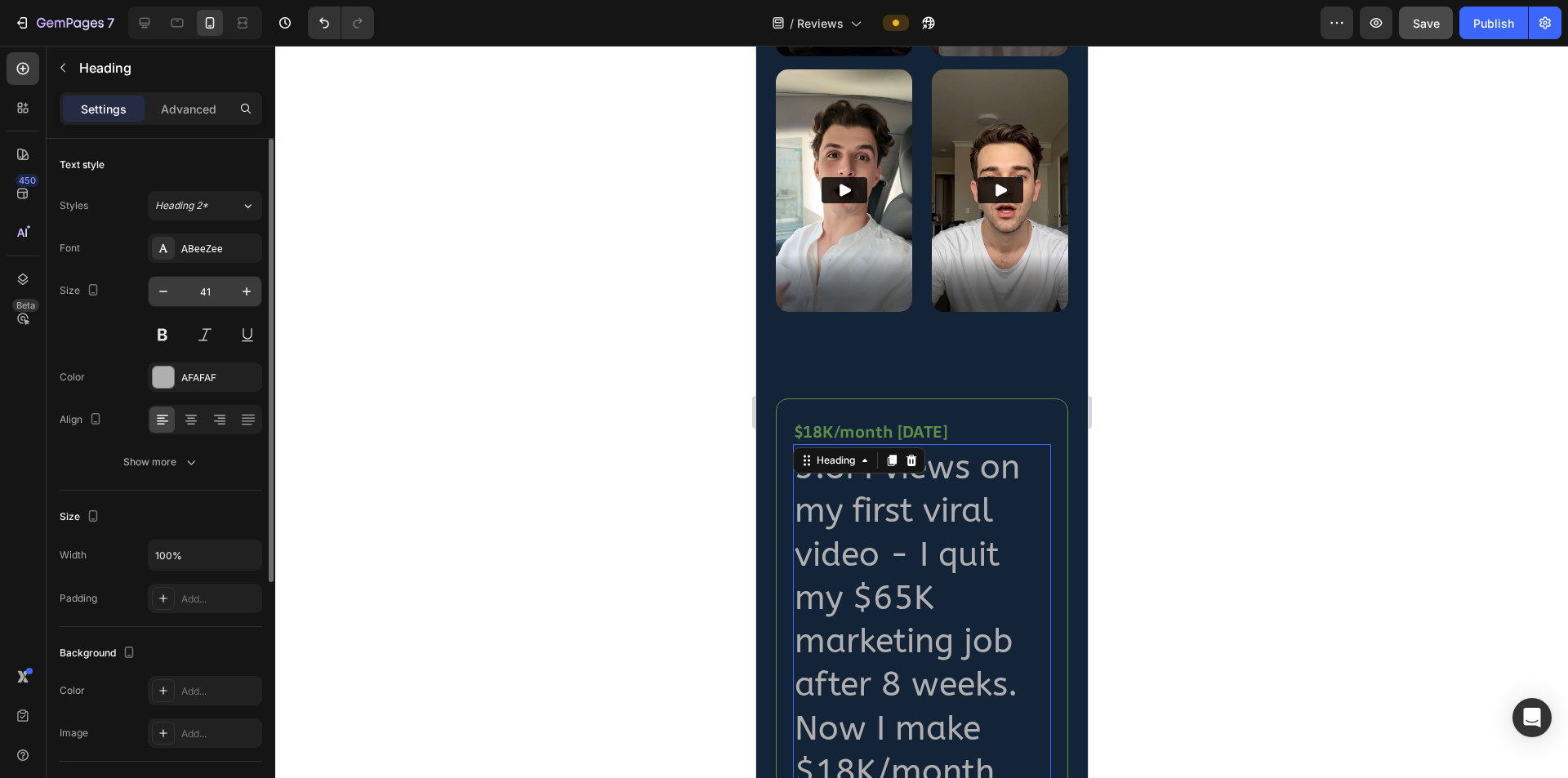
click at [214, 279] on input "41" at bounding box center [205, 292] width 54 height 29
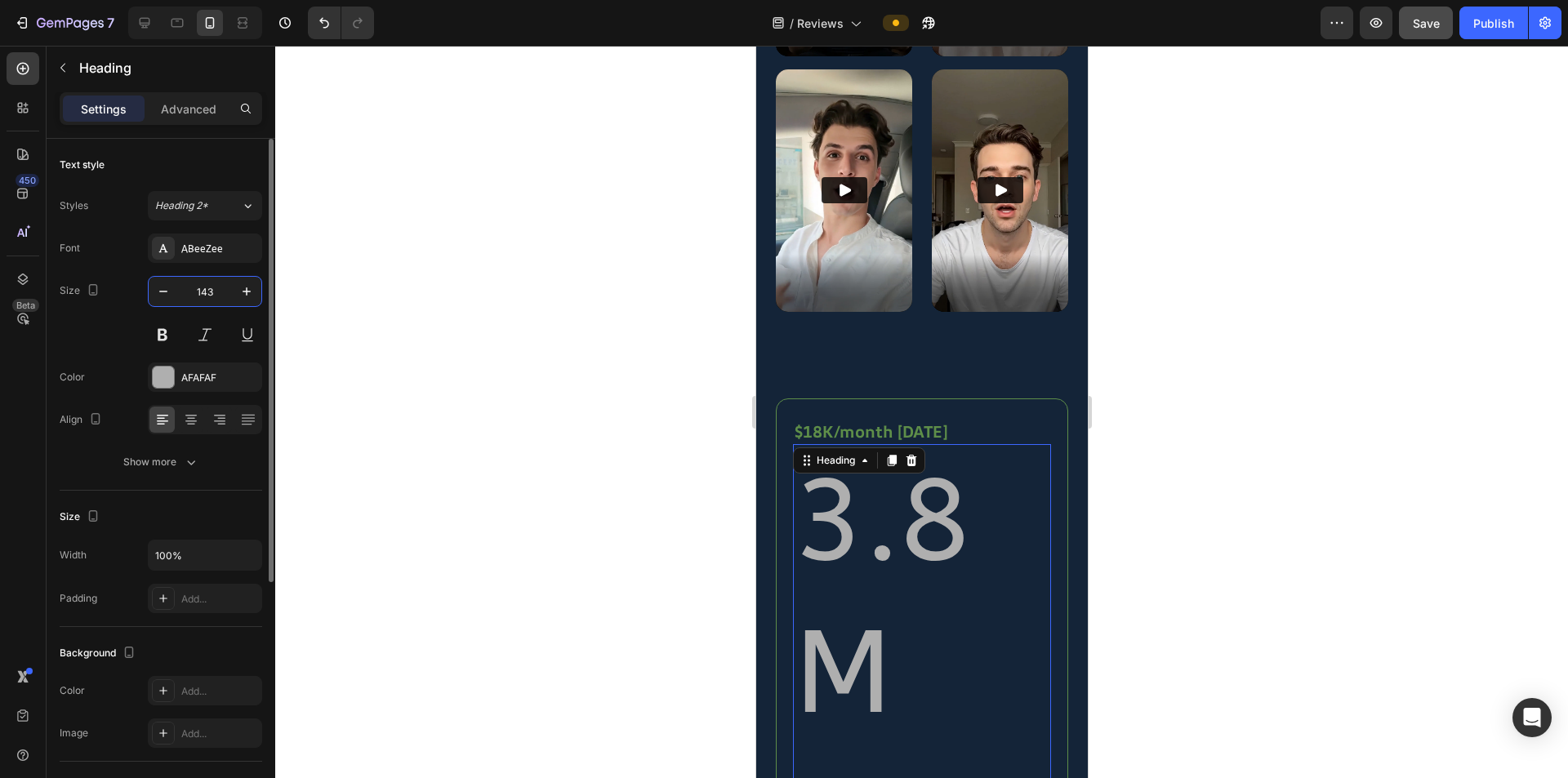
type input "14"
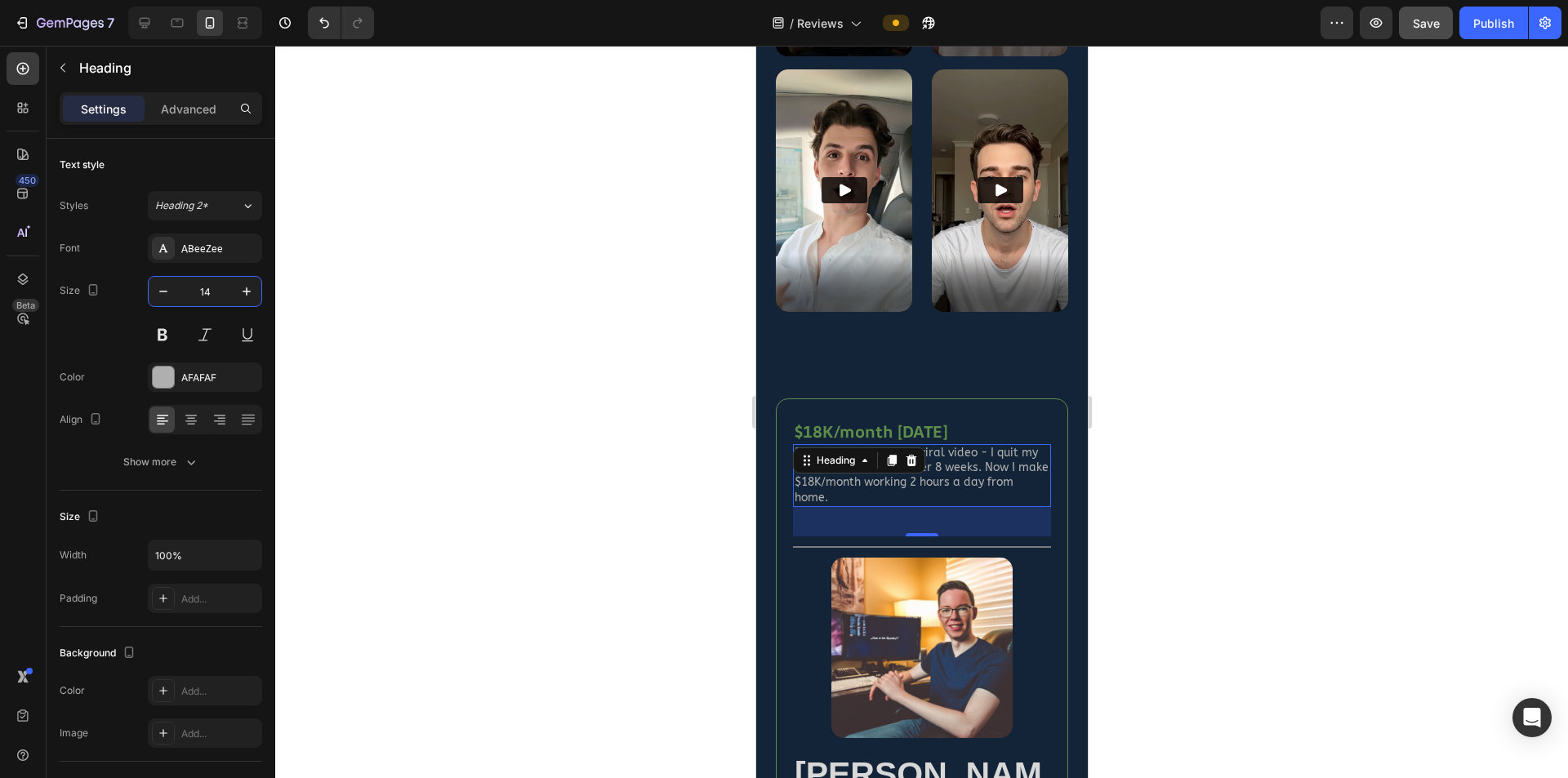
click at [1270, 494] on div at bounding box center [921, 413] width 1293 height 733
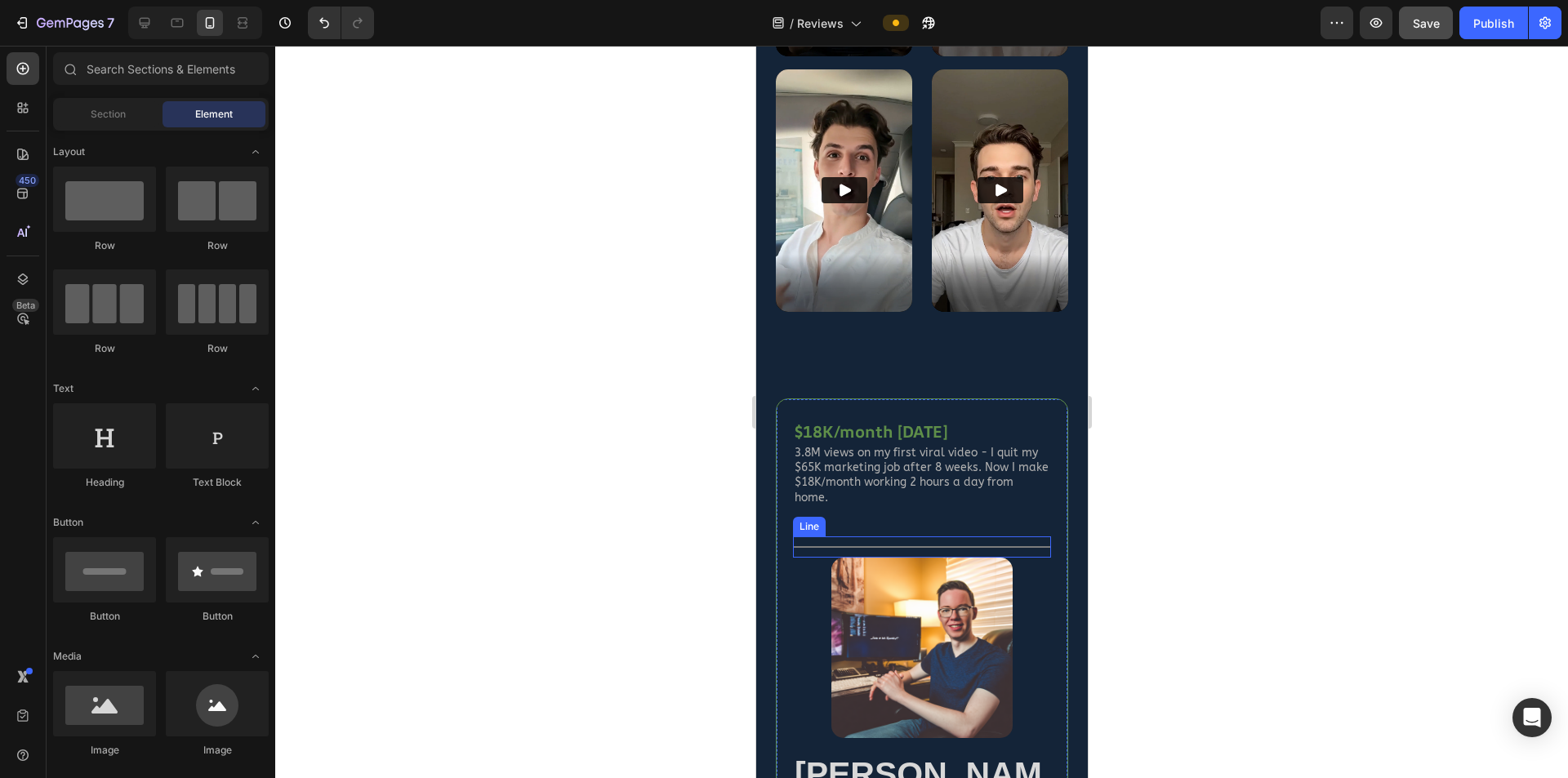
click at [924, 547] on div at bounding box center [920, 548] width 258 height 2
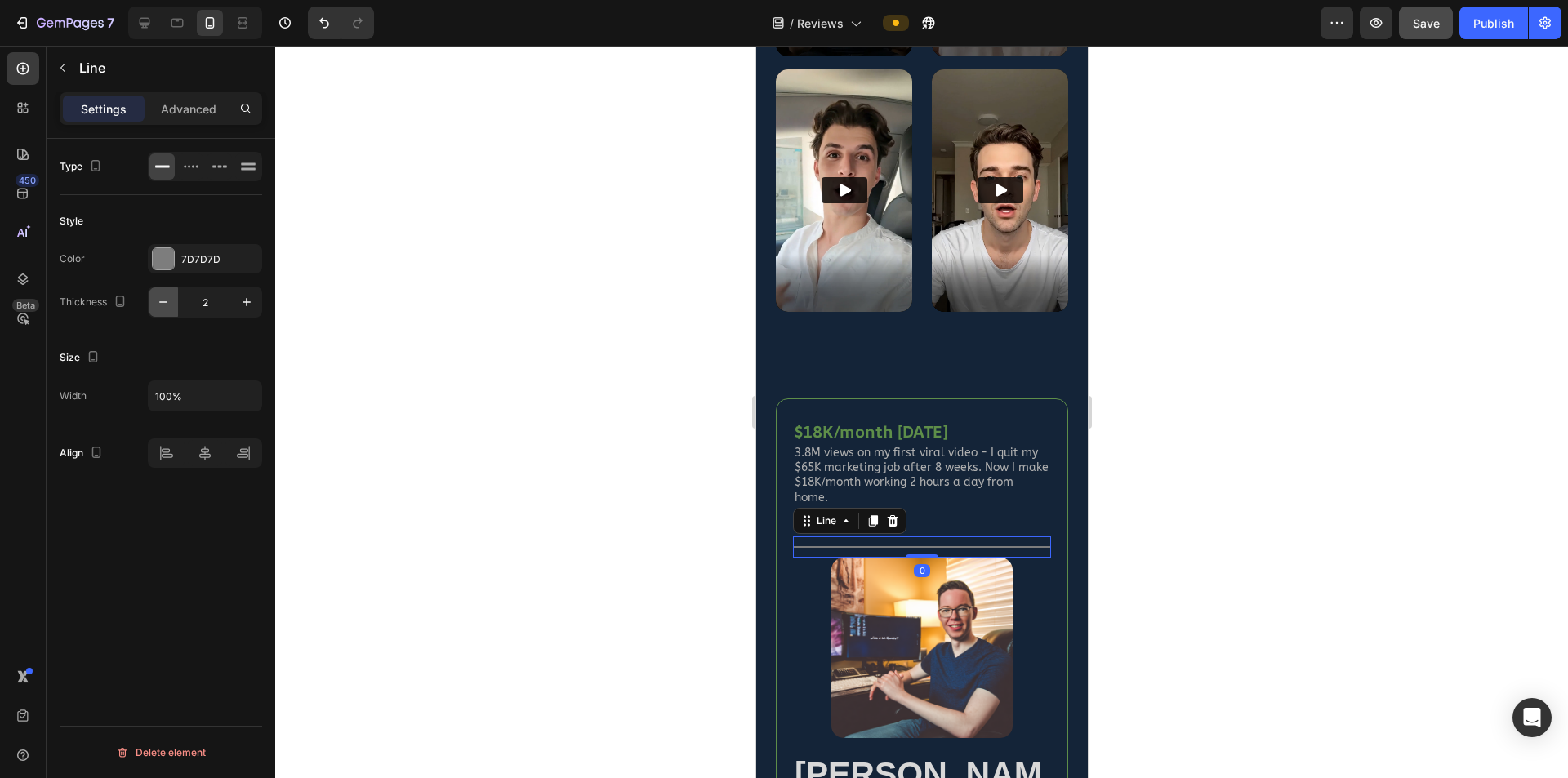
click at [163, 310] on icon "button" at bounding box center [163, 302] width 17 height 17
type input "1"
click at [950, 644] on img at bounding box center [921, 647] width 180 height 180
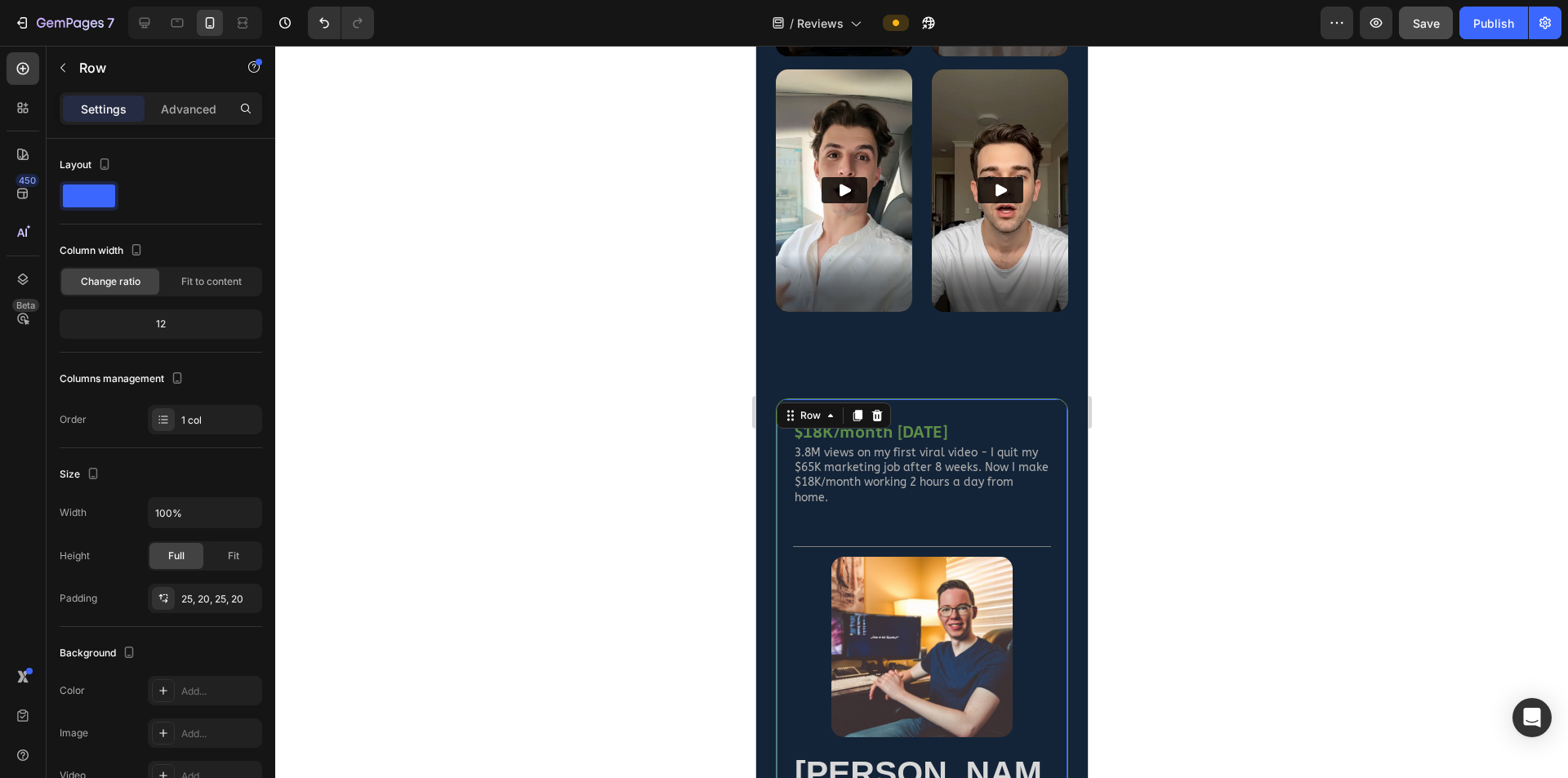
click at [1038, 669] on div "$18K/month in 8 weeks Heading 3.8M views on my first viral video - I quit my $6…" at bounding box center [921, 653] width 292 height 508
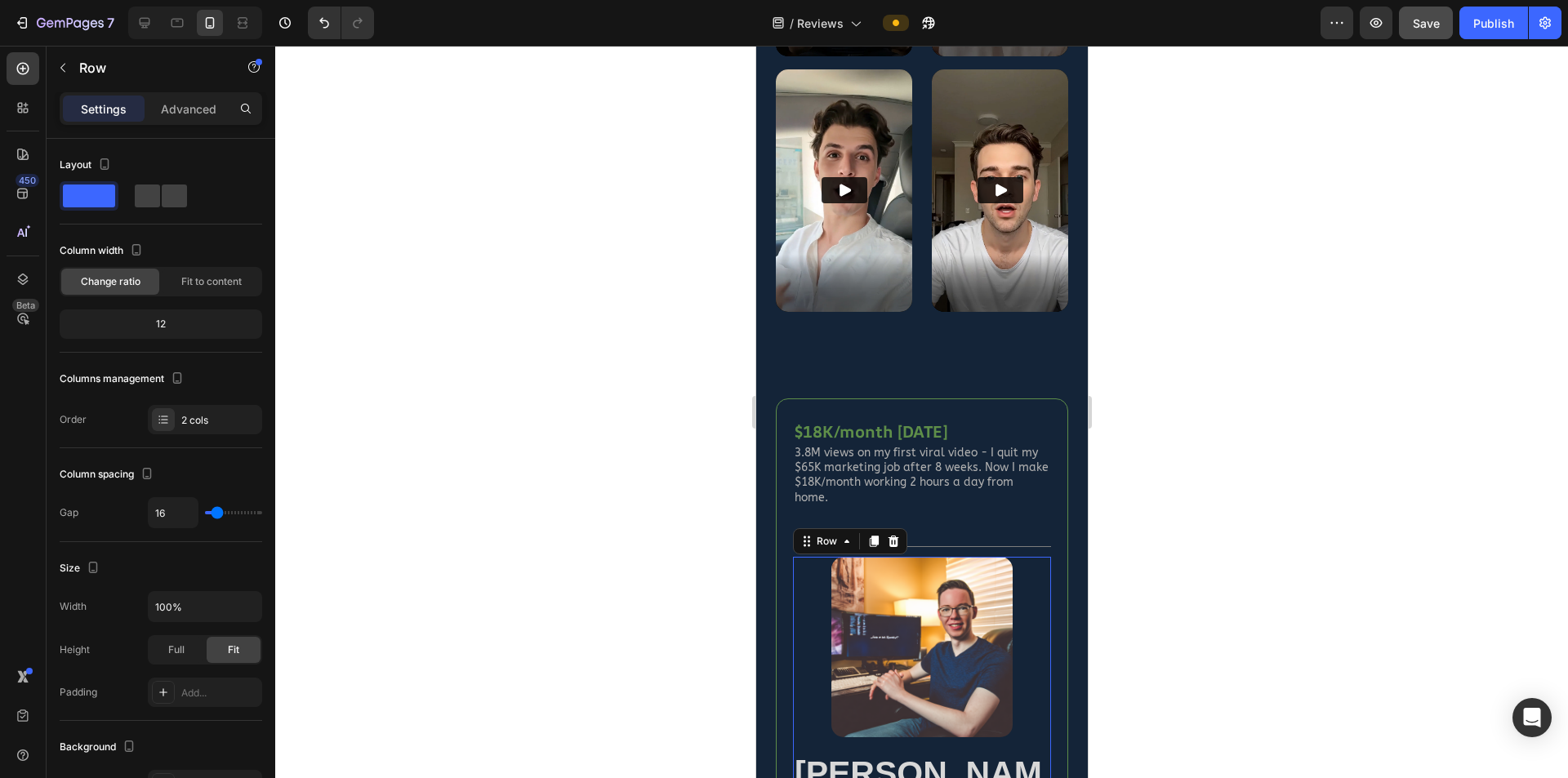
click at [1035, 700] on div "Image John Davis Heading Marketing Manager Content Creator Text Block Row 0" at bounding box center [920, 720] width 258 height 328
click at [162, 194] on span at bounding box center [174, 195] width 25 height 23
type input "0"
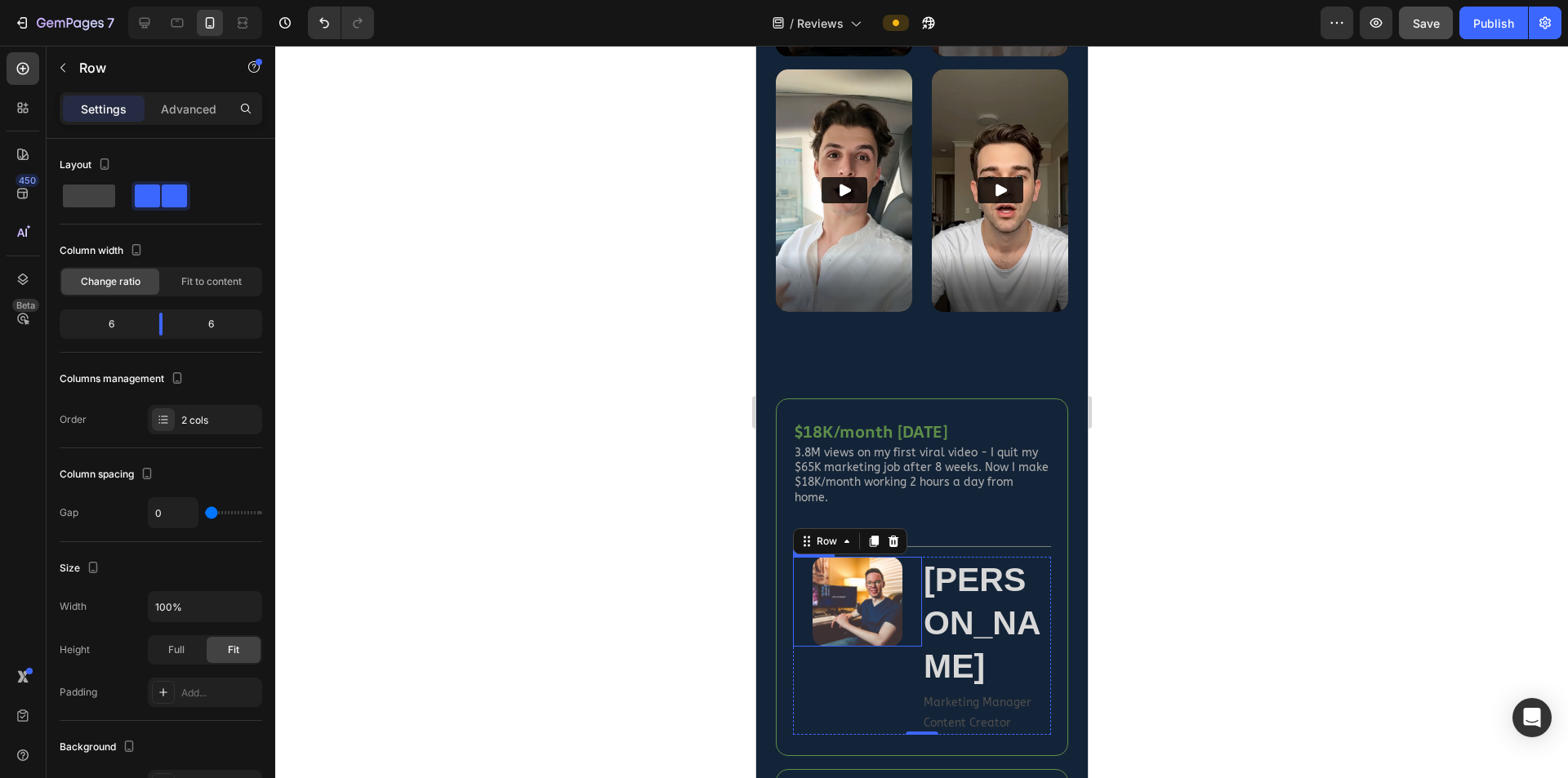
click at [872, 566] on img at bounding box center [857, 602] width 91 height 91
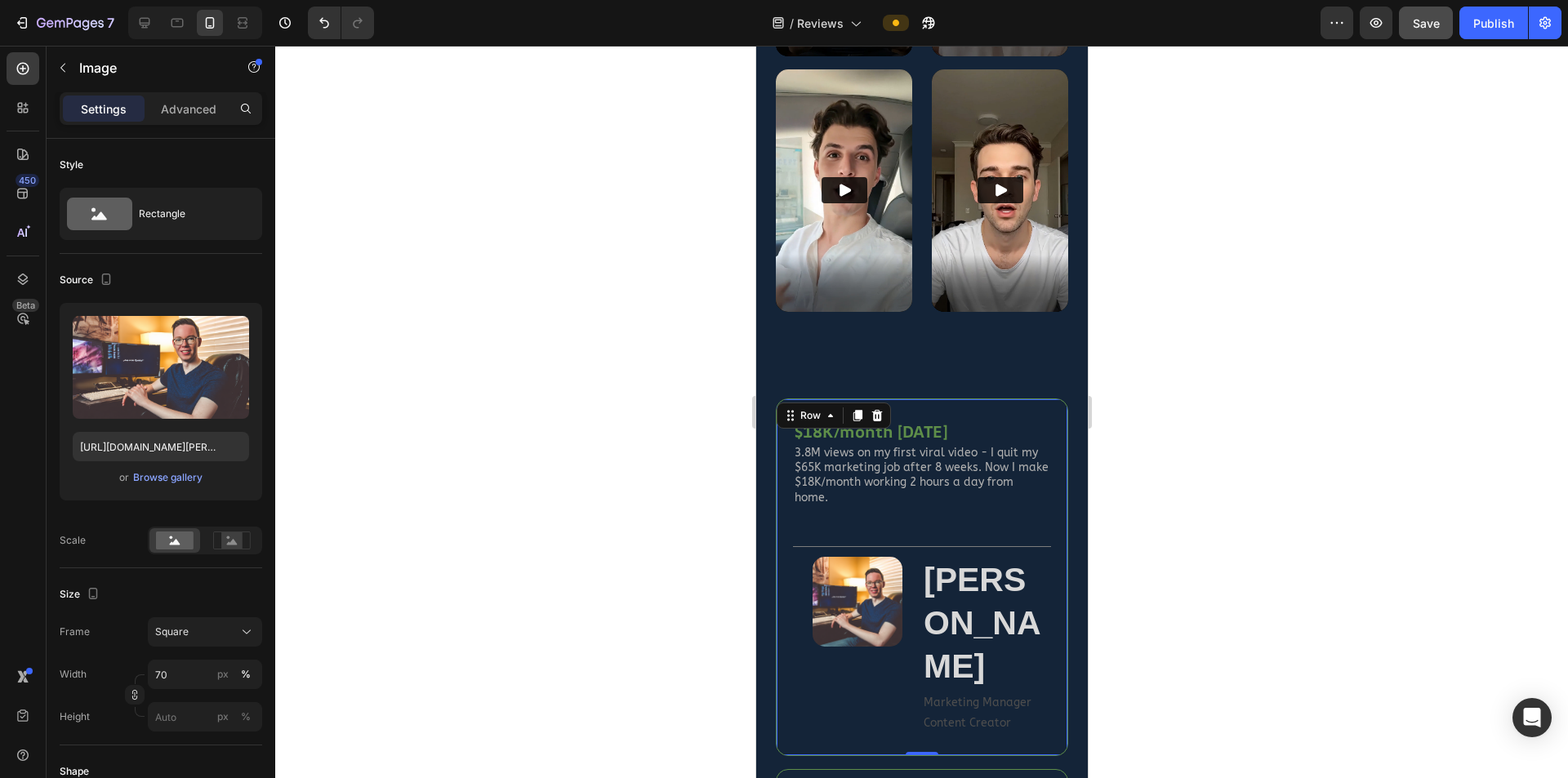
click at [890, 656] on div "$18K/month in 8 weeks Heading 3.8M views on my first viral video - I quit my $6…" at bounding box center [921, 577] width 292 height 358
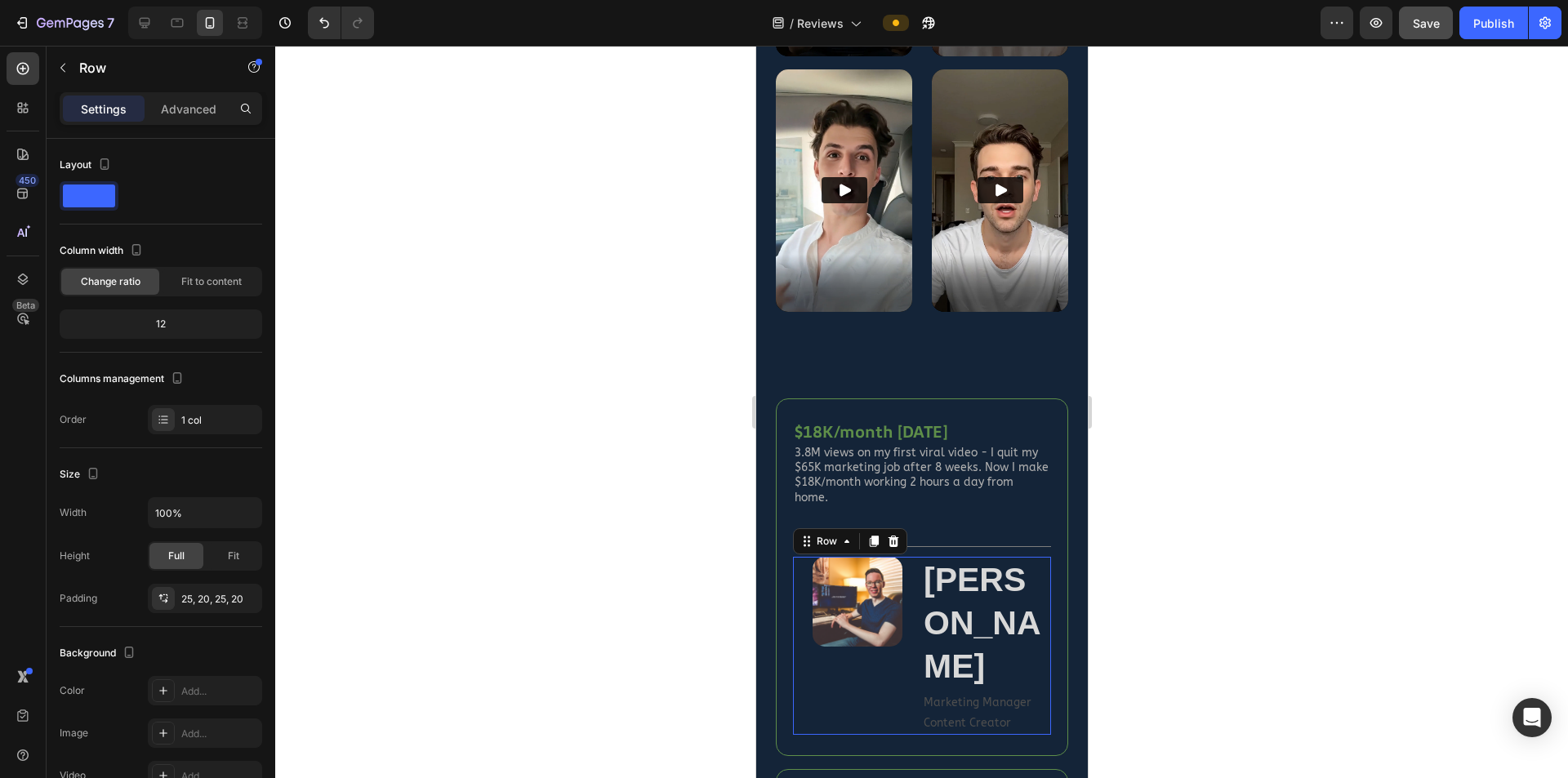
click at [906, 638] on div "Image" at bounding box center [857, 646] width 129 height 178
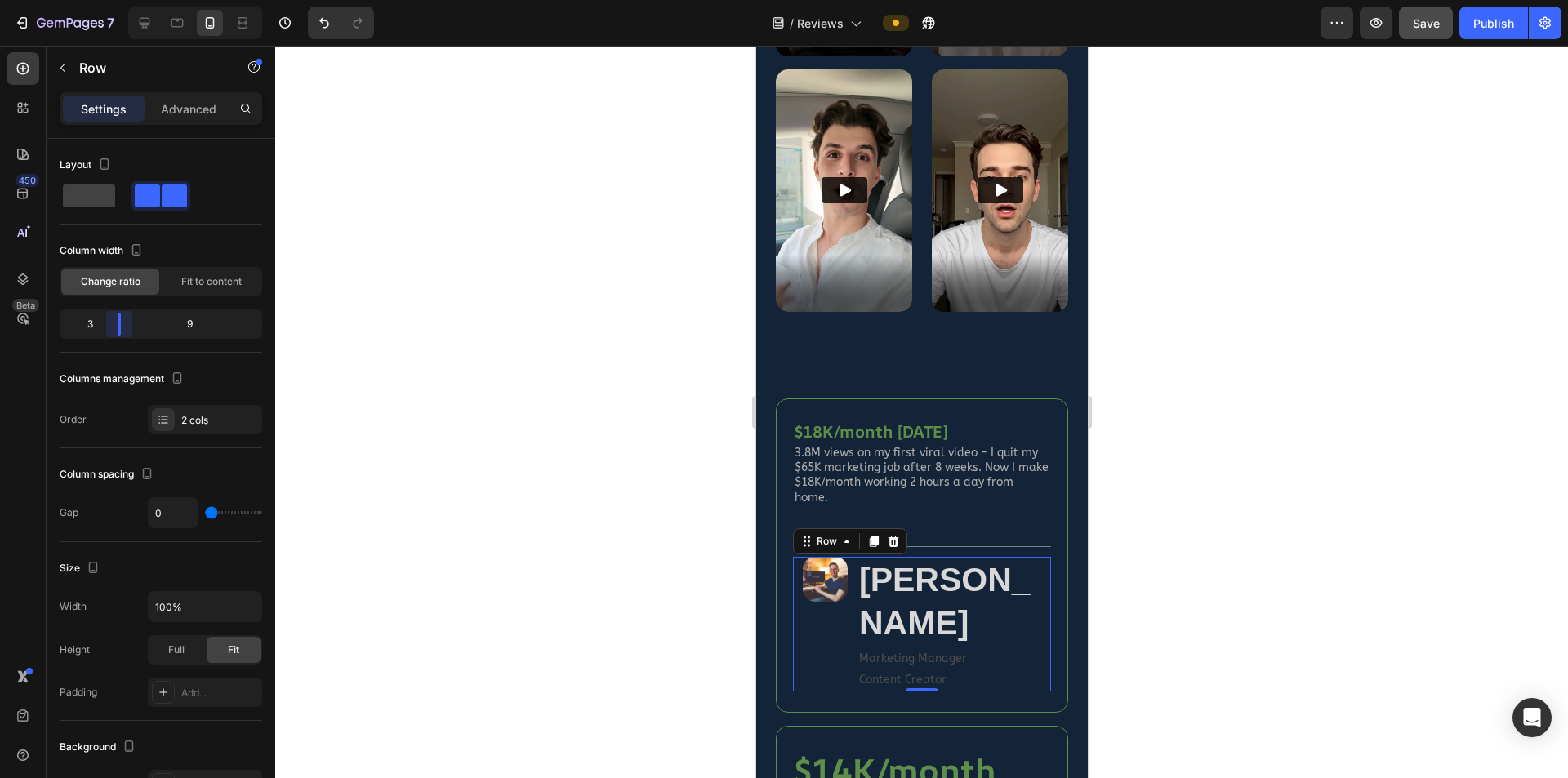
drag, startPoint x: 157, startPoint y: 327, endPoint x: 119, endPoint y: 331, distance: 38.2
click at [119, 0] on body "7 Version history / Reviews Preview Save Publish 450 Beta Sections(18) Elements…" at bounding box center [784, 0] width 1568 height 0
click at [993, 561] on strong "[PERSON_NAME]" at bounding box center [944, 602] width 172 height 81
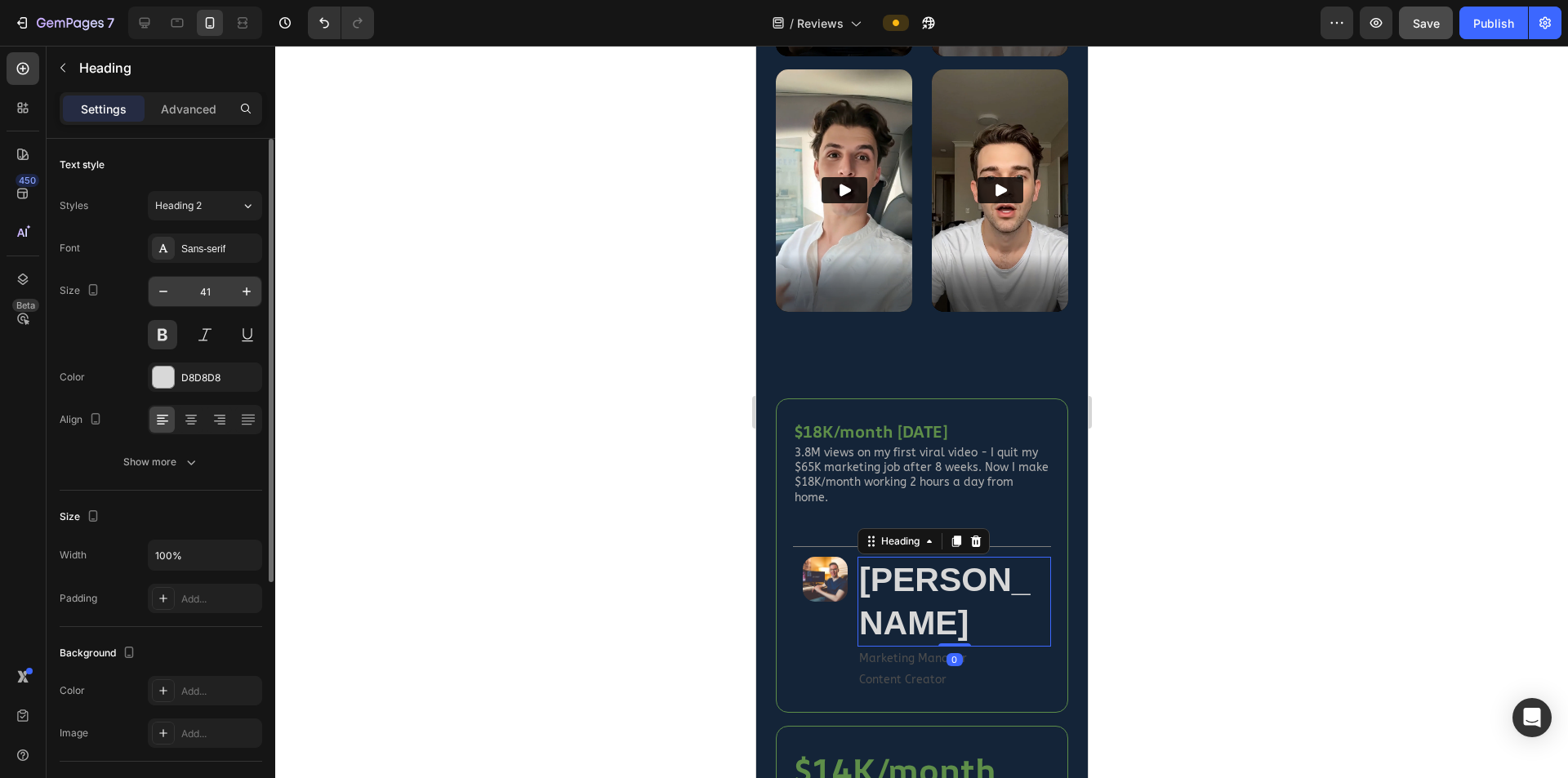
click at [209, 284] on input "41" at bounding box center [205, 292] width 54 height 29
click at [217, 250] on div "Sans-serif" at bounding box center [220, 249] width 76 height 15
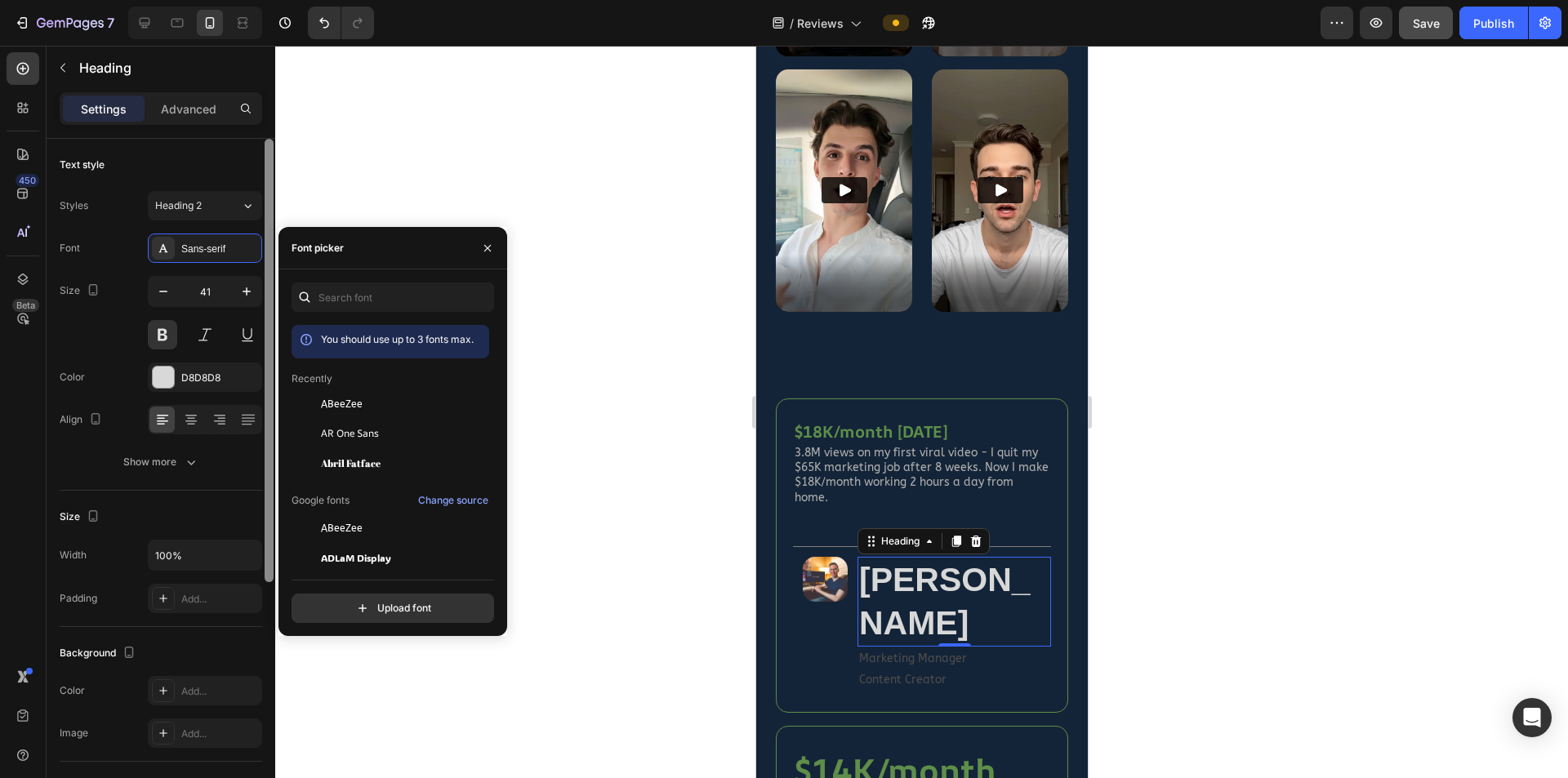
drag, startPoint x: 372, startPoint y: 434, endPoint x: 268, endPoint y: 358, distance: 128.8
click at [372, 434] on span "AR One Sans" at bounding box center [350, 433] width 58 height 15
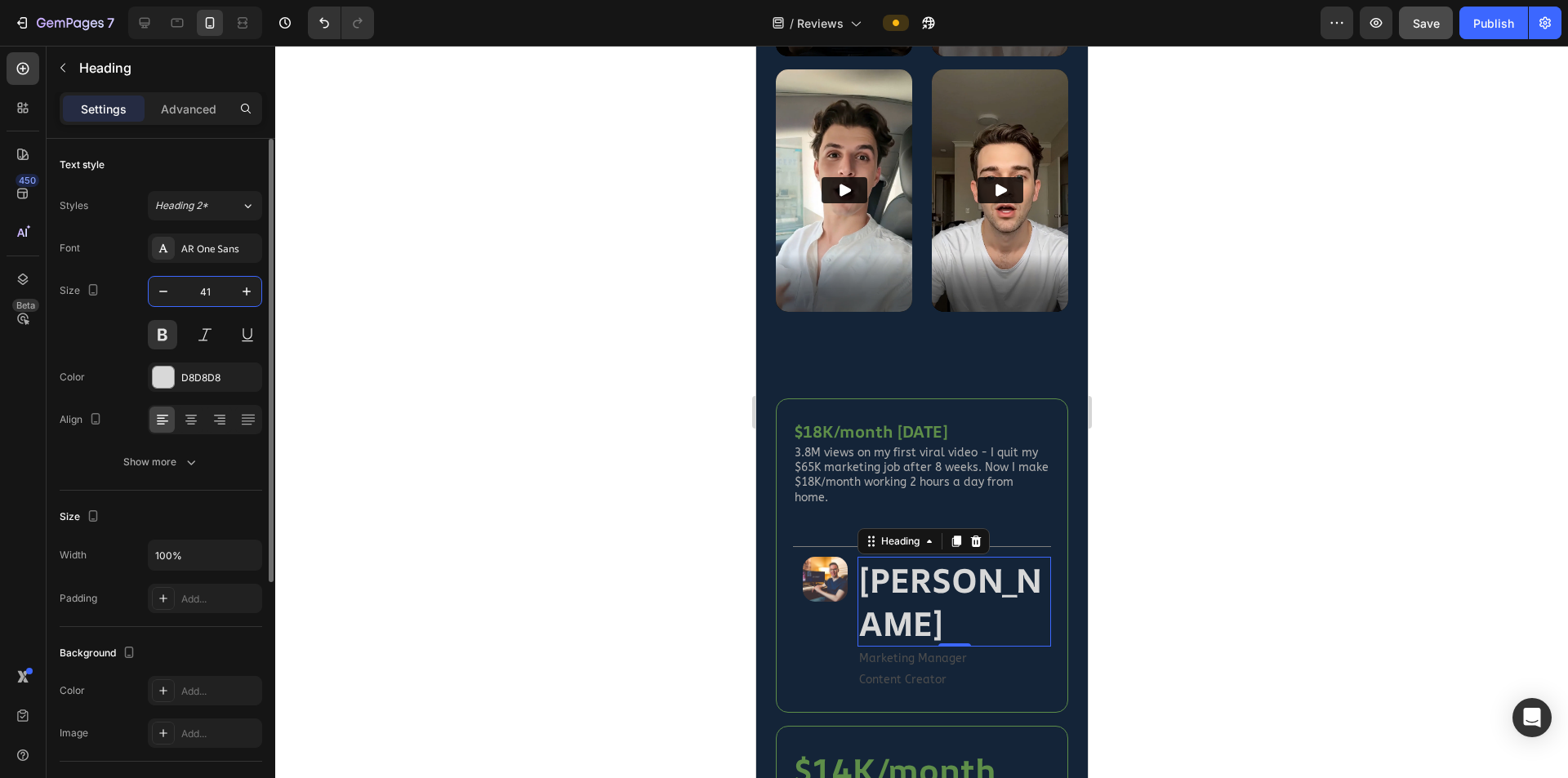
click at [216, 290] on input "41" at bounding box center [205, 292] width 54 height 29
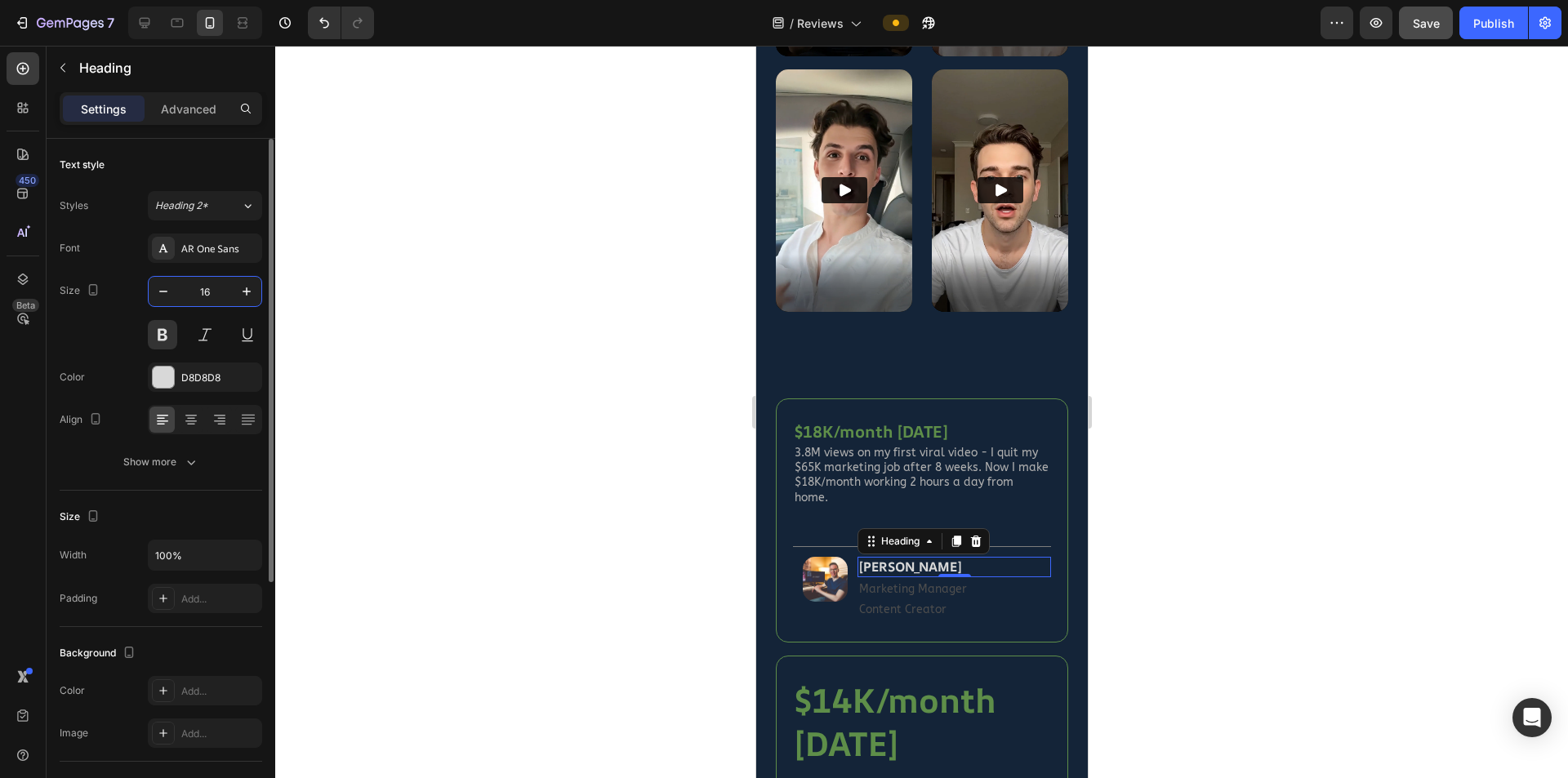
type input "16"
click at [914, 600] on p "Content Creator" at bounding box center [954, 609] width 190 height 21
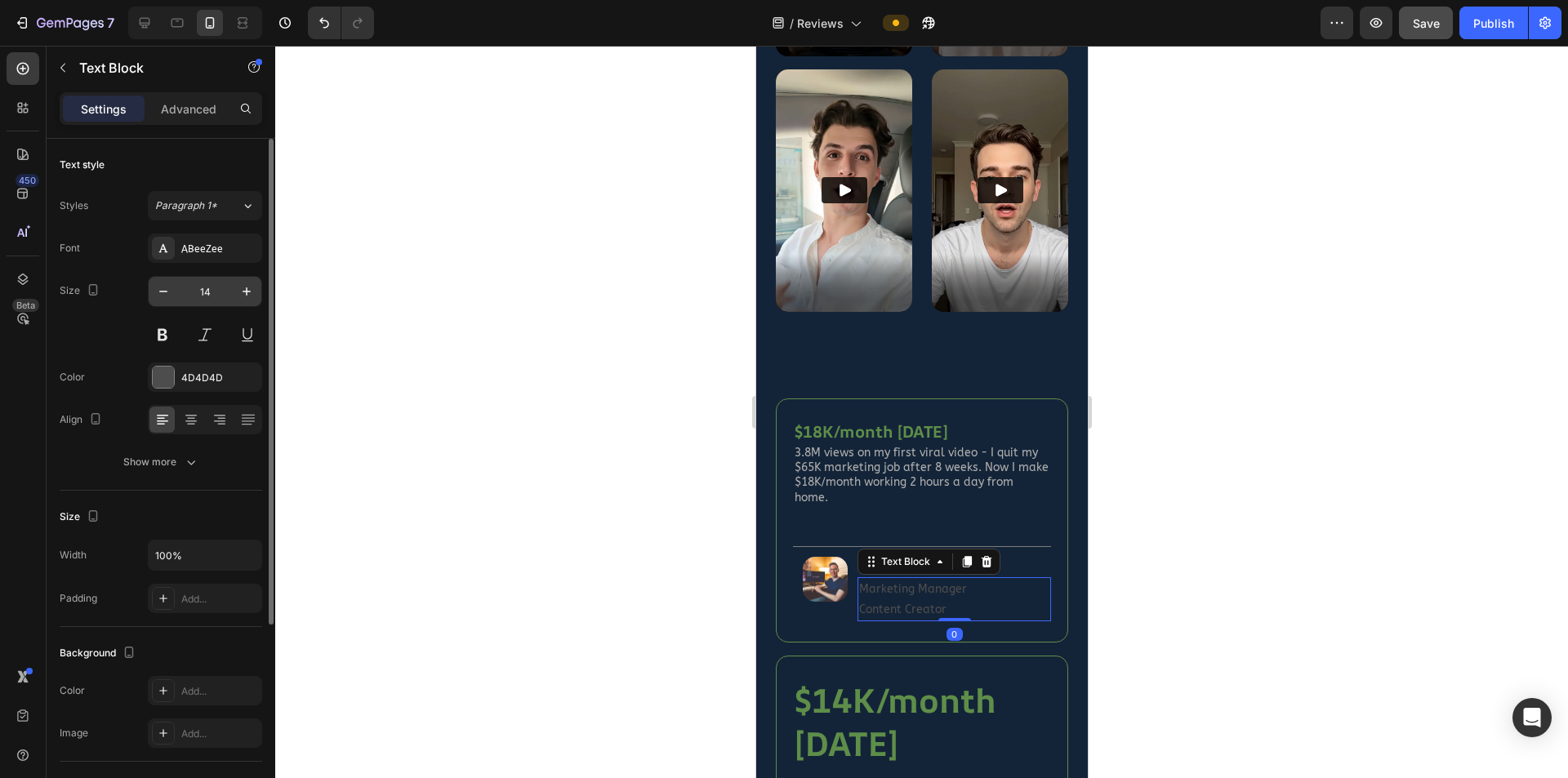
click at [211, 293] on input "14" at bounding box center [205, 292] width 54 height 29
click at [170, 292] on icon "button" at bounding box center [163, 291] width 17 height 17
click at [246, 291] on icon "button" at bounding box center [246, 291] width 17 height 17
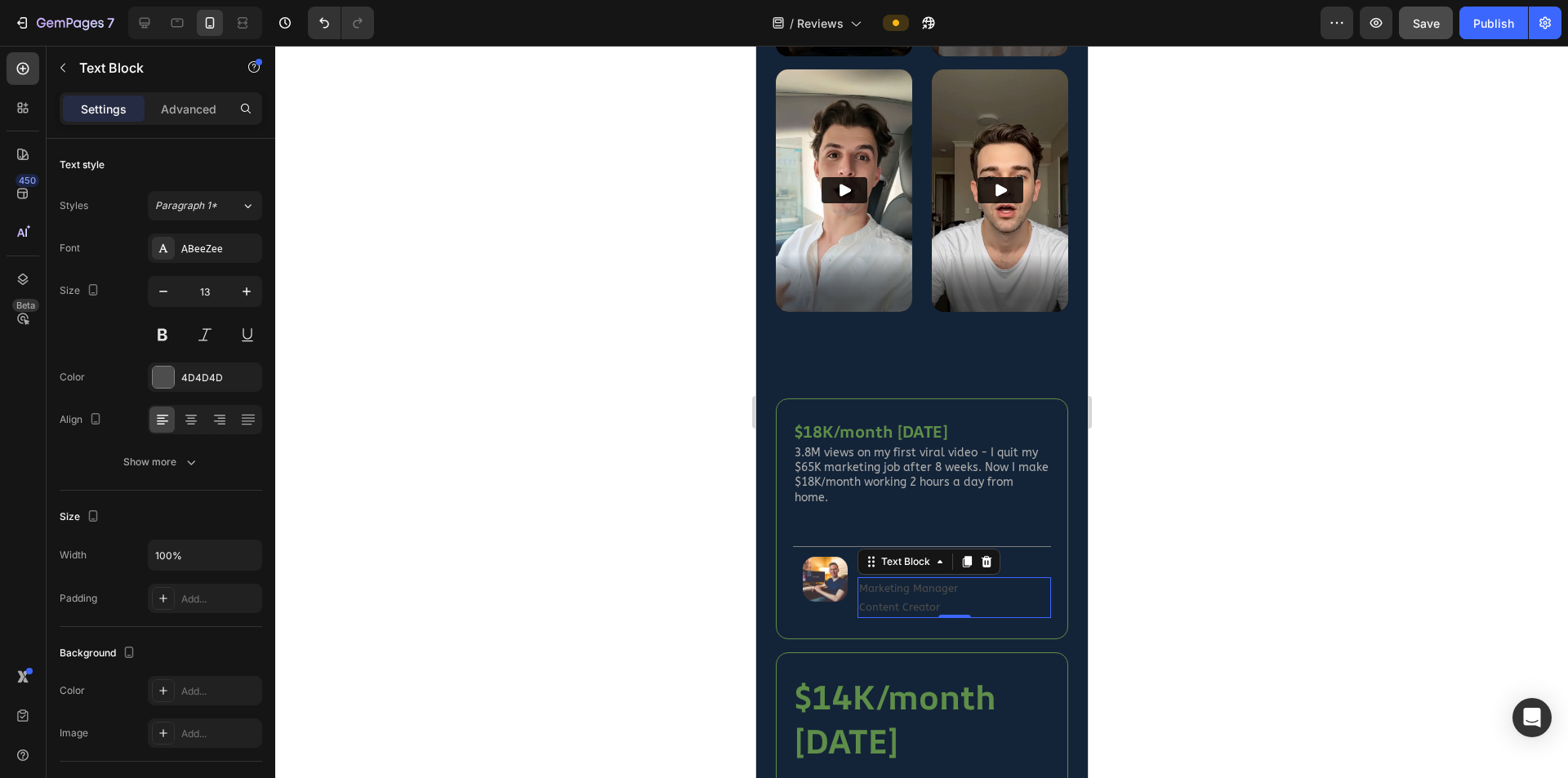
type input "14"
click at [565, 485] on div at bounding box center [921, 413] width 1293 height 733
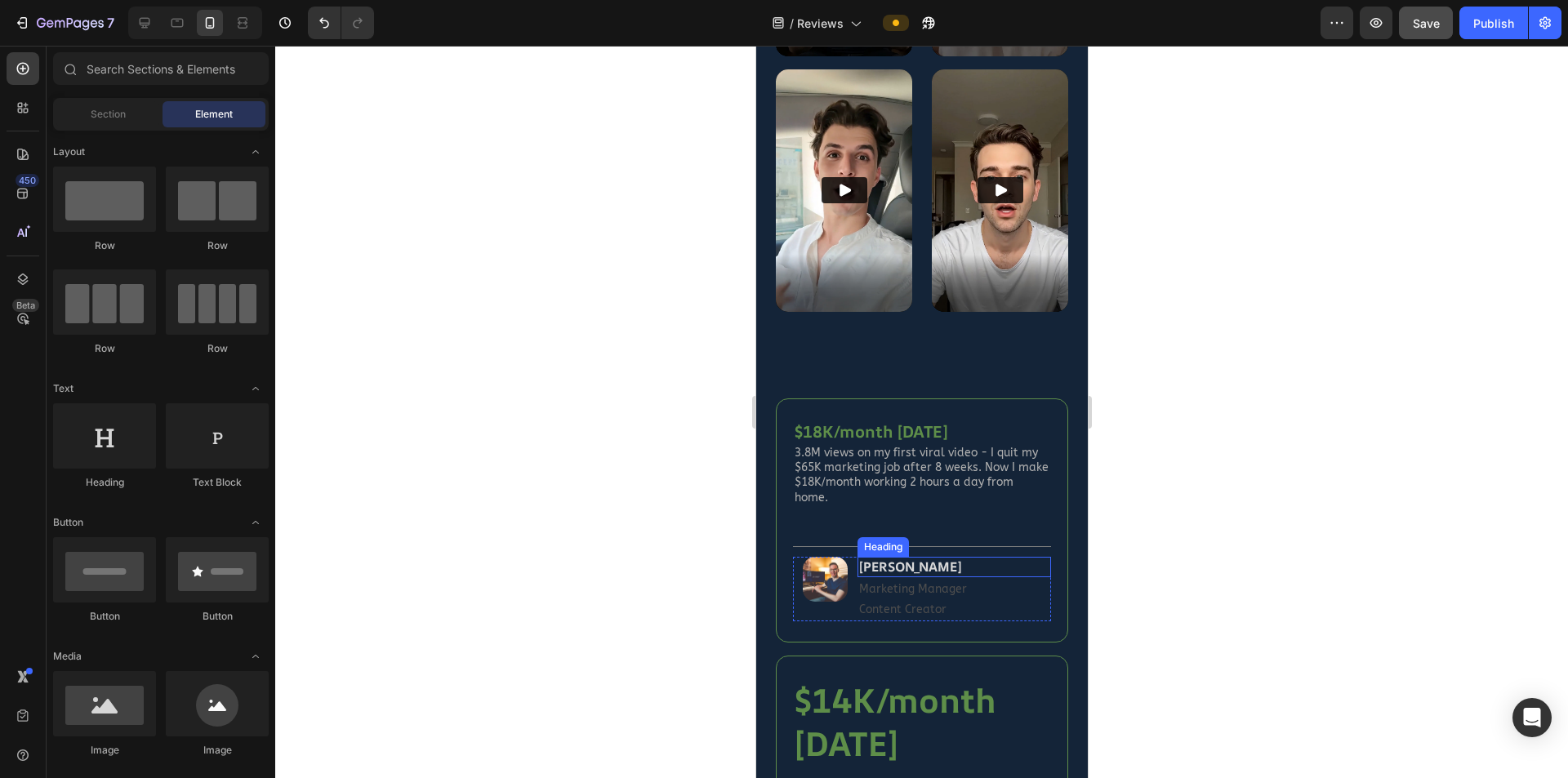
click at [923, 558] on strong "[PERSON_NAME]" at bounding box center [909, 566] width 103 height 18
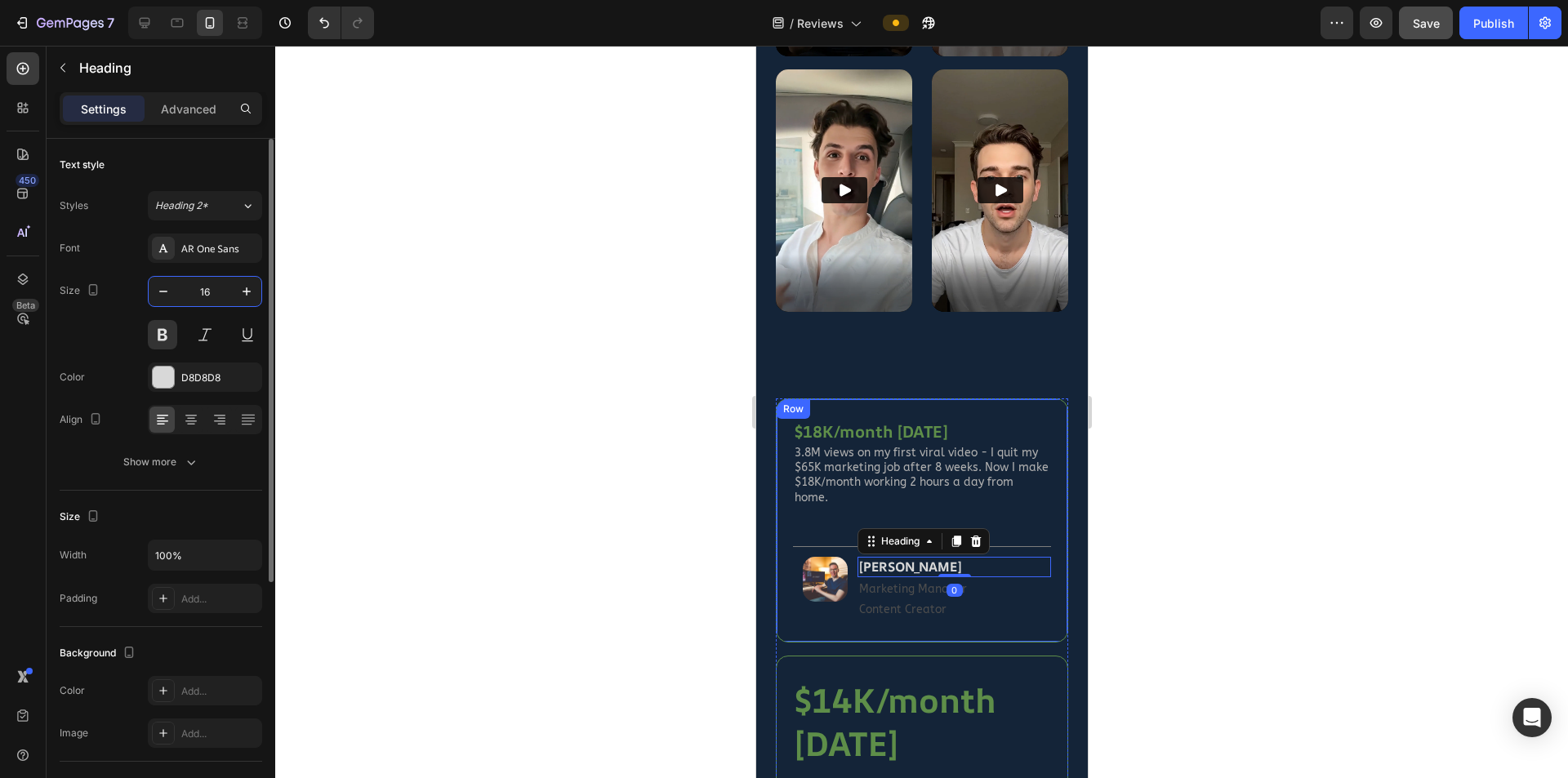
click at [224, 290] on input "16" at bounding box center [205, 292] width 54 height 29
type input "18"
click at [887, 419] on h2 "$18K/month [DATE]" at bounding box center [920, 431] width 258 height 24
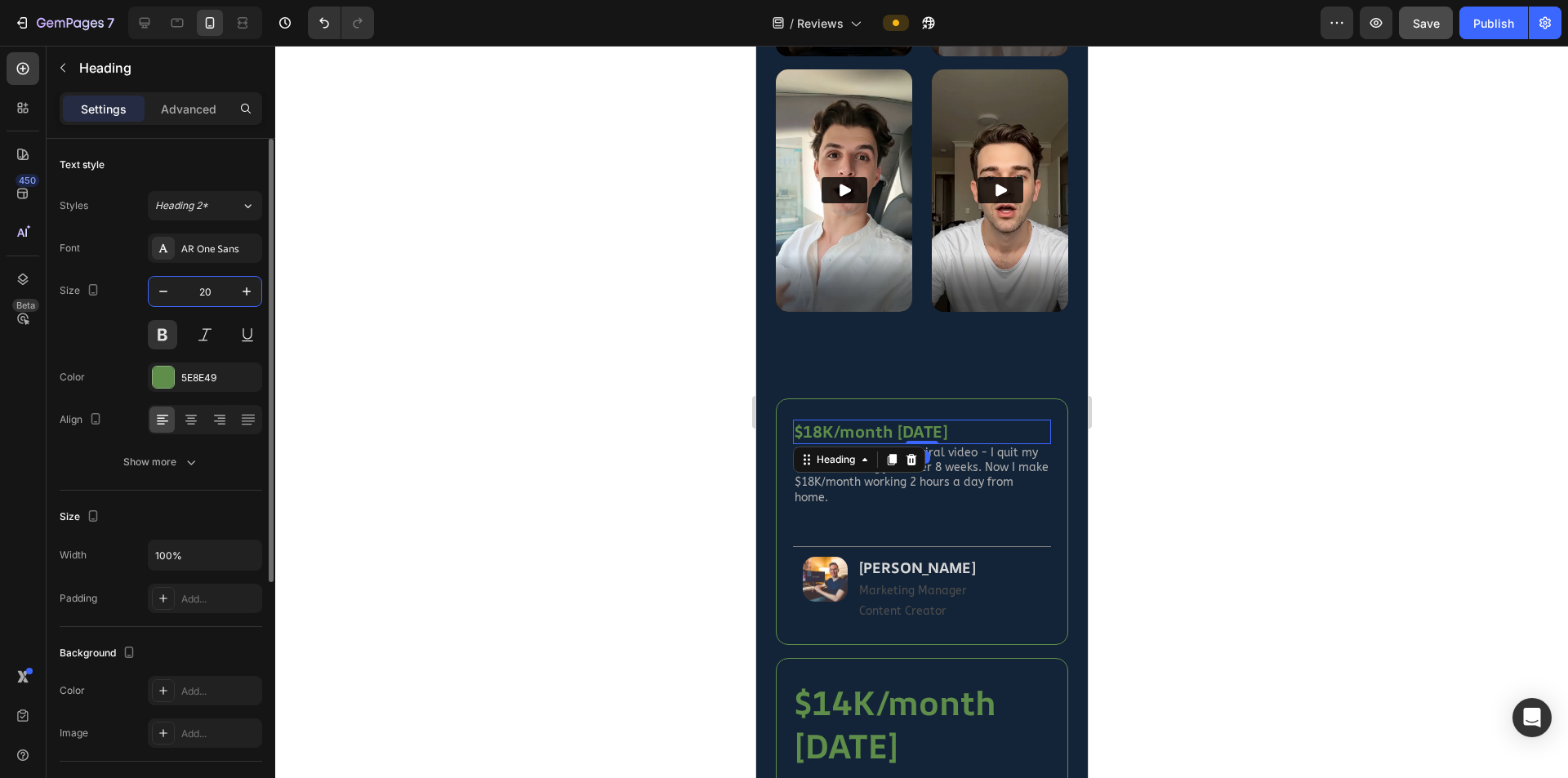
click at [219, 292] on input "20" at bounding box center [205, 292] width 54 height 29
type input "22"
click at [1004, 447] on h2 "3.8M views on my first viral video - I quit my $65K marketing job after 8 weeks…" at bounding box center [920, 478] width 258 height 63
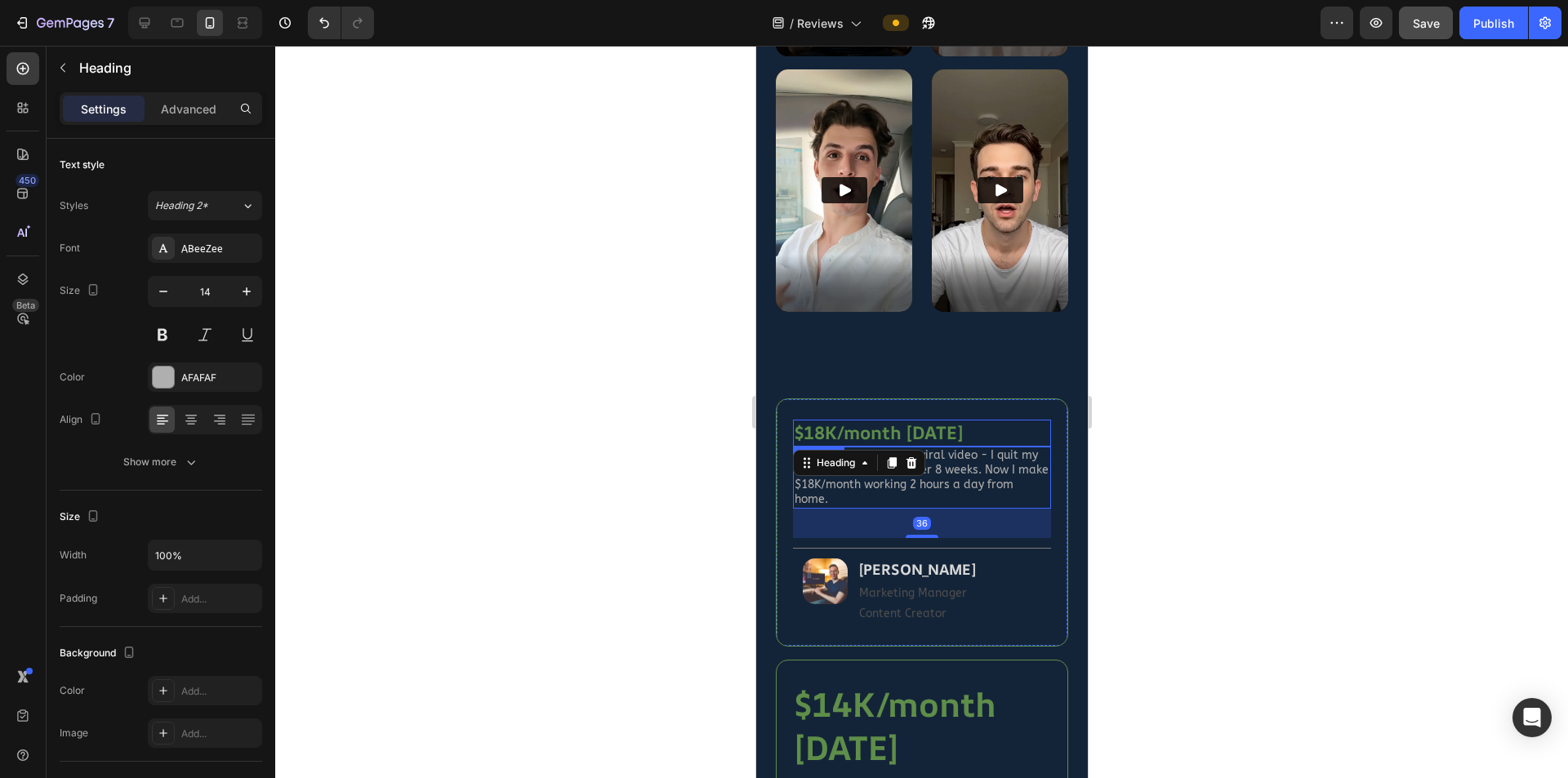
click at [996, 419] on h2 "$18K/month [DATE]" at bounding box center [920, 433] width 258 height 27
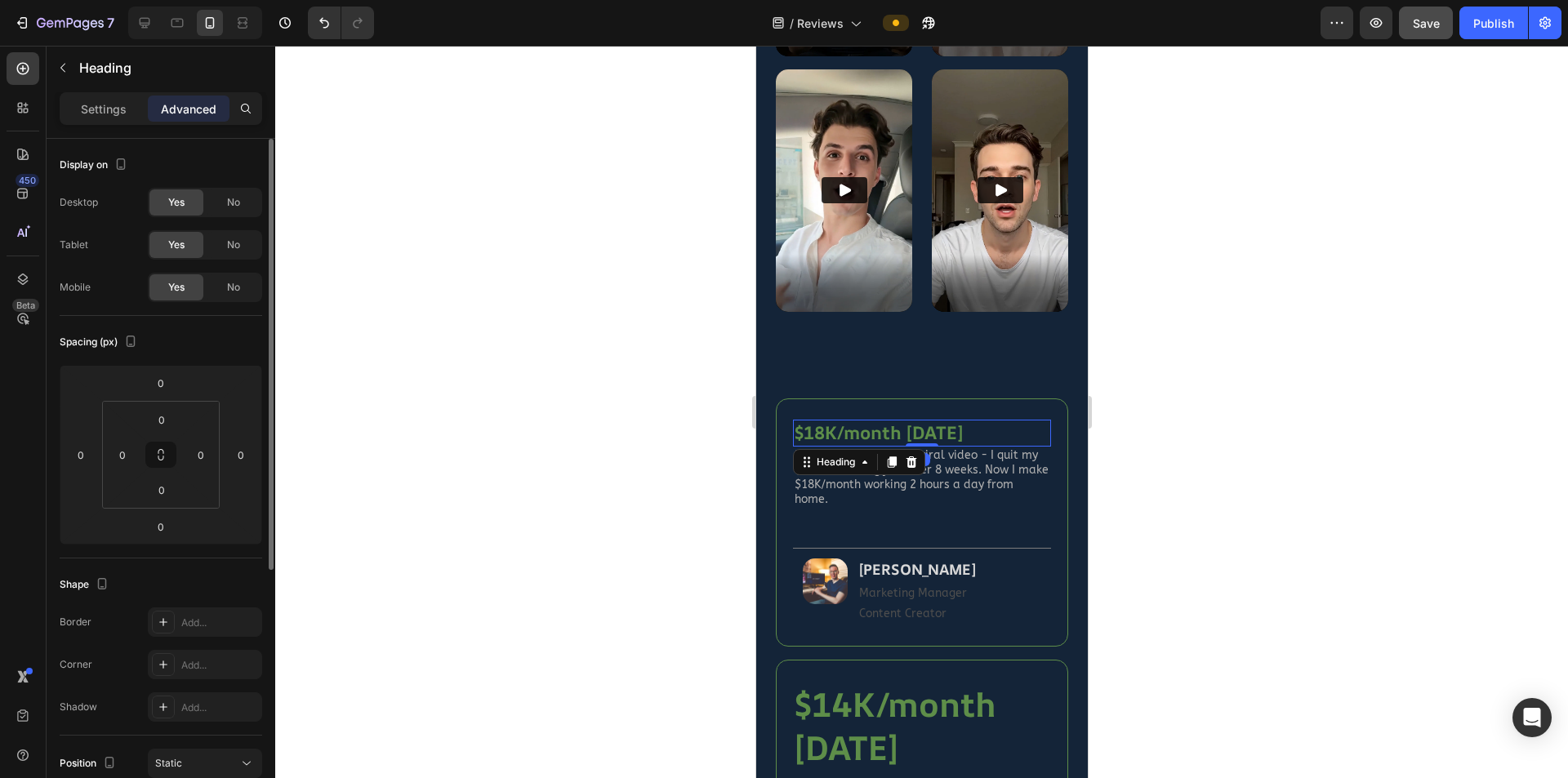
click at [96, 106] on p "Settings" at bounding box center [104, 110] width 46 height 18
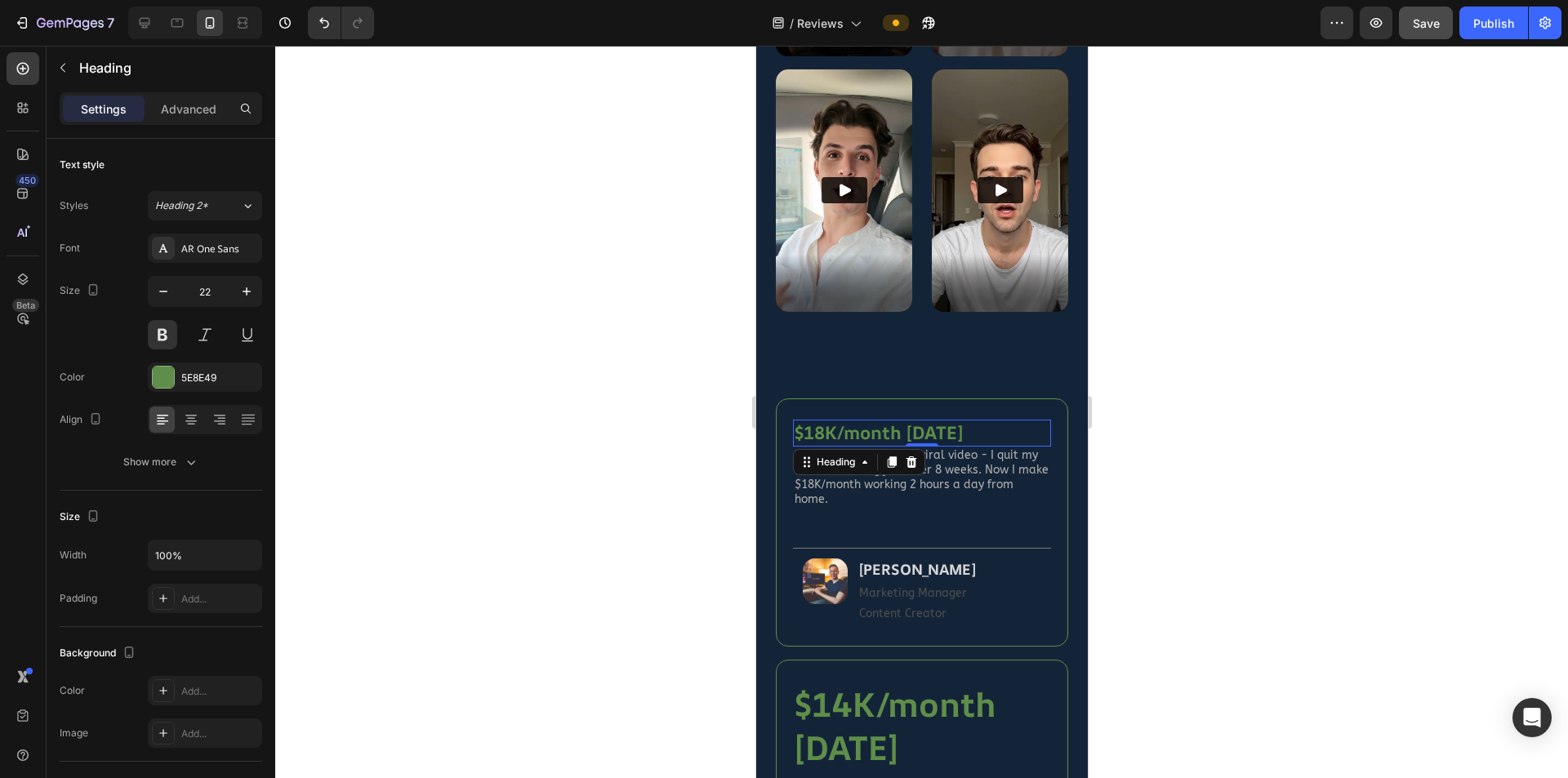
click at [628, 562] on div at bounding box center [921, 413] width 1293 height 733
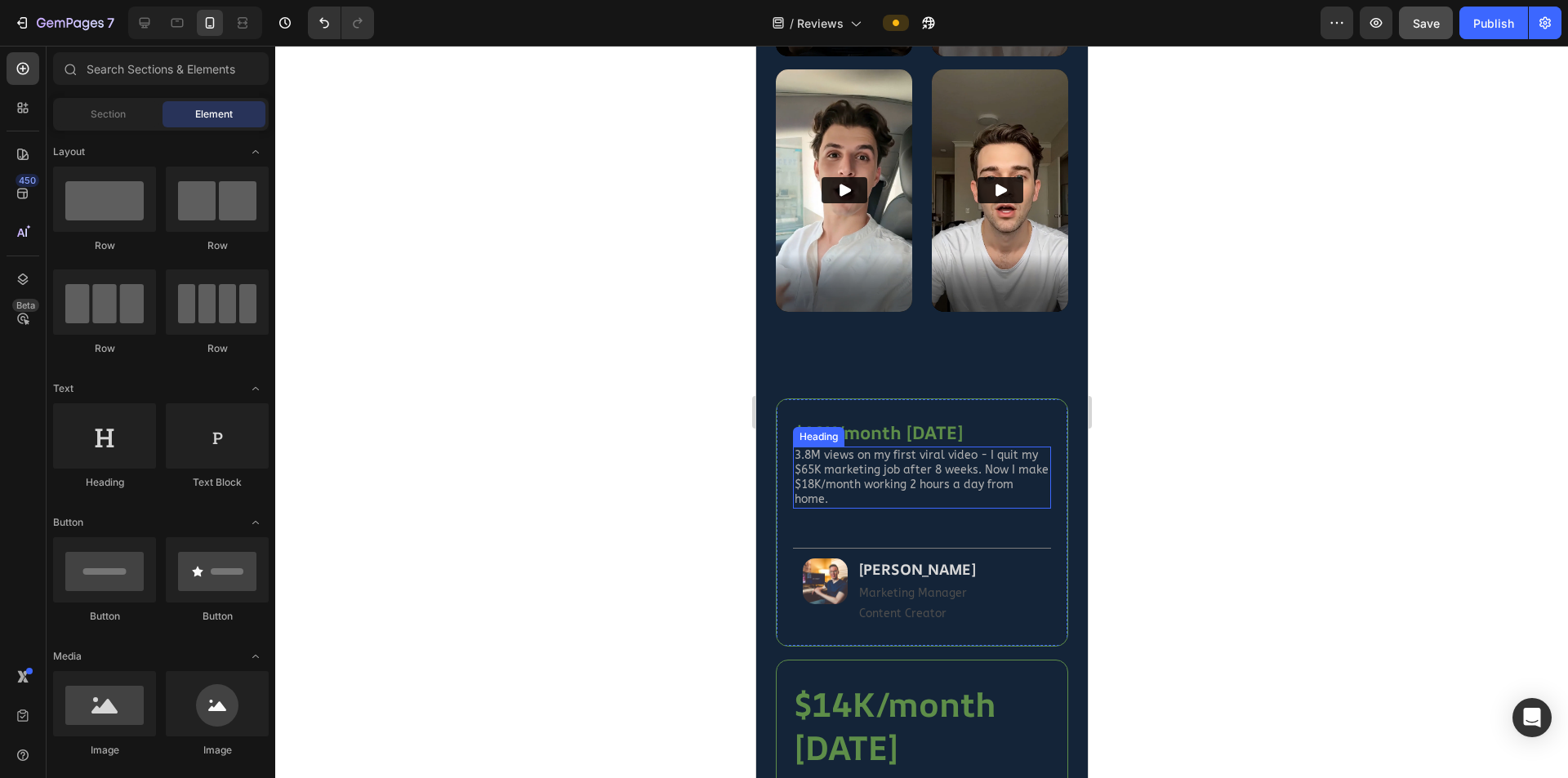
click at [900, 461] on h2 "3.8M views on my first viral video - I quit my $65K marketing job after 8 weeks…" at bounding box center [920, 478] width 258 height 63
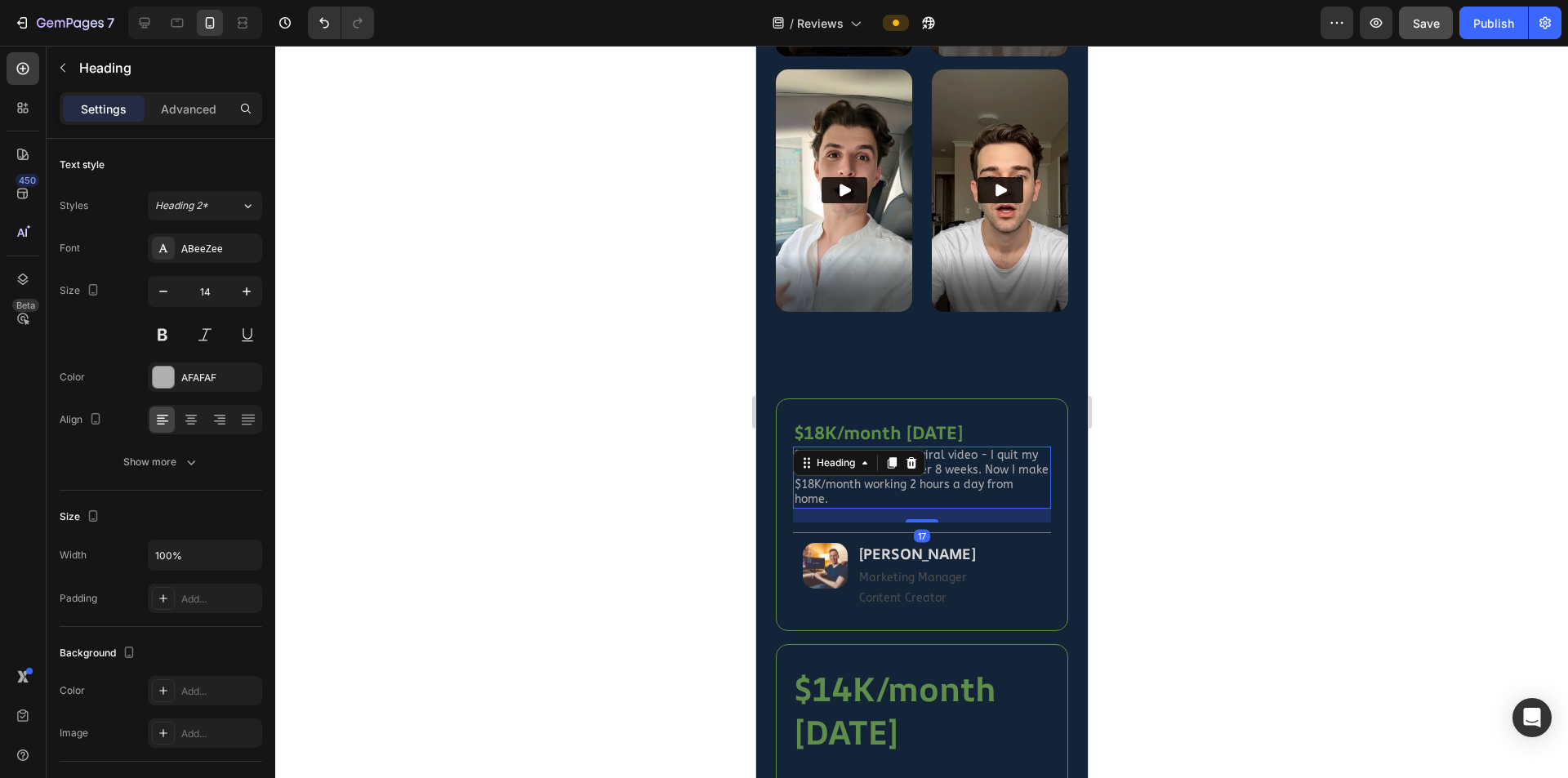
drag, startPoint x: 919, startPoint y: 499, endPoint x: 930, endPoint y: 511, distance: 16.3
click at [917, 519] on div at bounding box center [920, 520] width 32 height 3
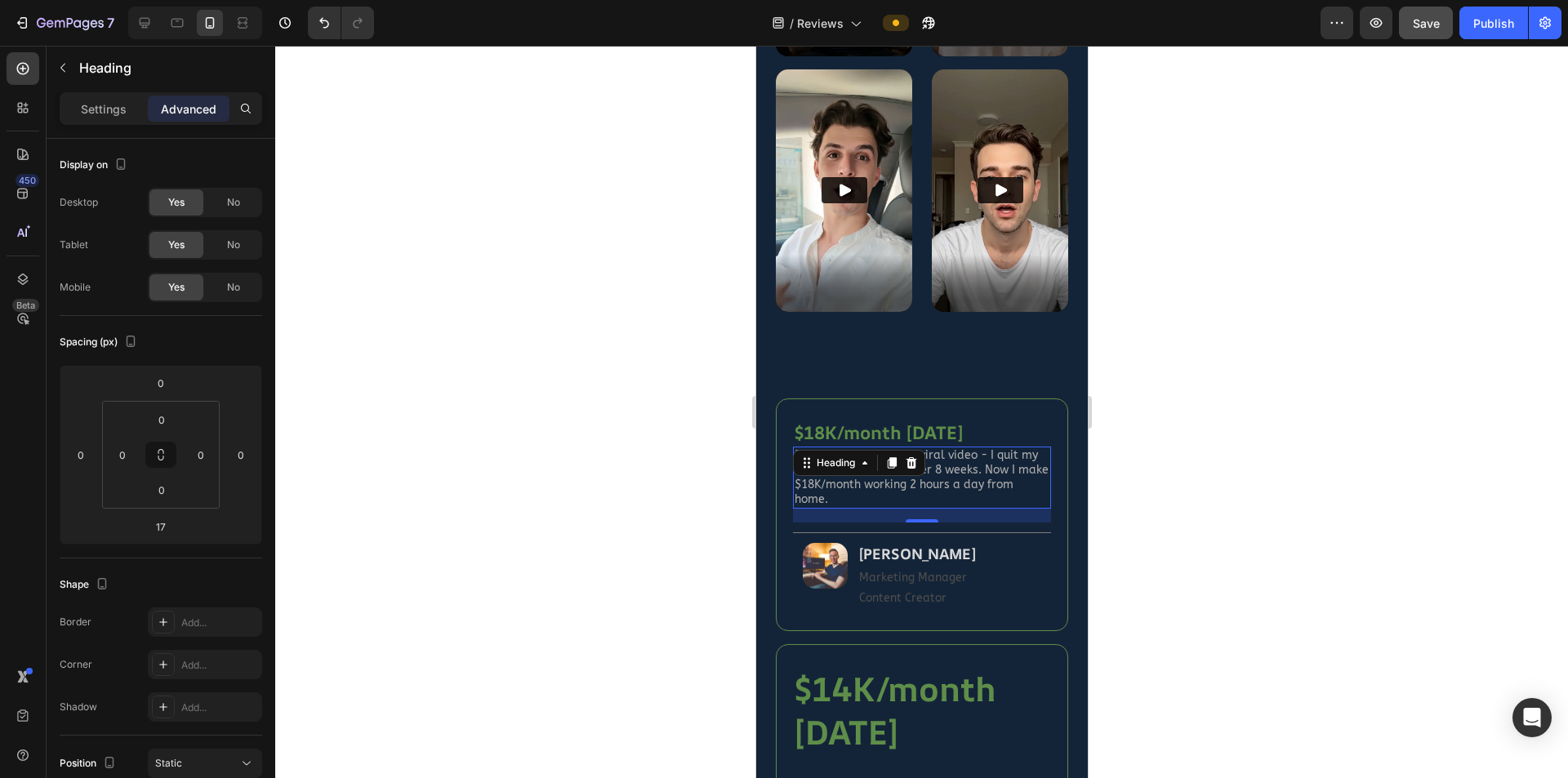
click at [623, 551] on div at bounding box center [921, 413] width 1293 height 733
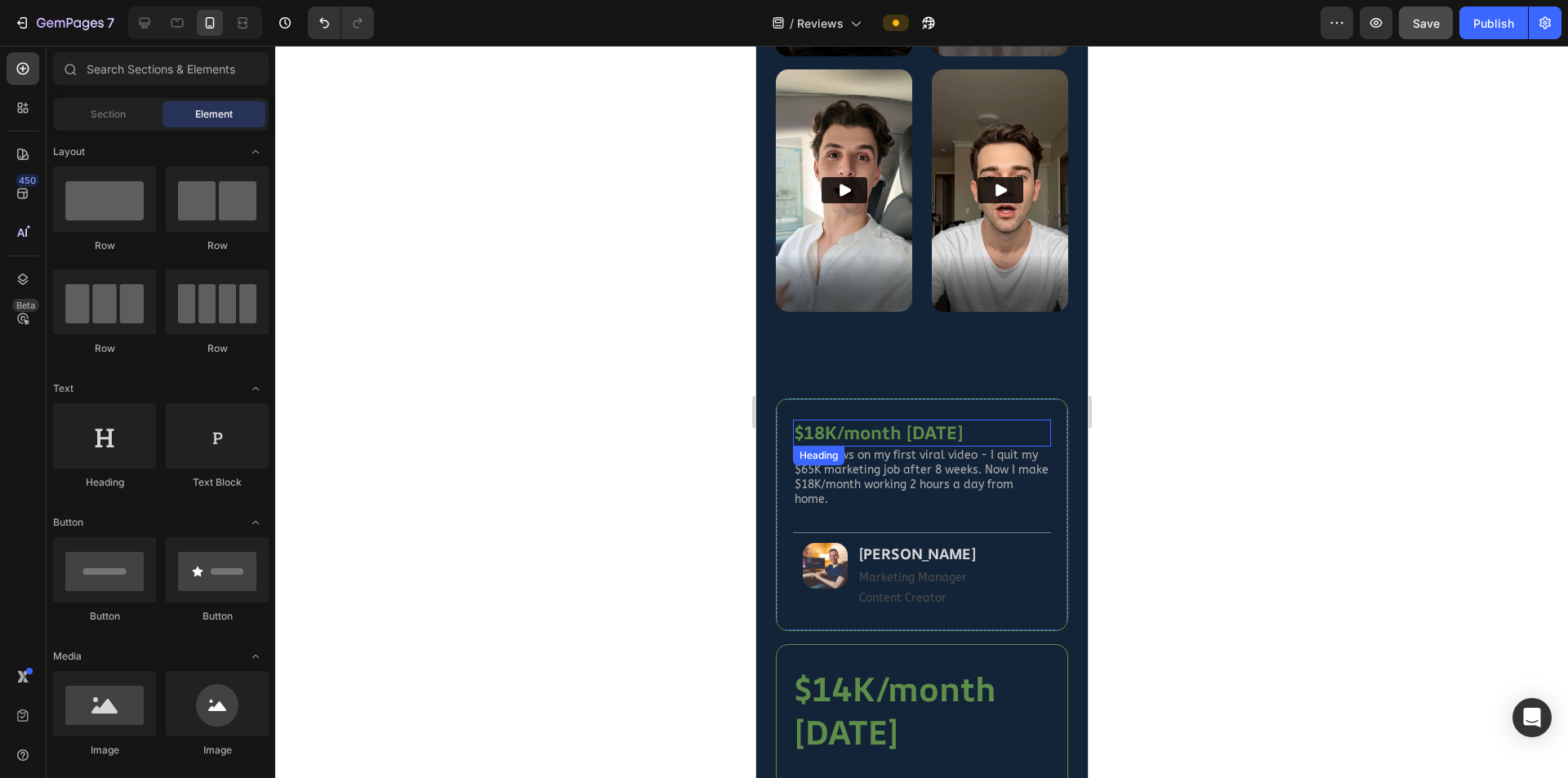
click at [909, 419] on h2 "$18K/month [DATE]" at bounding box center [920, 433] width 258 height 27
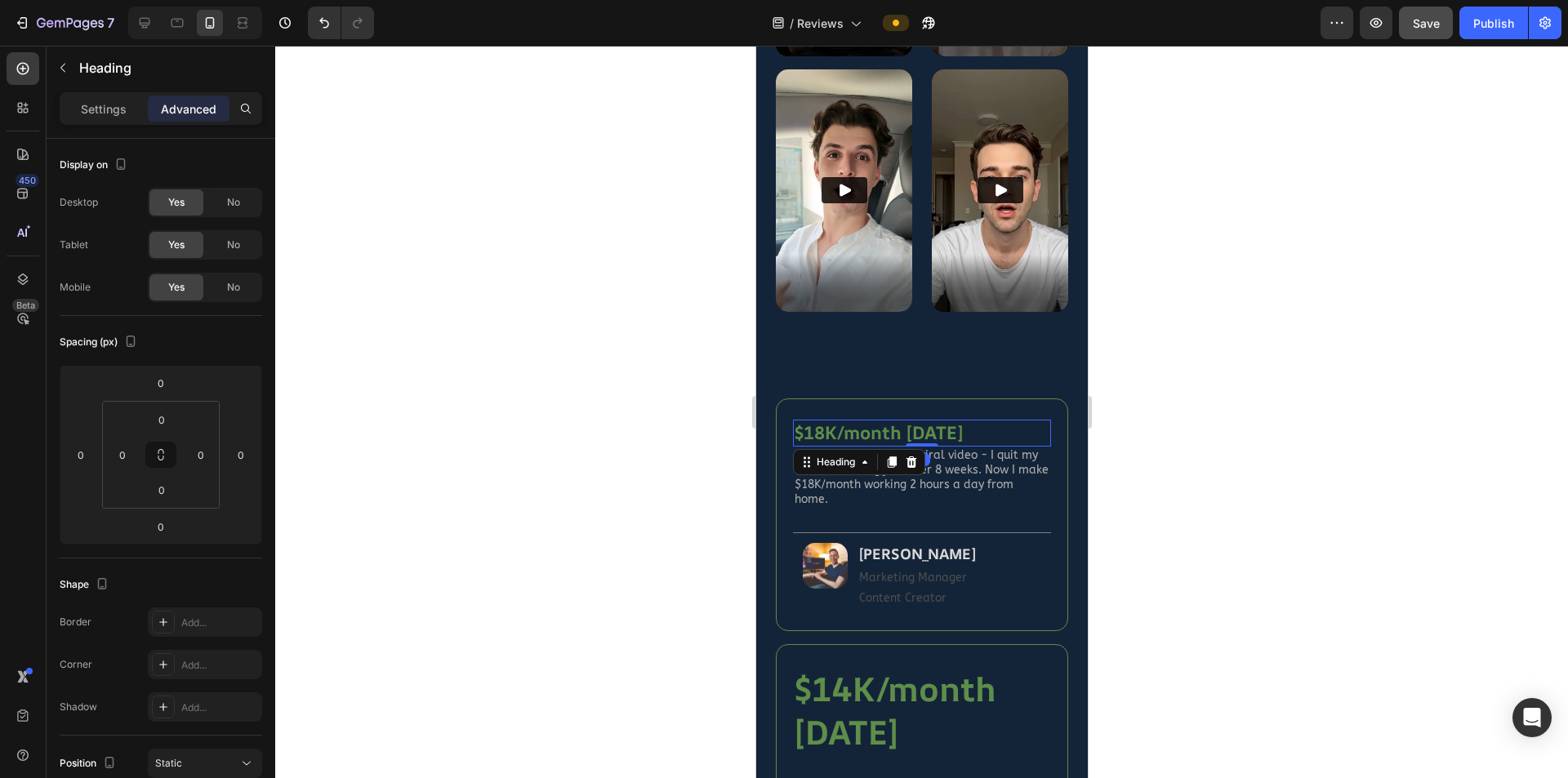
click at [1176, 544] on div at bounding box center [921, 413] width 1293 height 733
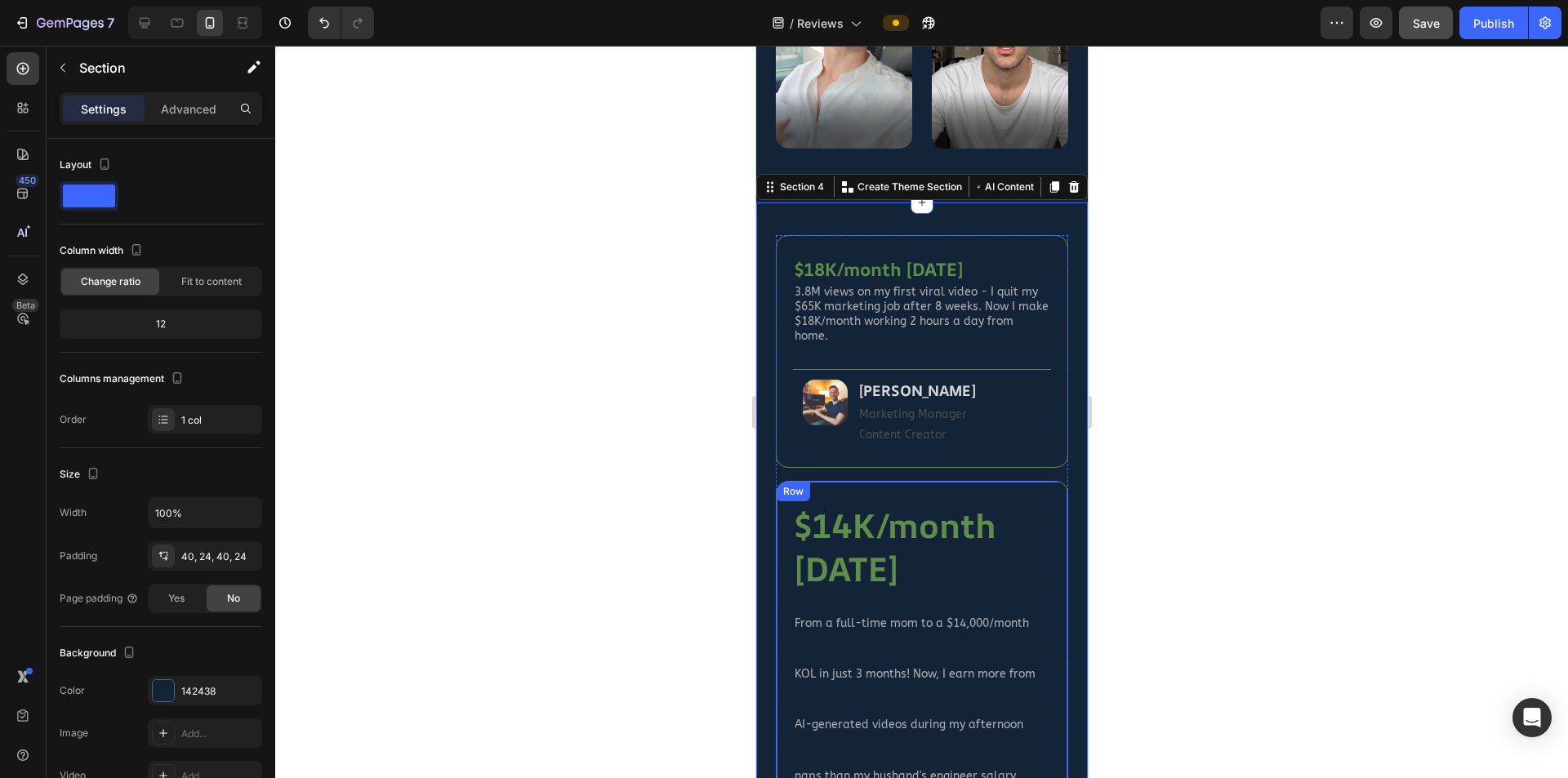
scroll to position [1225, 0]
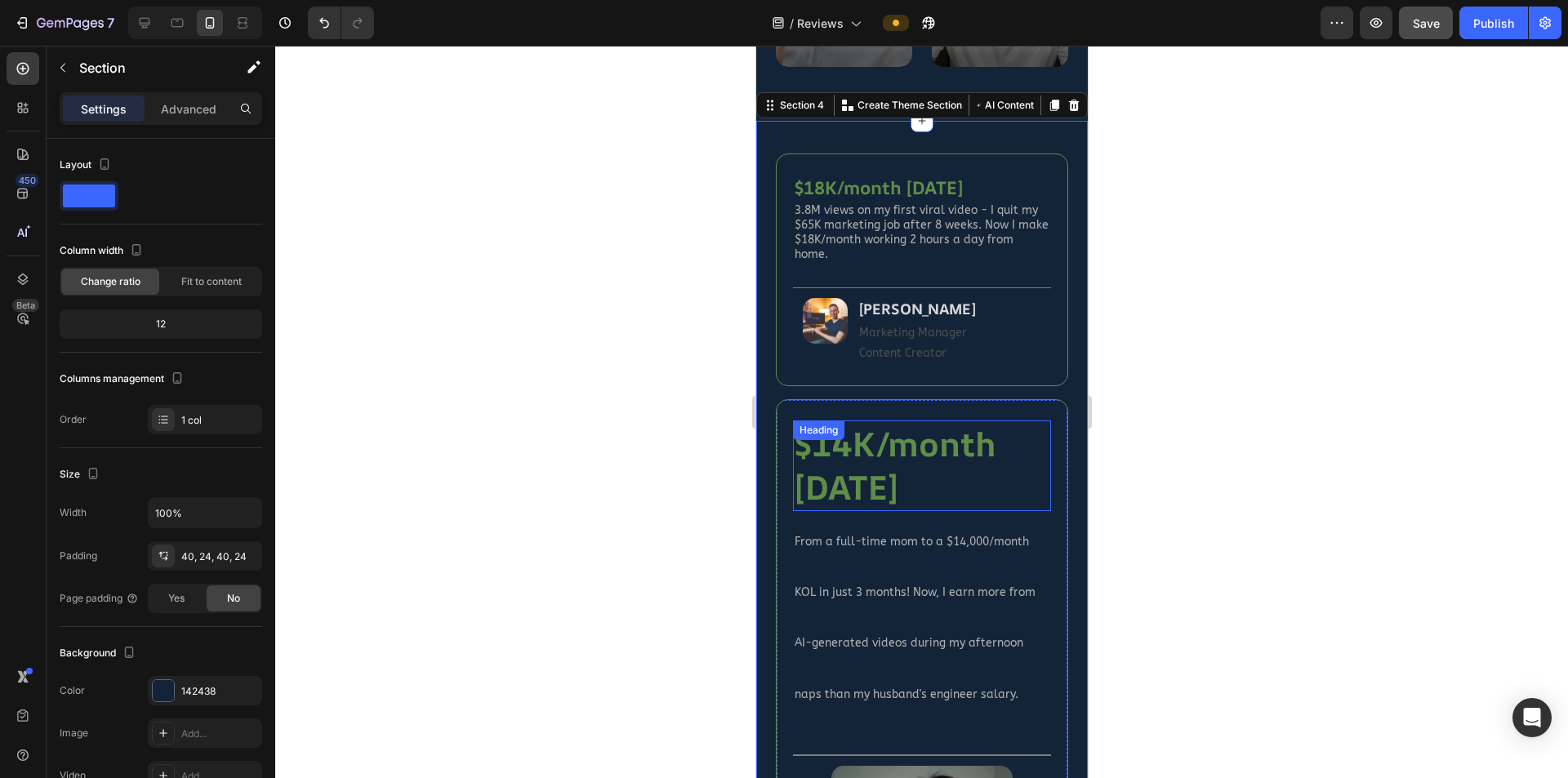
click at [939, 433] on h2 "$14K/month [DATE]" at bounding box center [920, 465] width 258 height 91
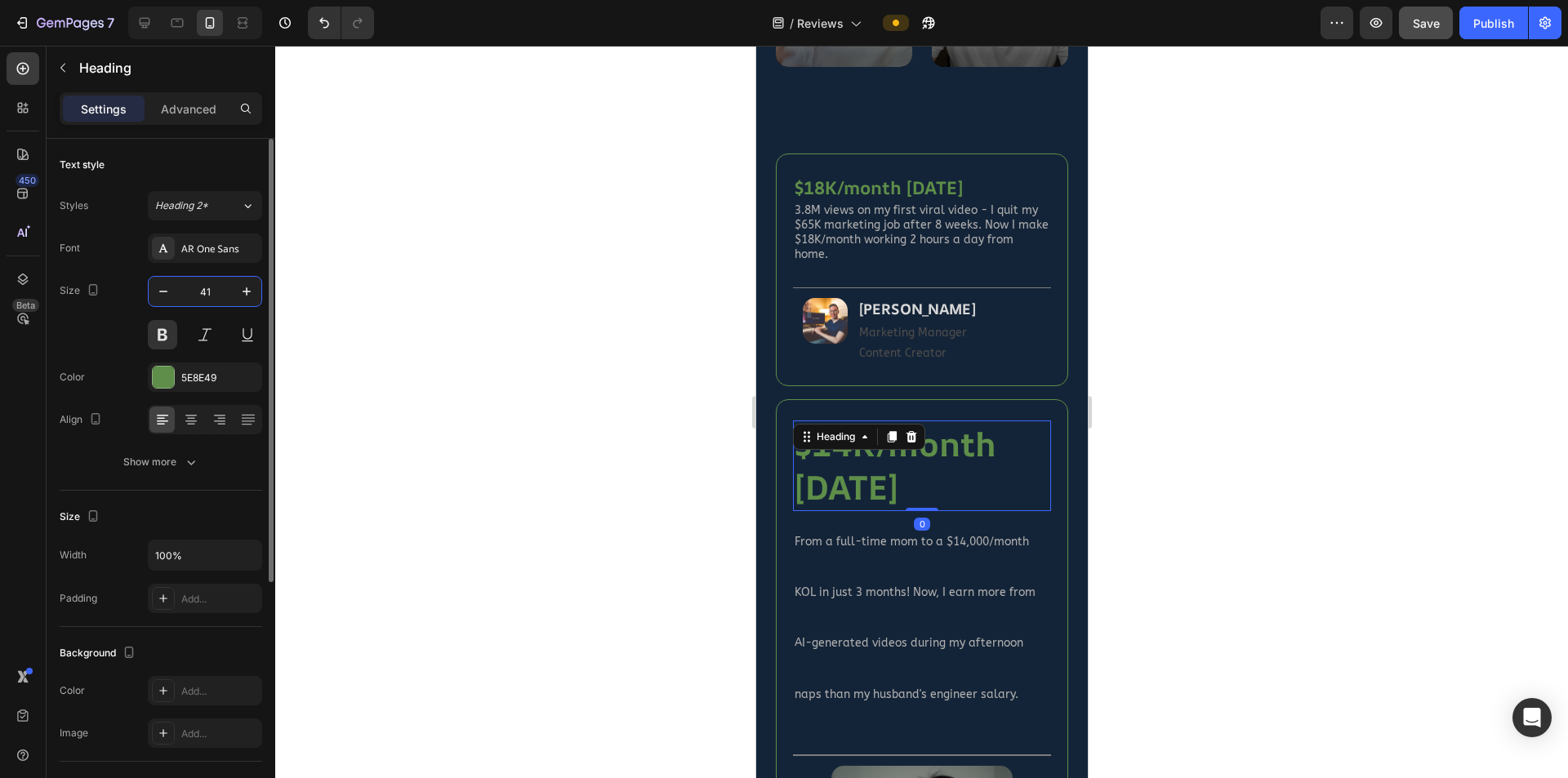
click at [217, 294] on input "41" at bounding box center [205, 292] width 54 height 29
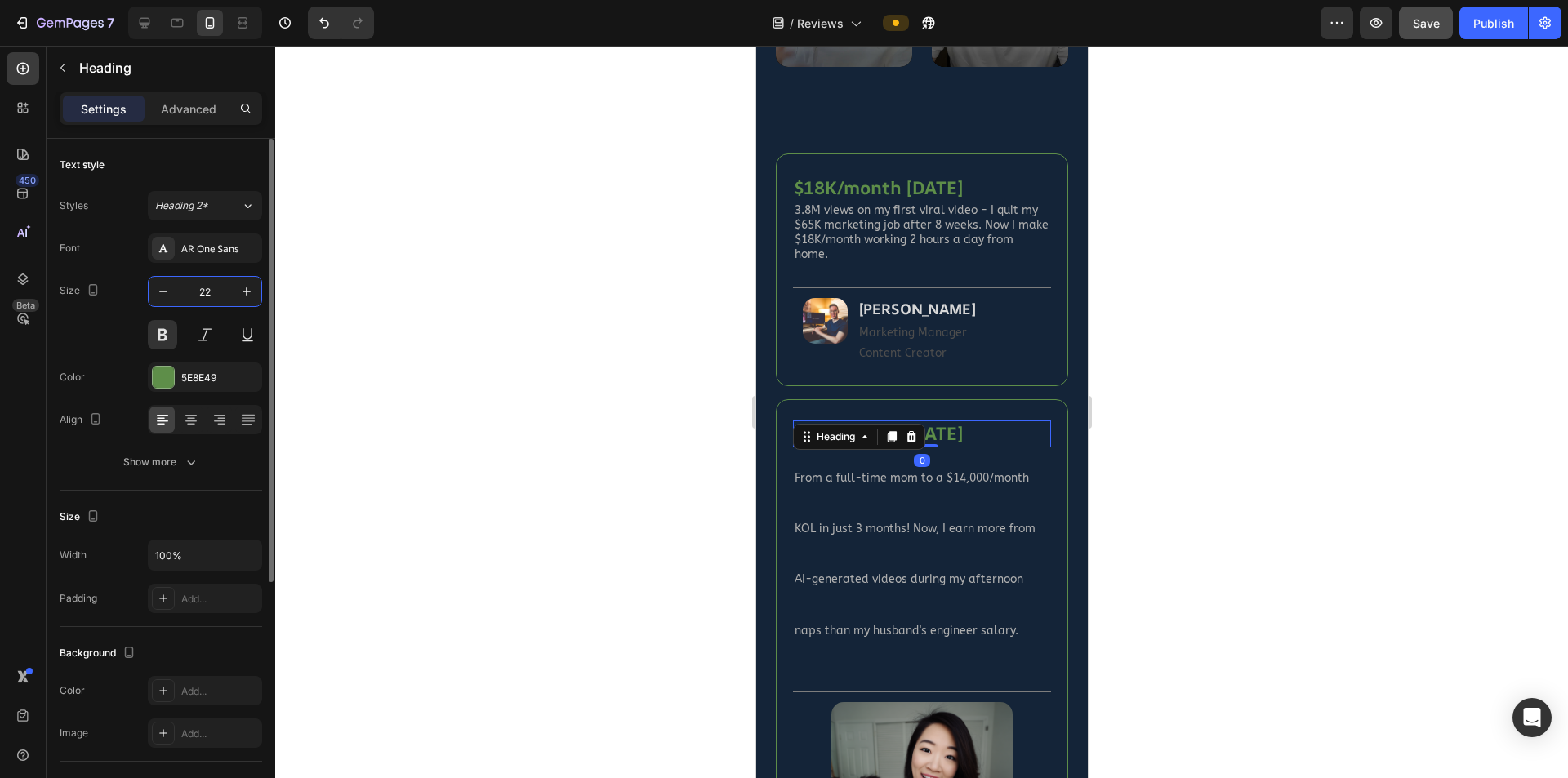
type input "22"
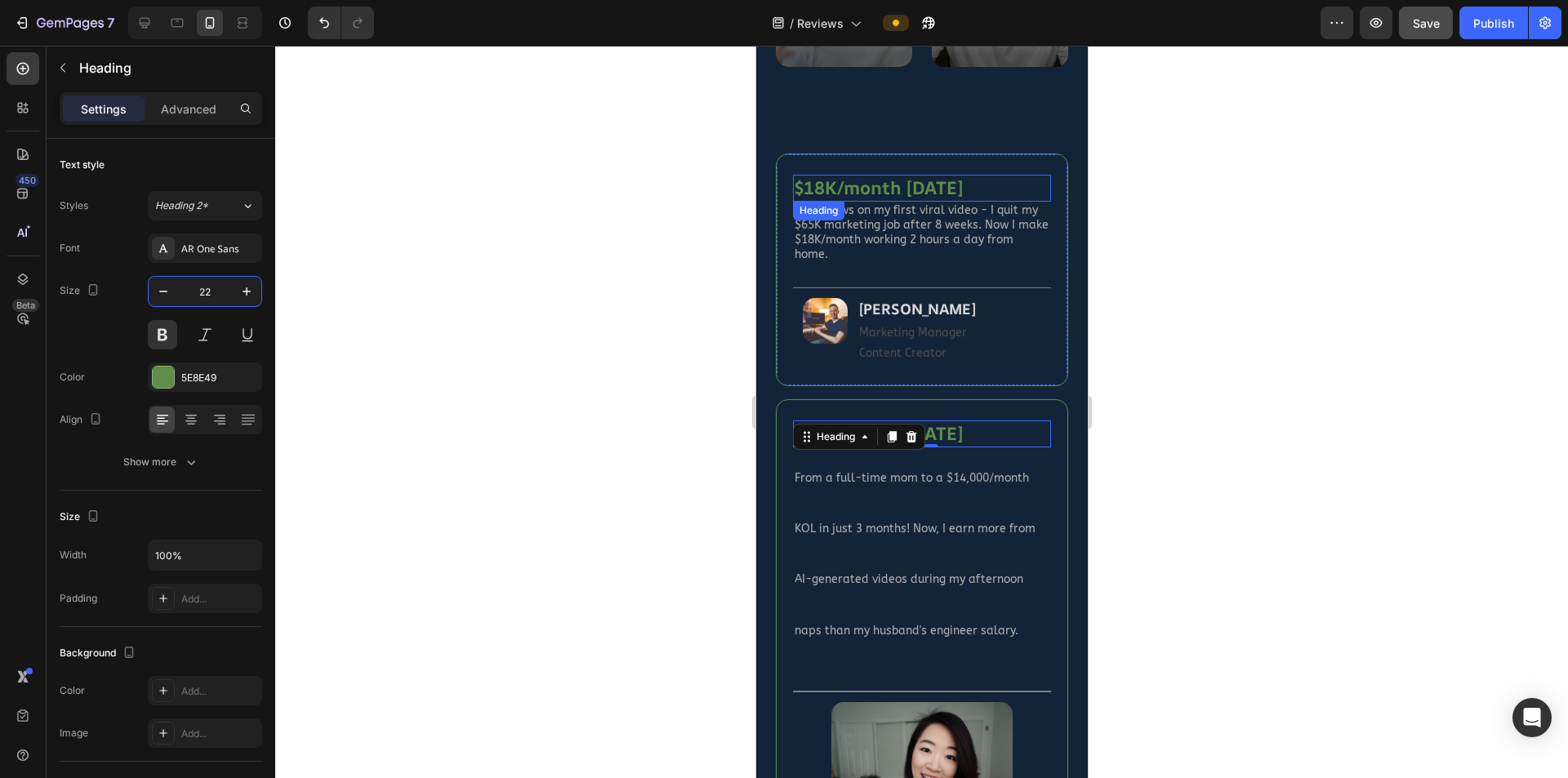
click at [923, 174] on h2 "$18K/month [DATE]" at bounding box center [920, 188] width 258 height 27
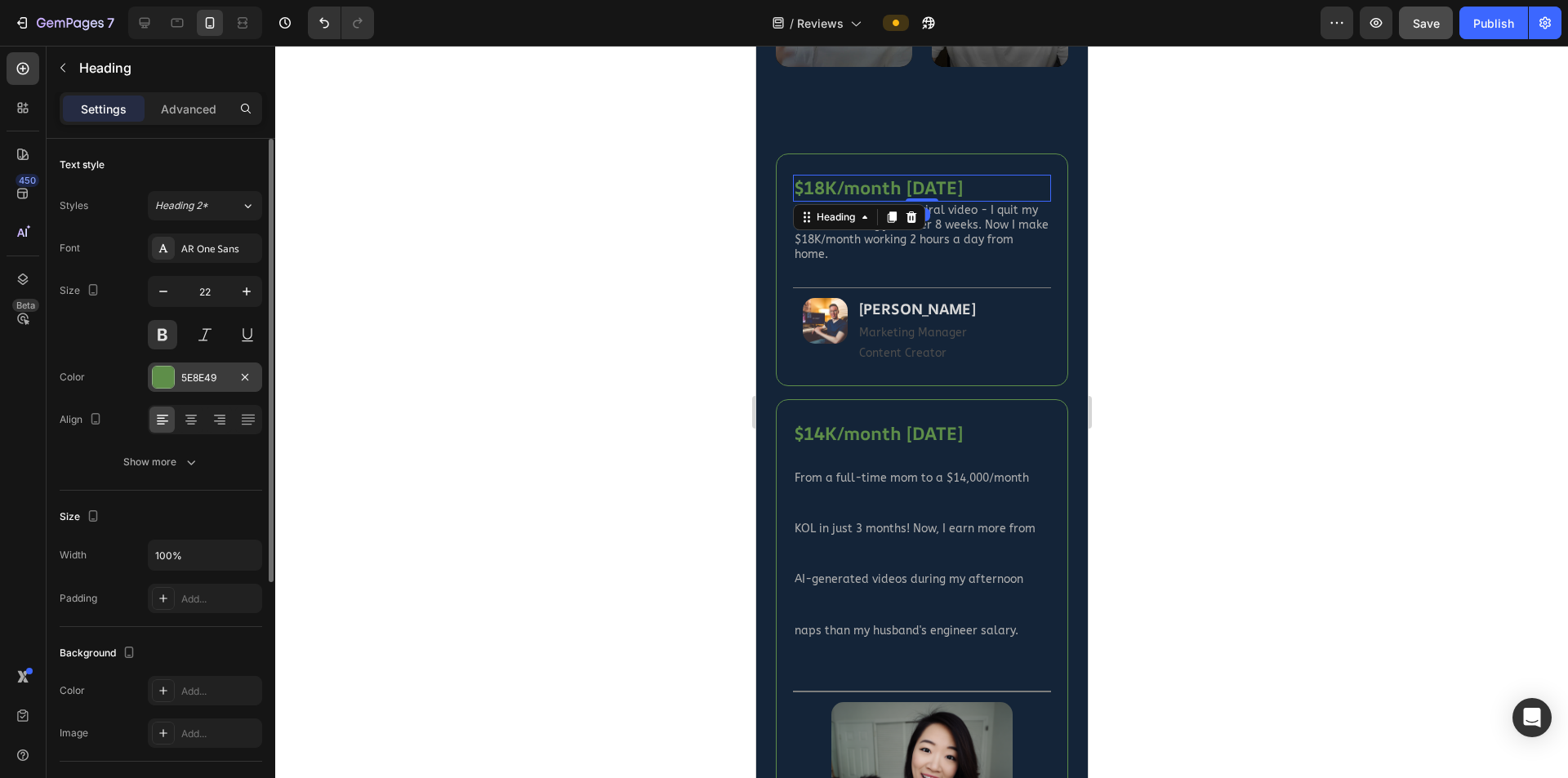
click at [207, 385] on div "5E8E49" at bounding box center [205, 377] width 115 height 29
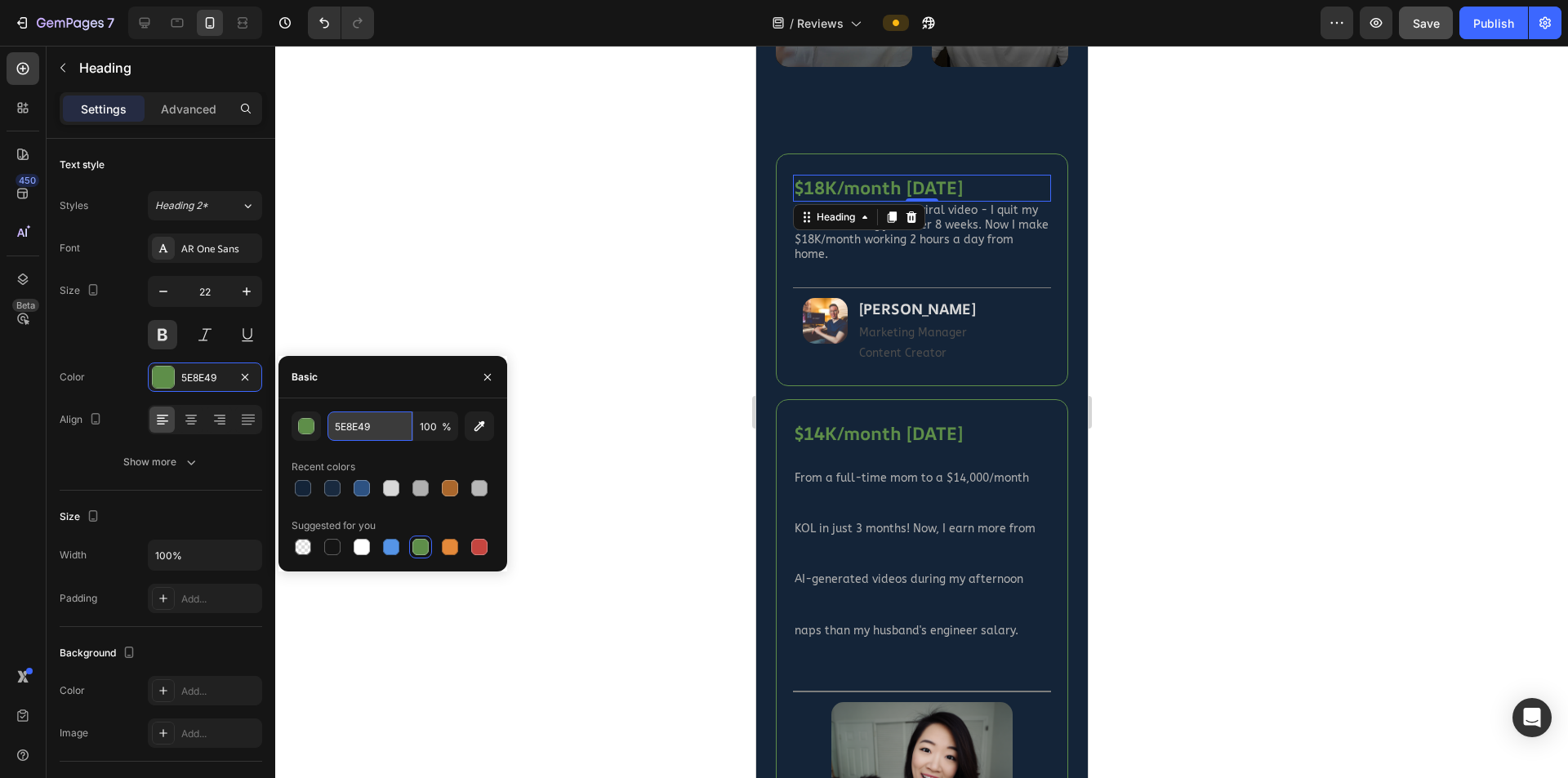
click at [346, 432] on input "5E8E49" at bounding box center [369, 426] width 85 height 29
click at [305, 430] on div "button" at bounding box center [307, 427] width 17 height 17
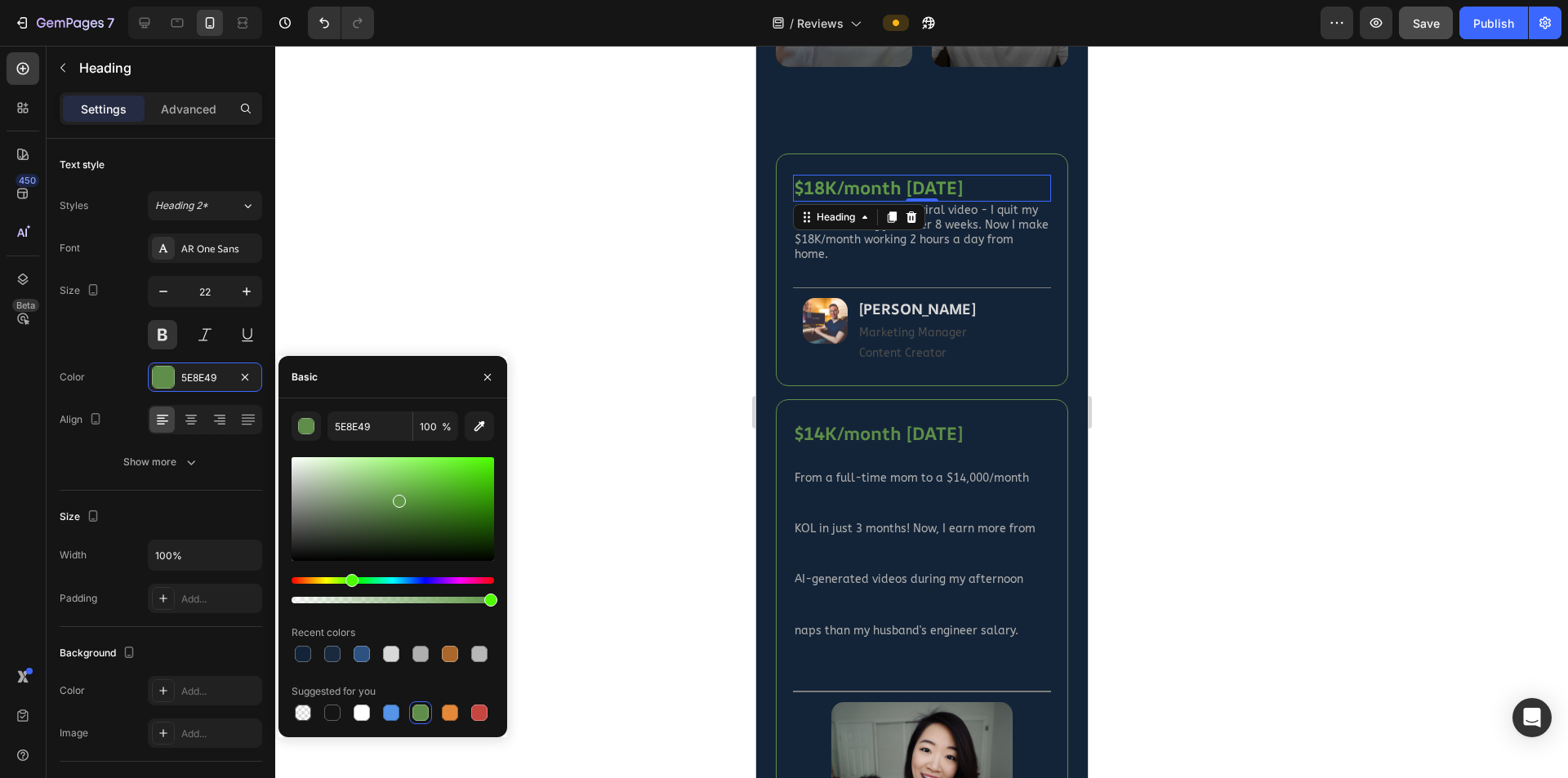
click at [398, 498] on div at bounding box center [393, 510] width 203 height 104
click at [402, 488] on div at bounding box center [393, 510] width 203 height 104
click at [417, 490] on div at bounding box center [393, 510] width 203 height 104
type input "62AD41"
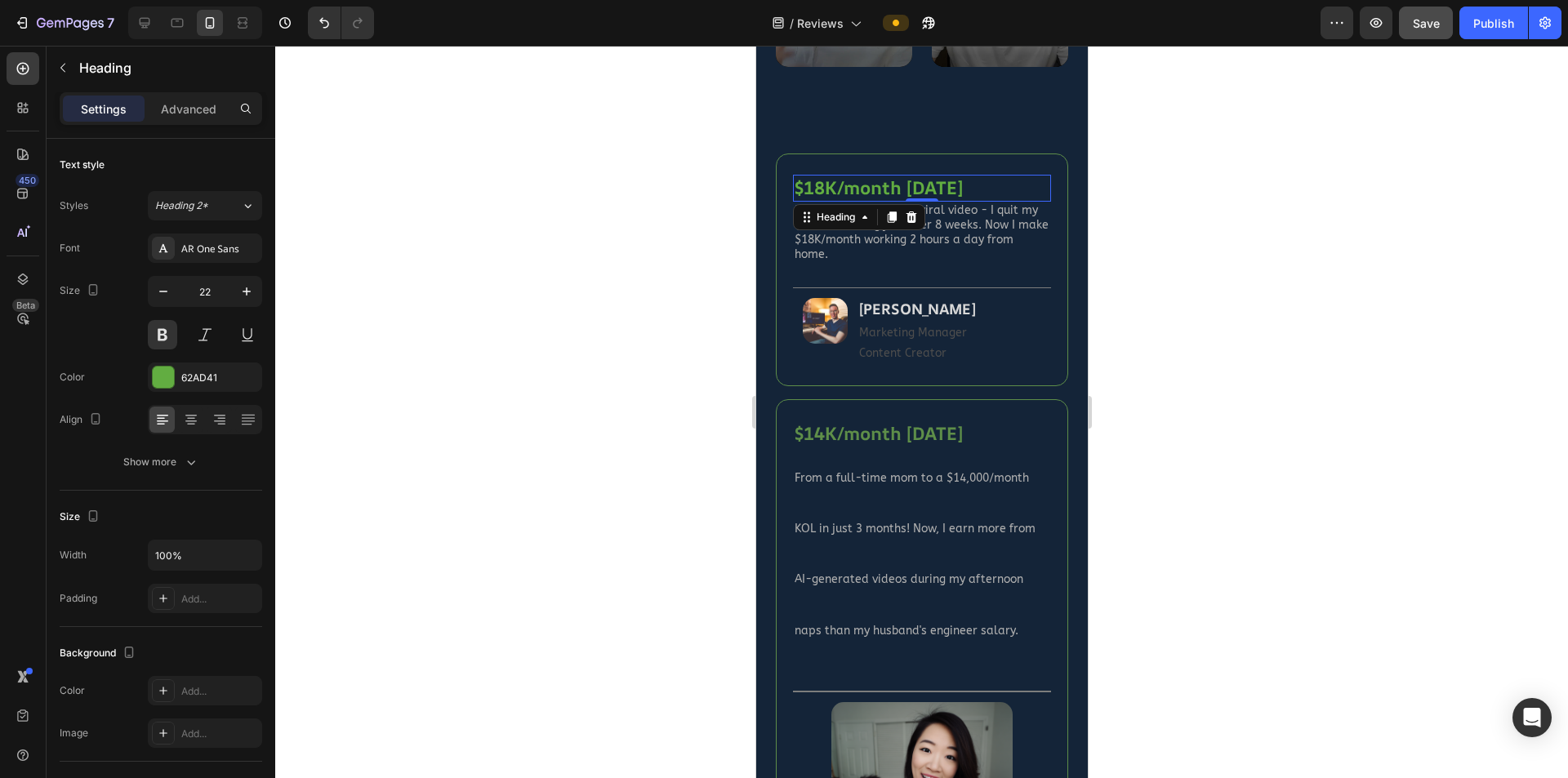
click at [615, 495] on div at bounding box center [921, 413] width 1293 height 733
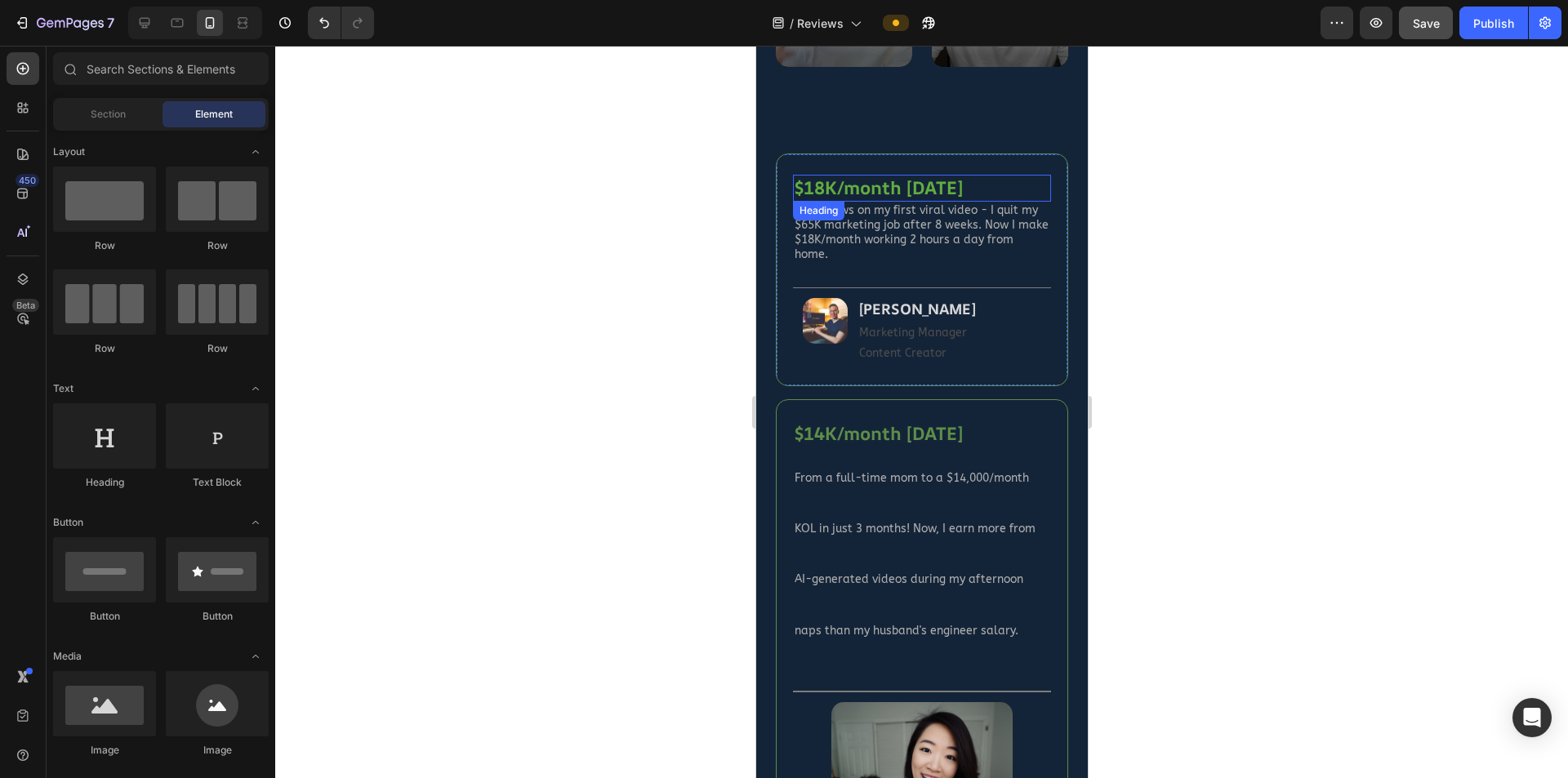
click at [880, 174] on h2 "$18K/month [DATE]" at bounding box center [920, 188] width 258 height 27
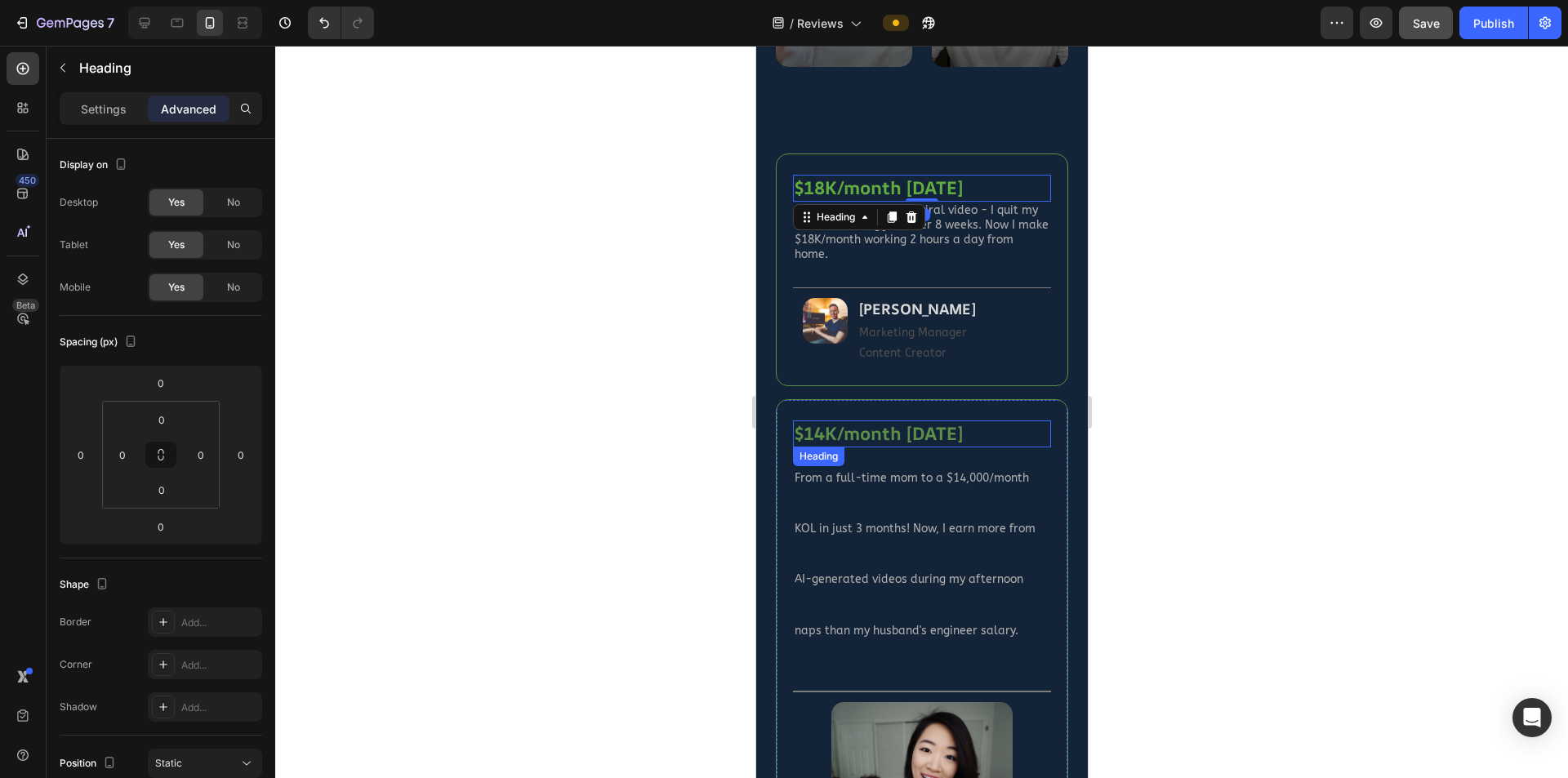
click at [900, 420] on h2 "$14K/month [DATE]" at bounding box center [920, 434] width 258 height 27
click at [104, 106] on p "Settings" at bounding box center [104, 110] width 46 height 18
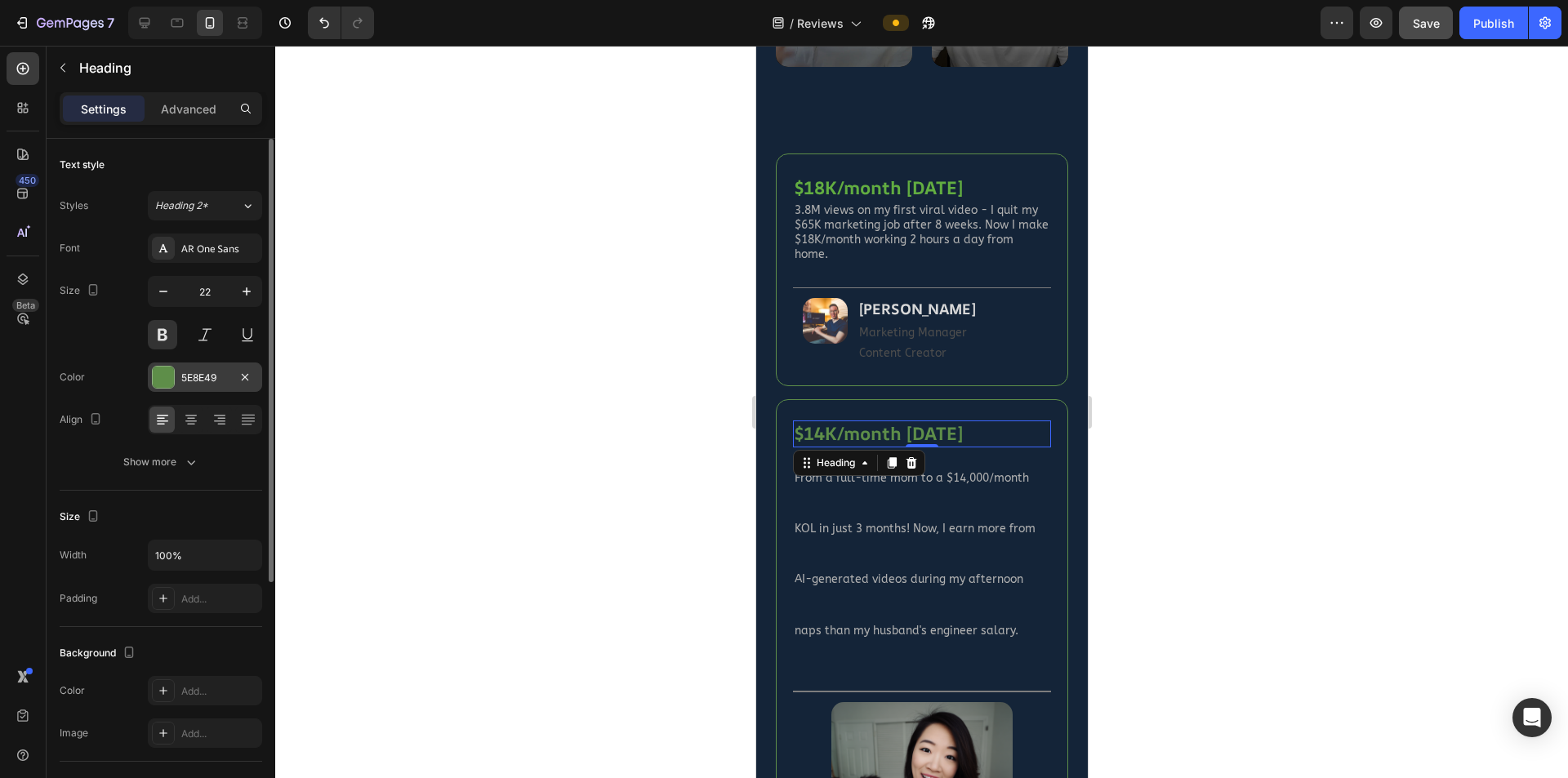
click at [193, 380] on div "5E8E49" at bounding box center [205, 377] width 47 height 15
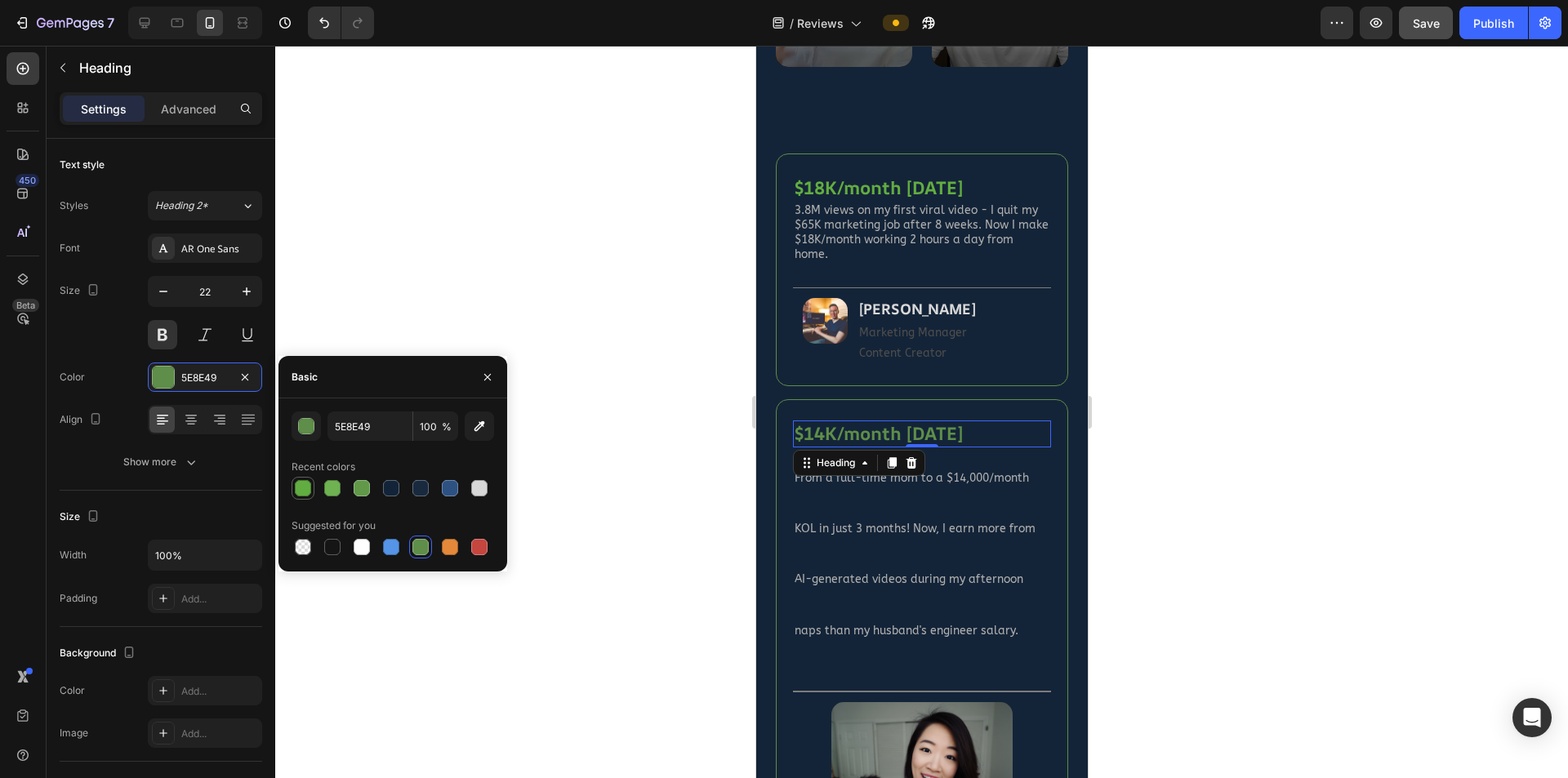
click at [306, 490] on div at bounding box center [303, 488] width 17 height 17
type input "62AD41"
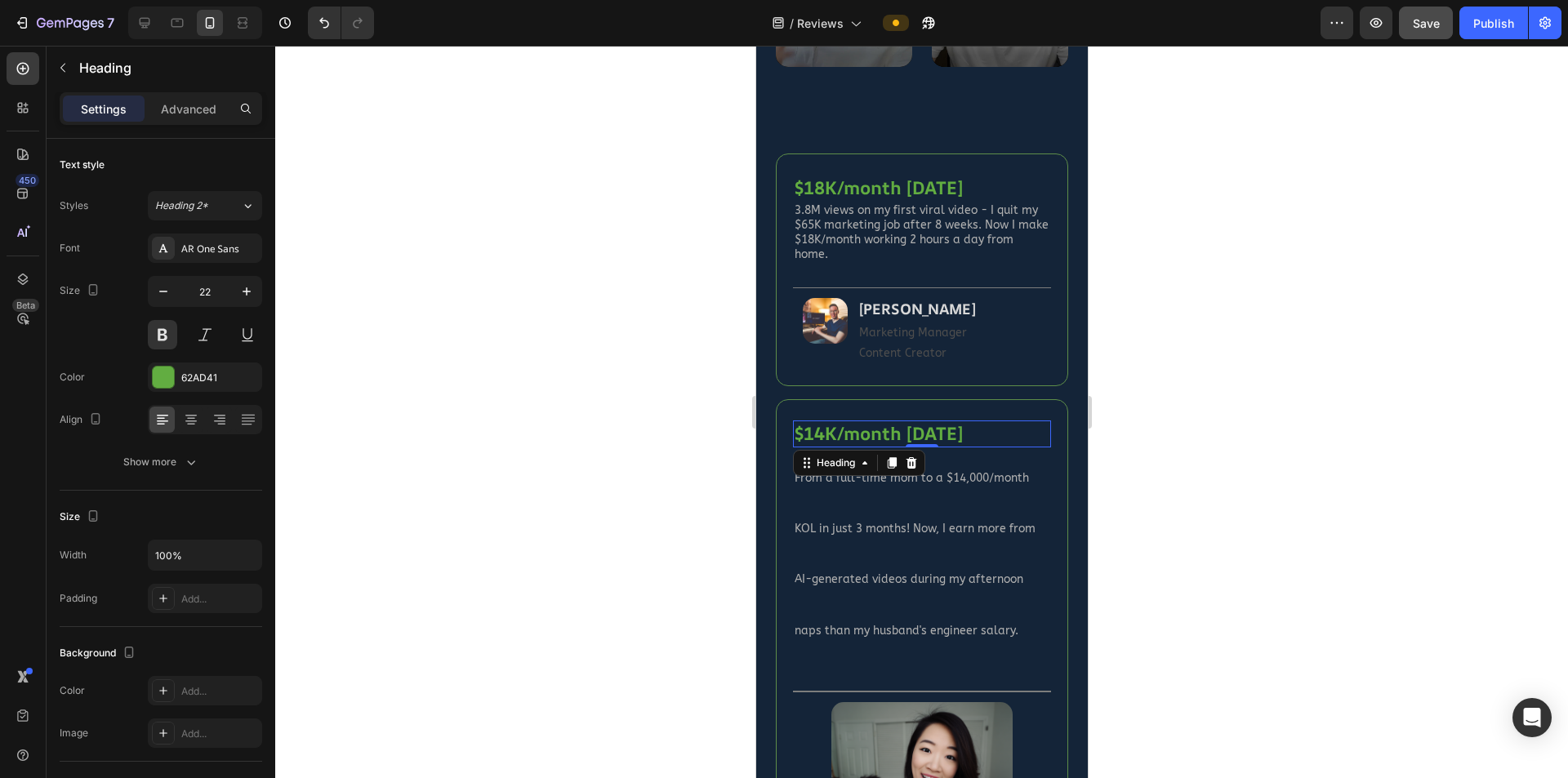
click at [622, 546] on div at bounding box center [921, 413] width 1293 height 733
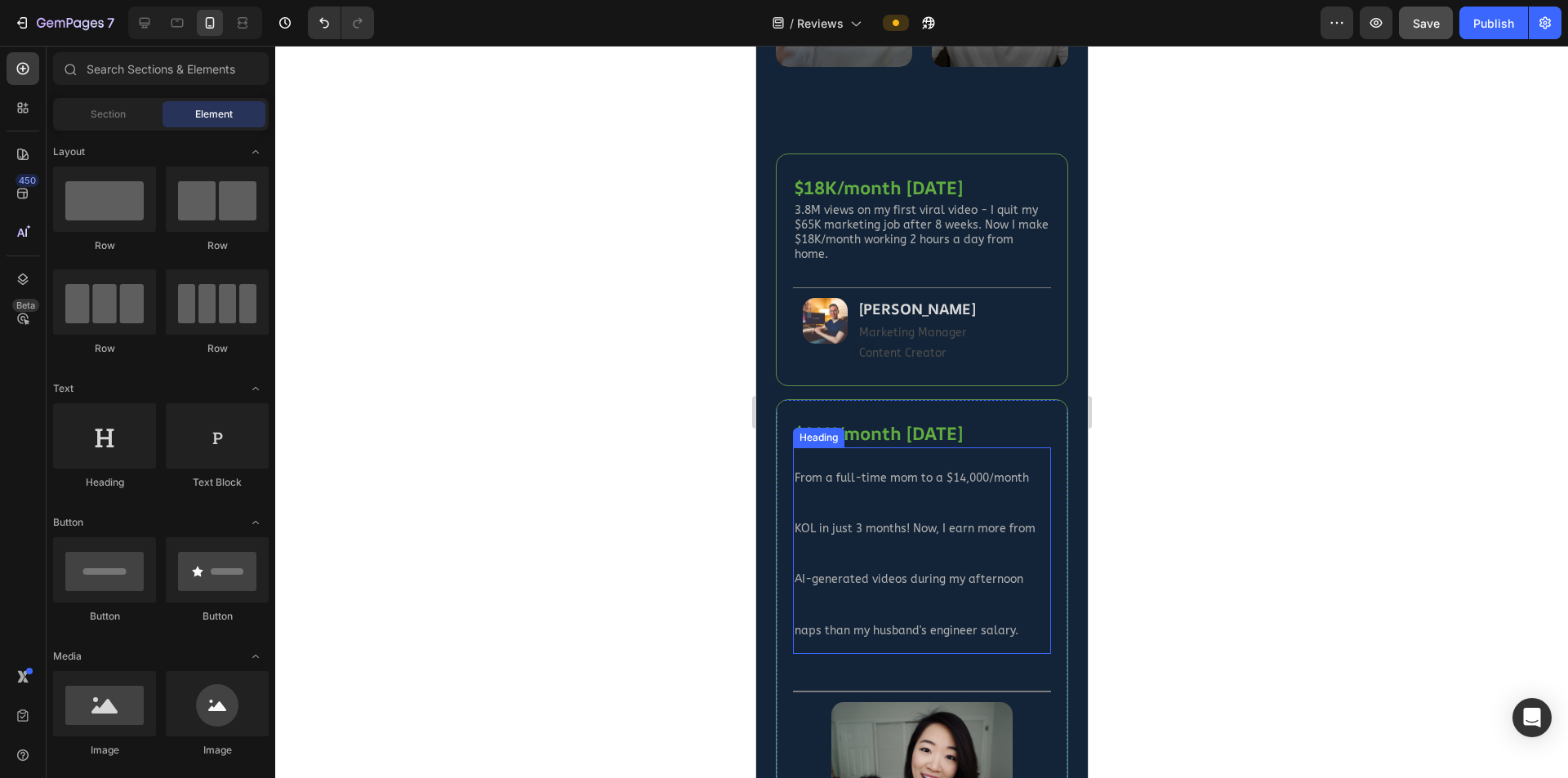
click at [934, 467] on h2 "From a full-time mom to a $14,000/month KOL in just 3 months! Now, I earn more …" at bounding box center [920, 551] width 258 height 207
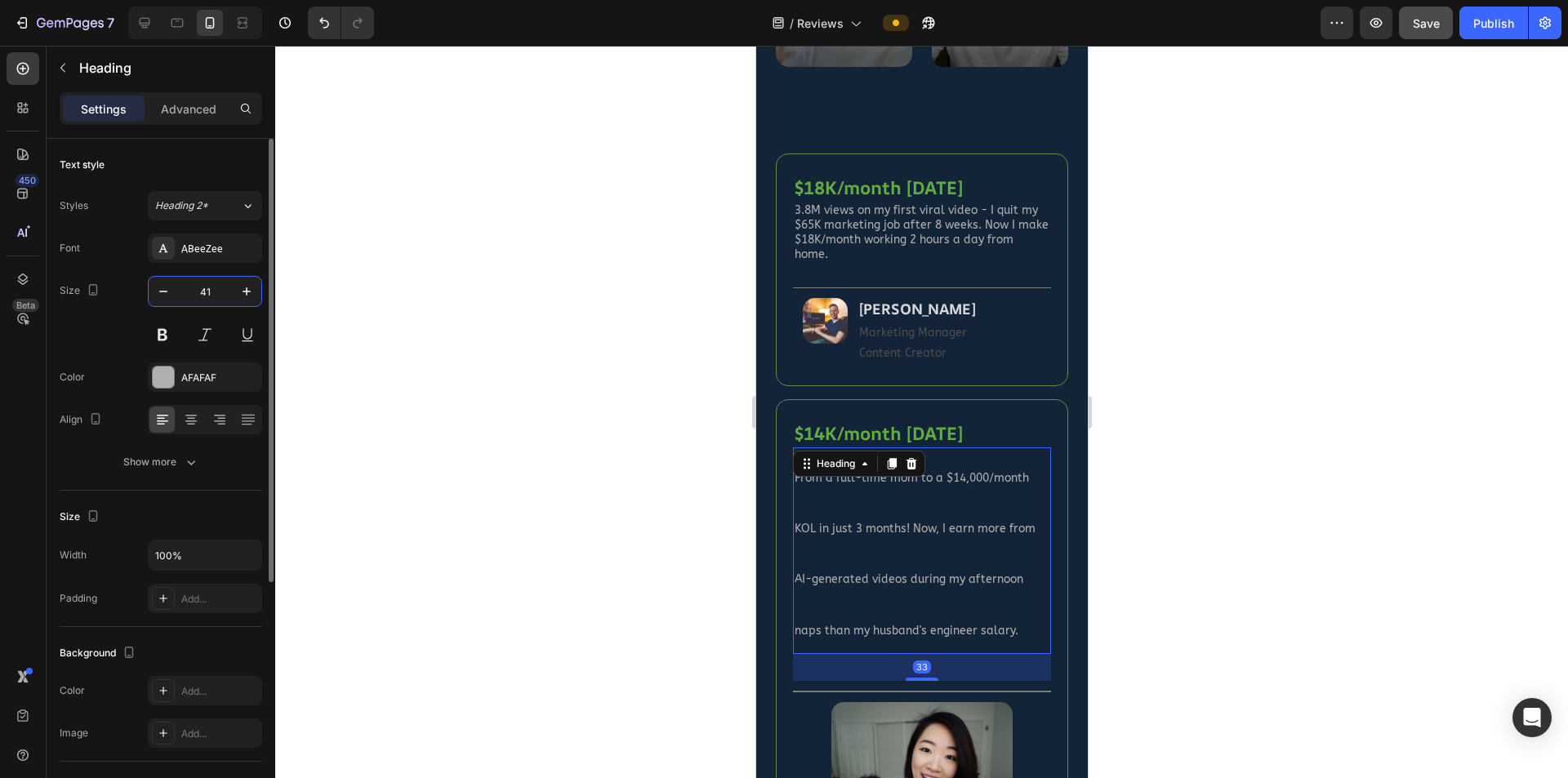
click at [219, 293] on input "41" at bounding box center [205, 292] width 54 height 29
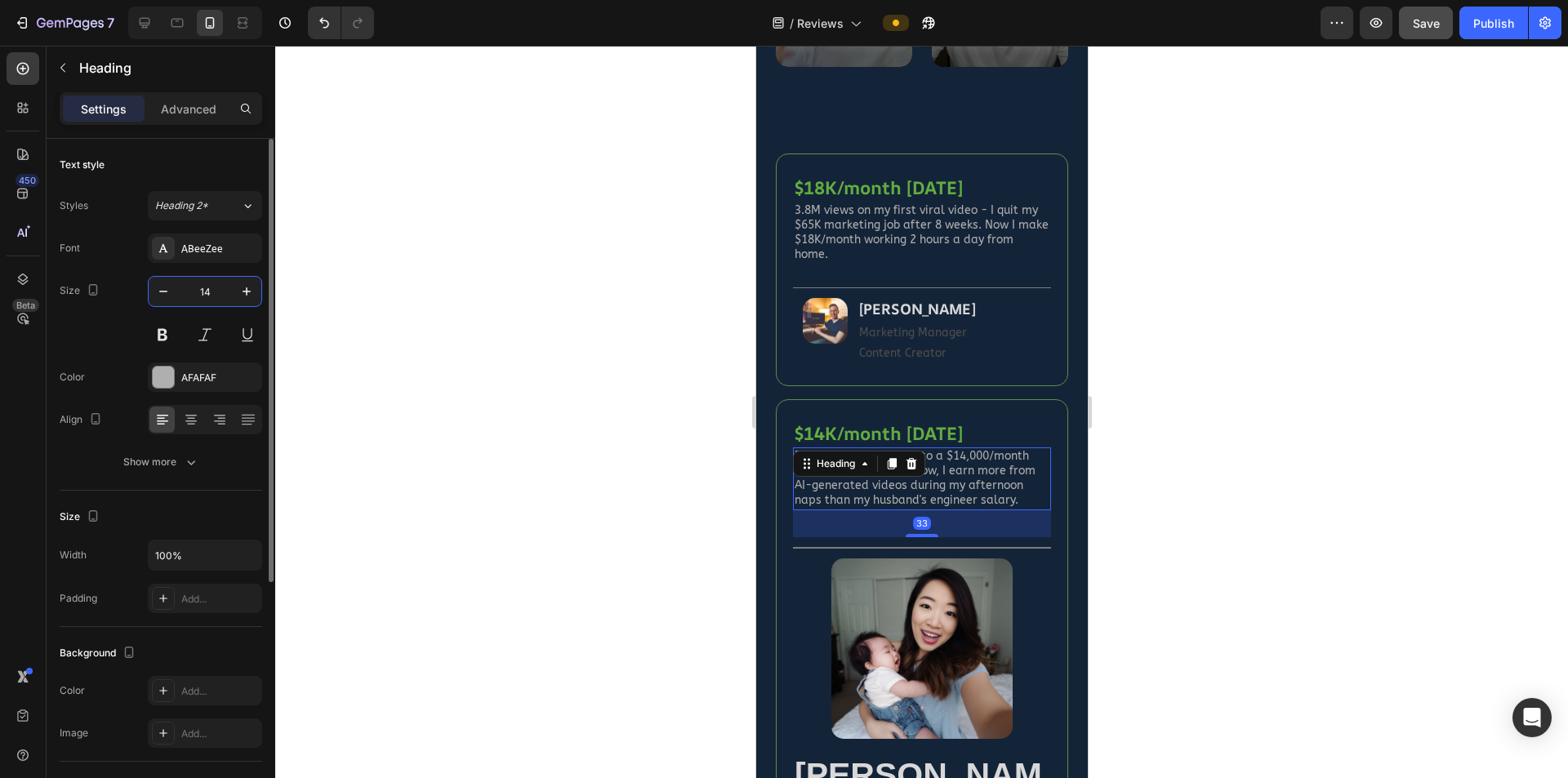
type input "14"
click at [187, 457] on icon "button" at bounding box center [191, 462] width 17 height 17
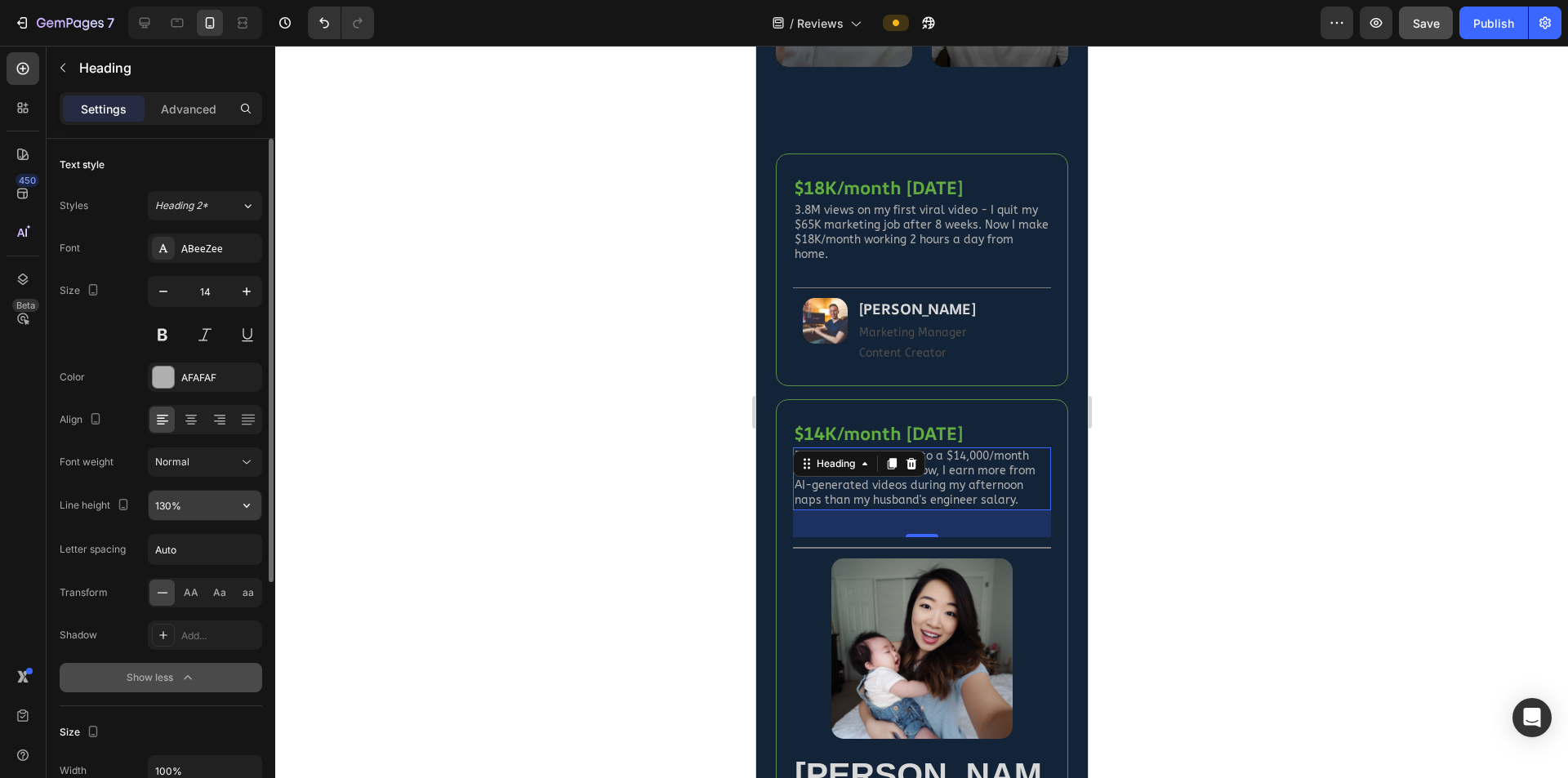
click at [157, 503] on input "130%" at bounding box center [205, 506] width 113 height 29
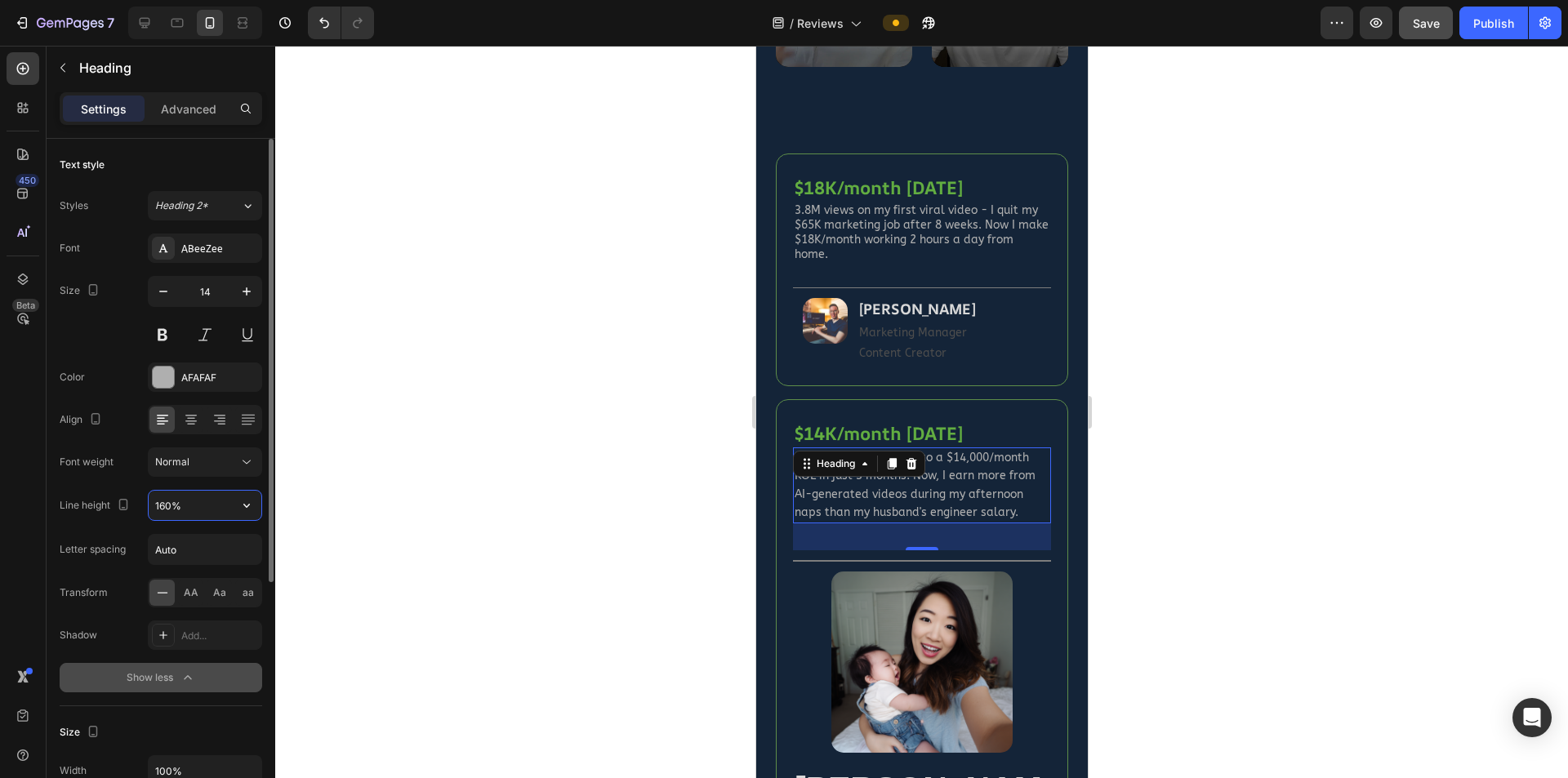
type input "160%"
click at [932, 202] on h2 "3.8M views on my first viral video - I quit my $65K marketing job after 8 weeks…" at bounding box center [920, 233] width 258 height 63
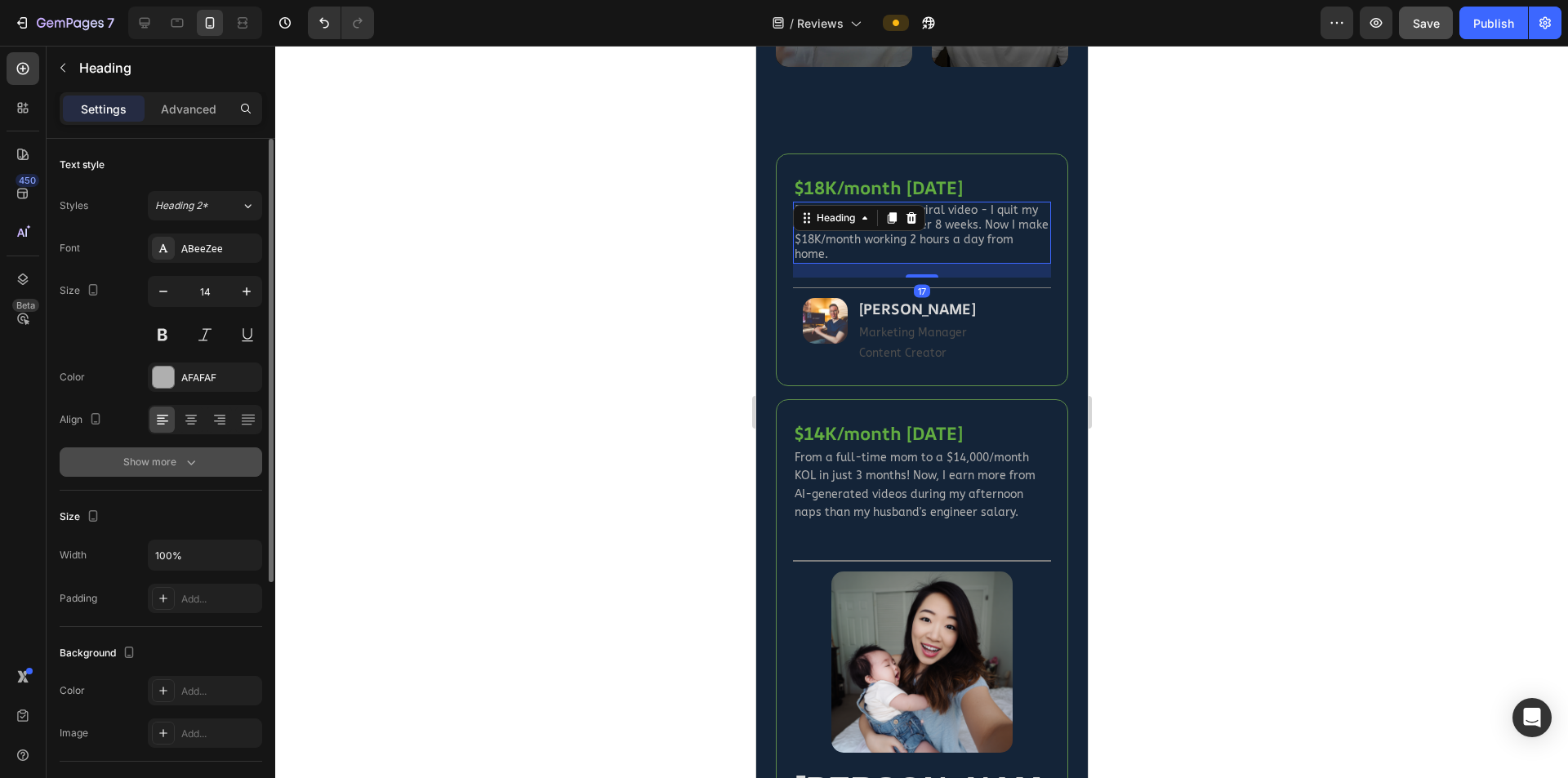
click at [190, 463] on icon "button" at bounding box center [191, 462] width 17 height 17
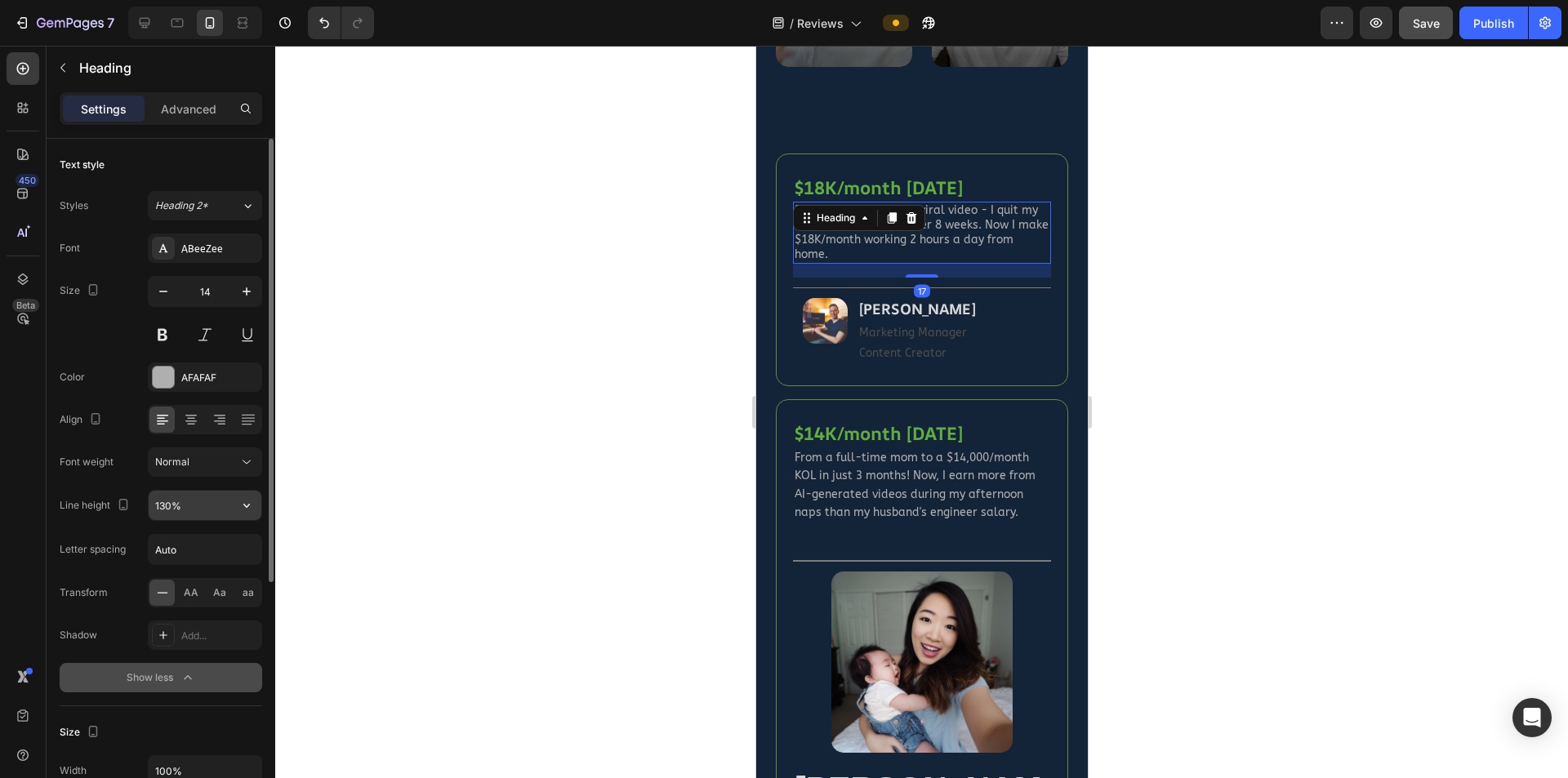
click at [170, 503] on input "130%" at bounding box center [205, 506] width 113 height 29
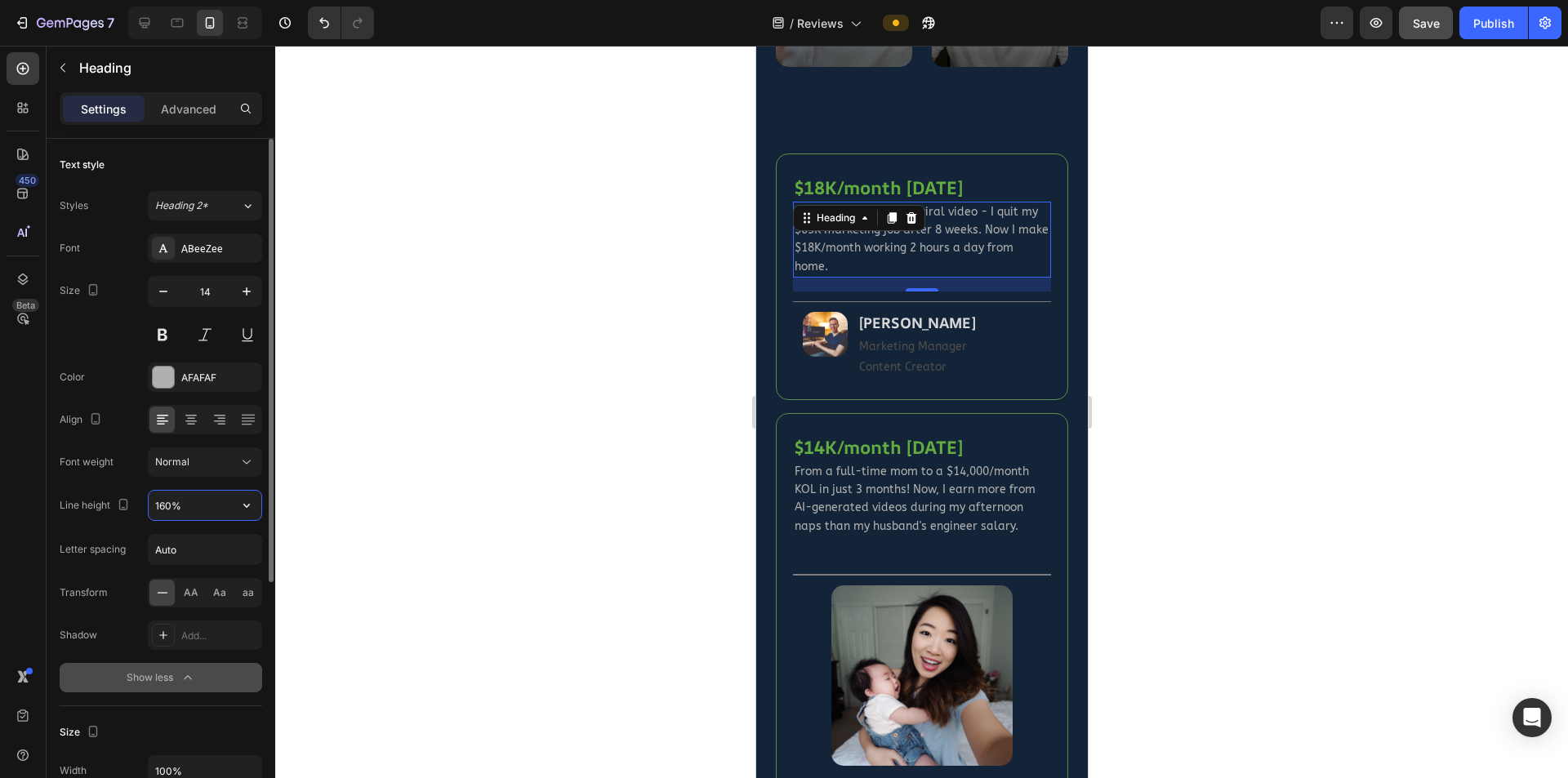
type input "160%"
click at [970, 564] on div "Title Line" at bounding box center [920, 575] width 258 height 22
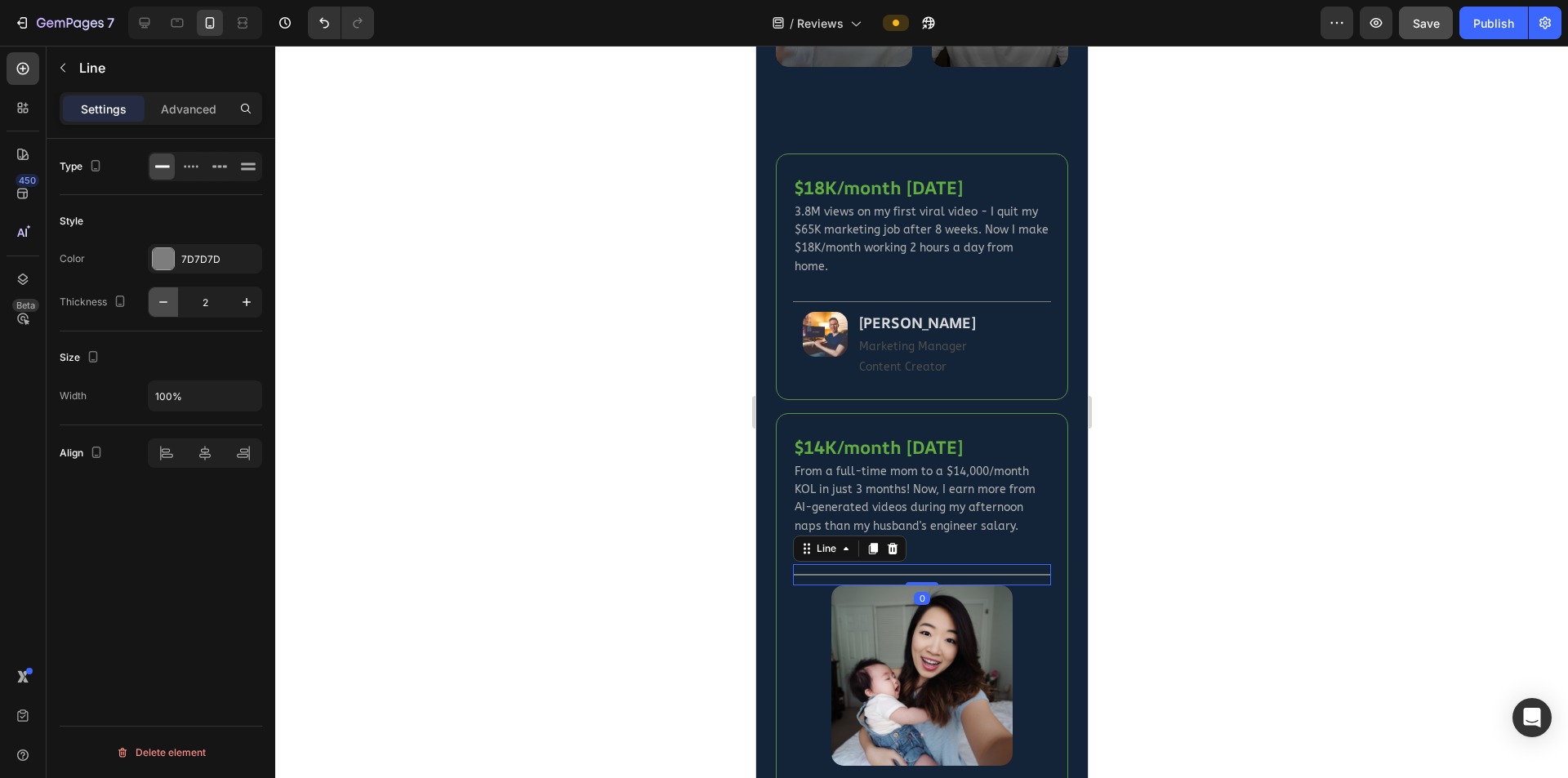
click at [170, 302] on icon "button" at bounding box center [163, 302] width 17 height 17
type input "1"
click at [894, 203] on h2 "3.8M views on my first viral video - I quit my $65K marketing job after 8 weeks…" at bounding box center [920, 240] width 258 height 76
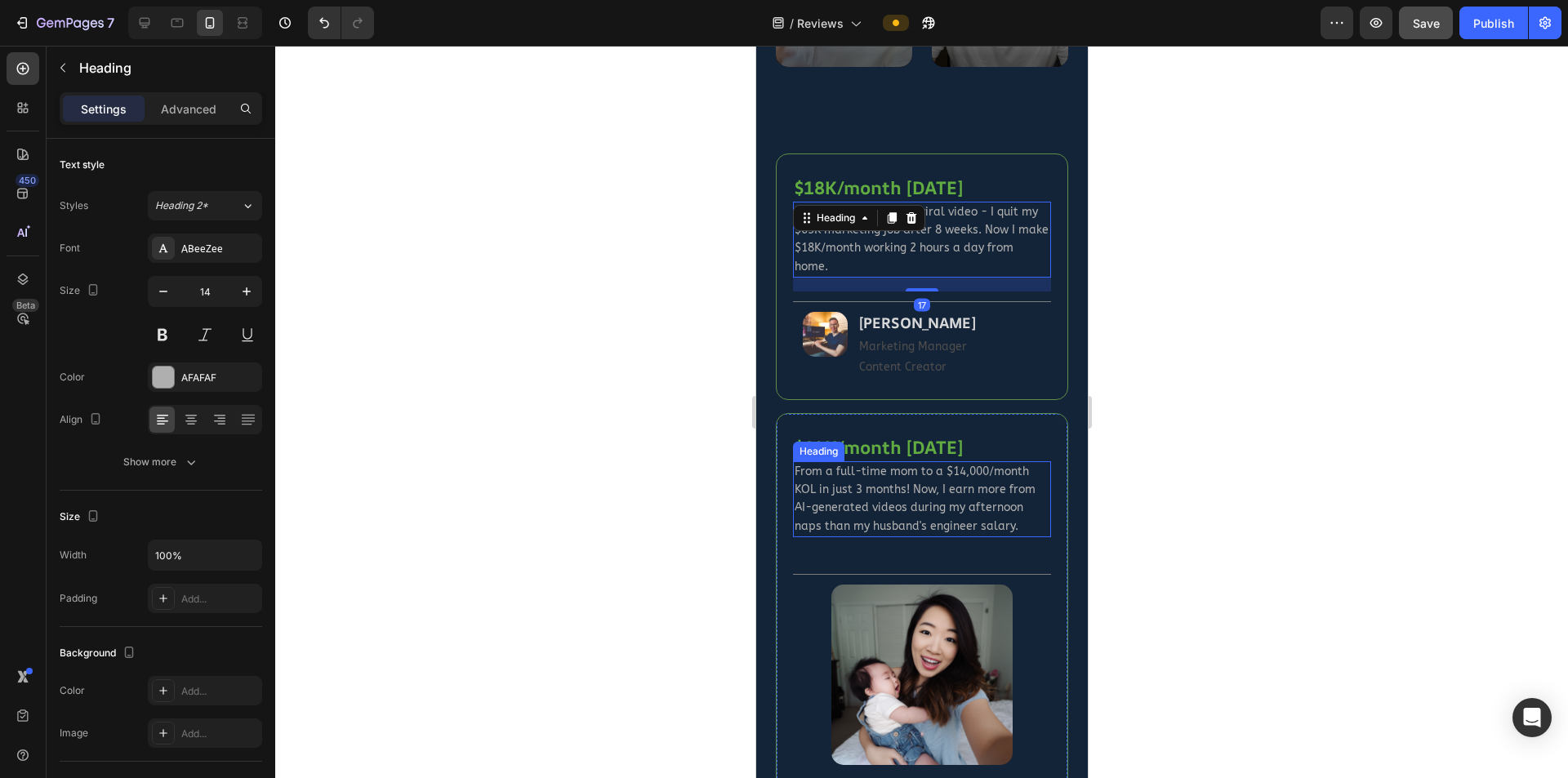
click at [955, 464] on span "From a full-time mom to a $14,000/month KOL in just 3 months! Now, I earn more …" at bounding box center [914, 499] width 241 height 69
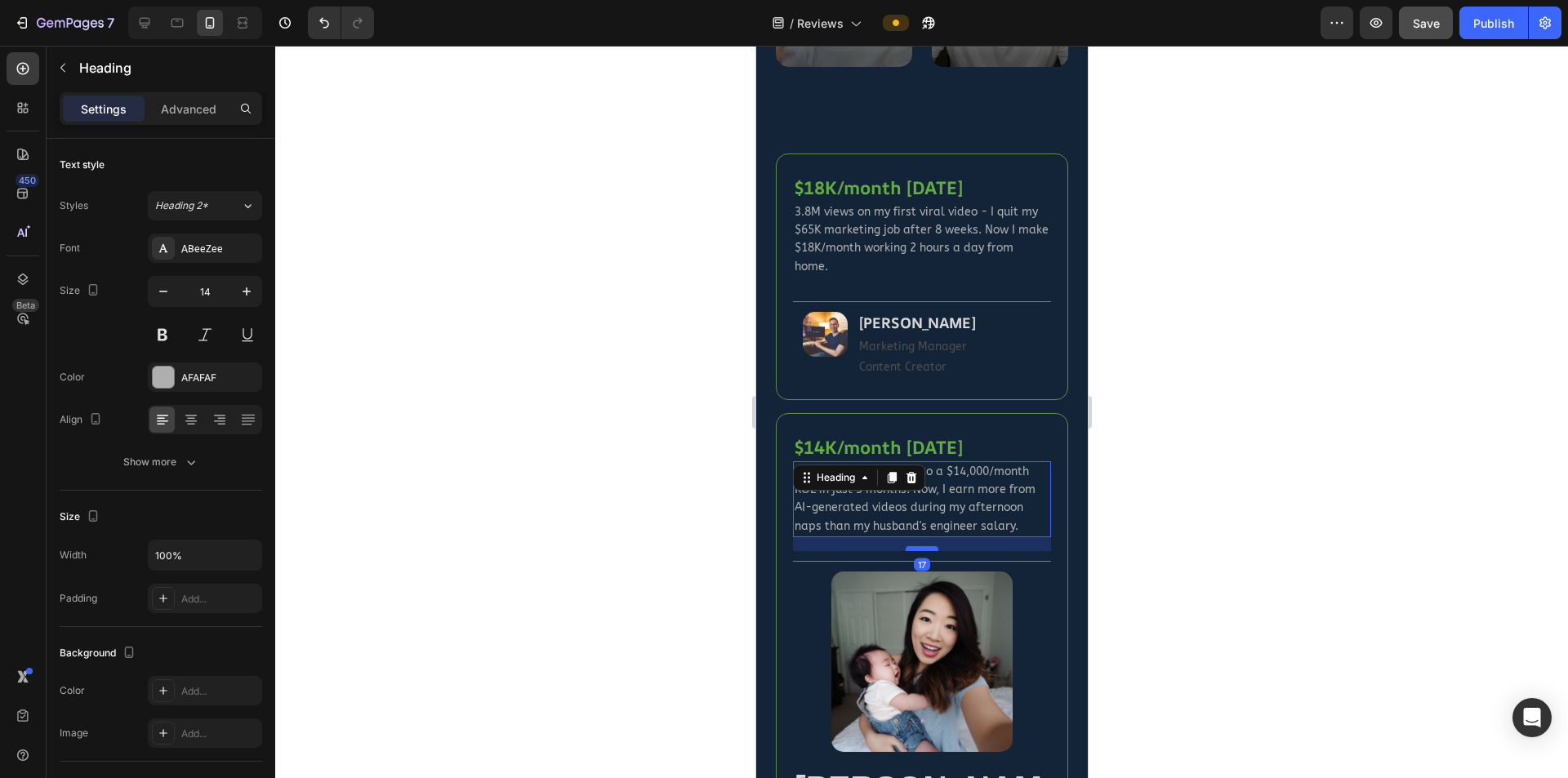
drag, startPoint x: 923, startPoint y: 524, endPoint x: 926, endPoint y: 511, distance: 13.3
click at [926, 547] on div at bounding box center [920, 549] width 32 height 5
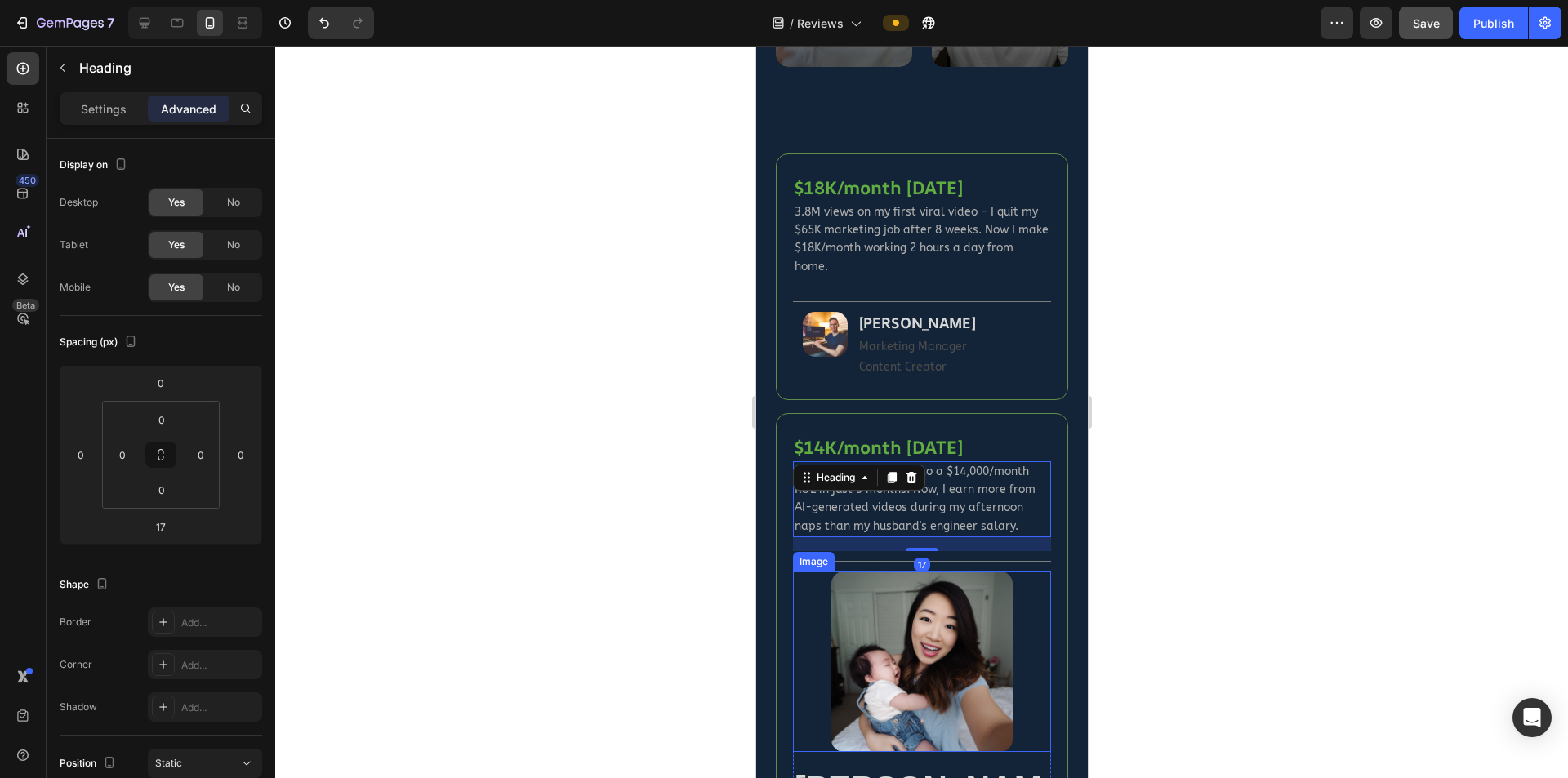
click at [1021, 571] on div at bounding box center [920, 661] width 258 height 180
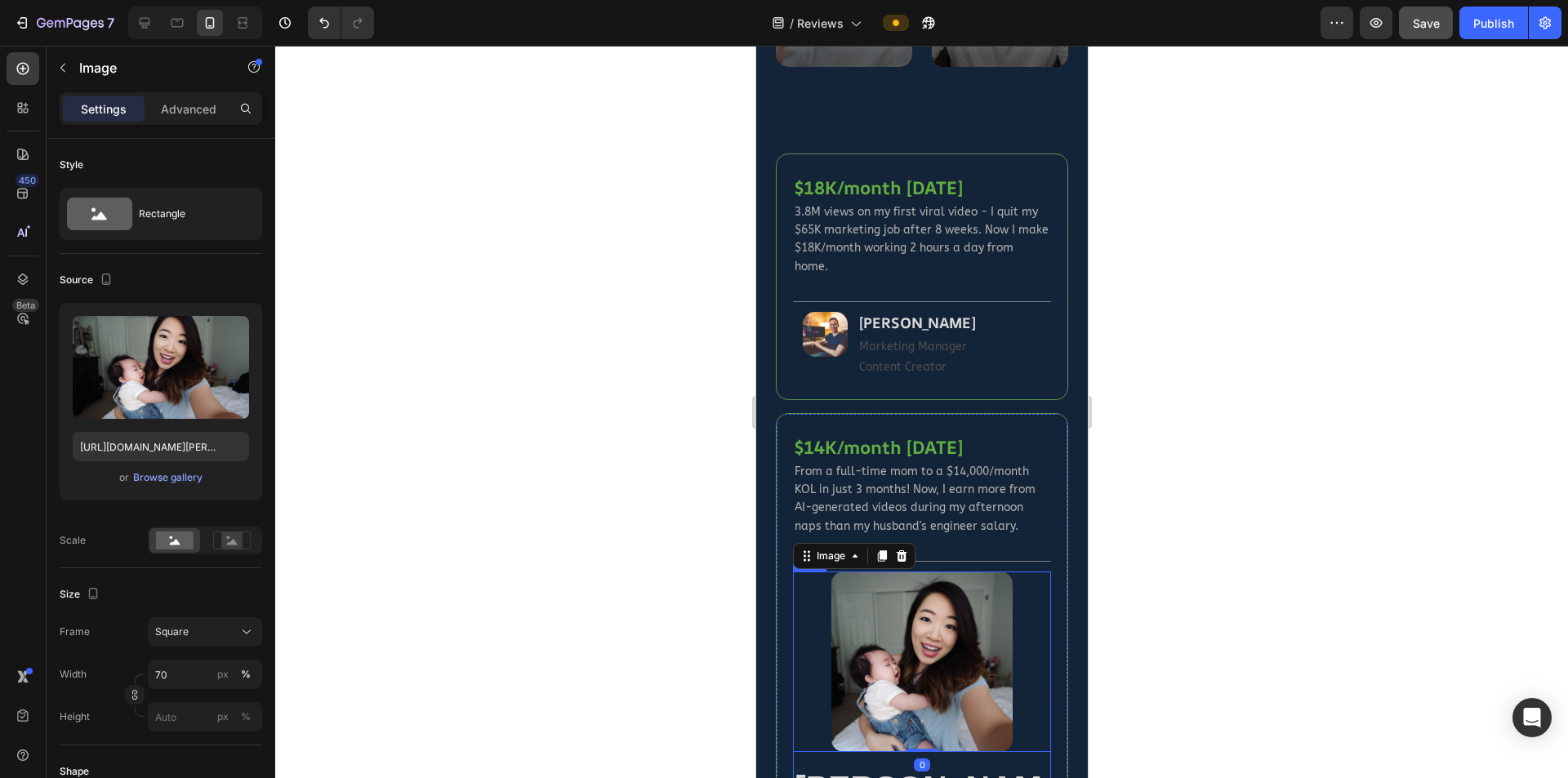
click at [1031, 718] on div "Image 0 Sarah Kim Heading Stay-at-home Mom Influencer Text Block Row" at bounding box center [920, 735] width 258 height 328
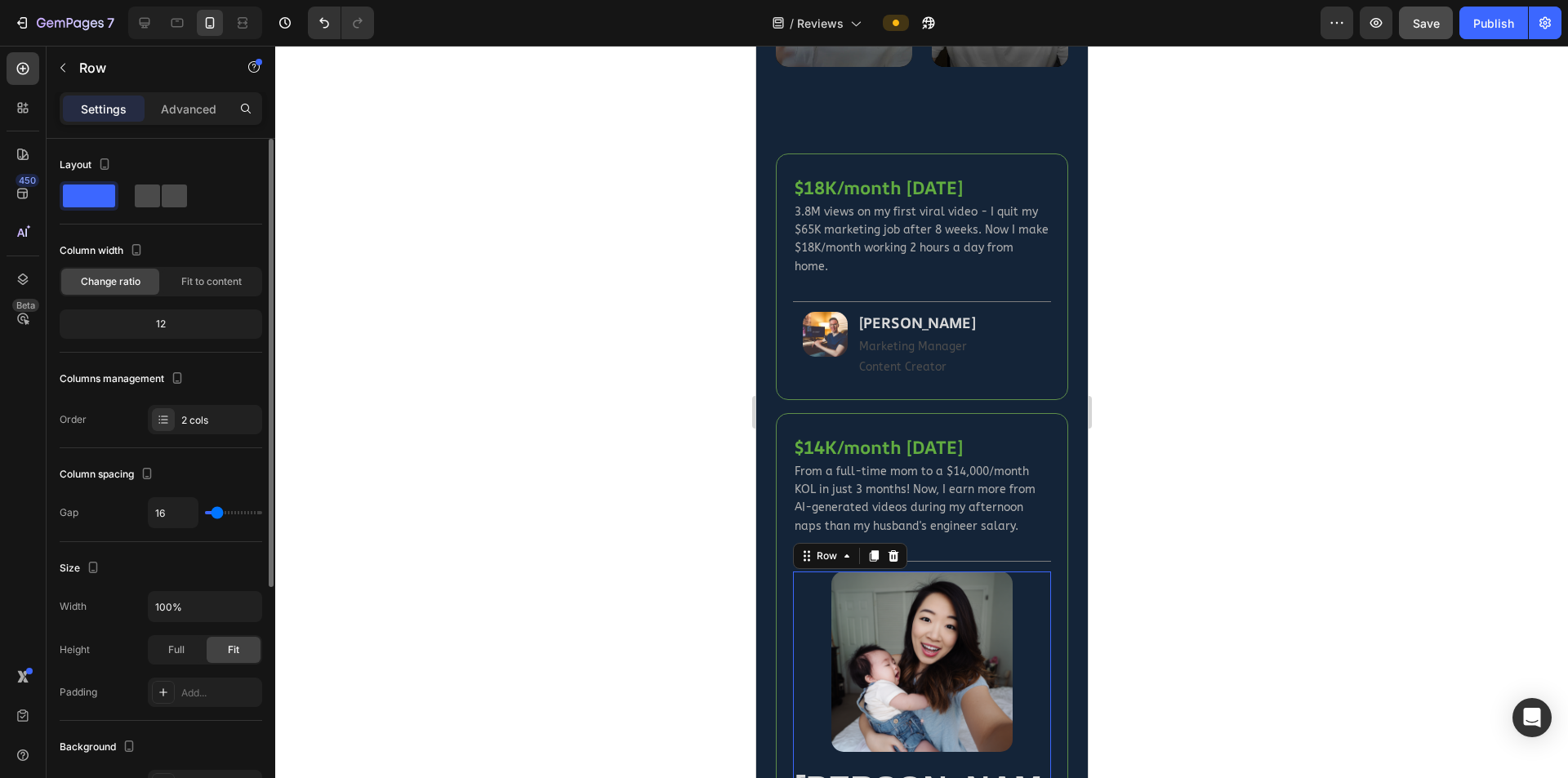
click at [160, 194] on div at bounding box center [161, 195] width 52 height 23
type input "0"
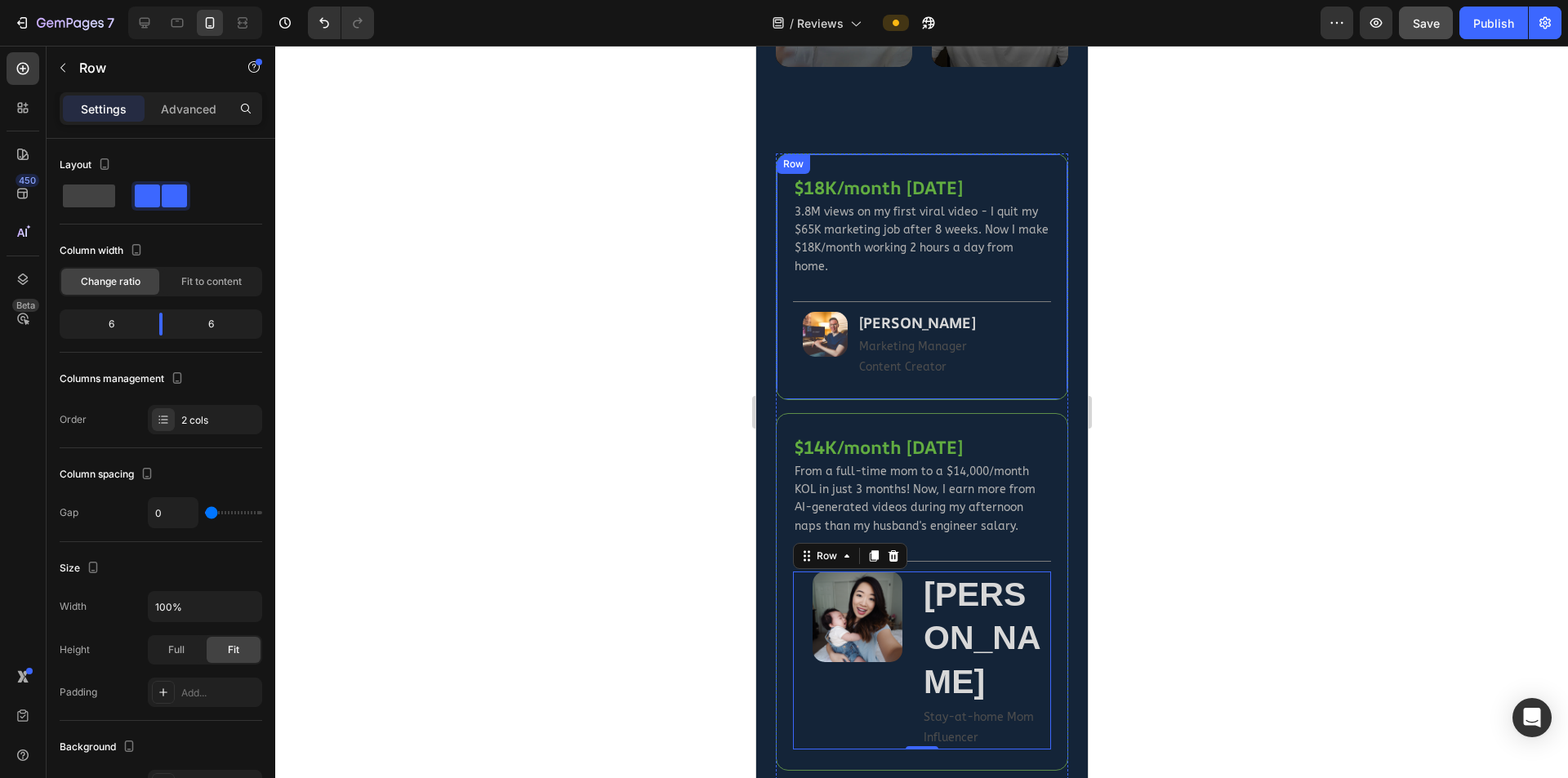
click at [808, 350] on div "$18K/month in 8 weeks Heading 3.8M views on my first viral video - I quit my $6…" at bounding box center [921, 277] width 292 height 247
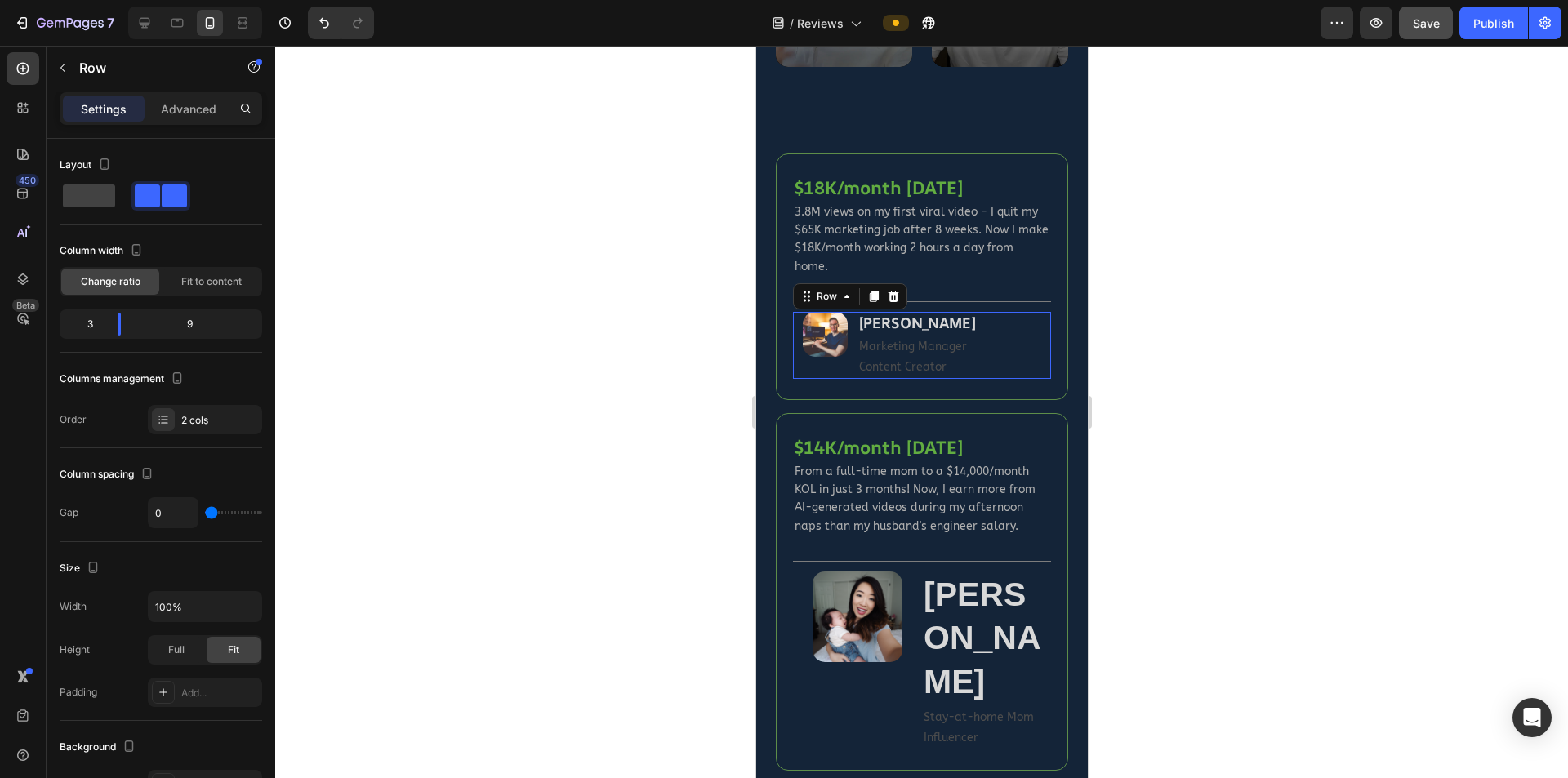
click at [823, 333] on div "Image" at bounding box center [824, 345] width 65 height 67
click at [883, 640] on div "Image" at bounding box center [857, 660] width 129 height 178
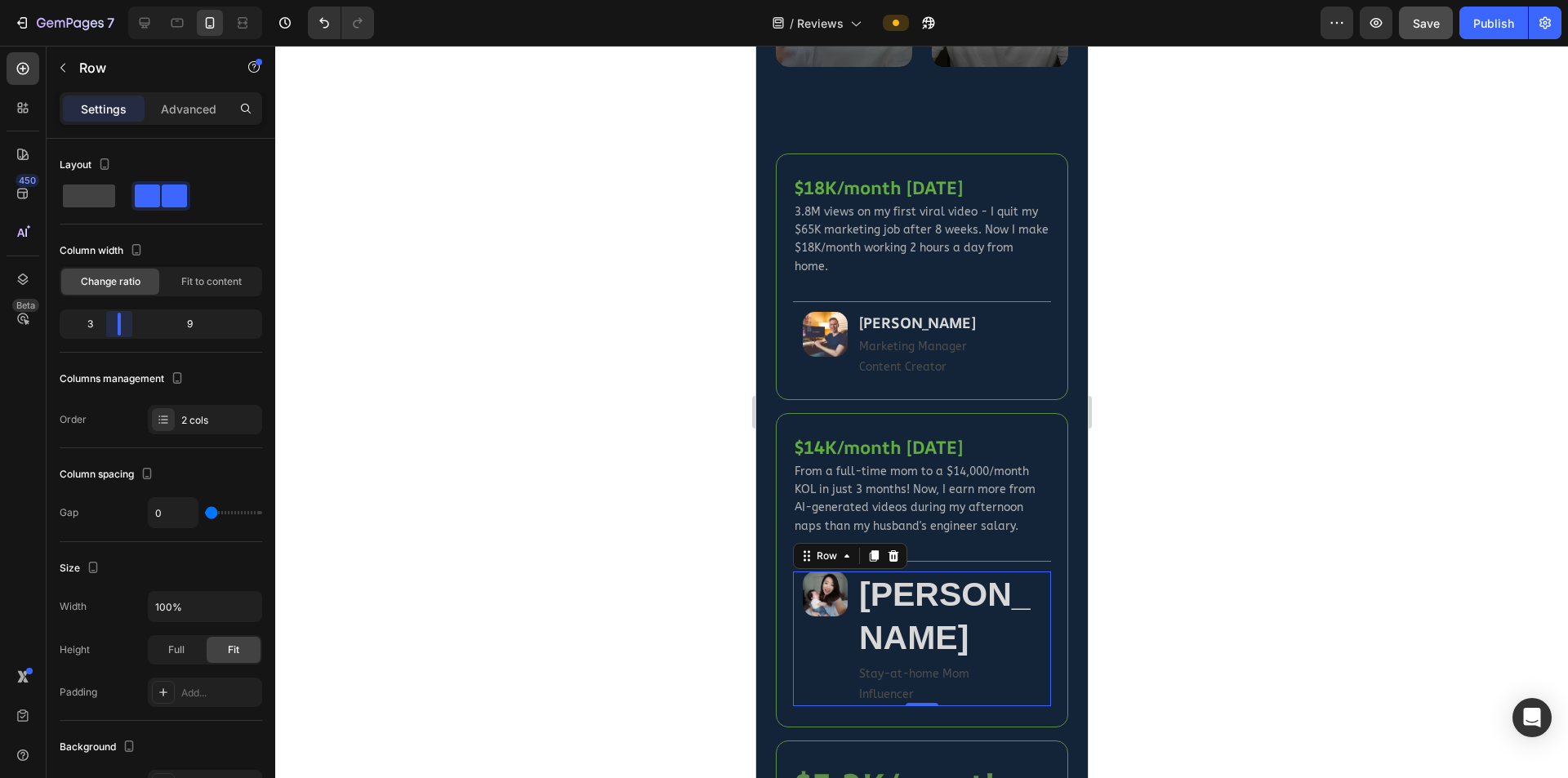
drag, startPoint x: 160, startPoint y: 329, endPoint x: 114, endPoint y: 328, distance: 46.0
click at [114, 0] on body "7 Version history / Reviews Preview Save Publish 450 Beta Sections(18) Elements…" at bounding box center [784, 0] width 1568 height 0
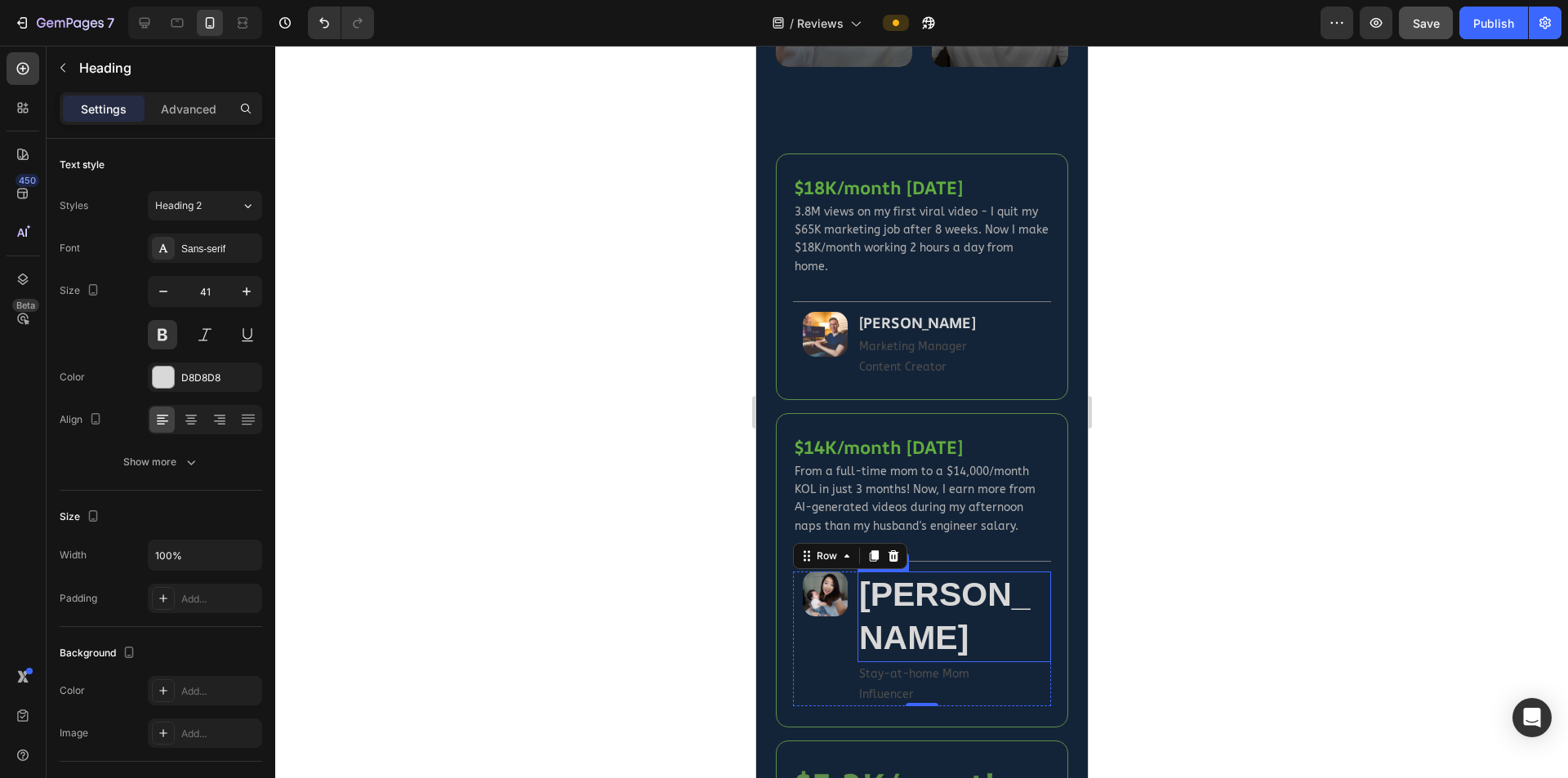
click at [943, 576] on strong "[PERSON_NAME]" at bounding box center [944, 616] width 172 height 81
click at [206, 294] on input "41" at bounding box center [205, 292] width 54 height 29
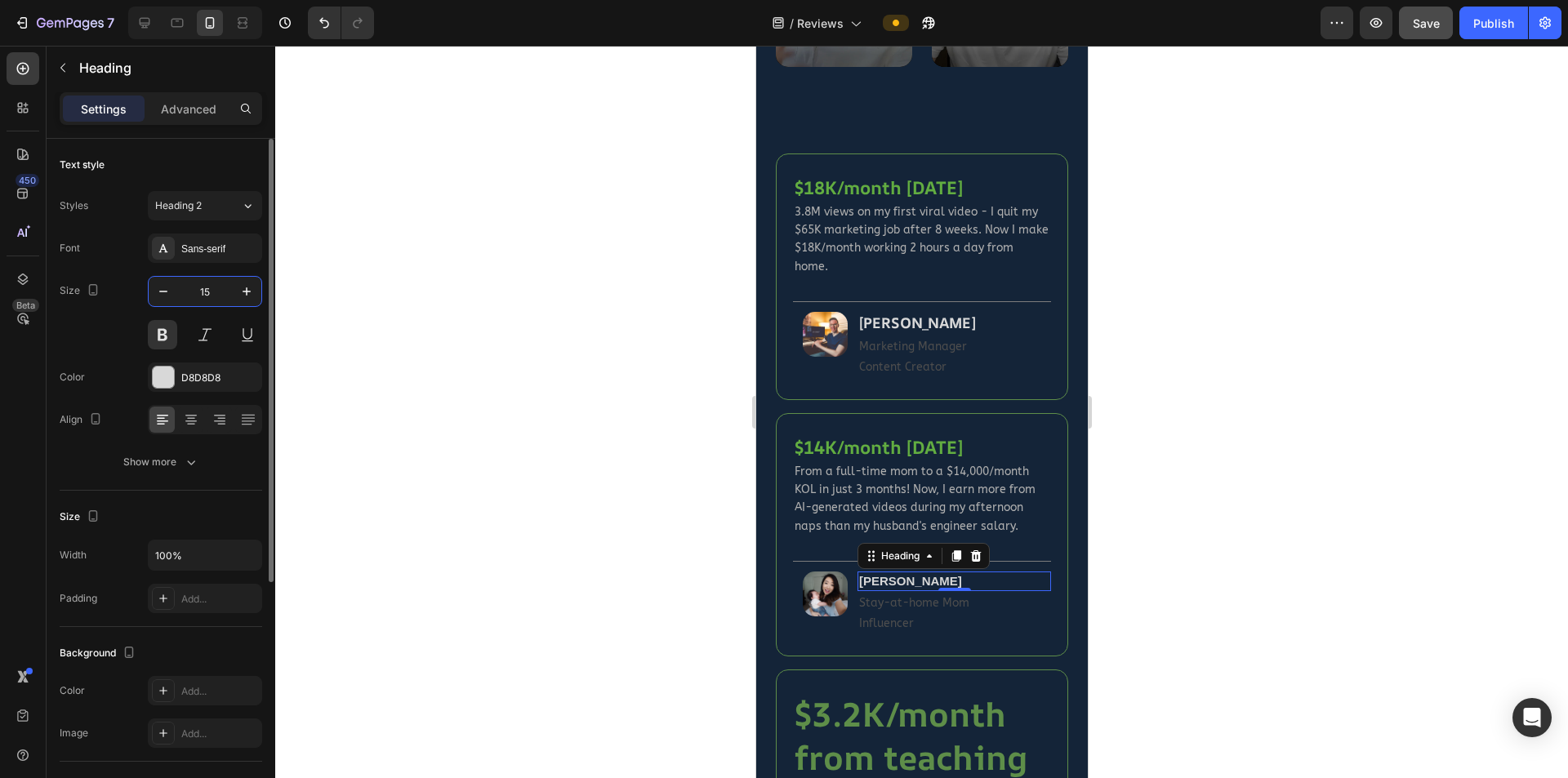
type input "15"
click at [913, 313] on strong "[PERSON_NAME]" at bounding box center [916, 322] width 117 height 20
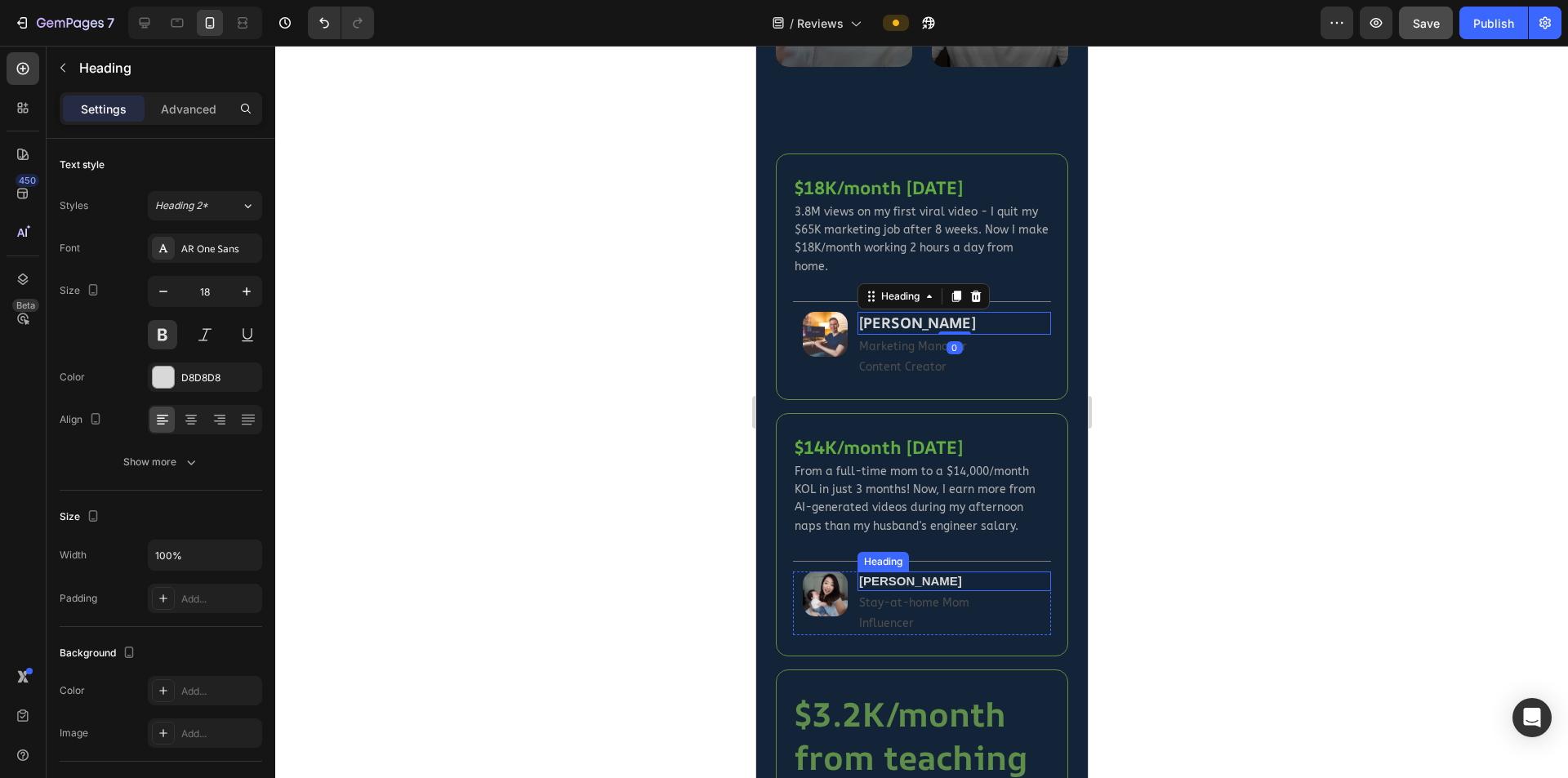
click at [900, 574] on strong "[PERSON_NAME]" at bounding box center [909, 581] width 103 height 14
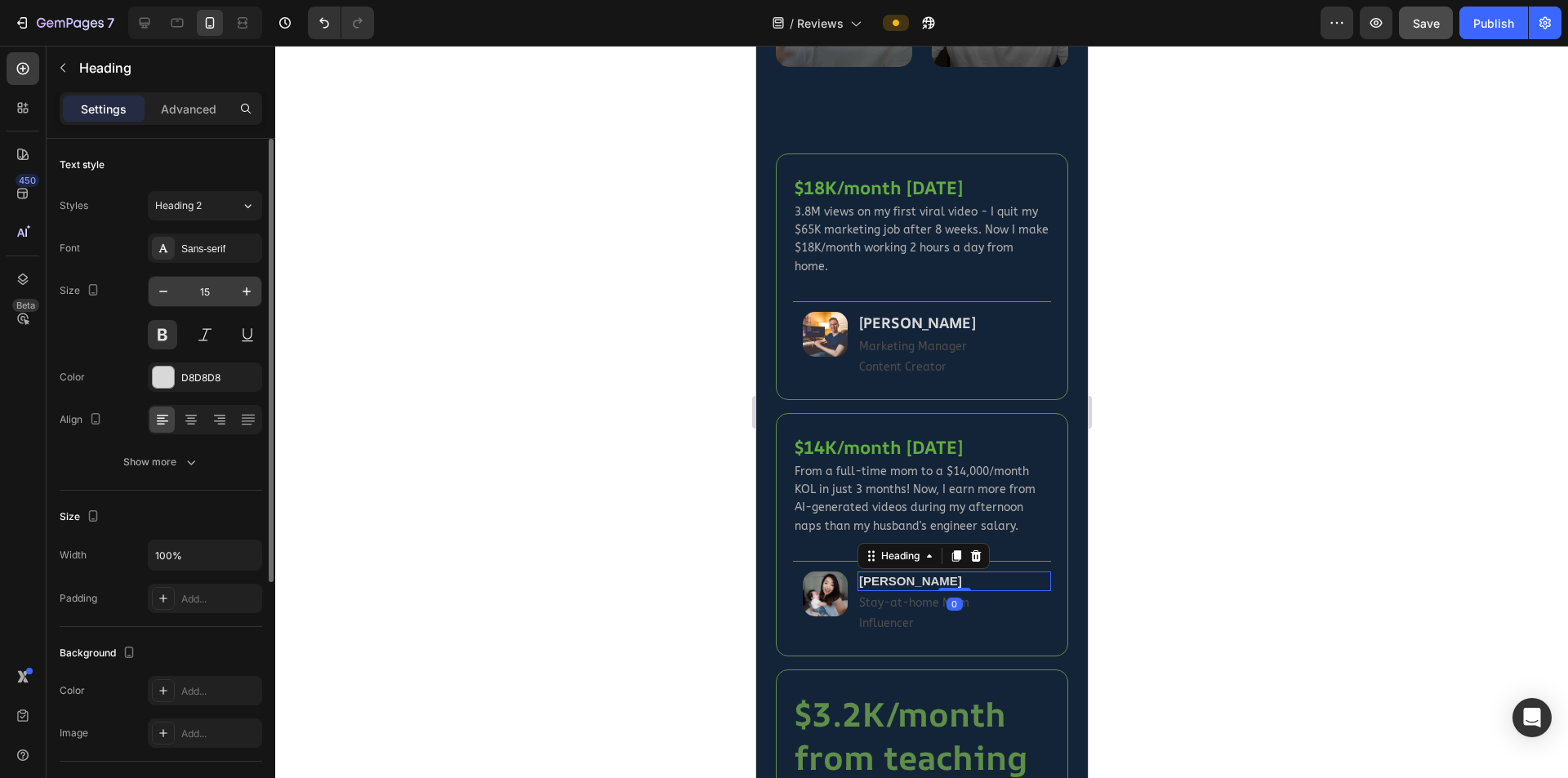
click at [215, 292] on input "15" at bounding box center [205, 292] width 54 height 29
type input "18"
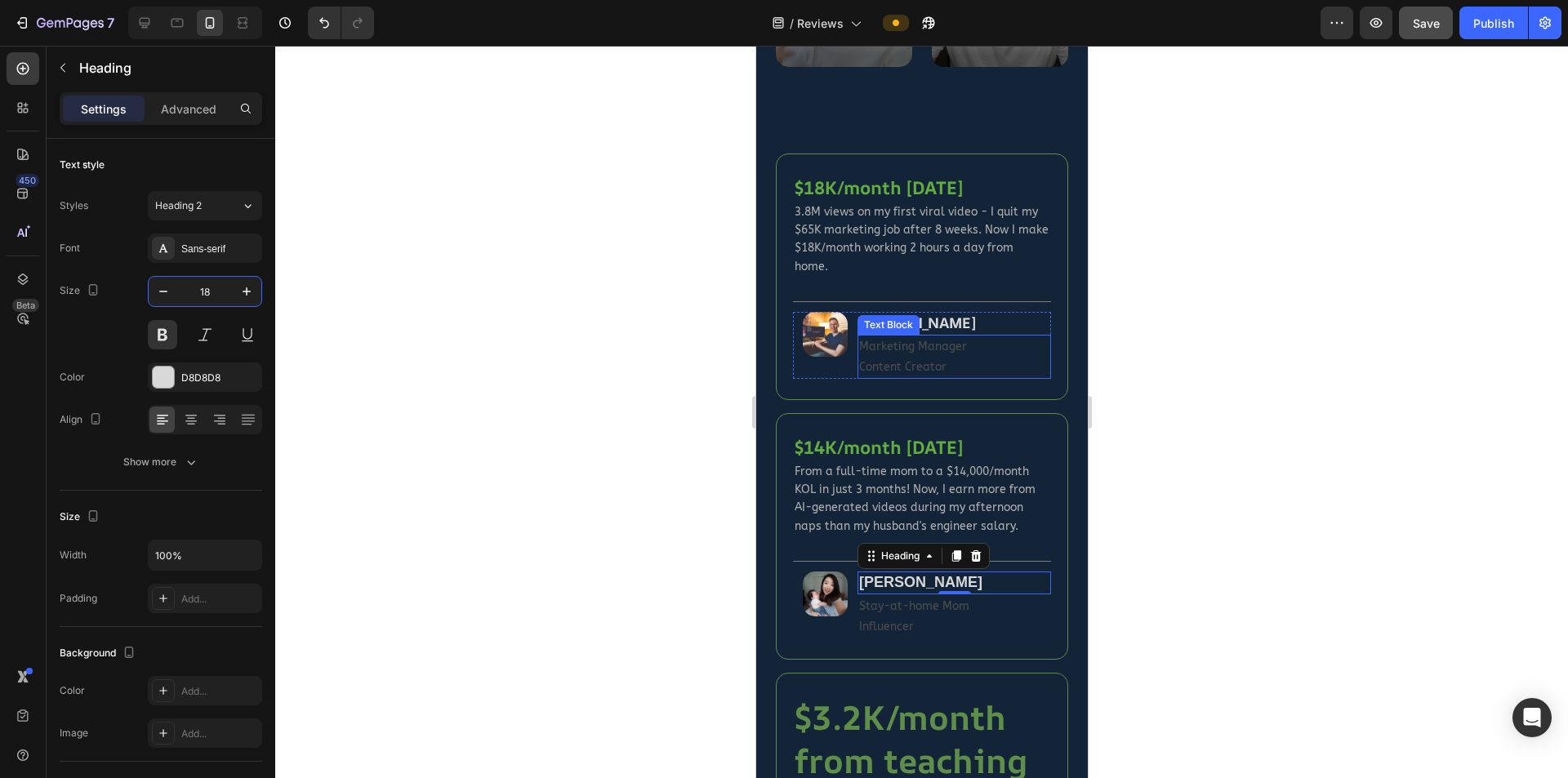
click at [924, 336] on p "Marketing Manager" at bounding box center [954, 346] width 190 height 21
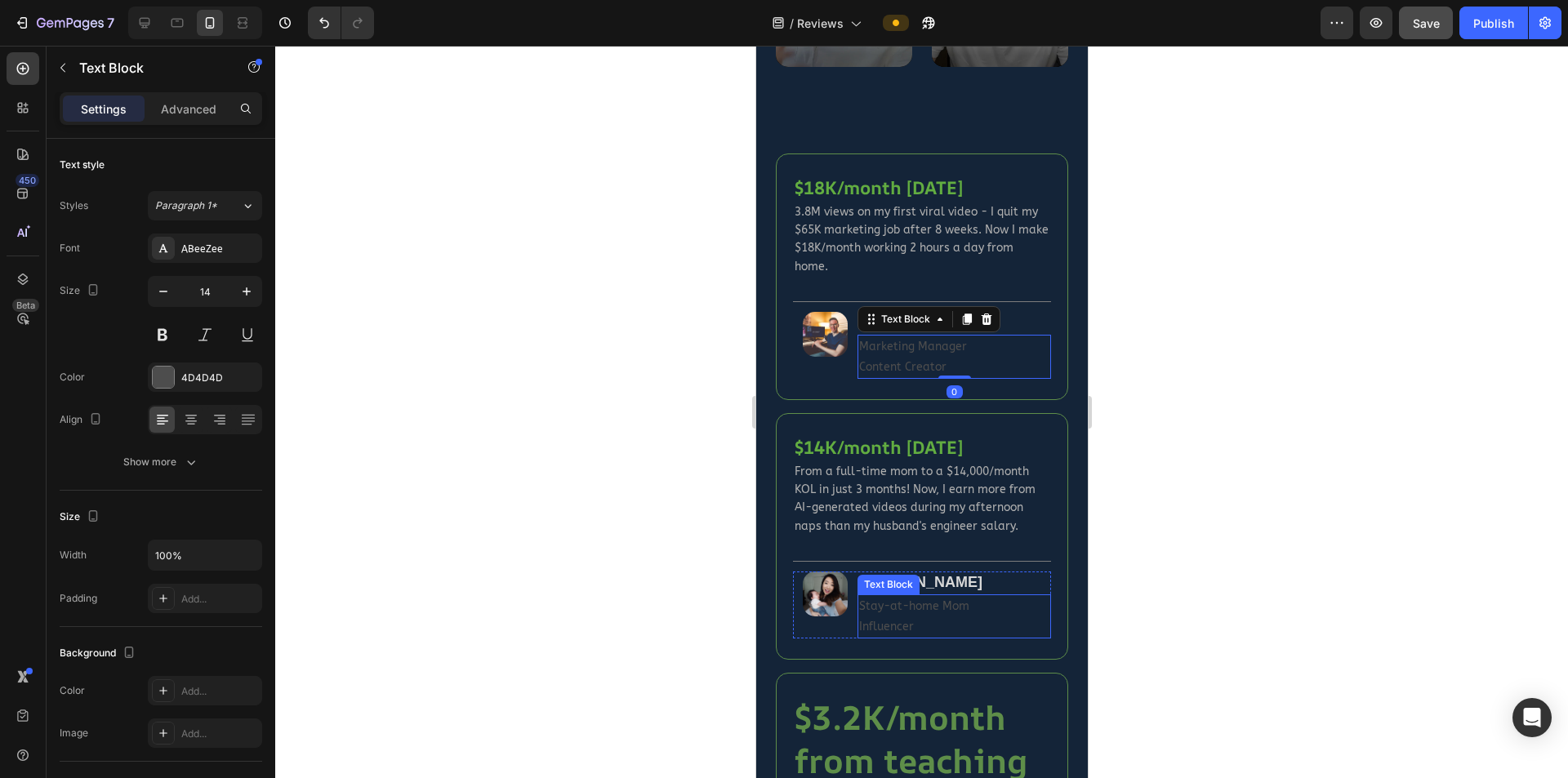
click at [909, 596] on p "Stay-at-home Mom Influencer" at bounding box center [954, 616] width 190 height 41
click at [1200, 559] on div at bounding box center [921, 413] width 1293 height 733
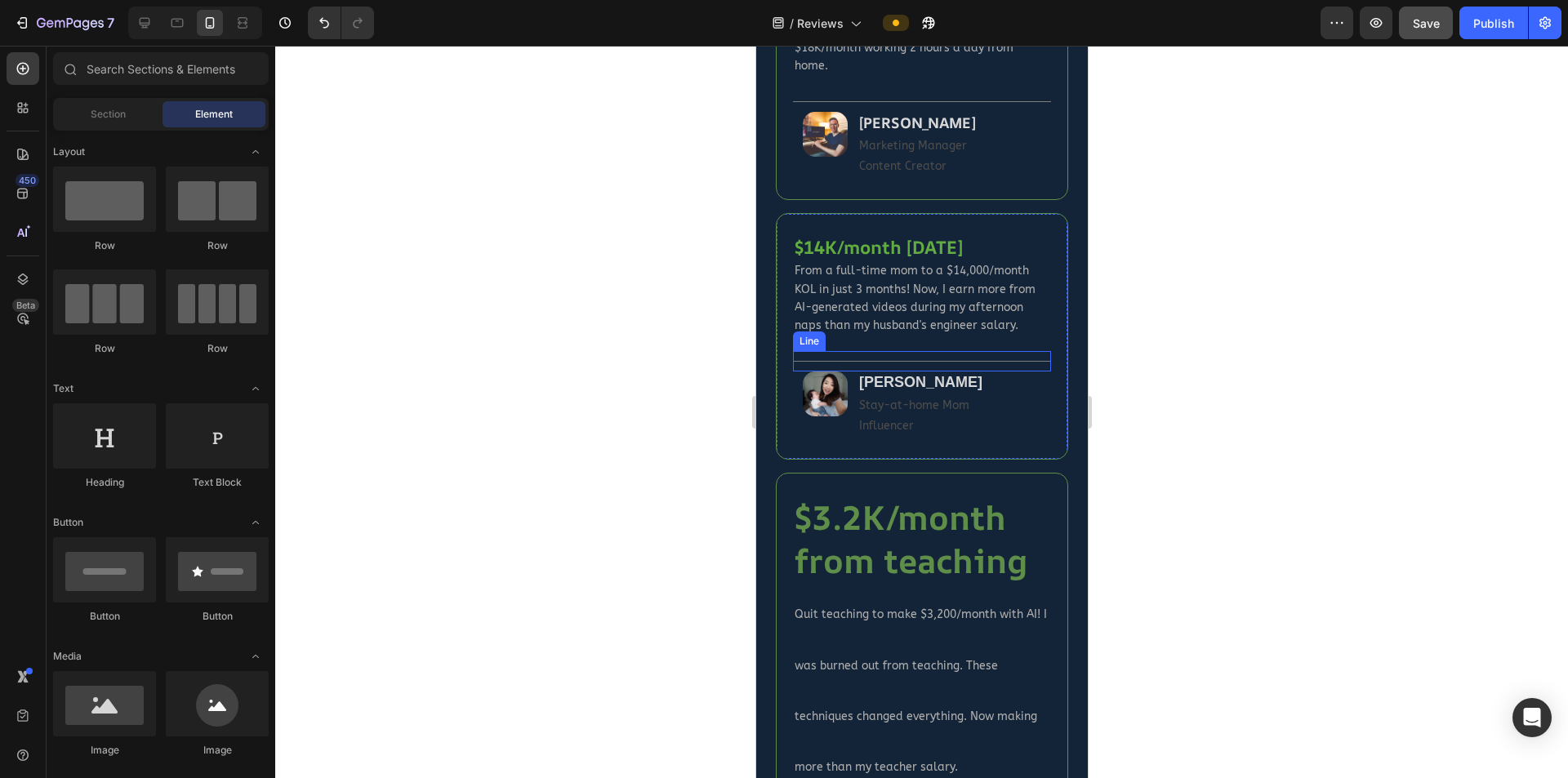
scroll to position [1470, 0]
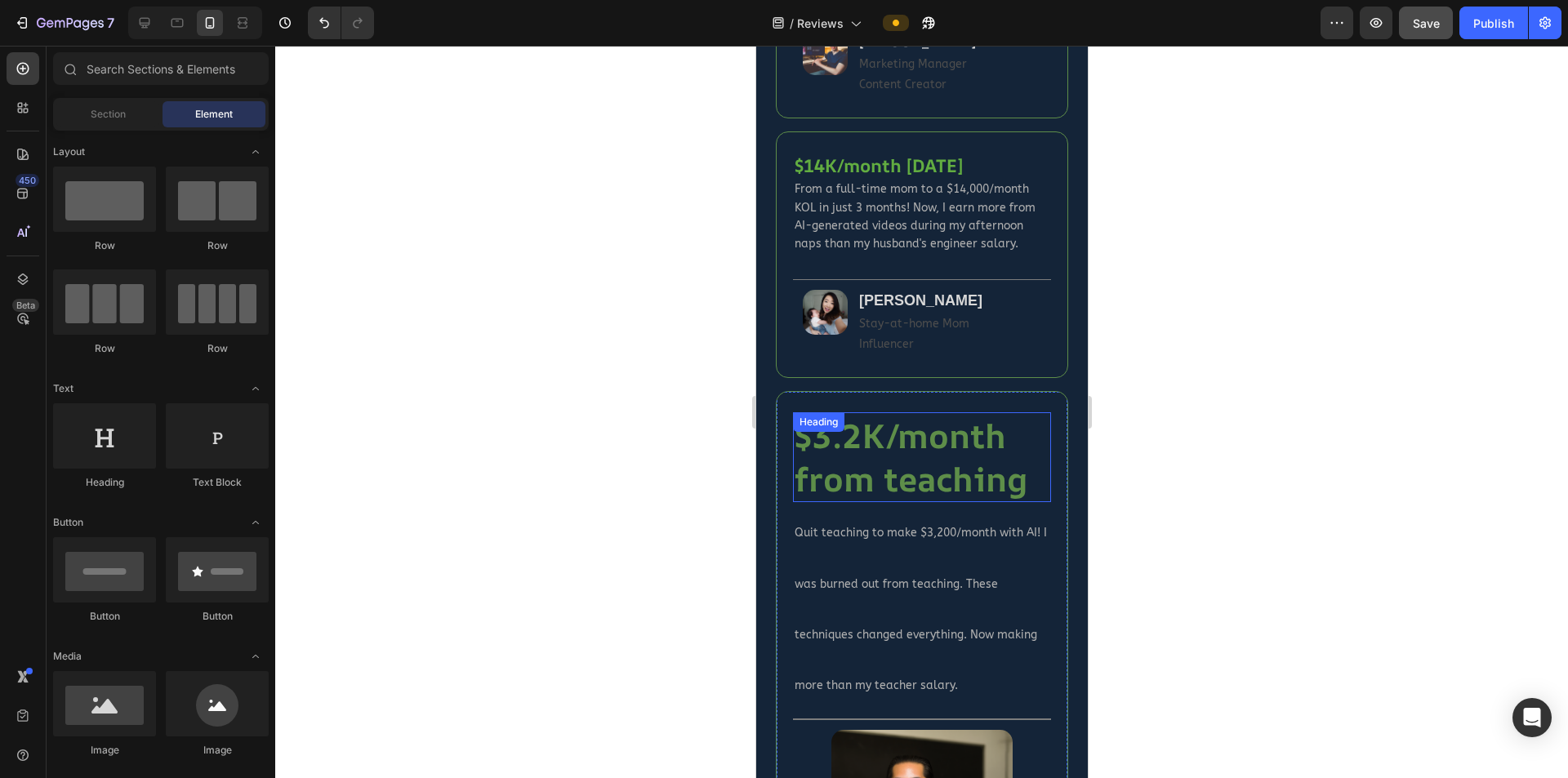
click at [960, 454] on h2 "$3.2K/month from teaching" at bounding box center [920, 458] width 258 height 91
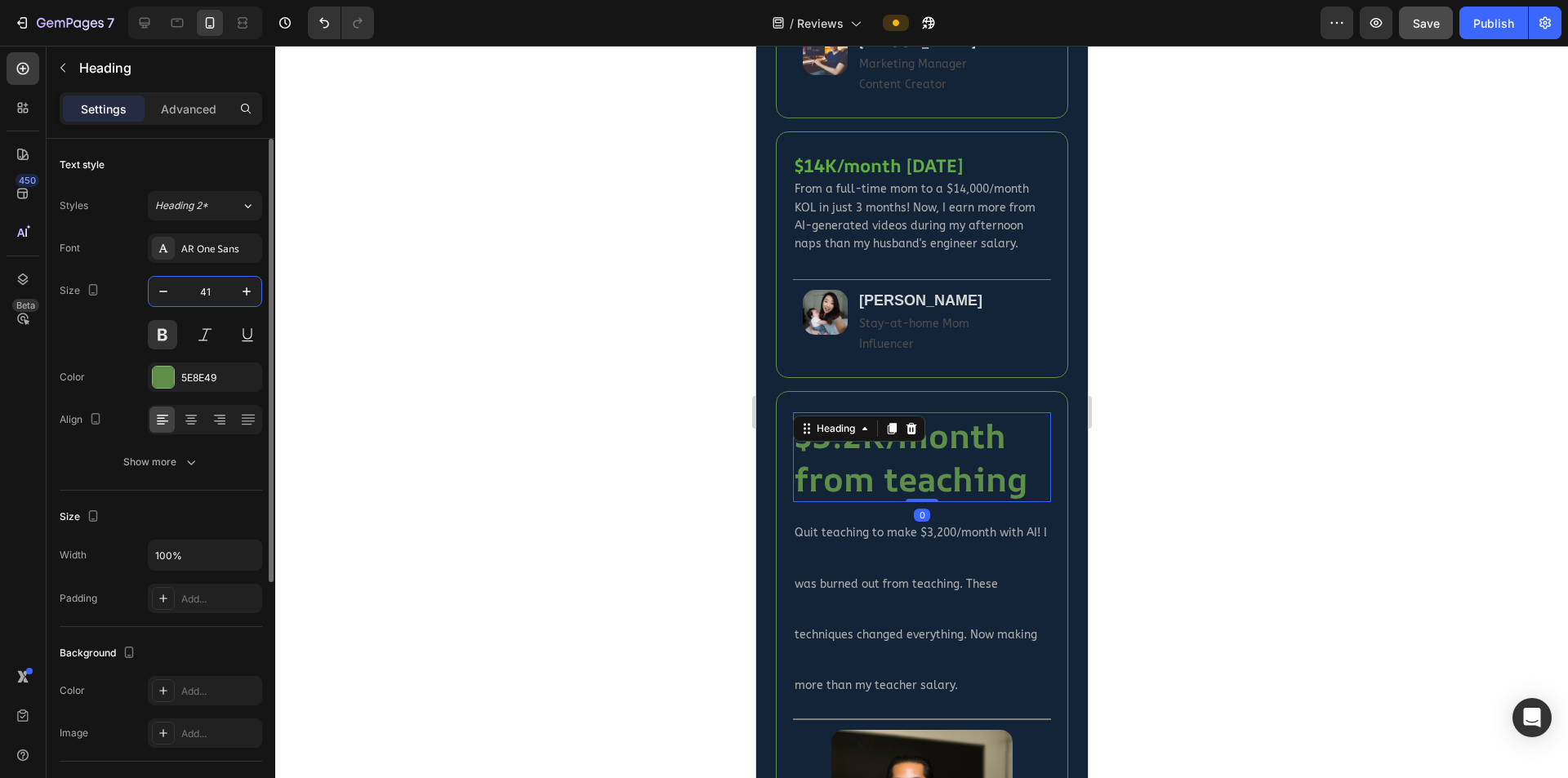
click at [210, 287] on input "41" at bounding box center [205, 292] width 54 height 29
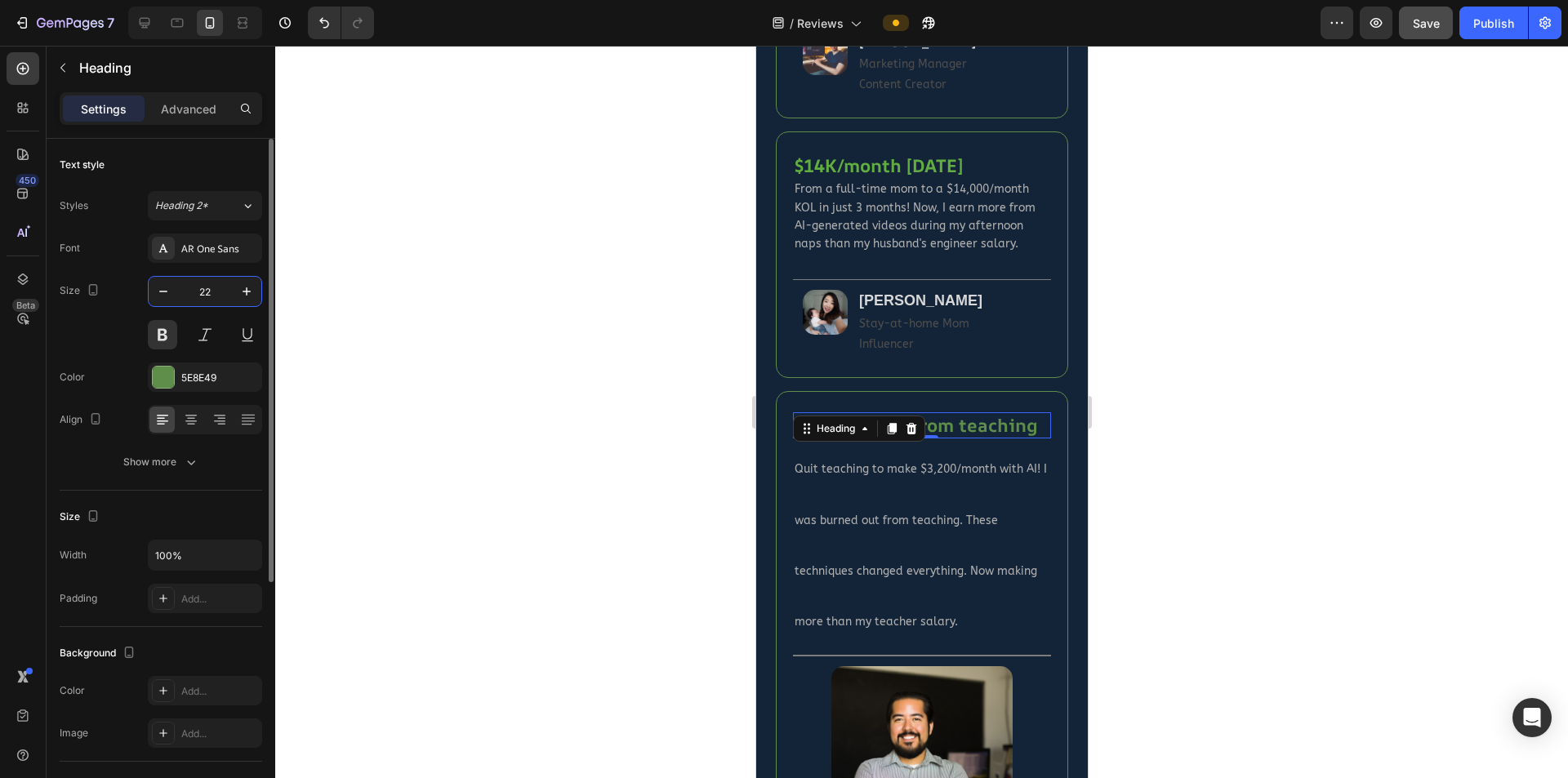
type input "22"
click at [207, 375] on div "5E8E49" at bounding box center [205, 377] width 47 height 15
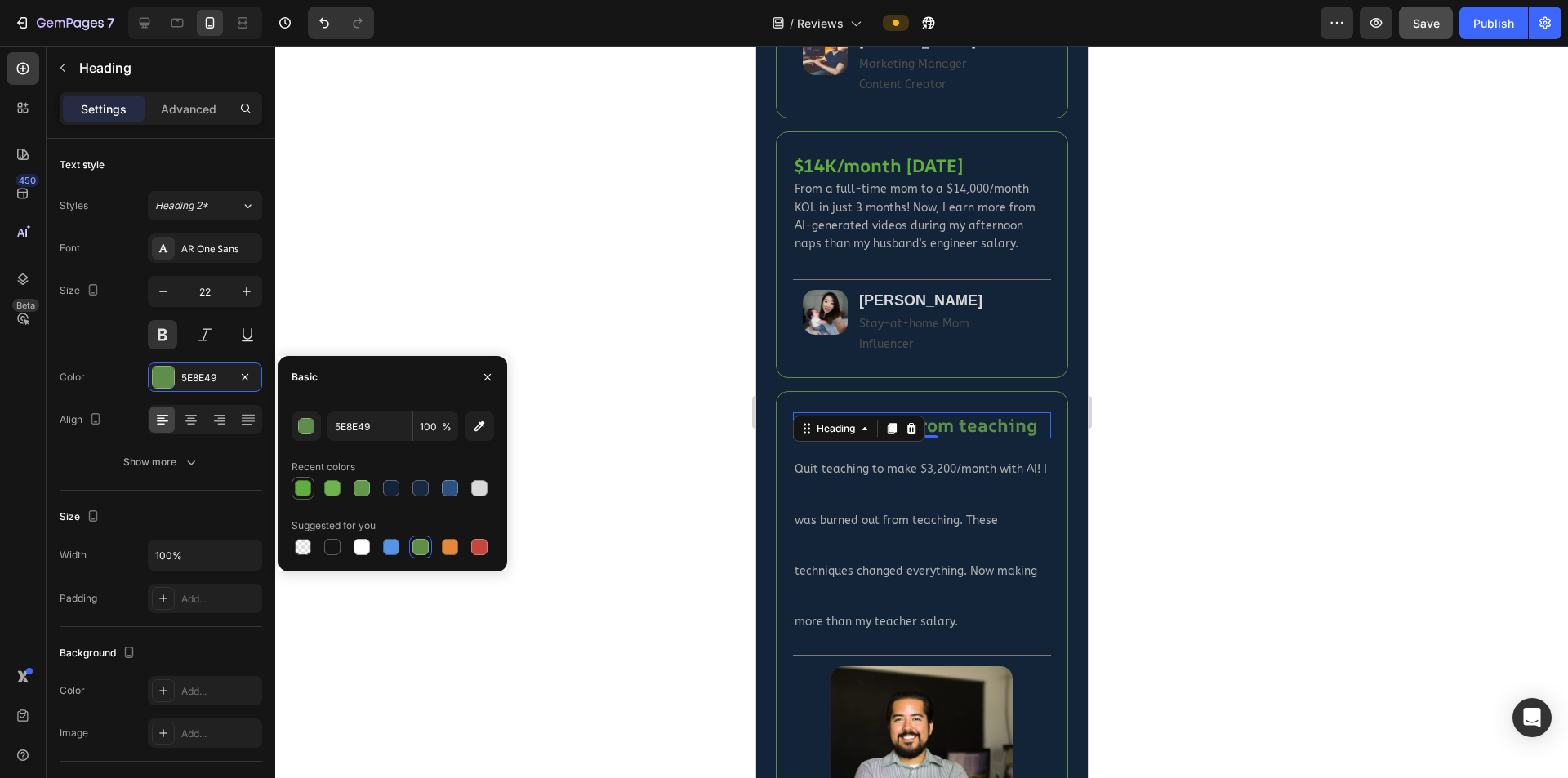
click at [302, 491] on div at bounding box center [303, 488] width 17 height 17
type input "62AD41"
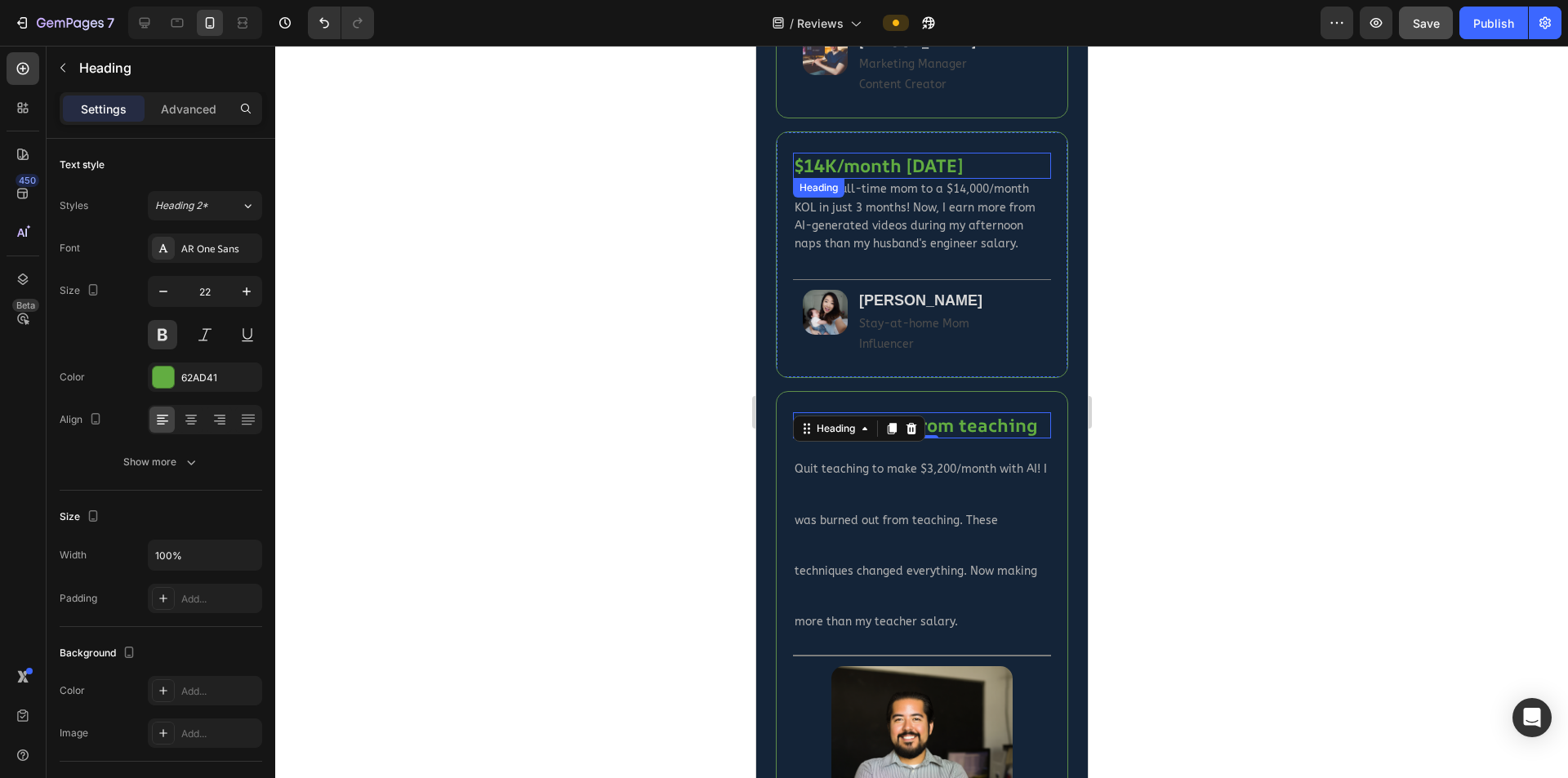
click at [919, 165] on h2 "$14K/month [DATE]" at bounding box center [920, 167] width 258 height 27
click at [894, 439] on div "$3.2K/month from teaching Heading 0" at bounding box center [920, 426] width 258 height 27
click at [1213, 471] on div at bounding box center [921, 413] width 1293 height 733
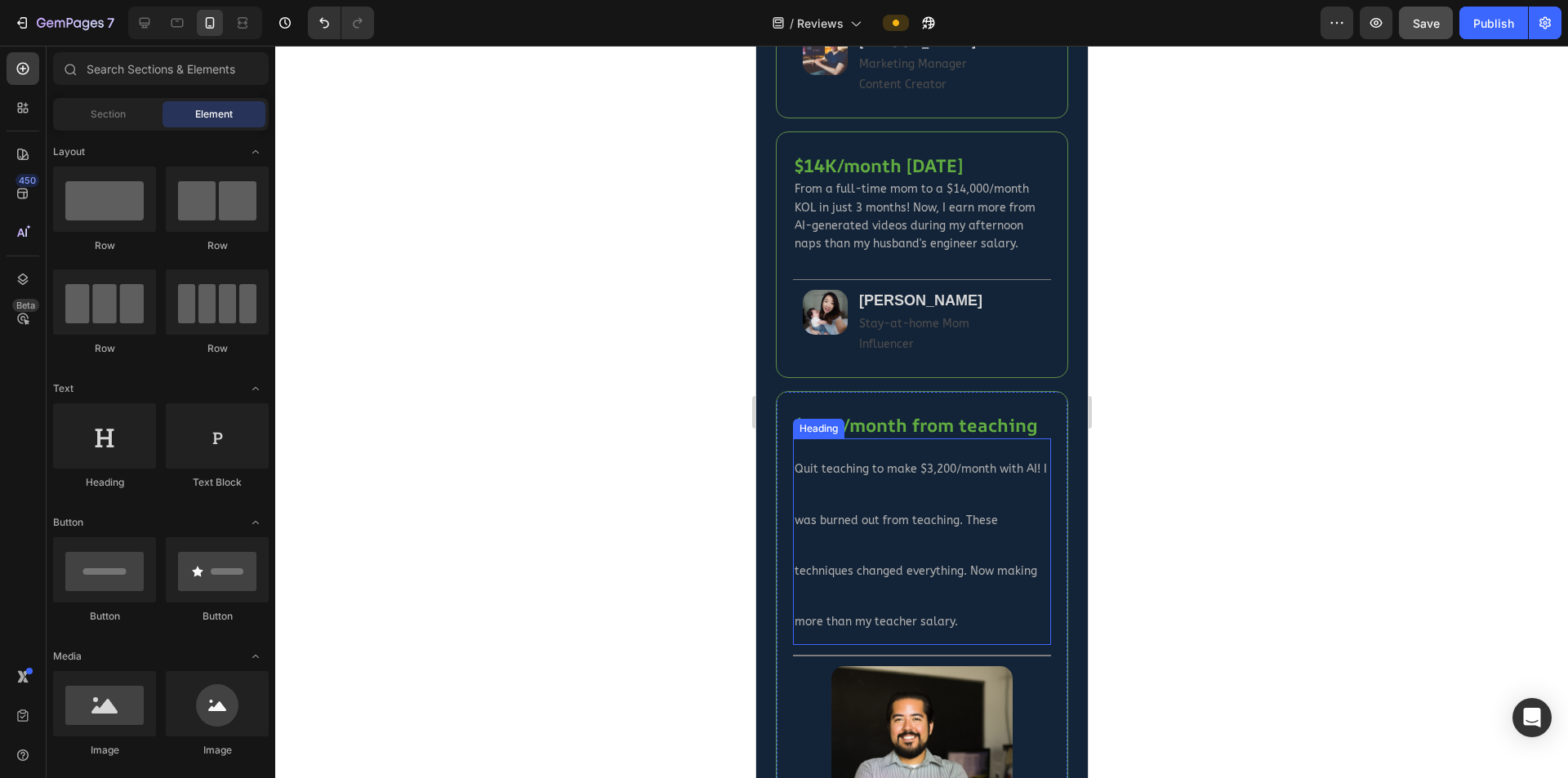
click at [959, 499] on span "Quit teaching to make $3,200/month with AI! I was burned out from teaching. The…" at bounding box center [920, 546] width 253 height 167
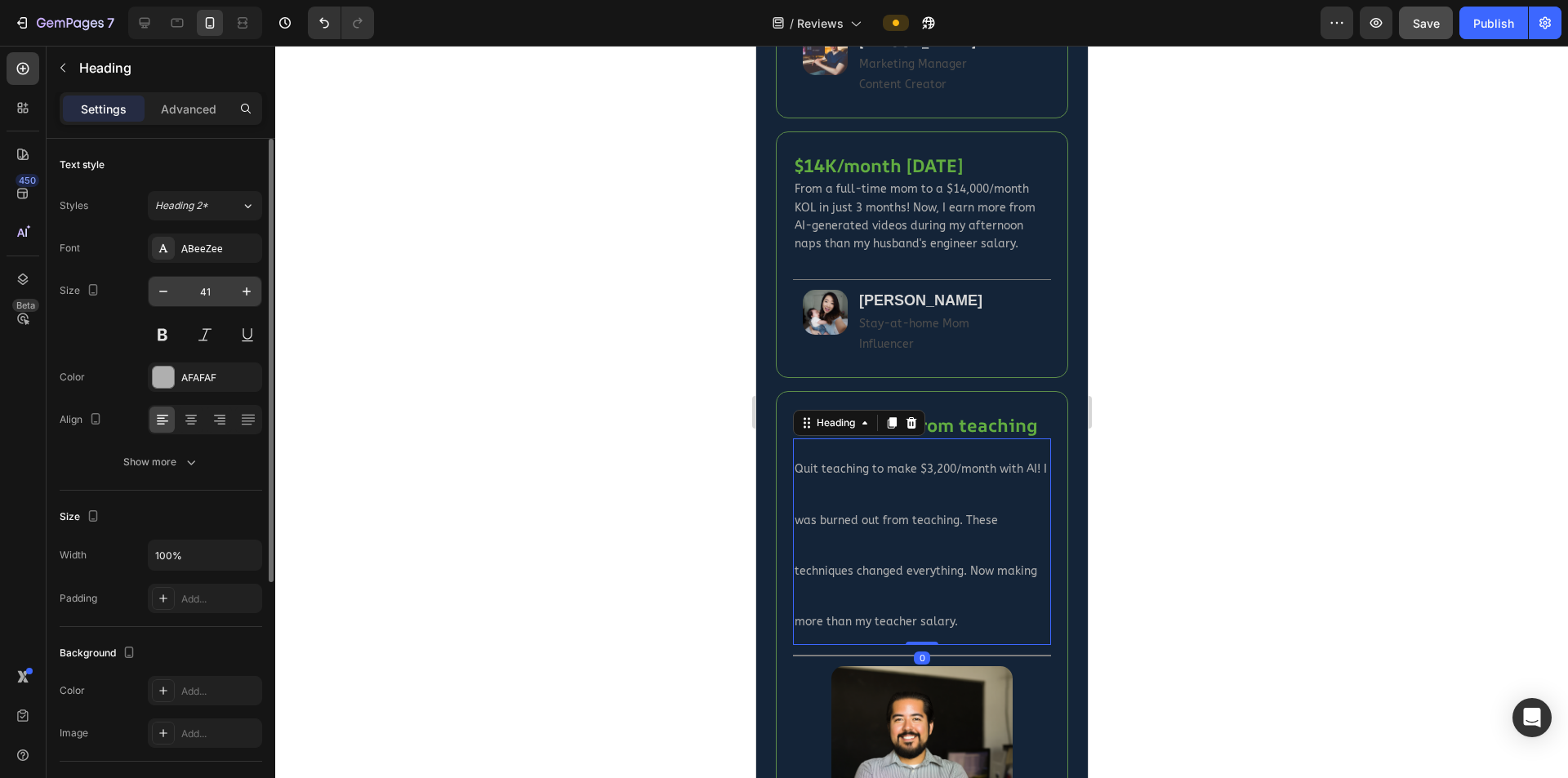
click at [223, 288] on input "41" at bounding box center [205, 292] width 54 height 29
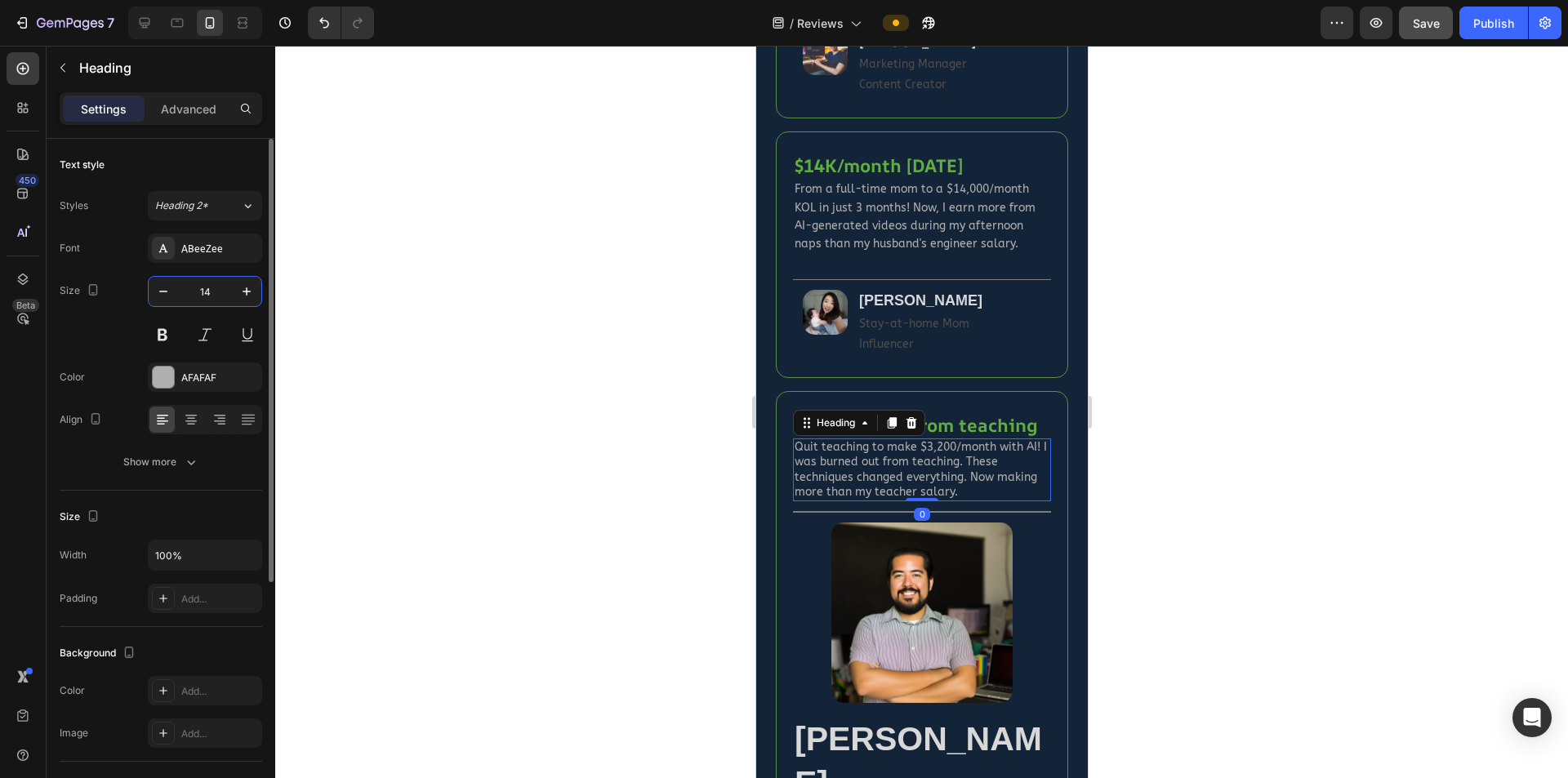
type input "14"
click at [189, 383] on div "AFAFAF" at bounding box center [205, 377] width 47 height 15
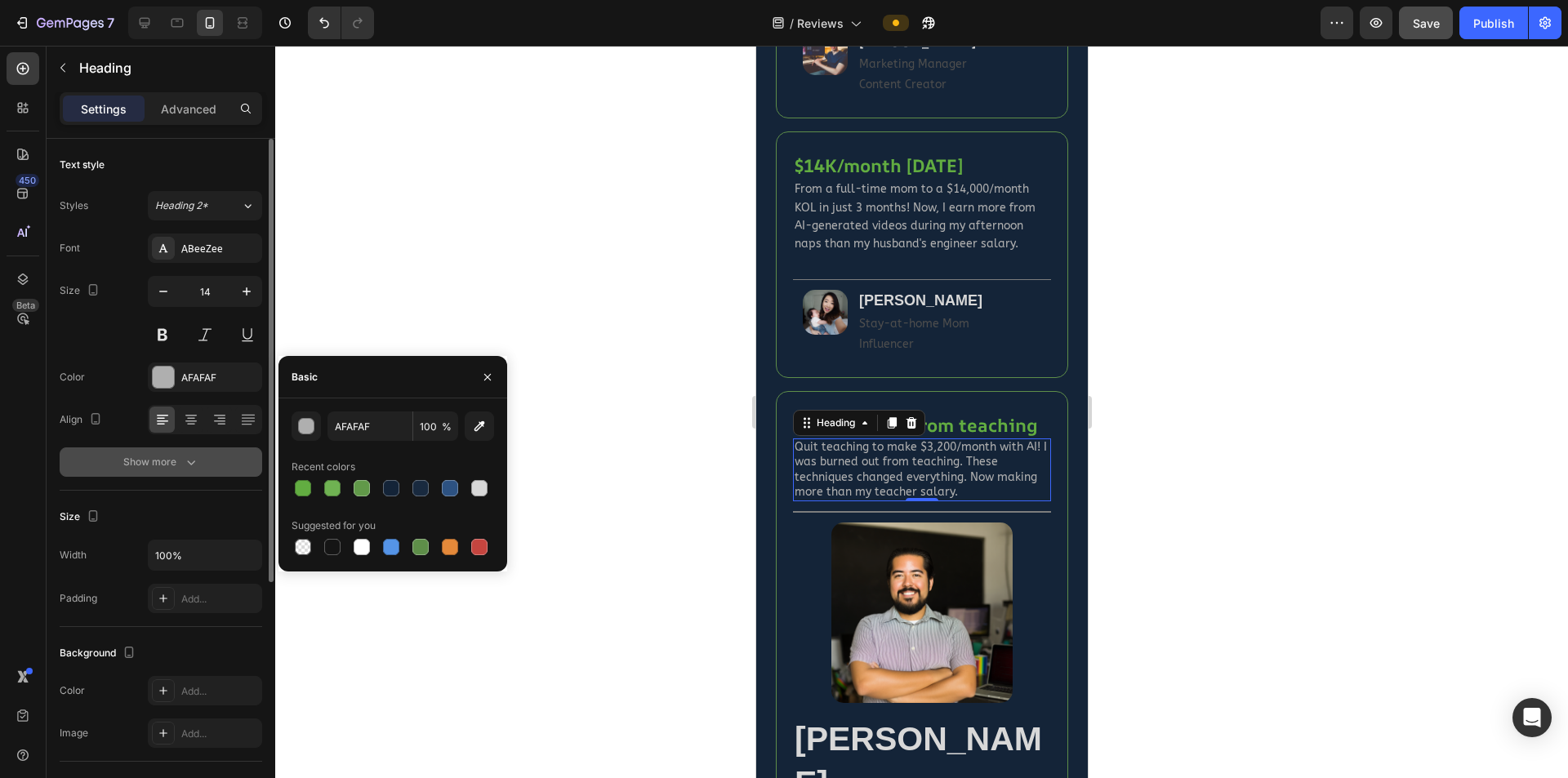
click at [183, 461] on icon "button" at bounding box center [191, 462] width 17 height 17
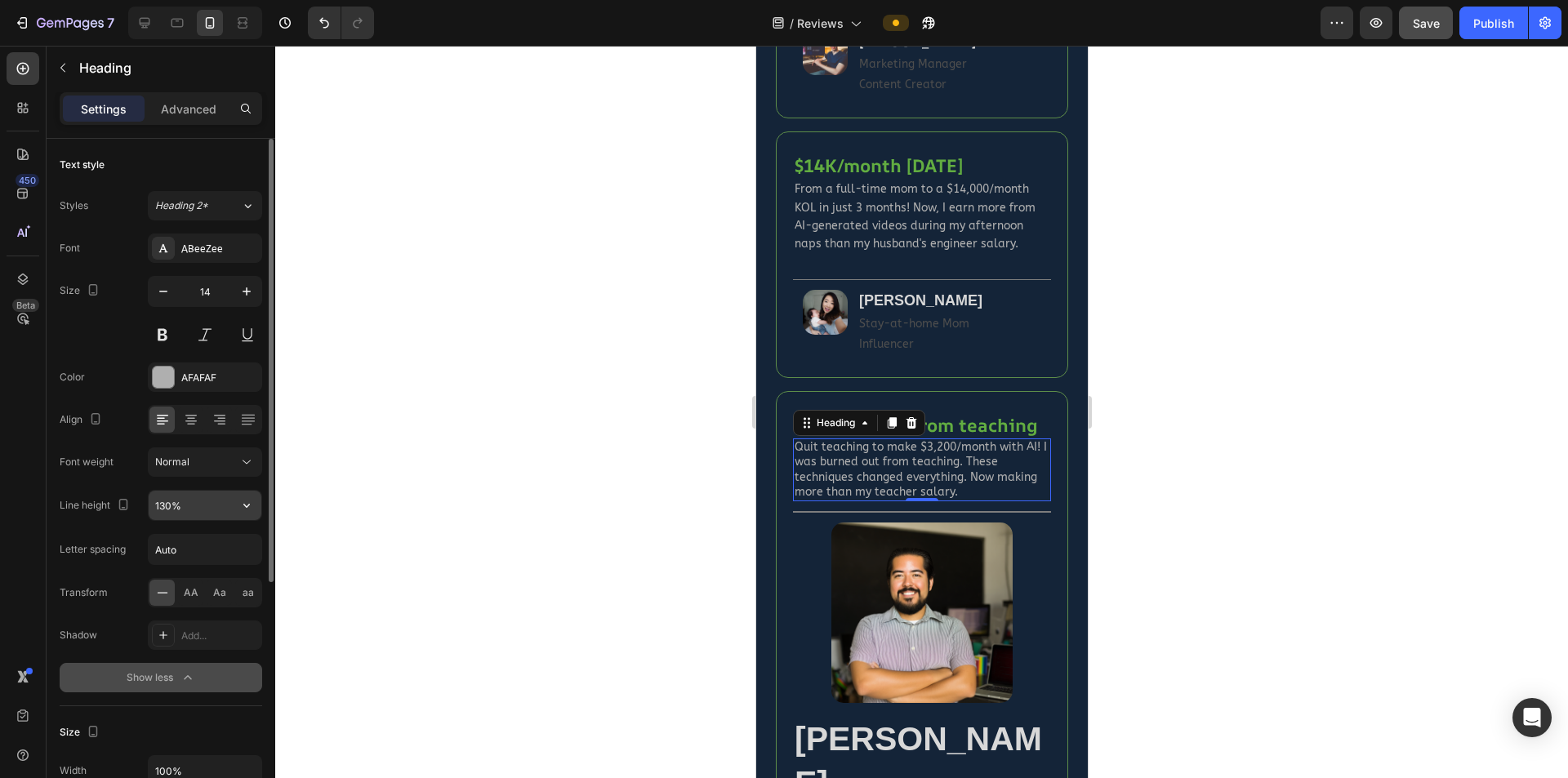
click at [157, 503] on input "130%" at bounding box center [205, 506] width 113 height 29
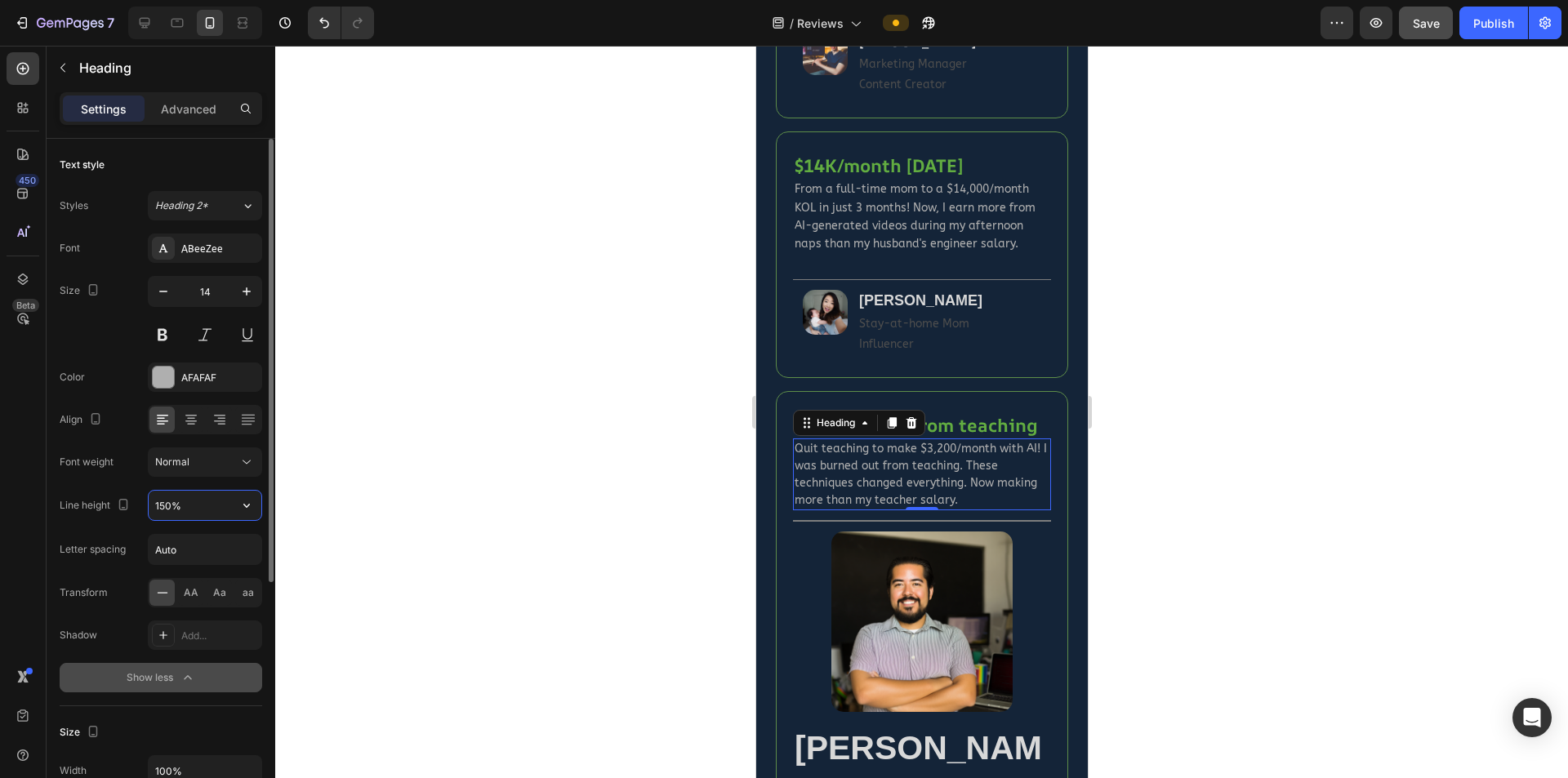
type input "150%"
click at [909, 227] on span "From a full-time mom to a $14,000/month KOL in just 3 months! Now, I earn more …" at bounding box center [914, 217] width 241 height 69
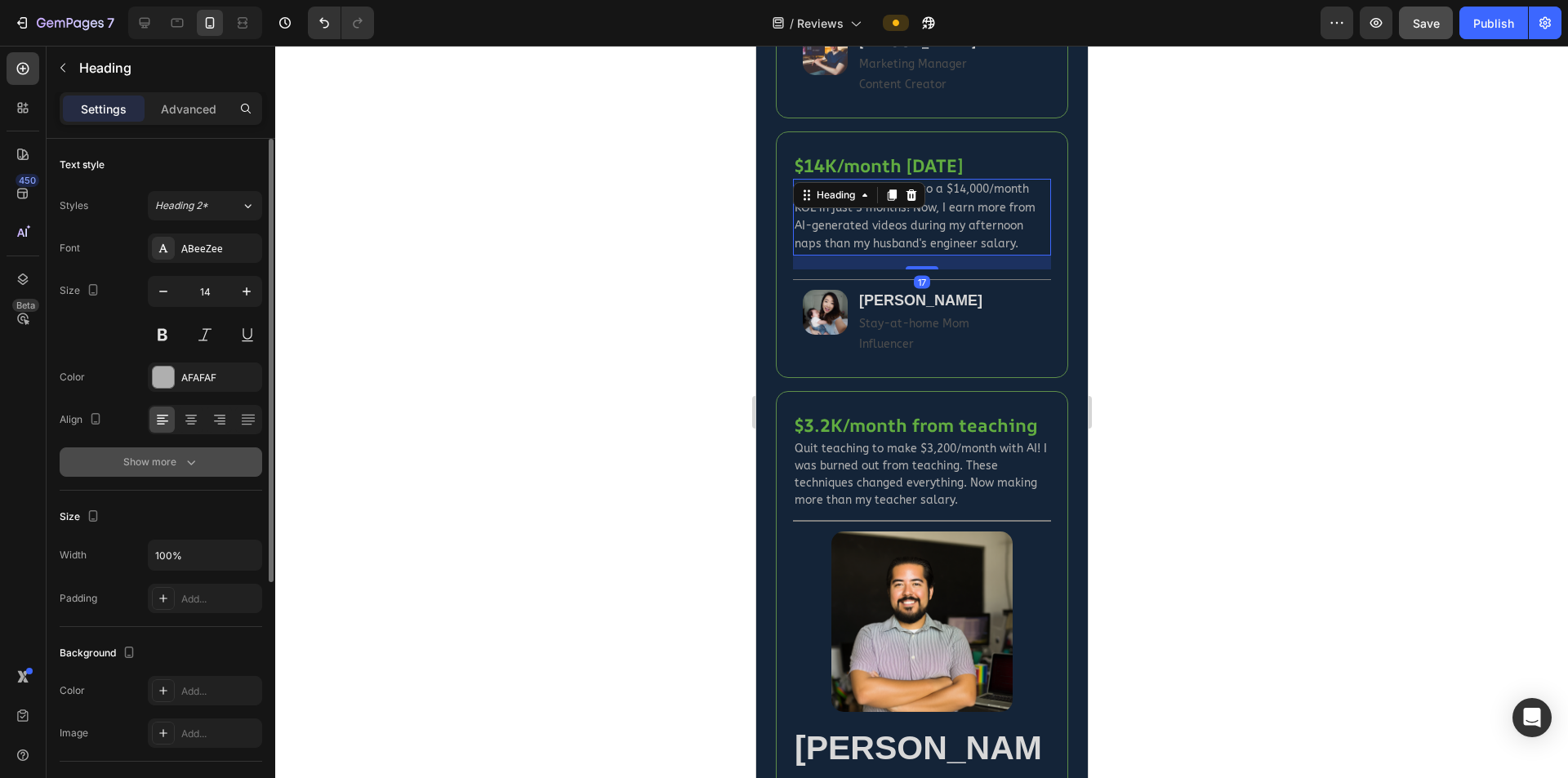
click at [195, 469] on icon "button" at bounding box center [191, 462] width 17 height 17
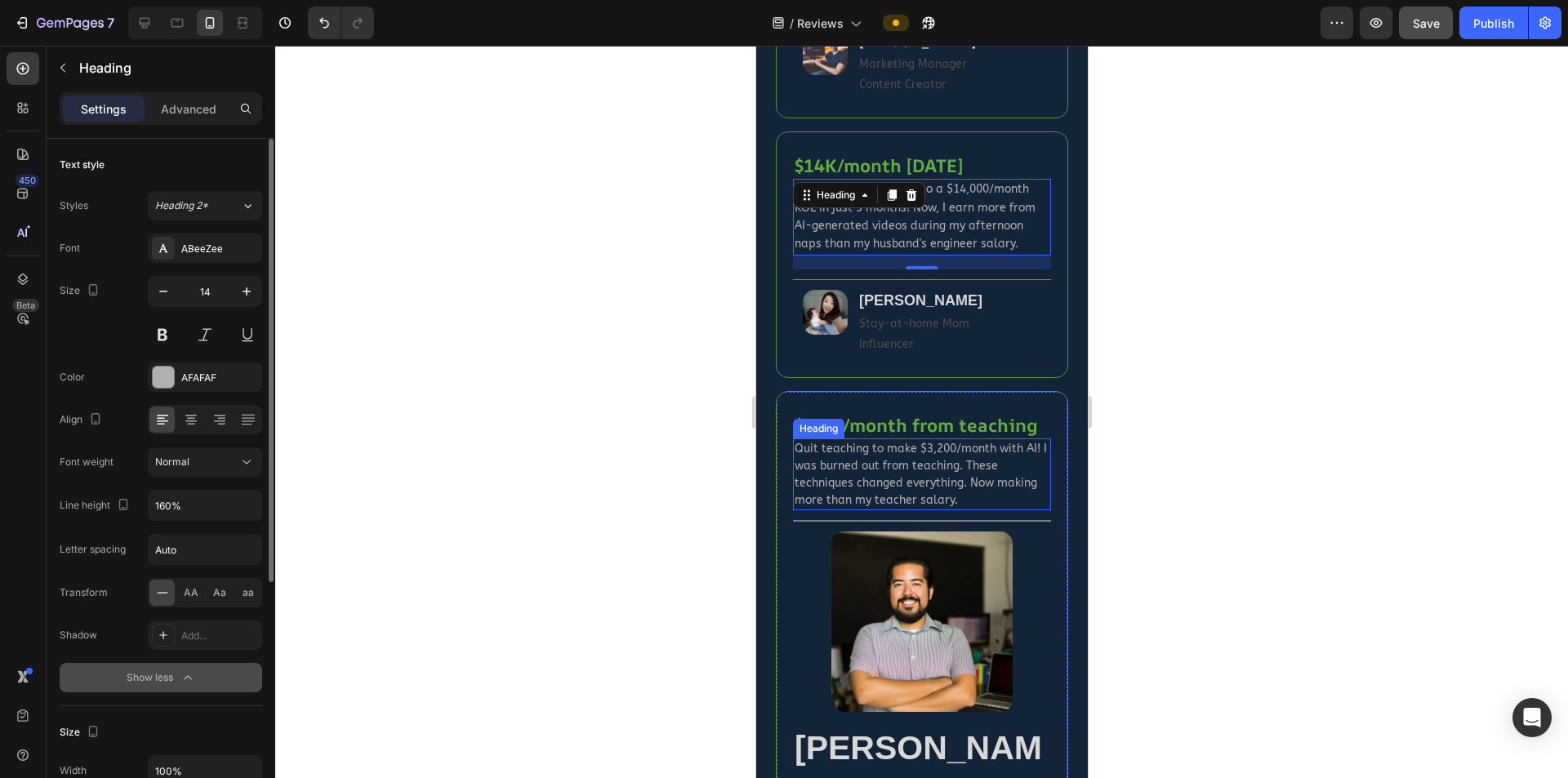
click at [945, 500] on span "Quit teaching to make $3,200/month with AI! I was burned out from teaching. The…" at bounding box center [920, 474] width 253 height 66
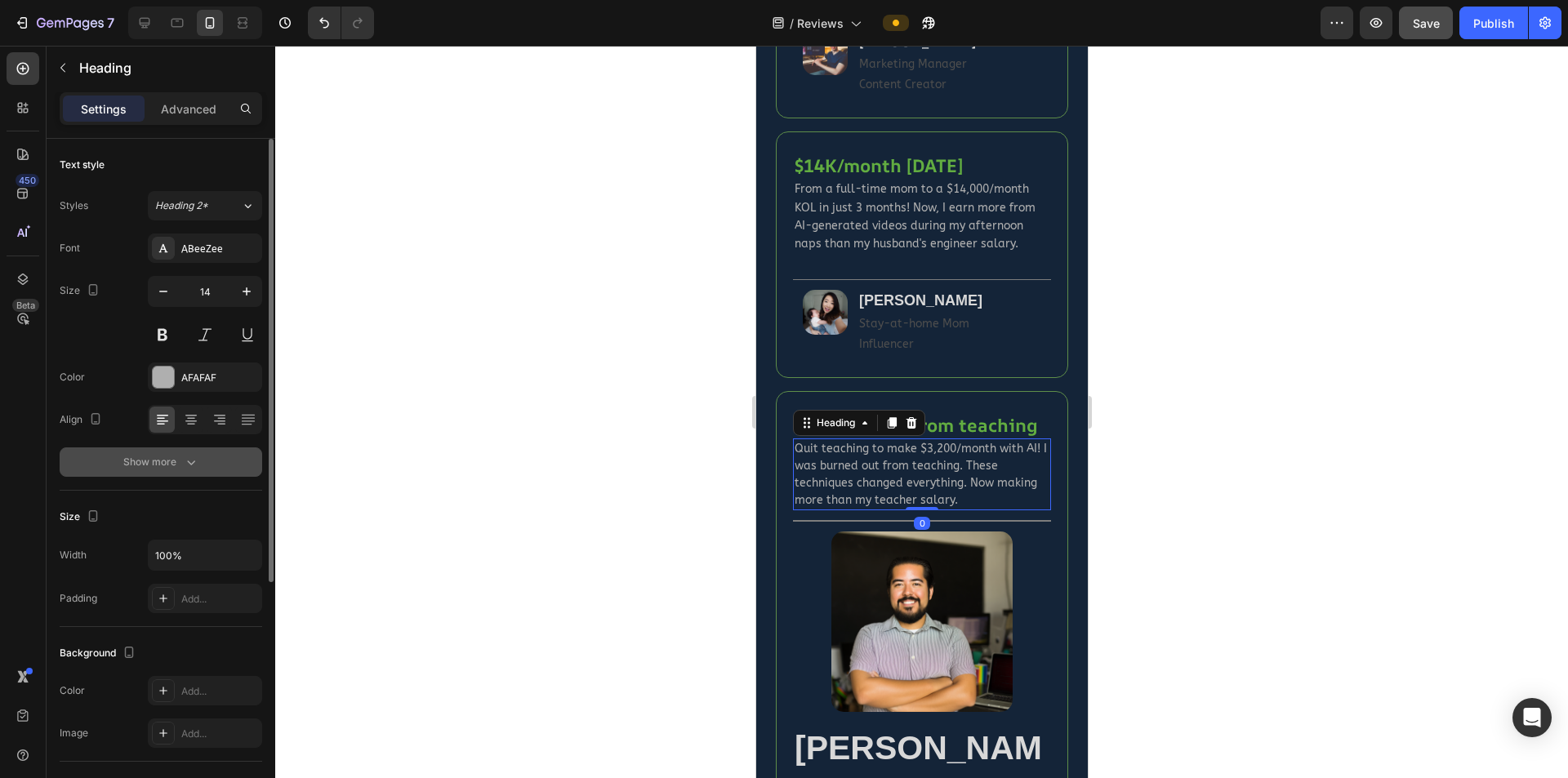
click at [192, 462] on icon "button" at bounding box center [191, 462] width 17 height 17
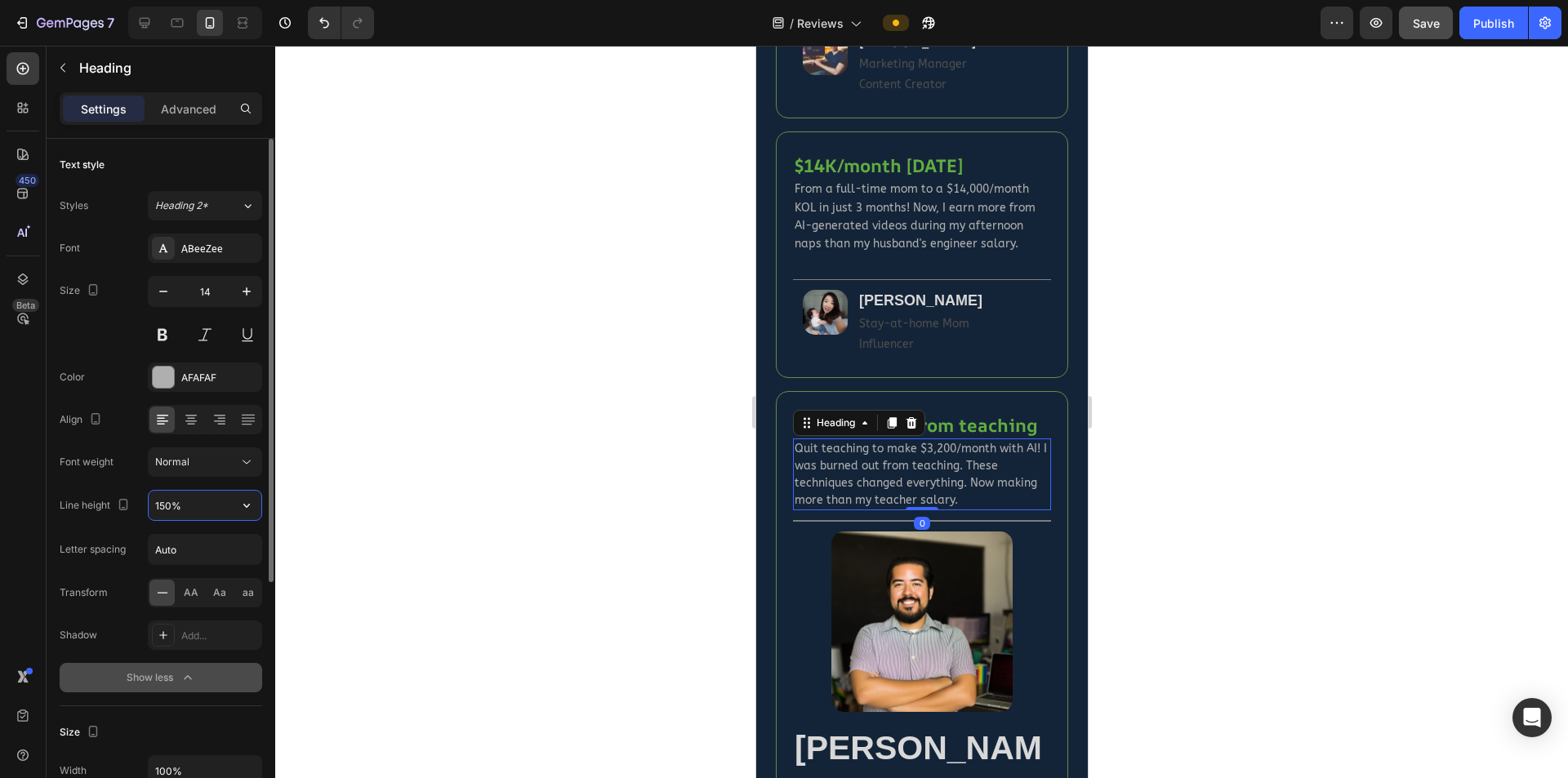
click at [160, 511] on input "150%" at bounding box center [205, 506] width 113 height 29
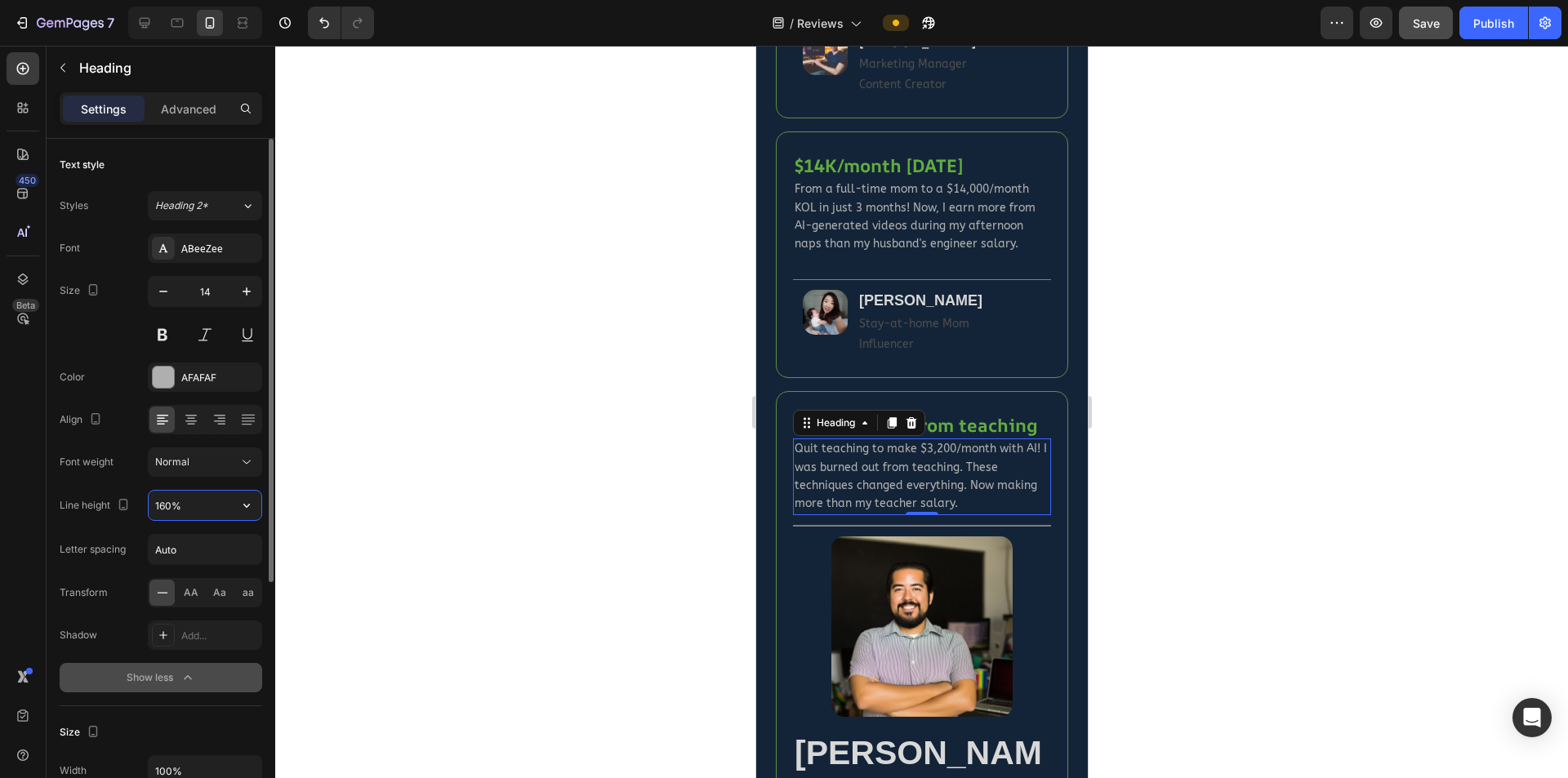
type input "160%"
click at [634, 541] on div at bounding box center [921, 413] width 1293 height 733
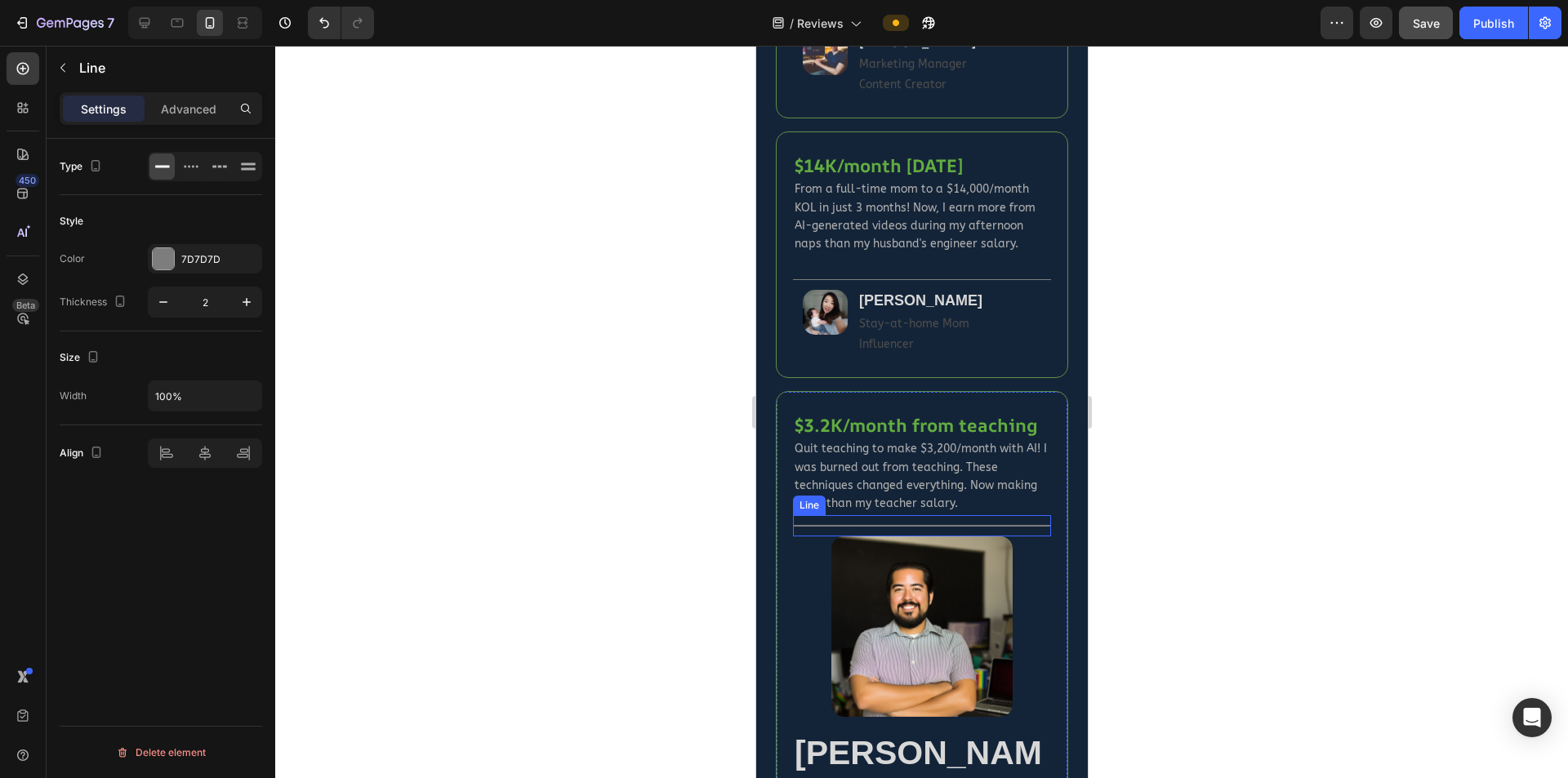
click at [909, 527] on div at bounding box center [920, 526] width 258 height 2
click at [165, 302] on icon "button" at bounding box center [164, 303] width 8 height 2
type input "1"
click at [973, 515] on h2 "Quit teaching to make $3,200/month with AI! I was burned out from teaching. The…" at bounding box center [920, 477] width 258 height 76
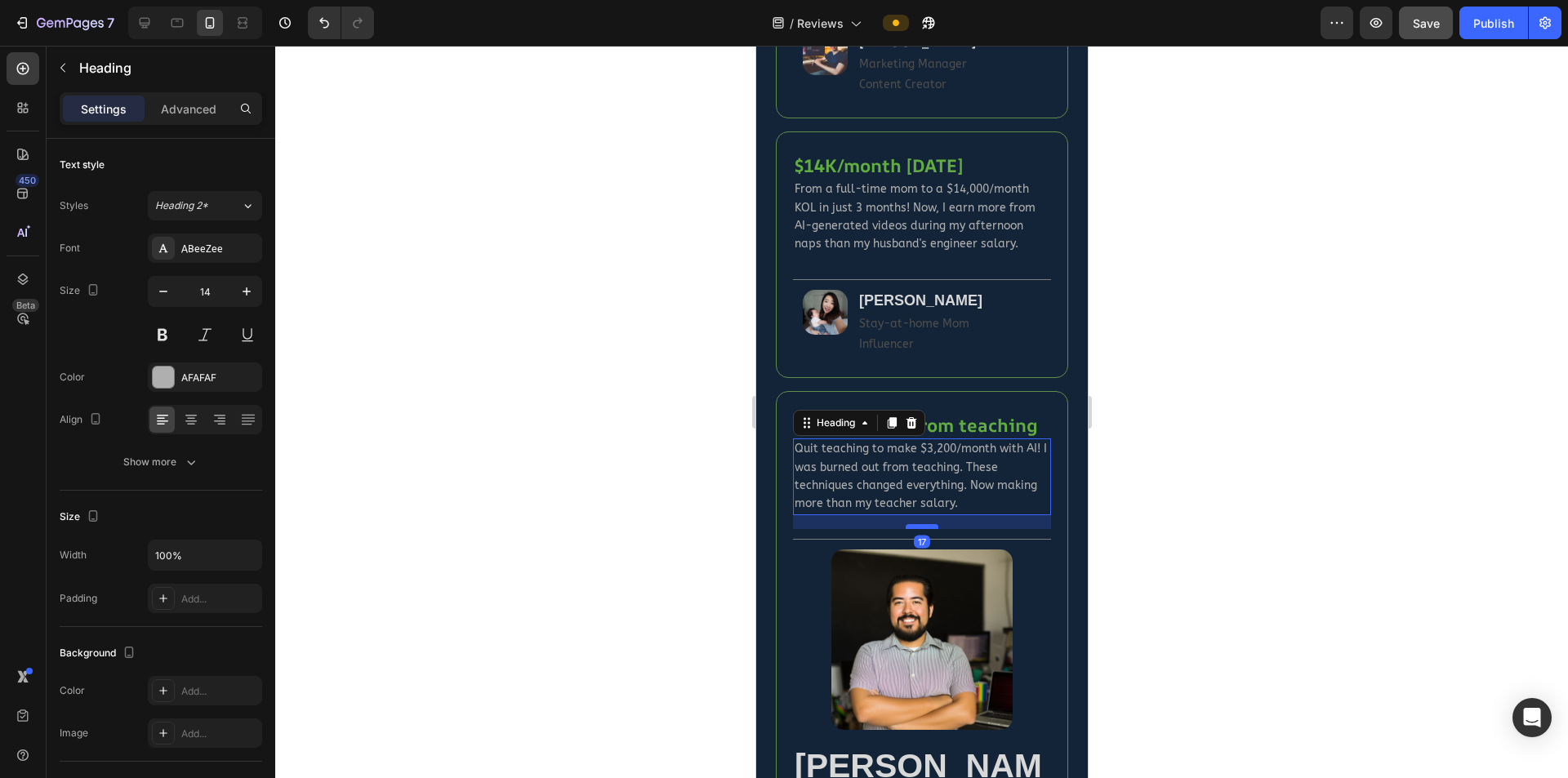
drag, startPoint x: 927, startPoint y: 536, endPoint x: 927, endPoint y: 550, distance: 14.0
click at [927, 529] on div at bounding box center [920, 526] width 32 height 5
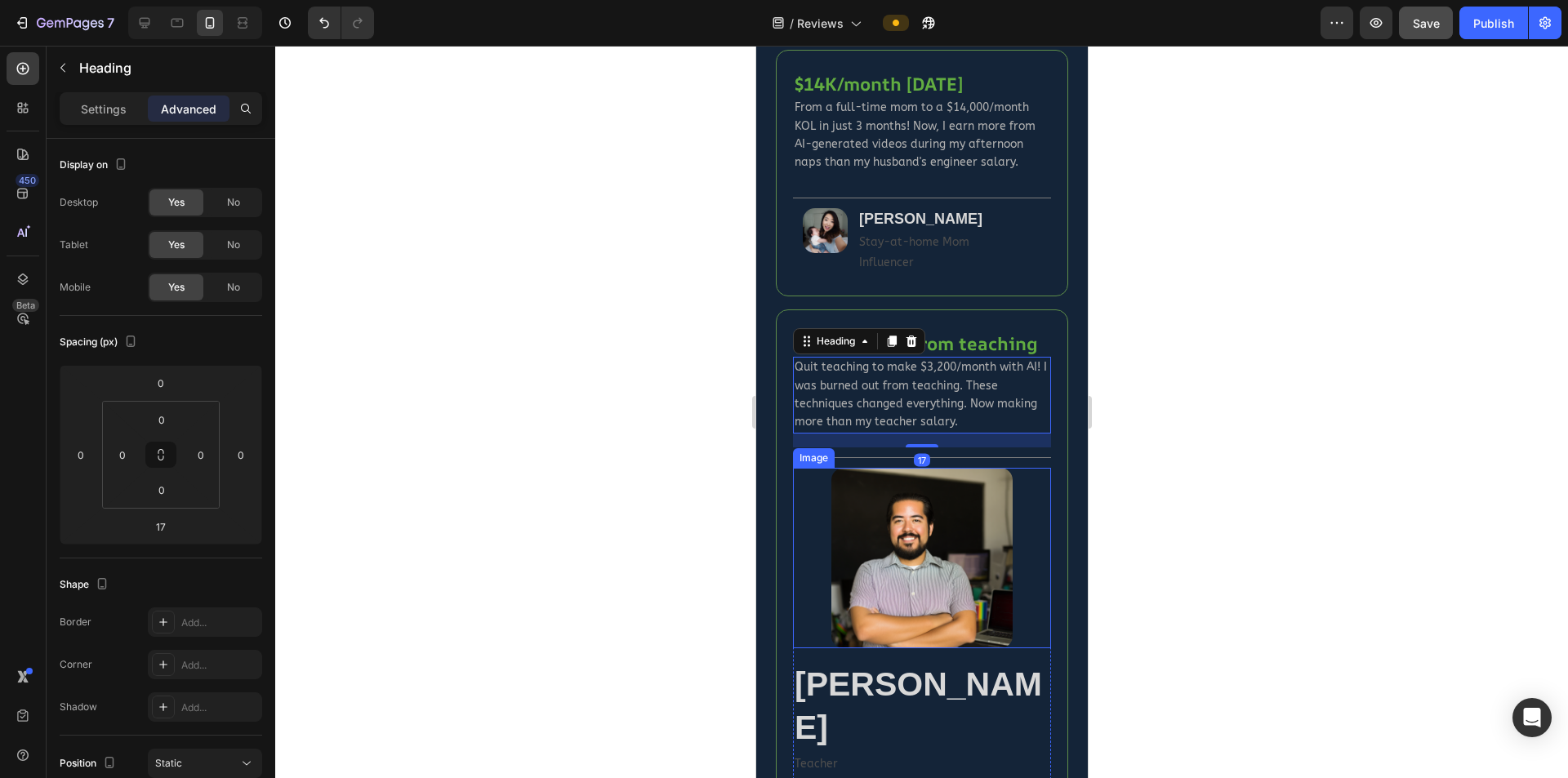
scroll to position [1633, 0]
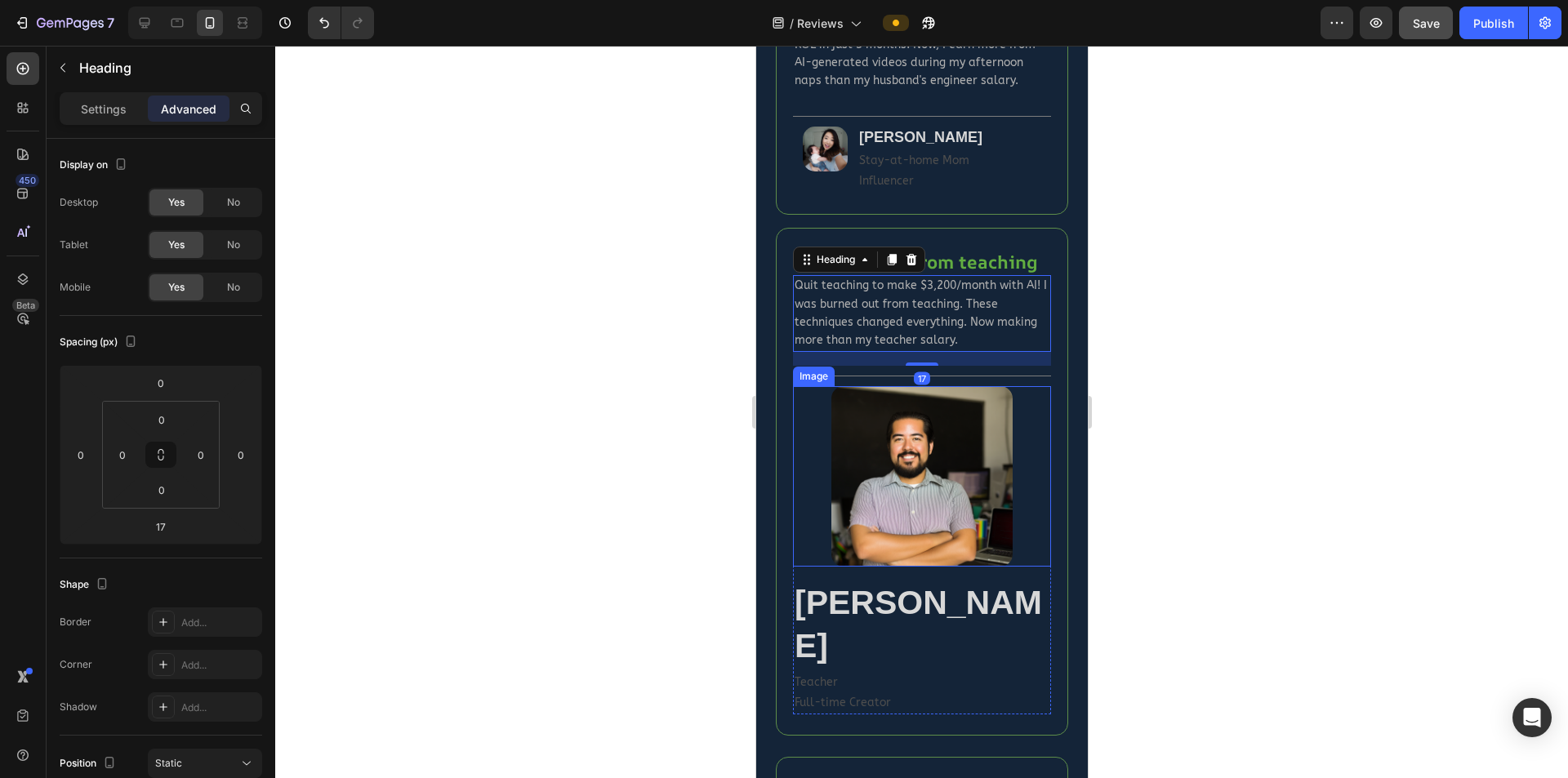
click at [1023, 488] on div at bounding box center [920, 476] width 258 height 180
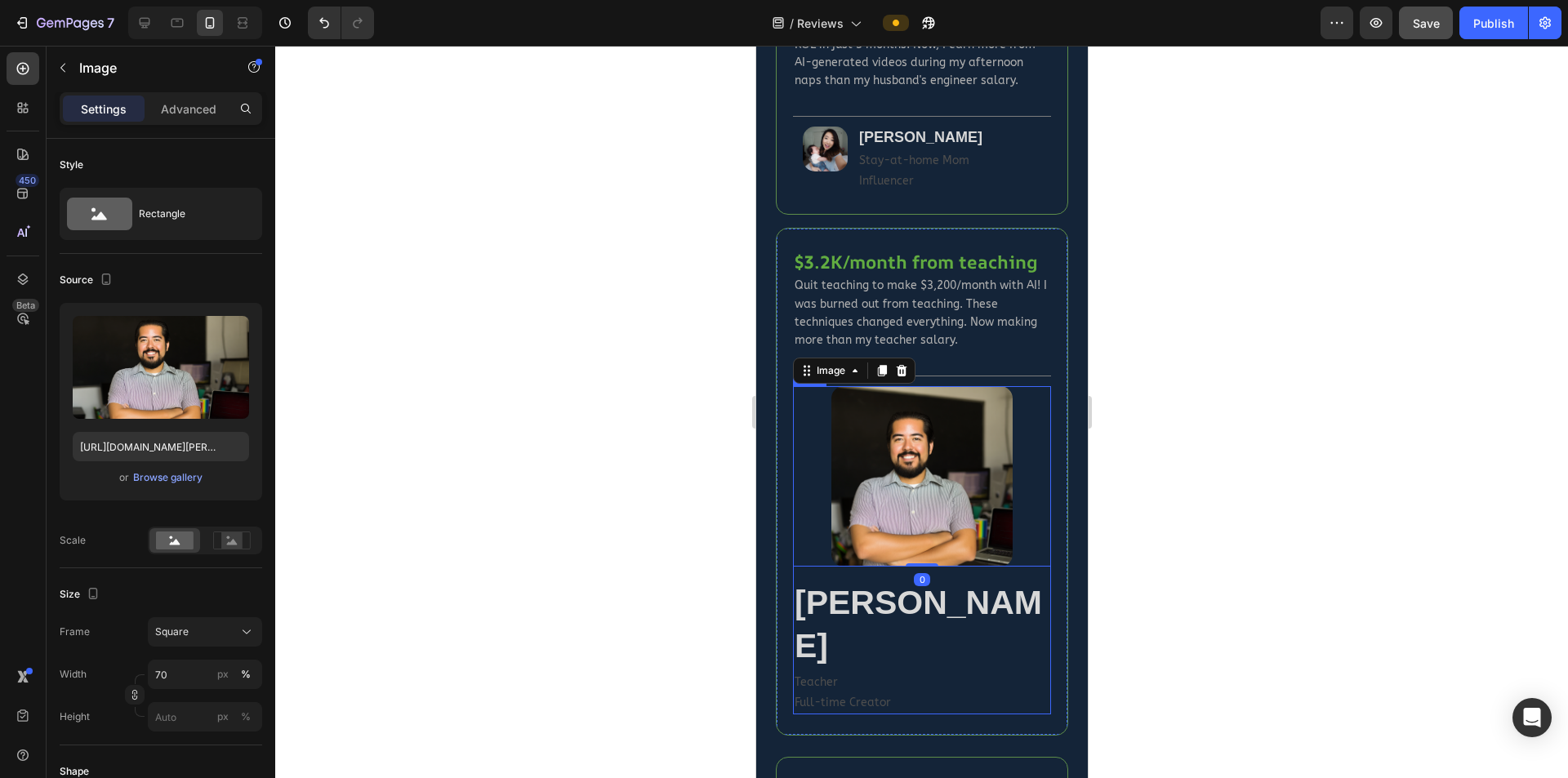
click at [1032, 592] on div "Image 0 Robert Martinez Heading Teacher Full-time Creator Text Block Row" at bounding box center [920, 550] width 258 height 328
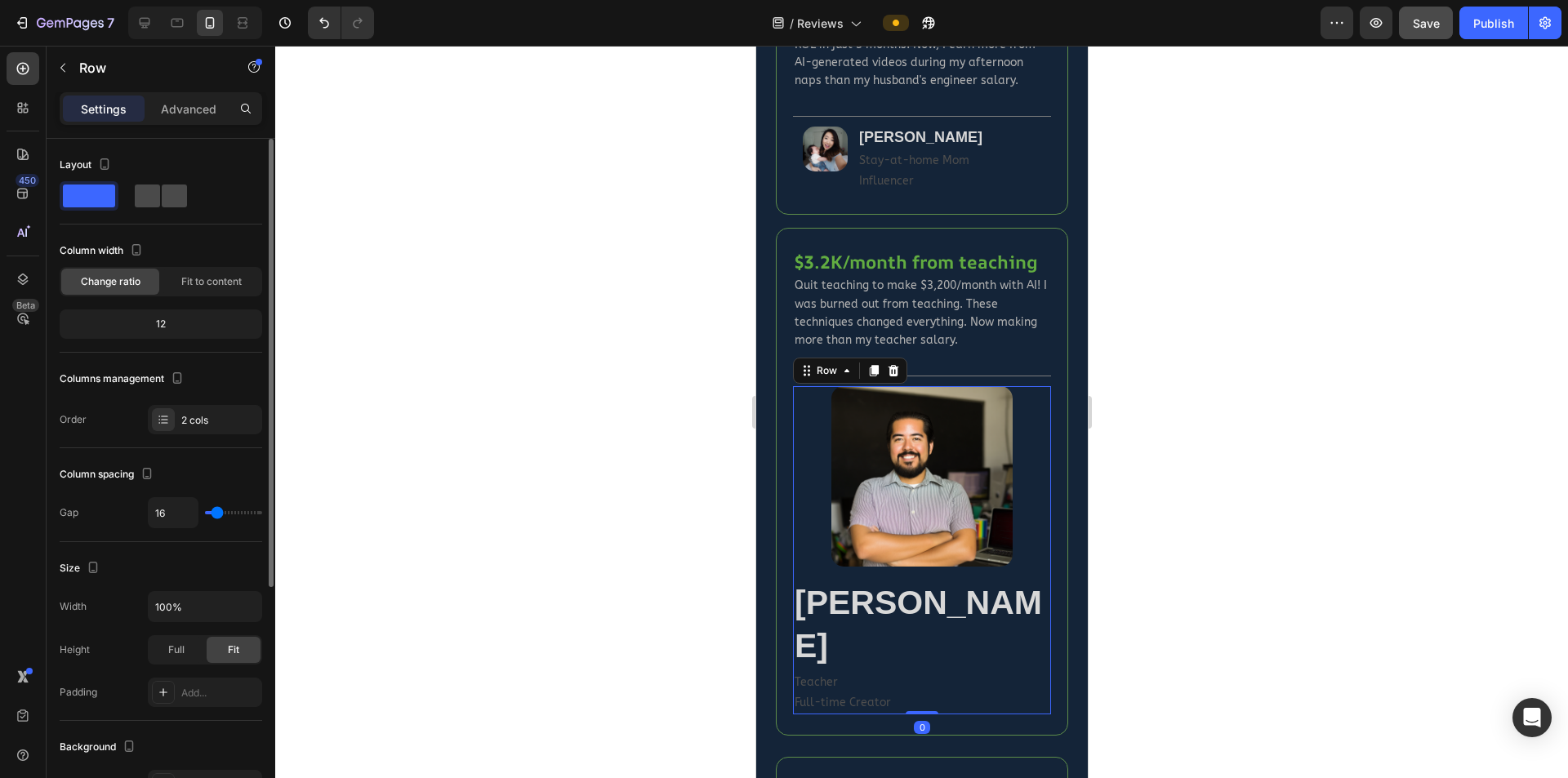
click at [174, 175] on div "Layout" at bounding box center [161, 165] width 203 height 26
click at [171, 188] on span at bounding box center [174, 195] width 25 height 23
type input "0"
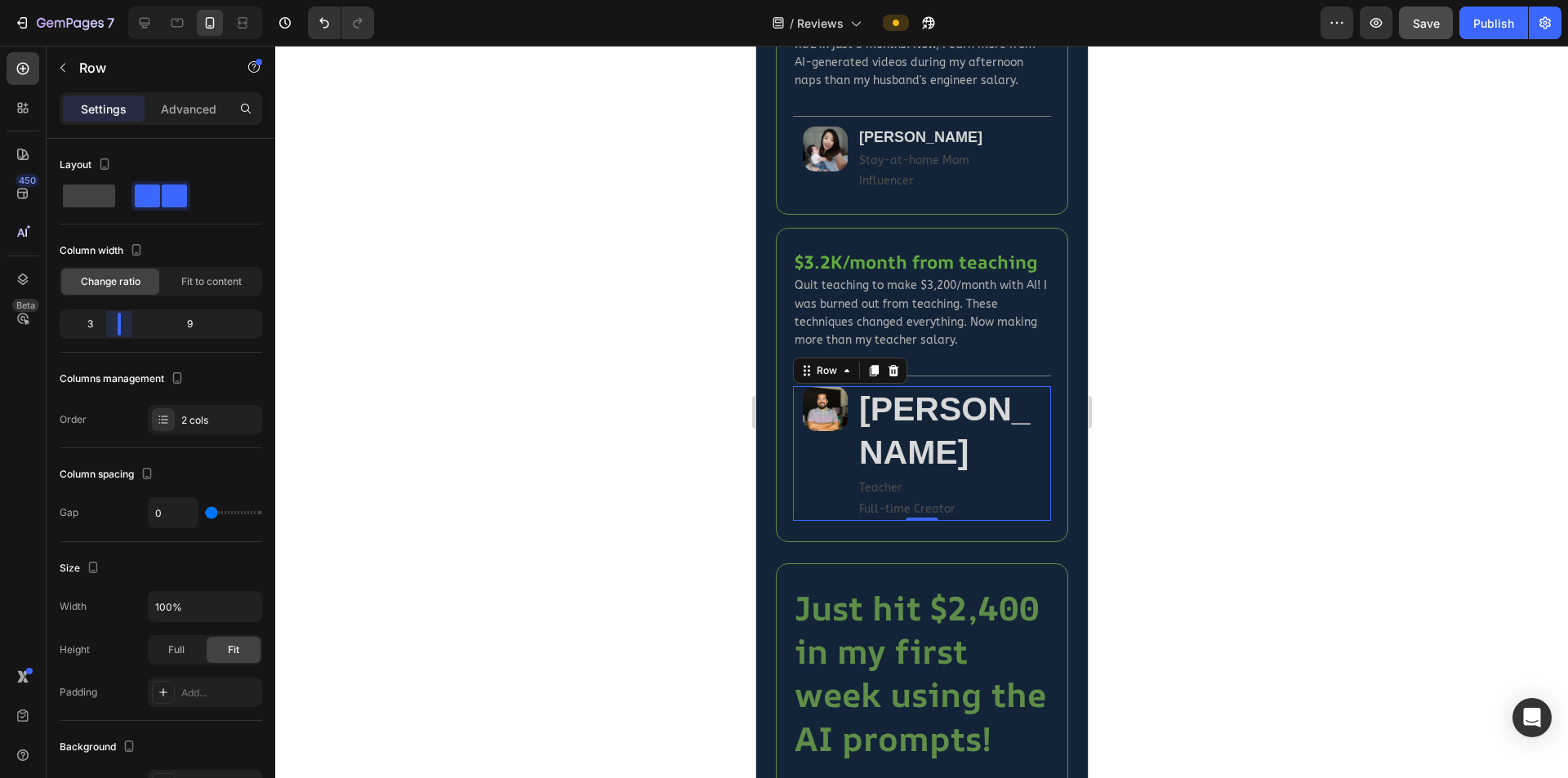
drag, startPoint x: 160, startPoint y: 327, endPoint x: 113, endPoint y: 327, distance: 47.0
click at [113, 0] on body "7 Version history / Reviews Preview Save Publish 450 Beta Sections(18) Elements…" at bounding box center [784, 0] width 1568 height 0
click at [926, 456] on strong "[PERSON_NAME]" at bounding box center [944, 430] width 172 height 81
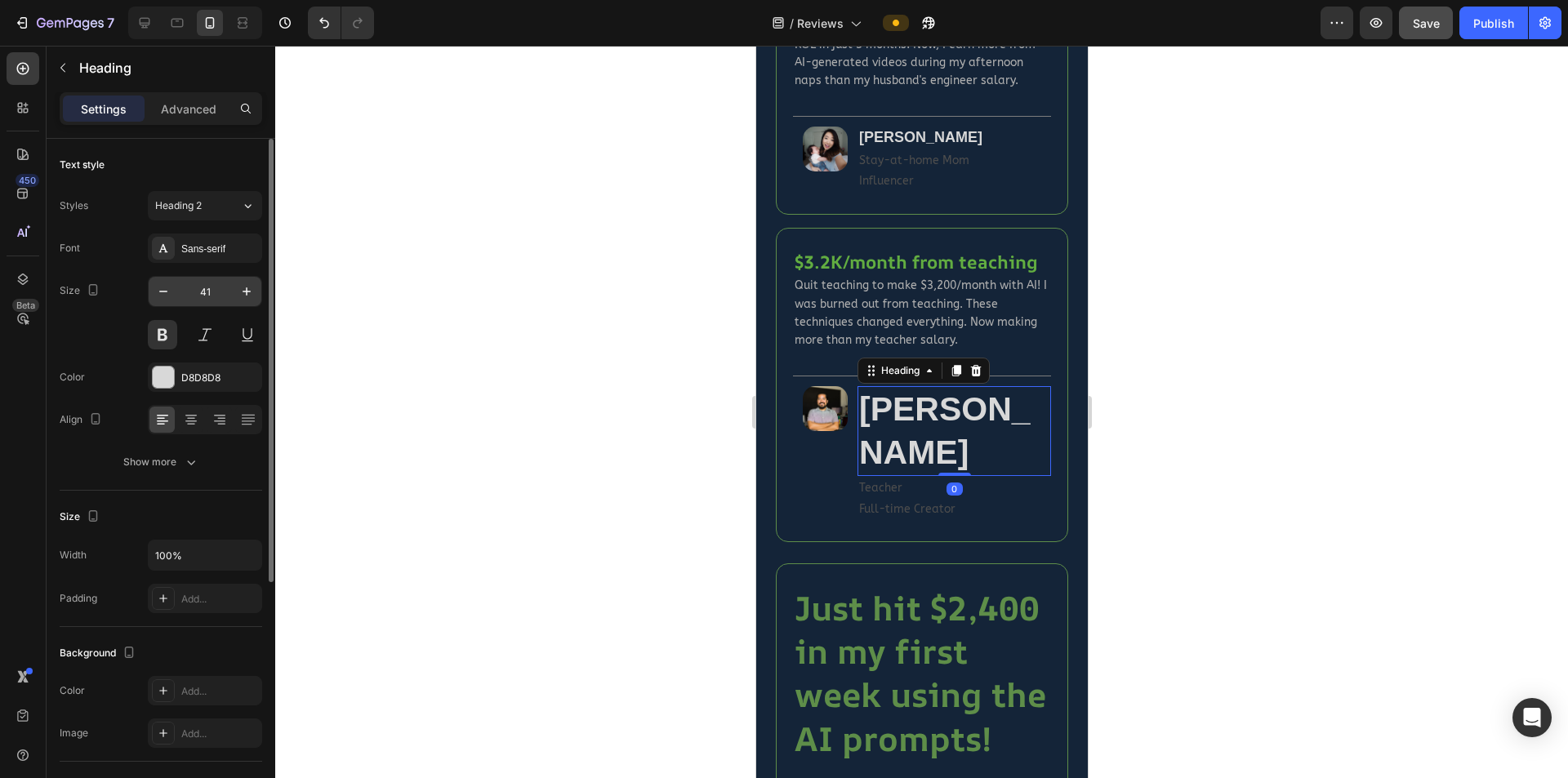
click at [204, 292] on input "41" at bounding box center [205, 292] width 54 height 29
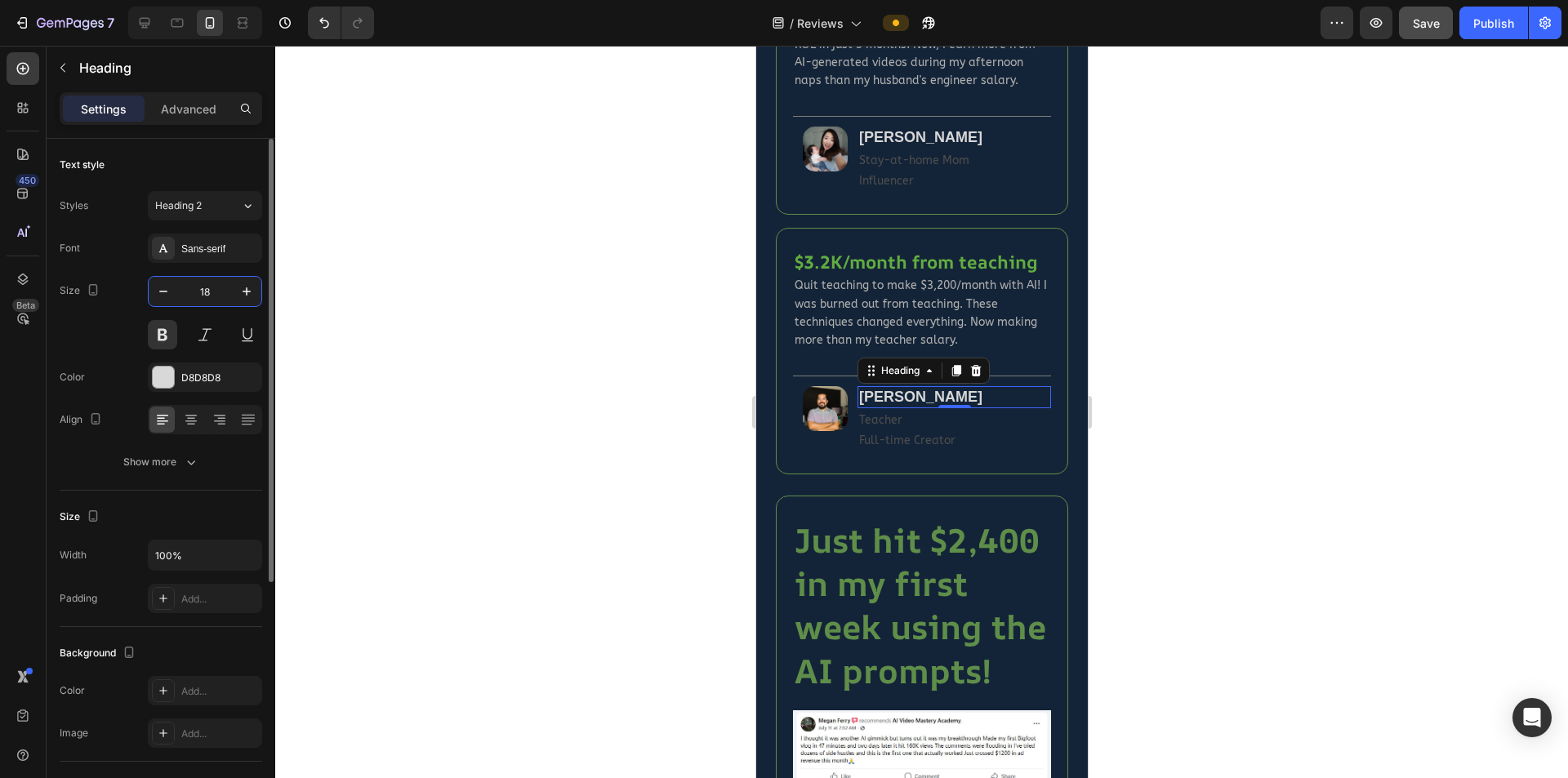
type input "18"
click at [900, 142] on div "Text Block" at bounding box center [888, 138] width 56 height 15
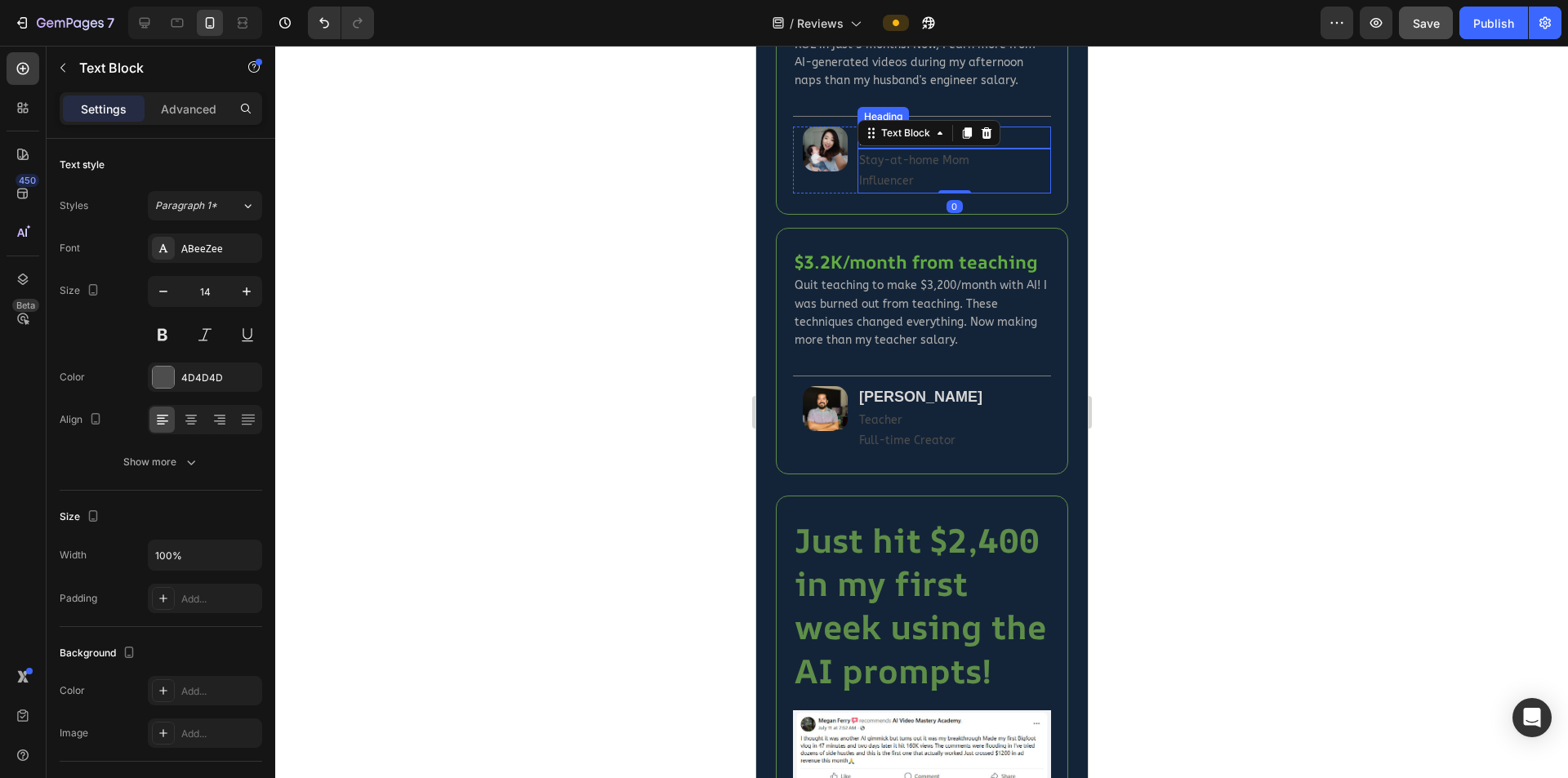
click at [1023, 137] on h2 "[PERSON_NAME]" at bounding box center [954, 137] width 194 height 23
click at [988, 177] on p "Stay-at-home Mom Influencer" at bounding box center [954, 170] width 190 height 41
click at [184, 383] on div "4D4D4D" at bounding box center [205, 377] width 47 height 15
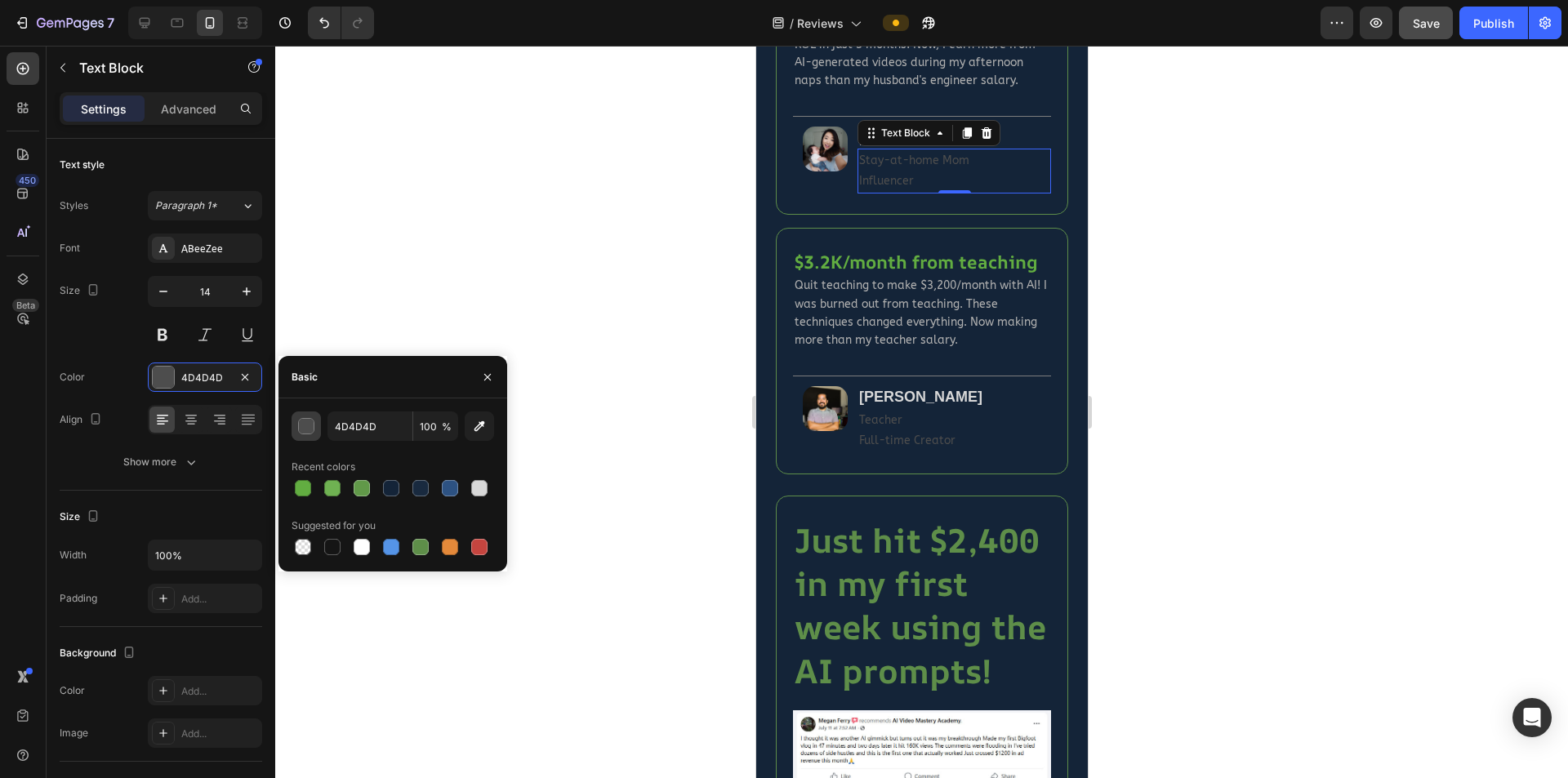
click at [312, 425] on div "button" at bounding box center [307, 427] width 17 height 17
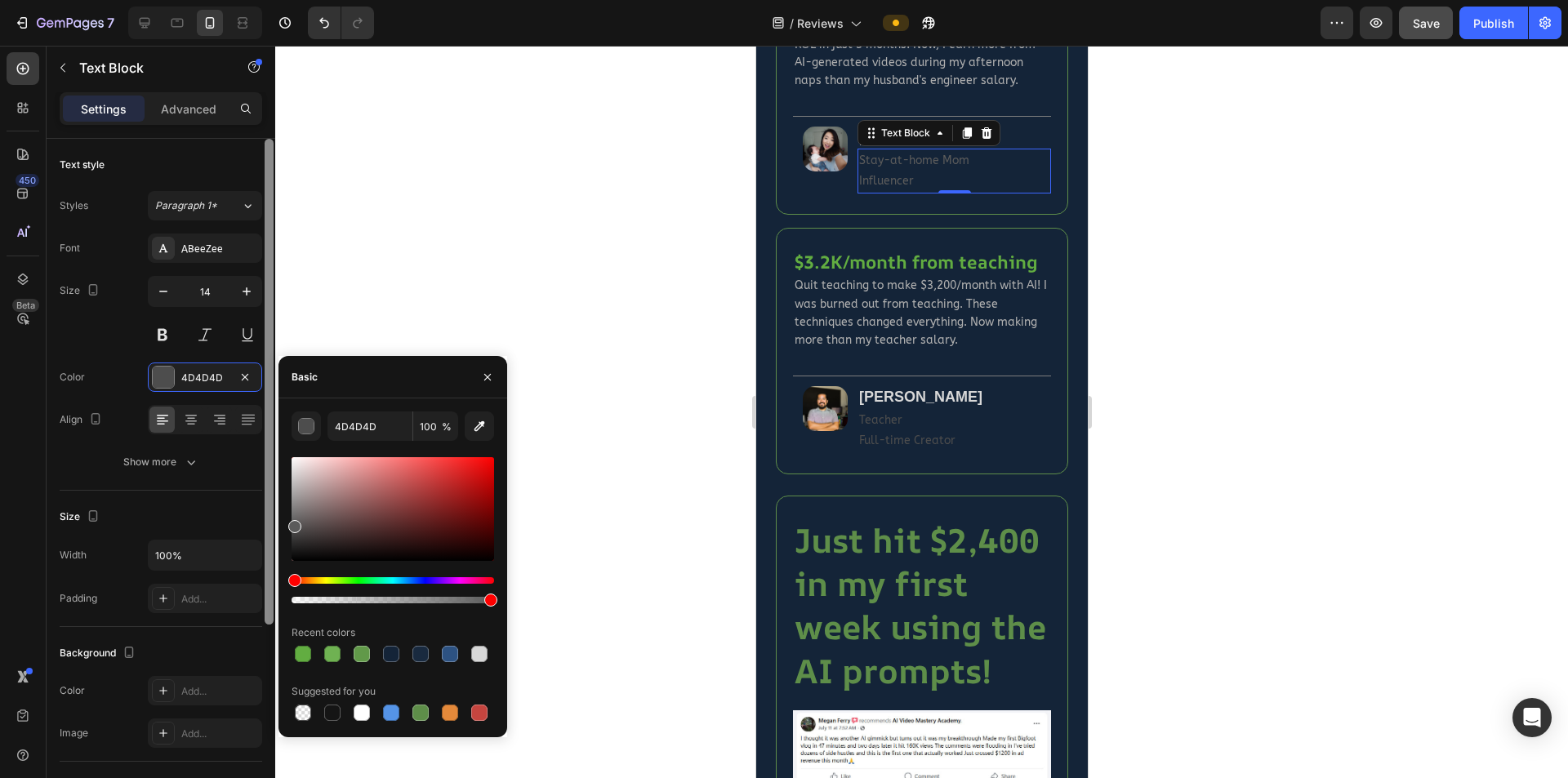
drag, startPoint x: 293, startPoint y: 522, endPoint x: 272, endPoint y: 523, distance: 21.0
click at [272, 523] on div "450 Beta Sections(18) Elements(83) Section Element Hero Section Product Detail …" at bounding box center [137, 413] width 275 height 733
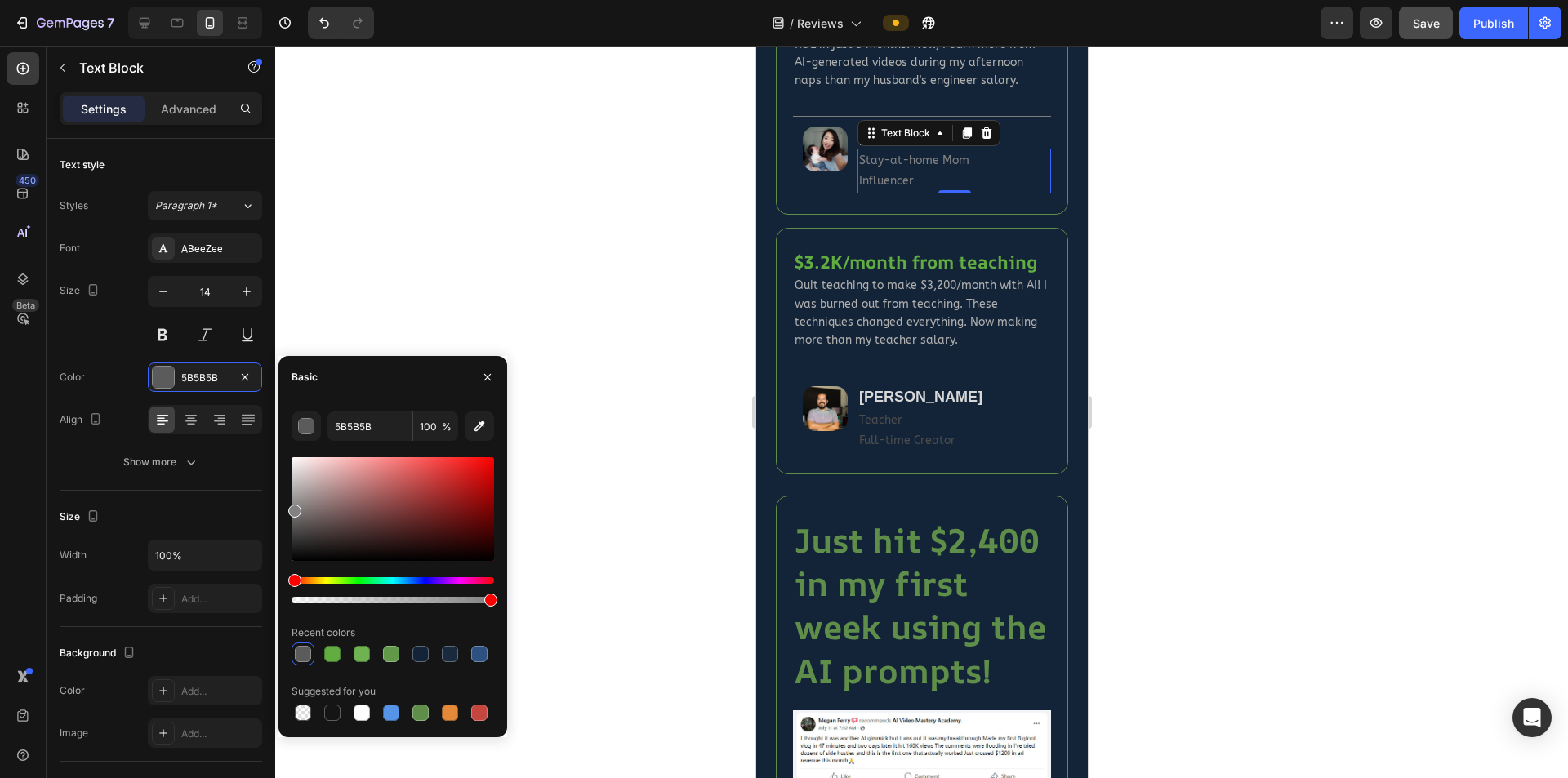
drag, startPoint x: 297, startPoint y: 512, endPoint x: 278, endPoint y: 508, distance: 19.4
click at [278, 508] on div "5B5B5B 100 % Recent colors Suggested for you" at bounding box center [392, 567] width 228 height 313
type input "828282"
click at [586, 443] on div at bounding box center [921, 413] width 1293 height 733
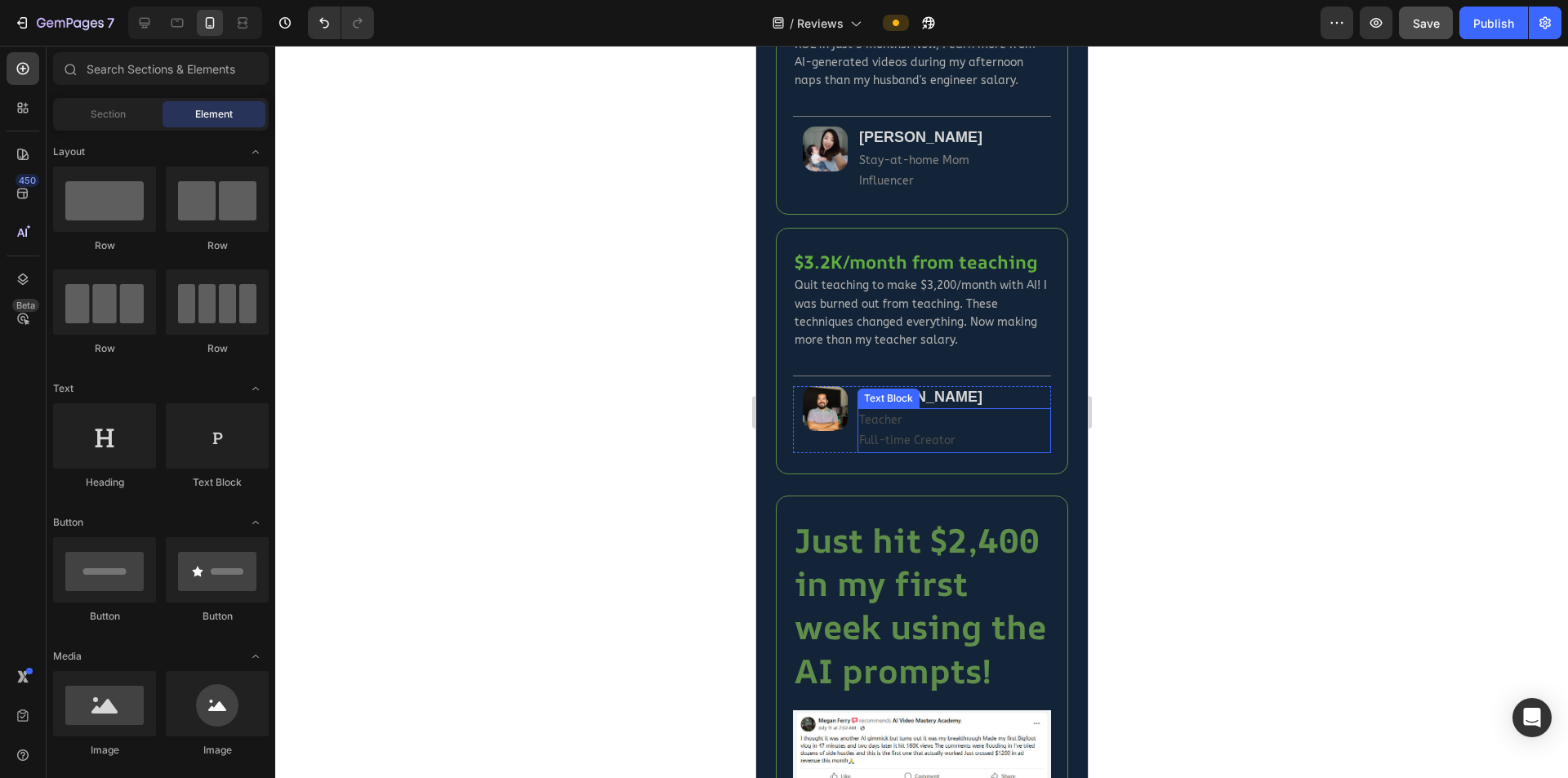
scroll to position [1388, 0]
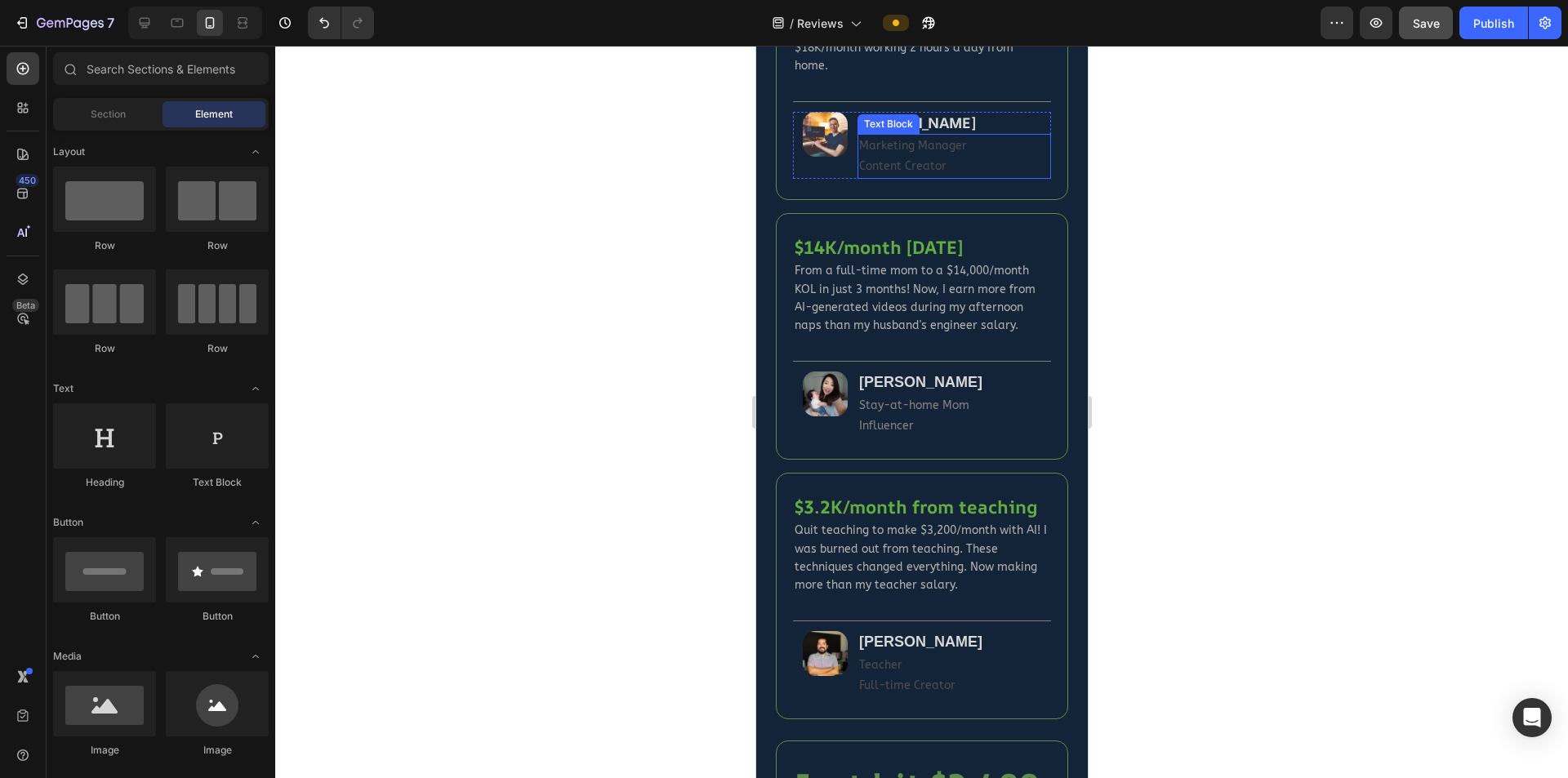
click at [900, 157] on p "Content Creator" at bounding box center [954, 166] width 190 height 21
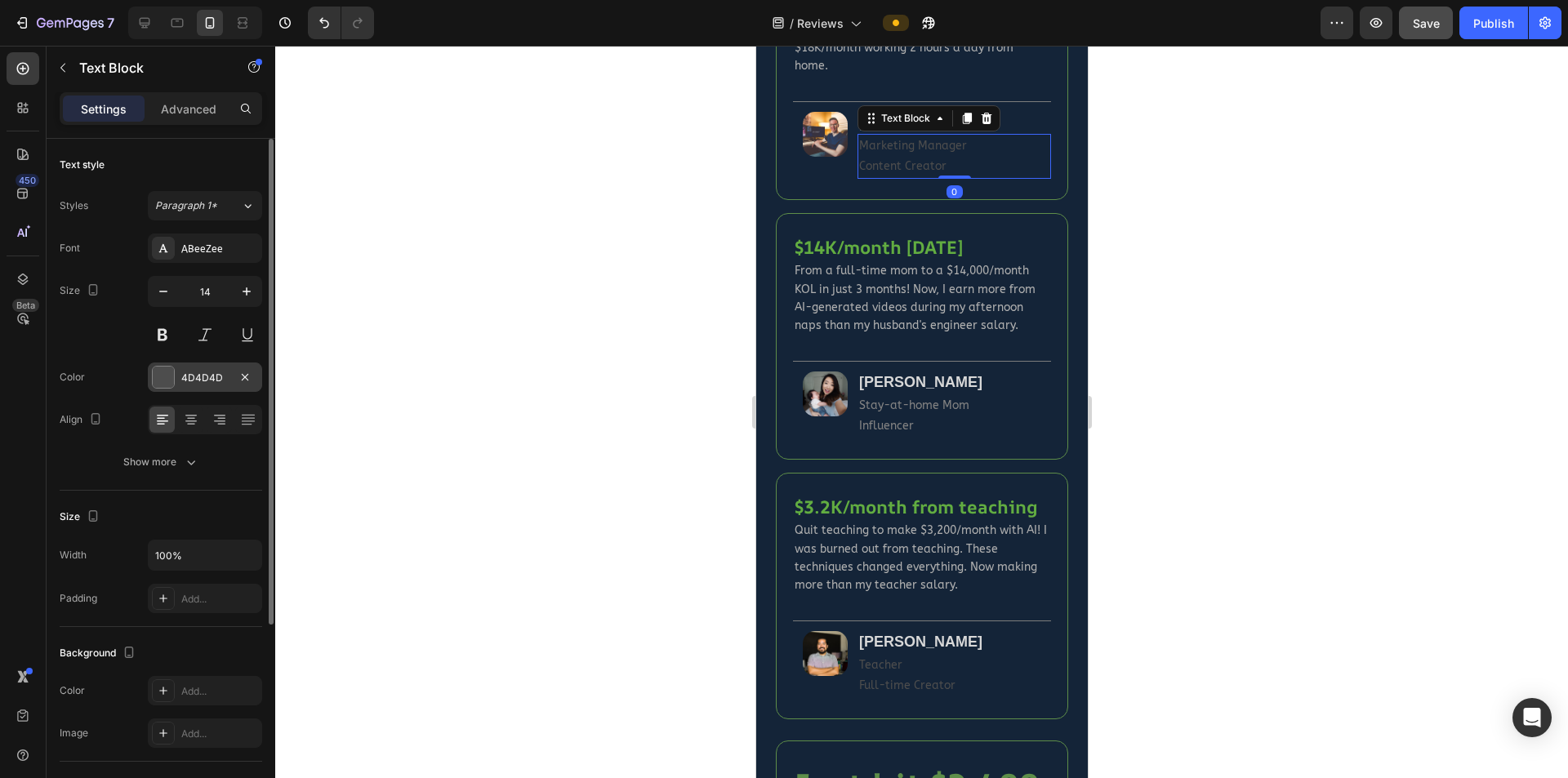
click at [199, 380] on div "4D4D4D" at bounding box center [205, 377] width 47 height 15
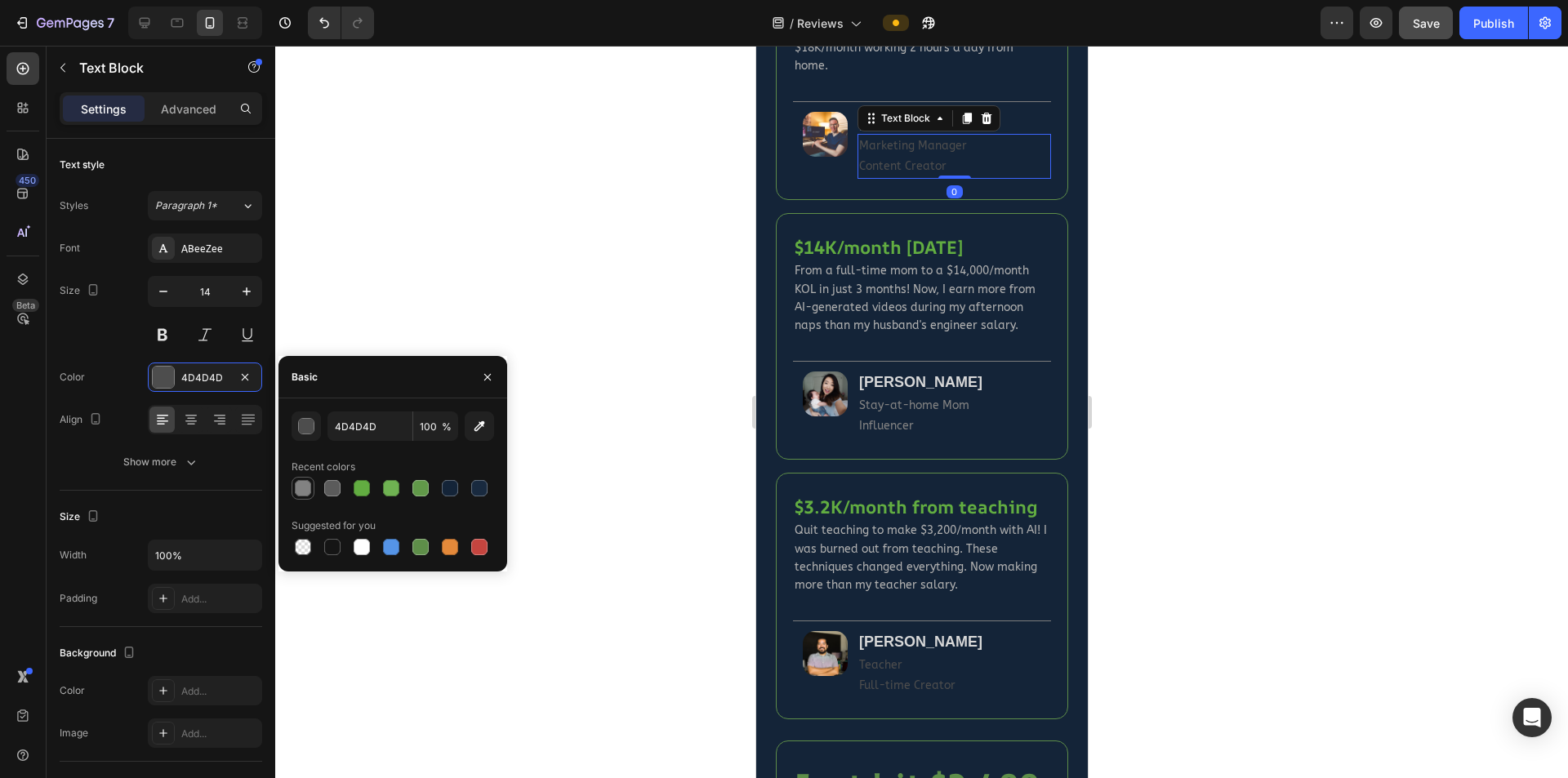
click at [297, 492] on div at bounding box center [303, 488] width 17 height 17
type input "828282"
click at [652, 457] on div at bounding box center [921, 413] width 1293 height 733
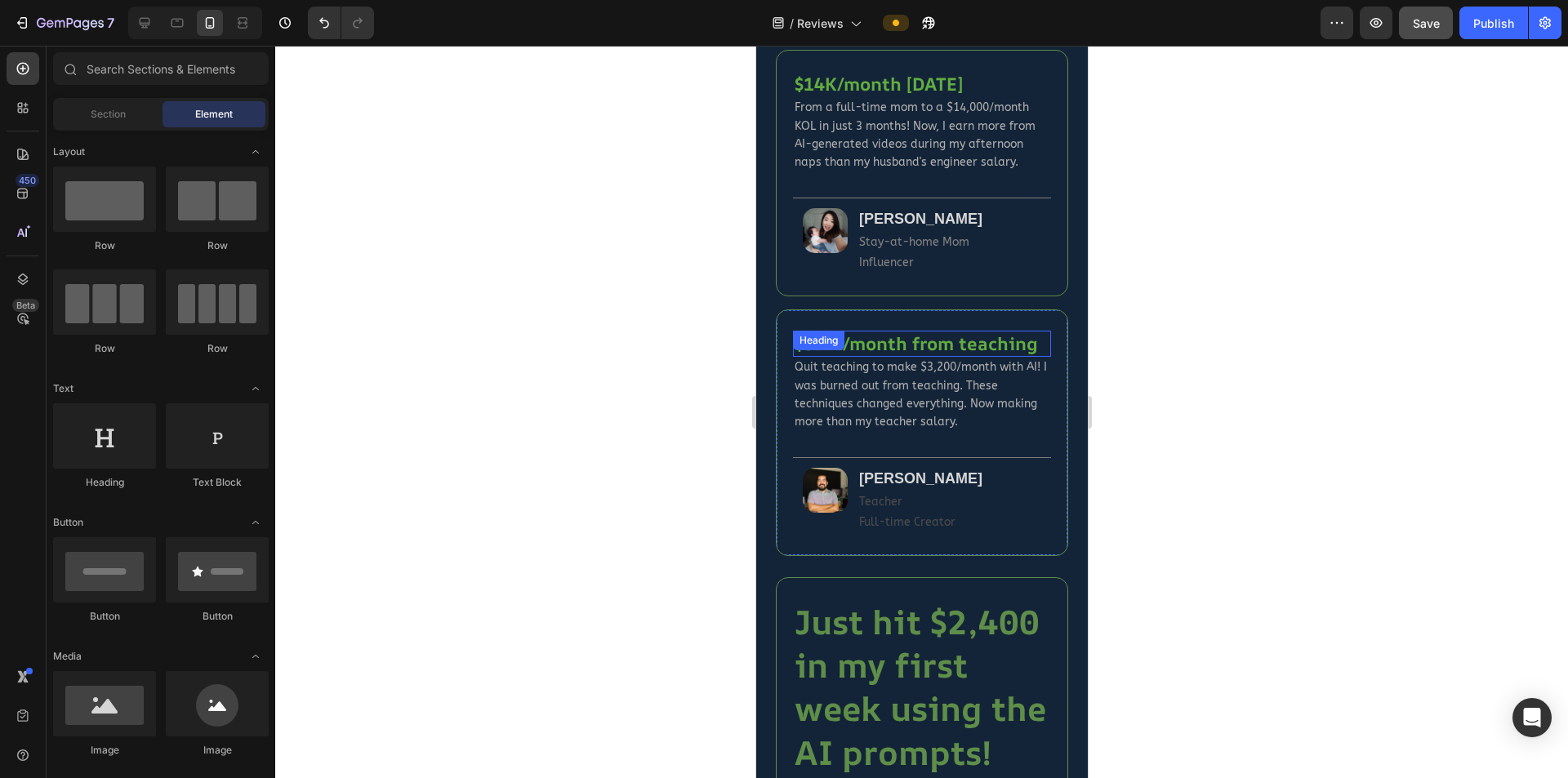
scroll to position [1633, 0]
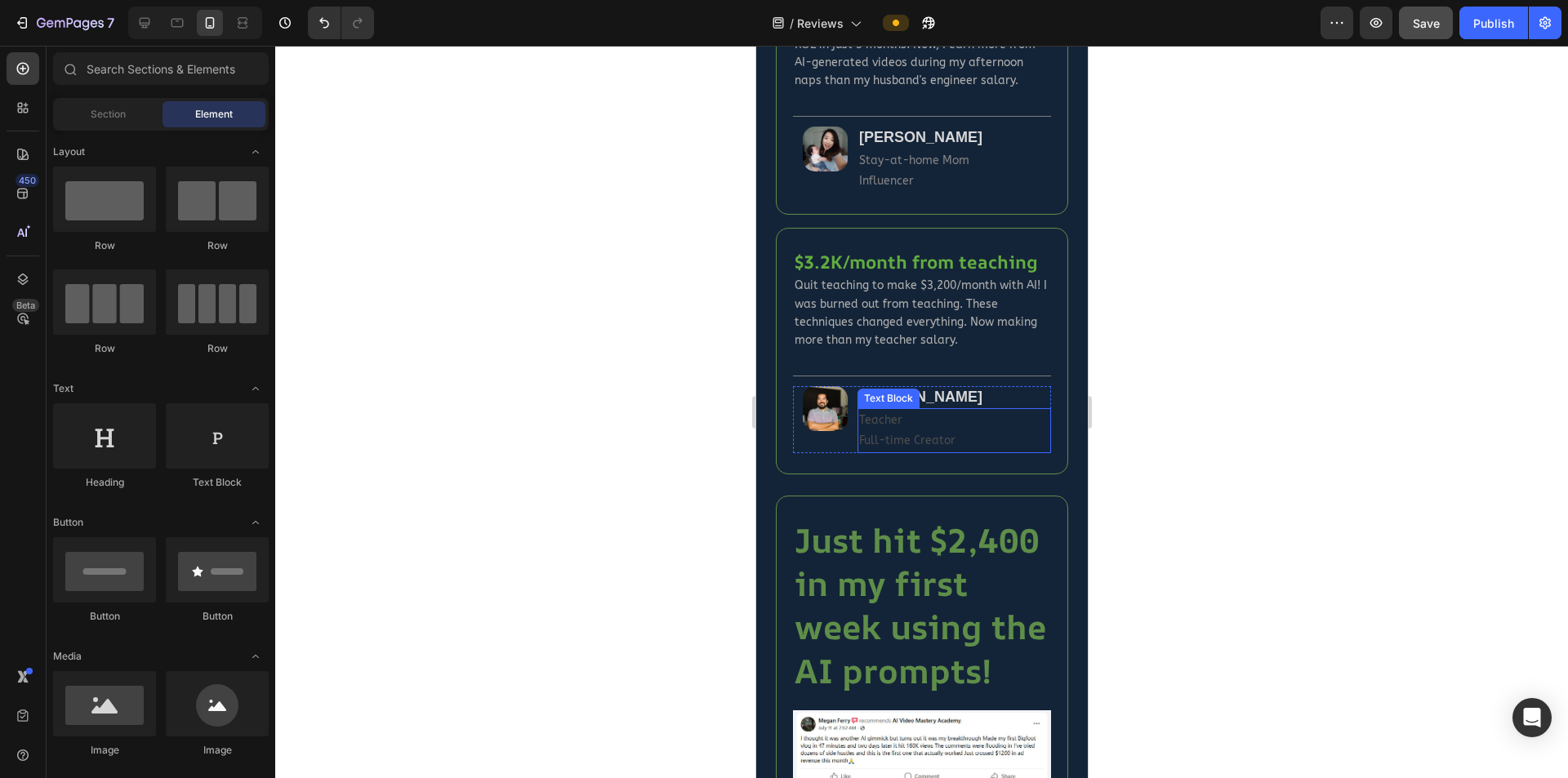
drag, startPoint x: 905, startPoint y: 458, endPoint x: 888, endPoint y: 459, distance: 17.0
click at [905, 451] on p "Teacher Full-time Creator" at bounding box center [954, 430] width 190 height 41
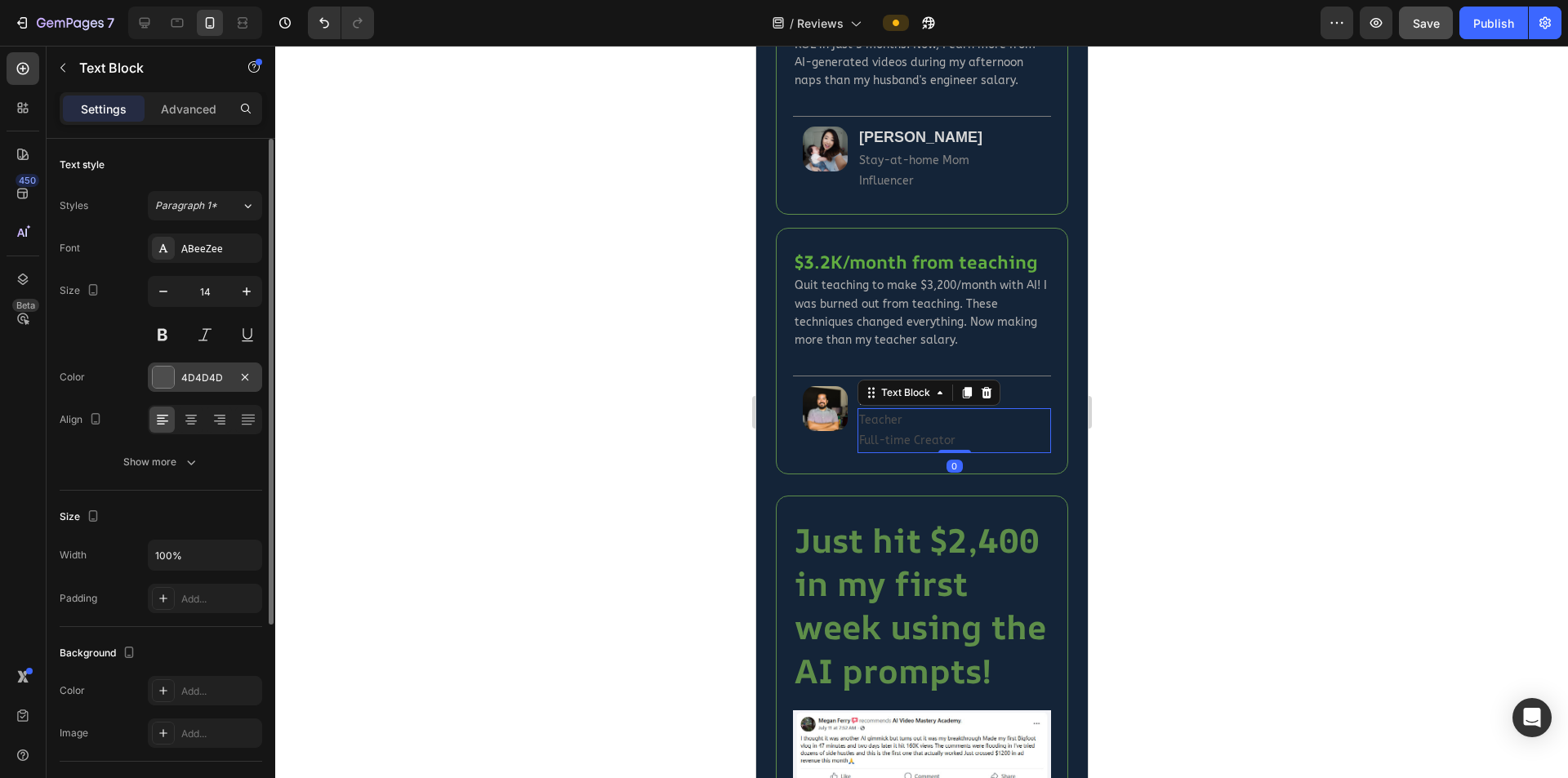
click at [185, 380] on div "4D4D4D" at bounding box center [205, 377] width 47 height 15
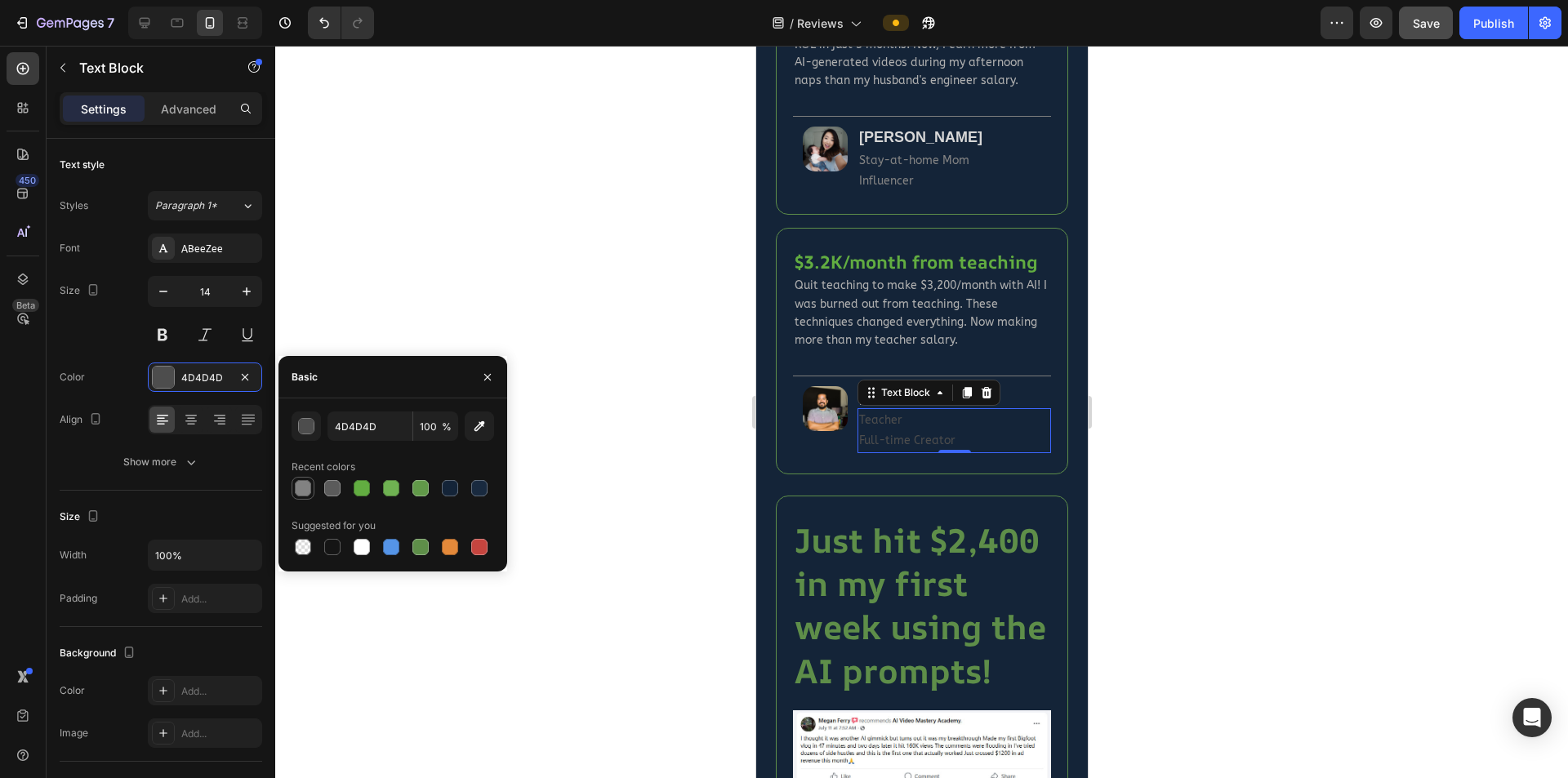
click at [300, 489] on div at bounding box center [303, 488] width 17 height 17
type input "828282"
click at [619, 564] on div at bounding box center [921, 413] width 1293 height 733
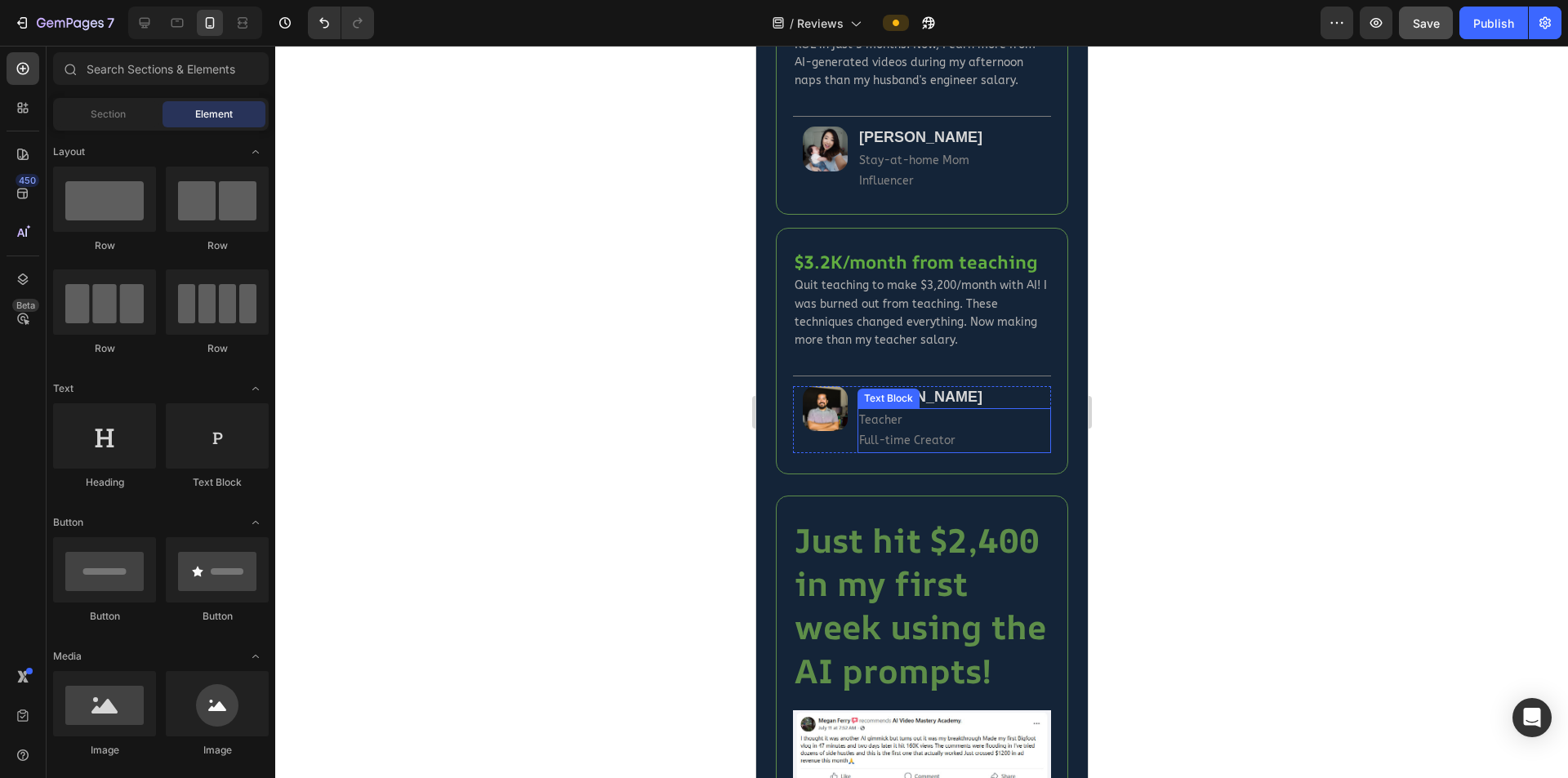
click at [914, 409] on div "Text Block" at bounding box center [887, 399] width 62 height 20
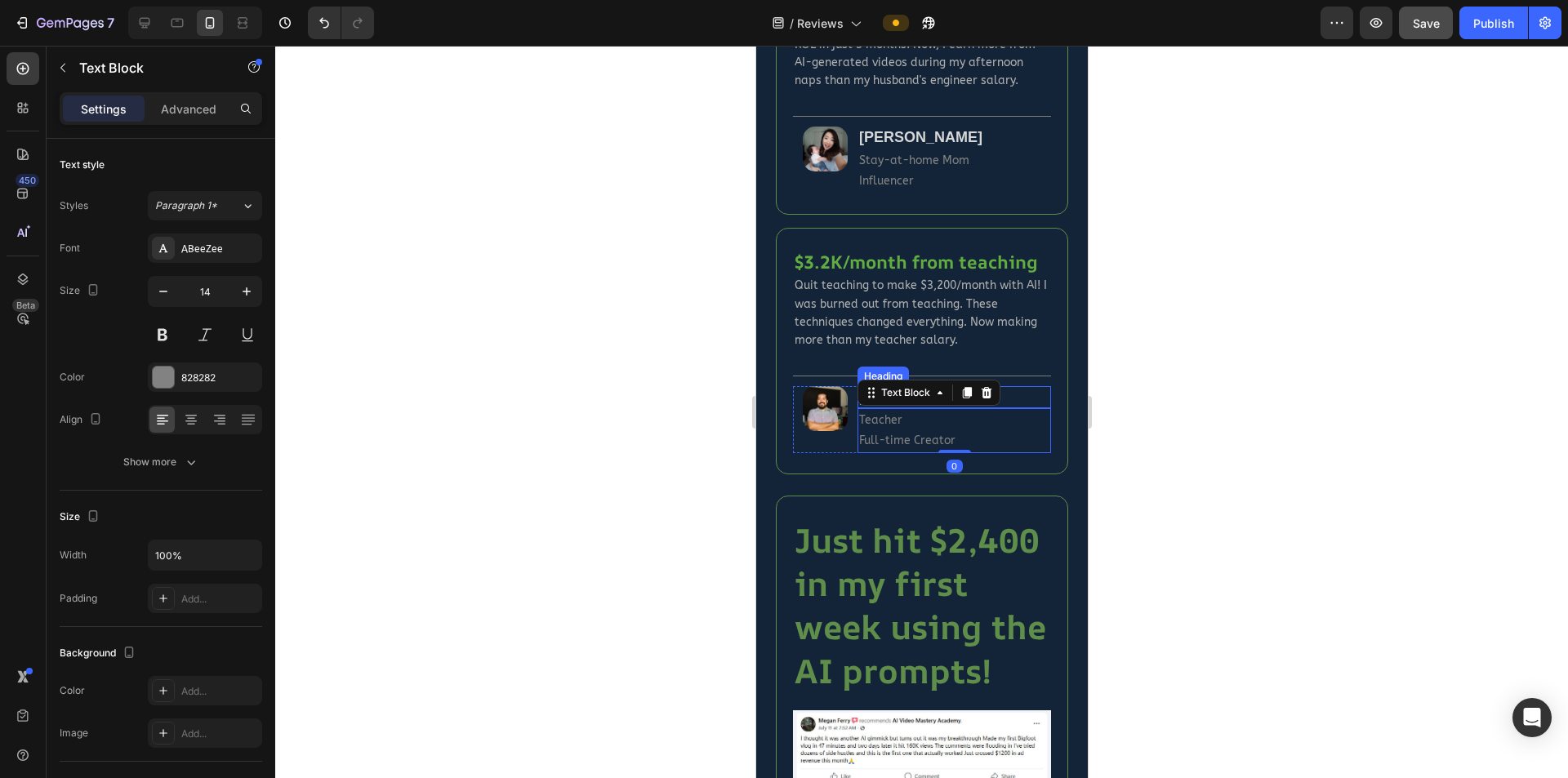
click at [1020, 409] on h2 "[PERSON_NAME]" at bounding box center [954, 397] width 194 height 23
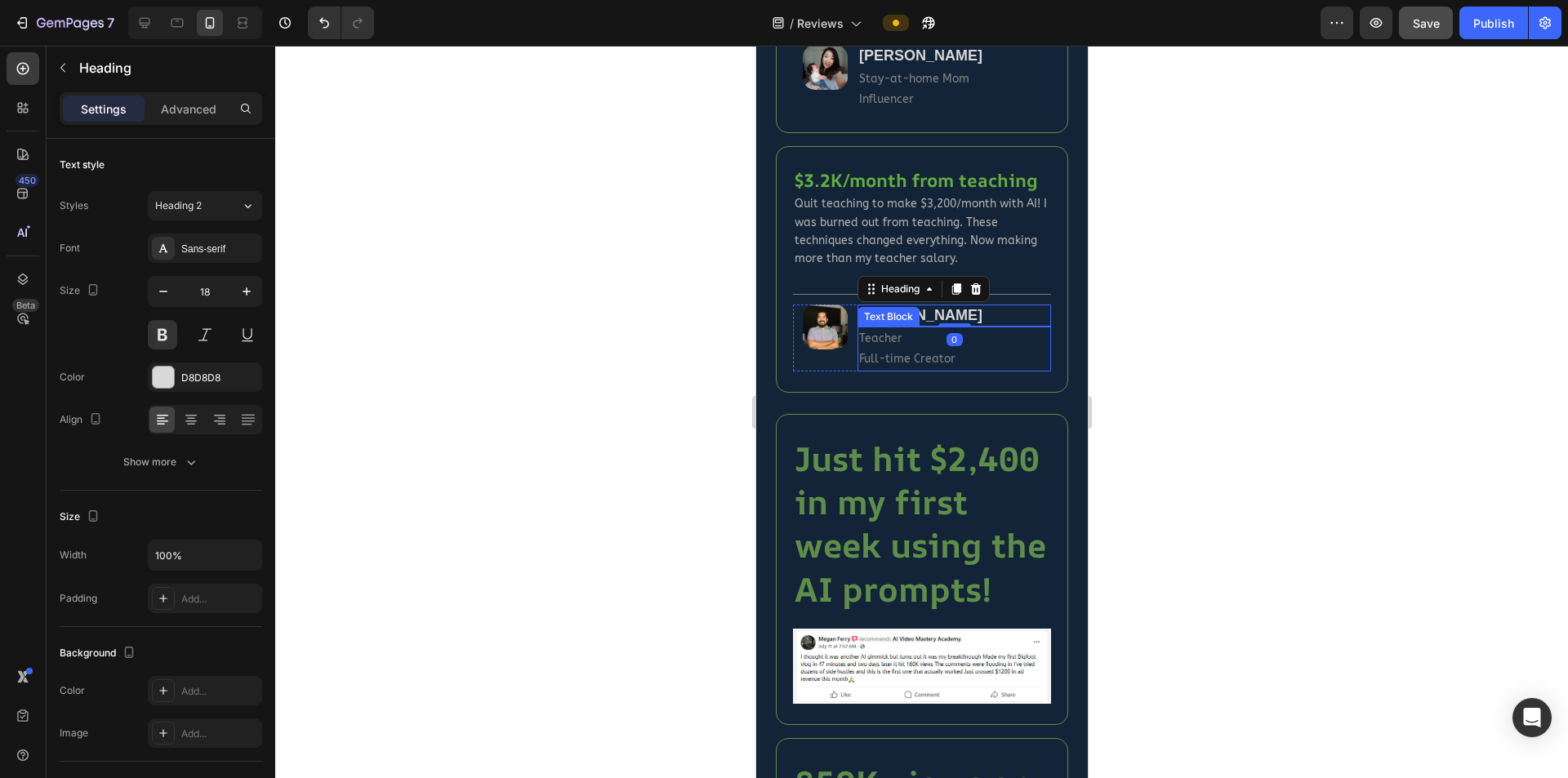
scroll to position [1878, 0]
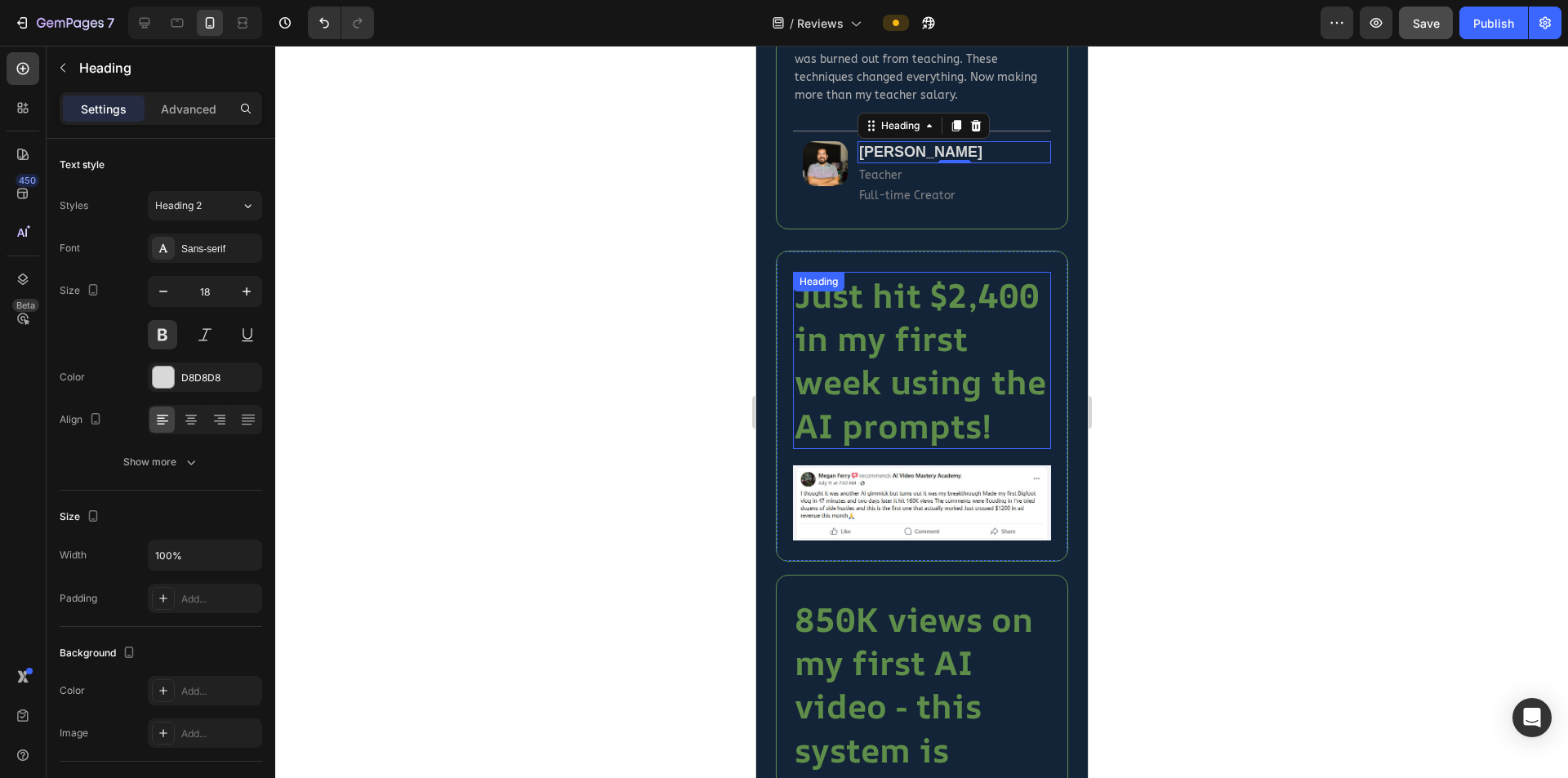
click at [911, 430] on h2 "Just hit $2,400 in my first week using the AI prompts!" at bounding box center [920, 361] width 258 height 177
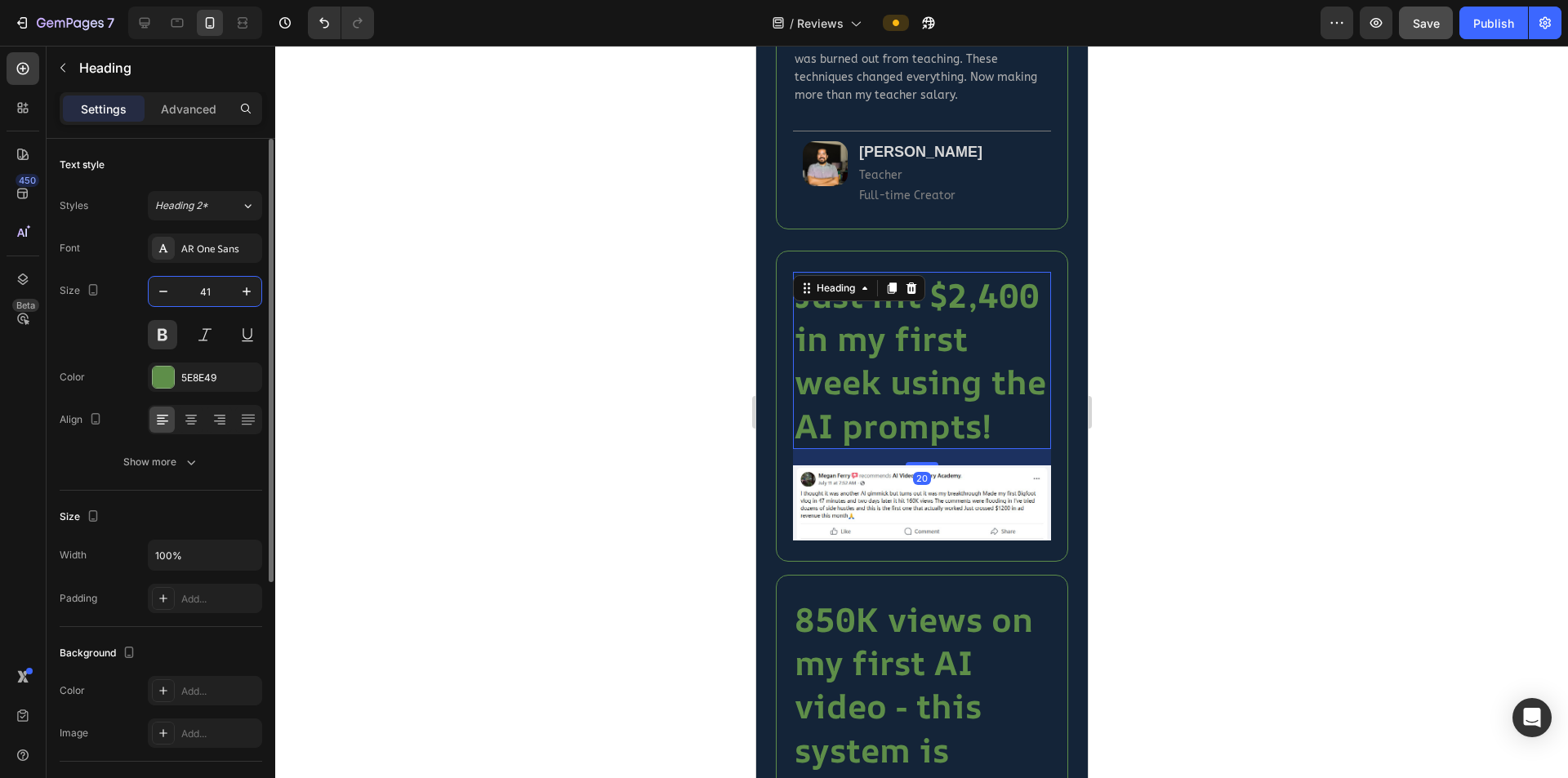
click at [229, 286] on input "41" at bounding box center [205, 292] width 54 height 29
type input "20"
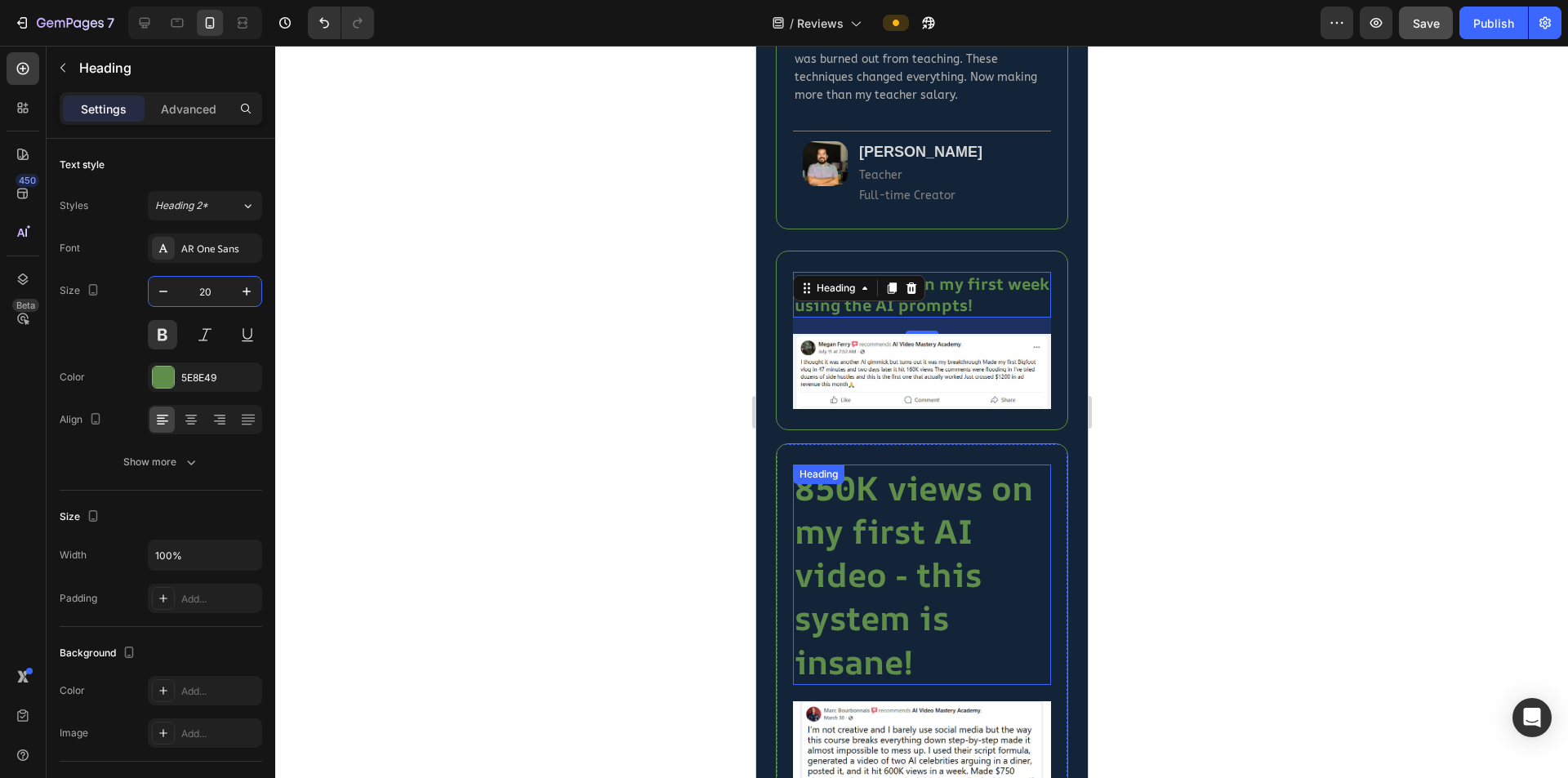
click at [944, 527] on h2 "850K views on my first AI video - this system is insane!" at bounding box center [920, 574] width 258 height 220
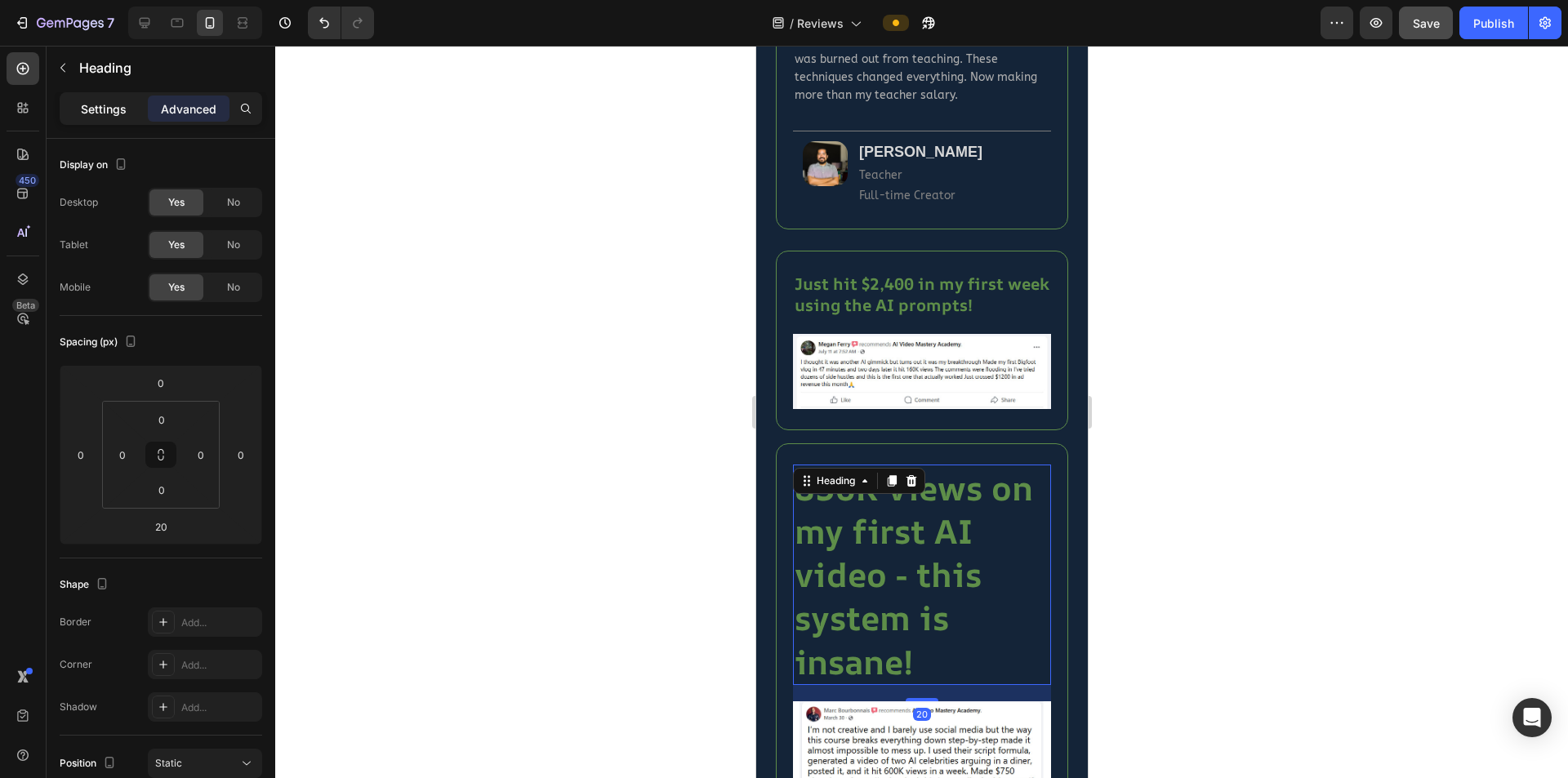
click at [116, 114] on p "Settings" at bounding box center [104, 110] width 46 height 18
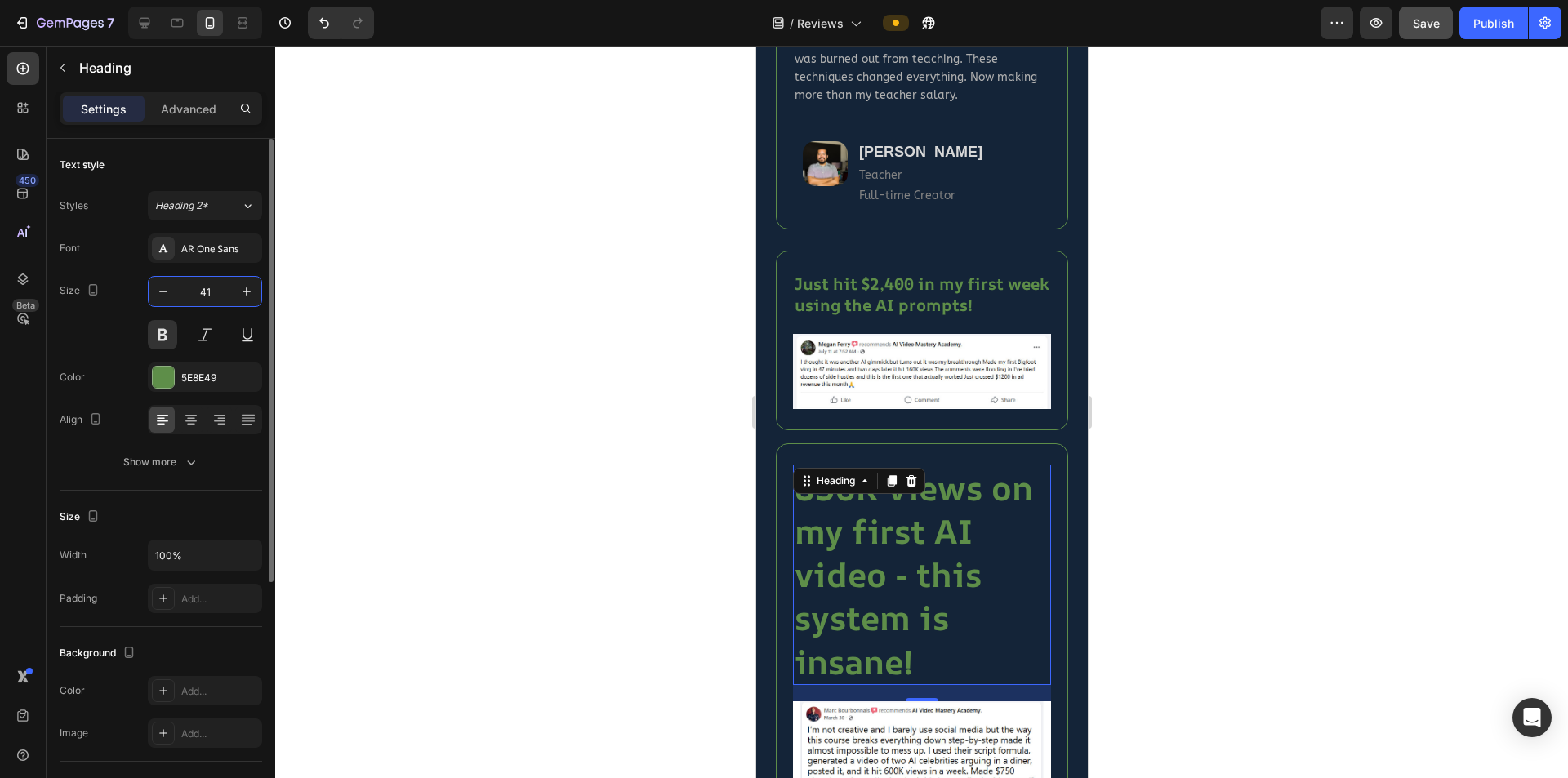
click at [212, 293] on input "41" at bounding box center [205, 292] width 54 height 29
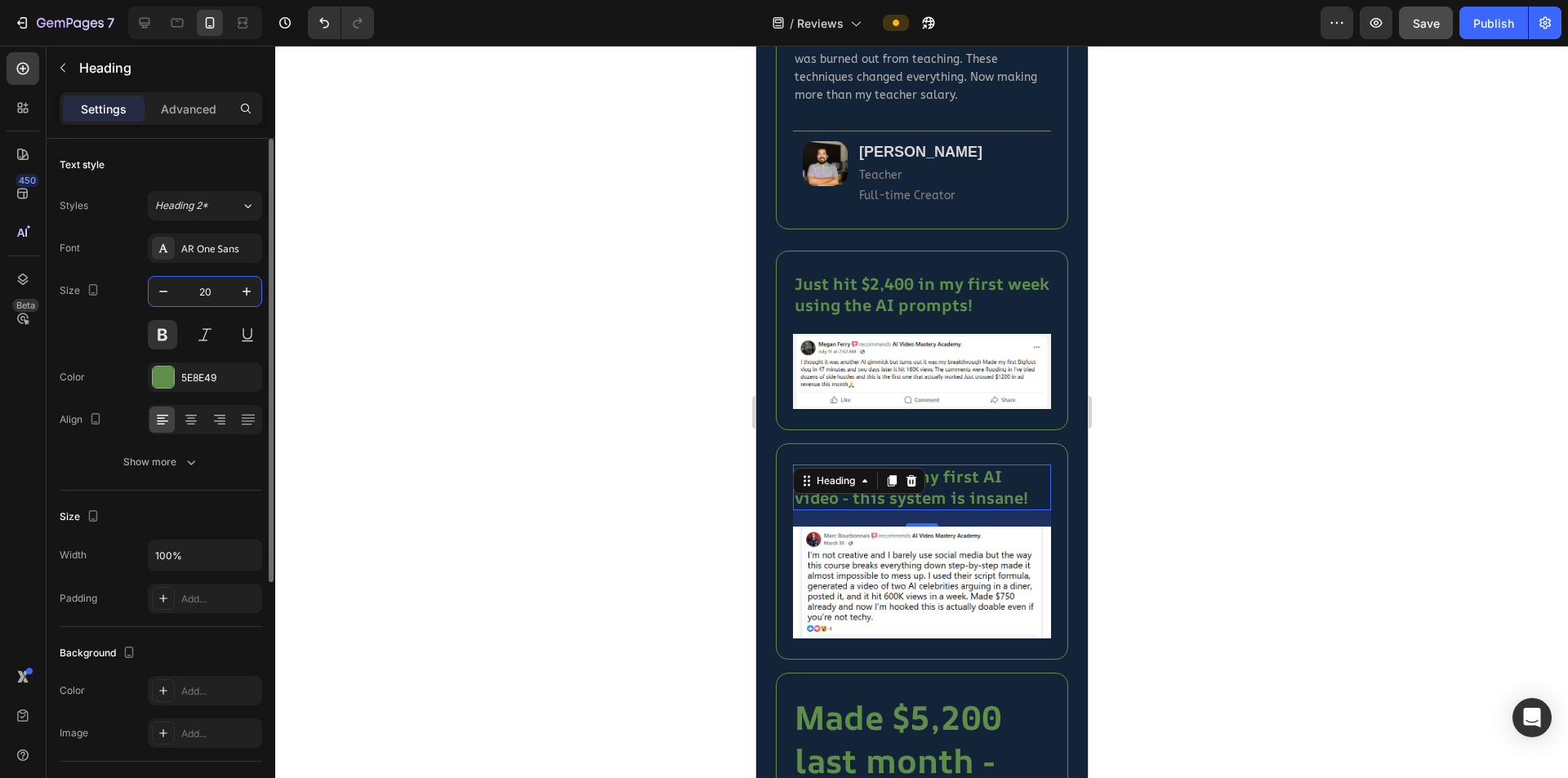
type input "20"
click at [618, 536] on div at bounding box center [921, 413] width 1293 height 733
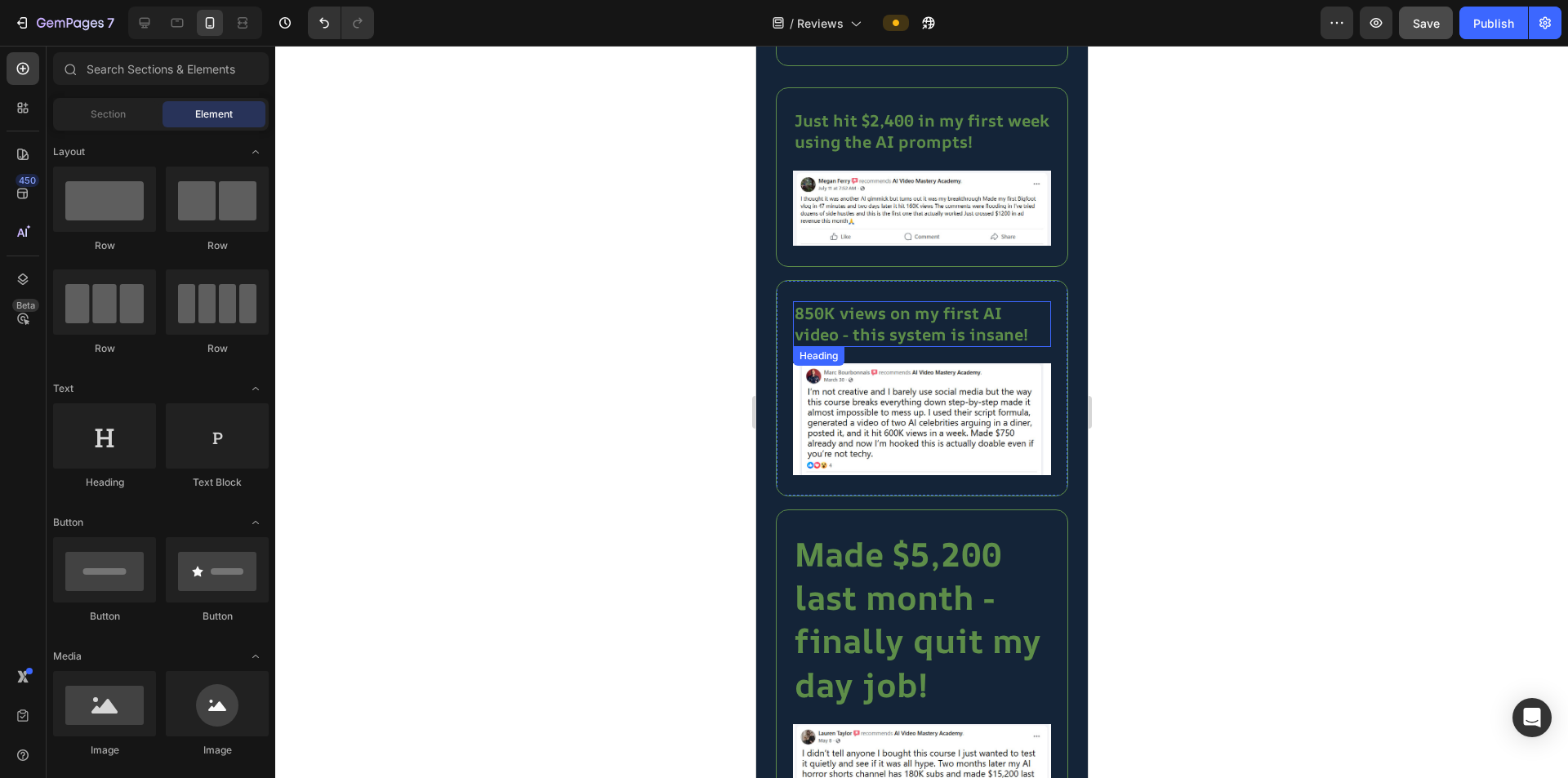
scroll to position [2123, 0]
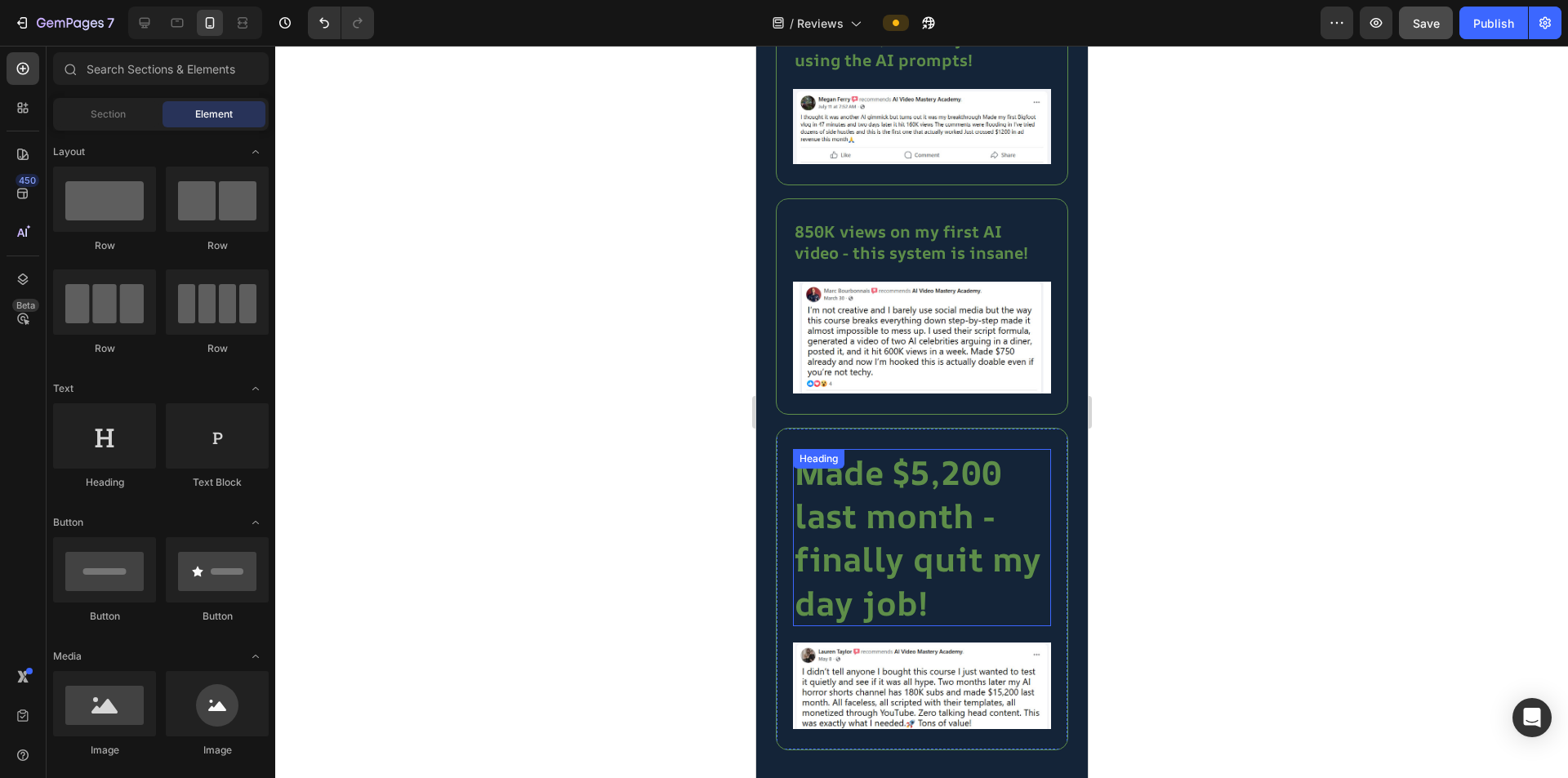
click at [950, 501] on h2 "Made $5,200 last month - finally quit my day job!" at bounding box center [920, 537] width 258 height 177
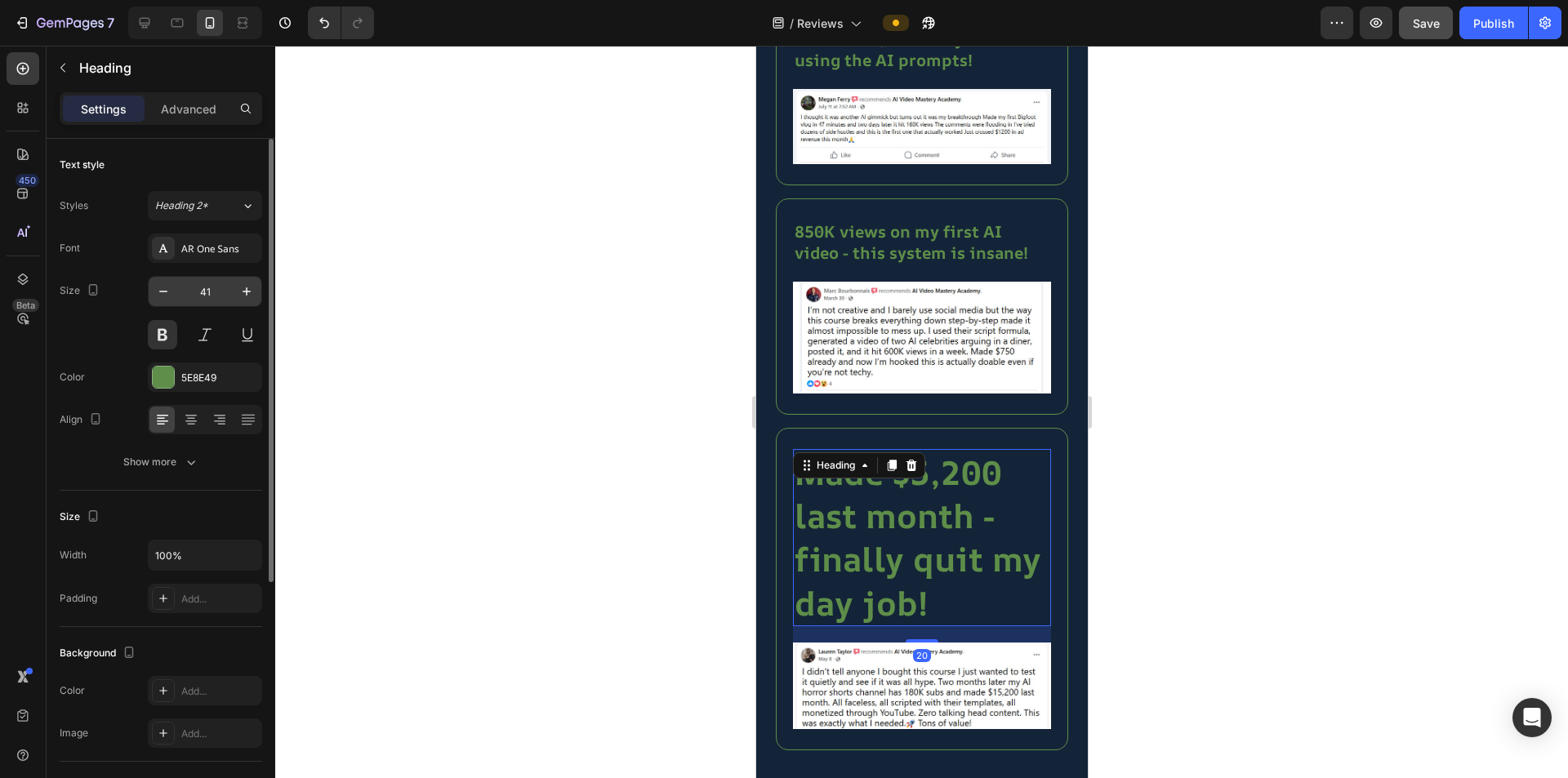
click at [217, 289] on input "41" at bounding box center [205, 292] width 54 height 29
type input "20"
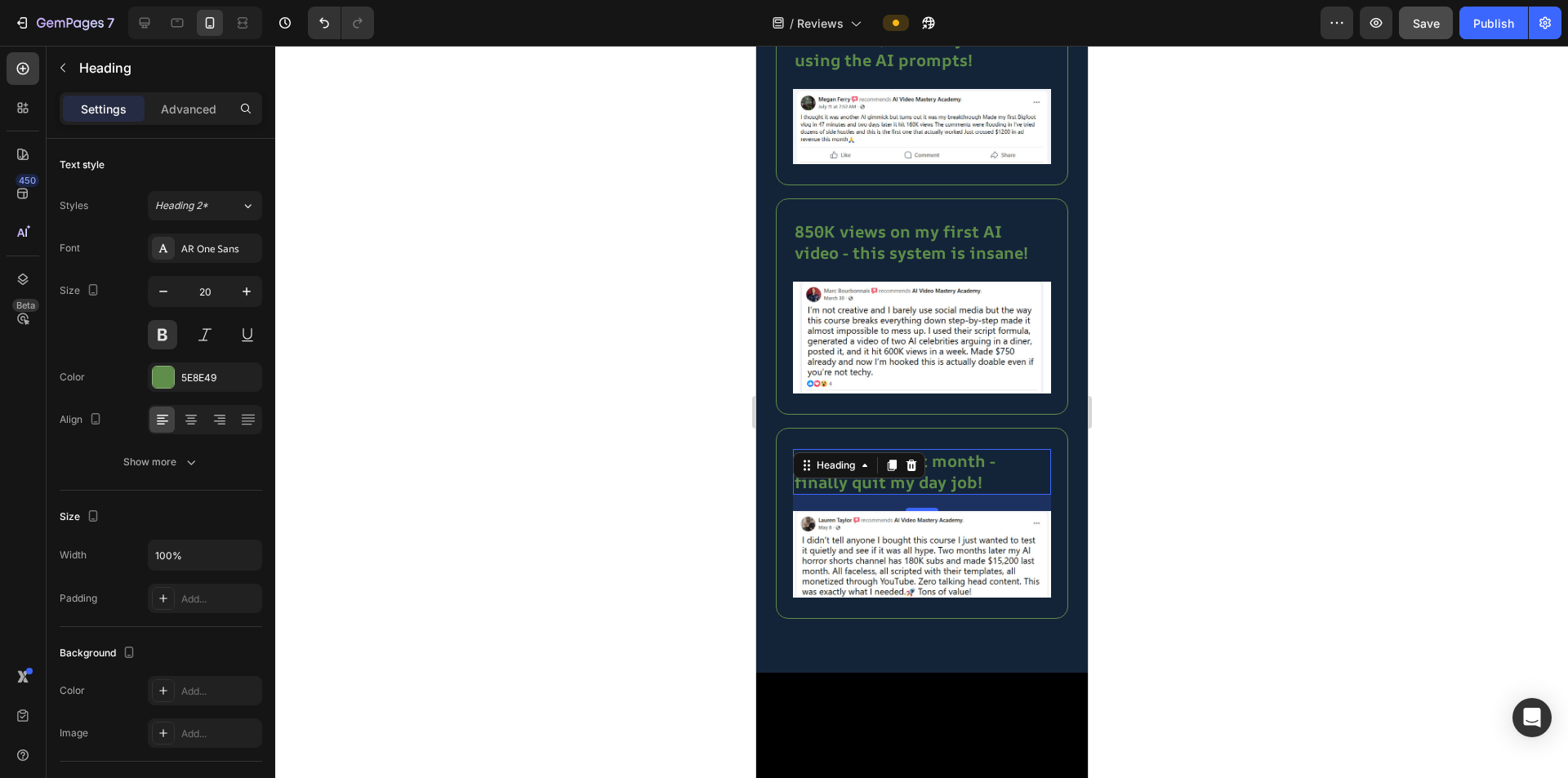
click at [657, 476] on div at bounding box center [921, 413] width 1293 height 733
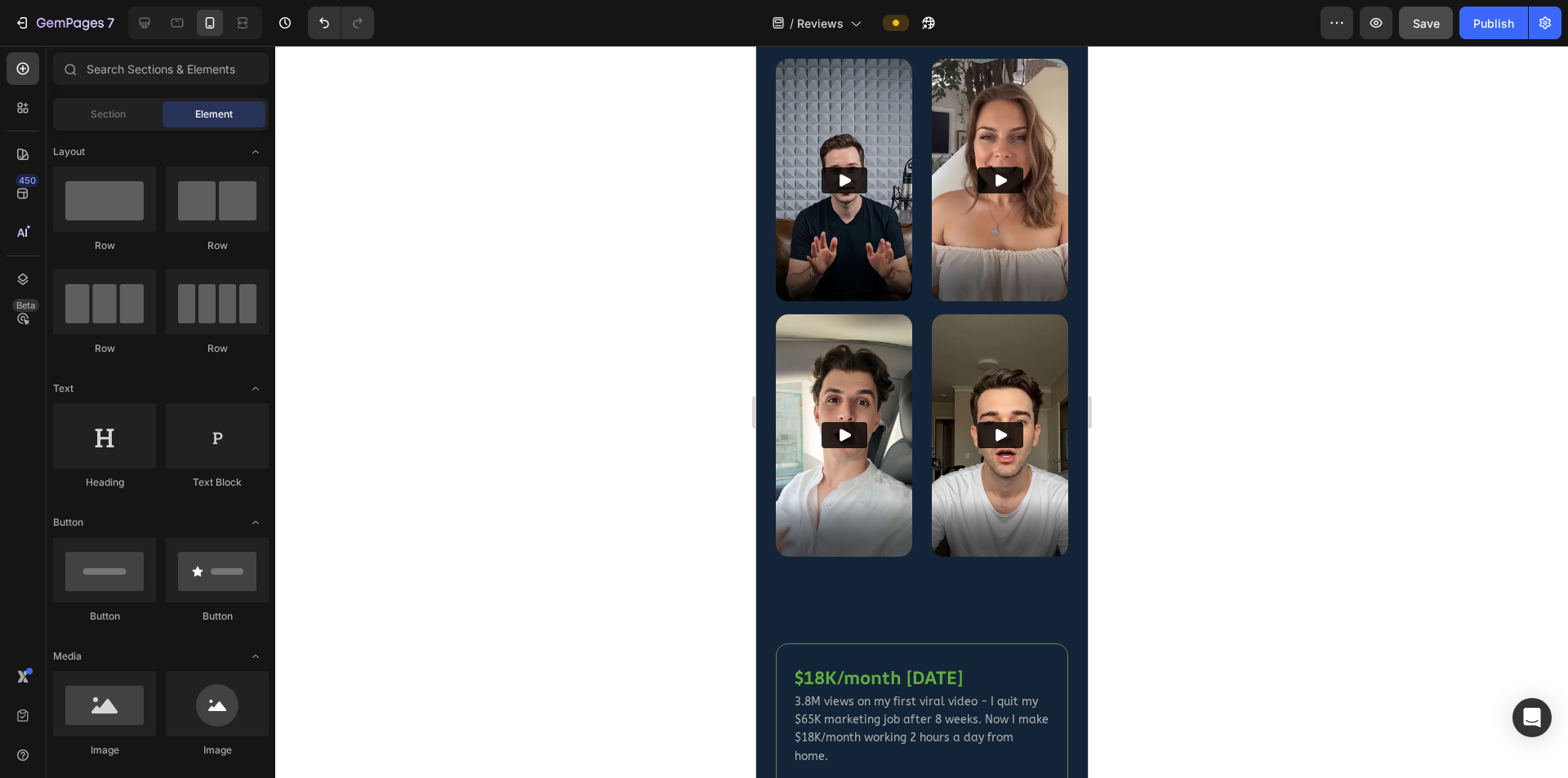
scroll to position [816, 0]
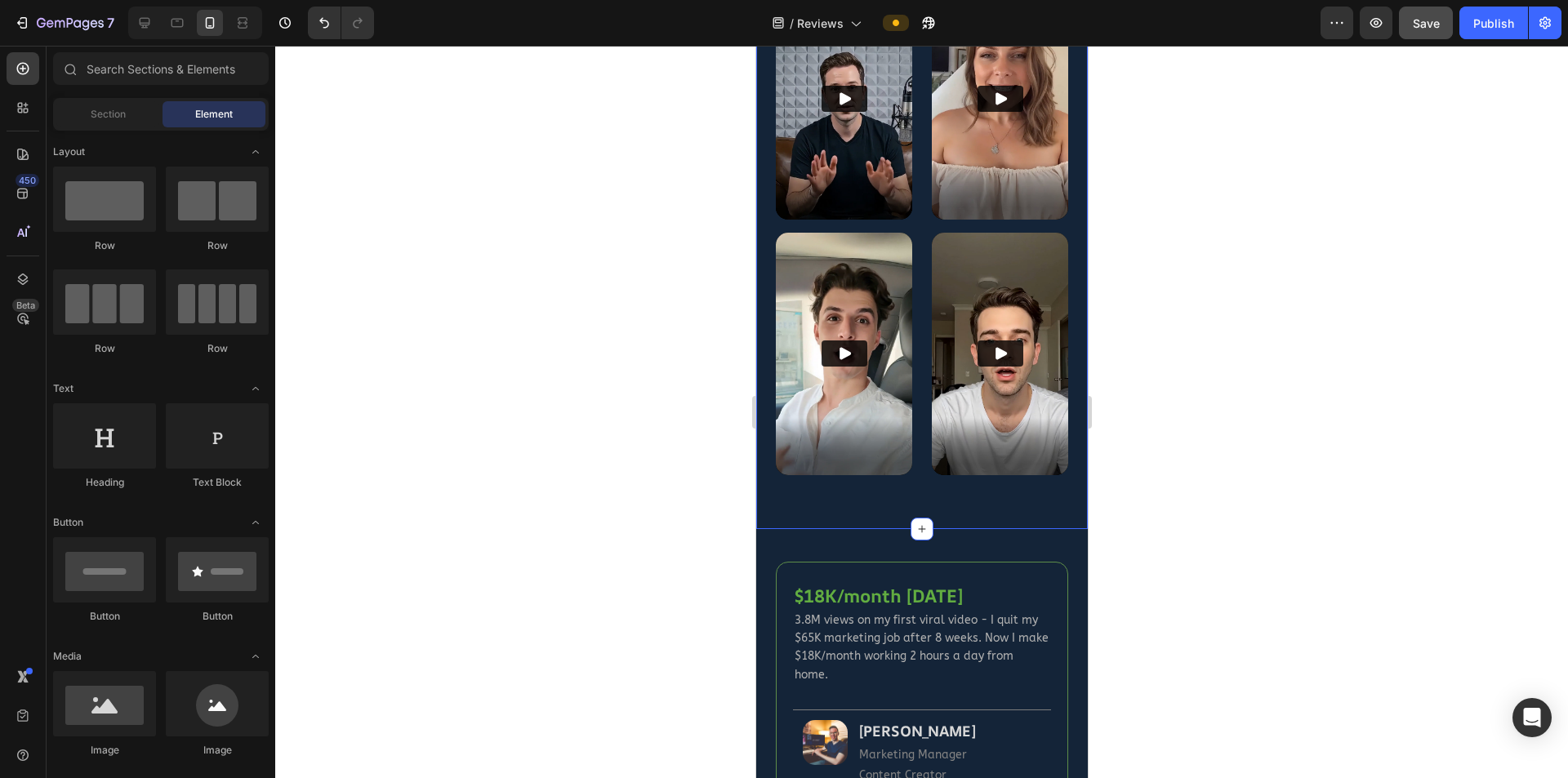
click at [996, 461] on div "Video Video Video Video Video Video Row Section 3" at bounding box center [921, 109] width 331 height 841
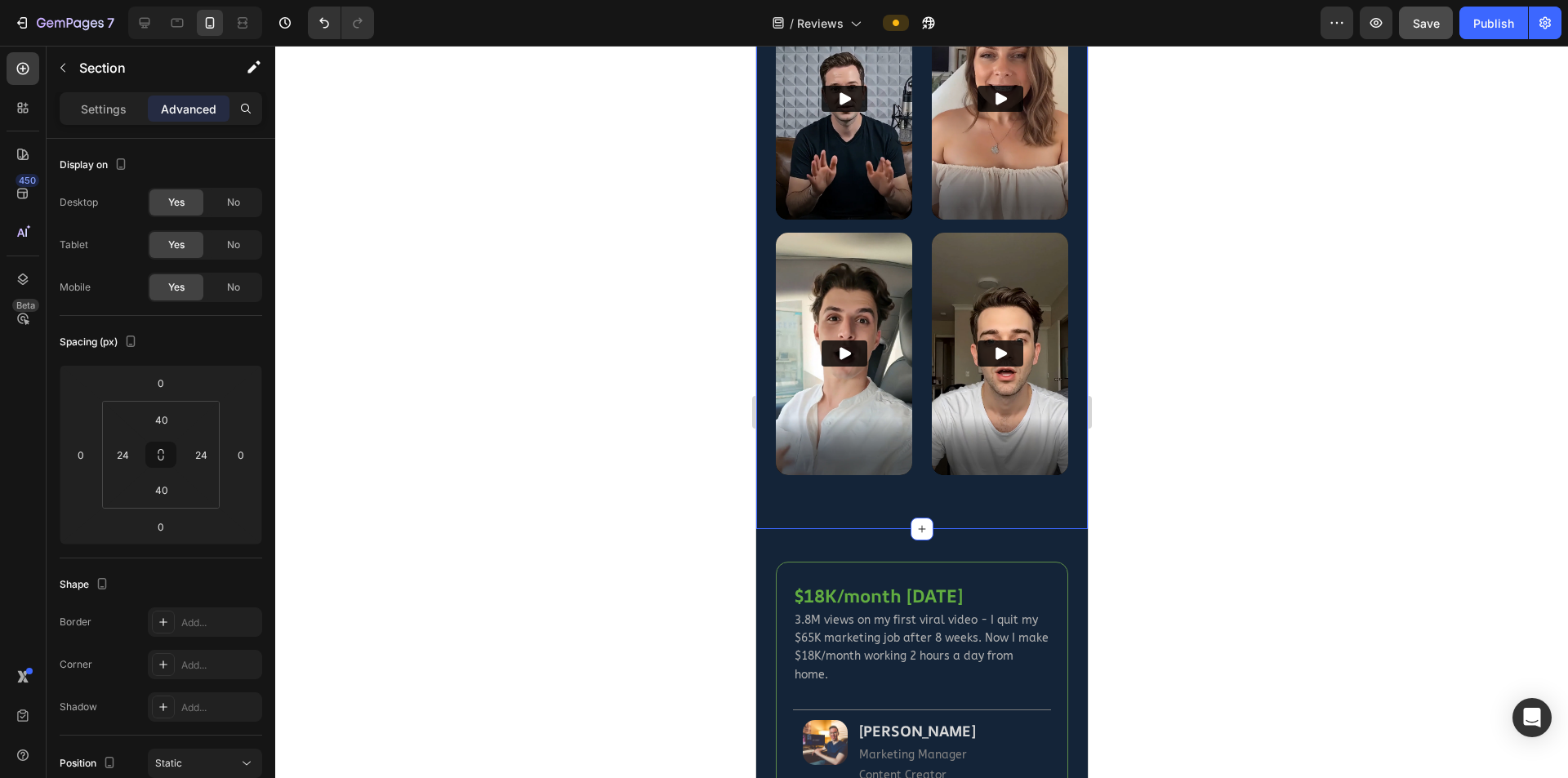
click at [186, 111] on p "Advanced" at bounding box center [188, 110] width 56 height 18
click at [175, 498] on input "40" at bounding box center [161, 490] width 32 height 24
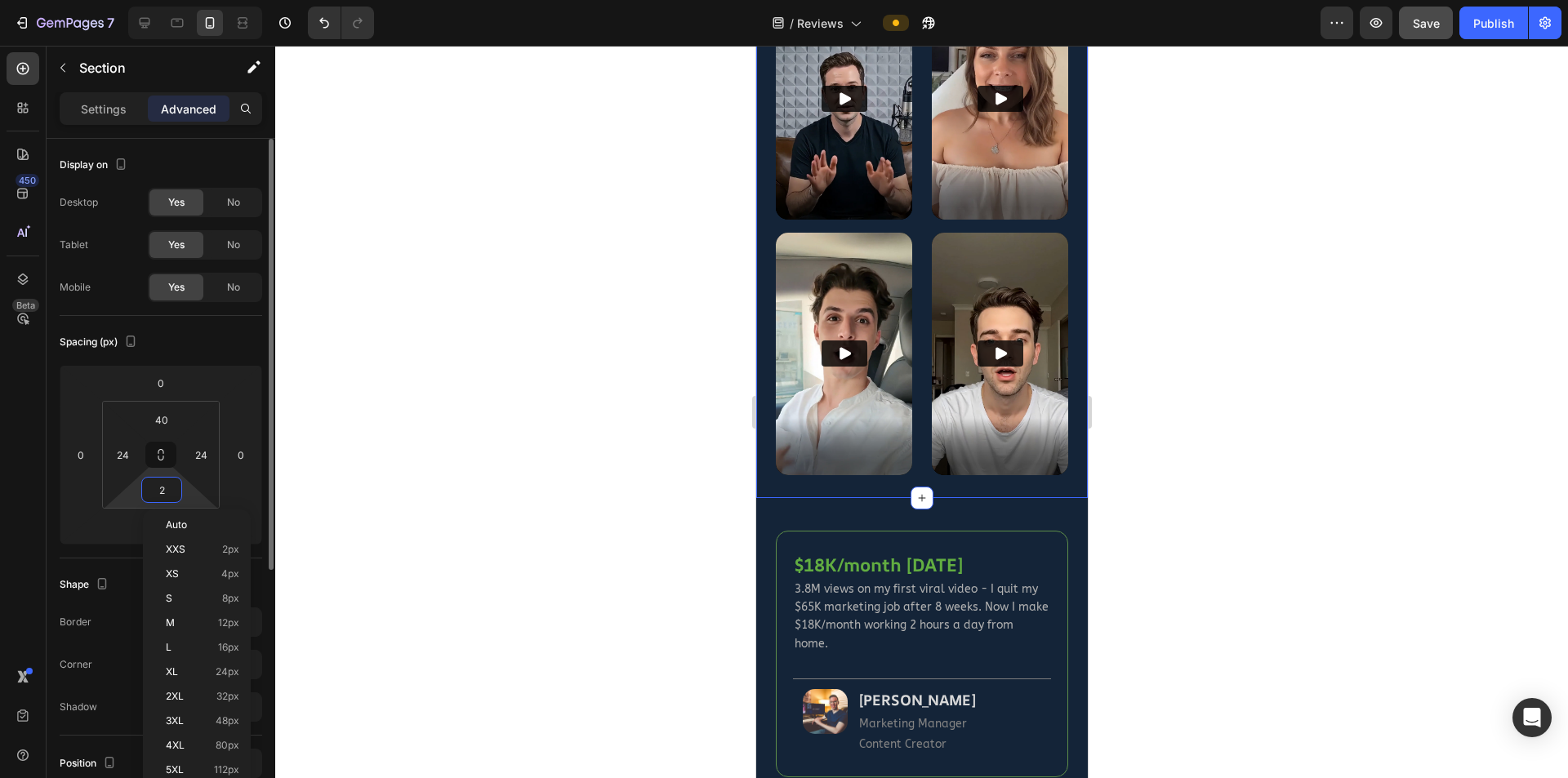
type input "25"
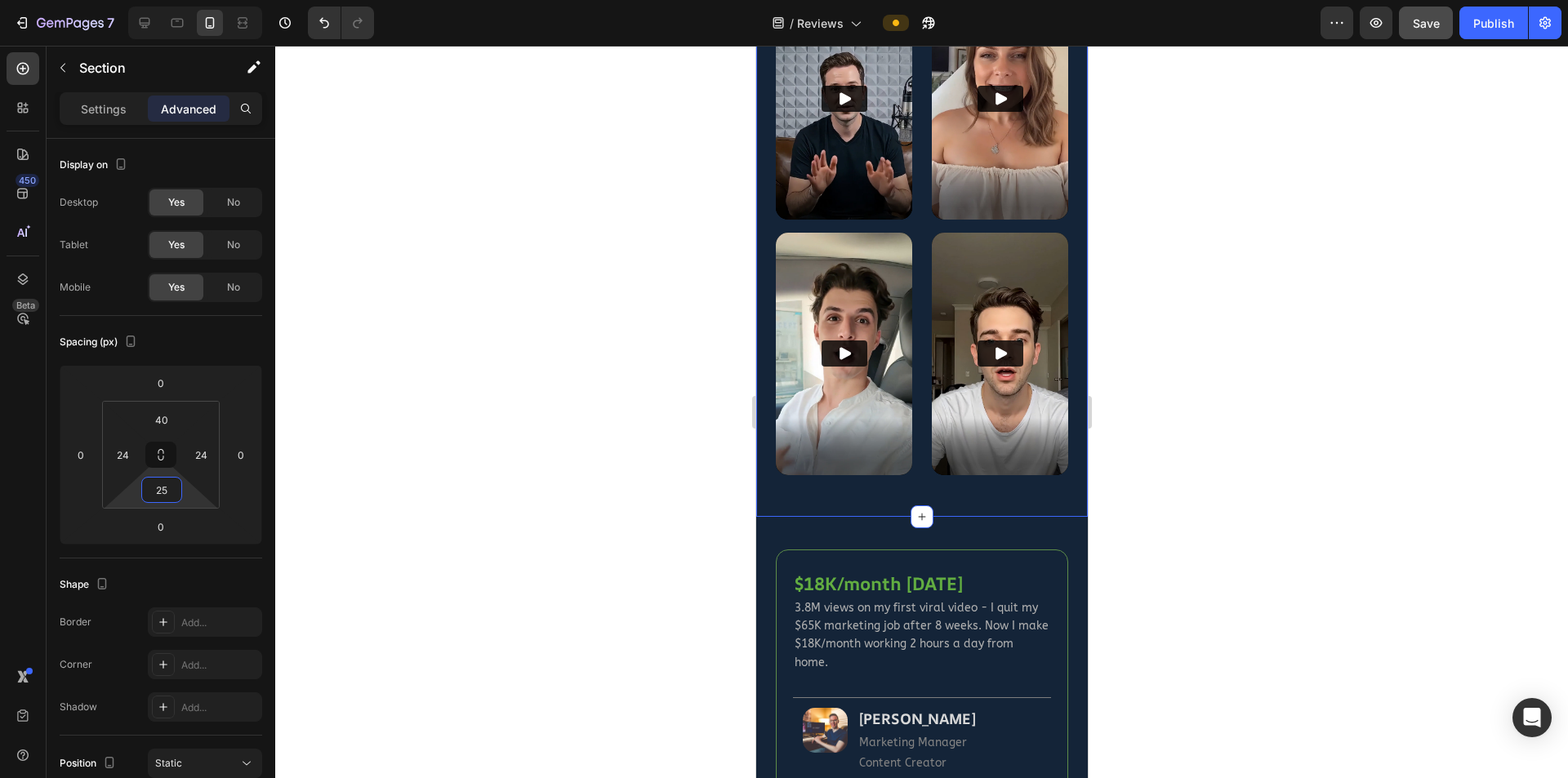
click at [647, 463] on div at bounding box center [921, 413] width 1293 height 733
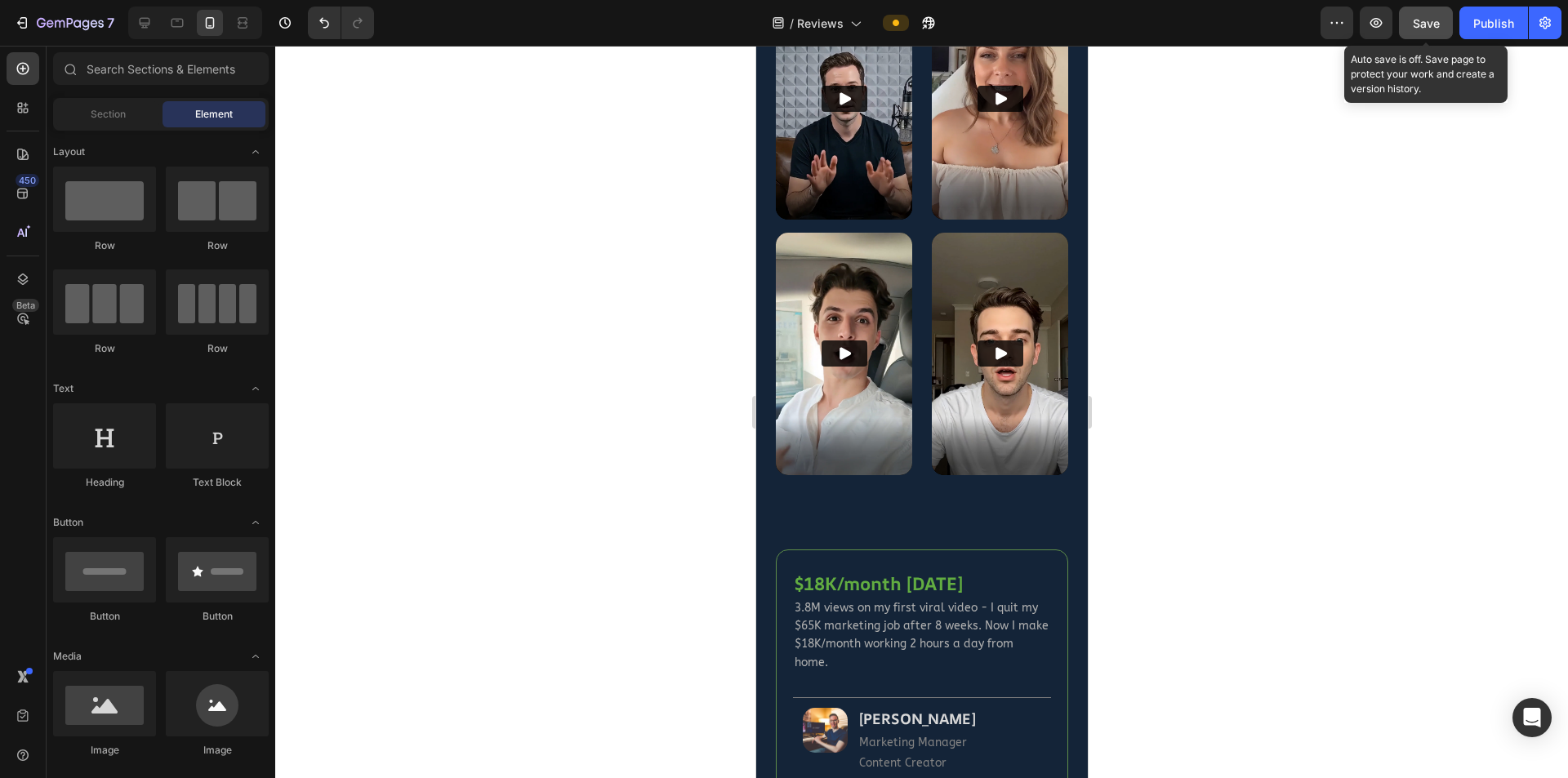
click at [1428, 23] on span "Save" at bounding box center [1427, 24] width 27 height 14
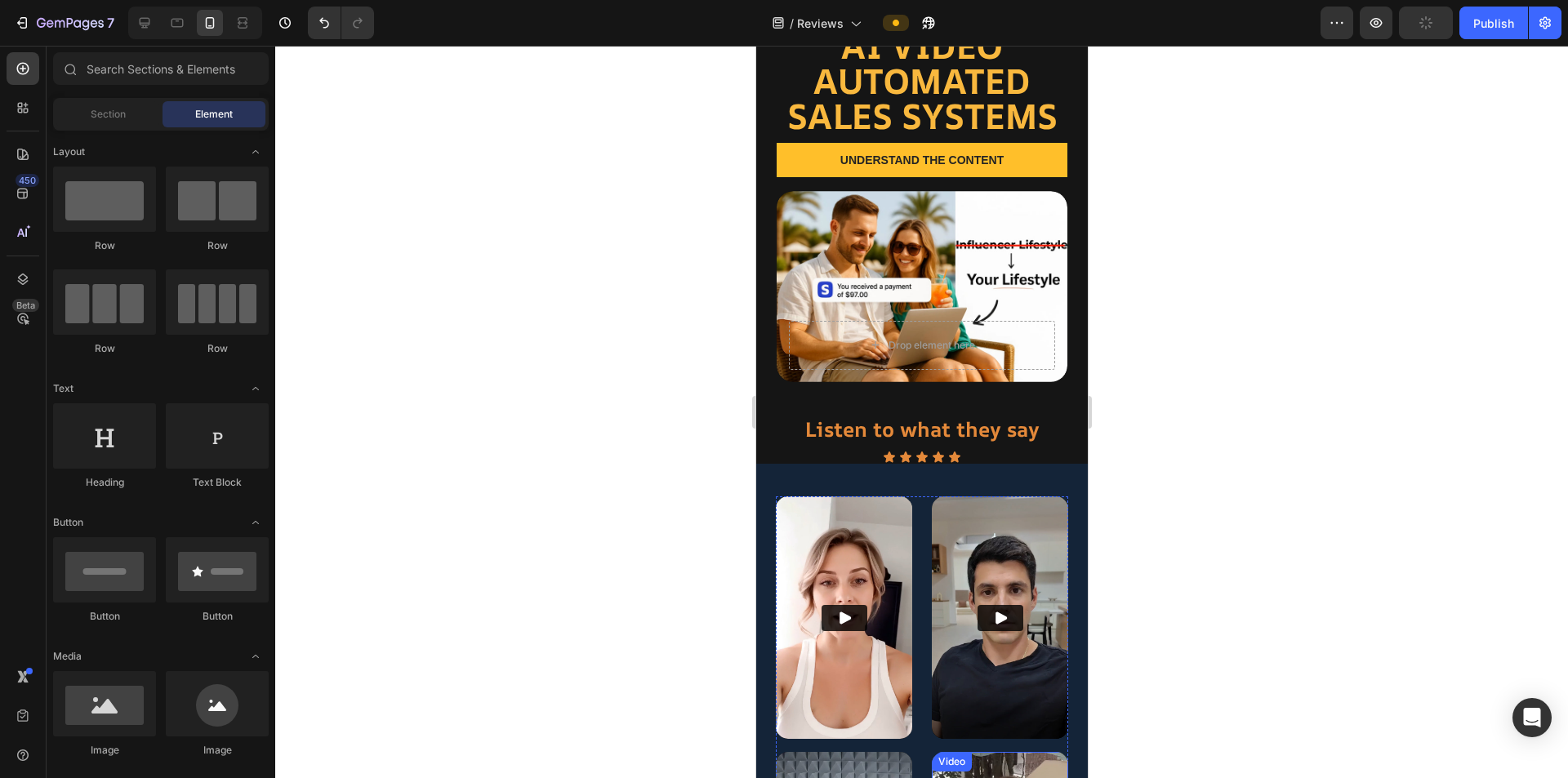
scroll to position [0, 0]
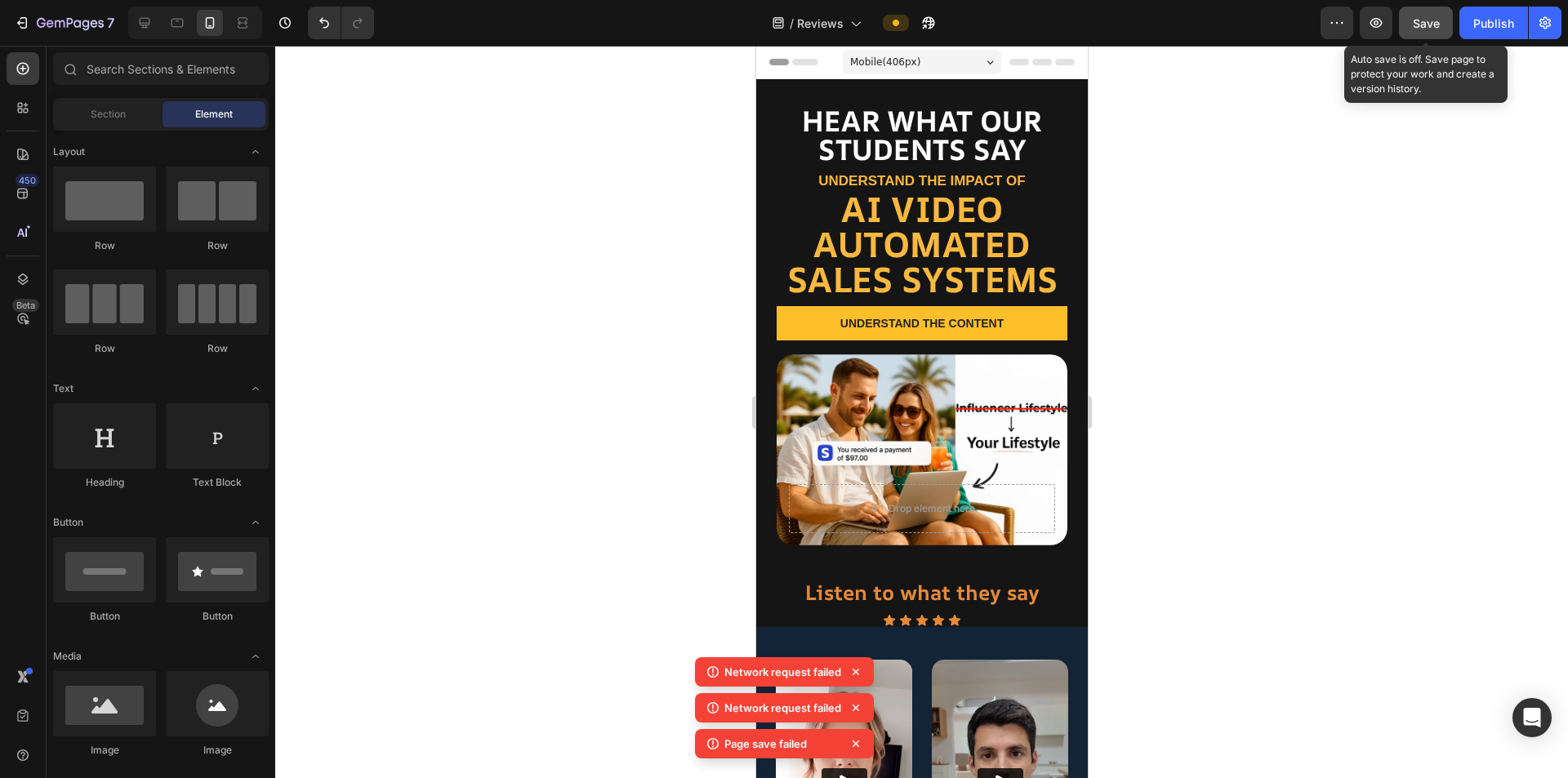
click at [1430, 22] on span "Save" at bounding box center [1427, 24] width 27 height 14
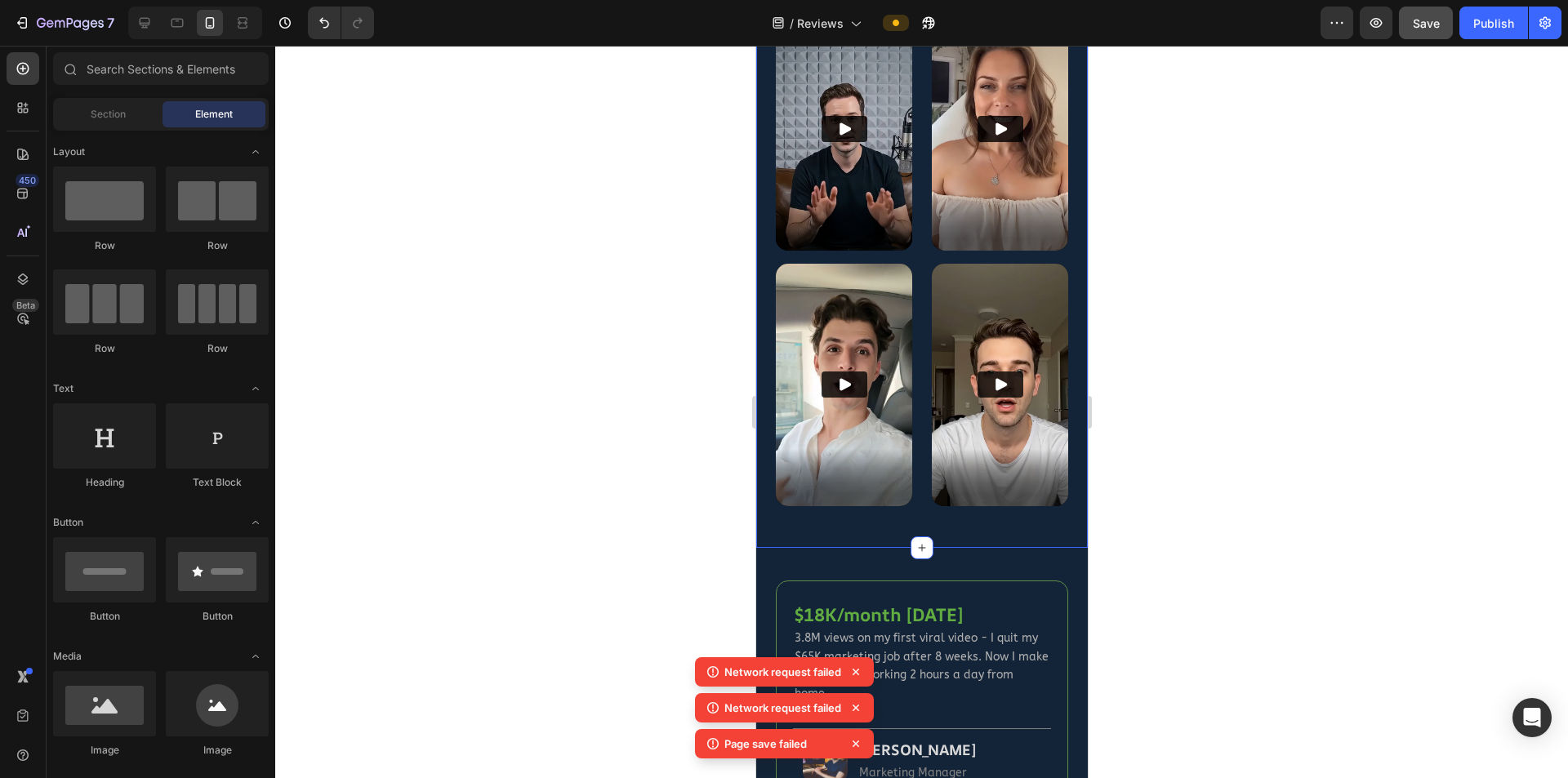
scroll to position [1143, 0]
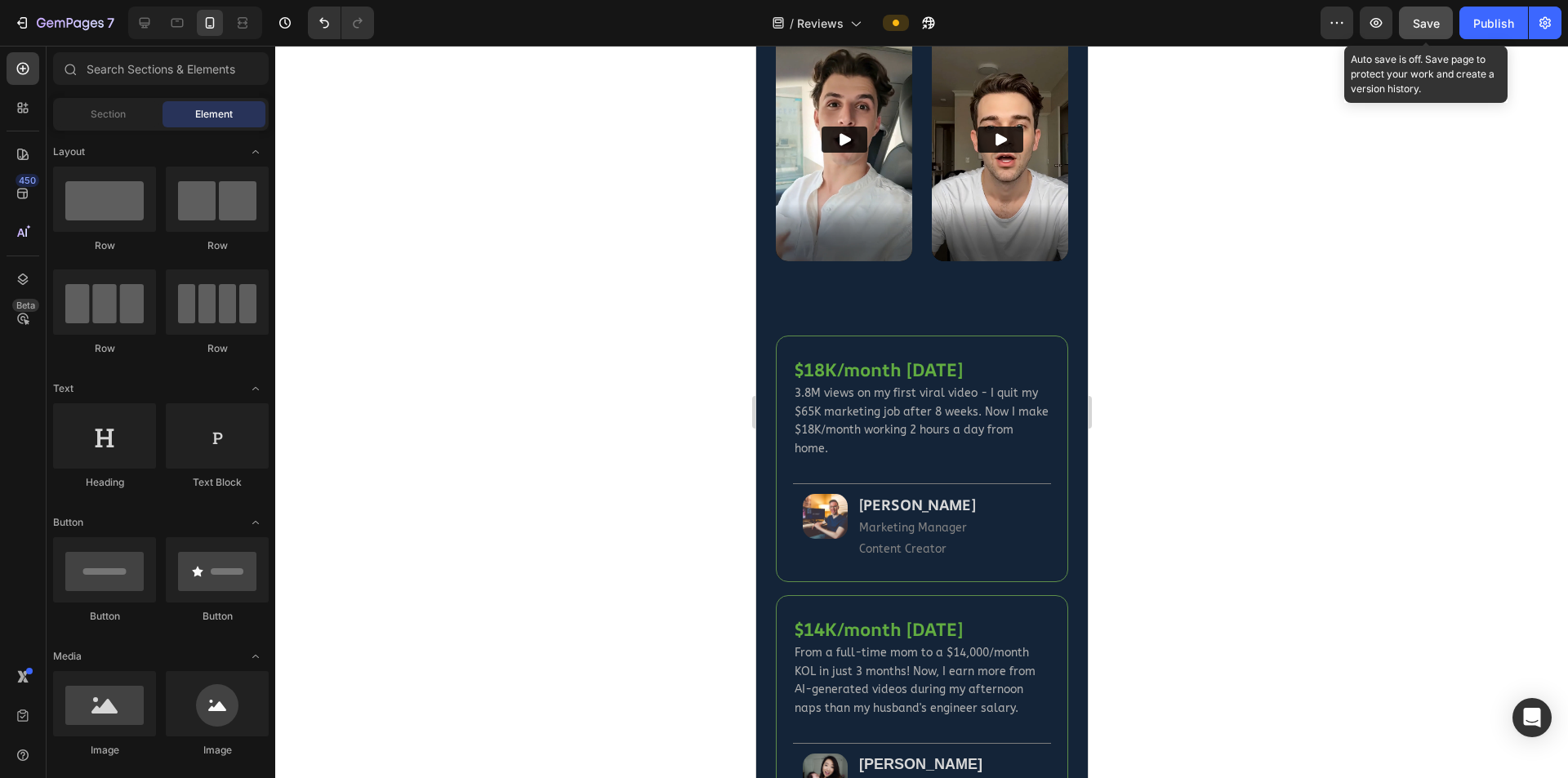
click at [1432, 25] on span "Save" at bounding box center [1427, 24] width 27 height 14
click at [1439, 19] on span "Save" at bounding box center [1427, 24] width 27 height 14
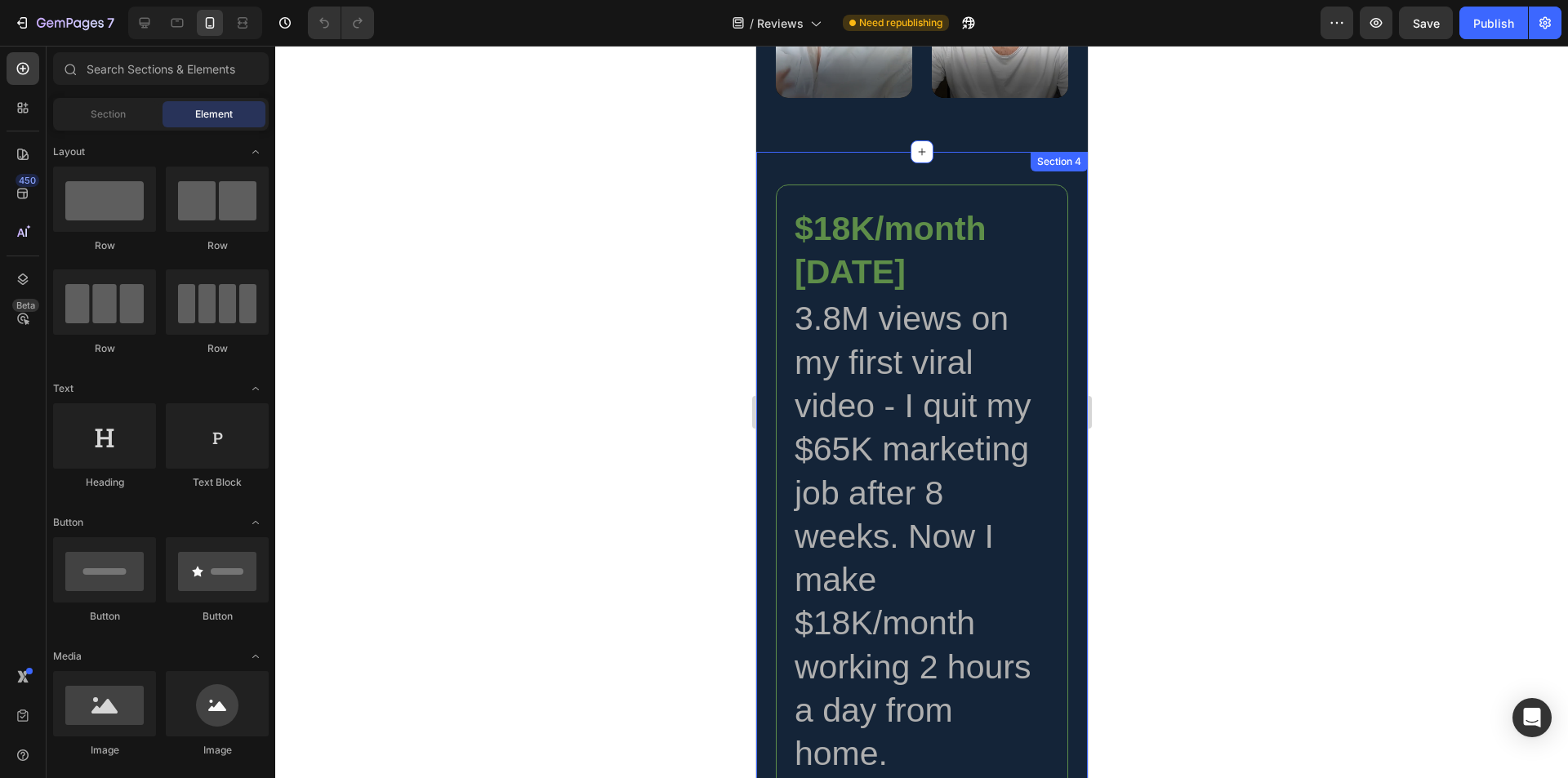
scroll to position [899, 0]
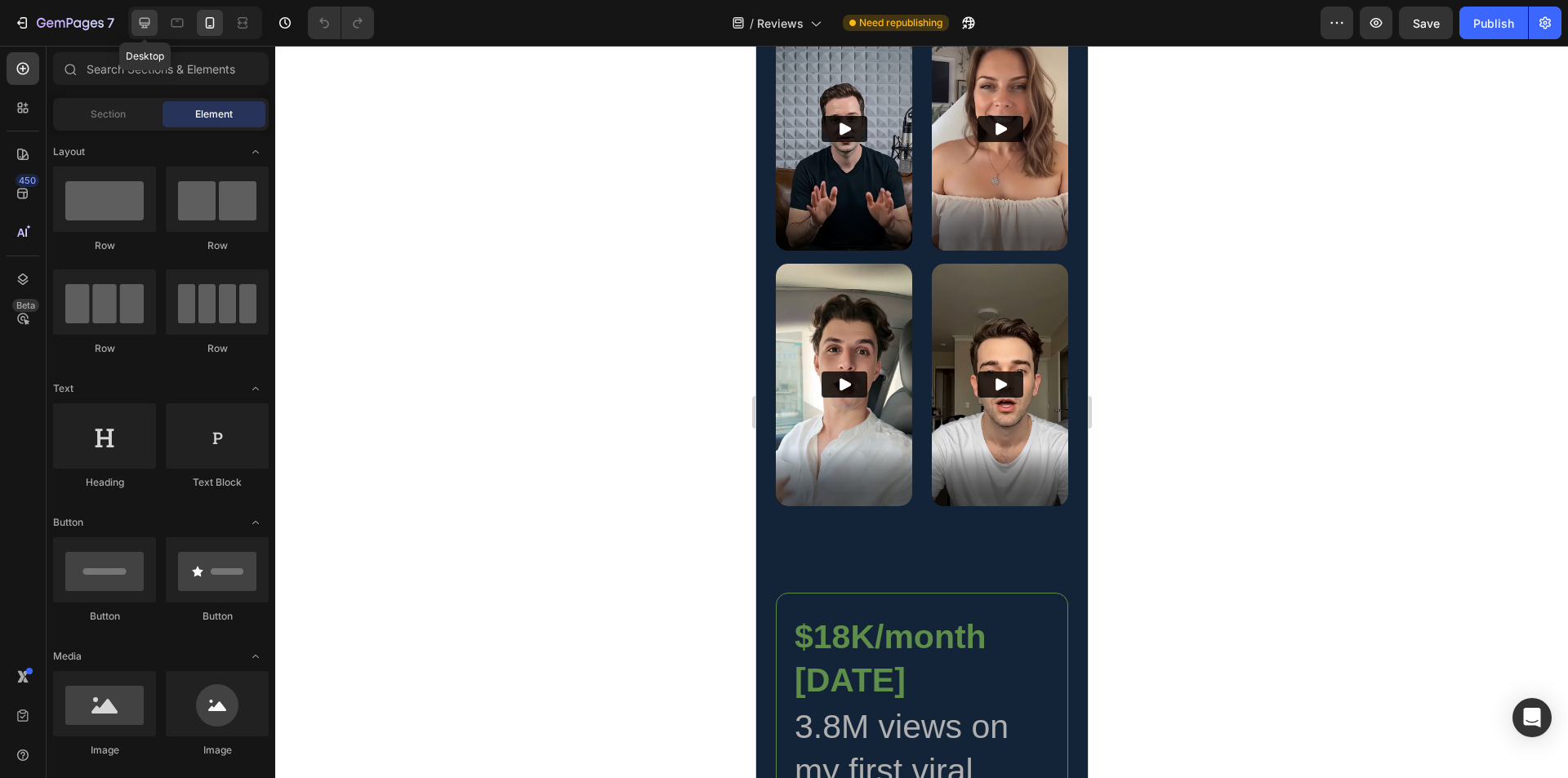
click at [147, 24] on icon at bounding box center [145, 23] width 11 height 11
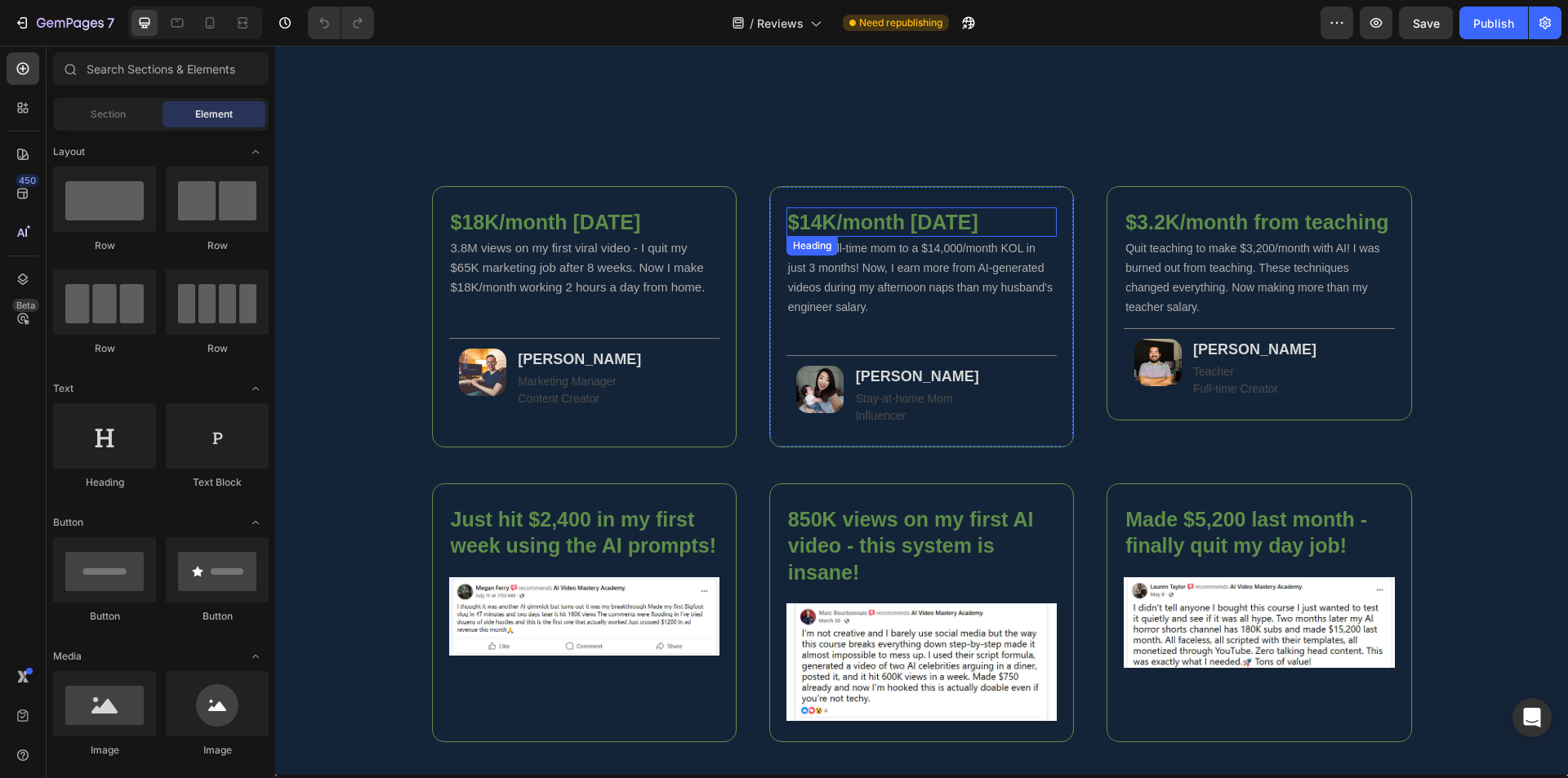
scroll to position [1437, 0]
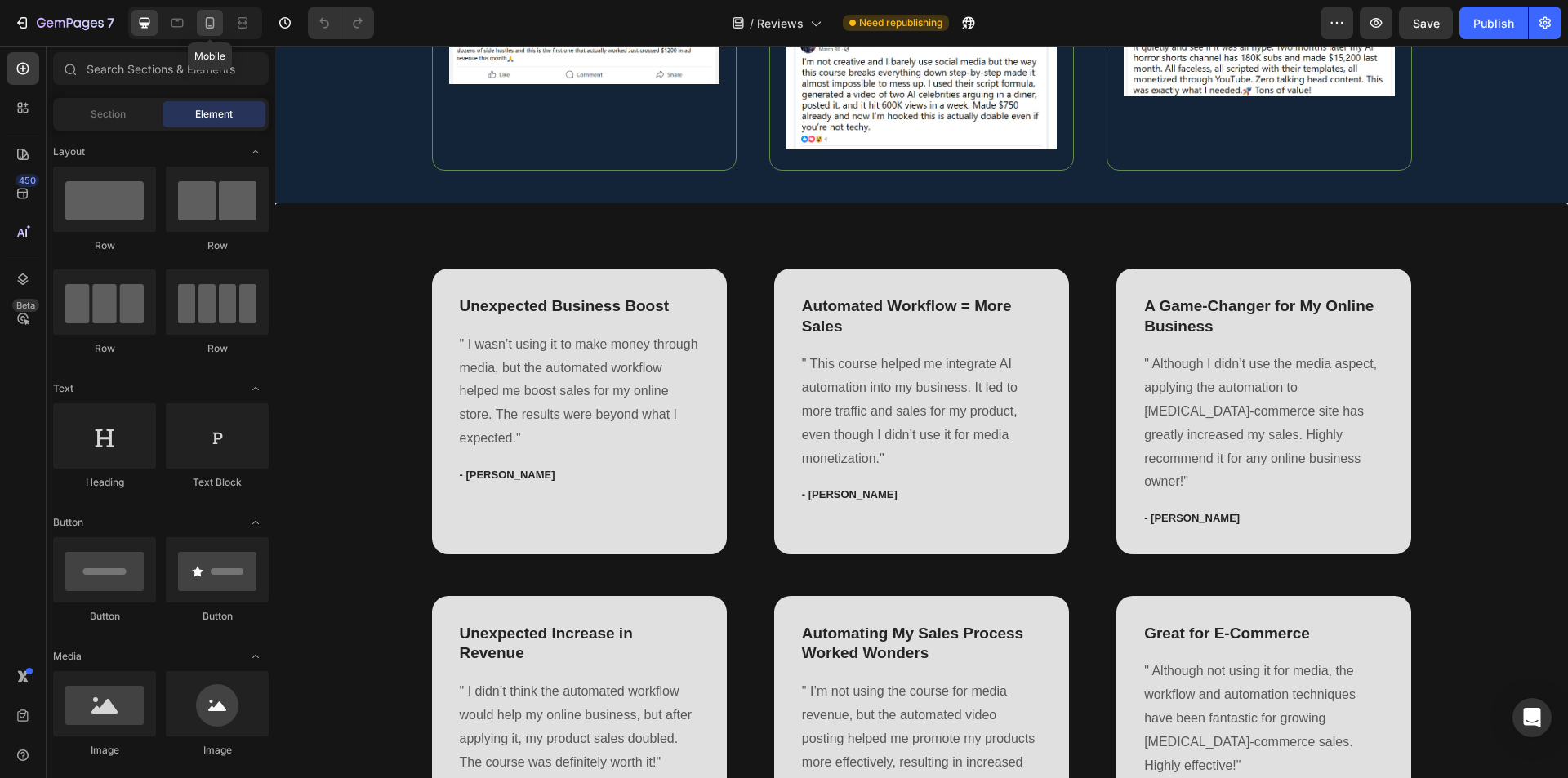
click at [214, 23] on icon at bounding box center [210, 24] width 9 height 12
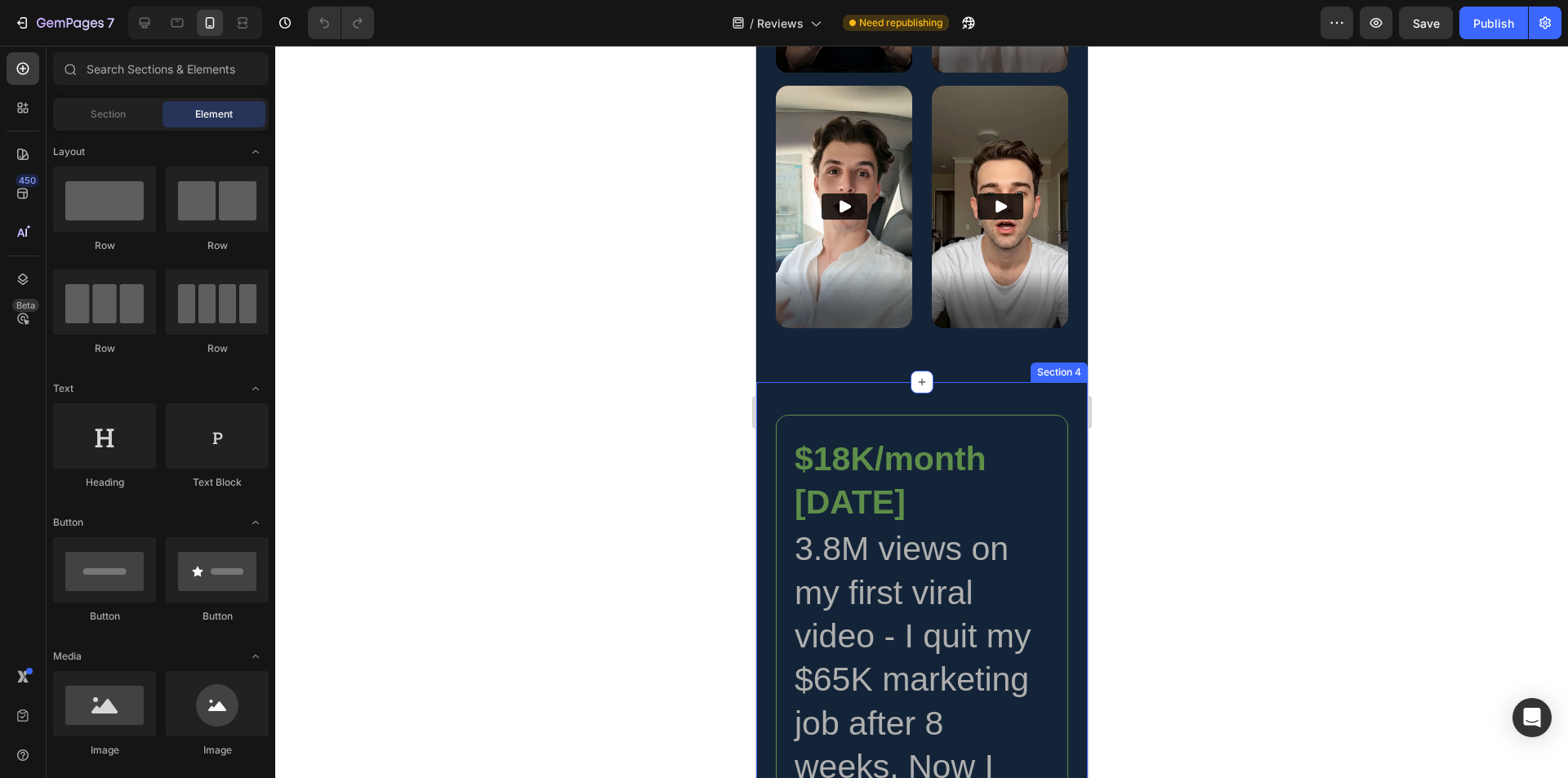
scroll to position [1158, 0]
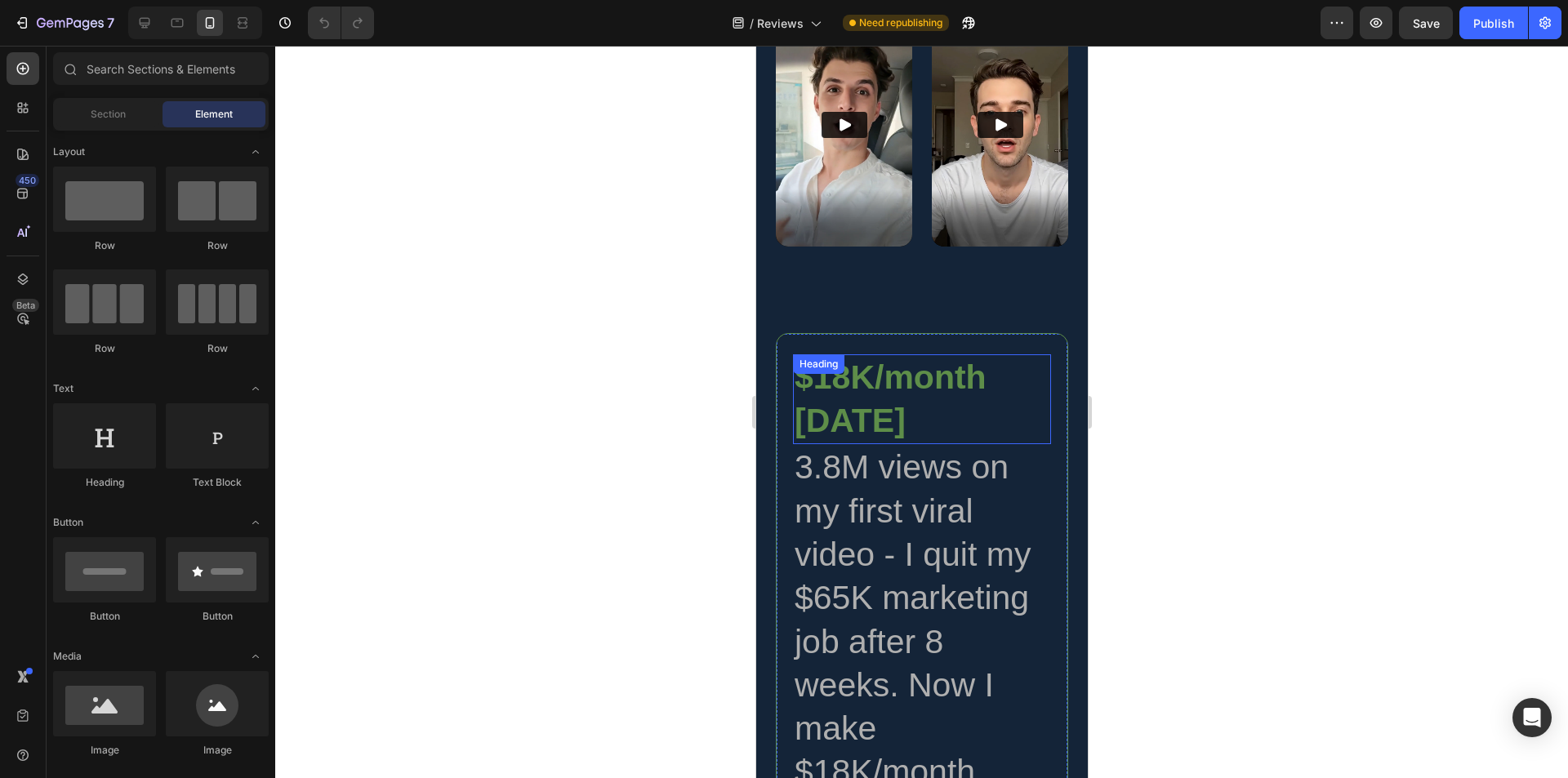
click at [963, 355] on h2 "$18K/month [DATE]" at bounding box center [920, 400] width 258 height 91
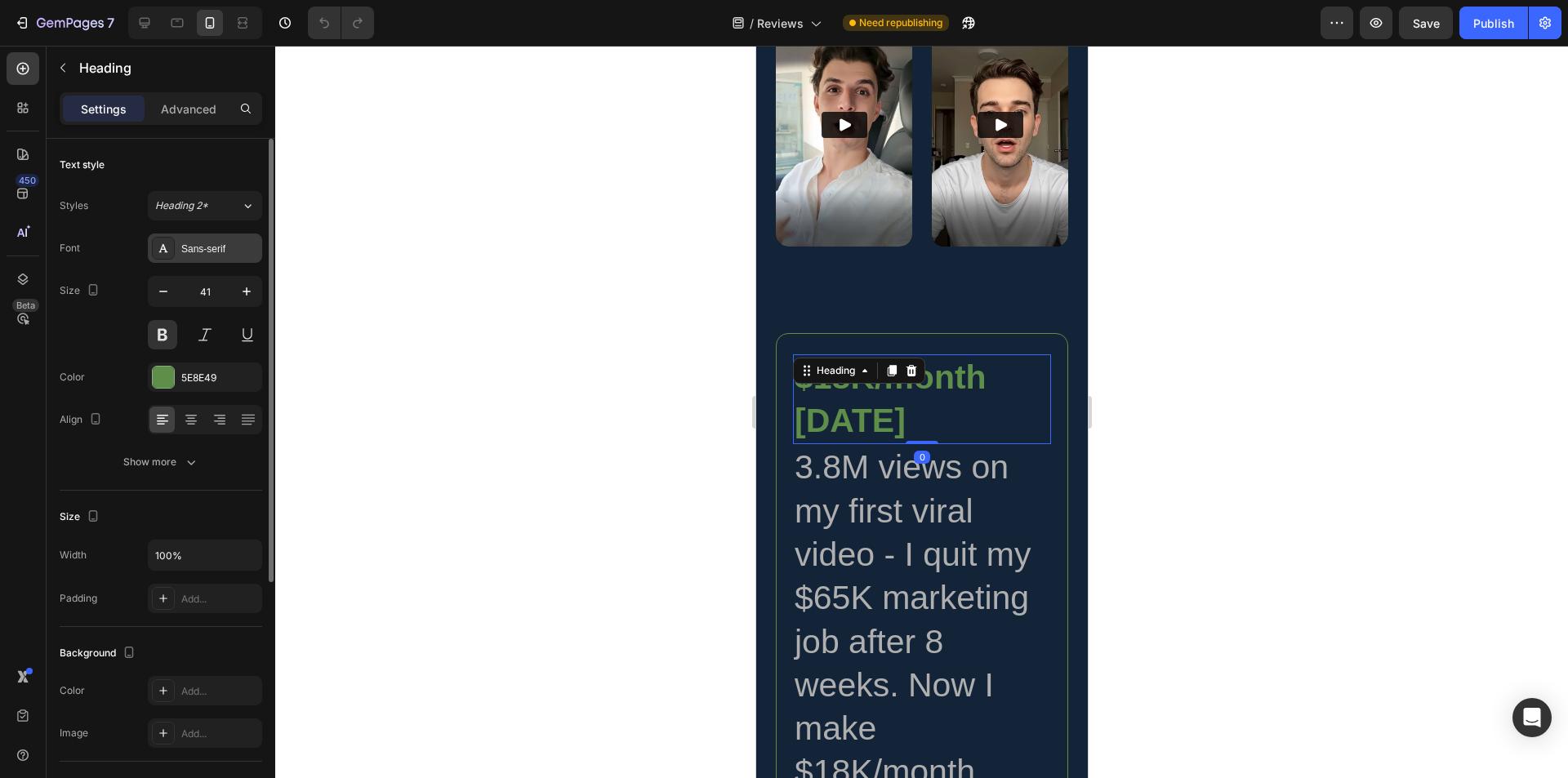
click at [230, 251] on div "Sans-serif" at bounding box center [220, 249] width 76 height 15
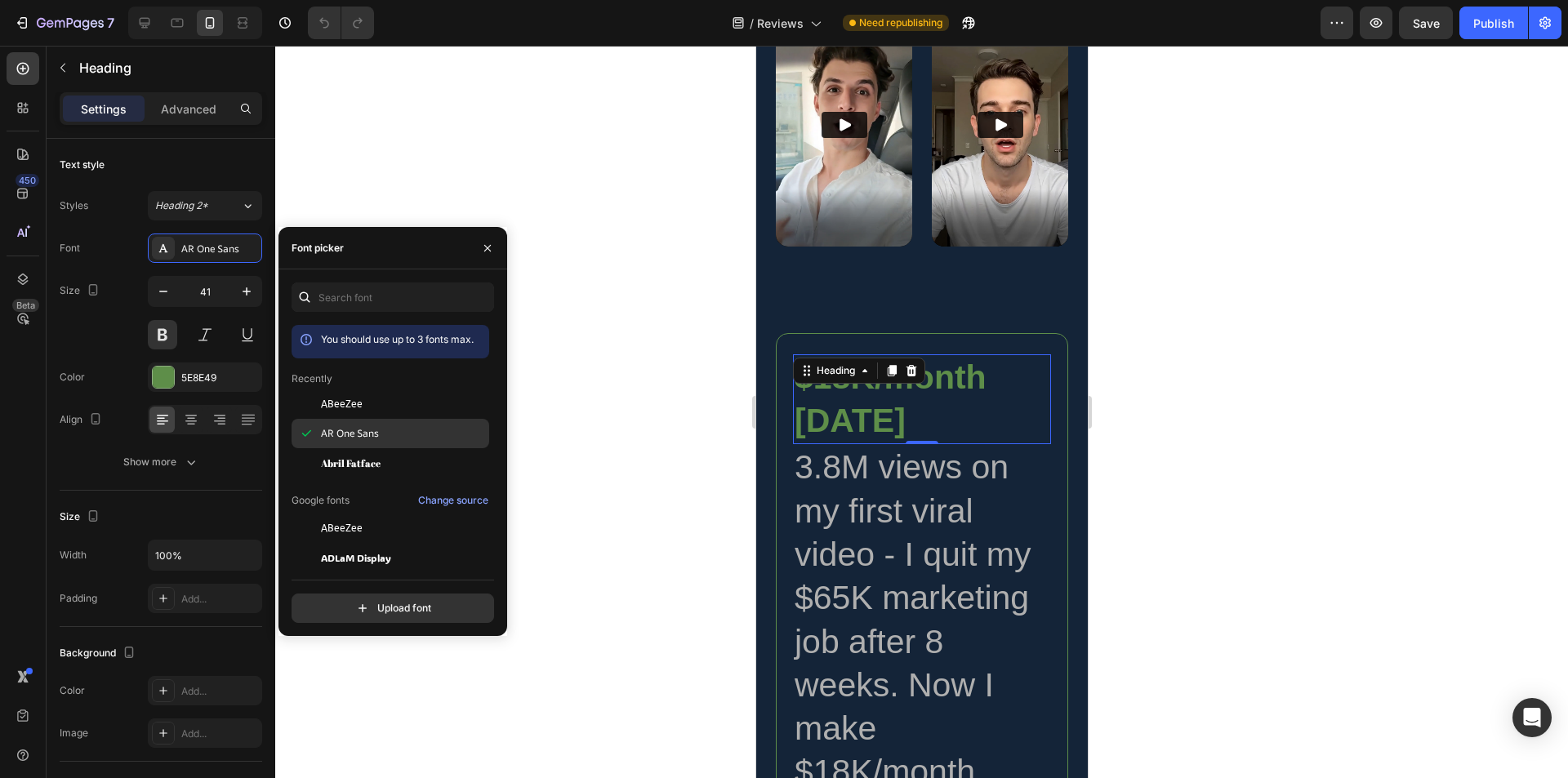
click at [372, 436] on span "AR One Sans" at bounding box center [350, 433] width 58 height 15
click at [211, 298] on input "41" at bounding box center [205, 292] width 54 height 29
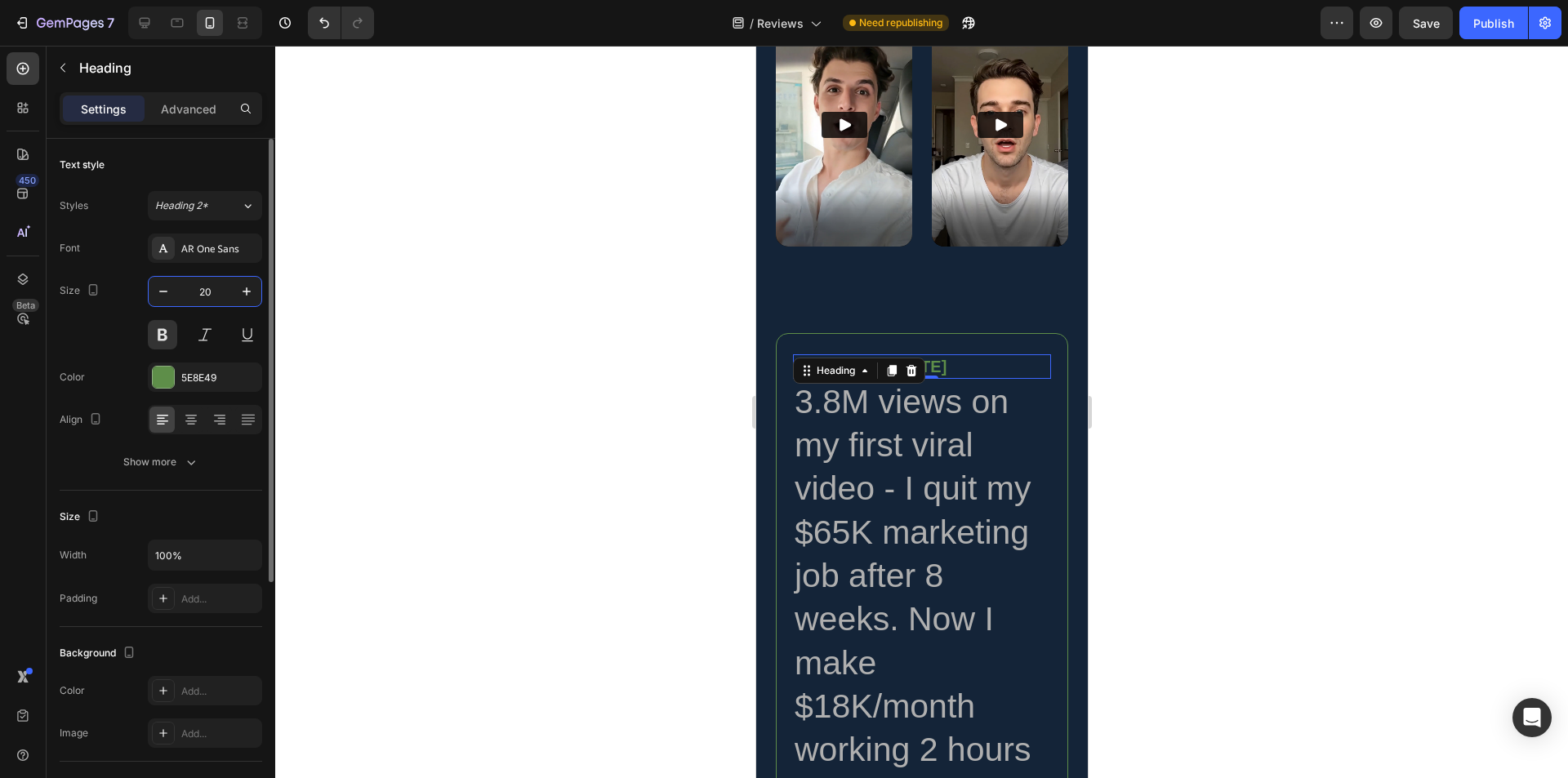
type input "20"
click at [913, 493] on h2 "3.8M views on my first viral video - I quit my $65K marketing job after 8 weeks…" at bounding box center [920, 620] width 258 height 482
click at [213, 299] on input "41" at bounding box center [205, 292] width 54 height 29
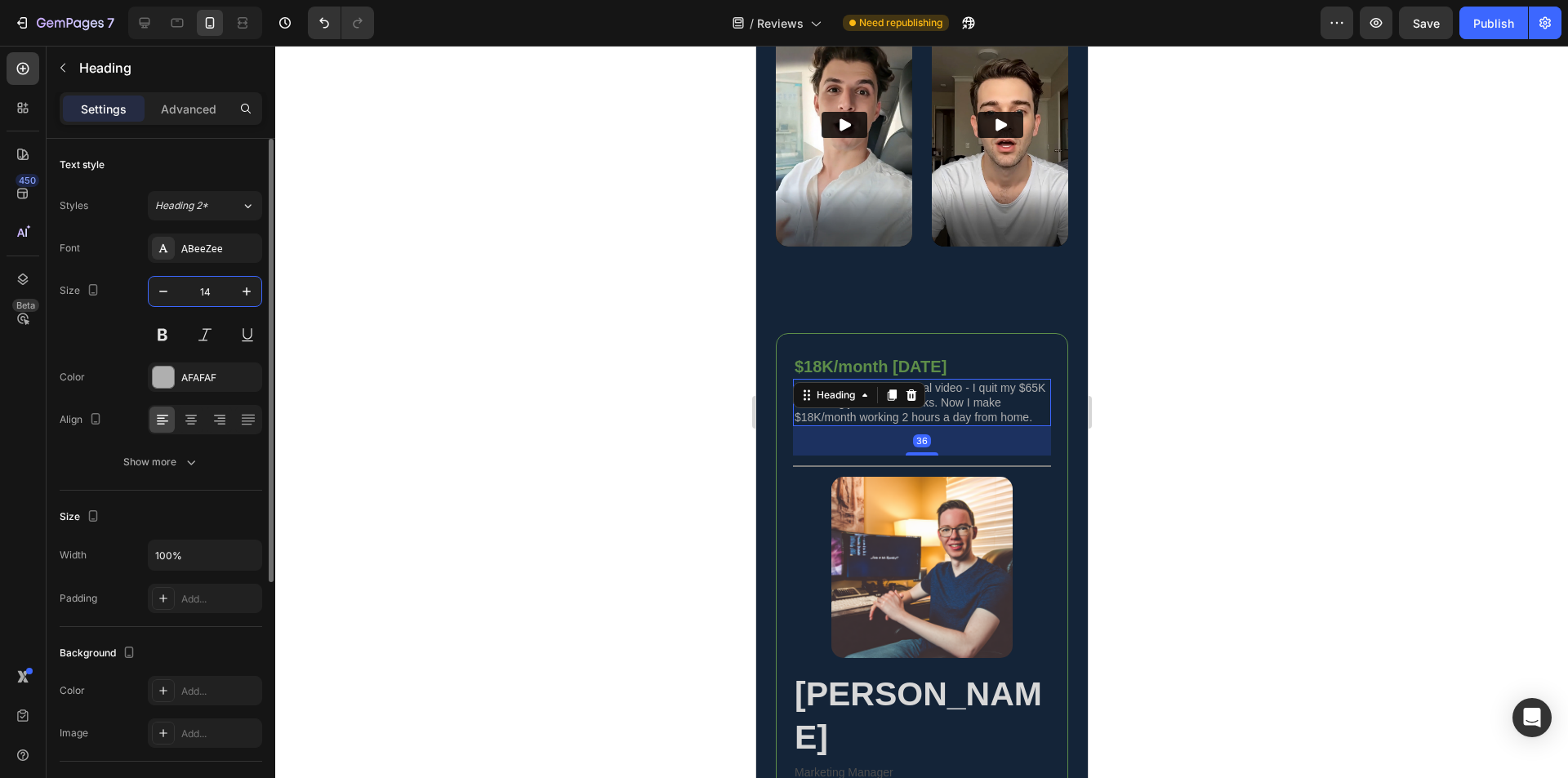
type input "14"
click at [179, 462] on div "Show more" at bounding box center [162, 462] width 76 height 17
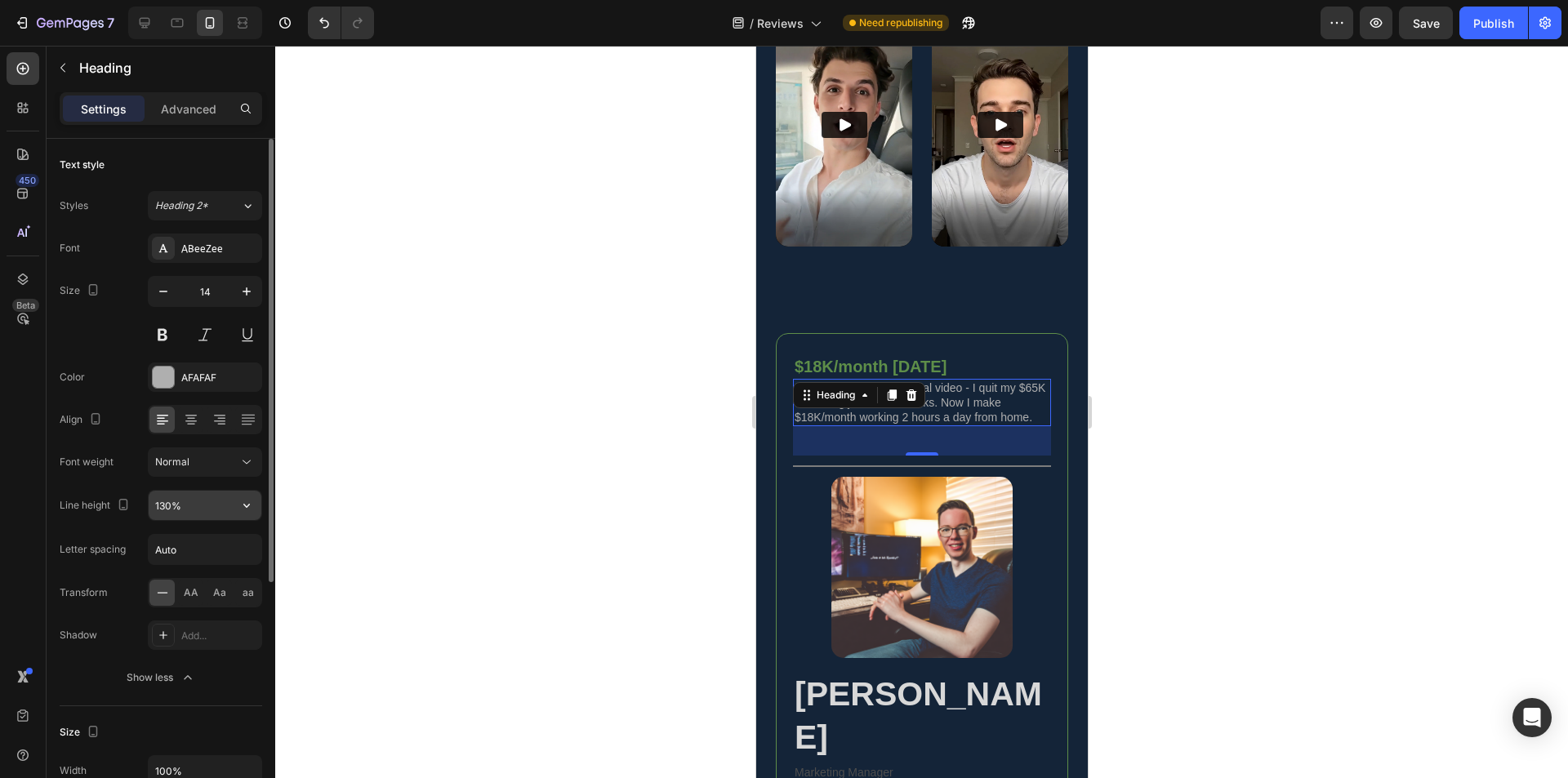
click at [165, 511] on input "130%" at bounding box center [205, 506] width 113 height 29
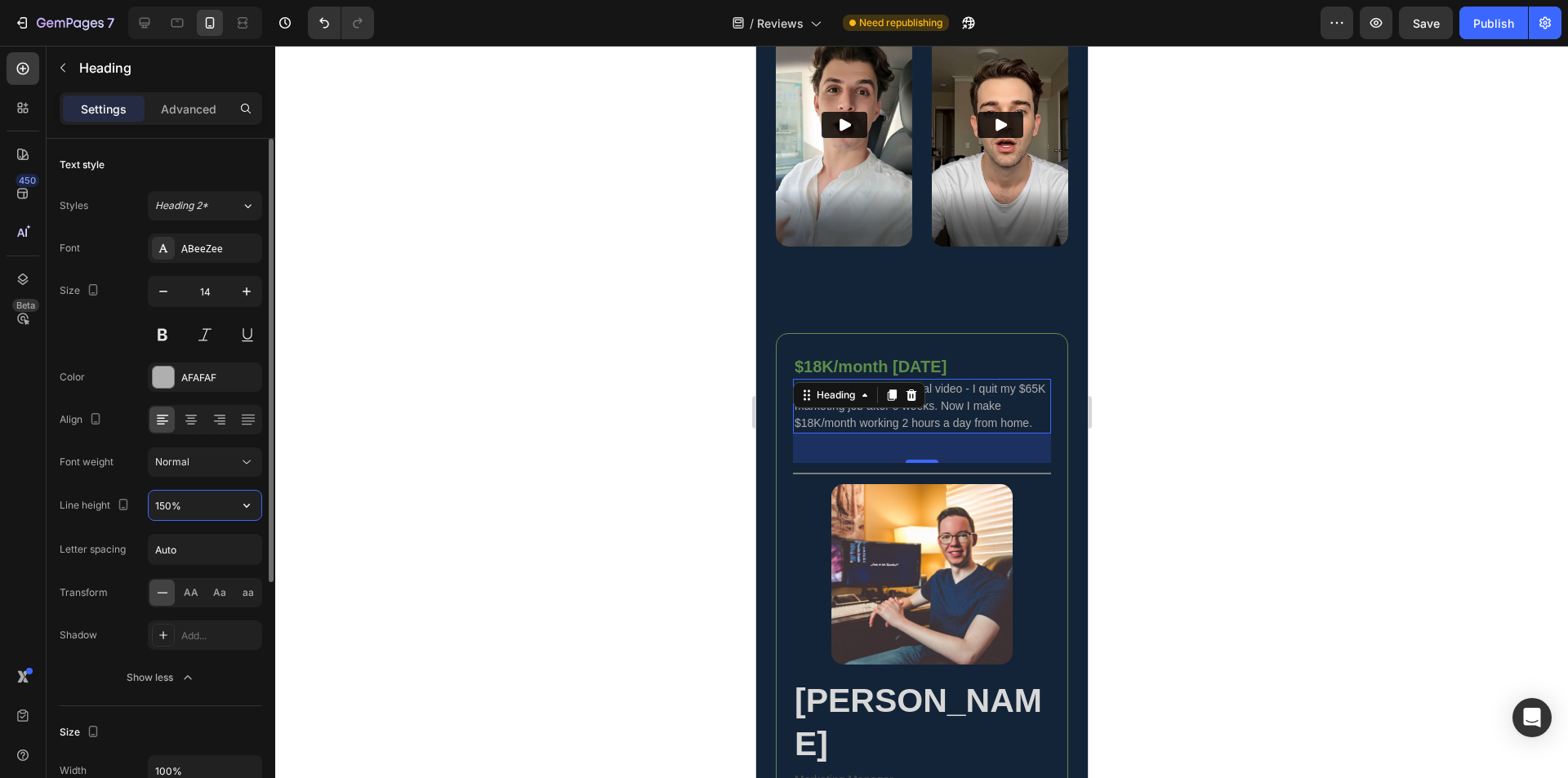
type input "150%"
click at [1031, 598] on div at bounding box center [920, 574] width 258 height 180
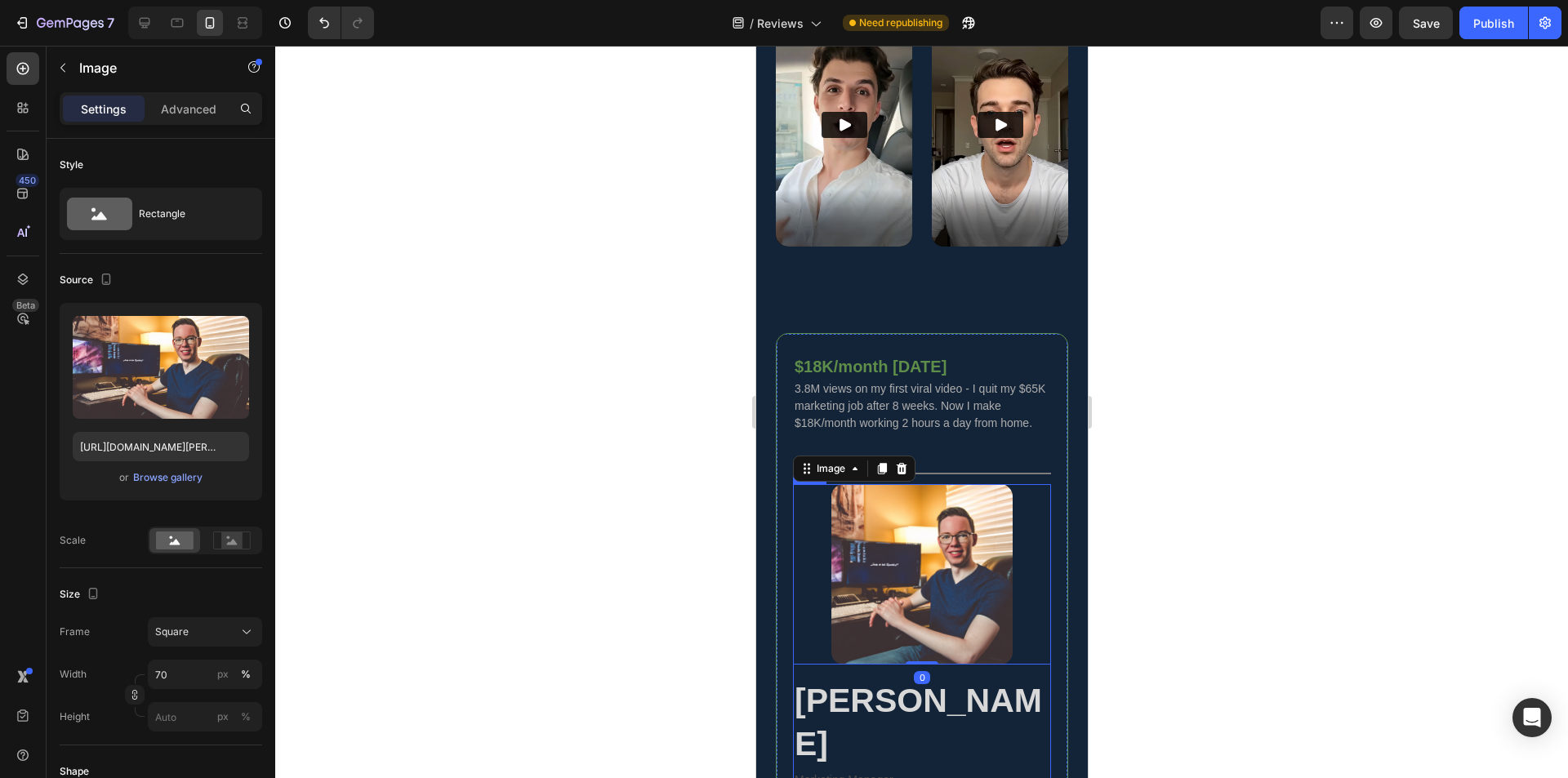
click at [1030, 645] on div "Image 0 John Davis Heading Marketing Manager Content Creator Text Block Row" at bounding box center [920, 648] width 258 height 328
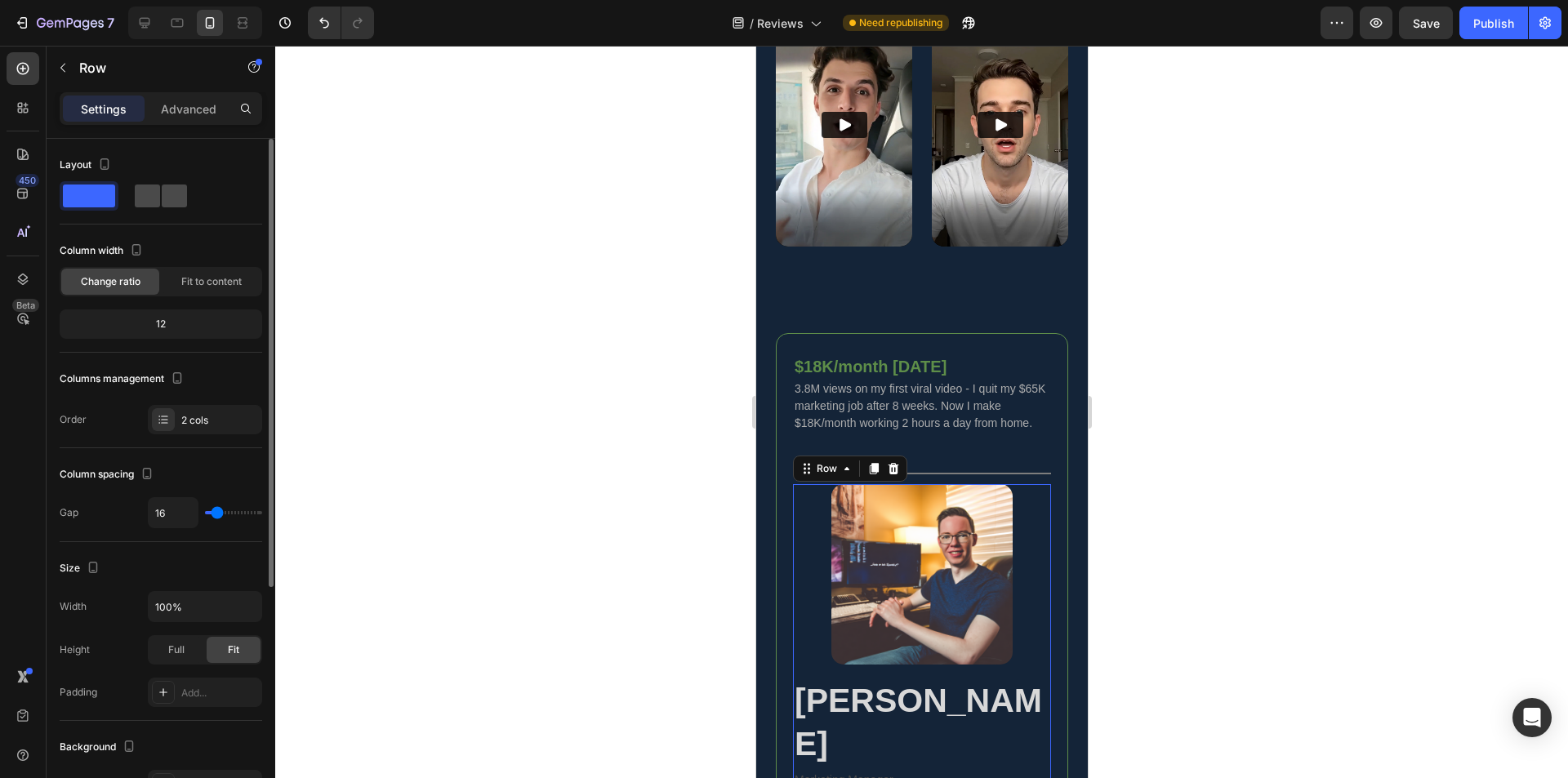
click at [162, 203] on span at bounding box center [174, 195] width 25 height 23
type input "0"
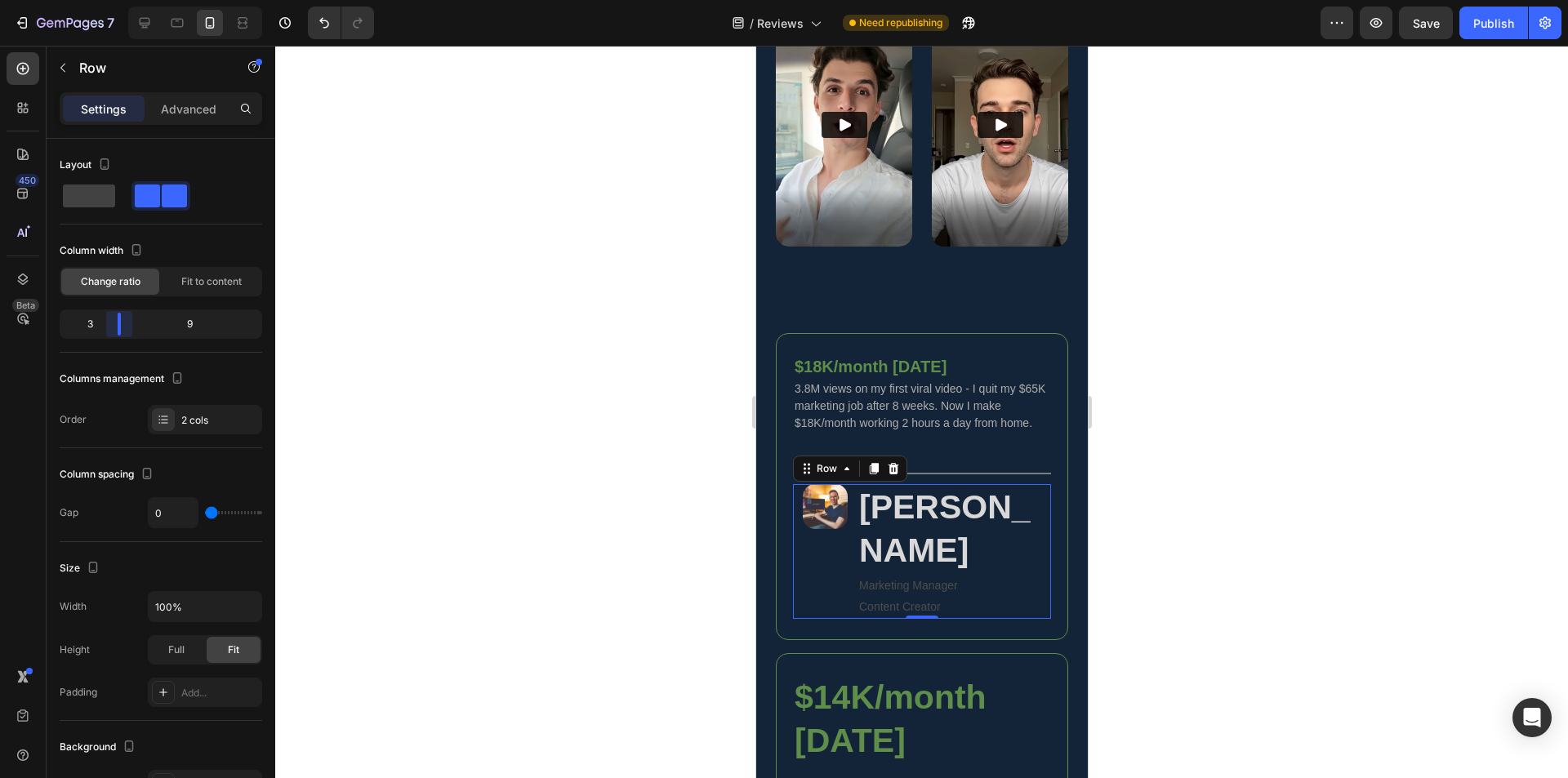
drag, startPoint x: 161, startPoint y: 326, endPoint x: 114, endPoint y: 327, distance: 47.0
click at [114, 0] on body "7 Version history / Reviews Need republishing Preview Save Publish 450 Beta Sec…" at bounding box center [784, 0] width 1568 height 0
click at [924, 507] on strong "[PERSON_NAME]" at bounding box center [944, 528] width 172 height 81
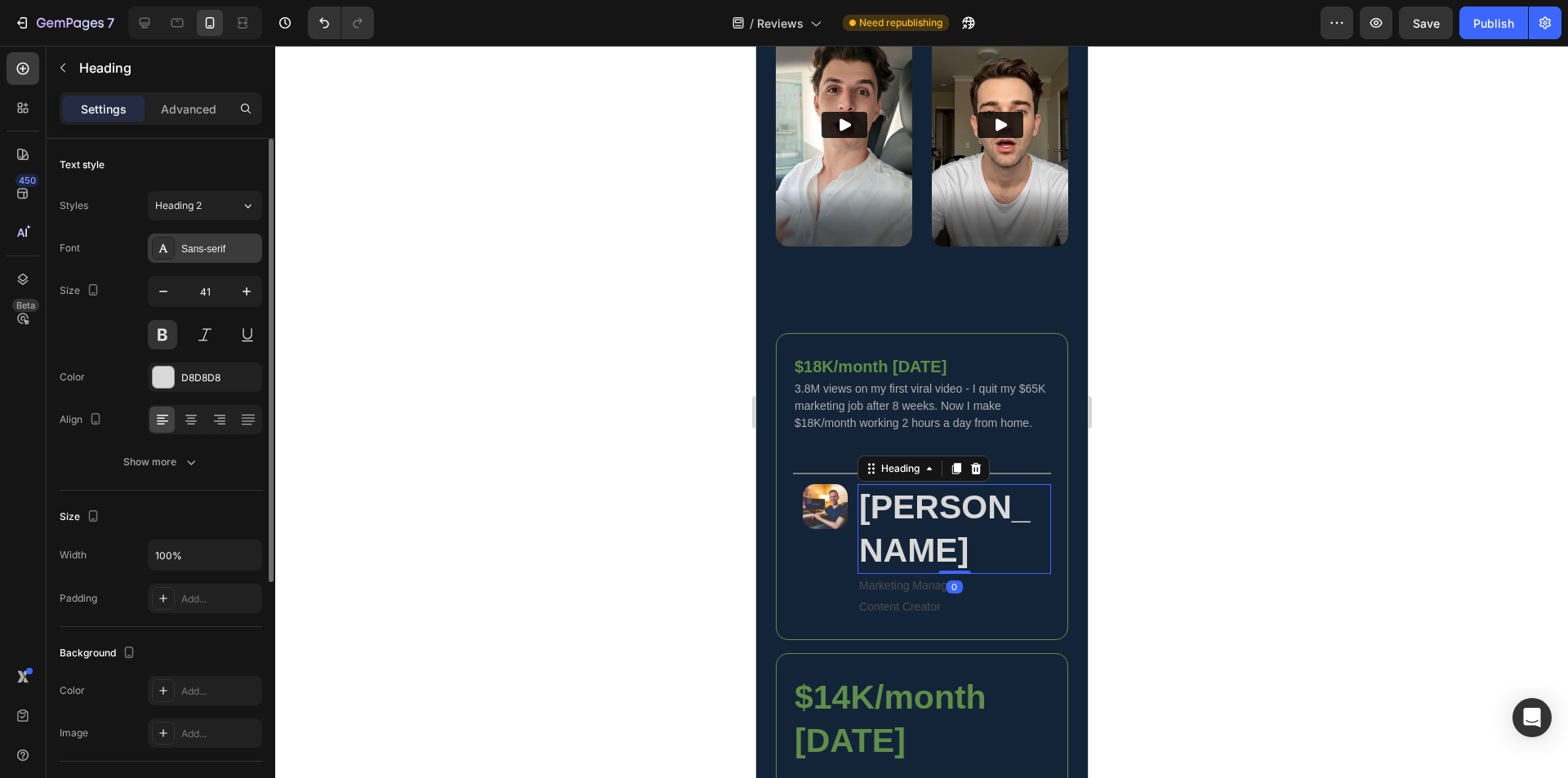
click at [207, 253] on div "Sans-serif" at bounding box center [220, 249] width 76 height 15
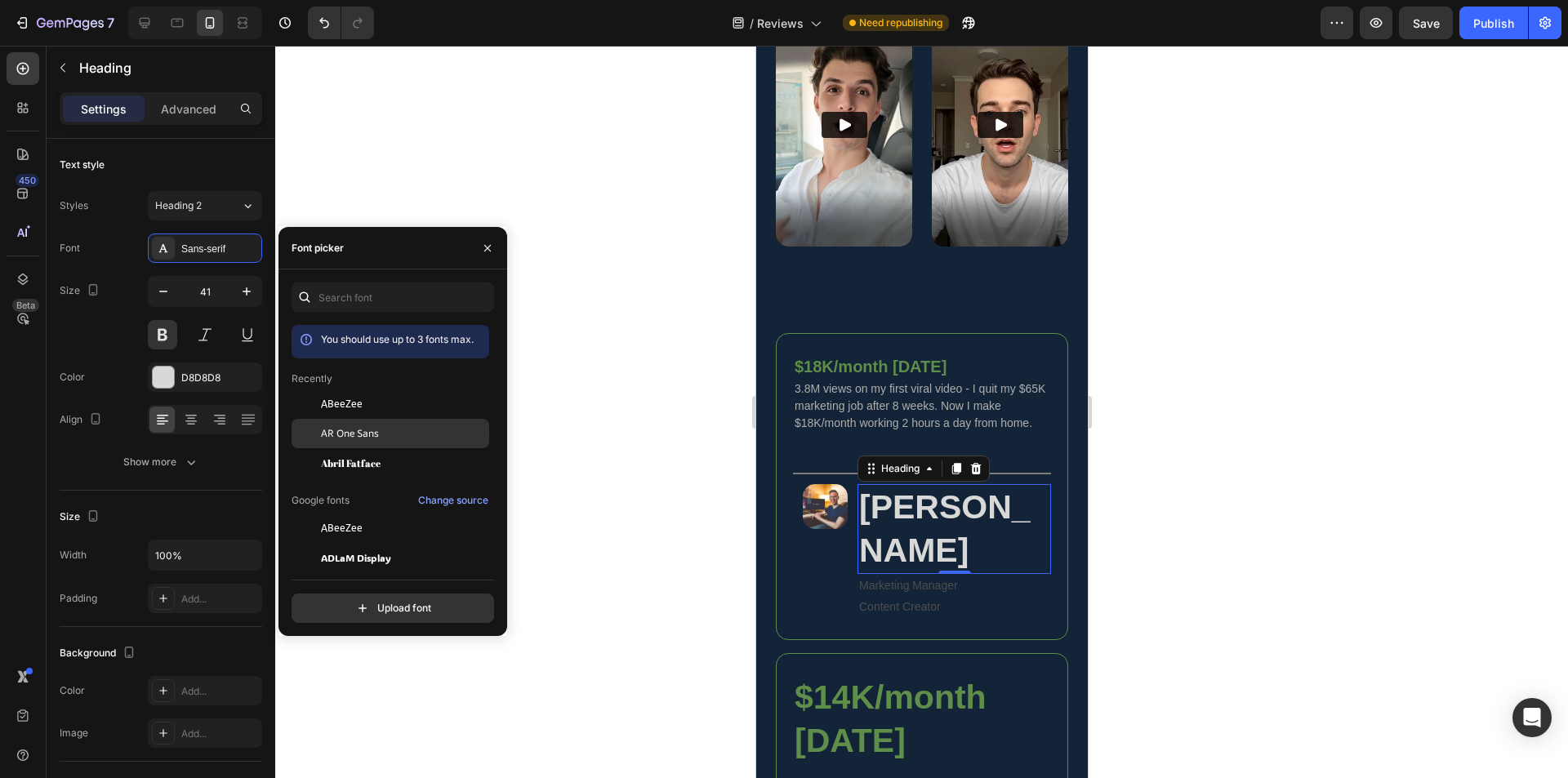
click at [369, 436] on span "AR One Sans" at bounding box center [350, 433] width 58 height 15
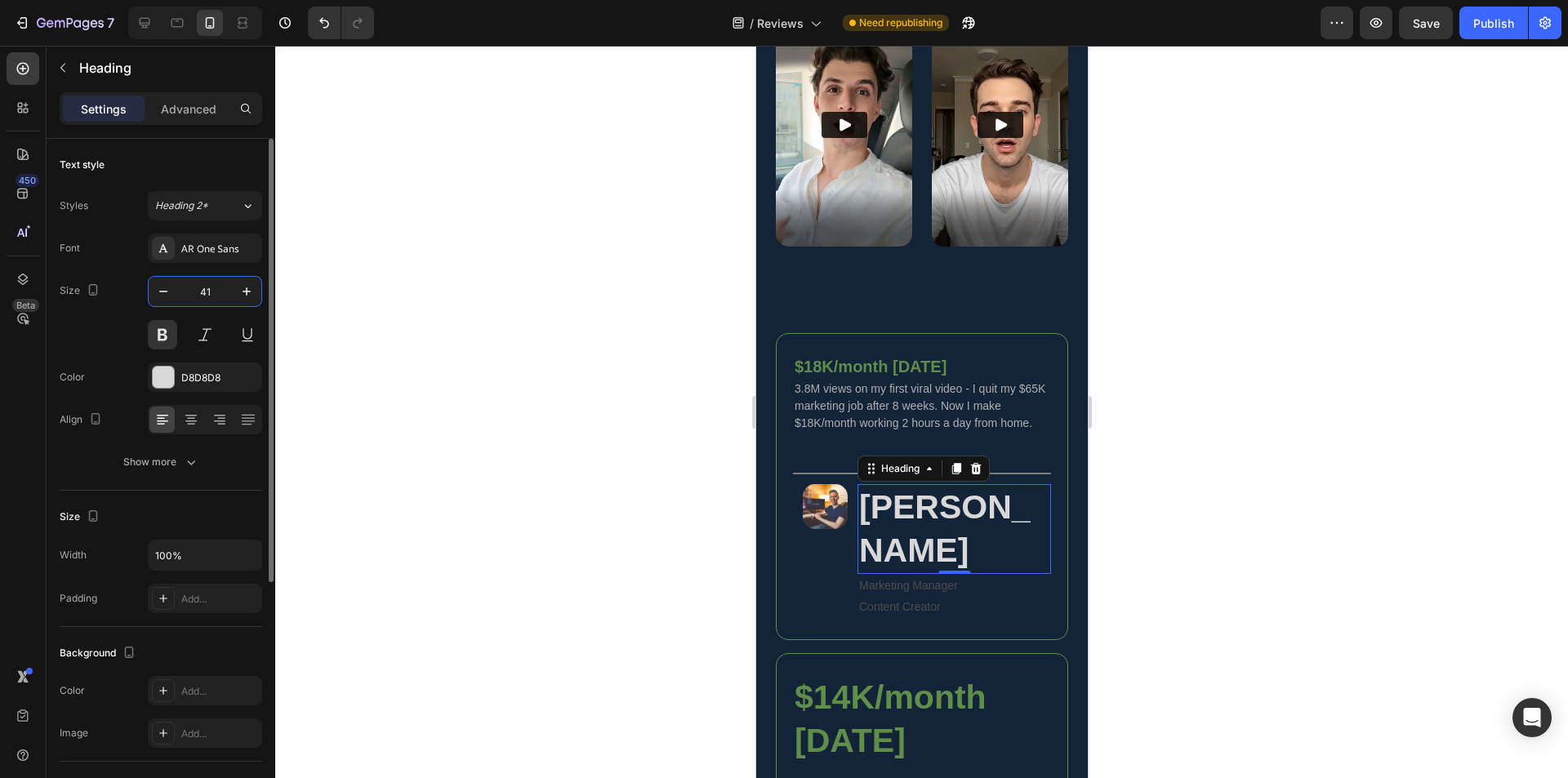
click at [209, 288] on input "41" at bounding box center [205, 292] width 54 height 29
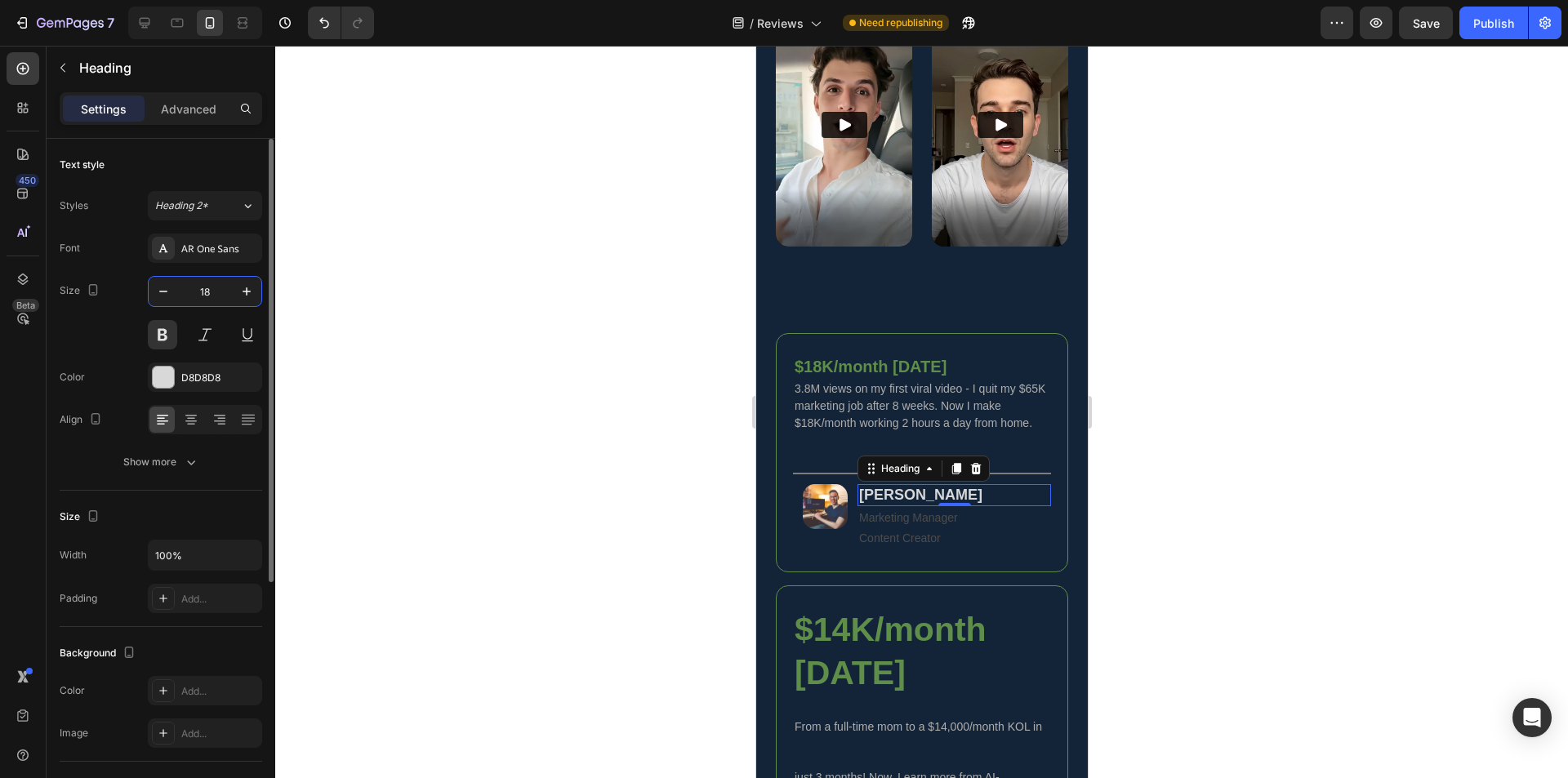
type input "18"
click at [928, 528] on p "Content Creator" at bounding box center [954, 538] width 190 height 21
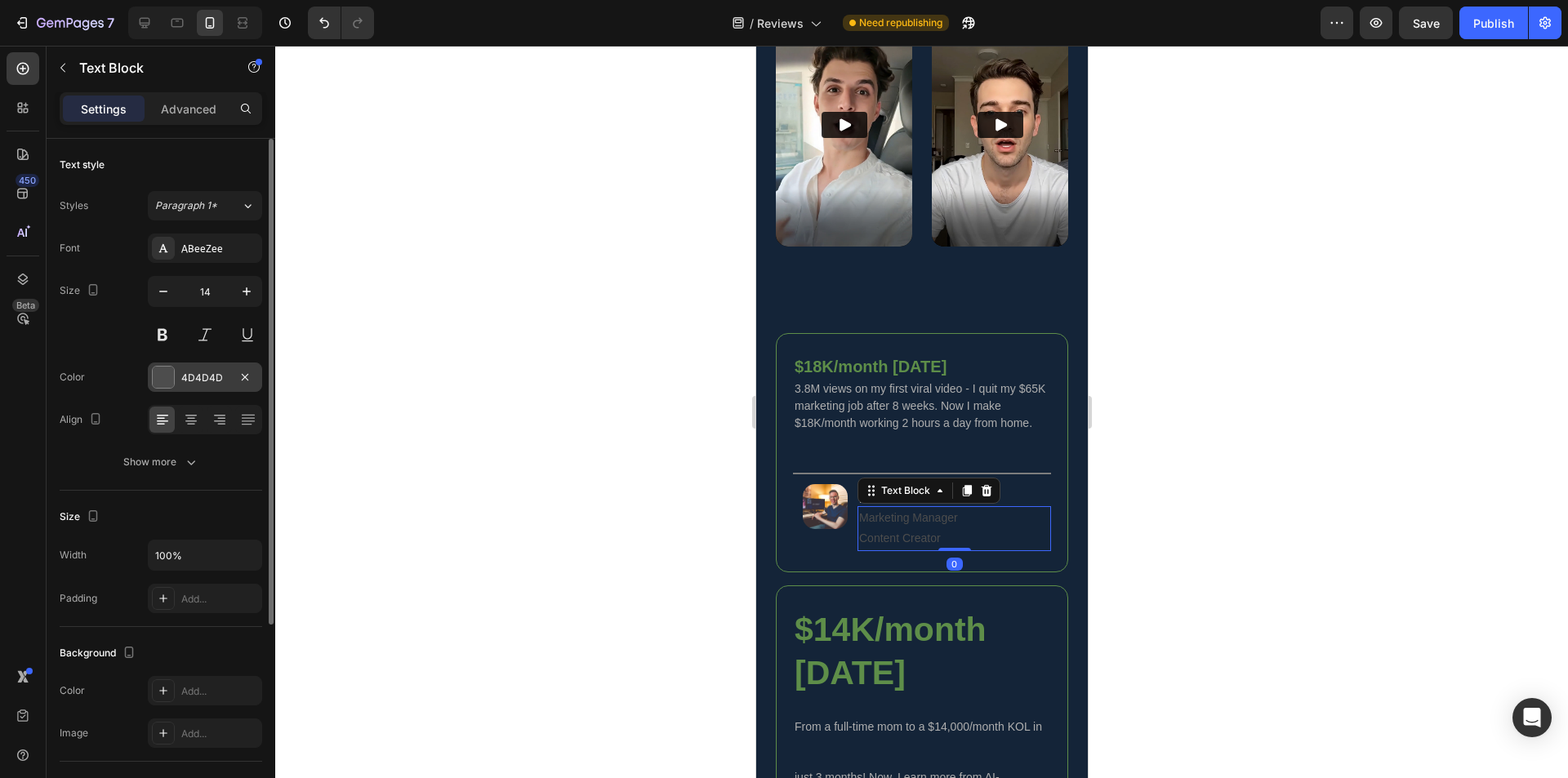
click at [189, 385] on div "4D4D4D" at bounding box center [205, 377] width 115 height 29
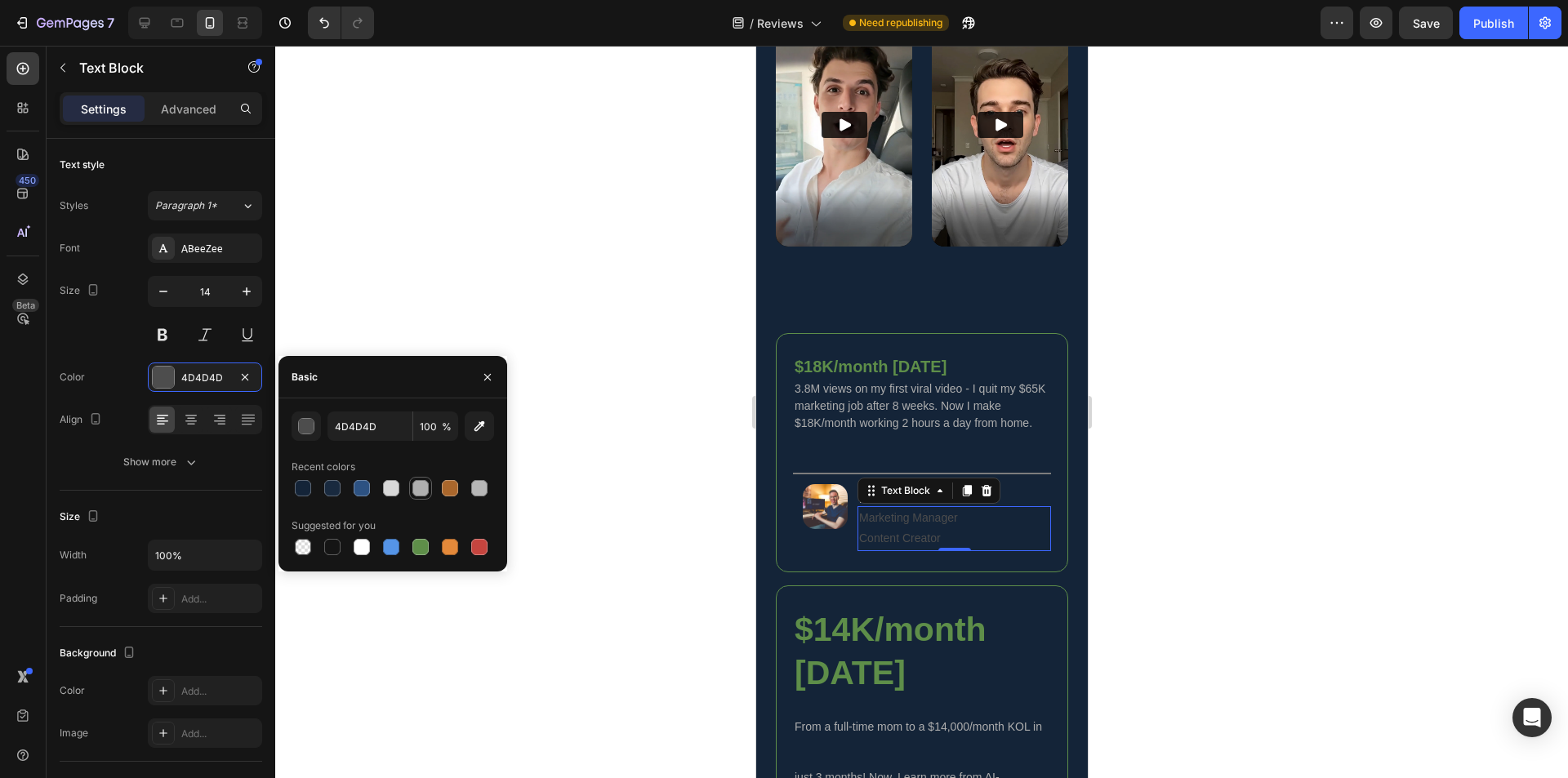
click at [422, 488] on div at bounding box center [420, 488] width 17 height 17
click at [480, 490] on div at bounding box center [479, 488] width 17 height 17
type input "B7B7B7"
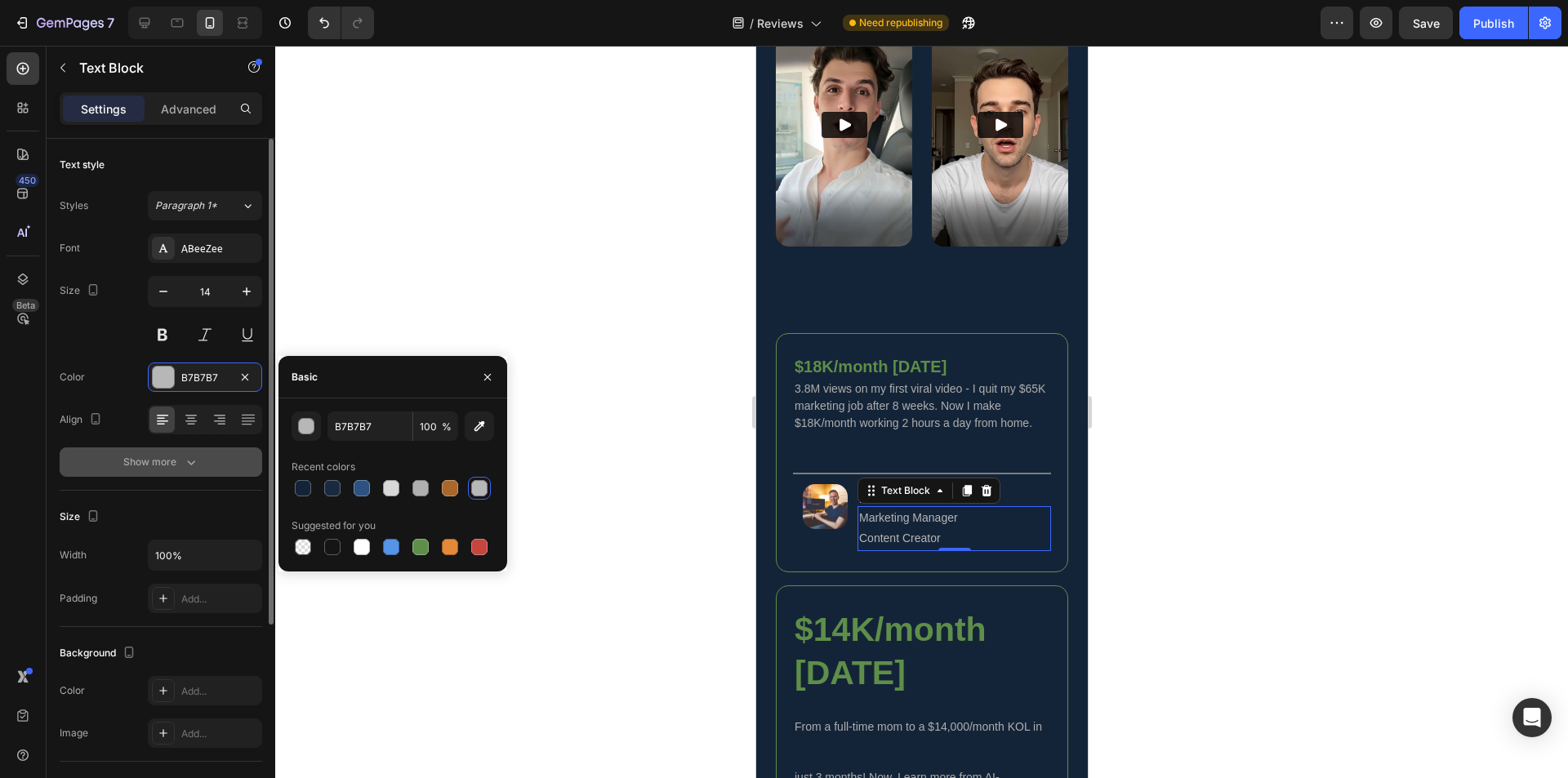
click at [179, 463] on div "Show more" at bounding box center [162, 462] width 76 height 17
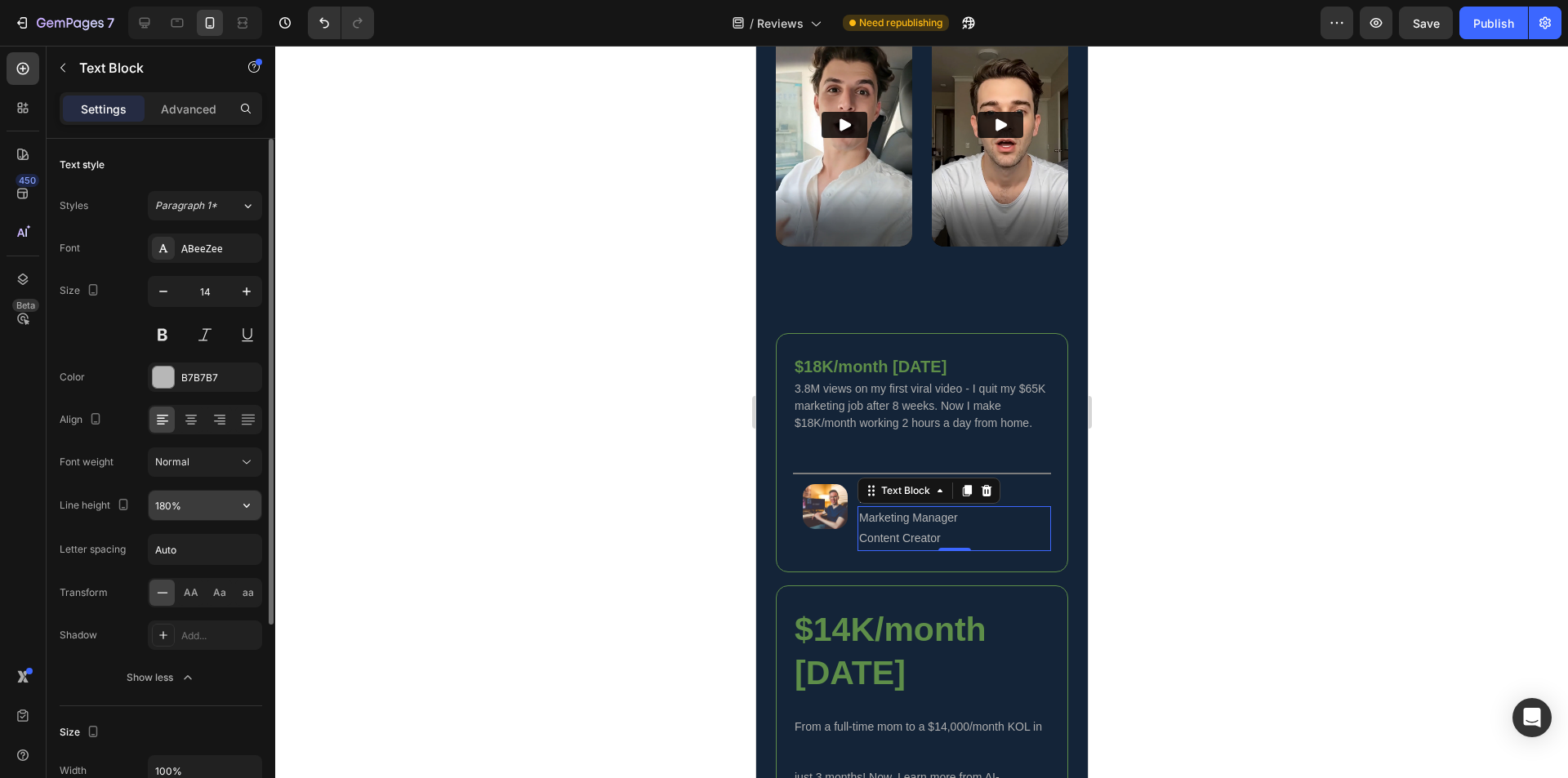
click at [163, 510] on input "180%" at bounding box center [205, 506] width 113 height 29
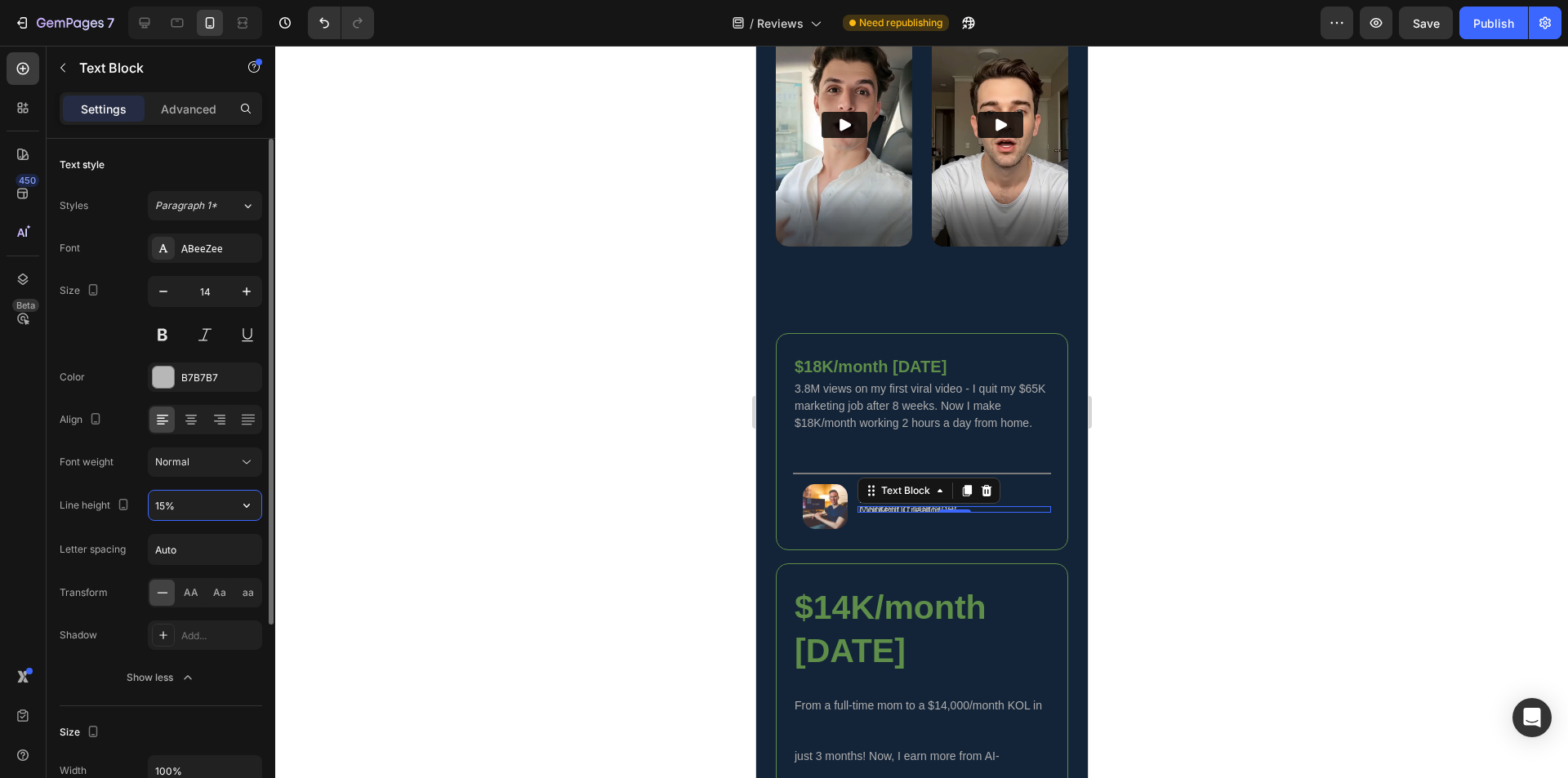
type input "150%"
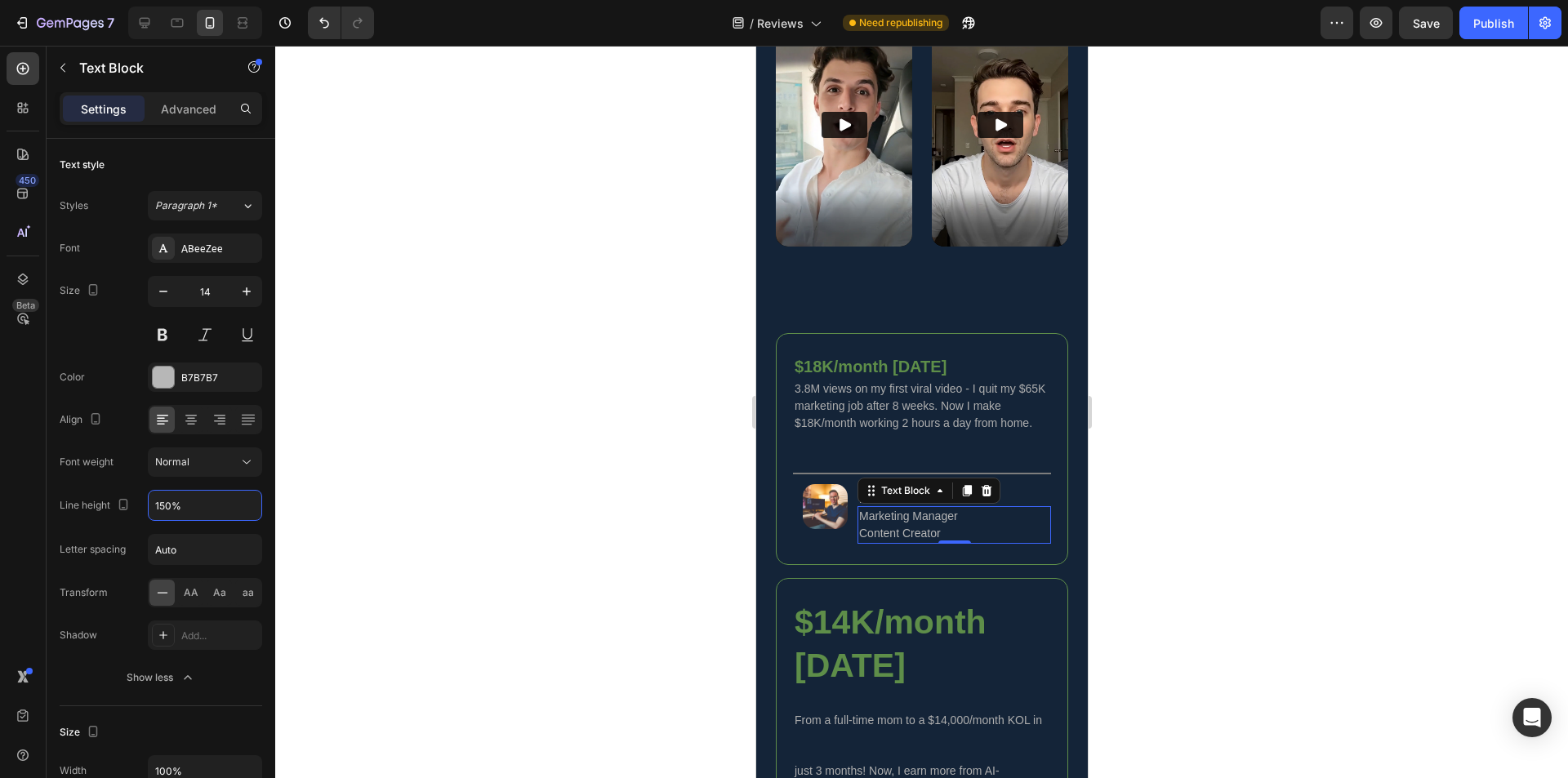
click at [670, 539] on div at bounding box center [921, 413] width 1293 height 733
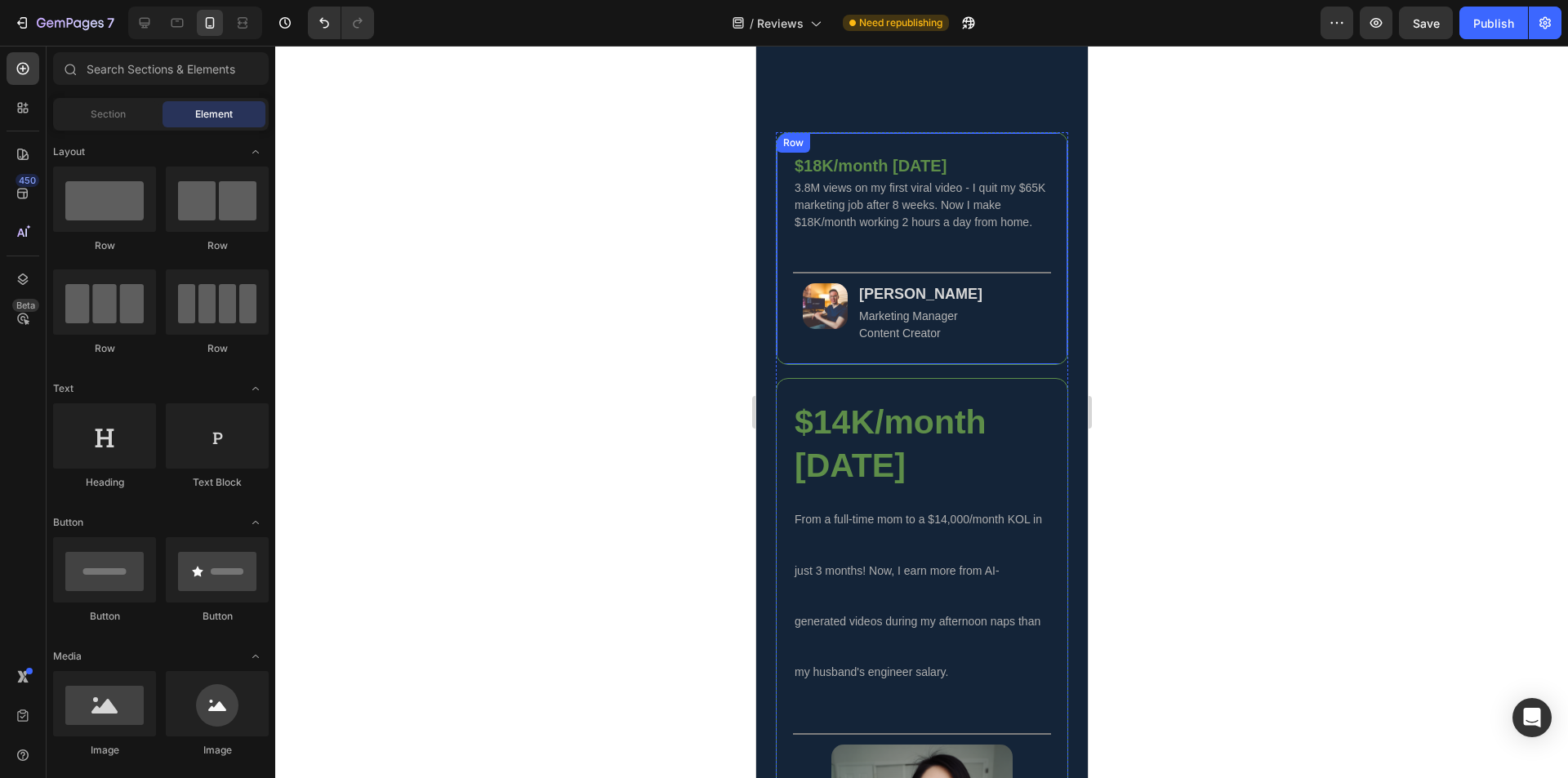
scroll to position [1403, 0]
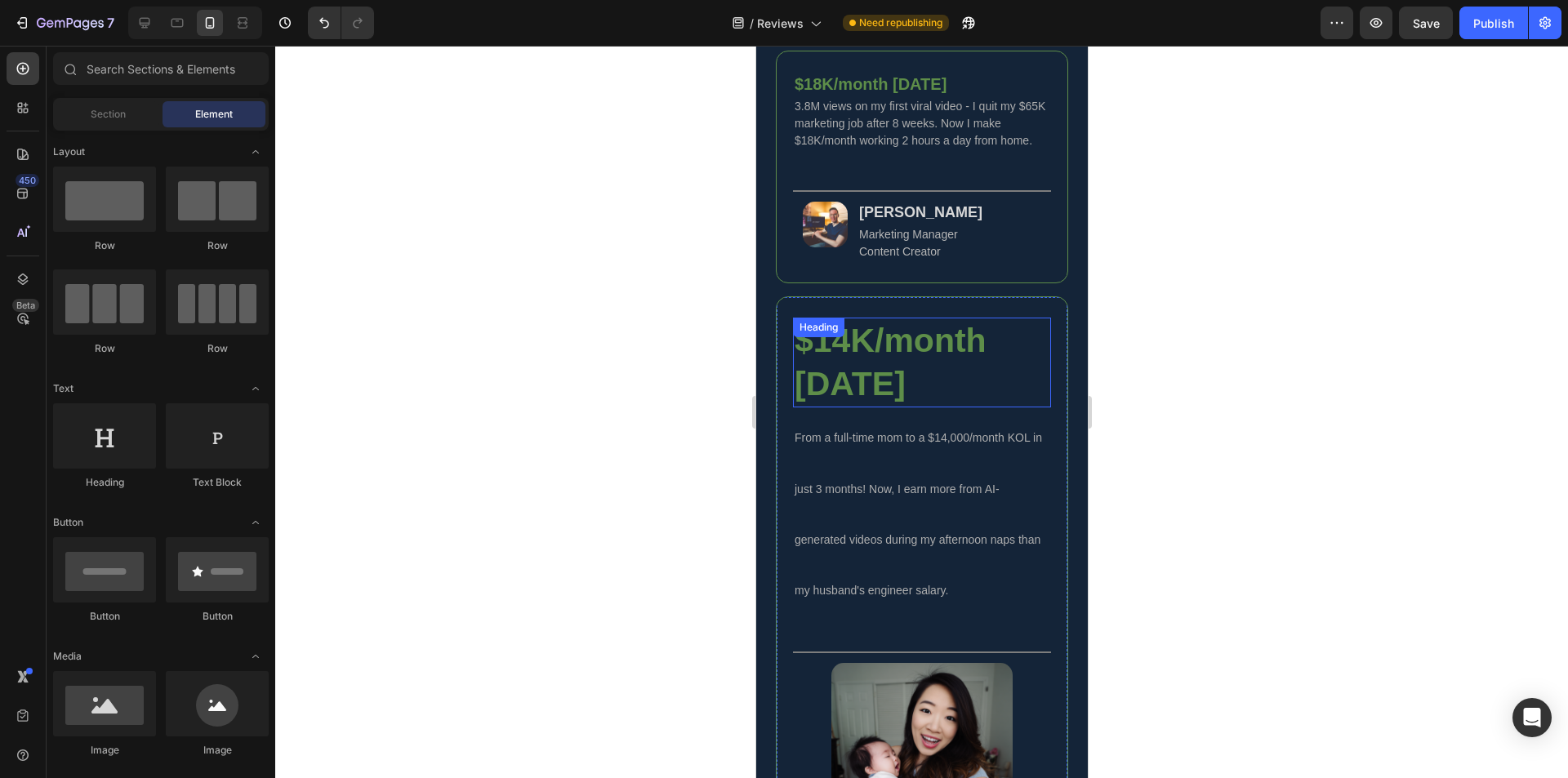
click at [926, 386] on h2 "$14K/month [DATE]" at bounding box center [920, 363] width 258 height 91
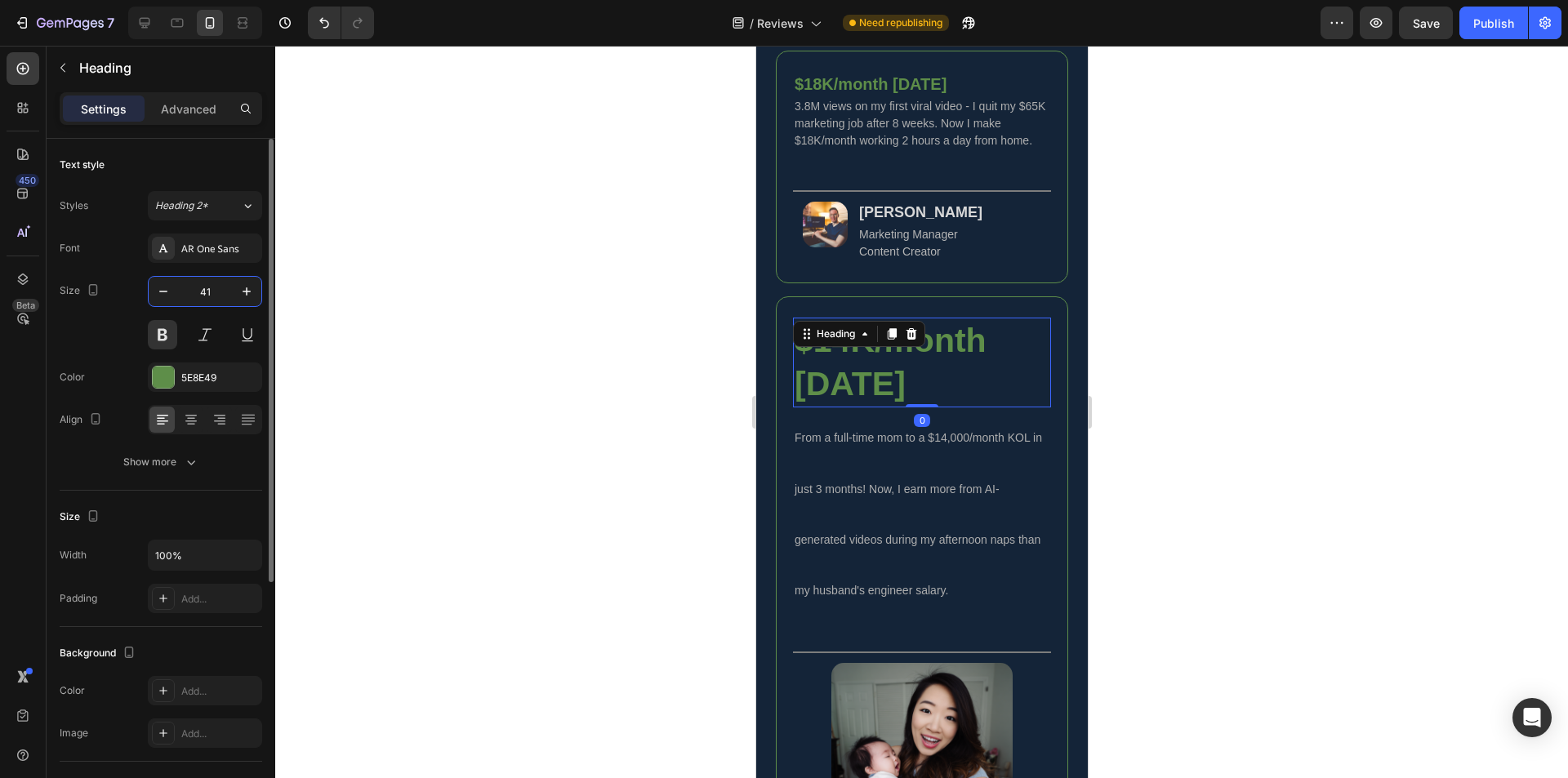
click at [217, 292] on input "41" at bounding box center [205, 292] width 54 height 29
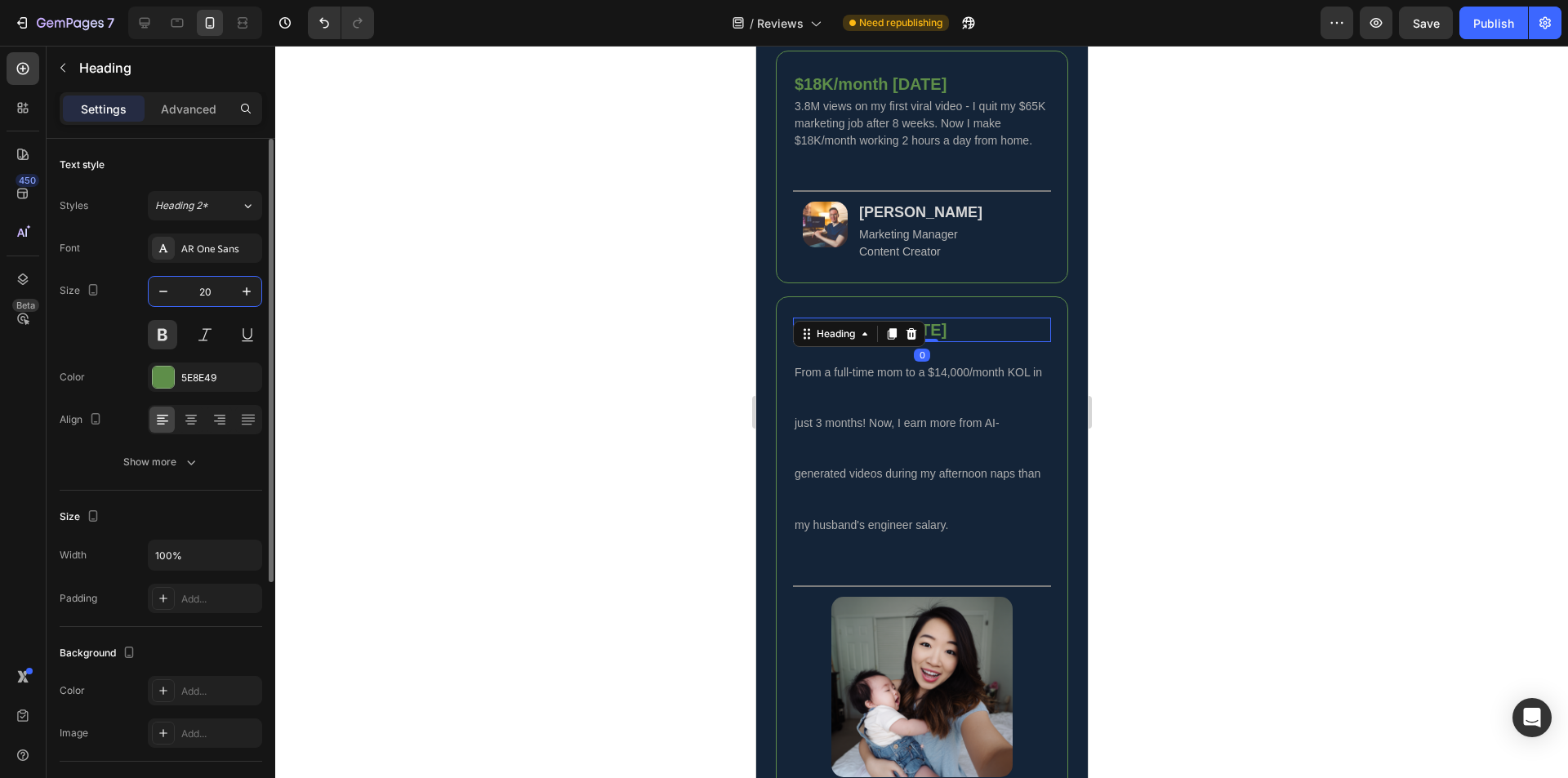
type input "20"
click at [954, 473] on h2 "From a full-time mom to a $14,000/month KOL in just 3 months! Now, I earn more …" at bounding box center [920, 445] width 258 height 207
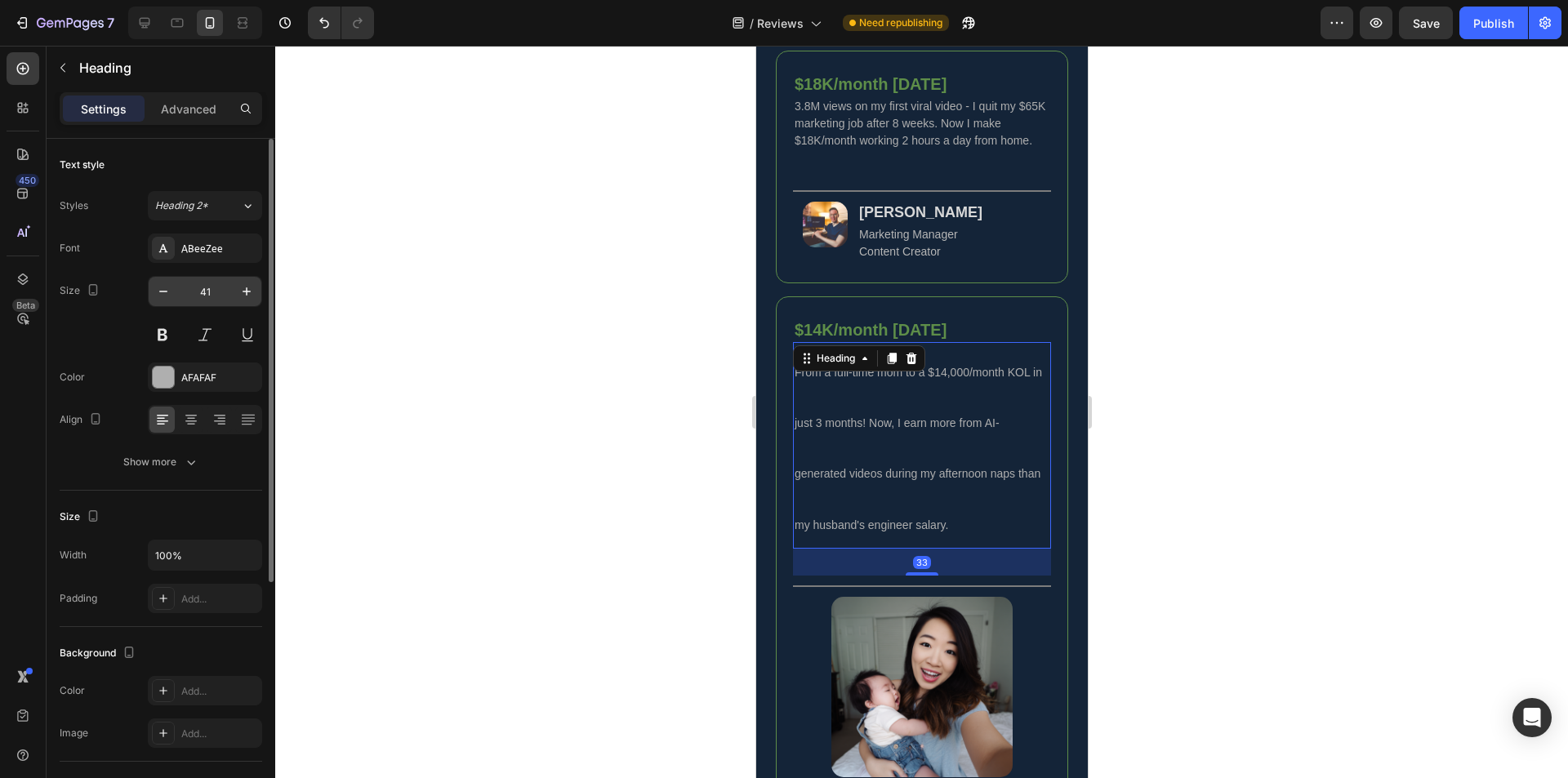
click at [217, 290] on input "41" at bounding box center [205, 292] width 54 height 29
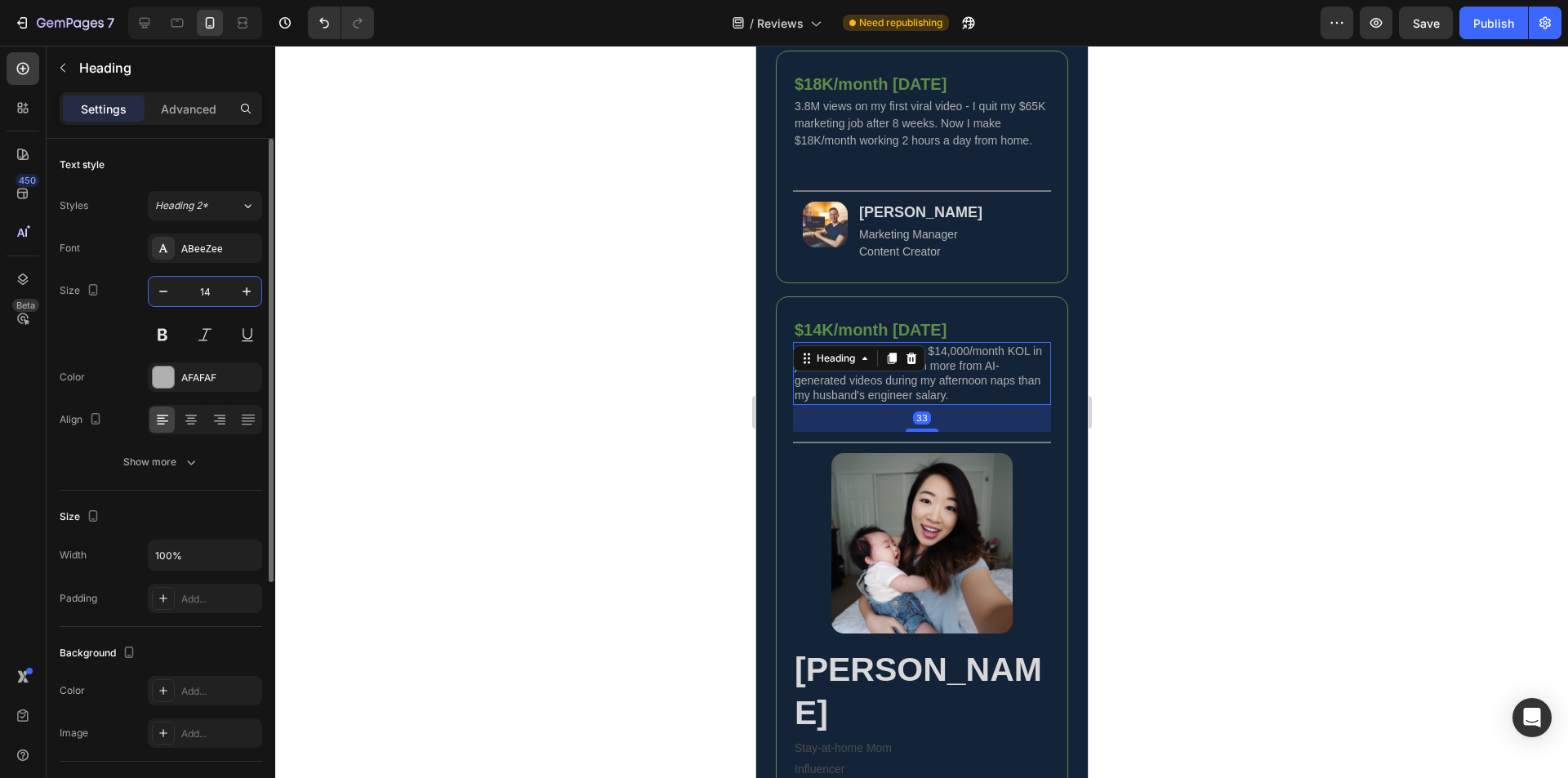
type input "14"
click at [187, 461] on icon "button" at bounding box center [191, 462] width 17 height 17
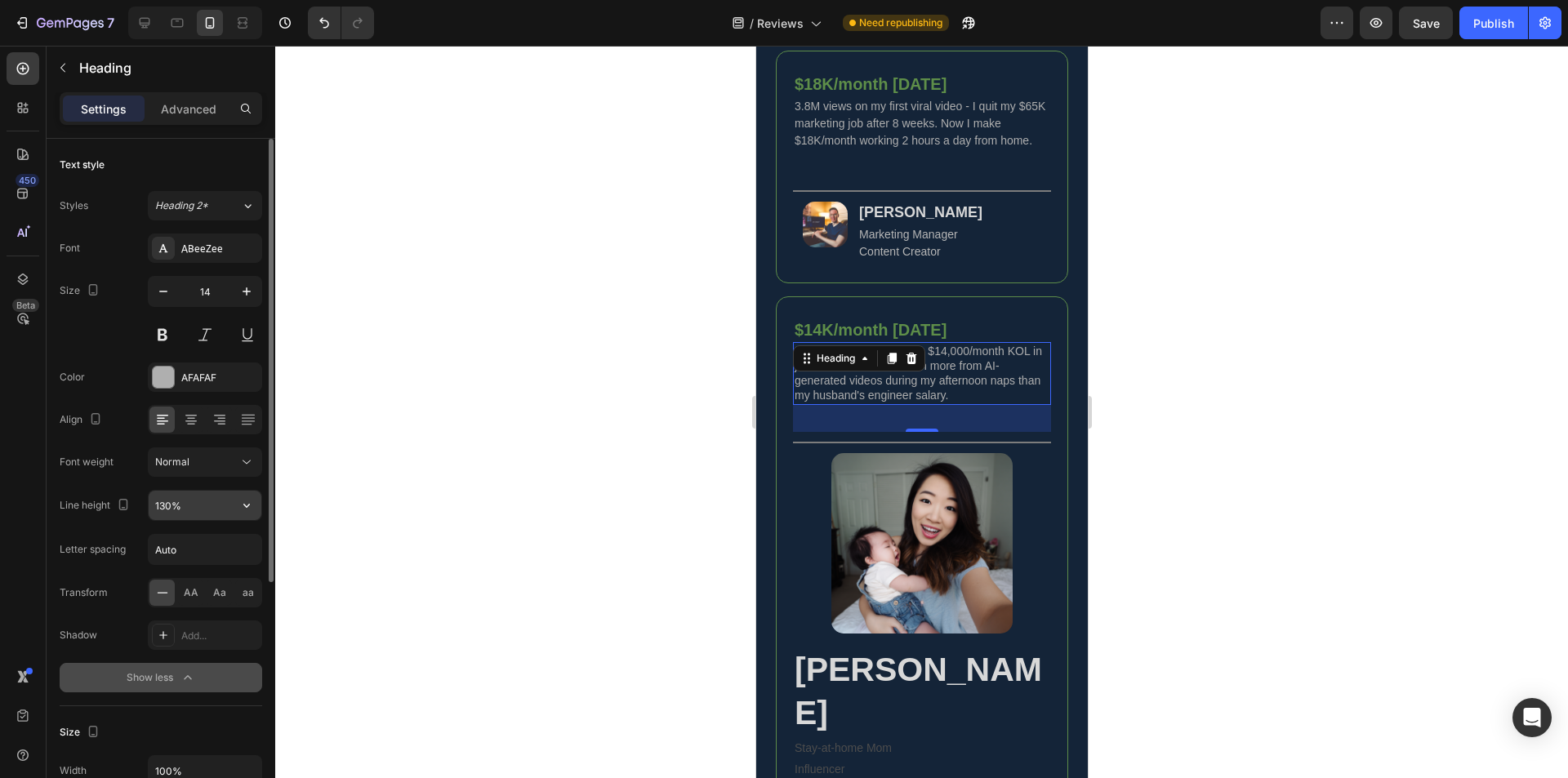
click at [164, 504] on input "130%" at bounding box center [205, 506] width 113 height 29
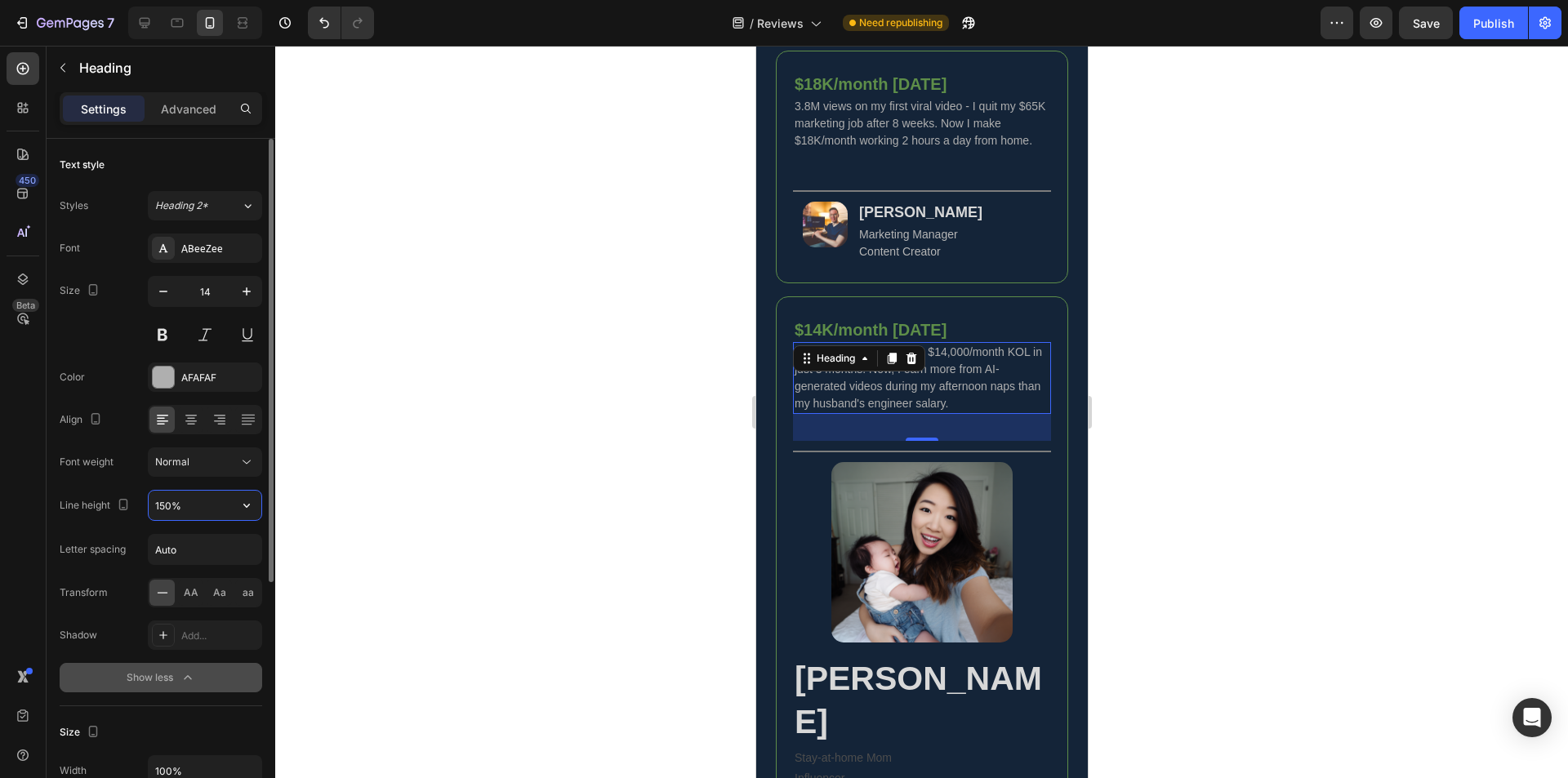
type input "150%"
click at [1030, 663] on h2 "[PERSON_NAME]" at bounding box center [920, 701] width 258 height 91
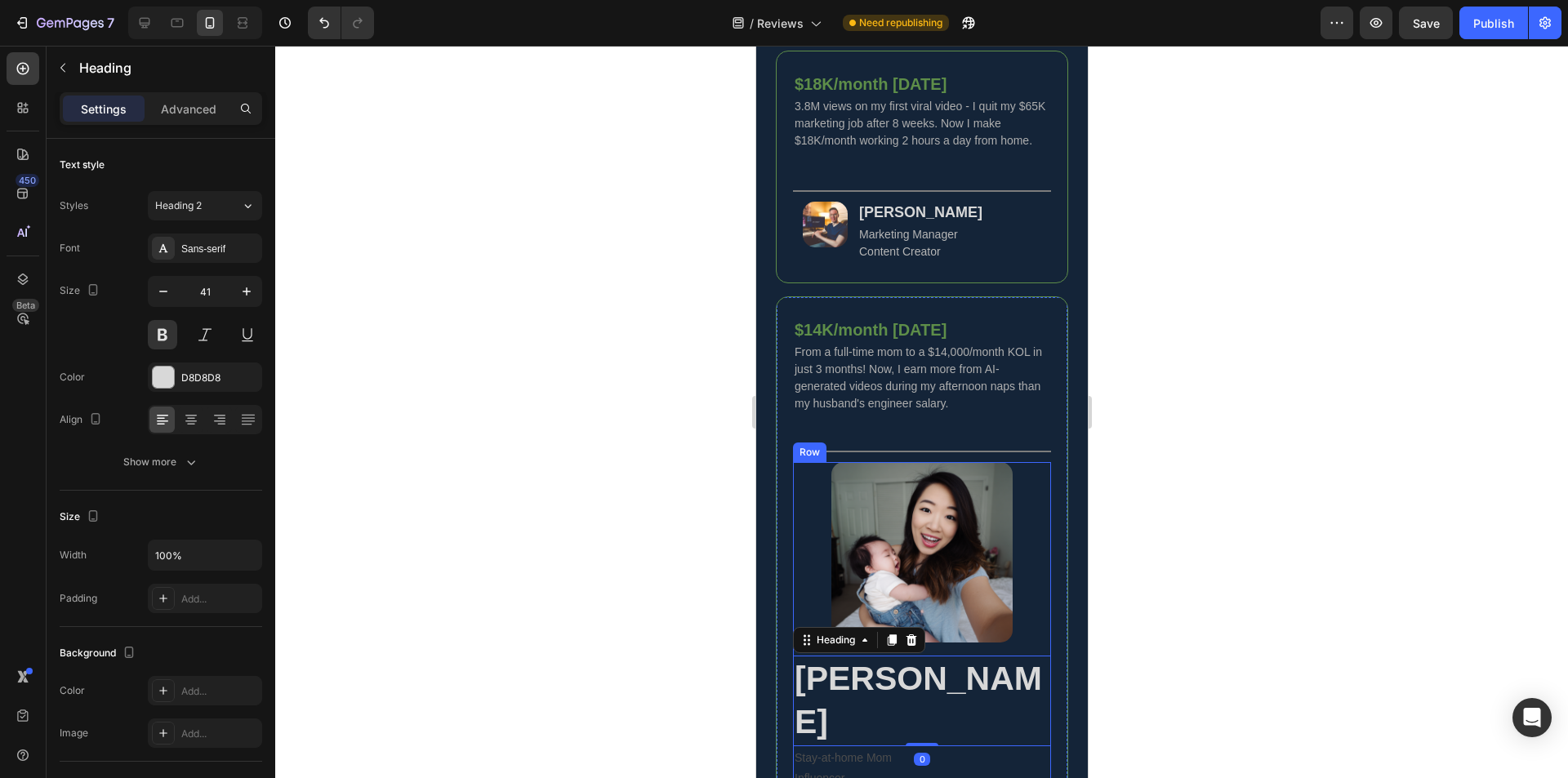
click at [1036, 659] on div "Image Sarah Kim Heading 0 Stay-at-home Mom Influencer Text Block Row" at bounding box center [920, 626] width 258 height 328
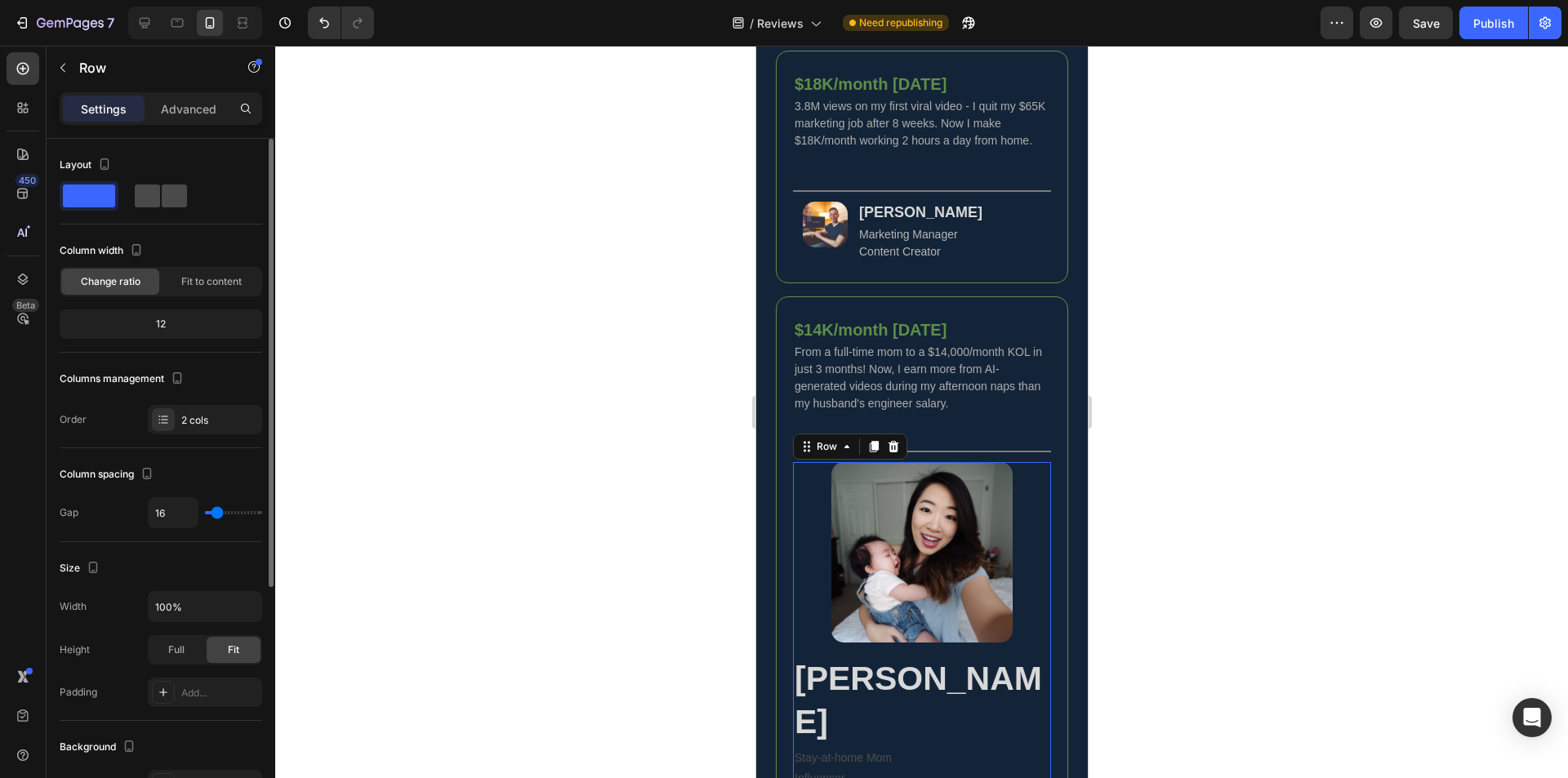
click at [162, 185] on span at bounding box center [174, 195] width 25 height 23
type input "0"
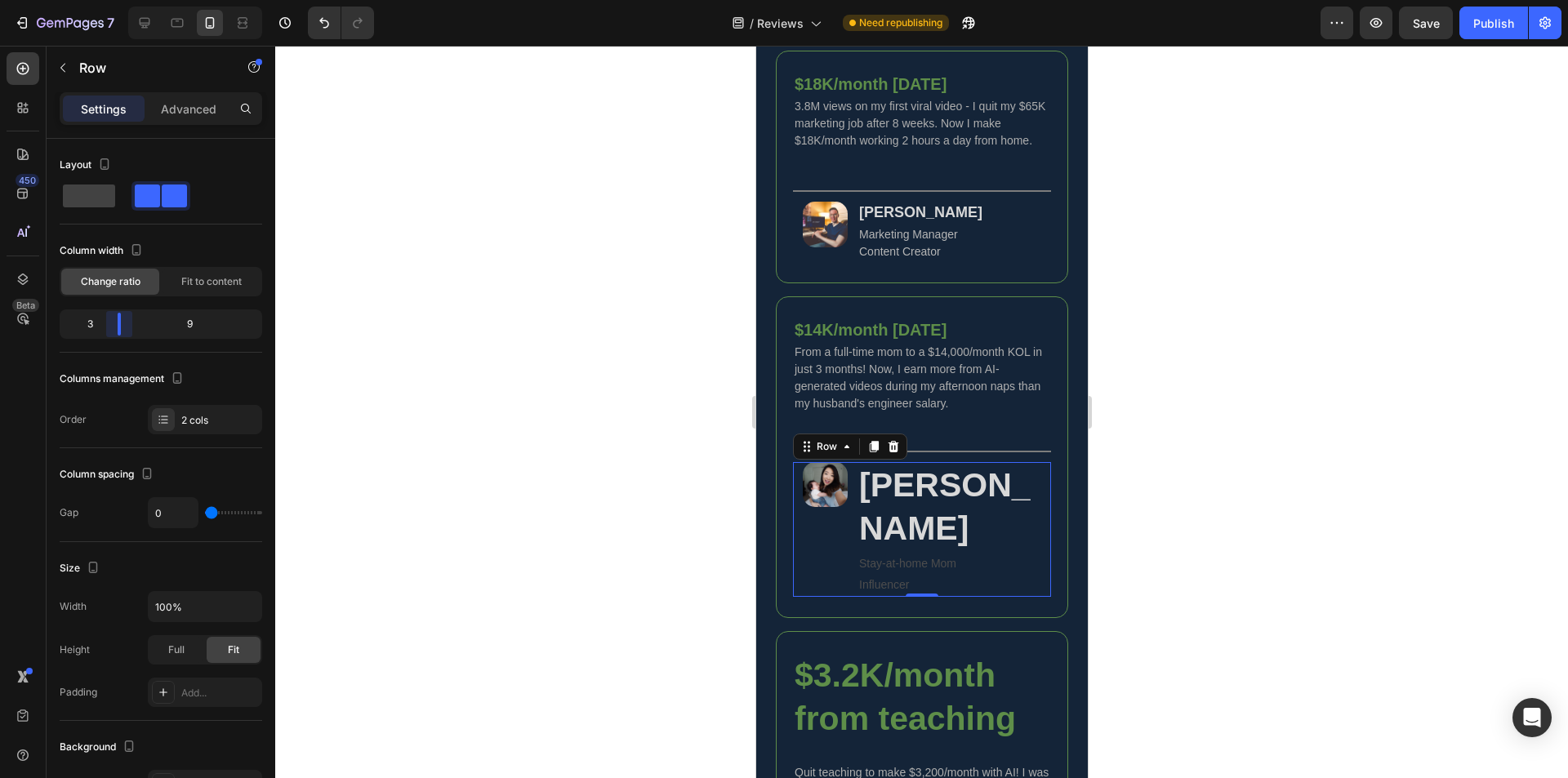
drag, startPoint x: 163, startPoint y: 325, endPoint x: 109, endPoint y: 324, distance: 54.0
click at [109, 0] on body "7 Version history / Reviews Need republishing Preview Save Publish 450 Beta Sec…" at bounding box center [784, 0] width 1568 height 0
click at [964, 512] on strong "[PERSON_NAME]" at bounding box center [944, 507] width 172 height 81
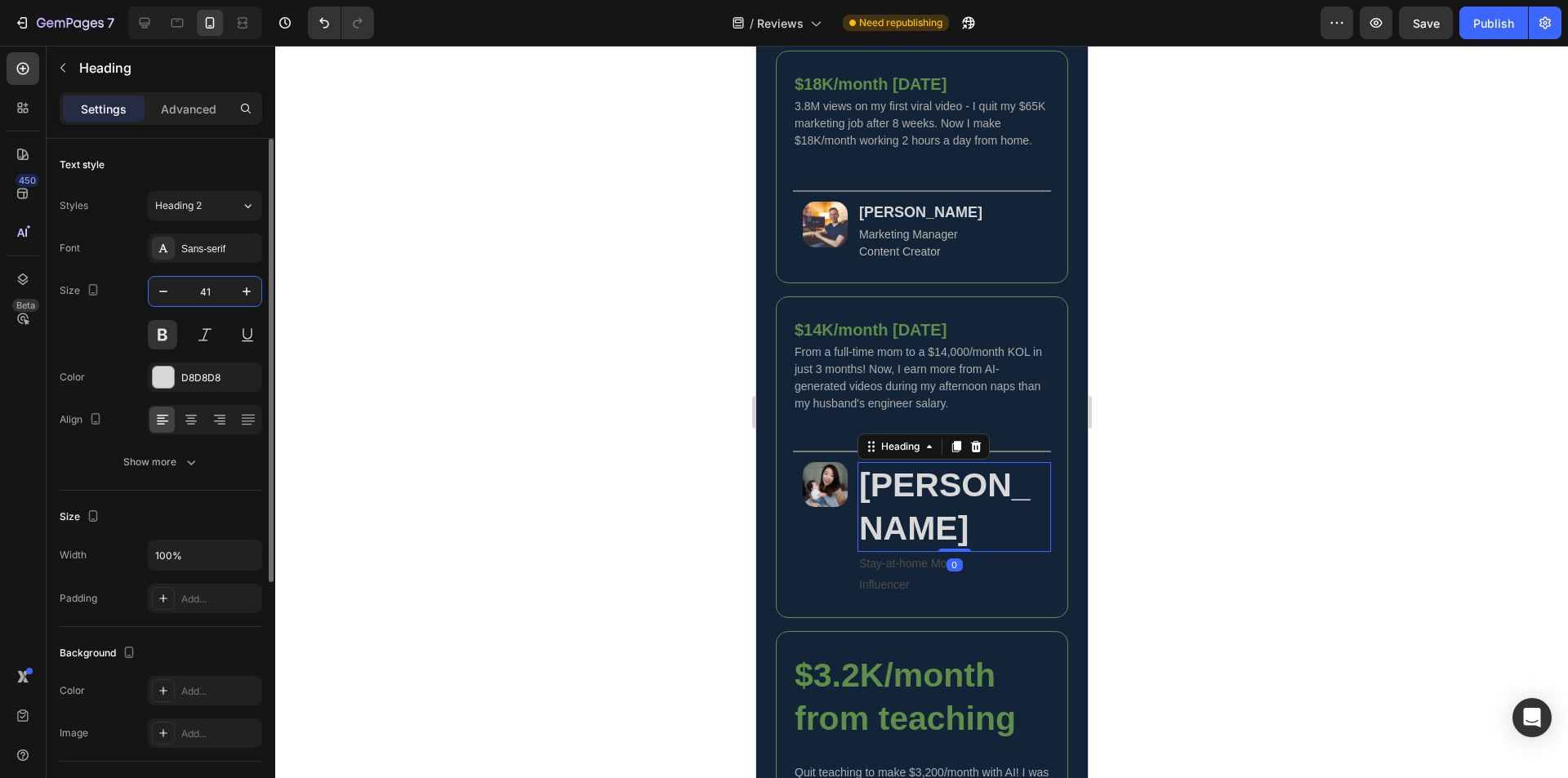
click at [214, 295] on input "41" at bounding box center [205, 292] width 54 height 29
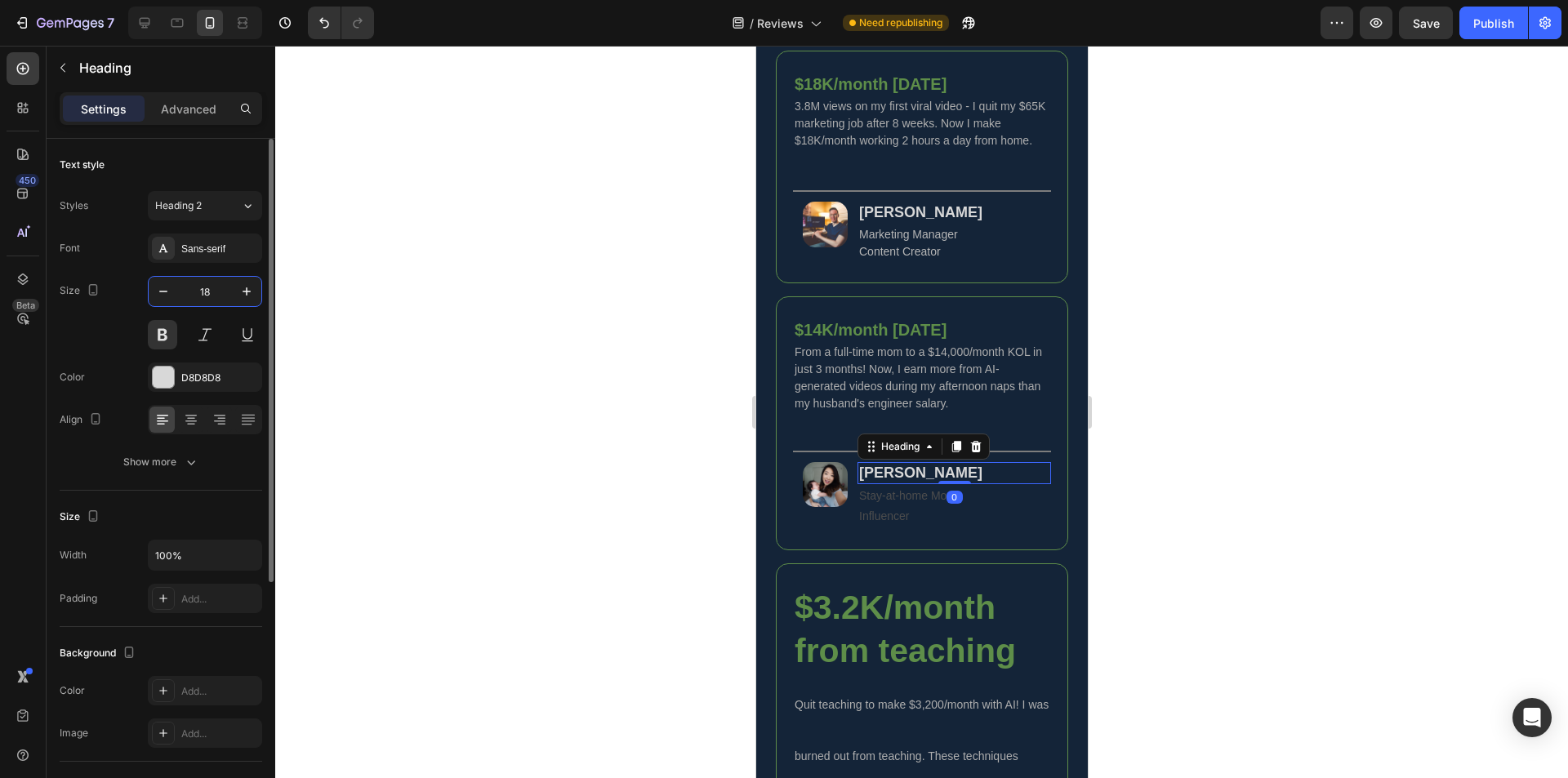
type input "18"
click at [925, 523] on p "Stay-at-home Mom Influencer" at bounding box center [954, 507] width 190 height 41
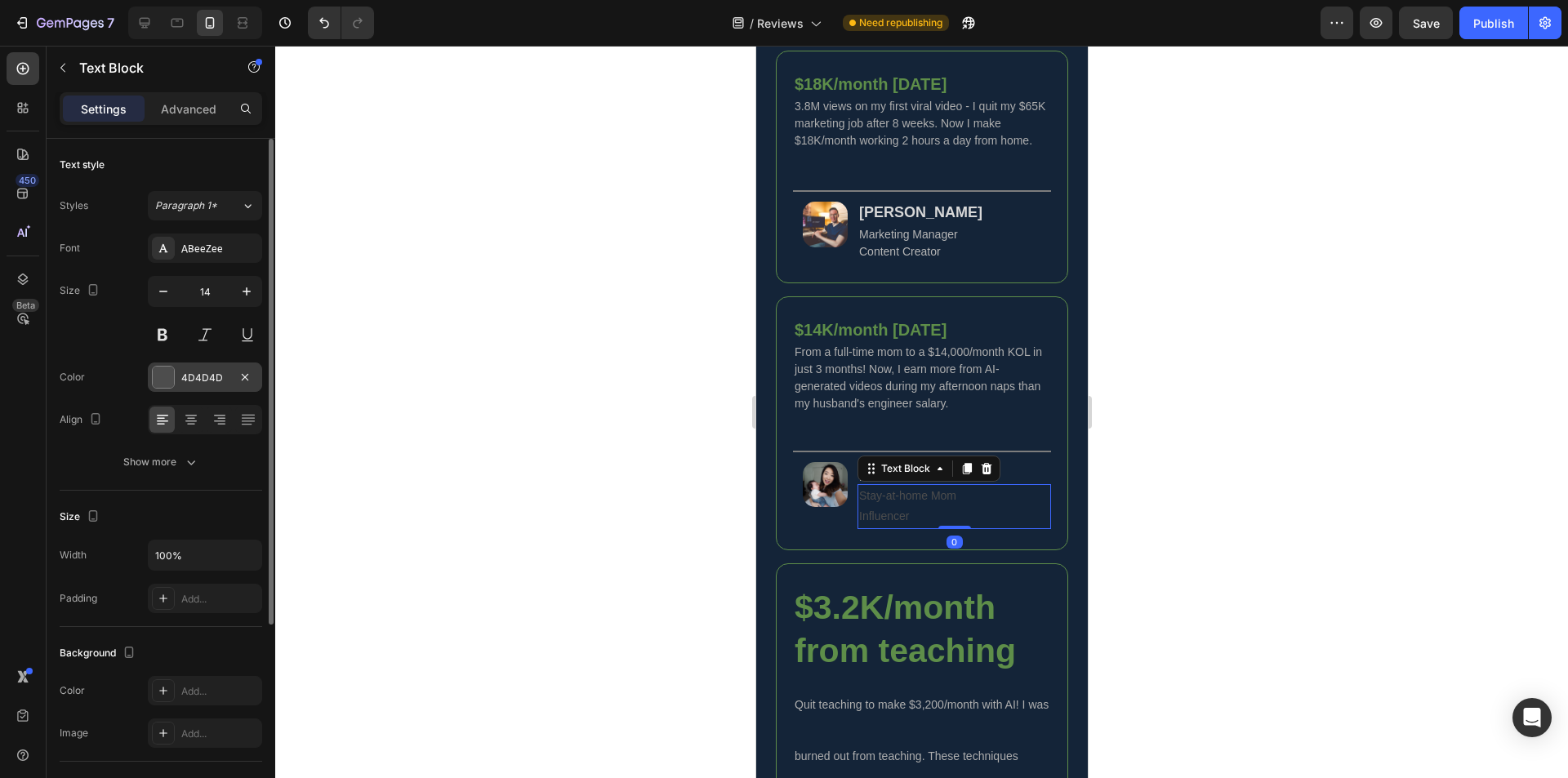
click at [193, 381] on div "4D4D4D" at bounding box center [205, 377] width 47 height 15
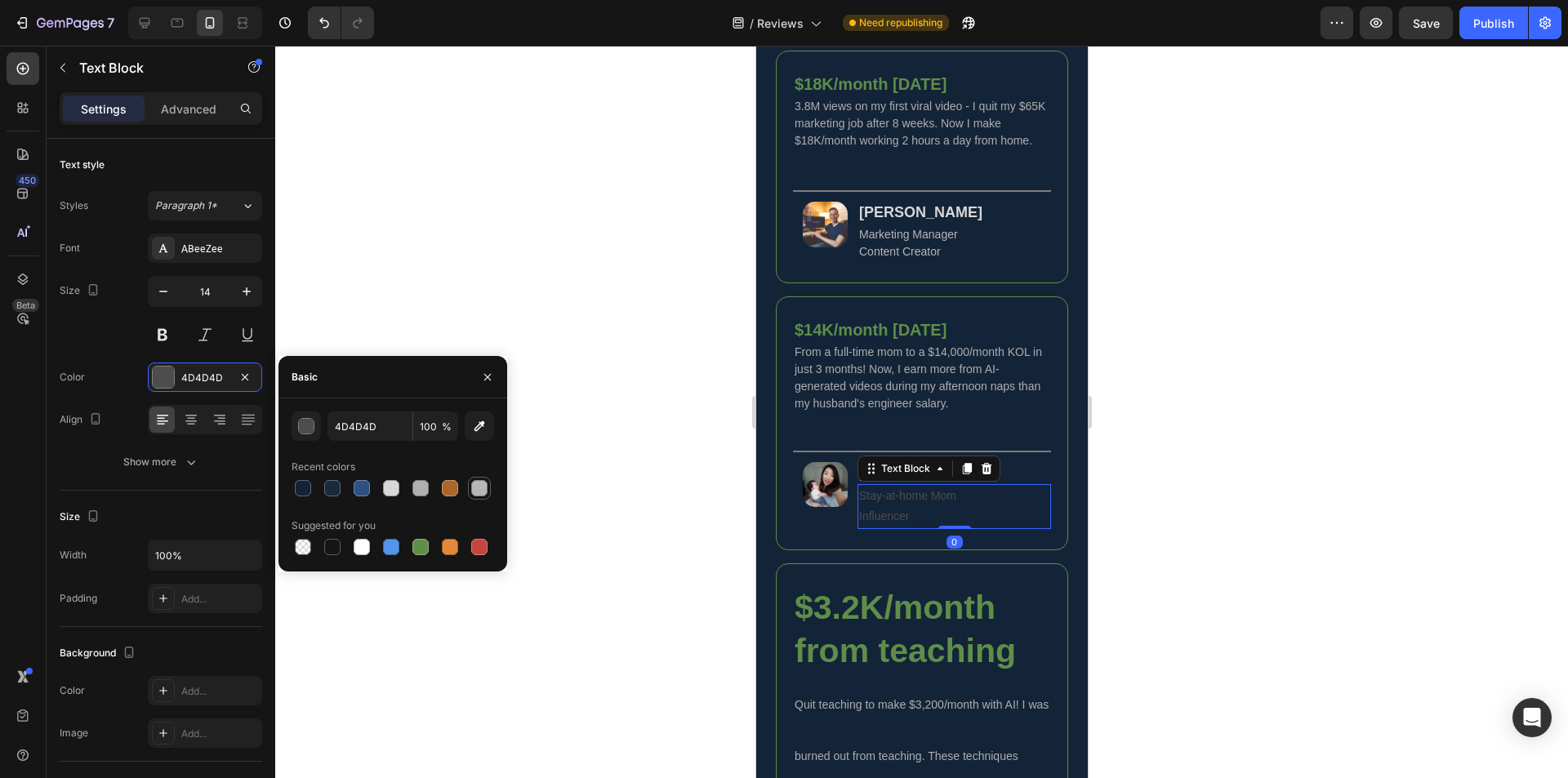
click at [478, 491] on div at bounding box center [479, 488] width 17 height 17
type input "B7B7B7"
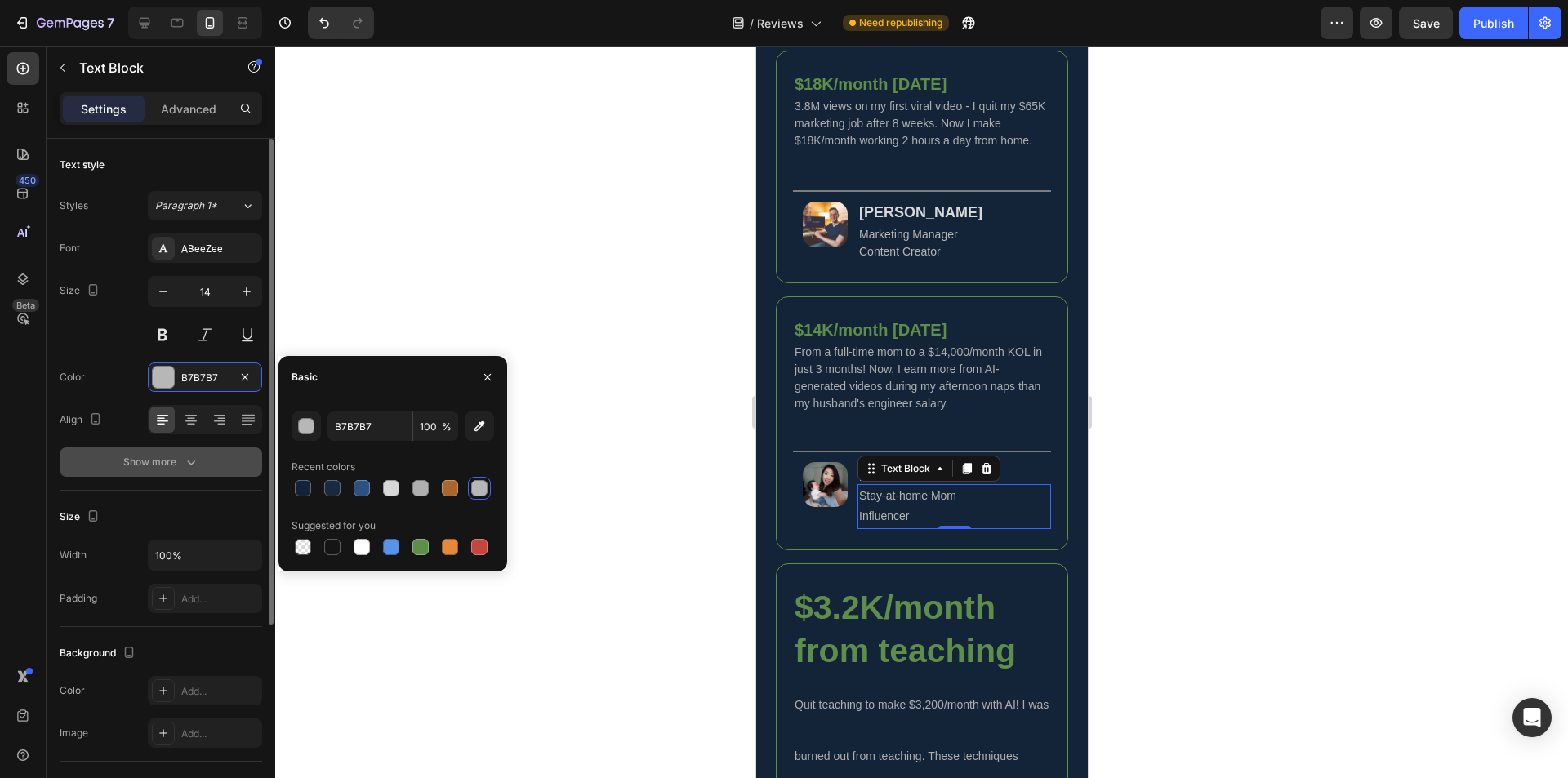
click at [194, 461] on icon "button" at bounding box center [191, 462] width 17 height 17
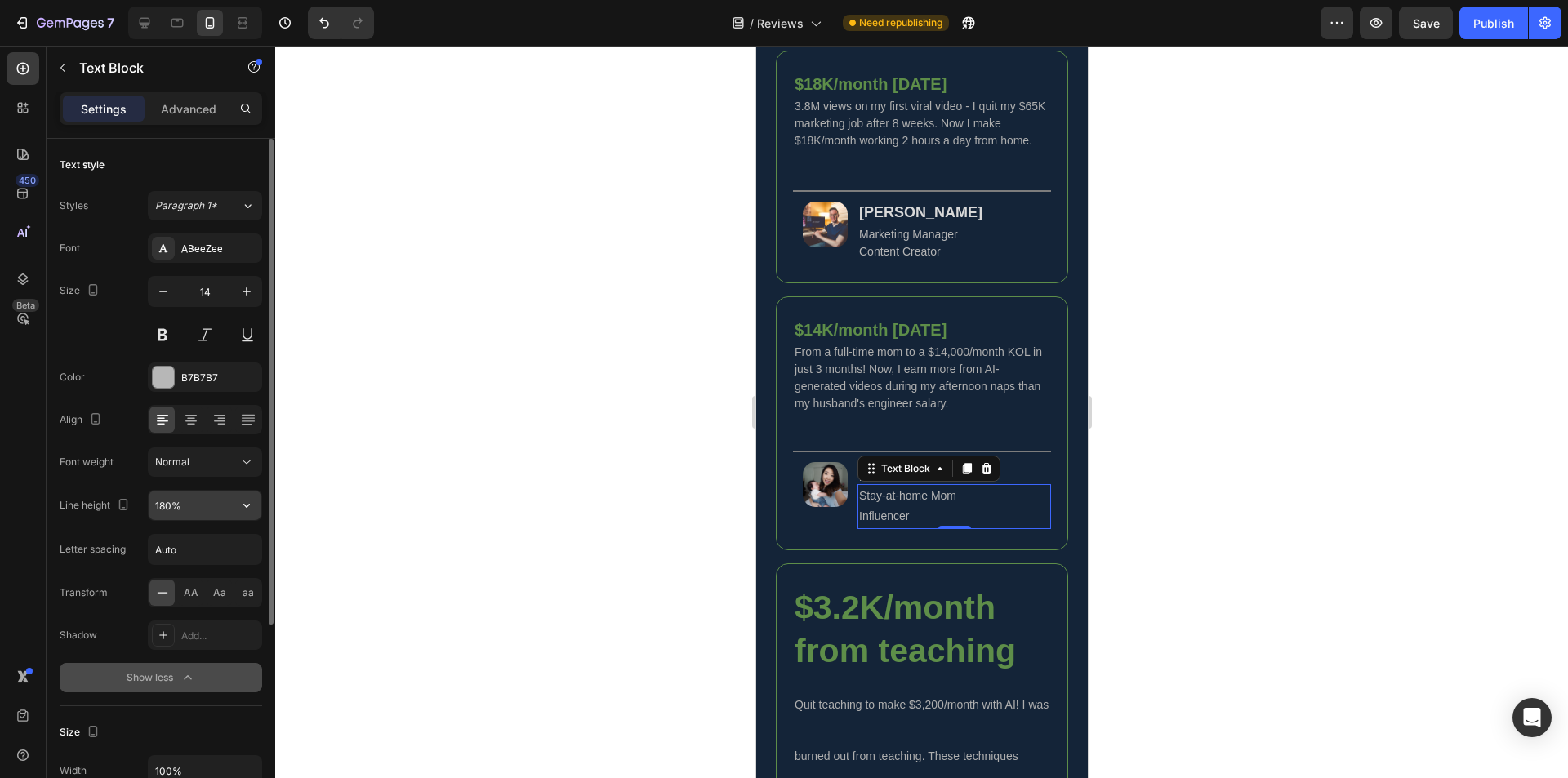
click at [165, 508] on input "180%" at bounding box center [205, 506] width 113 height 29
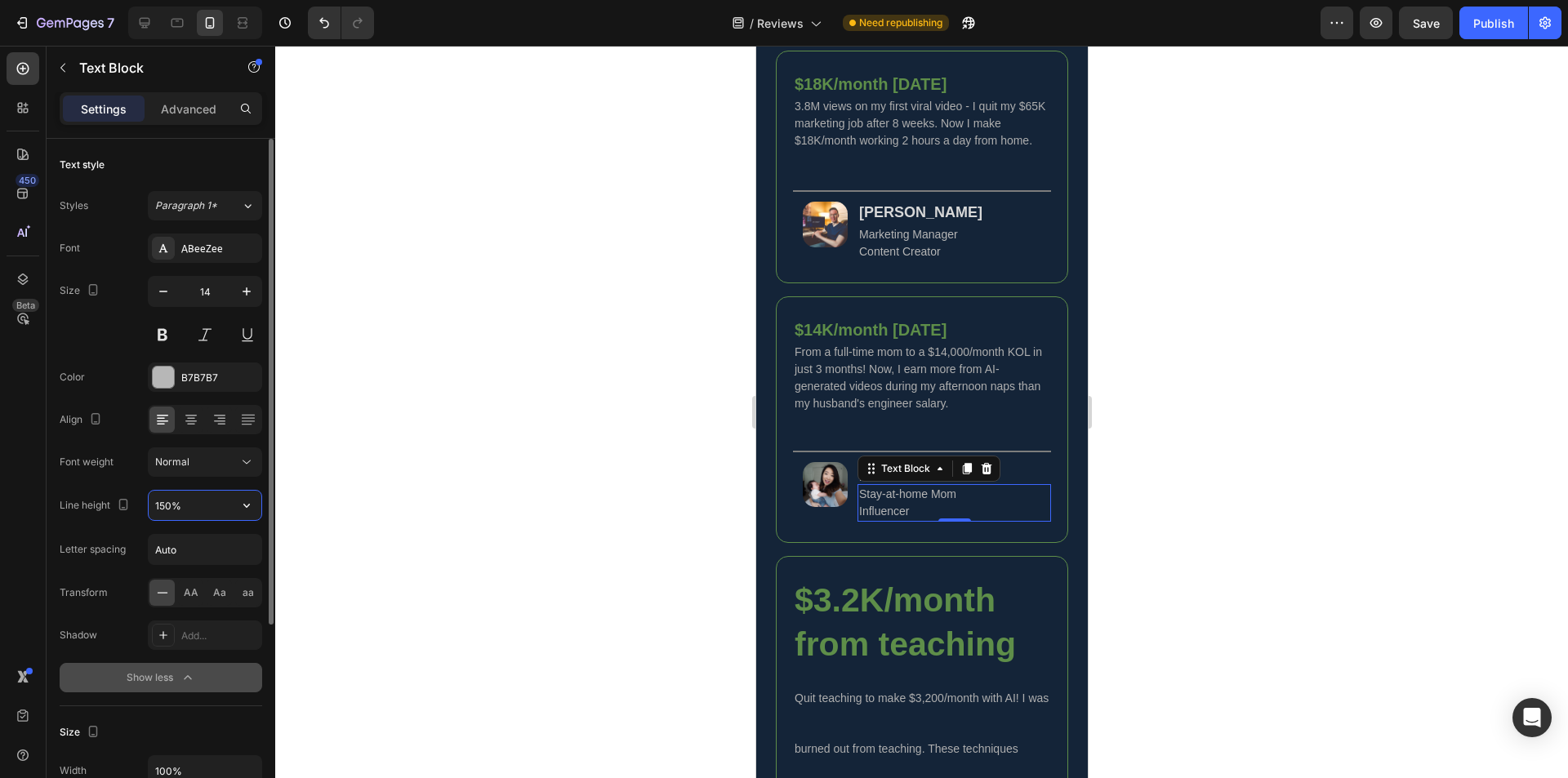
type input "150%"
click at [952, 223] on h2 "[PERSON_NAME]" at bounding box center [954, 213] width 194 height 23
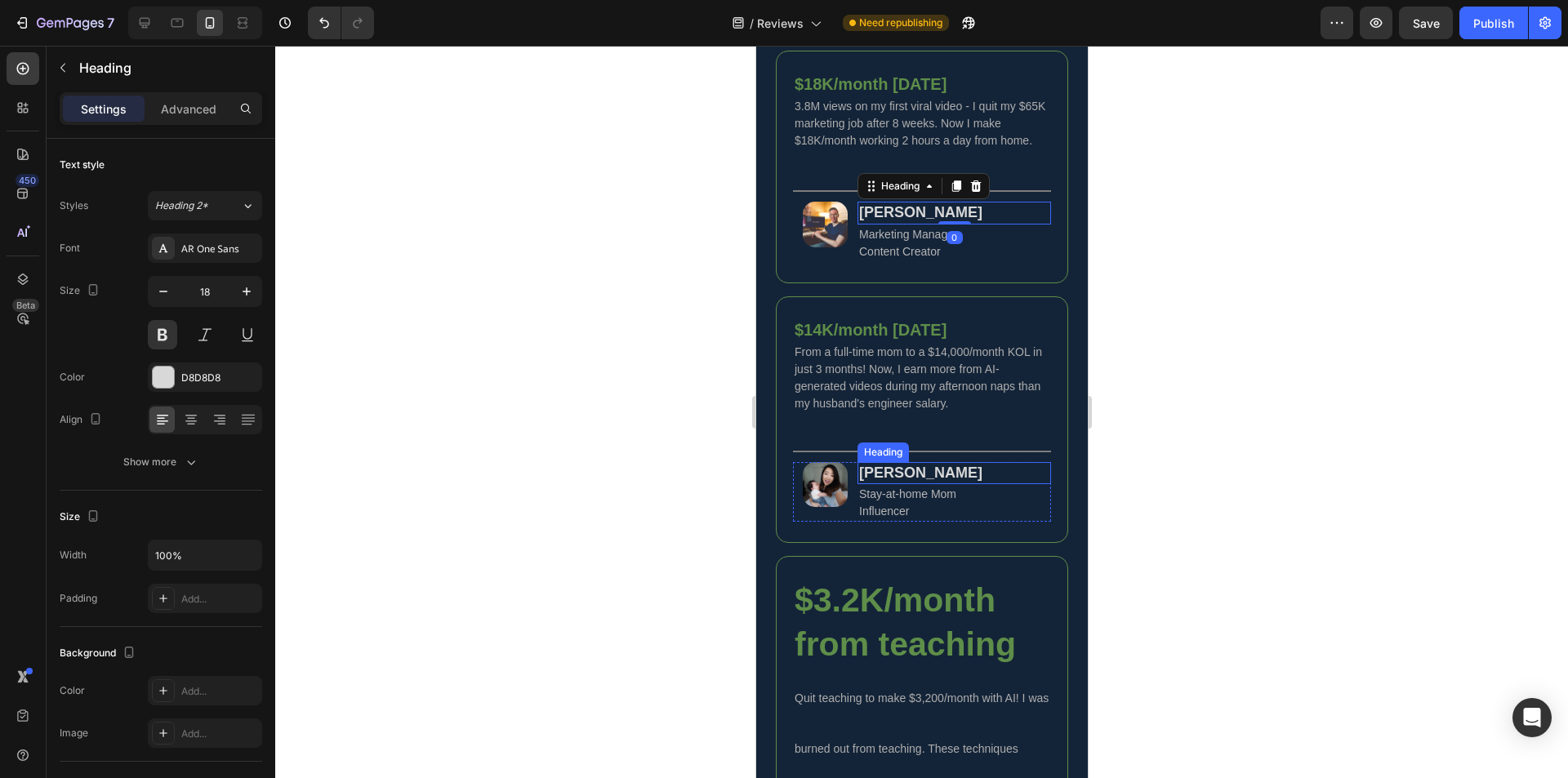
click at [943, 484] on h2 "[PERSON_NAME]" at bounding box center [954, 473] width 194 height 23
click at [599, 447] on div at bounding box center [921, 413] width 1293 height 733
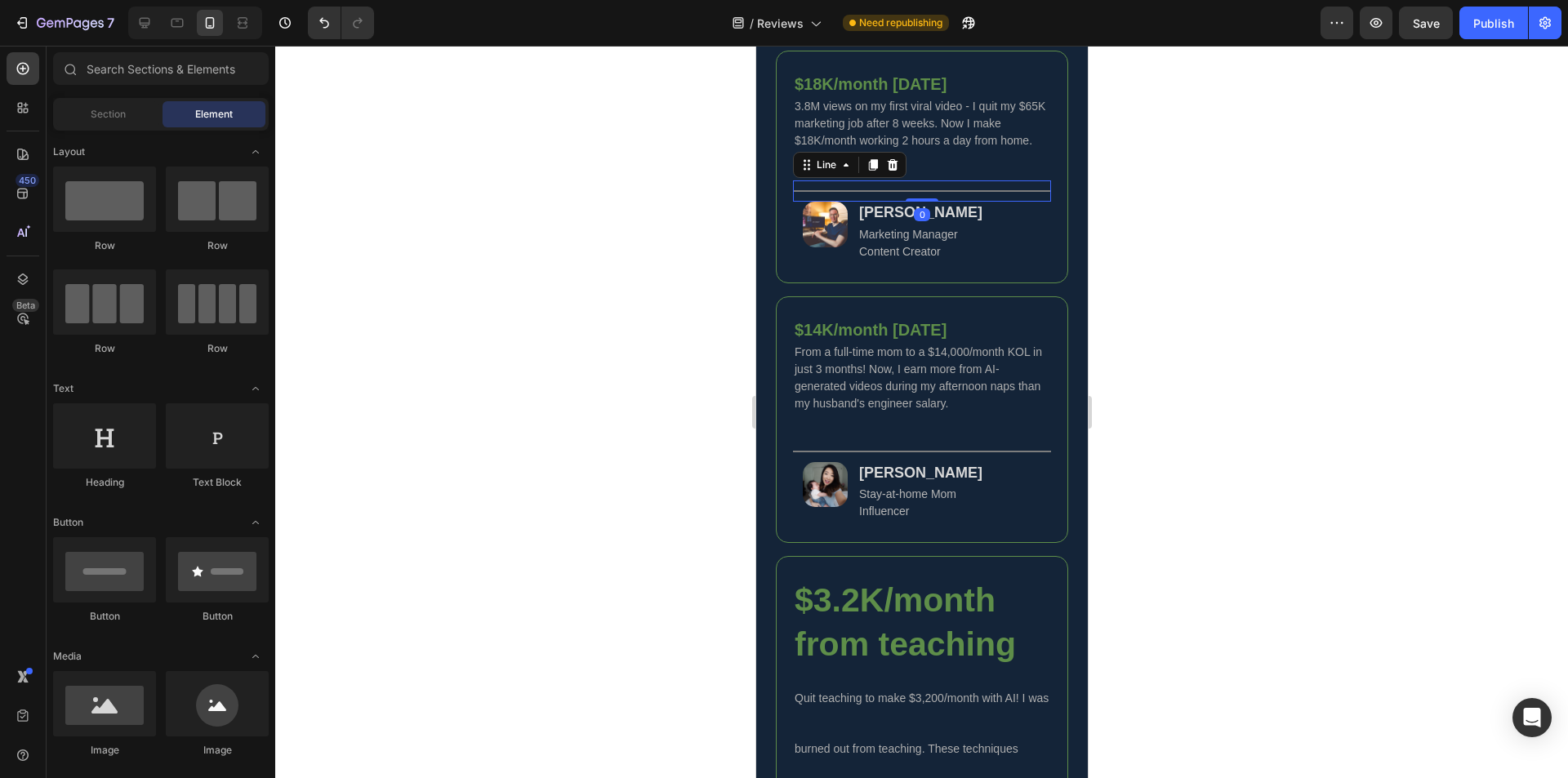
click at [937, 202] on div "Title Line 0" at bounding box center [920, 191] width 258 height 22
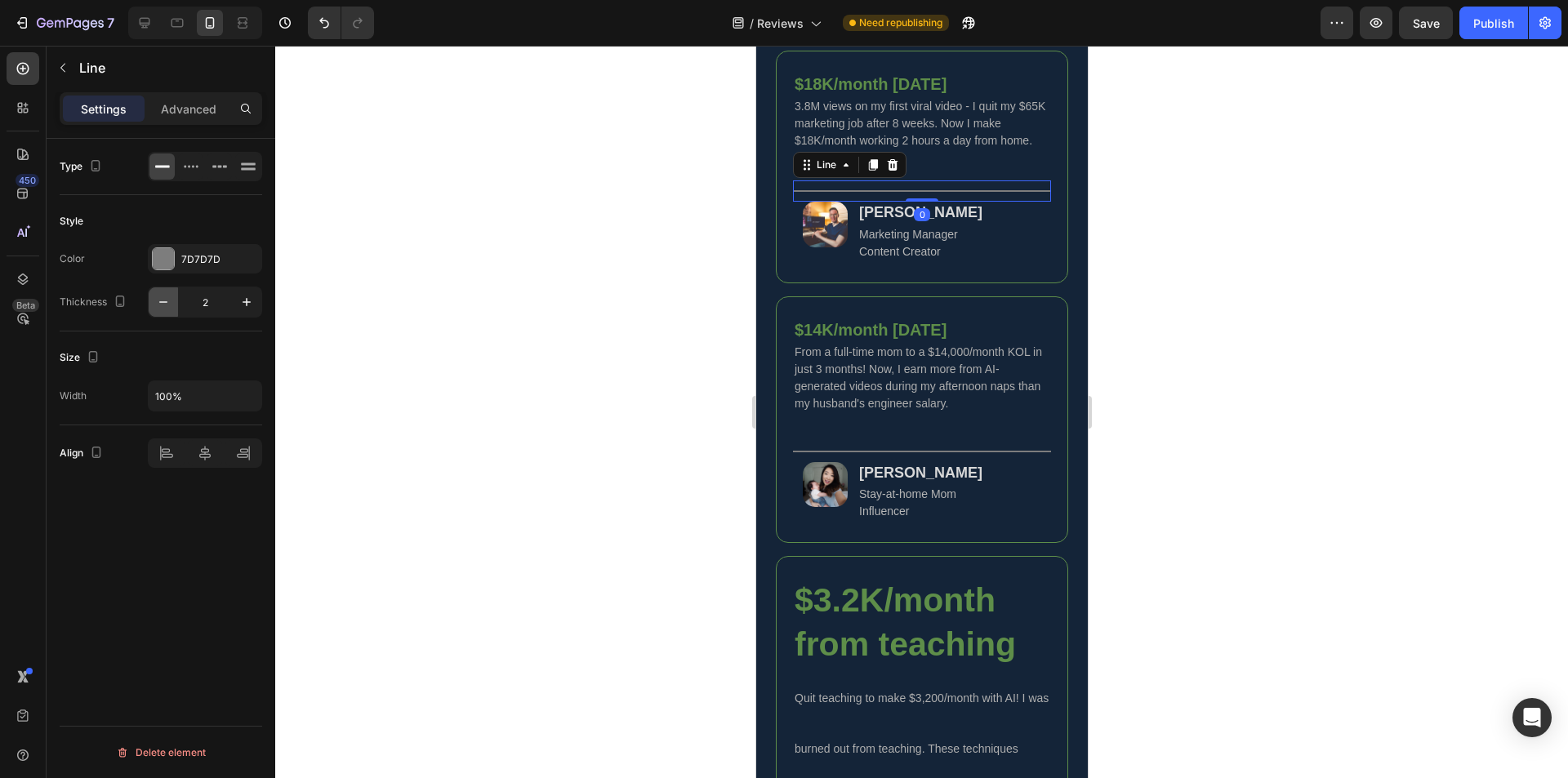
click at [161, 302] on icon "button" at bounding box center [163, 302] width 17 height 17
type input "1"
click at [957, 462] on div "Title Line" at bounding box center [920, 451] width 258 height 22
click at [162, 296] on icon "button" at bounding box center [163, 302] width 17 height 17
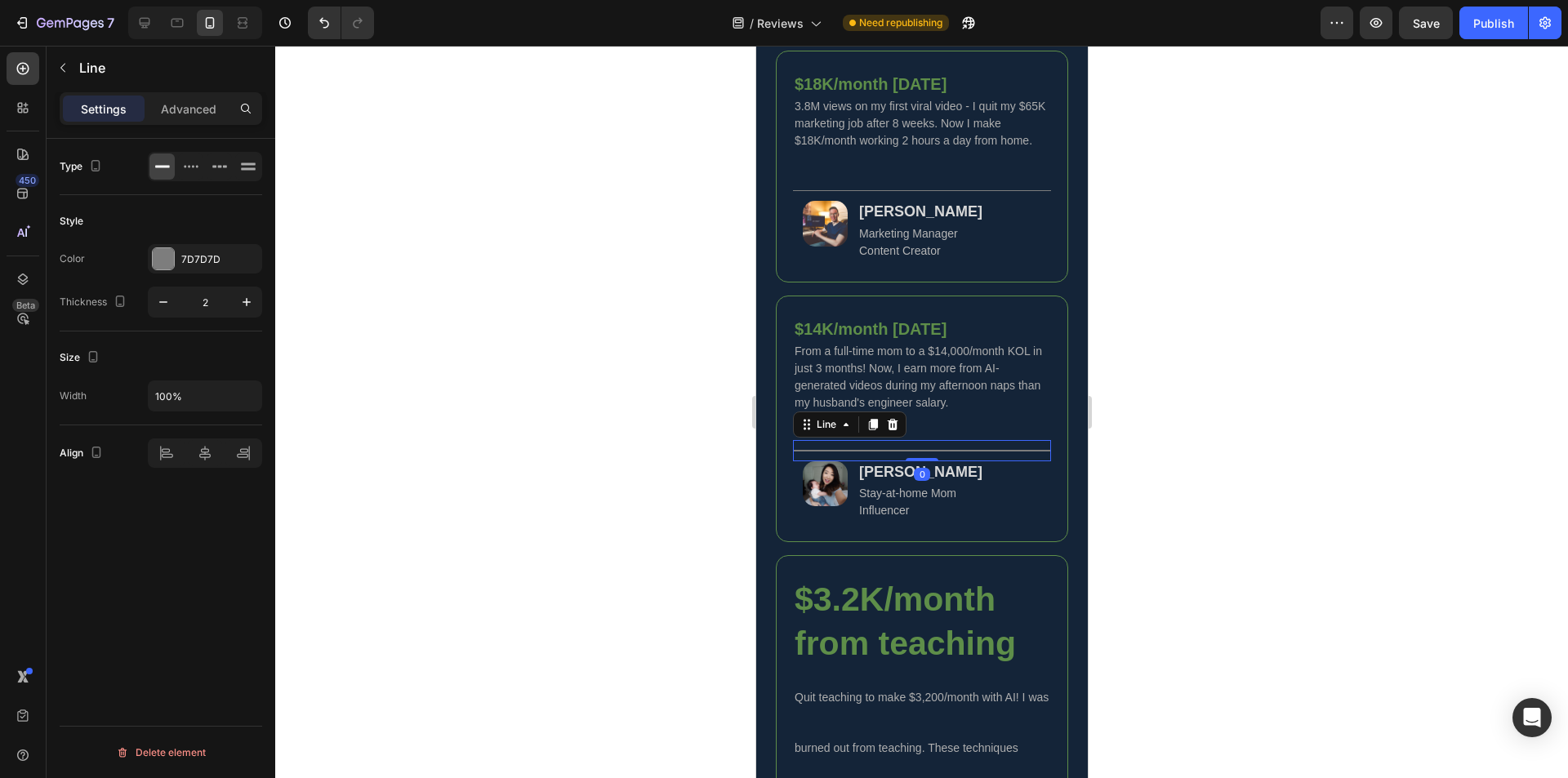
type input "1"
click at [618, 498] on div at bounding box center [921, 413] width 1293 height 733
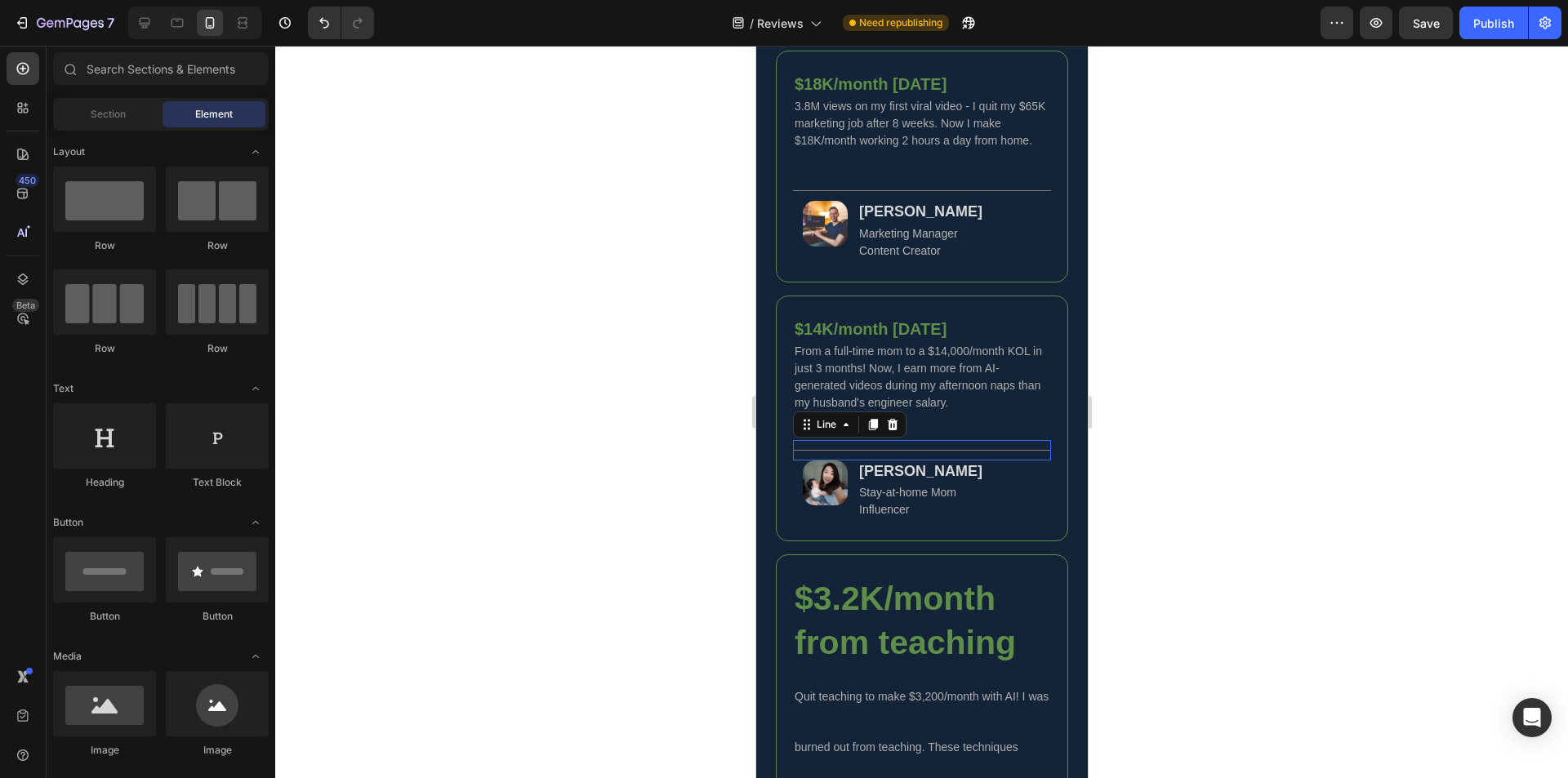
click at [961, 461] on div "Title Line 0" at bounding box center [920, 450] width 258 height 21
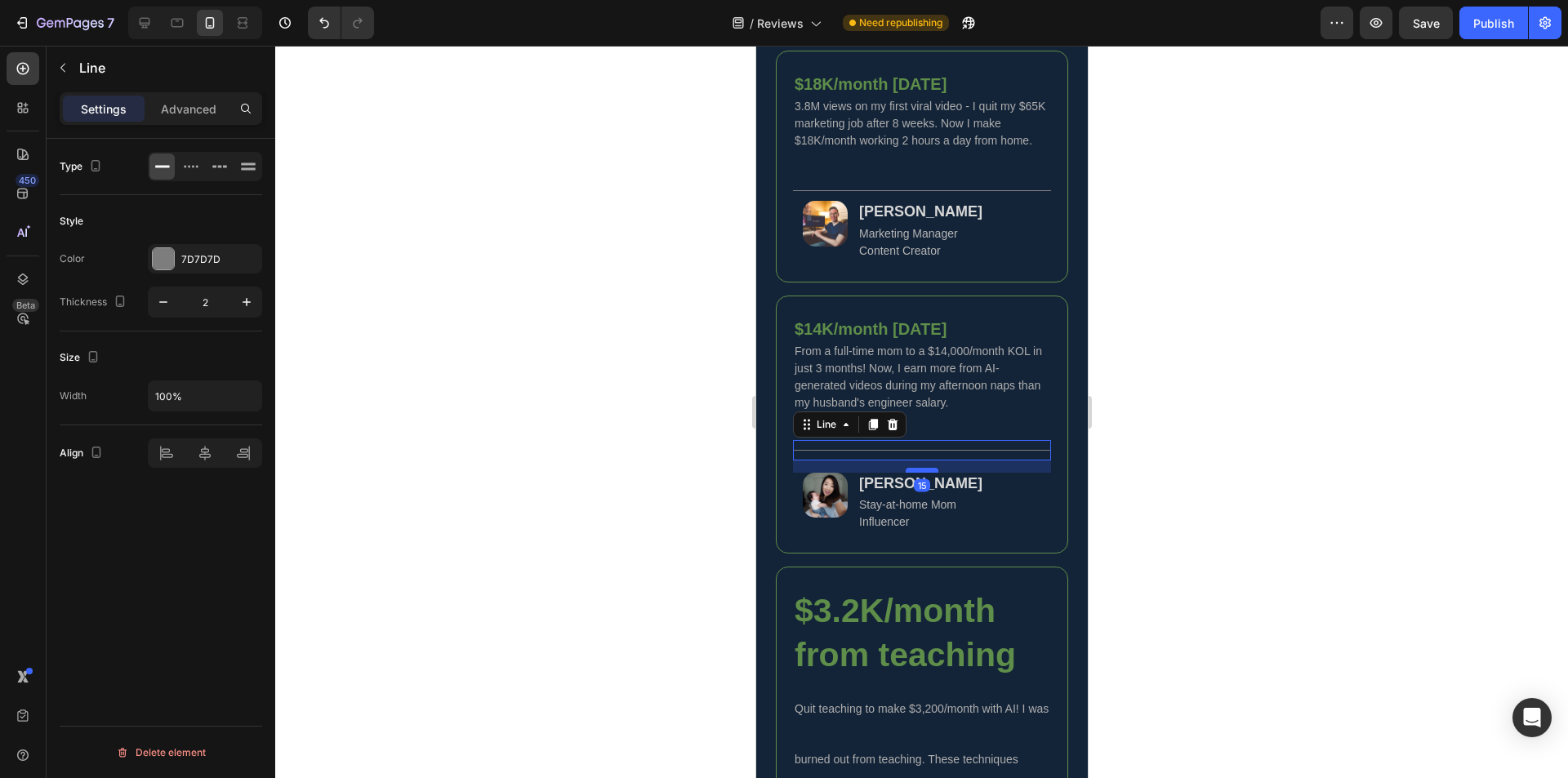
drag, startPoint x: 926, startPoint y: 476, endPoint x: 925, endPoint y: 488, distance: 12.0
click at [925, 473] on div at bounding box center [920, 470] width 32 height 5
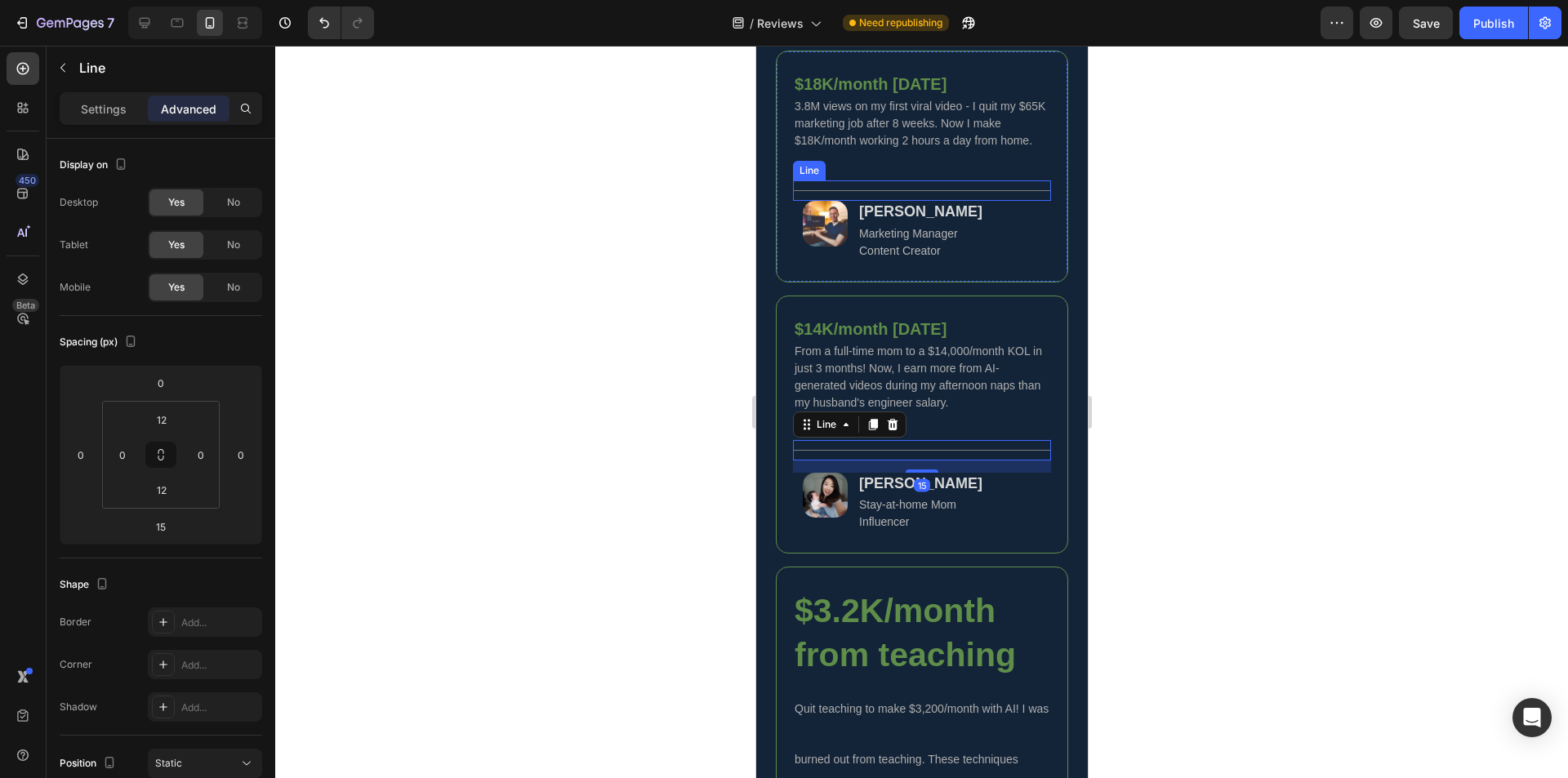
click at [949, 201] on div "Title Line" at bounding box center [920, 190] width 258 height 21
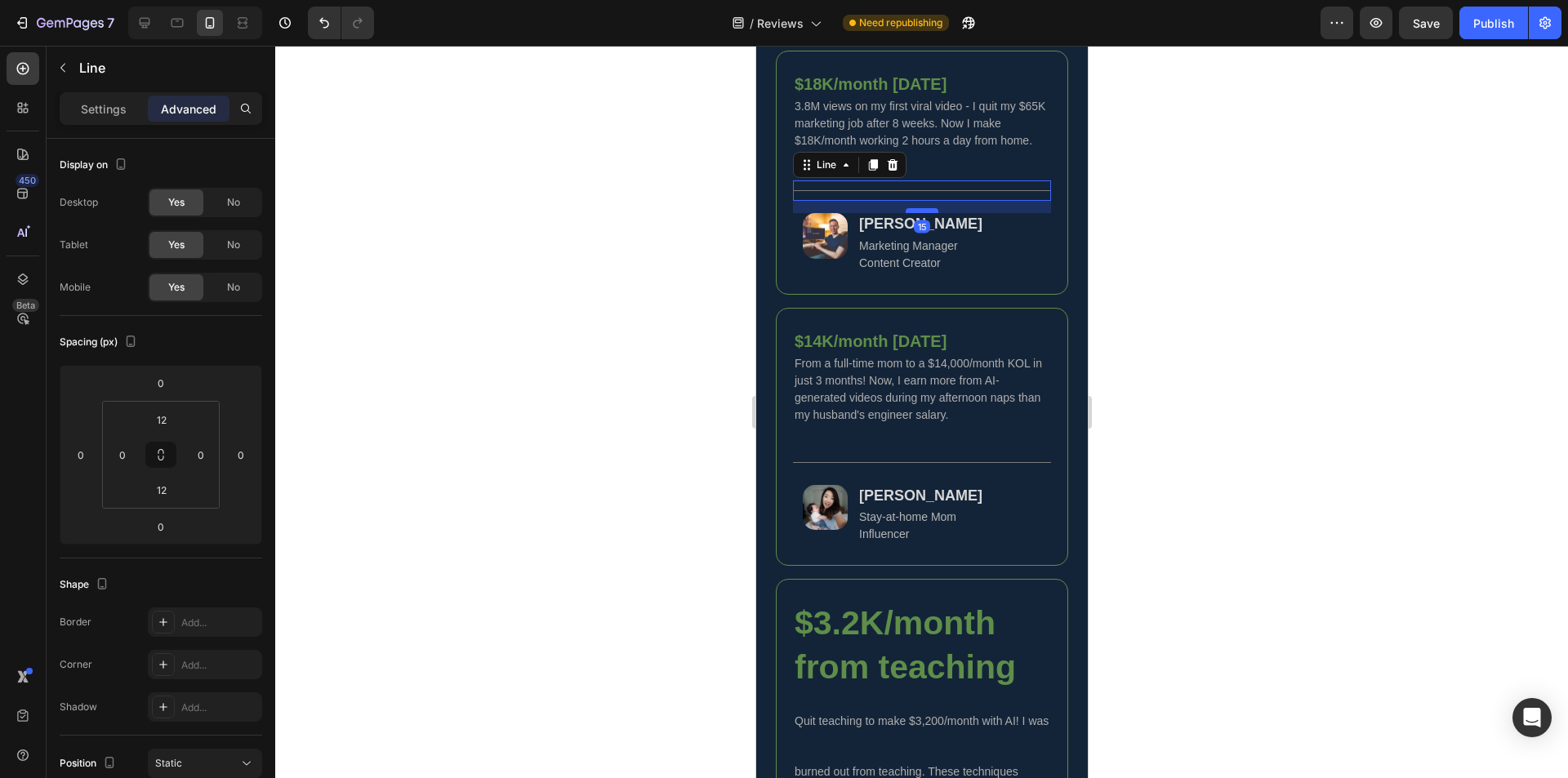
drag, startPoint x: 916, startPoint y: 218, endPoint x: 928, endPoint y: 229, distance: 16.3
click at [928, 214] on div at bounding box center [920, 211] width 32 height 5
type input "15"
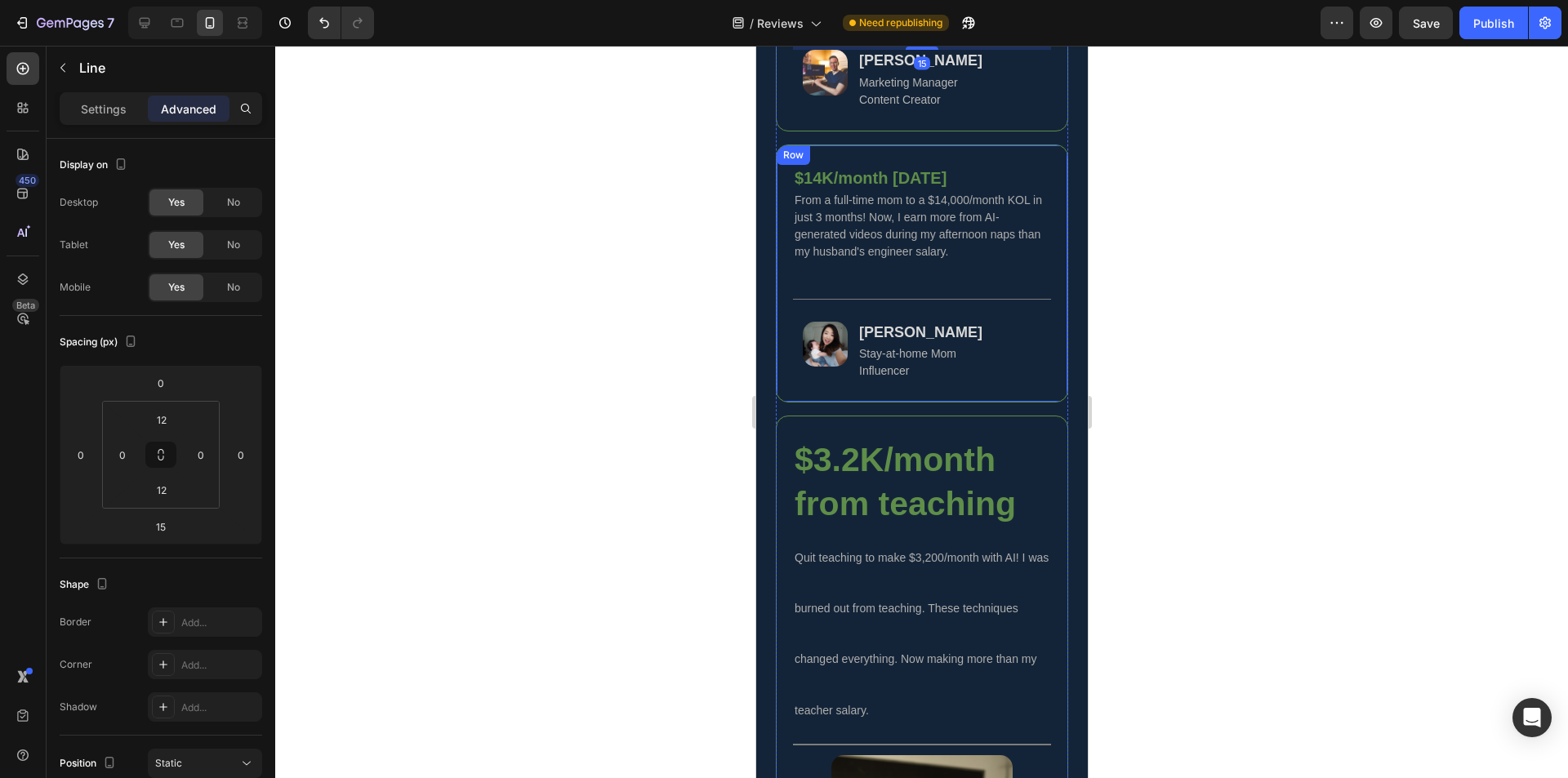
scroll to position [1648, 0]
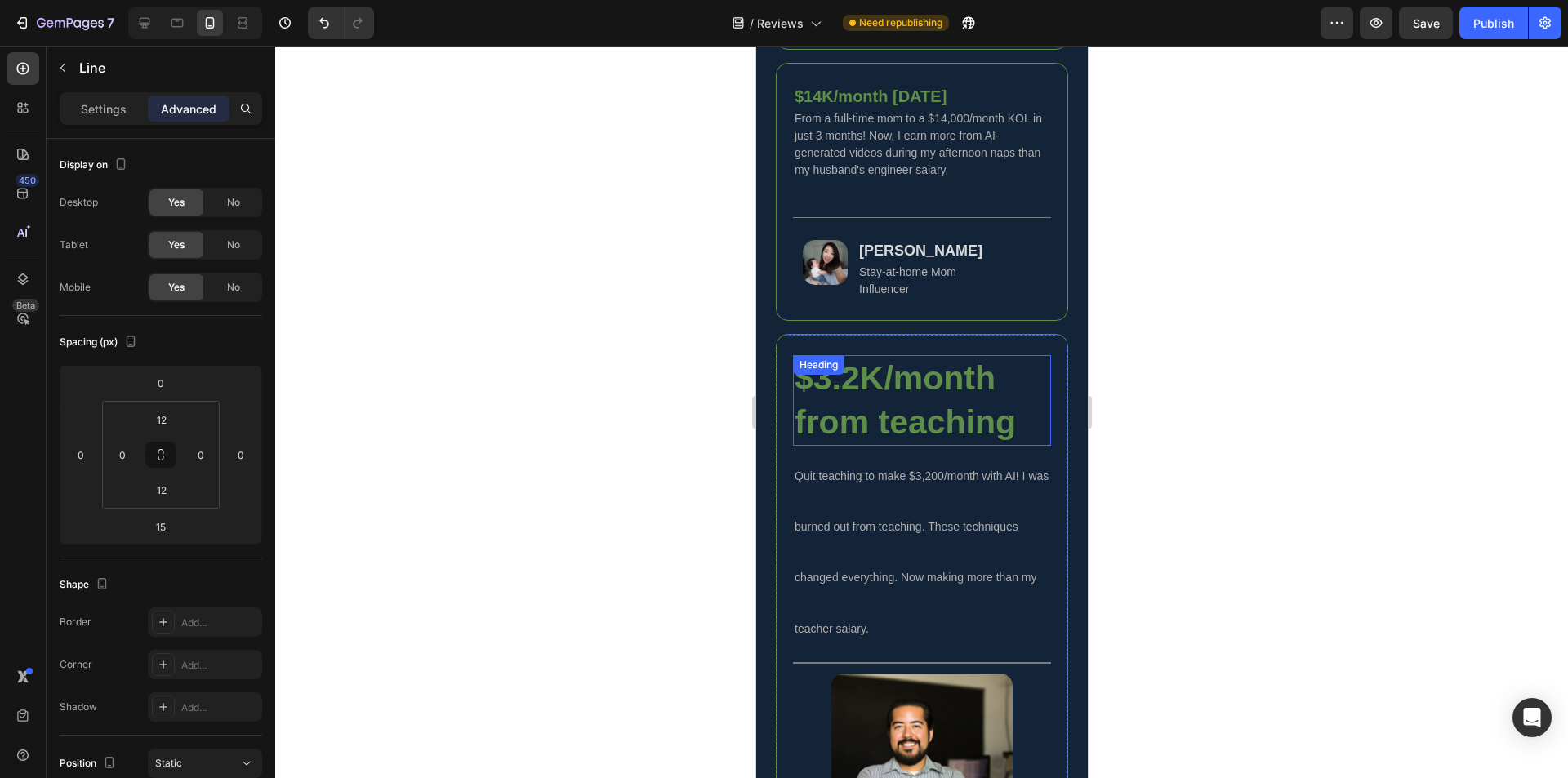
click at [925, 418] on h2 "$3.2K/month from teaching" at bounding box center [920, 401] width 258 height 91
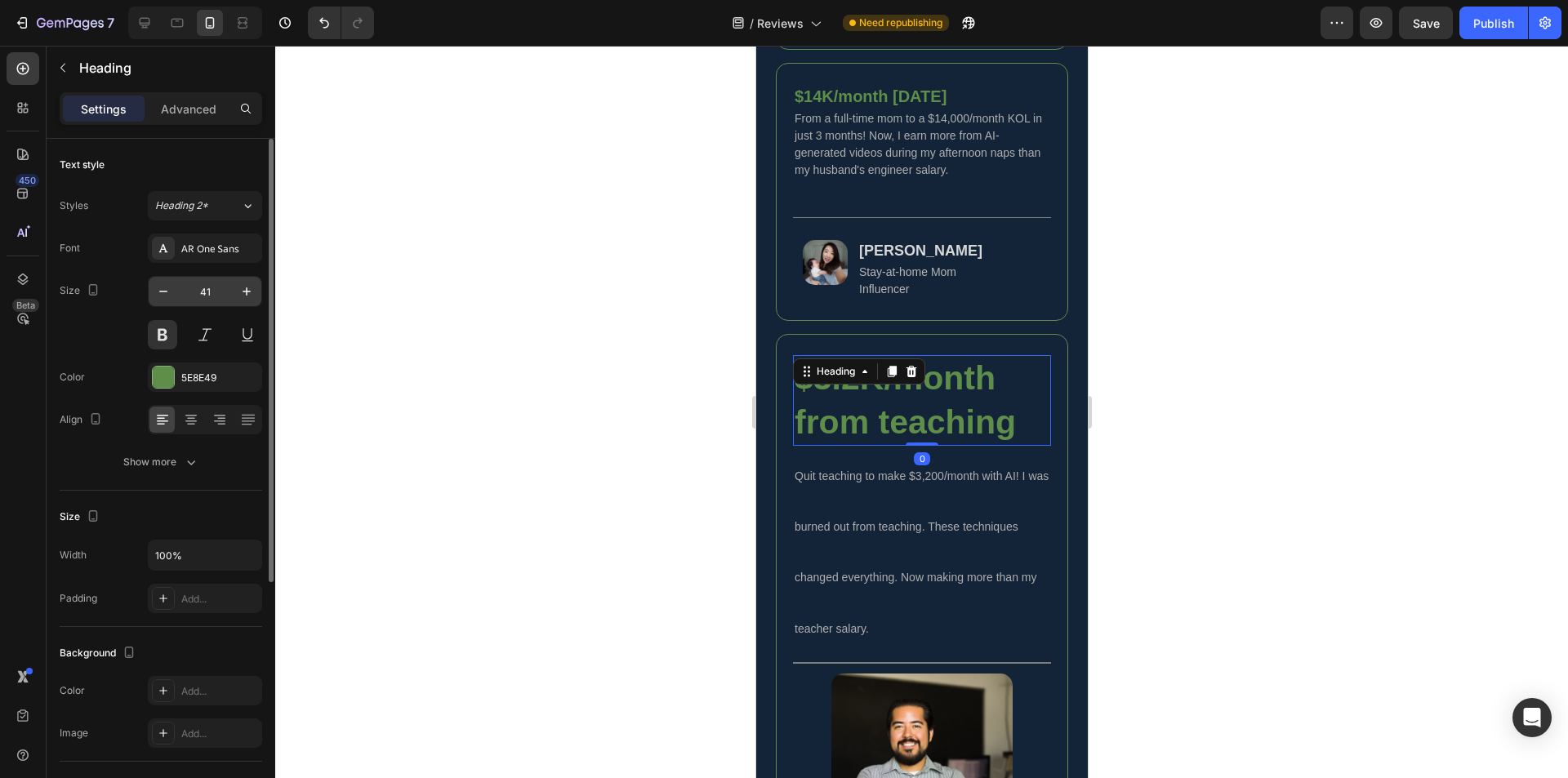
click at [219, 291] on input "41" at bounding box center [205, 292] width 54 height 29
type input "20"
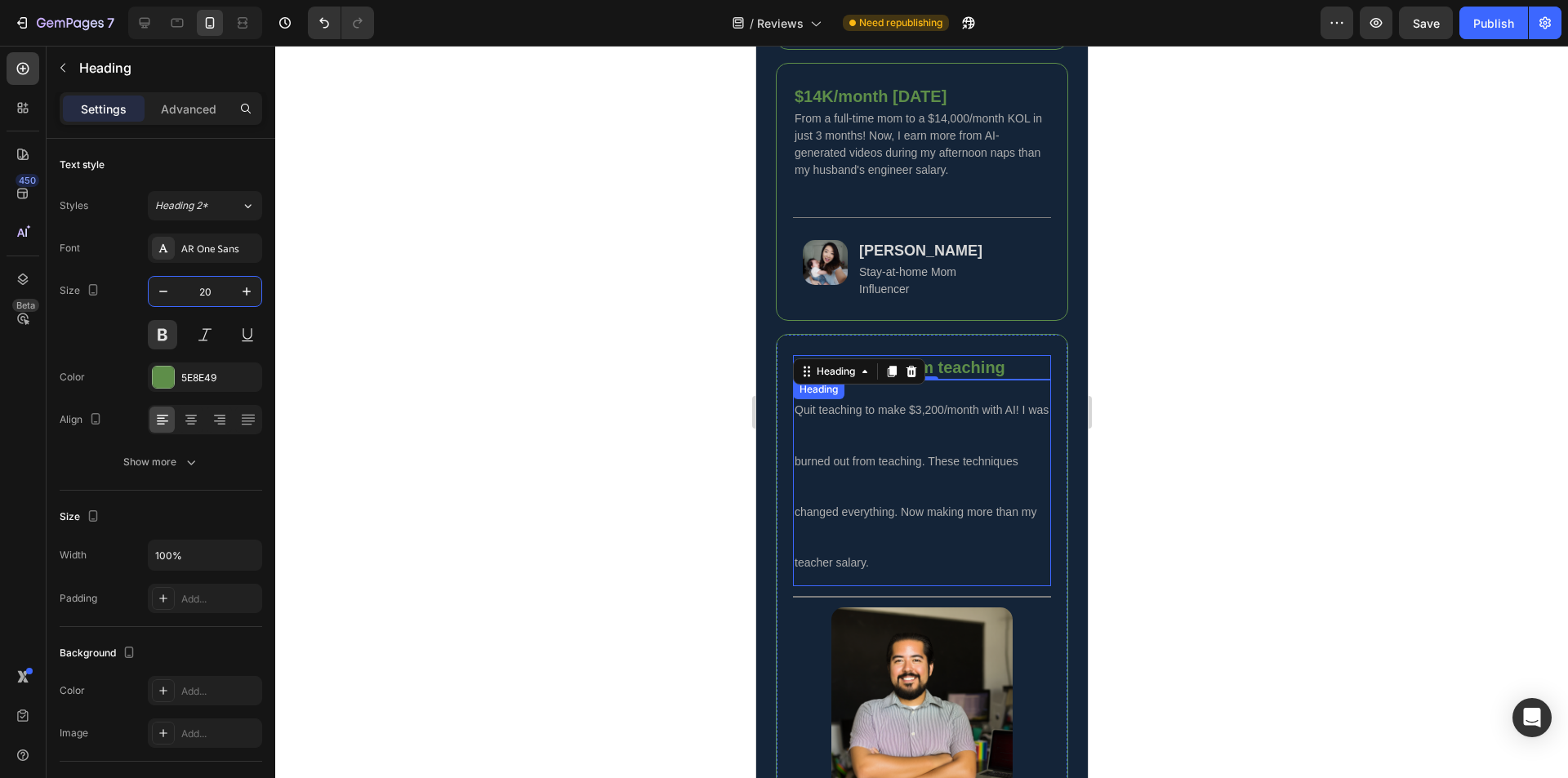
click at [910, 524] on span "Quit teaching to make $3,200/month with AI! I was burned out from teaching. The…" at bounding box center [920, 486] width 254 height 166
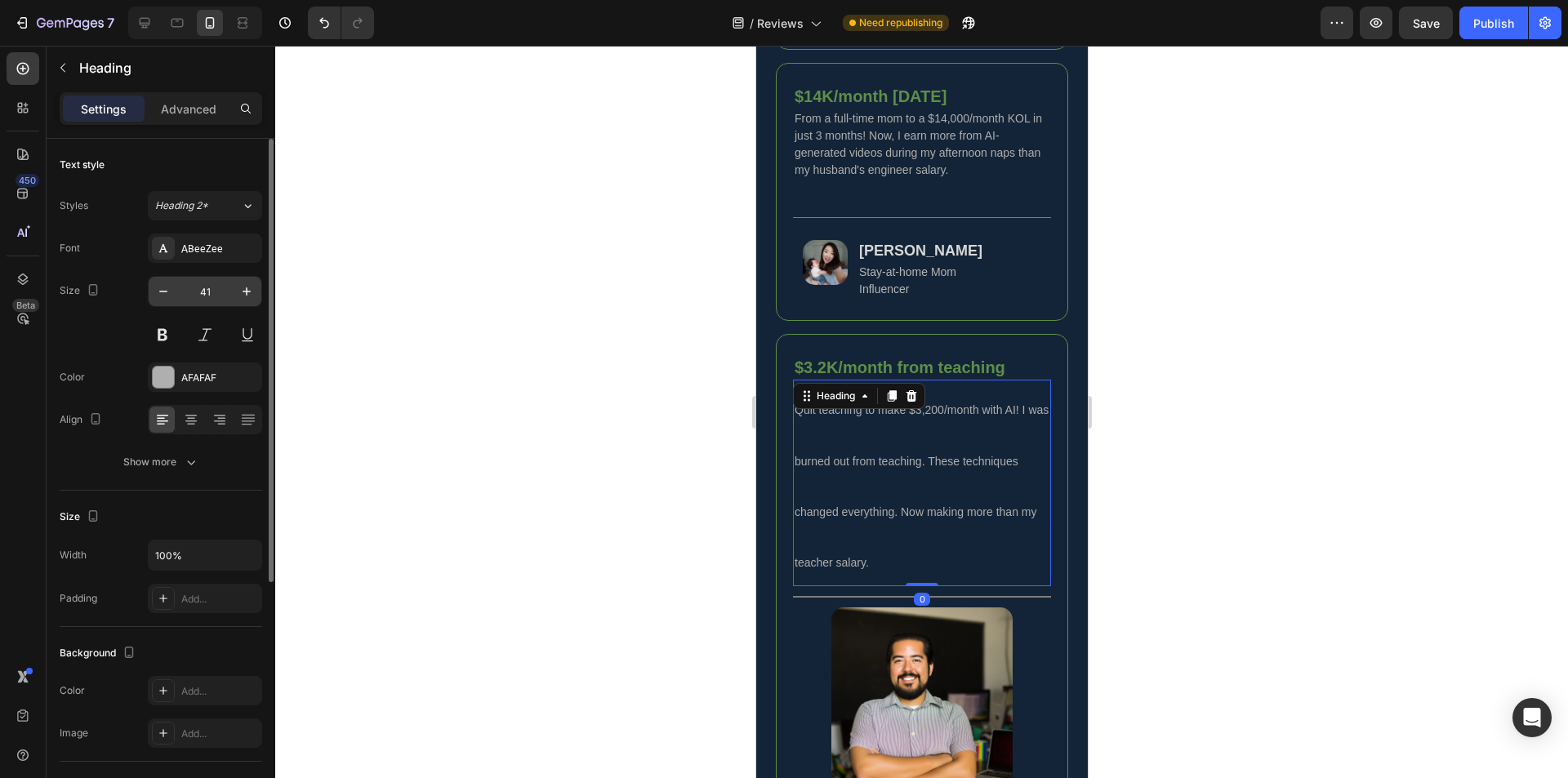
click at [224, 291] on input "41" at bounding box center [205, 292] width 54 height 29
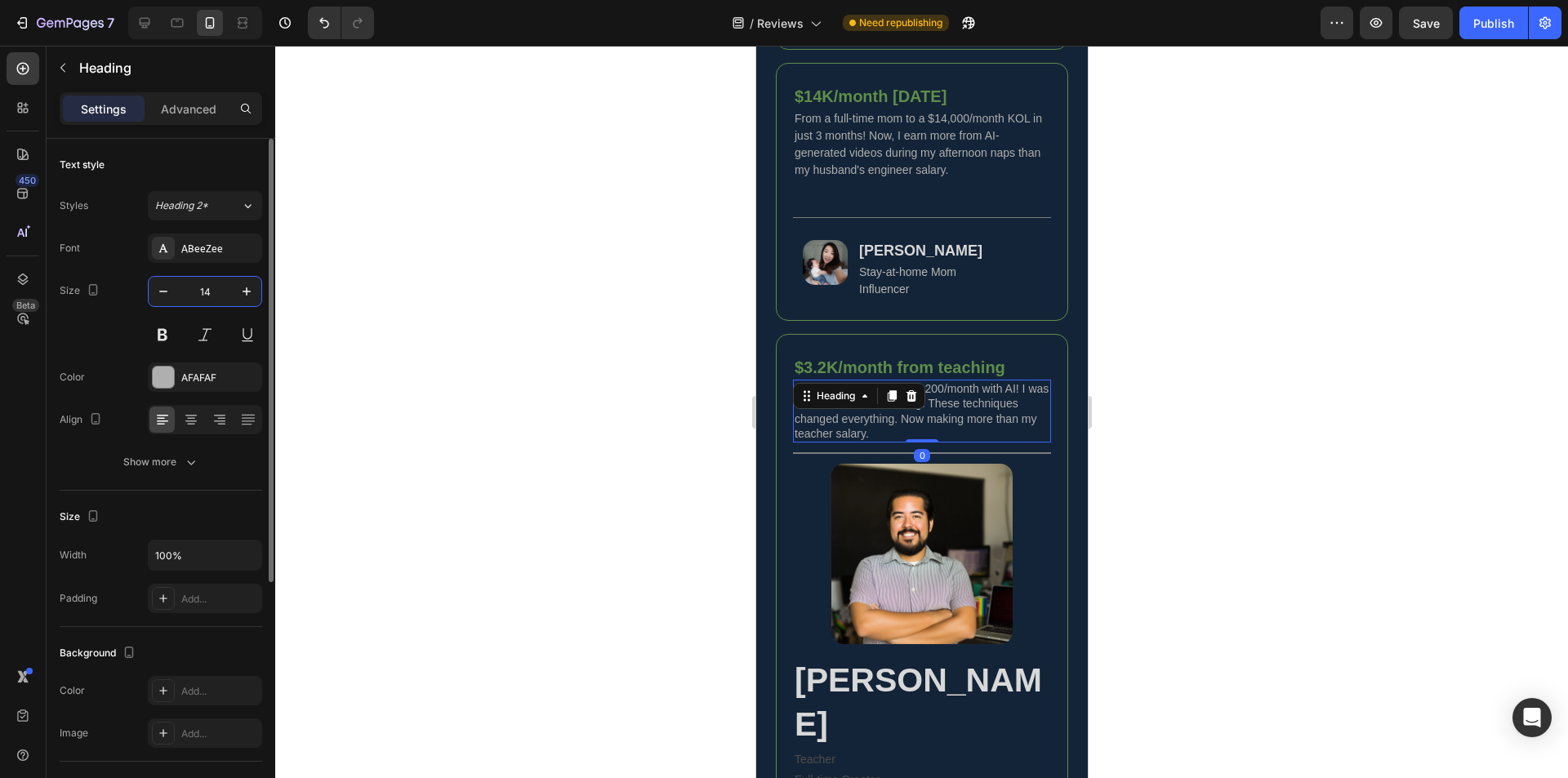
type input "14"
click at [183, 466] on icon "button" at bounding box center [191, 462] width 17 height 17
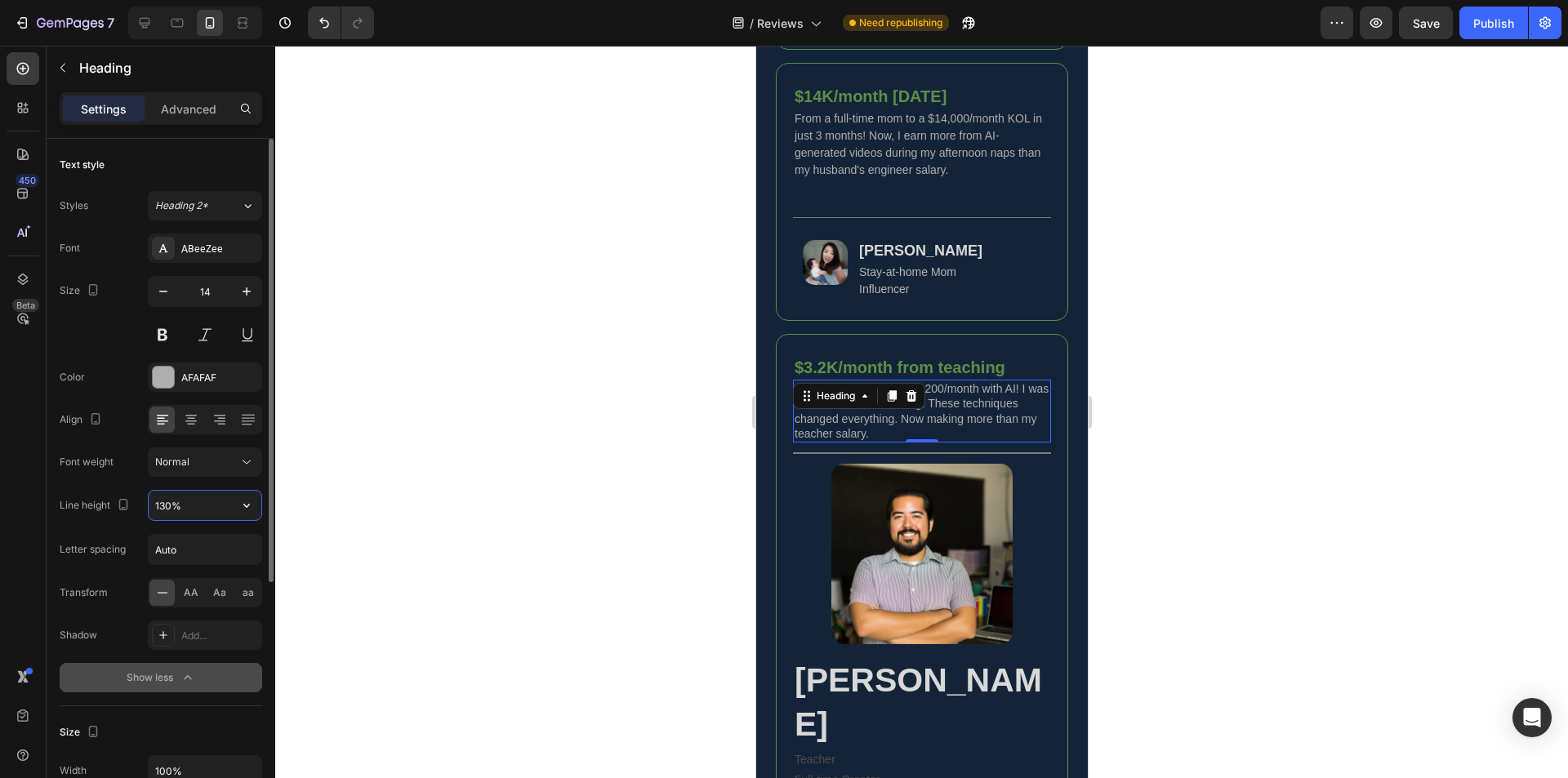
click at [164, 508] on input "130%" at bounding box center [205, 506] width 113 height 29
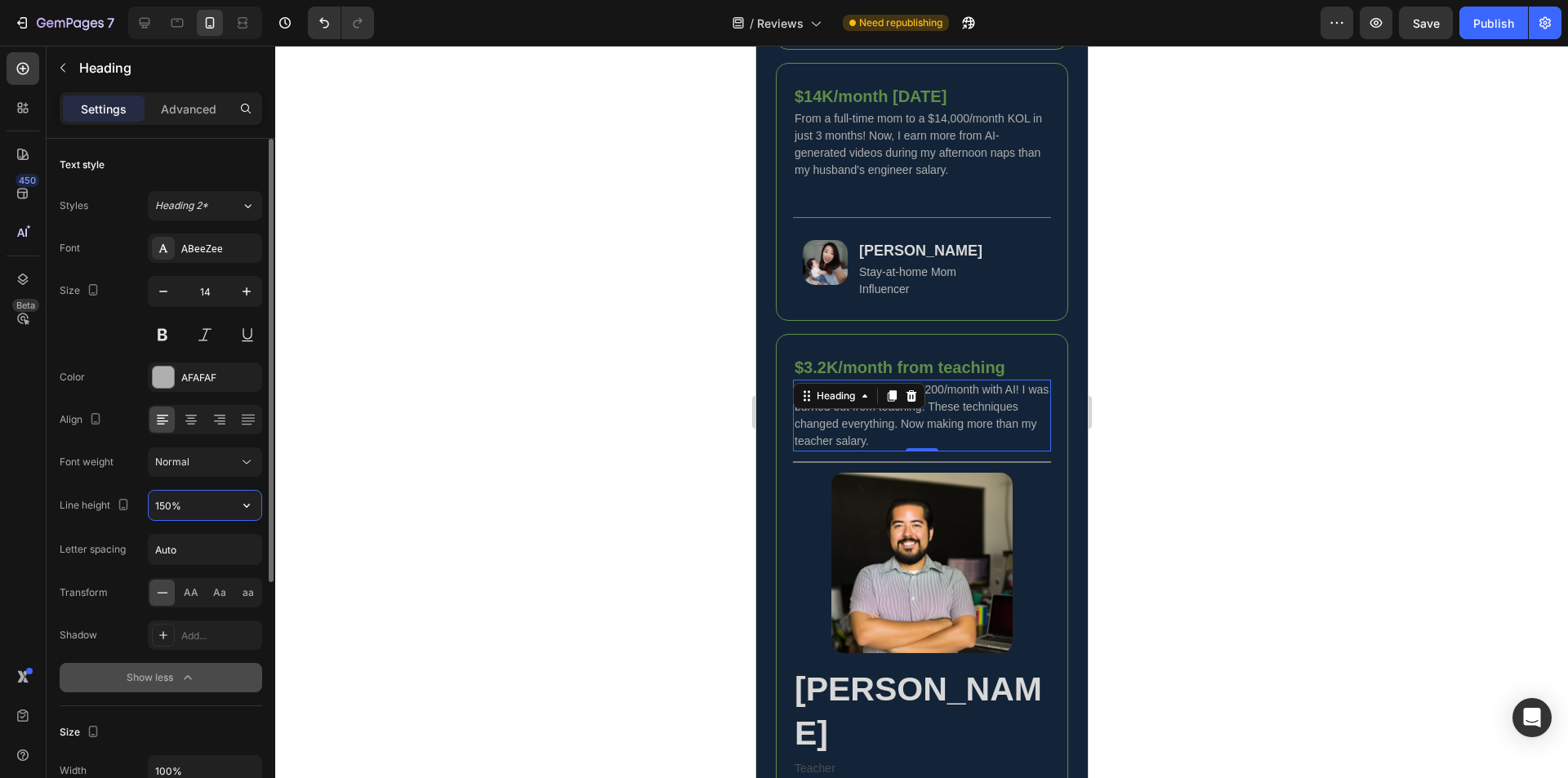
type input "150%"
click at [959, 473] on div "Title Line" at bounding box center [920, 462] width 258 height 22
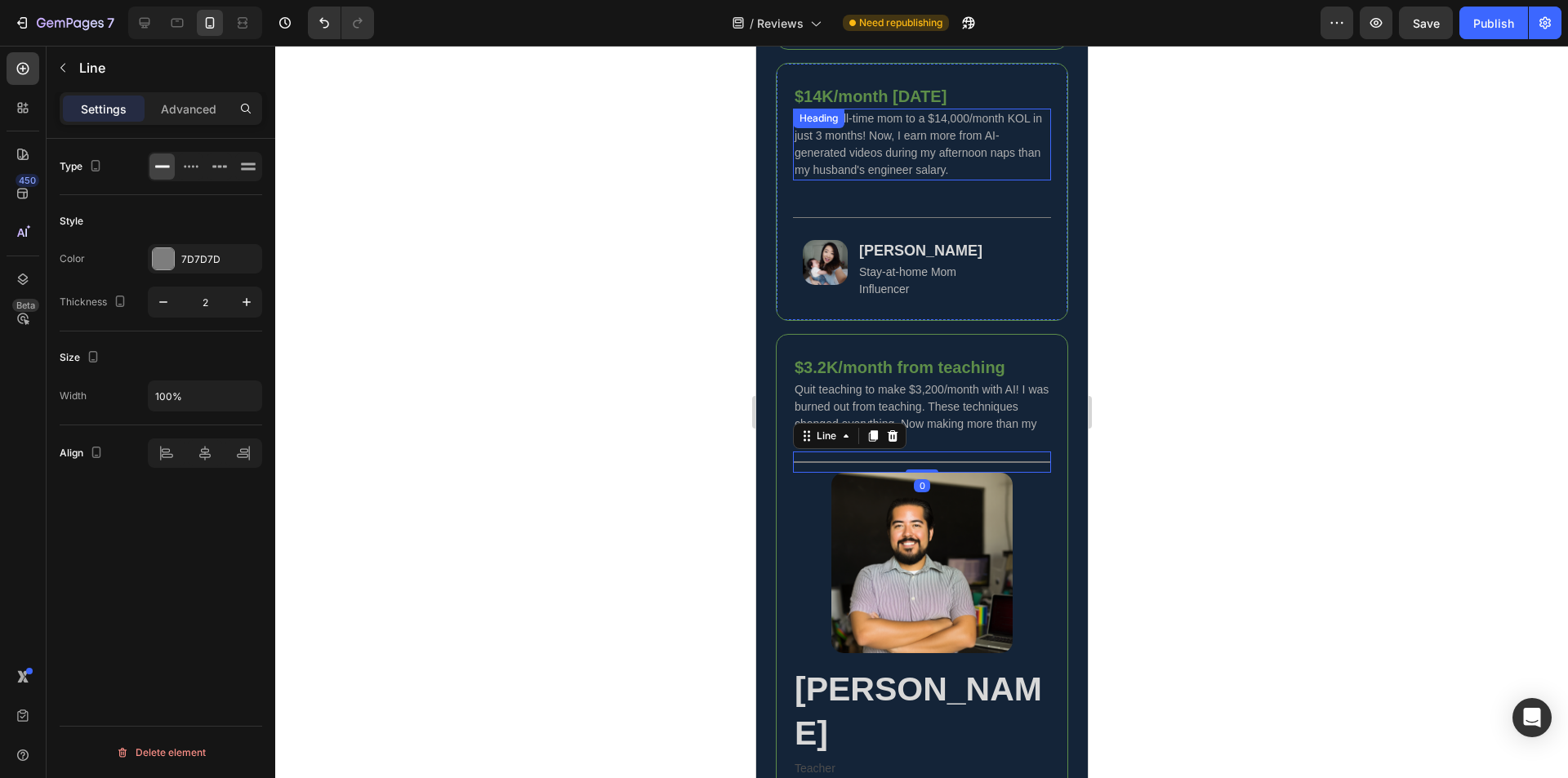
click at [916, 170] on span "From a full-time mom to a $14,000/month KOL in just 3 months! Now, I earn more …" at bounding box center [917, 144] width 248 height 65
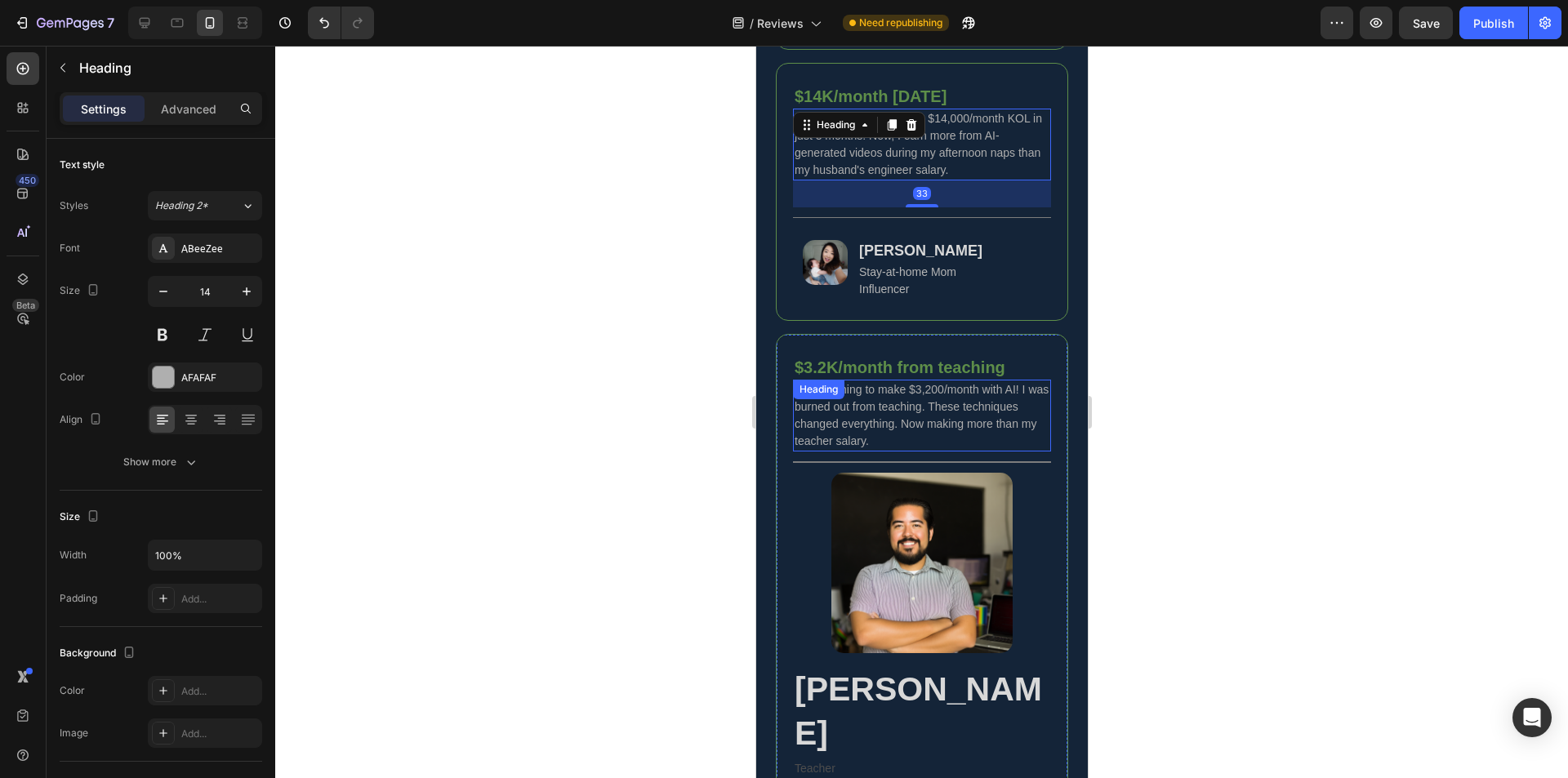
click at [943, 431] on span "Quit teaching to make $3,200/month with AI! I was burned out from teaching. The…" at bounding box center [920, 415] width 254 height 65
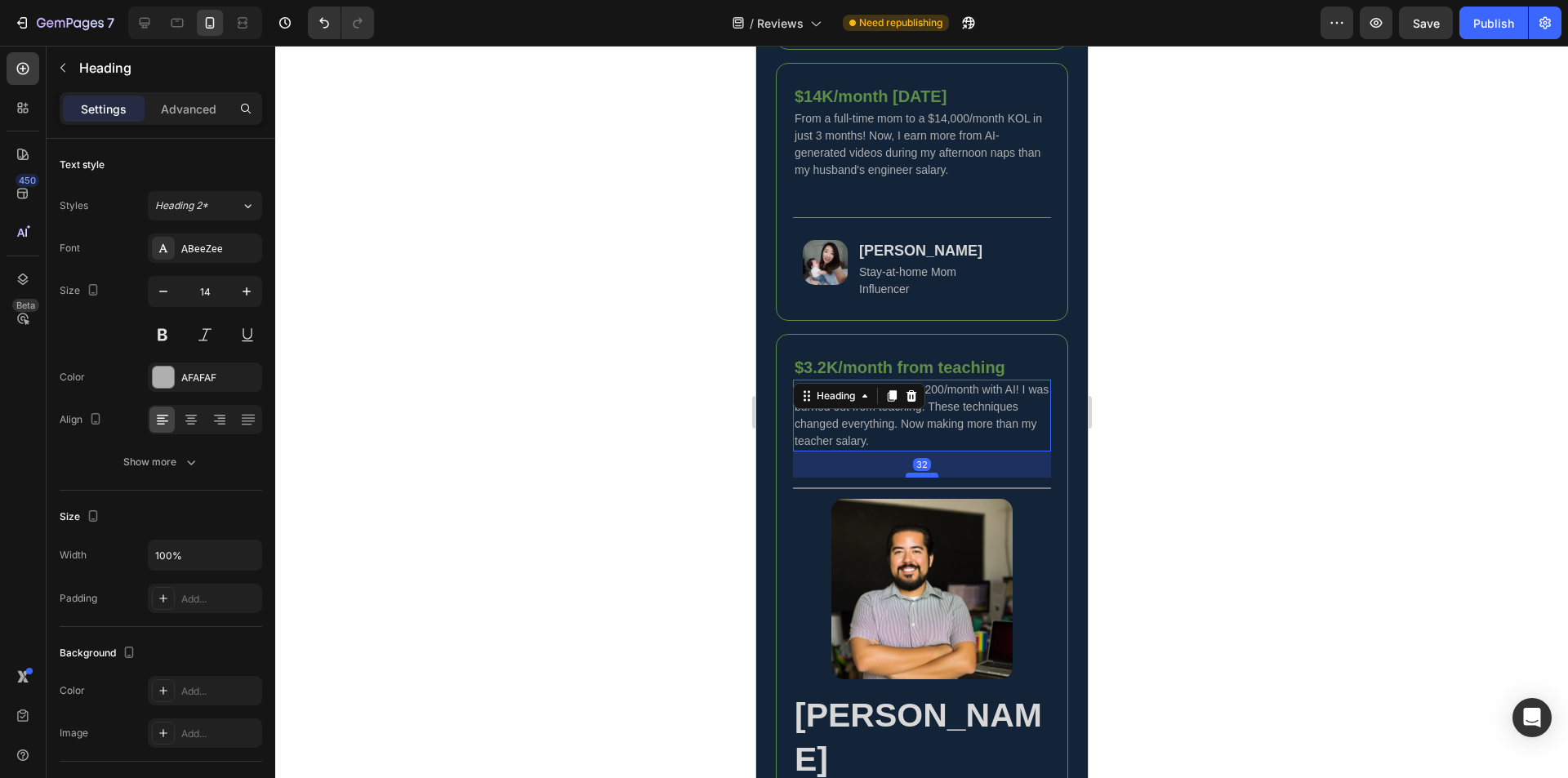
drag, startPoint x: 919, startPoint y: 468, endPoint x: 919, endPoint y: 495, distance: 27.0
click at [919, 478] on div at bounding box center [920, 475] width 32 height 5
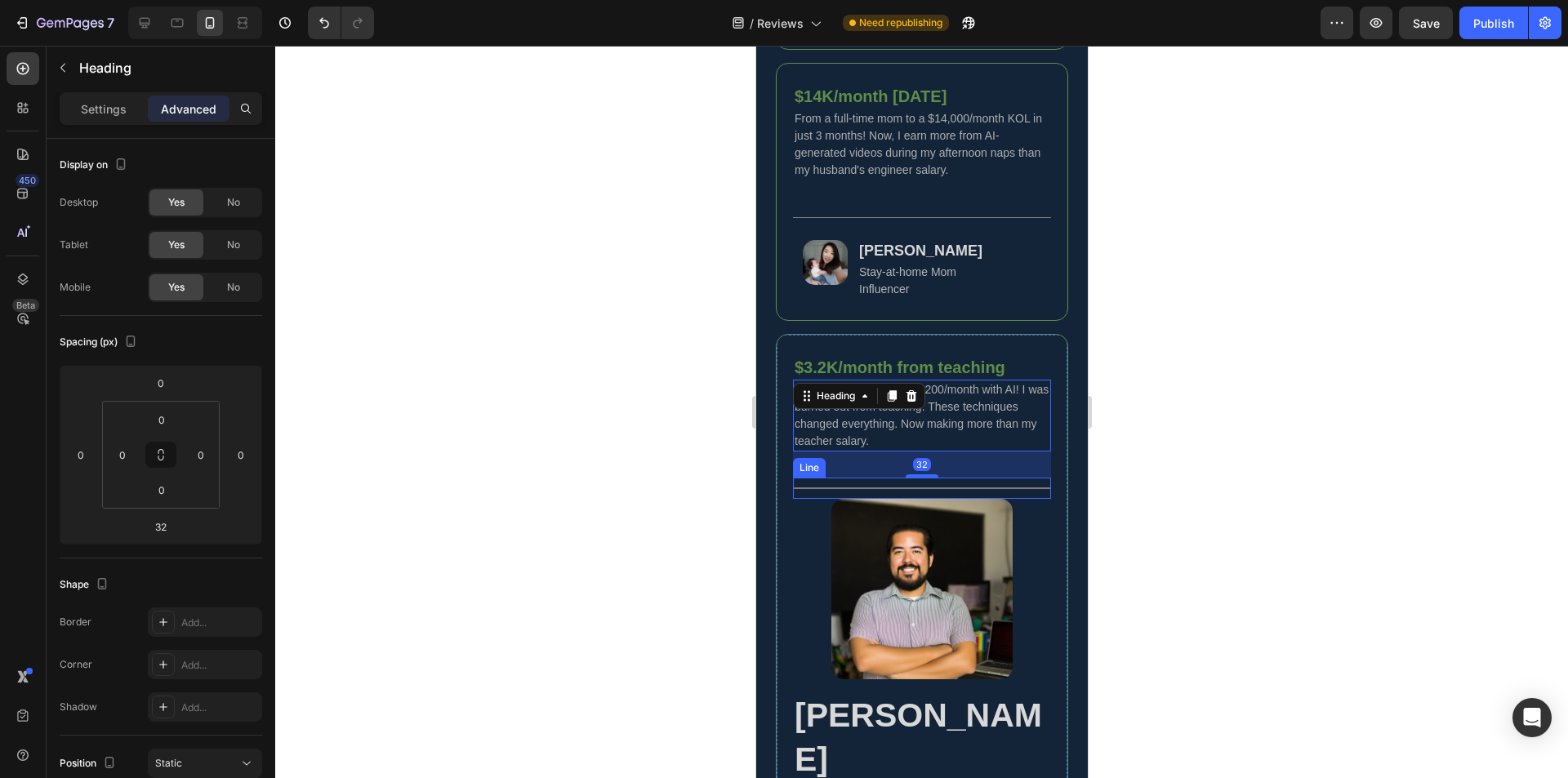
click at [963, 499] on div "Title Line" at bounding box center [920, 489] width 258 height 22
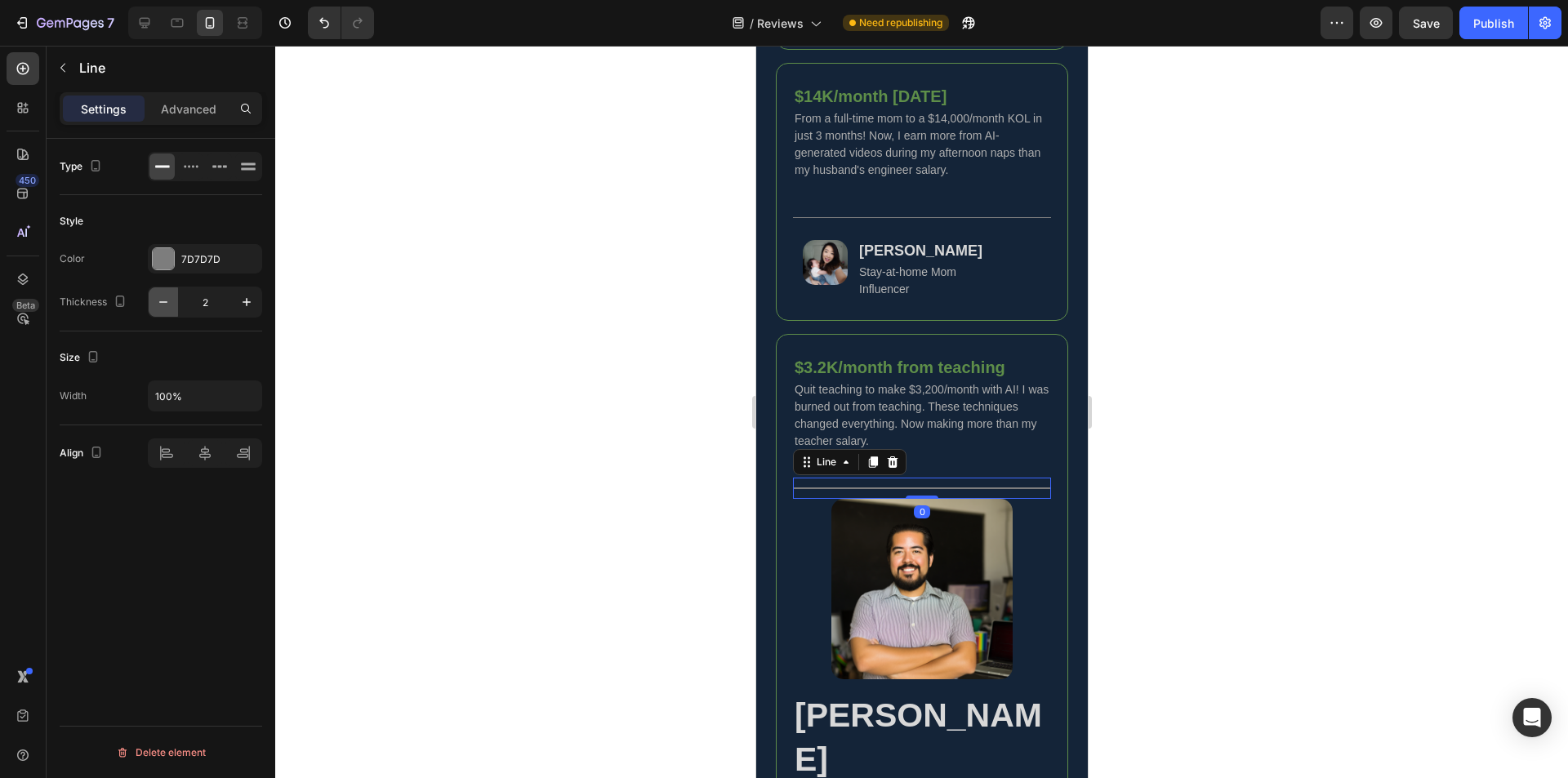
click at [161, 296] on icon "button" at bounding box center [163, 302] width 17 height 17
type input "1"
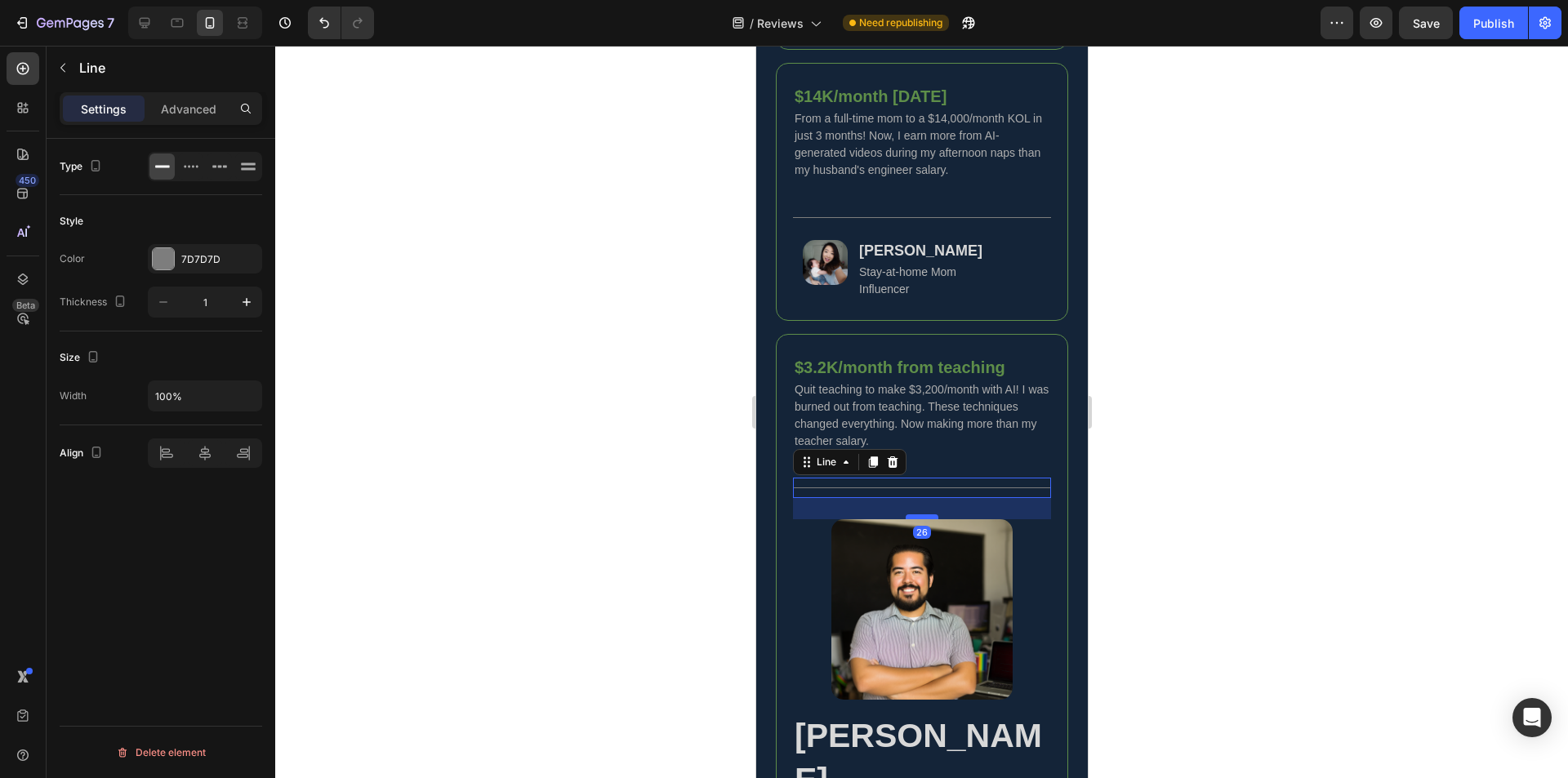
drag, startPoint x: 912, startPoint y: 512, endPoint x: 913, endPoint y: 534, distance: 22.0
click at [913, 519] on div at bounding box center [920, 516] width 32 height 5
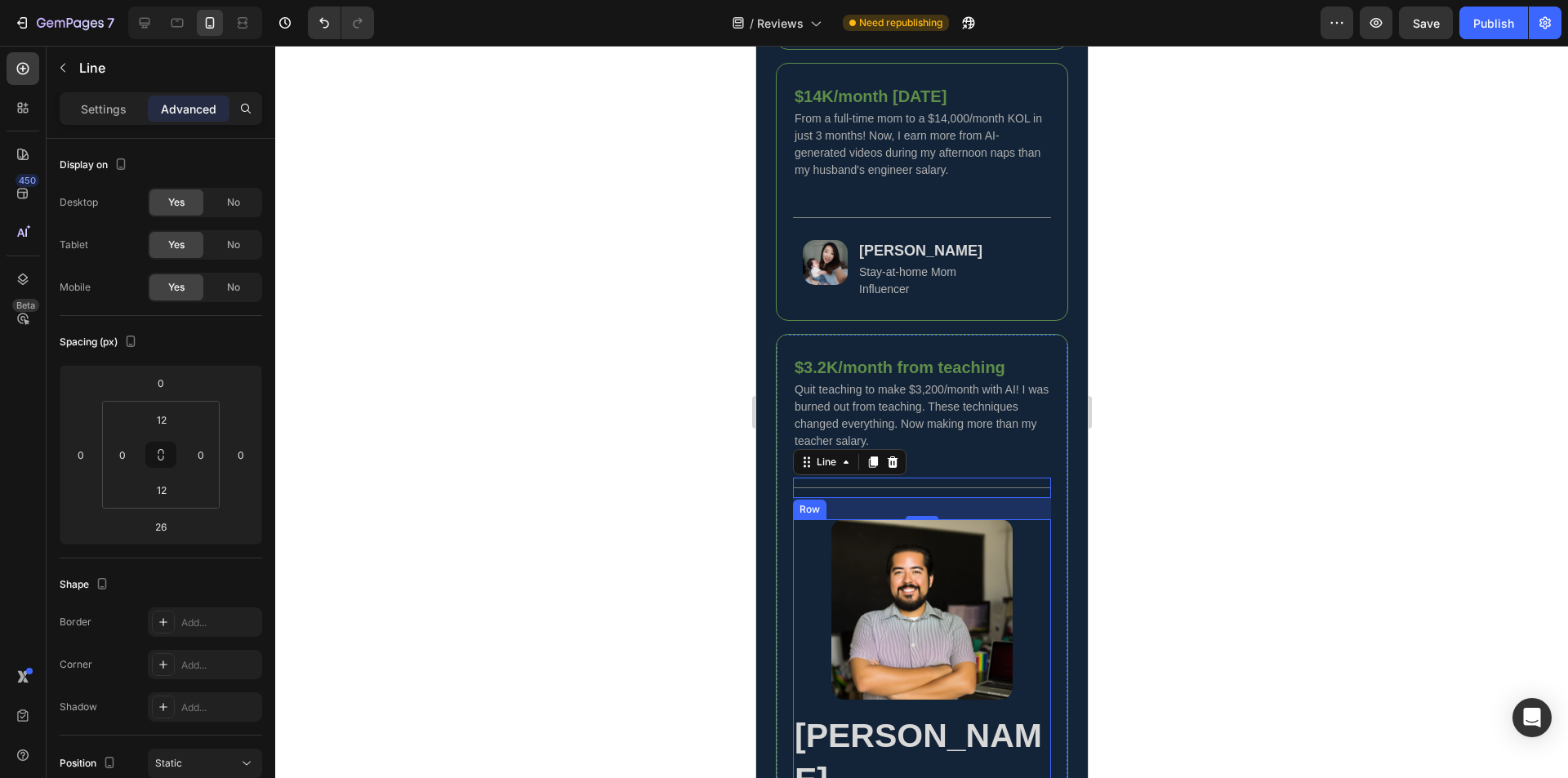
click at [1033, 713] on div "Image Robert Martinez Heading Teacher Full-time Creator Text Block Row" at bounding box center [920, 683] width 258 height 328
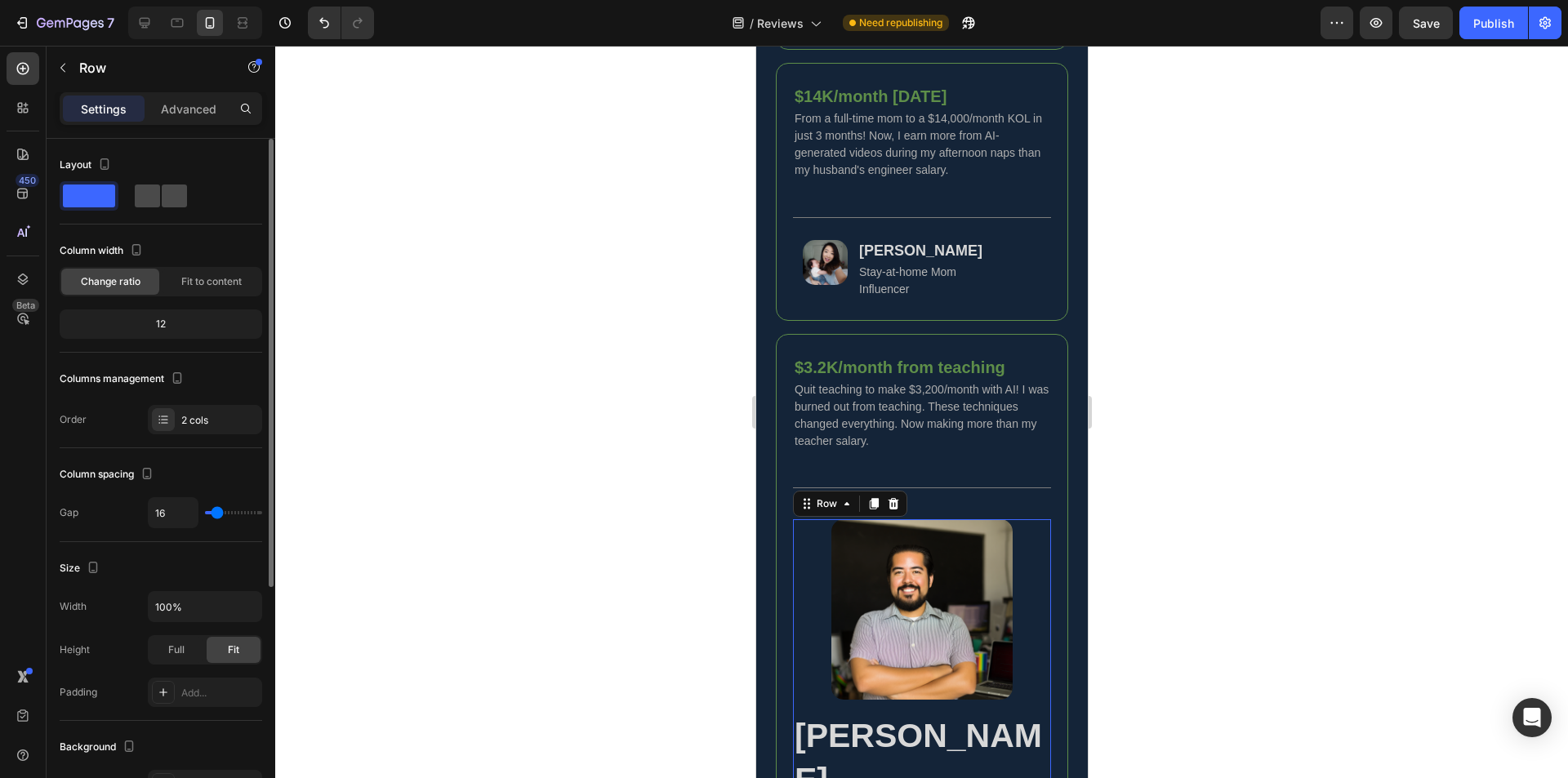
click at [167, 205] on span at bounding box center [174, 195] width 25 height 23
type input "0"
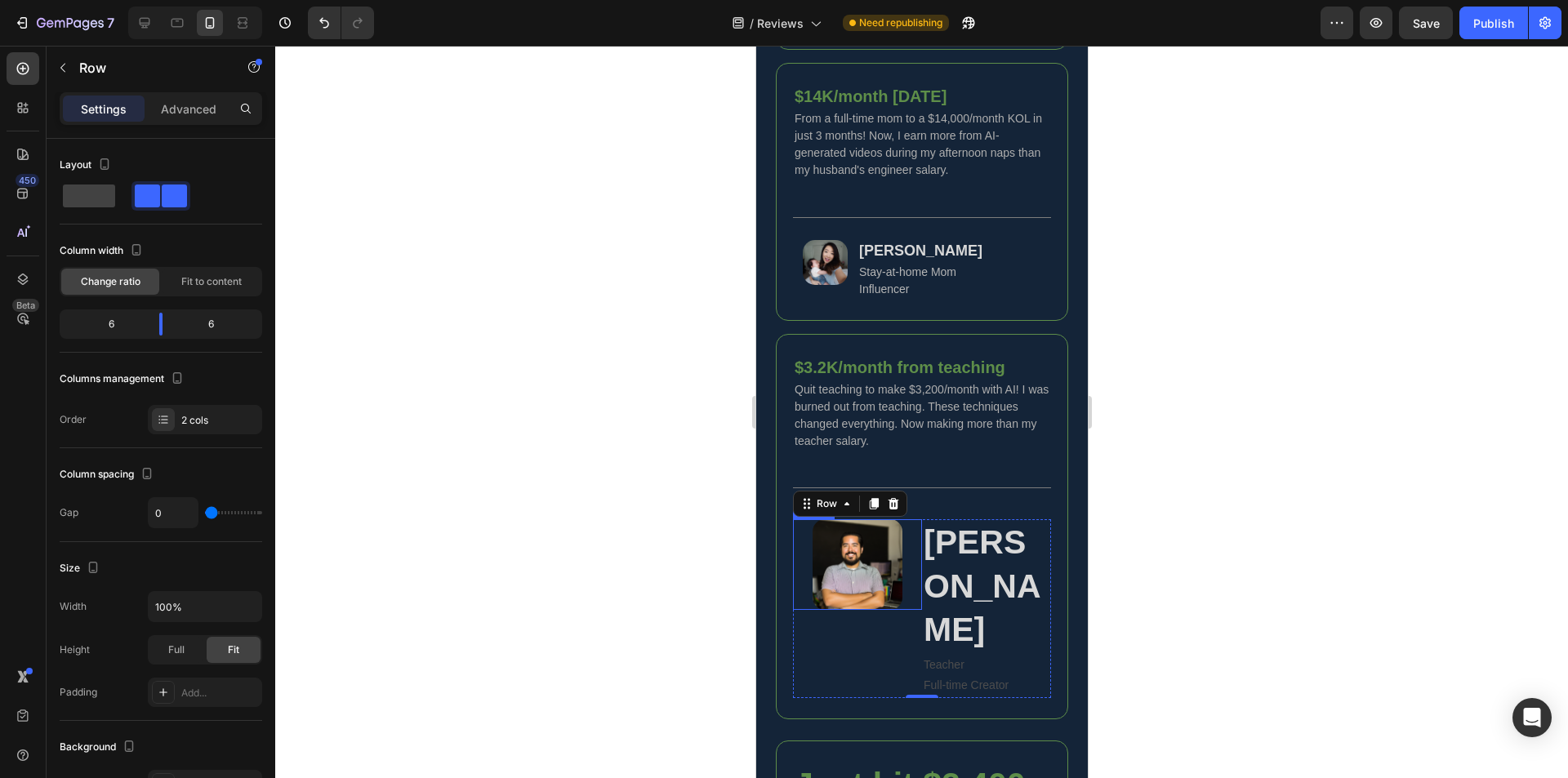
click at [864, 574] on img at bounding box center [857, 564] width 91 height 91
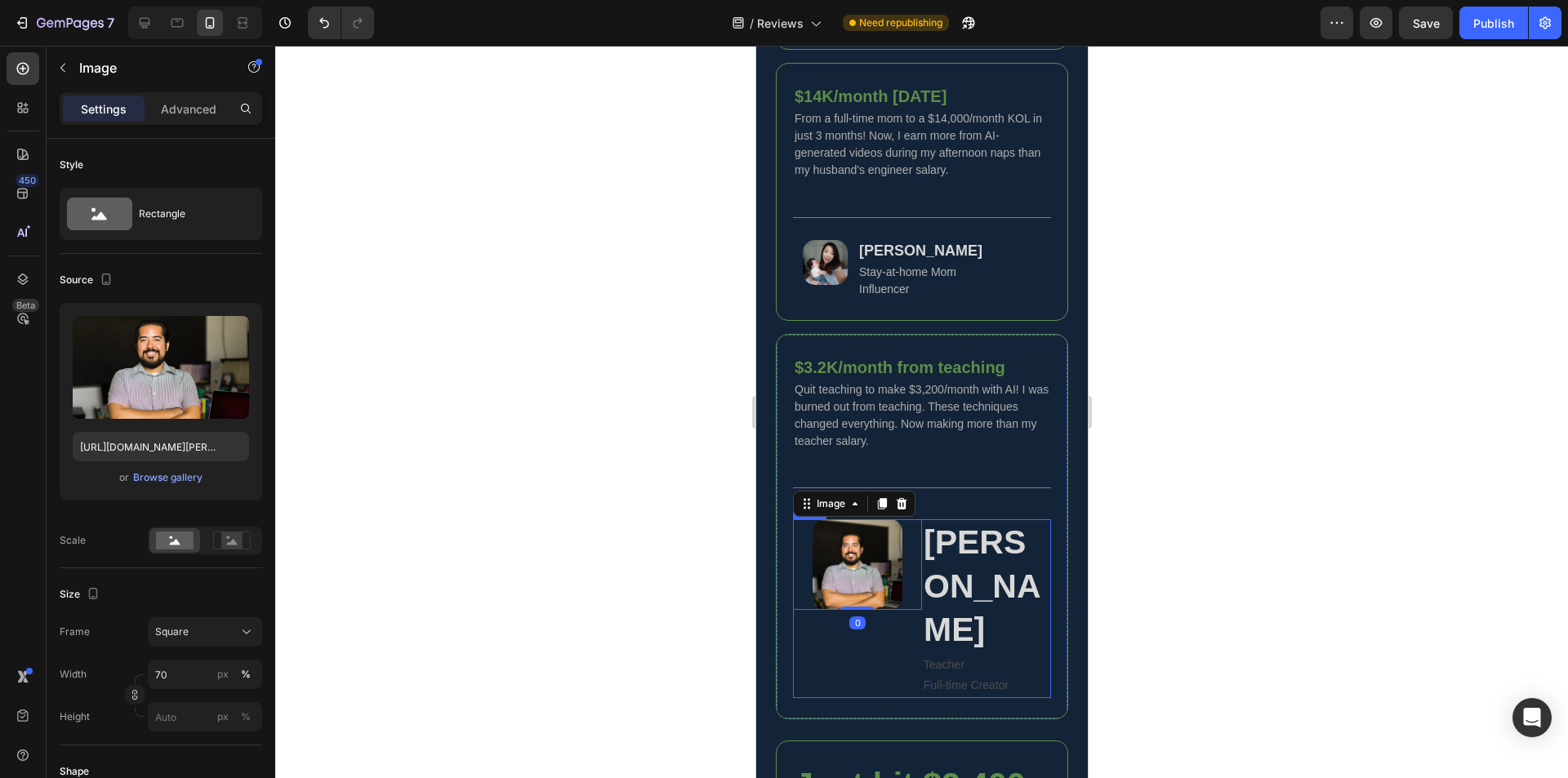
click at [840, 668] on div "Image 0" at bounding box center [857, 608] width 129 height 178
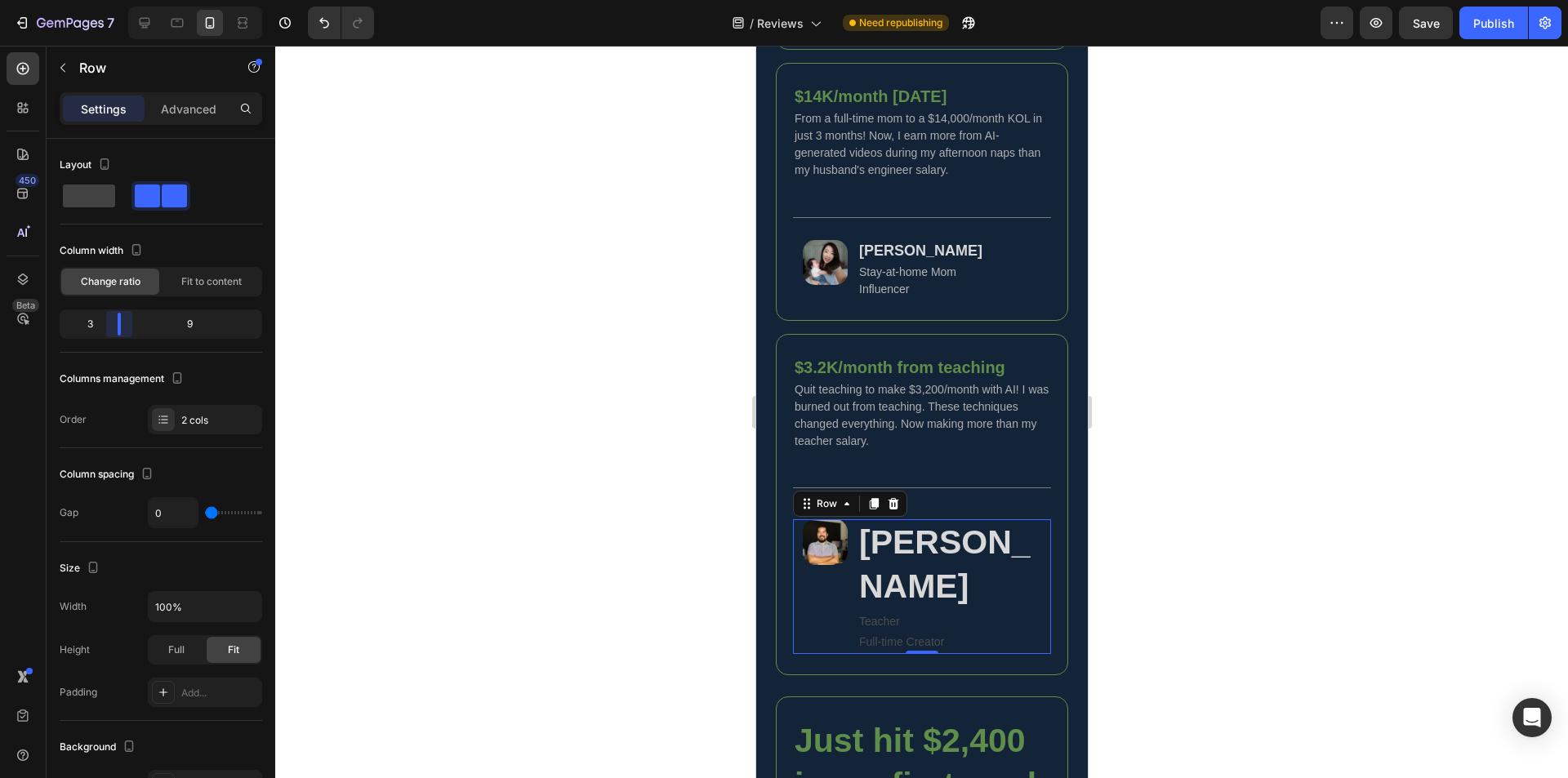
drag, startPoint x: 156, startPoint y: 326, endPoint x: 111, endPoint y: 329, distance: 45.1
click at [111, 0] on body "7 Version history / Reviews Need republishing Preview Save Publish 450 Beta Sec…" at bounding box center [784, 0] width 1568 height 0
click at [924, 570] on strong "[PERSON_NAME]" at bounding box center [944, 563] width 172 height 81
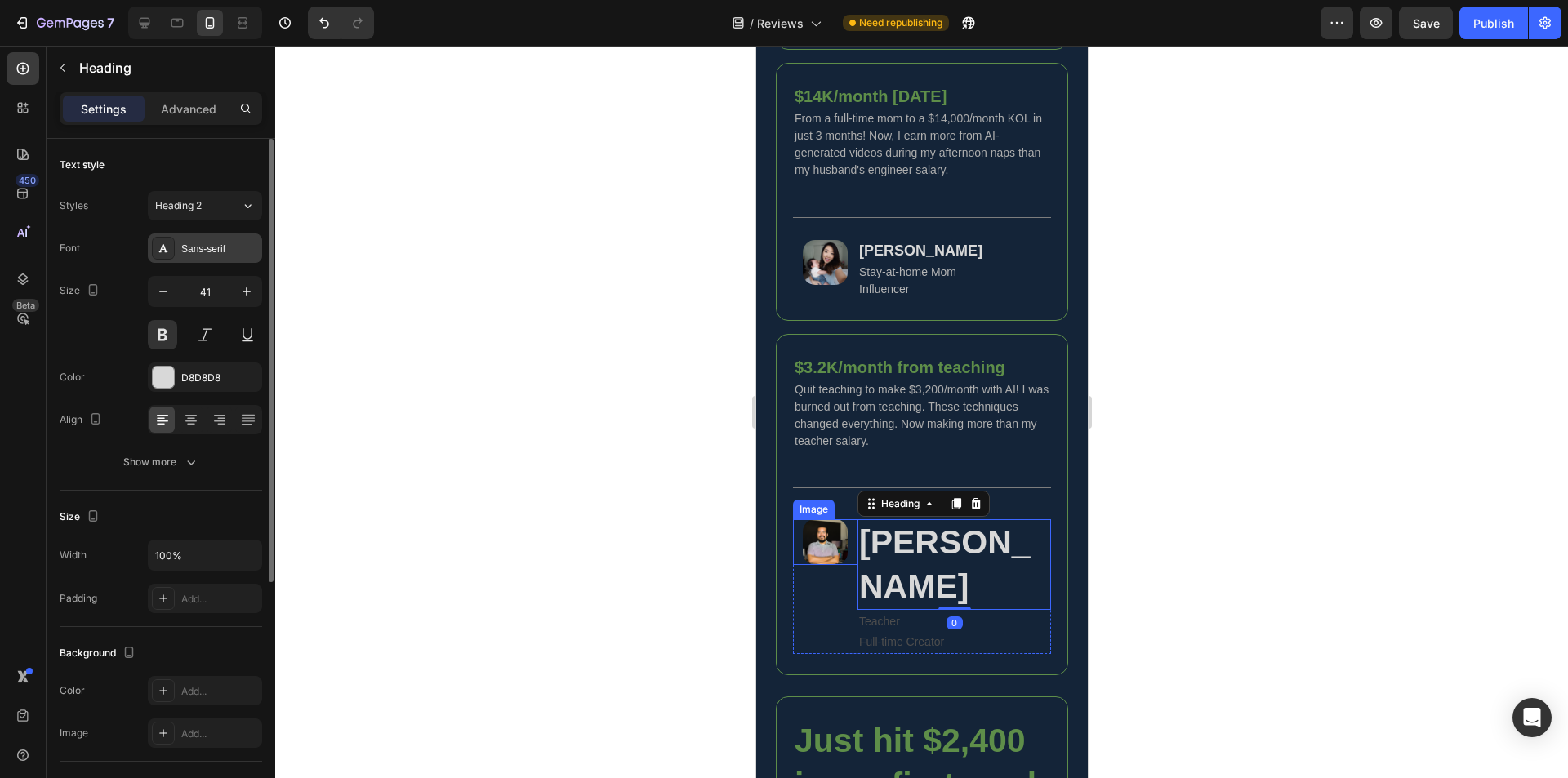
click at [215, 244] on div "Sans-serif" at bounding box center [220, 249] width 76 height 15
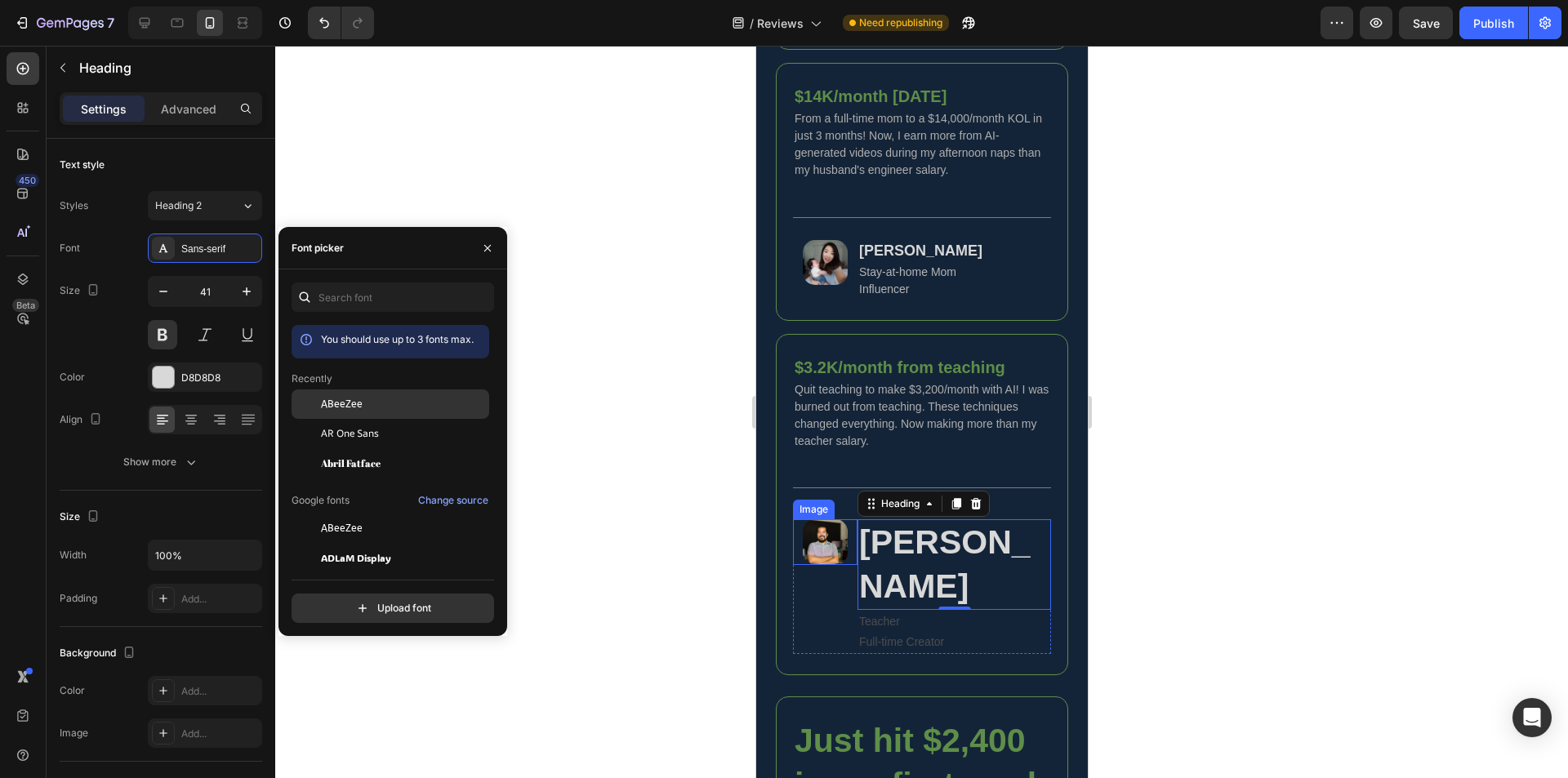
click at [359, 410] on span "ABeeZee" at bounding box center [342, 404] width 42 height 15
click at [206, 289] on input "41" at bounding box center [205, 292] width 54 height 29
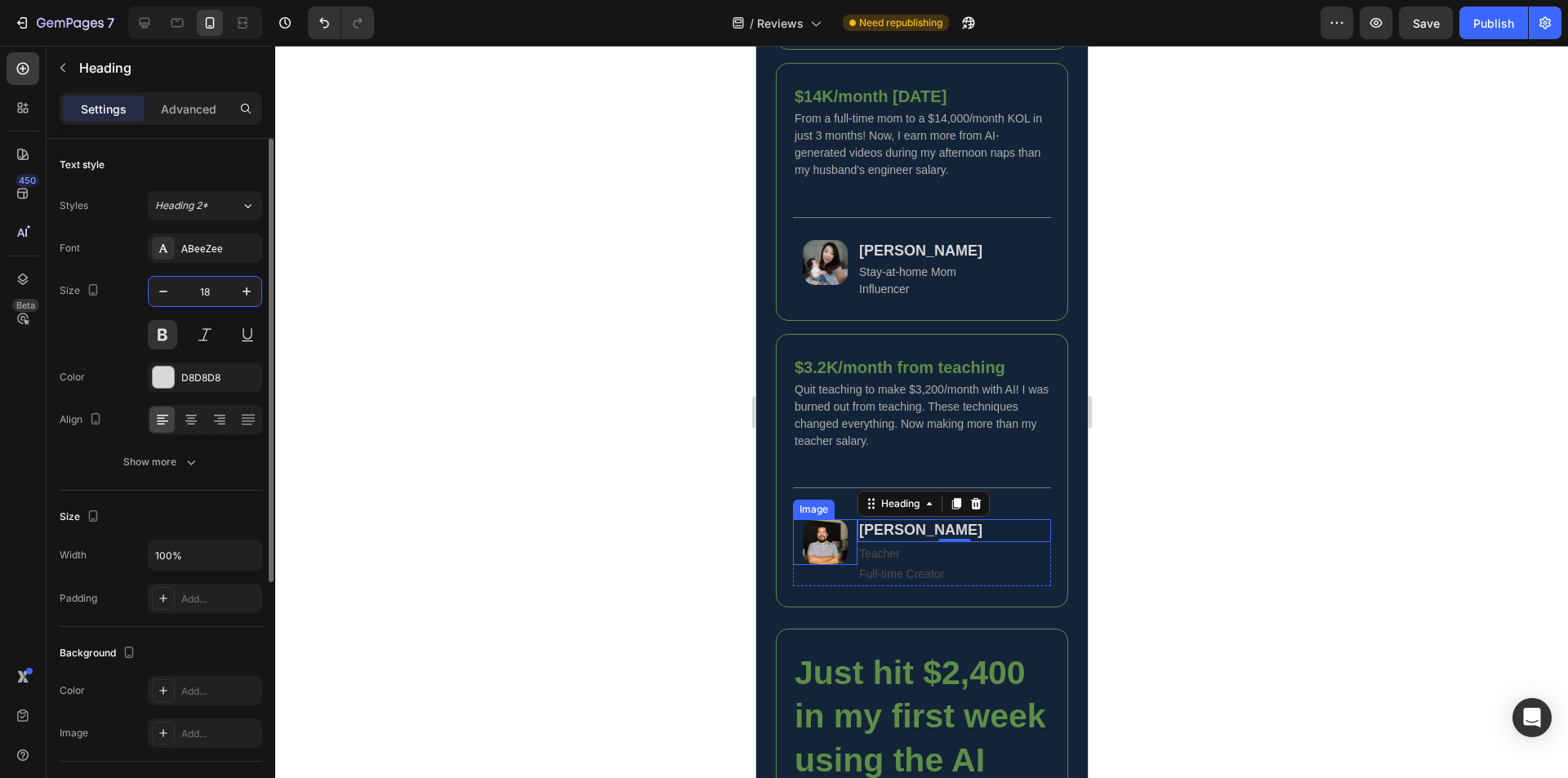
type input "18"
click at [900, 574] on p "Teacher Full-time Creator" at bounding box center [954, 564] width 190 height 41
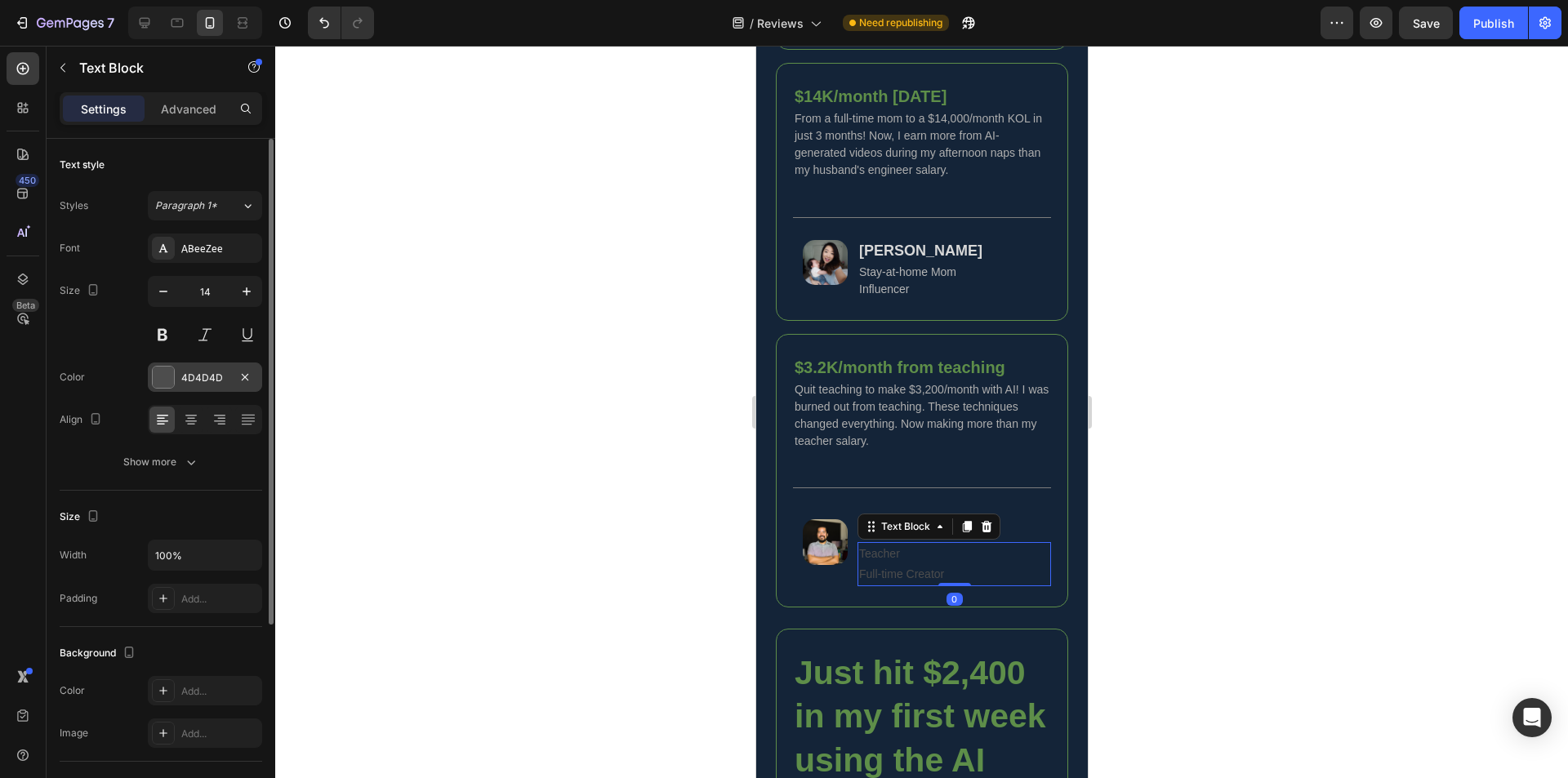
click at [197, 374] on div "4D4D4D" at bounding box center [205, 377] width 47 height 15
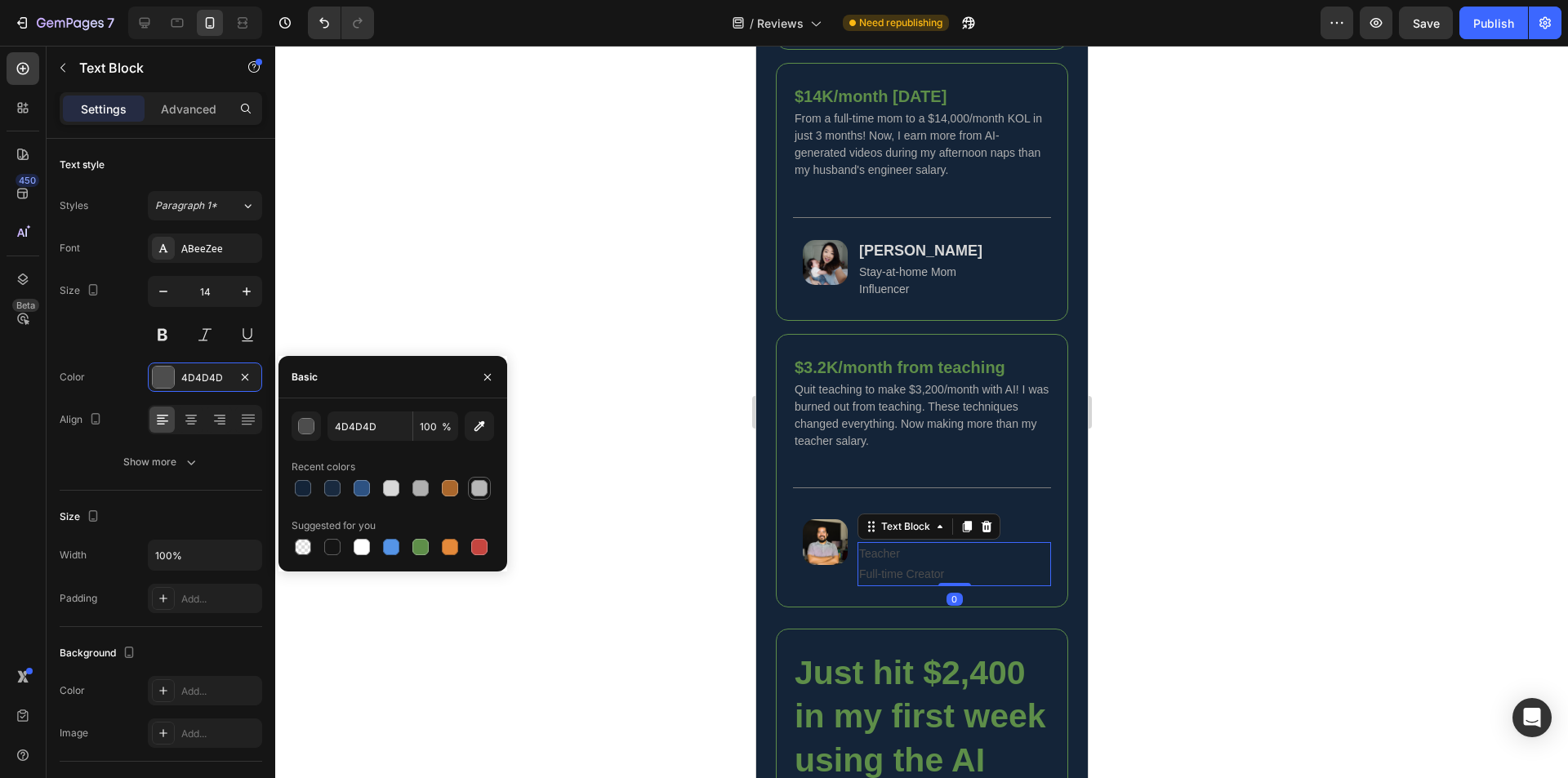
click at [482, 482] on div at bounding box center [479, 488] width 17 height 17
type input "B7B7B7"
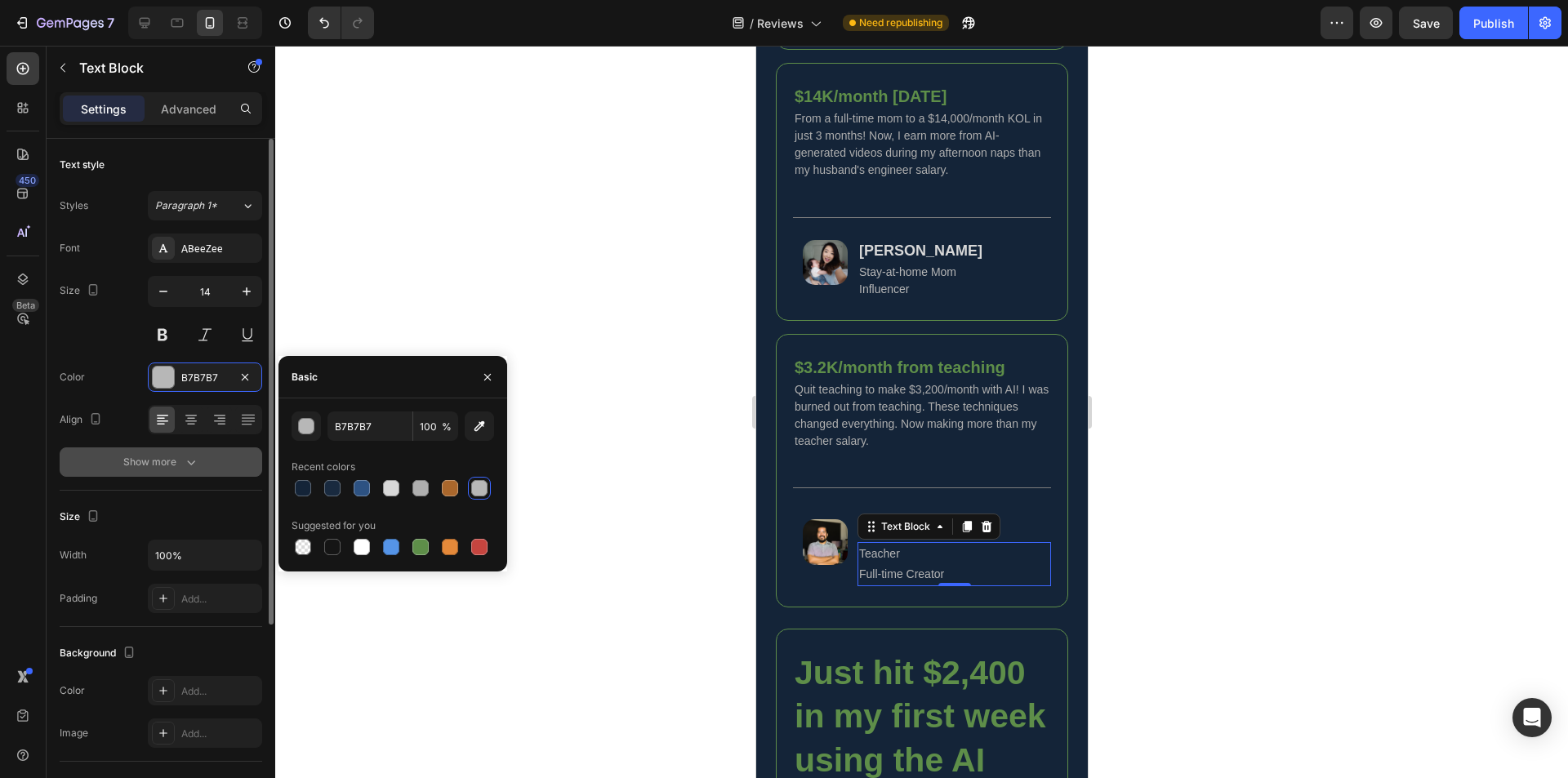
click at [159, 464] on div "Show more" at bounding box center [162, 462] width 76 height 17
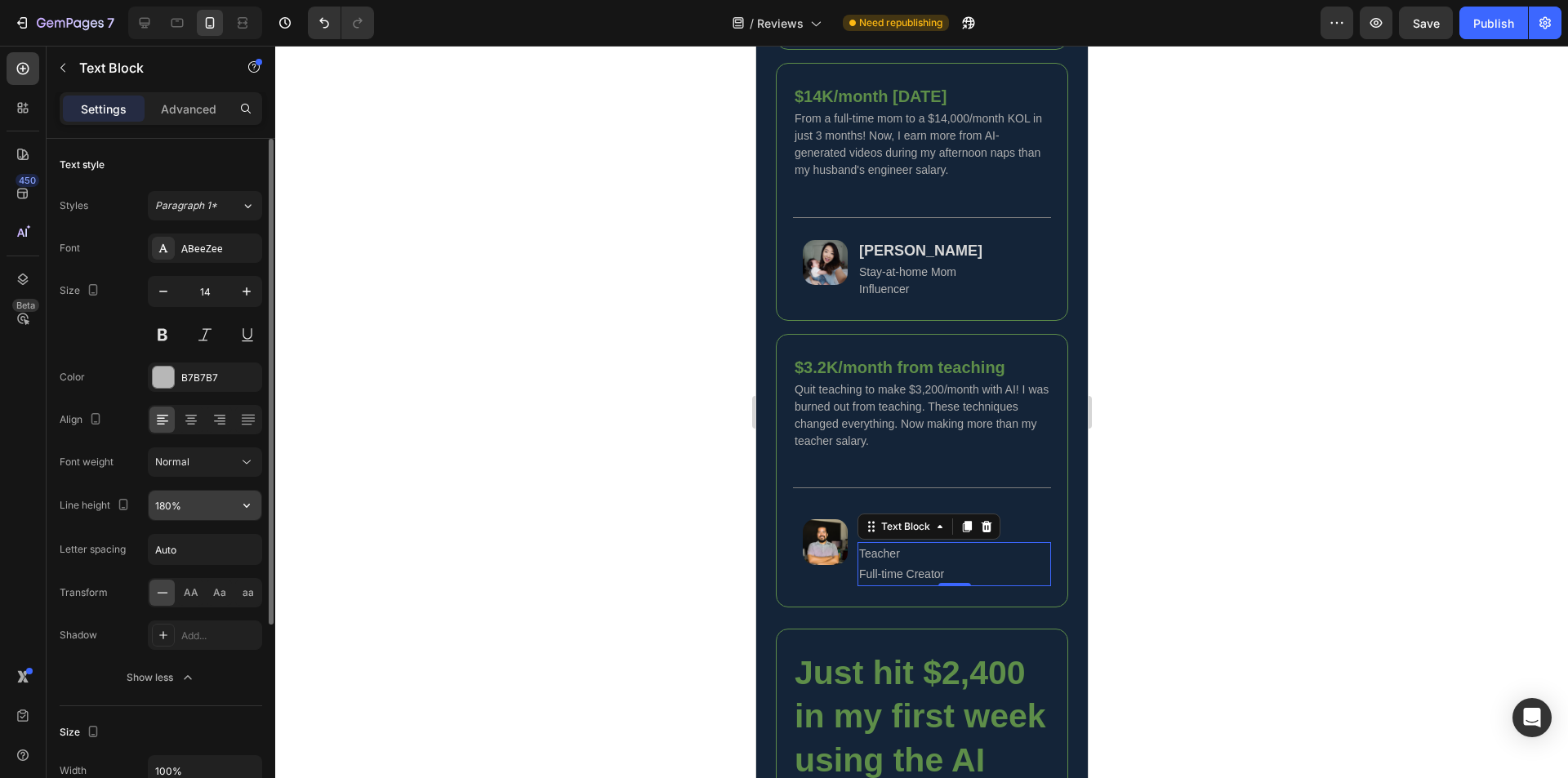
click at [158, 509] on input "180%" at bounding box center [205, 506] width 113 height 29
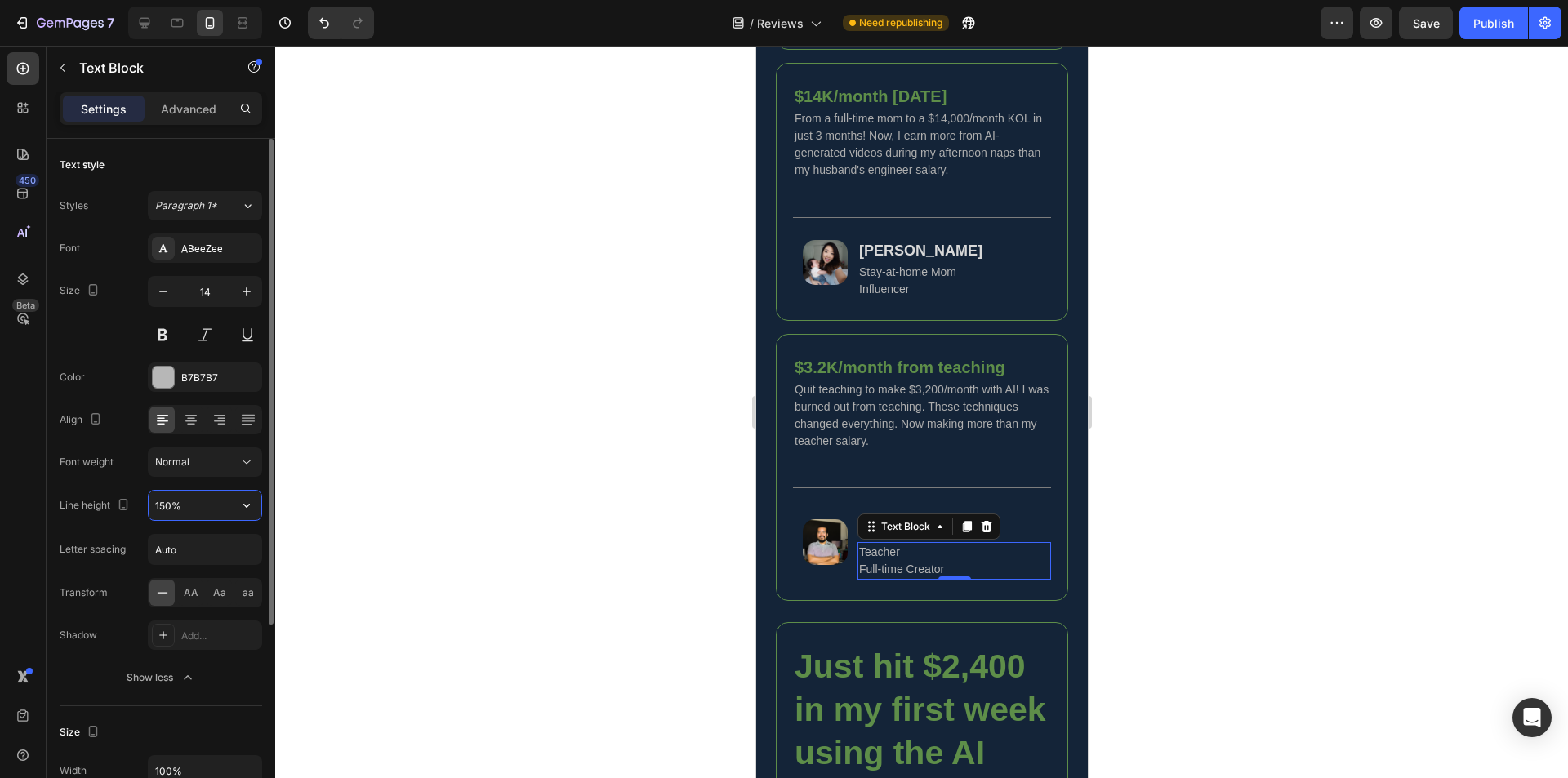
type input "150%"
click at [645, 635] on div at bounding box center [921, 413] width 1293 height 733
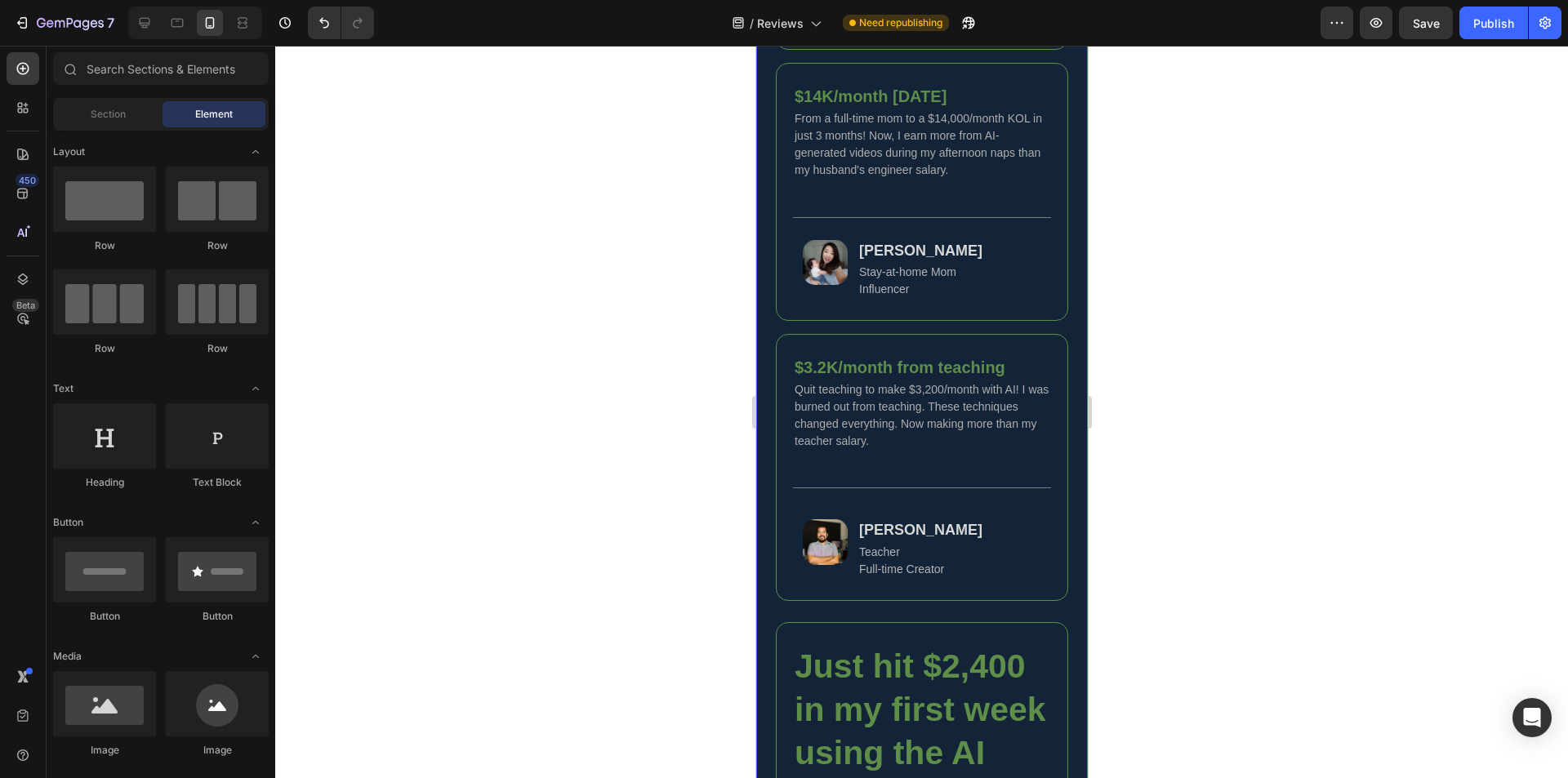
scroll to position [1893, 0]
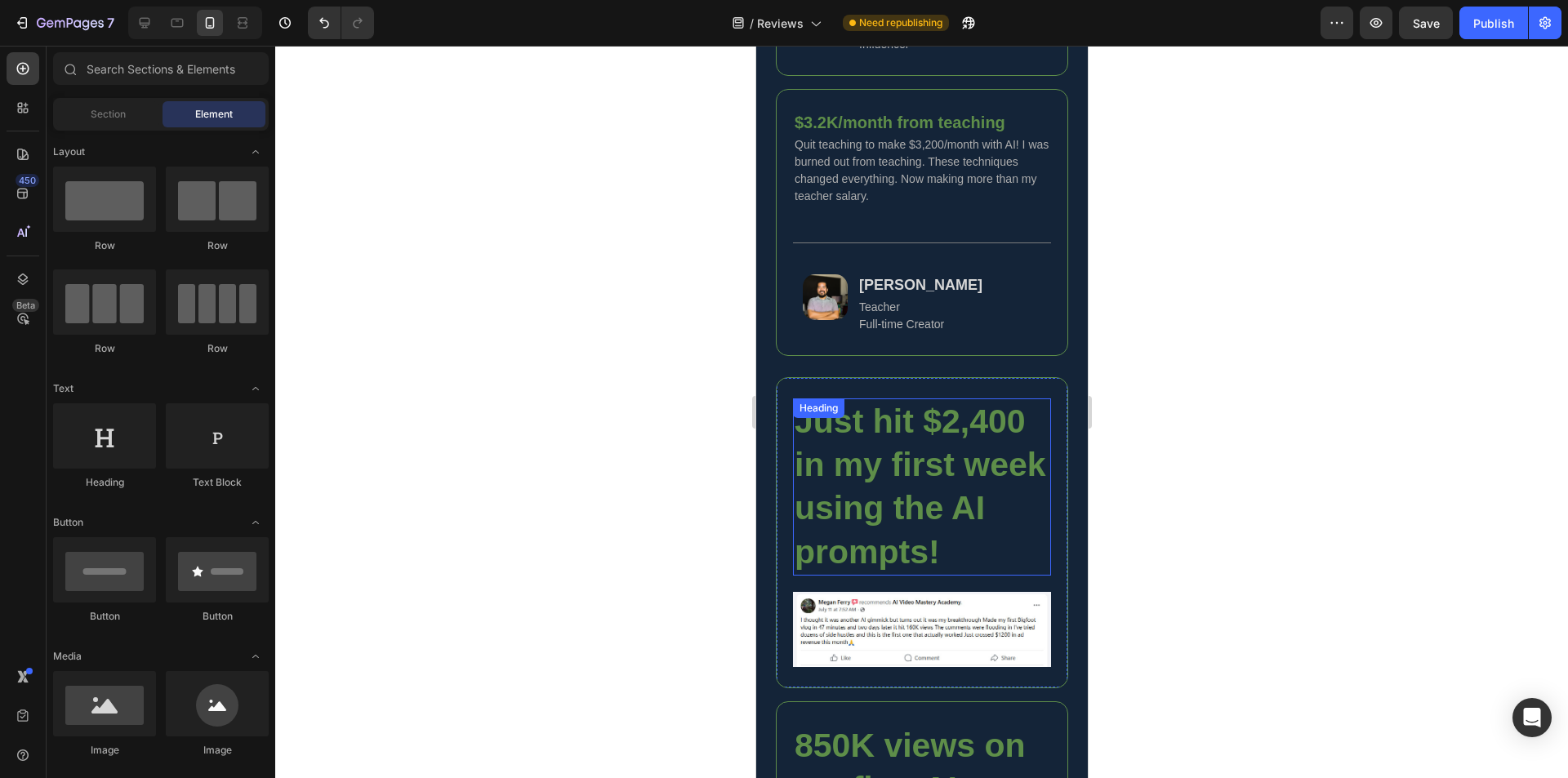
click at [919, 509] on h2 "Just hit $2,400 in my first week using the AI prompts!" at bounding box center [920, 487] width 258 height 177
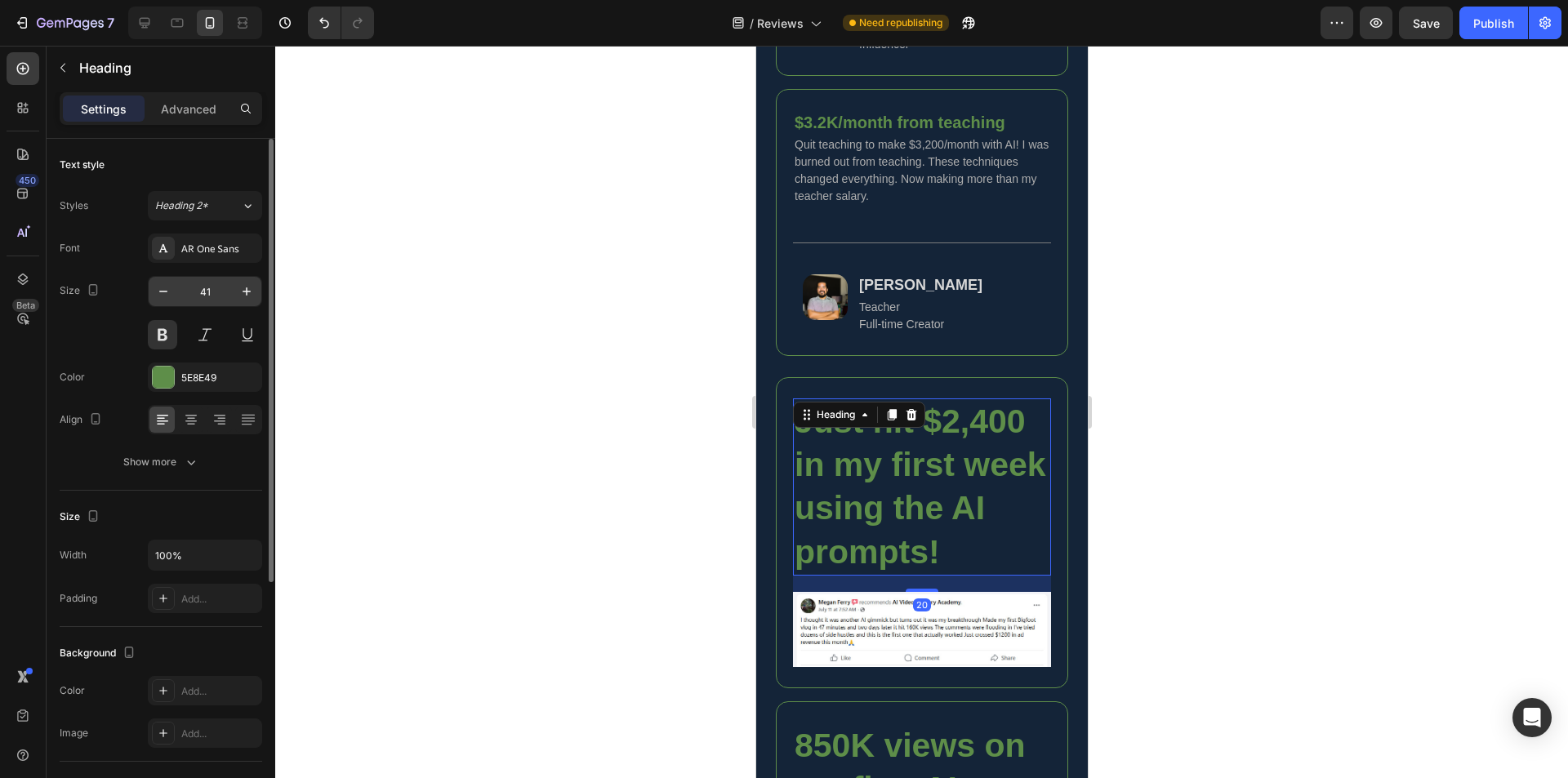
click at [213, 292] on input "41" at bounding box center [205, 292] width 54 height 29
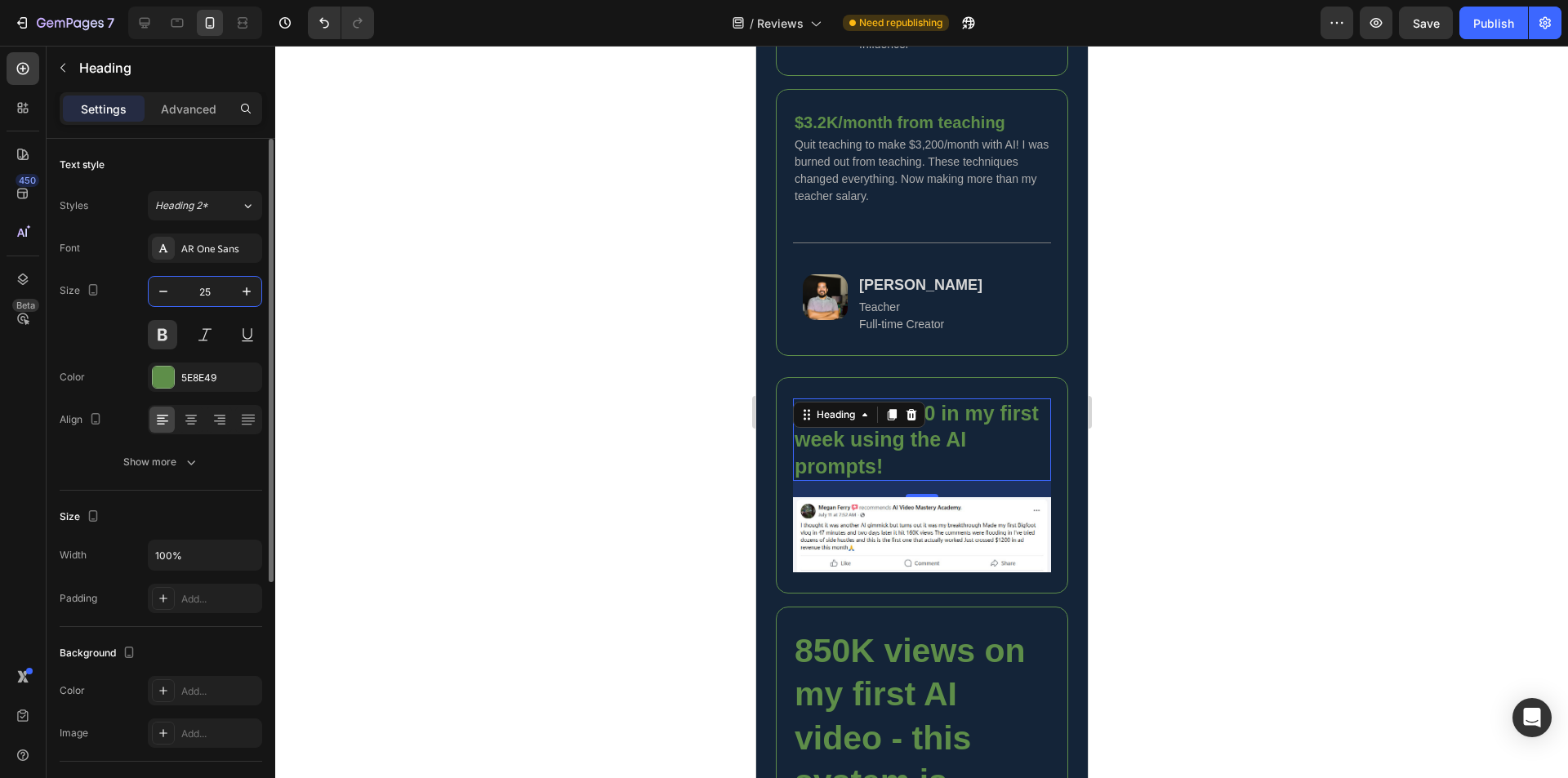
type input "25"
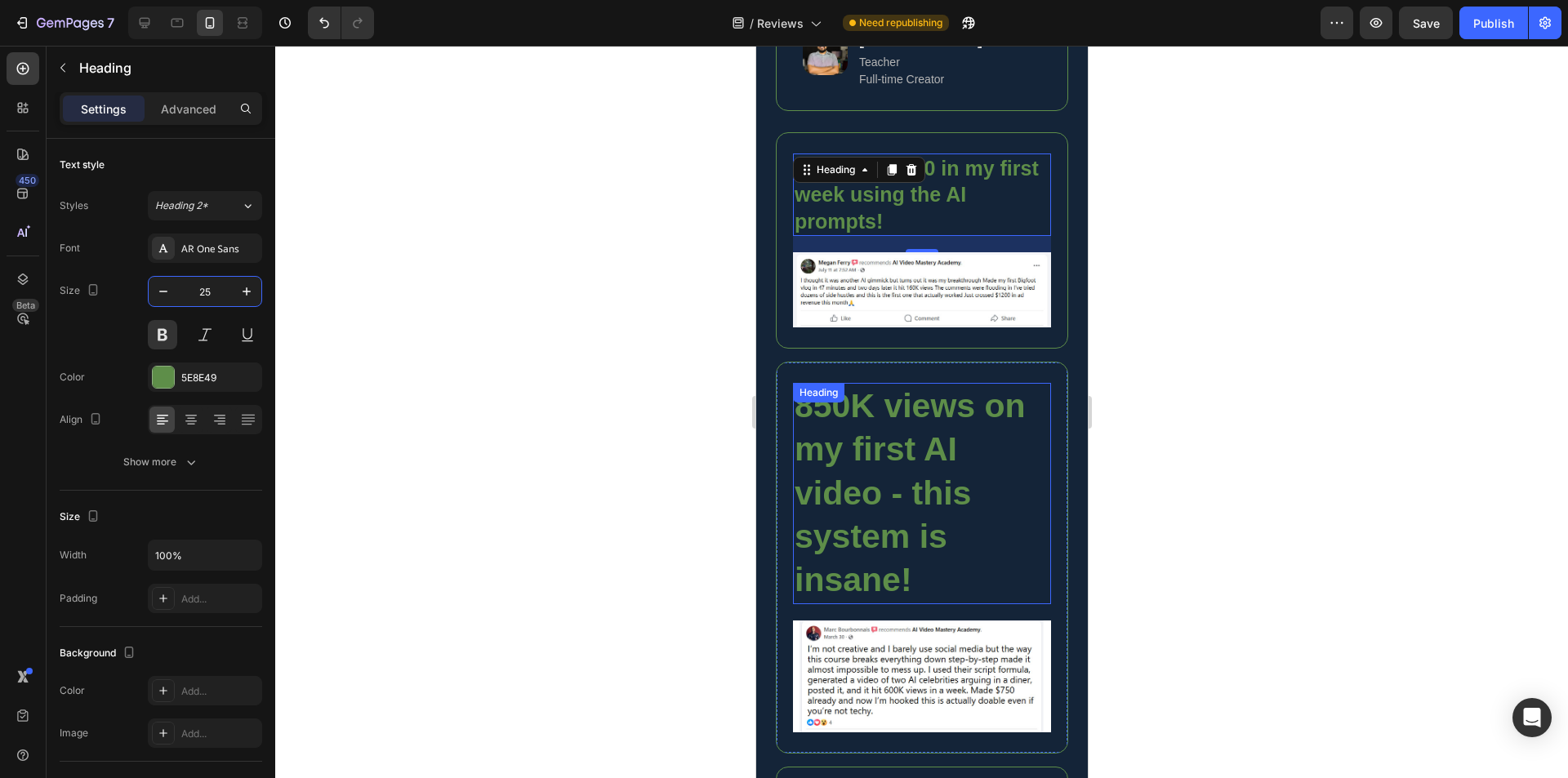
click at [900, 512] on h2 "850K views on my first AI video - this system is insane!" at bounding box center [920, 493] width 258 height 220
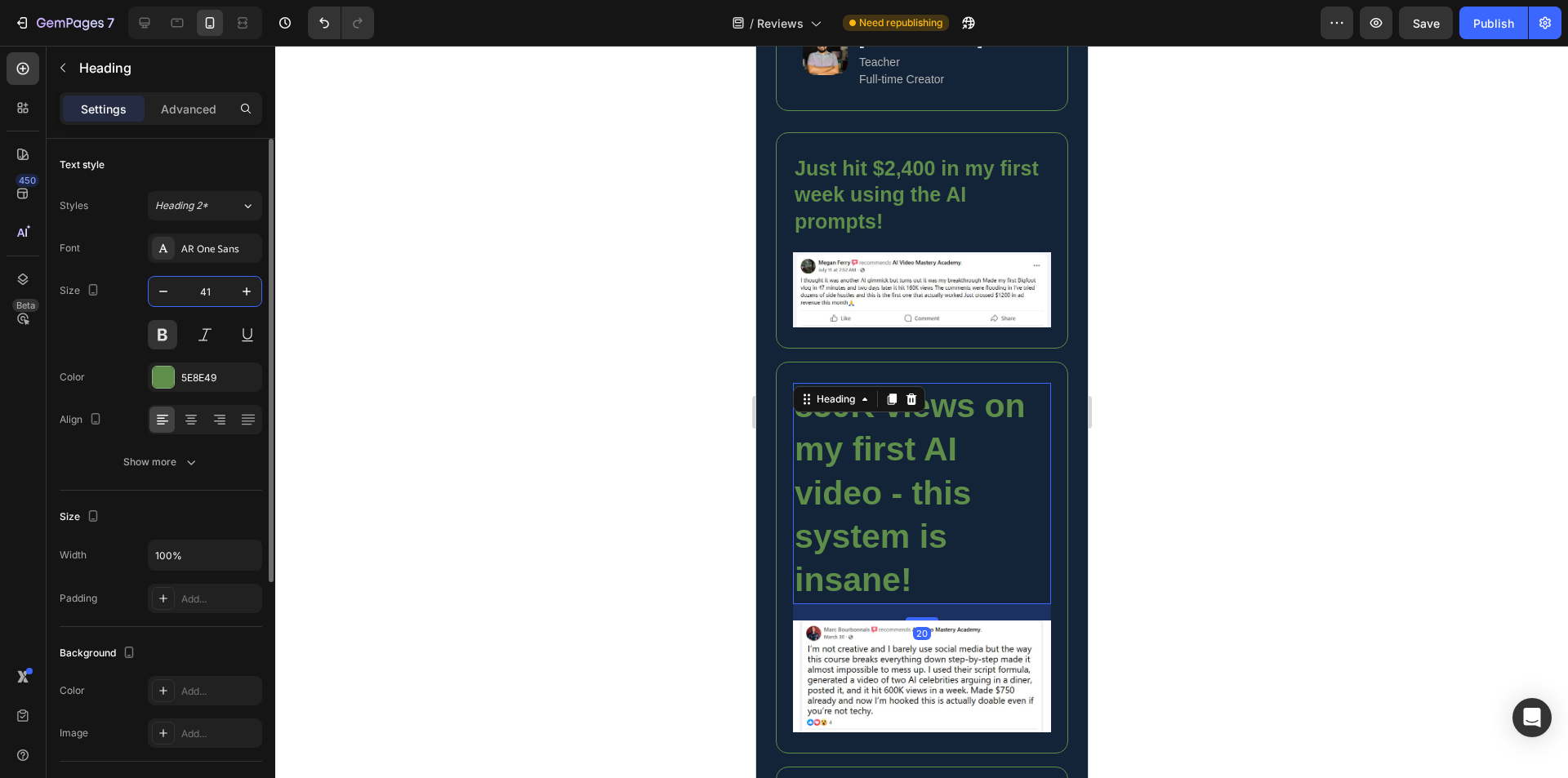
click at [214, 284] on input "41" at bounding box center [205, 292] width 54 height 29
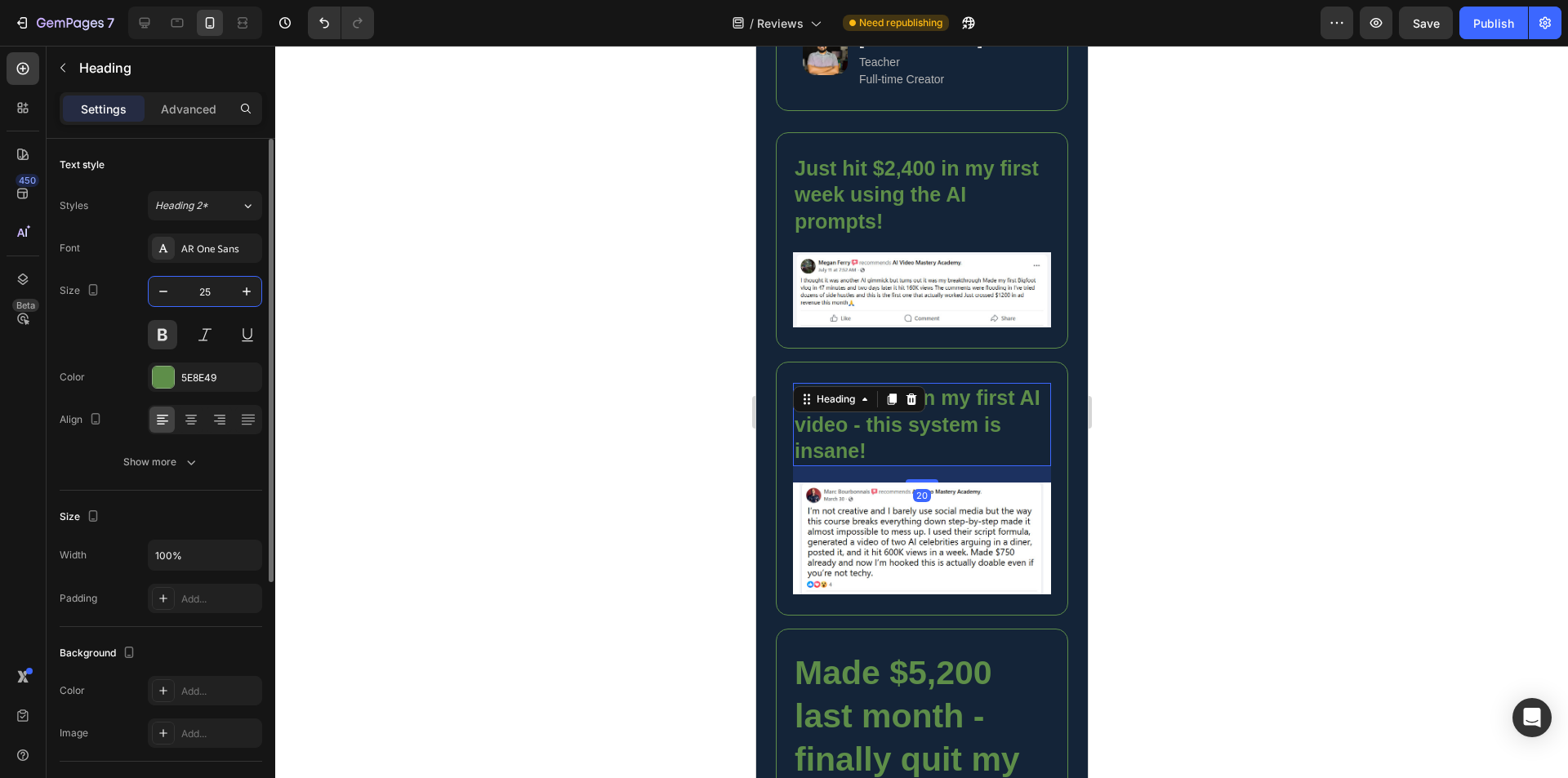
type input "25"
click at [882, 708] on h2 "Made $5,200 last month - finally quit my day job!" at bounding box center [920, 738] width 258 height 177
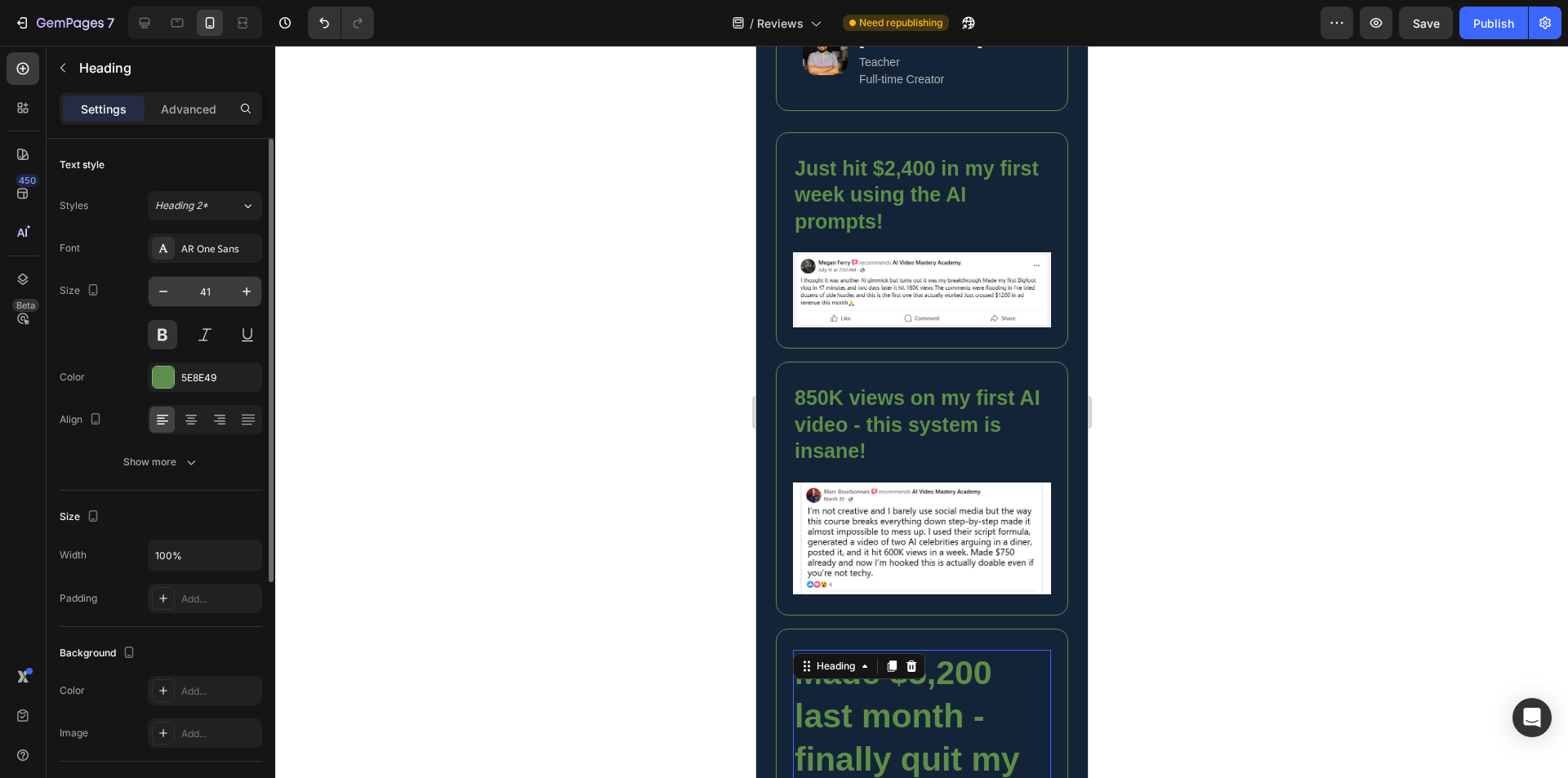
click at [212, 288] on input "41" at bounding box center [205, 292] width 54 height 29
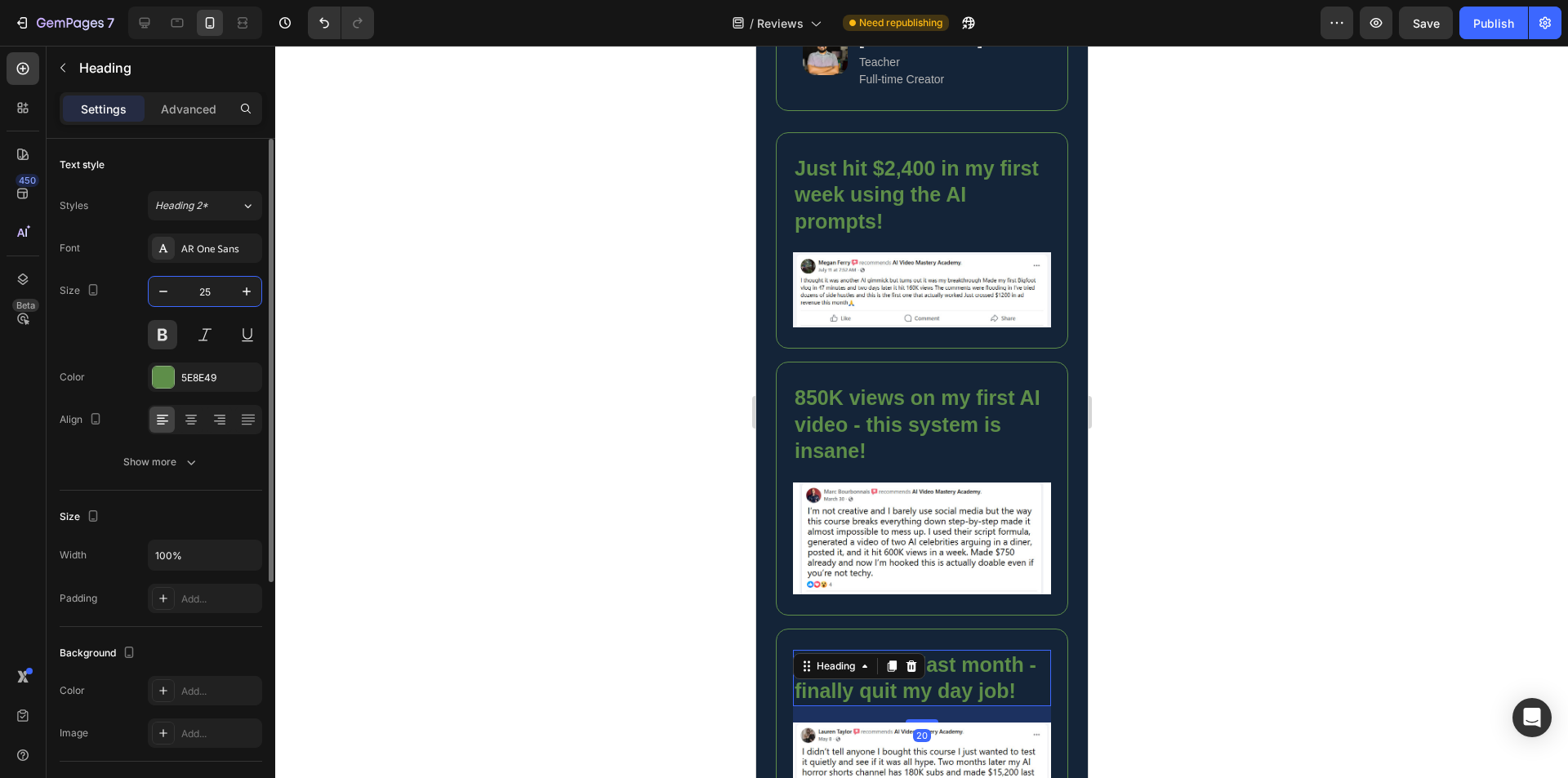
type input "25"
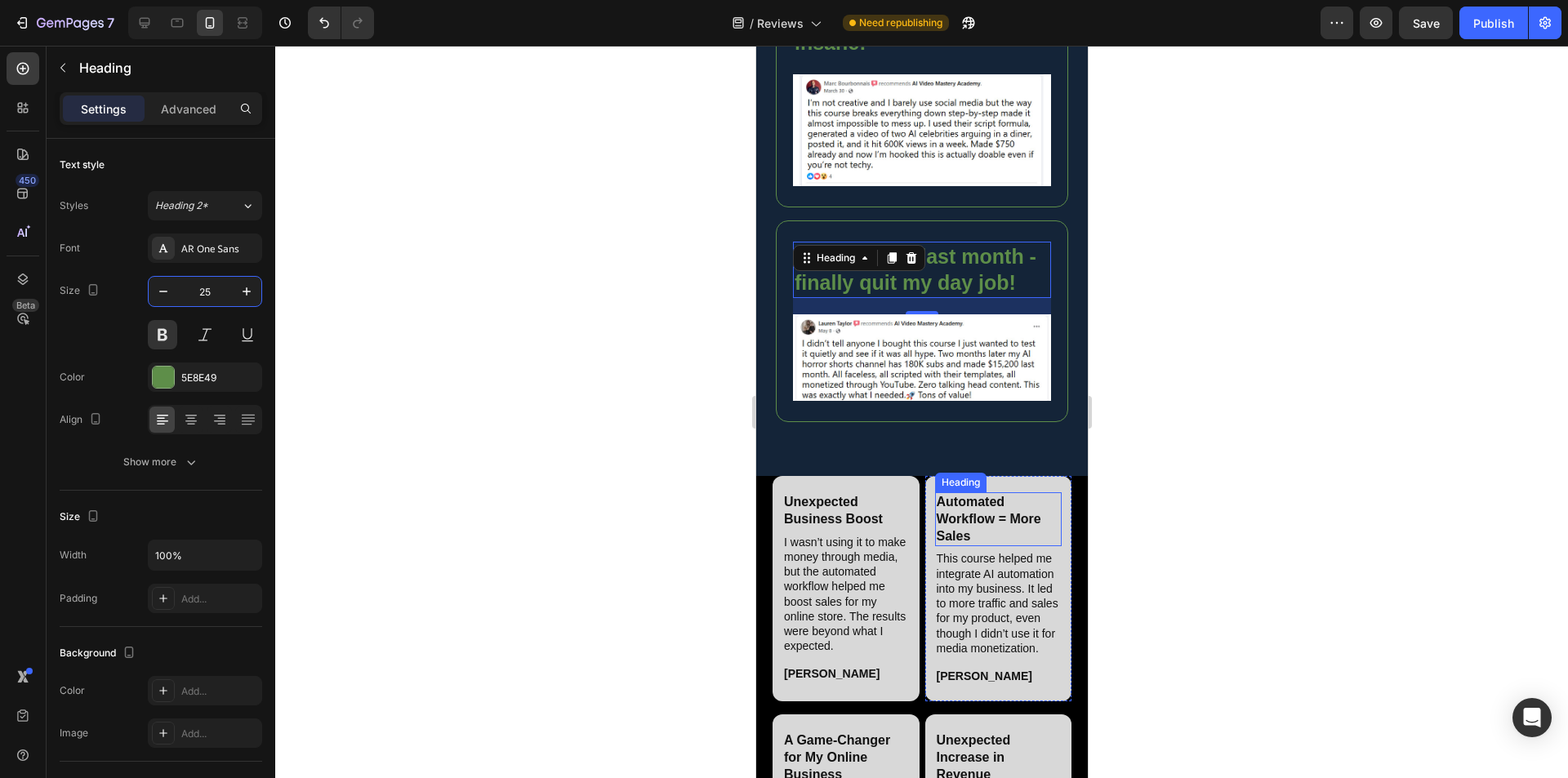
scroll to position [2709, 0]
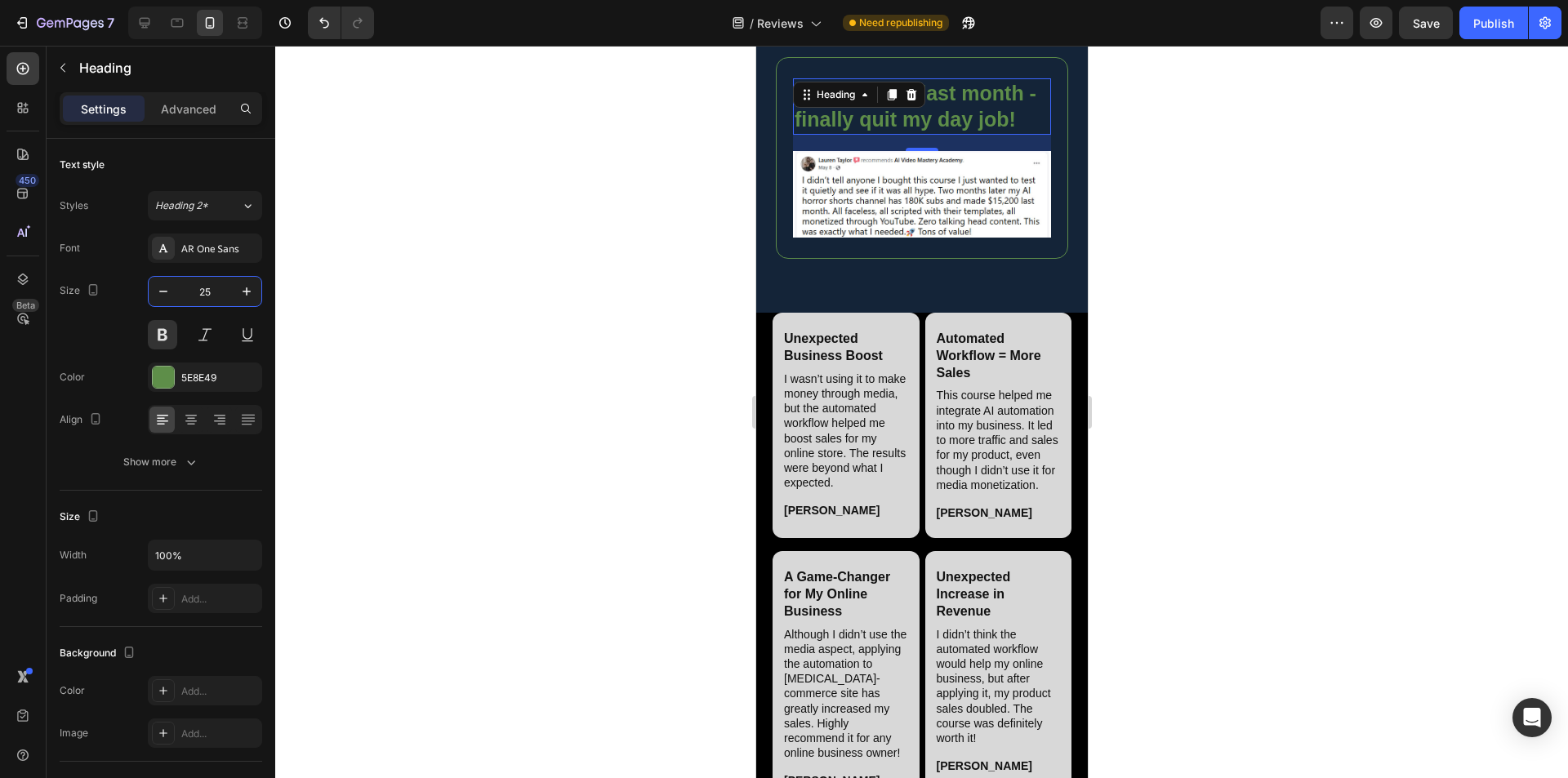
click at [1181, 429] on div at bounding box center [921, 413] width 1293 height 733
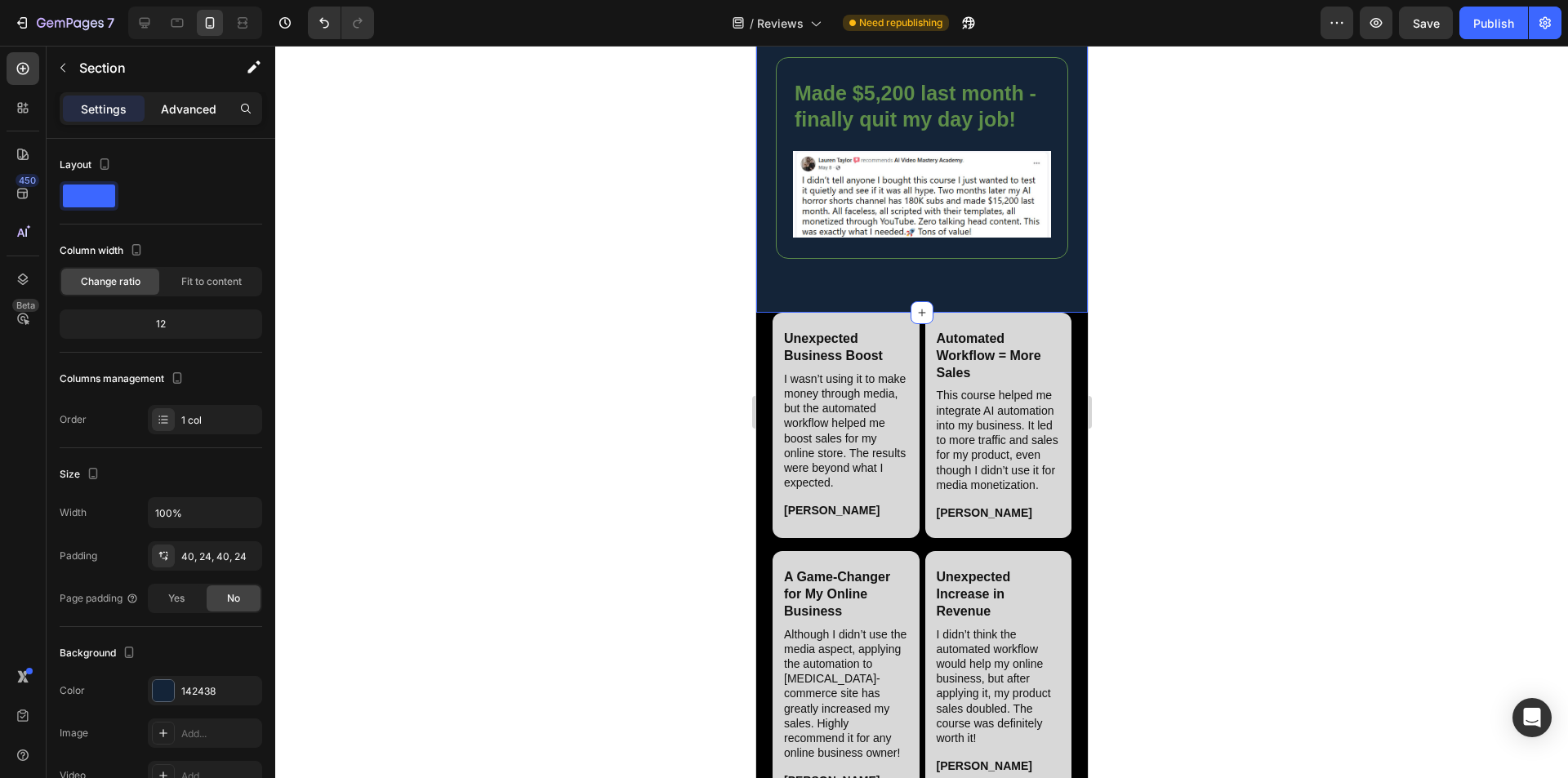
click at [181, 110] on p "Advanced" at bounding box center [188, 110] width 56 height 18
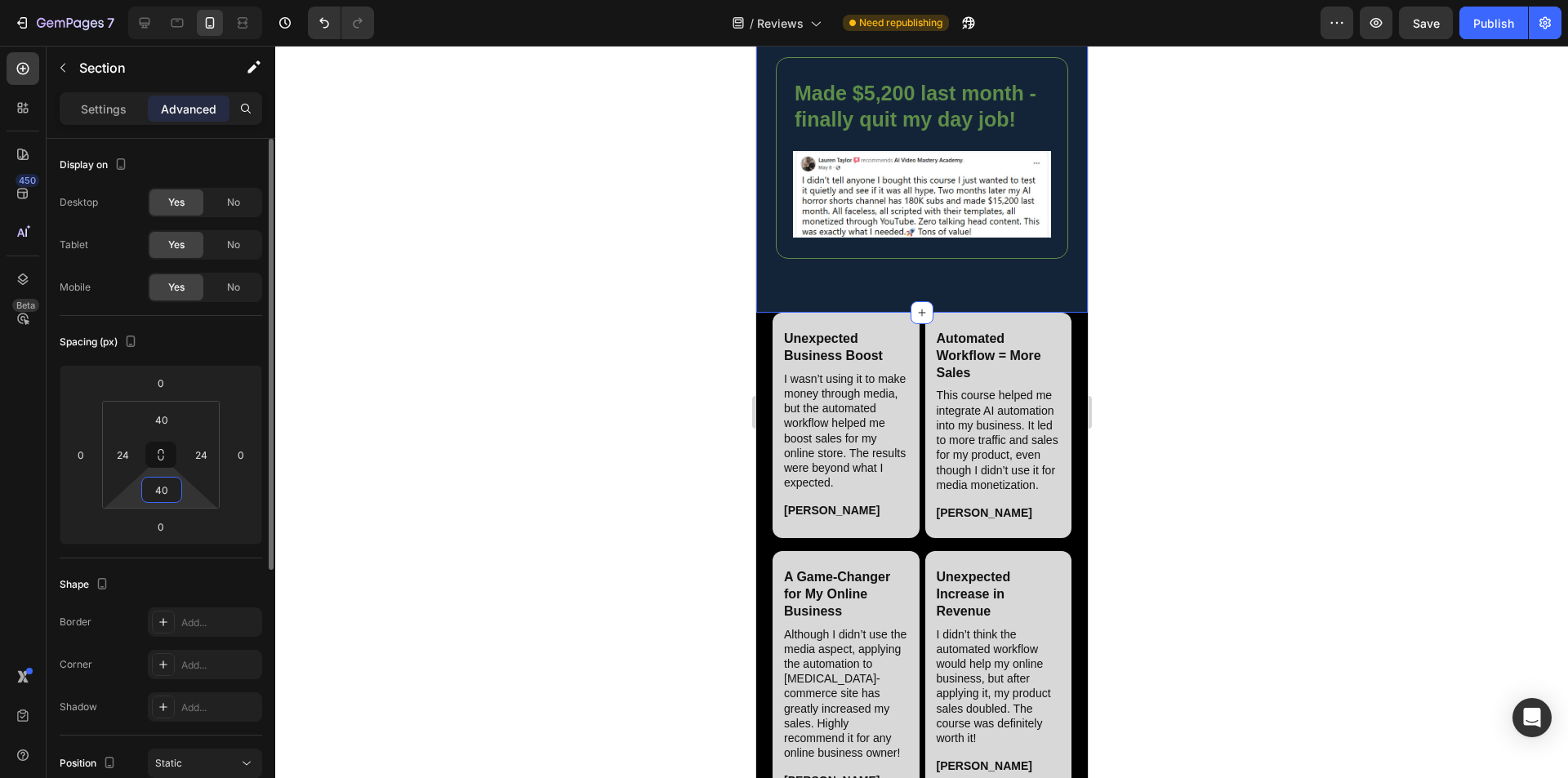
click at [159, 488] on input "40" at bounding box center [161, 490] width 32 height 24
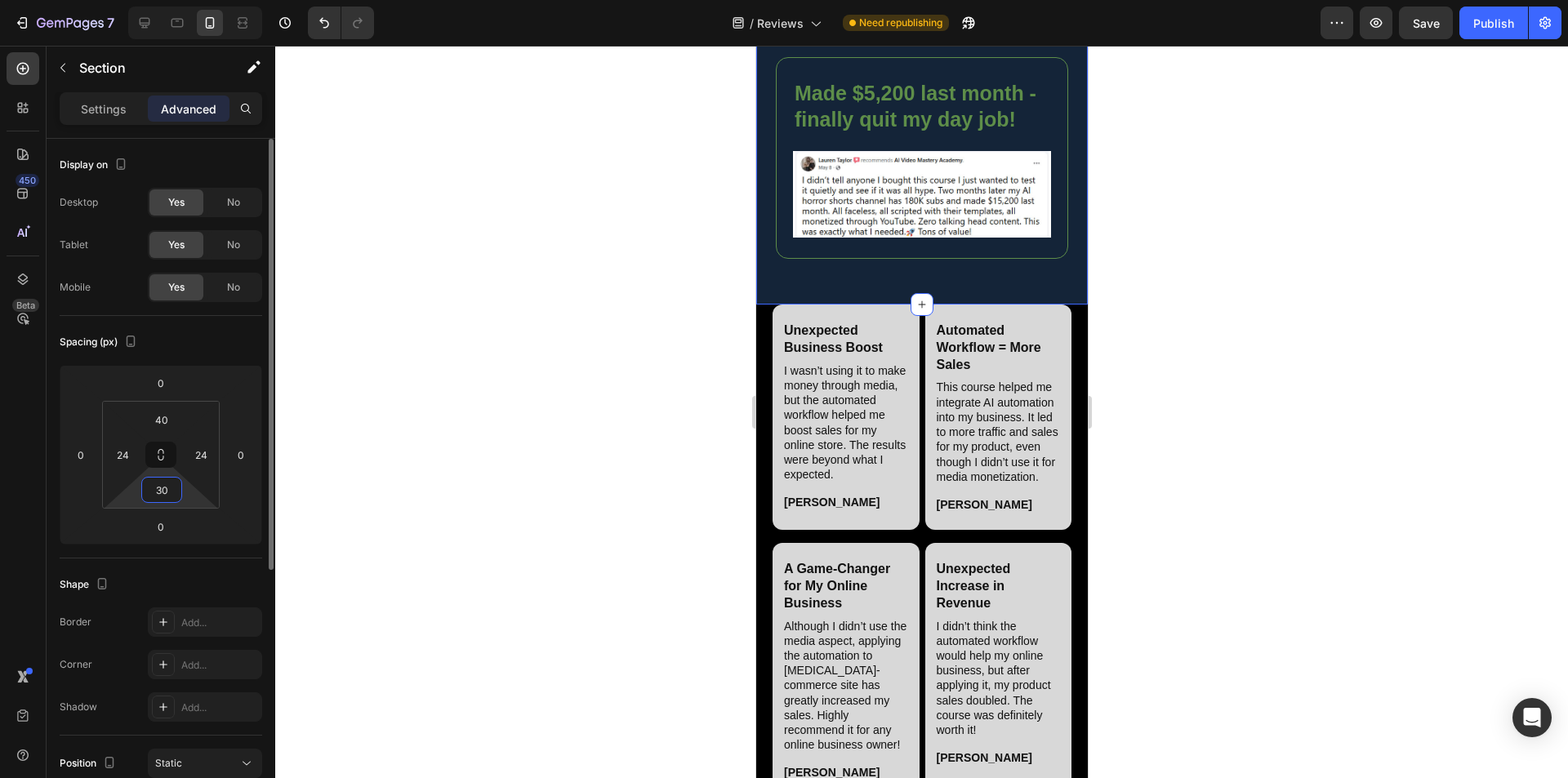
type input "30"
click at [640, 448] on div at bounding box center [921, 413] width 1293 height 733
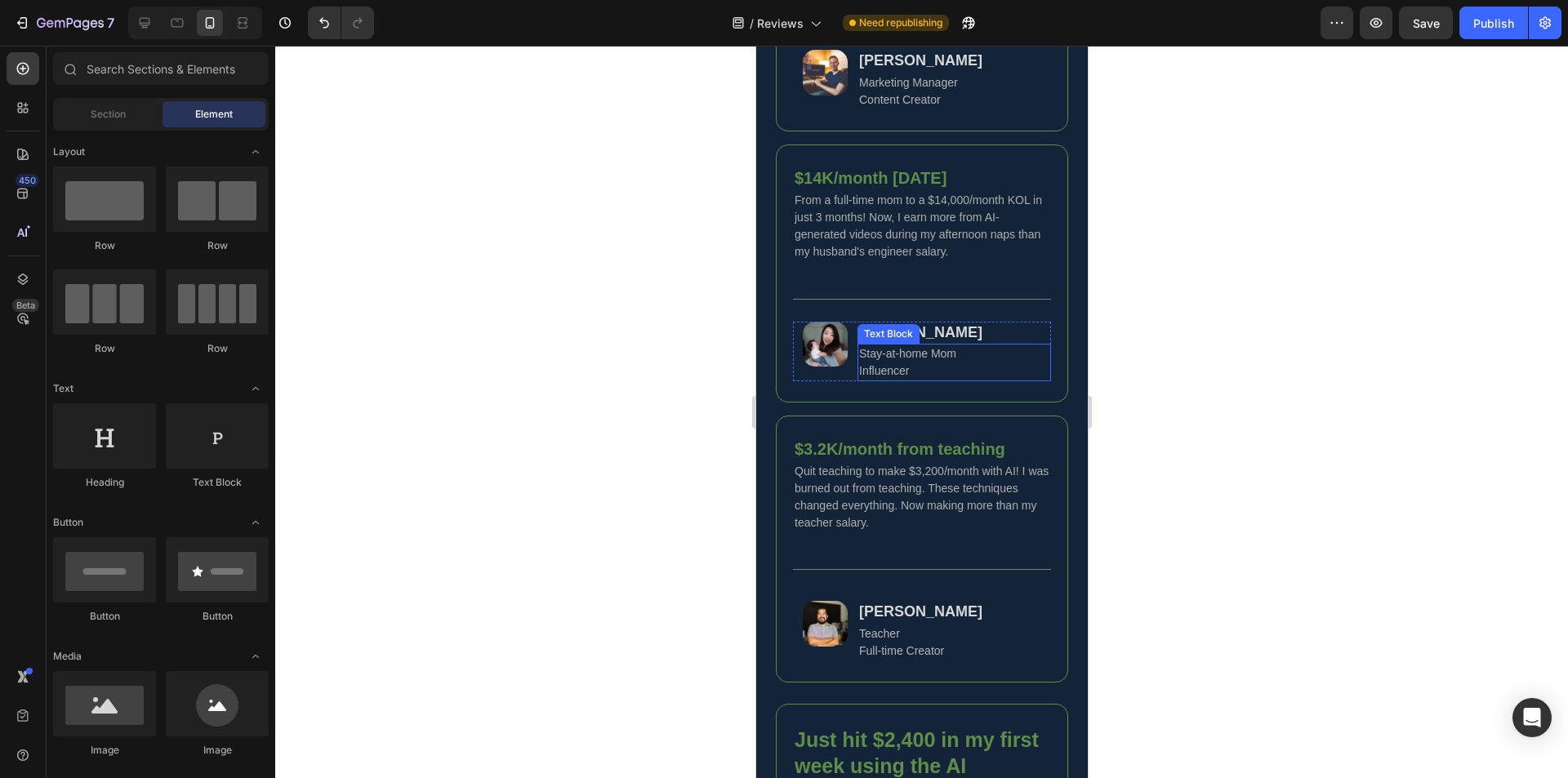
scroll to position [1484, 0]
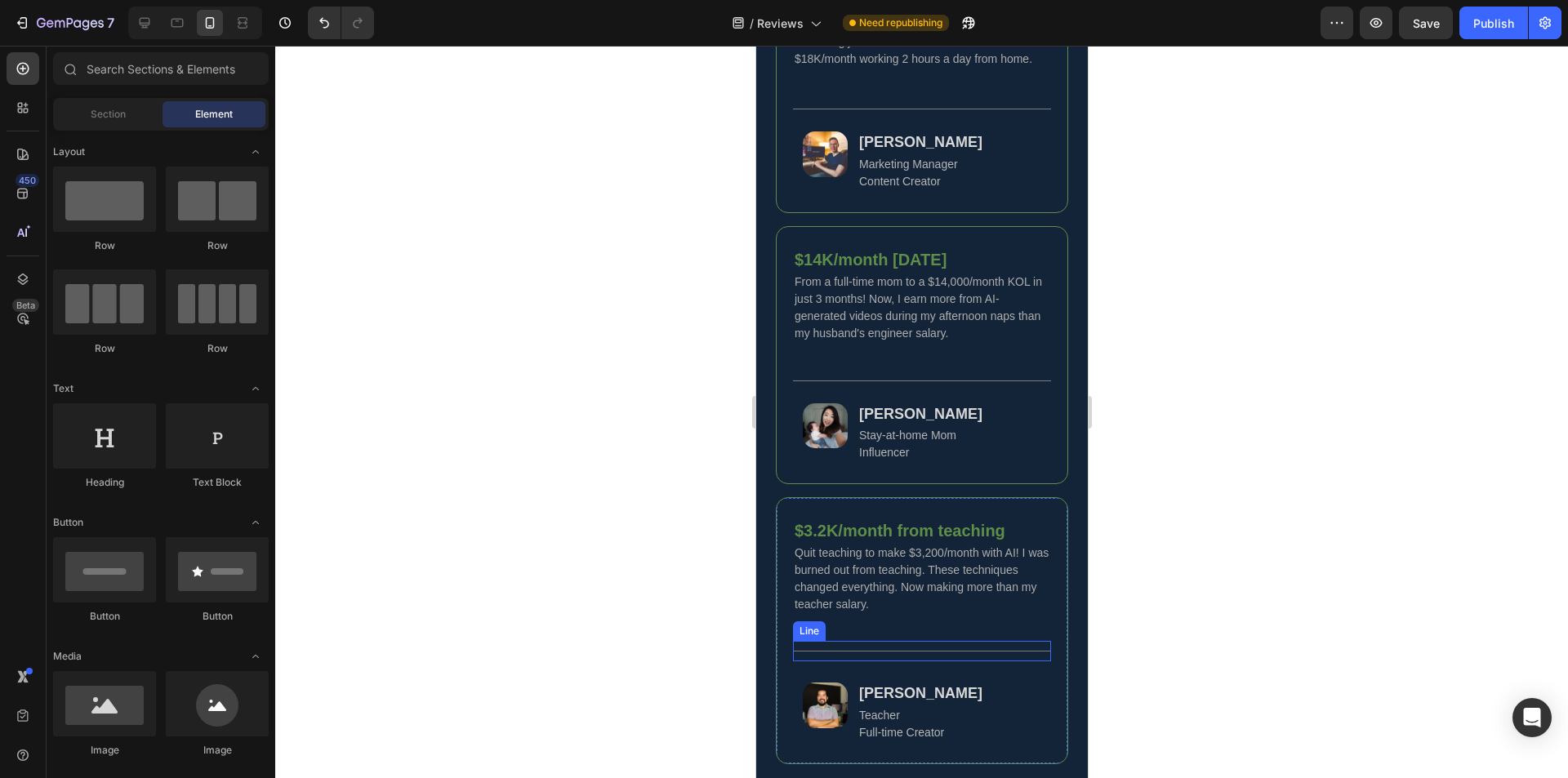
click at [957, 661] on div "Title Line" at bounding box center [920, 651] width 258 height 21
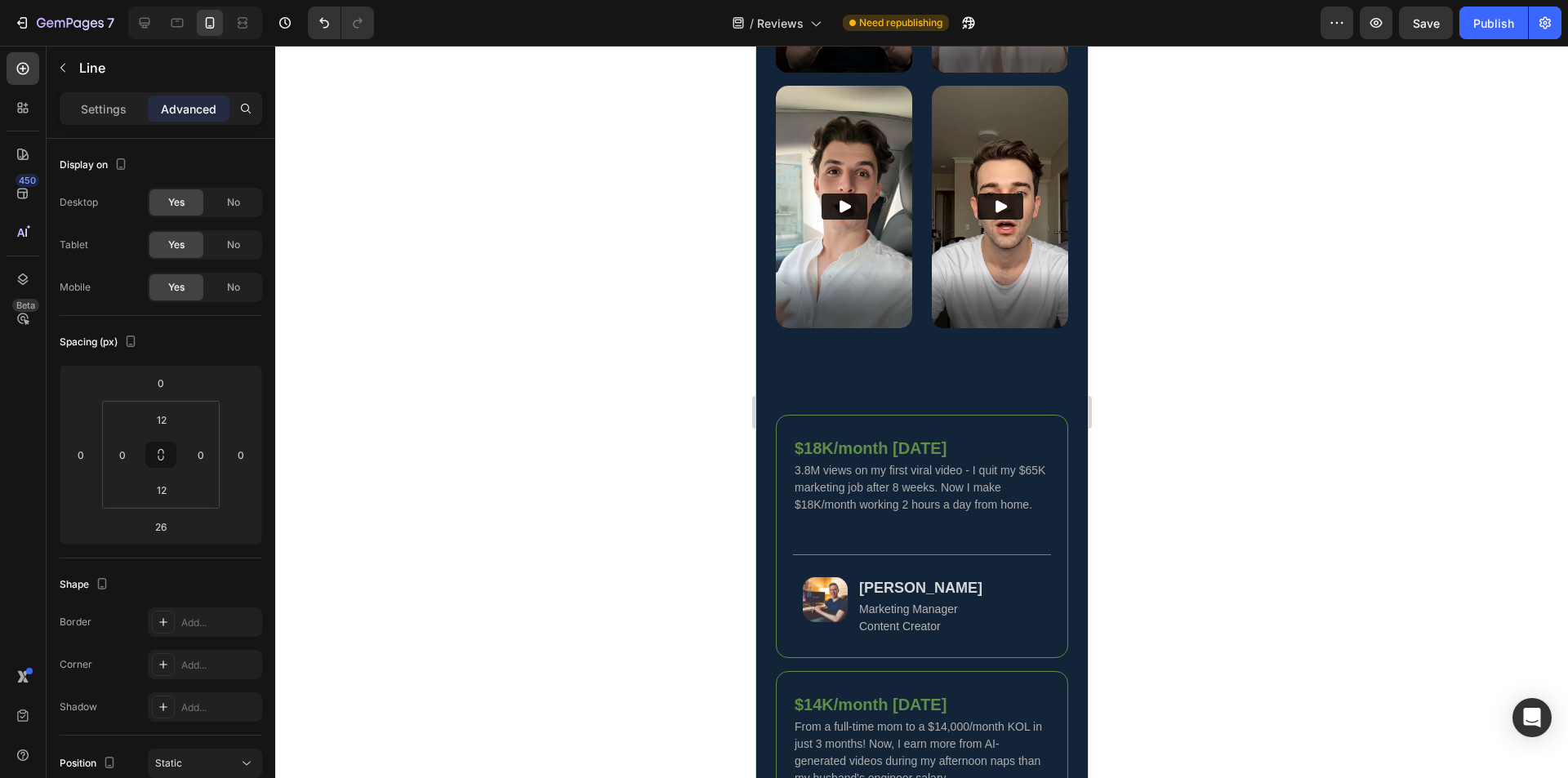
scroll to position [831, 0]
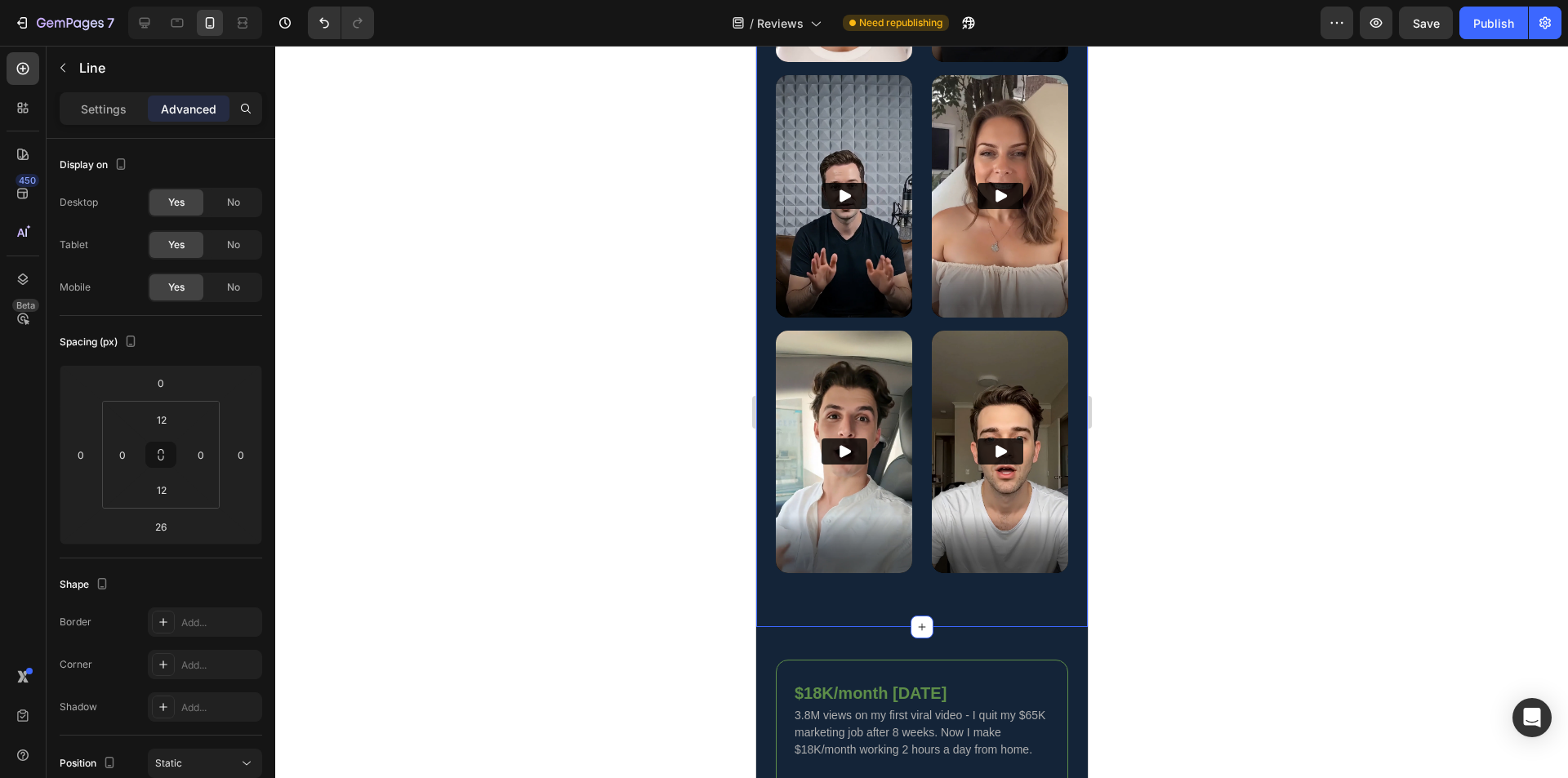
click at [1013, 562] on div "Video Video Video Video Video Video Row Section 3" at bounding box center [921, 207] width 331 height 841
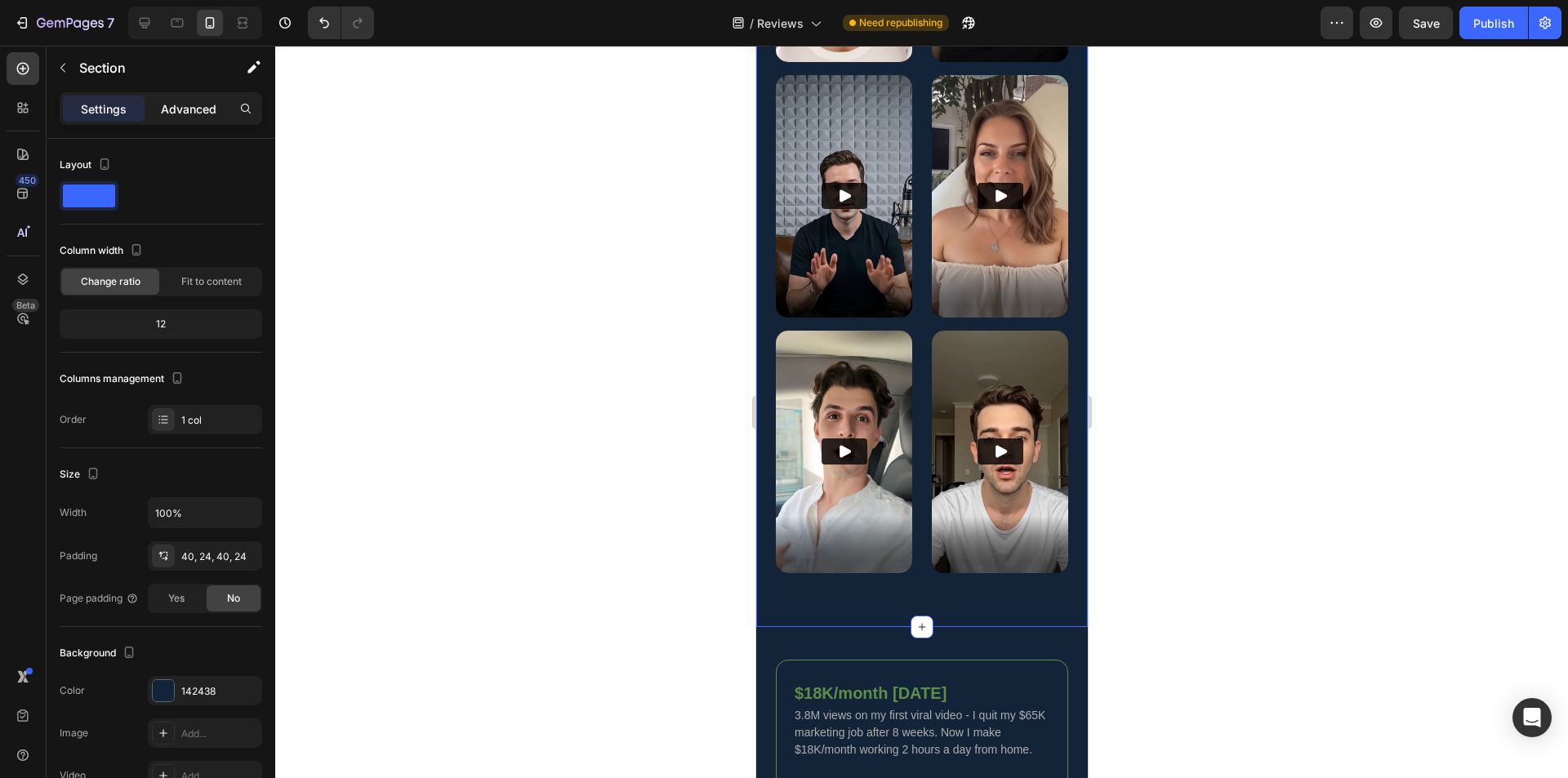
click at [193, 110] on p "Advanced" at bounding box center [188, 110] width 56 height 18
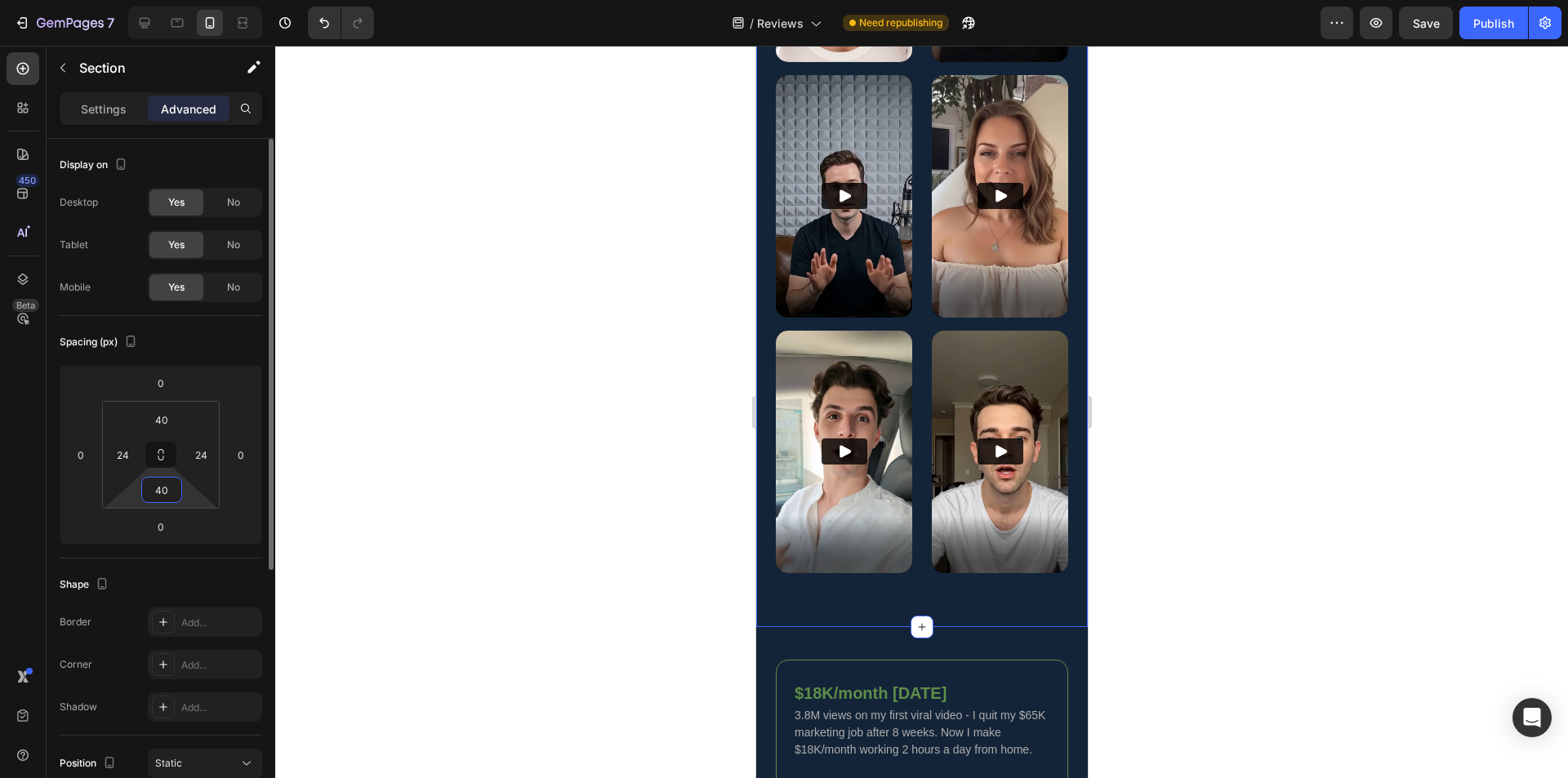
click at [168, 493] on input "40" at bounding box center [161, 490] width 32 height 24
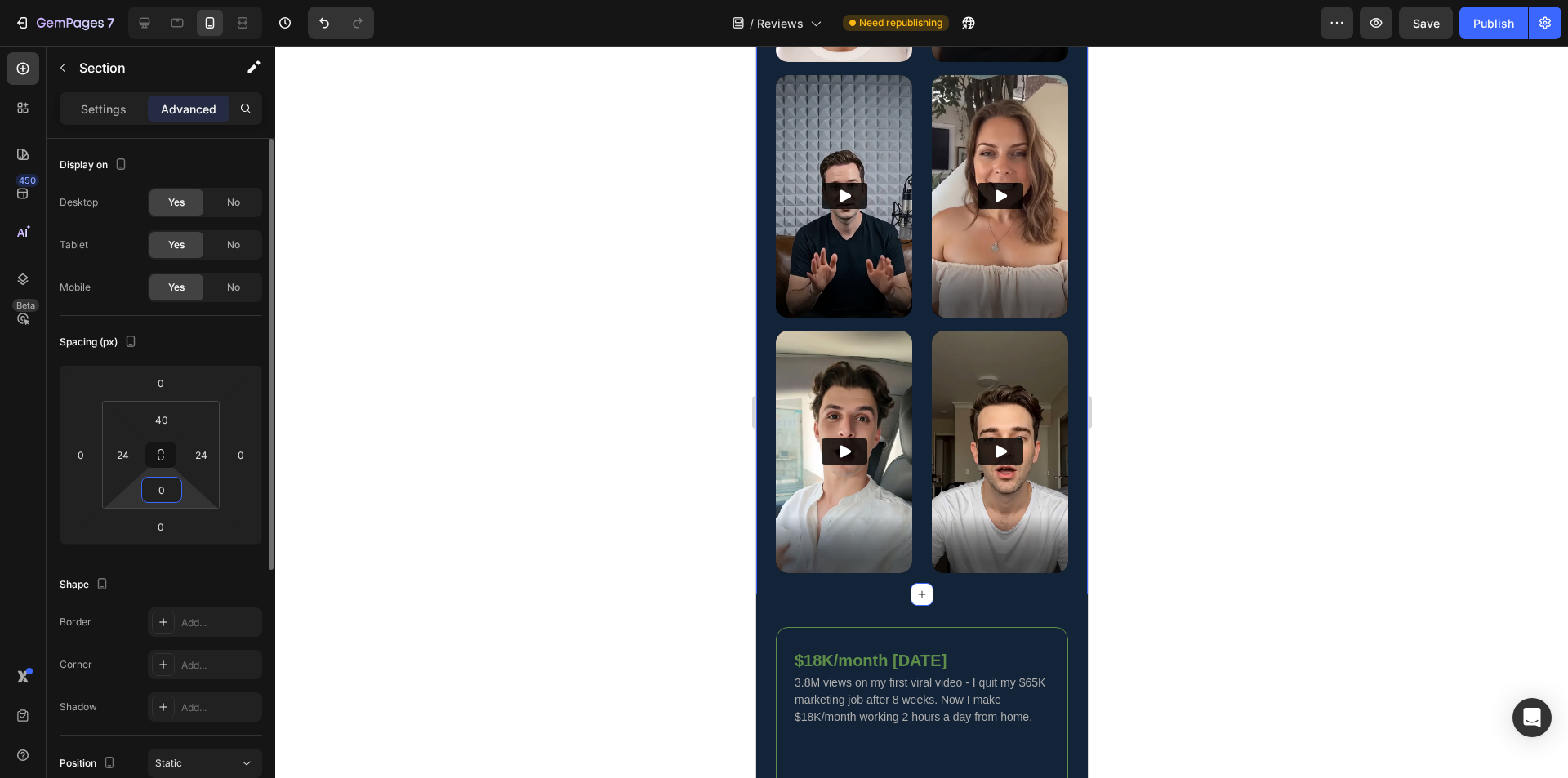
type input "0"
click at [568, 478] on div at bounding box center [921, 413] width 1293 height 733
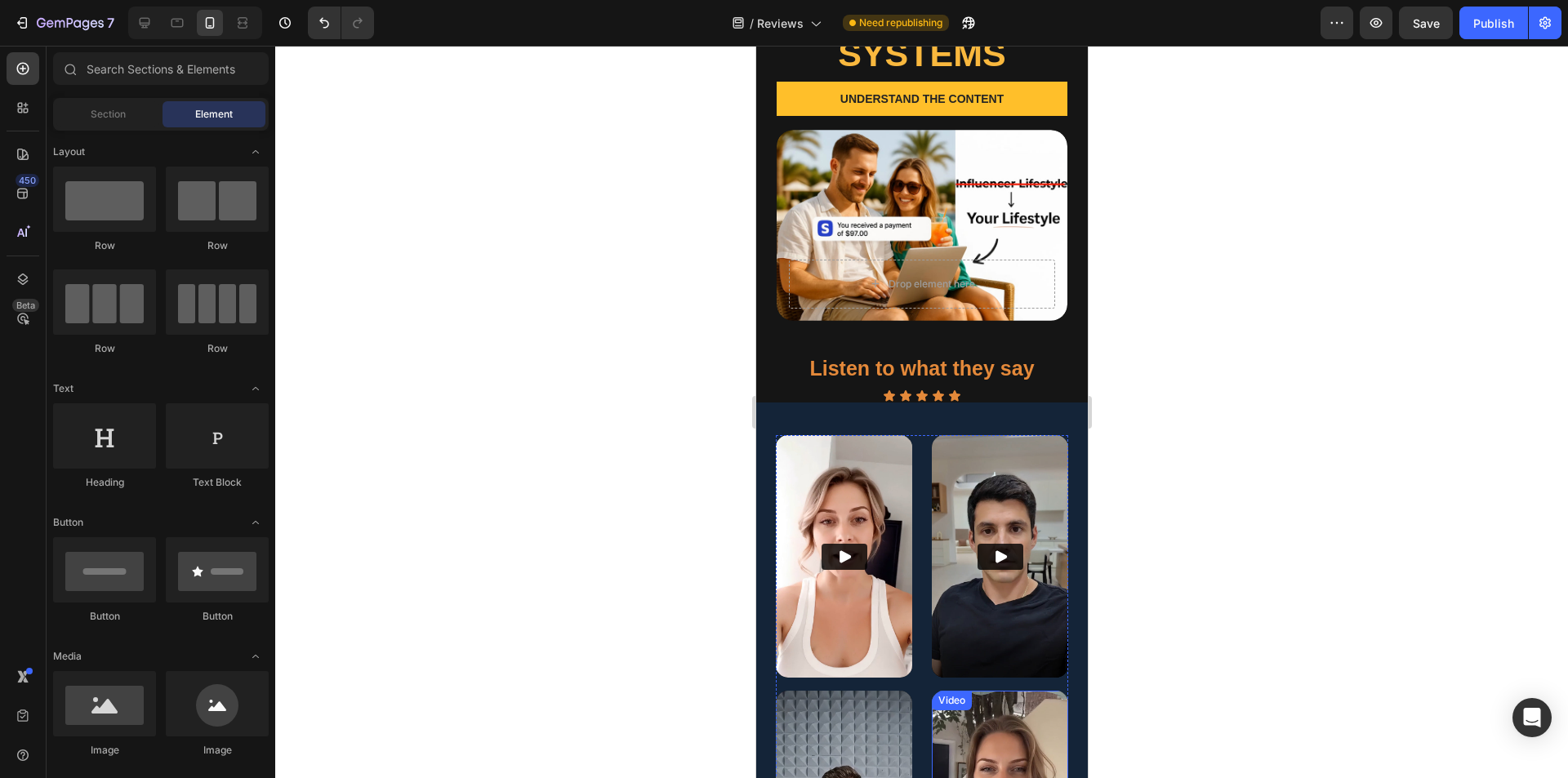
scroll to position [96, 0]
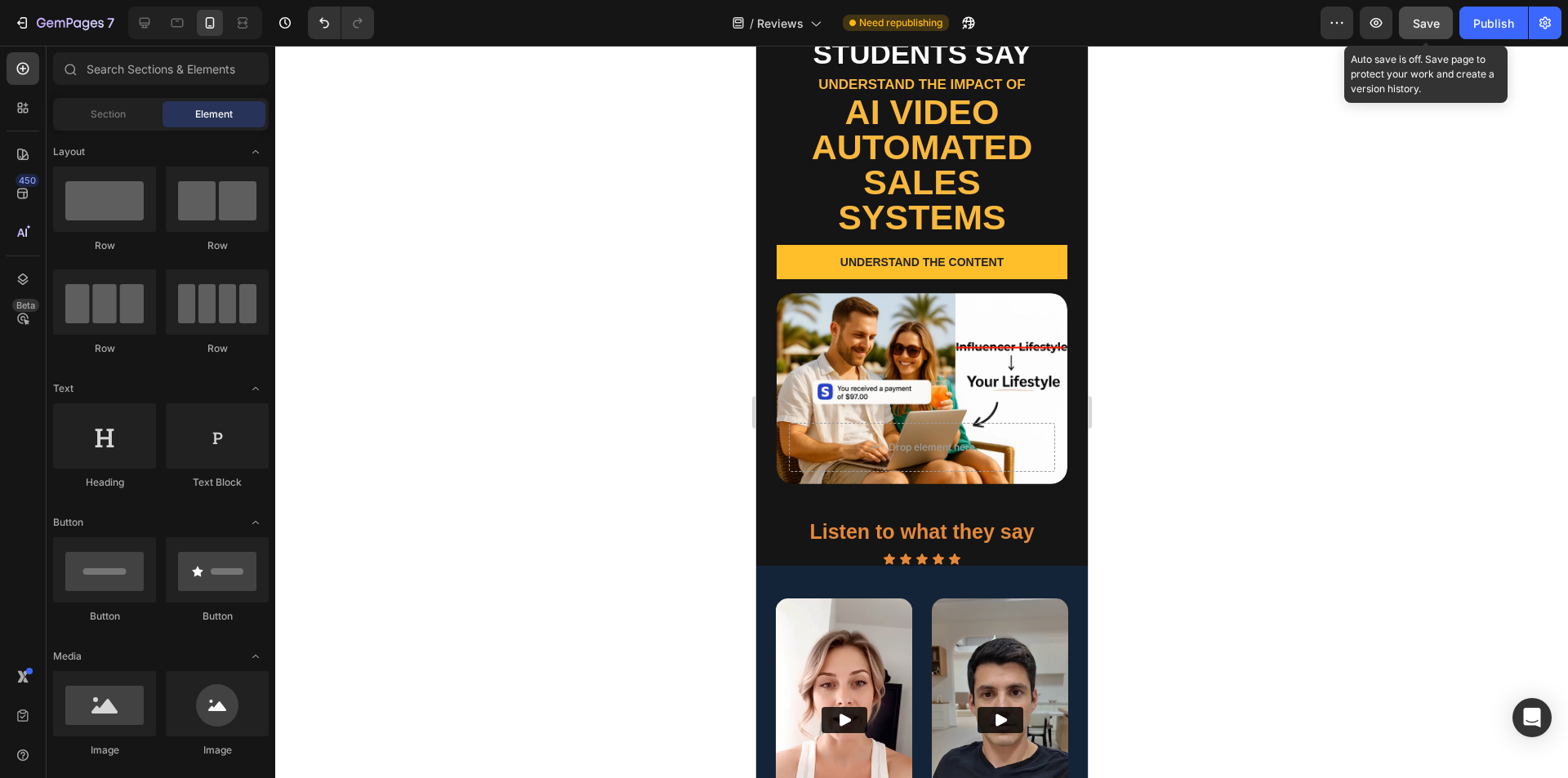
click at [1430, 19] on span "Save" at bounding box center [1427, 24] width 27 height 14
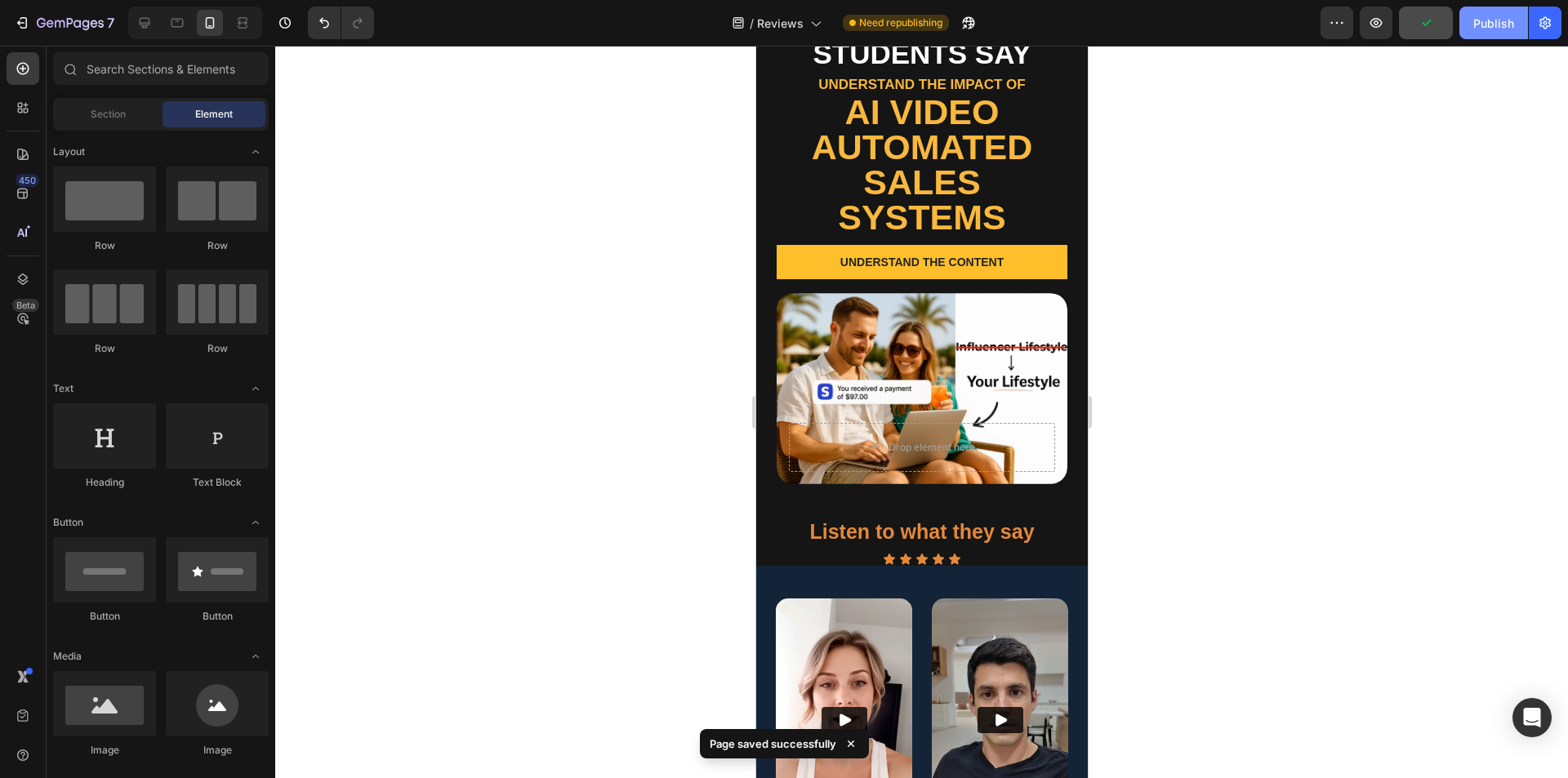
click at [1486, 23] on div "Publish" at bounding box center [1494, 24] width 41 height 18
click at [144, 23] on icon at bounding box center [144, 23] width 17 height 17
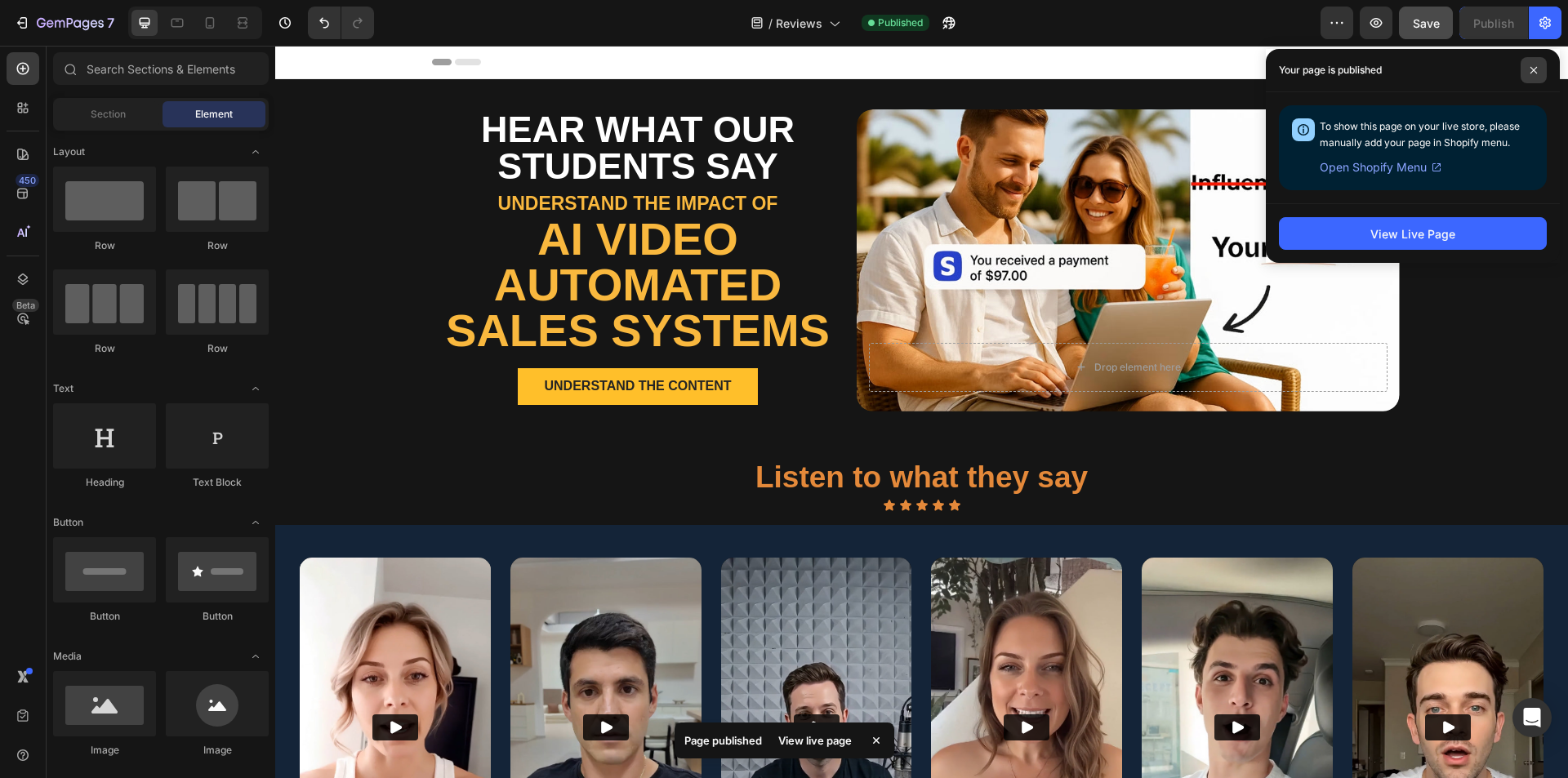
click at [1535, 71] on icon at bounding box center [1534, 71] width 8 height 8
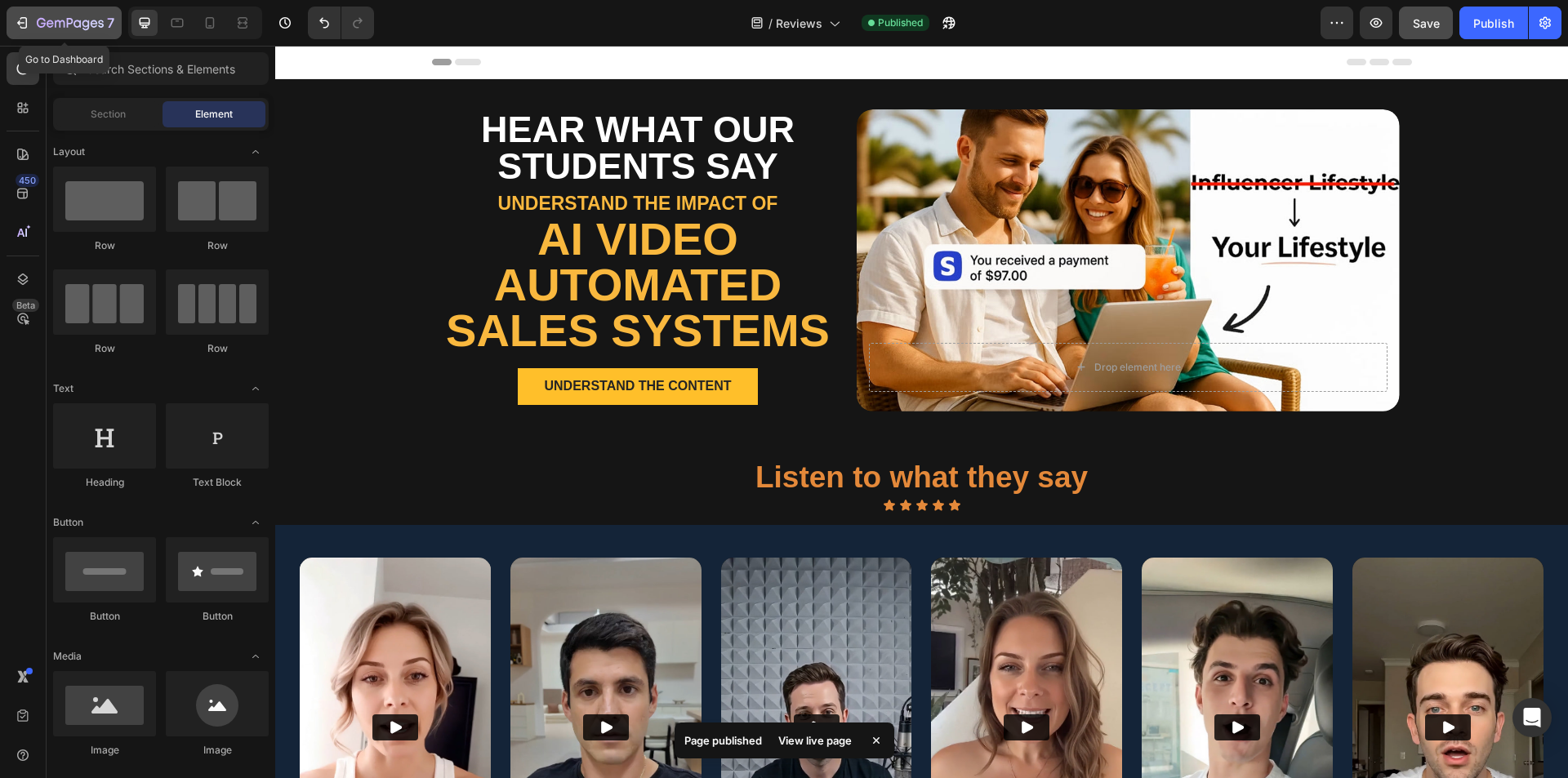
click at [76, 24] on icon "button" at bounding box center [71, 24] width 67 height 14
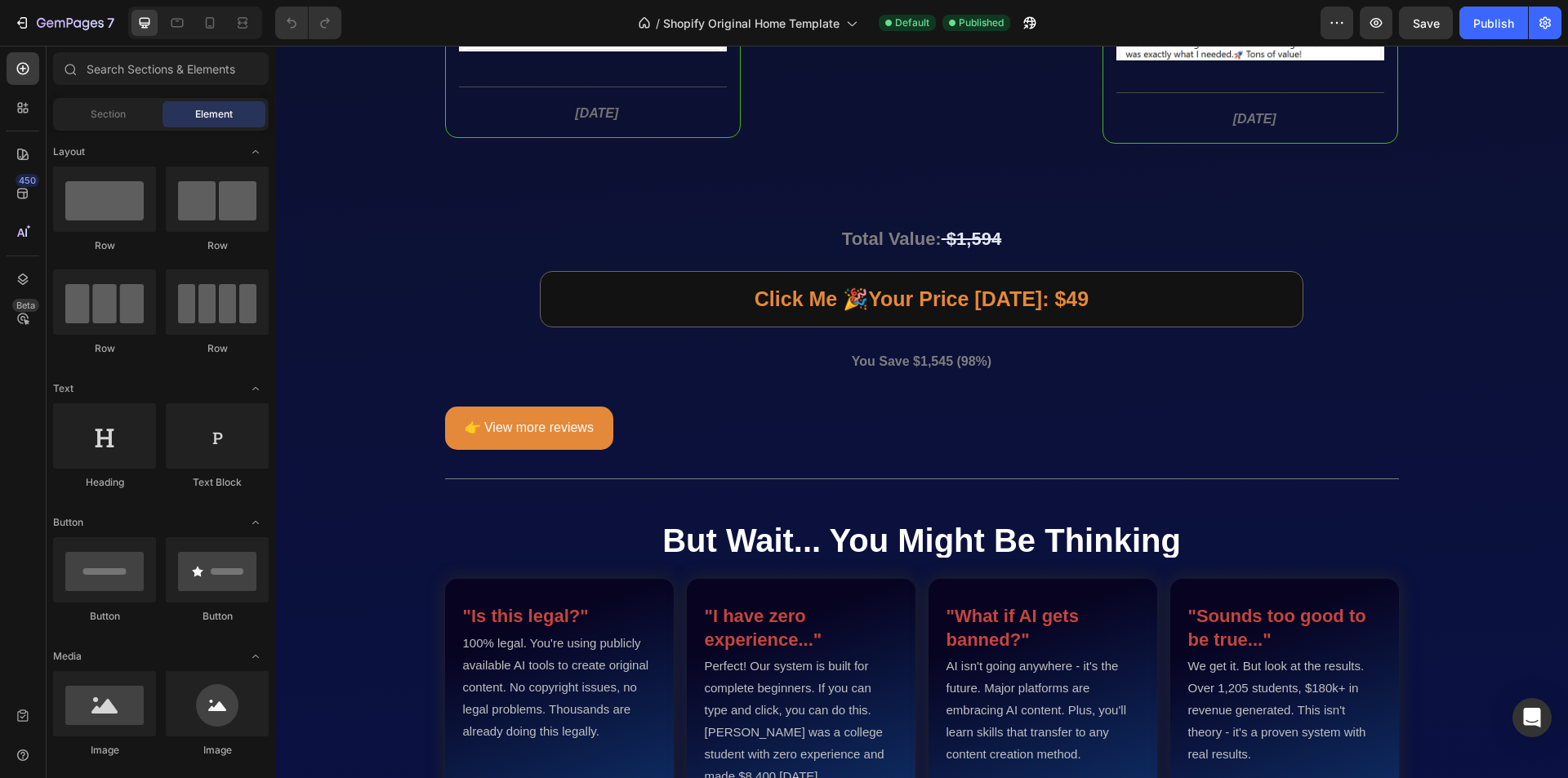
scroll to position [6623, 0]
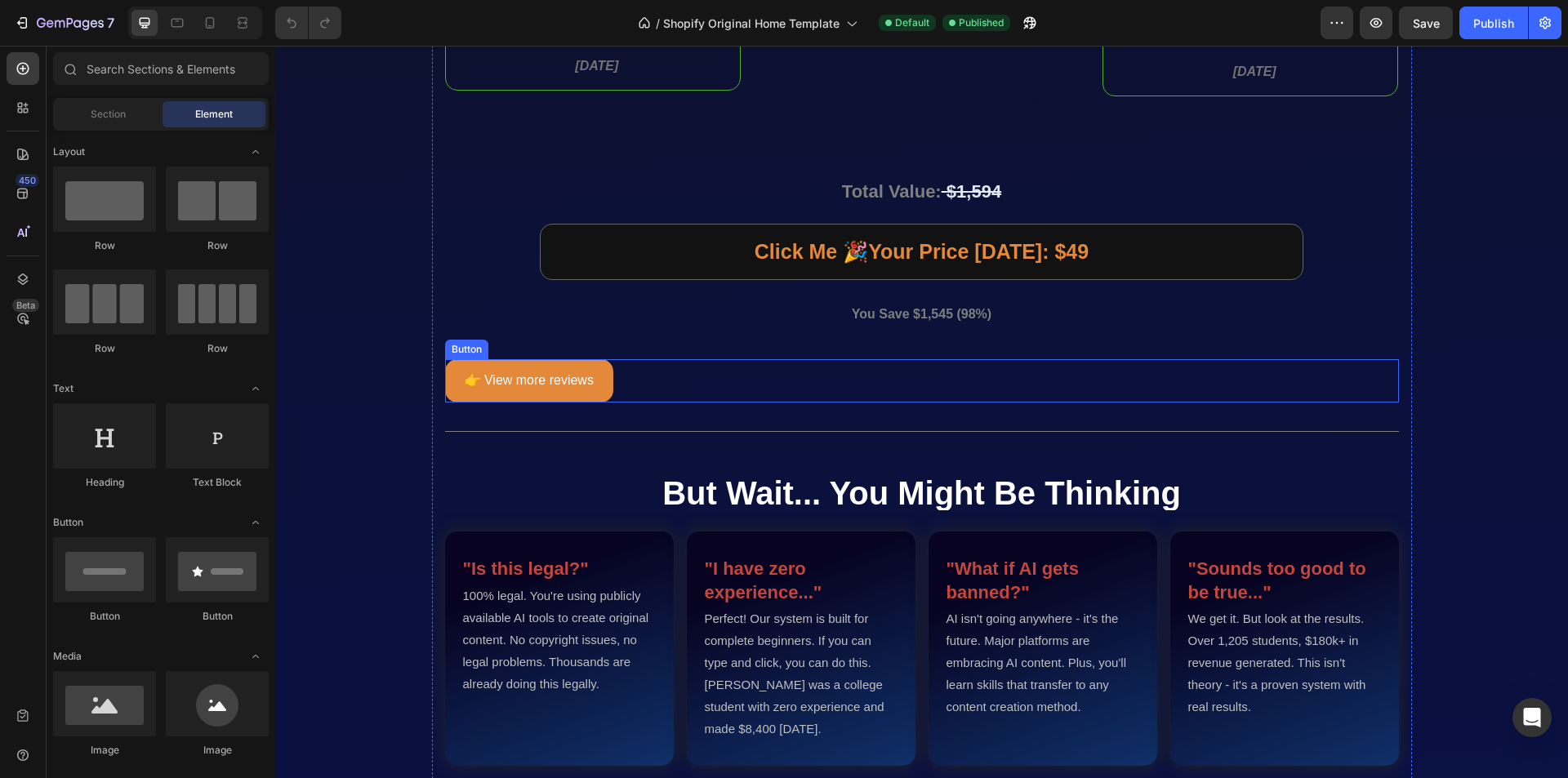
click at [647, 399] on div "👉 View more reviews Button" at bounding box center [922, 381] width 955 height 43
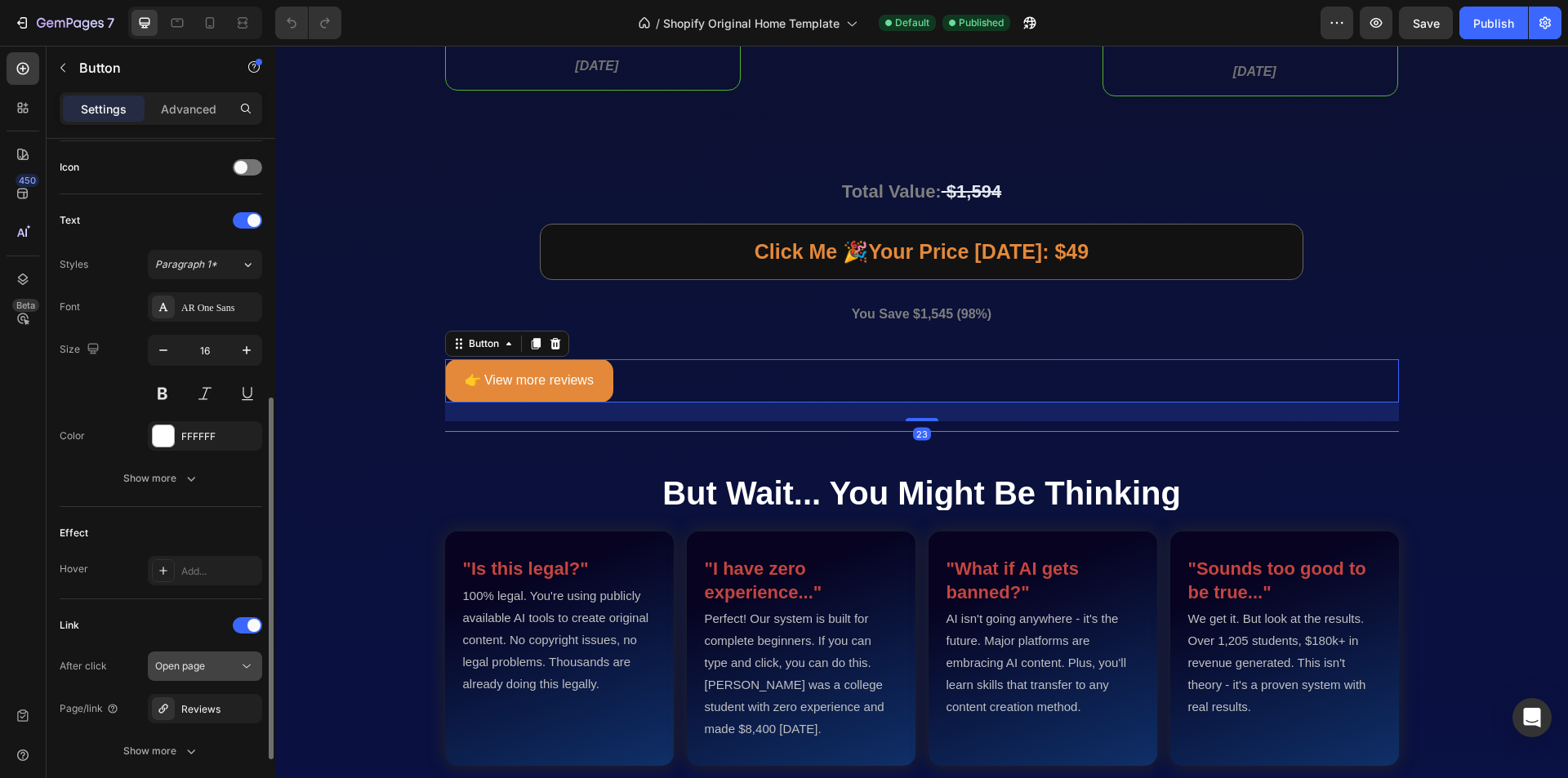
scroll to position [612, 0]
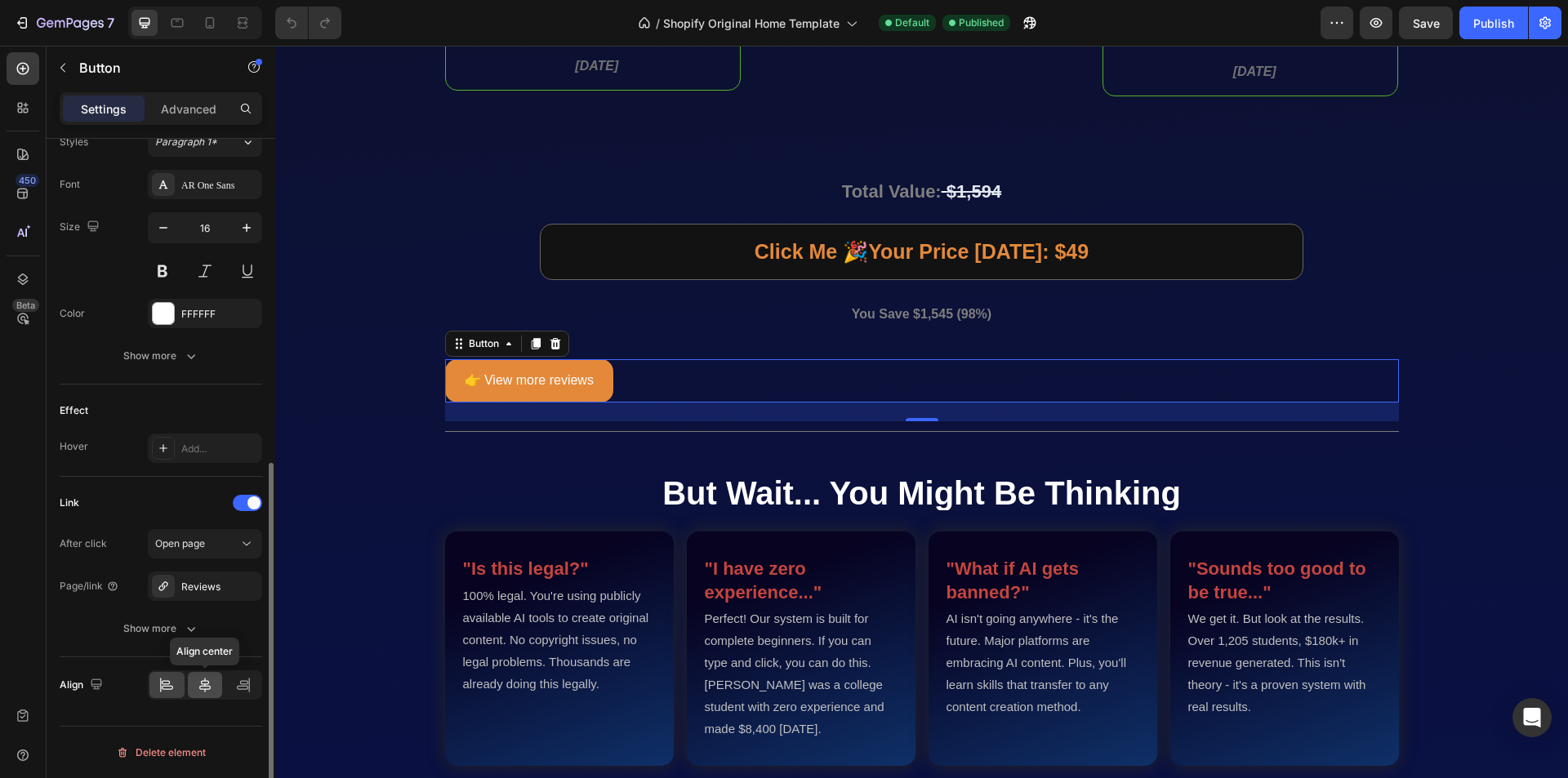
click at [204, 684] on icon at bounding box center [205, 685] width 17 height 17
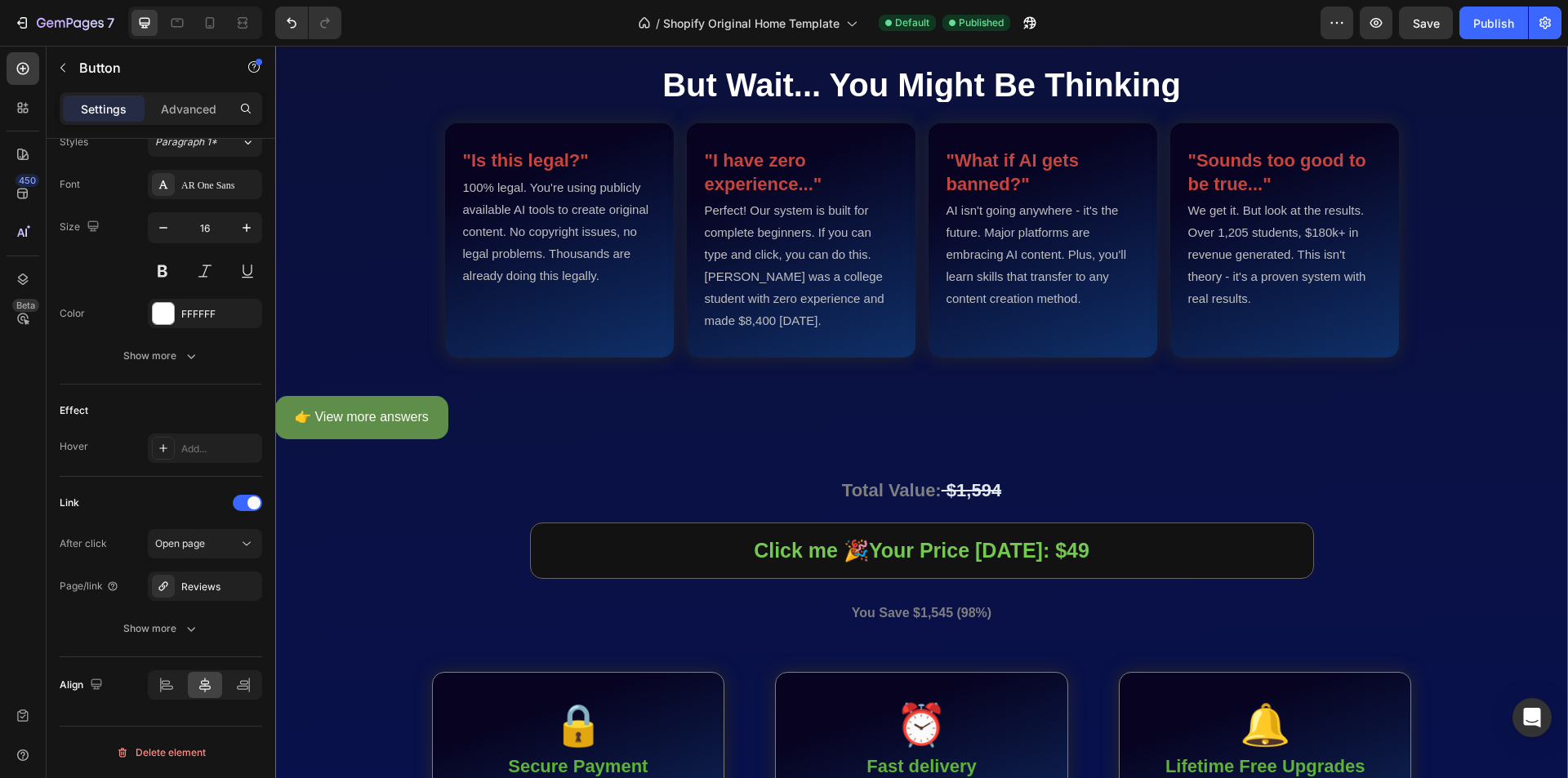
scroll to position [7113, 0]
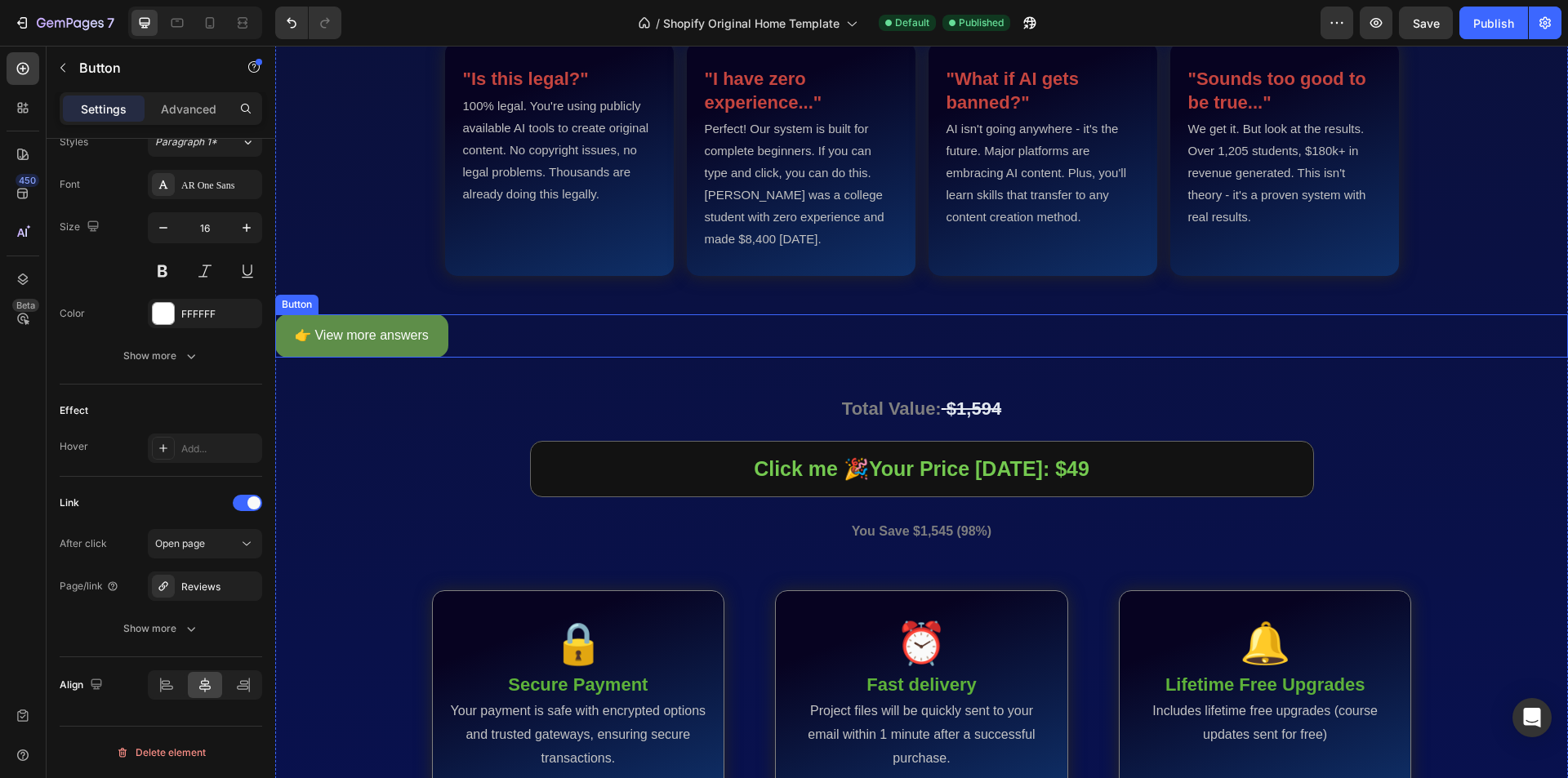
click at [1142, 357] on div "👉 View more answers Button" at bounding box center [921, 336] width 1293 height 43
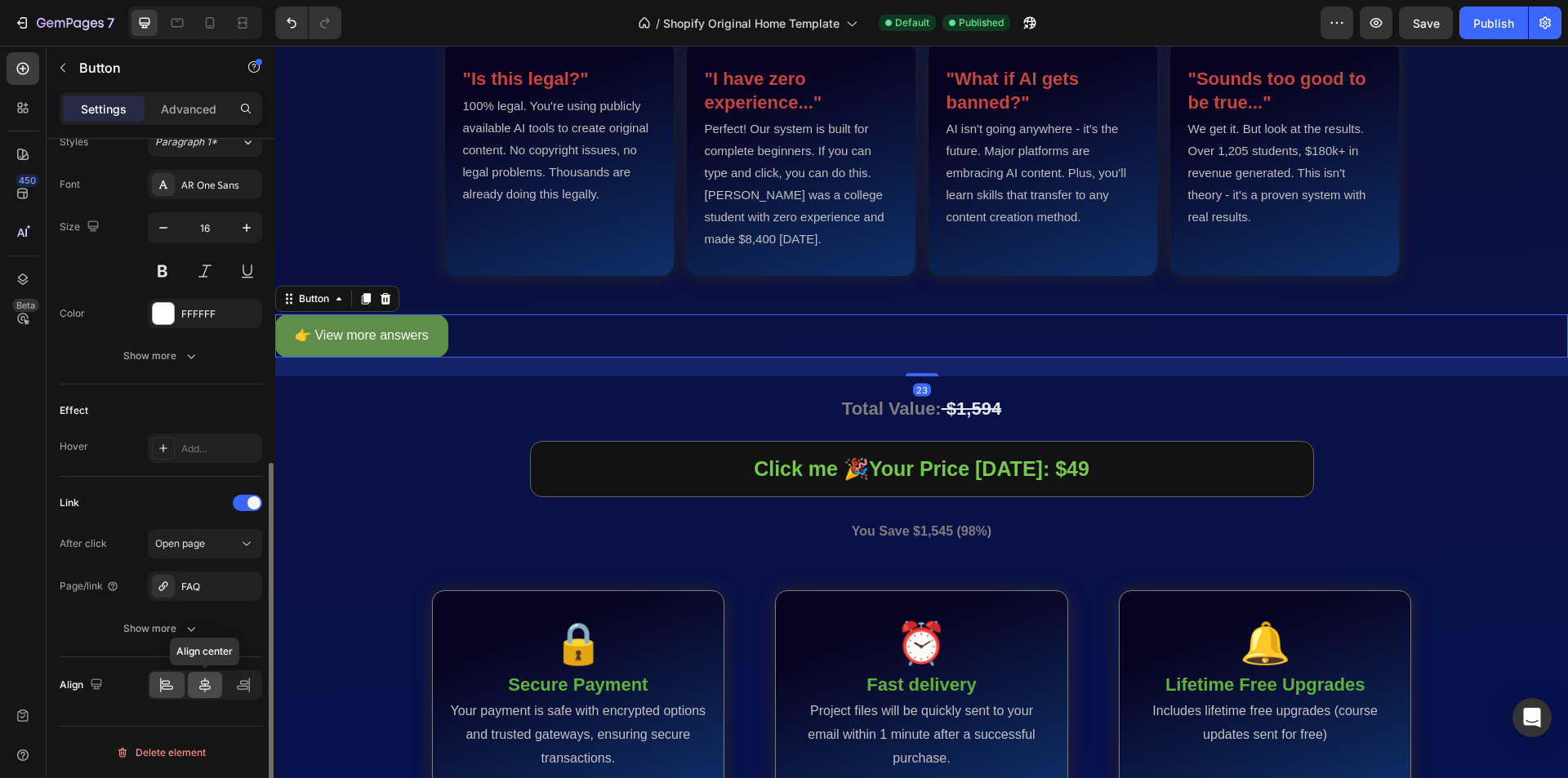
click at [205, 690] on icon at bounding box center [205, 685] width 12 height 15
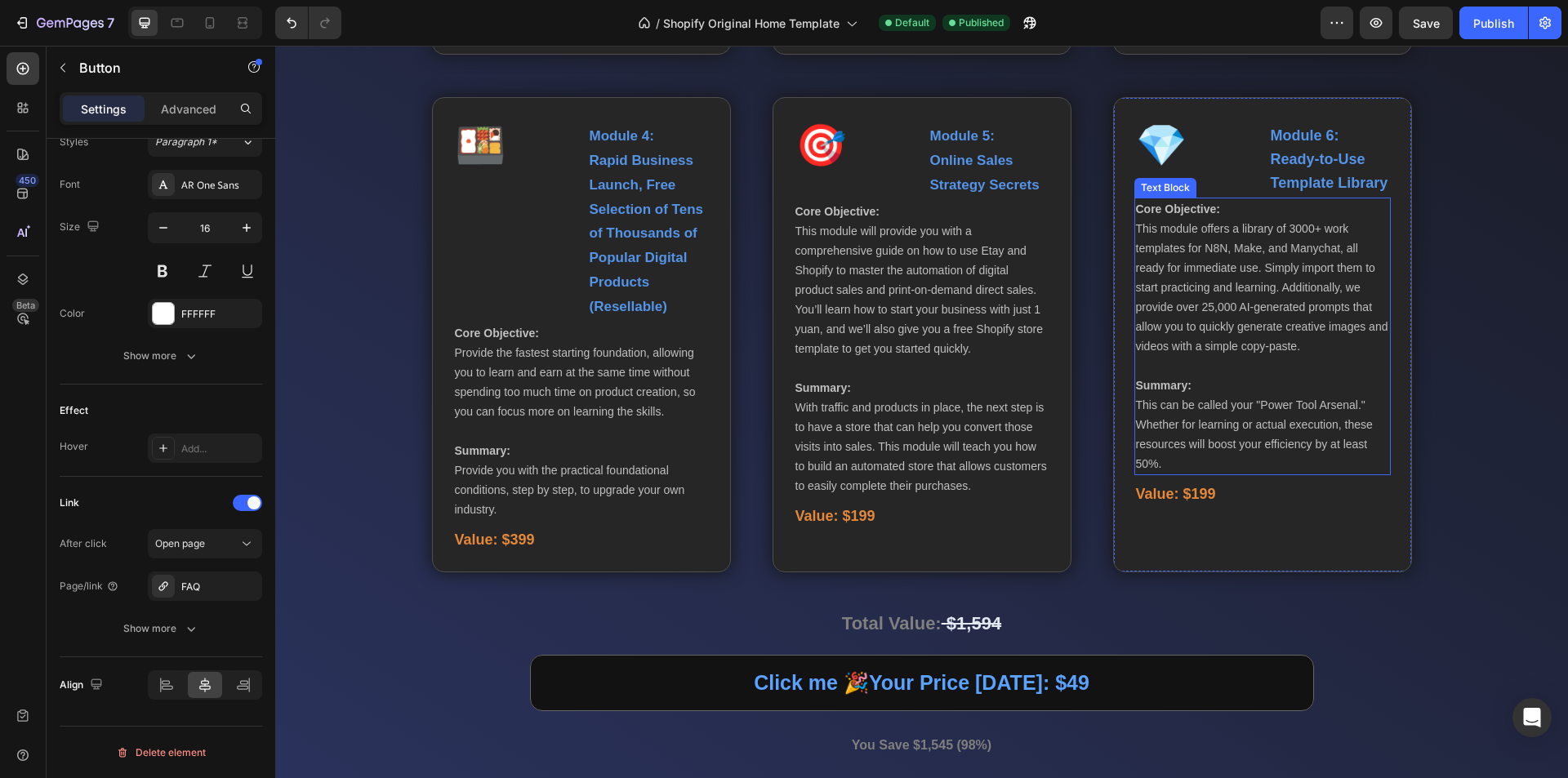
scroll to position [4006, 0]
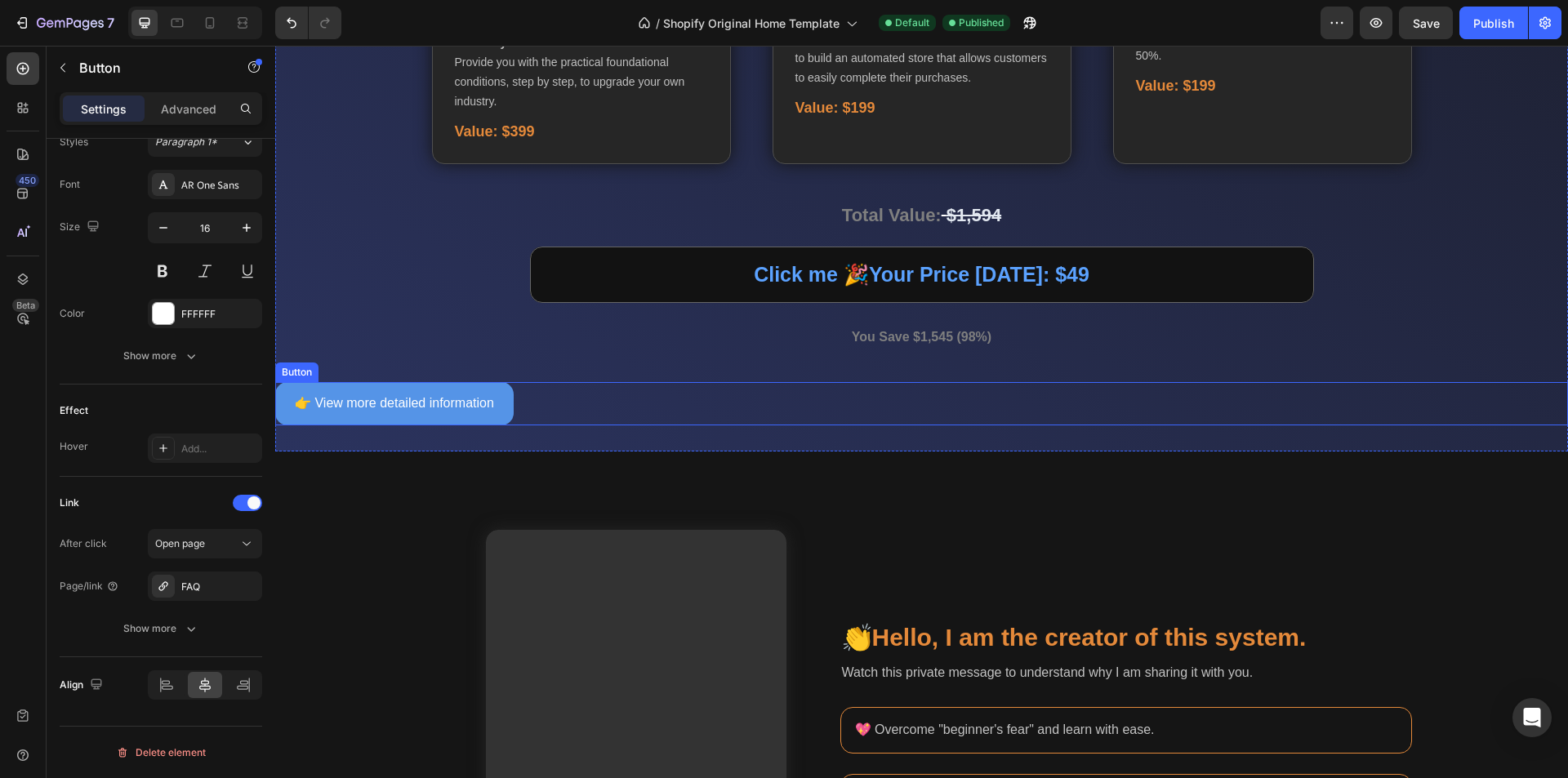
click at [1013, 425] on div "👉 View more detailed information Button" at bounding box center [921, 404] width 1293 height 43
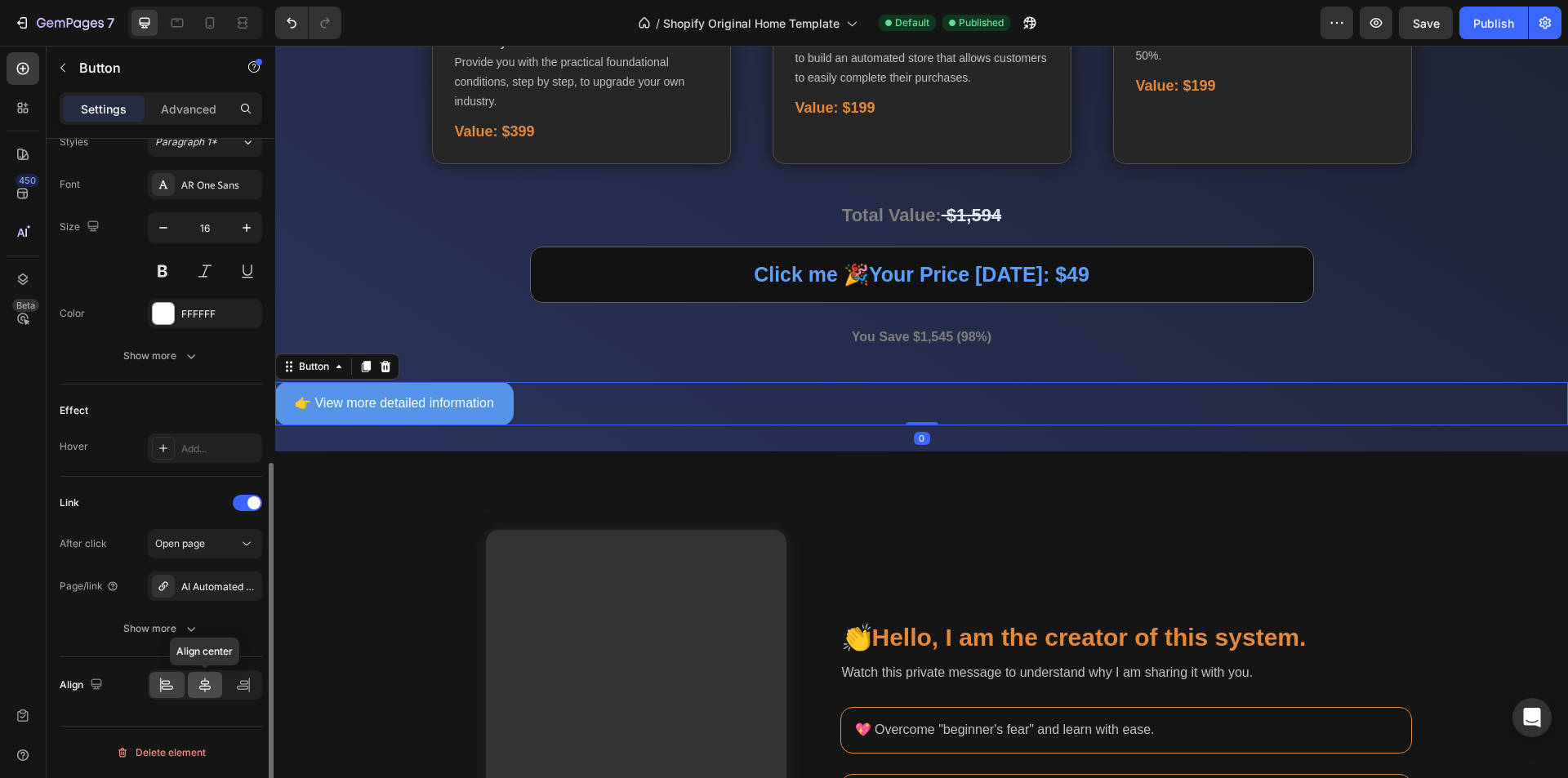
click at [196, 685] on div at bounding box center [206, 685] width 35 height 26
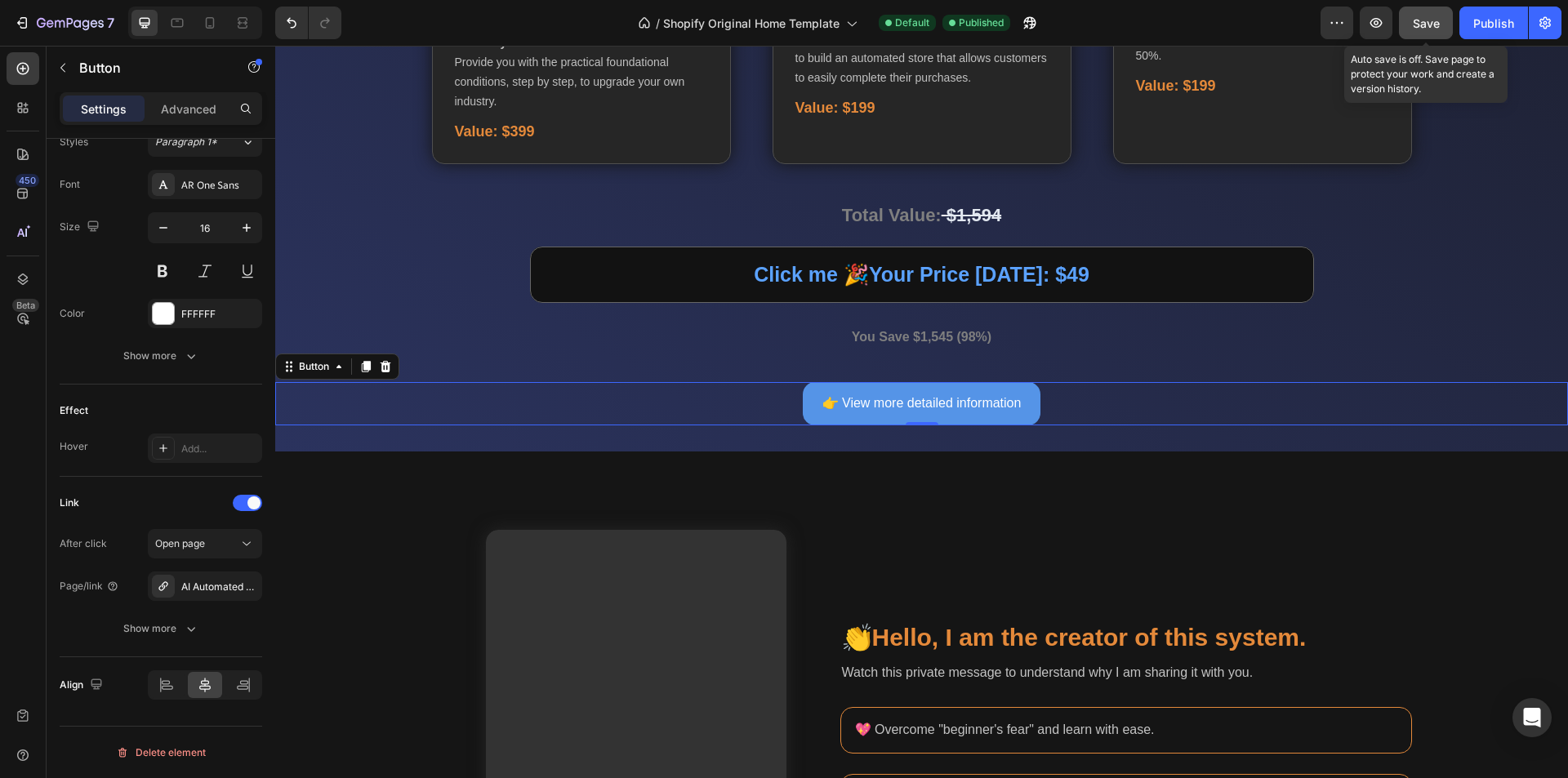
drag, startPoint x: 1426, startPoint y: 27, endPoint x: 945, endPoint y: 308, distance: 557.1
click at [1426, 27] on span "Save" at bounding box center [1427, 24] width 27 height 14
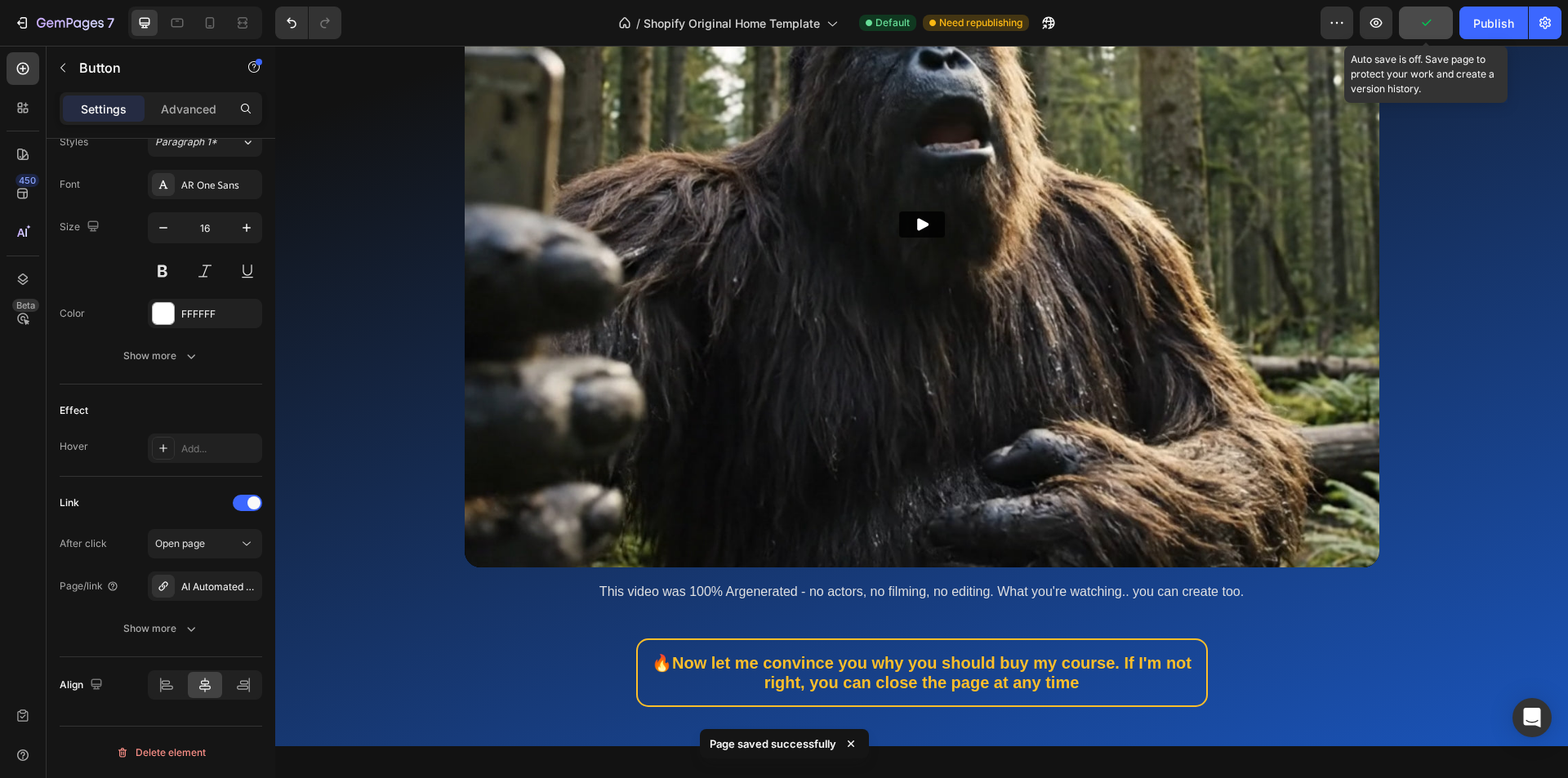
scroll to position [413, 0]
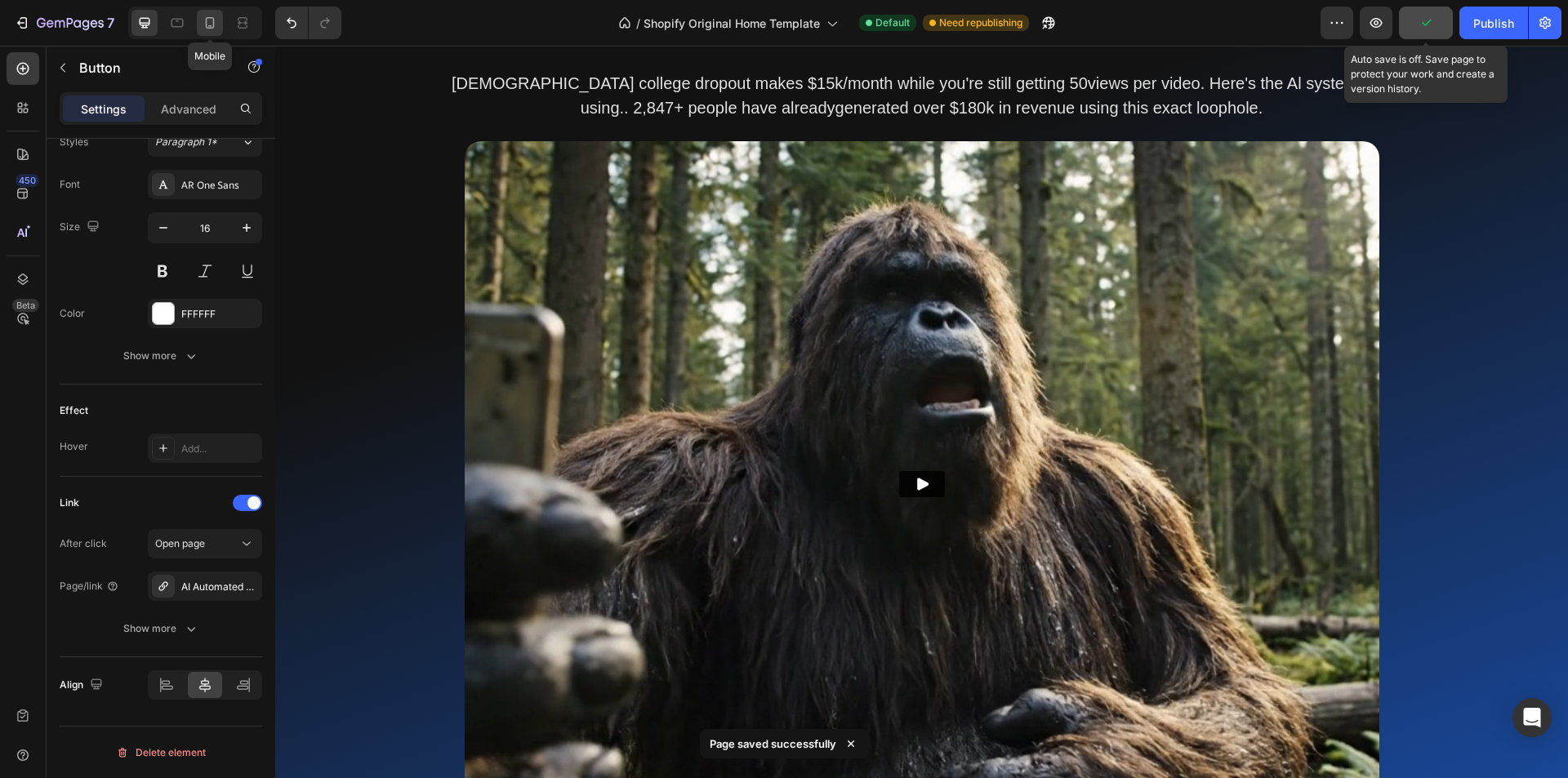
click at [207, 21] on icon at bounding box center [210, 24] width 9 height 12
type input "90%"
type input "15"
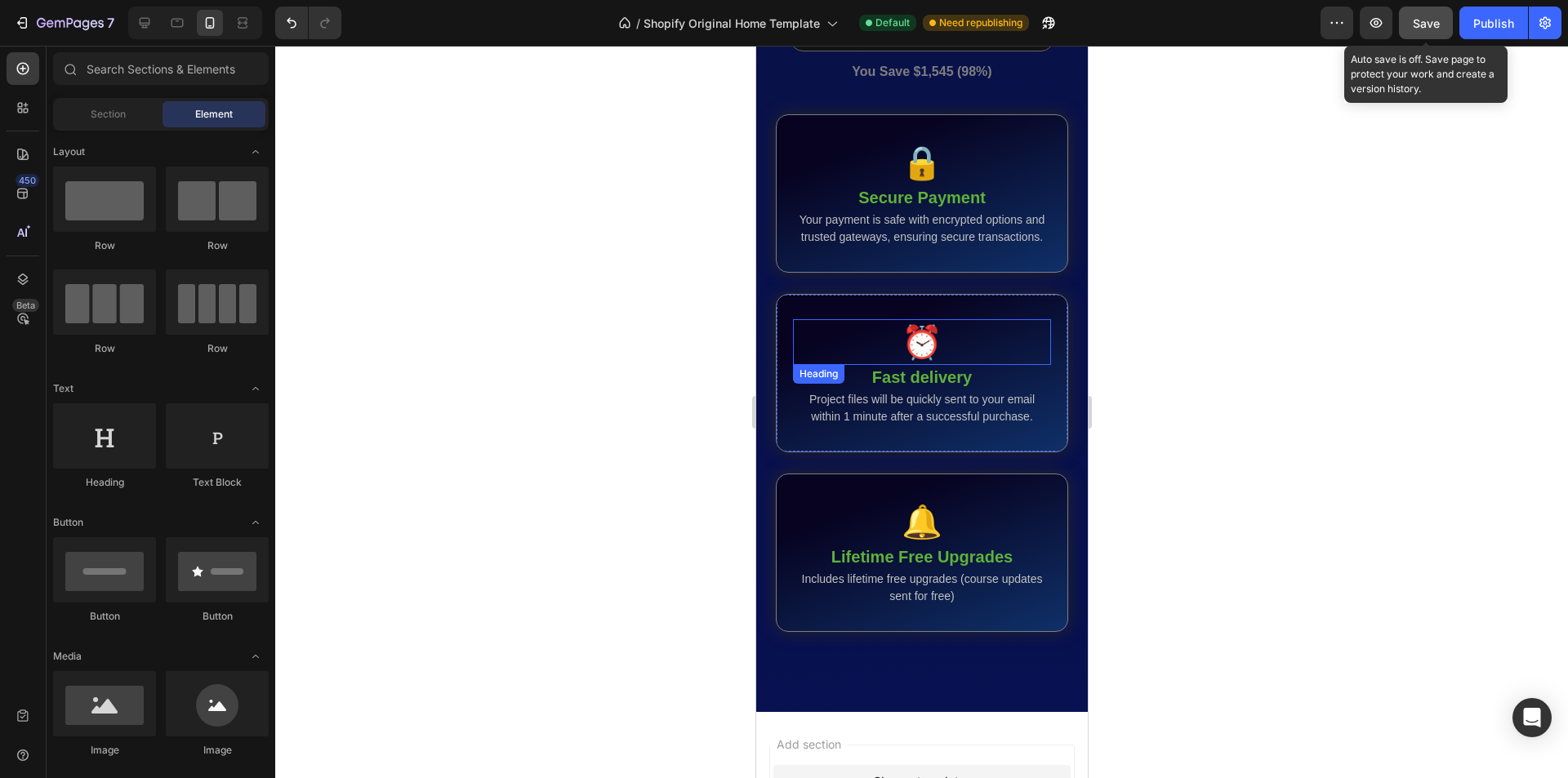
scroll to position [12043, 0]
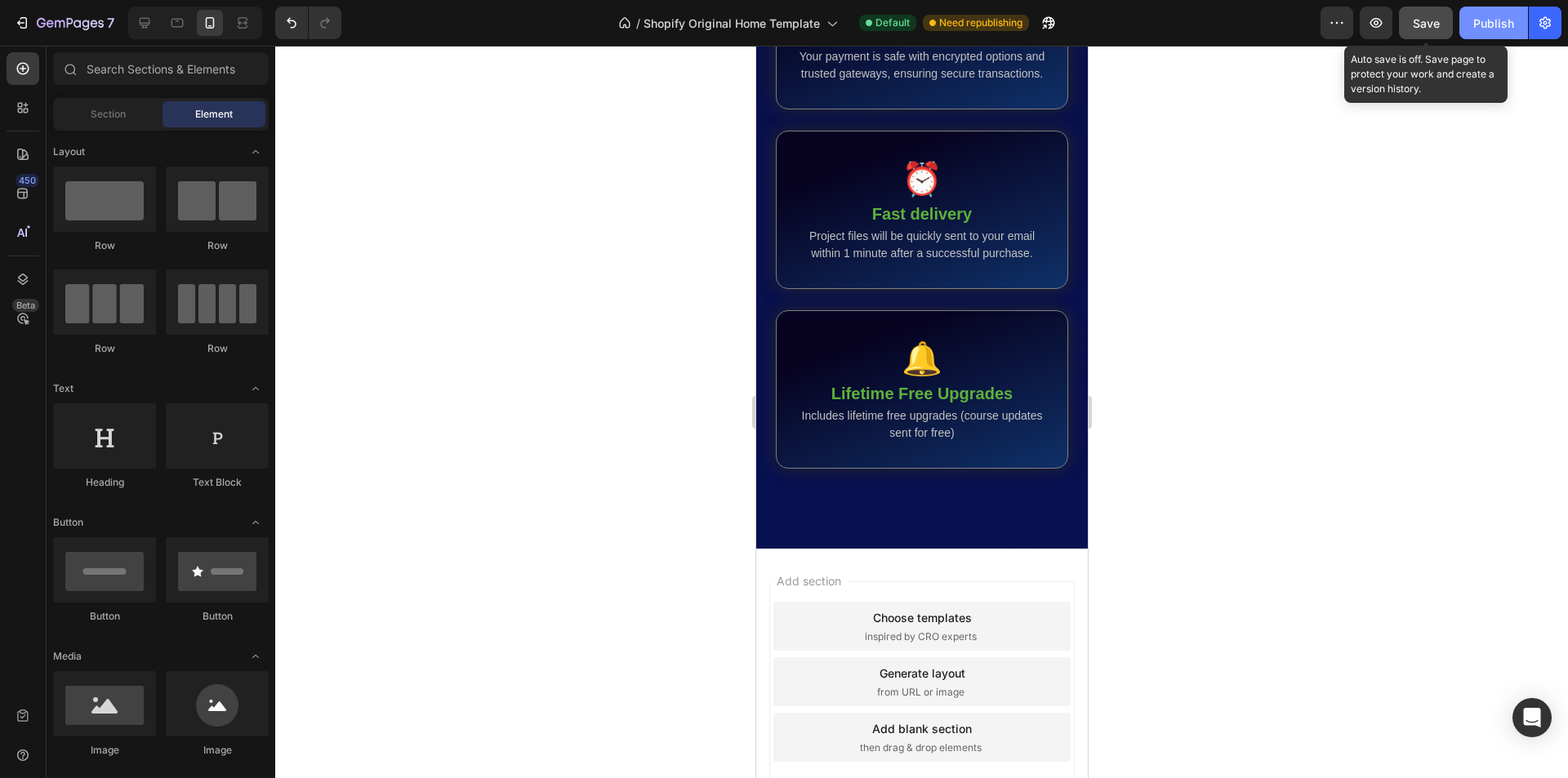
click at [1492, 26] on div "Publish" at bounding box center [1494, 24] width 41 height 18
click at [1162, 217] on div at bounding box center [921, 413] width 1293 height 733
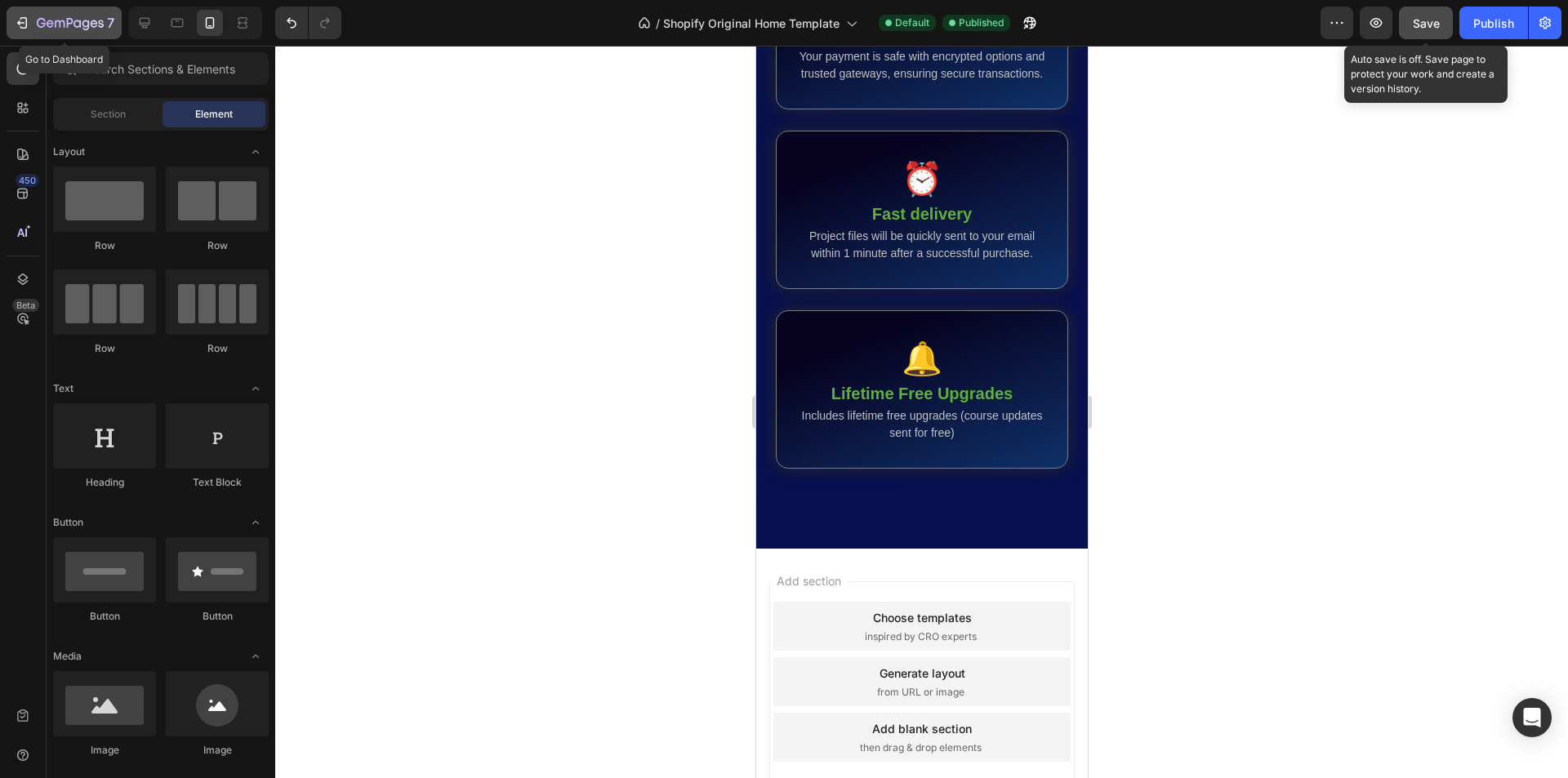
click at [46, 25] on icon "button" at bounding box center [71, 24] width 67 height 14
